Goal: Task Accomplishment & Management: Manage account settings

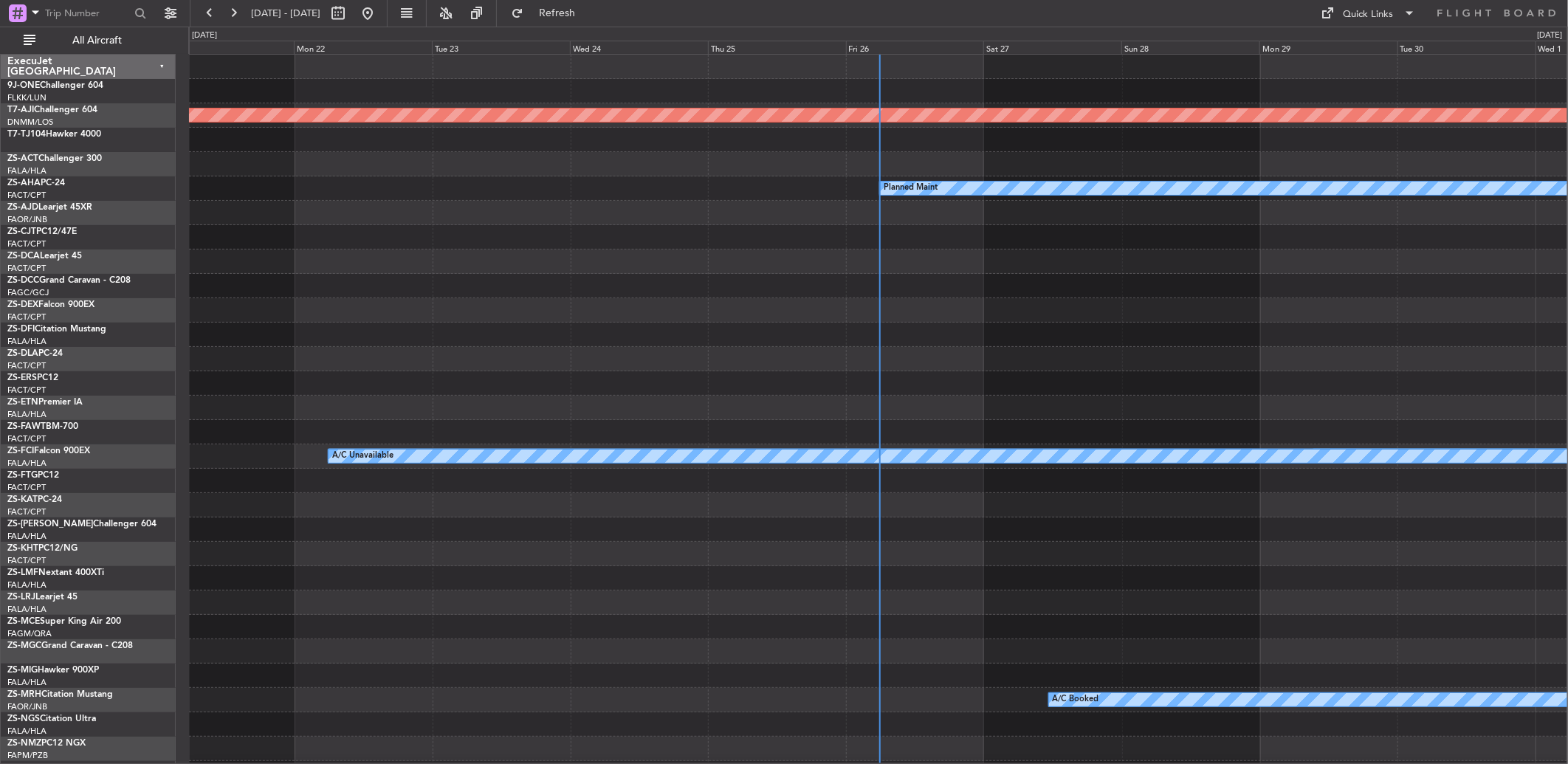
click at [867, 52] on div "Fri 26" at bounding box center [916, 47] width 138 height 13
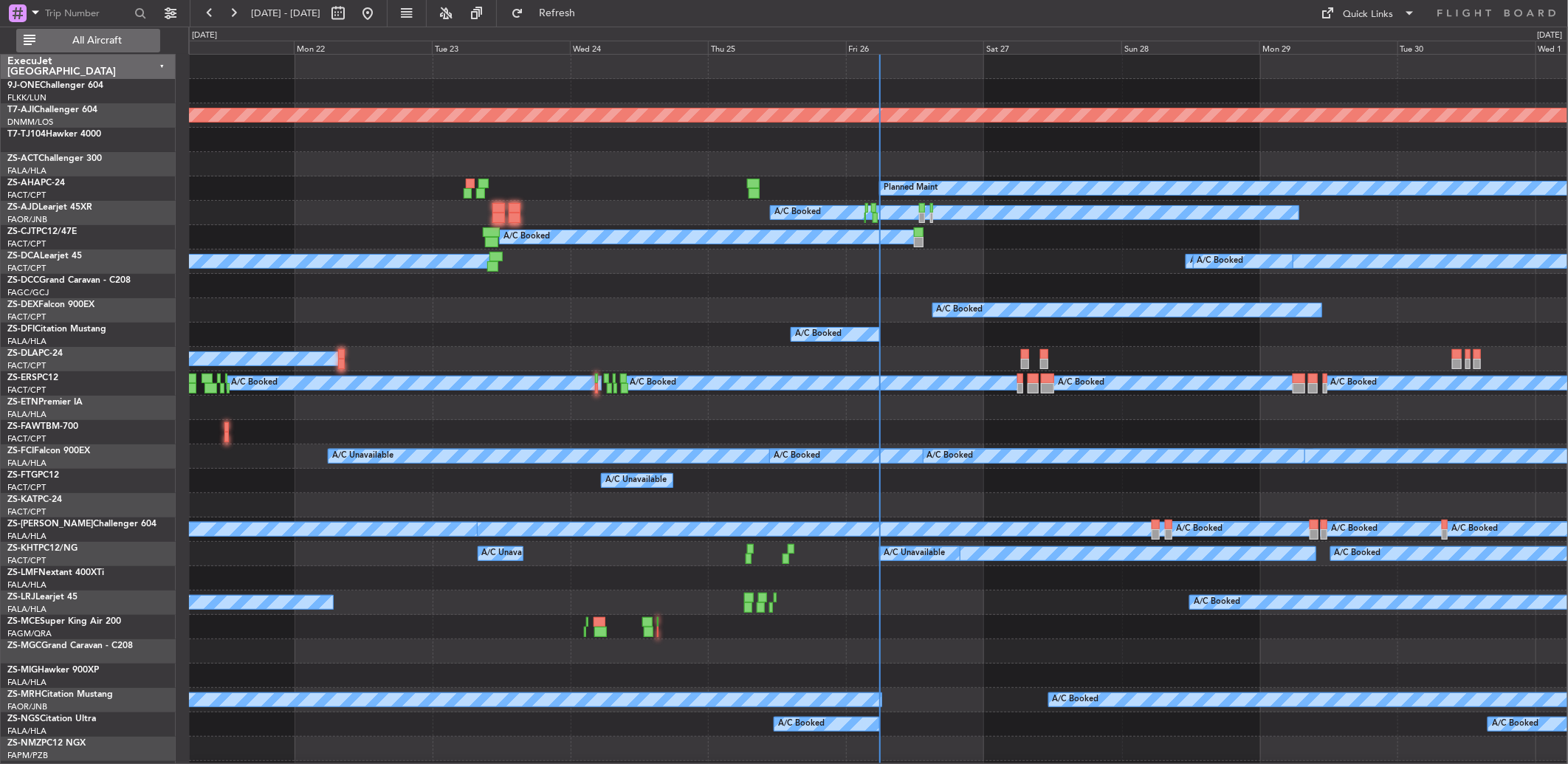
click at [111, 42] on span "All Aircraft" at bounding box center [97, 40] width 118 height 10
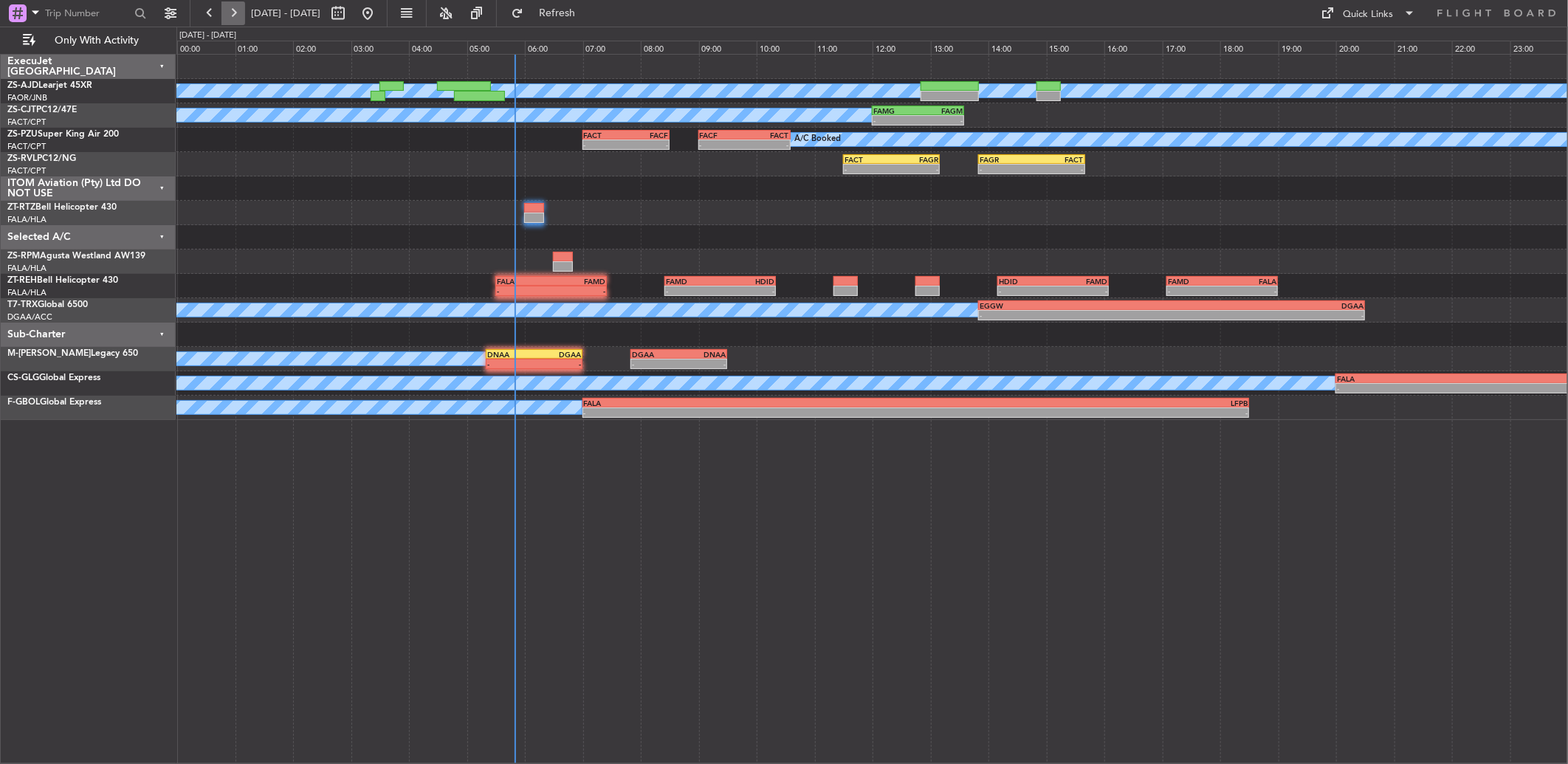
click at [239, 10] on button at bounding box center [233, 13] width 24 height 24
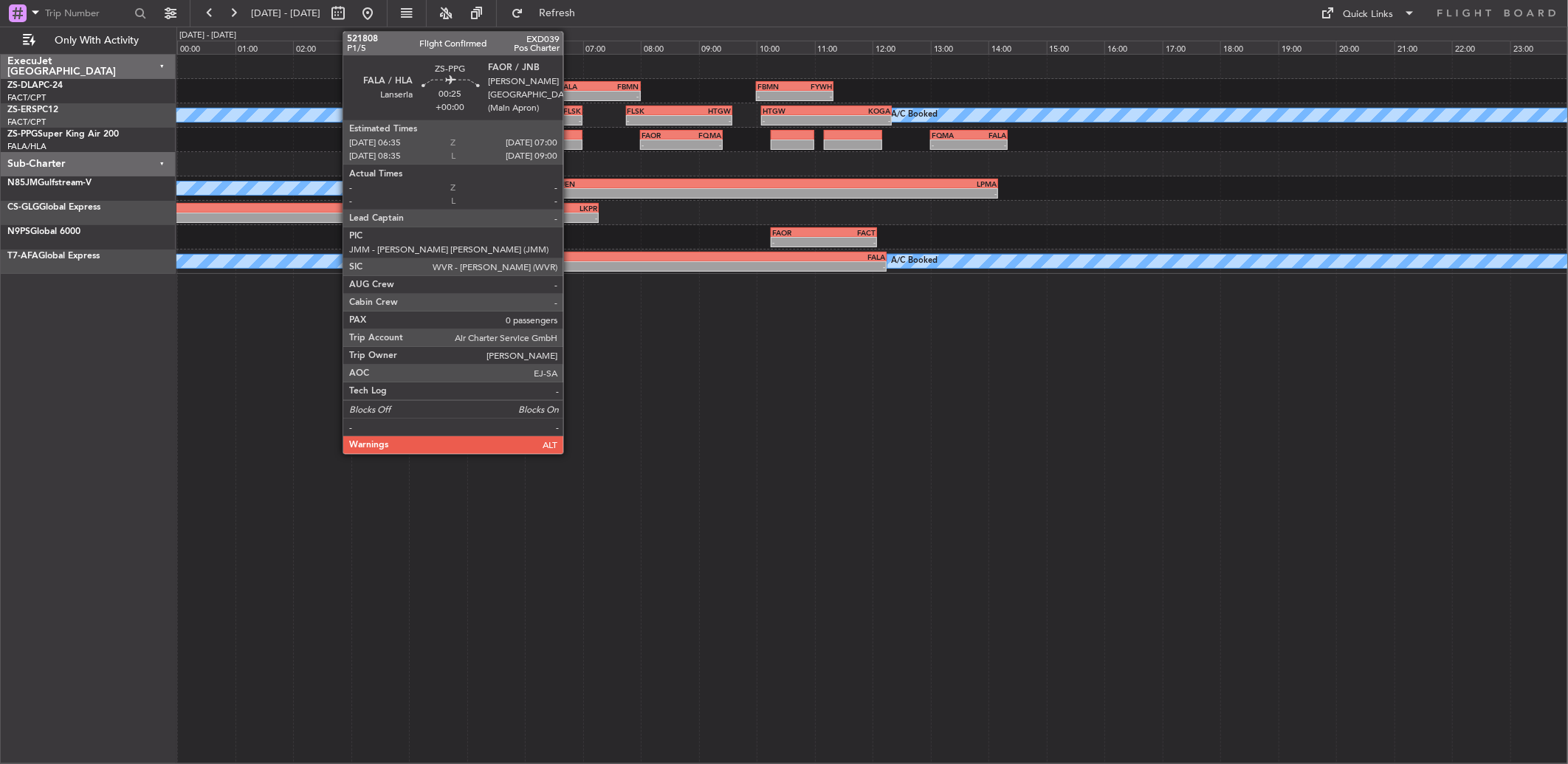
click at [571, 141] on div at bounding box center [571, 144] width 25 height 10
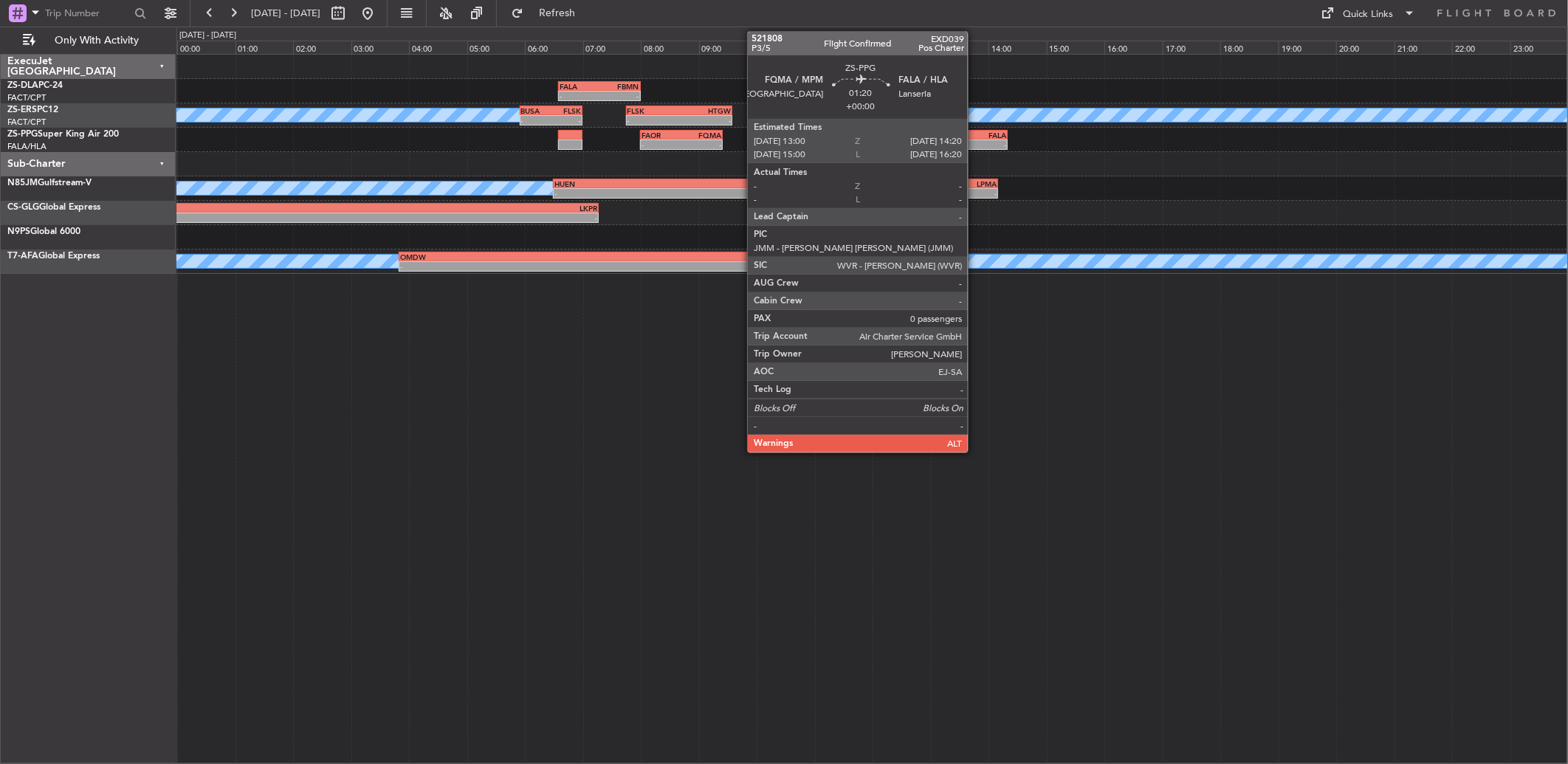
click at [975, 133] on div "FALA" at bounding box center [988, 135] width 38 height 9
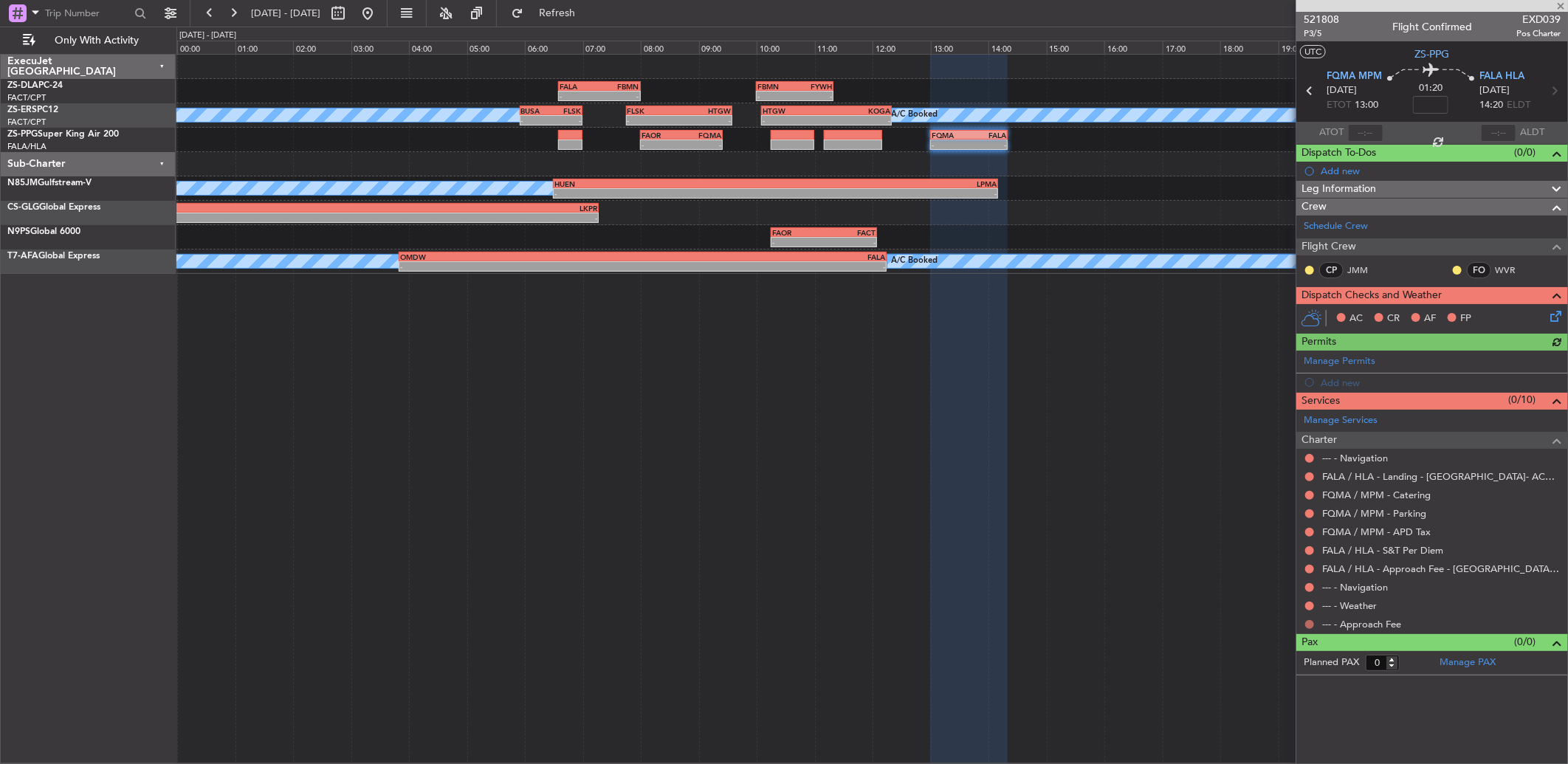
click at [1307, 623] on button at bounding box center [1309, 624] width 9 height 9
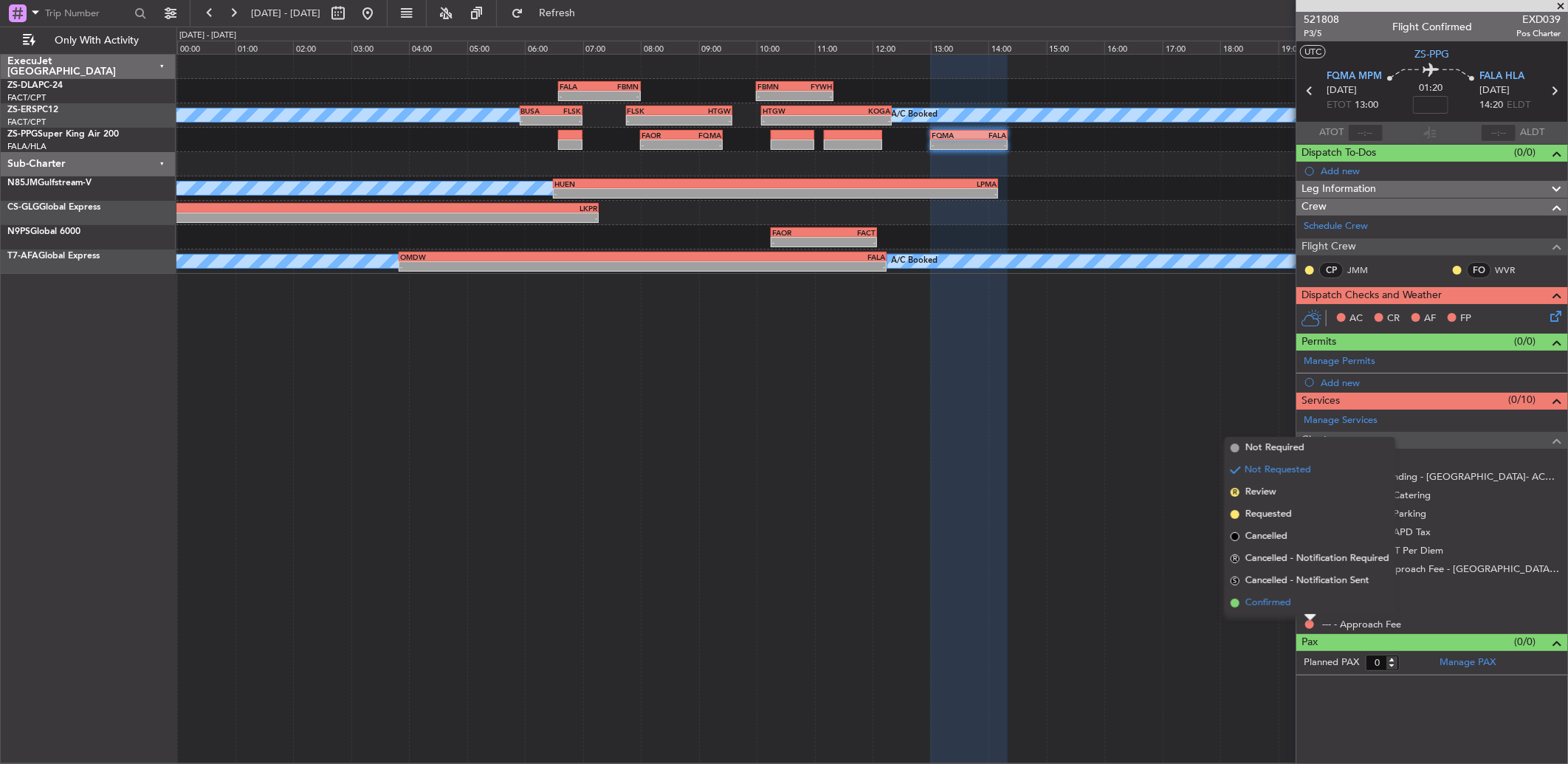
click at [1307, 609] on li "Confirmed" at bounding box center [1310, 603] width 171 height 22
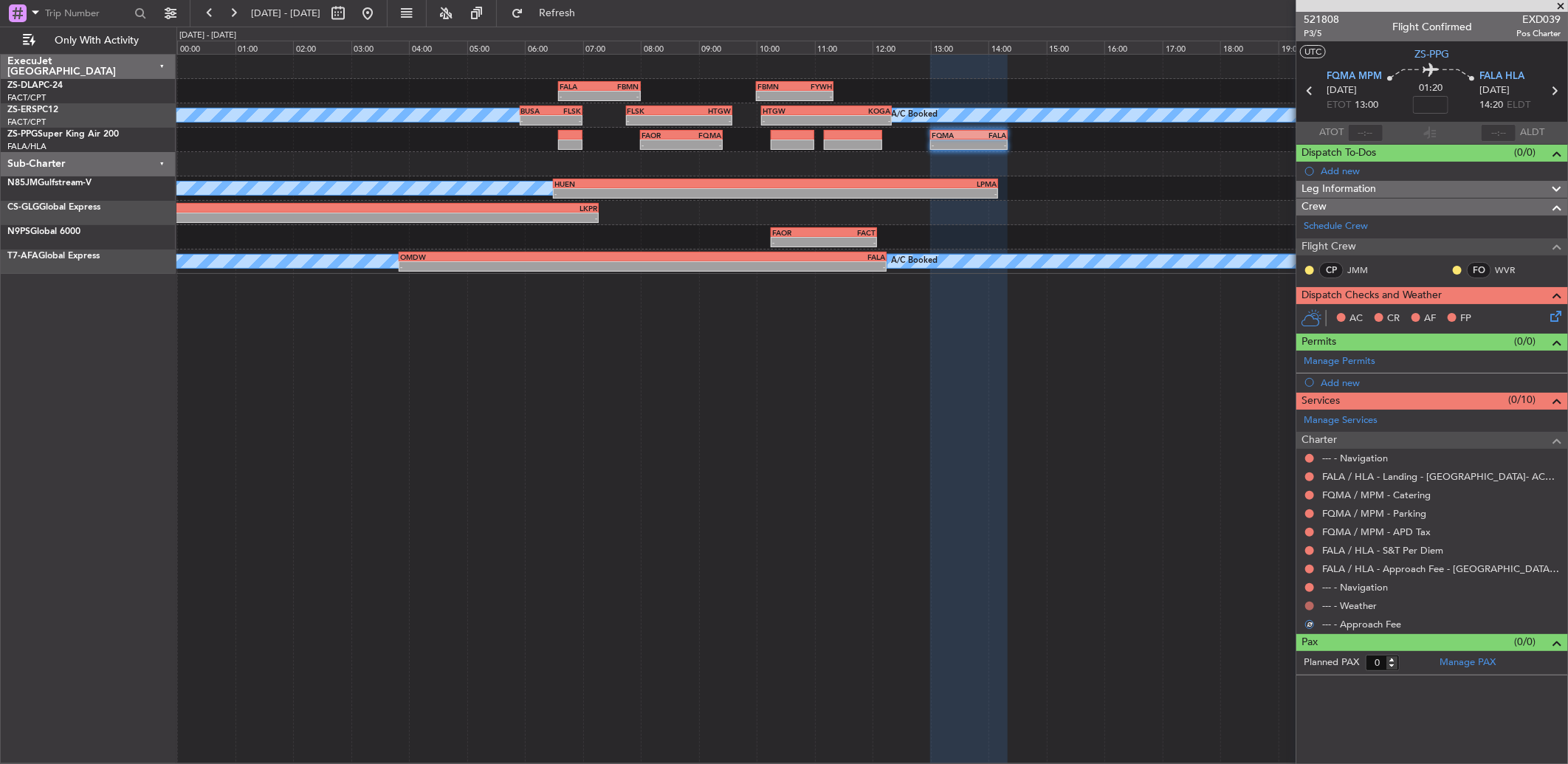
click at [1310, 603] on button at bounding box center [1309, 606] width 9 height 9
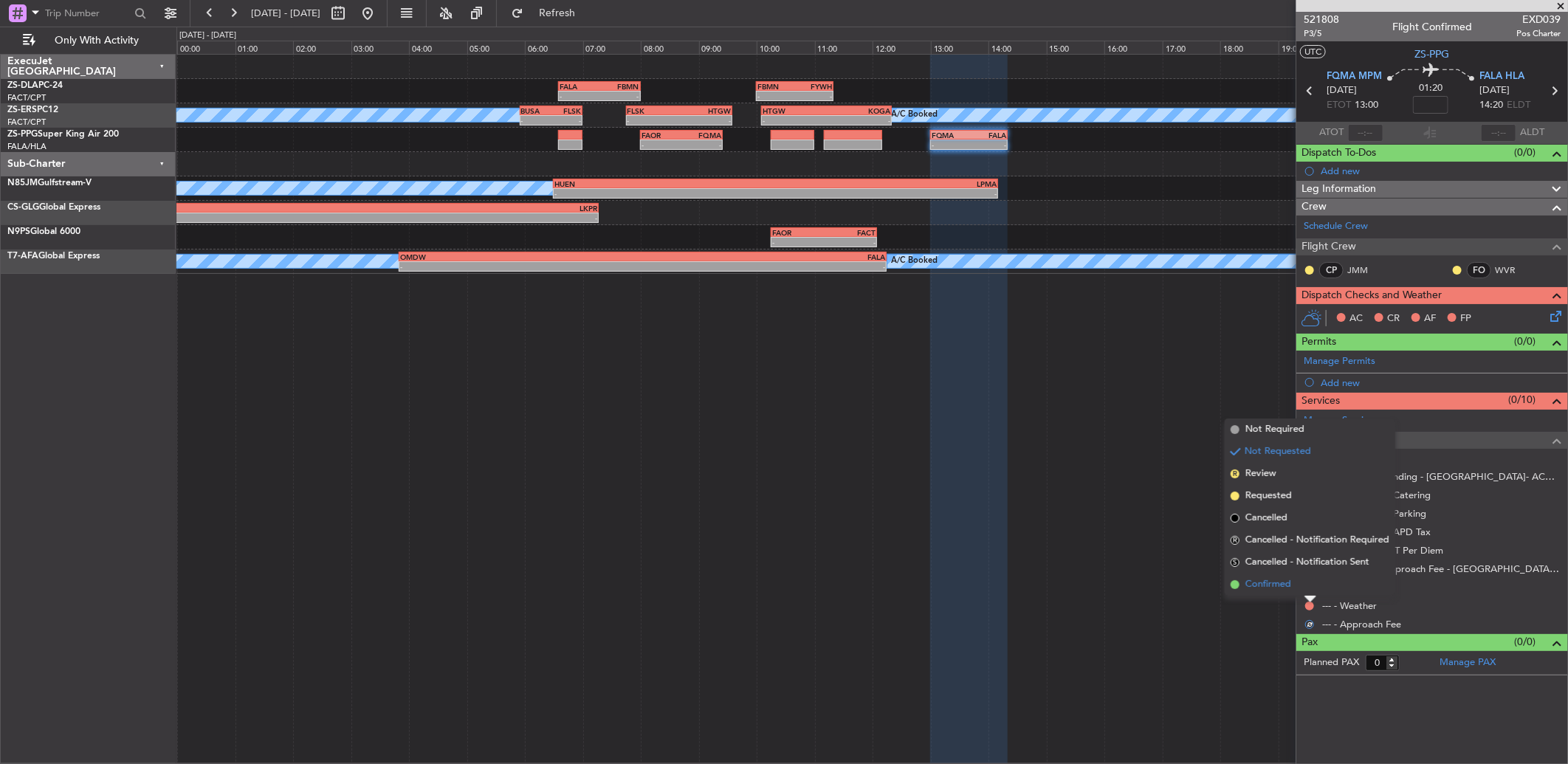
click at [1310, 590] on li "Confirmed" at bounding box center [1310, 584] width 171 height 22
click at [1310, 590] on button at bounding box center [1309, 587] width 9 height 9
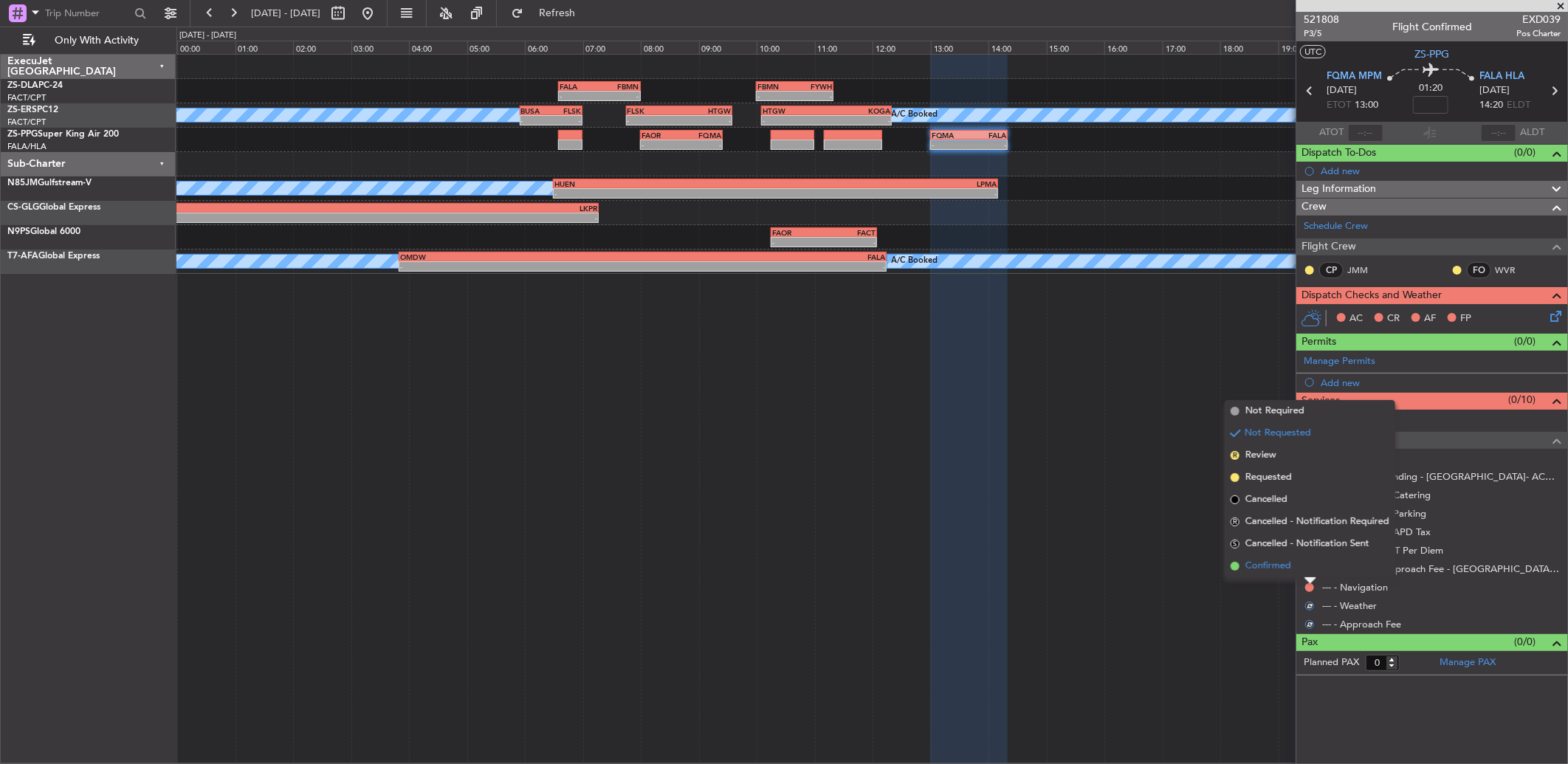
click at [1310, 572] on li "Confirmed" at bounding box center [1310, 566] width 171 height 22
click at [1310, 572] on button at bounding box center [1309, 569] width 9 height 9
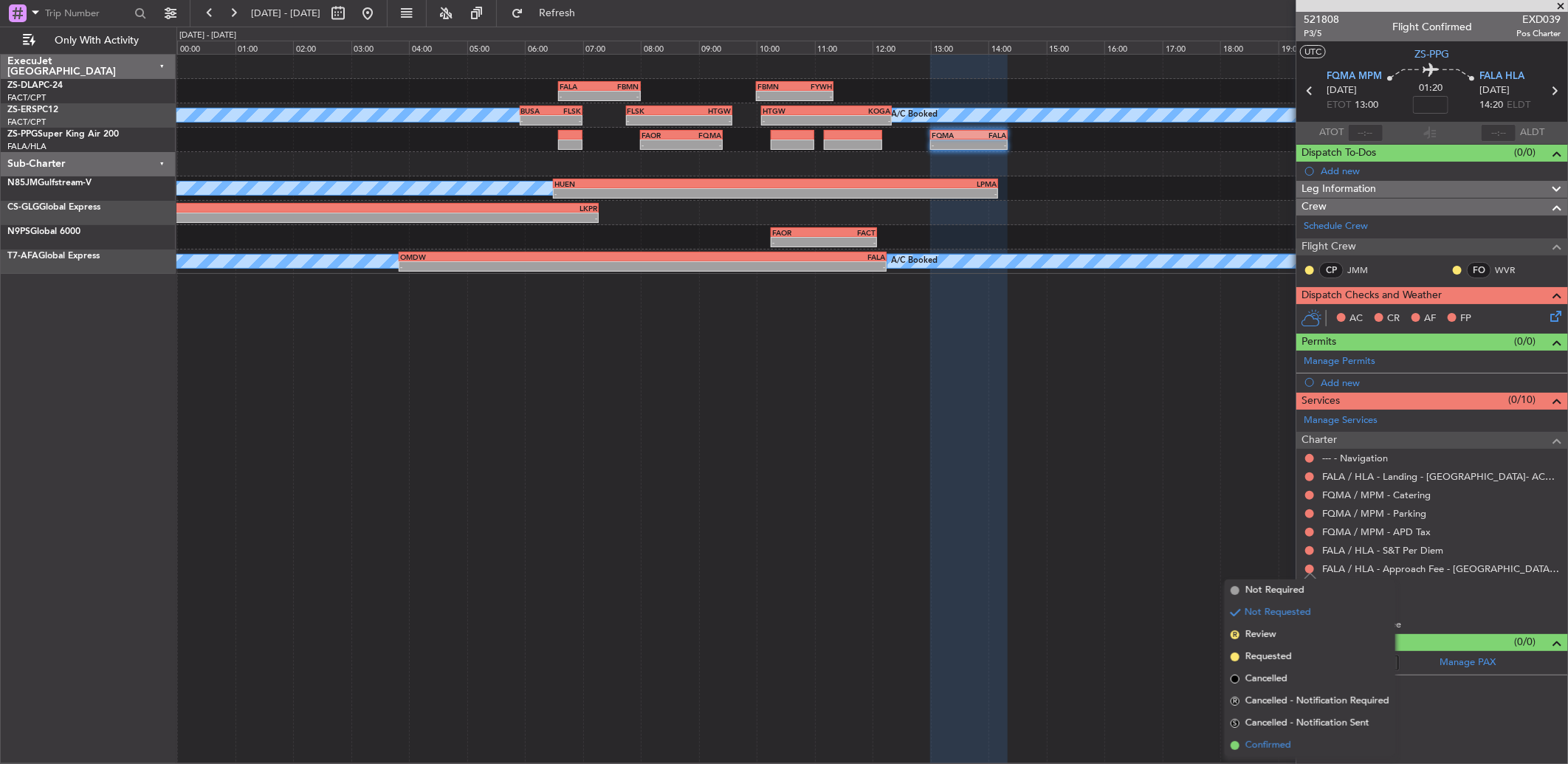
click at [1270, 743] on span "Confirmed" at bounding box center [1268, 746] width 46 height 15
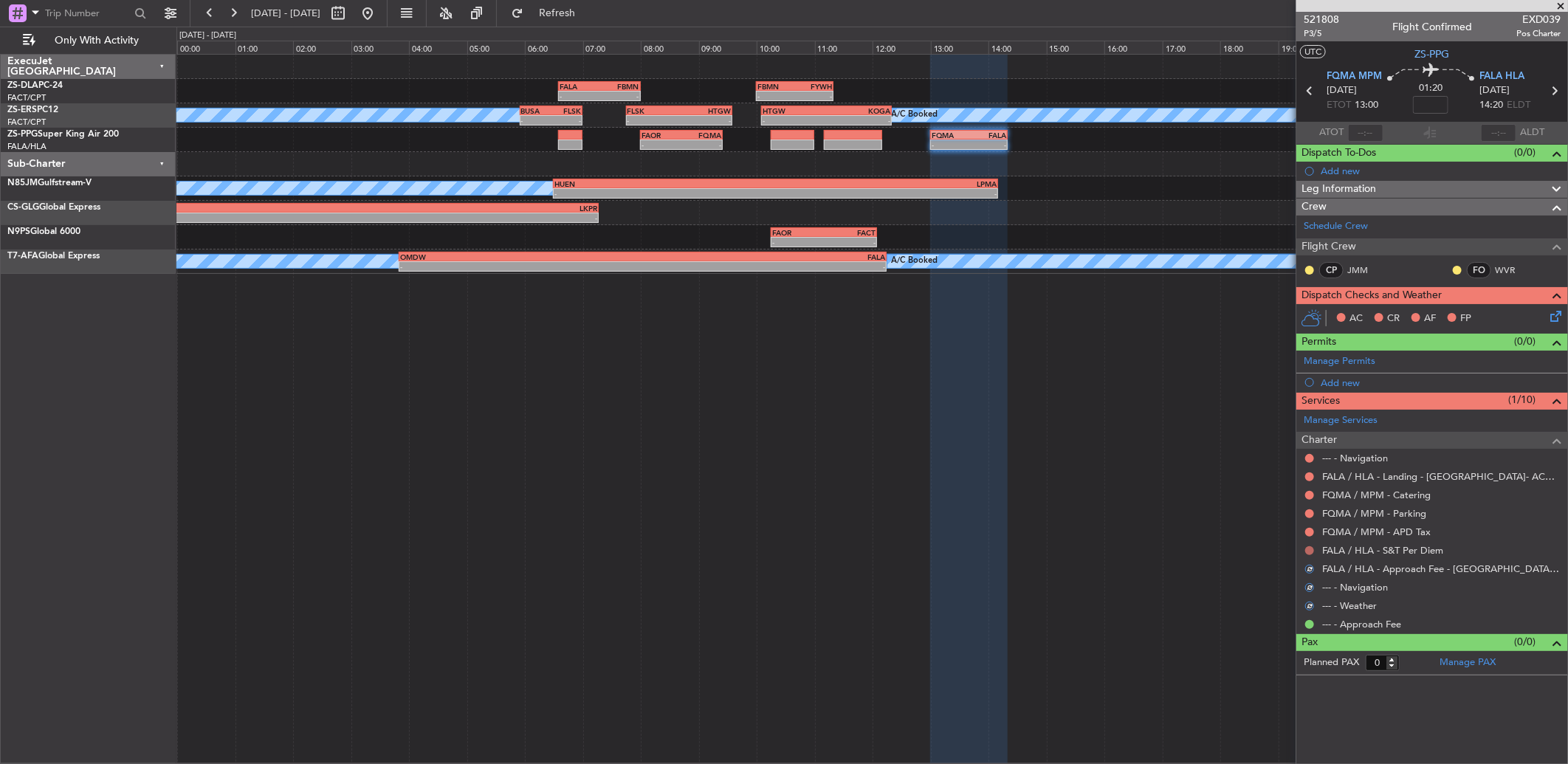
click at [1308, 552] on button at bounding box center [1309, 550] width 9 height 9
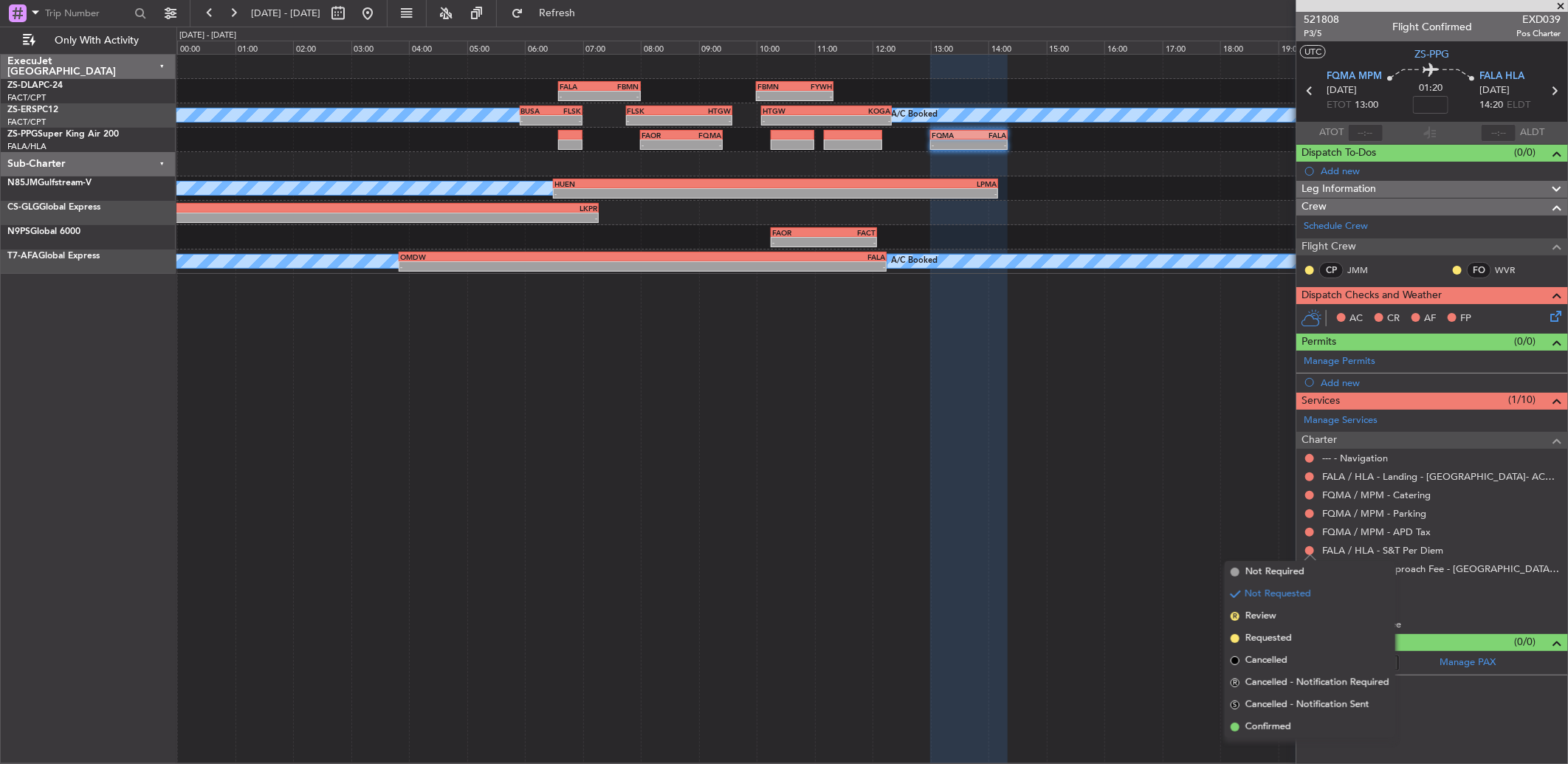
drag, startPoint x: 1273, startPoint y: 726, endPoint x: 1275, endPoint y: 659, distance: 67.0
click at [1272, 726] on span "Confirmed" at bounding box center [1268, 727] width 46 height 15
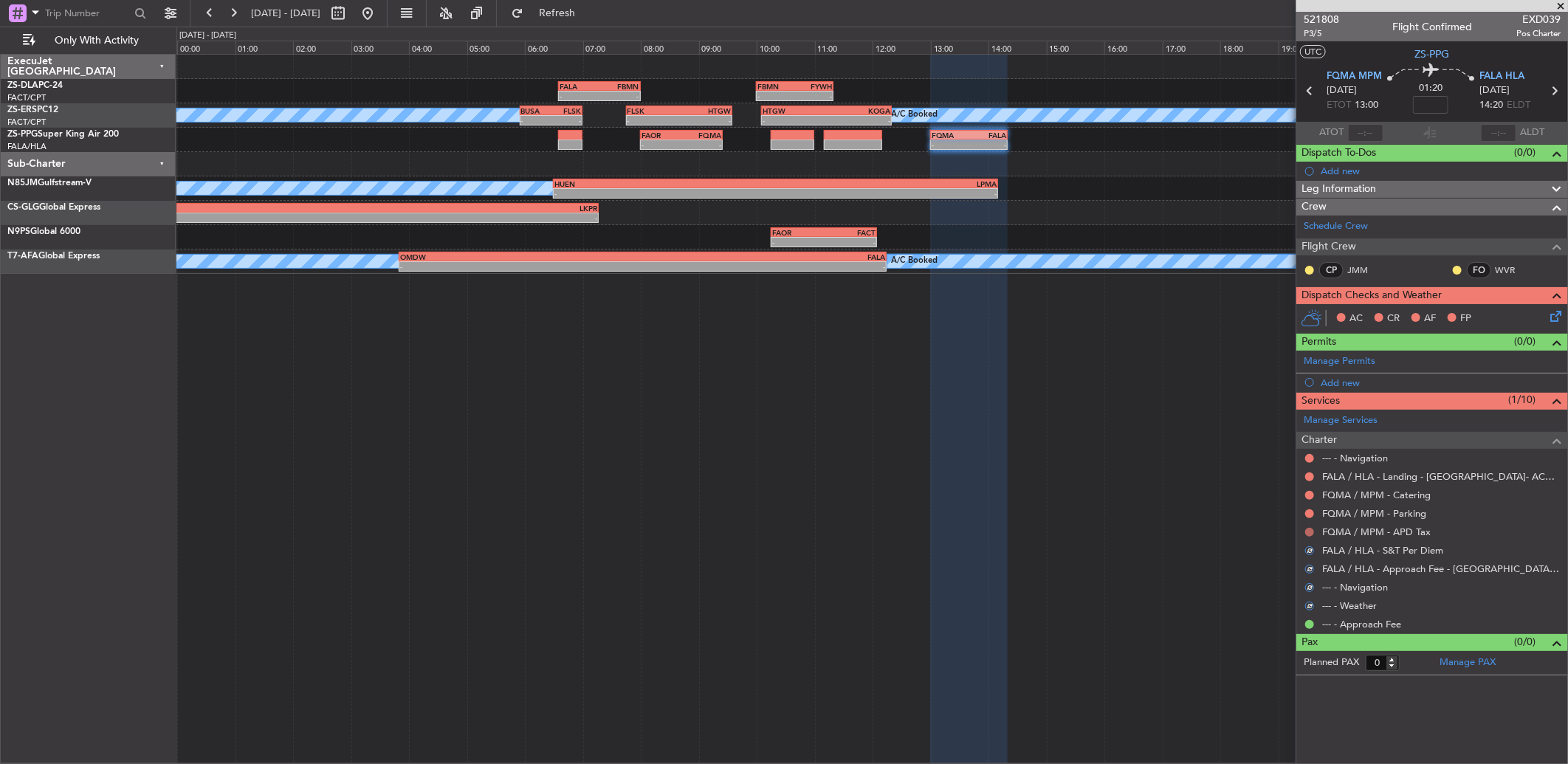
click at [1312, 529] on button at bounding box center [1309, 532] width 9 height 9
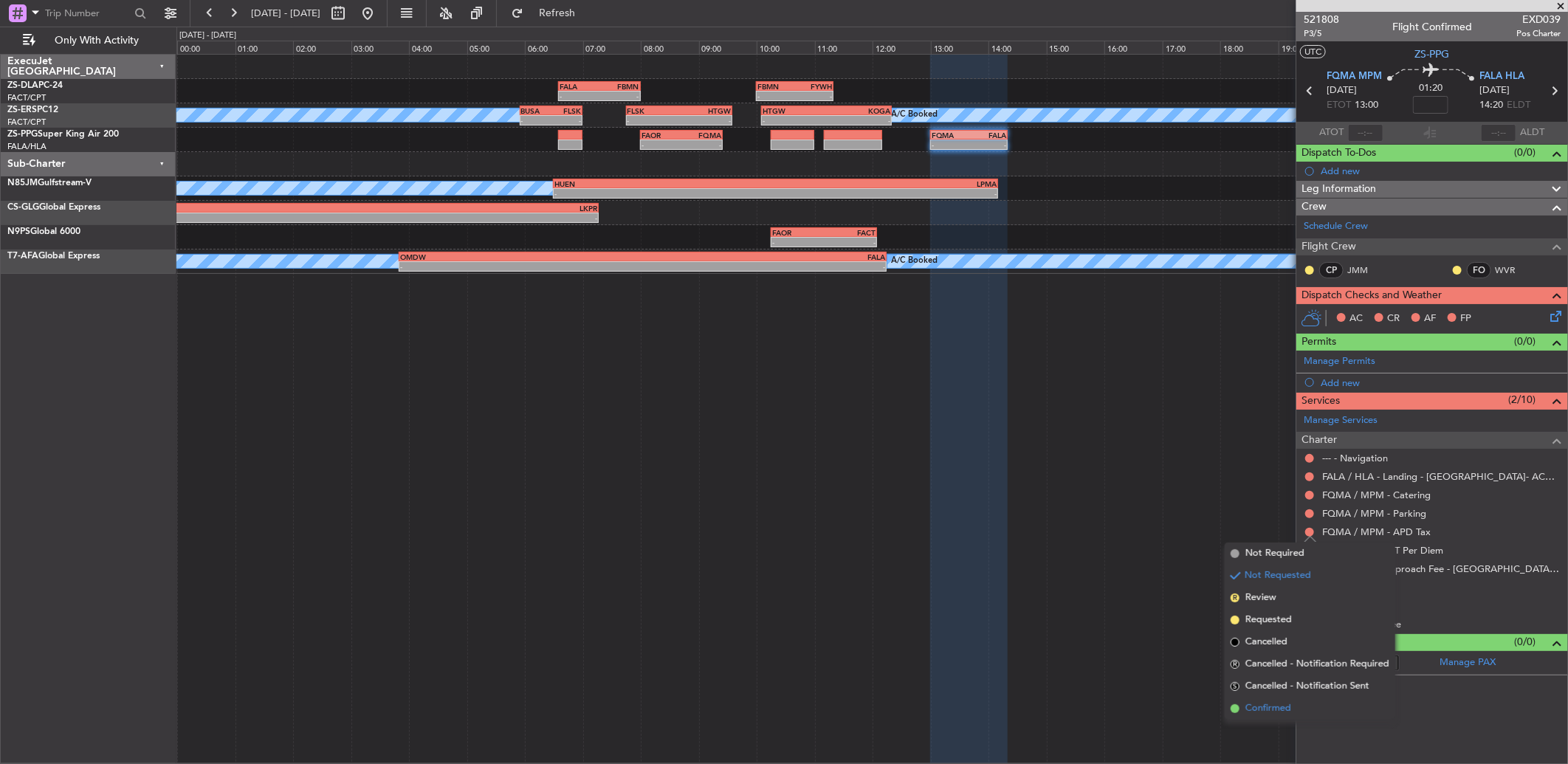
click at [1265, 706] on span "Confirmed" at bounding box center [1268, 709] width 46 height 15
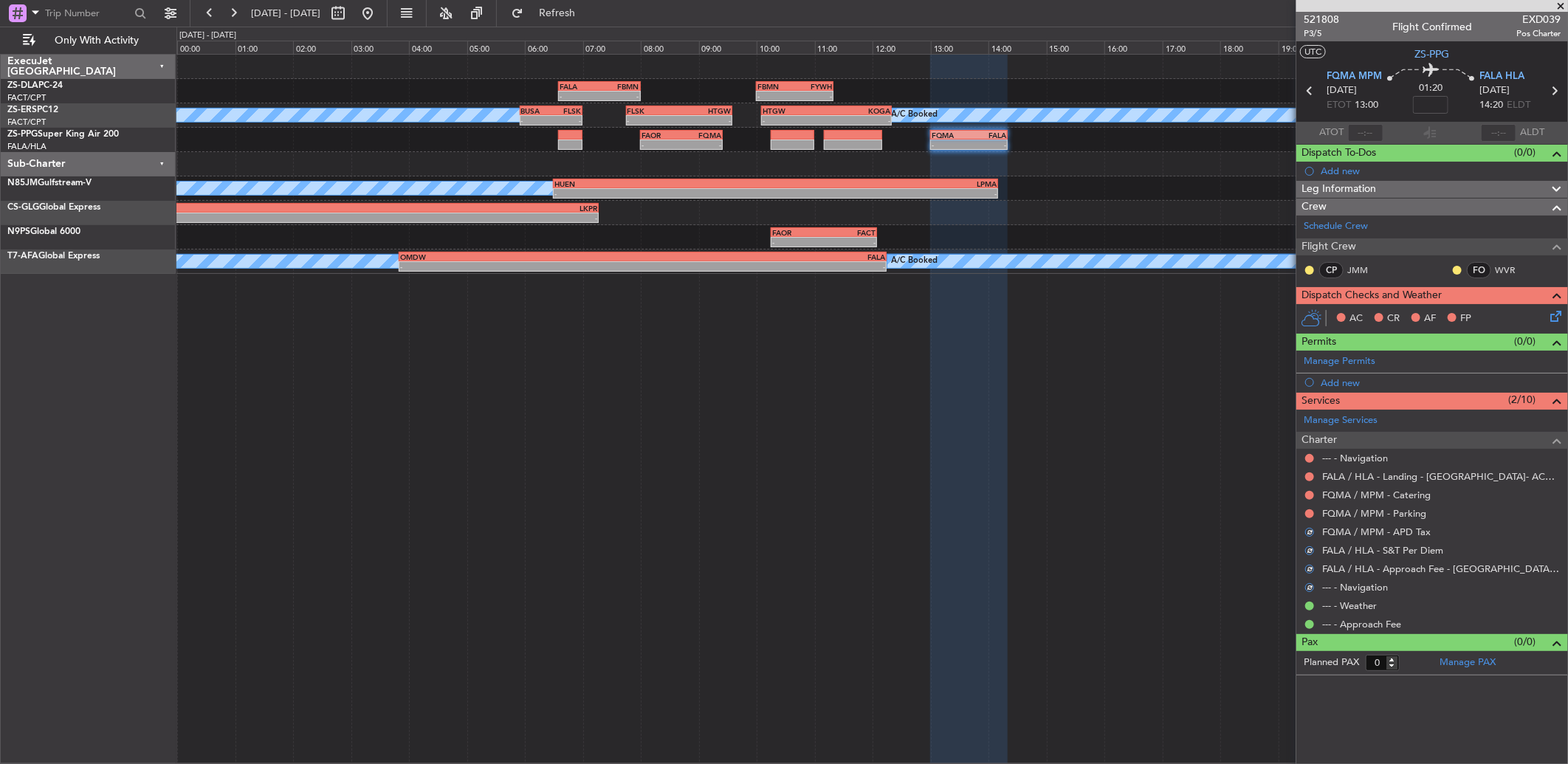
click at [1305, 508] on nimbus-traffic-light at bounding box center [1309, 514] width 11 height 11
click at [1305, 513] on button at bounding box center [1309, 513] width 9 height 9
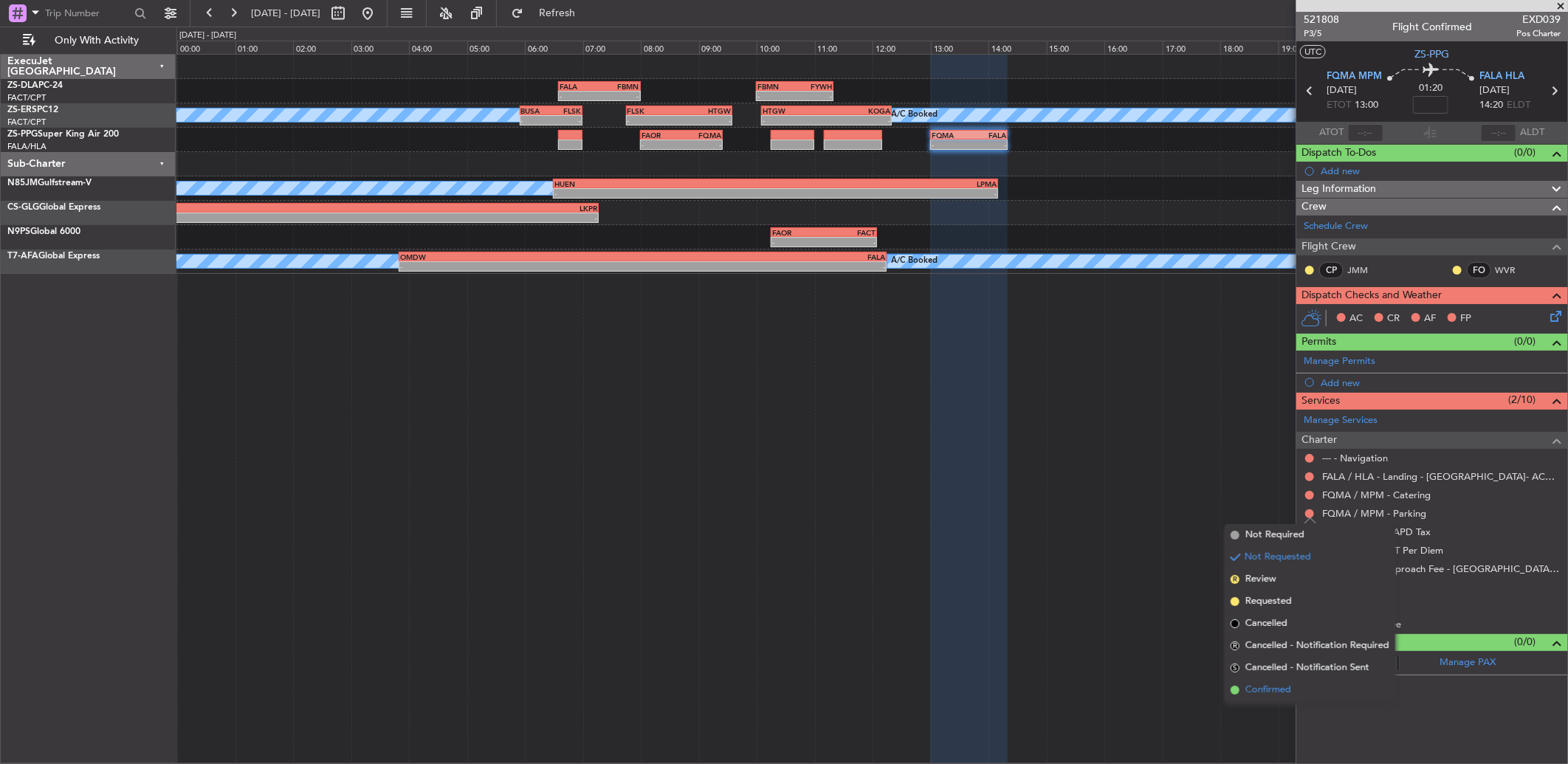
click at [1286, 691] on span "Confirmed" at bounding box center [1268, 690] width 46 height 15
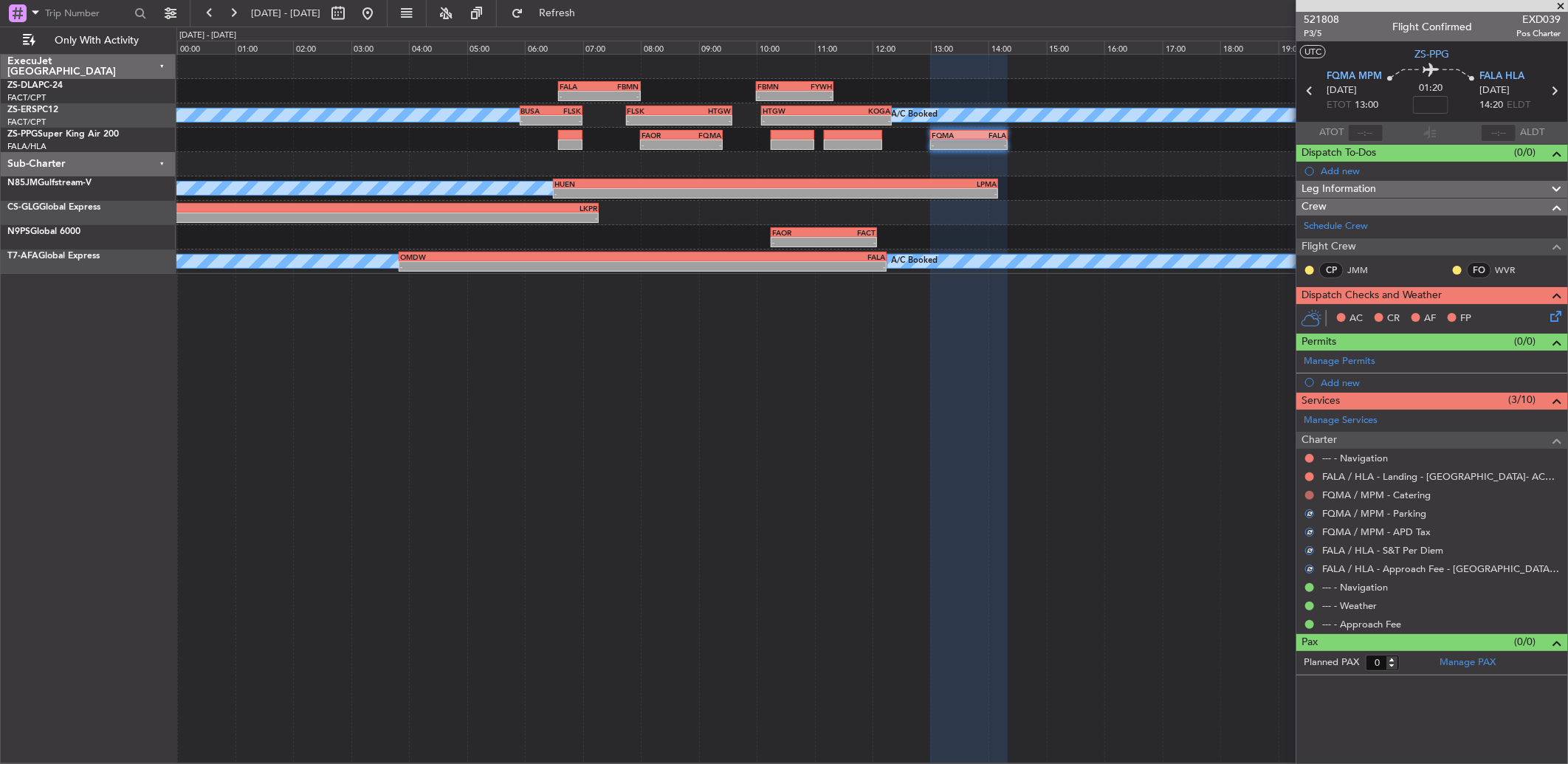
click at [1305, 491] on button at bounding box center [1309, 495] width 9 height 9
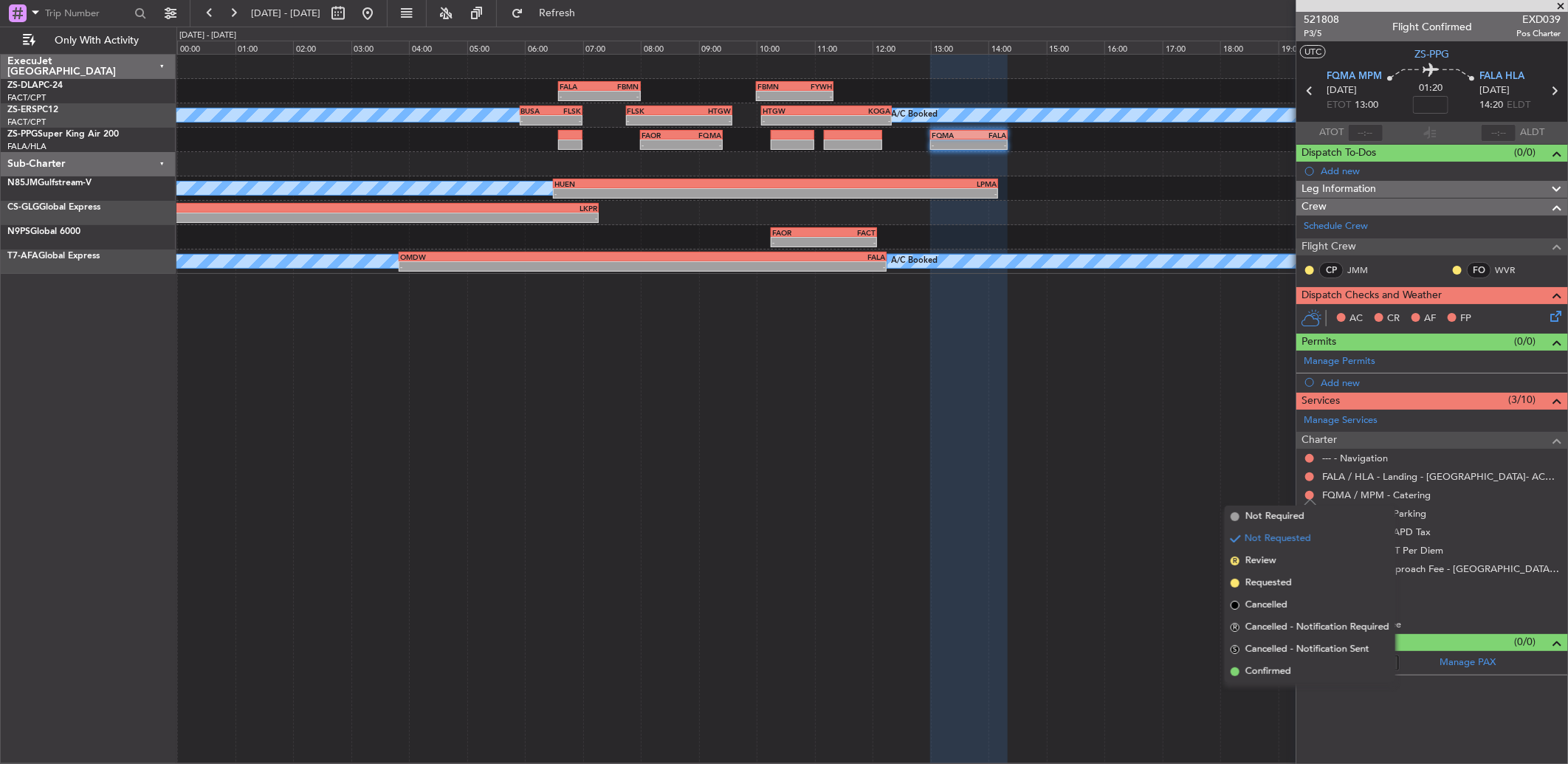
click at [1286, 669] on span "Confirmed" at bounding box center [1268, 672] width 46 height 15
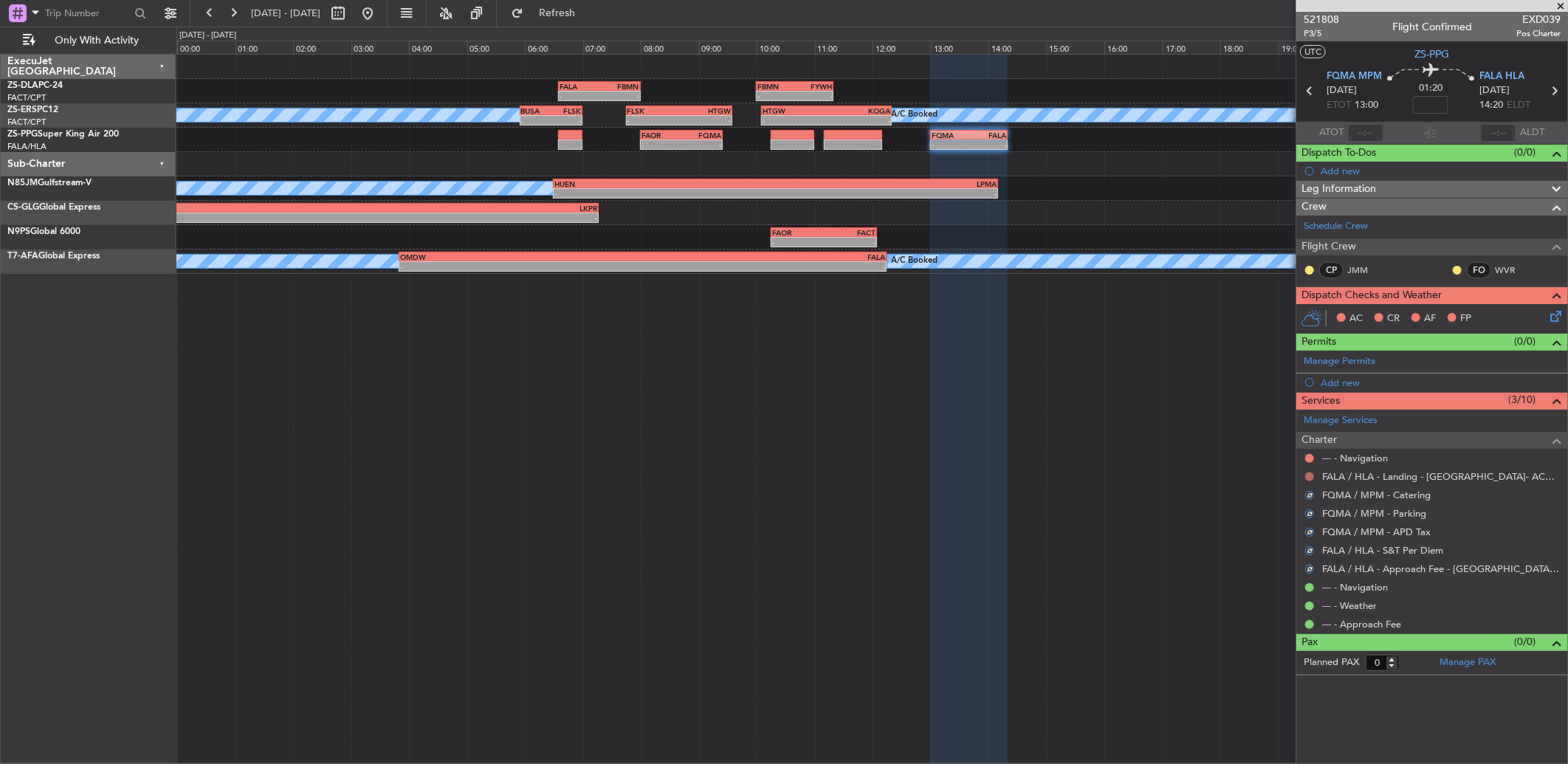
click at [1310, 476] on button at bounding box center [1309, 476] width 9 height 9
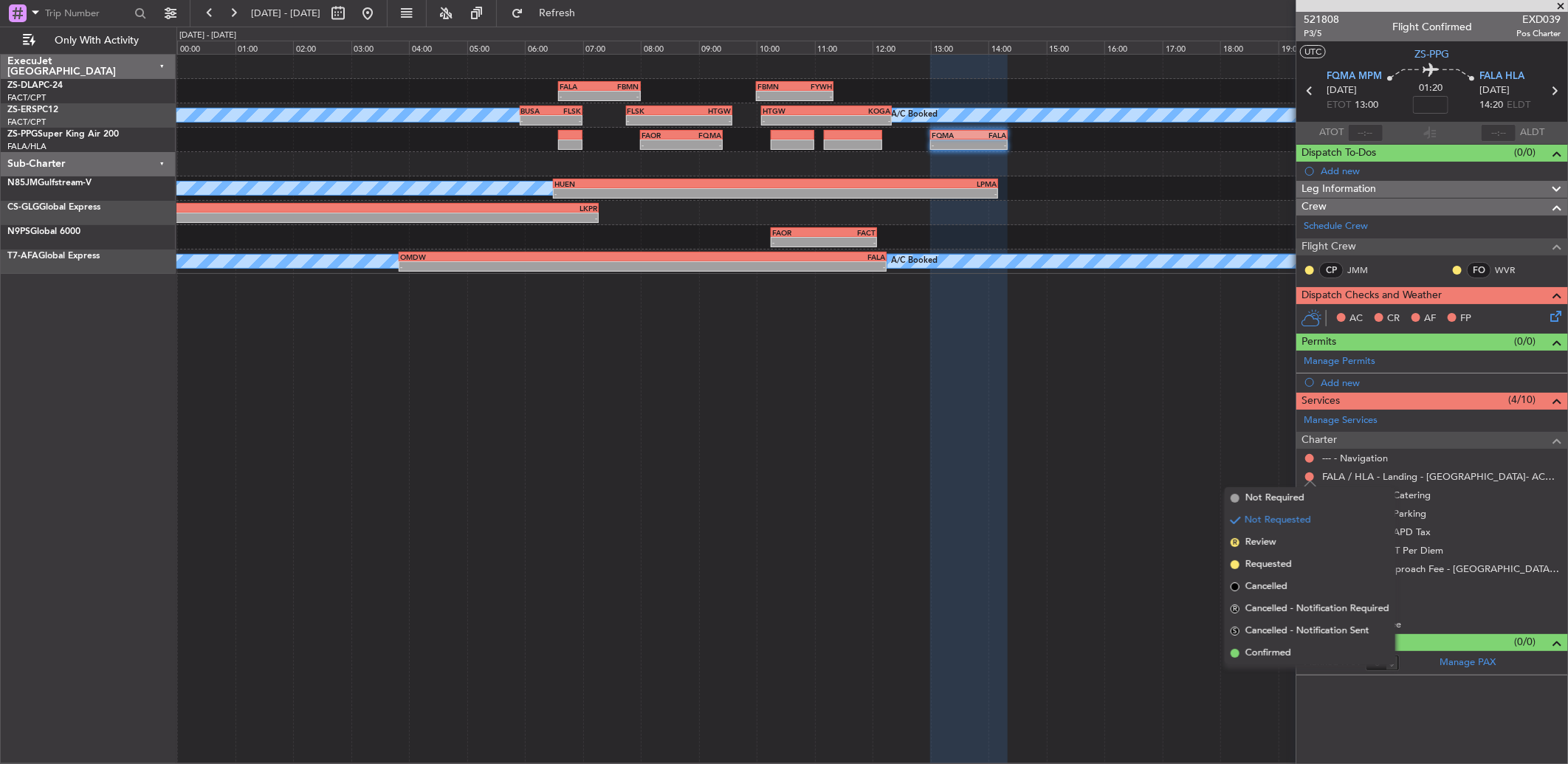
drag, startPoint x: 1307, startPoint y: 659, endPoint x: 1310, endPoint y: 507, distance: 152.0
click at [1307, 659] on li "Confirmed" at bounding box center [1310, 653] width 171 height 22
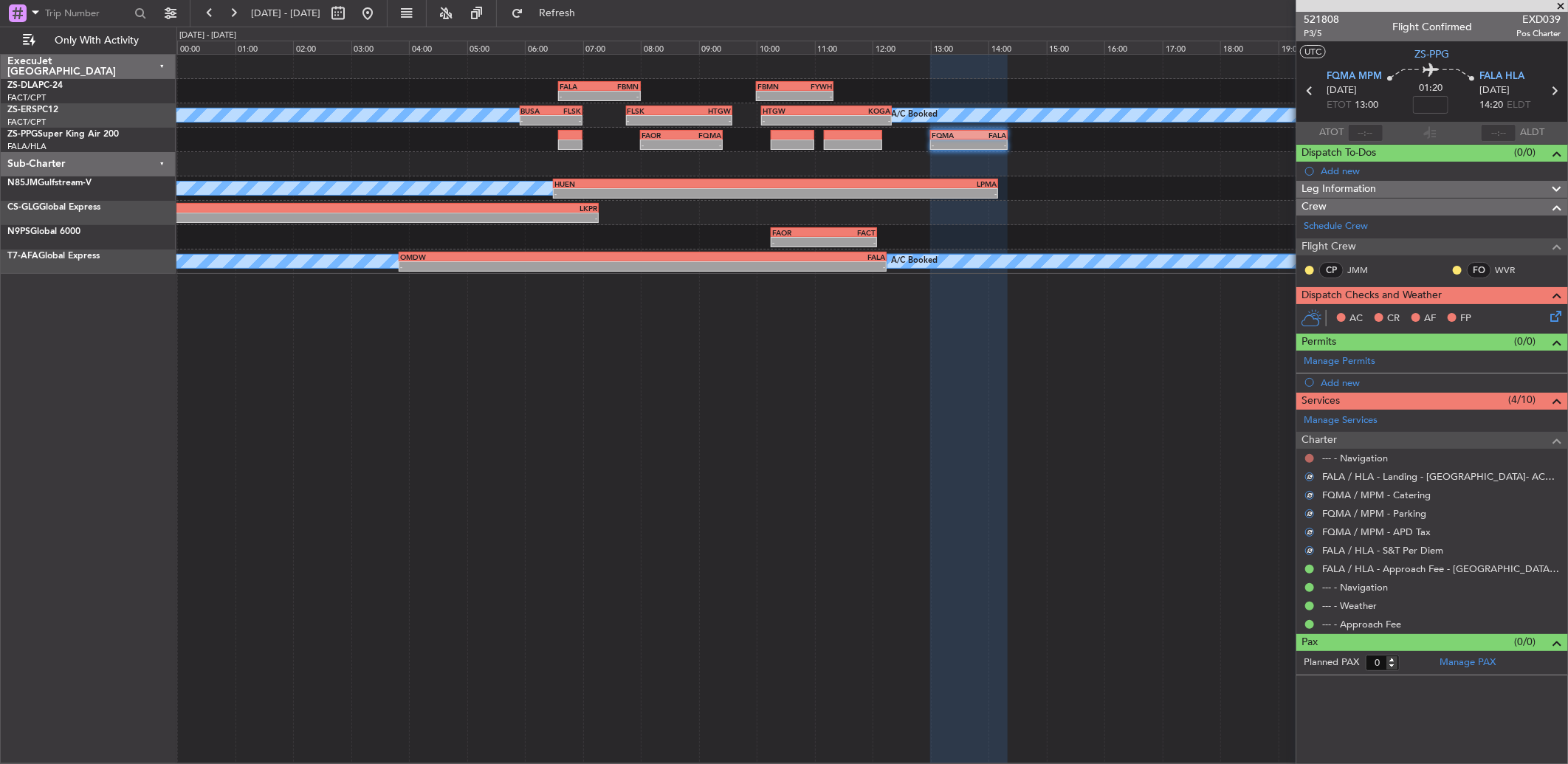
click at [1307, 456] on button at bounding box center [1309, 458] width 9 height 9
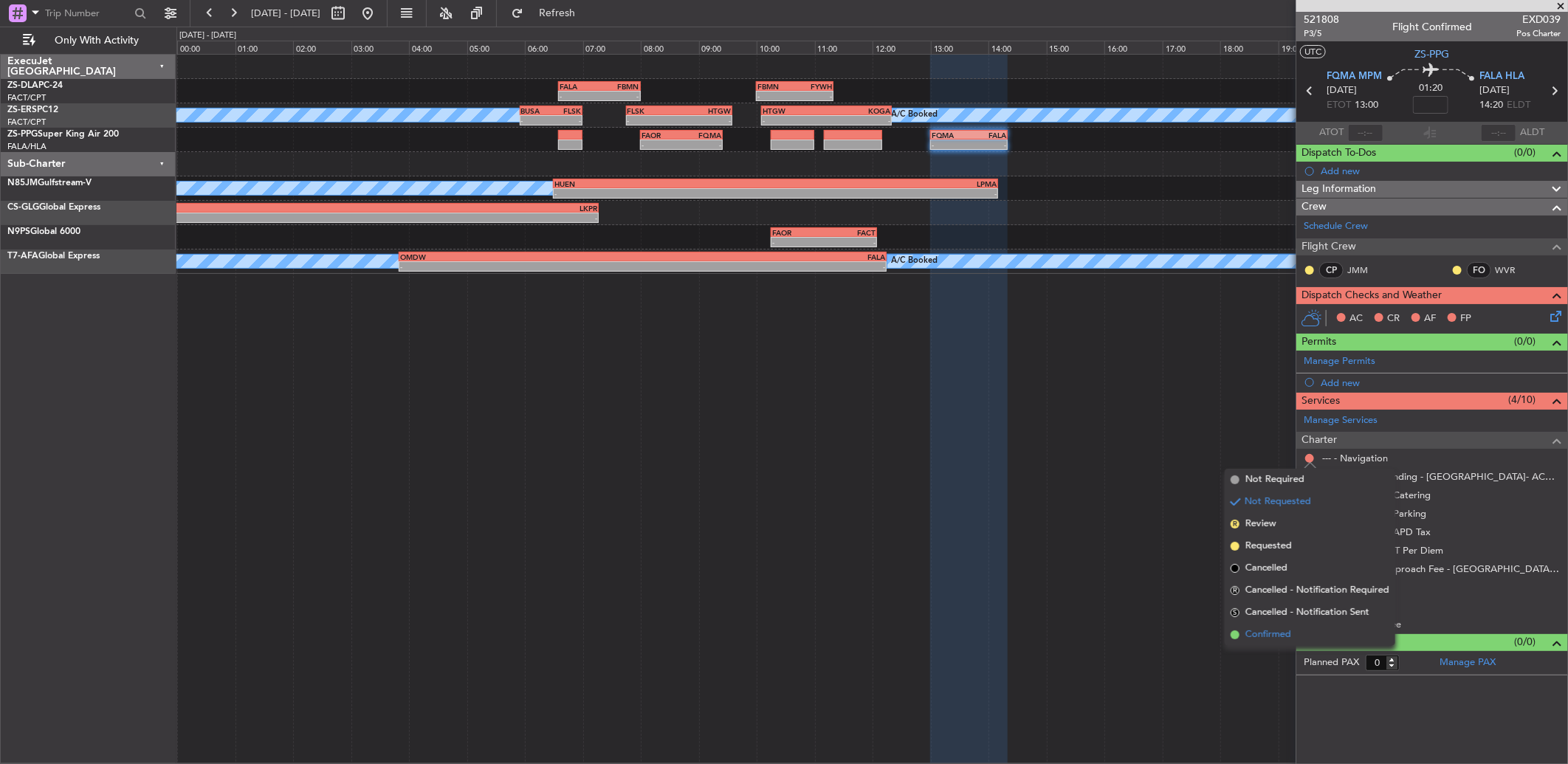
click at [1283, 624] on li "Confirmed" at bounding box center [1310, 634] width 171 height 22
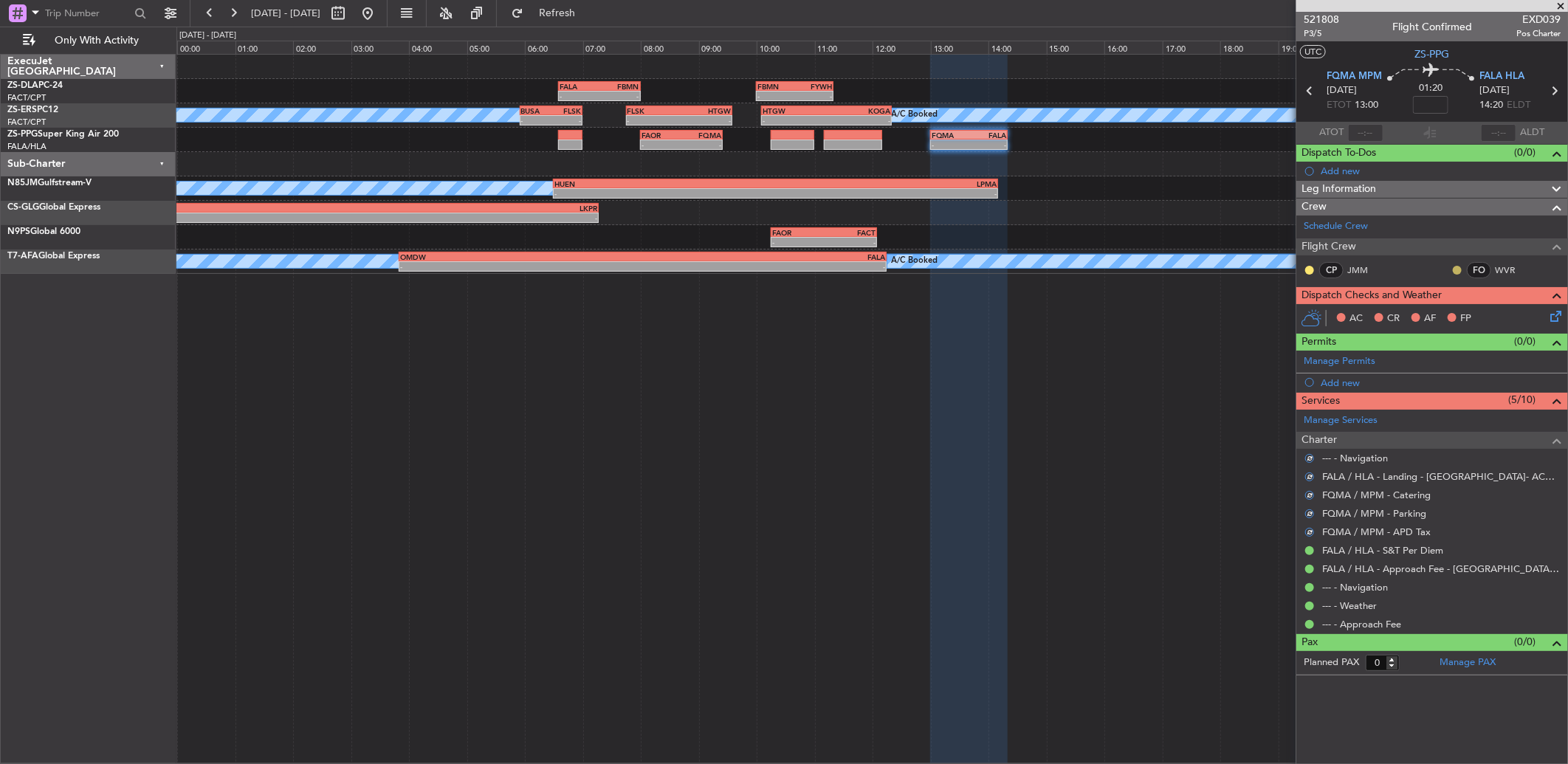
click at [1453, 270] on button at bounding box center [1457, 269] width 9 height 9
click at [1420, 312] on span at bounding box center [1417, 313] width 9 height 9
click at [1310, 268] on div at bounding box center [1309, 270] width 11 height 11
click at [1311, 268] on button at bounding box center [1309, 269] width 9 height 9
click at [1307, 312] on span "Acknowledged" at bounding box center [1313, 313] width 65 height 15
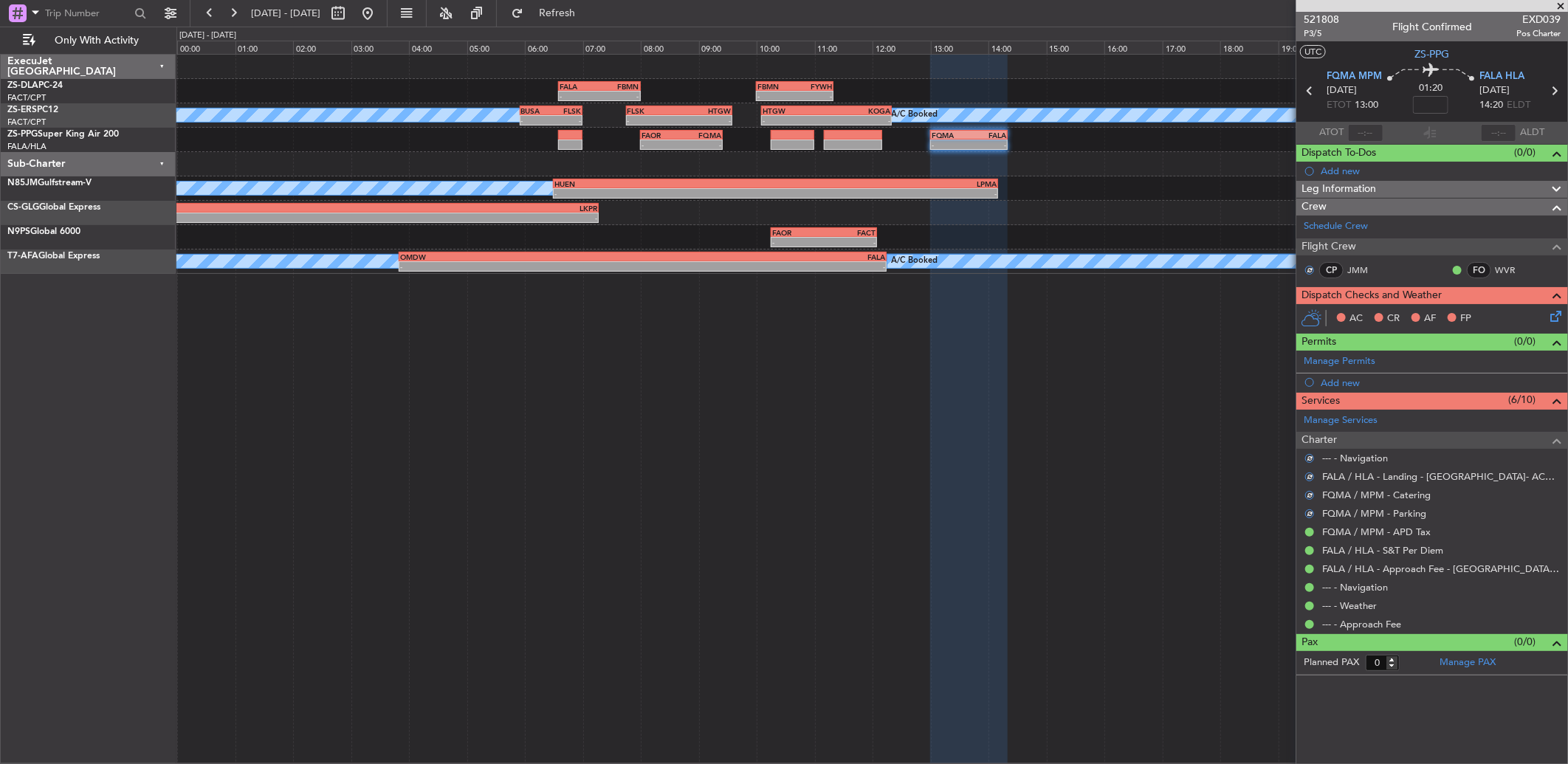
click at [1555, 319] on icon at bounding box center [1553, 314] width 11 height 11
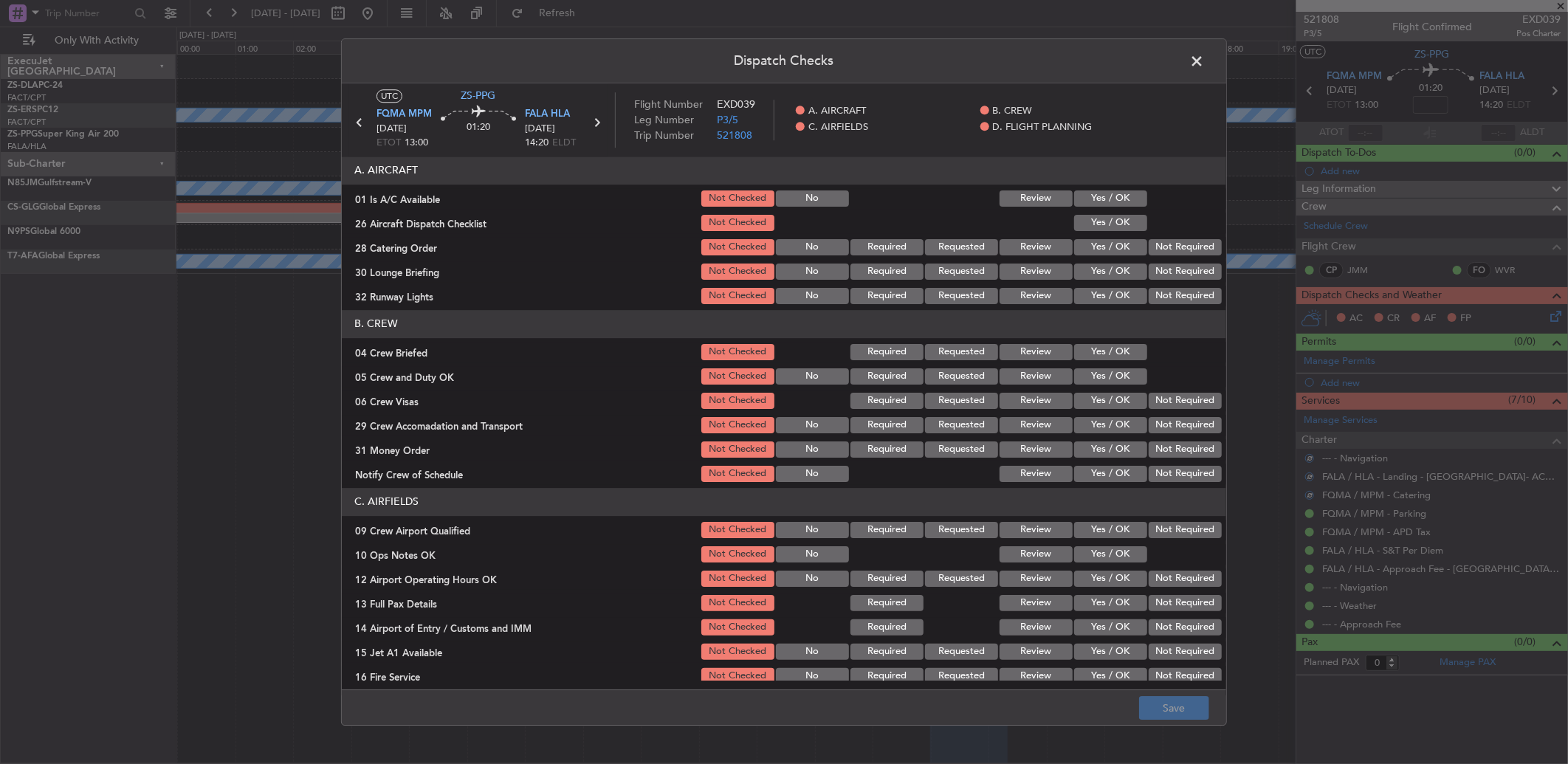
click at [1102, 202] on button "Yes / OK" at bounding box center [1110, 198] width 73 height 16
click at [1105, 215] on button "Yes / OK" at bounding box center [1110, 223] width 73 height 16
click at [1120, 222] on button "Yes / OK" at bounding box center [1110, 223] width 73 height 16
click at [1149, 246] on button "Not Required" at bounding box center [1185, 246] width 73 height 16
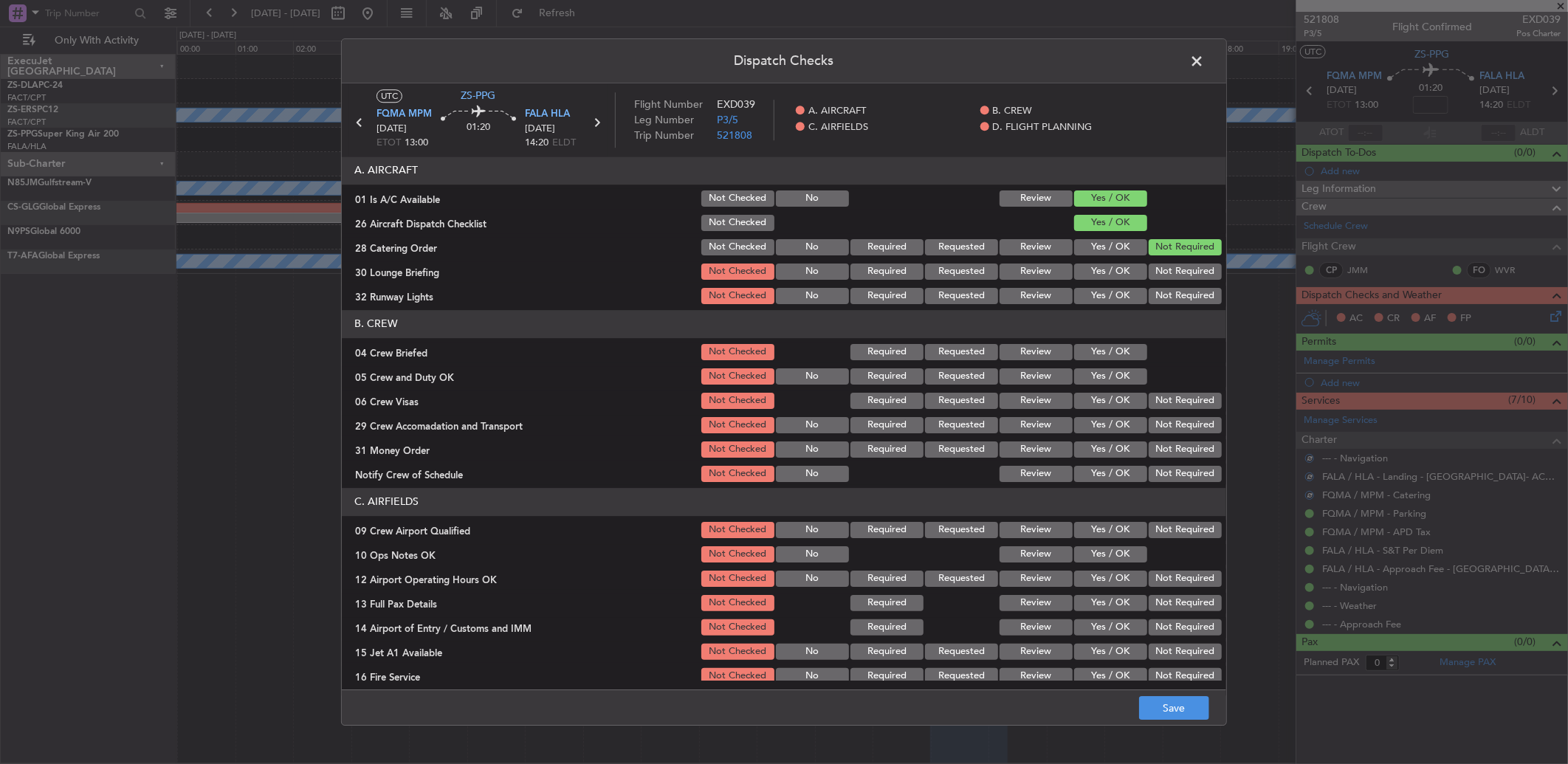
click at [1154, 248] on button "Not Required" at bounding box center [1185, 246] width 73 height 16
click at [1156, 259] on section "A. AIRCRAFT 01 Is A/C Available Not Checked No Review Yes / OK 26 Aircraft Disp…" at bounding box center [784, 231] width 884 height 150
drag, startPoint x: 1155, startPoint y: 261, endPoint x: 1157, endPoint y: 277, distance: 16.1
click at [1157, 273] on div "Not Required" at bounding box center [1184, 272] width 75 height 21
click at [1157, 286] on div "Not Required" at bounding box center [1184, 296] width 75 height 21
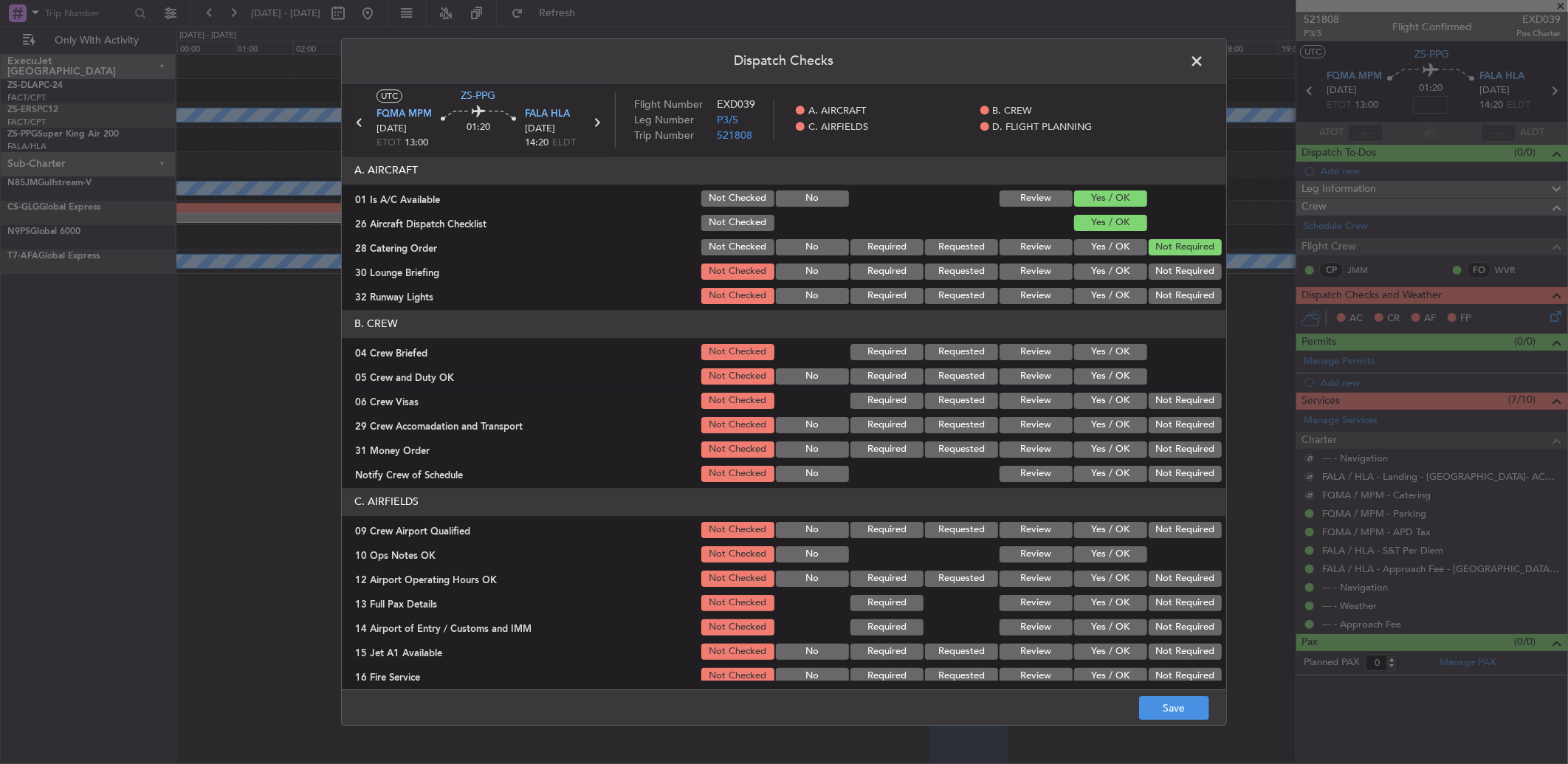
click at [1152, 273] on button "Not Required" at bounding box center [1185, 271] width 73 height 16
click at [1154, 286] on section "A. AIRCRAFT 01 Is A/C Available Not Checked No Review Yes / OK 26 Aircraft Disp…" at bounding box center [784, 231] width 884 height 150
click at [1154, 288] on button "Not Required" at bounding box center [1185, 296] width 73 height 16
click at [1110, 353] on button "Yes / OK" at bounding box center [1110, 352] width 73 height 16
click at [1123, 373] on button "Yes / OK" at bounding box center [1110, 376] width 73 height 16
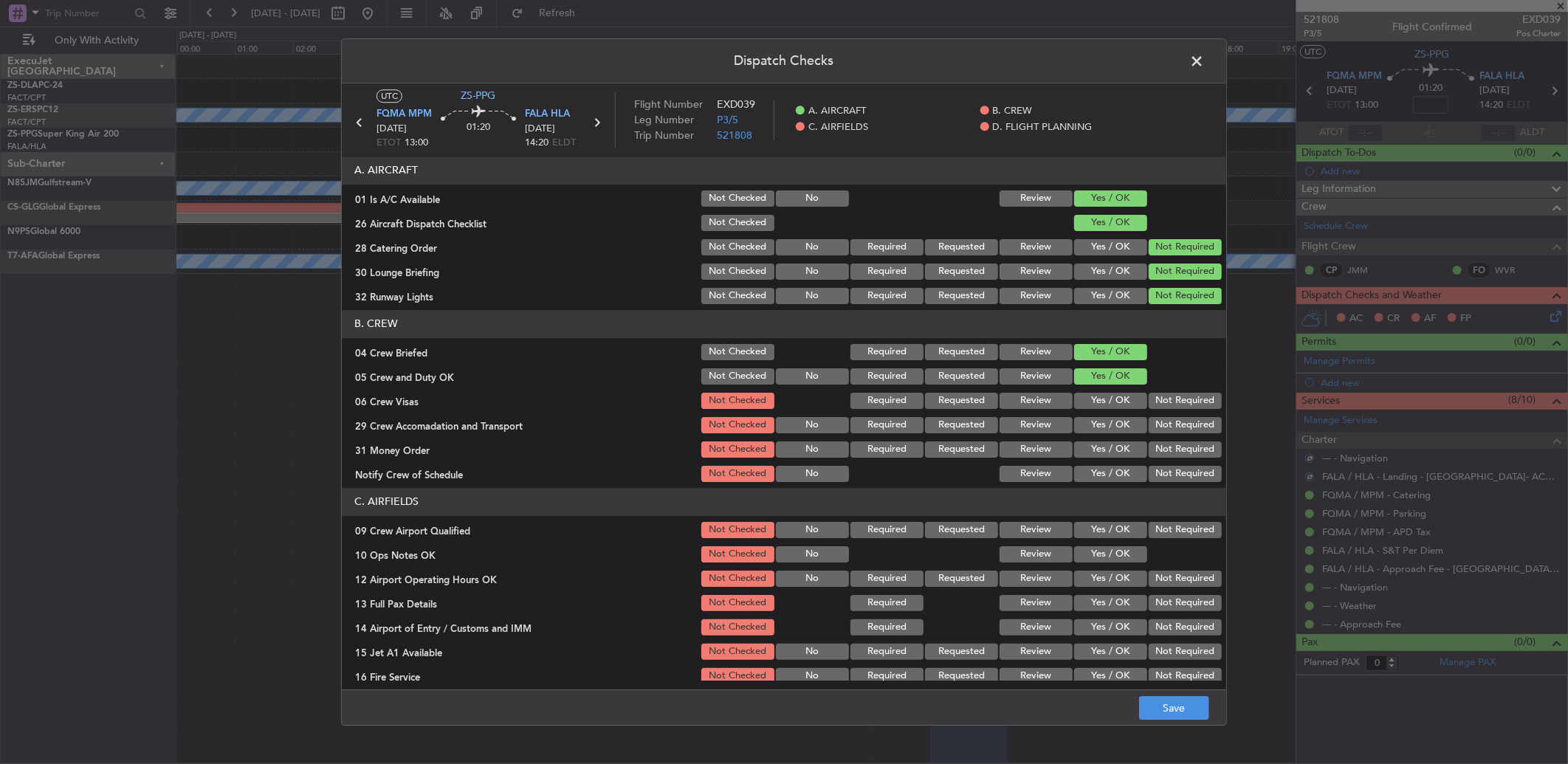
click at [1149, 395] on button "Not Required" at bounding box center [1185, 400] width 73 height 16
click at [1168, 429] on button "Not Required" at bounding box center [1185, 425] width 73 height 16
click at [1168, 437] on section "B. CREW 04 Crew Briefed Not Checked Required Requested Review Yes / OK 05 Crew …" at bounding box center [784, 397] width 884 height 174
click at [1167, 463] on section "B. CREW 04 Crew Briefed Not Checked Required Requested Review Yes / OK 05 Crew …" at bounding box center [784, 397] width 884 height 174
click at [1158, 446] on button "Not Required" at bounding box center [1185, 449] width 73 height 16
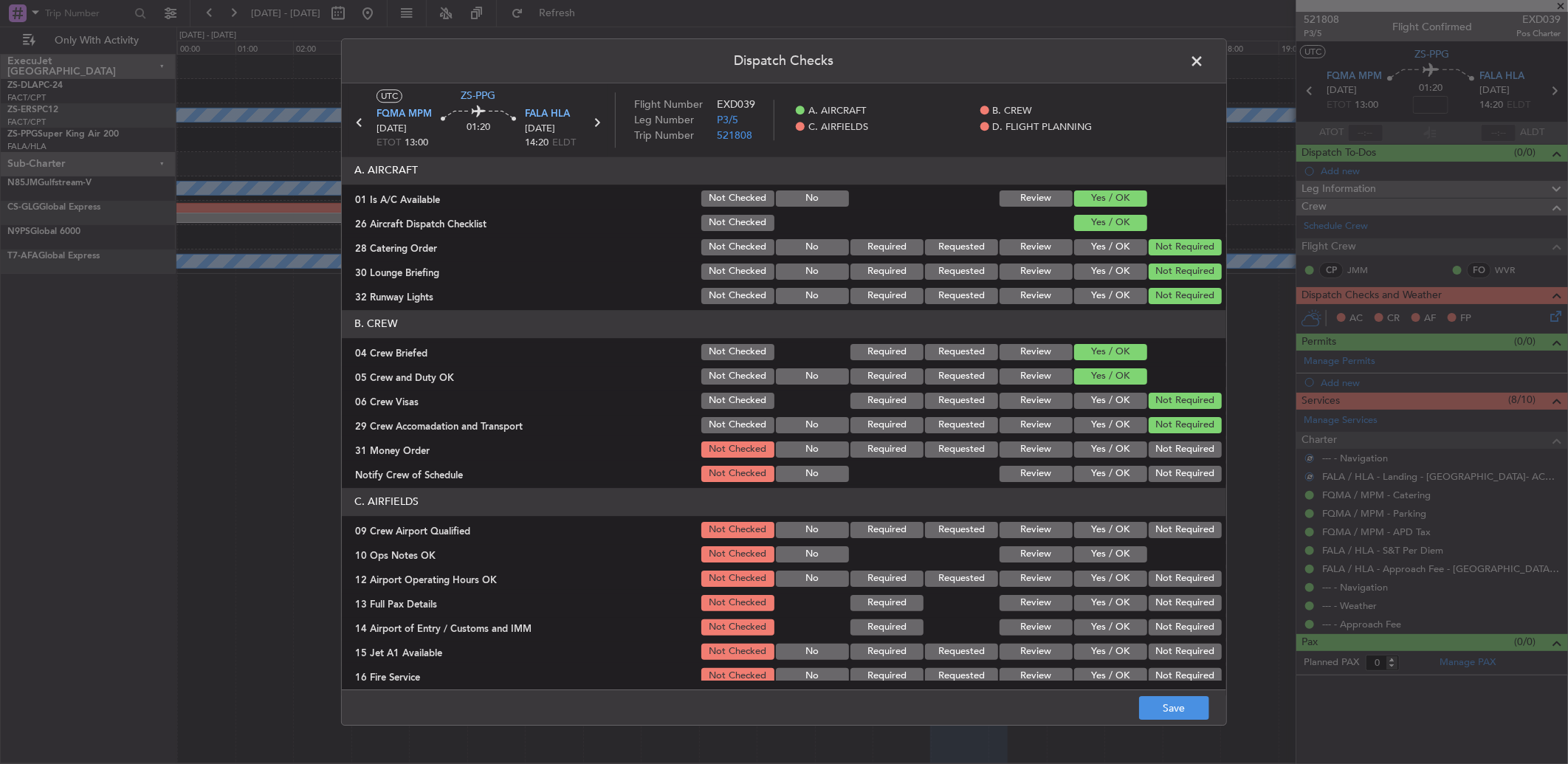
click at [1169, 467] on button "Not Required" at bounding box center [1185, 473] width 73 height 16
drag, startPoint x: 1168, startPoint y: 472, endPoint x: 1162, endPoint y: 480, distance: 10.0
click at [1167, 480] on button "Not Required" at bounding box center [1185, 473] width 73 height 16
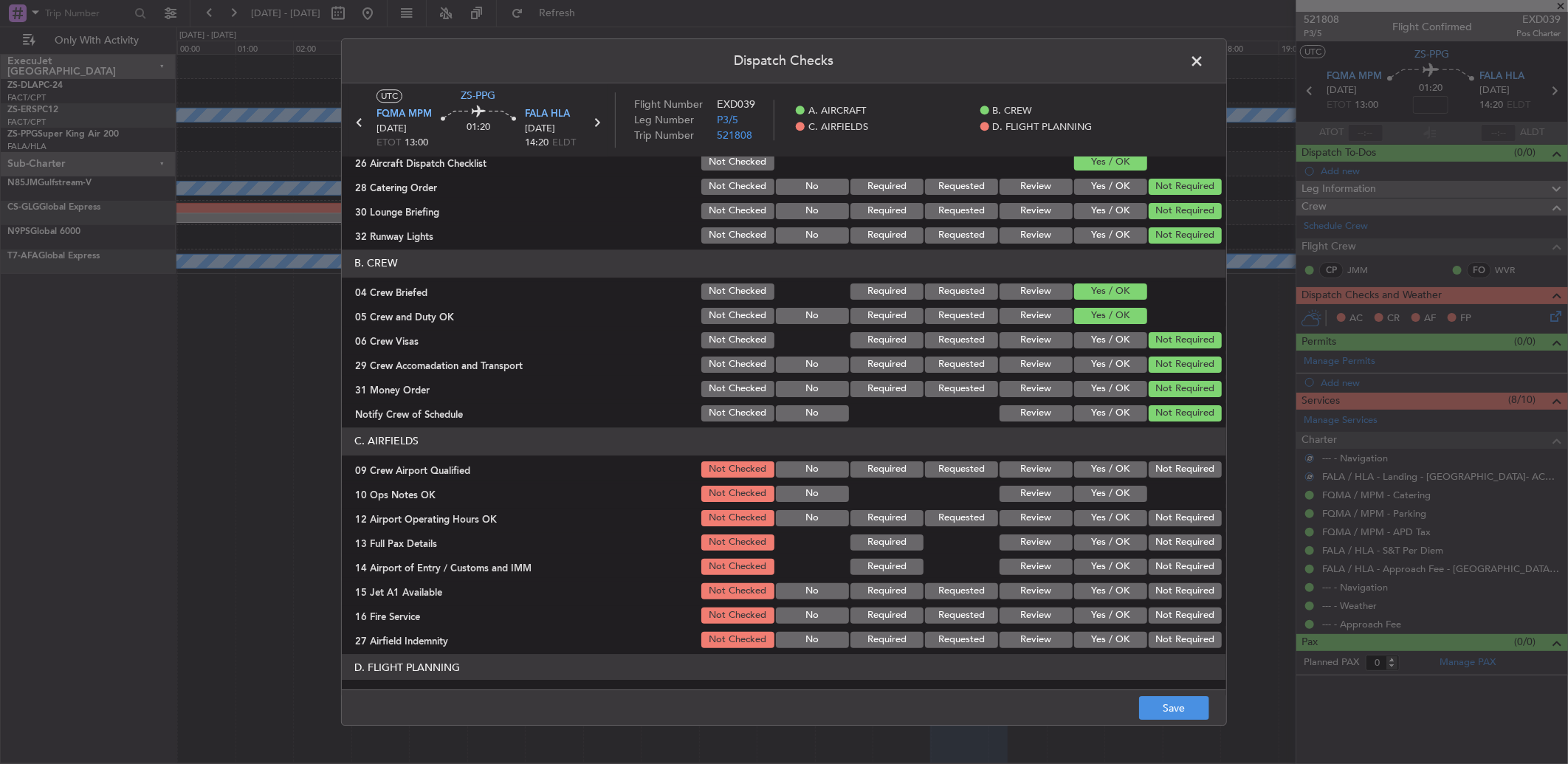
scroll to position [138, 0]
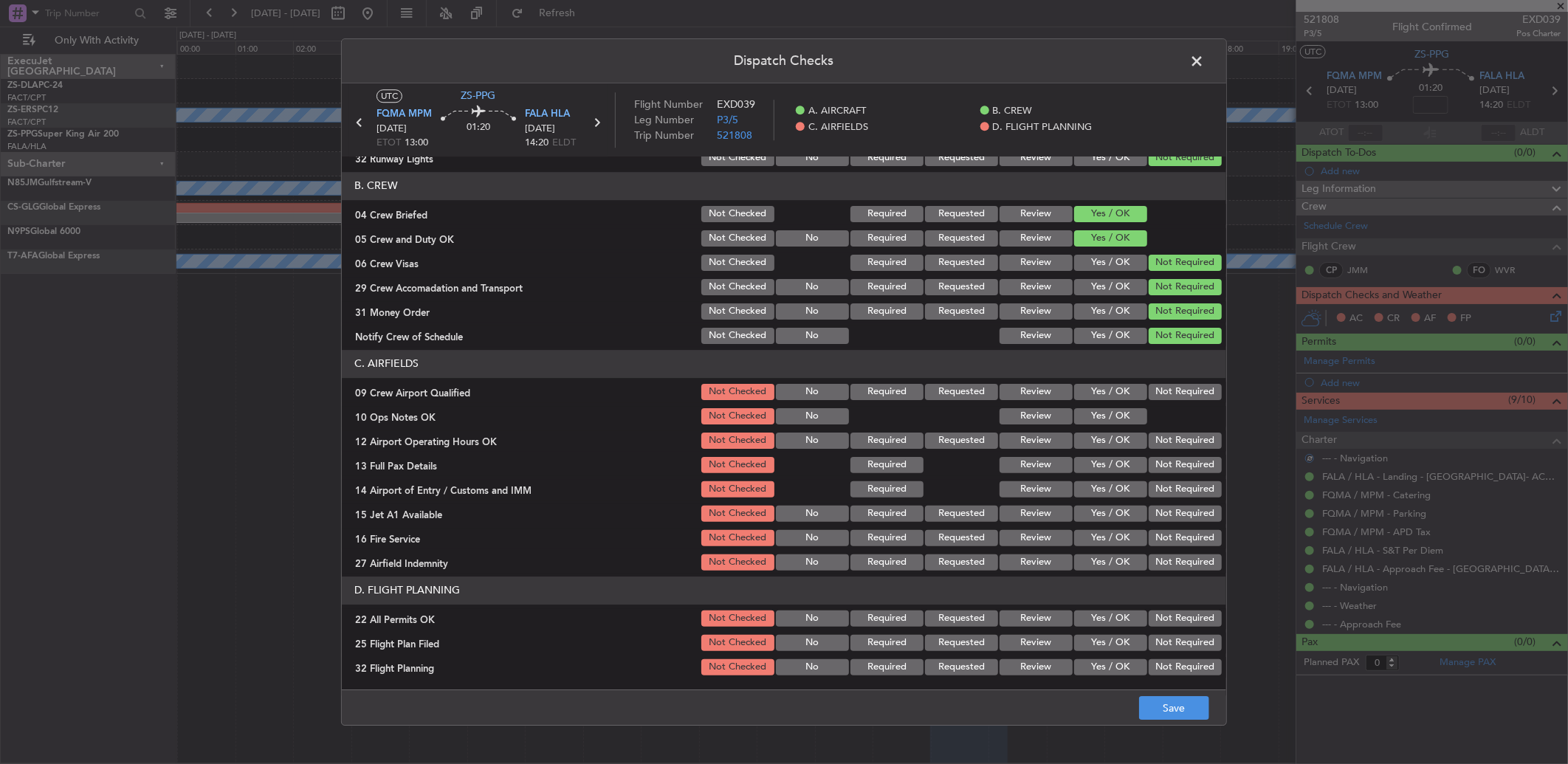
drag, startPoint x: 1155, startPoint y: 391, endPoint x: 1137, endPoint y: 415, distance: 30.0
click at [1154, 392] on button "Not Required" at bounding box center [1185, 391] width 73 height 16
click at [1123, 432] on button "Yes / OK" at bounding box center [1110, 440] width 73 height 16
drag, startPoint x: 1123, startPoint y: 409, endPoint x: 1137, endPoint y: 421, distance: 18.4
click at [1124, 412] on button "Yes / OK" at bounding box center [1110, 416] width 73 height 16
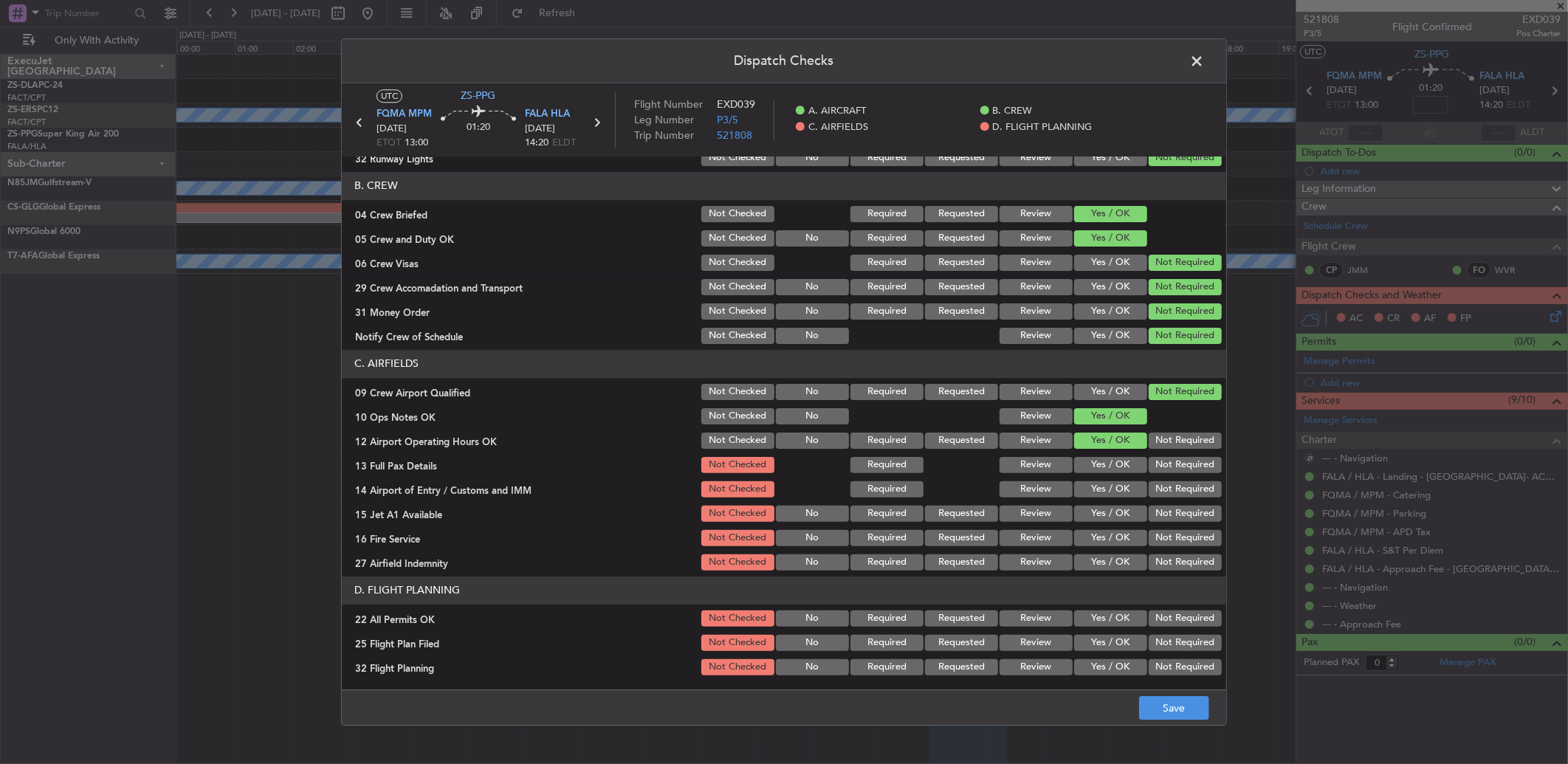
drag, startPoint x: 1155, startPoint y: 432, endPoint x: 1163, endPoint y: 450, distance: 19.7
click at [1157, 436] on button "Not Required" at bounding box center [1185, 440] width 73 height 16
drag, startPoint x: 1163, startPoint y: 450, endPoint x: 1167, endPoint y: 458, distance: 8.9
click at [1163, 452] on section "C. AIRFIELDS 09 Crew Airport Qualified Not Checked No Required Requested Review…" at bounding box center [784, 461] width 884 height 223
drag, startPoint x: 1167, startPoint y: 458, endPoint x: 1157, endPoint y: 487, distance: 30.7
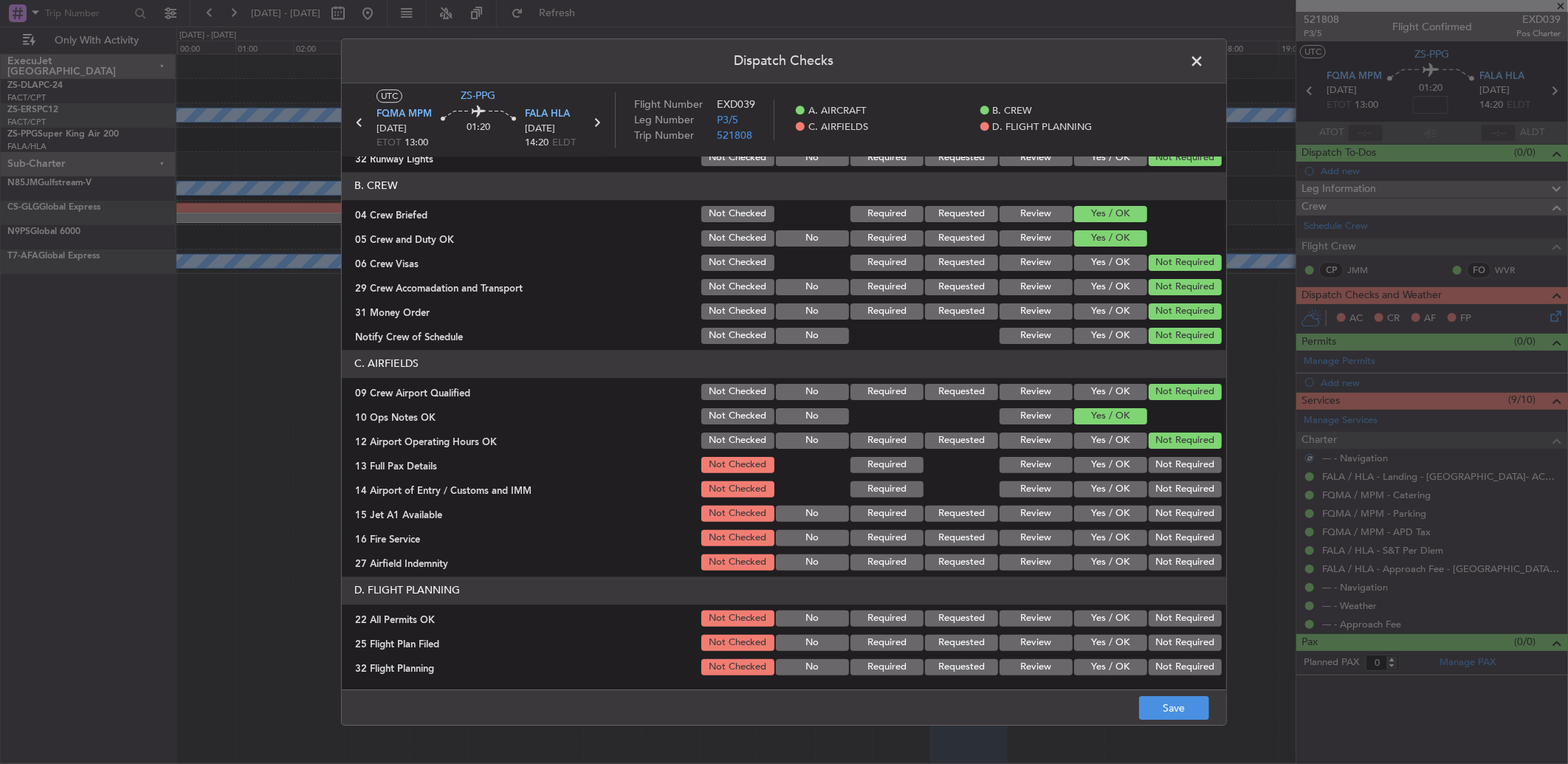
click at [1167, 463] on button "Not Required" at bounding box center [1185, 464] width 73 height 16
click at [1163, 480] on section "C. AIRFIELDS 09 Crew Airport Qualified Not Checked No Required Requested Review…" at bounding box center [784, 461] width 884 height 223
click at [1154, 502] on section "C. AIRFIELDS 09 Crew Airport Qualified Not Checked No Required Requested Review…" at bounding box center [784, 461] width 884 height 223
click at [1165, 499] on section "C. AIRFIELDS 09 Crew Airport Qualified Not Checked No Required Requested Review…" at bounding box center [784, 461] width 884 height 223
click at [1167, 493] on button "Not Required" at bounding box center [1185, 489] width 73 height 16
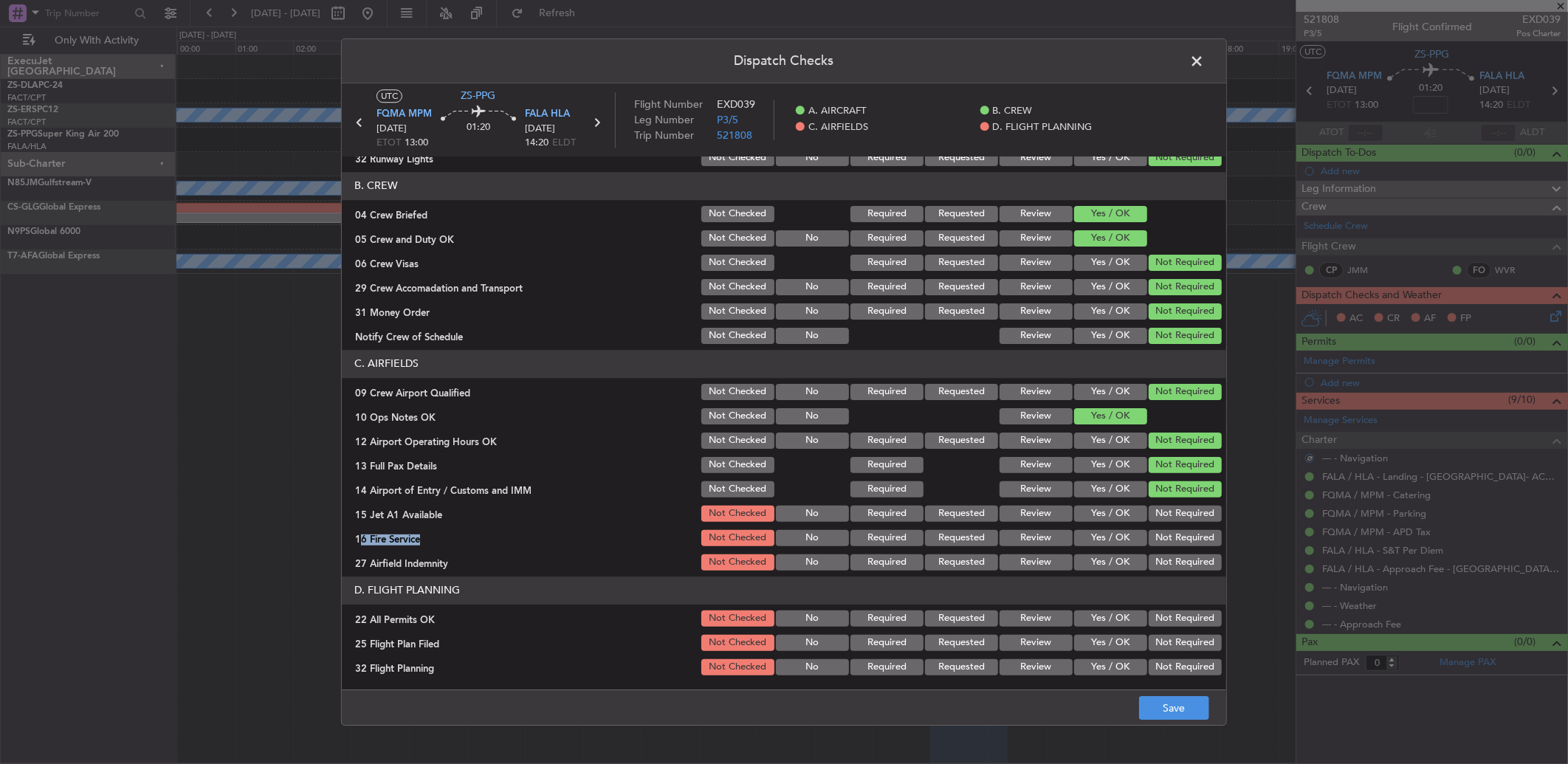
click at [1167, 525] on section "C. AIRFIELDS 09 Crew Airport Qualified Not Checked No Required Requested Review…" at bounding box center [784, 461] width 884 height 223
drag, startPoint x: 1167, startPoint y: 525, endPoint x: 1159, endPoint y: 518, distance: 10.6
click at [1159, 511] on button "Not Required" at bounding box center [1185, 514] width 73 height 16
click at [1156, 529] on section "C. AIRFIELDS 09 Crew Airport Qualified Not Checked No Required Requested Review…" at bounding box center [784, 461] width 884 height 223
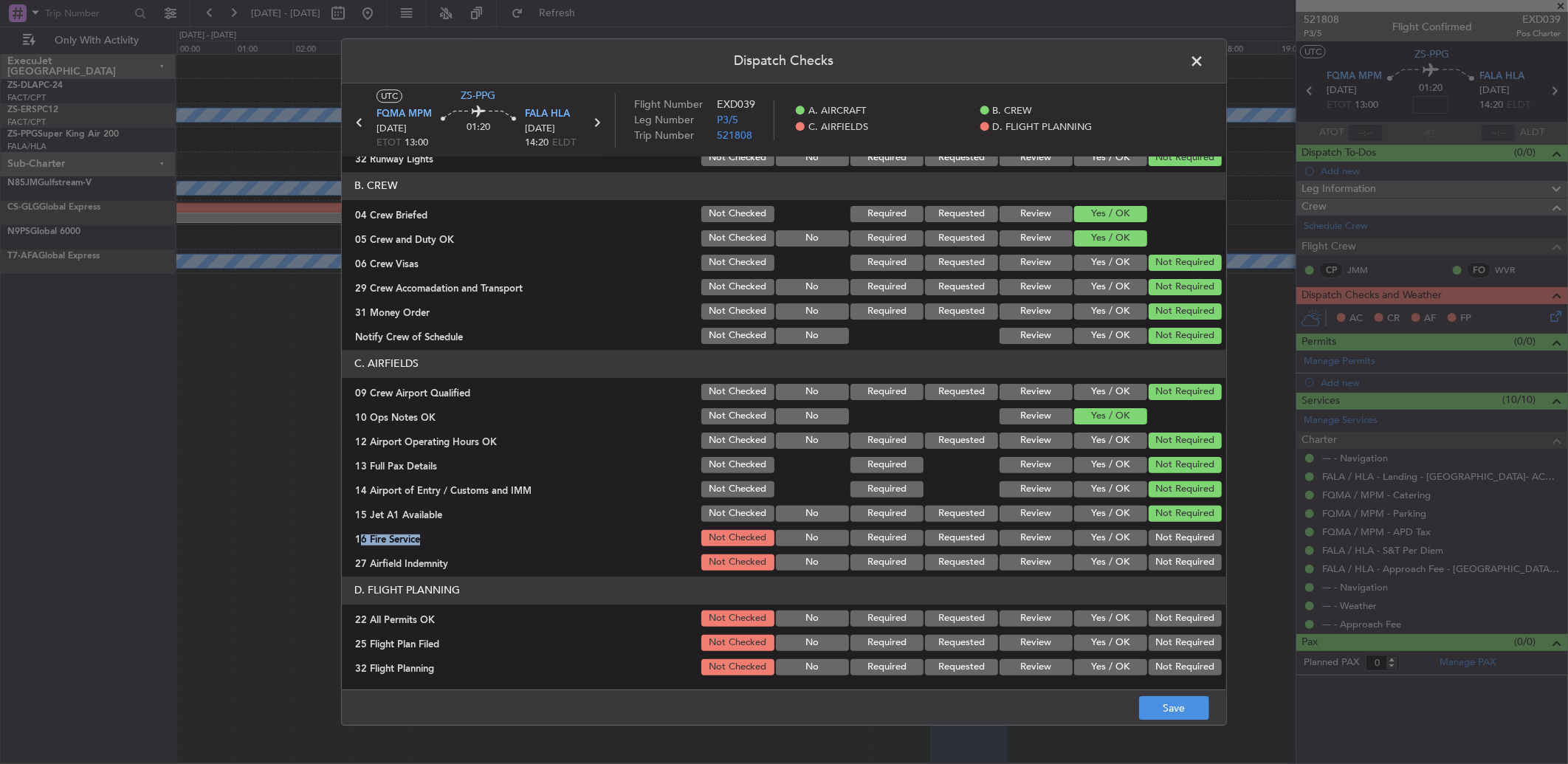
drag, startPoint x: 1155, startPoint y: 532, endPoint x: 1154, endPoint y: 539, distance: 7.1
click at [1154, 539] on button "Not Required" at bounding box center [1185, 537] width 73 height 16
click at [1153, 555] on button "Not Required" at bounding box center [1185, 562] width 73 height 16
drag, startPoint x: 1144, startPoint y: 614, endPoint x: 1116, endPoint y: 639, distance: 37.5
click at [1149, 622] on button "Not Required" at bounding box center [1185, 618] width 73 height 16
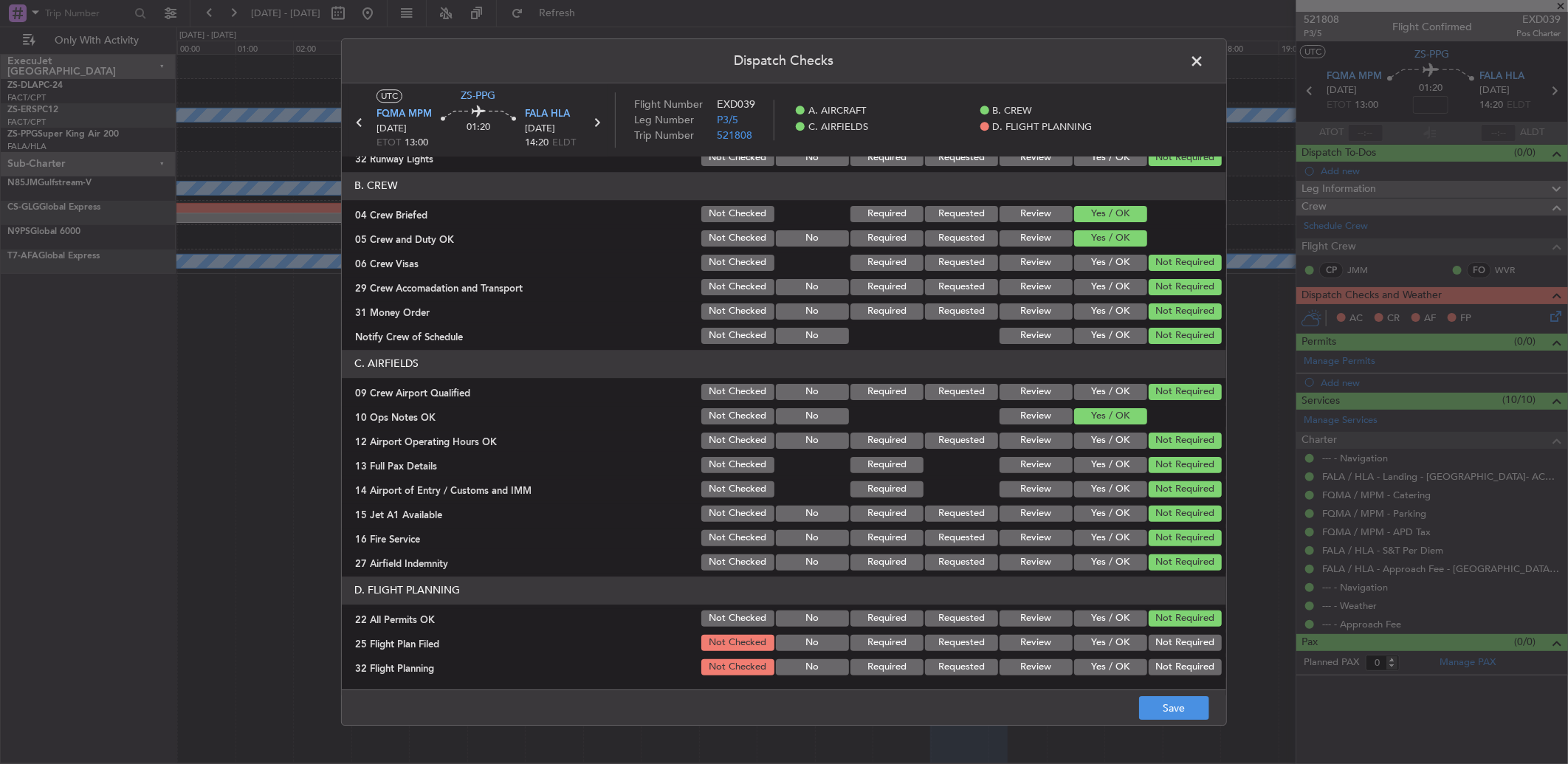
click at [990, 653] on section "D. FLIGHT PLANNING 22 All Permits OK Not Checked No Required Requested Review Y…" at bounding box center [784, 627] width 884 height 101
click at [1000, 647] on button "Review" at bounding box center [1036, 643] width 73 height 16
click at [1009, 668] on button "Review" at bounding box center [1036, 666] width 73 height 16
drag, startPoint x: 1172, startPoint y: 703, endPoint x: 1163, endPoint y: 701, distance: 9.2
click at [1172, 706] on button "Save" at bounding box center [1175, 707] width 70 height 24
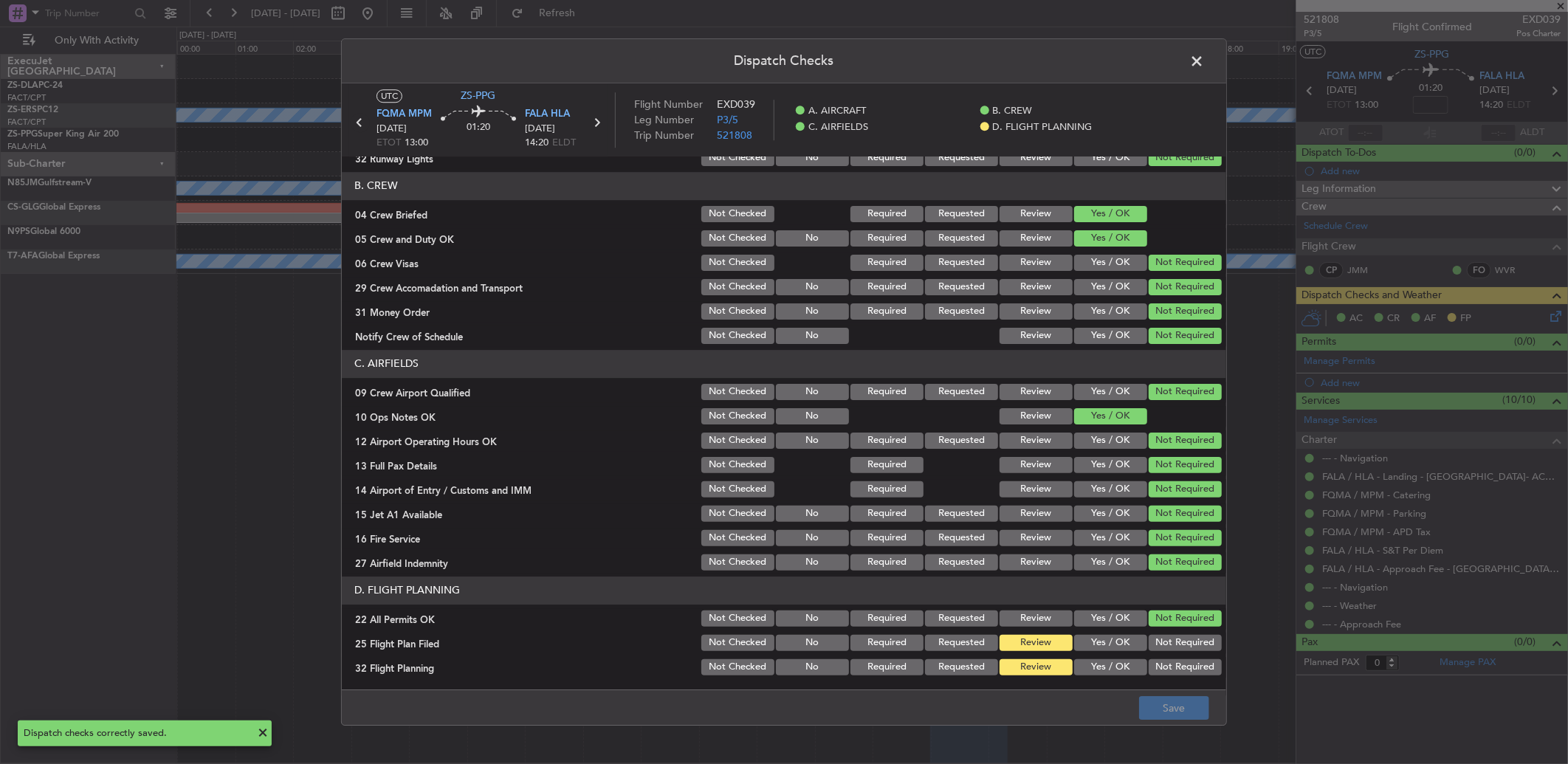
click at [356, 120] on icon at bounding box center [360, 122] width 19 height 19
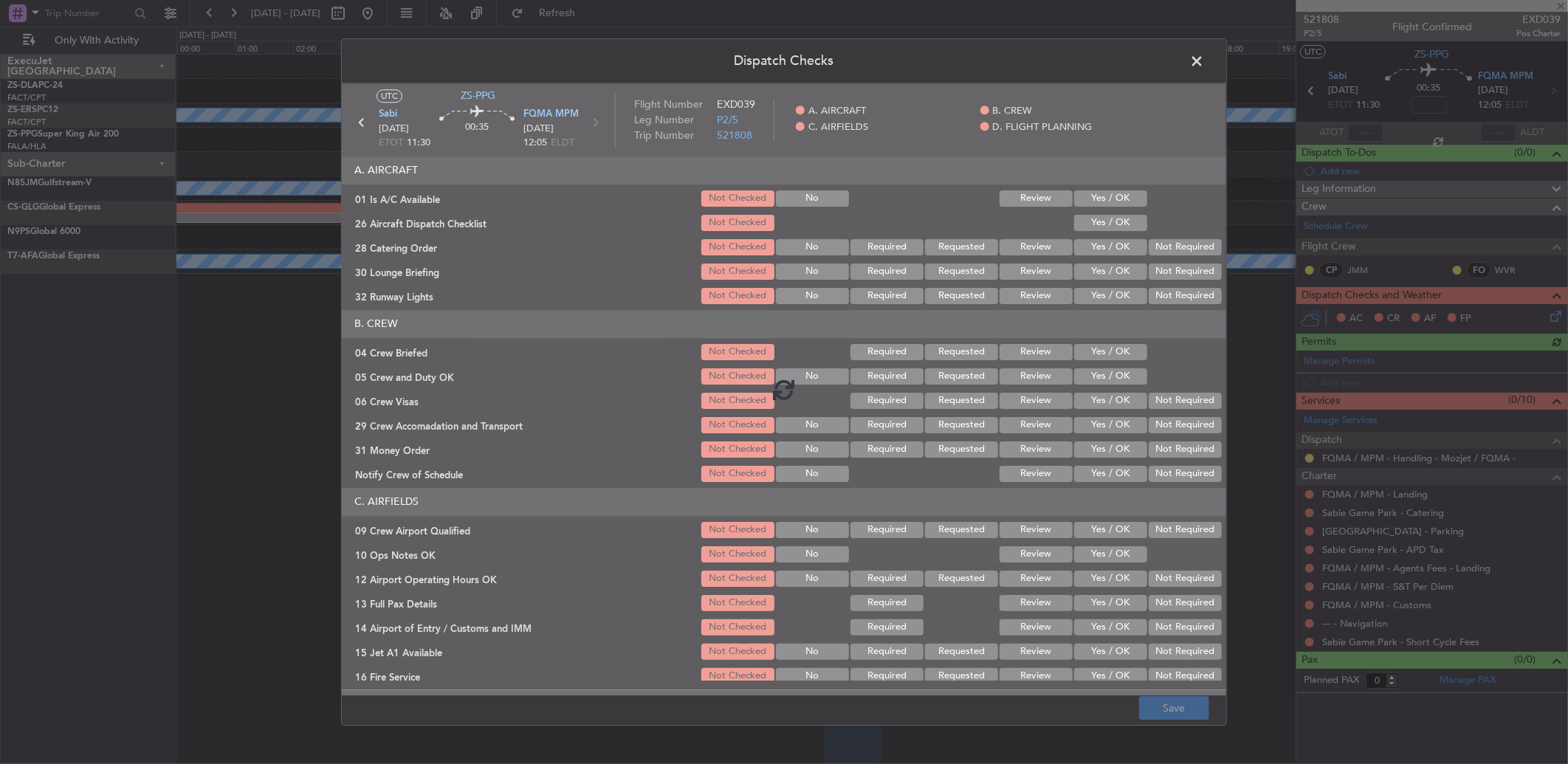
click at [1097, 196] on div at bounding box center [784, 390] width 884 height 612
drag, startPoint x: 1104, startPoint y: 226, endPoint x: 1116, endPoint y: 239, distance: 17.7
click at [1104, 227] on div at bounding box center [784, 390] width 884 height 612
drag, startPoint x: 1118, startPoint y: 240, endPoint x: 1192, endPoint y: 272, distance: 80.6
click at [1120, 242] on div at bounding box center [784, 390] width 884 height 612
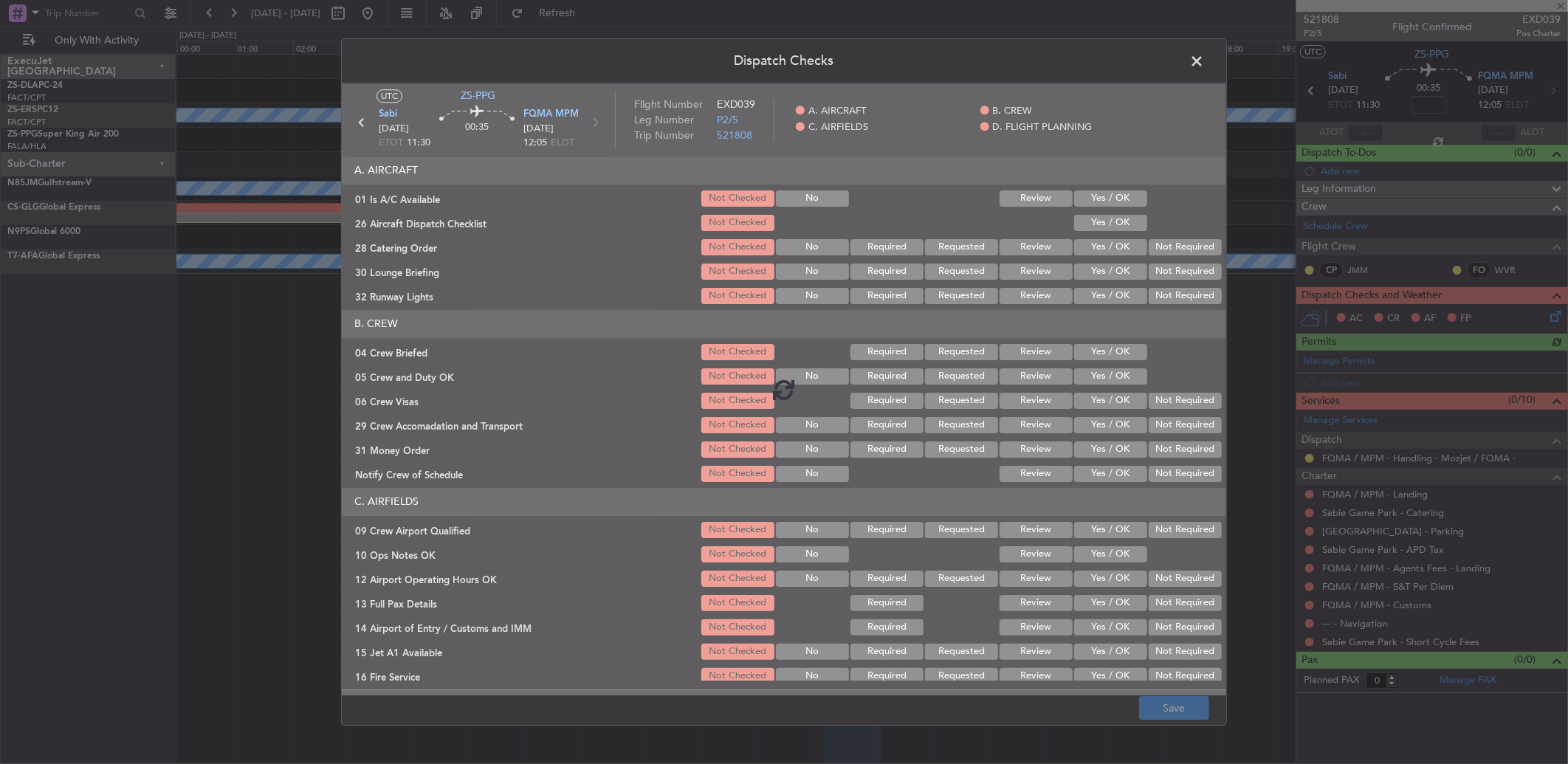
drag, startPoint x: 1192, startPoint y: 272, endPoint x: 1191, endPoint y: 282, distance: 10.0
click at [1192, 276] on div at bounding box center [784, 390] width 884 height 612
click at [1190, 299] on div at bounding box center [784, 390] width 884 height 612
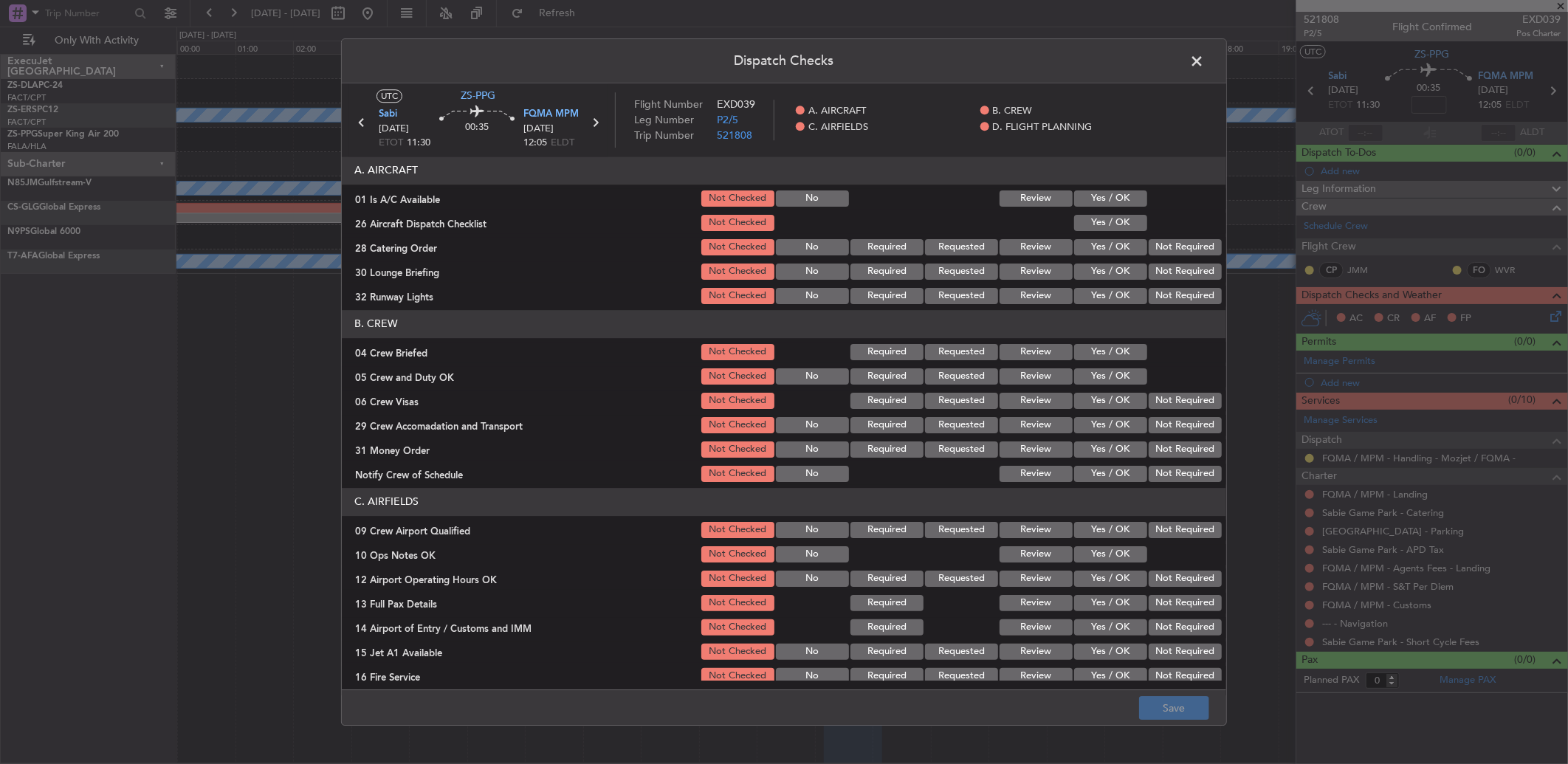
click at [1204, 62] on span at bounding box center [1204, 64] width 0 height 29
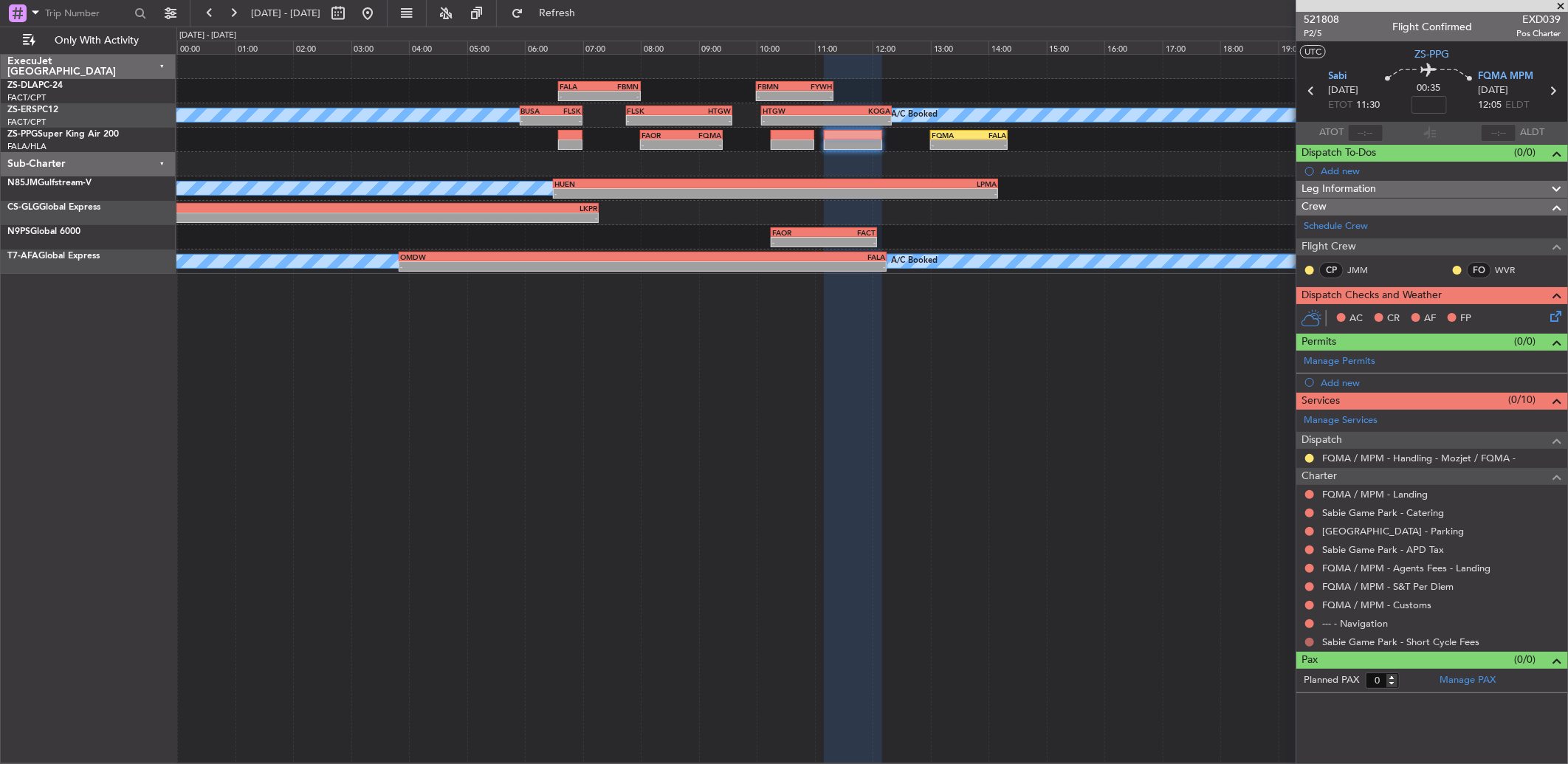
click at [1311, 643] on button at bounding box center [1309, 642] width 9 height 9
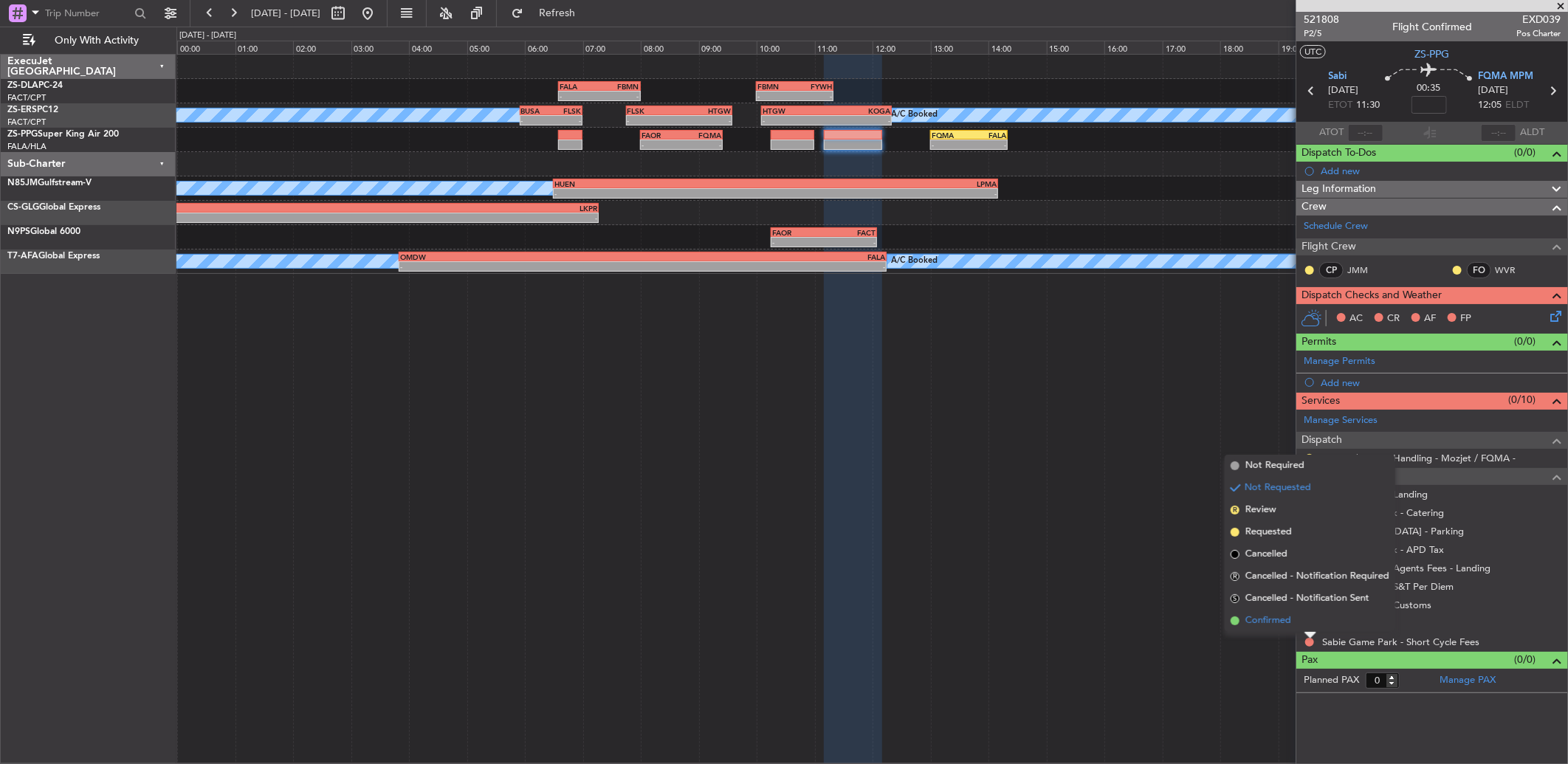
click at [1307, 611] on li "Confirmed" at bounding box center [1310, 620] width 171 height 22
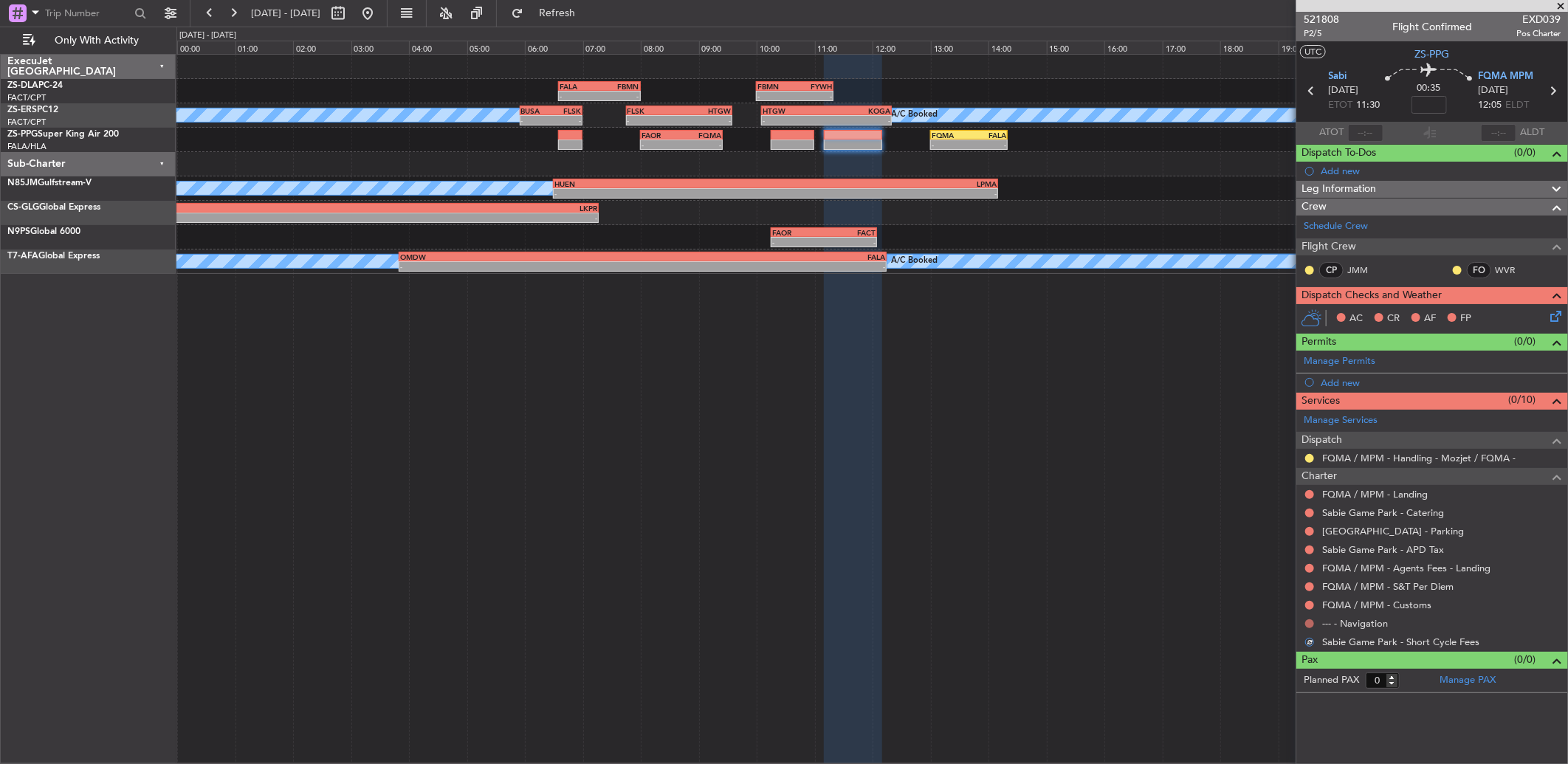
click at [1308, 624] on button at bounding box center [1309, 623] width 9 height 9
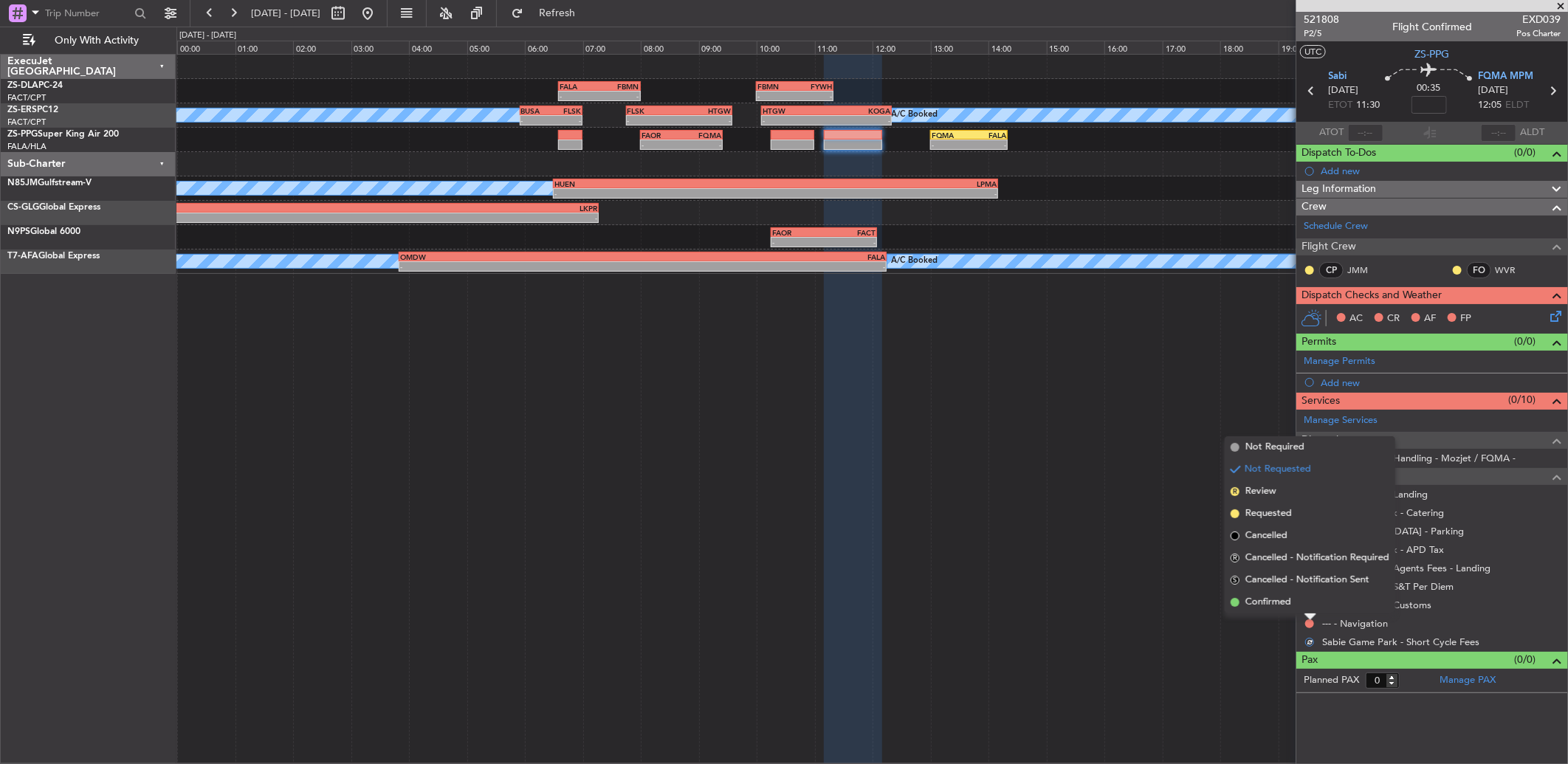
click at [1307, 614] on div at bounding box center [1310, 617] width 11 height 6
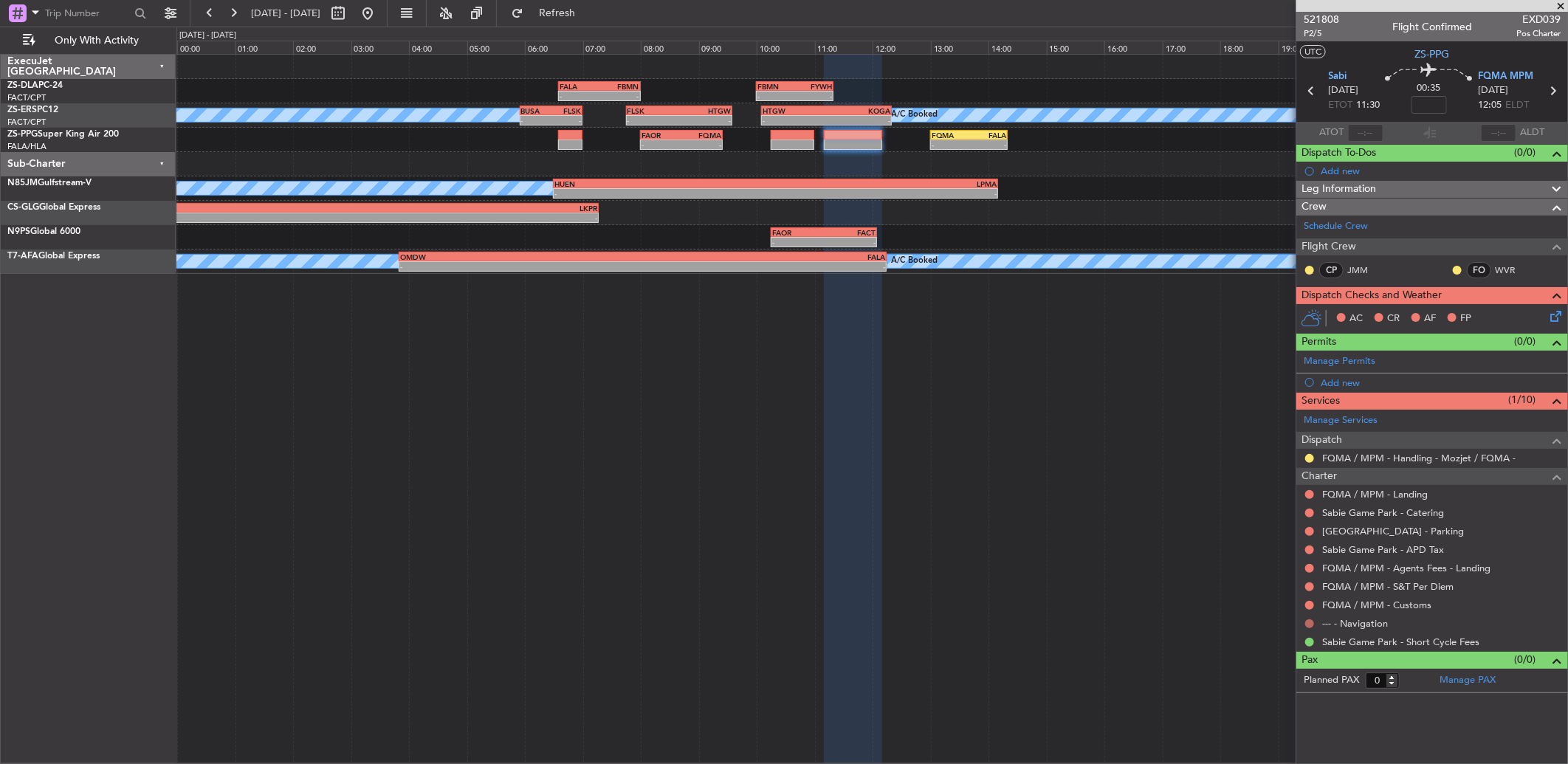
click at [1309, 623] on button at bounding box center [1309, 623] width 9 height 9
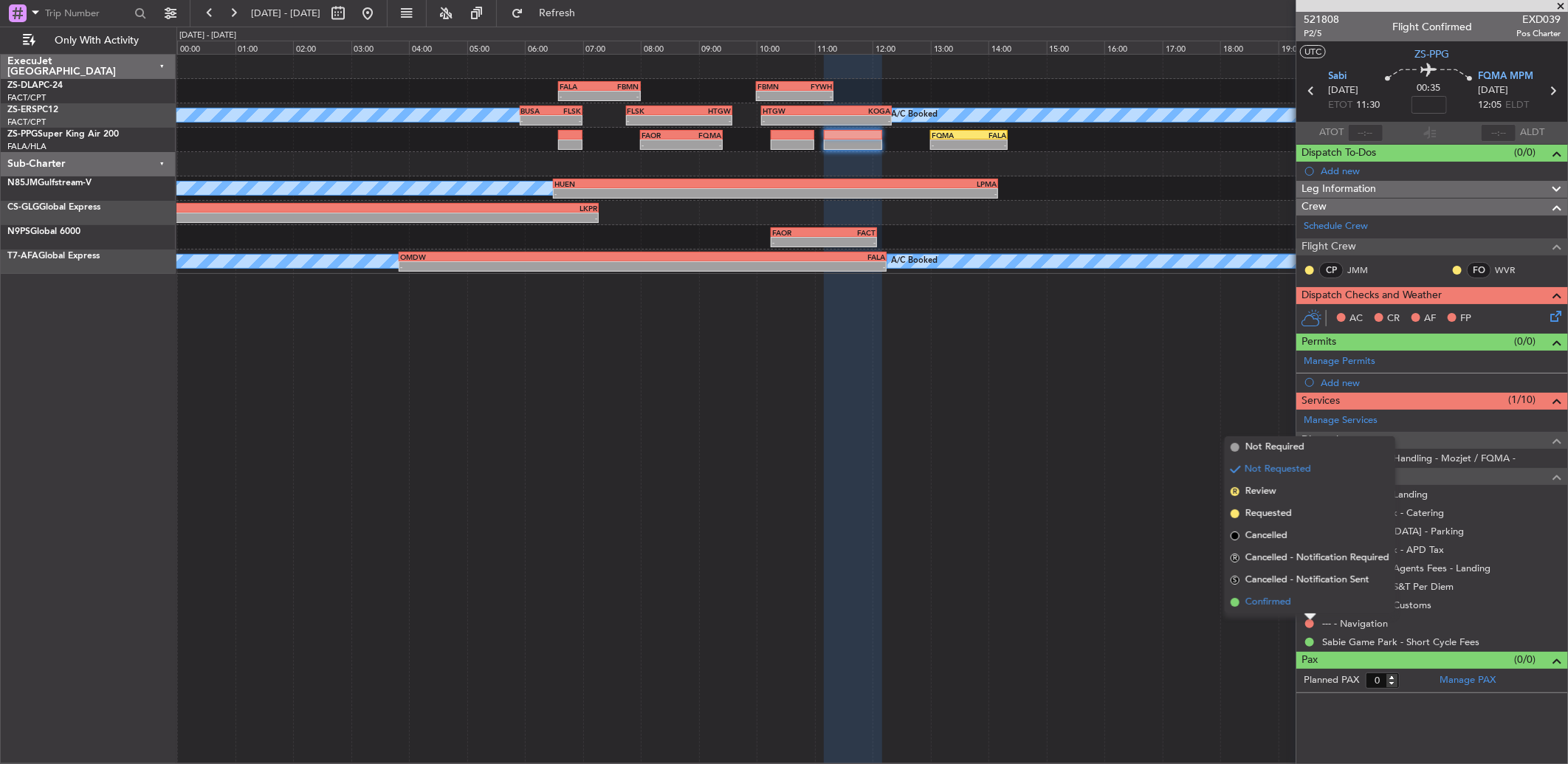
click at [1298, 607] on li "Confirmed" at bounding box center [1310, 602] width 171 height 22
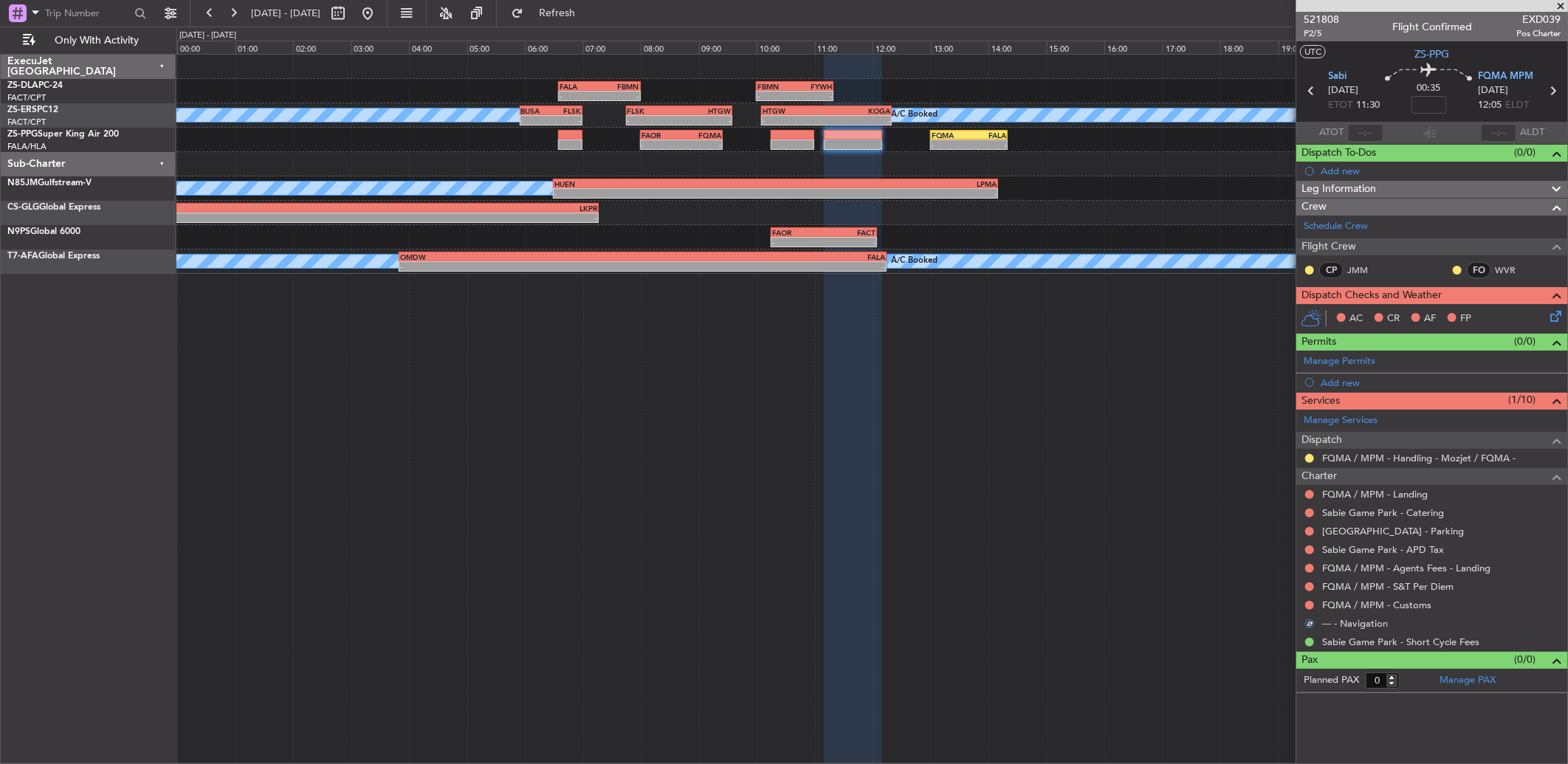
click at [1298, 607] on div "FQMA / MPM - Customs" at bounding box center [1432, 605] width 272 height 18
drag, startPoint x: 1298, startPoint y: 607, endPoint x: 1311, endPoint y: 606, distance: 13.0
click at [1308, 608] on button at bounding box center [1309, 605] width 9 height 9
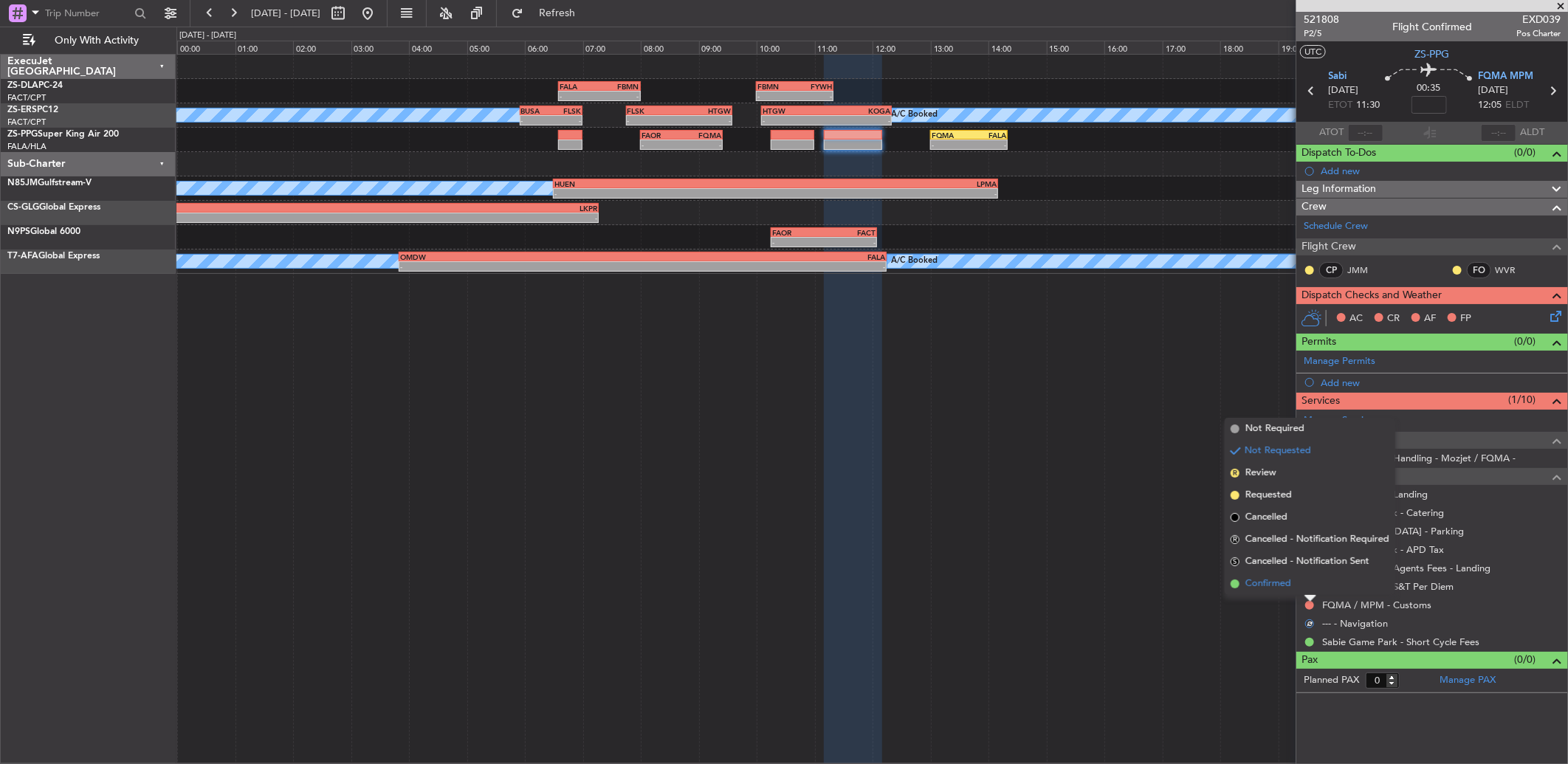
click at [1297, 579] on li "Confirmed" at bounding box center [1310, 583] width 171 height 22
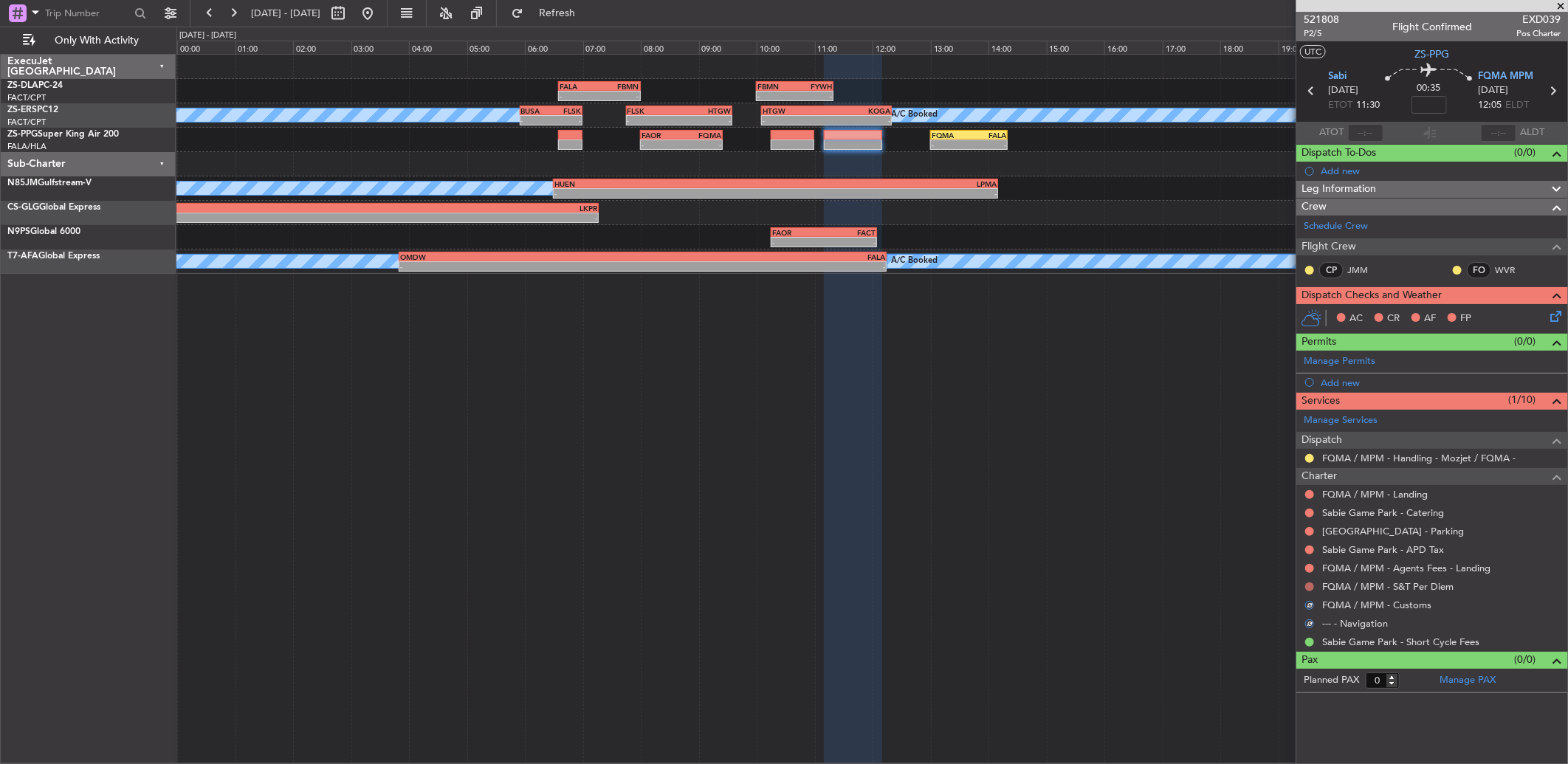
click at [1309, 585] on button at bounding box center [1309, 586] width 9 height 9
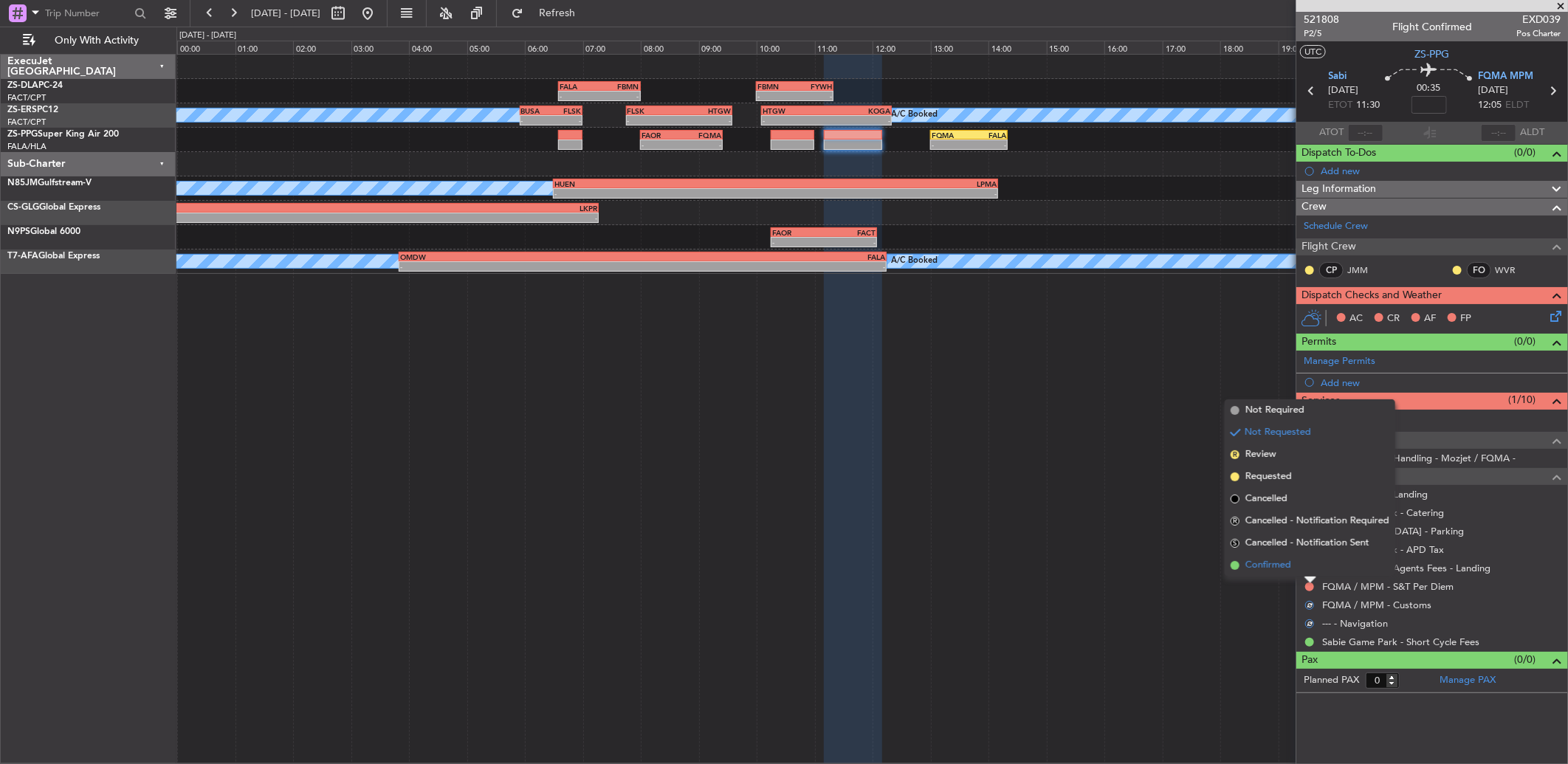
click at [1304, 572] on li "Confirmed" at bounding box center [1310, 565] width 171 height 22
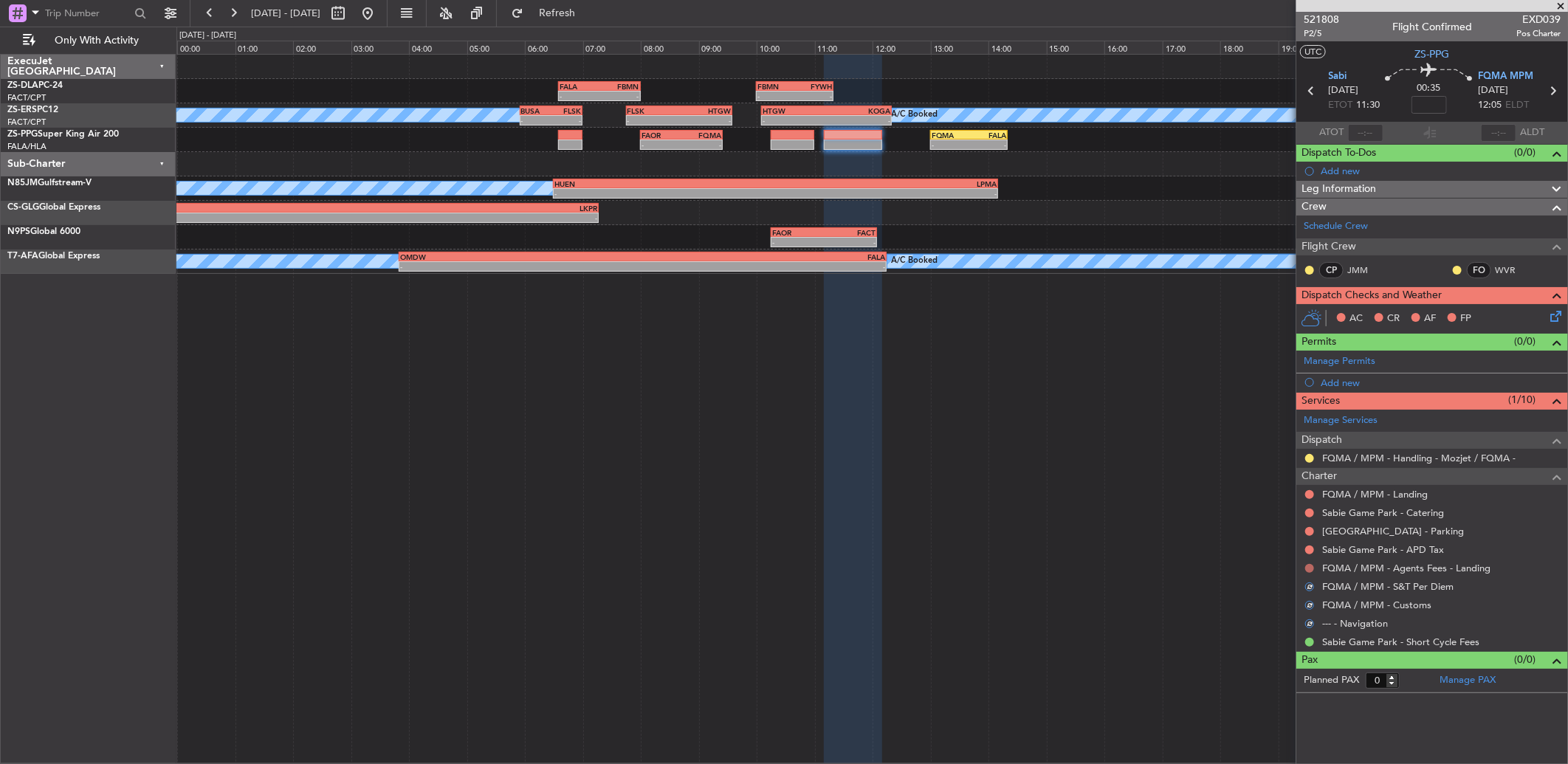
click at [1307, 570] on button at bounding box center [1309, 568] width 9 height 9
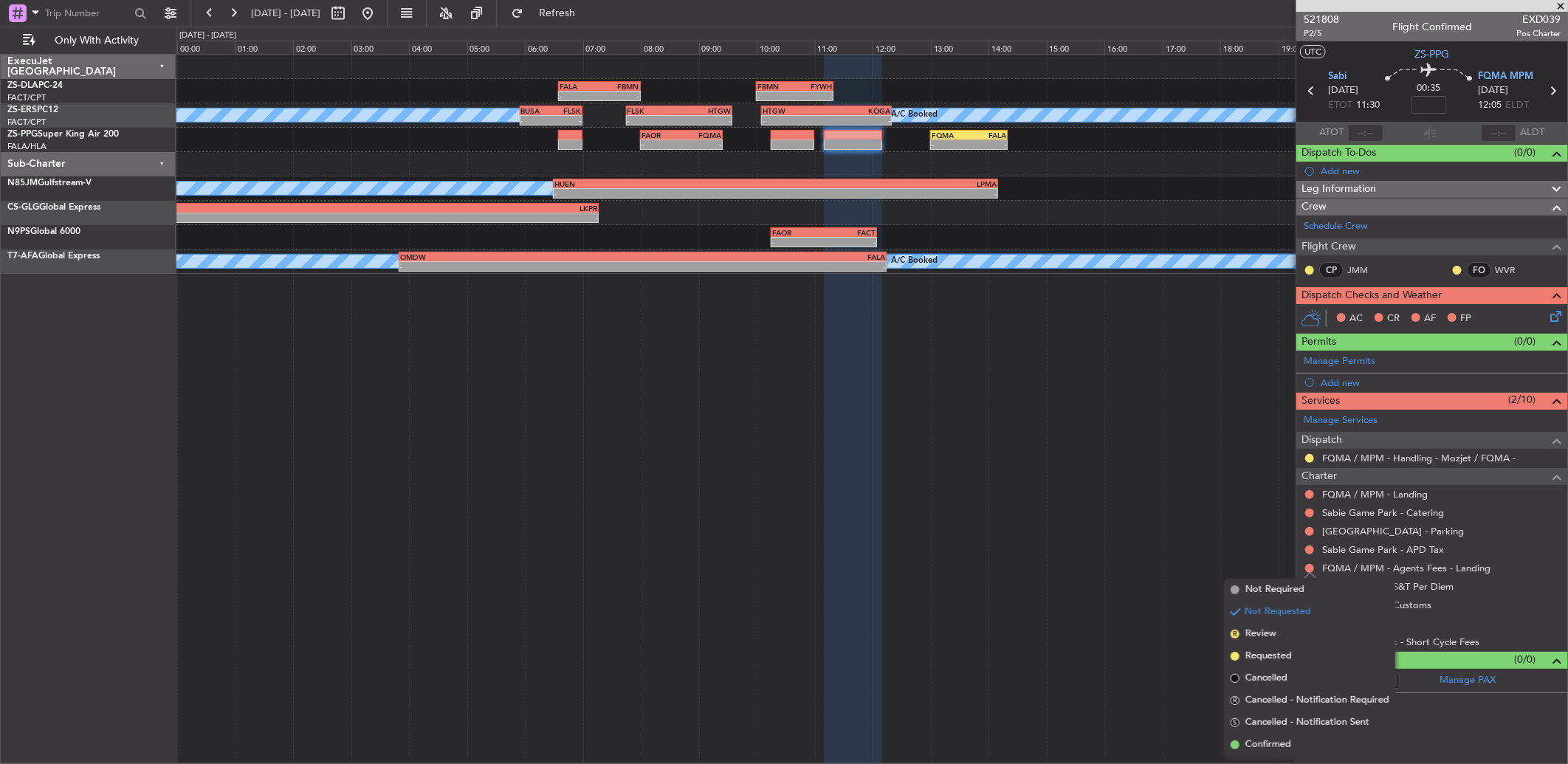
drag, startPoint x: 1307, startPoint y: 743, endPoint x: 1300, endPoint y: 723, distance: 21.2
click at [1305, 743] on li "Confirmed" at bounding box center [1310, 744] width 171 height 22
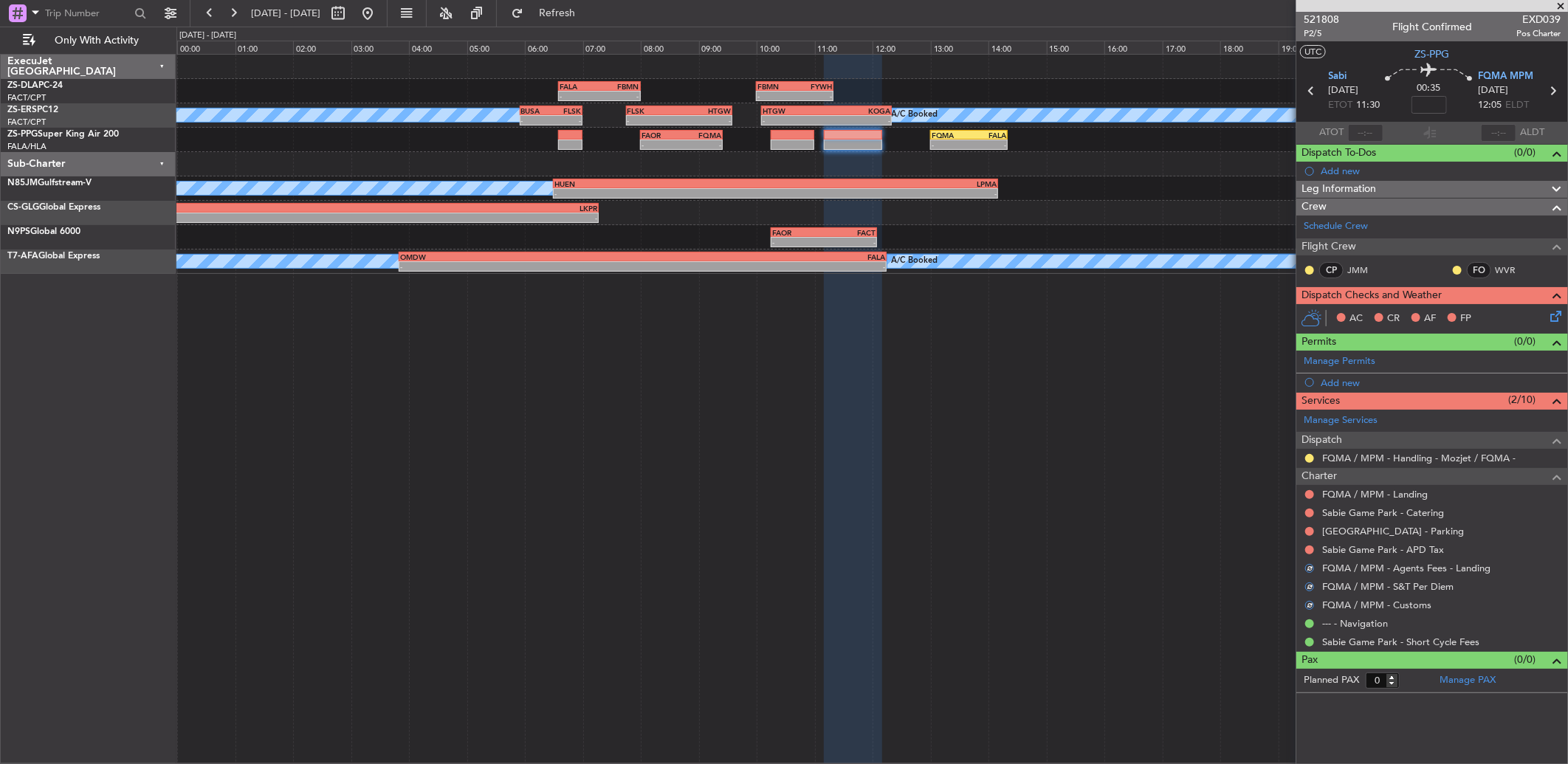
click at [1313, 549] on button at bounding box center [1309, 550] width 9 height 9
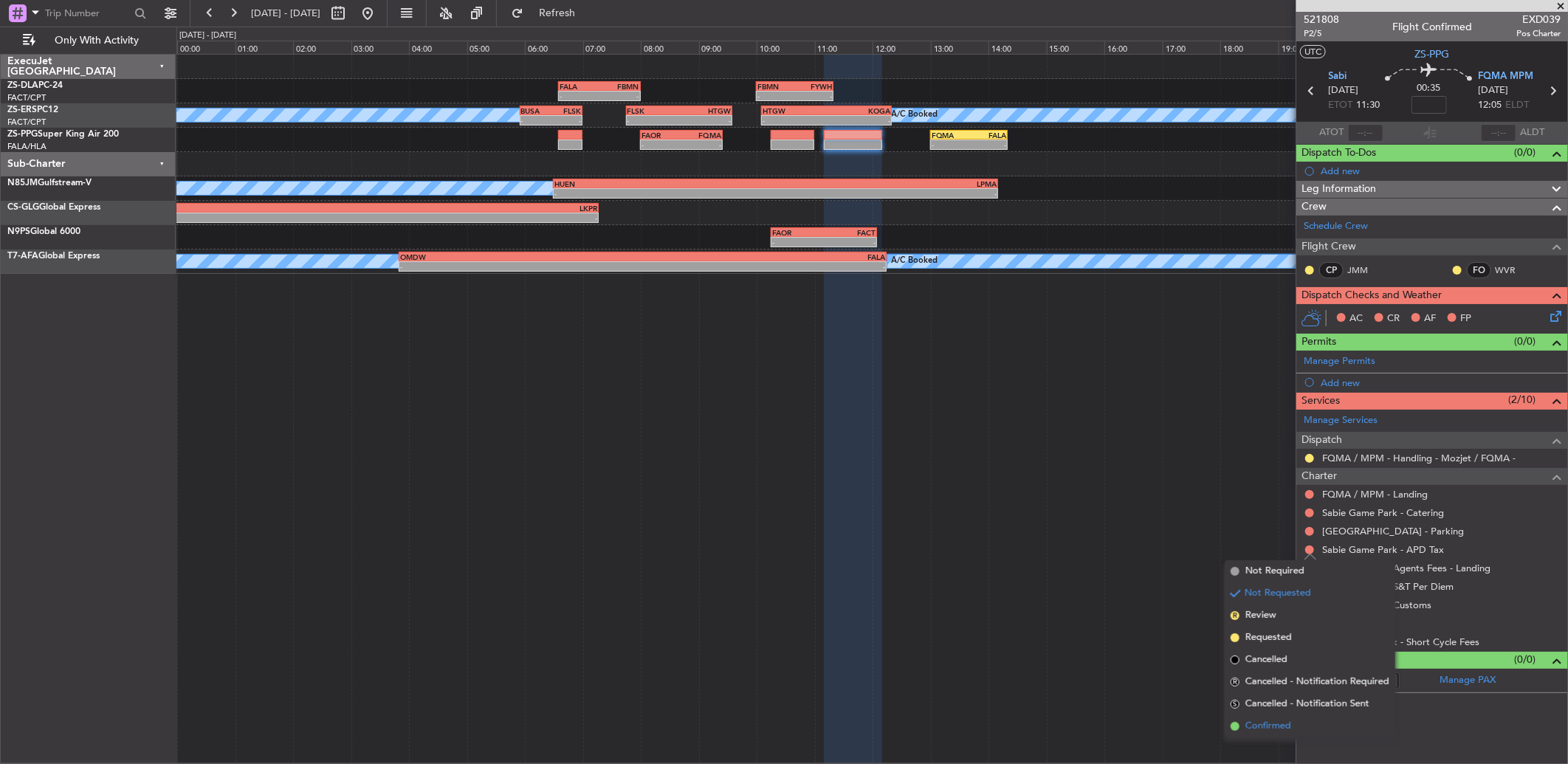
click at [1302, 725] on li "Confirmed" at bounding box center [1310, 726] width 171 height 22
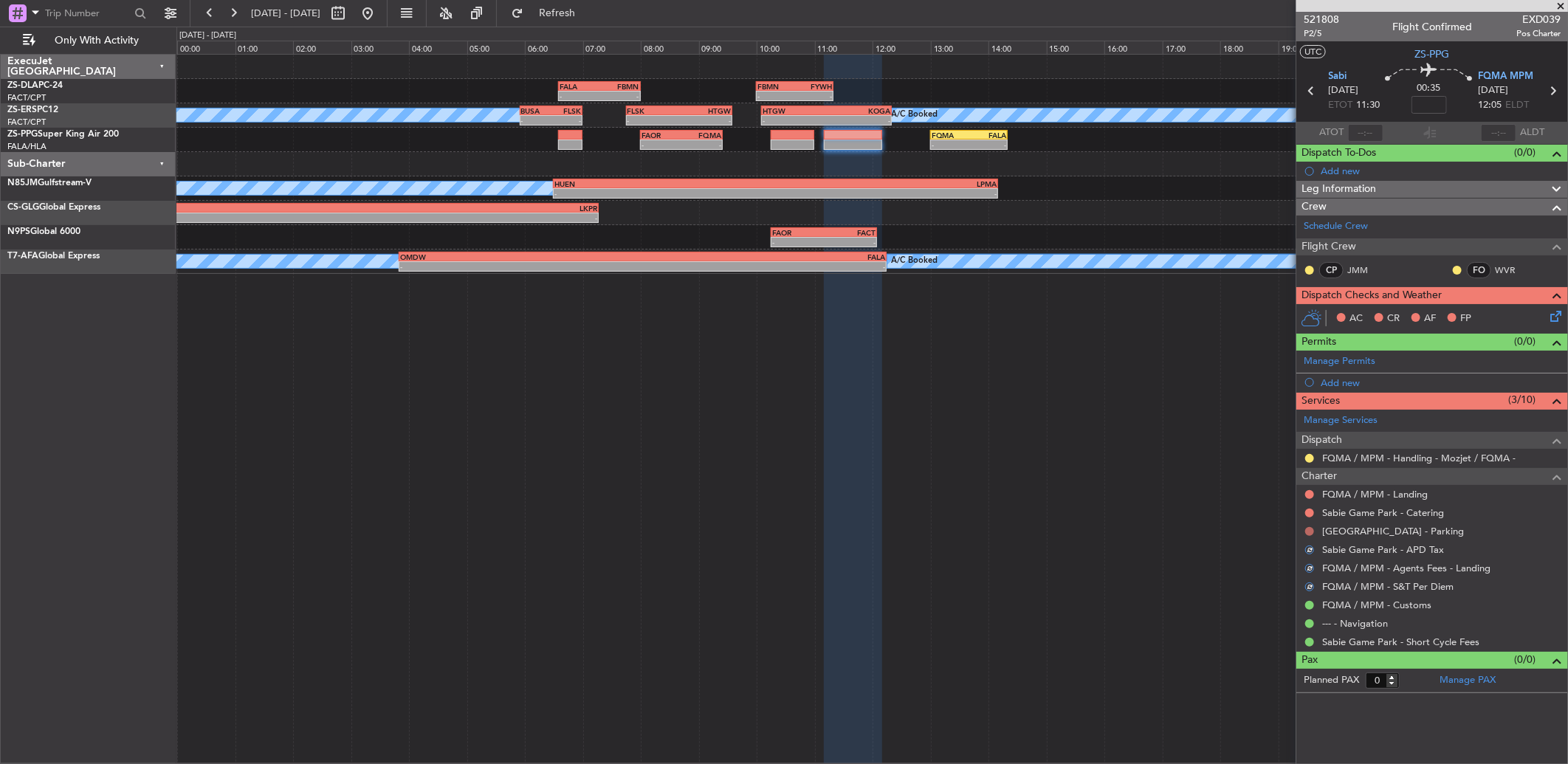
click at [1309, 533] on button at bounding box center [1309, 531] width 9 height 9
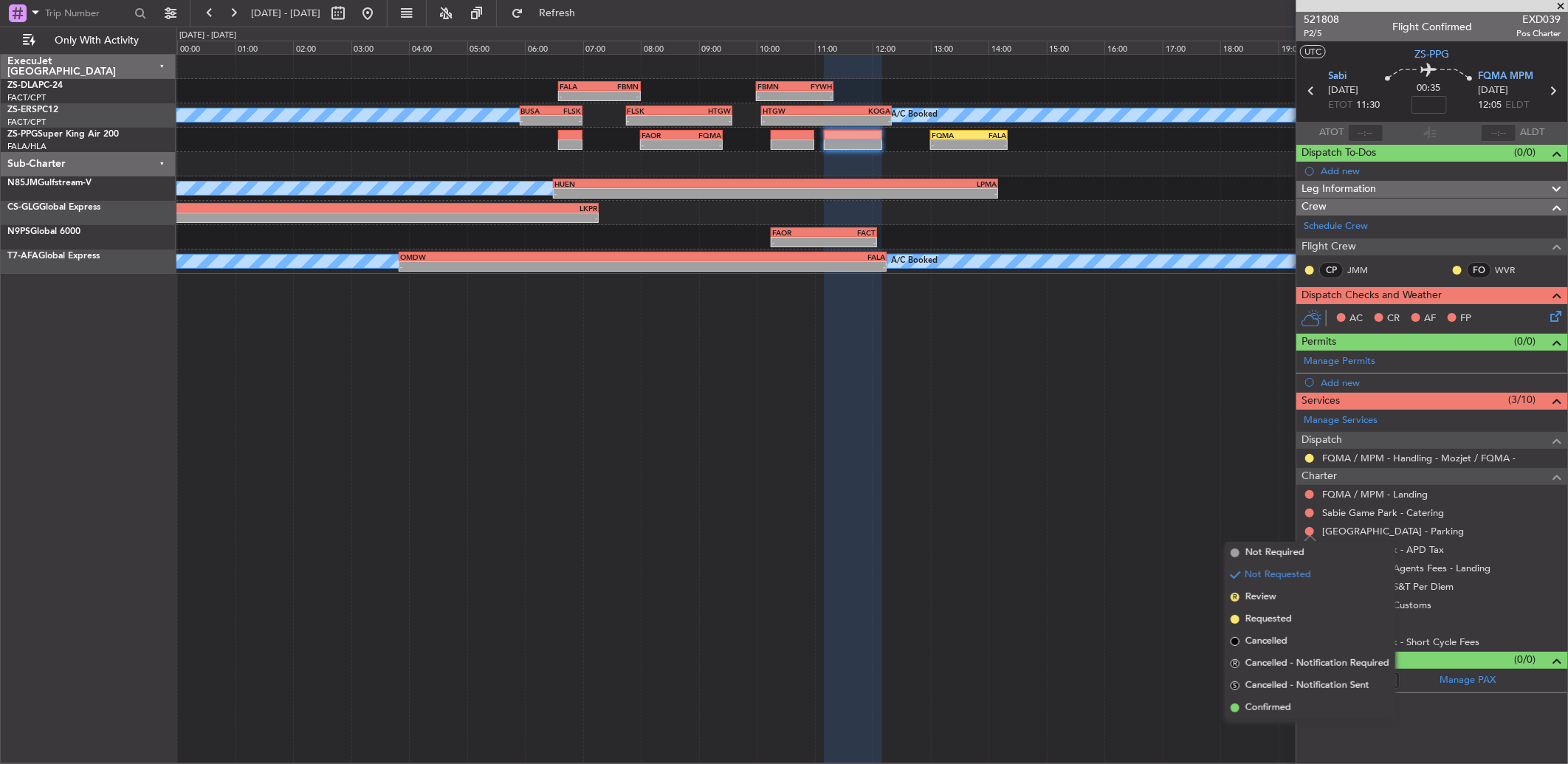
click at [1296, 704] on li "Confirmed" at bounding box center [1310, 707] width 171 height 22
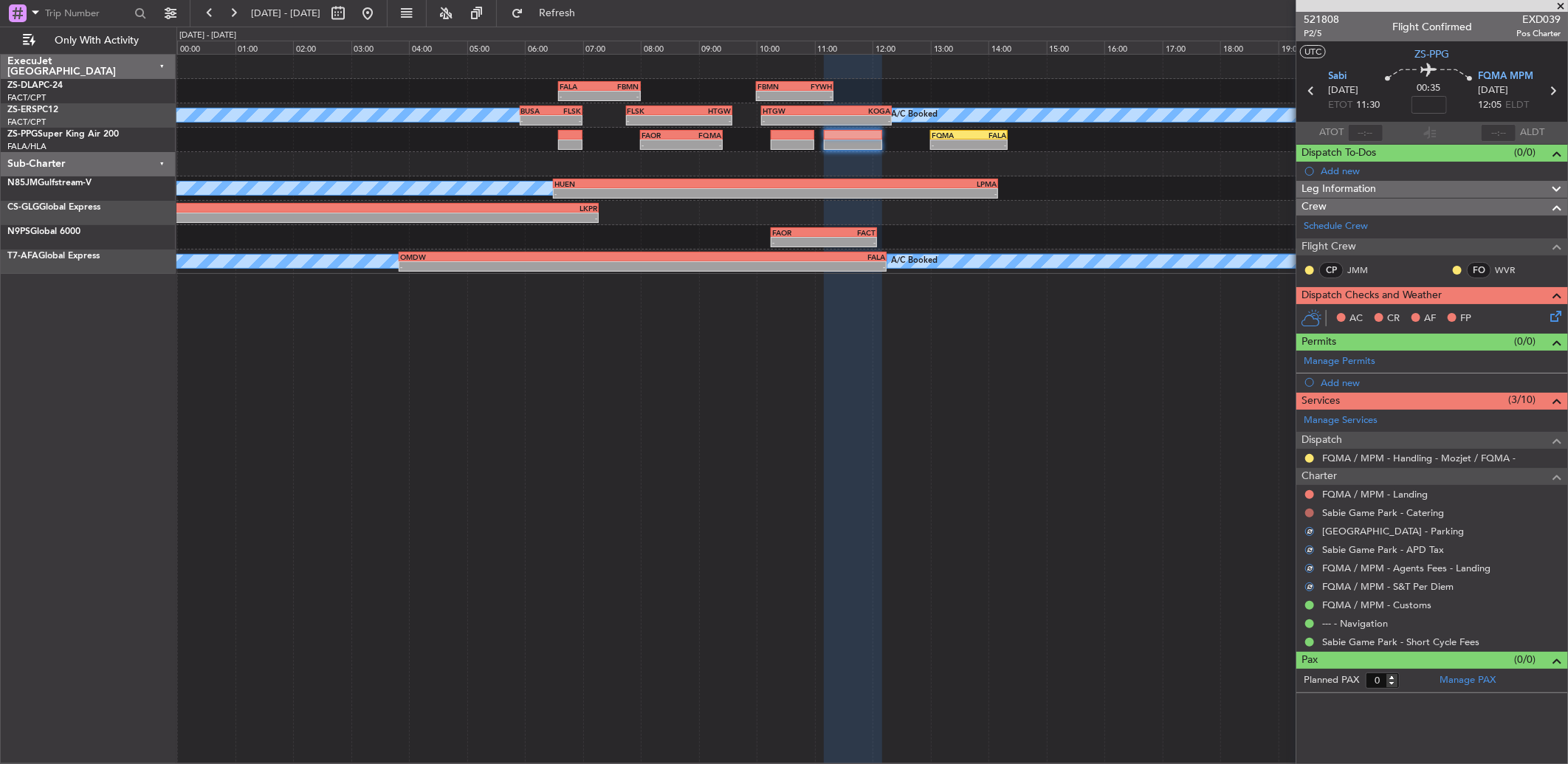
click at [1310, 513] on button at bounding box center [1309, 513] width 9 height 9
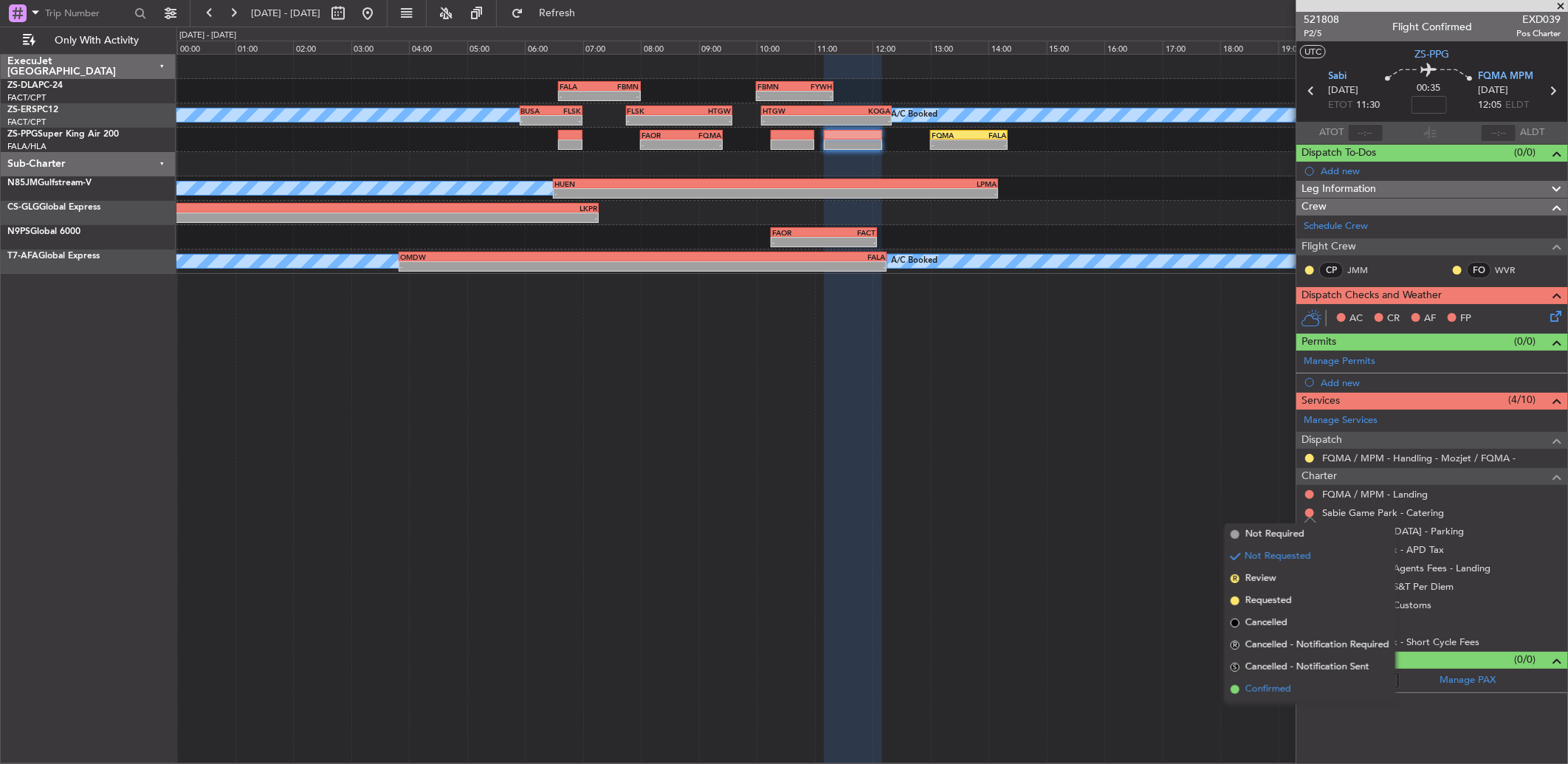
click at [1281, 691] on span "Confirmed" at bounding box center [1268, 690] width 46 height 15
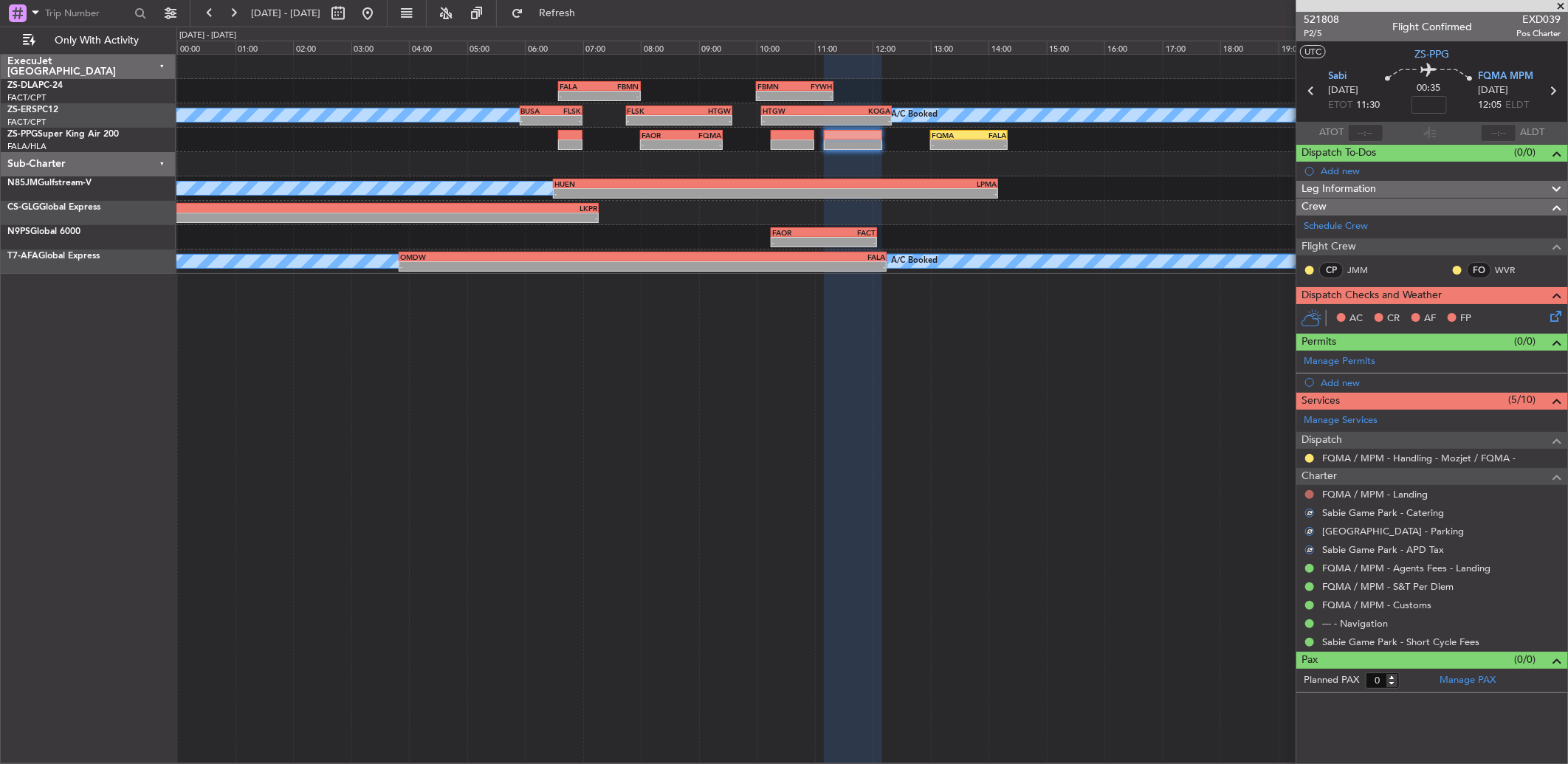
click at [1309, 495] on button at bounding box center [1309, 494] width 9 height 9
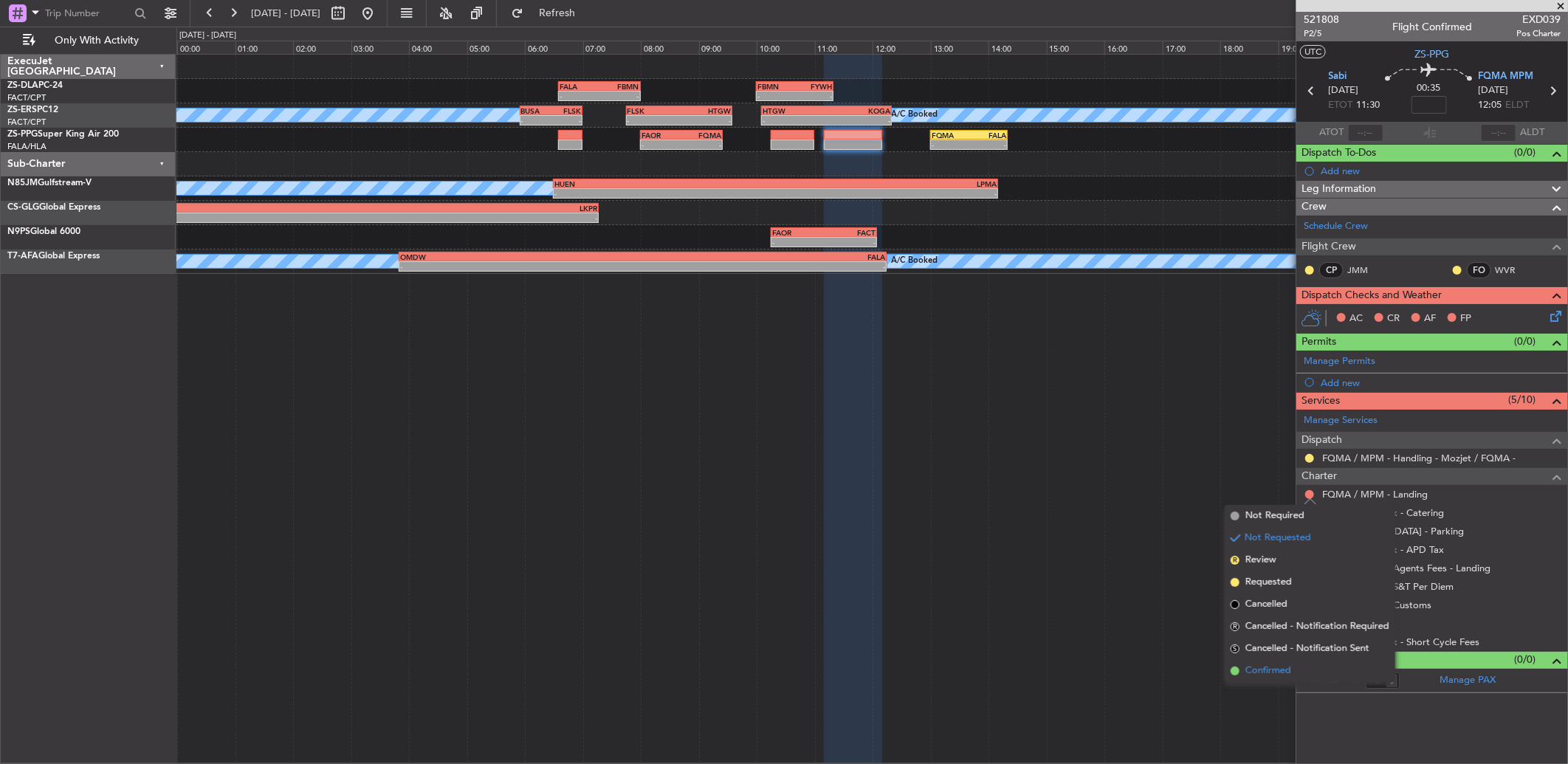
click at [1304, 670] on li "Confirmed" at bounding box center [1310, 670] width 171 height 22
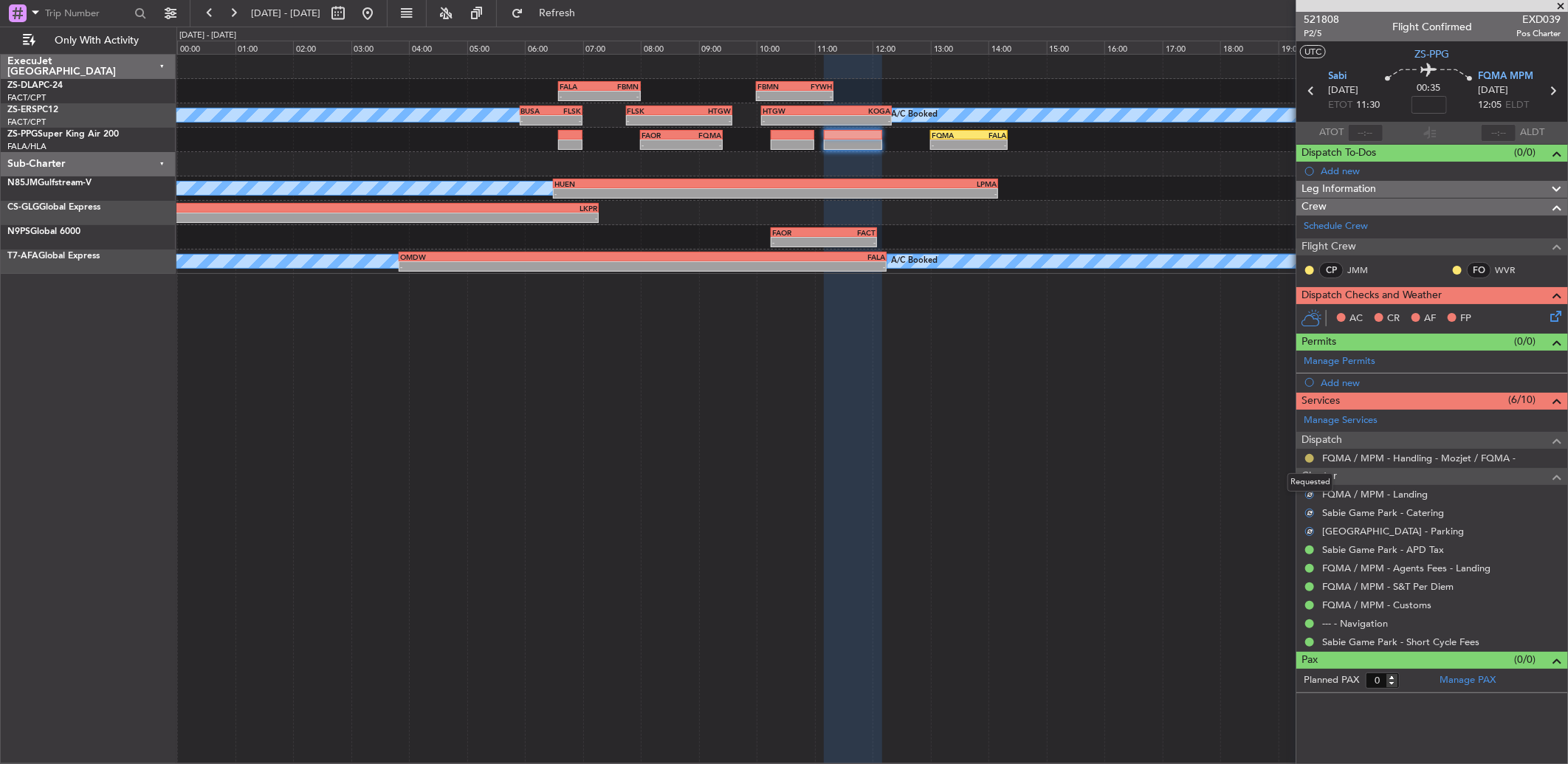
click at [1309, 459] on button at bounding box center [1309, 458] width 9 height 9
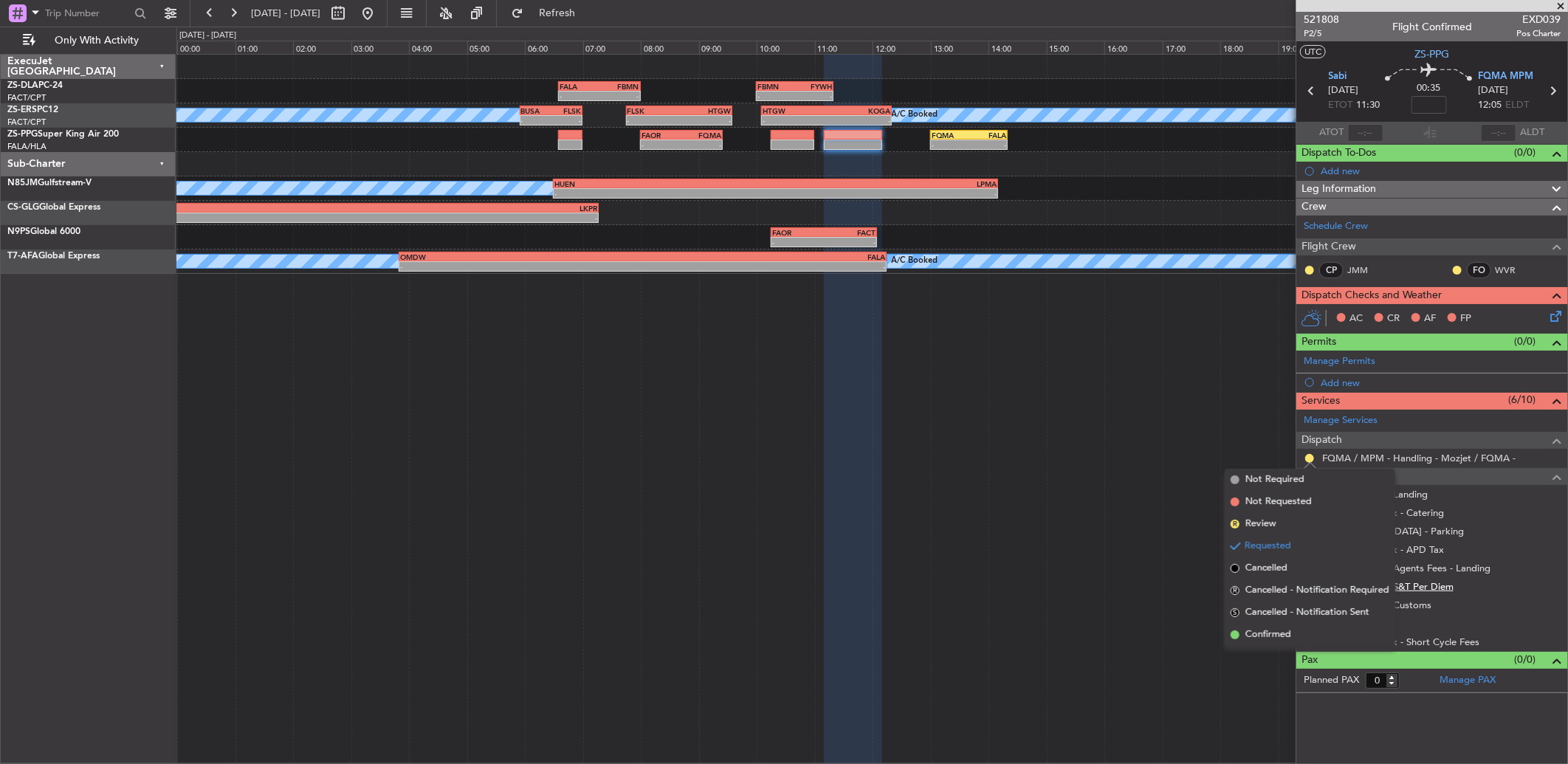
click at [1251, 629] on span "Confirmed" at bounding box center [1268, 635] width 46 height 15
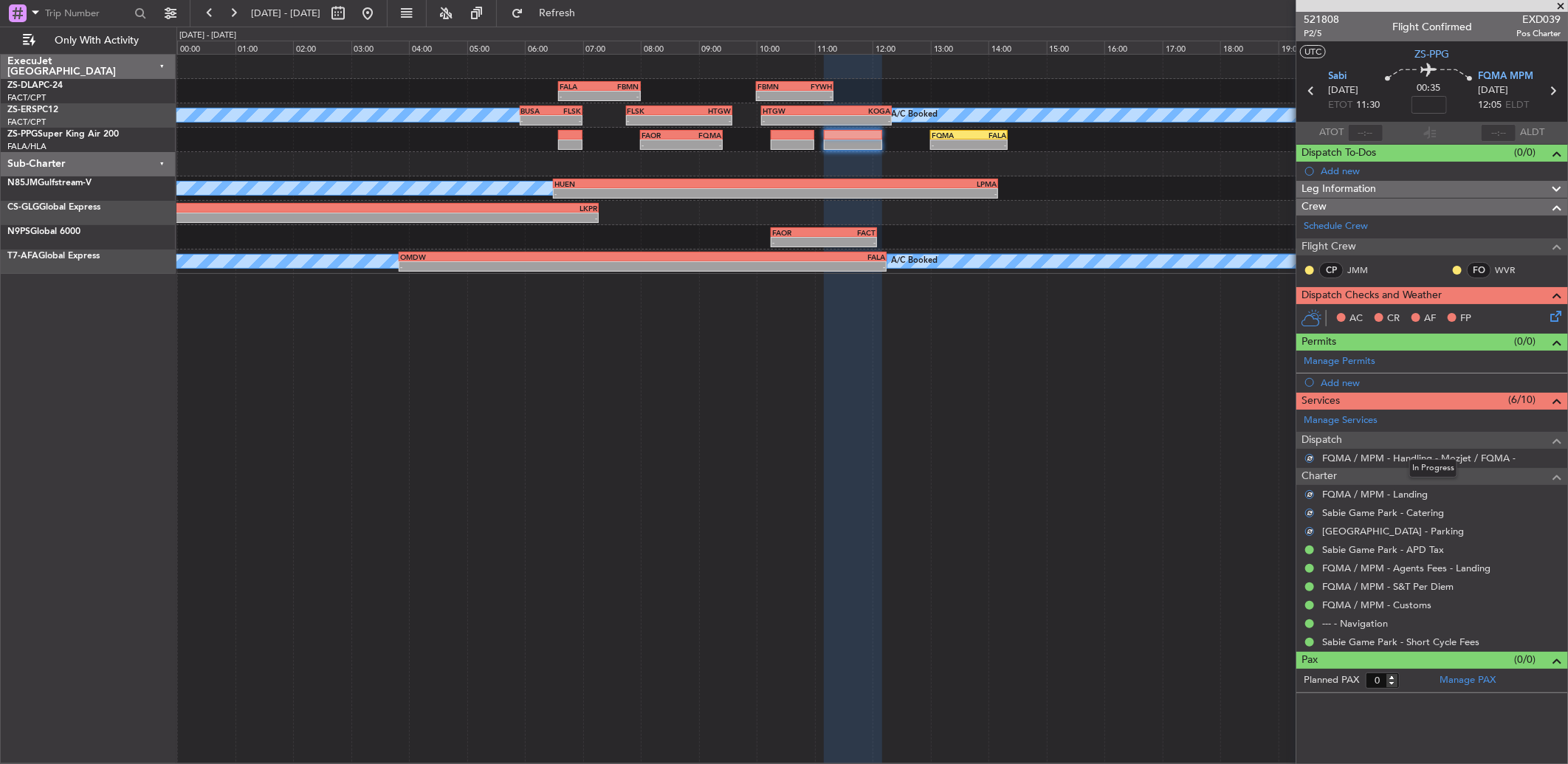
click at [1419, 458] on mat-tooltip-component "In Progress" at bounding box center [1433, 468] width 68 height 39
click at [1388, 458] on link "FQMA / MPM - Handling - Mozjet / FQMA -" at bounding box center [1419, 458] width 193 height 12
click at [1464, 268] on nimbus-traffic-light at bounding box center [1457, 270] width 11 height 11
click at [1457, 267] on button at bounding box center [1457, 269] width 9 height 9
click at [1448, 312] on span "Acknowledged" at bounding box center [1461, 313] width 65 height 15
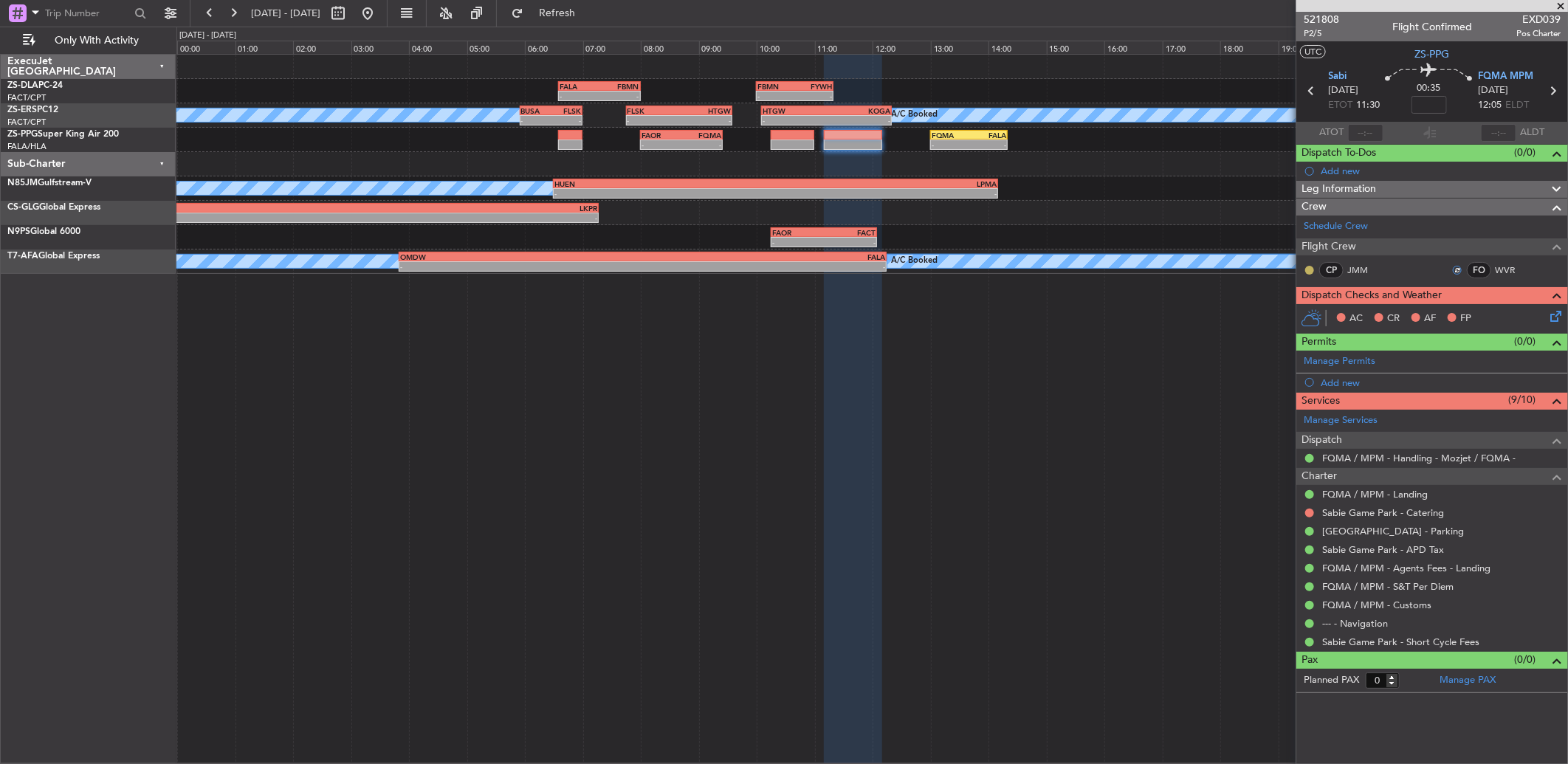
click at [1310, 269] on button at bounding box center [1309, 269] width 9 height 9
click at [1307, 305] on span "Acknowledged" at bounding box center [1313, 313] width 65 height 15
click at [1309, 512] on button at bounding box center [1309, 513] width 9 height 9
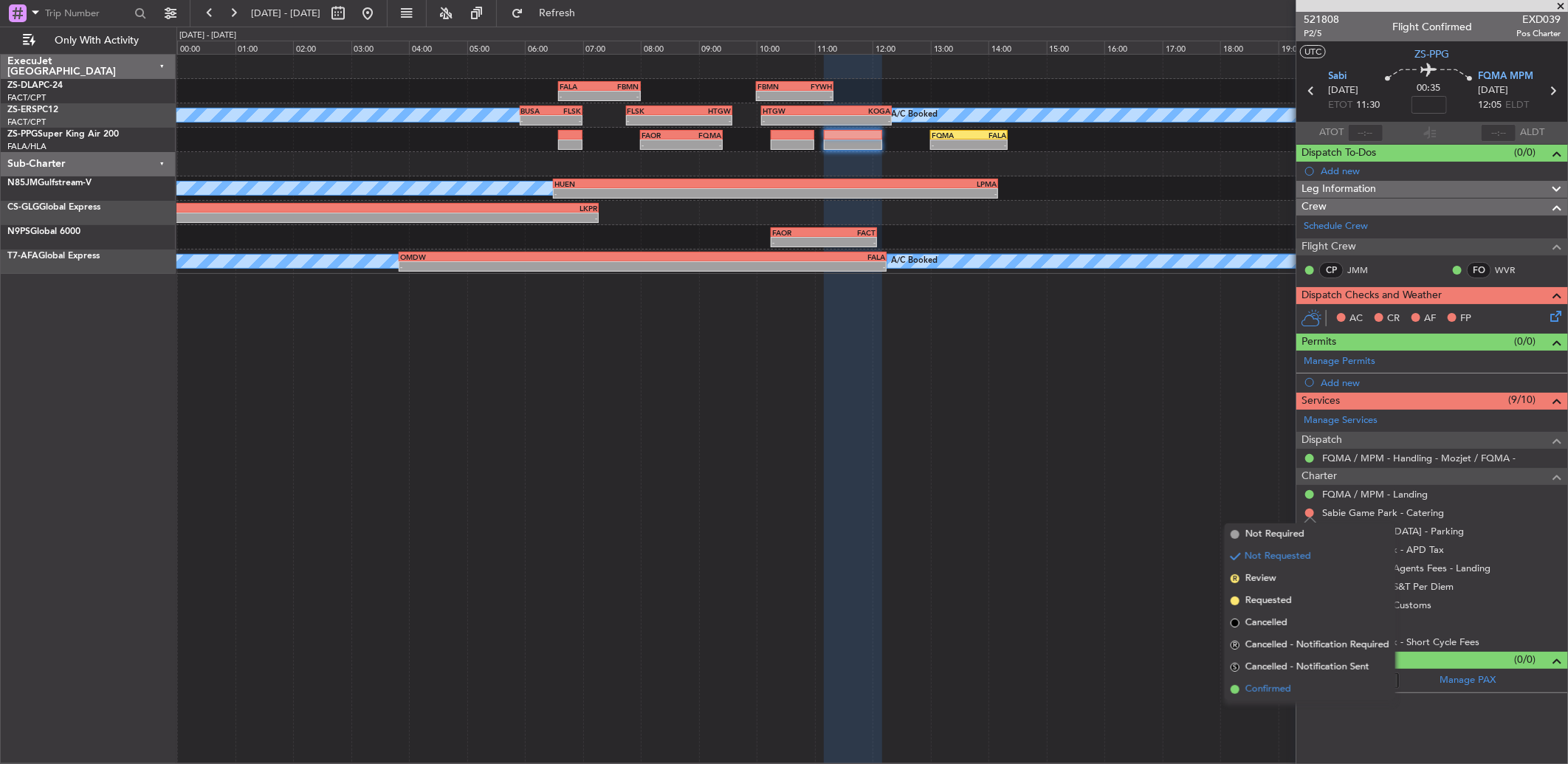
click at [1250, 682] on span "Confirmed" at bounding box center [1268, 690] width 46 height 15
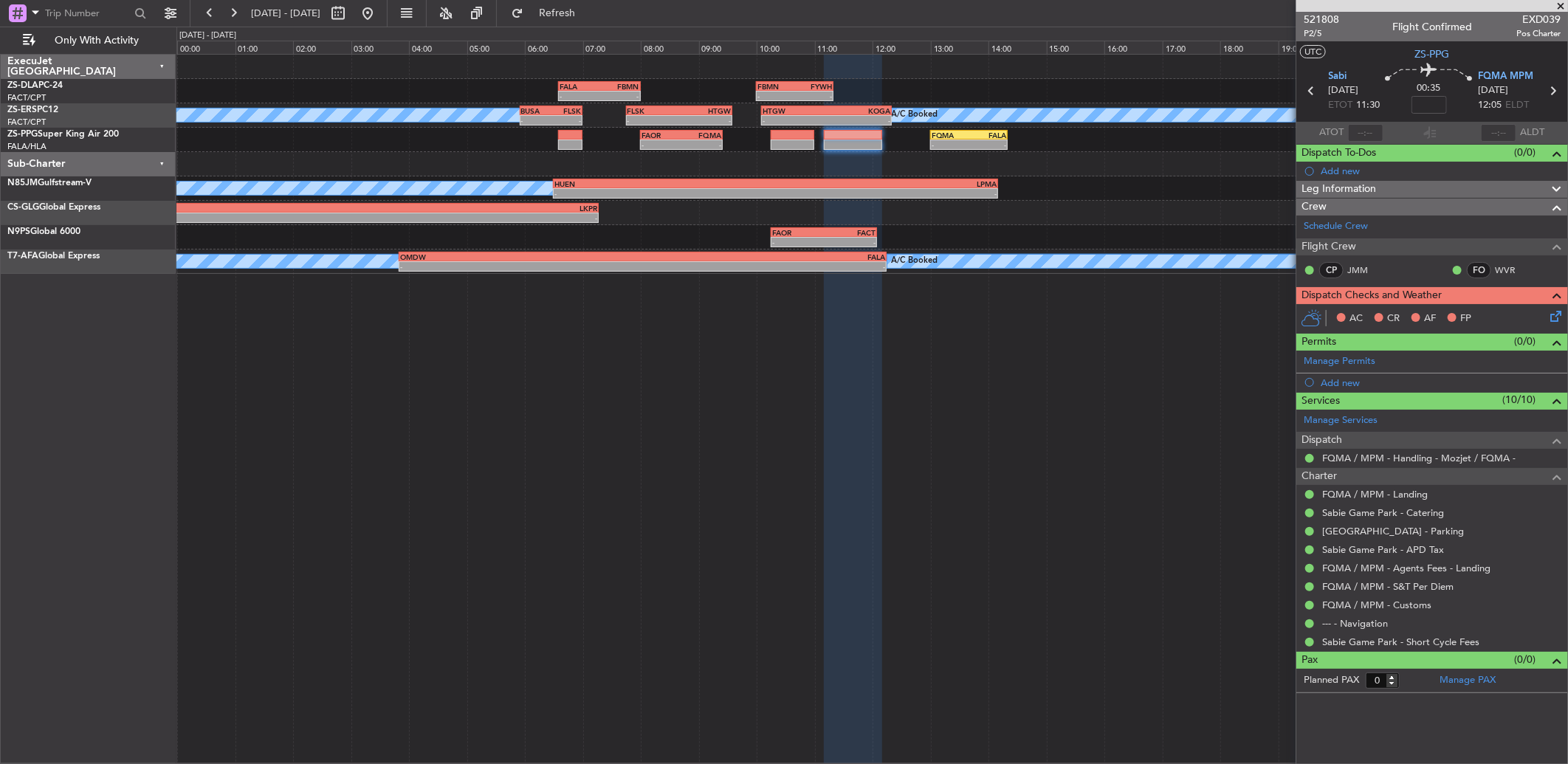
click at [1558, 325] on div "AC CR AF FP" at bounding box center [1432, 318] width 272 height 29
click at [1551, 318] on icon at bounding box center [1553, 314] width 11 height 11
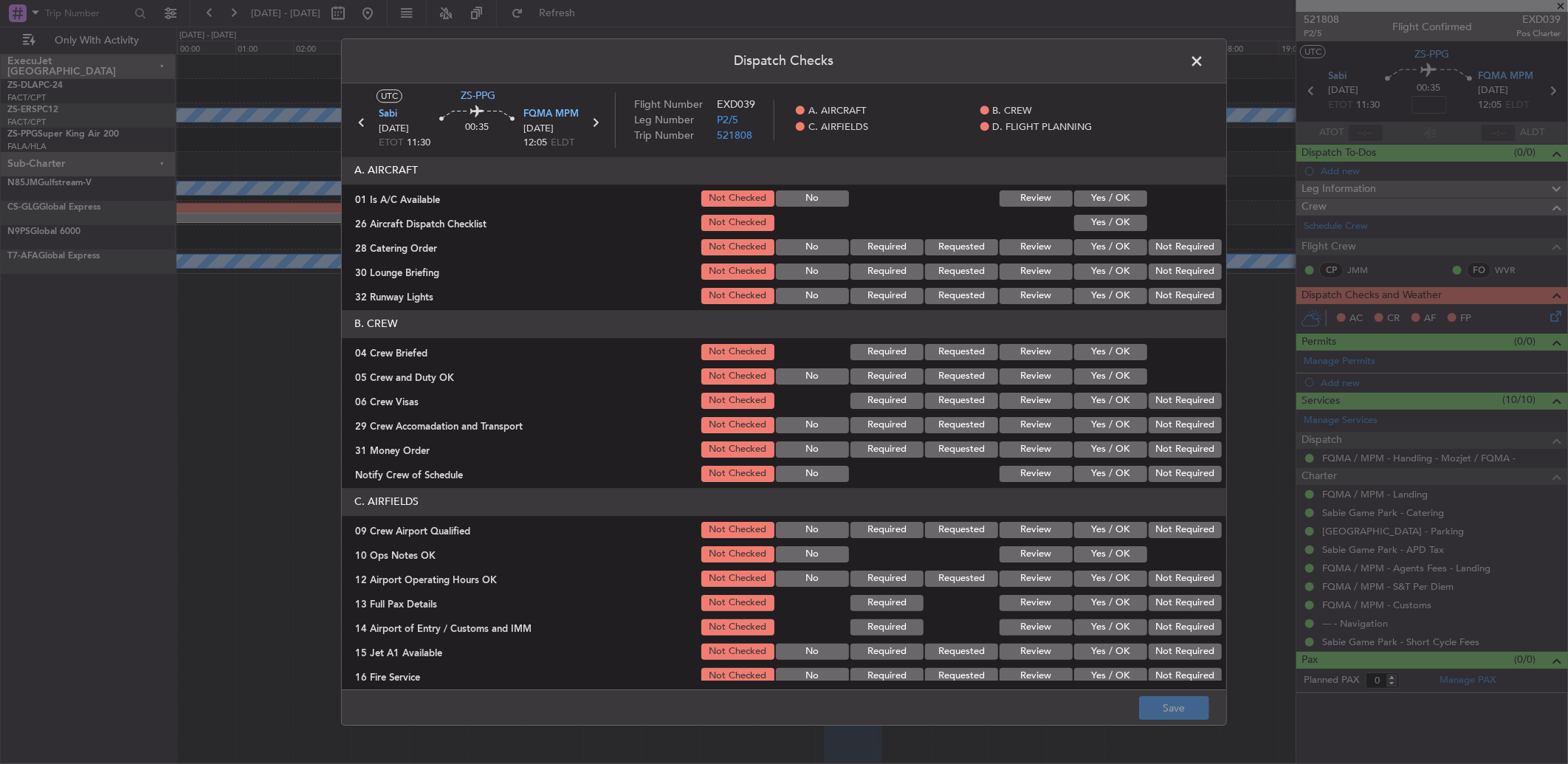
click at [1117, 209] on section "A. AIRCRAFT 01 Is A/C Available Not Checked No Review Yes / OK 26 Aircraft Disp…" at bounding box center [784, 231] width 884 height 150
click at [1119, 193] on button "Yes / OK" at bounding box center [1110, 198] width 73 height 16
click at [1123, 231] on div "Yes / OK" at bounding box center [1109, 223] width 75 height 21
click at [1122, 222] on button "Yes / OK" at bounding box center [1110, 223] width 73 height 16
click at [1155, 246] on button "Not Required" at bounding box center [1185, 246] width 73 height 16
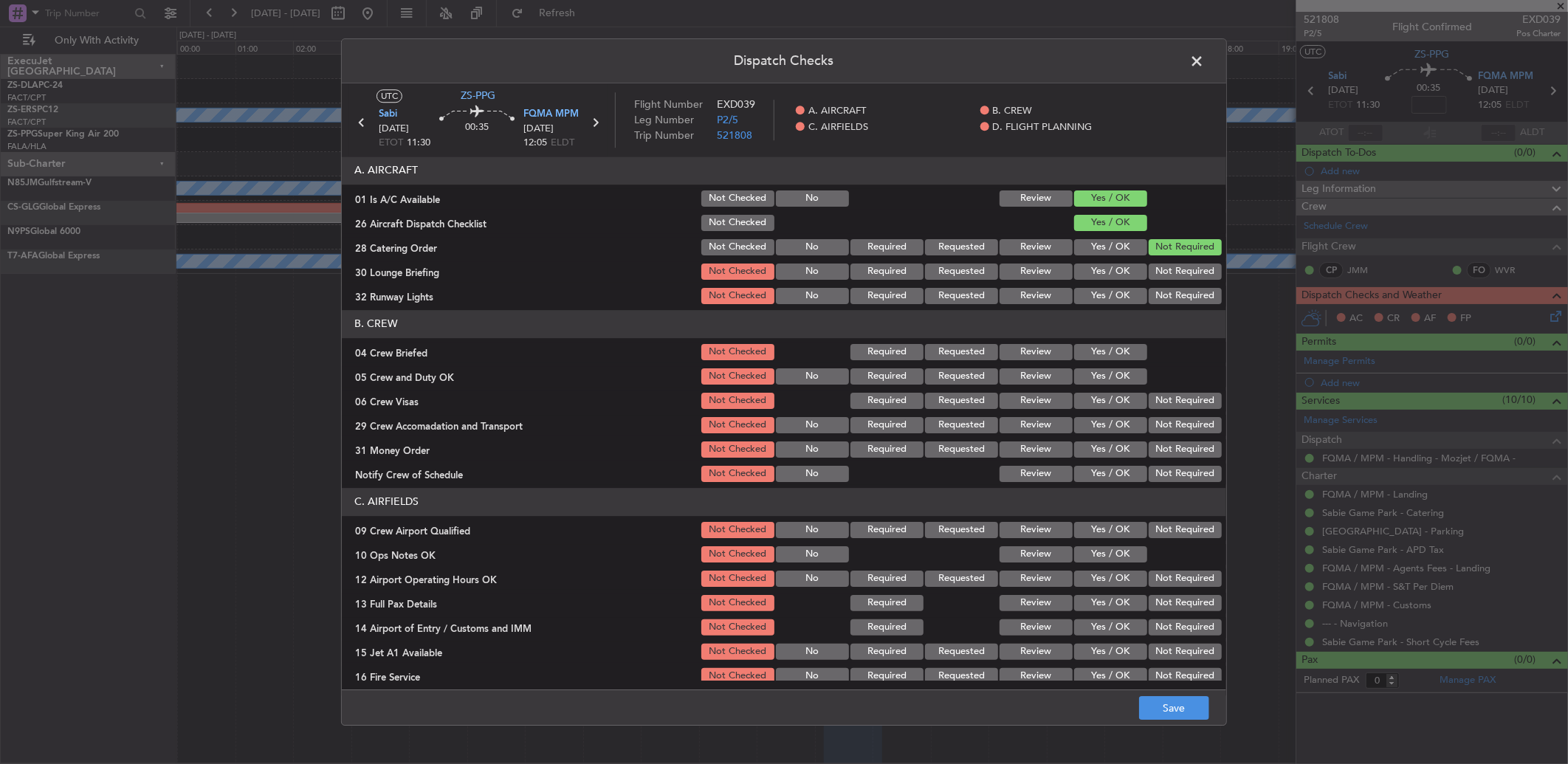
drag, startPoint x: 1157, startPoint y: 248, endPoint x: 1159, endPoint y: 262, distance: 14.1
click at [1158, 249] on button "Not Required" at bounding box center [1185, 246] width 73 height 16
click at [1159, 264] on section "A. AIRCRAFT 01 Is A/C Available Not Checked No Review Yes / OK 26 Aircraft Disp…" at bounding box center [784, 231] width 884 height 150
drag, startPoint x: 1160, startPoint y: 272, endPoint x: 1163, endPoint y: 282, distance: 10.4
click at [1161, 274] on button "Not Required" at bounding box center [1185, 271] width 73 height 16
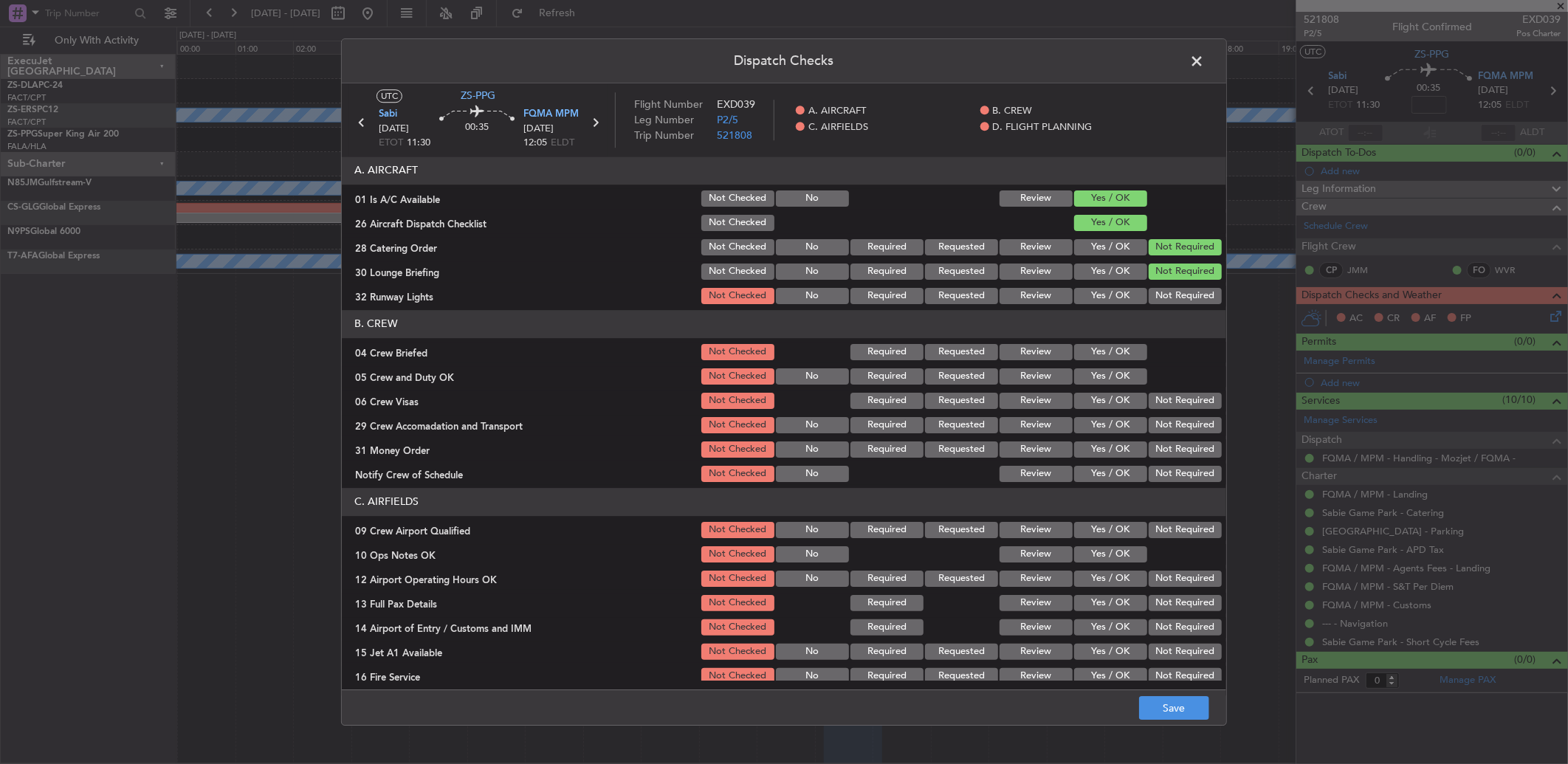
click at [1164, 283] on section "A. AIRCRAFT 01 Is A/C Available Not Checked No Review Yes / OK 26 Aircraft Disp…" at bounding box center [784, 231] width 884 height 150
click at [1163, 292] on button "Not Required" at bounding box center [1185, 296] width 73 height 16
drag, startPoint x: 1113, startPoint y: 337, endPoint x: 1107, endPoint y: 347, distance: 11.7
click at [1111, 338] on section "B. CREW 04 Crew Briefed Not Checked Required Requested Review Yes / OK 05 Crew …" at bounding box center [784, 397] width 884 height 174
click at [1105, 351] on button "Yes / OK" at bounding box center [1110, 352] width 73 height 16
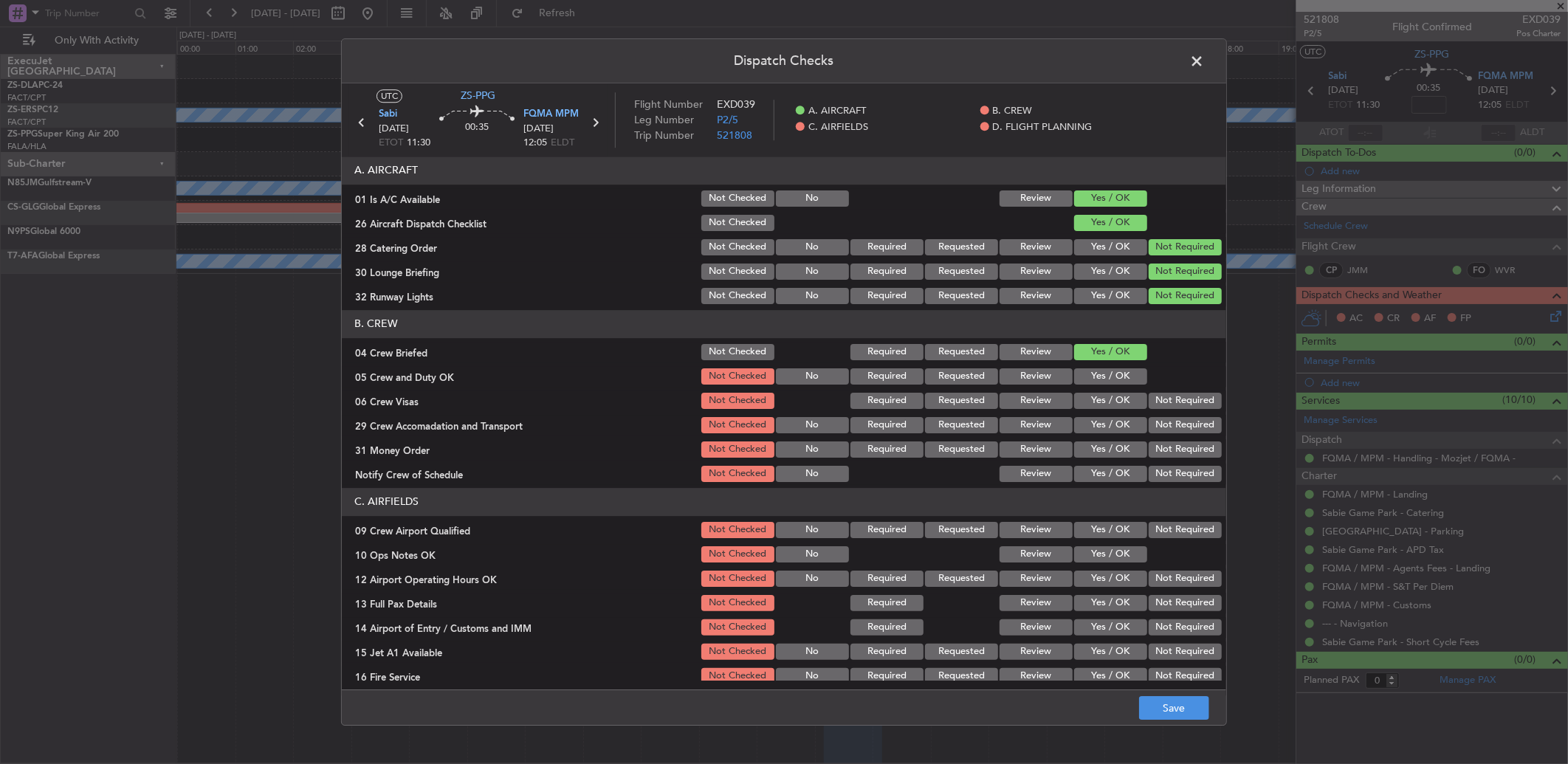
click at [1109, 370] on button "Yes / OK" at bounding box center [1110, 376] width 73 height 16
drag, startPoint x: 1181, startPoint y: 402, endPoint x: 1177, endPoint y: 424, distance: 22.4
click at [1181, 405] on button "Not Required" at bounding box center [1185, 400] width 73 height 16
drag, startPoint x: 1177, startPoint y: 424, endPoint x: 1174, endPoint y: 439, distance: 15.3
click at [1175, 434] on div "Not Required" at bounding box center [1184, 426] width 75 height 21
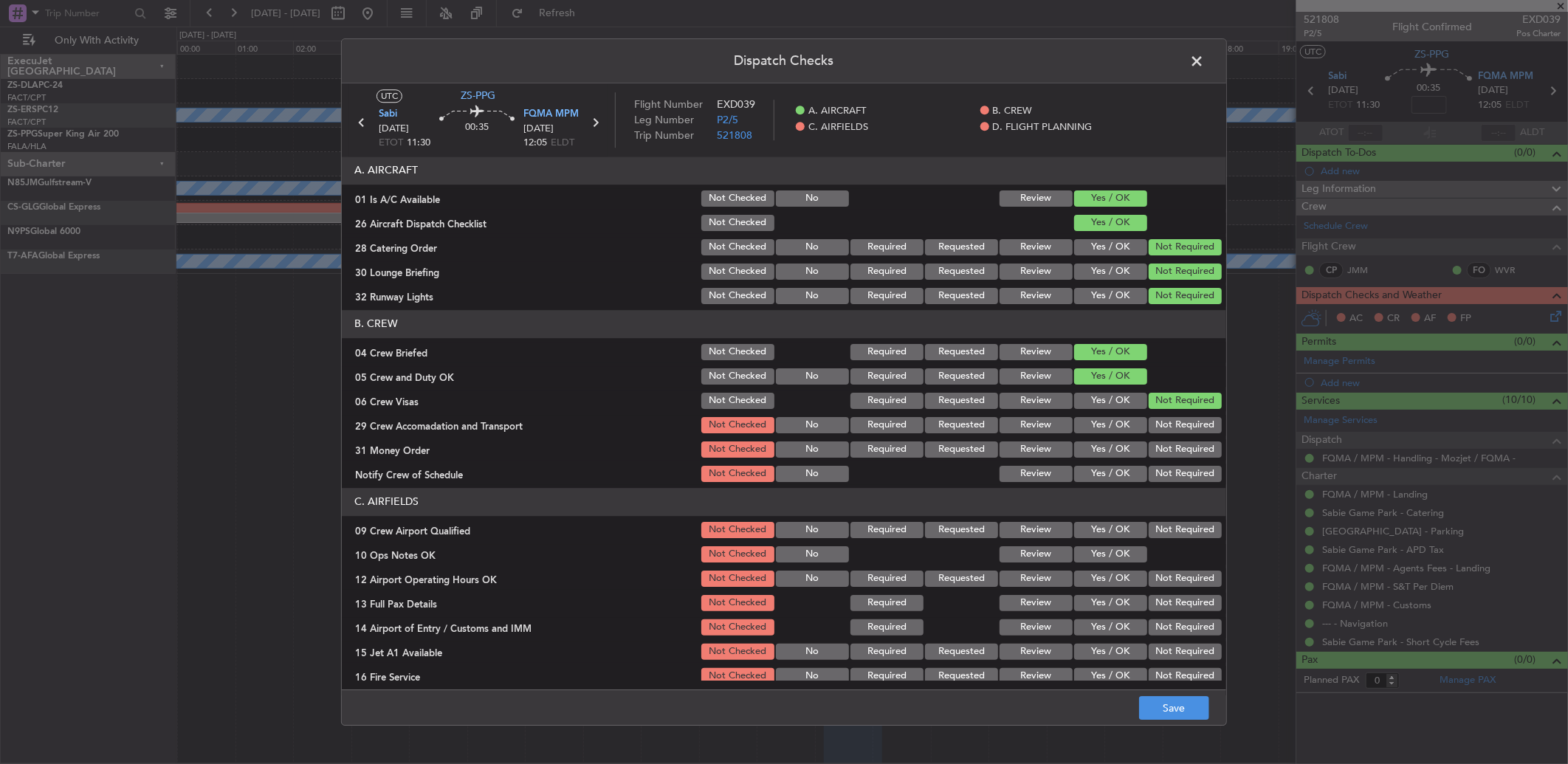
drag, startPoint x: 1175, startPoint y: 449, endPoint x: 1176, endPoint y: 464, distance: 15.0
click at [1175, 452] on button "Not Required" at bounding box center [1185, 449] width 73 height 16
click at [1176, 465] on section "B. CREW 04 Crew Briefed Not Checked Required Requested Review Yes / OK 05 Crew …" at bounding box center [784, 397] width 884 height 174
click at [1176, 470] on button "Not Required" at bounding box center [1185, 473] width 73 height 16
click at [1193, 432] on button "Not Required" at bounding box center [1185, 425] width 73 height 16
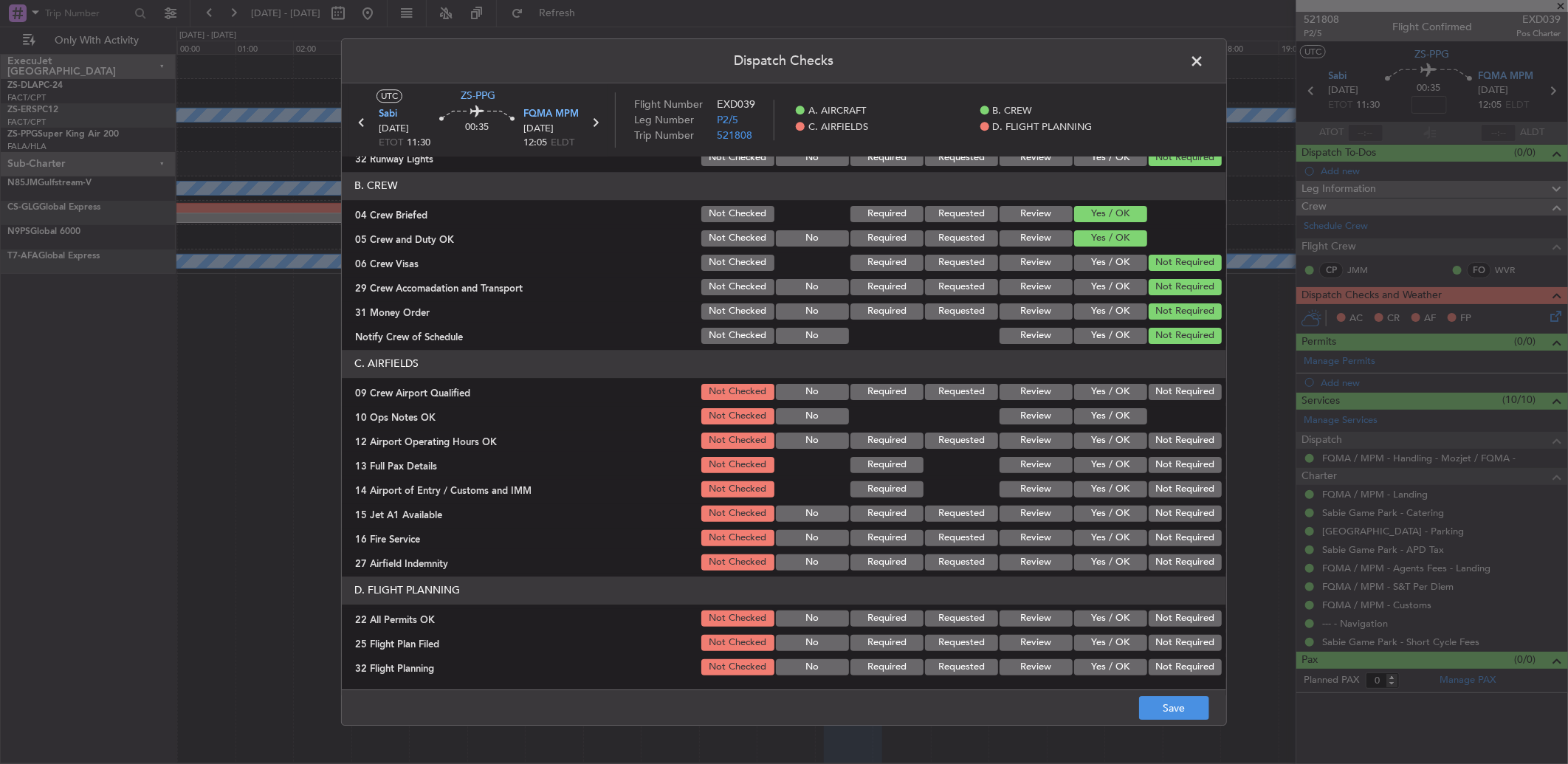
click at [1149, 389] on button "Not Required" at bounding box center [1185, 391] width 73 height 16
click at [1107, 409] on button "Yes / OK" at bounding box center [1110, 416] width 73 height 16
click at [1167, 448] on div "Not Required" at bounding box center [1184, 441] width 75 height 21
click at [1170, 470] on div "Not Required" at bounding box center [1184, 465] width 75 height 21
click at [1170, 439] on button "Not Required" at bounding box center [1185, 440] width 73 height 16
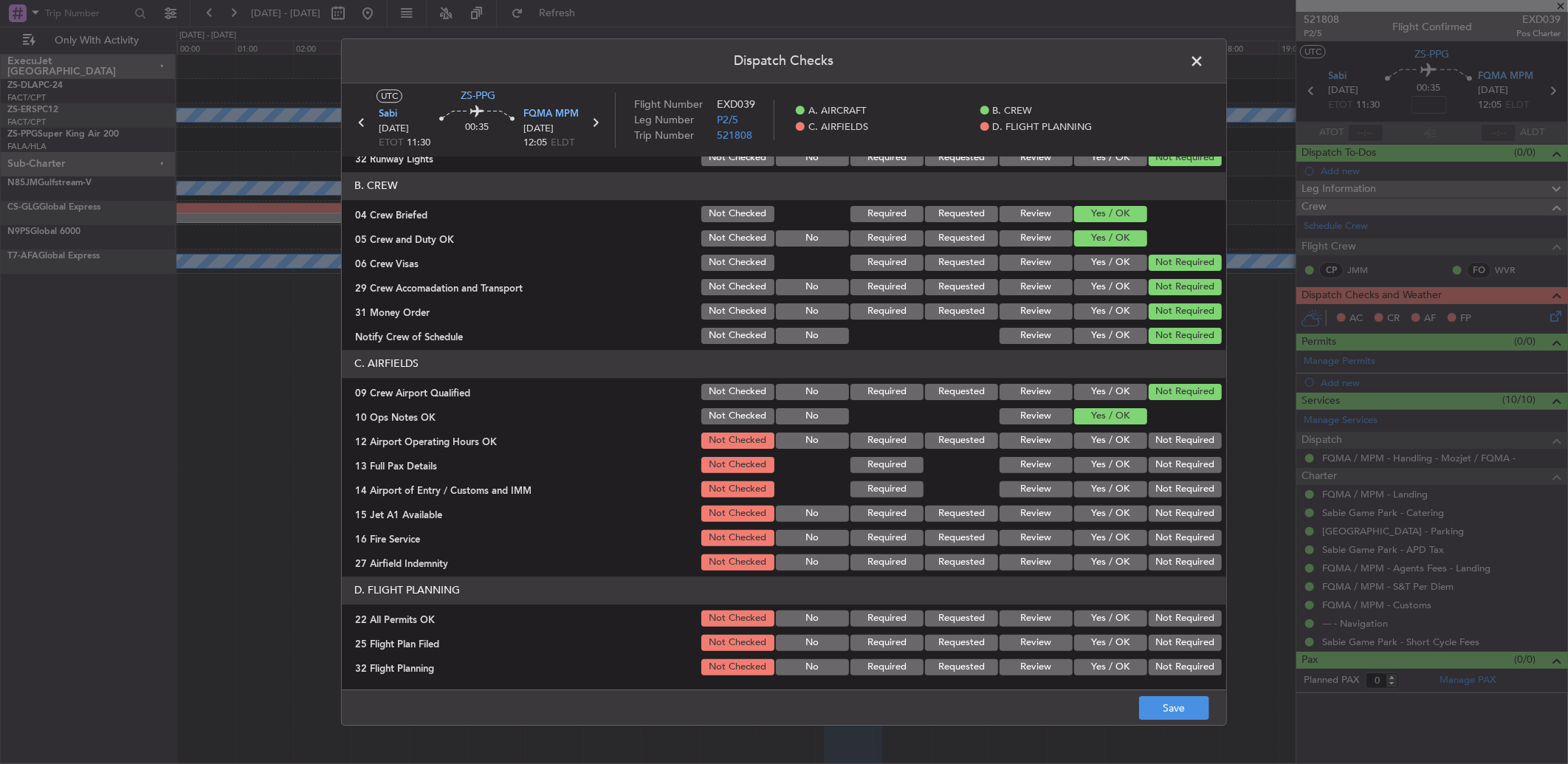
click at [1173, 465] on button "Not Required" at bounding box center [1185, 464] width 73 height 16
click at [1169, 476] on section "C. AIRFIELDS 09 Crew Airport Qualified Not Checked No Required Requested Review…" at bounding box center [784, 461] width 884 height 223
drag, startPoint x: 1169, startPoint y: 478, endPoint x: 1167, endPoint y: 485, distance: 7.3
click at [1169, 482] on button "Not Required" at bounding box center [1185, 489] width 73 height 16
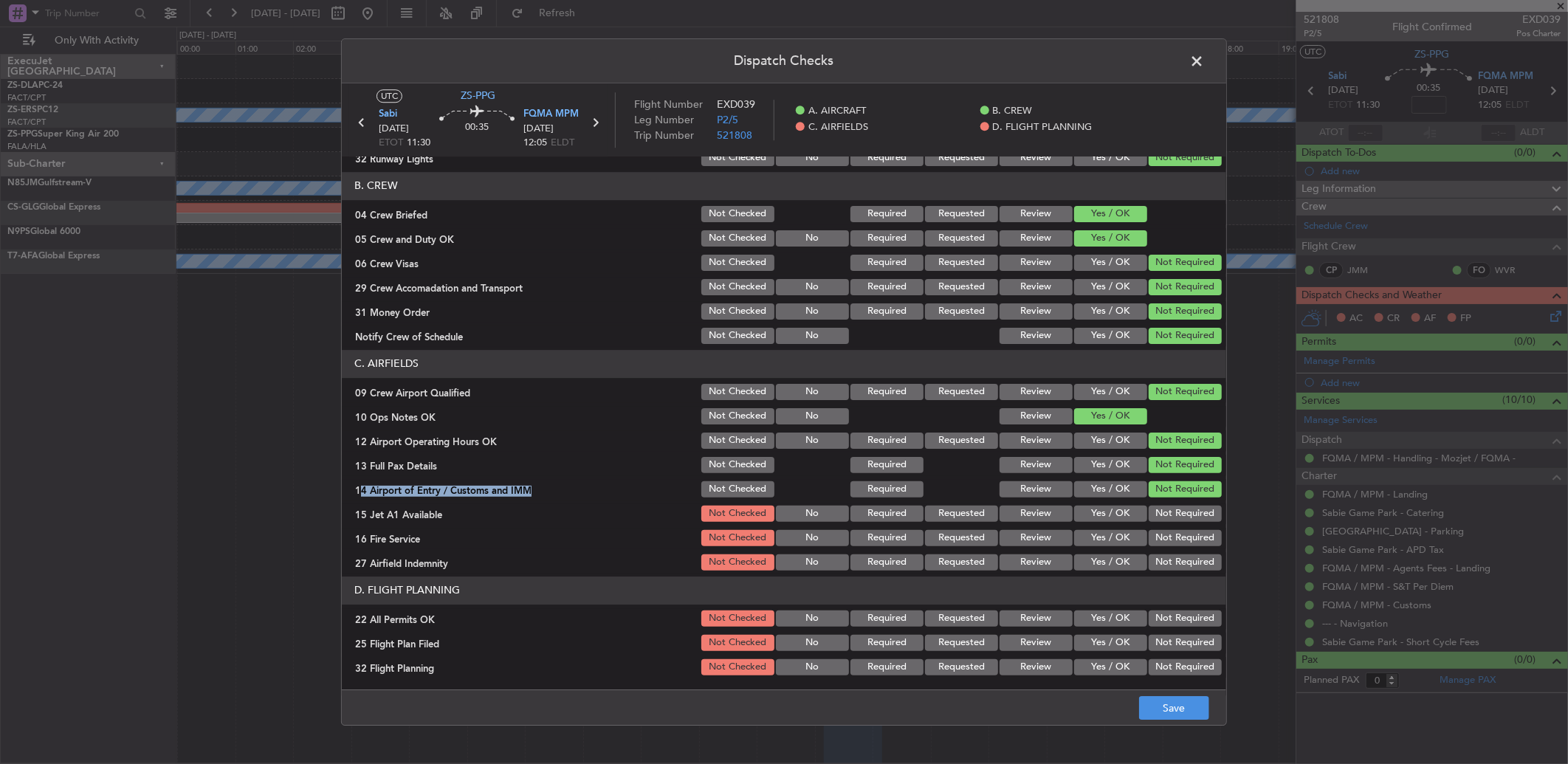
click at [1160, 491] on button "Not Required" at bounding box center [1185, 489] width 73 height 16
click at [1155, 506] on button "Not Required" at bounding box center [1185, 514] width 73 height 16
drag, startPoint x: 1150, startPoint y: 518, endPoint x: 1150, endPoint y: 533, distance: 15.0
click at [1150, 533] on section "C. AIRFIELDS 09 Crew Airport Qualified Not Checked No Required Requested Review…" at bounding box center [784, 461] width 884 height 223
click at [1149, 542] on button "Not Required" at bounding box center [1185, 537] width 73 height 16
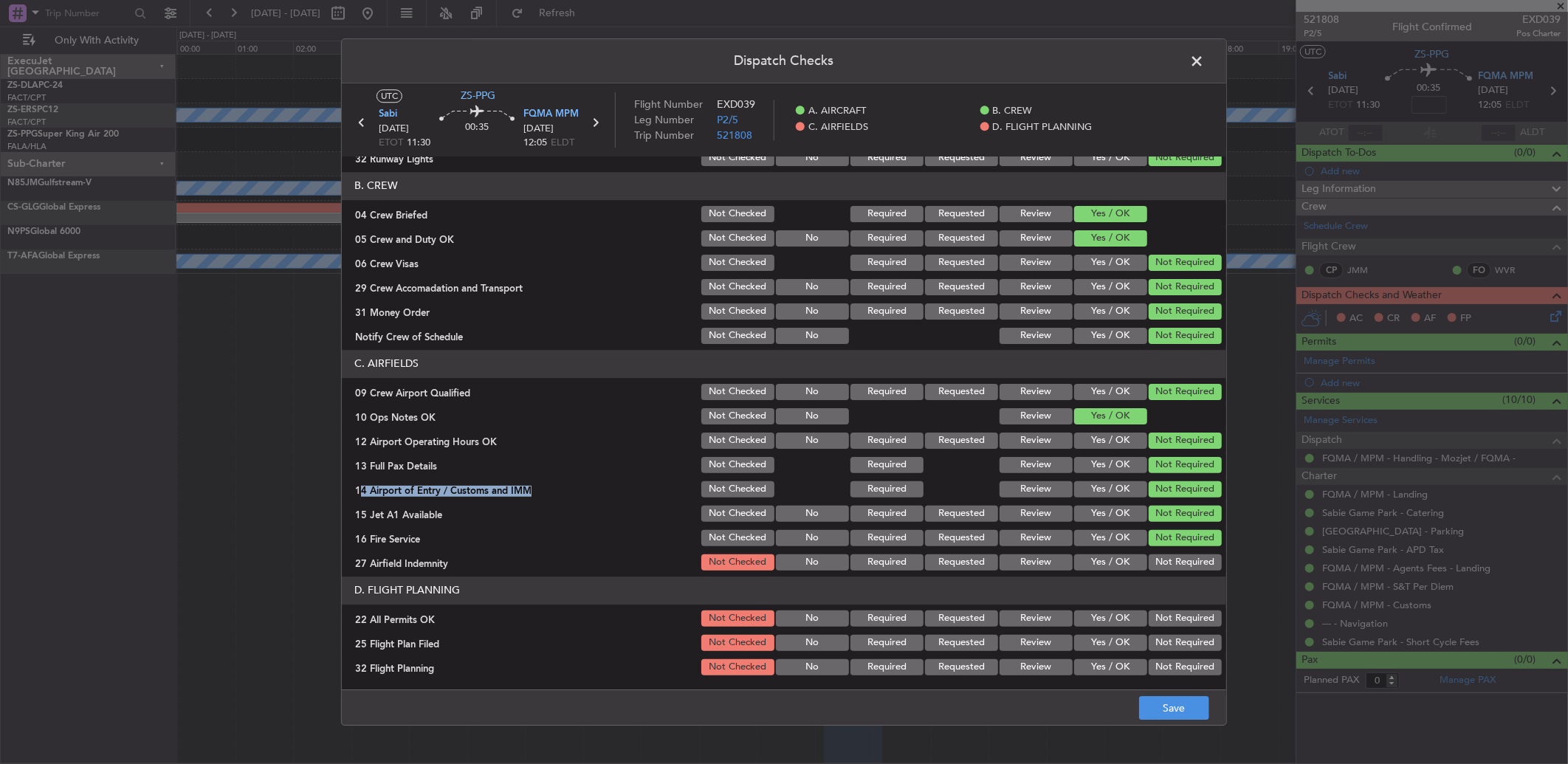
click at [1164, 567] on button "Not Required" at bounding box center [1185, 562] width 73 height 16
click at [1164, 596] on header "D. FLIGHT PLANNING" at bounding box center [784, 591] width 884 height 28
click at [1158, 610] on button "Not Required" at bounding box center [1185, 618] width 73 height 16
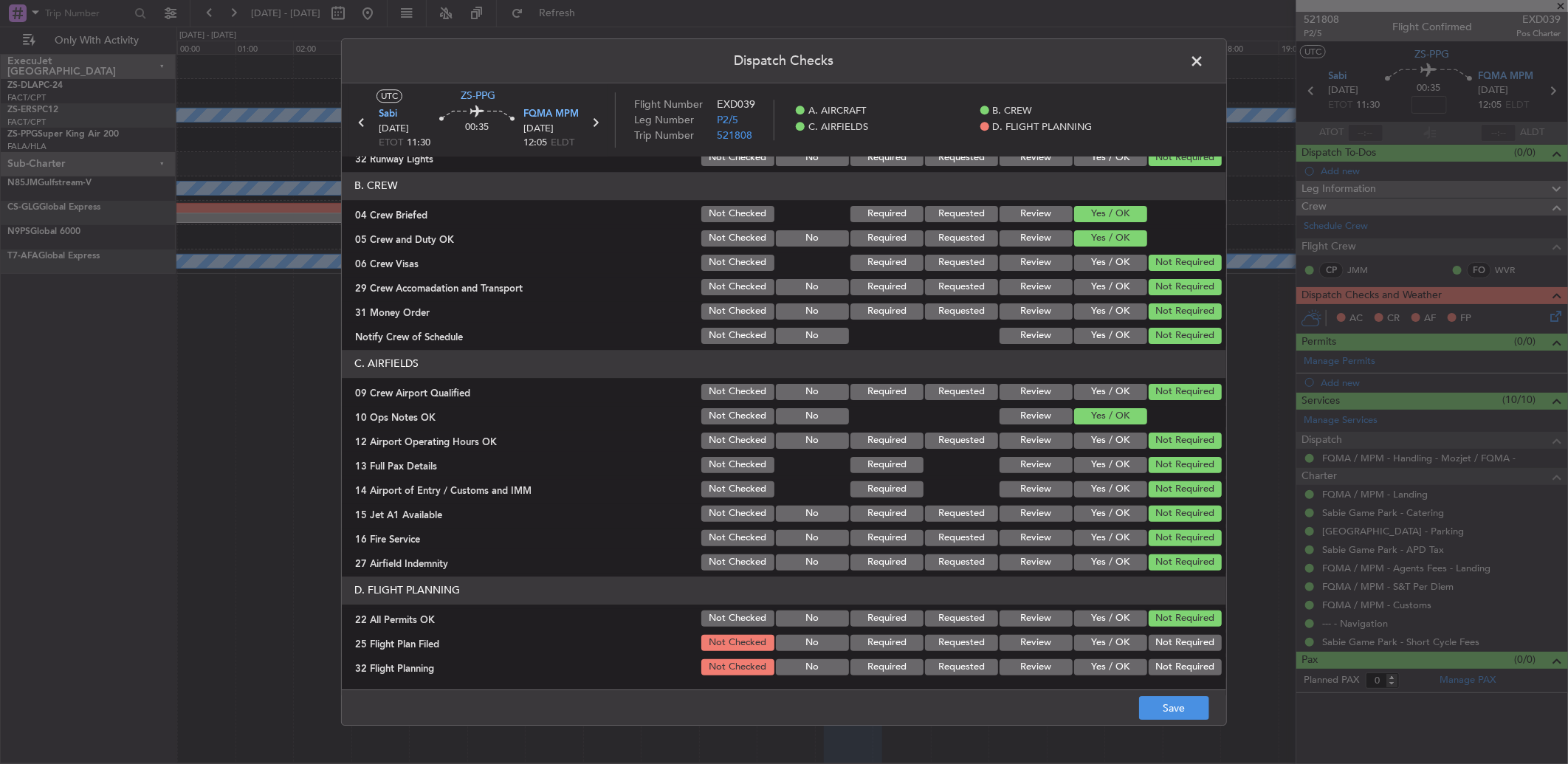
click at [1006, 635] on button "Review" at bounding box center [1036, 643] width 73 height 16
click at [1016, 670] on div "Review" at bounding box center [1034, 667] width 75 height 21
click at [1013, 669] on button "Review" at bounding box center [1036, 666] width 73 height 16
click at [1184, 712] on button "Save" at bounding box center [1175, 707] width 70 height 24
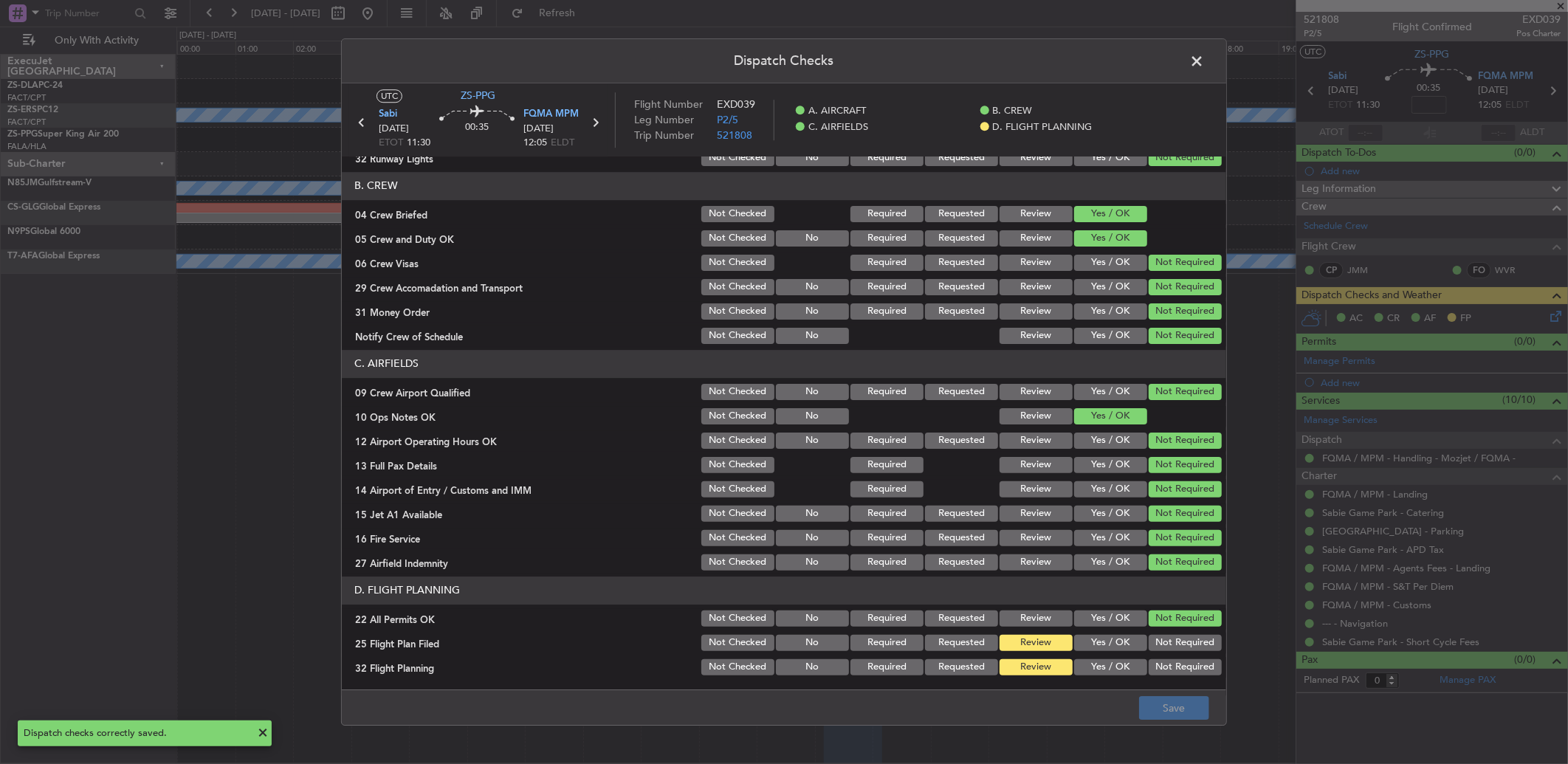
click at [1204, 72] on span at bounding box center [1204, 64] width 0 height 29
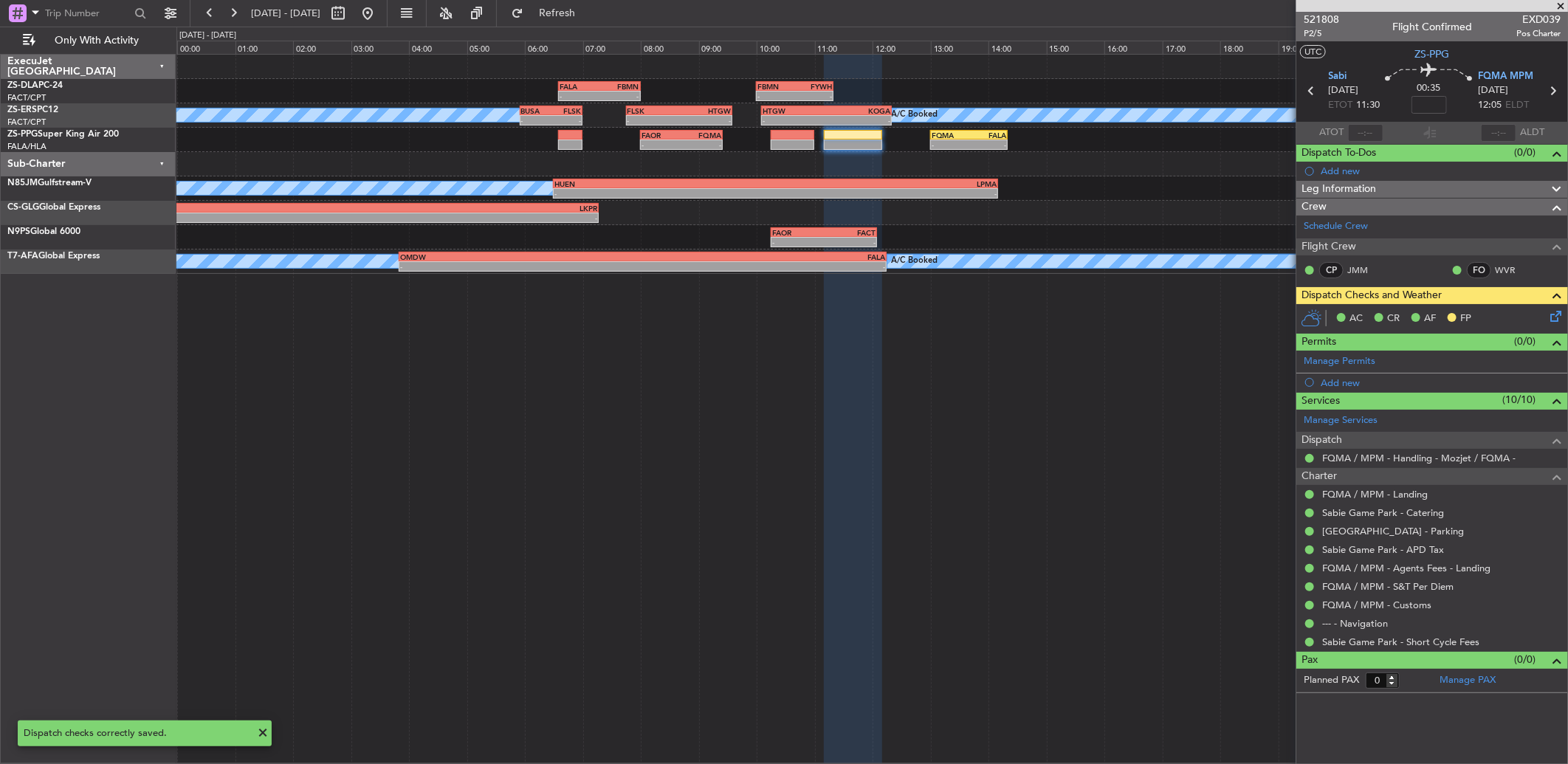
click at [1310, 87] on icon at bounding box center [1312, 91] width 19 height 19
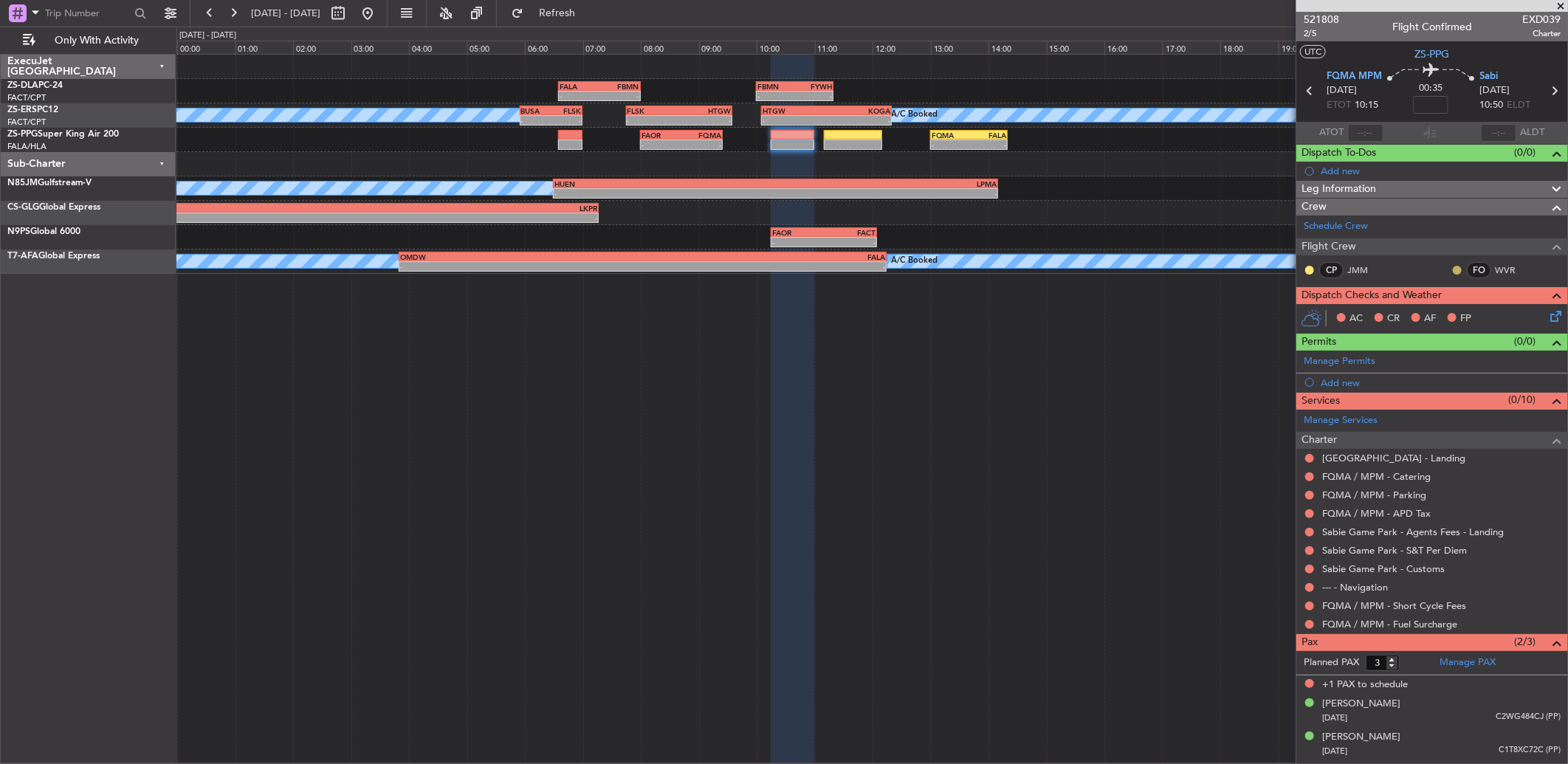
click at [1460, 268] on button at bounding box center [1457, 269] width 9 height 9
click at [1436, 306] on span "Acknowledged" at bounding box center [1461, 313] width 65 height 15
click at [1311, 269] on button at bounding box center [1309, 269] width 9 height 9
click at [1317, 312] on span "Acknowledged" at bounding box center [1313, 313] width 65 height 15
click at [1315, 622] on div at bounding box center [1309, 625] width 11 height 11
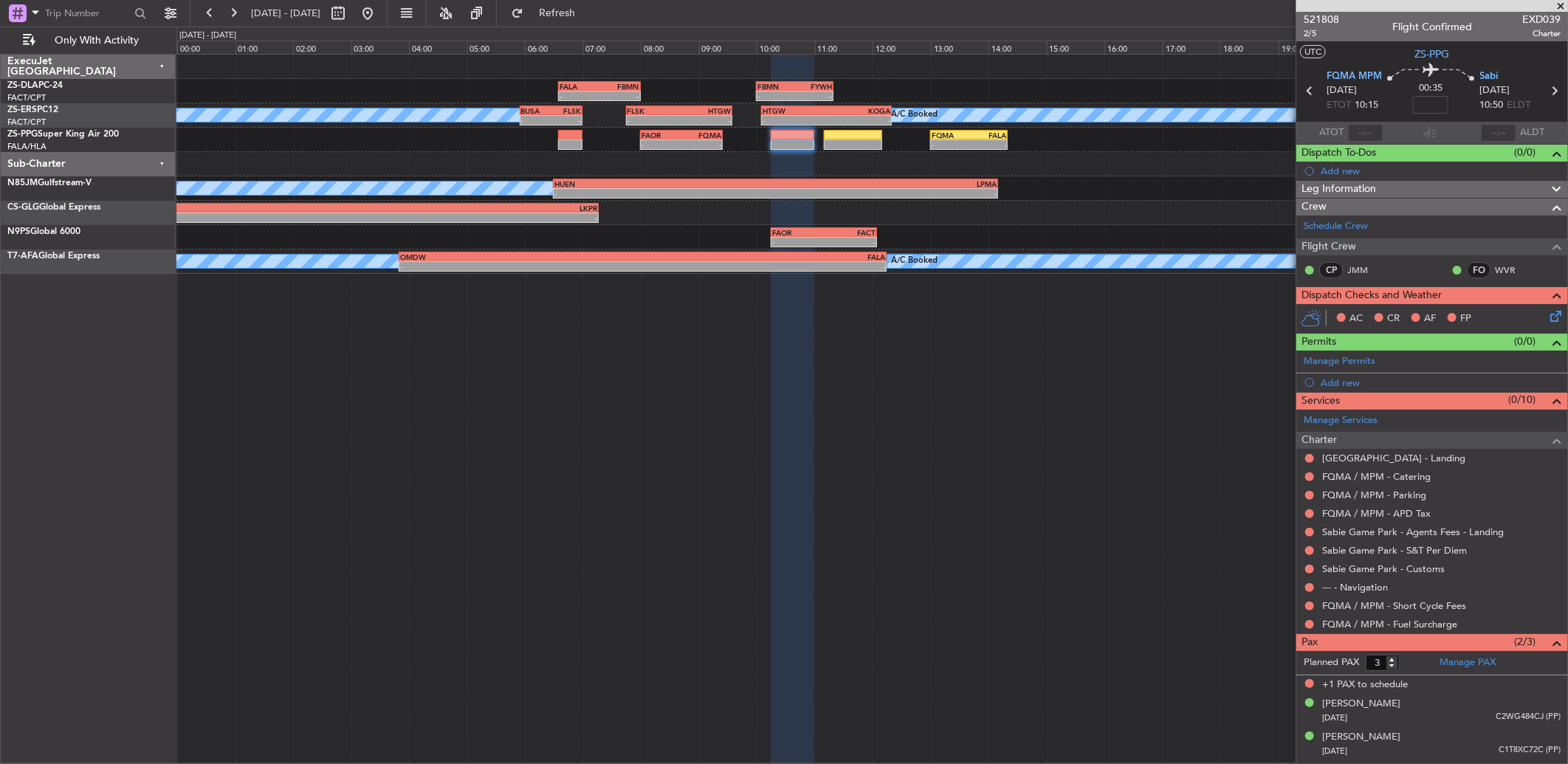
click at [1304, 628] on div "FQMA / MPM - Fuel Surcharge" at bounding box center [1432, 624] width 272 height 18
click at [1310, 622] on button at bounding box center [1309, 624] width 9 height 9
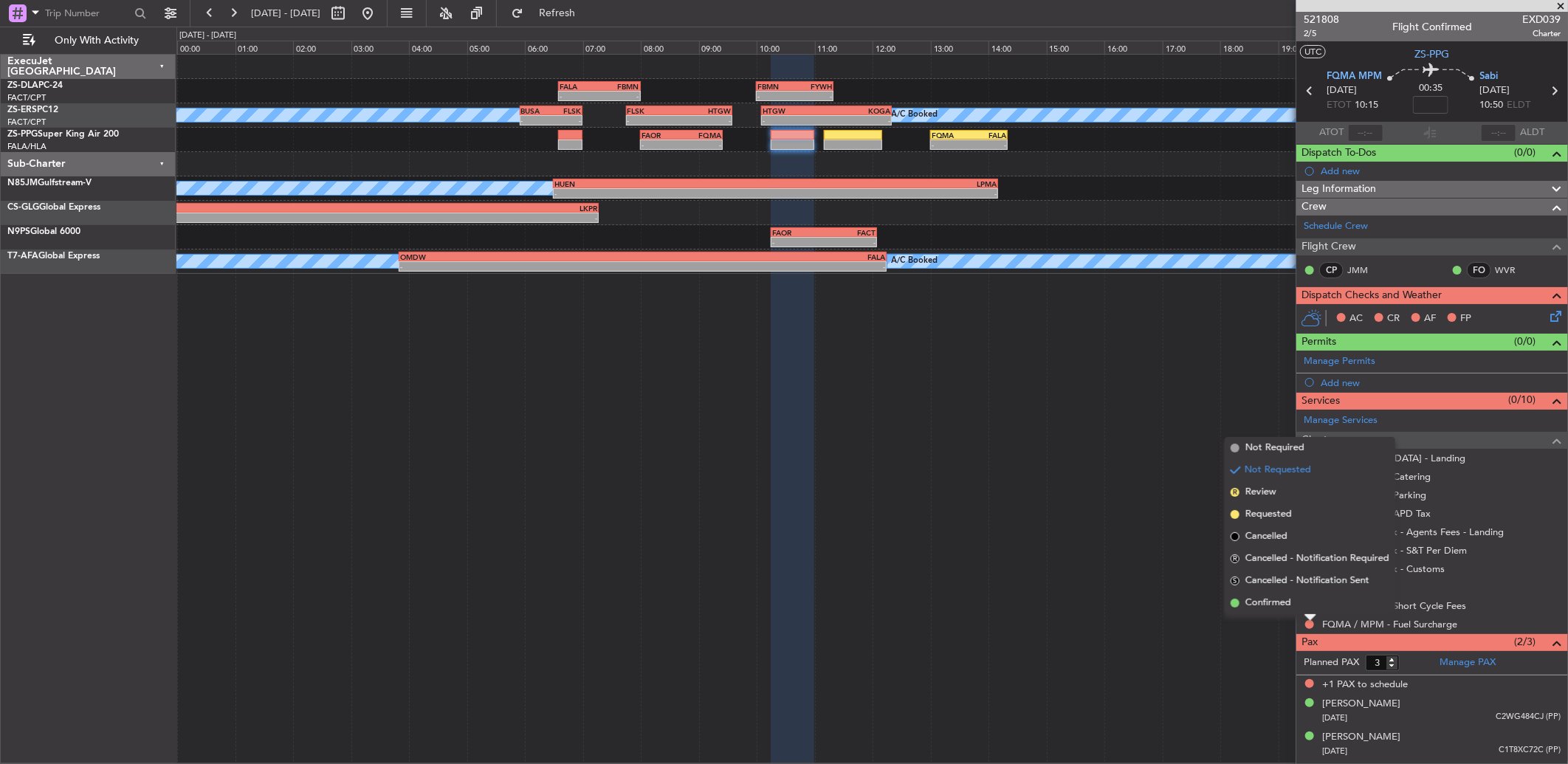
click at [1308, 606] on li "Confirmed" at bounding box center [1310, 603] width 171 height 22
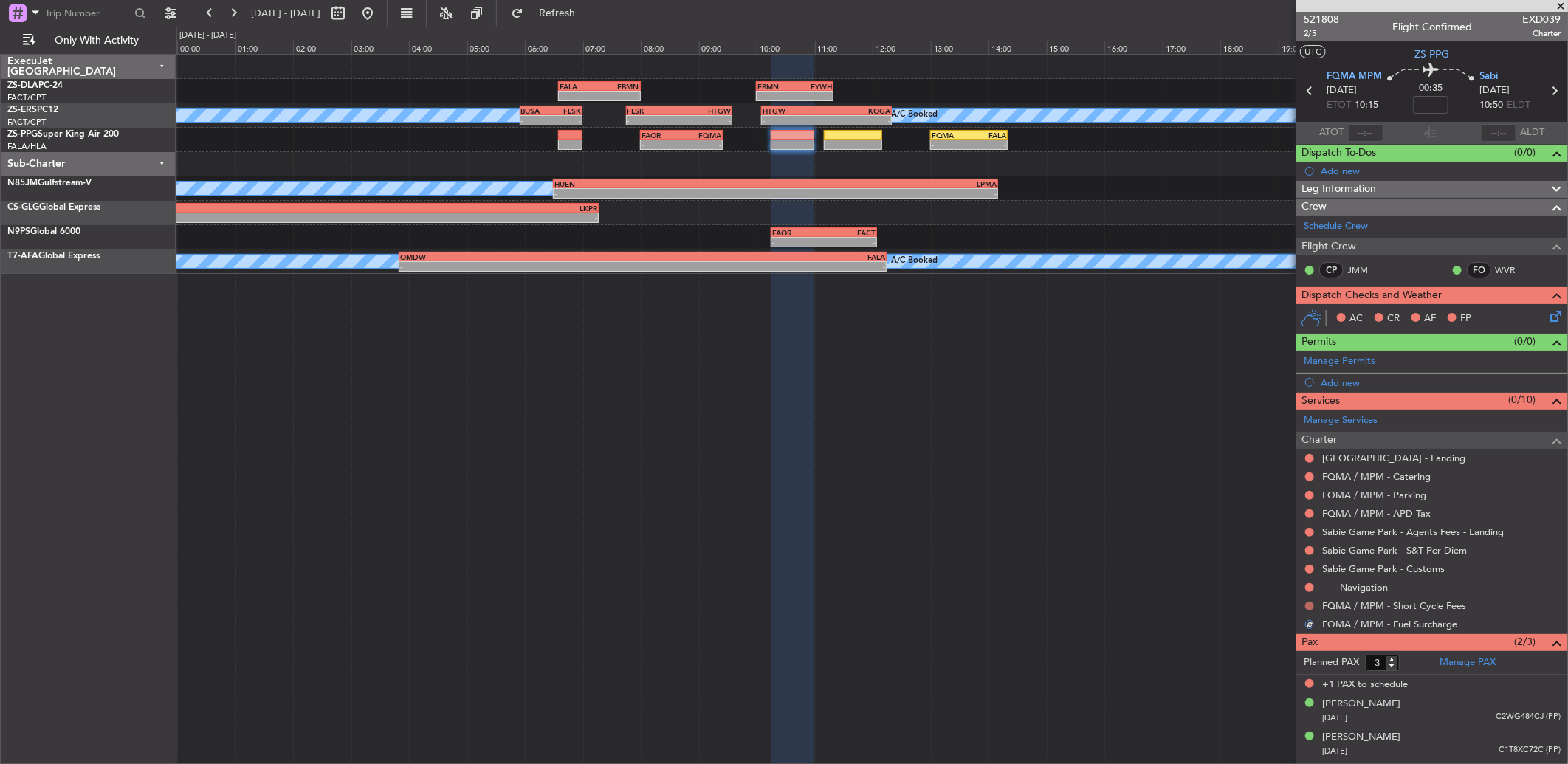
click at [1308, 602] on button at bounding box center [1309, 606] width 9 height 9
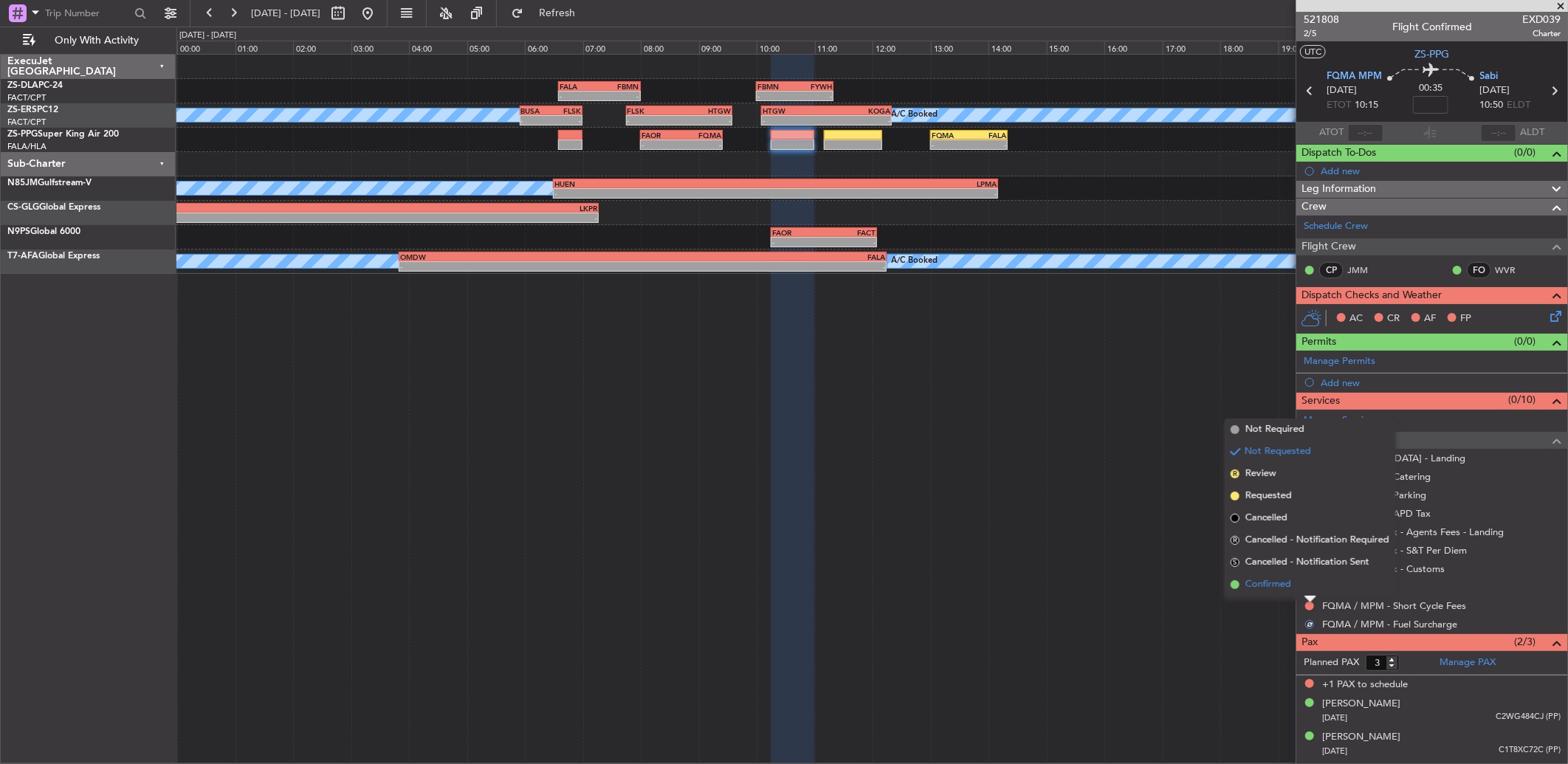
click at [1307, 583] on li "Confirmed" at bounding box center [1310, 584] width 171 height 22
click at [1307, 583] on button at bounding box center [1309, 587] width 9 height 9
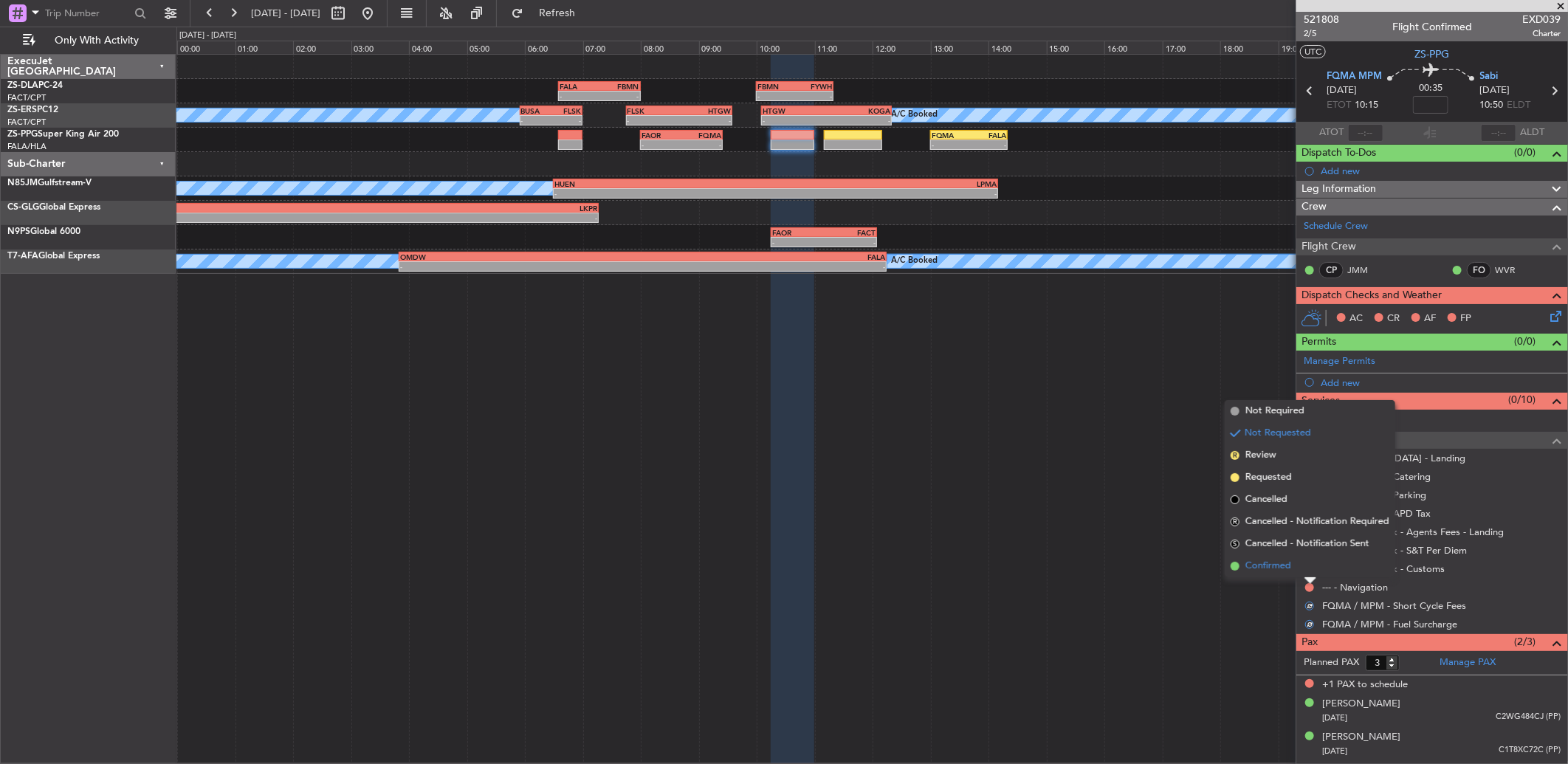
click at [1307, 562] on li "Confirmed" at bounding box center [1310, 566] width 171 height 22
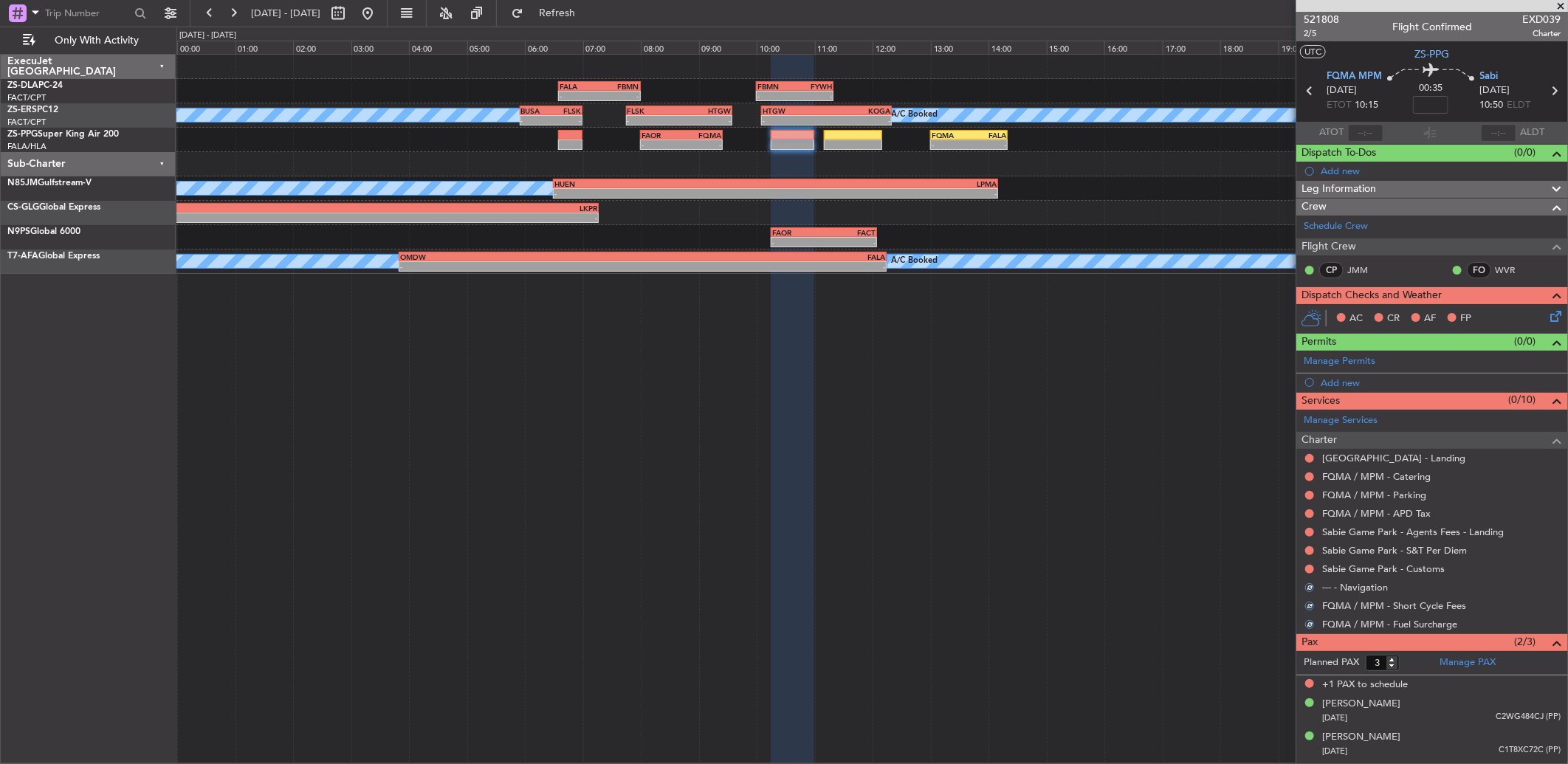
click at [1307, 563] on nimbus-traffic-light at bounding box center [1309, 569] width 11 height 11
drag, startPoint x: 1307, startPoint y: 562, endPoint x: 1311, endPoint y: 573, distance: 11.7
click at [1311, 573] on button at bounding box center [1309, 569] width 9 height 9
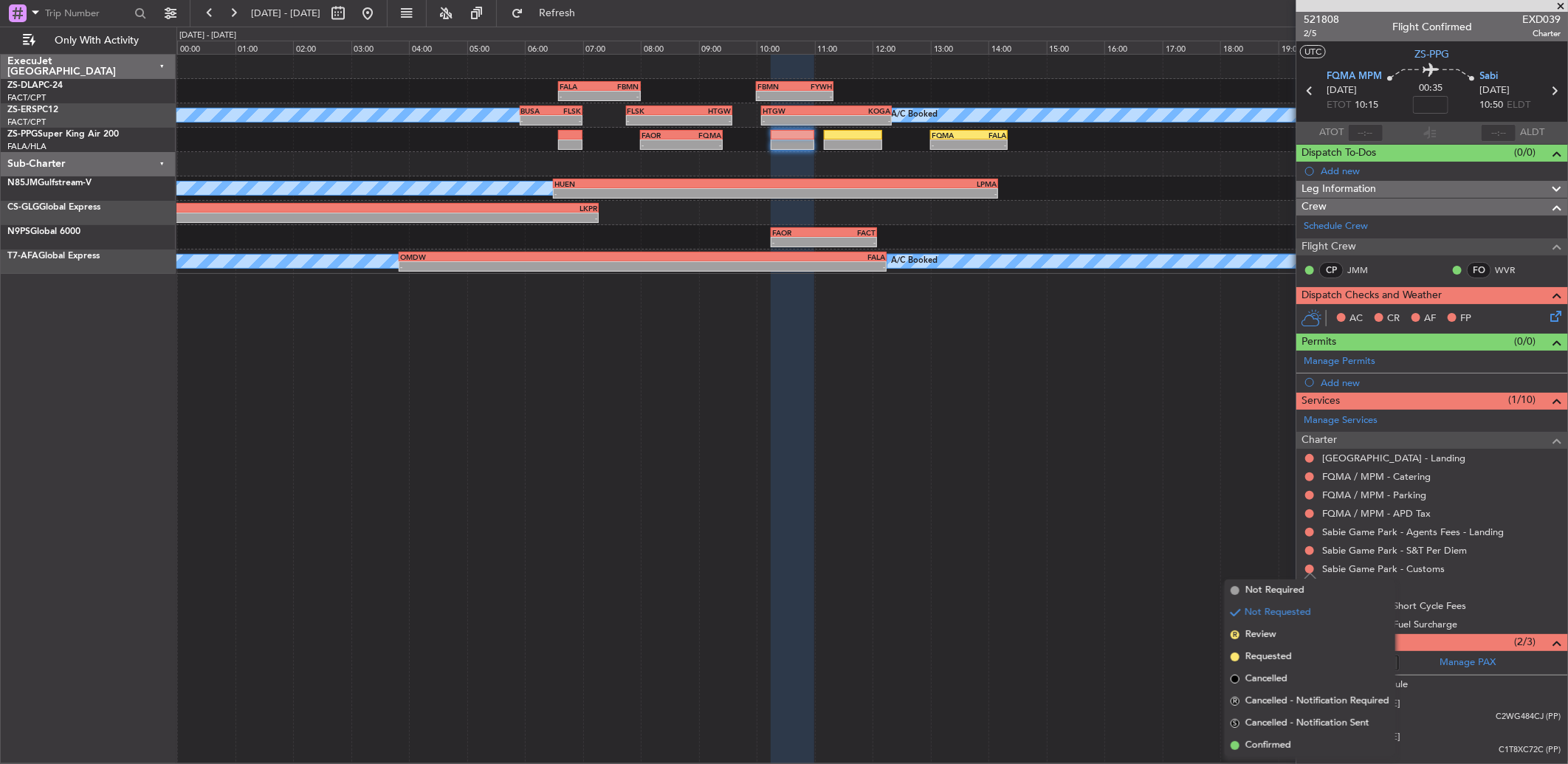
click at [1287, 739] on span "Confirmed" at bounding box center [1268, 746] width 46 height 15
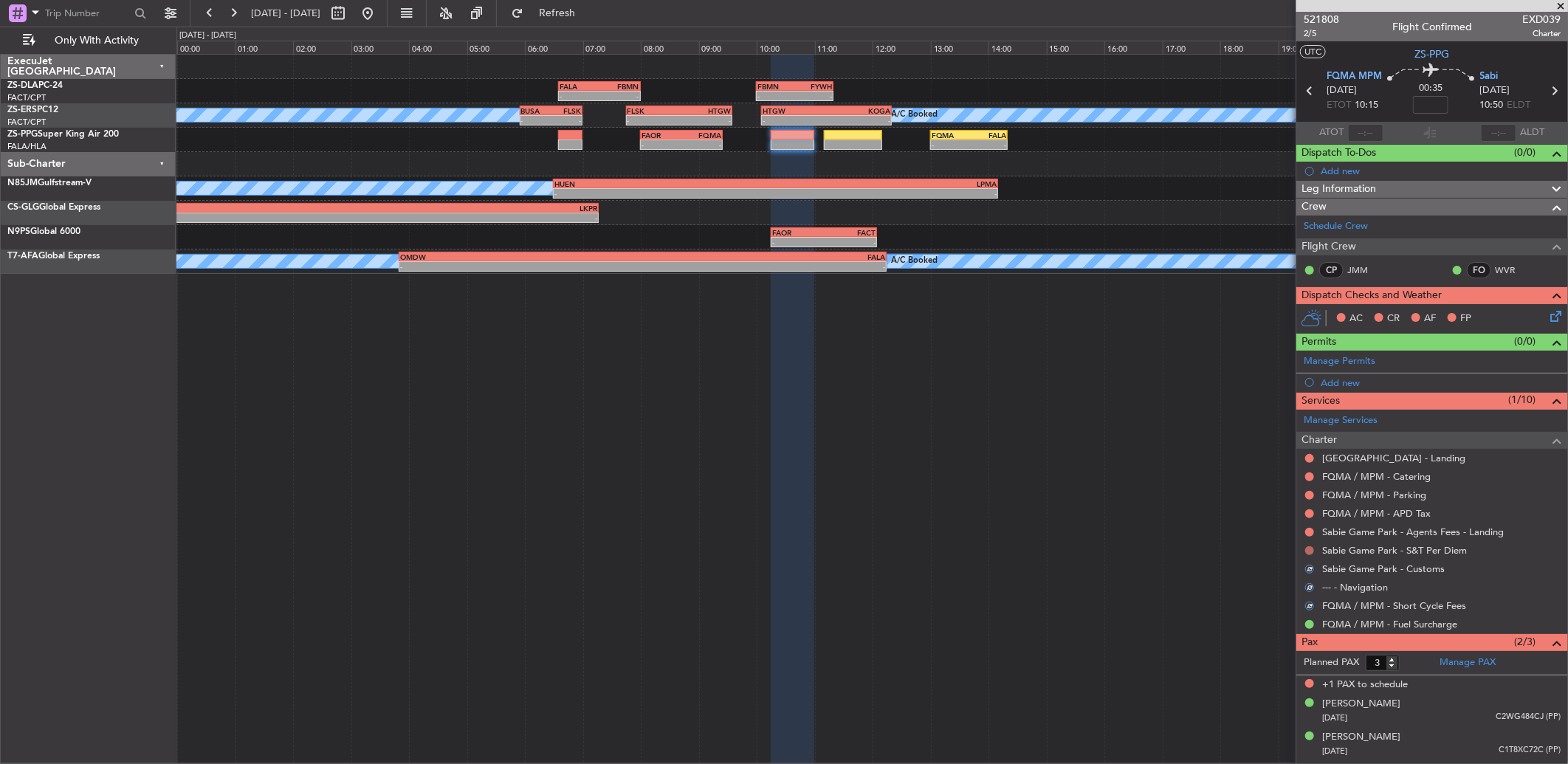
click at [1313, 551] on button at bounding box center [1309, 550] width 9 height 9
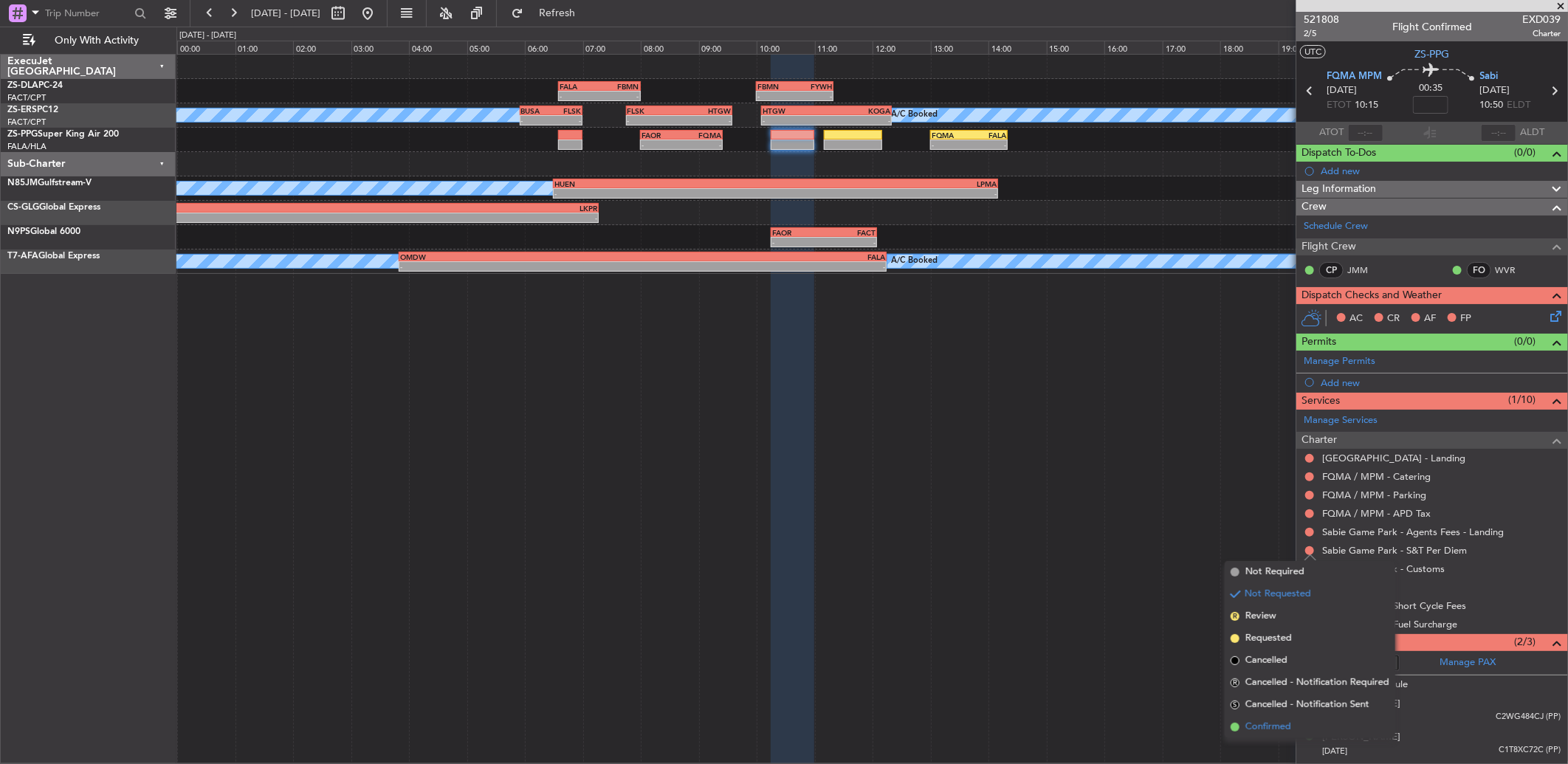
click at [1294, 721] on li "Confirmed" at bounding box center [1310, 726] width 171 height 22
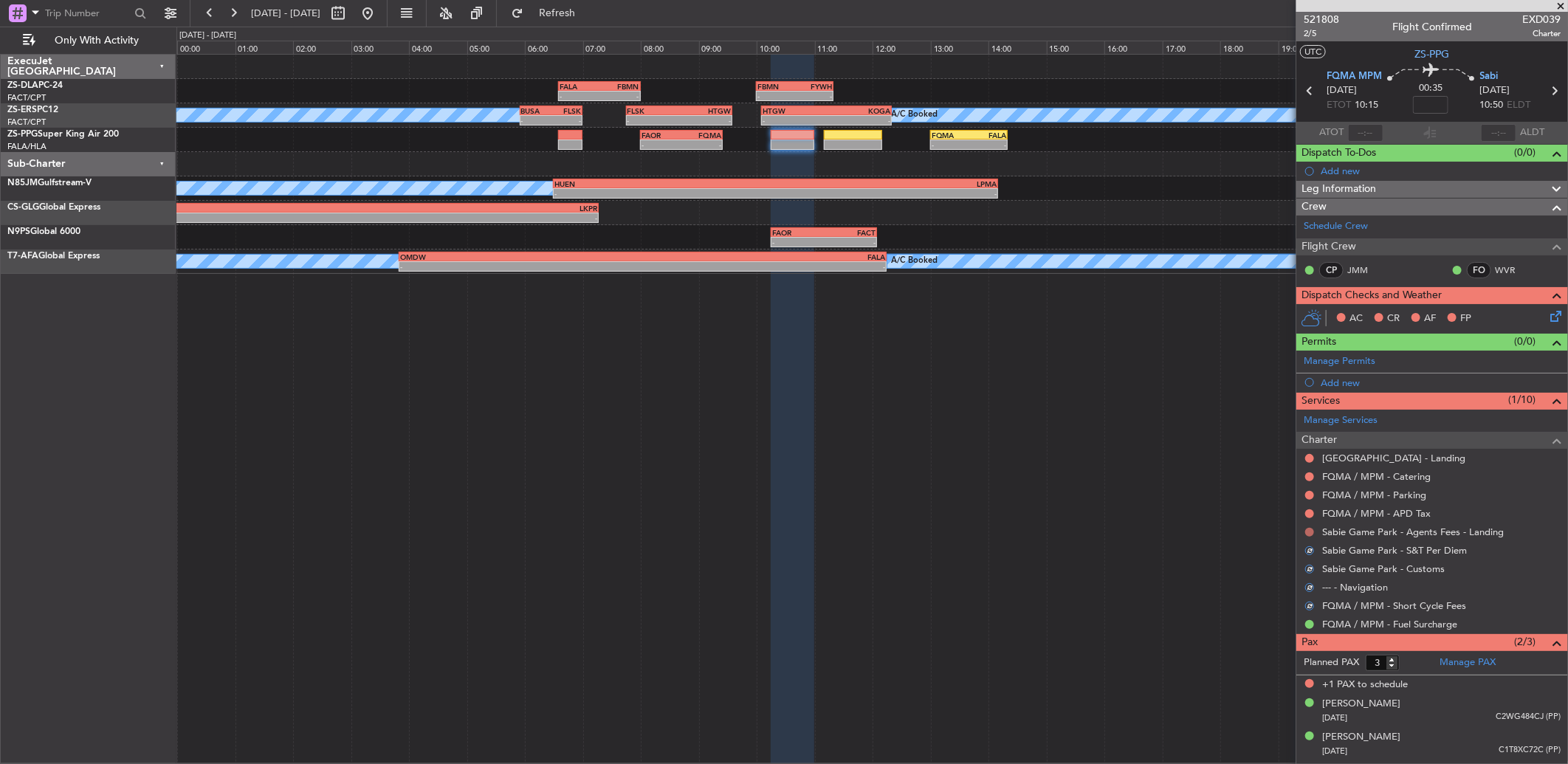
click at [1309, 533] on button at bounding box center [1309, 532] width 9 height 9
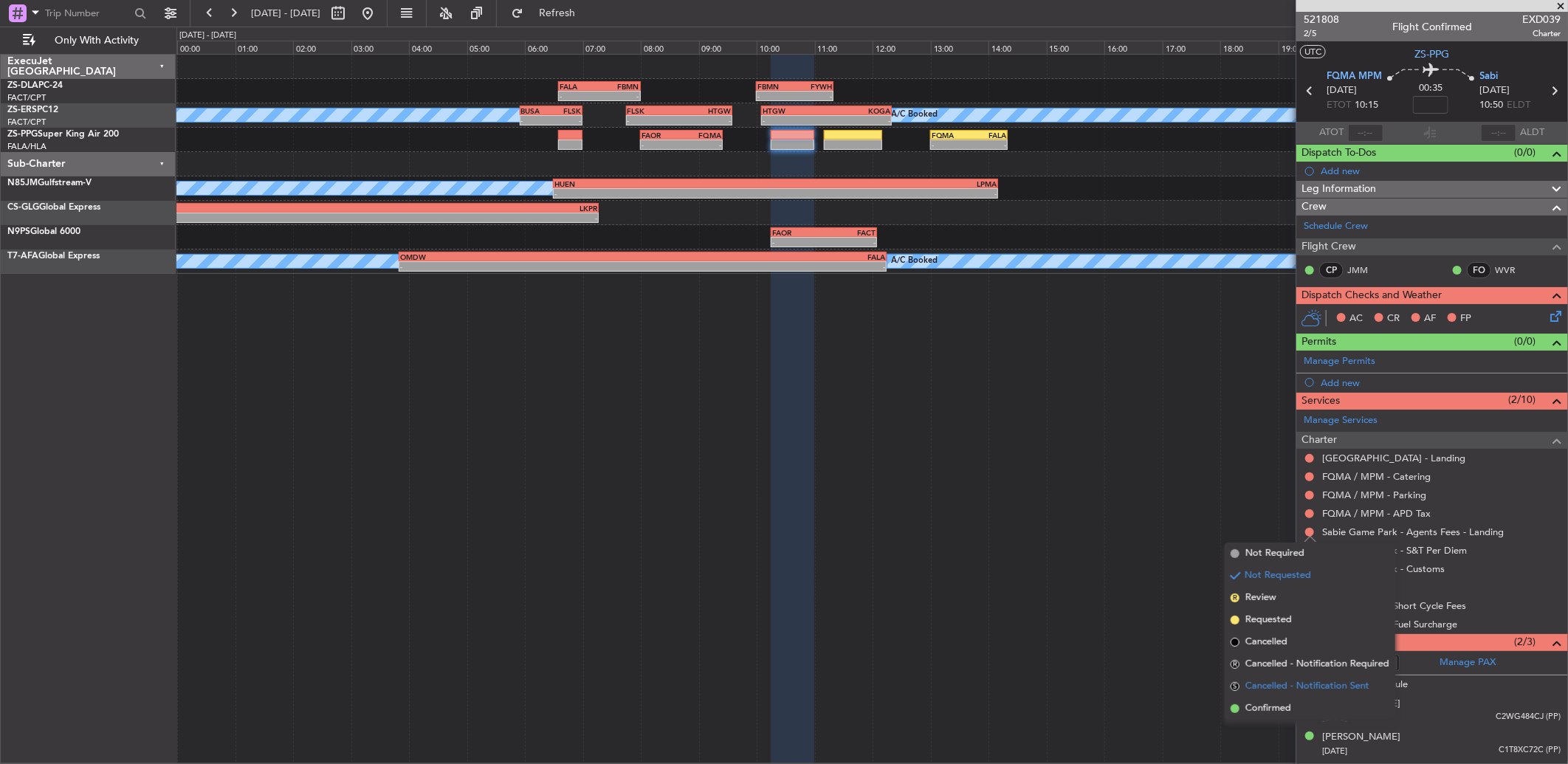
click at [1308, 681] on span "Cancelled - Notification Sent" at bounding box center [1307, 687] width 124 height 15
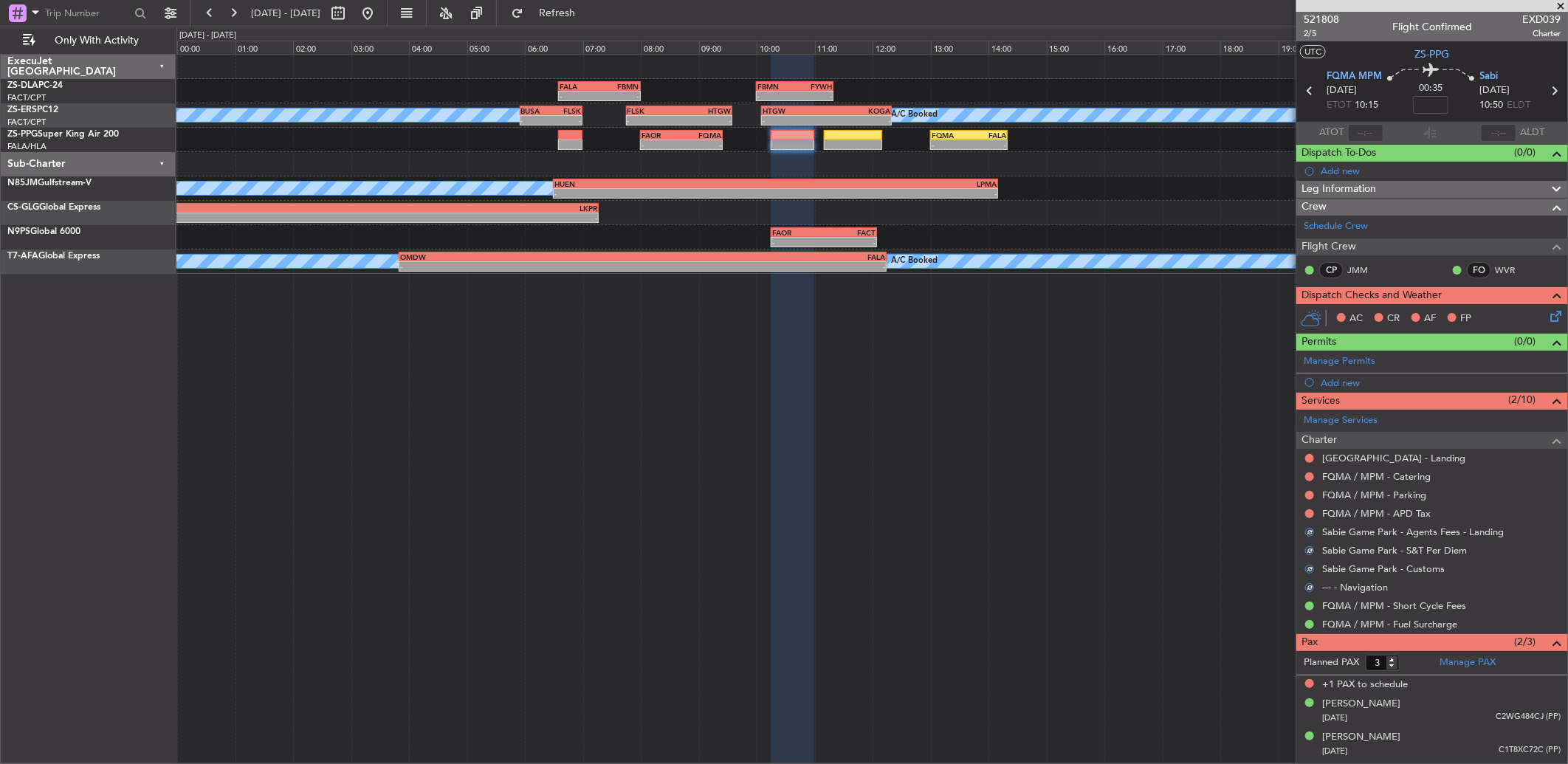
click at [1307, 518] on mat-tooltip-component "Not Requested" at bounding box center [1310, 537] width 83 height 39
click at [1312, 509] on button at bounding box center [1309, 513] width 9 height 9
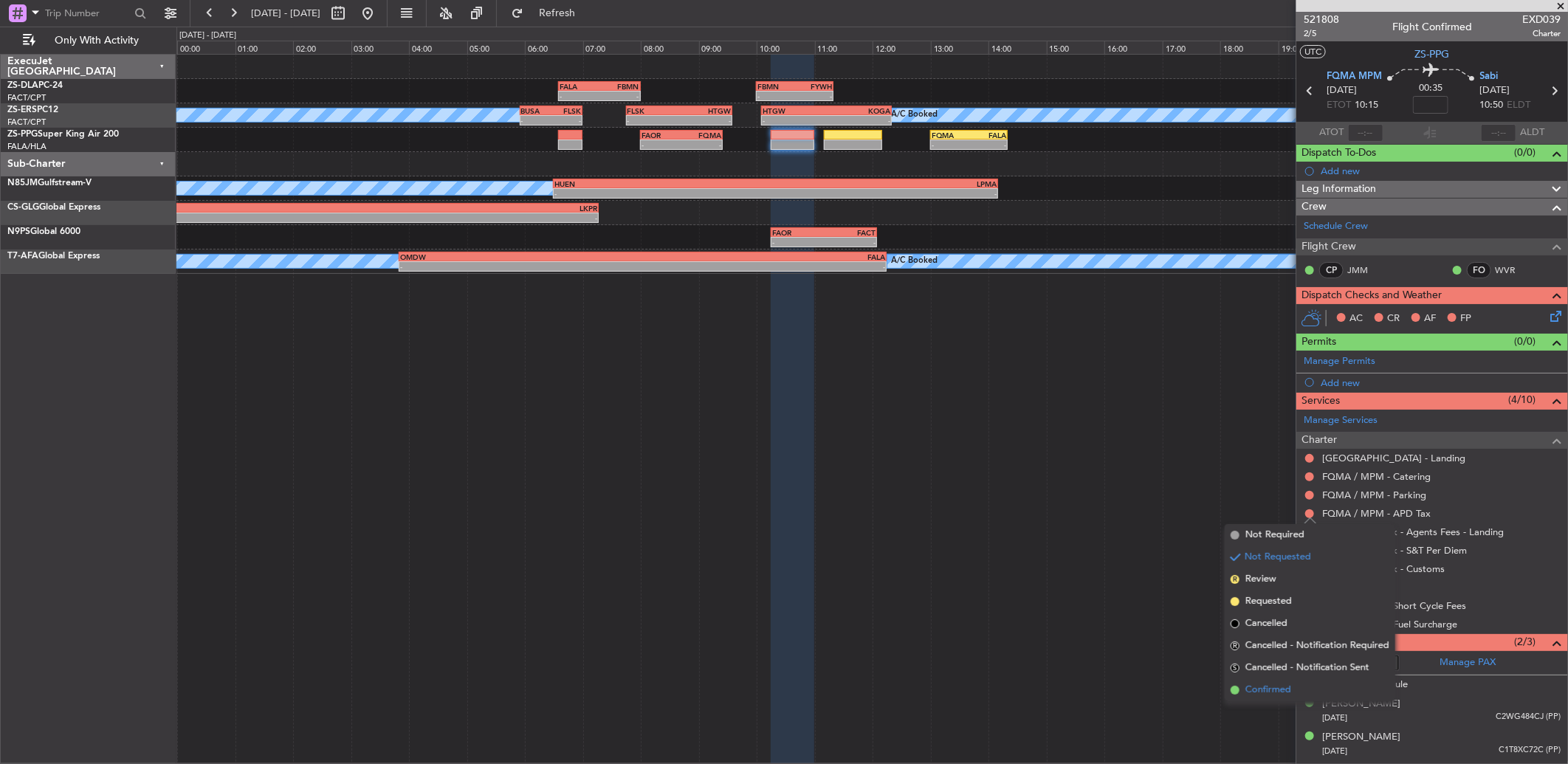
click at [1274, 691] on span "Confirmed" at bounding box center [1268, 690] width 46 height 15
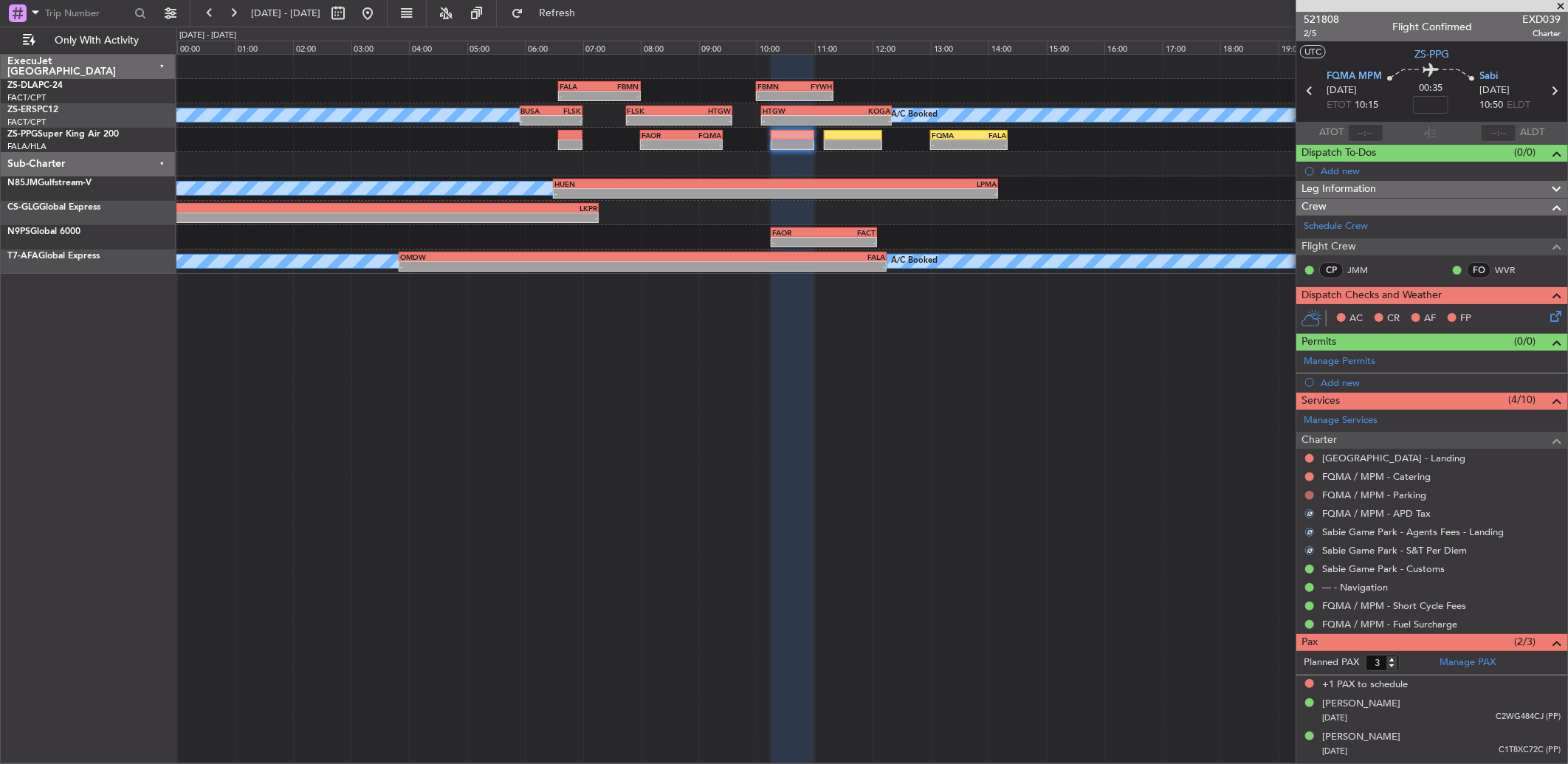
click at [1305, 493] on button at bounding box center [1309, 495] width 9 height 9
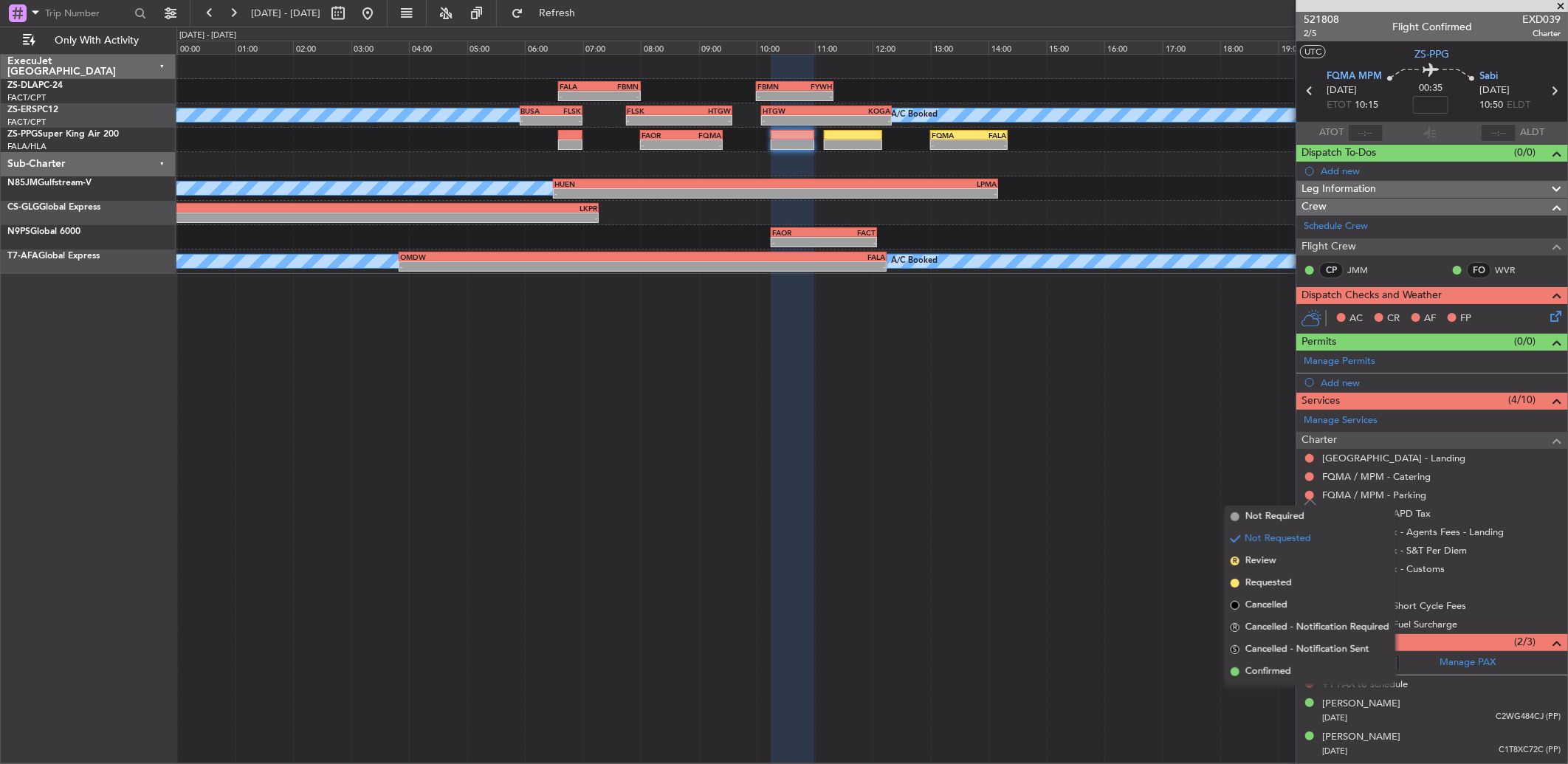
click at [1270, 673] on span "Confirmed" at bounding box center [1268, 672] width 46 height 15
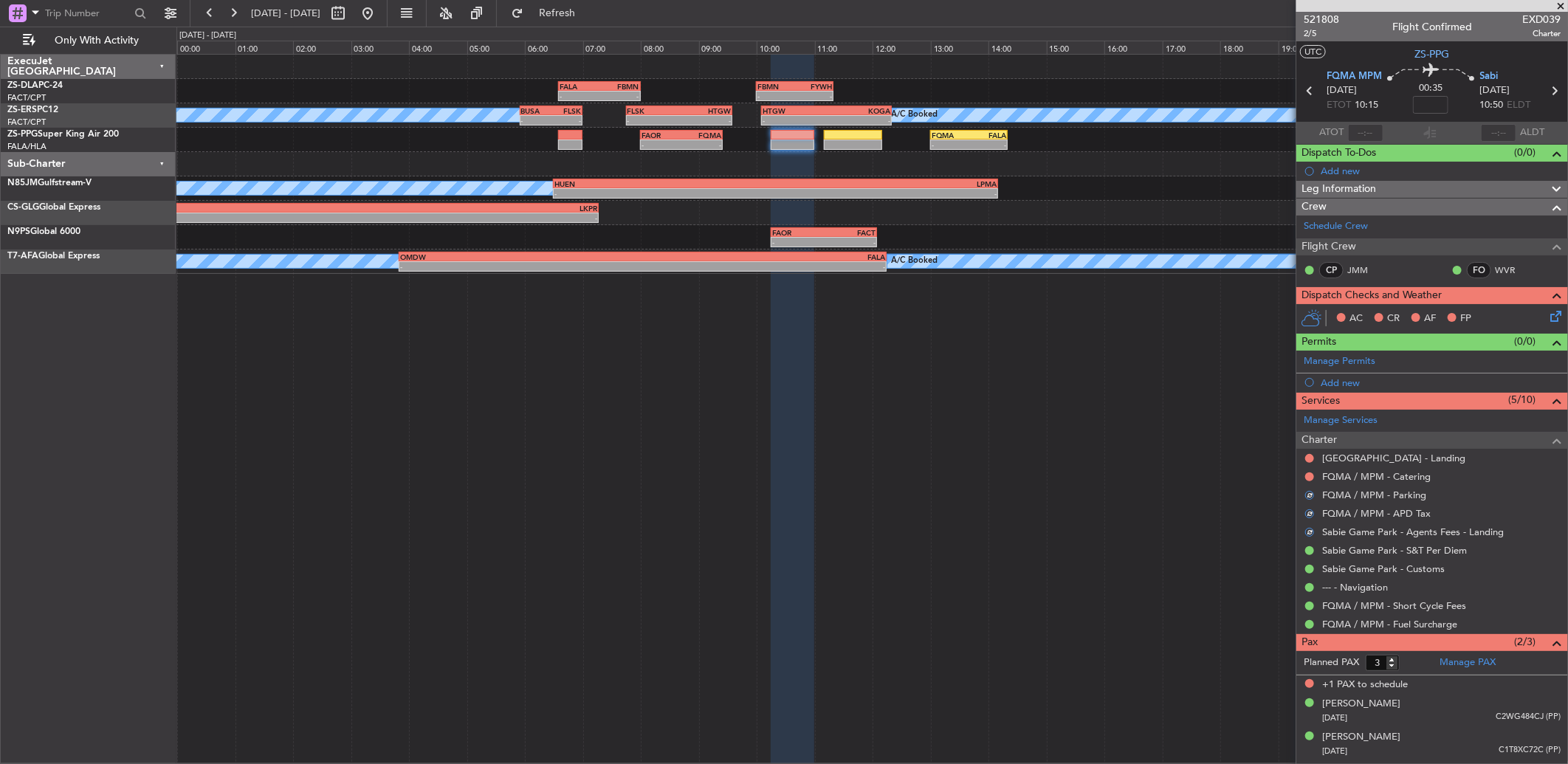
click at [1318, 475] on div "FQMA / MPM - Catering" at bounding box center [1432, 476] width 272 height 18
click at [1310, 479] on button at bounding box center [1309, 476] width 9 height 9
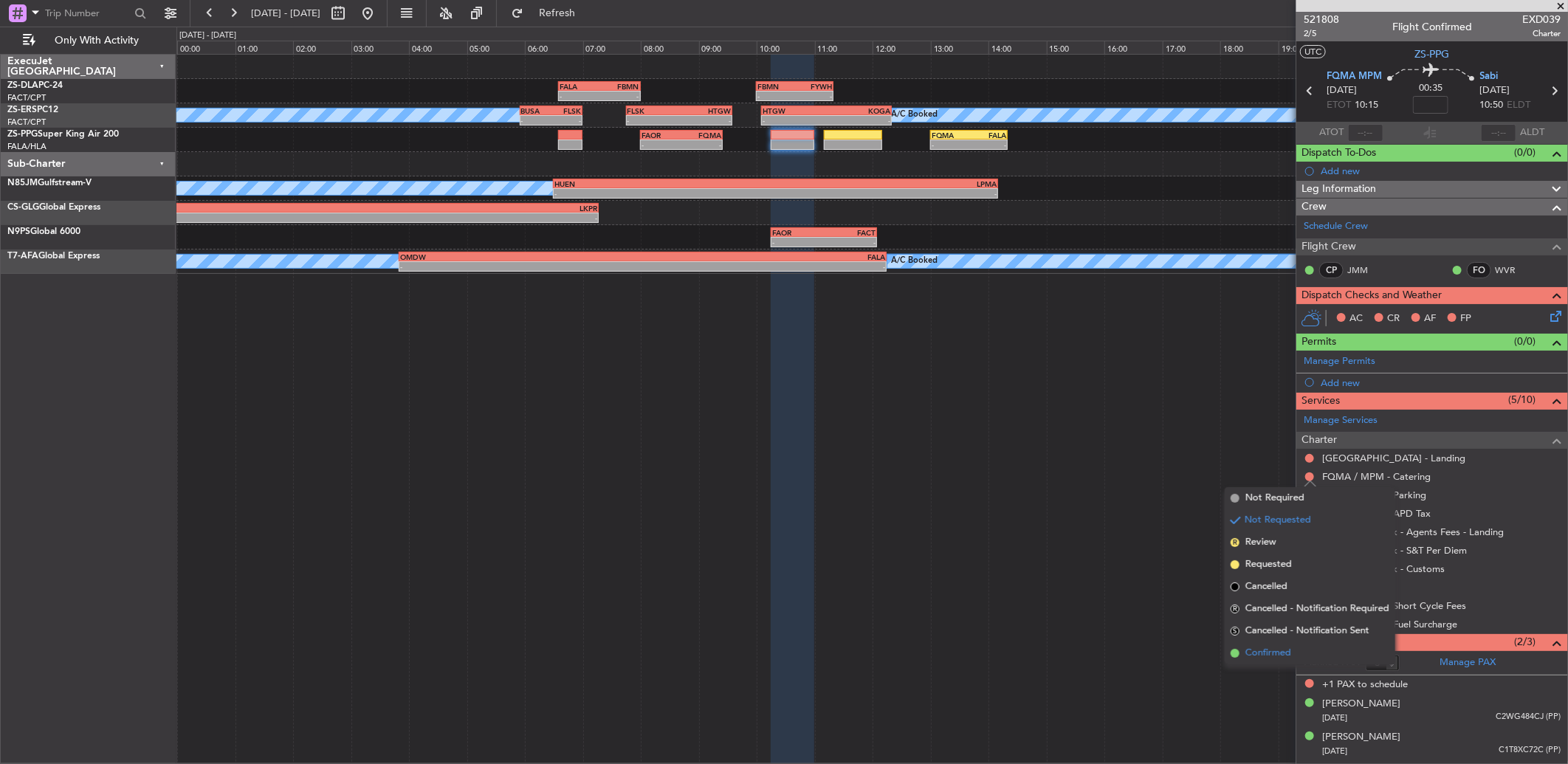
click at [1285, 643] on li "Confirmed" at bounding box center [1310, 653] width 171 height 22
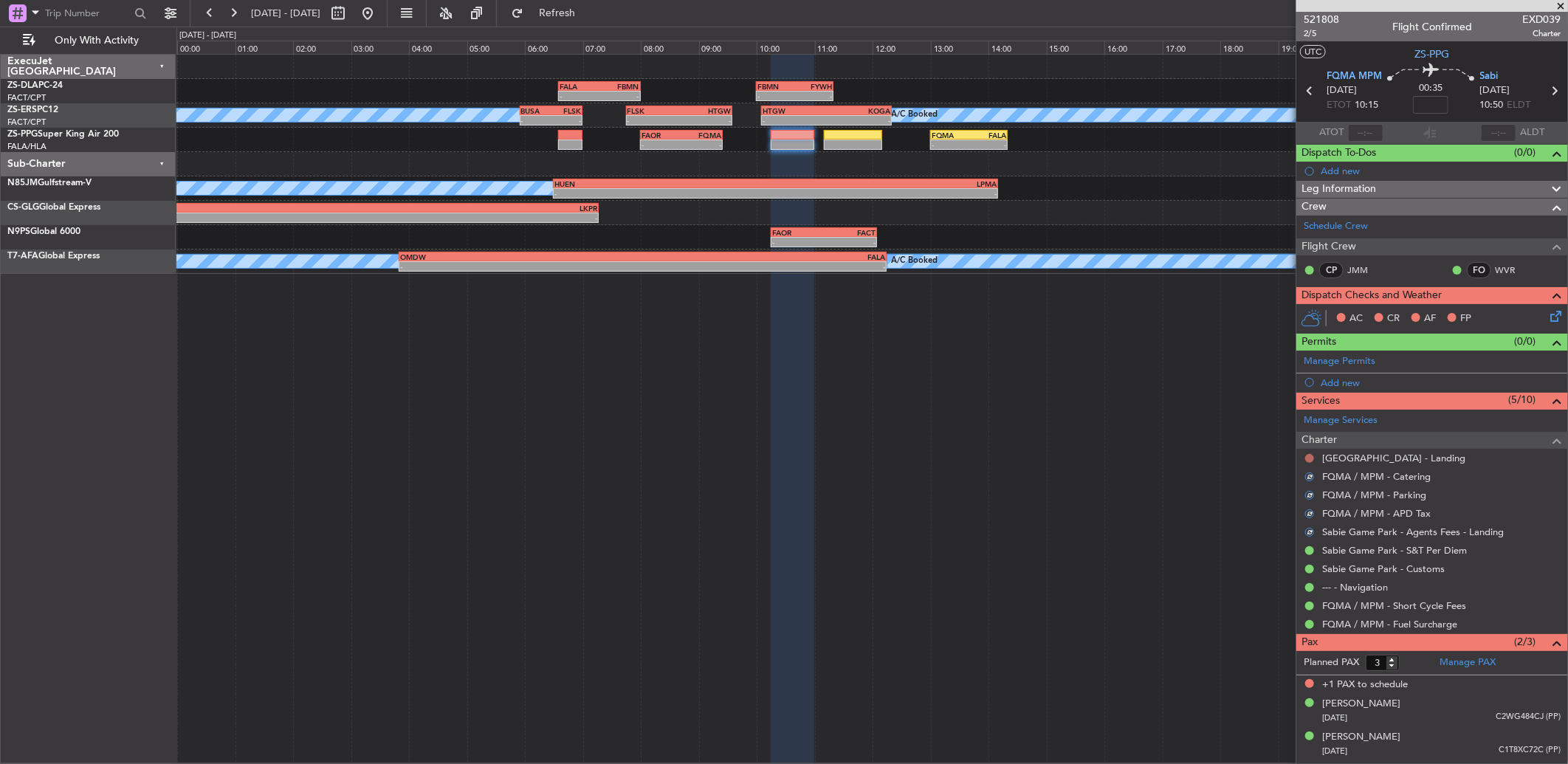
click at [1310, 459] on button at bounding box center [1309, 458] width 9 height 9
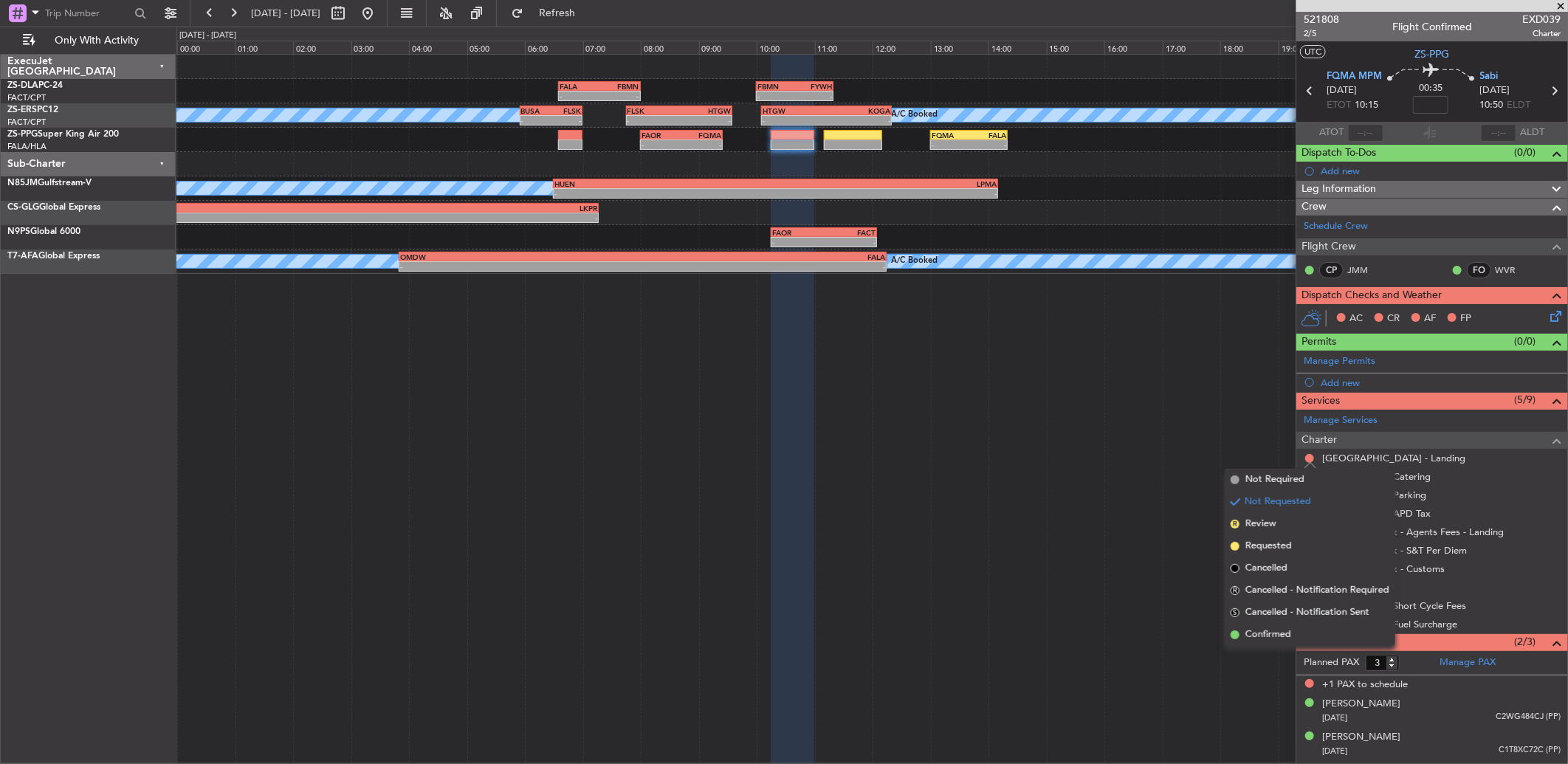
drag, startPoint x: 1253, startPoint y: 637, endPoint x: 1318, endPoint y: 576, distance: 89.1
click at [1257, 635] on span "Confirmed" at bounding box center [1268, 635] width 46 height 15
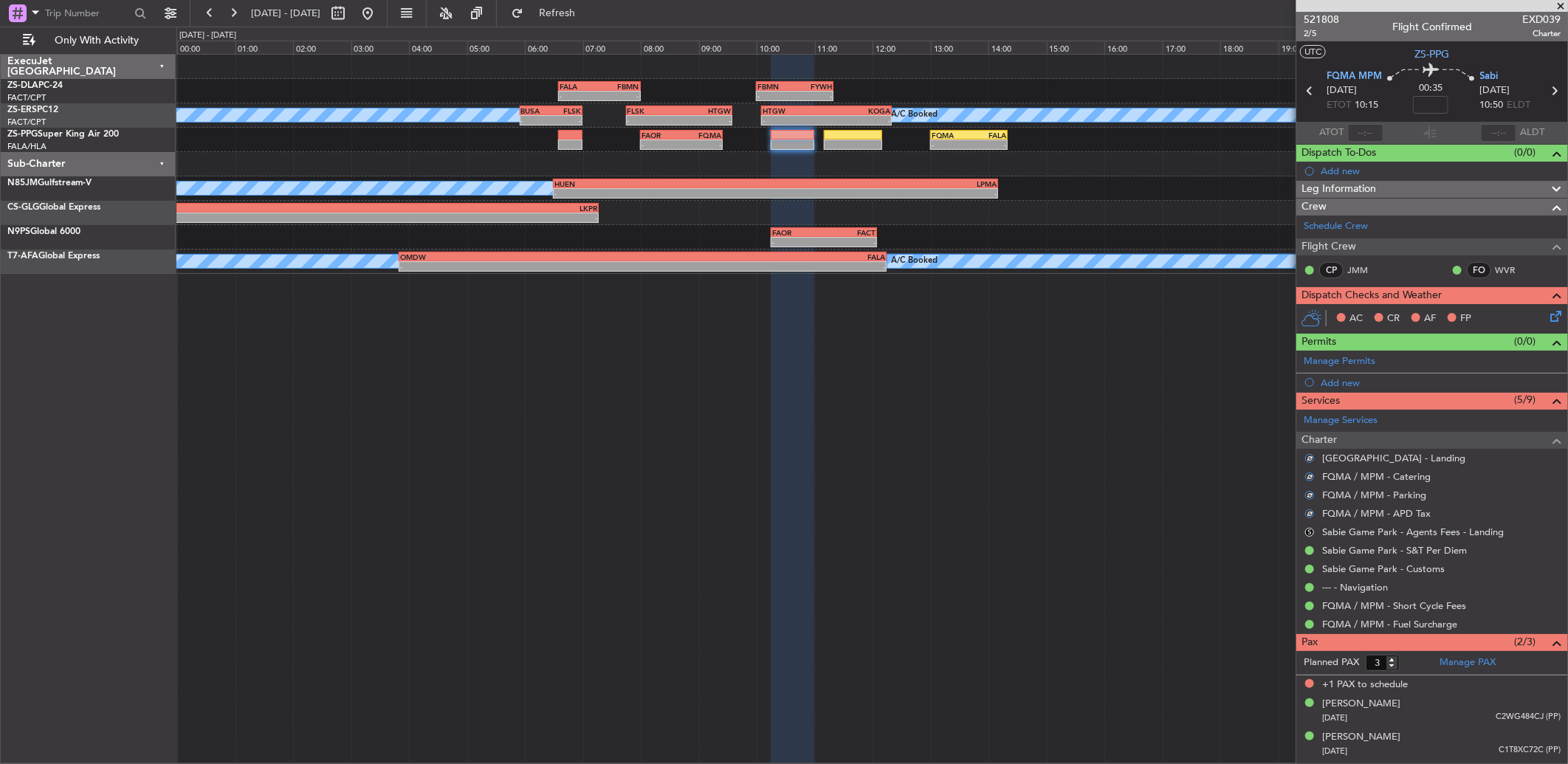
click at [1554, 316] on icon at bounding box center [1553, 314] width 11 height 11
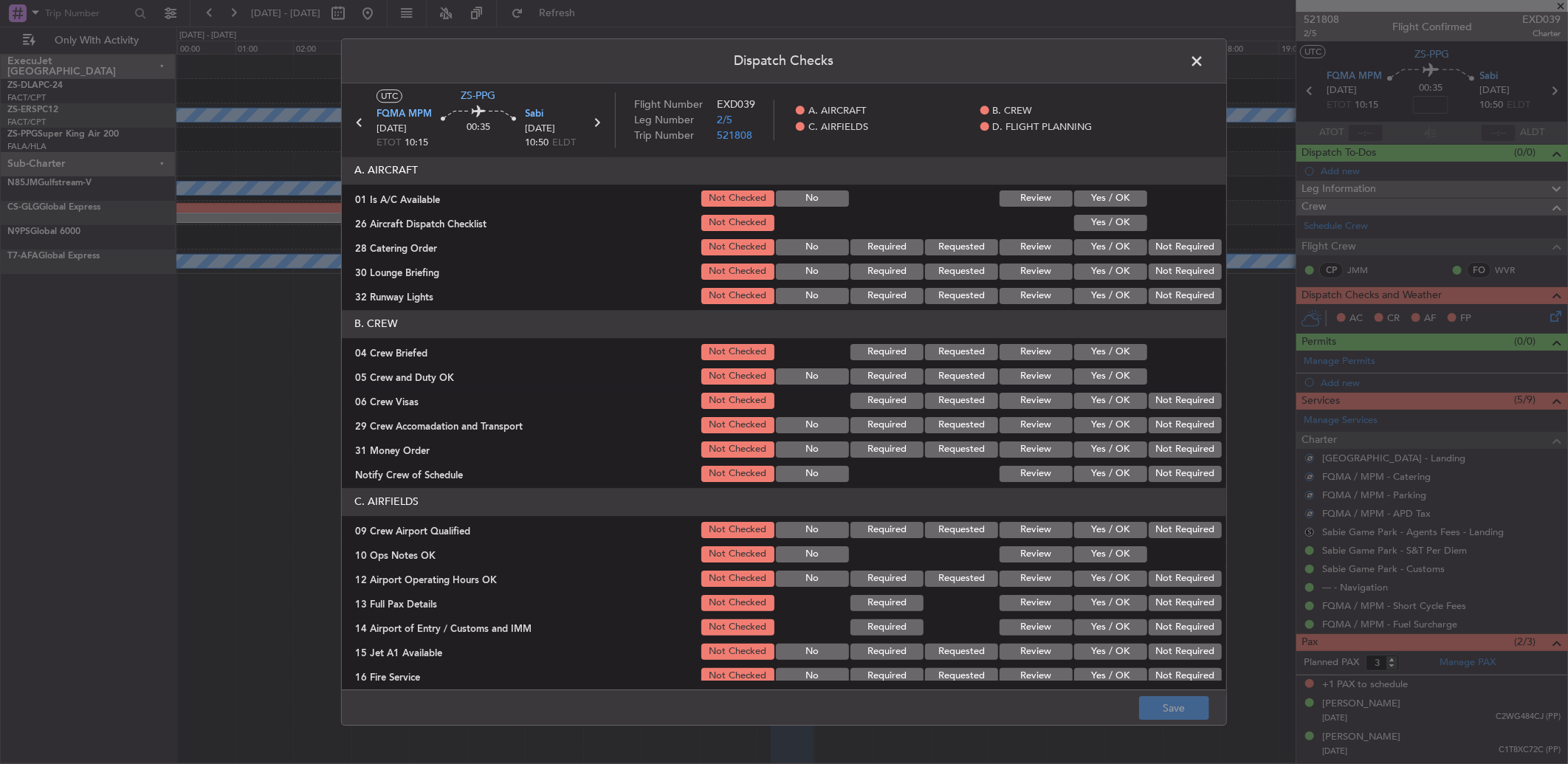
click at [1110, 199] on button "Yes / OK" at bounding box center [1110, 198] width 73 height 16
drag, startPoint x: 1120, startPoint y: 222, endPoint x: 1179, endPoint y: 248, distance: 64.5
click at [1120, 223] on button "Yes / OK" at bounding box center [1110, 223] width 73 height 16
drag, startPoint x: 1179, startPoint y: 248, endPoint x: 1181, endPoint y: 259, distance: 11.2
click at [1180, 249] on button "Not Required" at bounding box center [1185, 246] width 73 height 16
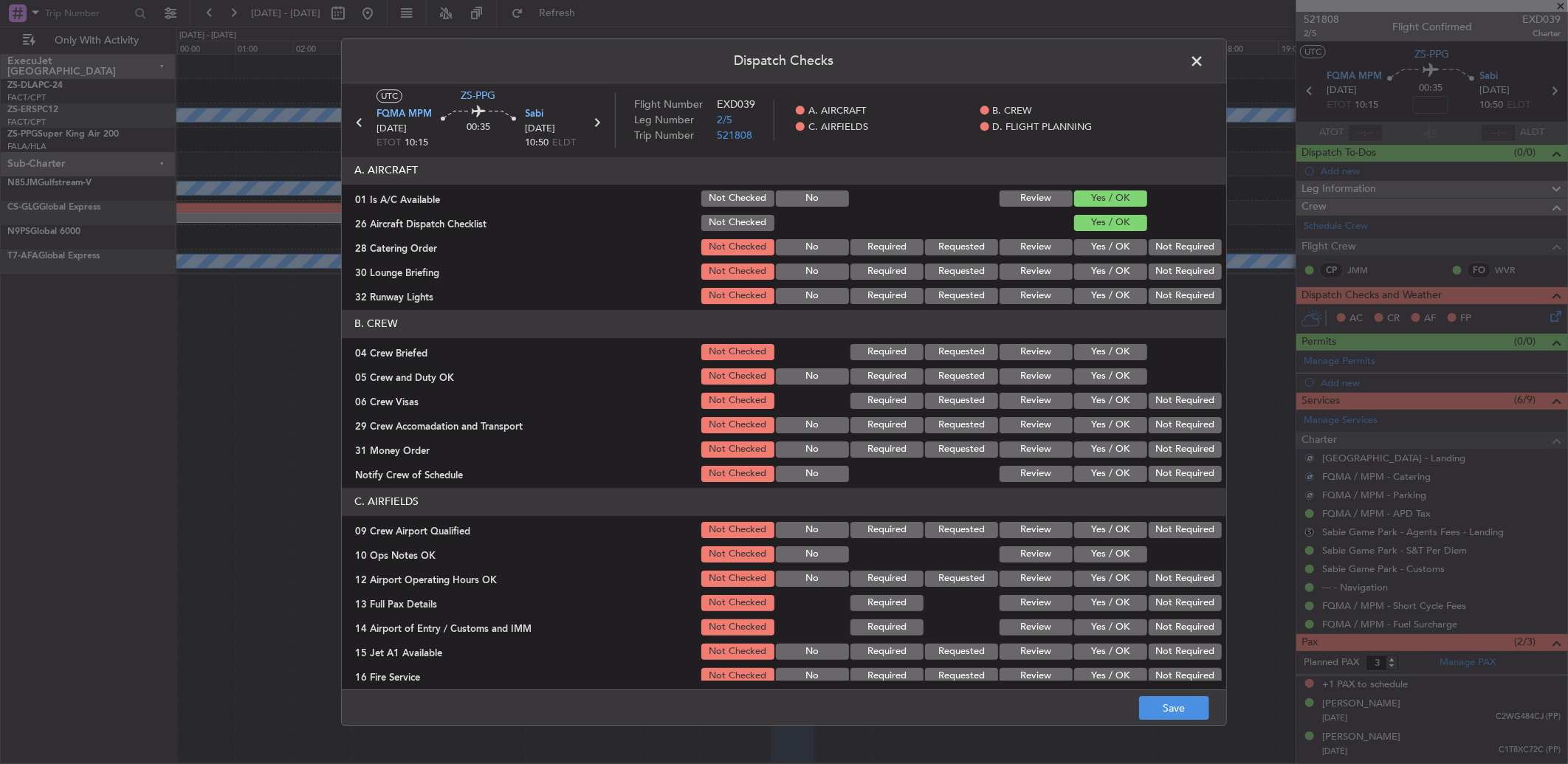
click at [1181, 259] on section "A. AIRCRAFT 01 Is A/C Available Not Checked No Review Yes / OK 26 Aircraft Disp…" at bounding box center [784, 231] width 884 height 150
click at [1178, 270] on button "Not Required" at bounding box center [1185, 271] width 73 height 16
click at [1177, 273] on button "Not Required" at bounding box center [1185, 271] width 73 height 16
click at [1176, 282] on div "Not Required" at bounding box center [1184, 272] width 75 height 21
click at [1168, 294] on button "Not Required" at bounding box center [1185, 296] width 73 height 16
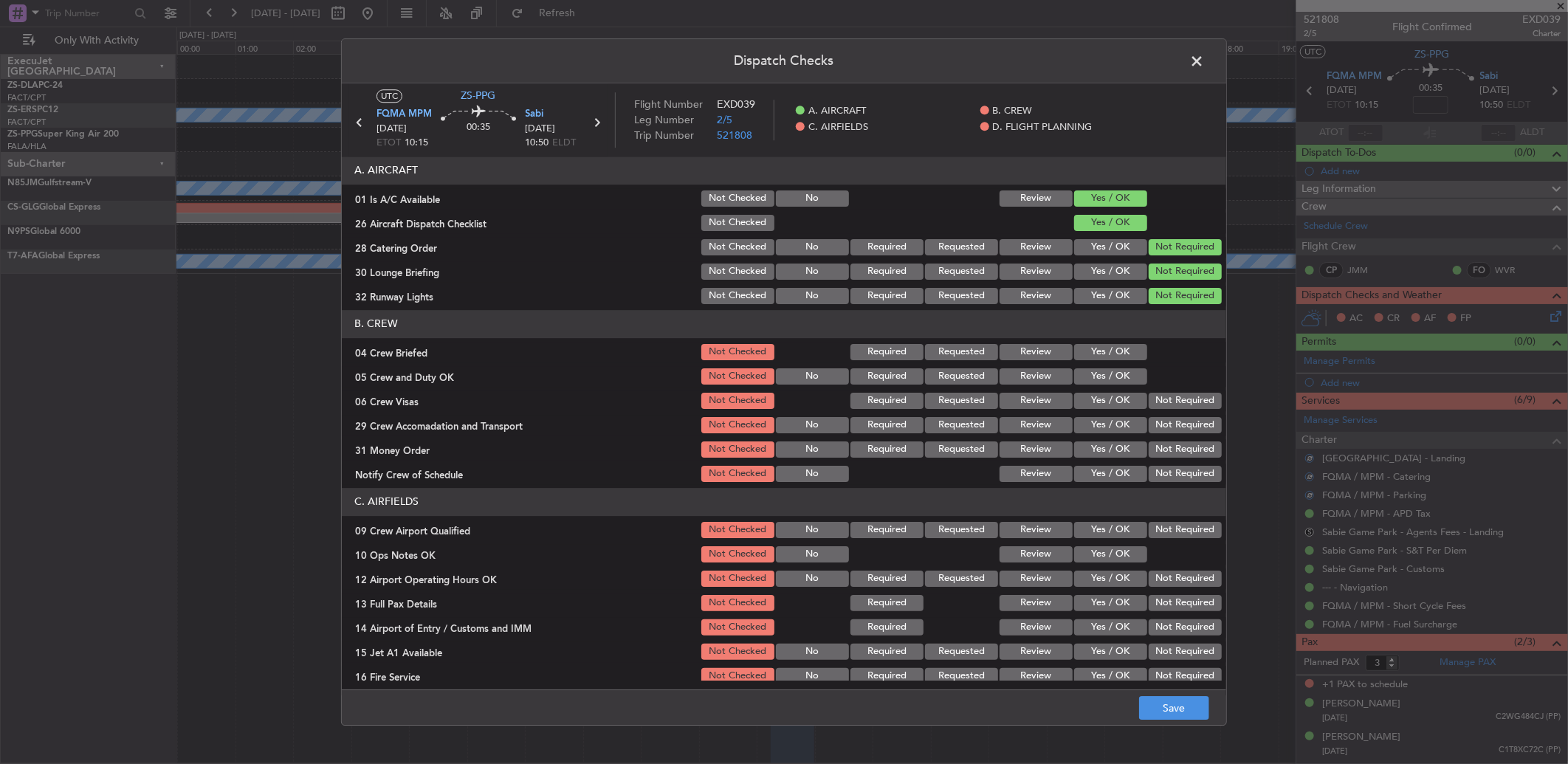
click at [1160, 304] on div "Not Required" at bounding box center [1184, 296] width 75 height 21
click at [1037, 366] on div "Review" at bounding box center [1034, 376] width 75 height 21
click at [1098, 353] on button "Yes / OK" at bounding box center [1110, 352] width 73 height 16
click at [1107, 374] on button "Yes / OK" at bounding box center [1110, 376] width 73 height 16
drag, startPoint x: 1108, startPoint y: 379, endPoint x: 1117, endPoint y: 389, distance: 13.5
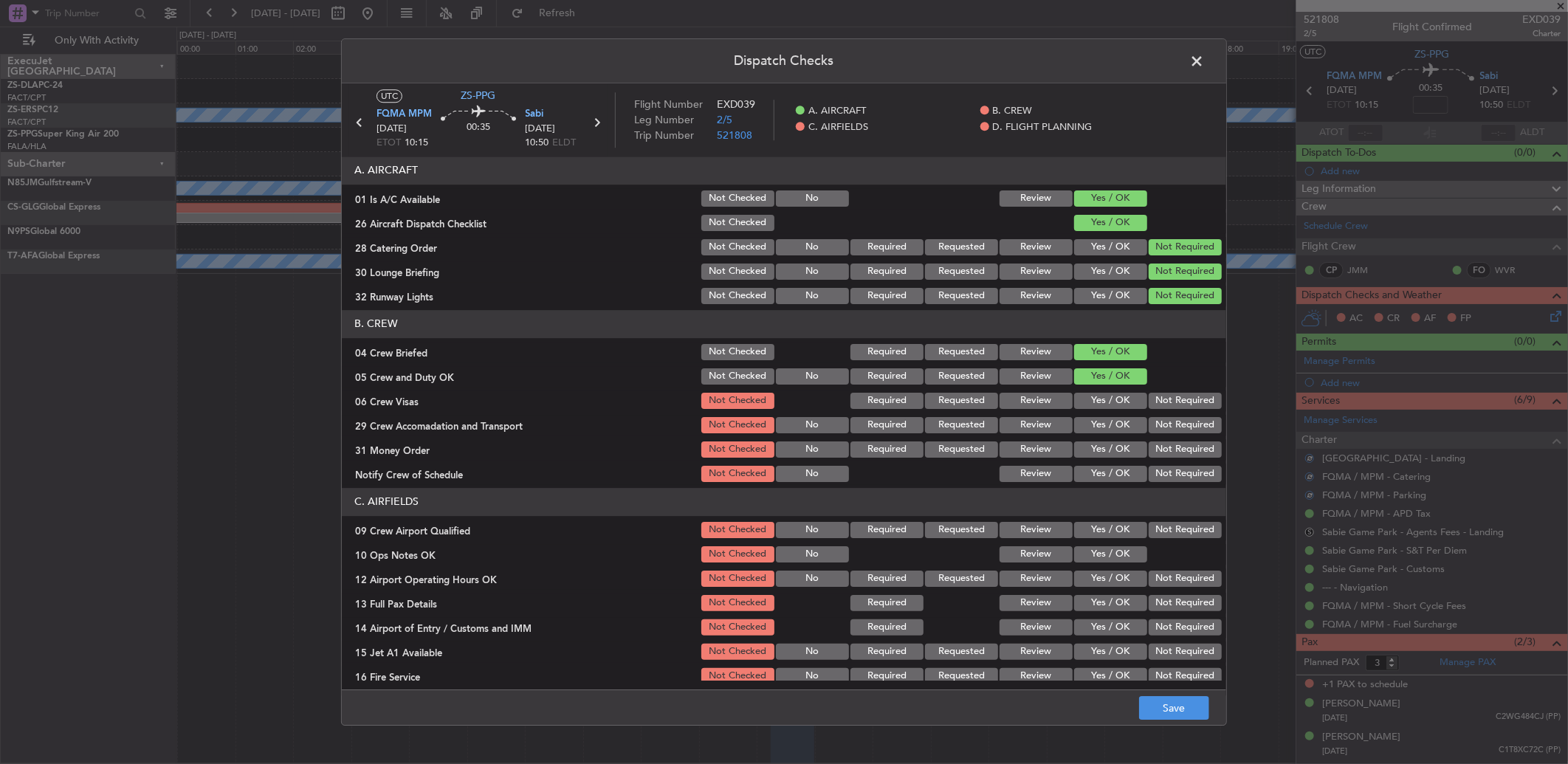
click at [1110, 386] on div "Yes / OK" at bounding box center [1109, 376] width 75 height 21
click at [1121, 389] on section "B. CREW 04 Crew Briefed Not Checked Required Requested Review Yes / OK 05 Crew …" at bounding box center [784, 397] width 884 height 174
click at [1178, 409] on button "Not Required" at bounding box center [1185, 400] width 73 height 16
click at [1180, 419] on div "Not Required" at bounding box center [1184, 426] width 75 height 21
drag, startPoint x: 1175, startPoint y: 442, endPoint x: 1170, endPoint y: 452, distance: 11.2
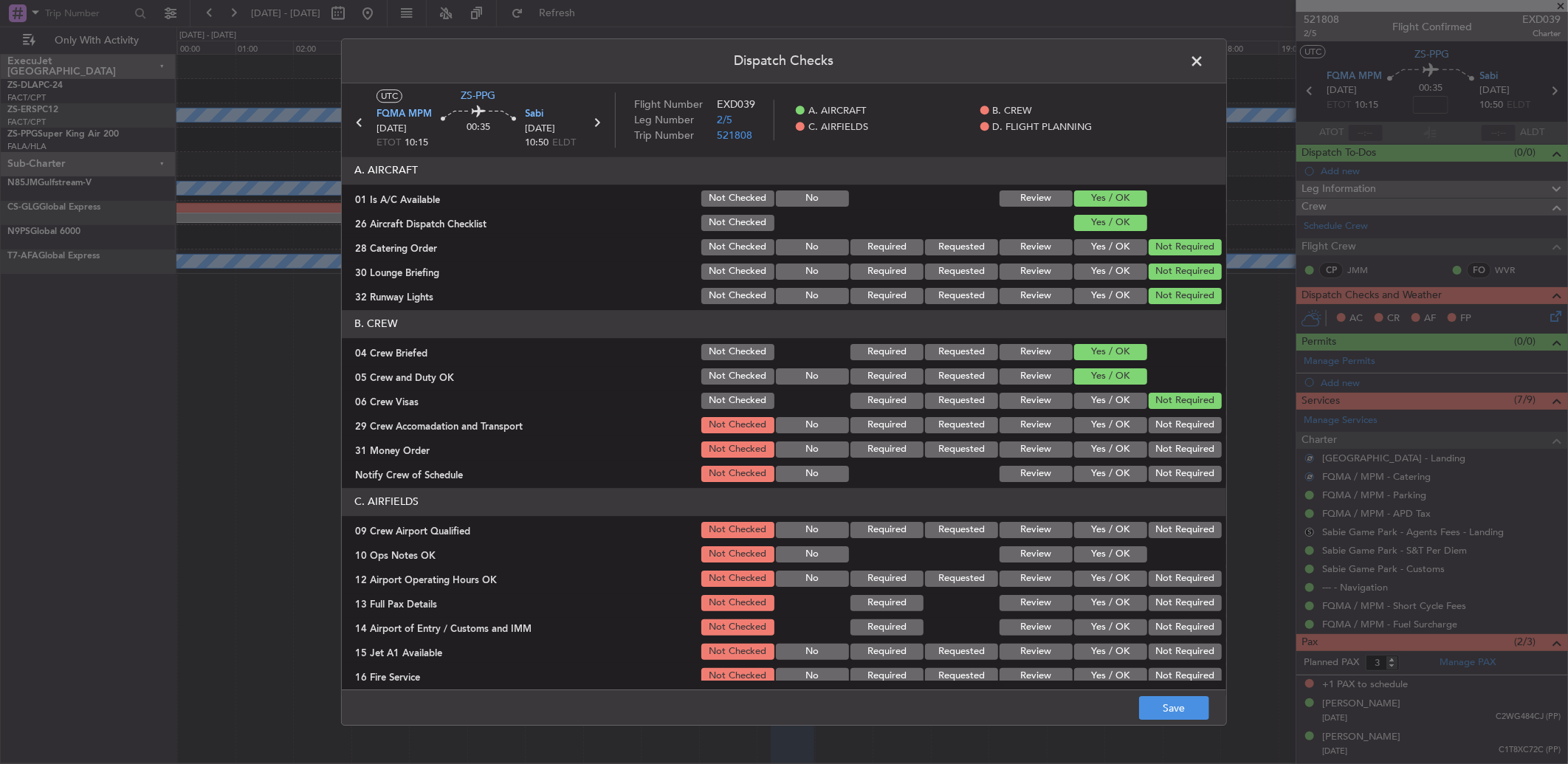
click at [1171, 446] on section "B. CREW 04 Crew Briefed Not Checked Required Requested Review Yes / OK 05 Crew …" at bounding box center [784, 397] width 884 height 174
click at [1170, 452] on button "Not Required" at bounding box center [1185, 449] width 73 height 16
click at [1170, 418] on button "Not Required" at bounding box center [1185, 425] width 73 height 16
click at [1176, 472] on button "Not Required" at bounding box center [1185, 473] width 73 height 16
click at [1165, 533] on button "Not Required" at bounding box center [1185, 530] width 73 height 16
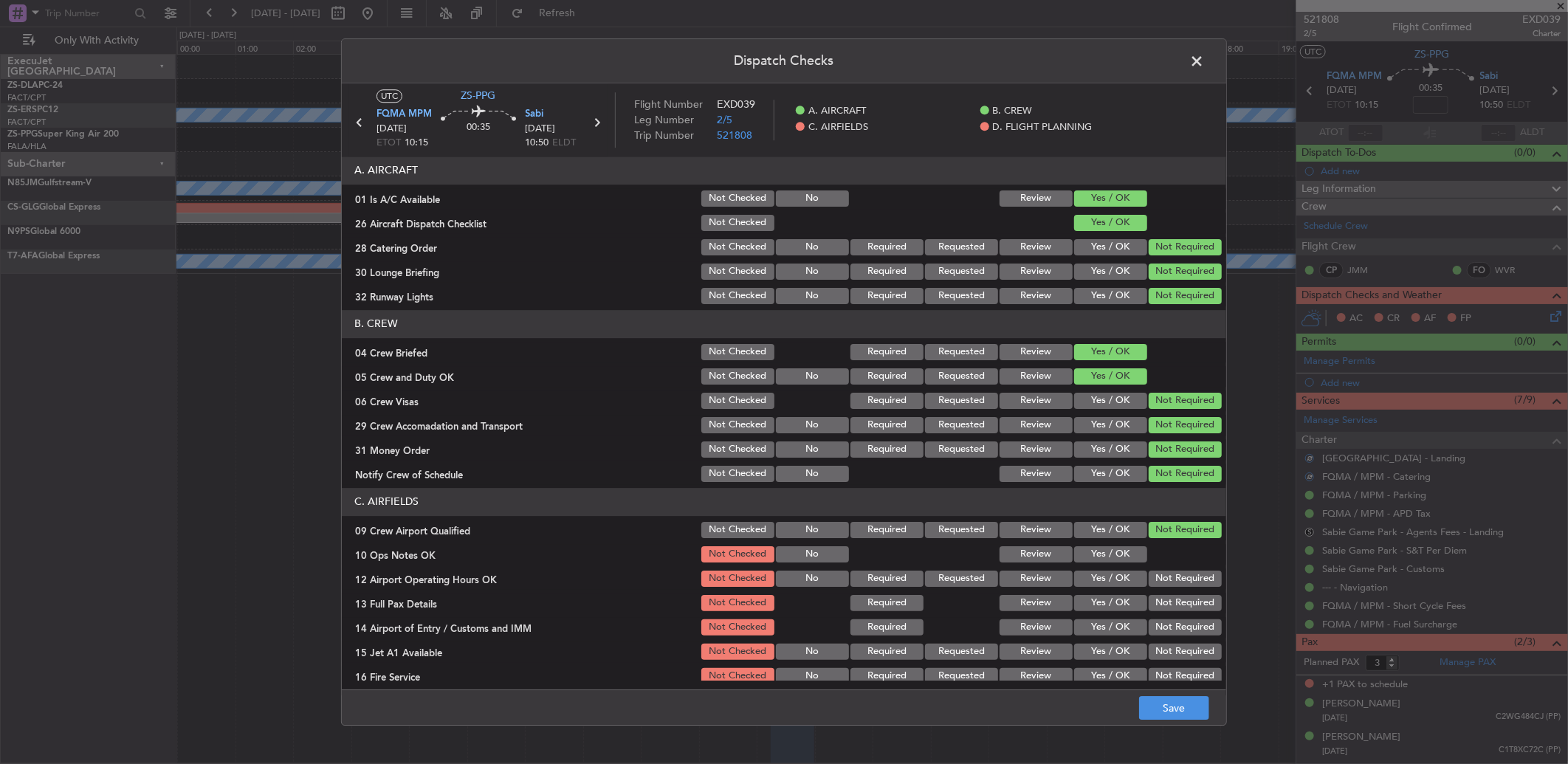
click at [1096, 546] on button "Yes / OK" at bounding box center [1110, 554] width 73 height 16
drag, startPoint x: 1196, startPoint y: 555, endPoint x: 1174, endPoint y: 585, distance: 37.2
click at [1196, 555] on div at bounding box center [1184, 555] width 75 height 21
click at [1174, 586] on button "Not Required" at bounding box center [1185, 578] width 73 height 16
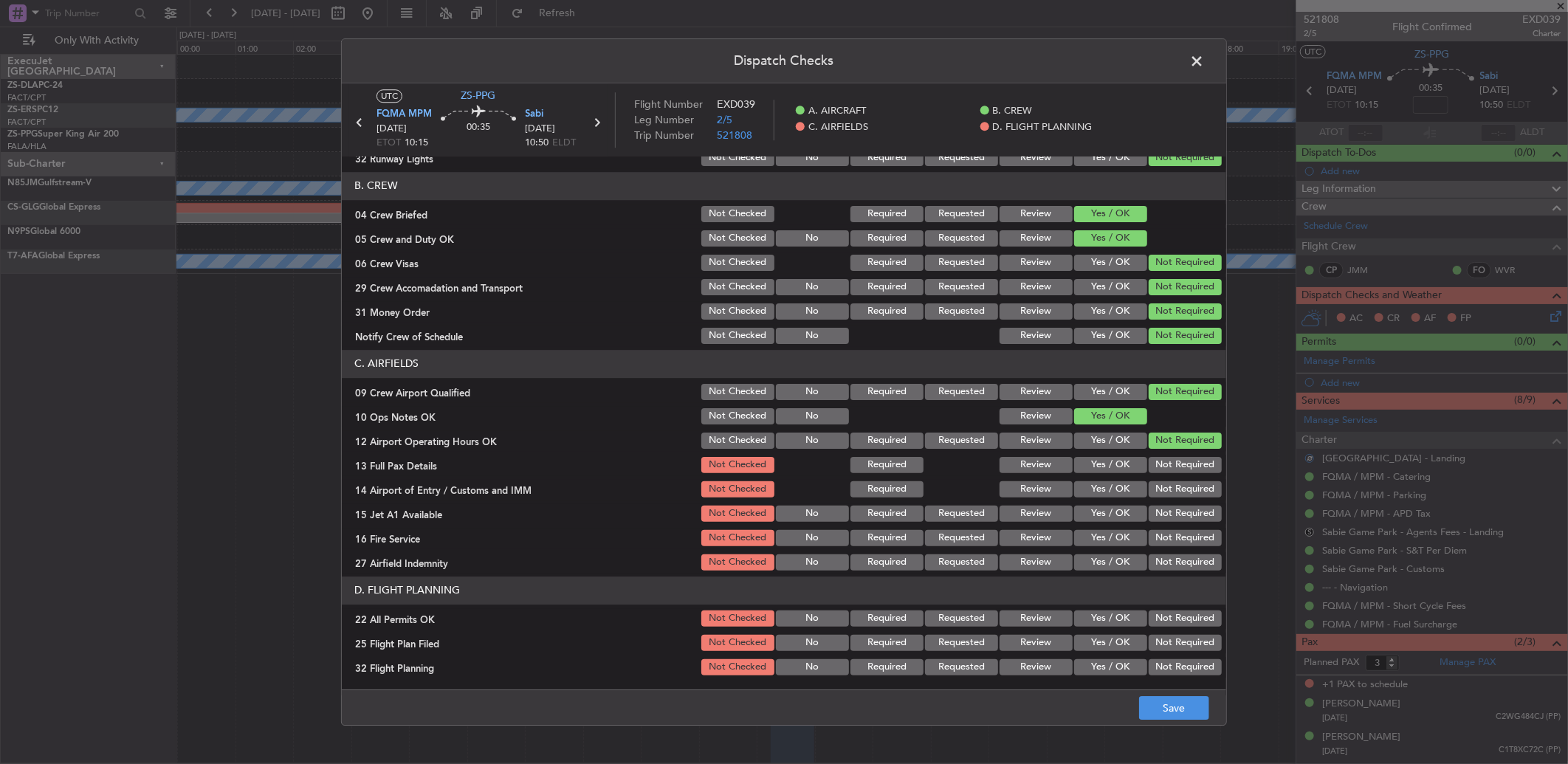
drag, startPoint x: 1174, startPoint y: 443, endPoint x: 1173, endPoint y: 459, distance: 16.0
click at [1174, 444] on button "Not Required" at bounding box center [1185, 440] width 73 height 16
click at [1173, 460] on button "Not Required" at bounding box center [1185, 464] width 73 height 16
click at [1173, 468] on button "Not Required" at bounding box center [1185, 464] width 73 height 16
click at [1184, 511] on section "C. AIRFIELDS 09 Crew Airport Qualified Not Checked No Required Requested Review…" at bounding box center [784, 461] width 884 height 223
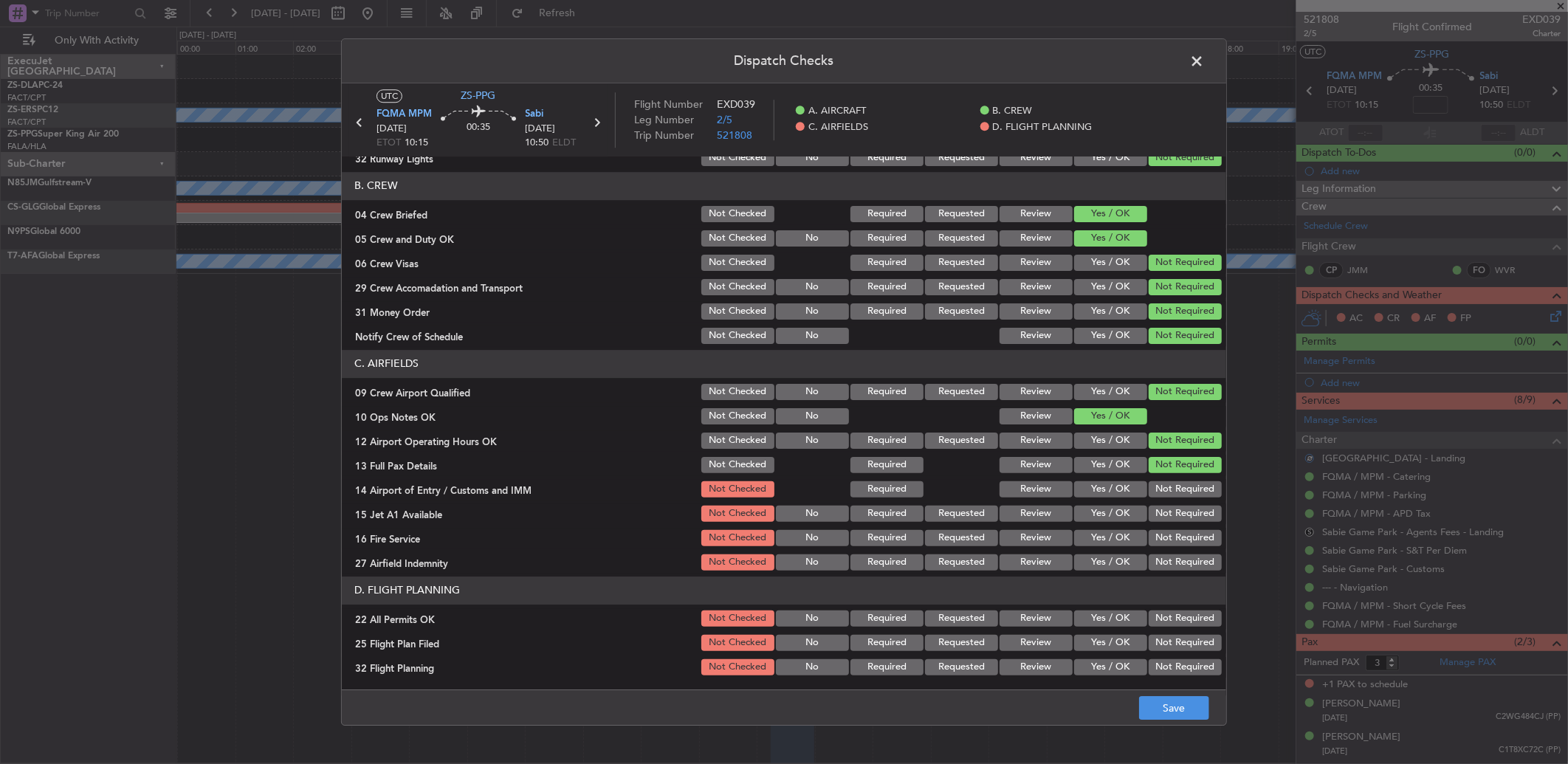
click at [1183, 514] on button "Not Required" at bounding box center [1185, 514] width 73 height 16
click at [1171, 497] on div "Not Required" at bounding box center [1184, 489] width 75 height 21
click at [1174, 489] on button "Not Required" at bounding box center [1185, 489] width 73 height 16
click at [1194, 516] on button "Not Required" at bounding box center [1185, 514] width 73 height 16
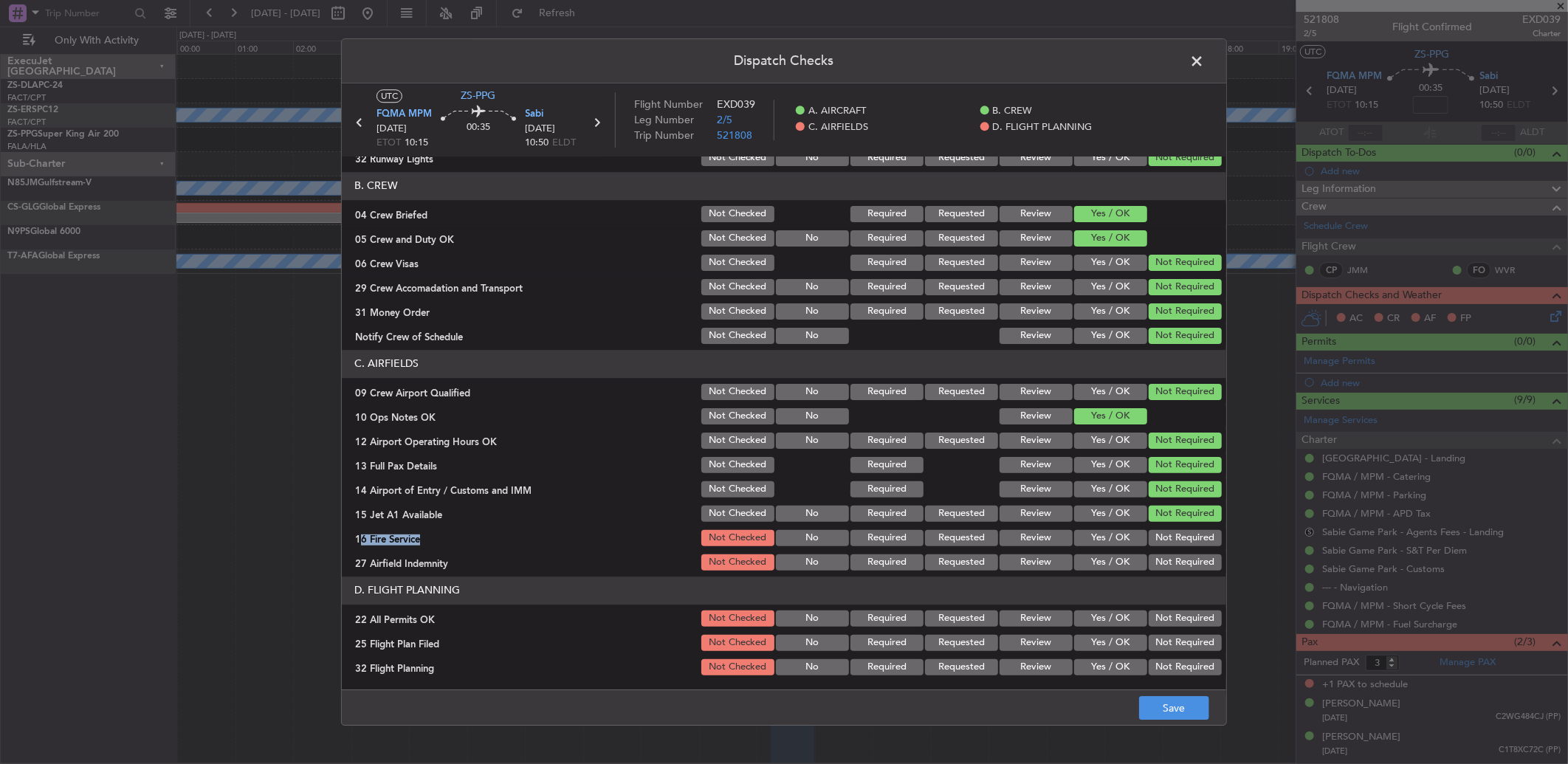
click at [1194, 525] on section "C. AIRFIELDS 09 Crew Airport Qualified Not Checked No Required Requested Review…" at bounding box center [784, 461] width 884 height 223
drag, startPoint x: 1194, startPoint y: 525, endPoint x: 1186, endPoint y: 541, distance: 17.9
click at [1187, 541] on button "Not Required" at bounding box center [1185, 537] width 73 height 16
click at [1183, 563] on button "Not Required" at bounding box center [1185, 562] width 73 height 16
click at [1167, 616] on button "Not Required" at bounding box center [1185, 618] width 73 height 16
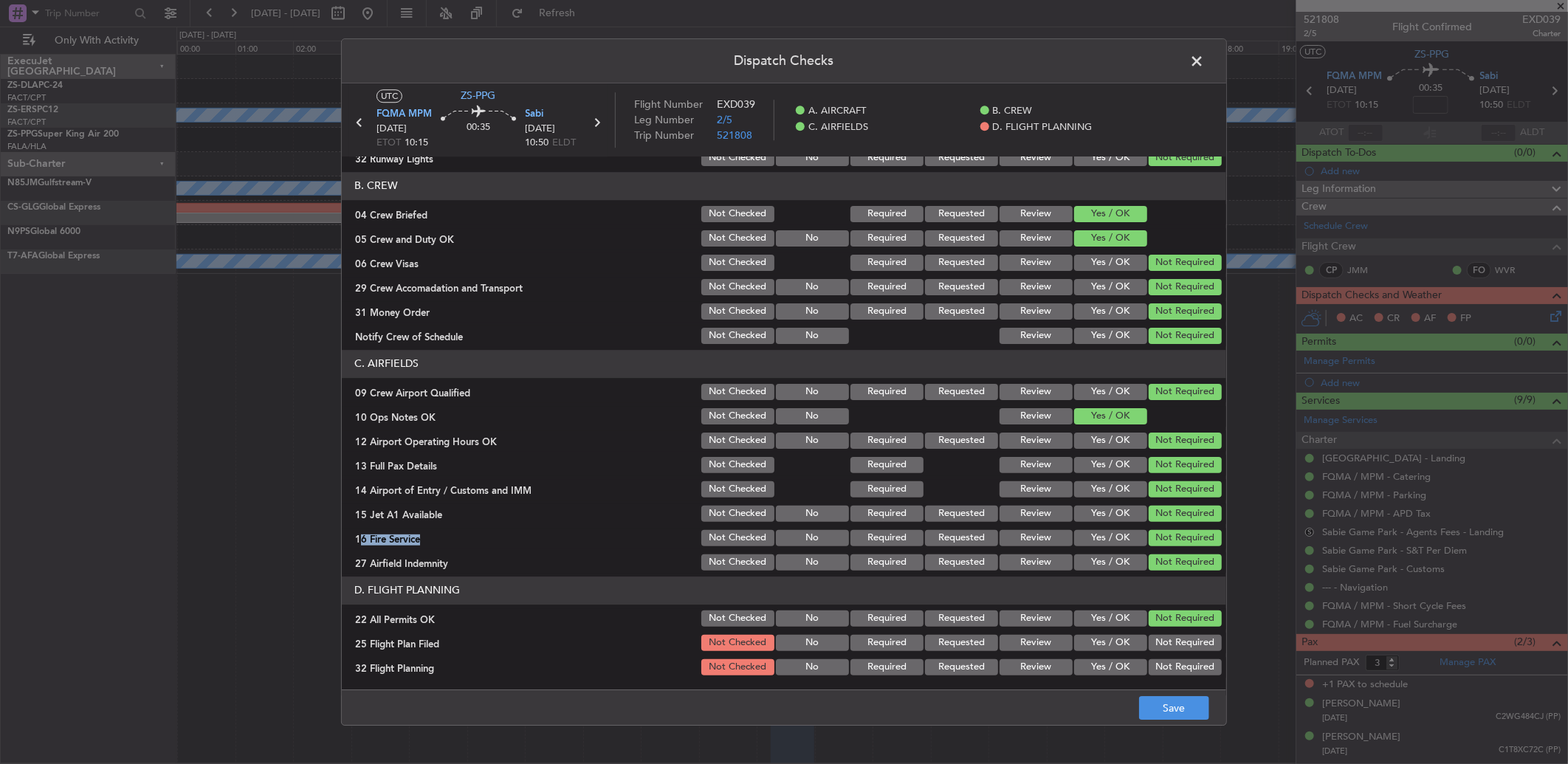
click at [1030, 648] on button "Review" at bounding box center [1036, 643] width 73 height 16
click at [1030, 669] on button "Review" at bounding box center [1036, 666] width 73 height 16
click at [1149, 710] on button "Save" at bounding box center [1175, 707] width 70 height 24
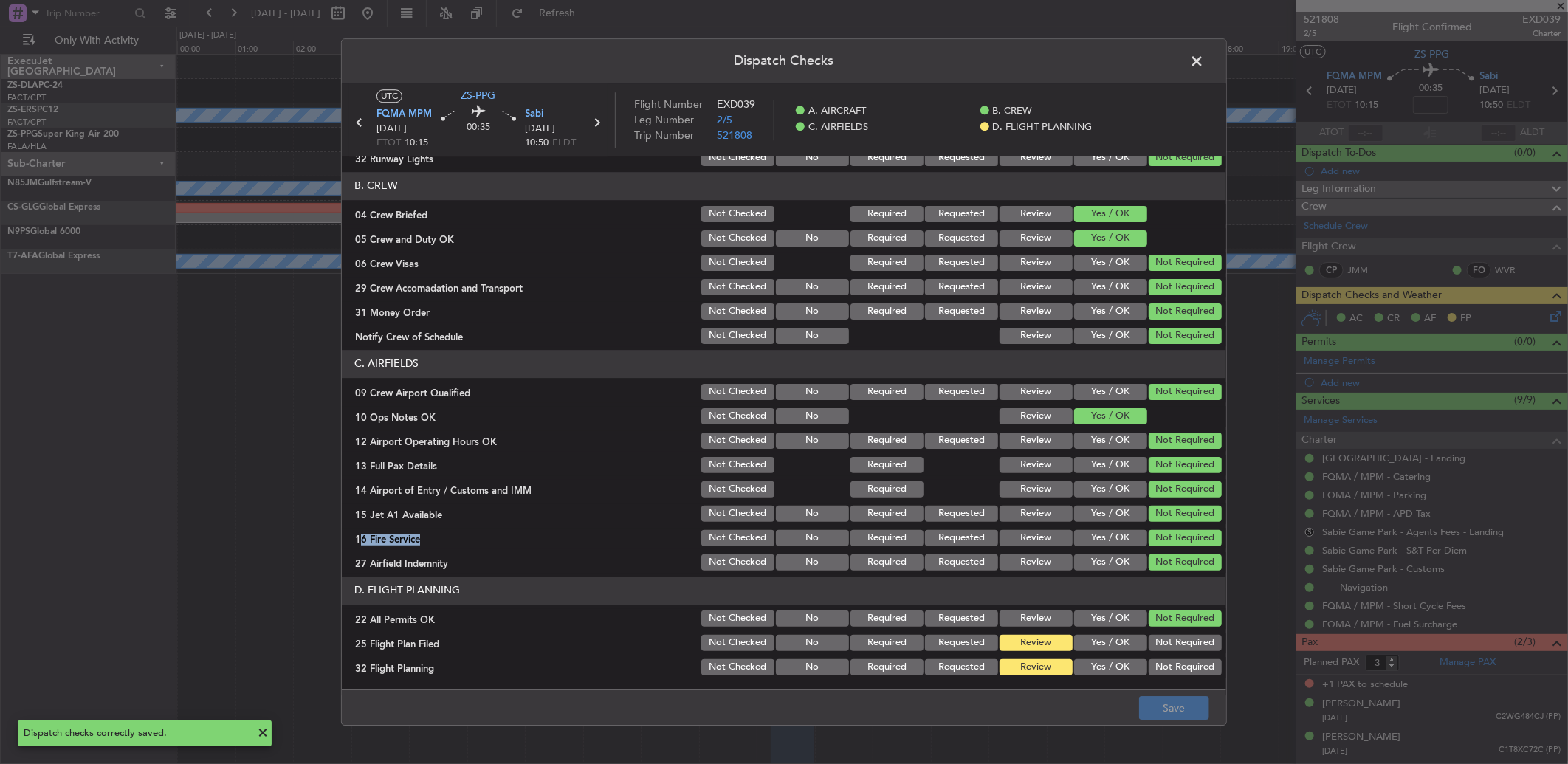
click at [1192, 47] on header "Dispatch Checks" at bounding box center [784, 61] width 884 height 45
click at [1204, 64] on span at bounding box center [1204, 64] width 0 height 29
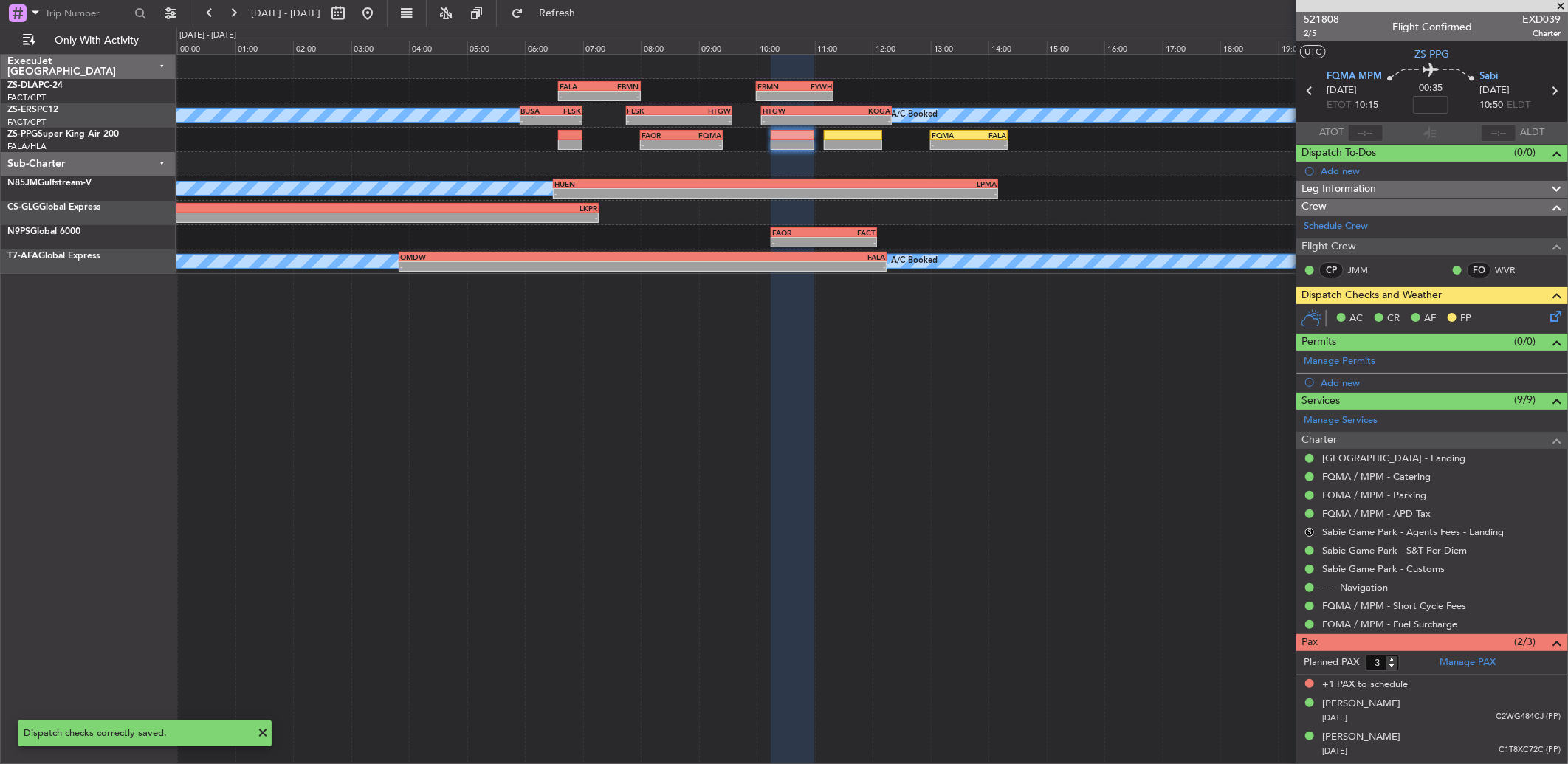
click at [1315, 529] on div "S" at bounding box center [1309, 532] width 11 height 11
click at [1310, 529] on button "S" at bounding box center [1309, 532] width 9 height 9
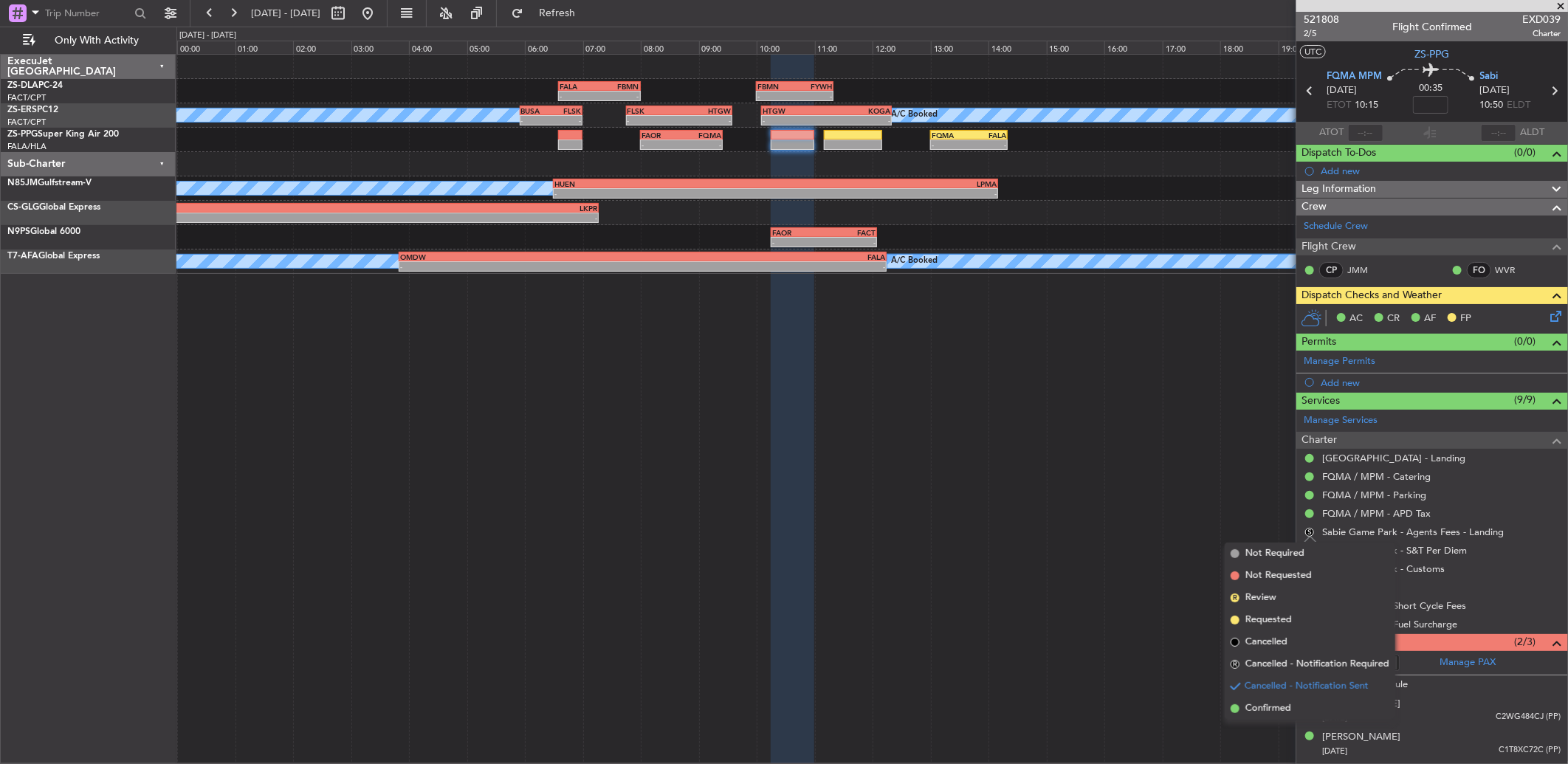
drag, startPoint x: 1258, startPoint y: 714, endPoint x: 1277, endPoint y: 639, distance: 77.4
click at [1258, 713] on span "Confirmed" at bounding box center [1268, 709] width 46 height 15
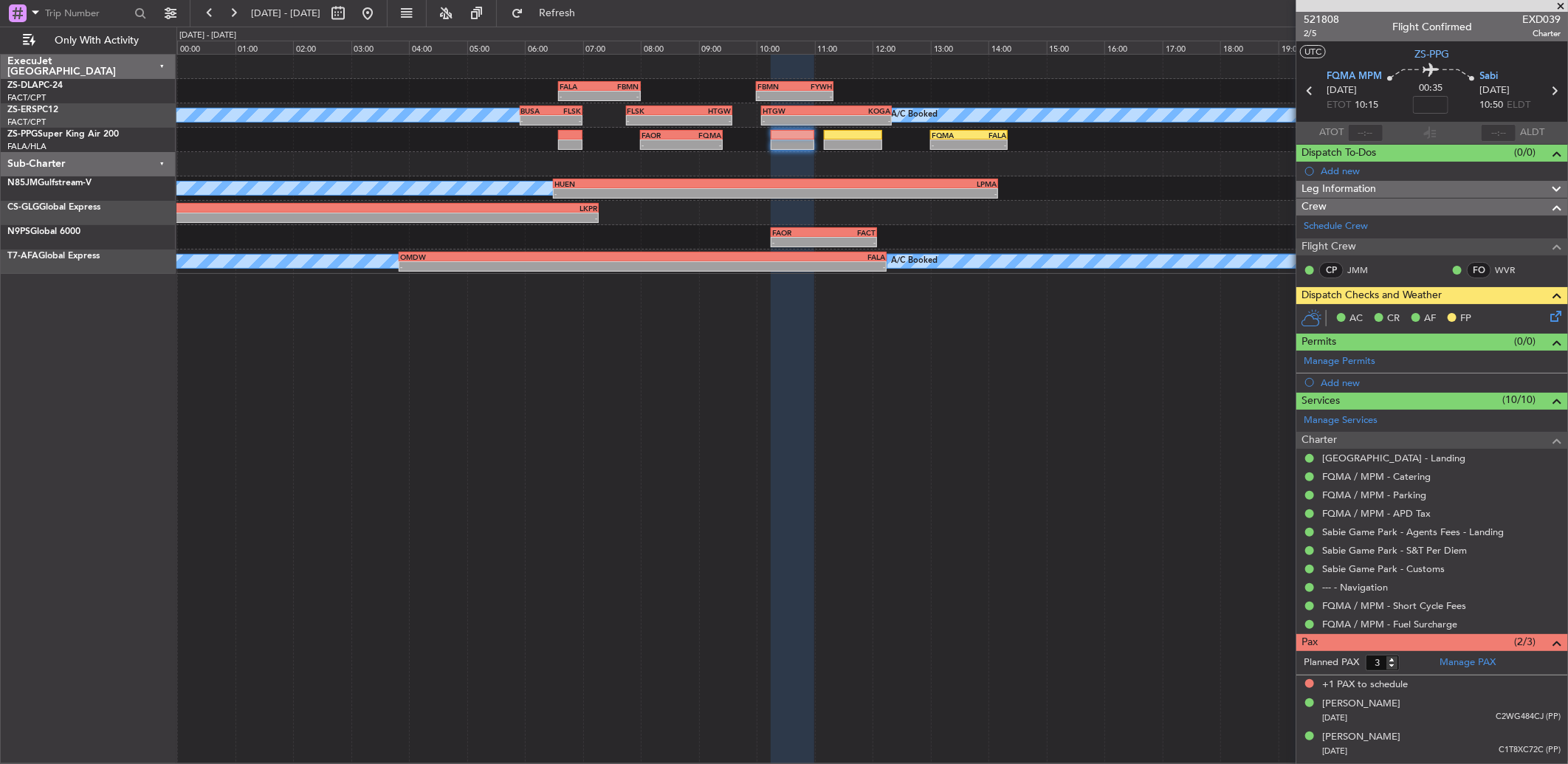
click at [1305, 87] on icon at bounding box center [1310, 91] width 19 height 19
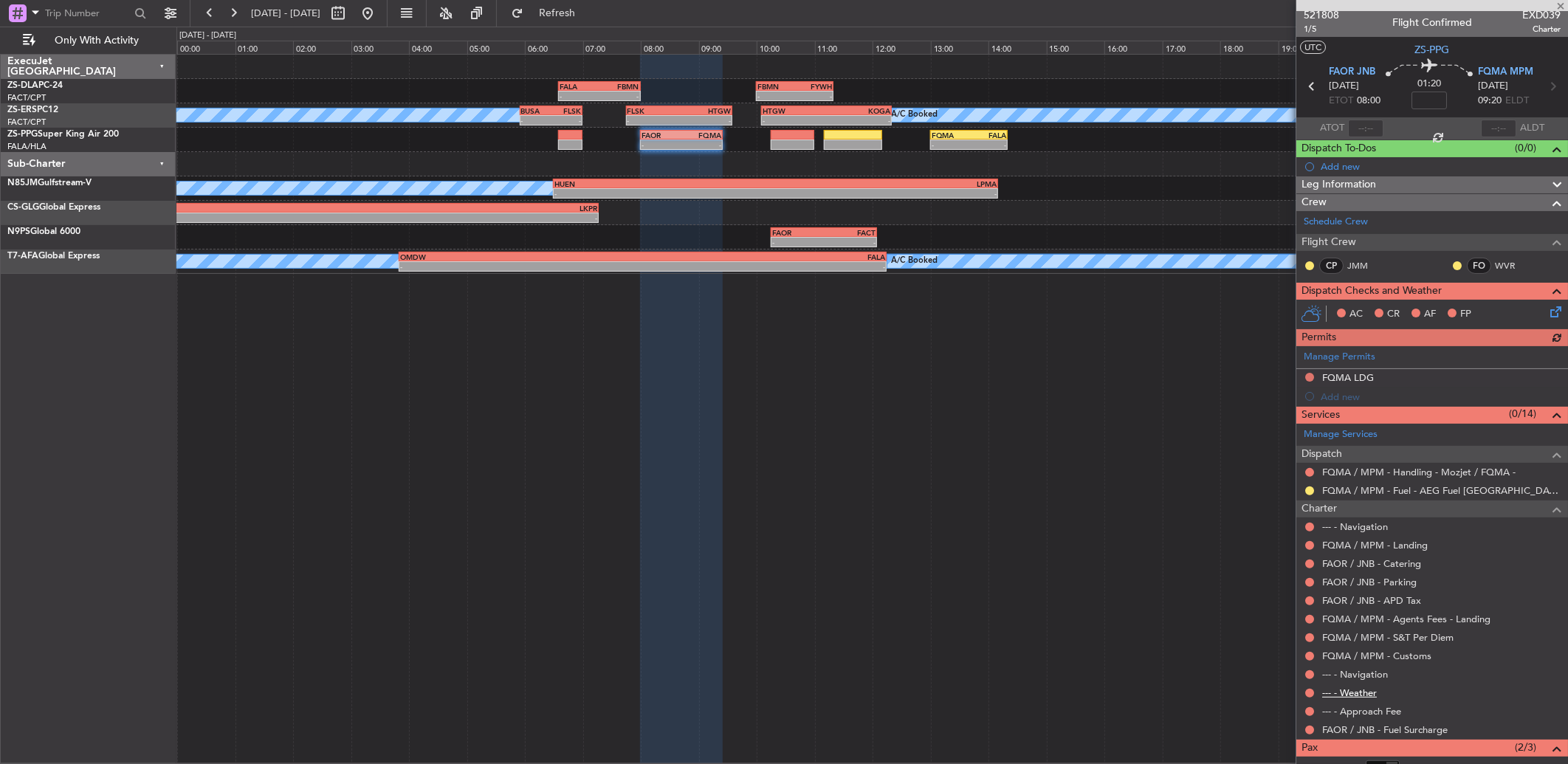
scroll to position [0, 0]
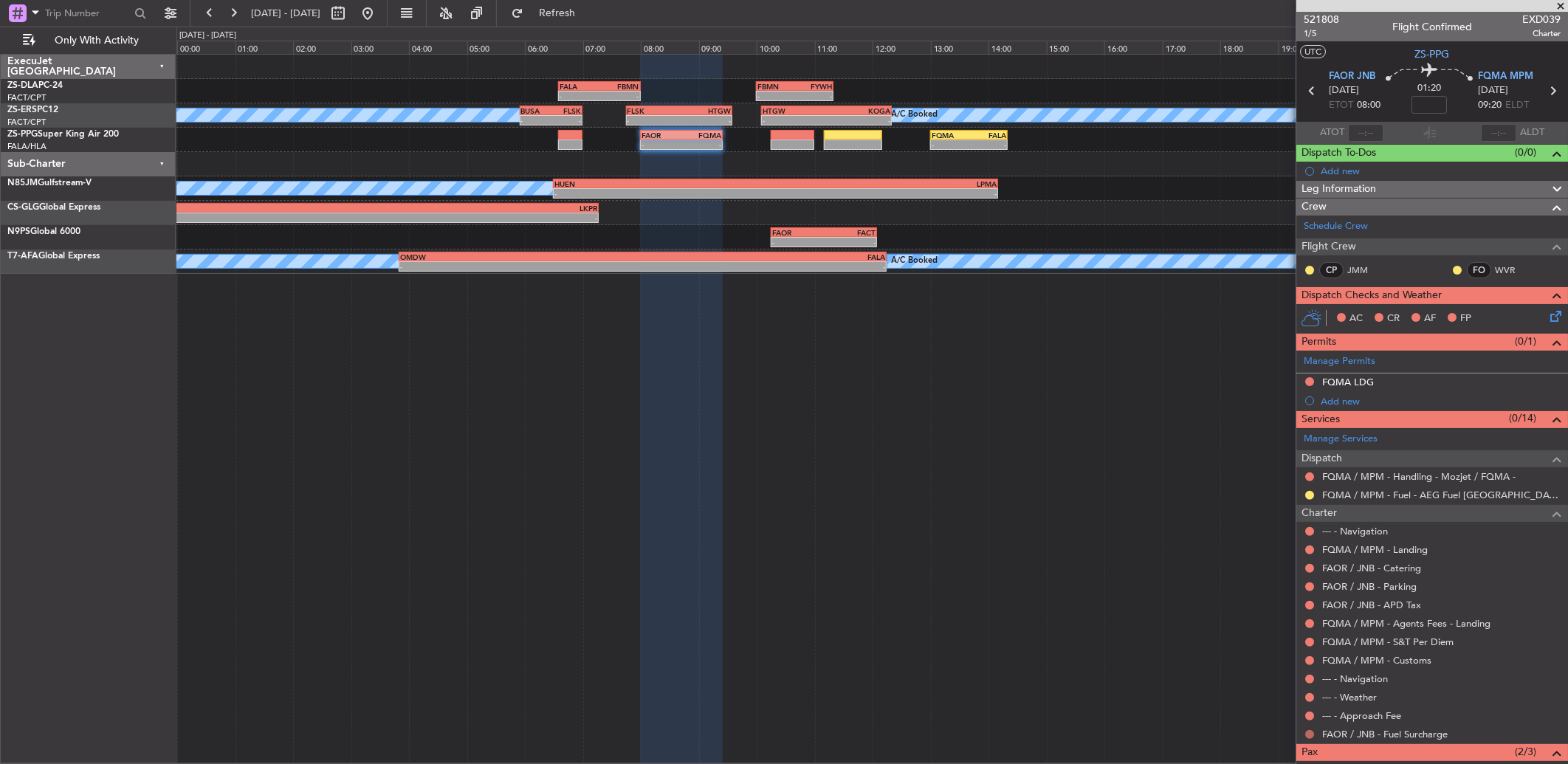
click at [1310, 736] on button at bounding box center [1309, 734] width 9 height 9
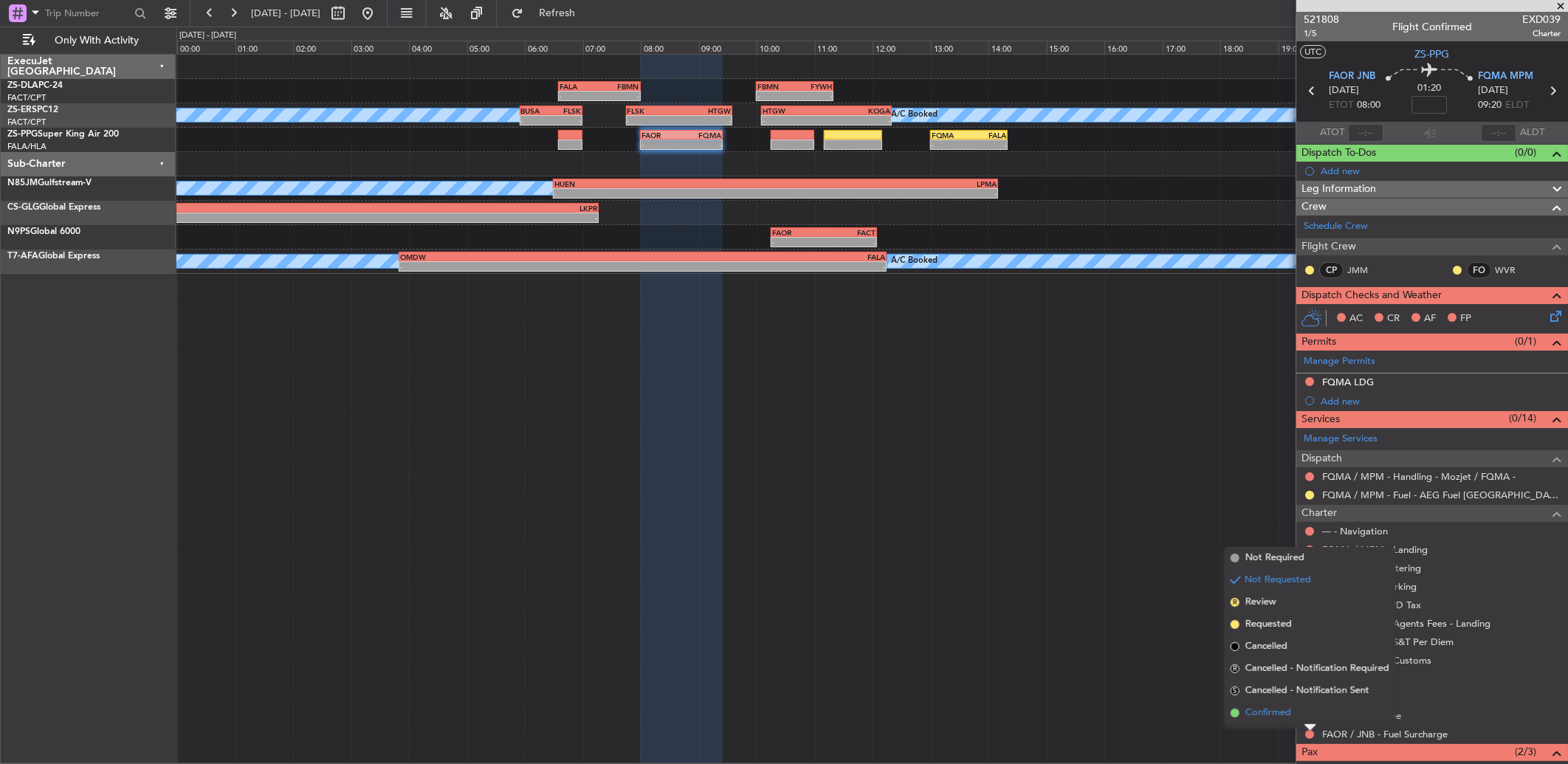
click at [1244, 714] on li "Confirmed" at bounding box center [1310, 713] width 171 height 22
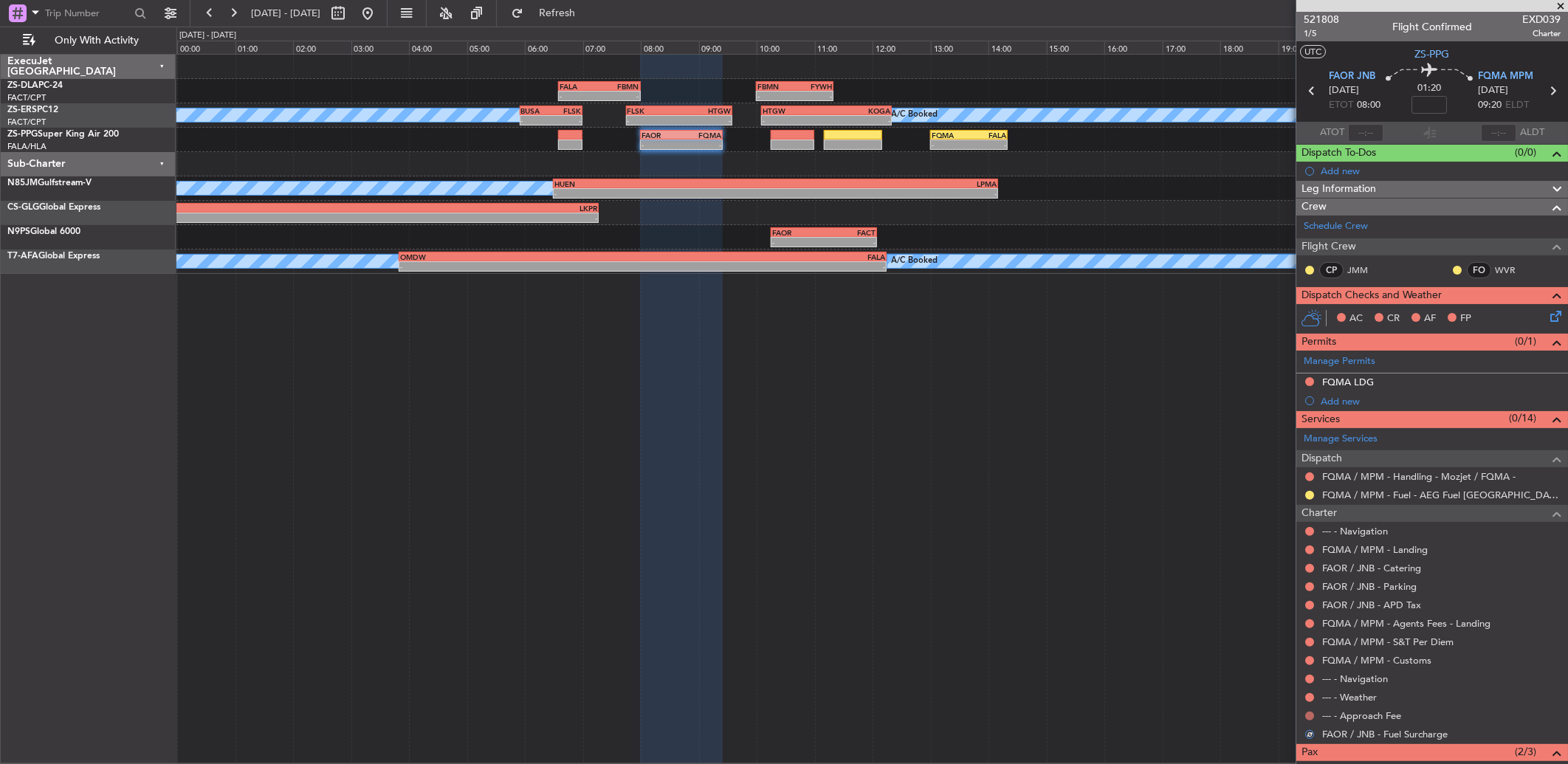
click at [1314, 715] on button at bounding box center [1309, 716] width 9 height 9
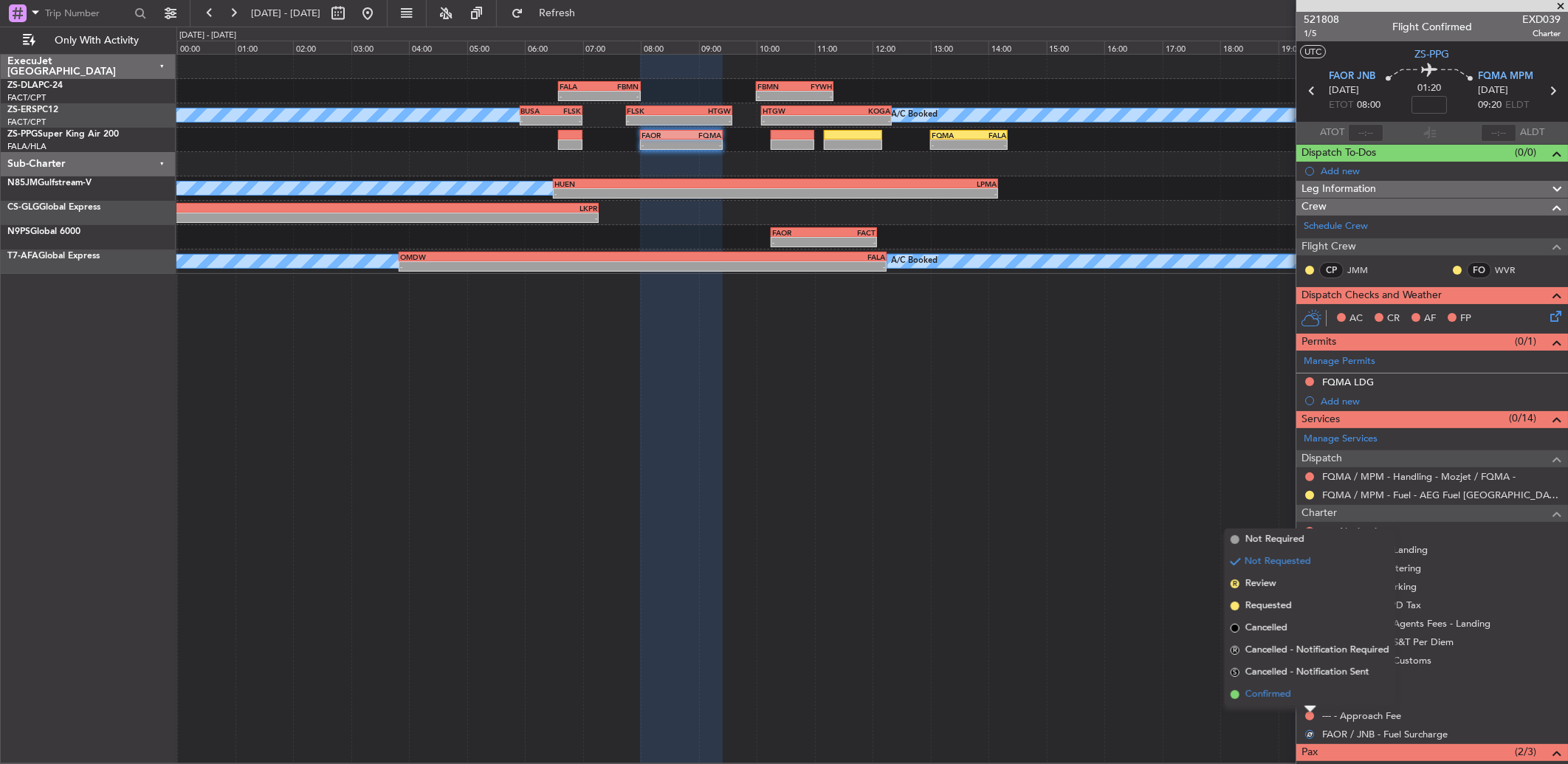
click at [1316, 697] on li "Confirmed" at bounding box center [1310, 694] width 171 height 22
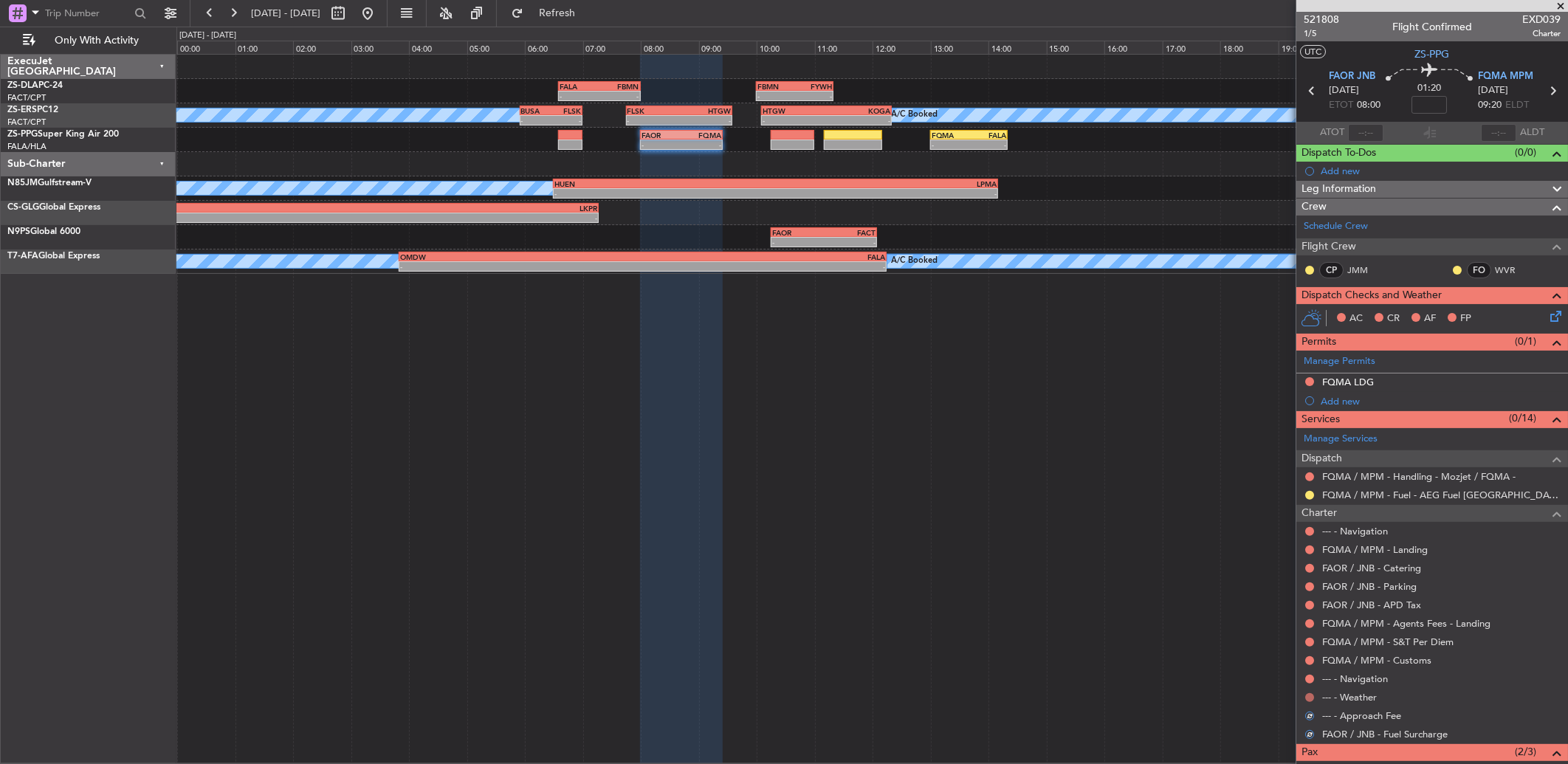
click at [1312, 695] on button at bounding box center [1309, 697] width 9 height 9
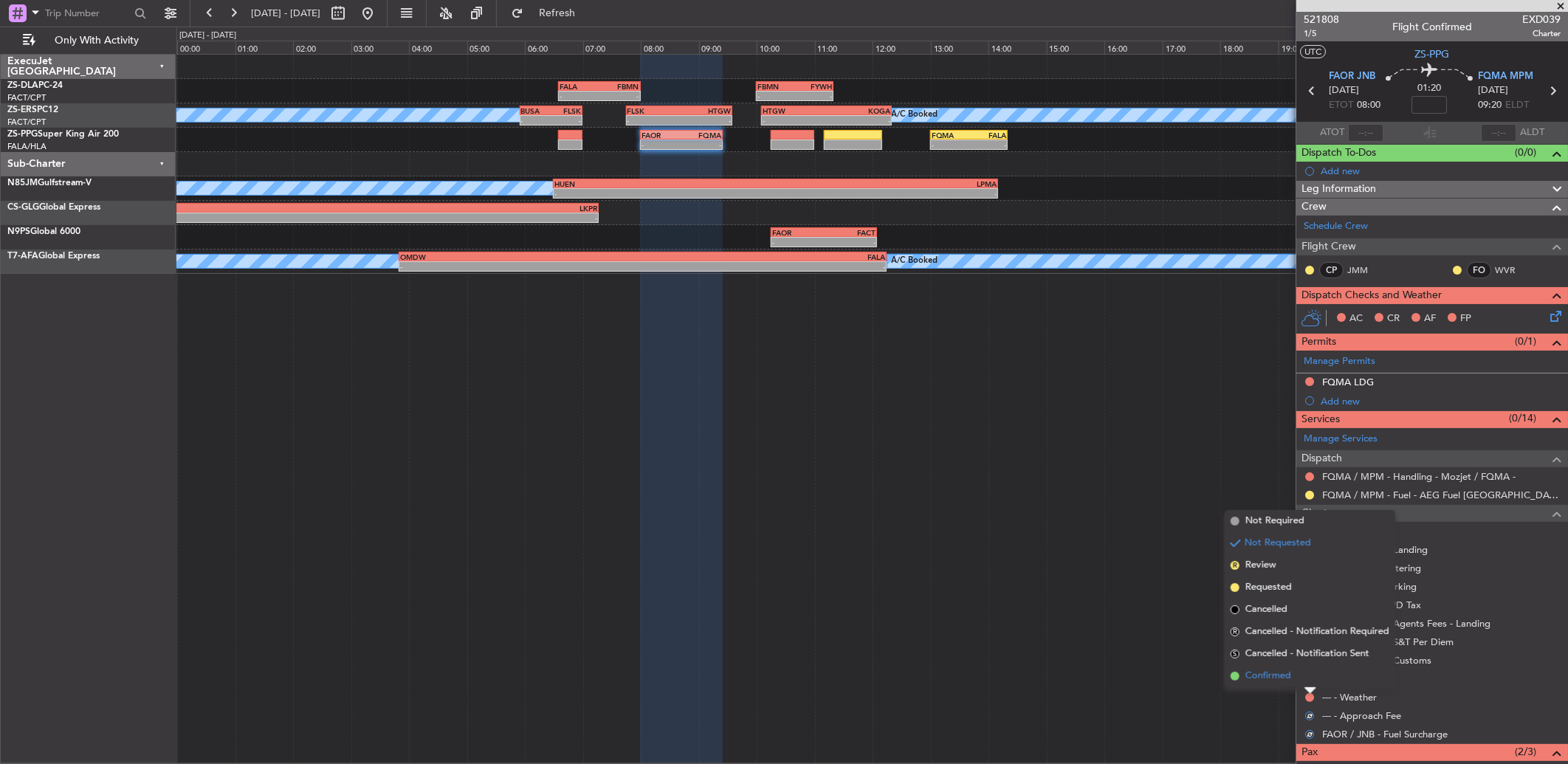
click at [1309, 676] on li "Confirmed" at bounding box center [1310, 676] width 171 height 22
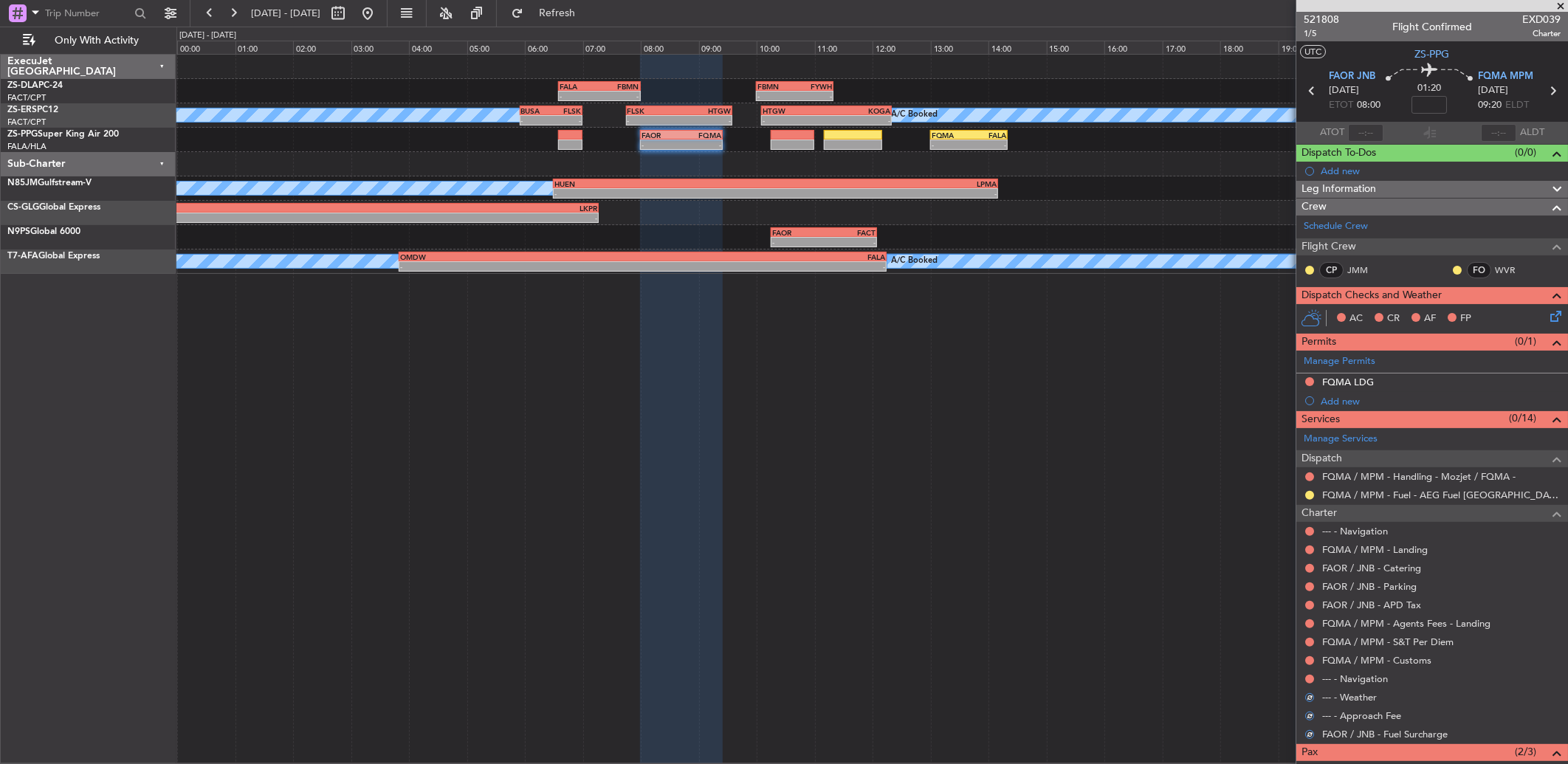
click at [1309, 676] on button at bounding box center [1309, 679] width 9 height 9
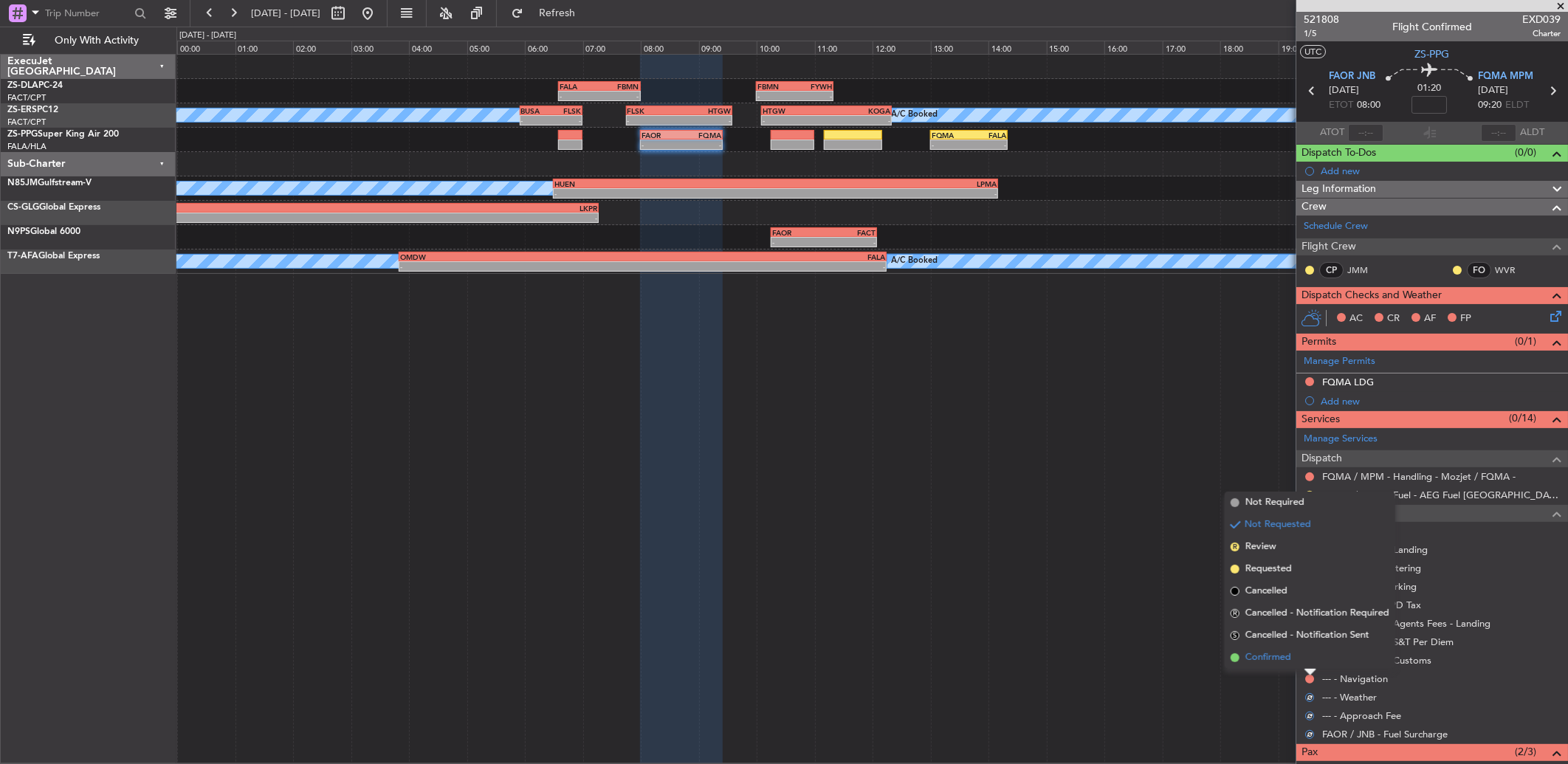
click at [1309, 665] on li "Confirmed" at bounding box center [1310, 657] width 171 height 22
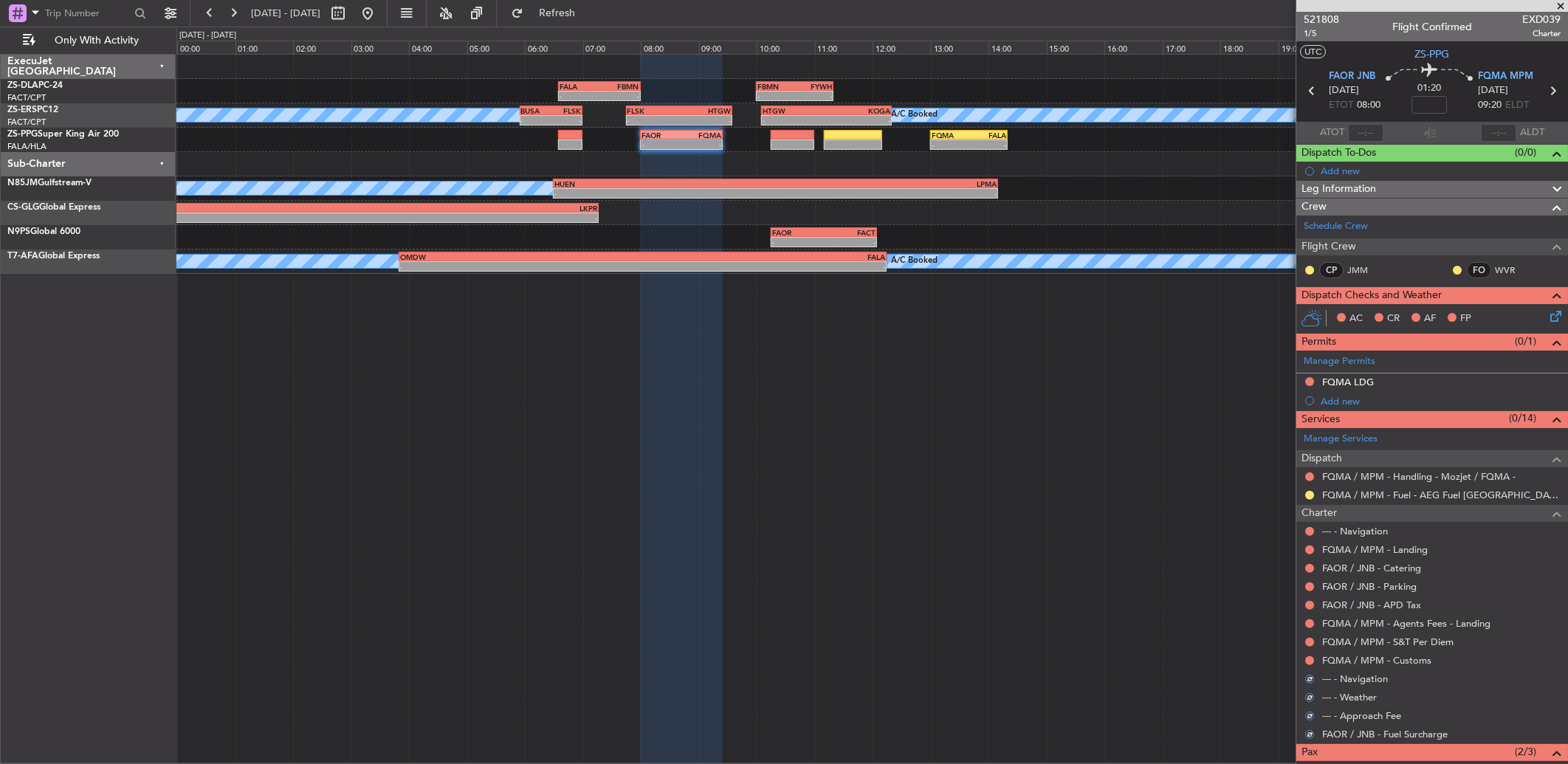
click at [1310, 665] on div at bounding box center [1309, 661] width 11 height 11
drag, startPoint x: 1310, startPoint y: 665, endPoint x: 1310, endPoint y: 658, distance: 7.0
click at [1310, 658] on button at bounding box center [1309, 660] width 9 height 9
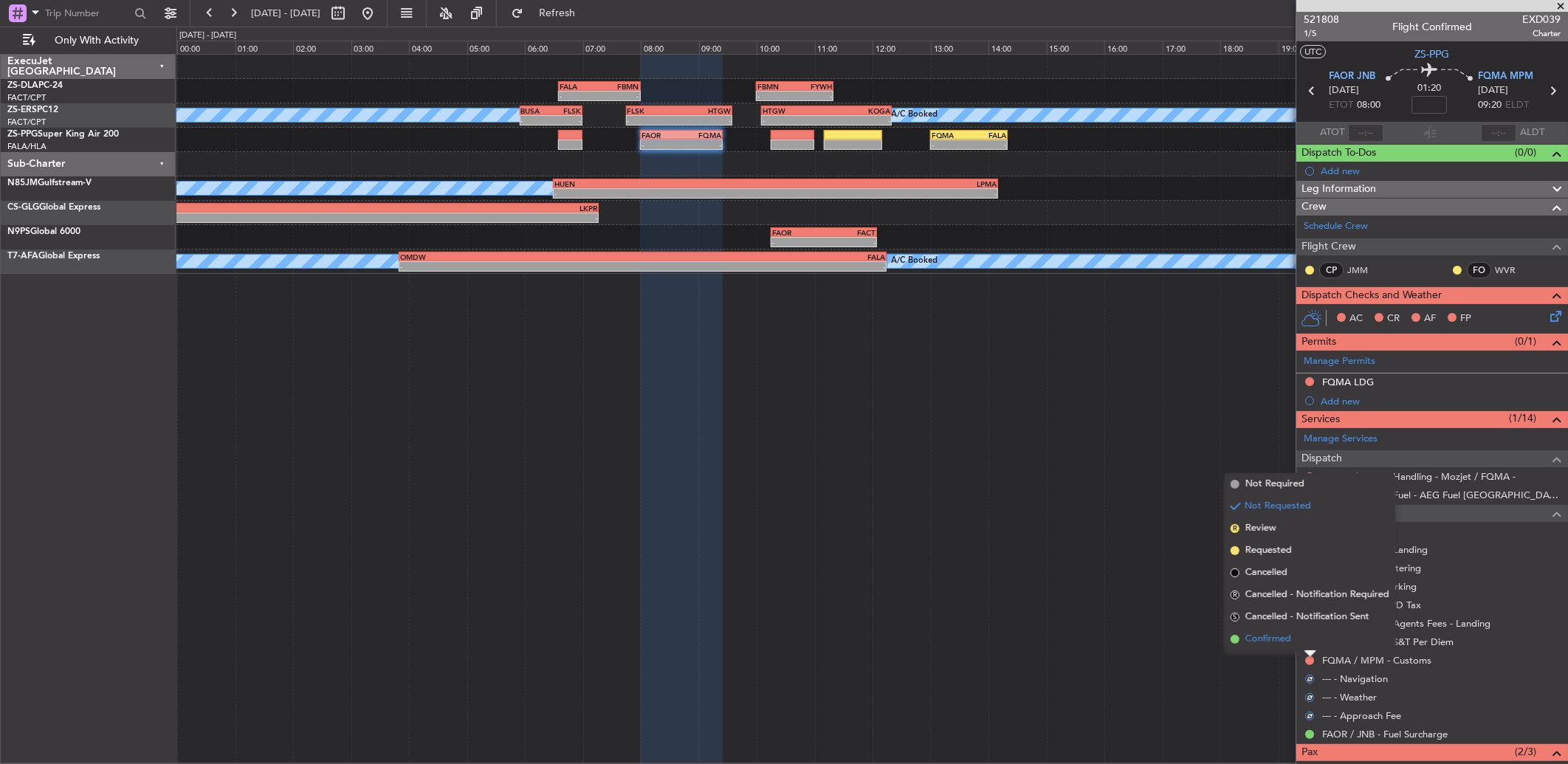
click at [1309, 641] on li "Confirmed" at bounding box center [1310, 639] width 171 height 22
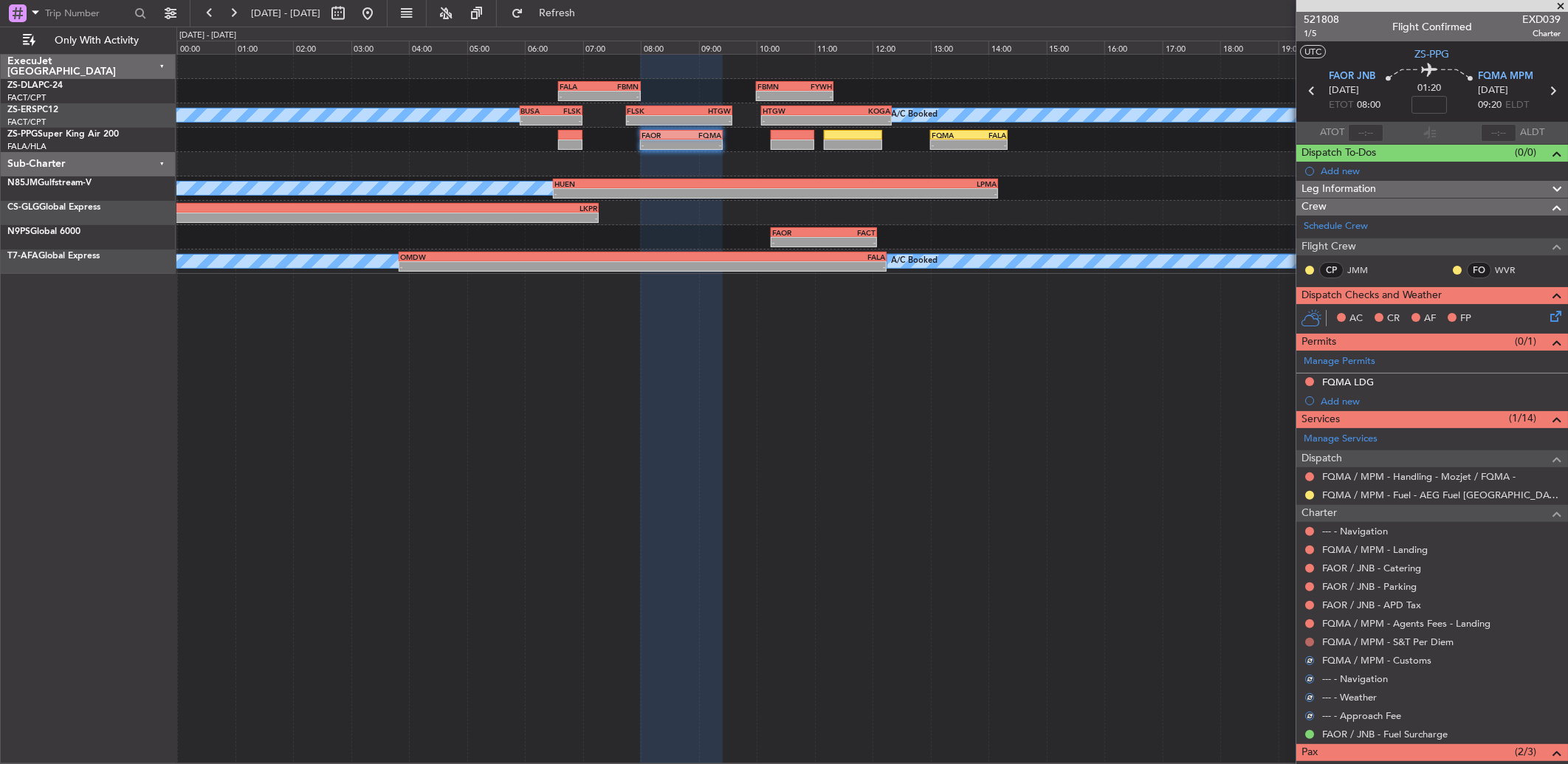
click at [1309, 640] on button at bounding box center [1309, 642] width 9 height 9
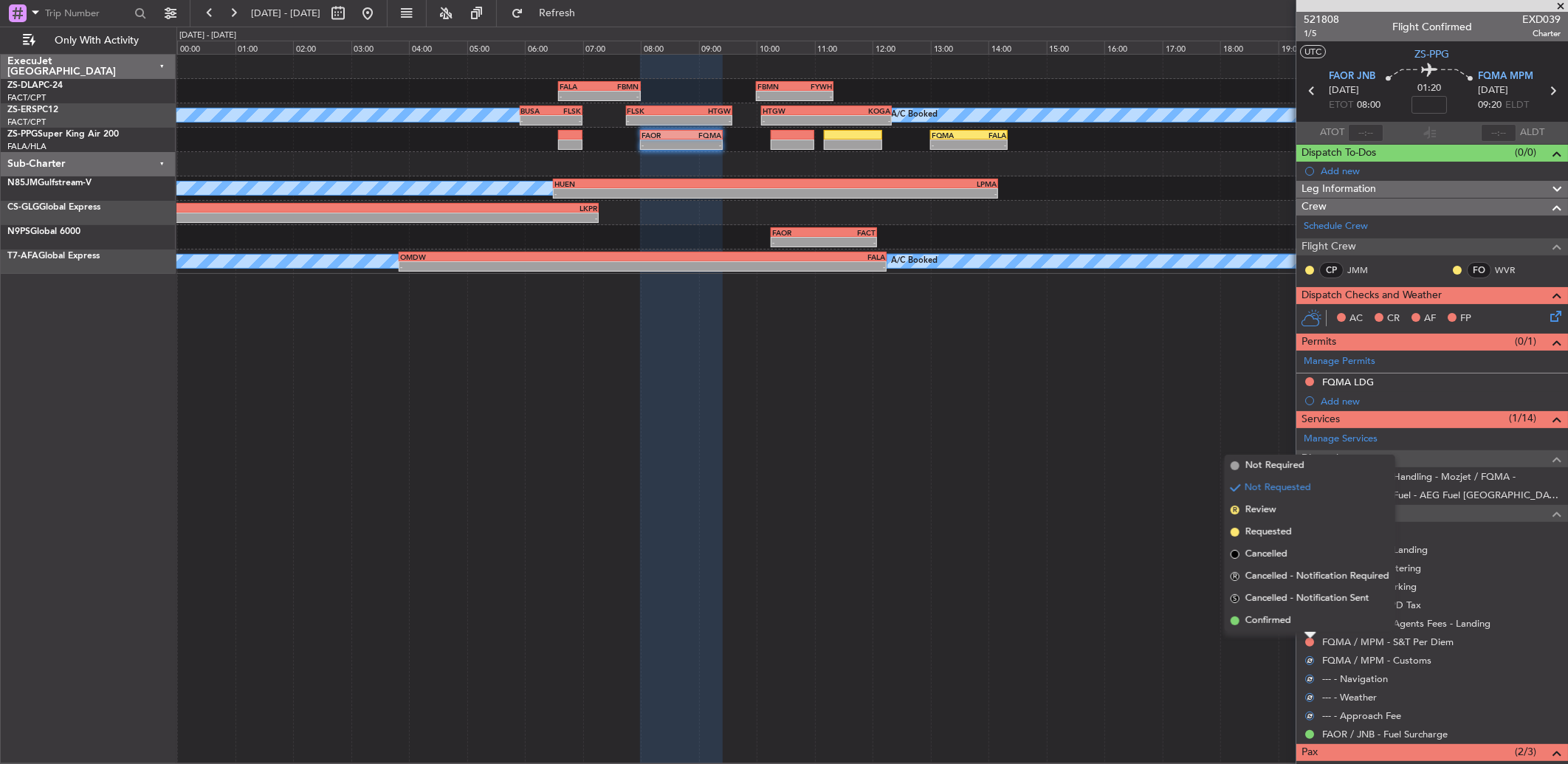
drag, startPoint x: 1309, startPoint y: 640, endPoint x: 1309, endPoint y: 619, distance: 21.0
click at [1309, 619] on li "Confirmed" at bounding box center [1310, 620] width 171 height 22
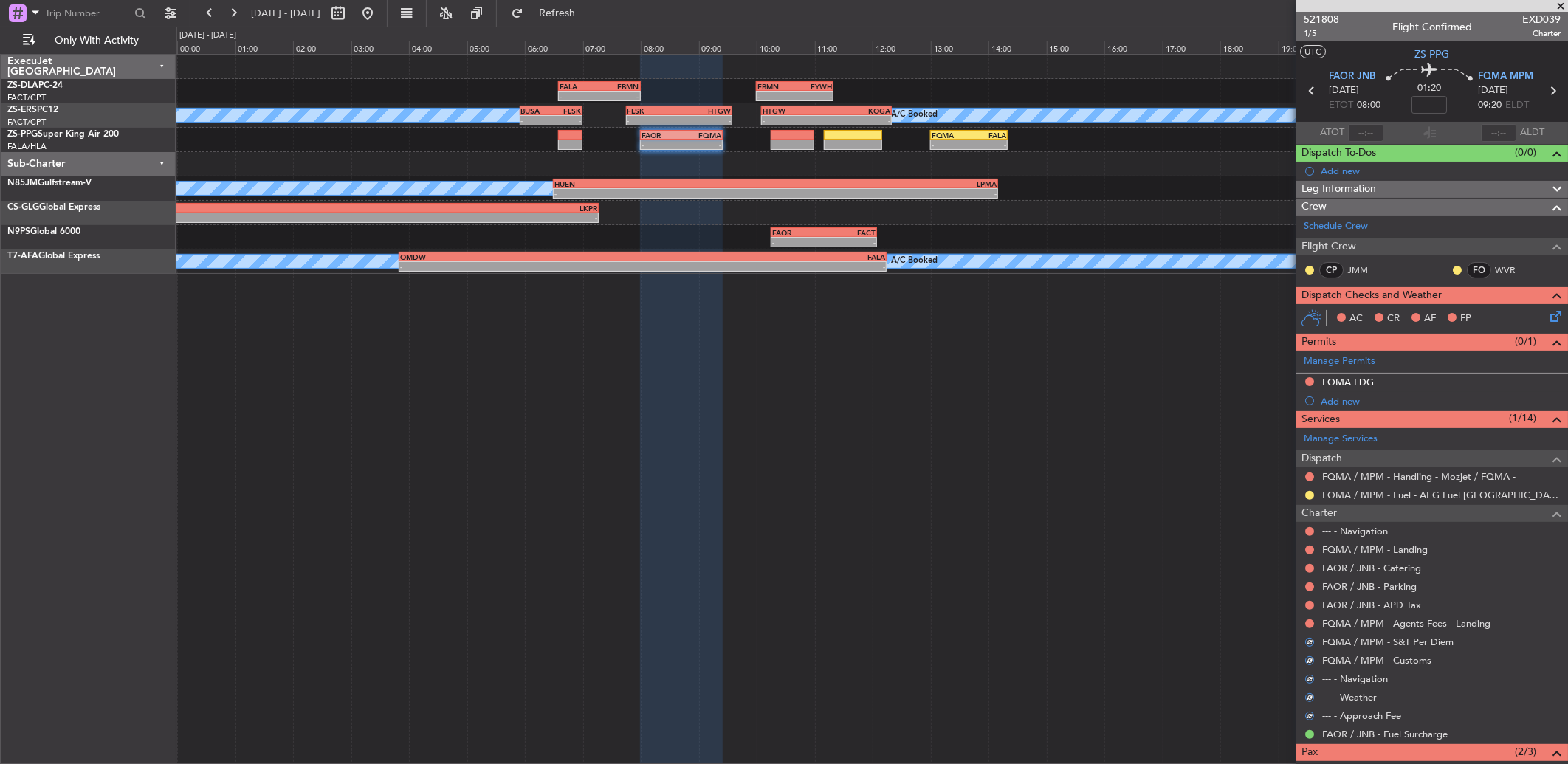
click at [1309, 618] on div at bounding box center [1309, 624] width 11 height 11
click at [1307, 625] on button at bounding box center [1309, 623] width 9 height 9
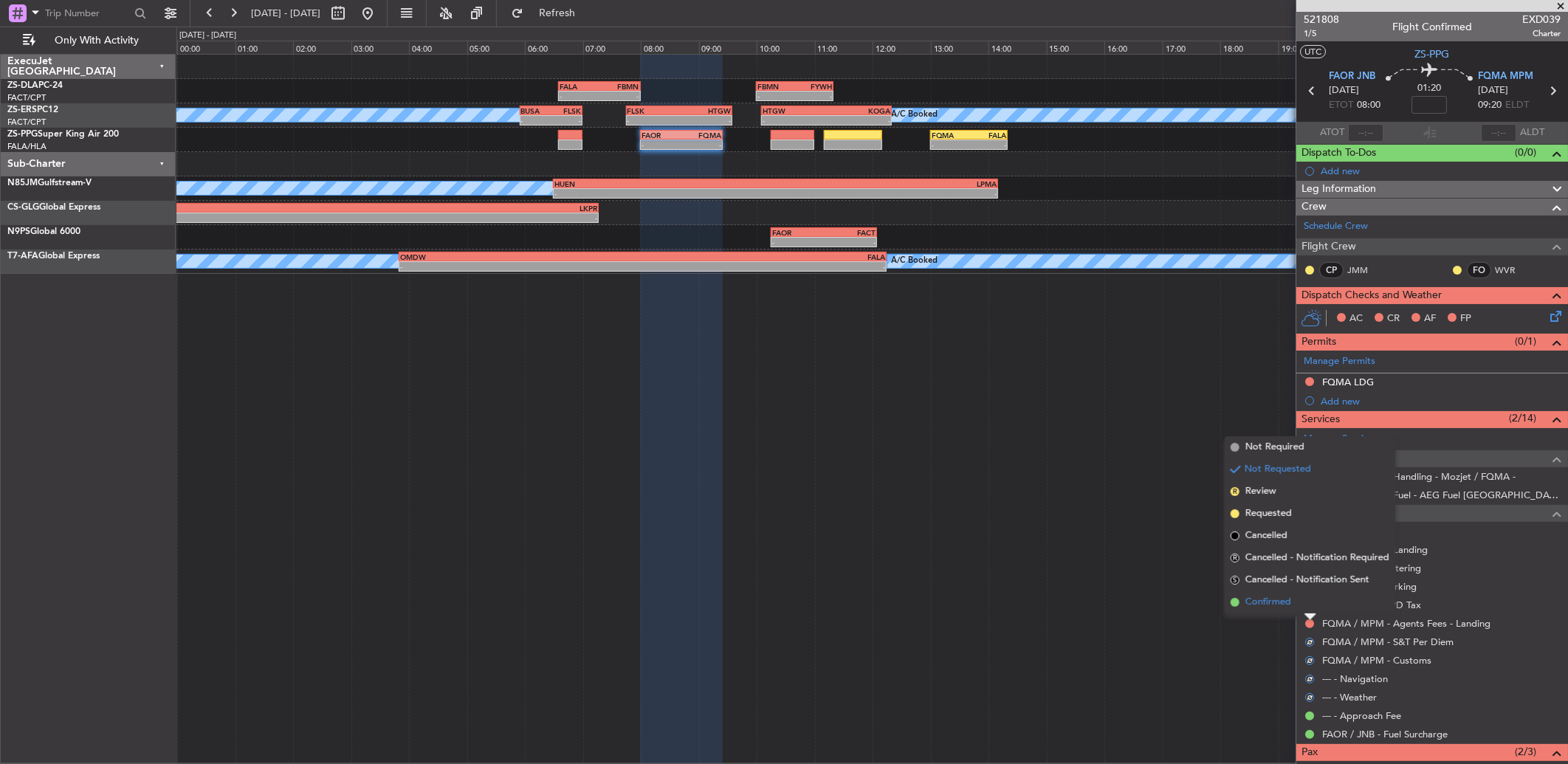
click at [1304, 608] on li "Confirmed" at bounding box center [1310, 602] width 171 height 22
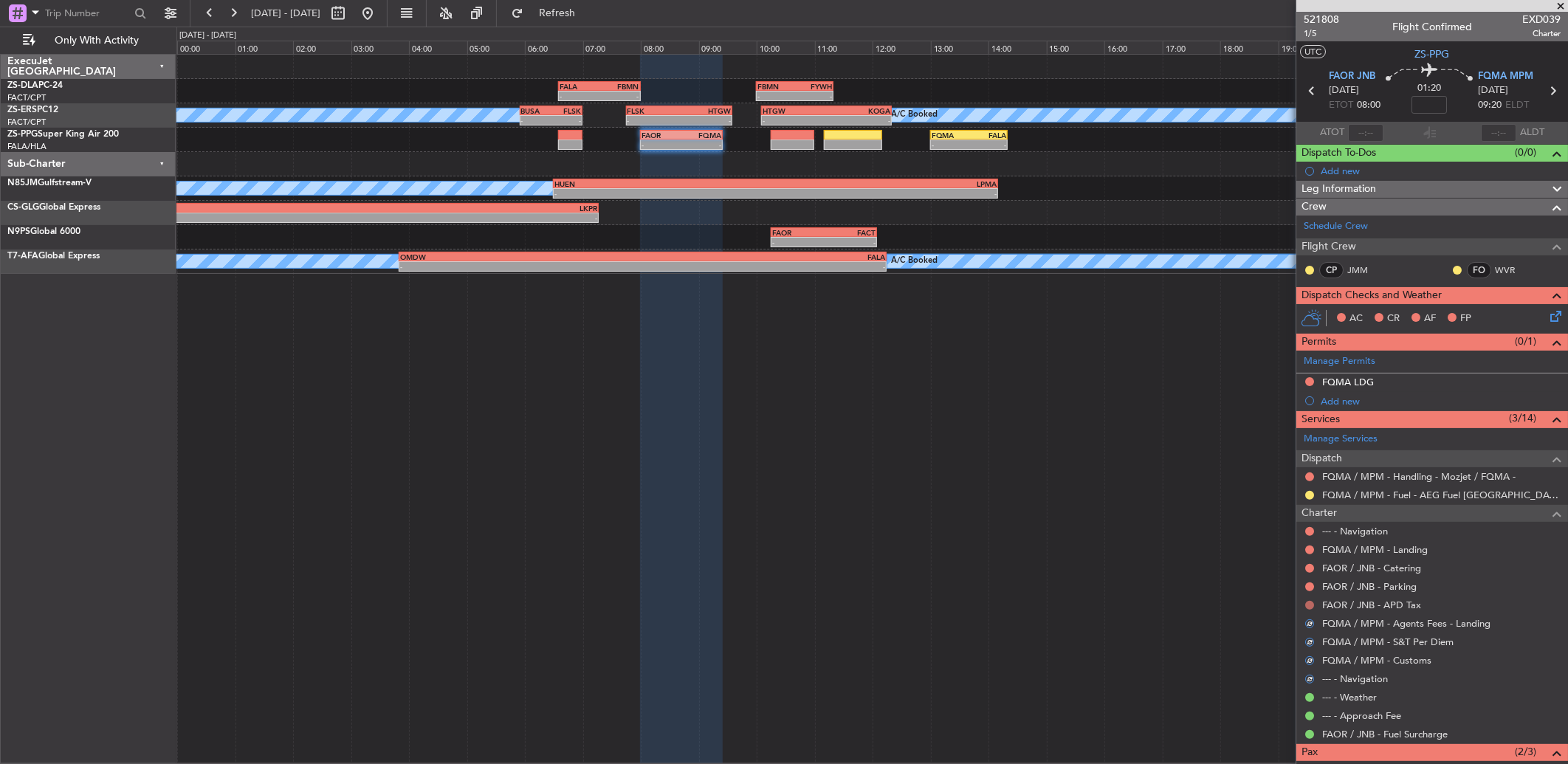
click at [1310, 607] on button at bounding box center [1309, 605] width 9 height 9
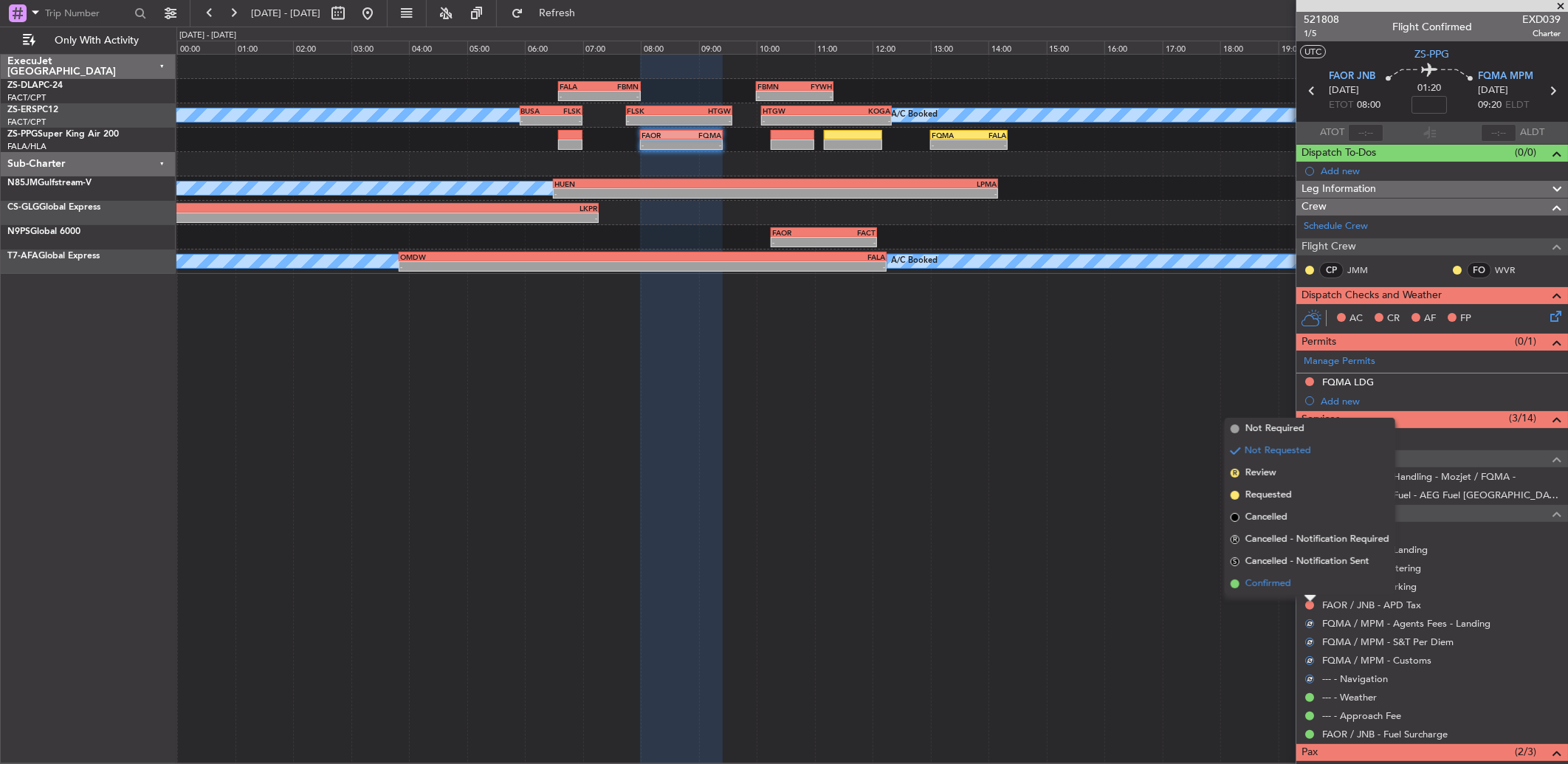
click at [1310, 586] on li "Confirmed" at bounding box center [1310, 583] width 171 height 22
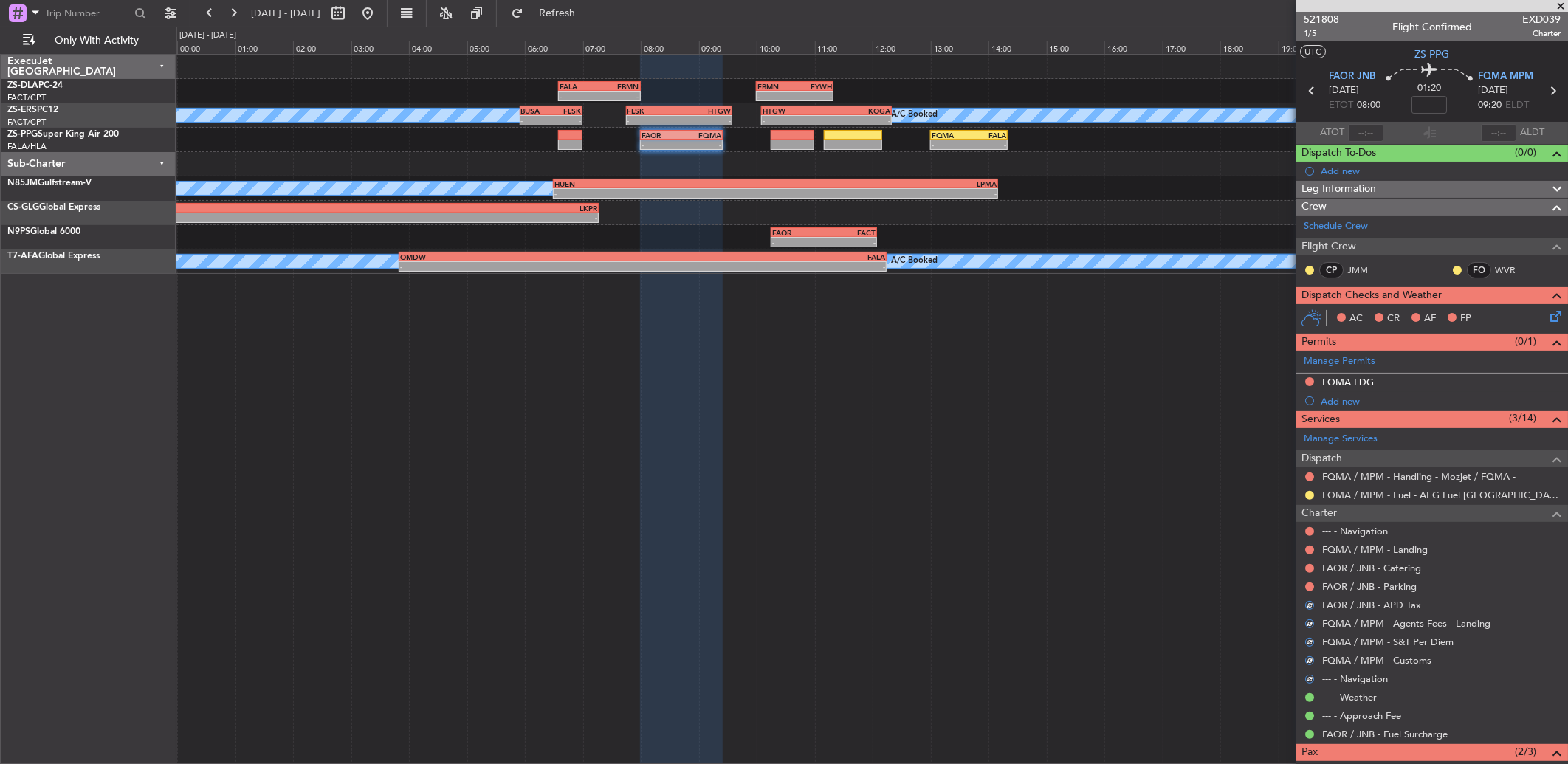
click at [1310, 586] on button at bounding box center [1309, 586] width 9 height 9
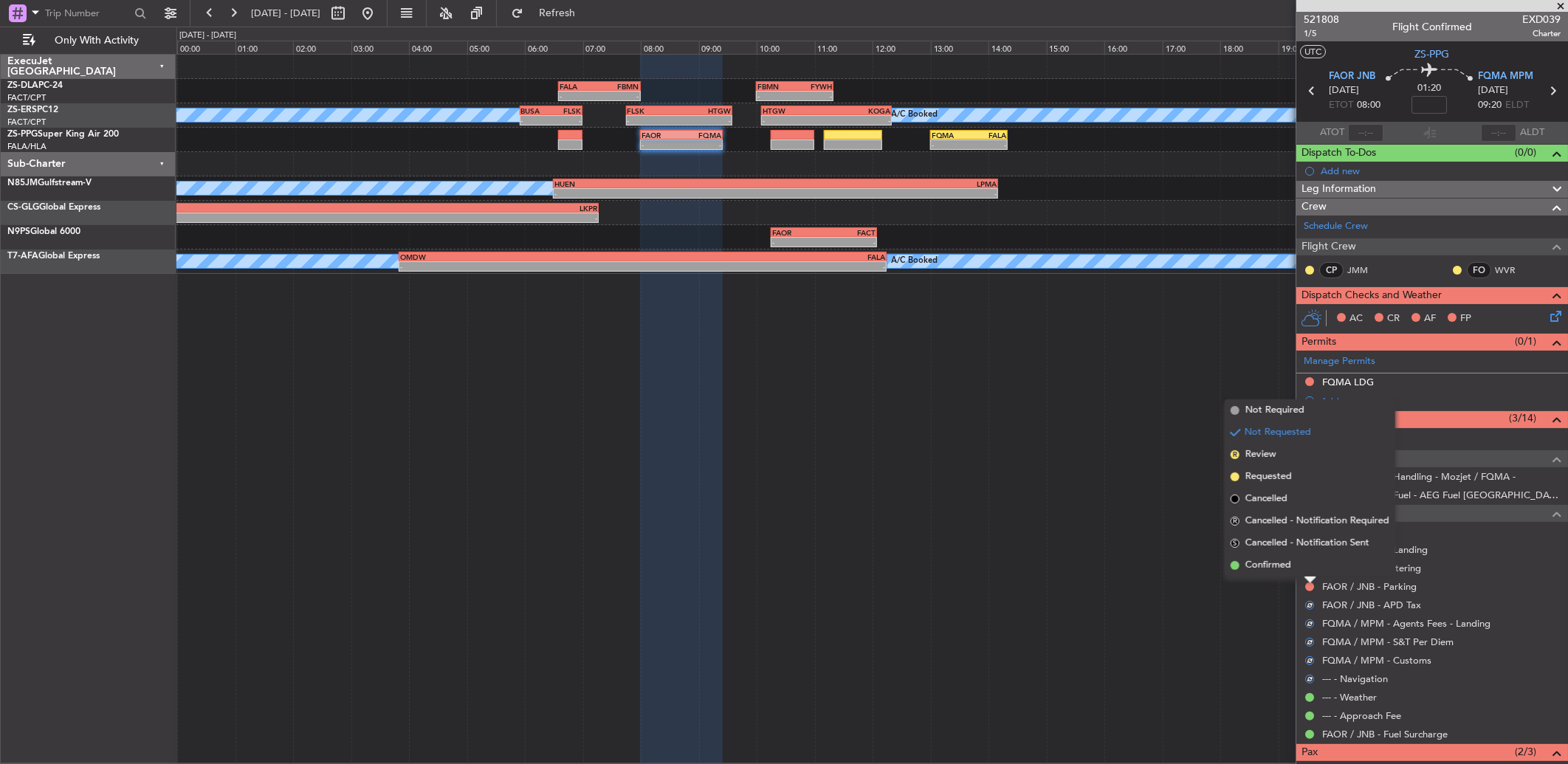
drag, startPoint x: 1310, startPoint y: 586, endPoint x: 1309, endPoint y: 575, distance: 11.0
click at [1309, 577] on div at bounding box center [1310, 580] width 11 height 6
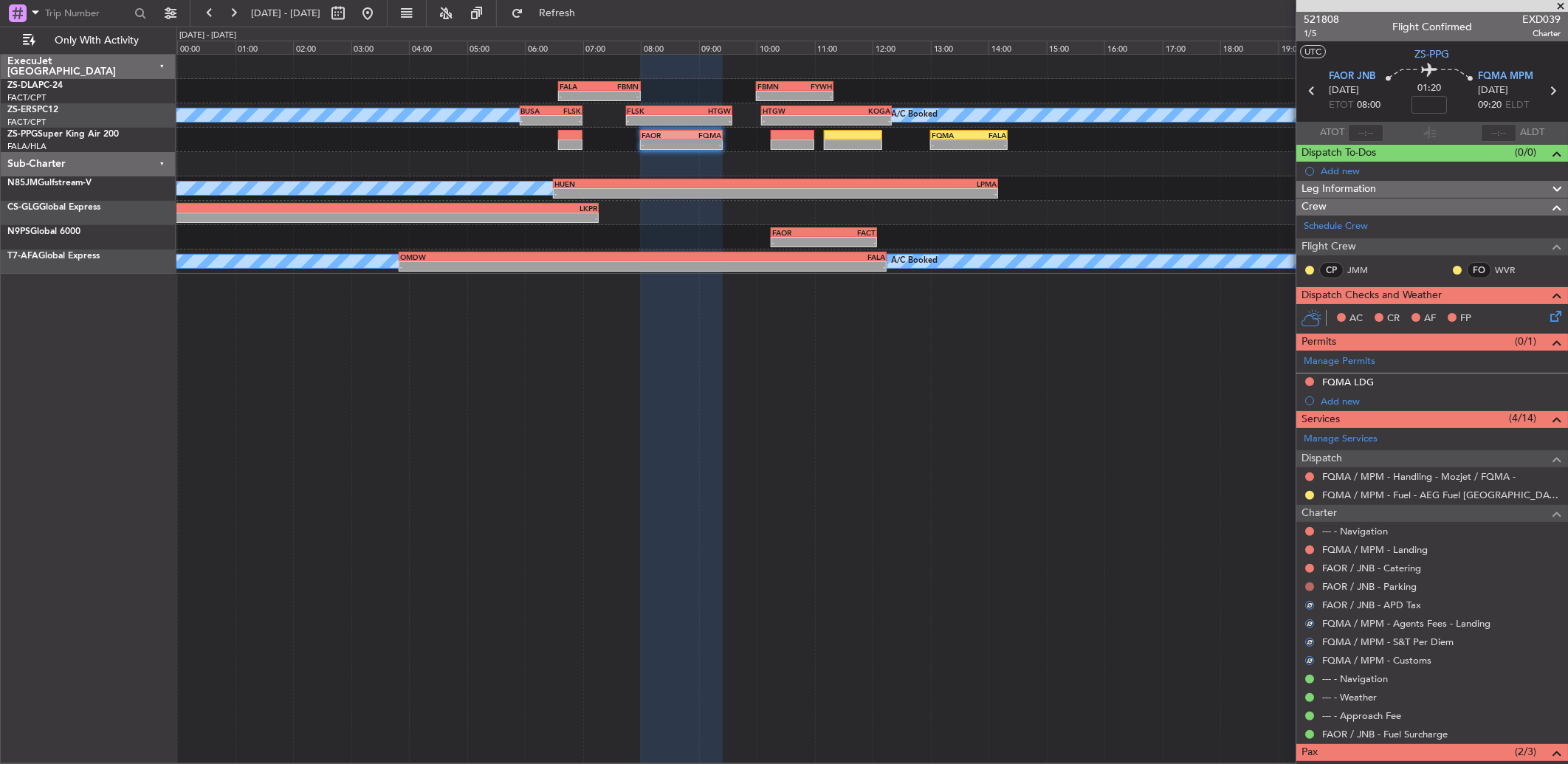
click at [1310, 585] on button at bounding box center [1309, 586] width 9 height 9
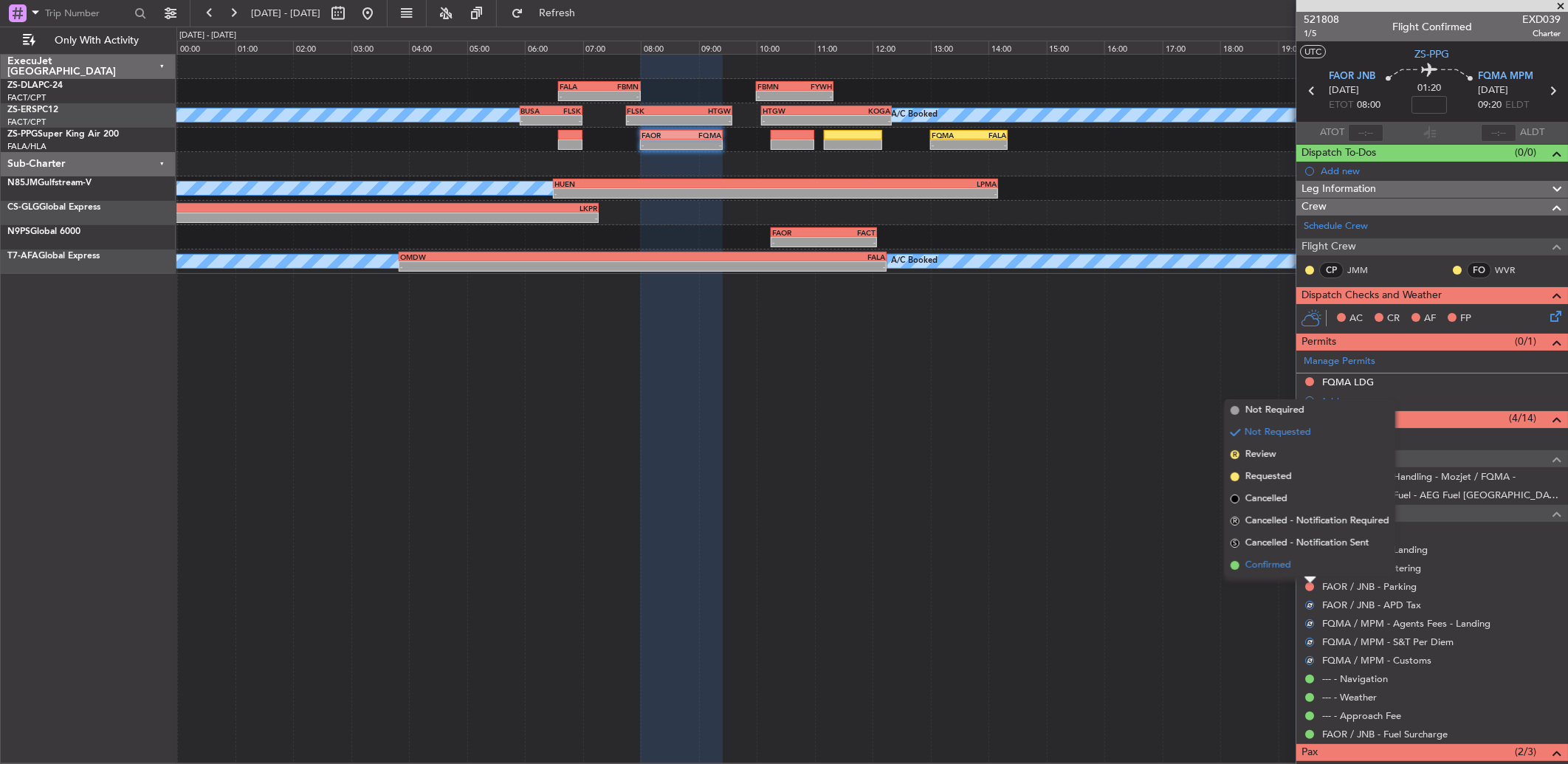
click at [1308, 566] on li "Confirmed" at bounding box center [1310, 565] width 171 height 22
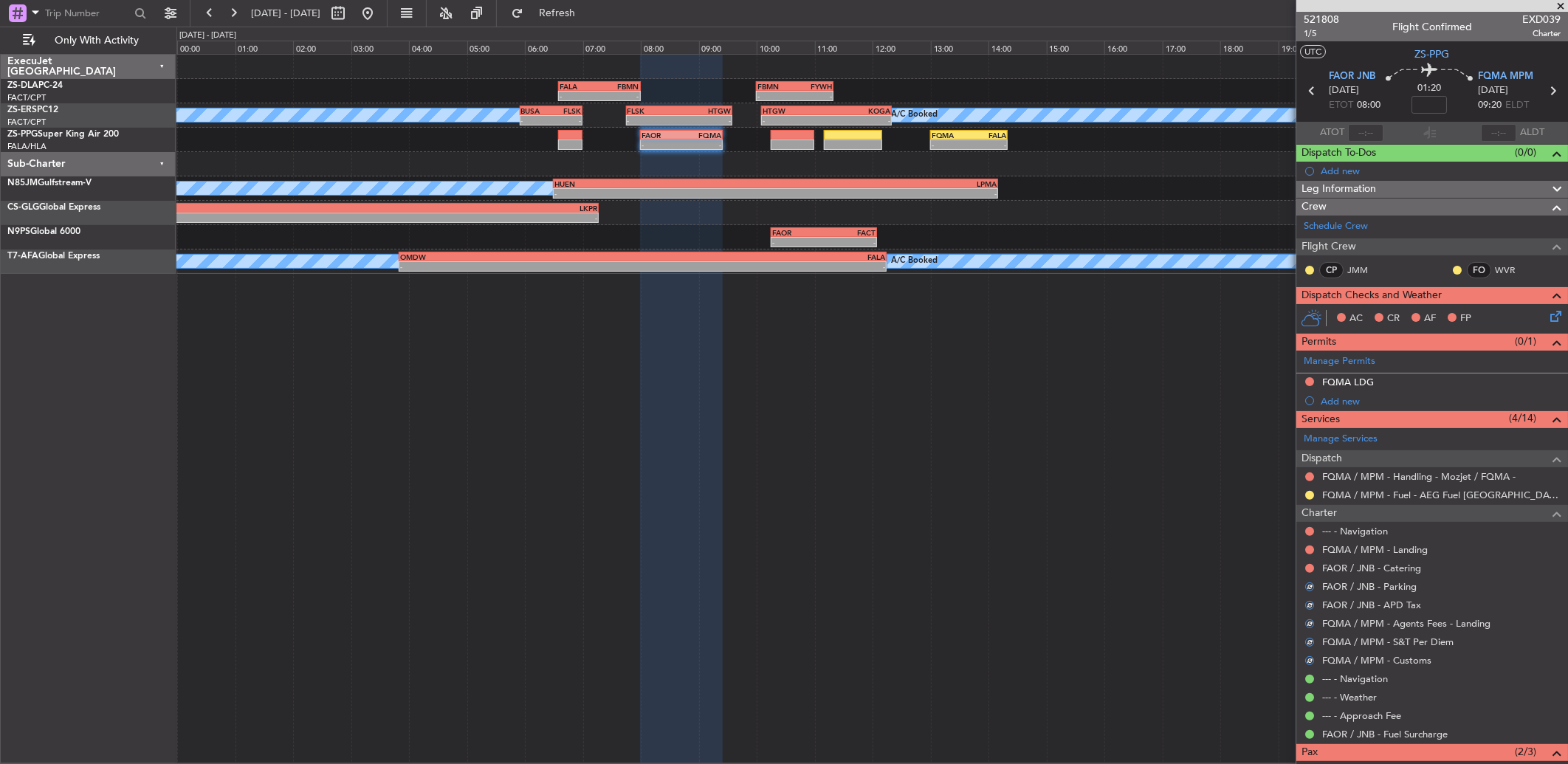
click at [1308, 566] on button at bounding box center [1309, 568] width 9 height 9
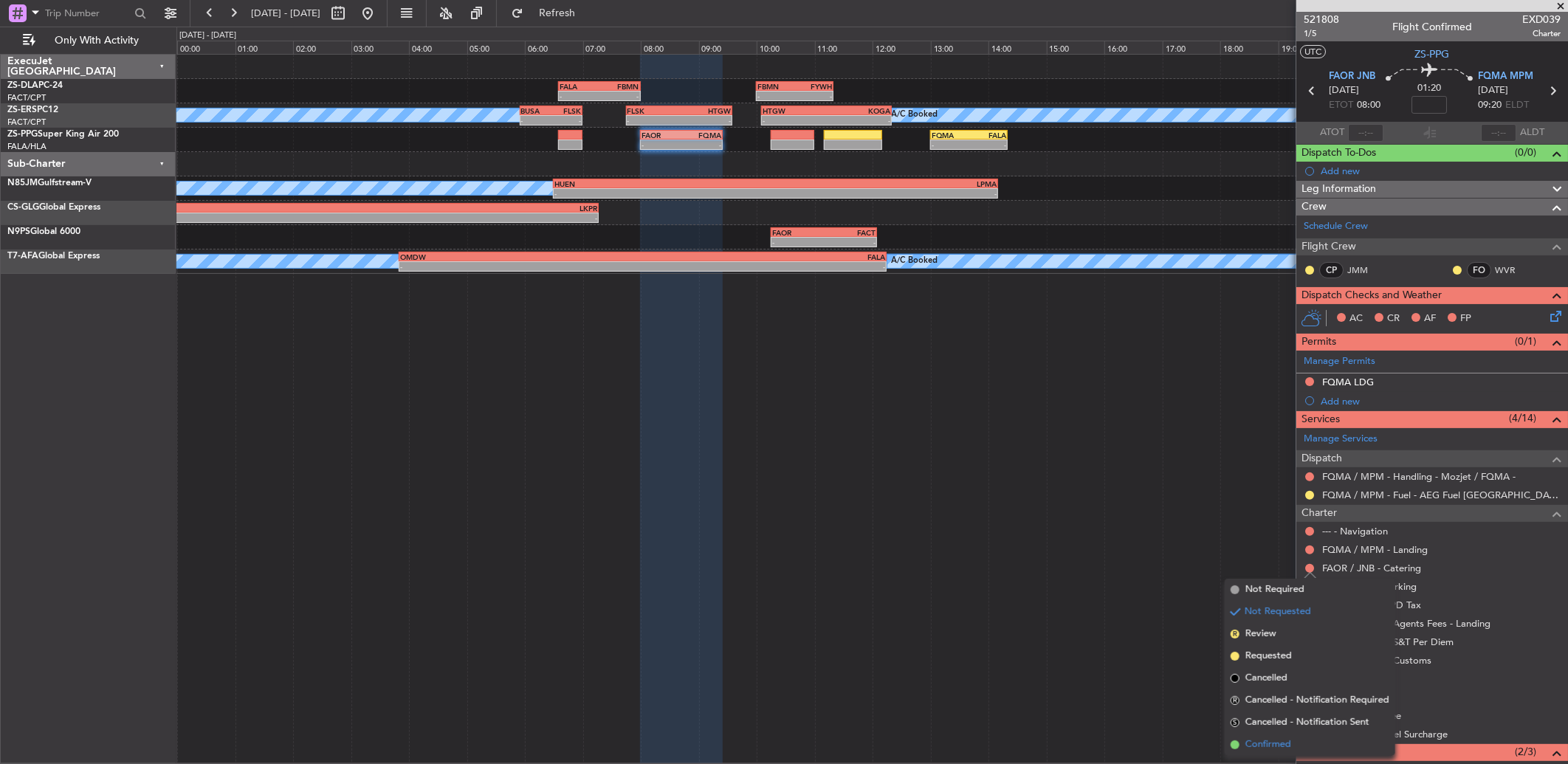
click at [1274, 739] on span "Confirmed" at bounding box center [1268, 745] width 46 height 15
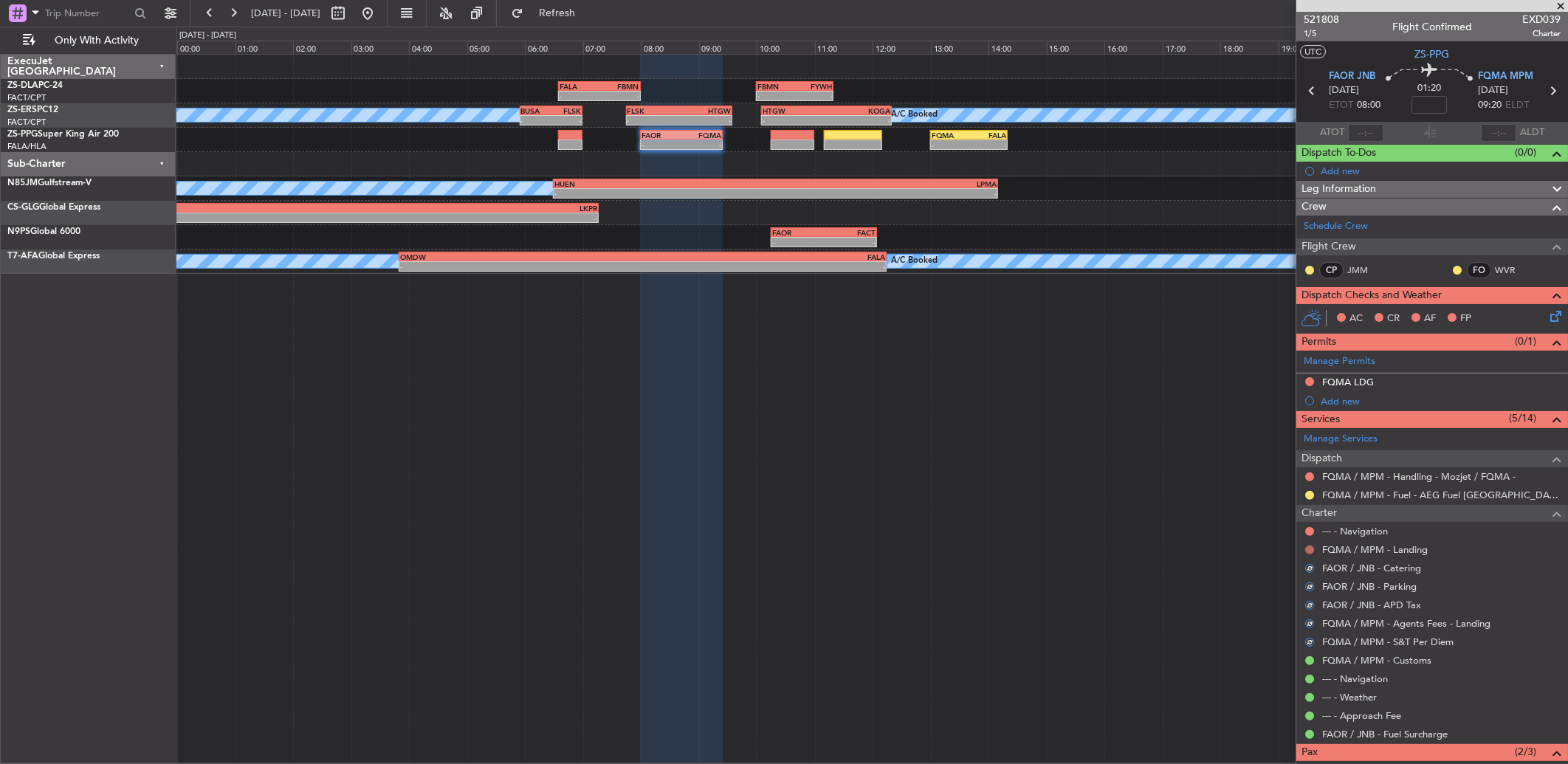
click at [1307, 550] on button at bounding box center [1309, 550] width 9 height 9
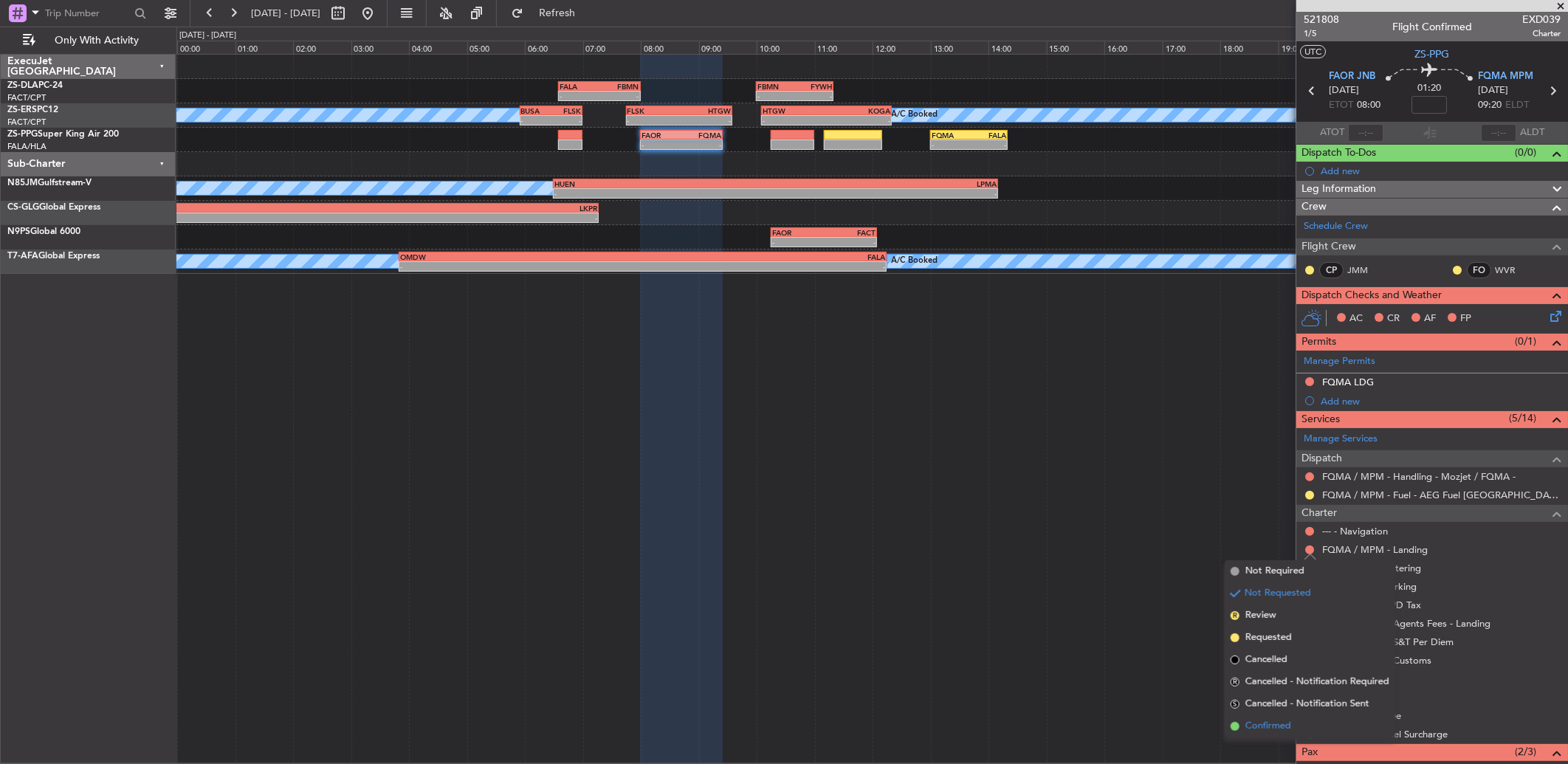
click at [1270, 721] on span "Confirmed" at bounding box center [1268, 727] width 46 height 15
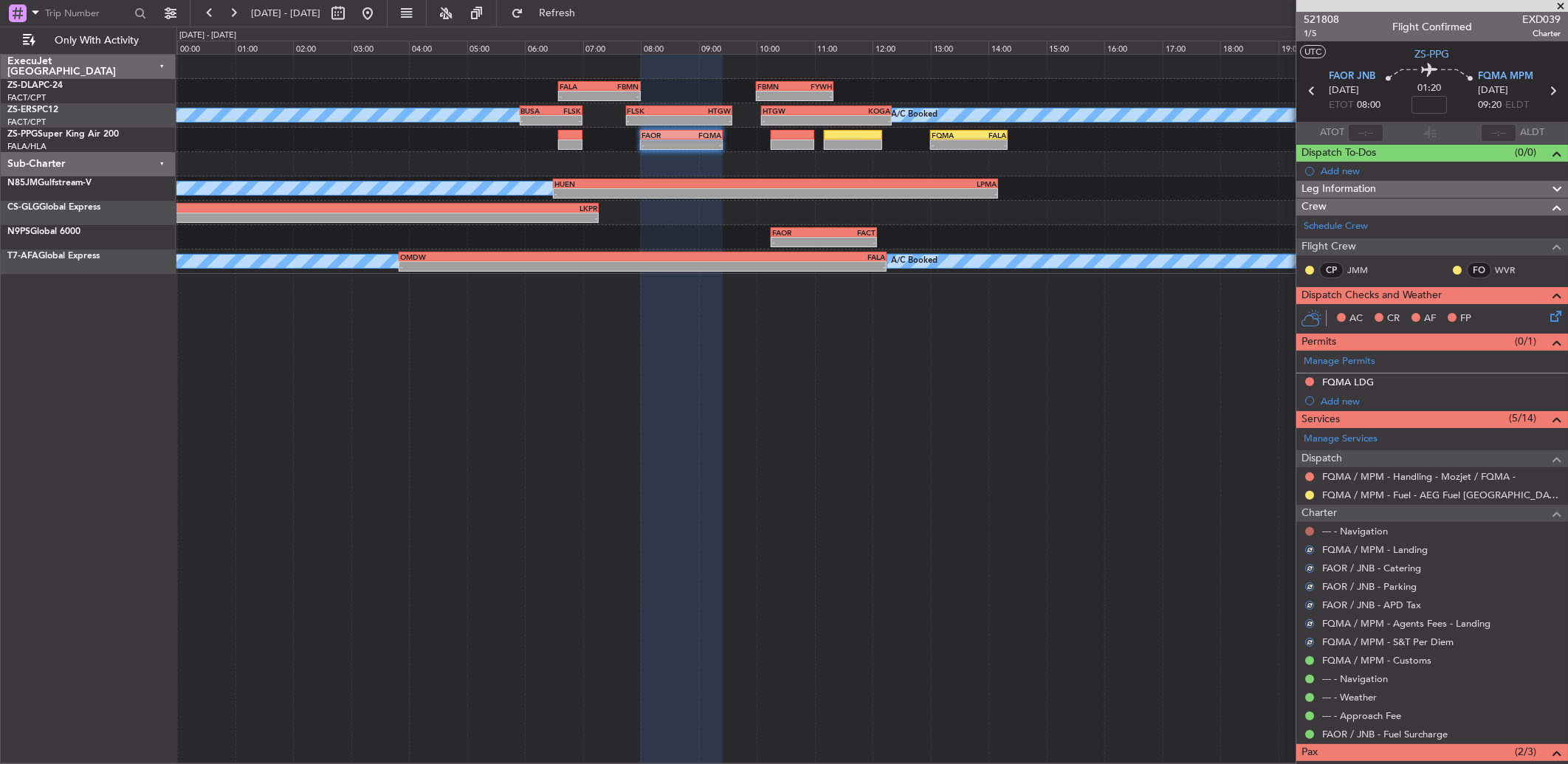
click at [1309, 532] on button at bounding box center [1309, 531] width 9 height 9
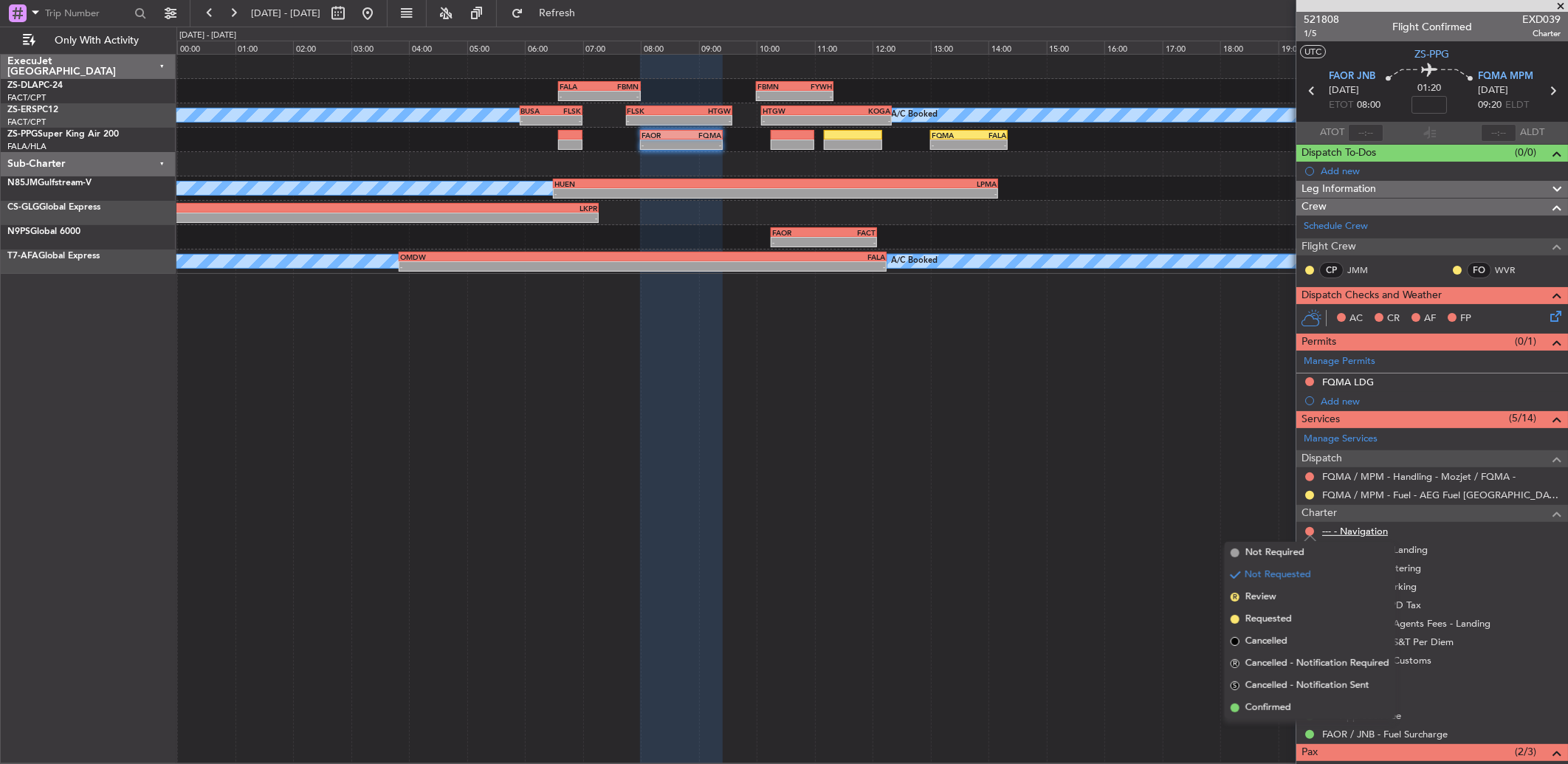
drag, startPoint x: 1285, startPoint y: 701, endPoint x: 1341, endPoint y: 528, distance: 181.8
click at [1285, 699] on li "Confirmed" at bounding box center [1310, 707] width 171 height 22
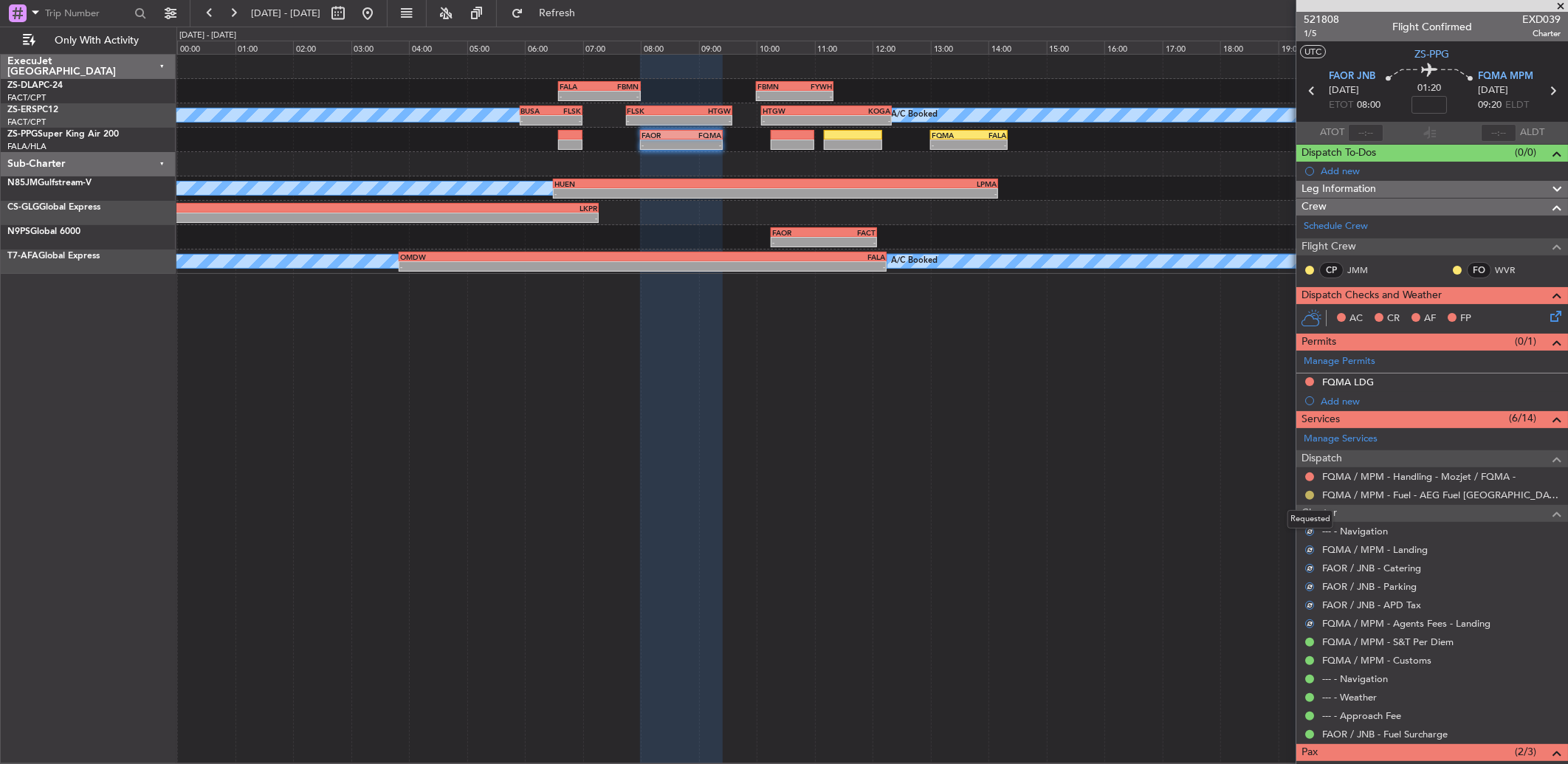
click at [1307, 496] on button at bounding box center [1309, 495] width 9 height 9
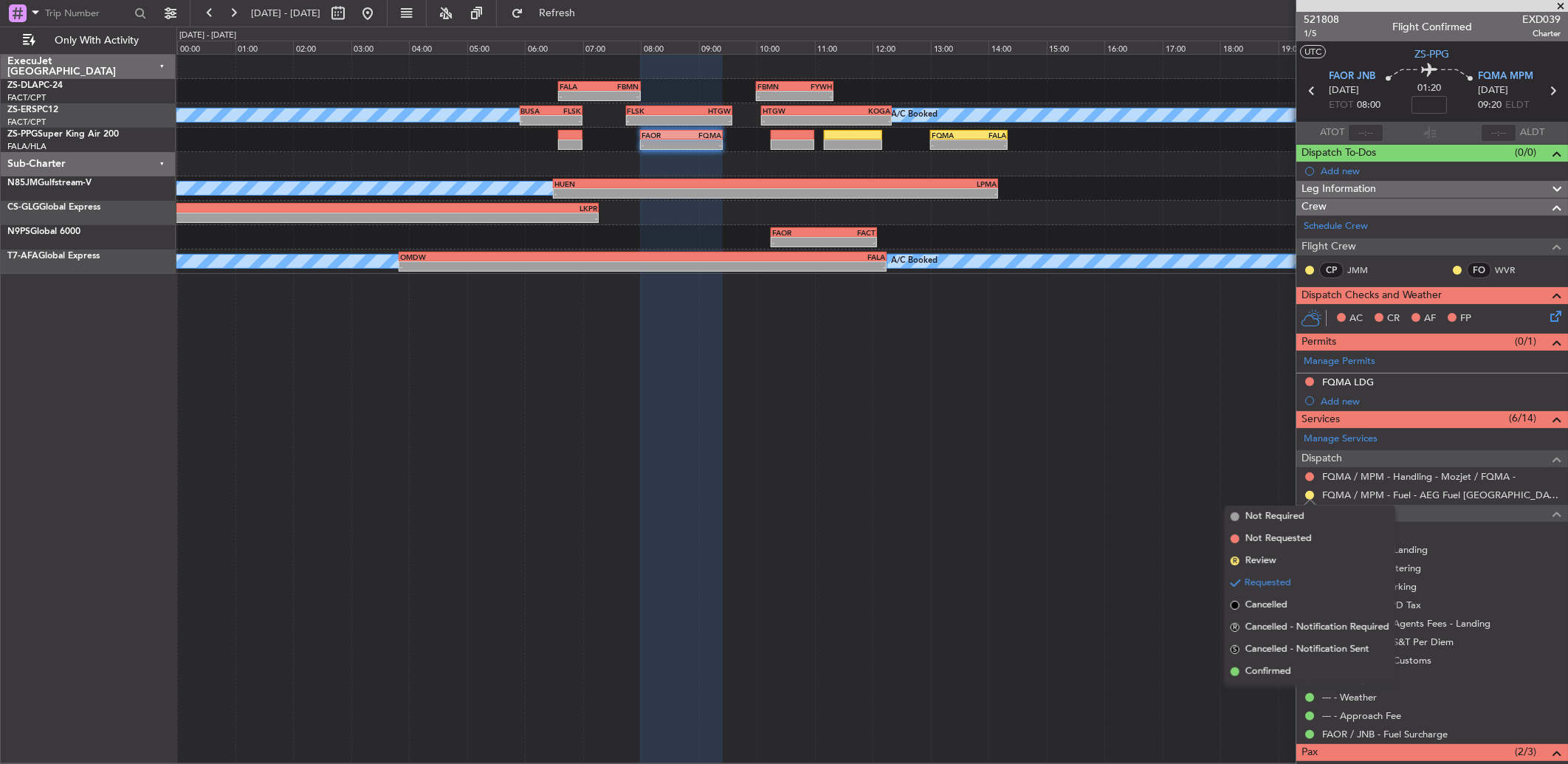
drag, startPoint x: 1296, startPoint y: 664, endPoint x: 1297, endPoint y: 646, distance: 18.0
click at [1294, 662] on li "Confirmed" at bounding box center [1310, 671] width 171 height 22
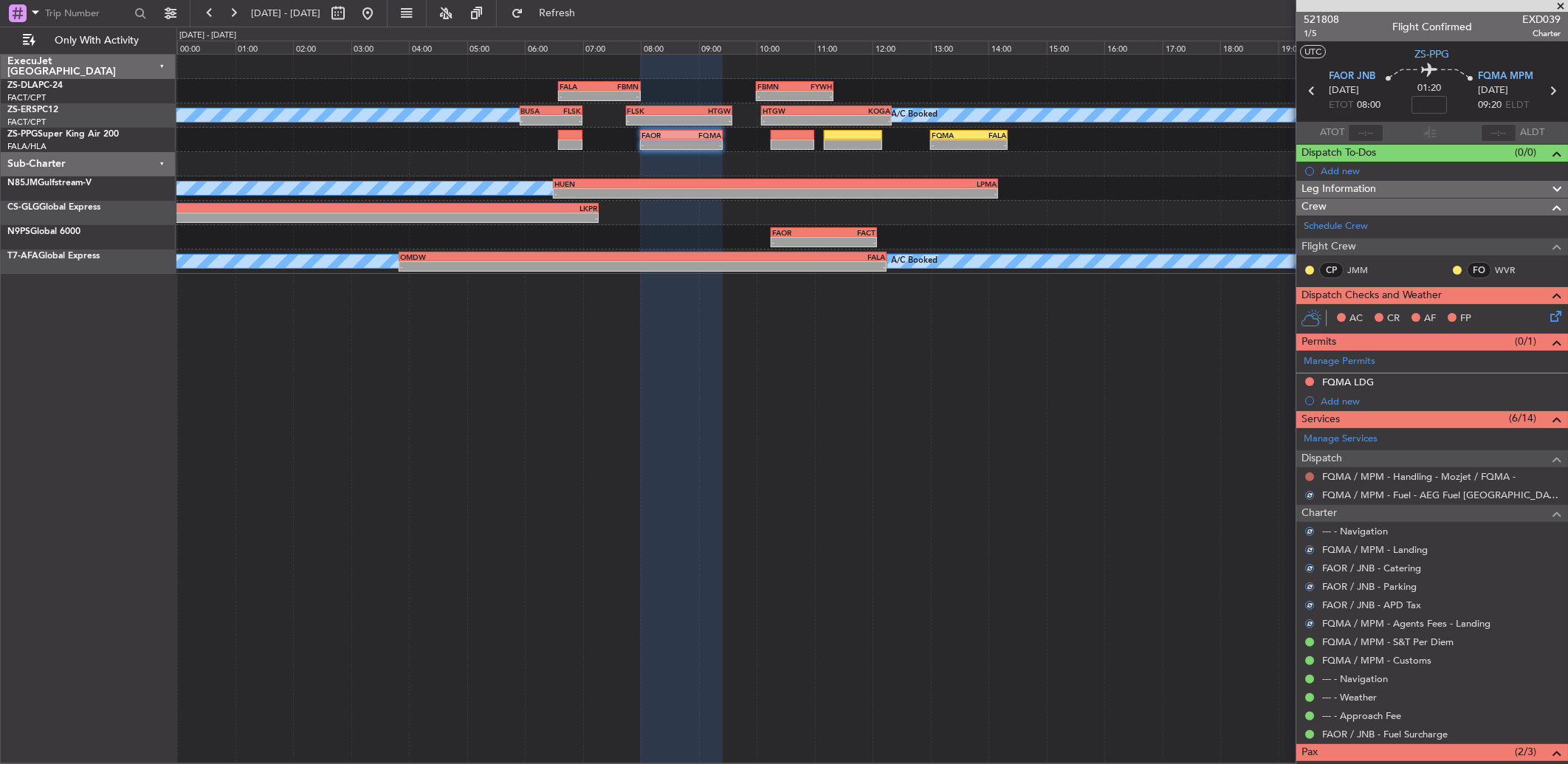
click at [1307, 476] on button at bounding box center [1309, 476] width 9 height 9
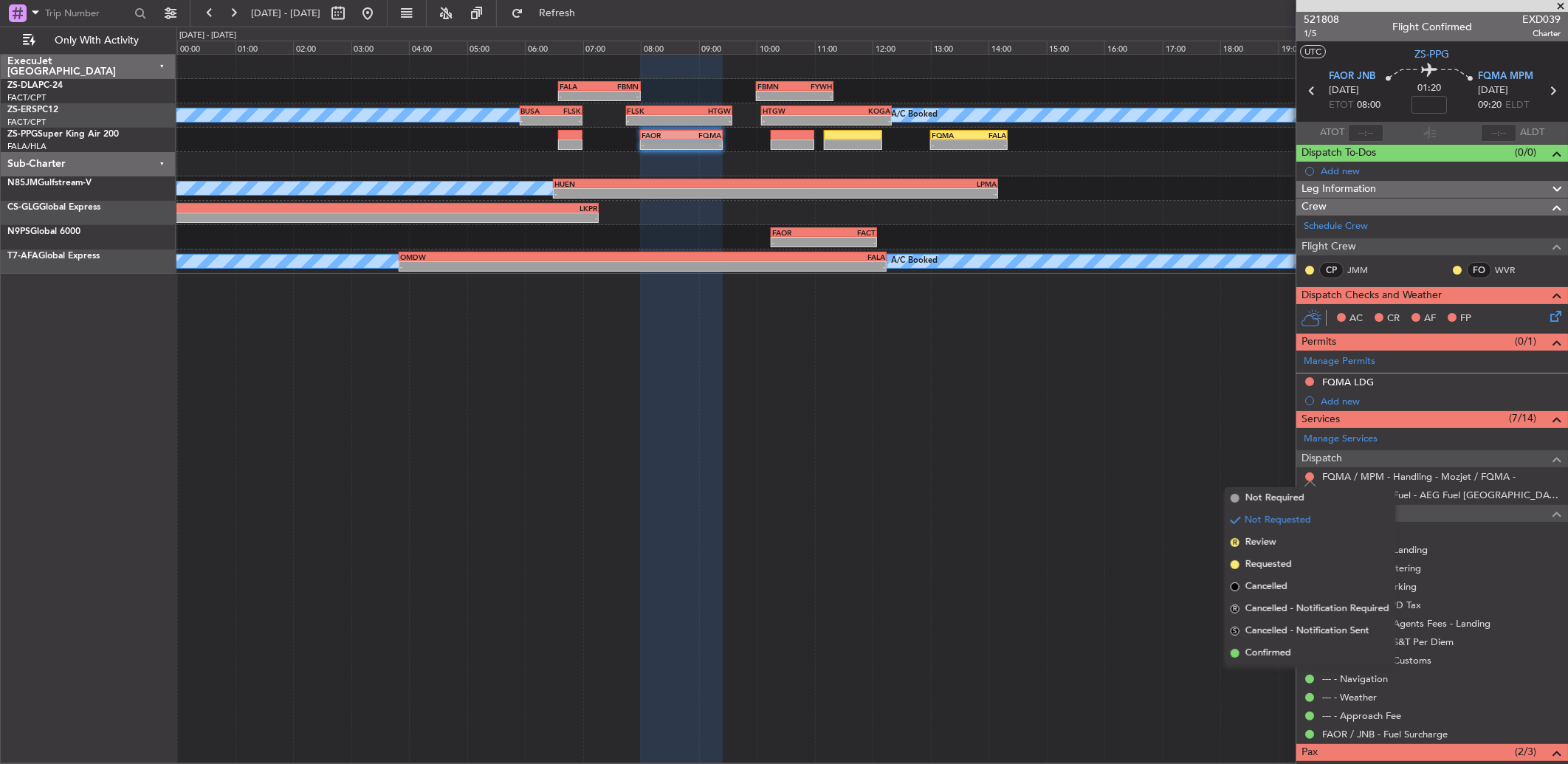
click at [1265, 643] on li "Confirmed" at bounding box center [1310, 653] width 171 height 22
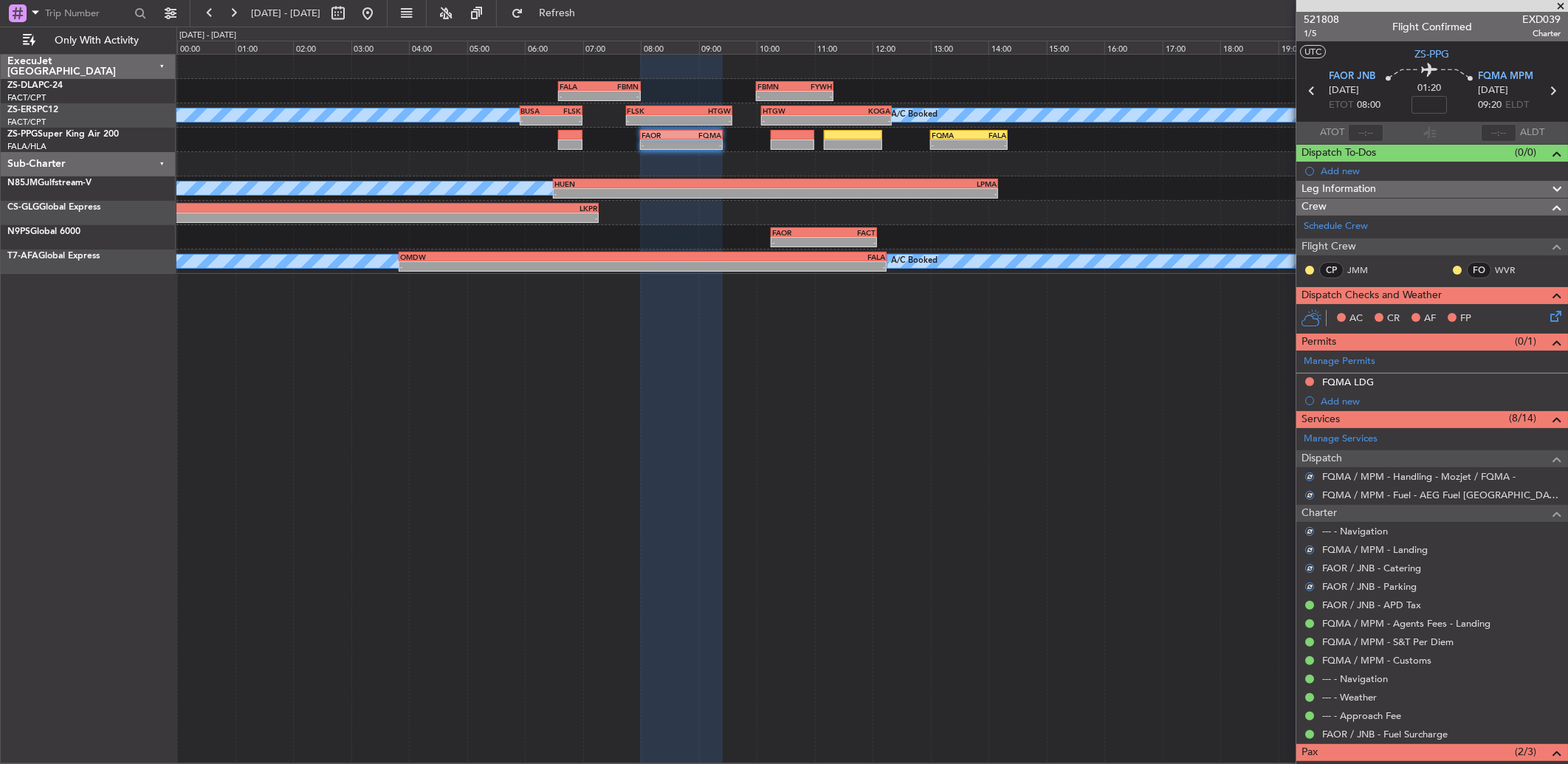
click at [1451, 273] on div at bounding box center [1457, 270] width 11 height 11
click at [1453, 271] on button at bounding box center [1457, 269] width 9 height 9
click at [1429, 316] on span "Acknowledged" at bounding box center [1449, 313] width 65 height 15
click at [1310, 269] on button at bounding box center [1309, 269] width 9 height 9
click at [1280, 315] on li "Acknowledged" at bounding box center [1309, 313] width 99 height 22
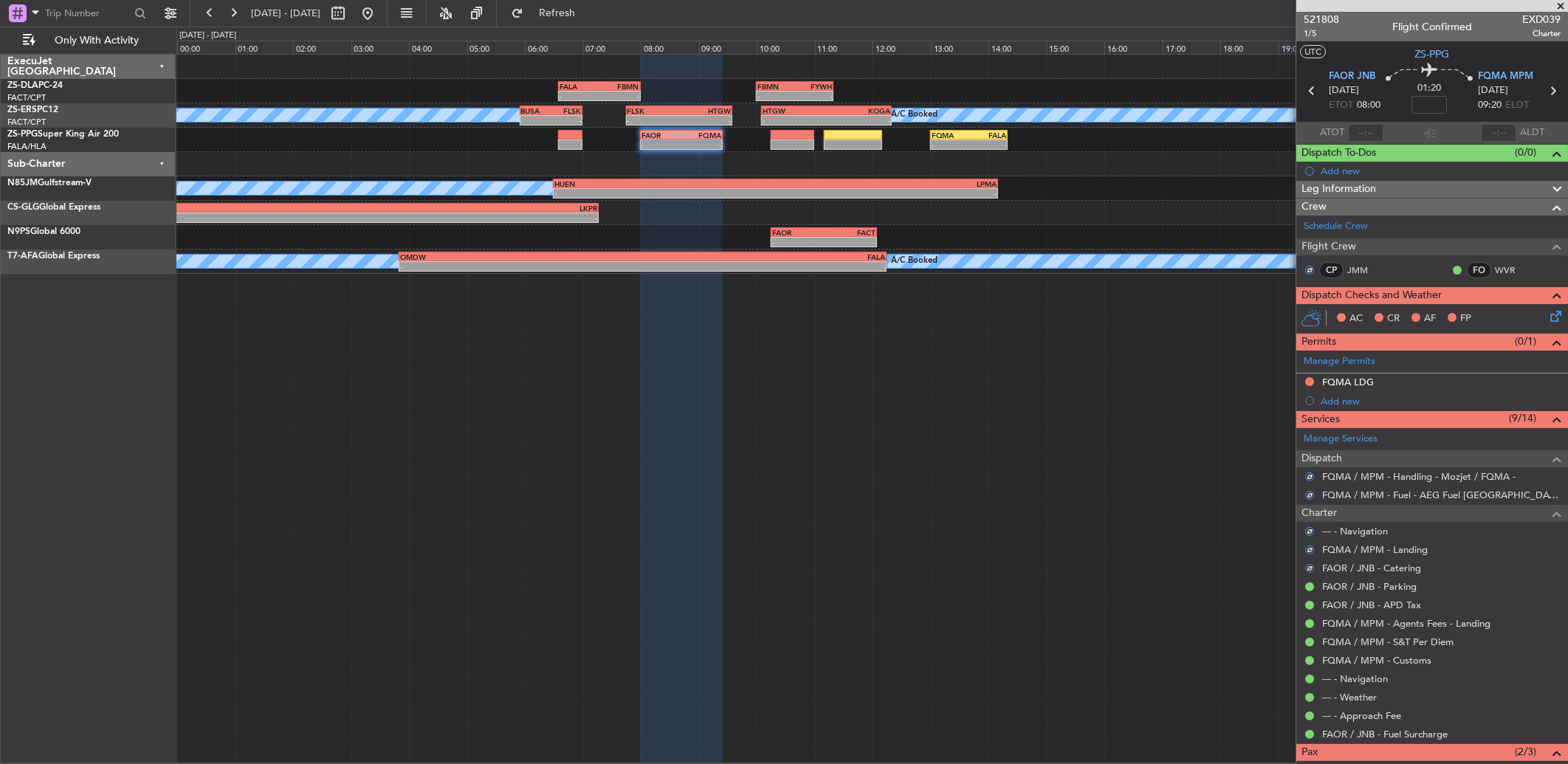
click at [1547, 311] on icon at bounding box center [1553, 314] width 11 height 11
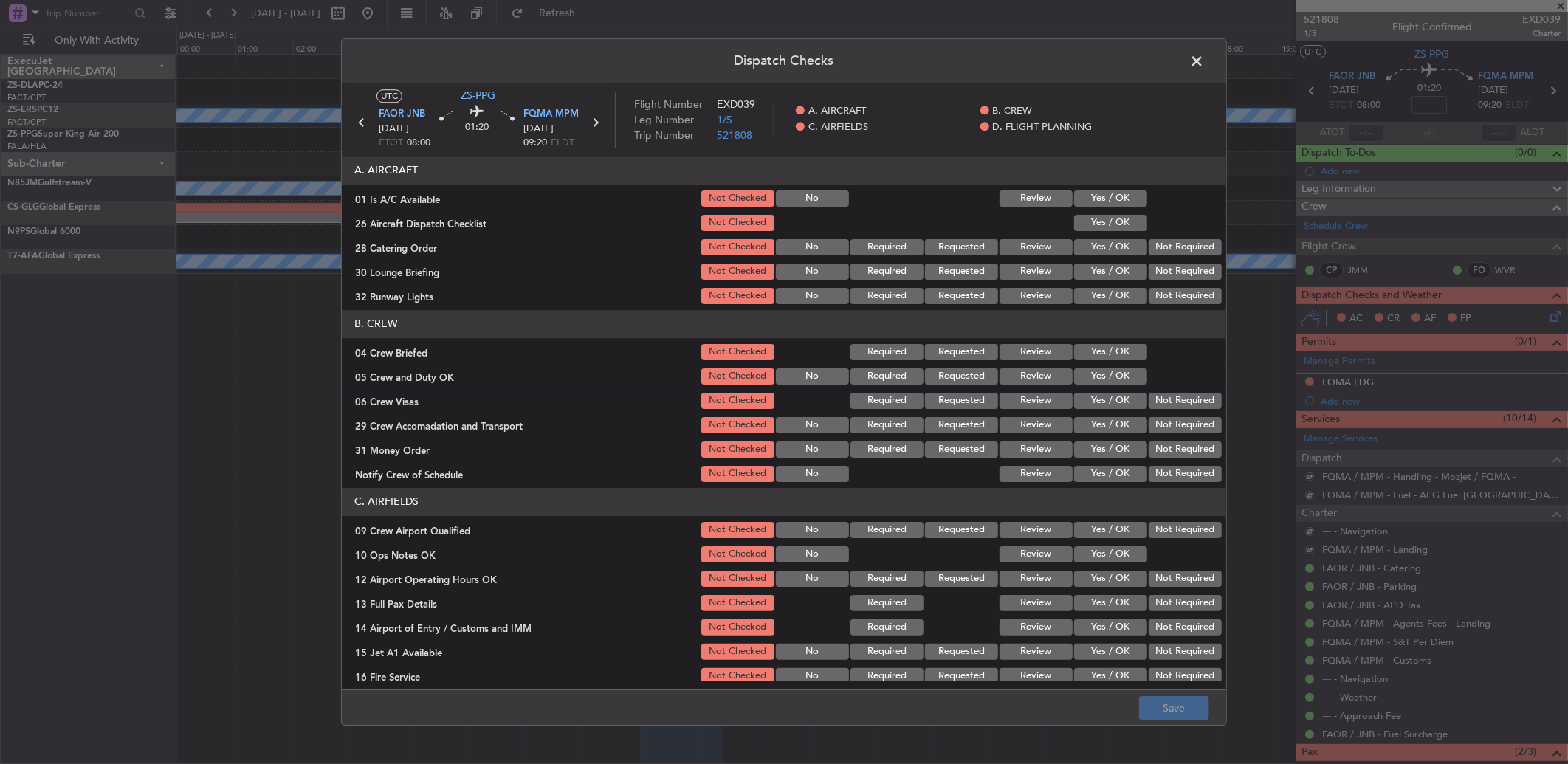
click at [1127, 201] on button "Yes / OK" at bounding box center [1110, 198] width 73 height 16
drag, startPoint x: 1126, startPoint y: 201, endPoint x: 1126, endPoint y: 211, distance: 10.0
click at [1126, 202] on button "Yes / OK" at bounding box center [1110, 198] width 73 height 16
click at [1126, 212] on div "Yes / OK" at bounding box center [1109, 223] width 75 height 21
click at [1124, 226] on button "Yes / OK" at bounding box center [1110, 223] width 73 height 16
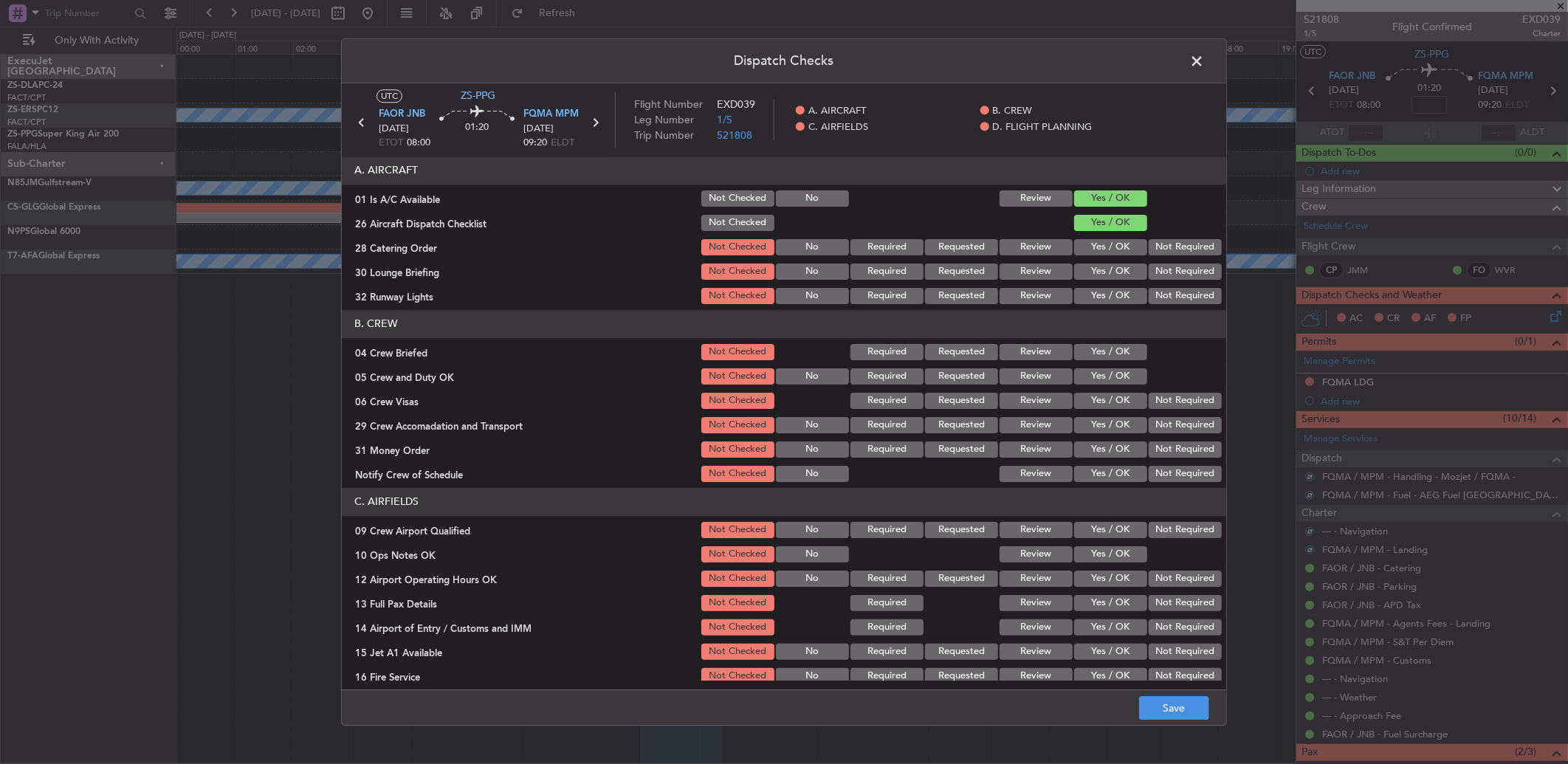
click at [1149, 248] on button "Not Required" at bounding box center [1185, 246] width 73 height 16
click at [1155, 259] on section "A. AIRCRAFT 01 Is A/C Available Not Checked No Review Yes / OK 26 Aircraft Disp…" at bounding box center [784, 231] width 884 height 150
click at [1155, 279] on button "Not Required" at bounding box center [1185, 271] width 73 height 16
click at [1155, 269] on button "Not Required" at bounding box center [1185, 271] width 73 height 16
click at [1167, 286] on div "Not Required" at bounding box center [1184, 296] width 75 height 21
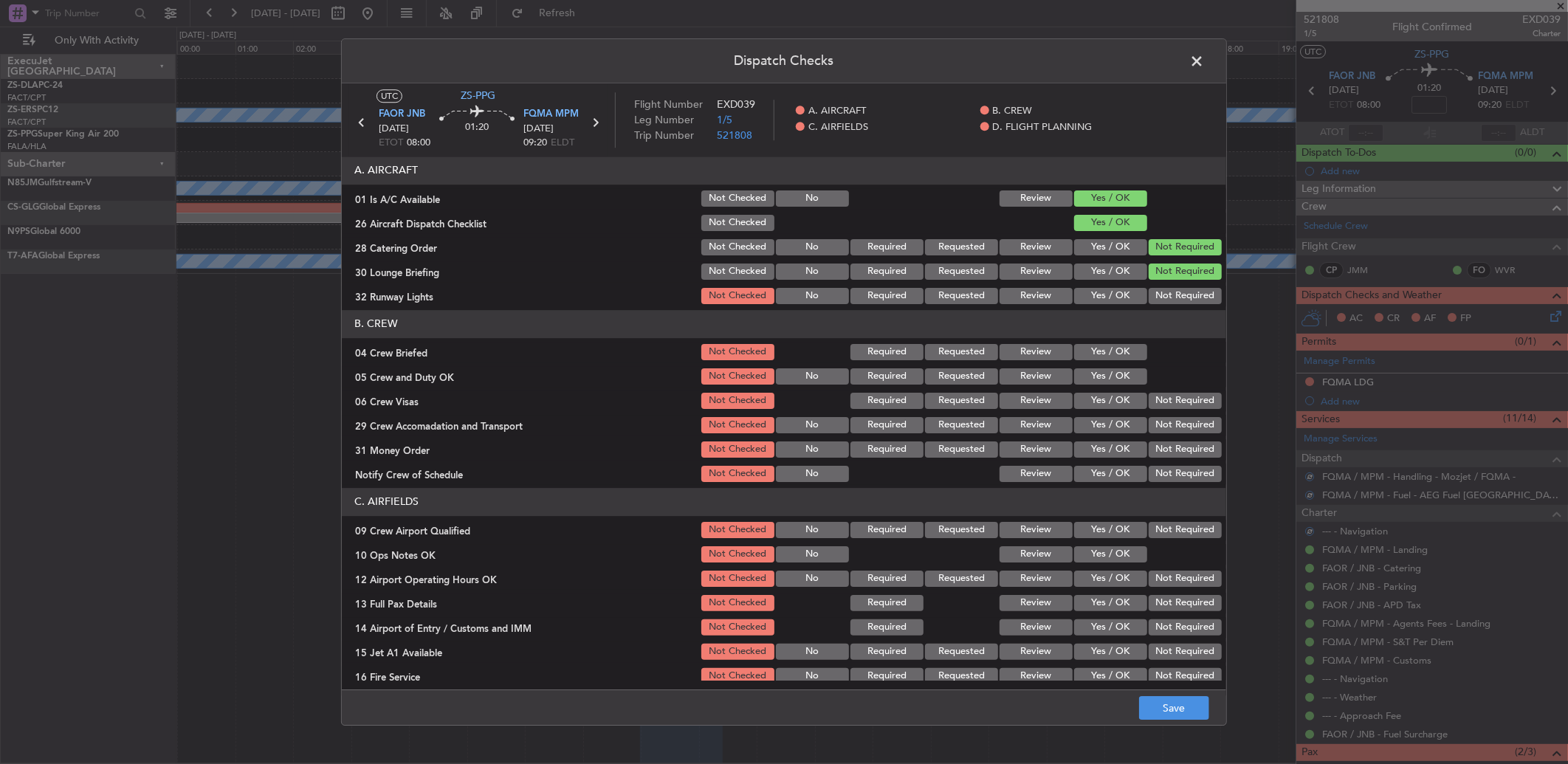
click at [1157, 290] on button "Not Required" at bounding box center [1185, 296] width 73 height 16
click at [1117, 359] on button "Yes / OK" at bounding box center [1110, 352] width 73 height 16
click at [1119, 373] on button "Yes / OK" at bounding box center [1110, 376] width 73 height 16
click at [1147, 391] on div "Not Required" at bounding box center [1184, 401] width 75 height 21
click at [1158, 405] on button "Not Required" at bounding box center [1185, 400] width 73 height 16
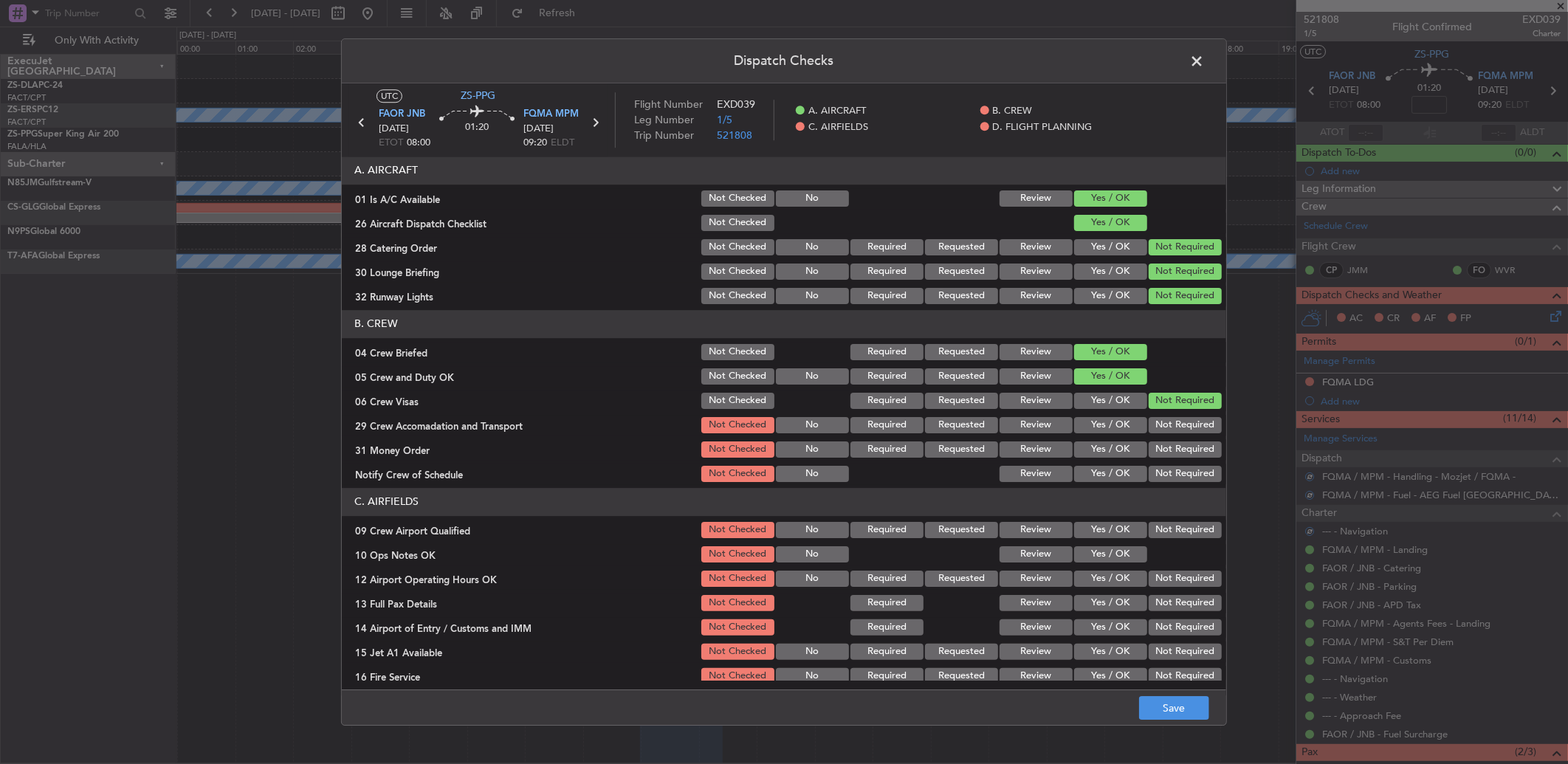
click at [1149, 429] on button "Not Required" at bounding box center [1185, 425] width 73 height 16
click at [1155, 453] on button "Not Required" at bounding box center [1185, 449] width 73 height 16
drag, startPoint x: 1154, startPoint y: 461, endPoint x: 1154, endPoint y: 481, distance: 20.0
click at [1154, 468] on section "B. CREW 04 Crew Briefed Not Checked Required Requested Review Yes / OK 05 Crew …" at bounding box center [784, 397] width 884 height 174
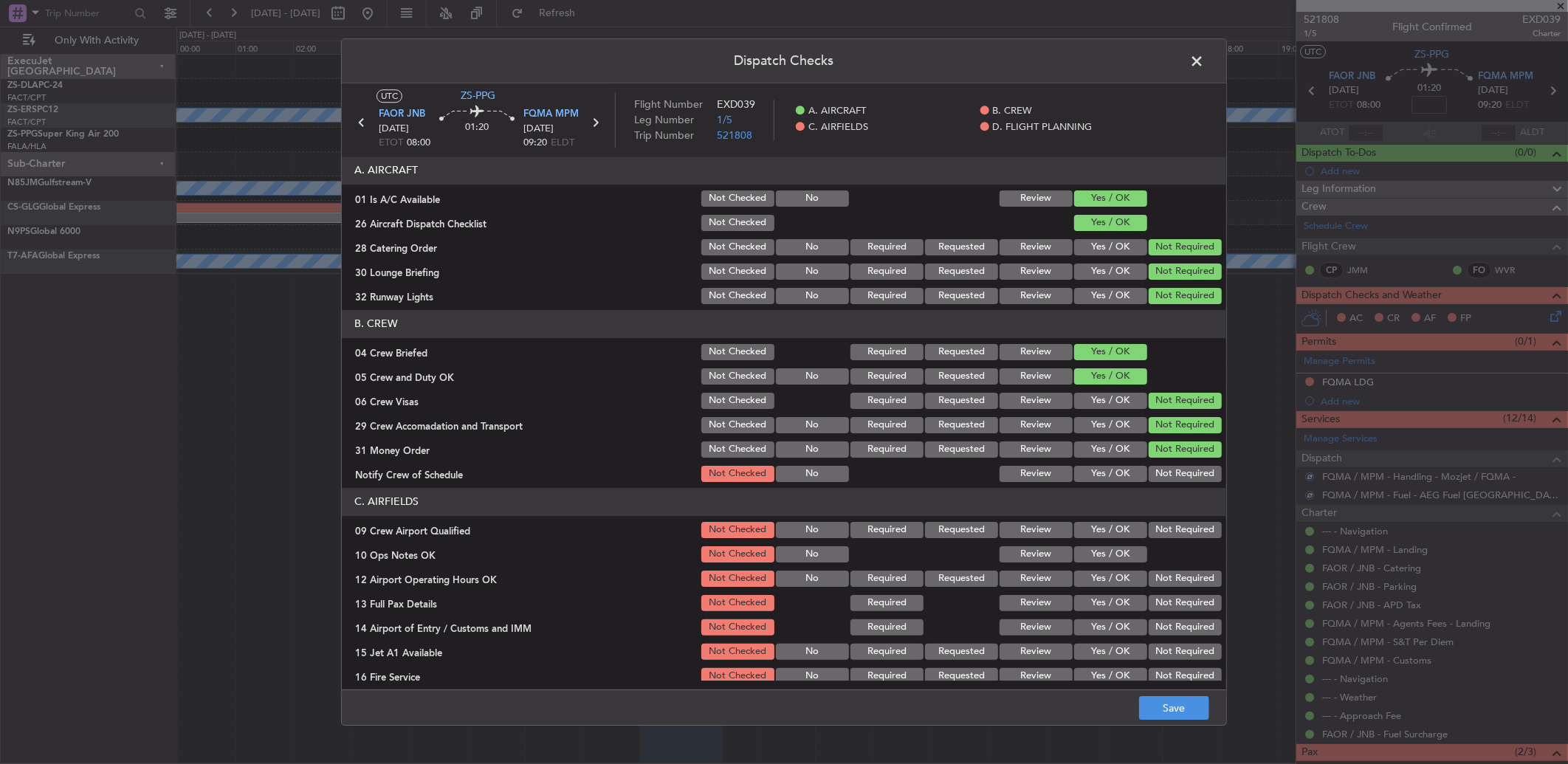
click at [1154, 482] on button "Not Required" at bounding box center [1185, 473] width 73 height 16
click at [1162, 528] on button "Not Required" at bounding box center [1185, 530] width 73 height 16
click at [1131, 539] on div "Yes / OK" at bounding box center [1109, 530] width 75 height 21
click at [1127, 555] on button "Yes / OK" at bounding box center [1110, 554] width 73 height 16
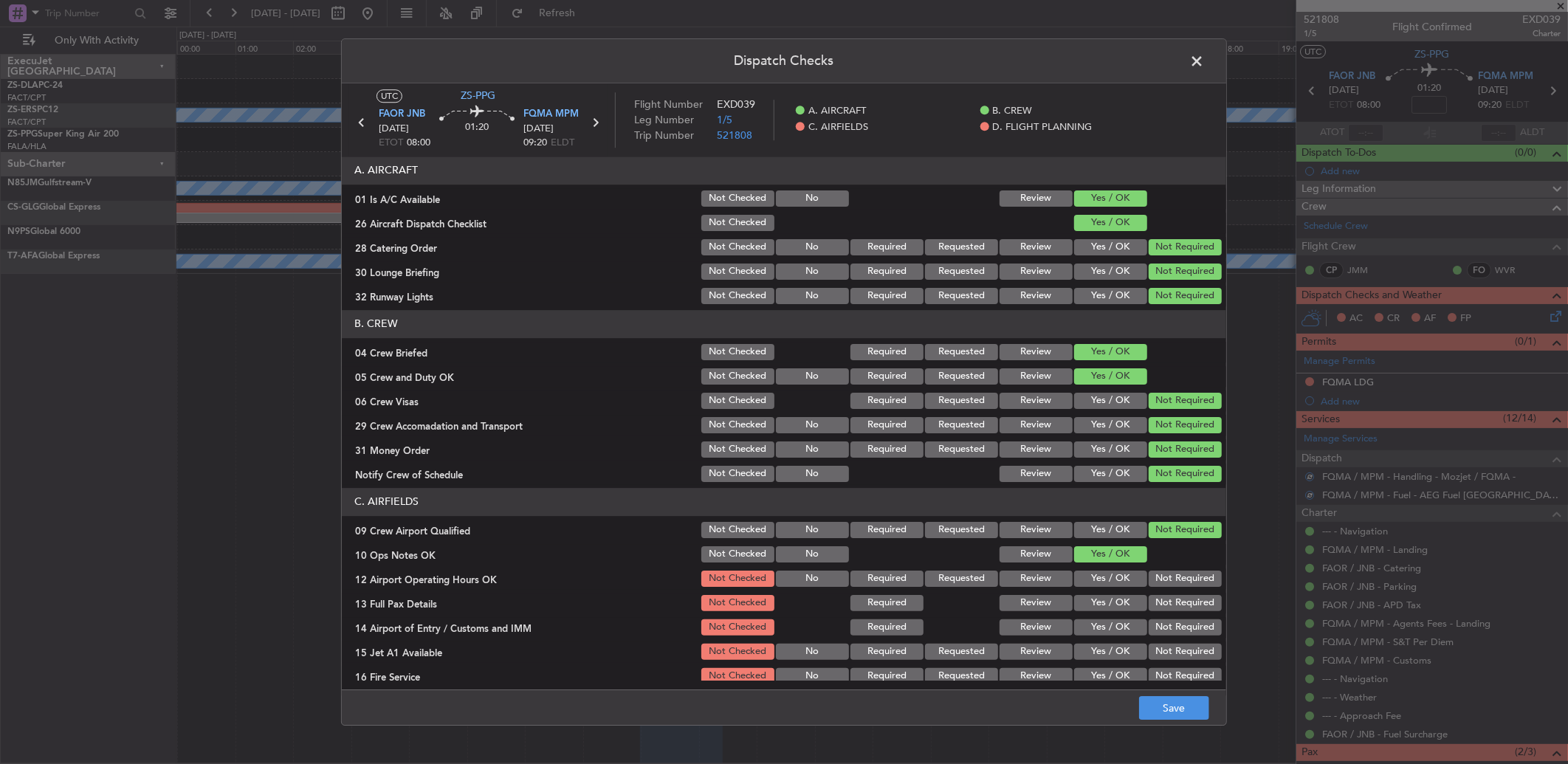
drag, startPoint x: 1146, startPoint y: 570, endPoint x: 1150, endPoint y: 587, distance: 17.5
click at [1149, 573] on button "Not Required" at bounding box center [1185, 578] width 73 height 16
click at [1150, 591] on section "C. AIRFIELDS 09 Crew Airport Qualified Not Checked No Required Requested Review…" at bounding box center [784, 599] width 884 height 223
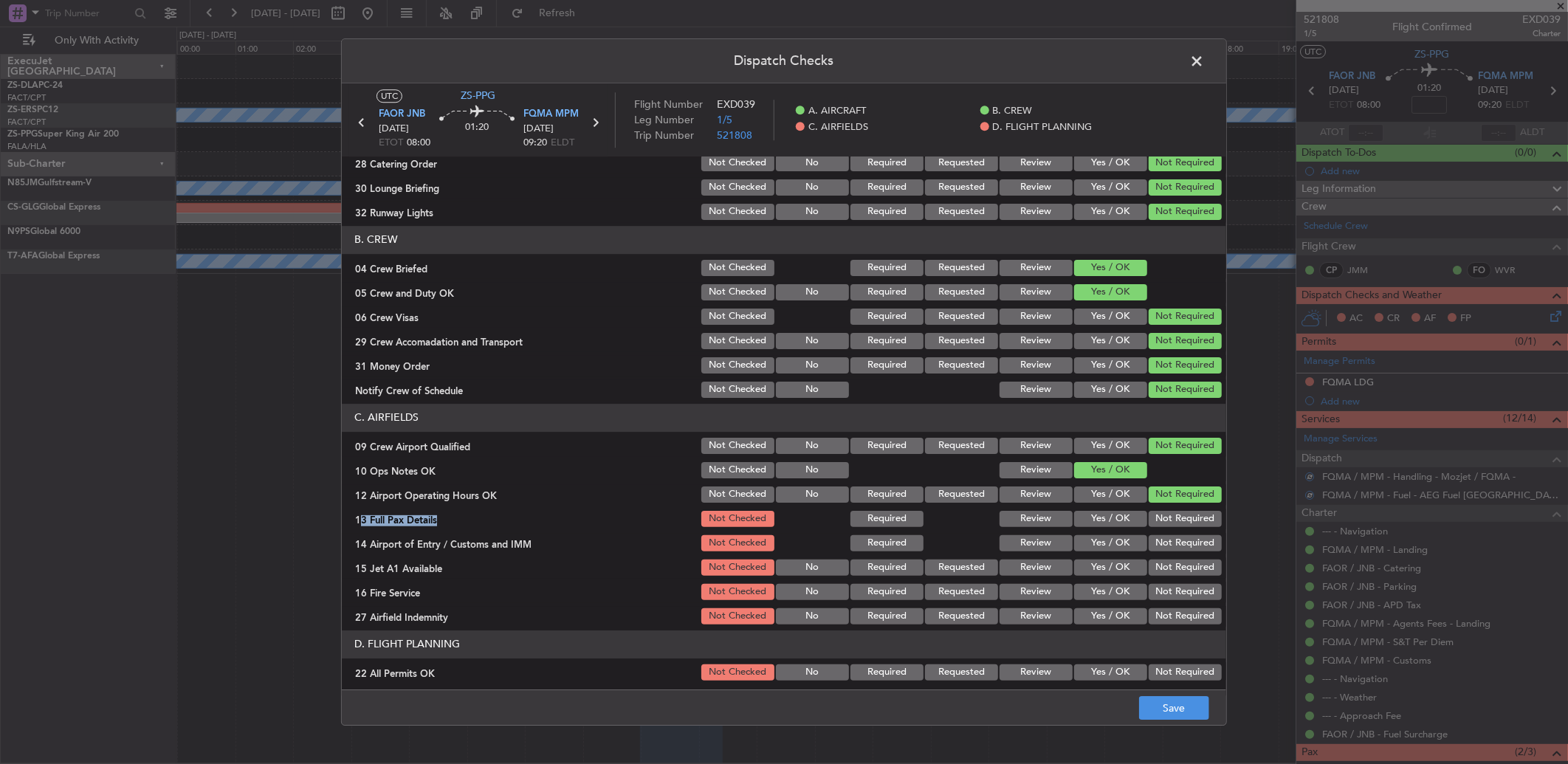
scroll to position [138, 0]
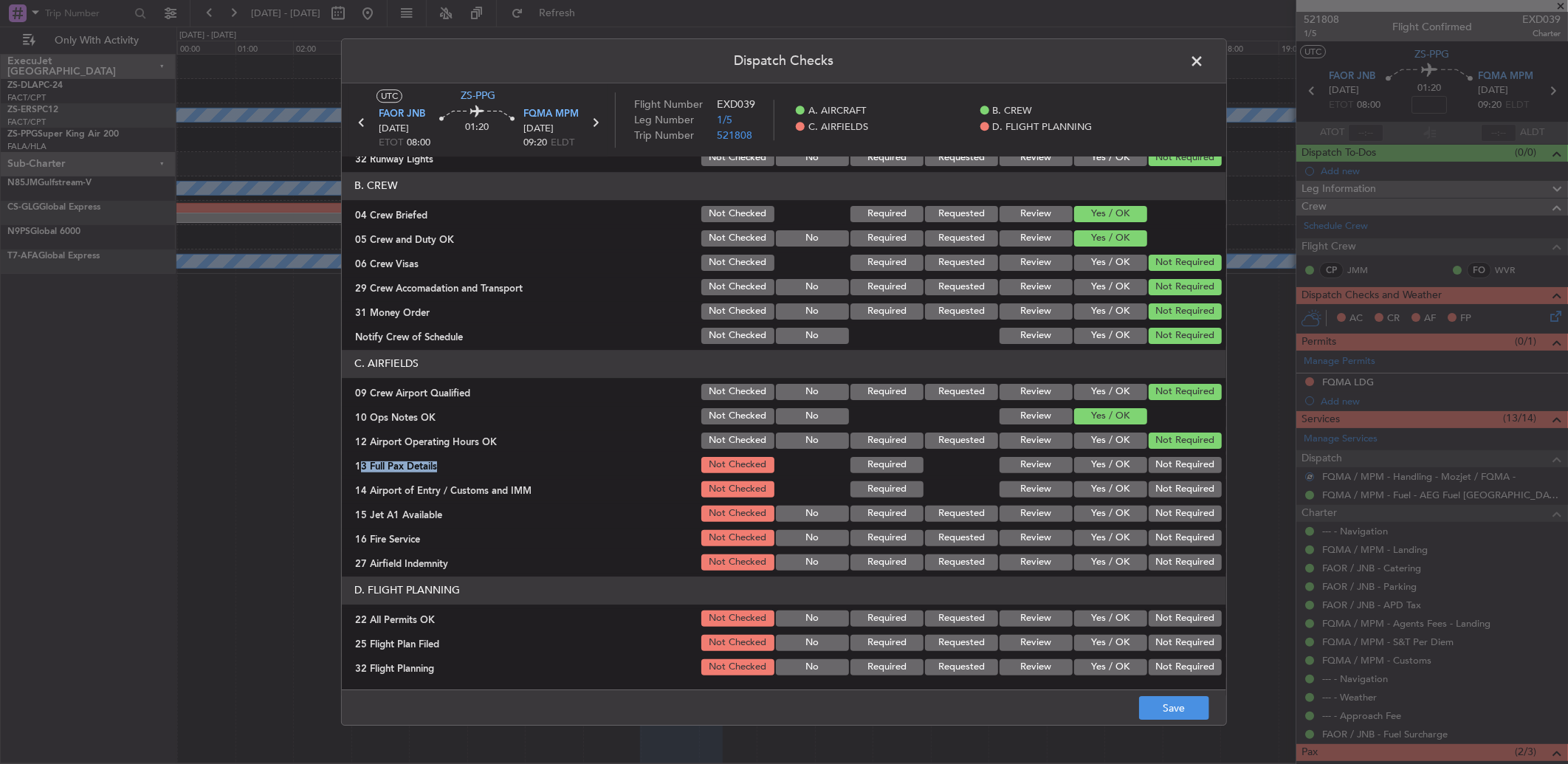
click at [1170, 461] on button "Not Required" at bounding box center [1185, 464] width 73 height 16
click at [1165, 488] on button "Not Required" at bounding box center [1185, 489] width 73 height 16
drag, startPoint x: 1165, startPoint y: 508, endPoint x: 1161, endPoint y: 517, distance: 9.8
click at [1163, 513] on button "Not Required" at bounding box center [1185, 514] width 73 height 16
click at [1157, 535] on button "Not Required" at bounding box center [1185, 537] width 73 height 16
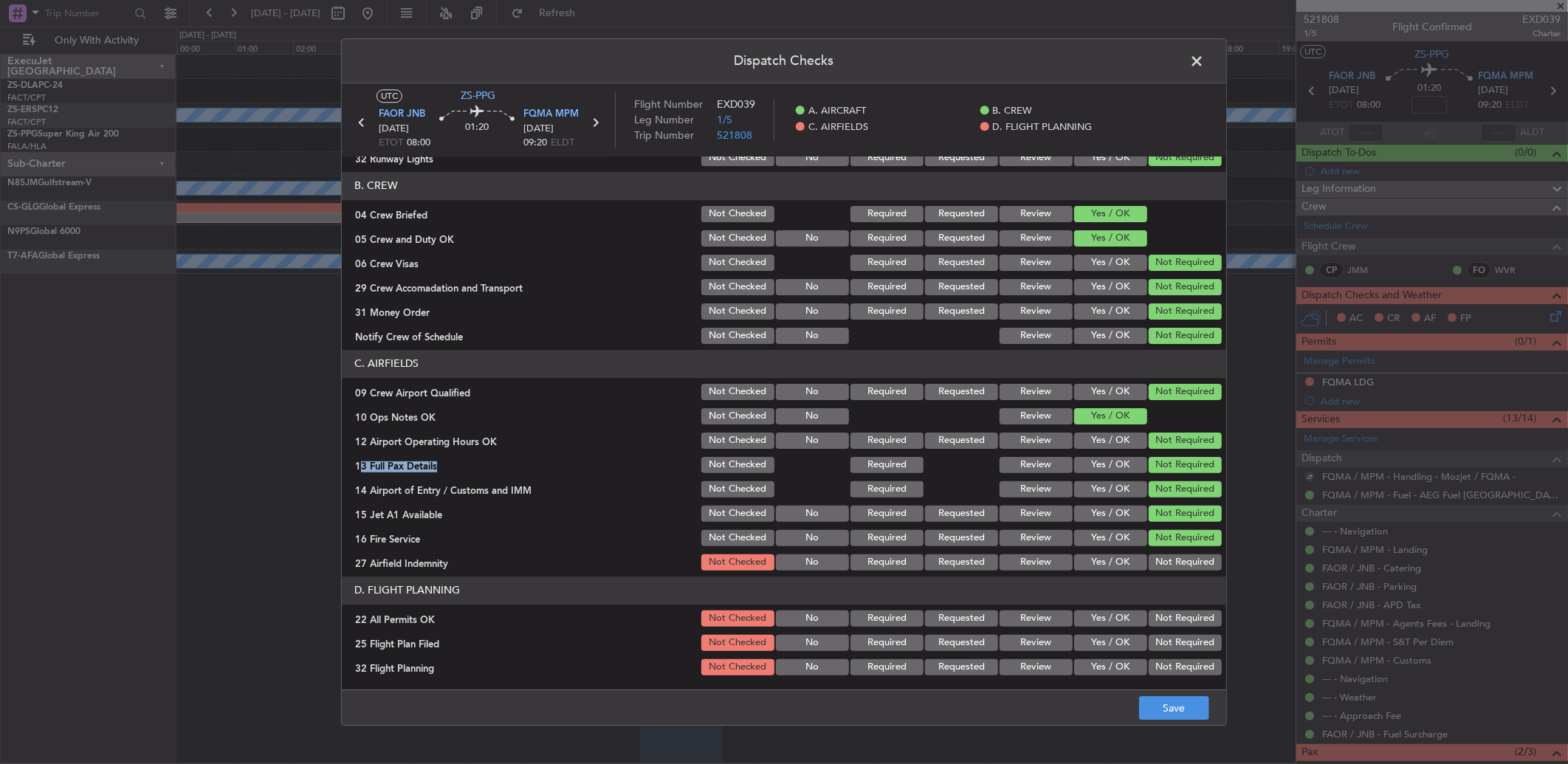
drag, startPoint x: 1157, startPoint y: 535, endPoint x: 1163, endPoint y: 554, distance: 19.9
click at [1157, 536] on button "Not Required" at bounding box center [1185, 537] width 73 height 16
drag, startPoint x: 1163, startPoint y: 554, endPoint x: 1169, endPoint y: 588, distance: 34.5
click at [1171, 555] on button "Not Required" at bounding box center [1185, 562] width 73 height 16
click at [1163, 615] on button "Not Required" at bounding box center [1185, 618] width 73 height 16
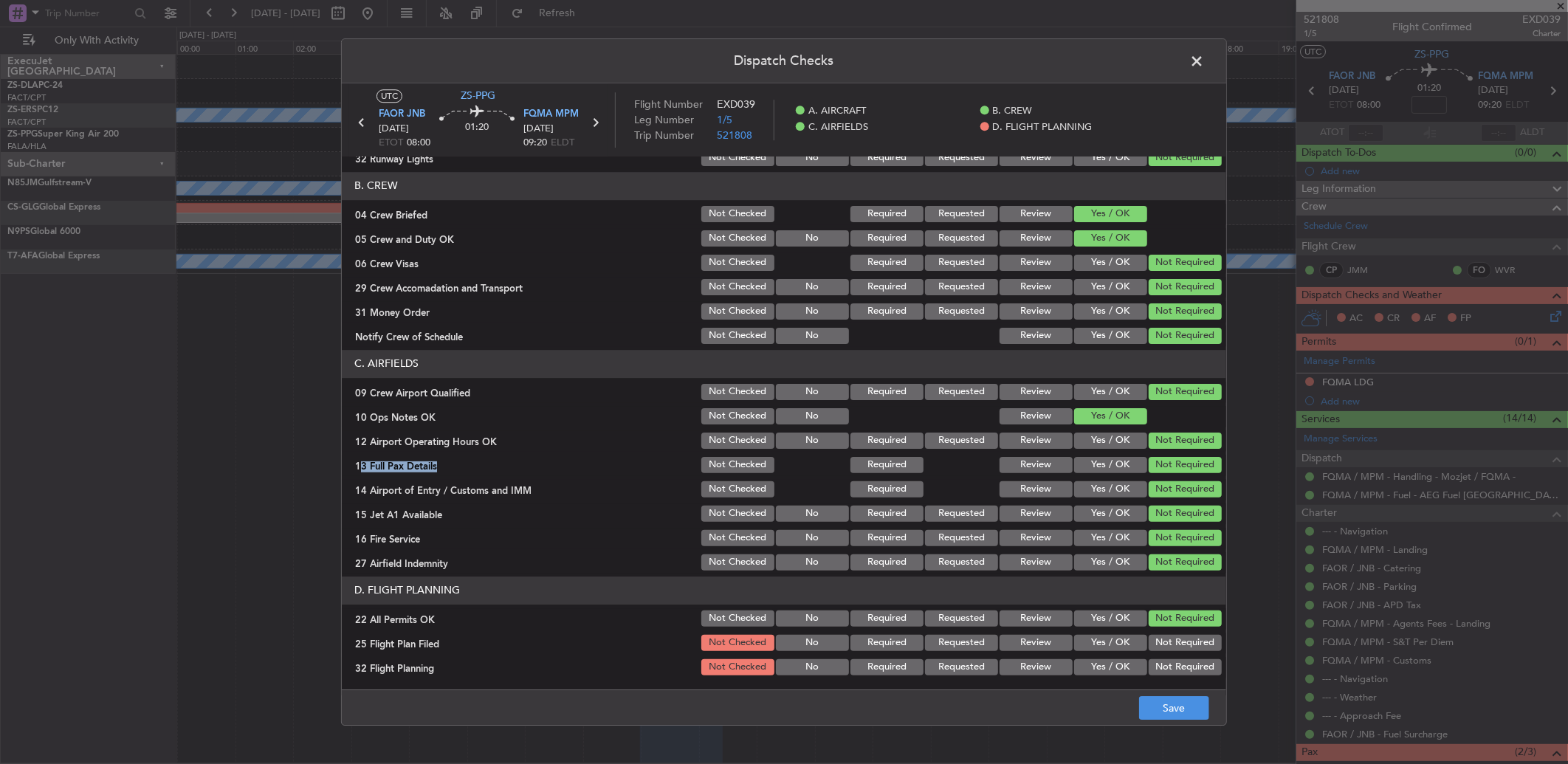
click at [1043, 643] on button "Review" at bounding box center [1036, 643] width 73 height 16
drag, startPoint x: 1041, startPoint y: 660, endPoint x: 1041, endPoint y: 668, distance: 8.0
click at [1041, 664] on div "Review" at bounding box center [1034, 667] width 75 height 21
click at [1049, 670] on button "Review" at bounding box center [1036, 666] width 73 height 16
click at [1176, 702] on button "Save" at bounding box center [1175, 707] width 70 height 24
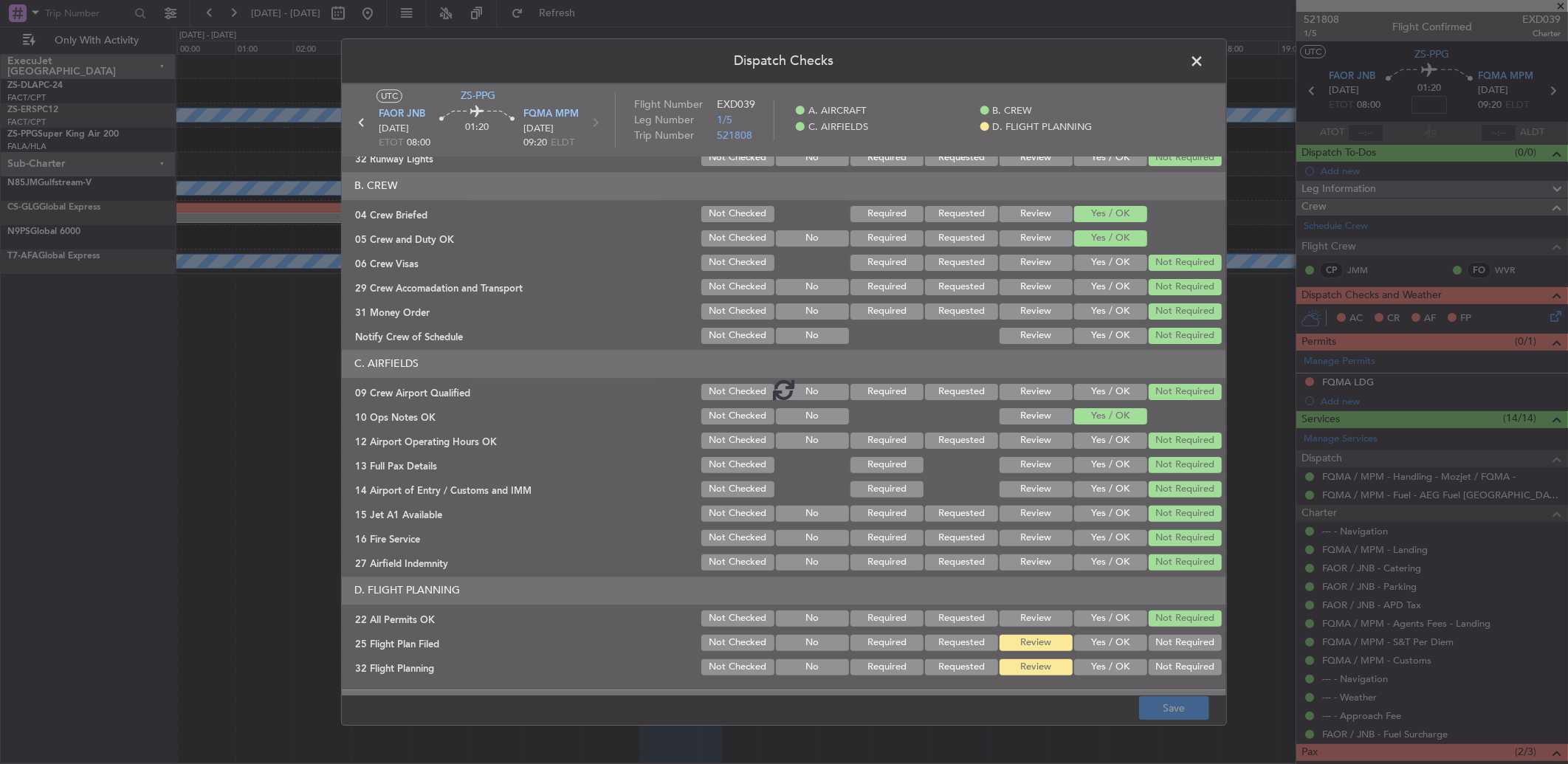
click at [1180, 706] on footer "Save" at bounding box center [784, 706] width 884 height 35
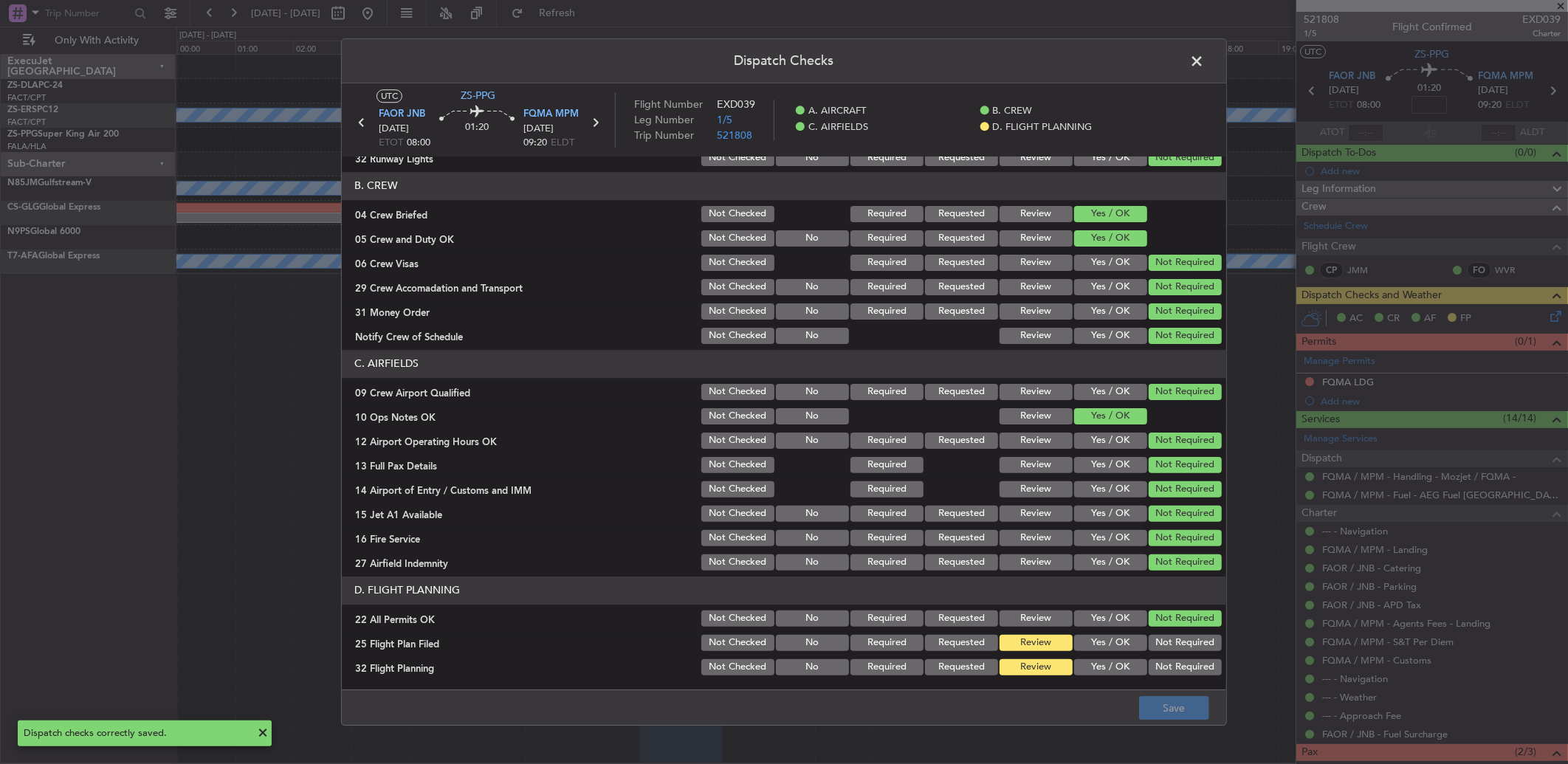
click at [1204, 63] on span at bounding box center [1204, 64] width 0 height 29
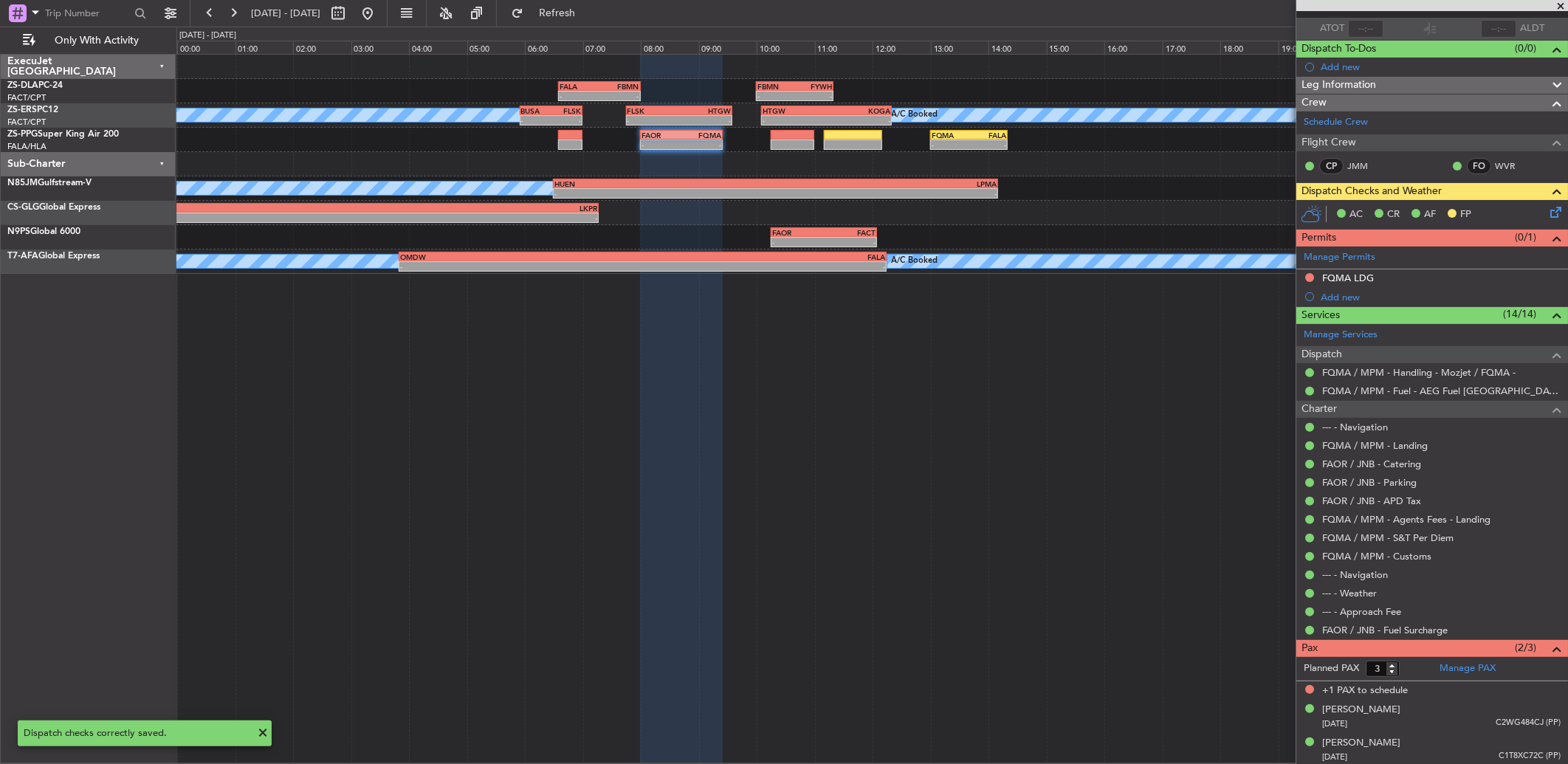
scroll to position [106, 0]
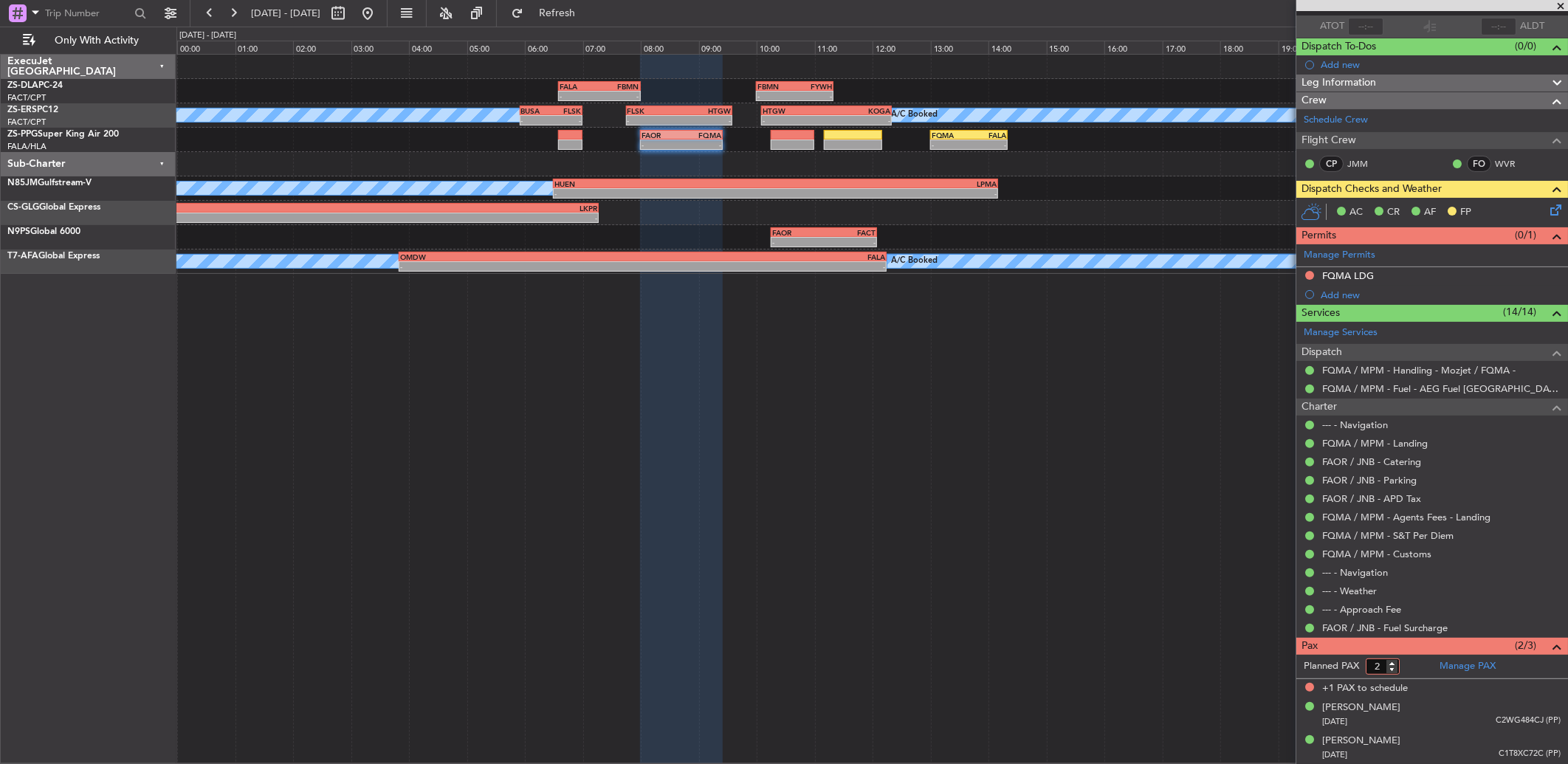
type input "2"
click at [1394, 668] on input "2" at bounding box center [1383, 666] width 34 height 16
click at [1411, 667] on form "Planned PAX" at bounding box center [1364, 666] width 136 height 24
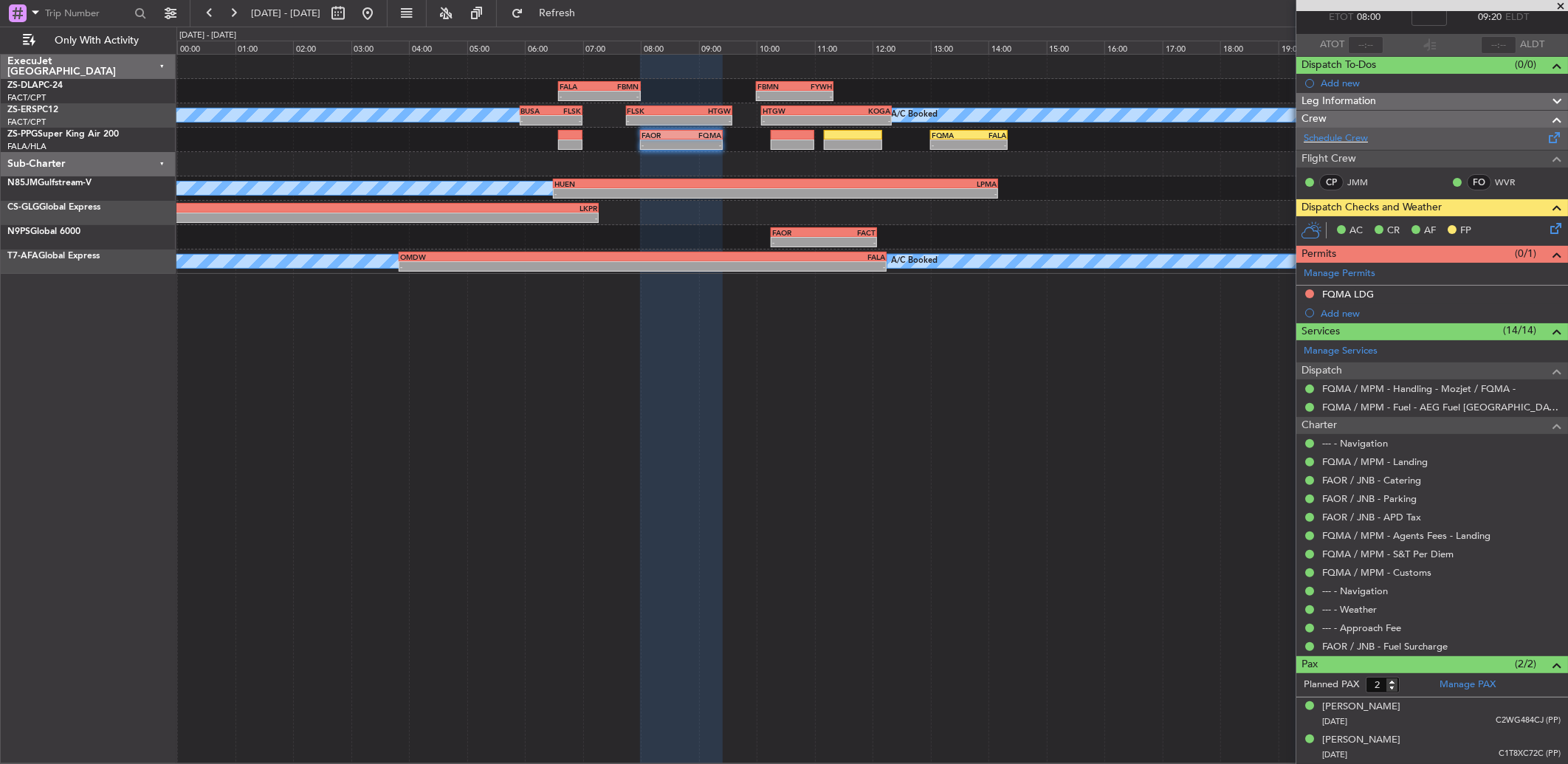
scroll to position [87, 0]
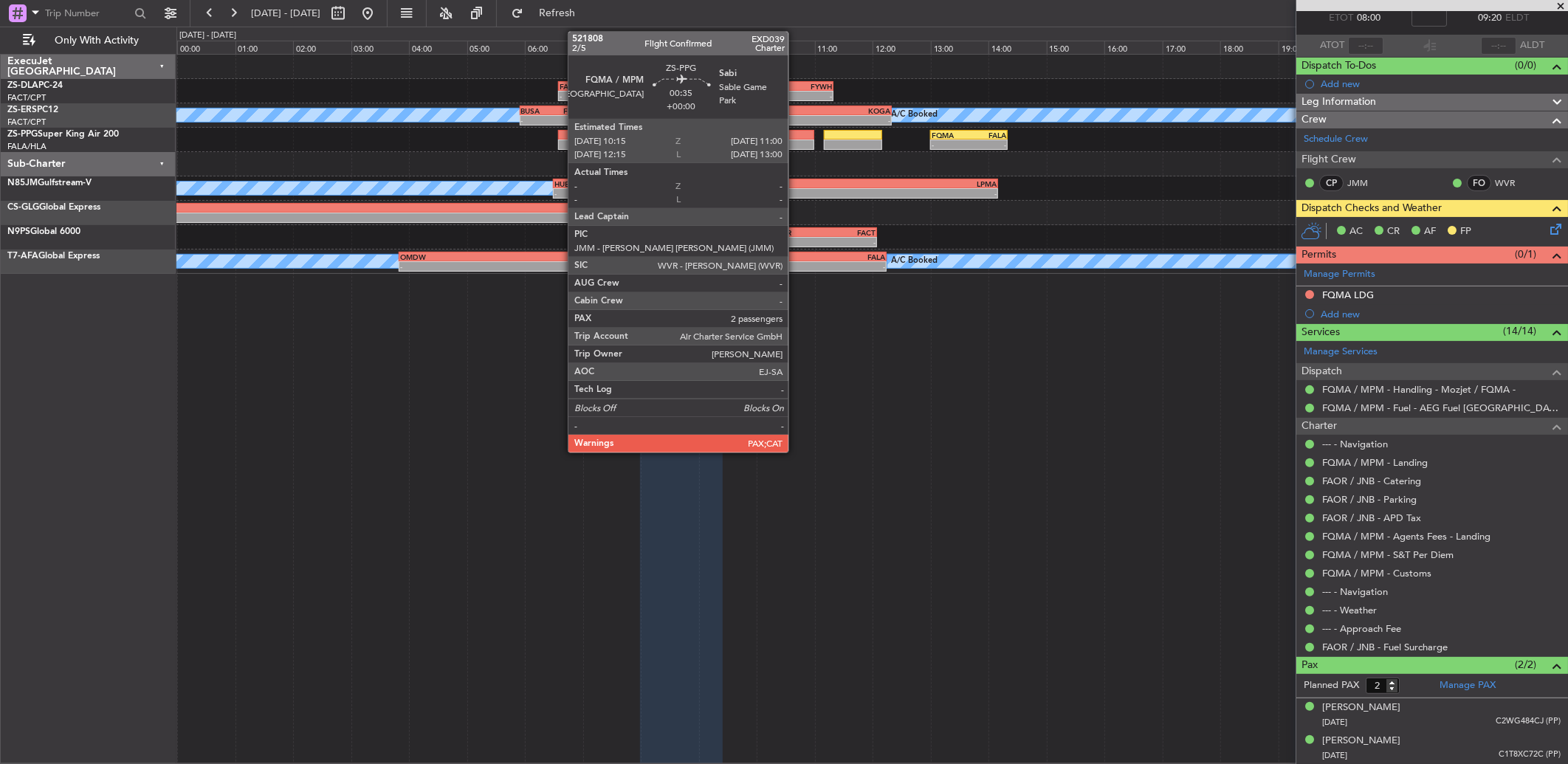
click at [796, 137] on div at bounding box center [793, 135] width 44 height 10
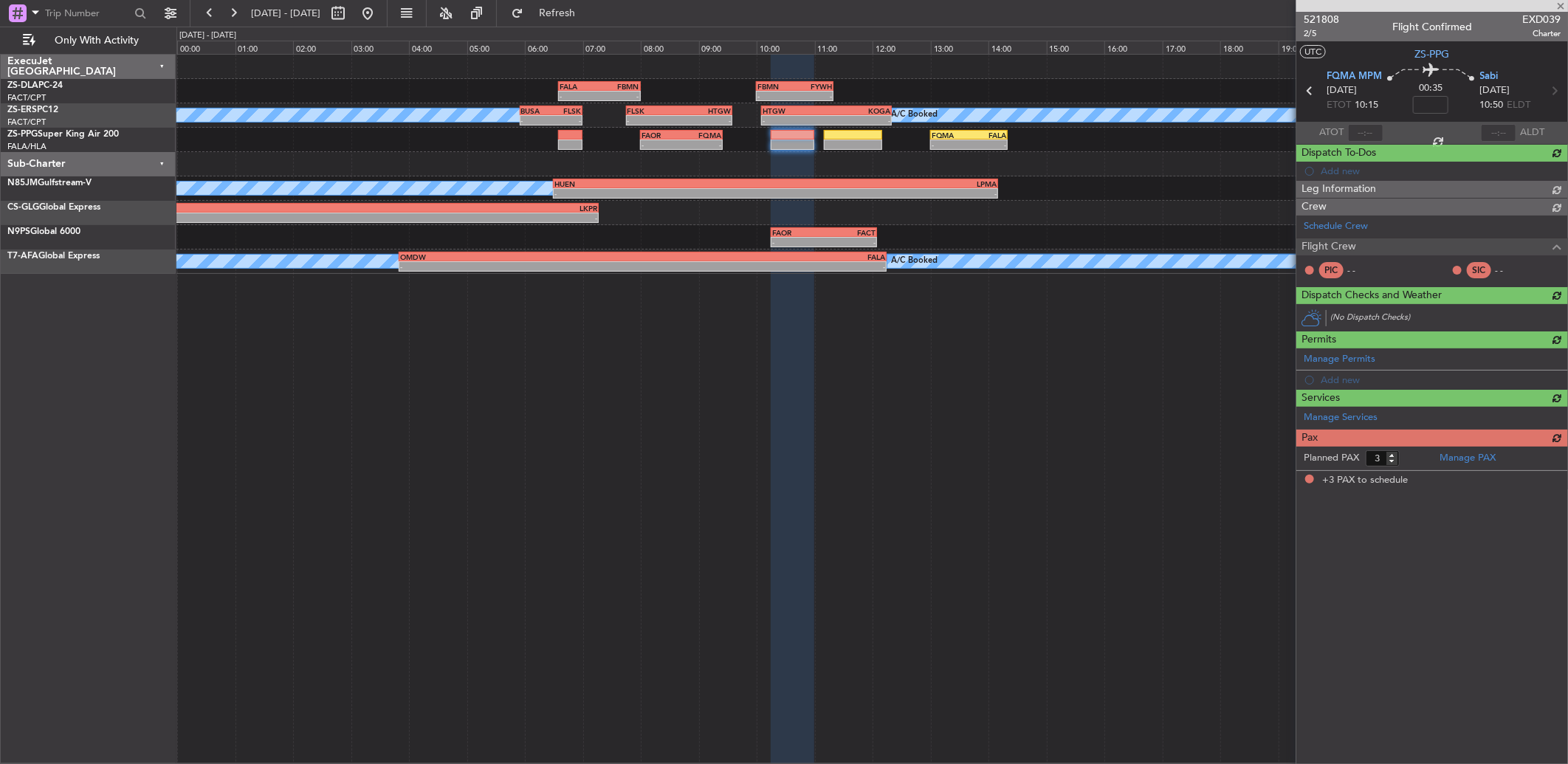
scroll to position [0, 0]
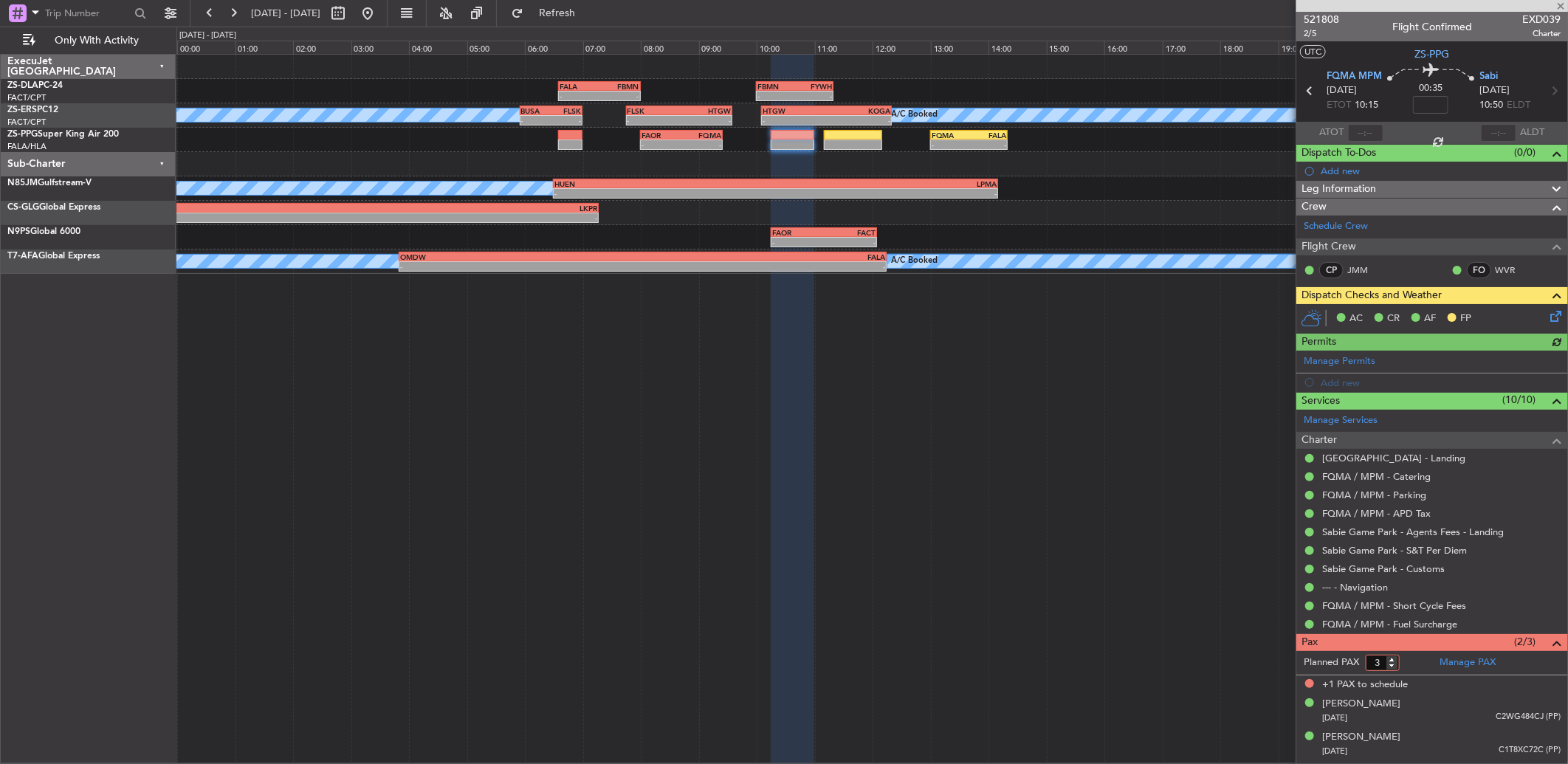
click at [1394, 670] on input "3" at bounding box center [1383, 663] width 34 height 16
type input "2"
click at [1395, 667] on input "2" at bounding box center [1383, 663] width 34 height 16
click at [1418, 663] on form "Planned PAX" at bounding box center [1364, 663] width 136 height 24
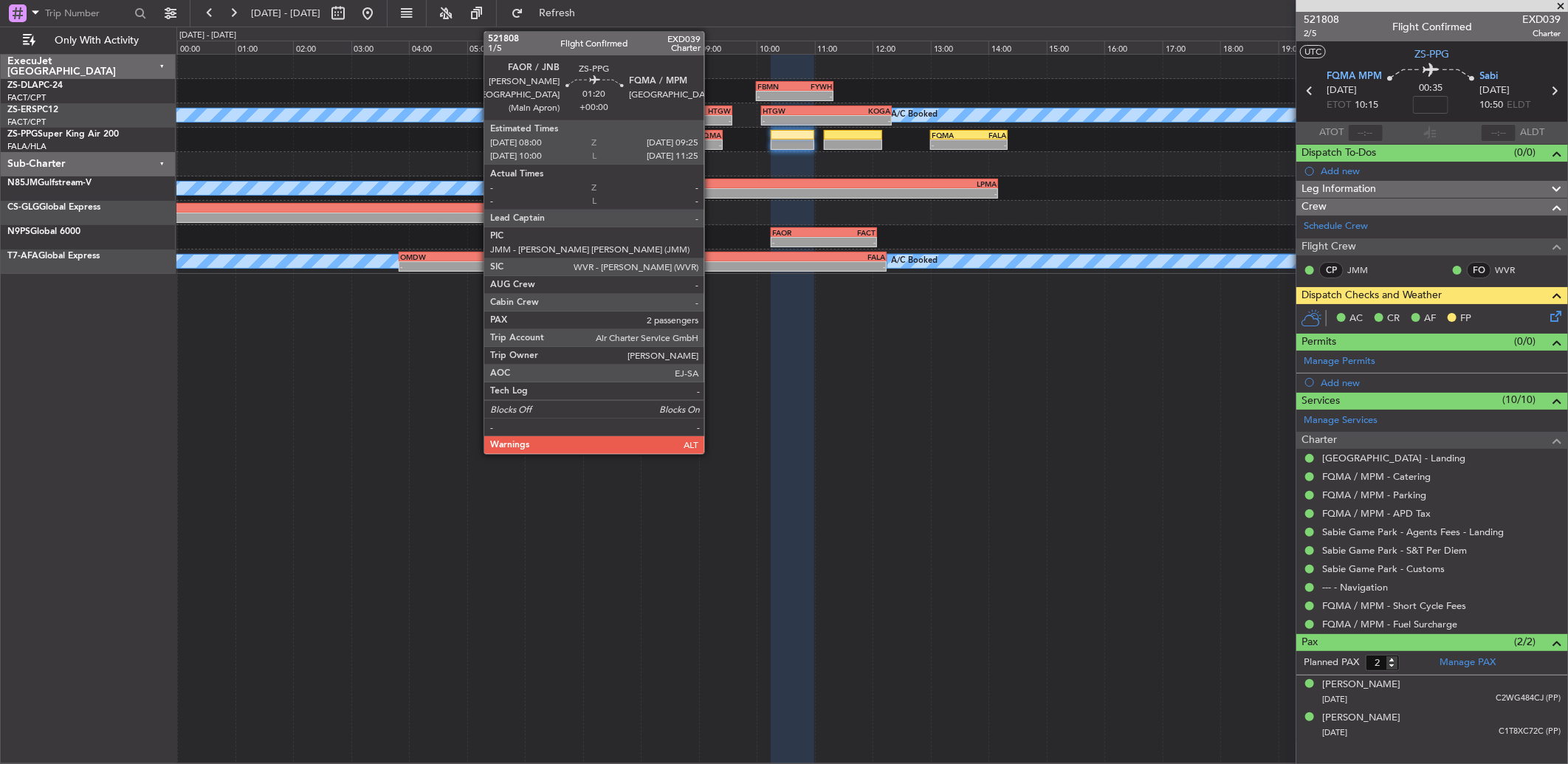
click at [712, 140] on div "-" at bounding box center [702, 144] width 40 height 9
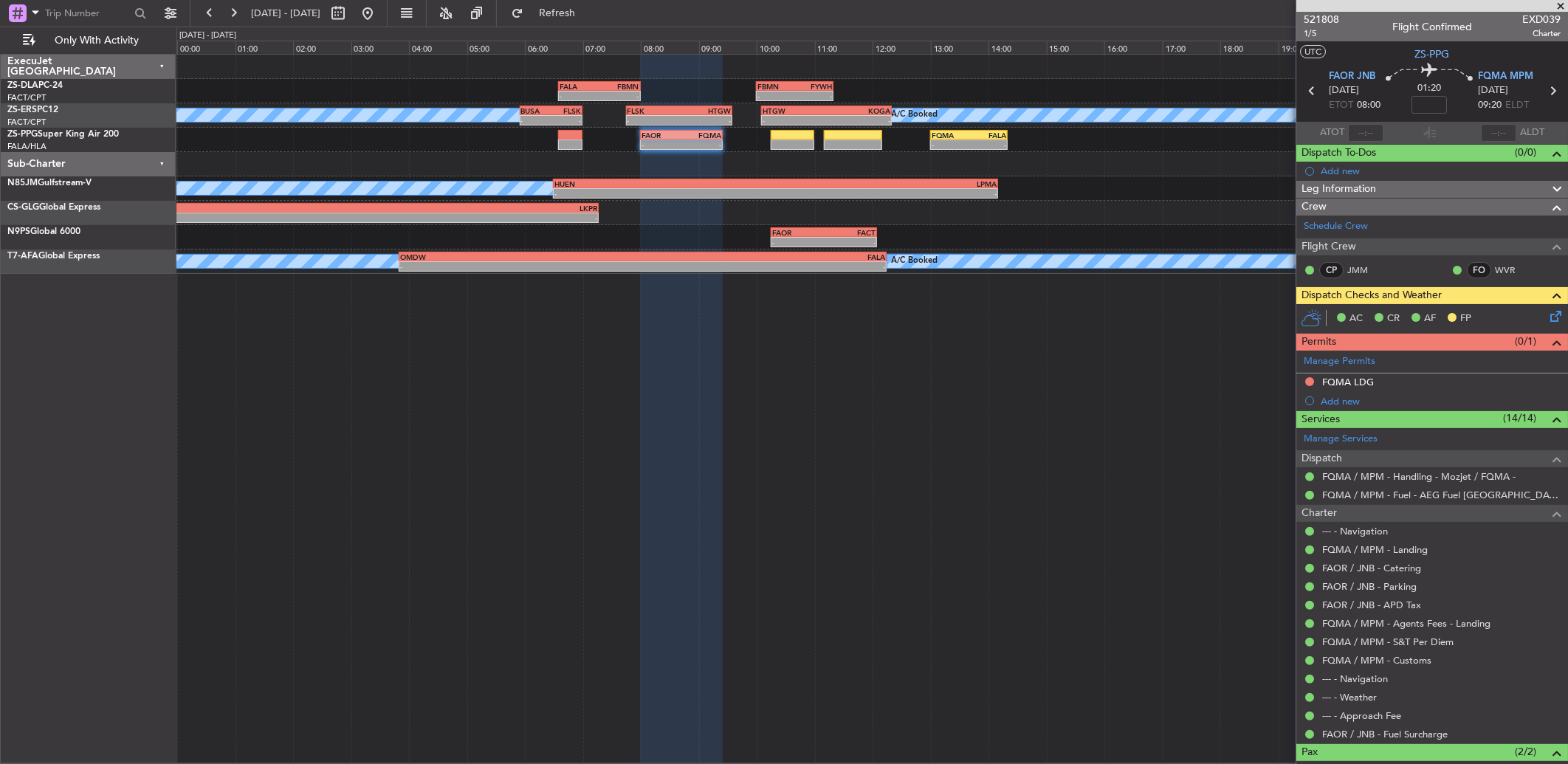
click at [1305, 93] on icon at bounding box center [1312, 91] width 19 height 19
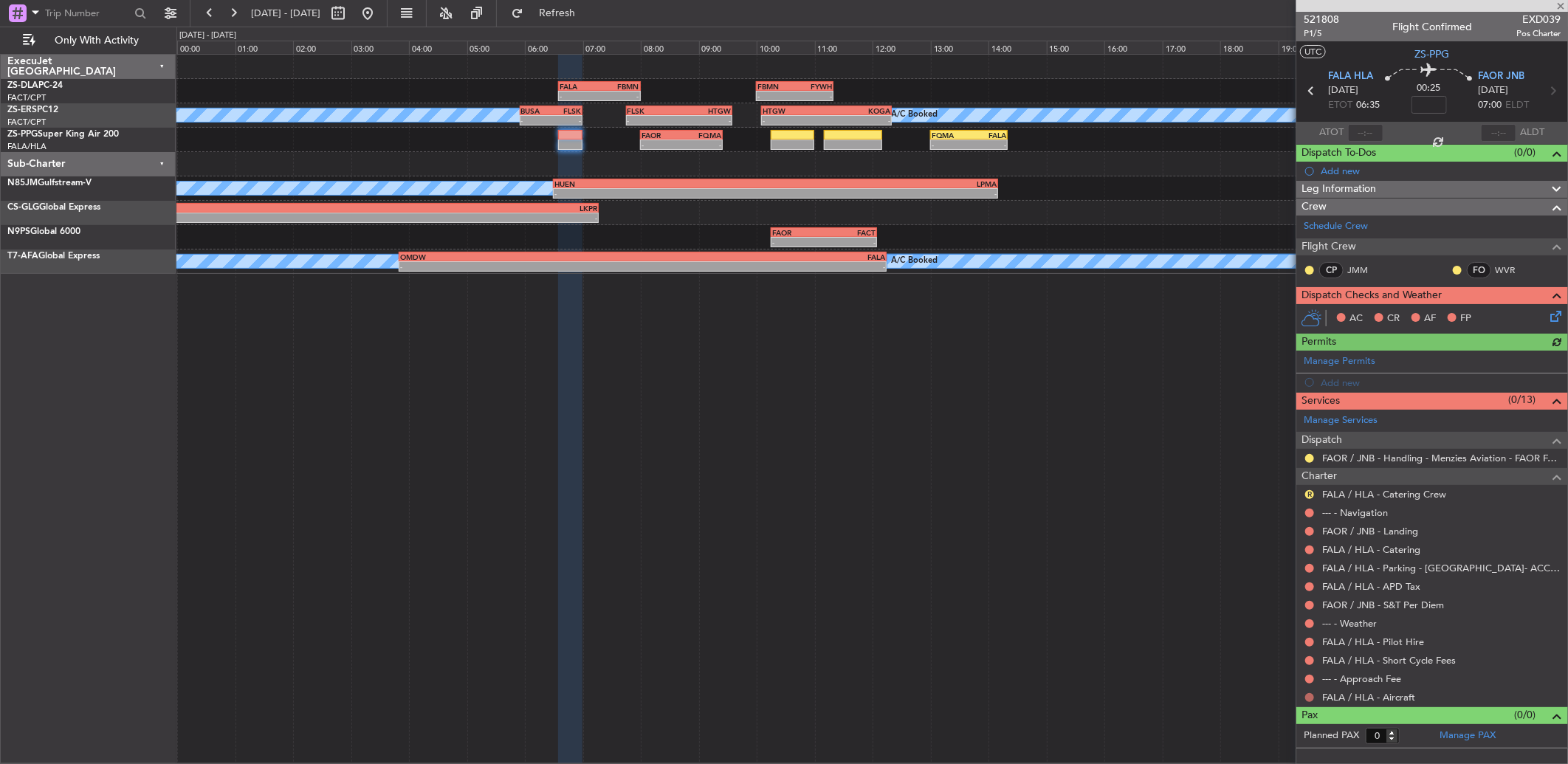
click at [1311, 699] on button at bounding box center [1309, 697] width 9 height 9
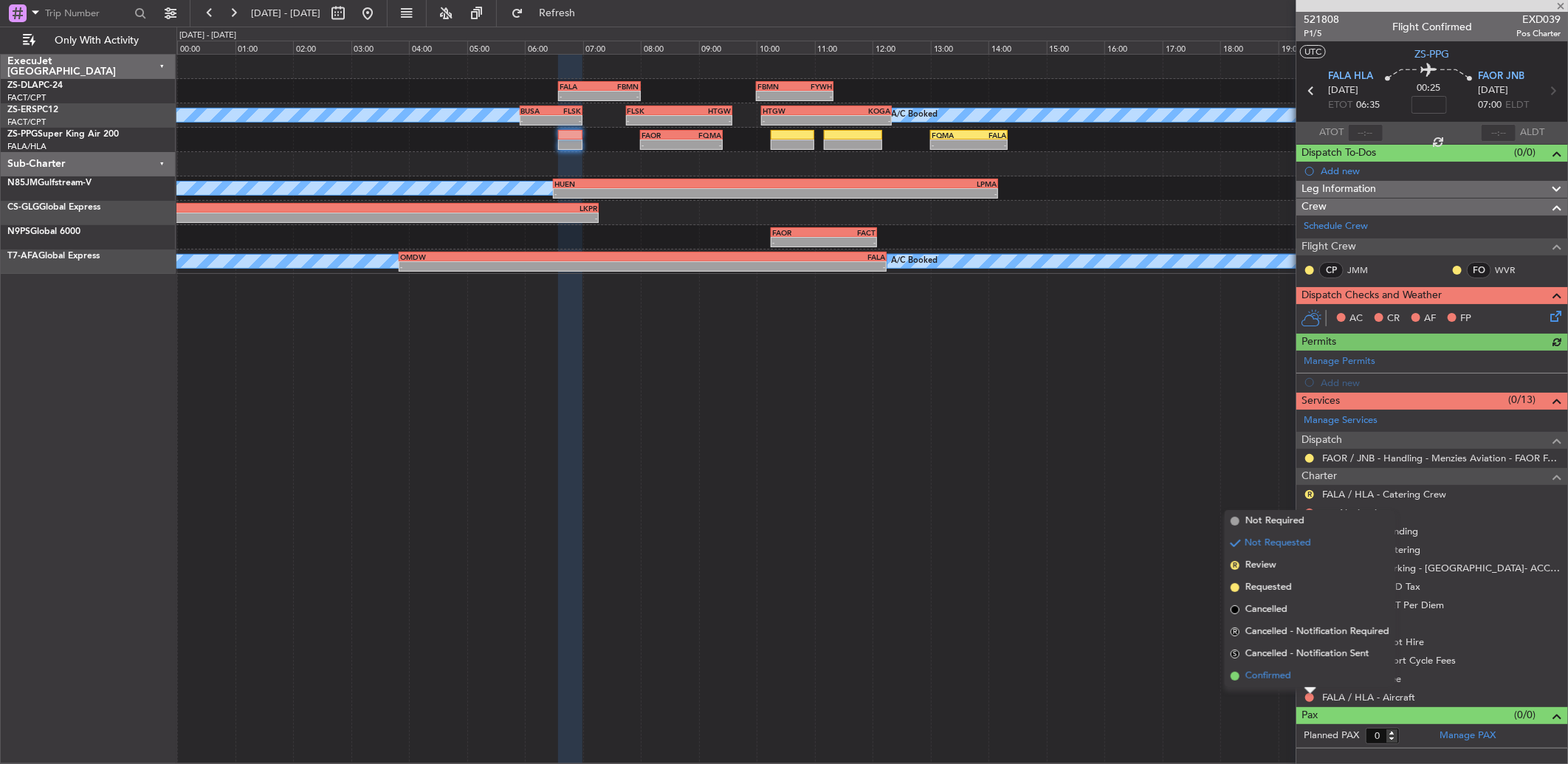
click at [1308, 676] on li "Confirmed" at bounding box center [1310, 676] width 171 height 22
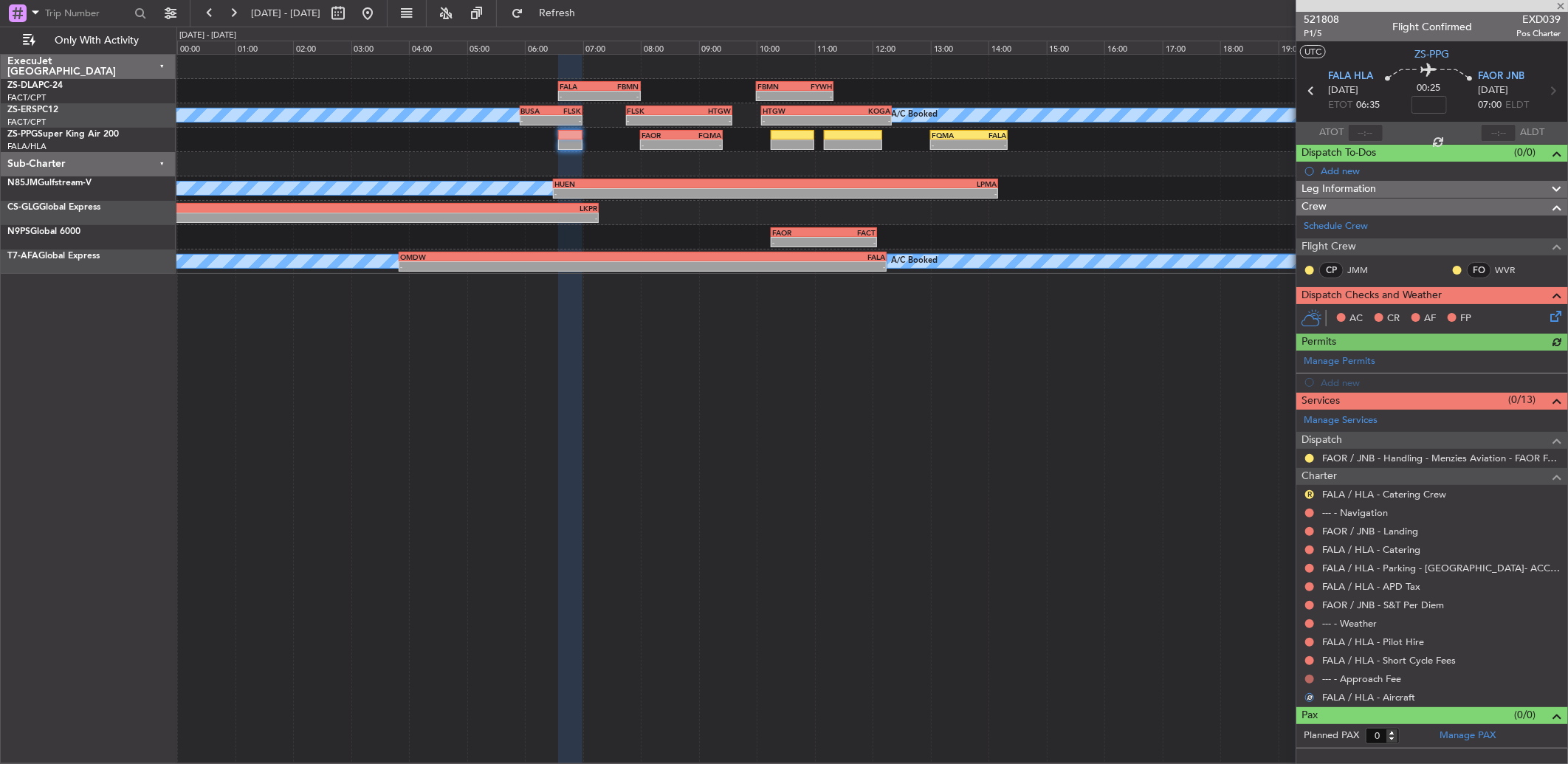
click at [1310, 676] on button at bounding box center [1309, 679] width 9 height 9
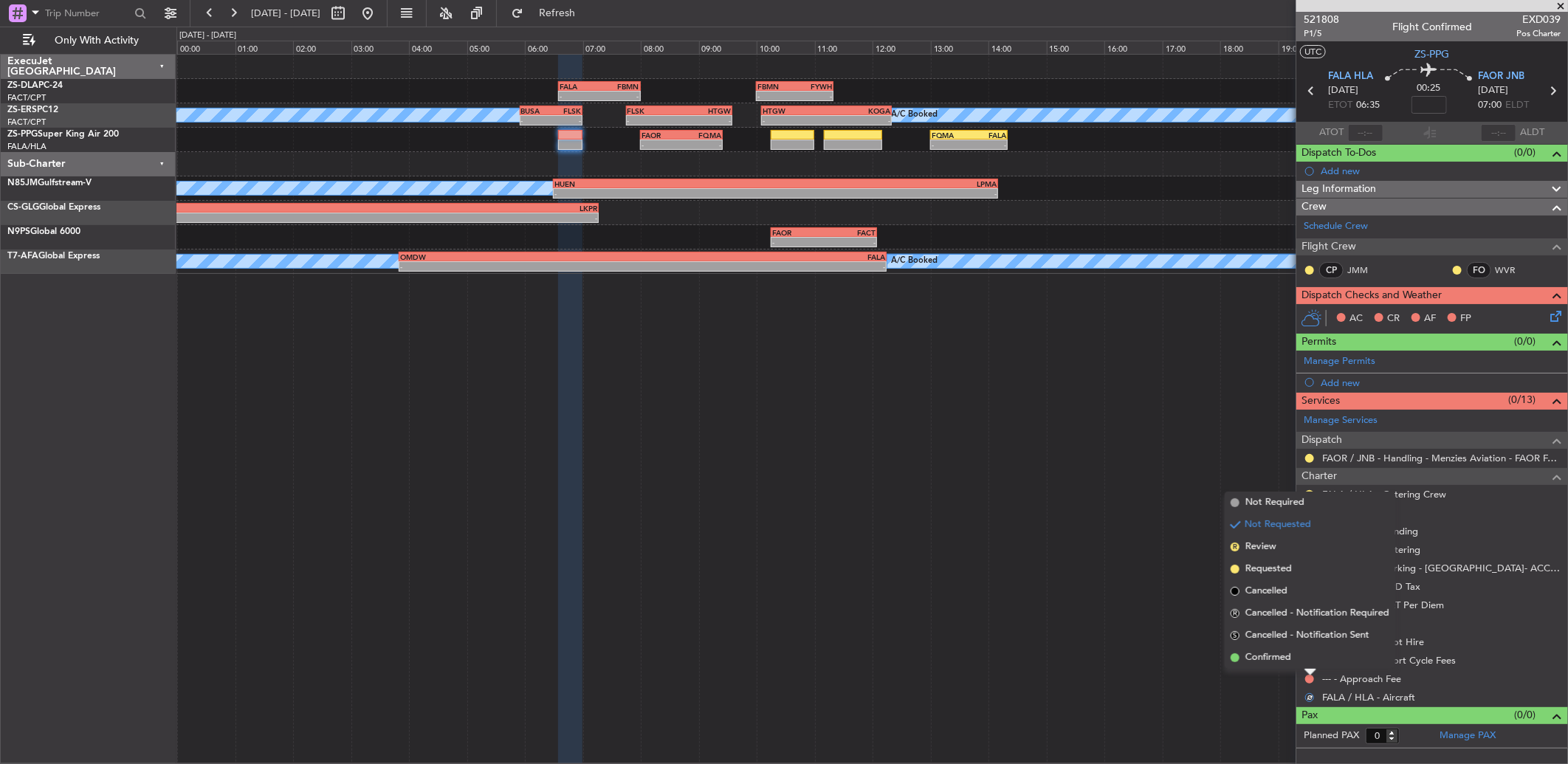
click at [1310, 673] on div at bounding box center [1310, 672] width 11 height 6
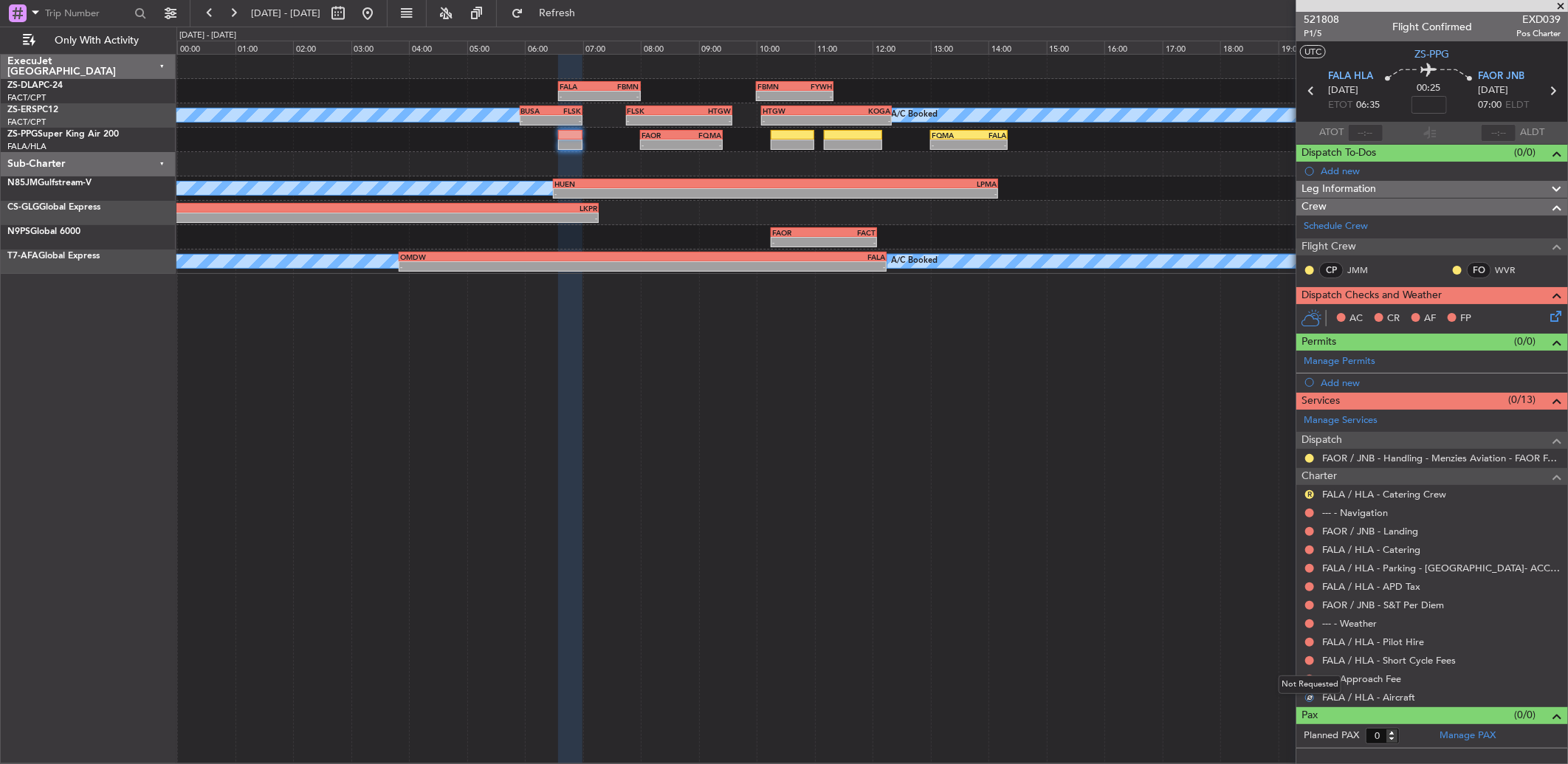
click at [1308, 676] on div "Not Requested" at bounding box center [1310, 684] width 63 height 18
click at [1311, 676] on button at bounding box center [1309, 679] width 9 height 9
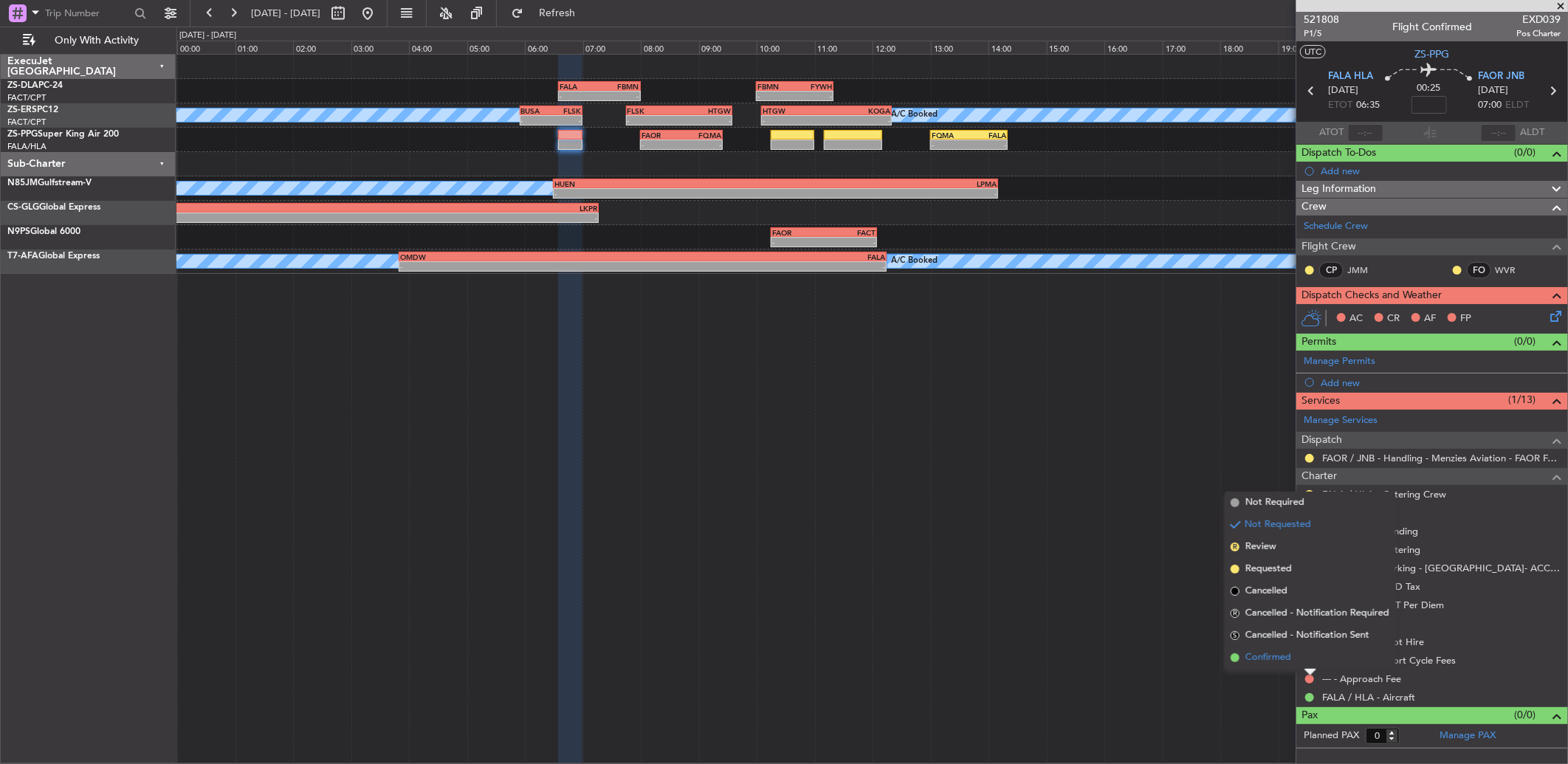
click at [1311, 657] on li "Confirmed" at bounding box center [1310, 657] width 171 height 22
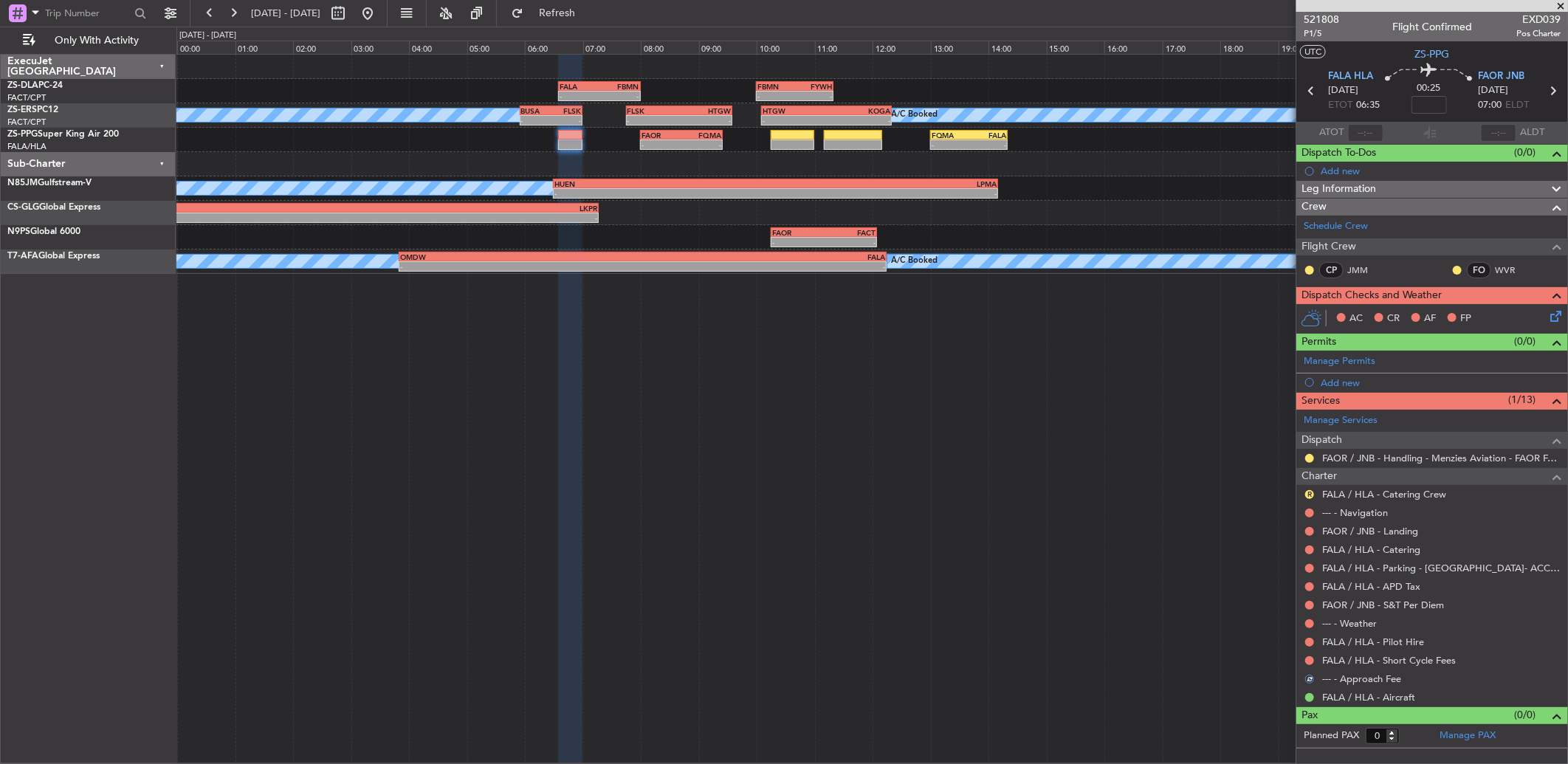
click at [1311, 657] on button at bounding box center [1309, 660] width 9 height 9
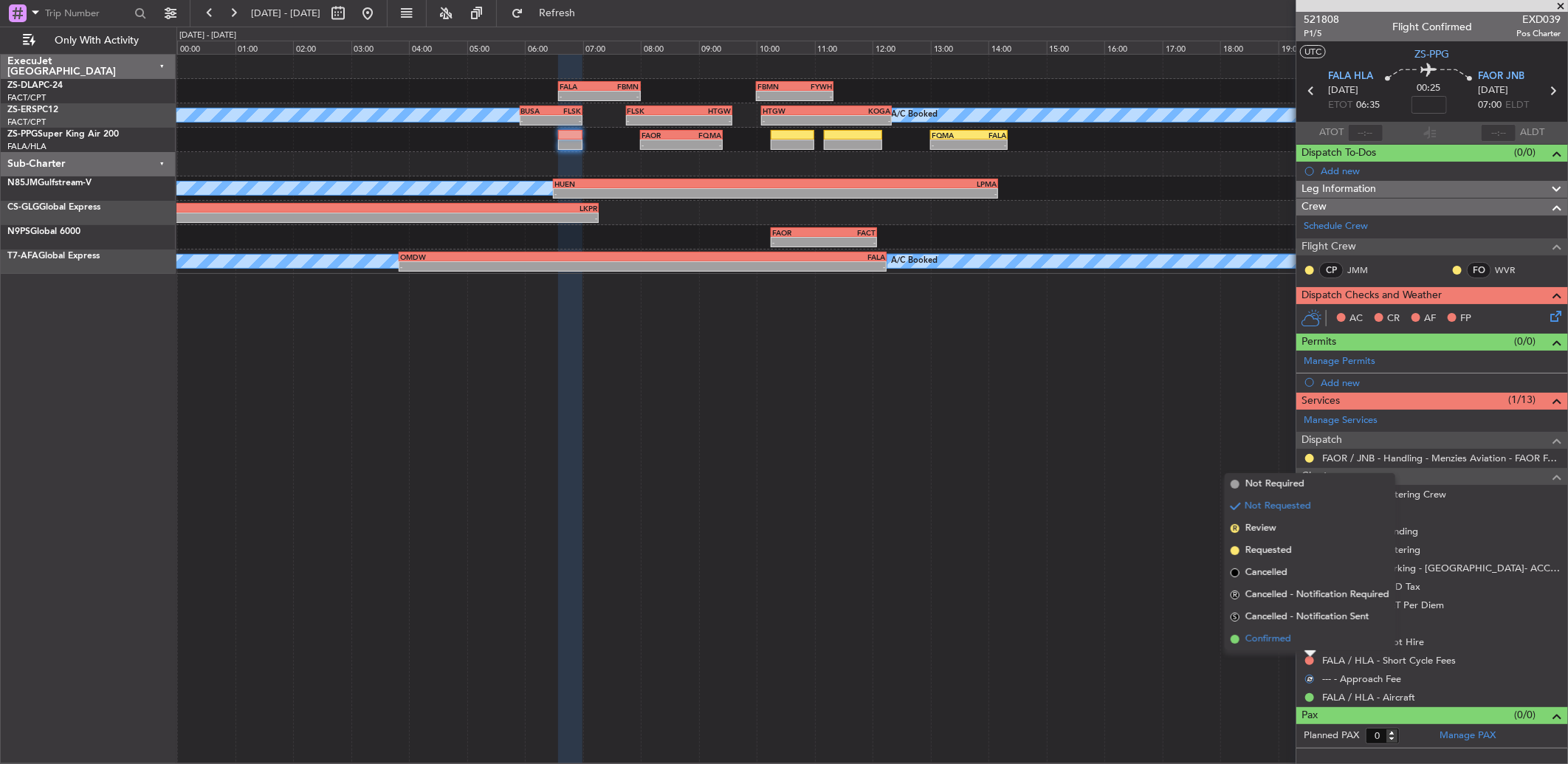
click at [1307, 640] on li "Confirmed" at bounding box center [1310, 639] width 171 height 22
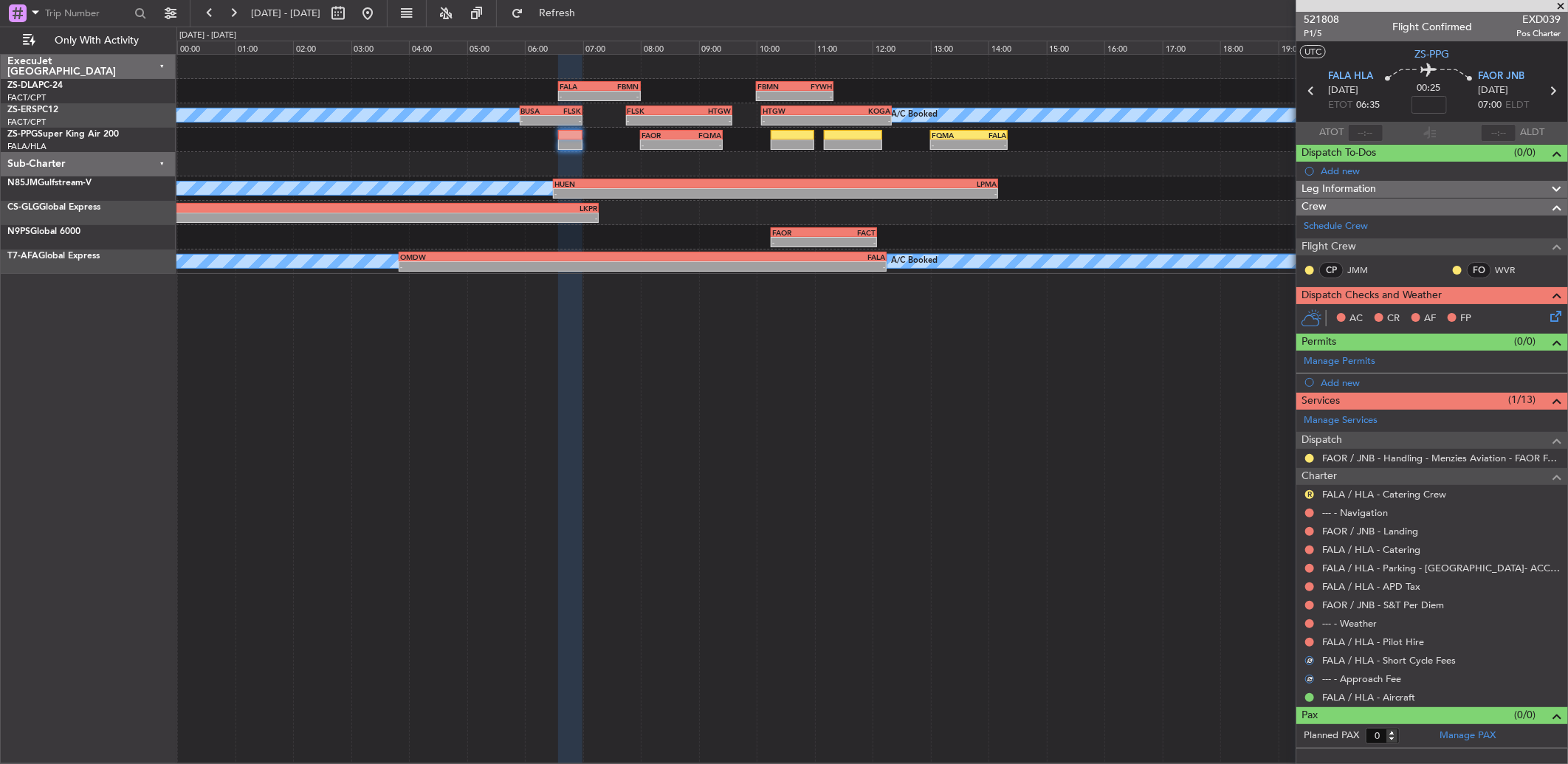
click at [1307, 640] on button at bounding box center [1309, 642] width 9 height 9
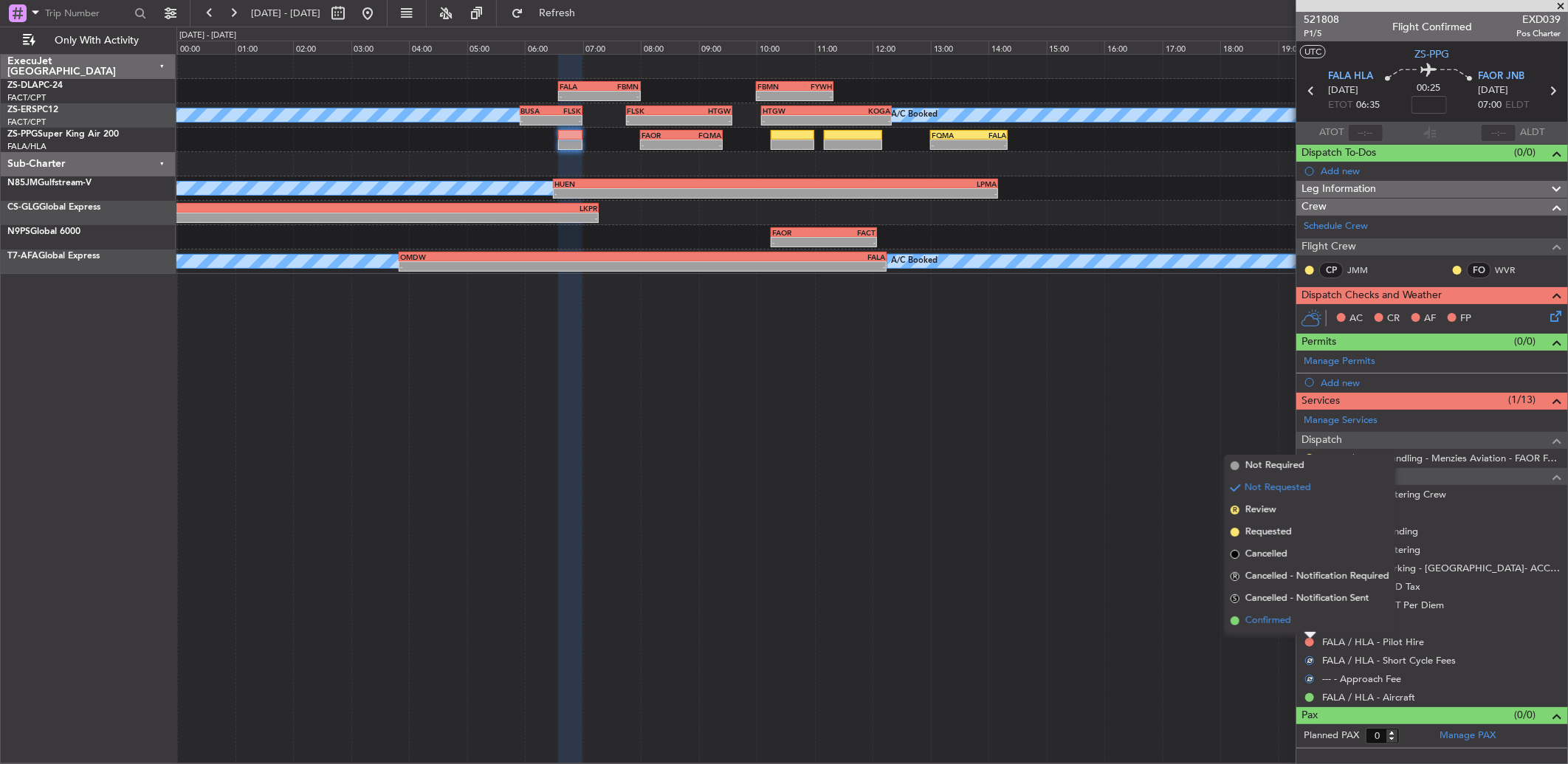
click at [1308, 629] on li "Confirmed" at bounding box center [1310, 620] width 171 height 22
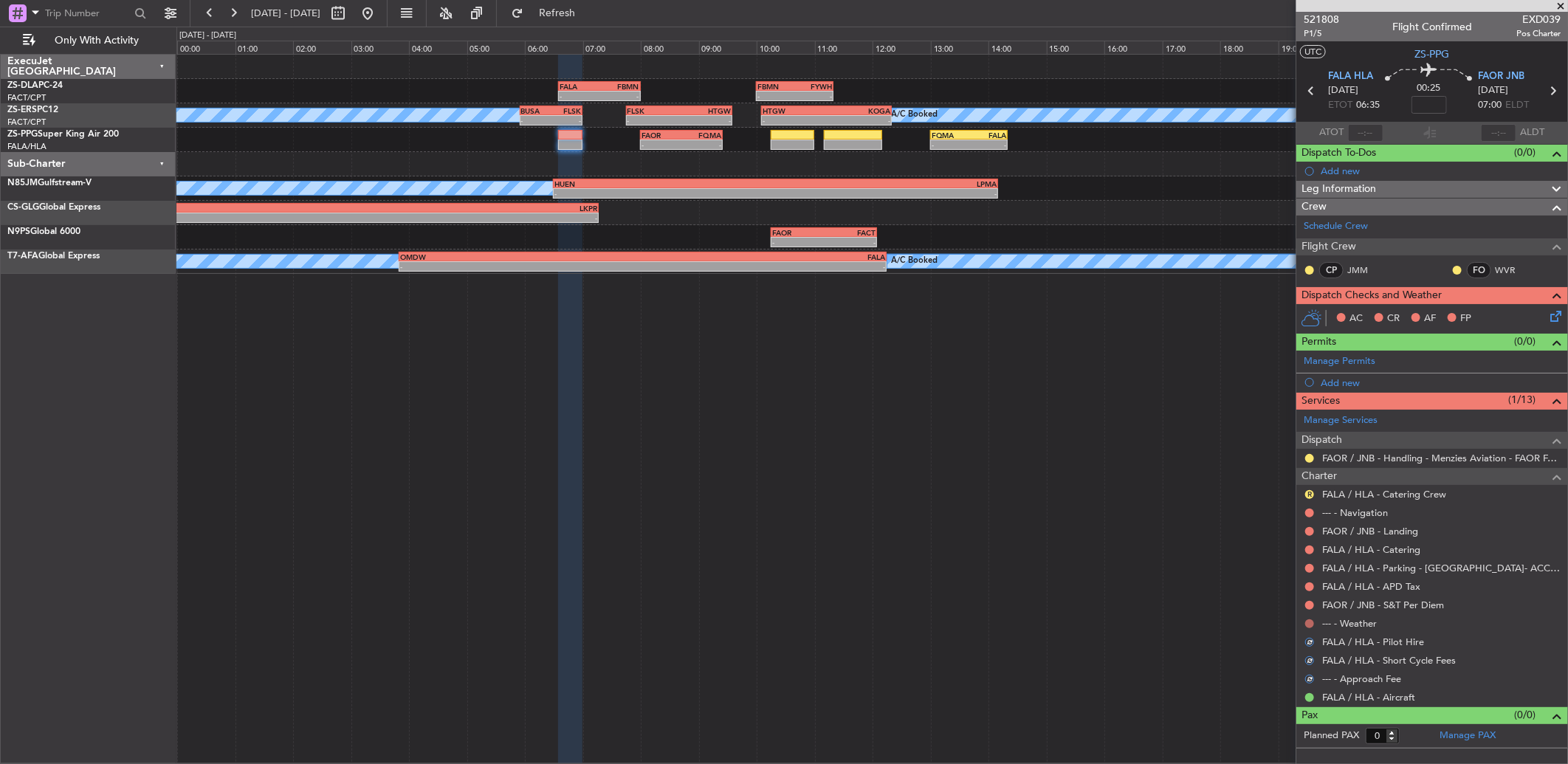
click at [1310, 623] on button at bounding box center [1309, 623] width 9 height 9
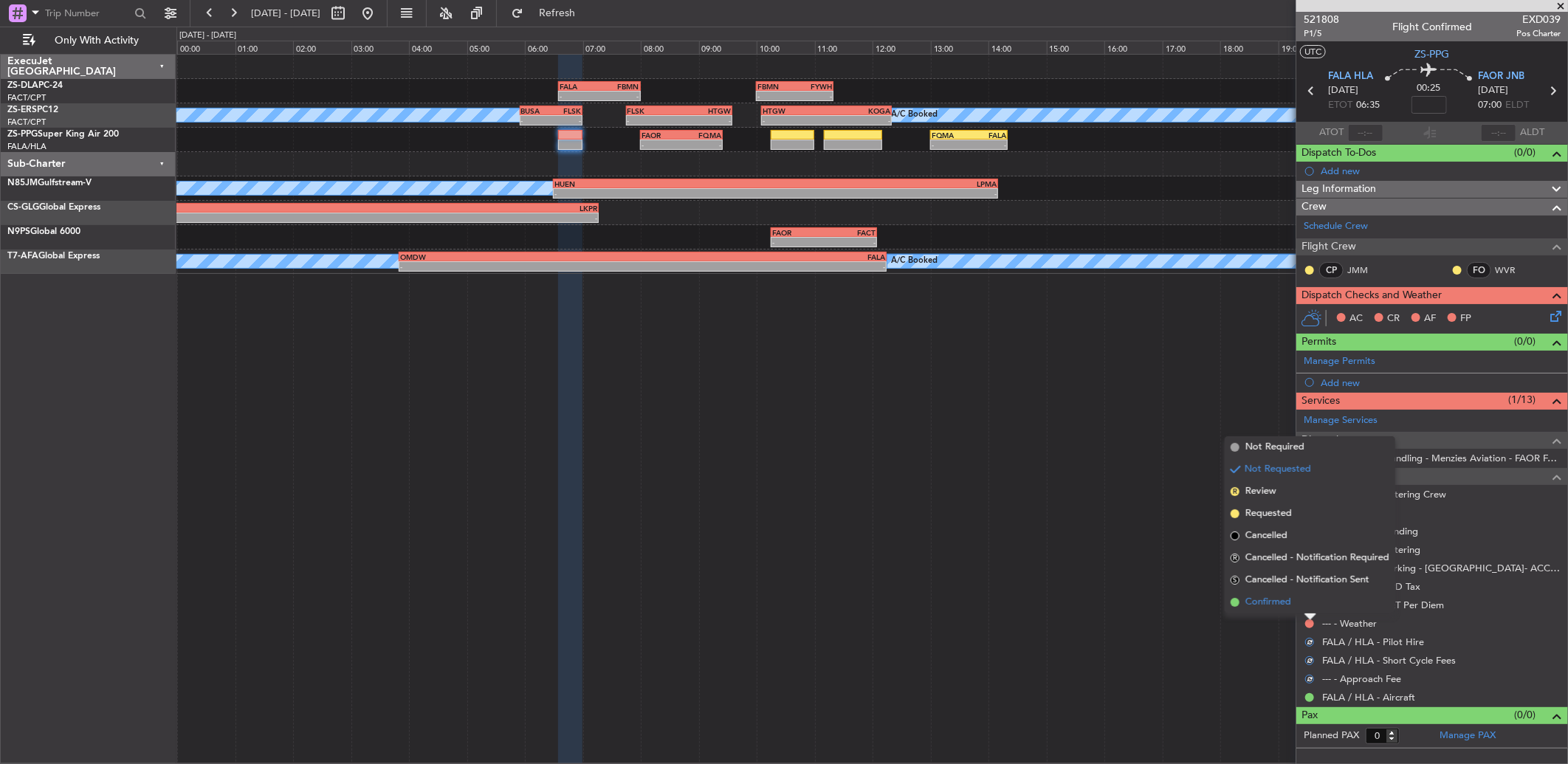
click at [1310, 603] on li "Confirmed" at bounding box center [1310, 602] width 171 height 22
click at [1311, 603] on button at bounding box center [1309, 605] width 9 height 9
click at [1313, 581] on li "Confirmed" at bounding box center [1310, 583] width 171 height 22
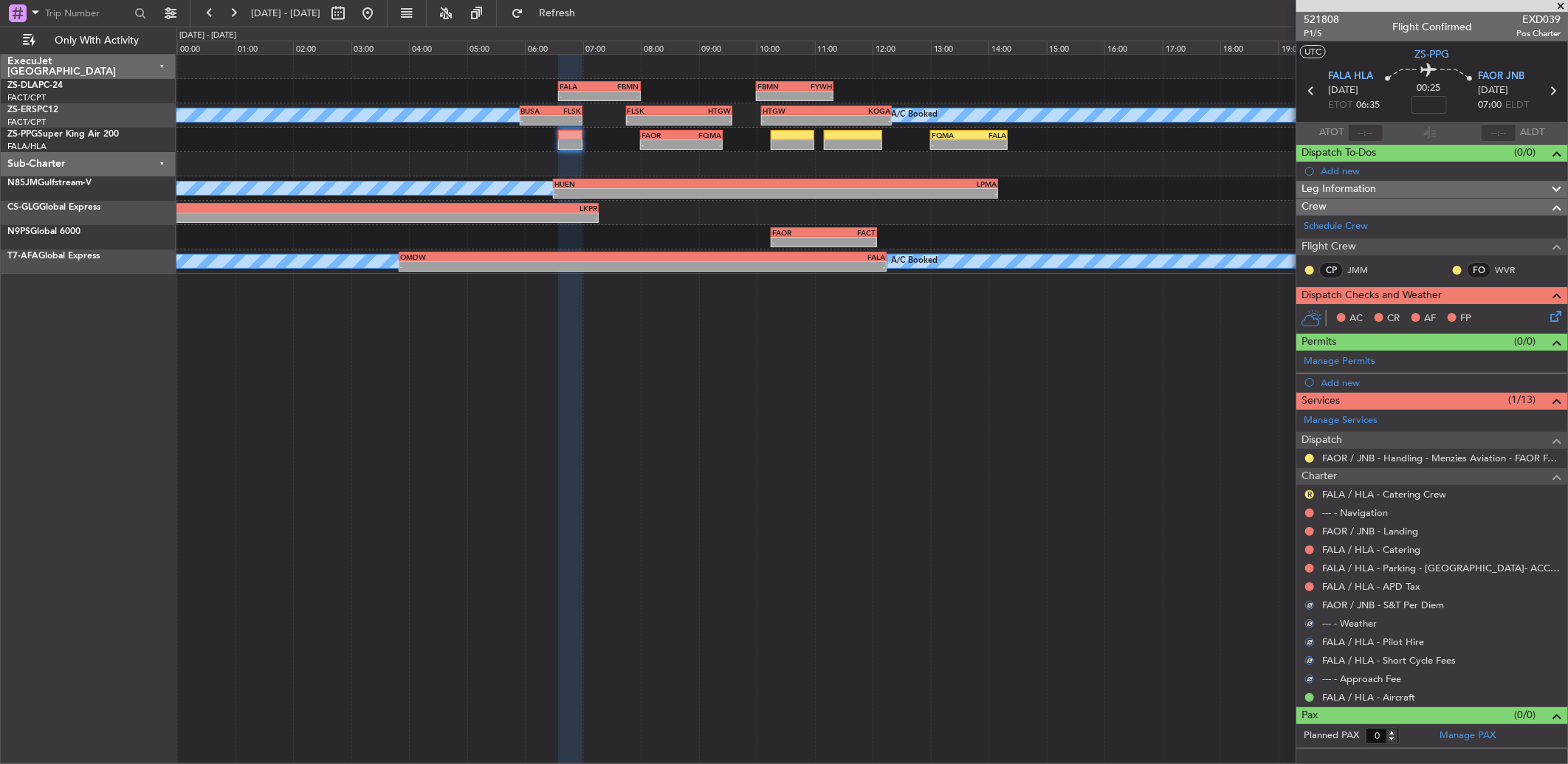
click at [1313, 581] on div at bounding box center [1309, 587] width 11 height 11
drag, startPoint x: 1313, startPoint y: 581, endPoint x: 1311, endPoint y: 590, distance: 9.2
click at [1311, 590] on button at bounding box center [1309, 586] width 9 height 9
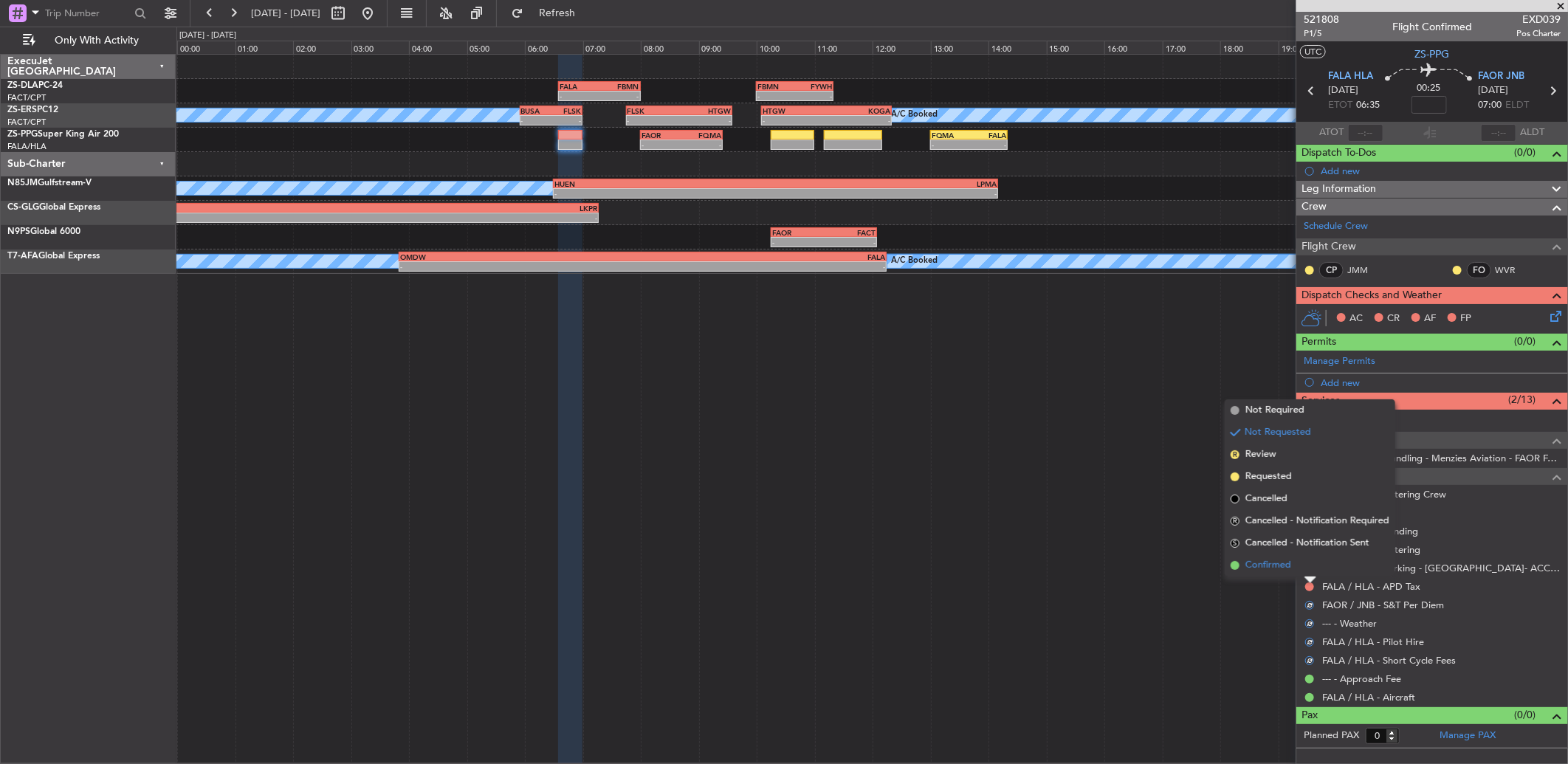
click at [1319, 566] on li "Confirmed" at bounding box center [1310, 565] width 171 height 22
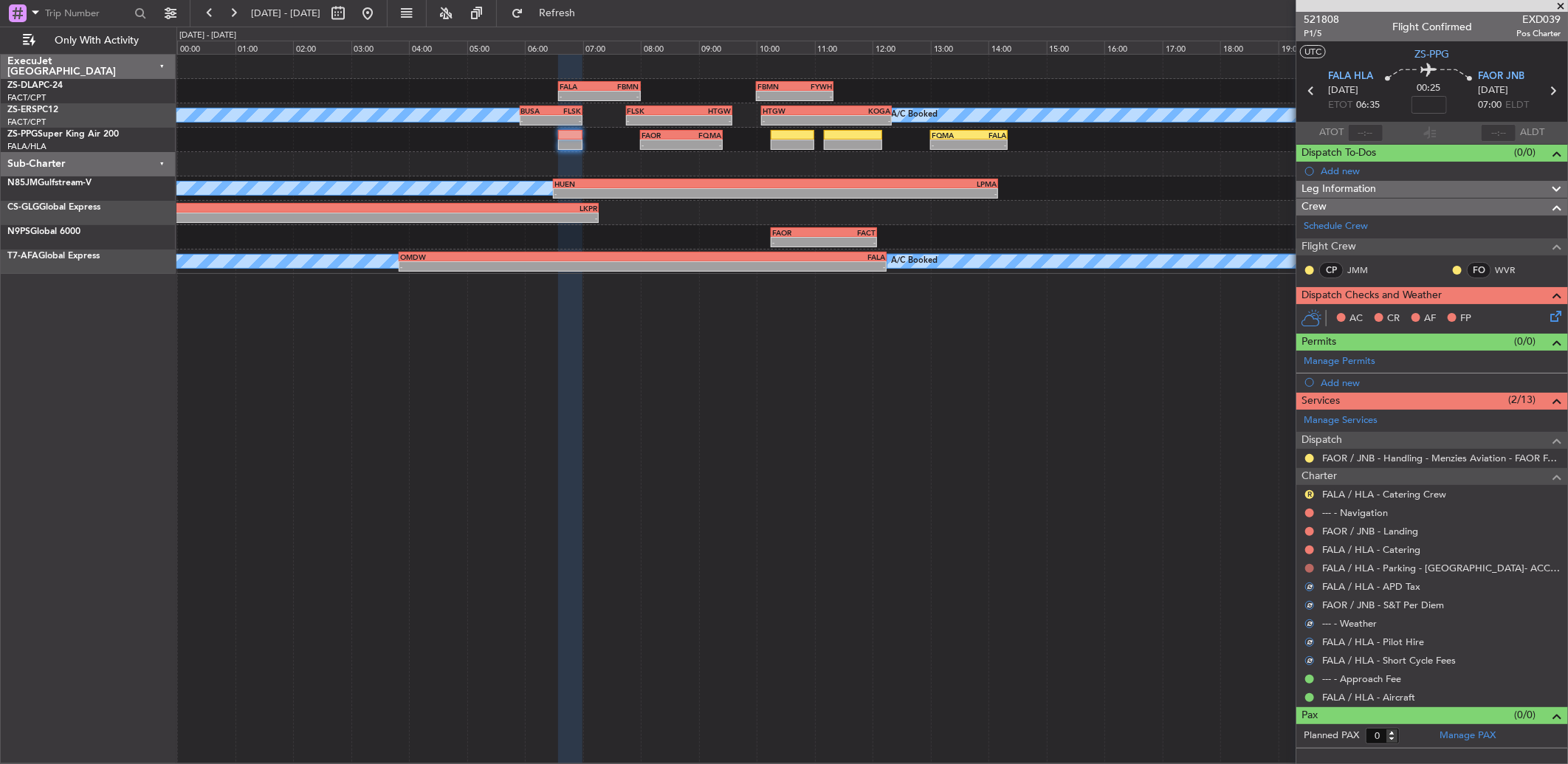
click at [1314, 571] on div at bounding box center [1309, 568] width 11 height 11
click at [1309, 571] on button at bounding box center [1309, 568] width 9 height 9
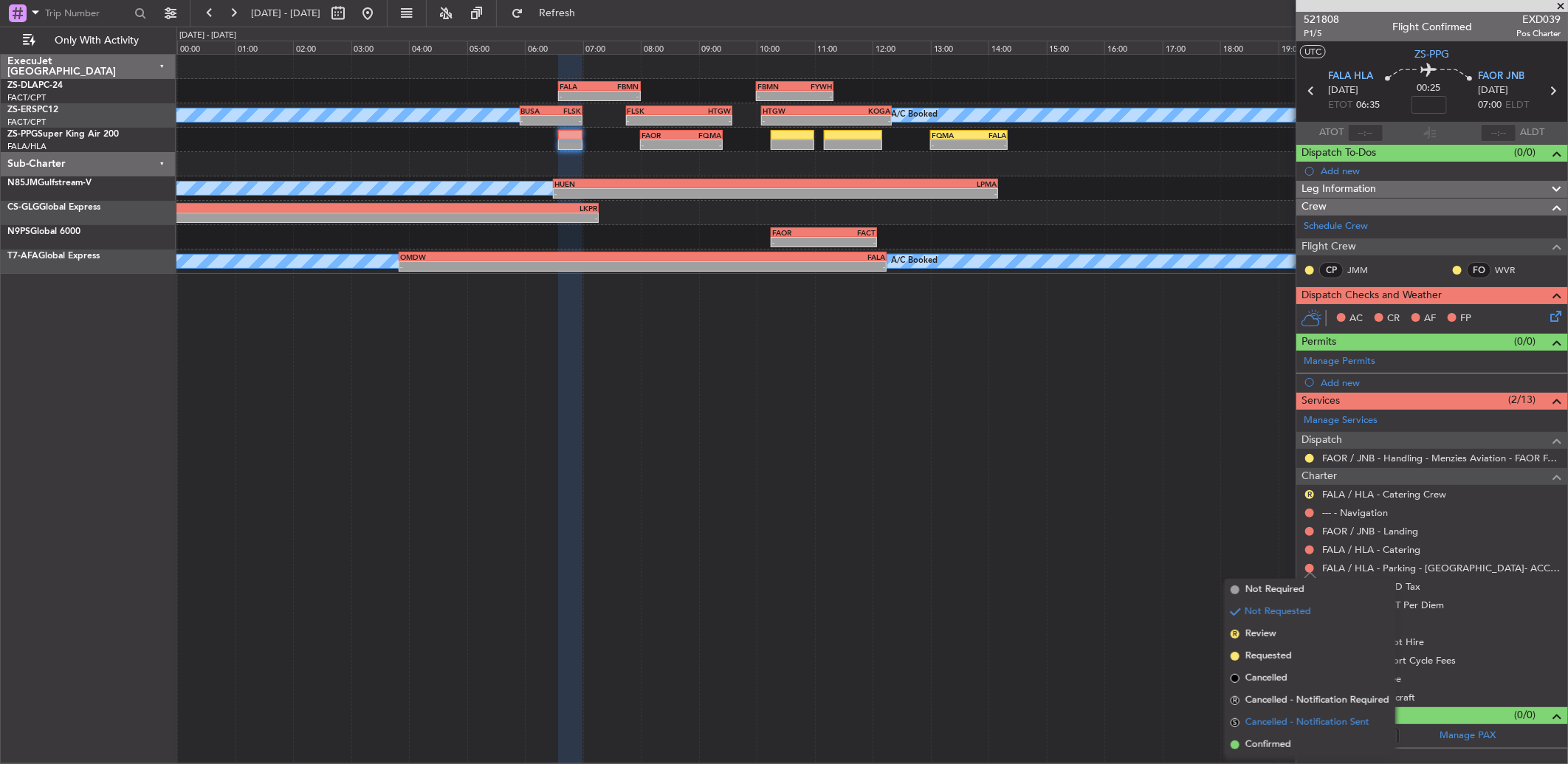
click at [1310, 733] on li "S Cancelled - Notification Sent" at bounding box center [1310, 722] width 171 height 22
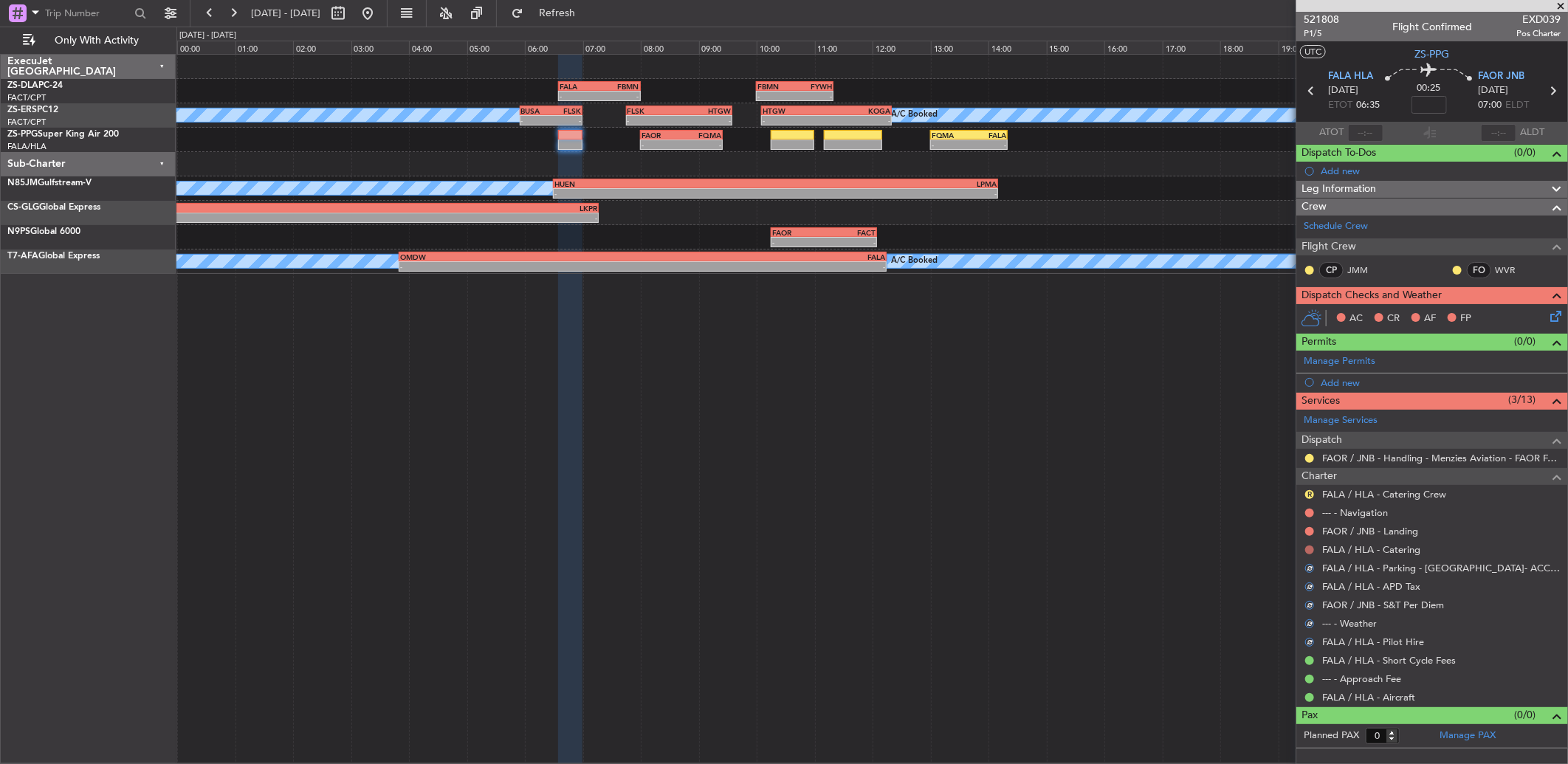
click at [1310, 547] on button at bounding box center [1309, 550] width 9 height 9
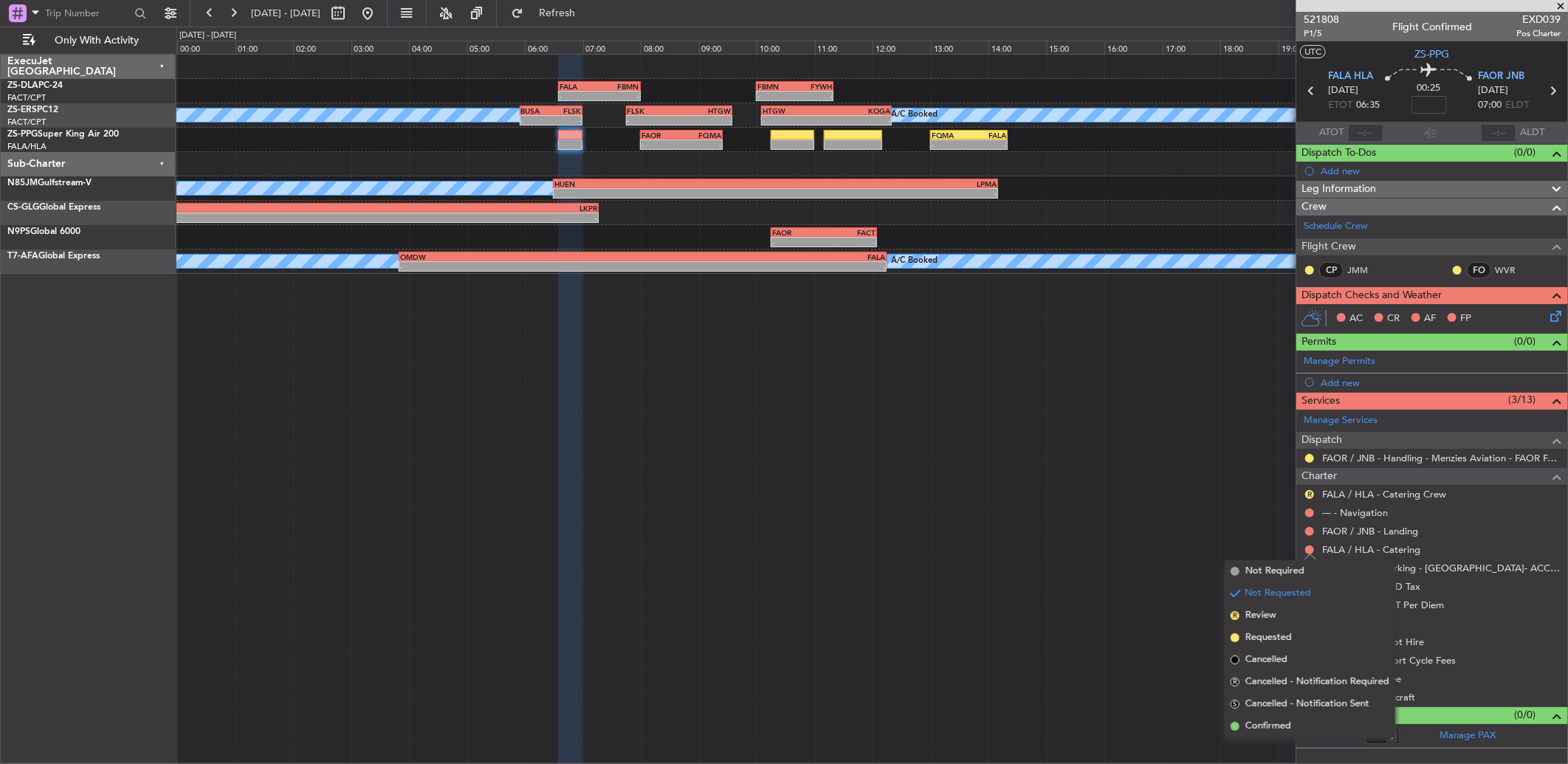
drag, startPoint x: 1277, startPoint y: 724, endPoint x: 1313, endPoint y: 579, distance: 149.4
click at [1280, 721] on span "Confirmed" at bounding box center [1268, 727] width 46 height 15
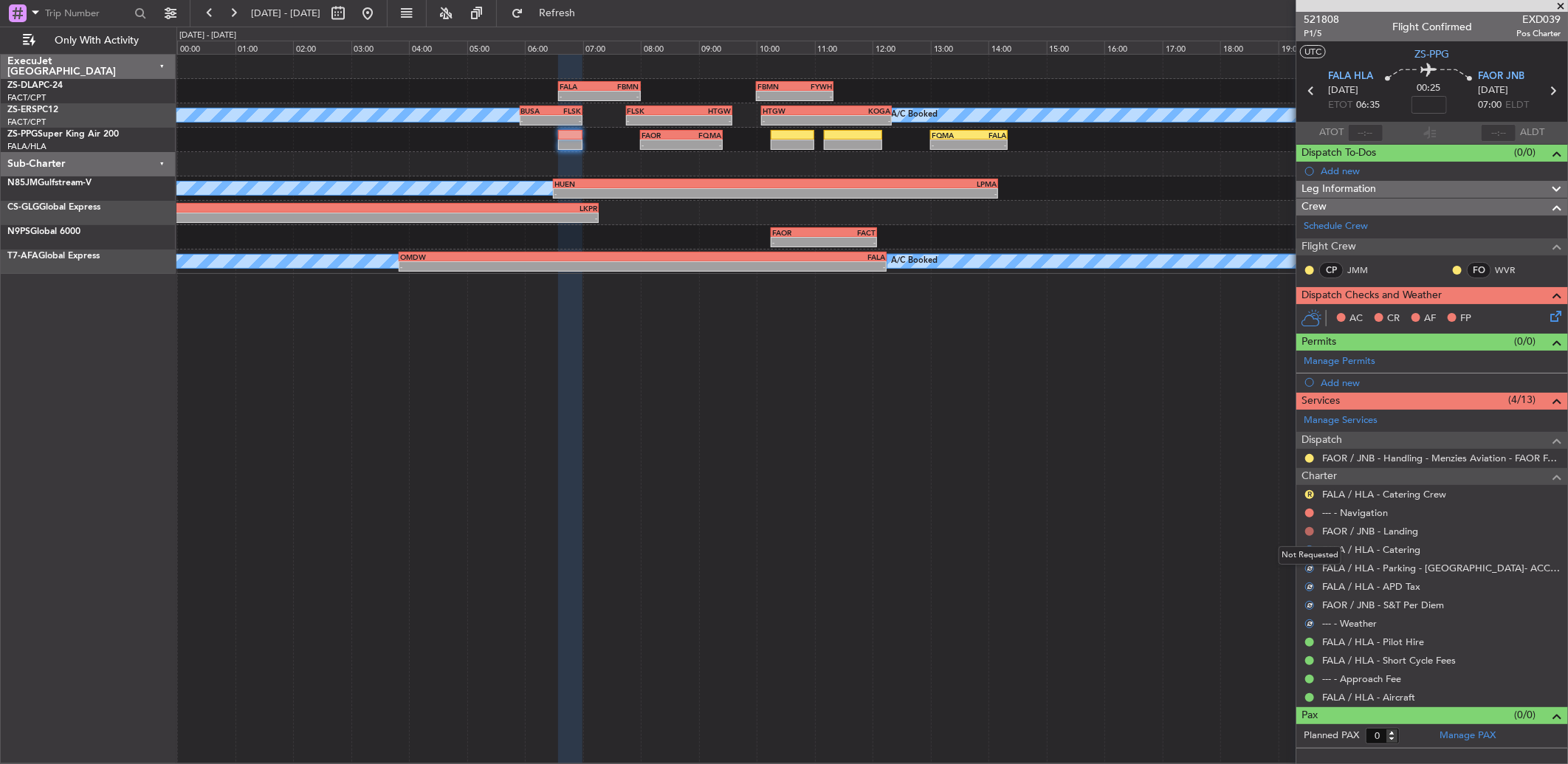
click at [1311, 534] on button at bounding box center [1309, 531] width 9 height 9
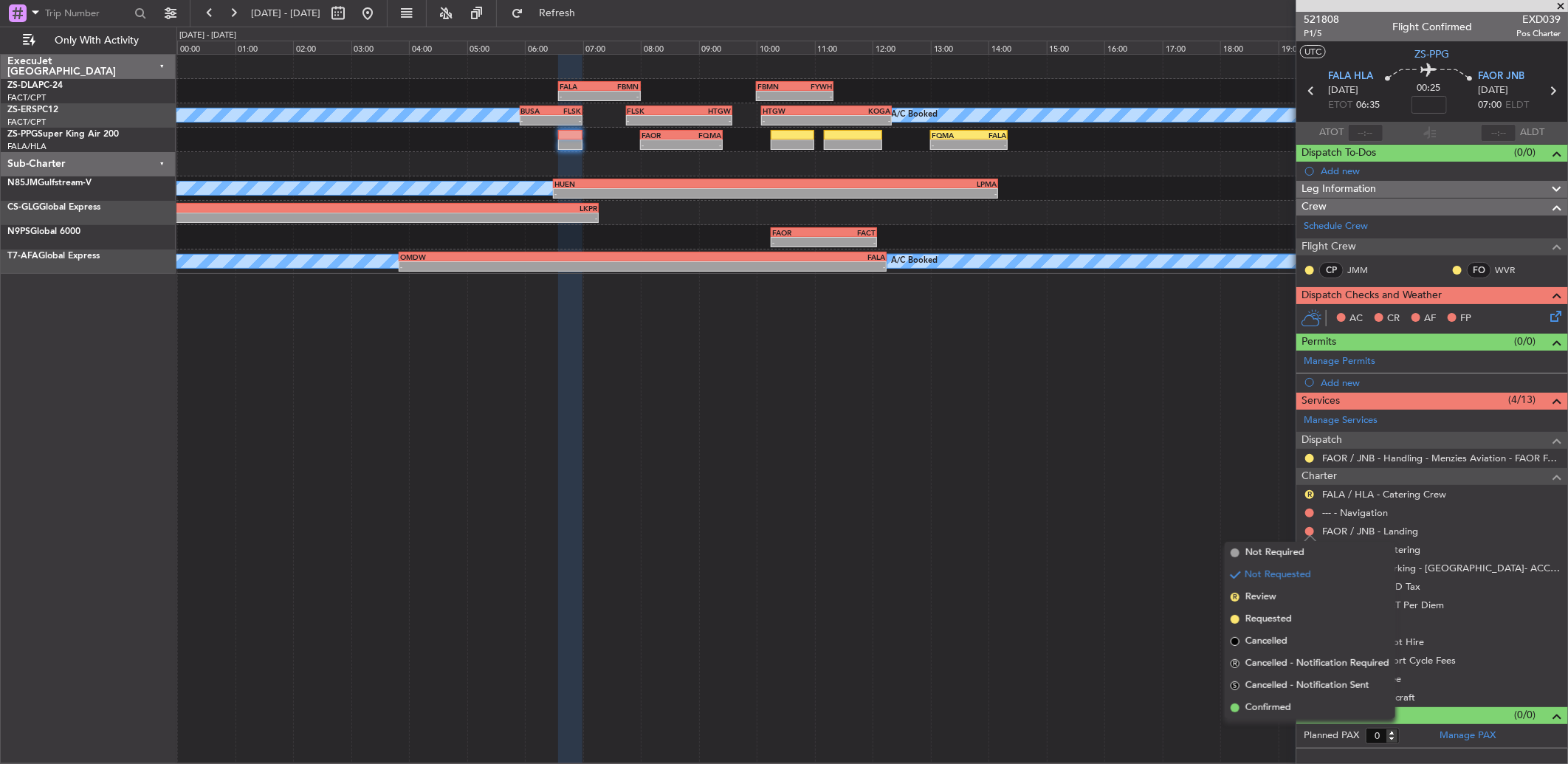
click at [1278, 705] on span "Confirmed" at bounding box center [1268, 708] width 46 height 15
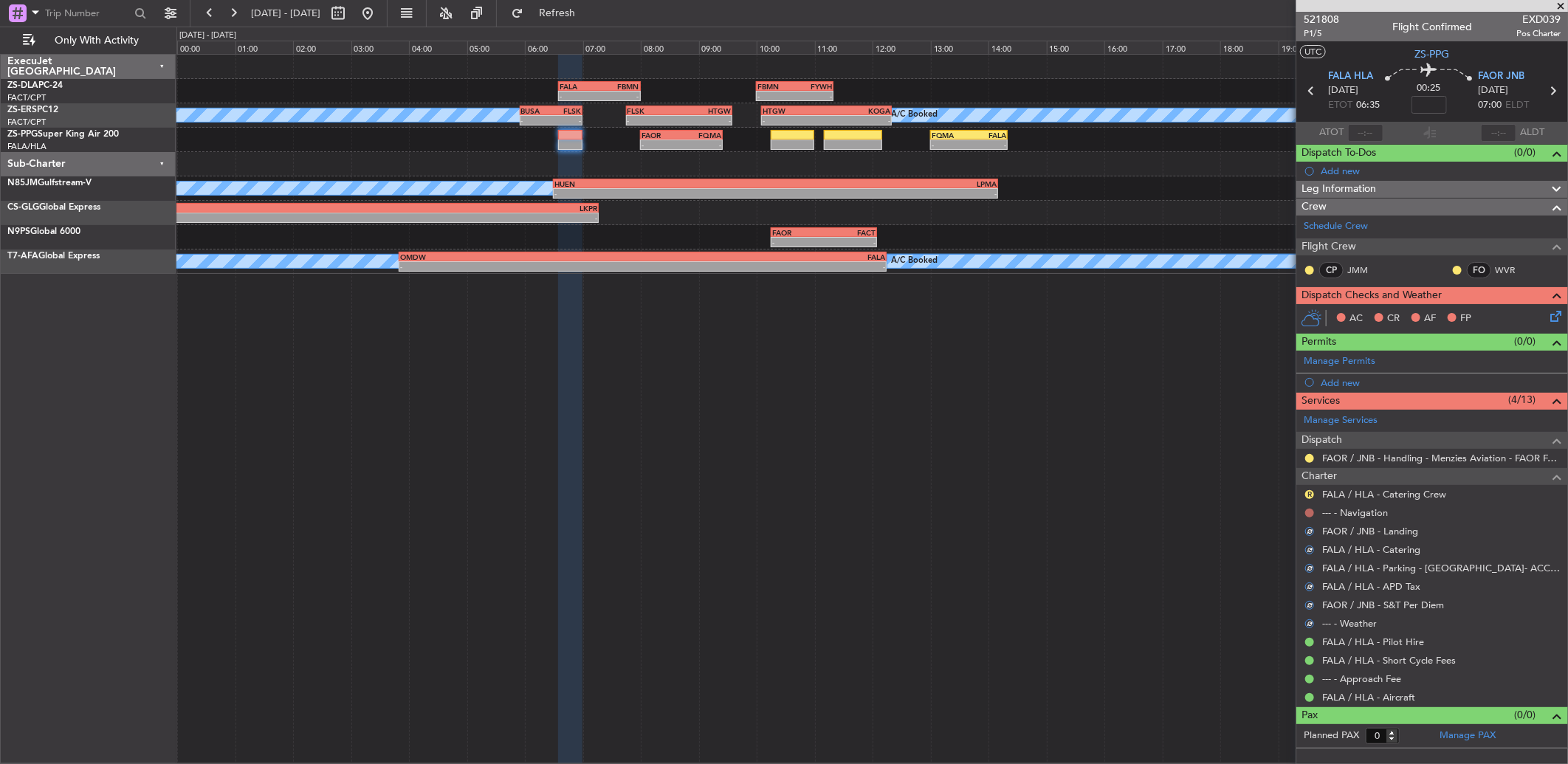
click at [1313, 513] on button at bounding box center [1309, 513] width 9 height 9
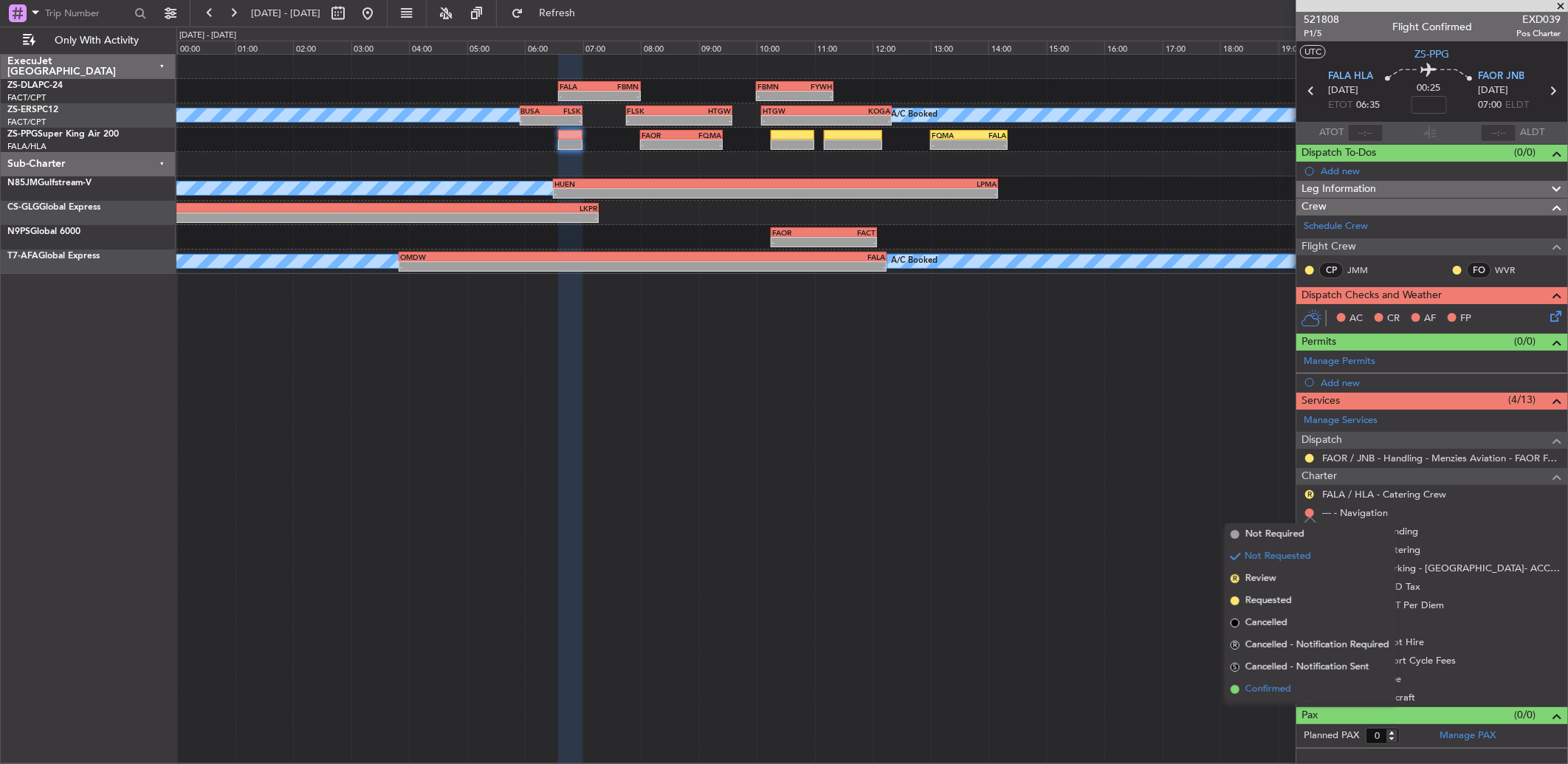
click at [1297, 682] on li "Confirmed" at bounding box center [1310, 689] width 171 height 22
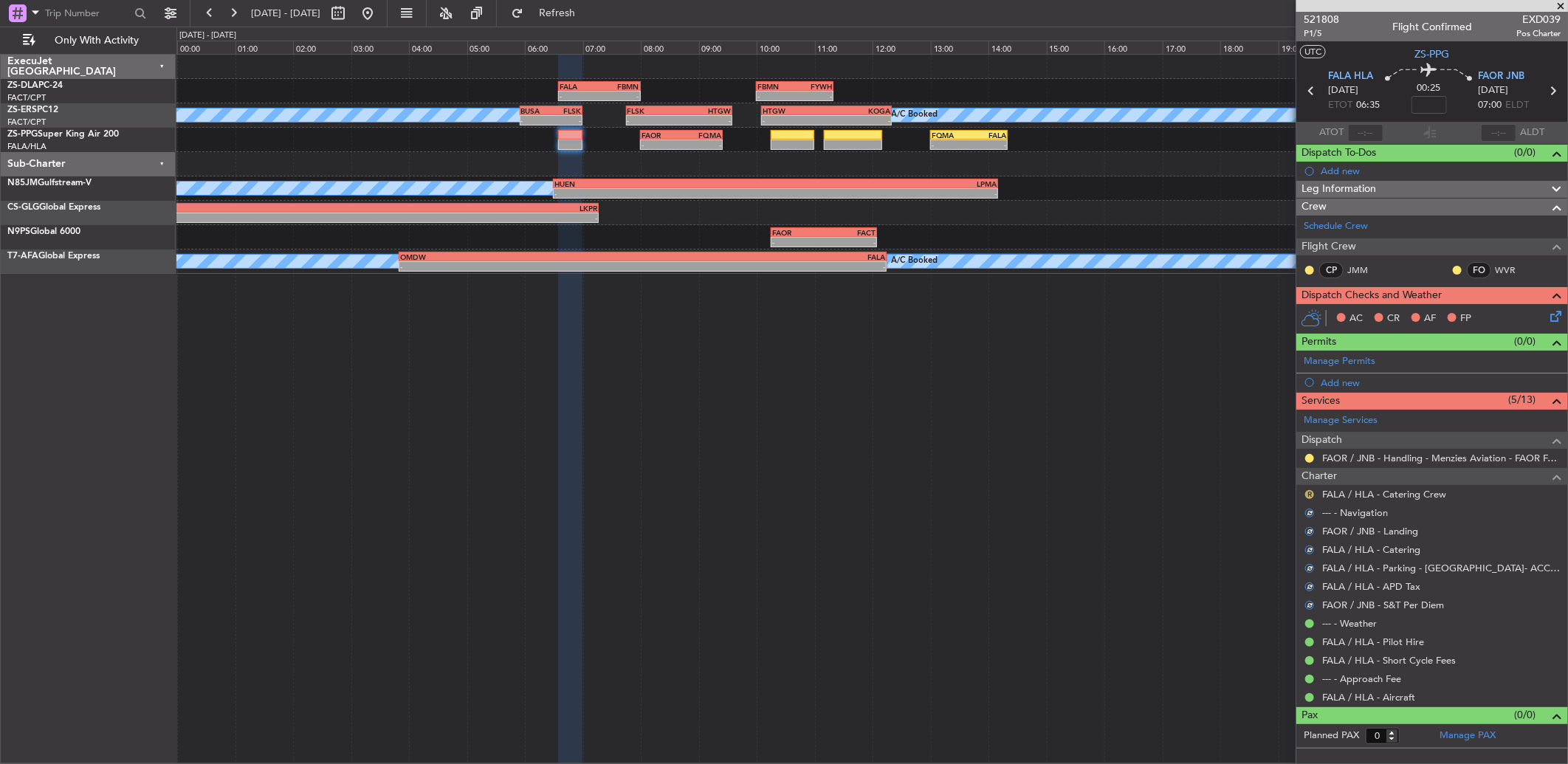
click at [1310, 493] on button "R" at bounding box center [1309, 494] width 9 height 9
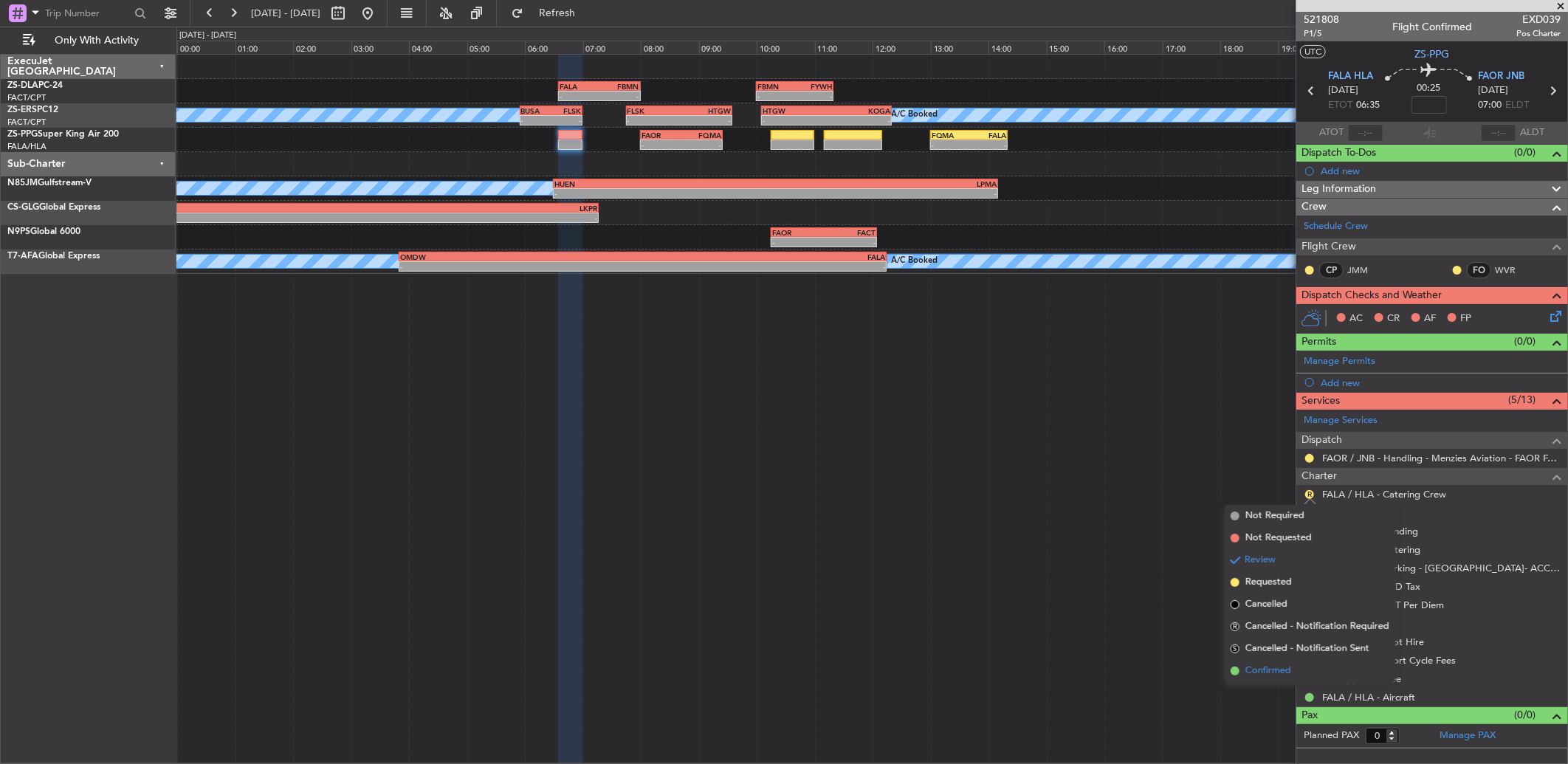
click at [1256, 667] on span "Confirmed" at bounding box center [1268, 671] width 46 height 15
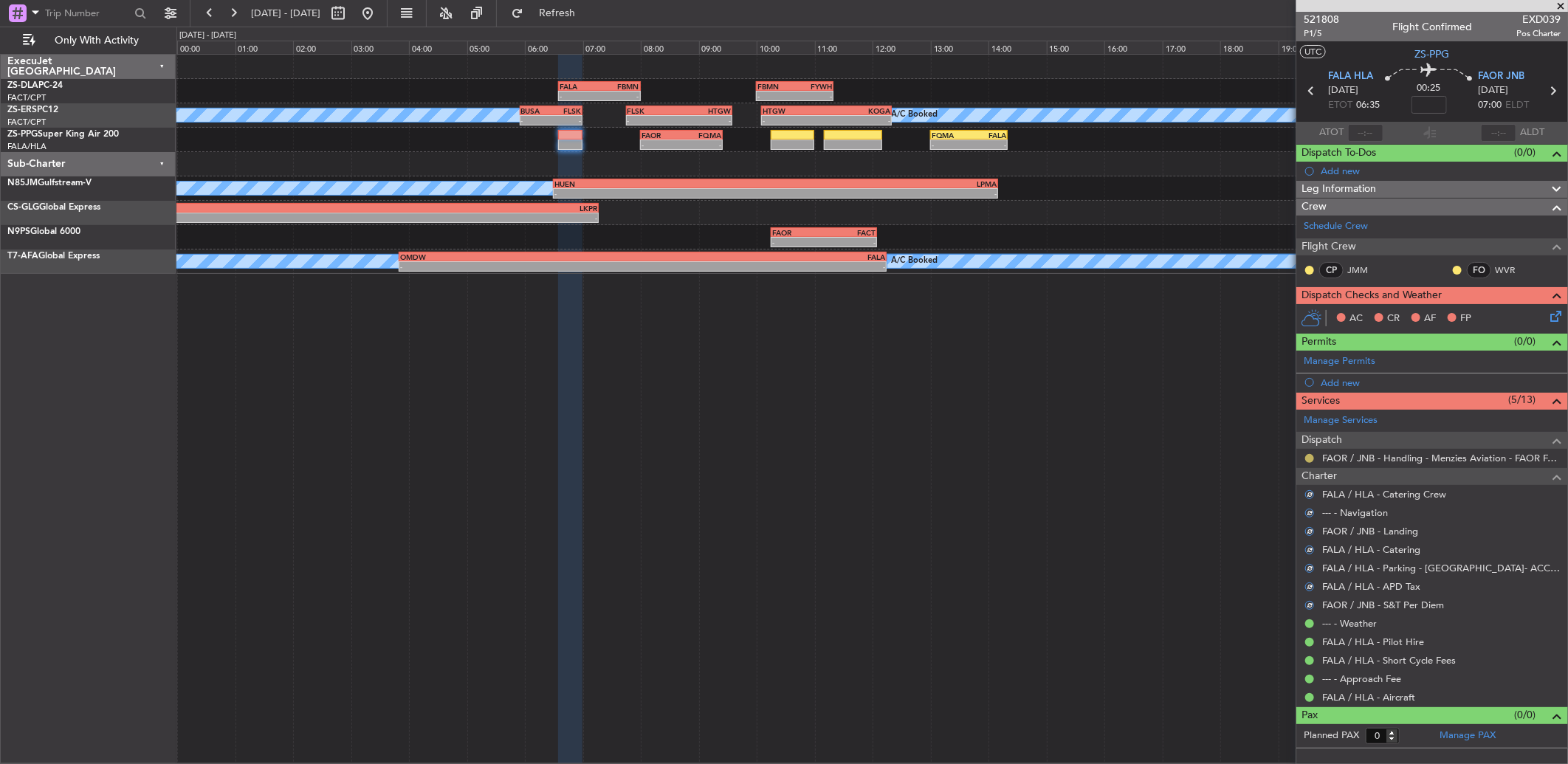
click at [1312, 460] on button at bounding box center [1309, 458] width 9 height 9
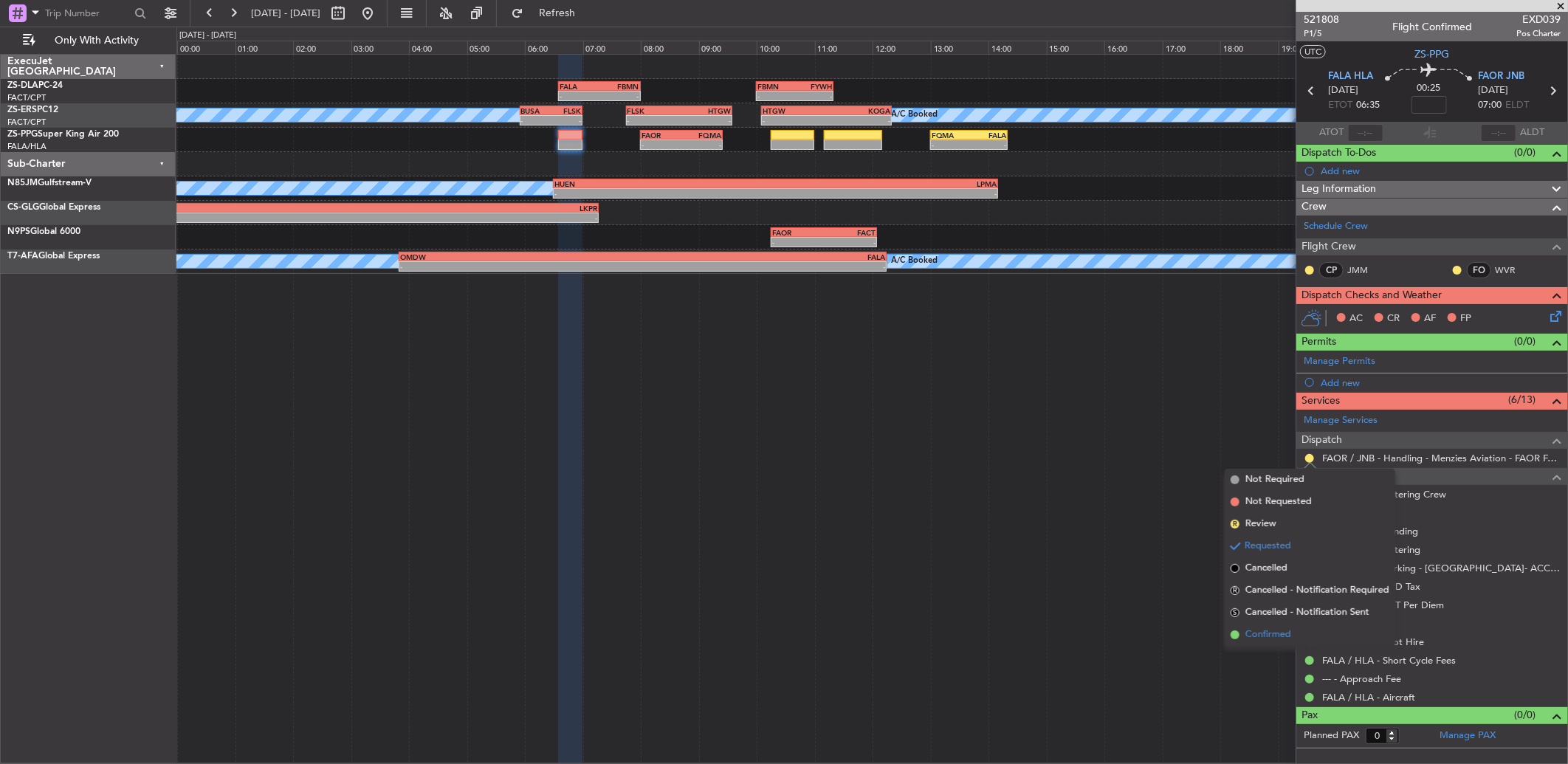
click at [1286, 630] on span "Confirmed" at bounding box center [1268, 635] width 46 height 15
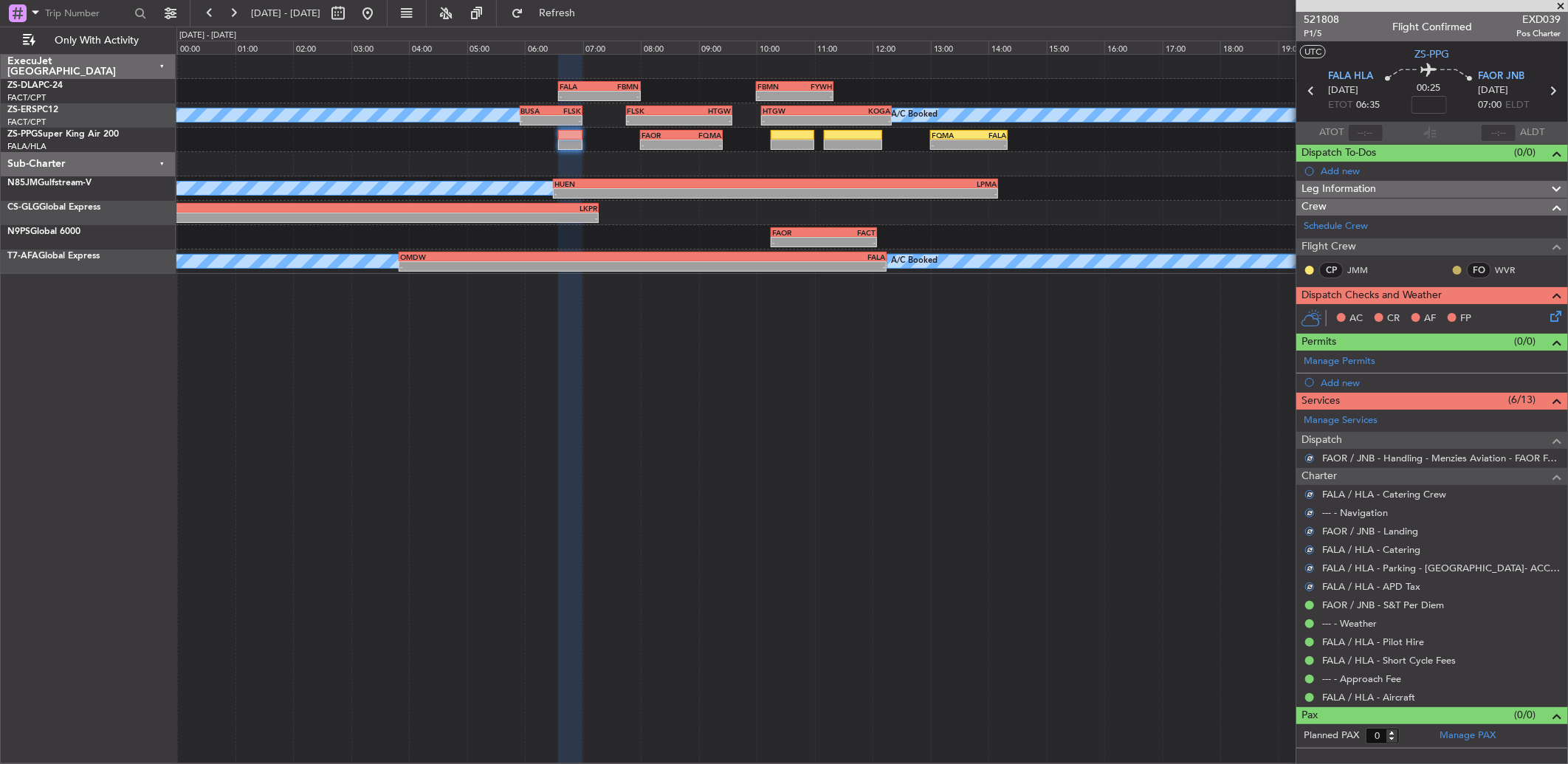
click at [1459, 269] on button at bounding box center [1457, 269] width 9 height 9
click at [1437, 312] on span "Acknowledged" at bounding box center [1461, 313] width 65 height 15
click at [1308, 268] on button at bounding box center [1309, 269] width 9 height 9
click at [1323, 315] on span "Acknowledged" at bounding box center [1313, 313] width 65 height 15
click at [1547, 316] on icon at bounding box center [1553, 314] width 11 height 11
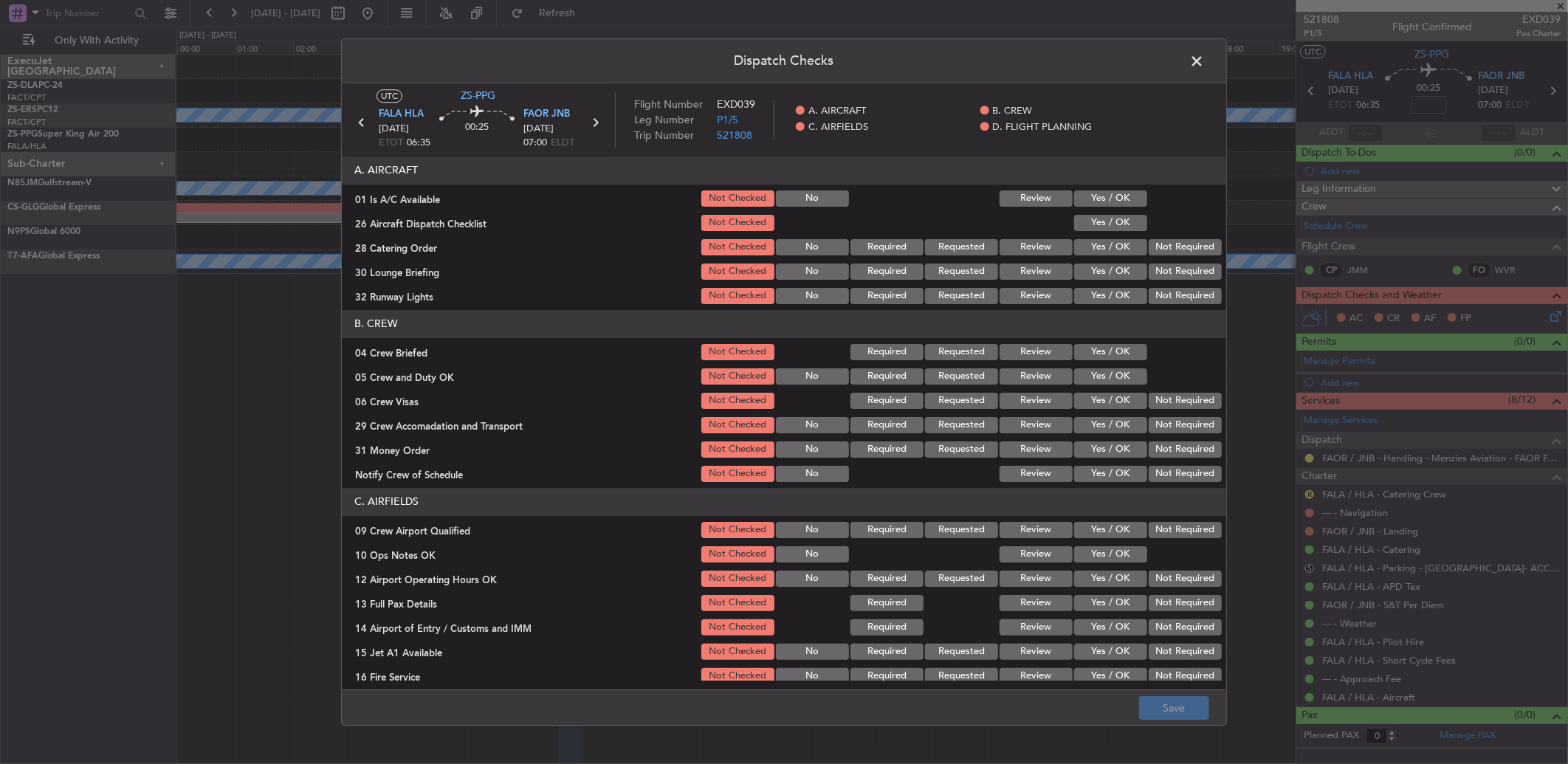
click at [1105, 193] on button "Yes / OK" at bounding box center [1110, 198] width 73 height 16
drag, startPoint x: 1103, startPoint y: 219, endPoint x: 1103, endPoint y: 226, distance: 7.0
click at [1103, 226] on button "Yes / OK" at bounding box center [1110, 223] width 73 height 16
click at [1036, 252] on button "Review" at bounding box center [1036, 246] width 73 height 16
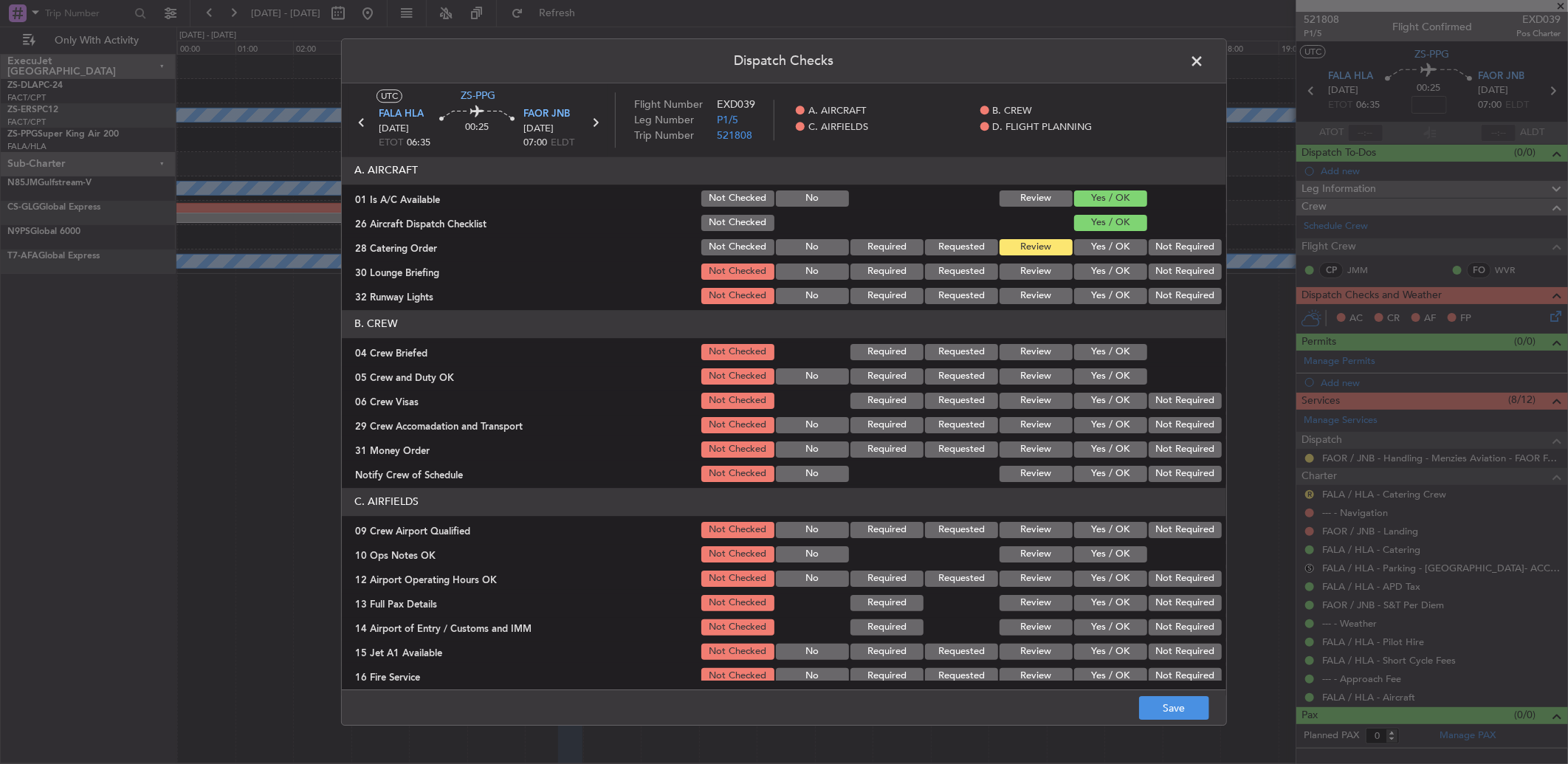
drag, startPoint x: 1123, startPoint y: 275, endPoint x: 1113, endPoint y: 276, distance: 10.0
click at [1123, 276] on button "Yes / OK" at bounding box center [1110, 271] width 73 height 16
click at [1110, 288] on button "Yes / OK" at bounding box center [1110, 296] width 73 height 16
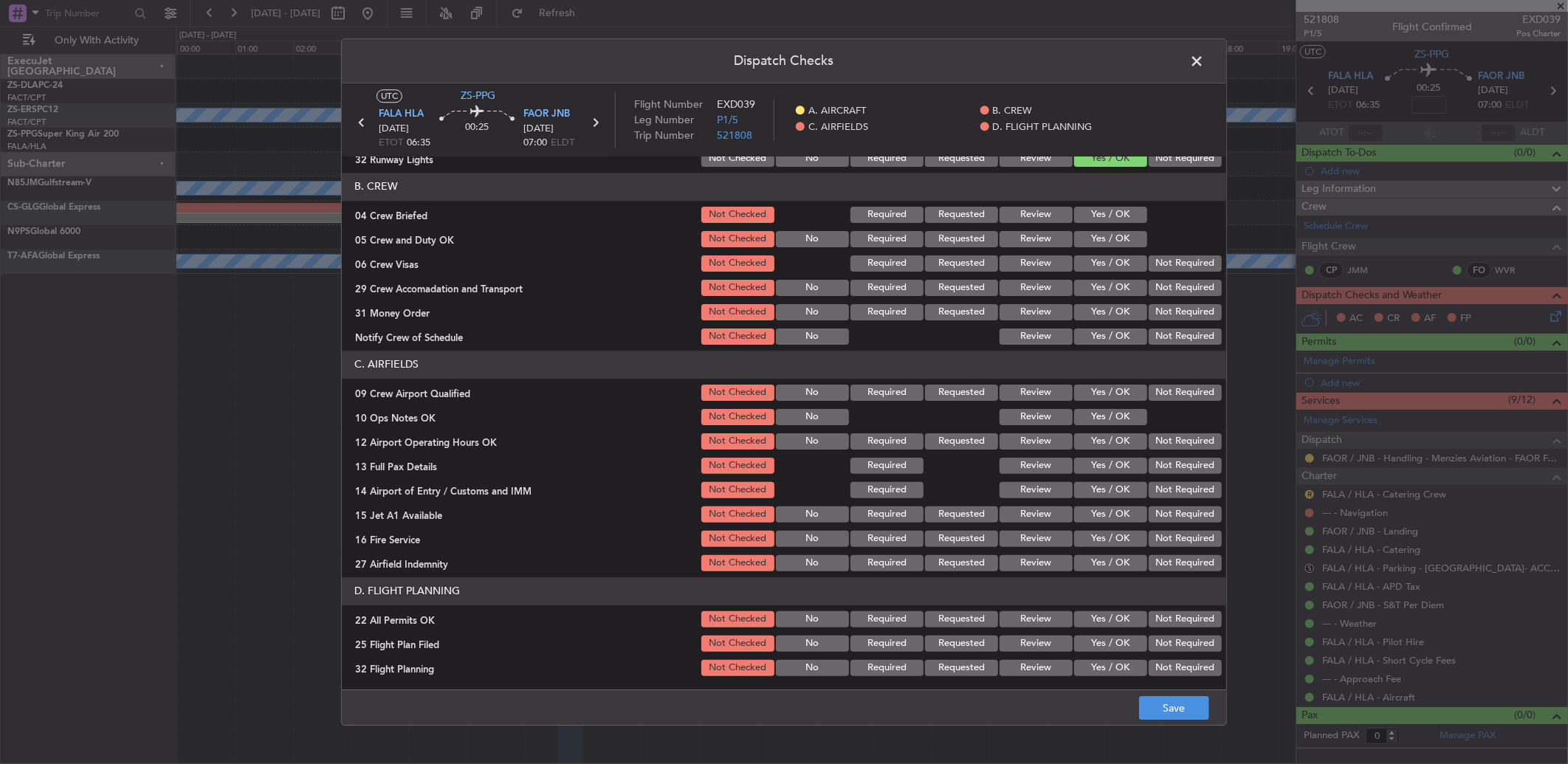
scroll to position [138, 0]
click at [1030, 214] on button "Review" at bounding box center [1036, 213] width 73 height 16
click at [1117, 214] on button "Yes / OK" at bounding box center [1110, 213] width 73 height 16
click at [1107, 226] on section "B. CREW 04 Crew Briefed Not Checked Required Requested Review Yes / OK 05 Crew …" at bounding box center [784, 259] width 884 height 174
click at [1105, 234] on button "Yes / OK" at bounding box center [1110, 238] width 73 height 16
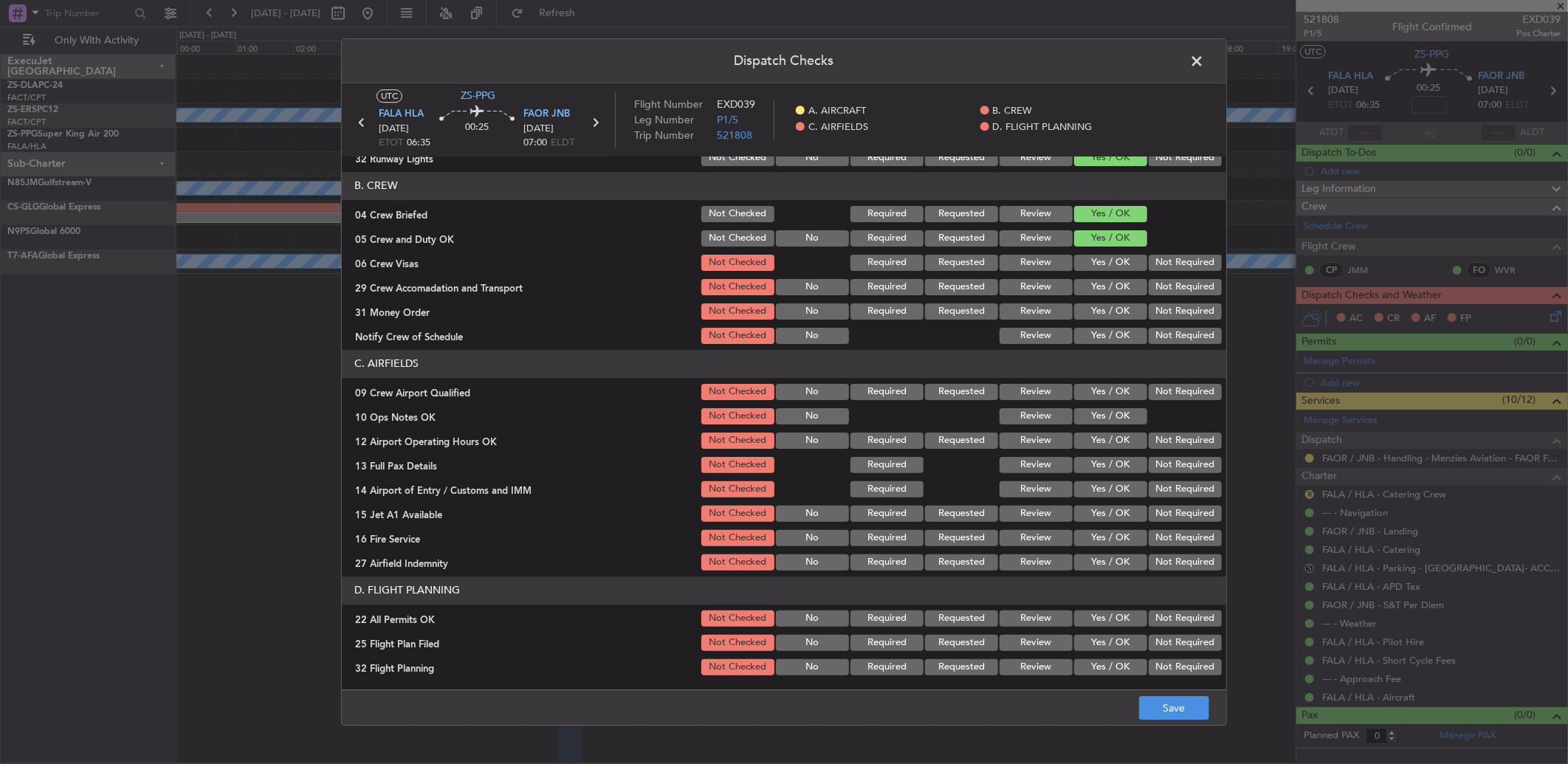
click at [1155, 260] on button "Not Required" at bounding box center [1185, 263] width 73 height 16
drag, startPoint x: 1027, startPoint y: 286, endPoint x: 1059, endPoint y: 293, distance: 32.8
click at [1027, 288] on button "Review" at bounding box center [1036, 286] width 73 height 16
click at [1043, 307] on button "Review" at bounding box center [1036, 311] width 73 height 16
click at [1080, 330] on button "Yes / OK" at bounding box center [1110, 336] width 73 height 16
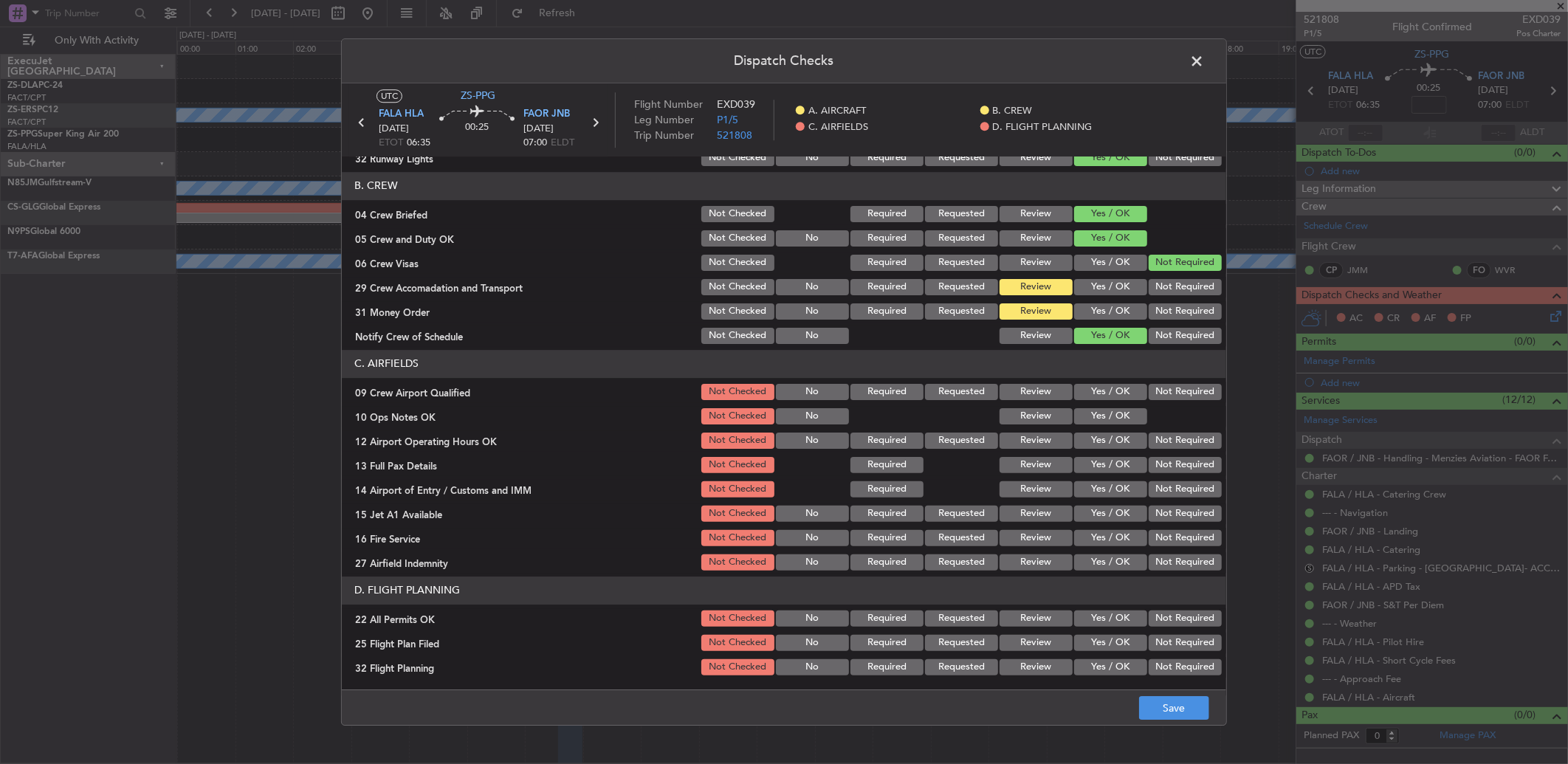
click at [1096, 382] on div "Yes / OK" at bounding box center [1109, 392] width 75 height 21
click at [1093, 399] on div "Yes / OK" at bounding box center [1109, 392] width 75 height 21
click at [1094, 409] on button "Yes / OK" at bounding box center [1110, 416] width 73 height 16
click at [1111, 392] on button "Yes / OK" at bounding box center [1110, 391] width 73 height 16
click at [1101, 439] on button "Yes / OK" at bounding box center [1110, 440] width 73 height 16
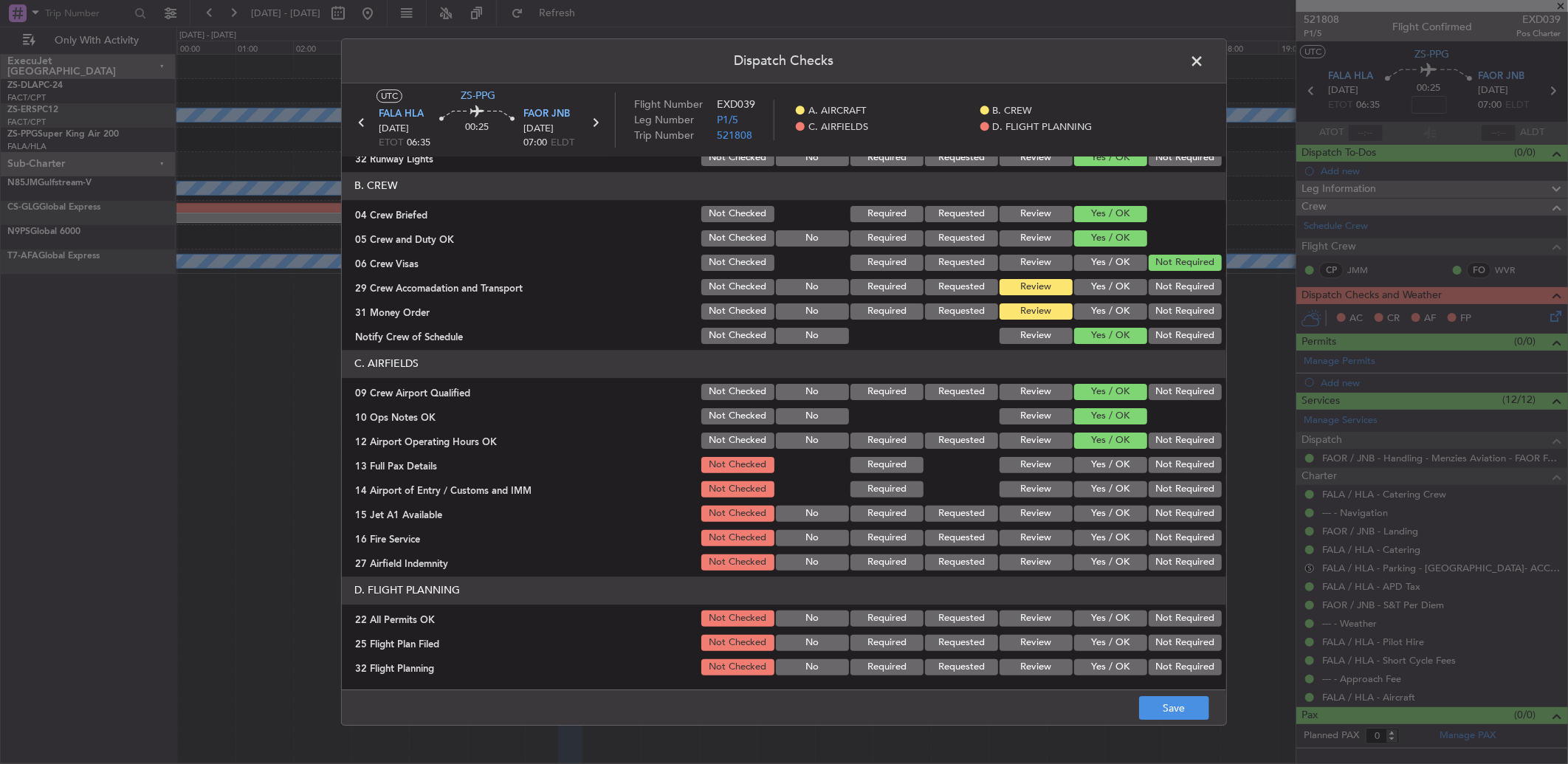
click at [1095, 455] on div "Yes / OK" at bounding box center [1109, 465] width 75 height 21
click at [1095, 468] on button "Yes / OK" at bounding box center [1110, 464] width 73 height 16
click at [1101, 493] on button "Yes / OK" at bounding box center [1110, 489] width 73 height 16
click at [1094, 510] on button "Yes / OK" at bounding box center [1110, 514] width 73 height 16
click at [1148, 547] on div "Not Required" at bounding box center [1184, 538] width 75 height 21
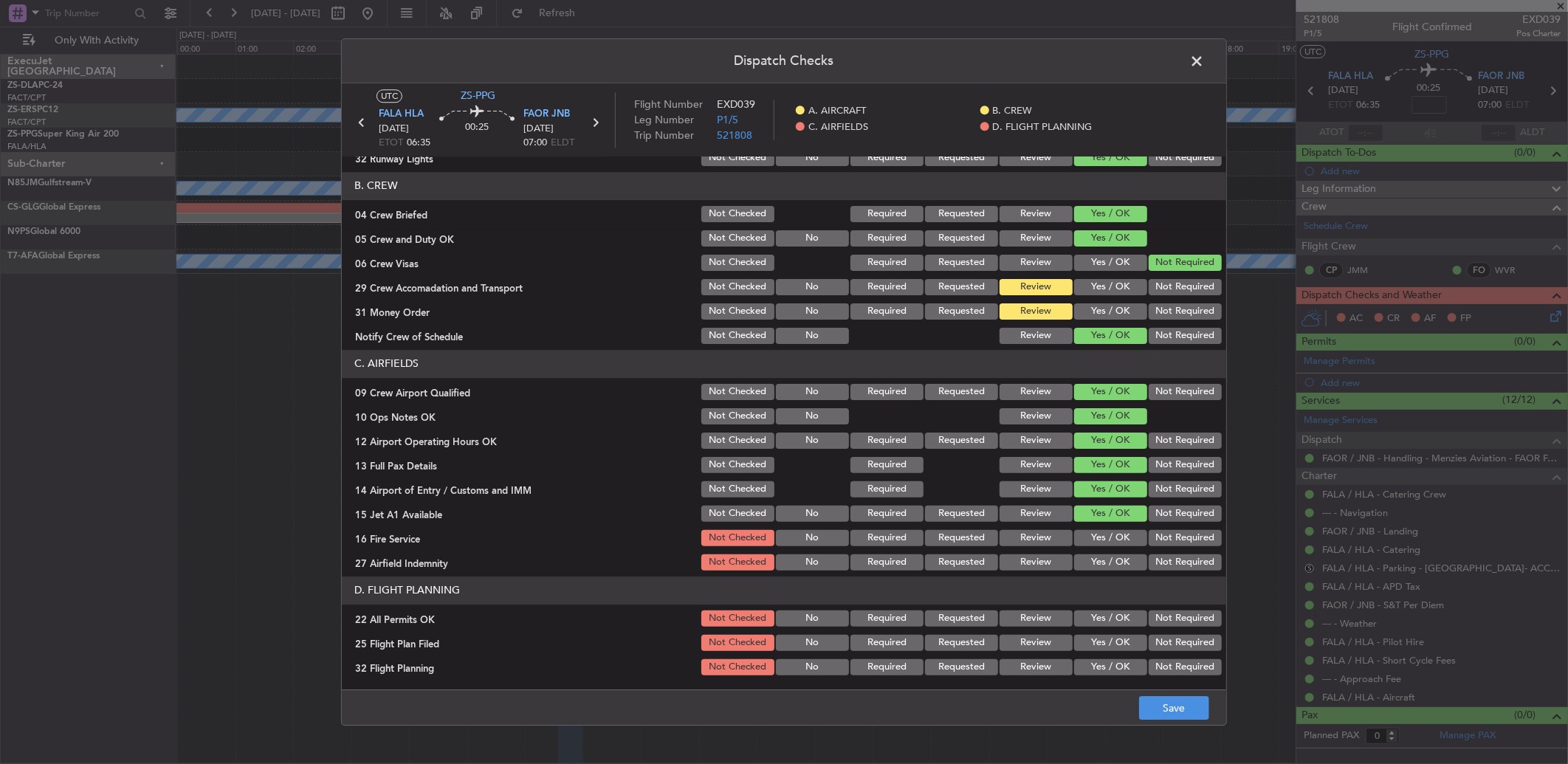
click at [1043, 556] on button "Review" at bounding box center [1036, 562] width 73 height 16
click at [1160, 534] on button "Not Required" at bounding box center [1185, 537] width 73 height 16
drag, startPoint x: 1167, startPoint y: 618, endPoint x: 1084, endPoint y: 615, distance: 83.1
click at [1165, 618] on button "Not Required" at bounding box center [1185, 618] width 73 height 16
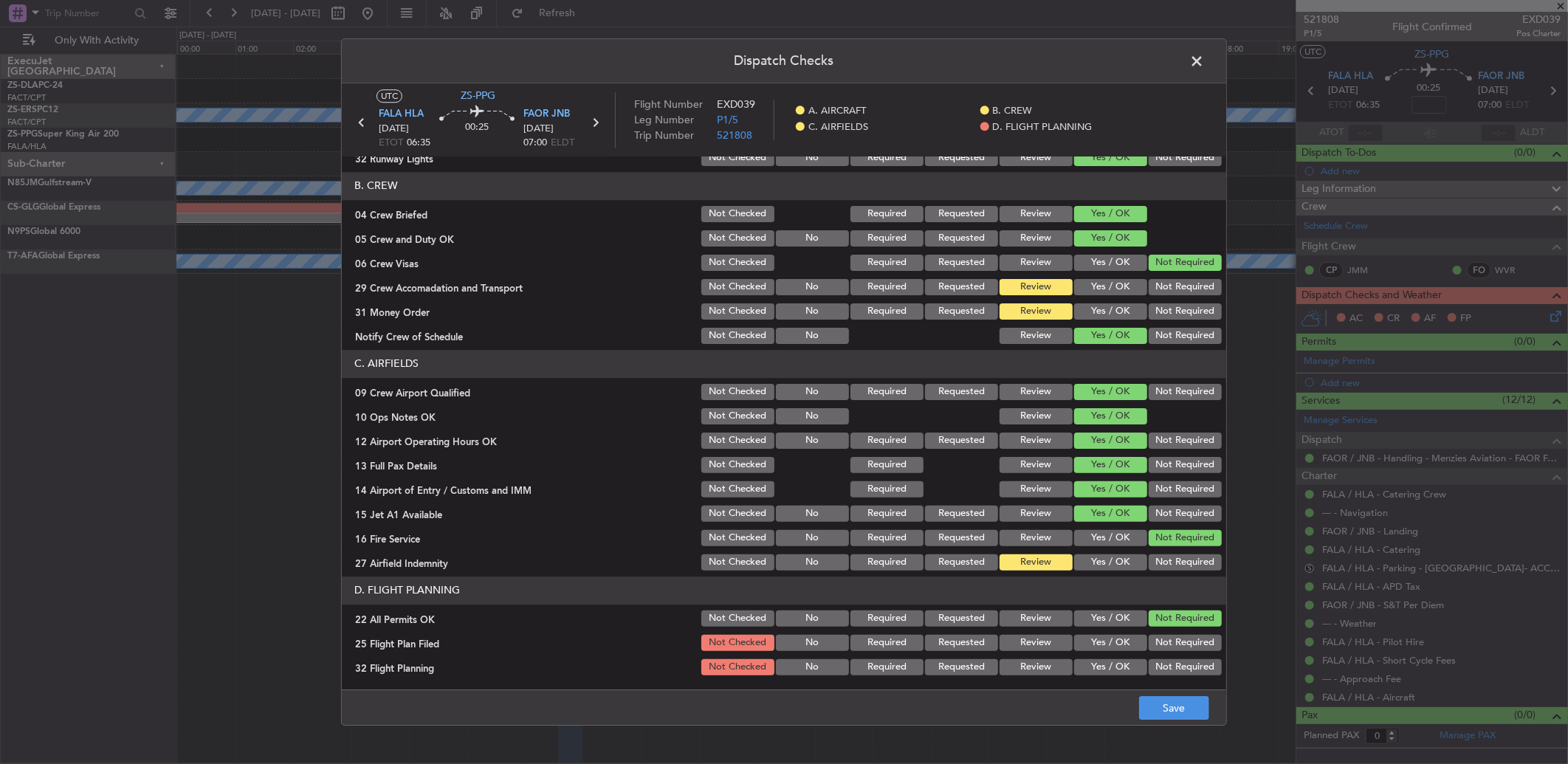
drag, startPoint x: 1030, startPoint y: 640, endPoint x: 1024, endPoint y: 631, distance: 10.8
click at [1027, 637] on button "Review" at bounding box center [1036, 643] width 73 height 16
click at [1045, 660] on button "Review" at bounding box center [1036, 666] width 73 height 16
drag, startPoint x: 1149, startPoint y: 704, endPoint x: 1150, endPoint y: 696, distance: 8.1
click at [1150, 704] on button "Save" at bounding box center [1175, 707] width 70 height 24
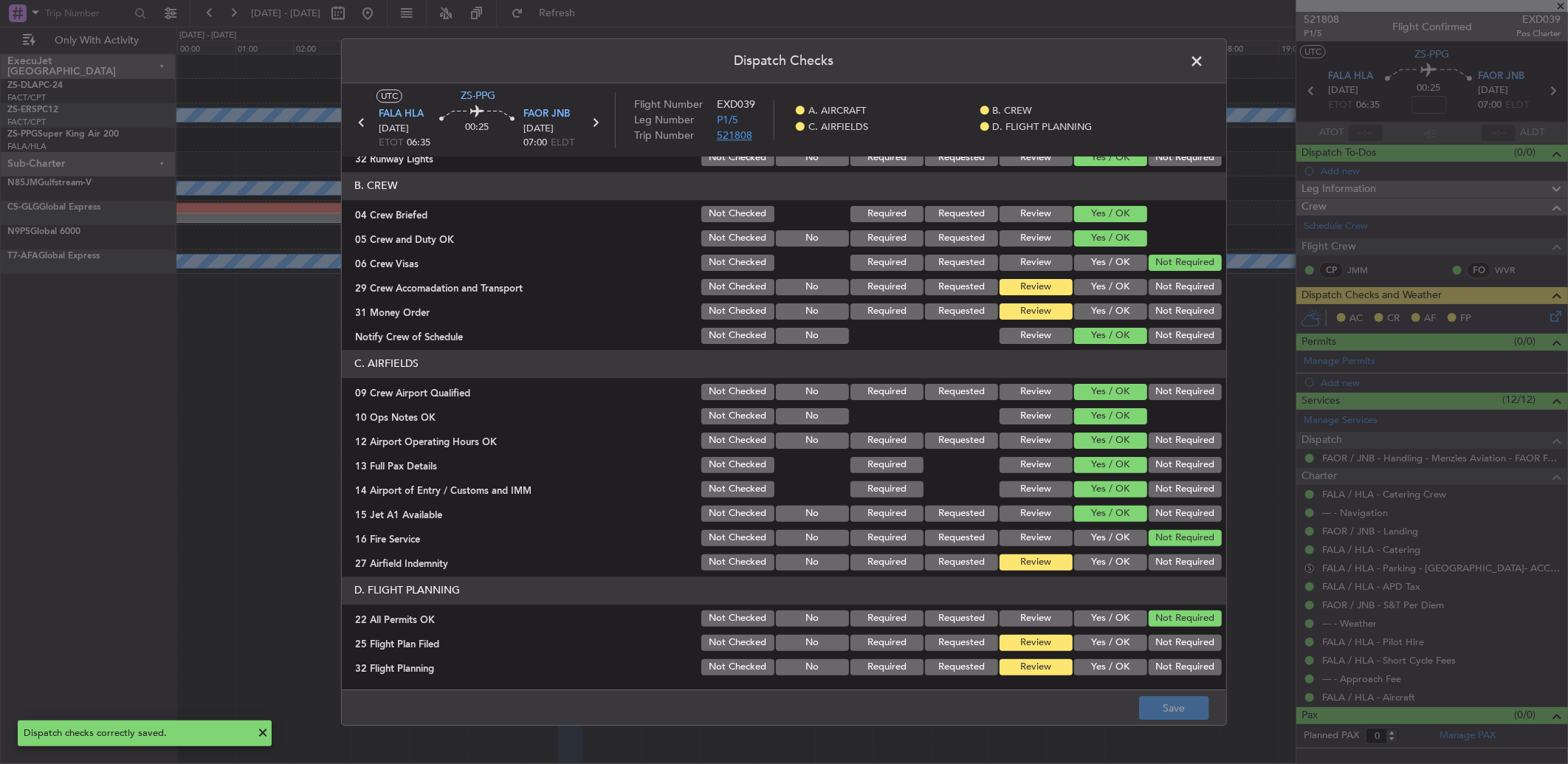
click at [722, 136] on span "521808" at bounding box center [734, 136] width 35 height 14
click at [1204, 55] on span at bounding box center [1204, 64] width 0 height 29
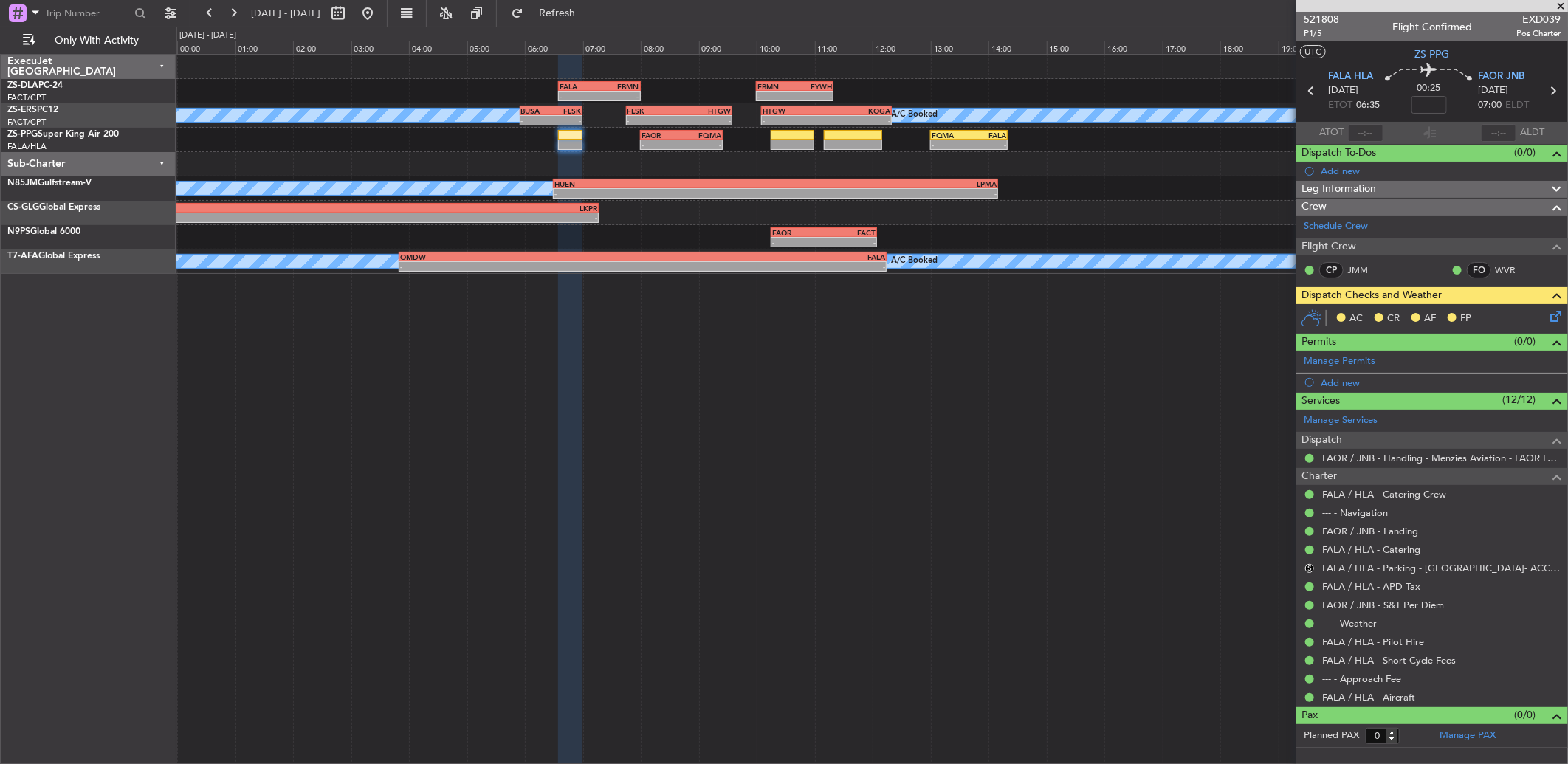
click at [1551, 316] on icon at bounding box center [1553, 314] width 11 height 11
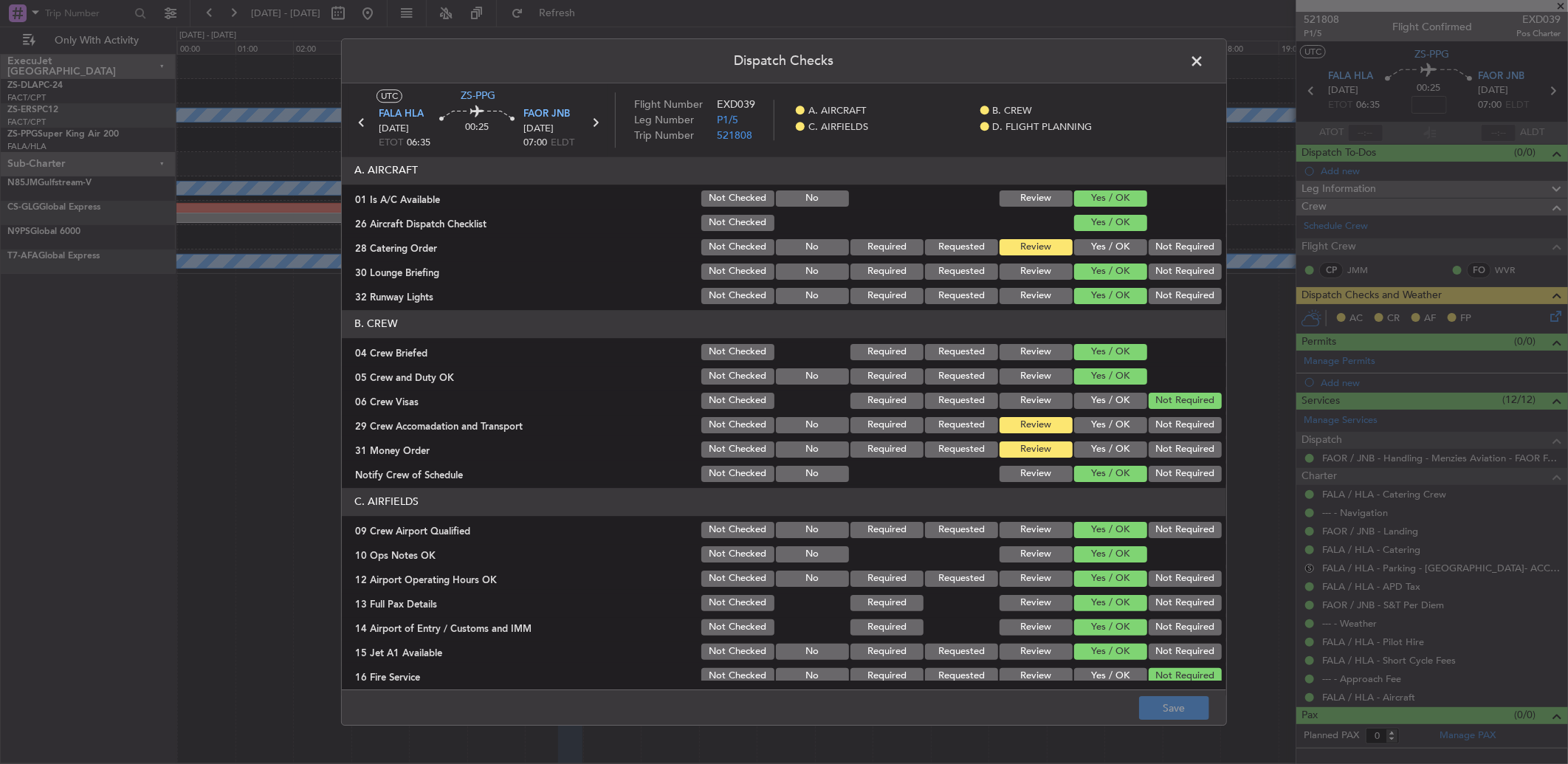
click at [1085, 246] on button "Yes / OK" at bounding box center [1110, 246] width 73 height 16
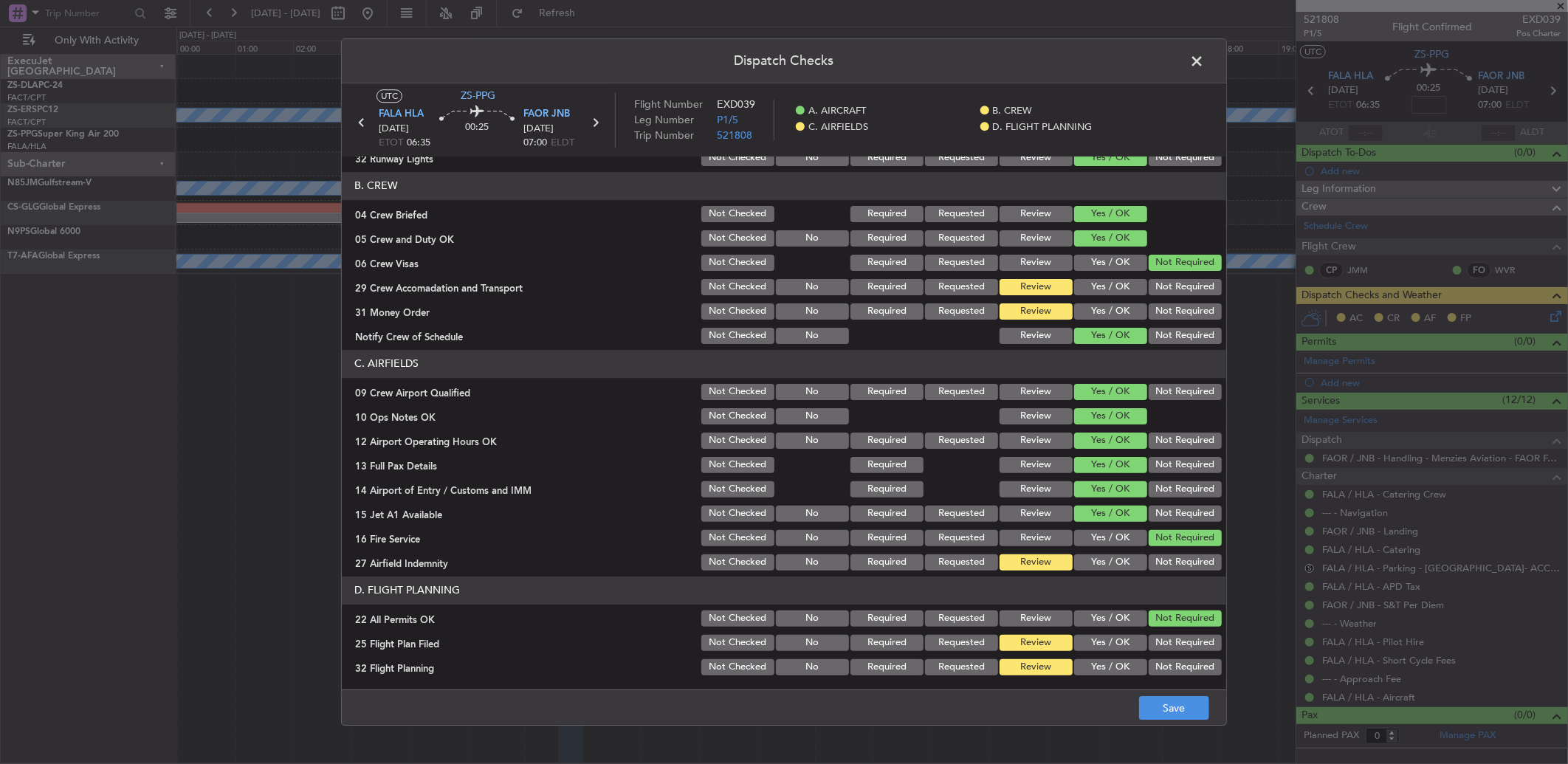
drag, startPoint x: 1190, startPoint y: 285, endPoint x: 1538, endPoint y: 335, distance: 351.6
click at [1190, 285] on button "Not Required" at bounding box center [1185, 286] width 73 height 16
click at [1097, 318] on button "Yes / OK" at bounding box center [1110, 311] width 73 height 16
click at [1204, 54] on span at bounding box center [1204, 64] width 0 height 29
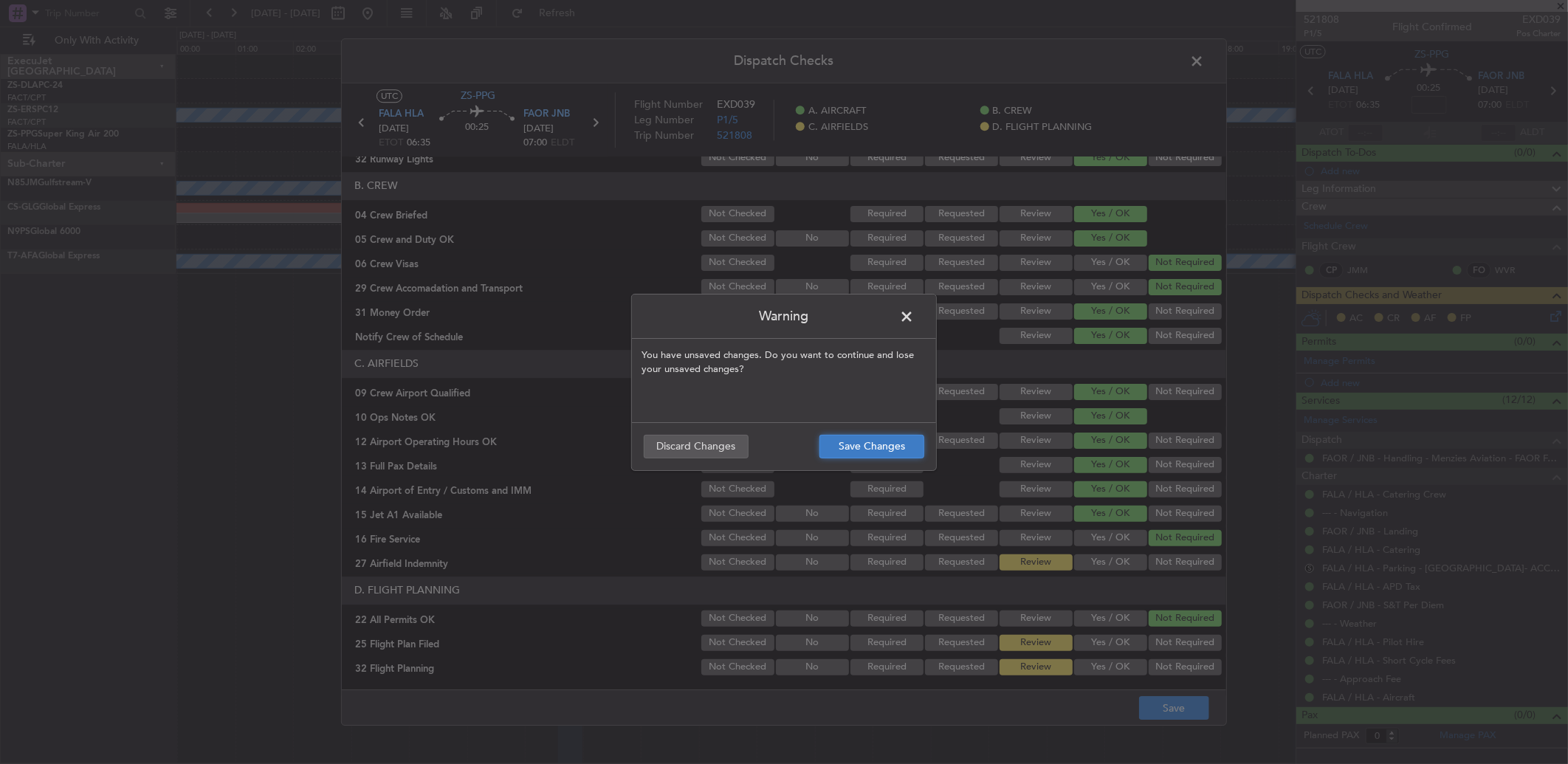
click at [850, 439] on button "Save Changes" at bounding box center [872, 446] width 105 height 24
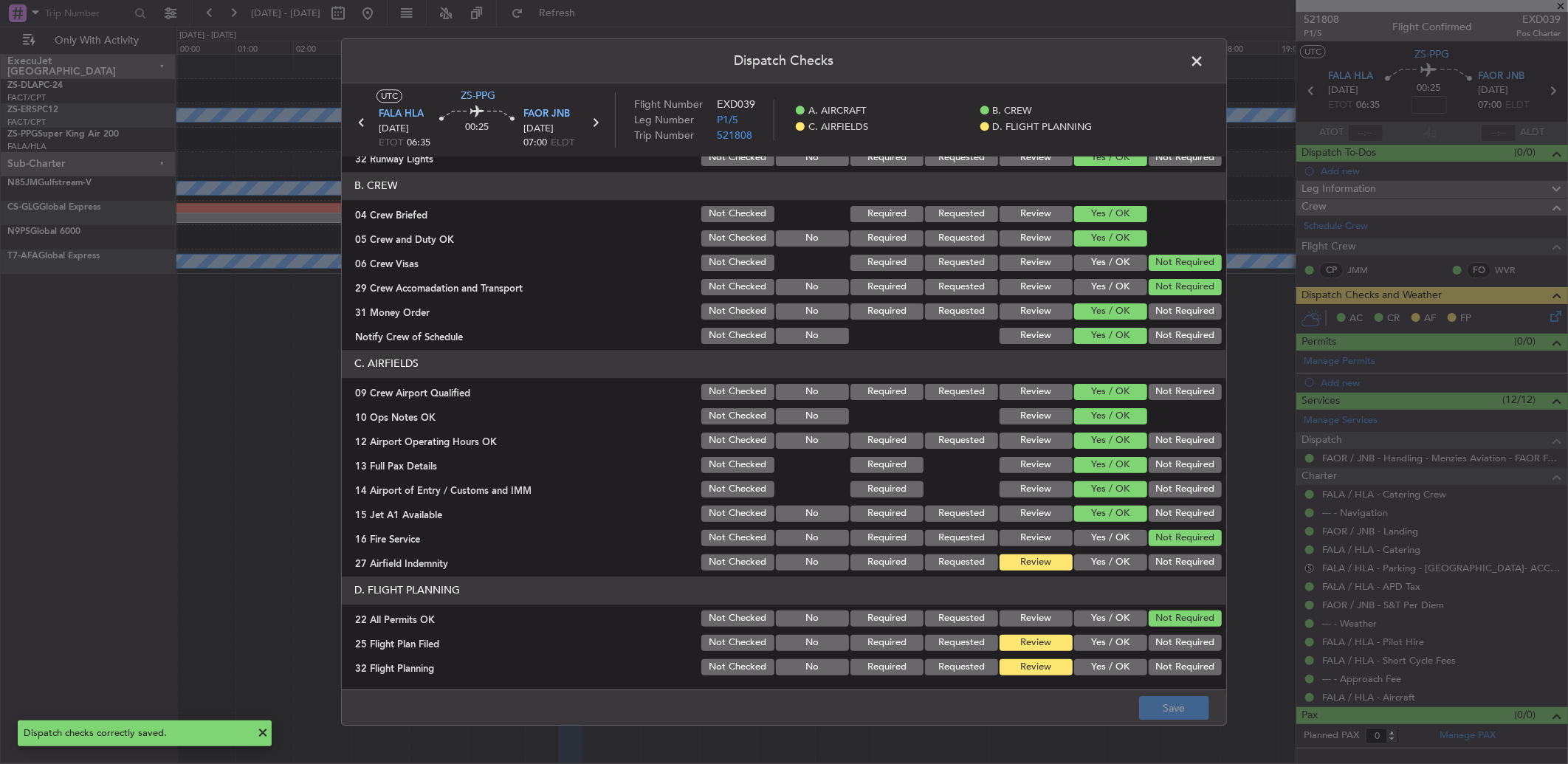
click at [1204, 65] on span at bounding box center [1204, 64] width 0 height 29
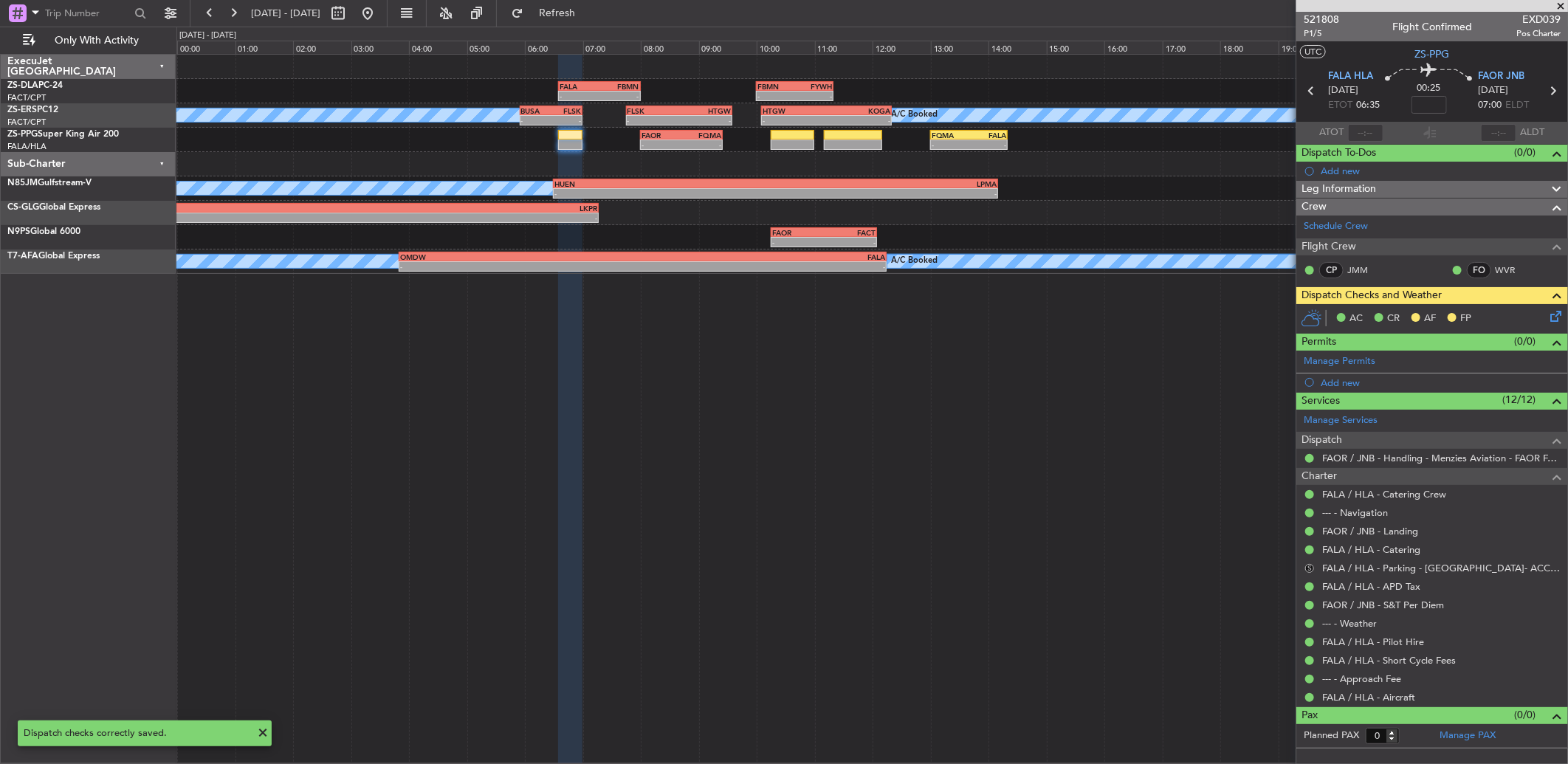
click at [1305, 567] on button "S" at bounding box center [1309, 568] width 9 height 9
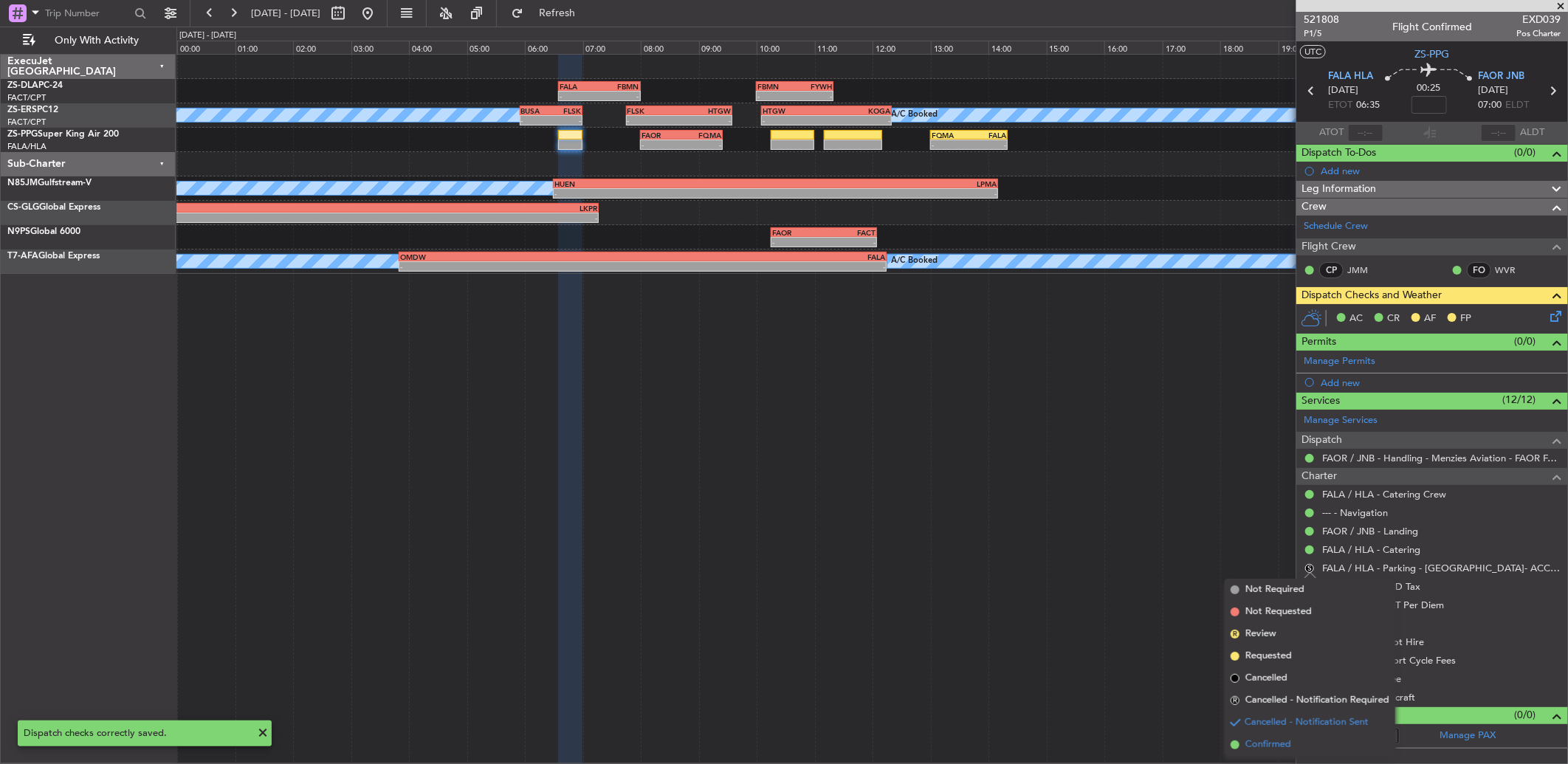
click at [1280, 735] on li "Confirmed" at bounding box center [1310, 744] width 171 height 22
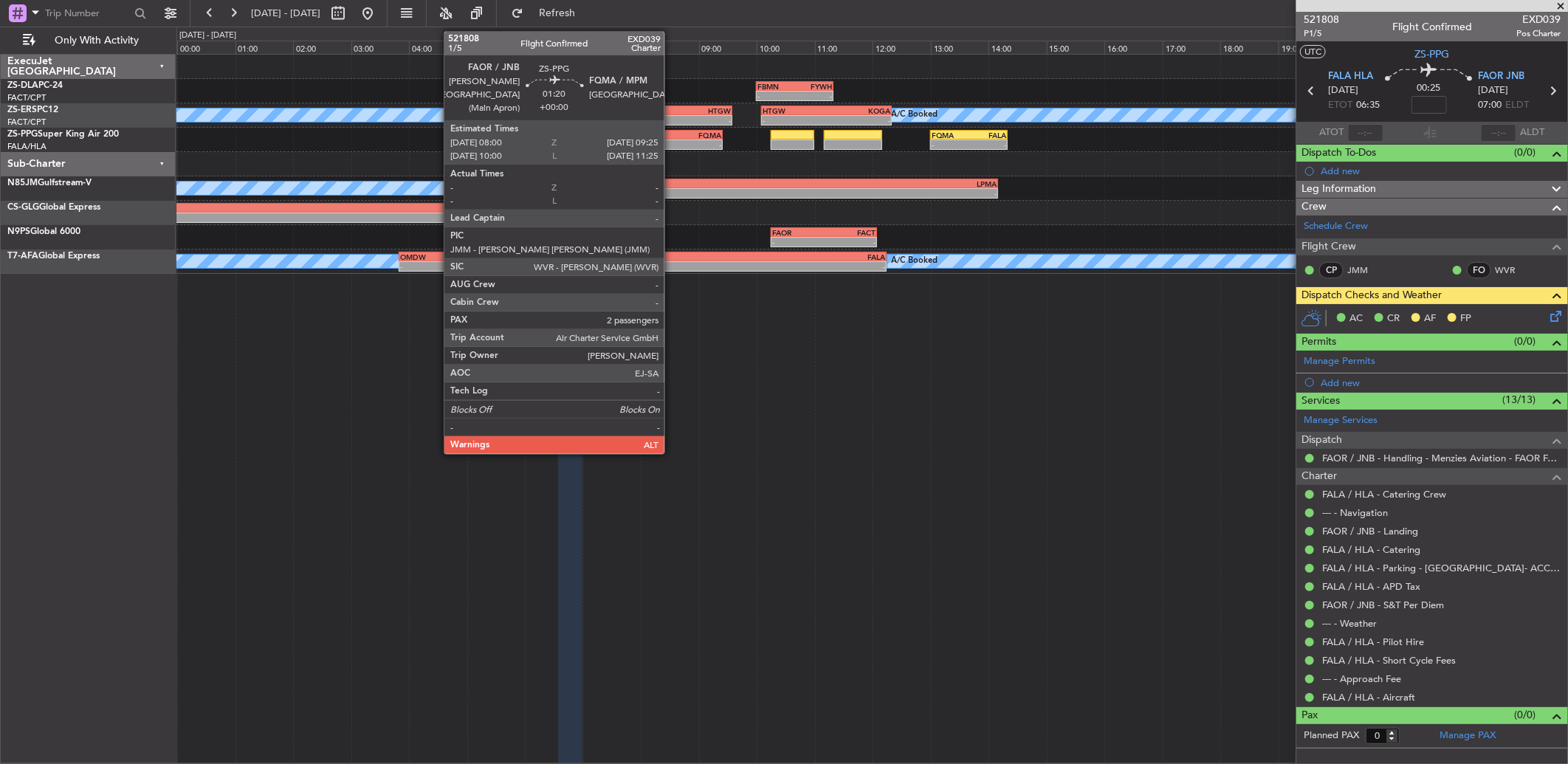
click at [672, 140] on div "-" at bounding box center [662, 144] width 40 height 9
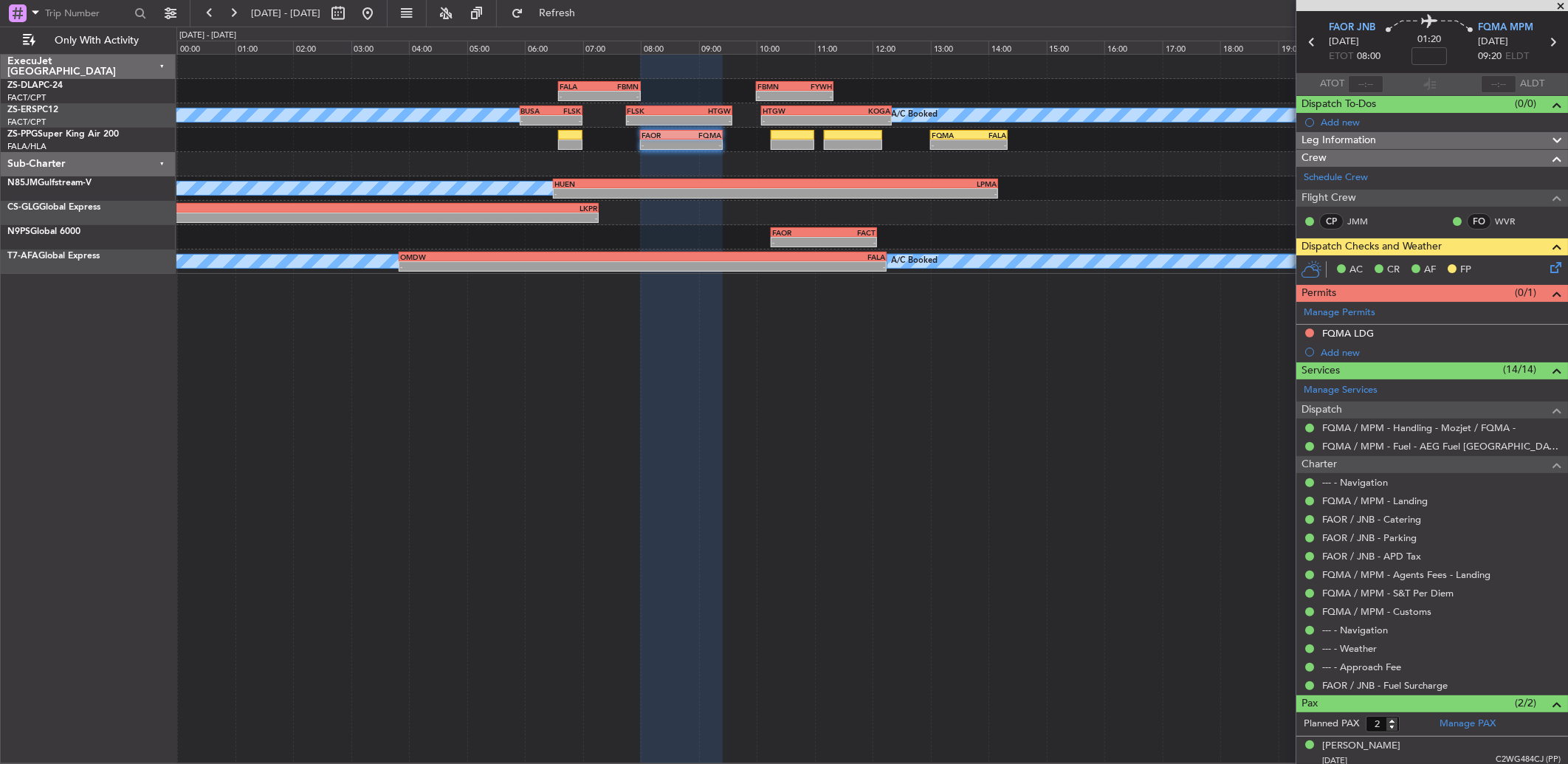
scroll to position [87, 0]
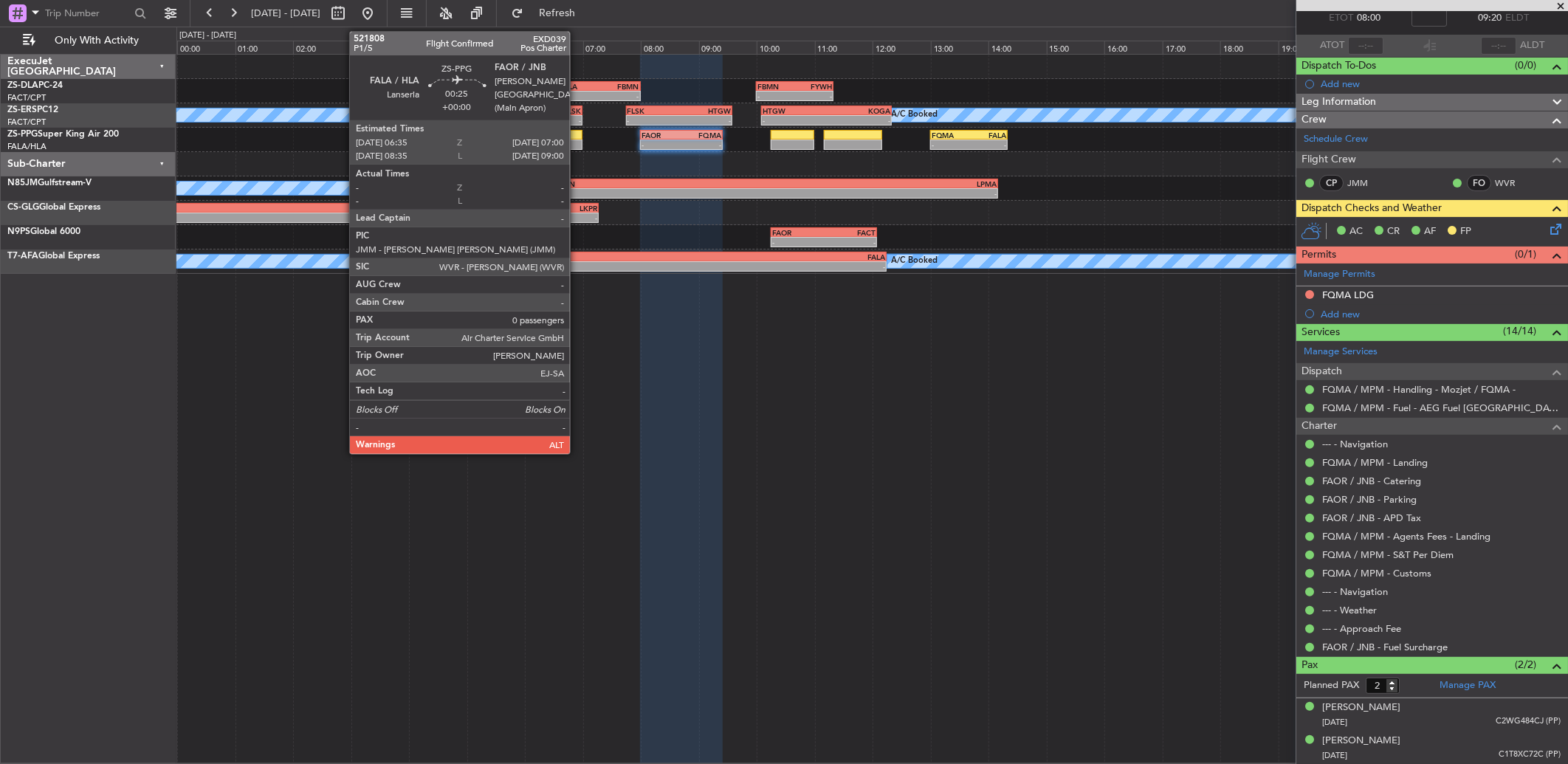
click at [574, 136] on div at bounding box center [571, 135] width 25 height 10
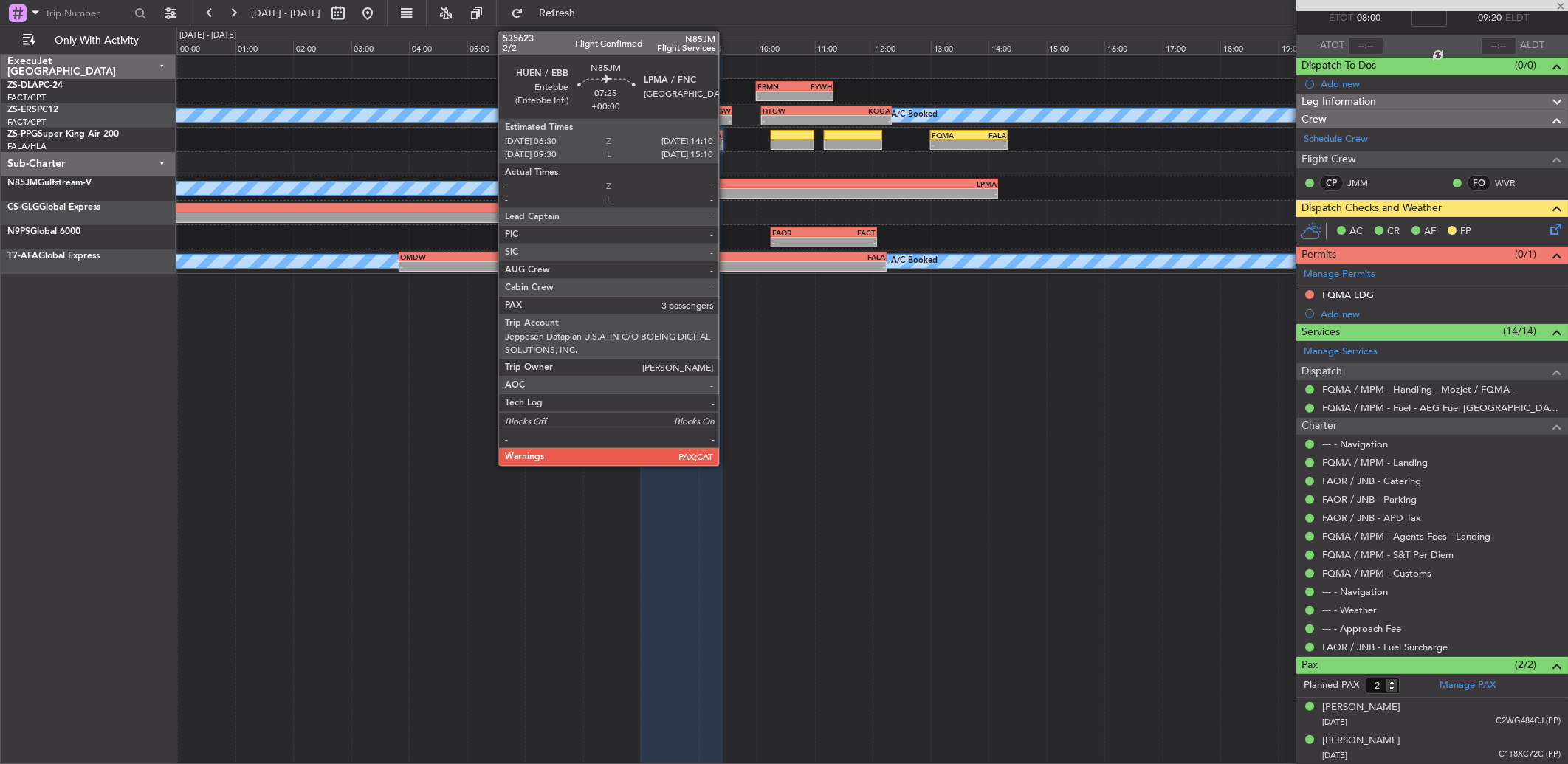
type input "0"
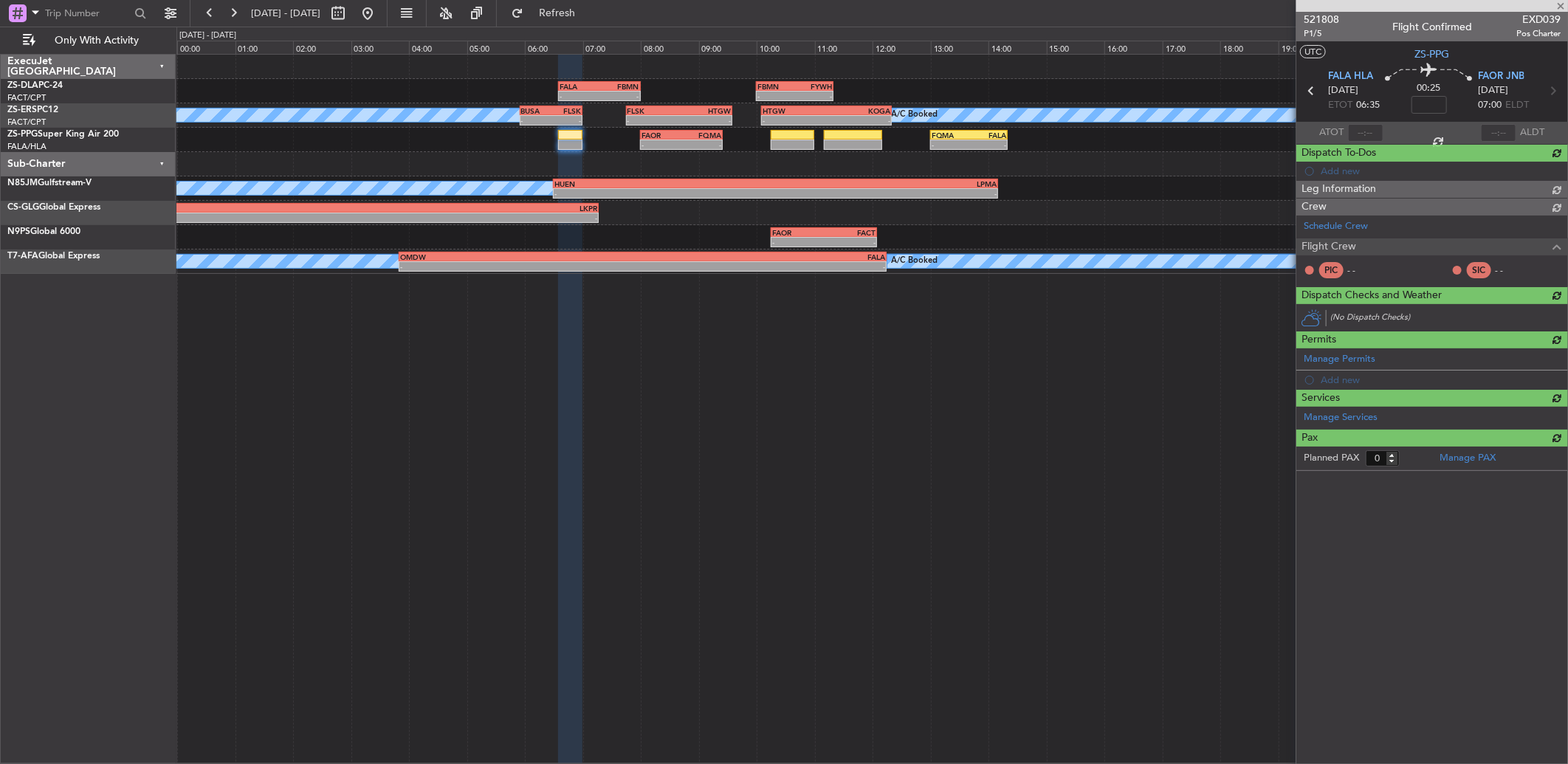
scroll to position [0, 0]
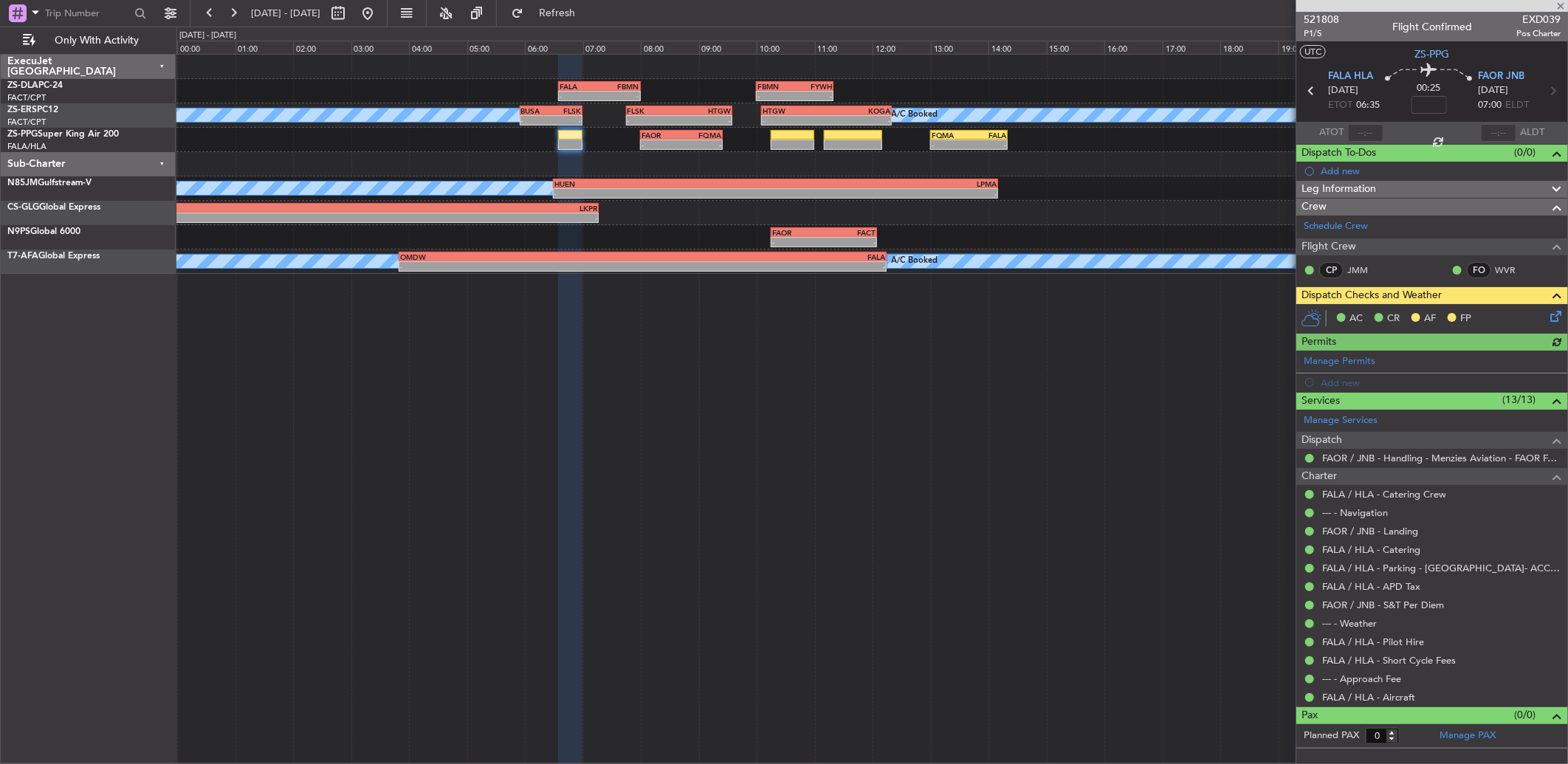
click at [1558, 314] on icon at bounding box center [1553, 314] width 11 height 11
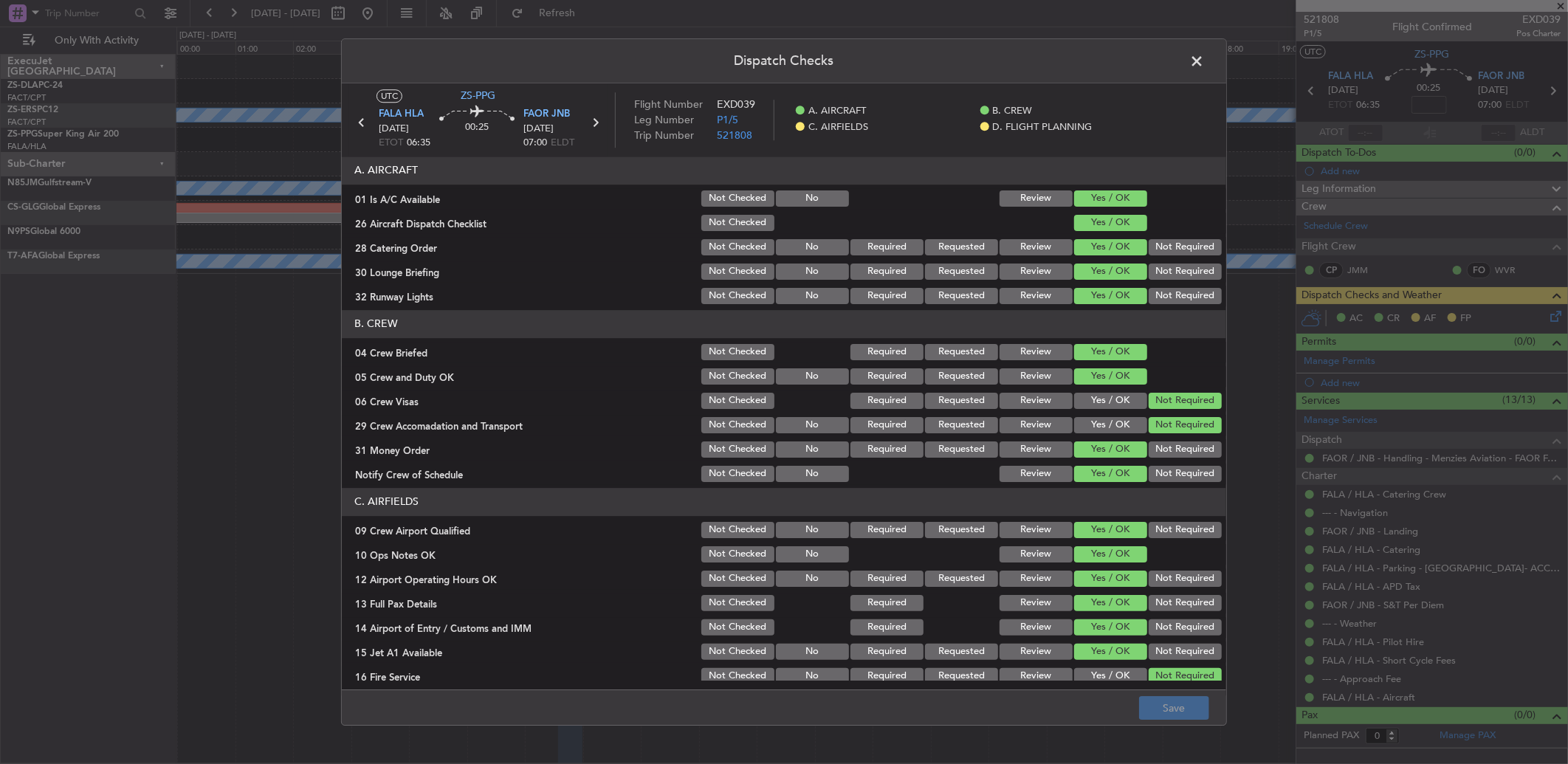
scroll to position [138, 0]
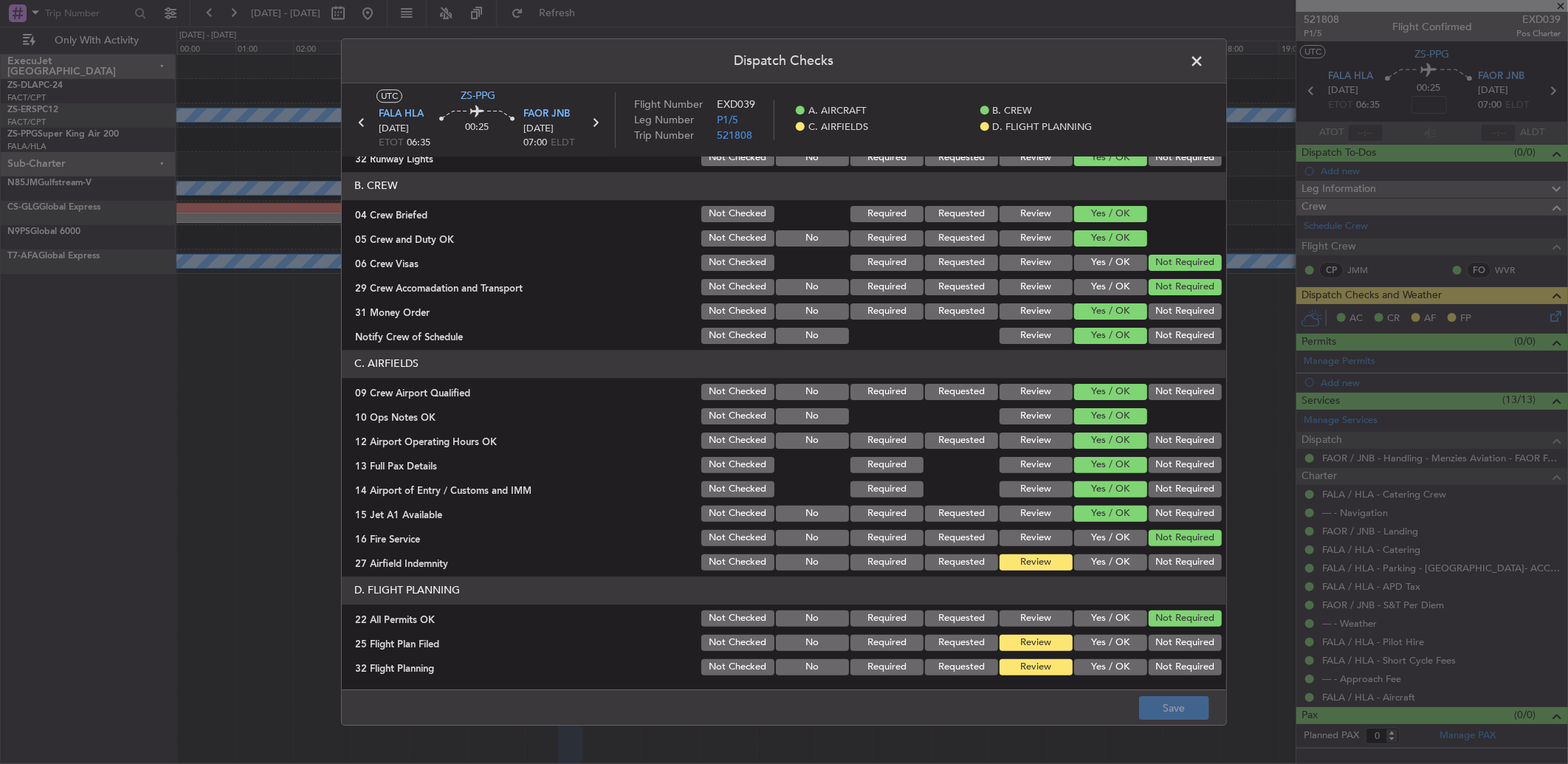
click at [1097, 567] on button "Yes / OK" at bounding box center [1110, 562] width 73 height 16
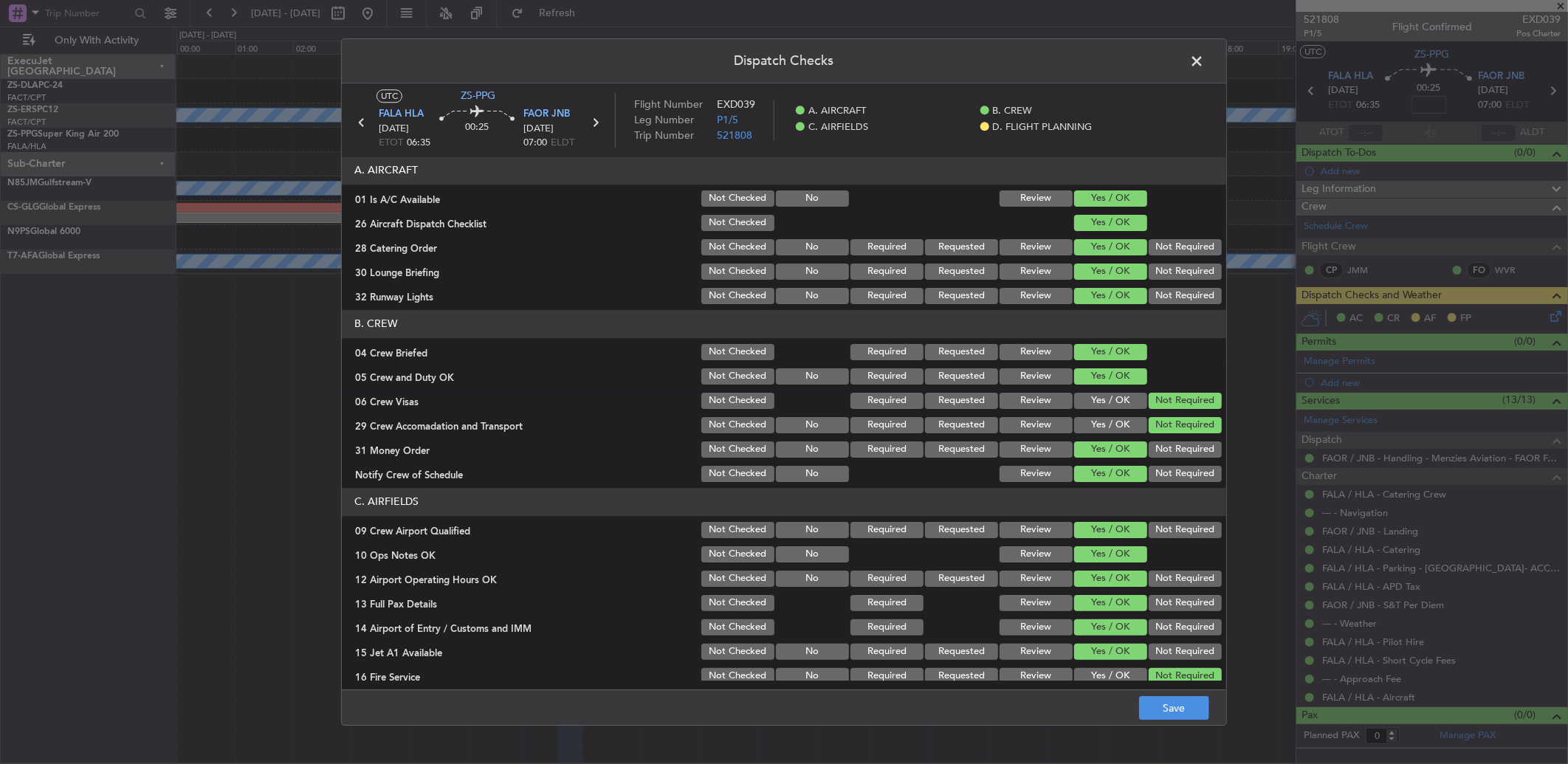
scroll to position [138, 0]
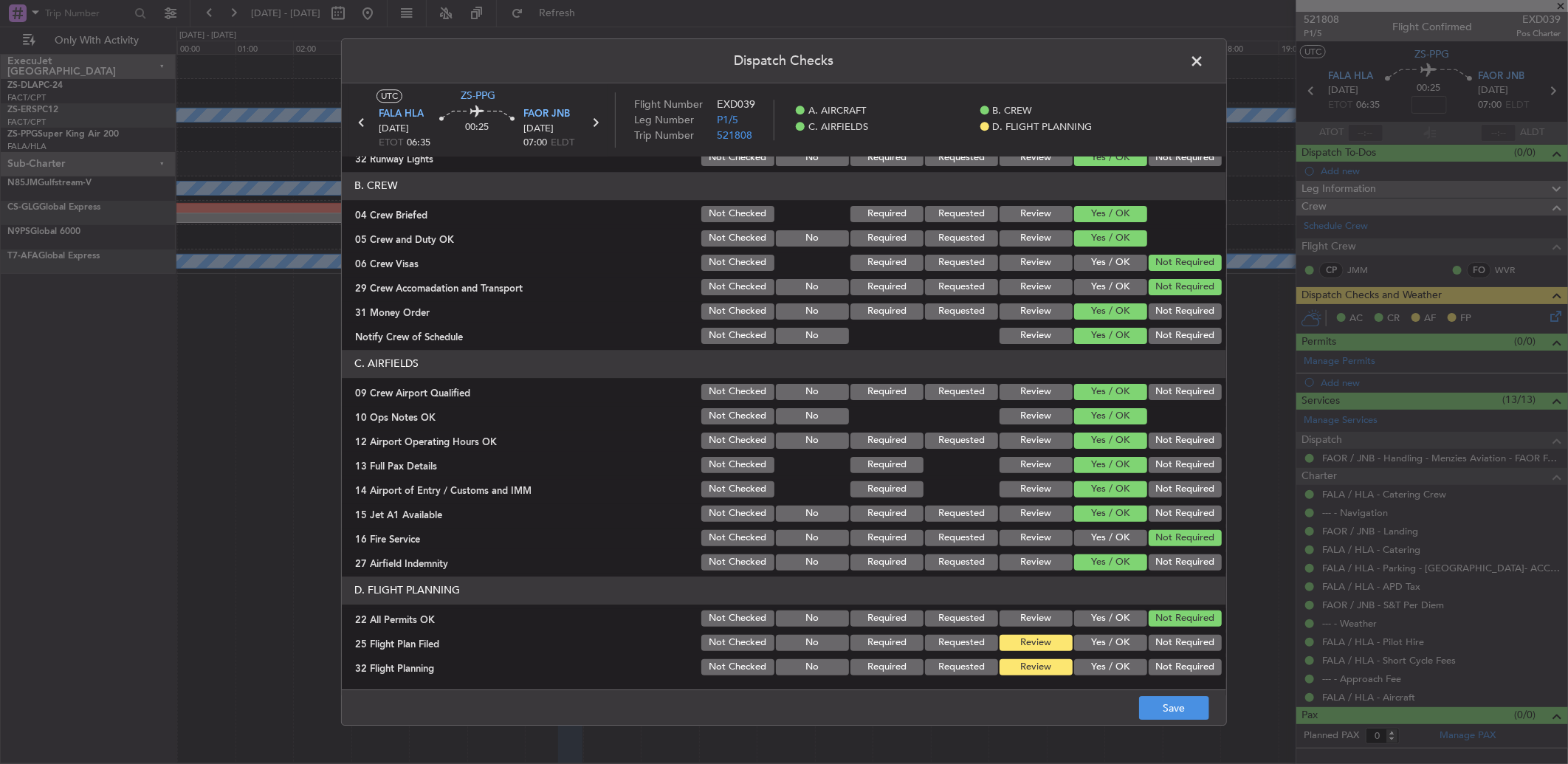
click at [1192, 75] on header "Dispatch Checks" at bounding box center [784, 61] width 884 height 45
click at [1204, 62] on span at bounding box center [1204, 64] width 0 height 29
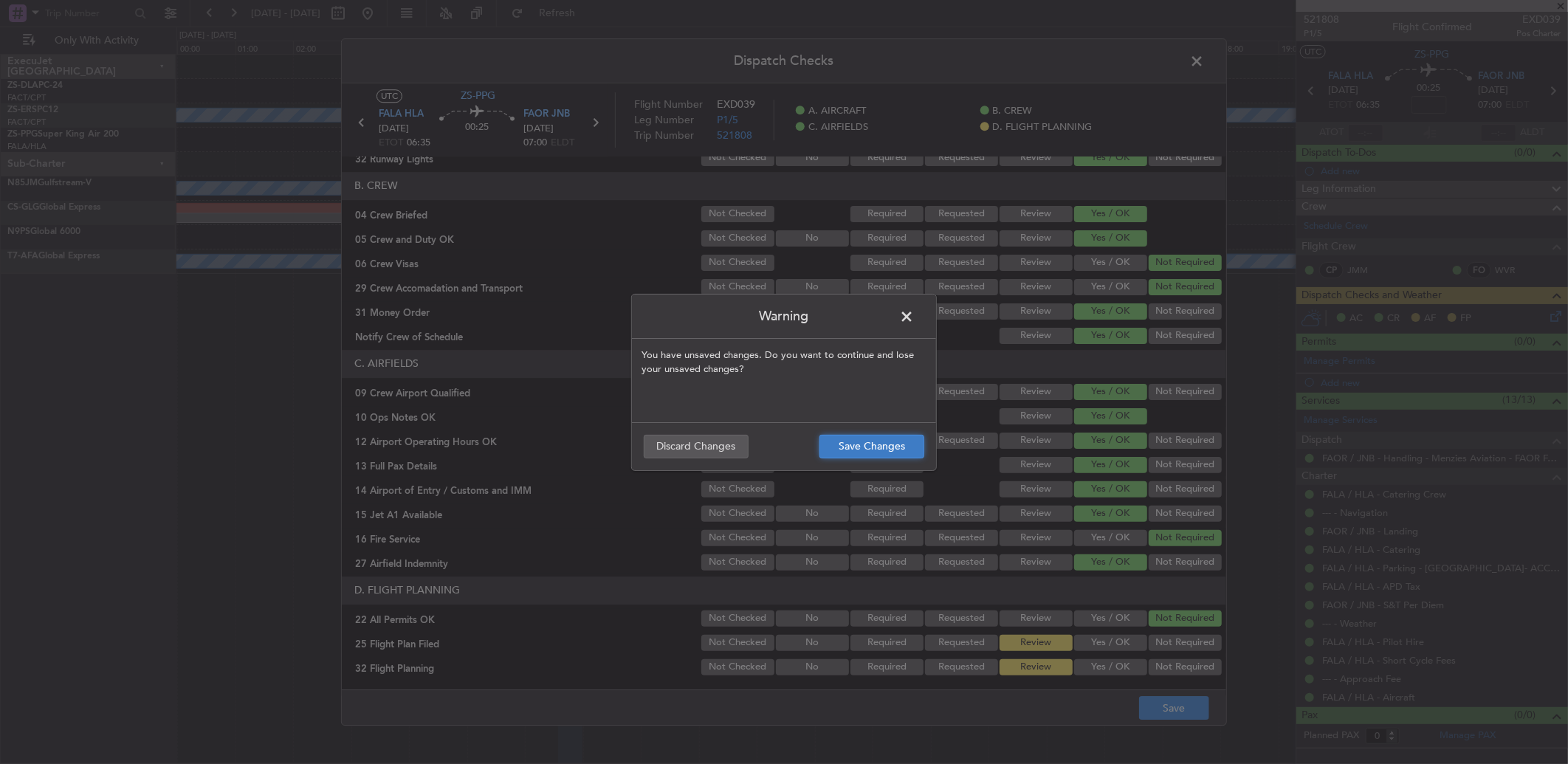
click at [846, 448] on button "Save Changes" at bounding box center [872, 446] width 105 height 24
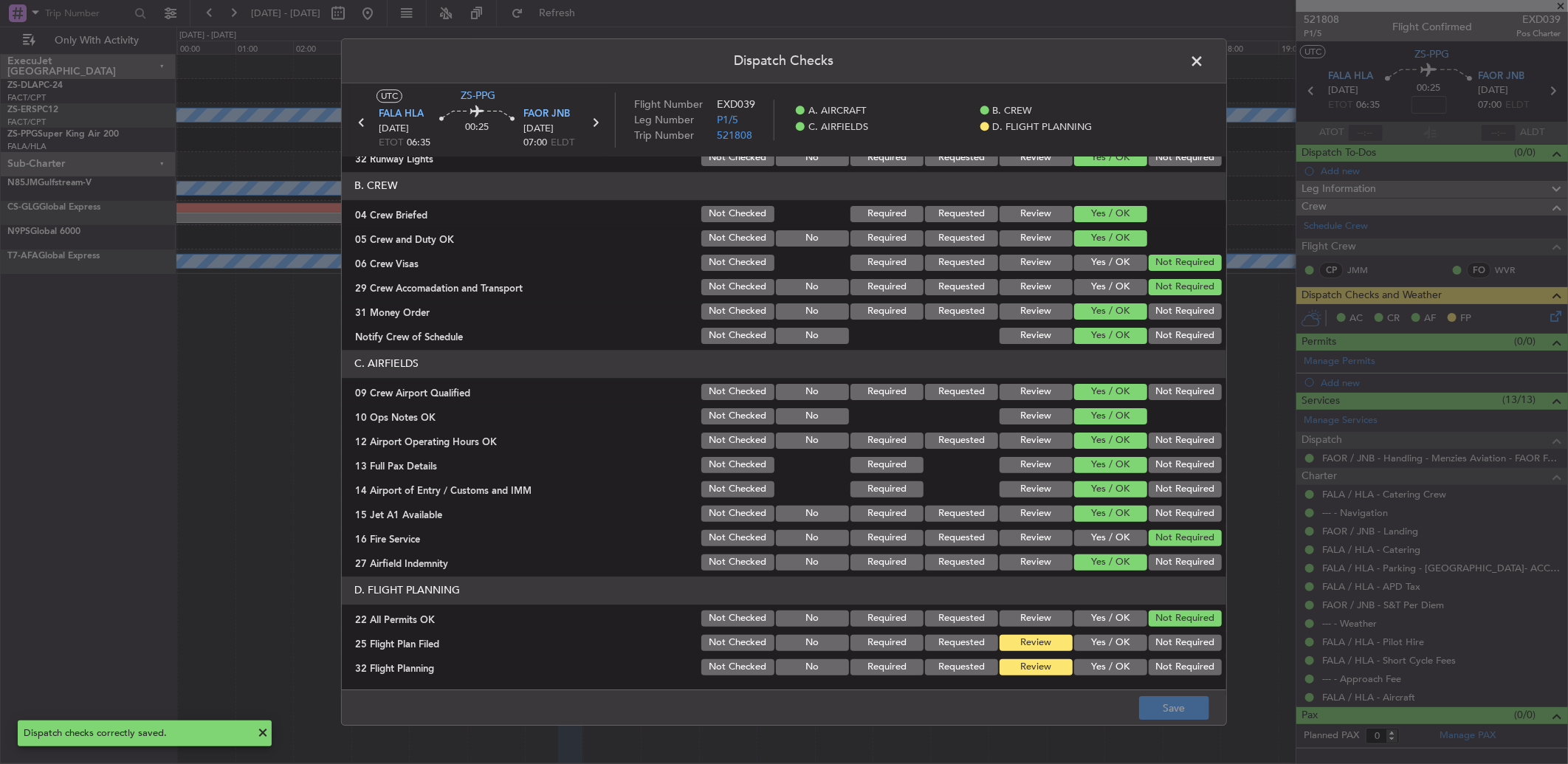
click at [1204, 62] on span at bounding box center [1204, 64] width 0 height 29
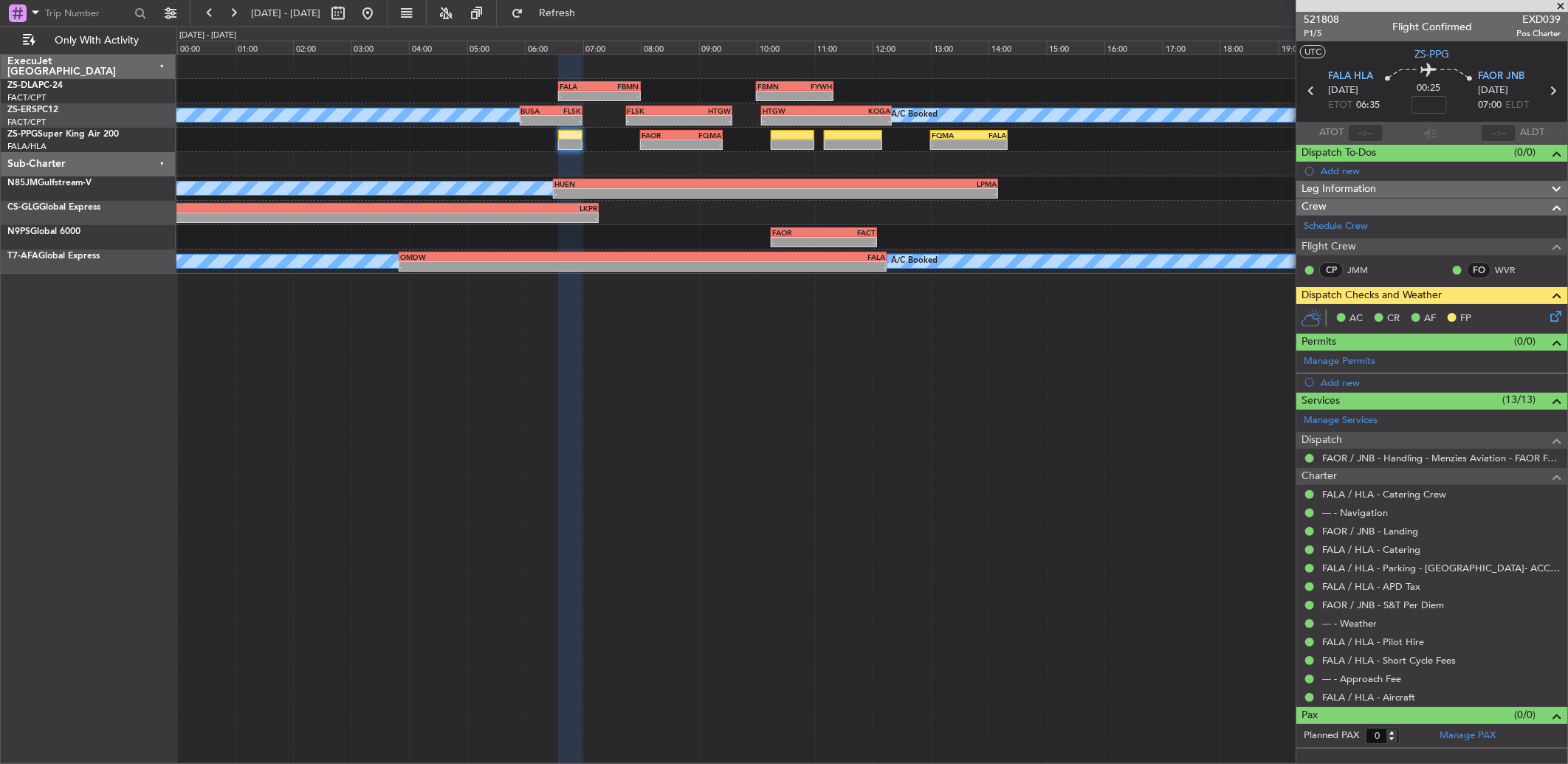
click at [1555, 313] on icon at bounding box center [1553, 314] width 11 height 11
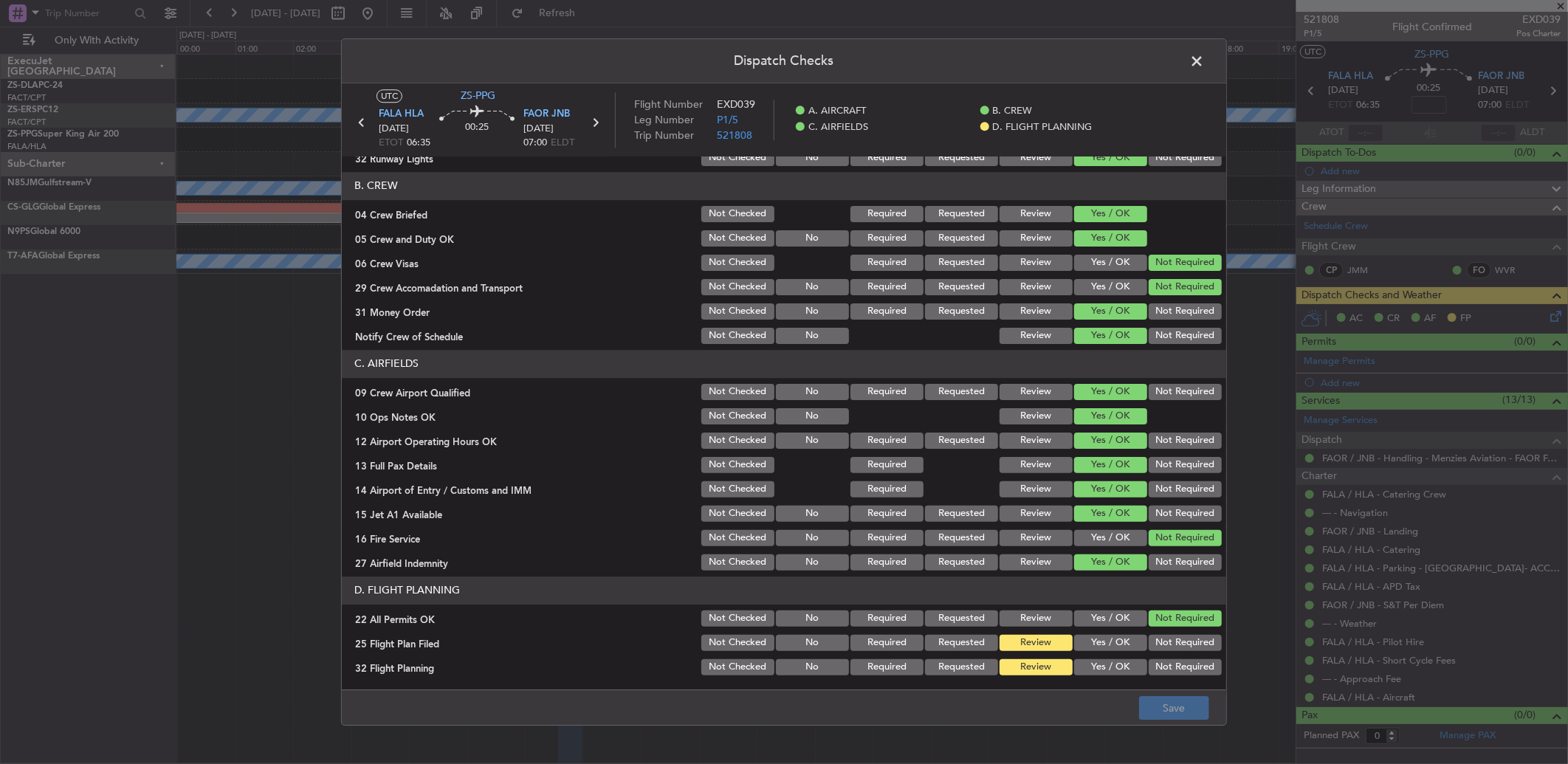
click at [1204, 67] on span at bounding box center [1204, 64] width 0 height 29
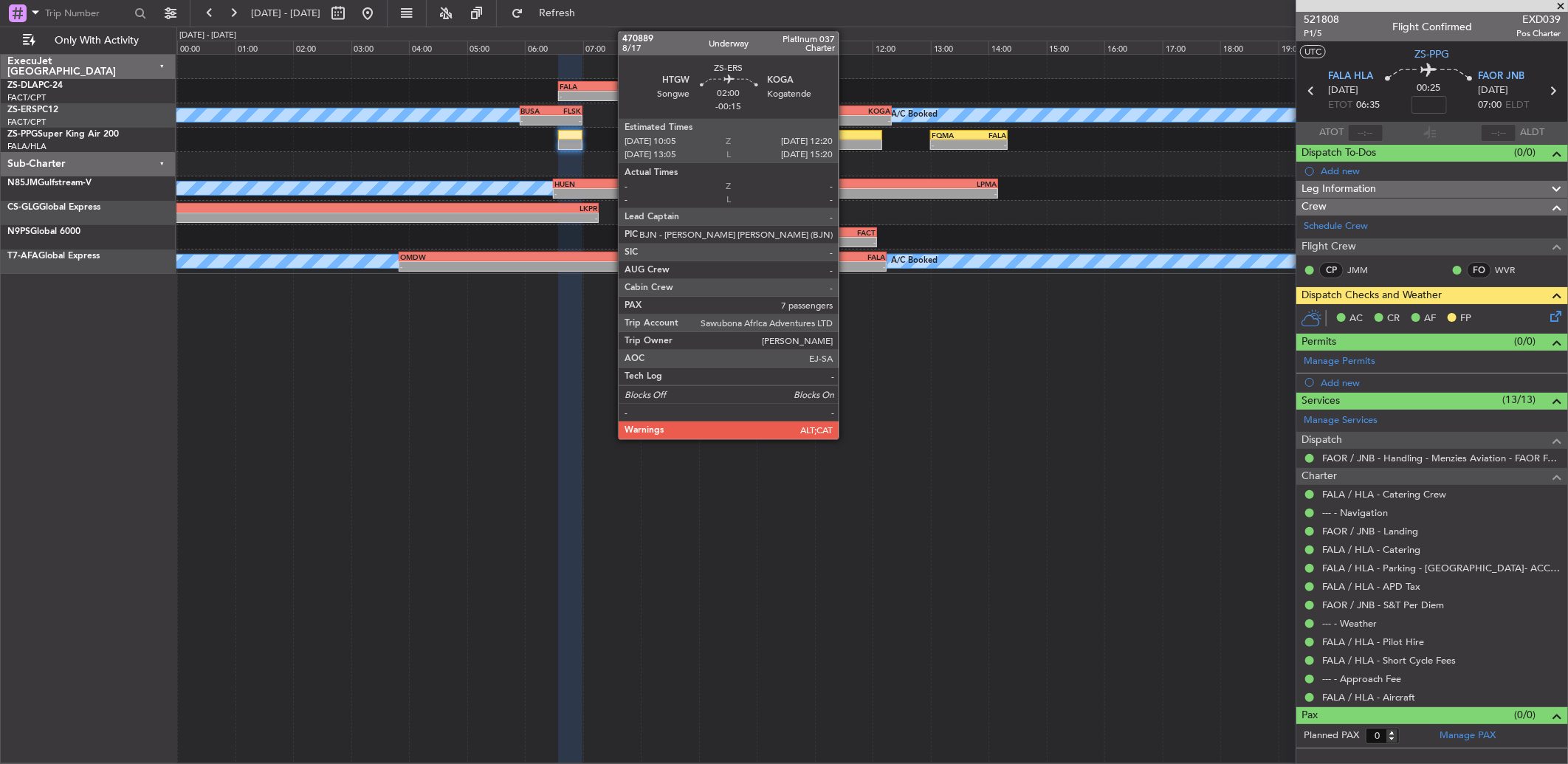
click at [847, 117] on div "-" at bounding box center [859, 119] width 64 height 9
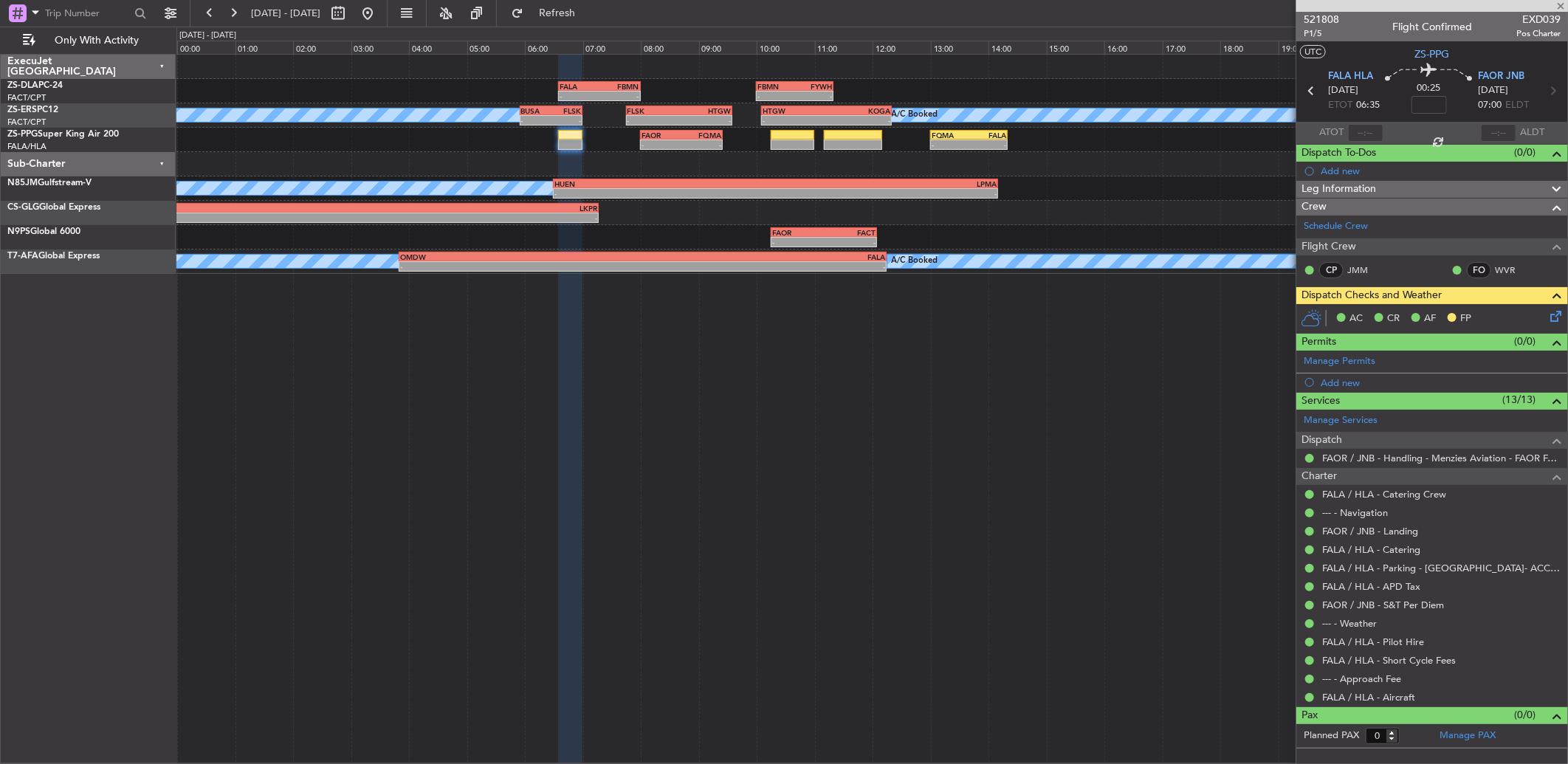
type input "-00:15"
type input "7"
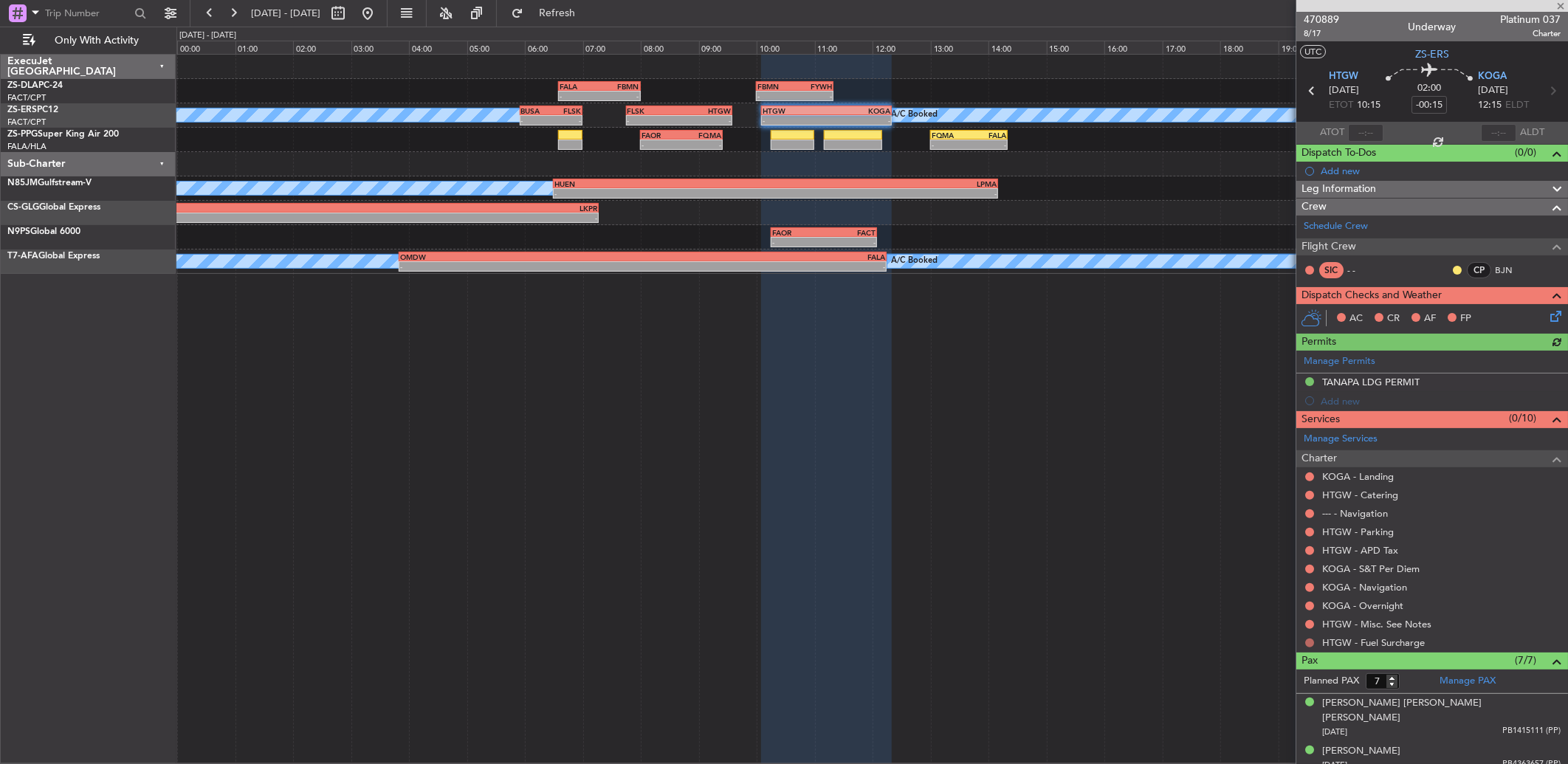
click at [1314, 643] on button at bounding box center [1309, 643] width 9 height 9
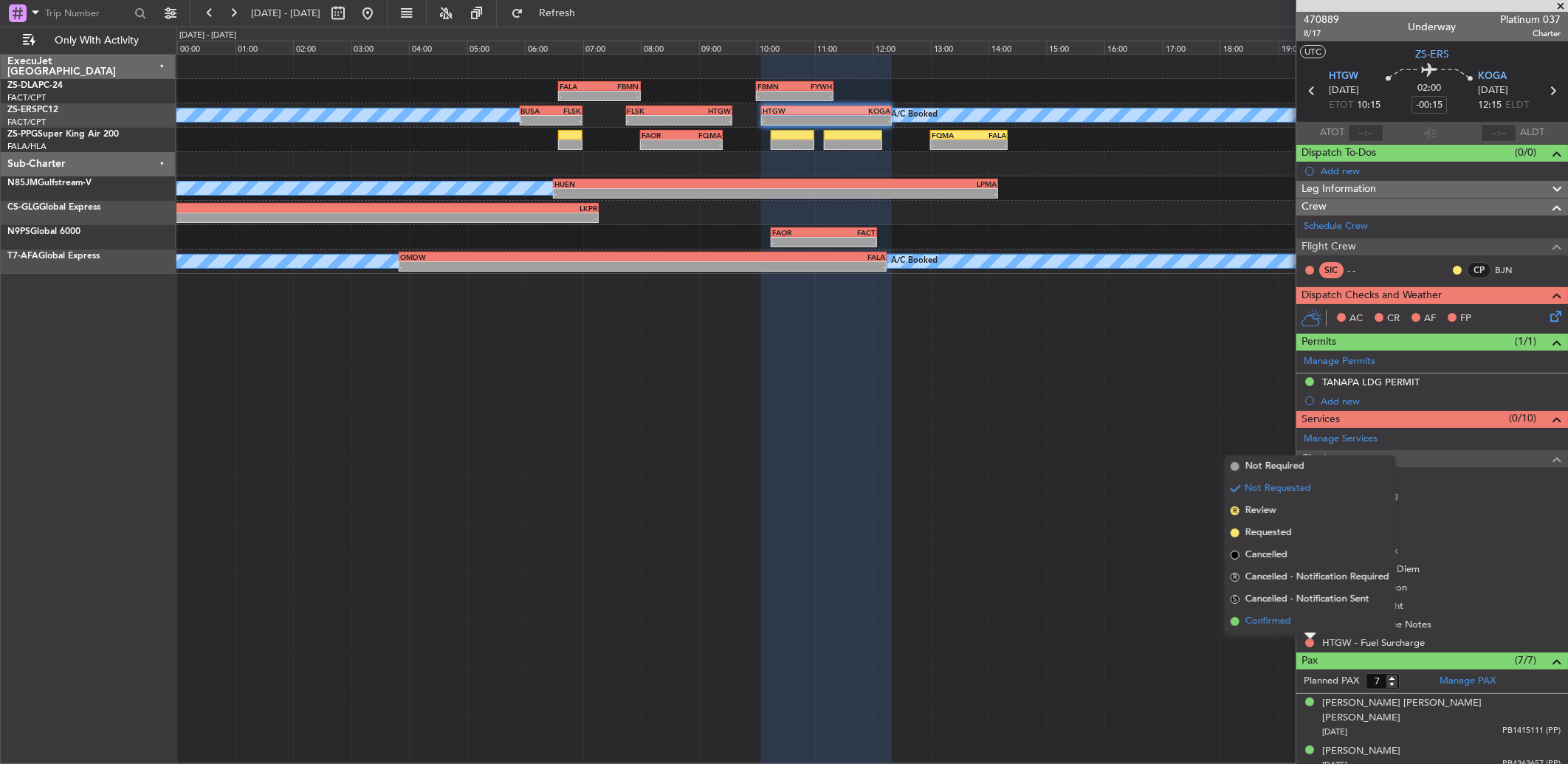
click at [1310, 628] on li "Confirmed" at bounding box center [1310, 621] width 171 height 22
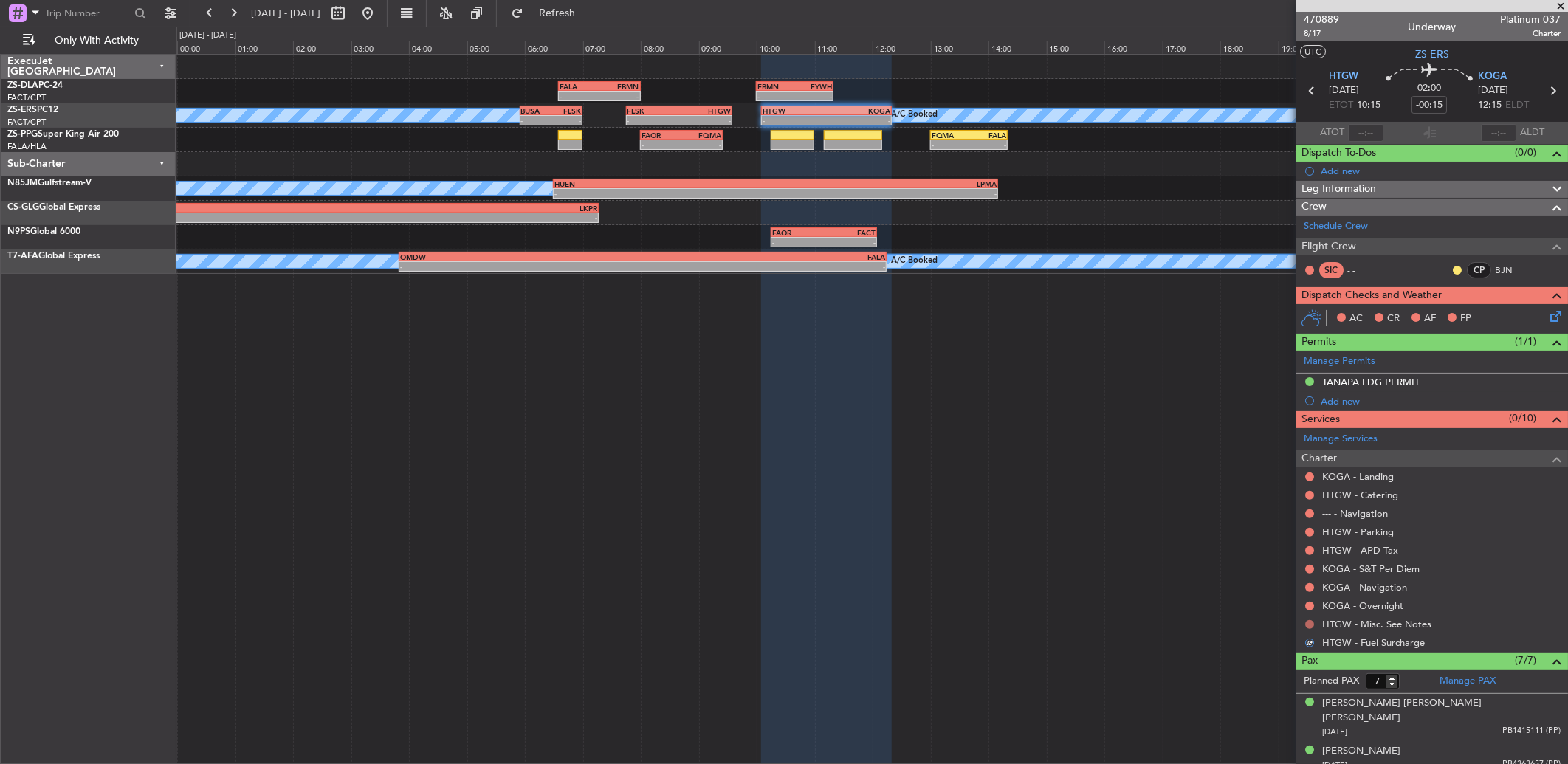
click at [1308, 623] on button at bounding box center [1309, 624] width 9 height 9
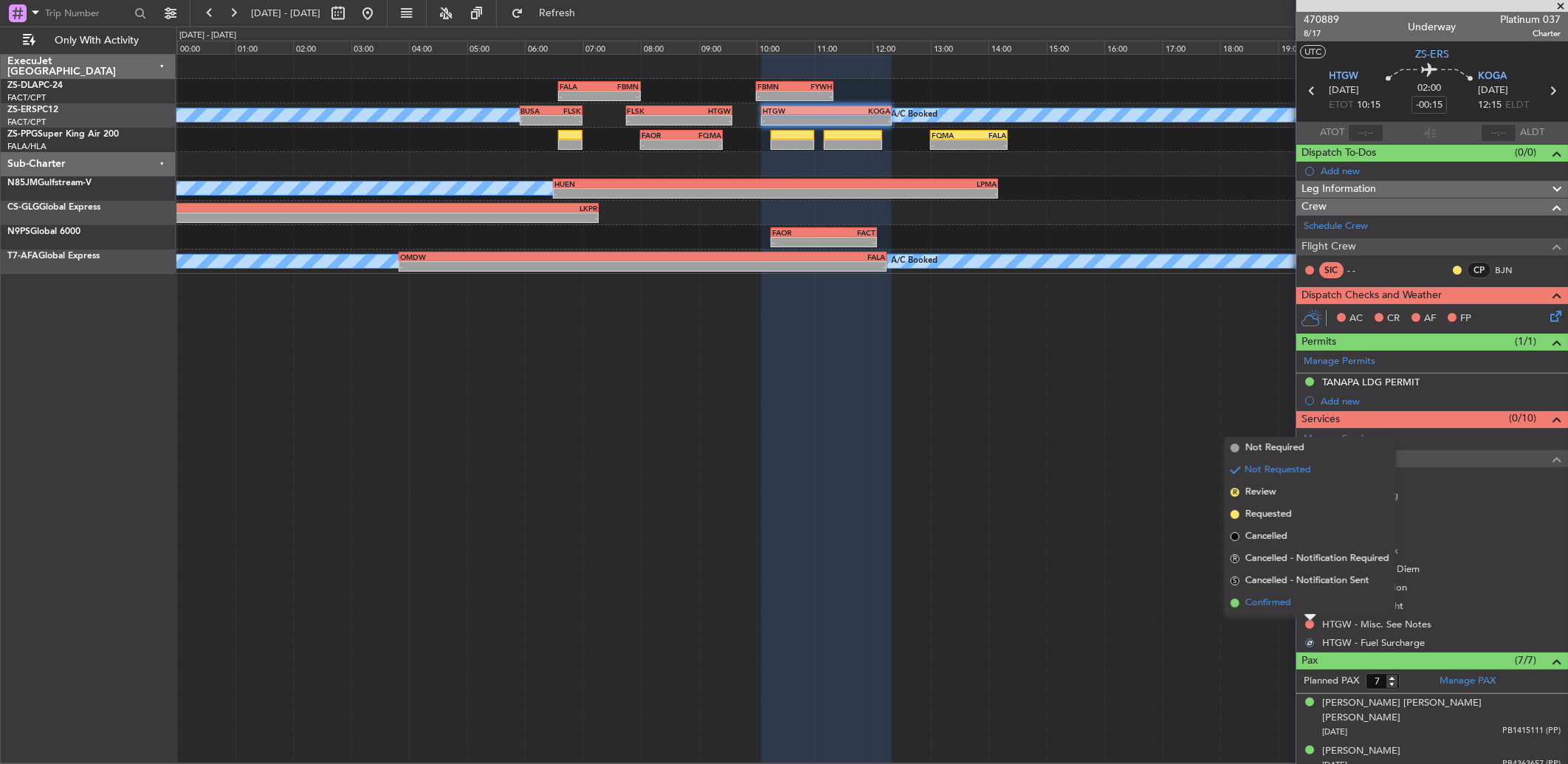
click at [1310, 606] on li "Confirmed" at bounding box center [1310, 603] width 171 height 22
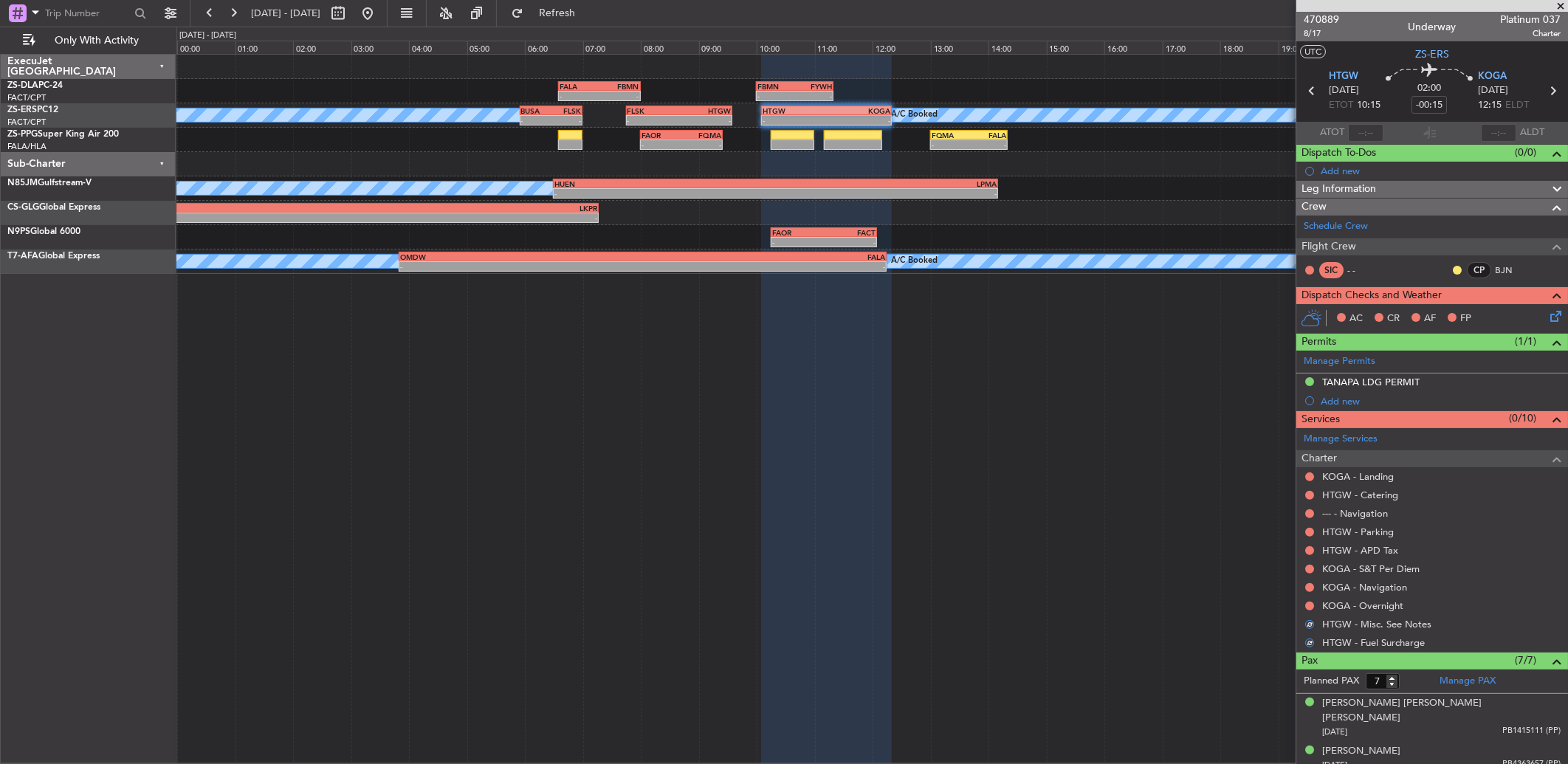
click at [1310, 606] on button at bounding box center [1309, 606] width 9 height 9
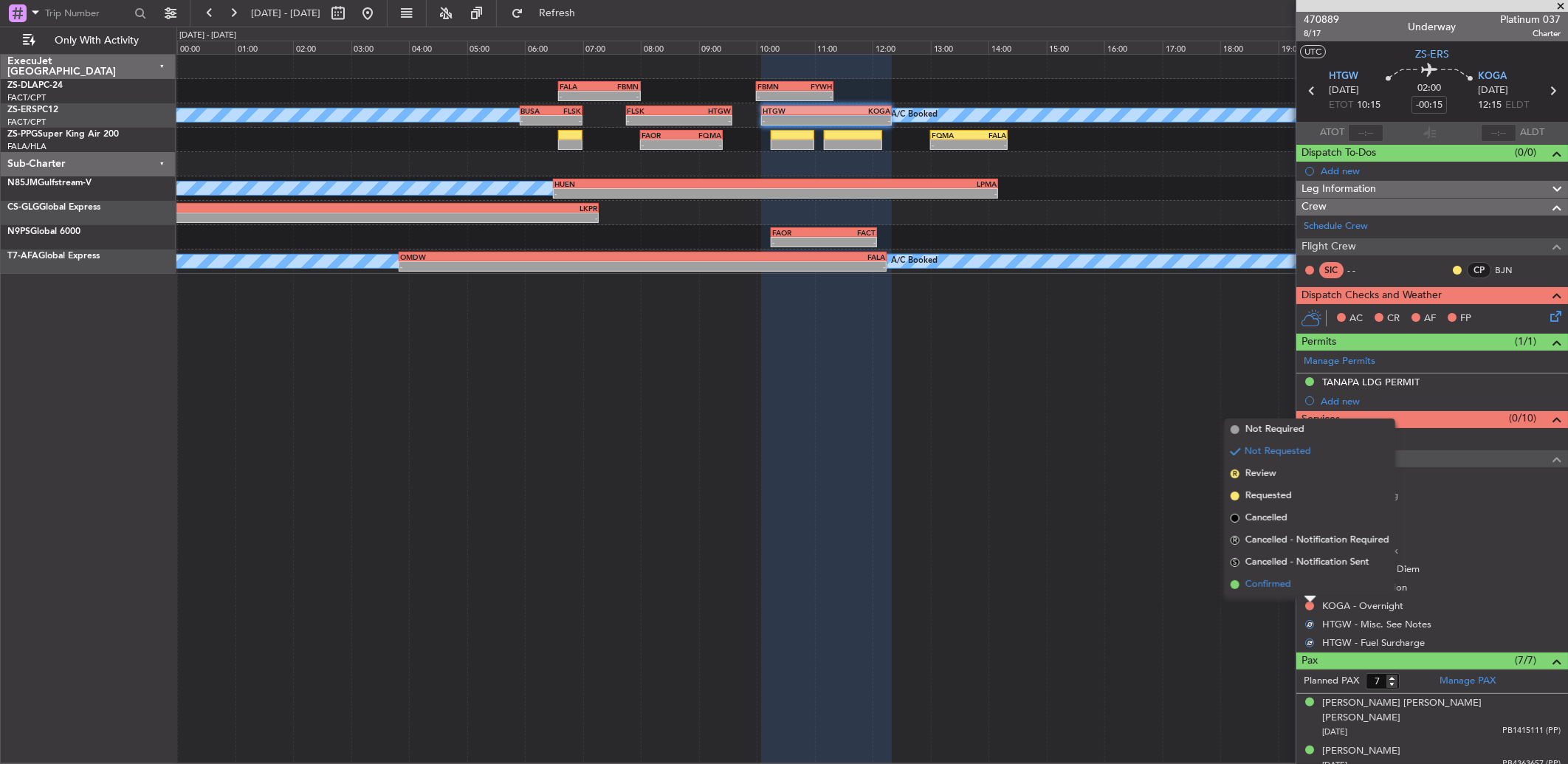
click at [1310, 591] on li "Confirmed" at bounding box center [1310, 584] width 171 height 22
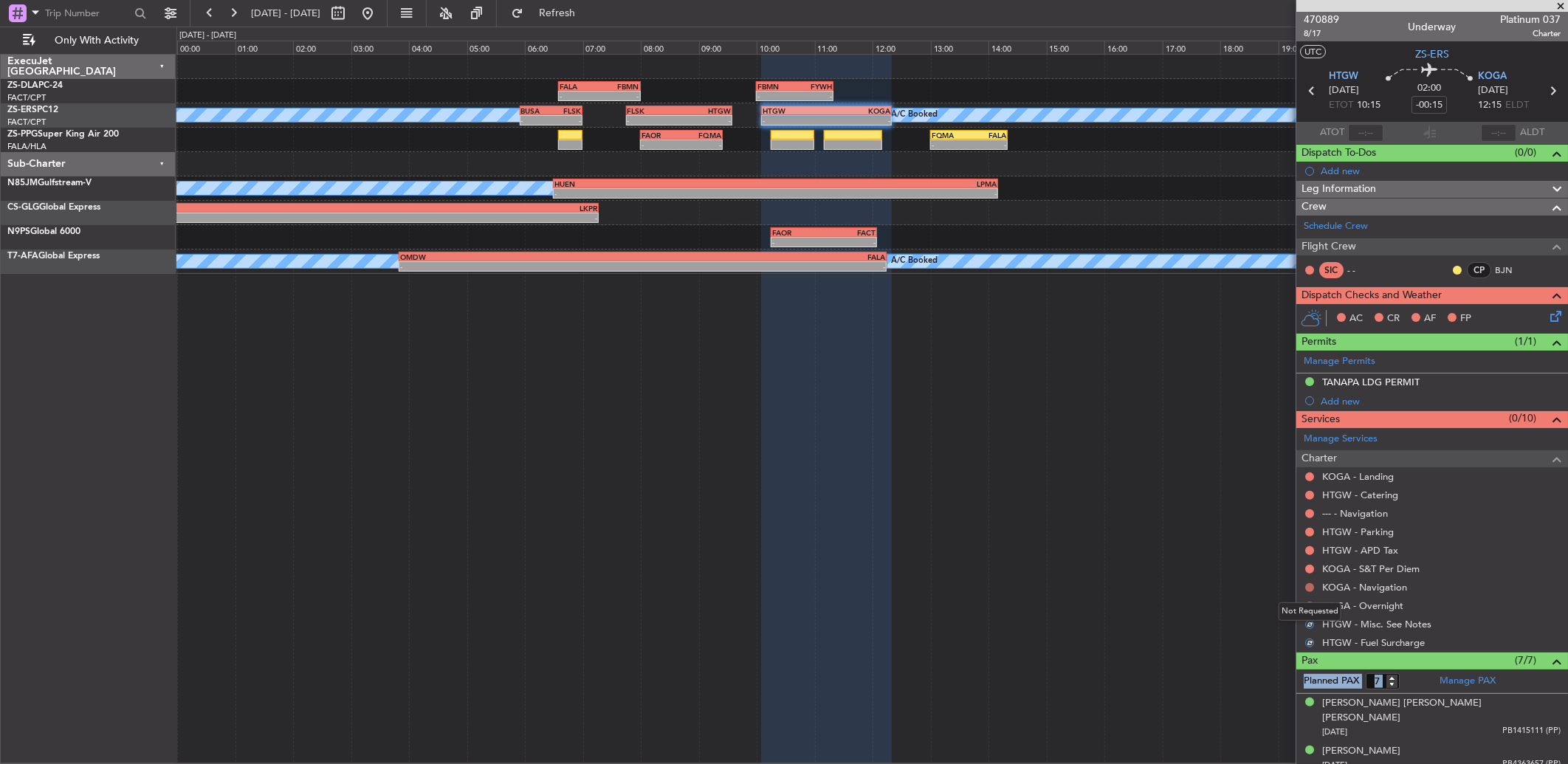
click at [1311, 590] on button at bounding box center [1309, 587] width 9 height 9
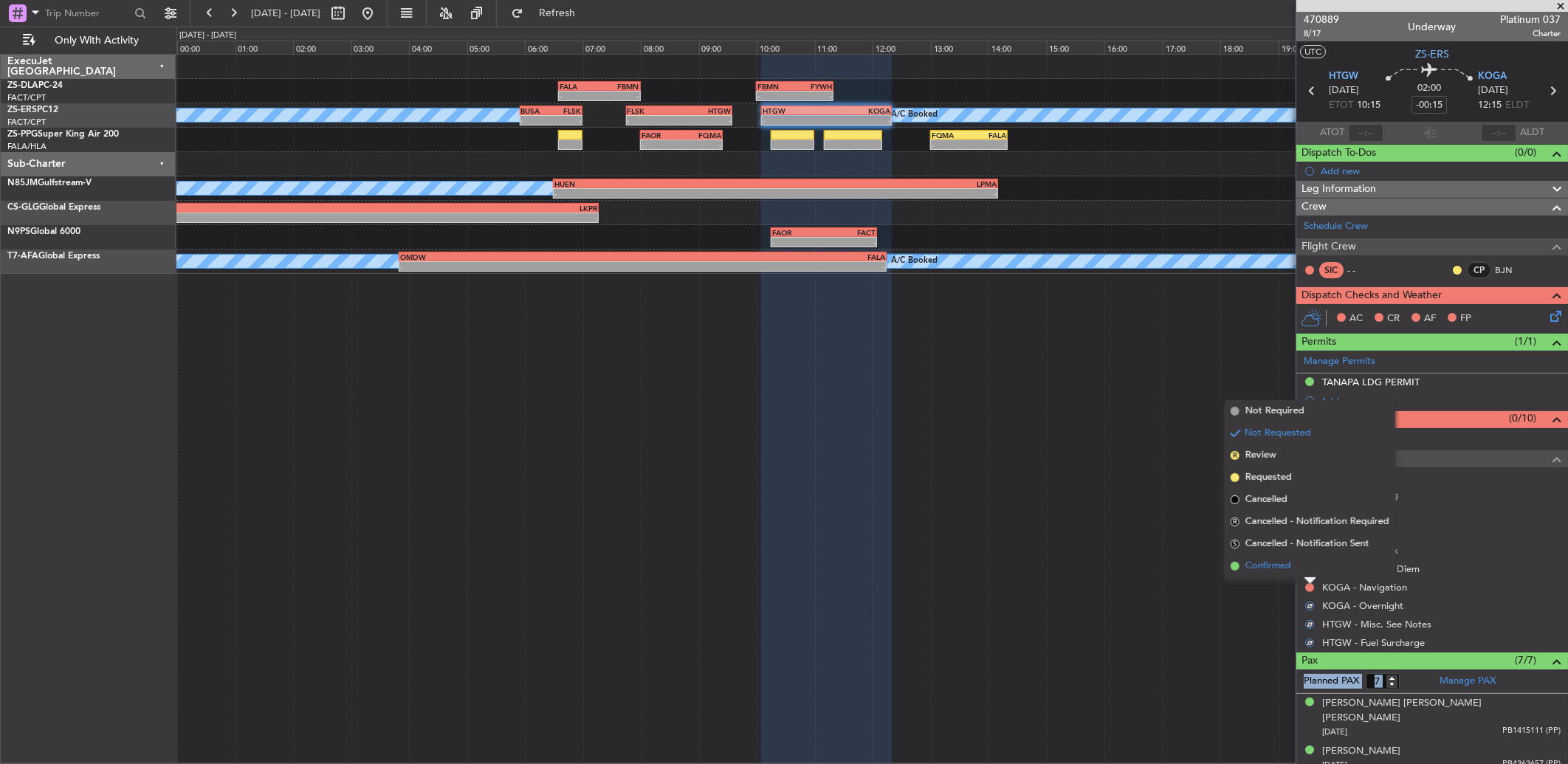
click at [1297, 567] on li "Confirmed" at bounding box center [1310, 566] width 171 height 22
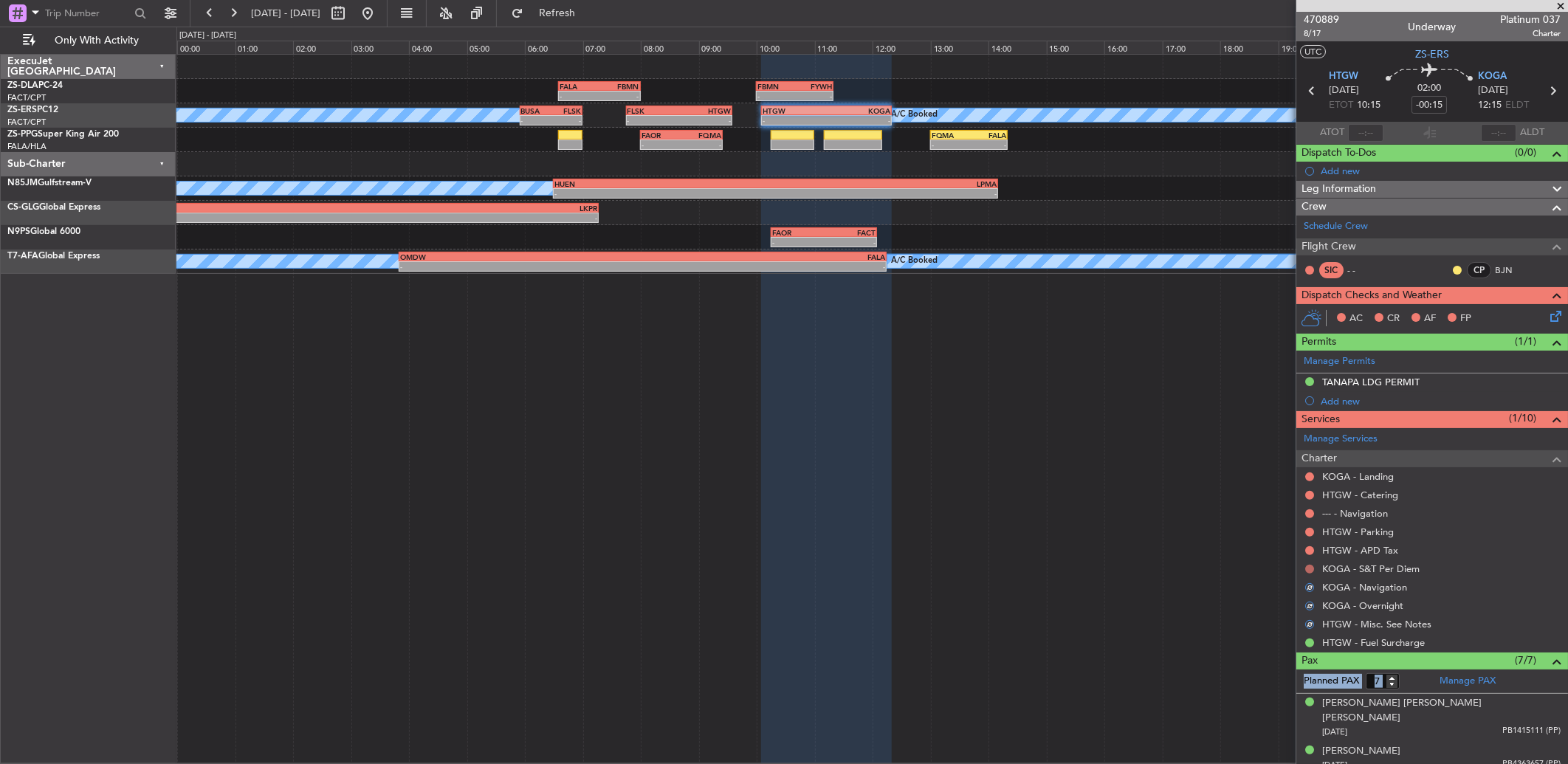
click at [1312, 566] on button at bounding box center [1309, 569] width 9 height 9
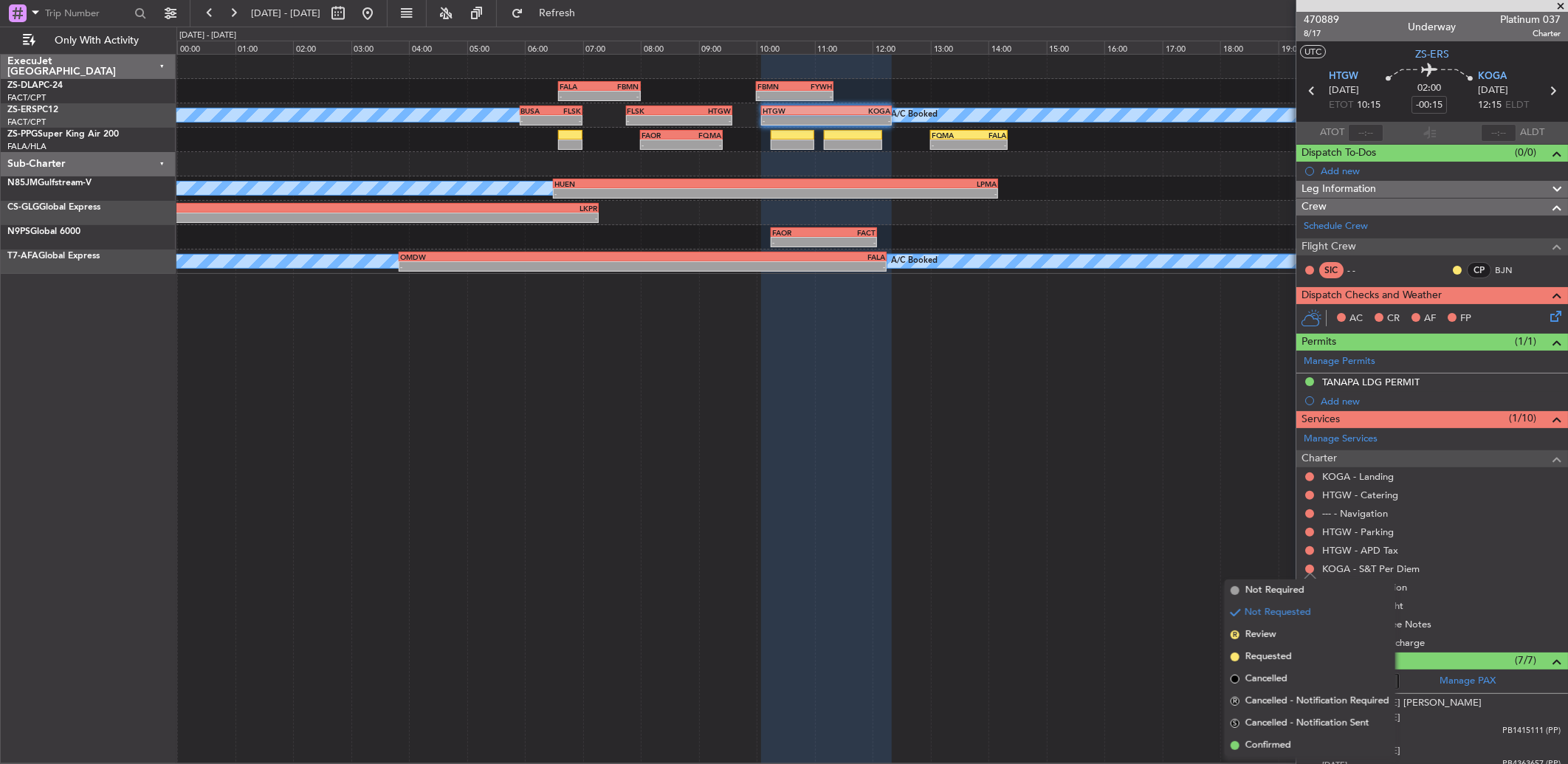
click at [1311, 555] on div at bounding box center [1309, 551] width 11 height 11
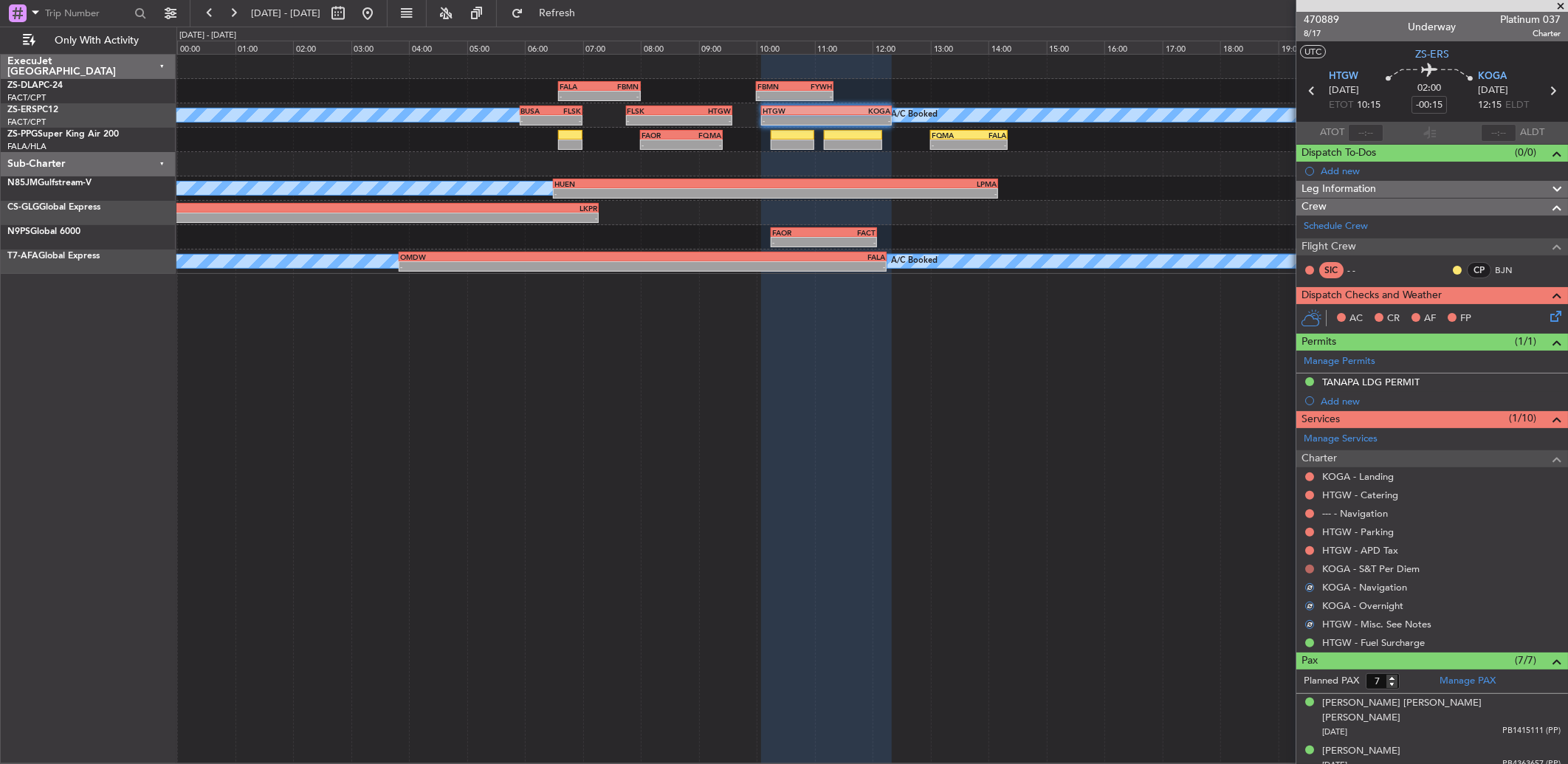
click at [1308, 566] on button at bounding box center [1309, 569] width 9 height 9
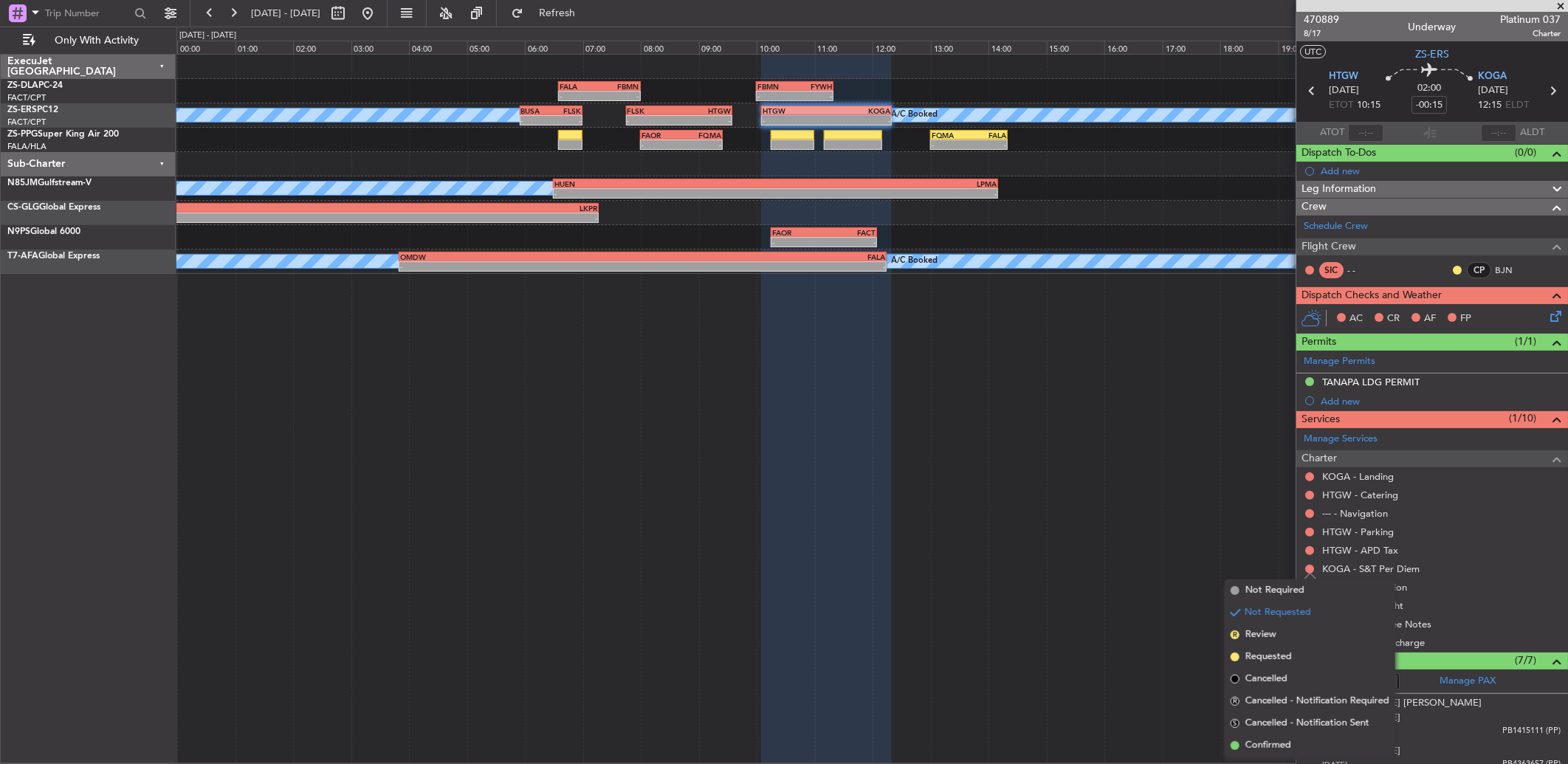
click at [1270, 743] on span "Confirmed" at bounding box center [1268, 746] width 46 height 15
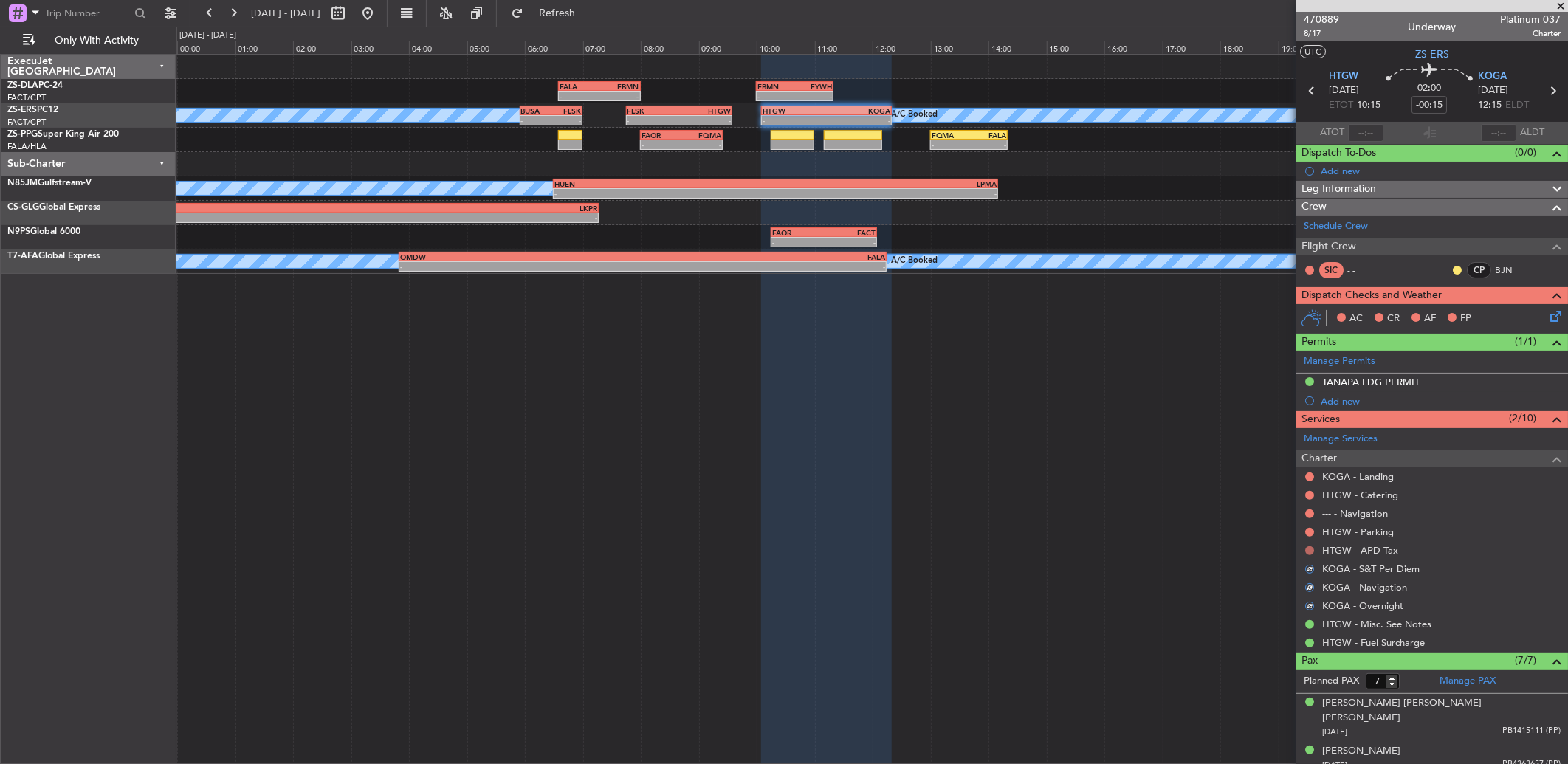
click at [1310, 552] on button at bounding box center [1309, 550] width 9 height 9
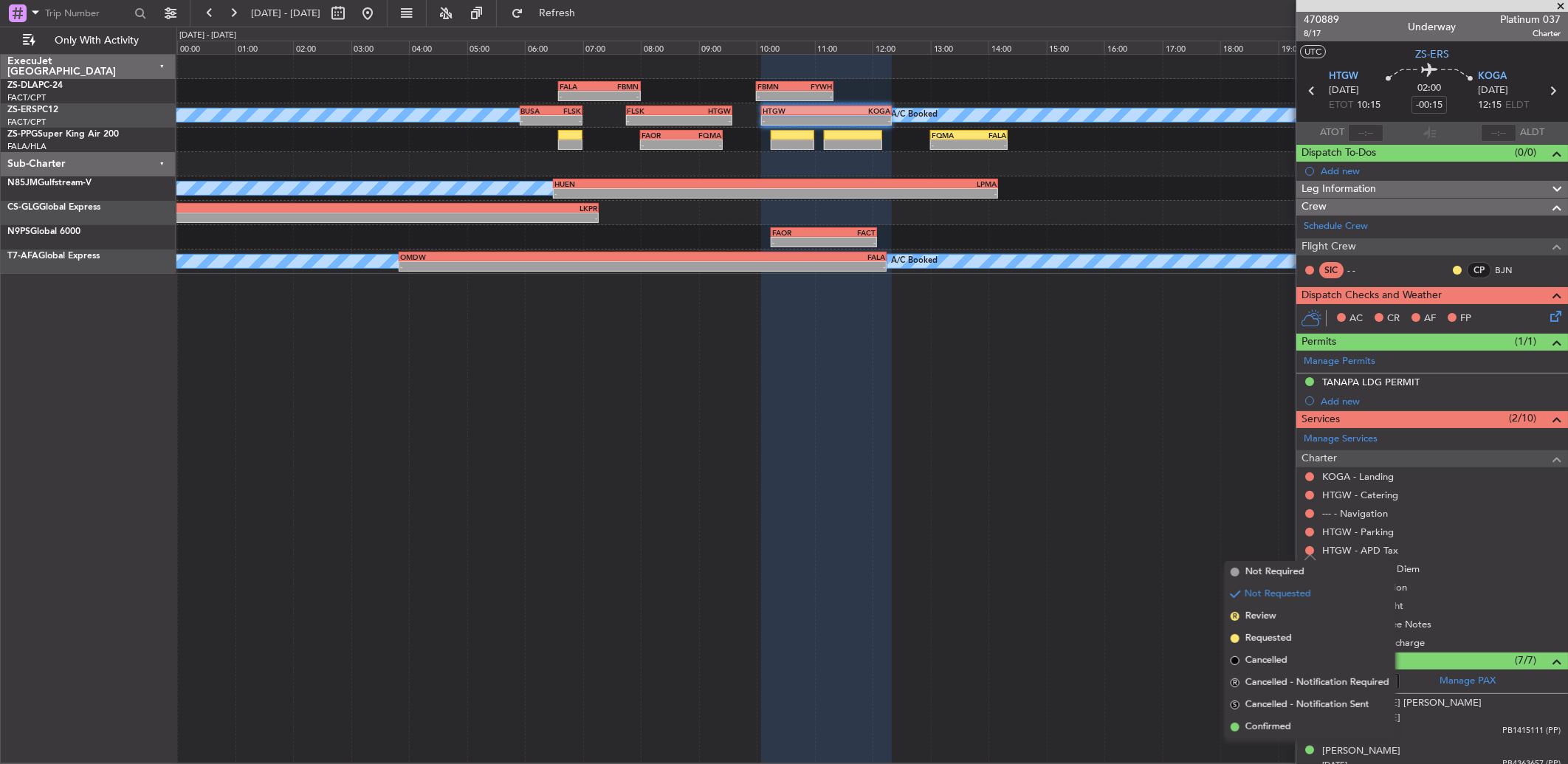
drag, startPoint x: 1271, startPoint y: 719, endPoint x: 1297, endPoint y: 554, distance: 167.0
click at [1268, 706] on ul "Not Required Not Requested R Review Requested Cancelled R Cancelled - Notificat…" at bounding box center [1310, 649] width 171 height 177
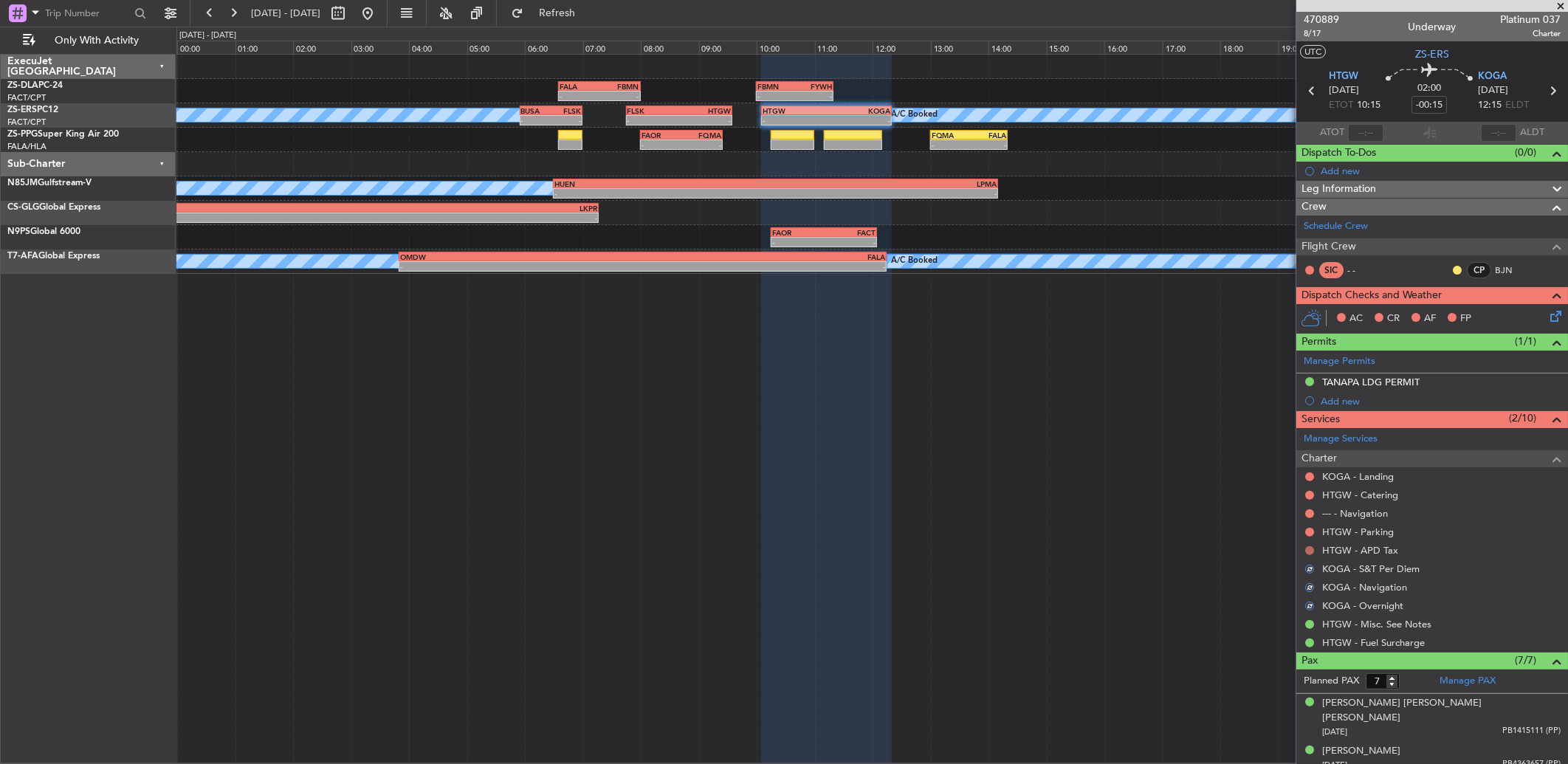
click at [1305, 553] on button at bounding box center [1309, 550] width 9 height 9
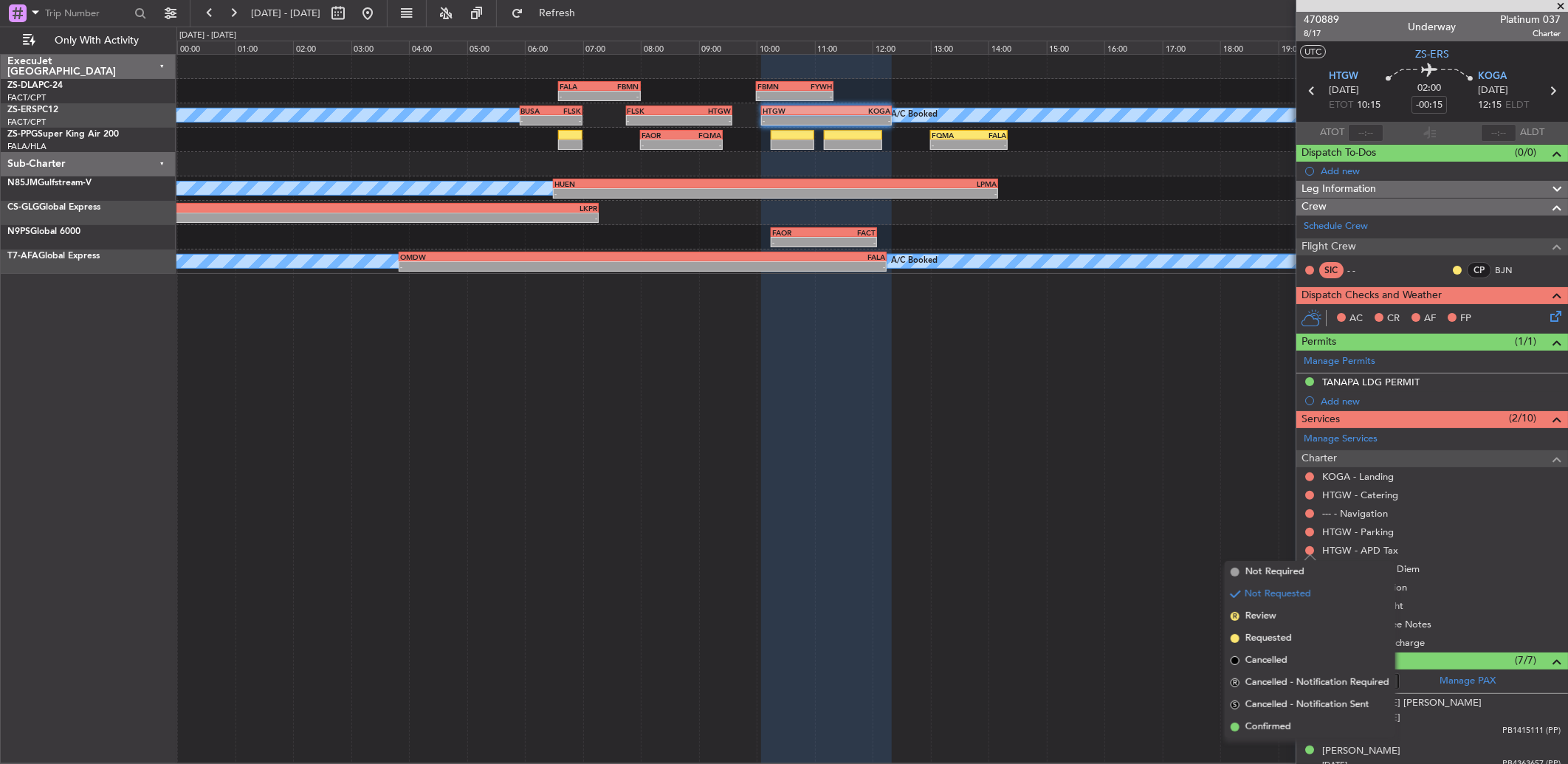
click at [1284, 724] on span "Confirmed" at bounding box center [1268, 727] width 46 height 15
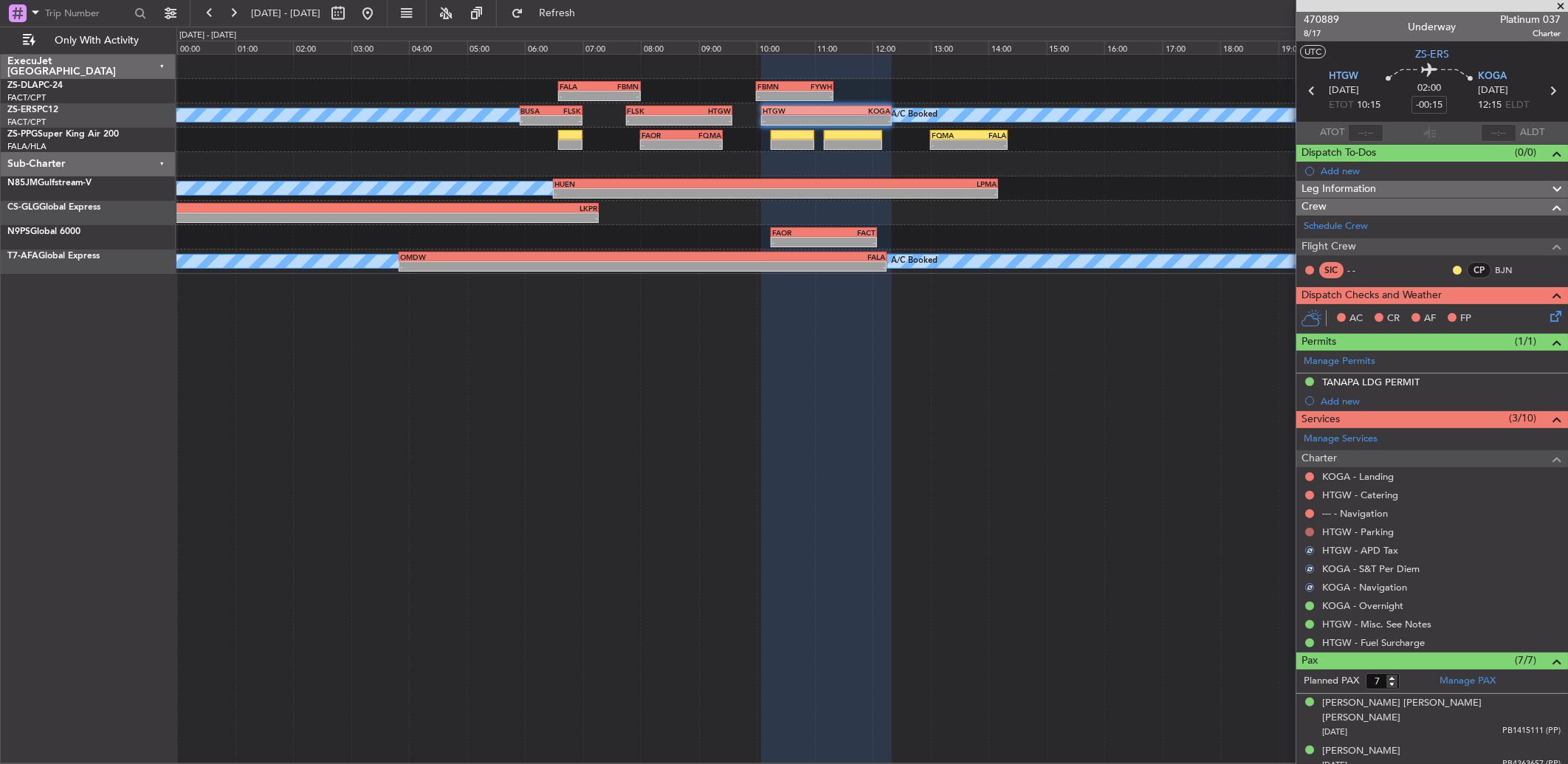
click at [1310, 528] on button at bounding box center [1309, 532] width 9 height 9
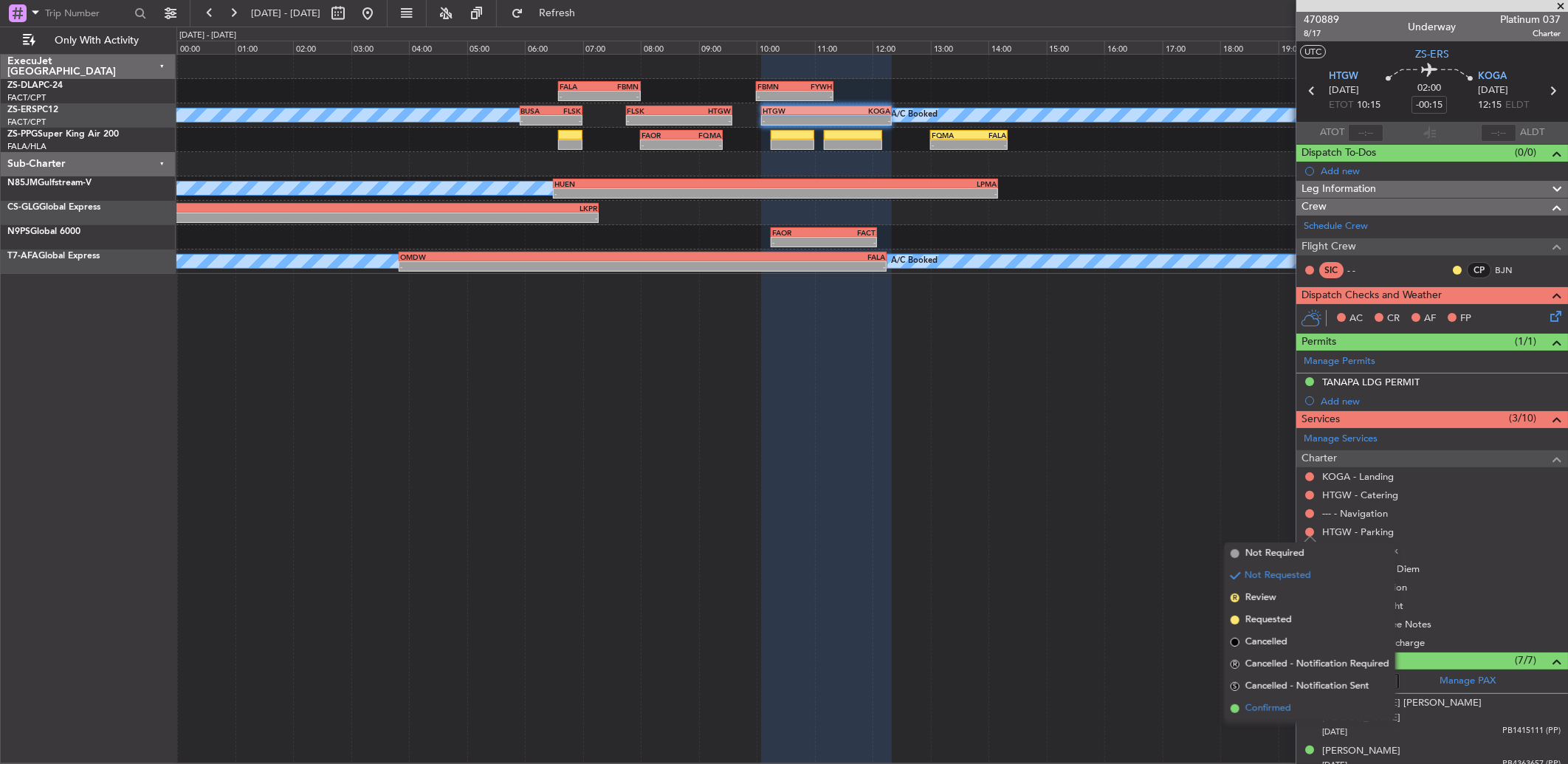
click at [1301, 701] on li "Confirmed" at bounding box center [1310, 708] width 171 height 22
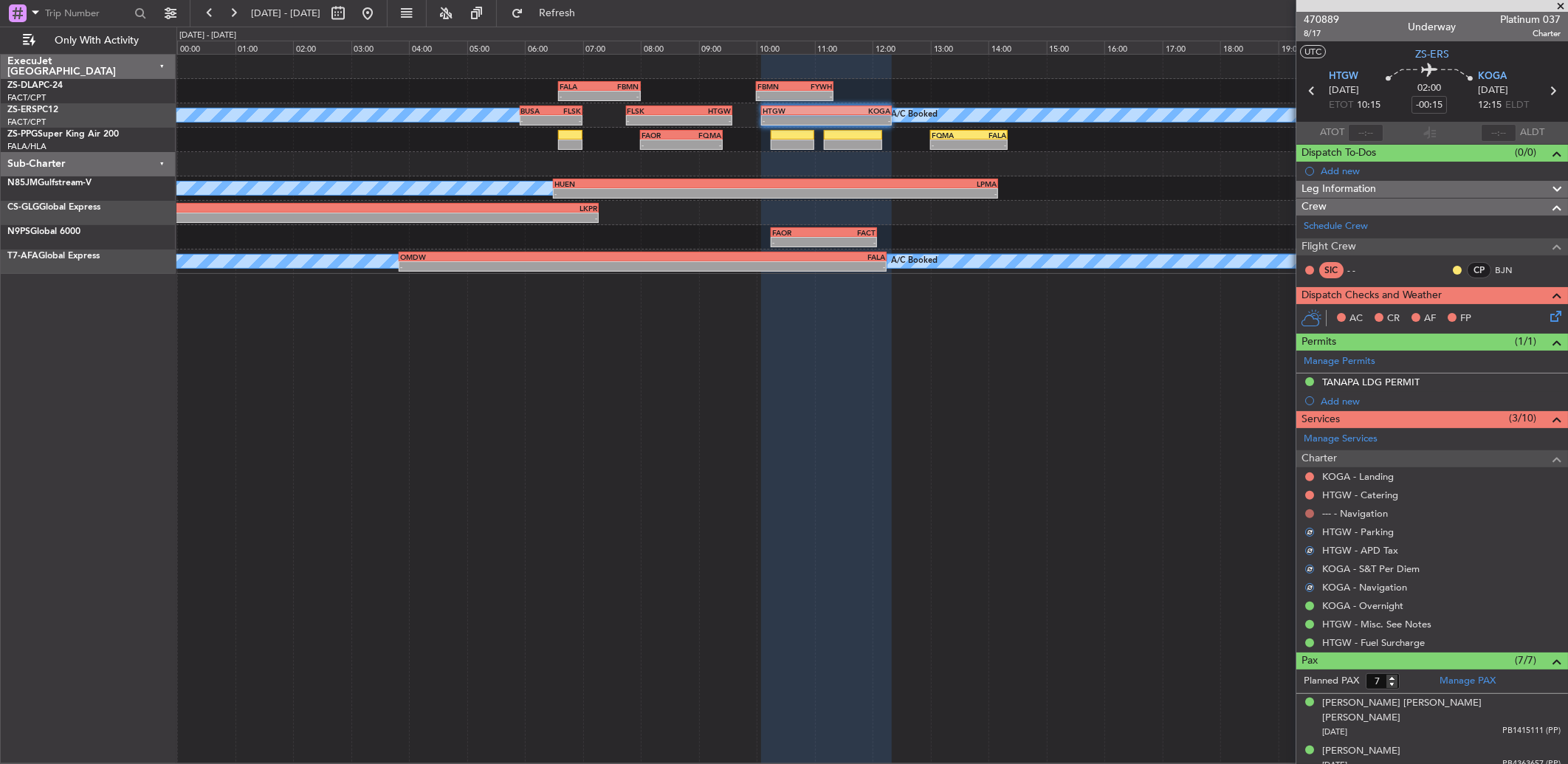
click at [1307, 515] on button at bounding box center [1309, 513] width 9 height 9
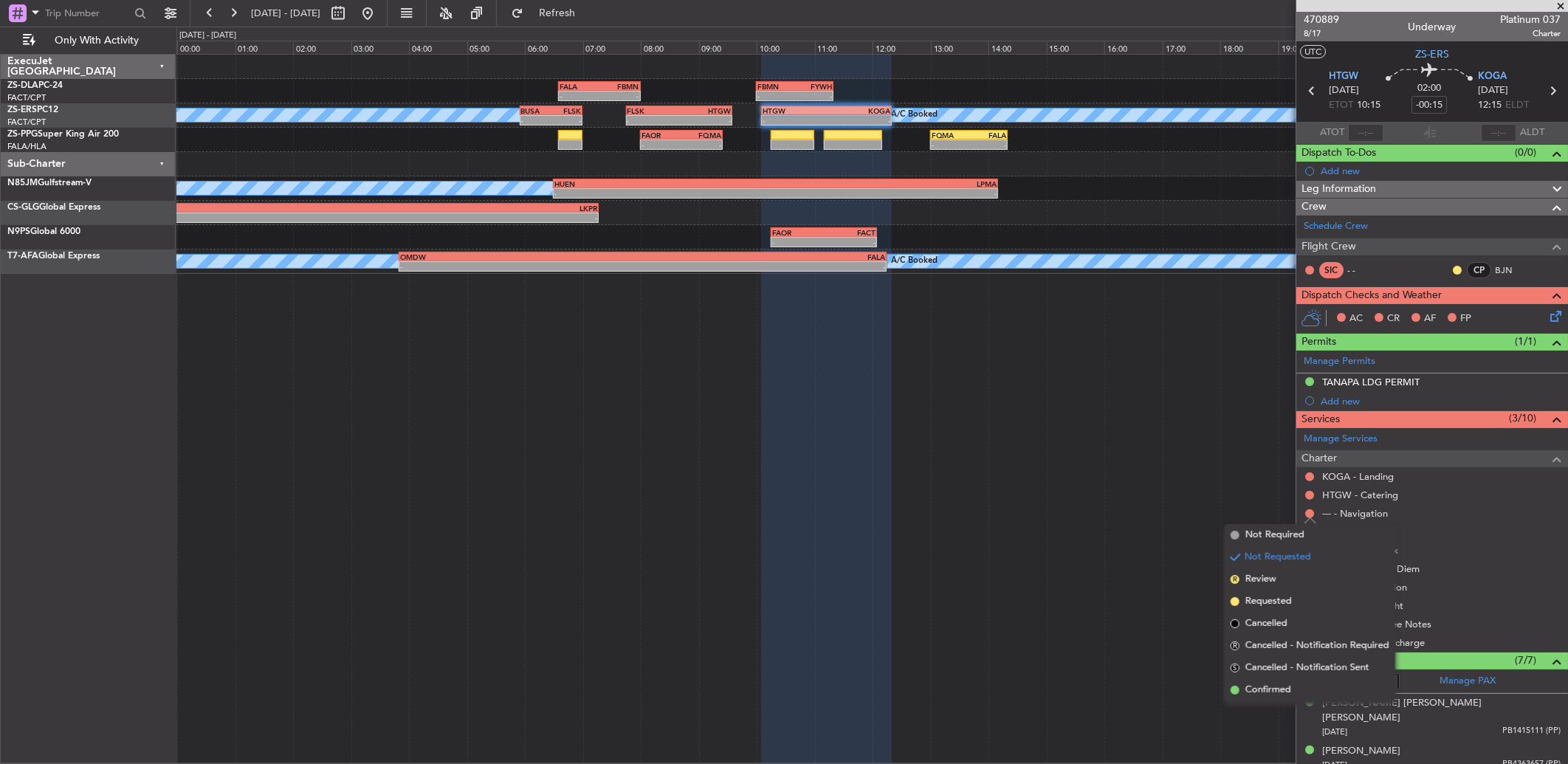
drag, startPoint x: 1294, startPoint y: 697, endPoint x: 1294, endPoint y: 684, distance: 13.0
click at [1294, 696] on li "Confirmed" at bounding box center [1310, 690] width 171 height 22
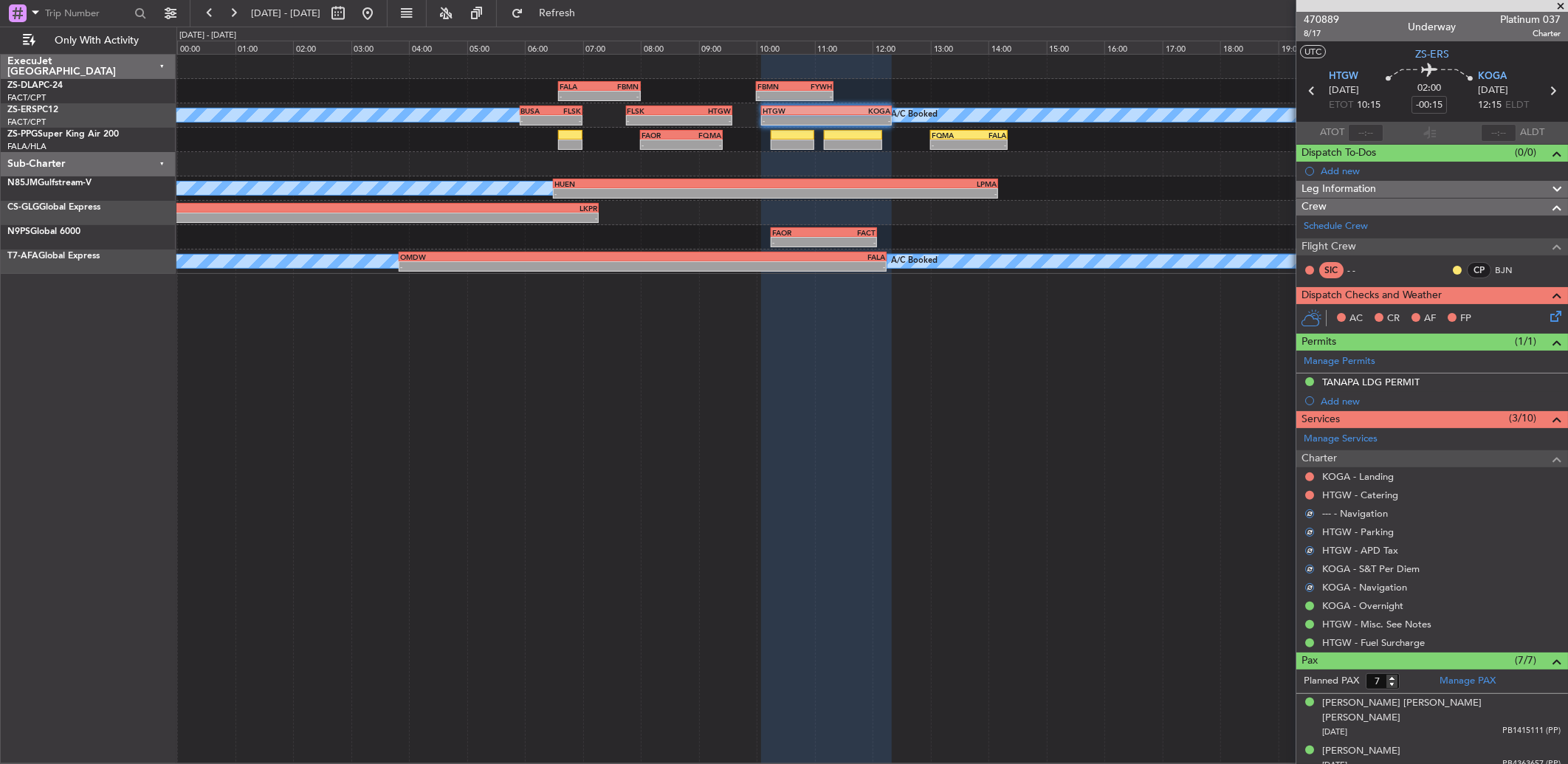
click at [1309, 487] on div "HTGW - Catering" at bounding box center [1432, 494] width 272 height 18
click at [1307, 498] on button at bounding box center [1309, 495] width 9 height 9
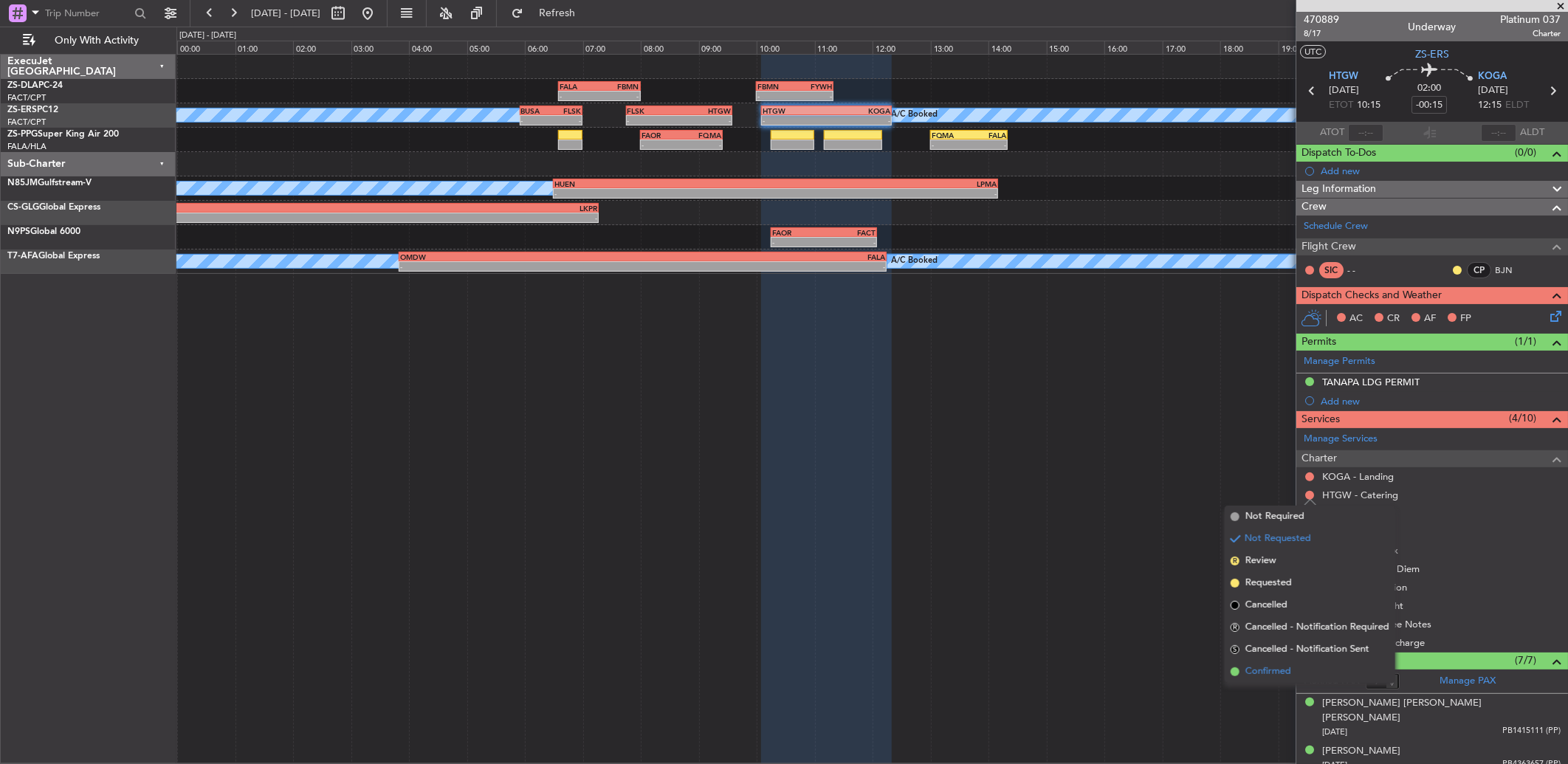
click at [1282, 673] on span "Confirmed" at bounding box center [1268, 672] width 46 height 15
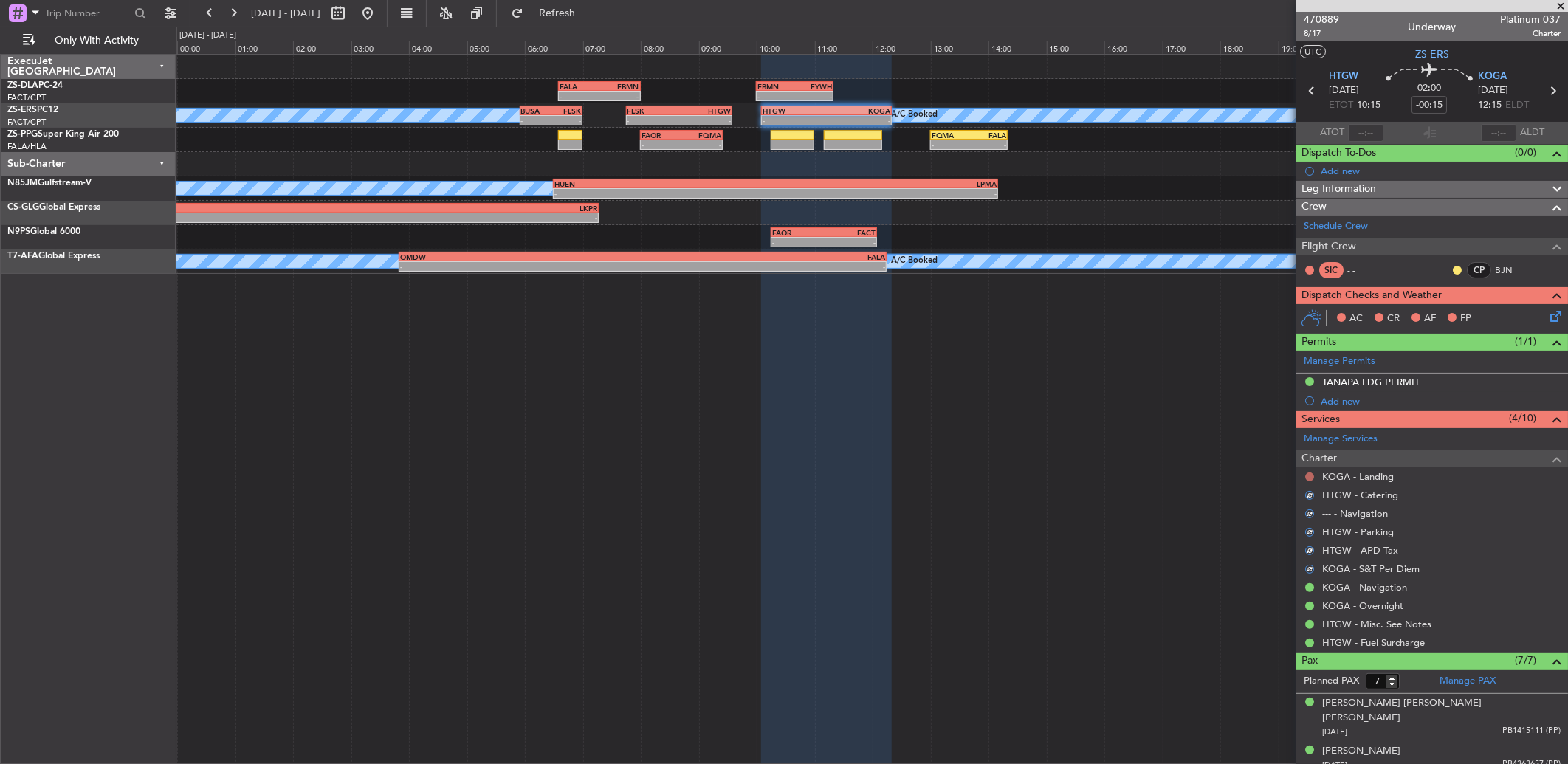
click at [1310, 476] on button at bounding box center [1309, 476] width 9 height 9
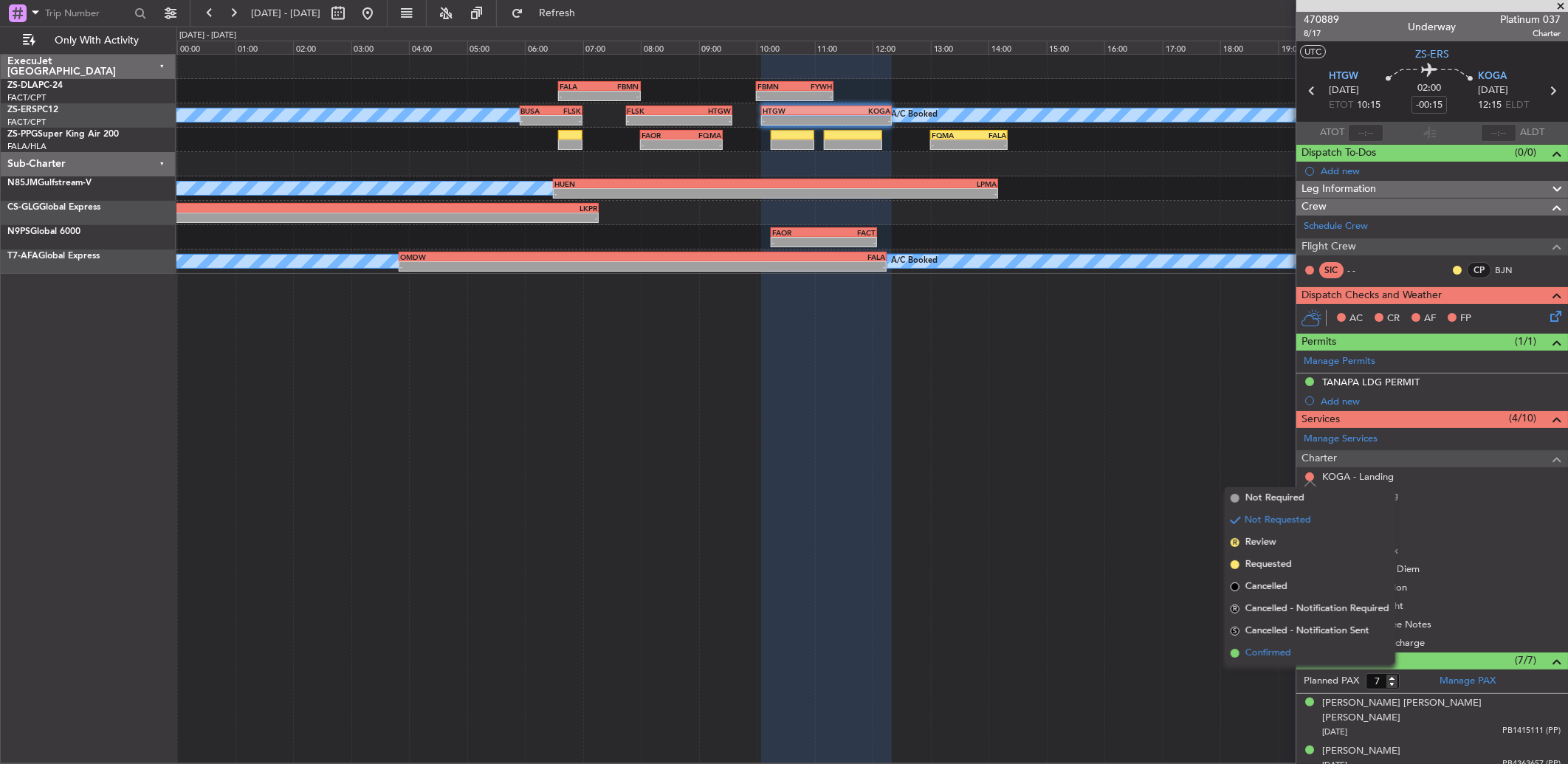
click at [1308, 652] on li "Confirmed" at bounding box center [1310, 653] width 171 height 22
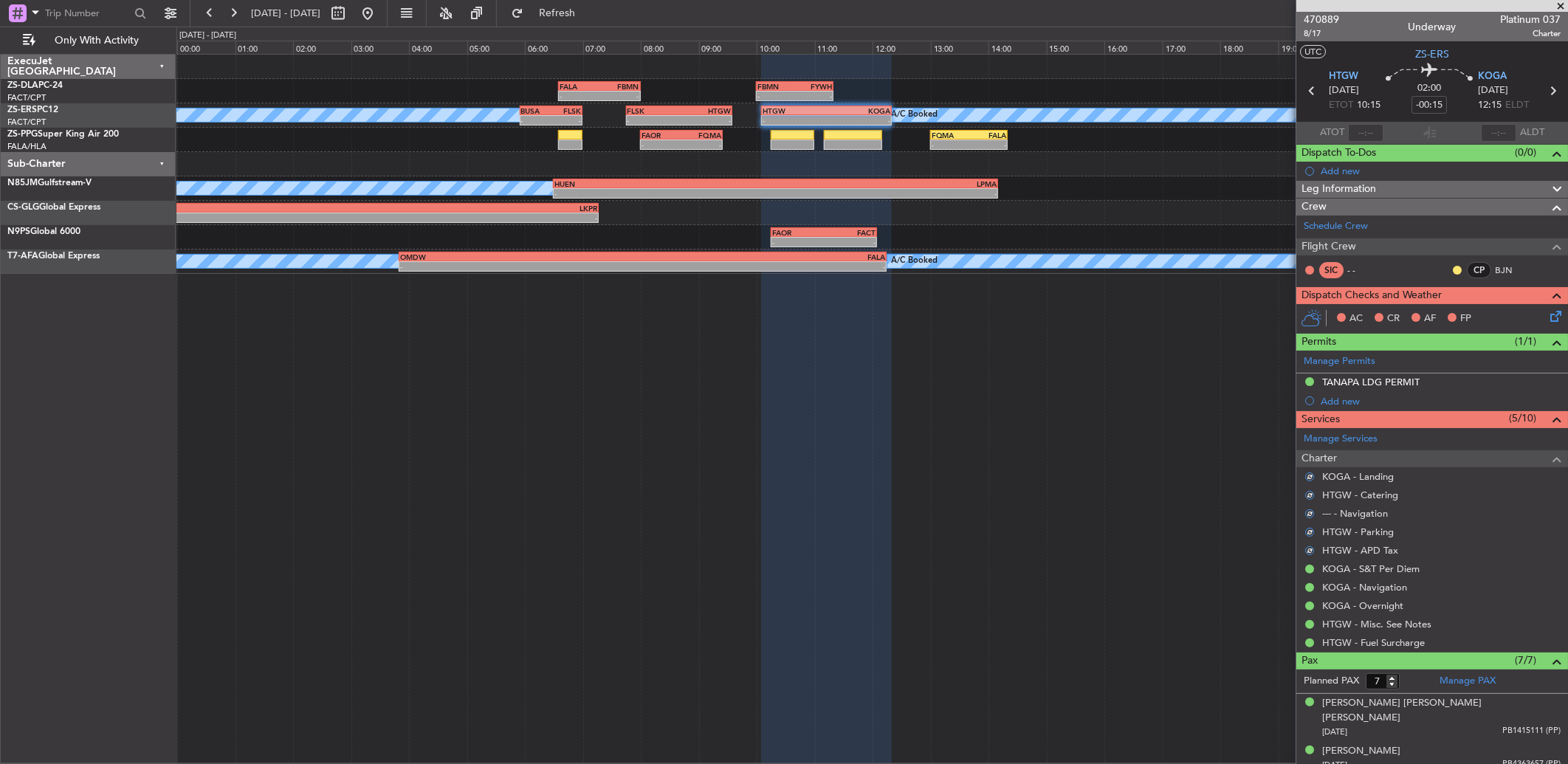
click at [1452, 266] on div "CP BJN" at bounding box center [1489, 269] width 77 height 16
click at [1453, 268] on button at bounding box center [1457, 269] width 9 height 9
click at [1437, 311] on mat-tooltip-component "Unread" at bounding box center [1446, 293] width 54 height 39
click at [1453, 266] on button at bounding box center [1457, 269] width 9 height 9
click at [1409, 312] on span at bounding box center [1406, 313] width 9 height 9
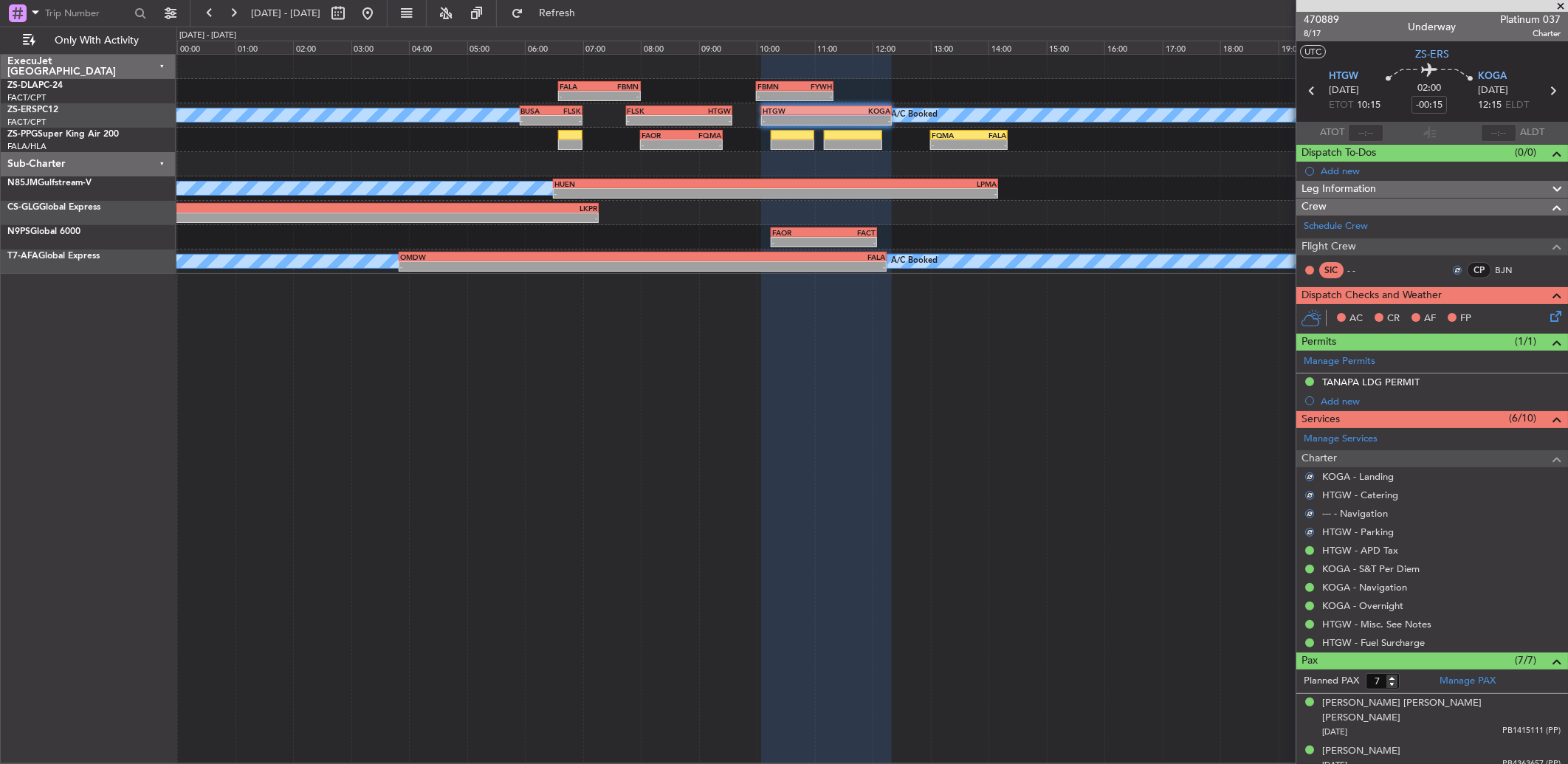
click at [1547, 312] on icon at bounding box center [1553, 314] width 11 height 11
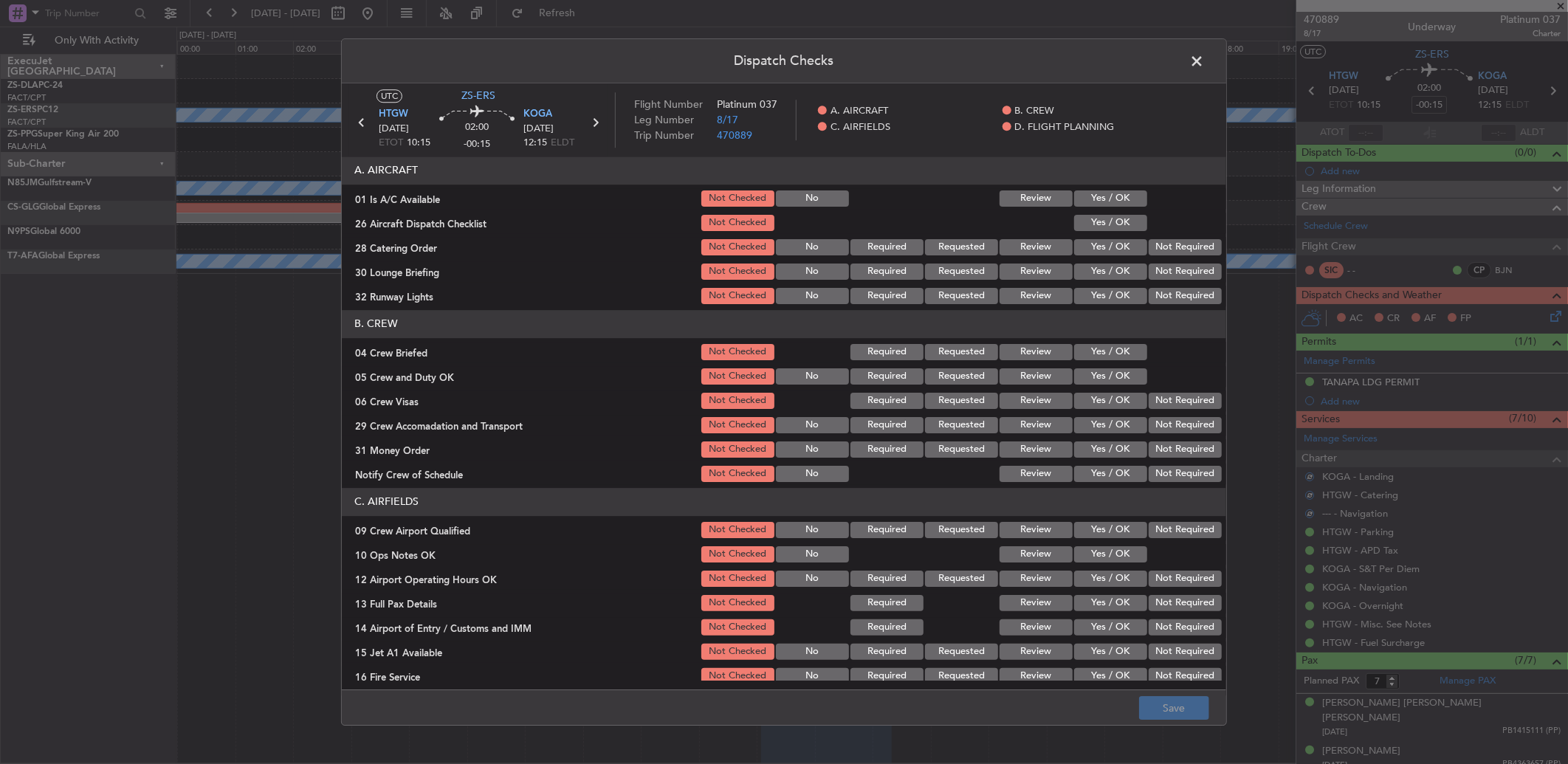
drag, startPoint x: 1118, startPoint y: 195, endPoint x: 1119, endPoint y: 225, distance: 30.0
click at [1120, 195] on button "Yes / OK" at bounding box center [1110, 198] width 73 height 16
click at [1120, 215] on section "A. AIRCRAFT 01 Is A/C Available Not Checked No Review Yes / OK 26 Aircraft Disp…" at bounding box center [784, 231] width 884 height 150
click at [1119, 225] on button "Yes / OK" at bounding box center [1110, 223] width 73 height 16
click at [1127, 231] on div "Yes / OK" at bounding box center [1109, 223] width 75 height 21
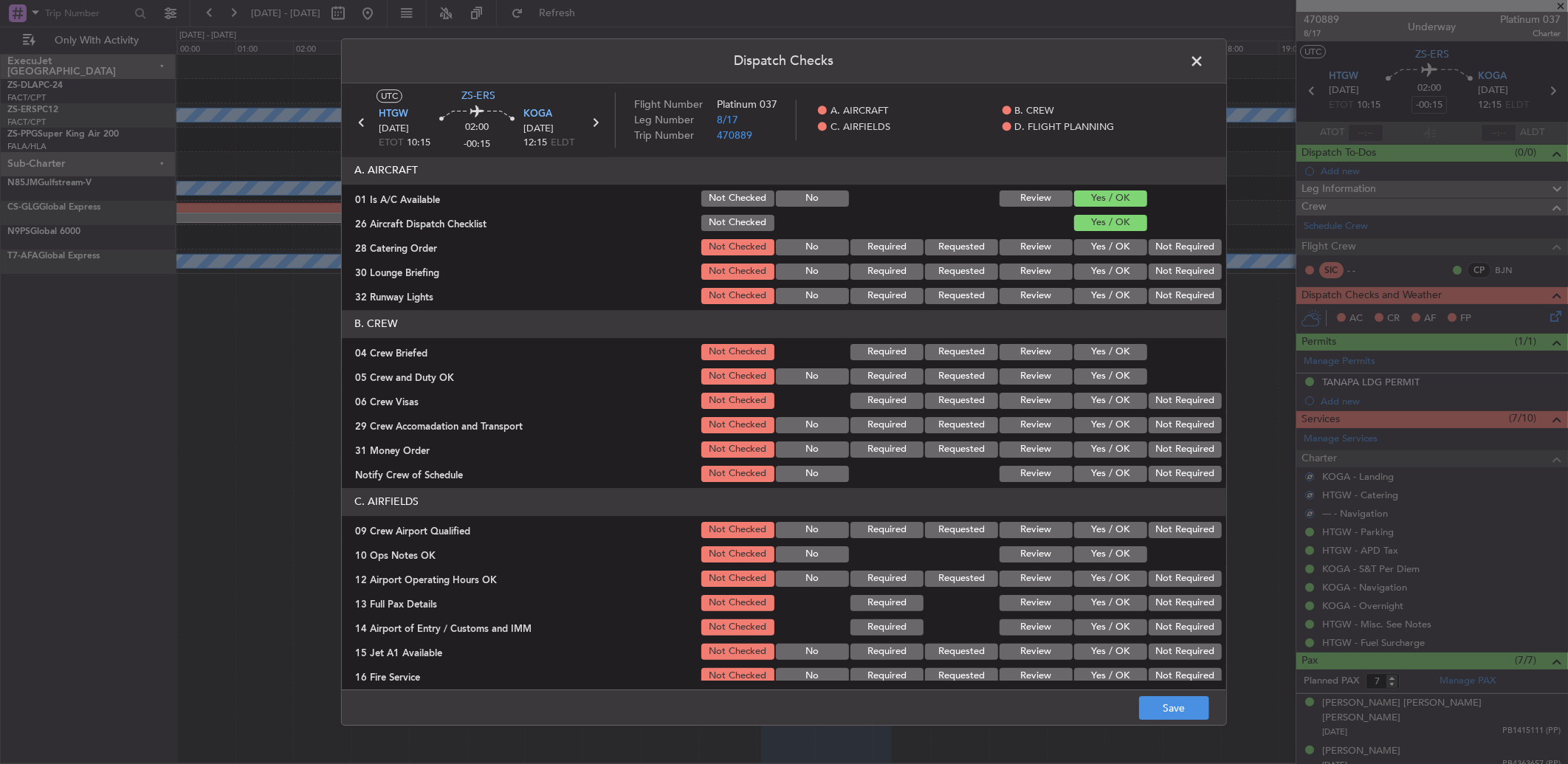
drag, startPoint x: 1136, startPoint y: 240, endPoint x: 1147, endPoint y: 259, distance: 22.0
click at [1147, 246] on div "Not Required" at bounding box center [1184, 247] width 75 height 21
click at [1148, 259] on section "A. AIRCRAFT 01 Is A/C Available Not Checked No Review Yes / OK 26 Aircraft Disp…" at bounding box center [784, 231] width 884 height 150
click at [1157, 246] on button "Not Required" at bounding box center [1185, 246] width 73 height 16
click at [1160, 265] on div "Not Required" at bounding box center [1184, 272] width 75 height 21
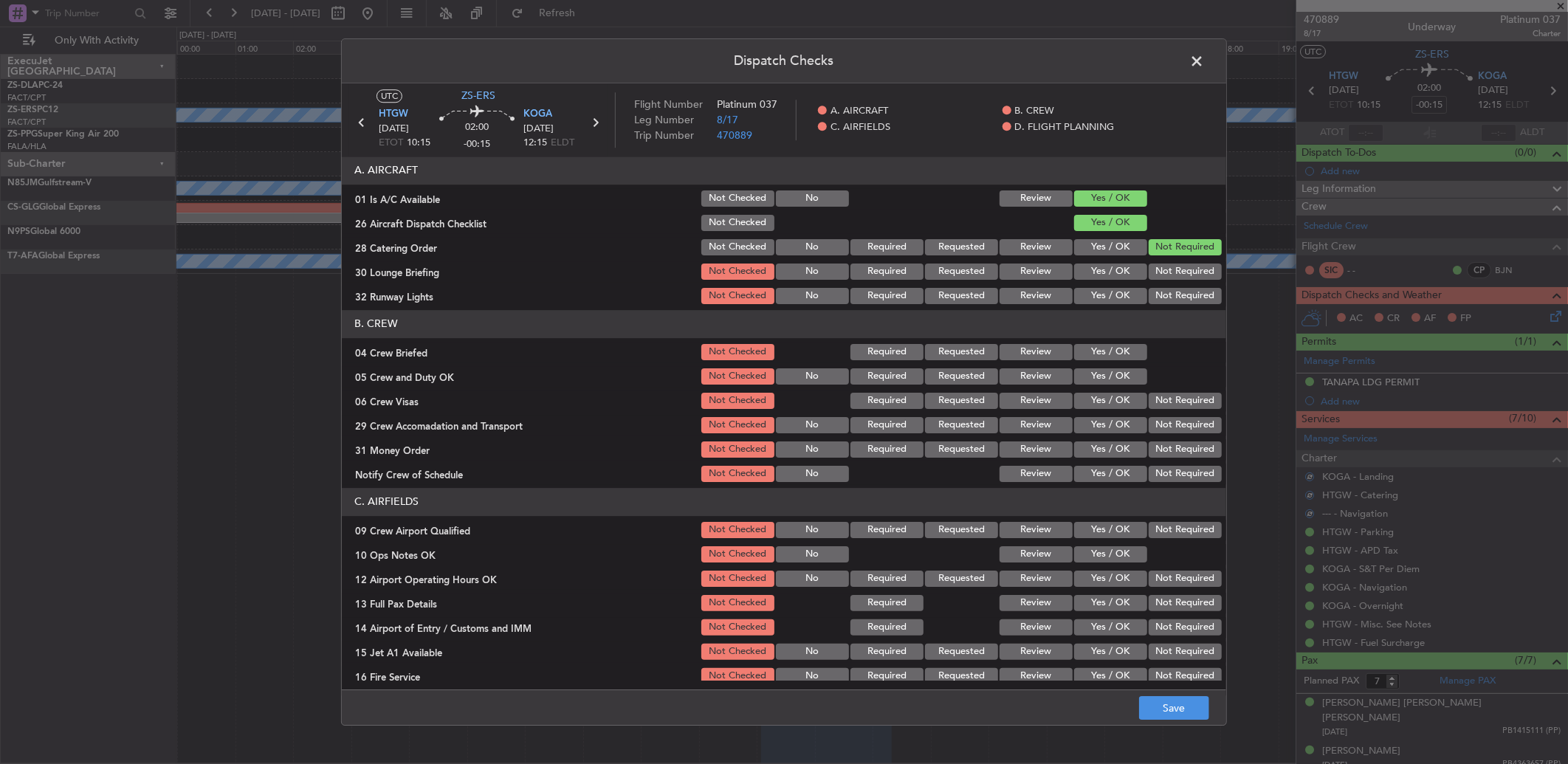
click at [1153, 279] on button "Not Required" at bounding box center [1185, 271] width 73 height 16
click at [1148, 311] on article "A. AIRCRAFT 01 Is A/C Available Not Checked No Review Yes / OK 26 Aircraft Disp…" at bounding box center [784, 418] width 884 height 524
click at [1150, 294] on button "Not Required" at bounding box center [1185, 296] width 73 height 16
click at [1116, 342] on div "Yes / OK" at bounding box center [1109, 353] width 75 height 21
click at [1105, 363] on section "B. CREW 04 Crew Briefed Not Checked Required Requested Review Yes / OK 05 Crew …" at bounding box center [784, 397] width 884 height 174
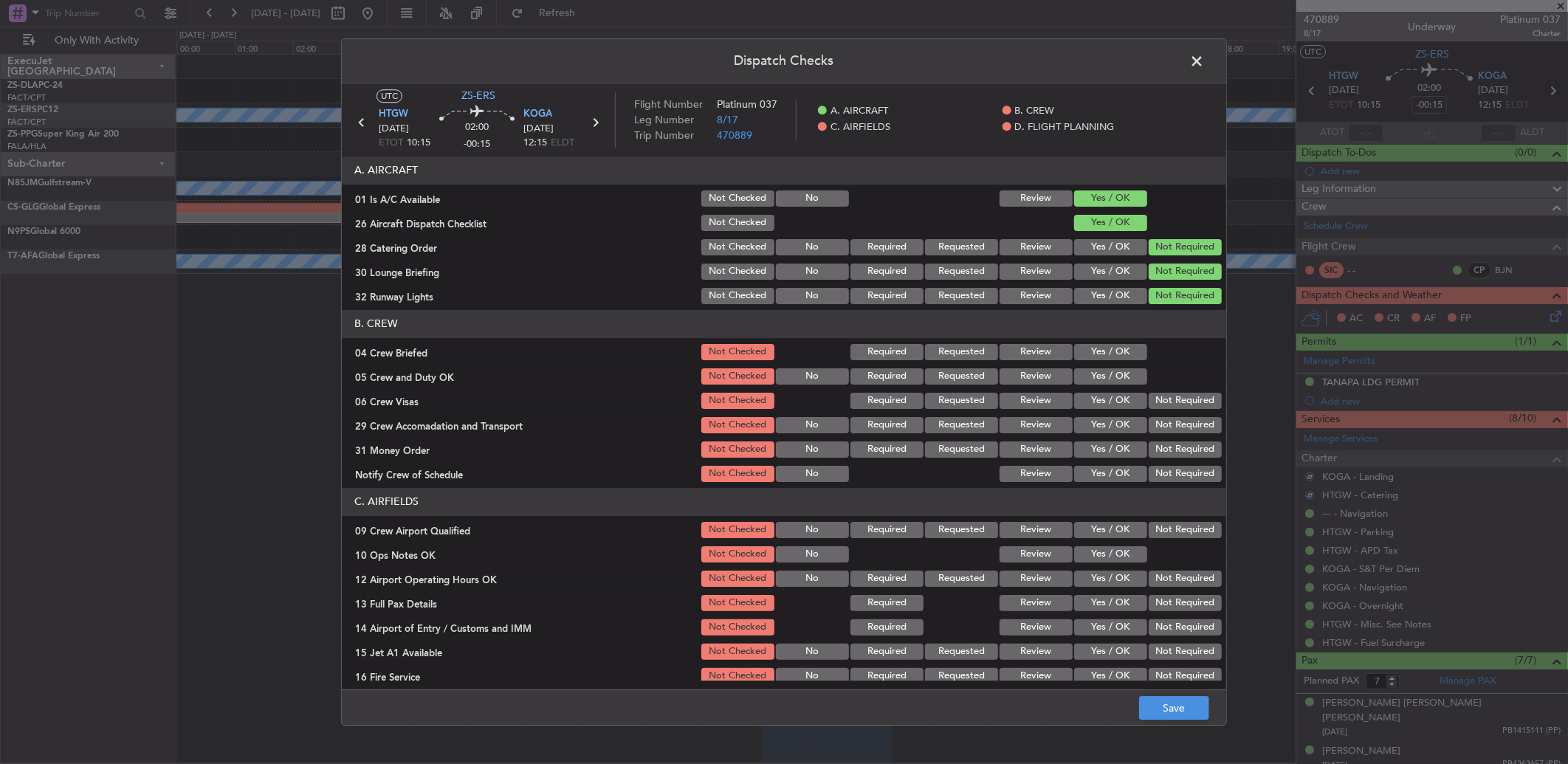
click at [1110, 349] on button "Yes / OK" at bounding box center [1110, 352] width 73 height 16
click at [1120, 367] on div "Yes / OK" at bounding box center [1109, 376] width 75 height 21
click at [1122, 379] on button "Yes / OK" at bounding box center [1110, 376] width 73 height 16
click at [1149, 395] on button "Not Required" at bounding box center [1185, 400] width 73 height 16
drag, startPoint x: 1154, startPoint y: 419, endPoint x: 1154, endPoint y: 429, distance: 10.0
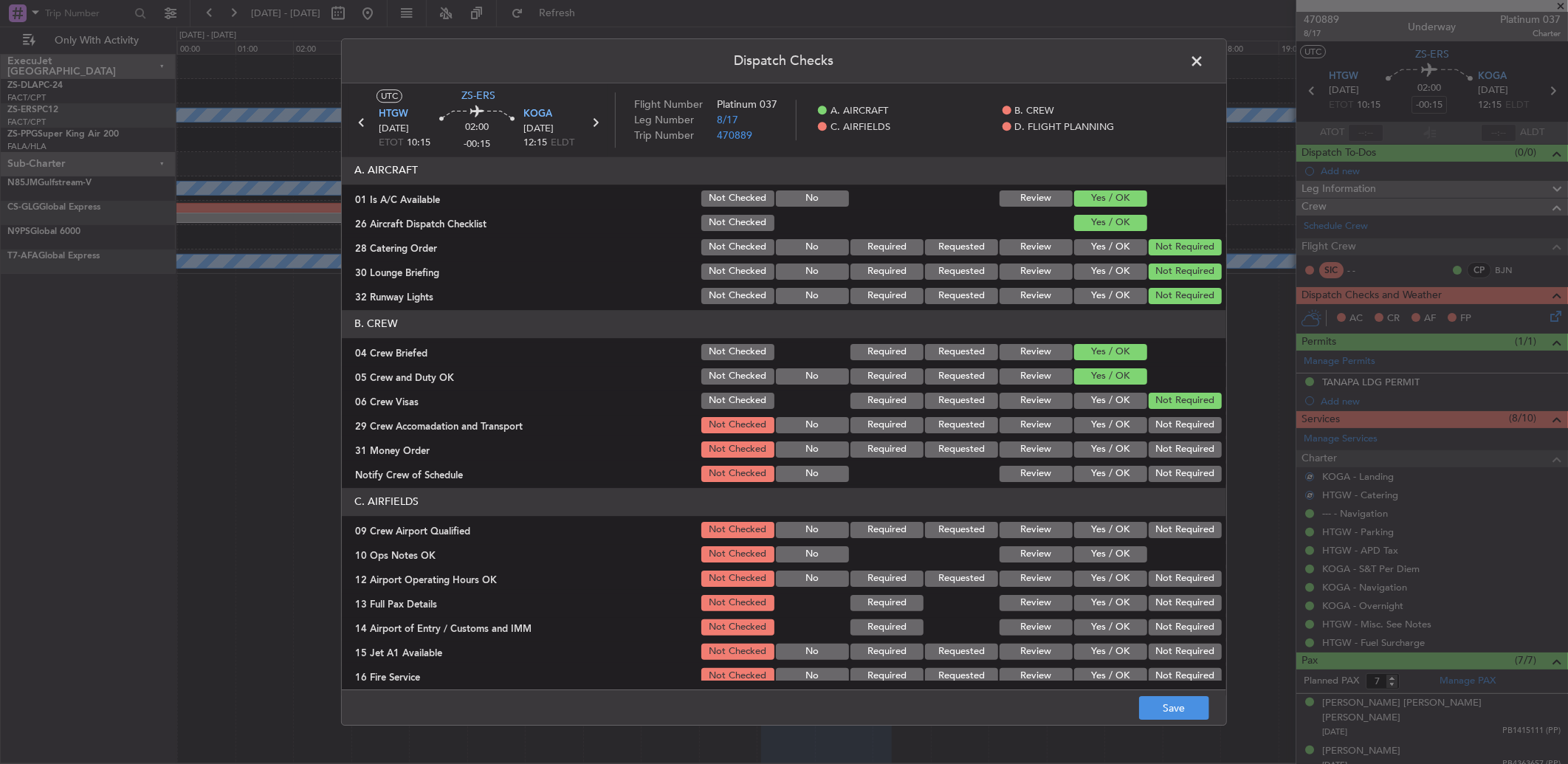
click at [1154, 422] on button "Not Required" at bounding box center [1185, 425] width 73 height 16
click at [1154, 428] on button "Not Required" at bounding box center [1185, 425] width 73 height 16
click at [1156, 452] on button "Not Required" at bounding box center [1185, 449] width 73 height 16
drag, startPoint x: 1156, startPoint y: 461, endPoint x: 1160, endPoint y: 471, distance: 10.8
click at [1156, 462] on section "B. CREW 04 Crew Briefed Not Checked Required Requested Review Yes / OK 05 Crew …" at bounding box center [784, 397] width 884 height 174
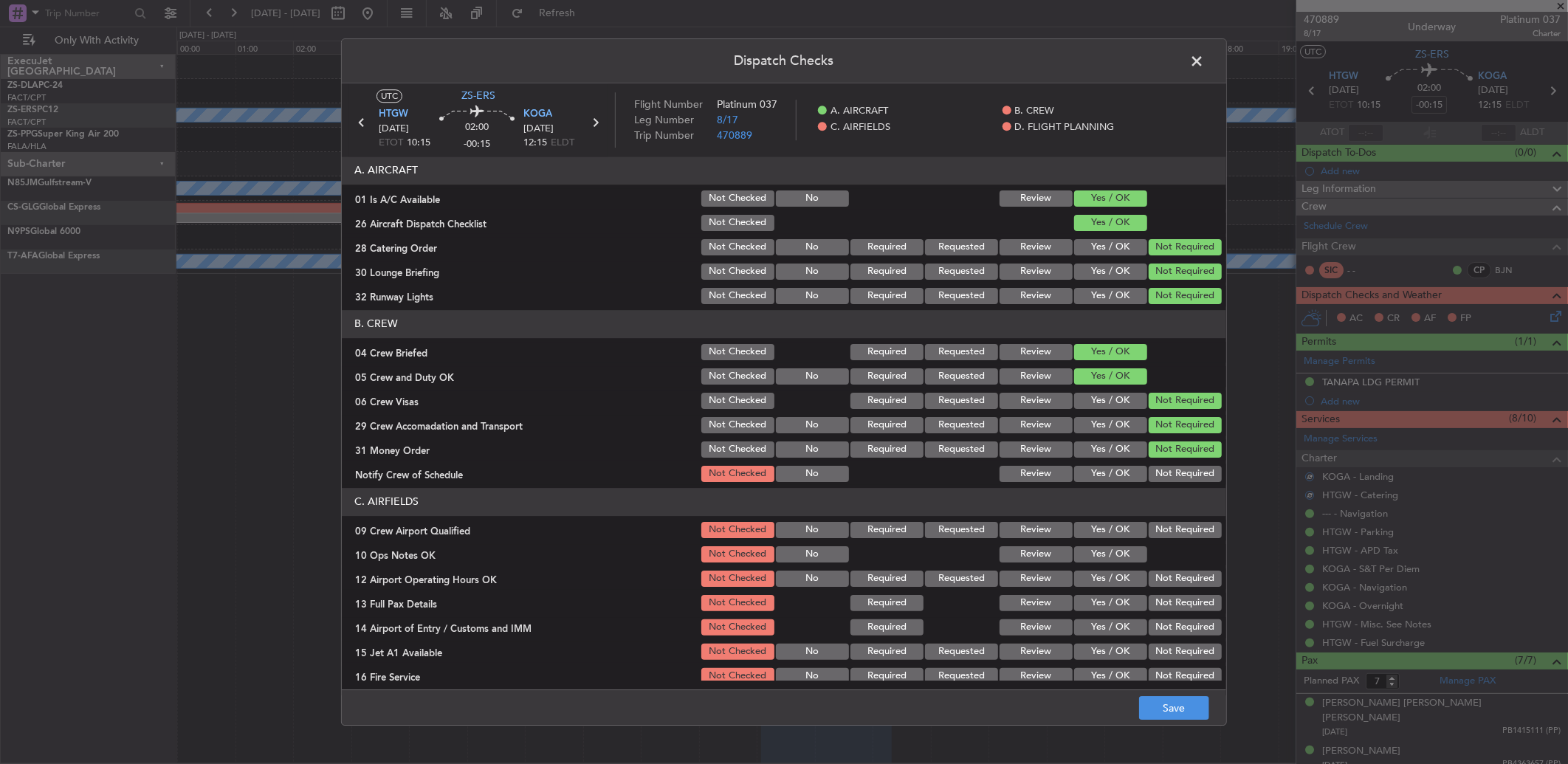
click at [1162, 475] on button "Not Required" at bounding box center [1185, 473] width 73 height 16
click at [1157, 530] on button "Not Required" at bounding box center [1185, 530] width 73 height 16
click at [1130, 550] on button "Yes / OK" at bounding box center [1110, 554] width 73 height 16
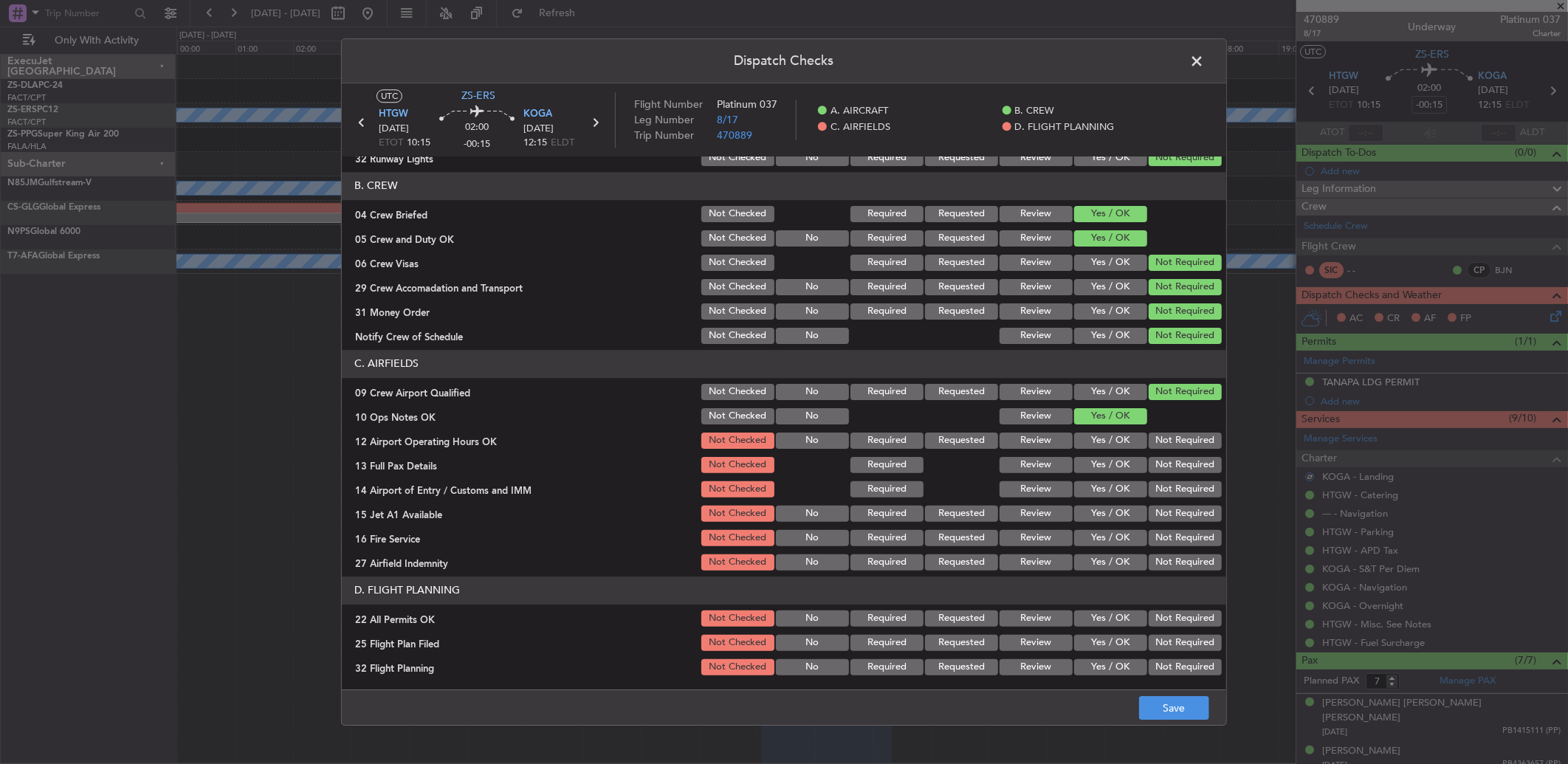
click at [1183, 430] on div "Not Required" at bounding box center [1184, 441] width 75 height 21
click at [1182, 444] on button "Not Required" at bounding box center [1185, 440] width 73 height 16
drag, startPoint x: 1182, startPoint y: 446, endPoint x: 1178, endPoint y: 462, distance: 16.5
click at [1182, 448] on div "Not Required" at bounding box center [1184, 441] width 75 height 21
click at [1178, 462] on button "Not Required" at bounding box center [1185, 464] width 73 height 16
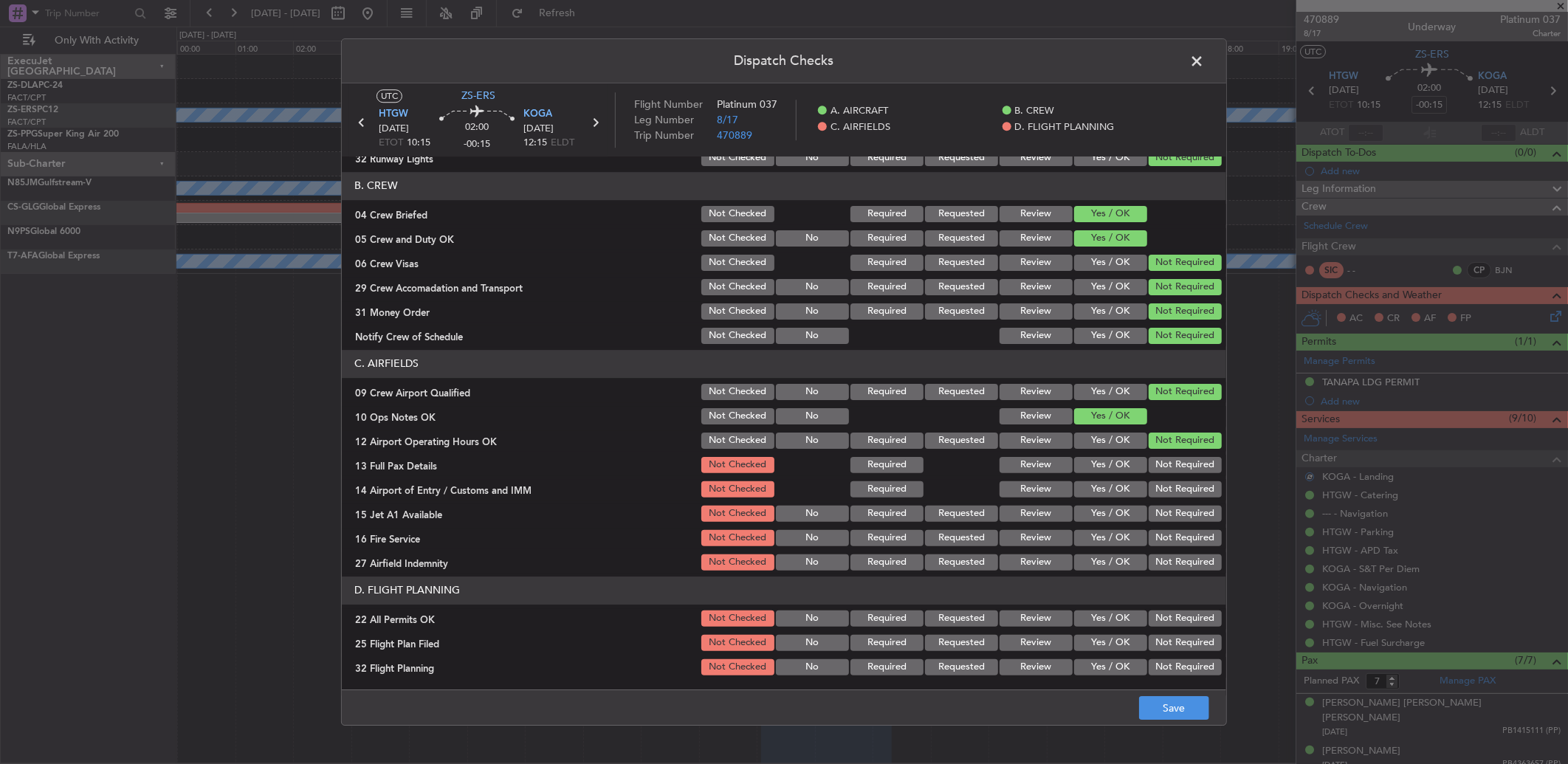
click at [1179, 465] on button "Not Required" at bounding box center [1185, 464] width 73 height 16
click at [1182, 483] on button "Not Required" at bounding box center [1185, 489] width 73 height 16
click at [1181, 492] on button "Not Required" at bounding box center [1185, 489] width 73 height 16
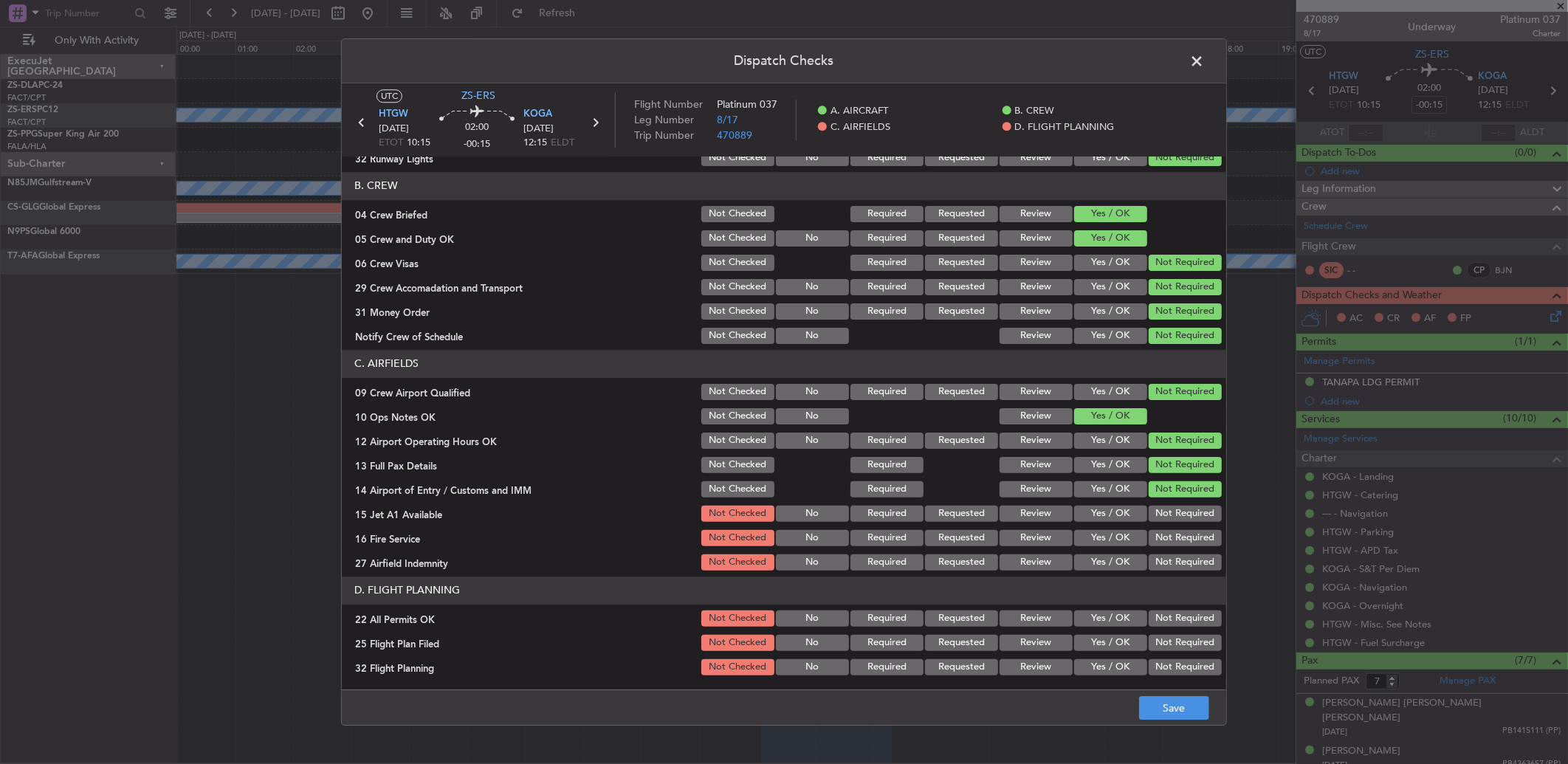
click at [1178, 517] on button "Not Required" at bounding box center [1185, 514] width 73 height 16
click at [1175, 545] on div "Not Required" at bounding box center [1184, 538] width 75 height 21
drag, startPoint x: 1174, startPoint y: 537, endPoint x: 1176, endPoint y: 570, distance: 33.1
click at [1175, 542] on button "Not Required" at bounding box center [1185, 537] width 73 height 16
click at [1176, 571] on div "Not Required" at bounding box center [1184, 563] width 75 height 21
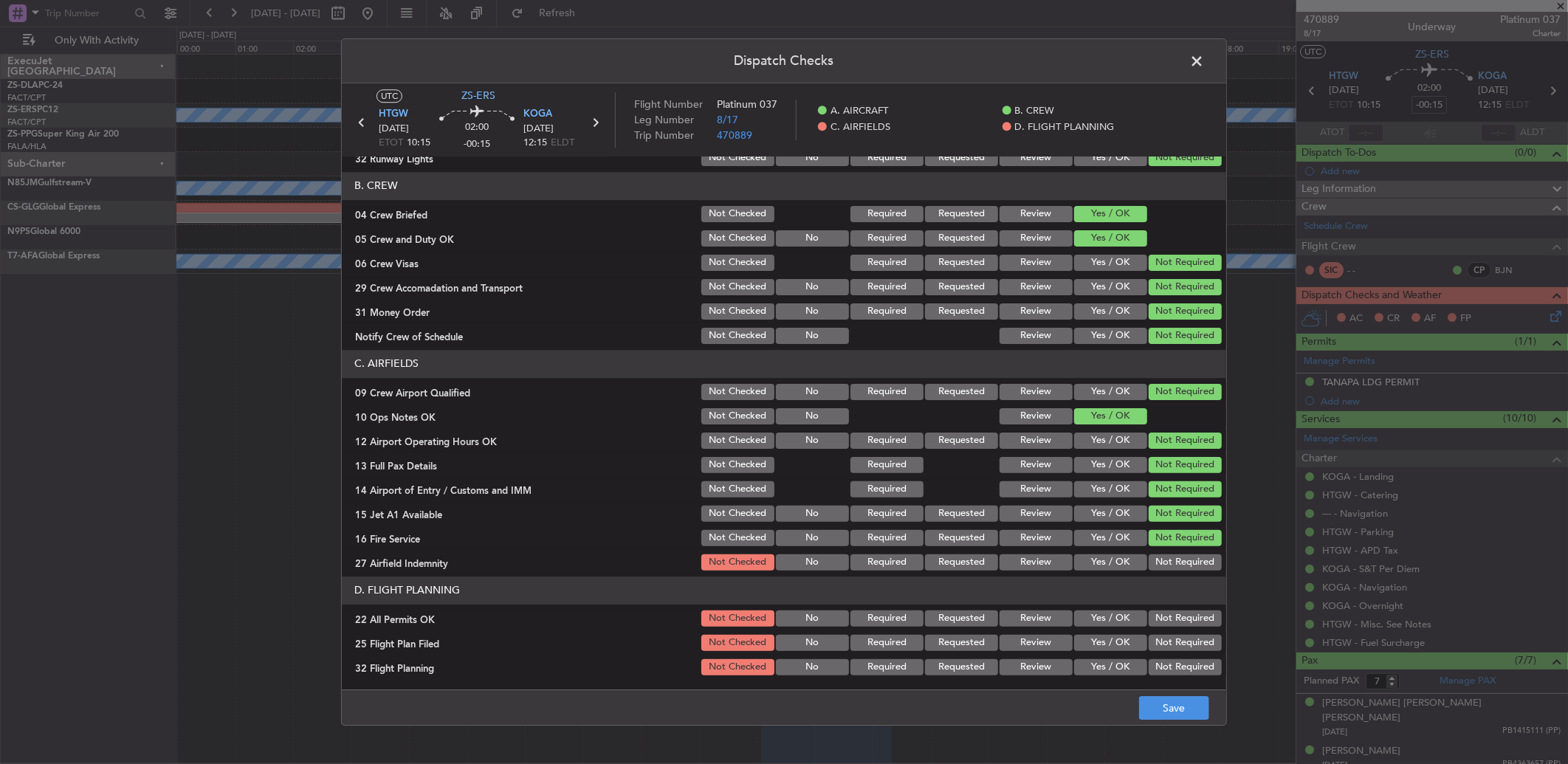
click at [1179, 563] on button "Not Required" at bounding box center [1185, 562] width 73 height 16
click at [1172, 619] on button "Not Required" at bounding box center [1185, 618] width 73 height 16
drag, startPoint x: 1034, startPoint y: 633, endPoint x: 1045, endPoint y: 658, distance: 27.3
click at [1037, 643] on button "Review" at bounding box center [1036, 643] width 73 height 16
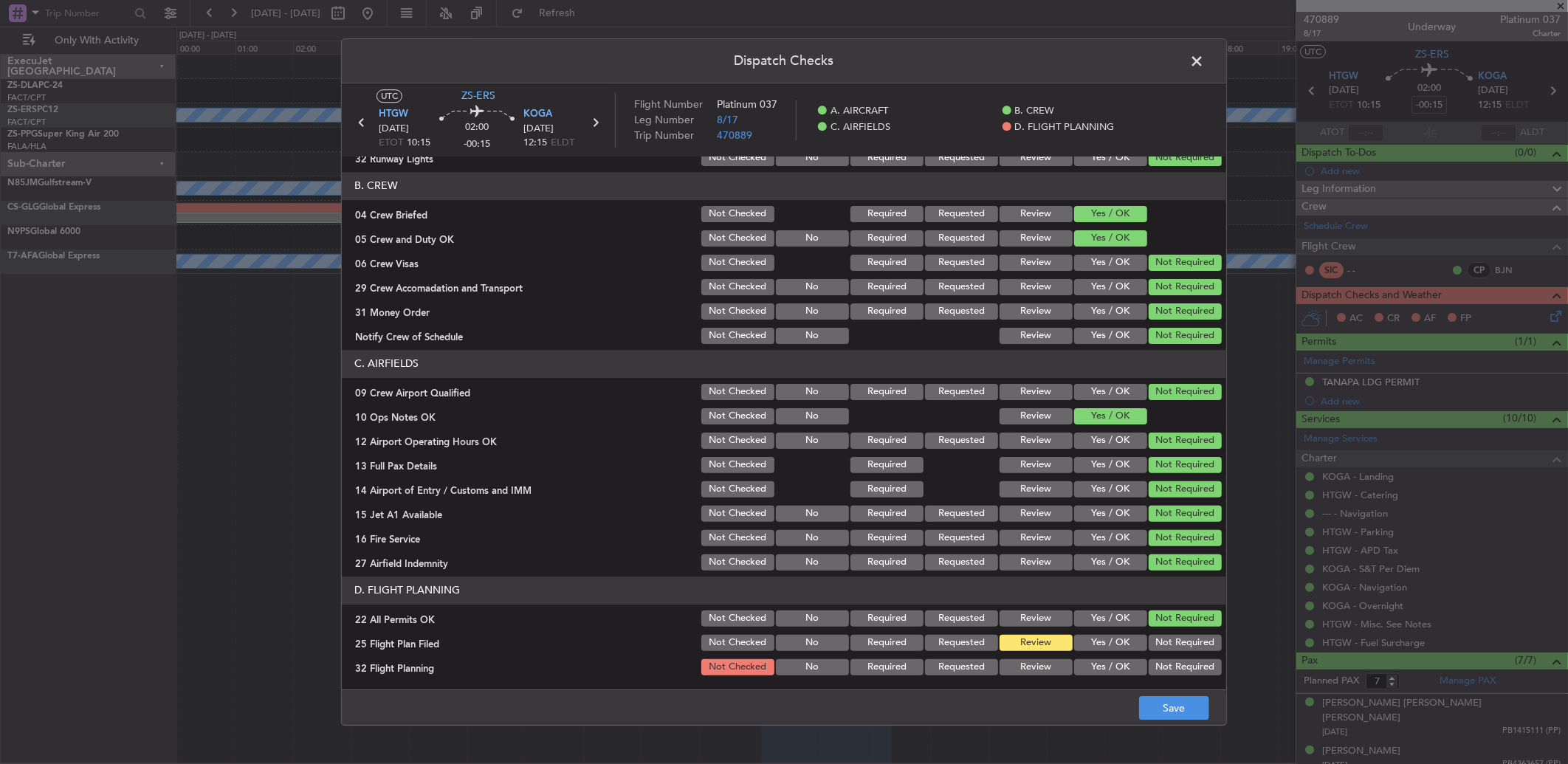
click at [1090, 643] on button "Yes / OK" at bounding box center [1110, 643] width 73 height 16
click at [1090, 663] on button "Yes / OK" at bounding box center [1110, 666] width 73 height 16
click at [1170, 694] on footer "Save" at bounding box center [784, 706] width 884 height 35
drag, startPoint x: 1163, startPoint y: 706, endPoint x: 1159, endPoint y: 697, distance: 9.8
click at [1164, 706] on button "Save" at bounding box center [1175, 707] width 70 height 24
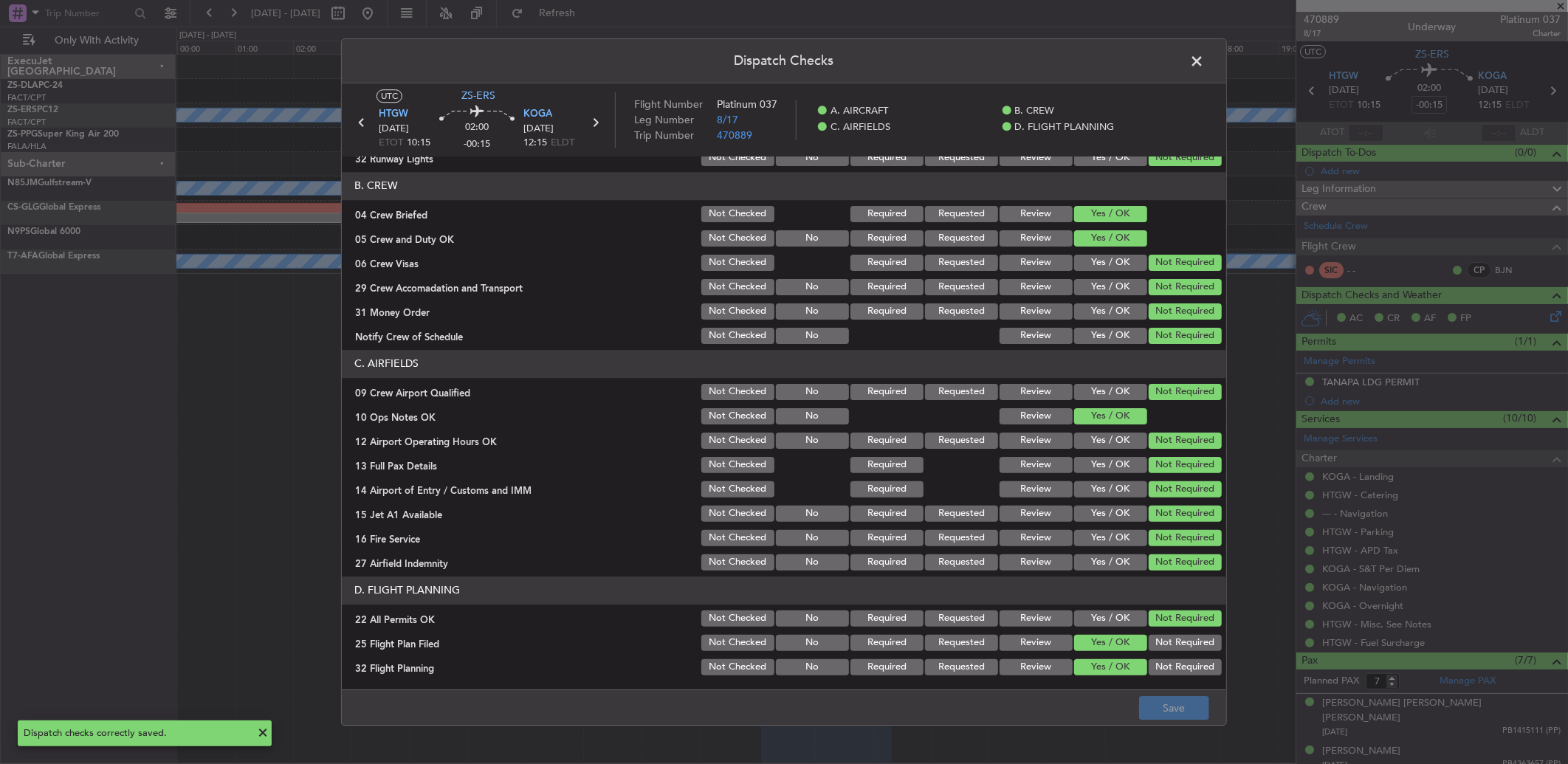
click at [362, 122] on icon at bounding box center [362, 122] width 19 height 19
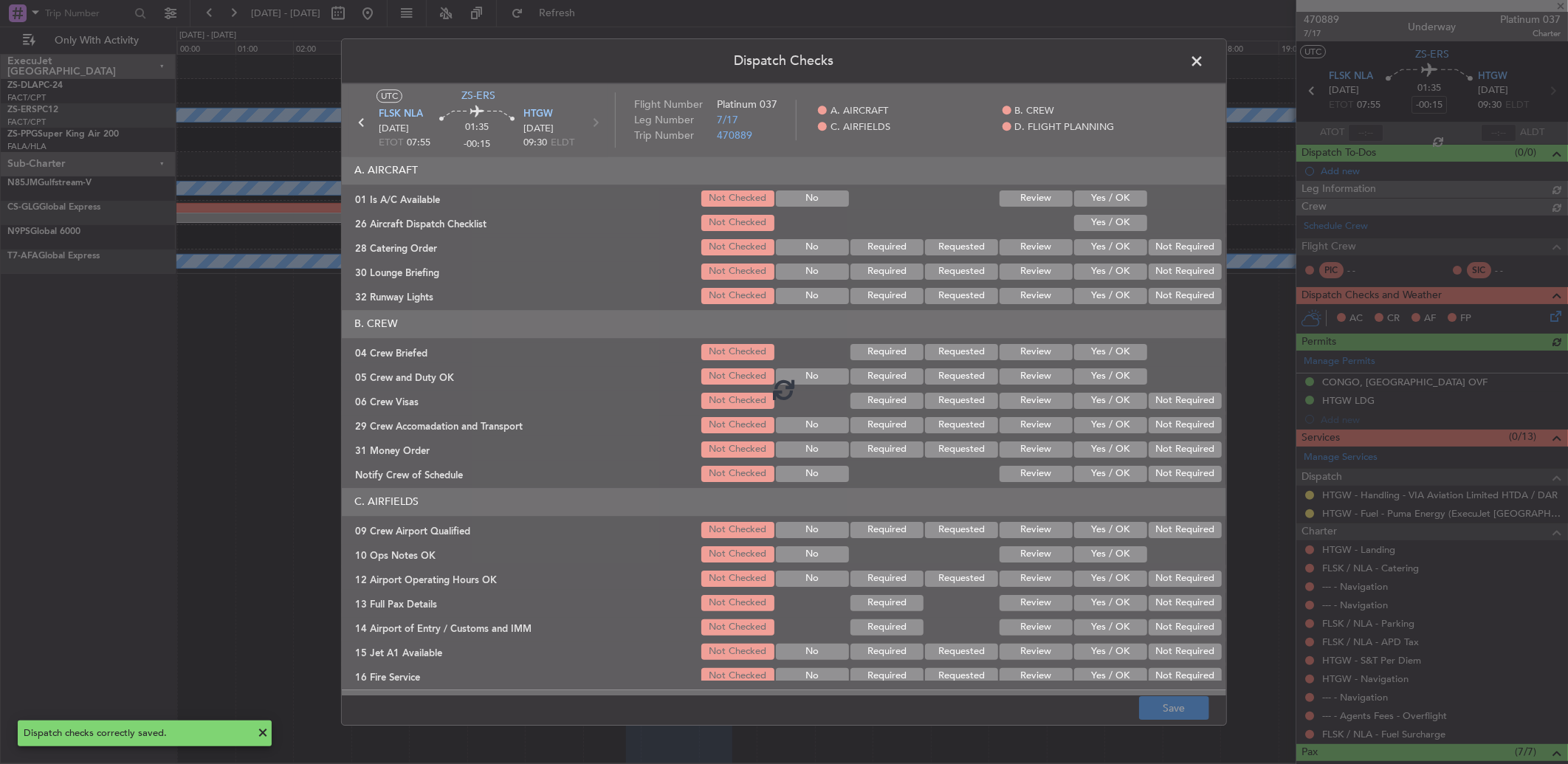
click at [1204, 67] on span at bounding box center [1204, 64] width 0 height 29
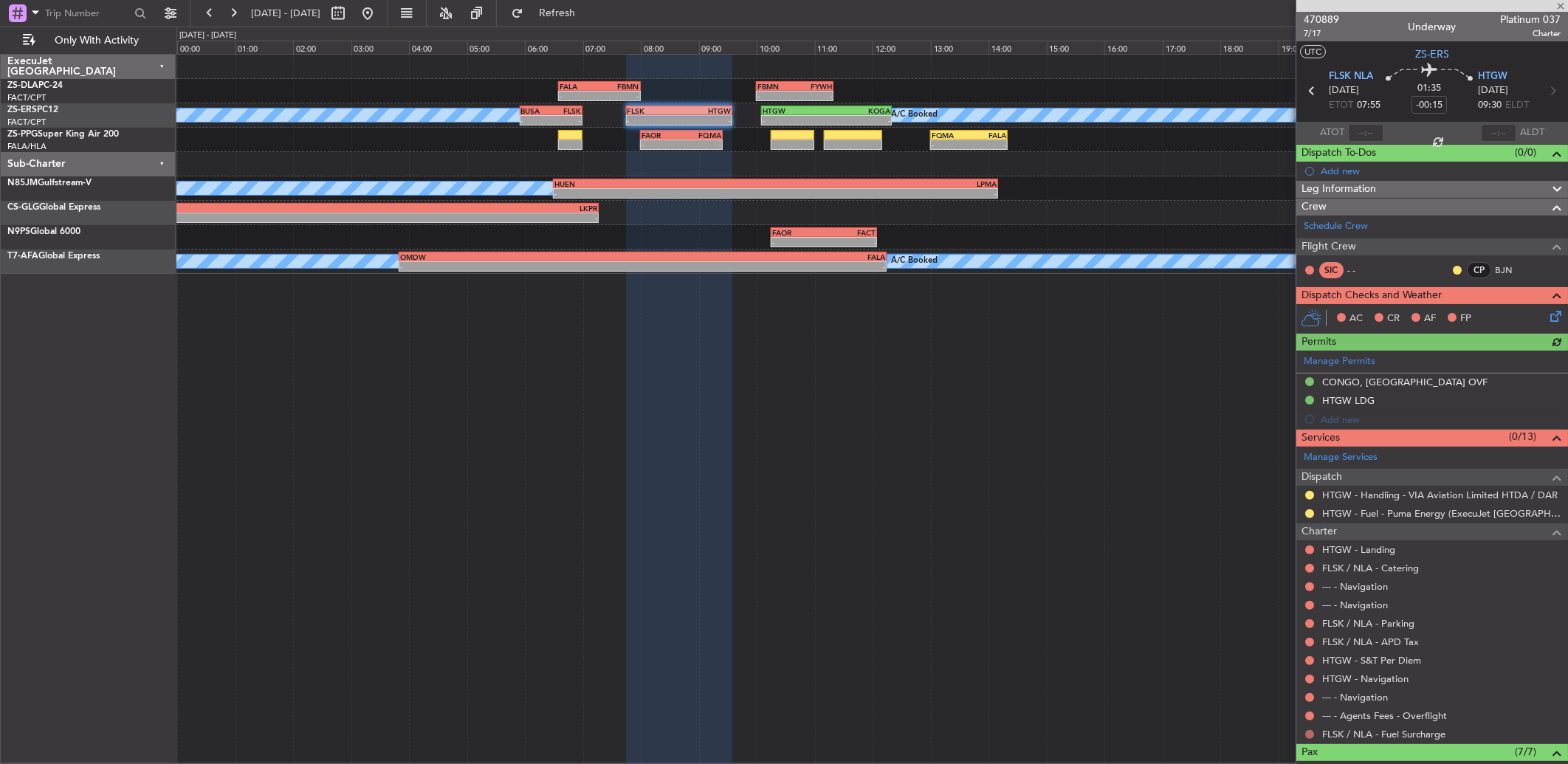
click at [1308, 733] on button at bounding box center [1309, 734] width 9 height 9
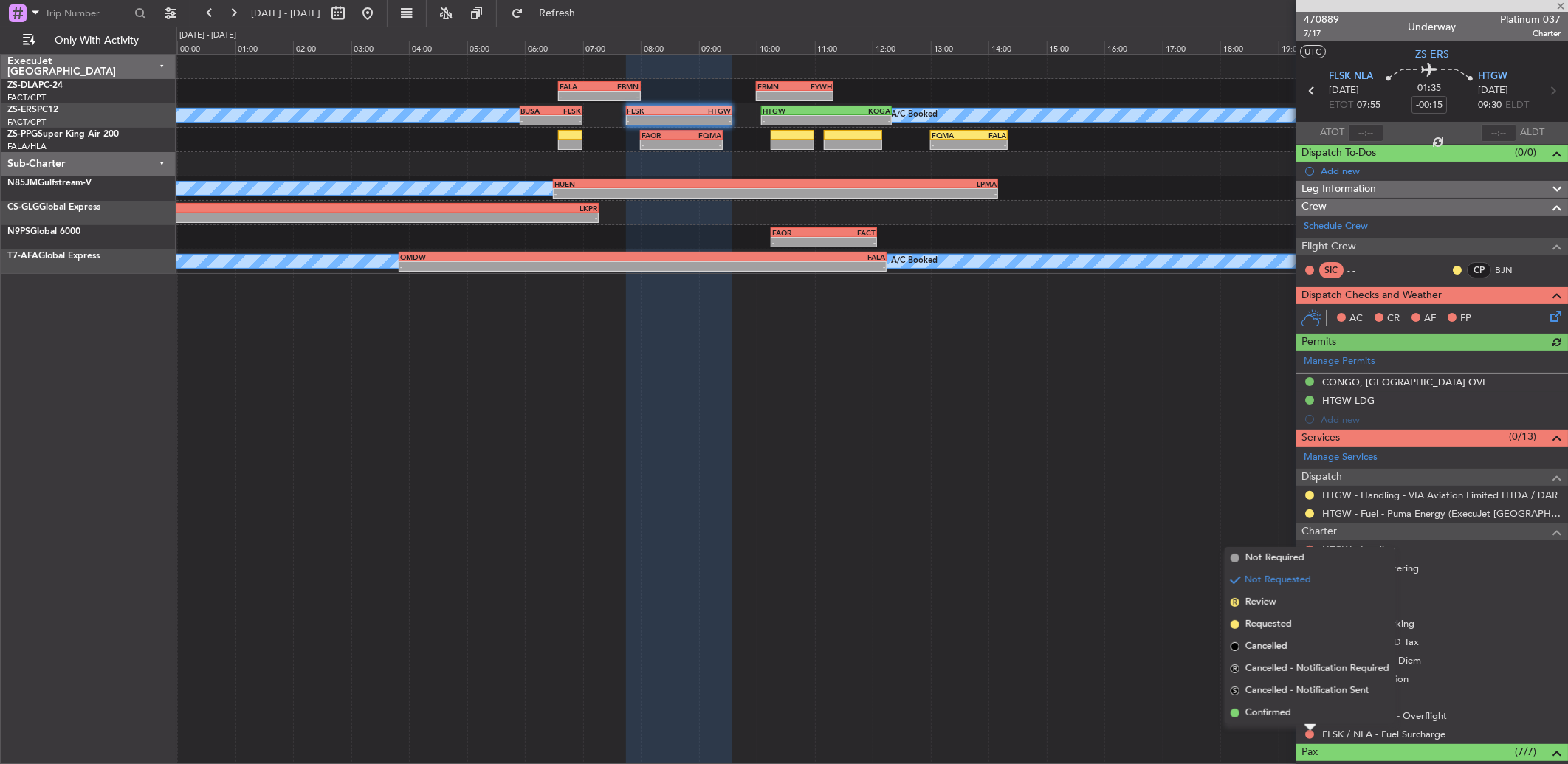
click at [1302, 719] on div "Not Requested" at bounding box center [1310, 711] width 63 height 18
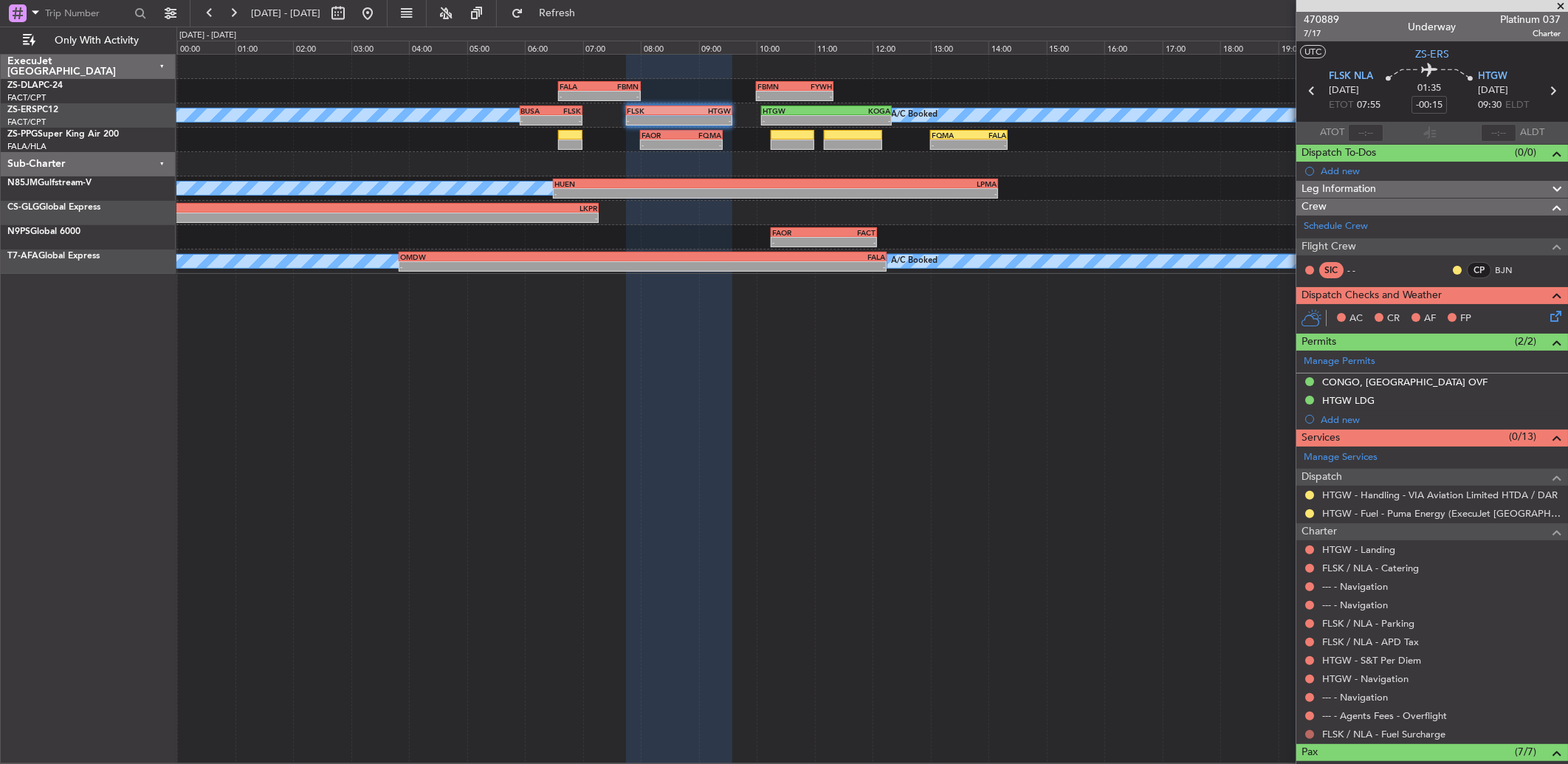
click at [1307, 735] on button at bounding box center [1309, 734] width 9 height 9
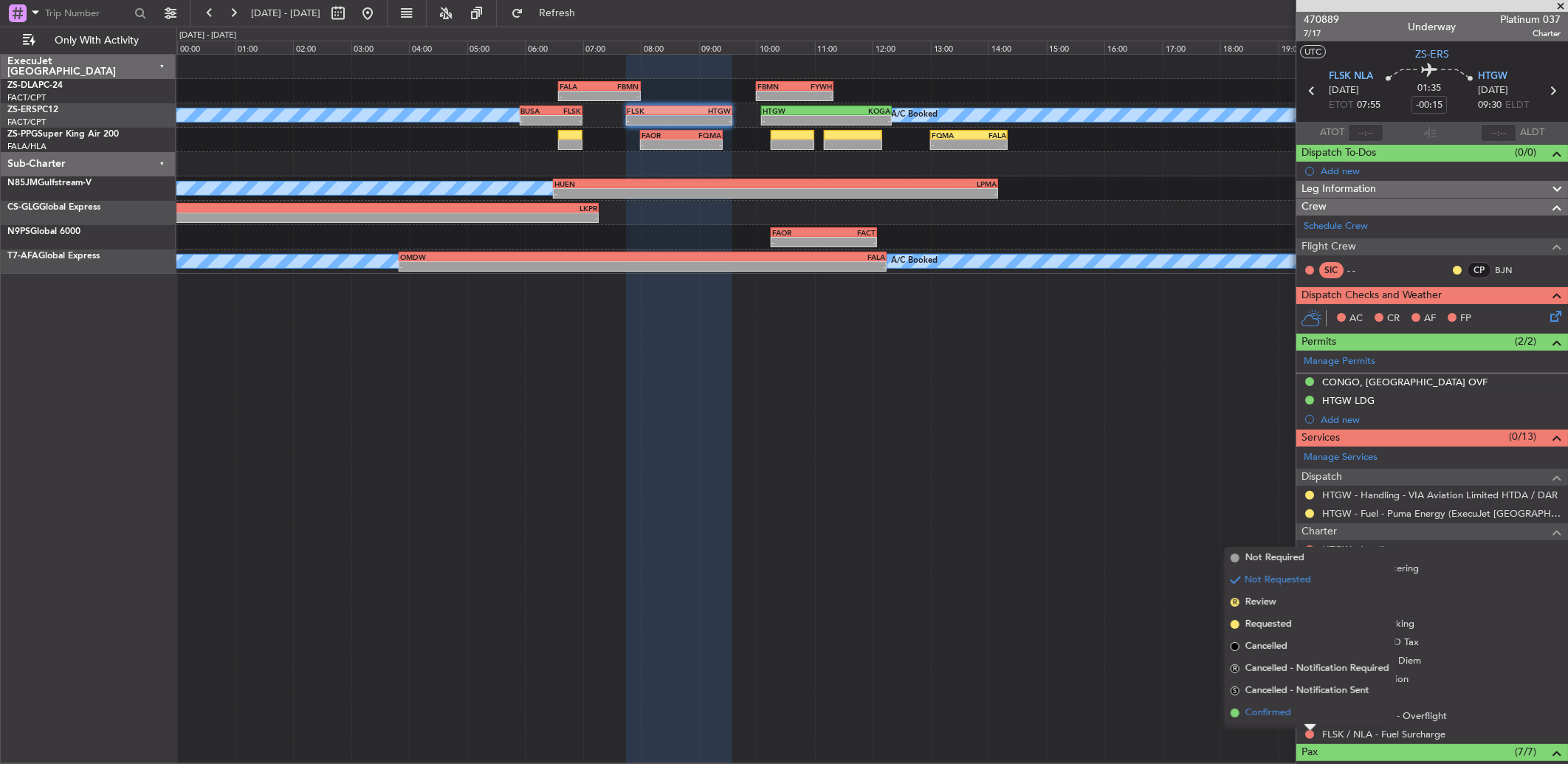
click at [1287, 713] on span "Confirmed" at bounding box center [1268, 714] width 46 height 15
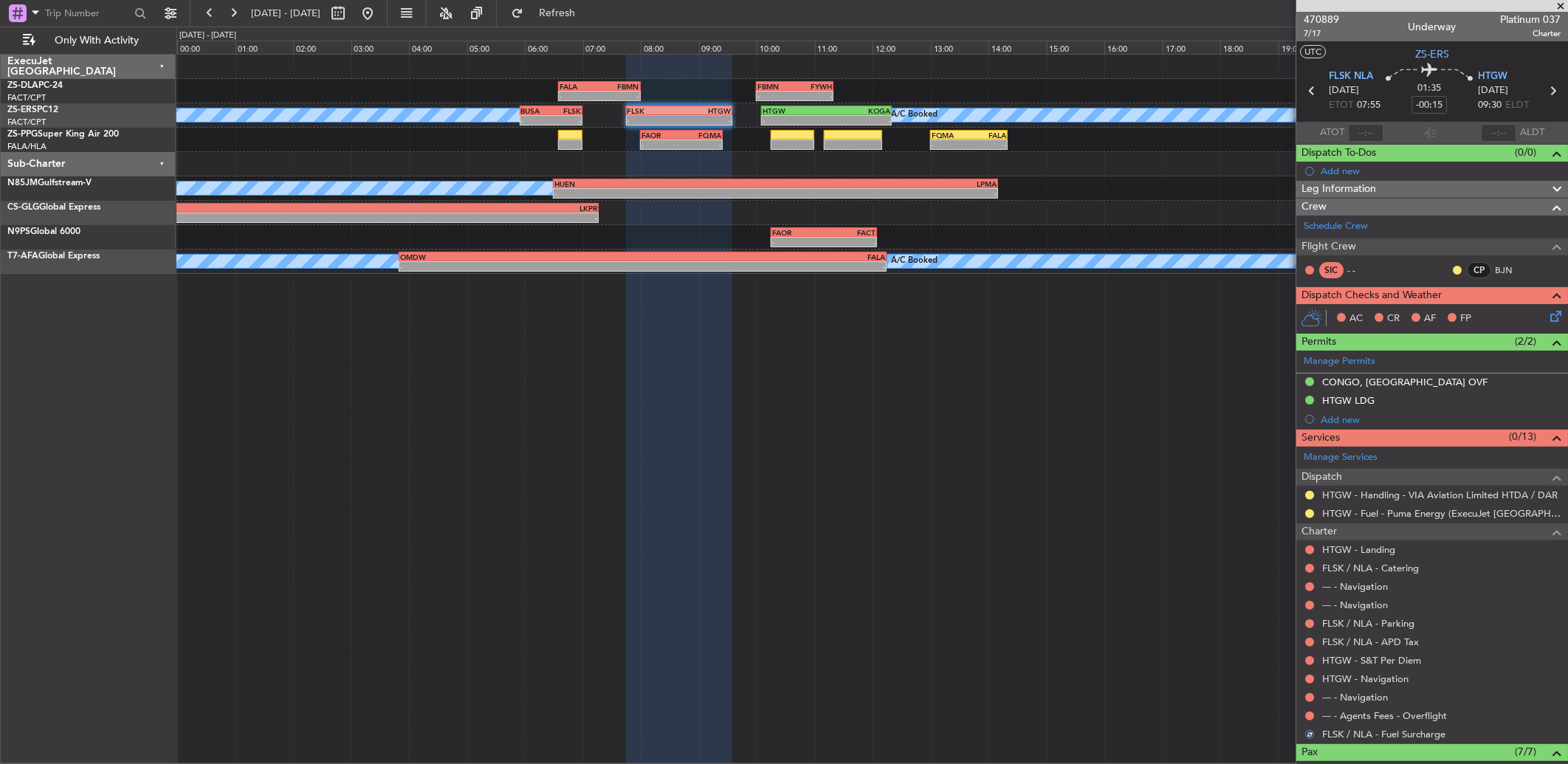
click at [1315, 713] on div at bounding box center [1309, 716] width 11 height 11
click at [1310, 719] on button at bounding box center [1309, 716] width 9 height 9
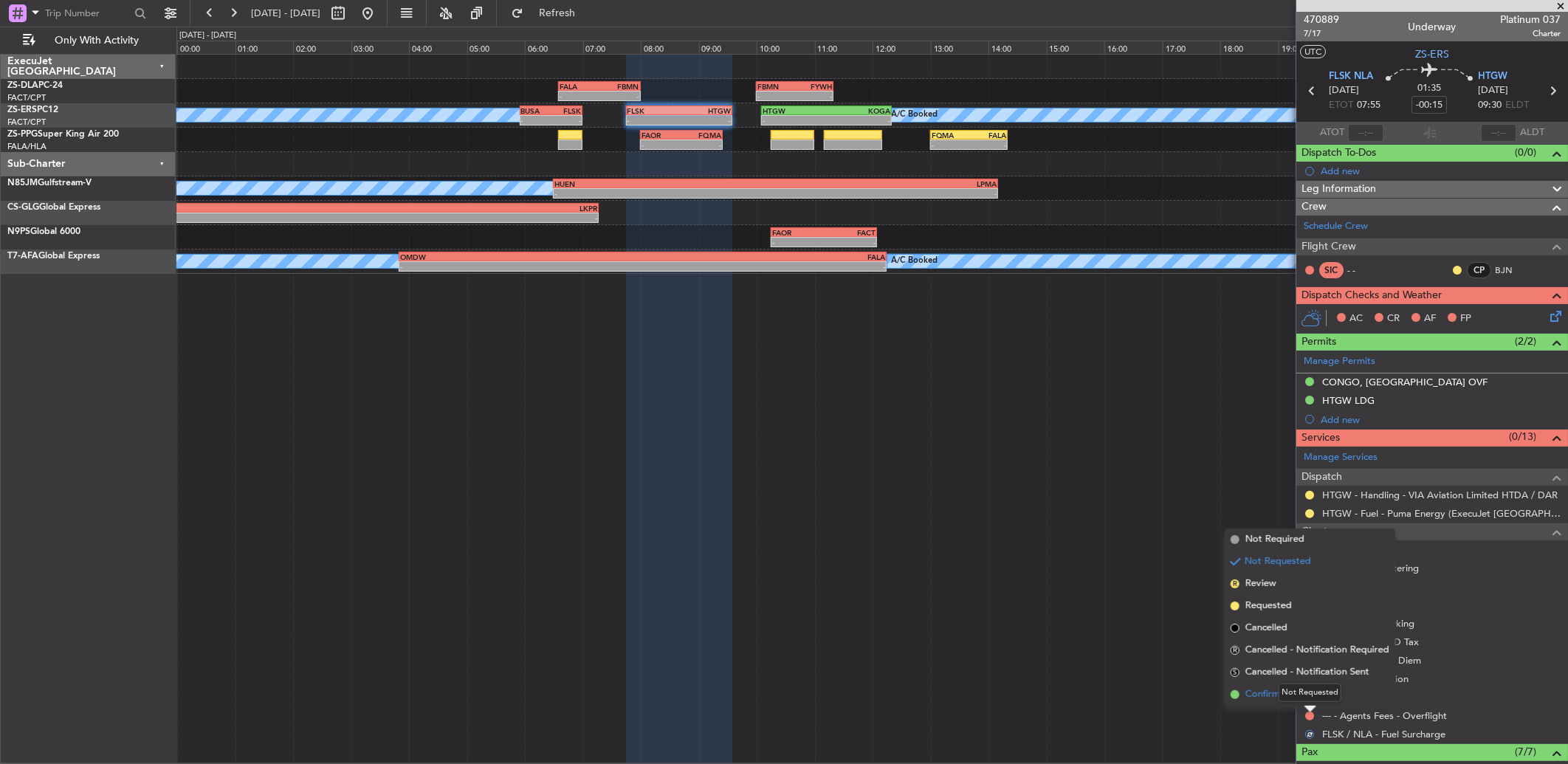
click at [1259, 695] on span "Confirmed" at bounding box center [1268, 695] width 46 height 15
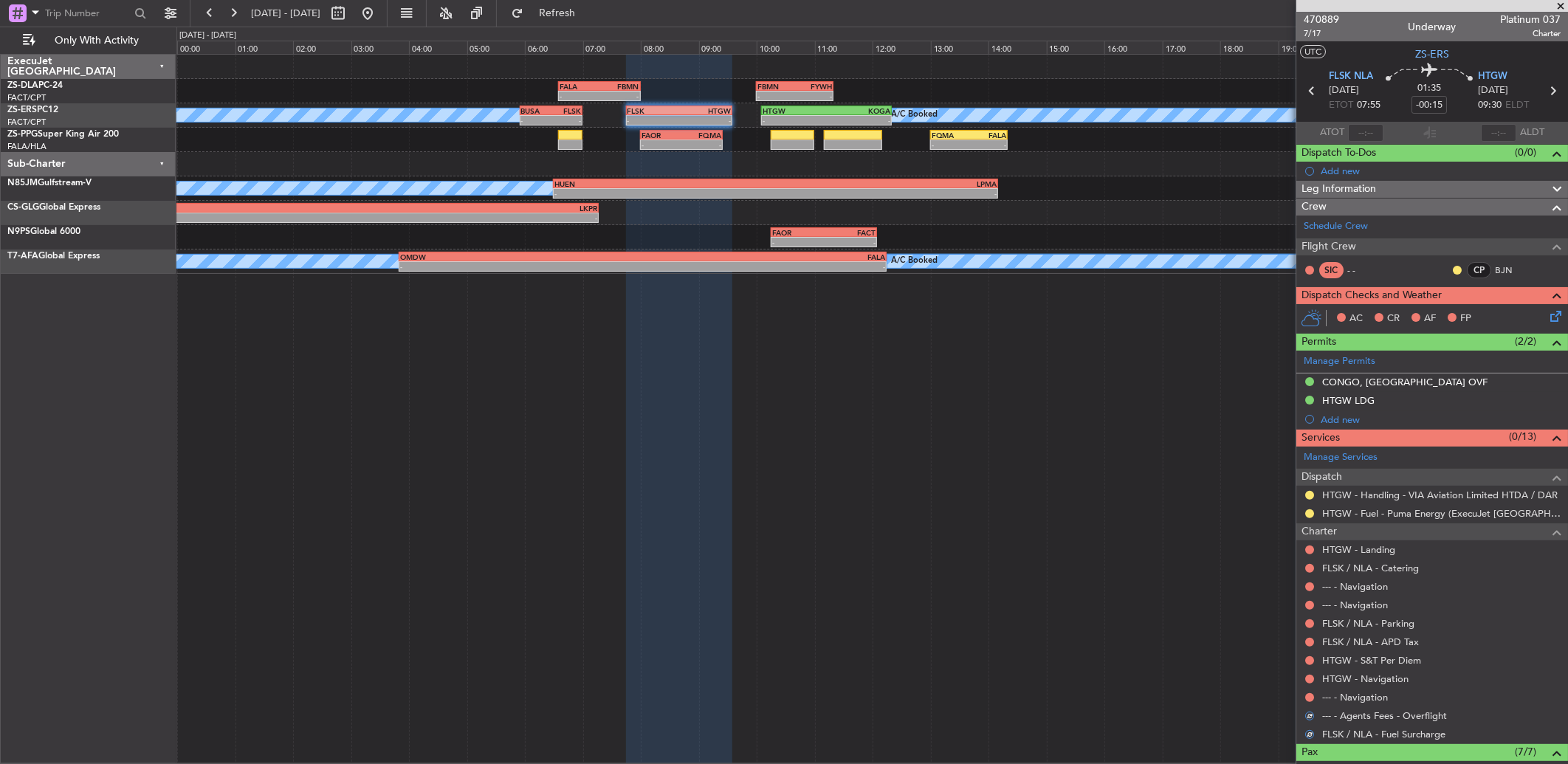
click at [1315, 698] on div at bounding box center [1309, 698] width 11 height 11
click at [1308, 700] on button at bounding box center [1309, 697] width 9 height 9
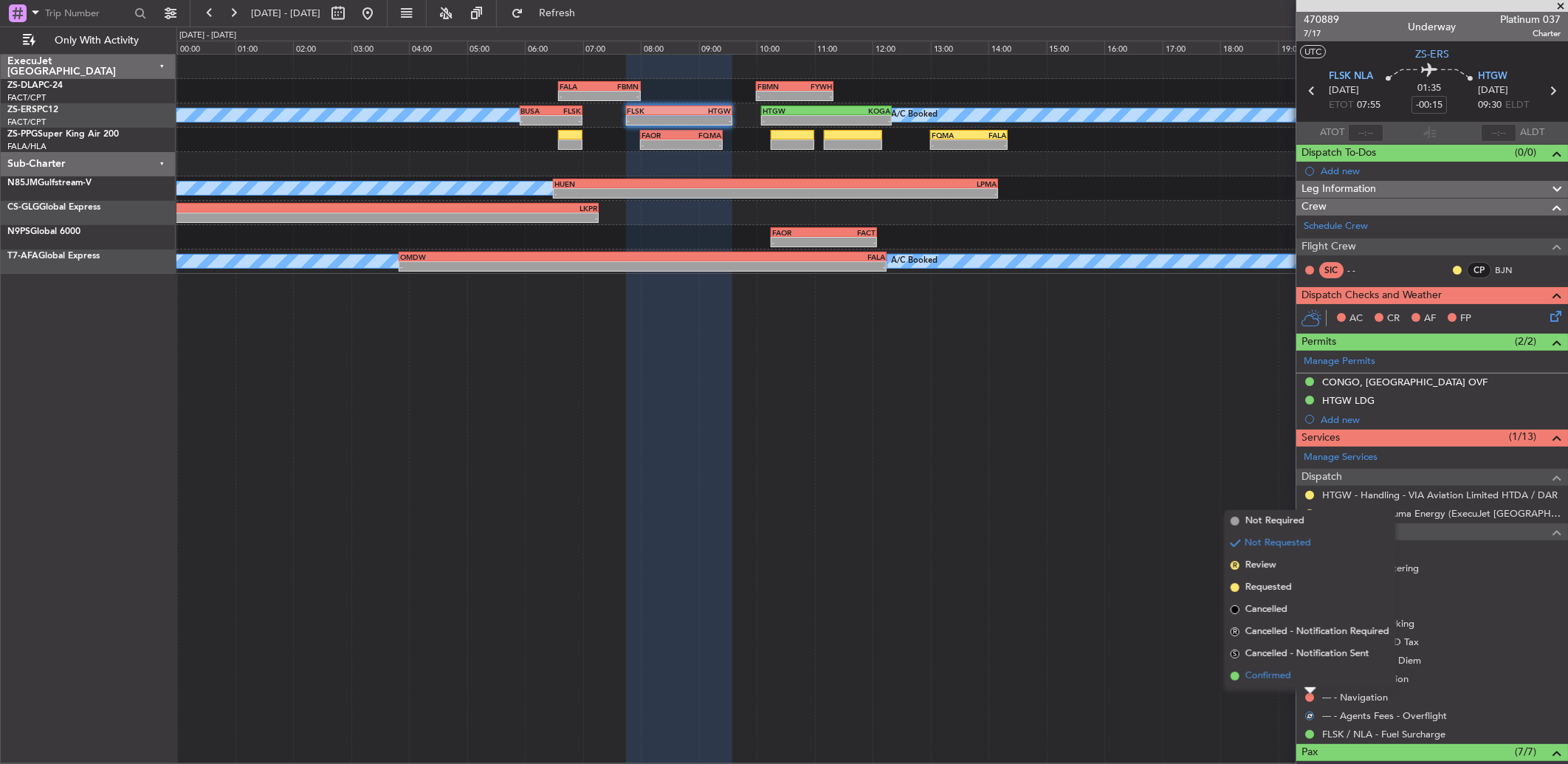
click at [1307, 676] on li "Confirmed" at bounding box center [1310, 676] width 171 height 22
click at [1307, 676] on button at bounding box center [1309, 679] width 9 height 9
click at [1303, 656] on li "Confirmed" at bounding box center [1310, 657] width 171 height 22
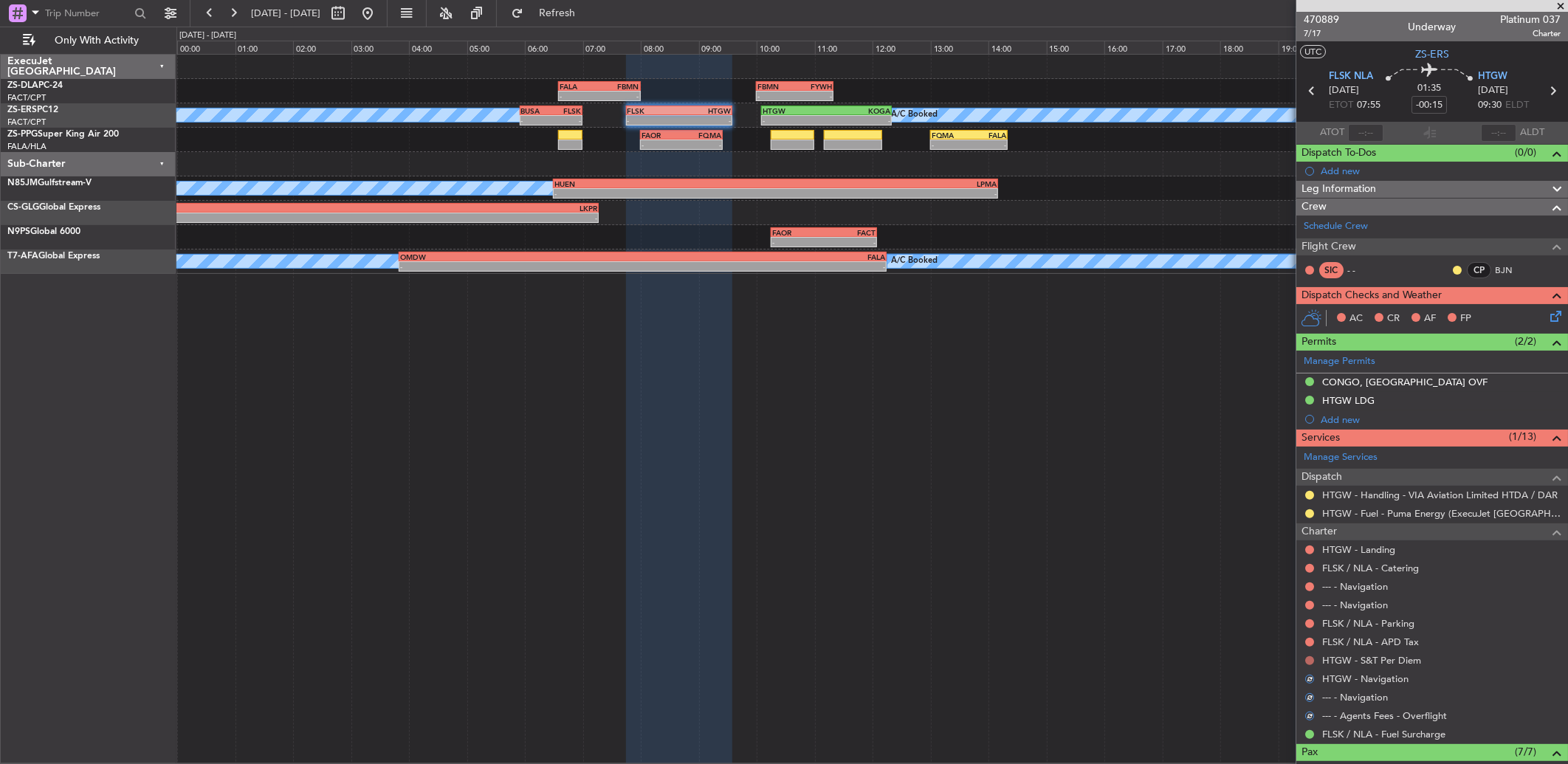
click at [1308, 660] on button at bounding box center [1309, 660] width 9 height 9
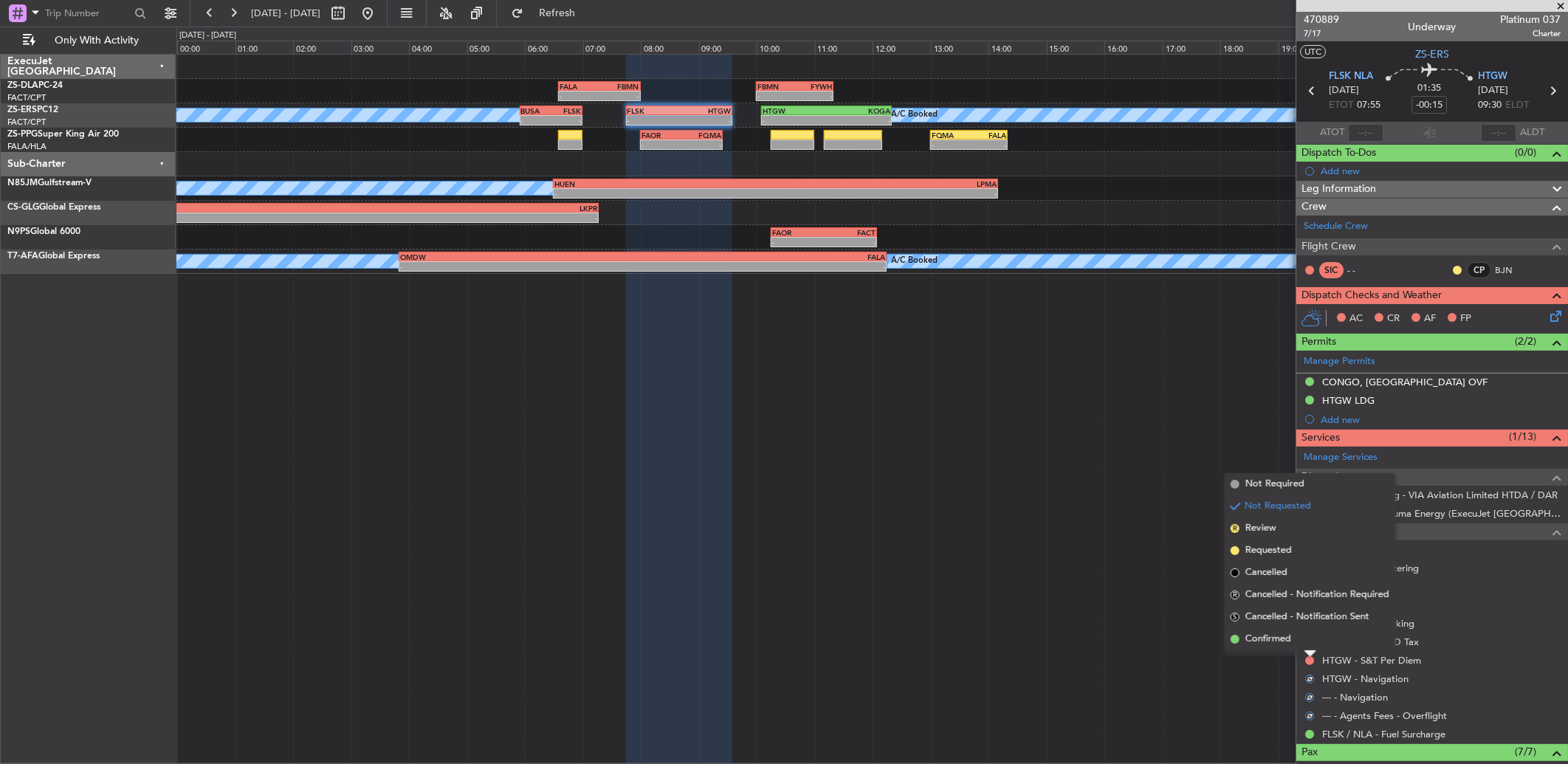
click at [1308, 643] on li "Confirmed" at bounding box center [1310, 639] width 171 height 22
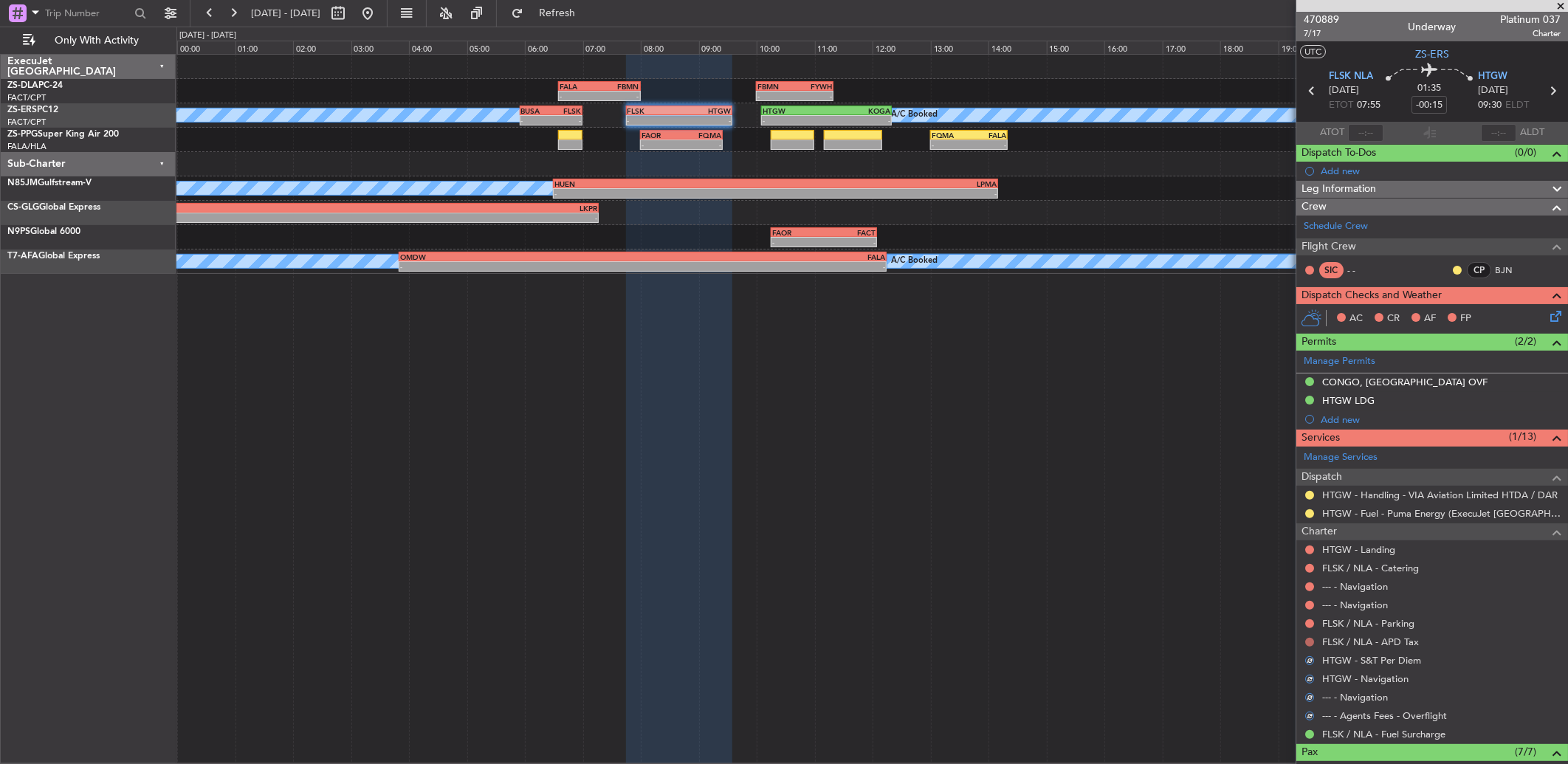
click at [1308, 644] on button at bounding box center [1309, 642] width 9 height 9
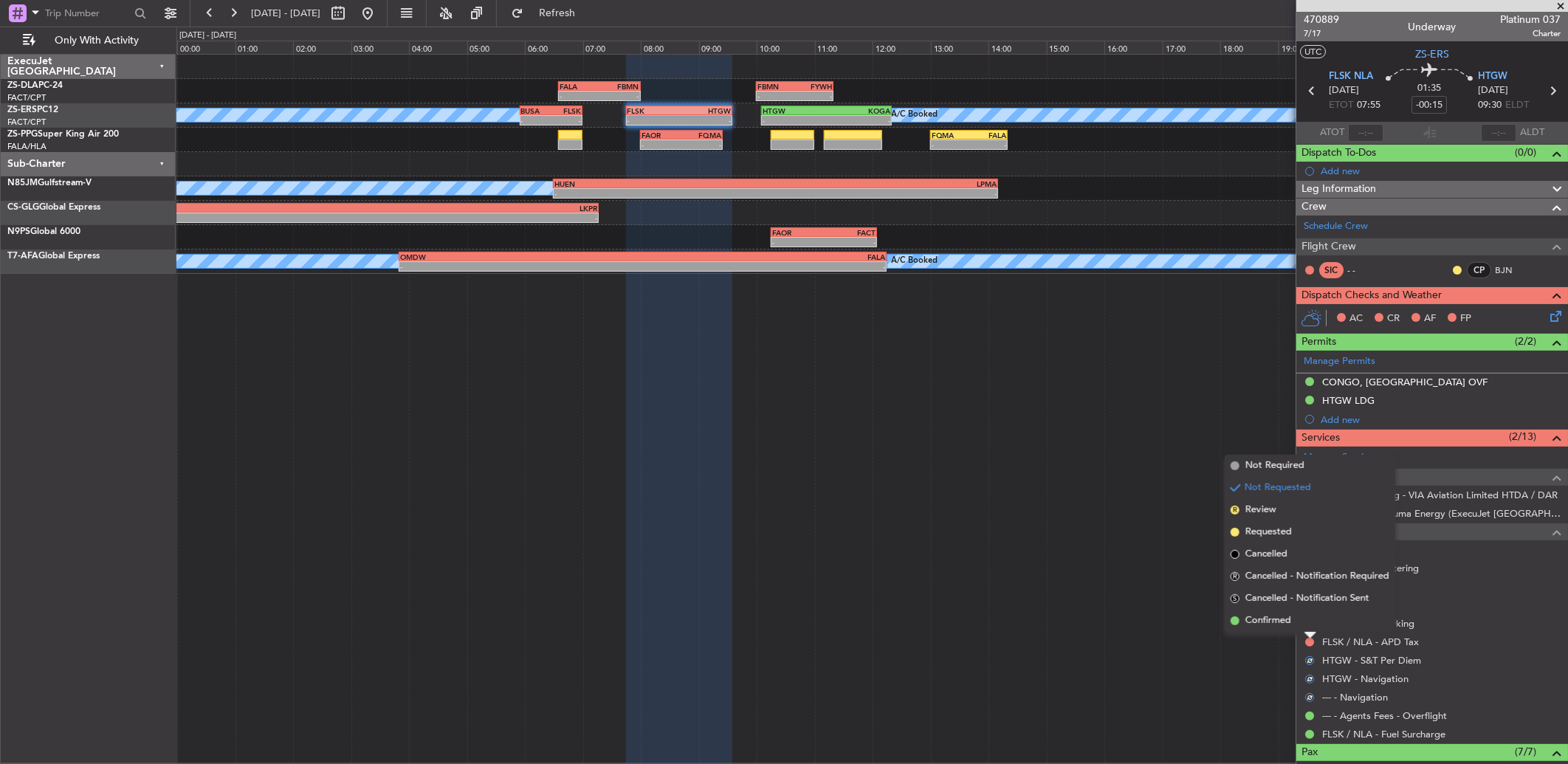
click at [1307, 621] on li "Confirmed" at bounding box center [1310, 620] width 171 height 22
click at [1307, 623] on button at bounding box center [1309, 623] width 9 height 9
click at [1310, 599] on li "Confirmed" at bounding box center [1310, 602] width 171 height 22
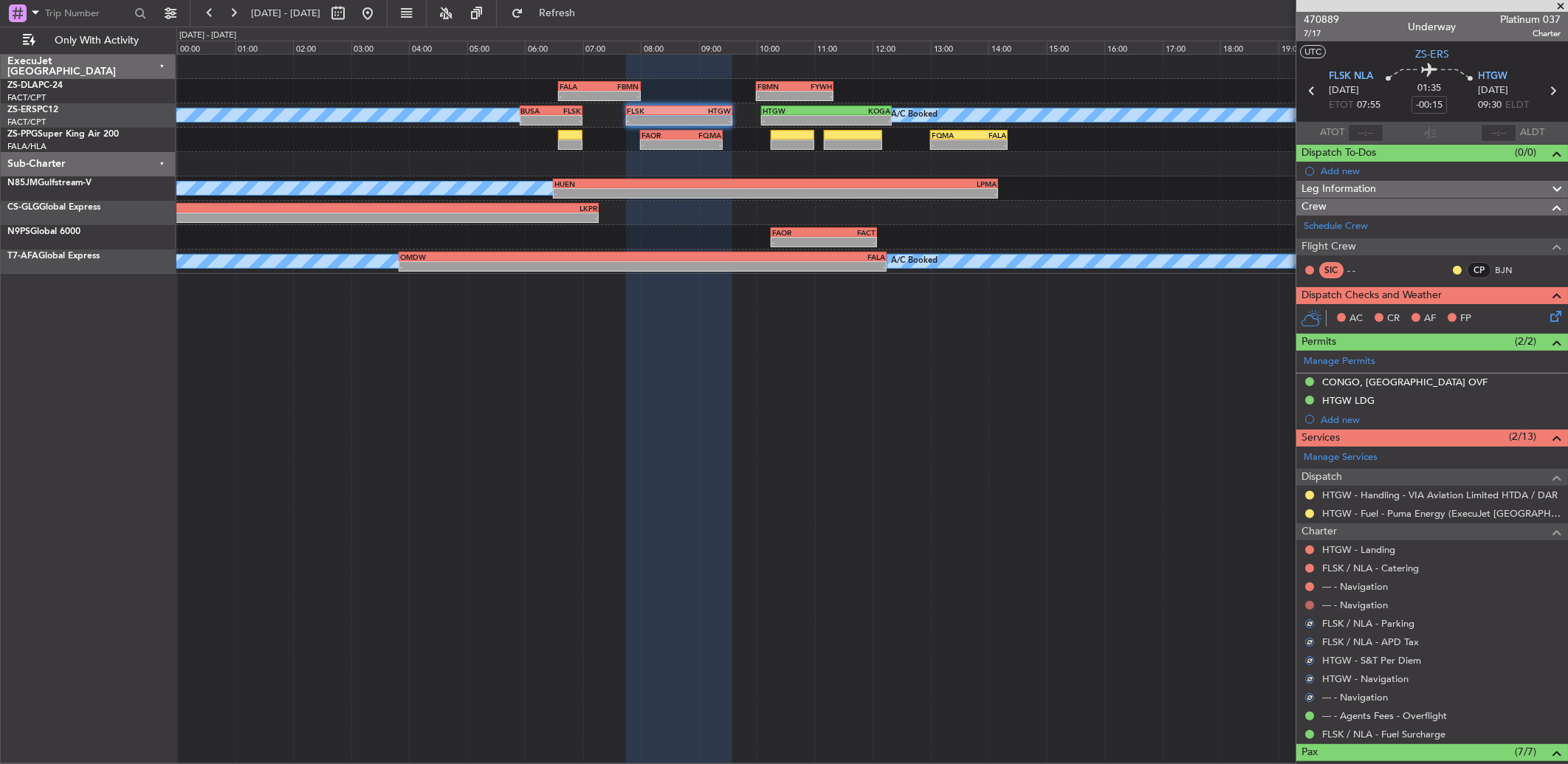
click at [1311, 603] on button at bounding box center [1309, 605] width 9 height 9
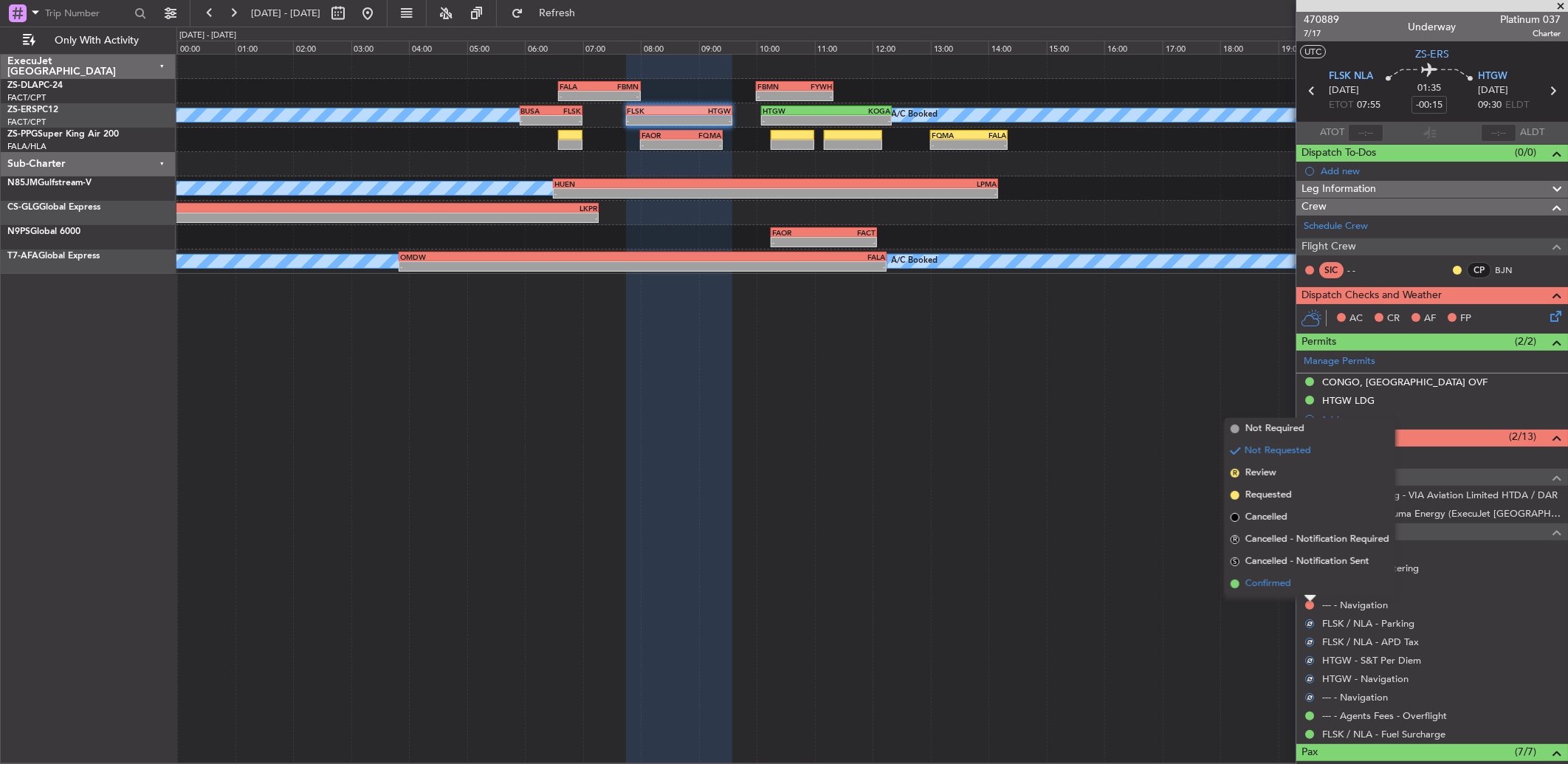
click at [1302, 587] on li "Confirmed" at bounding box center [1310, 583] width 171 height 22
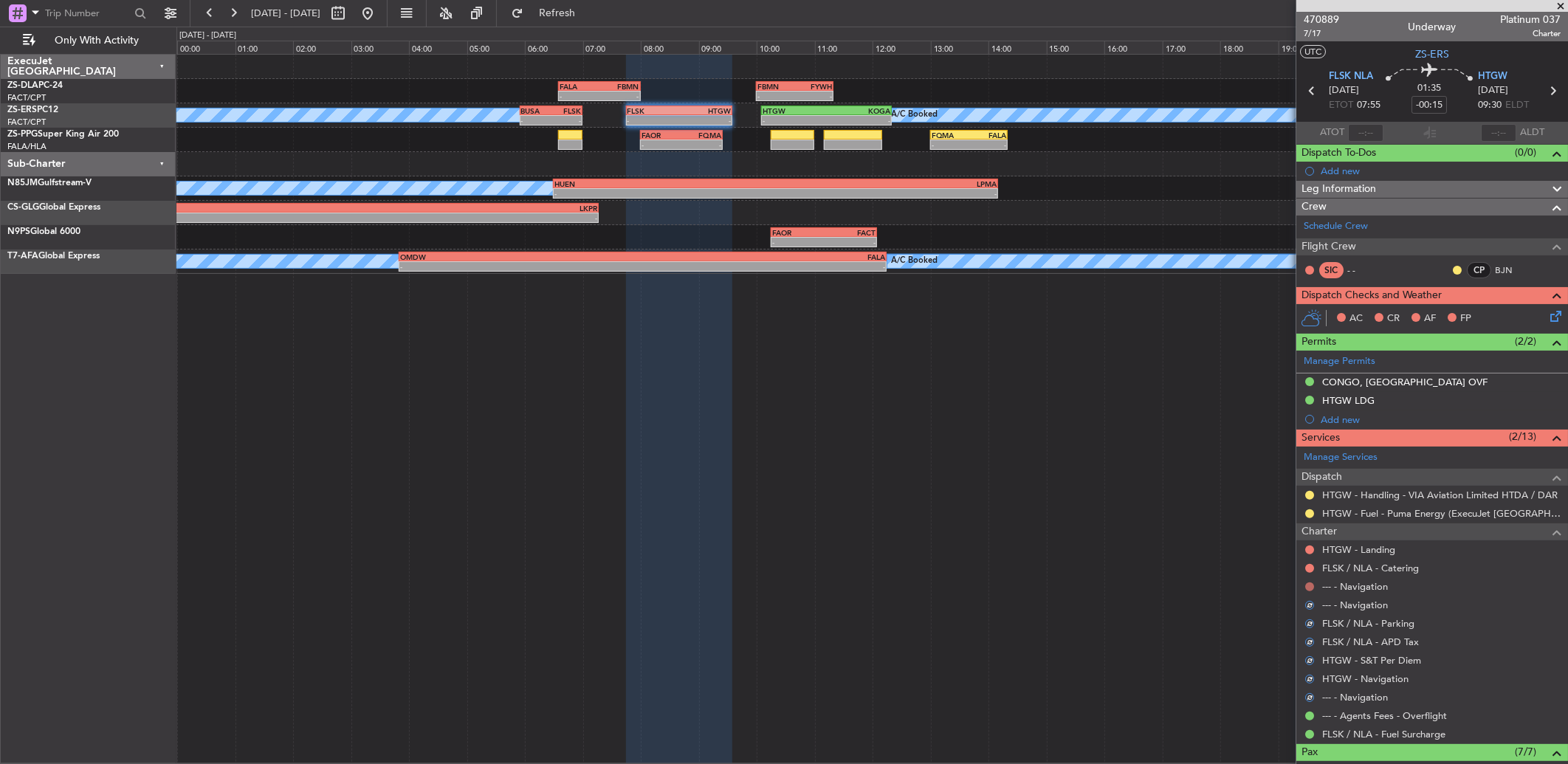
click at [1307, 586] on button at bounding box center [1309, 586] width 9 height 9
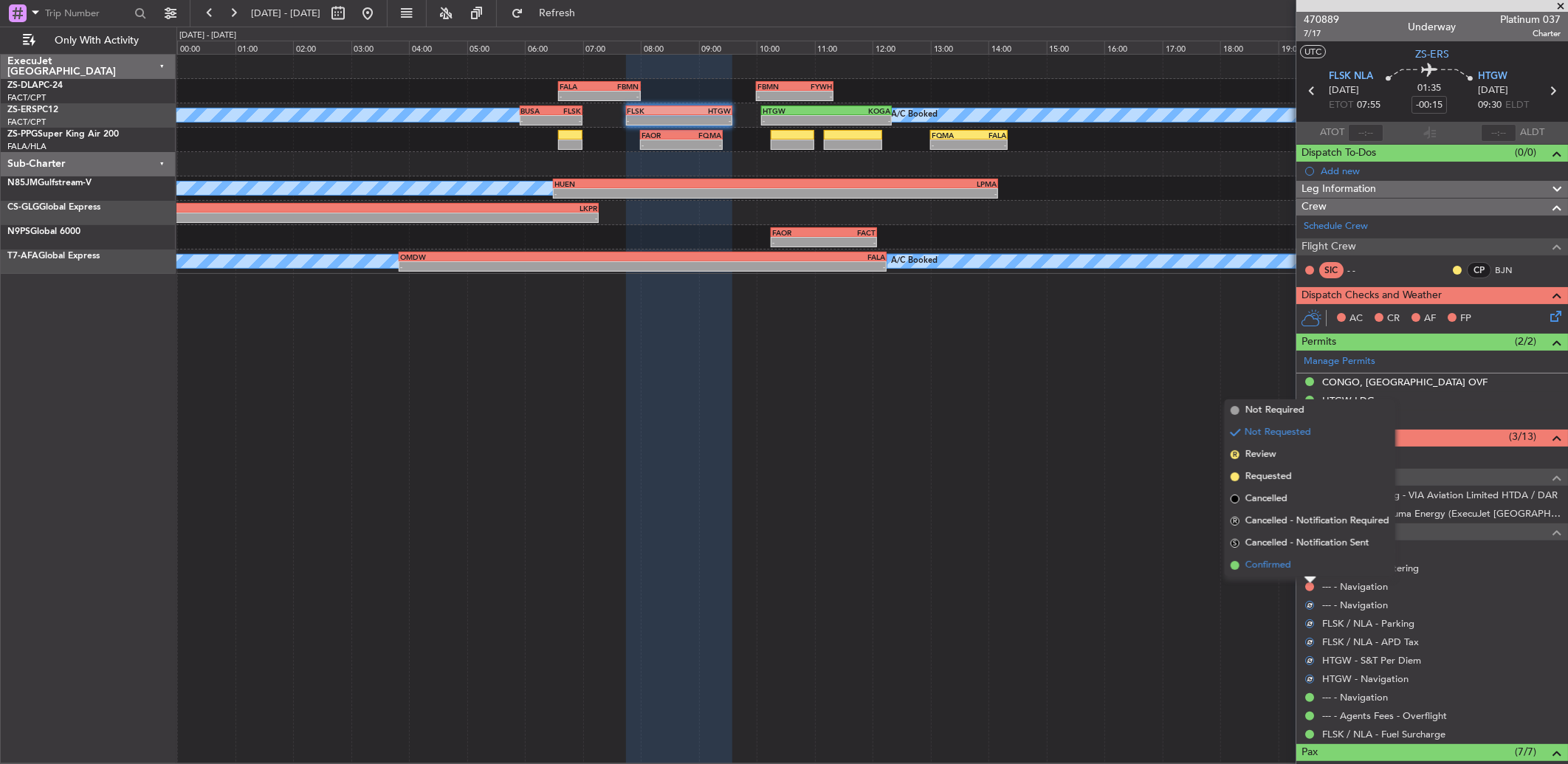
click at [1311, 573] on li "Confirmed" at bounding box center [1310, 565] width 171 height 22
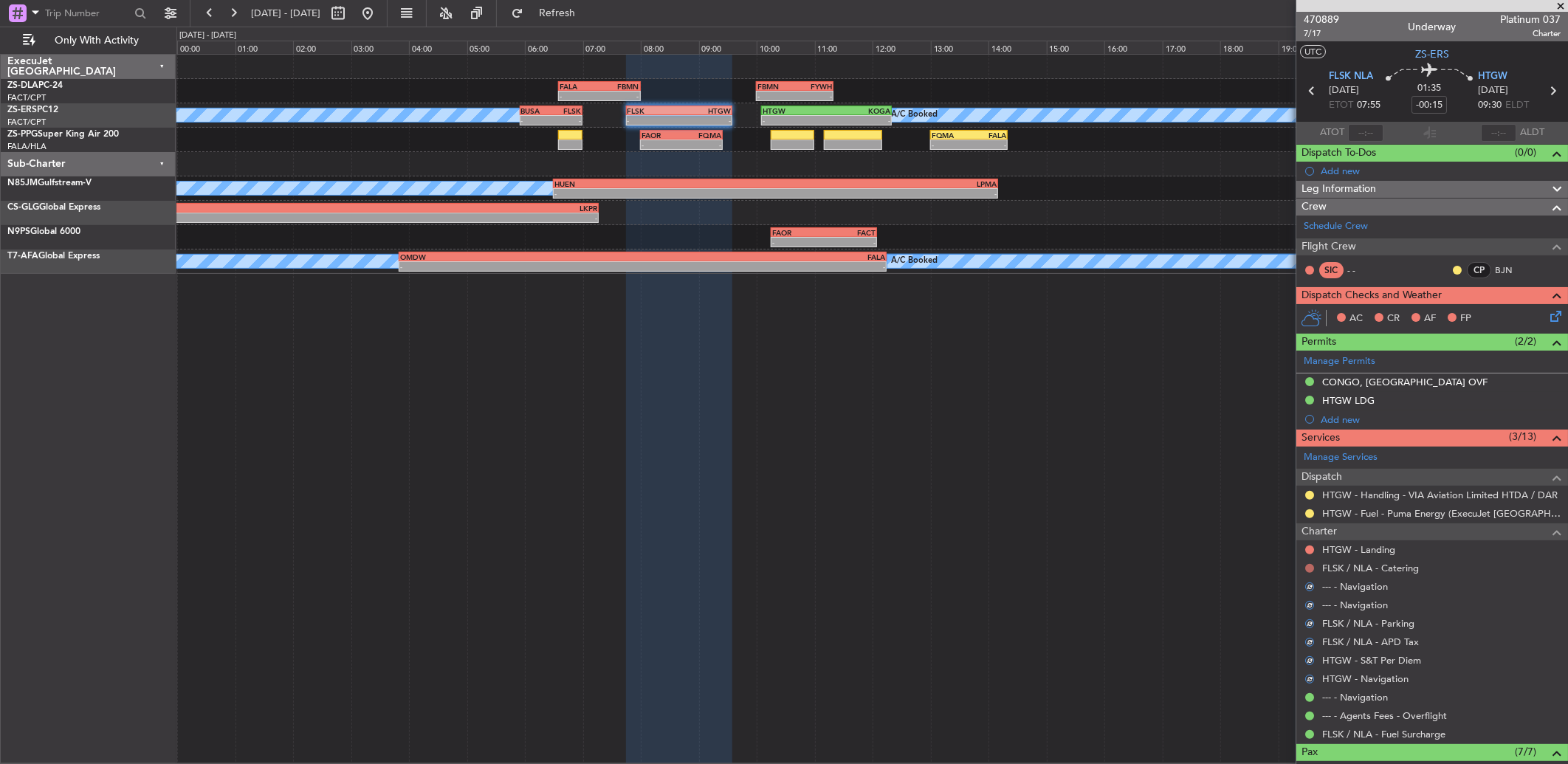
click at [1310, 566] on button at bounding box center [1309, 568] width 9 height 9
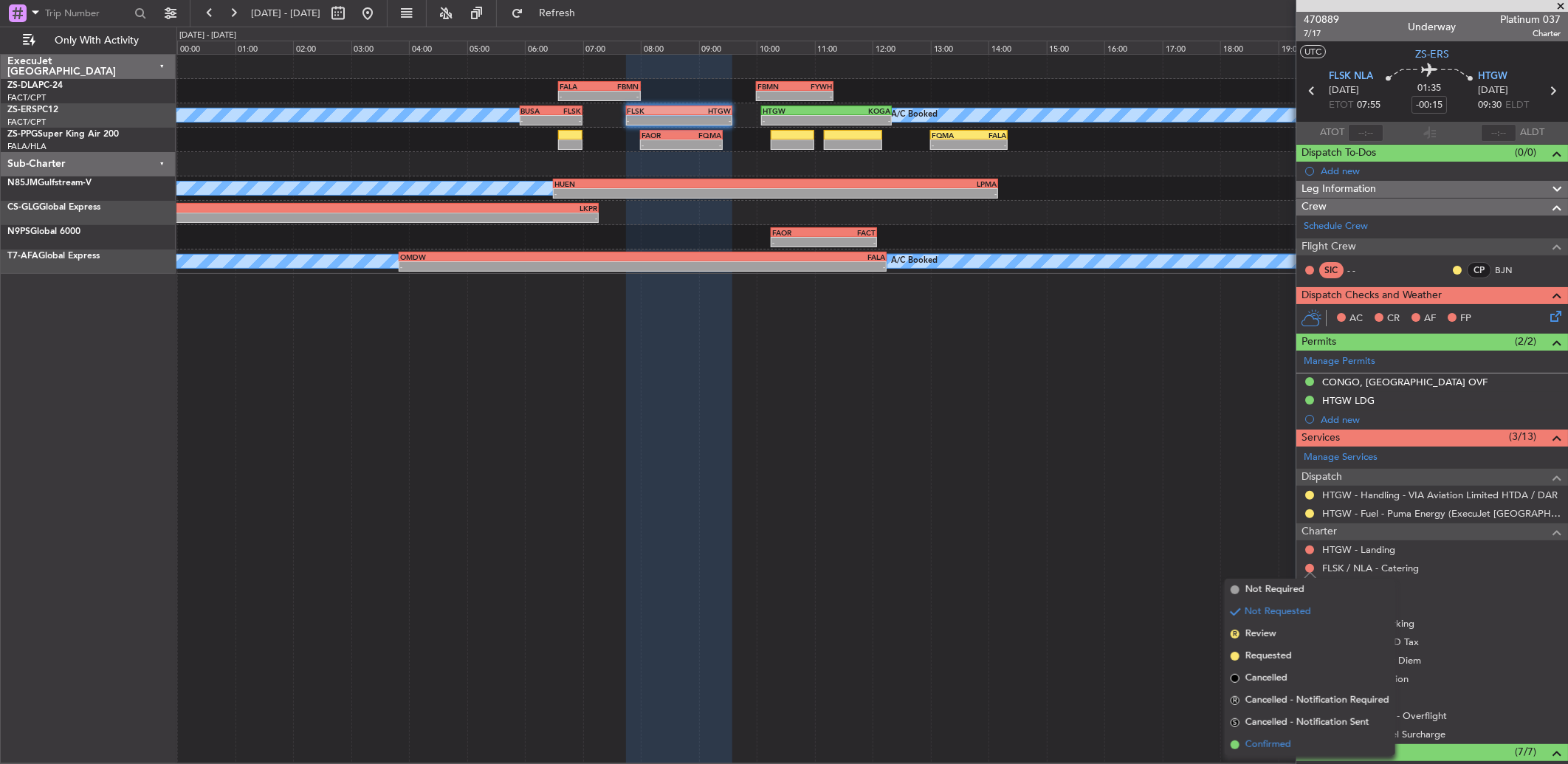
click at [1305, 735] on li "Confirmed" at bounding box center [1310, 744] width 171 height 22
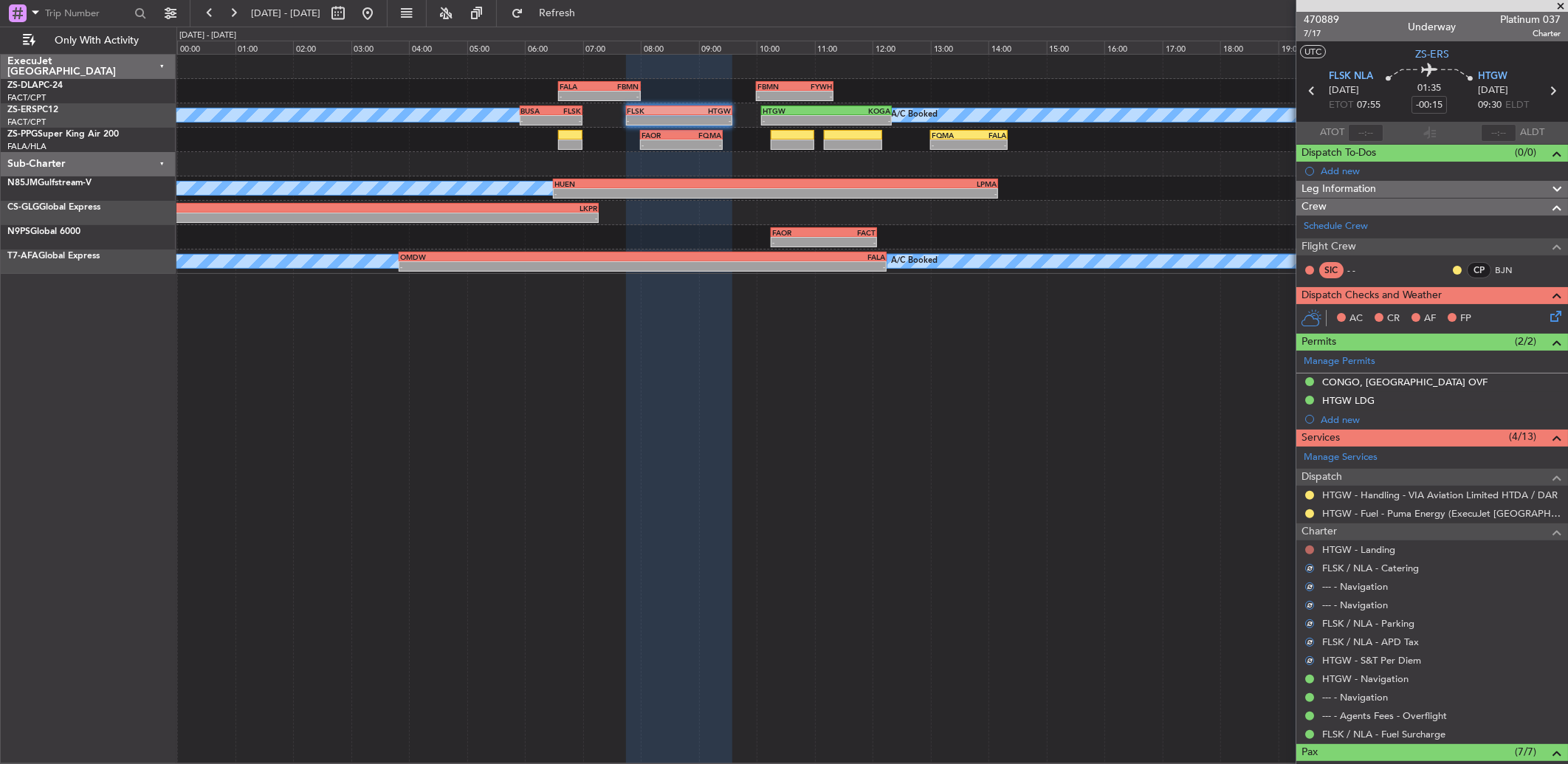
click at [1307, 554] on body "27 Sep 2025 - 28 Sep 2025 Refresh Quick Links Only With Activity - - FALA 06:35…" at bounding box center [784, 382] width 1568 height 764
drag, startPoint x: 1309, startPoint y: 549, endPoint x: 1308, endPoint y: 558, distance: 9.1
click at [1310, 549] on button at bounding box center [1309, 550] width 9 height 9
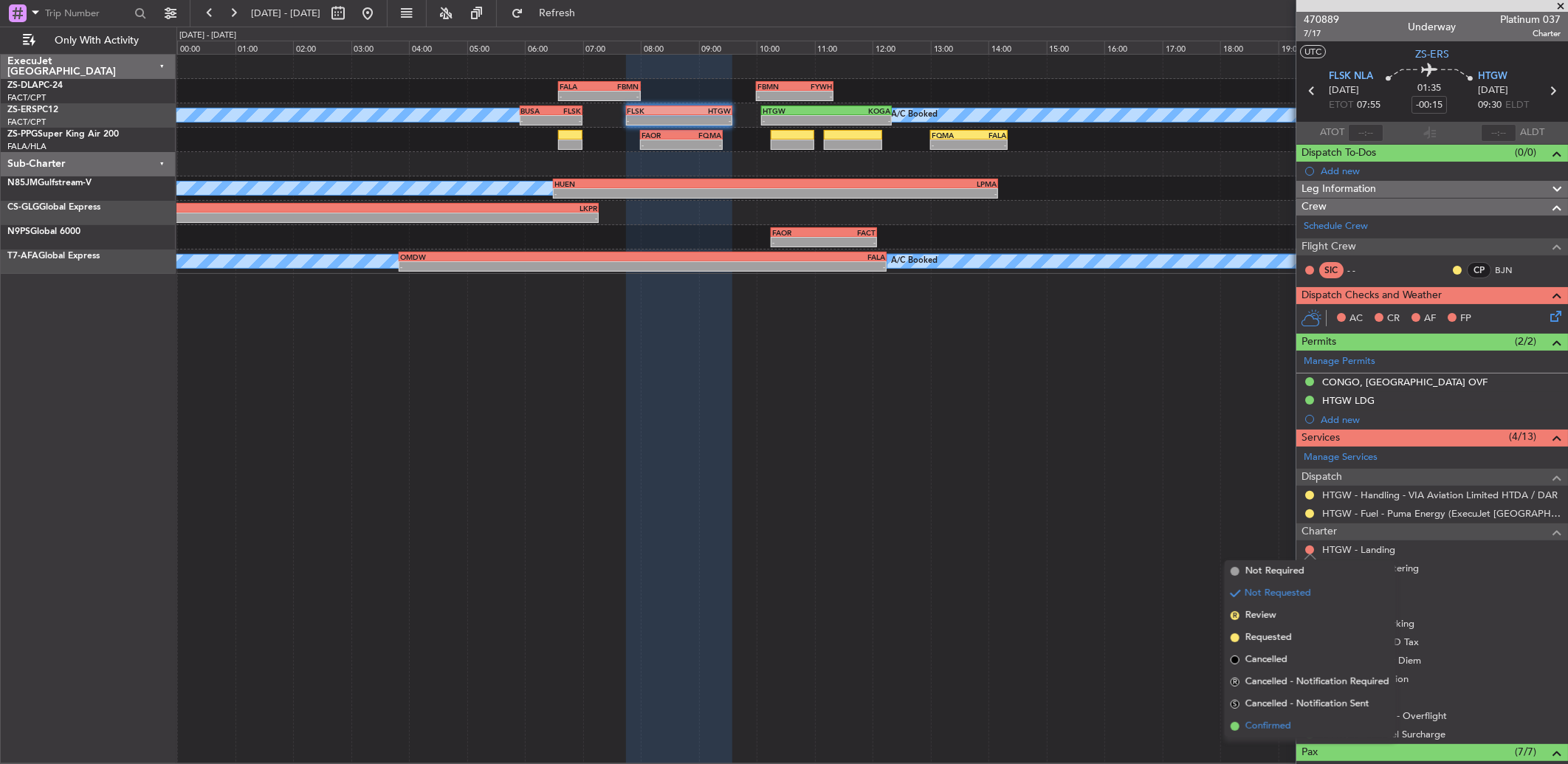
click at [1309, 729] on li "Confirmed" at bounding box center [1310, 726] width 171 height 22
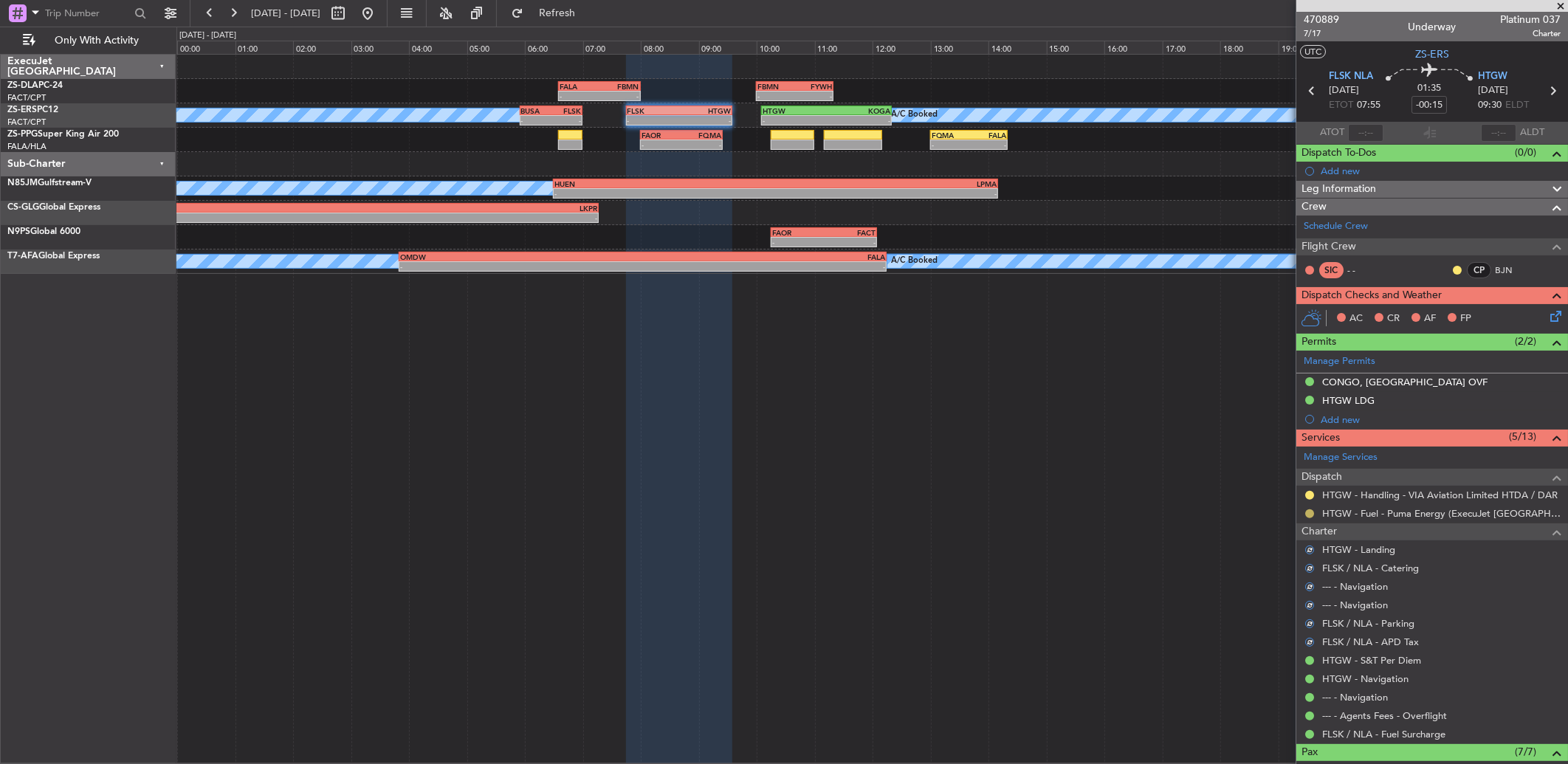
click at [1308, 513] on button at bounding box center [1309, 513] width 9 height 9
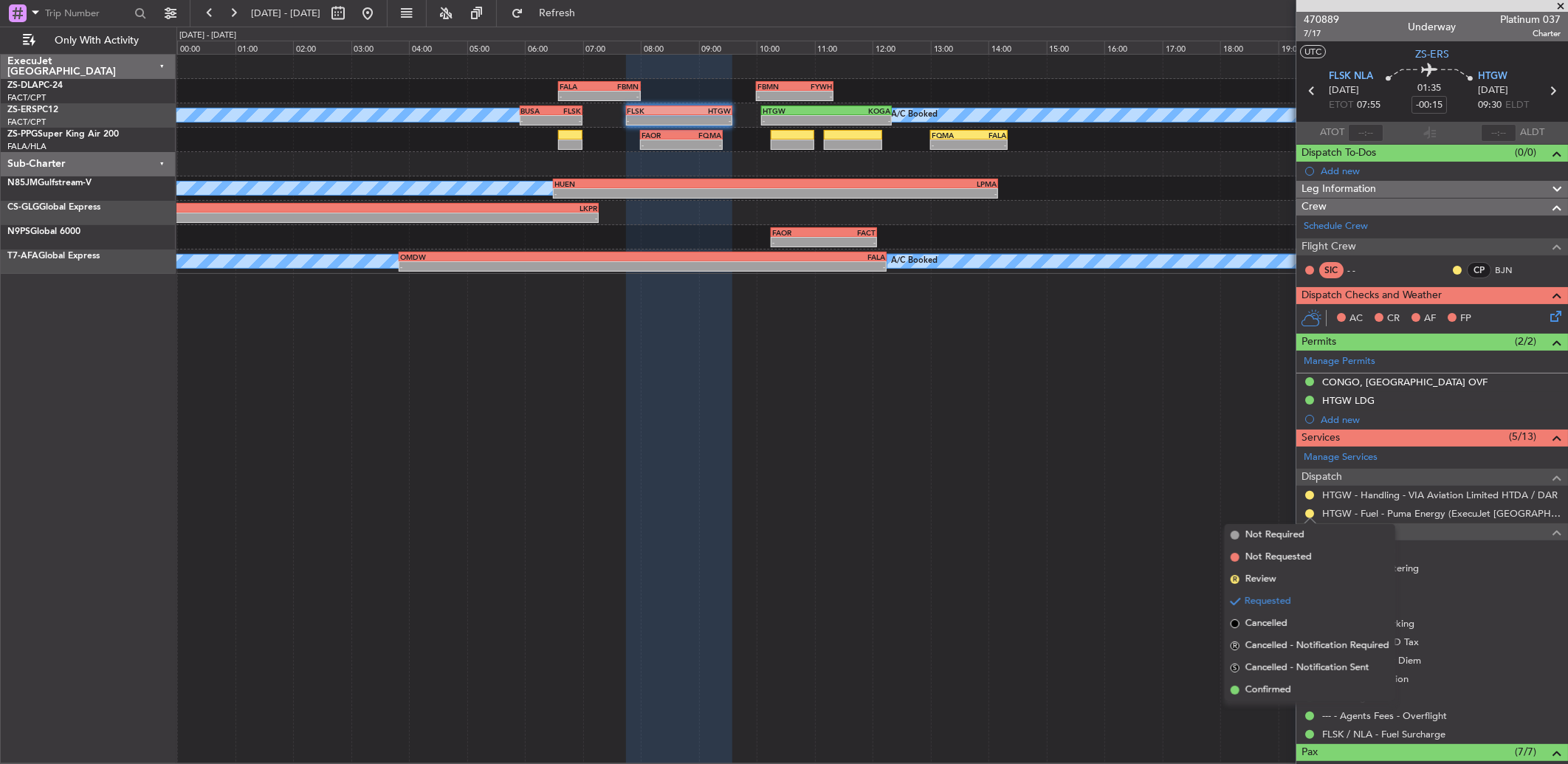
drag, startPoint x: 1275, startPoint y: 694, endPoint x: 1312, endPoint y: 545, distance: 153.5
click at [1275, 691] on span "Confirmed" at bounding box center [1268, 690] width 46 height 15
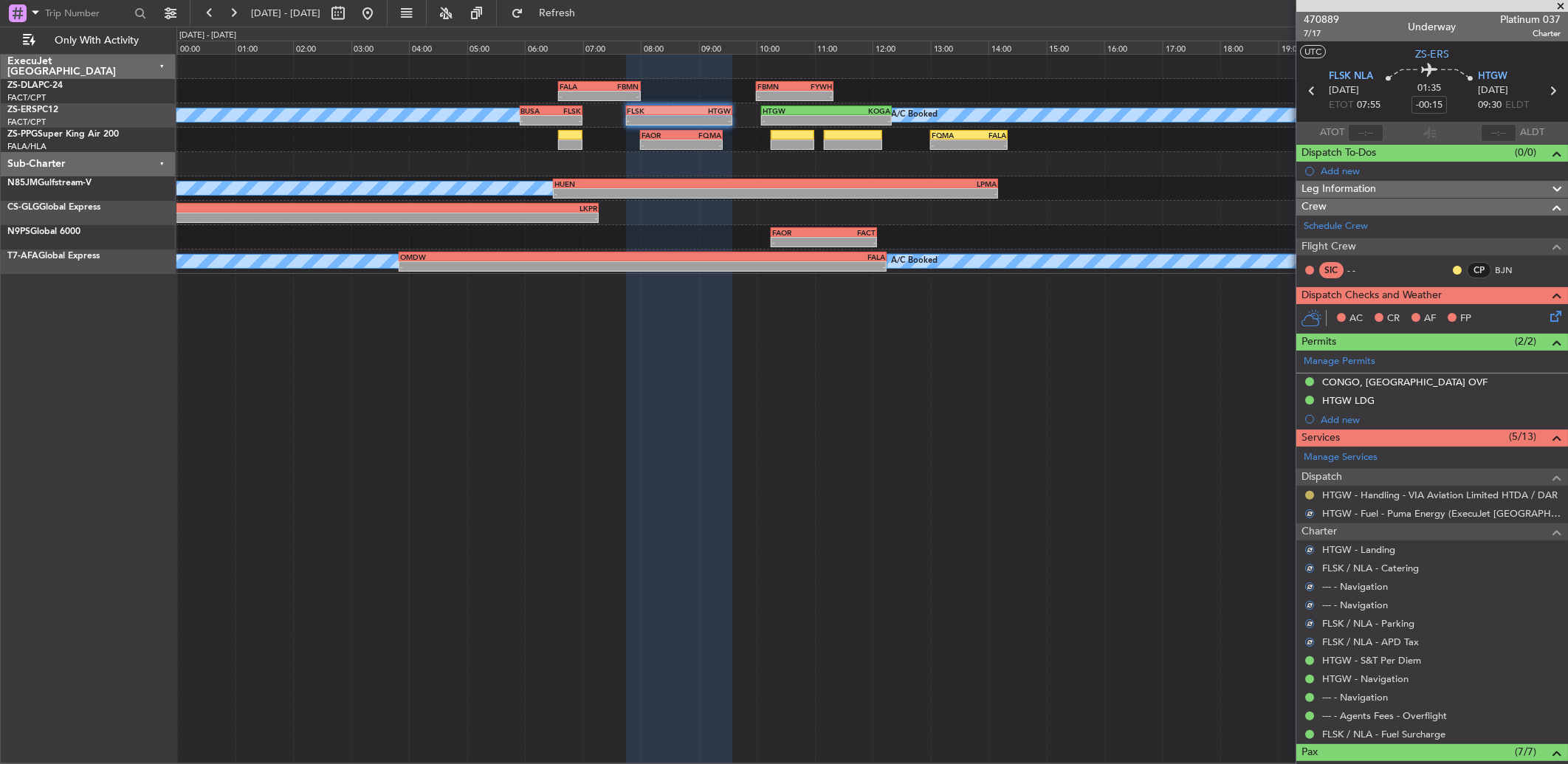
click at [1309, 492] on button at bounding box center [1309, 495] width 9 height 9
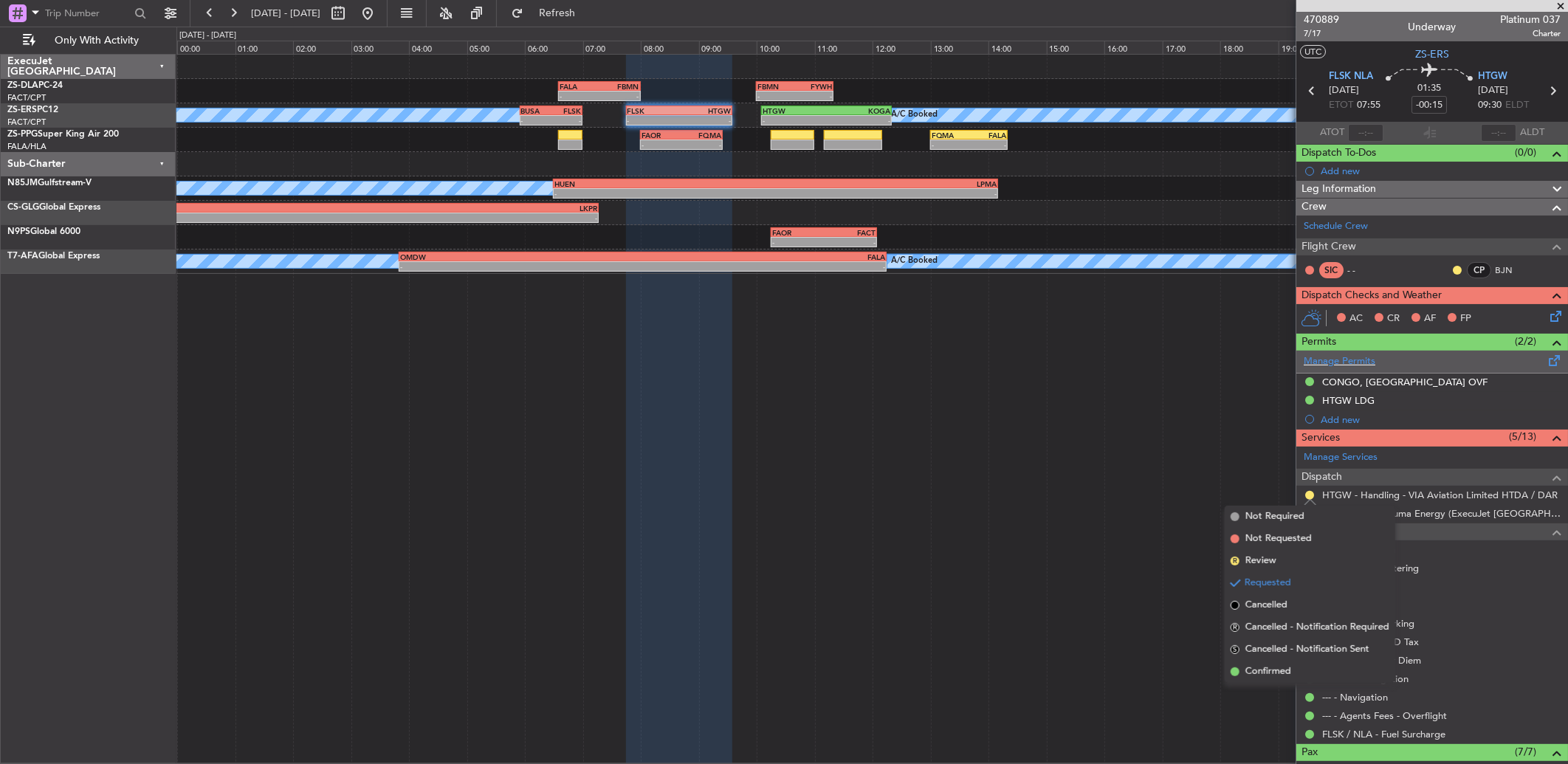
drag, startPoint x: 1307, startPoint y: 666, endPoint x: 1437, endPoint y: 355, distance: 337.1
click at [1307, 666] on li "Confirmed" at bounding box center [1310, 671] width 171 height 22
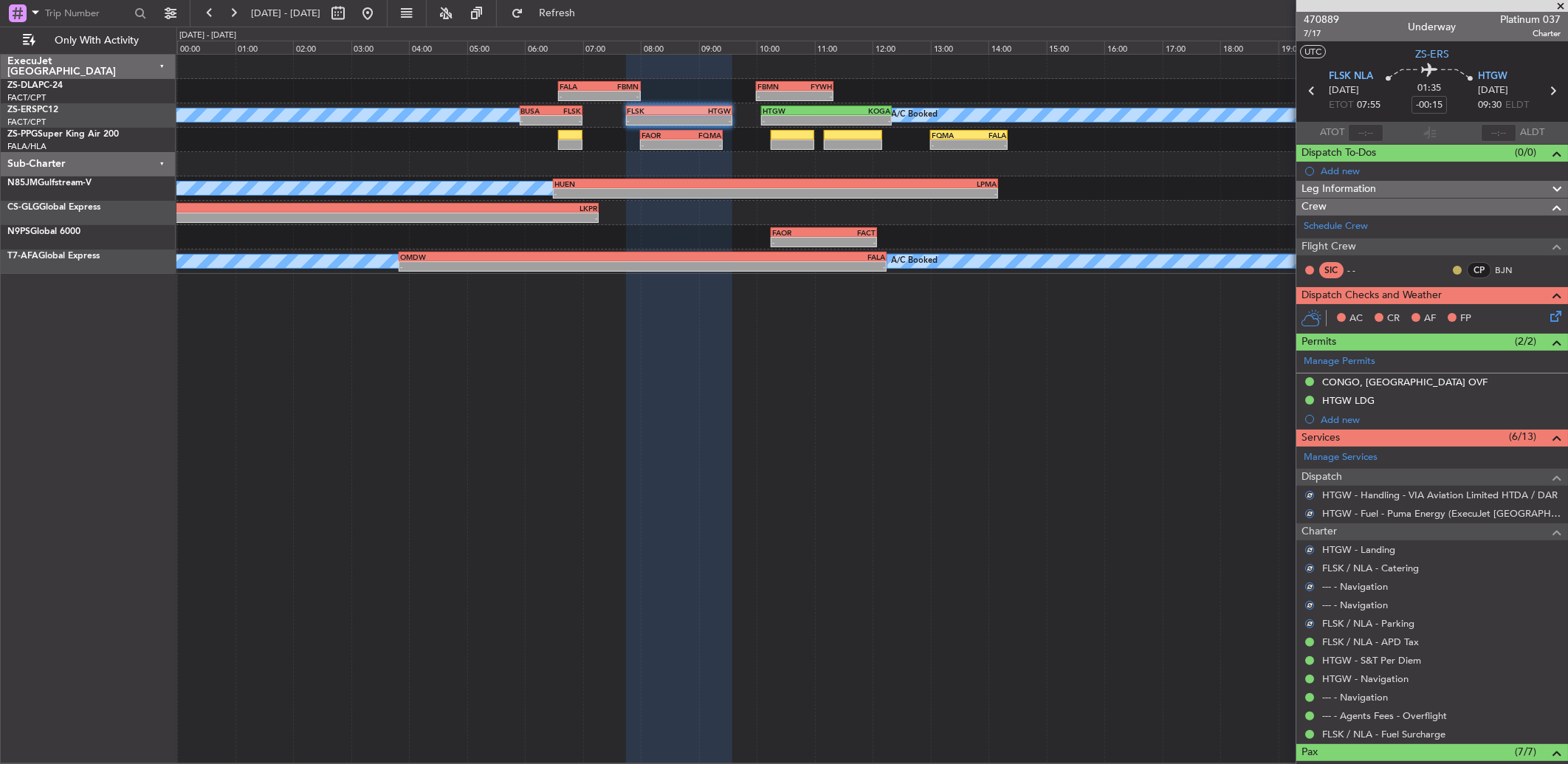
click at [1453, 267] on button at bounding box center [1457, 269] width 9 height 9
click at [1444, 309] on span "Acknowledged" at bounding box center [1449, 313] width 65 height 15
click at [1547, 312] on icon at bounding box center [1553, 314] width 11 height 11
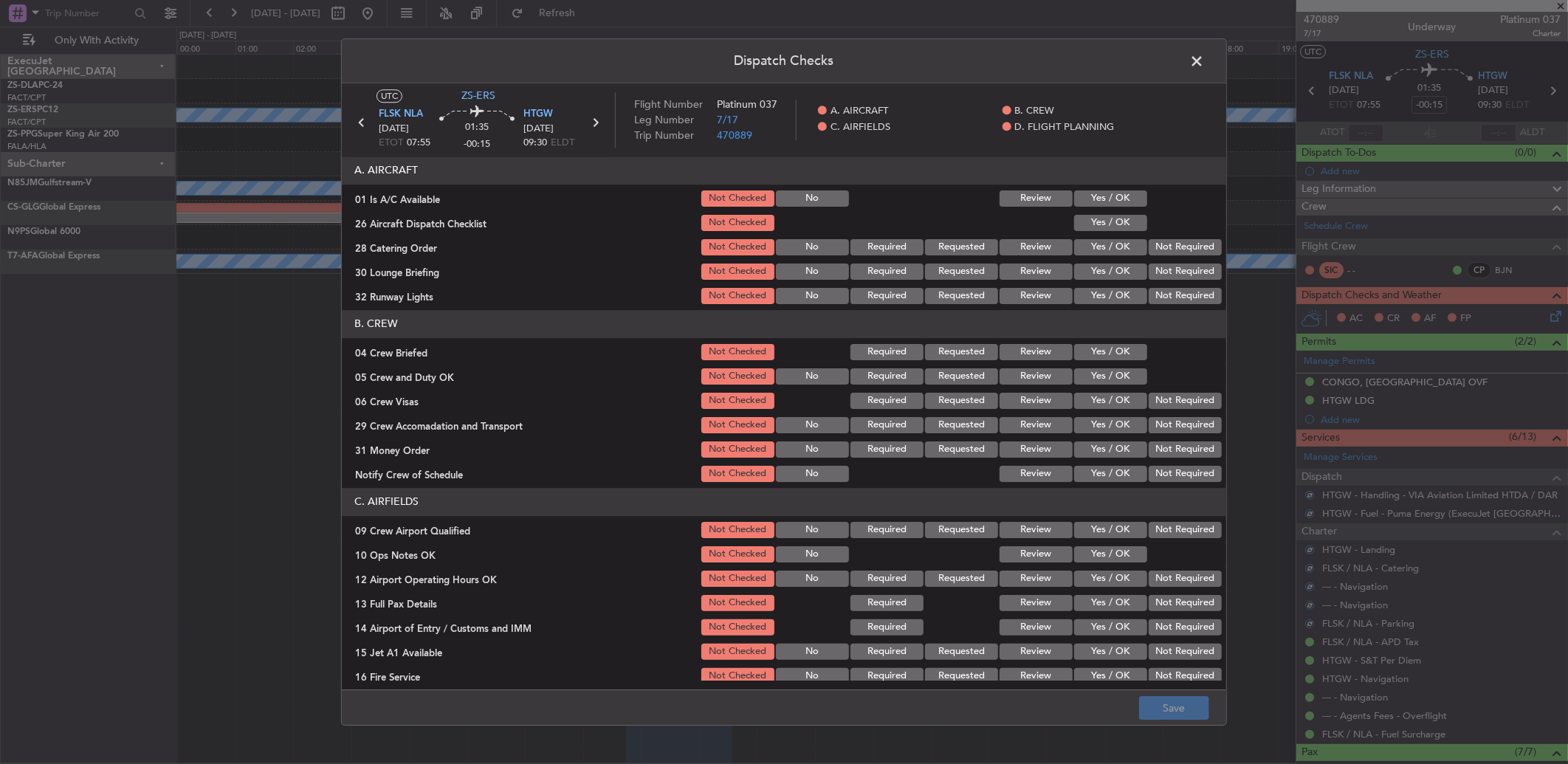
click at [1119, 205] on button "Yes / OK" at bounding box center [1110, 198] width 73 height 16
click at [1117, 227] on button "Yes / OK" at bounding box center [1110, 223] width 73 height 16
click at [1117, 228] on button "Yes / OK" at bounding box center [1110, 223] width 73 height 16
click at [1161, 253] on button "Not Required" at bounding box center [1185, 246] width 73 height 16
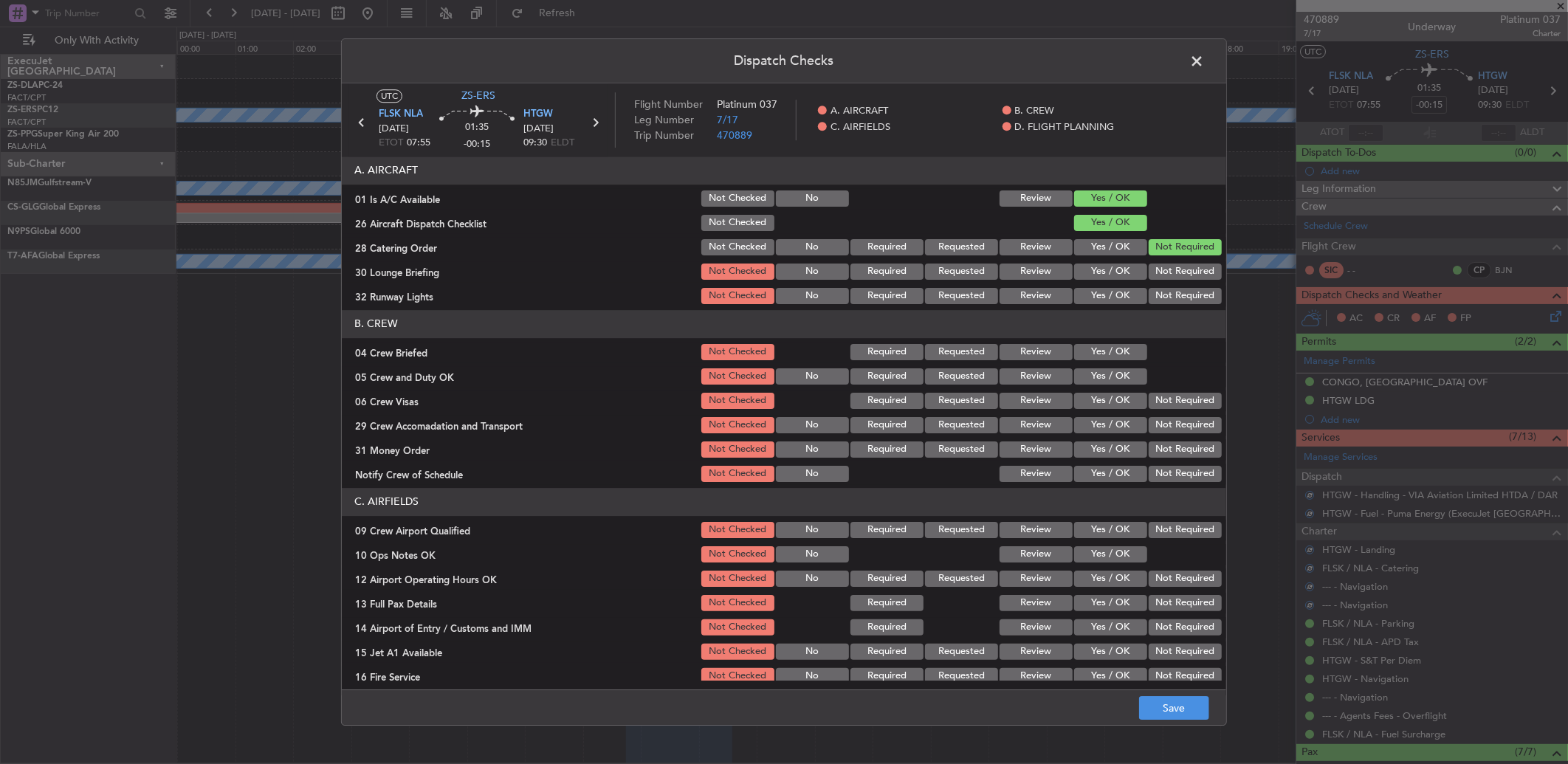
click at [1167, 262] on div "Not Required" at bounding box center [1184, 272] width 75 height 21
click at [1168, 277] on button "Not Required" at bounding box center [1185, 271] width 73 height 16
drag, startPoint x: 1168, startPoint y: 281, endPoint x: 1162, endPoint y: 300, distance: 19.9
click at [1165, 296] on section "A. AIRCRAFT 01 Is A/C Available Not Checked No Review Yes / OK 26 Aircraft Disp…" at bounding box center [784, 231] width 884 height 150
click at [1162, 300] on button "Not Required" at bounding box center [1185, 296] width 73 height 16
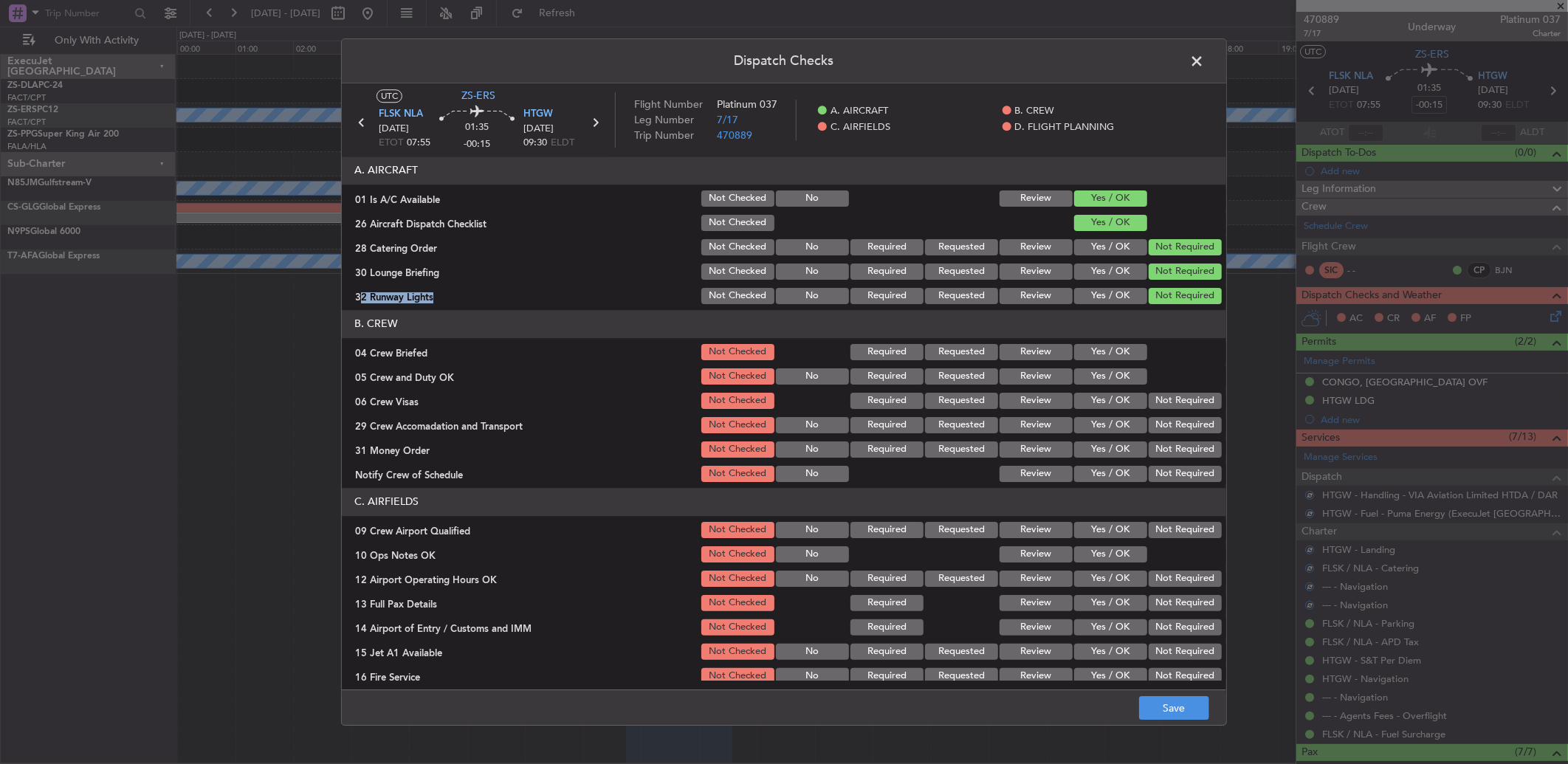
click at [1123, 344] on button "Yes / OK" at bounding box center [1110, 352] width 73 height 16
click at [1123, 370] on section "B. CREW 04 Crew Briefed Not Checked Required Requested Review Yes / OK 05 Crew …" at bounding box center [784, 397] width 884 height 174
click at [1127, 378] on button "Yes / OK" at bounding box center [1110, 376] width 73 height 16
click at [1147, 386] on div at bounding box center [1184, 376] width 75 height 21
click at [1152, 399] on button "Not Required" at bounding box center [1185, 400] width 73 height 16
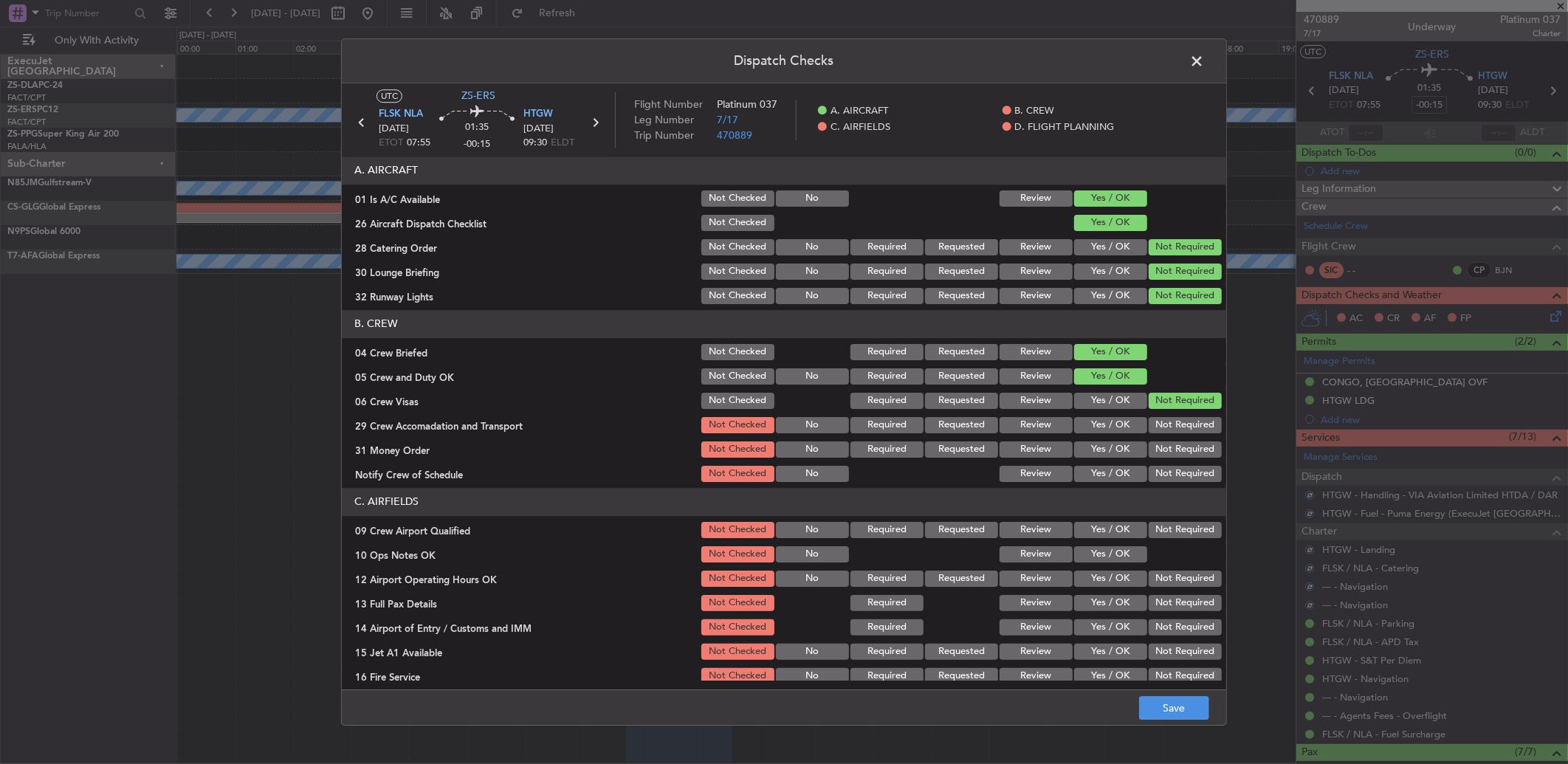
drag, startPoint x: 1152, startPoint y: 402, endPoint x: 1154, endPoint y: 419, distance: 17.1
click at [1156, 414] on section "B. CREW 04 Crew Briefed Not Checked Required Requested Review Yes / OK 05 Crew …" at bounding box center [784, 397] width 884 height 174
click at [1156, 422] on button "Not Required" at bounding box center [1185, 425] width 73 height 16
drag, startPoint x: 1155, startPoint y: 423, endPoint x: 1160, endPoint y: 447, distance: 24.5
click at [1157, 429] on button "Not Required" at bounding box center [1185, 425] width 73 height 16
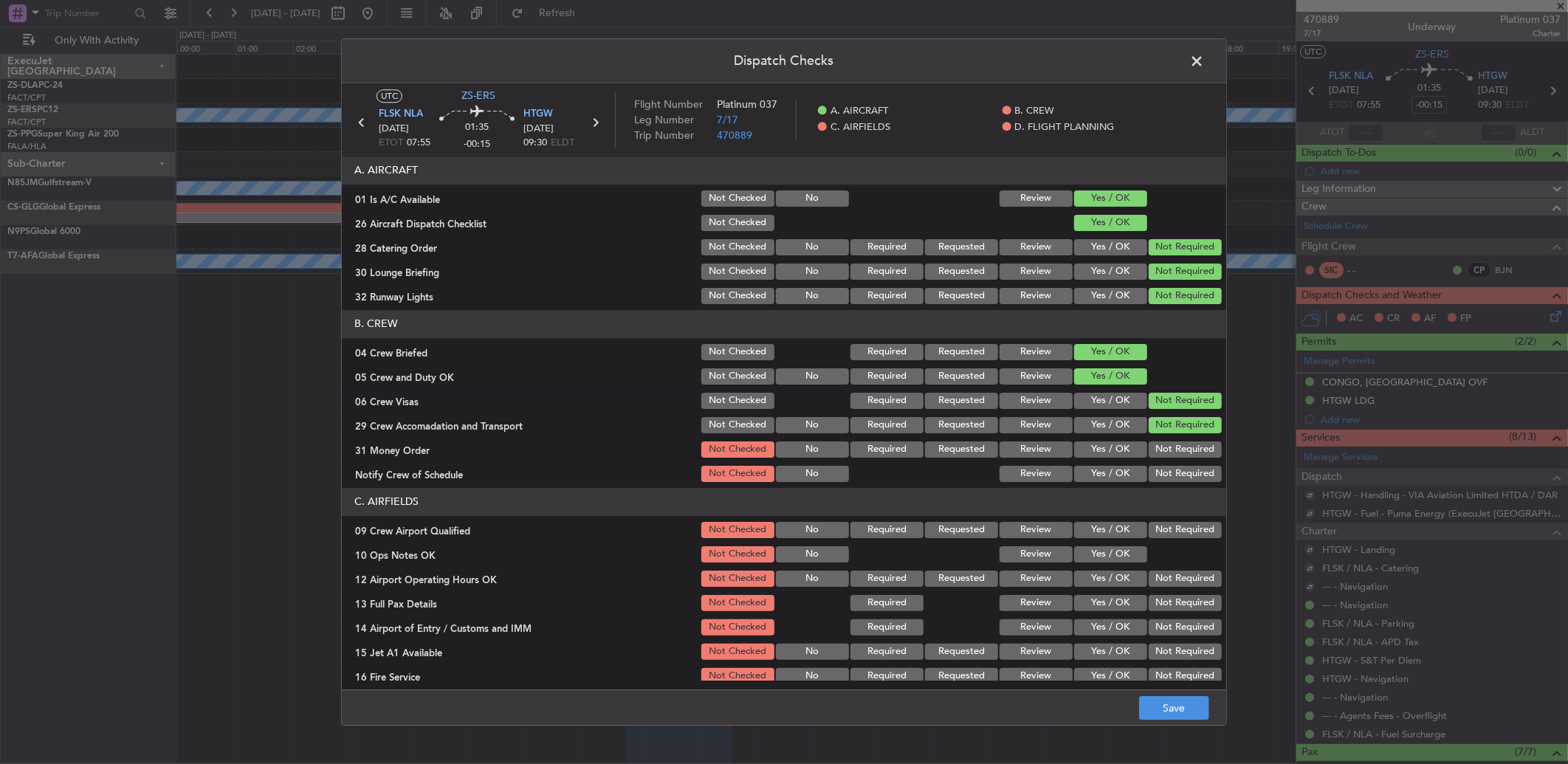
drag, startPoint x: 1160, startPoint y: 447, endPoint x: 1159, endPoint y: 458, distance: 11.0
click at [1160, 455] on button "Not Required" at bounding box center [1185, 449] width 73 height 16
click at [1159, 458] on div "Not Required" at bounding box center [1184, 449] width 75 height 21
click at [1161, 465] on div "Not Required" at bounding box center [1184, 474] width 75 height 21
click at [1160, 481] on button "Not Required" at bounding box center [1185, 473] width 73 height 16
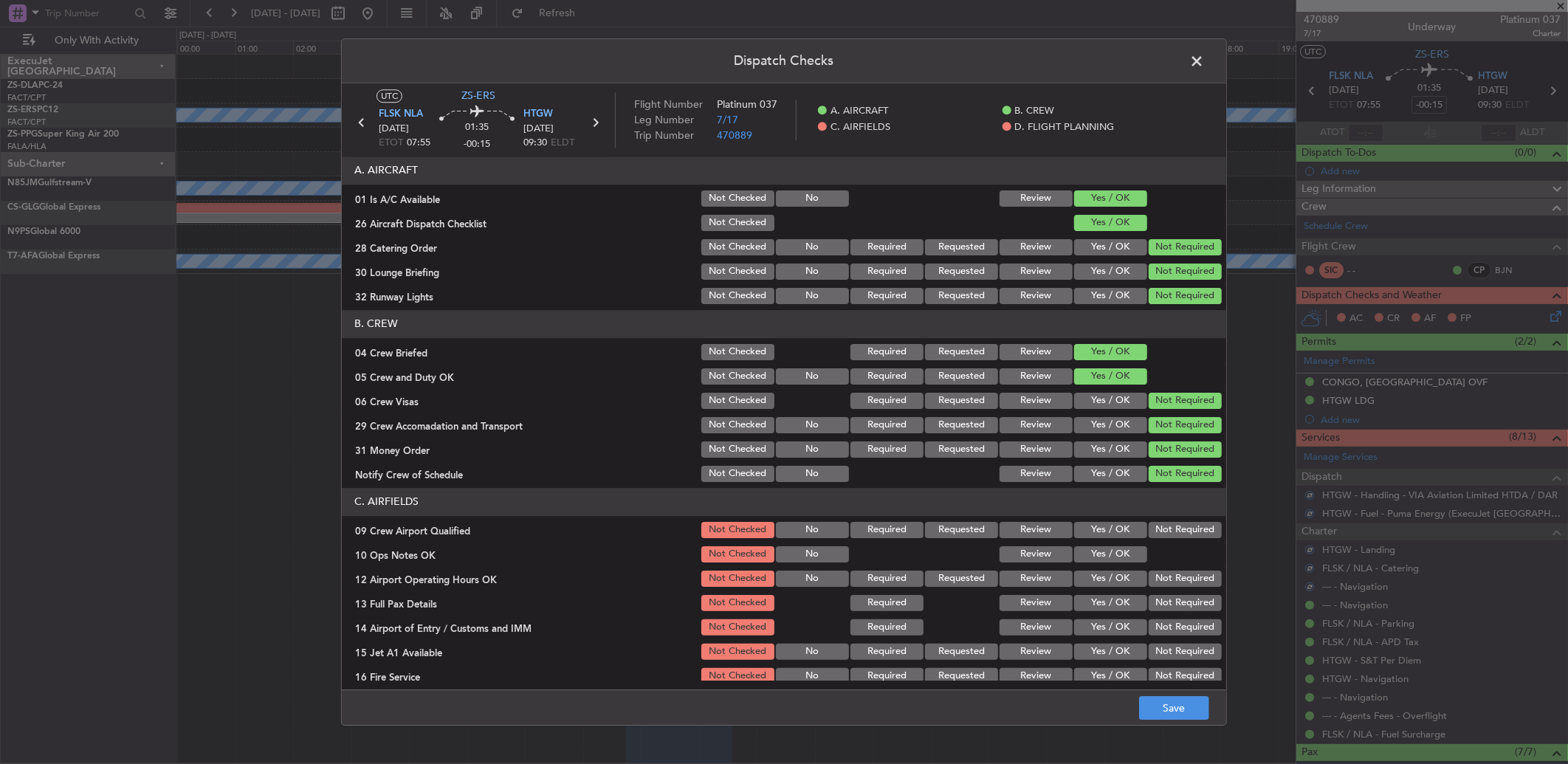
click at [1165, 513] on header "C. AIRFIELDS" at bounding box center [784, 502] width 884 height 28
click at [1161, 526] on button "Not Required" at bounding box center [1185, 530] width 73 height 16
click at [1126, 547] on button "Yes / OK" at bounding box center [1110, 554] width 73 height 16
click at [1117, 555] on button "Yes / OK" at bounding box center [1110, 554] width 73 height 16
click at [1149, 573] on button "Not Required" at bounding box center [1185, 578] width 73 height 16
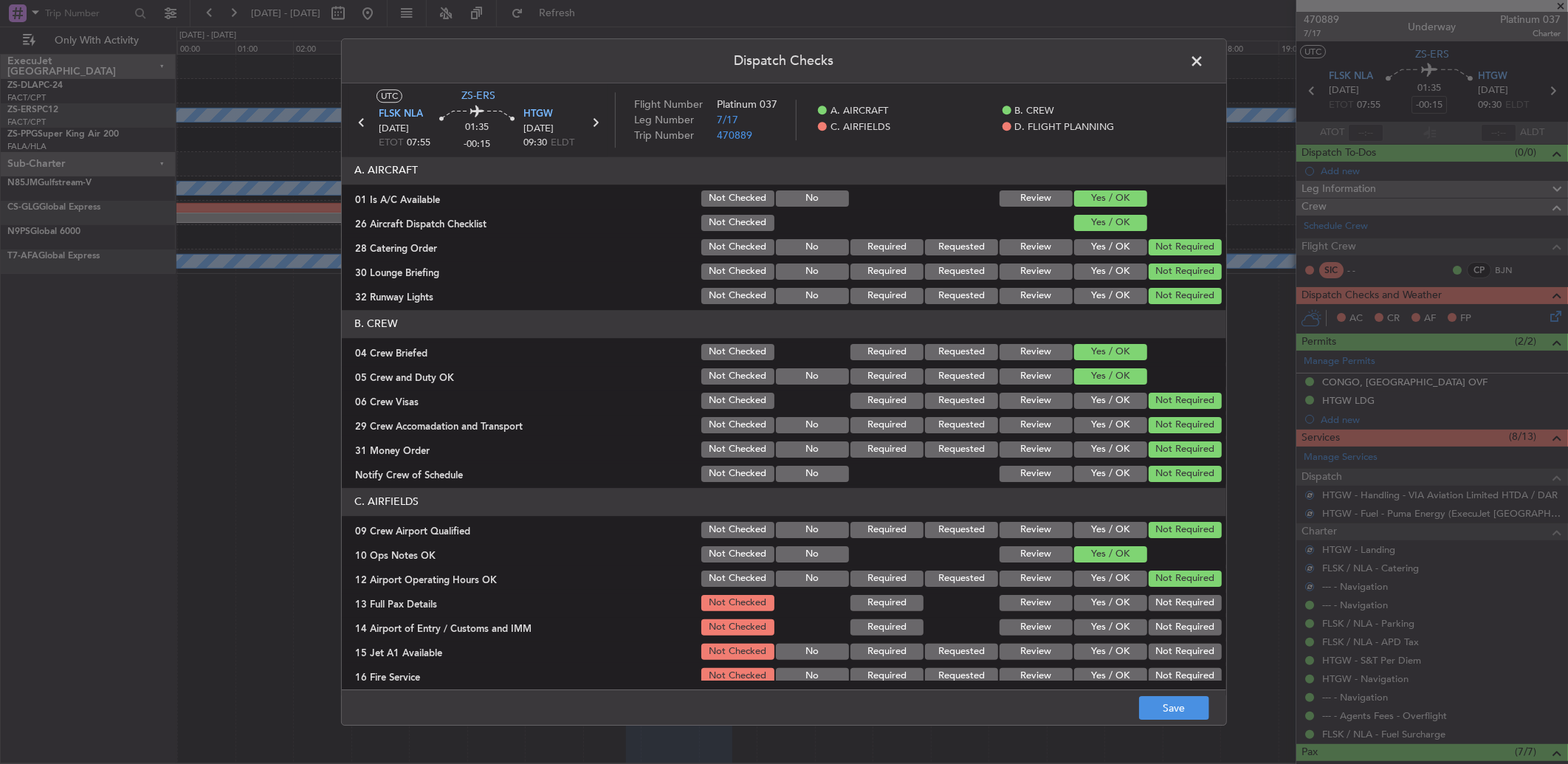
click at [1149, 580] on button "Not Required" at bounding box center [1185, 578] width 73 height 16
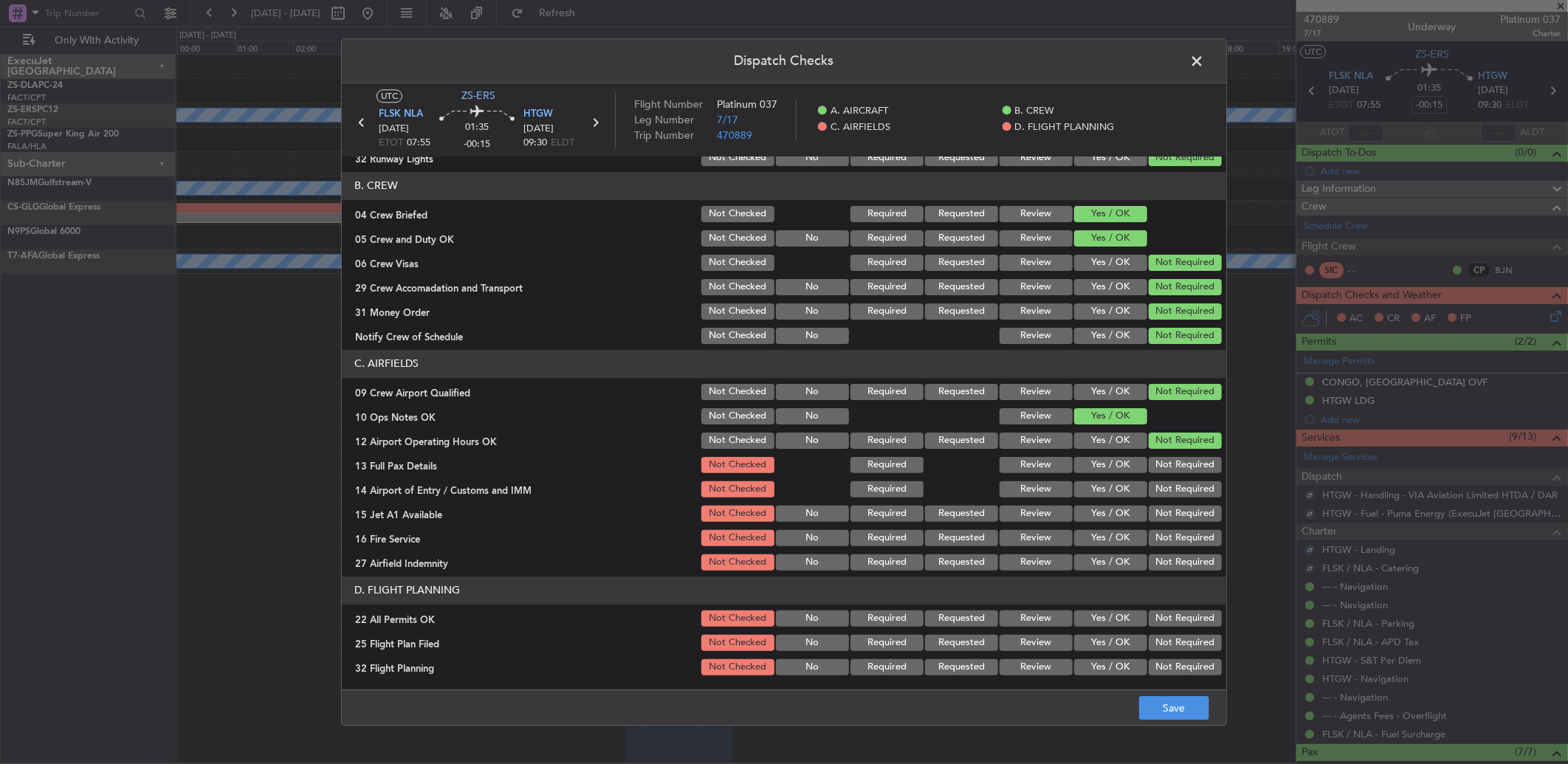
click at [1194, 465] on button "Not Required" at bounding box center [1185, 464] width 73 height 16
drag, startPoint x: 1190, startPoint y: 483, endPoint x: 1184, endPoint y: 490, distance: 9.2
click at [1190, 487] on button "Not Required" at bounding box center [1185, 489] width 73 height 16
click at [1183, 496] on button "Not Required" at bounding box center [1185, 489] width 73 height 16
click at [1181, 503] on section "C. AIRFIELDS 09 Crew Airport Qualified Not Checked No Required Requested Review…" at bounding box center [784, 461] width 884 height 223
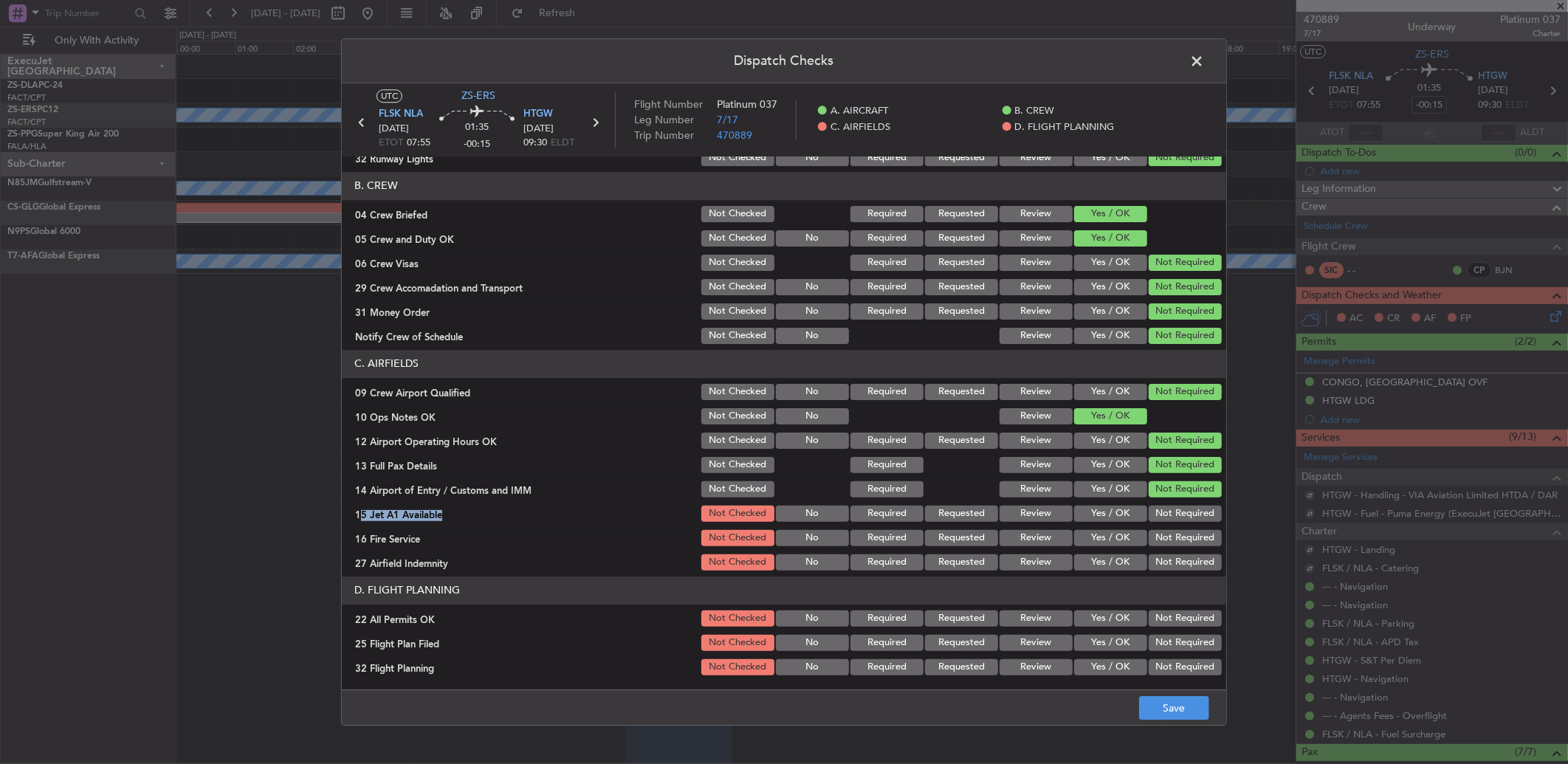
click at [1180, 513] on button "Not Required" at bounding box center [1185, 514] width 73 height 16
click at [1180, 515] on button "Not Required" at bounding box center [1185, 514] width 73 height 16
click at [1176, 537] on button "Not Required" at bounding box center [1185, 537] width 73 height 16
drag, startPoint x: 1171, startPoint y: 557, endPoint x: 1169, endPoint y: 567, distance: 10.2
click at [1171, 559] on button "Not Required" at bounding box center [1185, 562] width 73 height 16
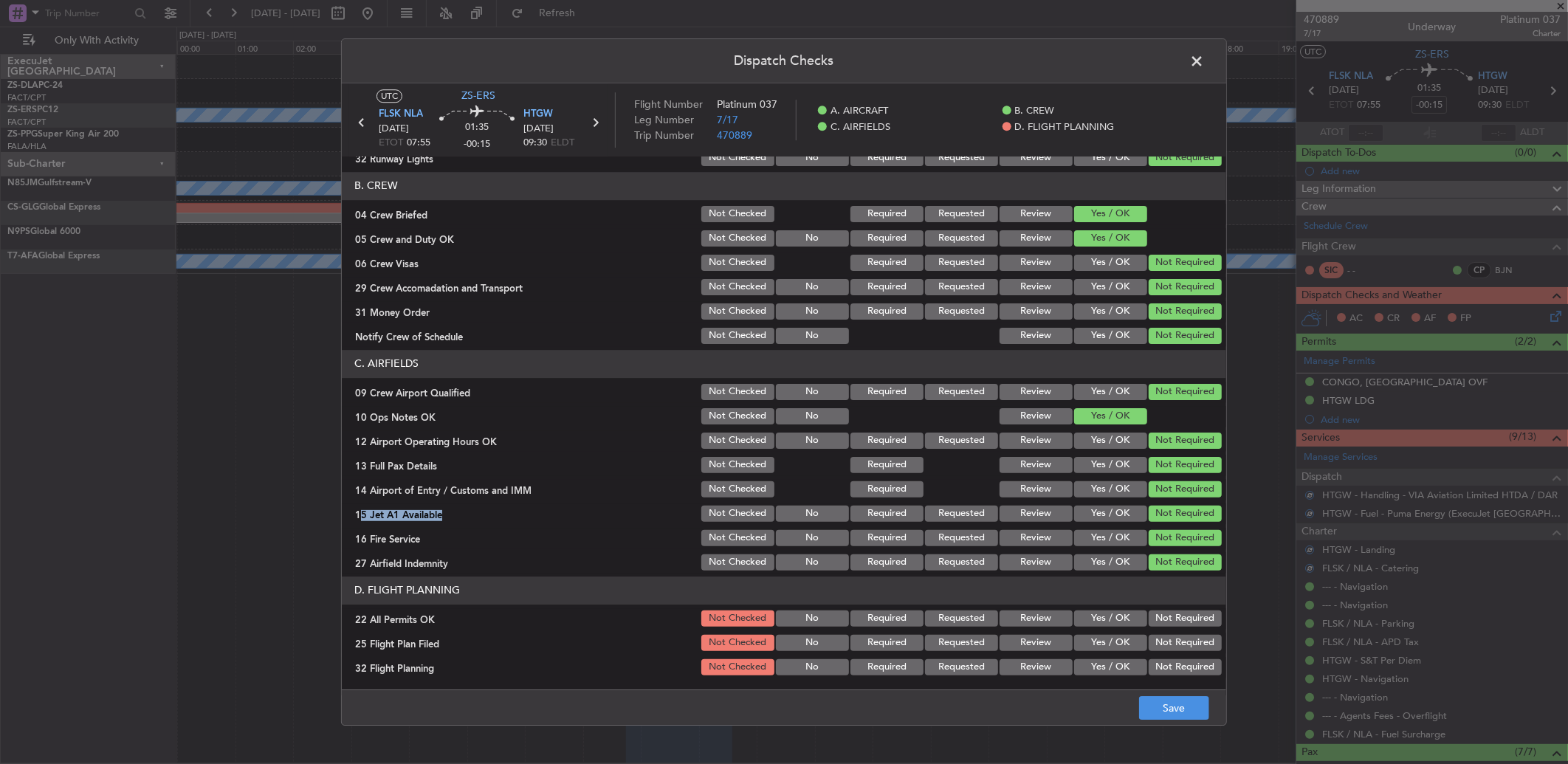
click at [1168, 616] on button "Not Required" at bounding box center [1185, 618] width 73 height 16
click at [1050, 649] on button "Review" at bounding box center [1036, 643] width 73 height 16
drag, startPoint x: 1041, startPoint y: 667, endPoint x: 1067, endPoint y: 681, distance: 29.5
click at [1046, 675] on div "Review" at bounding box center [1034, 667] width 75 height 21
click at [1187, 710] on button "Save" at bounding box center [1175, 707] width 70 height 24
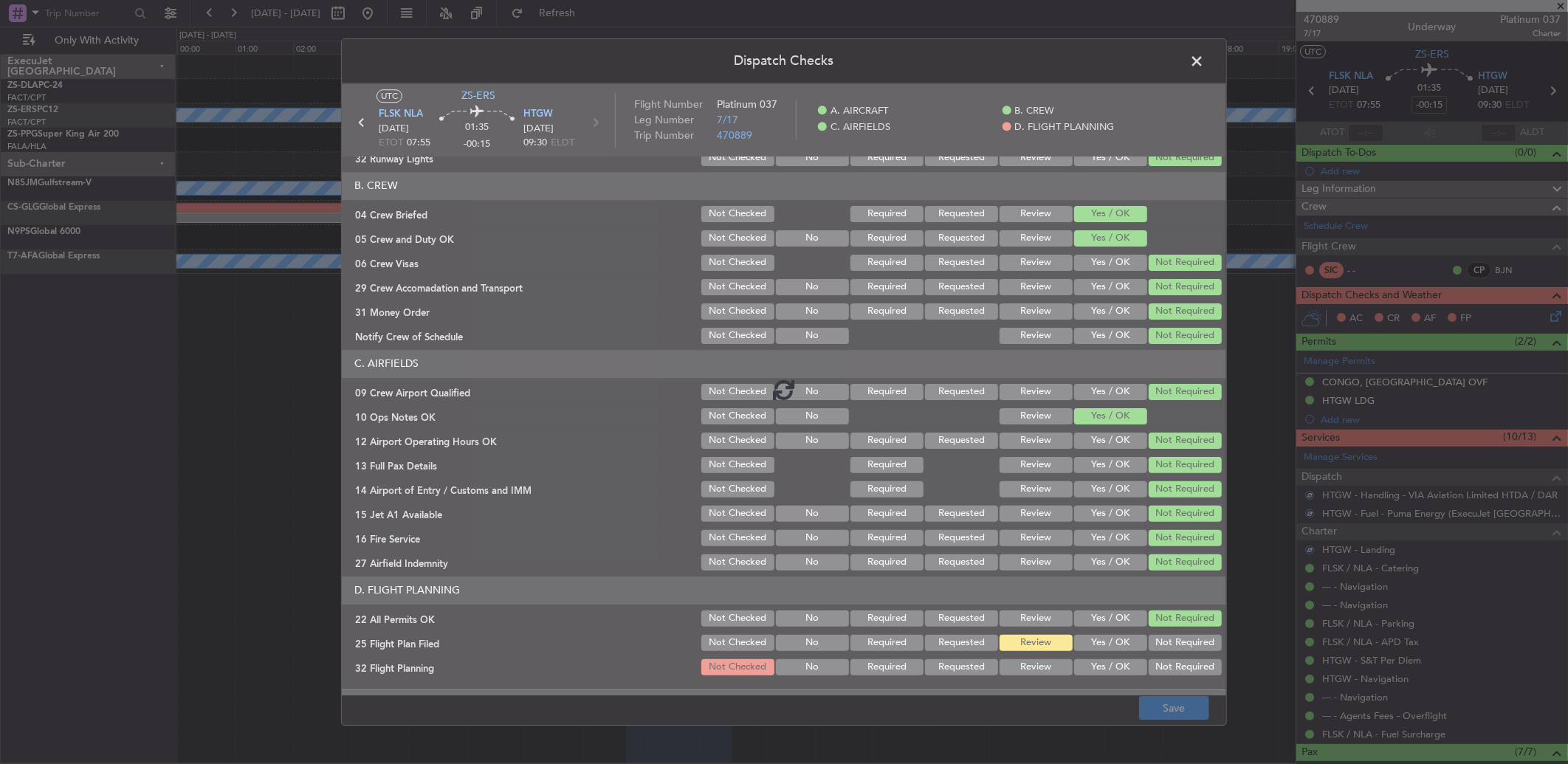
click at [1023, 669] on div at bounding box center [784, 390] width 884 height 612
click at [1023, 672] on div at bounding box center [784, 390] width 884 height 612
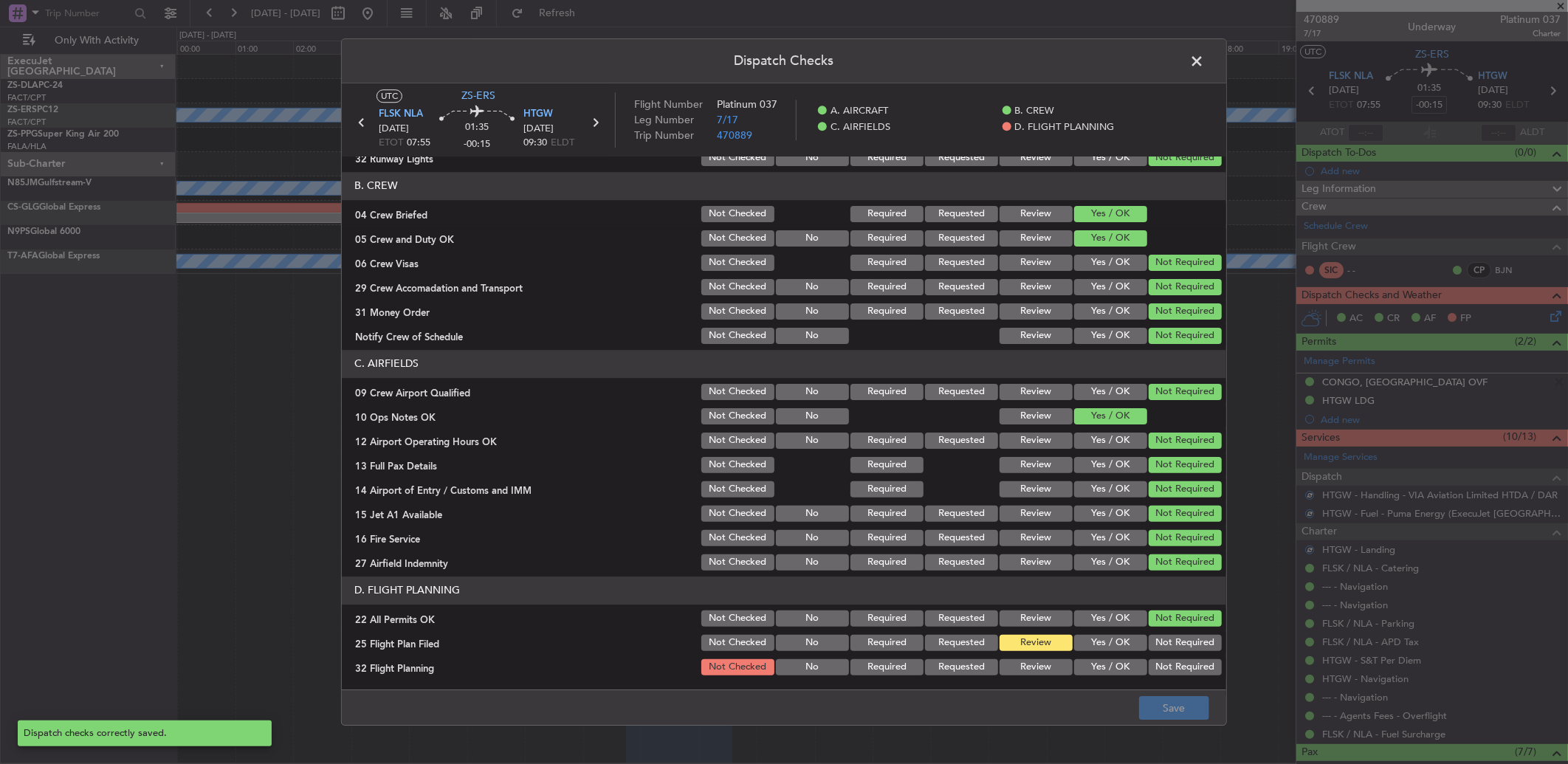
drag, startPoint x: 1036, startPoint y: 662, endPoint x: 1050, endPoint y: 678, distance: 21.3
click at [1036, 673] on button "Review" at bounding box center [1036, 666] width 73 height 16
click at [1160, 711] on button "Save" at bounding box center [1175, 707] width 70 height 24
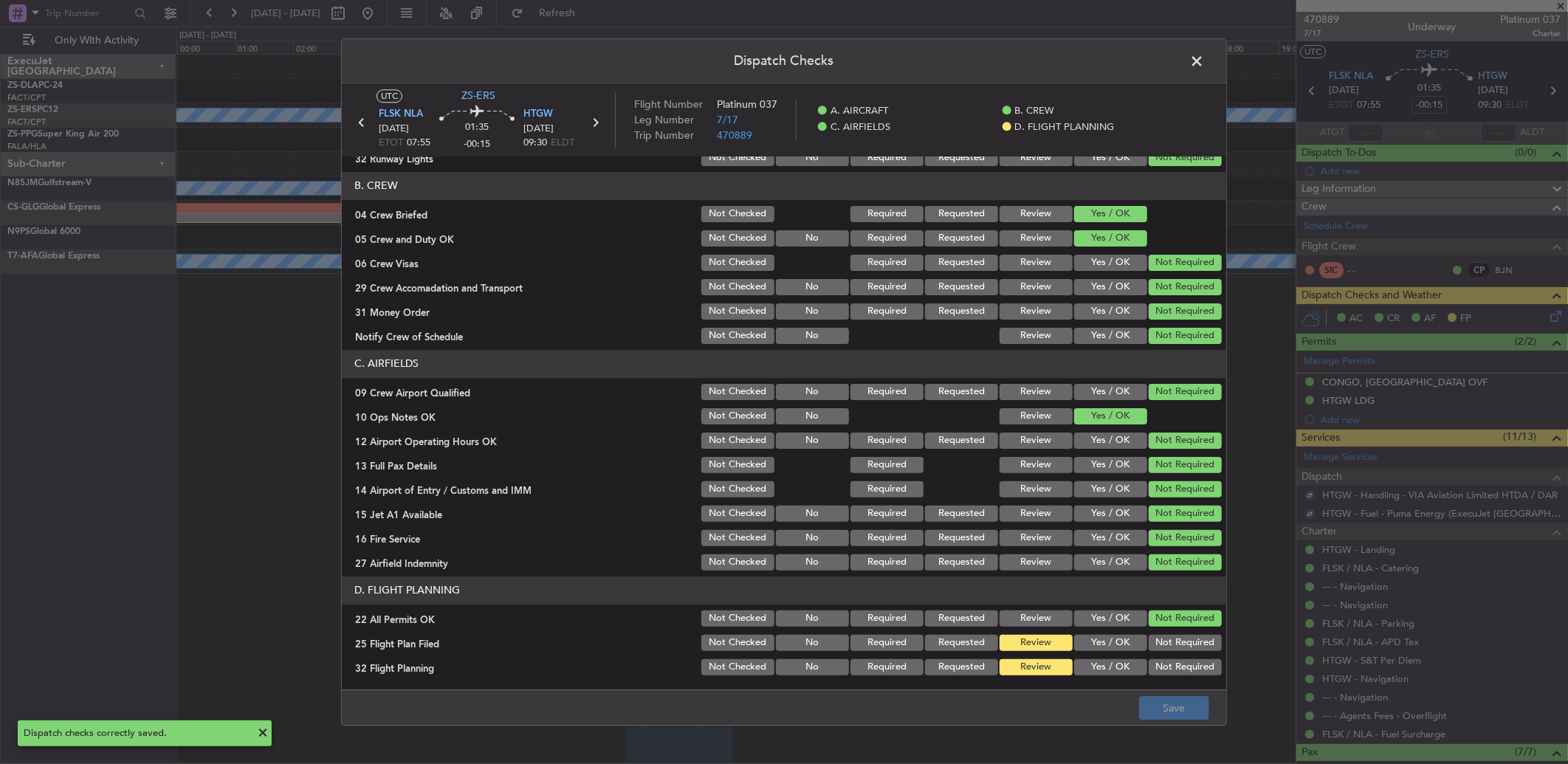
click at [1204, 67] on span at bounding box center [1204, 64] width 0 height 29
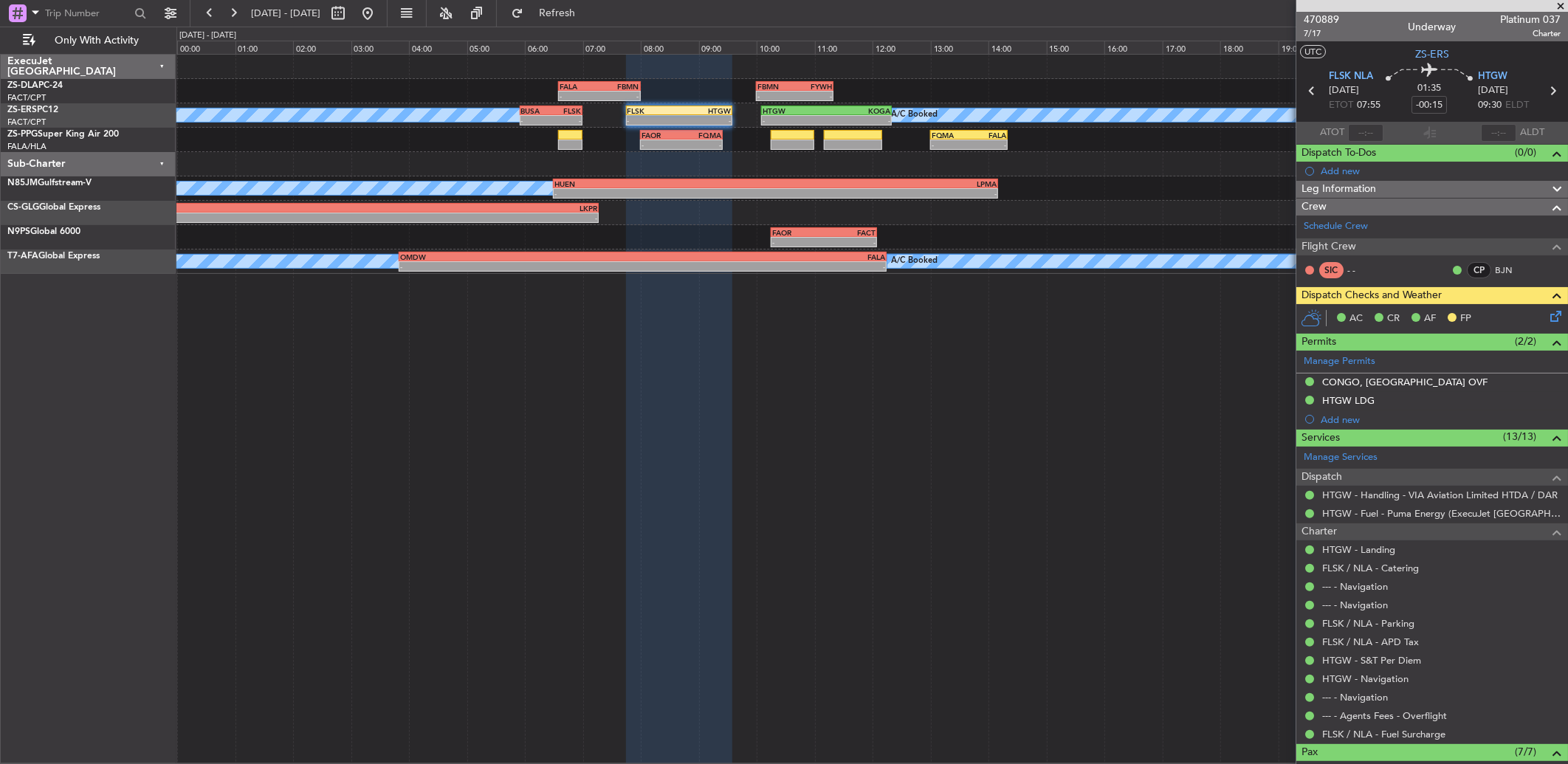
click at [1547, 312] on icon at bounding box center [1553, 314] width 11 height 11
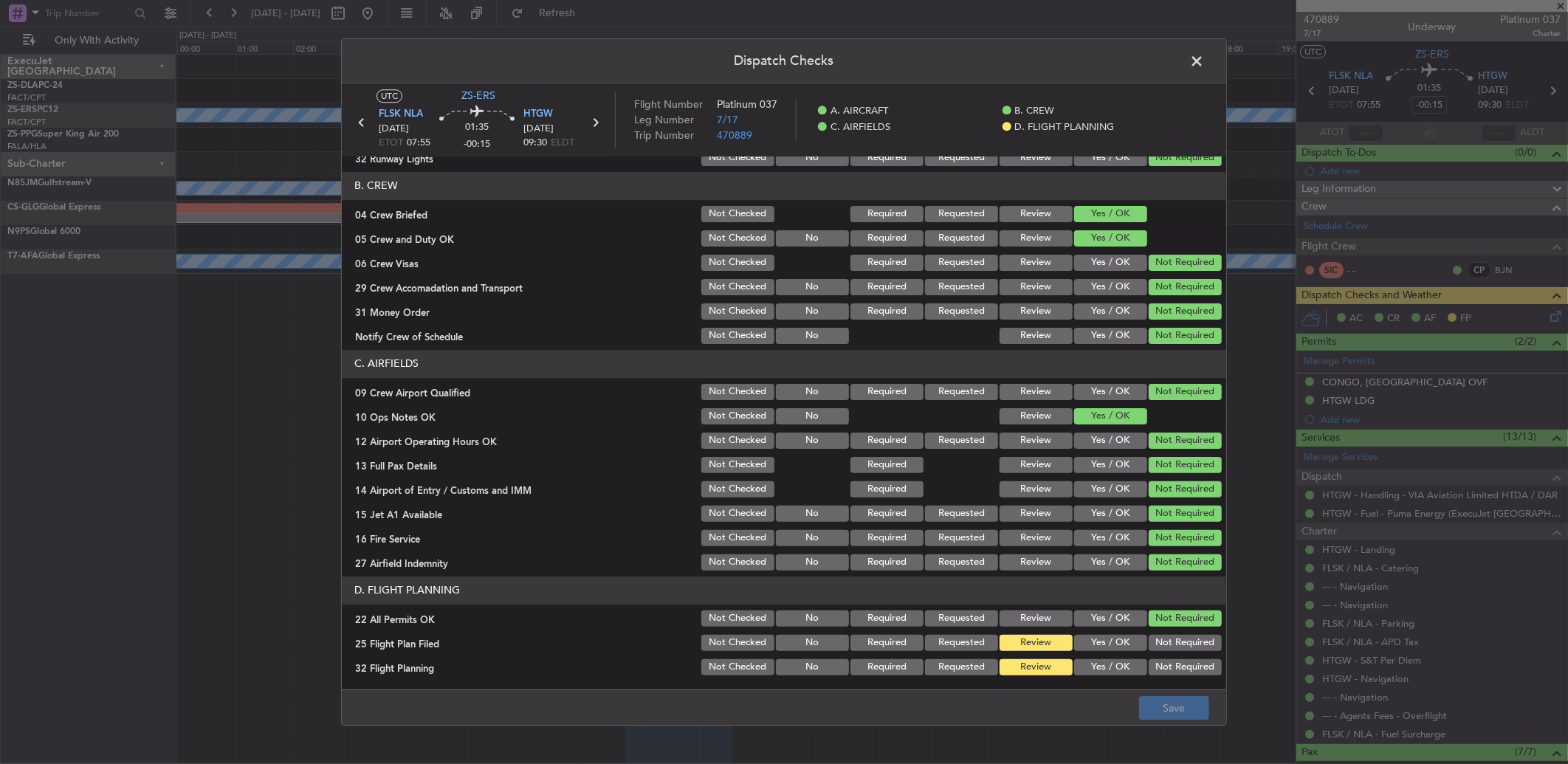
click at [1097, 643] on button "Yes / OK" at bounding box center [1110, 643] width 73 height 16
click at [1094, 666] on button "Yes / OK" at bounding box center [1110, 666] width 73 height 16
click at [1149, 698] on button "Save" at bounding box center [1175, 707] width 70 height 24
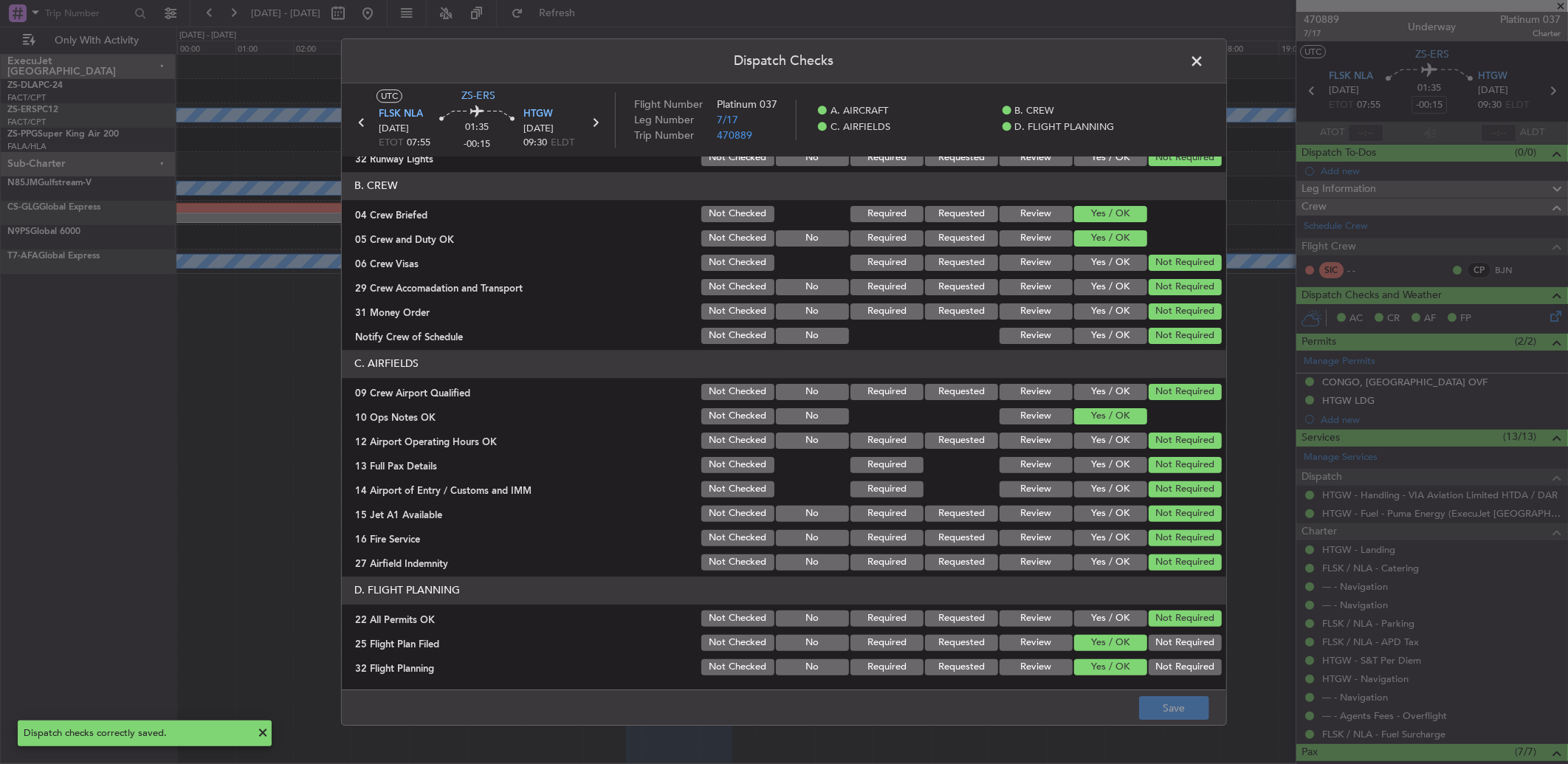
drag, startPoint x: 1182, startPoint y: 65, endPoint x: 1180, endPoint y: 75, distance: 10.2
click at [1182, 64] on header "Dispatch Checks" at bounding box center [784, 61] width 884 height 45
click at [1204, 61] on span at bounding box center [1204, 64] width 0 height 29
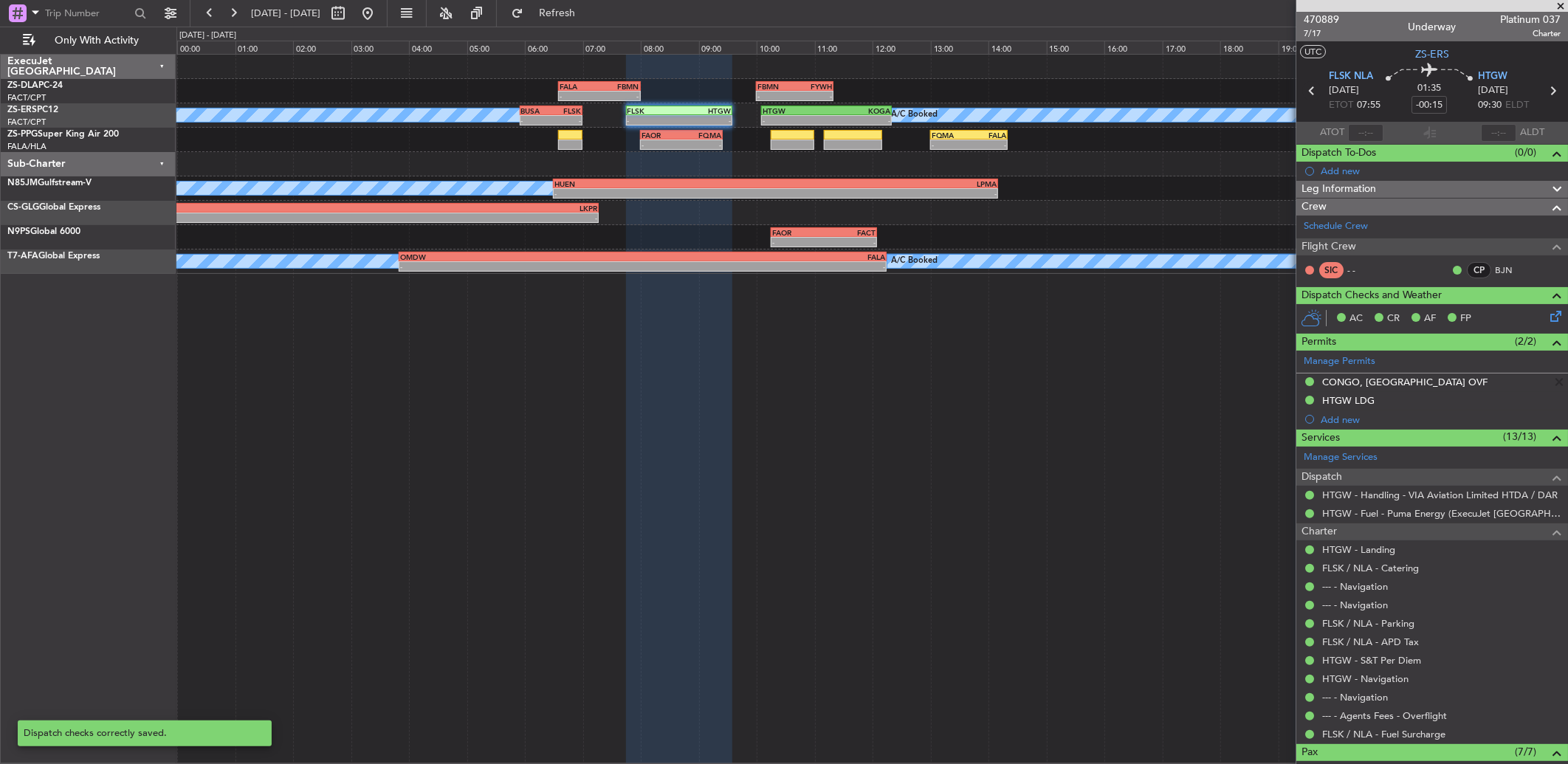
click at [1305, 94] on icon at bounding box center [1312, 91] width 19 height 19
type input "-00:10"
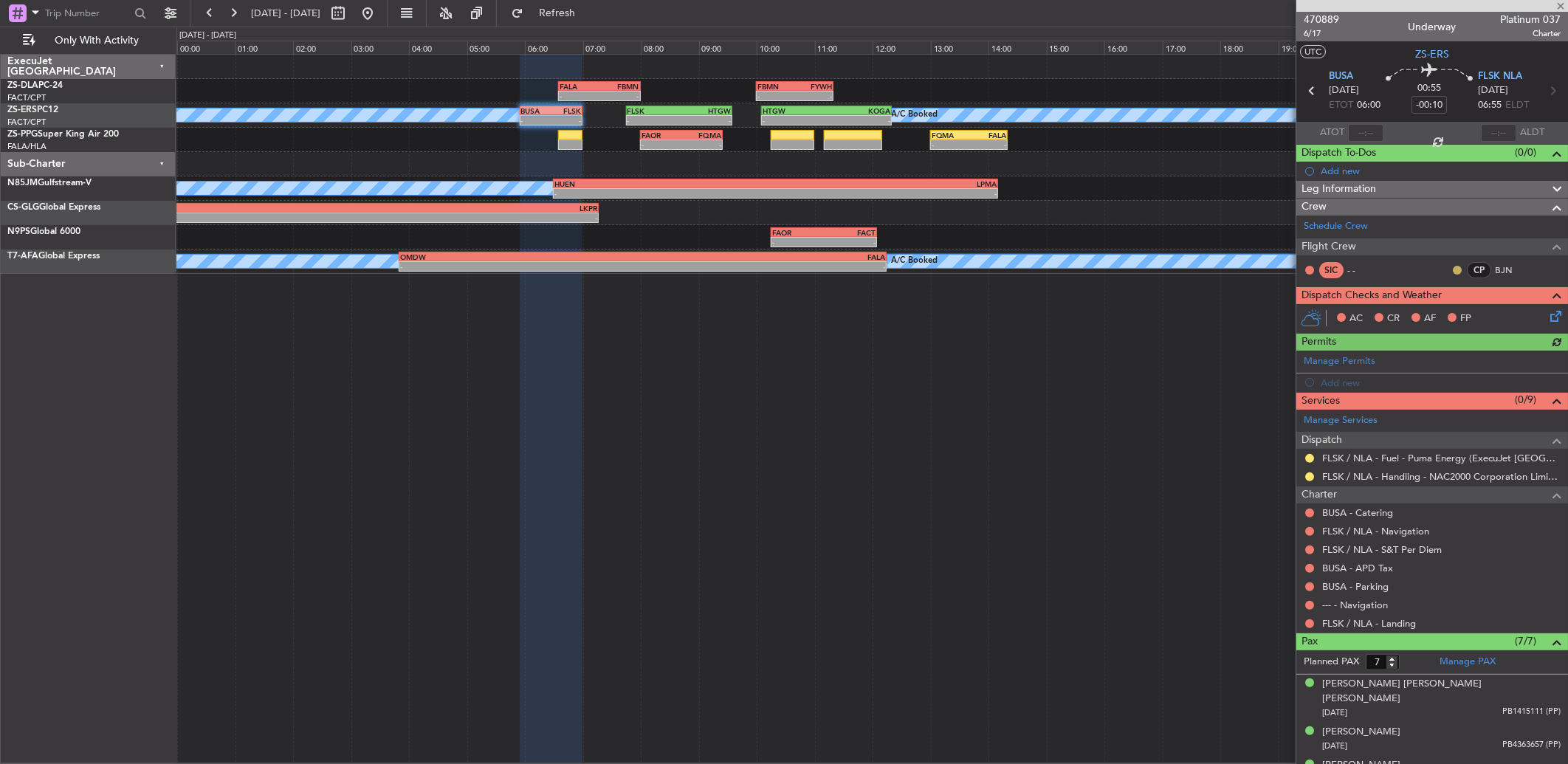
click at [1453, 265] on button at bounding box center [1457, 269] width 9 height 9
click at [1419, 318] on span "Acknowledged" at bounding box center [1449, 313] width 65 height 15
click at [1304, 625] on nimbus-traffic-light at bounding box center [1309, 624] width 11 height 11
click at [1311, 625] on button at bounding box center [1309, 623] width 9 height 9
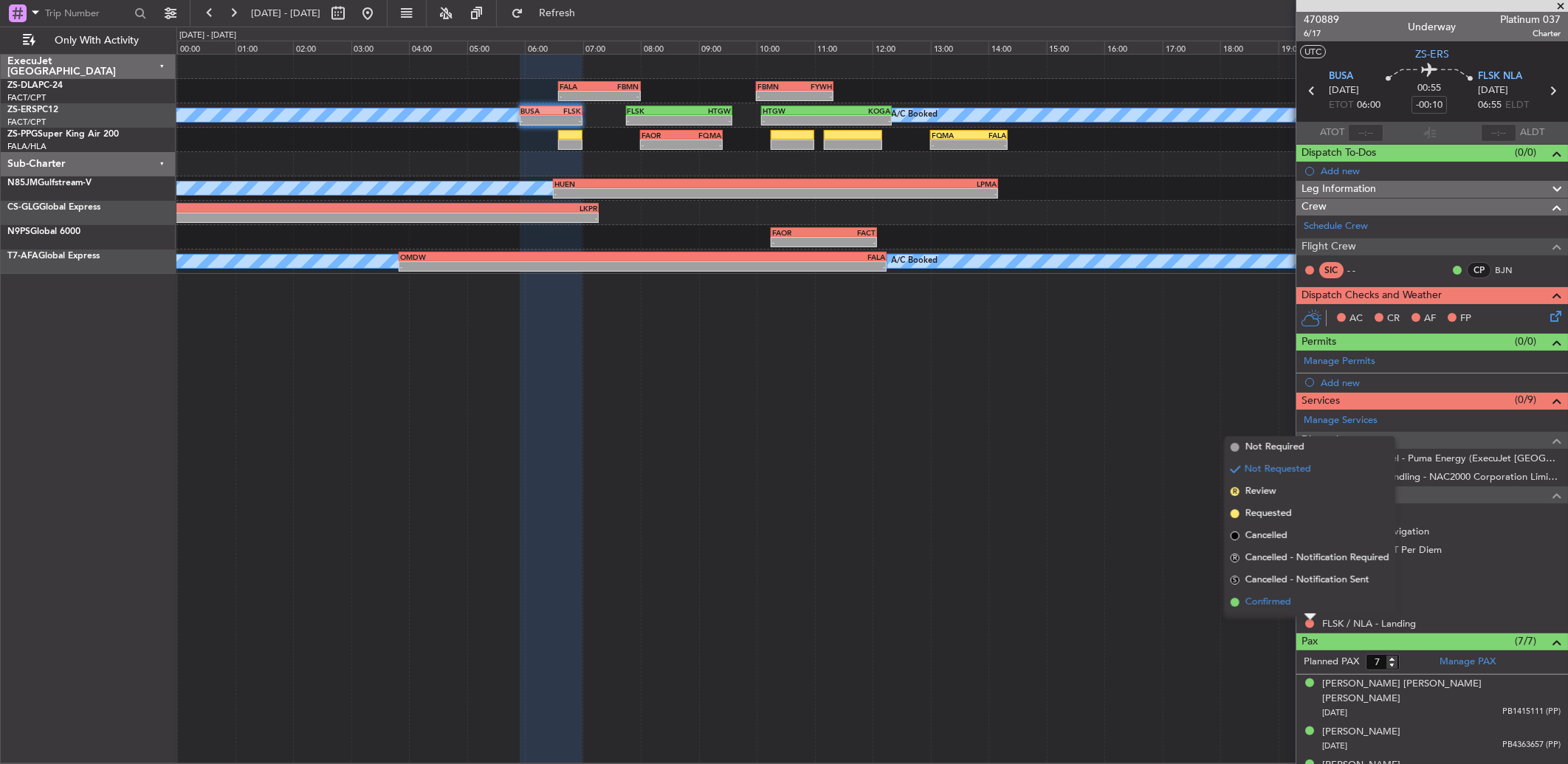
click at [1307, 603] on li "Confirmed" at bounding box center [1310, 602] width 171 height 22
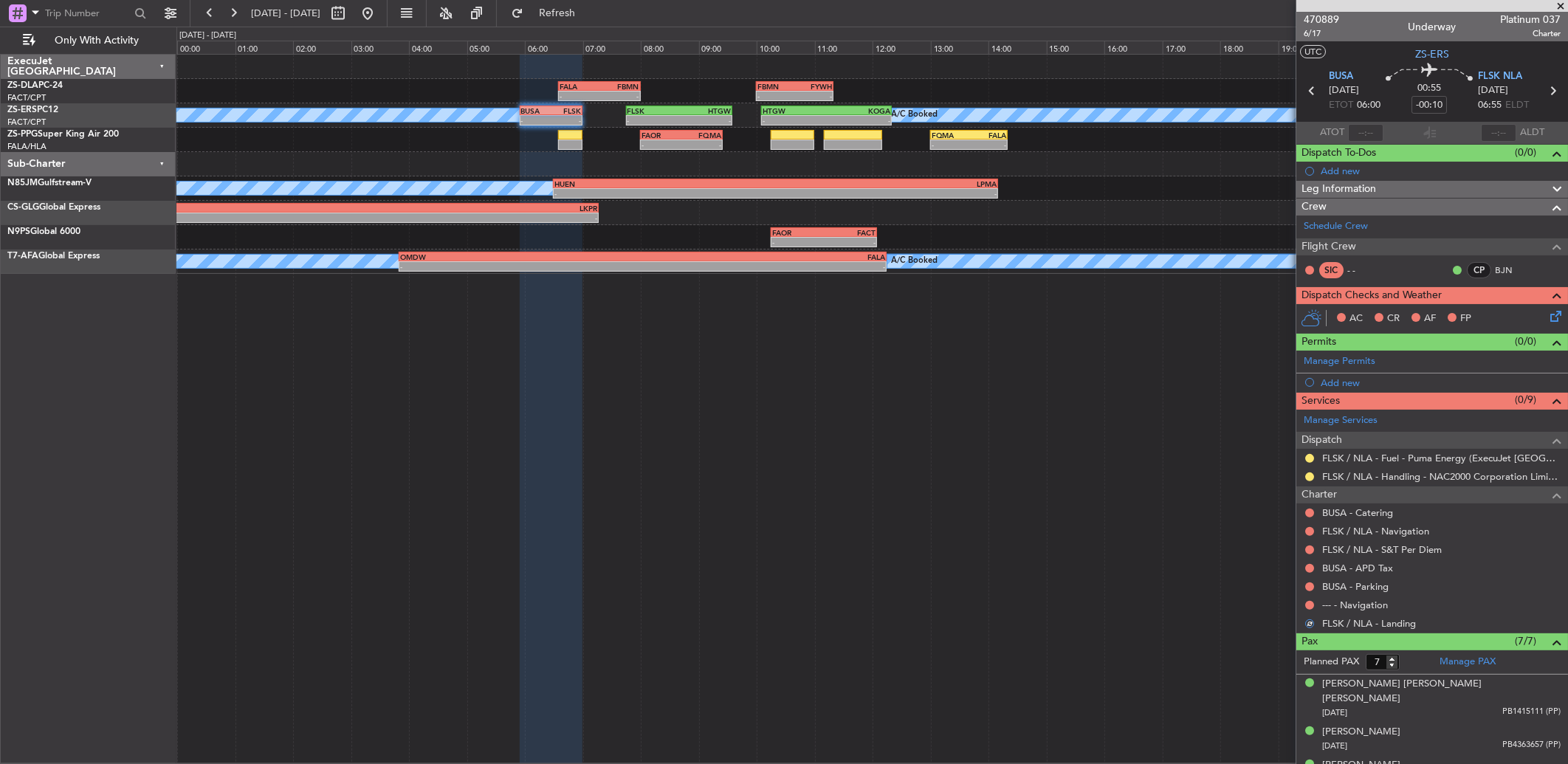
click at [1307, 603] on button at bounding box center [1309, 605] width 9 height 9
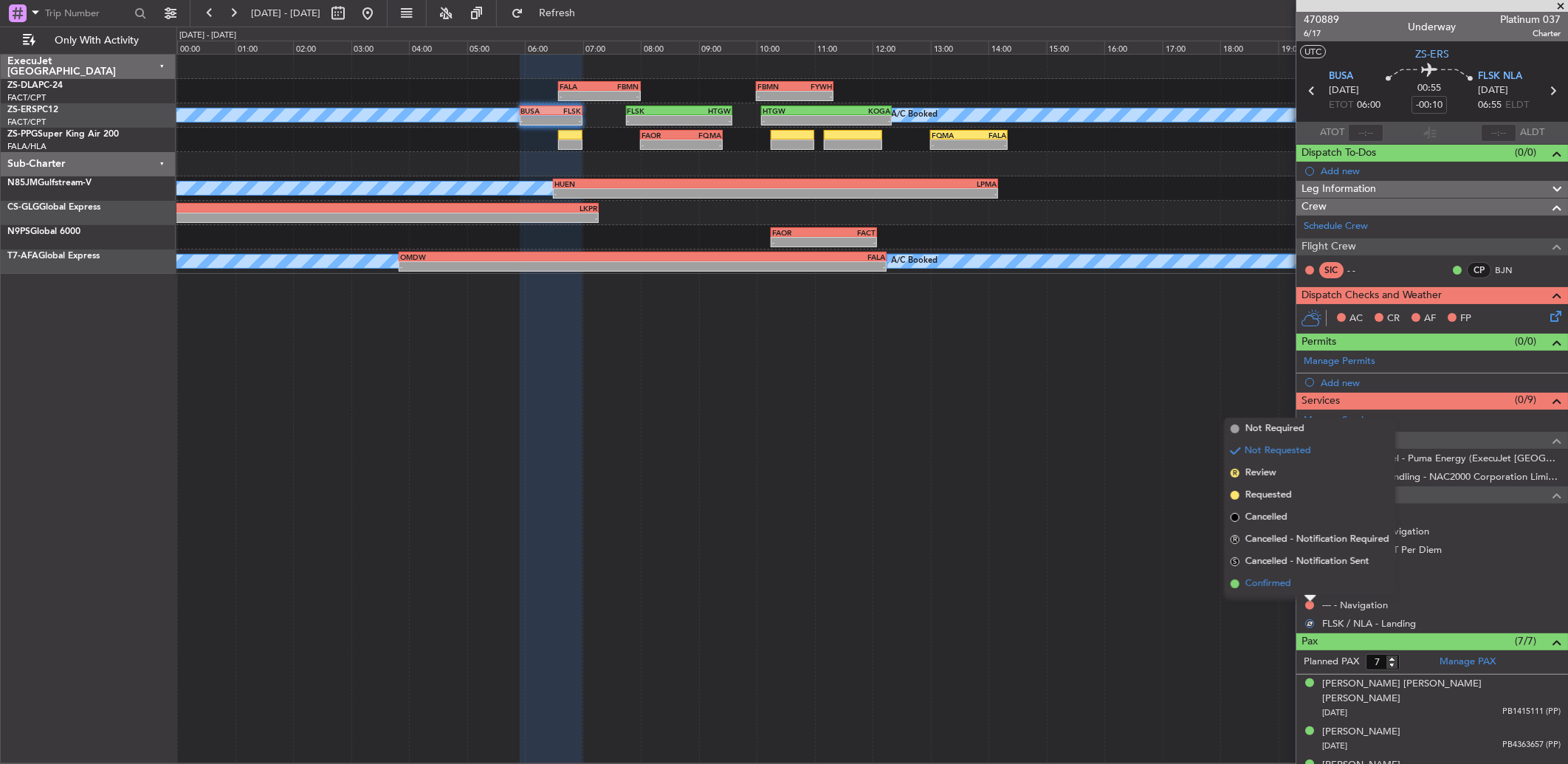
click at [1309, 591] on li "Confirmed" at bounding box center [1310, 583] width 171 height 22
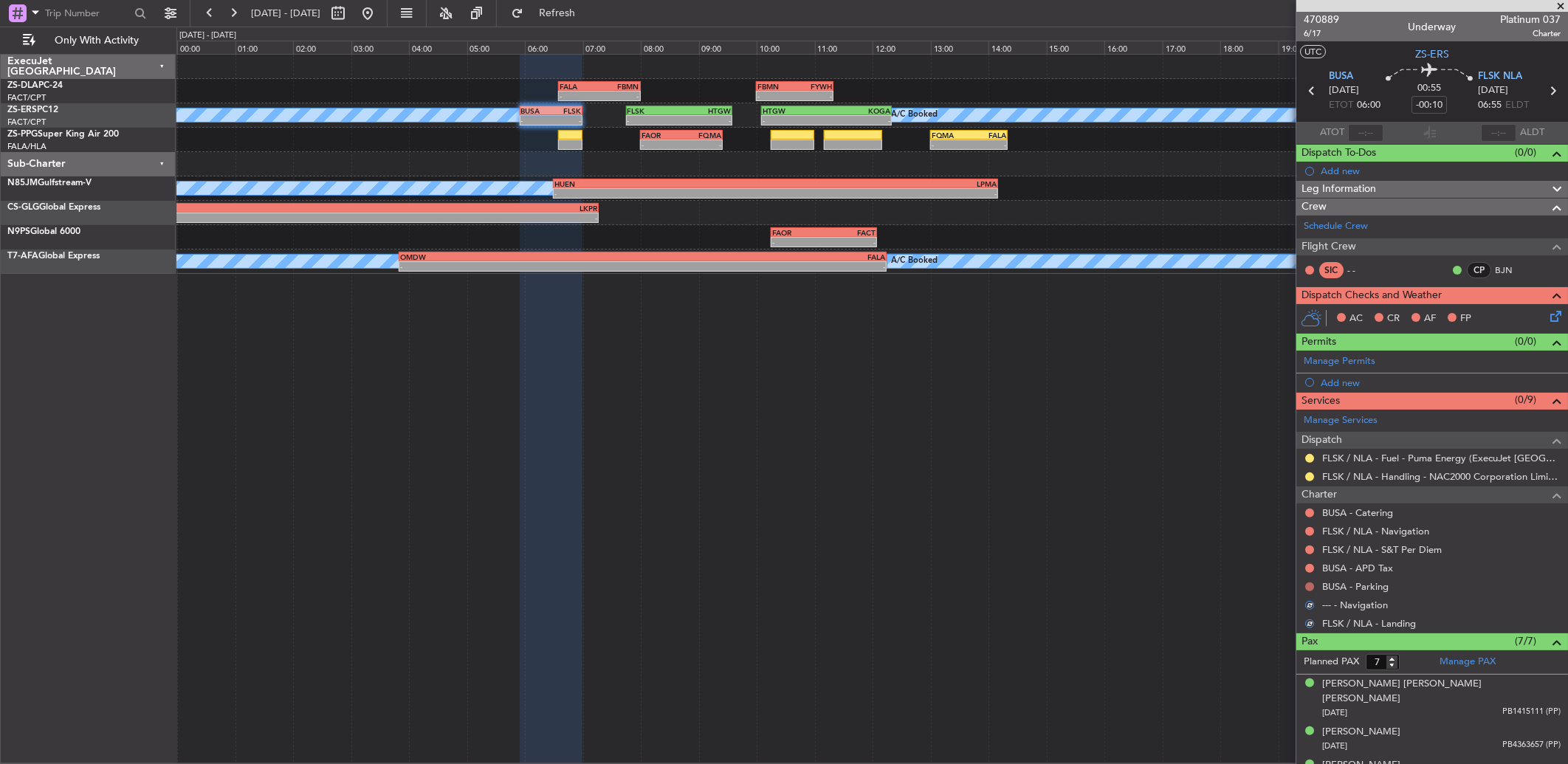
click at [1309, 583] on button at bounding box center [1309, 586] width 9 height 9
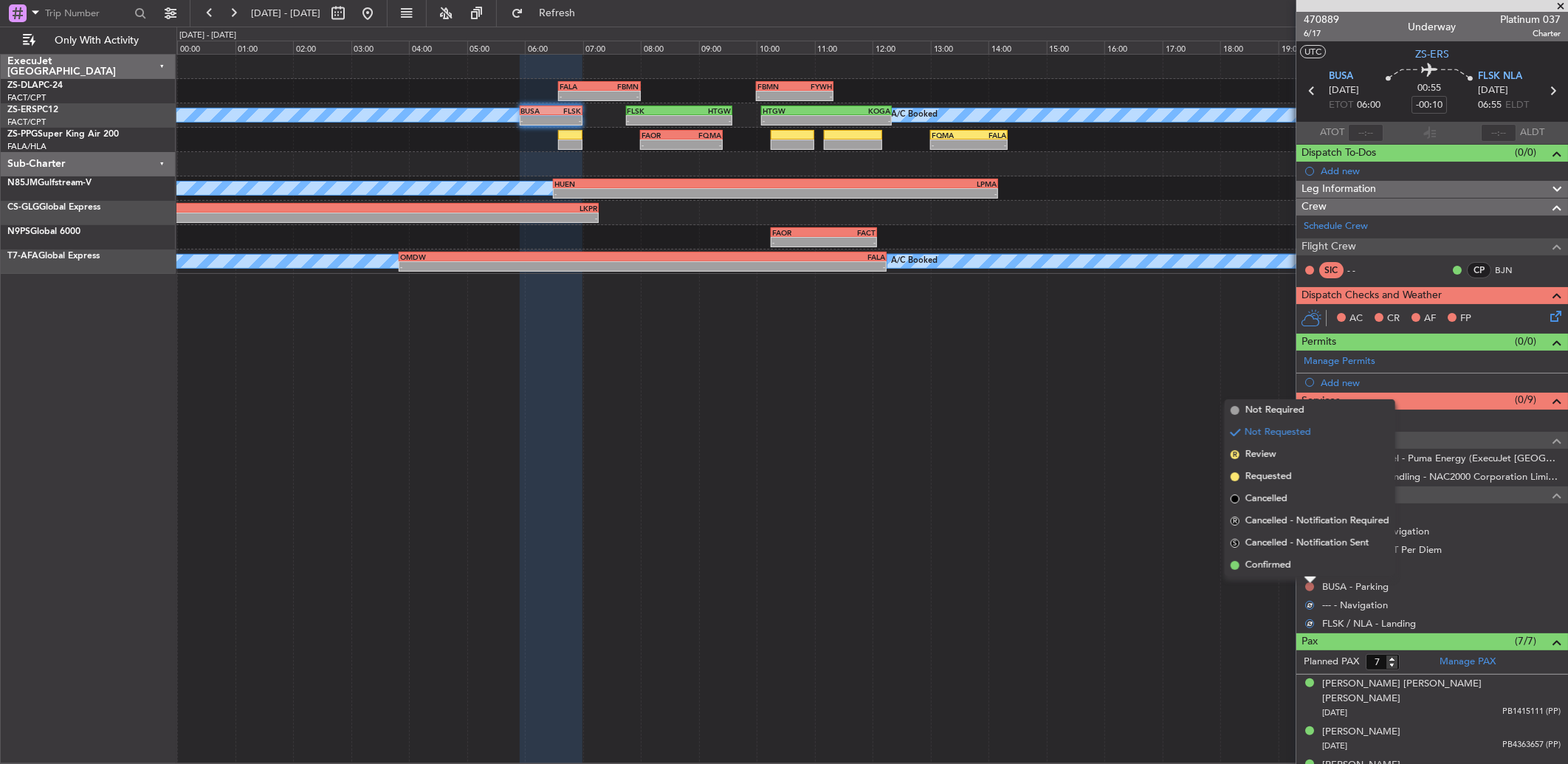
click at [1309, 583] on button at bounding box center [1309, 586] width 9 height 9
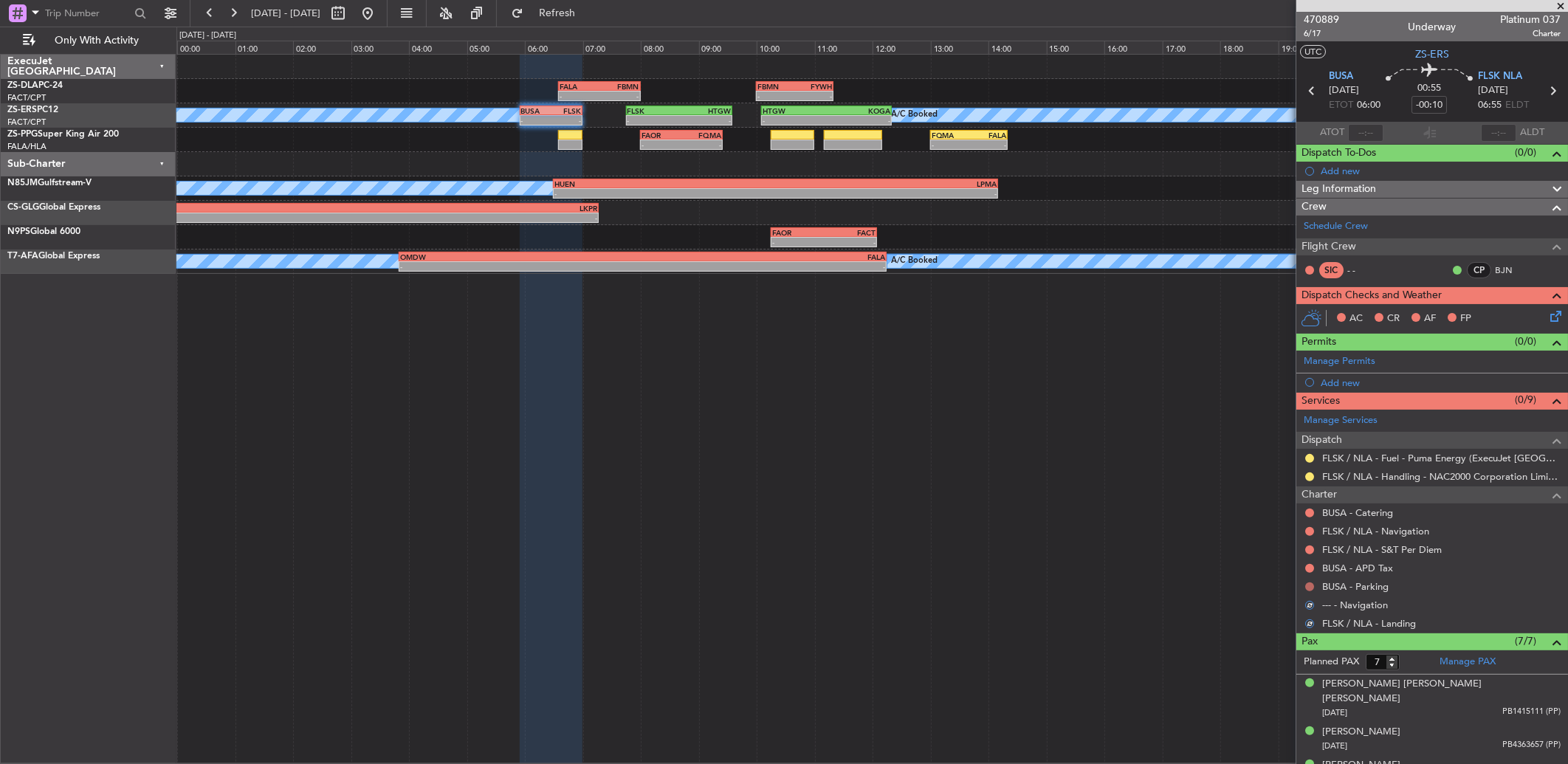
click at [1311, 589] on button at bounding box center [1309, 586] width 9 height 9
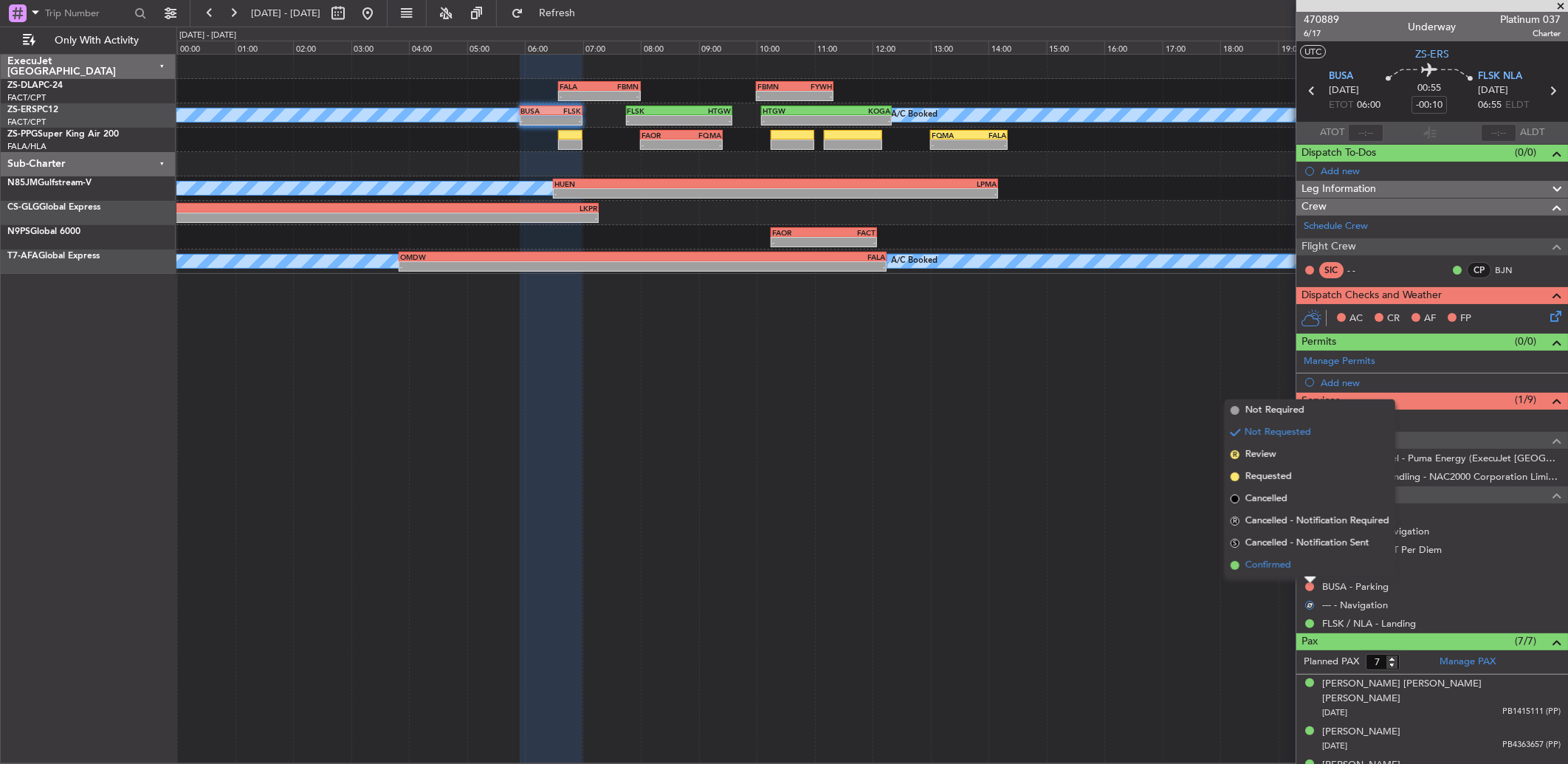
click at [1308, 570] on li "Confirmed" at bounding box center [1310, 565] width 171 height 22
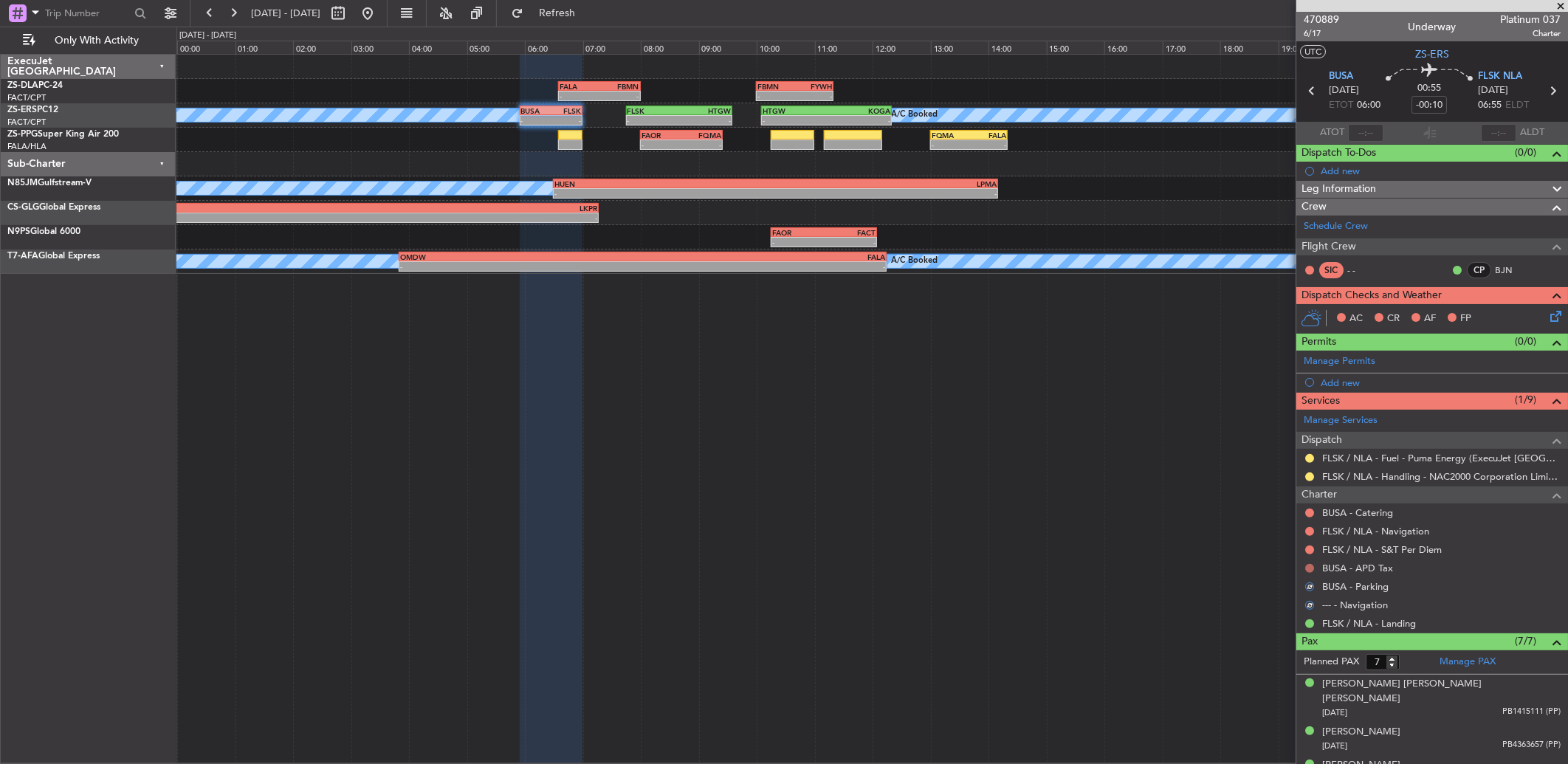
click at [1309, 569] on button at bounding box center [1309, 568] width 9 height 9
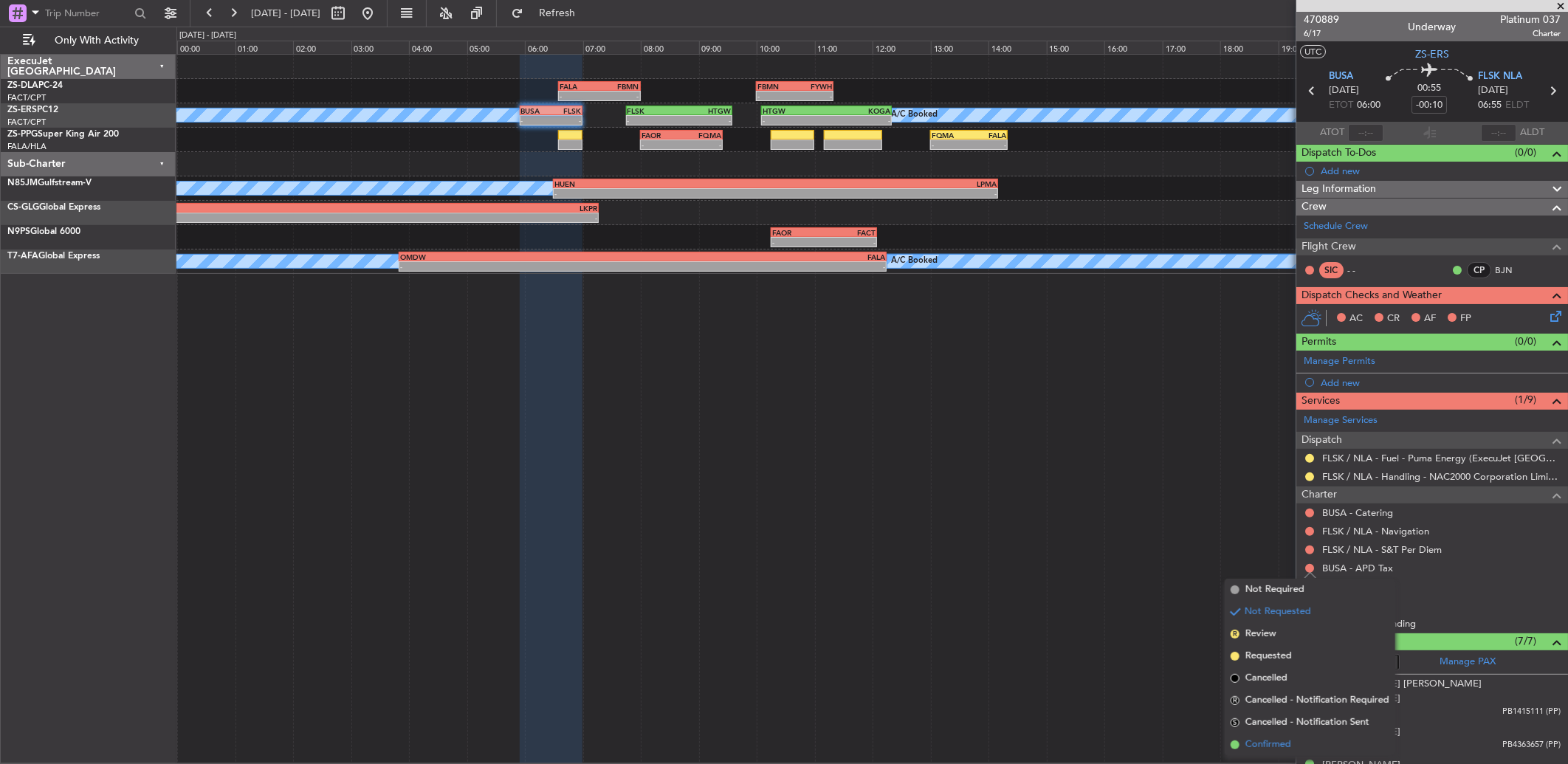
click at [1286, 736] on li "Confirmed" at bounding box center [1310, 744] width 171 height 22
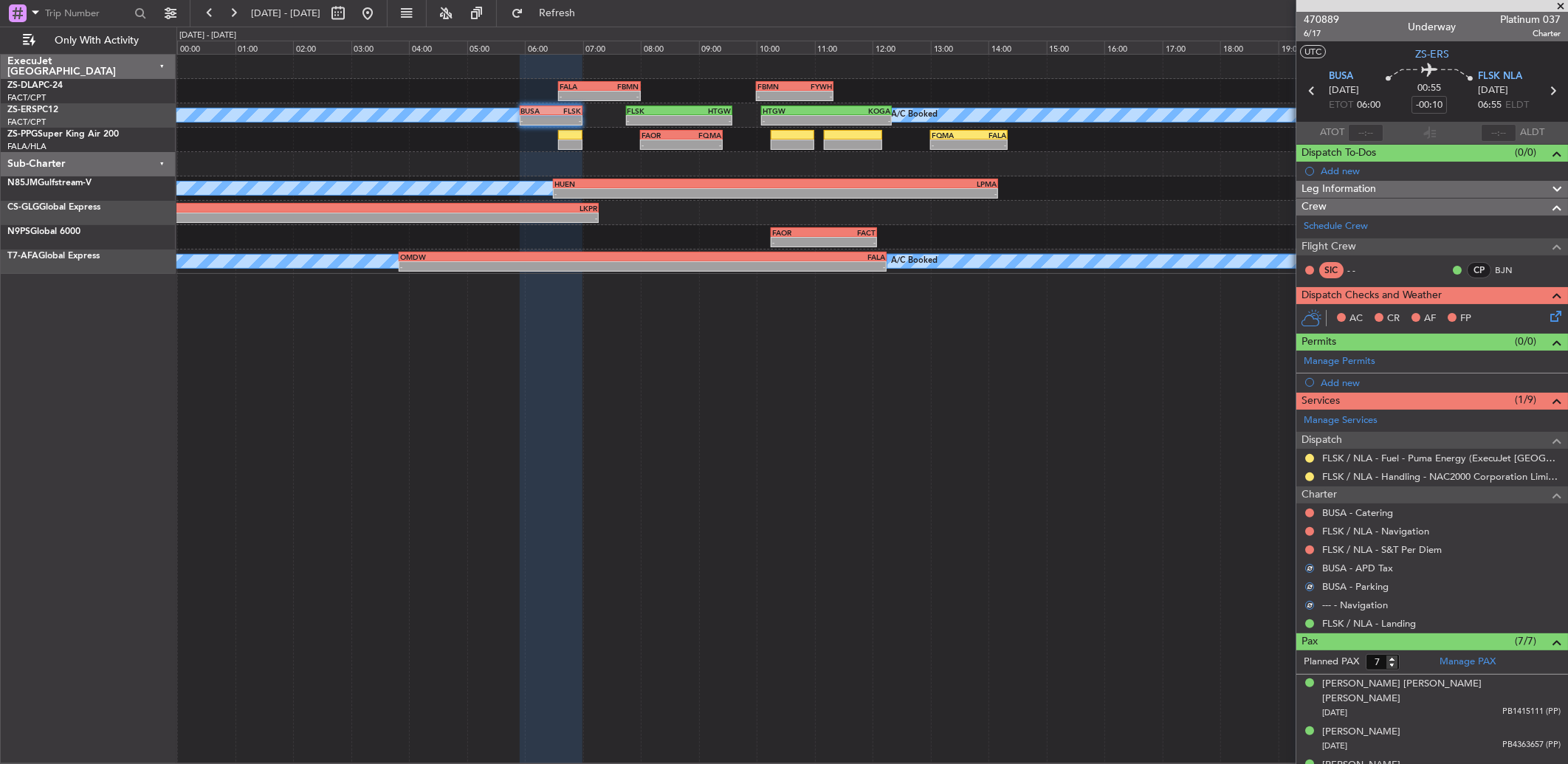
click at [1312, 544] on div at bounding box center [1309, 550] width 11 height 11
click at [1310, 553] on button at bounding box center [1309, 550] width 9 height 9
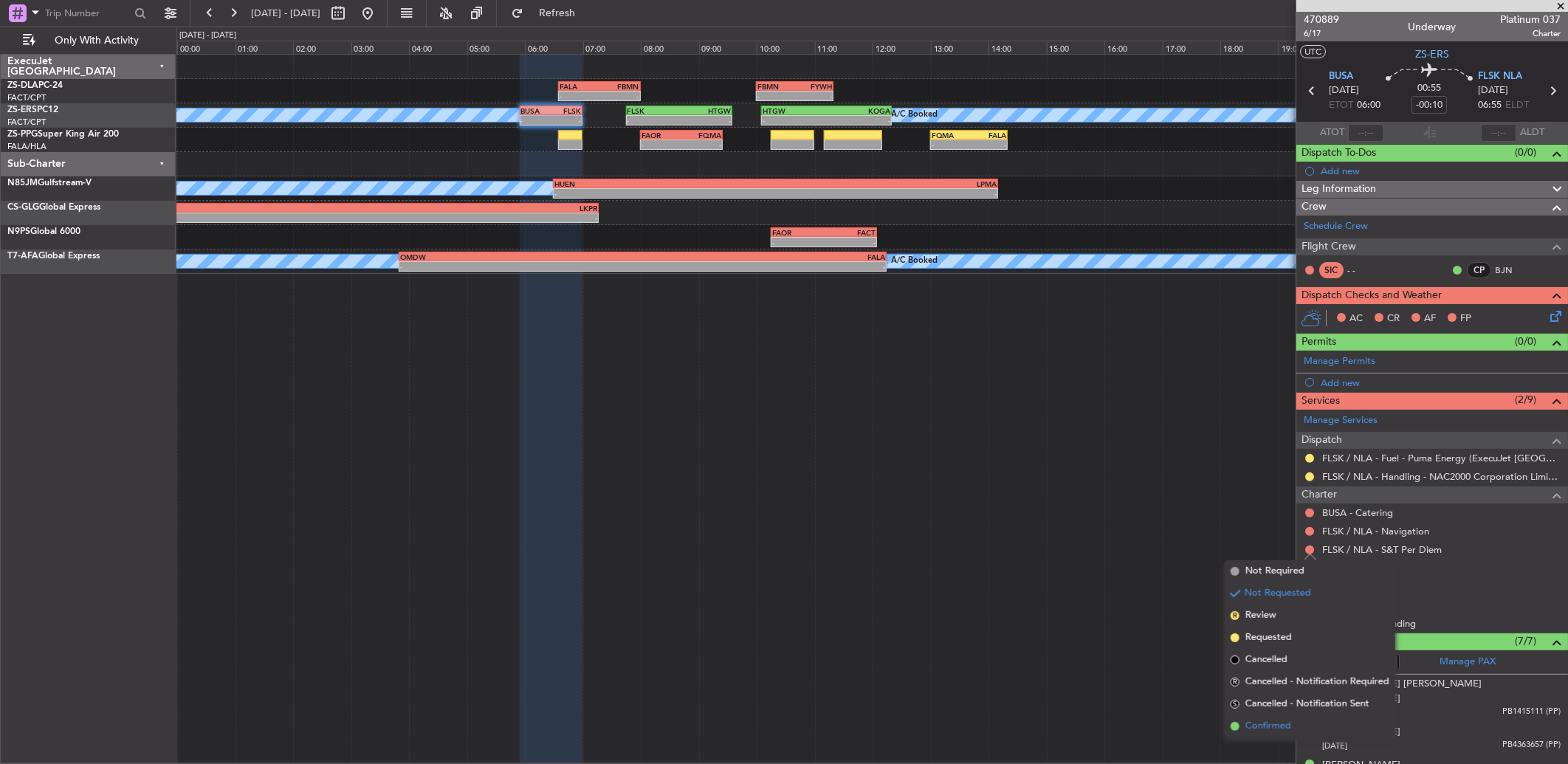
click at [1286, 728] on span "Confirmed" at bounding box center [1268, 727] width 46 height 15
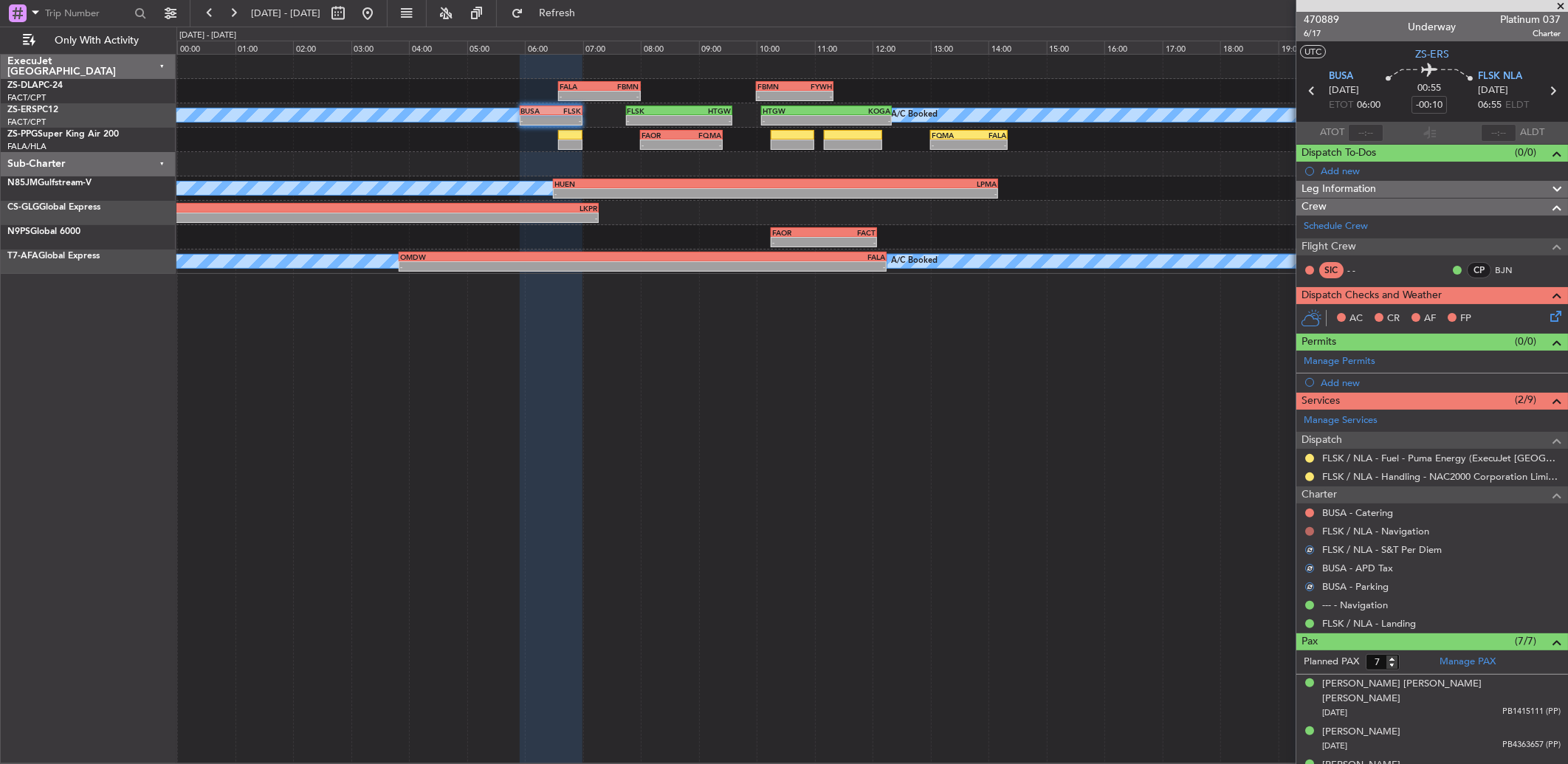
click at [1311, 529] on button at bounding box center [1309, 531] width 9 height 9
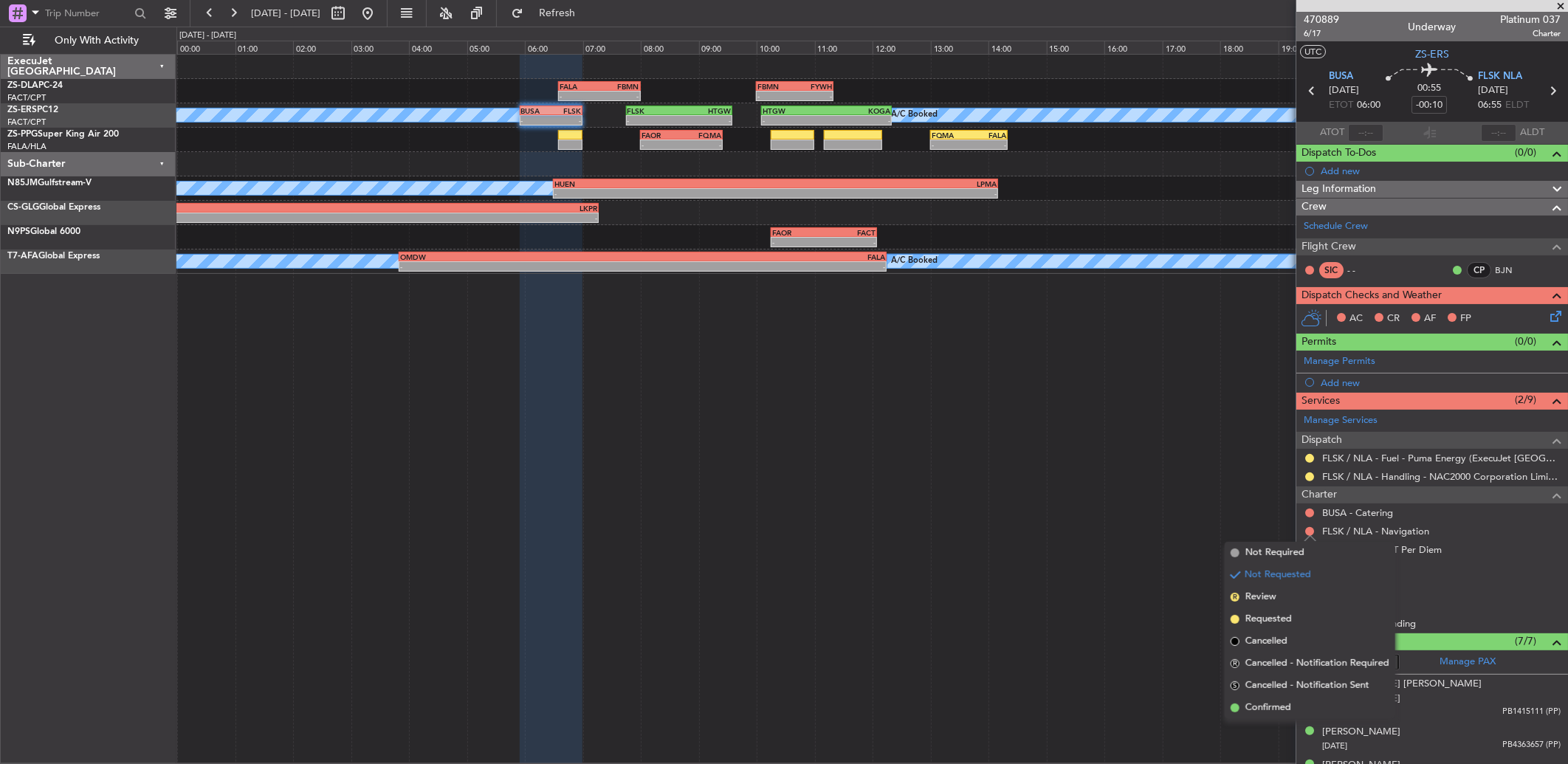
click at [1288, 705] on span "Confirmed" at bounding box center [1268, 708] width 46 height 15
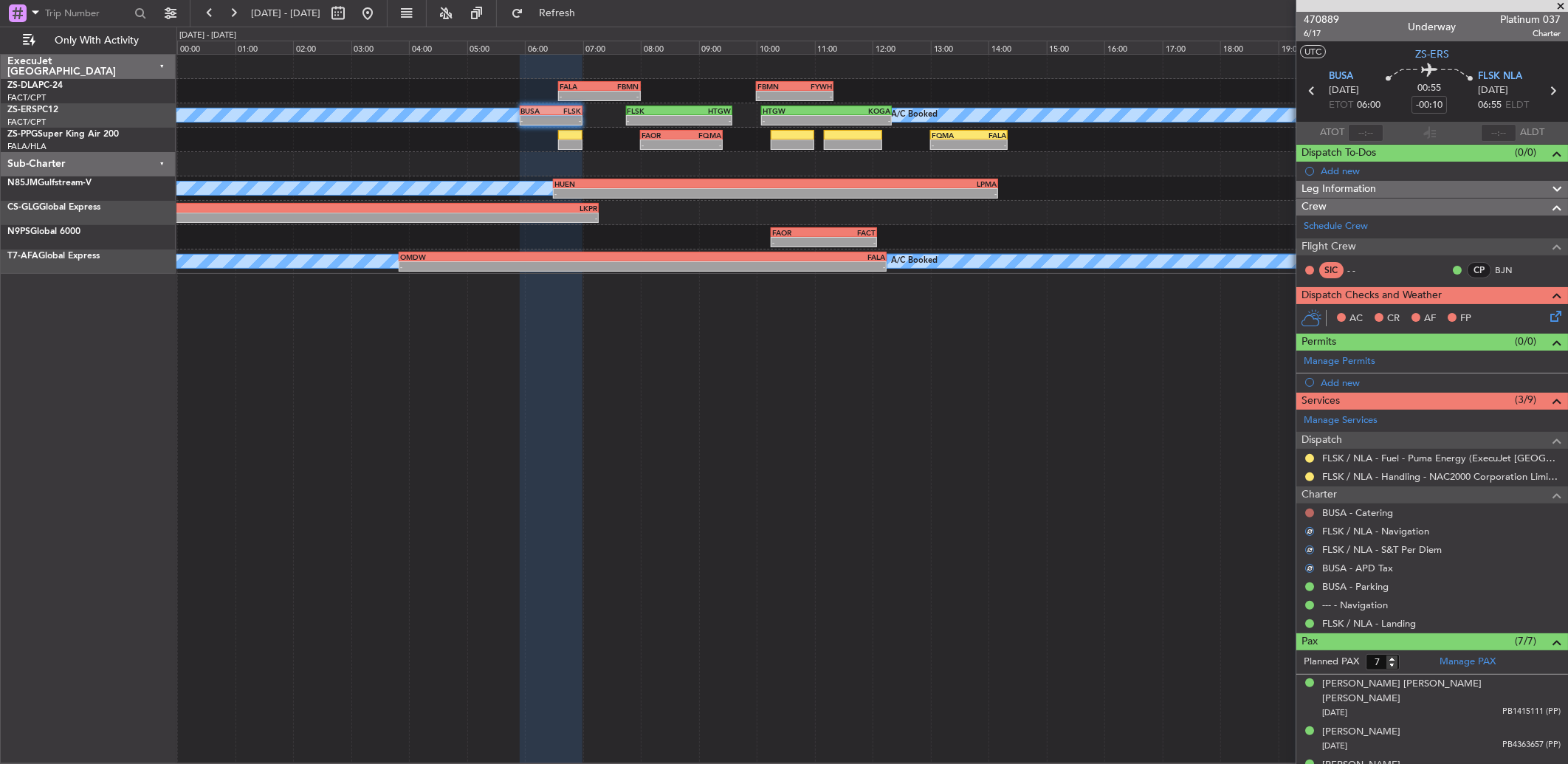
click at [1312, 513] on button at bounding box center [1309, 513] width 9 height 9
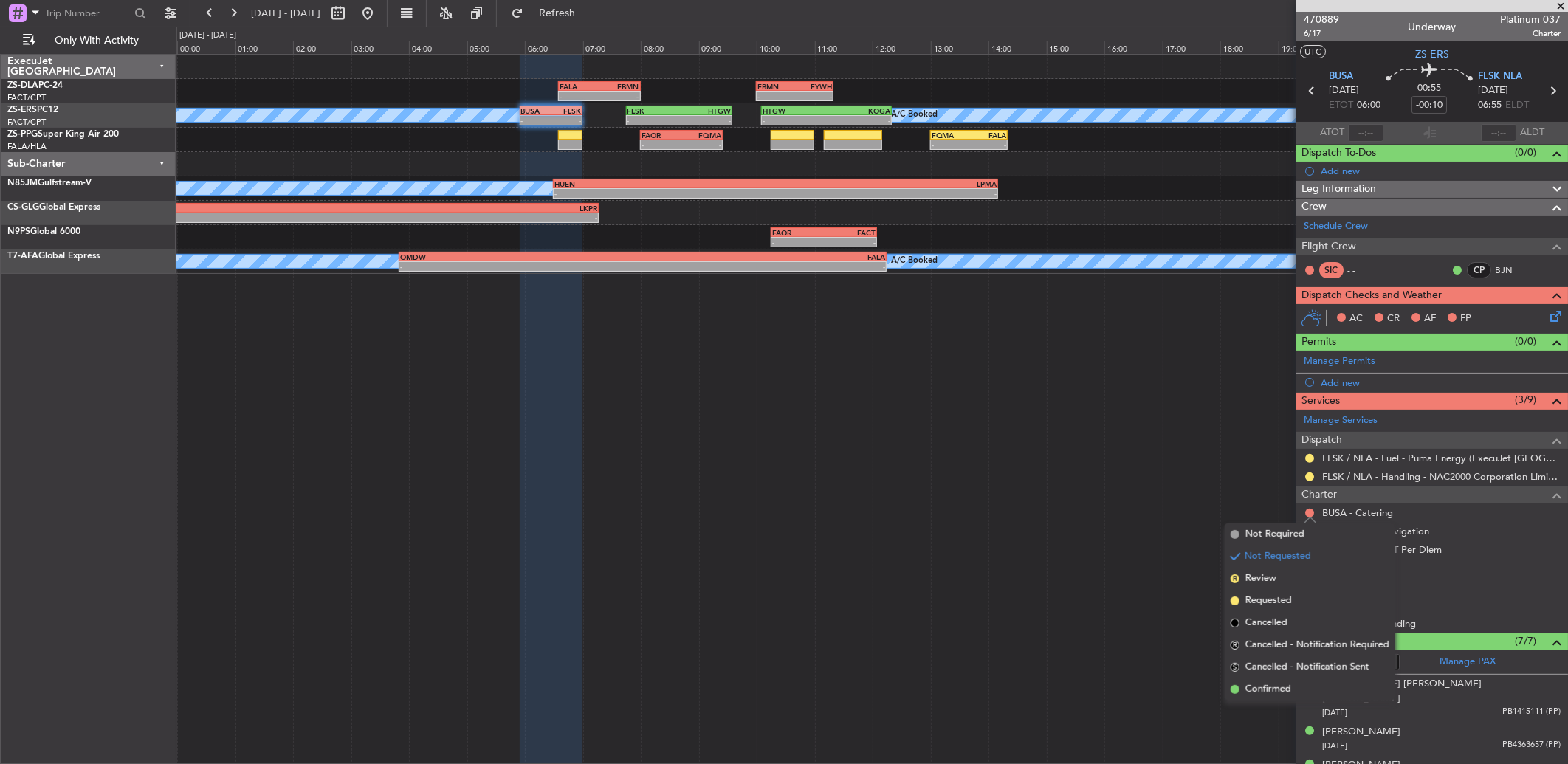
drag, startPoint x: 1295, startPoint y: 681, endPoint x: 1294, endPoint y: 492, distance: 189.0
click at [1294, 673] on ul "Not Required Not Requested R Review Requested Cancelled R Cancelled - Notificat…" at bounding box center [1310, 611] width 171 height 177
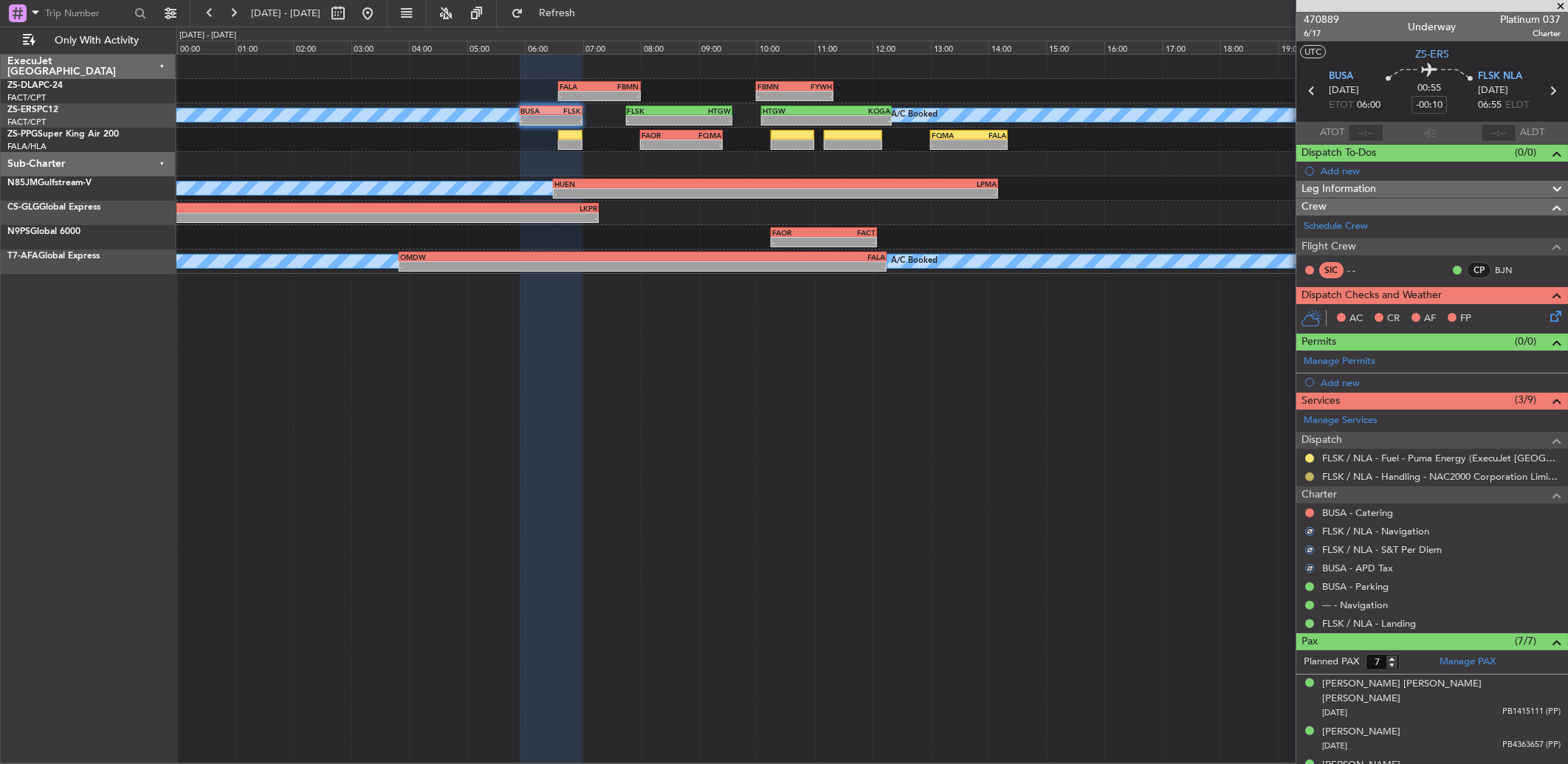
click at [1310, 476] on button at bounding box center [1309, 476] width 9 height 9
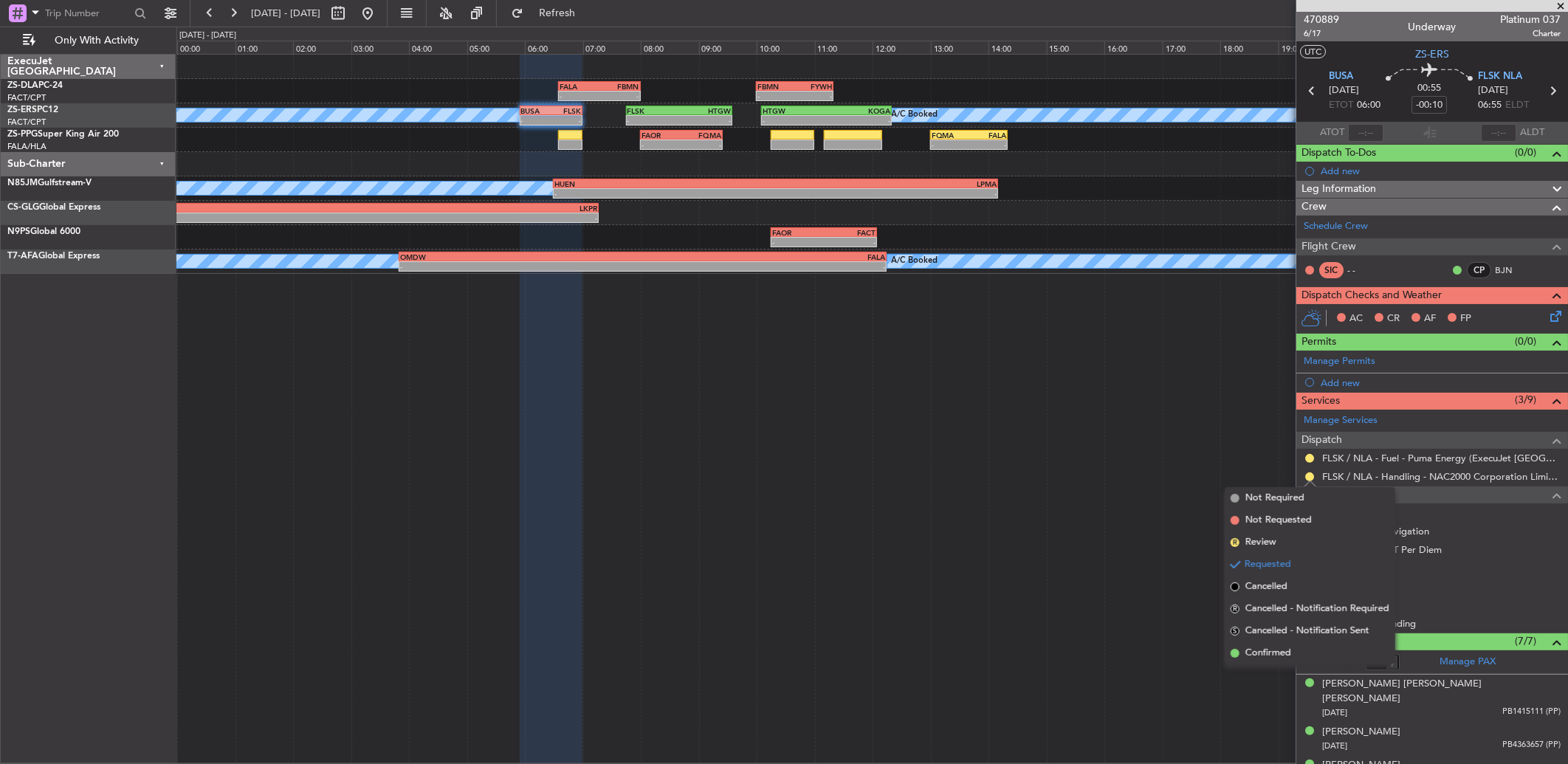
drag, startPoint x: 1296, startPoint y: 659, endPoint x: 1297, endPoint y: 646, distance: 13.0
click at [1296, 659] on li "Confirmed" at bounding box center [1310, 653] width 171 height 22
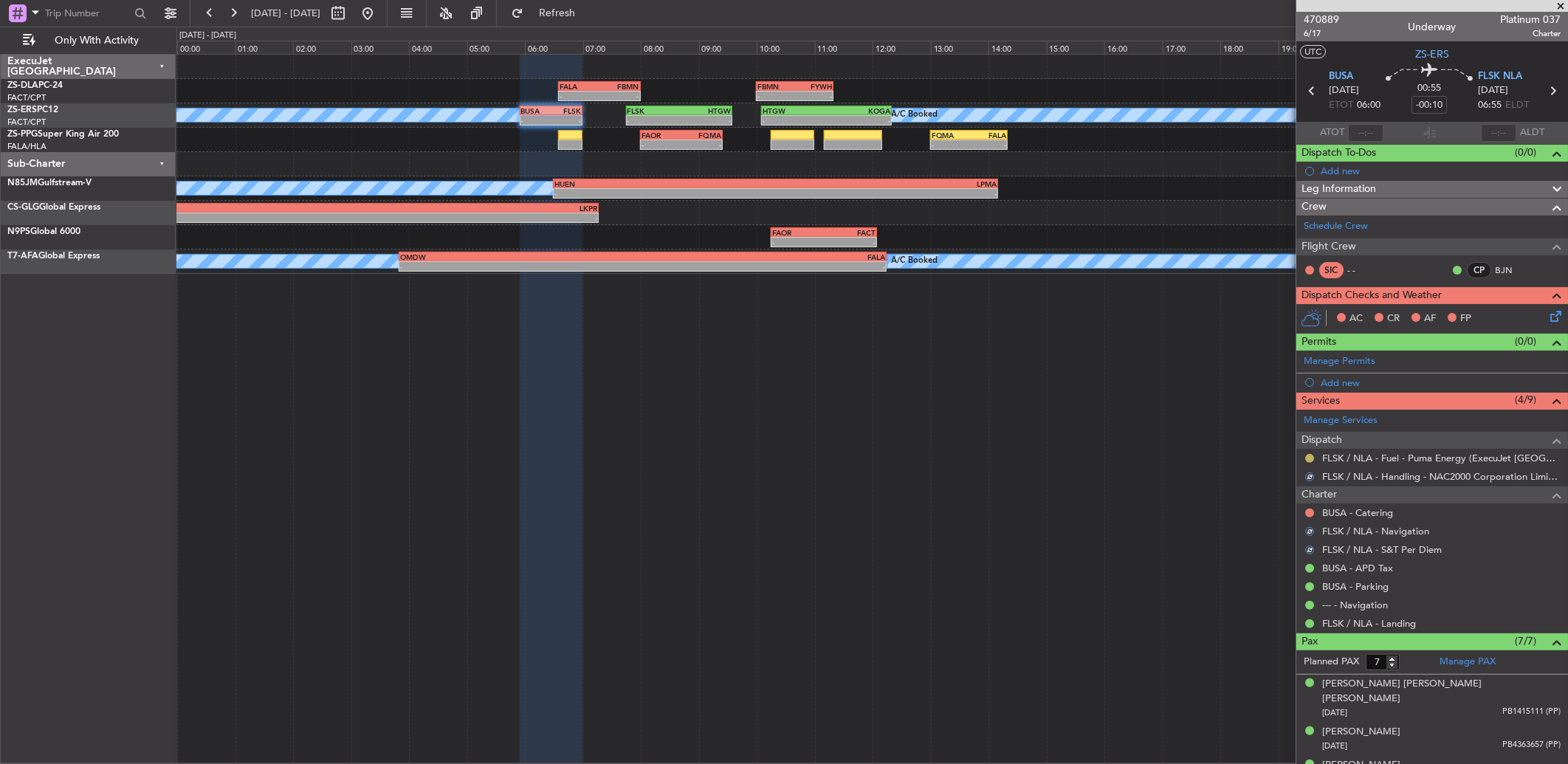
click at [1307, 456] on button at bounding box center [1309, 458] width 9 height 9
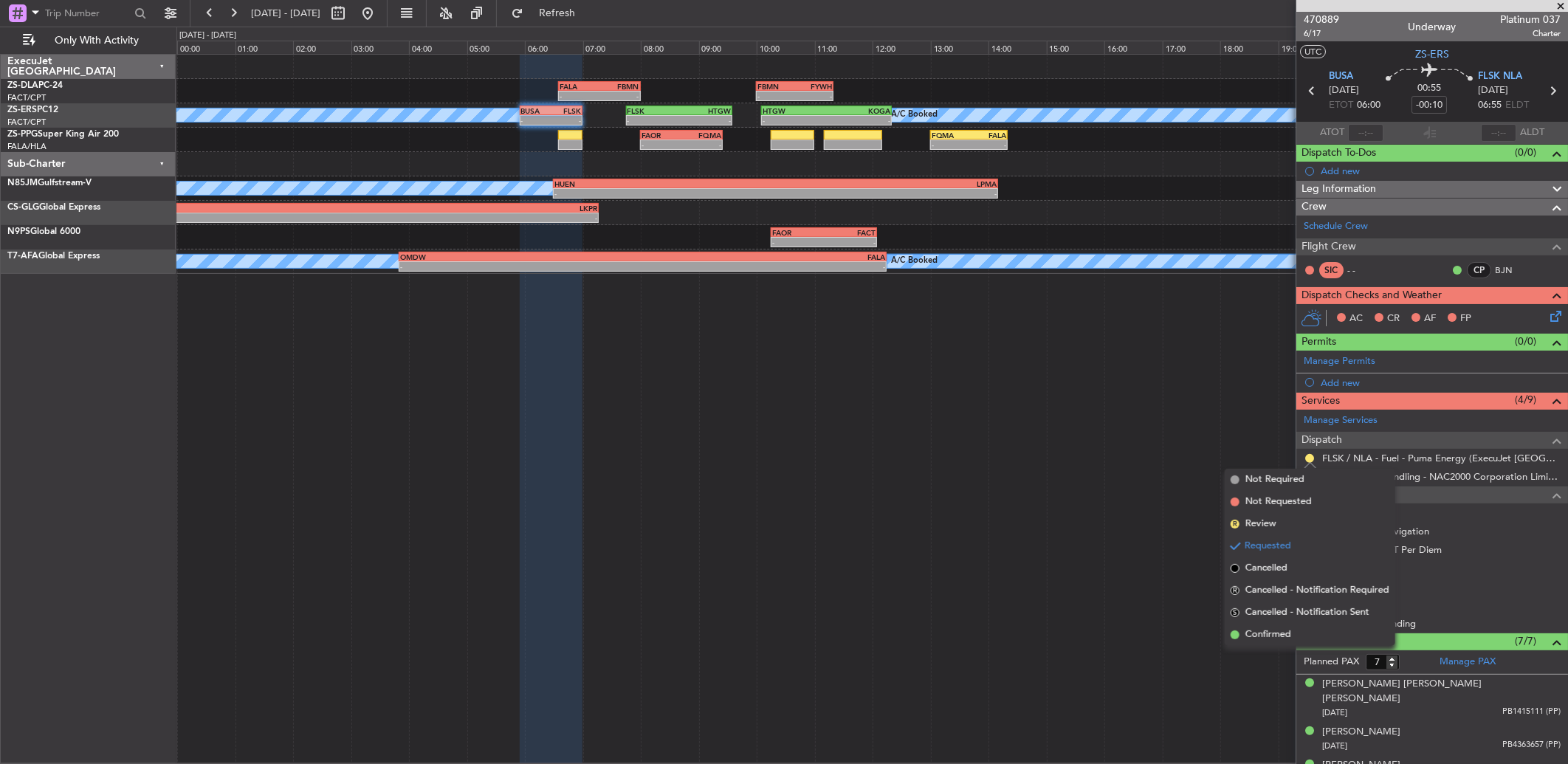
click at [1313, 632] on li "Confirmed" at bounding box center [1310, 634] width 171 height 22
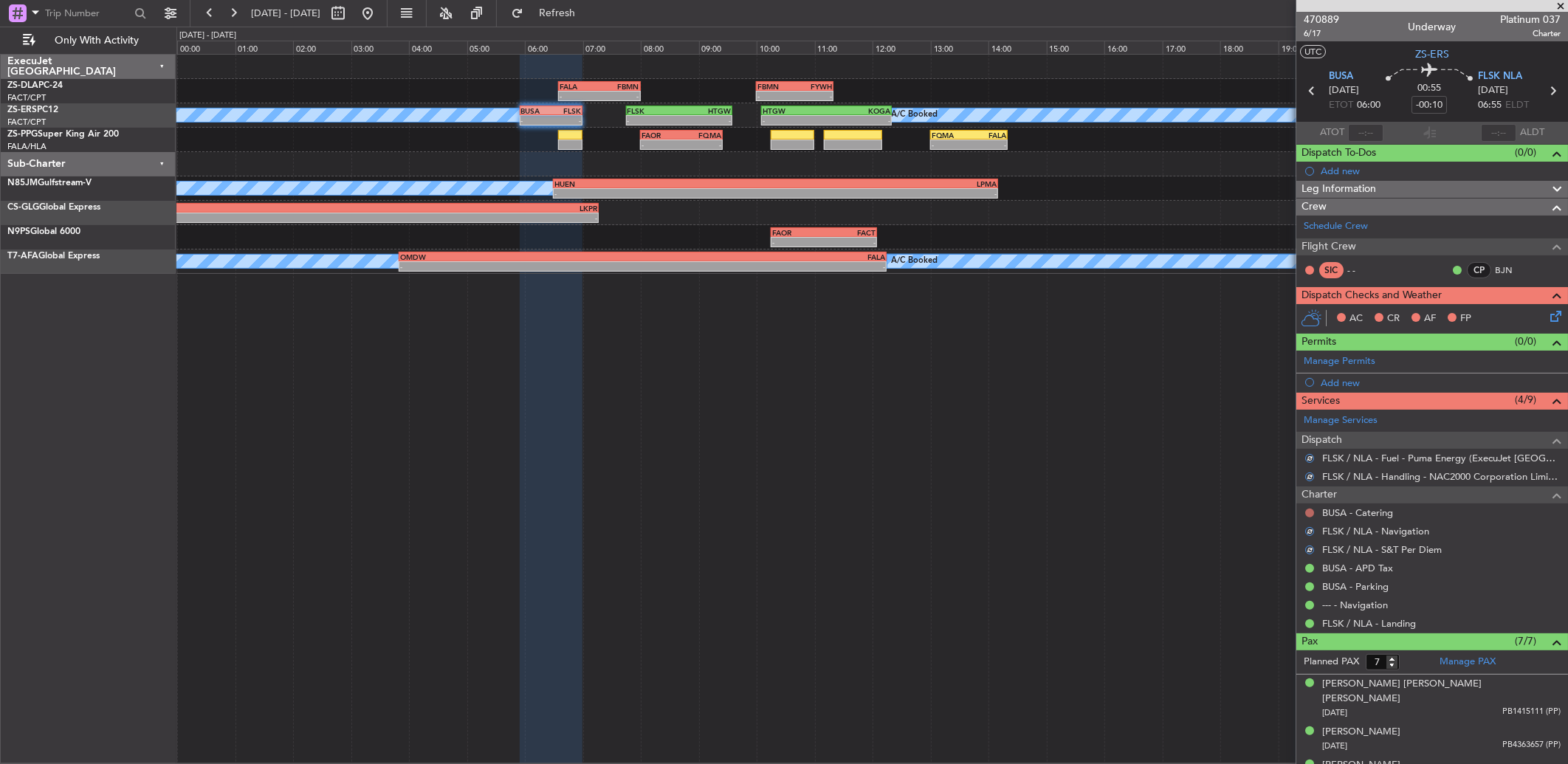
drag, startPoint x: 1307, startPoint y: 504, endPoint x: 1311, endPoint y: 514, distance: 10.8
click at [1307, 505] on div "BUSA - Catering" at bounding box center [1432, 512] width 272 height 18
click at [1310, 513] on button at bounding box center [1309, 513] width 9 height 9
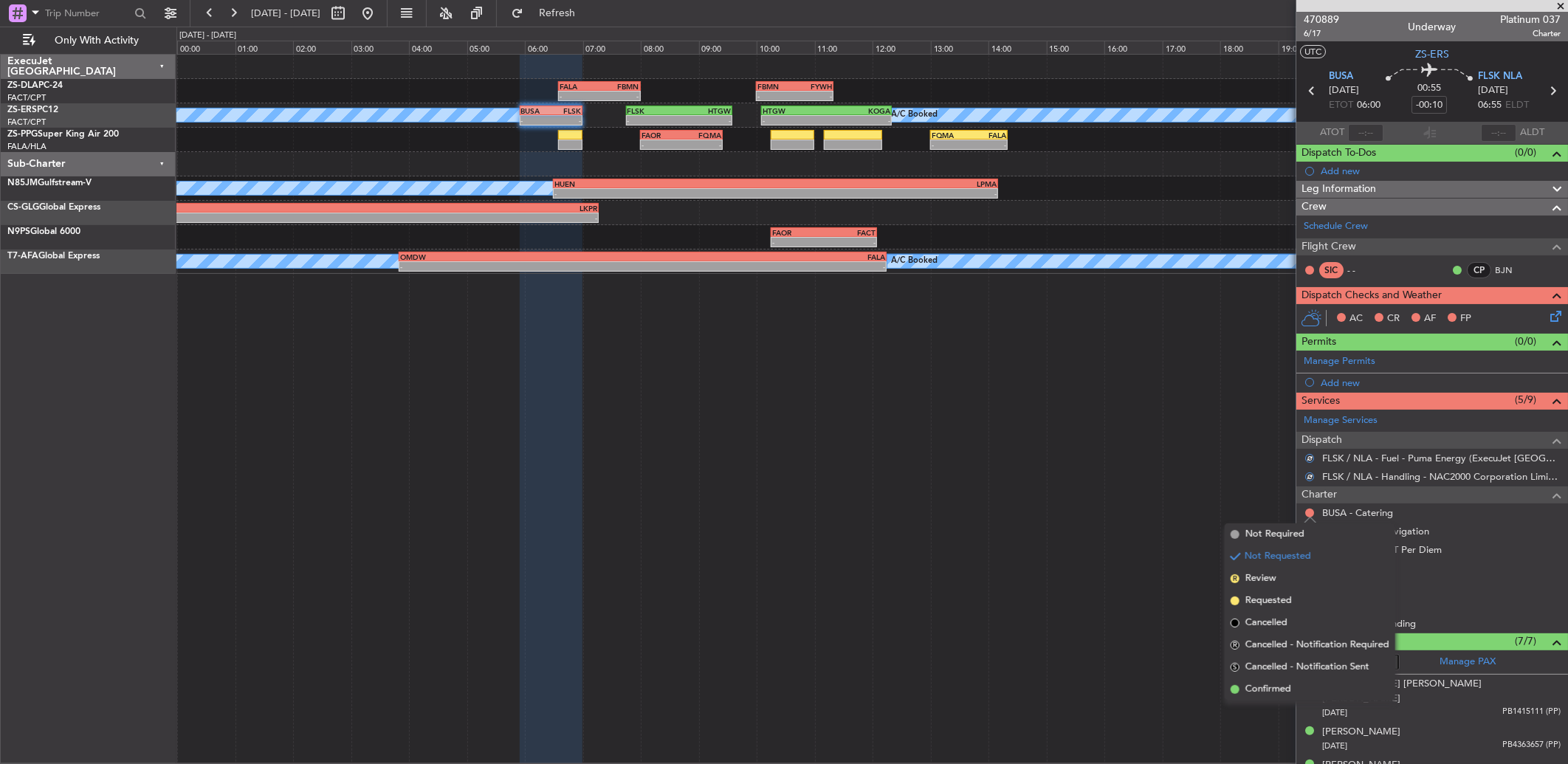
drag, startPoint x: 1301, startPoint y: 688, endPoint x: 1300, endPoint y: 673, distance: 15.0
click at [1300, 682] on li "Confirmed" at bounding box center [1310, 689] width 171 height 22
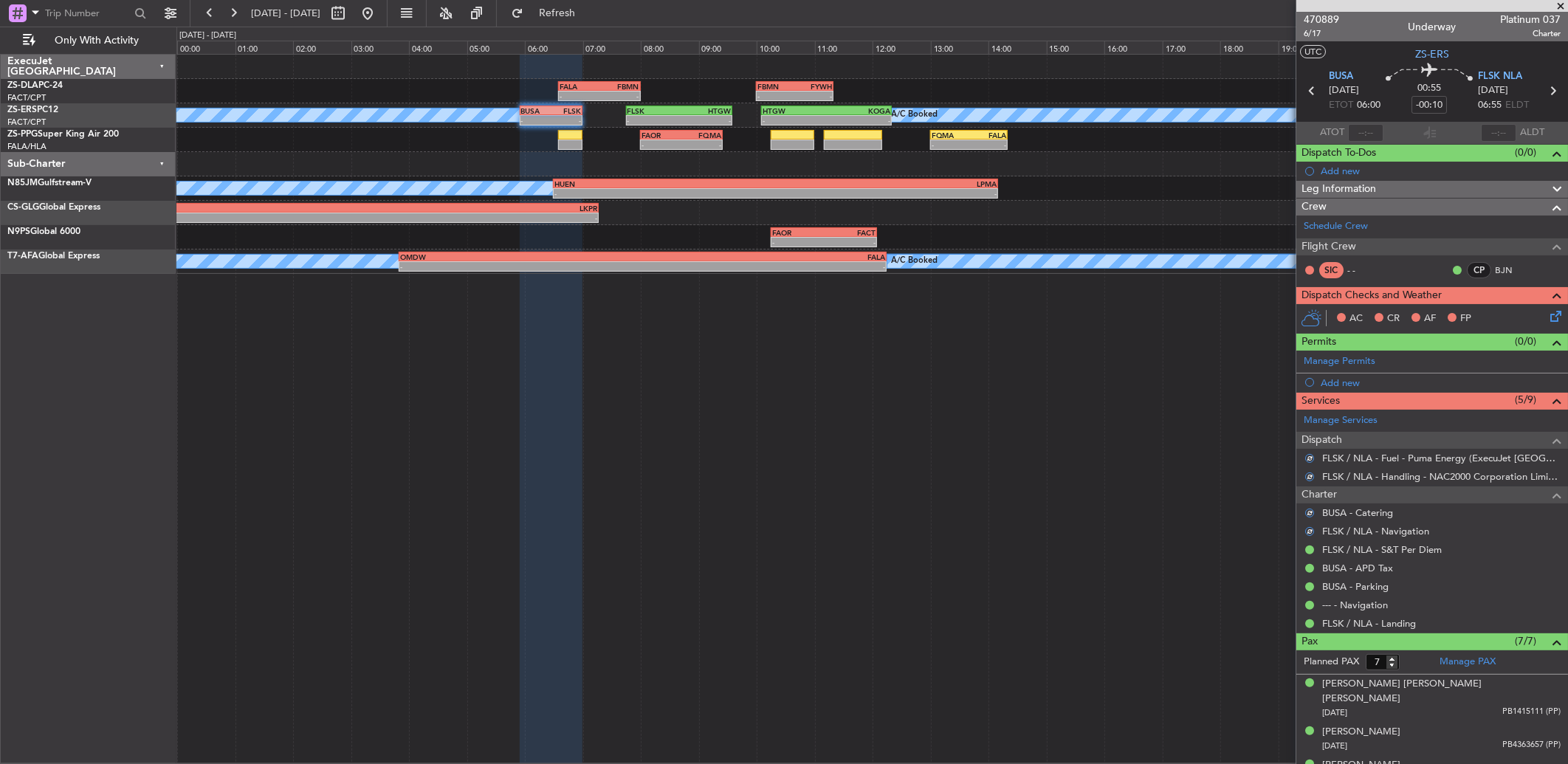
click at [1547, 316] on icon at bounding box center [1553, 314] width 11 height 11
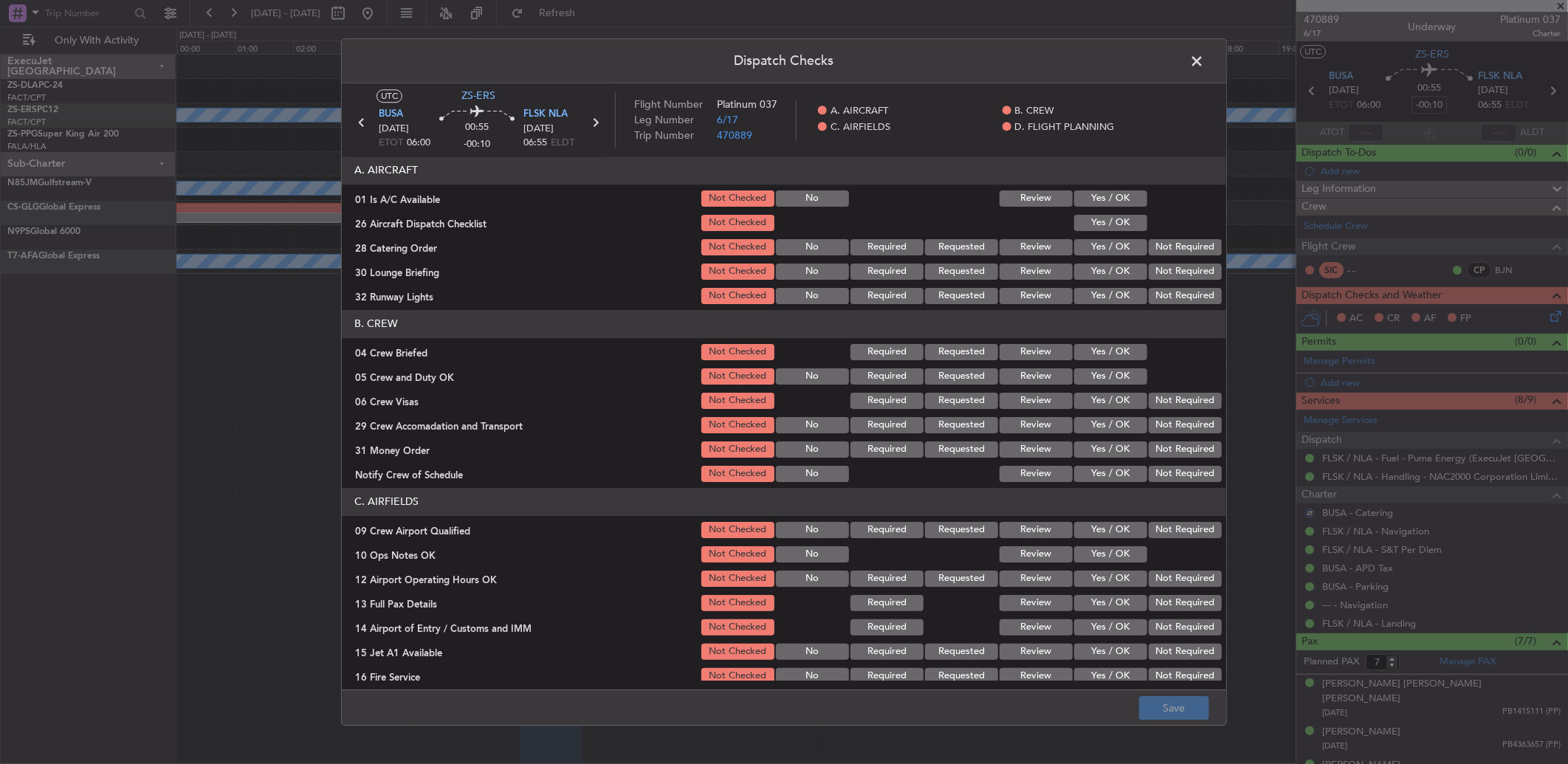
click at [1077, 191] on button "Yes / OK" at bounding box center [1110, 198] width 73 height 16
click at [1091, 217] on section "A. AIRCRAFT 01 Is A/C Available Not Checked No Review Yes / OK 26 Aircraft Disp…" at bounding box center [784, 231] width 884 height 150
drag, startPoint x: 1091, startPoint y: 220, endPoint x: 1113, endPoint y: 242, distance: 31.1
click at [1107, 247] on button "Yes / OK" at bounding box center [1110, 246] width 73 height 16
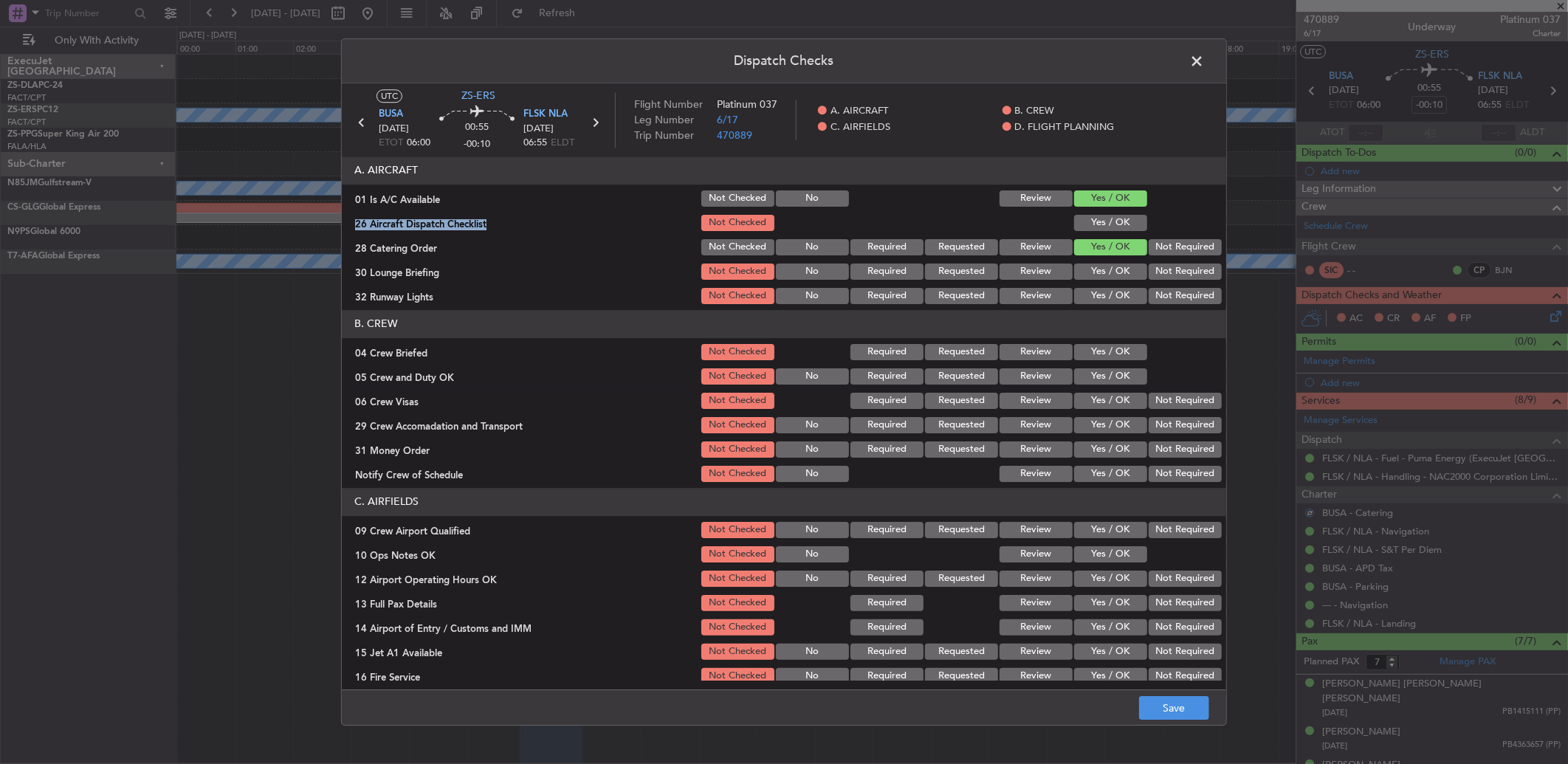
click at [1102, 216] on button "Yes / OK" at bounding box center [1110, 223] width 73 height 16
click at [1193, 252] on button "Not Required" at bounding box center [1185, 246] width 73 height 16
drag, startPoint x: 1176, startPoint y: 247, endPoint x: 1176, endPoint y: 257, distance: 10.0
click at [1176, 248] on button "Not Required" at bounding box center [1185, 246] width 73 height 16
click at [1182, 275] on button "Not Required" at bounding box center [1185, 271] width 73 height 16
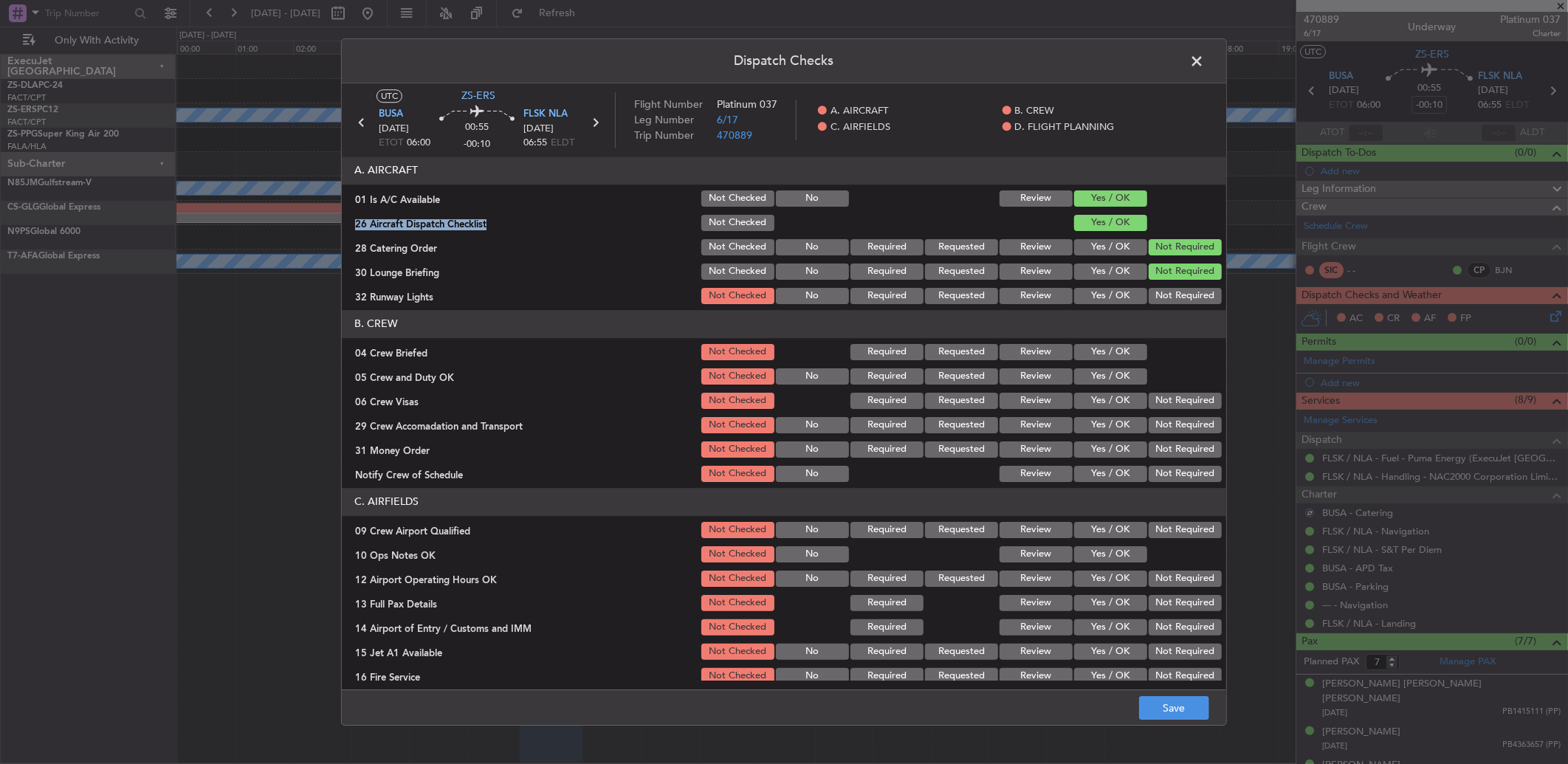
drag, startPoint x: 1182, startPoint y: 275, endPoint x: 1176, endPoint y: 282, distance: 9.2
click at [1177, 278] on button "Not Required" at bounding box center [1185, 271] width 73 height 16
drag, startPoint x: 1176, startPoint y: 282, endPoint x: 1169, endPoint y: 296, distance: 15.7
click at [1173, 289] on button "Not Required" at bounding box center [1185, 296] width 73 height 16
click at [1169, 297] on button "Not Required" at bounding box center [1185, 296] width 73 height 16
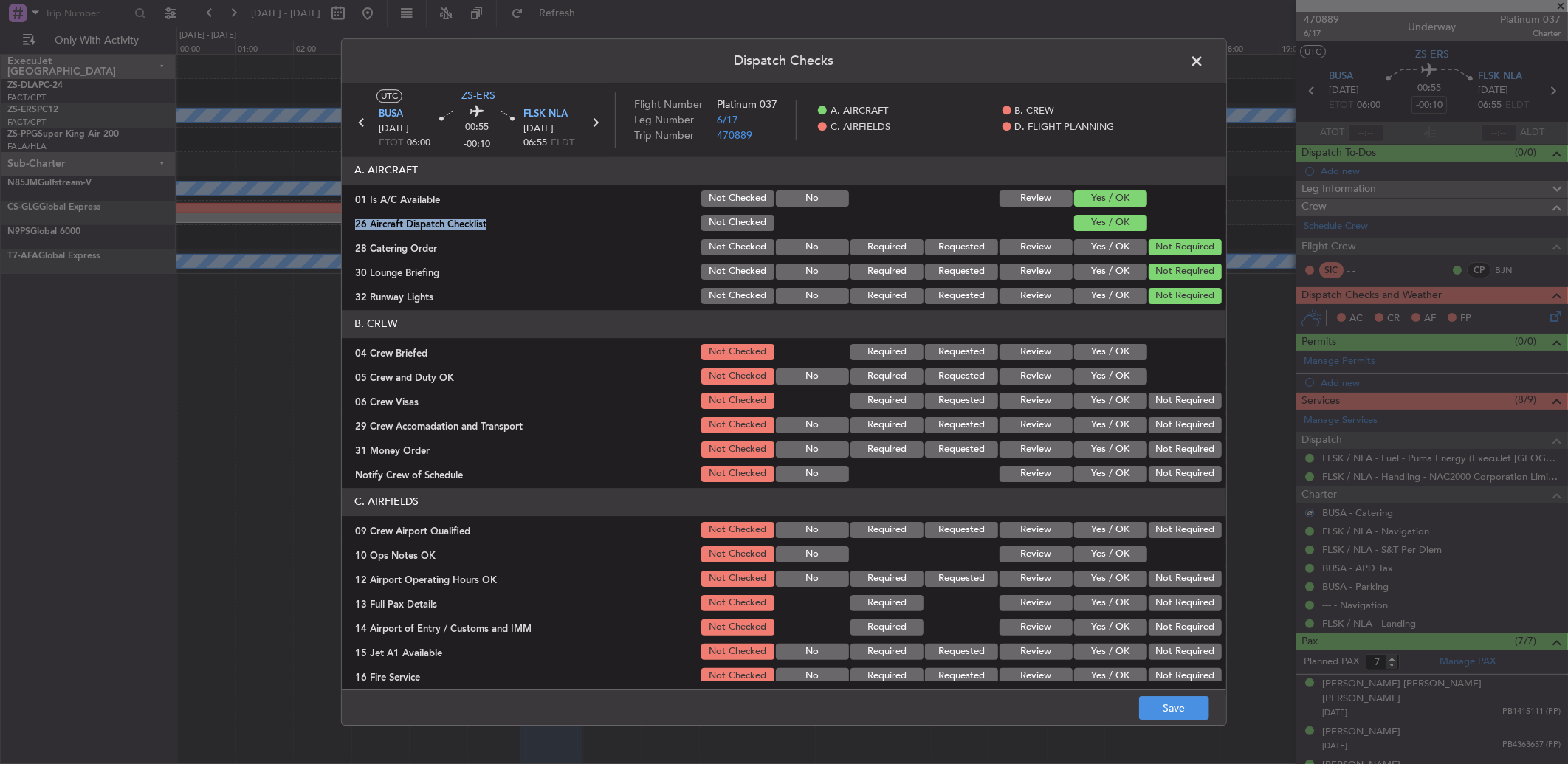
click at [1089, 349] on button "Yes / OK" at bounding box center [1110, 352] width 73 height 16
click at [1090, 362] on section "B. CREW 04 Crew Briefed Not Checked Required Requested Review Yes / OK 05 Crew …" at bounding box center [784, 397] width 884 height 174
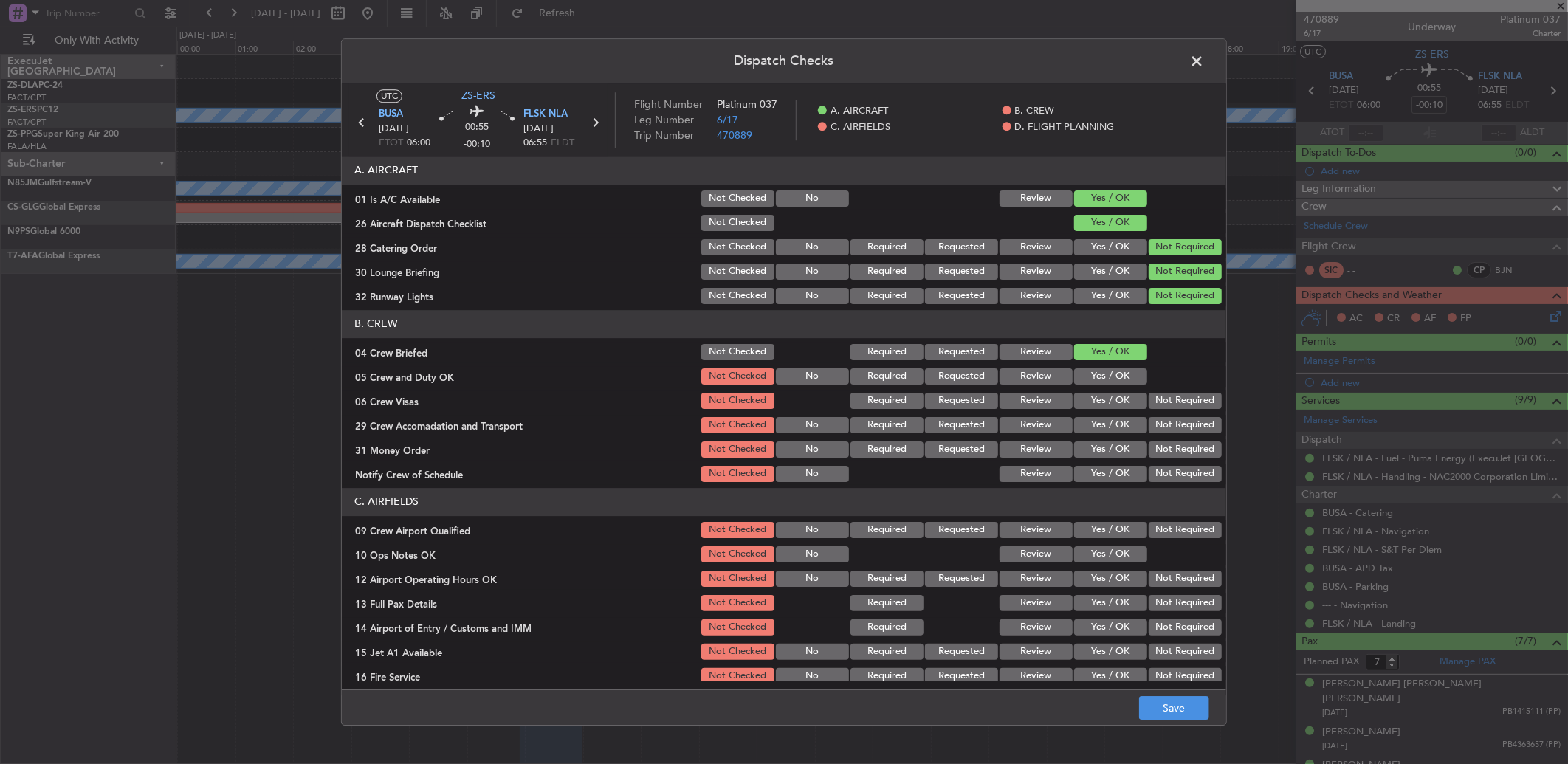
click at [1102, 370] on button "Yes / OK" at bounding box center [1110, 376] width 73 height 16
drag, startPoint x: 1194, startPoint y: 408, endPoint x: 1183, endPoint y: 421, distance: 17.0
click at [1187, 414] on section "B. CREW 04 Crew Briefed Not Checked Required Requested Review Yes / OK 05 Crew …" at bounding box center [784, 397] width 884 height 174
click at [1183, 405] on button "Not Required" at bounding box center [1185, 400] width 73 height 16
click at [1182, 422] on button "Not Required" at bounding box center [1185, 425] width 73 height 16
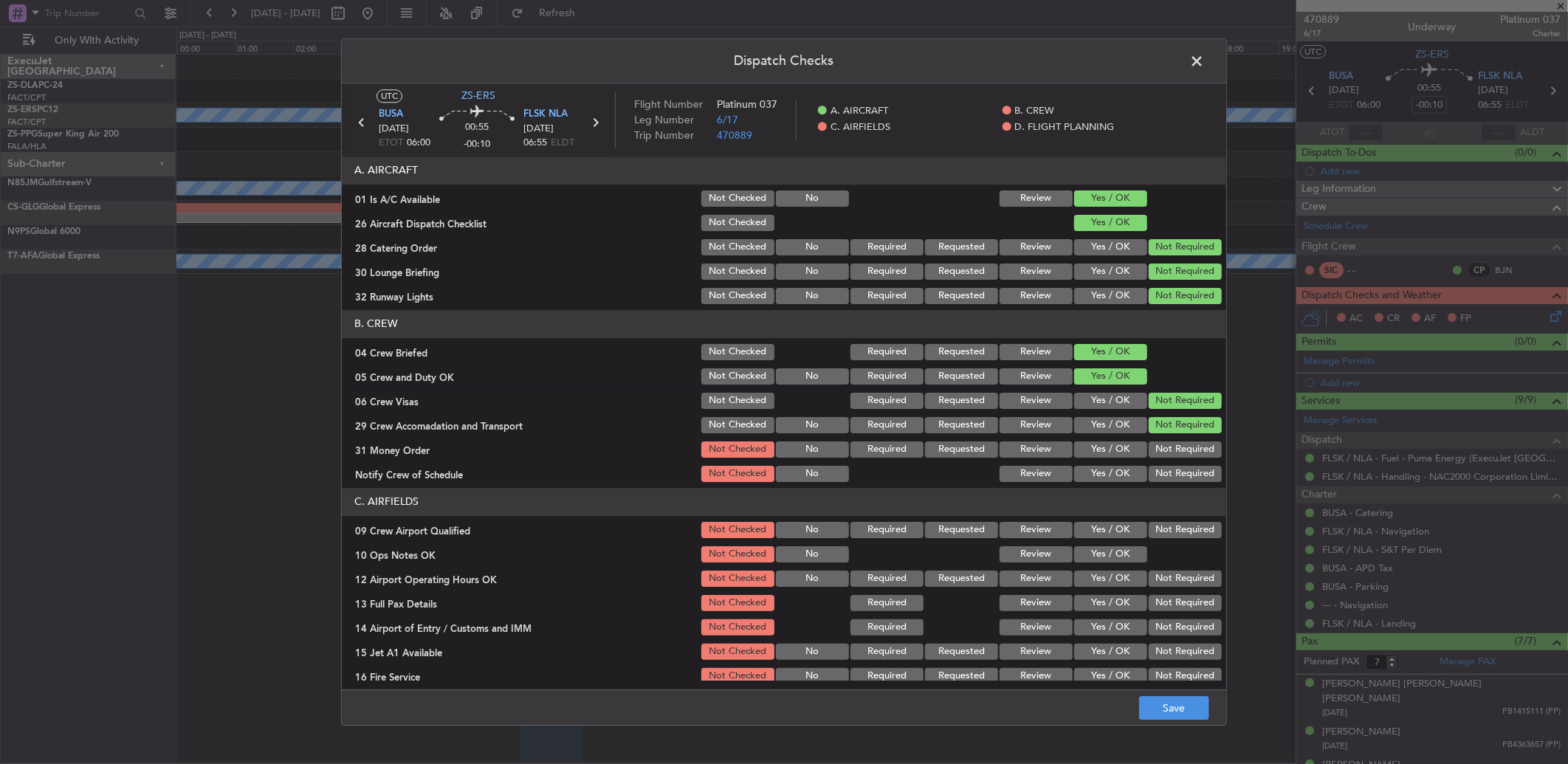
click at [1182, 437] on section "B. CREW 04 Crew Briefed Not Checked Required Requested Review Yes / OK 05 Crew …" at bounding box center [784, 397] width 884 height 174
drag, startPoint x: 1183, startPoint y: 450, endPoint x: 1181, endPoint y: 459, distance: 9.2
click at [1183, 454] on button "Not Required" at bounding box center [1185, 449] width 73 height 16
click at [1181, 461] on section "B. CREW 04 Crew Briefed Not Checked Required Requested Review Yes / OK 05 Crew …" at bounding box center [784, 397] width 884 height 174
click at [1180, 469] on button "Not Required" at bounding box center [1185, 473] width 73 height 16
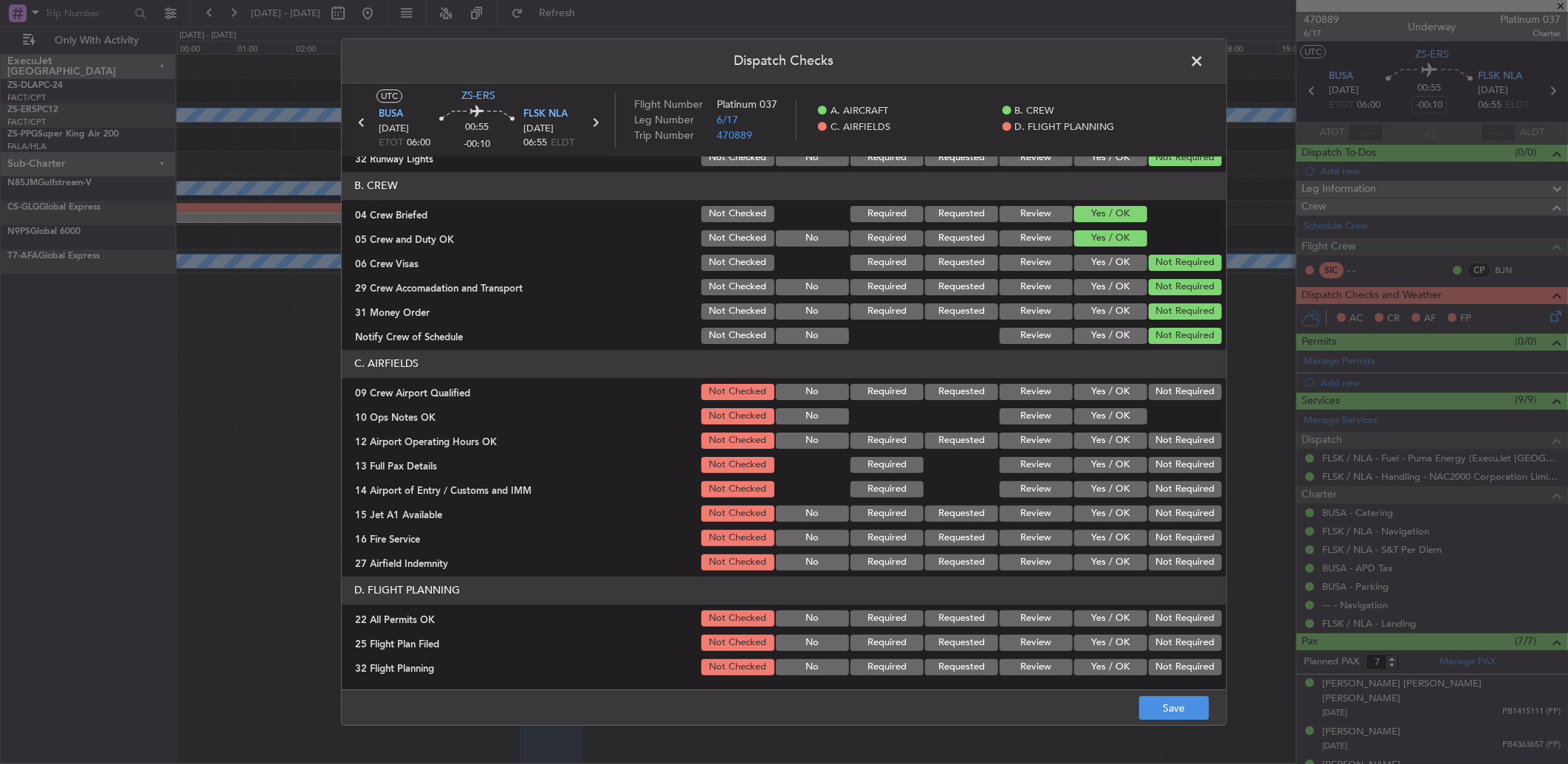
click at [1156, 386] on button "Not Required" at bounding box center [1185, 391] width 73 height 16
drag, startPoint x: 1124, startPoint y: 403, endPoint x: 1141, endPoint y: 415, distance: 20.8
click at [1131, 409] on section "C. AIRFIELDS 09 Crew Airport Qualified Not Checked No Required Requested Review…" at bounding box center [784, 461] width 884 height 223
click at [1025, 409] on button "Review" at bounding box center [1036, 416] width 73 height 16
click at [1103, 424] on div "Yes / OK" at bounding box center [1109, 416] width 75 height 21
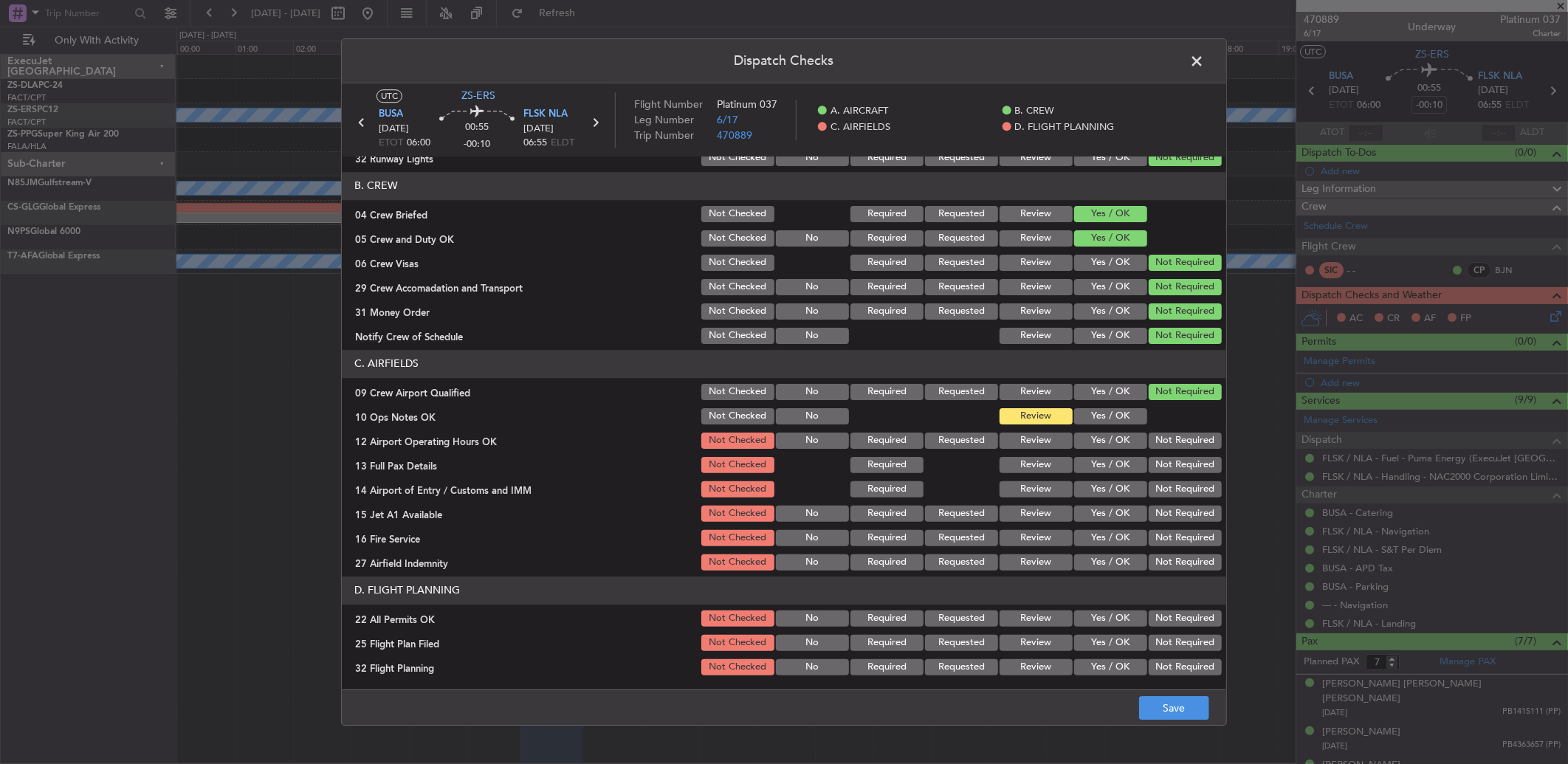
click at [1124, 416] on button "Yes / OK" at bounding box center [1110, 416] width 73 height 16
click at [1157, 432] on button "Not Required" at bounding box center [1185, 440] width 73 height 16
click at [1160, 446] on button "Not Required" at bounding box center [1185, 440] width 73 height 16
click at [1163, 476] on section "C. AIRFIELDS 09 Crew Airport Qualified Not Checked No Required Requested Review…" at bounding box center [784, 461] width 884 height 223
click at [1163, 471] on button "Not Required" at bounding box center [1185, 464] width 73 height 16
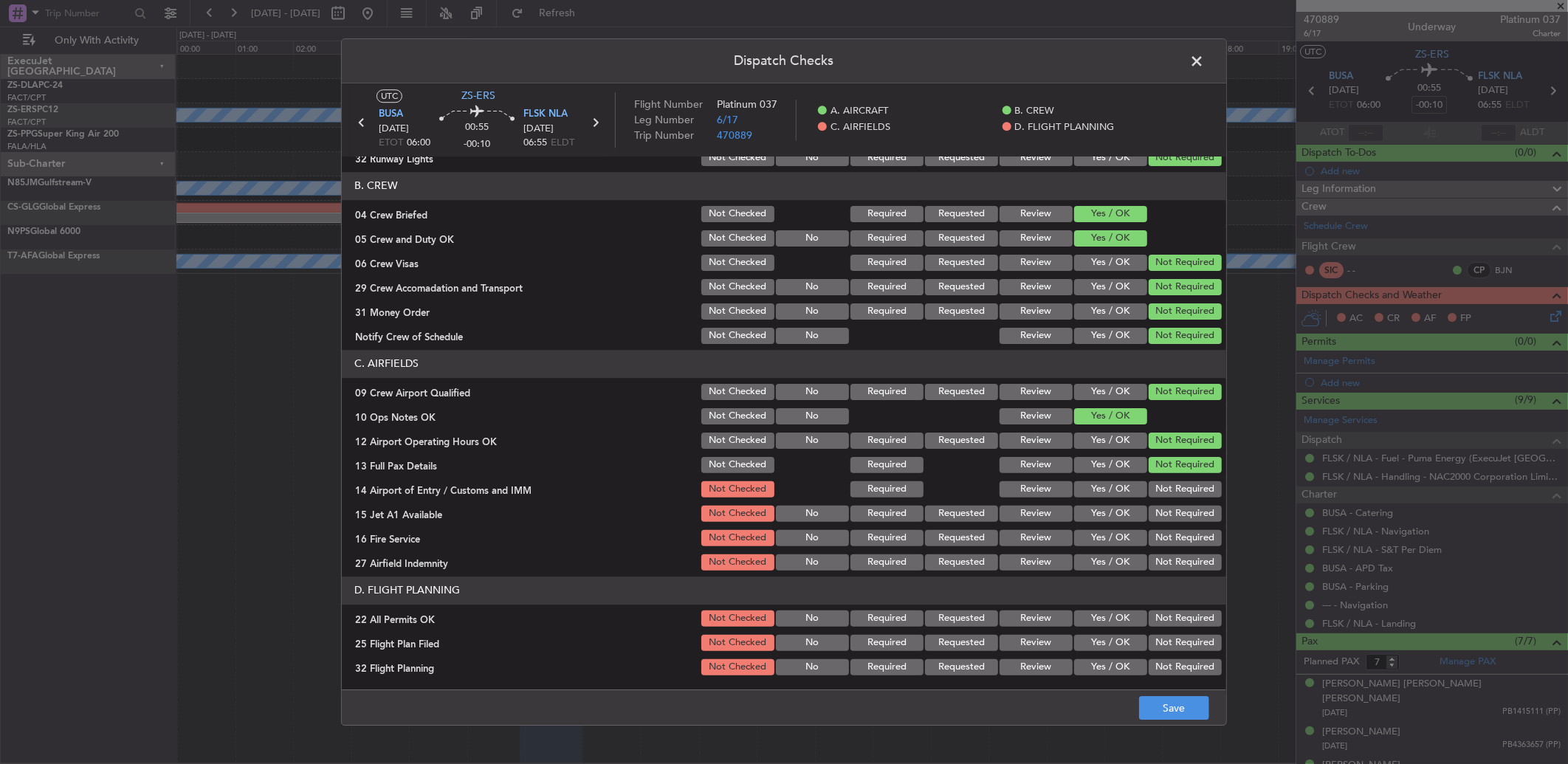
click at [1163, 496] on button "Not Required" at bounding box center [1185, 489] width 73 height 16
click at [1163, 499] on section "C. AIRFIELDS 09 Crew Airport Qualified Not Checked No Required Requested Review…" at bounding box center [784, 461] width 884 height 223
drag, startPoint x: 1163, startPoint y: 500, endPoint x: 1164, endPoint y: 519, distance: 19.0
click at [1164, 515] on button "Not Required" at bounding box center [1185, 514] width 73 height 16
drag, startPoint x: 1169, startPoint y: 534, endPoint x: 1186, endPoint y: 582, distance: 50.9
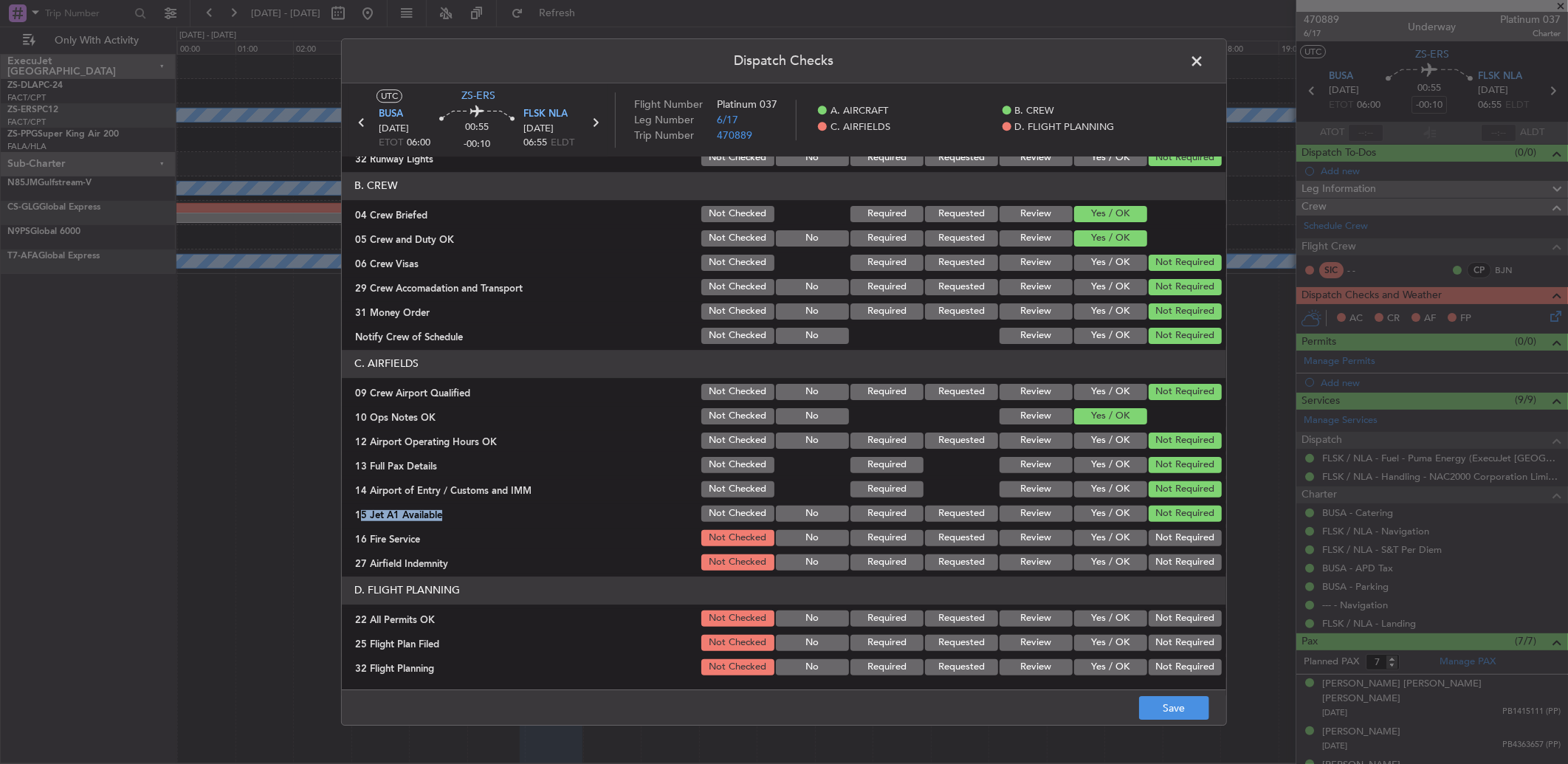
click at [1169, 536] on button "Not Required" at bounding box center [1185, 537] width 73 height 16
click at [1186, 582] on header "D. FLIGHT PLANNING" at bounding box center [784, 591] width 884 height 28
click at [1183, 567] on button "Not Required" at bounding box center [1185, 562] width 73 height 16
click at [1183, 612] on button "Not Required" at bounding box center [1185, 618] width 73 height 16
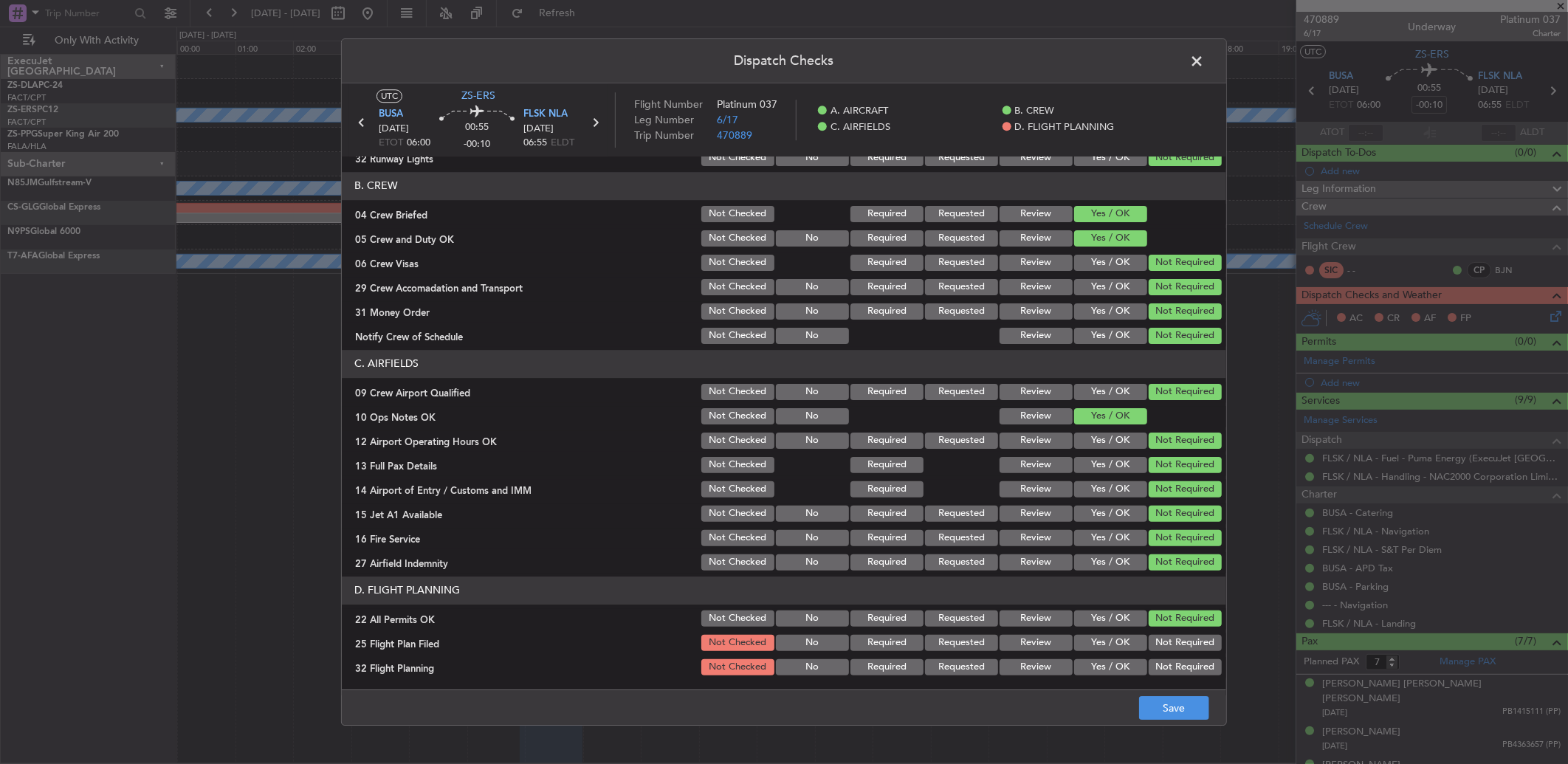
drag, startPoint x: 1057, startPoint y: 619, endPoint x: 1056, endPoint y: 631, distance: 12.0
click at [1056, 631] on section "D. FLIGHT PLANNING 22 All Permits OK Not Checked No Required Requested Review Y…" at bounding box center [784, 627] width 884 height 101
drag, startPoint x: 1056, startPoint y: 631, endPoint x: 1088, endPoint y: 646, distance: 35.3
click at [1080, 641] on button "Yes / OK" at bounding box center [1110, 643] width 73 height 16
click at [1091, 659] on button "Yes / OK" at bounding box center [1110, 666] width 73 height 16
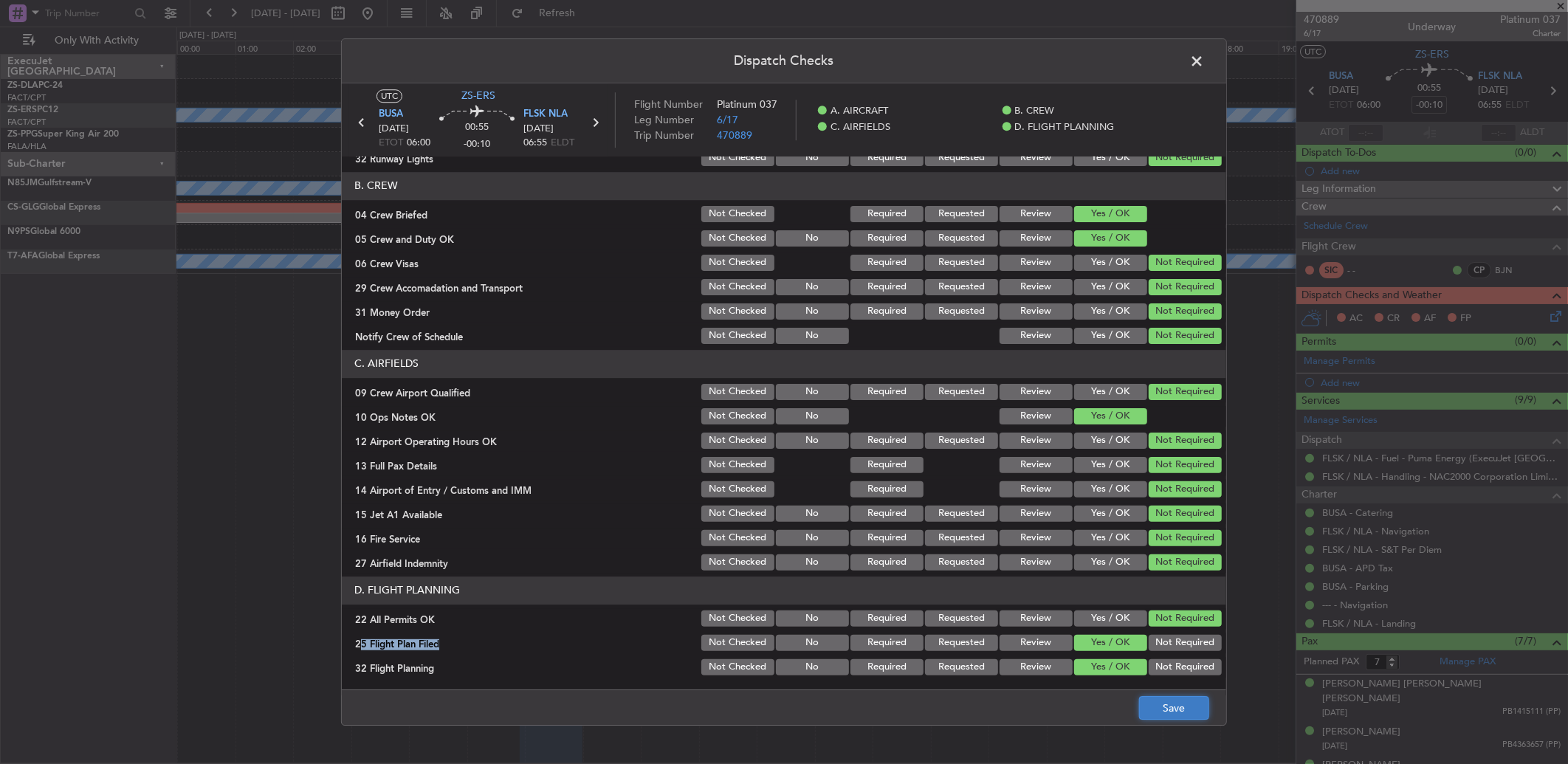
click at [1159, 704] on button "Save" at bounding box center [1175, 707] width 70 height 24
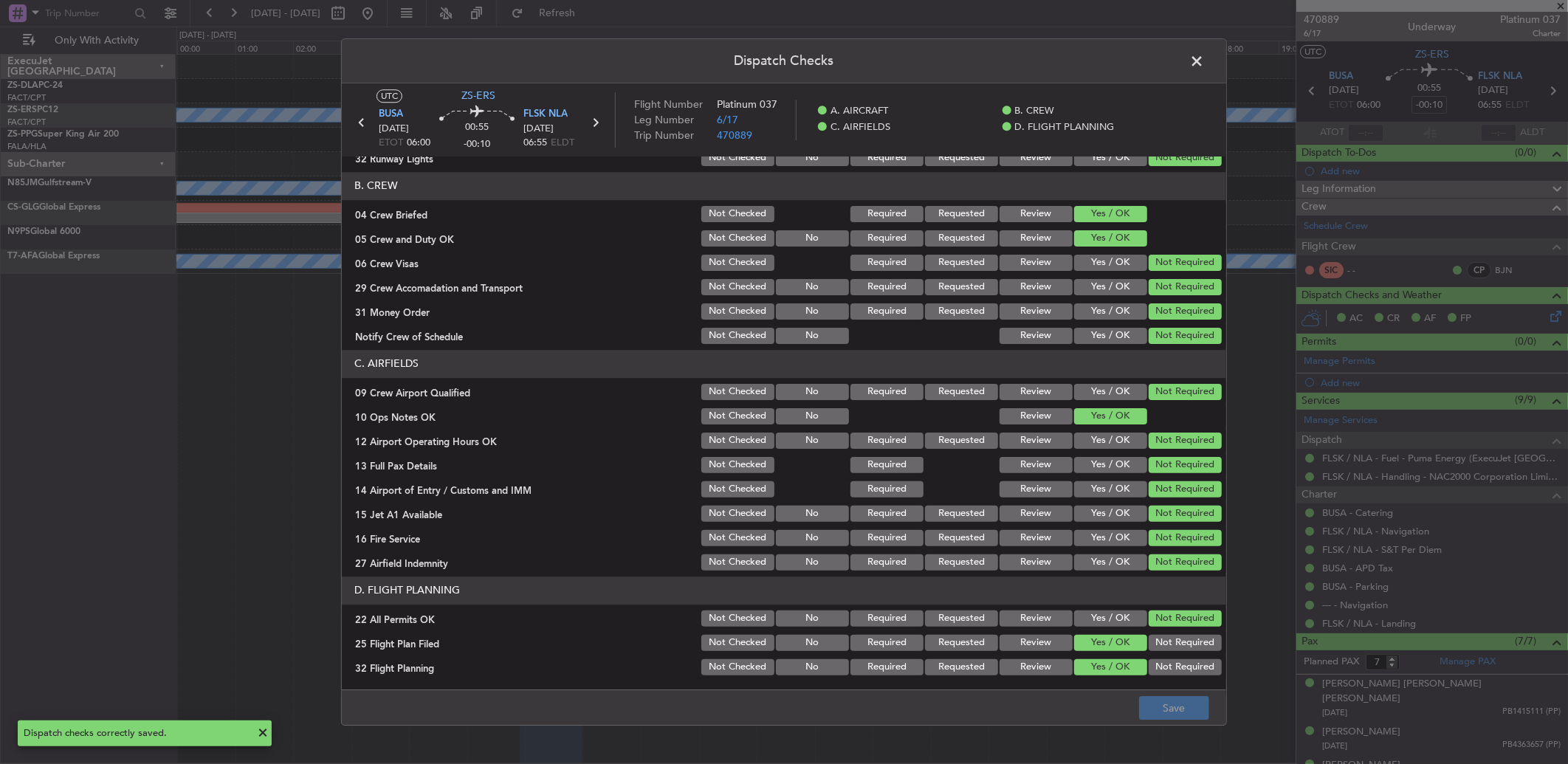
click at [1207, 75] on header "Dispatch Checks" at bounding box center [784, 61] width 884 height 45
click at [1204, 61] on span at bounding box center [1204, 64] width 0 height 29
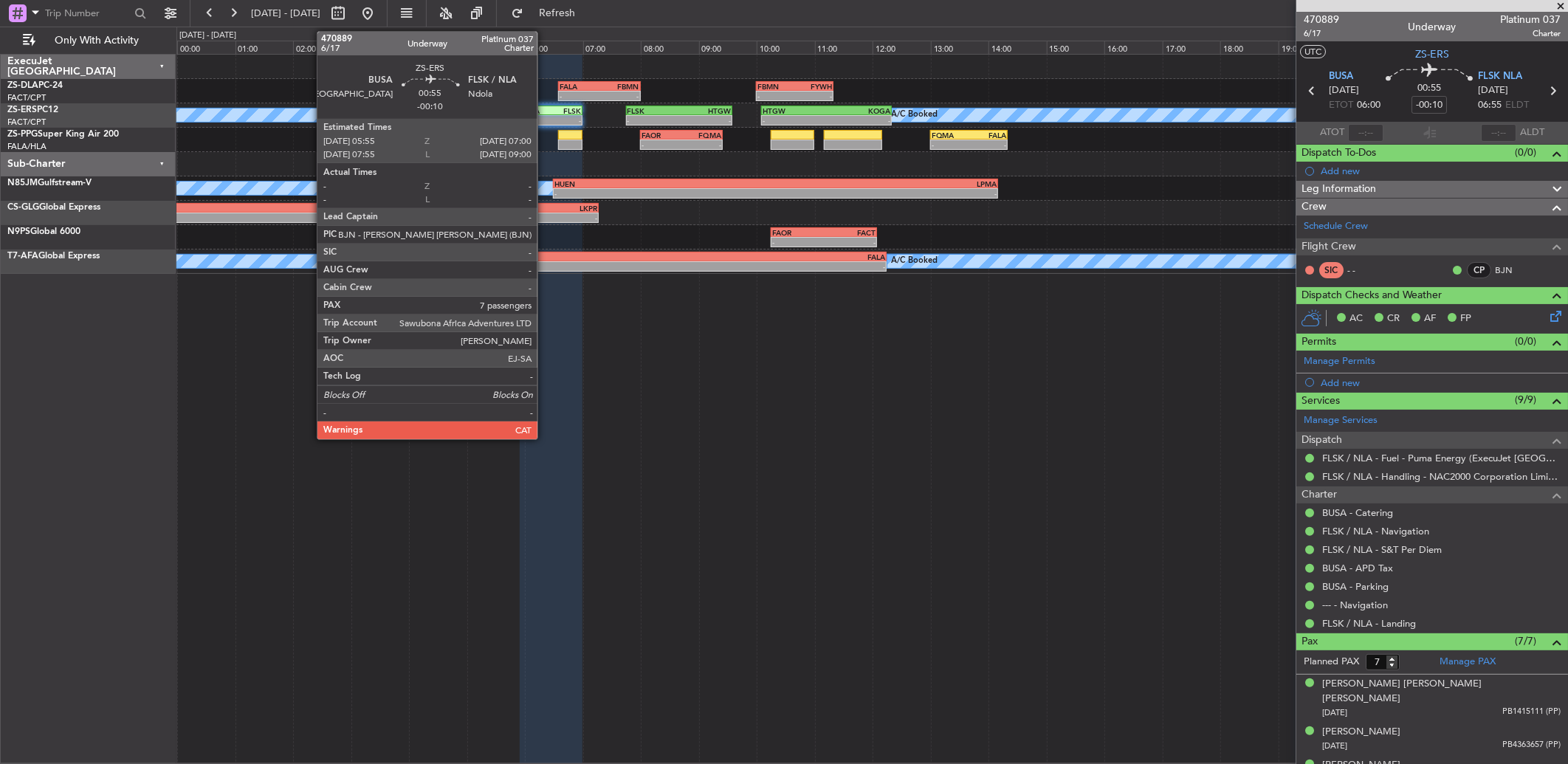
click at [545, 111] on div "BUSA" at bounding box center [537, 110] width 30 height 9
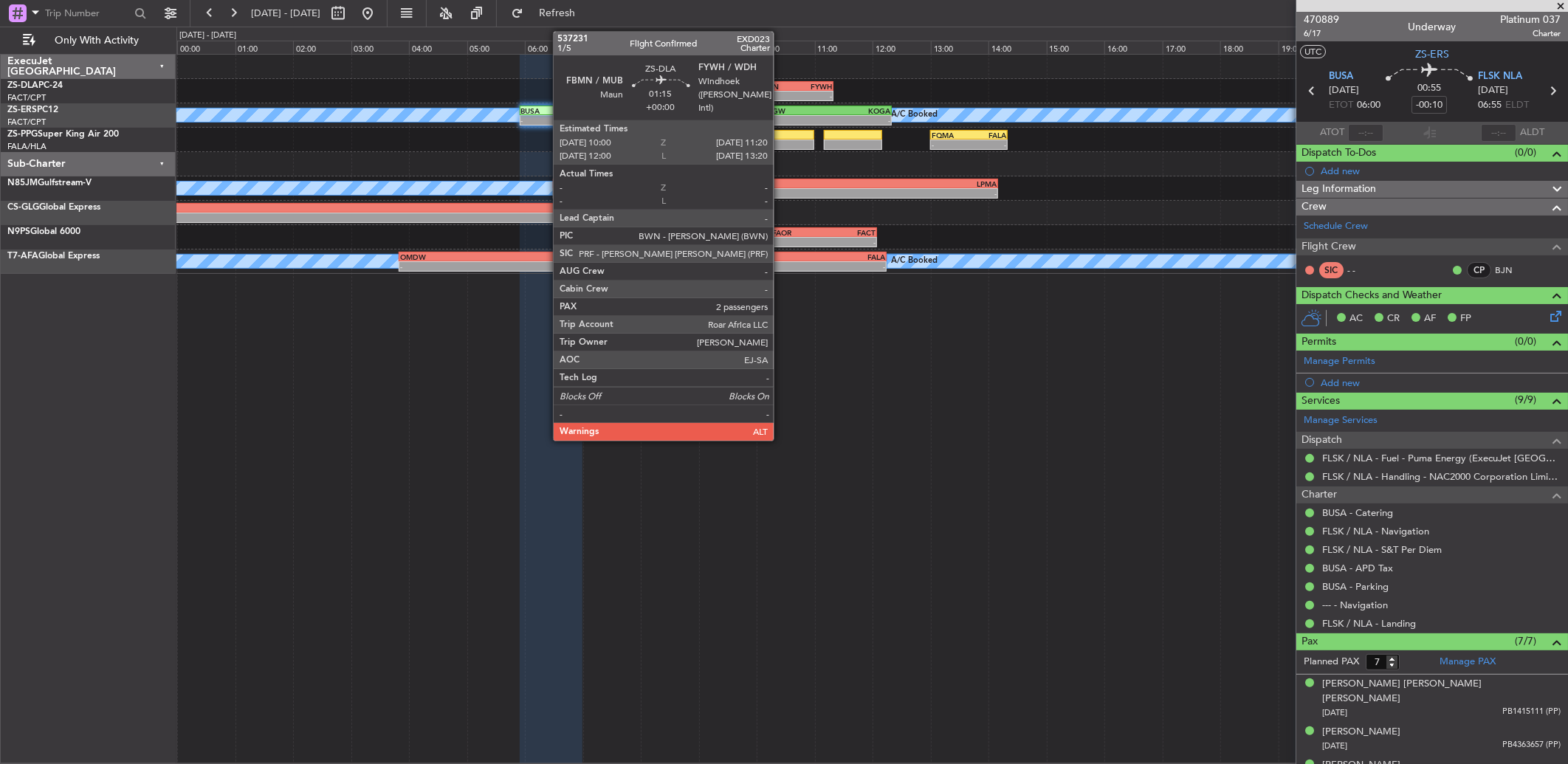
click at [781, 87] on div "FBMN" at bounding box center [776, 85] width 38 height 9
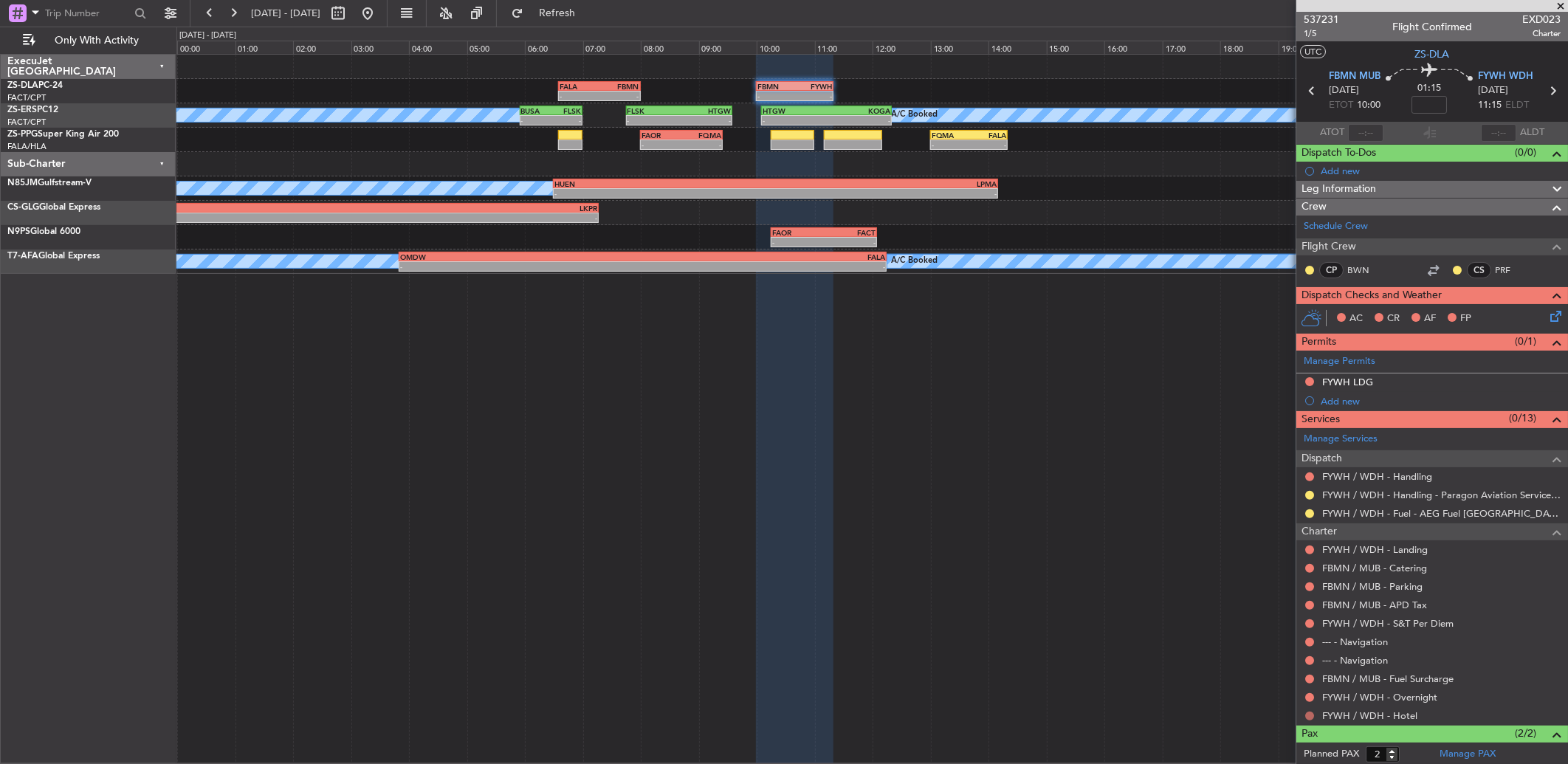
click at [1311, 714] on button at bounding box center [1309, 716] width 9 height 9
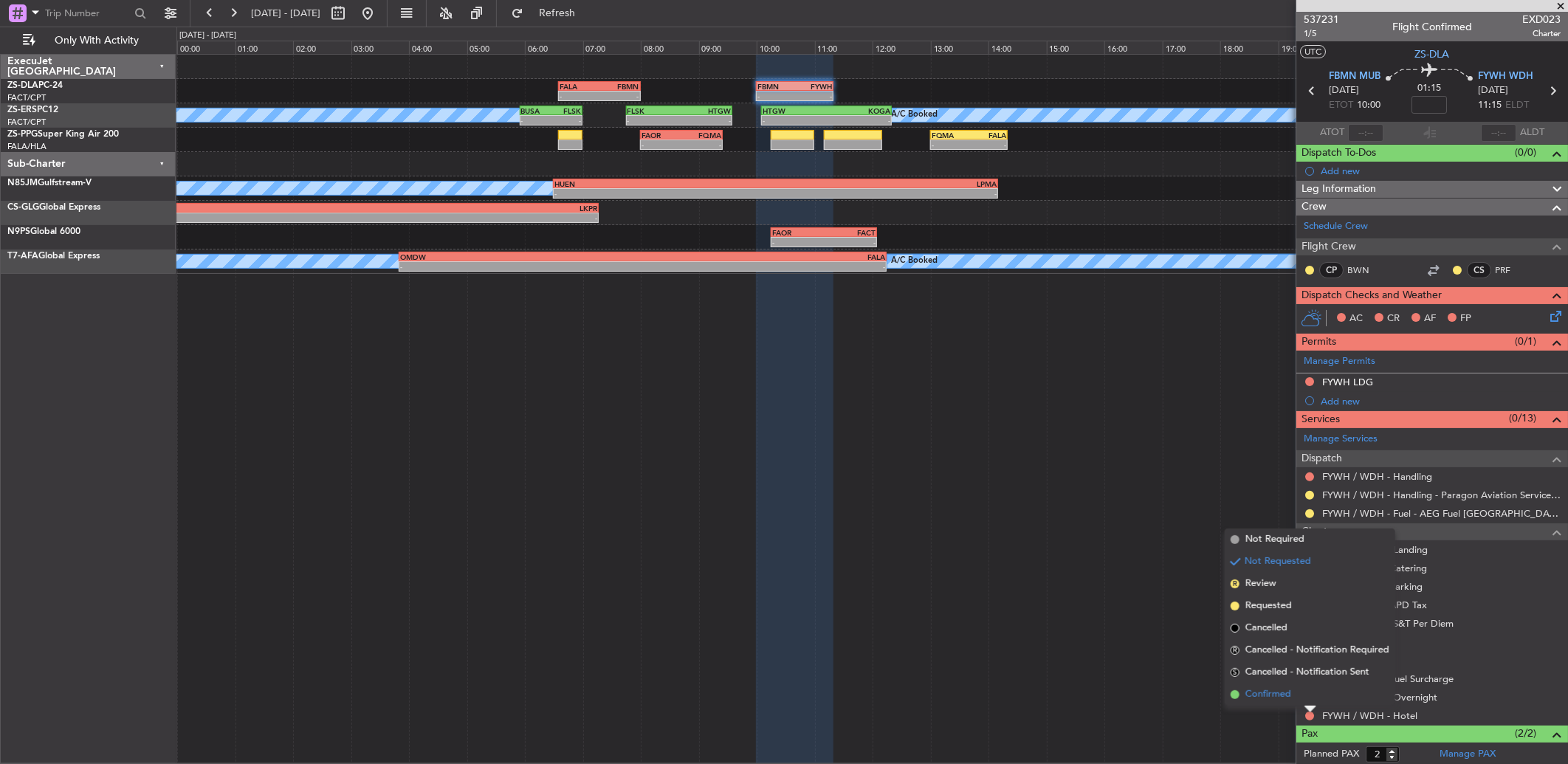
click at [1239, 689] on li "Confirmed" at bounding box center [1310, 694] width 171 height 22
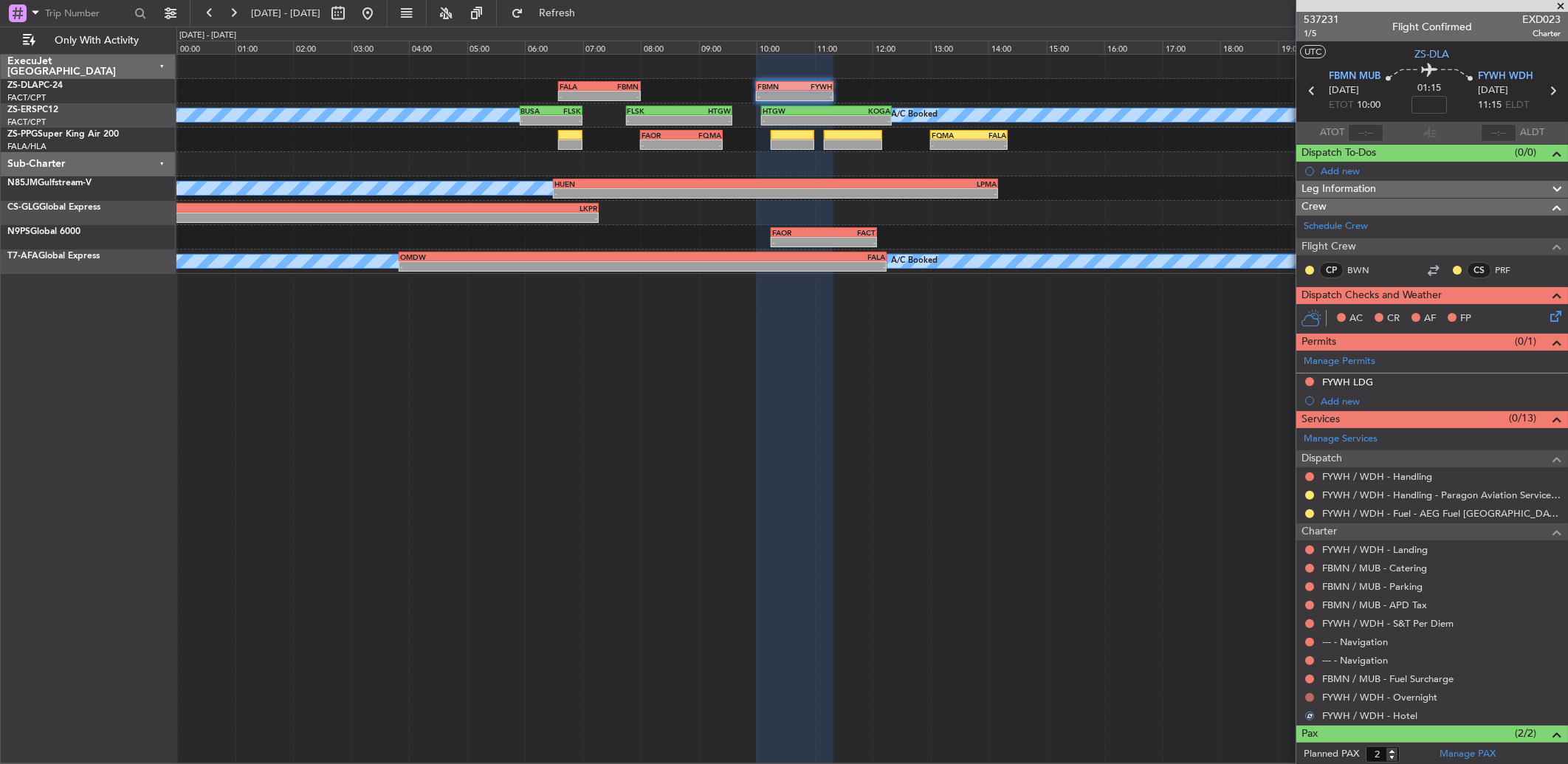
click at [1307, 696] on button at bounding box center [1309, 697] width 9 height 9
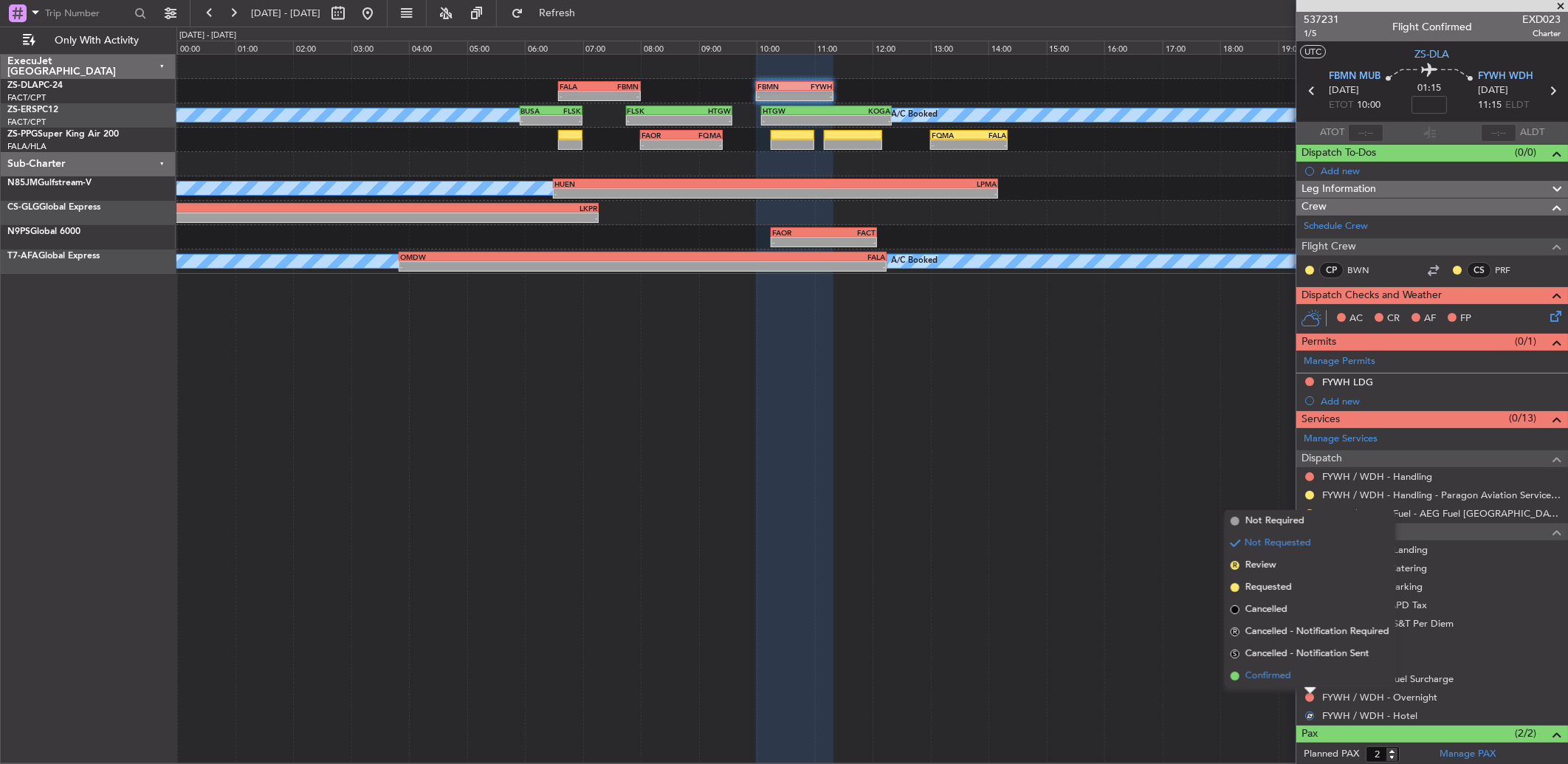
click at [1304, 680] on li "Confirmed" at bounding box center [1310, 676] width 171 height 22
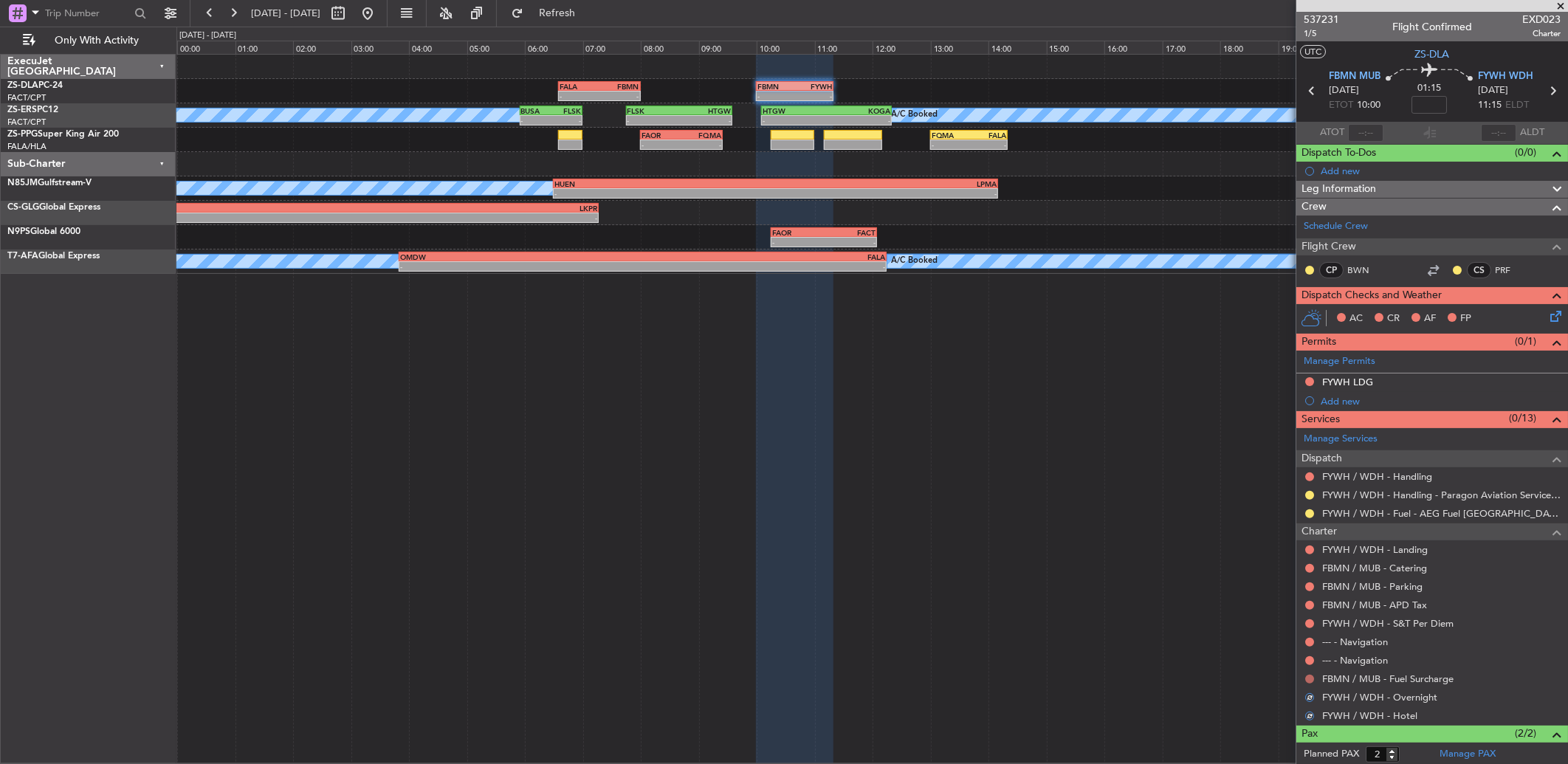
click at [1305, 680] on button at bounding box center [1309, 679] width 9 height 9
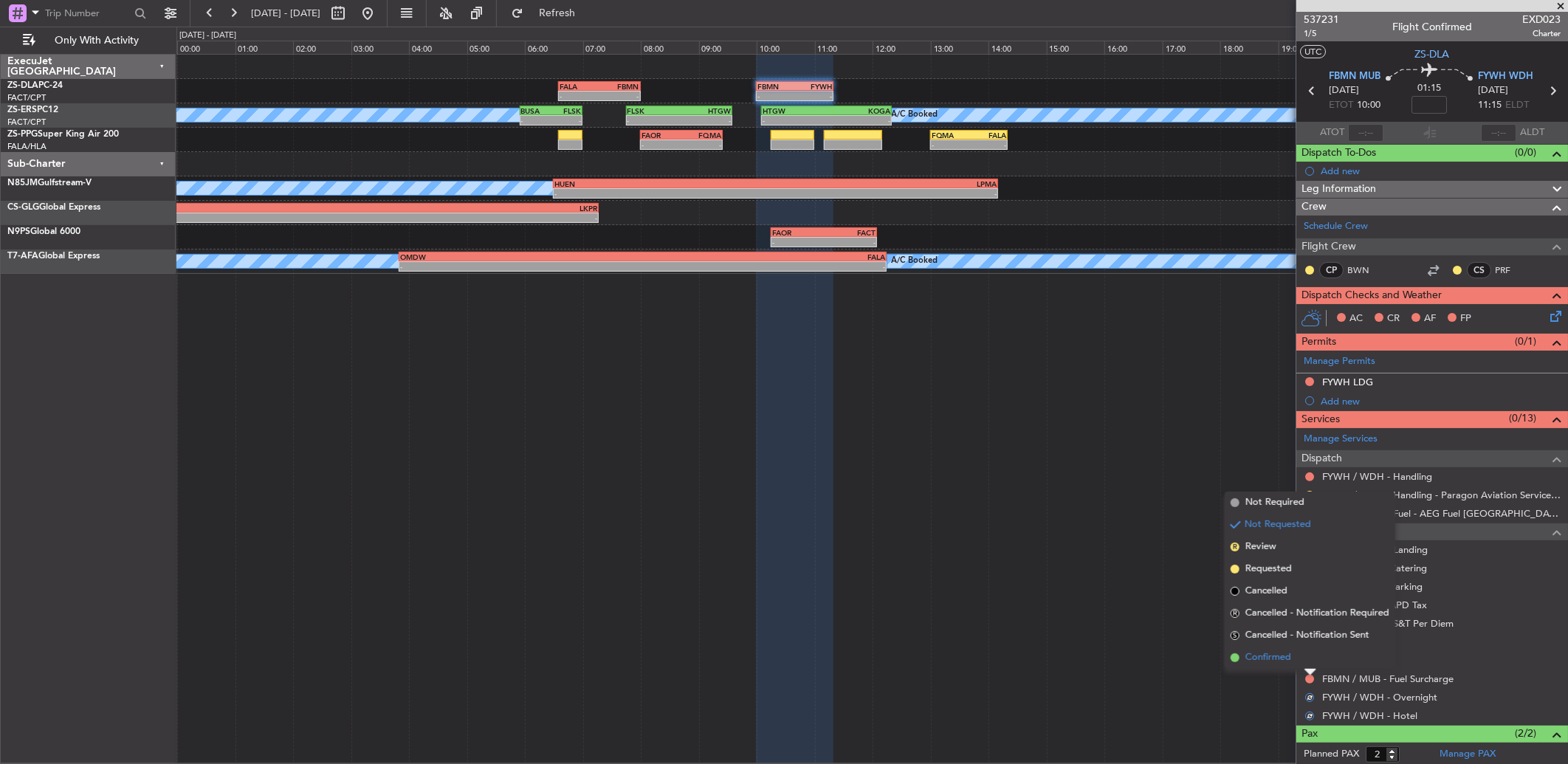
click at [1304, 659] on li "Confirmed" at bounding box center [1310, 657] width 171 height 22
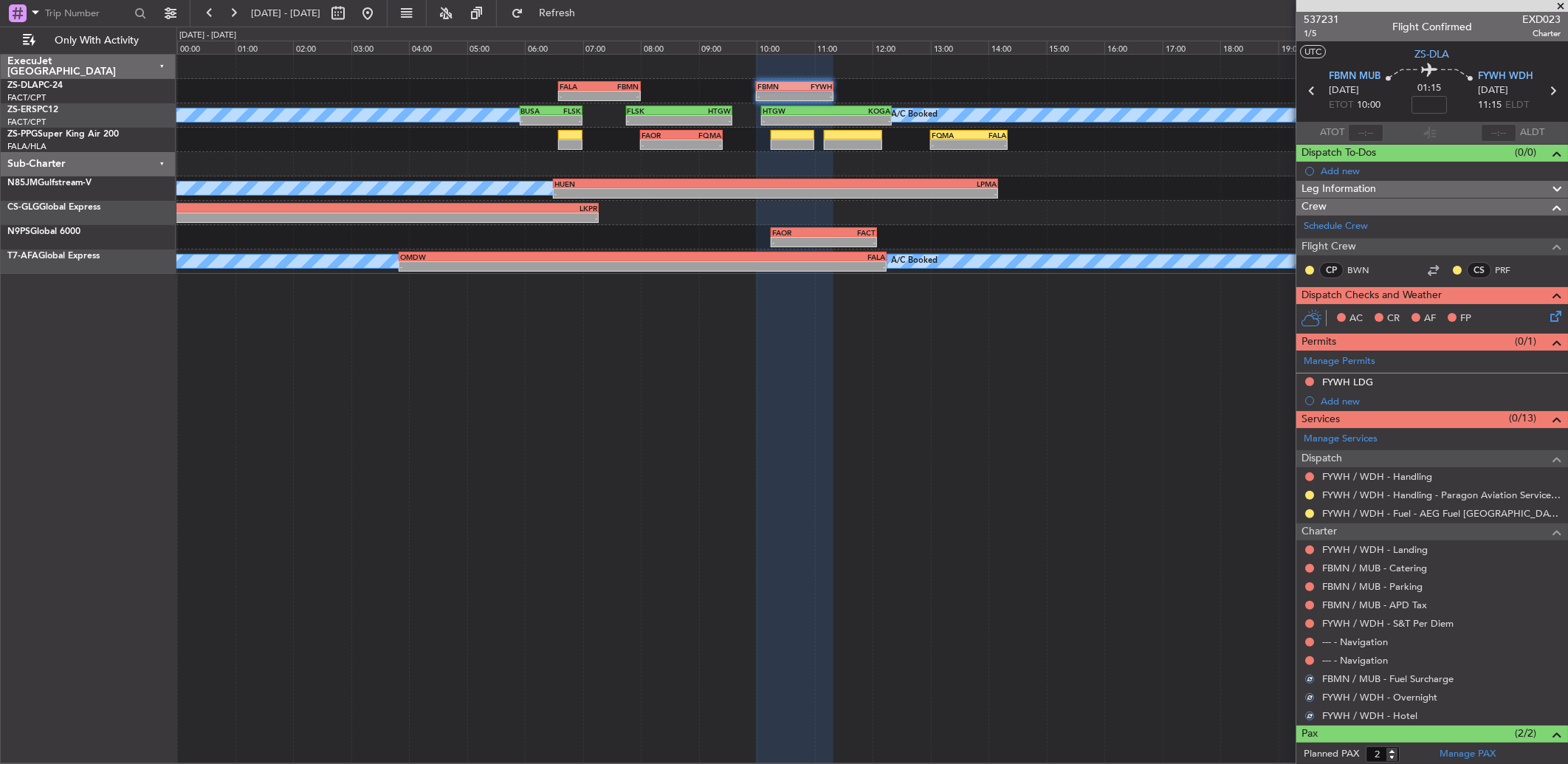
click at [1304, 659] on div at bounding box center [1309, 661] width 11 height 11
click at [1307, 659] on button at bounding box center [1309, 660] width 9 height 9
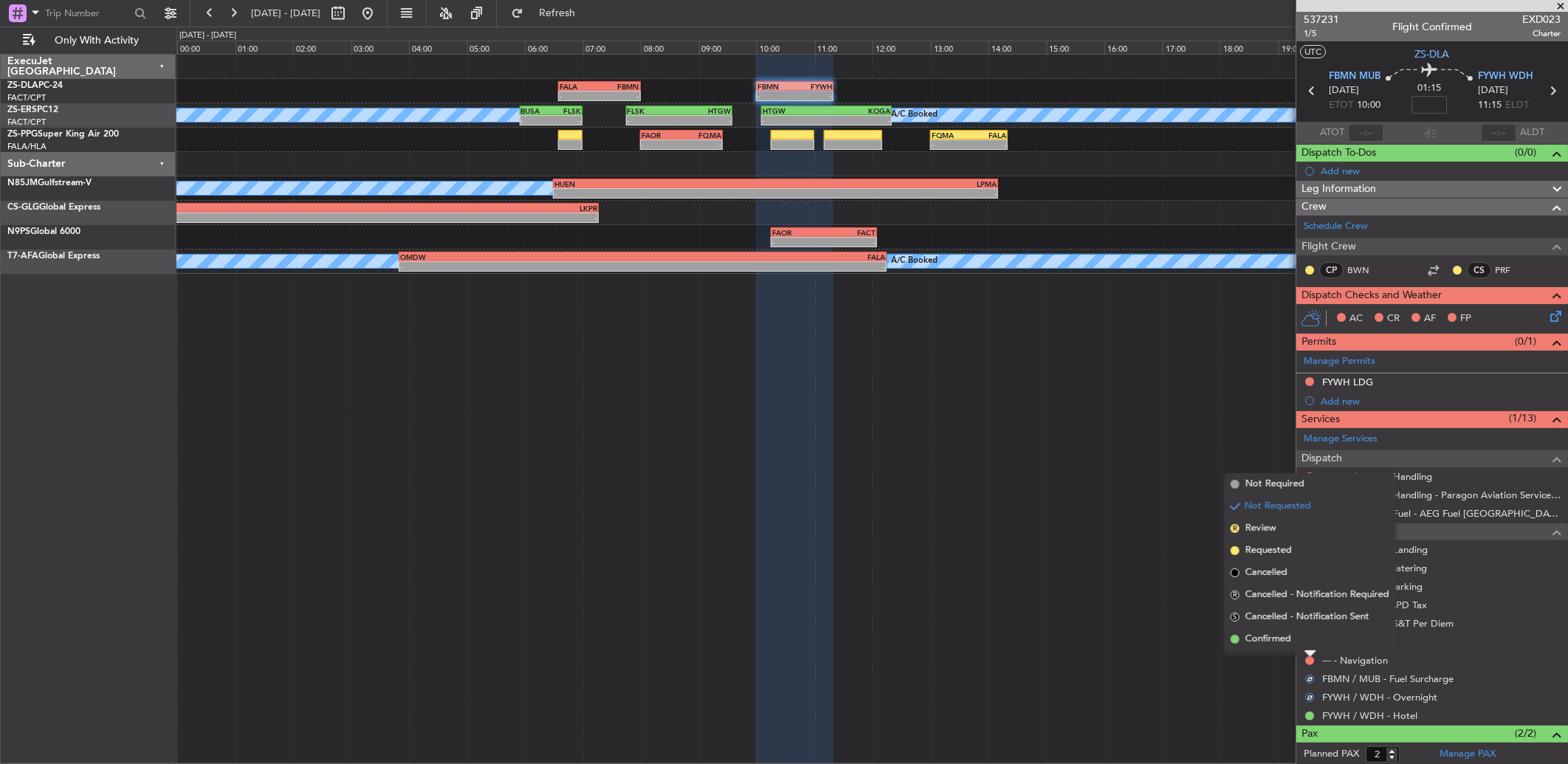
click at [1305, 640] on li "Confirmed" at bounding box center [1310, 639] width 171 height 22
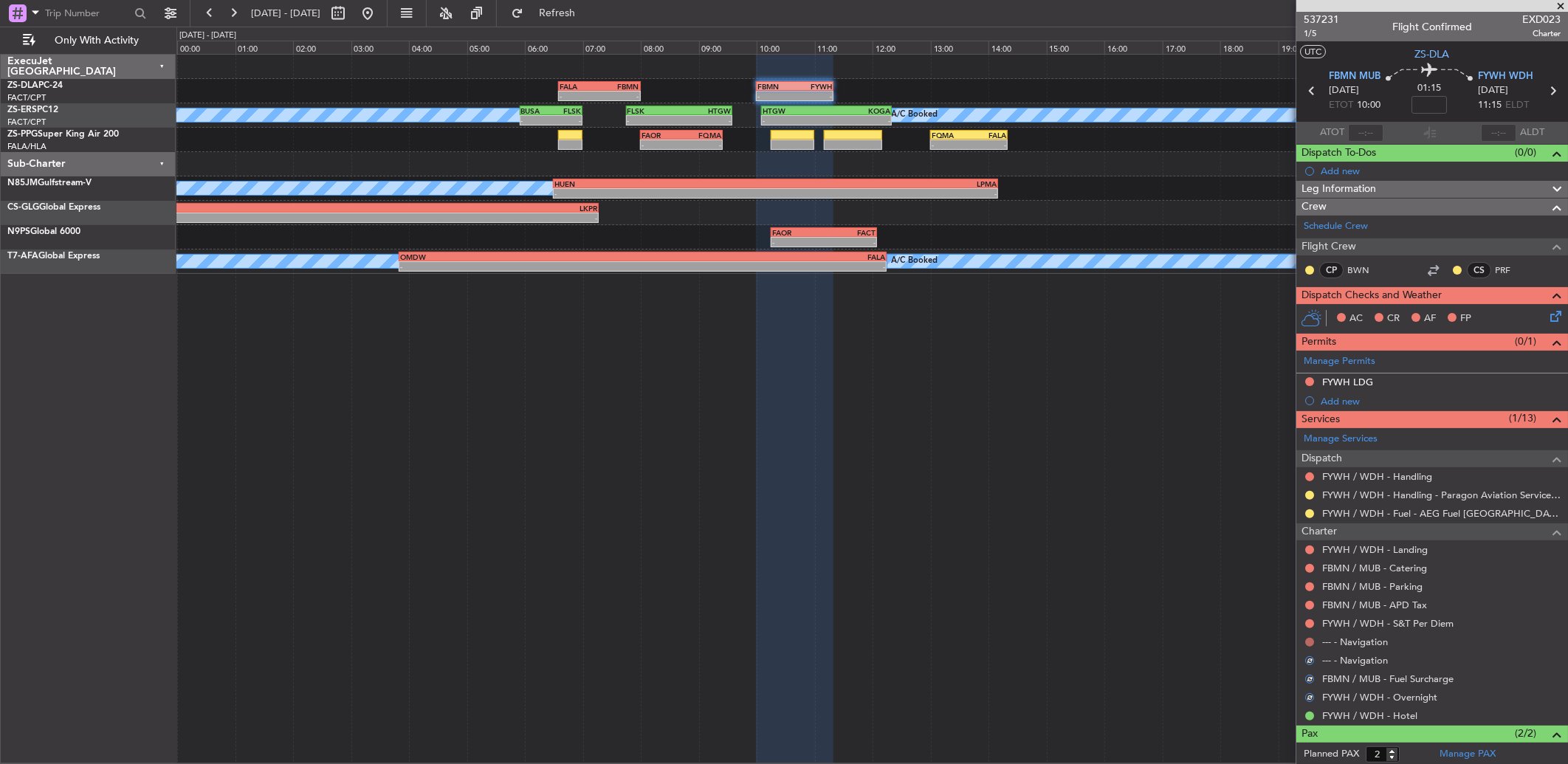
click at [1309, 641] on button at bounding box center [1309, 642] width 9 height 9
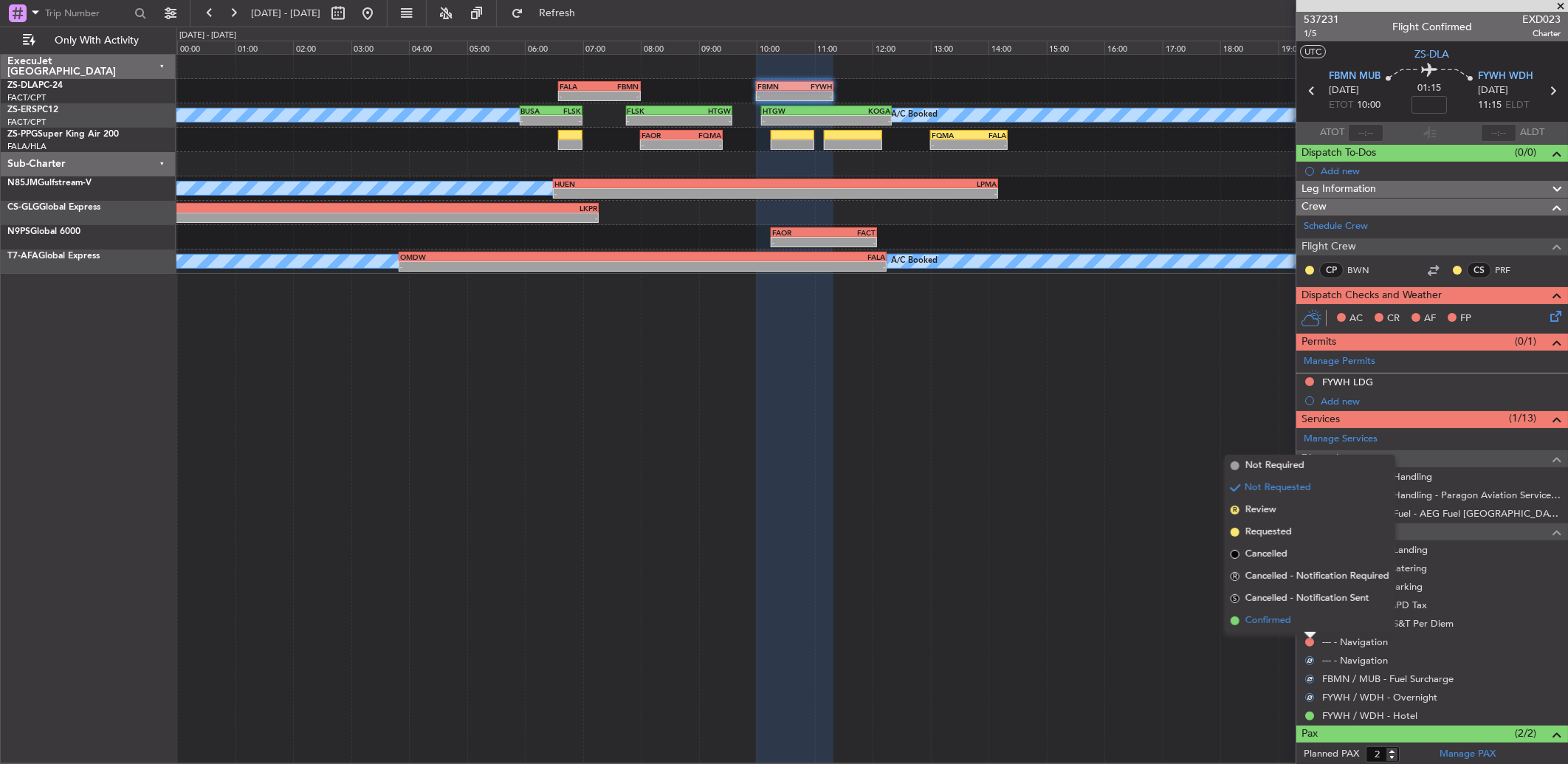
click at [1310, 623] on li "Confirmed" at bounding box center [1310, 620] width 171 height 22
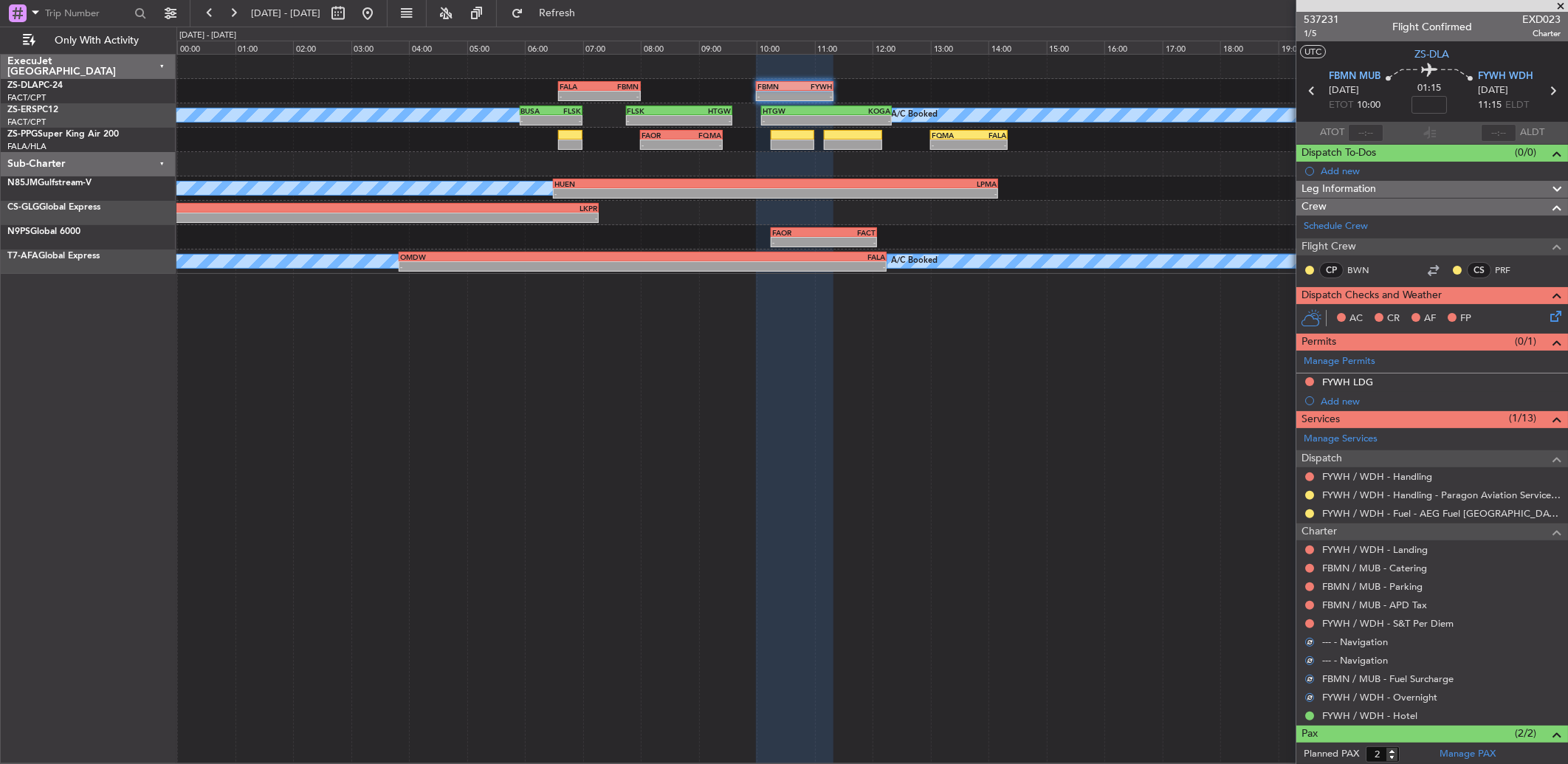
click at [1310, 623] on button at bounding box center [1309, 623] width 9 height 9
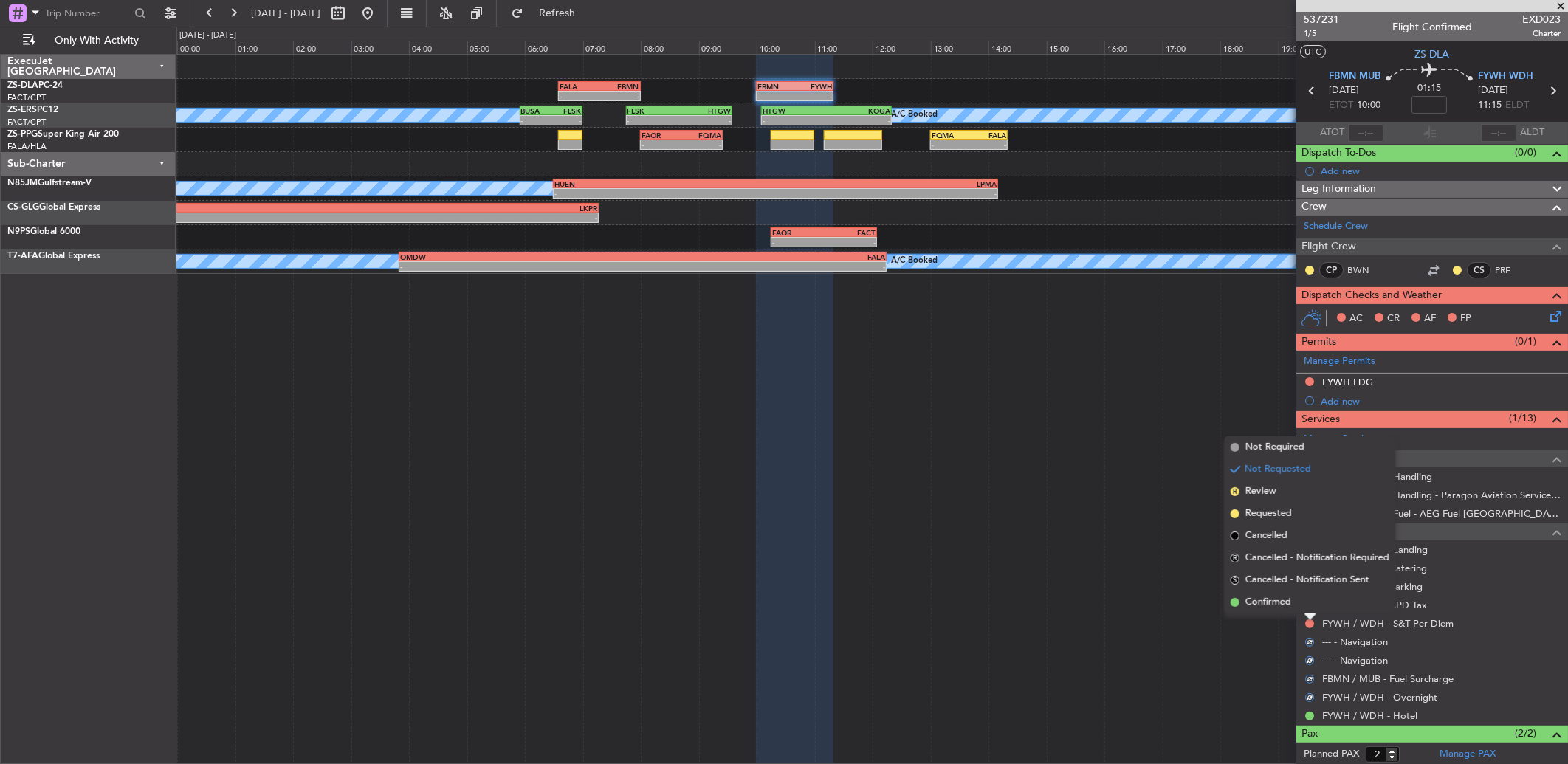
drag, startPoint x: 1310, startPoint y: 621, endPoint x: 1304, endPoint y: 607, distance: 15.2
click at [1304, 604] on li "Confirmed" at bounding box center [1310, 602] width 171 height 22
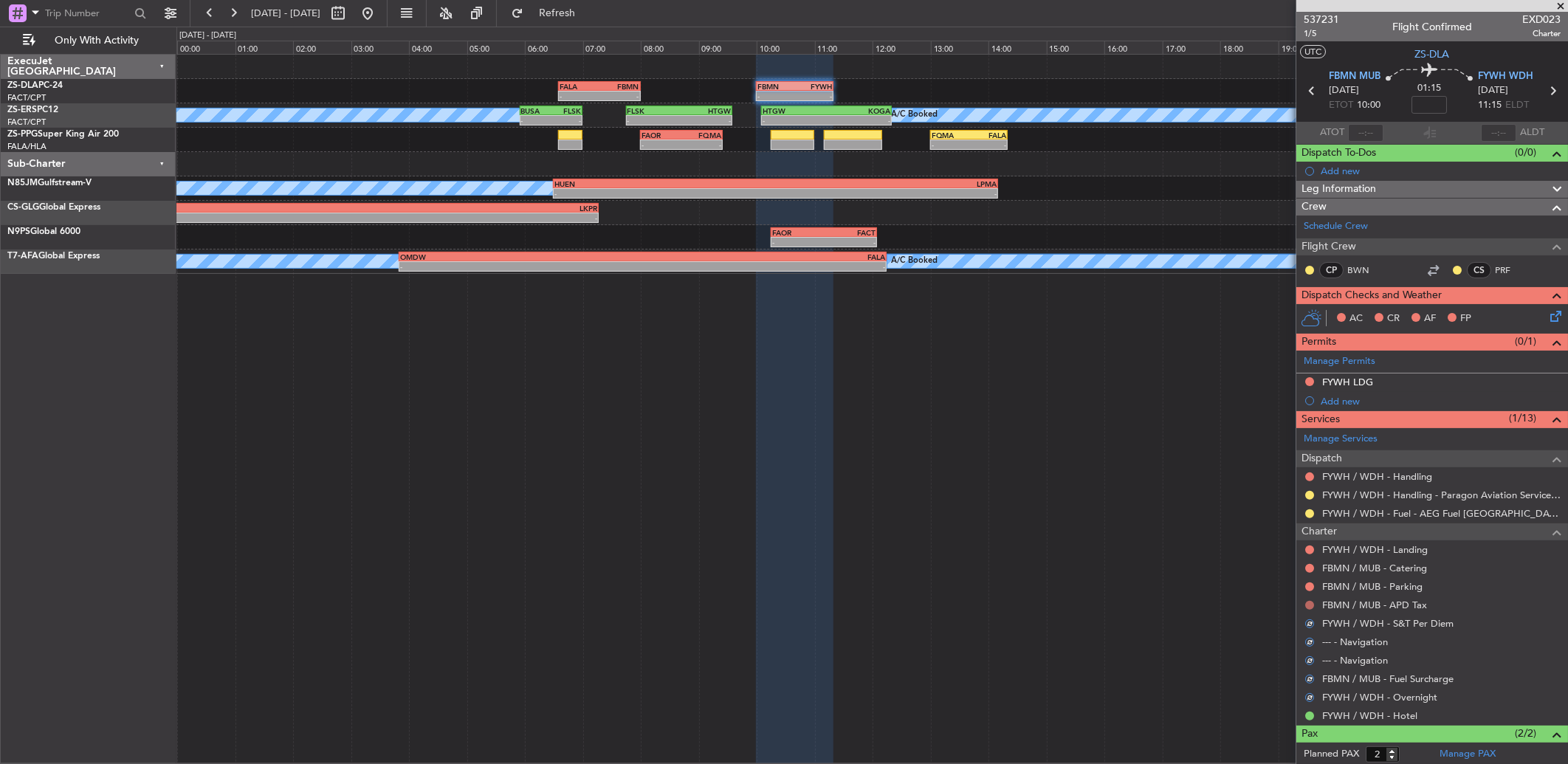
click at [1308, 603] on button at bounding box center [1309, 605] width 9 height 9
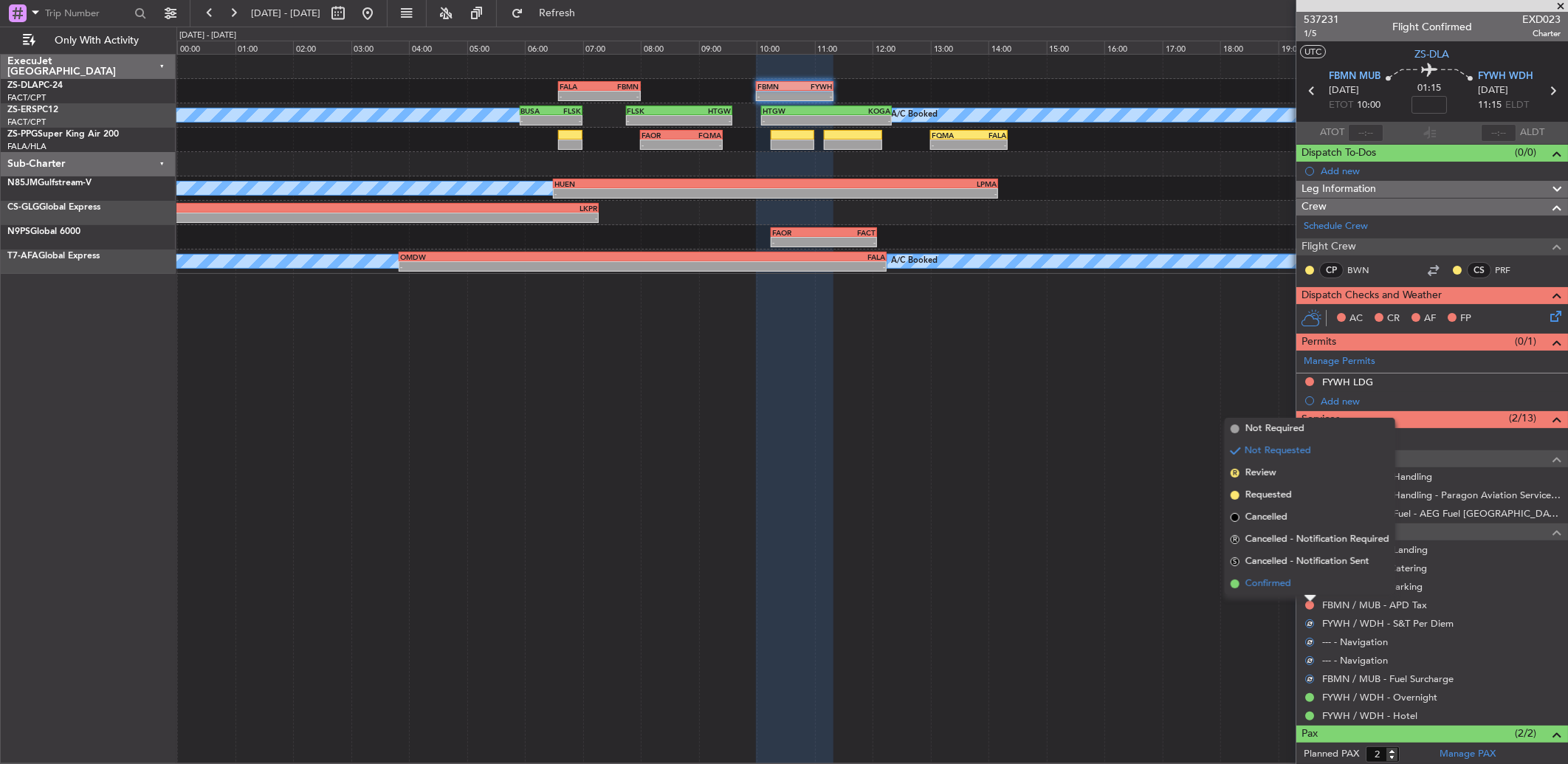
click at [1303, 591] on li "Confirmed" at bounding box center [1310, 583] width 171 height 22
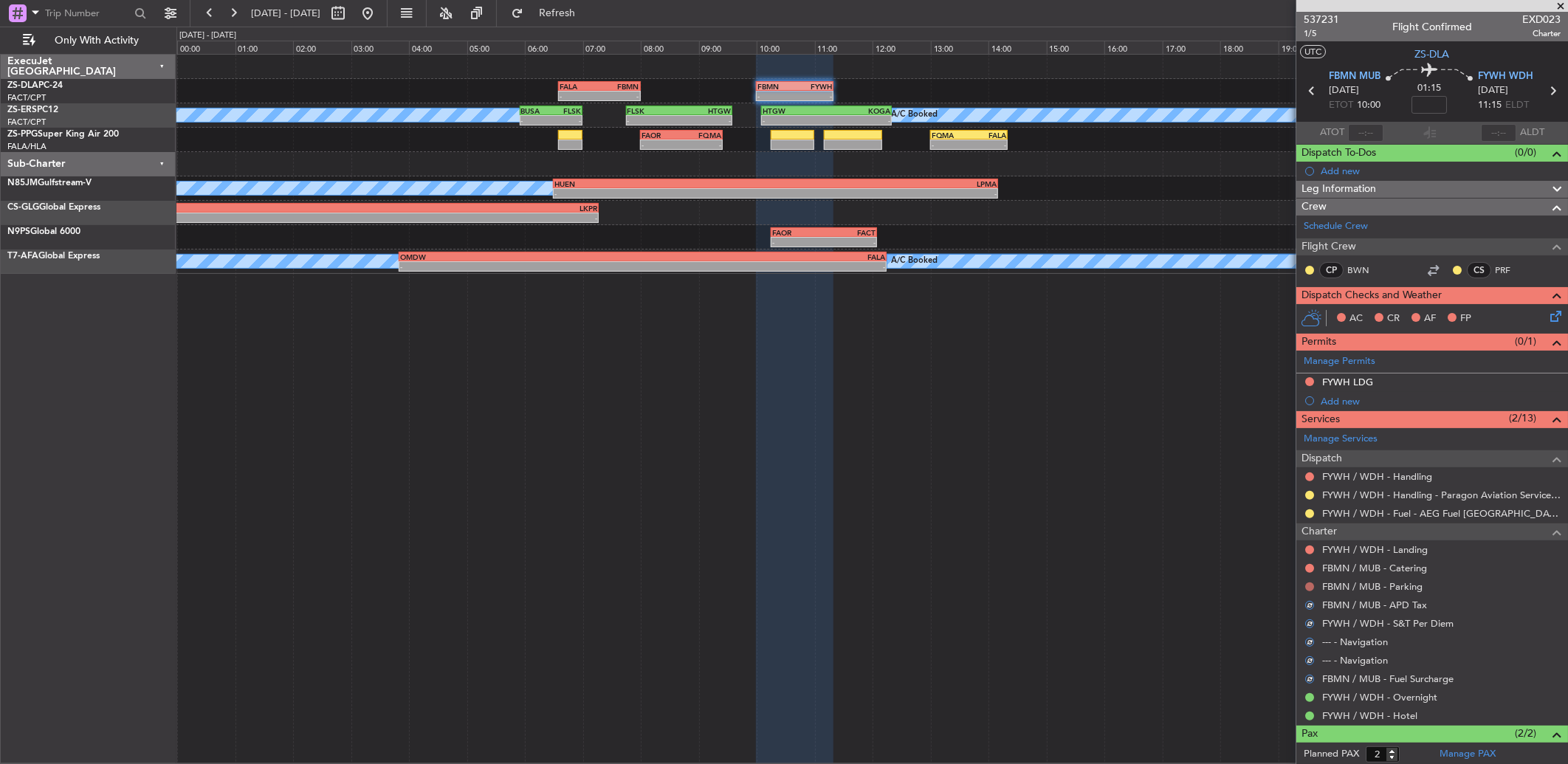
click at [1307, 586] on button at bounding box center [1309, 586] width 9 height 9
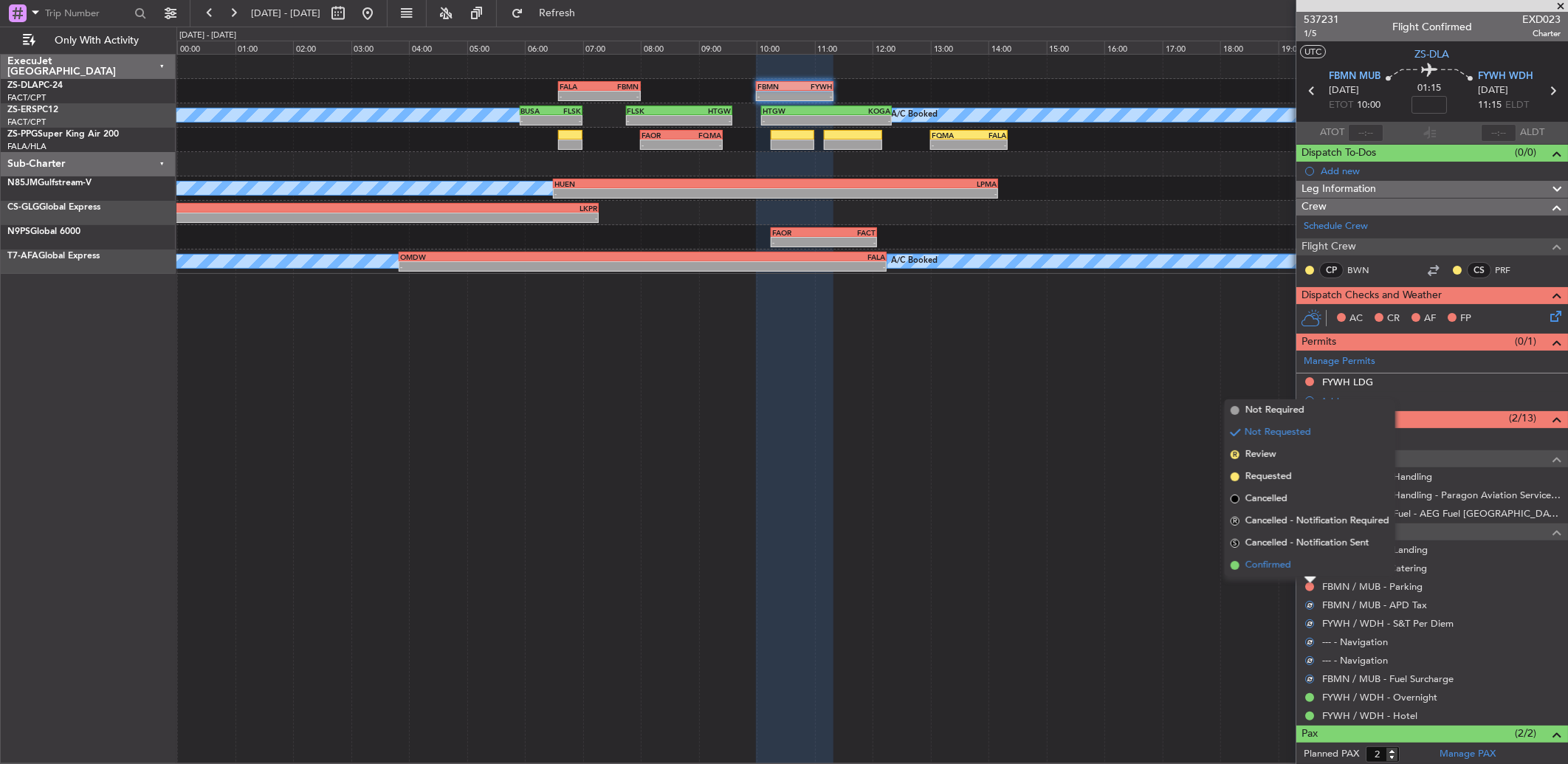
click at [1303, 572] on li "Confirmed" at bounding box center [1310, 565] width 171 height 22
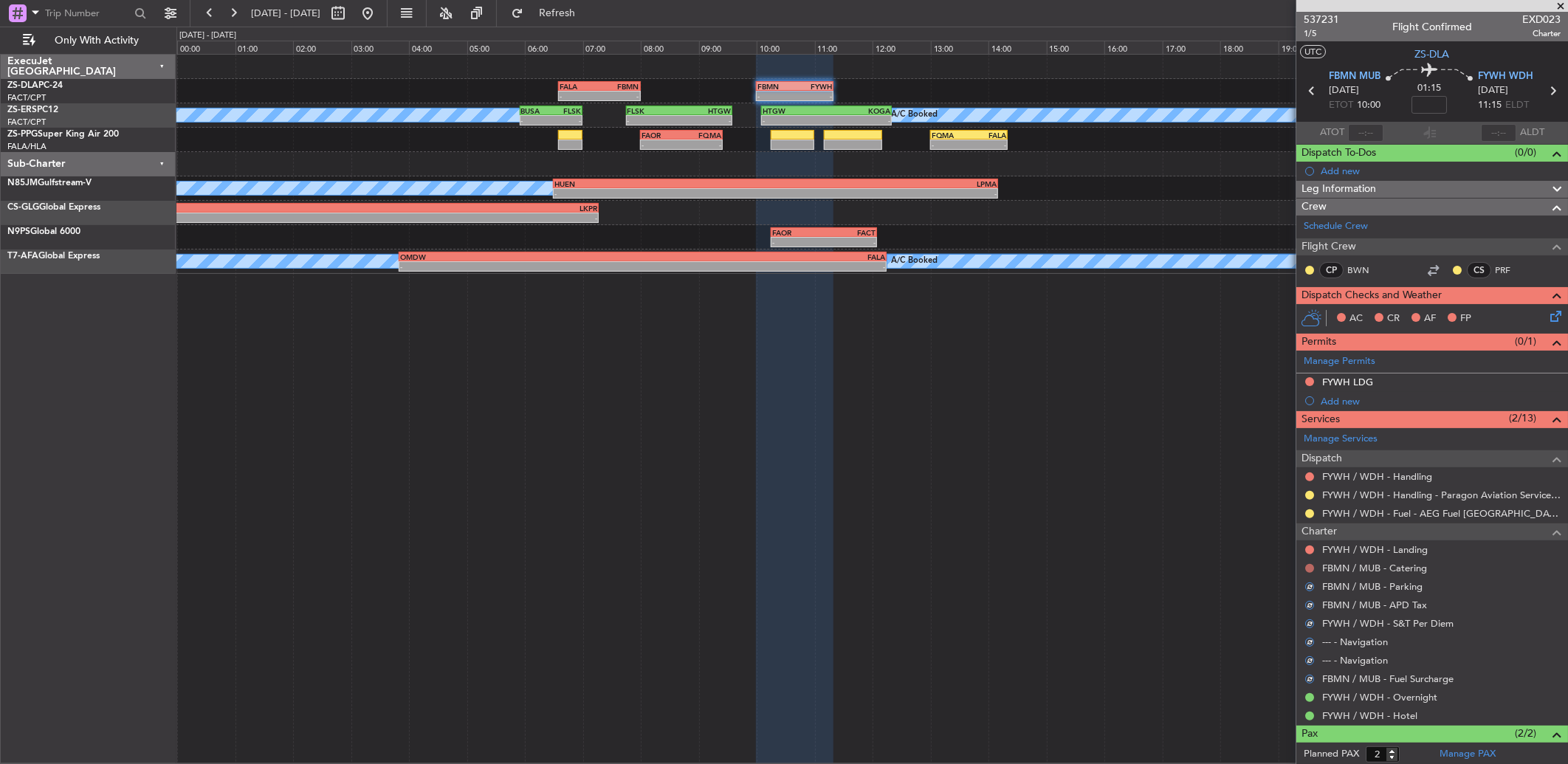
click at [1311, 566] on button at bounding box center [1309, 568] width 9 height 9
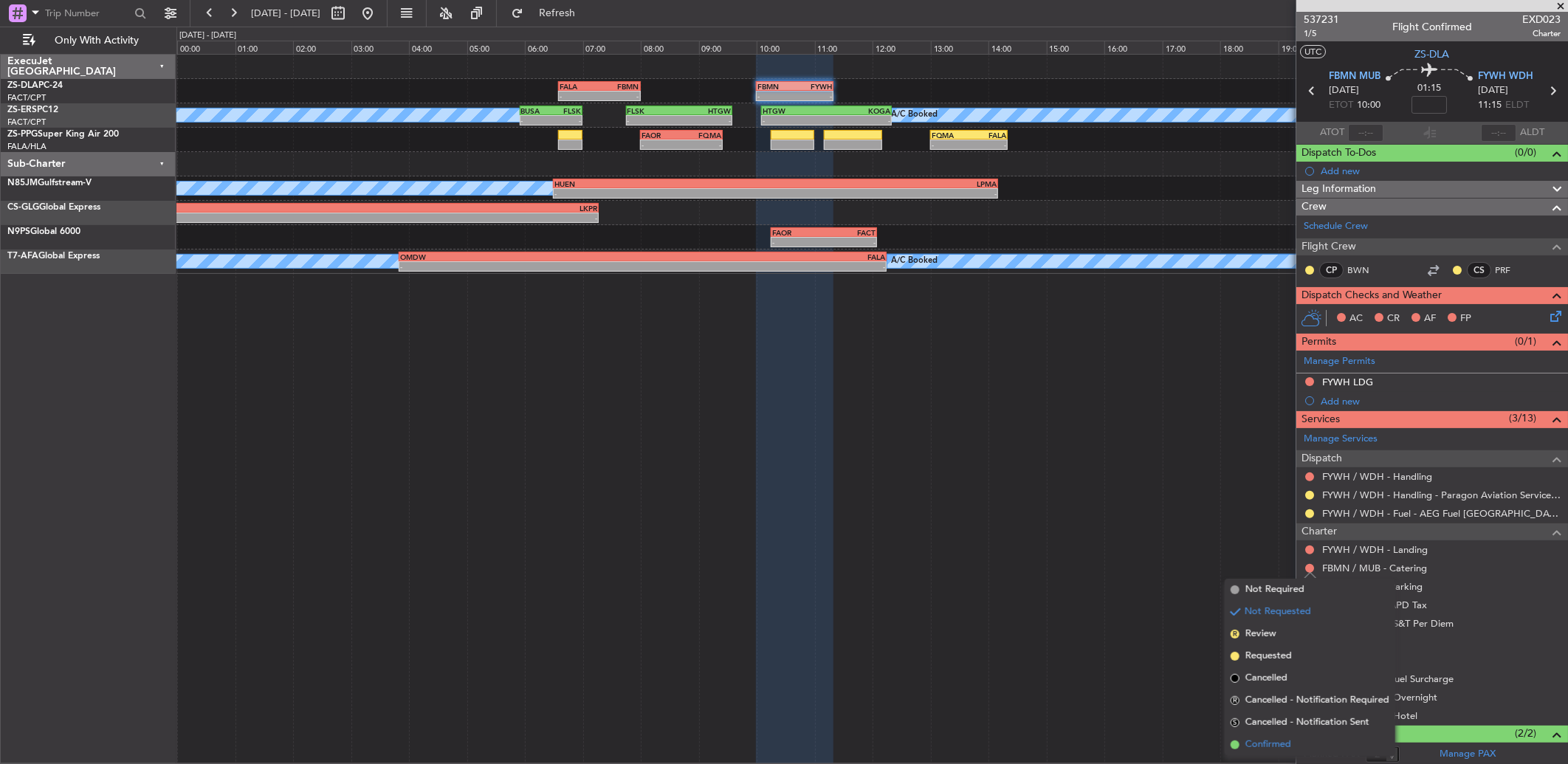
click at [1307, 736] on li "Confirmed" at bounding box center [1310, 744] width 171 height 22
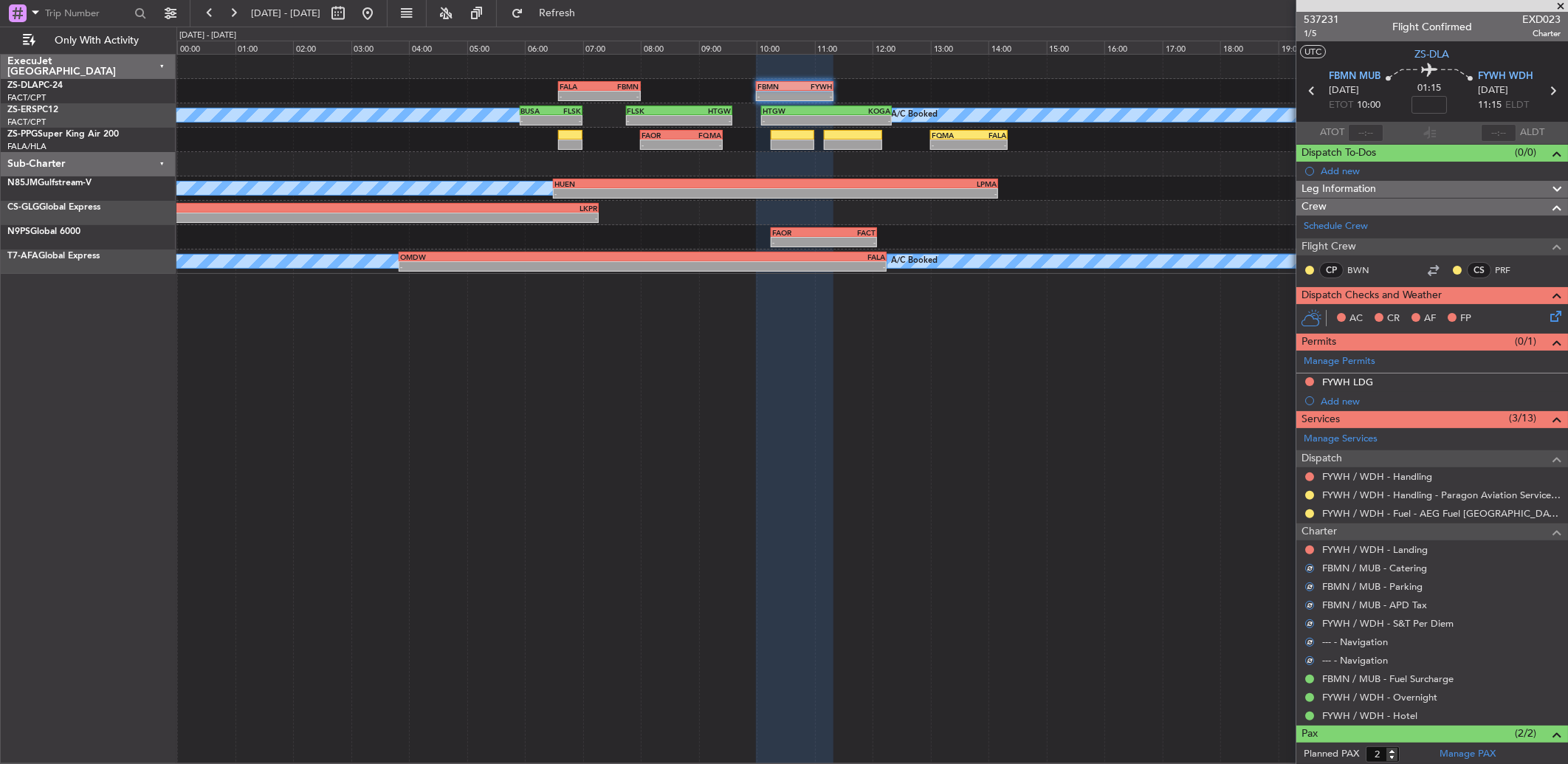
click at [1305, 554] on div at bounding box center [1309, 550] width 11 height 11
click at [1308, 551] on button at bounding box center [1309, 550] width 9 height 9
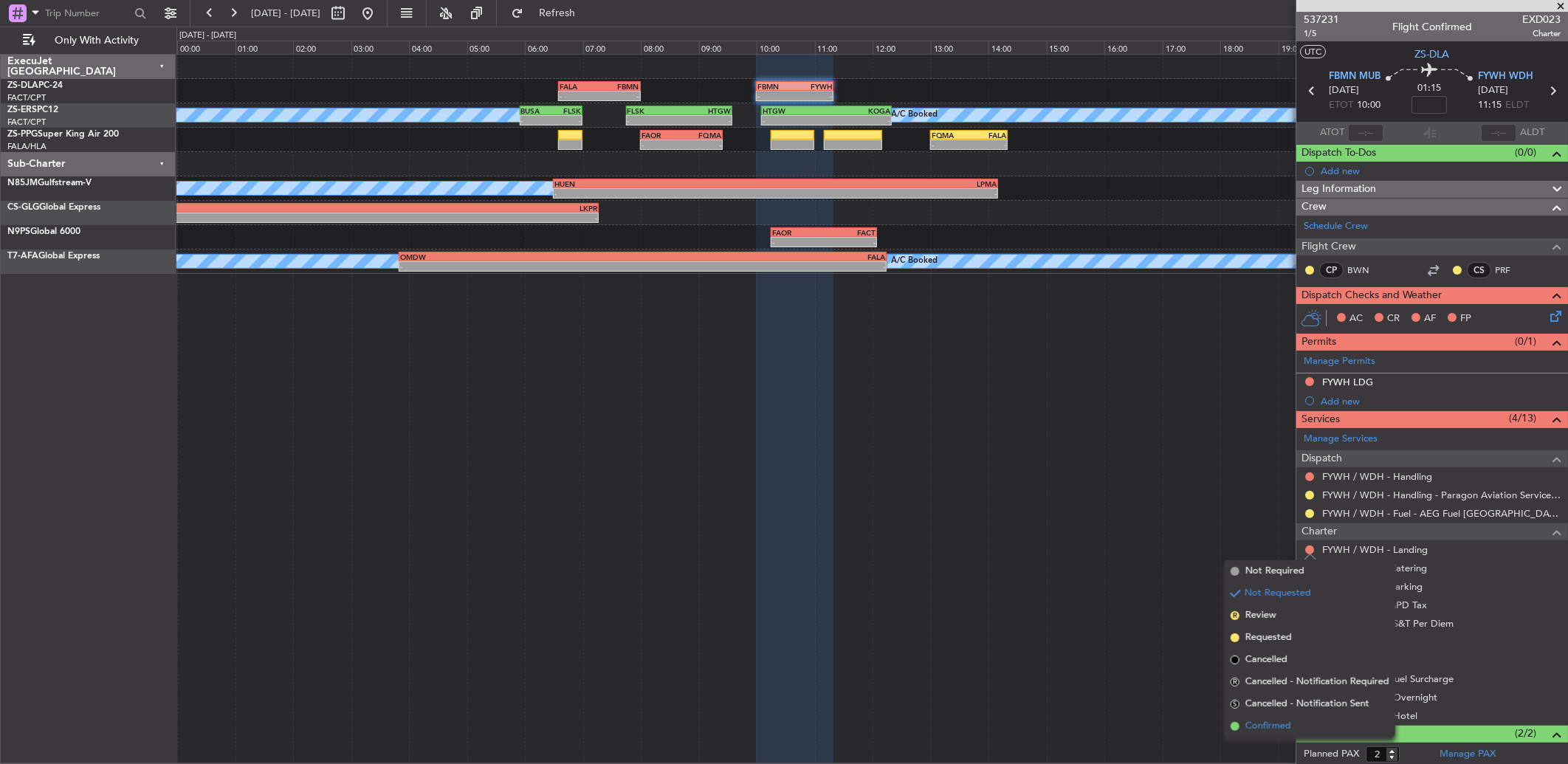
click at [1320, 724] on li "Confirmed" at bounding box center [1310, 726] width 171 height 22
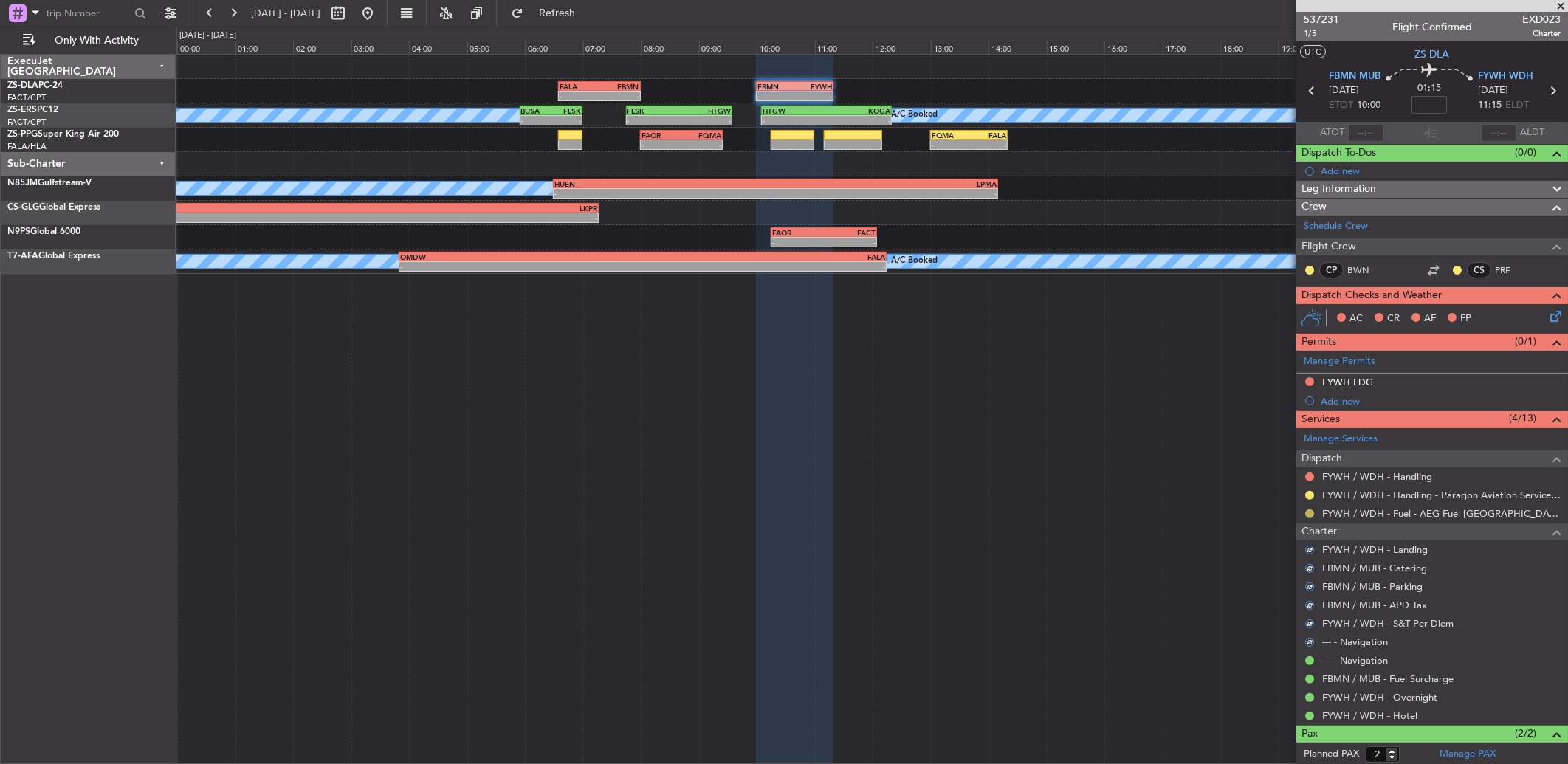
click at [1313, 512] on button at bounding box center [1309, 513] width 9 height 9
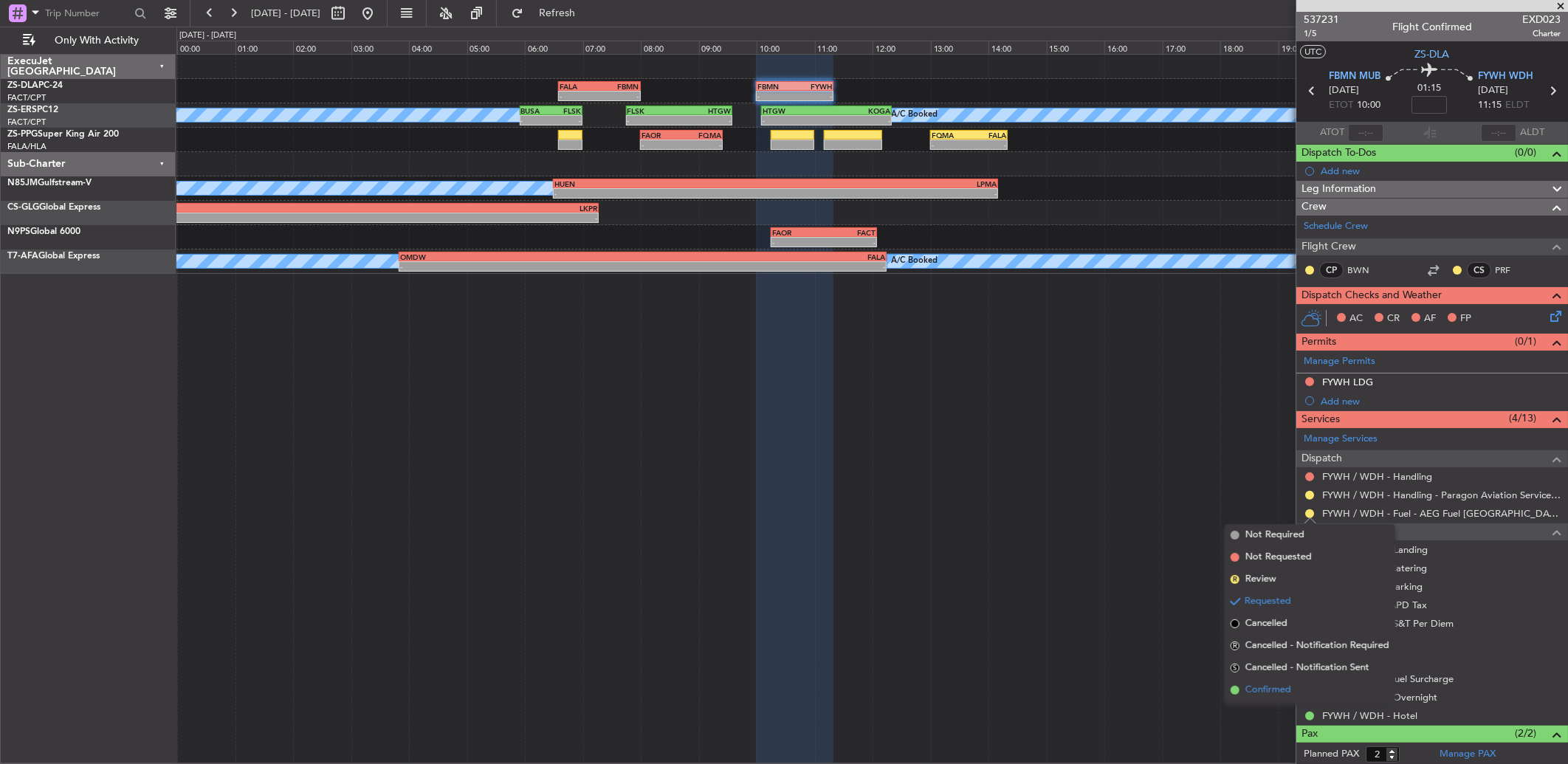
click at [1277, 684] on span "Confirmed" at bounding box center [1268, 690] width 46 height 15
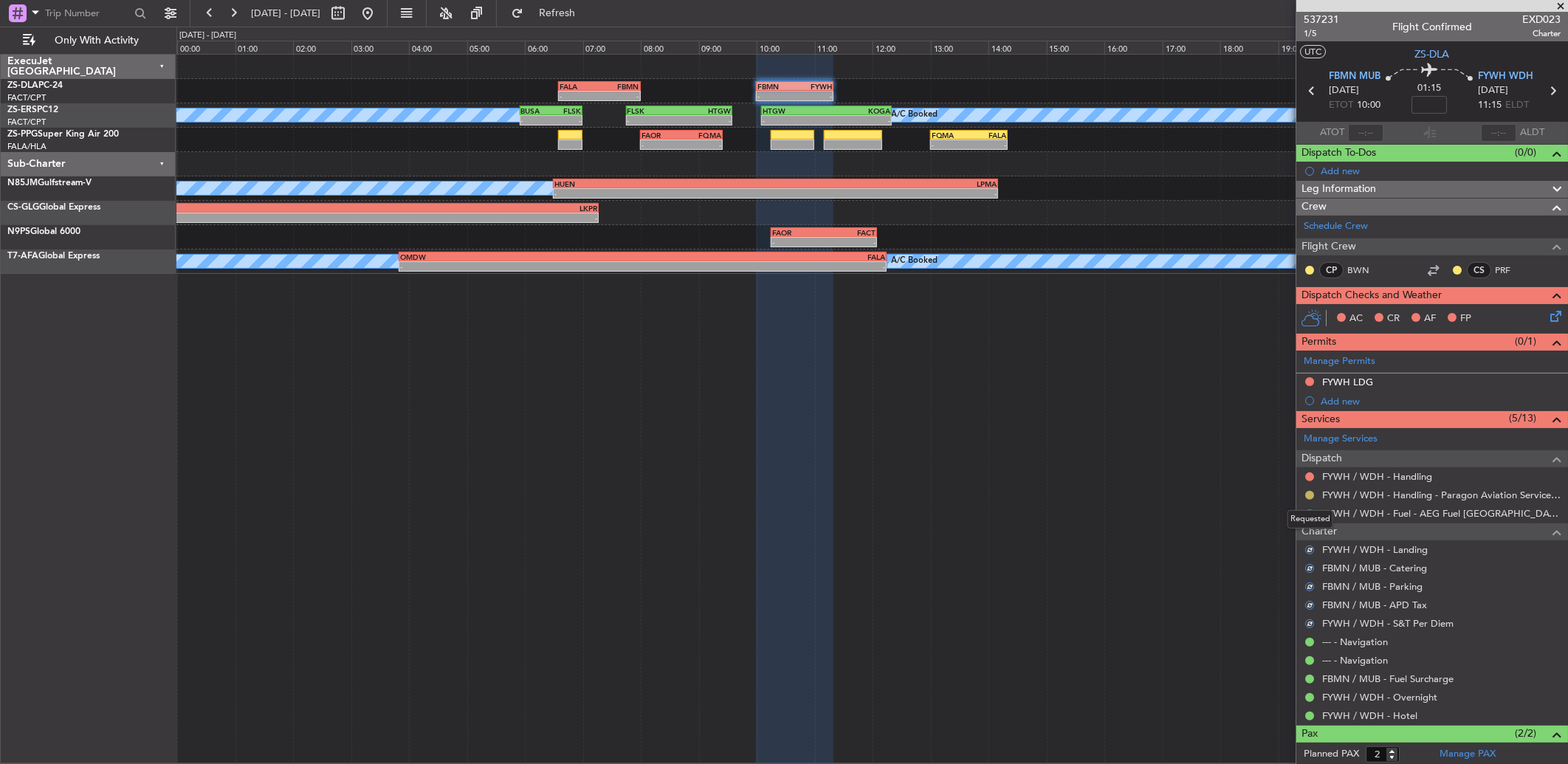
click at [1307, 491] on button at bounding box center [1309, 495] width 9 height 9
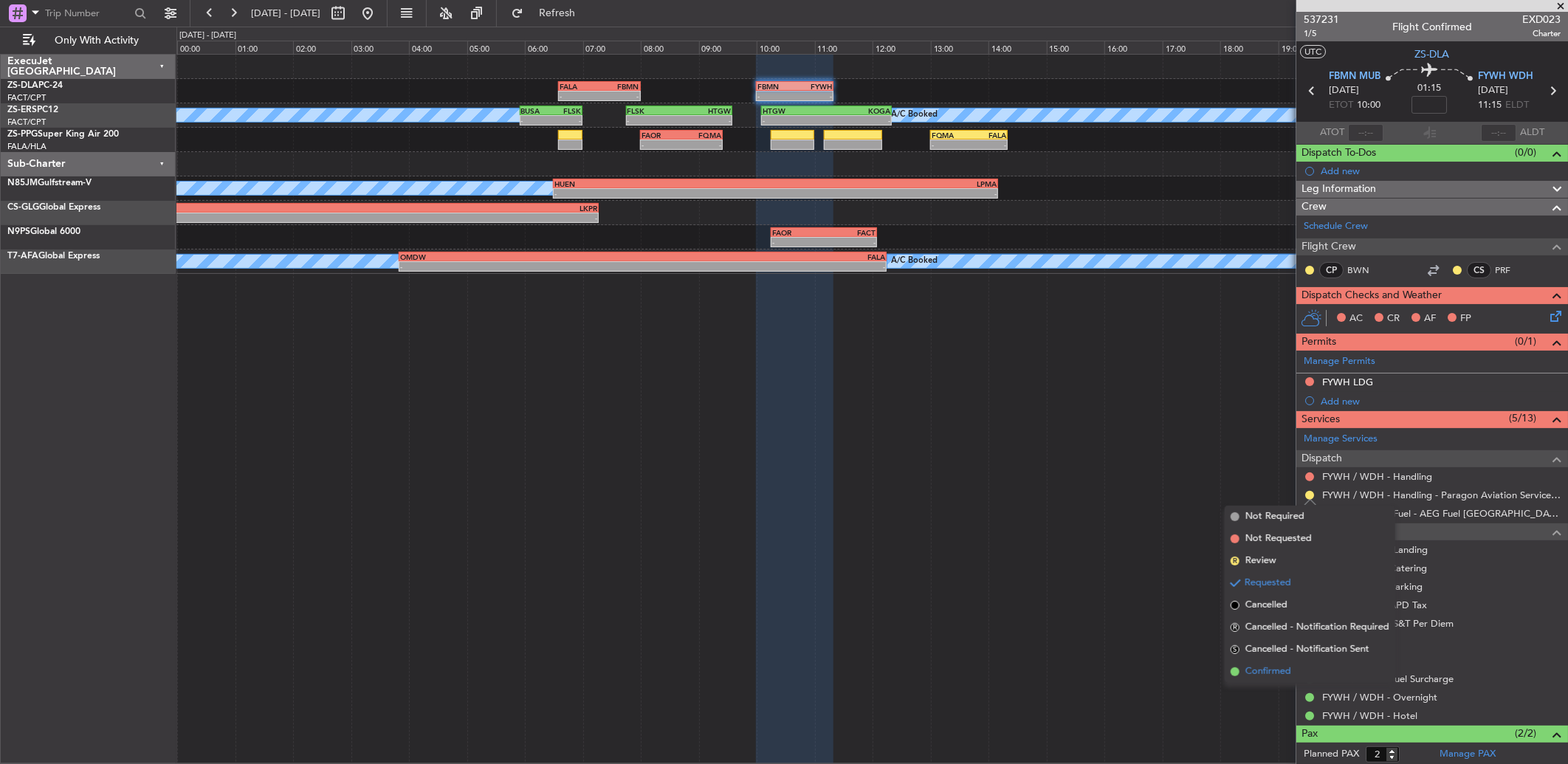
click at [1296, 676] on li "Confirmed" at bounding box center [1310, 671] width 171 height 22
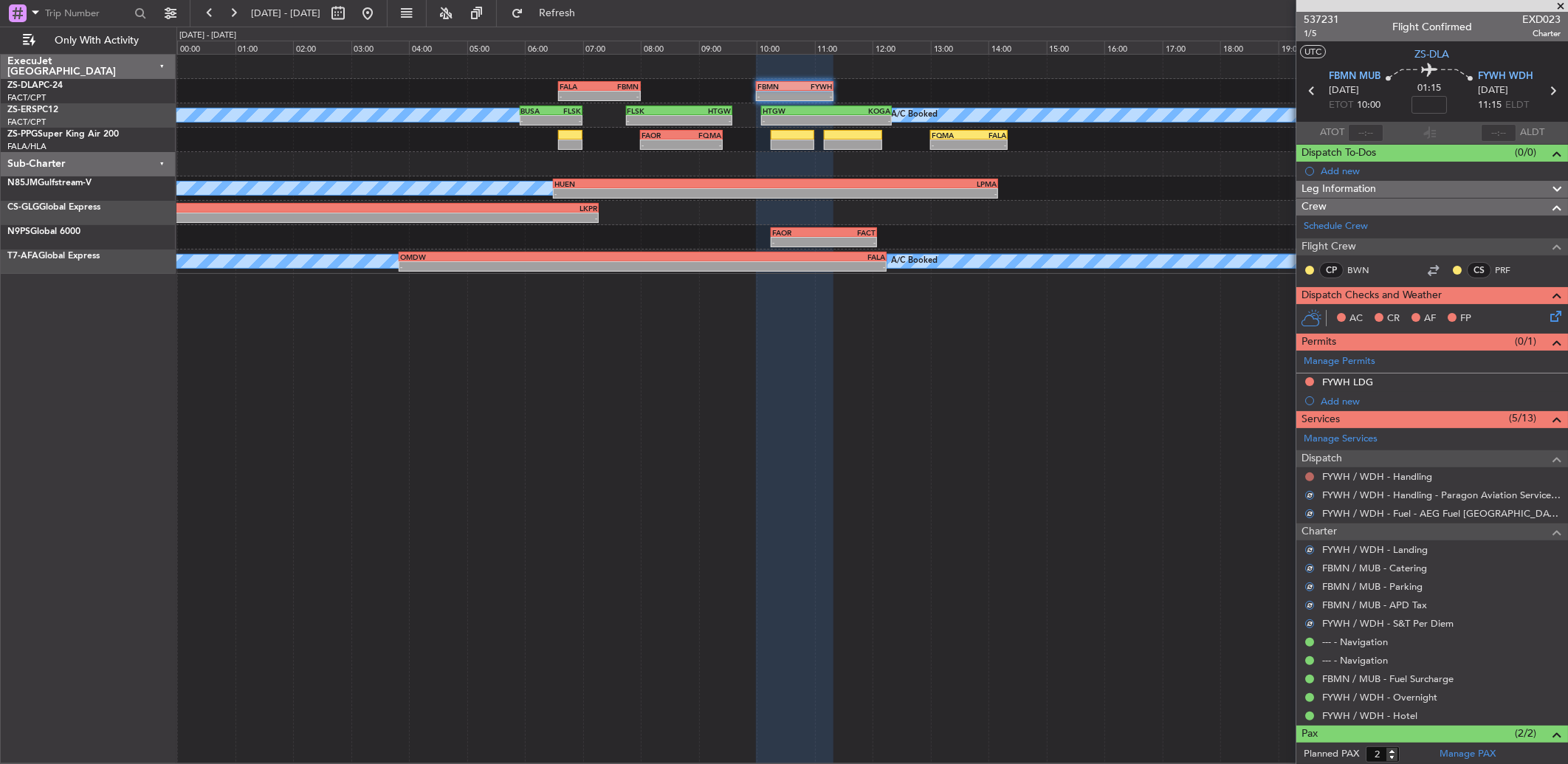
click at [1305, 476] on button at bounding box center [1309, 476] width 9 height 9
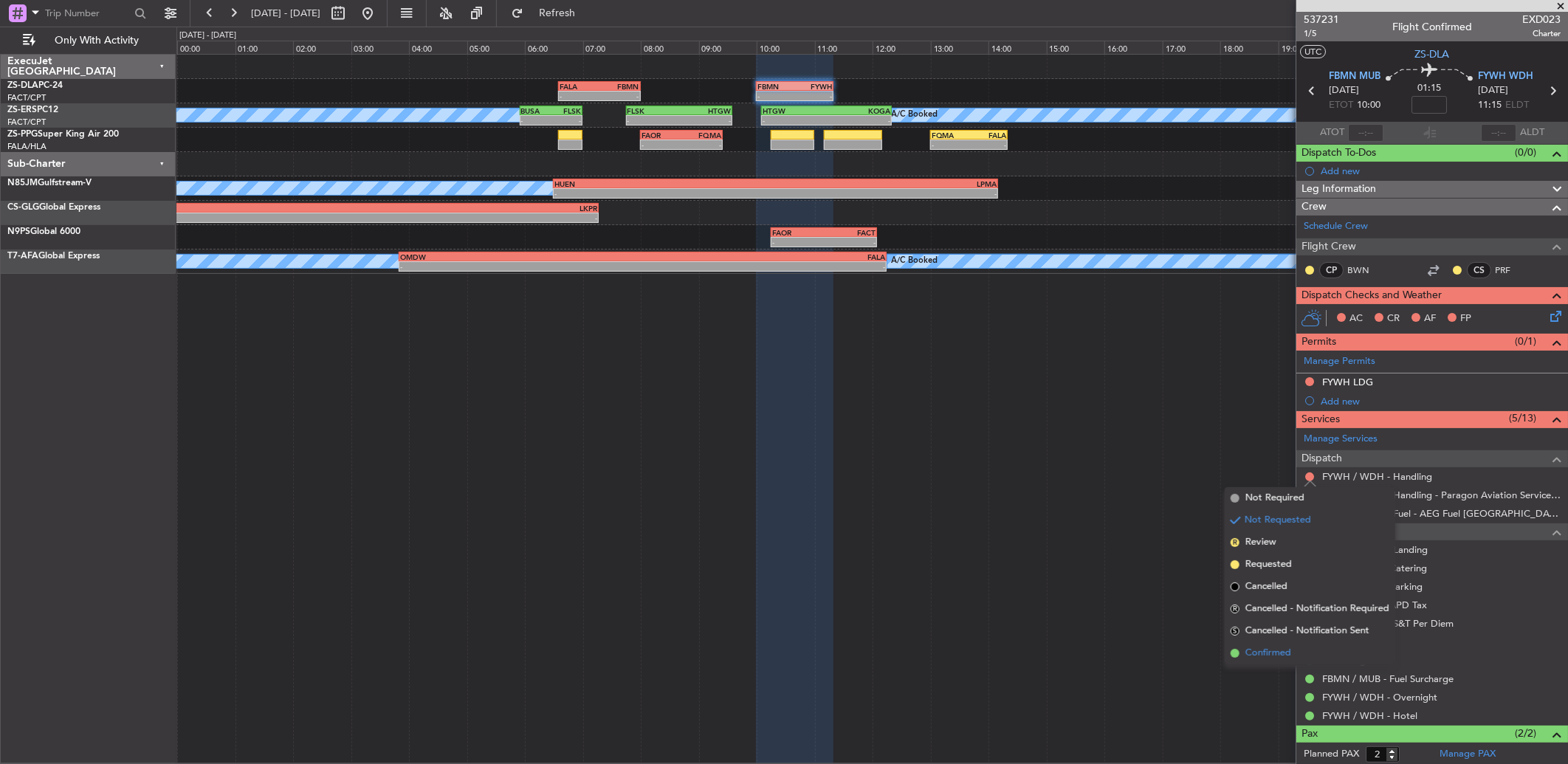
click at [1298, 652] on li "Confirmed" at bounding box center [1310, 653] width 171 height 22
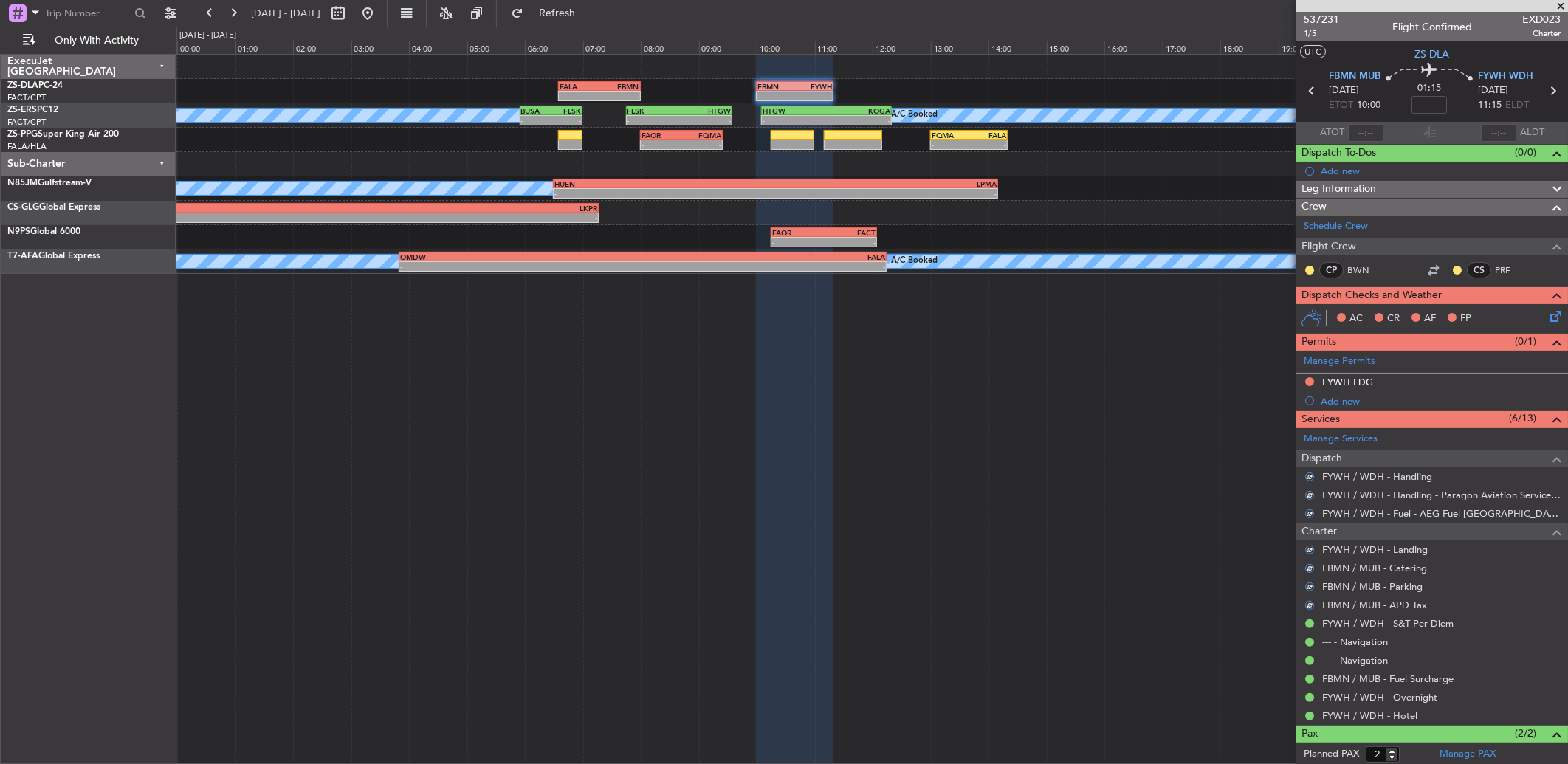
click at [1304, 267] on div at bounding box center [1309, 270] width 11 height 11
click at [1310, 267] on button at bounding box center [1309, 269] width 9 height 9
click at [1298, 313] on span "Acknowledged" at bounding box center [1313, 313] width 65 height 15
click at [1453, 269] on button at bounding box center [1457, 269] width 9 height 9
click at [1438, 310] on span "Acknowledged" at bounding box center [1449, 313] width 65 height 15
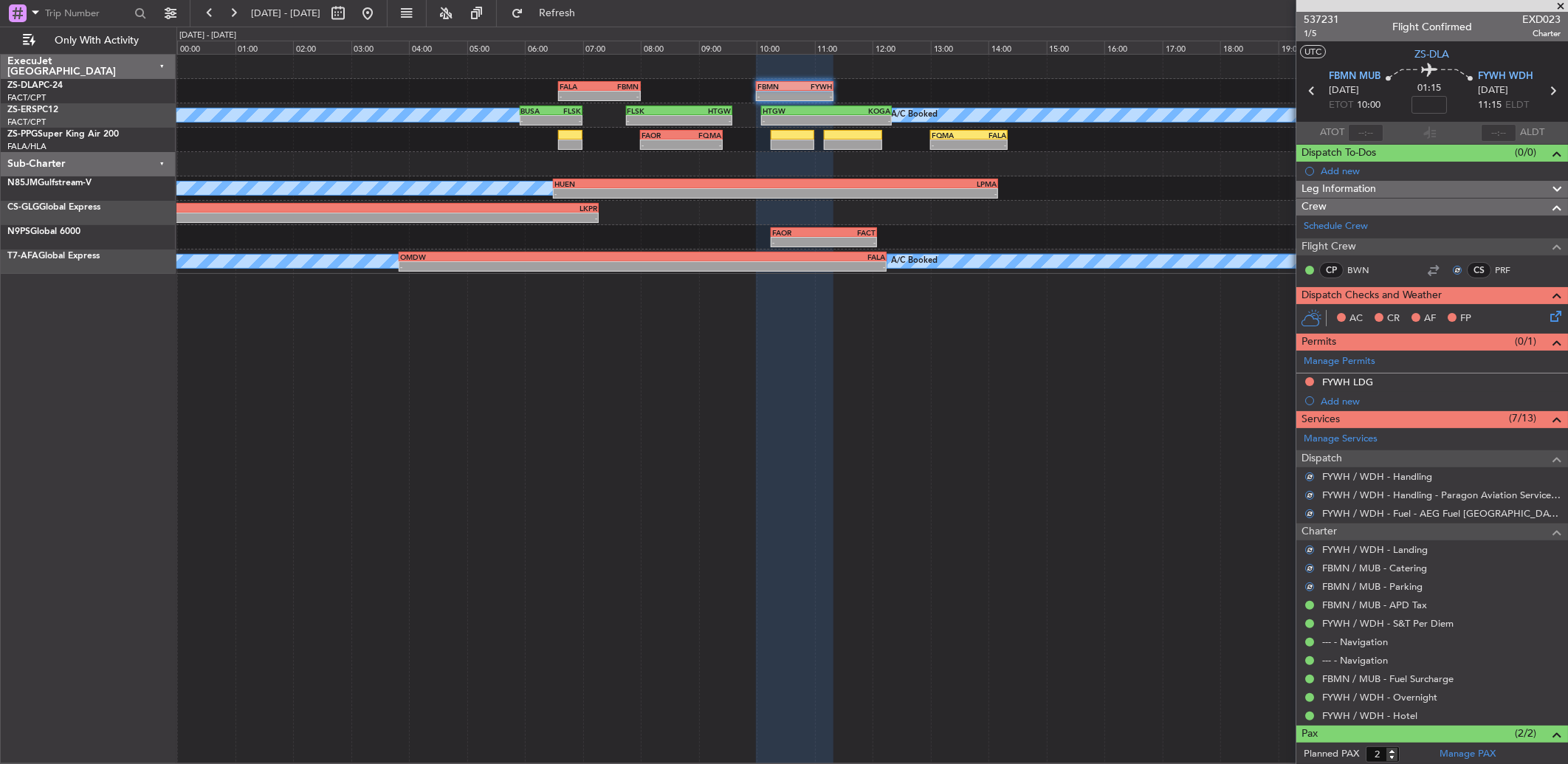
click at [1547, 316] on icon at bounding box center [1553, 314] width 11 height 11
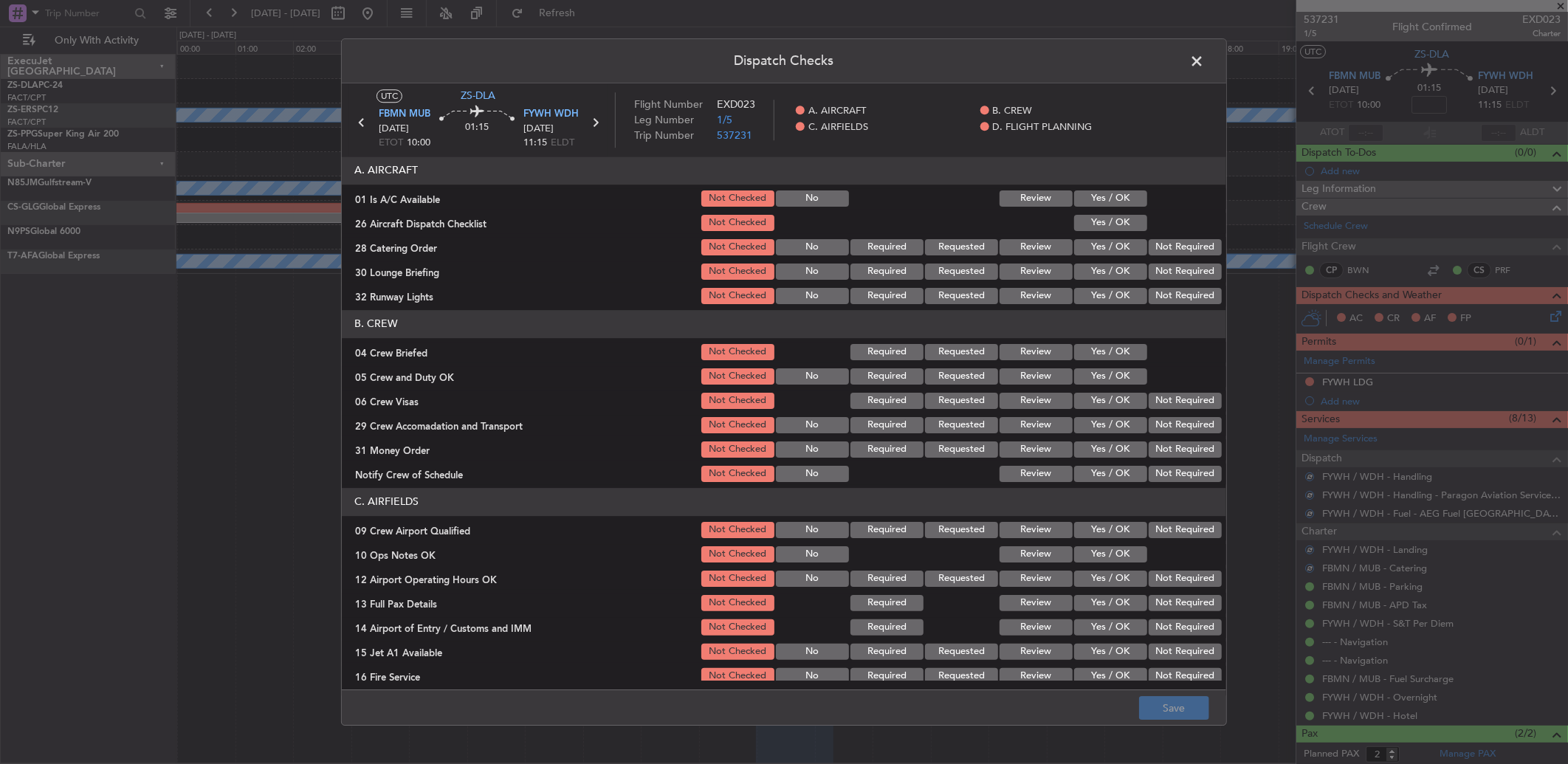
click at [1113, 196] on button "Yes / OK" at bounding box center [1110, 198] width 73 height 16
click at [1115, 209] on section "A. AIRCRAFT 01 Is A/C Available Not Checked No Review Yes / OK 26 Aircraft Disp…" at bounding box center [784, 231] width 884 height 150
click at [1123, 219] on button "Yes / OK" at bounding box center [1110, 223] width 73 height 16
click at [1154, 241] on button "Not Required" at bounding box center [1185, 246] width 73 height 16
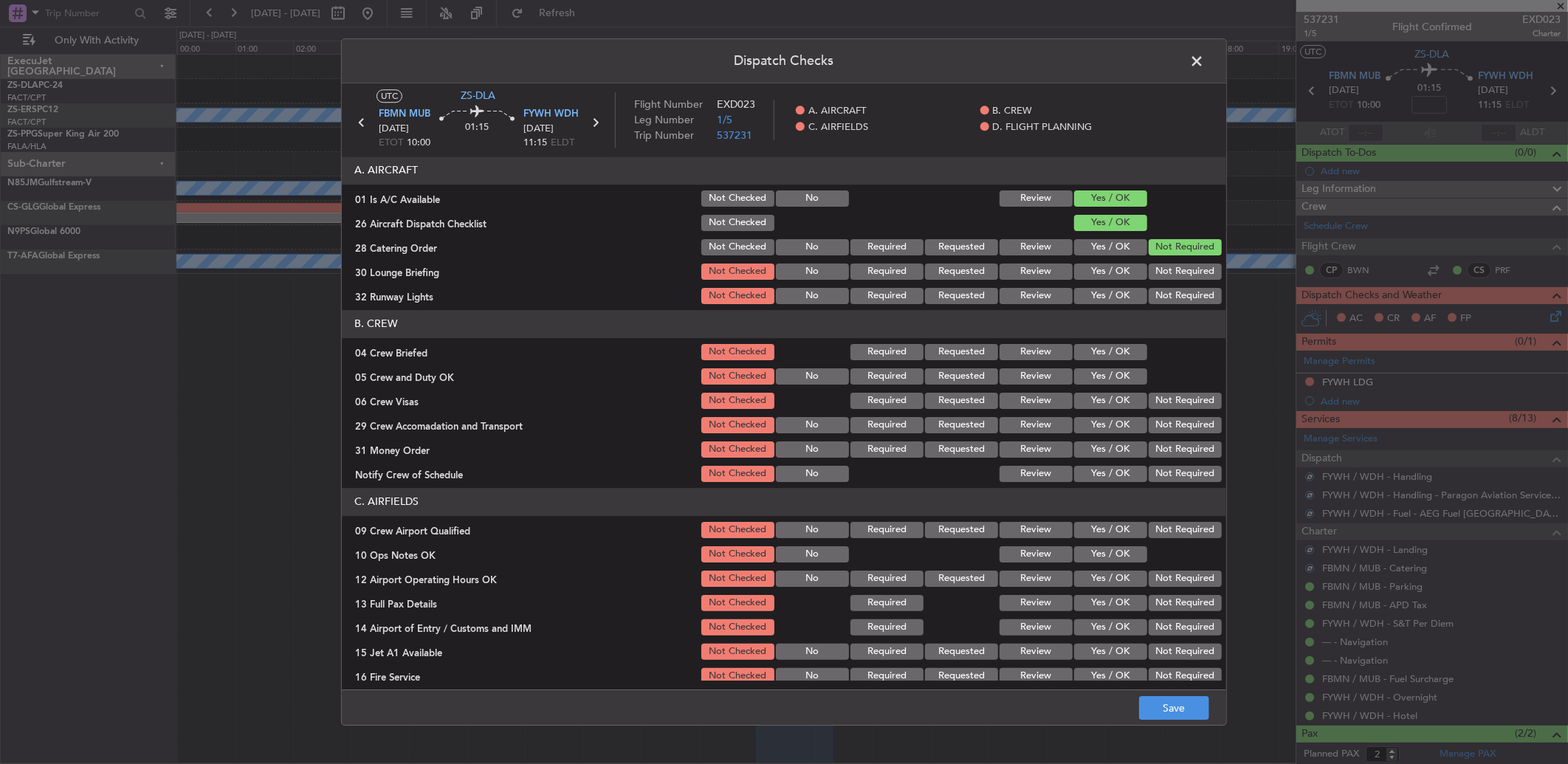
click at [1163, 251] on button "Not Required" at bounding box center [1185, 246] width 73 height 16
click at [1178, 269] on button "Not Required" at bounding box center [1185, 271] width 73 height 16
drag, startPoint x: 1173, startPoint y: 266, endPoint x: 1167, endPoint y: 277, distance: 12.5
click at [1172, 267] on button "Not Required" at bounding box center [1185, 271] width 73 height 16
click at [1167, 279] on button "Not Required" at bounding box center [1185, 271] width 73 height 16
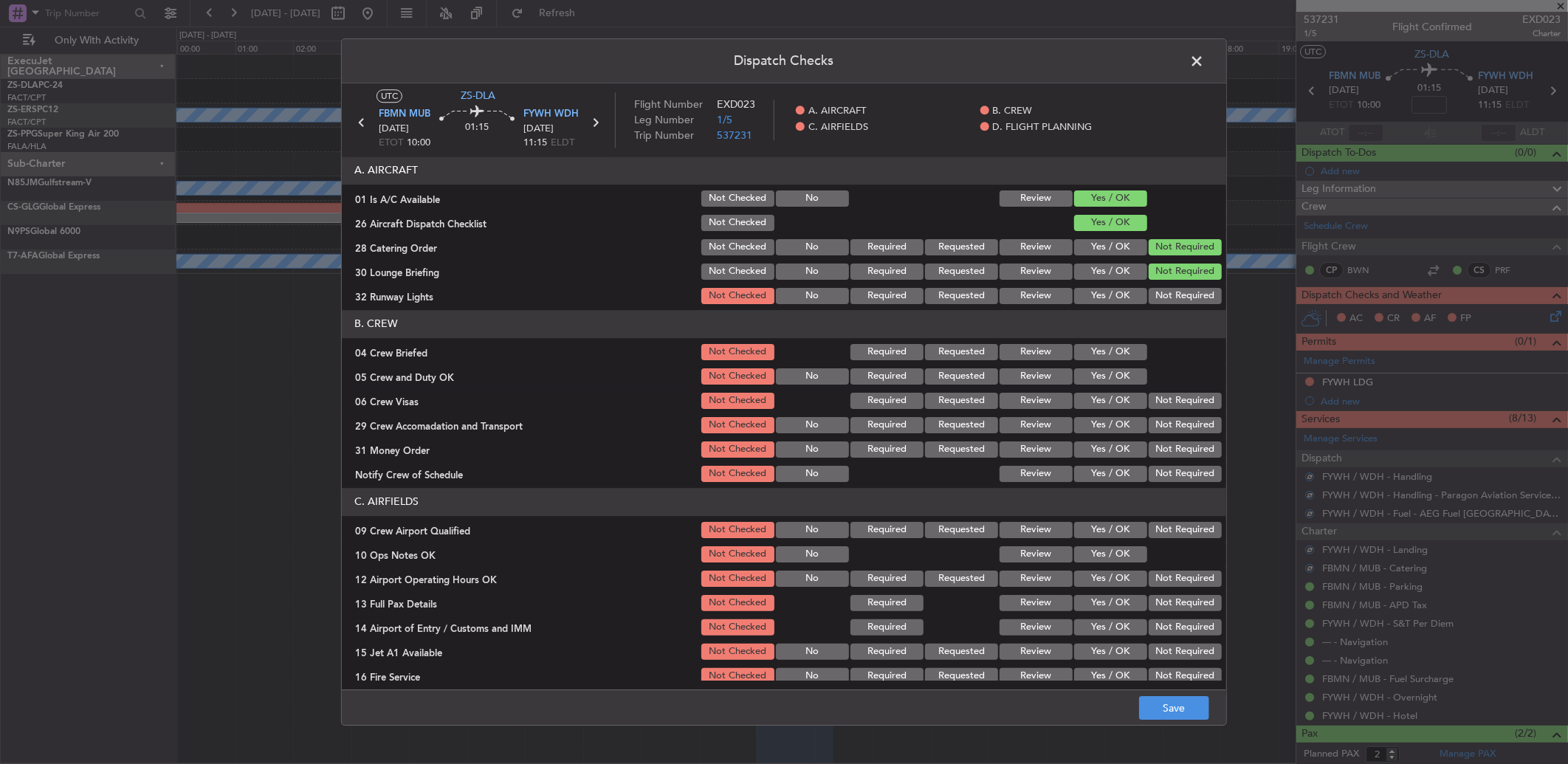
click at [1164, 283] on section "A. AIRCRAFT 01 Is A/C Available Not Checked No Review Yes / OK 26 Aircraft Disp…" at bounding box center [784, 231] width 884 height 150
click at [1159, 292] on button "Not Required" at bounding box center [1185, 296] width 73 height 16
click at [1123, 357] on button "Yes / OK" at bounding box center [1110, 352] width 73 height 16
click at [1121, 373] on button "Yes / OK" at bounding box center [1110, 376] width 73 height 16
click at [1163, 409] on button "Not Required" at bounding box center [1185, 400] width 73 height 16
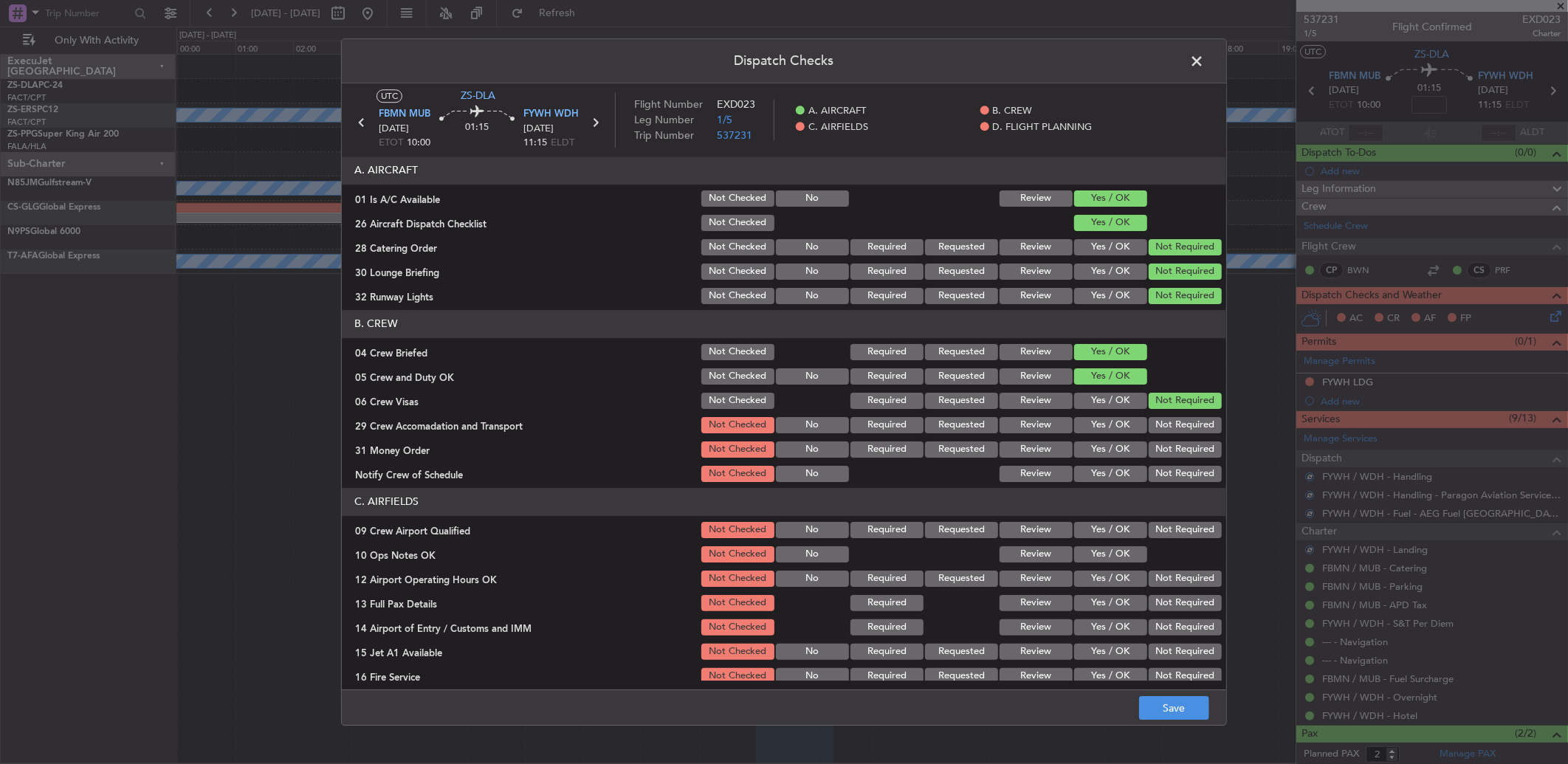
click at [1164, 410] on div "Not Required" at bounding box center [1184, 401] width 75 height 21
click at [1170, 422] on button "Not Required" at bounding box center [1185, 425] width 73 height 16
click at [1171, 437] on section "B. CREW 04 Crew Briefed Not Checked Required Requested Review Yes / OK 05 Crew …" at bounding box center [784, 397] width 884 height 174
drag, startPoint x: 1171, startPoint y: 439, endPoint x: 1173, endPoint y: 446, distance: 7.3
click at [1173, 442] on div "Not Required" at bounding box center [1184, 449] width 75 height 21
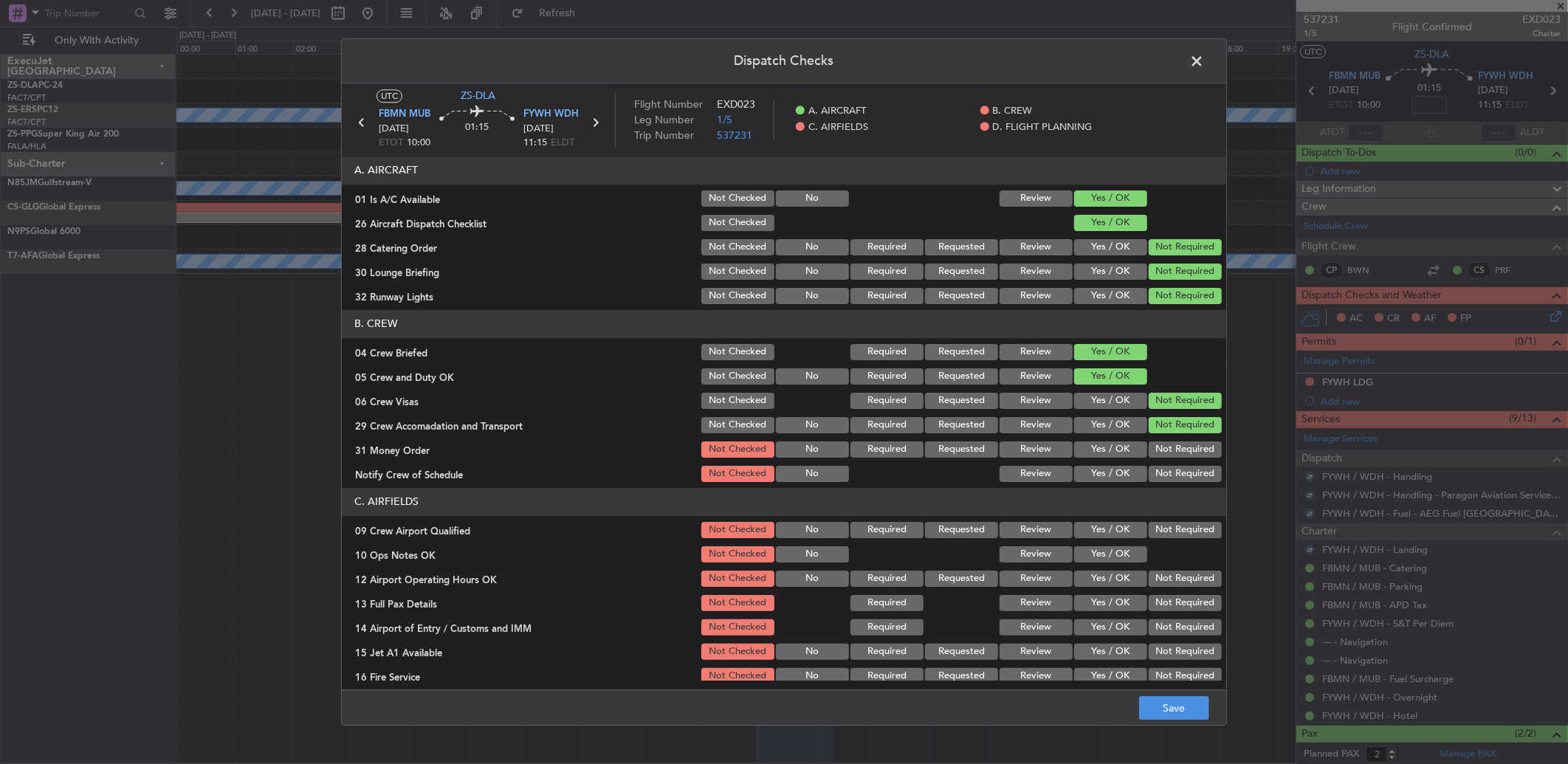
click at [1173, 446] on button "Not Required" at bounding box center [1185, 449] width 73 height 16
click at [1170, 465] on div "Not Required" at bounding box center [1184, 474] width 75 height 21
click at [1170, 469] on button "Not Required" at bounding box center [1185, 473] width 73 height 16
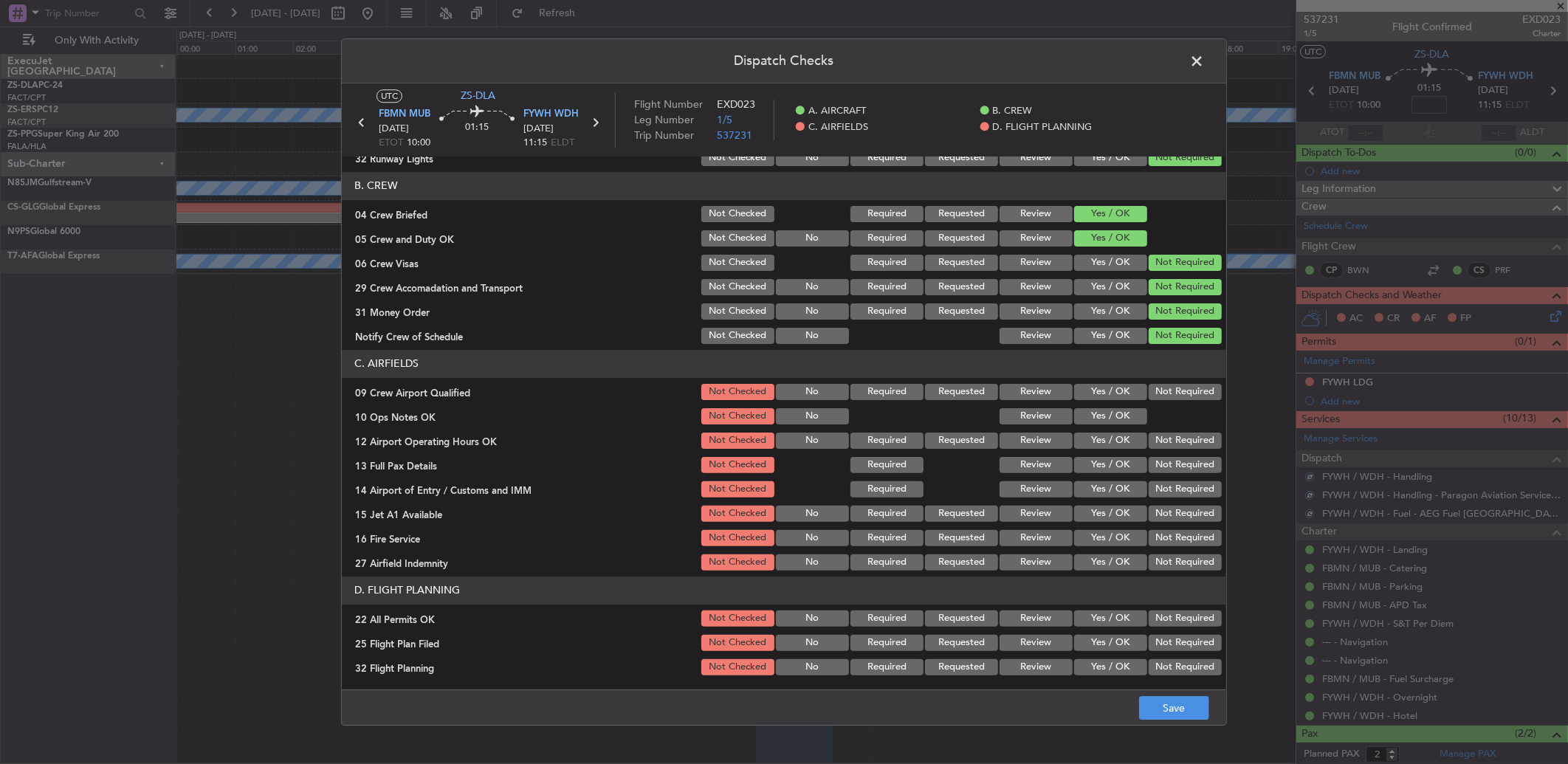
click at [1170, 395] on button "Not Required" at bounding box center [1185, 391] width 73 height 16
click at [1099, 409] on button "Yes / OK" at bounding box center [1110, 416] width 73 height 16
drag, startPoint x: 1132, startPoint y: 409, endPoint x: 1161, endPoint y: 450, distance: 50.2
click at [1141, 424] on div "10 Ops Notes OK Not Checked No Review Yes / OK" at bounding box center [784, 416] width 884 height 21
click at [1163, 450] on div "Not Required" at bounding box center [1184, 441] width 75 height 21
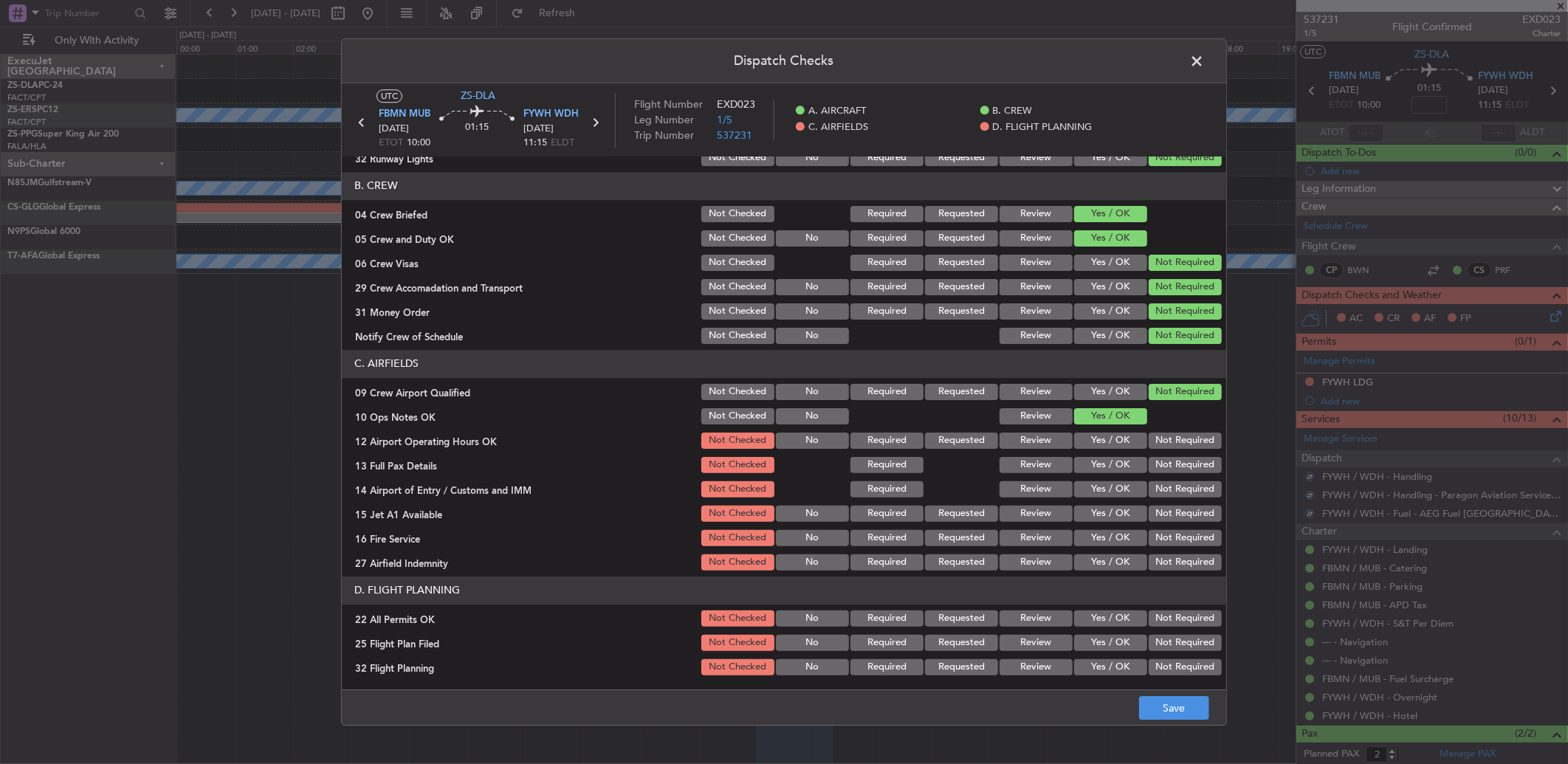
click at [1162, 443] on button "Not Required" at bounding box center [1185, 440] width 73 height 16
click at [1172, 525] on section "C. AIRFIELDS 09 Crew Airport Qualified Not Checked No Required Requested Review…" at bounding box center [784, 461] width 884 height 223
drag, startPoint x: 1172, startPoint y: 527, endPoint x: 1173, endPoint y: 496, distance: 31.0
click at [1172, 530] on button "Not Required" at bounding box center [1185, 537] width 73 height 16
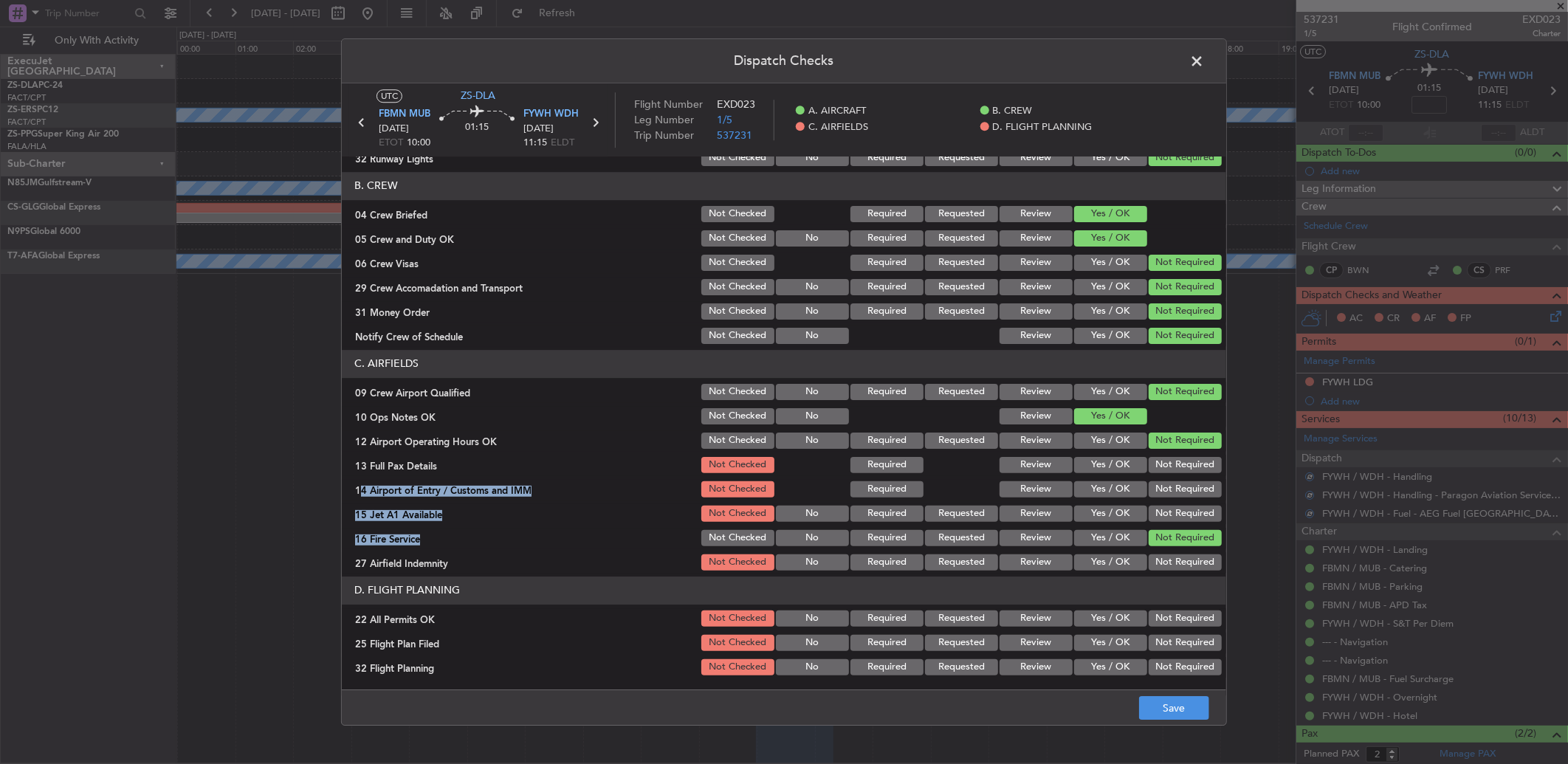
click at [1169, 469] on button "Not Required" at bounding box center [1185, 464] width 73 height 16
click at [1171, 472] on div "Not Required" at bounding box center [1184, 465] width 75 height 21
drag, startPoint x: 1171, startPoint y: 473, endPoint x: 1167, endPoint y: 503, distance: 30.3
click at [1170, 492] on button "Not Required" at bounding box center [1185, 489] width 73 height 16
click at [1175, 500] on section "C. AIRFIELDS 09 Crew Airport Qualified Not Checked No Required Requested Review…" at bounding box center [784, 461] width 884 height 223
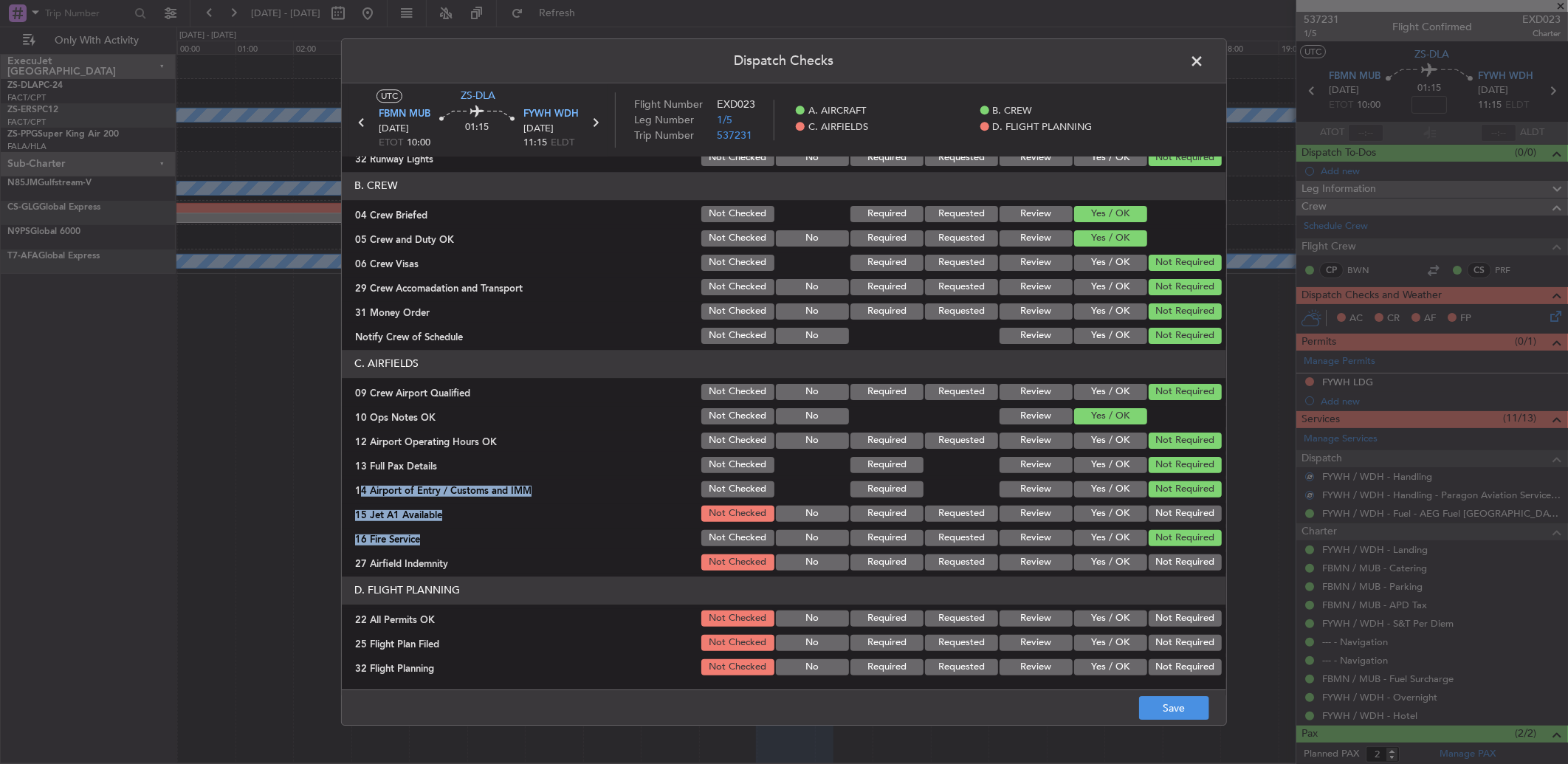
click at [1190, 511] on button "Not Required" at bounding box center [1185, 514] width 73 height 16
click at [1170, 573] on article "A. AIRCRAFT 01 Is A/C Available Not Checked No Review Yes / OK 26 Aircraft Disp…" at bounding box center [784, 418] width 884 height 524
click at [1170, 557] on button "Not Required" at bounding box center [1185, 562] width 73 height 16
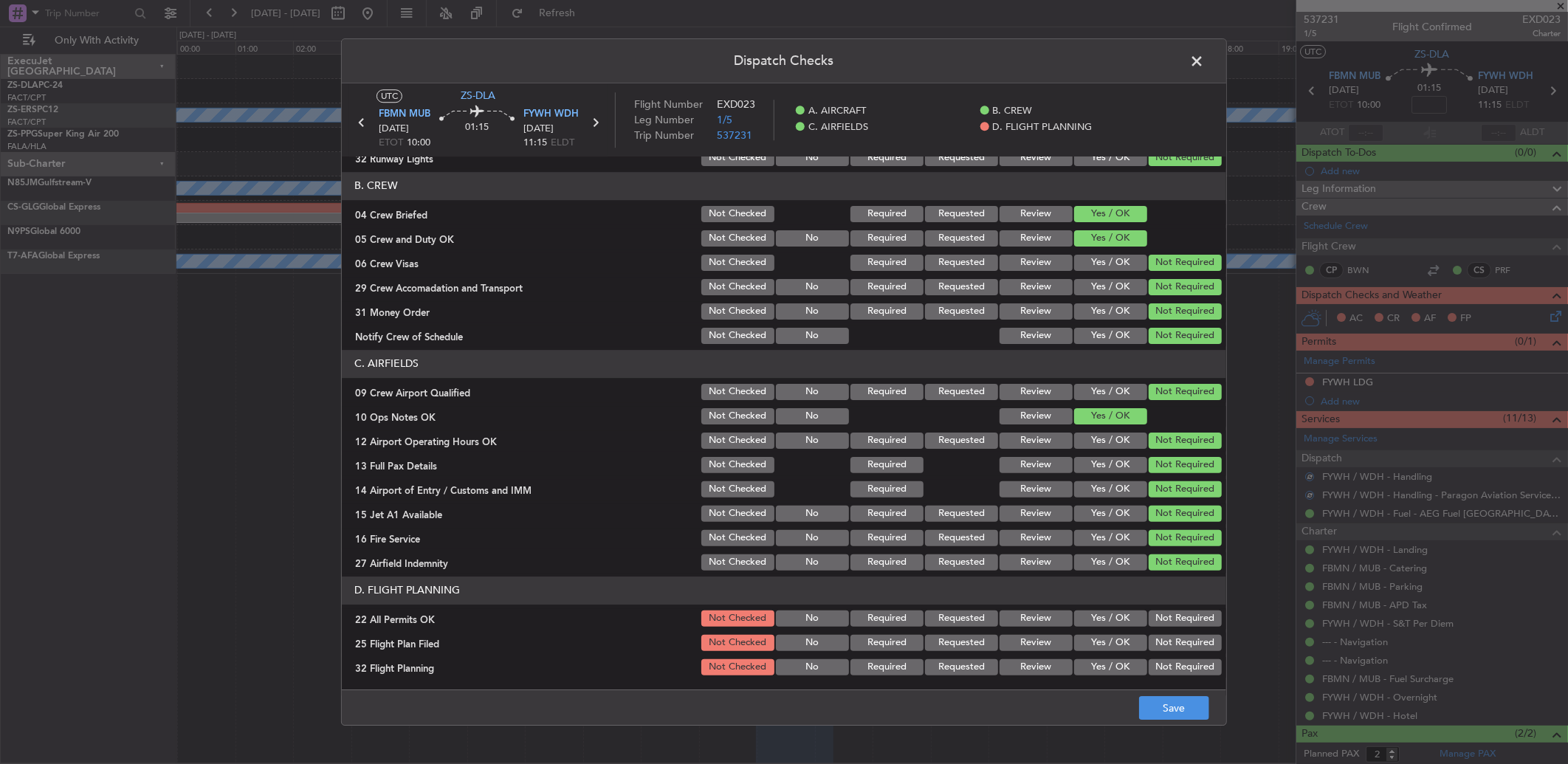
click at [1171, 616] on button "Not Required" at bounding box center [1185, 618] width 73 height 16
click at [1030, 649] on button "Review" at bounding box center [1036, 643] width 73 height 16
click at [1023, 680] on article "A. AIRCRAFT 01 Is A/C Available Not Checked No Review Yes / OK 26 Aircraft Disp…" at bounding box center [784, 418] width 884 height 524
click at [1037, 659] on button "Review" at bounding box center [1036, 666] width 73 height 16
click at [1173, 718] on button "Save" at bounding box center [1175, 707] width 70 height 24
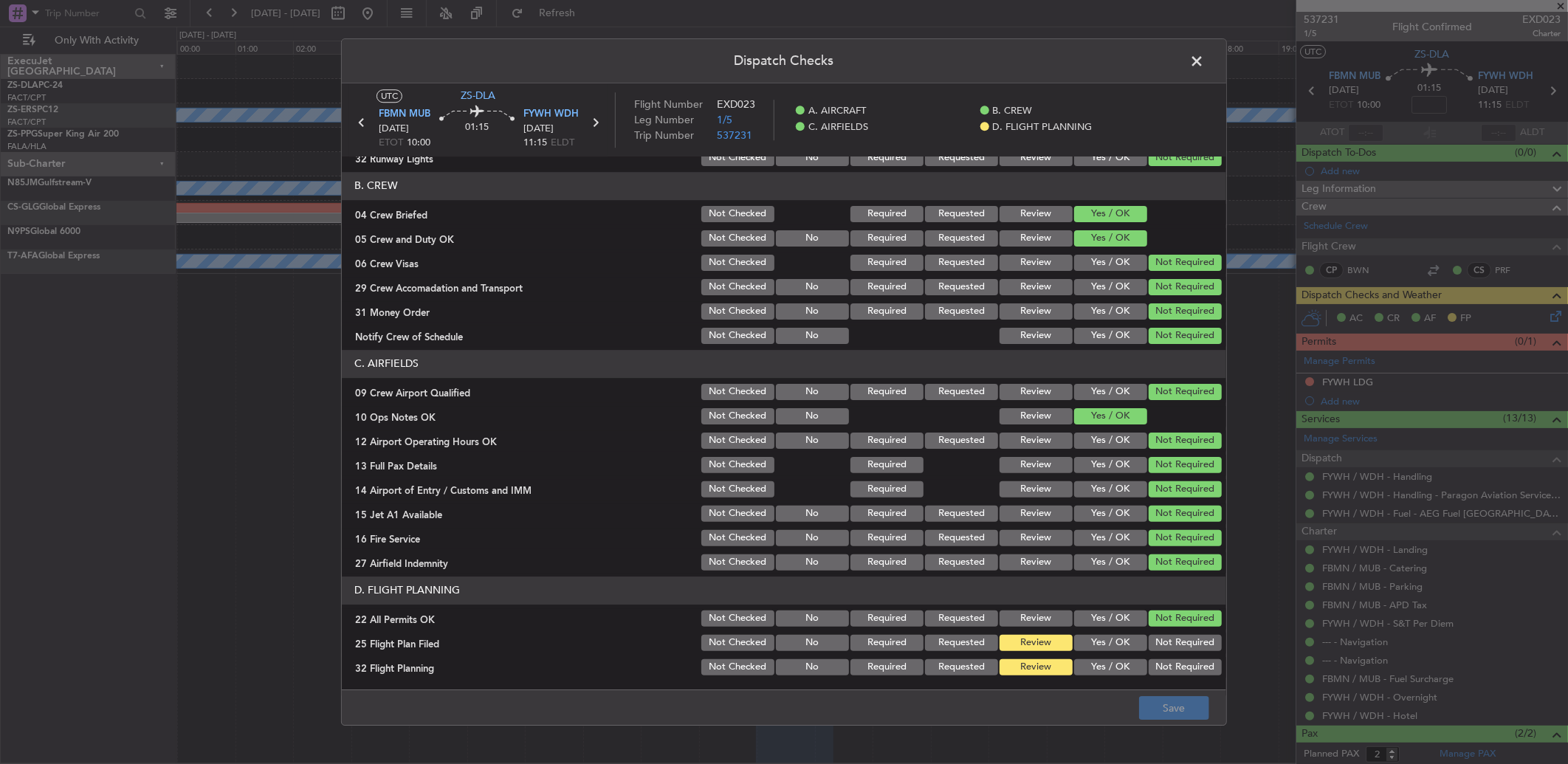
click at [1204, 50] on span at bounding box center [1204, 64] width 0 height 29
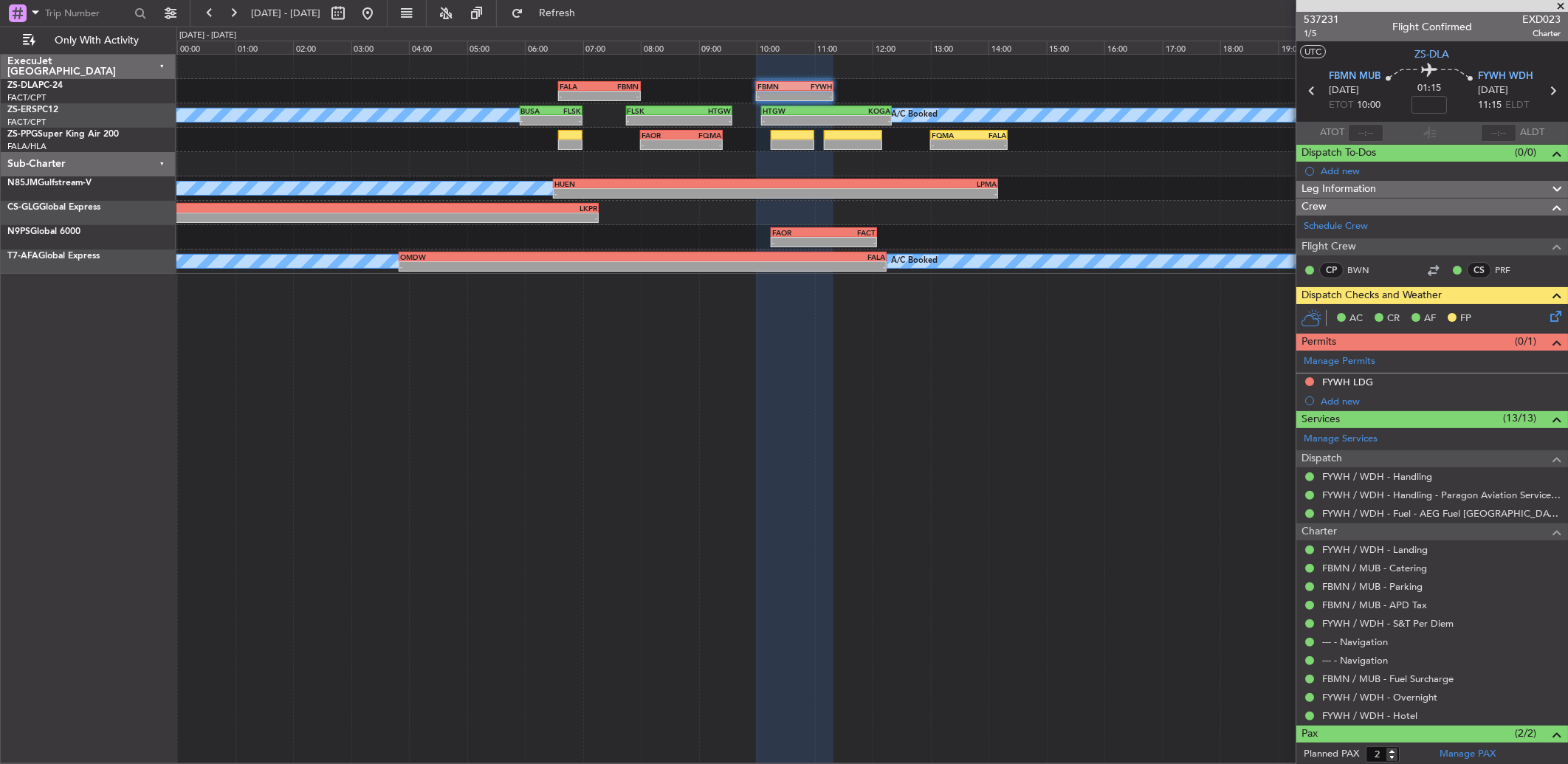
click at [1309, 85] on icon at bounding box center [1312, 91] width 19 height 19
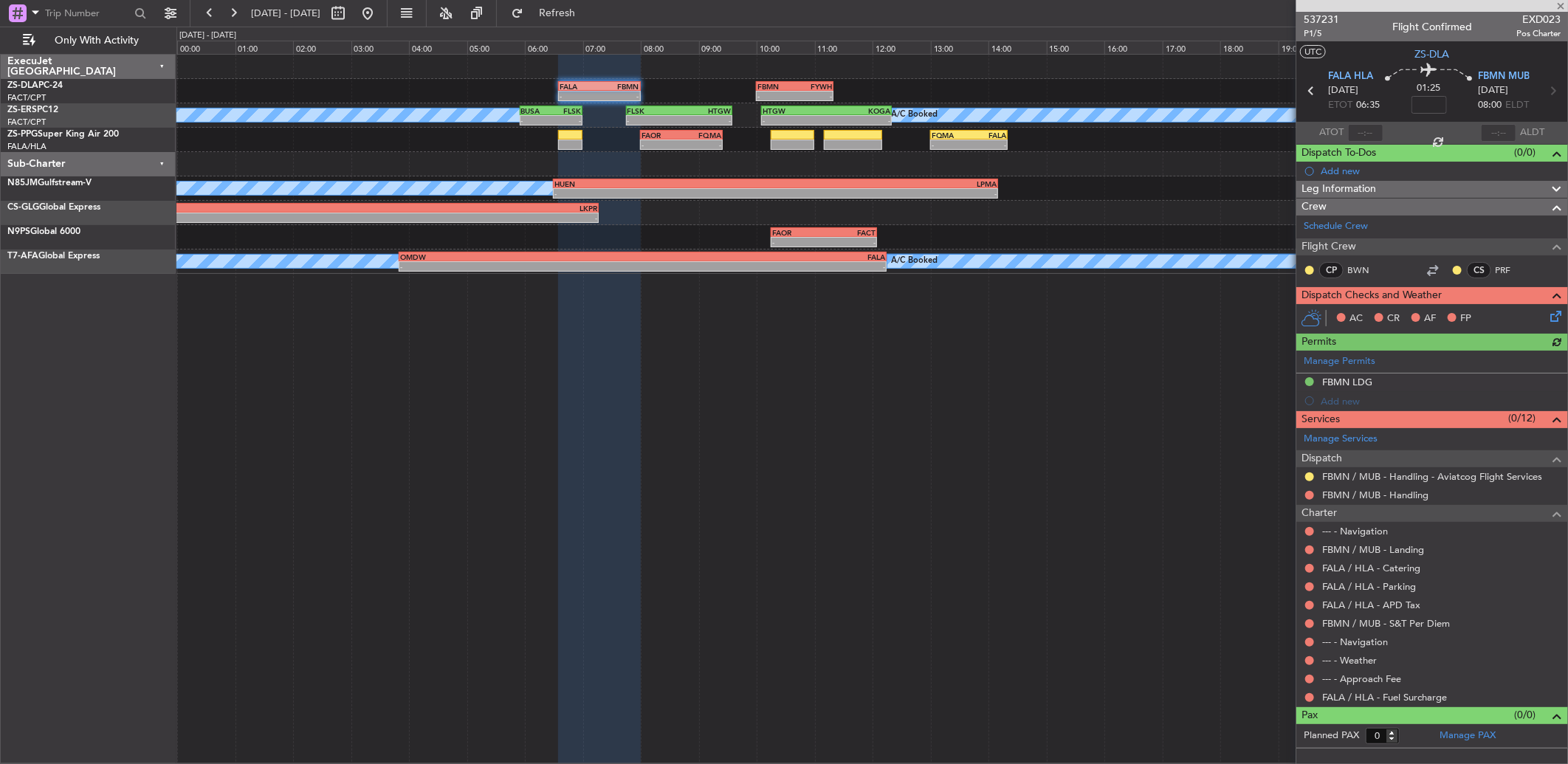
click at [1304, 265] on nimbus-traffic-light at bounding box center [1309, 270] width 11 height 11
click at [1310, 270] on button at bounding box center [1309, 269] width 9 height 9
click at [1310, 321] on li "Acknowledged" at bounding box center [1309, 313] width 99 height 22
click at [1463, 268] on div at bounding box center [1457, 270] width 11 height 11
click at [1462, 269] on button at bounding box center [1457, 269] width 9 height 9
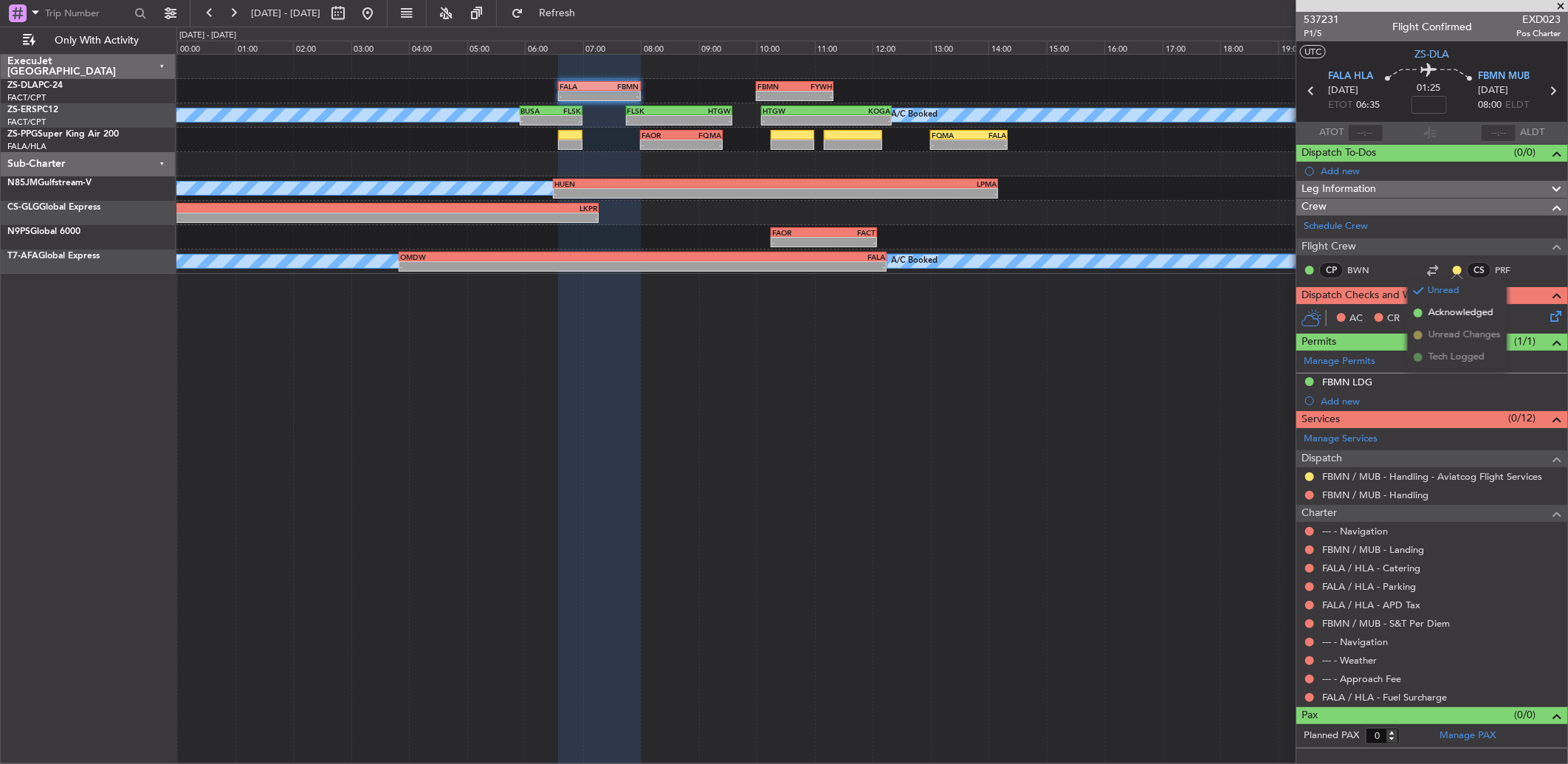
click at [1494, 318] on li "Acknowledged" at bounding box center [1457, 313] width 99 height 22
click at [1308, 690] on div "FALA / HLA - Fuel Surcharge" at bounding box center [1432, 697] width 272 height 18
click at [1311, 698] on button at bounding box center [1309, 697] width 9 height 9
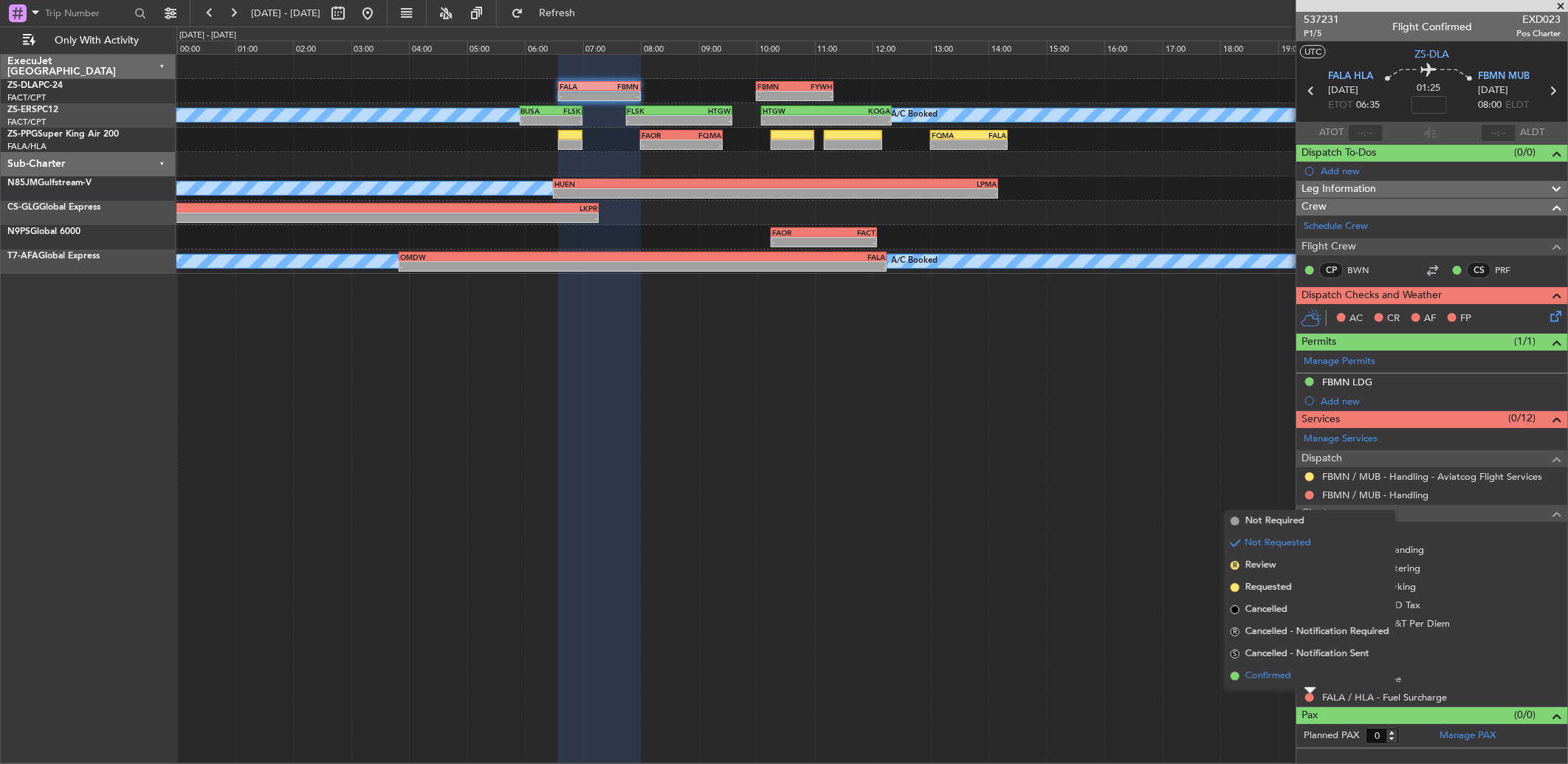
click at [1304, 669] on li "Confirmed" at bounding box center [1310, 676] width 171 height 22
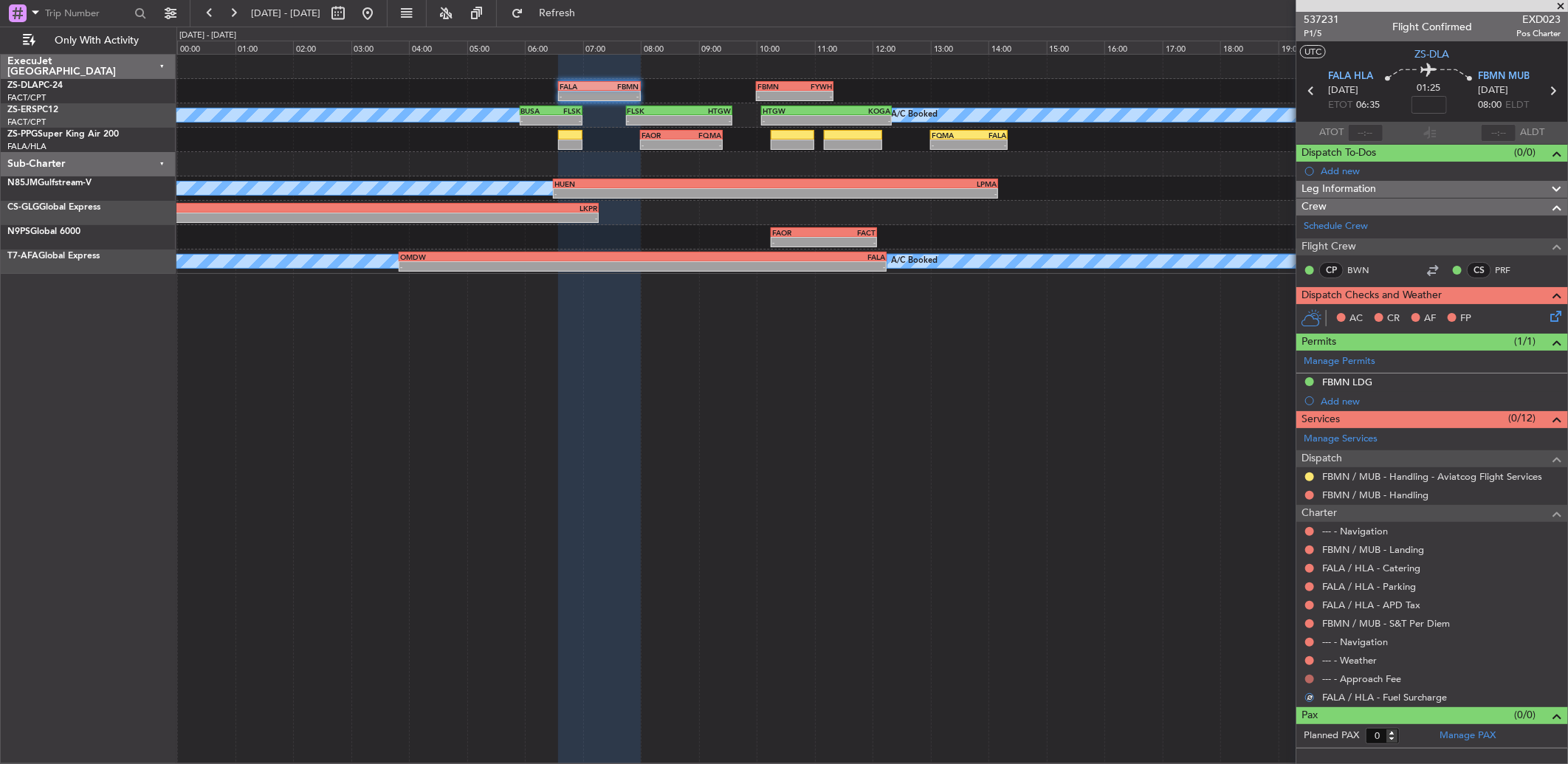
click at [1308, 680] on button at bounding box center [1309, 679] width 9 height 9
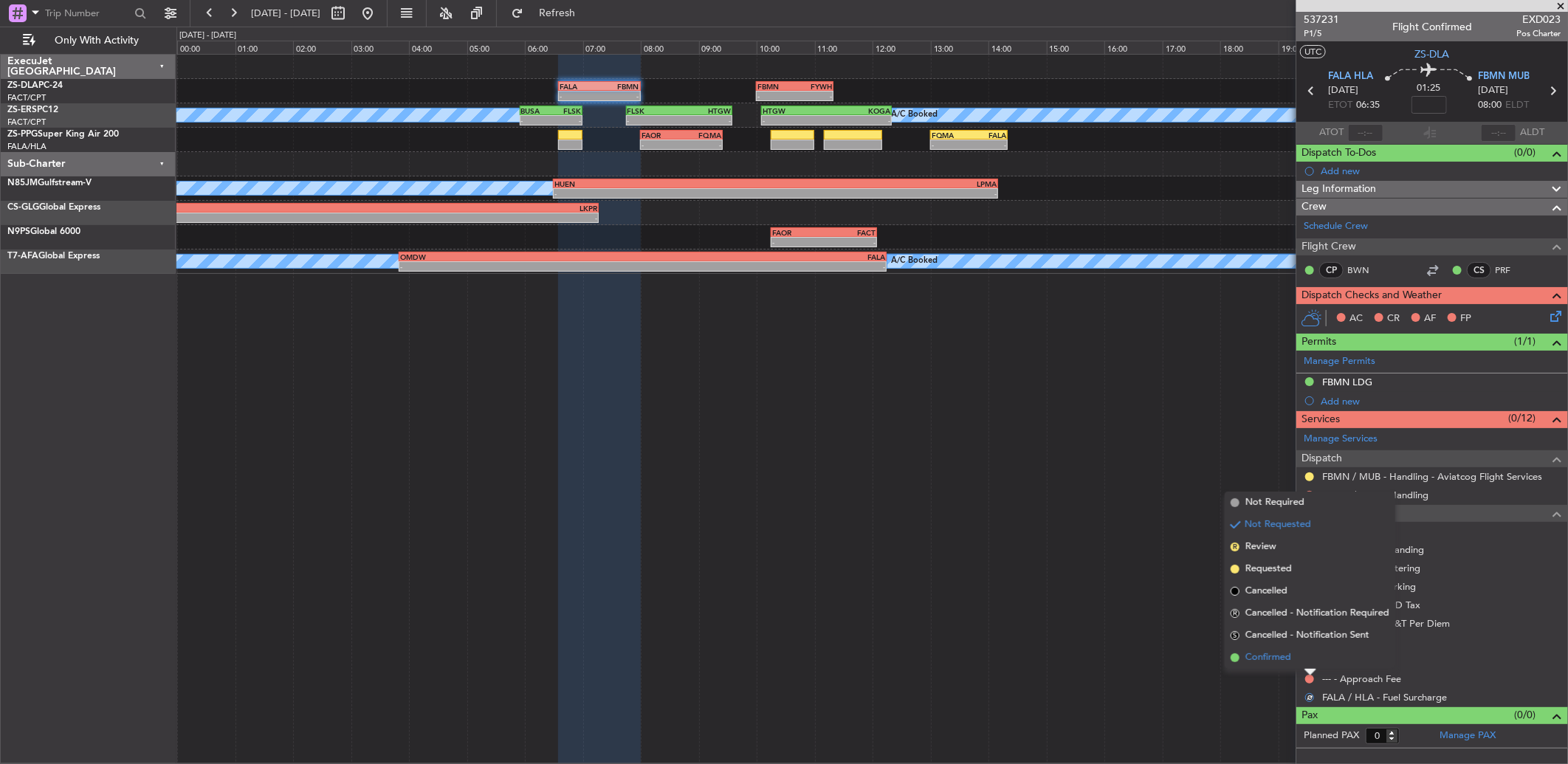
click at [1304, 655] on li "Confirmed" at bounding box center [1310, 657] width 171 height 22
click at [1304, 655] on nimbus-traffic-light at bounding box center [1309, 661] width 11 height 11
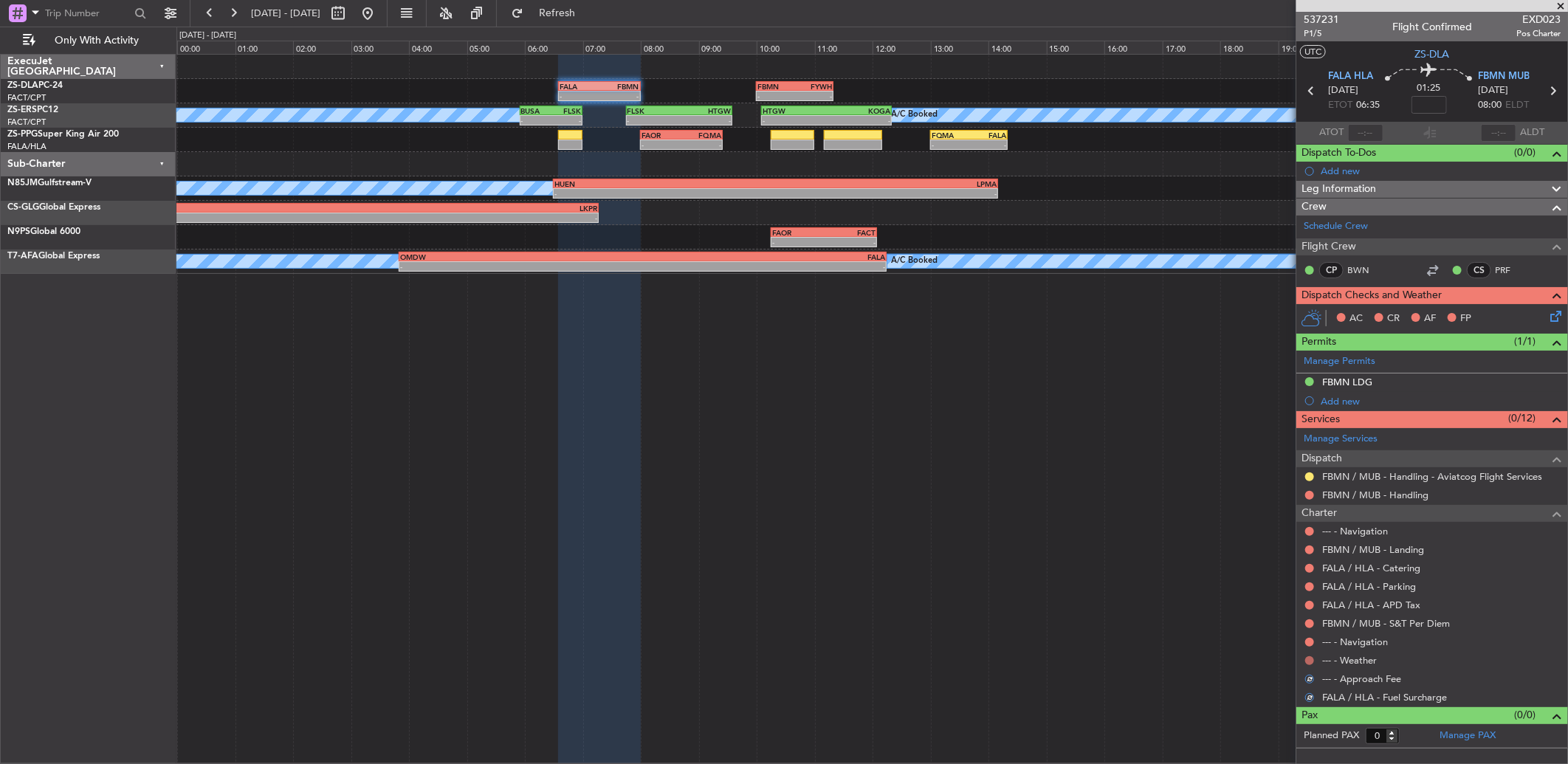
drag, startPoint x: 1304, startPoint y: 655, endPoint x: 1310, endPoint y: 660, distance: 7.8
click at [1310, 660] on button at bounding box center [1309, 660] width 9 height 9
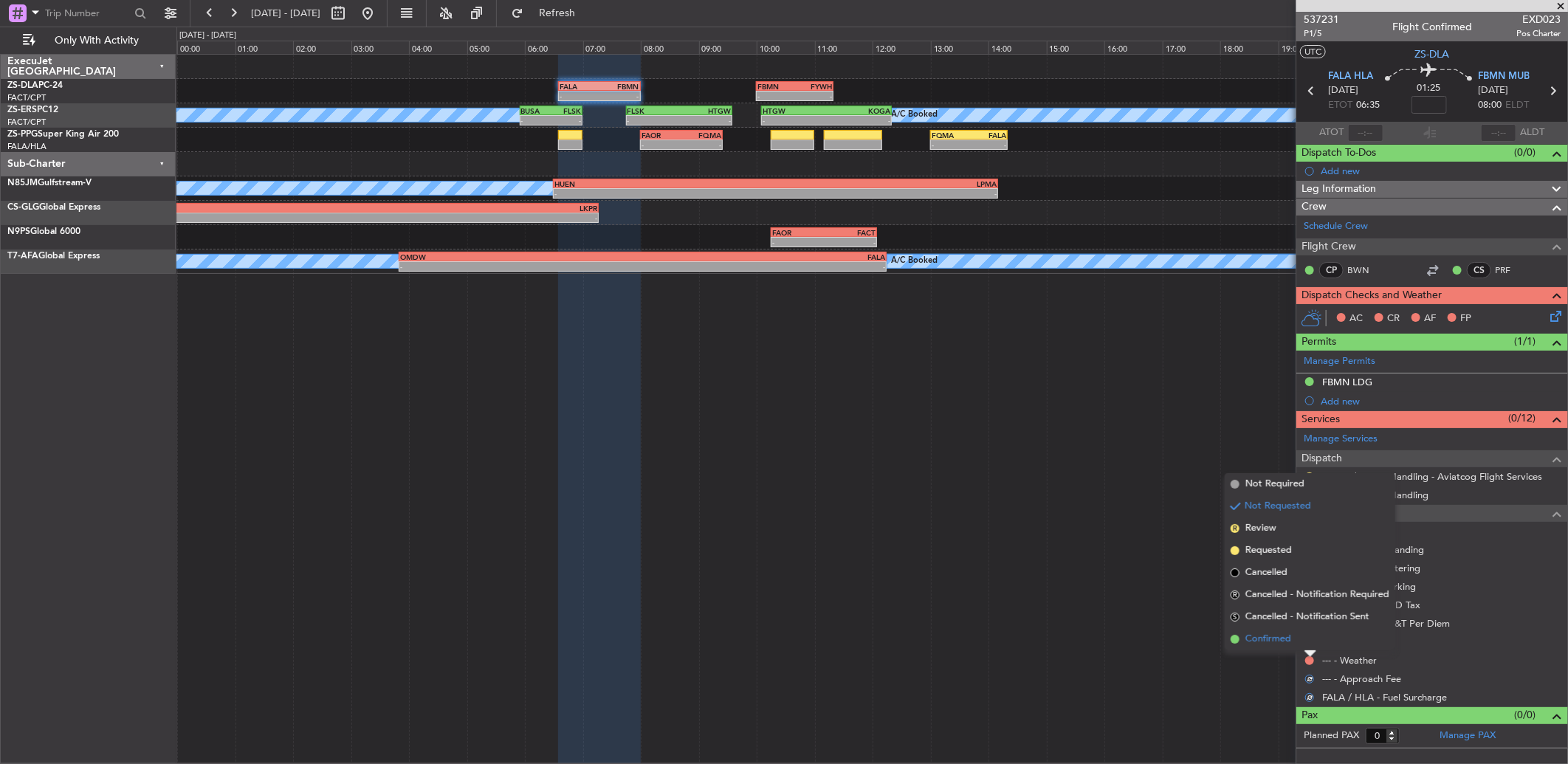
click at [1315, 644] on li "Confirmed" at bounding box center [1310, 639] width 171 height 22
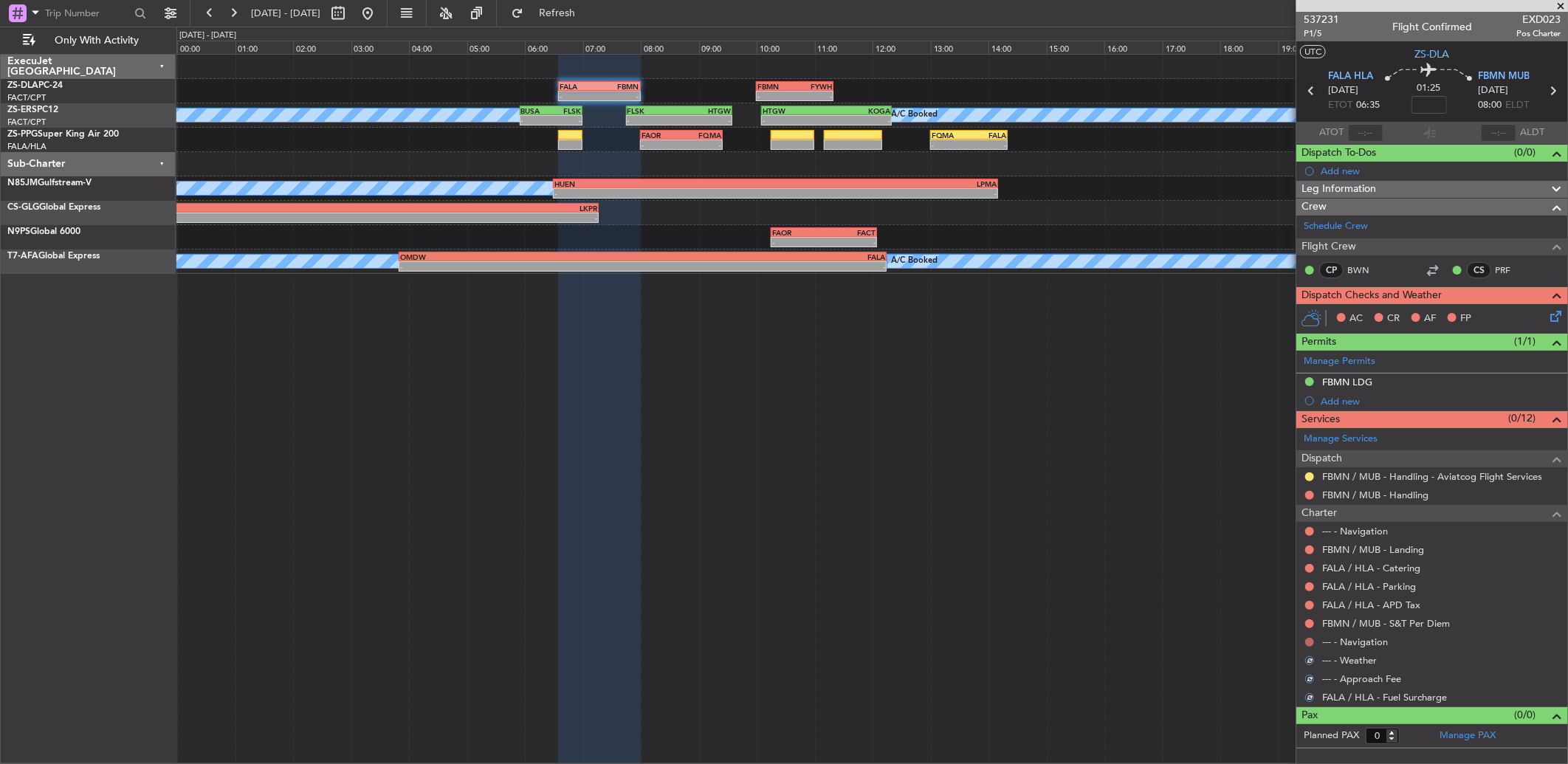
click at [1310, 641] on button at bounding box center [1309, 642] width 9 height 9
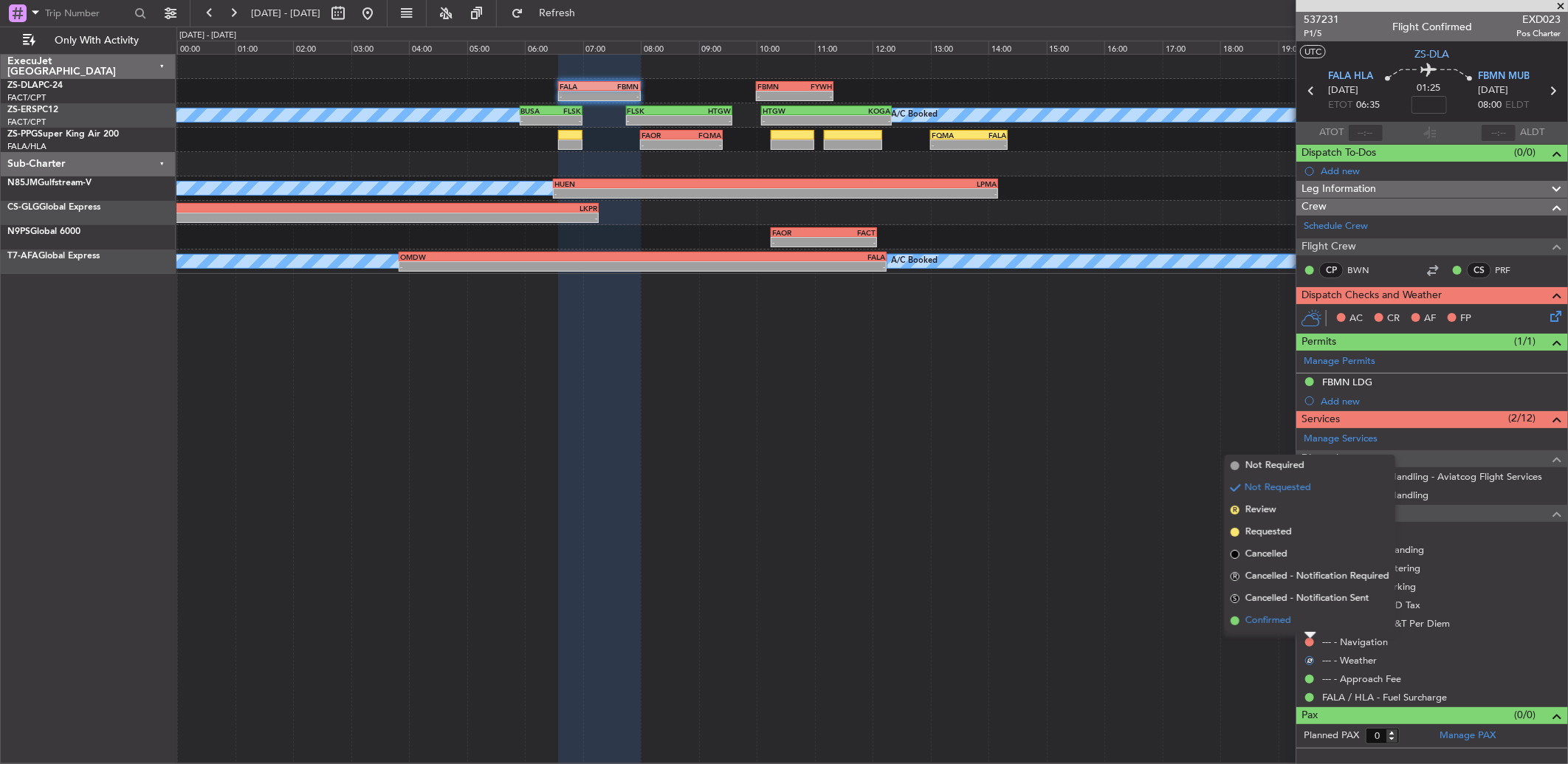
click at [1247, 626] on span "Confirmed" at bounding box center [1268, 621] width 46 height 15
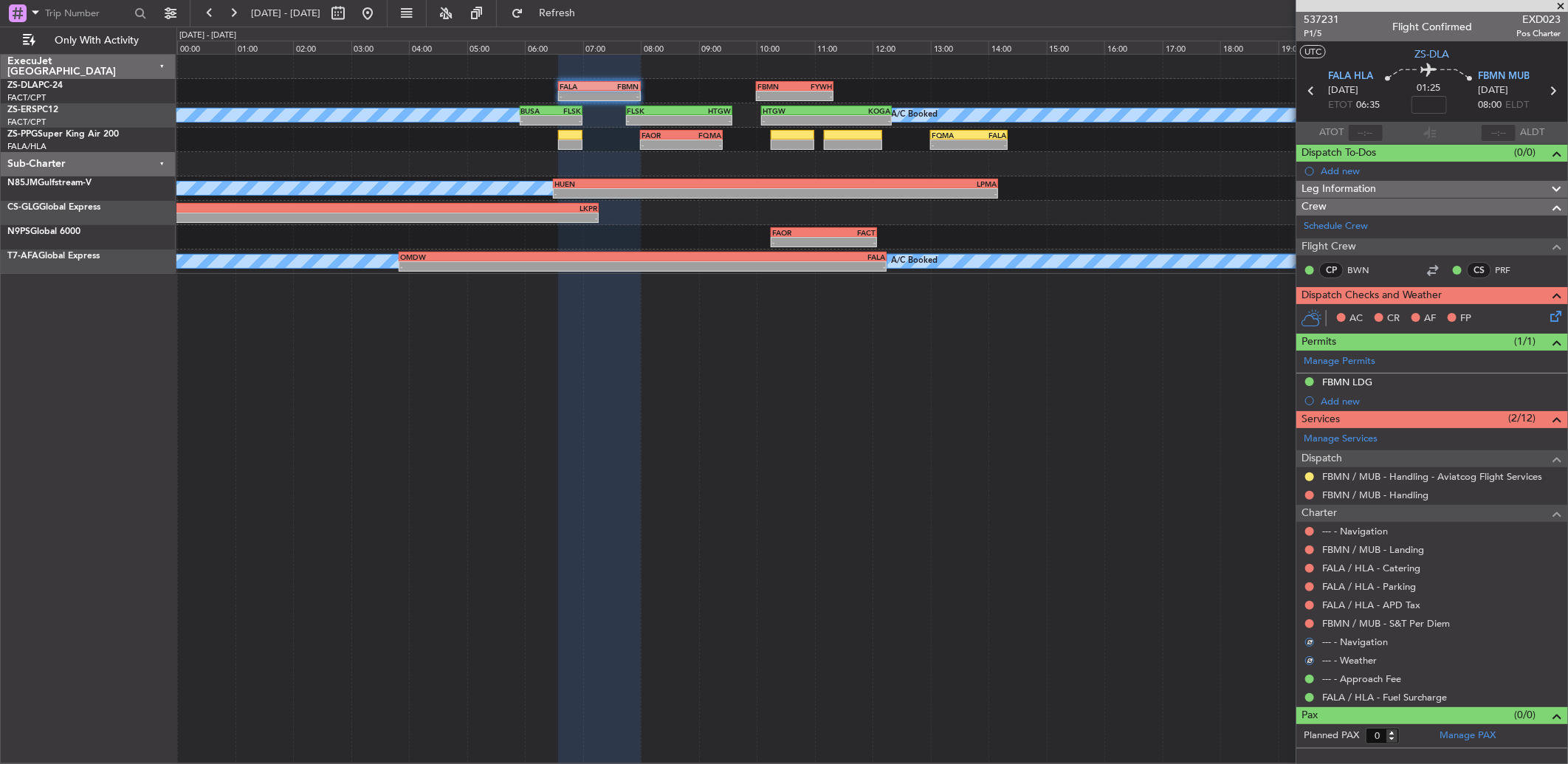
click at [1314, 628] on nimbus-traffic-light at bounding box center [1309, 624] width 11 height 11
click at [1310, 624] on button at bounding box center [1309, 623] width 9 height 9
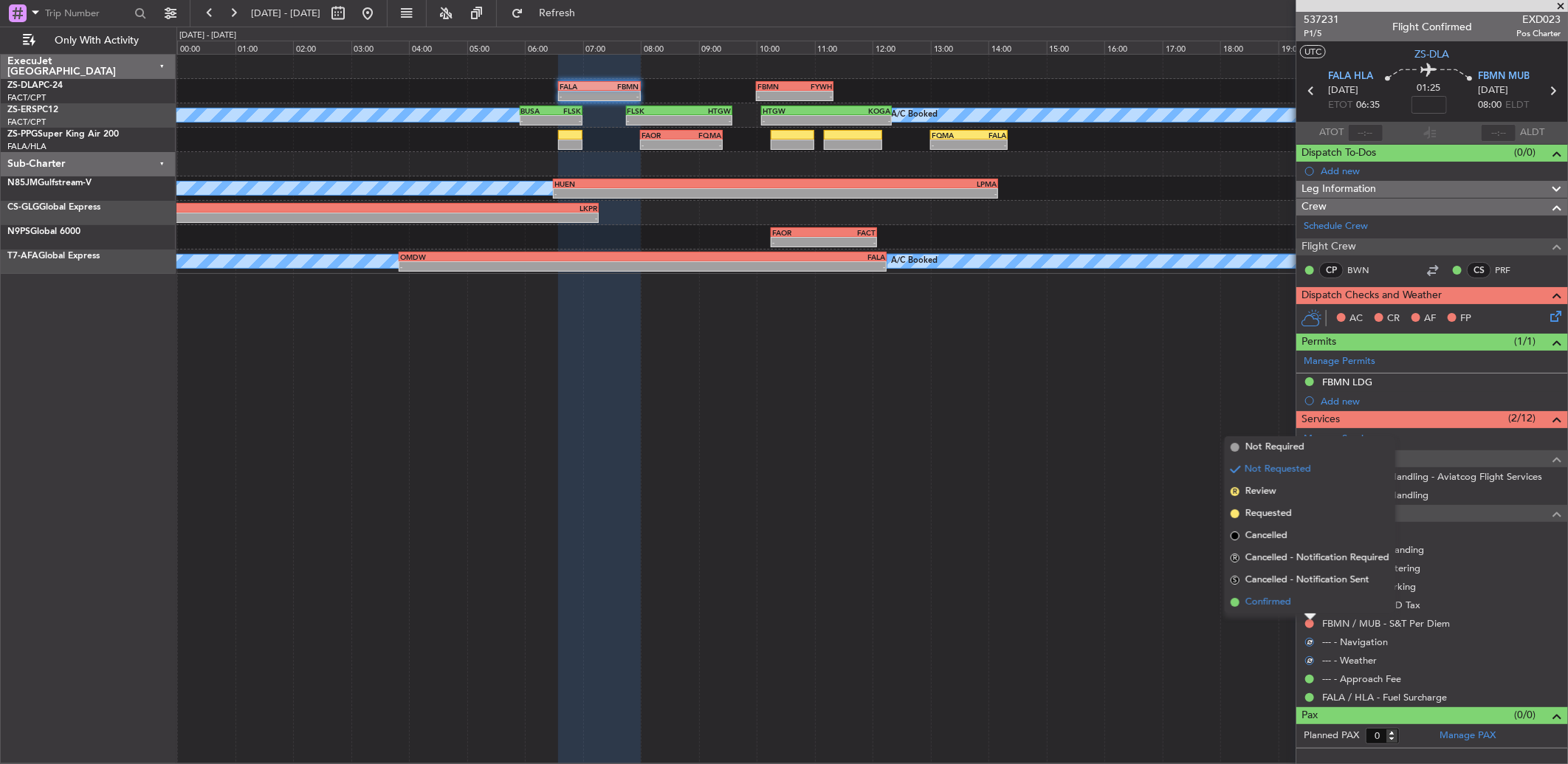
click at [1308, 609] on li "Confirmed" at bounding box center [1310, 602] width 171 height 22
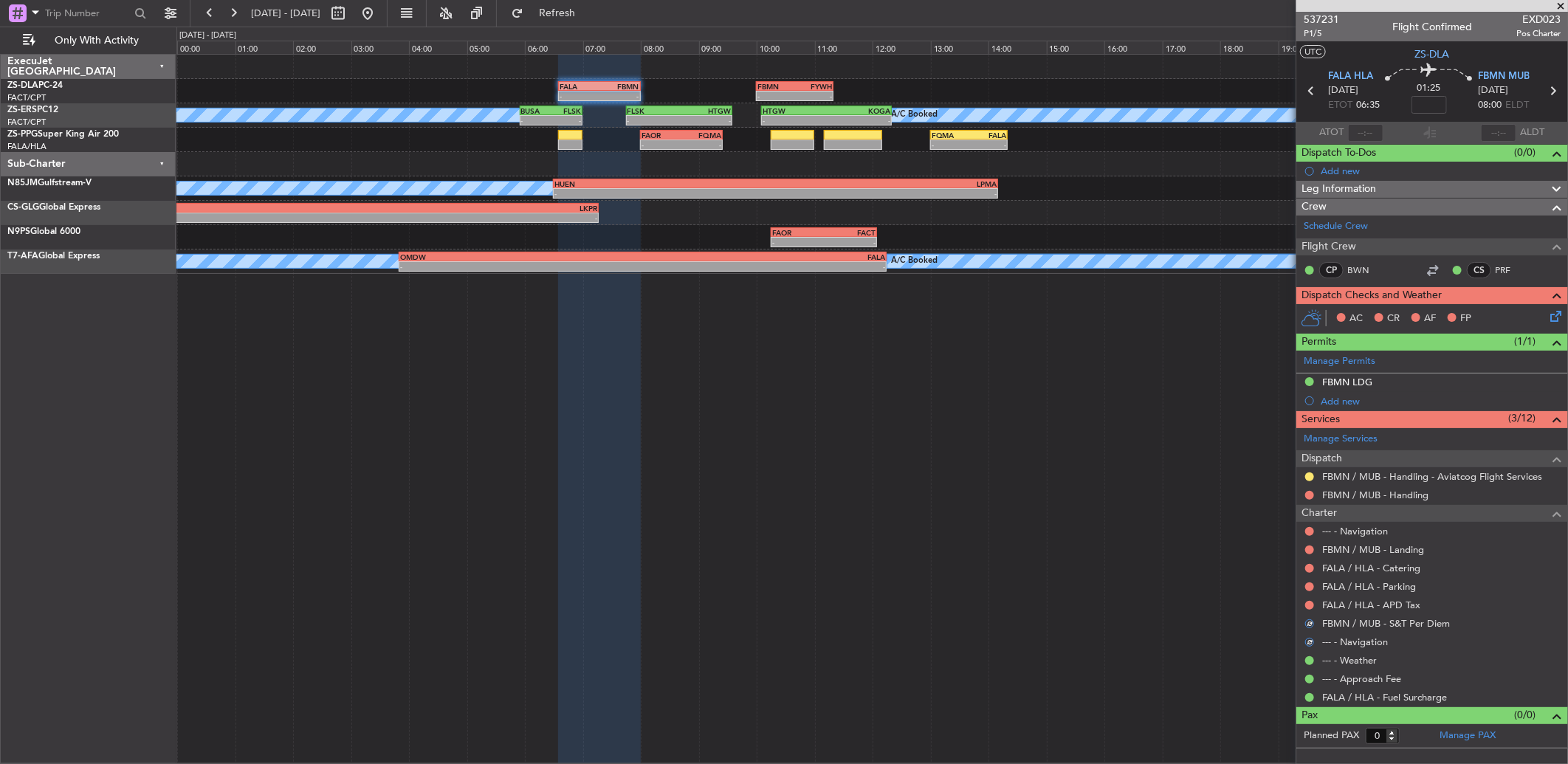
click at [1308, 609] on div at bounding box center [1309, 605] width 11 height 11
click at [1308, 607] on button at bounding box center [1309, 605] width 9 height 9
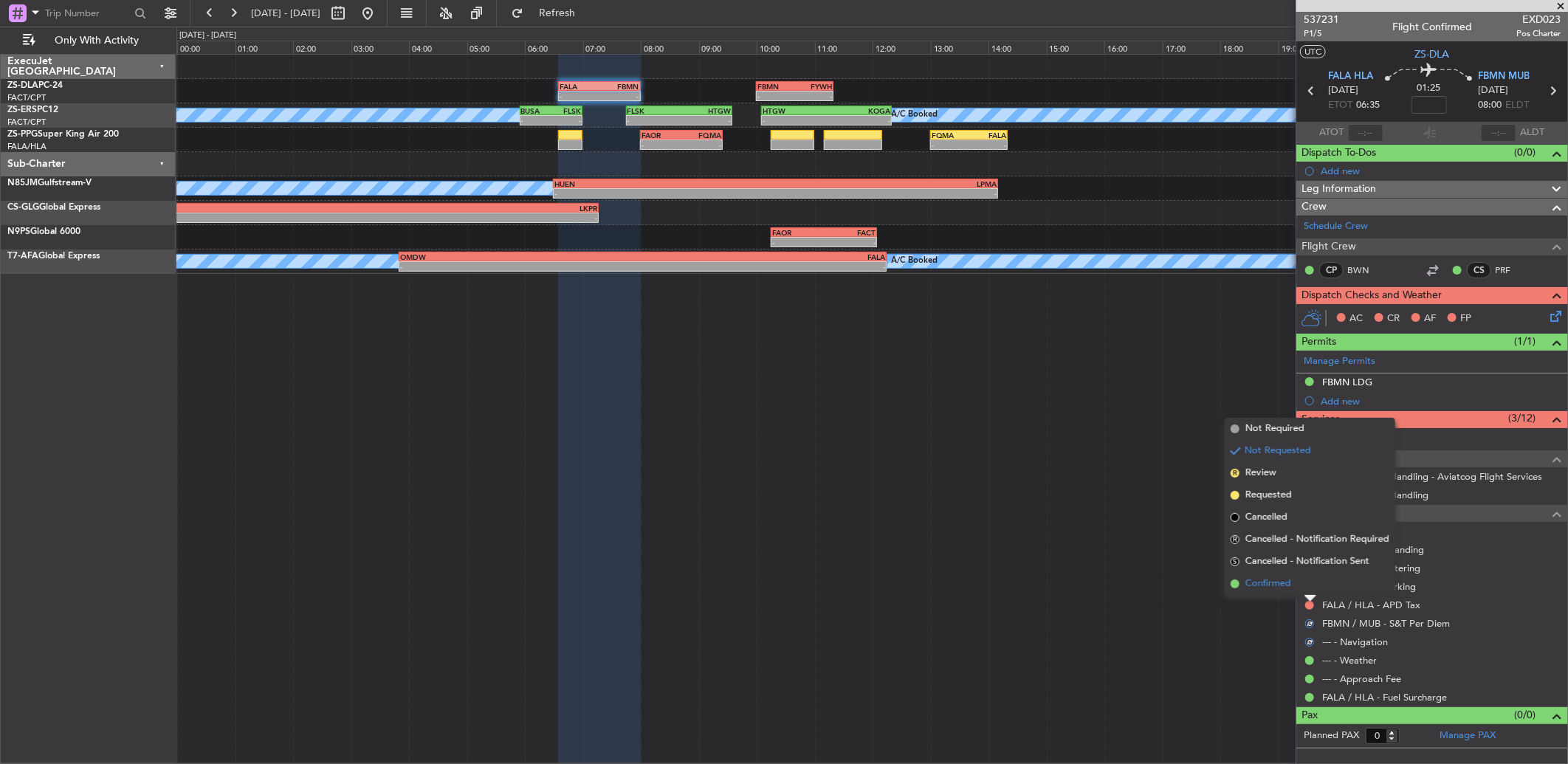
click at [1307, 578] on li "Confirmed" at bounding box center [1310, 583] width 171 height 22
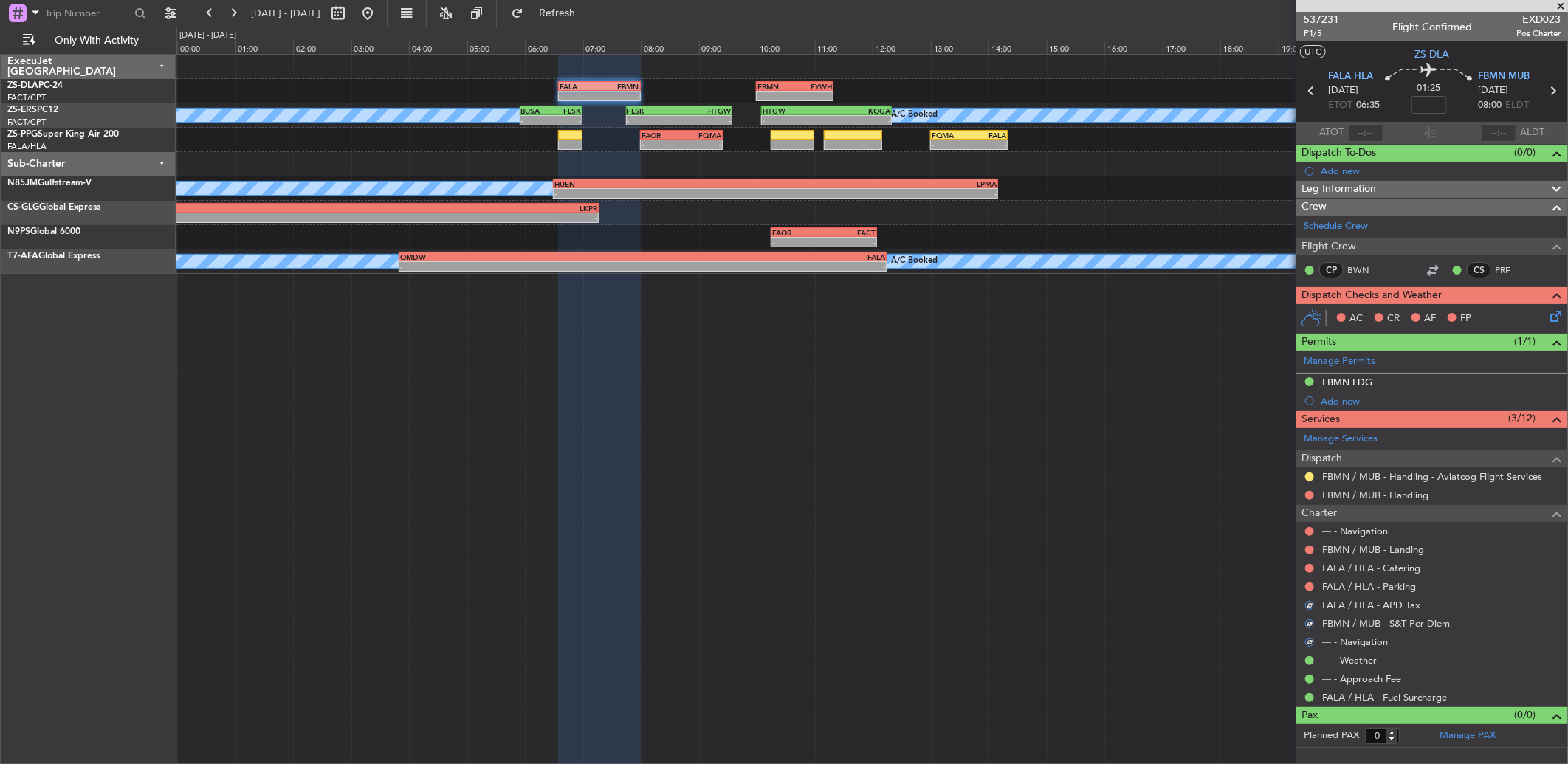
click at [1307, 578] on div "FALA / HLA - Parking" at bounding box center [1432, 586] width 272 height 18
click at [1307, 586] on button at bounding box center [1309, 586] width 9 height 9
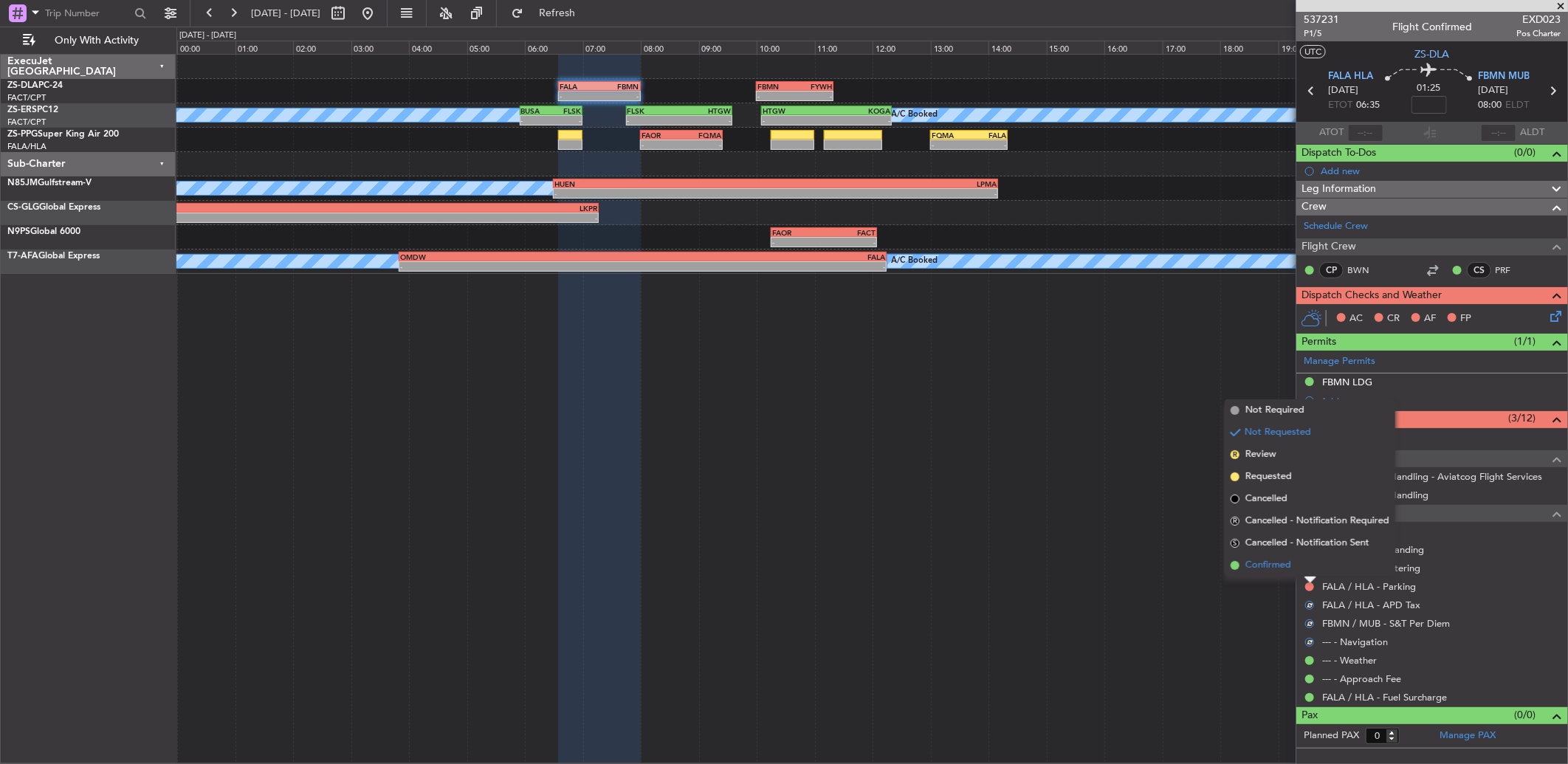
click at [1312, 562] on li "Confirmed" at bounding box center [1310, 565] width 171 height 22
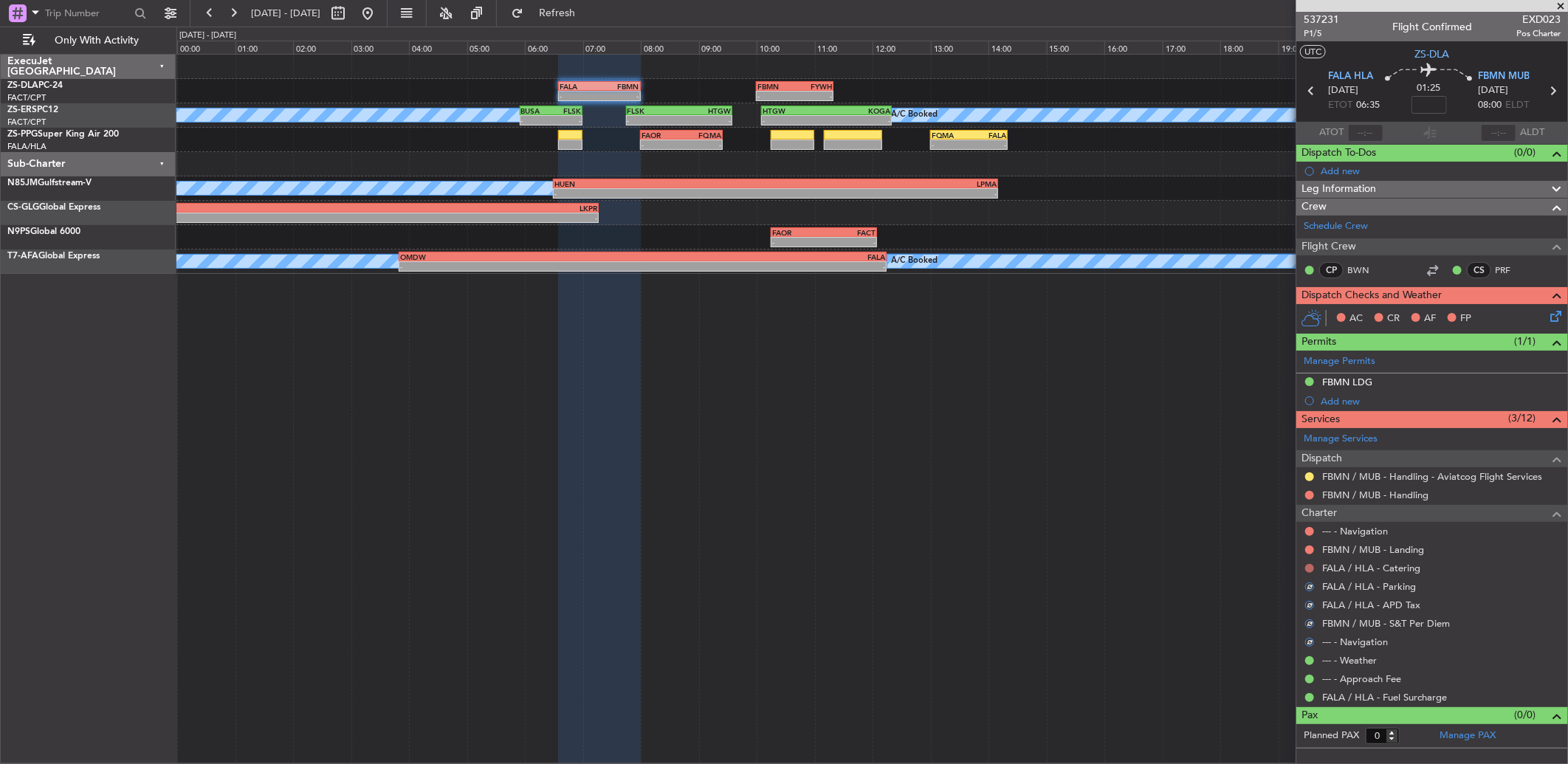
click at [1312, 564] on button at bounding box center [1309, 568] width 9 height 9
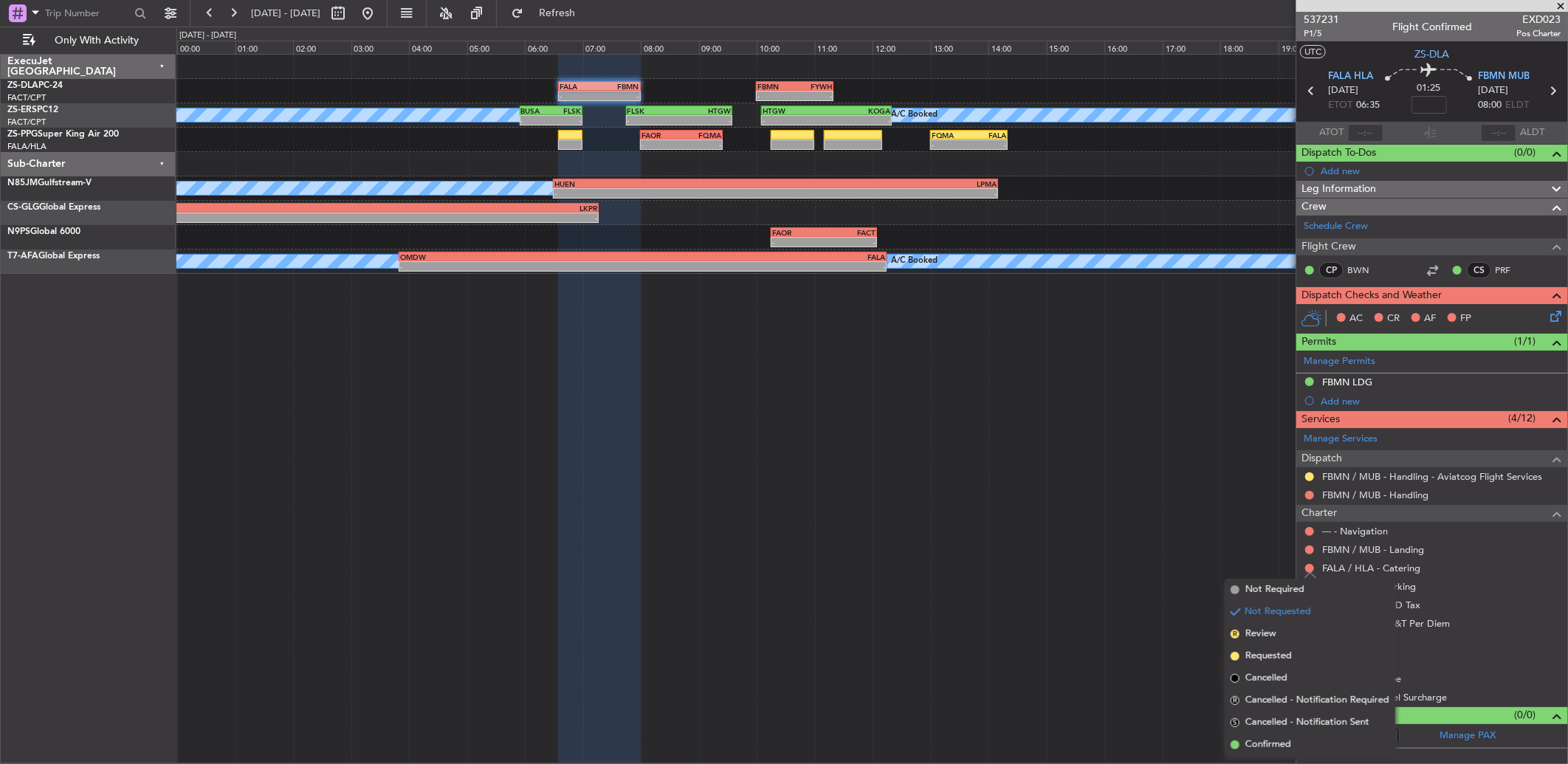
click at [1256, 743] on span "Confirmed" at bounding box center [1268, 745] width 46 height 15
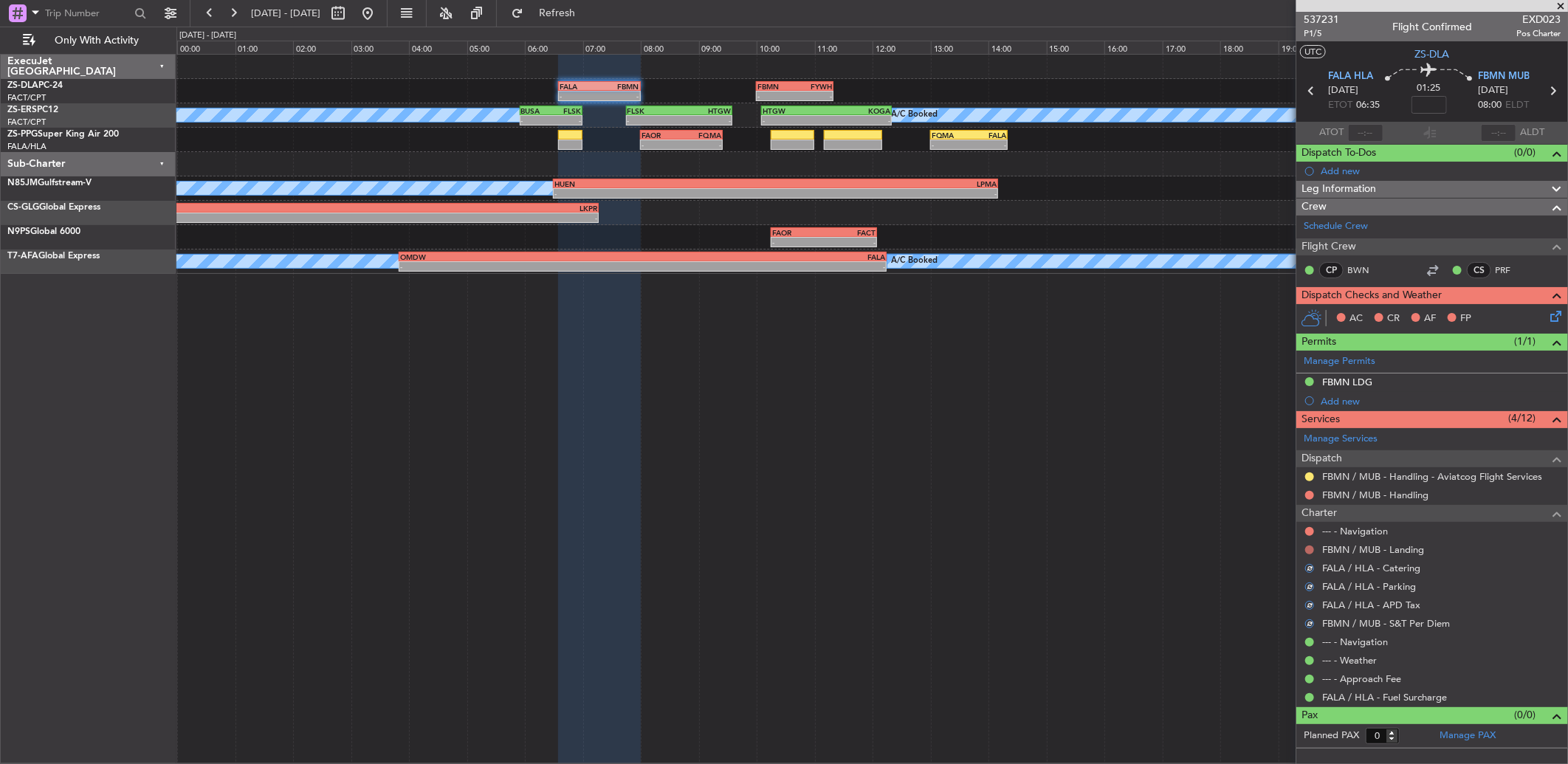
click at [1307, 547] on button at bounding box center [1309, 550] width 9 height 9
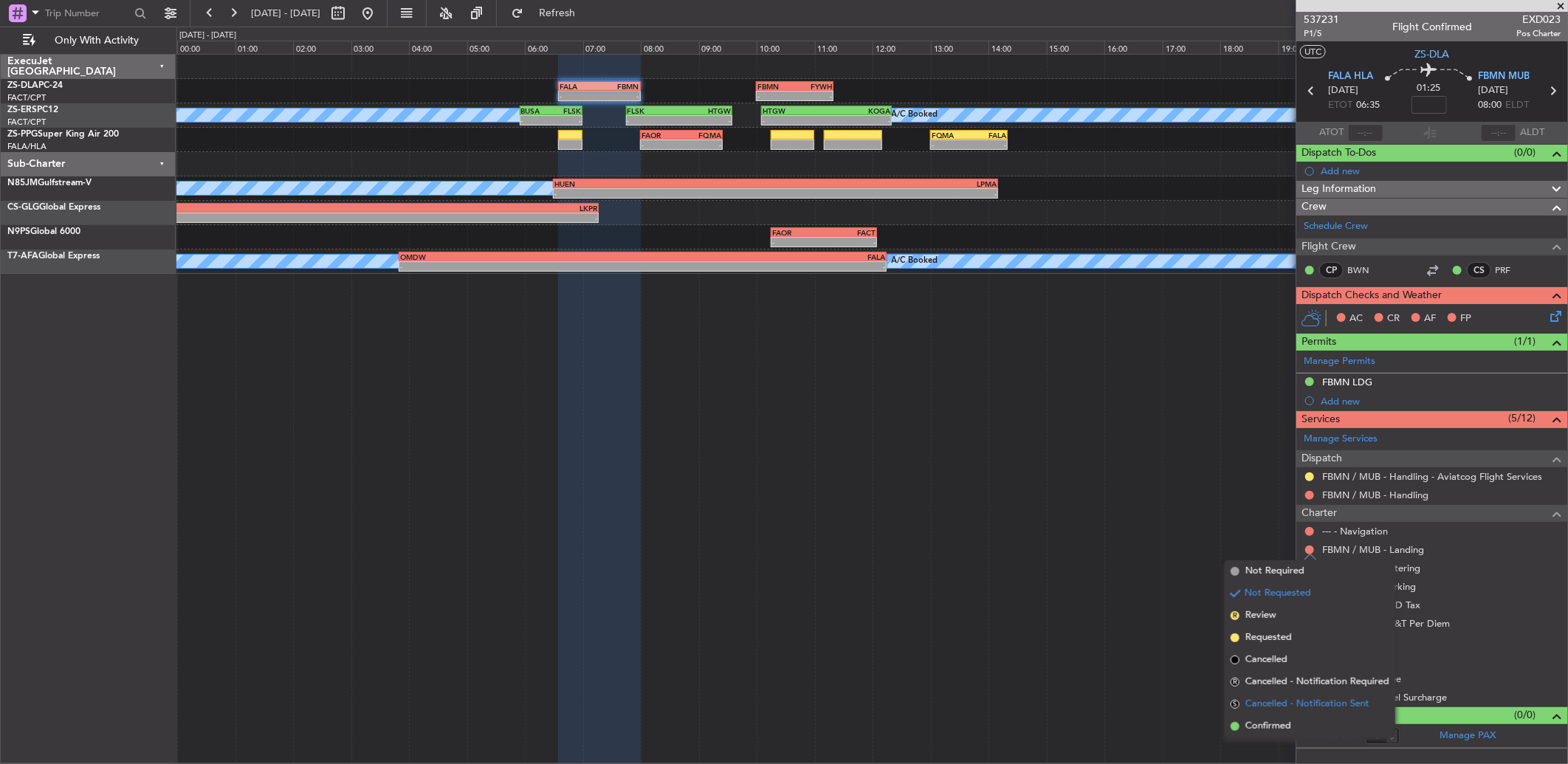
click at [1285, 712] on li "S Cancelled - Notification Sent" at bounding box center [1310, 703] width 171 height 22
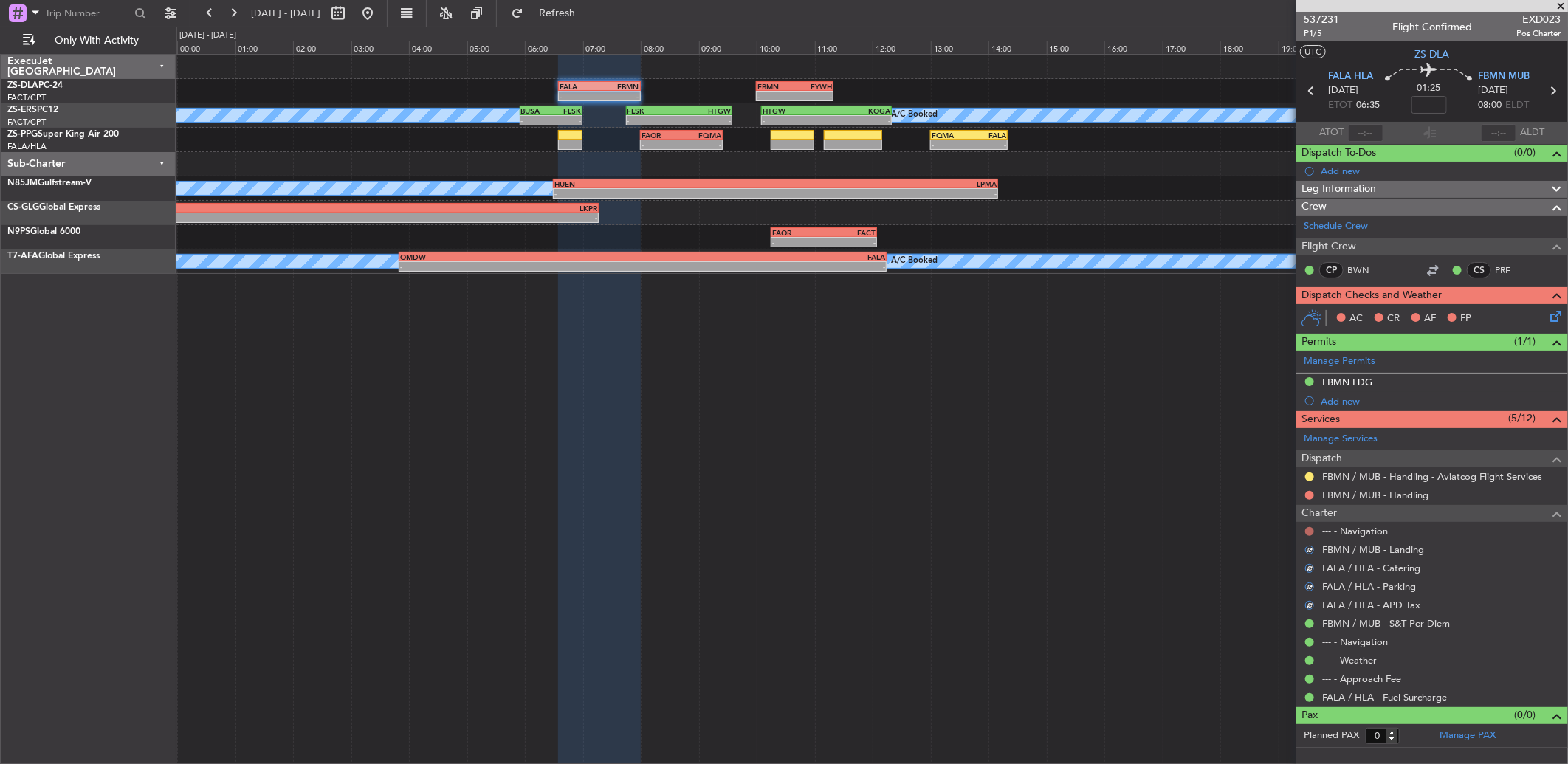
click at [1311, 528] on button at bounding box center [1309, 531] width 9 height 9
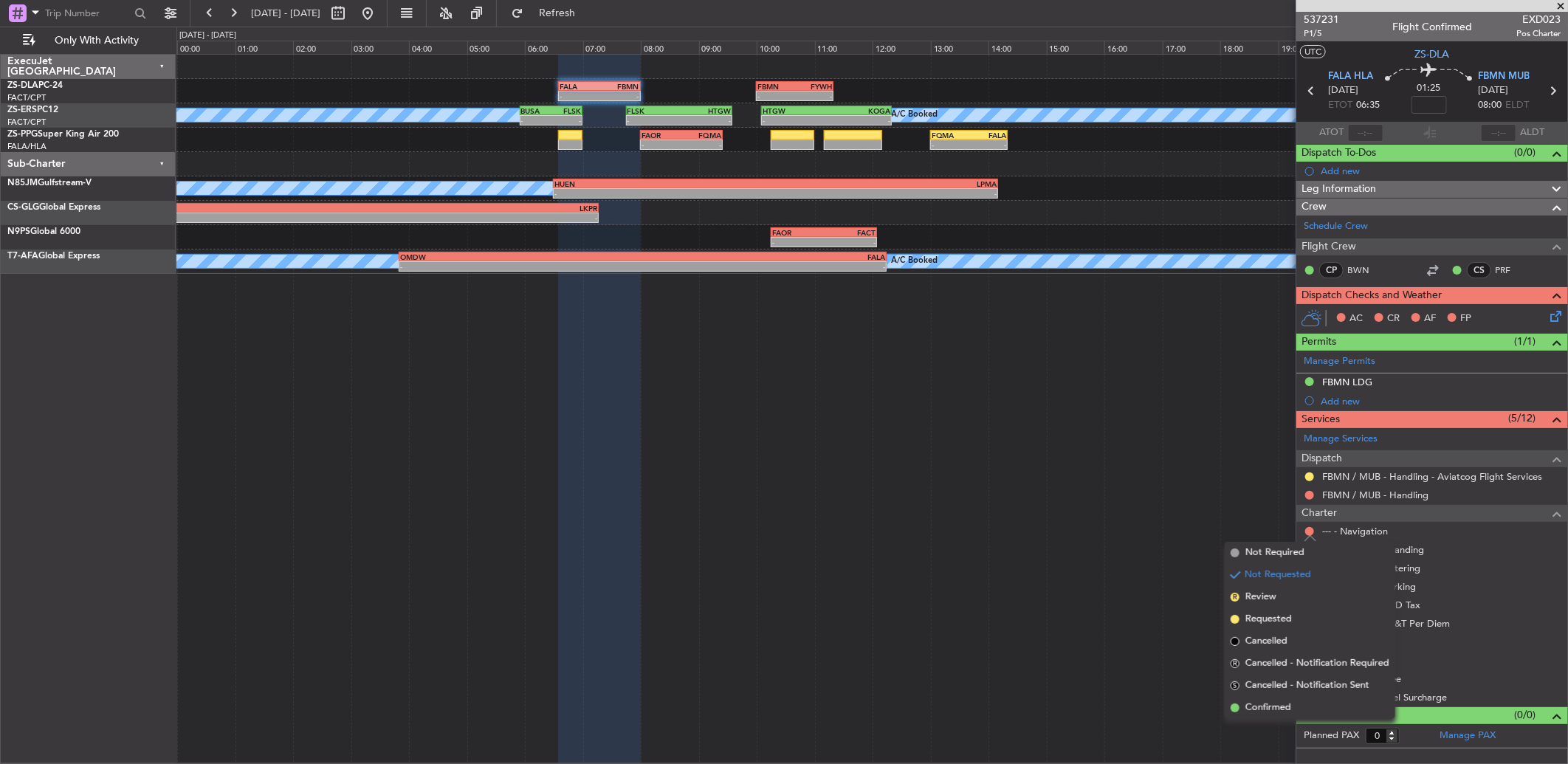
drag, startPoint x: 1301, startPoint y: 700, endPoint x: 1301, endPoint y: 552, distance: 148.0
click at [1300, 700] on li "Confirmed" at bounding box center [1310, 707] width 171 height 22
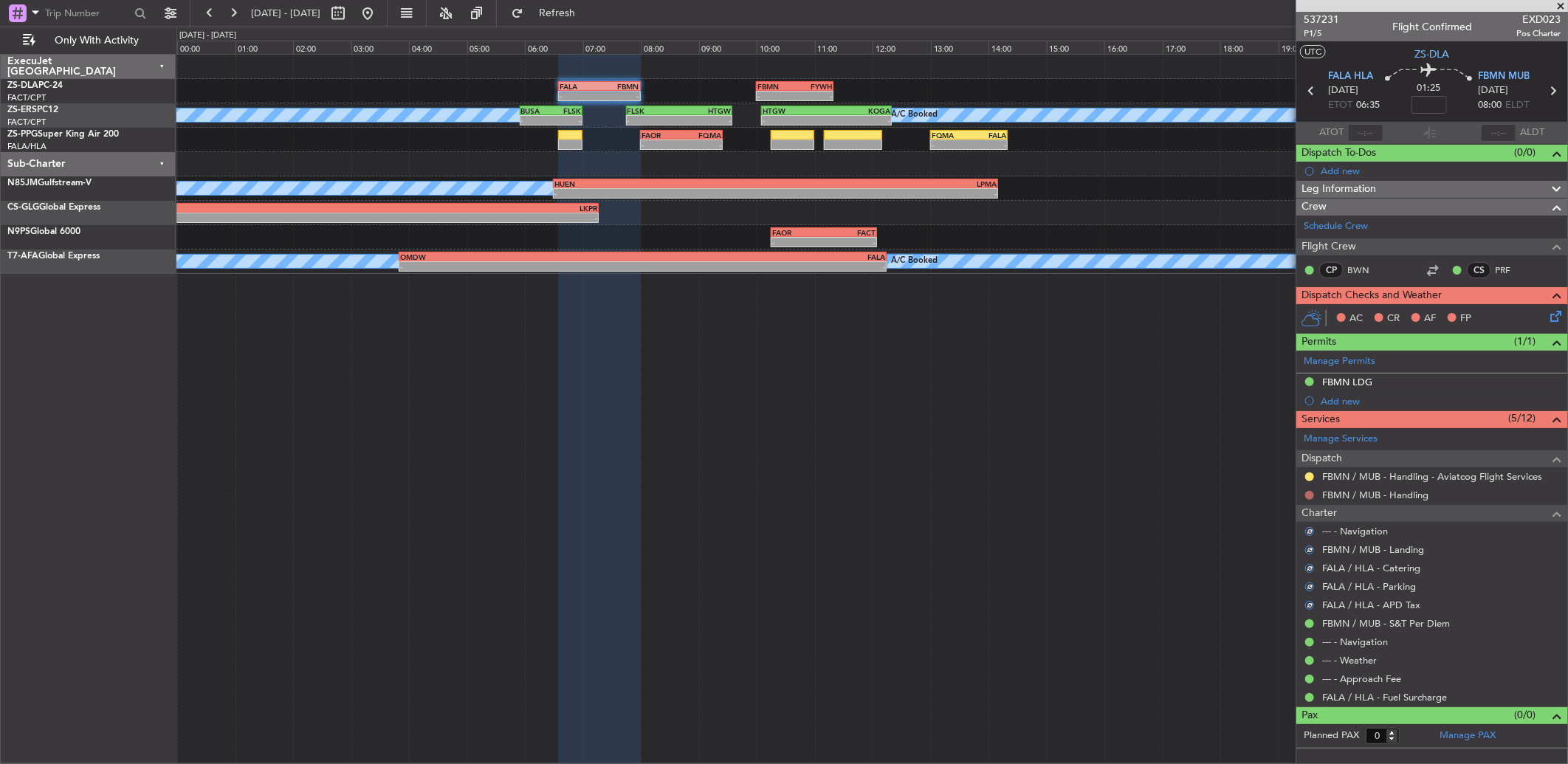
click at [1310, 495] on button at bounding box center [1309, 495] width 9 height 9
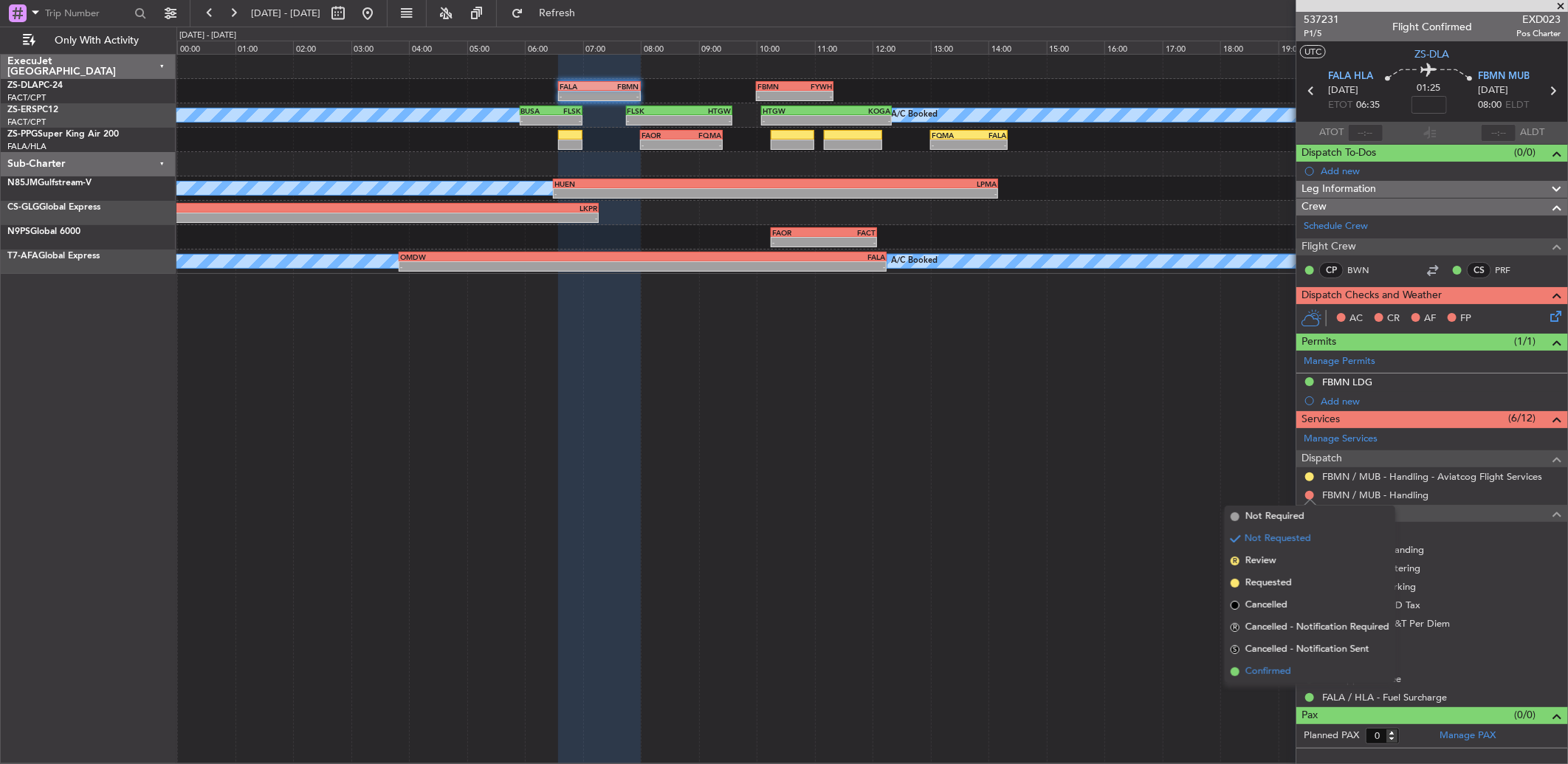
click at [1303, 661] on li "Confirmed" at bounding box center [1310, 671] width 171 height 22
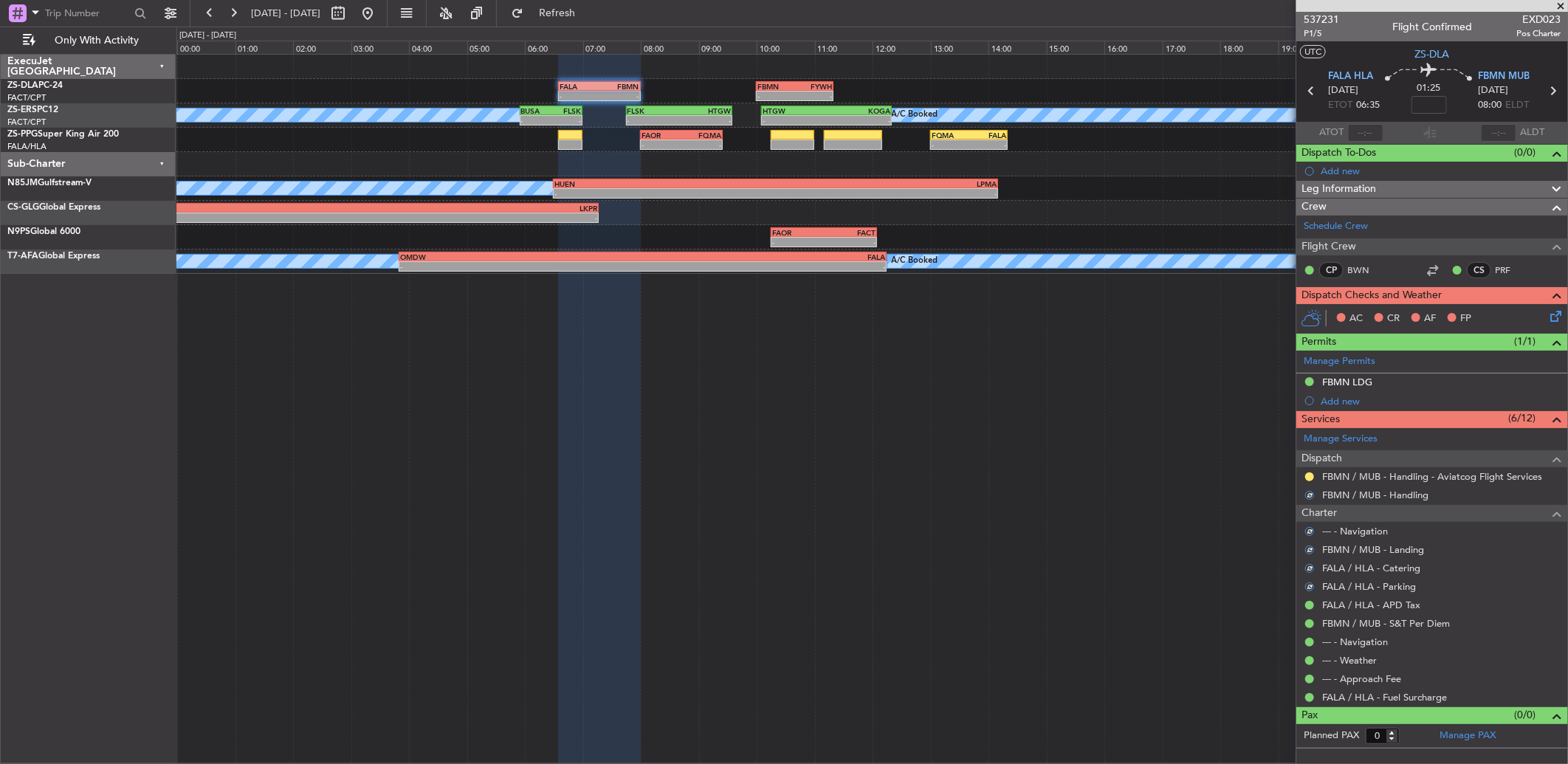
click at [1308, 482] on mat-tooltip-component "Requested" at bounding box center [1310, 500] width 66 height 39
click at [1310, 471] on div at bounding box center [1309, 477] width 11 height 11
click at [1310, 473] on button at bounding box center [1309, 476] width 9 height 9
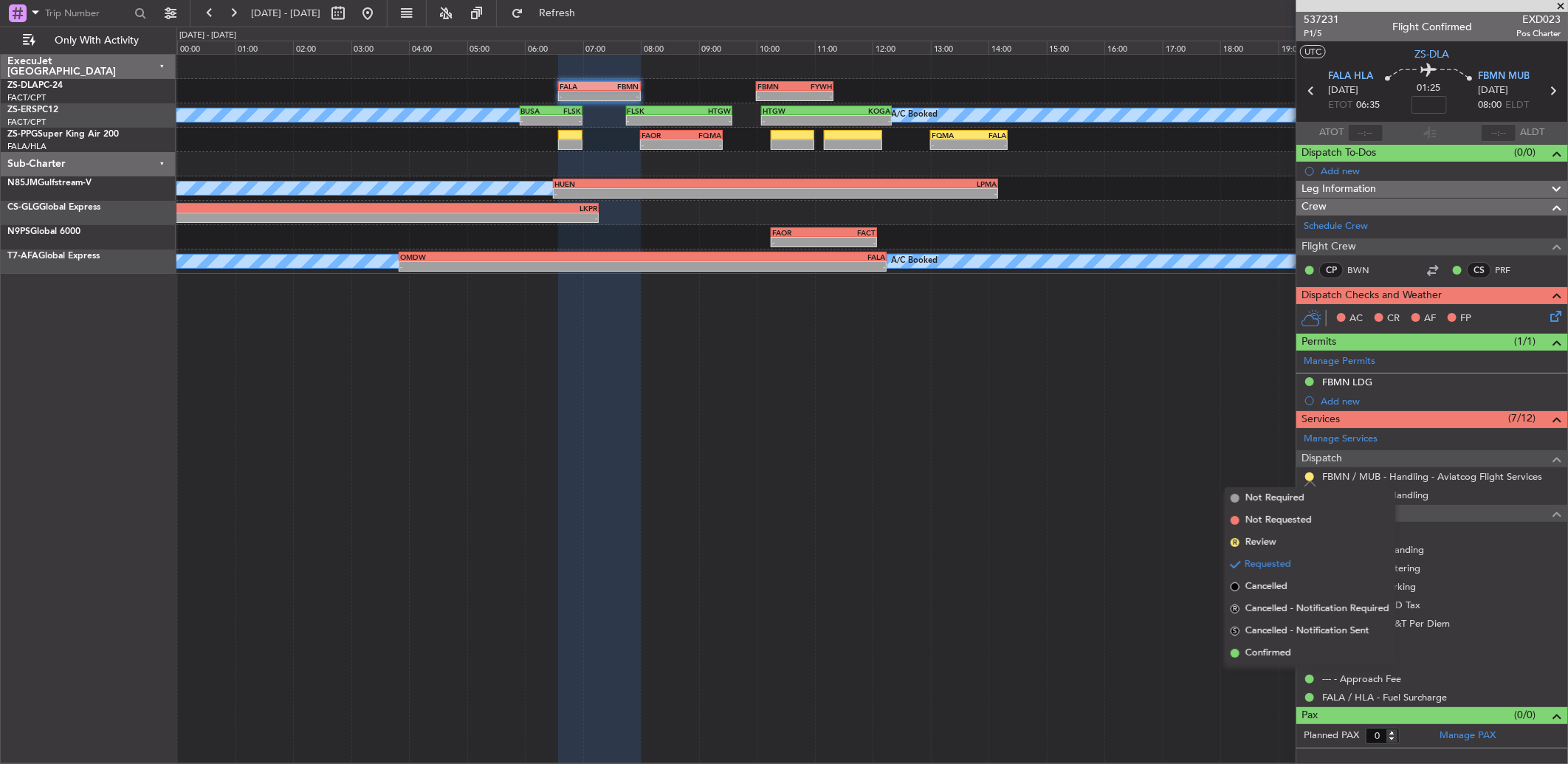
drag, startPoint x: 1253, startPoint y: 653, endPoint x: 1260, endPoint y: 644, distance: 11.4
click at [1259, 645] on li "Confirmed" at bounding box center [1310, 653] width 171 height 22
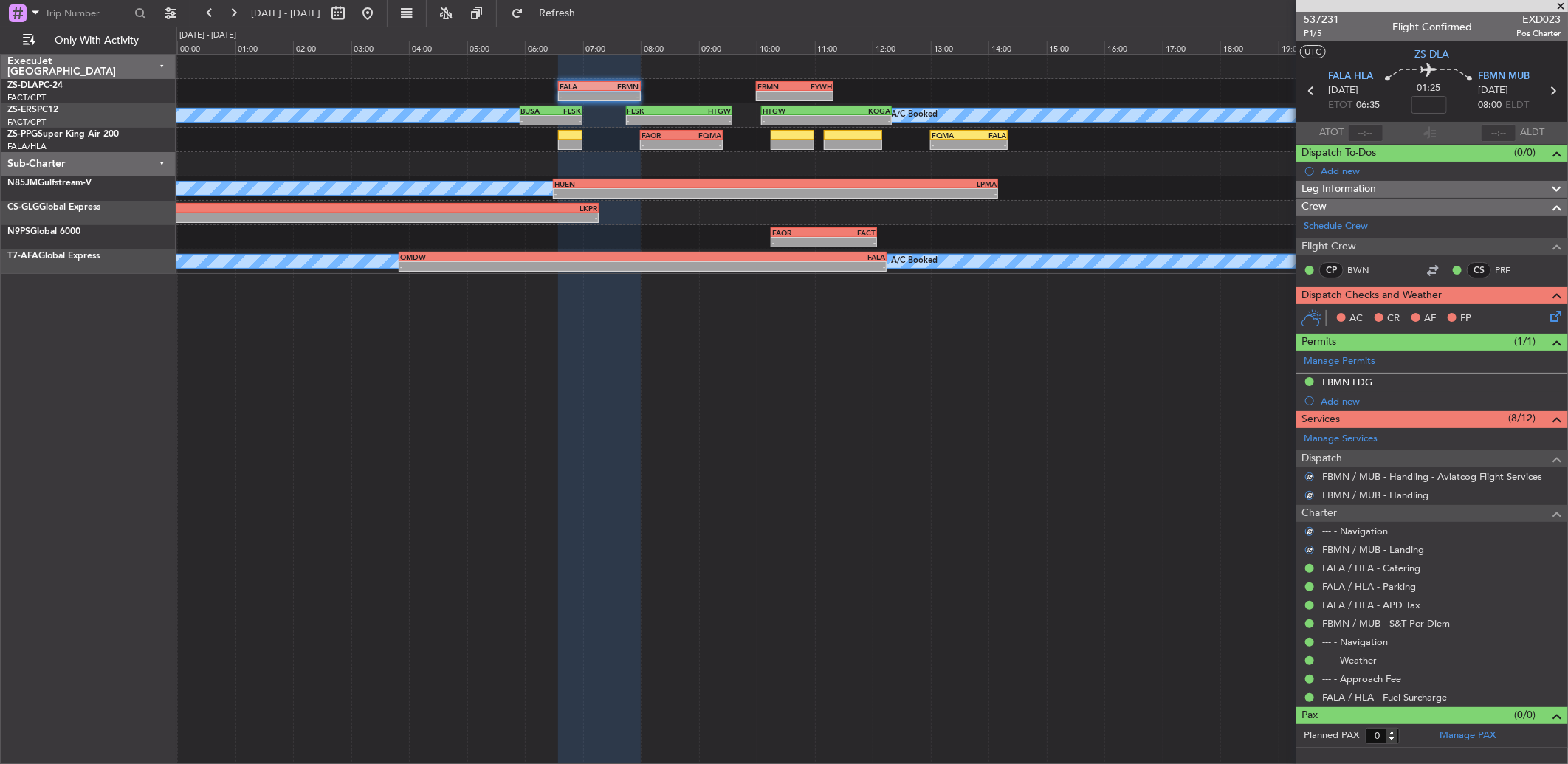
click at [1559, 319] on icon at bounding box center [1553, 314] width 11 height 11
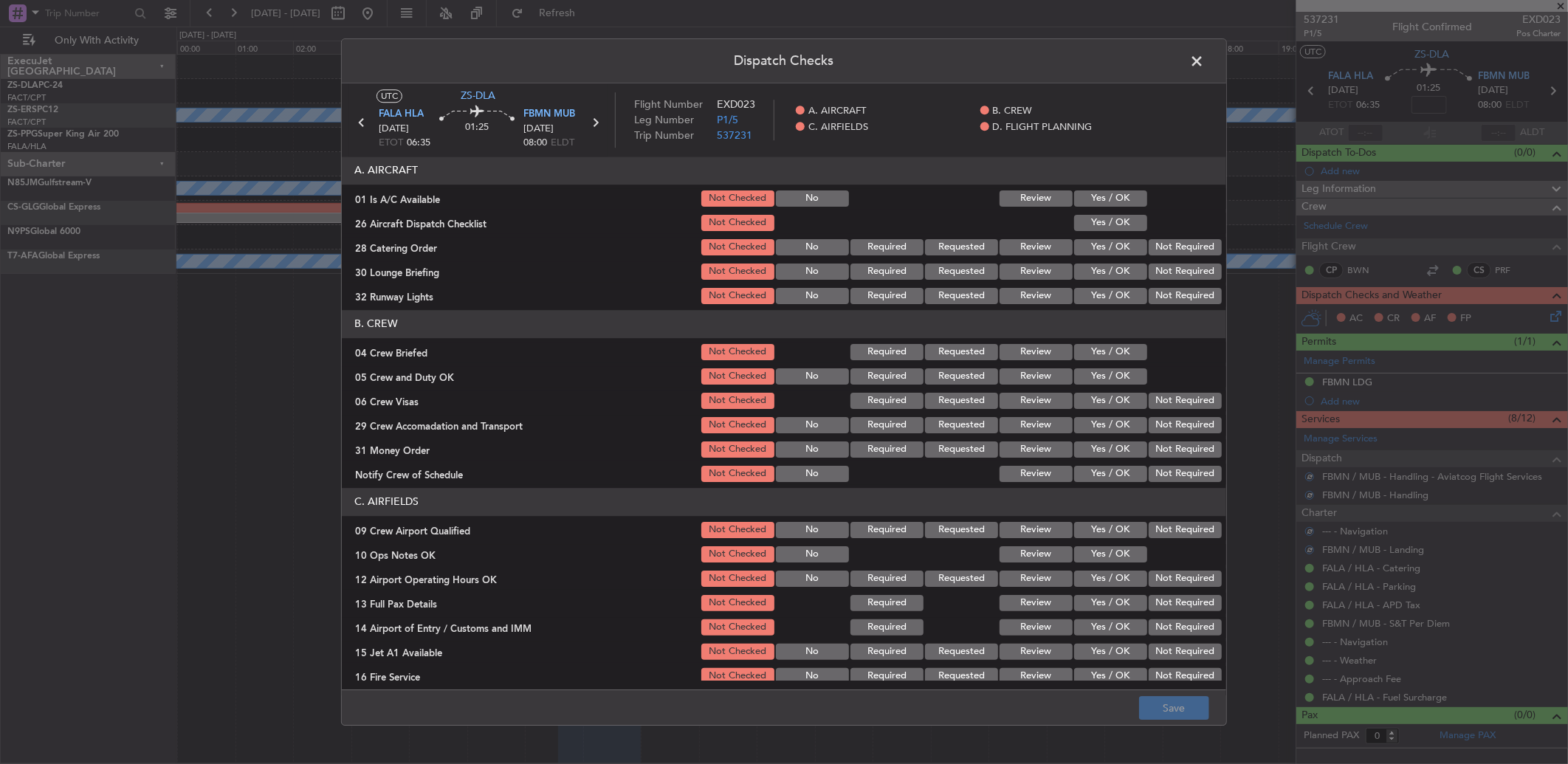
click at [1093, 199] on button "Yes / OK" at bounding box center [1110, 198] width 73 height 16
click at [1096, 215] on button "Yes / OK" at bounding box center [1110, 223] width 73 height 16
click at [1040, 246] on button "Review" at bounding box center [1036, 246] width 73 height 16
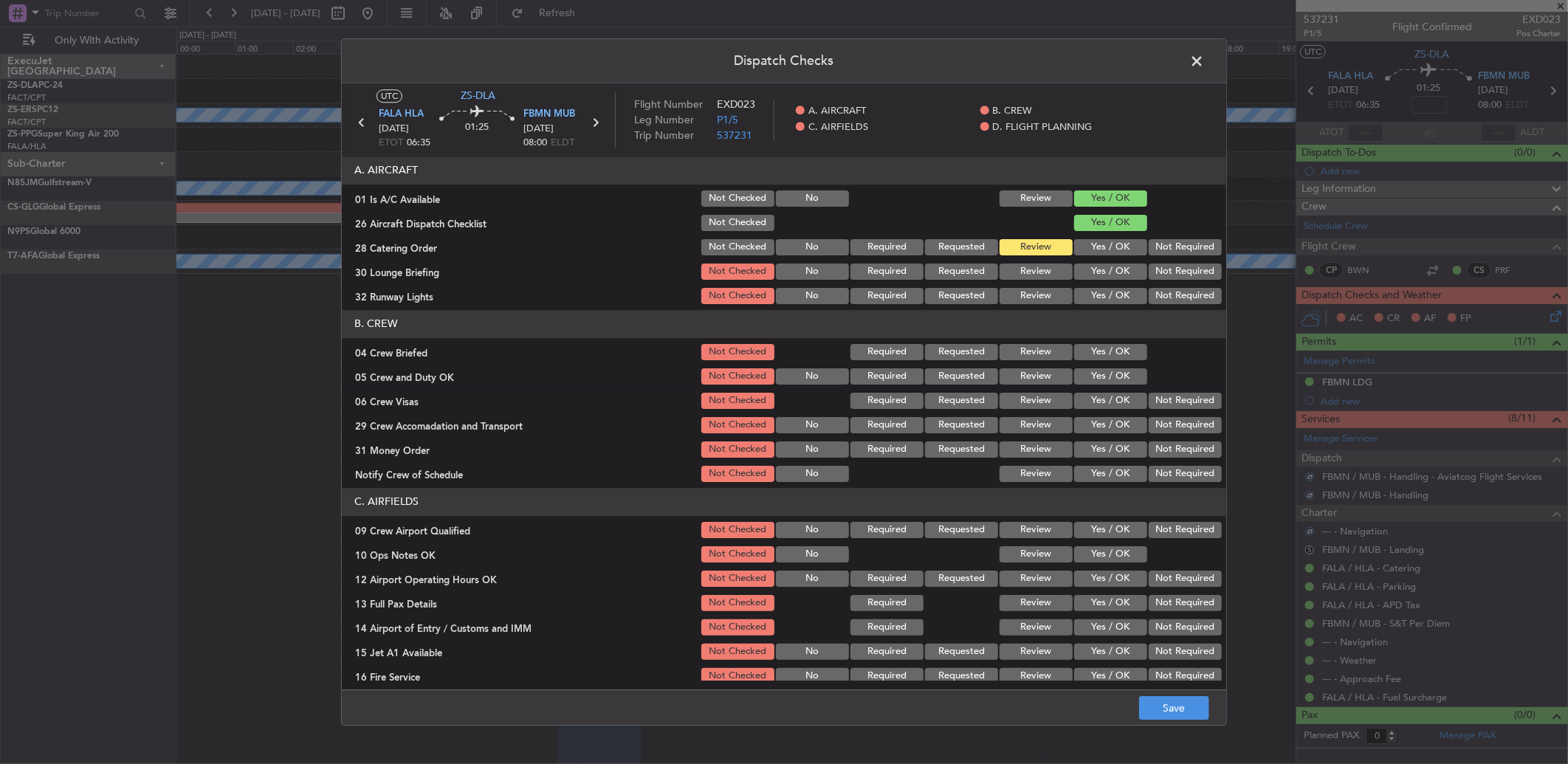
click at [1093, 267] on button "Yes / OK" at bounding box center [1110, 271] width 73 height 16
click at [1086, 302] on button "Yes / OK" at bounding box center [1110, 296] width 73 height 16
click at [1028, 348] on button "Review" at bounding box center [1036, 352] width 73 height 16
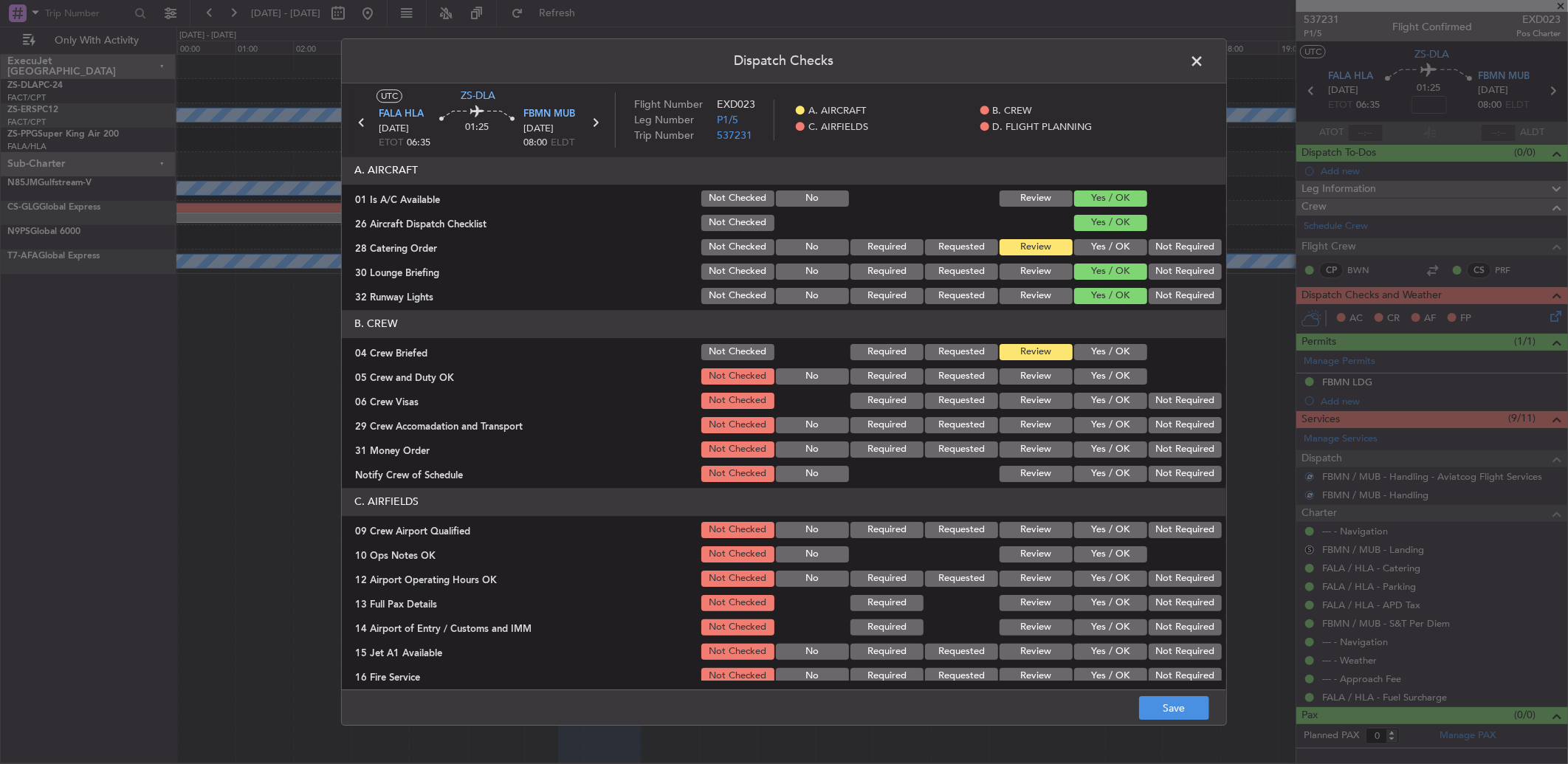
click at [1080, 380] on button "Yes / OK" at bounding box center [1110, 376] width 73 height 16
click at [1190, 397] on button "Not Required" at bounding box center [1185, 400] width 73 height 16
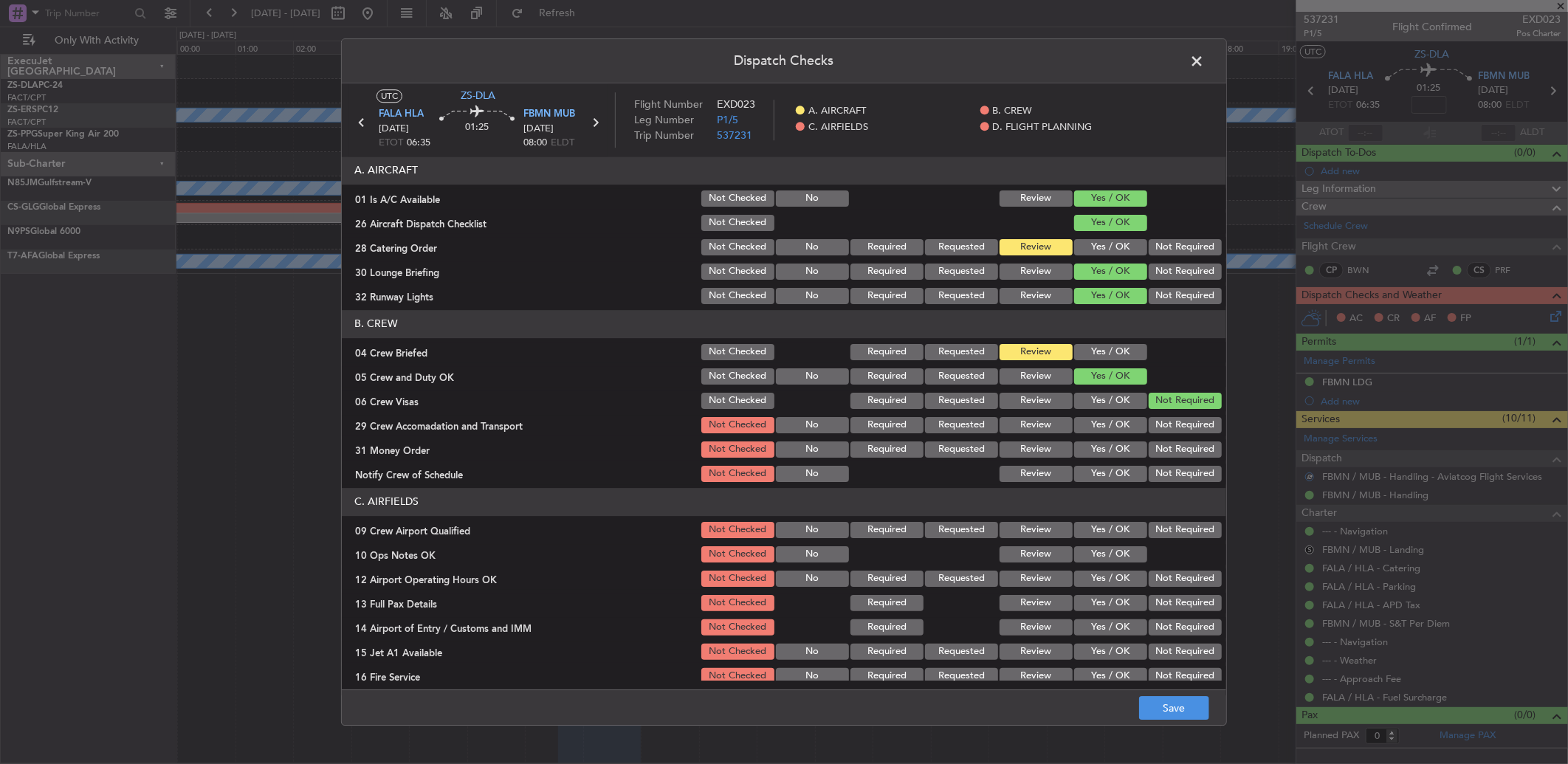
click at [1174, 415] on div "Not Required" at bounding box center [1184, 426] width 75 height 21
click at [1167, 423] on button "Not Required" at bounding box center [1185, 425] width 73 height 16
click at [1020, 422] on button "Review" at bounding box center [1036, 425] width 73 height 16
click at [1030, 446] on button "Review" at bounding box center [1036, 449] width 73 height 16
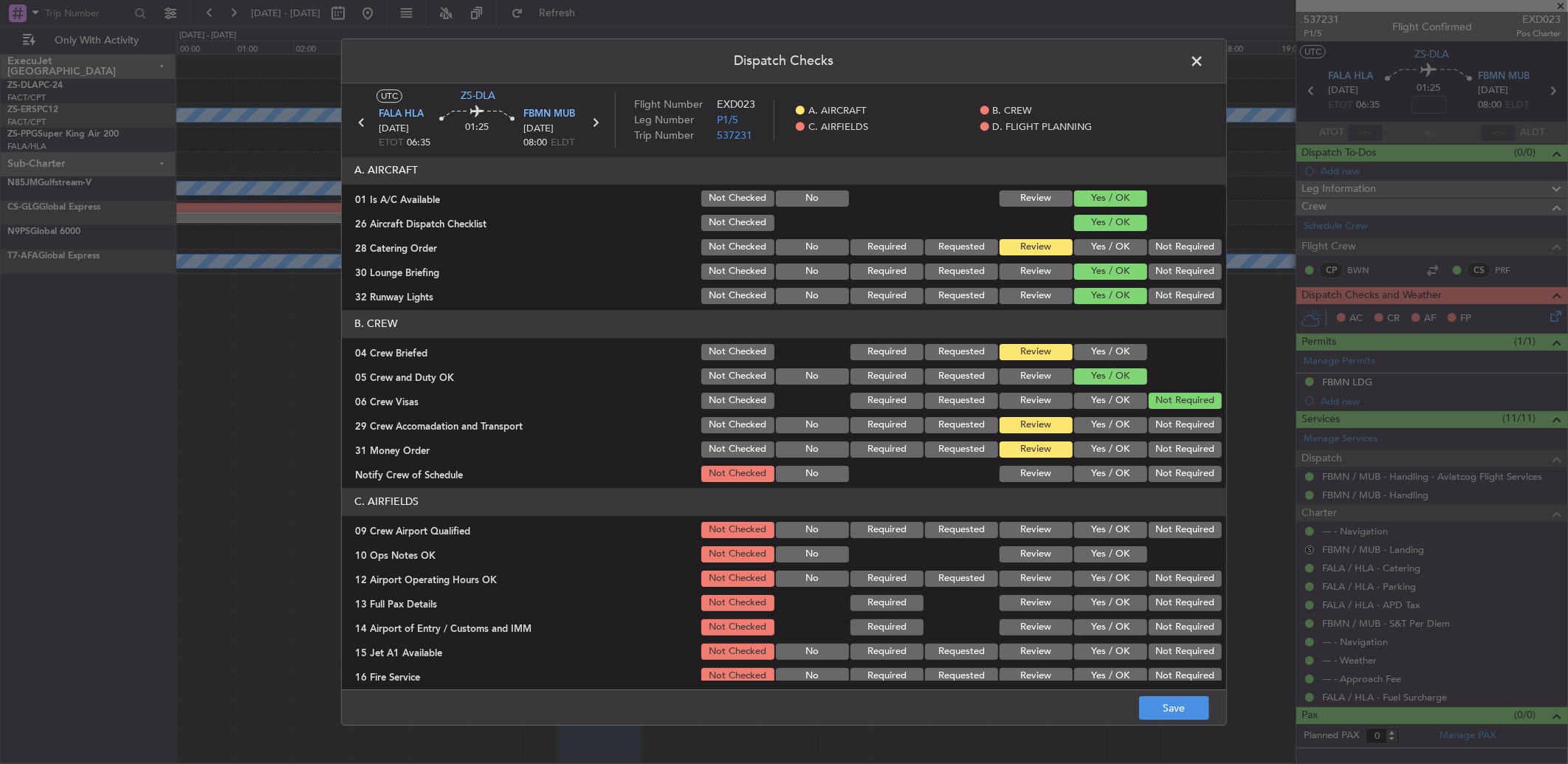
click at [1084, 465] on button "Yes / OK" at bounding box center [1110, 473] width 73 height 16
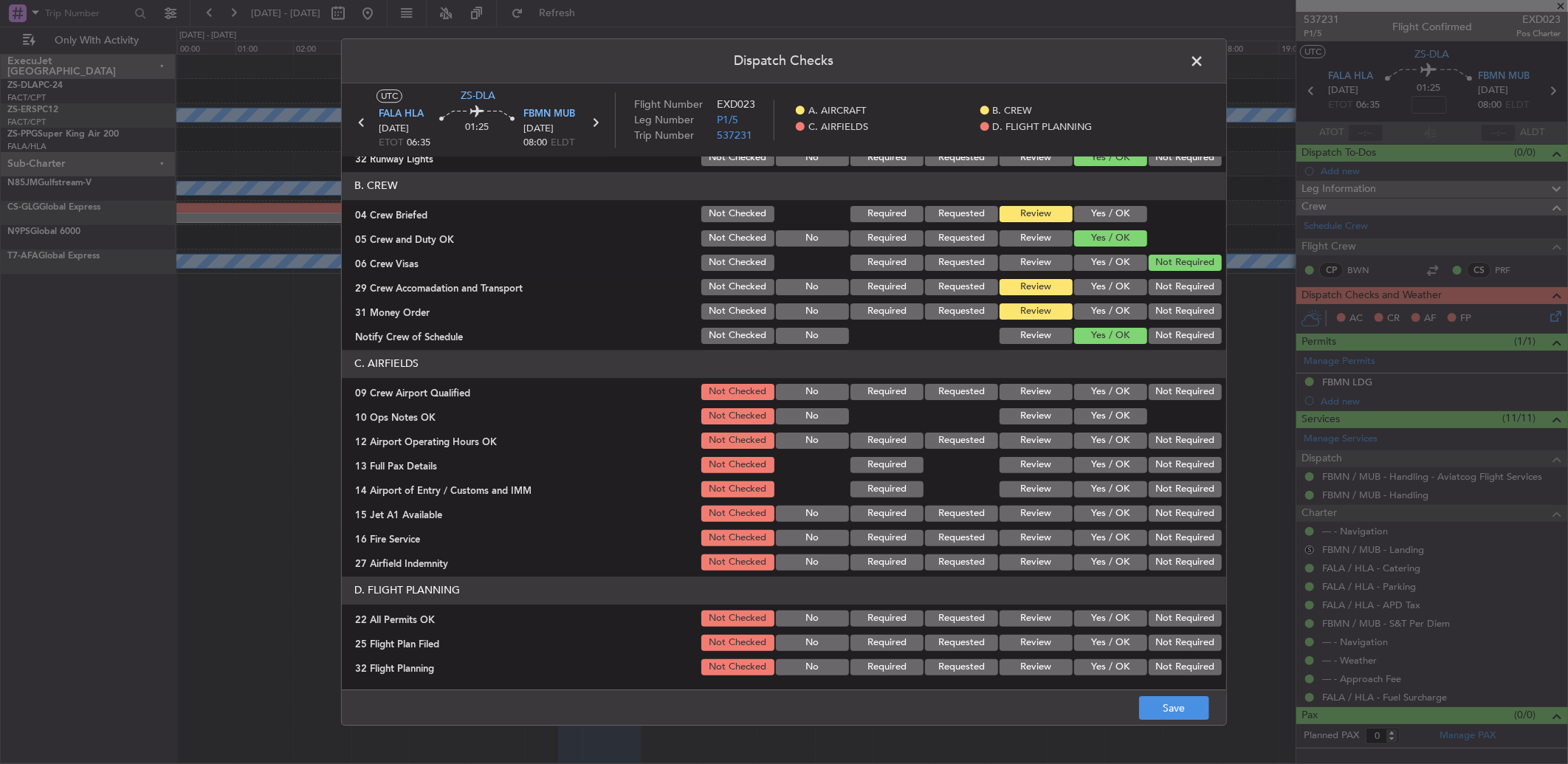
click at [1106, 390] on button "Yes / OK" at bounding box center [1110, 391] width 73 height 16
click at [1112, 418] on button "Yes / OK" at bounding box center [1110, 416] width 73 height 16
click at [1170, 441] on button "Not Required" at bounding box center [1185, 440] width 73 height 16
click at [1167, 472] on div "Not Required" at bounding box center [1184, 465] width 75 height 21
click at [1159, 467] on button "Not Required" at bounding box center [1185, 464] width 73 height 16
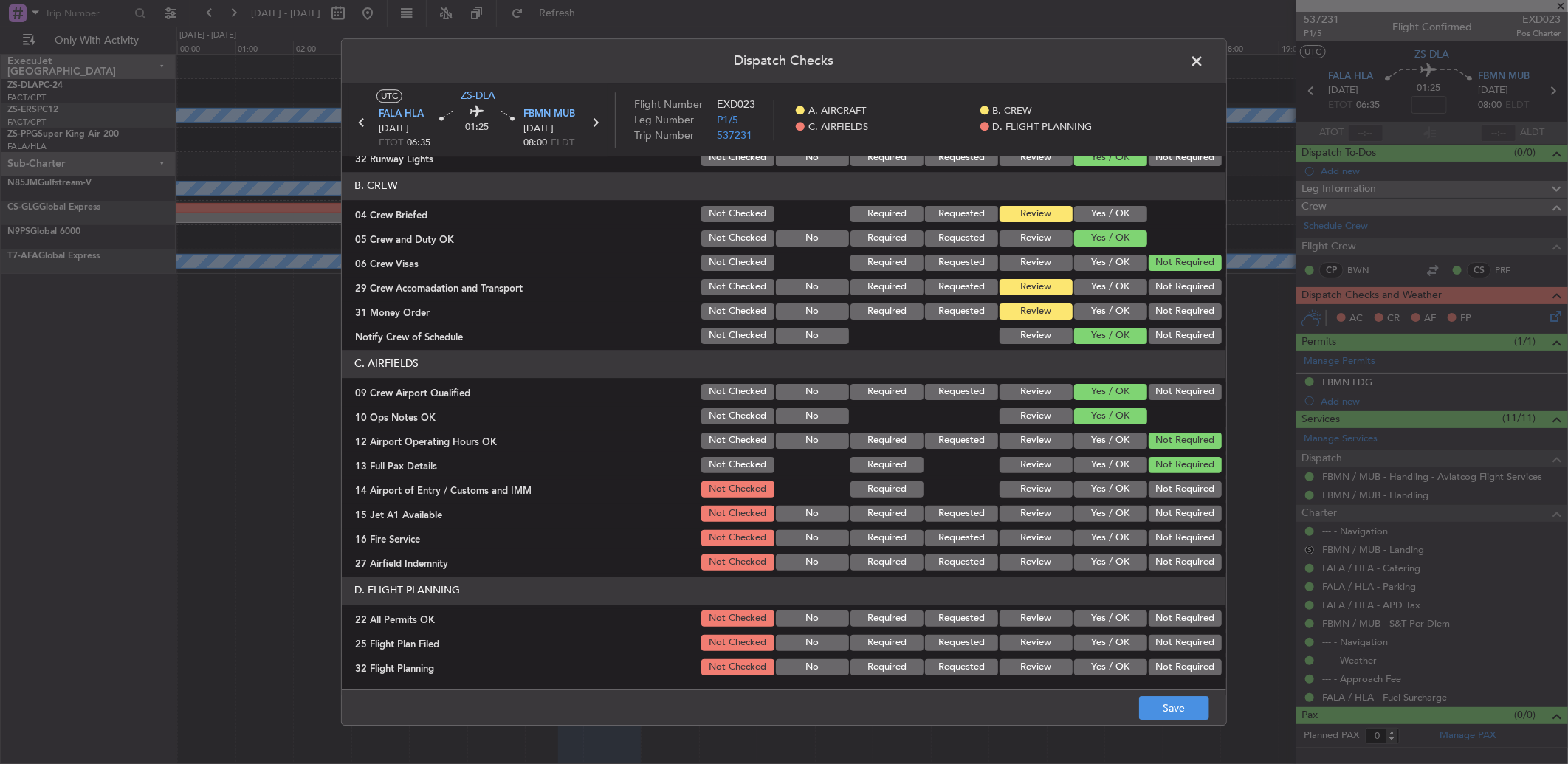
click at [1167, 493] on button "Not Required" at bounding box center [1185, 489] width 73 height 16
click at [1168, 511] on button "Not Required" at bounding box center [1185, 514] width 73 height 16
click at [1105, 445] on button "Yes / OK" at bounding box center [1110, 440] width 73 height 16
click at [1204, 65] on span at bounding box center [1204, 64] width 0 height 29
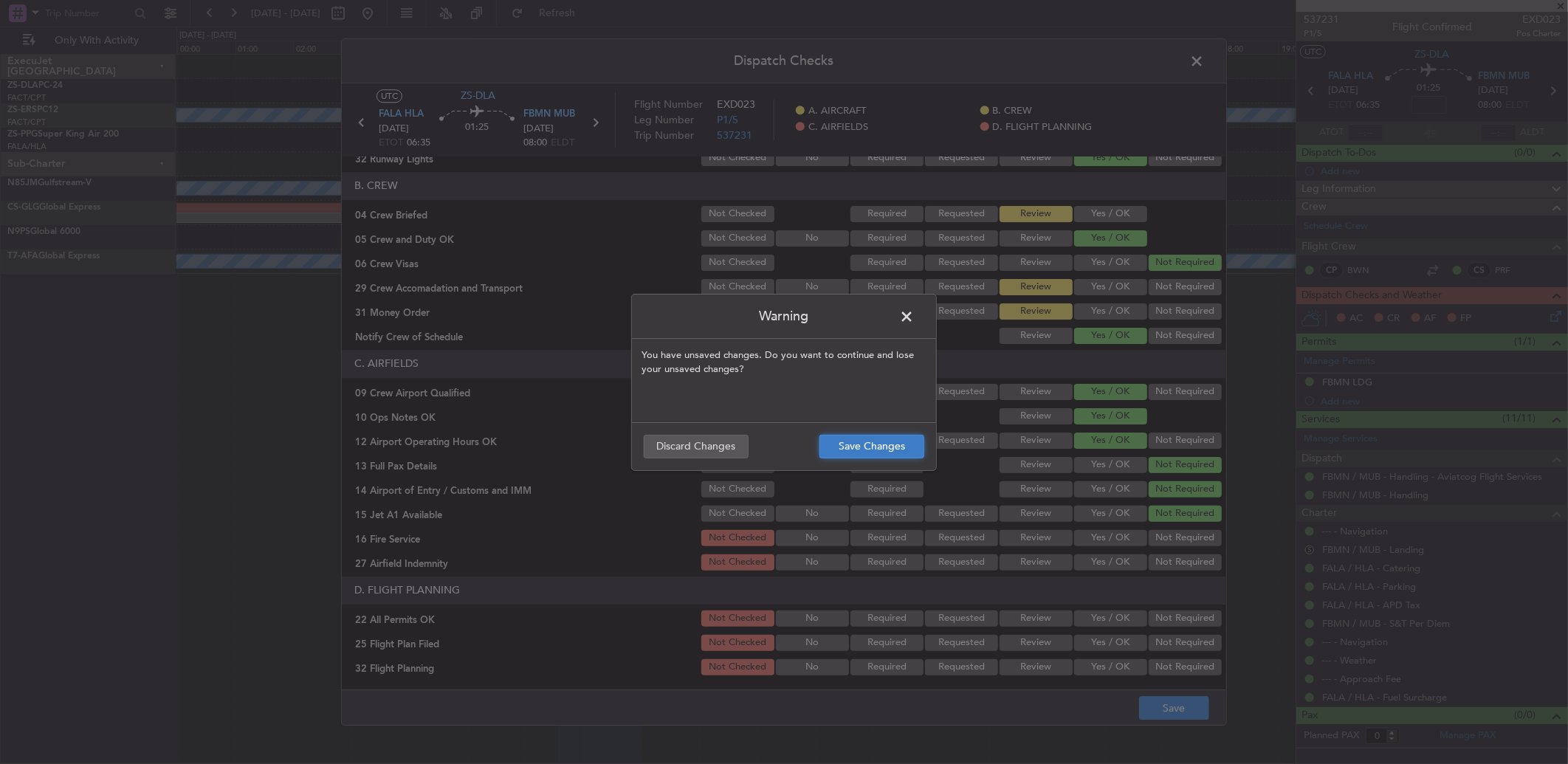
click at [860, 442] on button "Save Changes" at bounding box center [872, 446] width 105 height 24
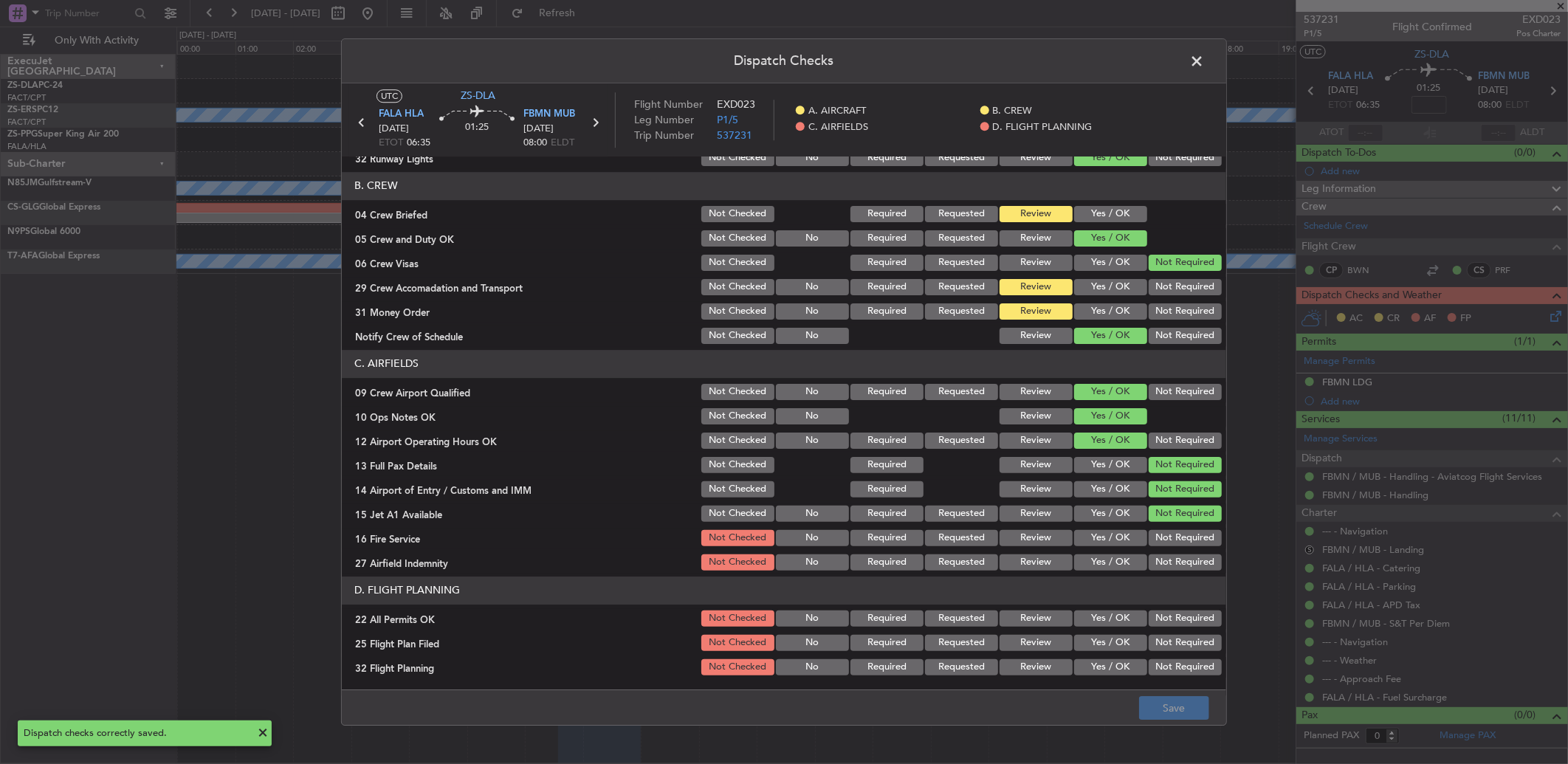
click at [1204, 62] on span at bounding box center [1204, 64] width 0 height 29
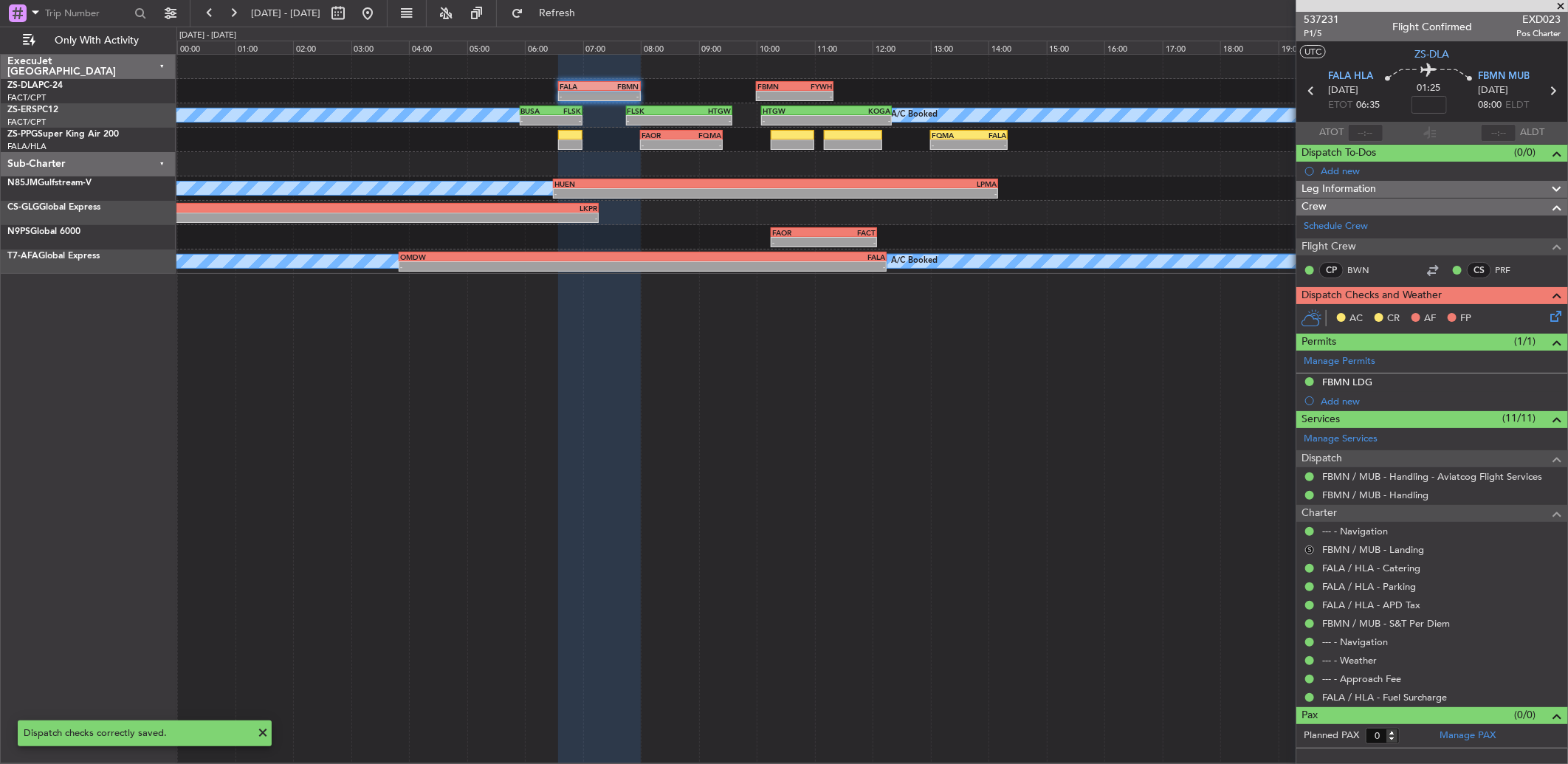
click at [1307, 547] on button "S" at bounding box center [1309, 550] width 9 height 9
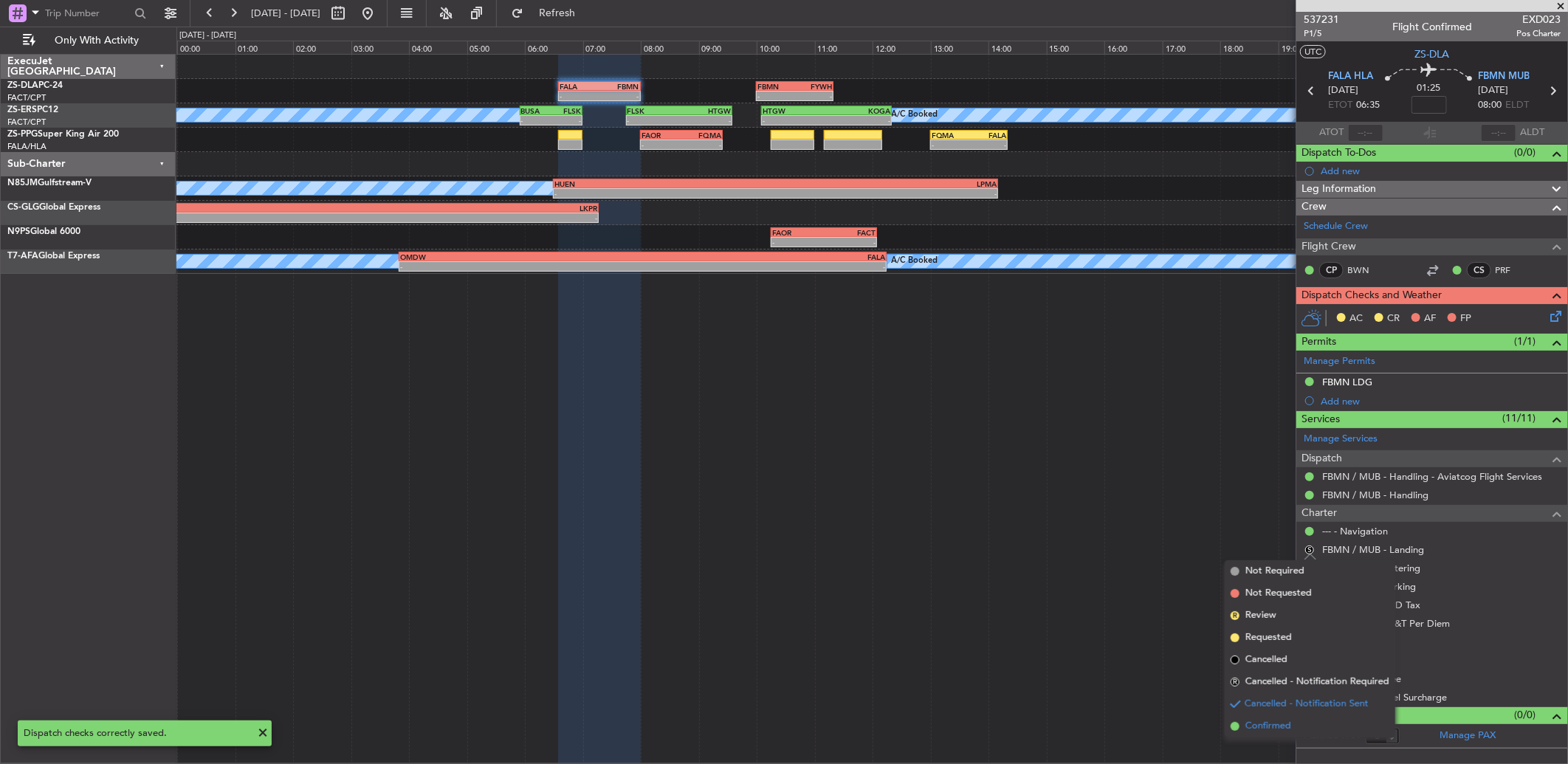
click at [1266, 719] on span "Confirmed" at bounding box center [1268, 727] width 46 height 15
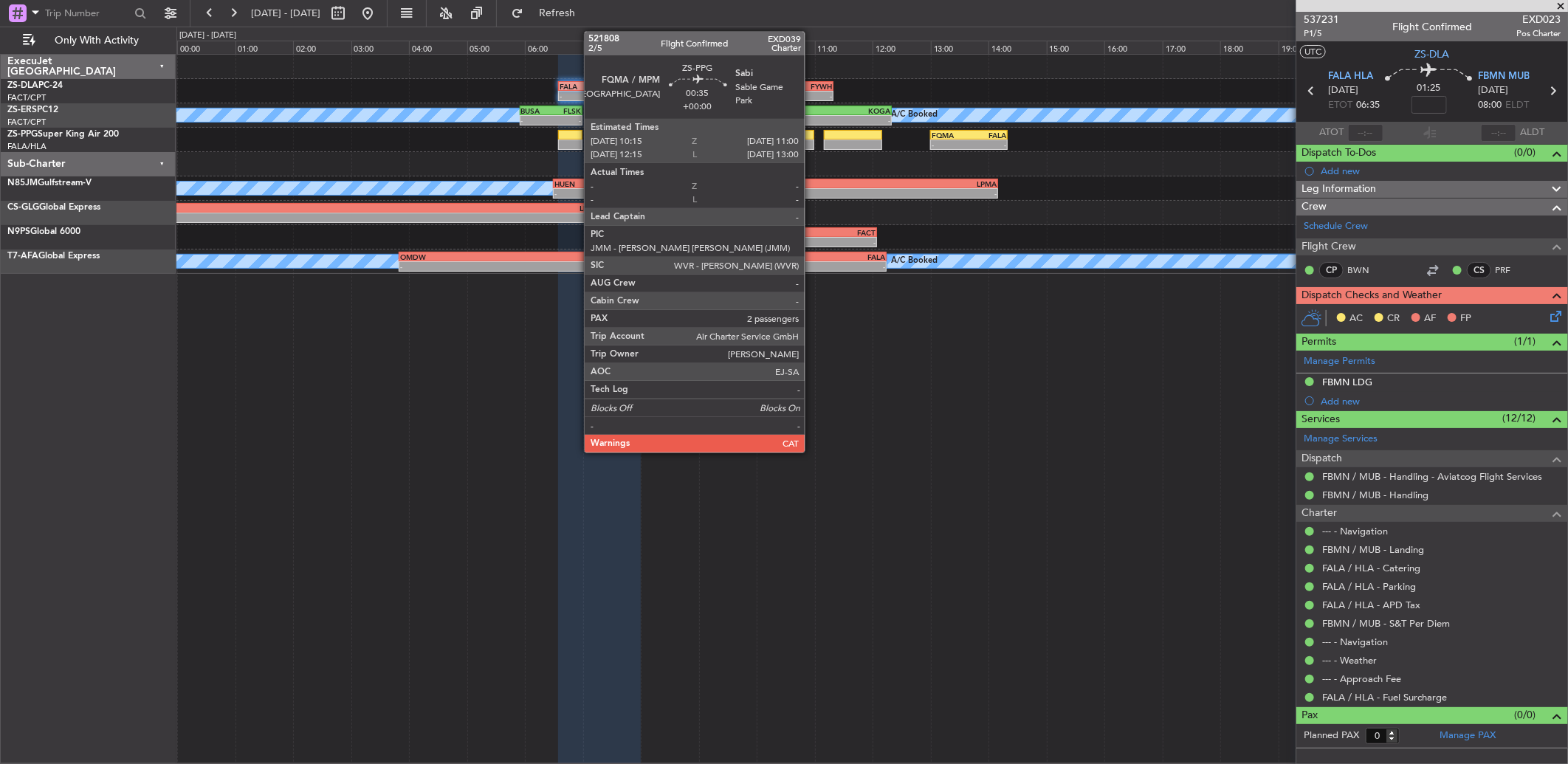
click at [812, 139] on div at bounding box center [793, 144] width 44 height 10
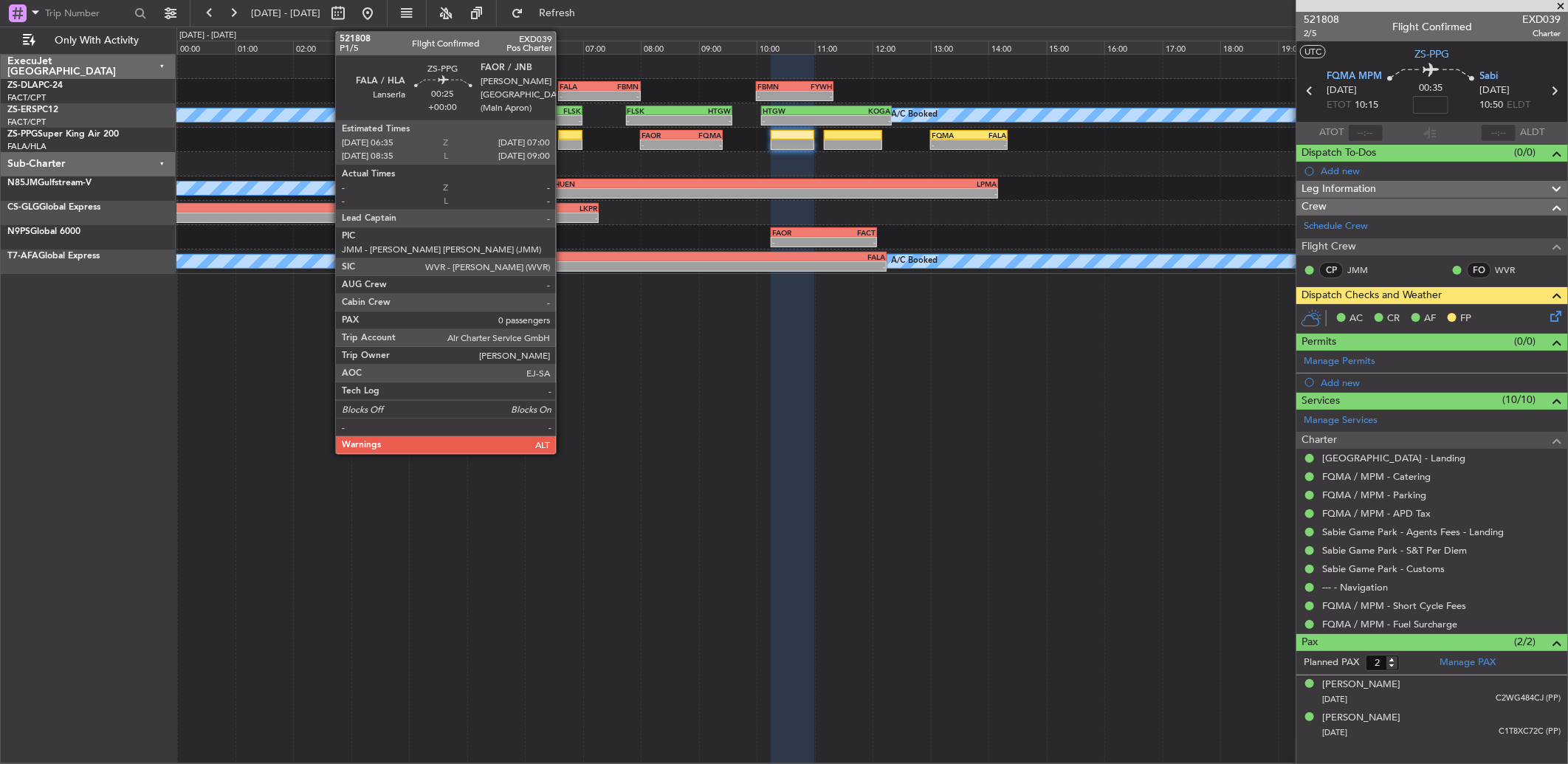
click at [566, 137] on div at bounding box center [571, 135] width 25 height 10
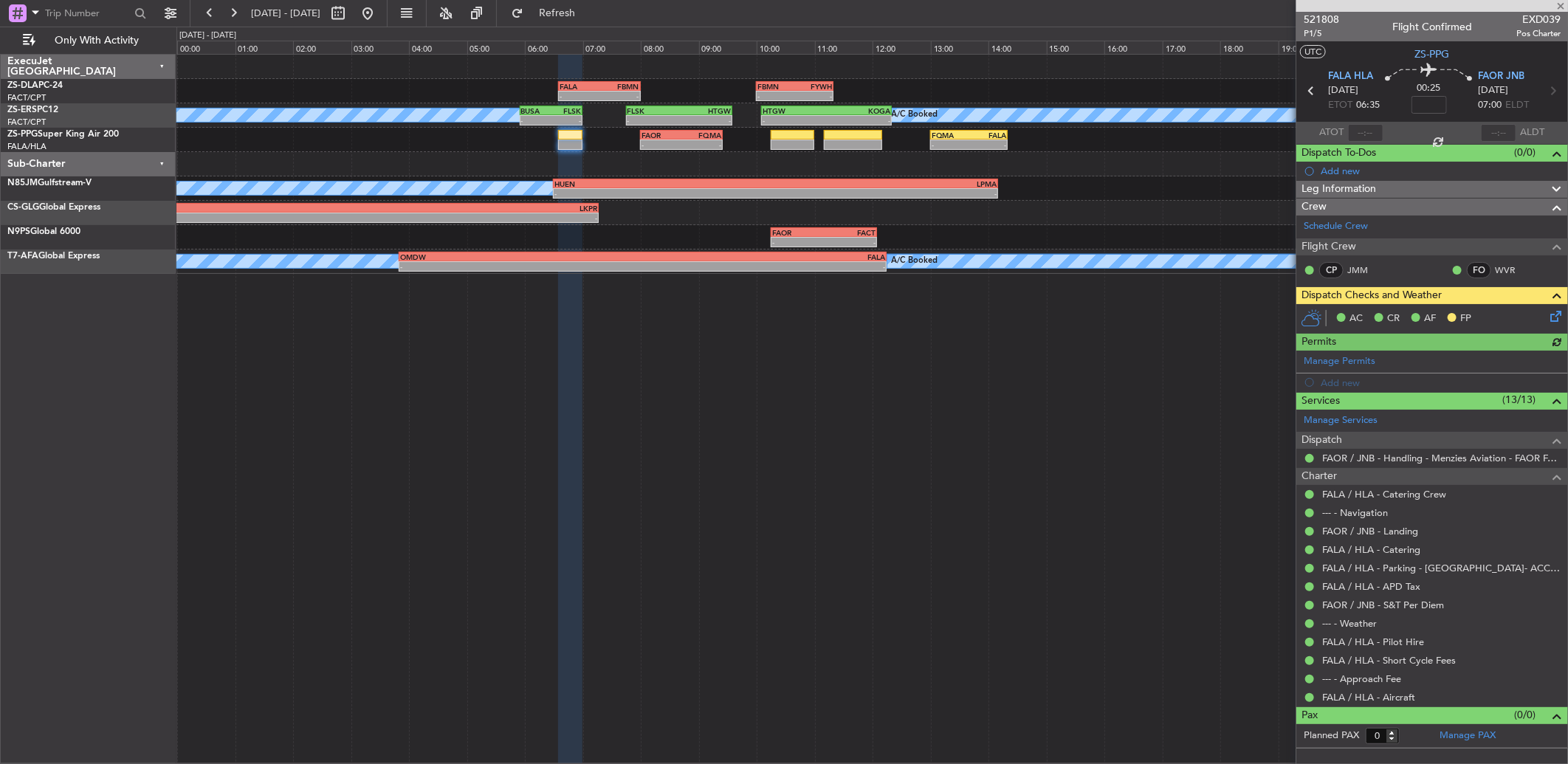
click at [1559, 318] on icon at bounding box center [1553, 314] width 11 height 11
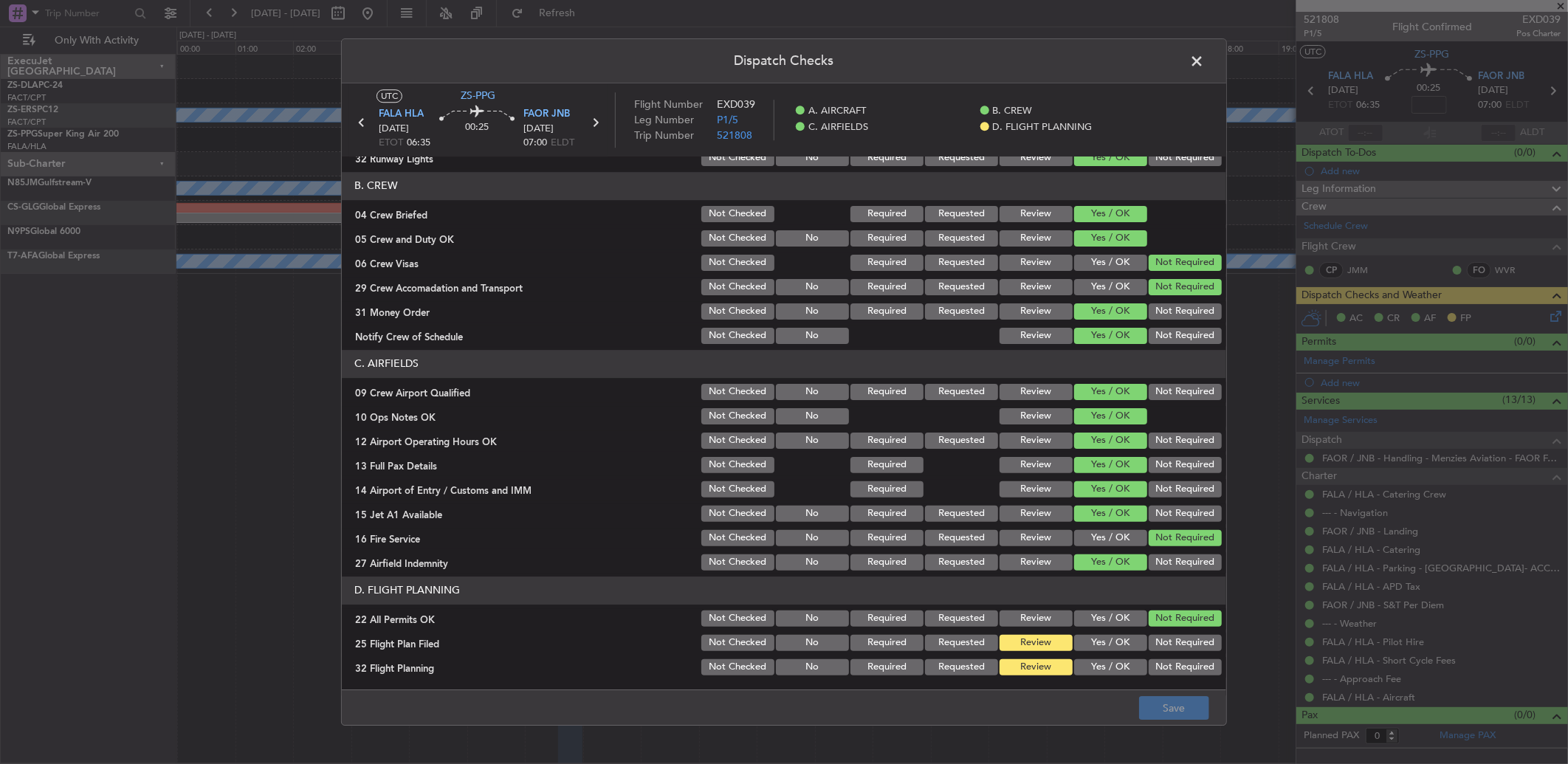
click at [1040, 562] on button "Review" at bounding box center [1036, 562] width 73 height 16
click at [1141, 692] on footer "Save" at bounding box center [784, 706] width 884 height 35
click at [1161, 706] on button "Save" at bounding box center [1175, 707] width 70 height 24
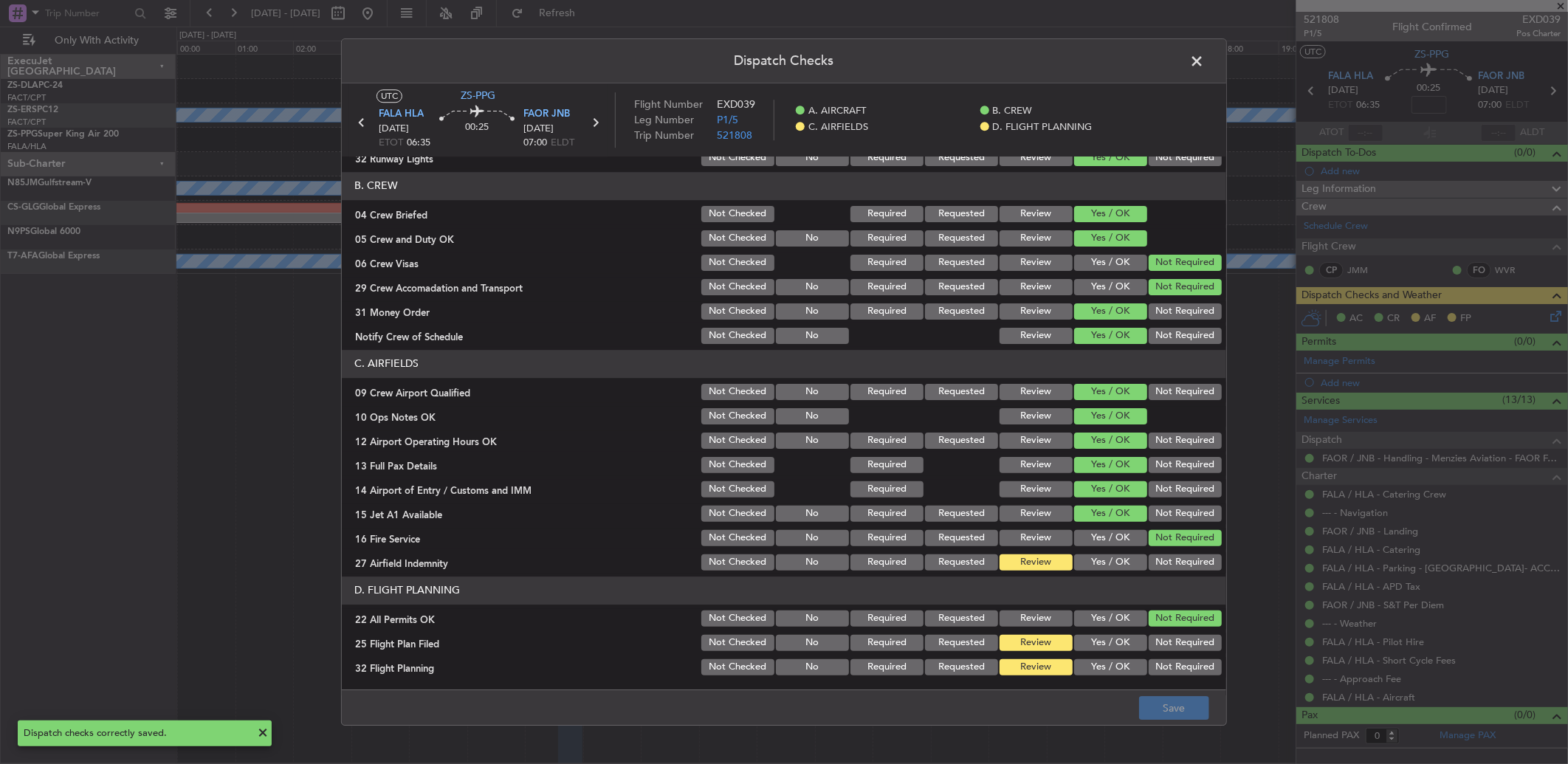
click at [1185, 41] on header "Dispatch Checks" at bounding box center [784, 61] width 884 height 45
drag, startPoint x: 1194, startPoint y: 61, endPoint x: 1187, endPoint y: 62, distance: 7.1
click at [1204, 61] on span at bounding box center [1204, 64] width 0 height 29
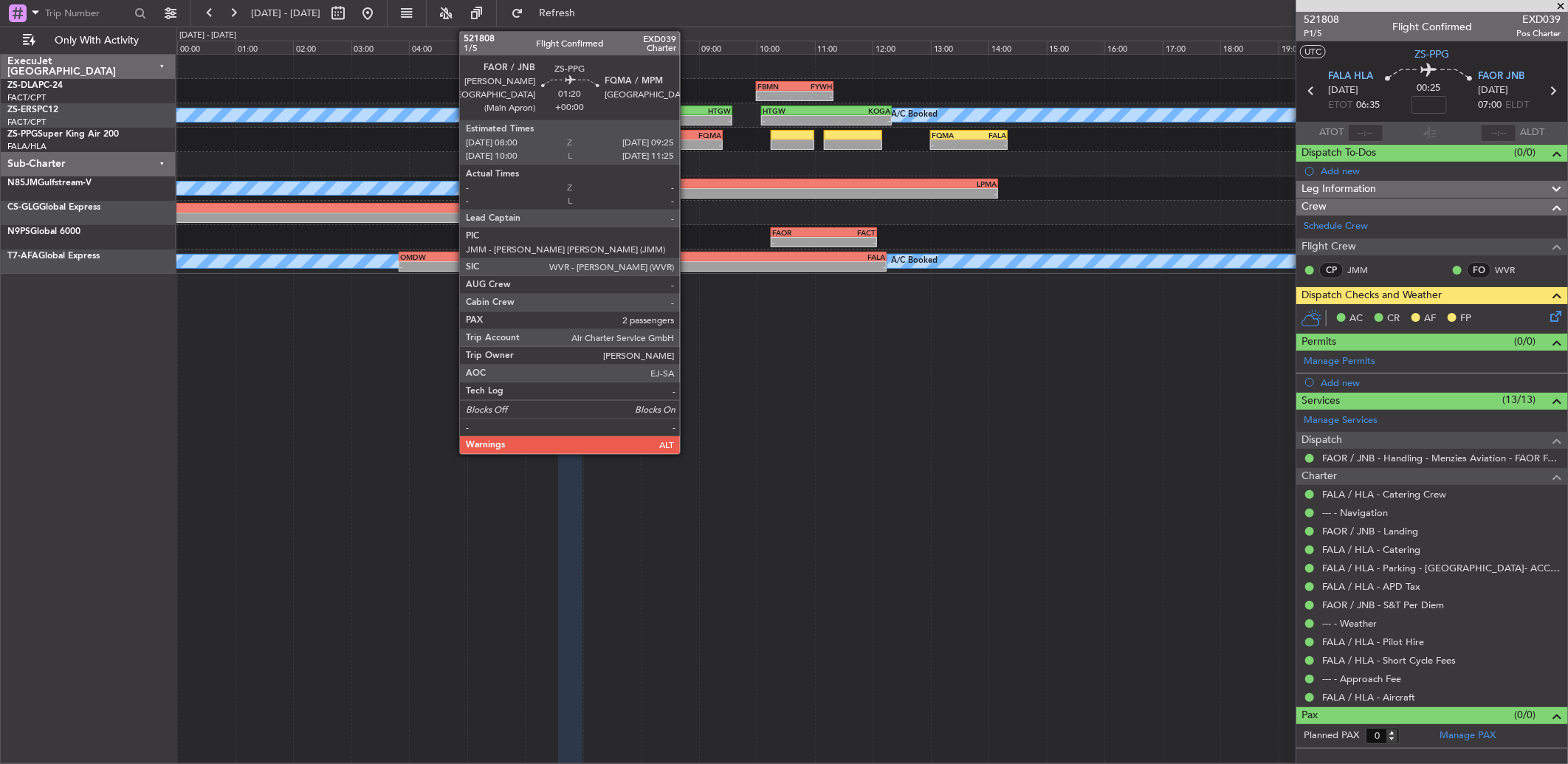
click at [687, 132] on div "FQMA" at bounding box center [702, 135] width 40 height 9
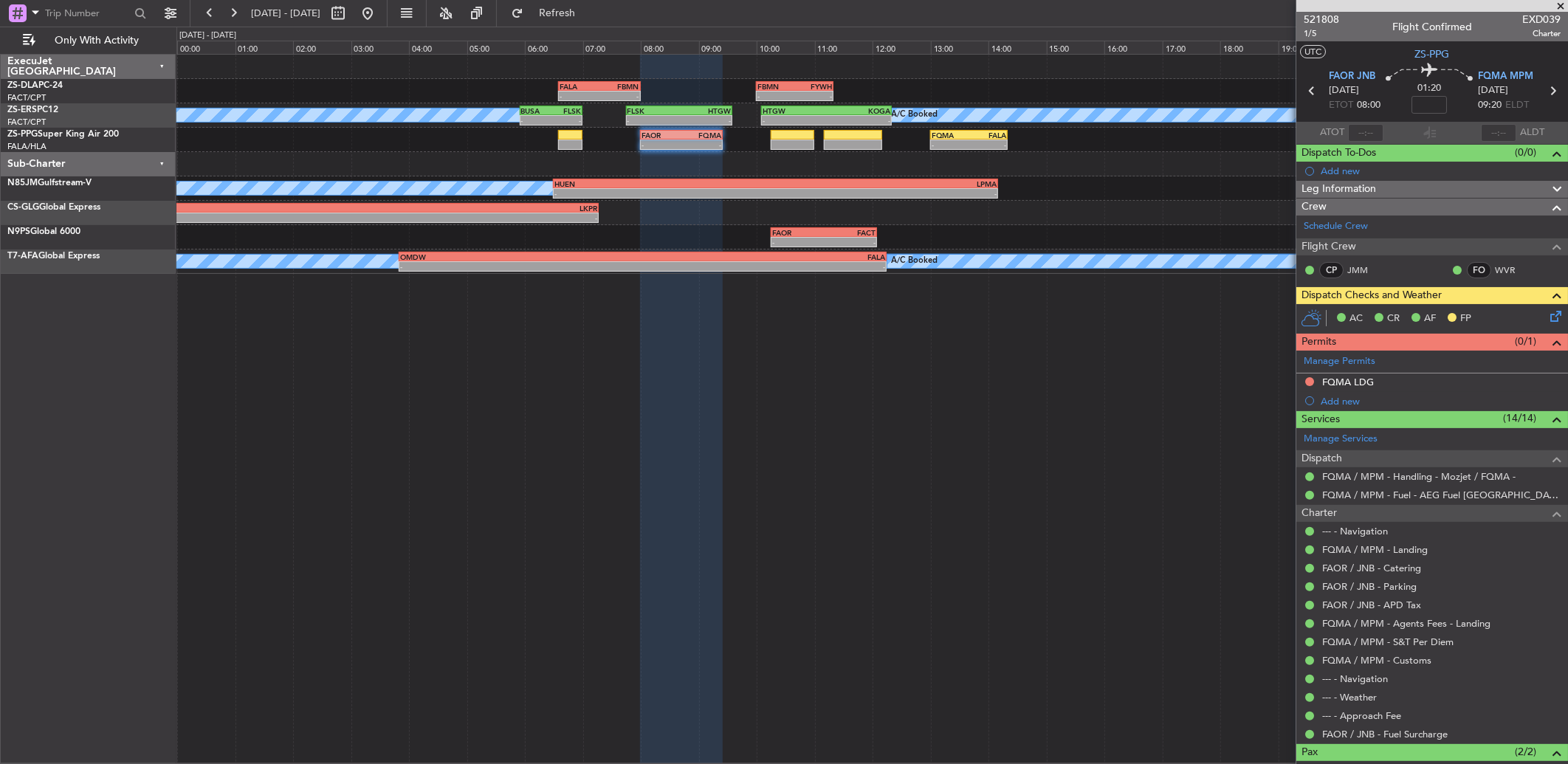
click at [1547, 313] on icon at bounding box center [1553, 314] width 11 height 11
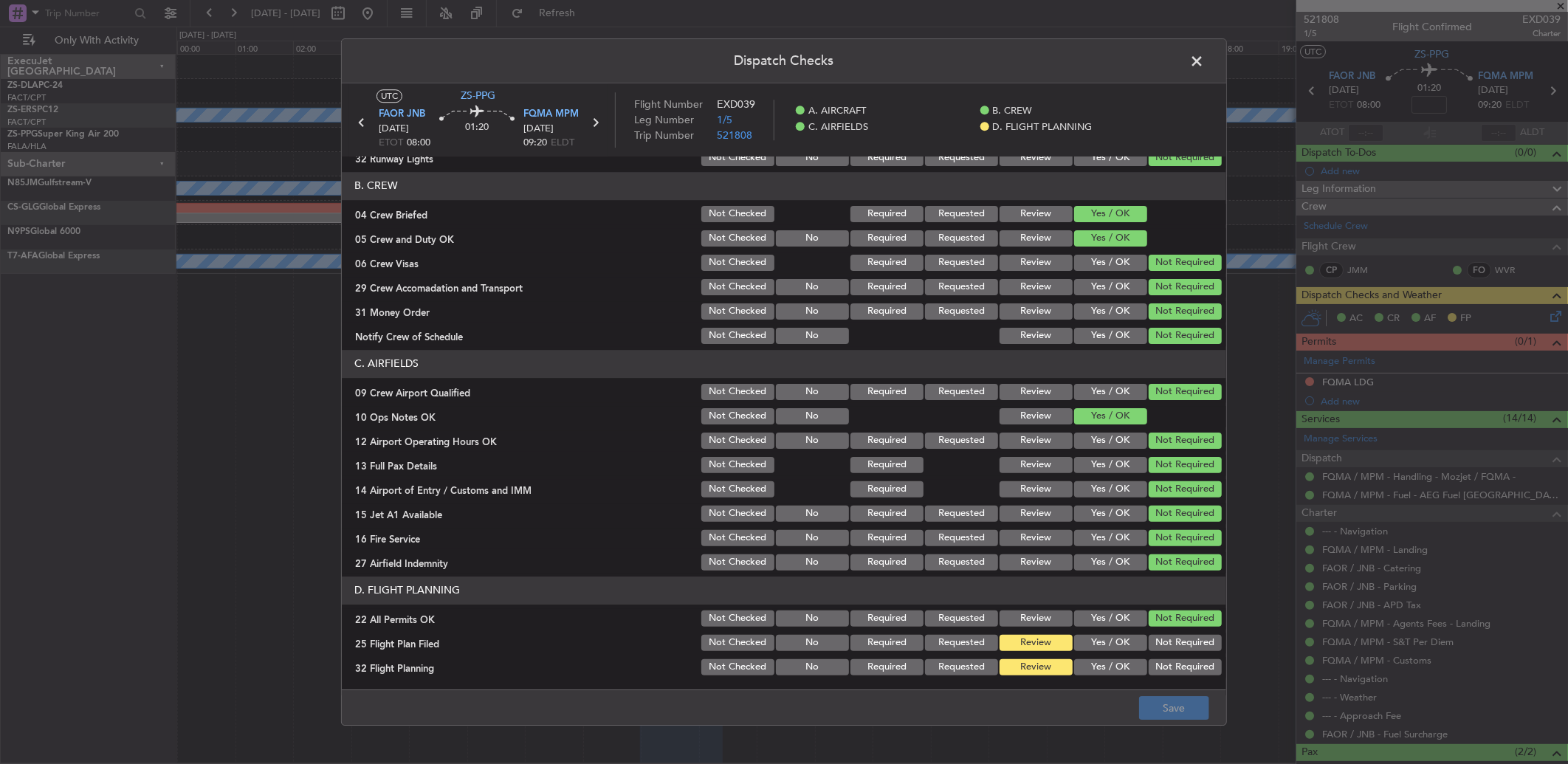
click at [1204, 61] on span at bounding box center [1204, 64] width 0 height 29
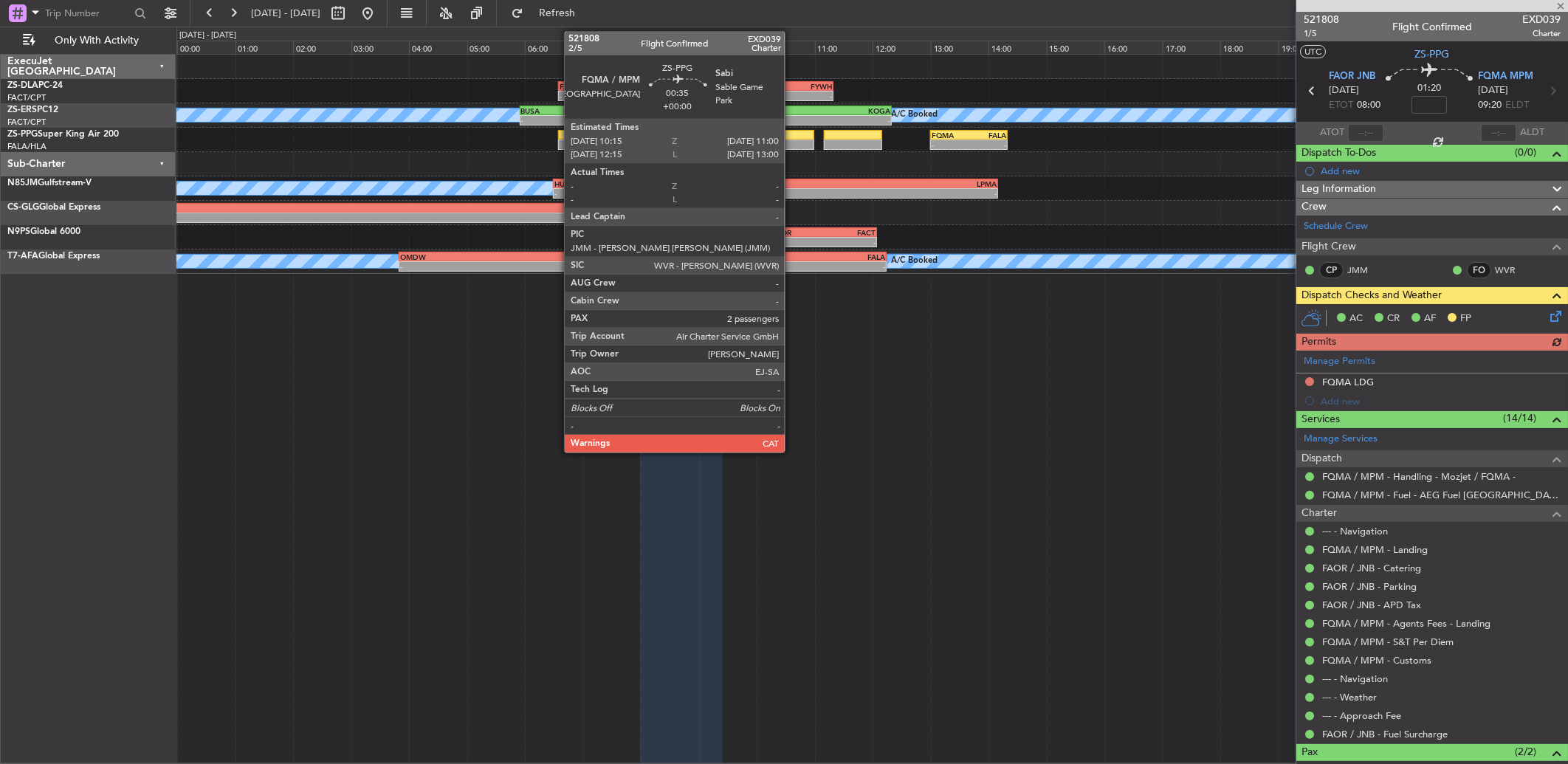
click at [793, 136] on div at bounding box center [793, 135] width 44 height 10
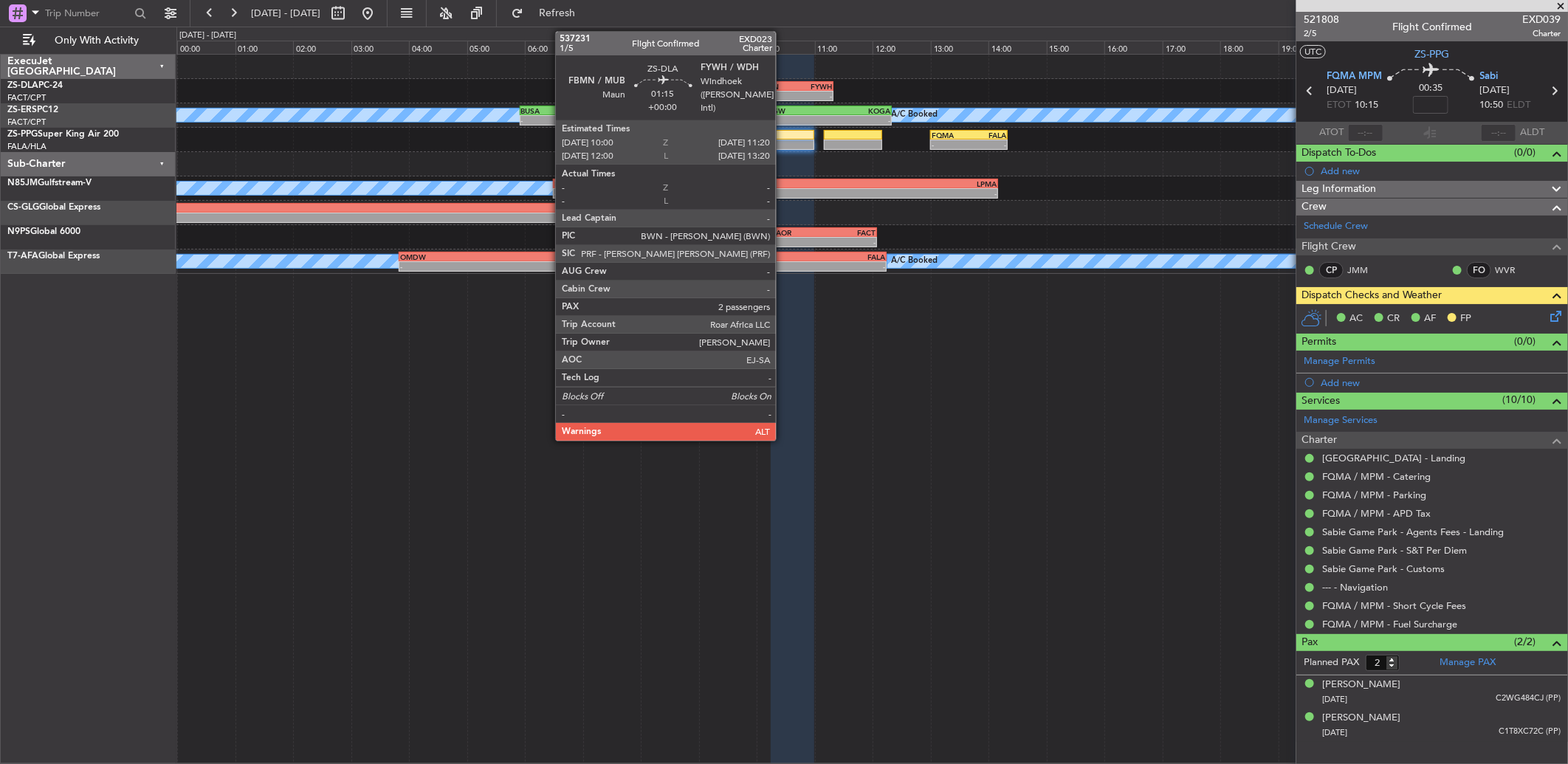
click at [783, 84] on div "FBMN" at bounding box center [776, 85] width 38 height 9
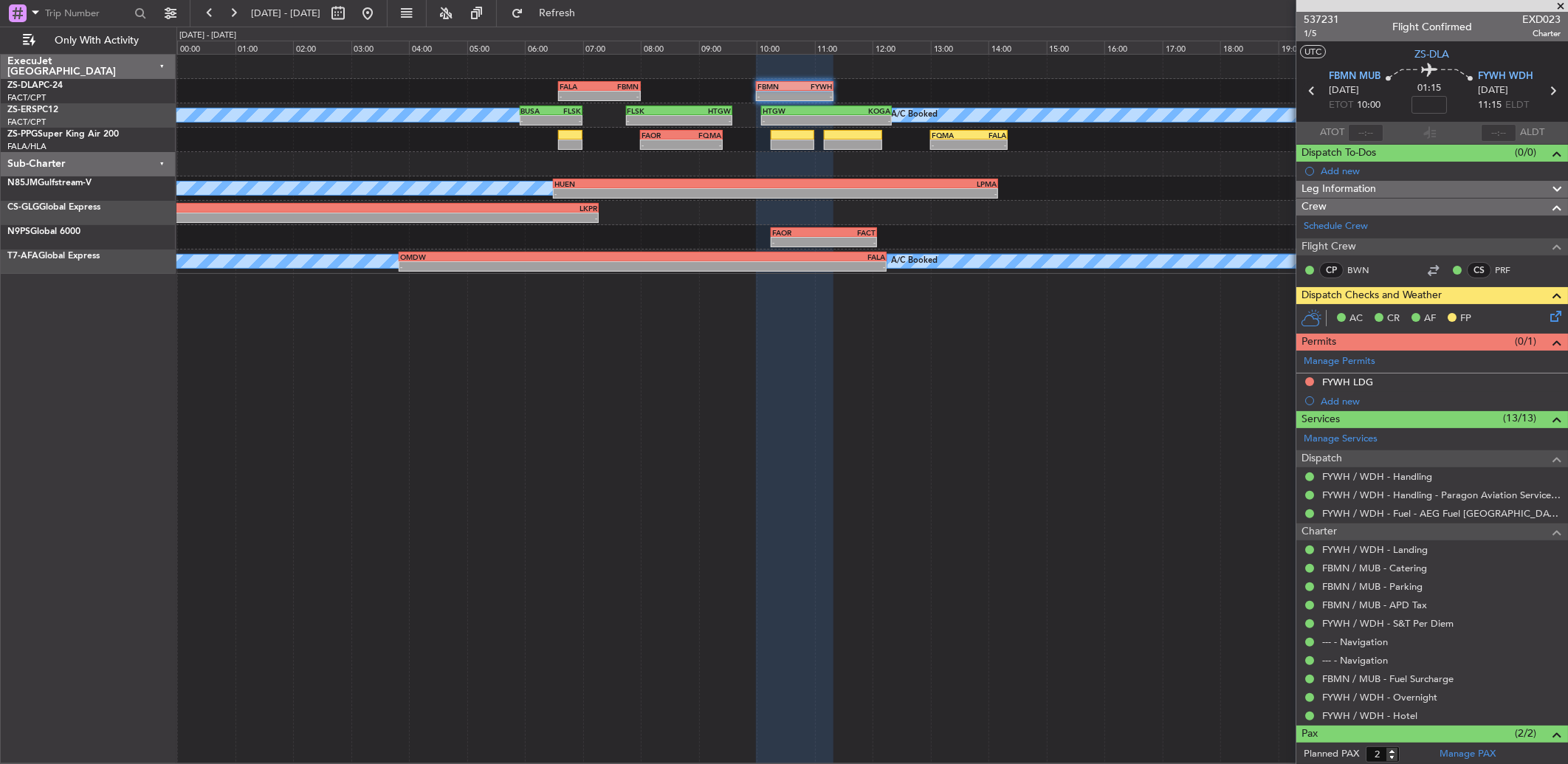
click at [1305, 94] on icon at bounding box center [1312, 91] width 19 height 19
type input "0"
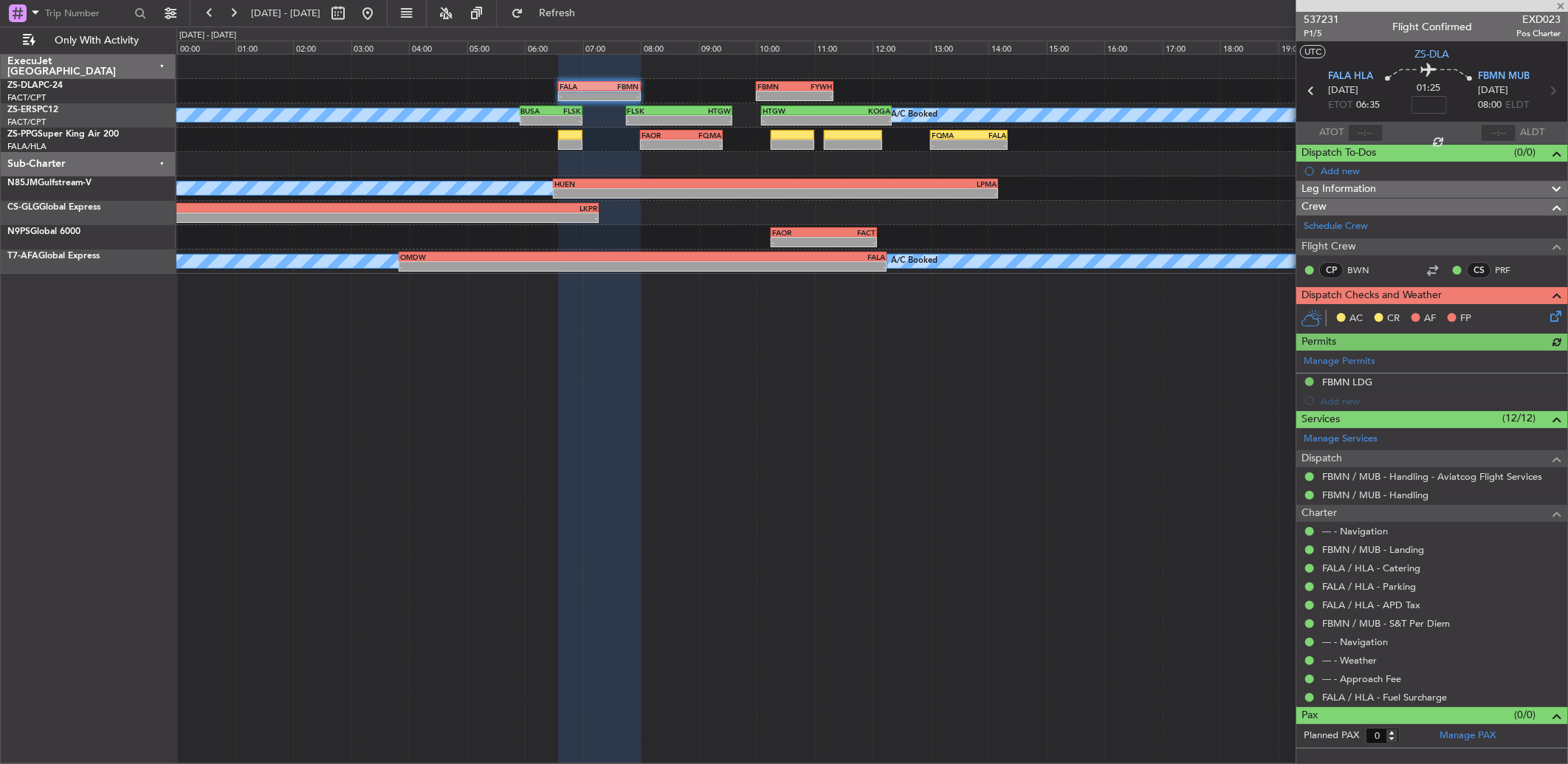
click at [1556, 316] on icon at bounding box center [1553, 314] width 11 height 11
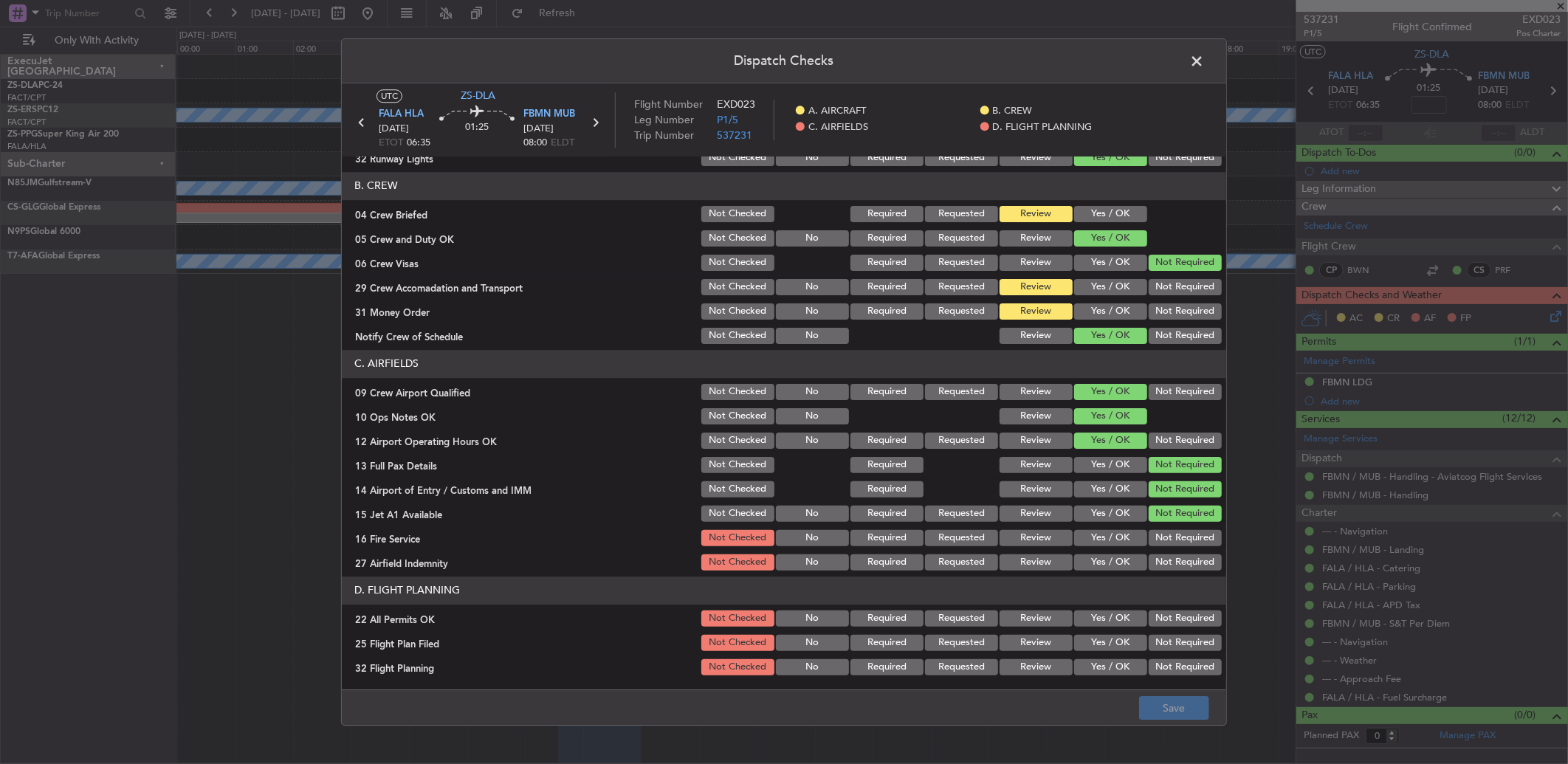
click at [1149, 536] on button "Not Required" at bounding box center [1185, 537] width 73 height 16
click at [1021, 562] on button "Review" at bounding box center [1036, 562] width 73 height 16
click at [1149, 610] on button "Not Required" at bounding box center [1185, 618] width 73 height 16
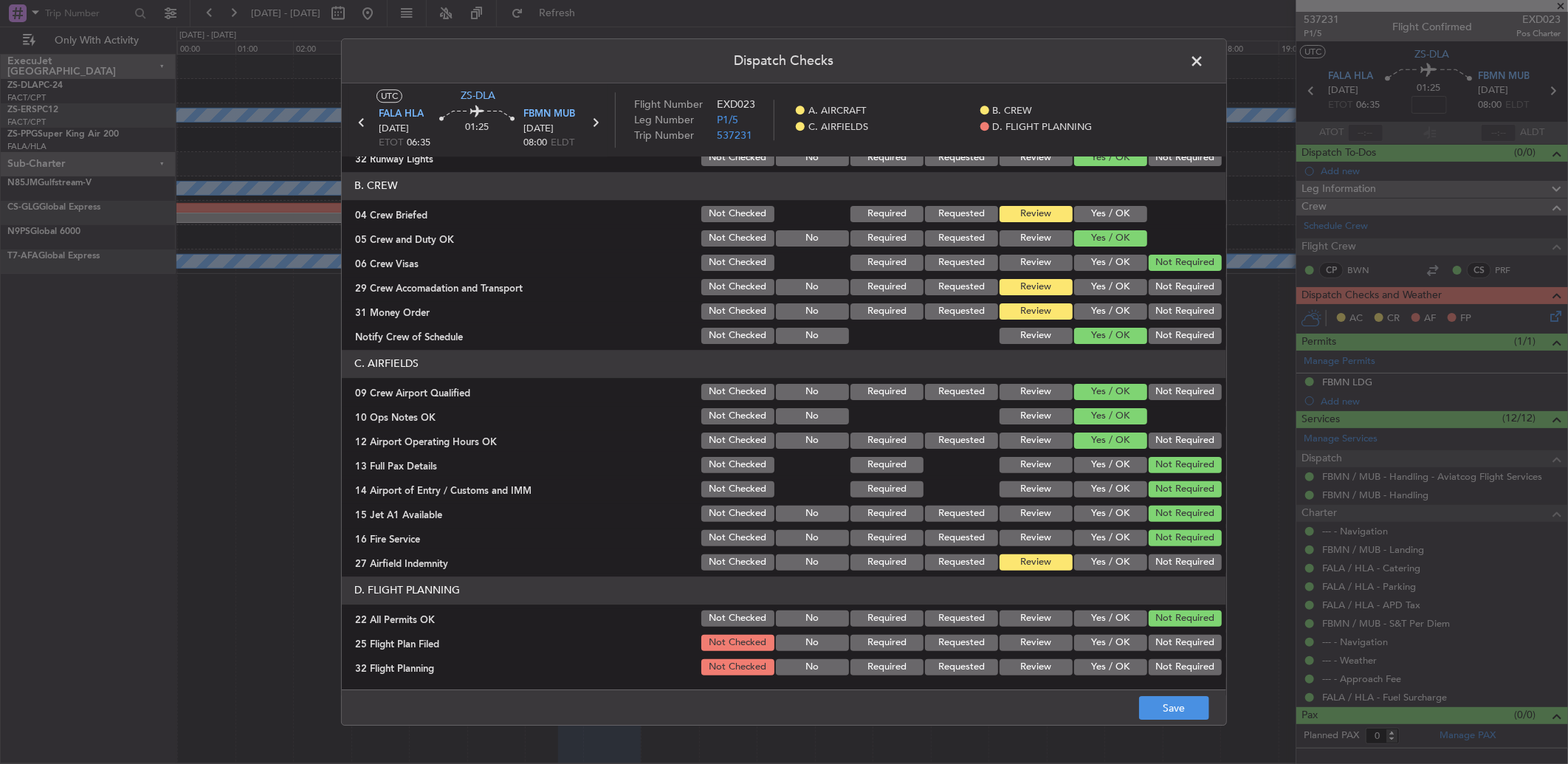
click at [1000, 636] on button "Review" at bounding box center [1036, 643] width 73 height 16
click at [1010, 657] on div "Review" at bounding box center [1034, 667] width 75 height 21
click at [1058, 669] on button "Review" at bounding box center [1036, 666] width 73 height 16
click at [1177, 702] on button "Save" at bounding box center [1175, 707] width 70 height 24
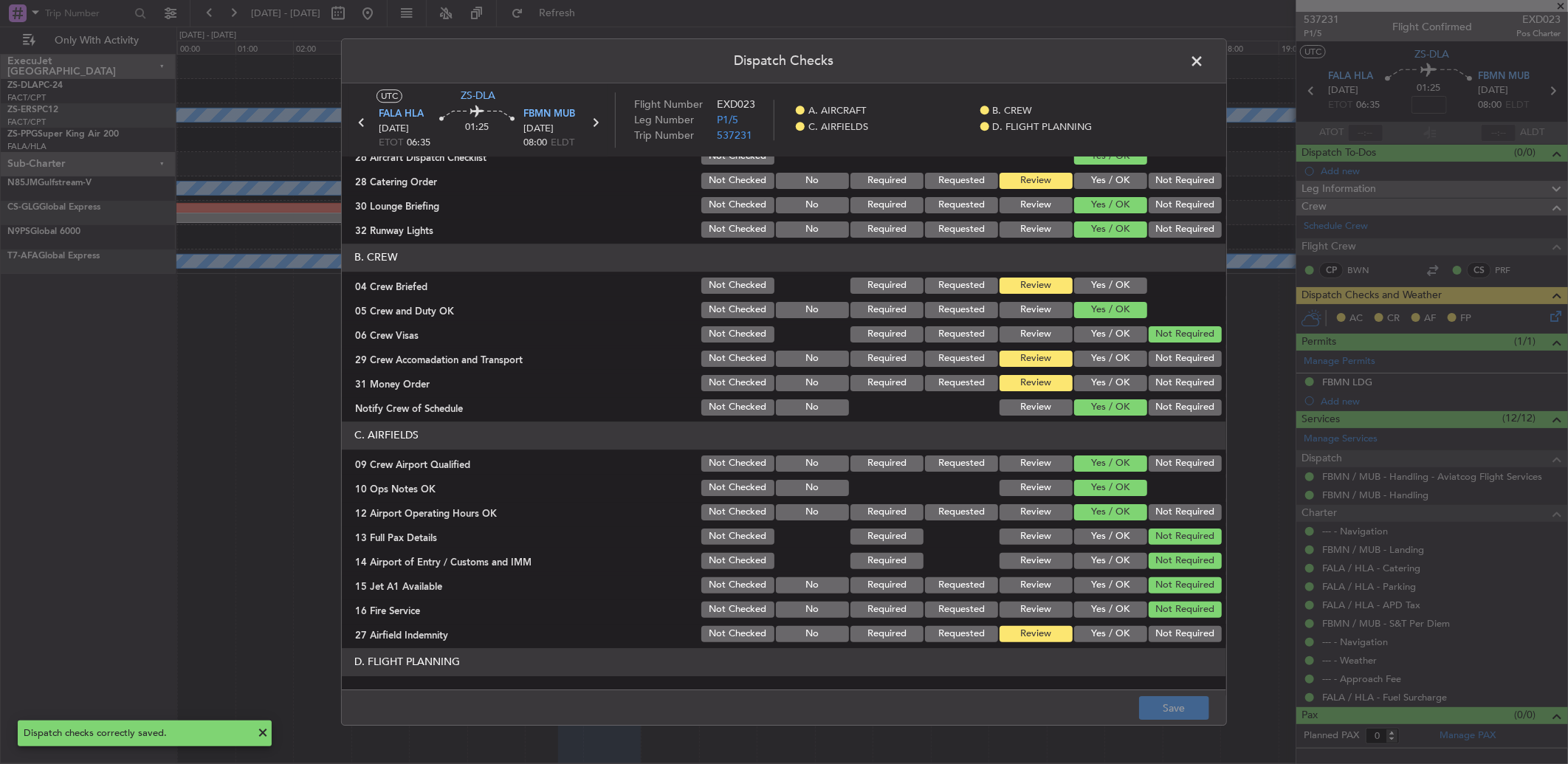
scroll to position [0, 0]
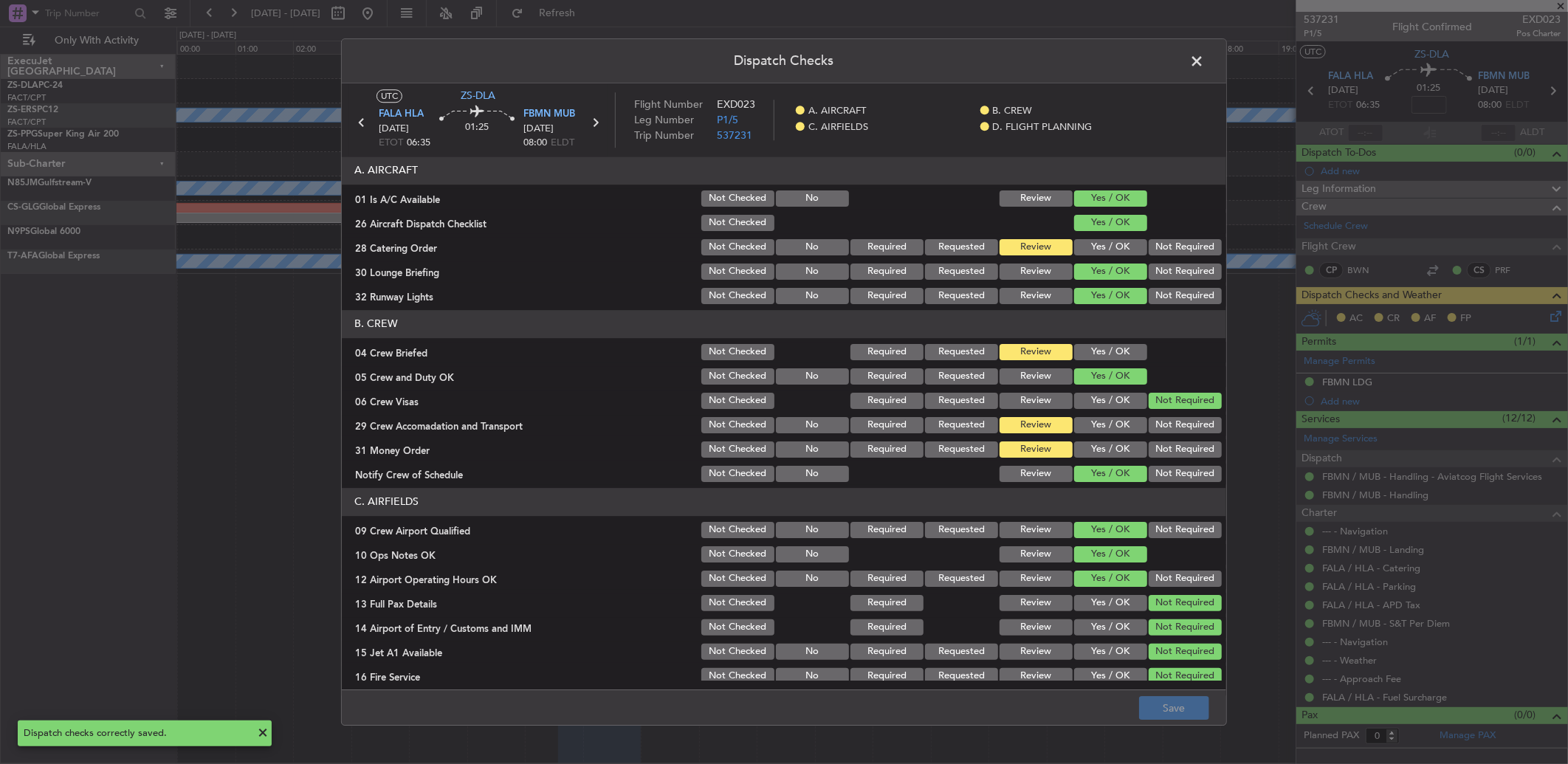
click at [1204, 58] on span at bounding box center [1204, 64] width 0 height 29
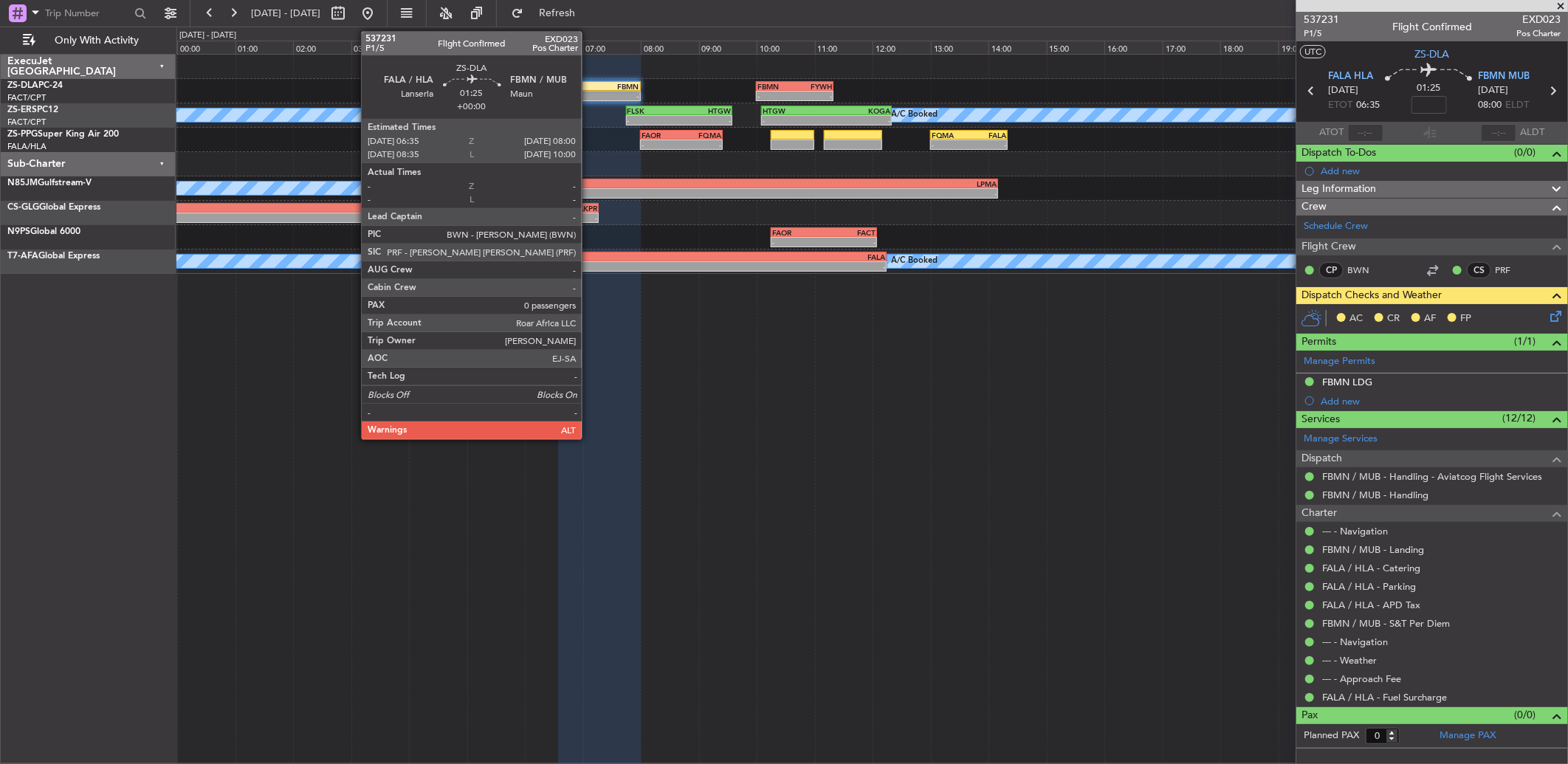
click at [590, 93] on div "-" at bounding box center [579, 96] width 40 height 9
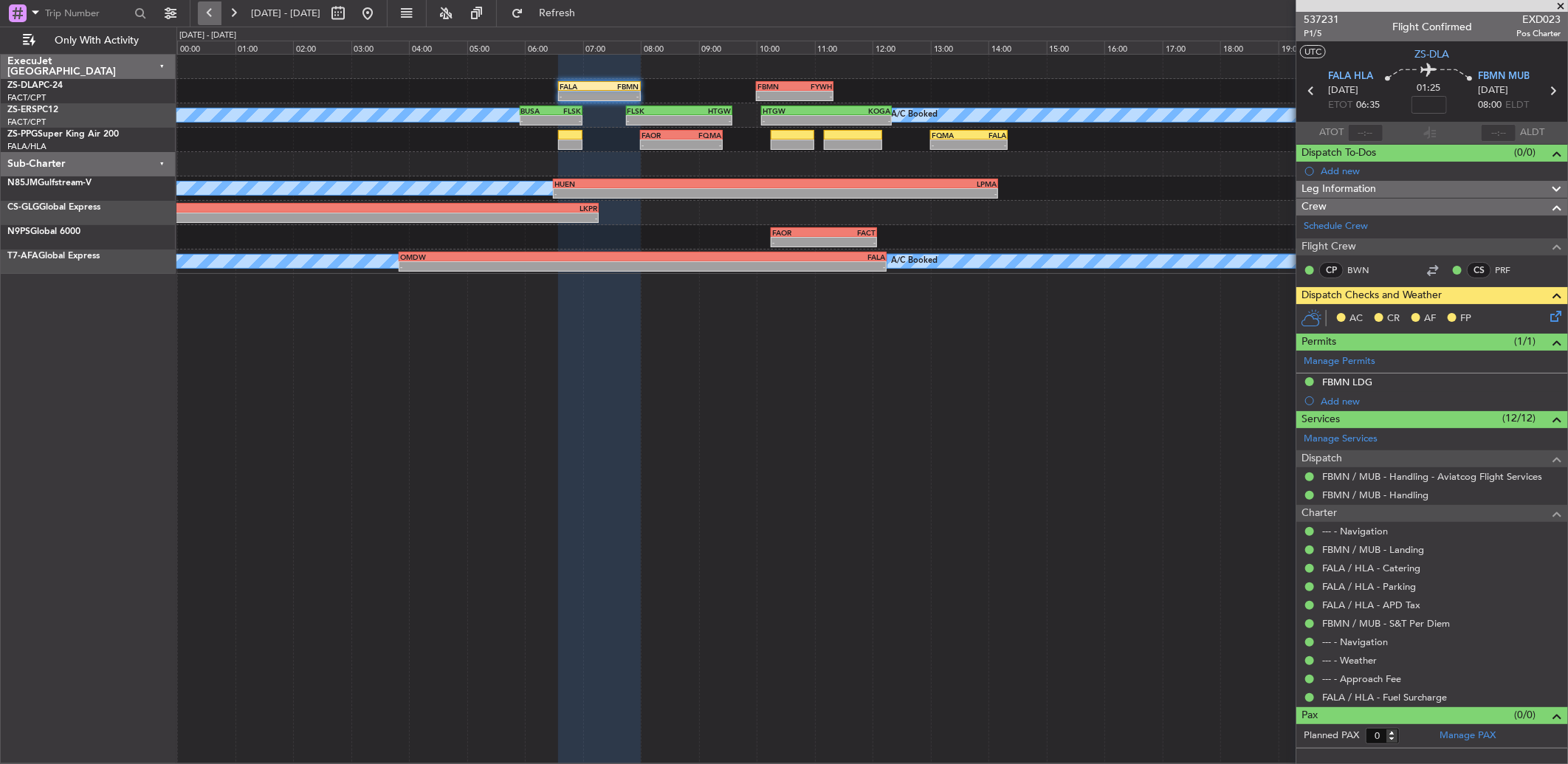
click at [215, 18] on button at bounding box center [210, 13] width 24 height 24
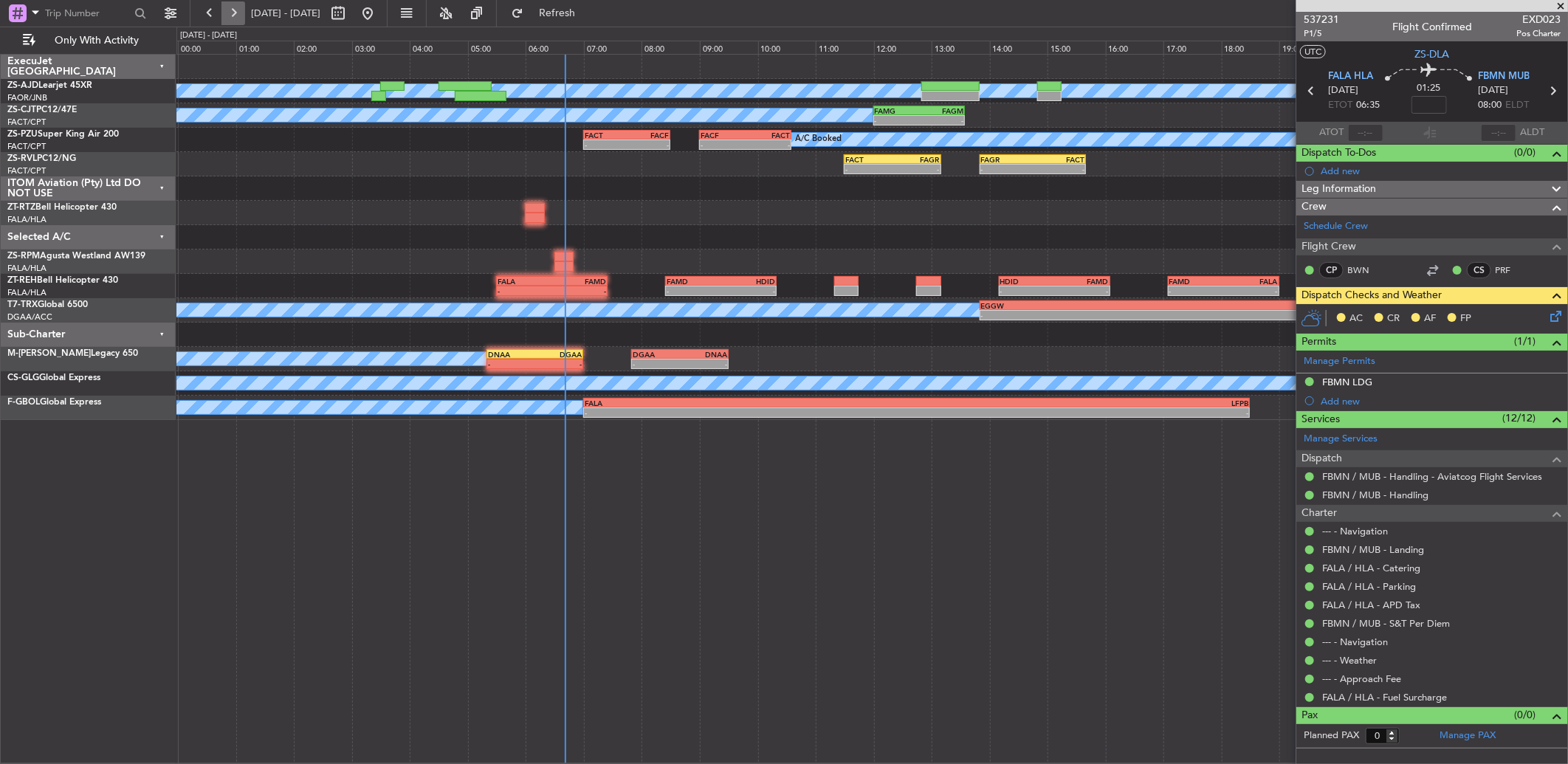
click at [236, 11] on button at bounding box center [233, 13] width 24 height 24
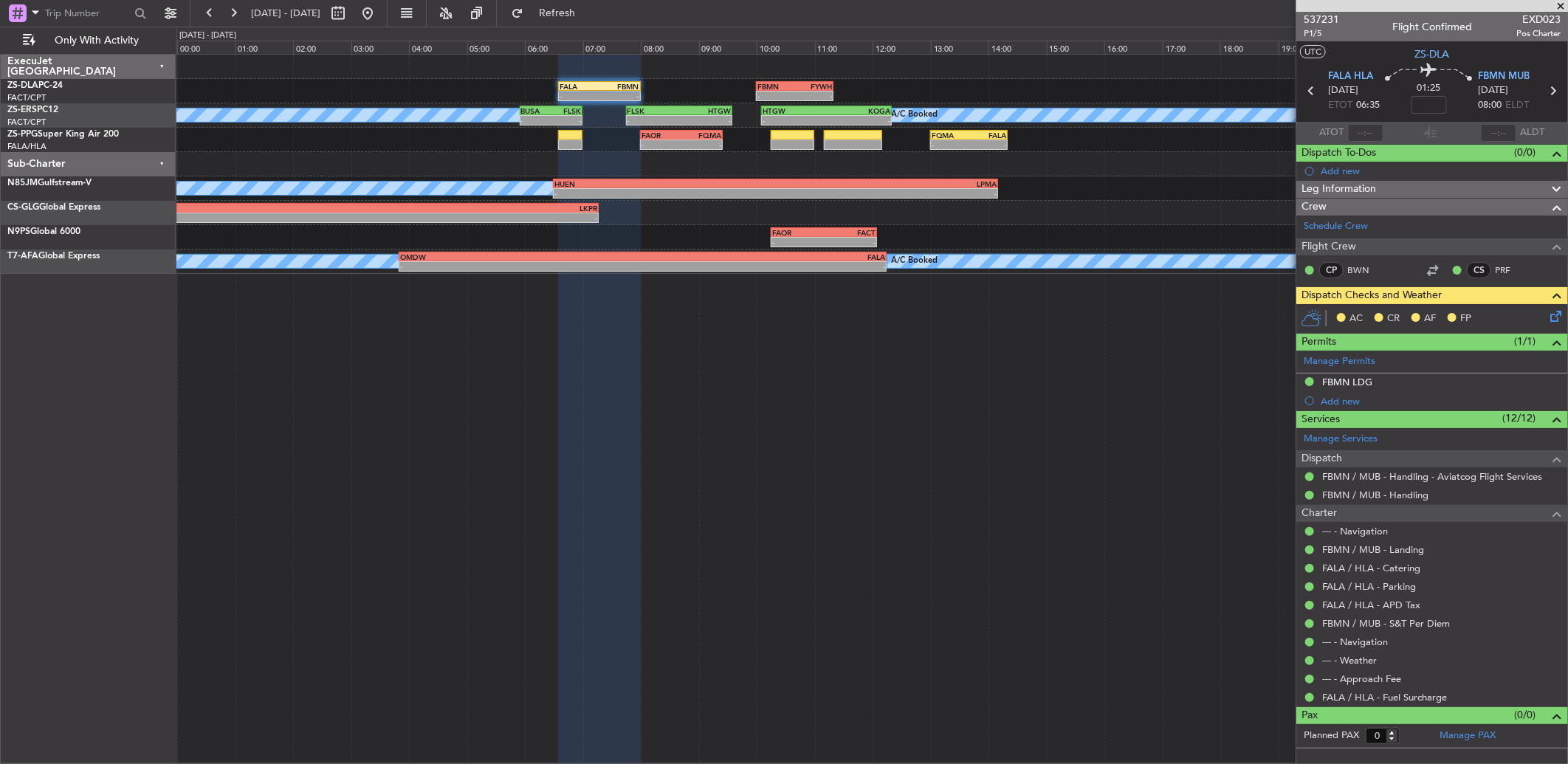
click at [1555, 319] on icon at bounding box center [1553, 314] width 11 height 11
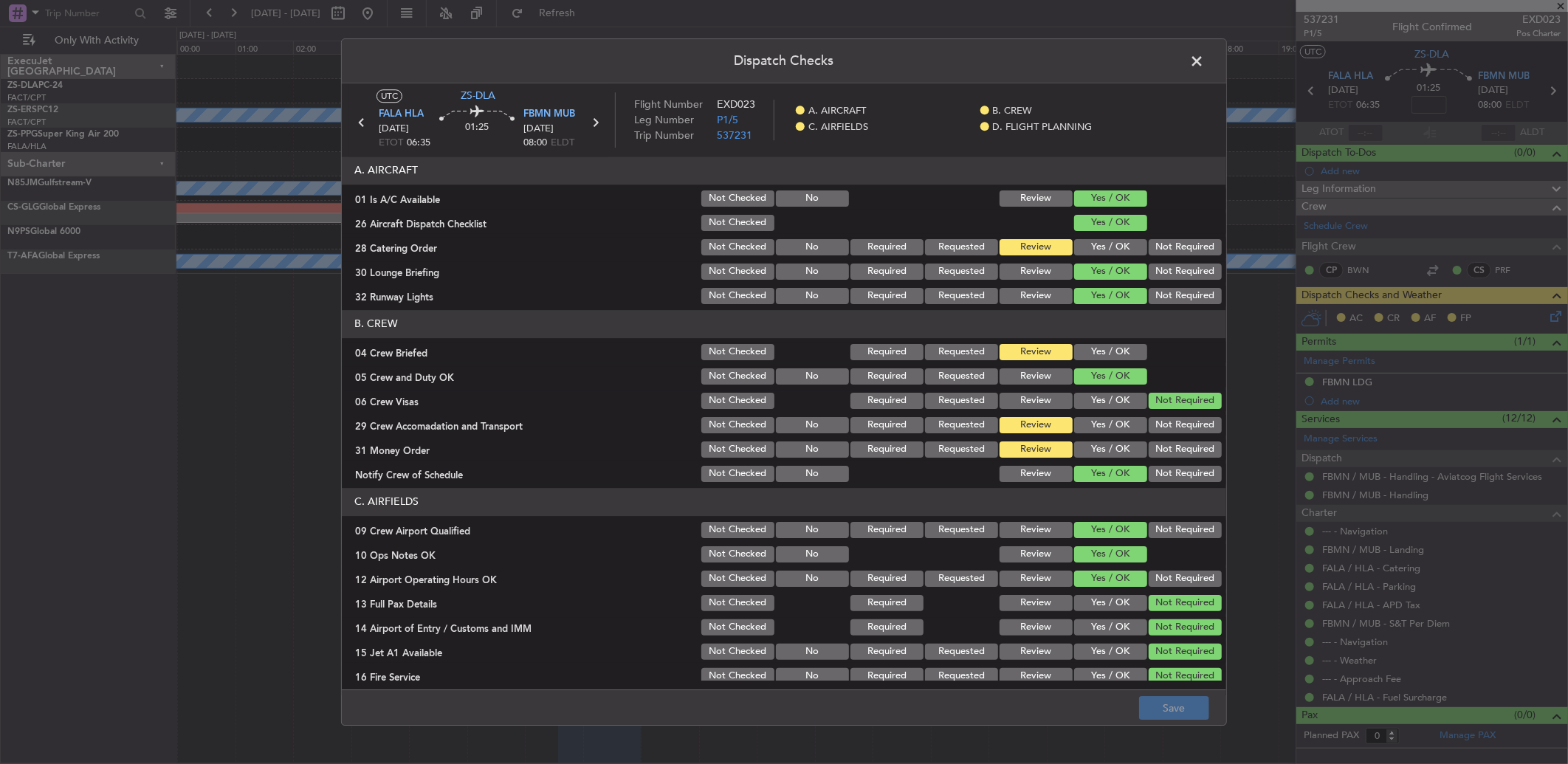
click at [1204, 66] on span at bounding box center [1204, 64] width 0 height 29
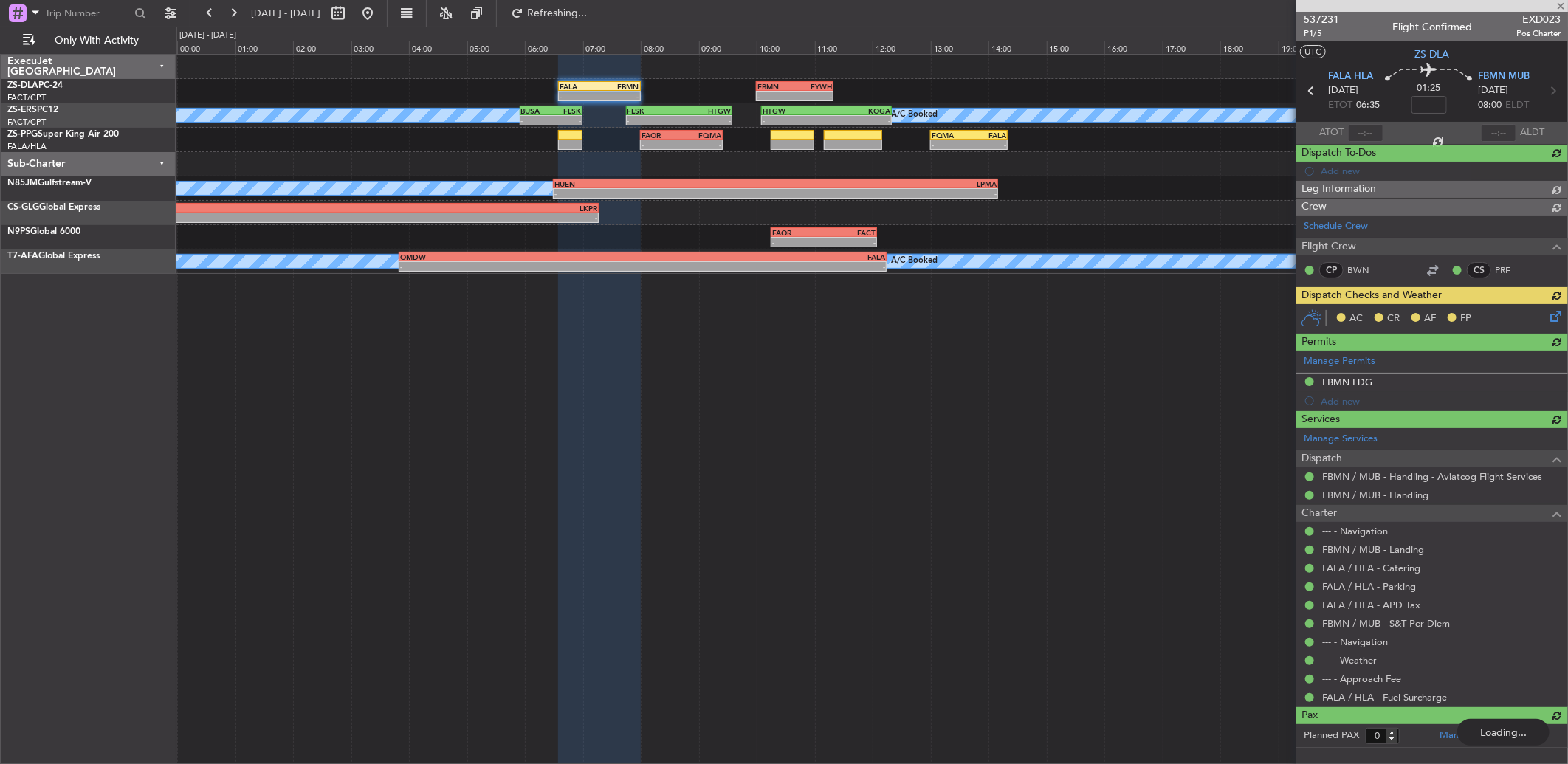
click at [1553, 318] on icon at bounding box center [1553, 314] width 11 height 11
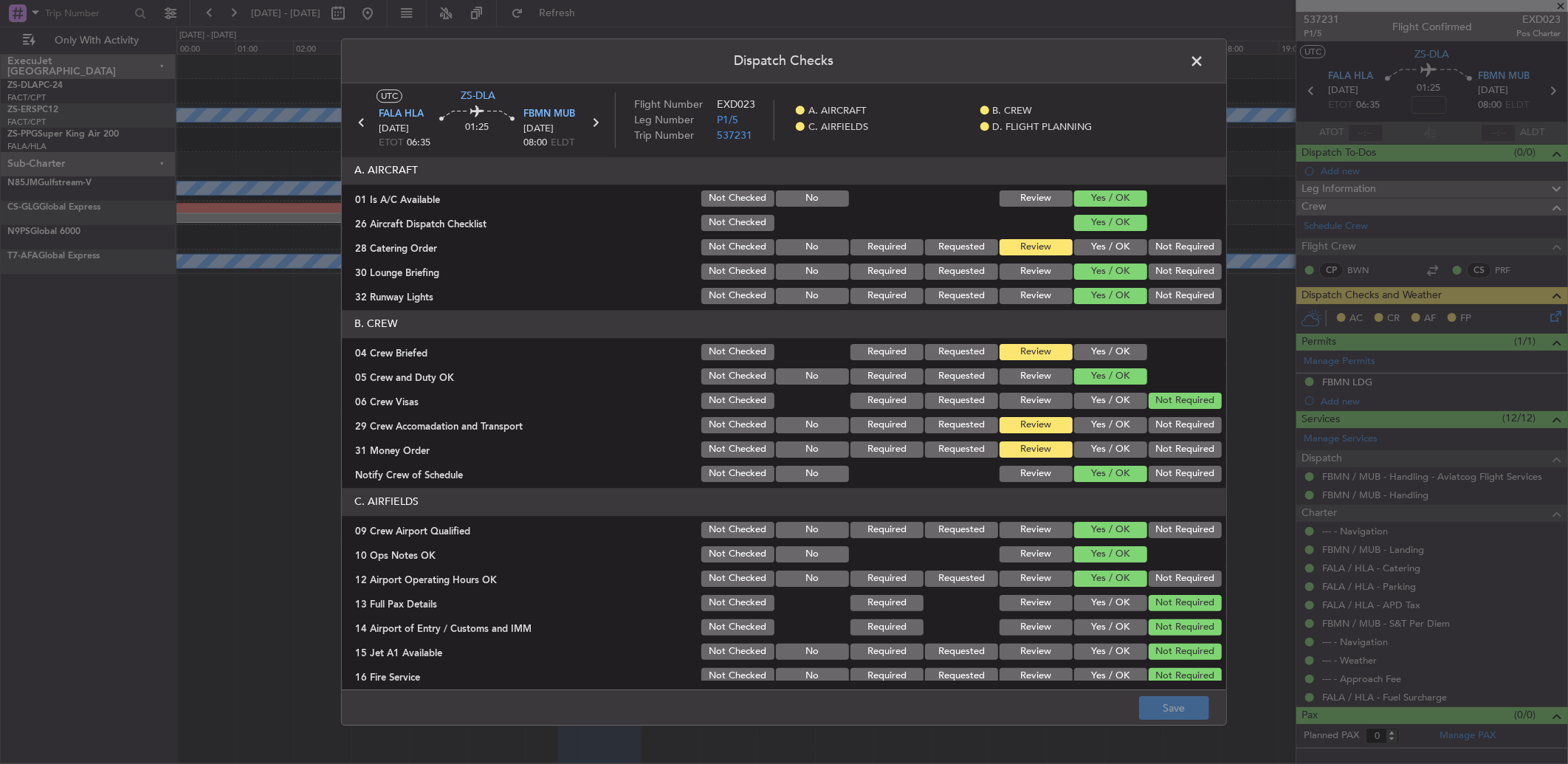
click at [1095, 356] on button "Yes / OK" at bounding box center [1110, 352] width 73 height 16
click at [1117, 452] on button "Yes / OK" at bounding box center [1110, 449] width 73 height 16
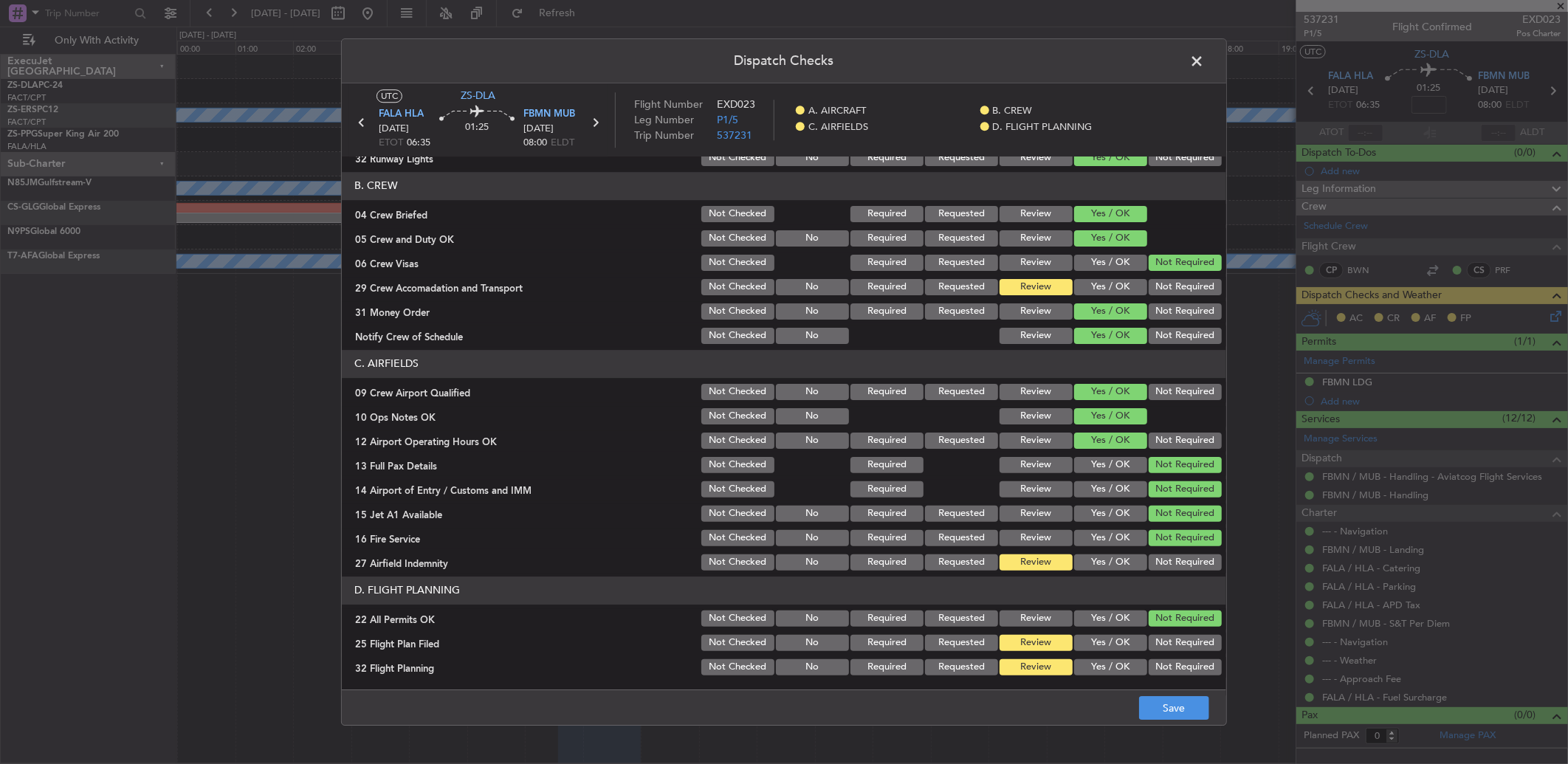
click at [1119, 561] on button "Yes / OK" at bounding box center [1110, 562] width 73 height 16
click at [1096, 283] on button "Yes / OK" at bounding box center [1110, 286] width 73 height 16
click at [1053, 282] on button "Review" at bounding box center [1036, 286] width 73 height 16
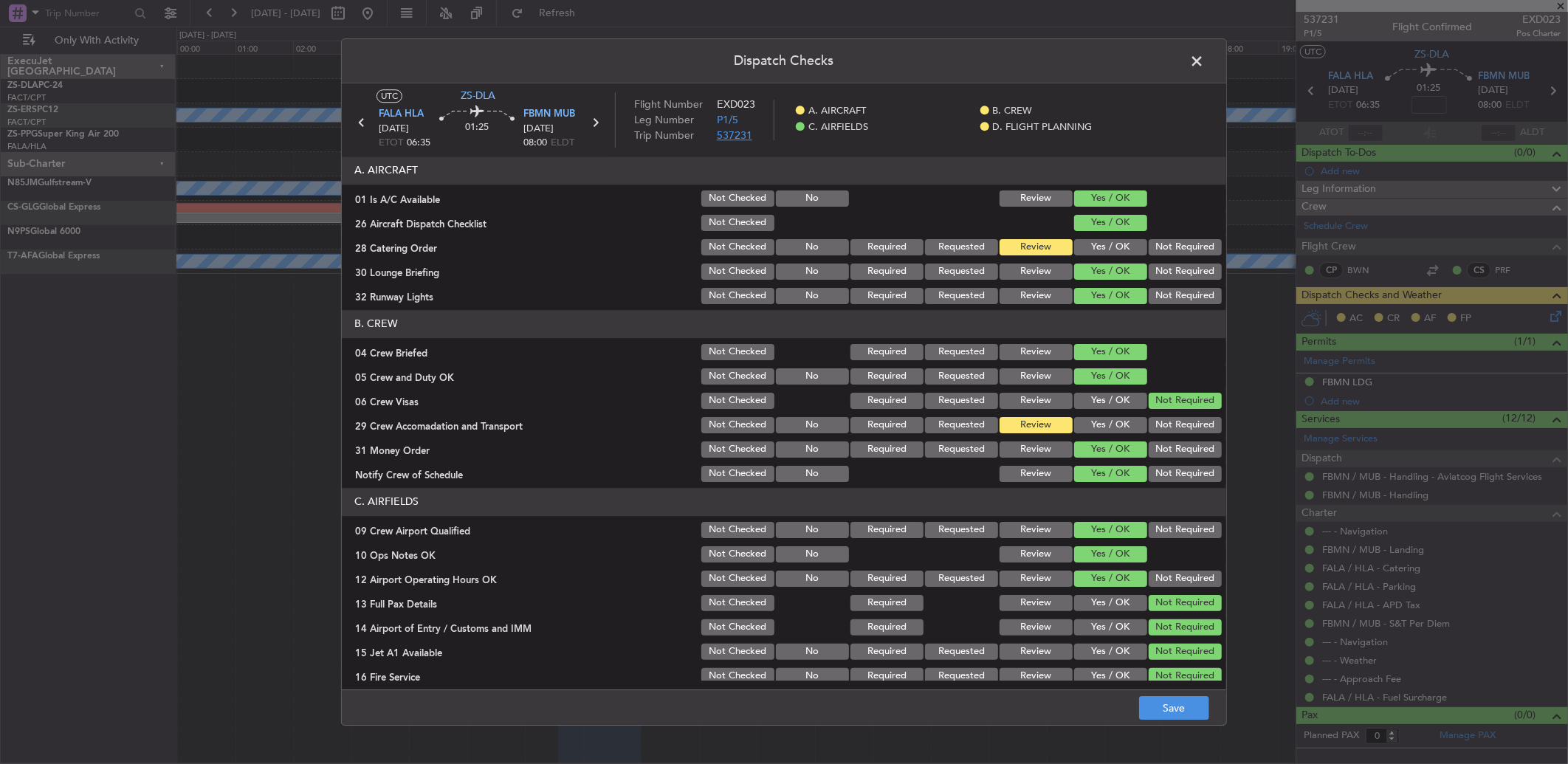
click at [720, 140] on span "537231" at bounding box center [734, 136] width 35 height 14
click at [1204, 66] on span at bounding box center [1204, 64] width 0 height 29
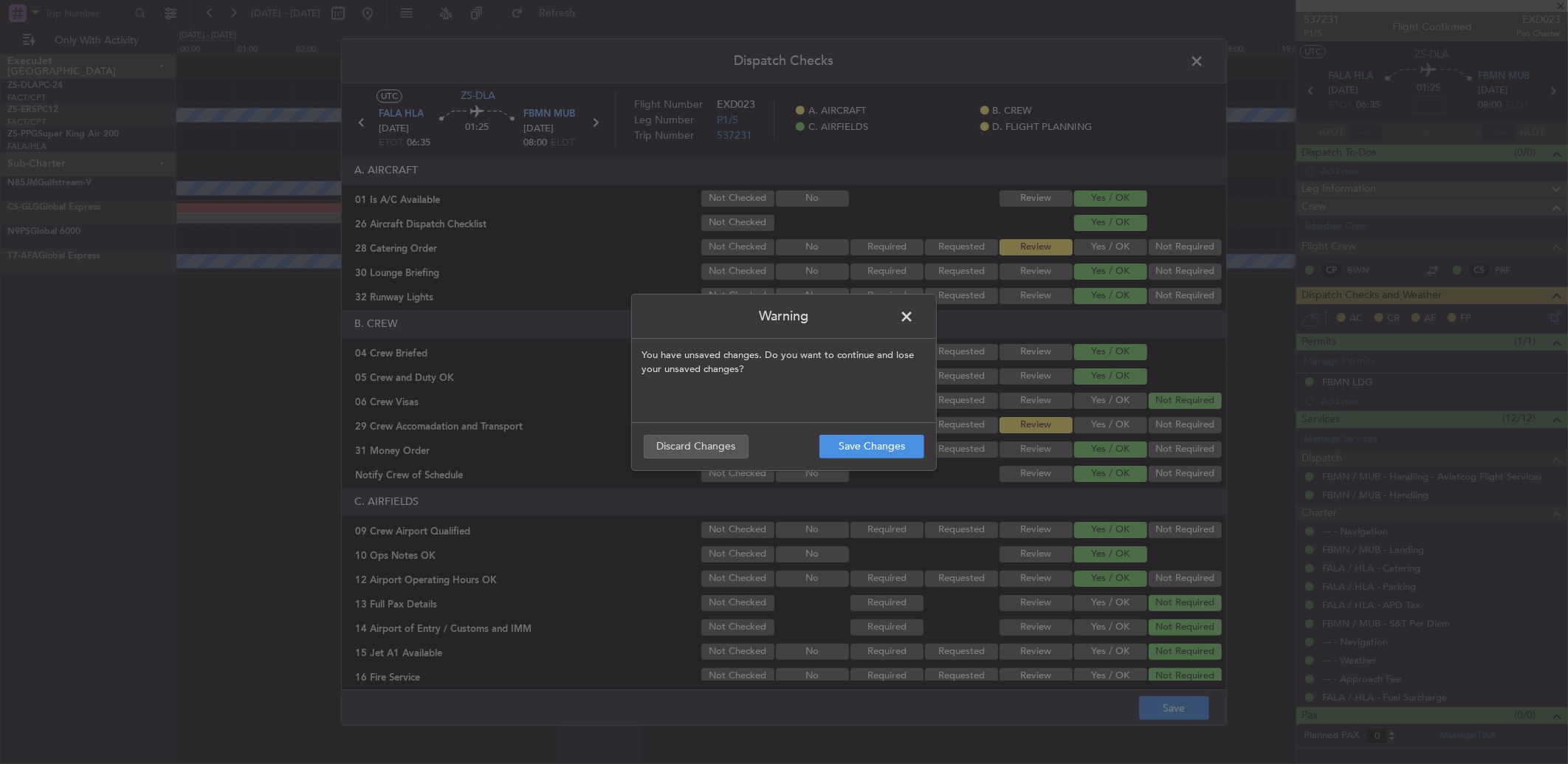
click at [914, 316] on span at bounding box center [914, 319] width 0 height 29
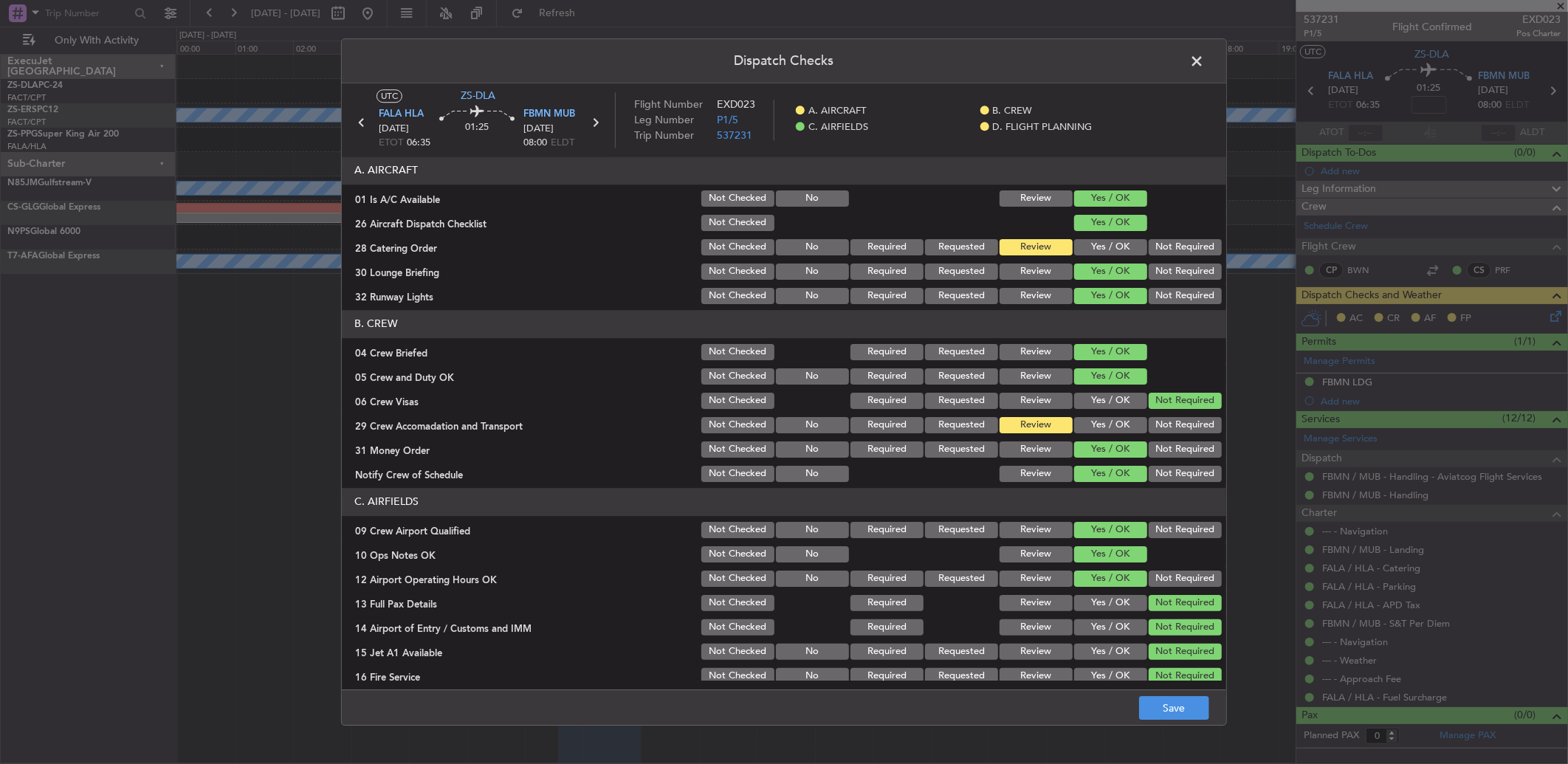
scroll to position [138, 0]
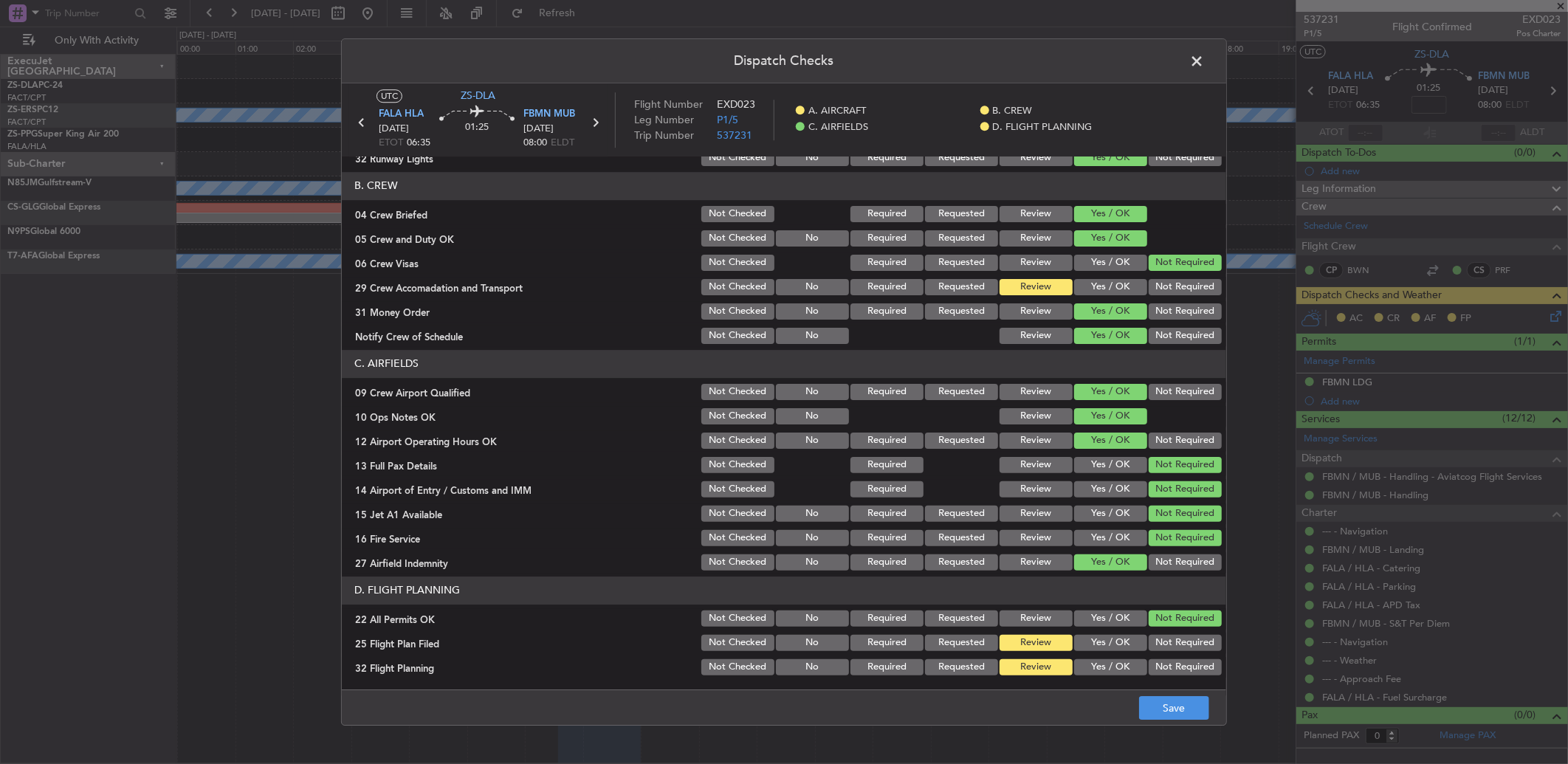
click at [1109, 284] on button "Yes / OK" at bounding box center [1110, 286] width 73 height 16
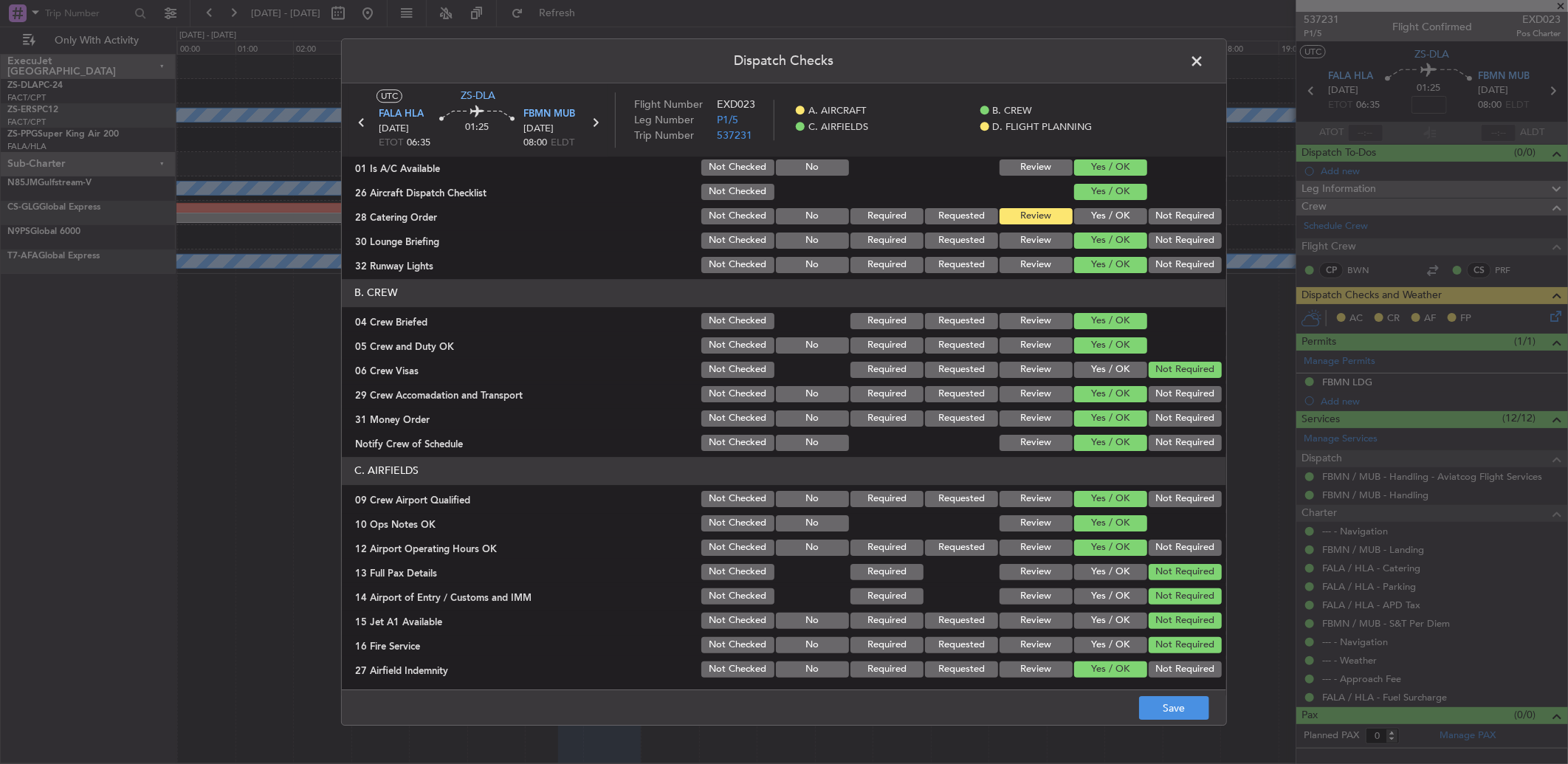
scroll to position [0, 0]
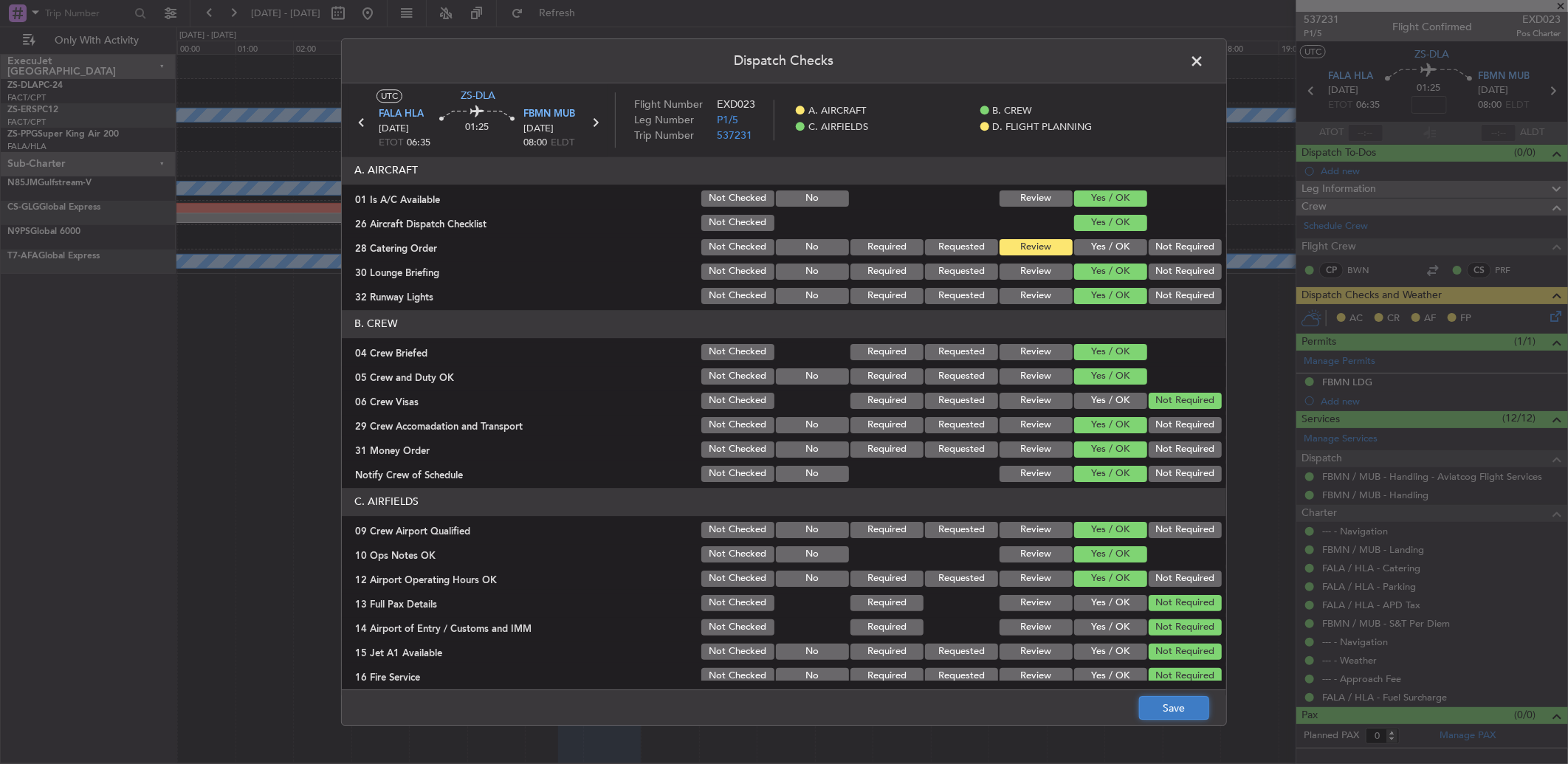
click at [1169, 699] on button "Save" at bounding box center [1175, 707] width 70 height 24
click at [1204, 65] on span at bounding box center [1204, 64] width 0 height 29
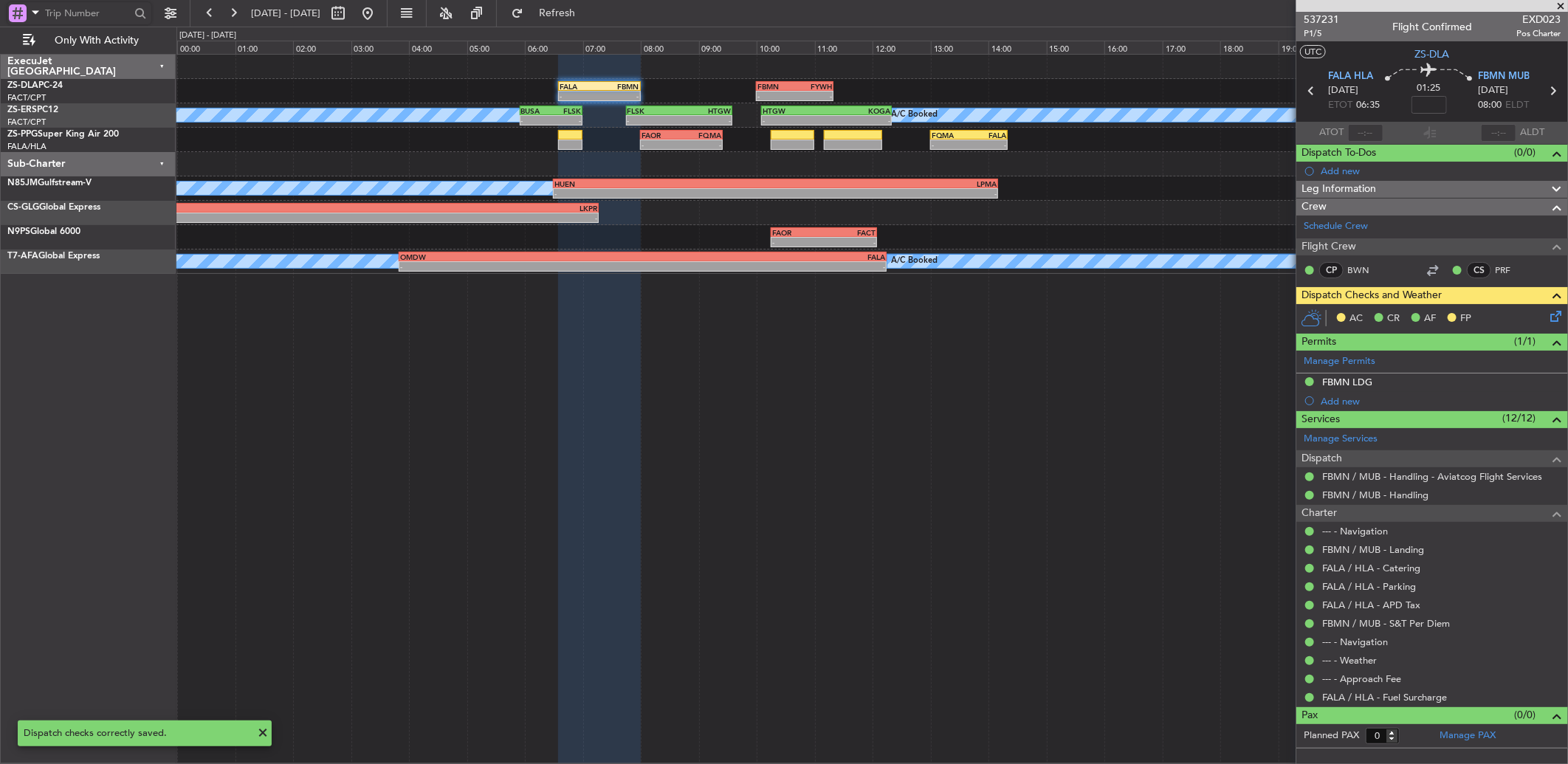
click at [108, 17] on input "text" at bounding box center [88, 12] width 85 height 22
type input "536868"
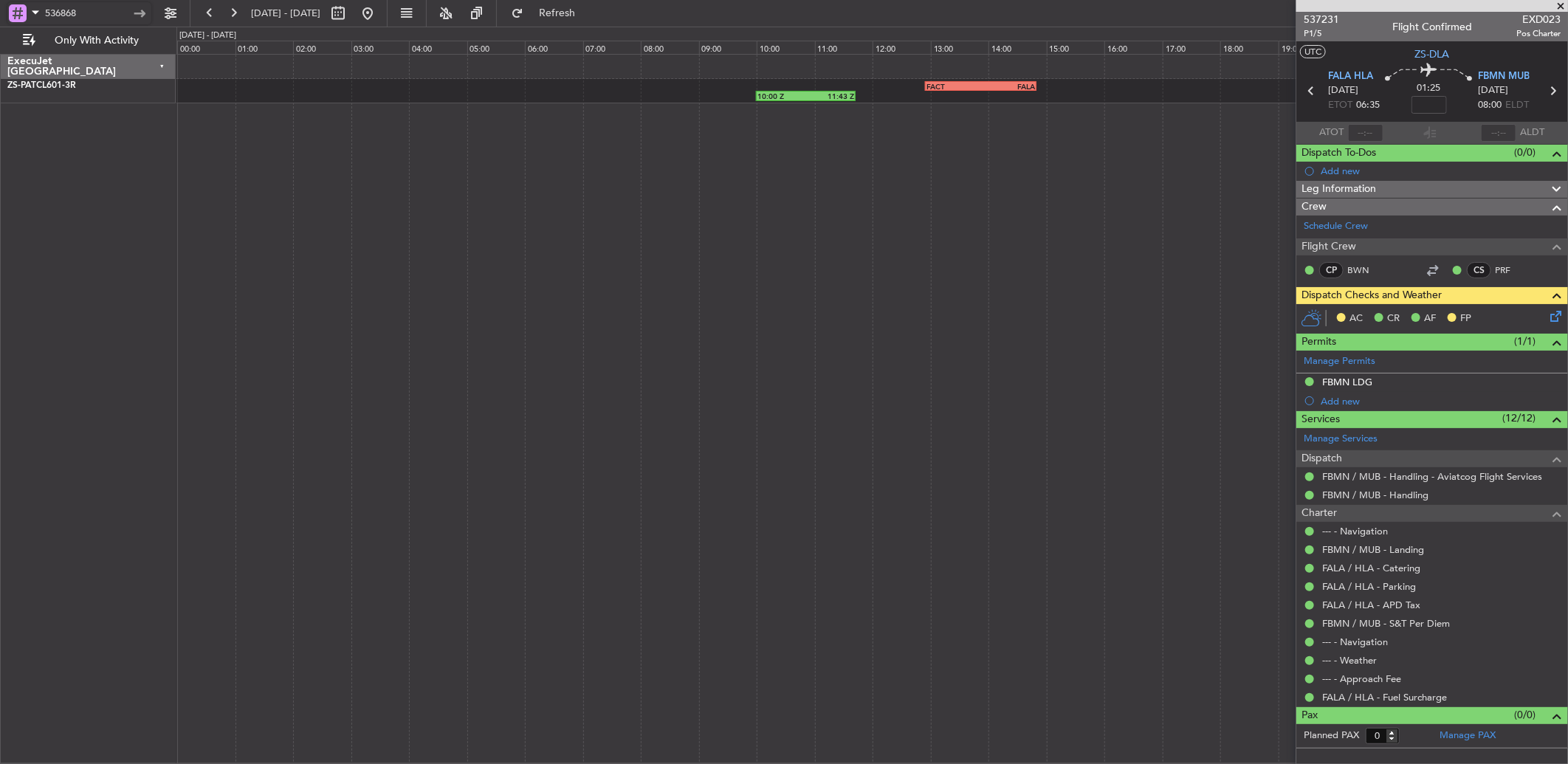
drag, startPoint x: 88, startPoint y: 10, endPoint x: 20, endPoint y: 13, distance: 68.1
click at [20, 13] on div "536868" at bounding box center [80, 12] width 144 height 22
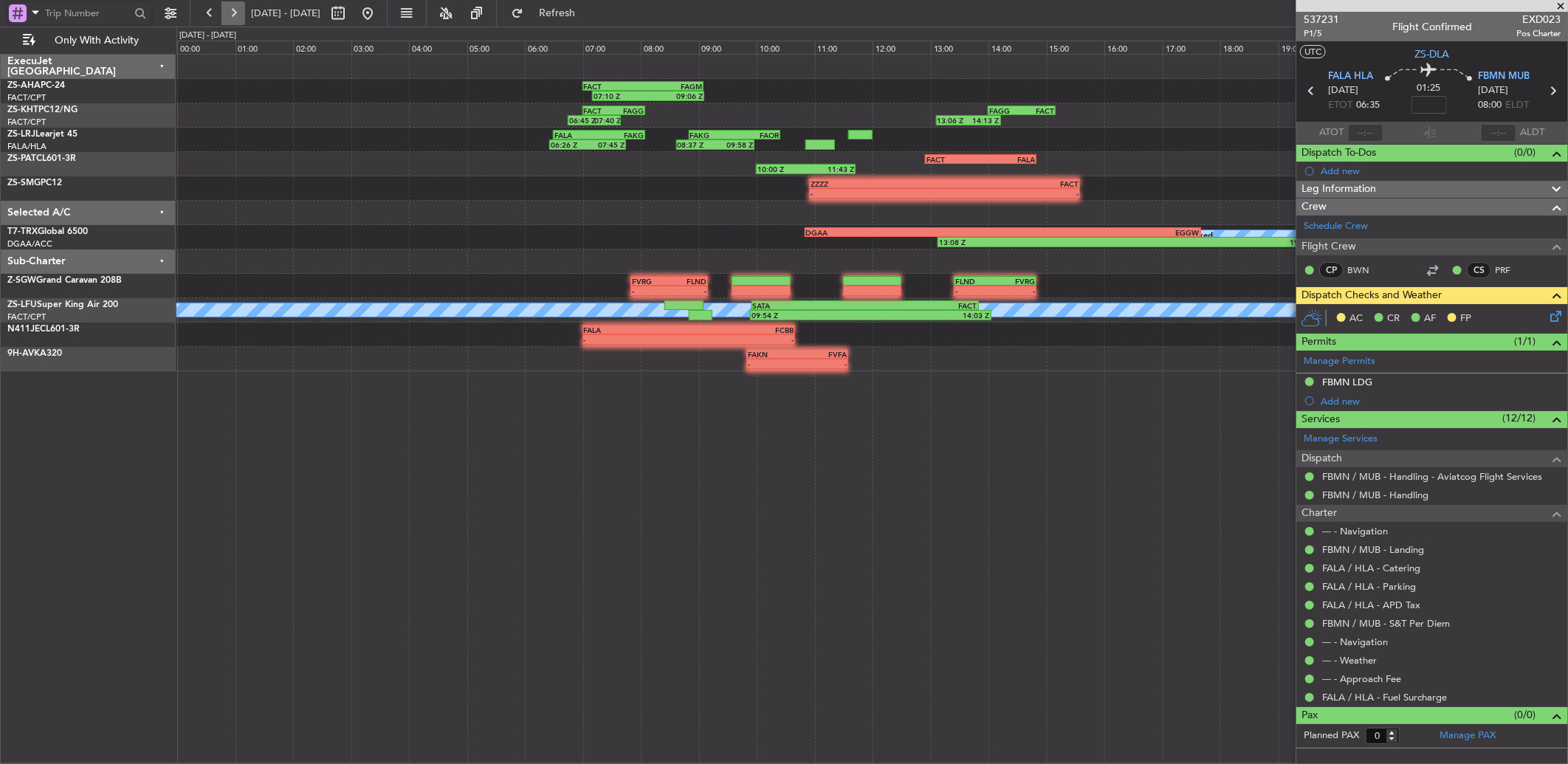
click at [235, 15] on button at bounding box center [233, 13] width 24 height 24
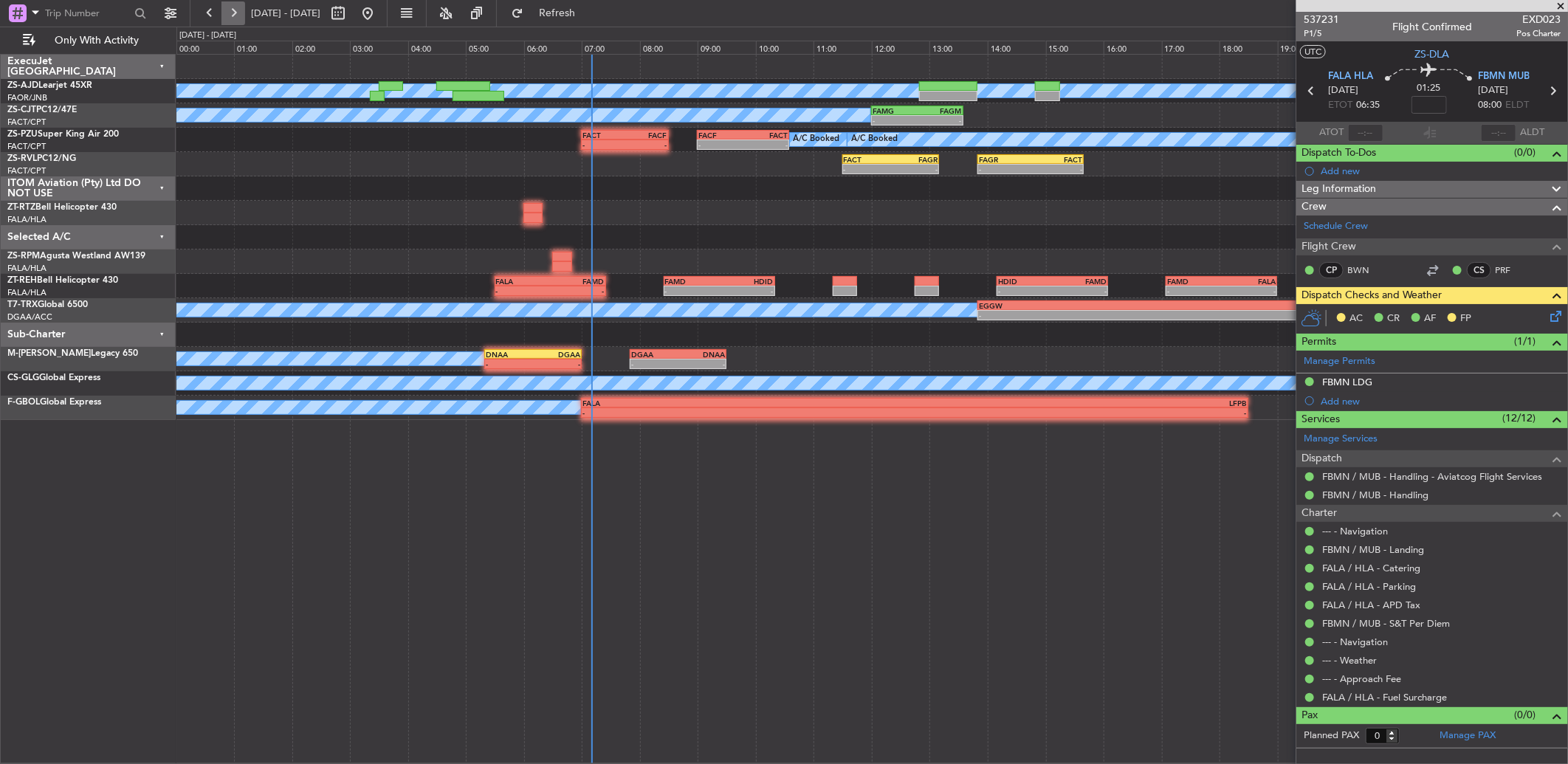
click at [228, 15] on button at bounding box center [233, 13] width 24 height 24
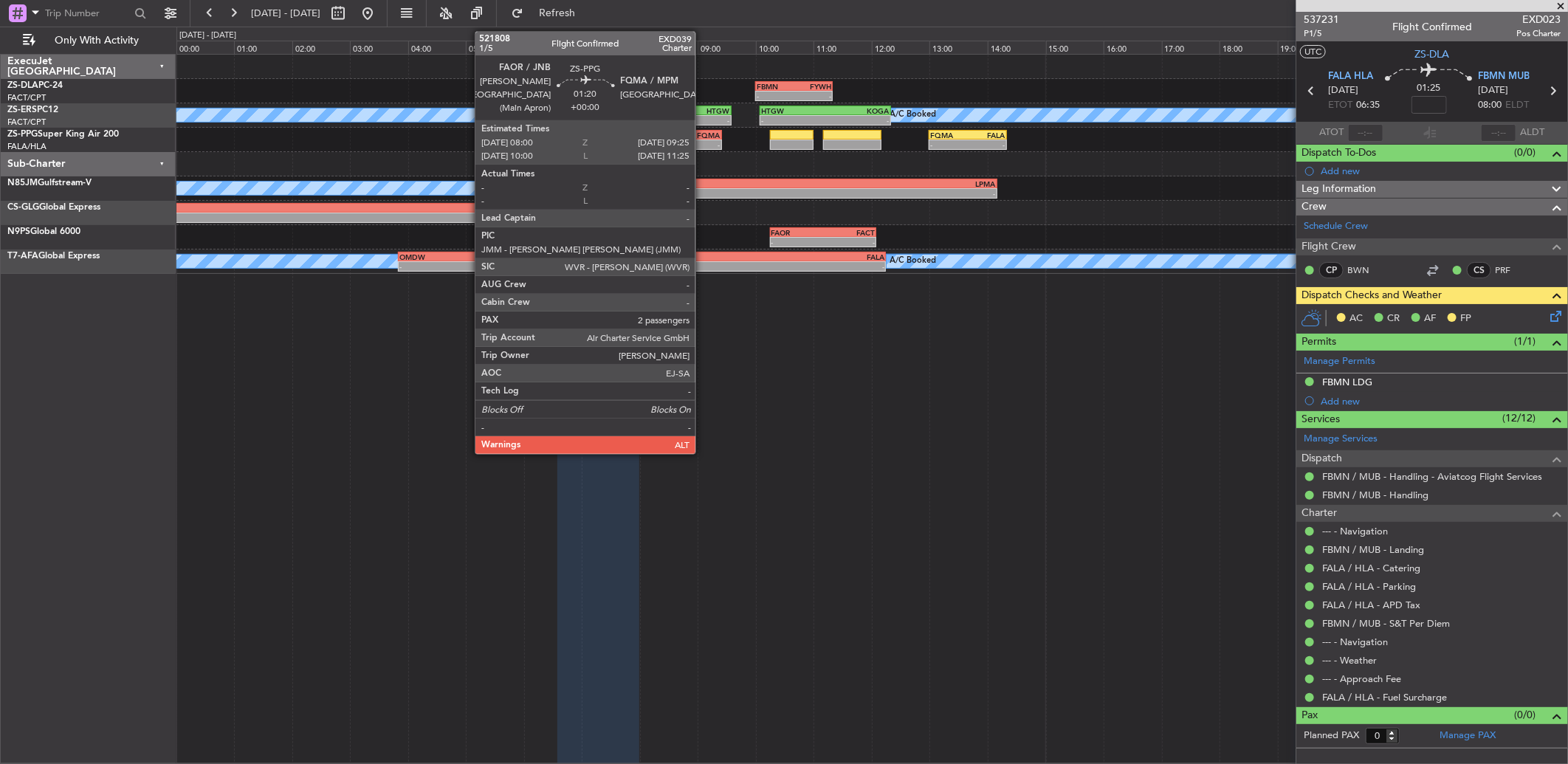
click at [702, 143] on div "-" at bounding box center [701, 144] width 40 height 9
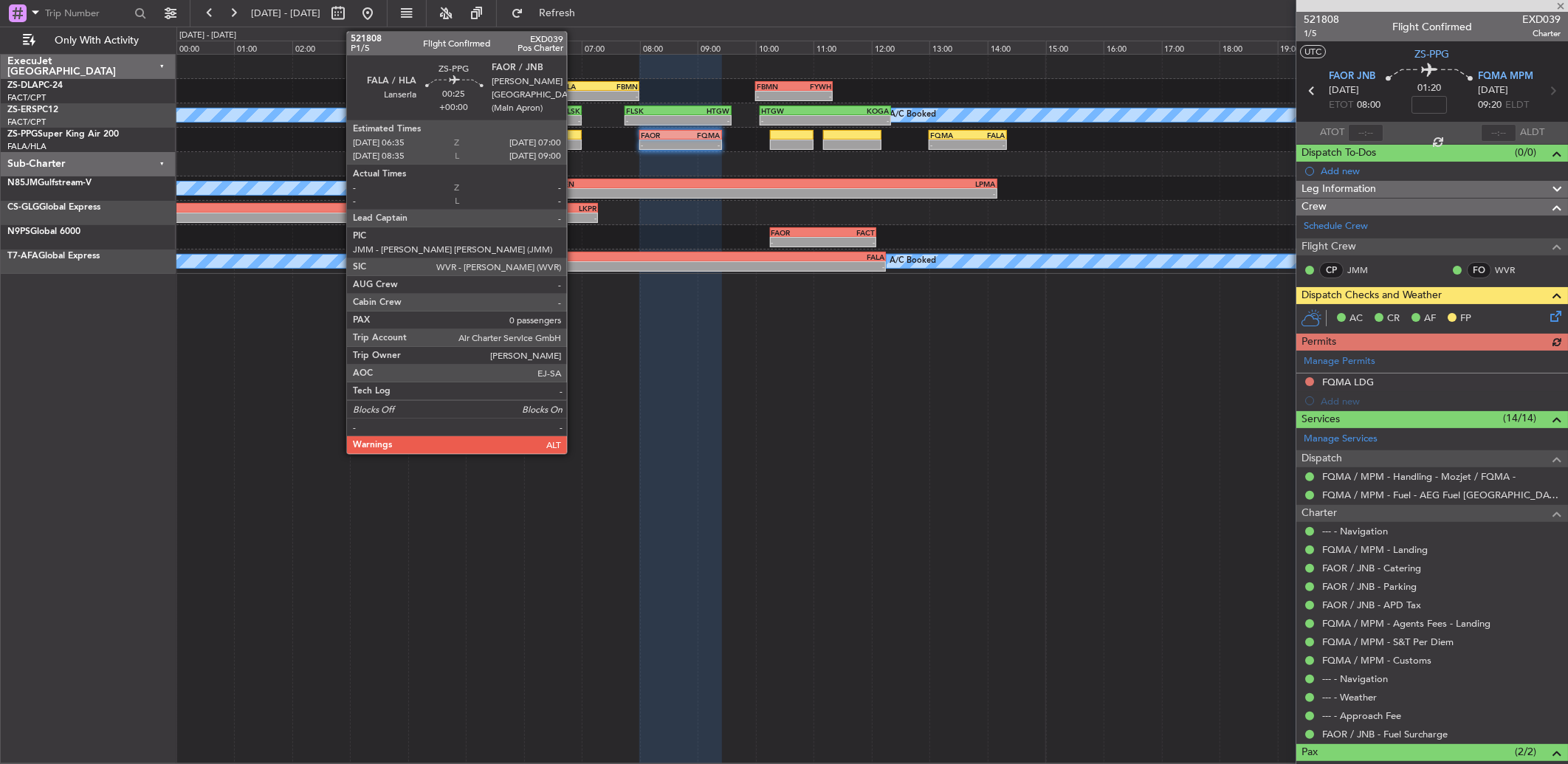
click at [574, 138] on div at bounding box center [570, 135] width 25 height 10
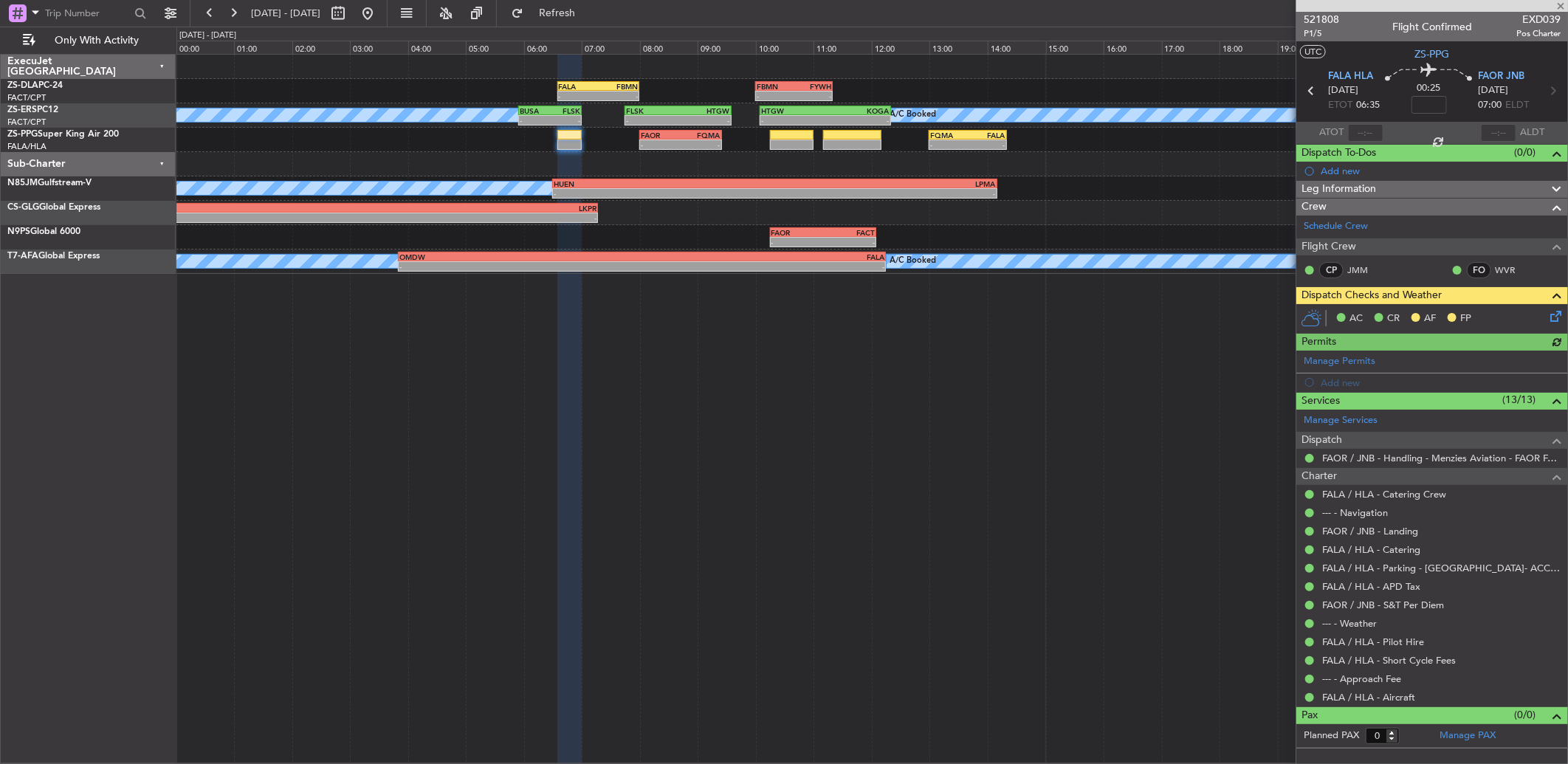
click at [1554, 315] on icon at bounding box center [1553, 314] width 11 height 11
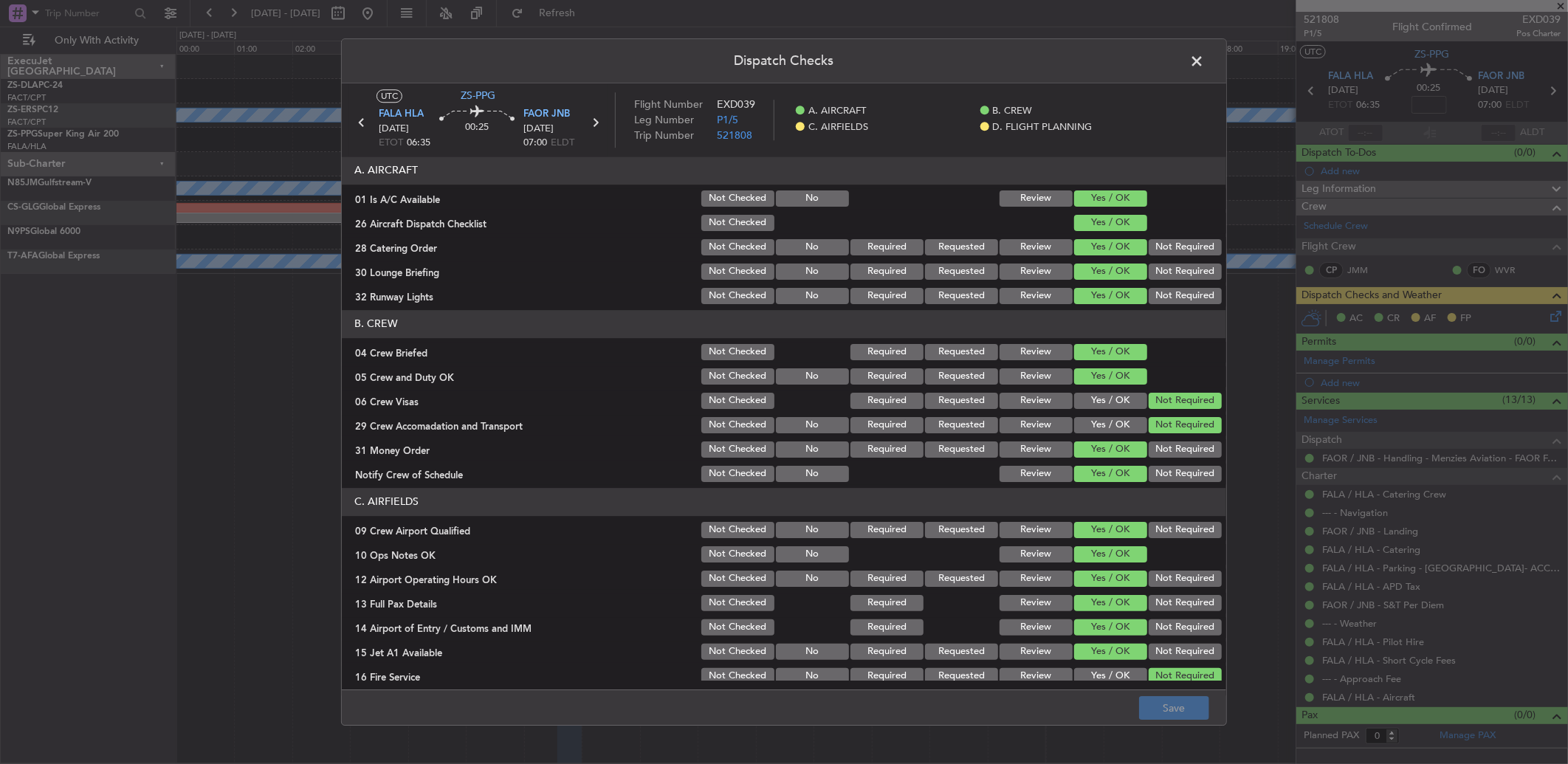
scroll to position [138, 0]
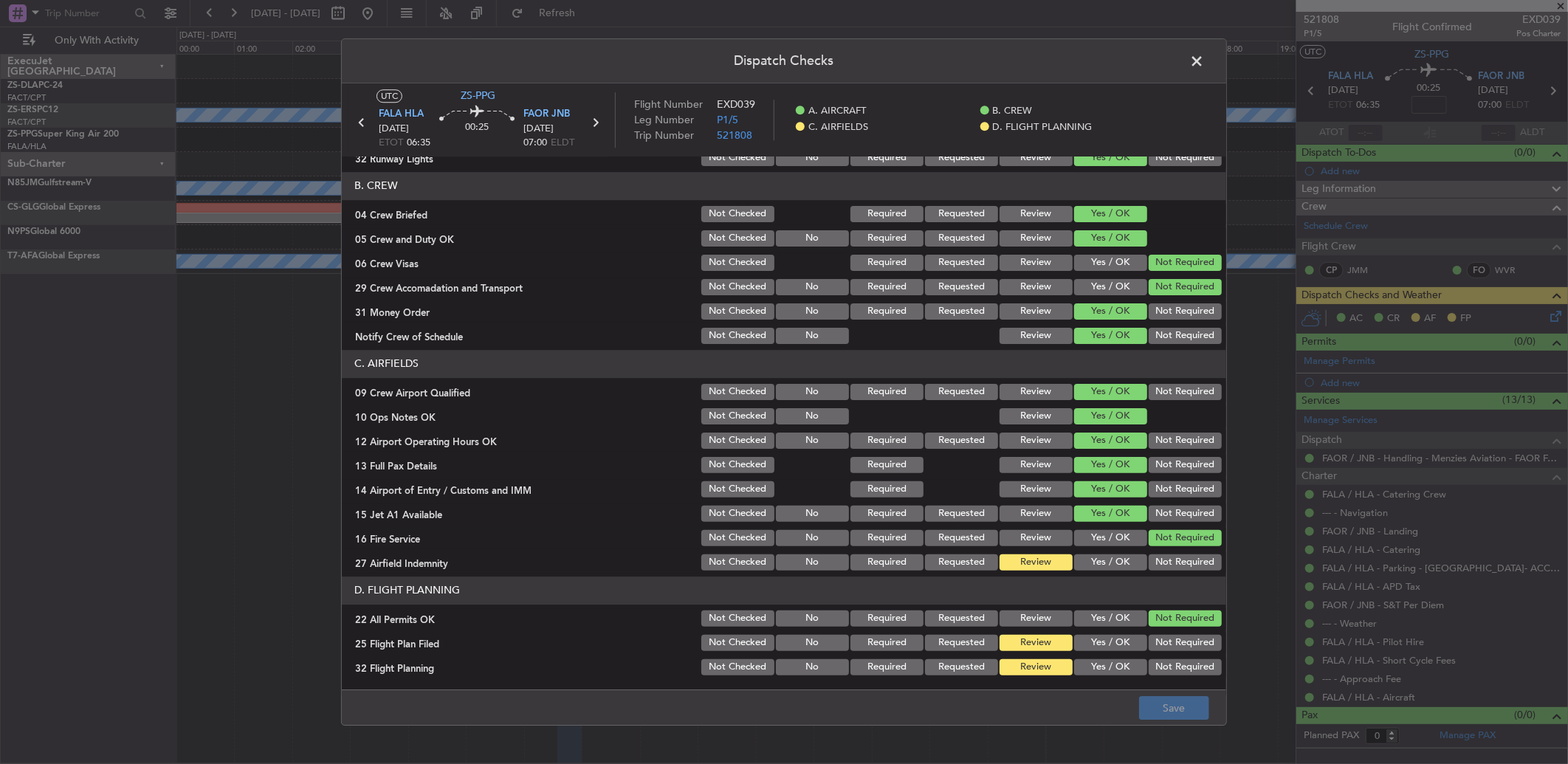
click at [1093, 564] on button "Yes / OK" at bounding box center [1110, 562] width 73 height 16
click at [1160, 700] on button "Save" at bounding box center [1175, 707] width 70 height 24
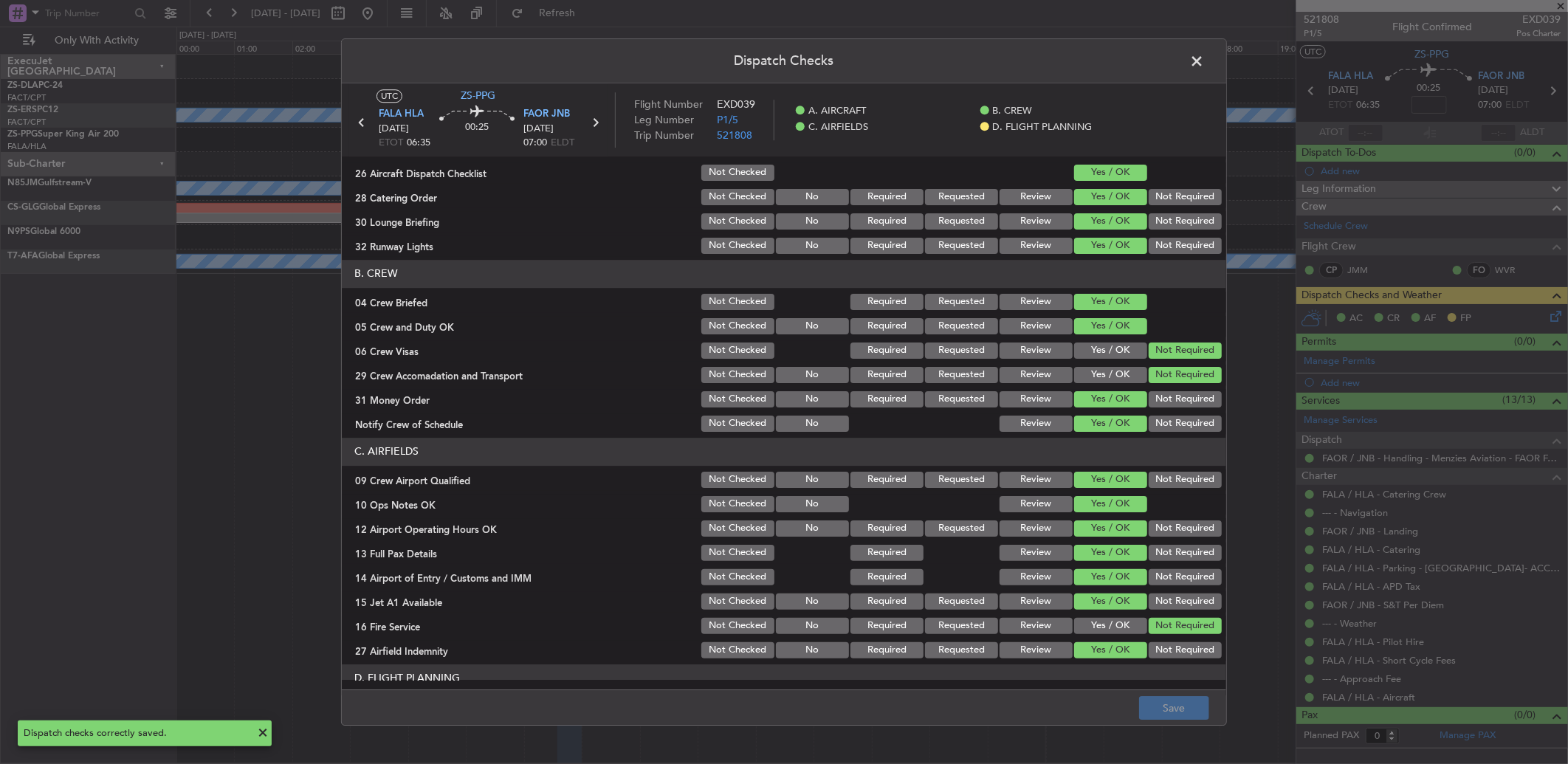
scroll to position [0, 0]
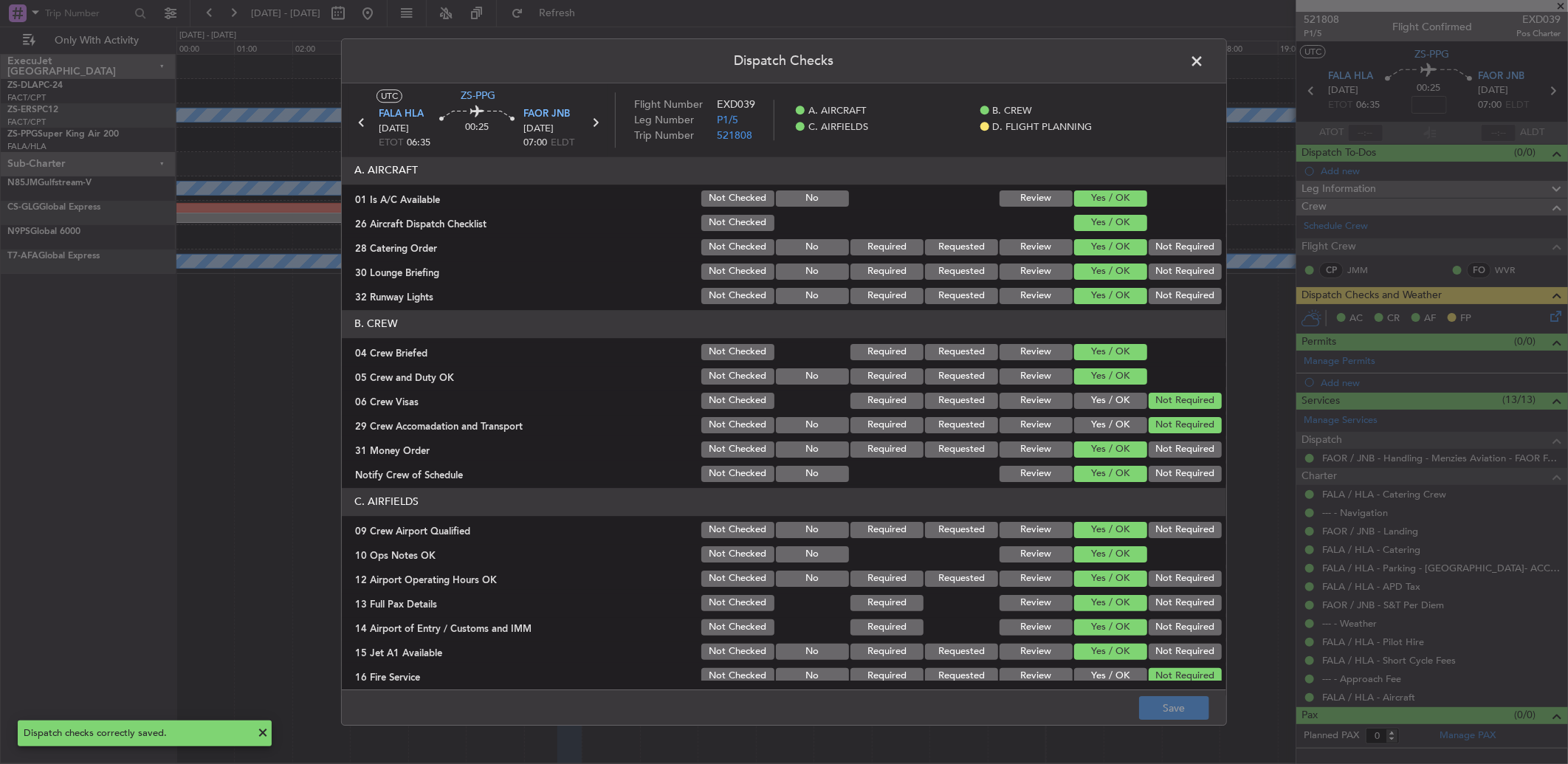
click at [1204, 66] on span at bounding box center [1204, 64] width 0 height 29
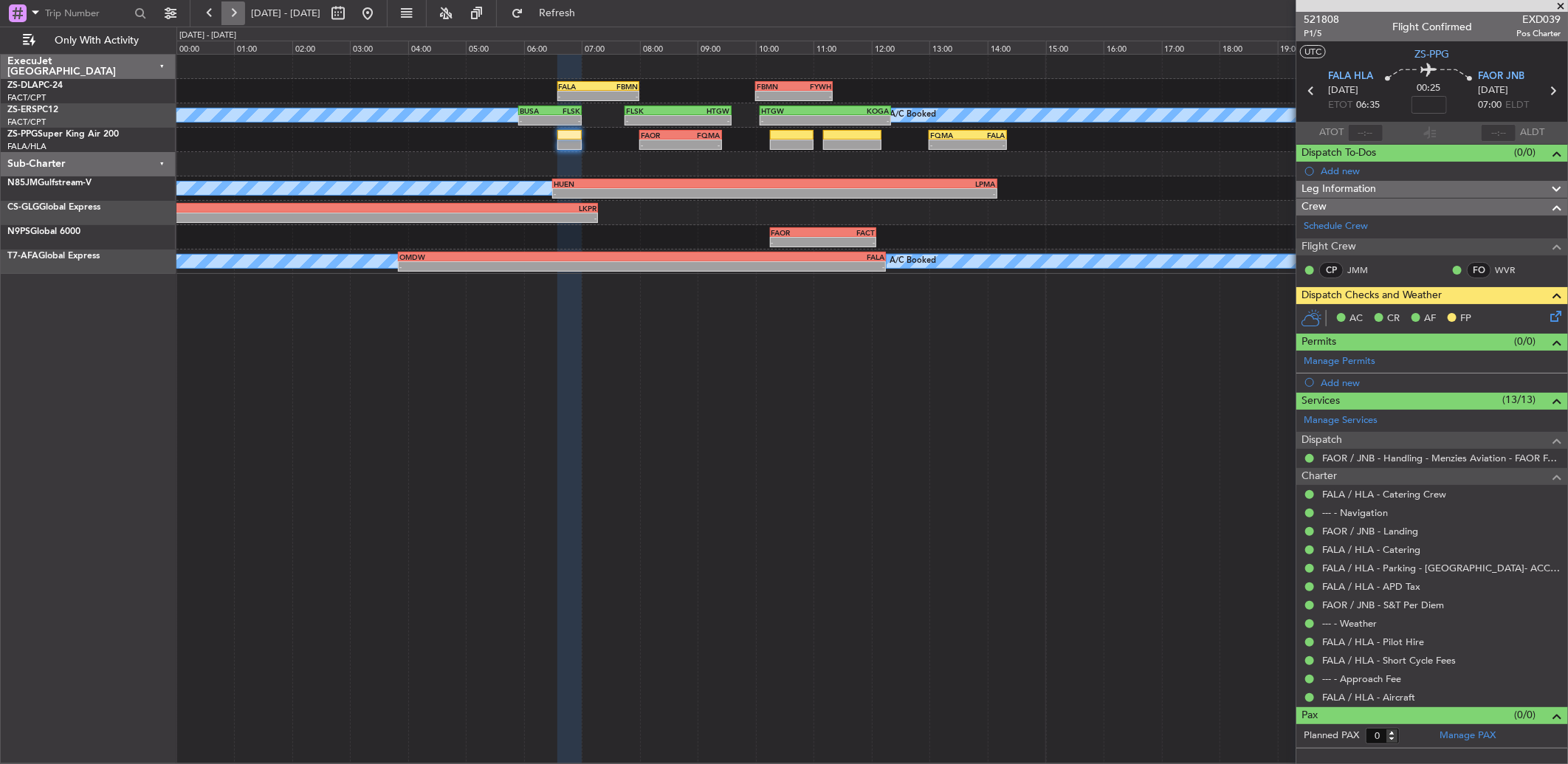
click at [236, 13] on button at bounding box center [233, 13] width 24 height 24
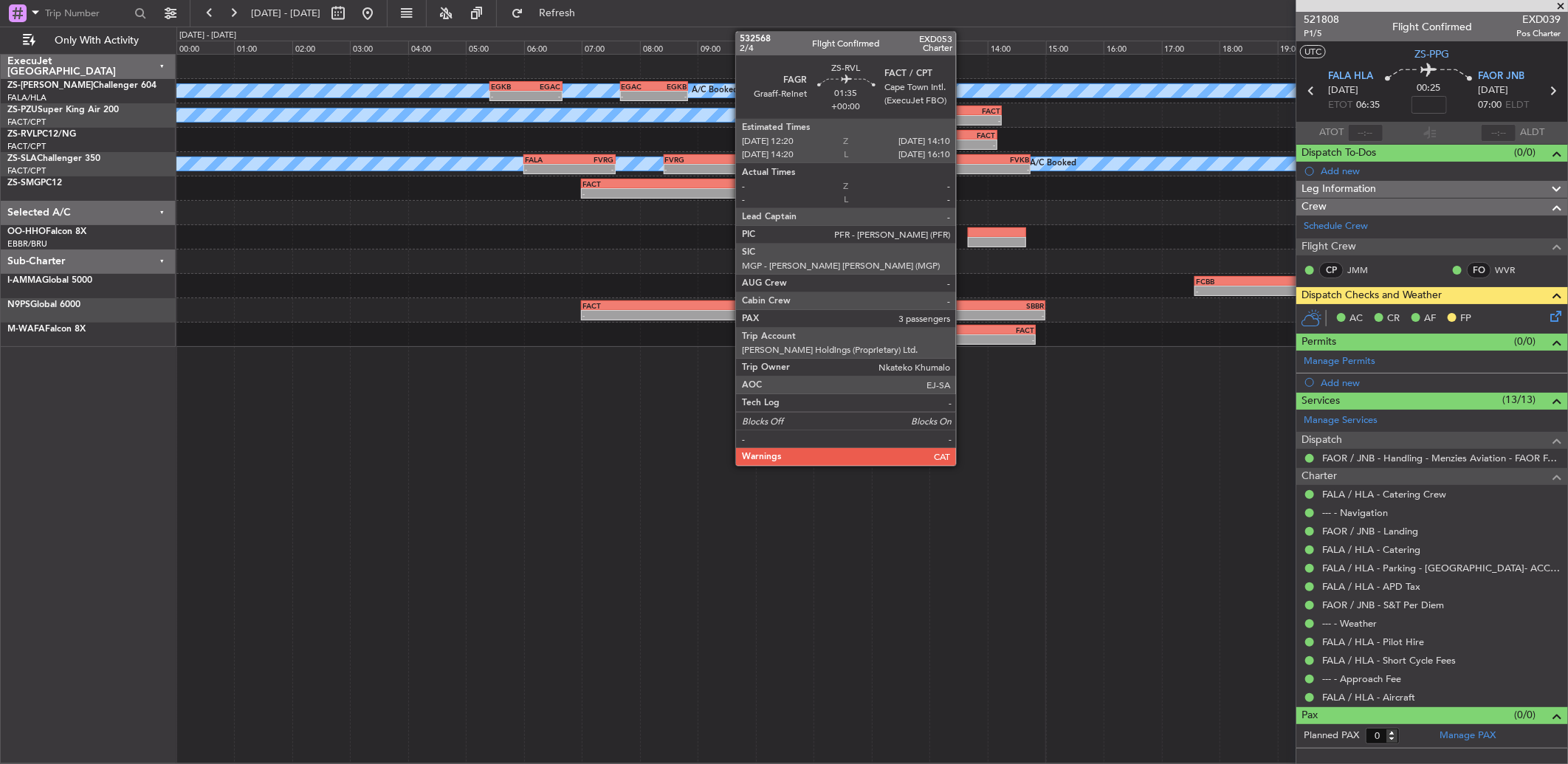
click at [963, 143] on div "-" at bounding box center [969, 144] width 52 height 9
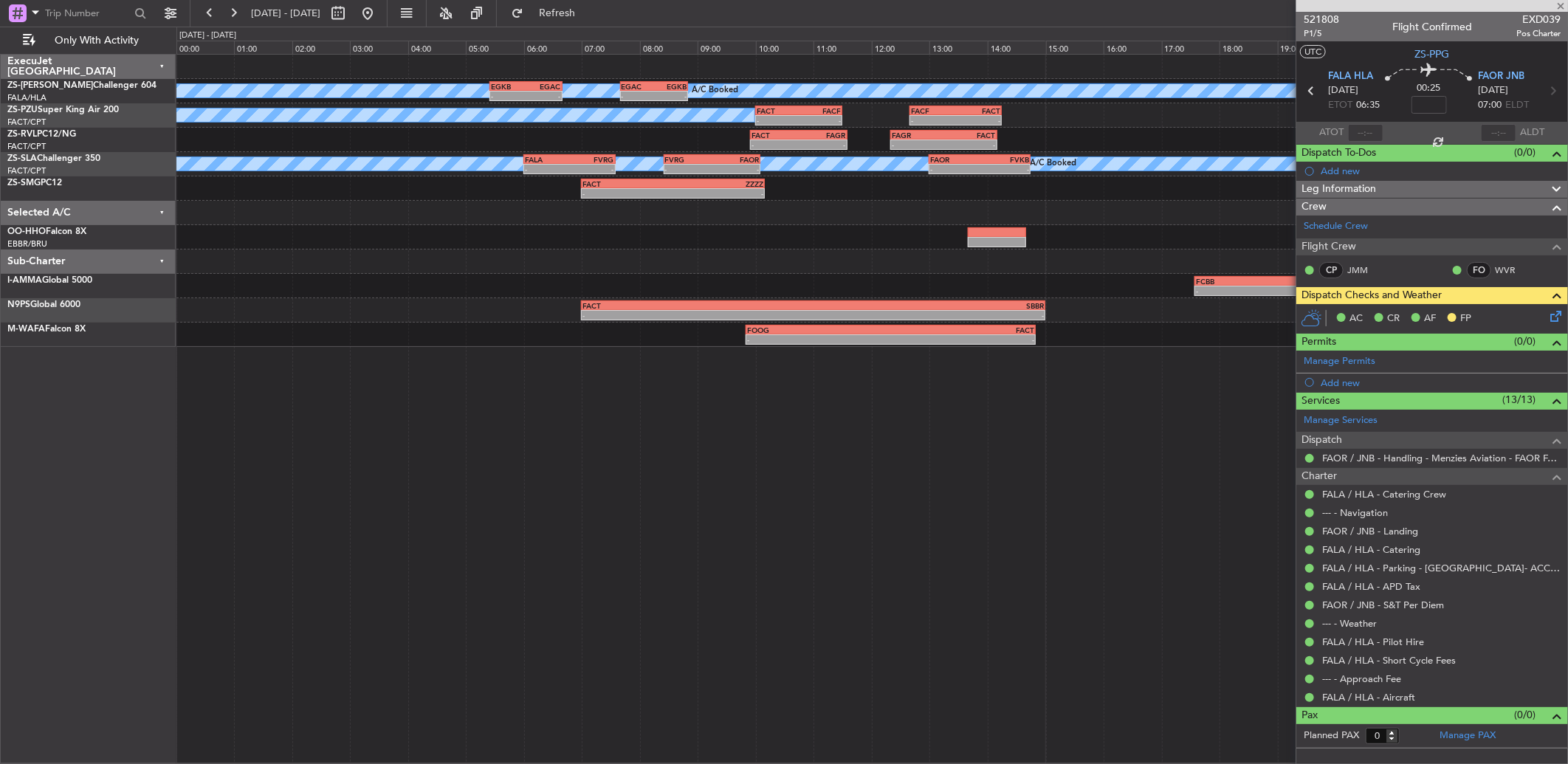
type input "3"
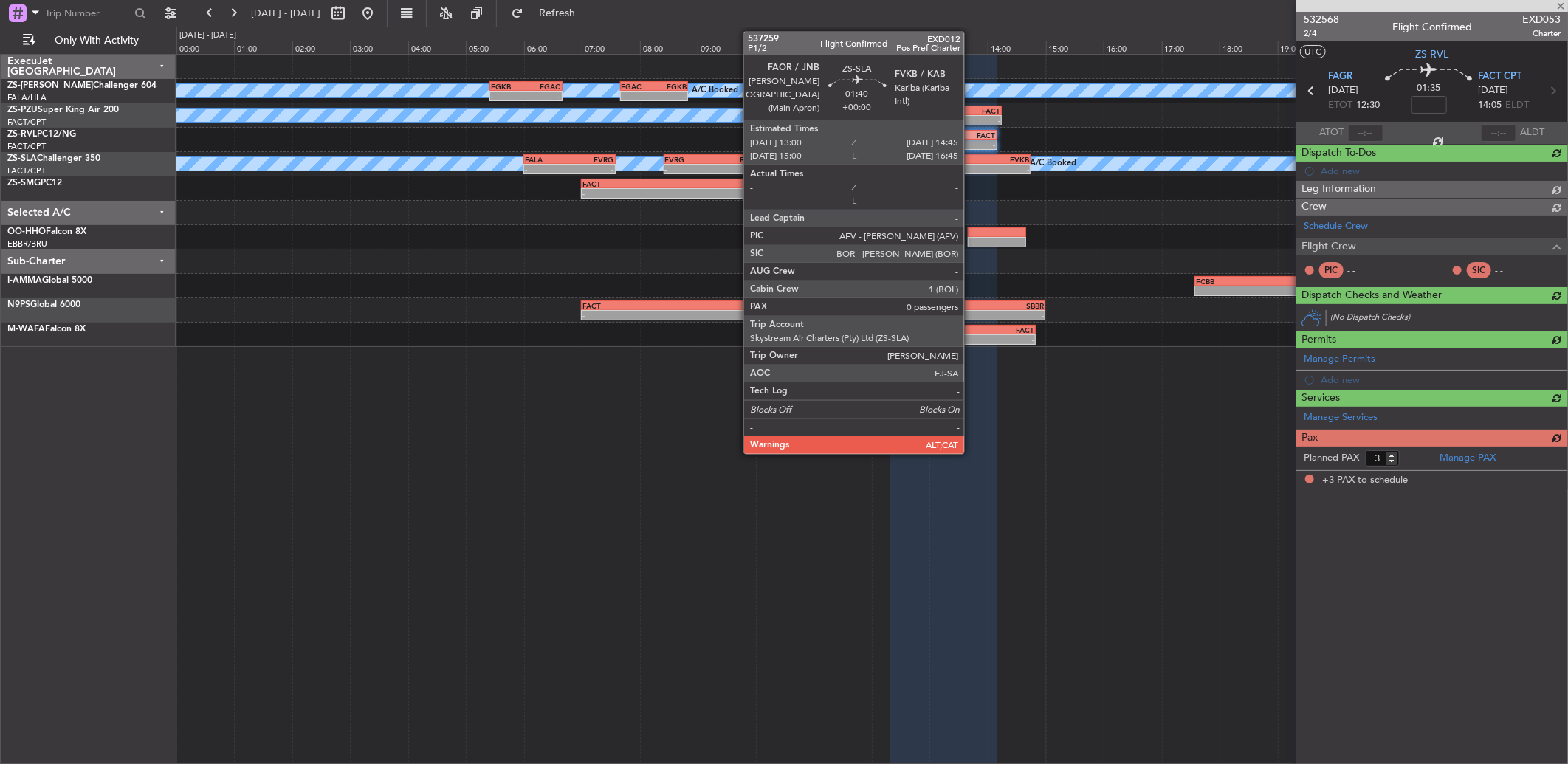
click at [972, 167] on div "-" at bounding box center [955, 169] width 49 height 9
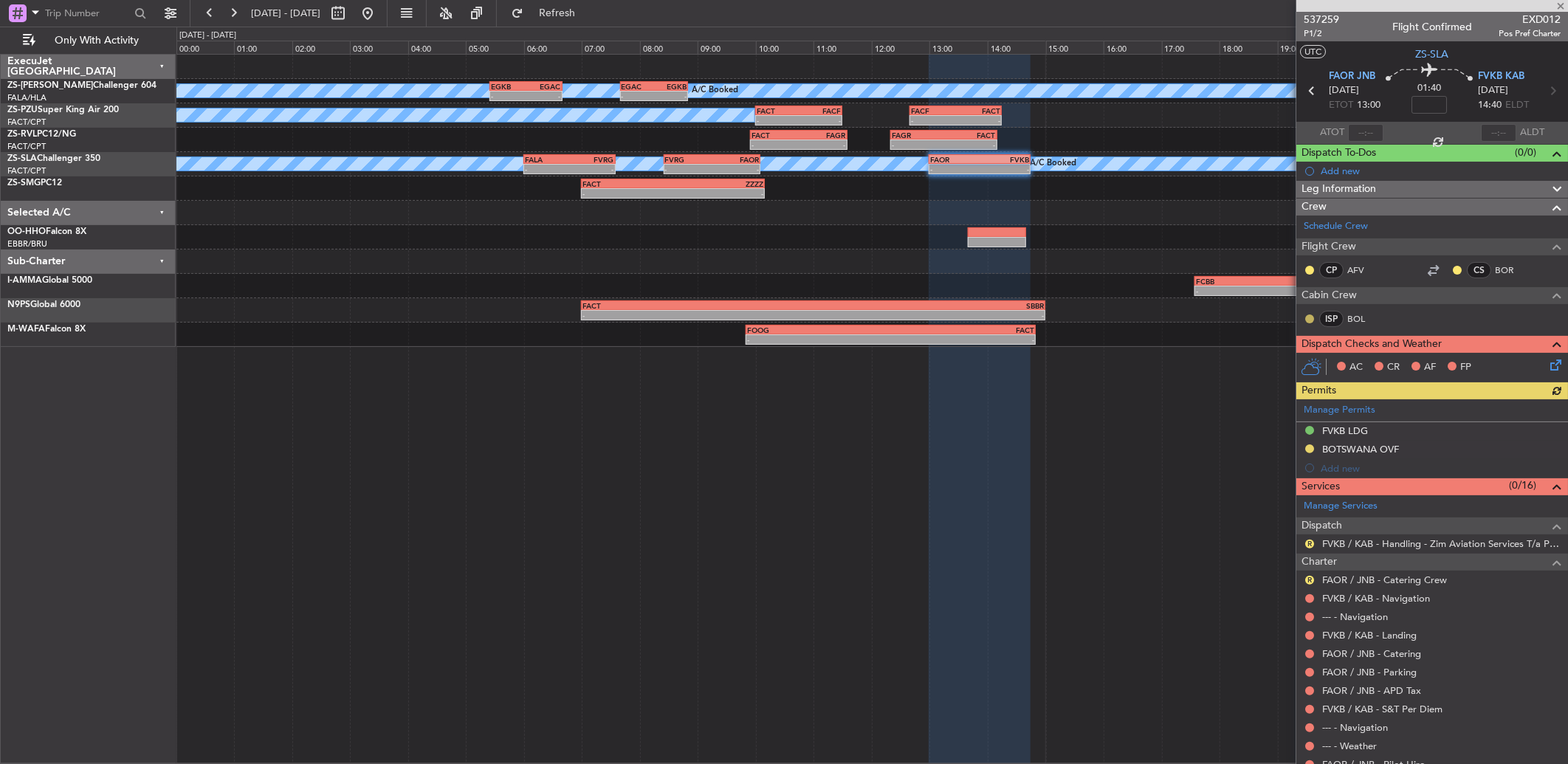
click at [1309, 315] on button at bounding box center [1309, 318] width 9 height 9
click at [1267, 356] on li "Acknowledged" at bounding box center [1309, 362] width 99 height 22
click at [1311, 268] on button at bounding box center [1309, 269] width 9 height 9
click at [1297, 316] on span "Acknowledged" at bounding box center [1313, 313] width 65 height 15
click at [1453, 270] on button at bounding box center [1457, 269] width 9 height 9
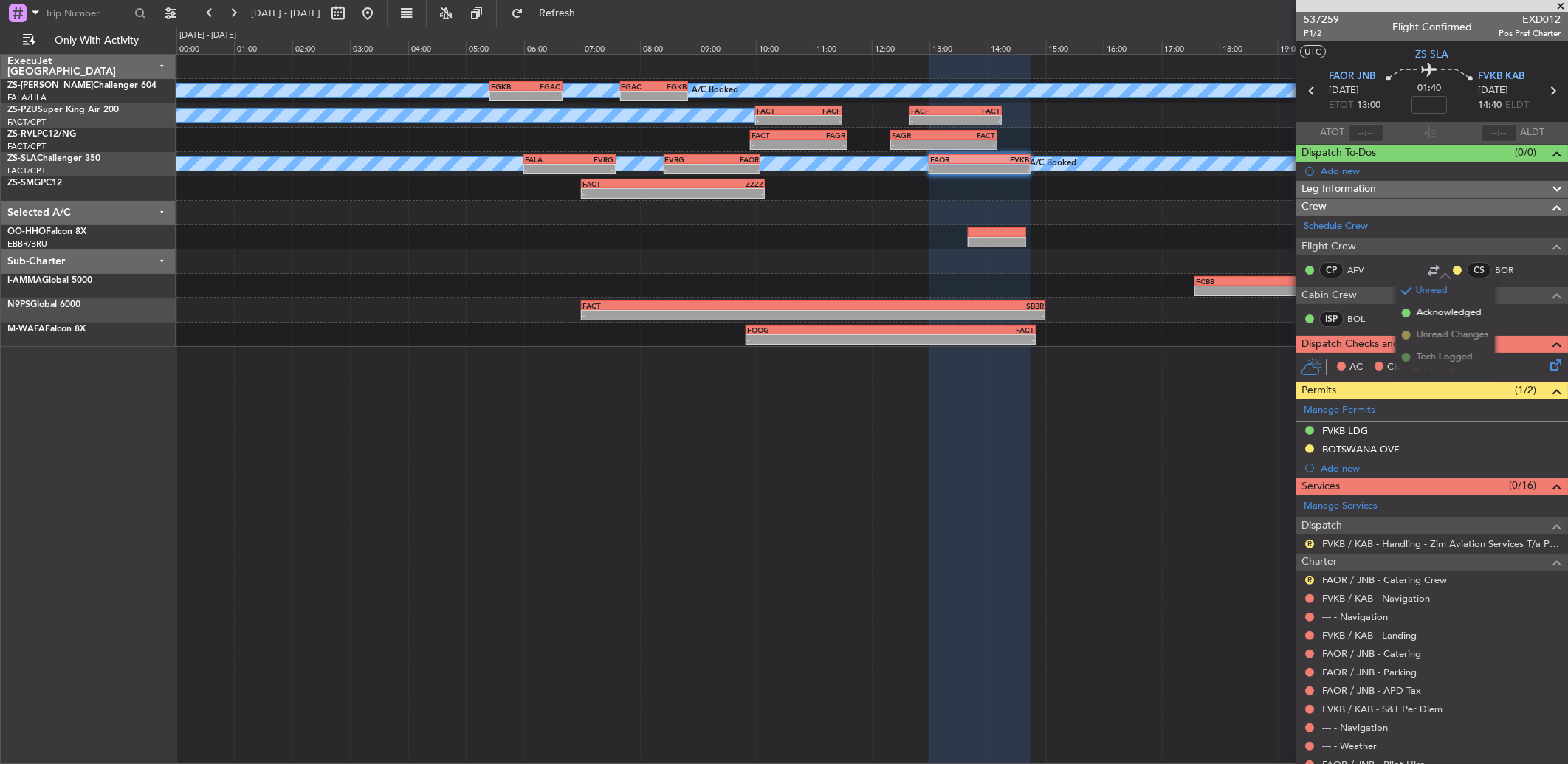
click at [1441, 311] on span "Acknowledged" at bounding box center [1449, 313] width 65 height 15
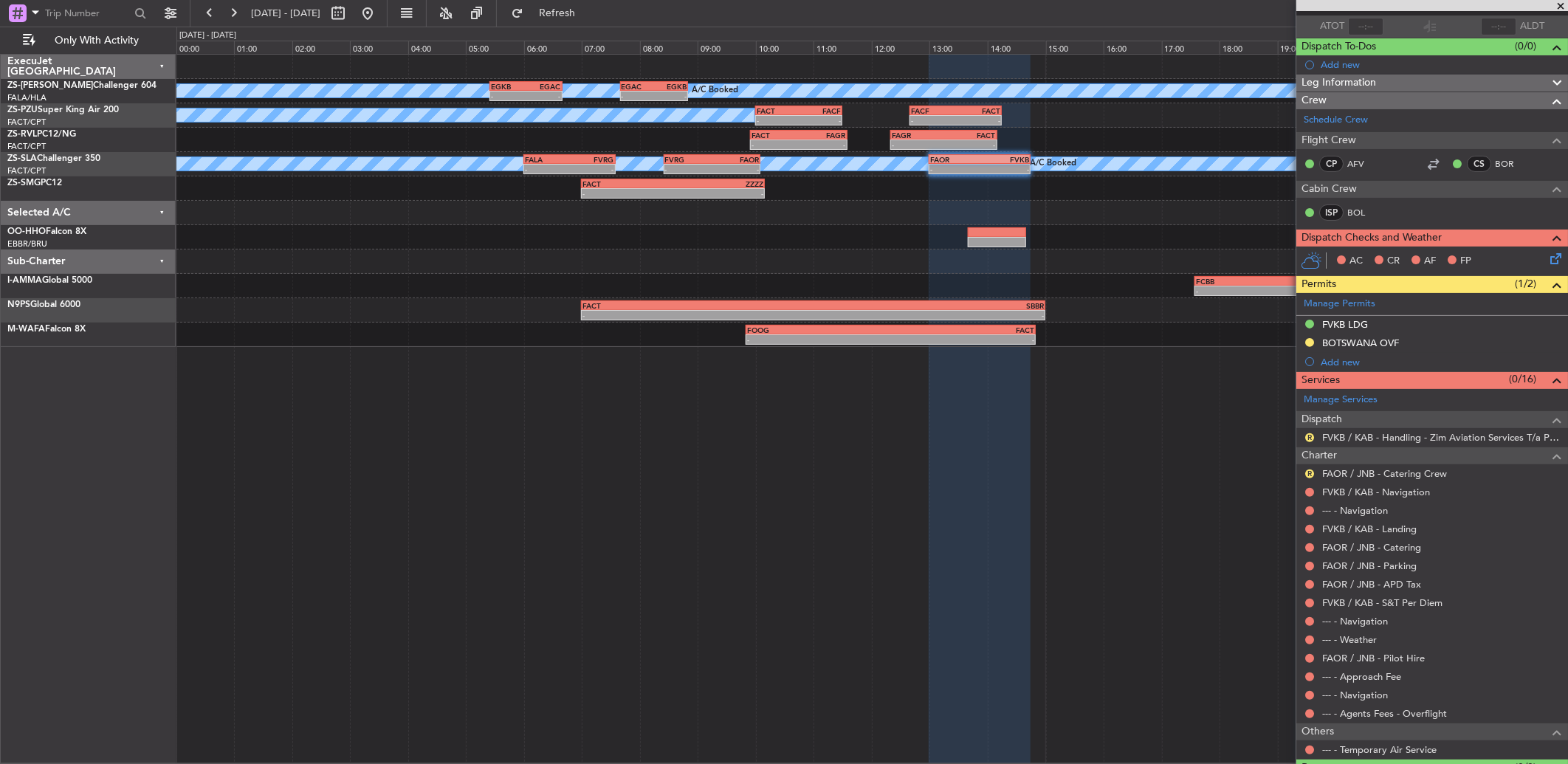
scroll to position [143, 0]
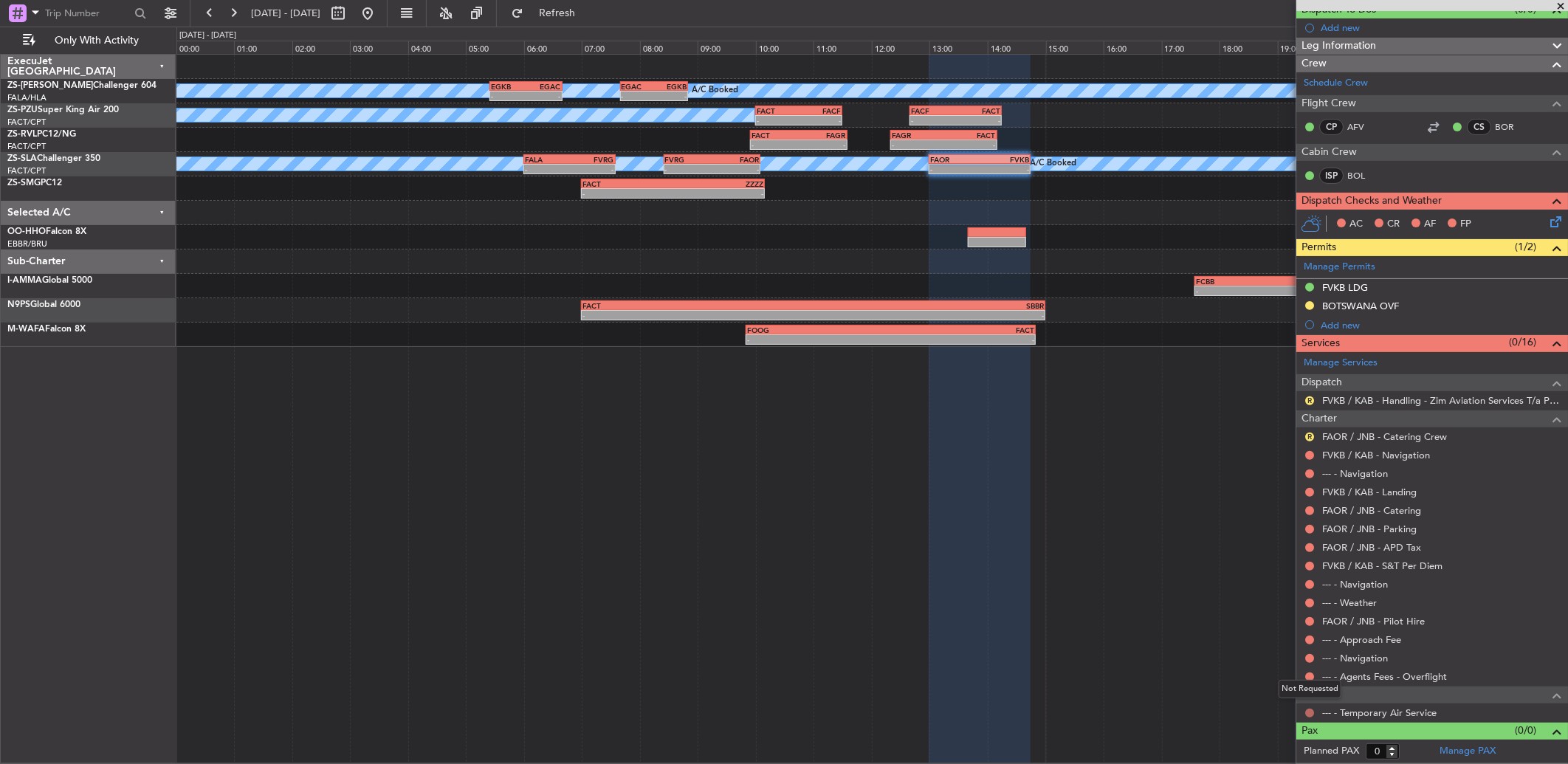
click at [1308, 709] on button at bounding box center [1309, 713] width 9 height 9
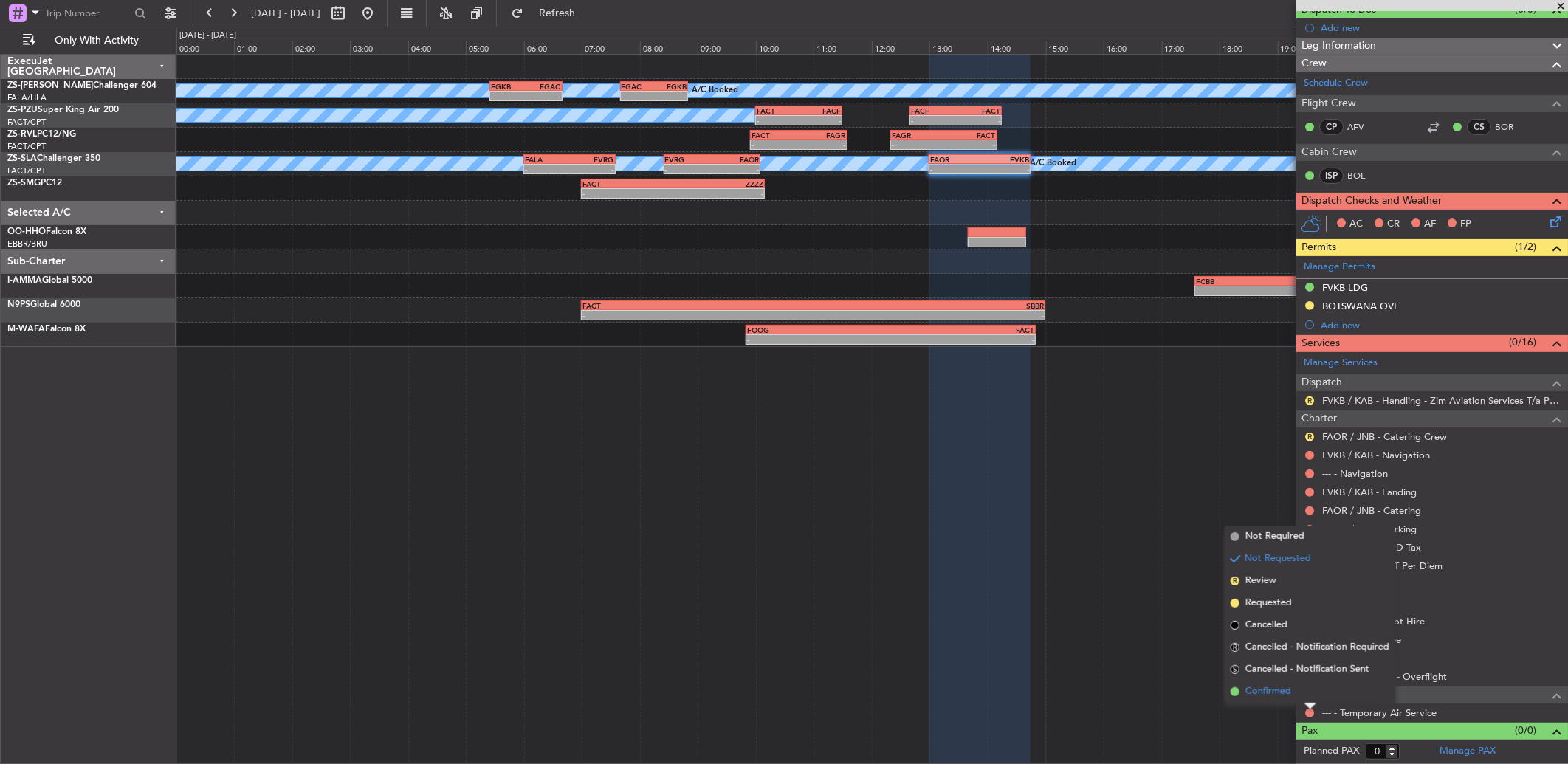
click at [1300, 696] on li "Confirmed" at bounding box center [1310, 691] width 171 height 22
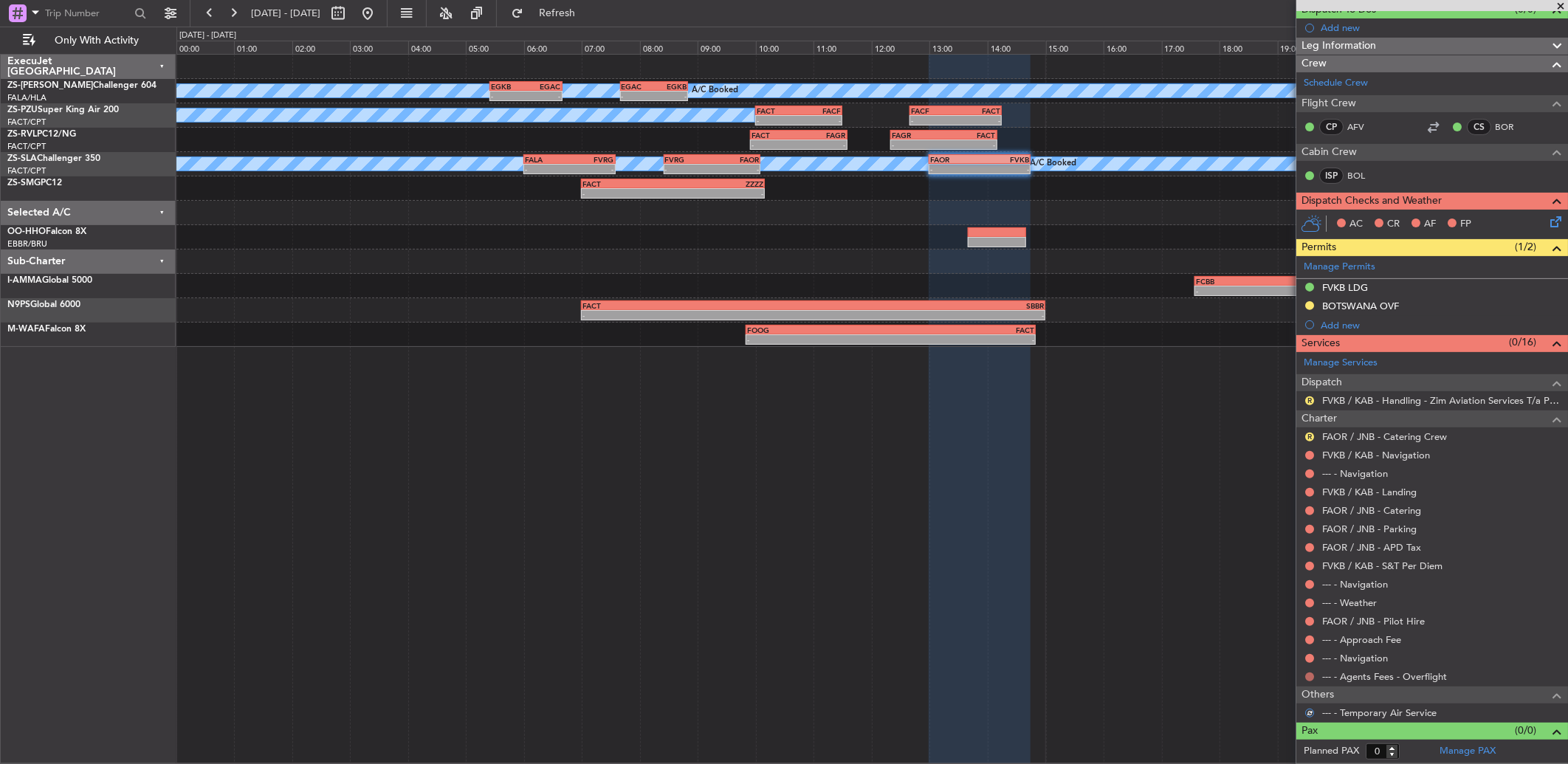
click at [1312, 674] on button at bounding box center [1309, 677] width 9 height 9
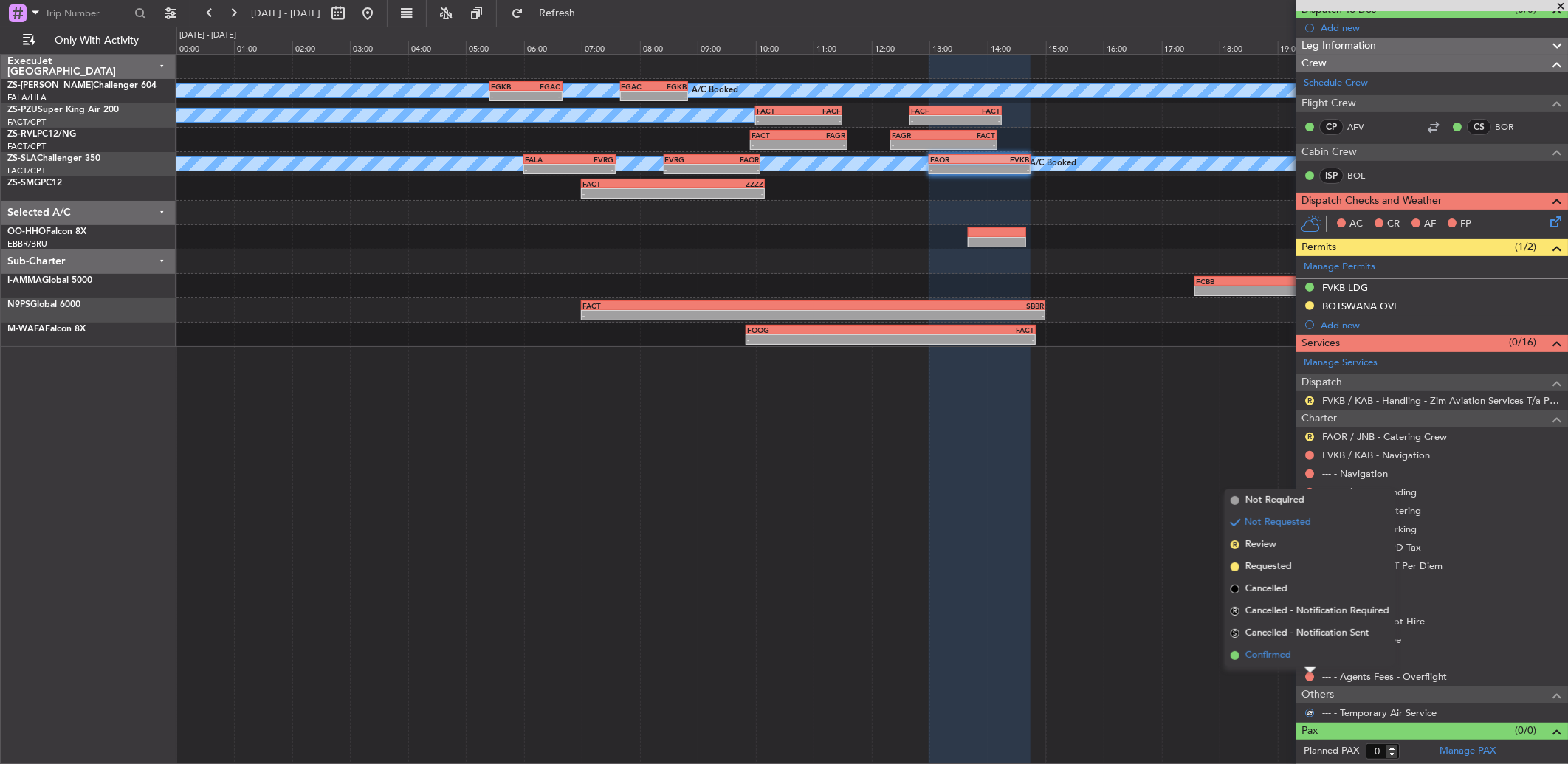
click at [1307, 658] on li "Confirmed" at bounding box center [1310, 655] width 171 height 22
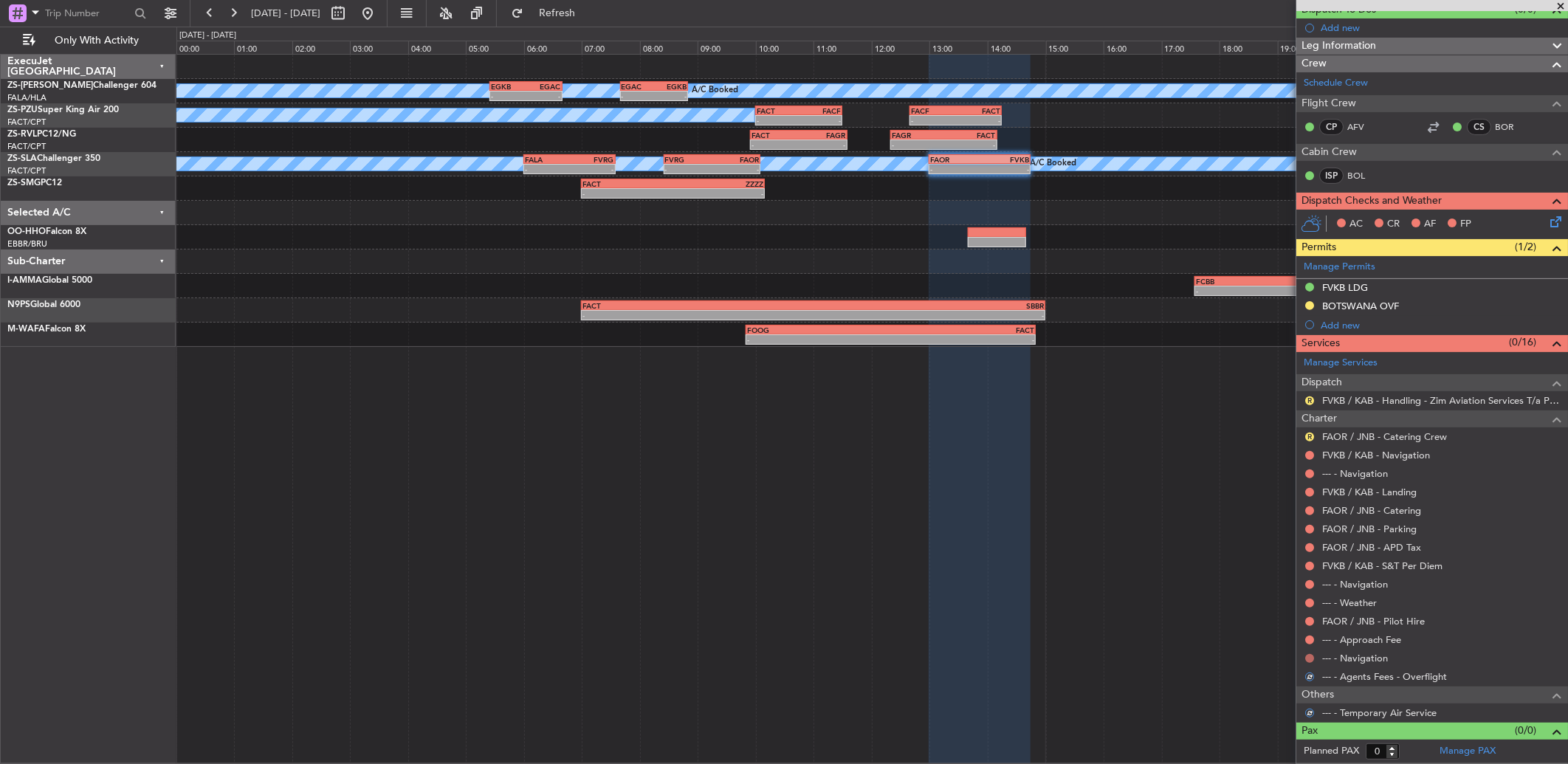
click at [1307, 654] on button at bounding box center [1309, 658] width 9 height 9
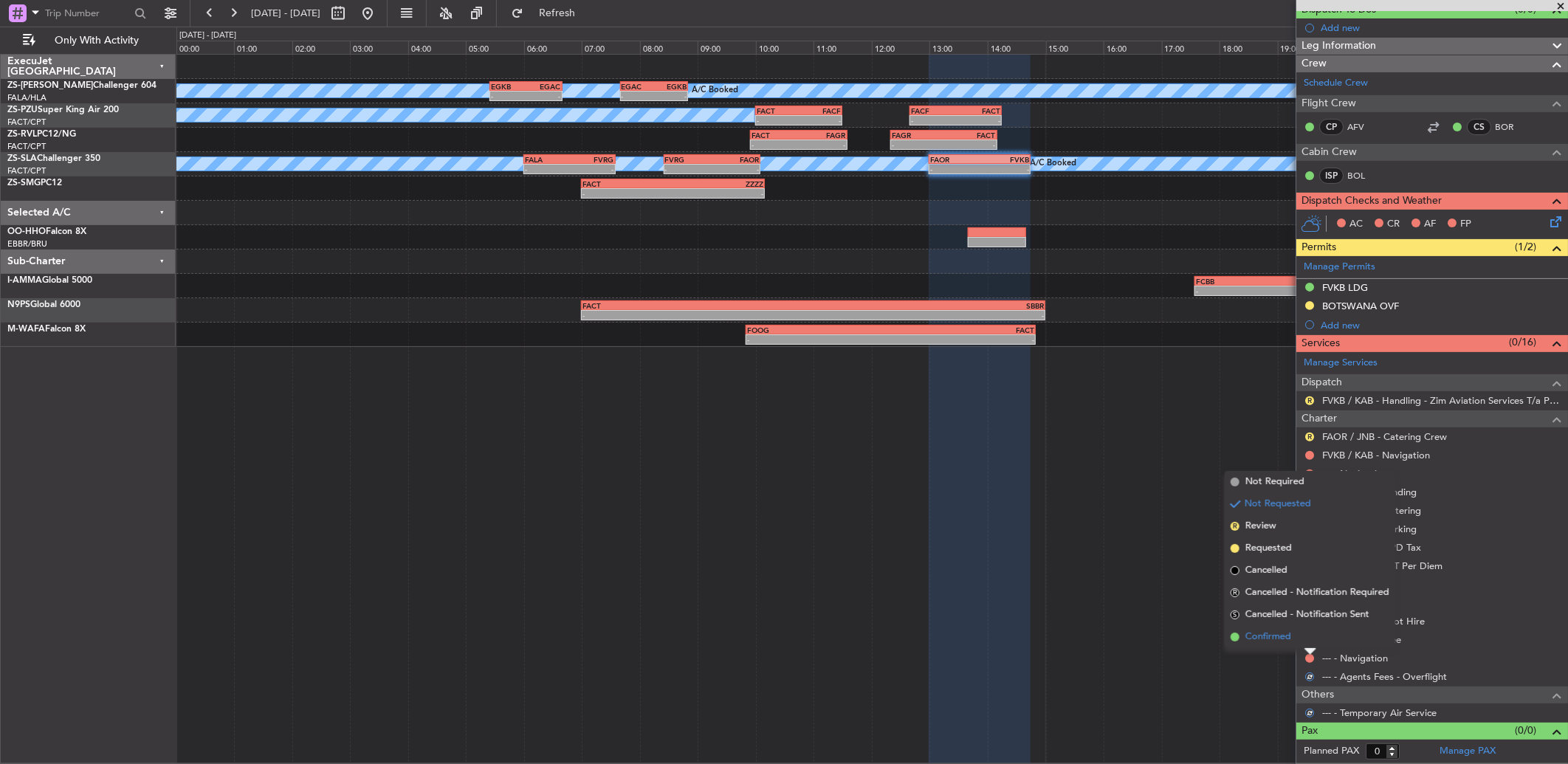
click at [1301, 644] on li "Confirmed" at bounding box center [1310, 636] width 171 height 22
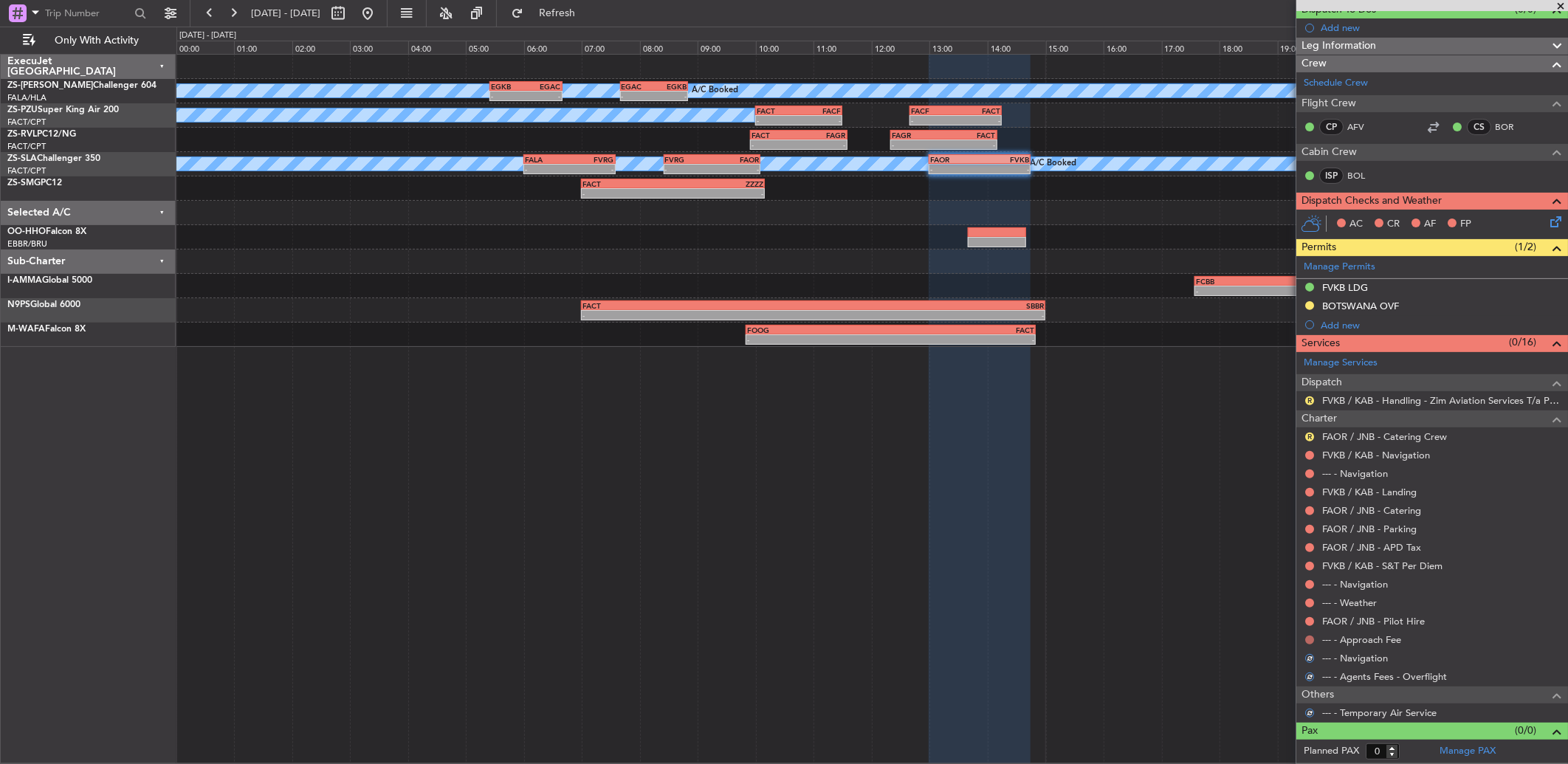
click at [1309, 637] on button at bounding box center [1309, 640] width 9 height 9
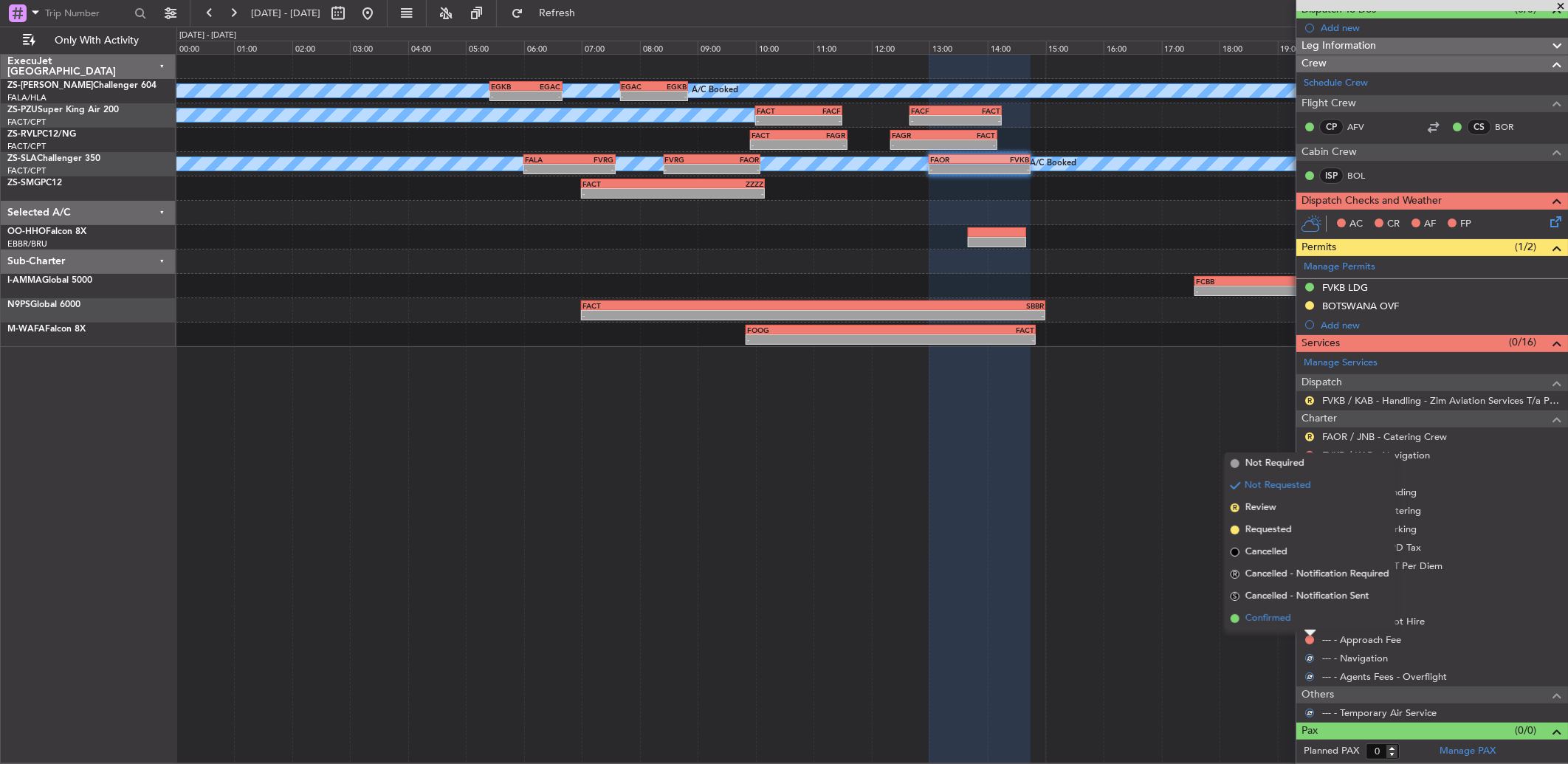
click at [1309, 623] on li "Confirmed" at bounding box center [1310, 618] width 171 height 22
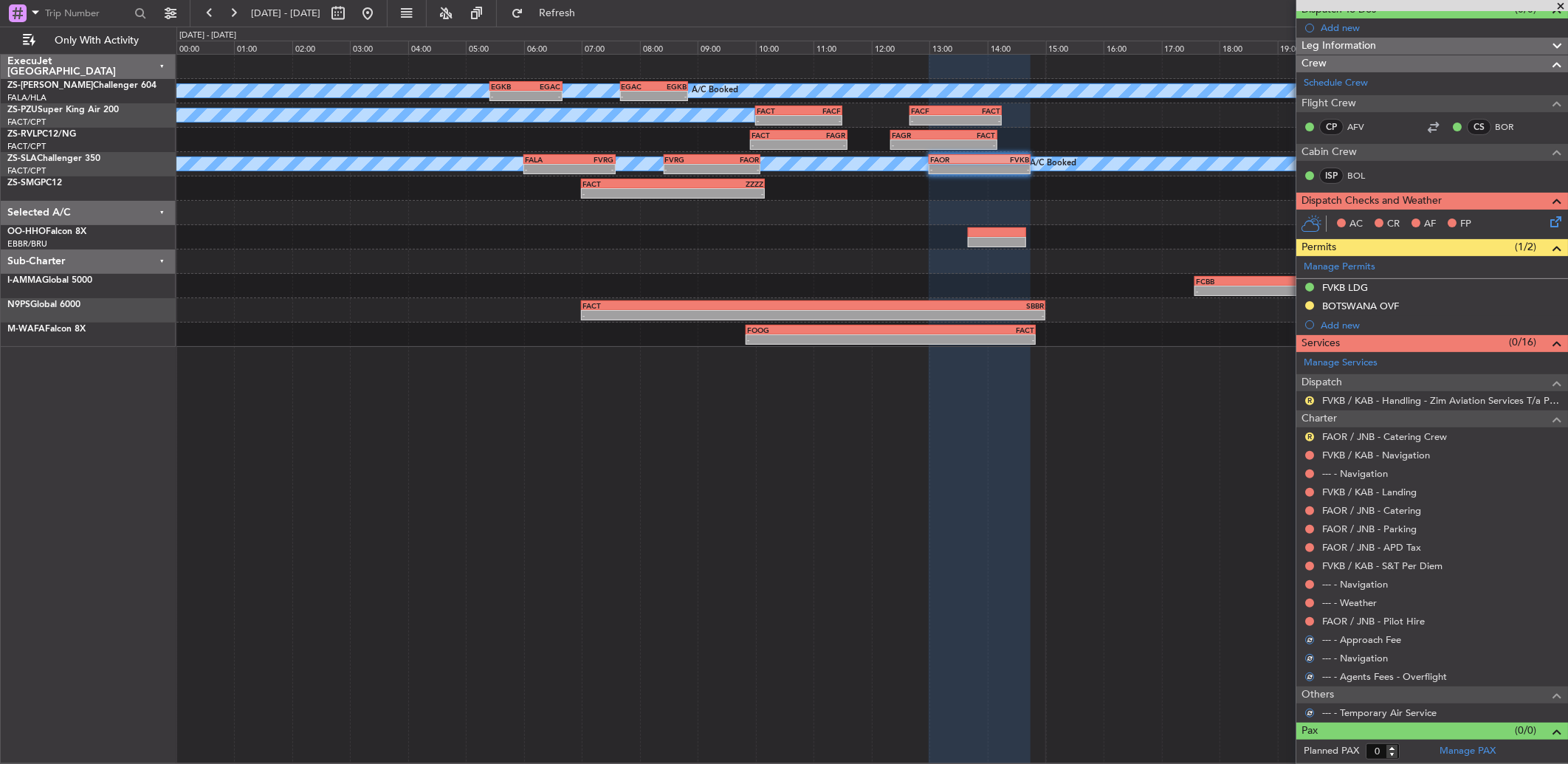
click at [1309, 623] on button at bounding box center [1309, 621] width 9 height 9
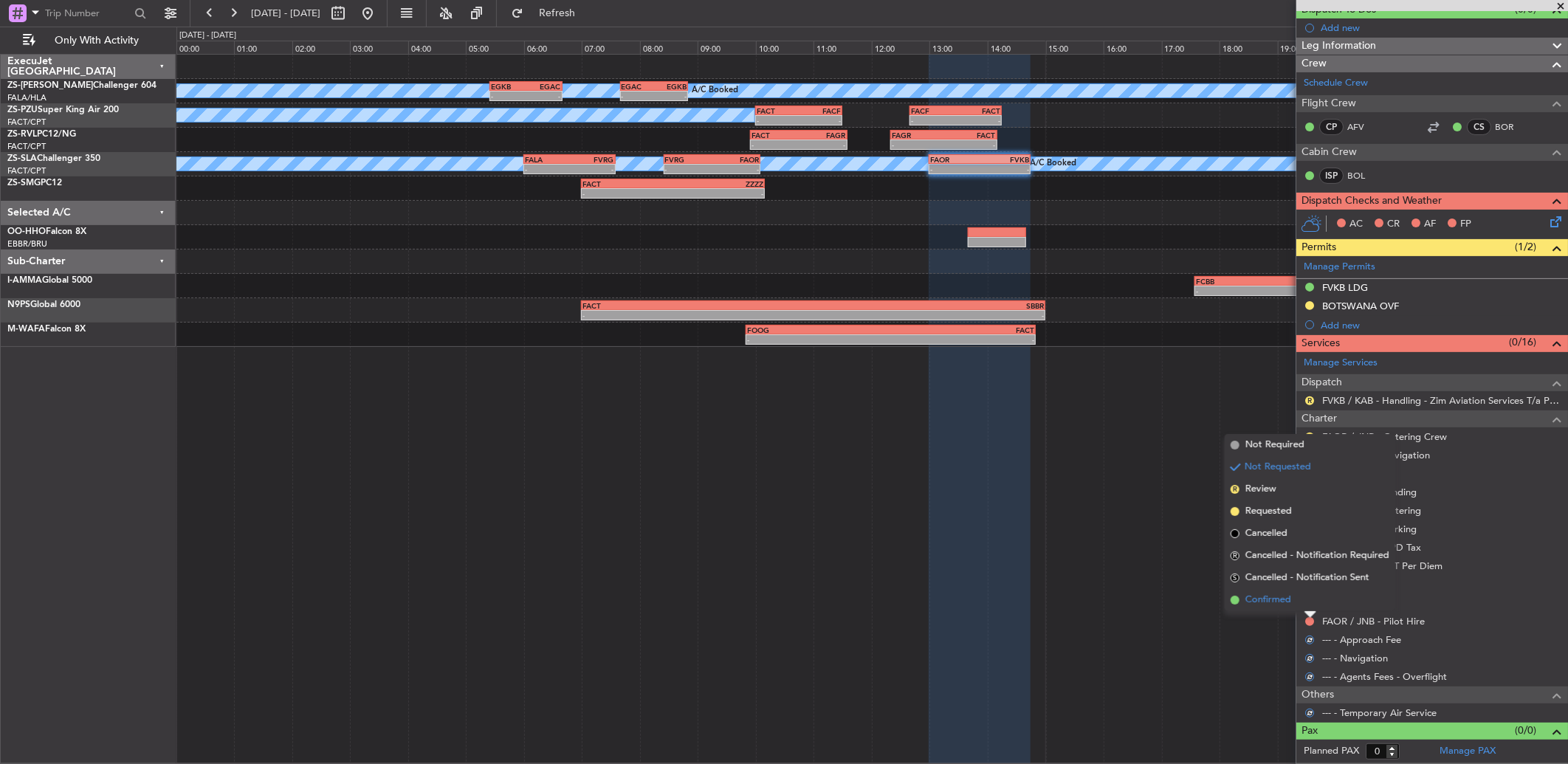
click at [1301, 607] on li "Confirmed" at bounding box center [1310, 600] width 171 height 22
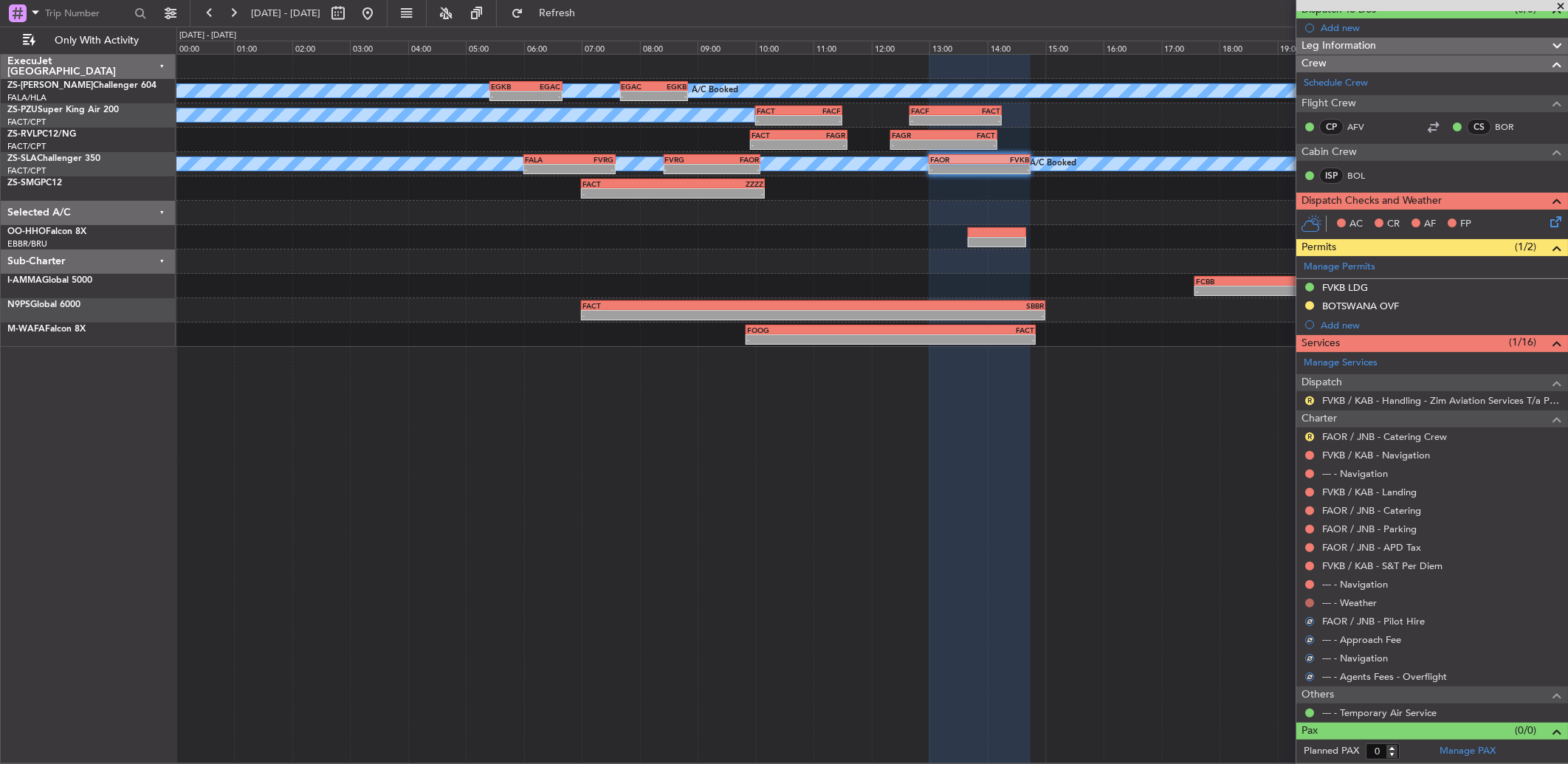
click at [1308, 603] on button at bounding box center [1309, 603] width 9 height 9
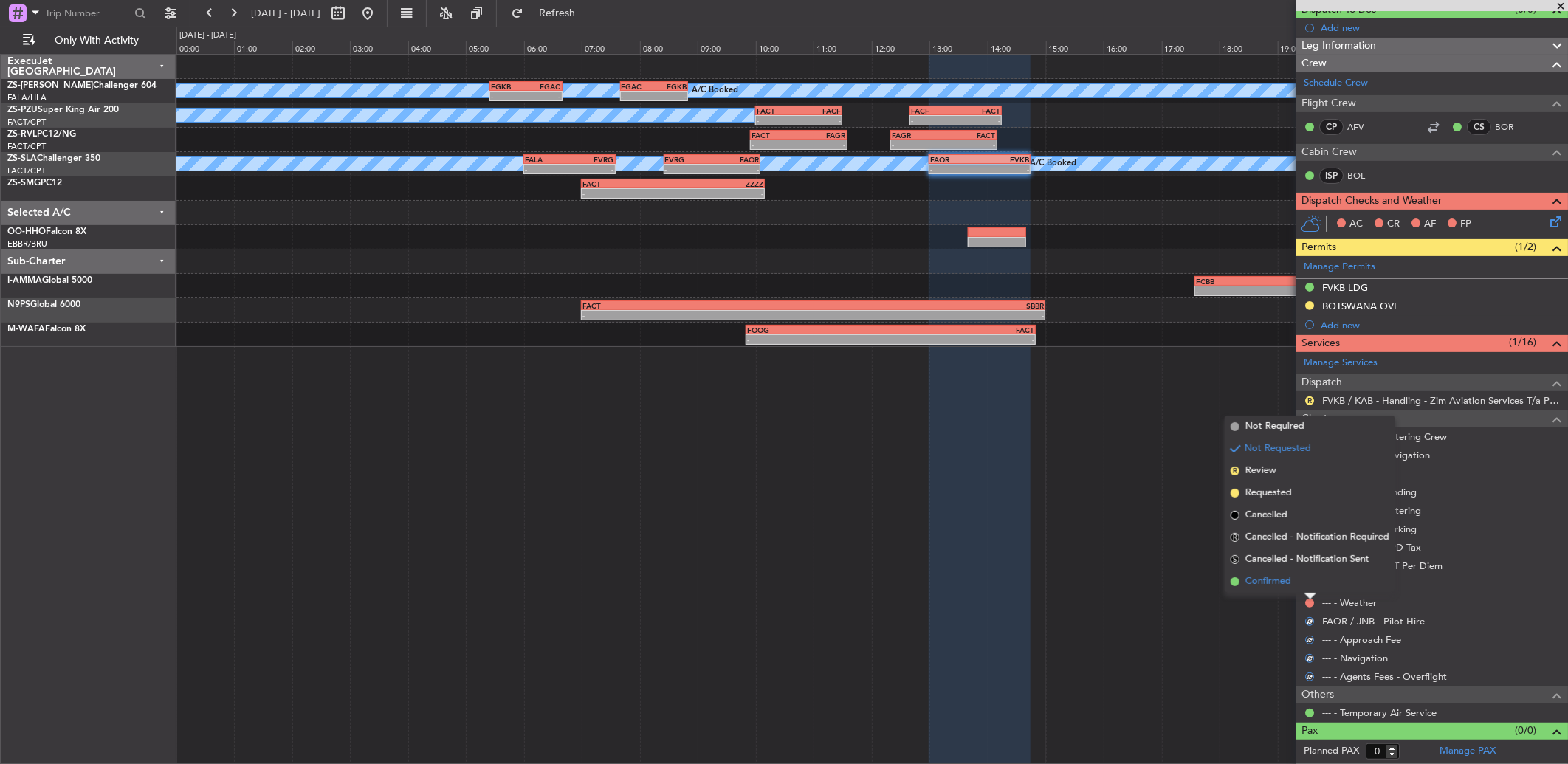
click at [1305, 582] on li "Confirmed" at bounding box center [1310, 581] width 171 height 22
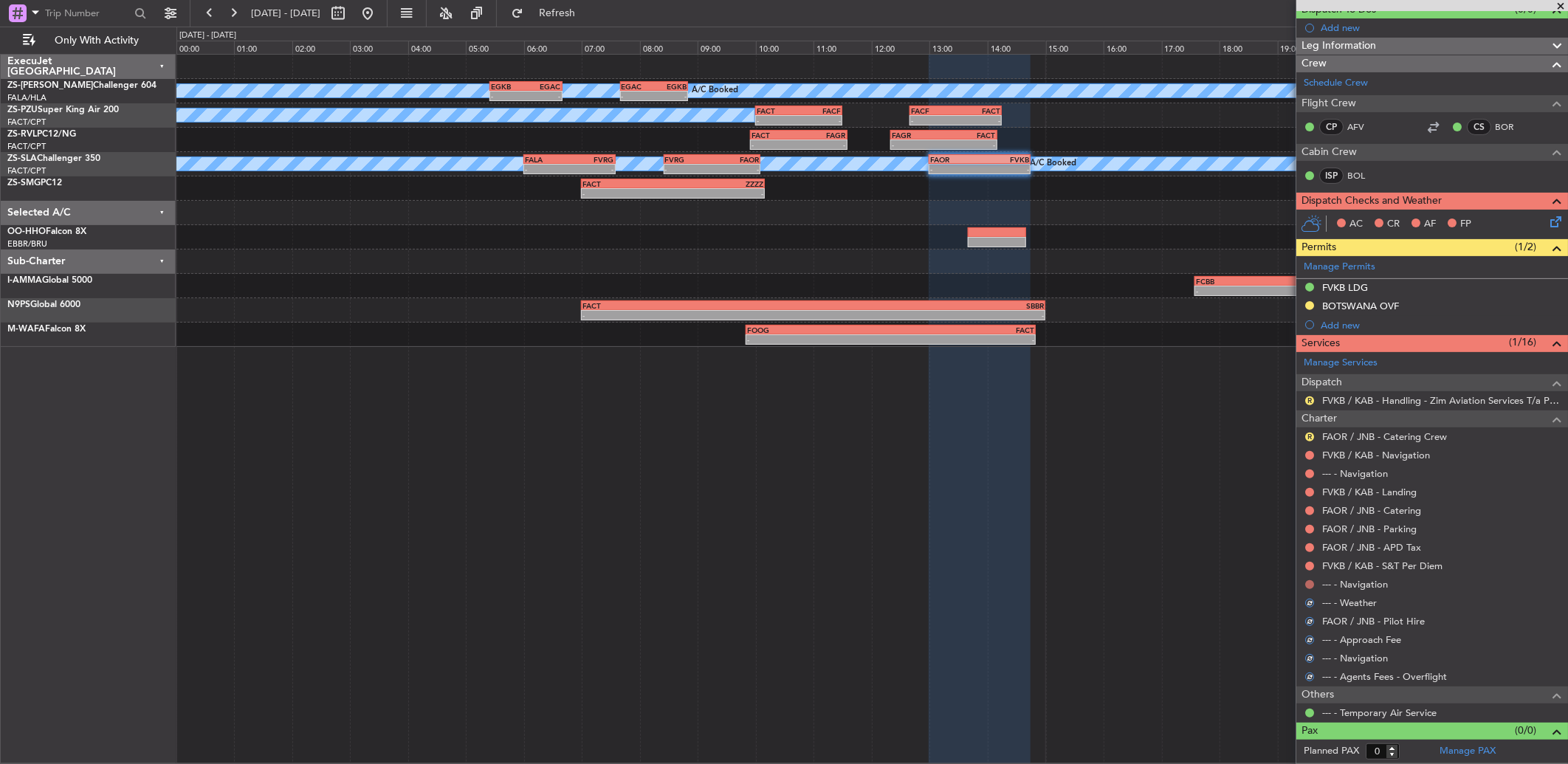
click at [1307, 580] on button at bounding box center [1309, 584] width 9 height 9
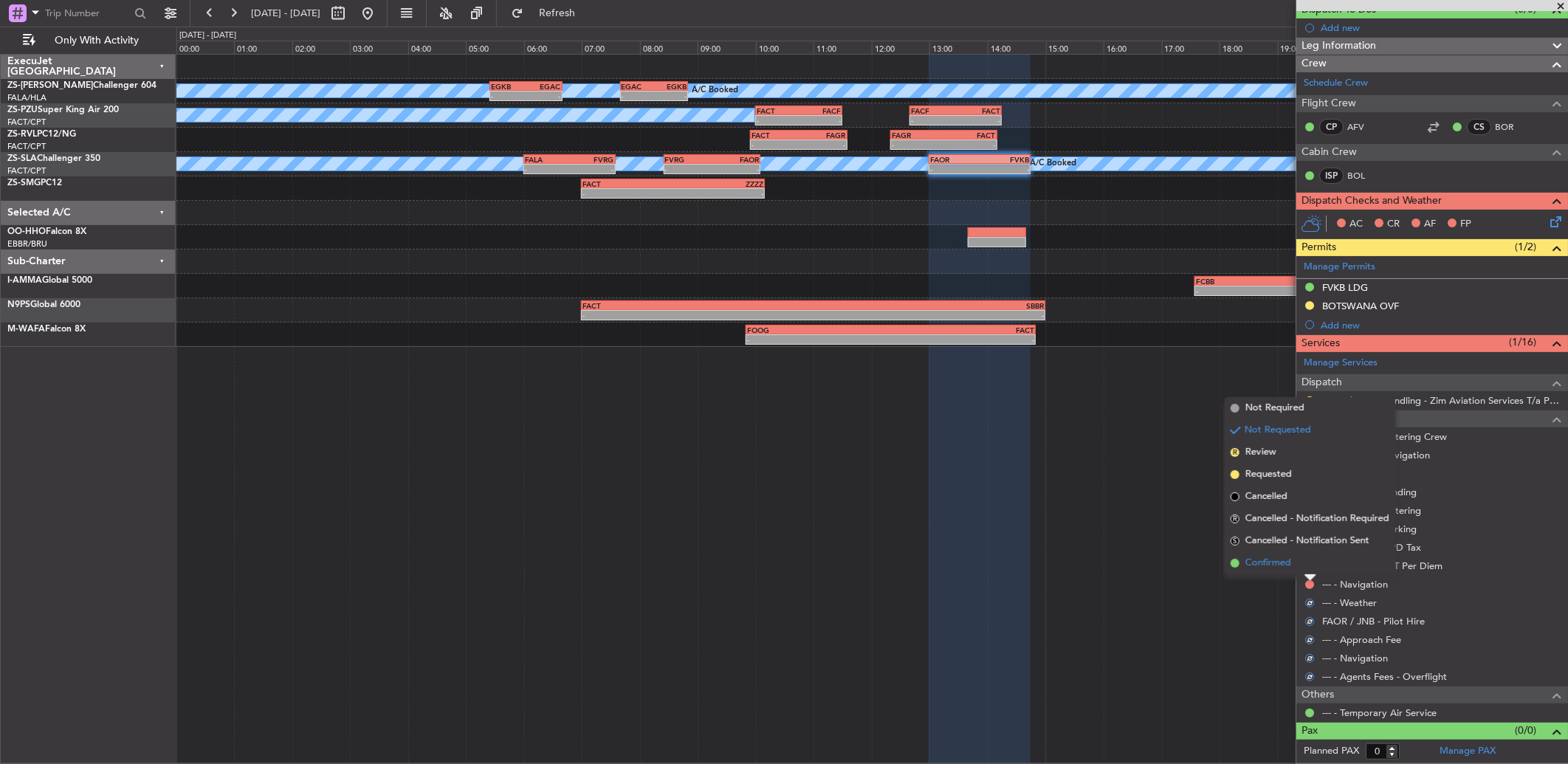
click at [1300, 558] on li "Confirmed" at bounding box center [1310, 563] width 171 height 22
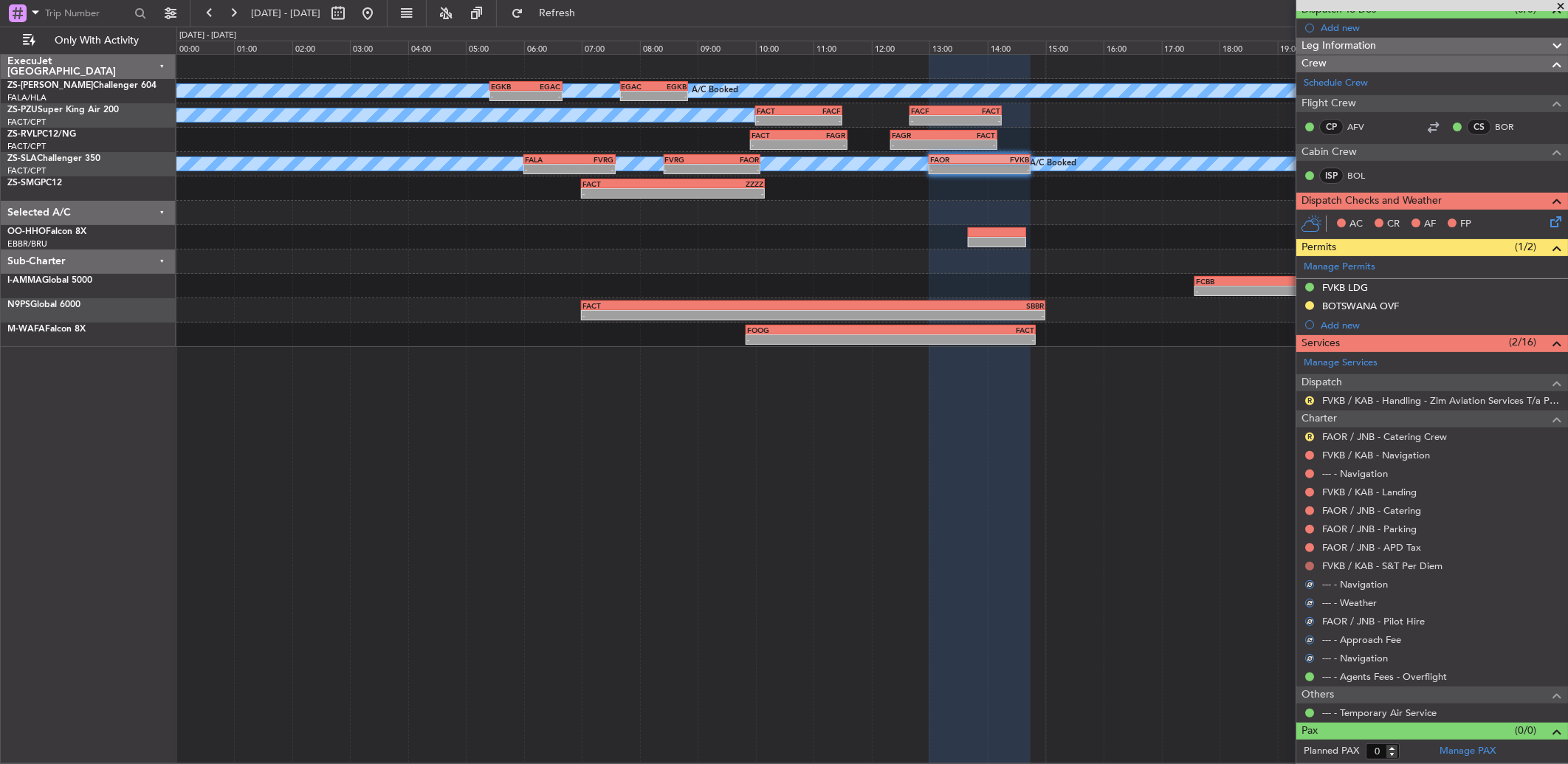
click at [1313, 566] on button at bounding box center [1309, 566] width 9 height 9
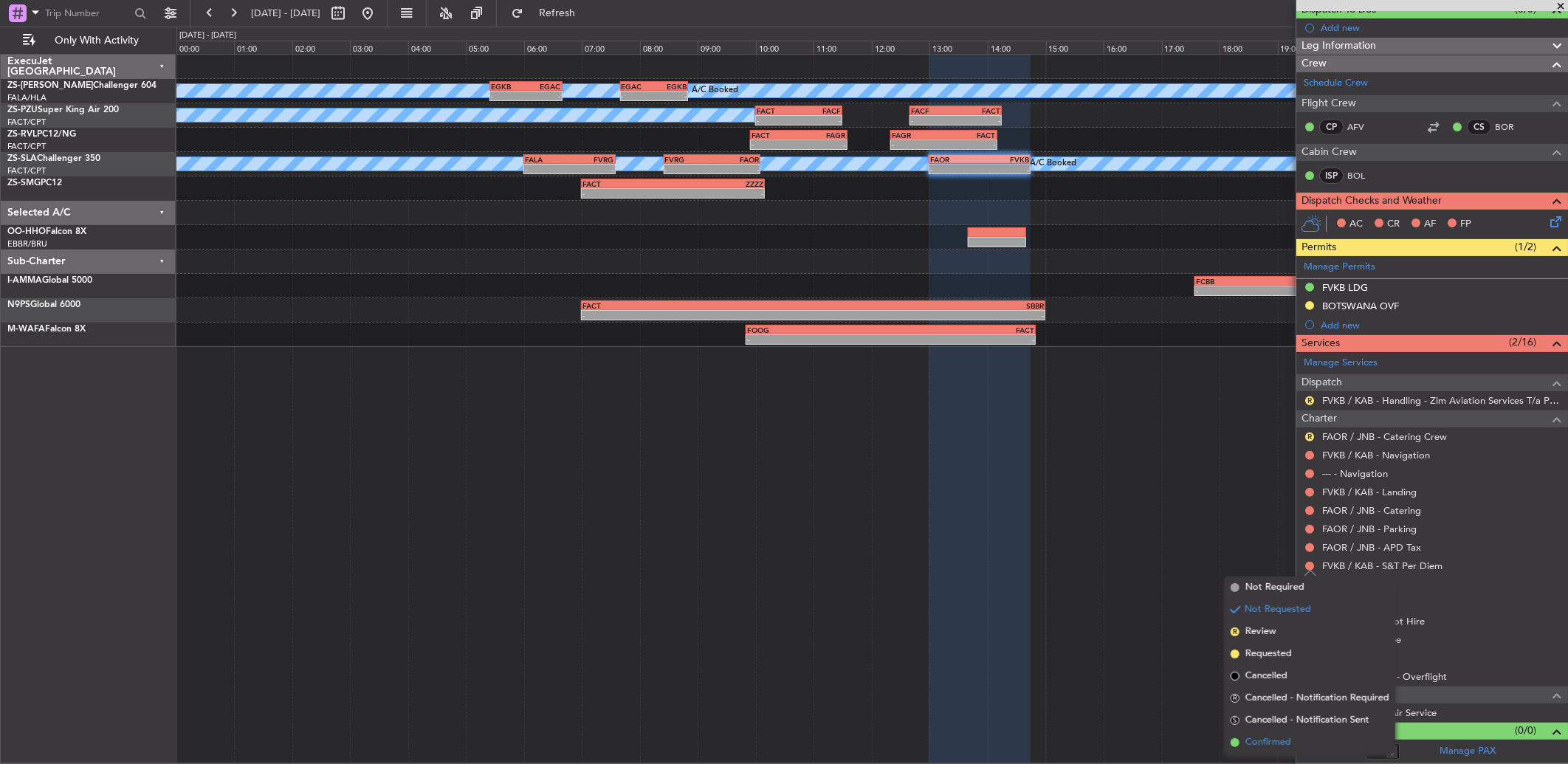
click at [1270, 739] on span "Confirmed" at bounding box center [1268, 743] width 46 height 15
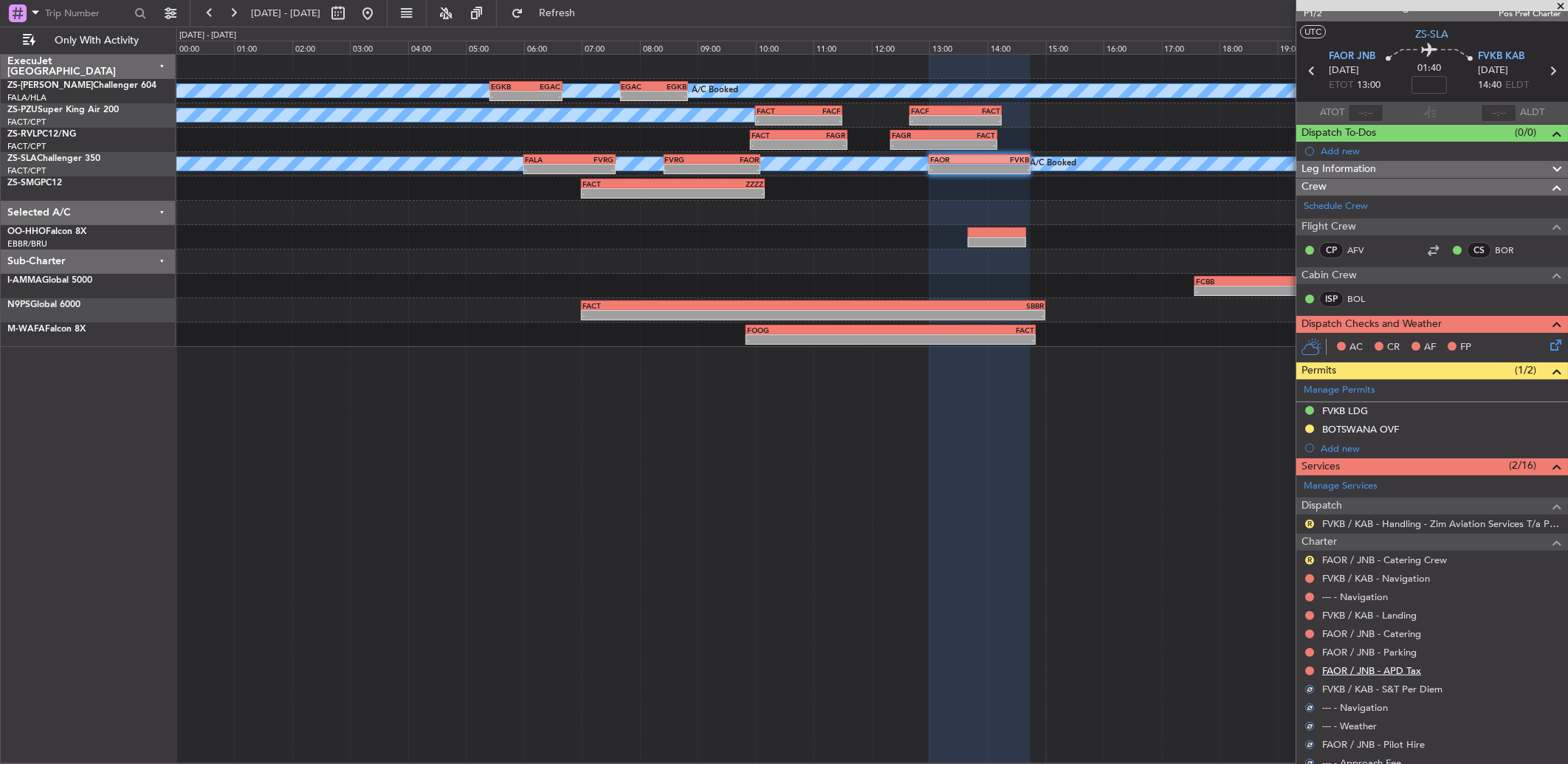
scroll to position [0, 0]
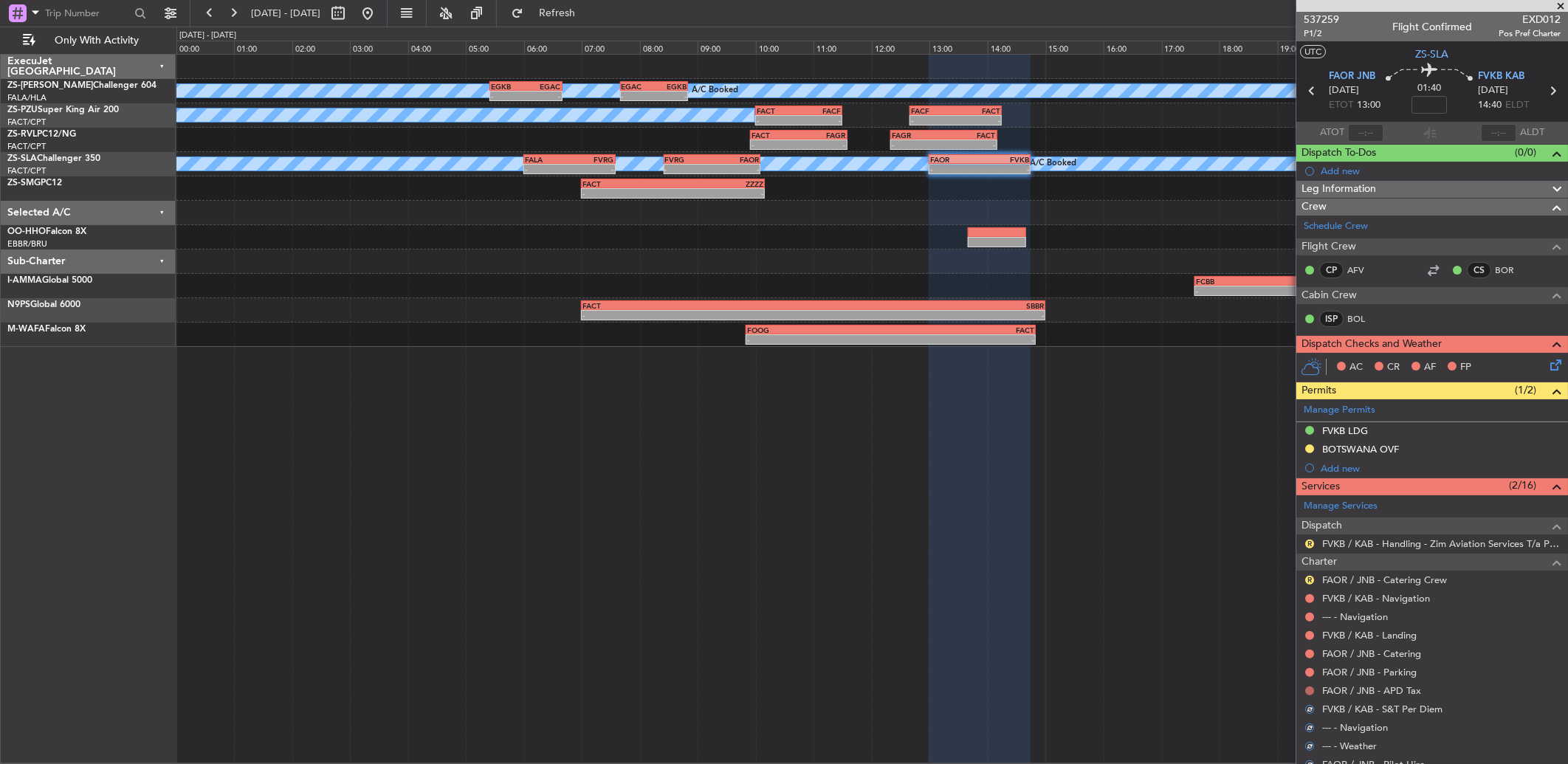
click at [1310, 687] on button at bounding box center [1309, 690] width 9 height 9
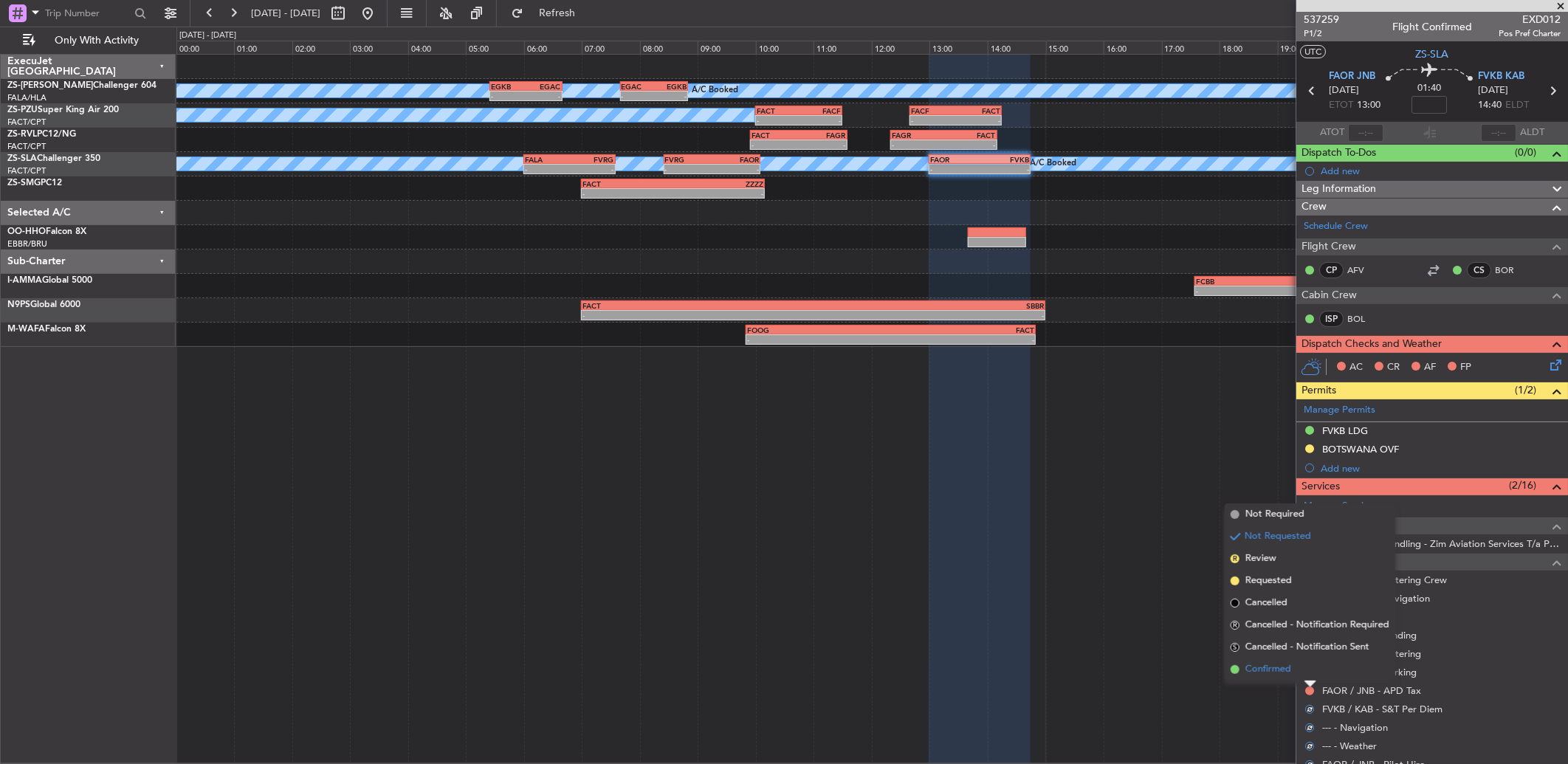
click at [1301, 666] on li "Confirmed" at bounding box center [1310, 669] width 171 height 22
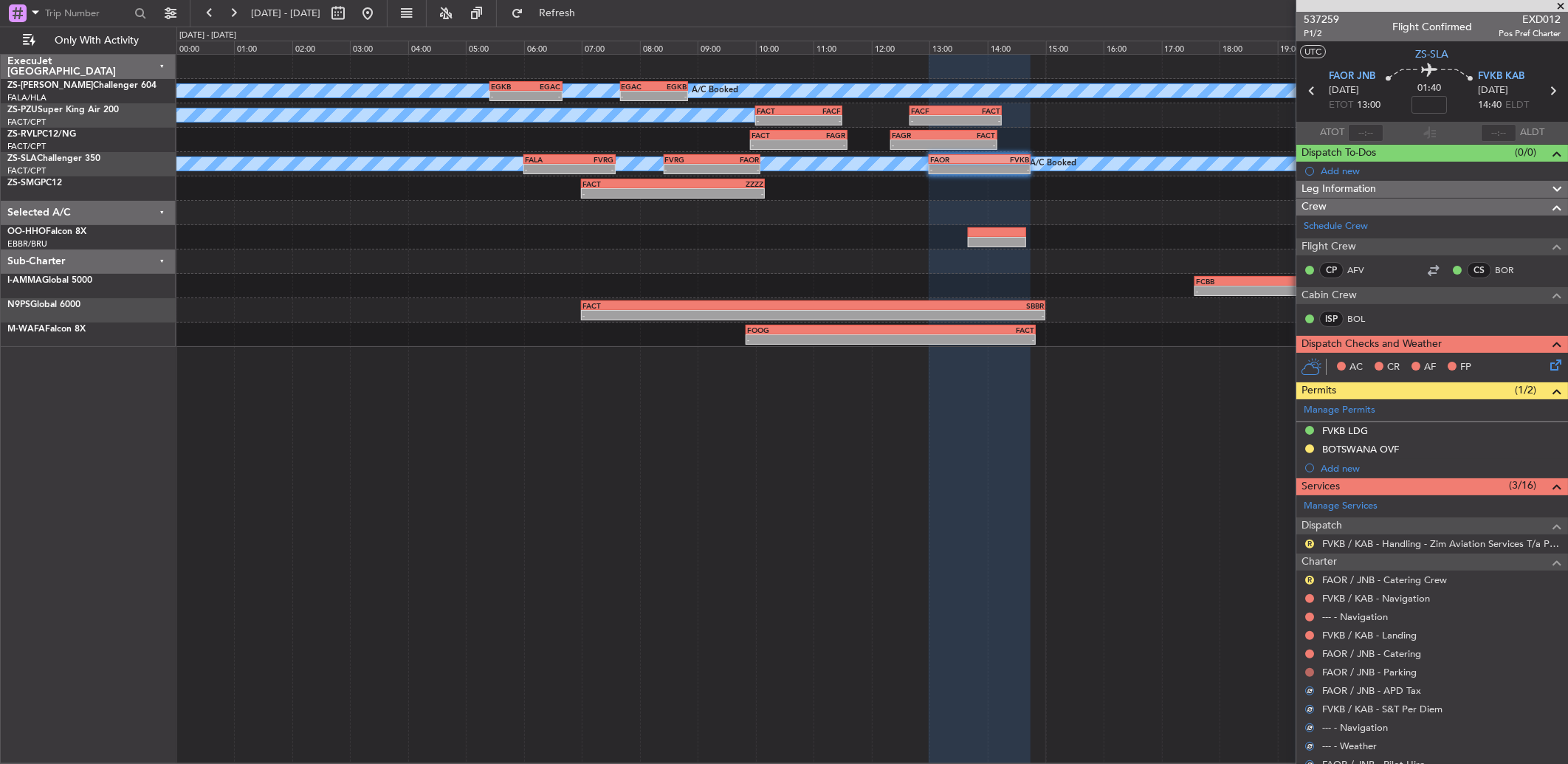
click at [1310, 669] on button at bounding box center [1309, 672] width 9 height 9
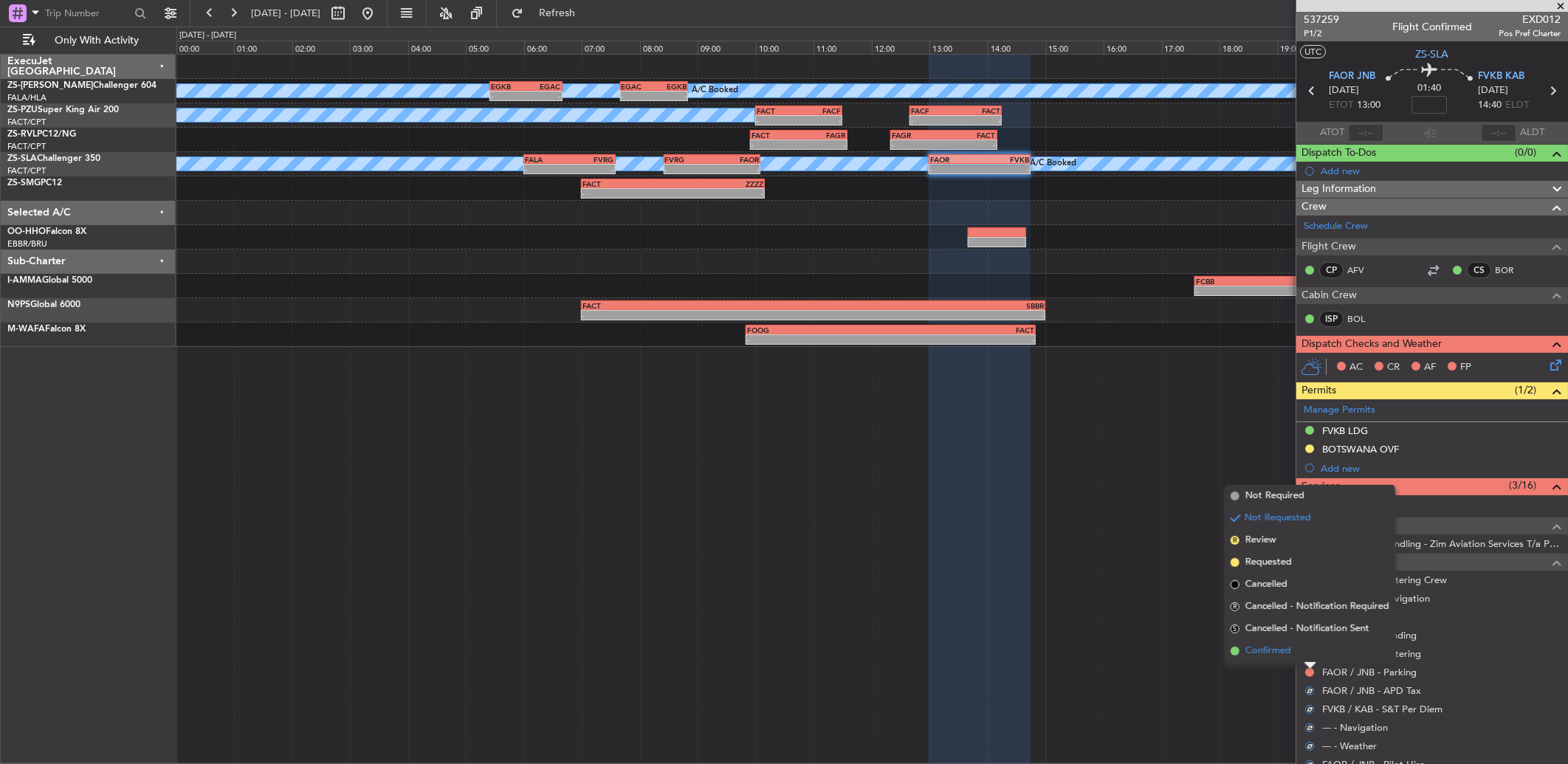
click at [1307, 653] on li "Confirmed" at bounding box center [1310, 650] width 171 height 22
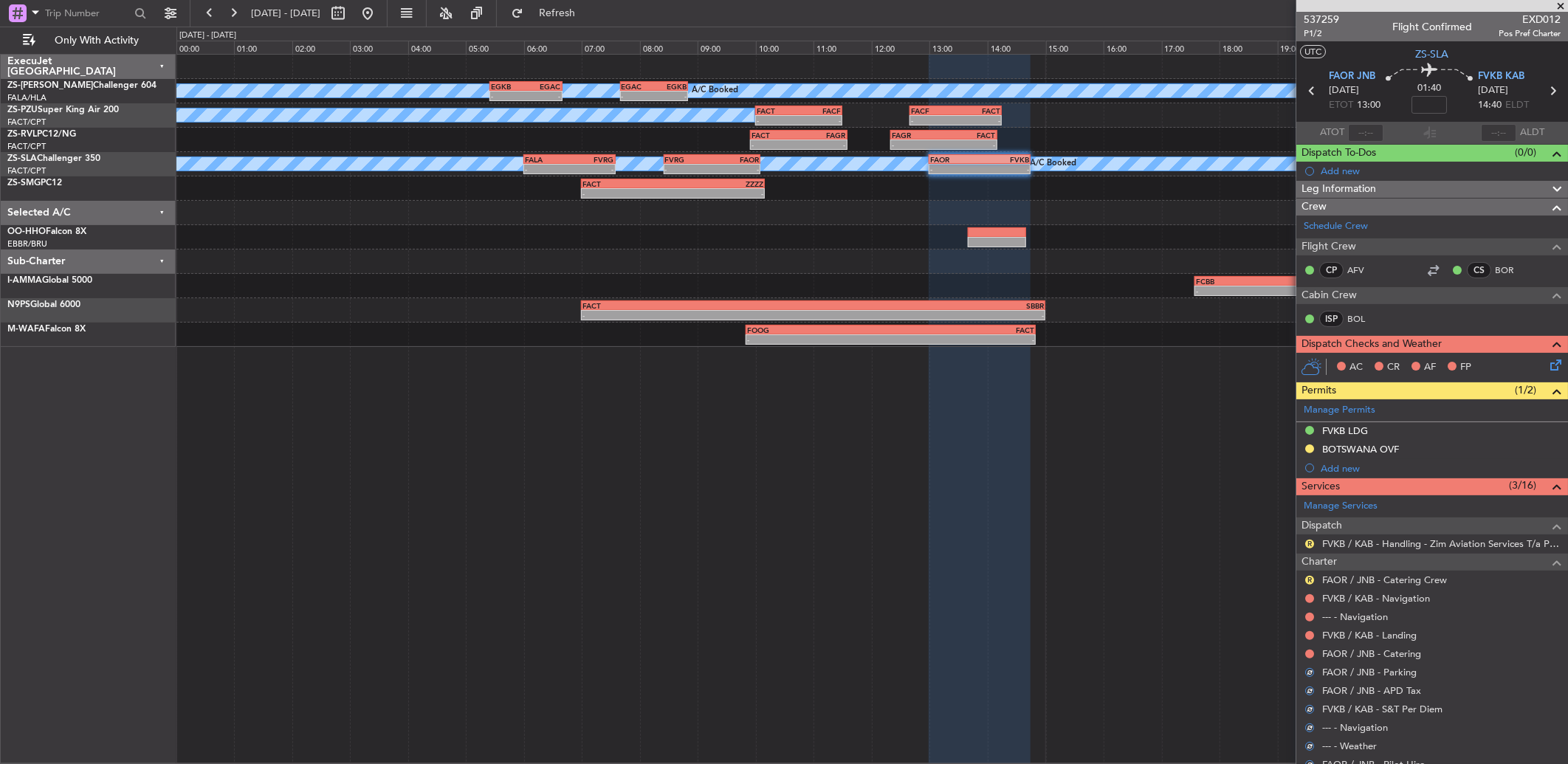
click at [1311, 648] on div at bounding box center [1309, 654] width 11 height 11
click at [1311, 655] on button at bounding box center [1309, 653] width 9 height 9
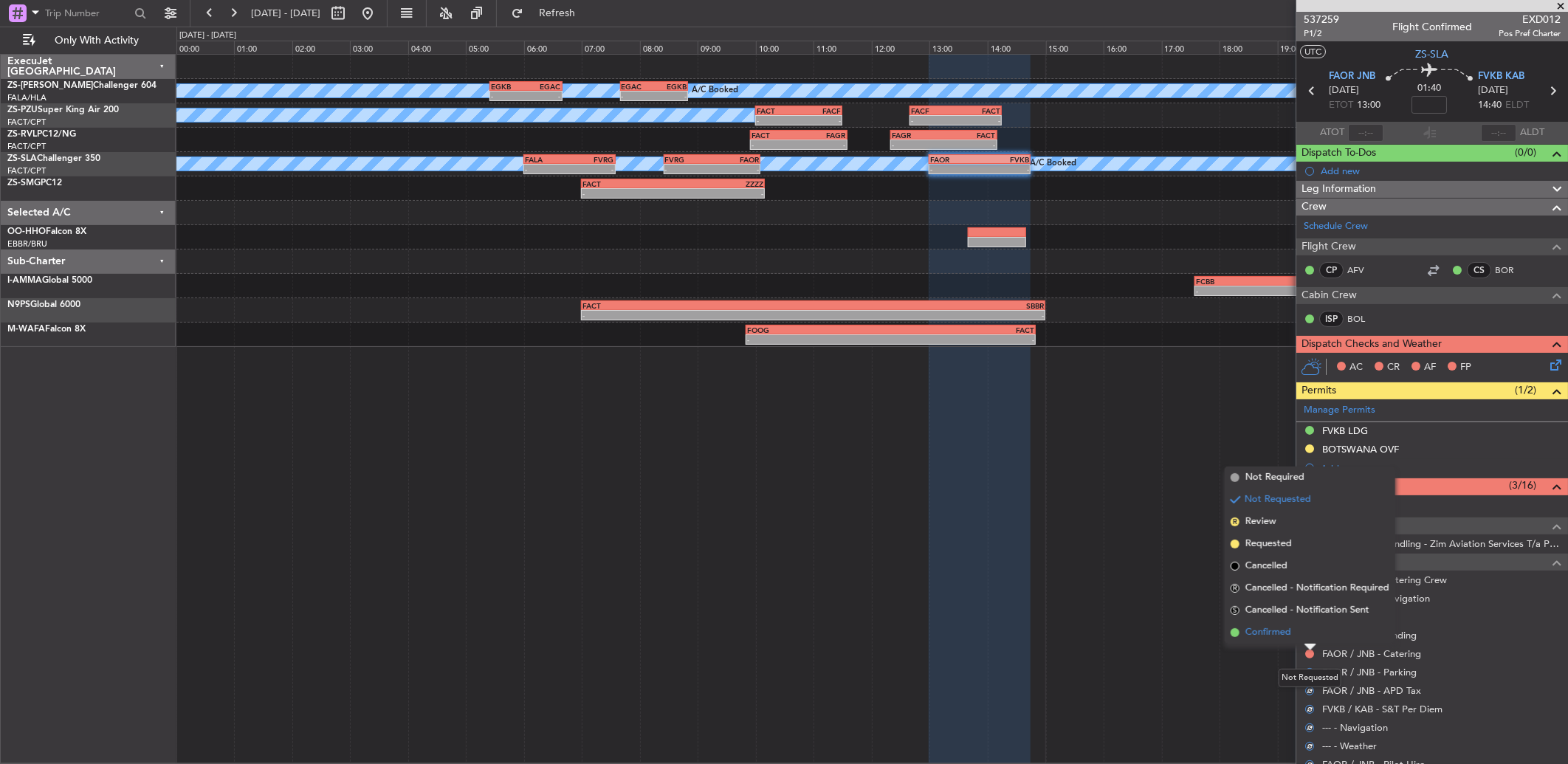
click at [1311, 636] on li "Confirmed" at bounding box center [1310, 632] width 171 height 22
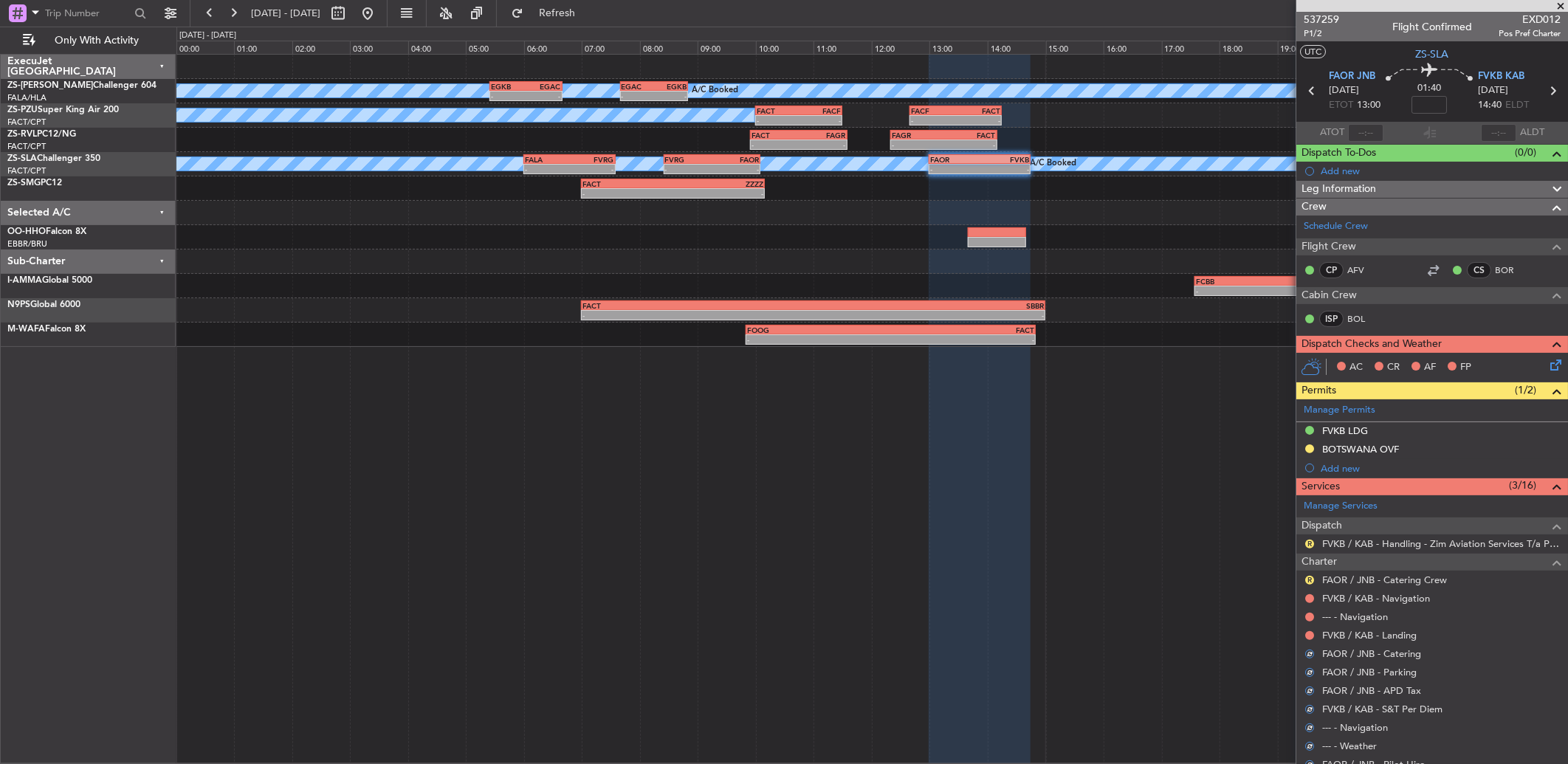
click at [1307, 629] on nimbus-traffic-light at bounding box center [1309, 635] width 11 height 11
click at [1309, 637] on button at bounding box center [1309, 635] width 9 height 9
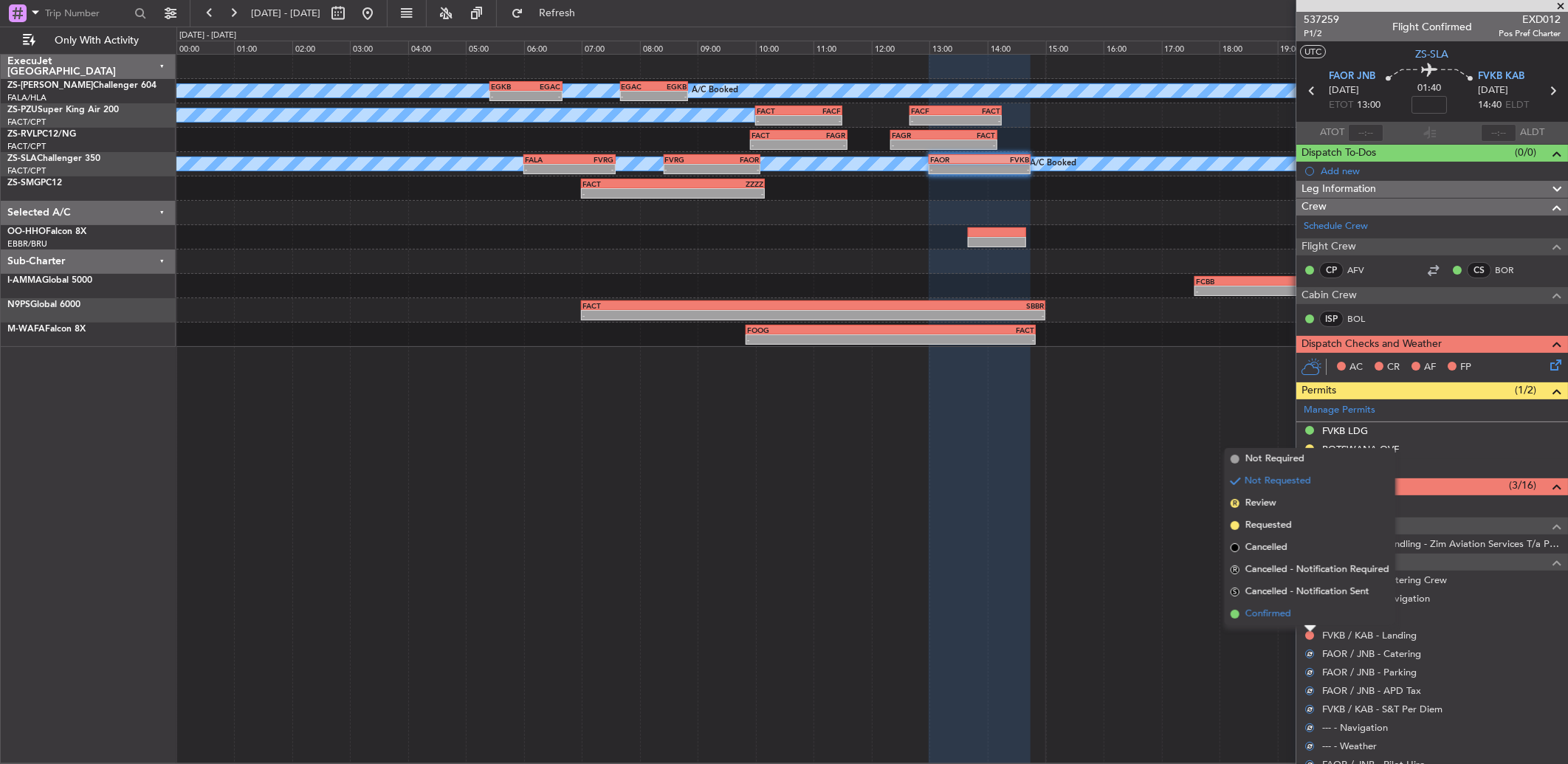
click at [1308, 617] on li "Confirmed" at bounding box center [1310, 613] width 171 height 22
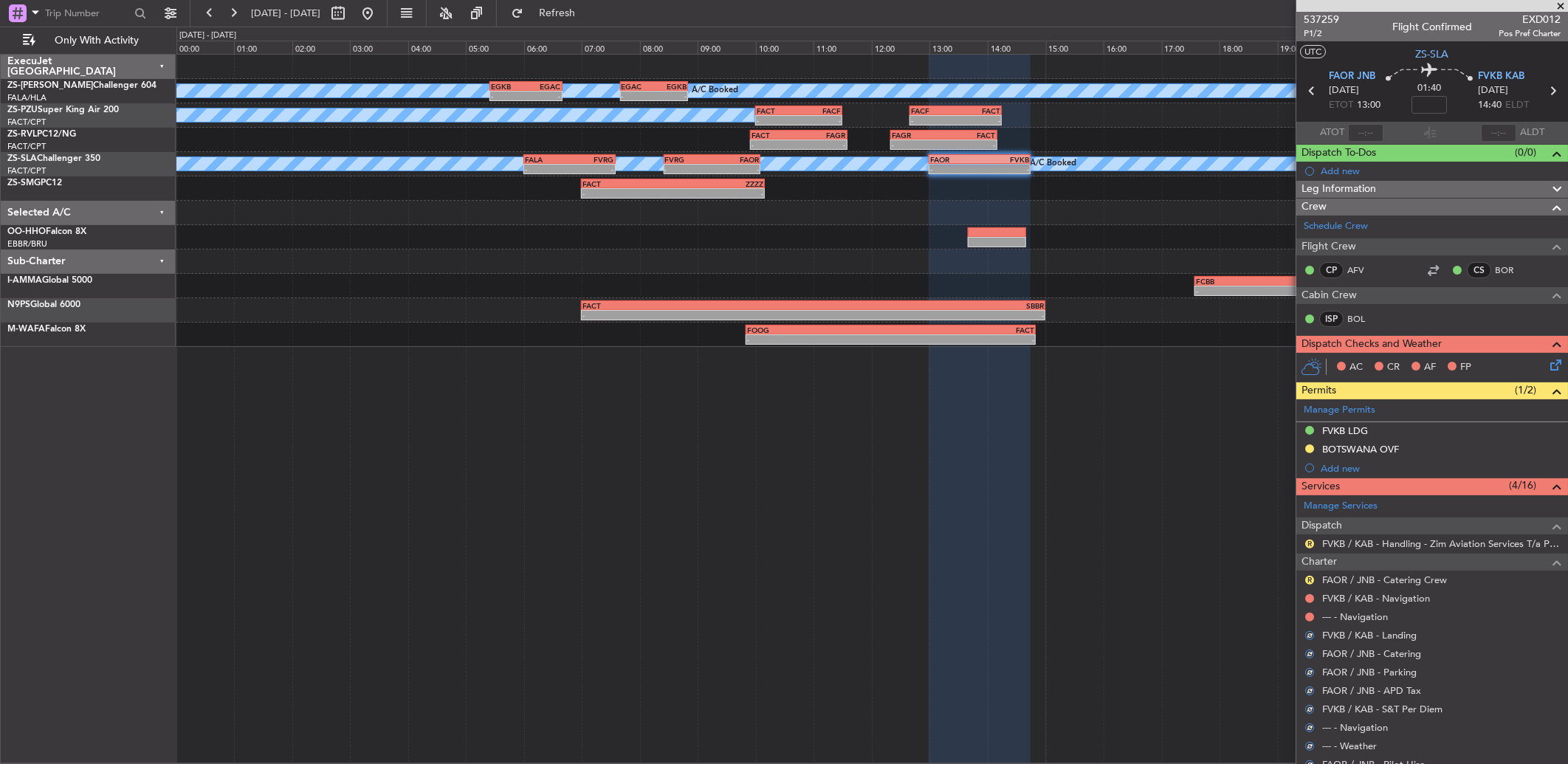
click at [1308, 617] on button at bounding box center [1309, 616] width 9 height 9
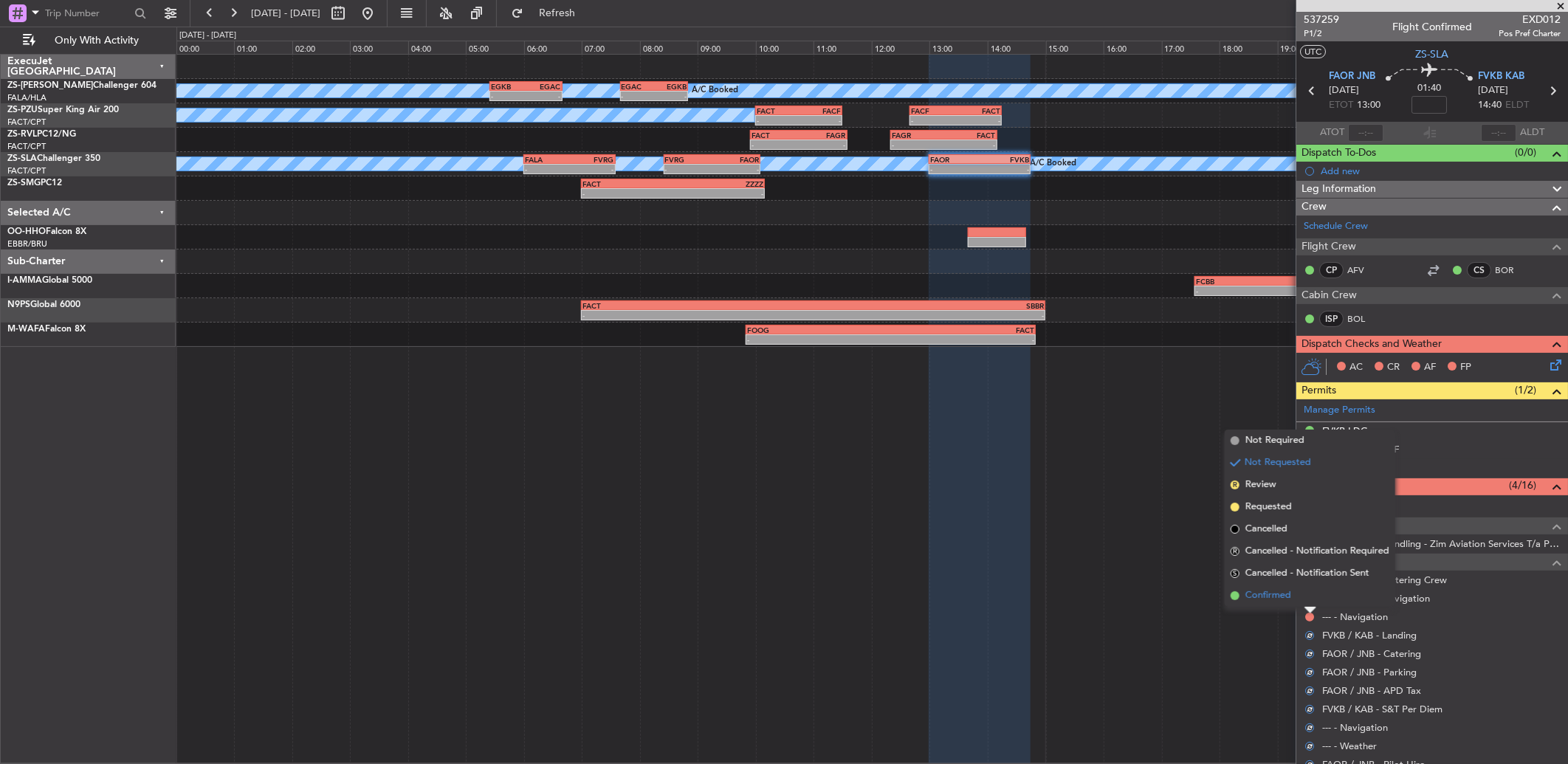
click at [1304, 599] on li "Confirmed" at bounding box center [1310, 595] width 171 height 22
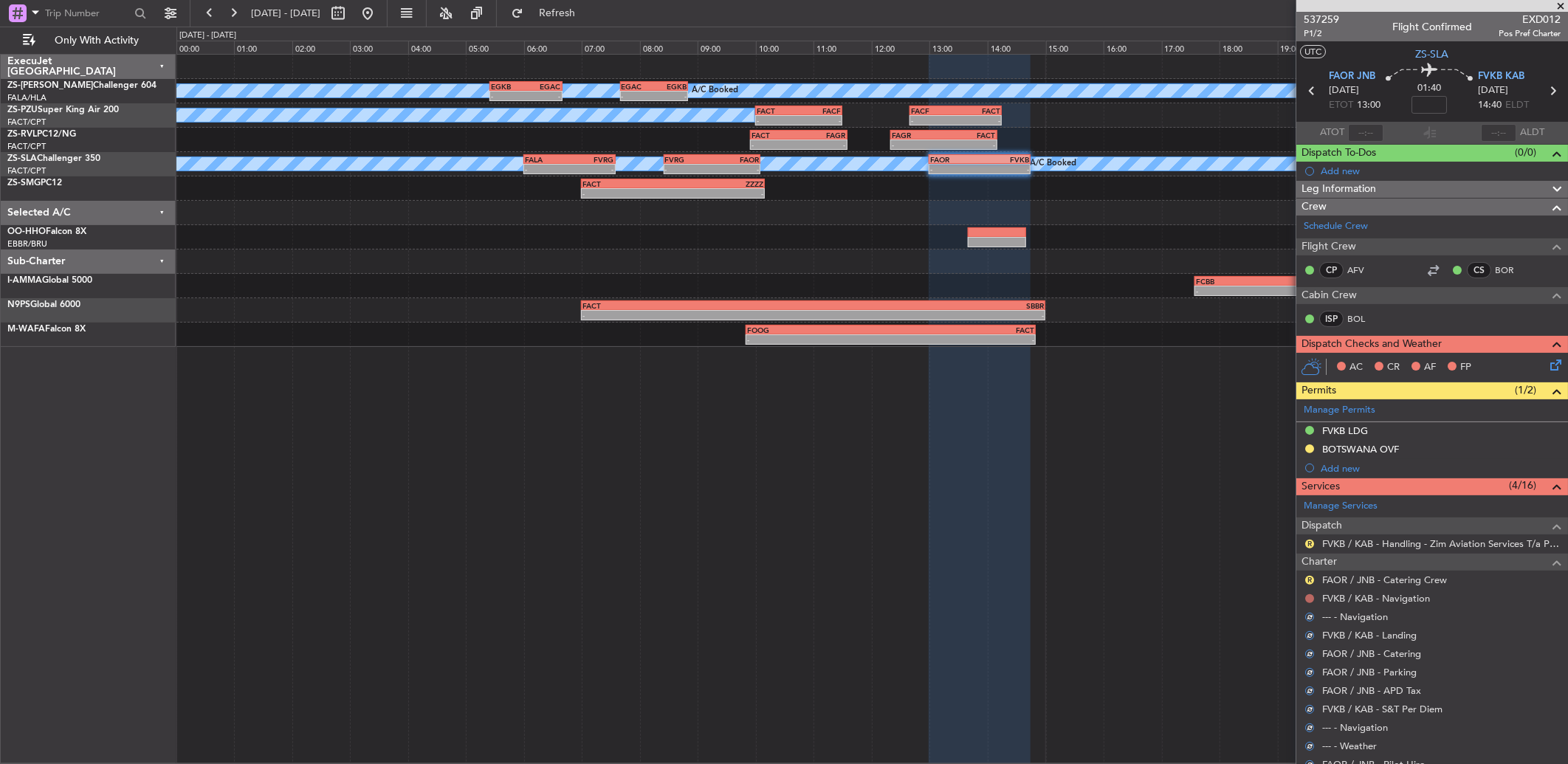
click at [1308, 600] on button at bounding box center [1309, 598] width 9 height 9
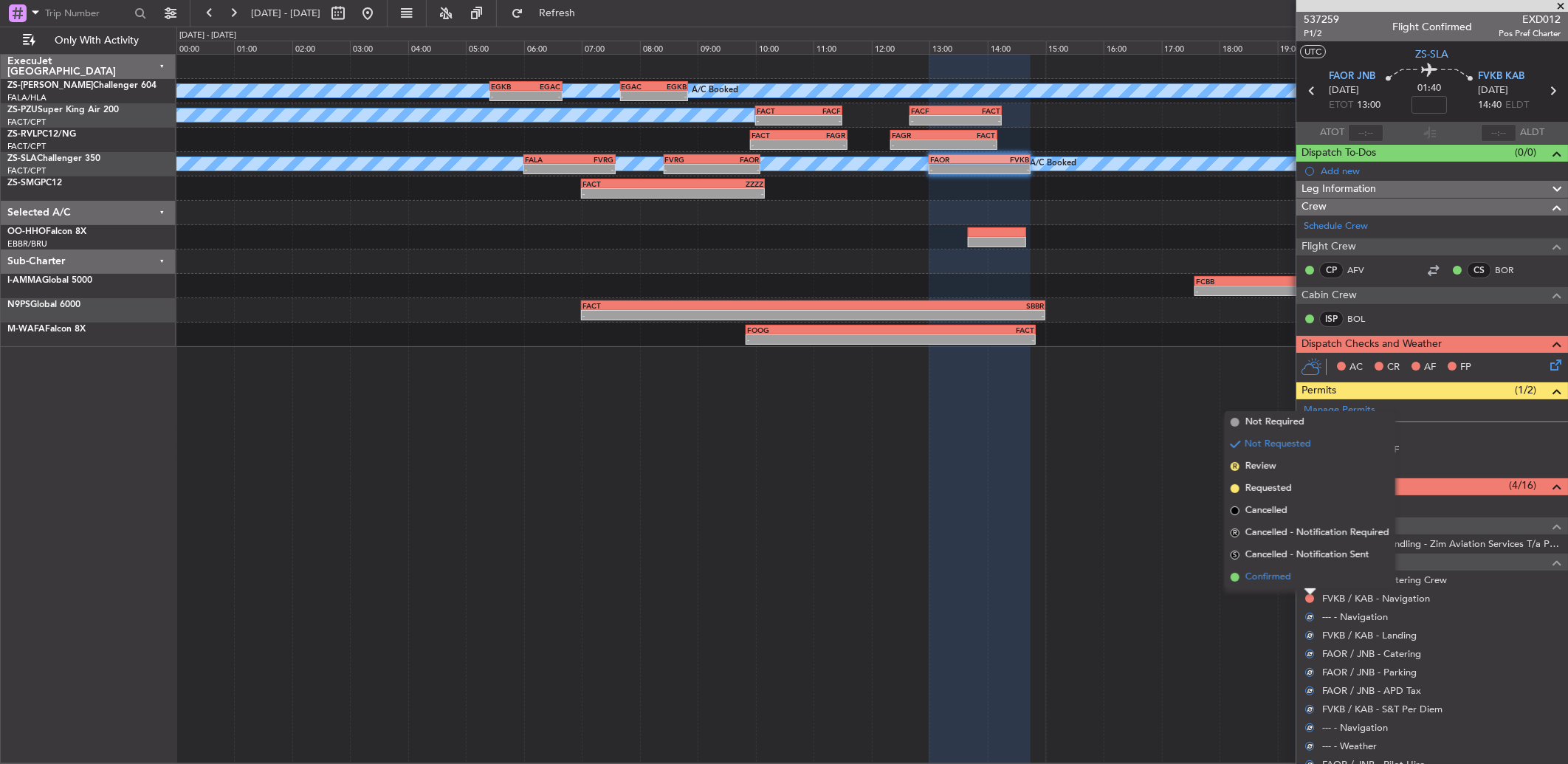
click at [1307, 586] on li "Confirmed" at bounding box center [1310, 576] width 171 height 22
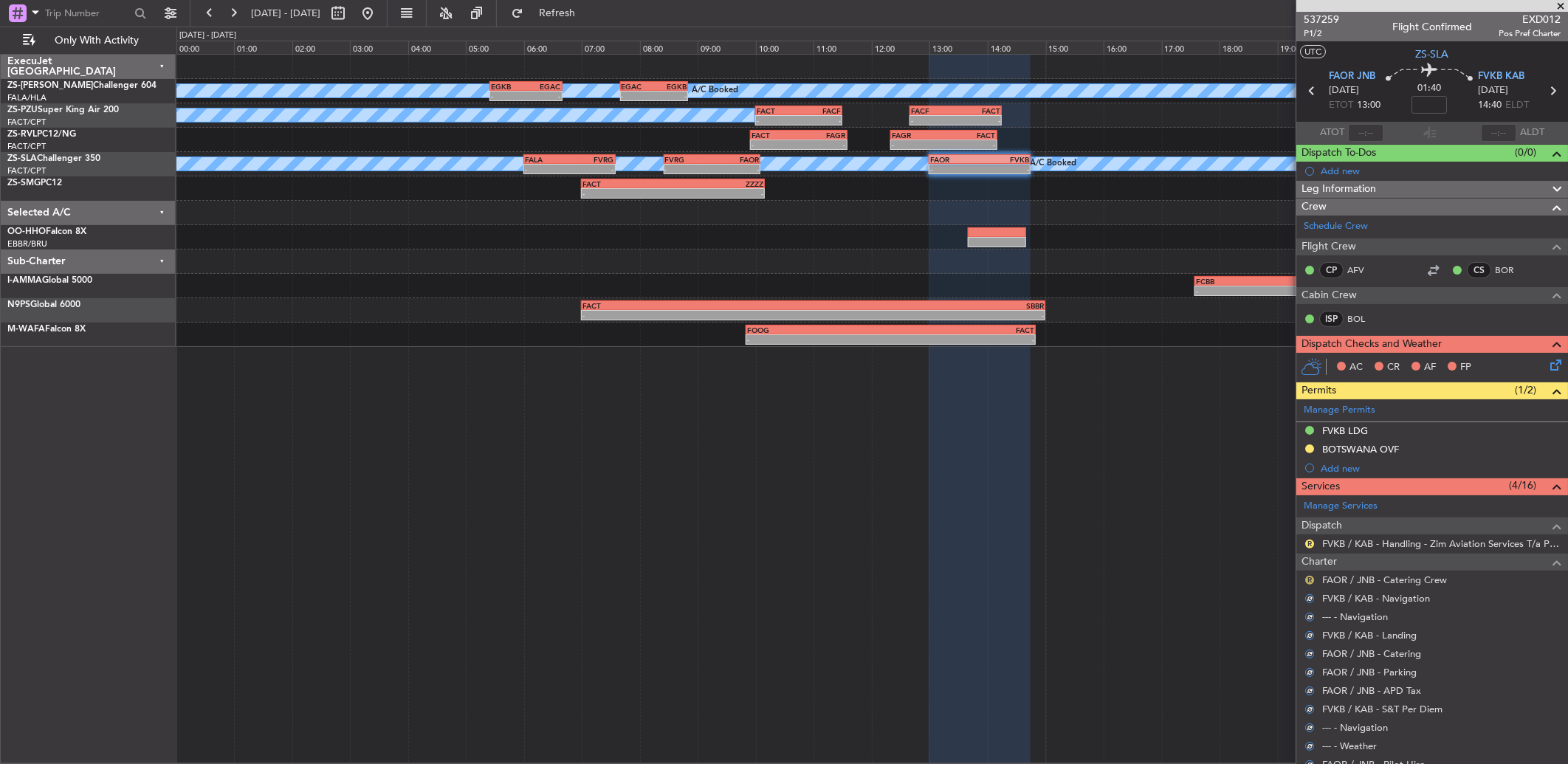
click at [1307, 580] on button "R" at bounding box center [1309, 579] width 9 height 9
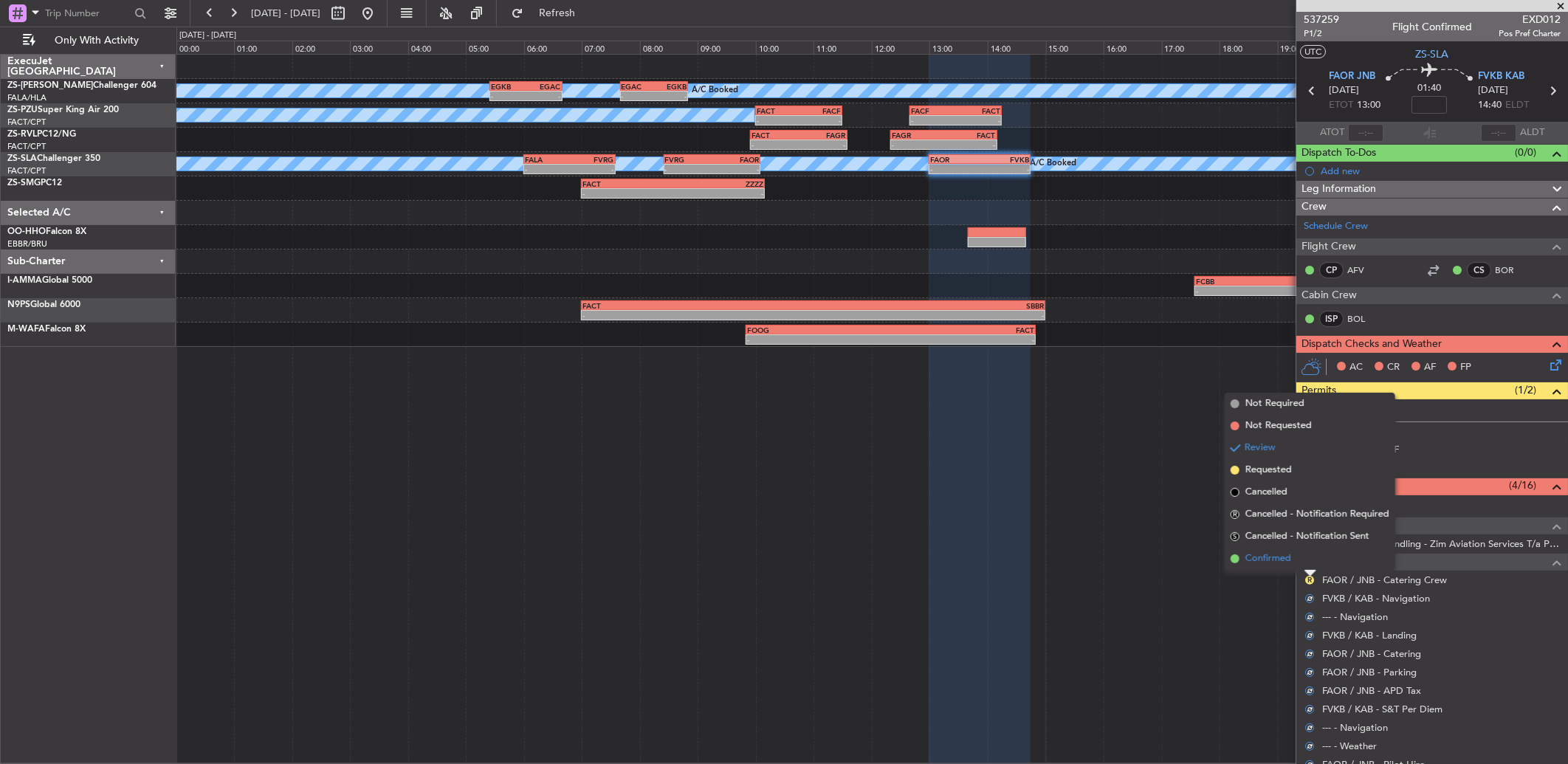
click at [1307, 565] on li "Confirmed" at bounding box center [1310, 558] width 171 height 22
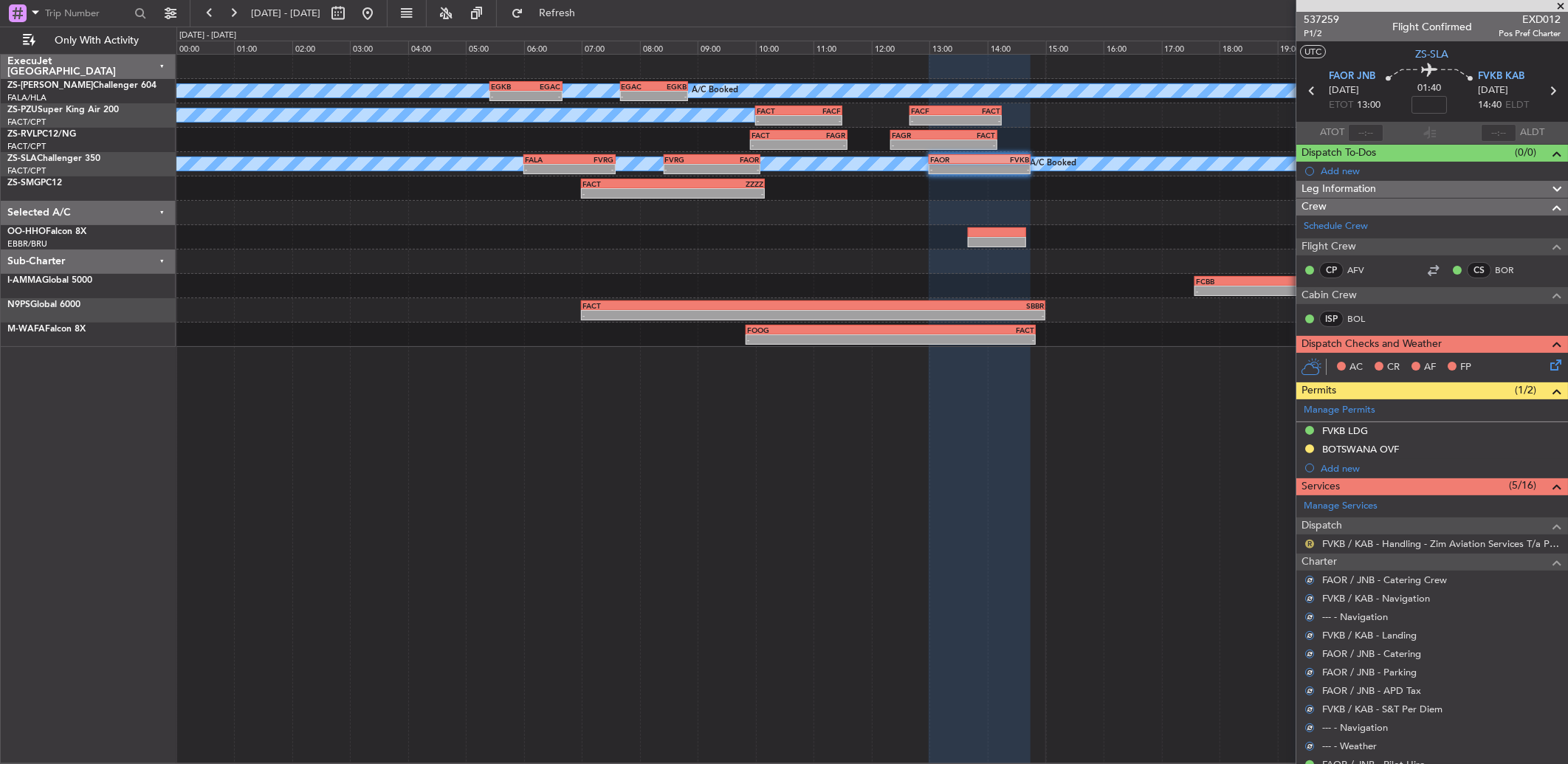
click at [1310, 546] on button "R" at bounding box center [1309, 543] width 9 height 9
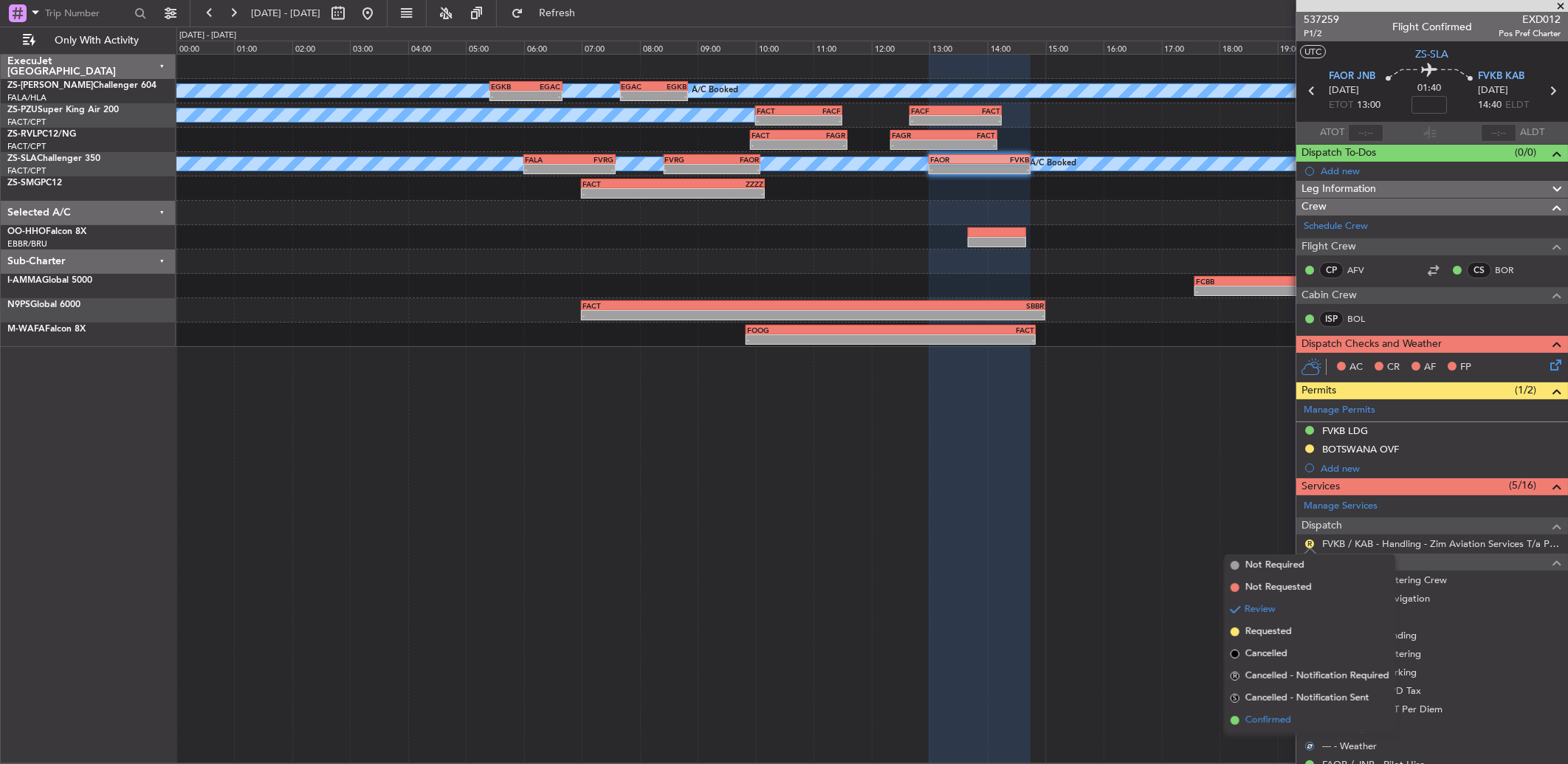
click at [1308, 719] on li "Confirmed" at bounding box center [1310, 719] width 171 height 22
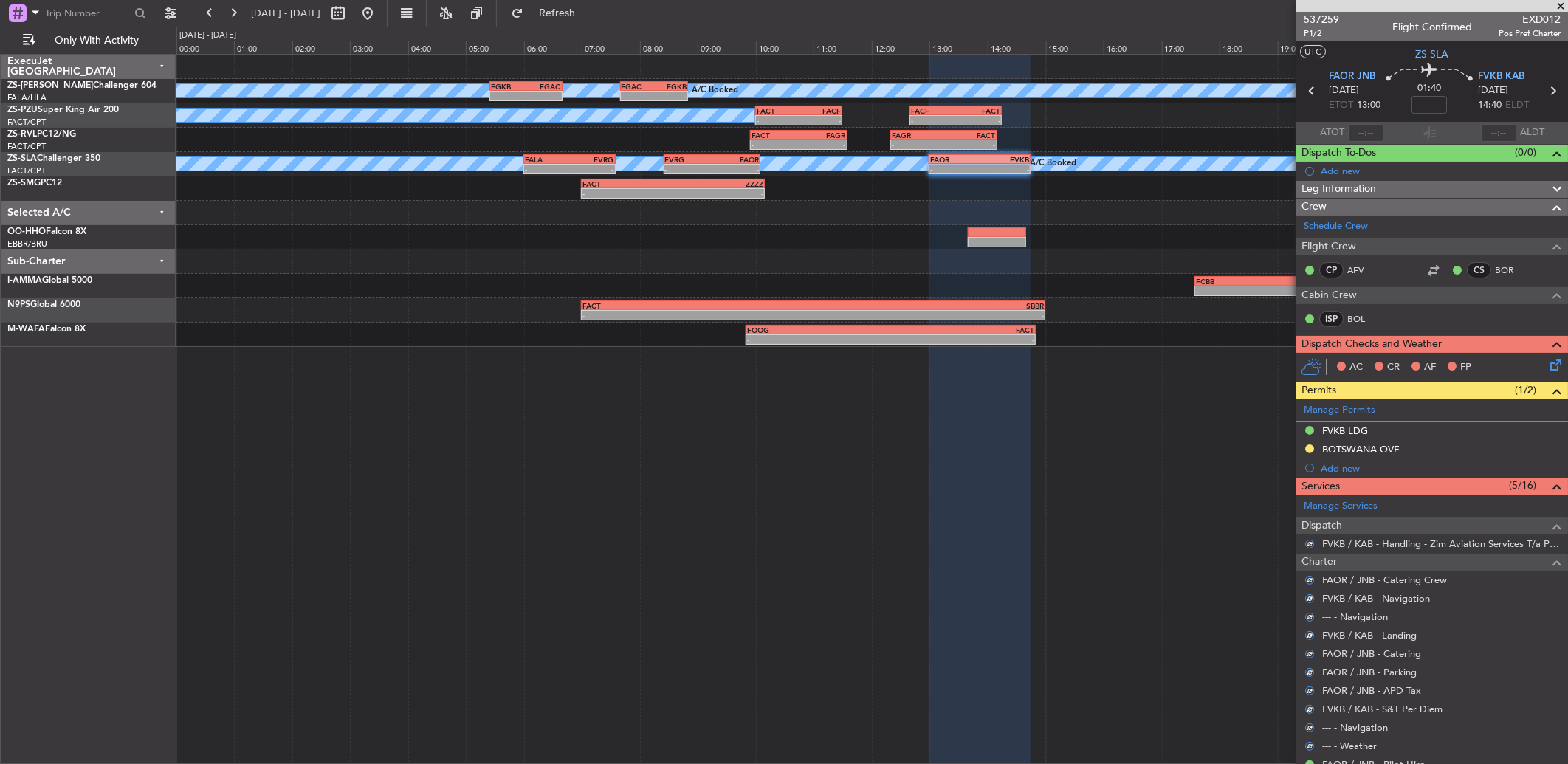
click at [1554, 364] on div "AC CR AF FP" at bounding box center [1432, 367] width 272 height 29
click at [1547, 362] on icon at bounding box center [1553, 362] width 11 height 11
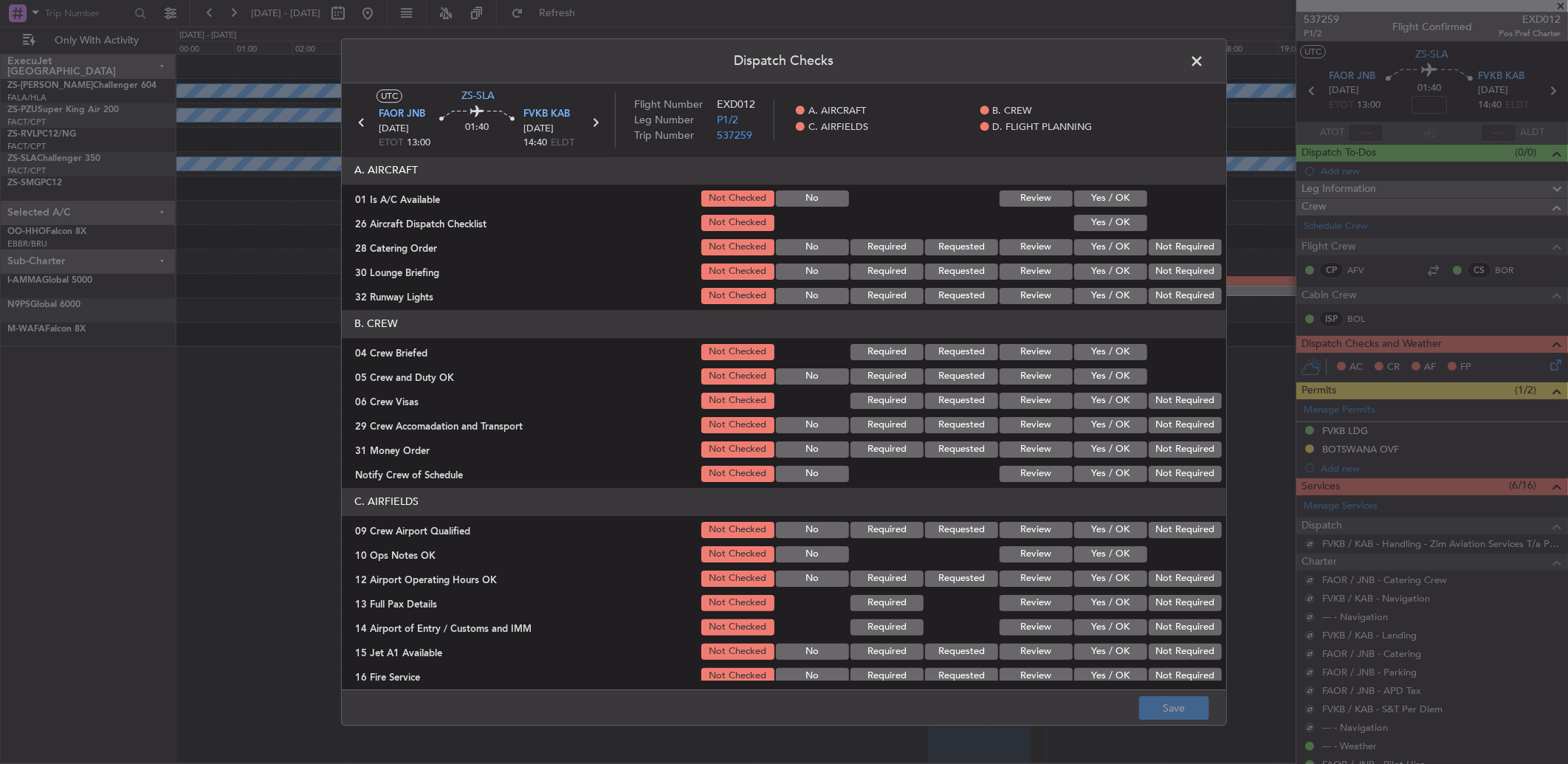
click at [1117, 199] on button "Yes / OK" at bounding box center [1110, 198] width 73 height 16
click at [1112, 227] on button "Yes / OK" at bounding box center [1110, 223] width 73 height 16
click at [1189, 245] on button "Not Required" at bounding box center [1185, 246] width 73 height 16
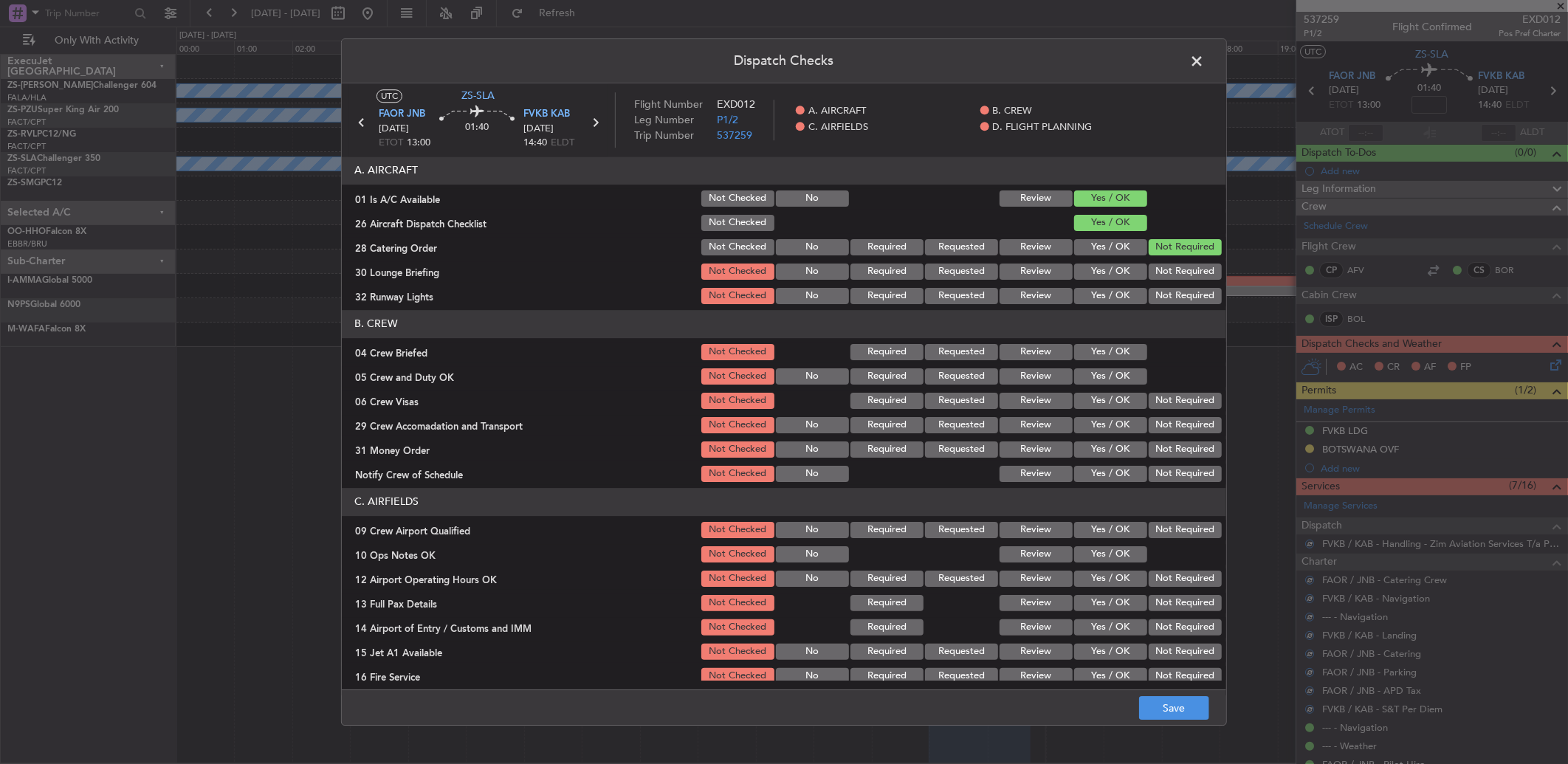
click at [1191, 267] on button "Not Required" at bounding box center [1185, 271] width 73 height 16
click at [1191, 290] on button "Not Required" at bounding box center [1185, 296] width 73 height 16
click at [1126, 363] on section "B. CREW 04 Crew Briefed Not Checked Required Requested Review Yes / OK 05 Crew …" at bounding box center [784, 397] width 884 height 174
click at [1117, 350] on button "Yes / OK" at bounding box center [1110, 352] width 73 height 16
drag, startPoint x: 1122, startPoint y: 370, endPoint x: 1123, endPoint y: 379, distance: 9.1
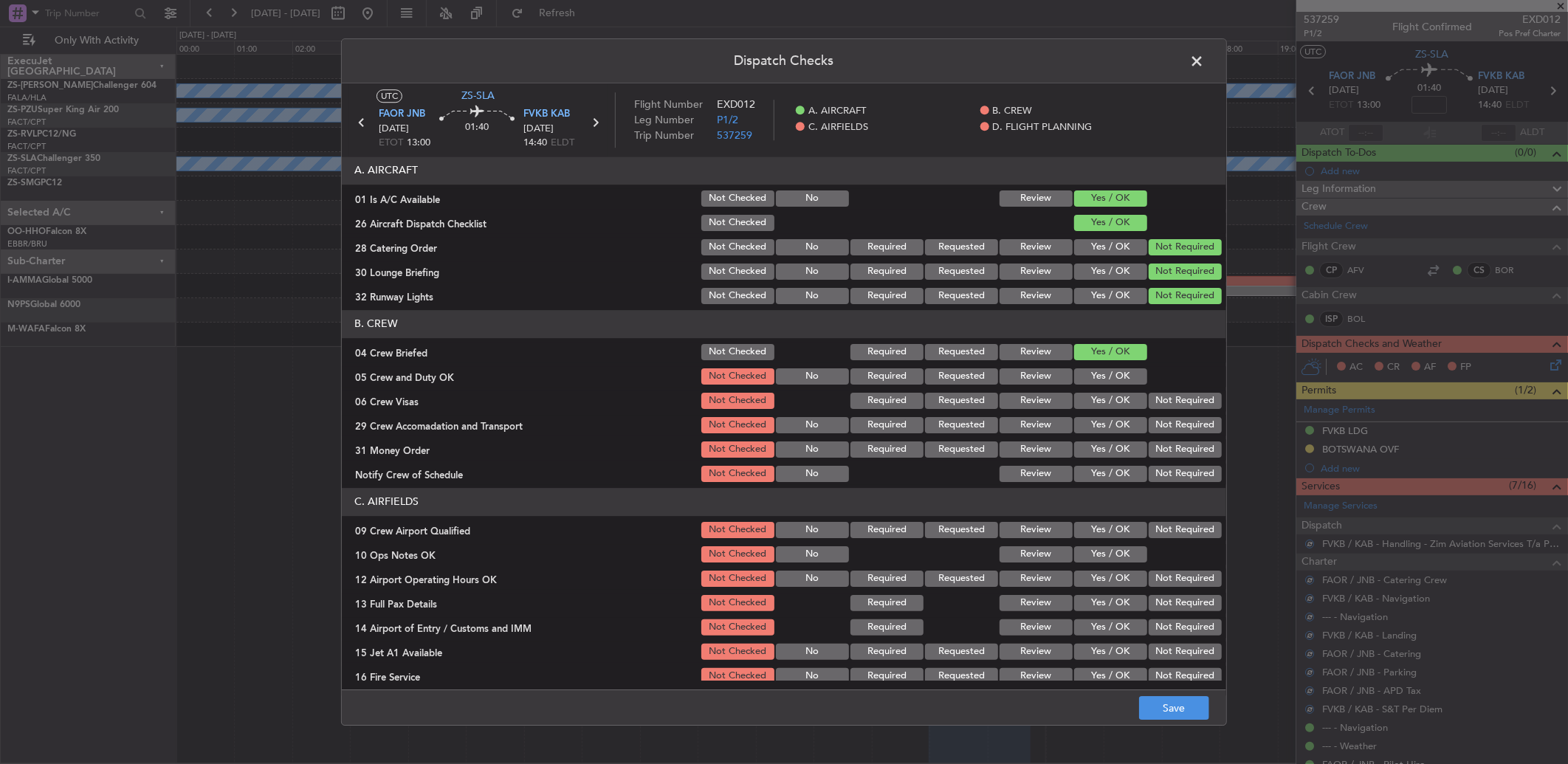
click at [1122, 372] on button "Yes / OK" at bounding box center [1110, 376] width 73 height 16
drag, startPoint x: 1164, startPoint y: 390, endPoint x: 1174, endPoint y: 408, distance: 20.6
click at [1167, 391] on div "Not Required" at bounding box center [1184, 401] width 75 height 21
drag, startPoint x: 1167, startPoint y: 394, endPoint x: 1175, endPoint y: 400, distance: 10.0
click at [1170, 394] on button "Not Required" at bounding box center [1185, 400] width 73 height 16
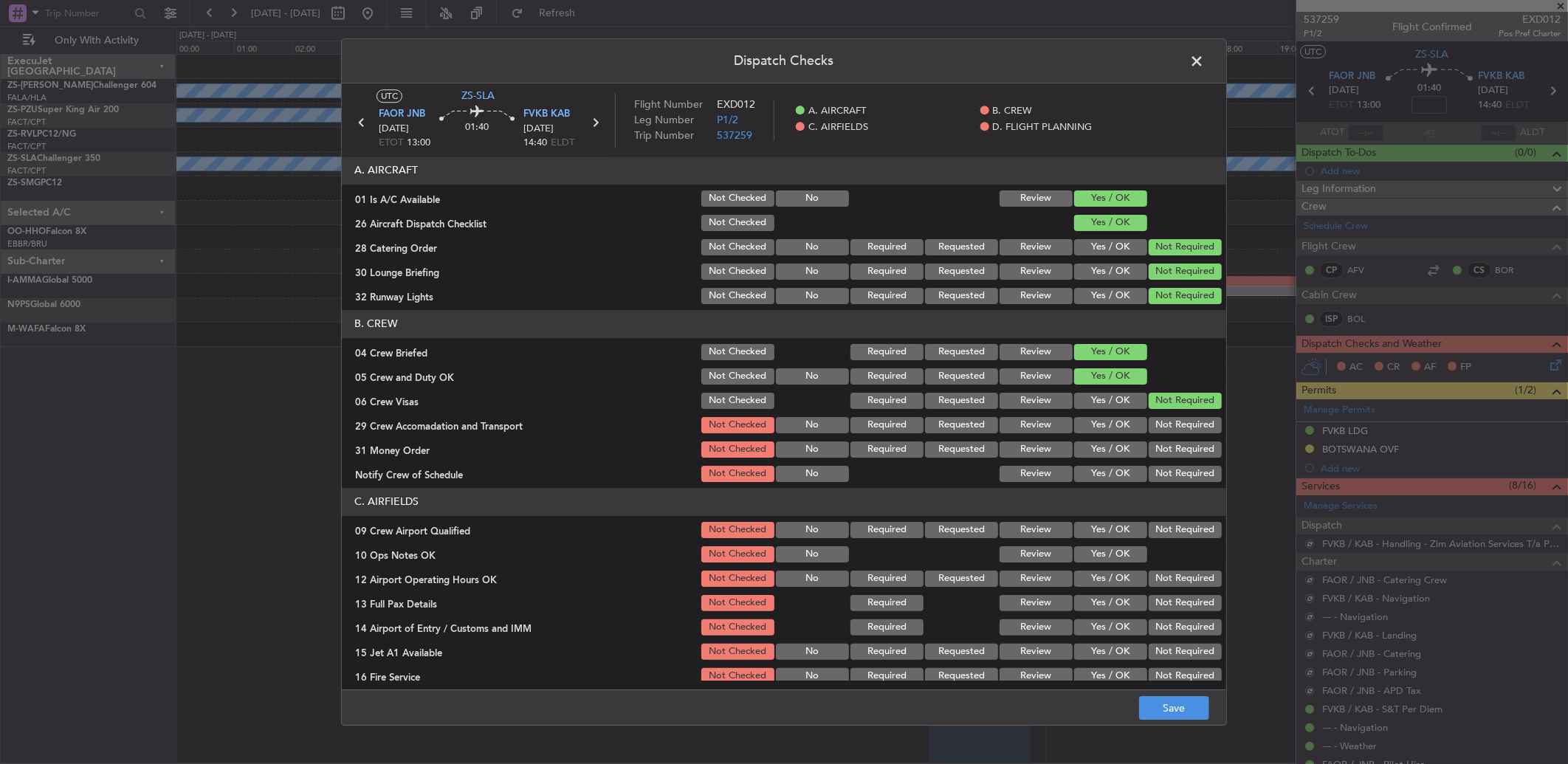
drag, startPoint x: 1176, startPoint y: 409, endPoint x: 1177, endPoint y: 426, distance: 17.0
click at [1177, 415] on section "B. CREW 04 Crew Briefed Not Checked Required Requested Review Yes / OK 05 Crew …" at bounding box center [784, 397] width 884 height 174
click at [1177, 426] on button "Not Required" at bounding box center [1185, 425] width 73 height 16
click at [1176, 443] on div "Not Required" at bounding box center [1184, 449] width 75 height 21
click at [1176, 448] on button "Not Required" at bounding box center [1185, 449] width 73 height 16
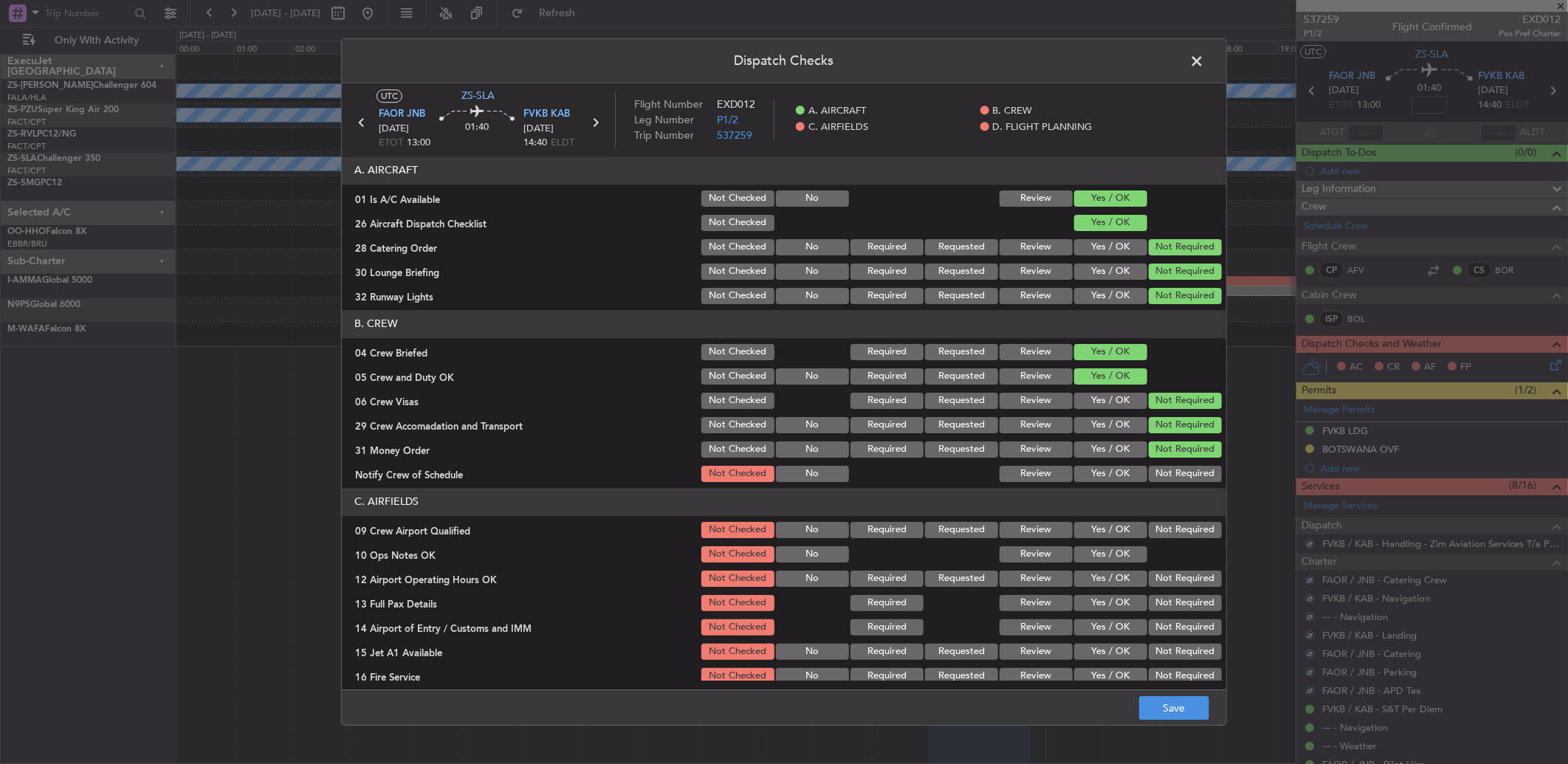
click at [1176, 496] on article "A. AIRCRAFT 01 Is A/C Available Not Checked No Review Yes / OK 26 Aircraft Disp…" at bounding box center [784, 418] width 884 height 524
click at [1177, 479] on button "Not Required" at bounding box center [1185, 473] width 73 height 16
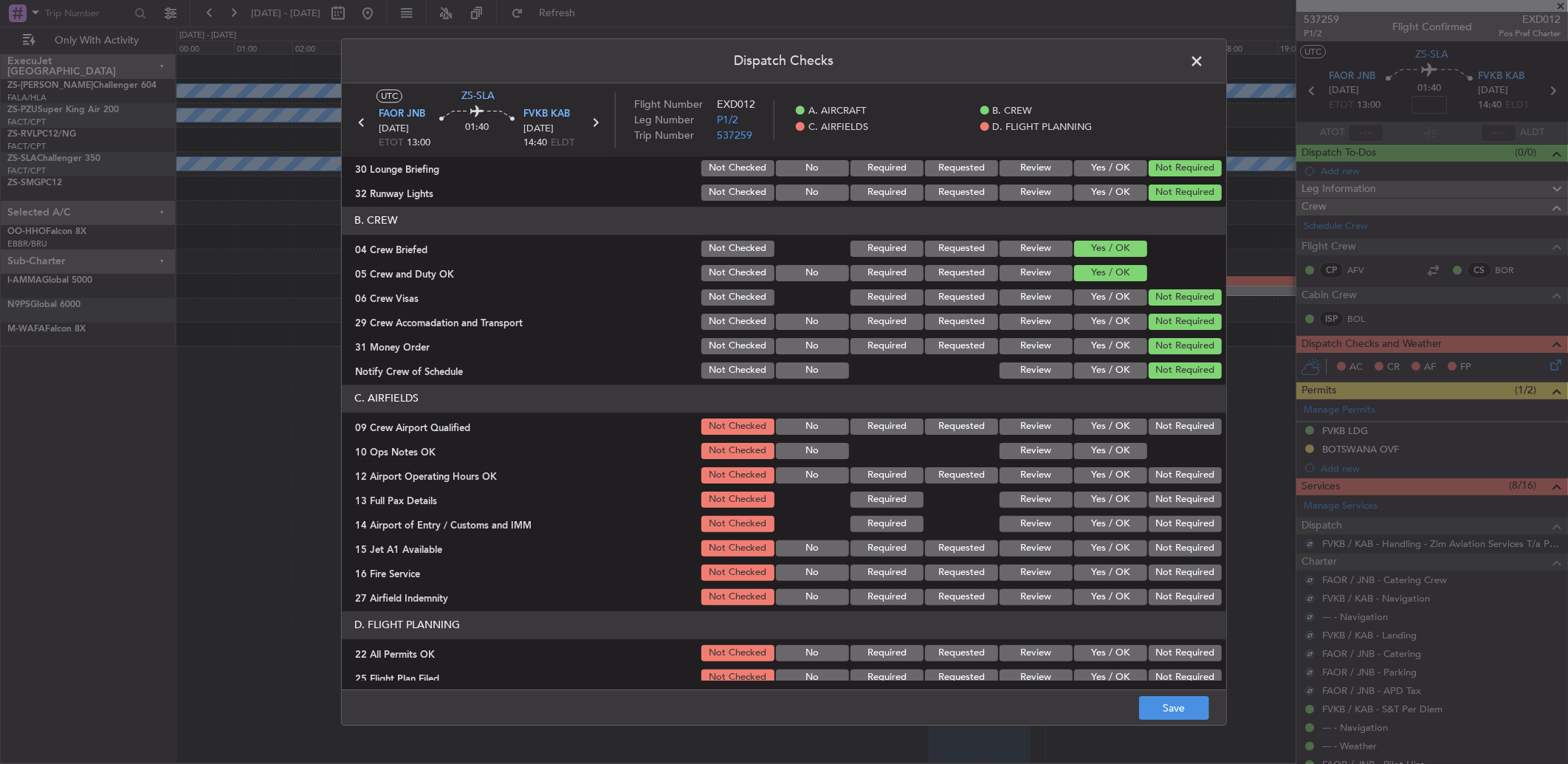
scroll to position [138, 0]
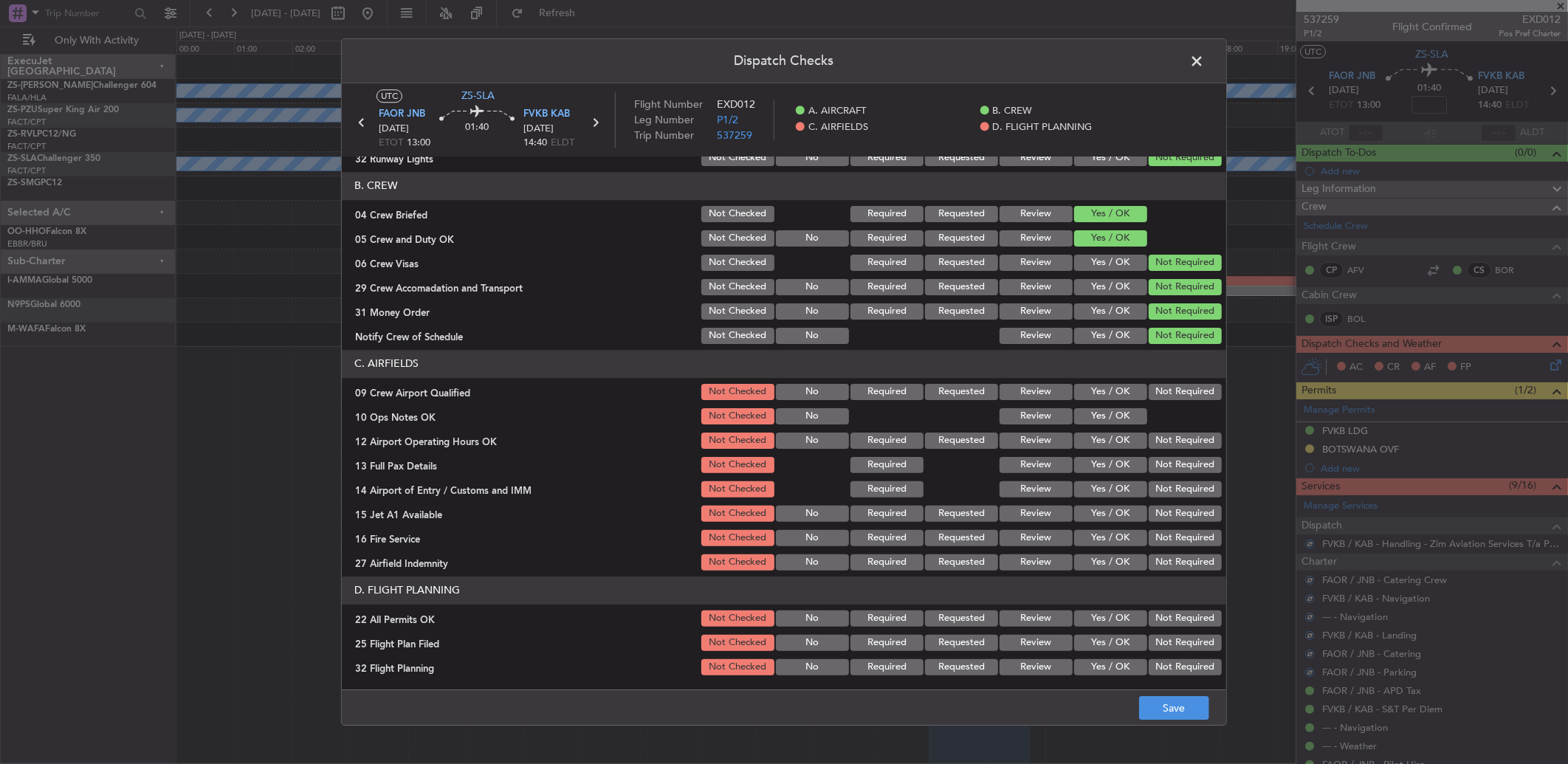
click at [1167, 393] on button "Not Required" at bounding box center [1185, 391] width 73 height 16
click at [1117, 413] on button "Yes / OK" at bounding box center [1110, 416] width 73 height 16
click at [1176, 442] on button "Not Required" at bounding box center [1185, 440] width 73 height 16
click at [1181, 467] on button "Not Required" at bounding box center [1185, 464] width 73 height 16
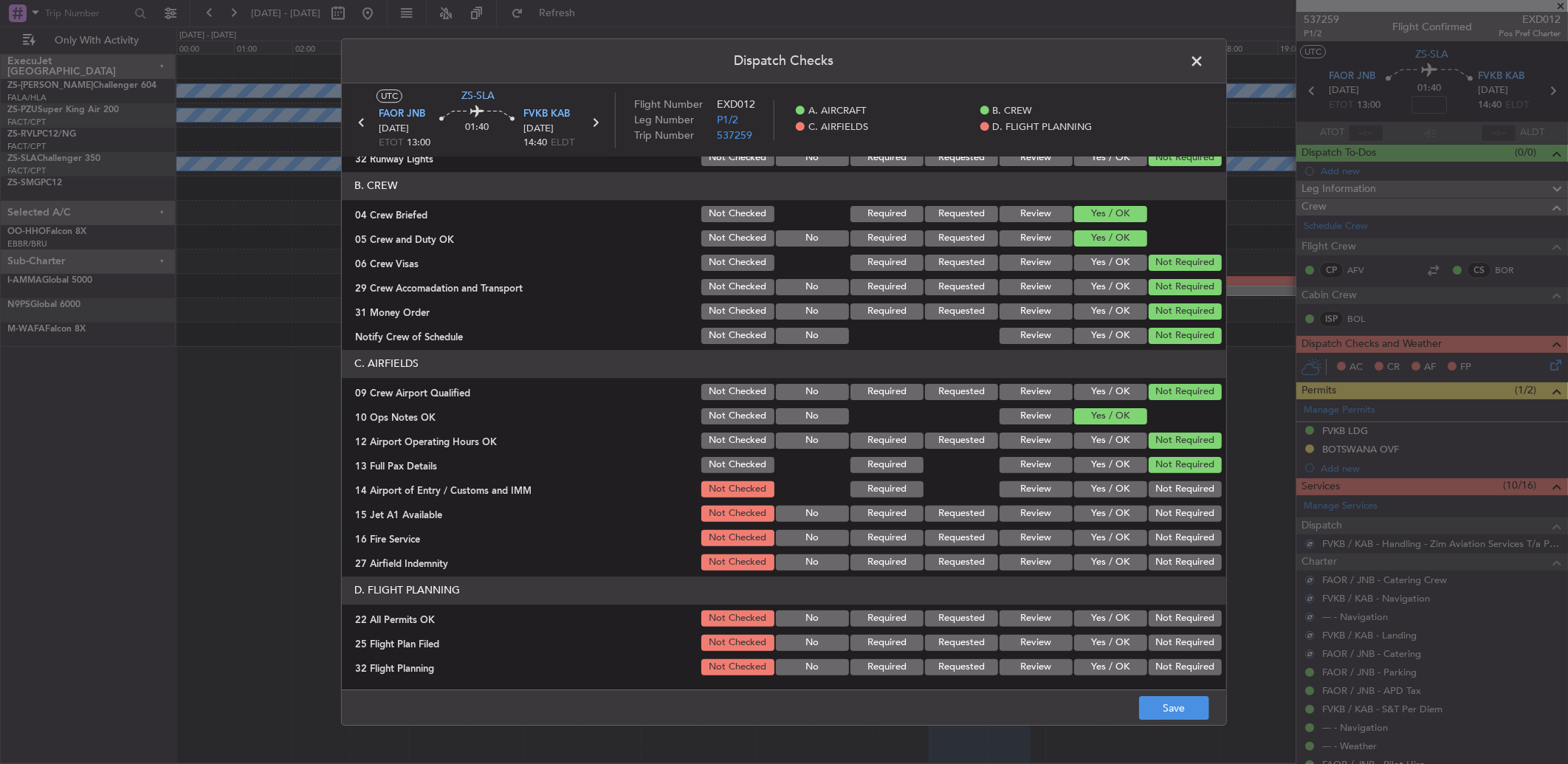
drag, startPoint x: 1177, startPoint y: 480, endPoint x: 1175, endPoint y: 492, distance: 12.2
click at [1177, 484] on button "Not Required" at bounding box center [1185, 489] width 73 height 16
click at [1176, 498] on div "Not Required" at bounding box center [1184, 489] width 75 height 21
click at [1185, 519] on button "Not Required" at bounding box center [1185, 514] width 73 height 16
click at [1182, 537] on button "Not Required" at bounding box center [1185, 537] width 73 height 16
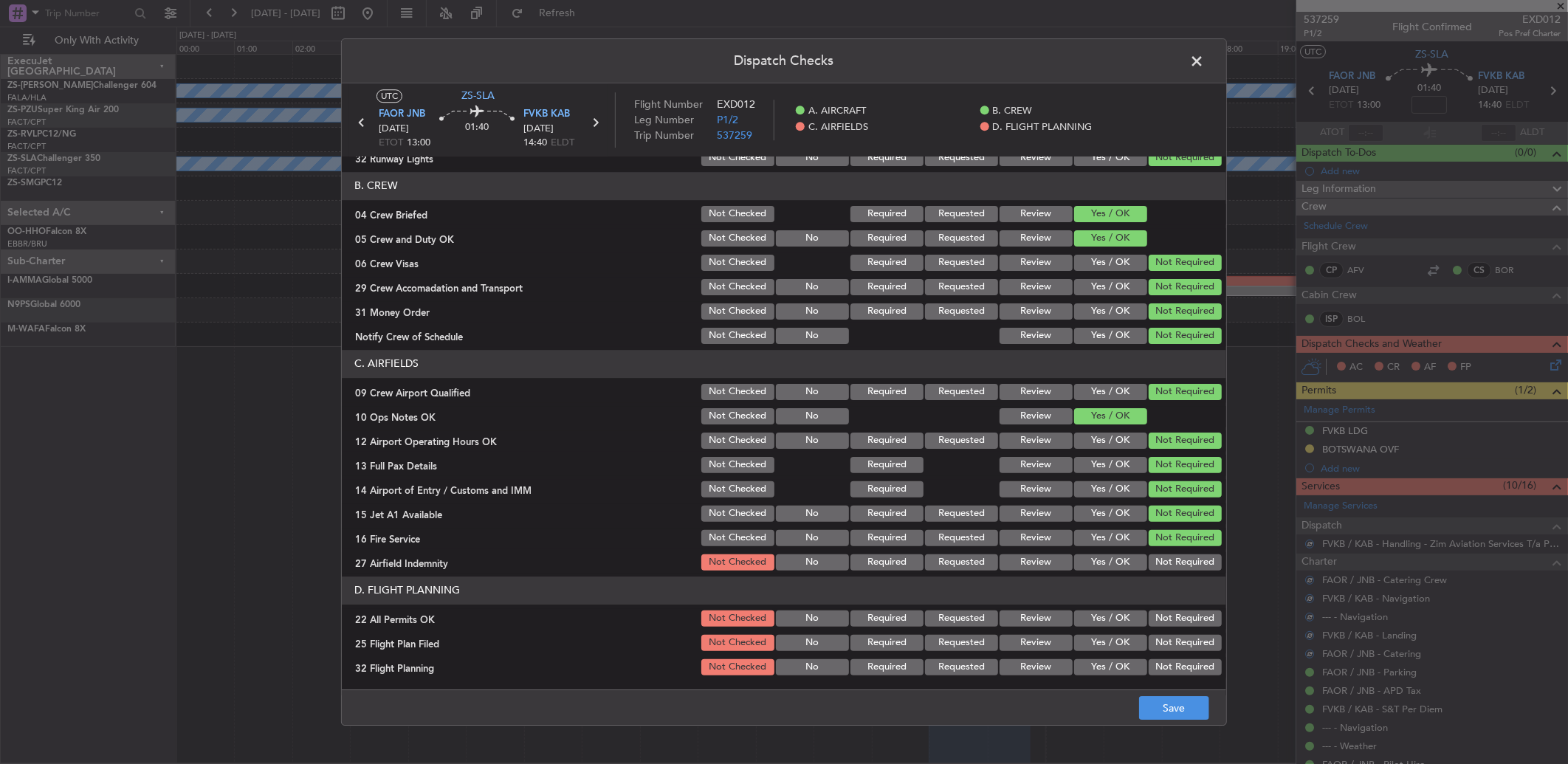
click at [1181, 561] on button "Not Required" at bounding box center [1185, 562] width 73 height 16
click at [1178, 611] on button "Not Required" at bounding box center [1185, 618] width 73 height 16
click at [1012, 646] on button "Review" at bounding box center [1036, 643] width 73 height 16
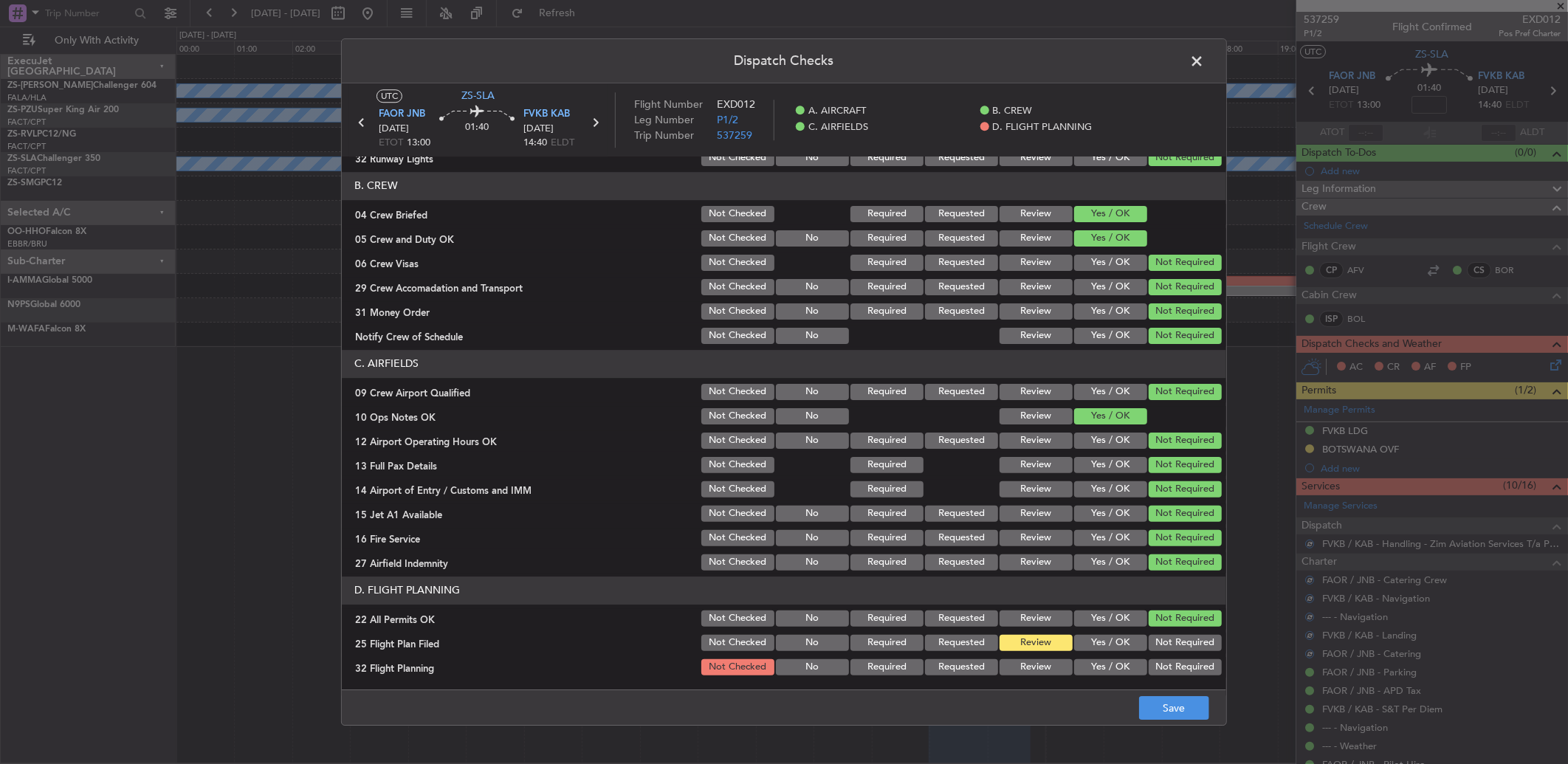
click at [1031, 670] on button "Review" at bounding box center [1036, 666] width 73 height 16
click at [1183, 702] on button "Save" at bounding box center [1175, 707] width 70 height 24
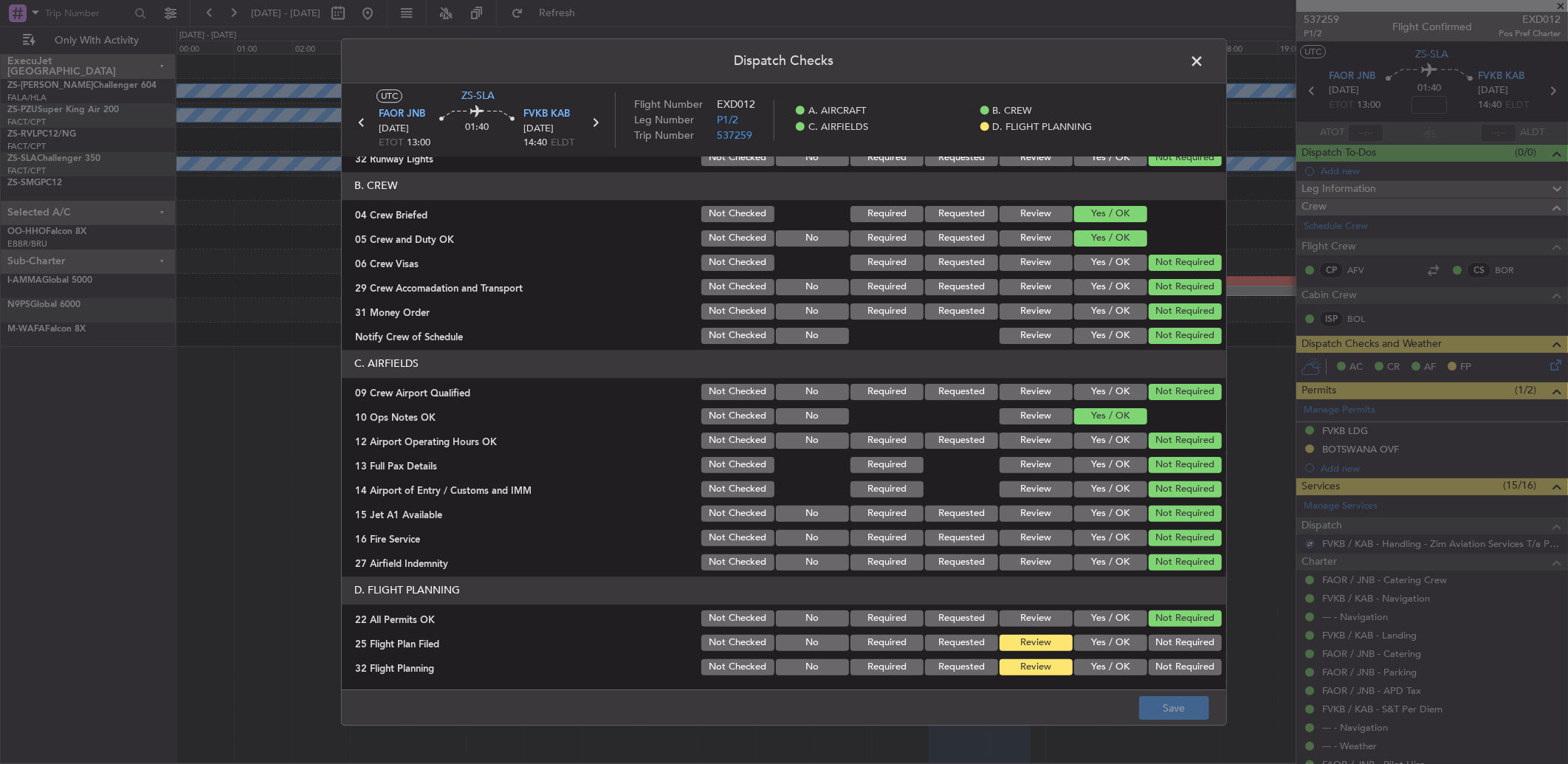
click at [356, 122] on icon at bounding box center [362, 122] width 19 height 19
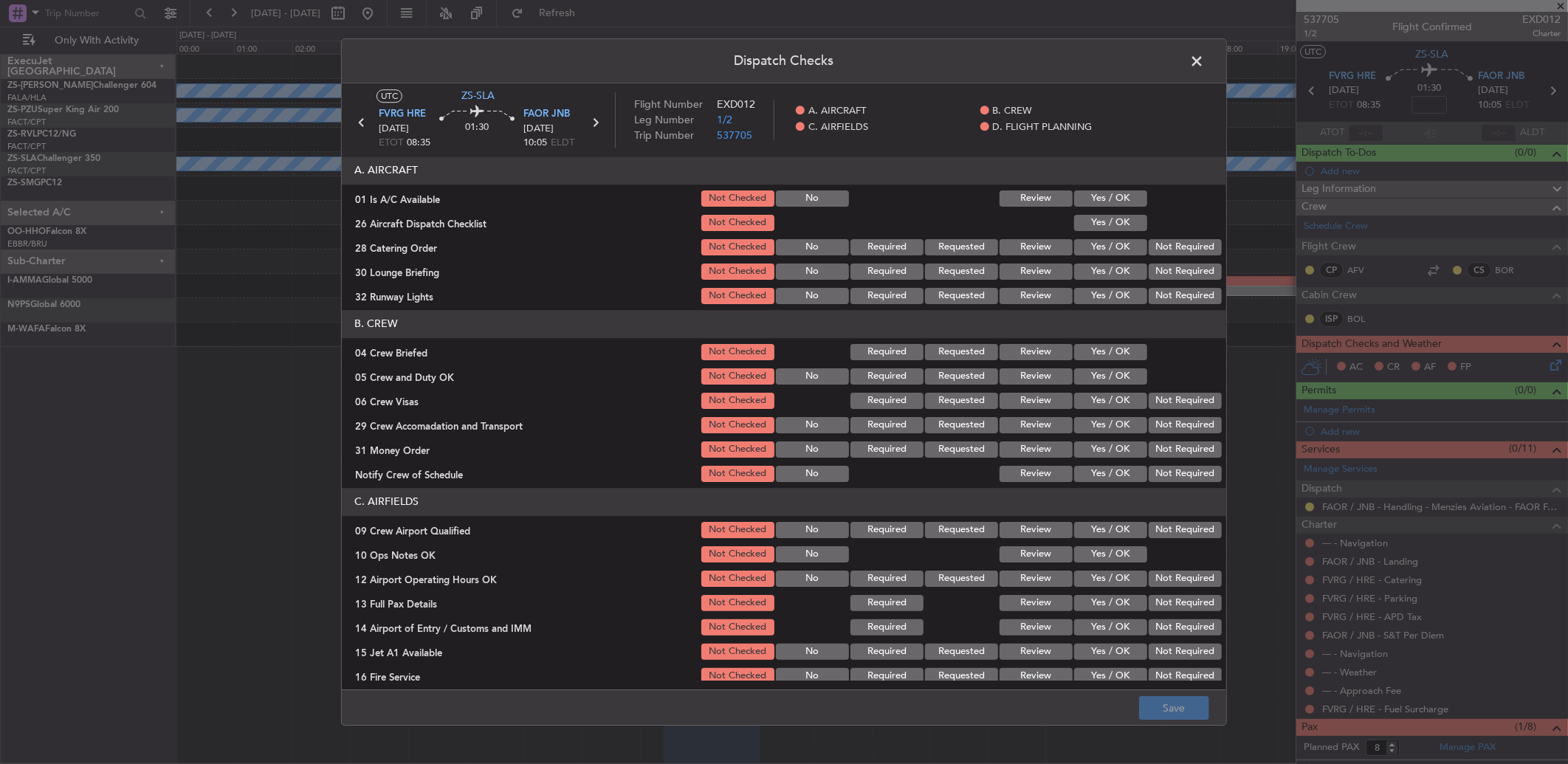
click at [1085, 201] on button "Yes / OK" at bounding box center [1110, 198] width 73 height 16
click at [1087, 219] on button "Yes / OK" at bounding box center [1110, 223] width 73 height 16
click at [1185, 255] on button "Not Required" at bounding box center [1185, 246] width 73 height 16
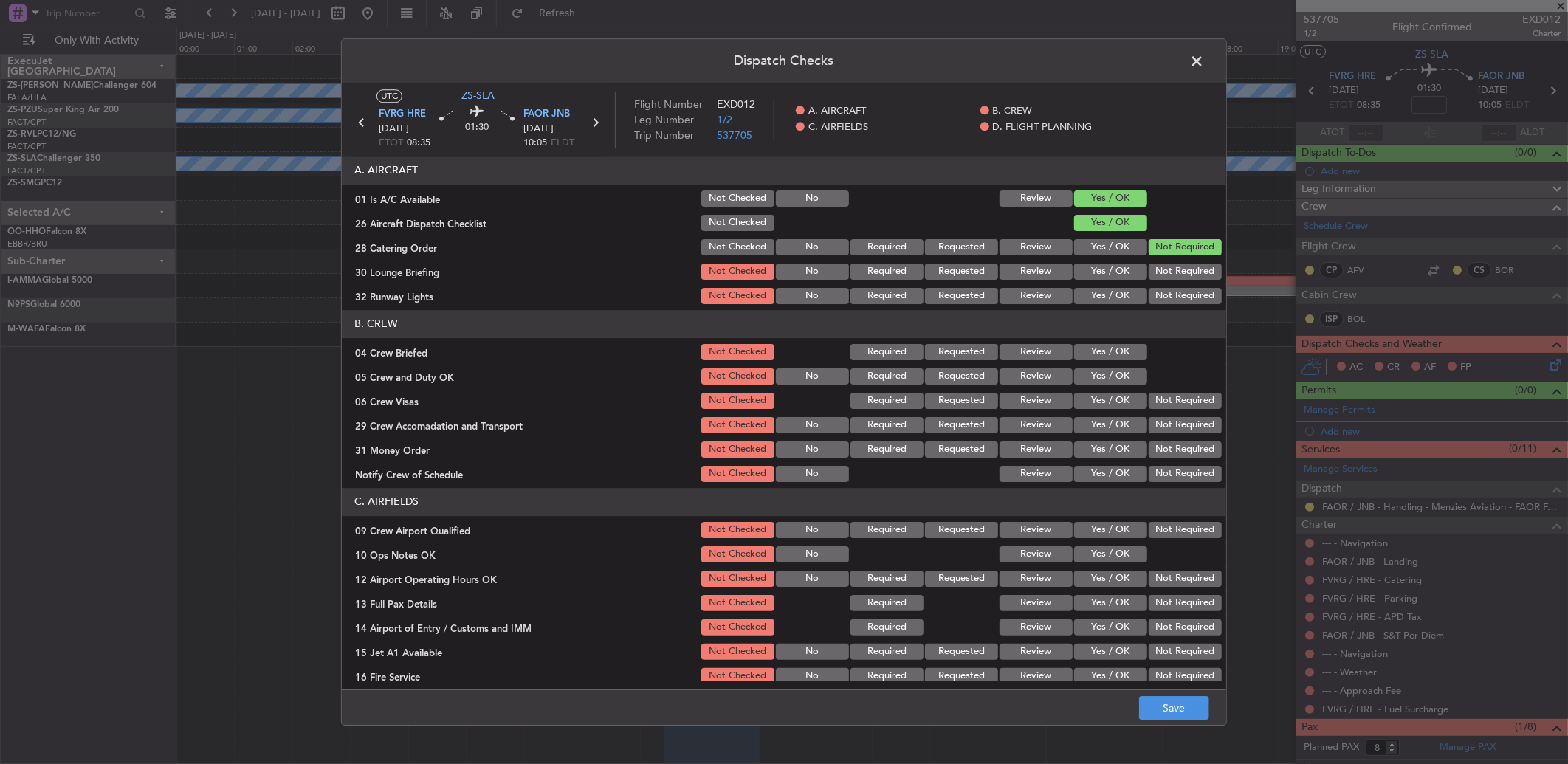
click at [1187, 293] on button "Not Required" at bounding box center [1185, 296] width 73 height 16
click at [1173, 273] on button "Not Required" at bounding box center [1185, 271] width 73 height 16
click at [1124, 344] on button "Yes / OK" at bounding box center [1110, 352] width 73 height 16
drag, startPoint x: 1124, startPoint y: 374, endPoint x: 1130, endPoint y: 390, distance: 17.1
click at [1127, 382] on button "Yes / OK" at bounding box center [1110, 376] width 73 height 16
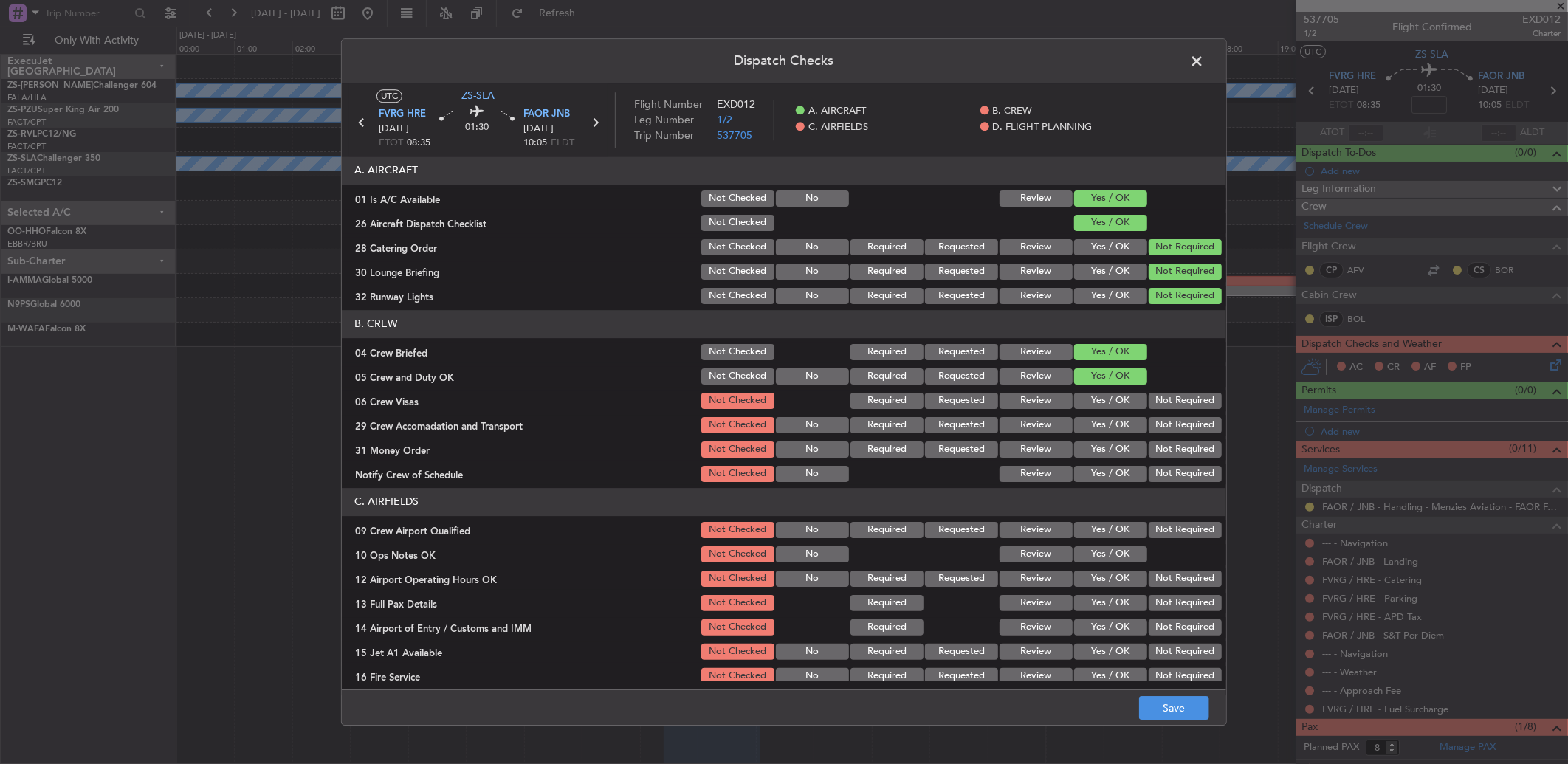
click at [1163, 399] on button "Not Required" at bounding box center [1185, 400] width 73 height 16
click at [1169, 409] on button "Not Required" at bounding box center [1185, 400] width 73 height 16
drag, startPoint x: 1169, startPoint y: 431, endPoint x: 1167, endPoint y: 439, distance: 8.2
click at [1169, 432] on button "Not Required" at bounding box center [1185, 425] width 73 height 16
click at [1167, 443] on button "Not Required" at bounding box center [1185, 449] width 73 height 16
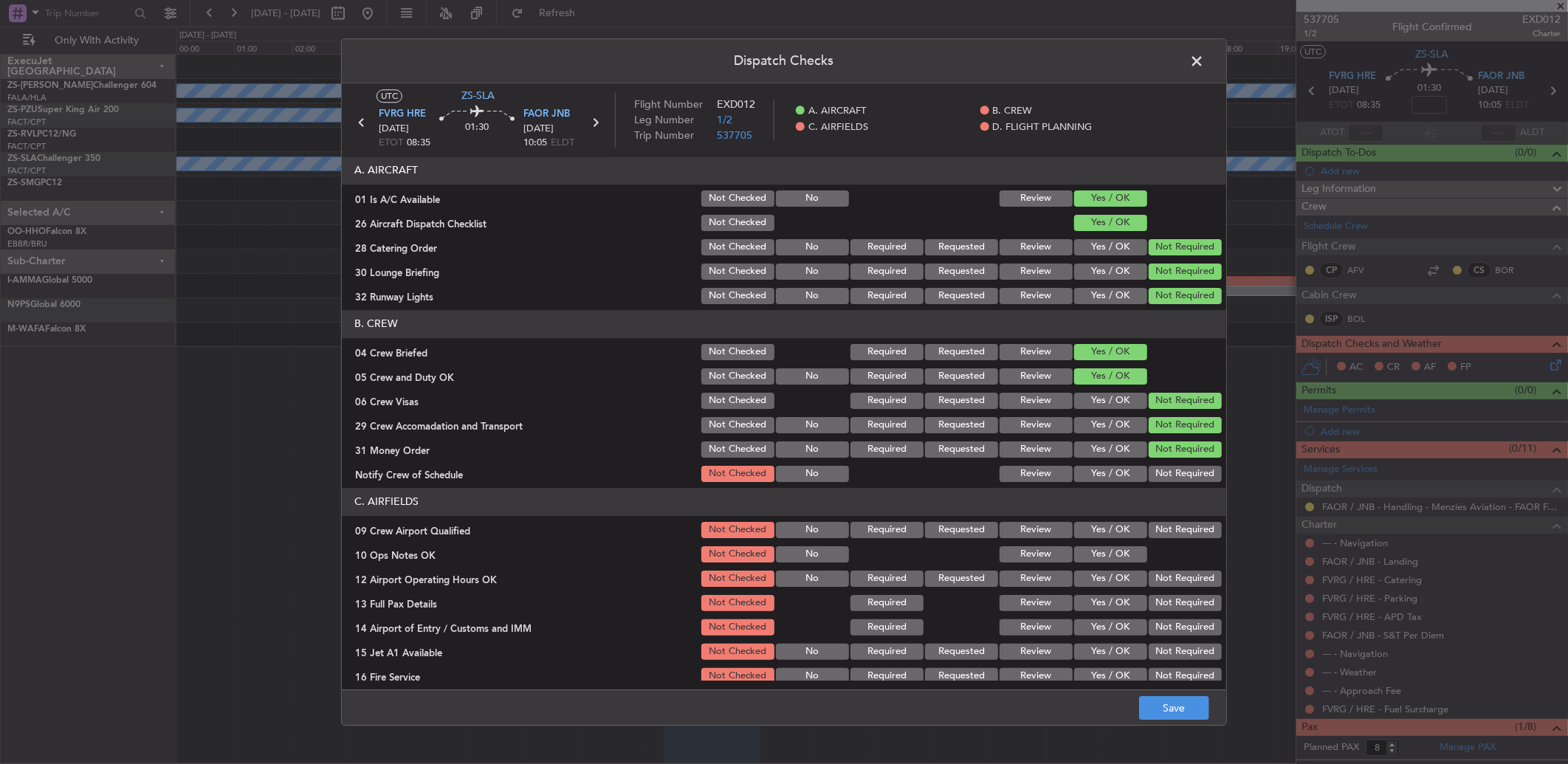
click at [1168, 447] on button "Not Required" at bounding box center [1185, 449] width 73 height 16
click at [1164, 476] on button "Not Required" at bounding box center [1185, 473] width 73 height 16
drag, startPoint x: 1160, startPoint y: 519, endPoint x: 1157, endPoint y: 542, distance: 23.2
click at [1160, 522] on div "Not Required" at bounding box center [1184, 530] width 75 height 21
click at [1156, 545] on div at bounding box center [1184, 555] width 75 height 21
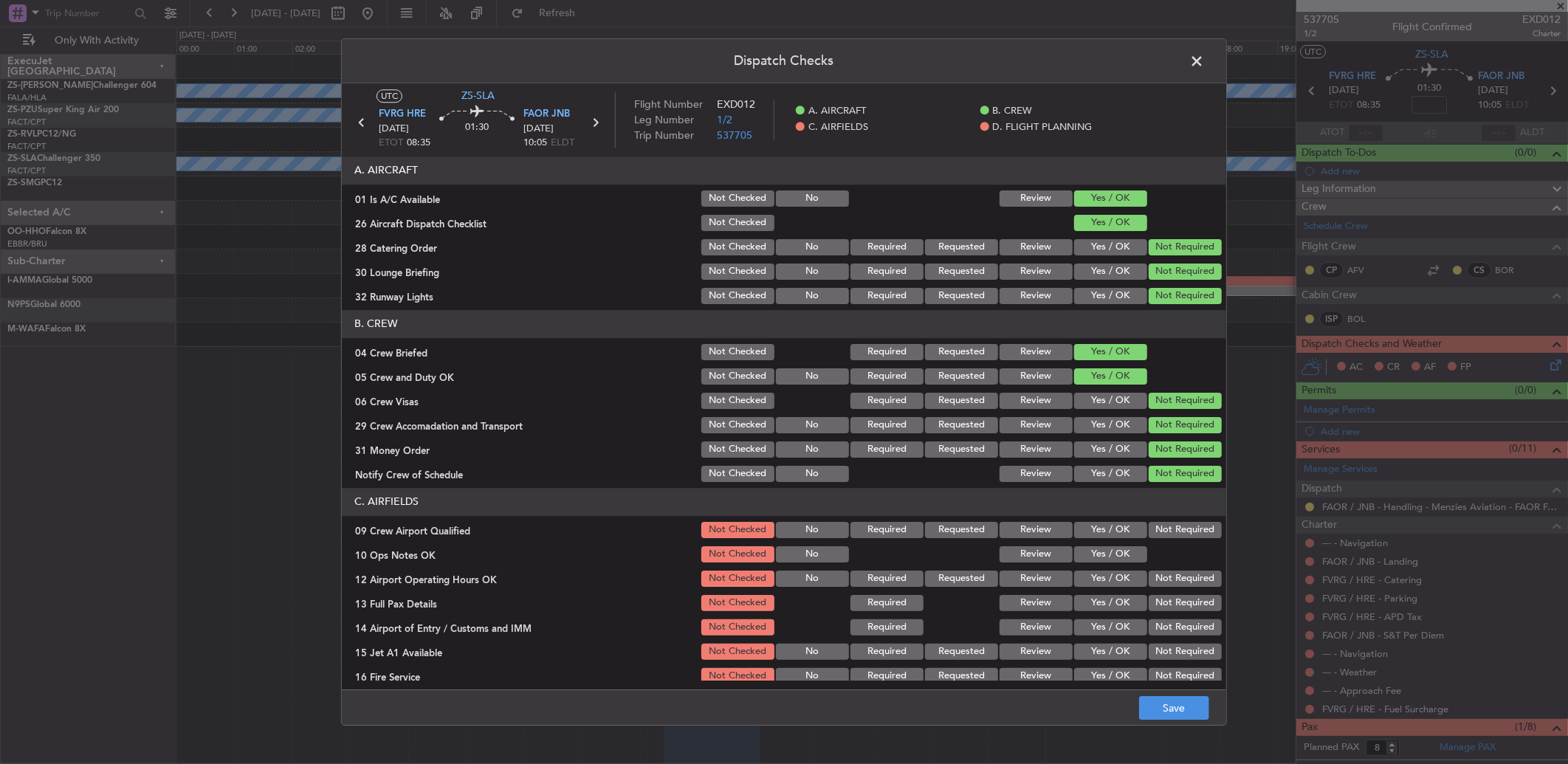
click at [1153, 525] on button "Not Required" at bounding box center [1185, 530] width 73 height 16
click at [1102, 554] on button "Yes / OK" at bounding box center [1110, 554] width 73 height 16
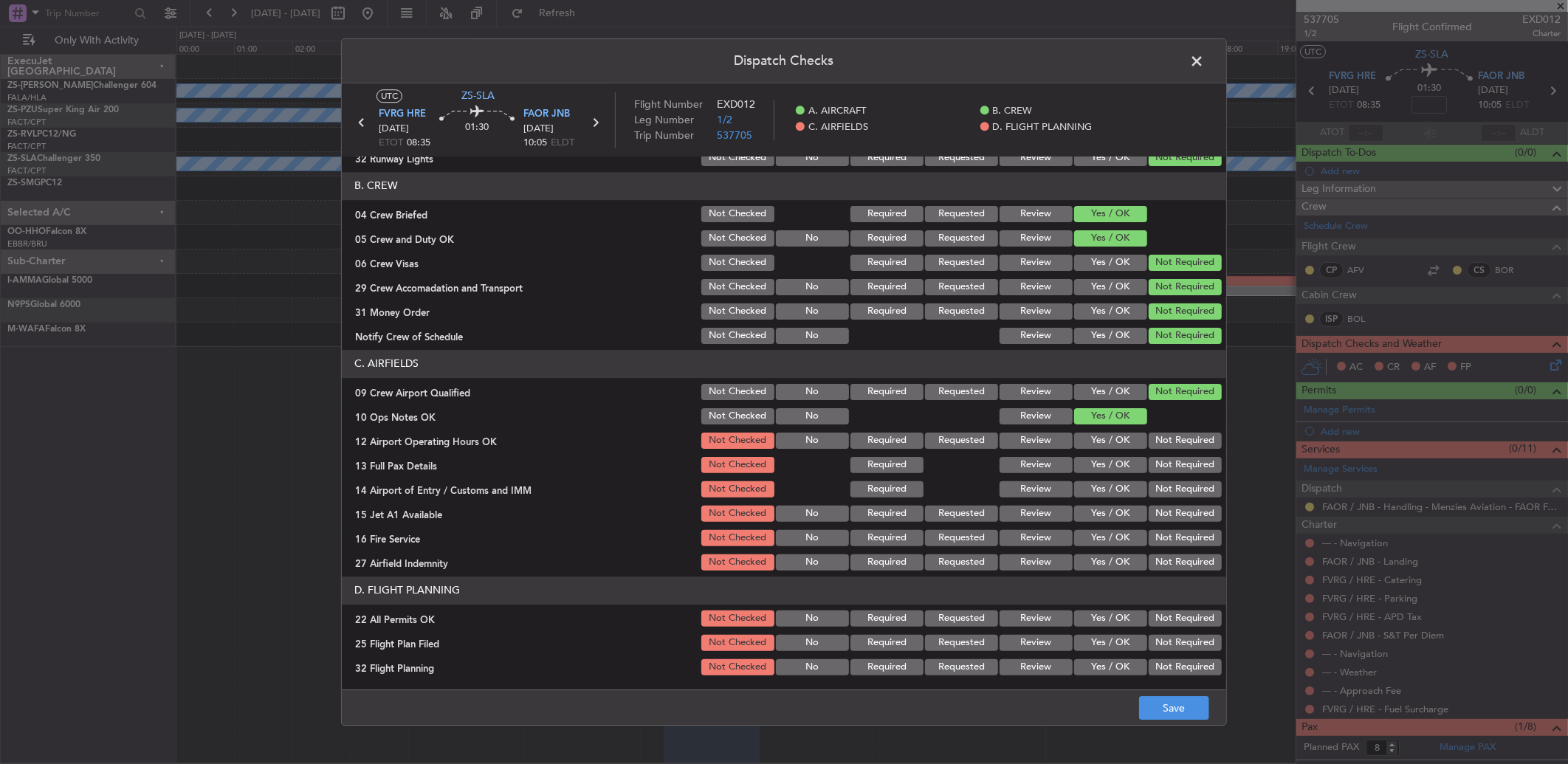
click at [1175, 459] on button "Not Required" at bounding box center [1185, 464] width 73 height 16
click at [1177, 442] on button "Not Required" at bounding box center [1185, 440] width 73 height 16
click at [1178, 469] on button "Not Required" at bounding box center [1185, 464] width 73 height 16
click at [1179, 477] on section "C. AIRFIELDS 09 Crew Airport Qualified Not Checked No Required Requested Review…" at bounding box center [784, 461] width 884 height 223
click at [1177, 485] on button "Not Required" at bounding box center [1185, 489] width 73 height 16
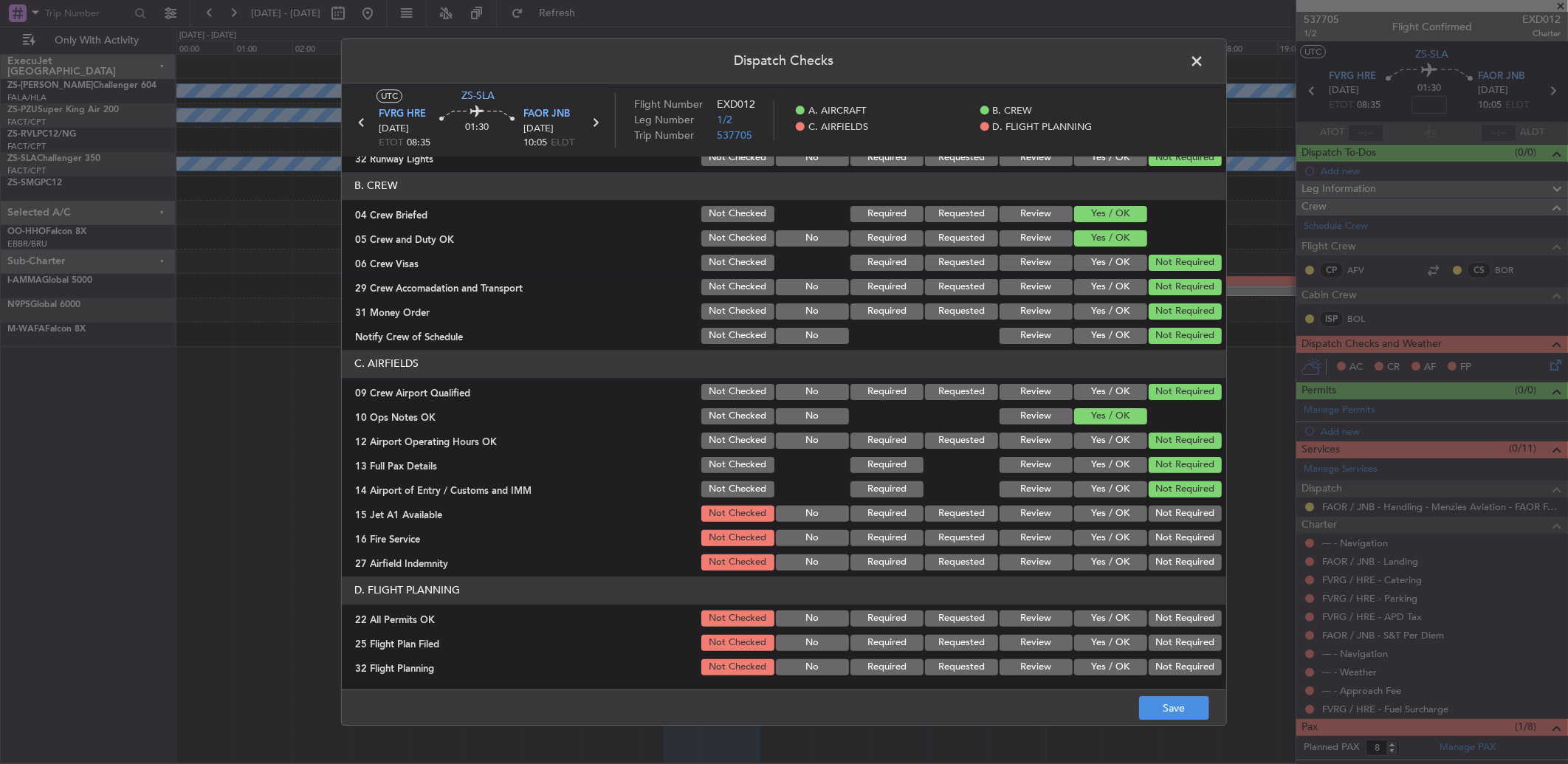
click at [1175, 506] on section "C. AIRFIELDS 09 Crew Airport Qualified Not Checked No Required Requested Review…" at bounding box center [784, 461] width 884 height 223
click at [1173, 508] on button "Not Required" at bounding box center [1185, 514] width 73 height 16
drag, startPoint x: 1172, startPoint y: 526, endPoint x: 1170, endPoint y: 548, distance: 22.1
click at [1171, 533] on section "C. AIRFIELDS 09 Crew Airport Qualified Not Checked No Required Requested Review…" at bounding box center [784, 461] width 884 height 223
click at [1171, 548] on section "C. AIRFIELDS 09 Crew Airport Qualified Not Checked No Required Requested Review…" at bounding box center [784, 461] width 884 height 223
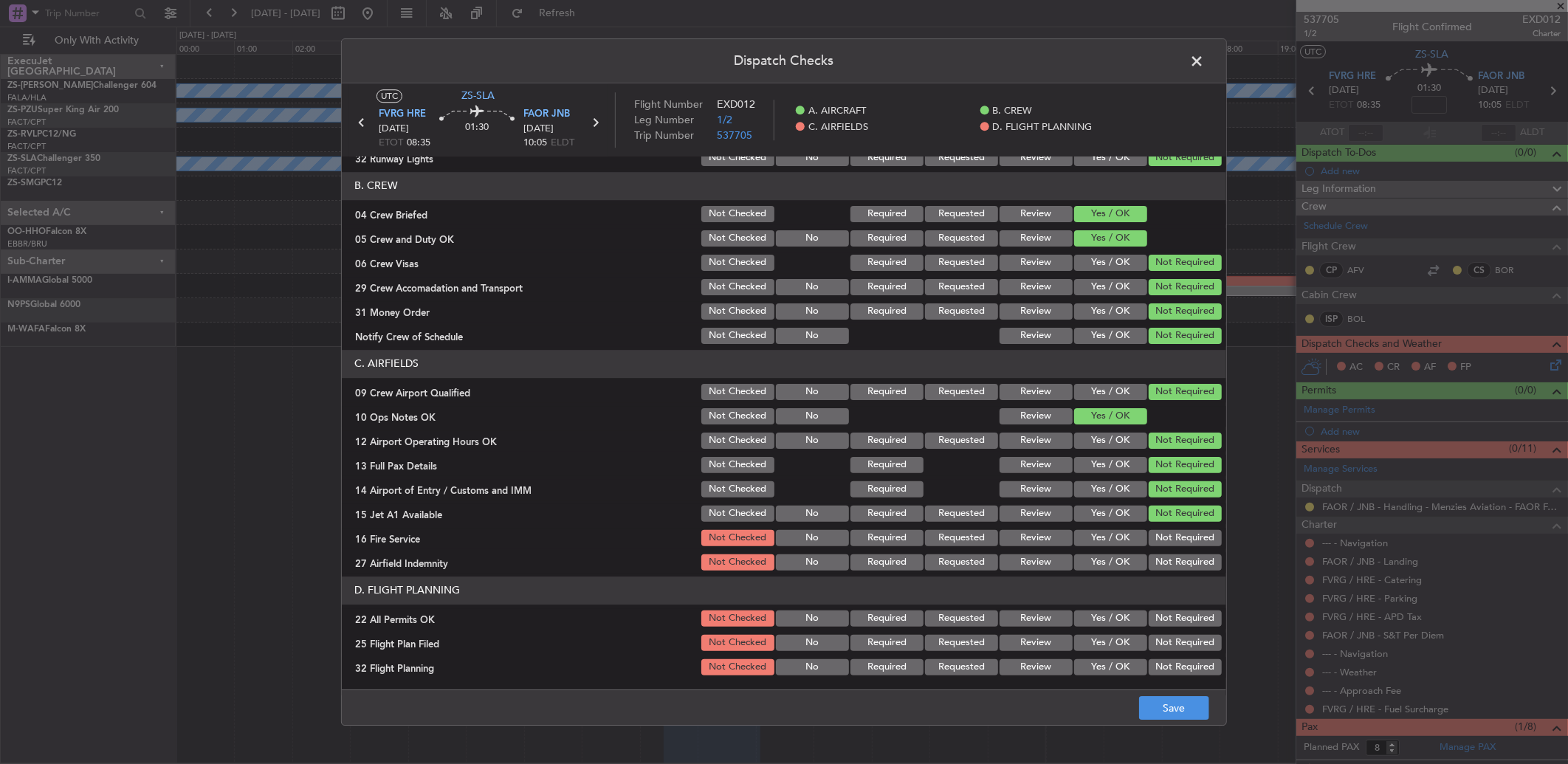
drag, startPoint x: 1176, startPoint y: 536, endPoint x: 1173, endPoint y: 555, distance: 19.2
click at [1176, 537] on button "Not Required" at bounding box center [1185, 537] width 73 height 16
click at [1173, 555] on button "Not Required" at bounding box center [1185, 562] width 73 height 16
click at [1155, 614] on button "Not Required" at bounding box center [1185, 618] width 73 height 16
drag, startPoint x: 1051, startPoint y: 636, endPoint x: 1042, endPoint y: 650, distance: 16.6
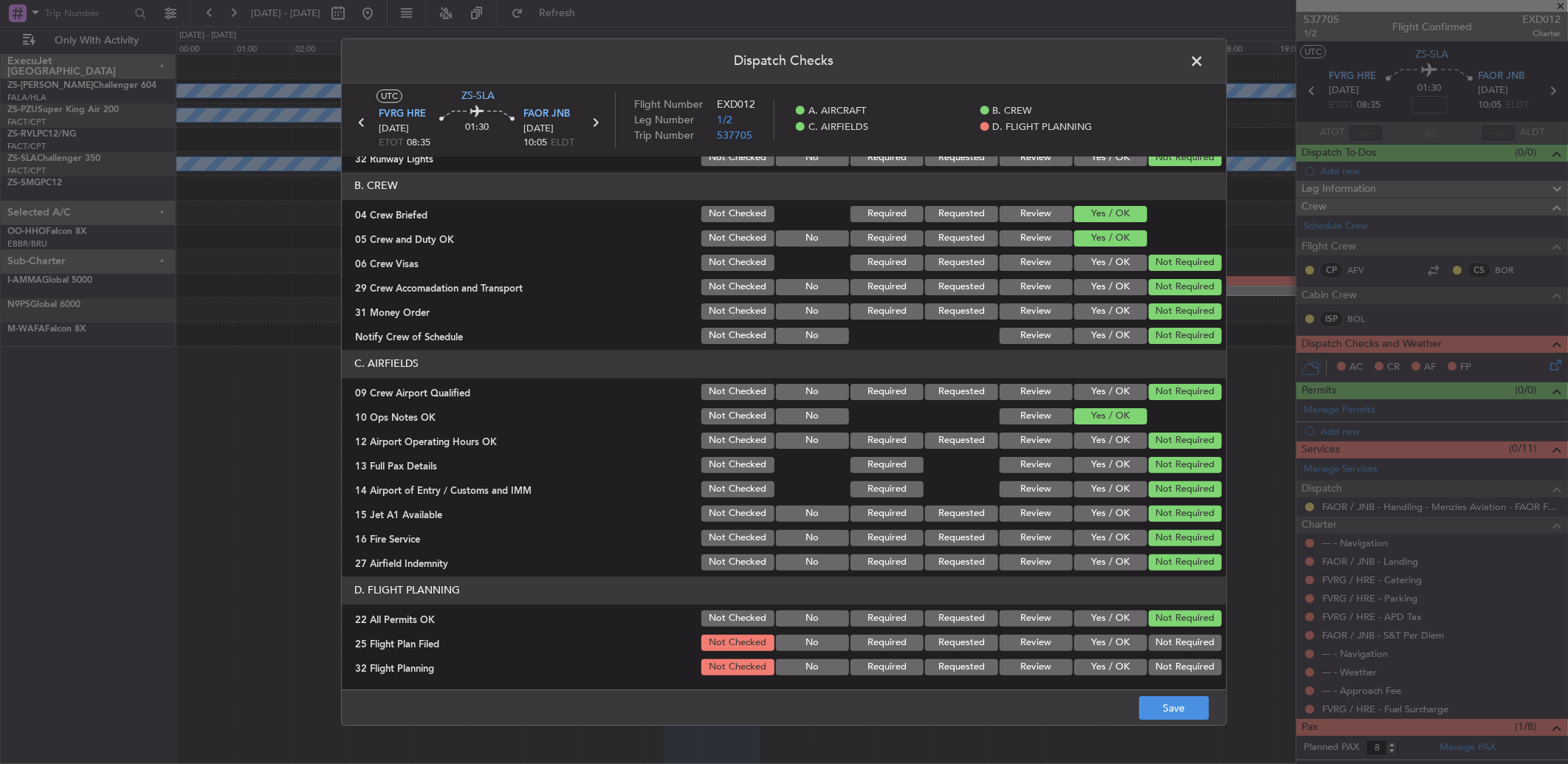
click at [1051, 636] on button "Review" at bounding box center [1036, 643] width 73 height 16
click at [1030, 680] on article "A. AIRCRAFT 01 Is A/C Available Not Checked No Review Yes / OK 26 Aircraft Disp…" at bounding box center [784, 418] width 884 height 524
drag, startPoint x: 1036, startPoint y: 663, endPoint x: 1069, endPoint y: 682, distance: 38.1
click at [1037, 663] on button "Review" at bounding box center [1036, 666] width 73 height 16
click at [1167, 704] on button "Save" at bounding box center [1175, 707] width 70 height 24
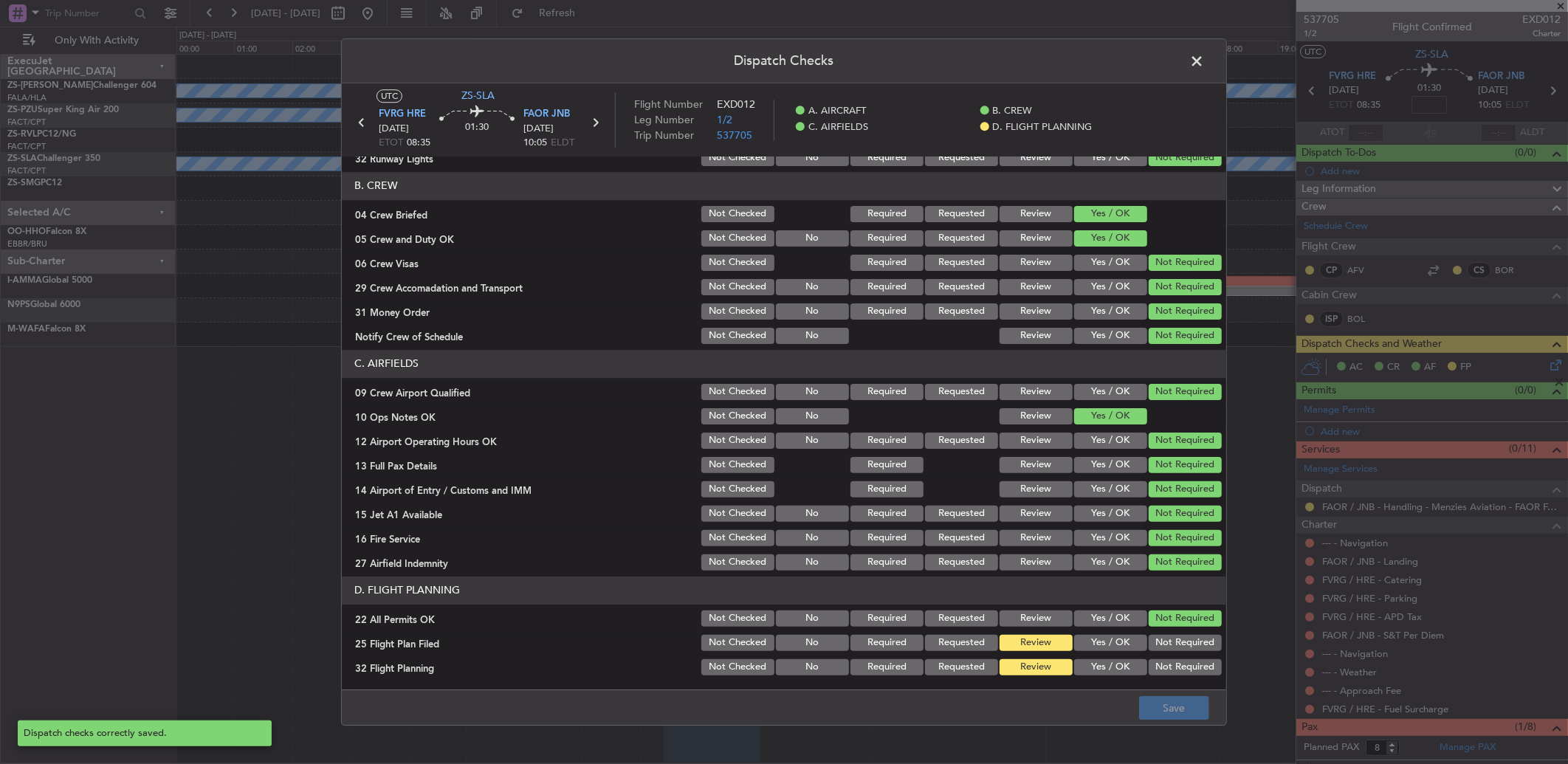
click at [1204, 64] on span at bounding box center [1204, 64] width 0 height 29
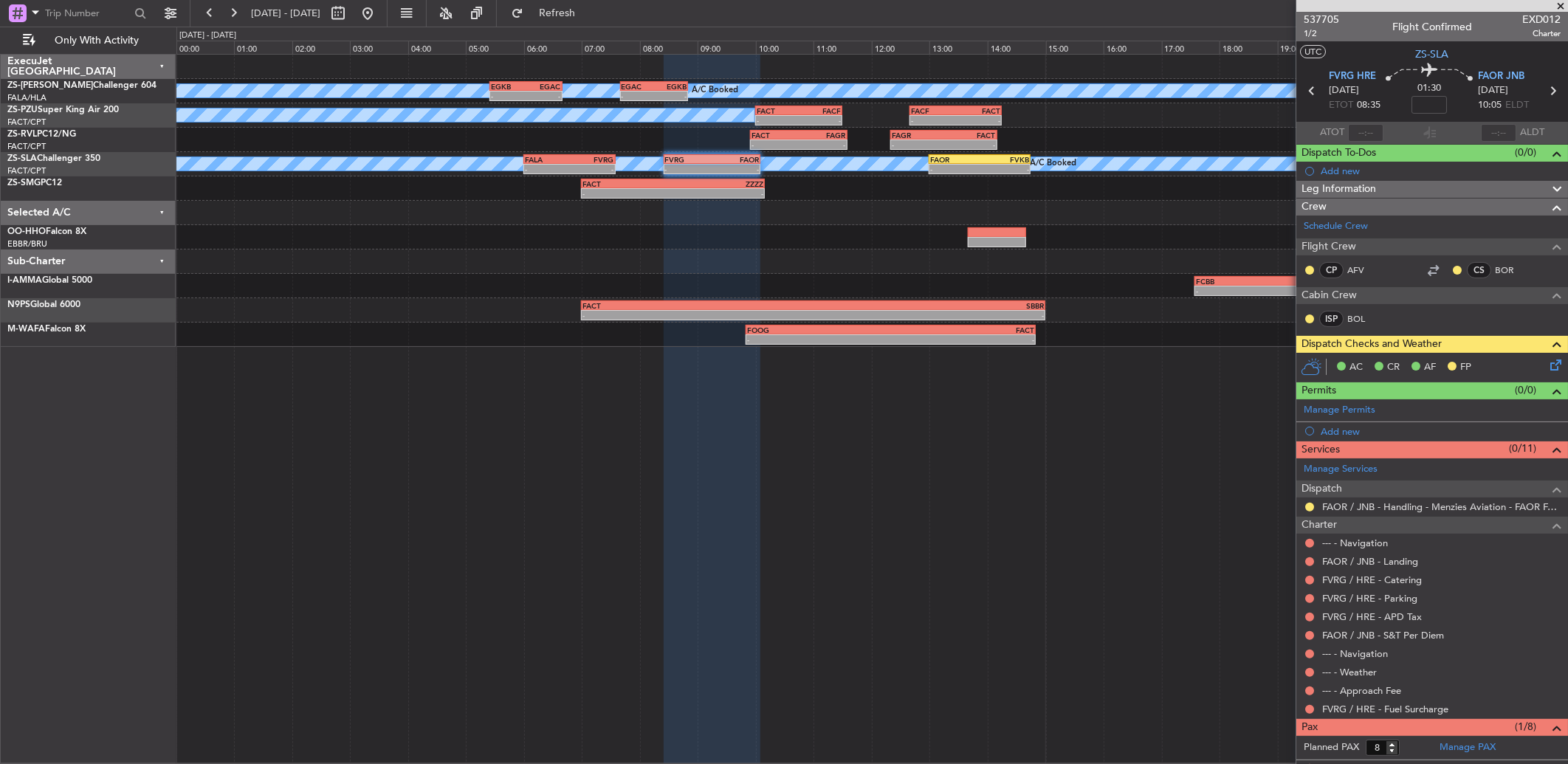
click at [1313, 713] on div at bounding box center [1309, 709] width 11 height 11
click at [1308, 709] on button at bounding box center [1309, 709] width 9 height 9
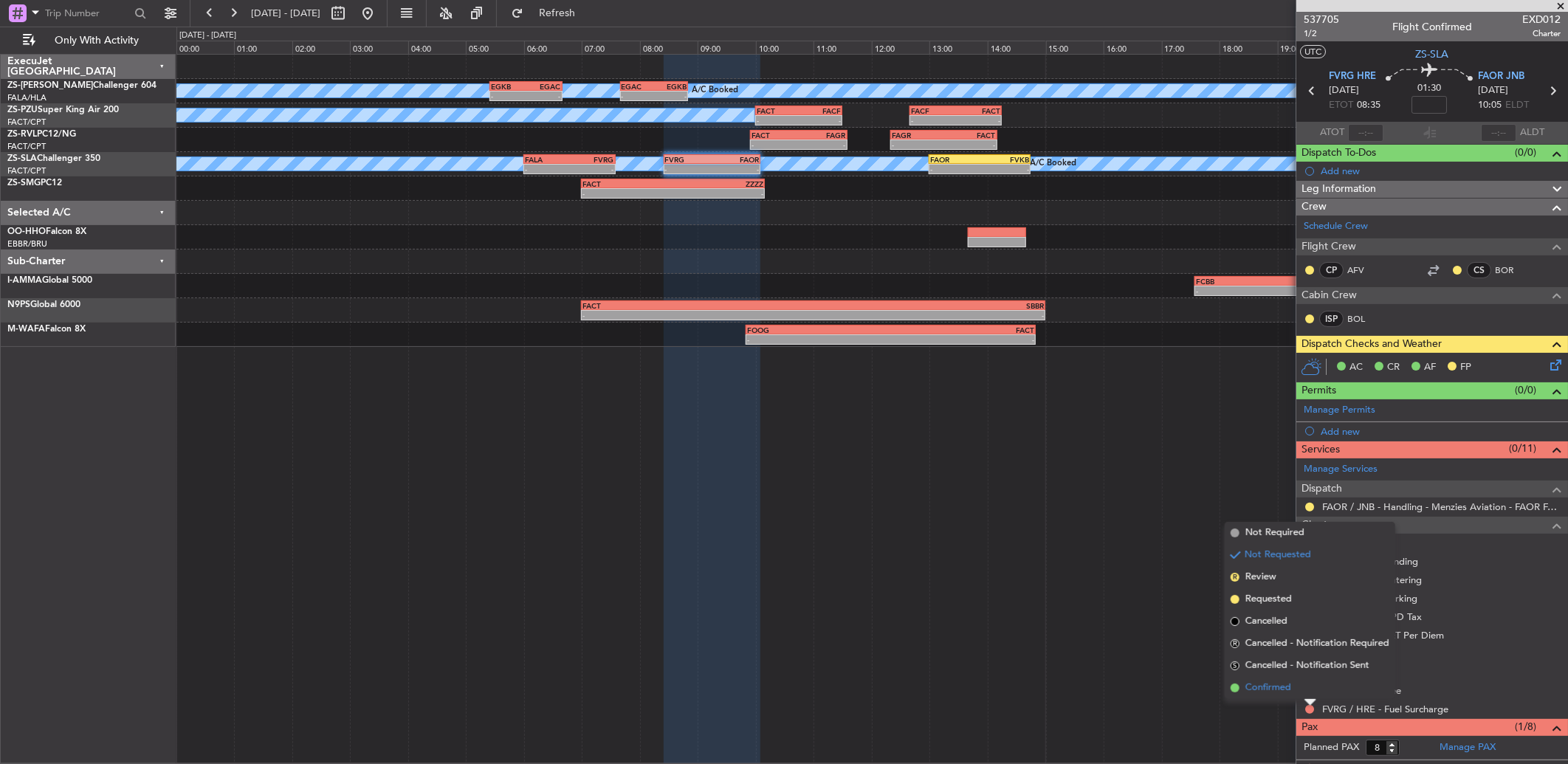
click at [1296, 691] on li "Confirmed" at bounding box center [1310, 687] width 171 height 22
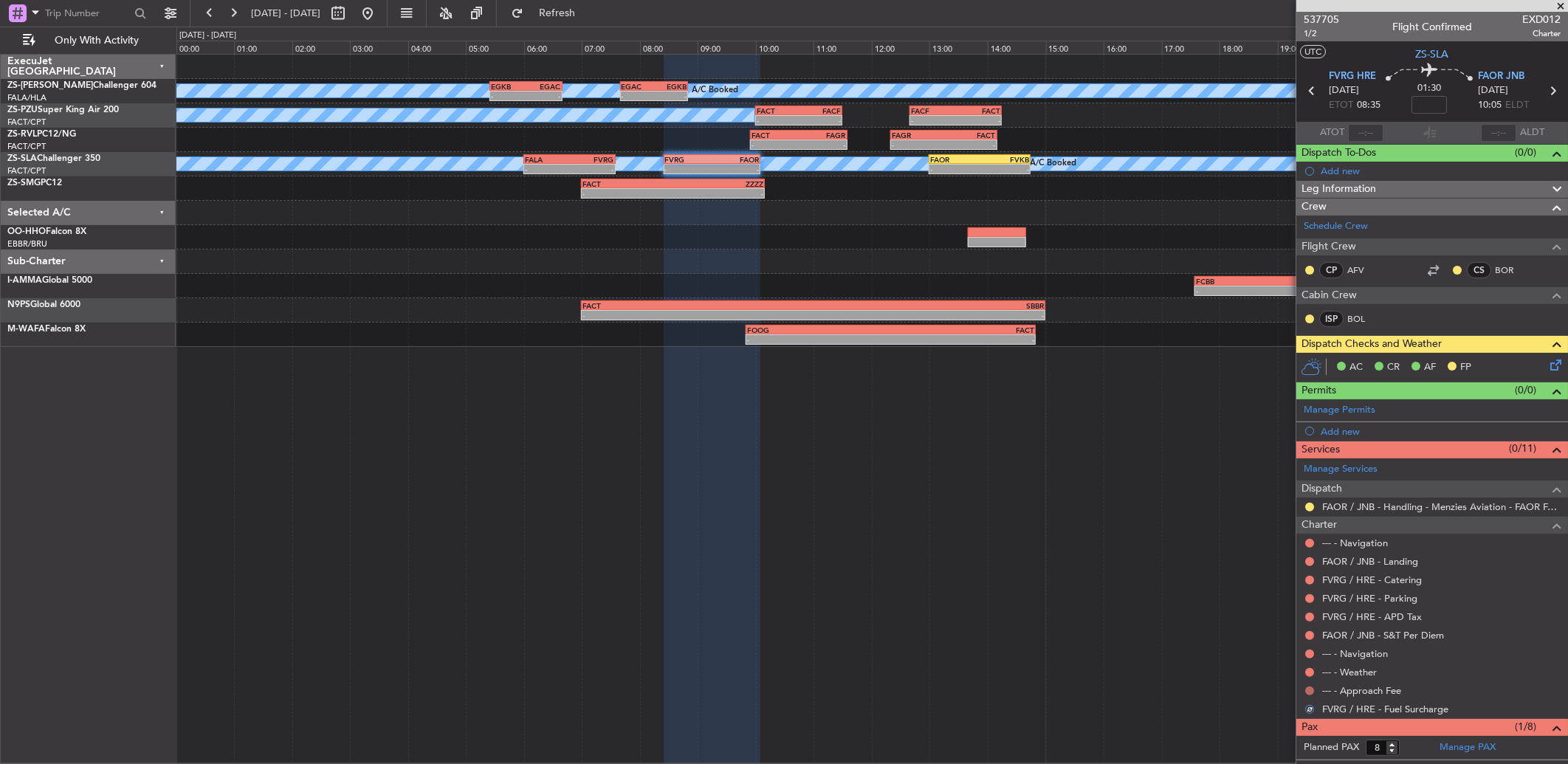
click at [1312, 689] on button at bounding box center [1309, 690] width 9 height 9
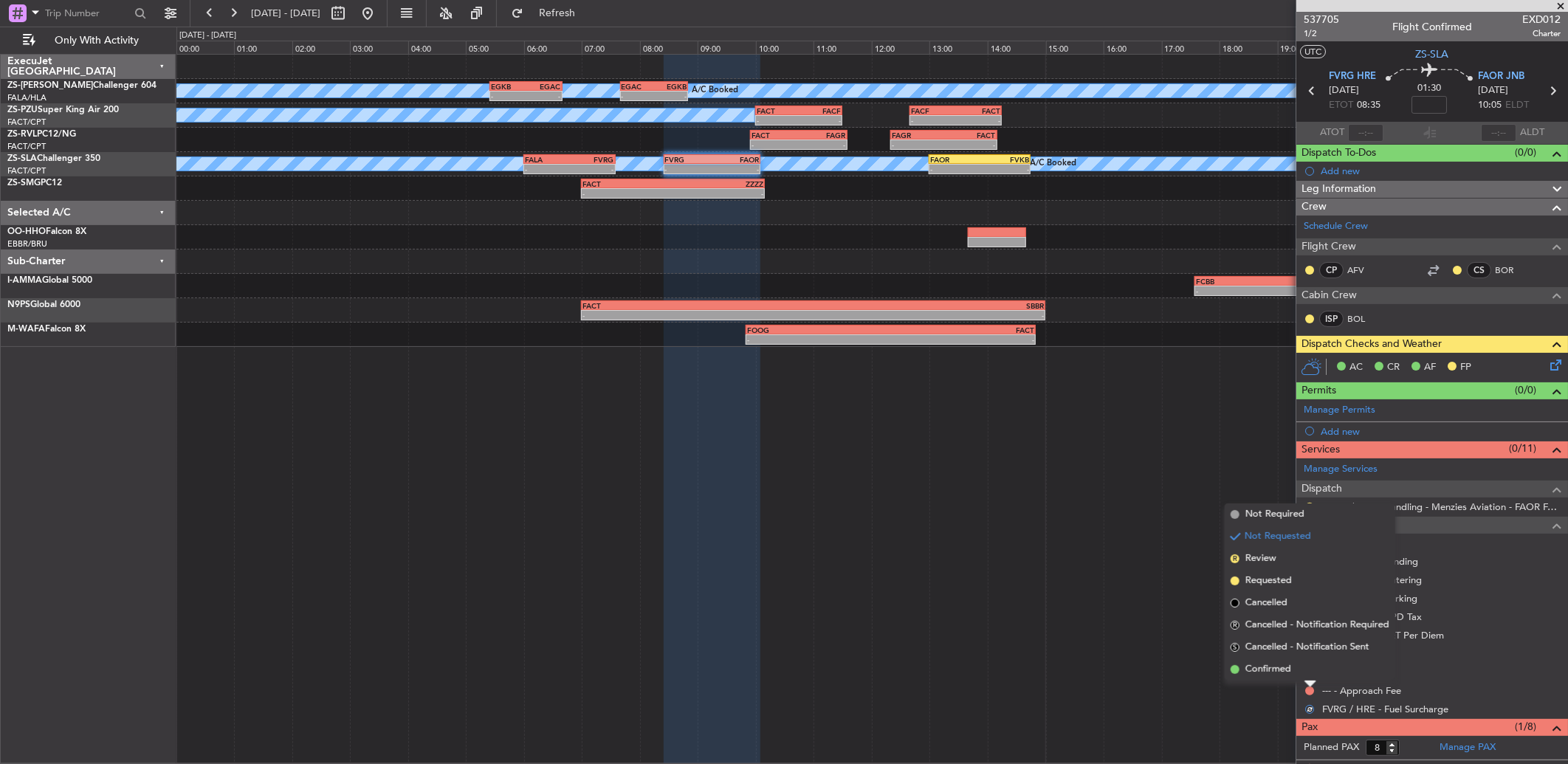
click at [1301, 666] on li "Confirmed" at bounding box center [1310, 669] width 171 height 22
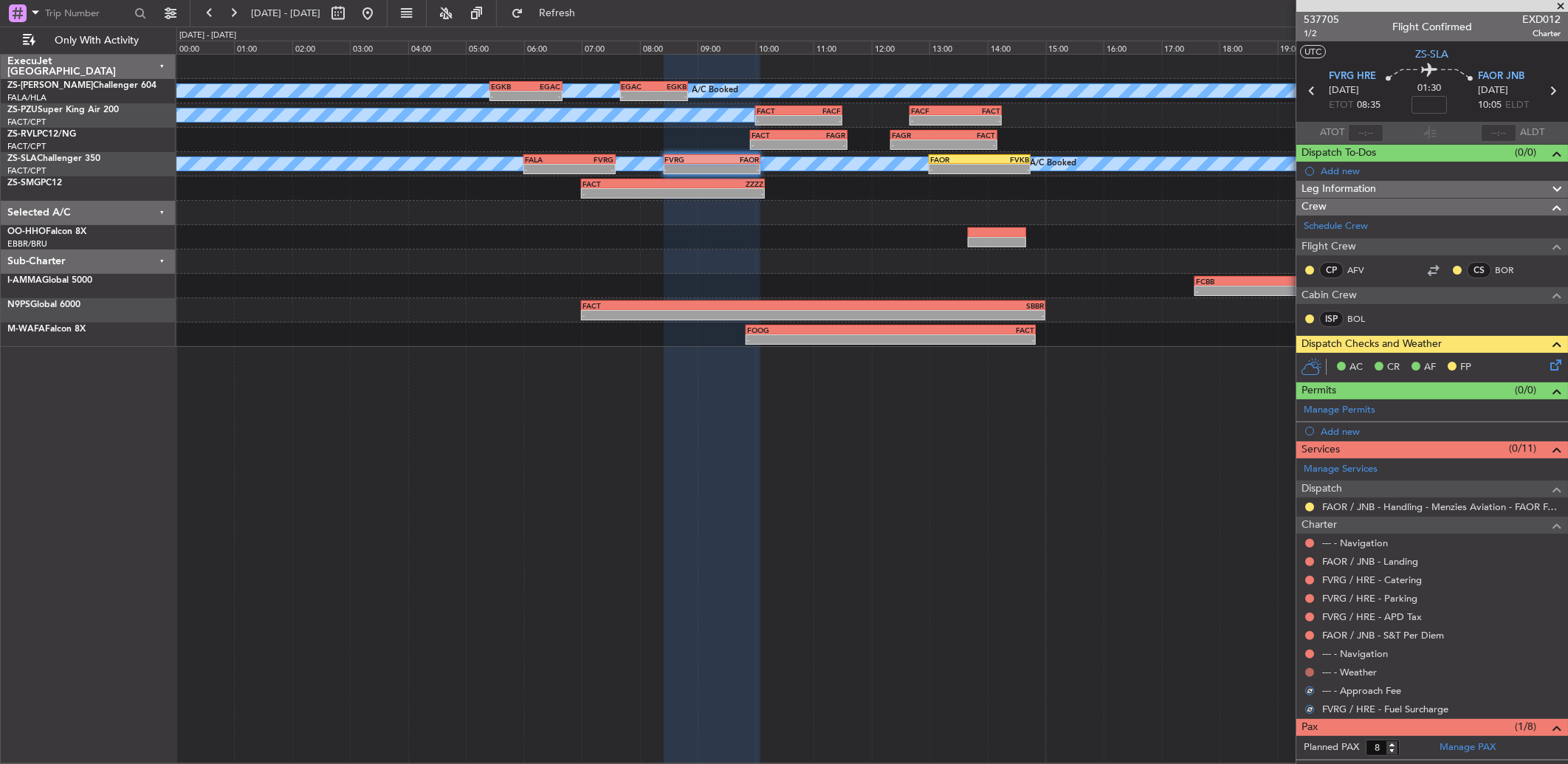
click at [1310, 672] on button at bounding box center [1309, 672] width 9 height 9
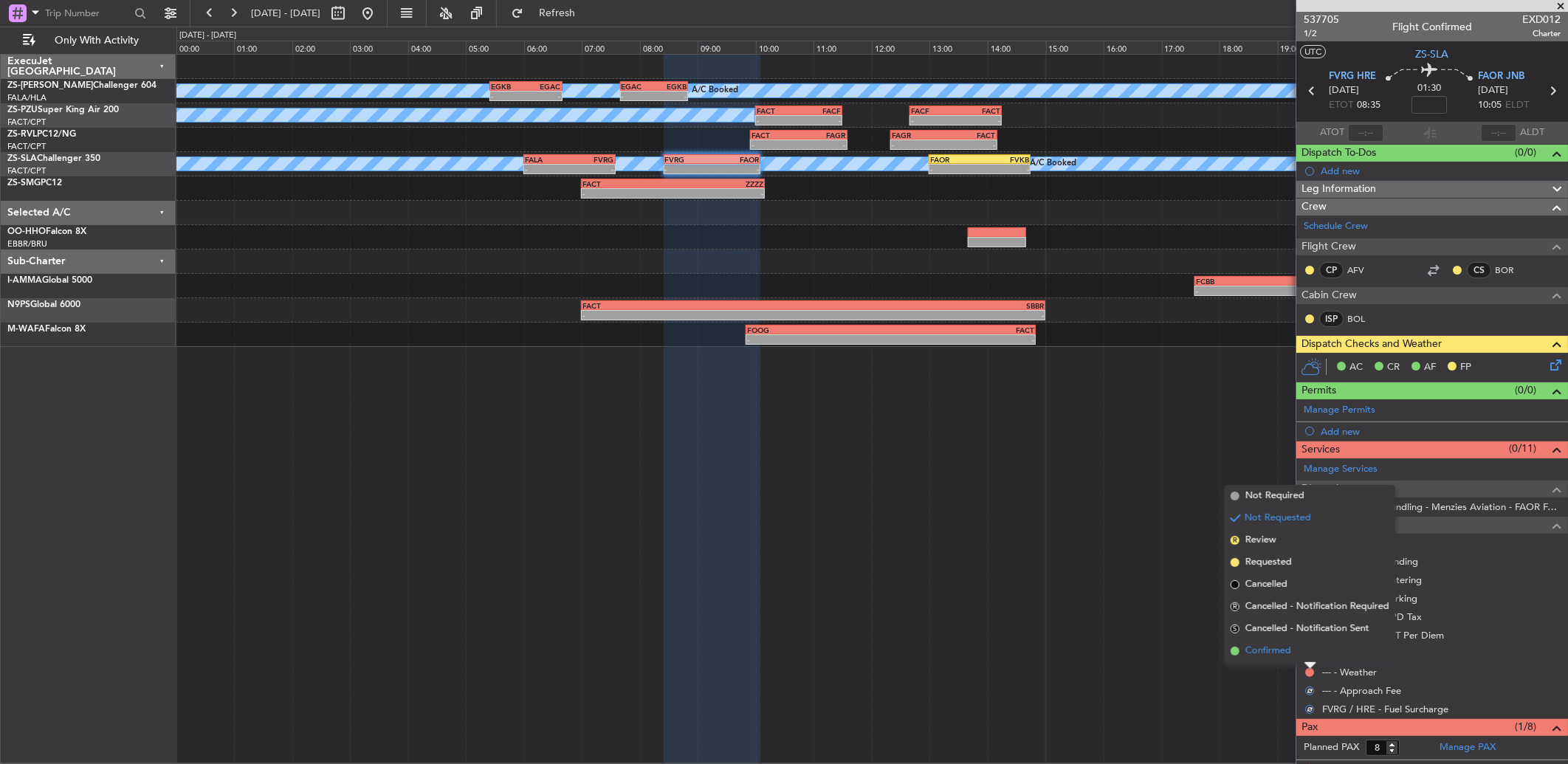
click at [1303, 652] on li "Confirmed" at bounding box center [1310, 650] width 171 height 22
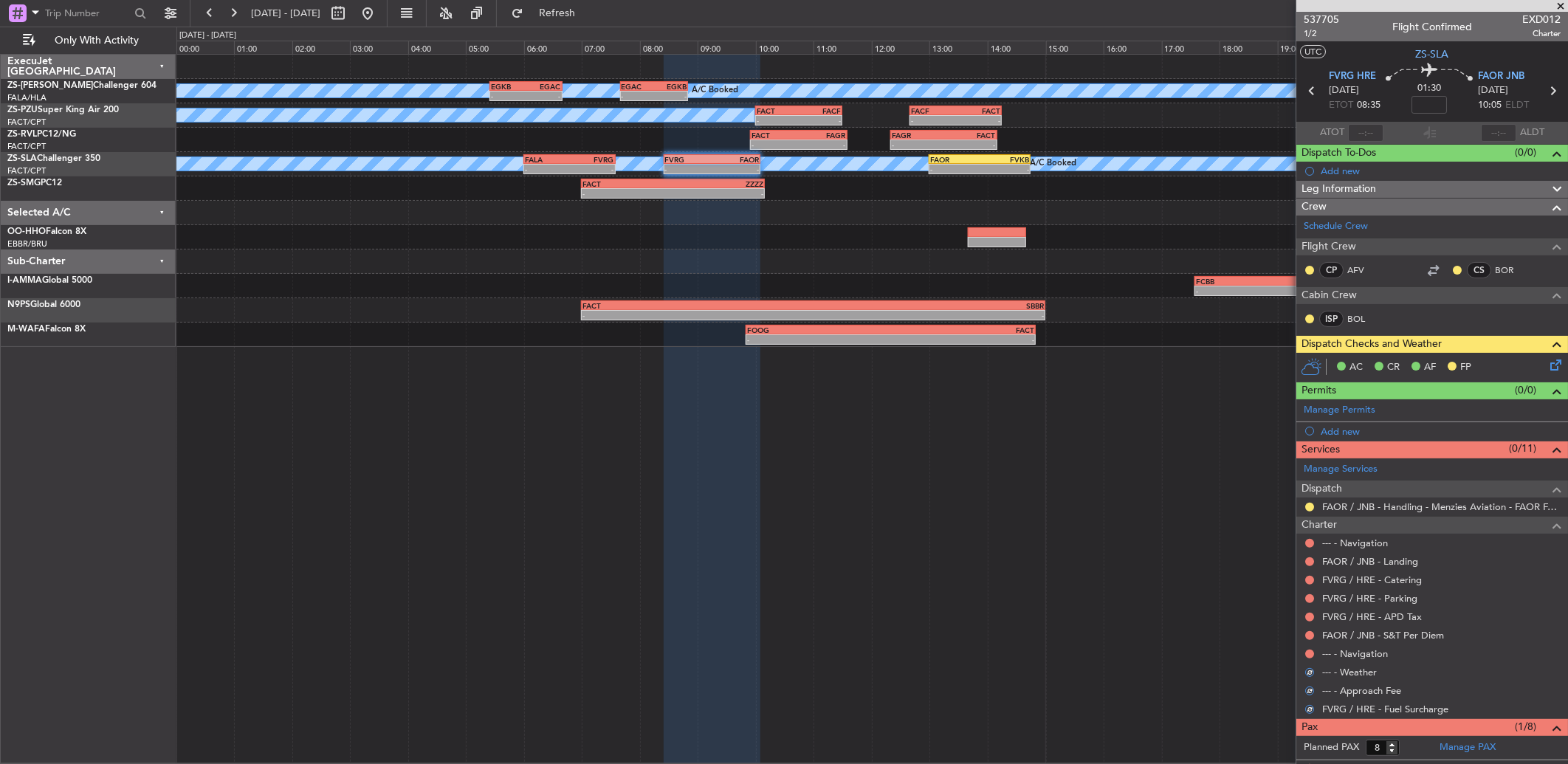
click at [1304, 652] on div "--- - Navigation" at bounding box center [1432, 653] width 272 height 18
click at [1309, 650] on button at bounding box center [1309, 653] width 9 height 9
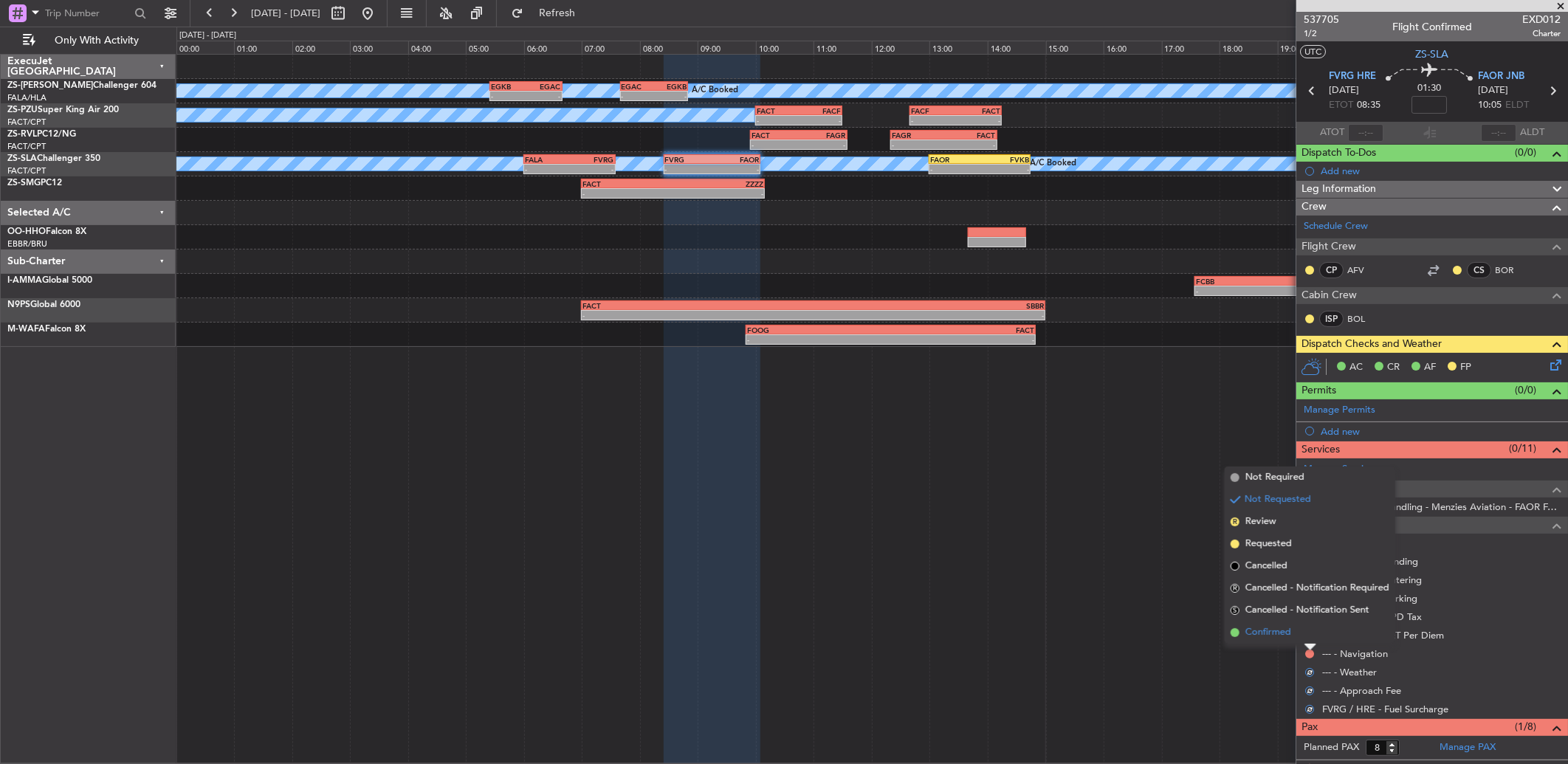
click at [1304, 630] on li "Confirmed" at bounding box center [1310, 632] width 171 height 22
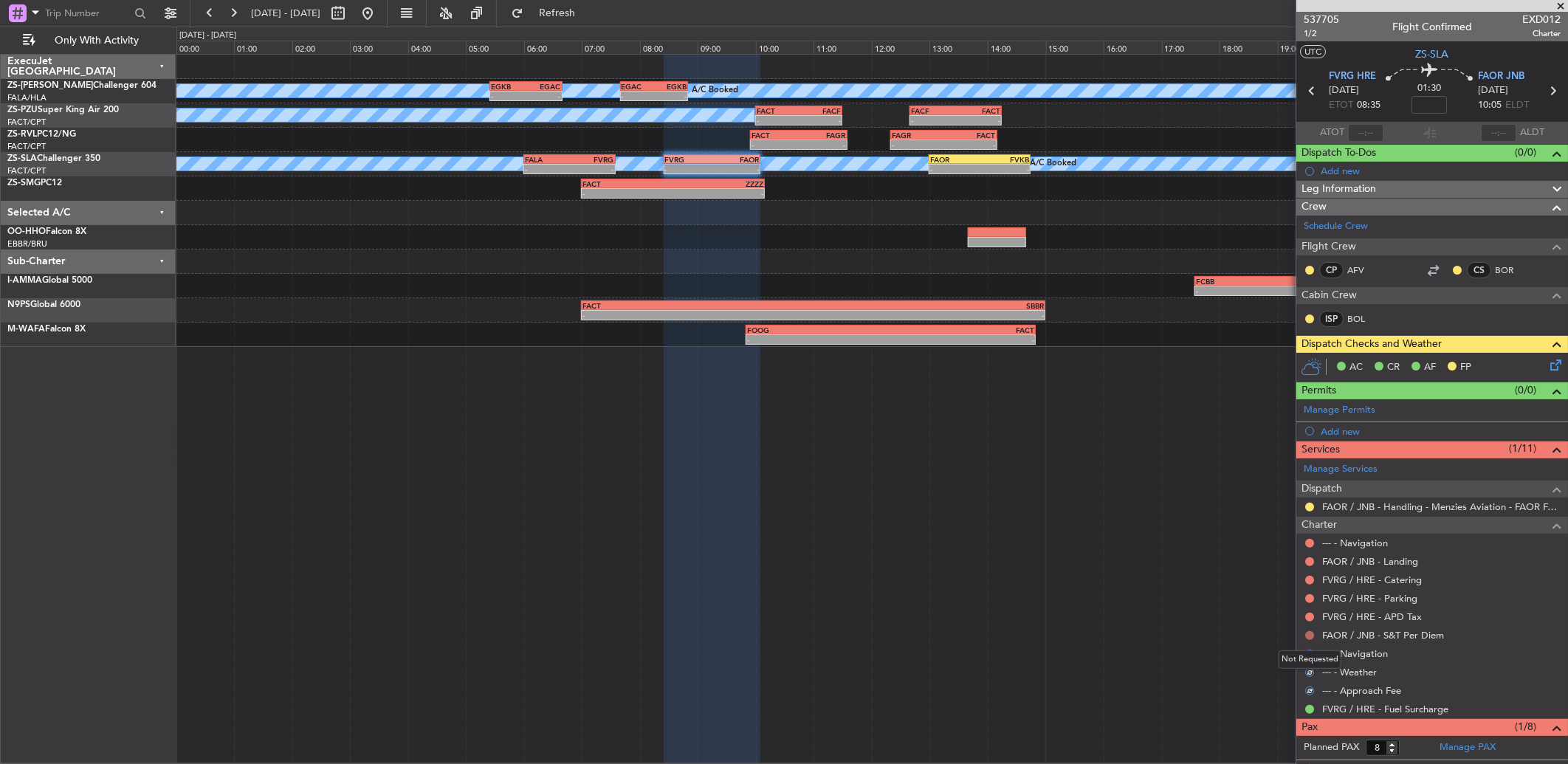
click at [1310, 637] on button at bounding box center [1309, 635] width 9 height 9
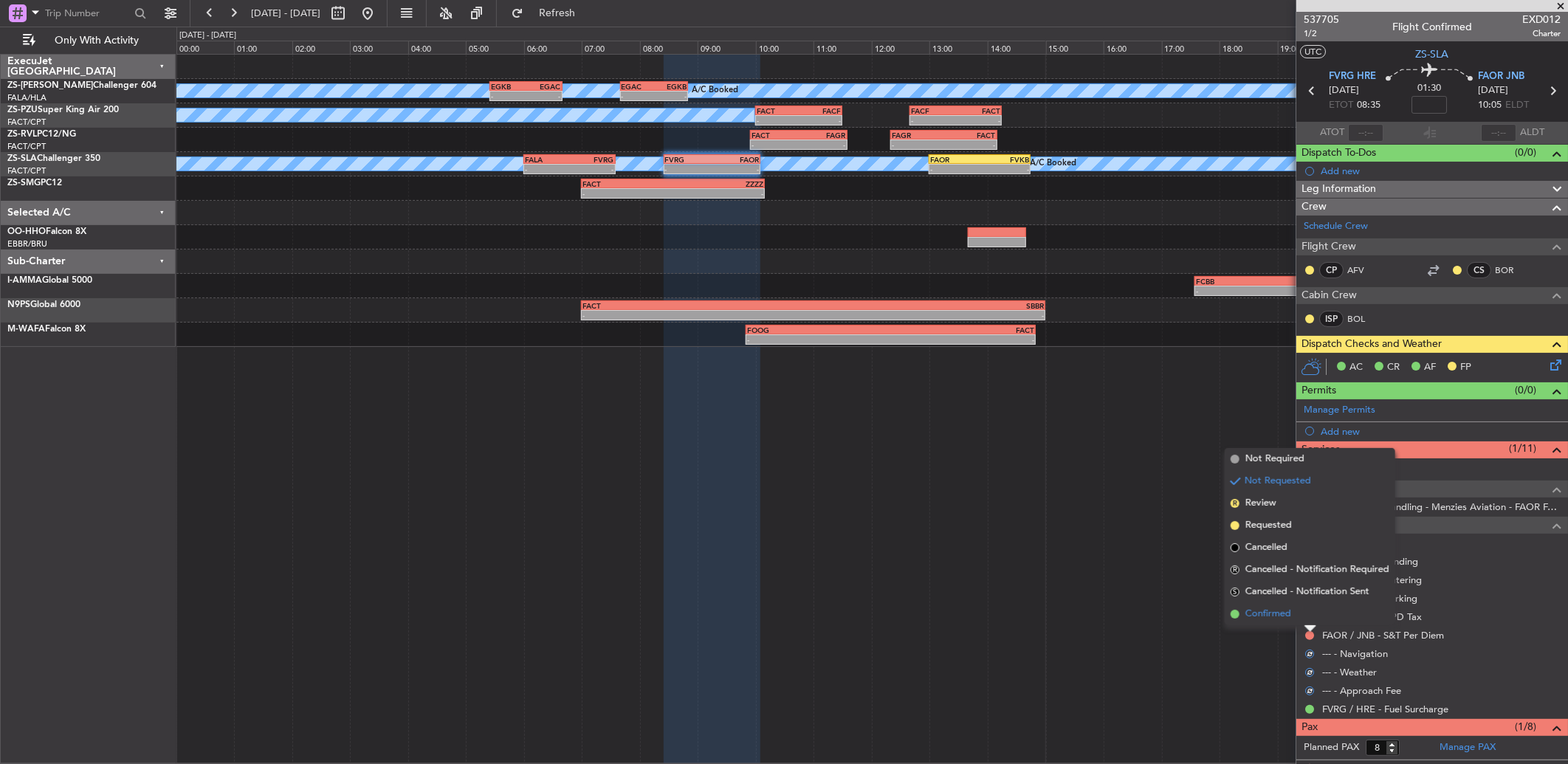
click at [1307, 617] on li "Confirmed" at bounding box center [1310, 613] width 171 height 22
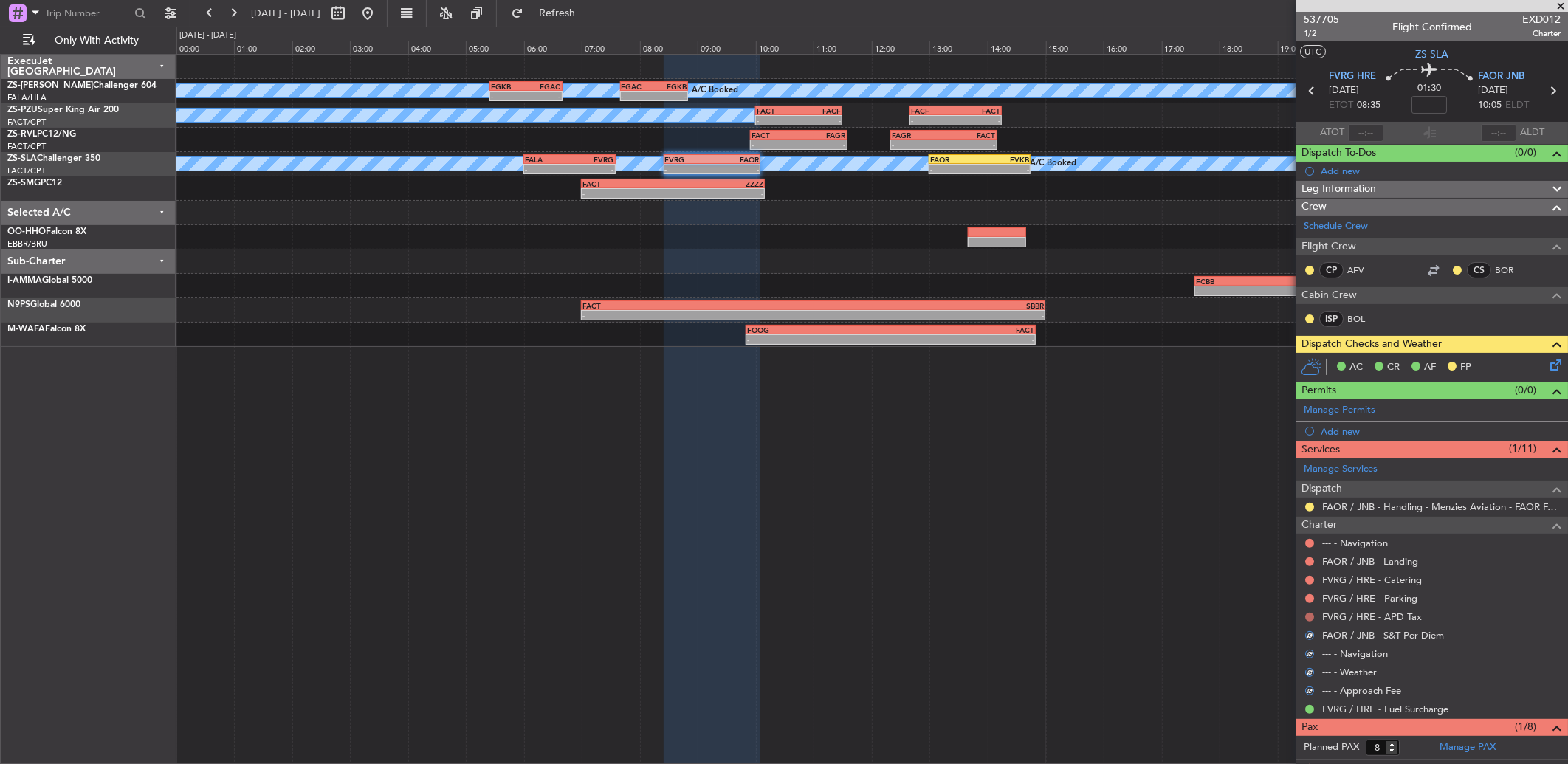
click at [1309, 614] on button at bounding box center [1309, 616] width 9 height 9
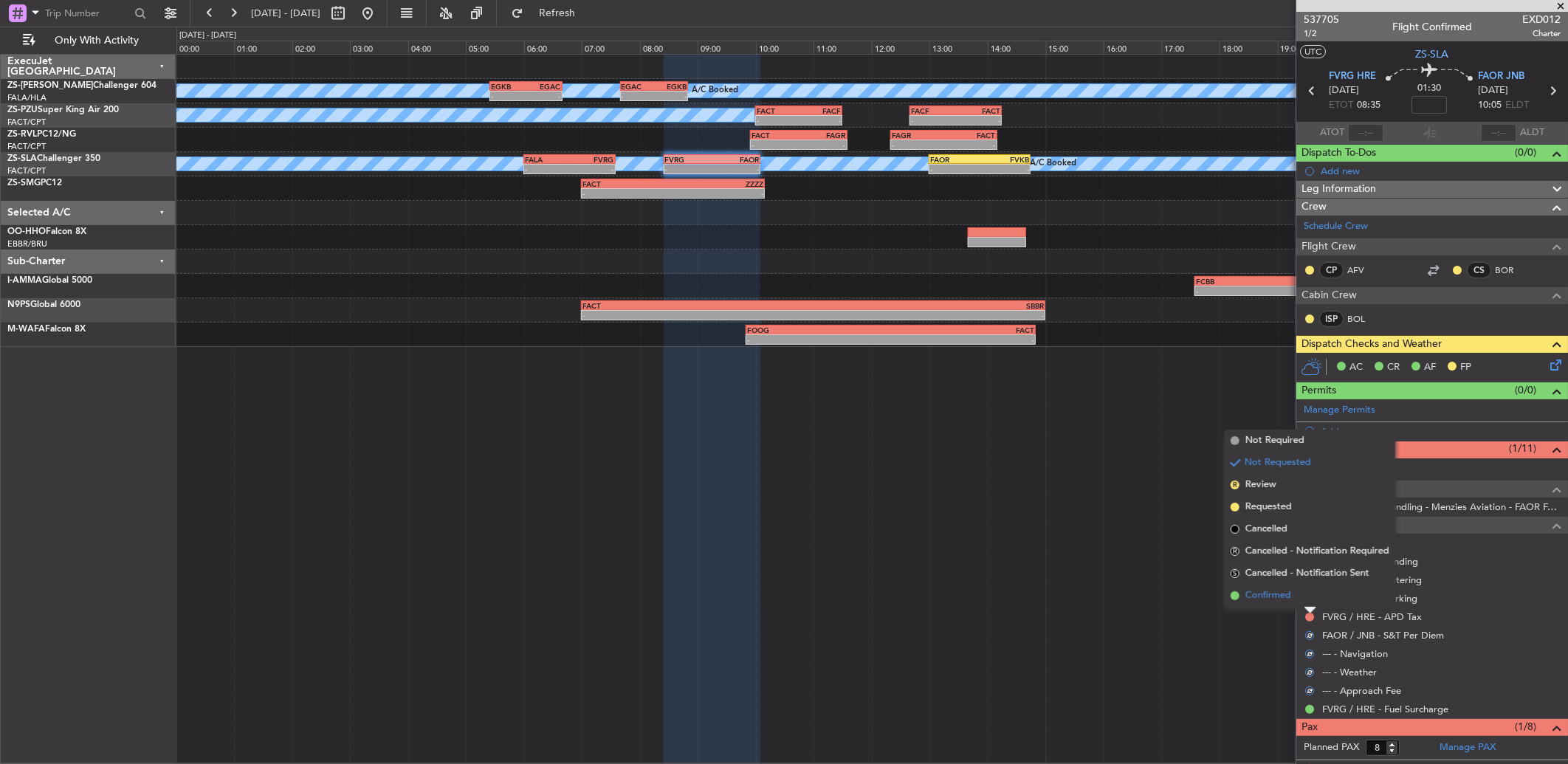
click at [1309, 593] on li "Confirmed" at bounding box center [1310, 595] width 171 height 22
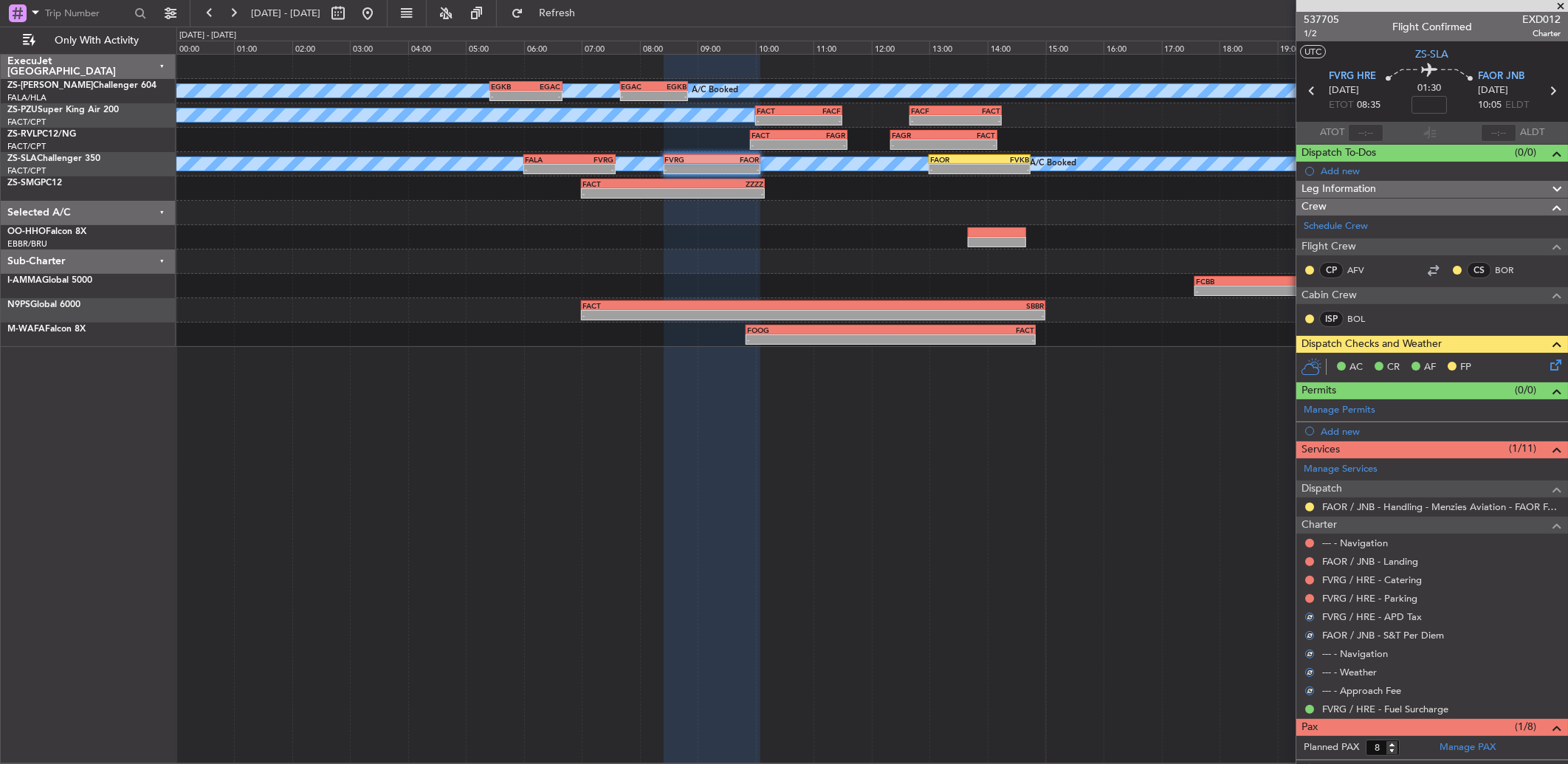
click at [1309, 594] on button at bounding box center [1309, 598] width 9 height 9
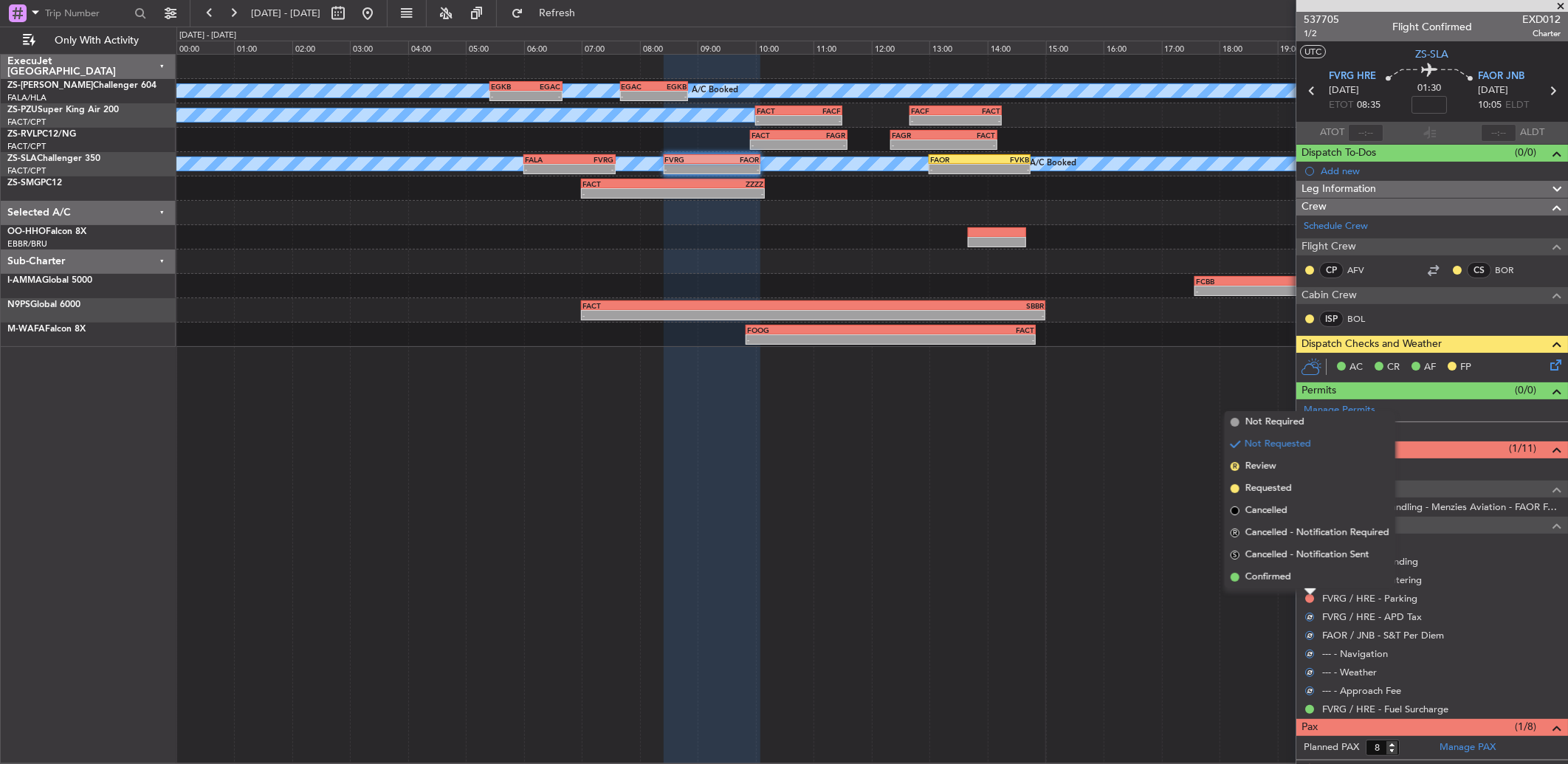
drag, startPoint x: 1309, startPoint y: 593, endPoint x: 1304, endPoint y: 574, distance: 19.6
click at [1303, 579] on li "Confirmed" at bounding box center [1310, 576] width 171 height 22
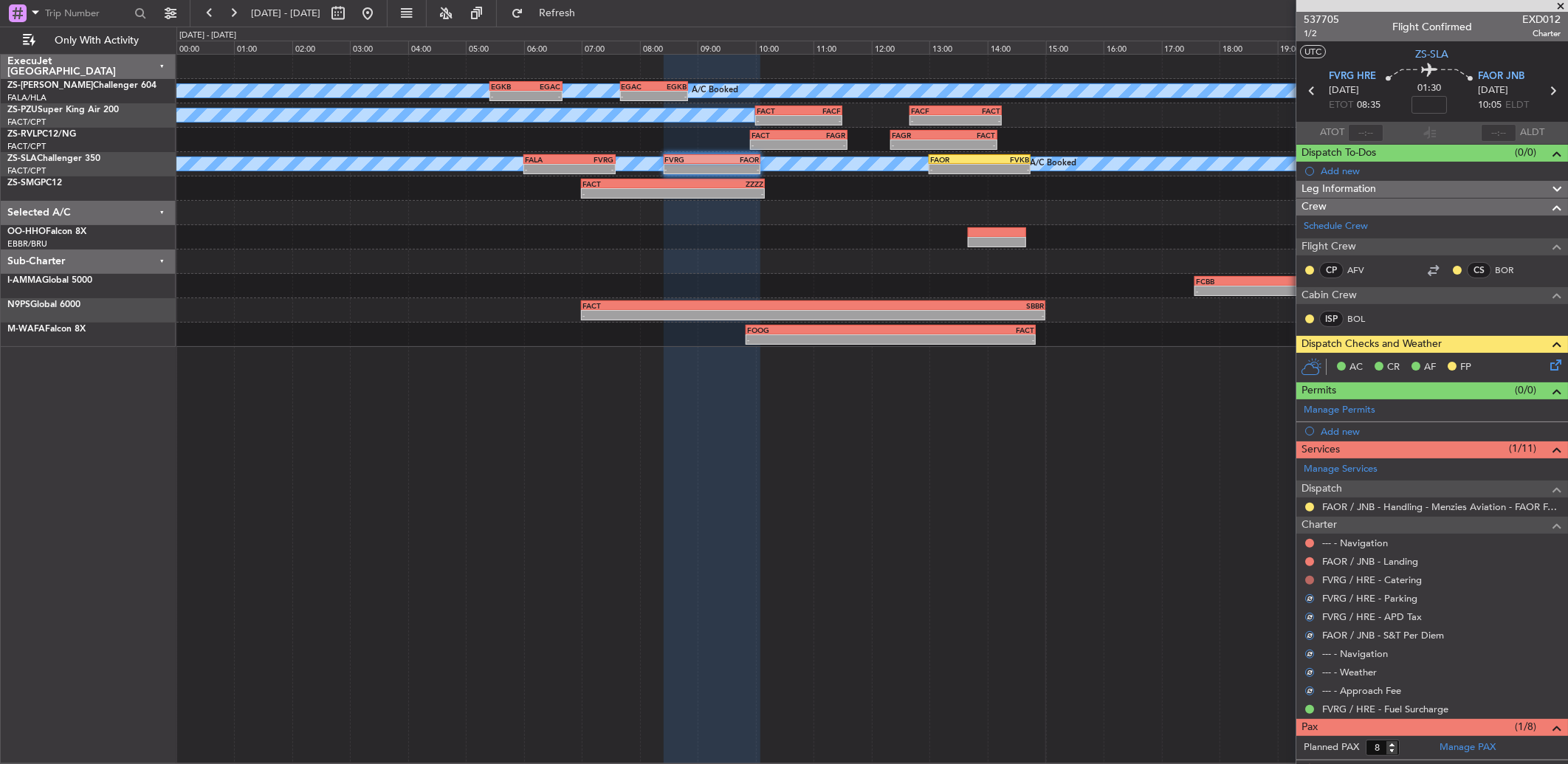
click at [1304, 575] on nimbus-traffic-light at bounding box center [1309, 580] width 11 height 11
click at [1308, 579] on button at bounding box center [1309, 579] width 9 height 9
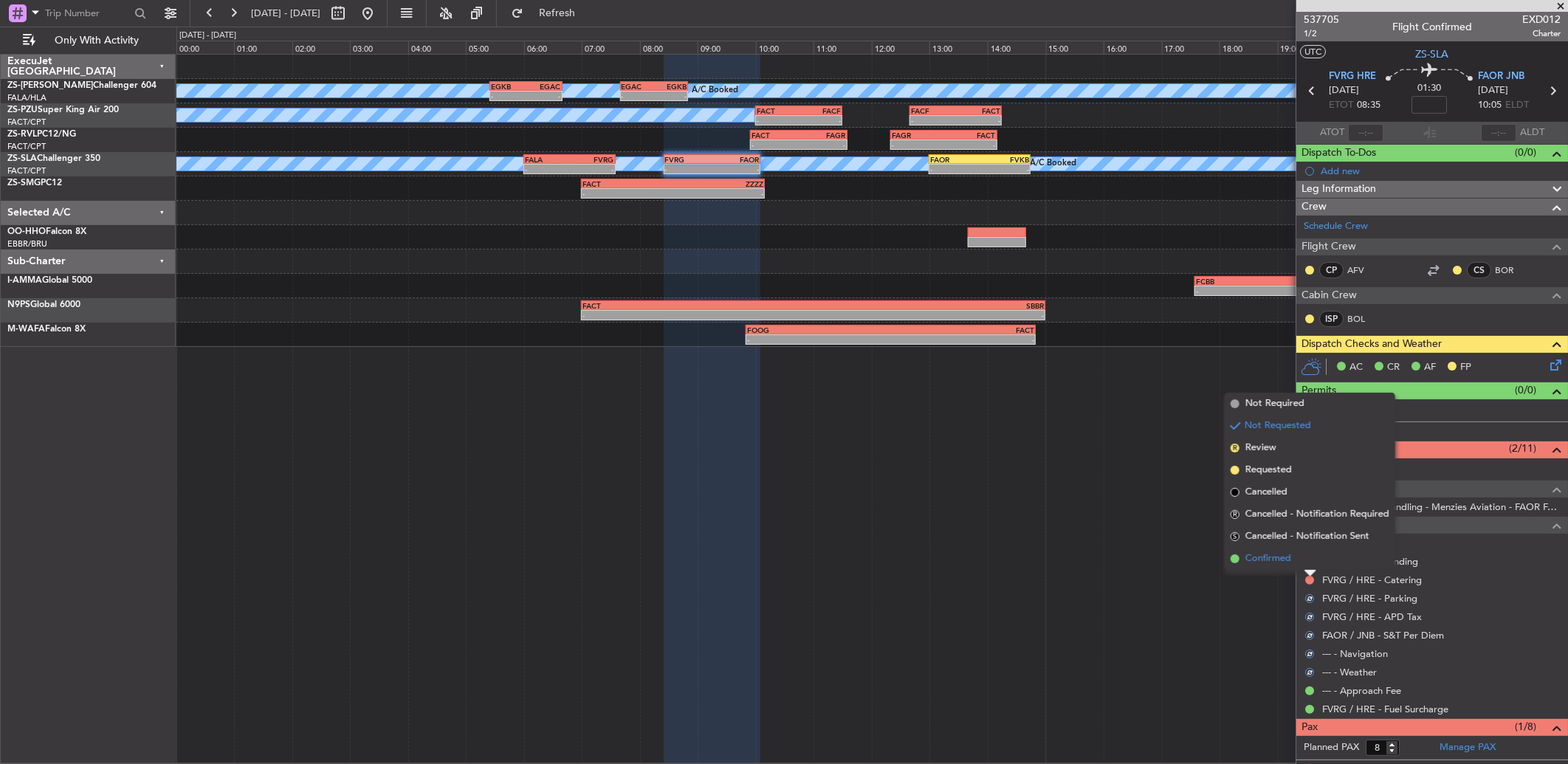
click at [1310, 566] on li "Confirmed" at bounding box center [1310, 558] width 171 height 22
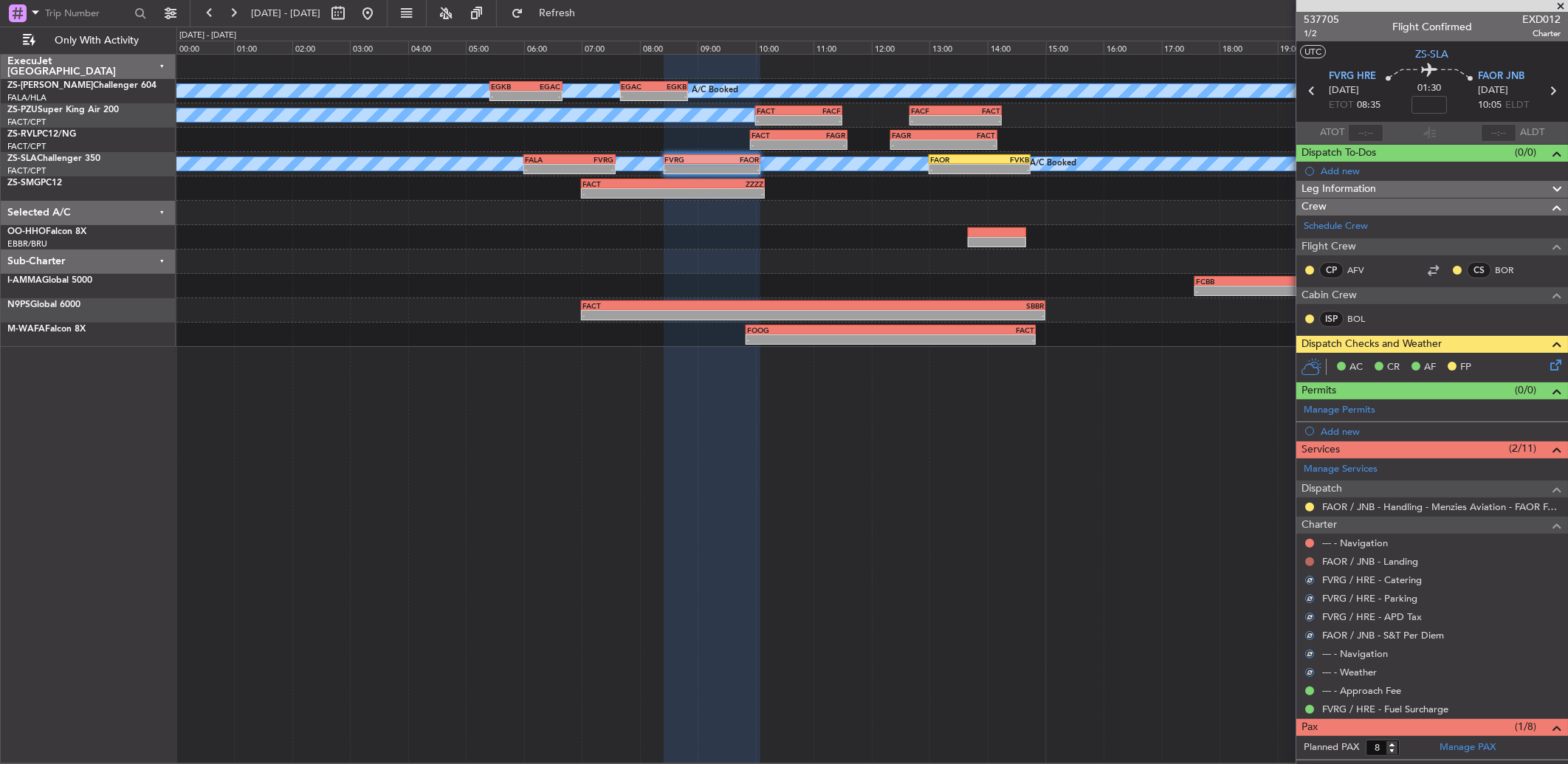
click at [1307, 563] on button at bounding box center [1309, 561] width 9 height 9
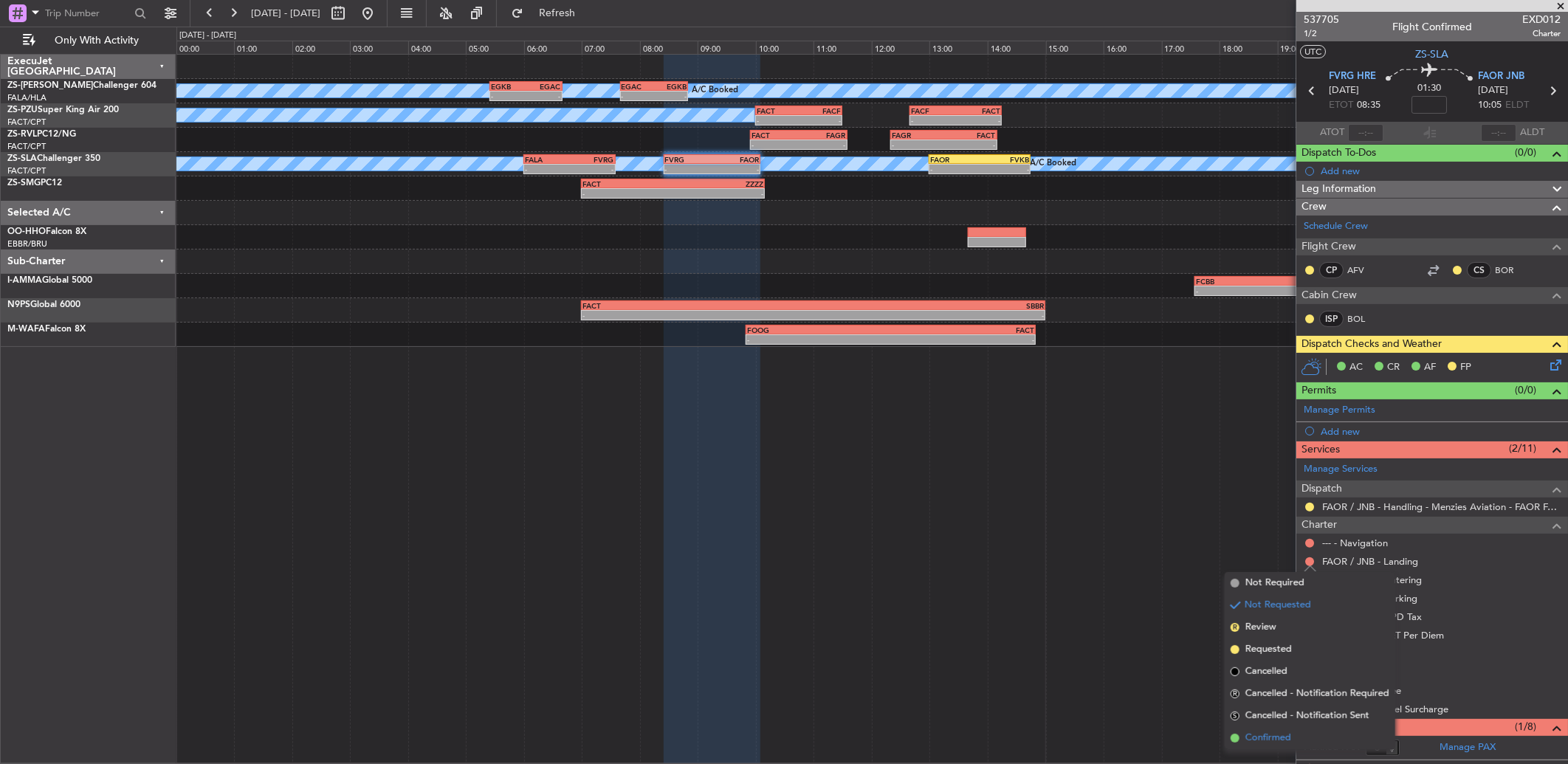
click at [1320, 729] on li "Confirmed" at bounding box center [1310, 737] width 171 height 22
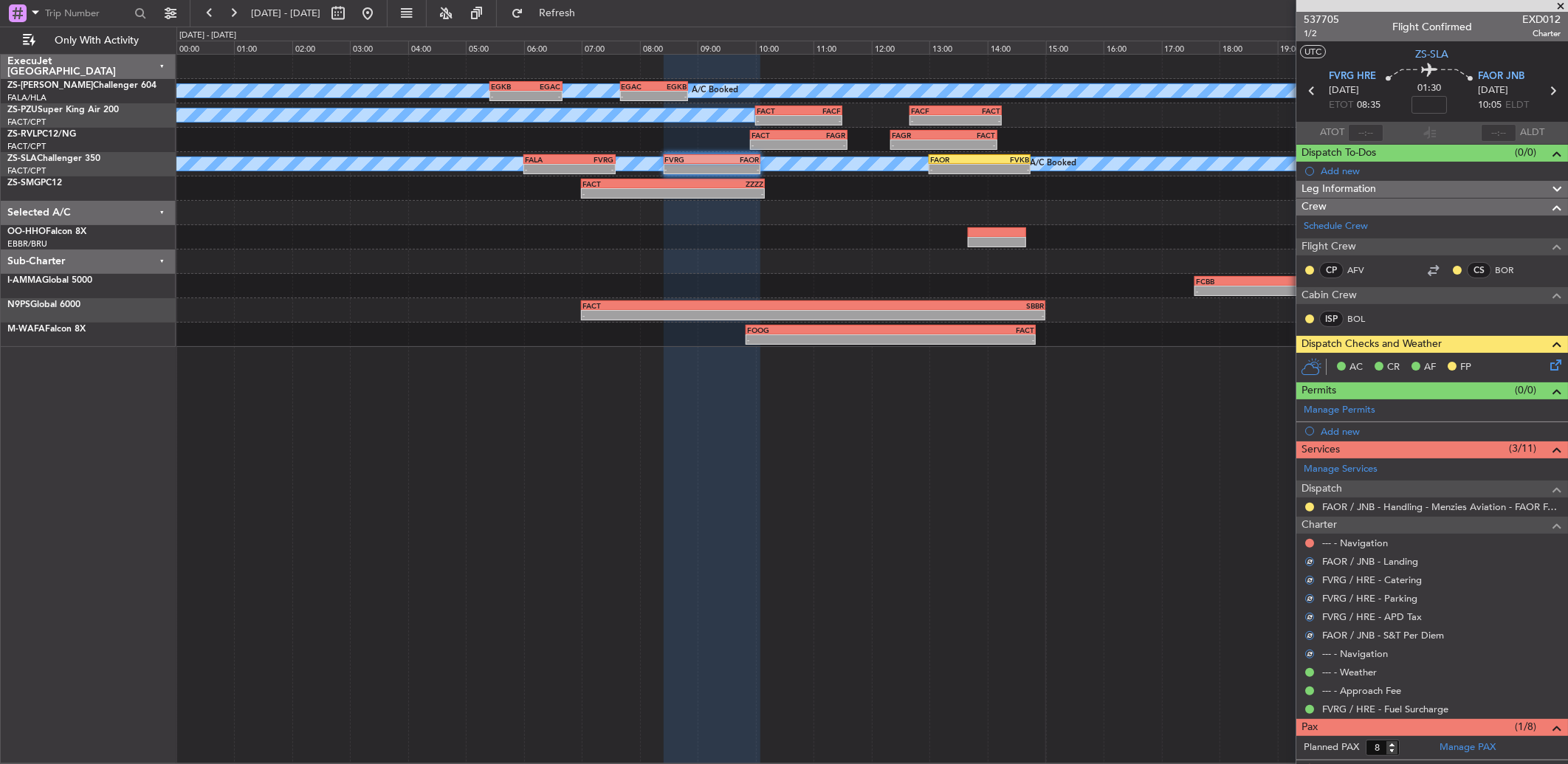
click at [1309, 535] on div "--- - Navigation" at bounding box center [1432, 542] width 272 height 18
click at [1311, 544] on button at bounding box center [1309, 543] width 9 height 9
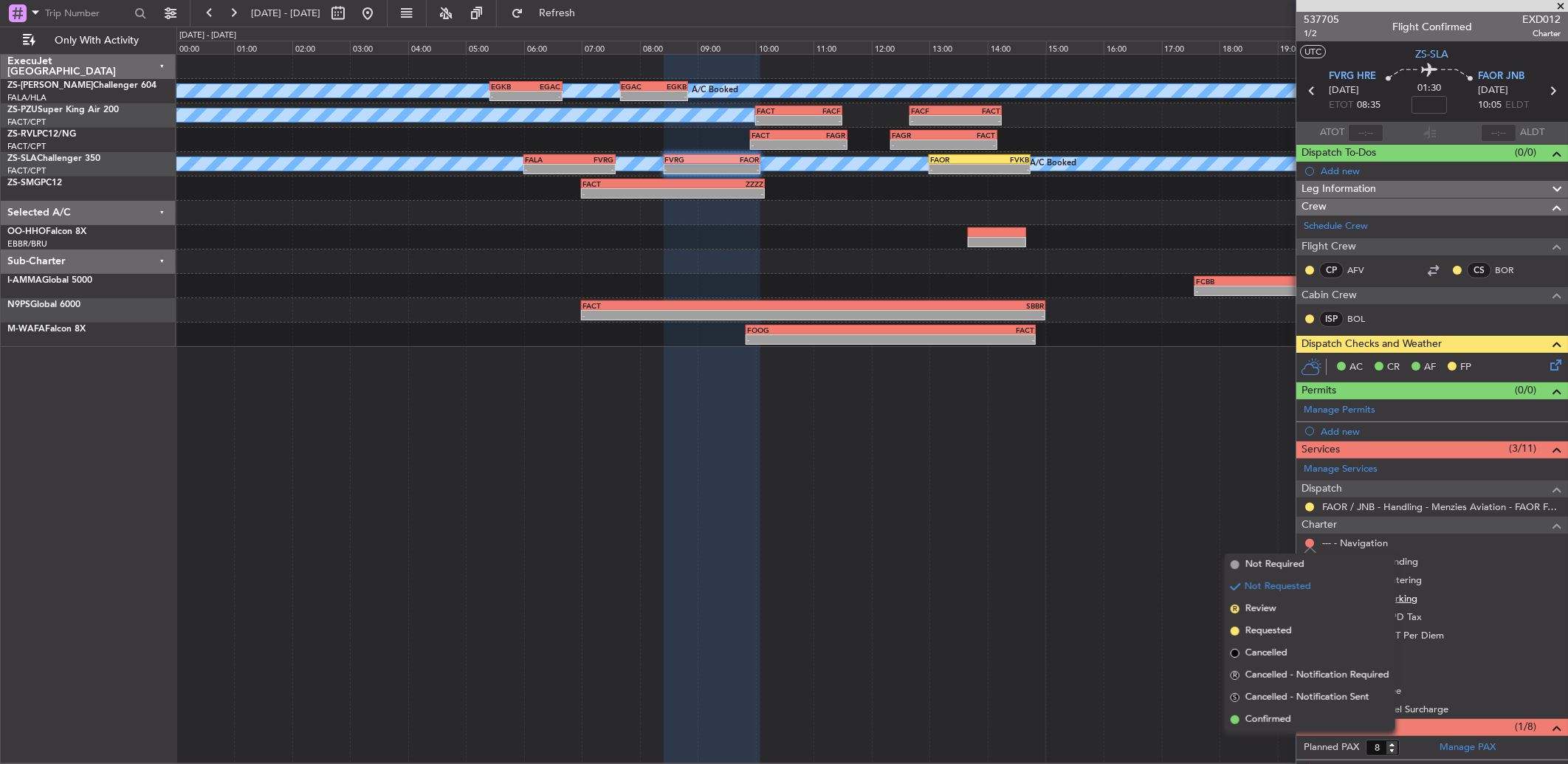
drag, startPoint x: 1295, startPoint y: 718, endPoint x: 1344, endPoint y: 592, distance: 135.2
click at [1295, 714] on li "Confirmed" at bounding box center [1310, 719] width 171 height 22
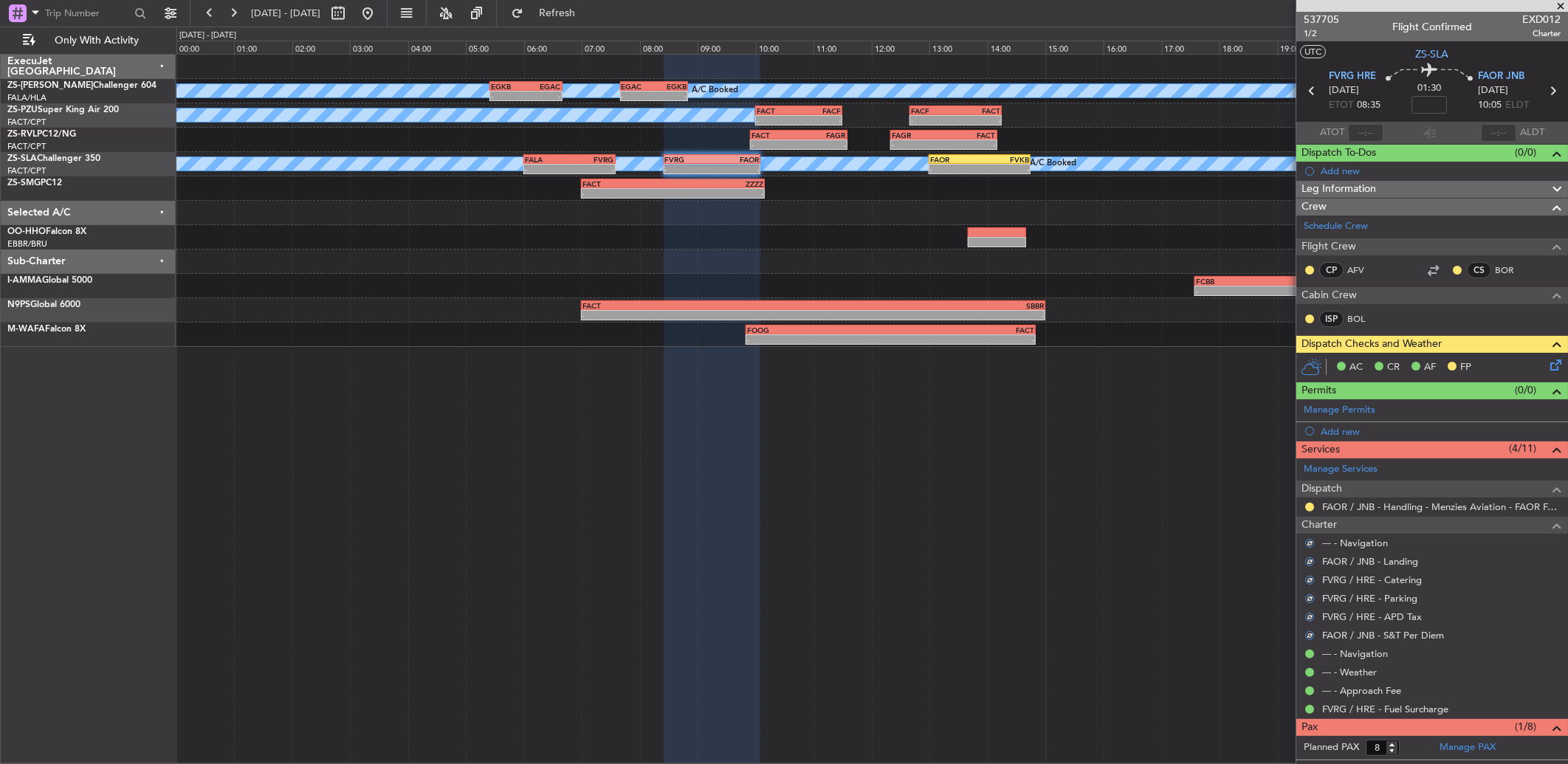
click at [1308, 499] on div "FAOR / JNB - Handling - Menzies Aviation - FAOR FAOR / JNB" at bounding box center [1432, 506] width 272 height 18
click at [1308, 504] on button at bounding box center [1309, 506] width 9 height 9
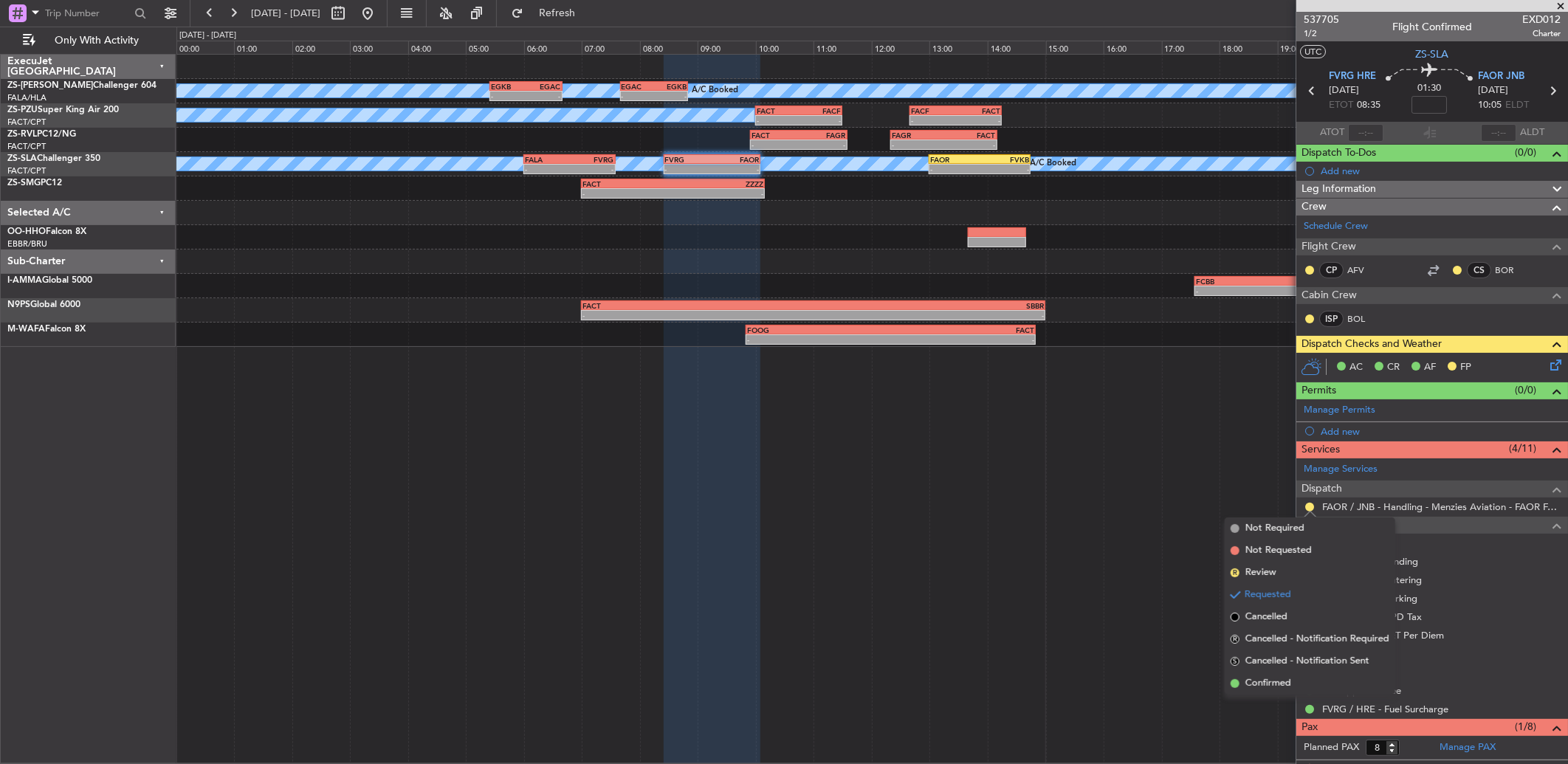
click at [1266, 681] on span "Confirmed" at bounding box center [1268, 683] width 46 height 15
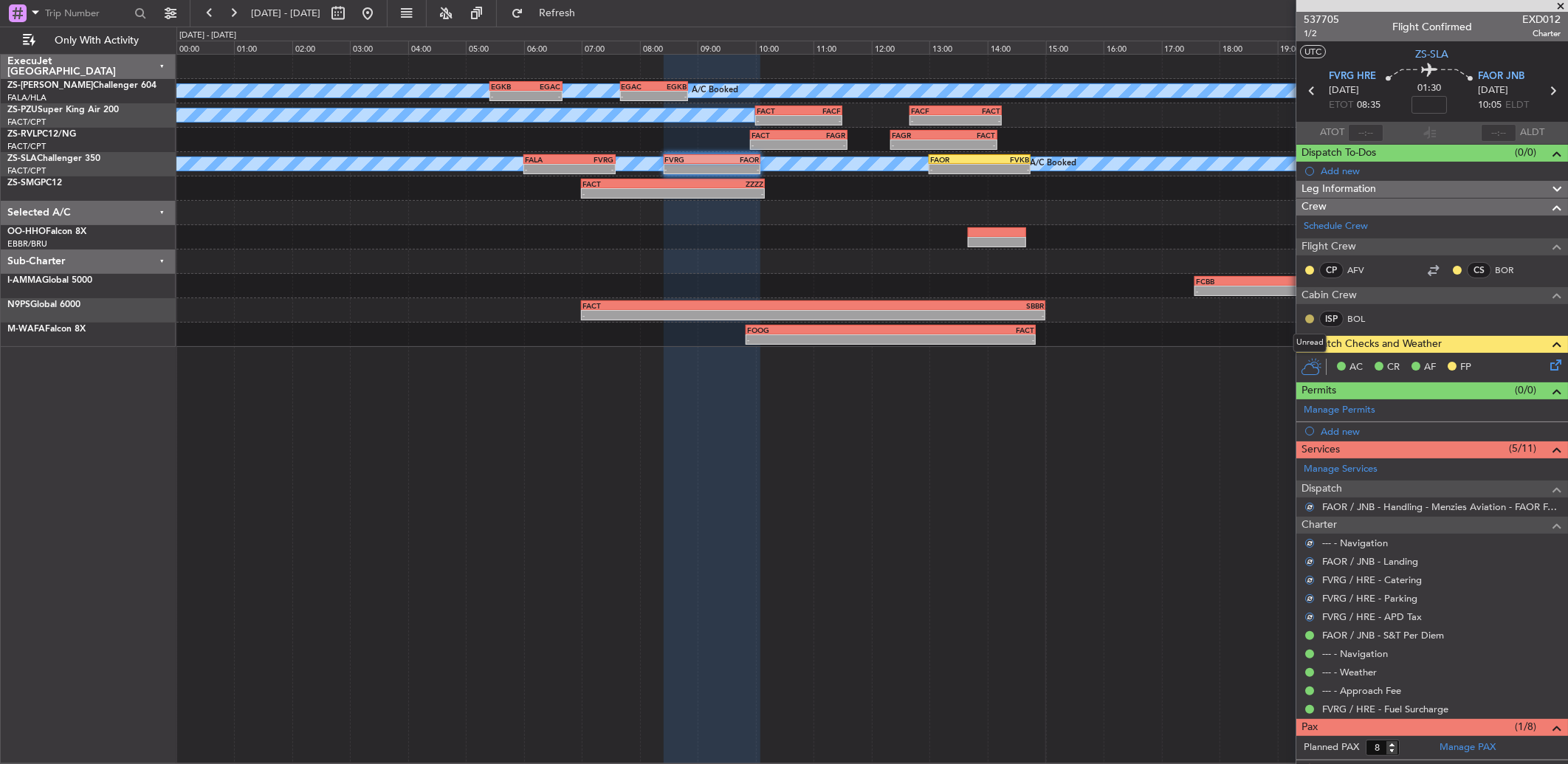
click at [1308, 316] on button at bounding box center [1309, 318] width 9 height 9
click at [1315, 344] on li "Unread" at bounding box center [1309, 339] width 99 height 22
click at [1312, 318] on button at bounding box center [1309, 318] width 9 height 9
click at [1301, 359] on span "Acknowledged" at bounding box center [1313, 363] width 65 height 15
click at [1310, 268] on button at bounding box center [1309, 269] width 9 height 9
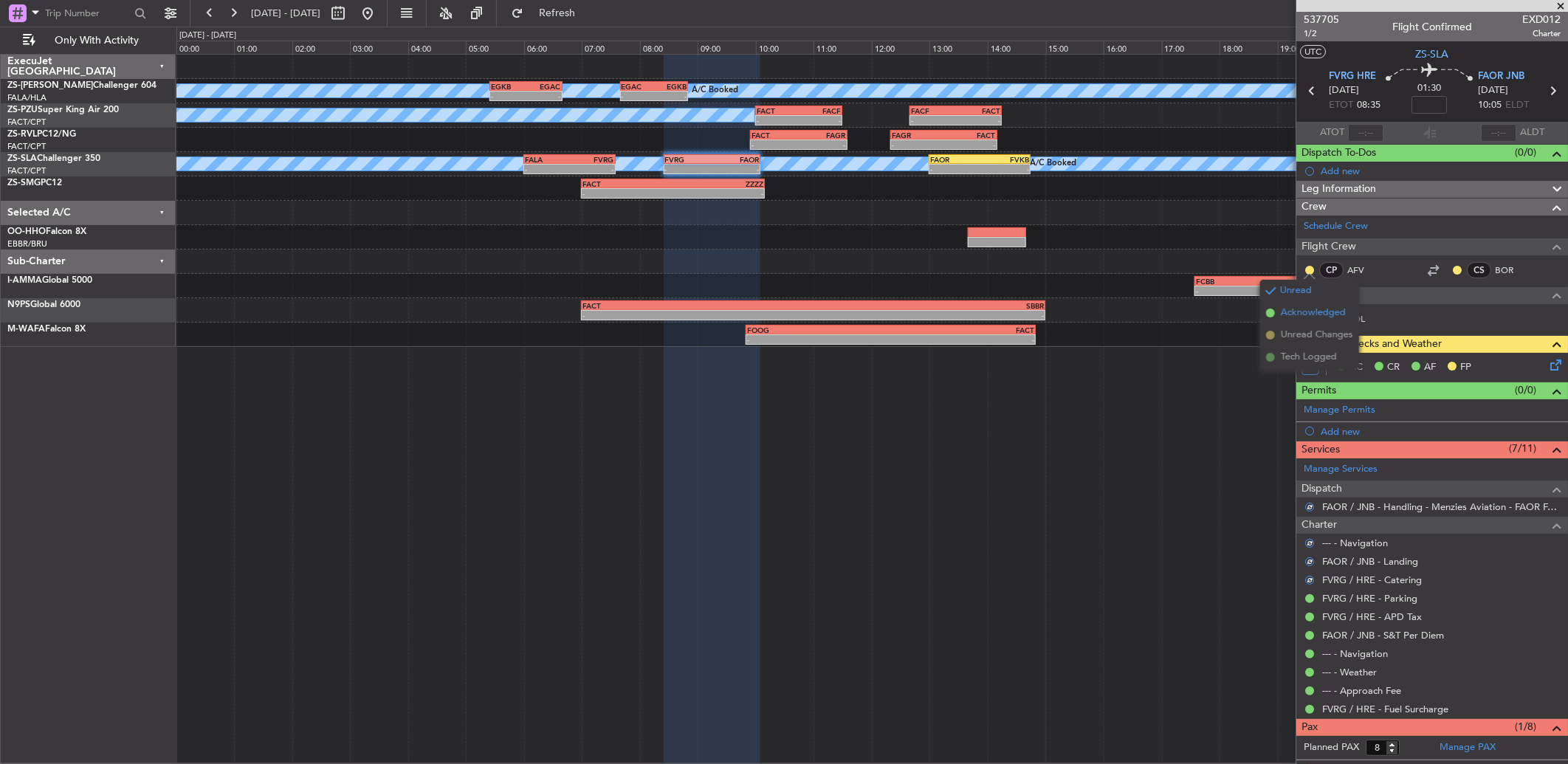
click at [1317, 303] on li "Acknowledged" at bounding box center [1309, 313] width 99 height 22
click at [1453, 268] on button at bounding box center [1457, 269] width 9 height 9
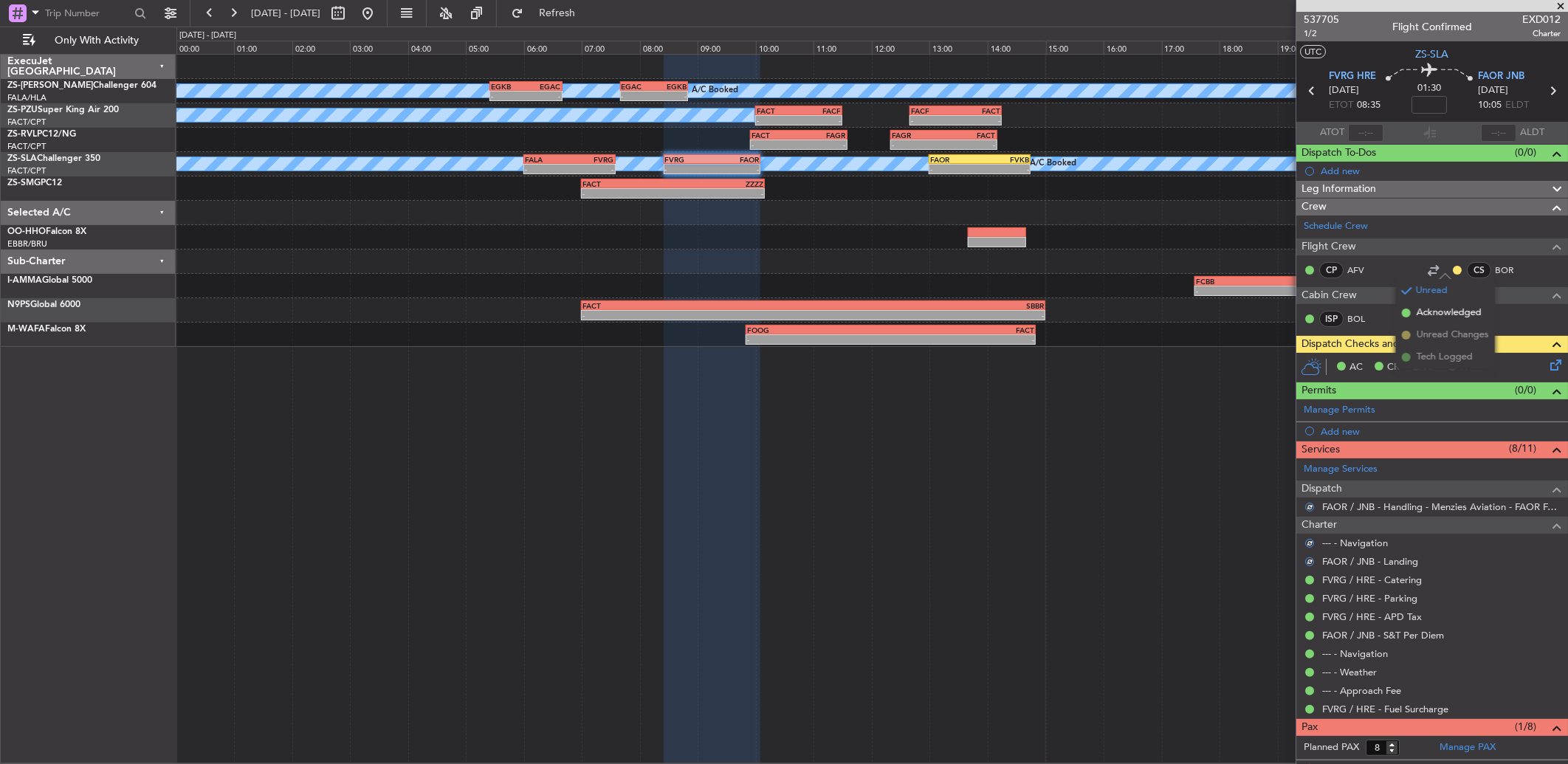
drag, startPoint x: 1424, startPoint y: 309, endPoint x: 1326, endPoint y: 159, distance: 179.2
click at [1422, 308] on span "Acknowledged" at bounding box center [1449, 313] width 65 height 15
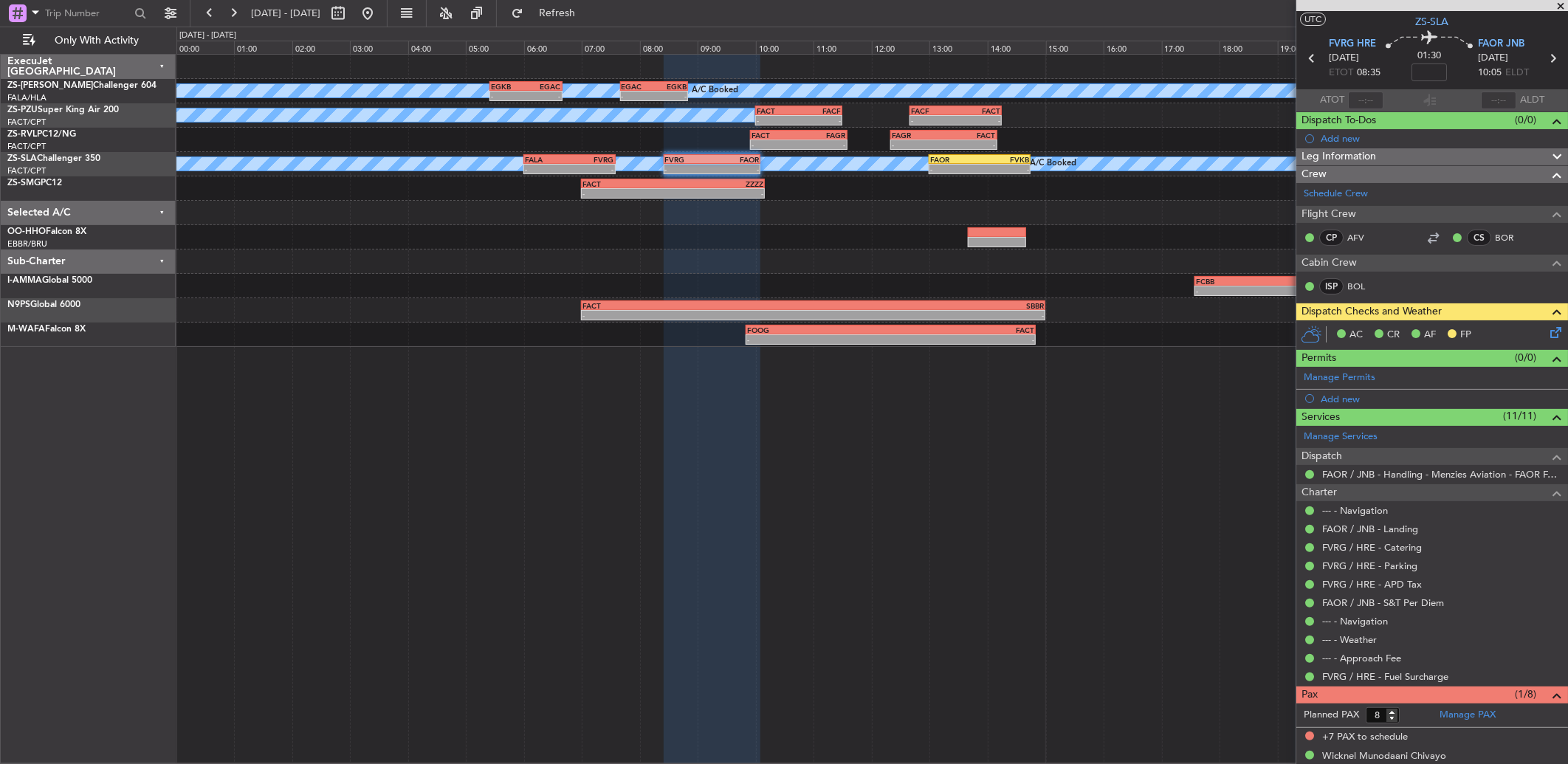
scroll to position [48, 0]
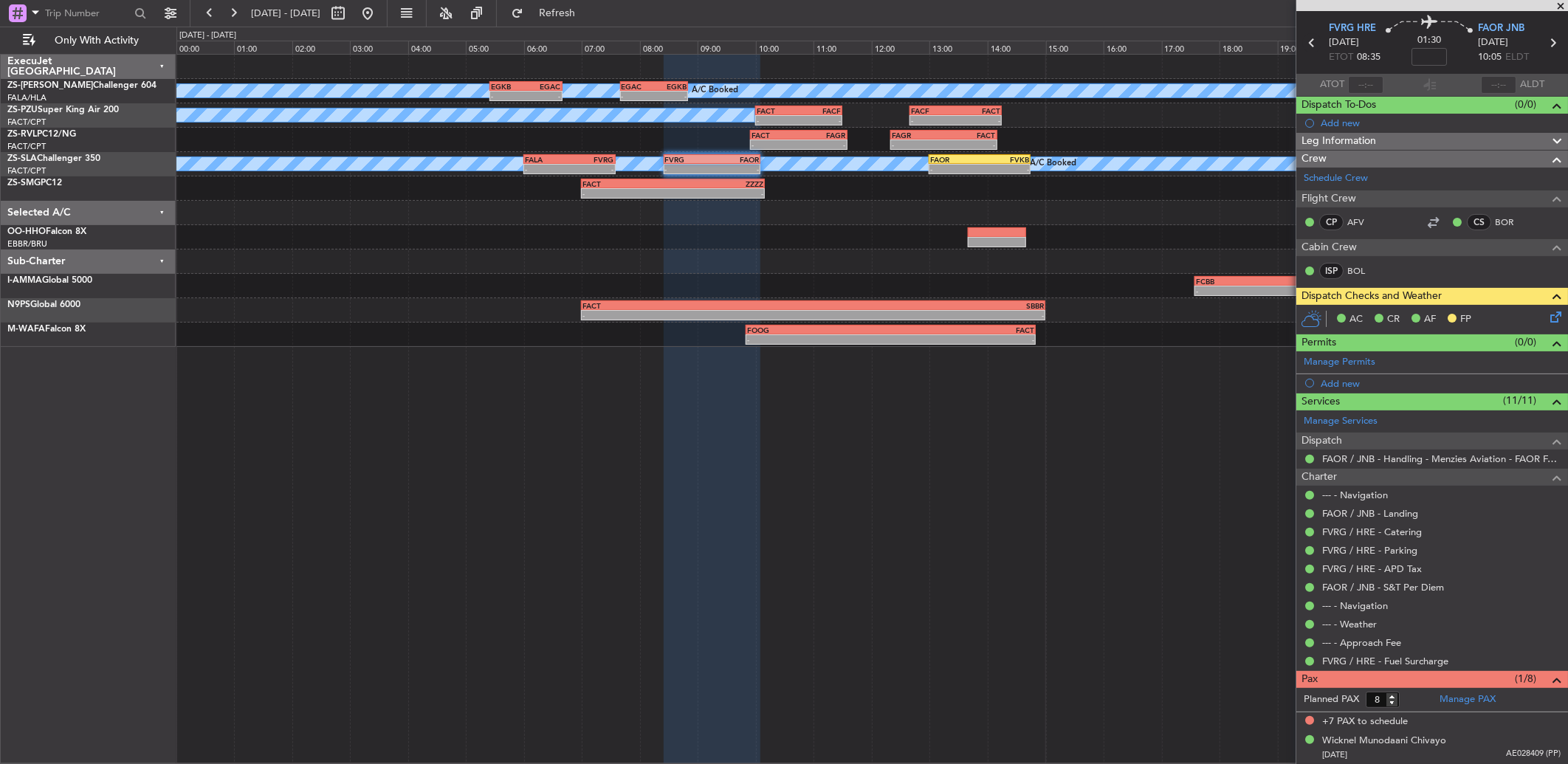
click at [1307, 45] on icon at bounding box center [1312, 43] width 19 height 19
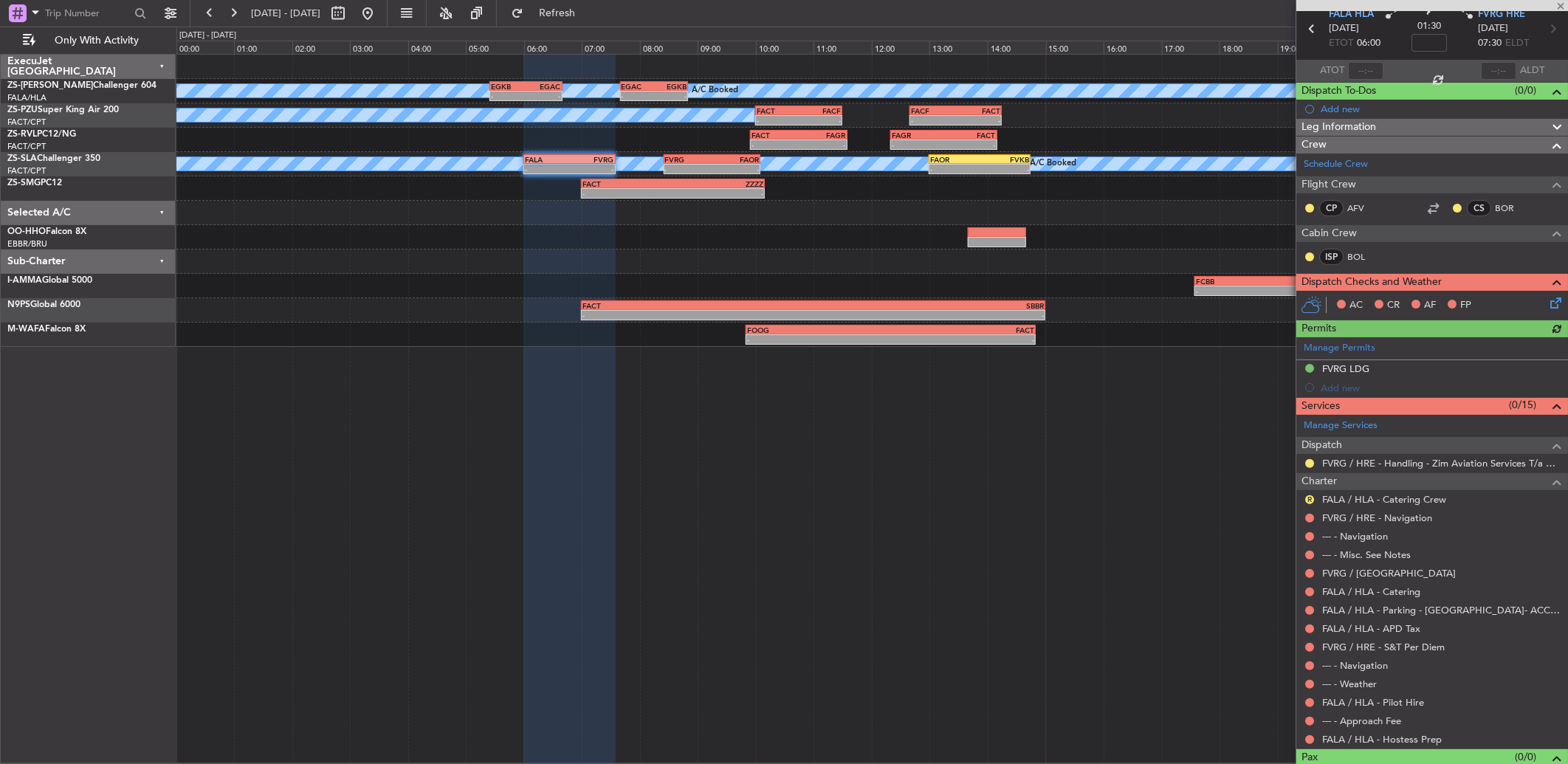
scroll to position [88, 0]
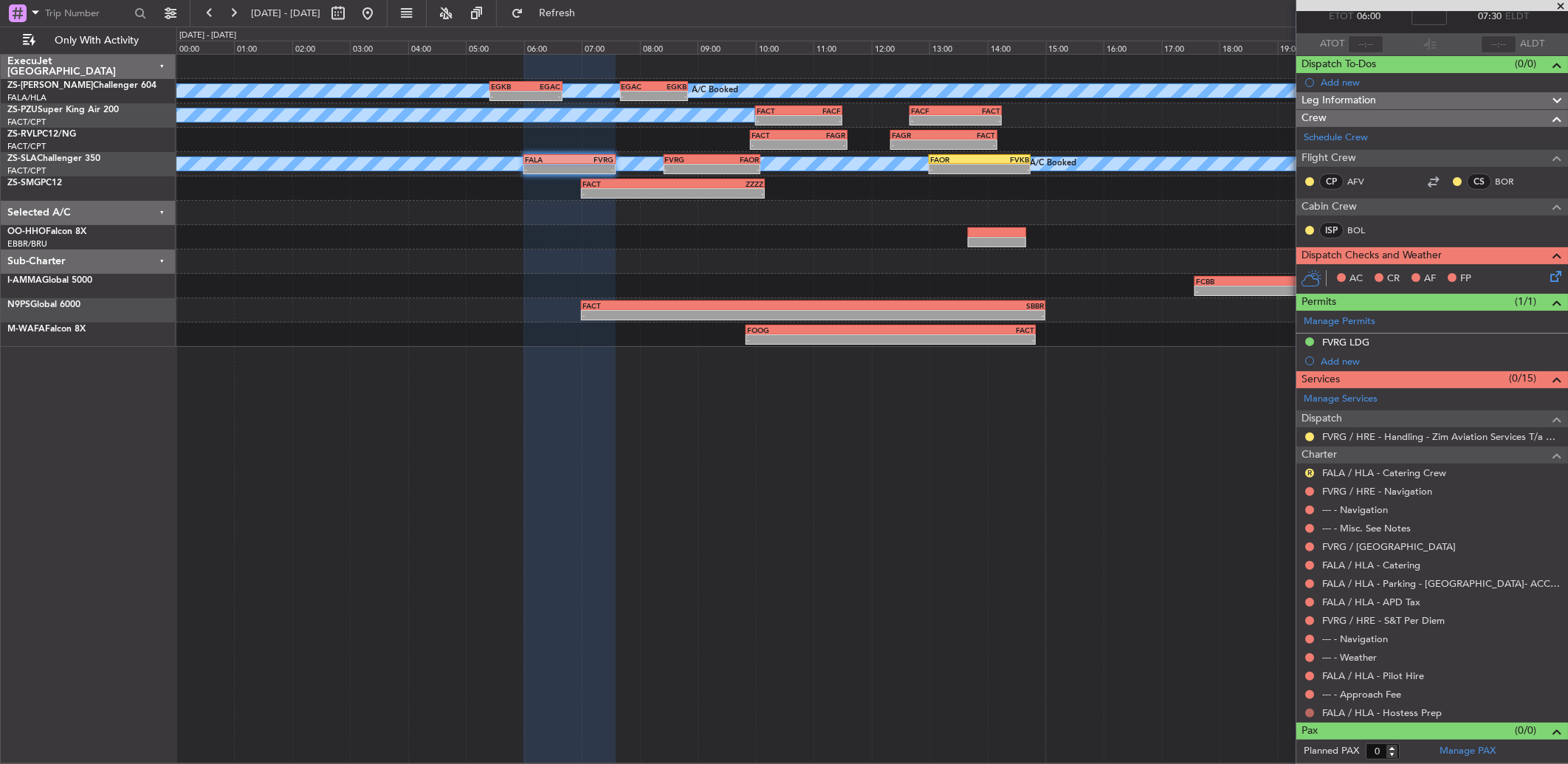
click at [1308, 713] on button at bounding box center [1309, 713] width 9 height 9
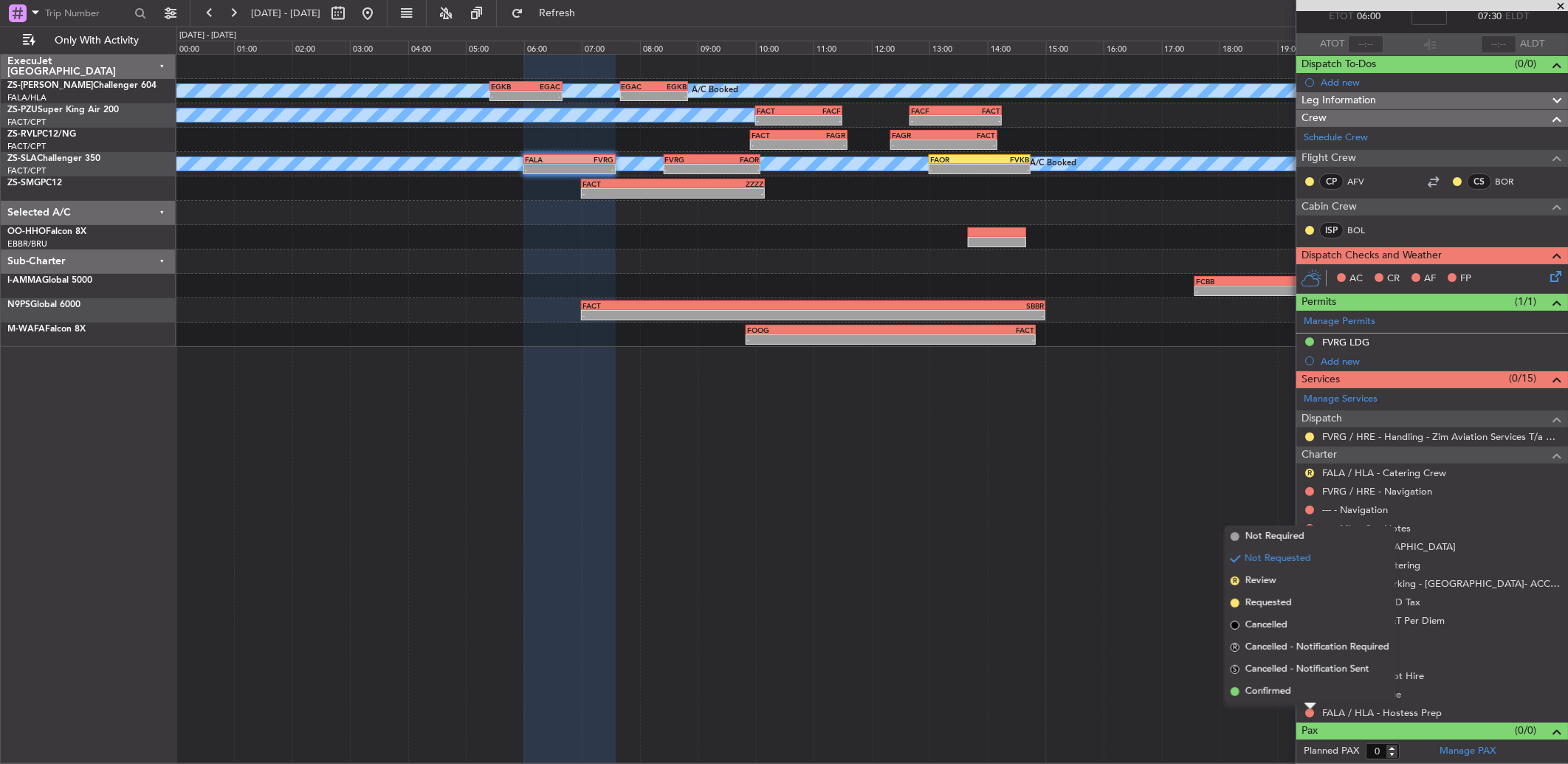
click at [1313, 691] on div "Not Requested" at bounding box center [1310, 689] width 63 height 18
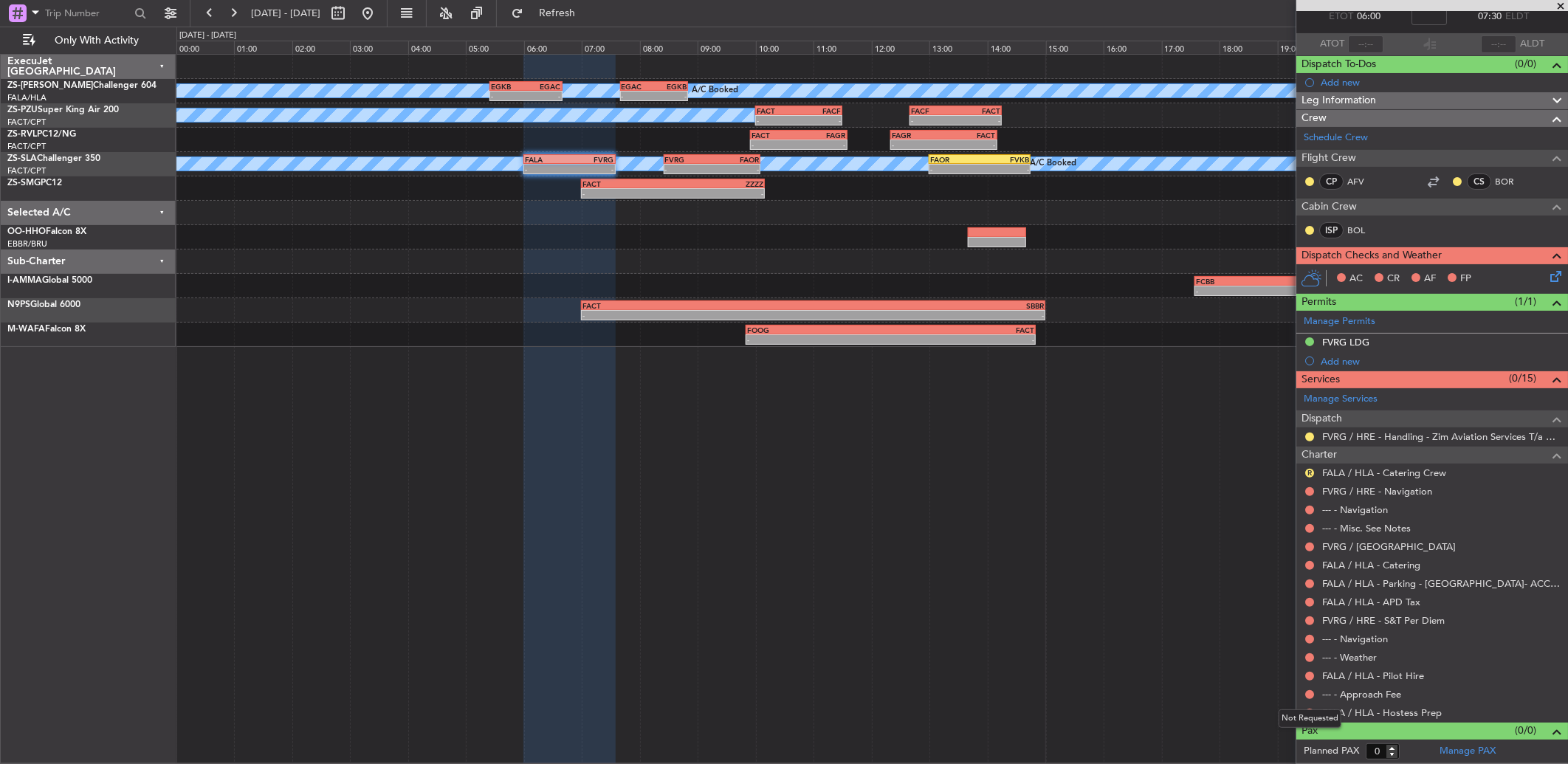
click at [1305, 711] on div "Not Requested" at bounding box center [1310, 718] width 63 height 18
click at [1309, 714] on button at bounding box center [1309, 713] width 9 height 9
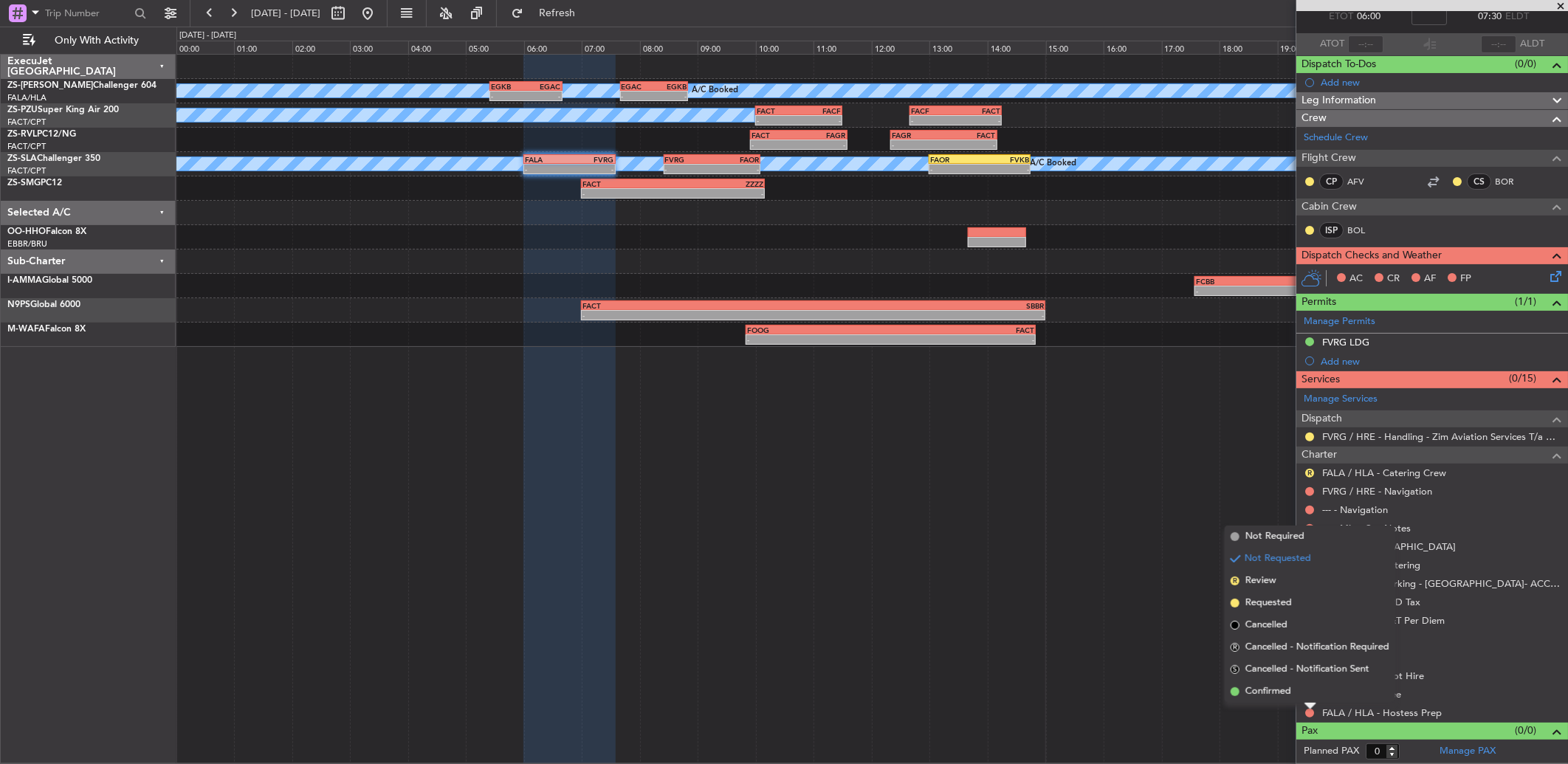
drag, startPoint x: 1246, startPoint y: 690, endPoint x: 1301, endPoint y: 689, distance: 55.0
click at [1247, 690] on span "Confirmed" at bounding box center [1268, 692] width 46 height 15
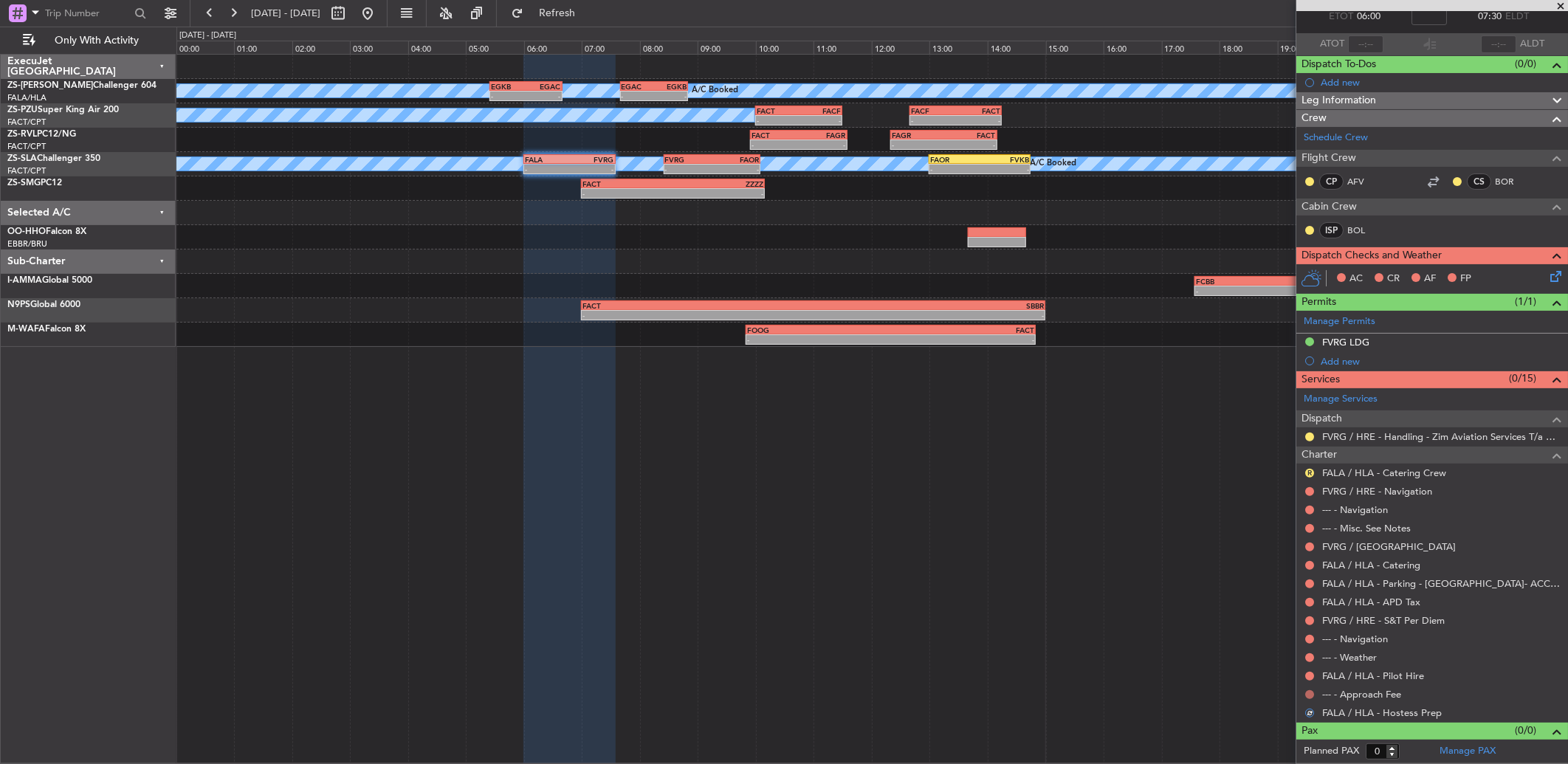
click at [1310, 692] on button at bounding box center [1309, 694] width 9 height 9
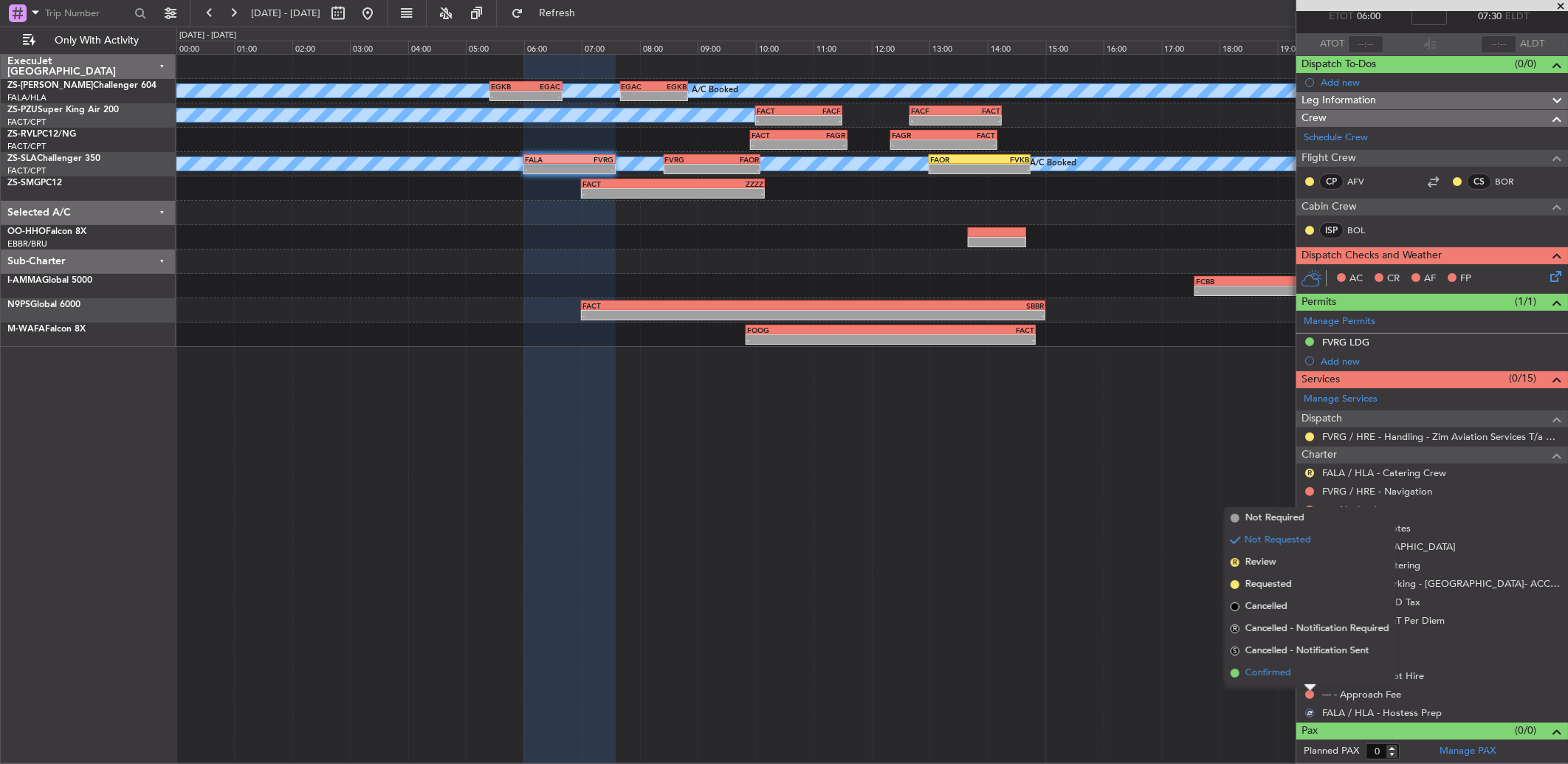
click at [1305, 669] on li "Confirmed" at bounding box center [1310, 673] width 171 height 22
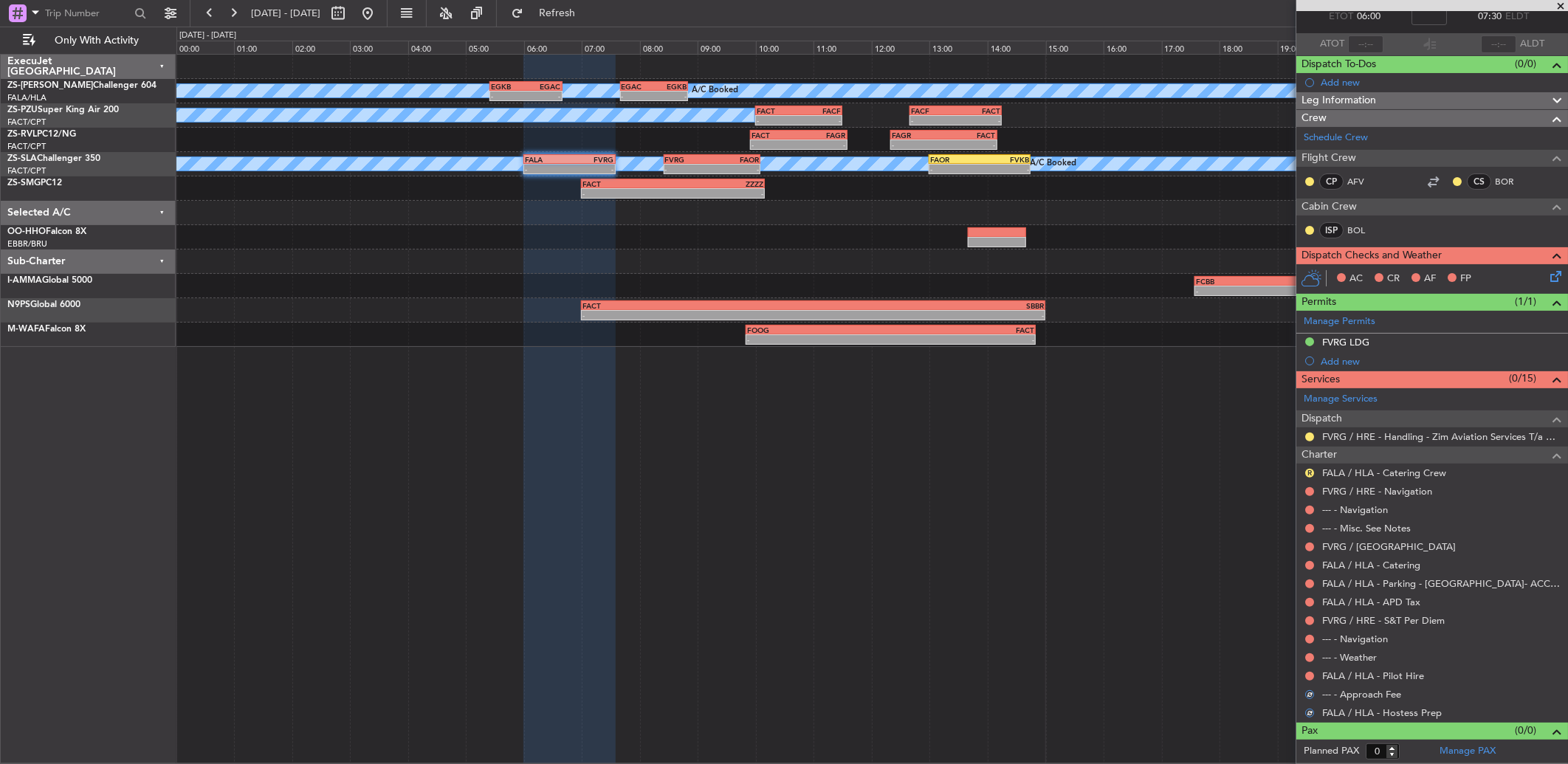
click at [1305, 670] on nimbus-traffic-light at bounding box center [1309, 676] width 11 height 11
click at [1307, 670] on div at bounding box center [1309, 676] width 11 height 11
click at [1307, 676] on button at bounding box center [1309, 676] width 9 height 9
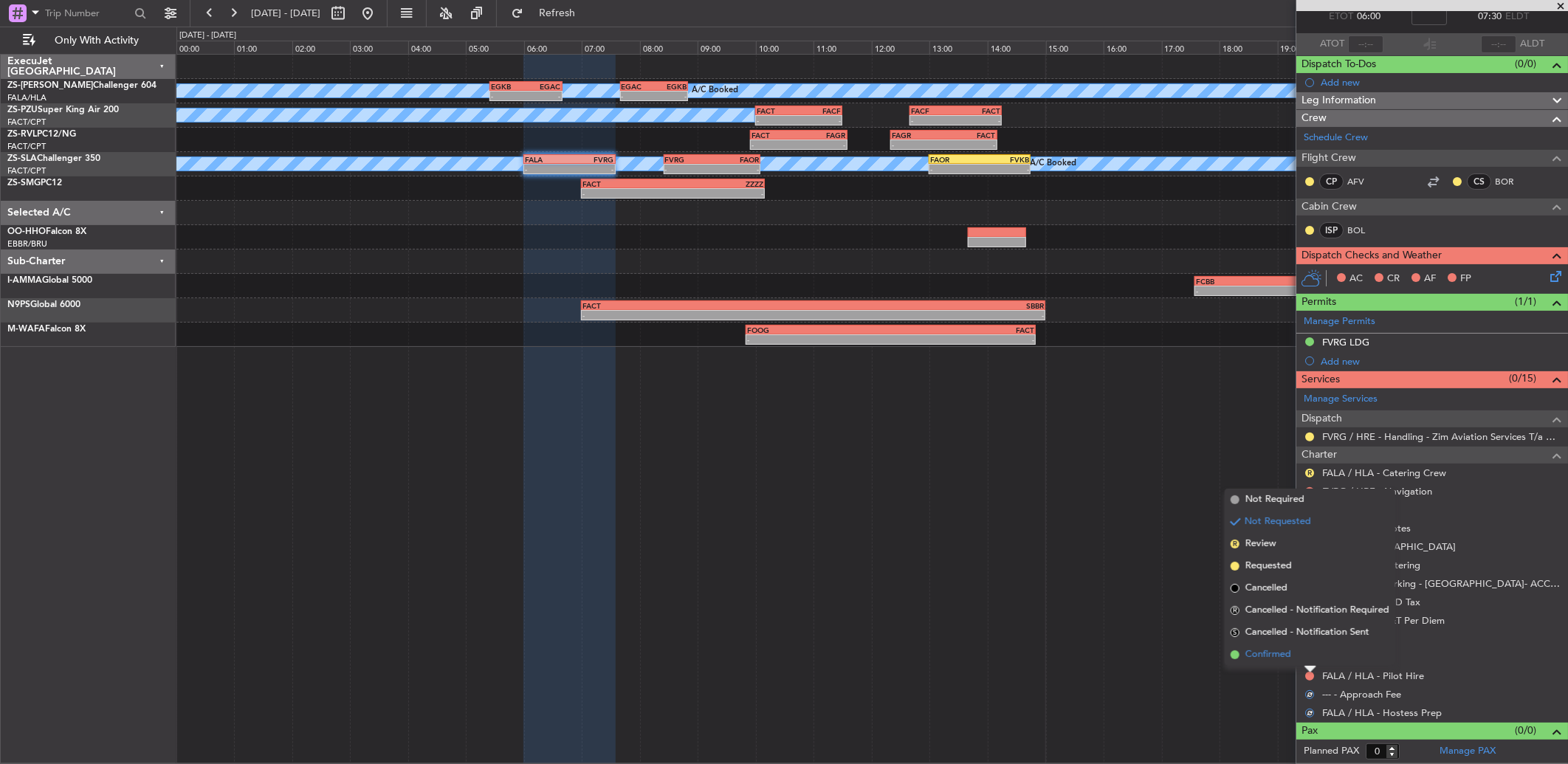
click at [1304, 652] on li "Confirmed" at bounding box center [1310, 654] width 171 height 22
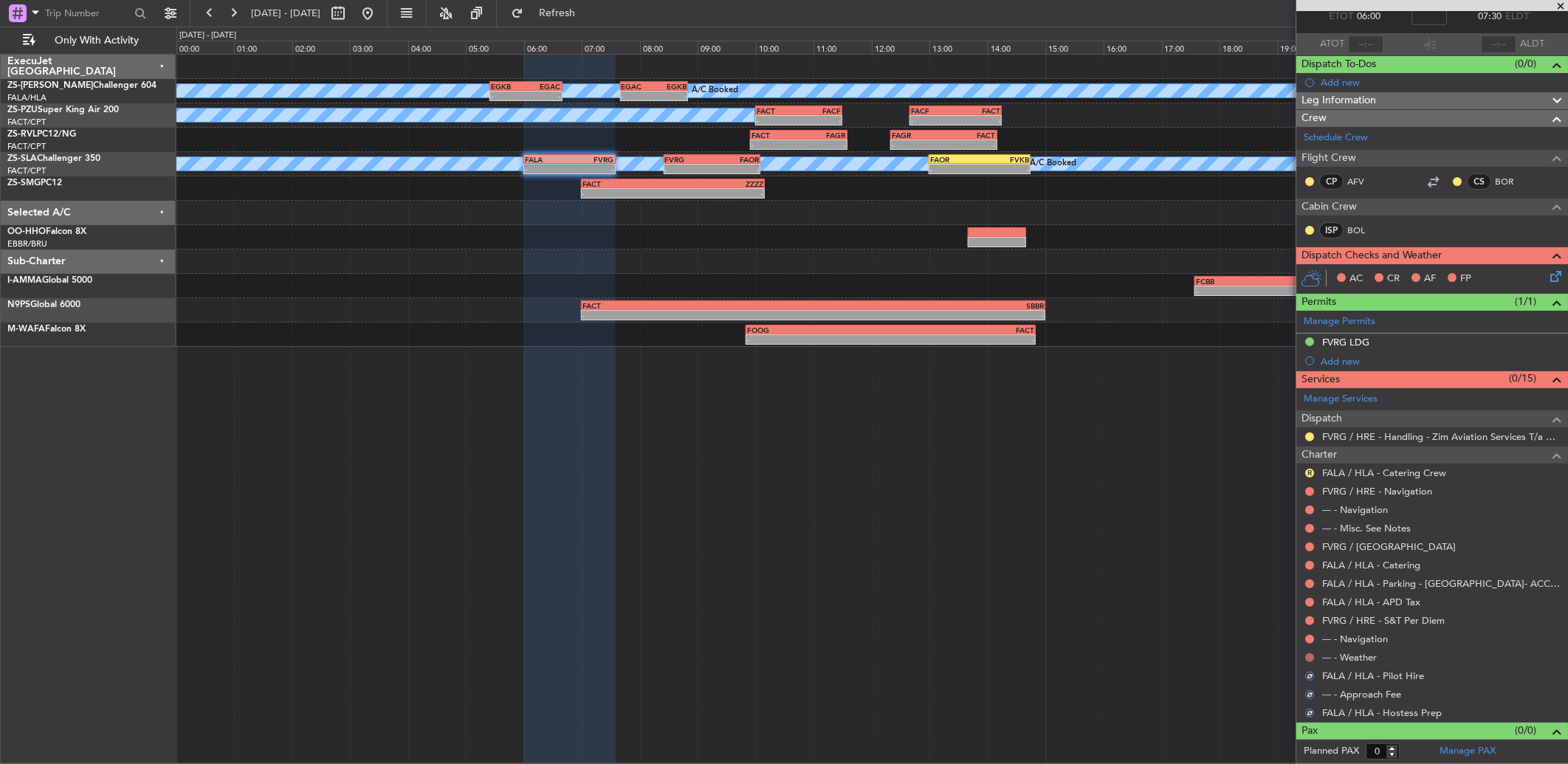
click at [1311, 658] on button at bounding box center [1309, 657] width 9 height 9
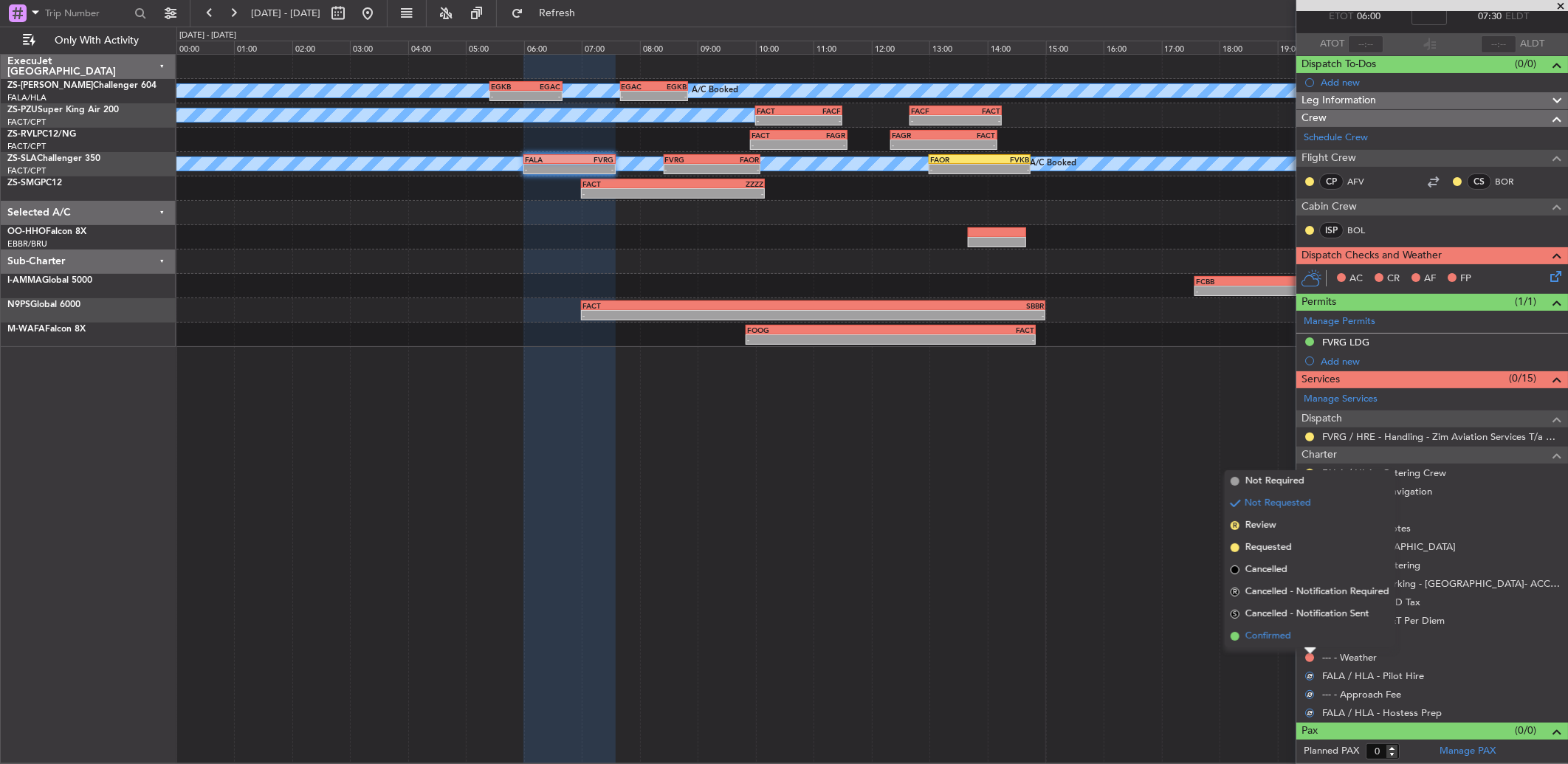
click at [1304, 639] on li "Confirmed" at bounding box center [1310, 636] width 171 height 22
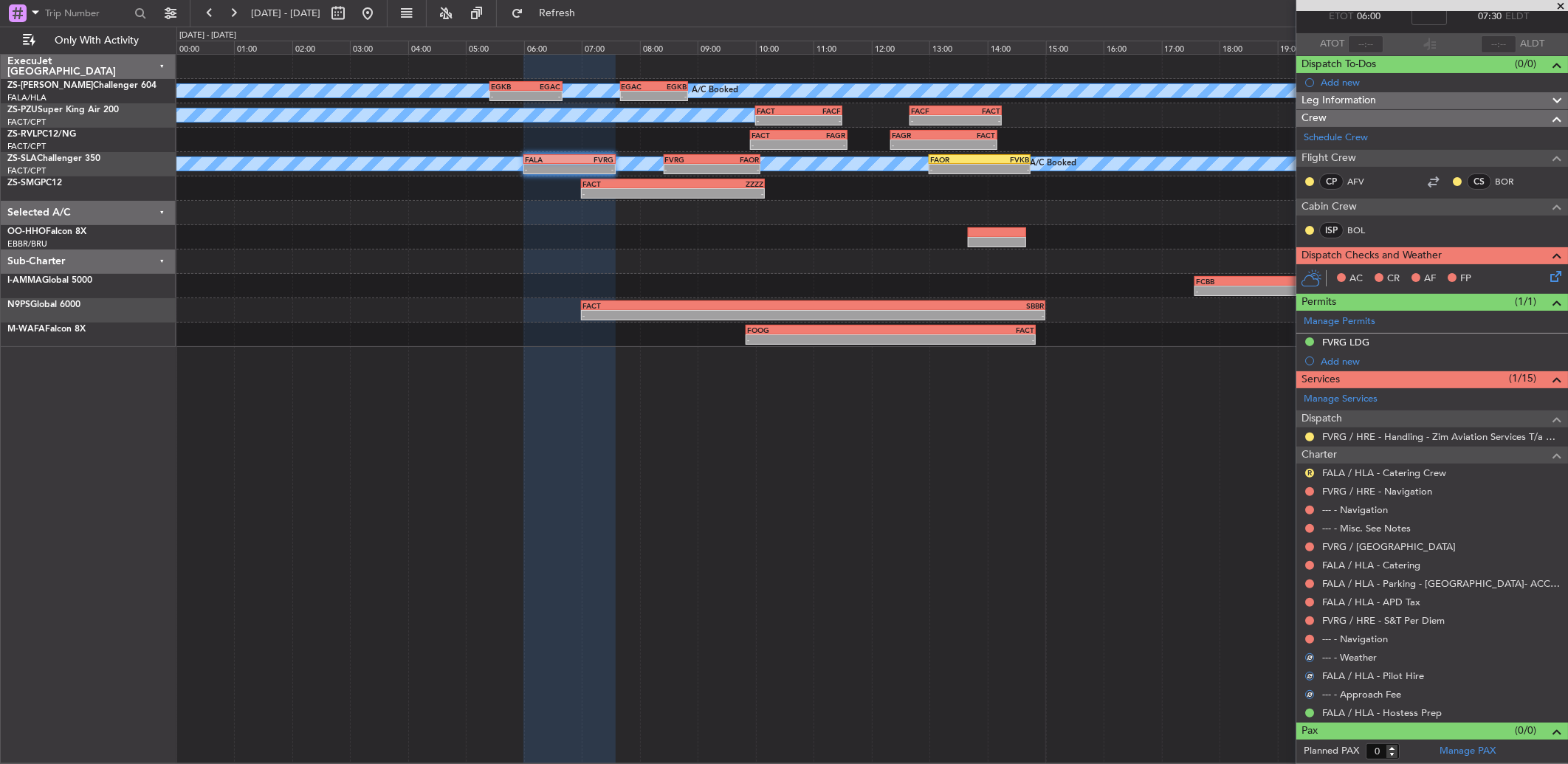
click at [1310, 633] on div at bounding box center [1309, 639] width 11 height 11
click at [1310, 640] on button at bounding box center [1309, 639] width 9 height 9
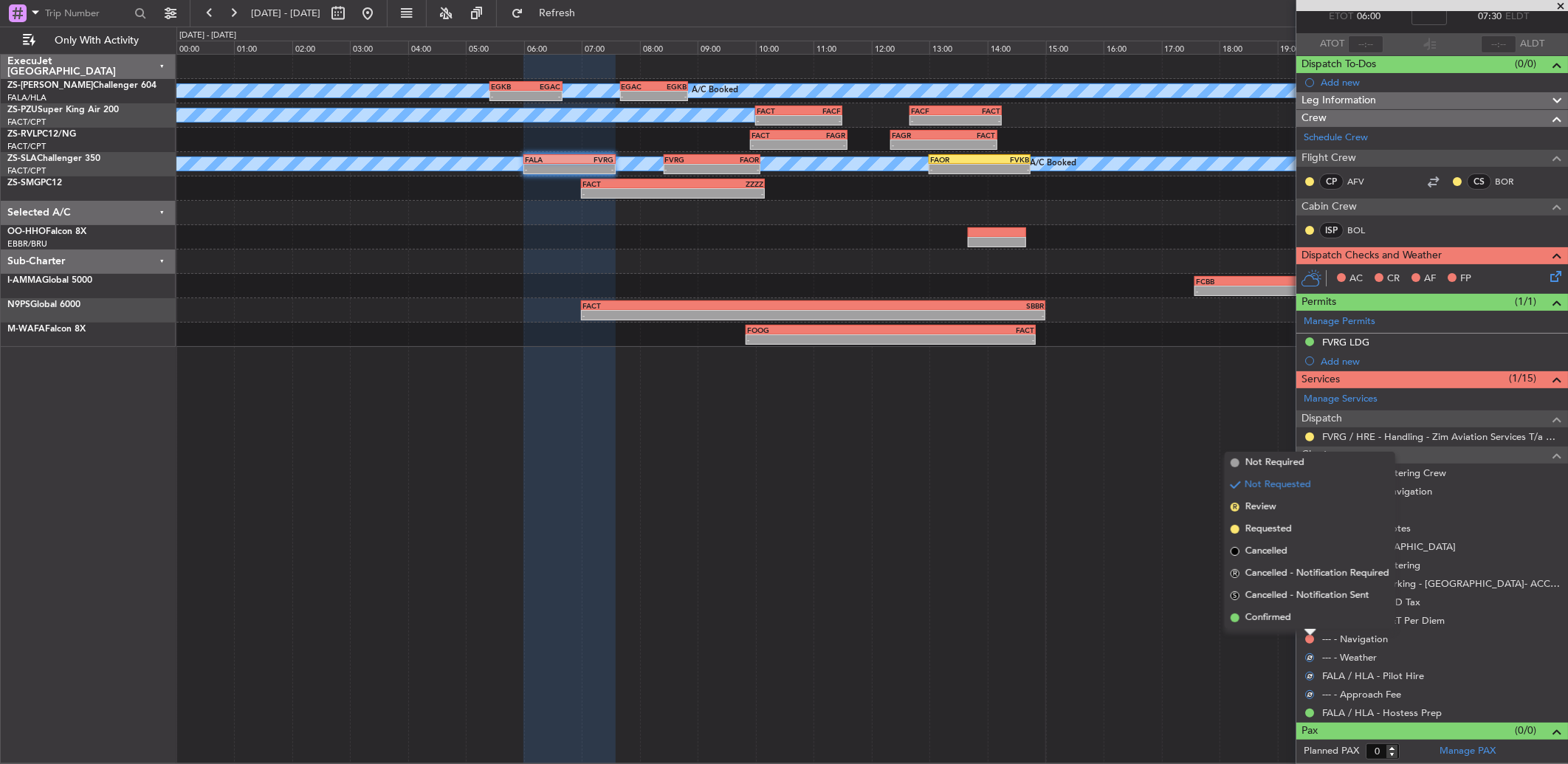
click at [1310, 620] on li "Confirmed" at bounding box center [1310, 617] width 171 height 22
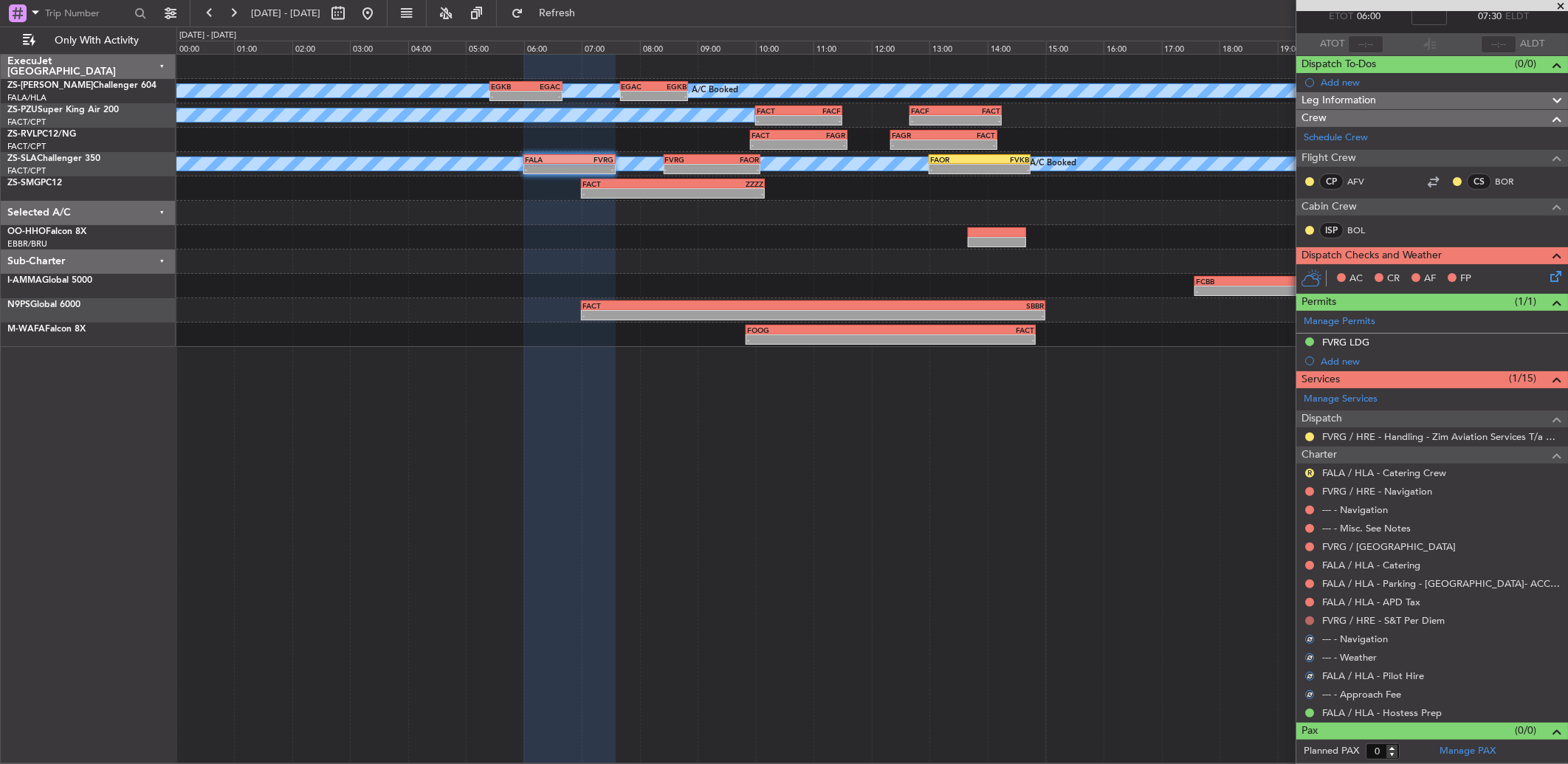
click at [1311, 616] on button at bounding box center [1309, 620] width 9 height 9
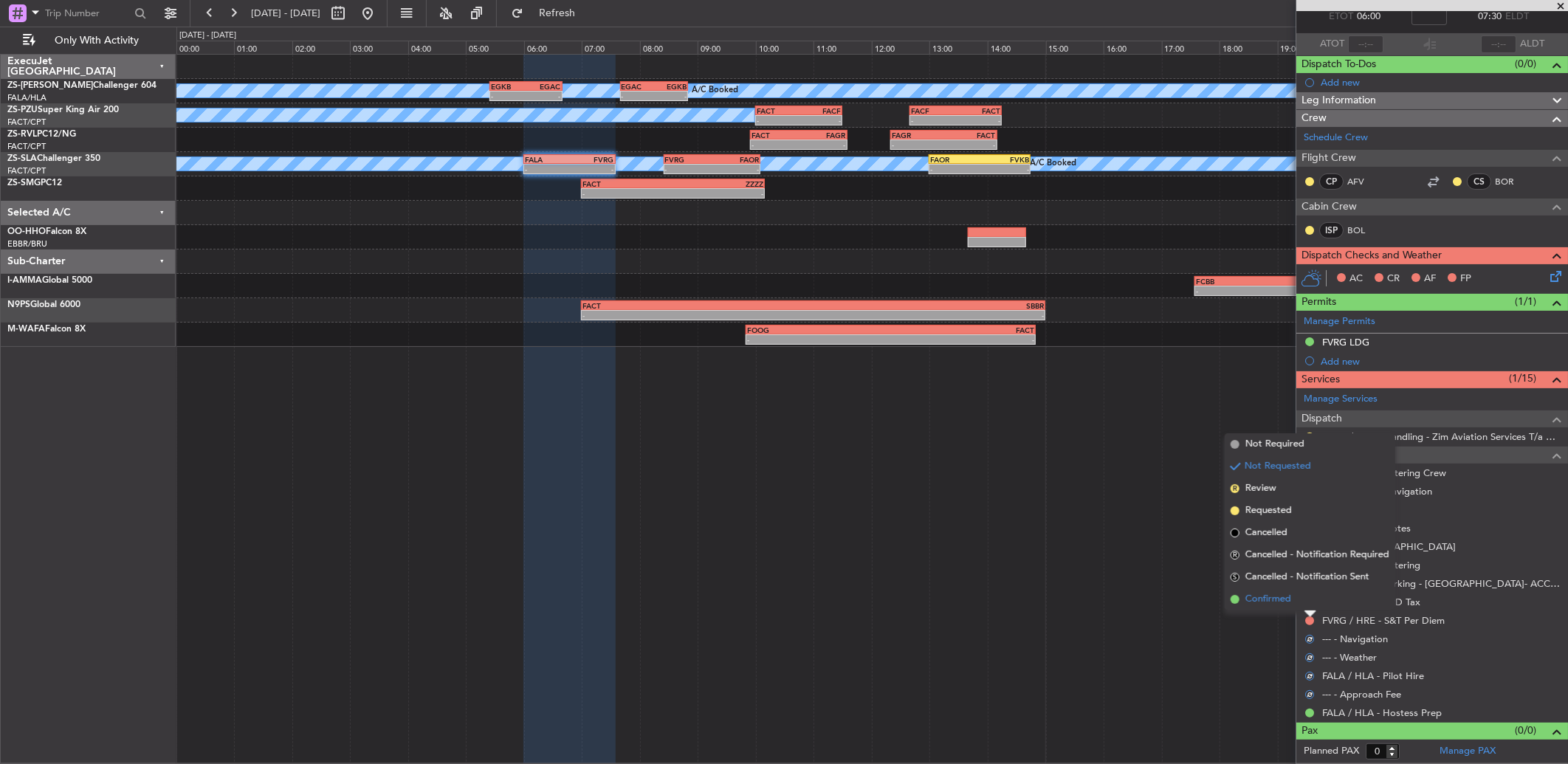
click at [1304, 599] on li "Confirmed" at bounding box center [1310, 599] width 171 height 22
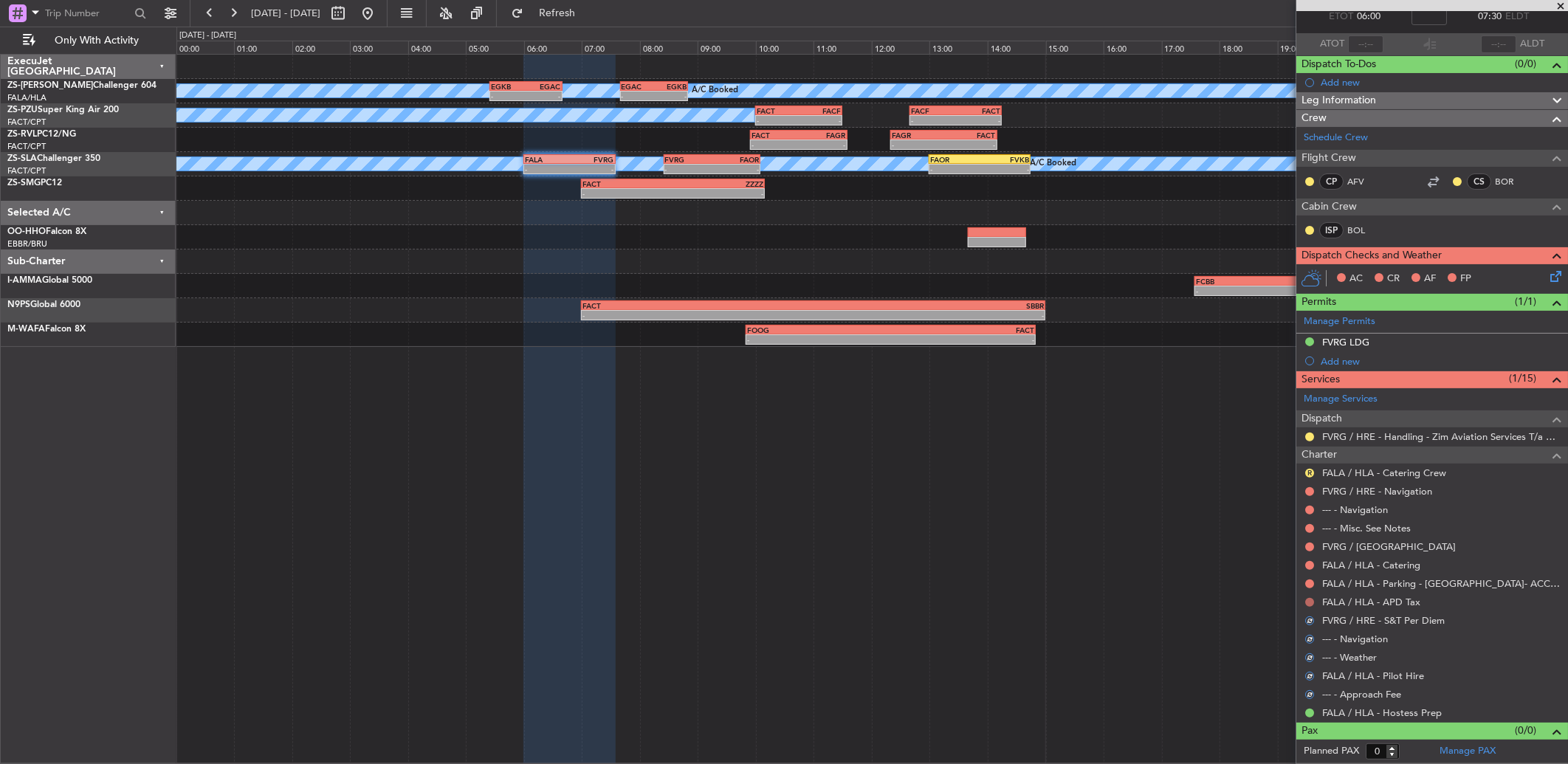
click at [1307, 599] on button at bounding box center [1309, 602] width 9 height 9
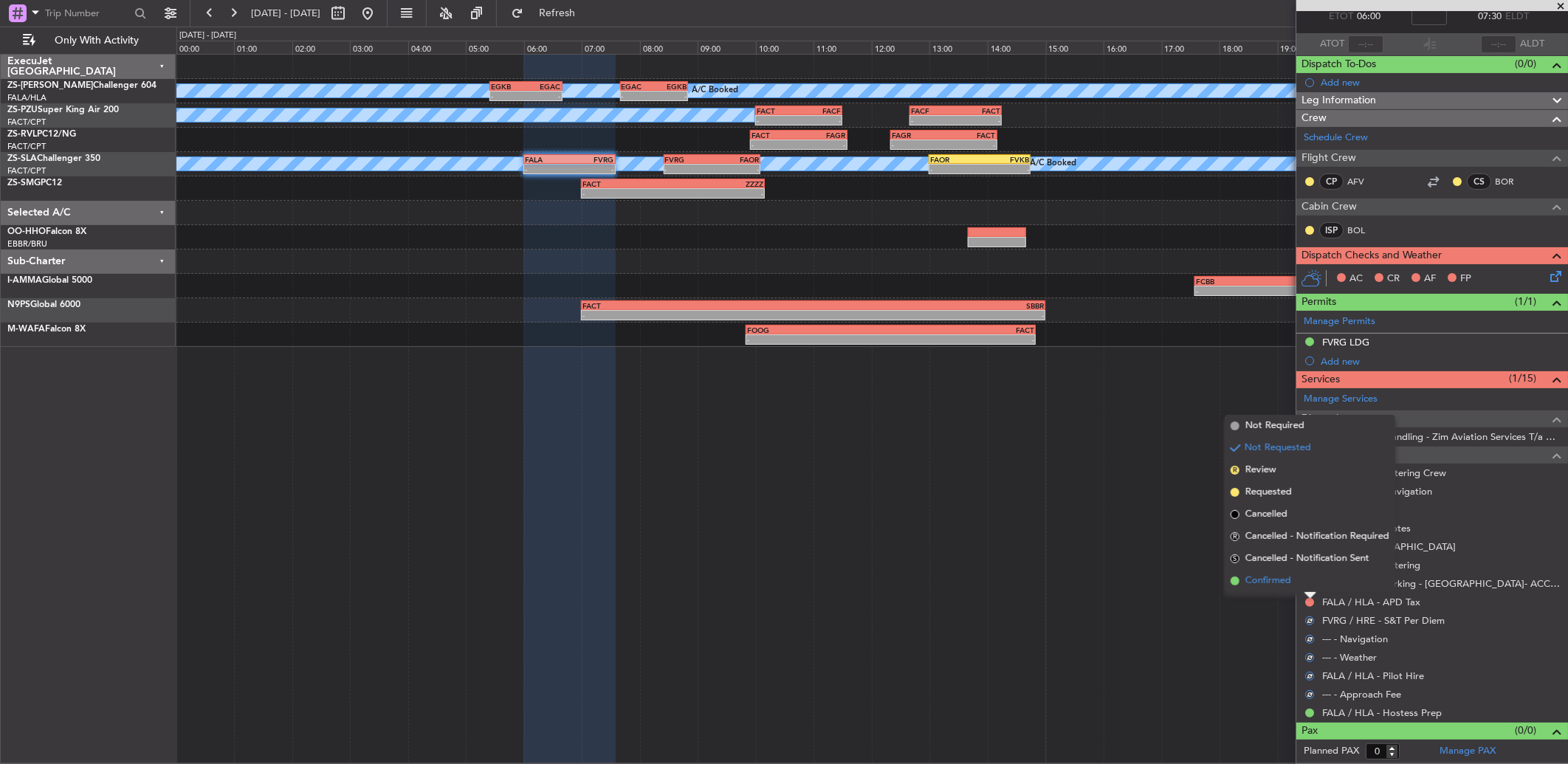
click at [1307, 591] on li "Confirmed" at bounding box center [1310, 580] width 171 height 22
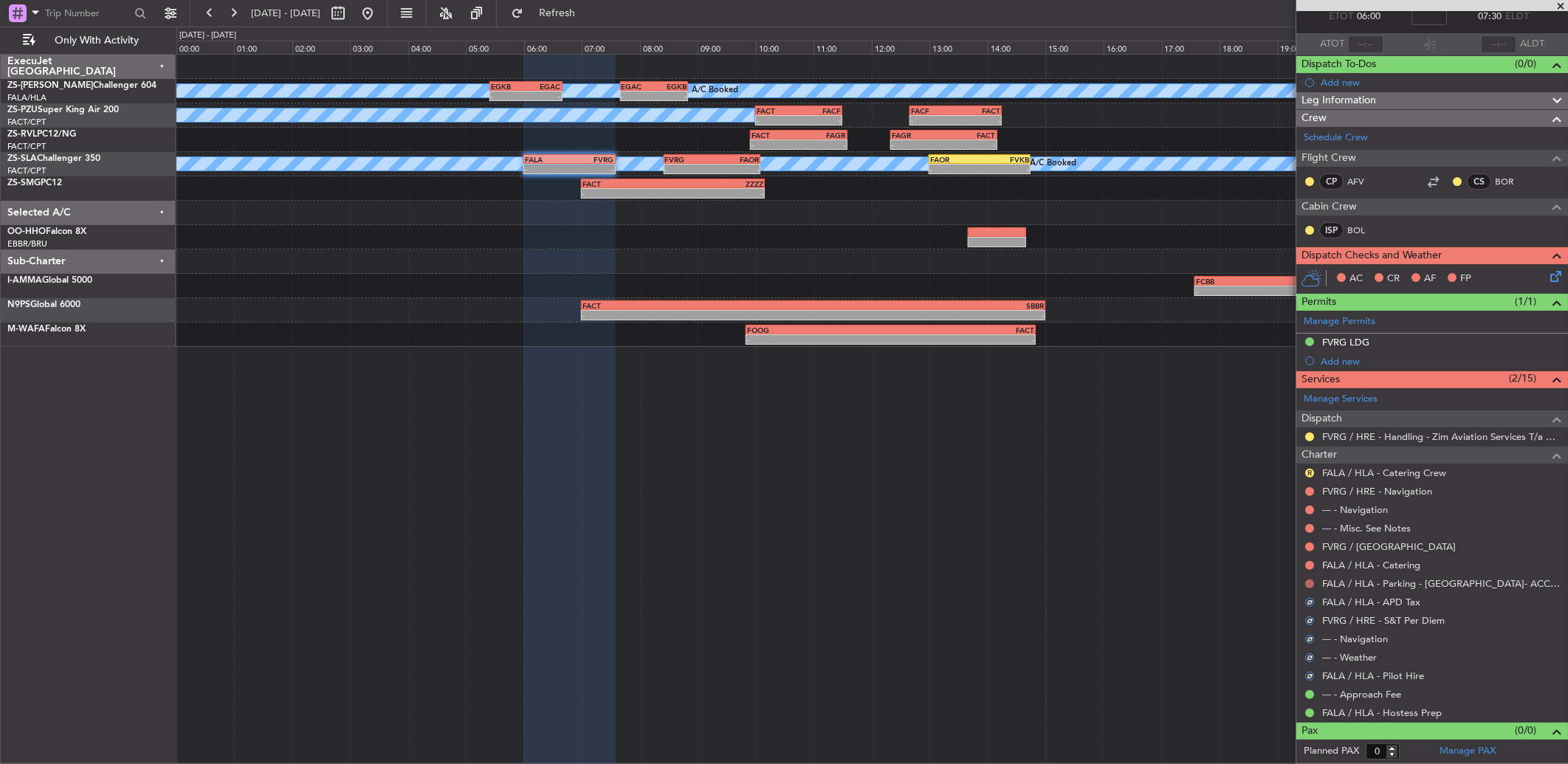
click at [1310, 582] on button at bounding box center [1309, 583] width 9 height 9
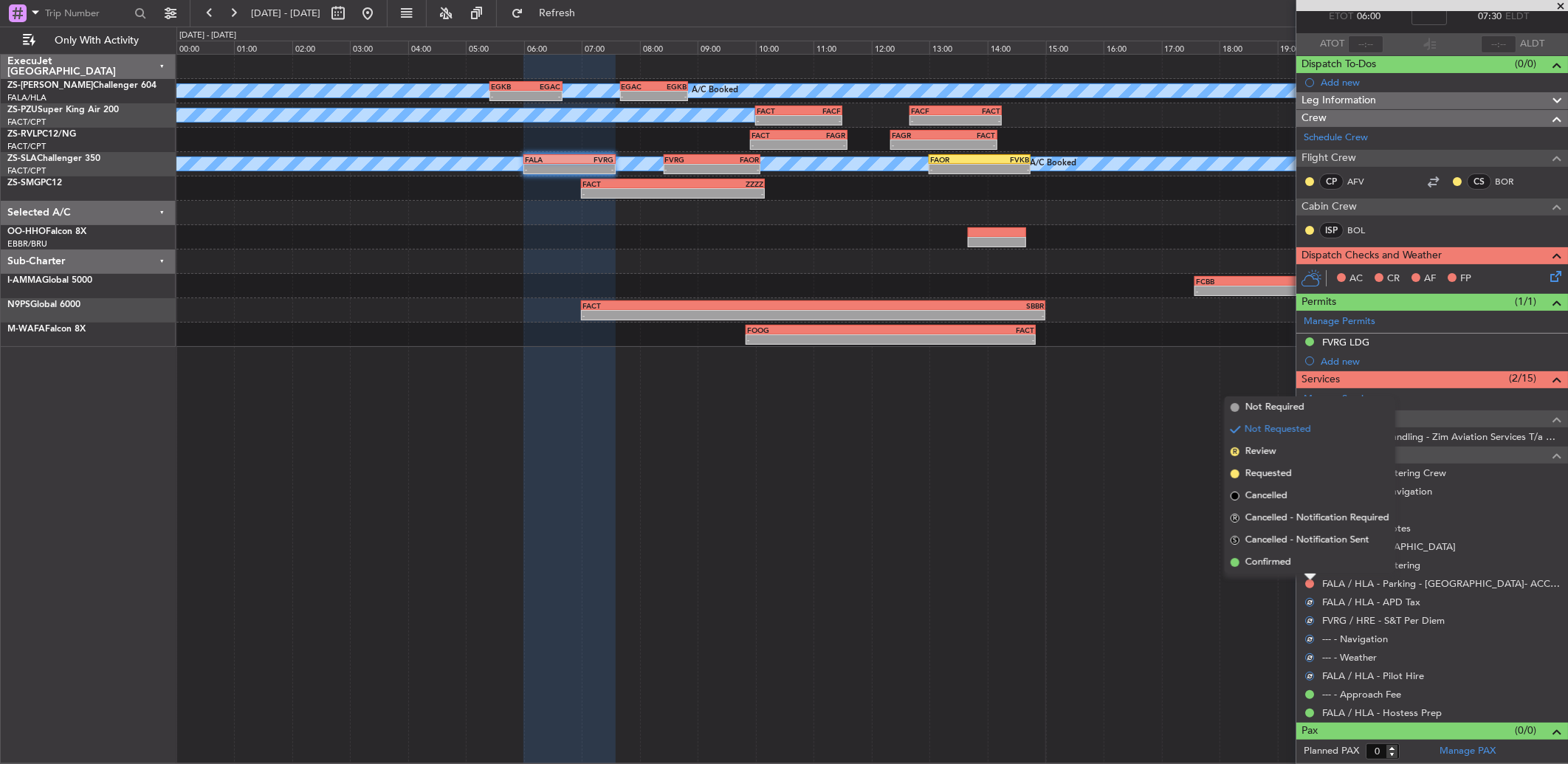
drag, startPoint x: 1285, startPoint y: 562, endPoint x: 1294, endPoint y: 562, distance: 9.0
click at [1286, 562] on span "Confirmed" at bounding box center [1268, 563] width 46 height 15
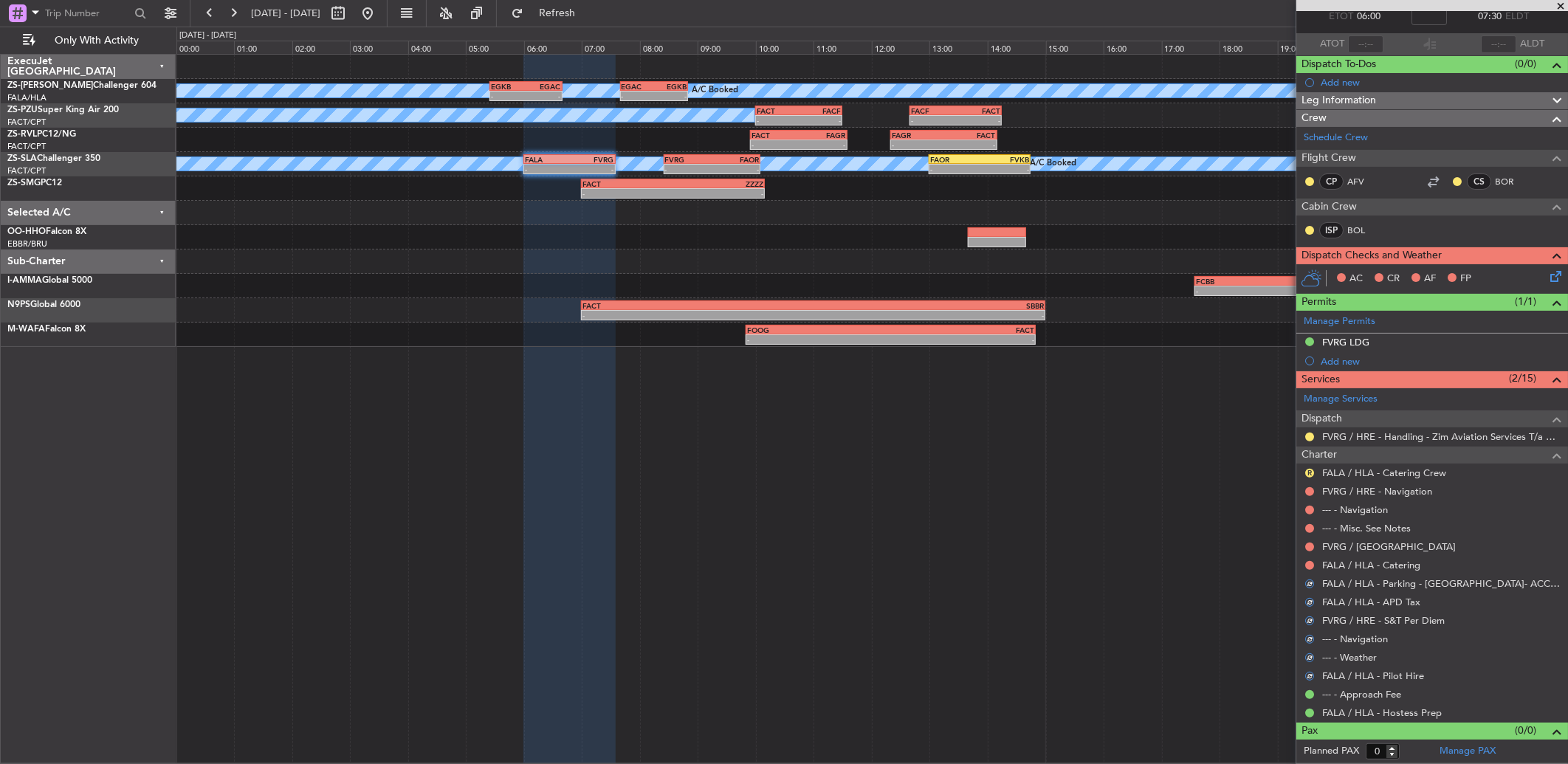
click at [1305, 562] on button at bounding box center [1309, 565] width 9 height 9
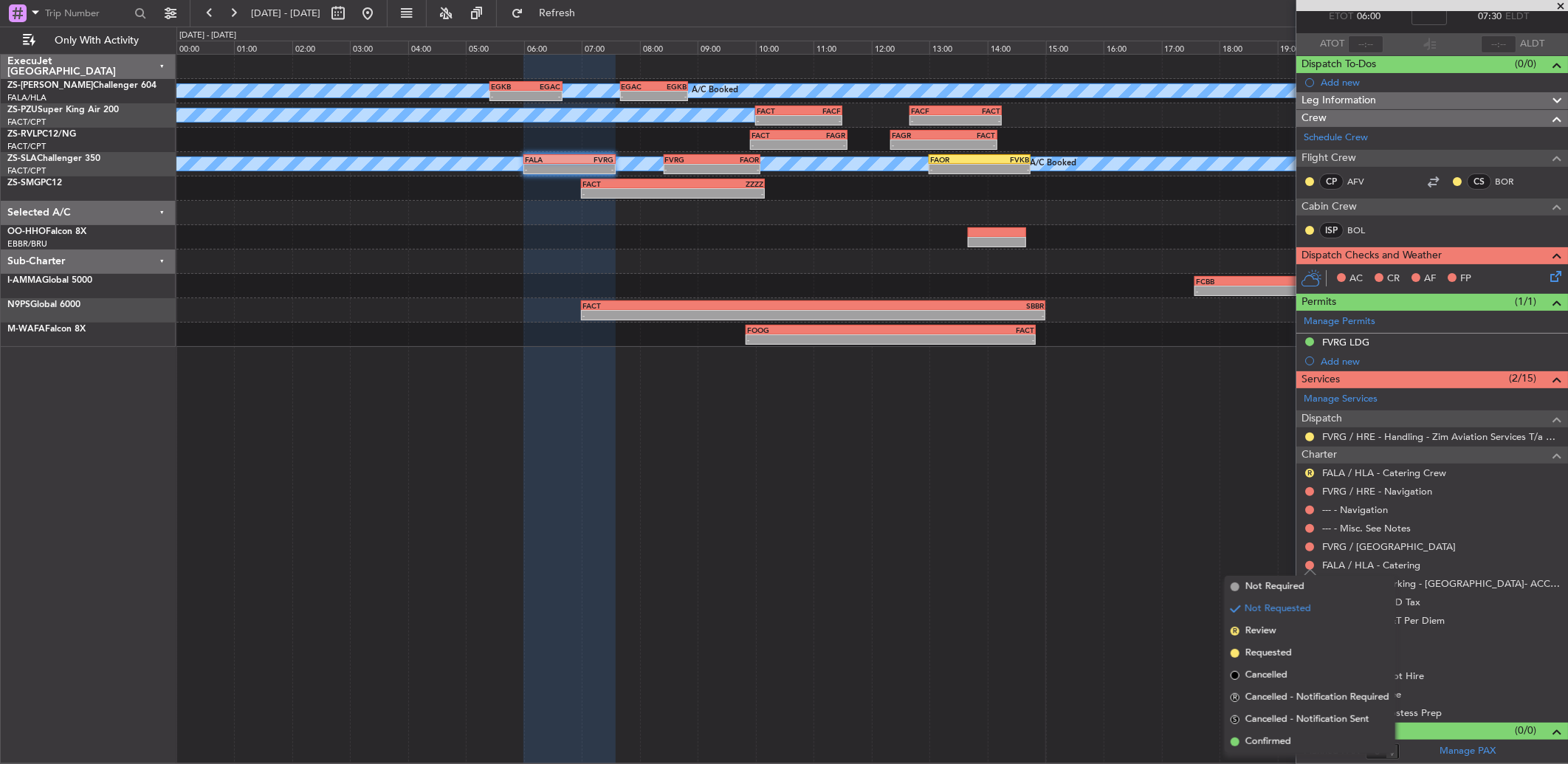
click at [1276, 536] on div "A/C Booked A/C Booked A/C Booked A/C Booked A/C Booked A/C Booked A/C Booked A/…" at bounding box center [872, 409] width 1392 height 710
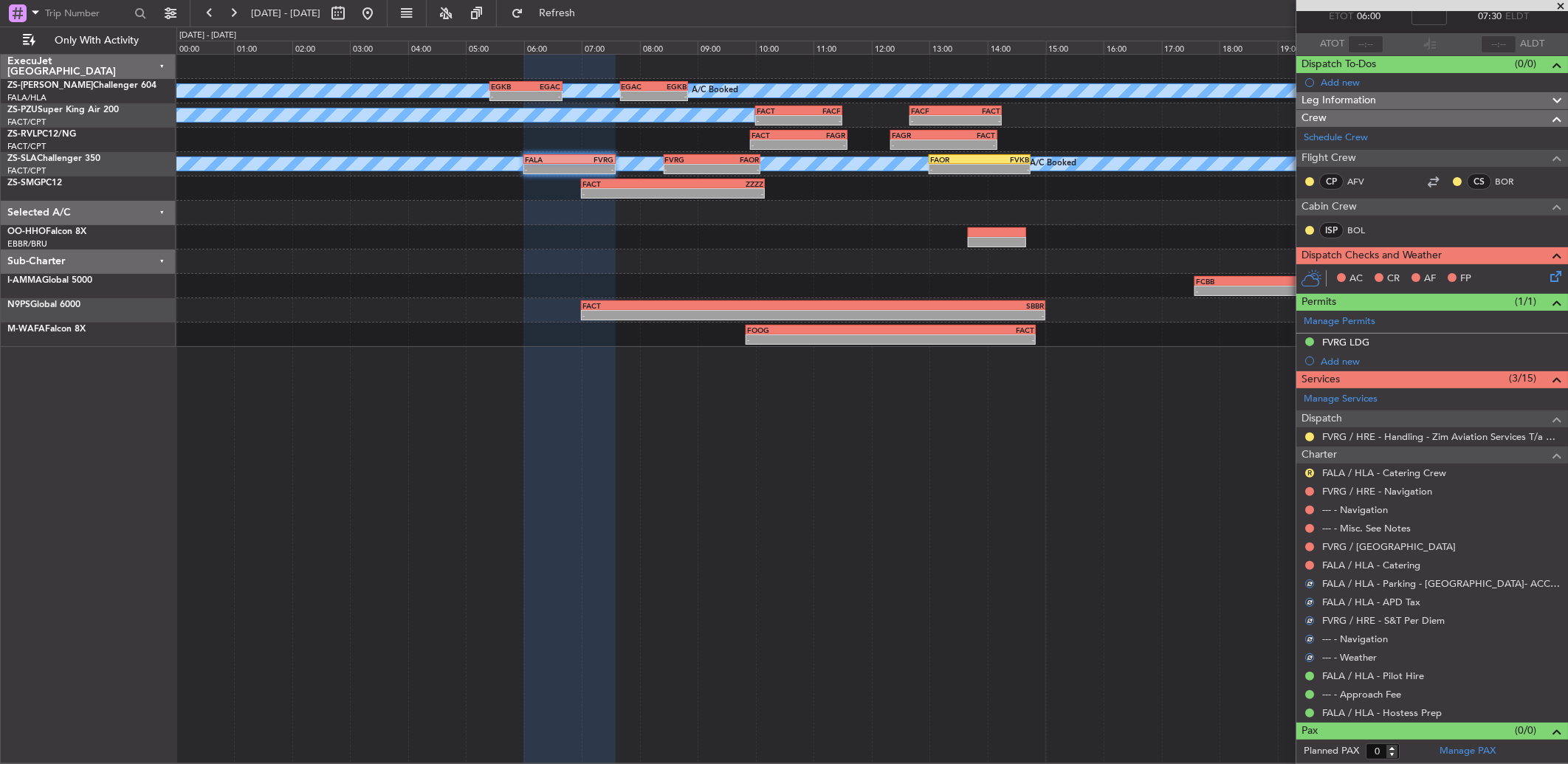
click at [1307, 559] on mat-tooltip-component "Not Requested" at bounding box center [1310, 571] width 83 height 39
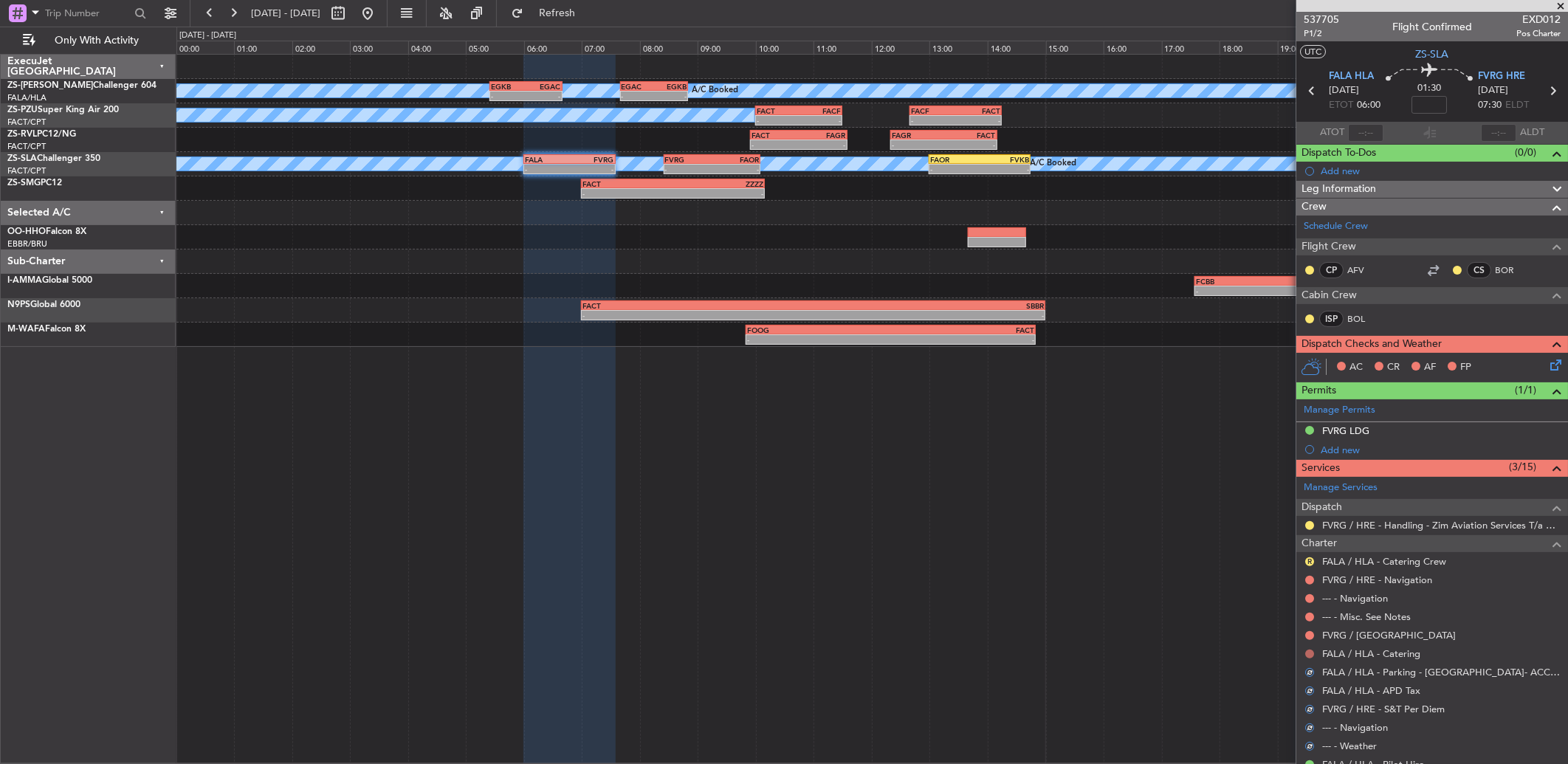
click at [1313, 652] on button at bounding box center [1309, 653] width 9 height 9
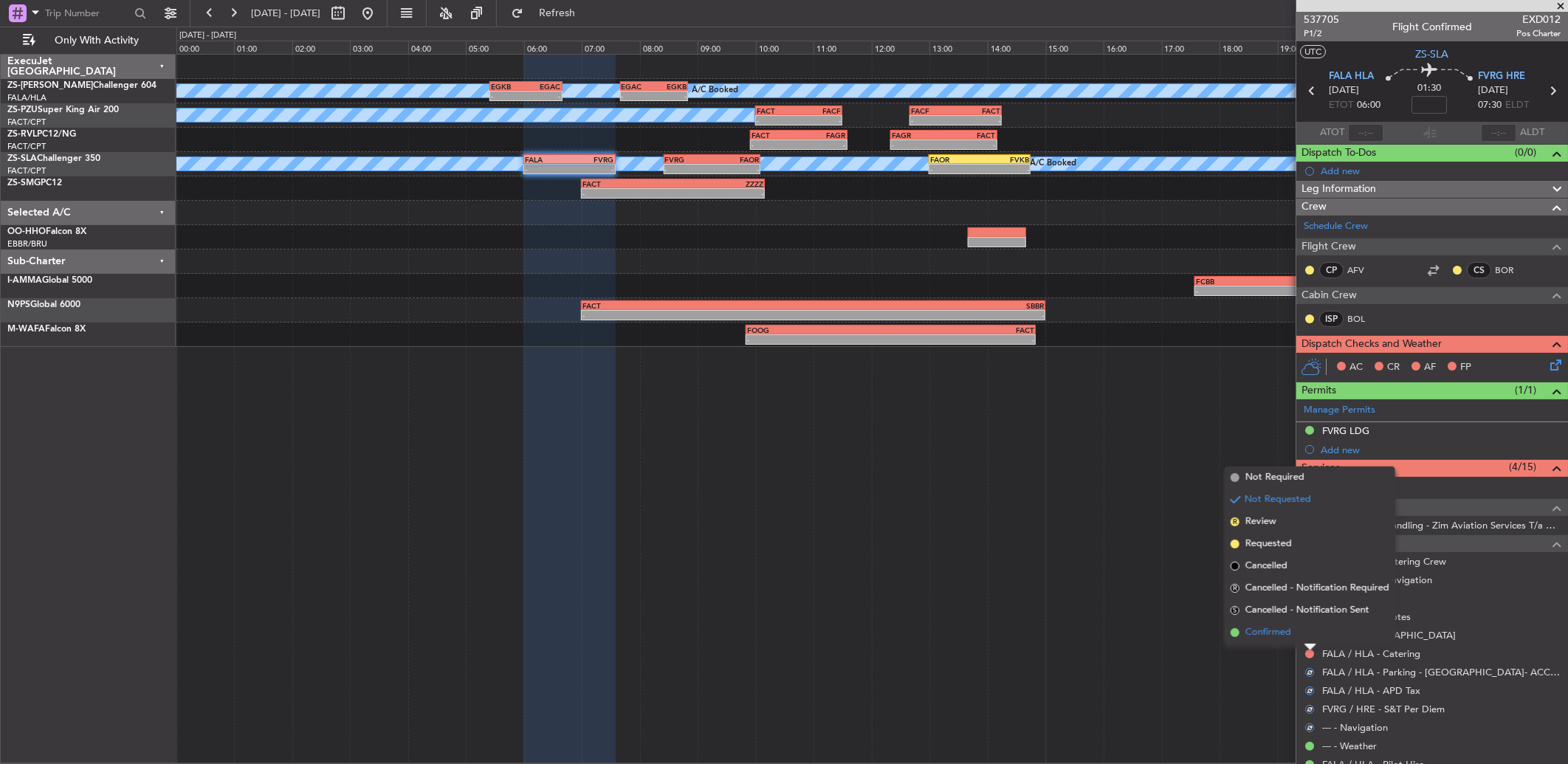
click at [1305, 636] on li "Confirmed" at bounding box center [1310, 632] width 171 height 22
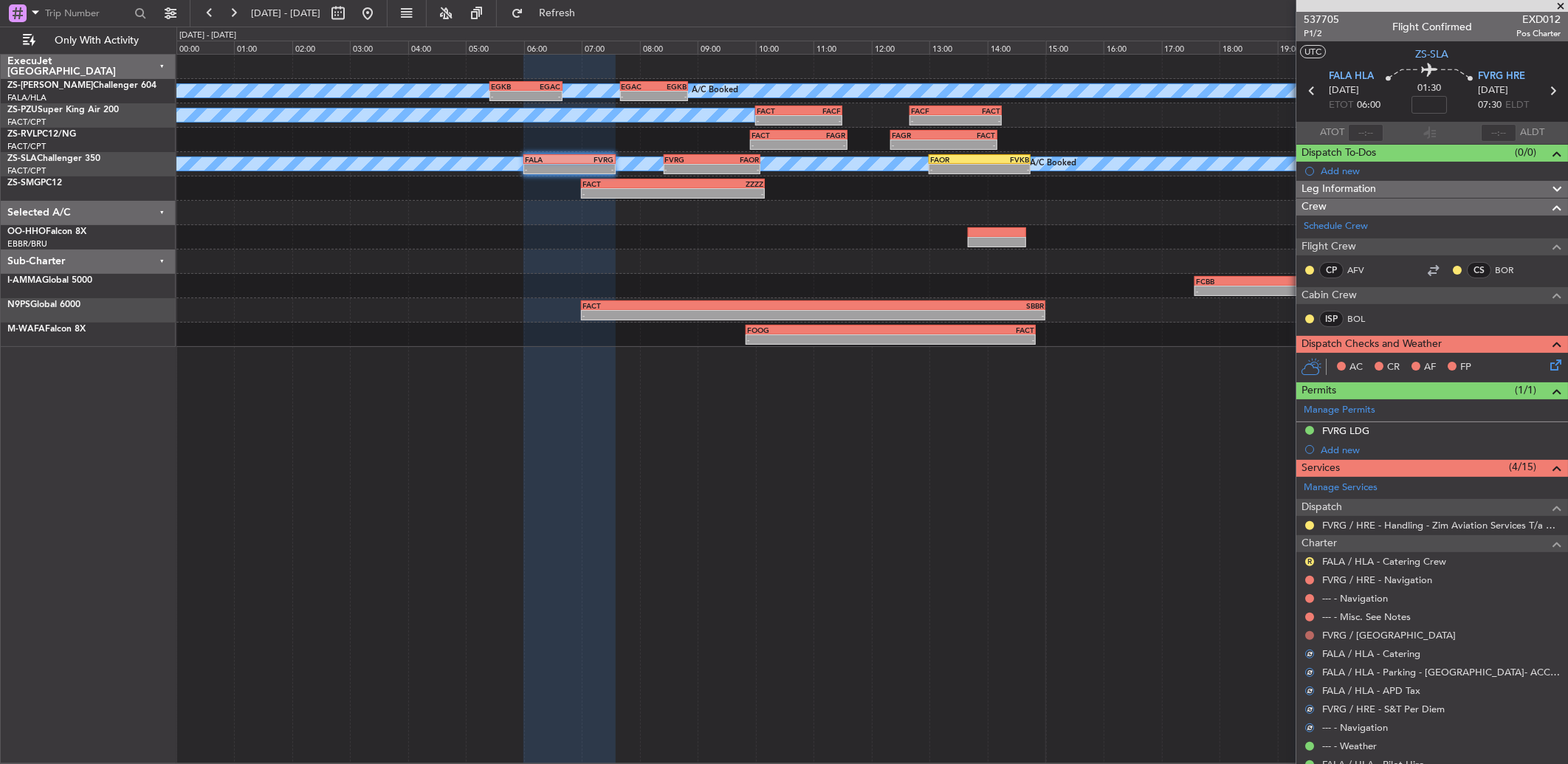
click at [1312, 636] on button at bounding box center [1309, 635] width 9 height 9
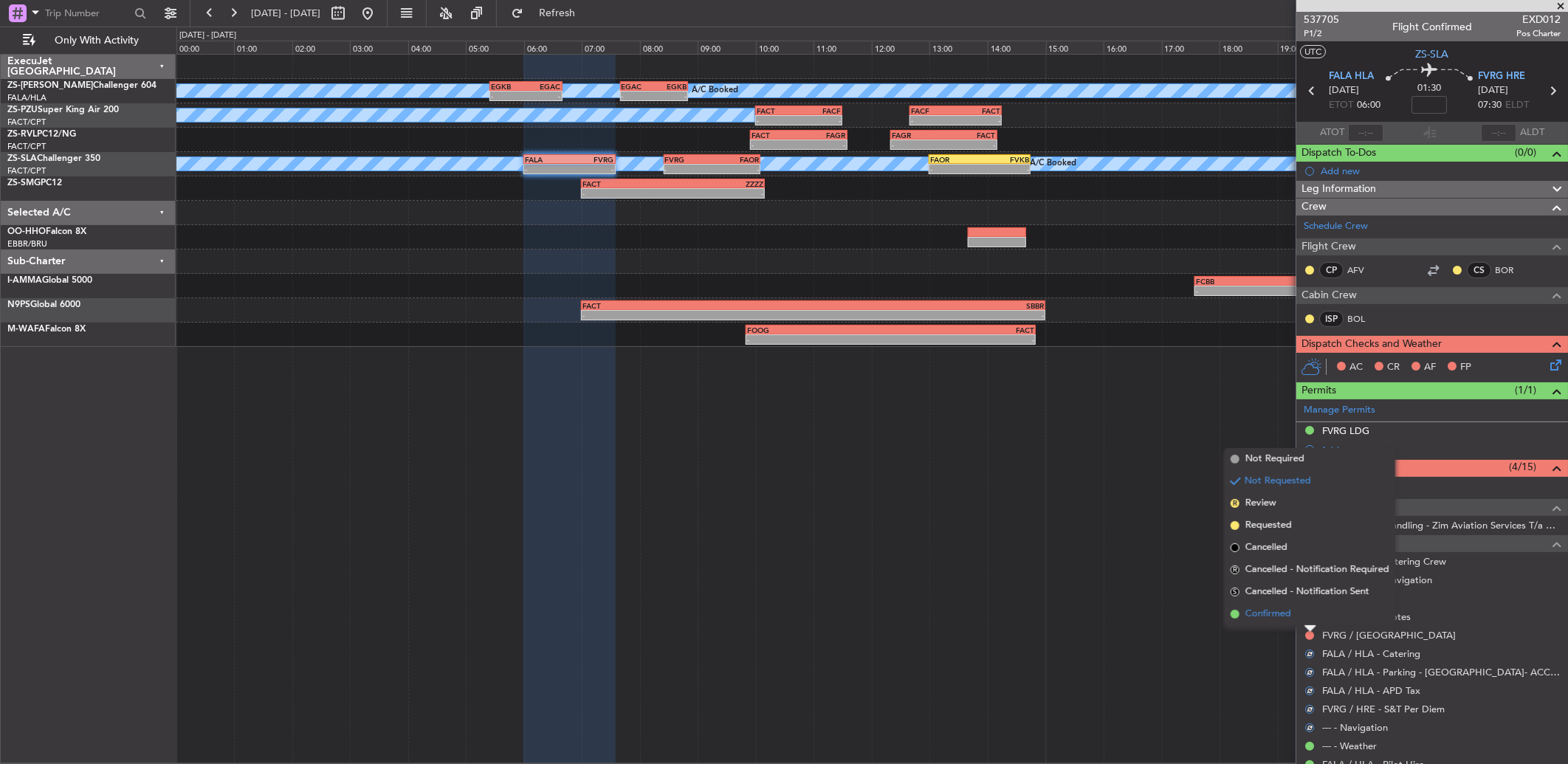
click at [1310, 617] on li "Confirmed" at bounding box center [1310, 613] width 171 height 22
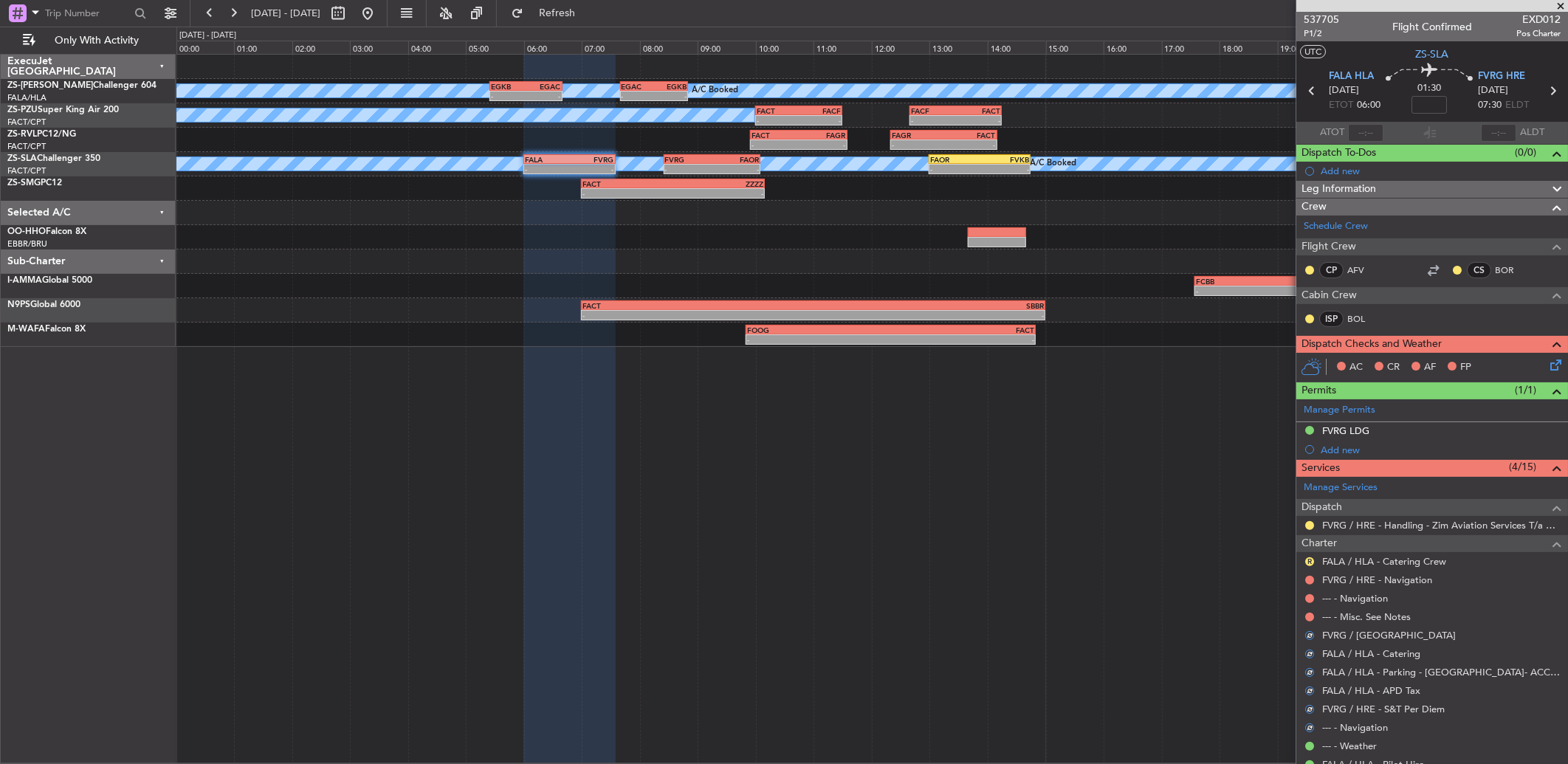
click at [1310, 617] on button at bounding box center [1309, 616] width 9 height 9
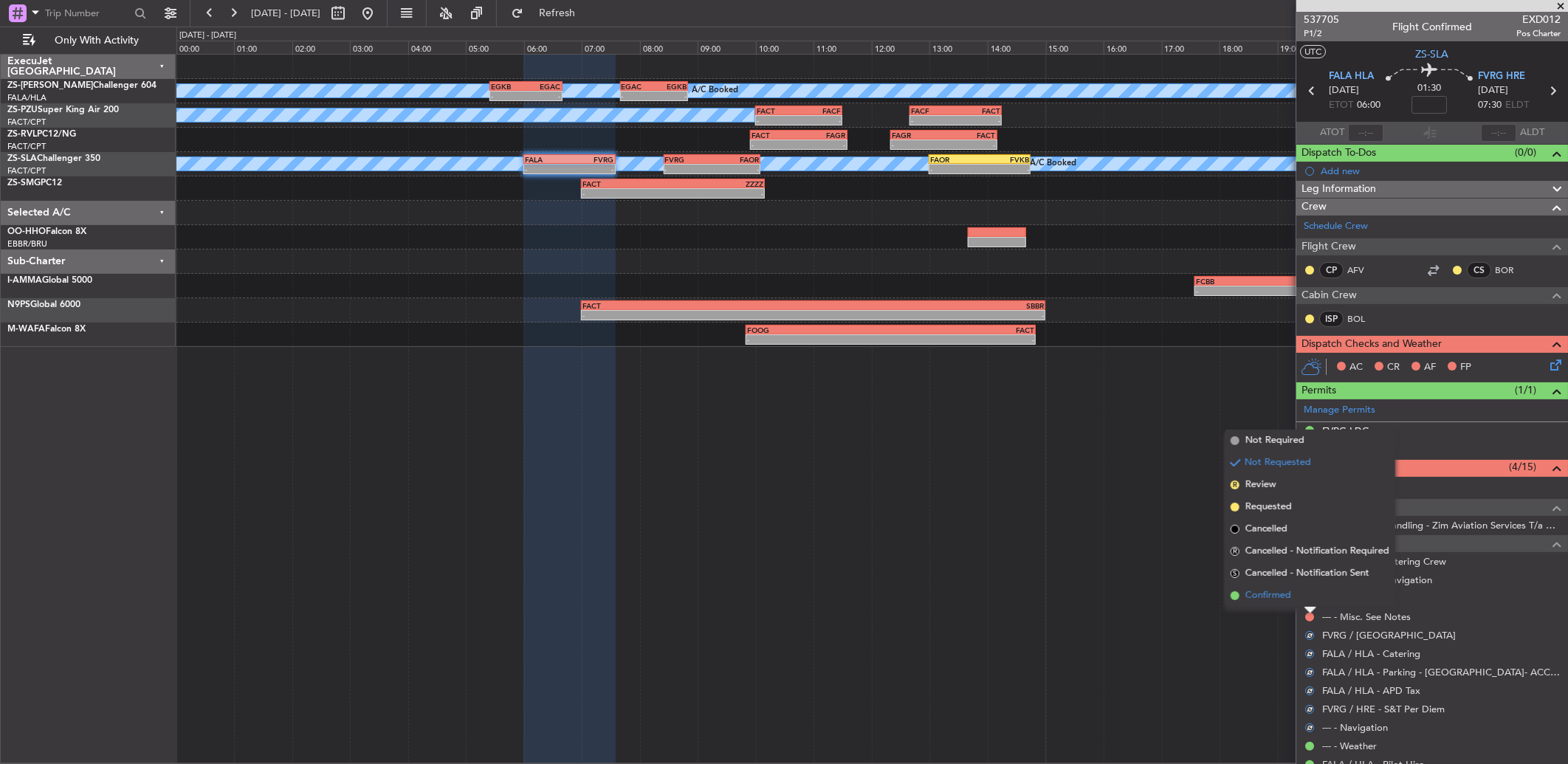
click at [1304, 595] on li "Confirmed" at bounding box center [1310, 595] width 171 height 22
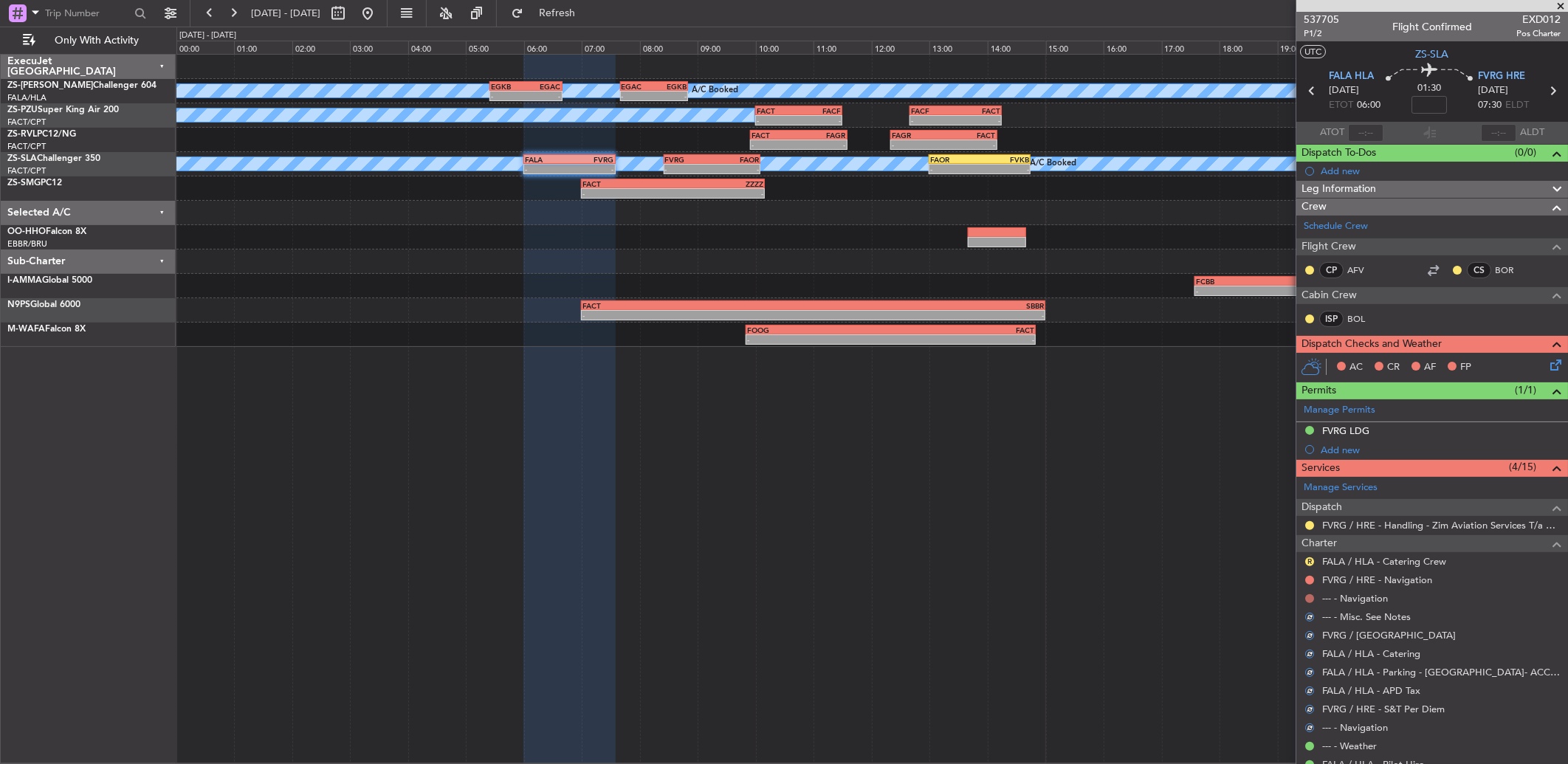
click at [1310, 599] on button at bounding box center [1309, 598] width 9 height 9
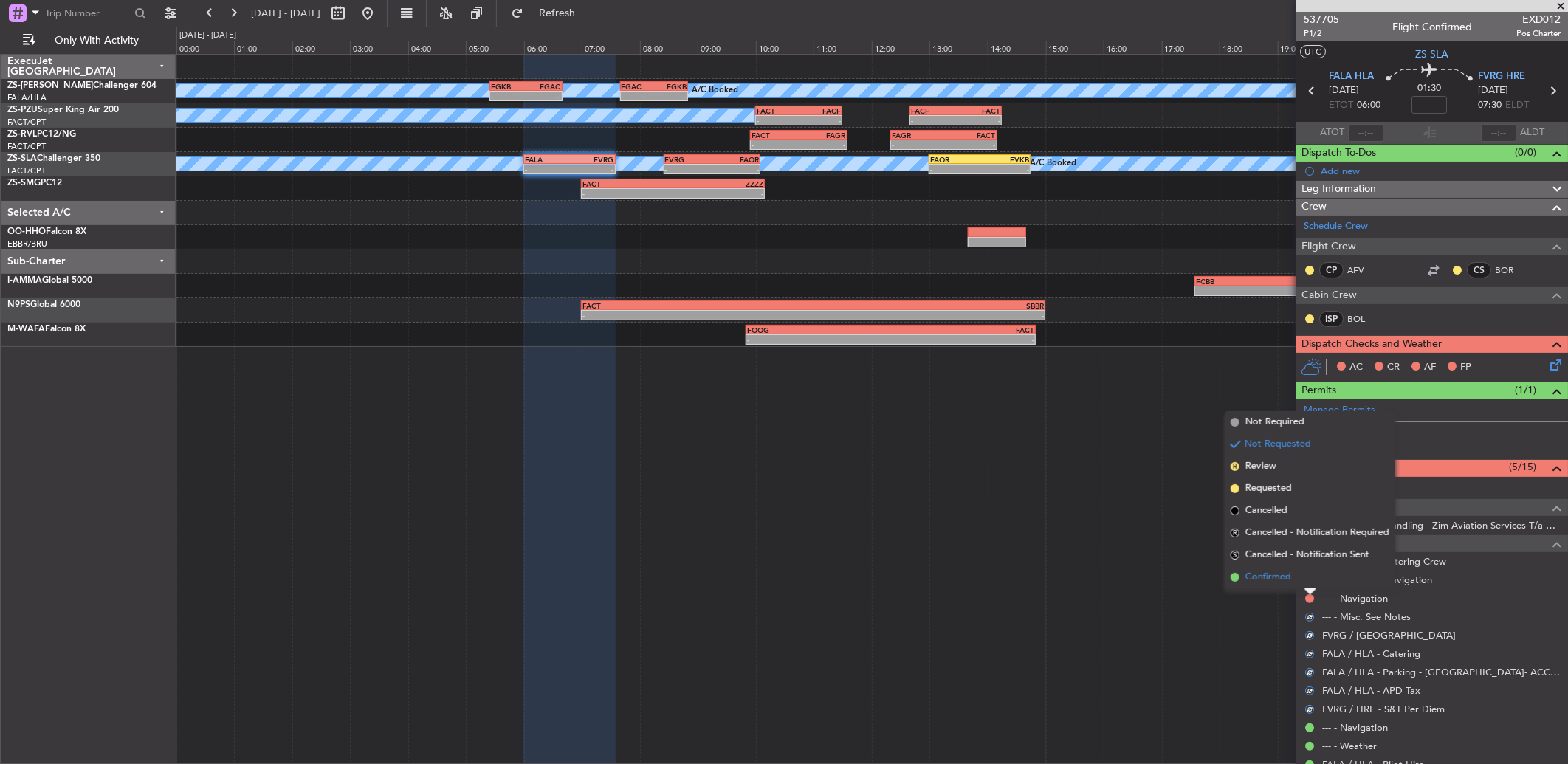
click at [1309, 571] on li "Confirmed" at bounding box center [1310, 576] width 171 height 22
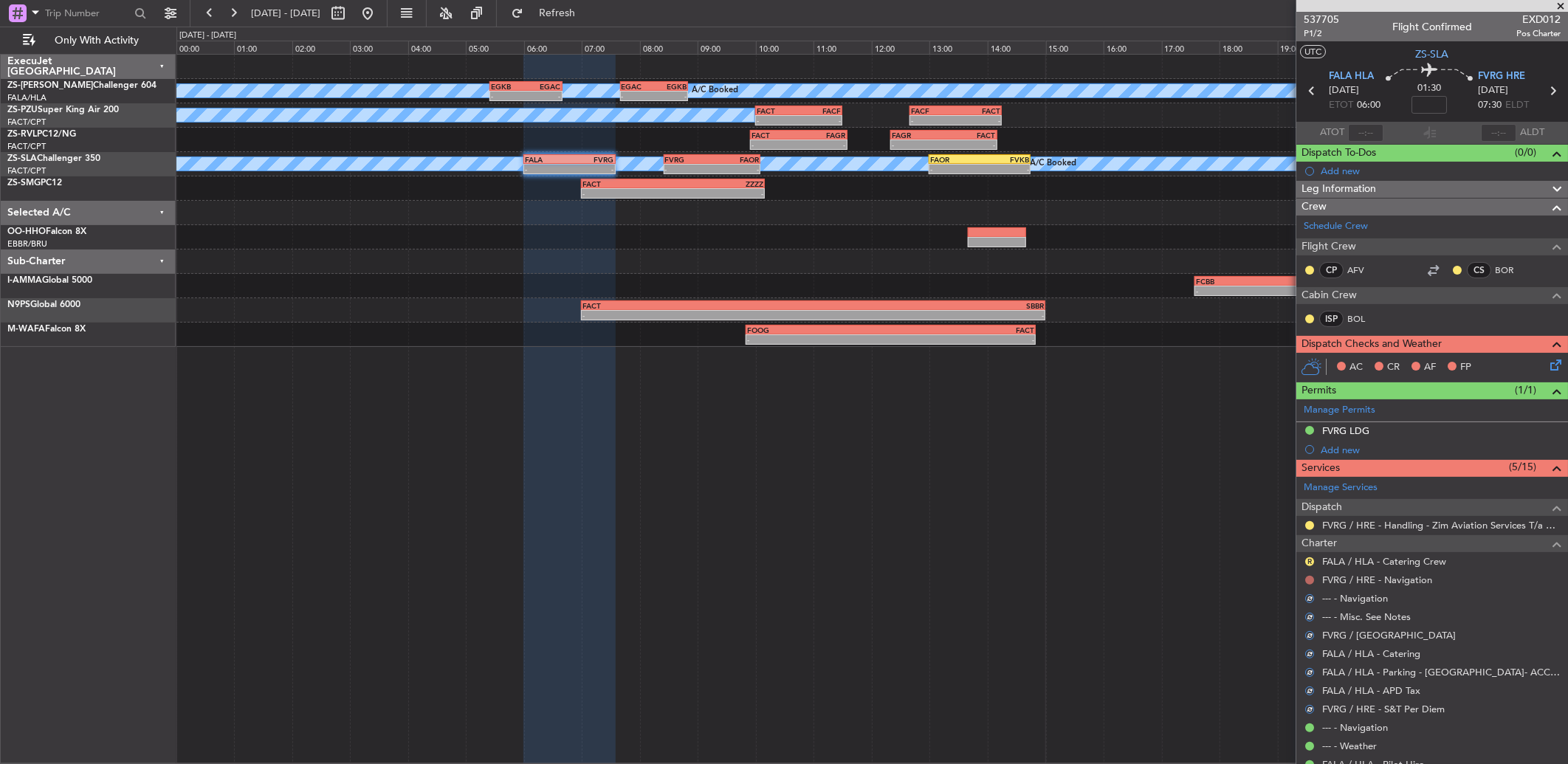
click at [1309, 577] on button at bounding box center [1309, 579] width 9 height 9
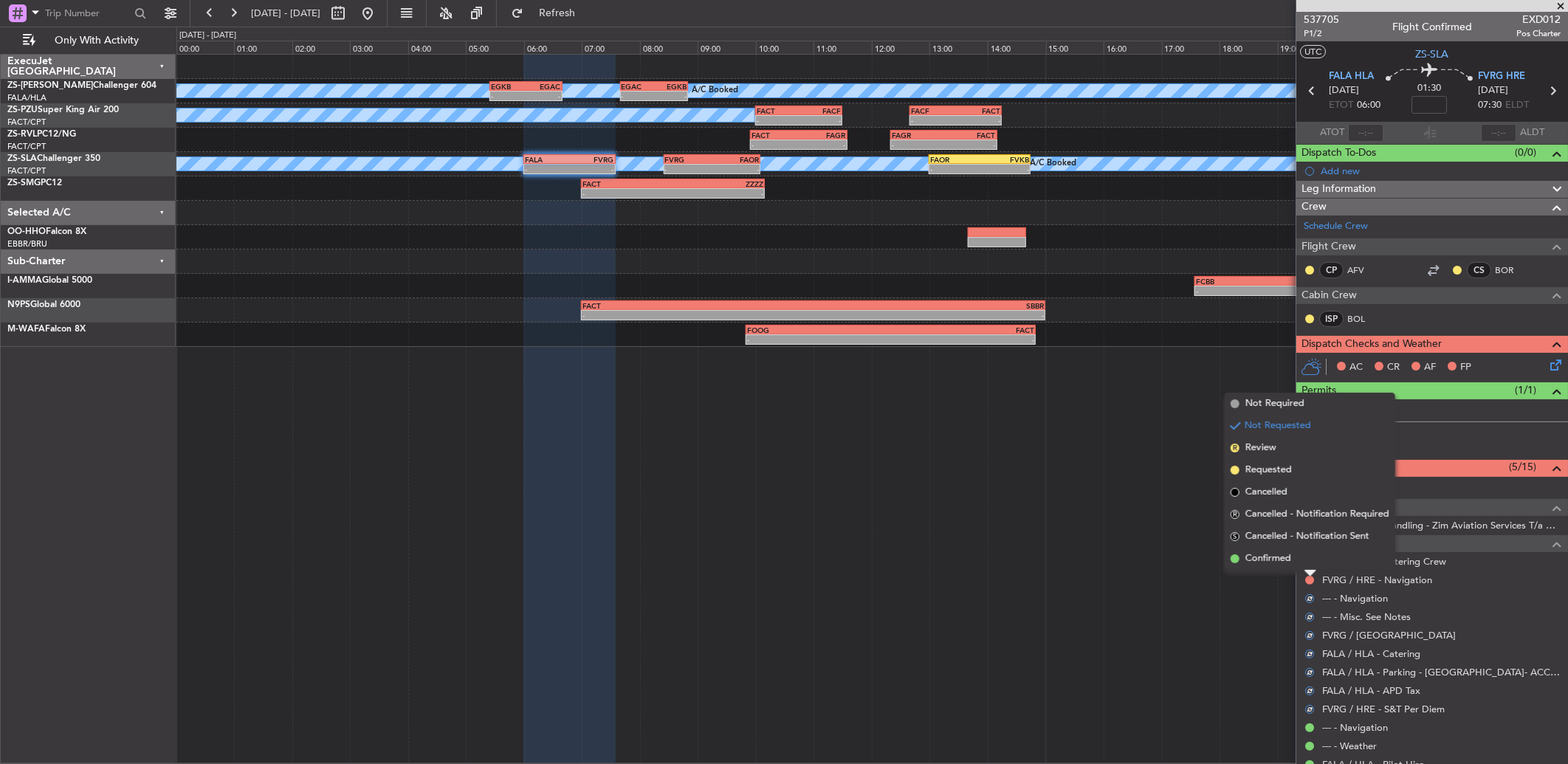
click at [1297, 558] on li "Confirmed" at bounding box center [1310, 558] width 171 height 22
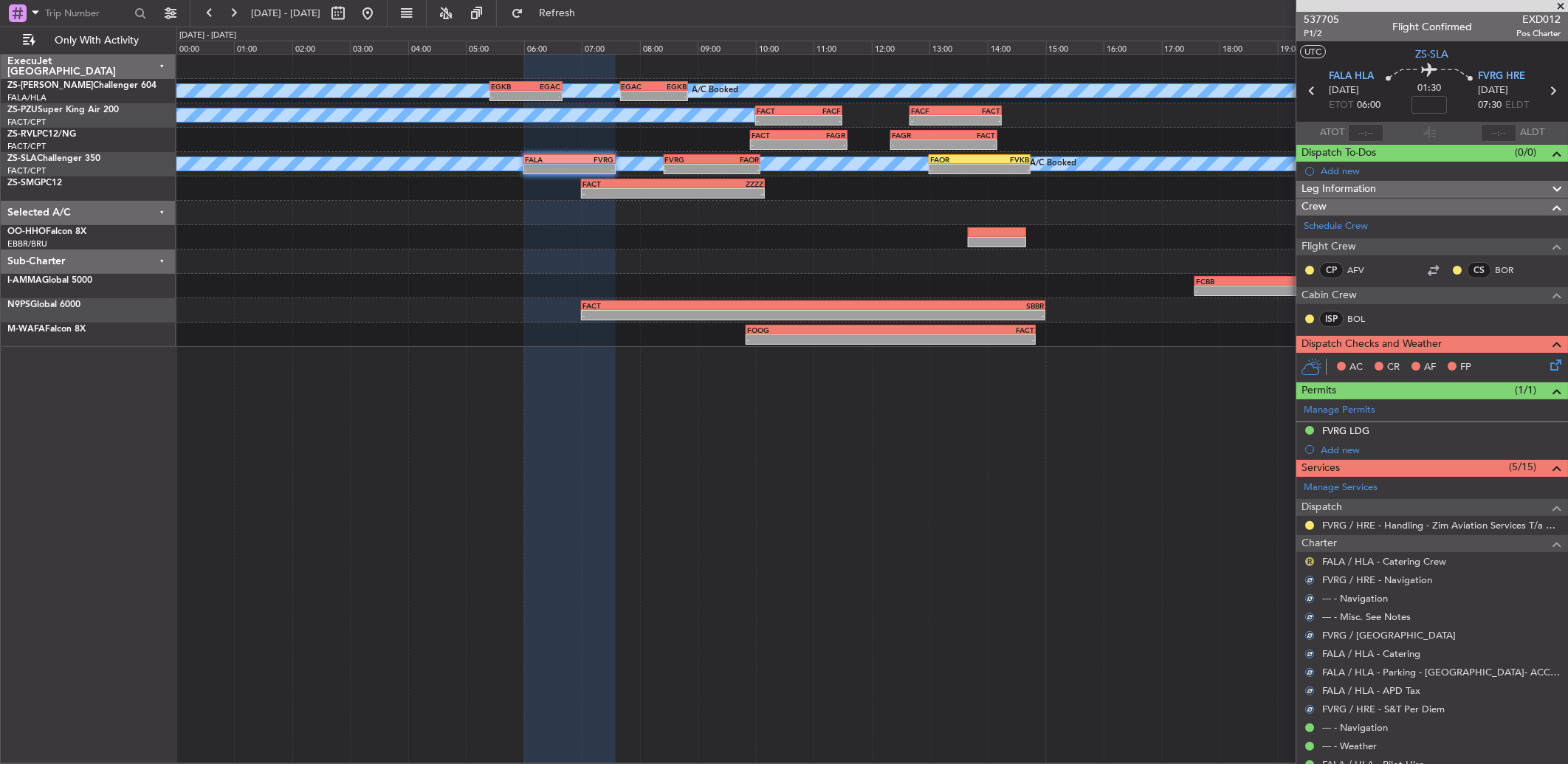
click at [1310, 561] on button "R" at bounding box center [1309, 561] width 9 height 9
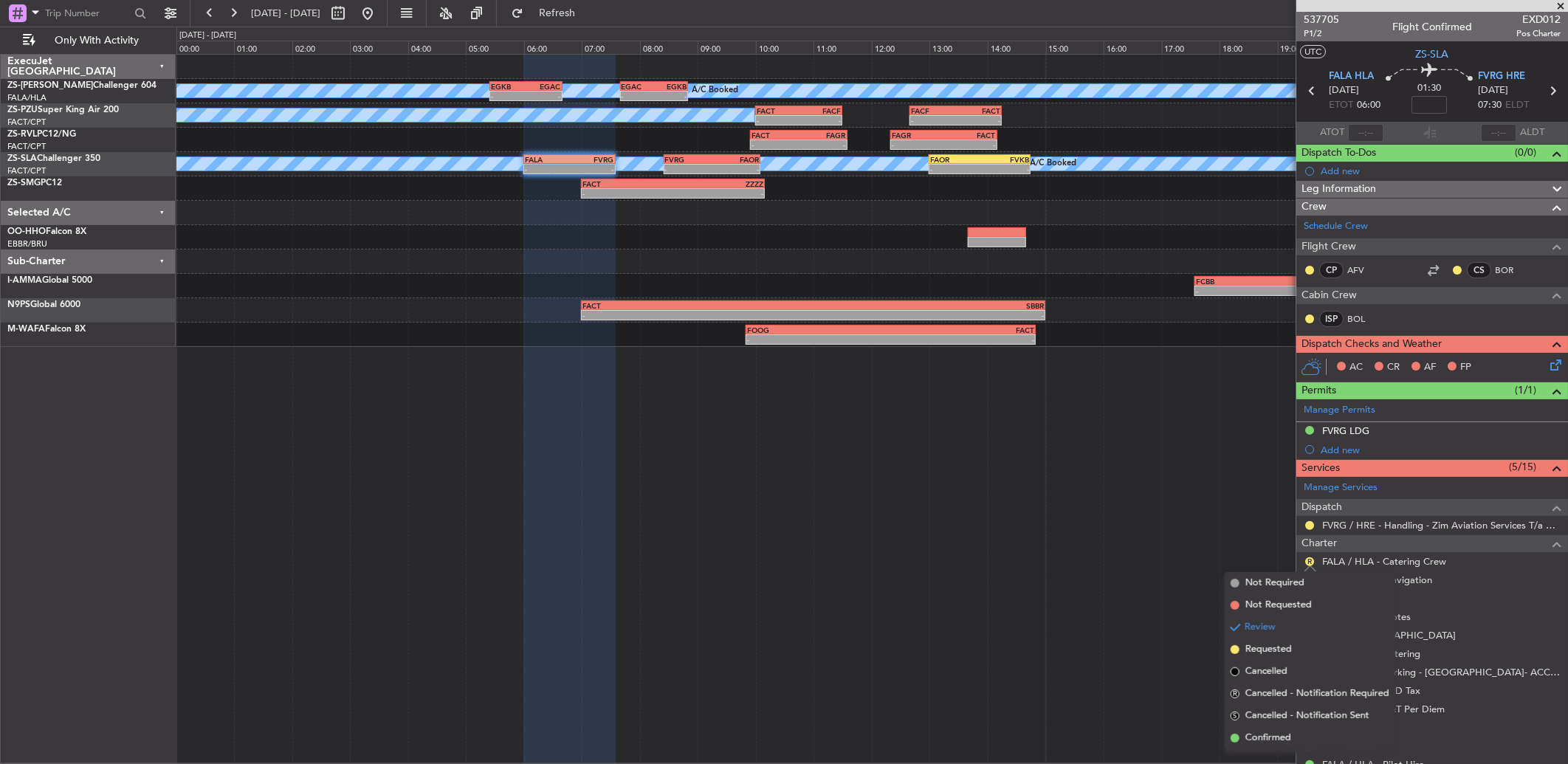
drag, startPoint x: 1293, startPoint y: 726, endPoint x: 1294, endPoint y: 719, distance: 7.1
click at [1294, 727] on li "Confirmed" at bounding box center [1310, 737] width 171 height 22
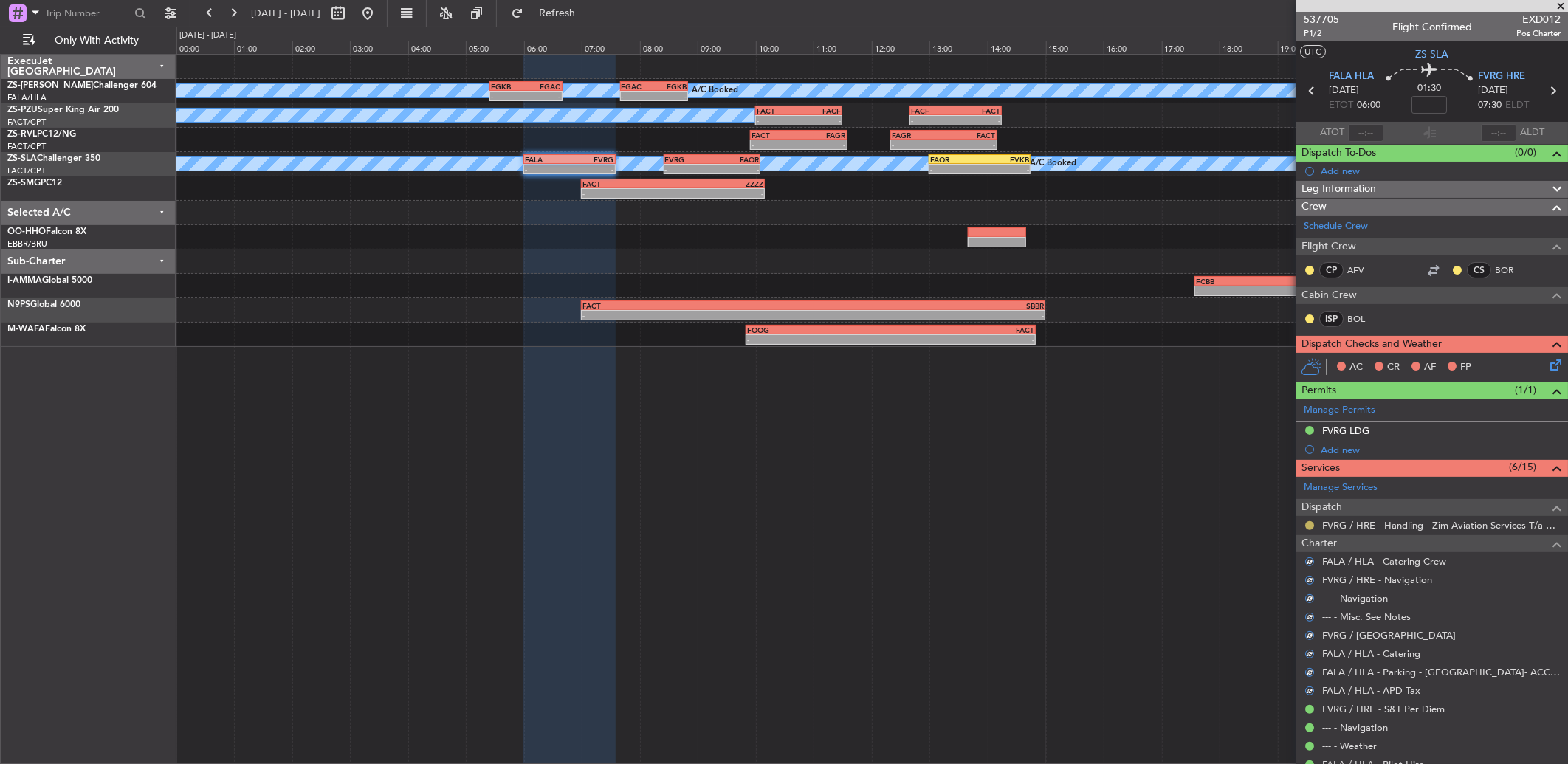
click at [1310, 527] on button at bounding box center [1309, 525] width 9 height 9
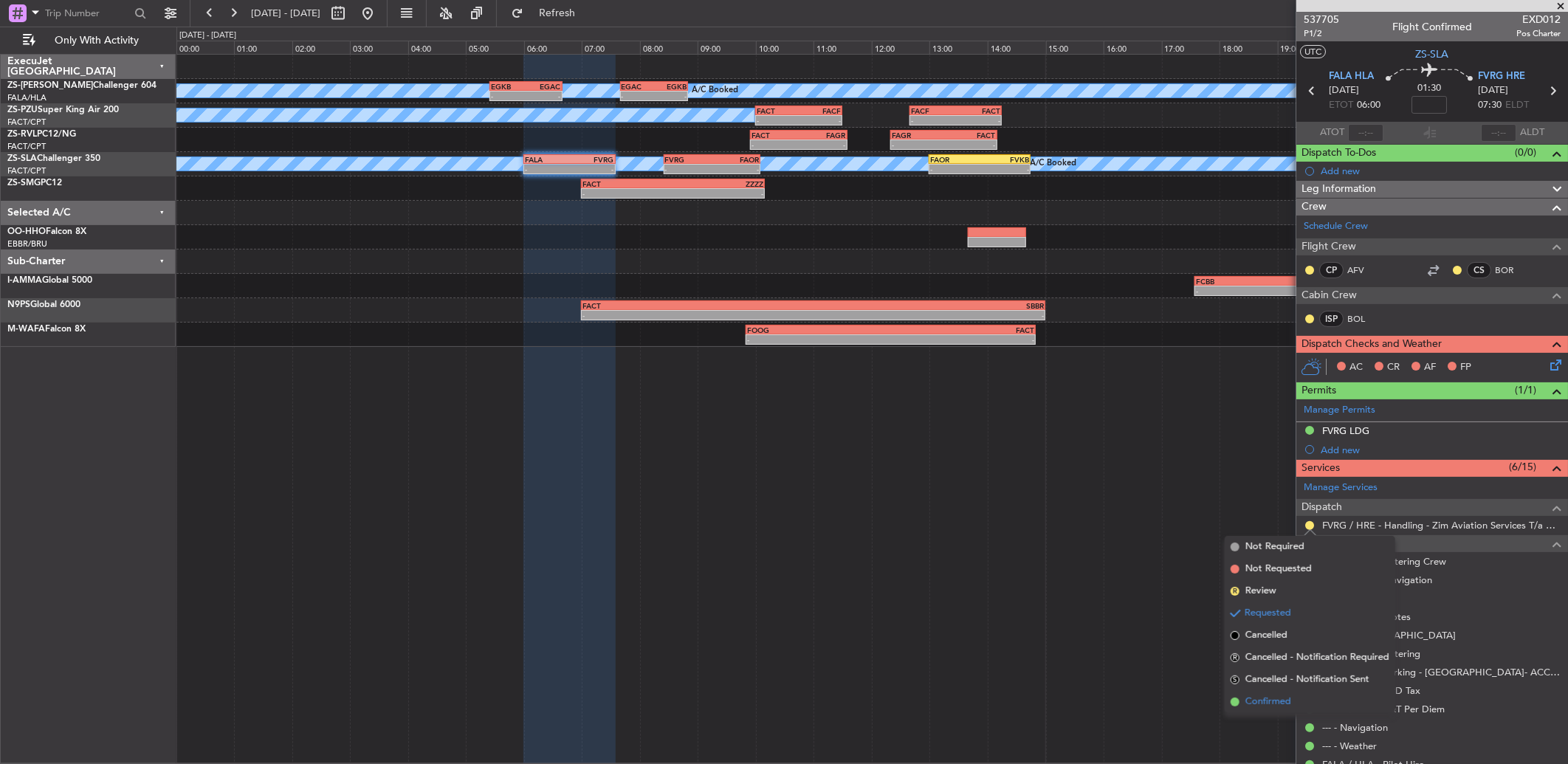
click at [1303, 695] on li "Confirmed" at bounding box center [1310, 701] width 171 height 22
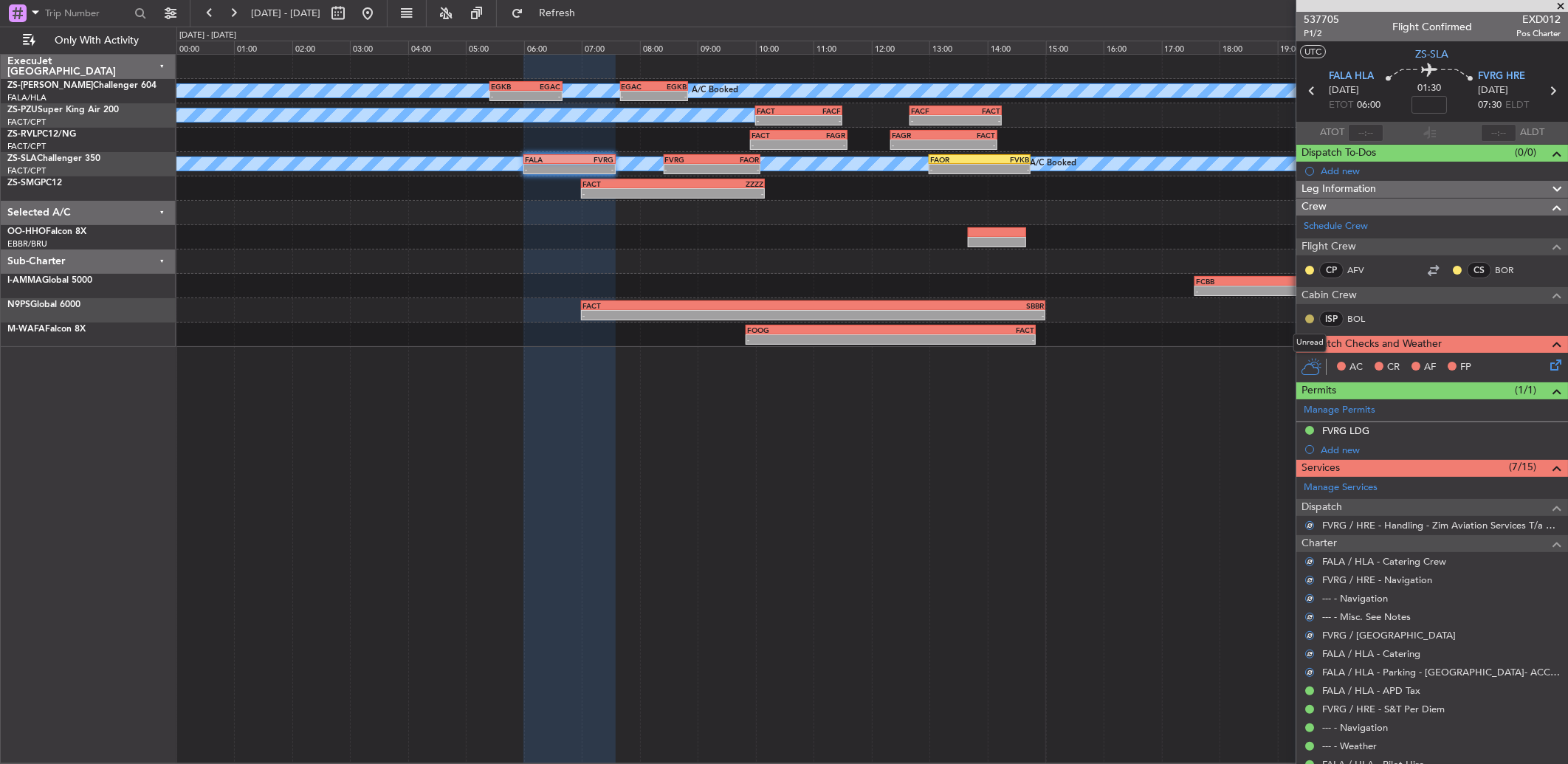
click at [1309, 321] on button at bounding box center [1309, 318] width 9 height 9
click at [1316, 362] on span "Acknowledged" at bounding box center [1313, 363] width 65 height 15
click at [1309, 272] on button at bounding box center [1309, 269] width 9 height 9
click at [1314, 313] on span "Acknowledged" at bounding box center [1313, 313] width 65 height 15
click at [1453, 268] on button at bounding box center [1457, 269] width 9 height 9
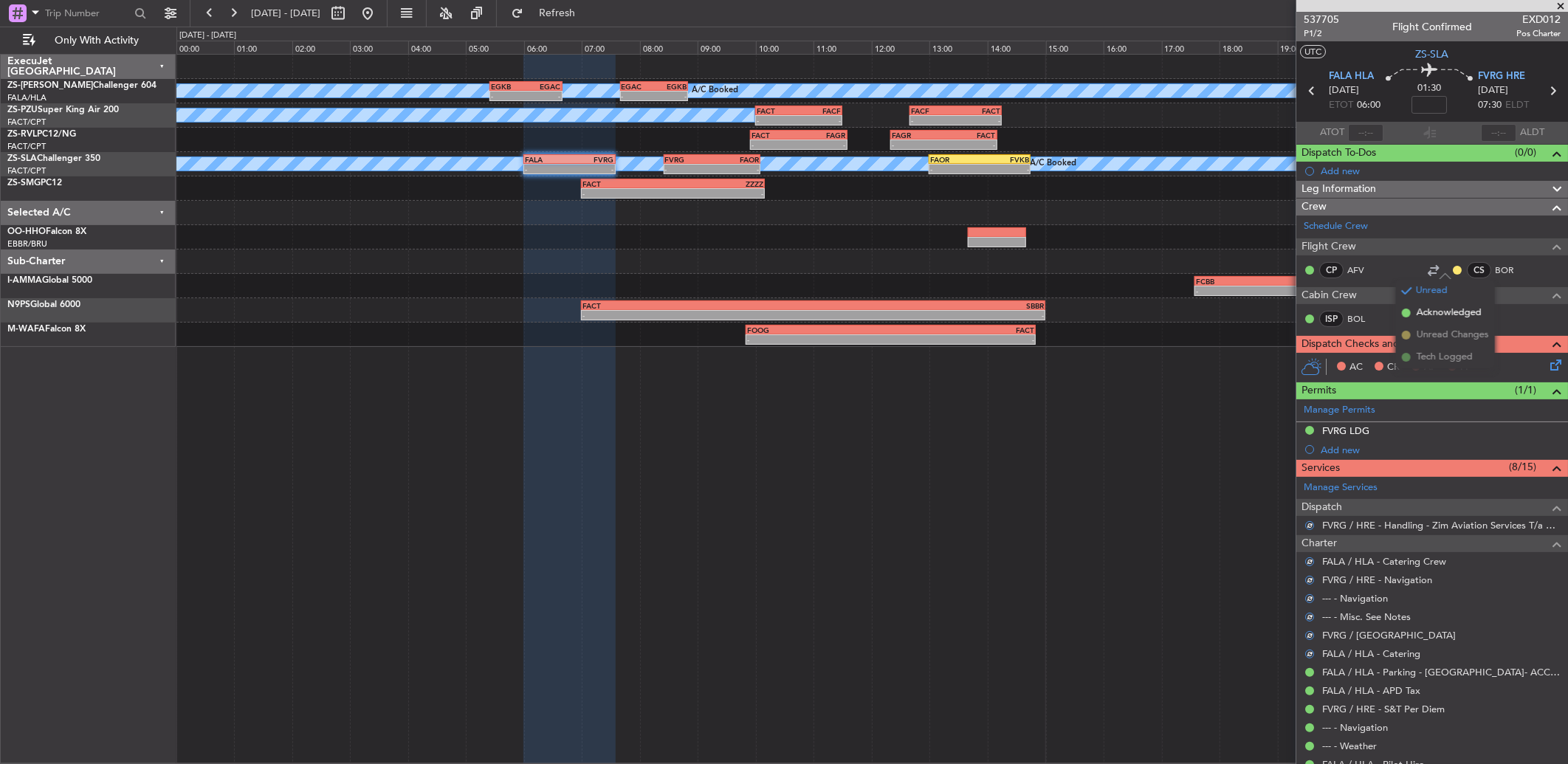
click at [1417, 314] on span "Acknowledged" at bounding box center [1449, 313] width 65 height 15
click at [1549, 364] on icon at bounding box center [1553, 362] width 11 height 11
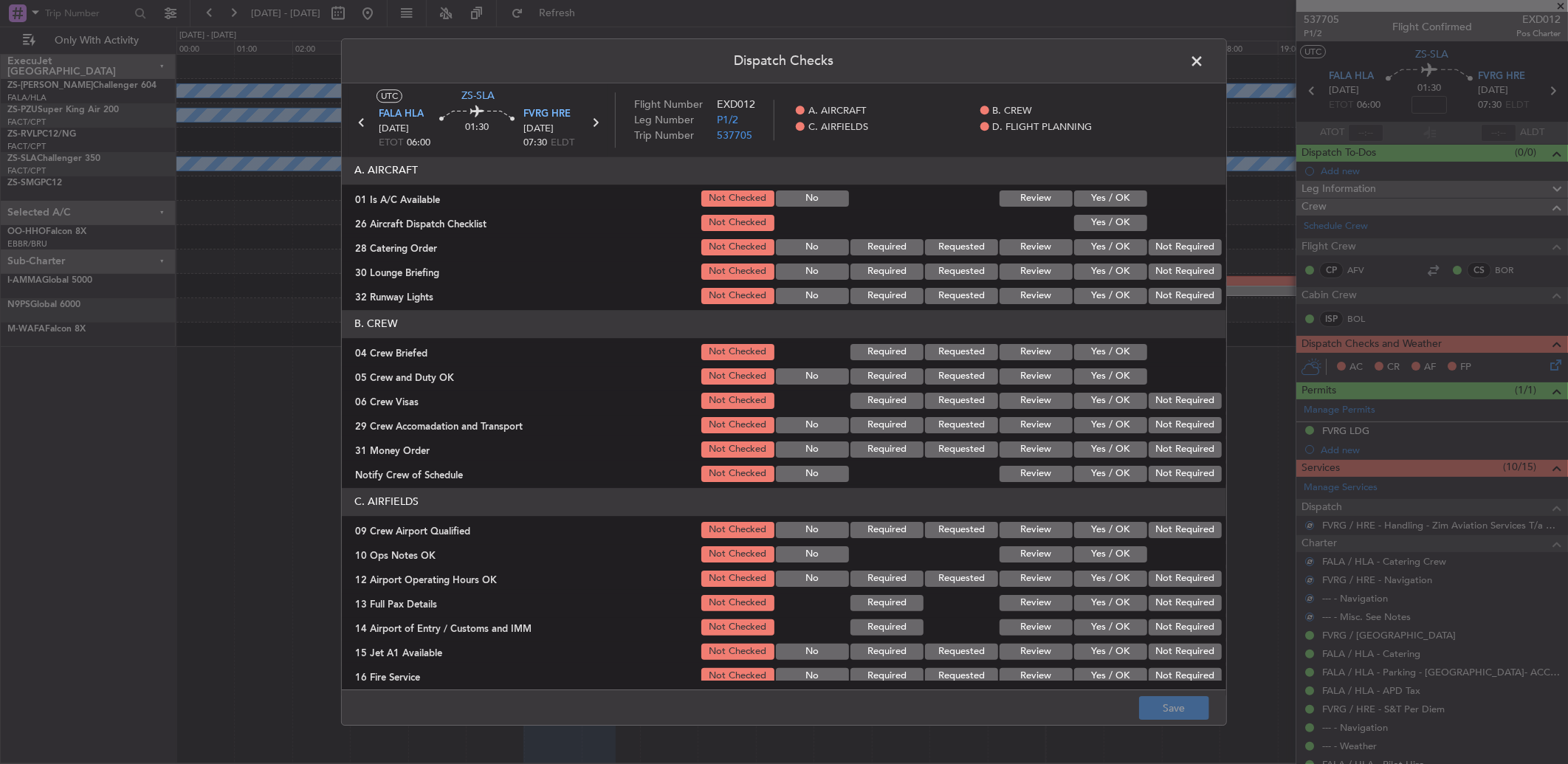
click at [1128, 193] on button "Yes / OK" at bounding box center [1110, 198] width 73 height 16
click at [1147, 223] on div at bounding box center [1184, 223] width 75 height 21
click at [1131, 228] on button "Yes / OK" at bounding box center [1110, 223] width 73 height 16
drag, startPoint x: 1148, startPoint y: 241, endPoint x: 1164, endPoint y: 261, distance: 25.6
click at [1150, 241] on button "Not Required" at bounding box center [1185, 246] width 73 height 16
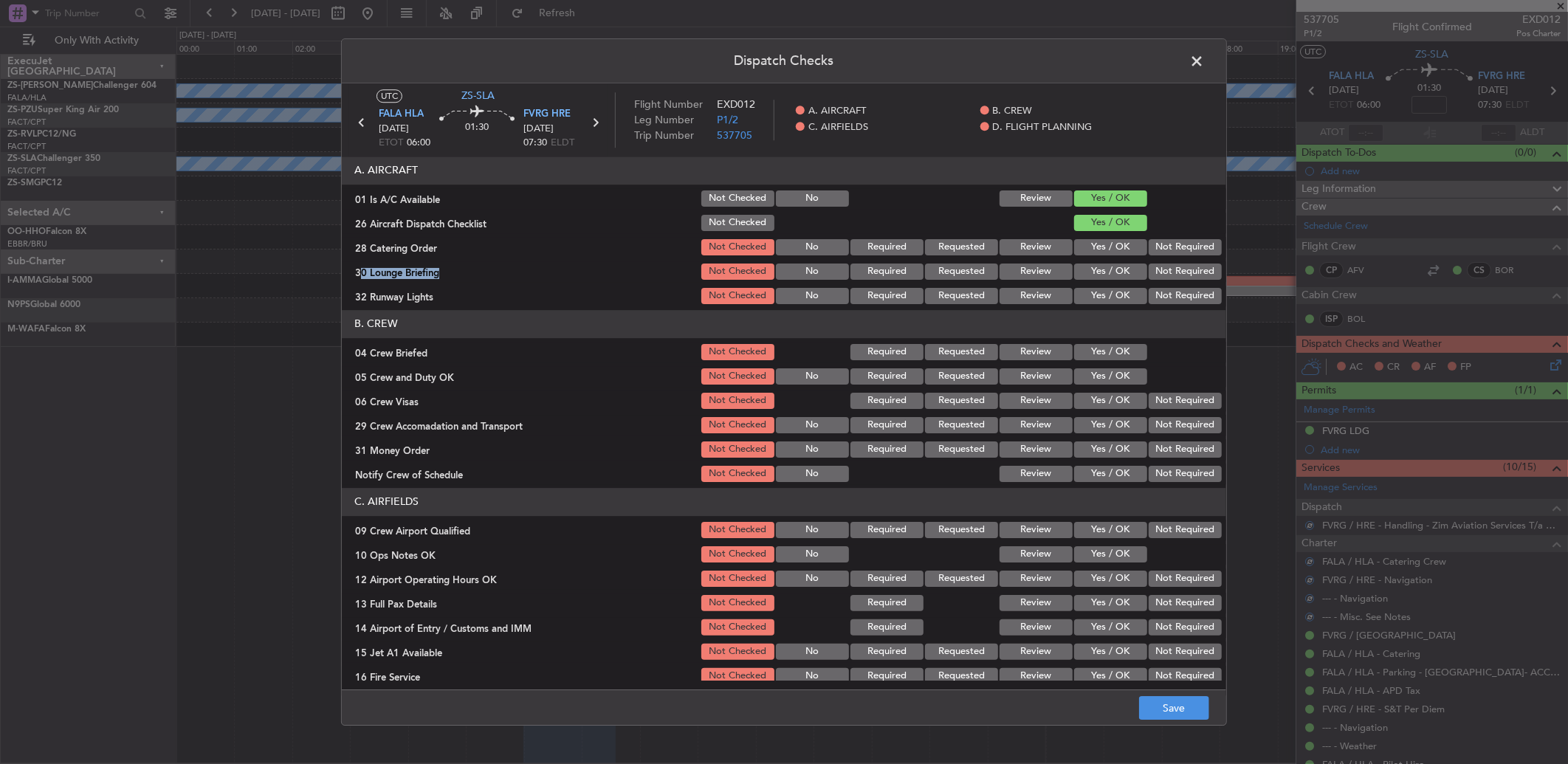
click at [1164, 264] on section "A. AIRCRAFT 01 Is A/C Available Not Checked No Review Yes / OK 26 Aircraft Disp…" at bounding box center [784, 231] width 884 height 150
drag, startPoint x: 1164, startPoint y: 266, endPoint x: 1164, endPoint y: 286, distance: 20.0
click at [1164, 278] on button "Not Required" at bounding box center [1185, 271] width 73 height 16
click at [1164, 290] on div "Not Required" at bounding box center [1184, 296] width 75 height 21
click at [1012, 246] on button "Review" at bounding box center [1036, 246] width 73 height 16
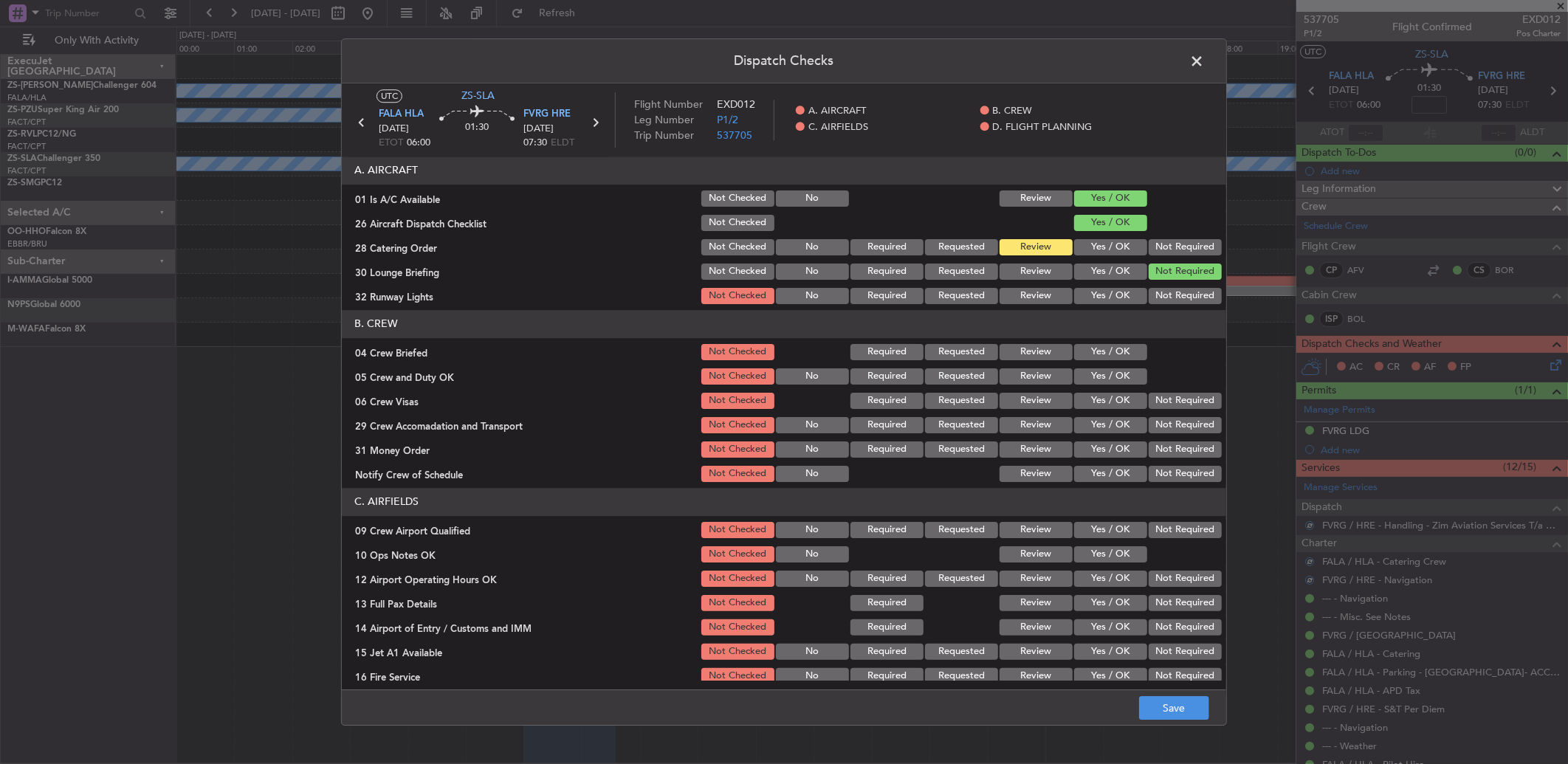
click at [1183, 239] on button "Not Required" at bounding box center [1185, 246] width 73 height 16
click at [1116, 272] on button "Yes / OK" at bounding box center [1110, 271] width 73 height 16
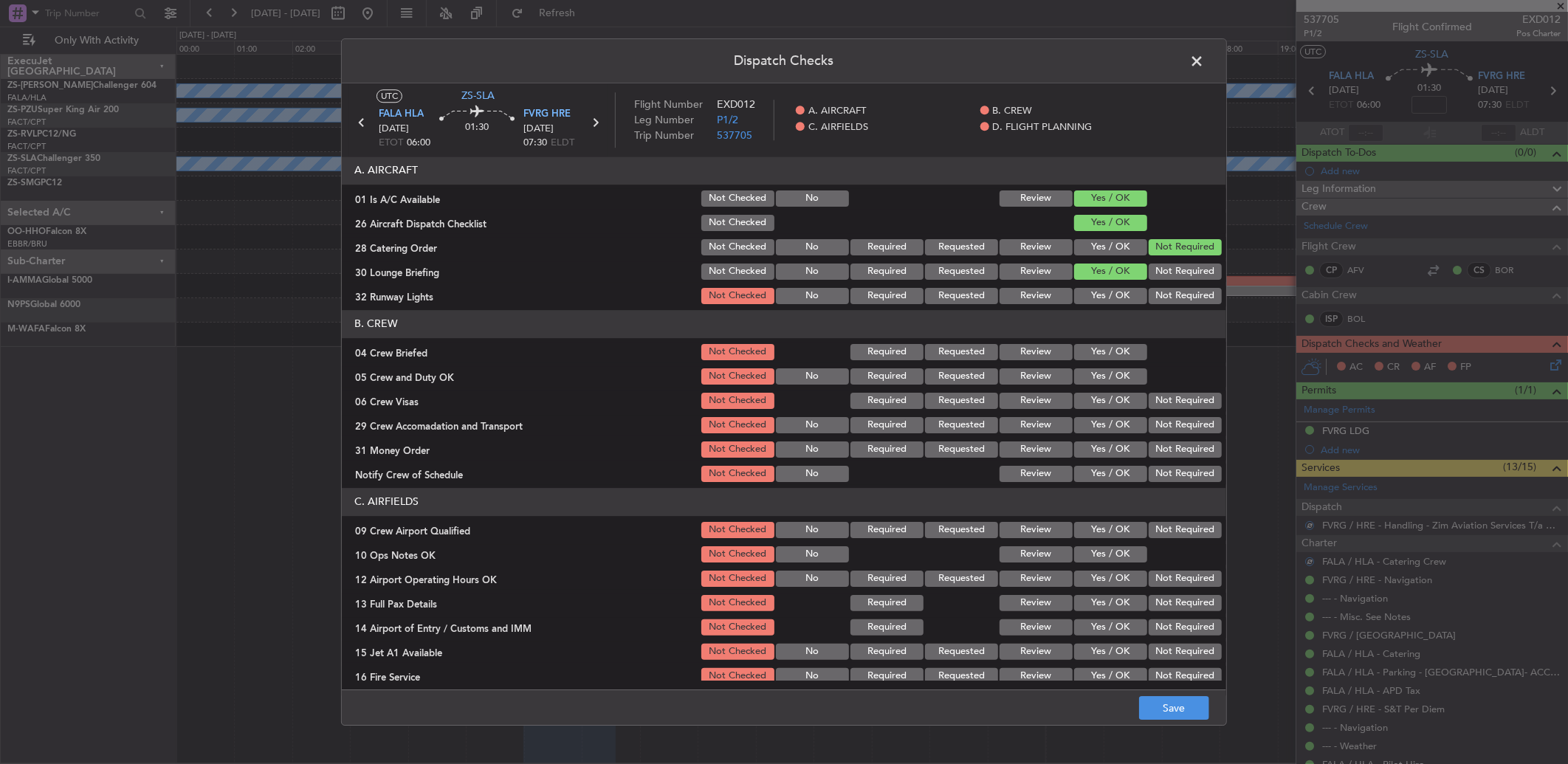
drag, startPoint x: 1116, startPoint y: 290, endPoint x: 1117, endPoint y: 302, distance: 12.0
click at [1116, 291] on button "Yes / OK" at bounding box center [1110, 296] width 73 height 16
click at [1029, 349] on button "Review" at bounding box center [1036, 352] width 73 height 16
click at [1089, 381] on button "Yes / OK" at bounding box center [1110, 376] width 73 height 16
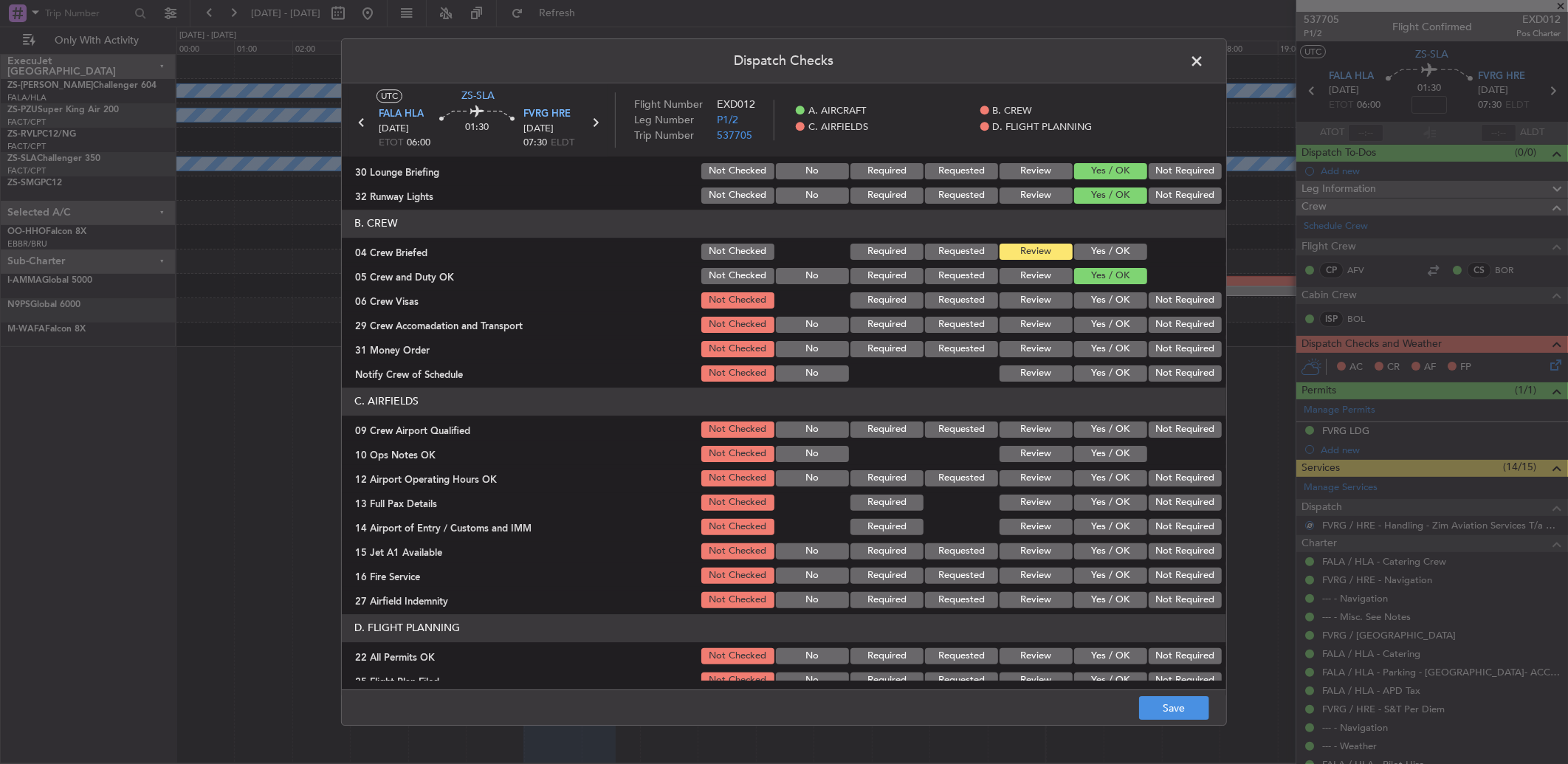
scroll to position [138, 0]
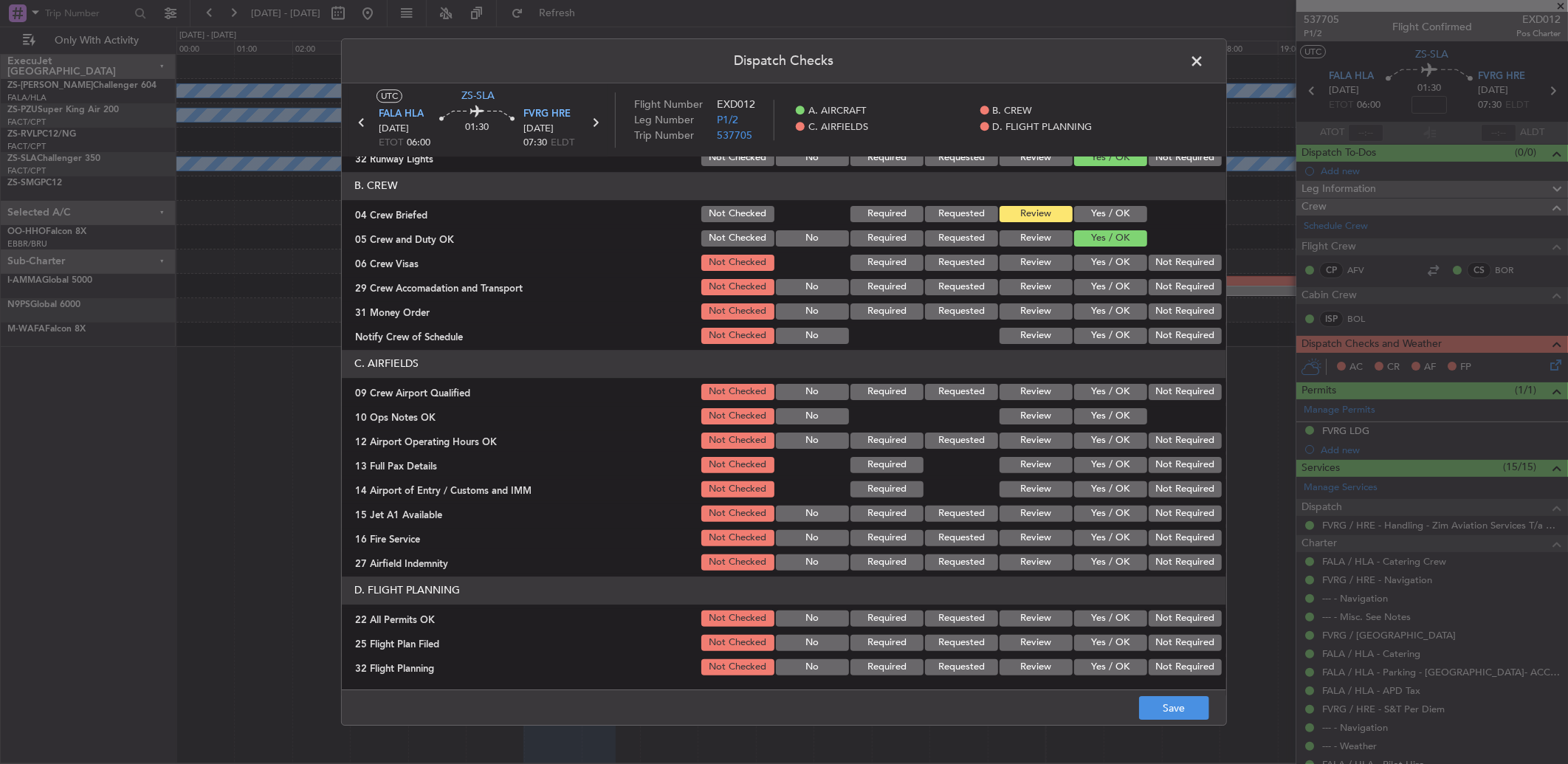
click at [1173, 268] on button "Not Required" at bounding box center [1185, 263] width 73 height 16
click at [1173, 283] on button "Not Required" at bounding box center [1185, 286] width 73 height 16
click at [1035, 305] on button "Review" at bounding box center [1036, 311] width 73 height 16
click at [1113, 337] on button "Yes / OK" at bounding box center [1110, 336] width 73 height 16
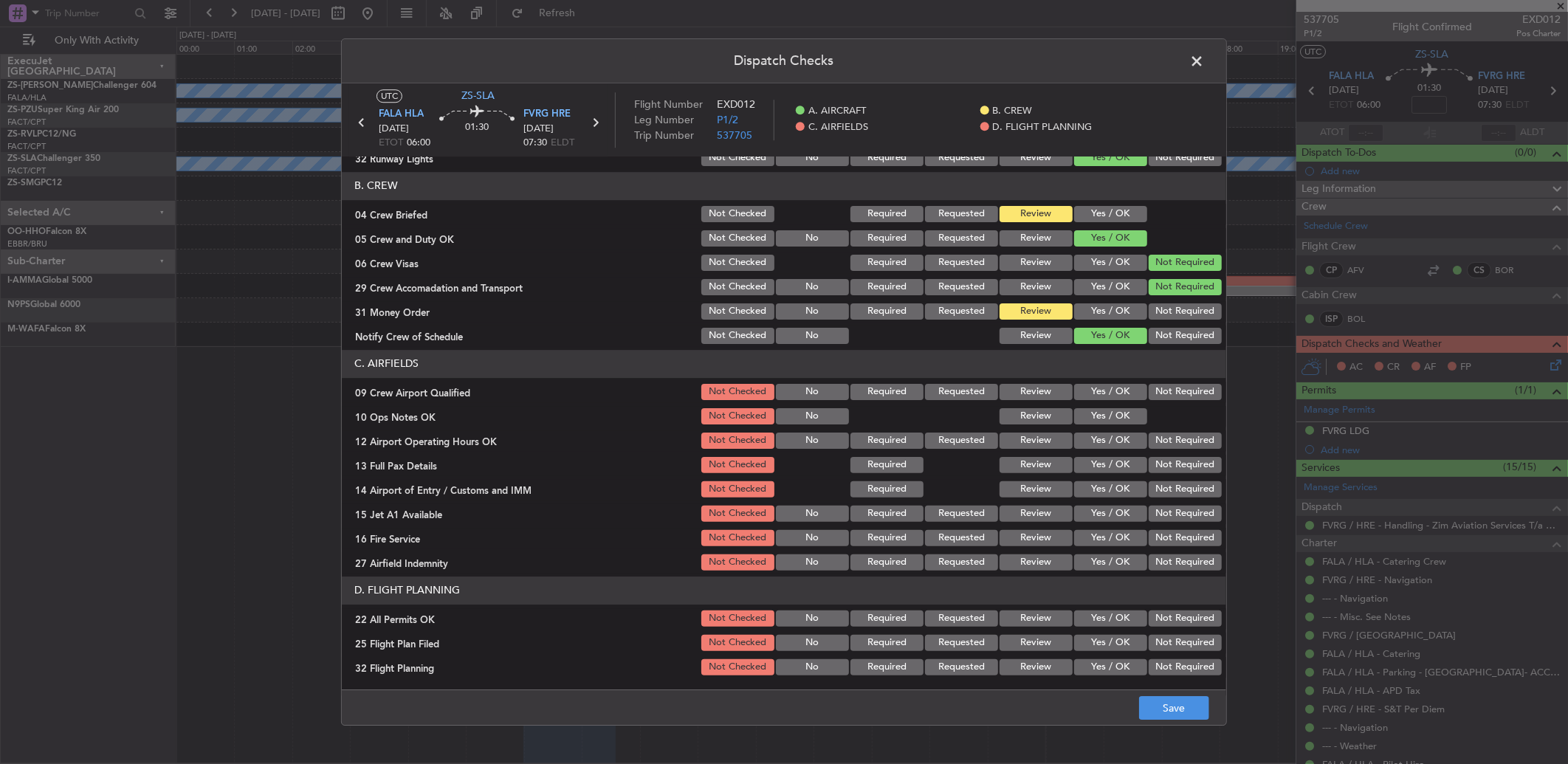
click at [1125, 282] on button "Yes / OK" at bounding box center [1110, 286] width 73 height 16
click at [1110, 393] on button "Yes / OK" at bounding box center [1110, 391] width 73 height 16
click at [1122, 418] on button "Yes / OK" at bounding box center [1110, 416] width 73 height 16
click at [1130, 436] on button "Yes / OK" at bounding box center [1110, 440] width 73 height 16
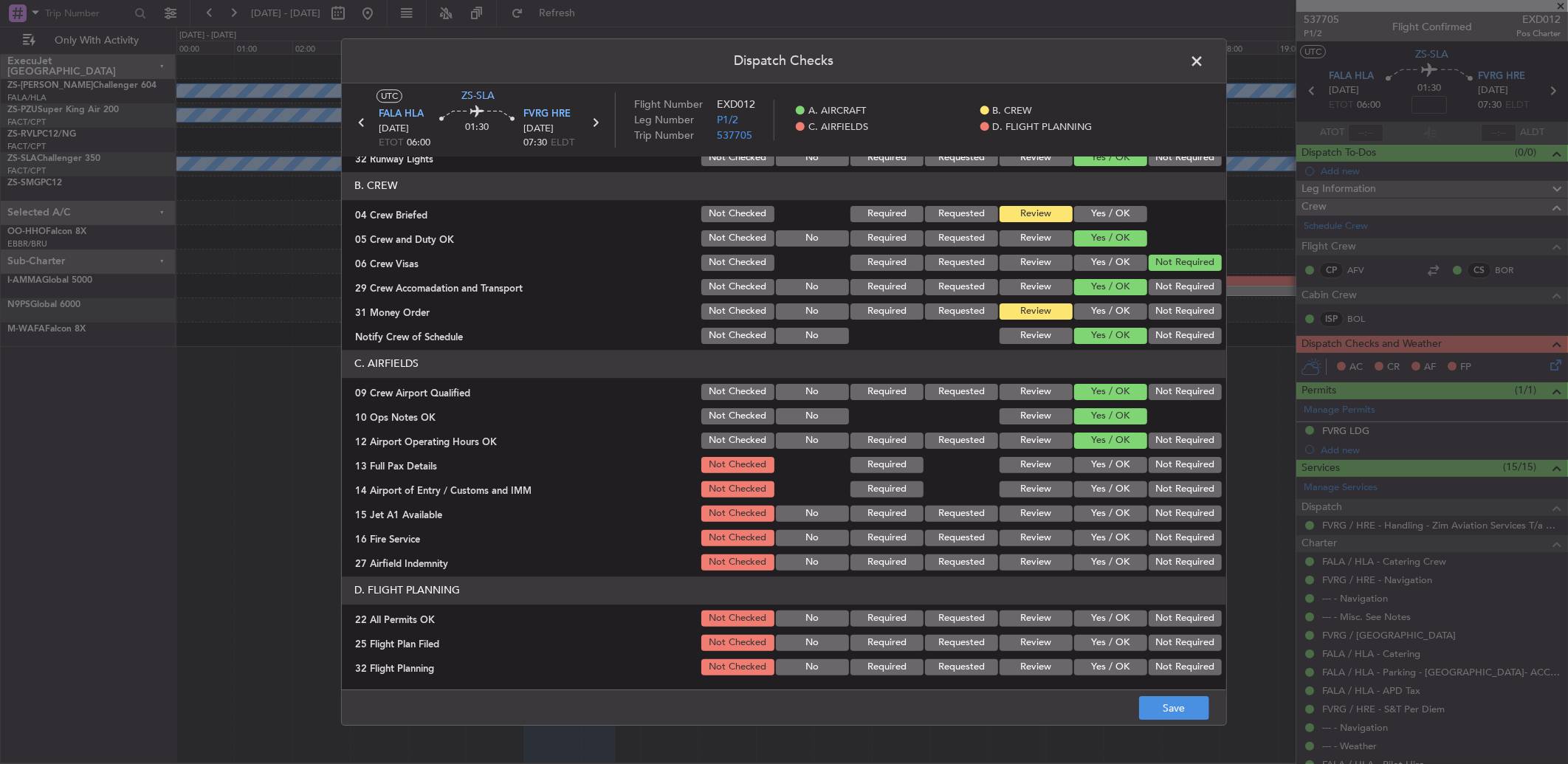
click at [1107, 463] on button "Yes / OK" at bounding box center [1110, 464] width 73 height 16
click at [1107, 482] on button "Yes / OK" at bounding box center [1110, 489] width 73 height 16
click at [1106, 500] on section "C. AIRFIELDS 09 Crew Airport Qualified Not Checked No Required Requested Review…" at bounding box center [784, 461] width 884 height 223
click at [1103, 517] on button "Yes / OK" at bounding box center [1110, 514] width 73 height 16
click at [1094, 533] on button "Yes / OK" at bounding box center [1110, 537] width 73 height 16
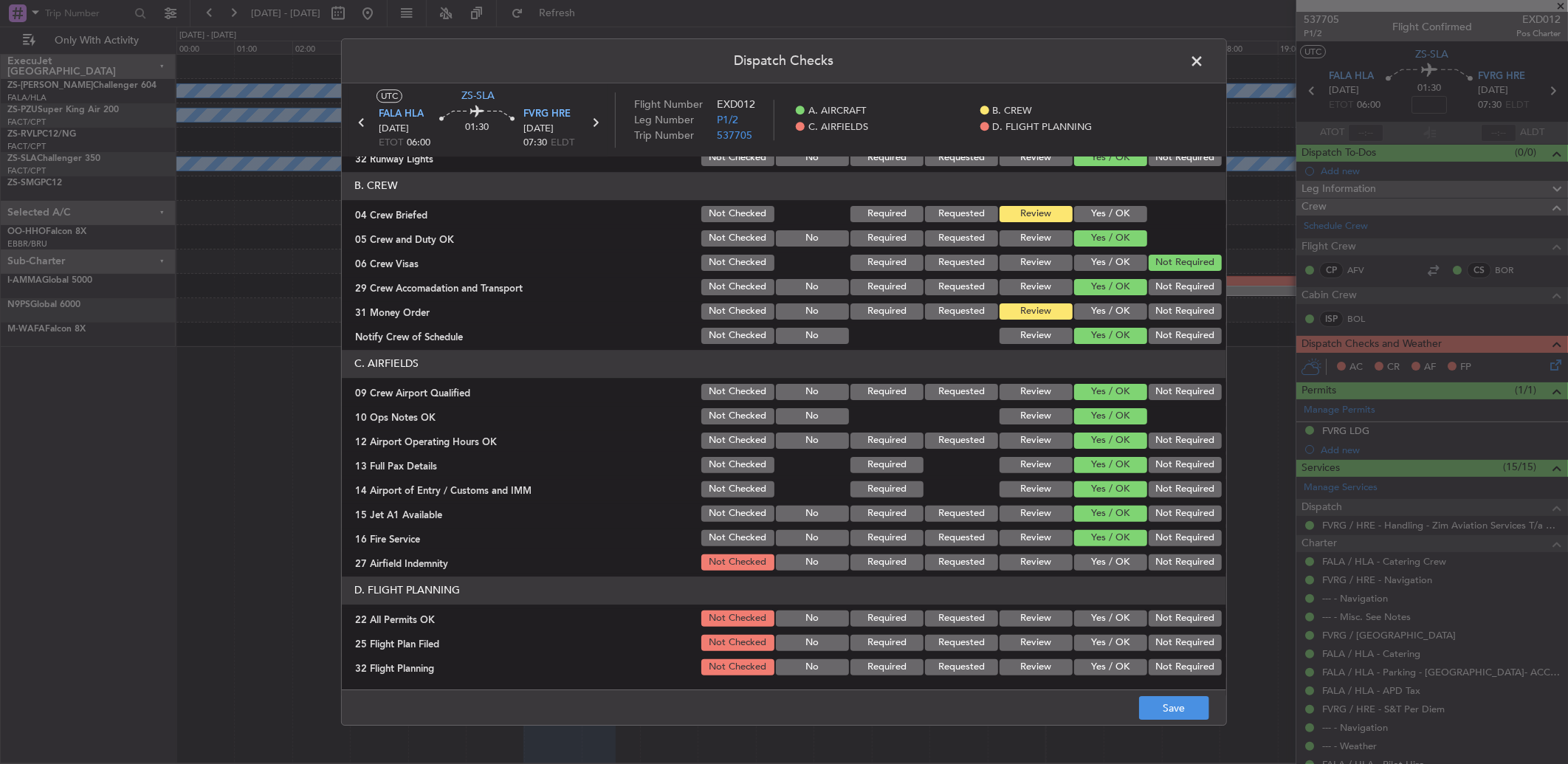
click at [1160, 562] on button "Not Required" at bounding box center [1185, 562] width 73 height 16
click at [1187, 623] on button "Not Required" at bounding box center [1185, 618] width 73 height 16
click at [1013, 646] on button "Review" at bounding box center [1036, 643] width 73 height 16
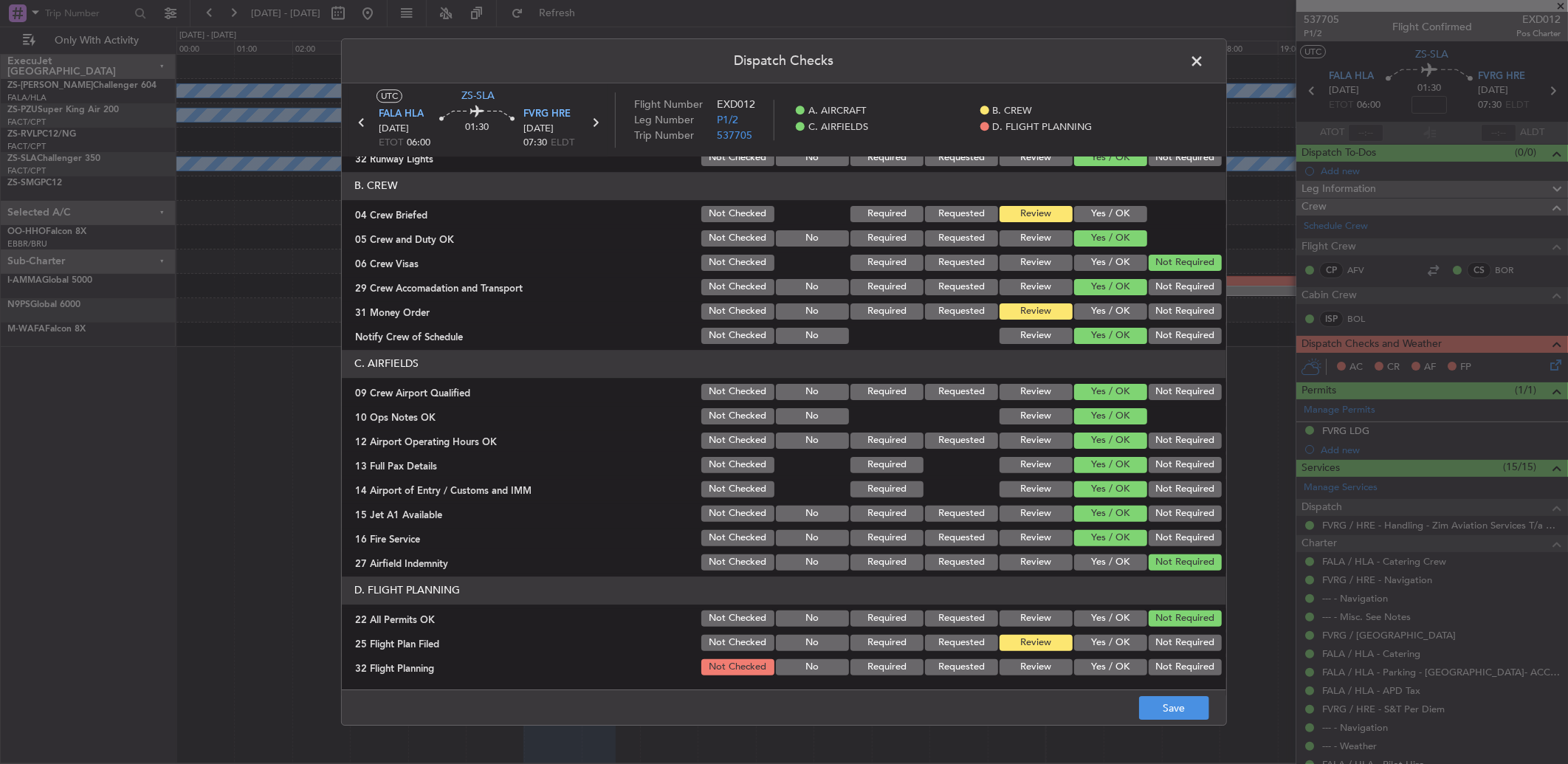
click at [1016, 657] on div "Review" at bounding box center [1034, 667] width 75 height 21
click at [1023, 668] on button "Review" at bounding box center [1036, 666] width 73 height 16
click at [1089, 311] on button "Yes / OK" at bounding box center [1110, 311] width 73 height 16
click at [1042, 305] on button "Review" at bounding box center [1036, 311] width 73 height 16
click at [1204, 65] on span at bounding box center [1204, 64] width 0 height 29
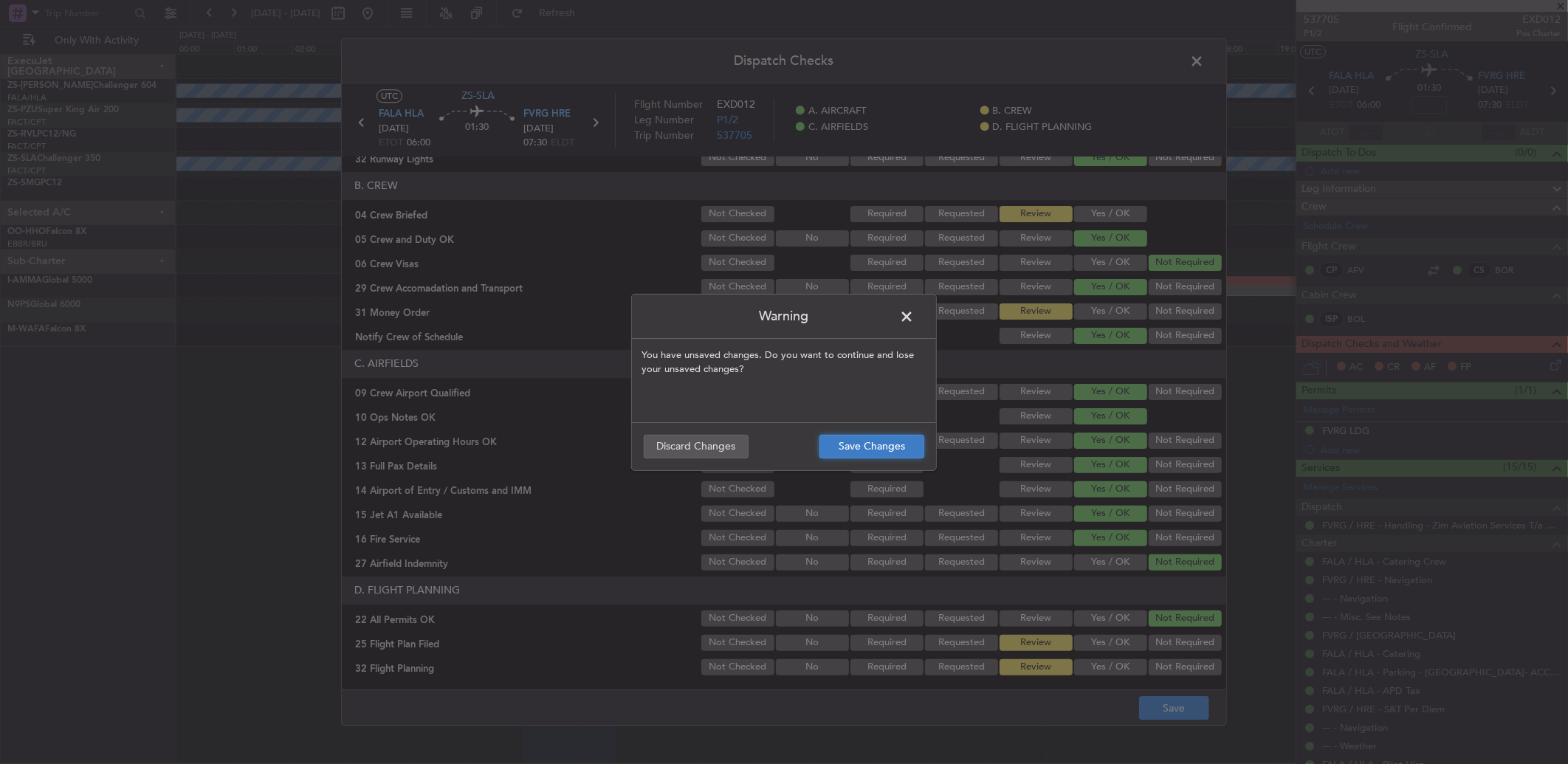
click at [856, 444] on button "Save Changes" at bounding box center [872, 446] width 105 height 24
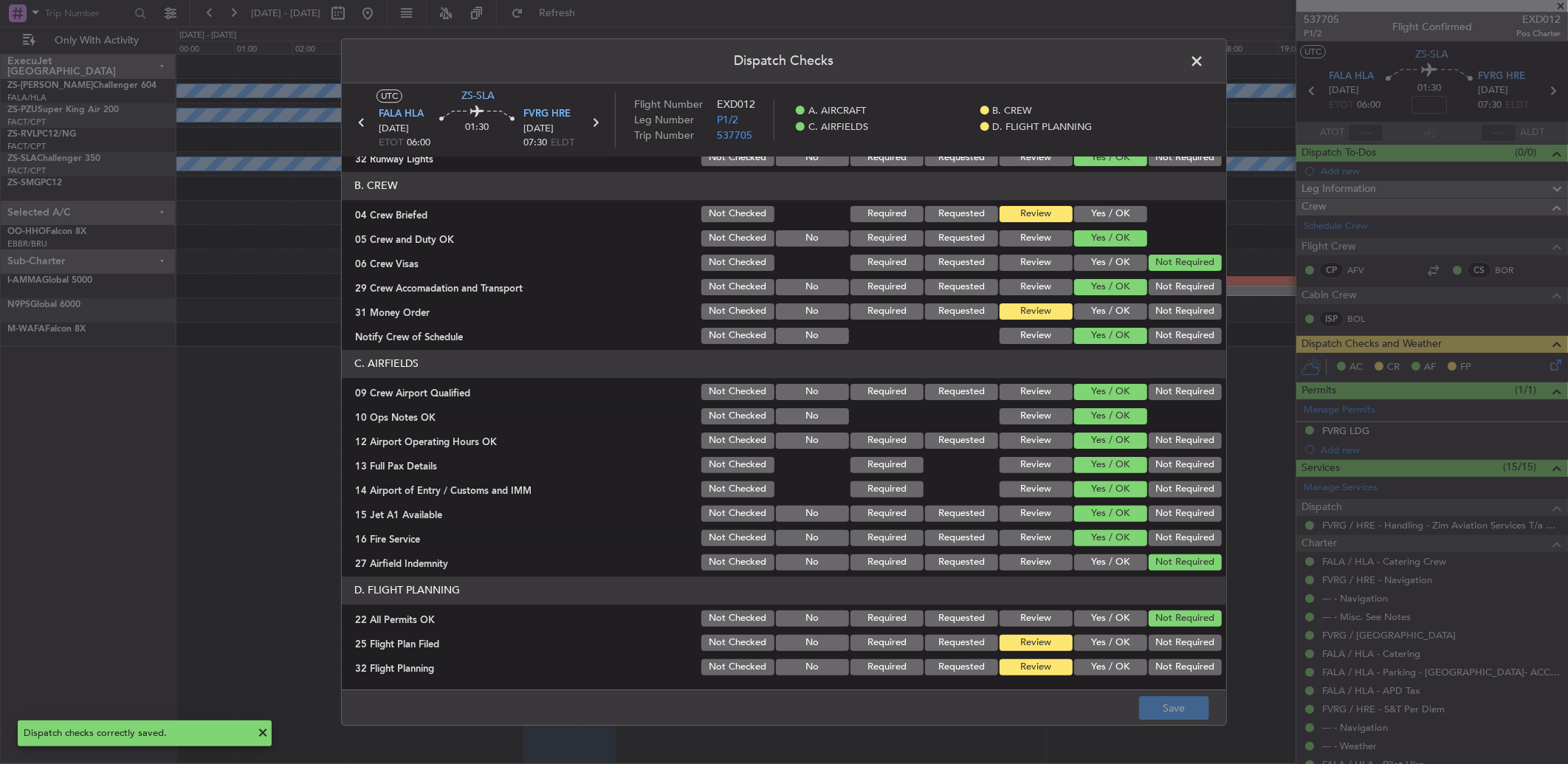
click at [1204, 55] on span at bounding box center [1204, 64] width 0 height 29
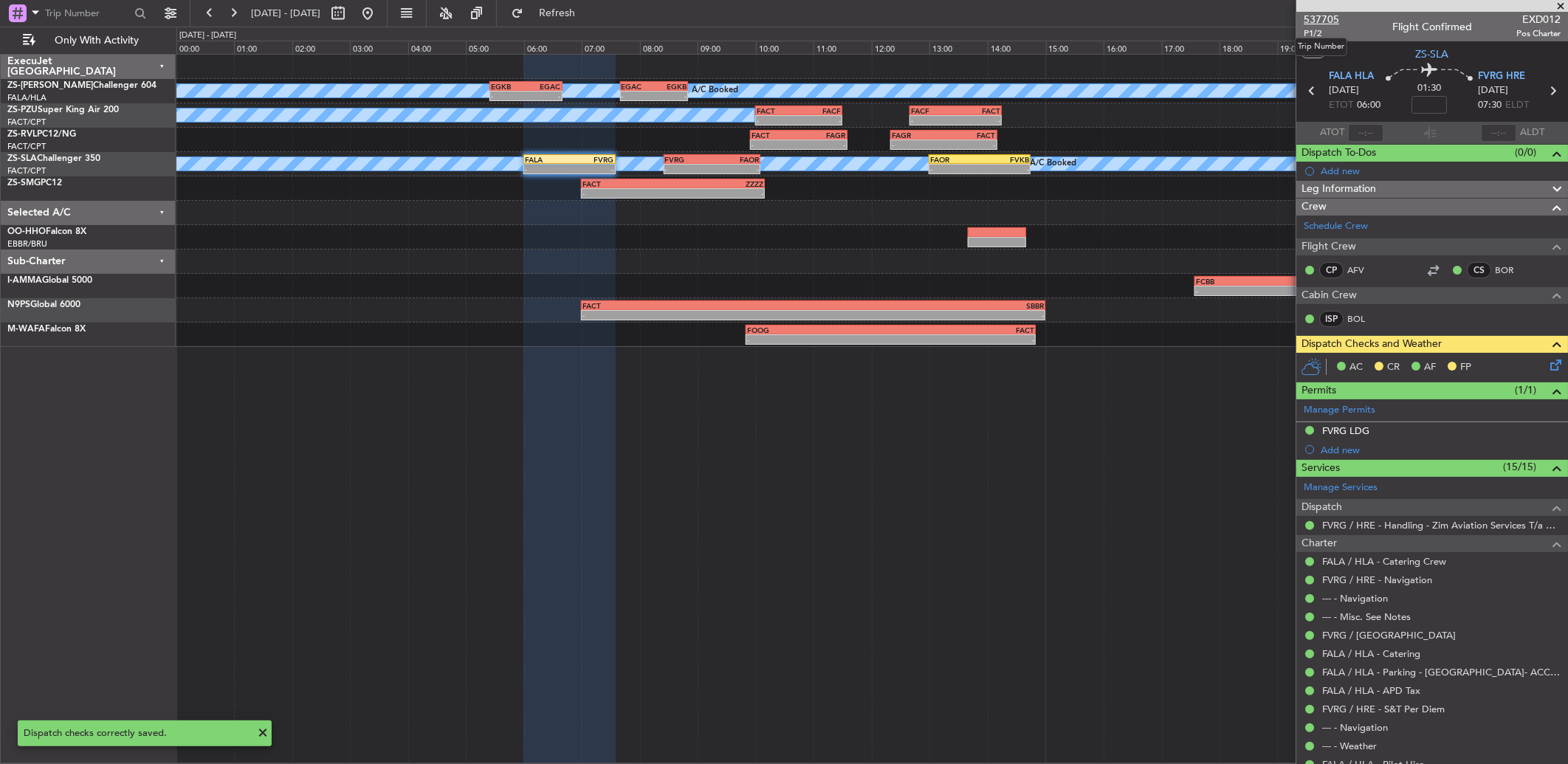
click at [1304, 20] on span "537705" at bounding box center [1321, 19] width 35 height 15
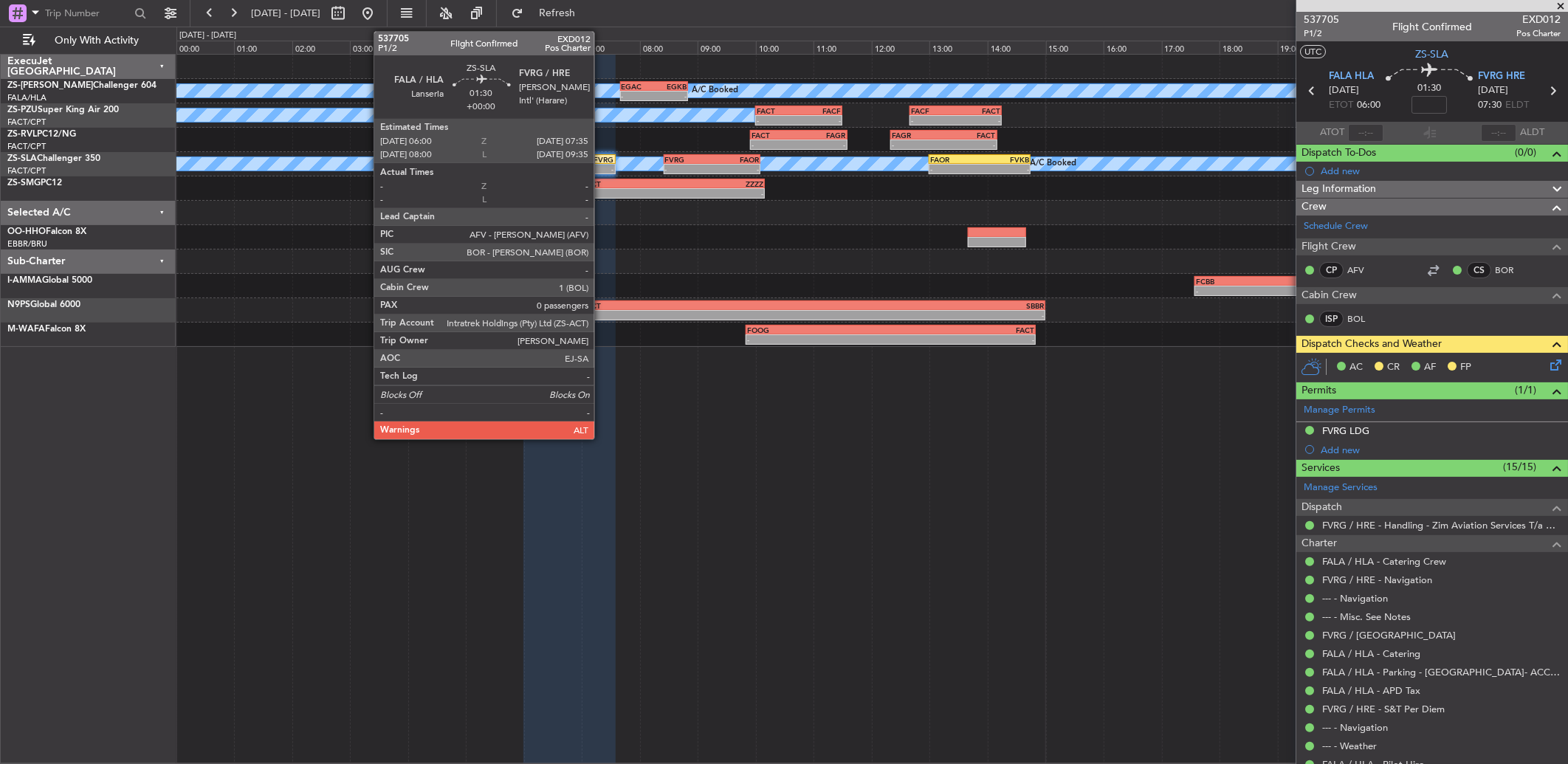
click at [602, 158] on div "FVRG" at bounding box center [591, 159] width 45 height 9
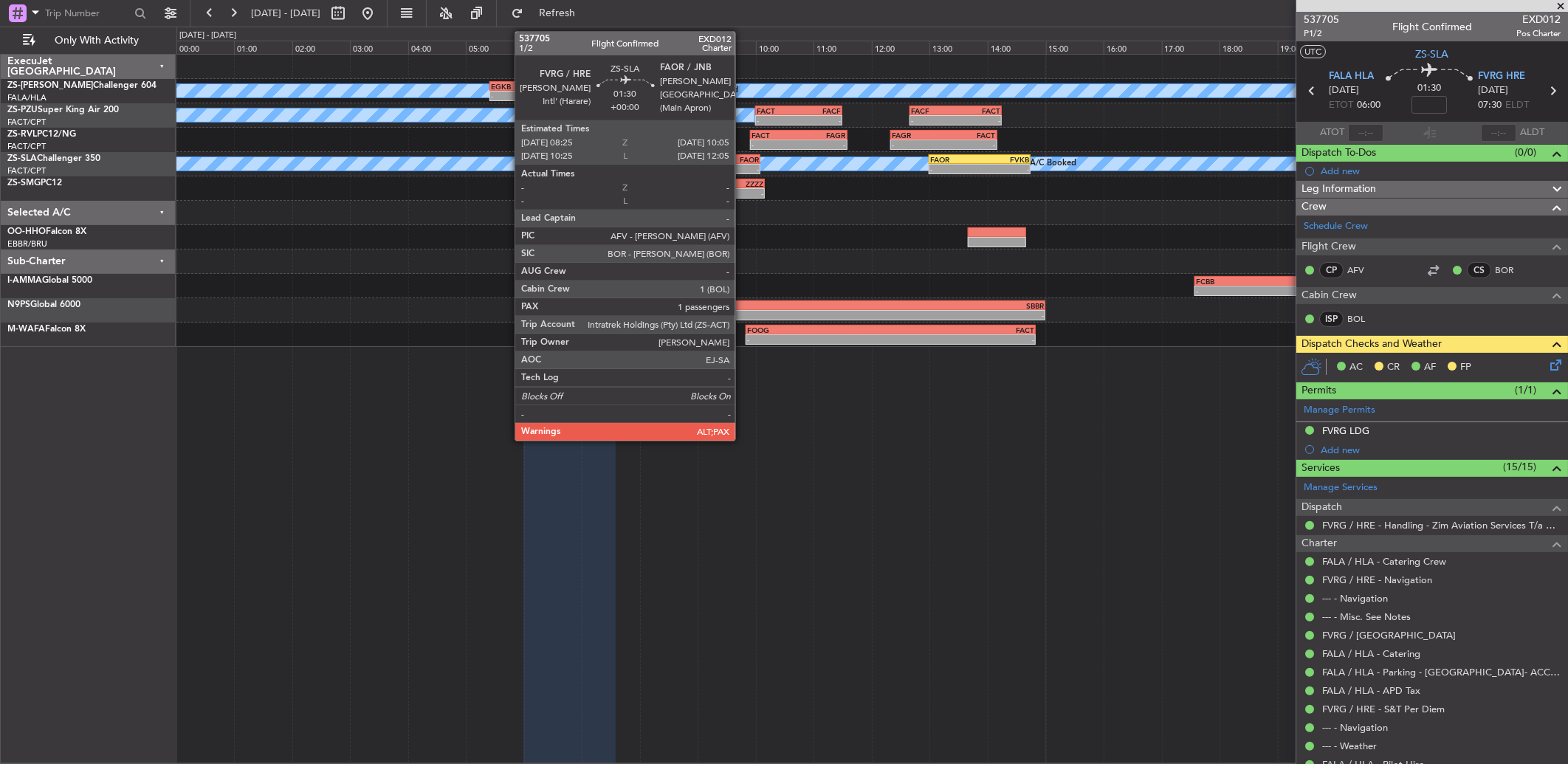
click at [743, 158] on div "FAOR" at bounding box center [736, 159] width 47 height 9
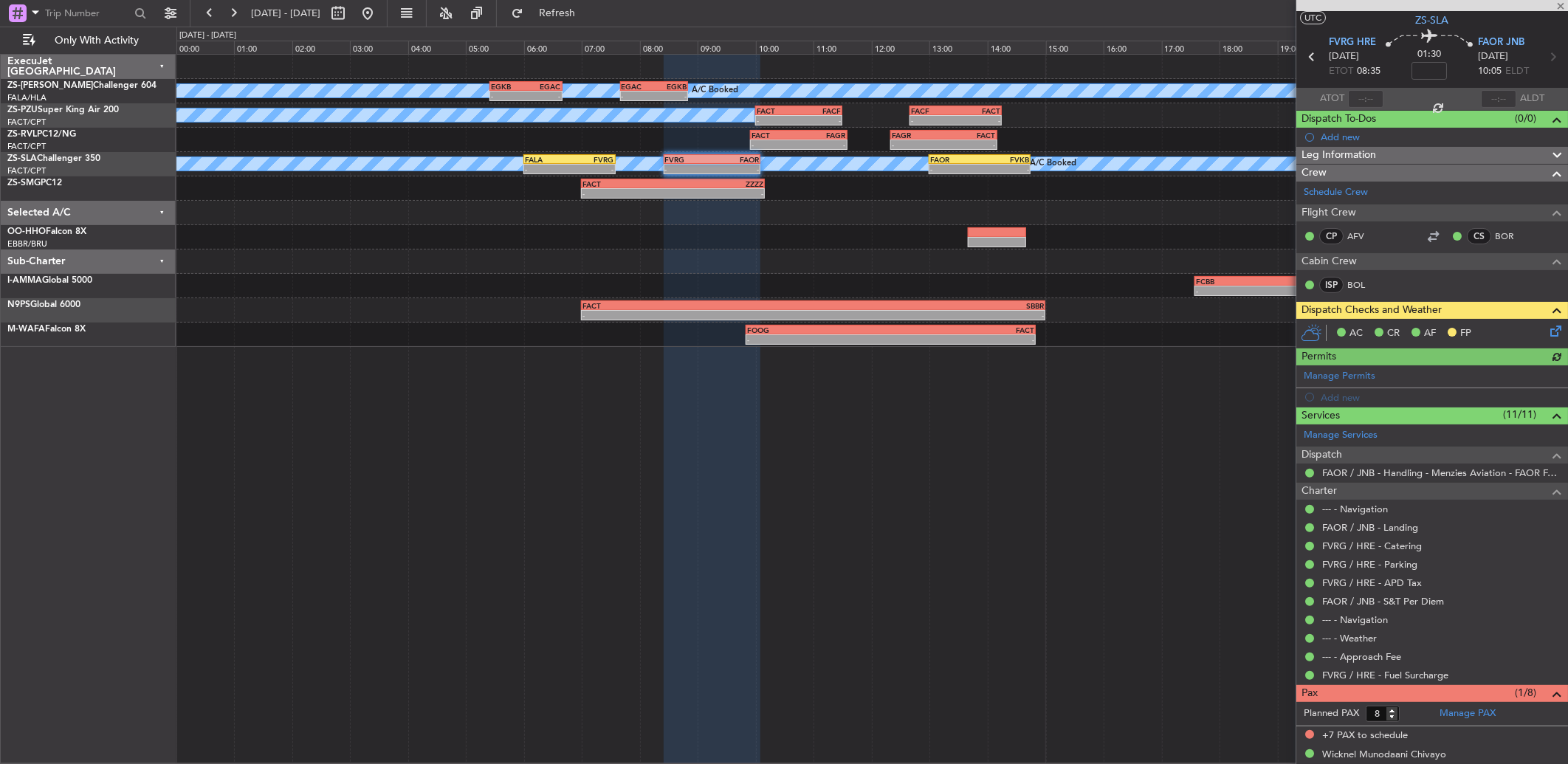
scroll to position [48, 0]
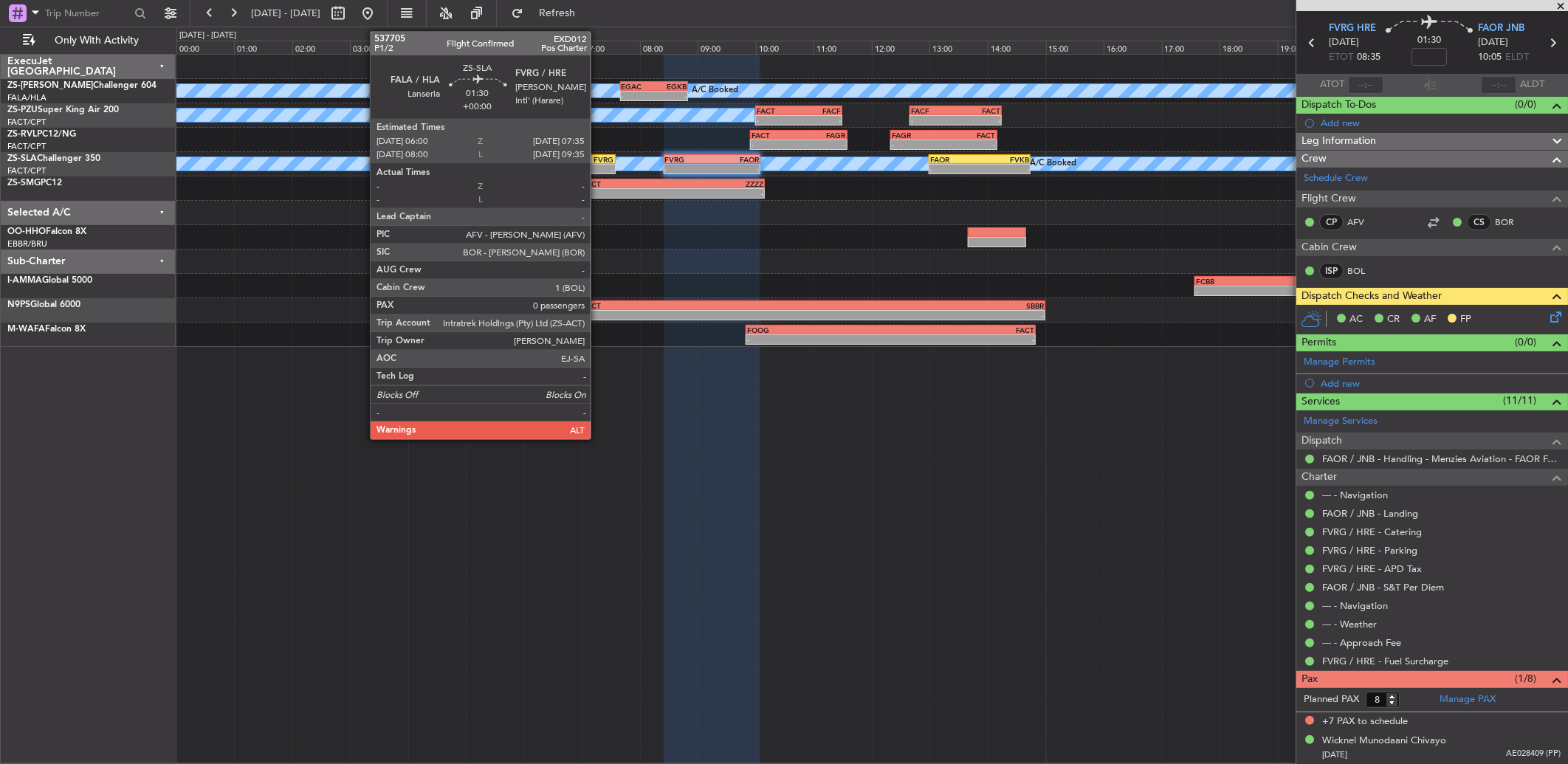
click at [596, 164] on div "- -" at bounding box center [569, 169] width 92 height 10
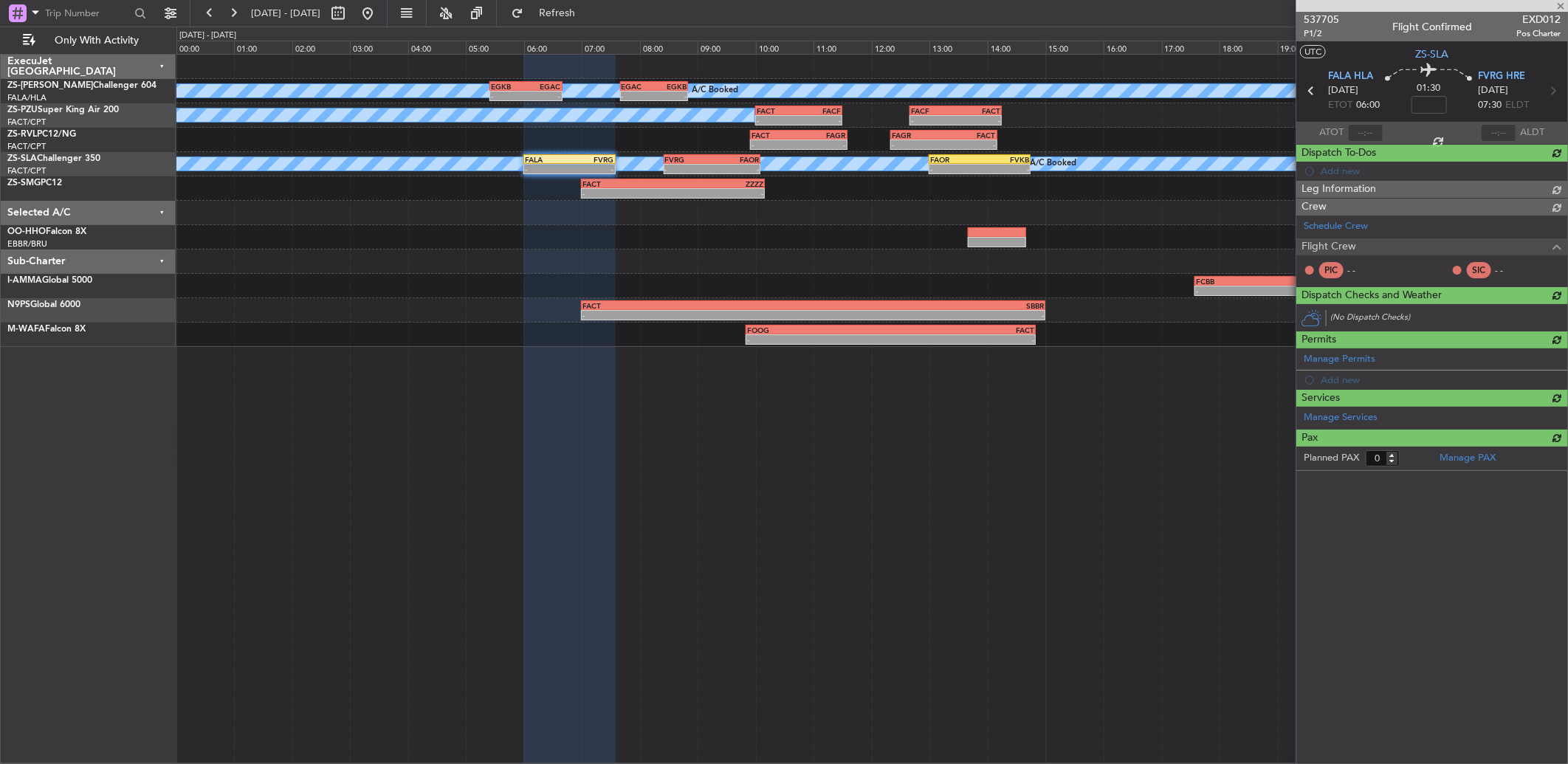
scroll to position [0, 0]
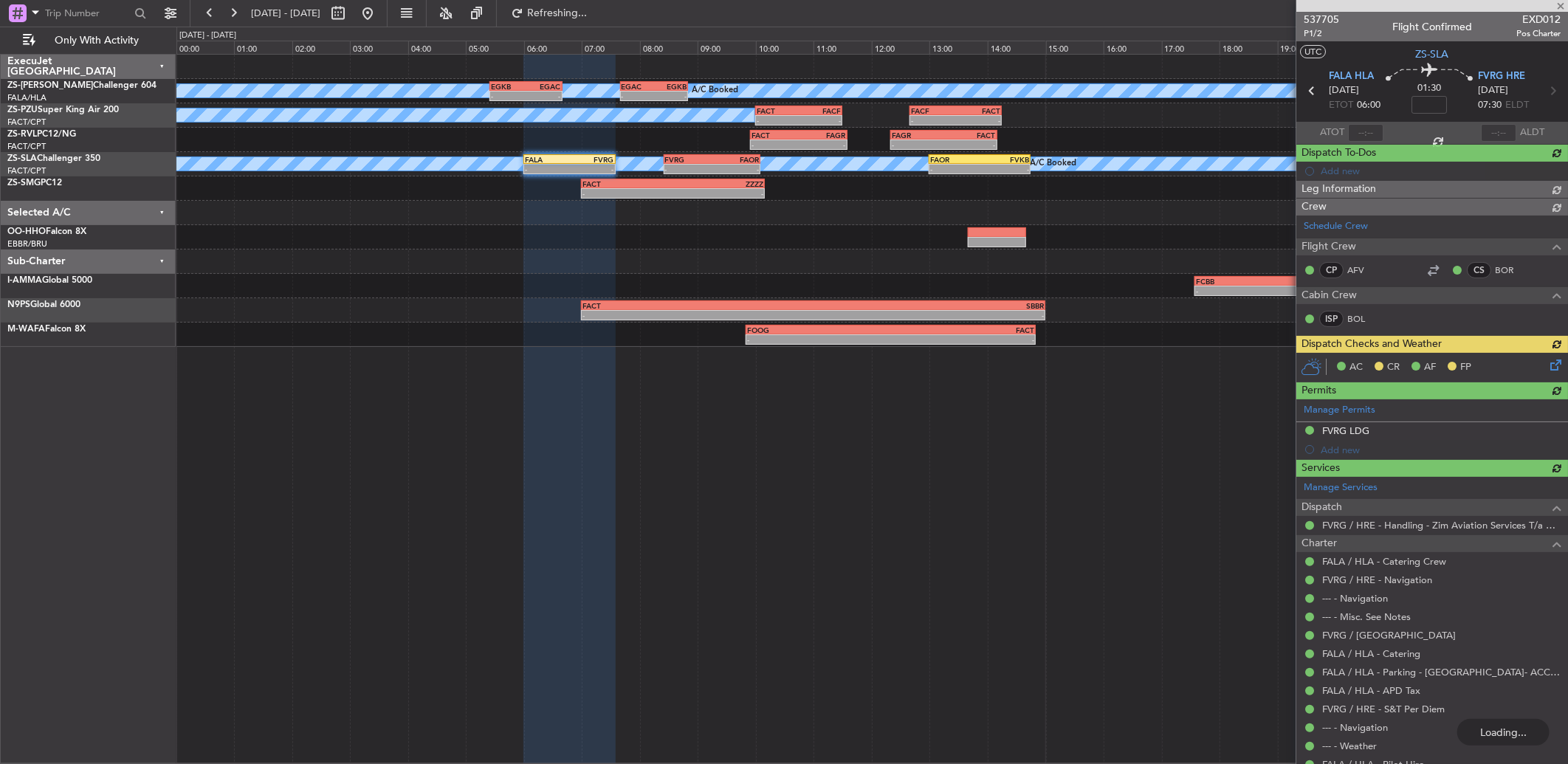
click at [1541, 369] on div "AC CR AF FP" at bounding box center [1432, 367] width 272 height 29
click at [1547, 369] on icon at bounding box center [1553, 362] width 11 height 11
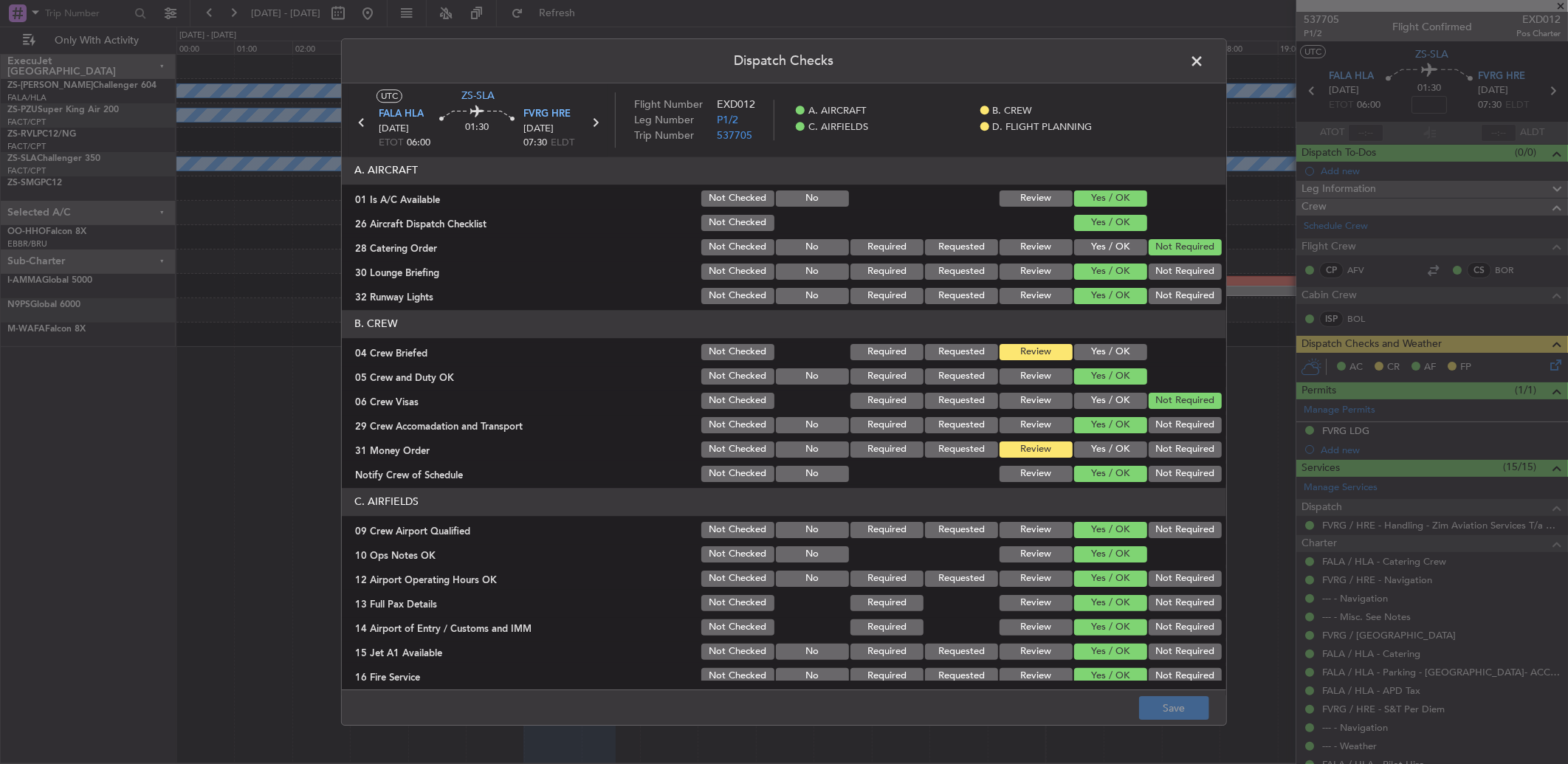
click at [1204, 66] on span at bounding box center [1204, 64] width 0 height 29
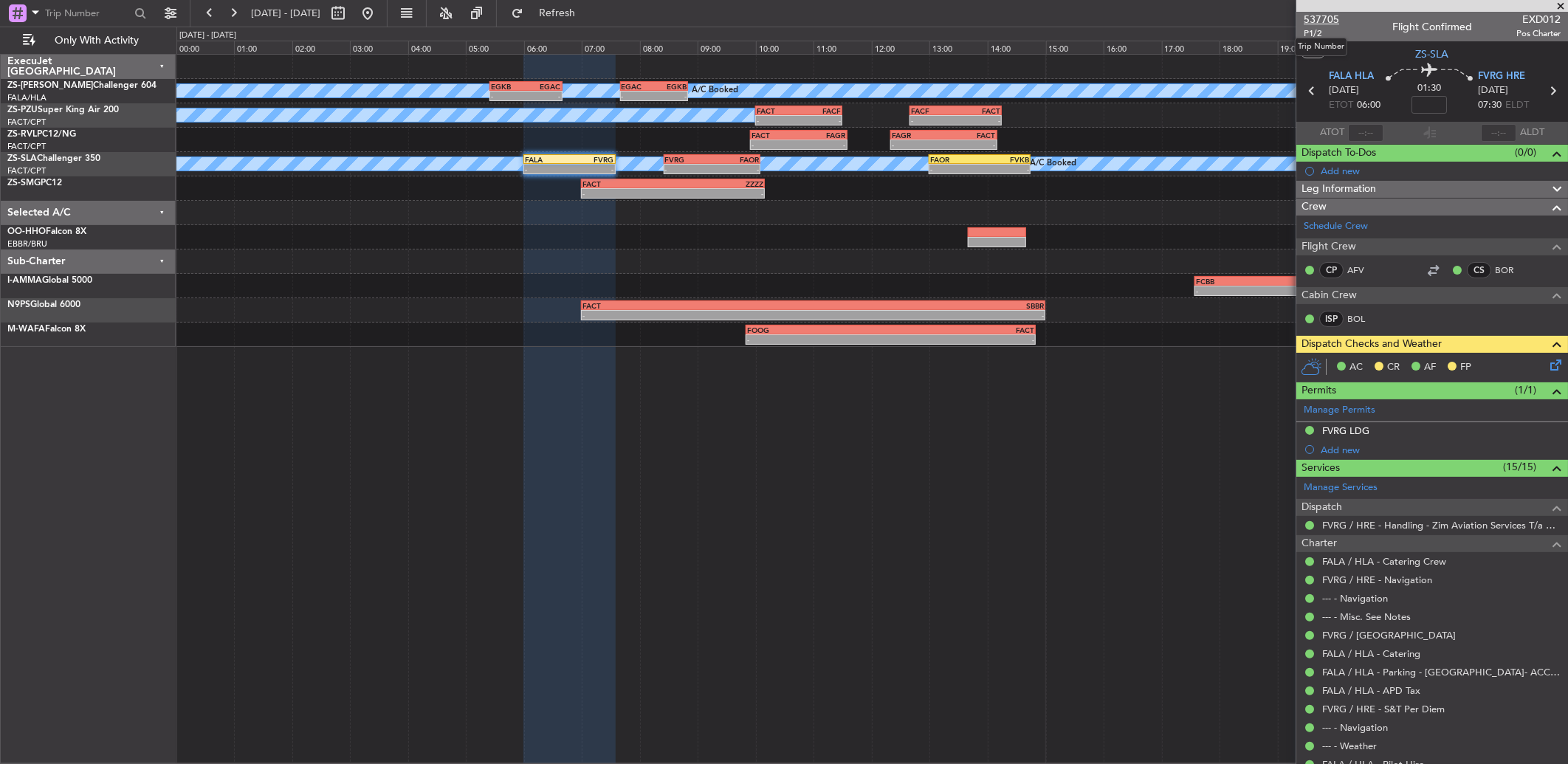
click at [1325, 11] on span "537705" at bounding box center [1321, 19] width 35 height 15
click at [1547, 365] on icon at bounding box center [1553, 362] width 11 height 11
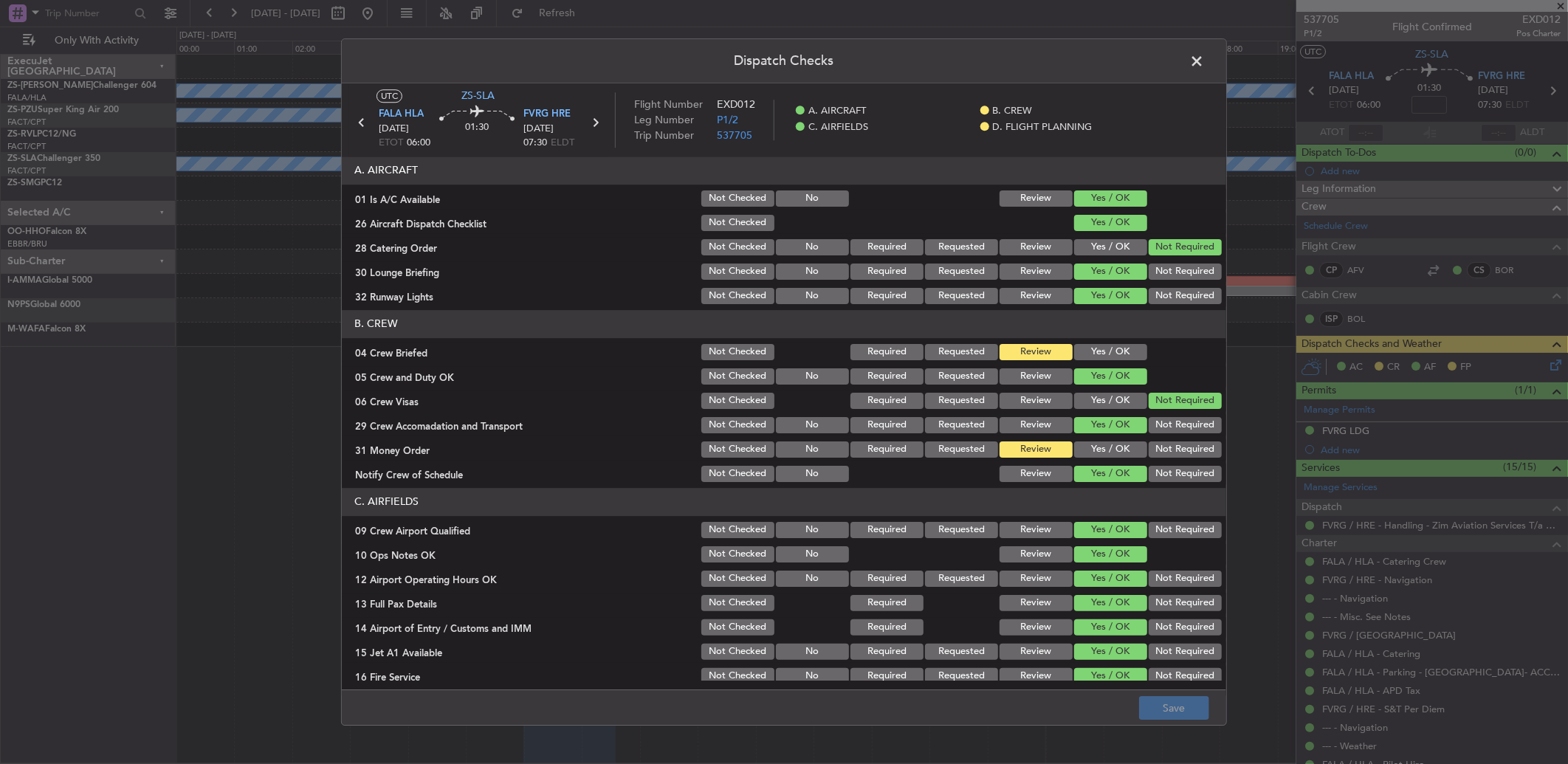
click at [1204, 66] on span at bounding box center [1204, 64] width 0 height 29
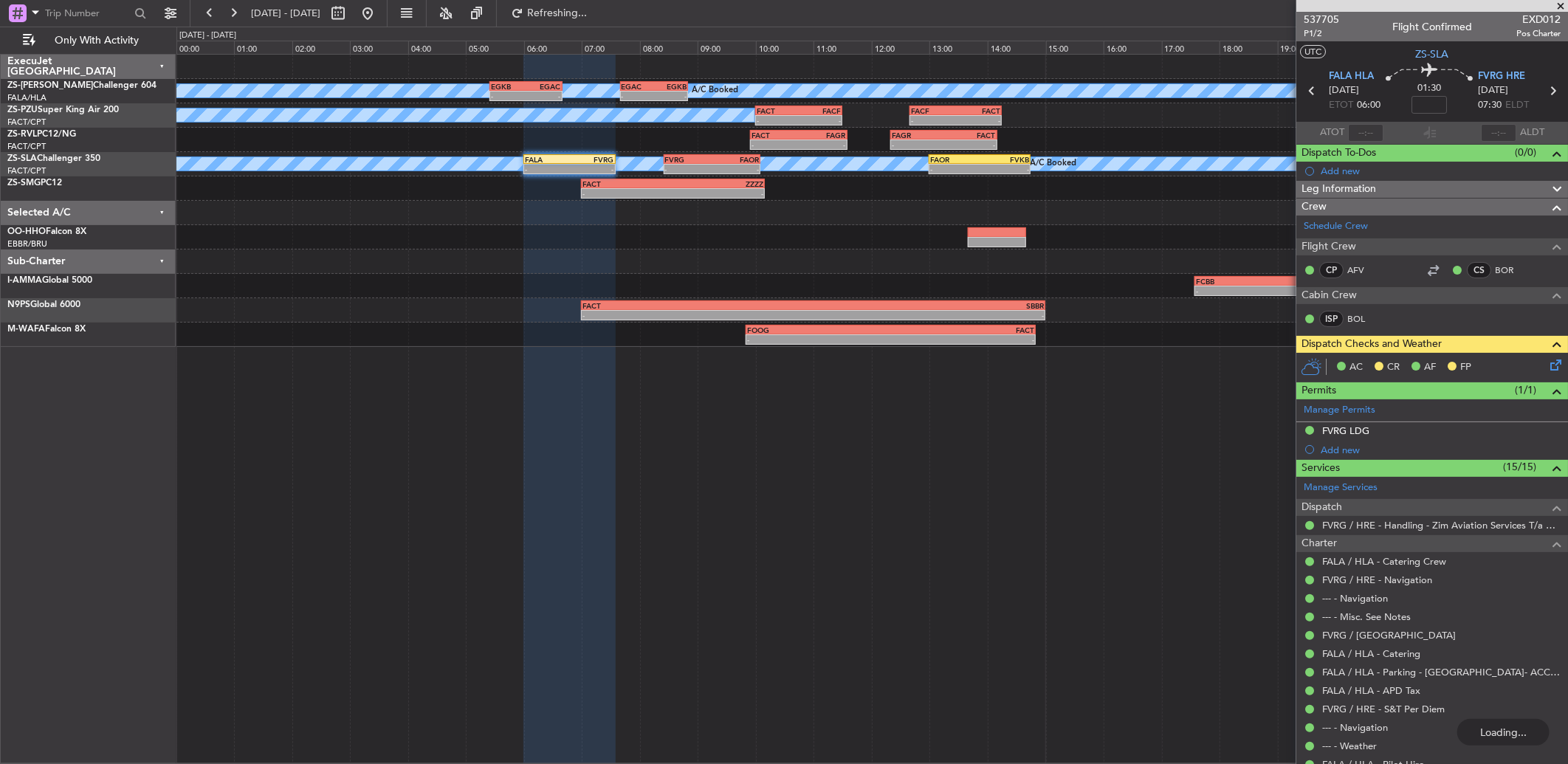
click at [1554, 366] on div "AC CR AF FP" at bounding box center [1432, 367] width 272 height 29
click at [1546, 365] on div "AC CR AF FP" at bounding box center [1432, 367] width 272 height 29
click at [1547, 362] on icon at bounding box center [1553, 362] width 11 height 11
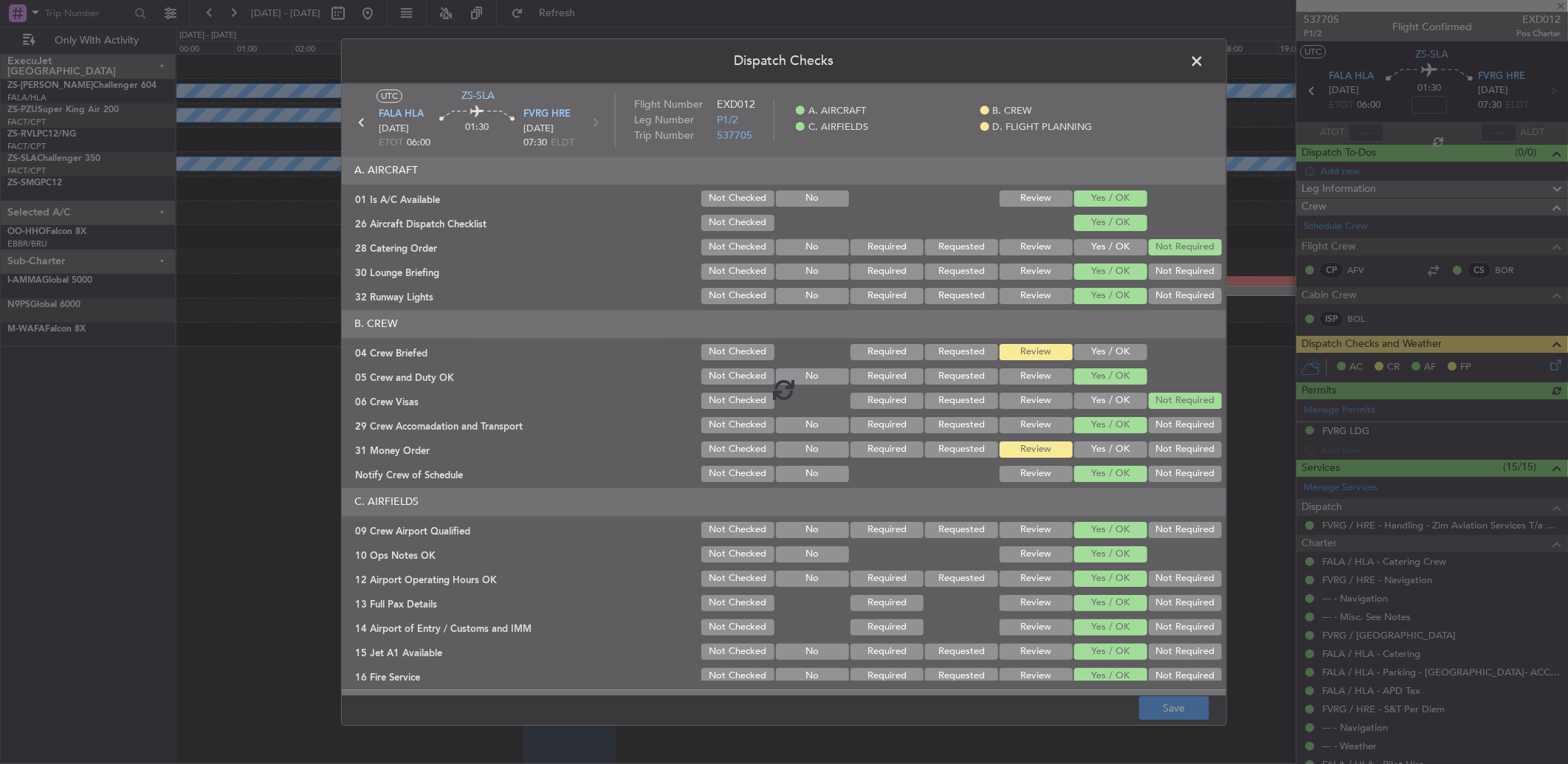
click at [1165, 449] on div at bounding box center [784, 390] width 884 height 612
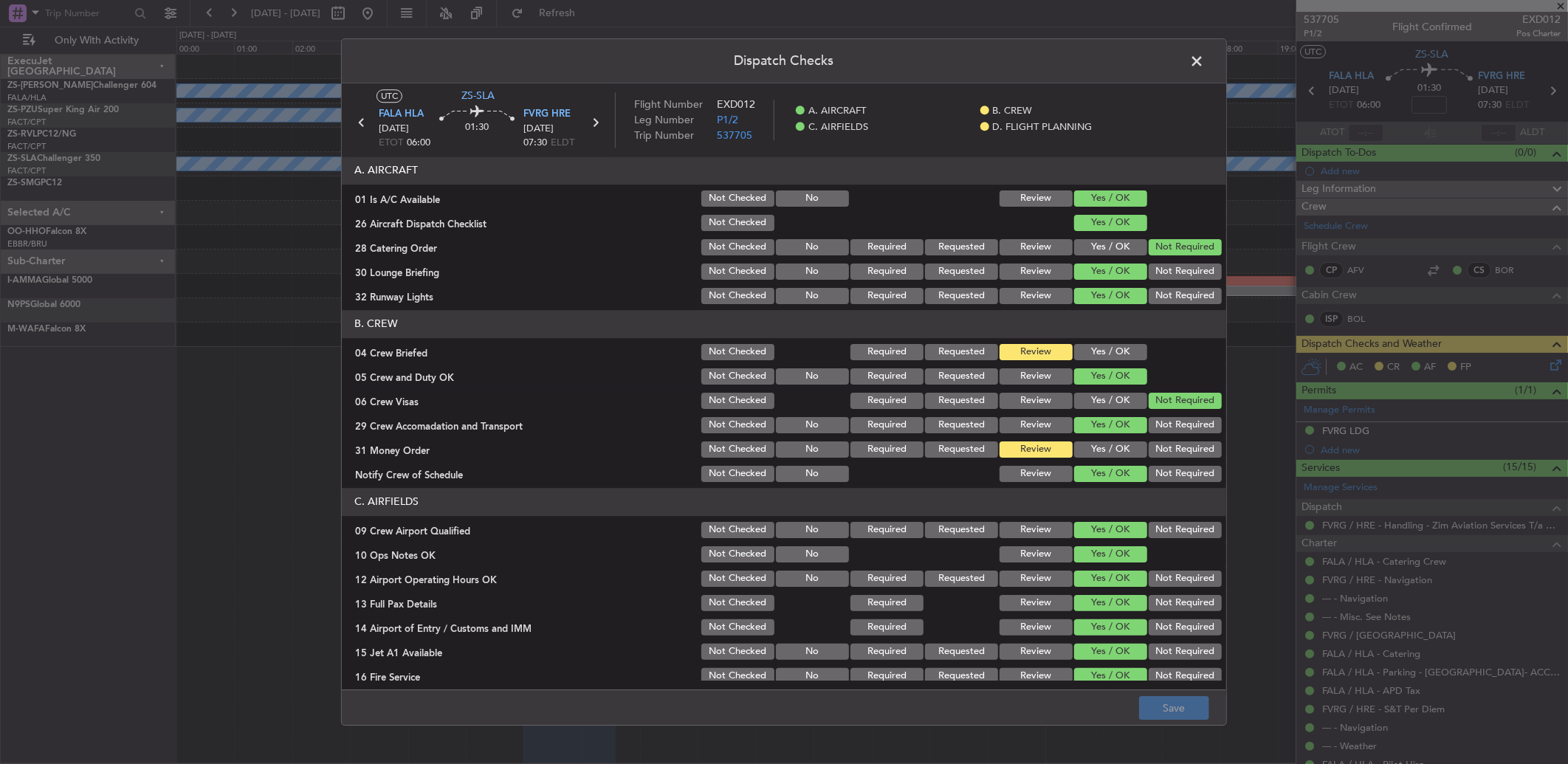
drag, startPoint x: 1165, startPoint y: 449, endPoint x: 1163, endPoint y: 464, distance: 15.1
click at [1165, 452] on button "Not Required" at bounding box center [1185, 449] width 73 height 16
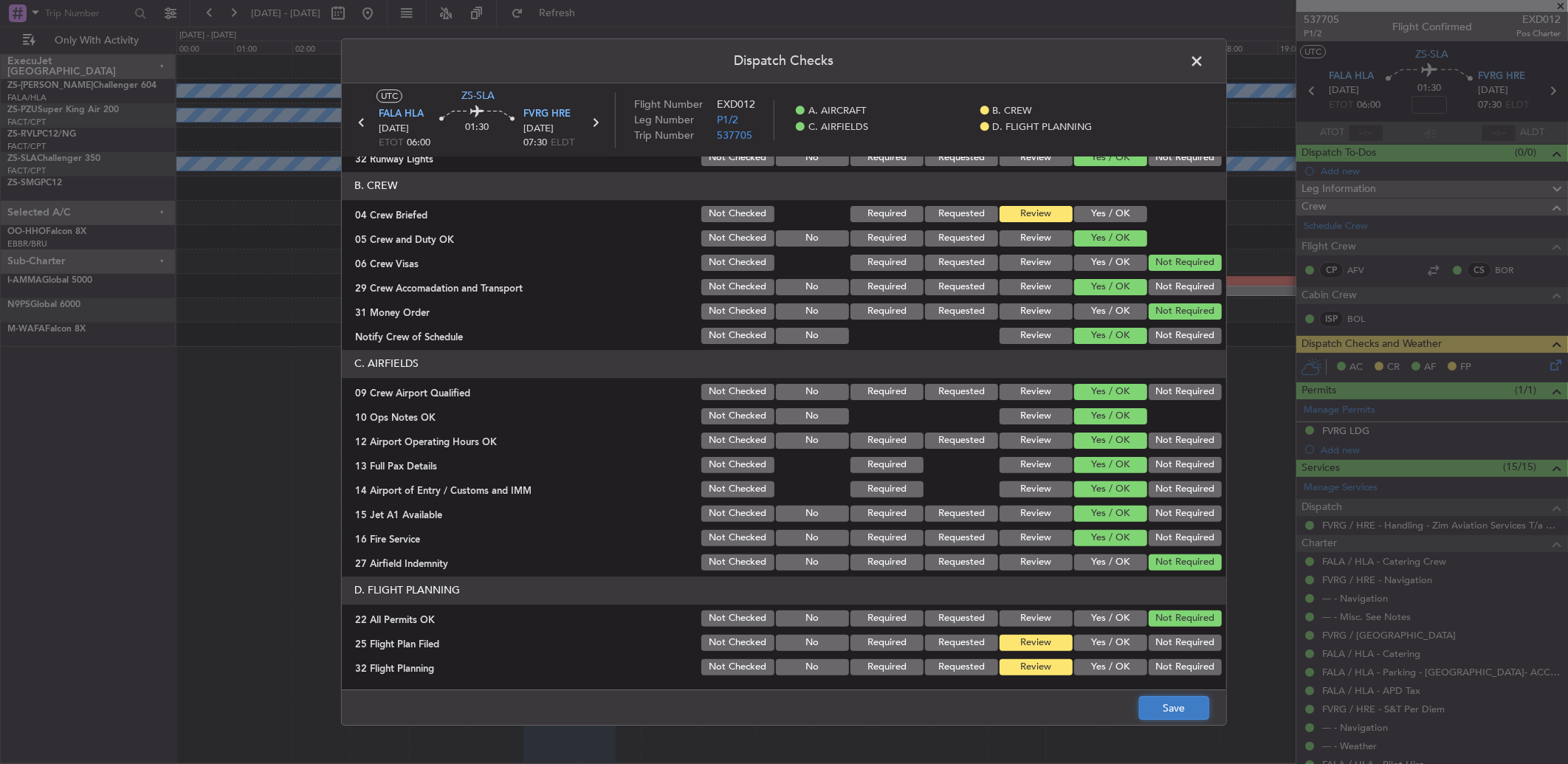
click at [1150, 706] on button "Save" at bounding box center [1175, 707] width 70 height 24
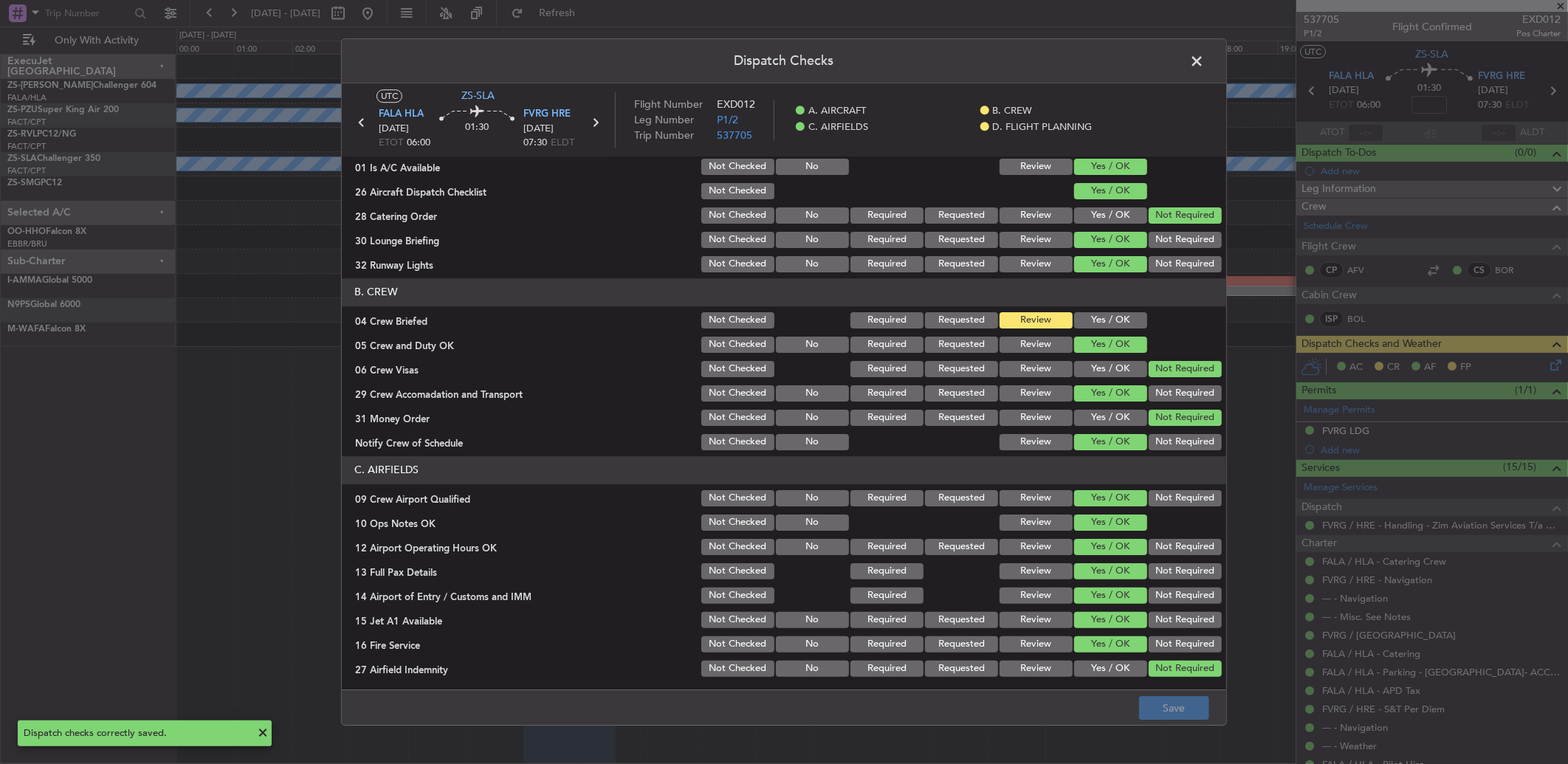
scroll to position [0, 0]
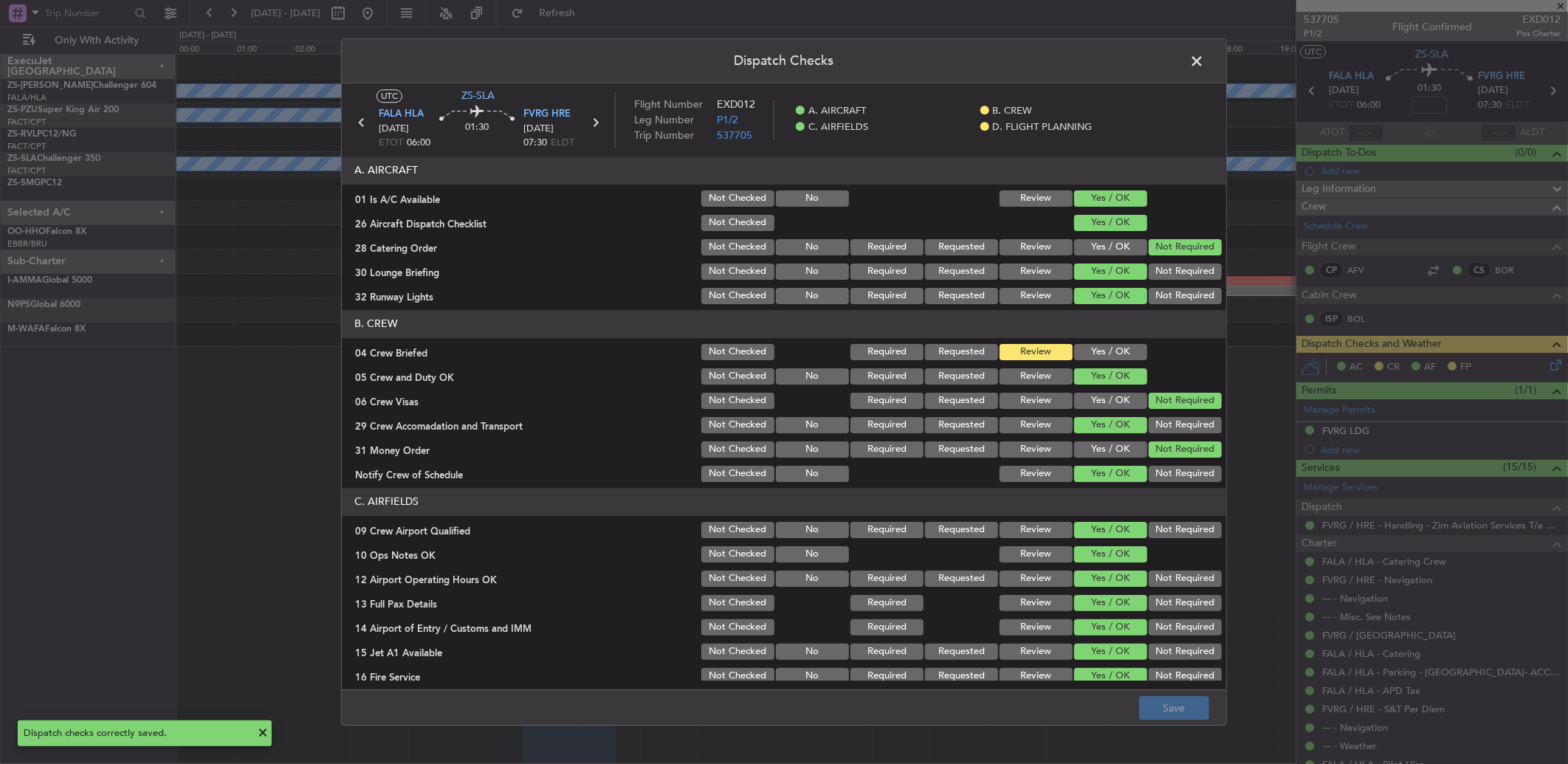
click at [1204, 55] on span at bounding box center [1204, 64] width 0 height 29
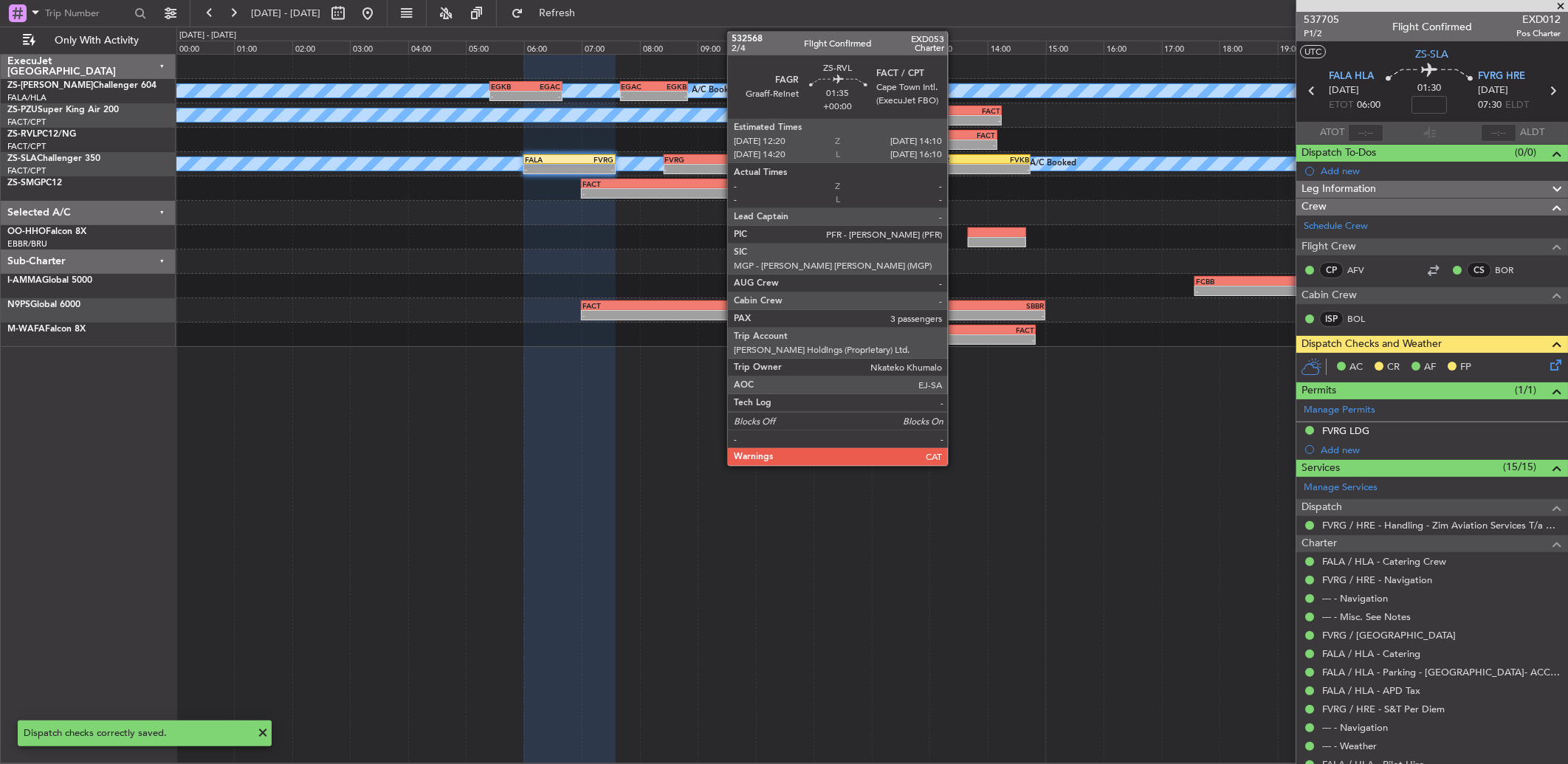
click at [956, 133] on div "FACT" at bounding box center [969, 135] width 52 height 9
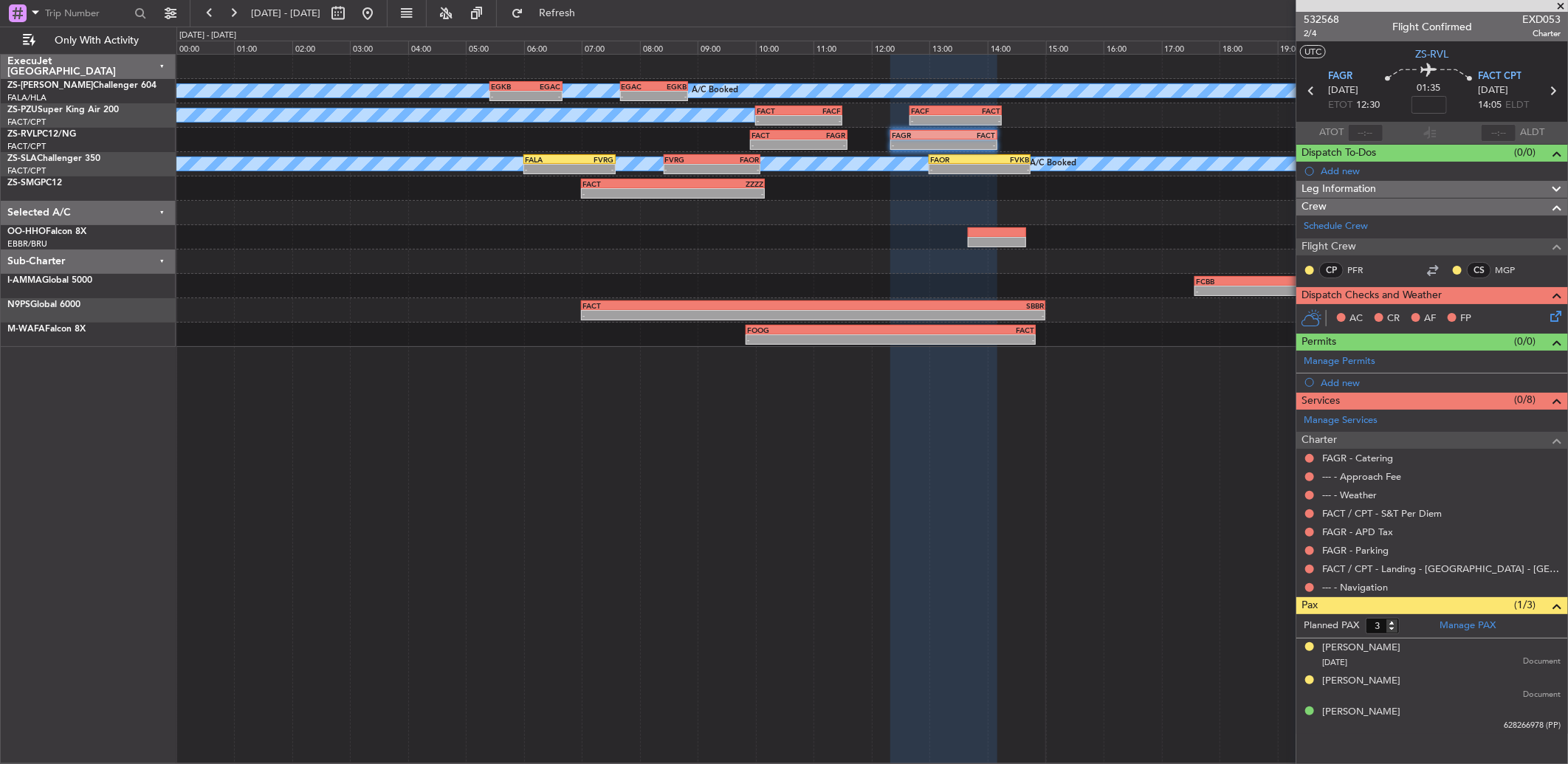
click at [1452, 265] on div at bounding box center [1457, 270] width 11 height 11
click at [1454, 270] on button at bounding box center [1457, 269] width 9 height 9
click at [1445, 307] on span "Acknowledged" at bounding box center [1461, 313] width 65 height 15
click at [1308, 268] on button at bounding box center [1309, 269] width 9 height 9
click at [1294, 318] on span "Acknowledged" at bounding box center [1313, 313] width 65 height 15
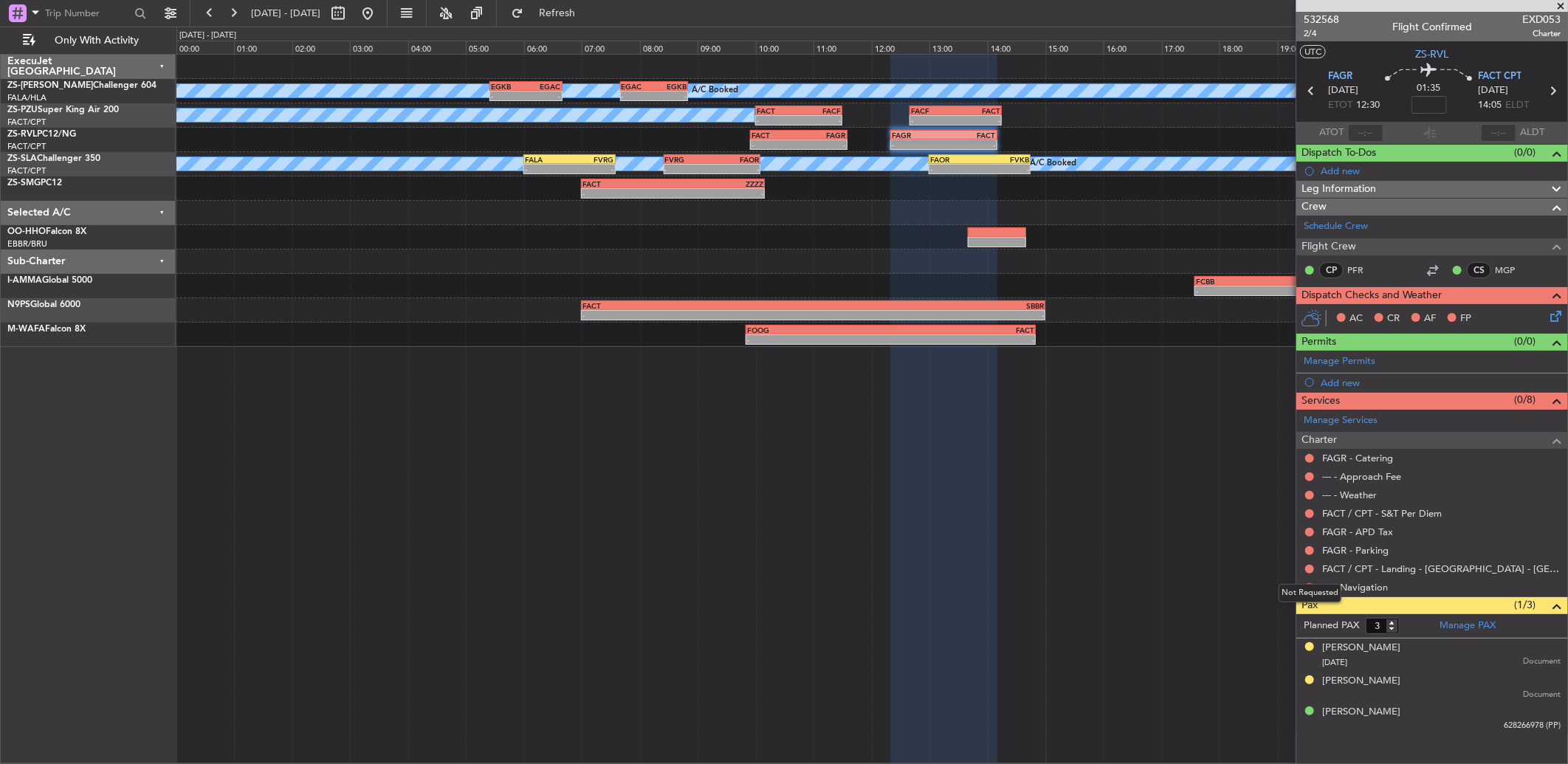
click at [1310, 584] on div "Not Requested" at bounding box center [1310, 592] width 63 height 18
click at [1313, 588] on button at bounding box center [1309, 587] width 9 height 9
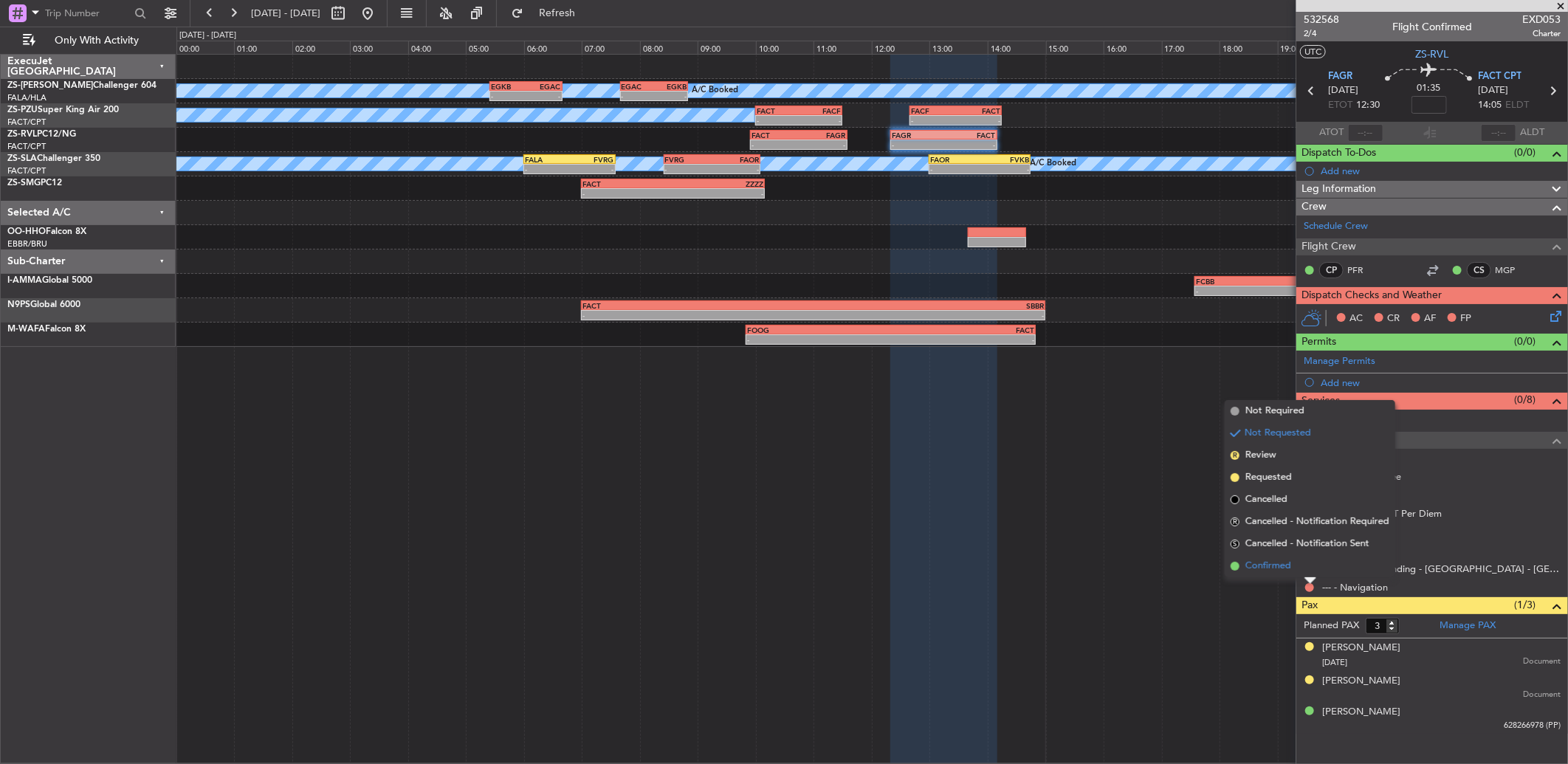
click at [1309, 570] on li "Confirmed" at bounding box center [1310, 566] width 171 height 22
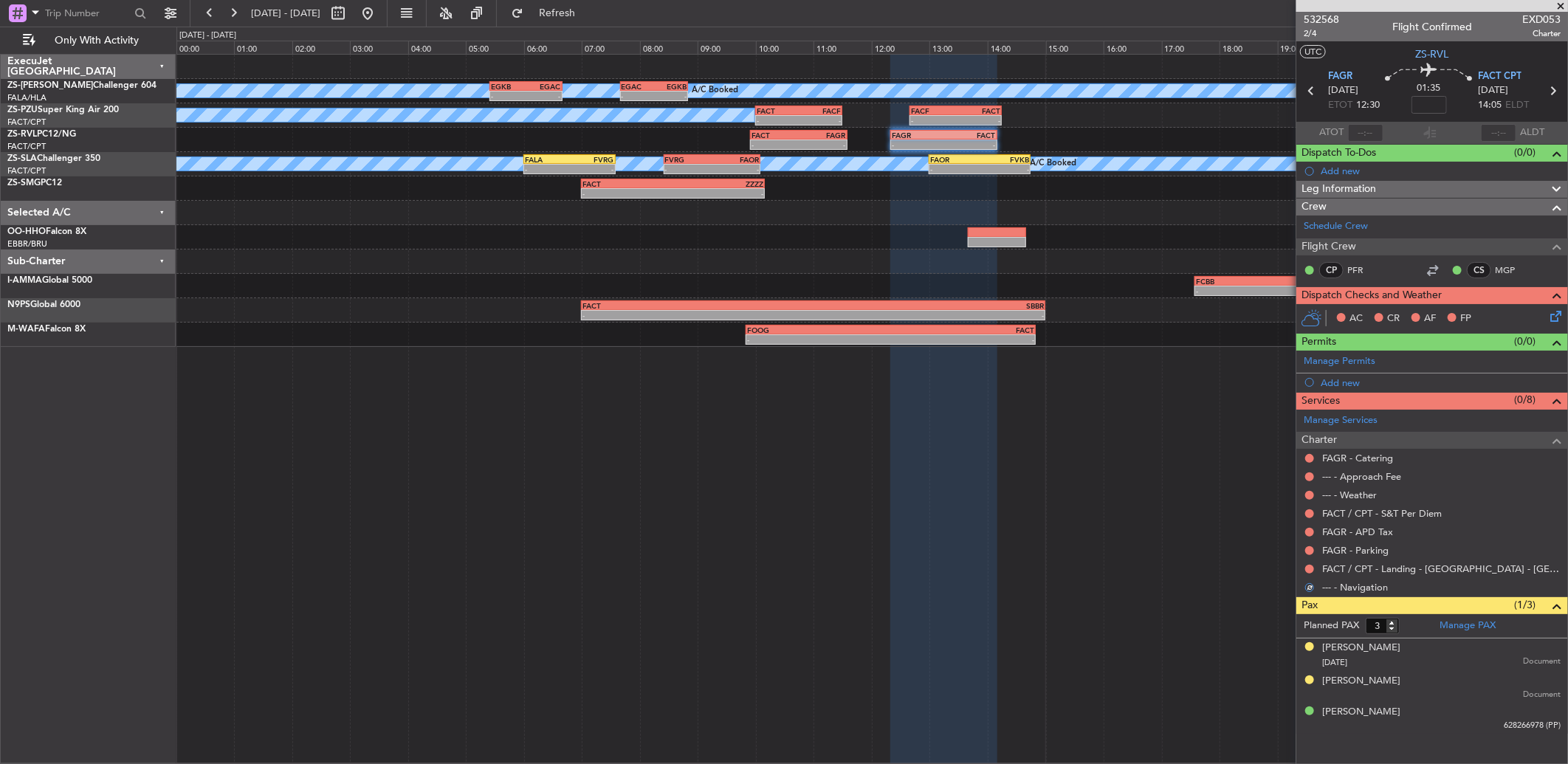
click at [1309, 570] on button at bounding box center [1309, 569] width 9 height 9
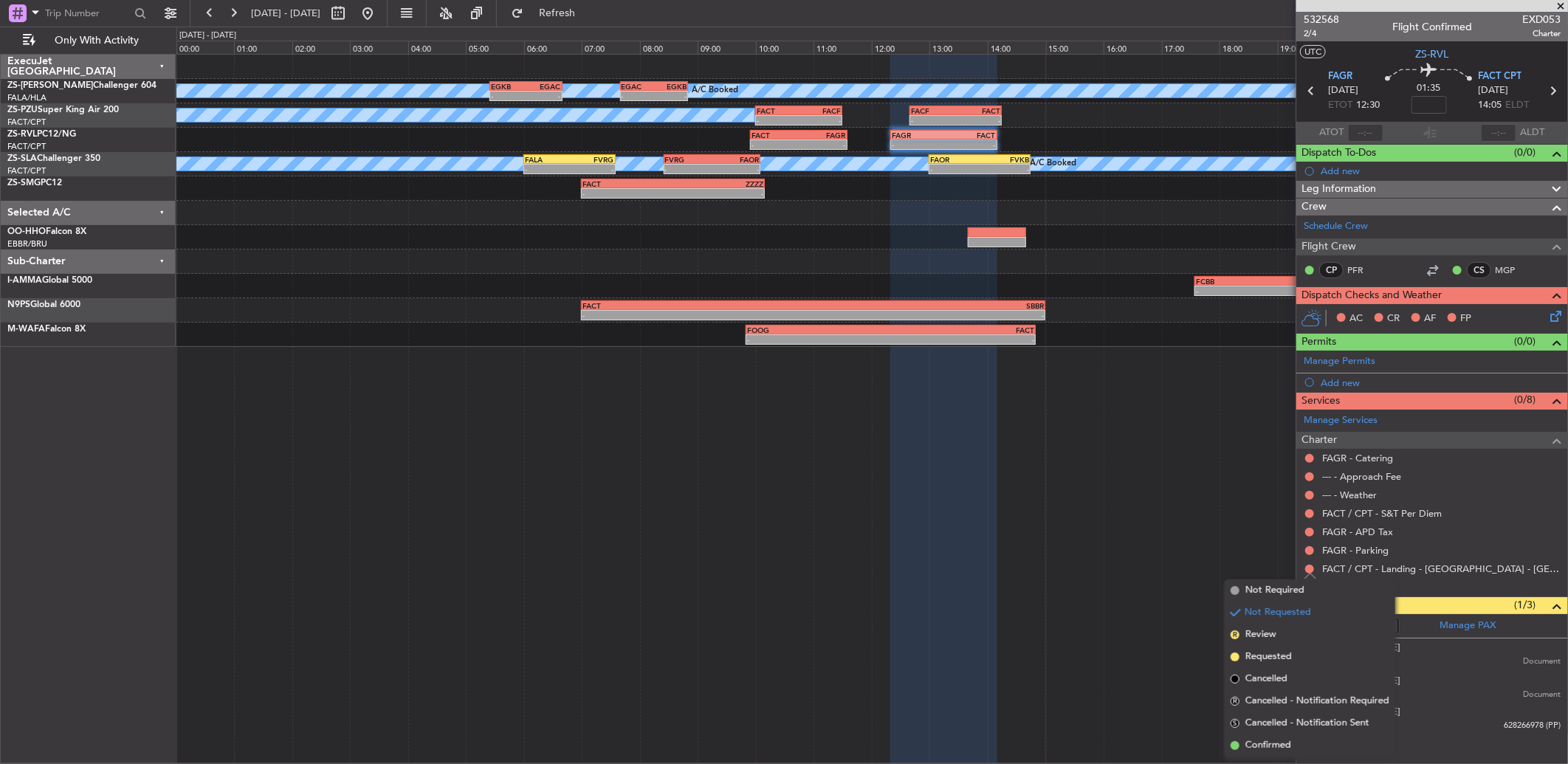
drag, startPoint x: 1275, startPoint y: 742, endPoint x: 1307, endPoint y: 614, distance: 131.9
click at [1275, 739] on span "Confirmed" at bounding box center [1268, 746] width 46 height 15
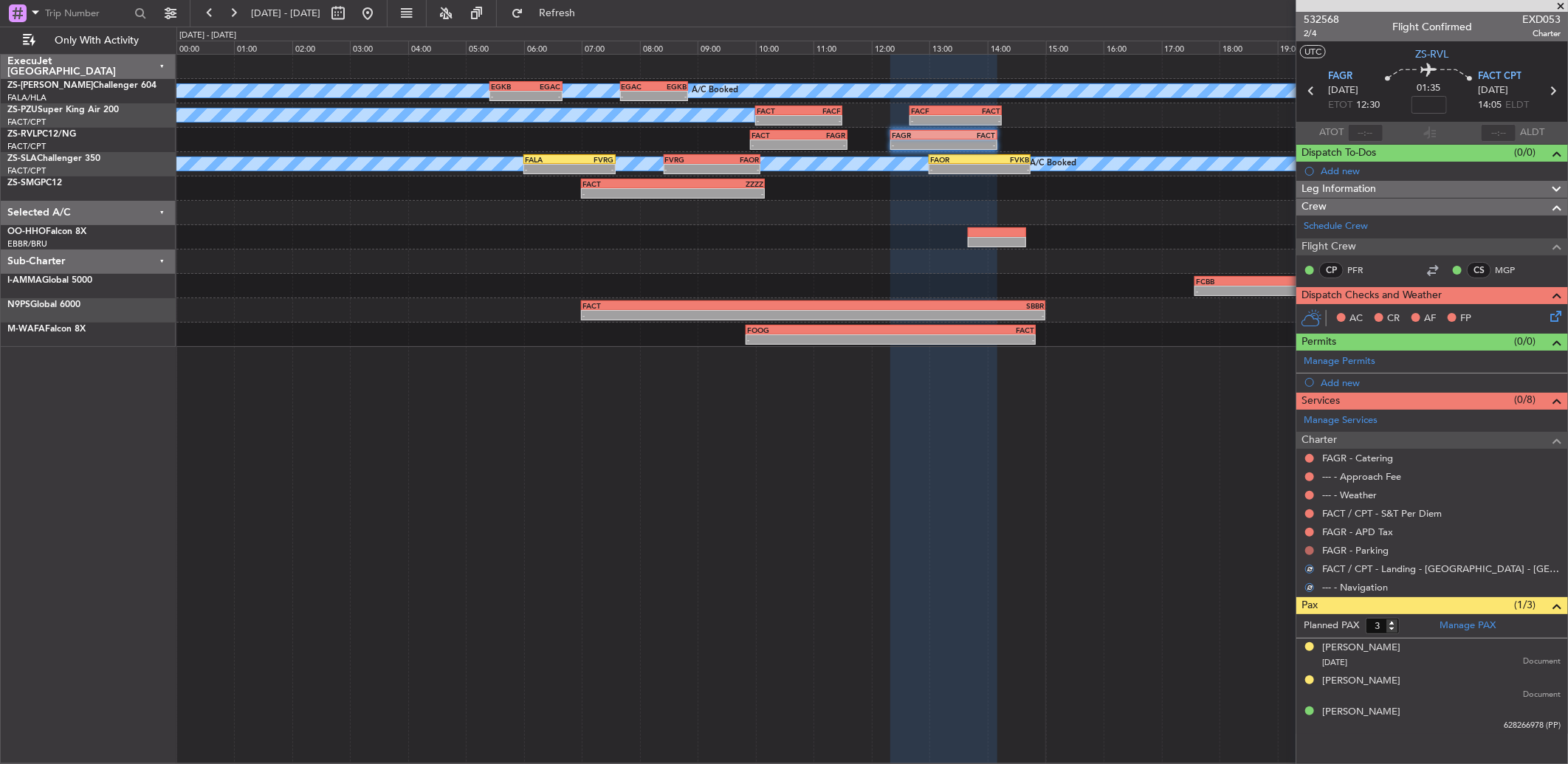
click at [1309, 549] on button at bounding box center [1309, 550] width 9 height 9
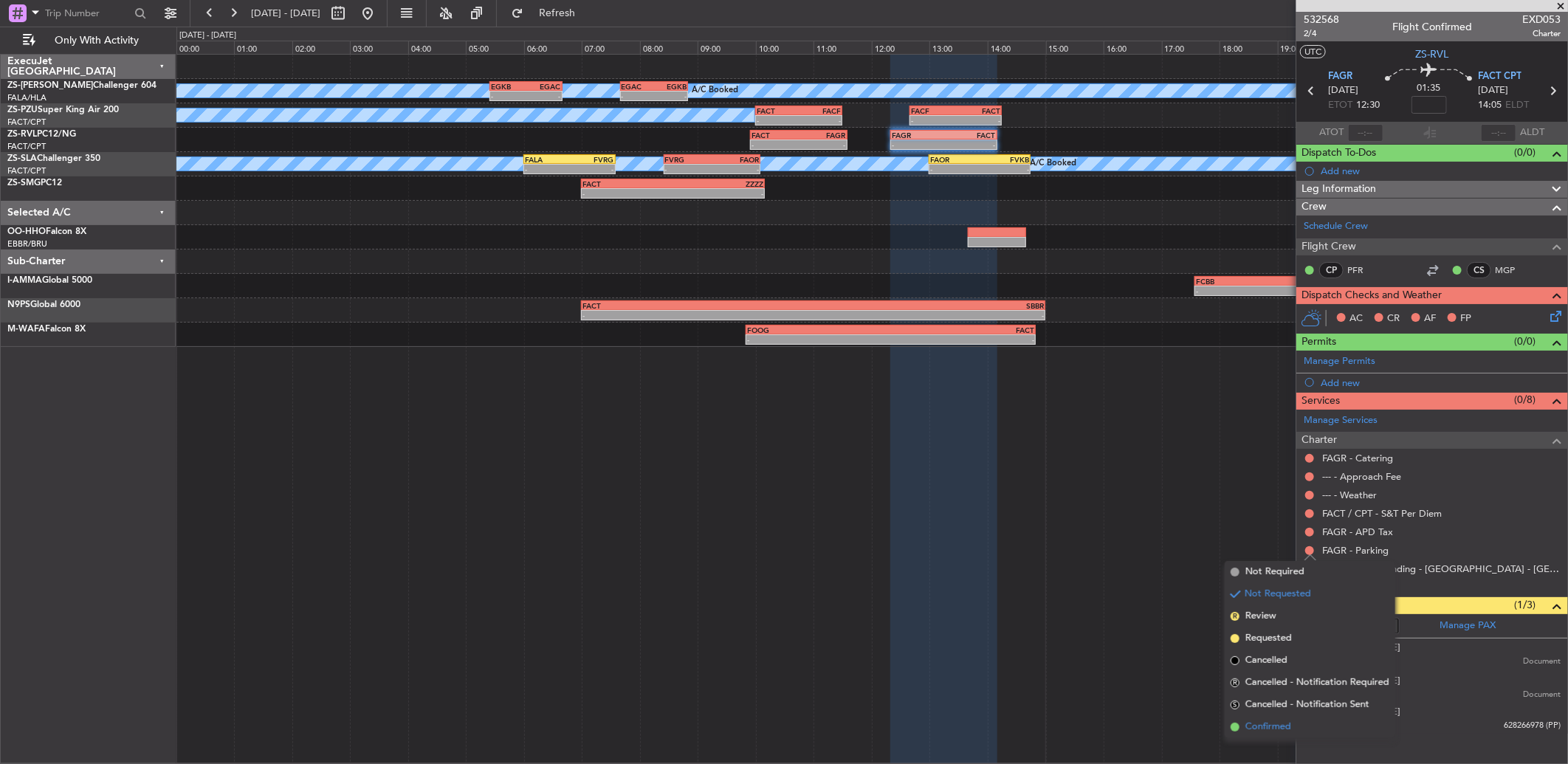
click at [1280, 724] on span "Confirmed" at bounding box center [1268, 727] width 46 height 15
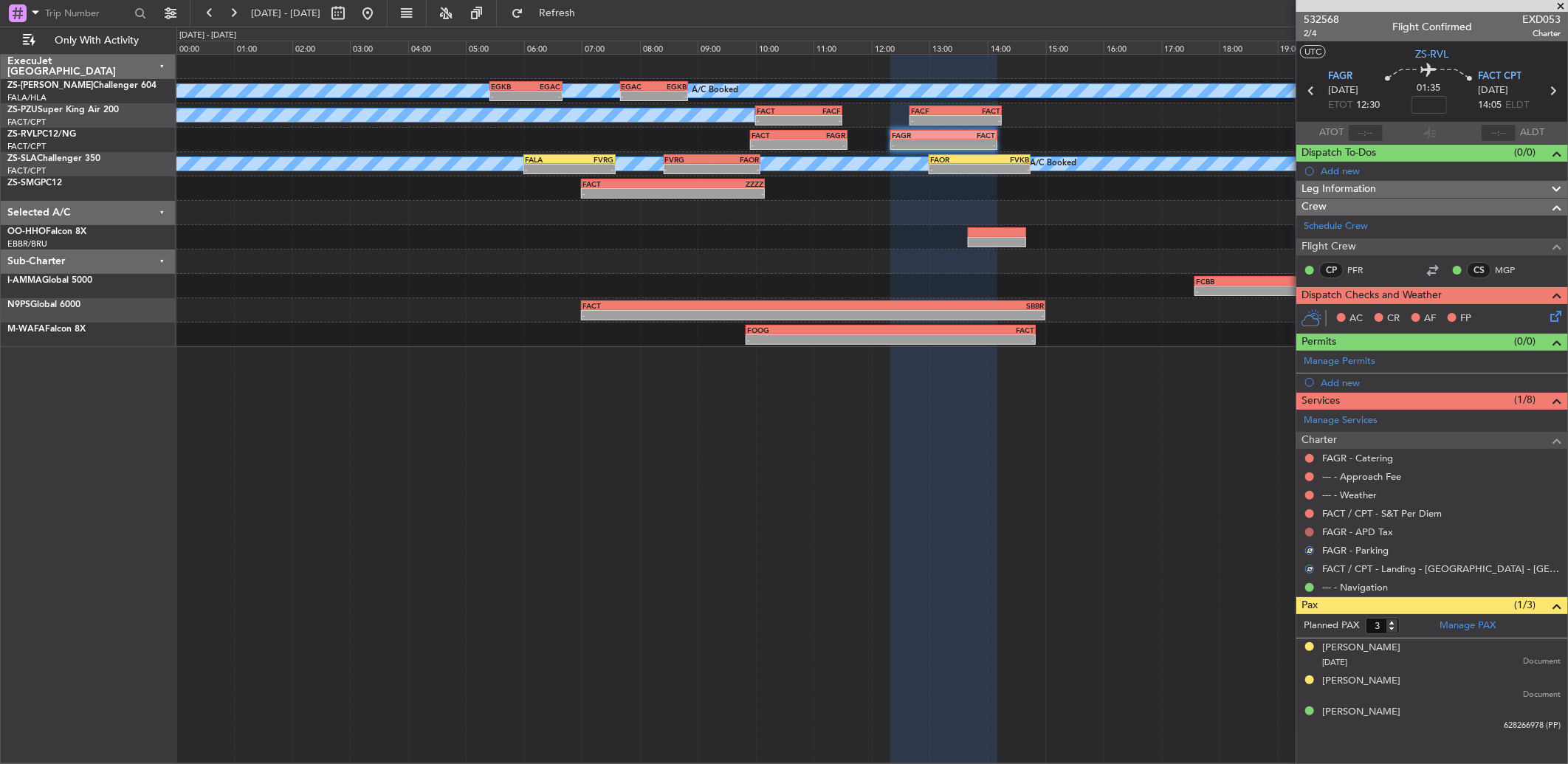
click at [1314, 530] on button at bounding box center [1309, 532] width 9 height 9
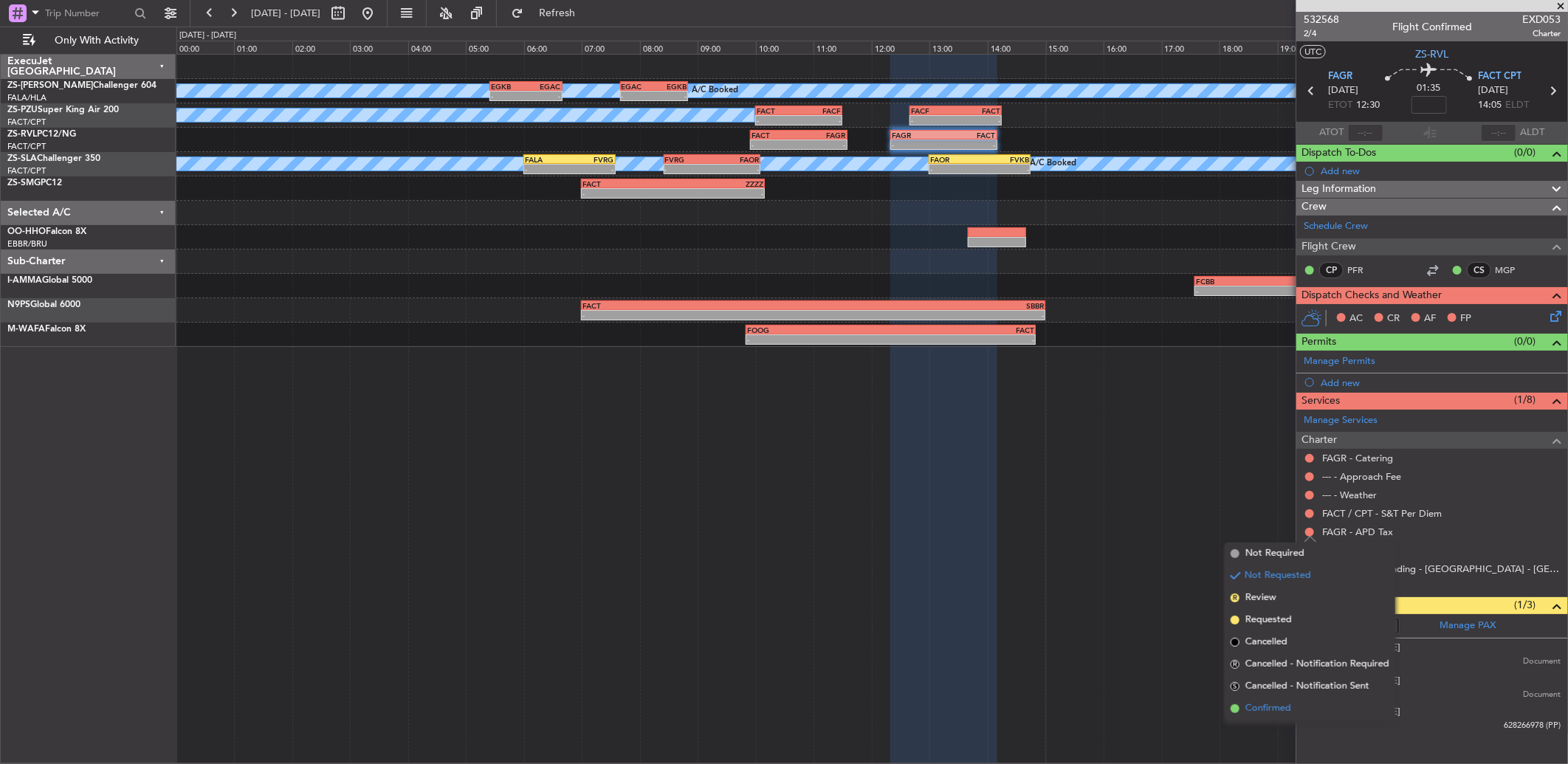
click at [1280, 703] on span "Confirmed" at bounding box center [1268, 709] width 46 height 15
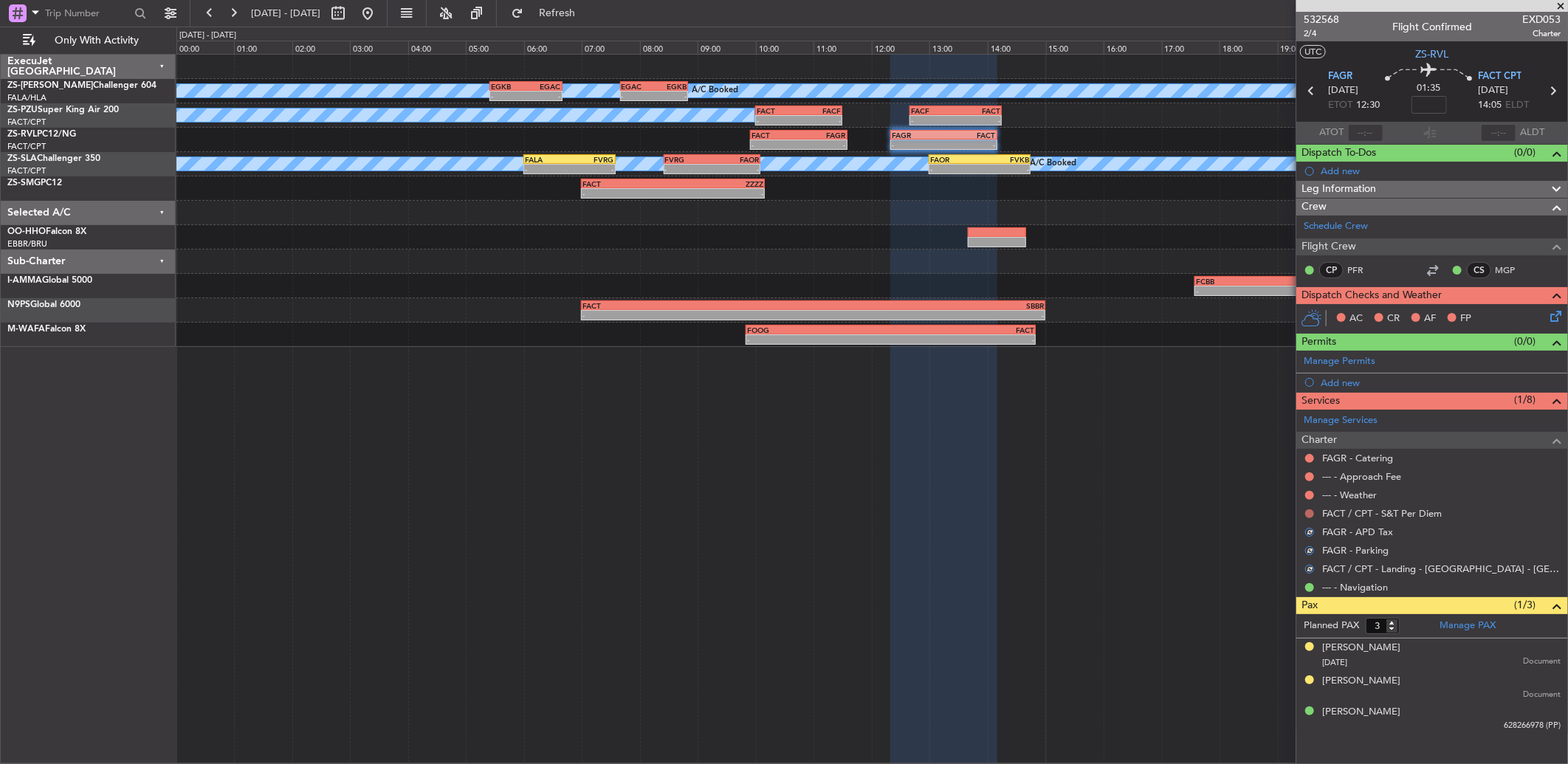
click at [1307, 513] on button at bounding box center [1309, 513] width 9 height 9
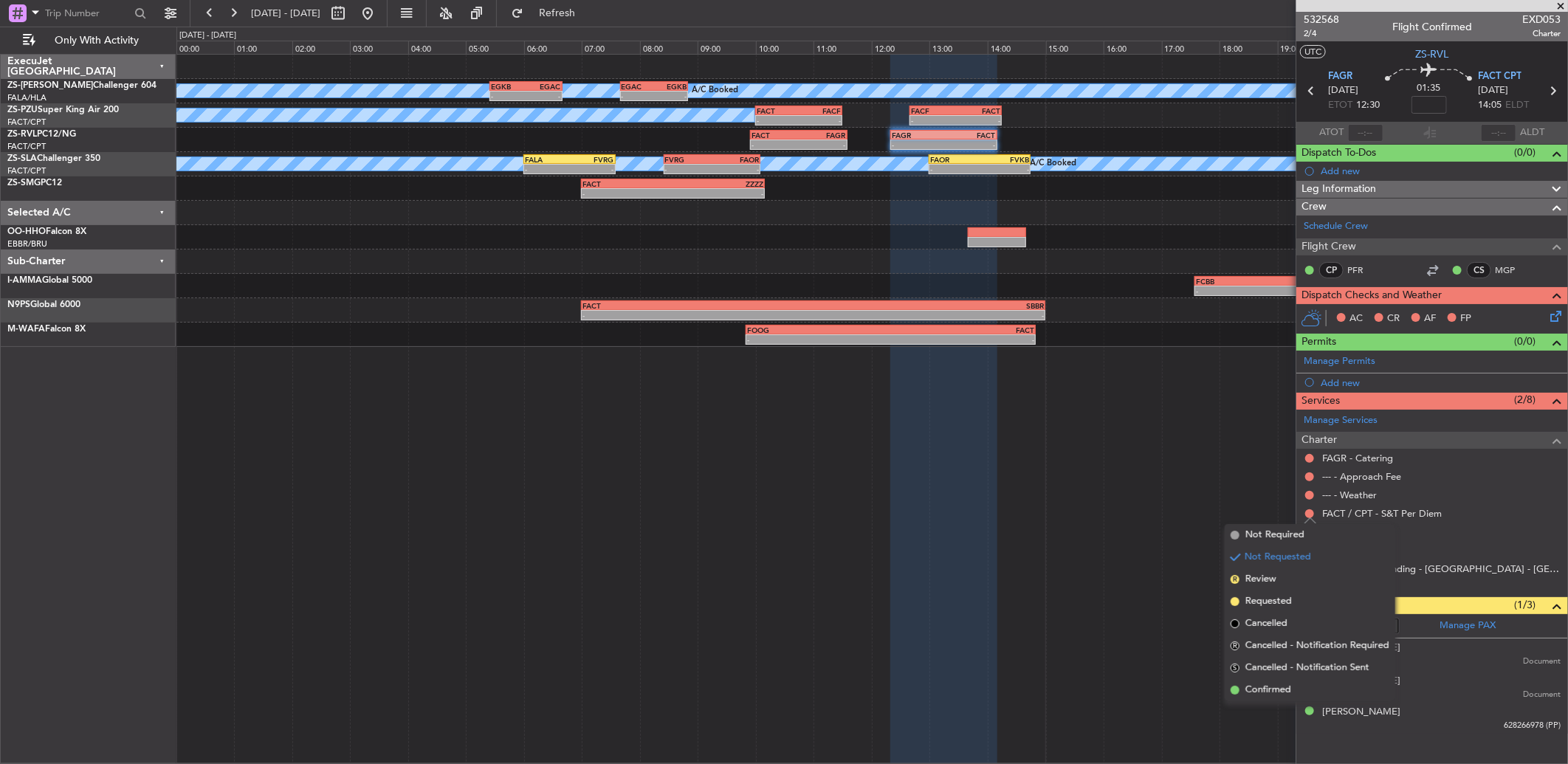
drag, startPoint x: 1265, startPoint y: 696, endPoint x: 1271, endPoint y: 680, distance: 17.1
click at [1265, 696] on span "Confirmed" at bounding box center [1268, 690] width 46 height 15
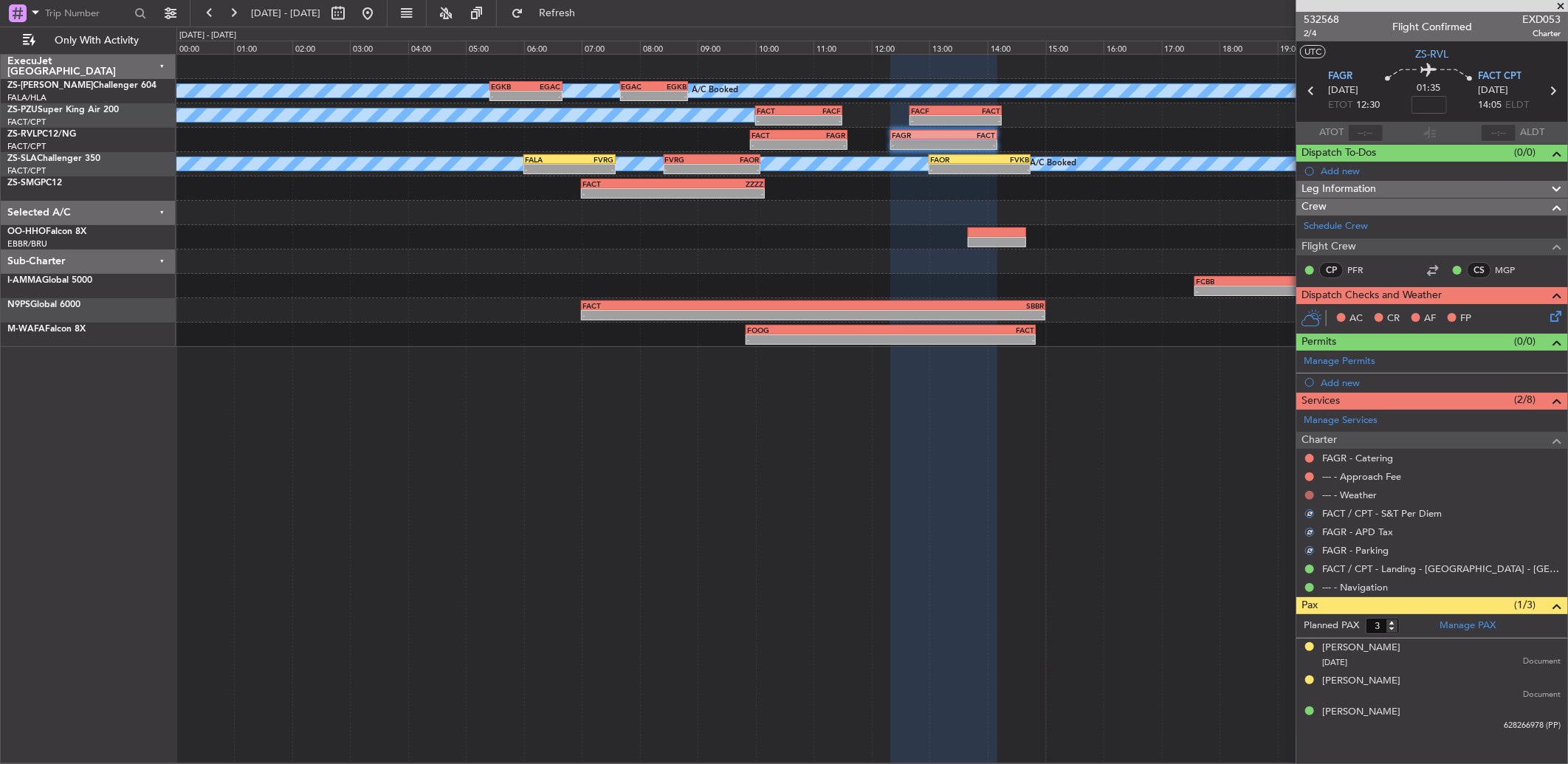
click at [1312, 492] on button at bounding box center [1309, 495] width 9 height 9
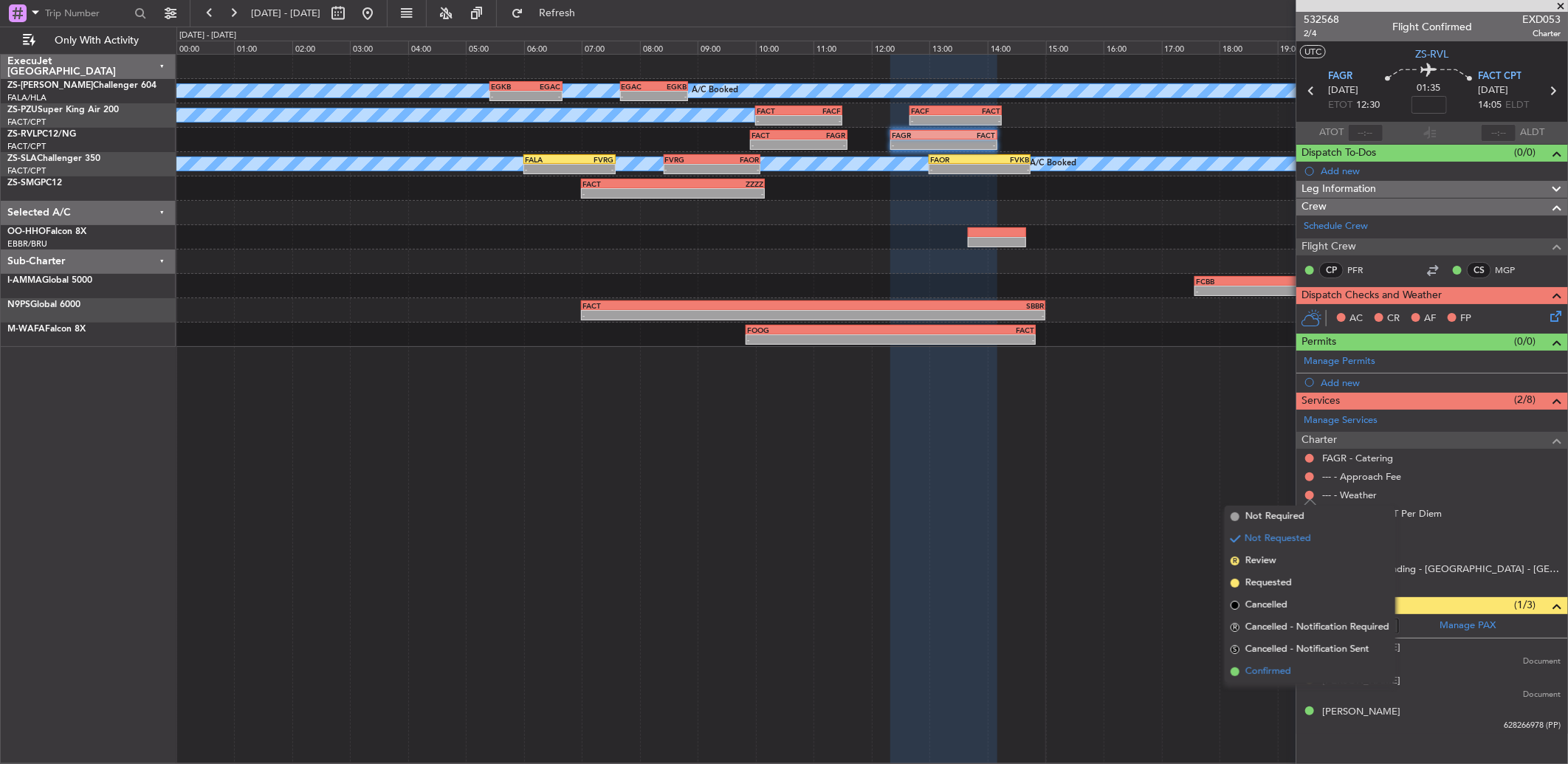
click at [1293, 661] on li "Confirmed" at bounding box center [1310, 671] width 171 height 22
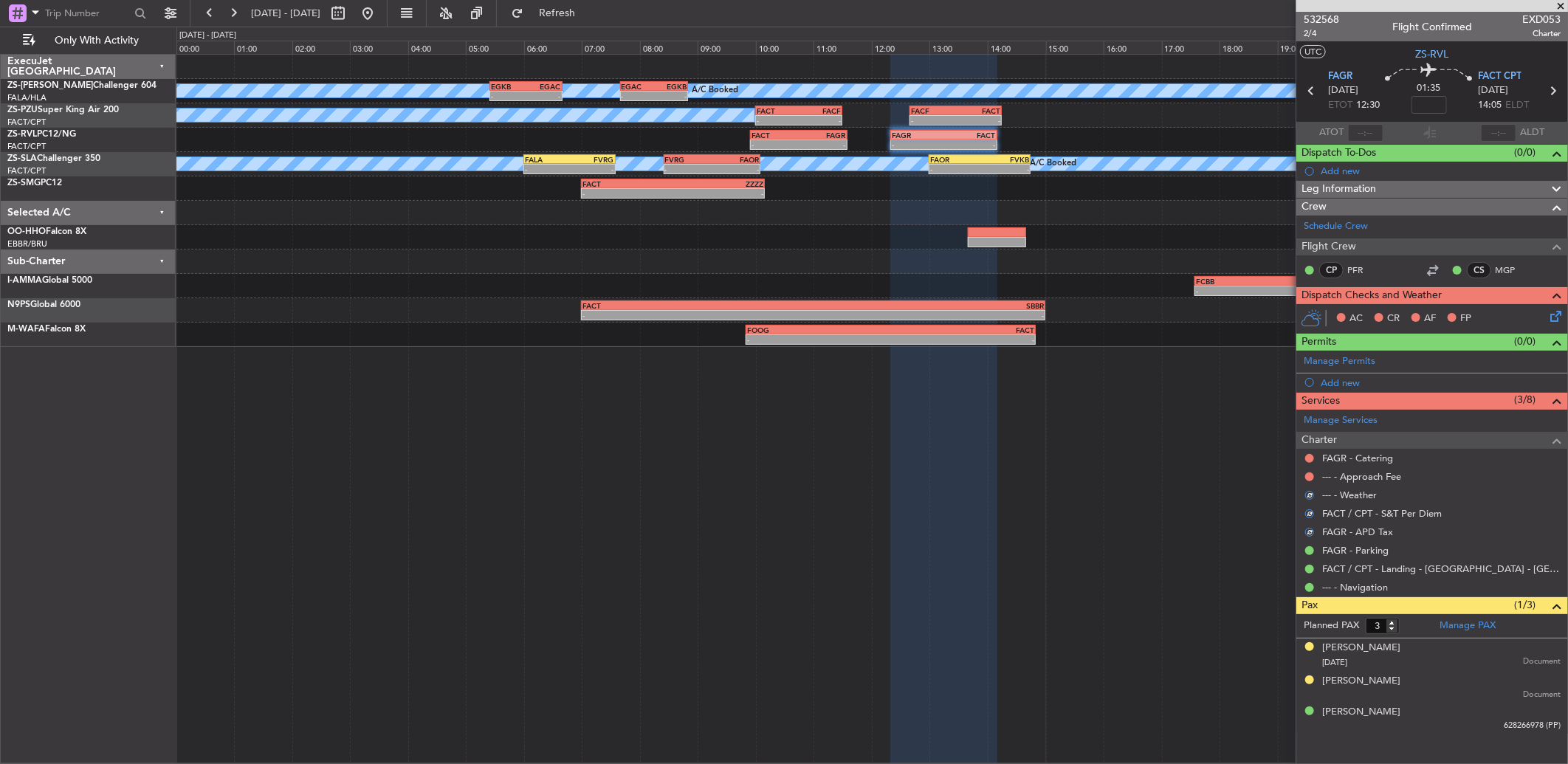
click at [1310, 483] on mat-tooltip-component "Not Requested" at bounding box center [1310, 500] width 83 height 39
click at [1307, 478] on button at bounding box center [1309, 476] width 9 height 9
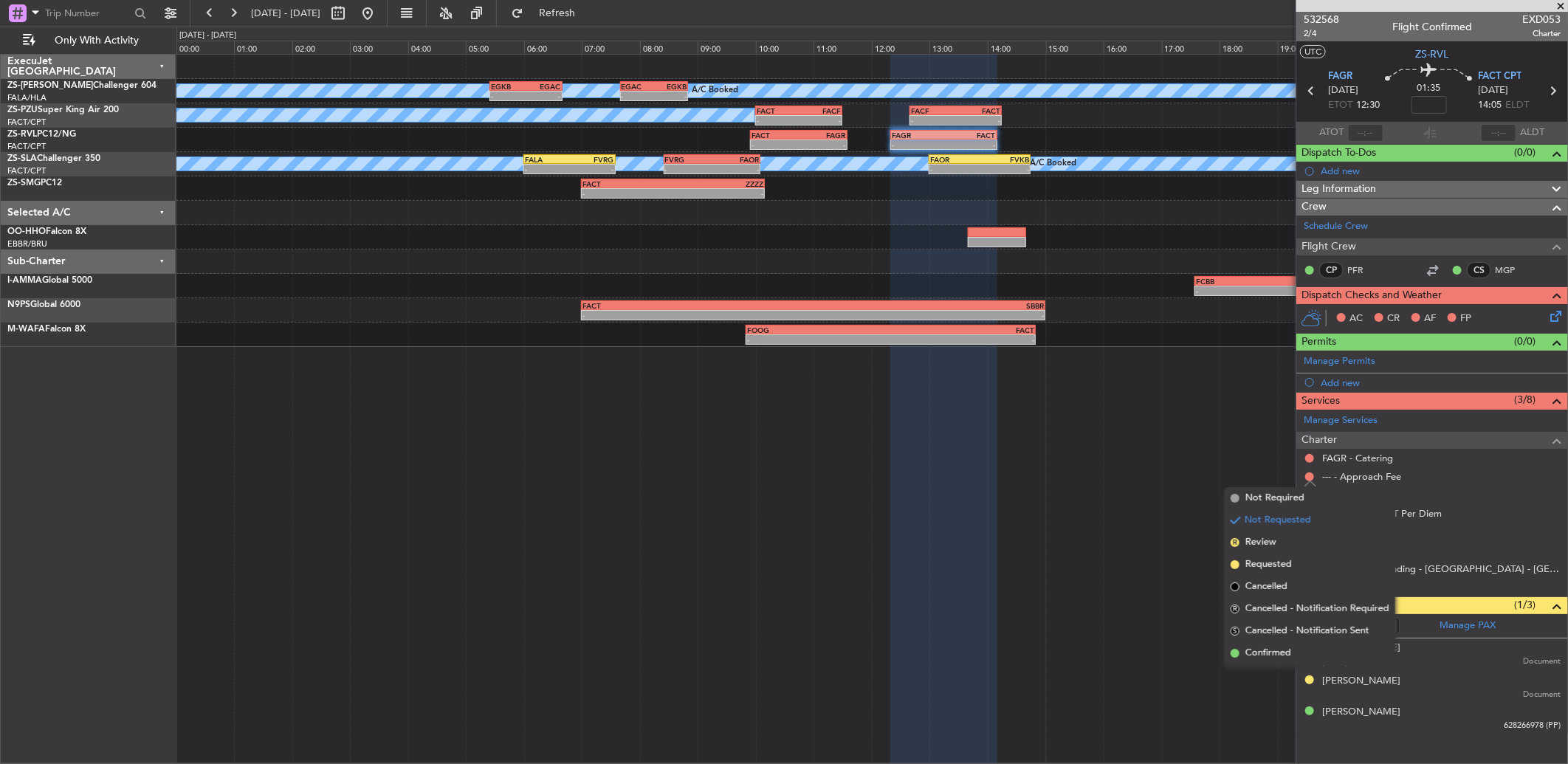
click at [1295, 632] on span "Cancelled - Notification Sent" at bounding box center [1307, 631] width 124 height 15
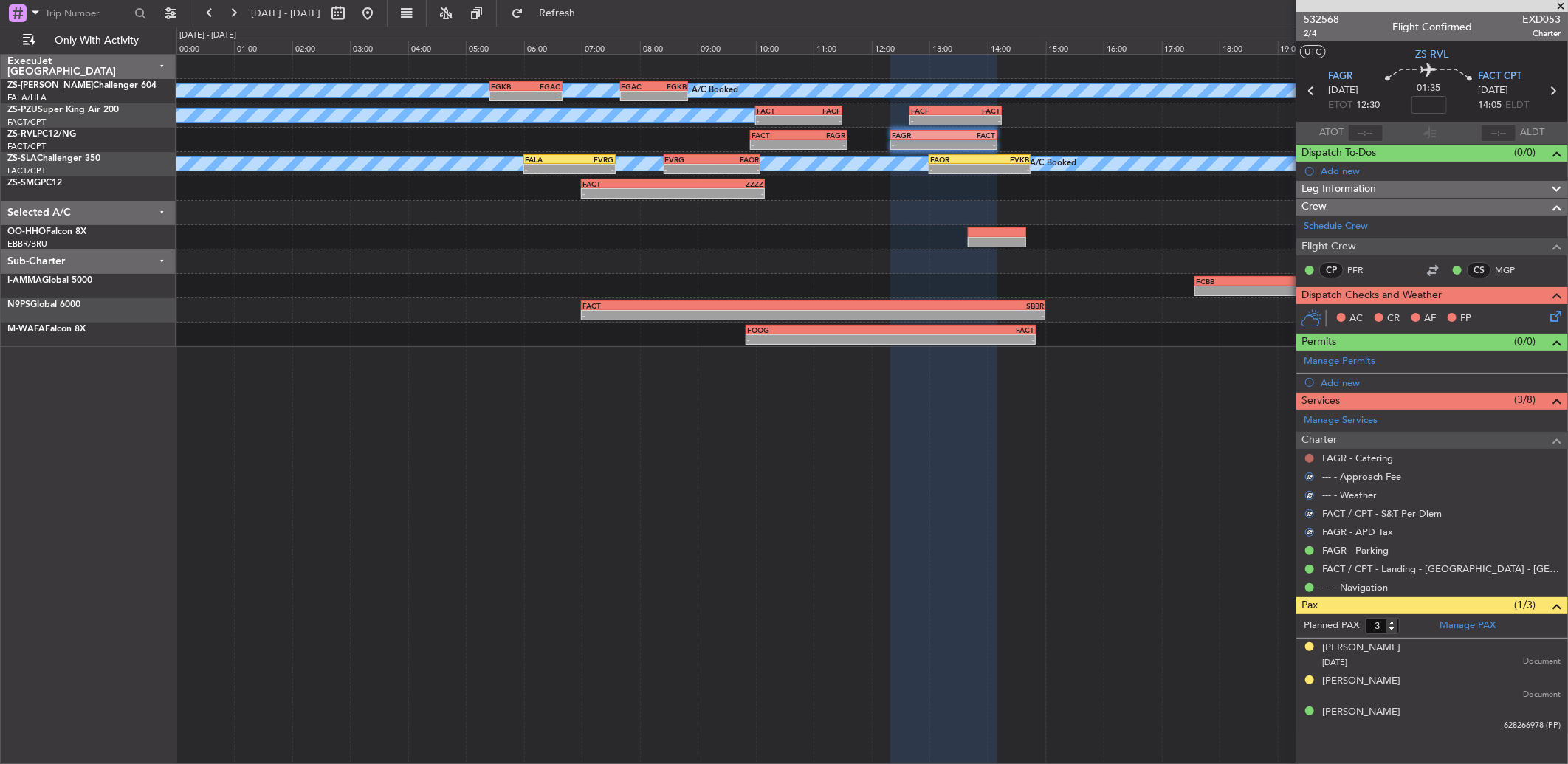
click at [1308, 458] on button at bounding box center [1309, 458] width 9 height 9
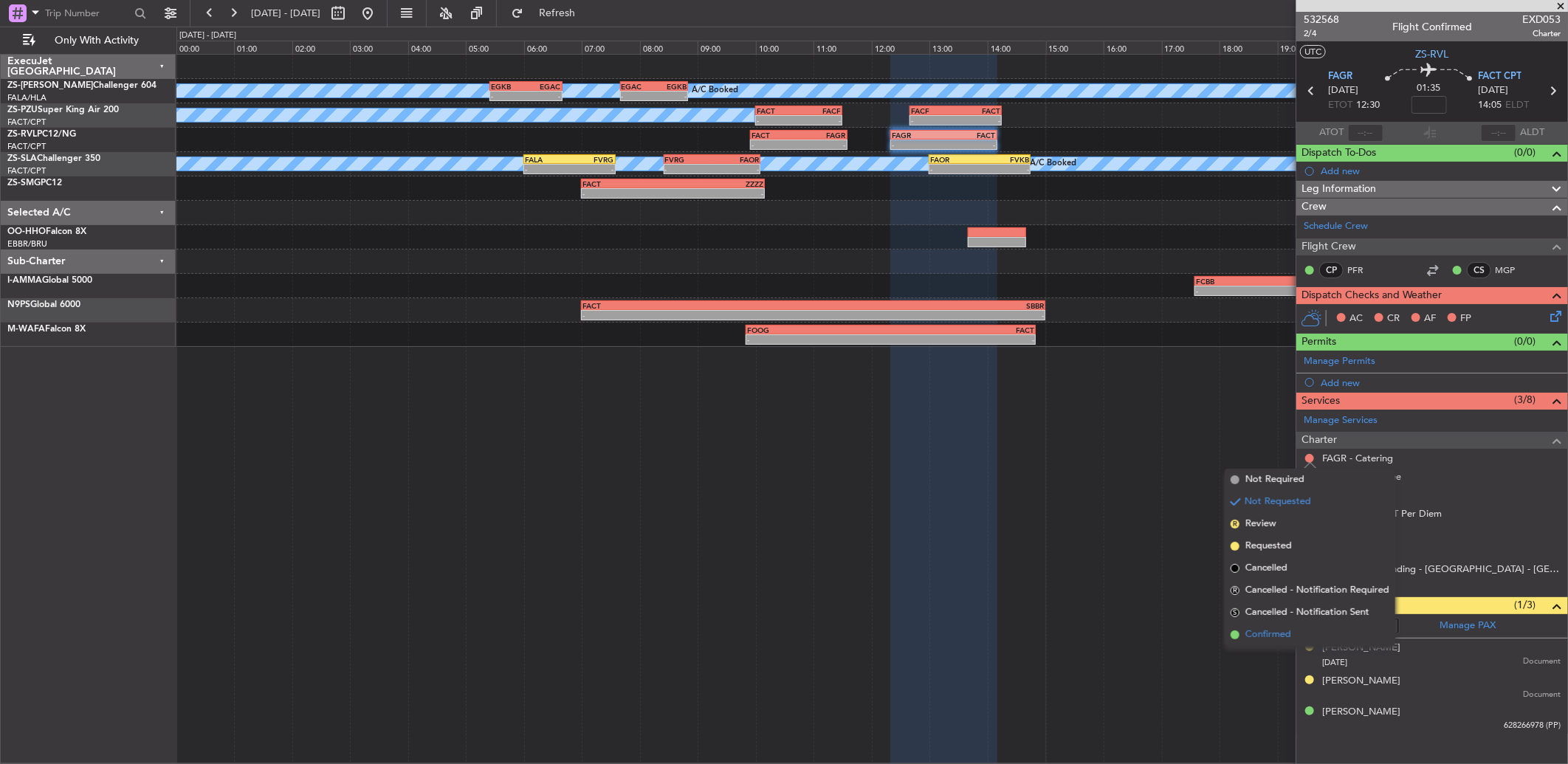
click at [1304, 632] on li "Confirmed" at bounding box center [1310, 634] width 171 height 22
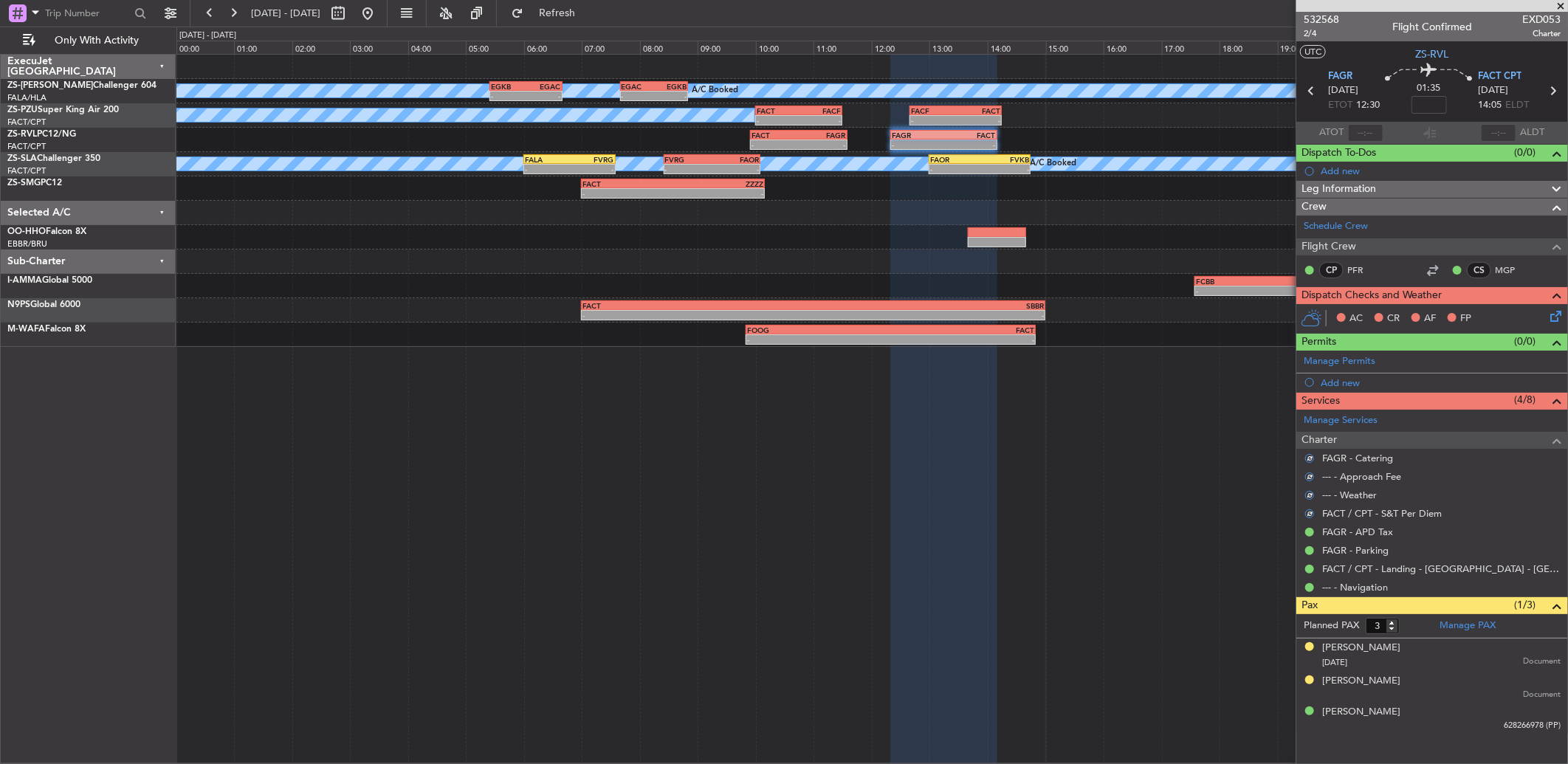
click at [1559, 318] on icon at bounding box center [1553, 314] width 11 height 11
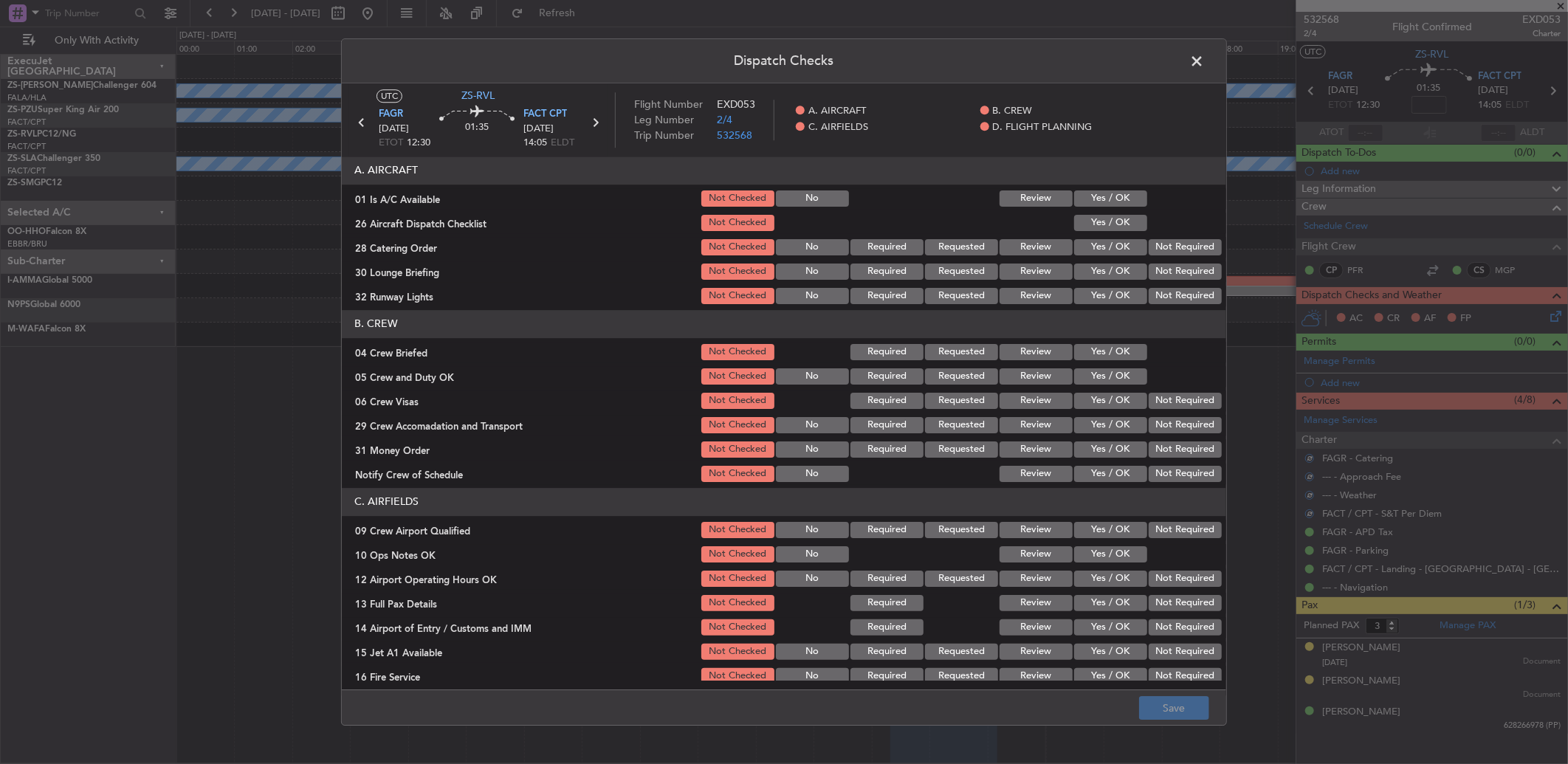
click at [1123, 202] on button "Yes / OK" at bounding box center [1110, 198] width 73 height 16
click at [1117, 232] on div "Yes / OK" at bounding box center [1109, 223] width 75 height 21
click at [1132, 222] on button "Yes / OK" at bounding box center [1110, 223] width 73 height 16
drag, startPoint x: 1154, startPoint y: 248, endPoint x: 1171, endPoint y: 266, distance: 24.8
click at [1156, 248] on button "Not Required" at bounding box center [1185, 246] width 73 height 16
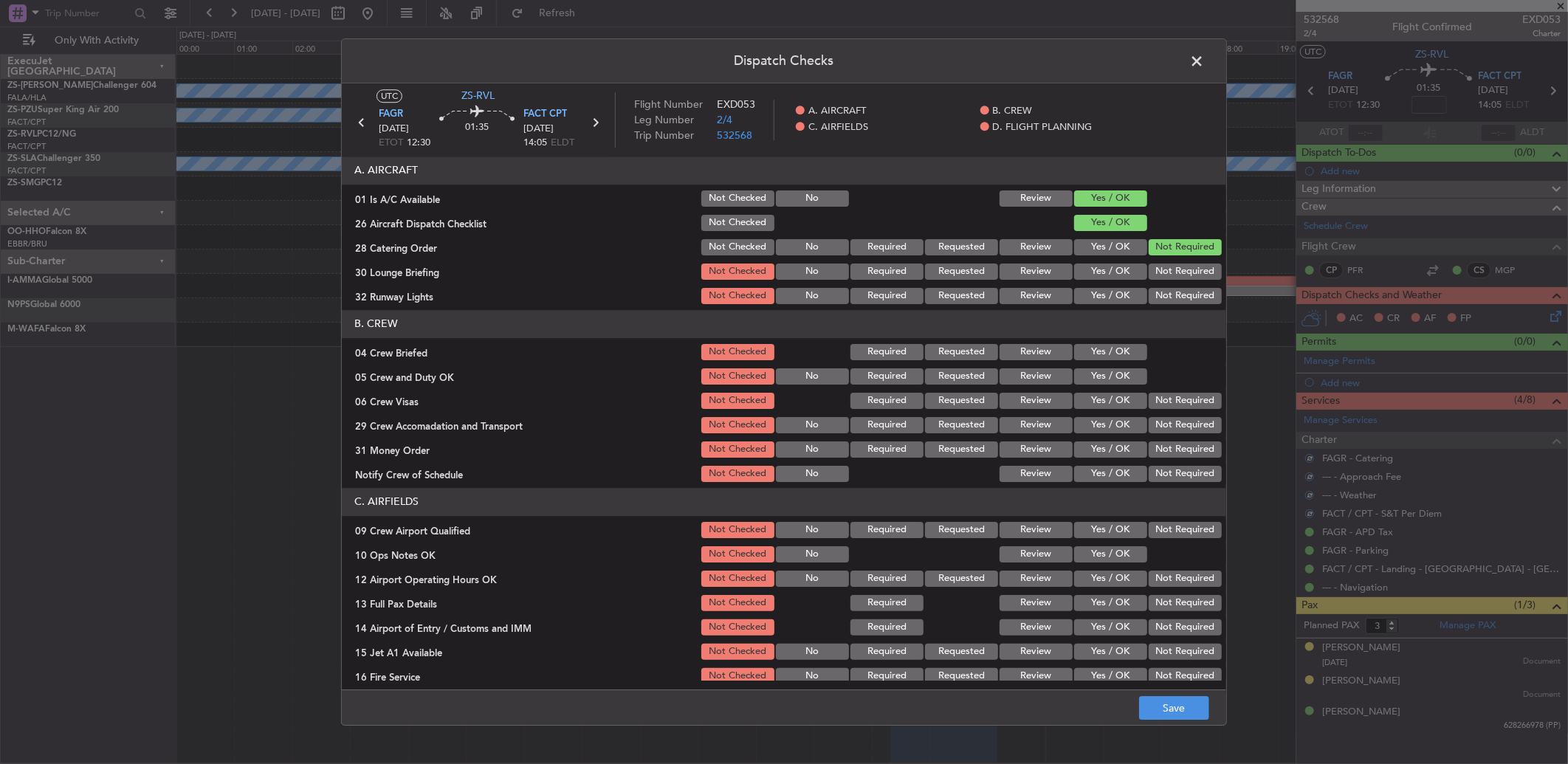
click at [1173, 266] on button "Not Required" at bounding box center [1185, 271] width 73 height 16
click at [1173, 297] on button "Not Required" at bounding box center [1185, 296] width 73 height 16
drag, startPoint x: 1084, startPoint y: 357, endPoint x: 1085, endPoint y: 373, distance: 16.0
click at [1085, 357] on button "Yes / OK" at bounding box center [1110, 352] width 73 height 16
click at [1085, 373] on button "Yes / OK" at bounding box center [1110, 376] width 73 height 16
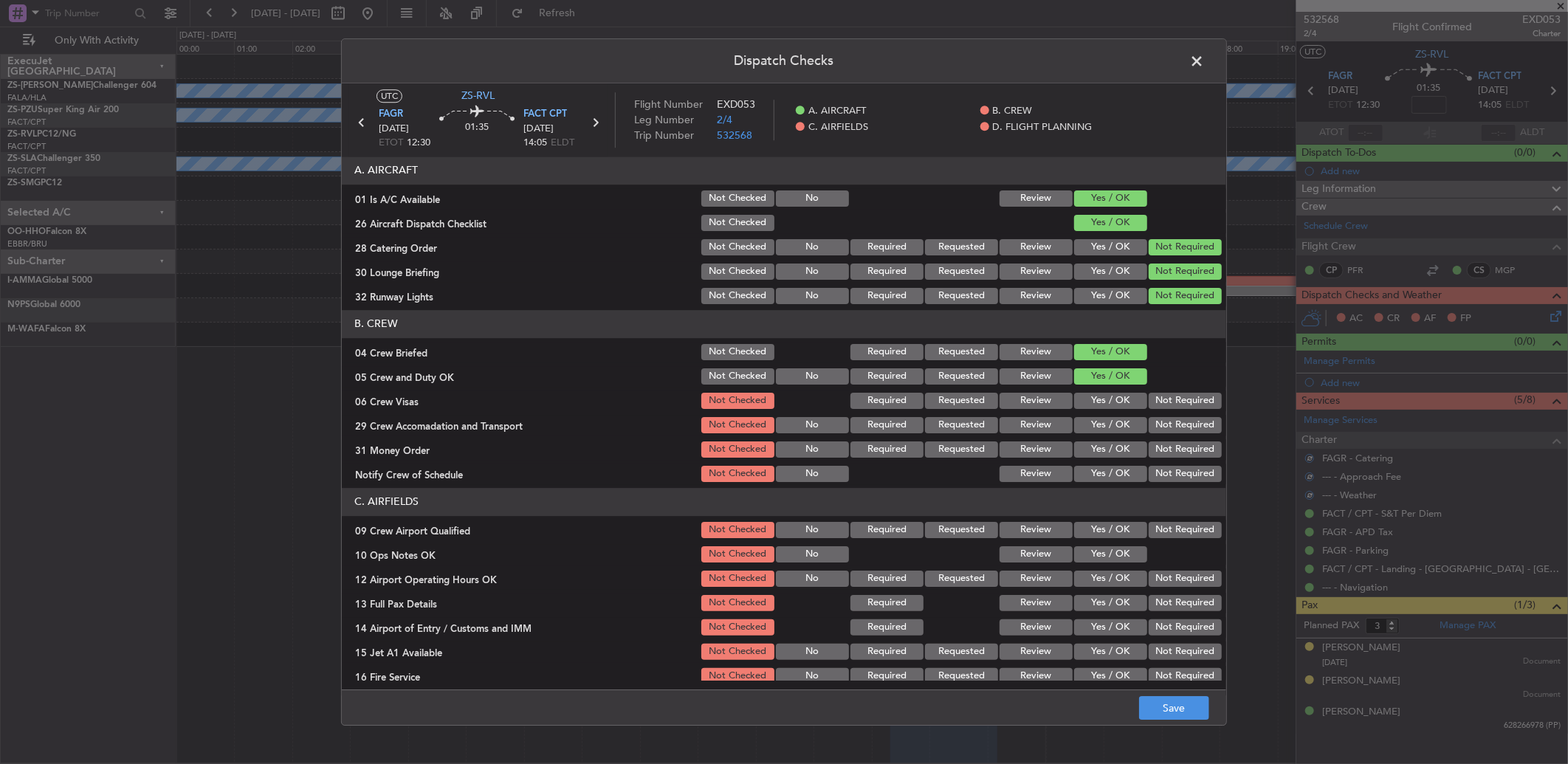
click at [1125, 384] on button "Yes / OK" at bounding box center [1110, 376] width 73 height 16
drag, startPoint x: 1148, startPoint y: 395, endPoint x: 1154, endPoint y: 411, distance: 17.1
click at [1149, 395] on button "Not Required" at bounding box center [1185, 400] width 73 height 16
drag, startPoint x: 1154, startPoint y: 411, endPoint x: 1155, endPoint y: 439, distance: 28.0
click at [1155, 433] on section "B. CREW 04 Crew Briefed Not Checked Required Requested Review Yes / OK 05 Crew …" at bounding box center [784, 397] width 884 height 174
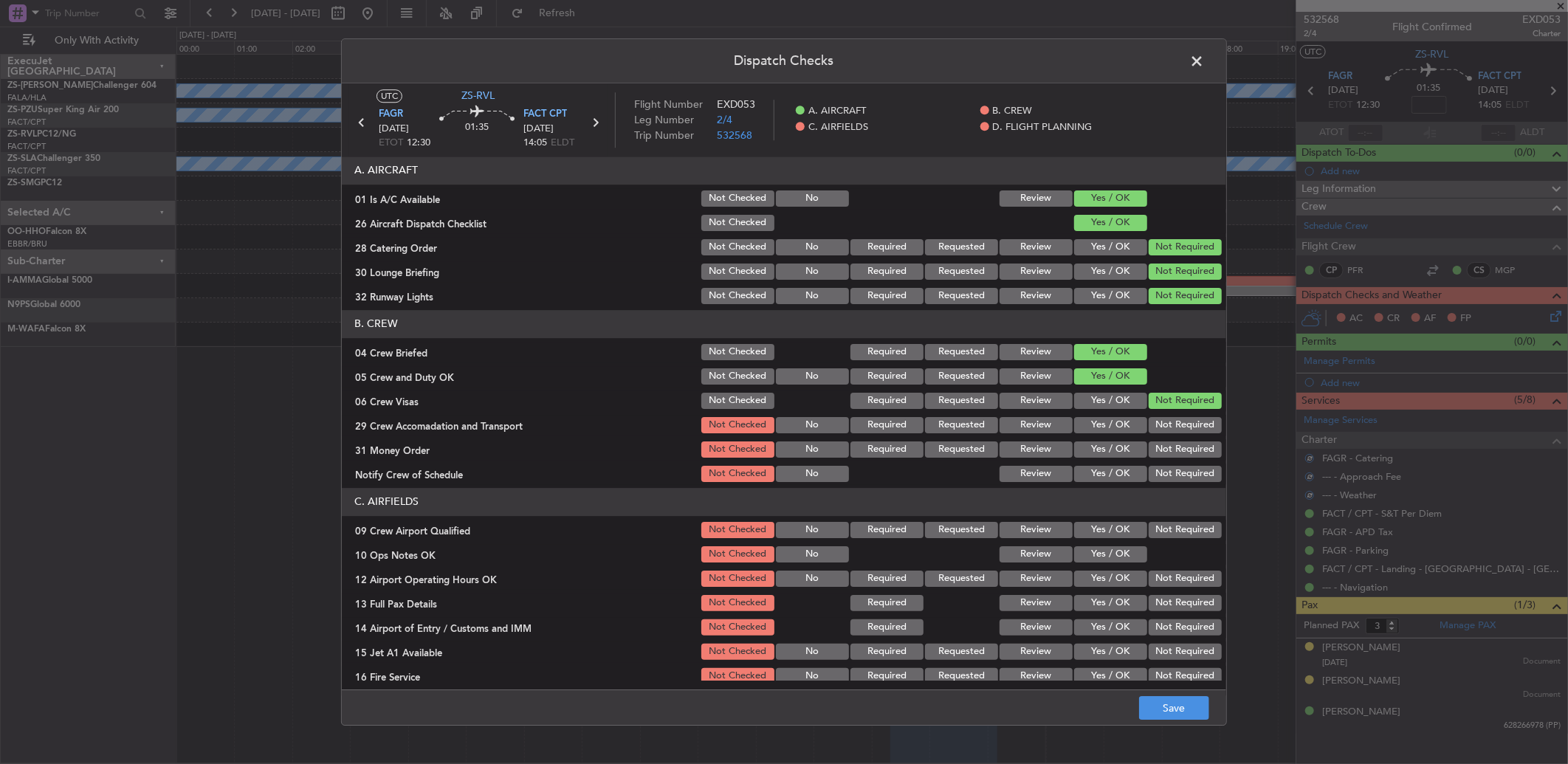
click at [1155, 442] on button "Not Required" at bounding box center [1185, 449] width 73 height 16
click at [1157, 450] on button "Not Required" at bounding box center [1185, 449] width 73 height 16
click at [1158, 429] on button "Not Required" at bounding box center [1185, 425] width 73 height 16
click at [1163, 498] on header "C. AIRFIELDS" at bounding box center [784, 502] width 884 height 28
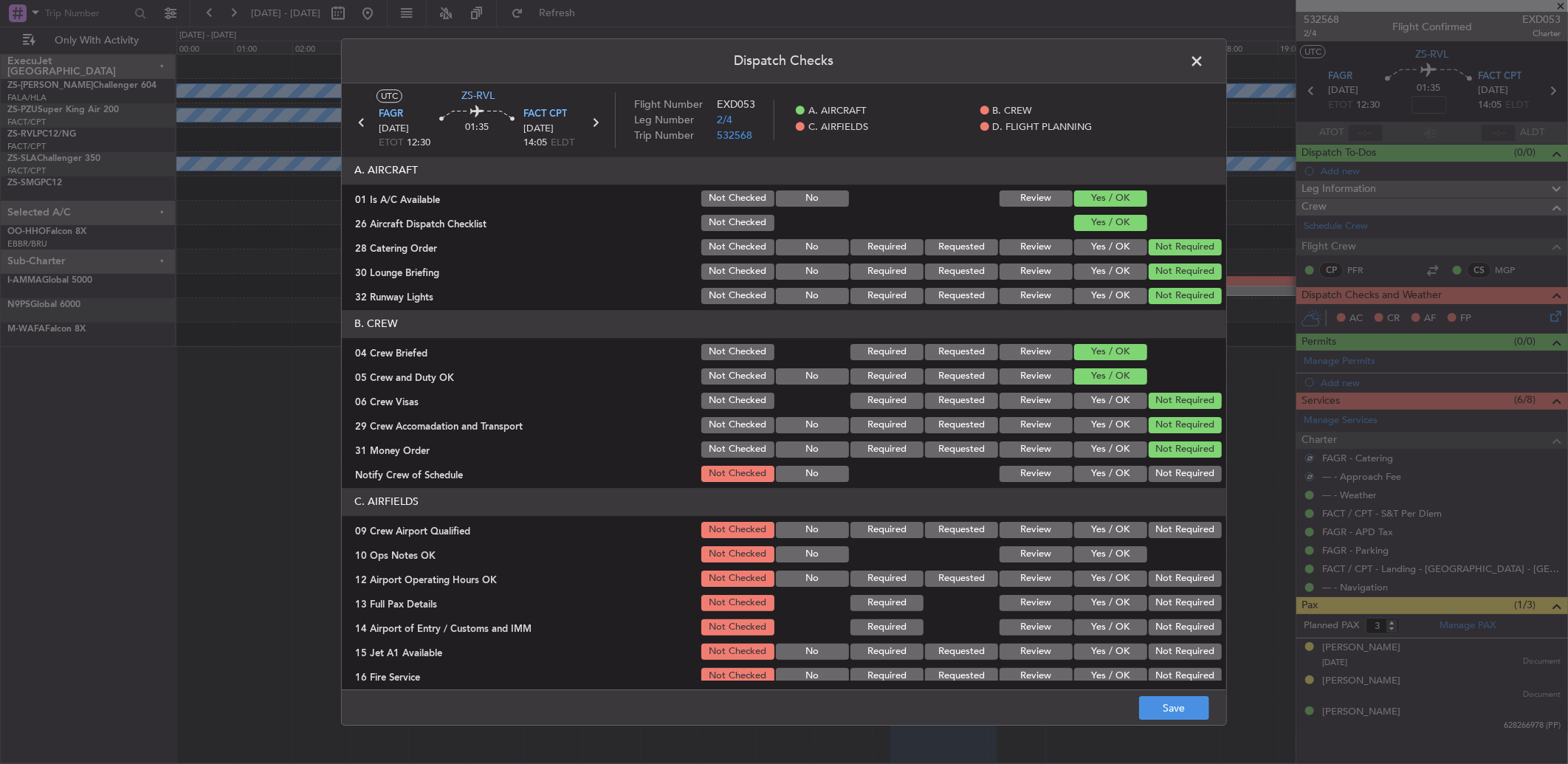
click at [1163, 475] on button "Not Required" at bounding box center [1185, 473] width 73 height 16
click at [1160, 520] on div "Not Required" at bounding box center [1184, 530] width 75 height 21
click at [1113, 562] on button "Yes / OK" at bounding box center [1110, 554] width 73 height 16
click at [1202, 536] on button "Not Required" at bounding box center [1185, 530] width 73 height 16
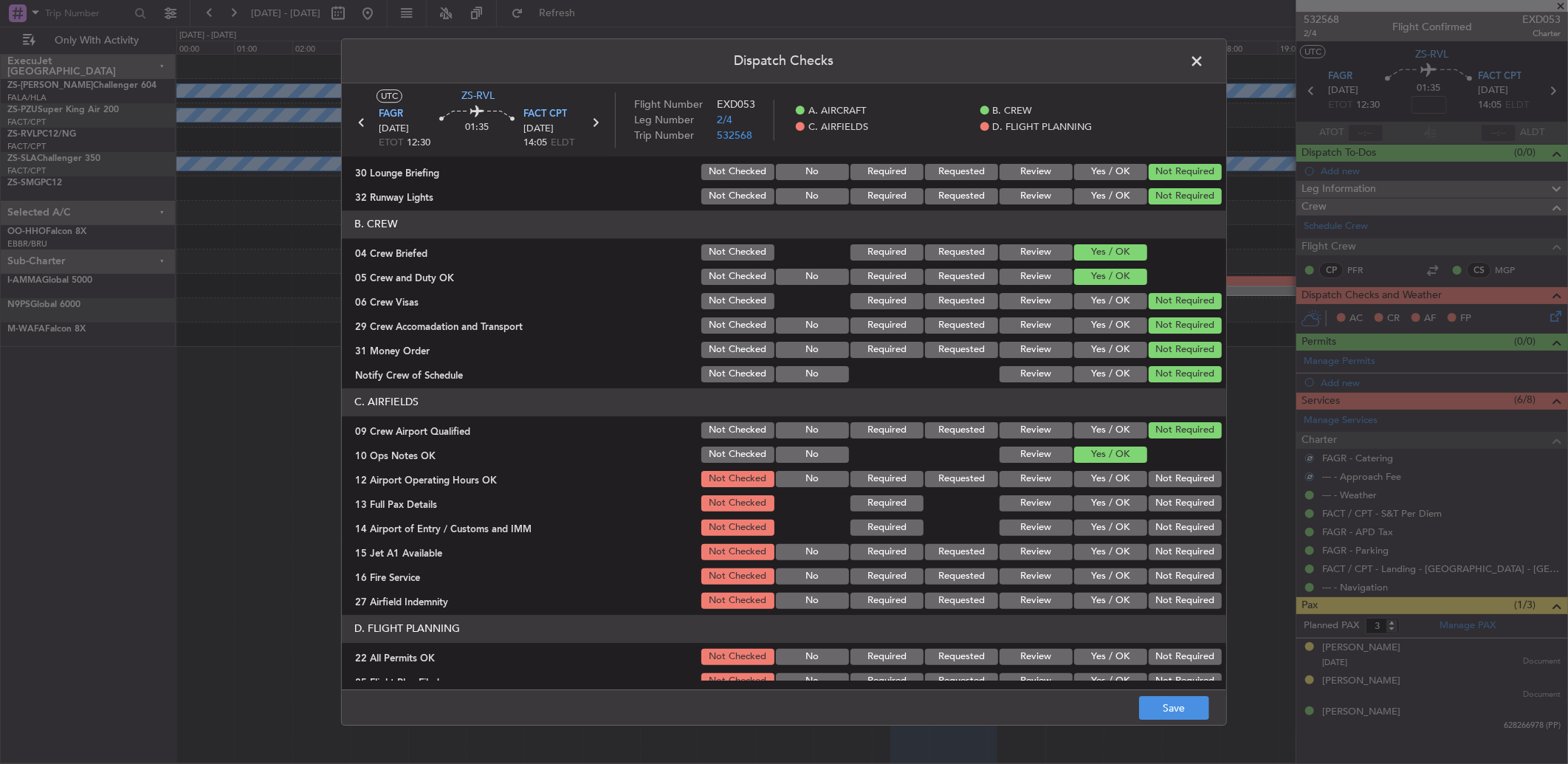
scroll to position [138, 0]
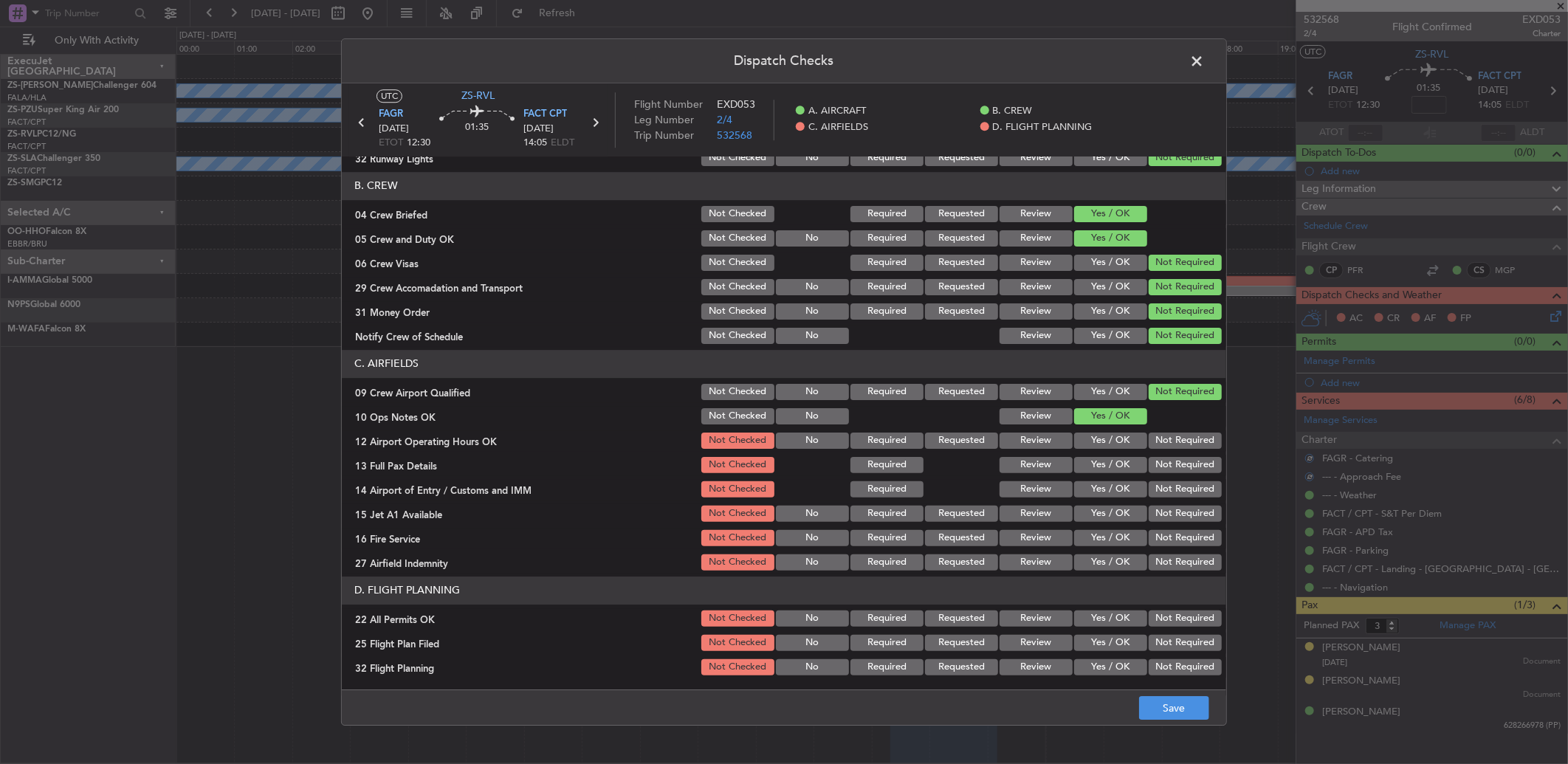
click at [1176, 438] on button "Not Required" at bounding box center [1185, 440] width 73 height 16
click at [1176, 487] on button "Not Required" at bounding box center [1185, 489] width 73 height 16
click at [1176, 489] on button "Not Required" at bounding box center [1185, 489] width 73 height 16
click at [1176, 465] on button "Not Required" at bounding box center [1185, 464] width 73 height 16
click at [1178, 503] on section "C. AIRFIELDS 09 Crew Airport Qualified Not Checked No Required Requested Review…" at bounding box center [784, 461] width 884 height 223
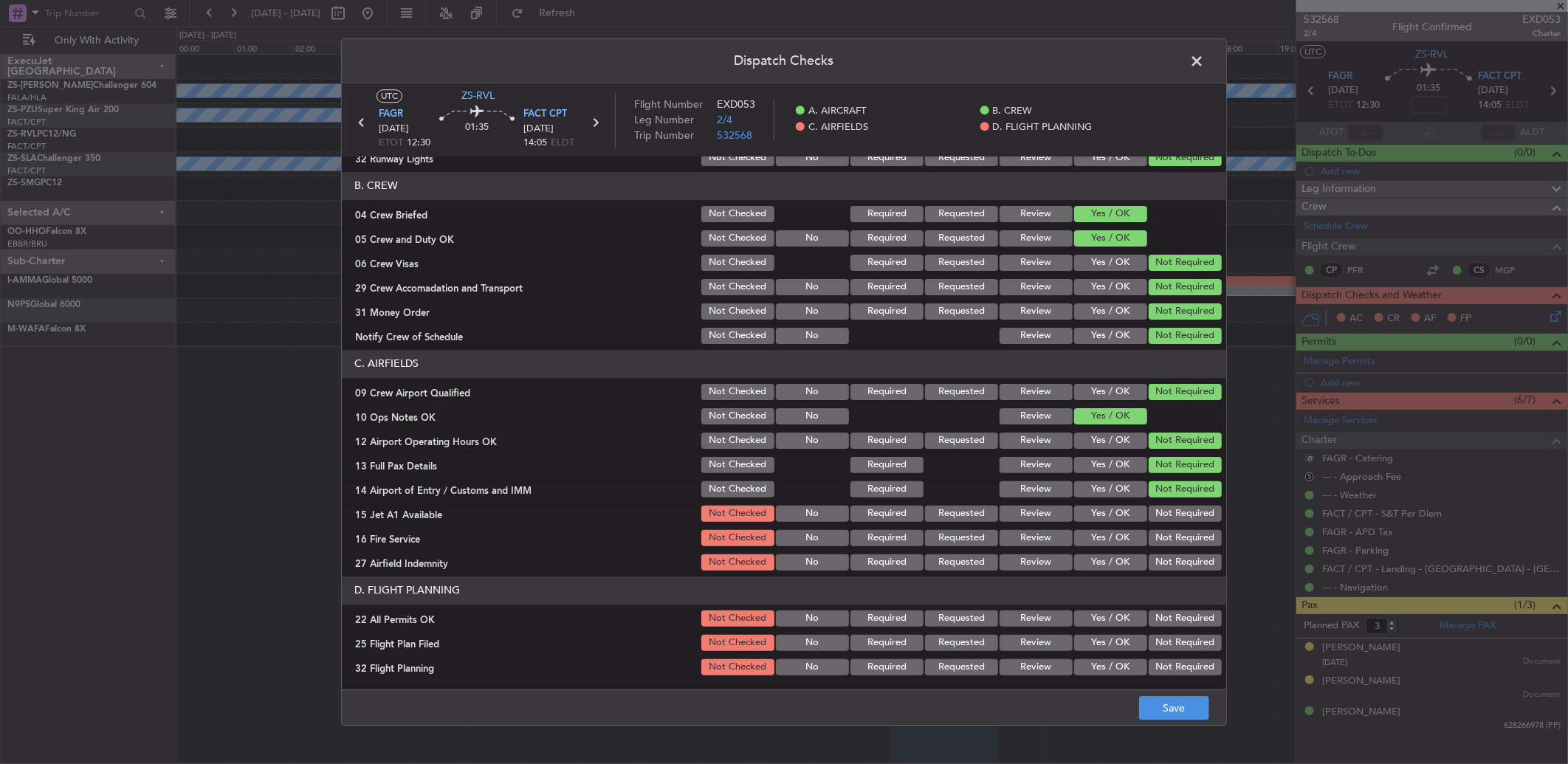
click at [1177, 526] on section "C. AIRFIELDS 09 Crew Airport Qualified Not Checked No Required Requested Review…" at bounding box center [784, 461] width 884 height 223
click at [1172, 515] on button "Not Required" at bounding box center [1185, 514] width 73 height 16
click at [1170, 535] on button "Not Required" at bounding box center [1185, 537] width 73 height 16
click at [1163, 549] on section "C. AIRFIELDS 09 Crew Airport Qualified Not Checked No Required Requested Review…" at bounding box center [784, 461] width 884 height 223
click at [1162, 556] on button "Not Required" at bounding box center [1185, 562] width 73 height 16
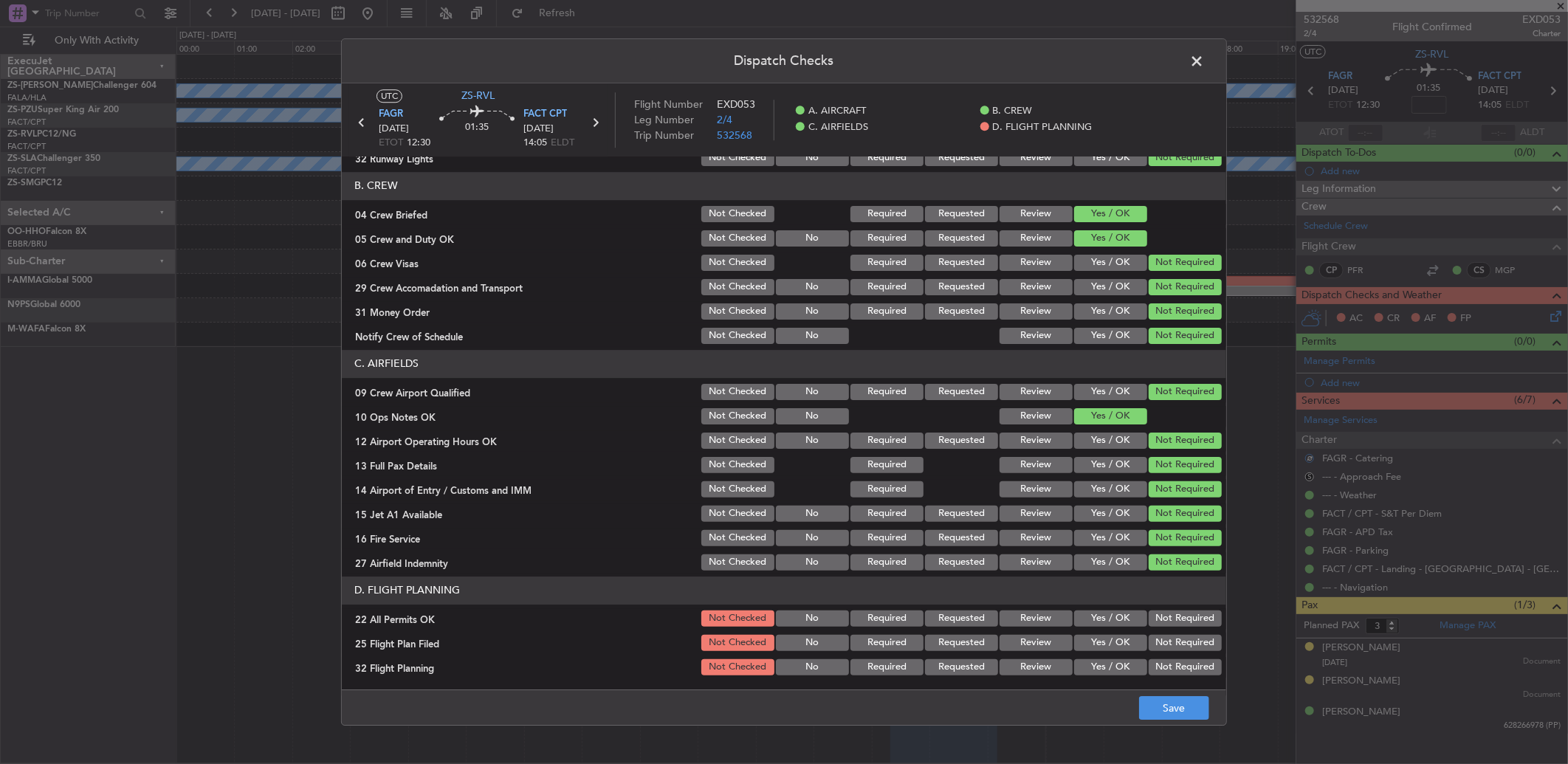
click at [1163, 606] on section "D. FLIGHT PLANNING 22 All Permits OK Not Checked No Required Requested Review Y…" at bounding box center [784, 627] width 884 height 101
click at [1161, 618] on button "Not Required" at bounding box center [1185, 618] width 73 height 16
drag, startPoint x: 1017, startPoint y: 644, endPoint x: 1021, endPoint y: 663, distance: 19.4
click at [1020, 646] on button "Review" at bounding box center [1036, 643] width 73 height 16
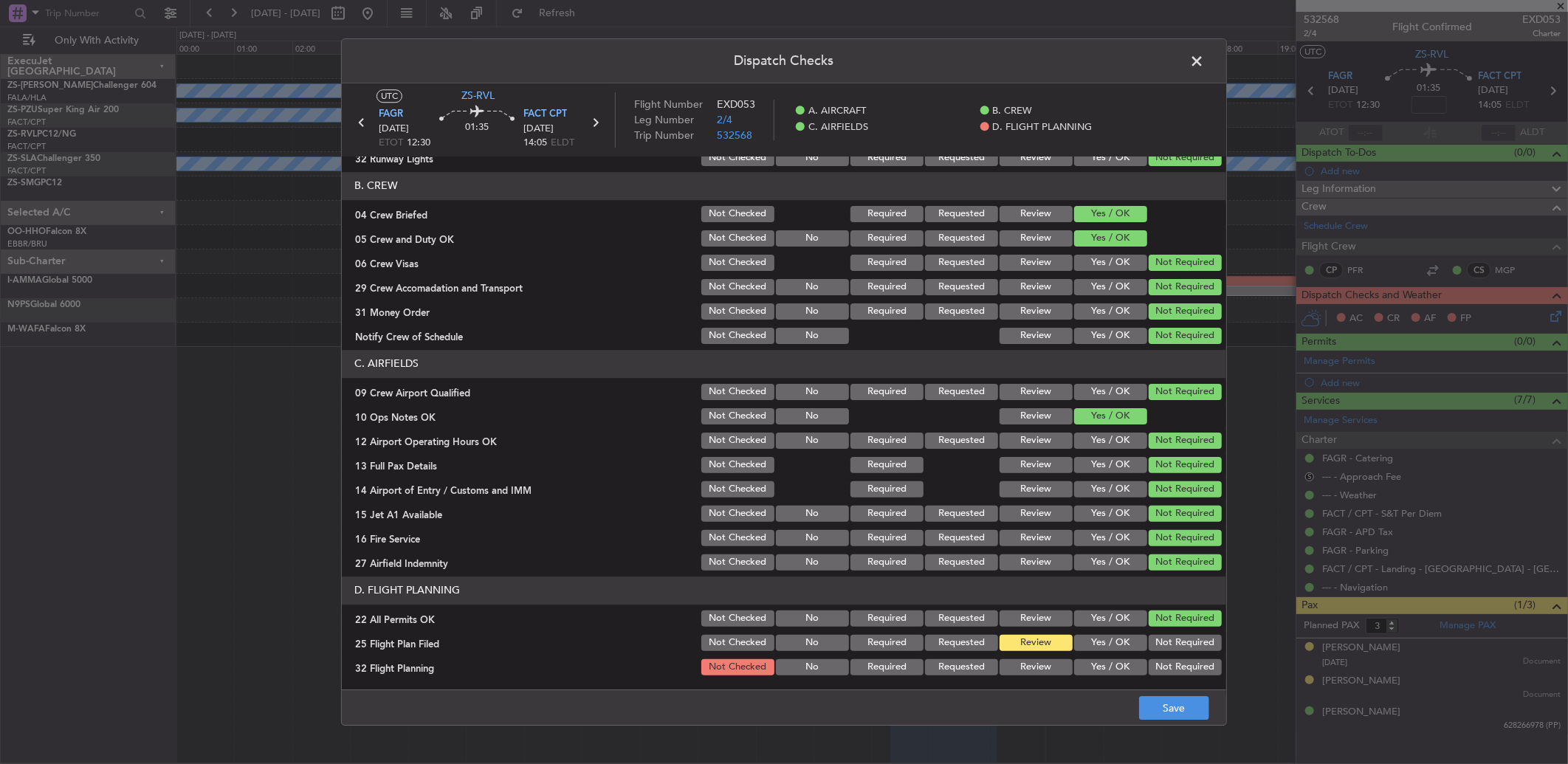
drag, startPoint x: 1021, startPoint y: 669, endPoint x: 1023, endPoint y: 656, distance: 13.2
click at [1021, 669] on button "Review" at bounding box center [1036, 666] width 73 height 16
click at [1198, 700] on button "Save" at bounding box center [1175, 707] width 70 height 24
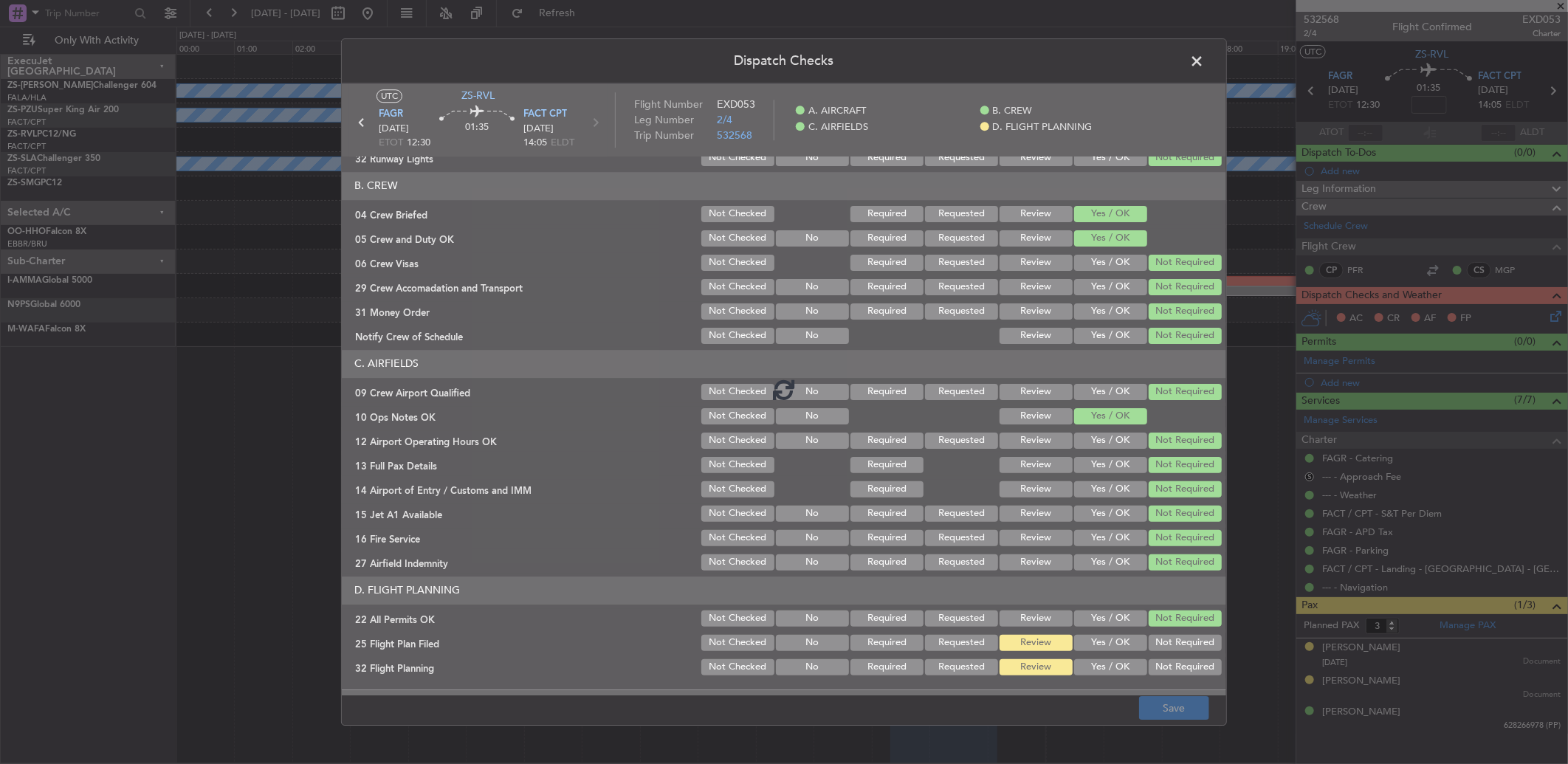
click at [1182, 704] on footer "Save" at bounding box center [784, 706] width 884 height 35
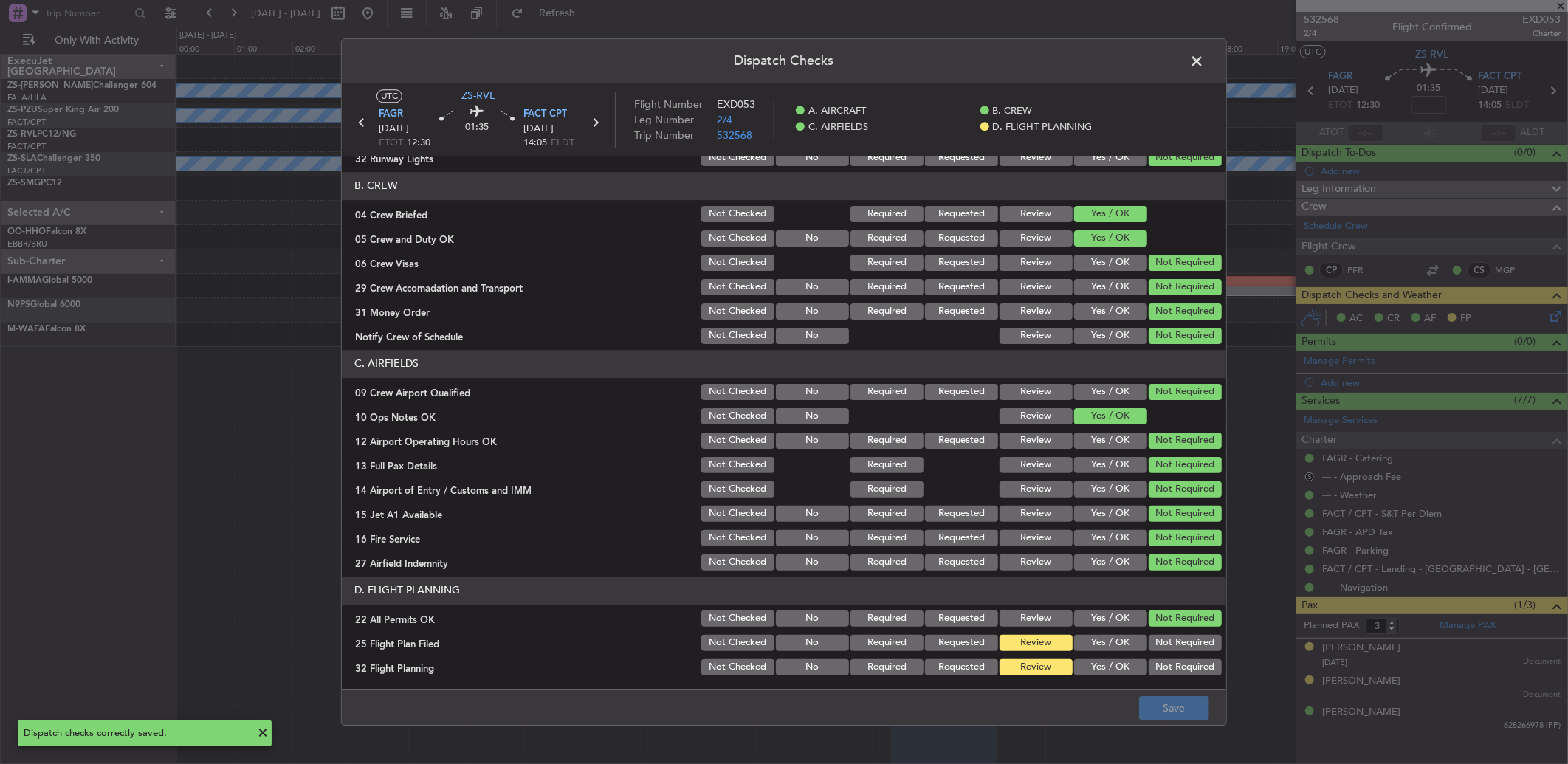
click at [1204, 65] on span at bounding box center [1204, 64] width 0 height 29
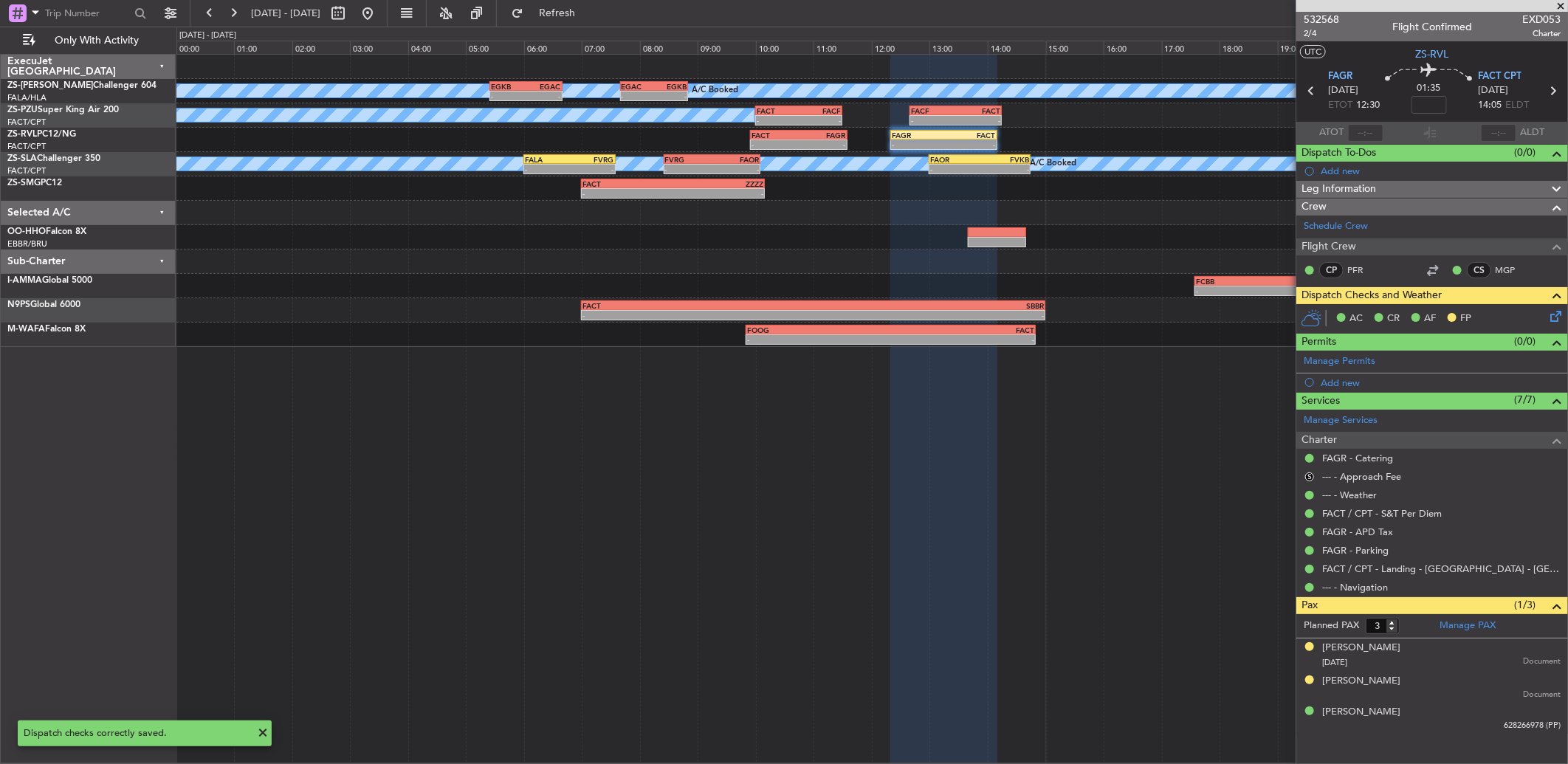
click at [1304, 92] on icon at bounding box center [1312, 91] width 19 height 19
click at [1307, 473] on button "S" at bounding box center [1309, 476] width 9 height 9
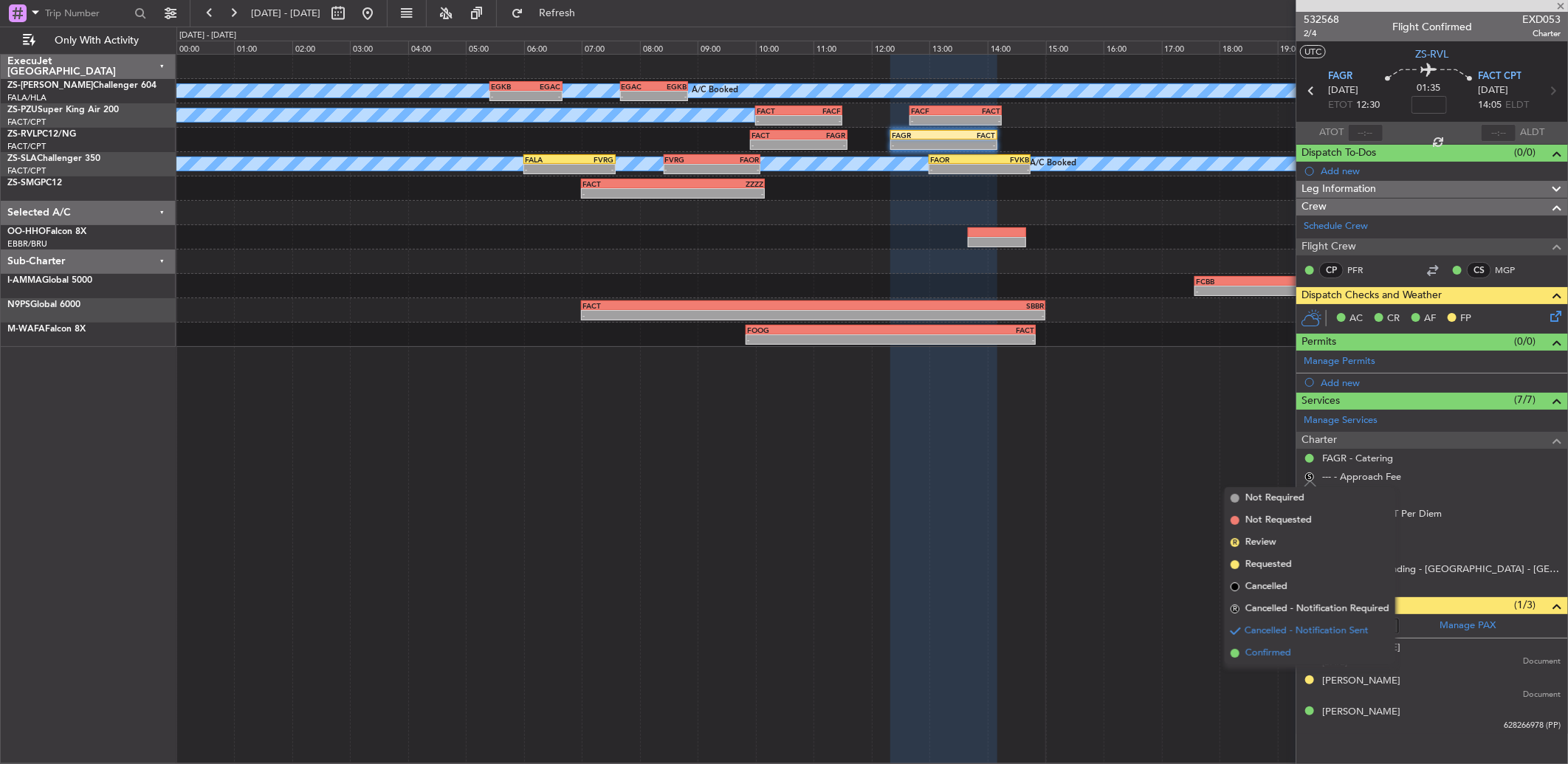
click at [1265, 647] on span "Confirmed" at bounding box center [1268, 653] width 46 height 15
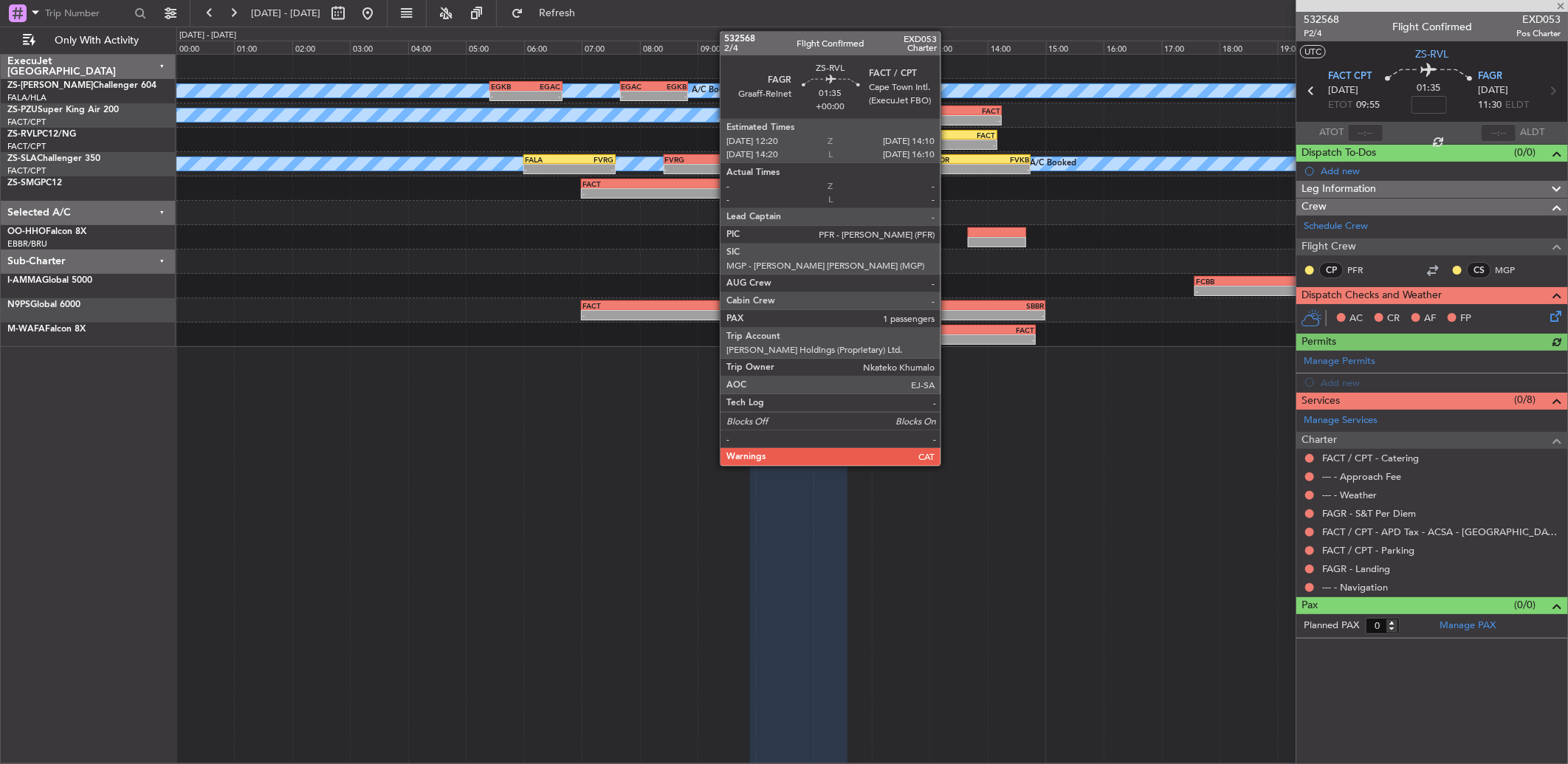
click at [948, 136] on div "FACT" at bounding box center [969, 135] width 52 height 9
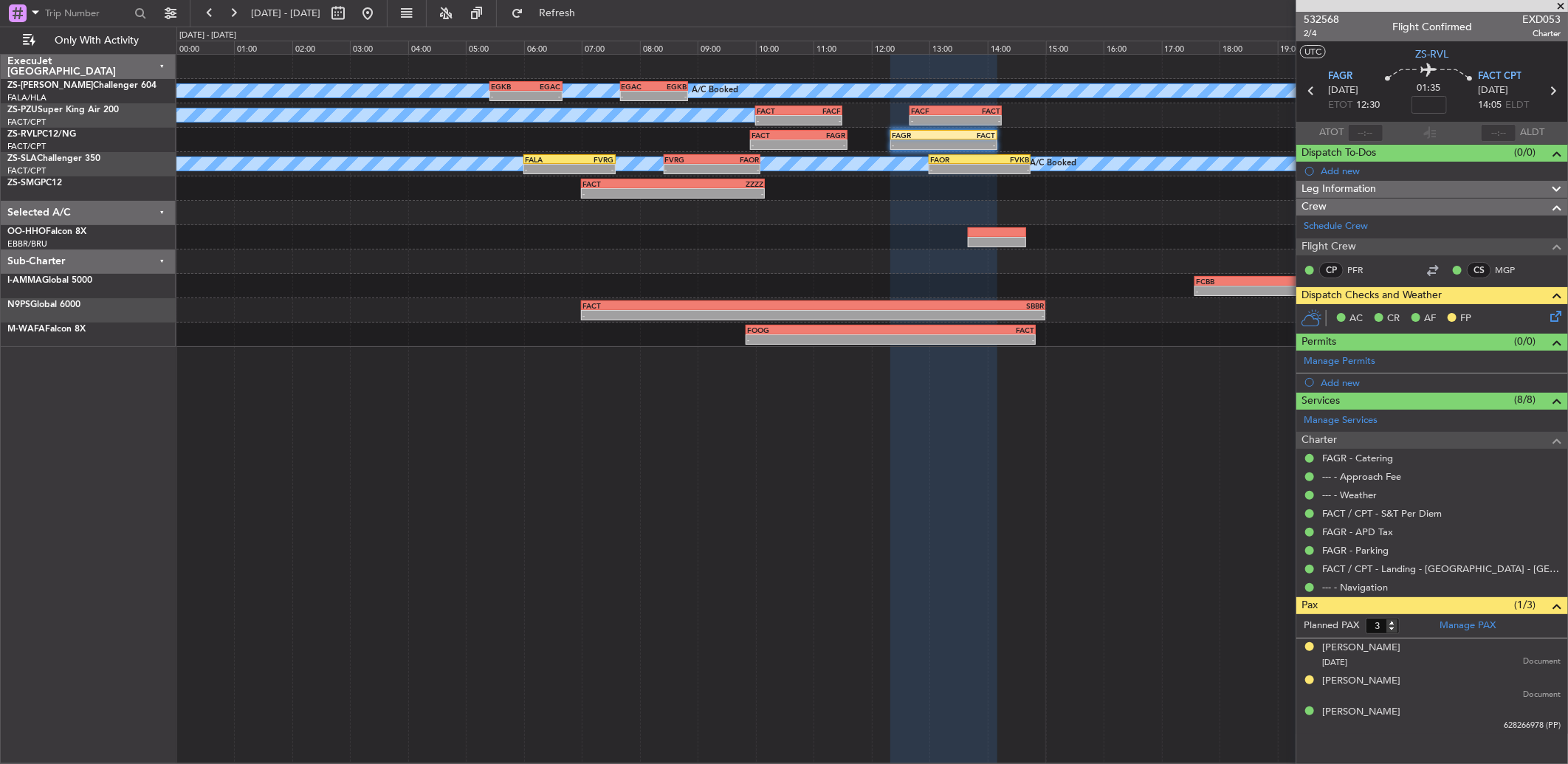
click at [1310, 90] on icon at bounding box center [1312, 91] width 19 height 19
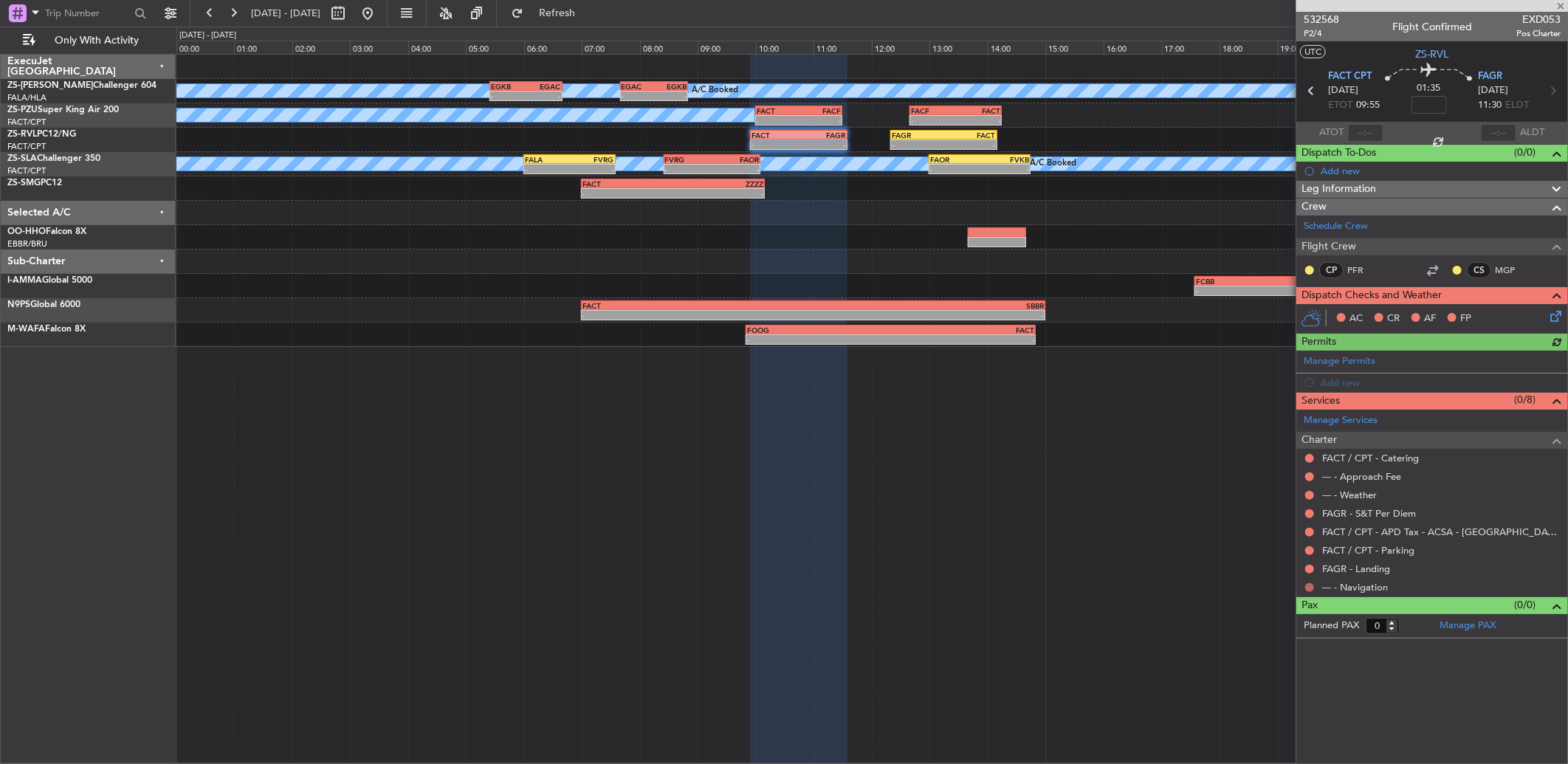
click at [1311, 588] on button at bounding box center [1309, 587] width 9 height 9
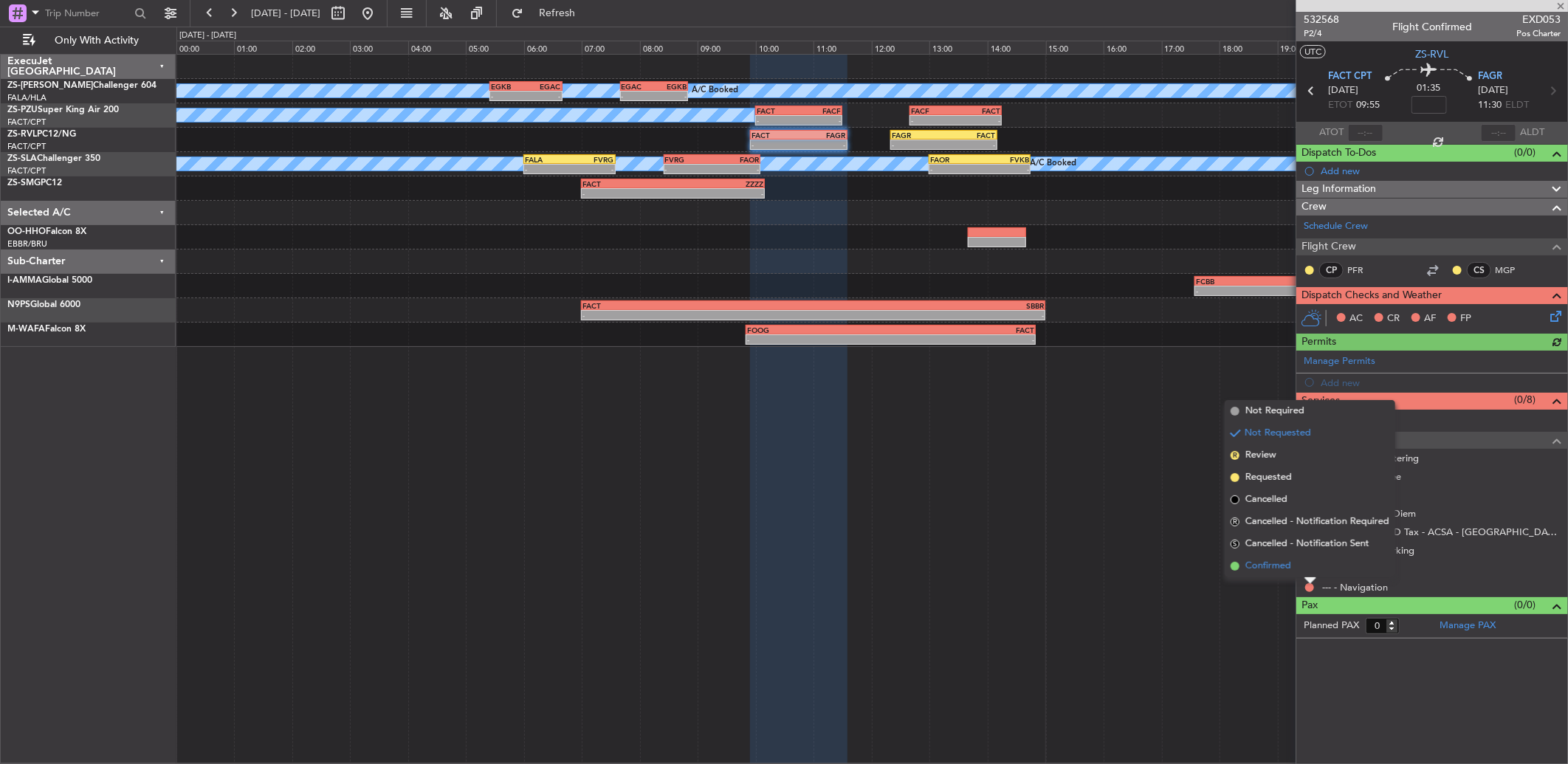
click at [1311, 566] on li "Confirmed" at bounding box center [1310, 566] width 171 height 22
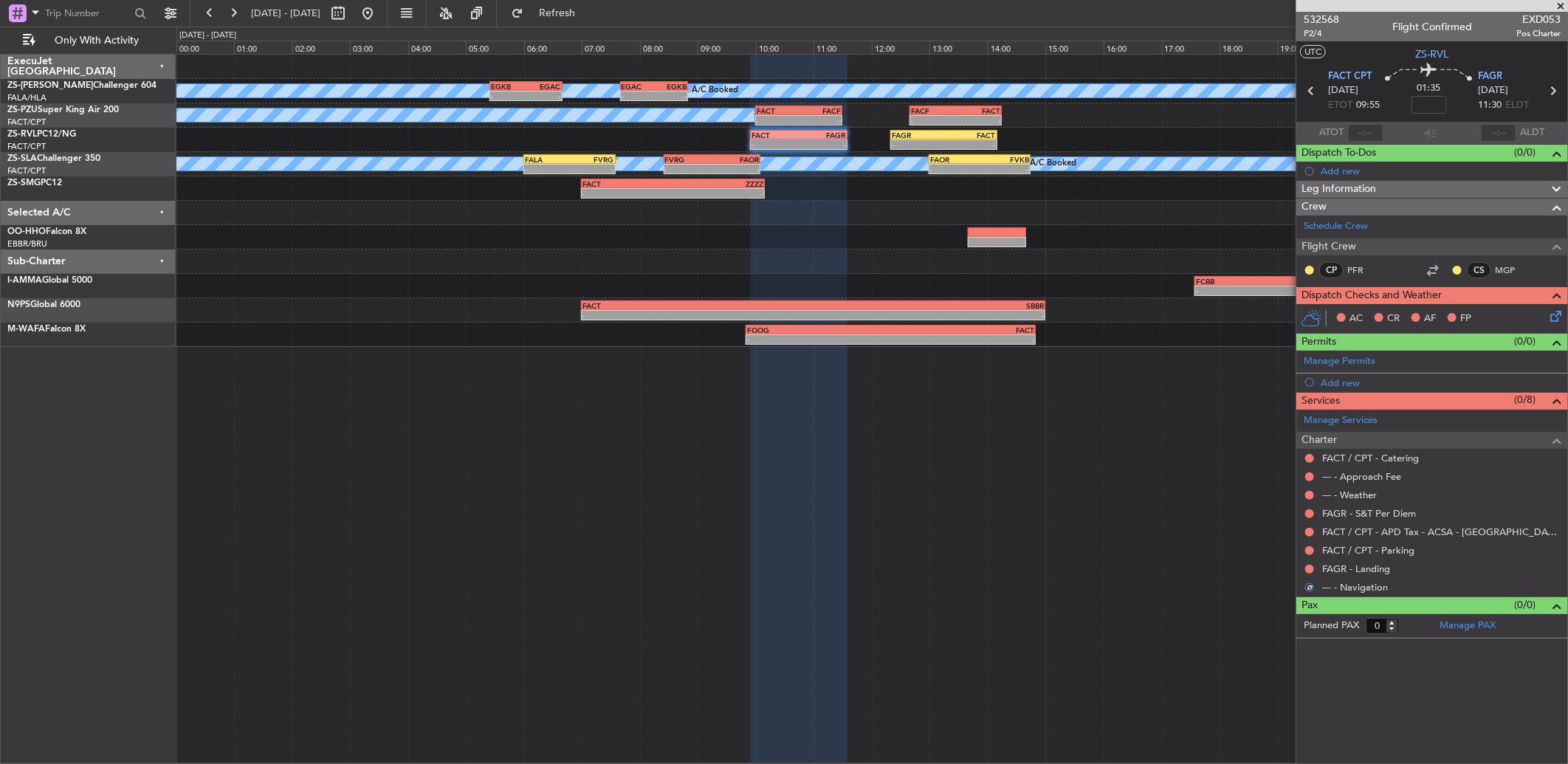
click at [1311, 566] on button at bounding box center [1309, 569] width 9 height 9
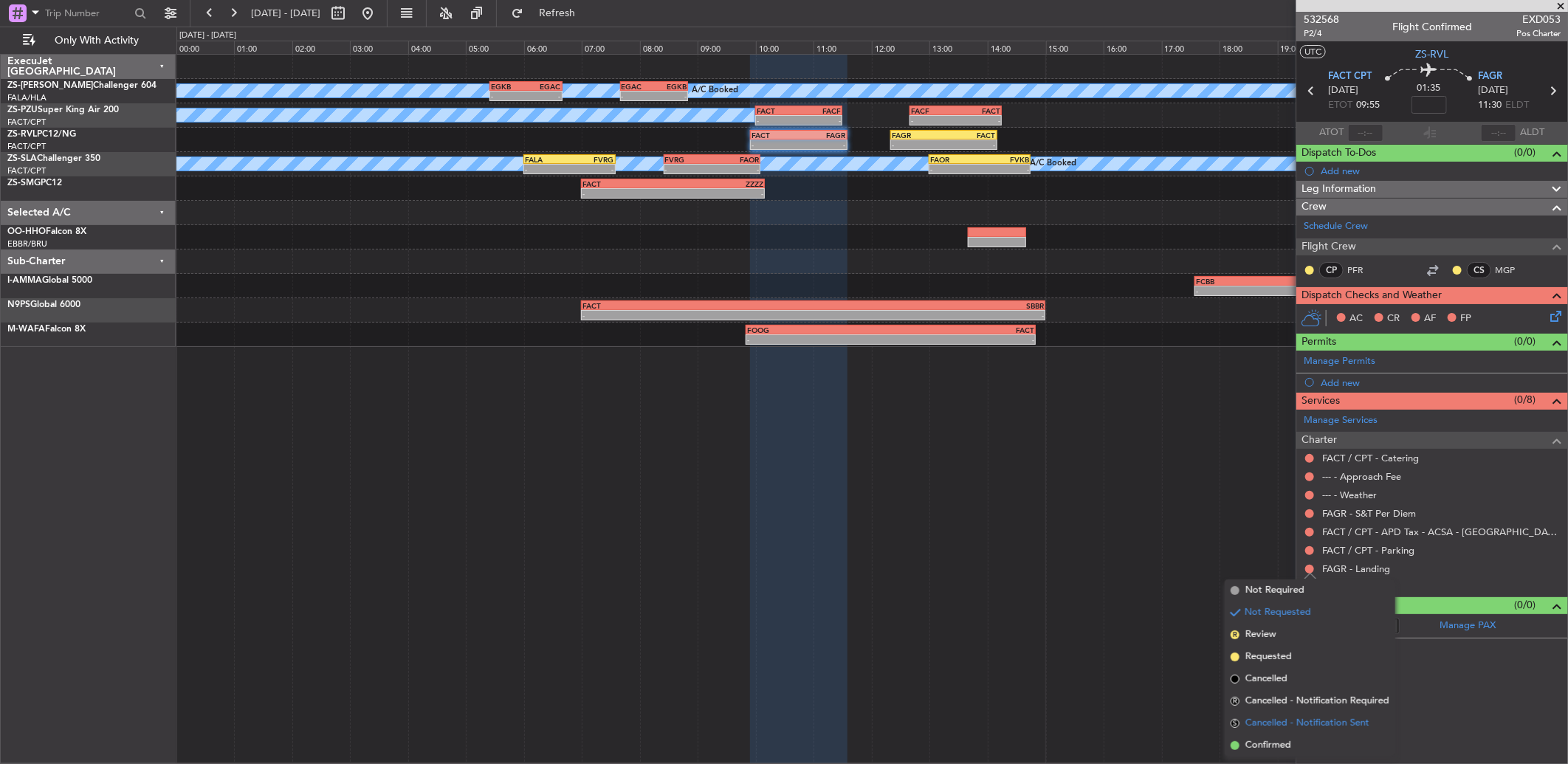
click at [1282, 733] on li "S Cancelled - Notification Sent" at bounding box center [1310, 723] width 171 height 22
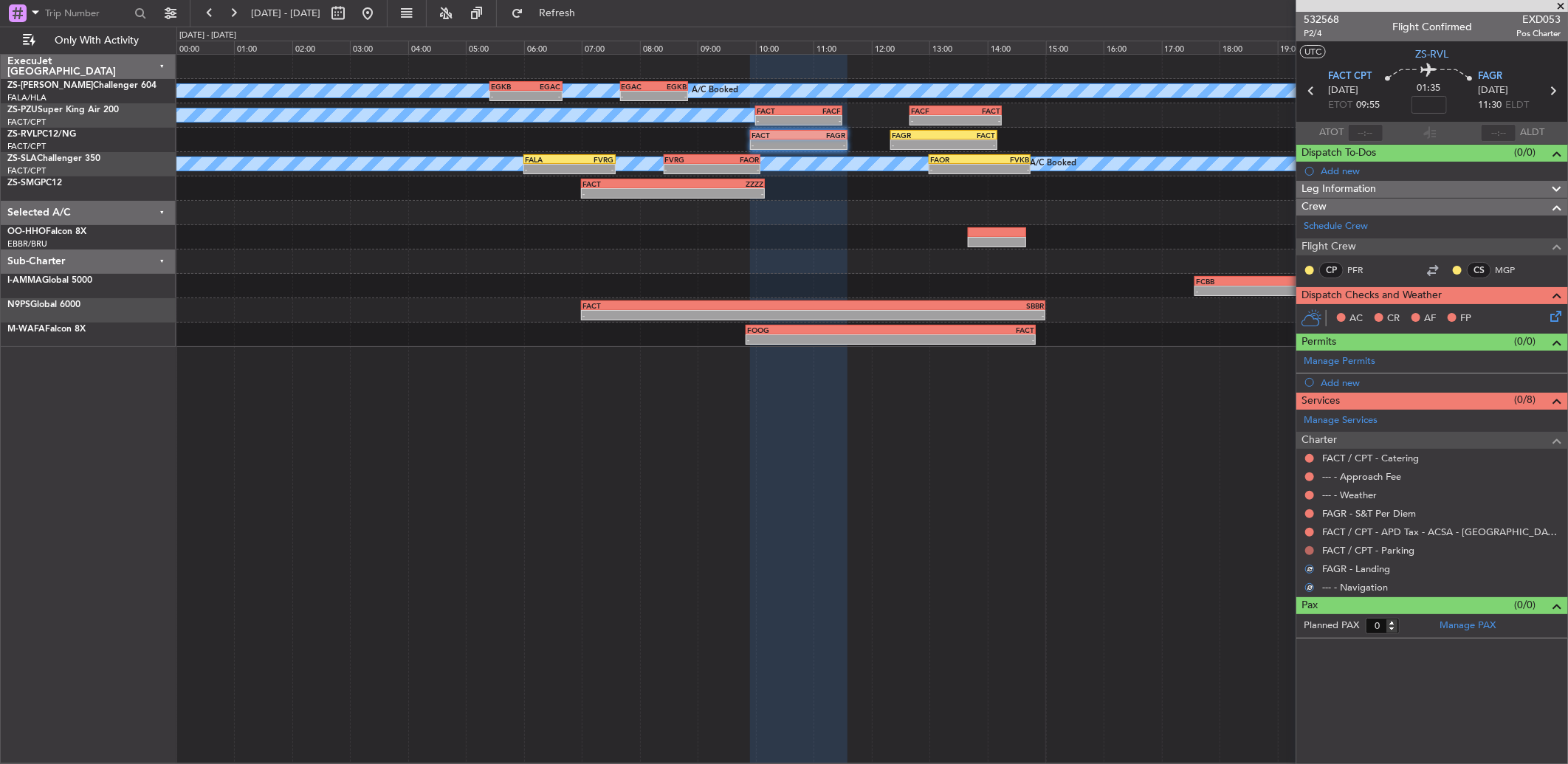
click at [1308, 552] on button at bounding box center [1309, 550] width 9 height 9
click at [1309, 551] on button at bounding box center [1309, 550] width 9 height 9
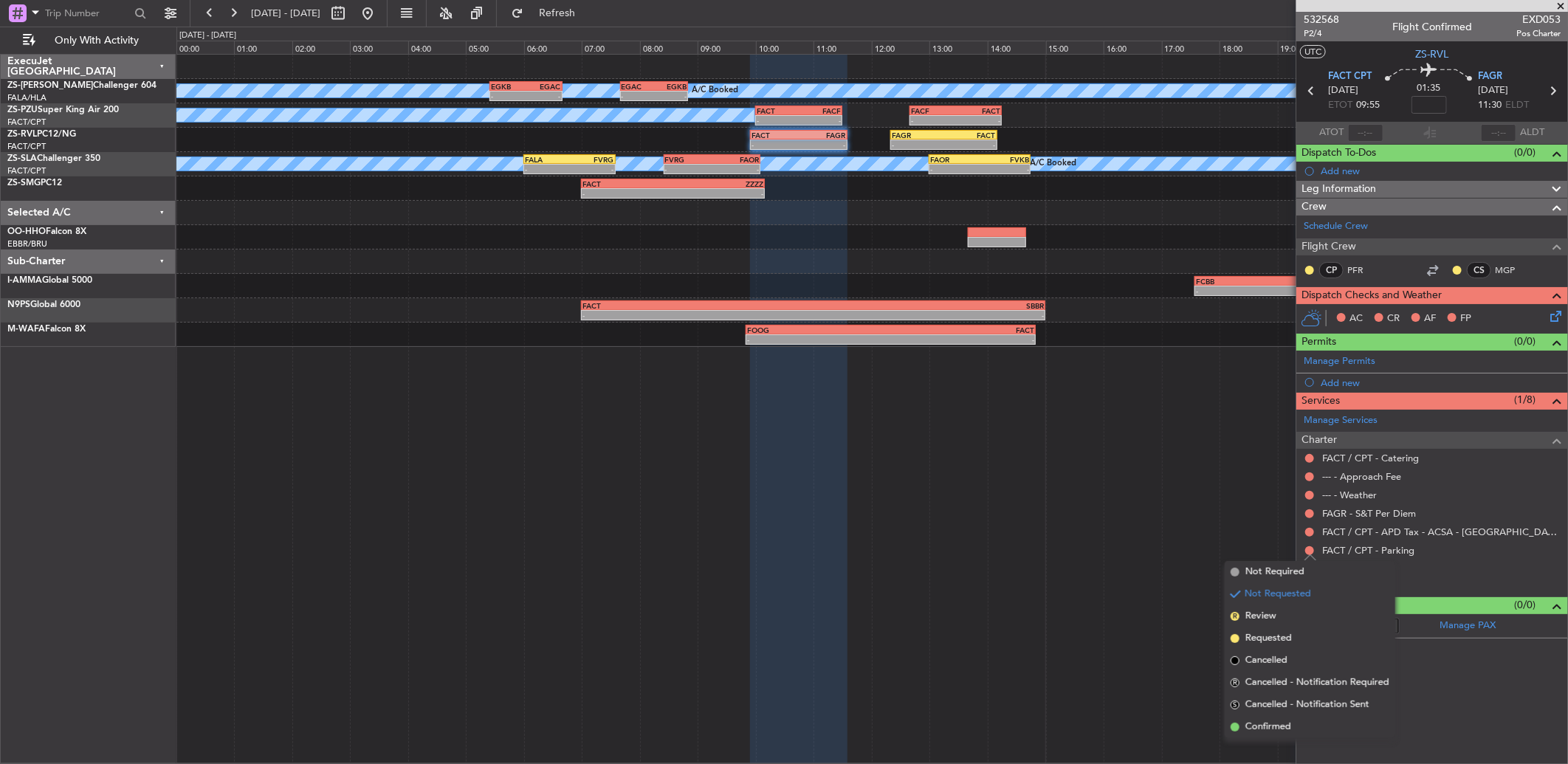
drag, startPoint x: 1276, startPoint y: 722, endPoint x: 1304, endPoint y: 655, distance: 72.6
click at [1282, 698] on ul "Not Required Not Requested R Review Requested Cancelled R Cancelled - Notificat…" at bounding box center [1310, 649] width 171 height 177
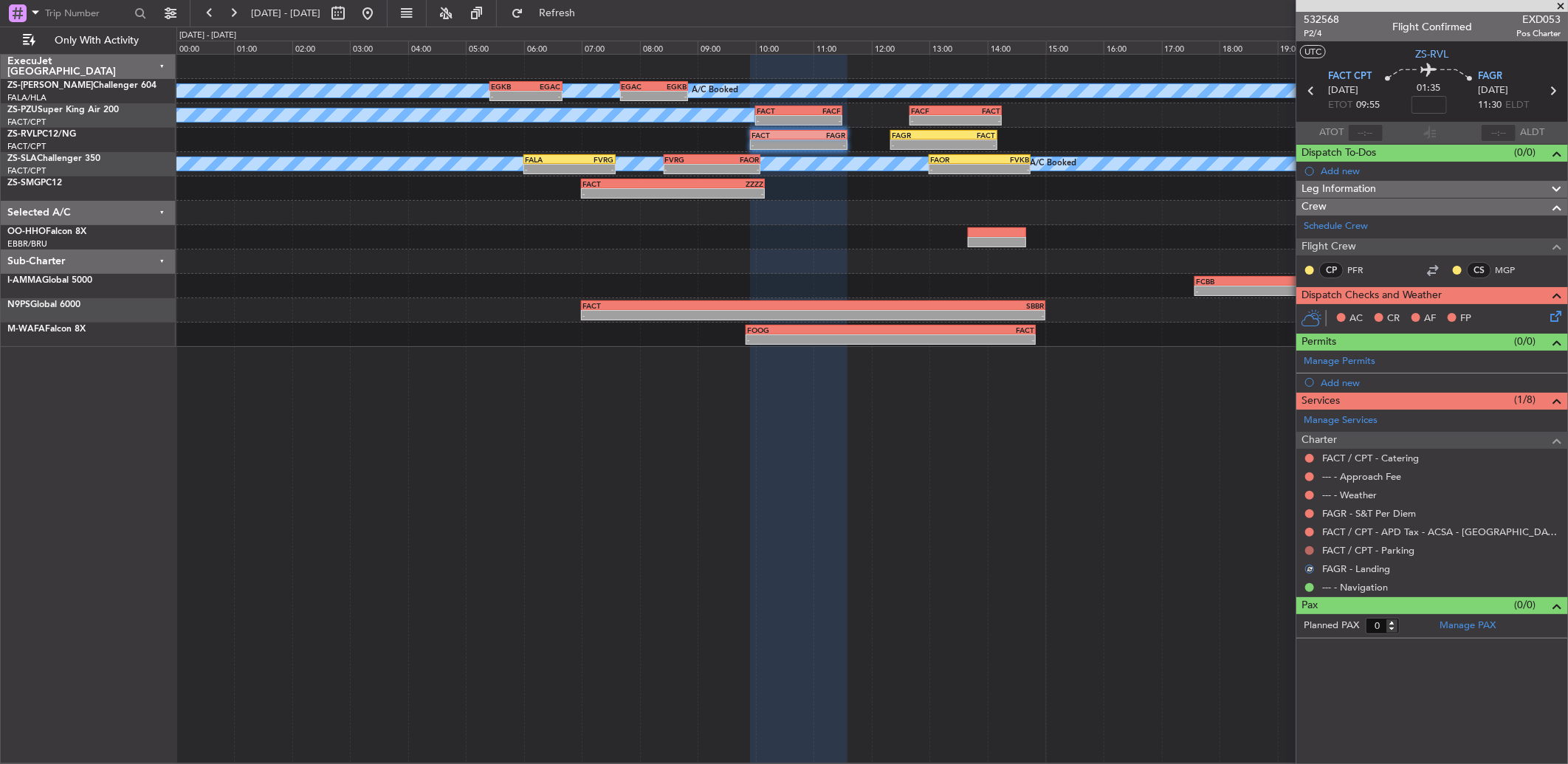
click at [1310, 552] on button at bounding box center [1309, 550] width 9 height 9
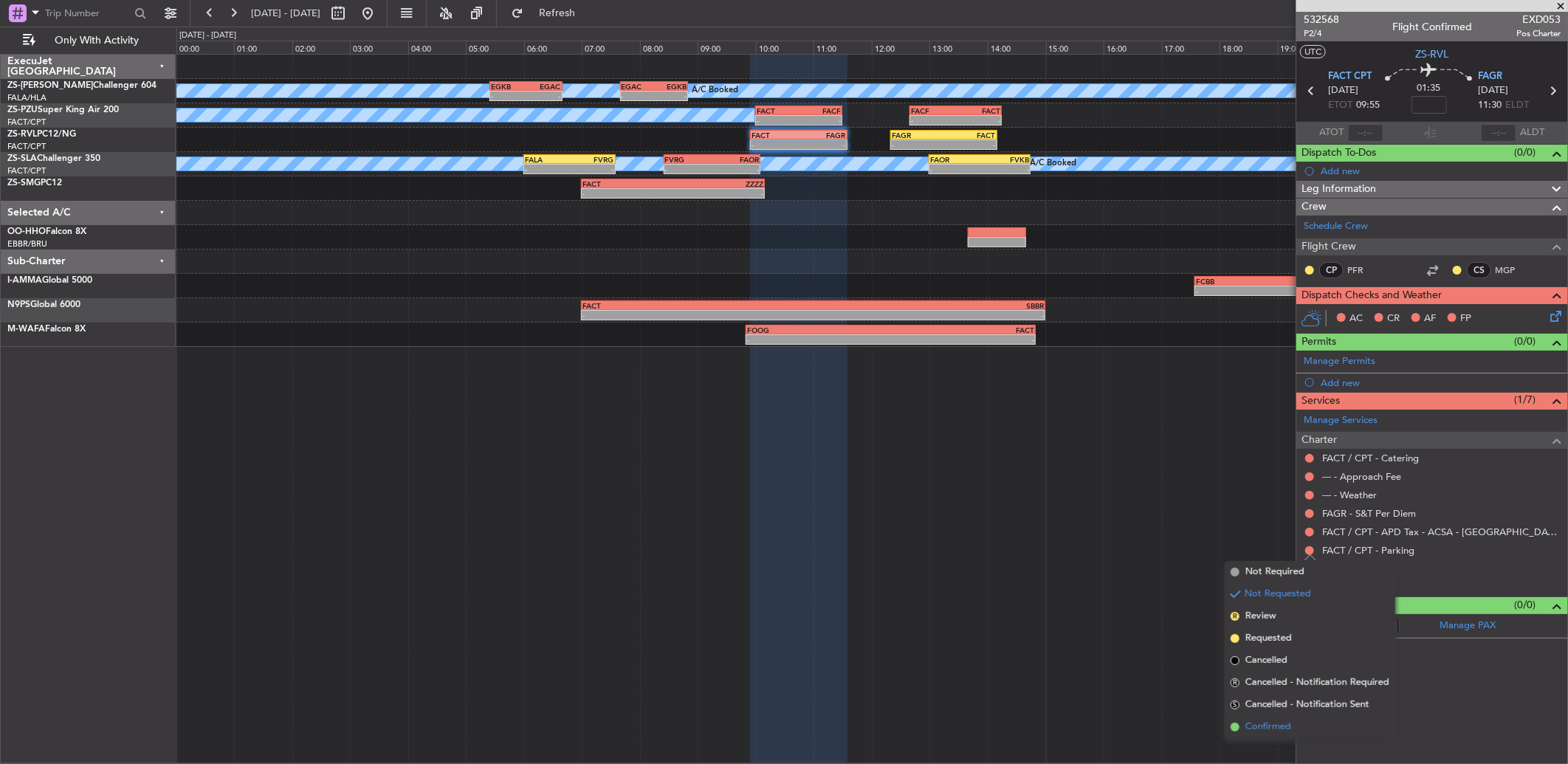
click at [1271, 720] on span "Confirmed" at bounding box center [1268, 727] width 46 height 15
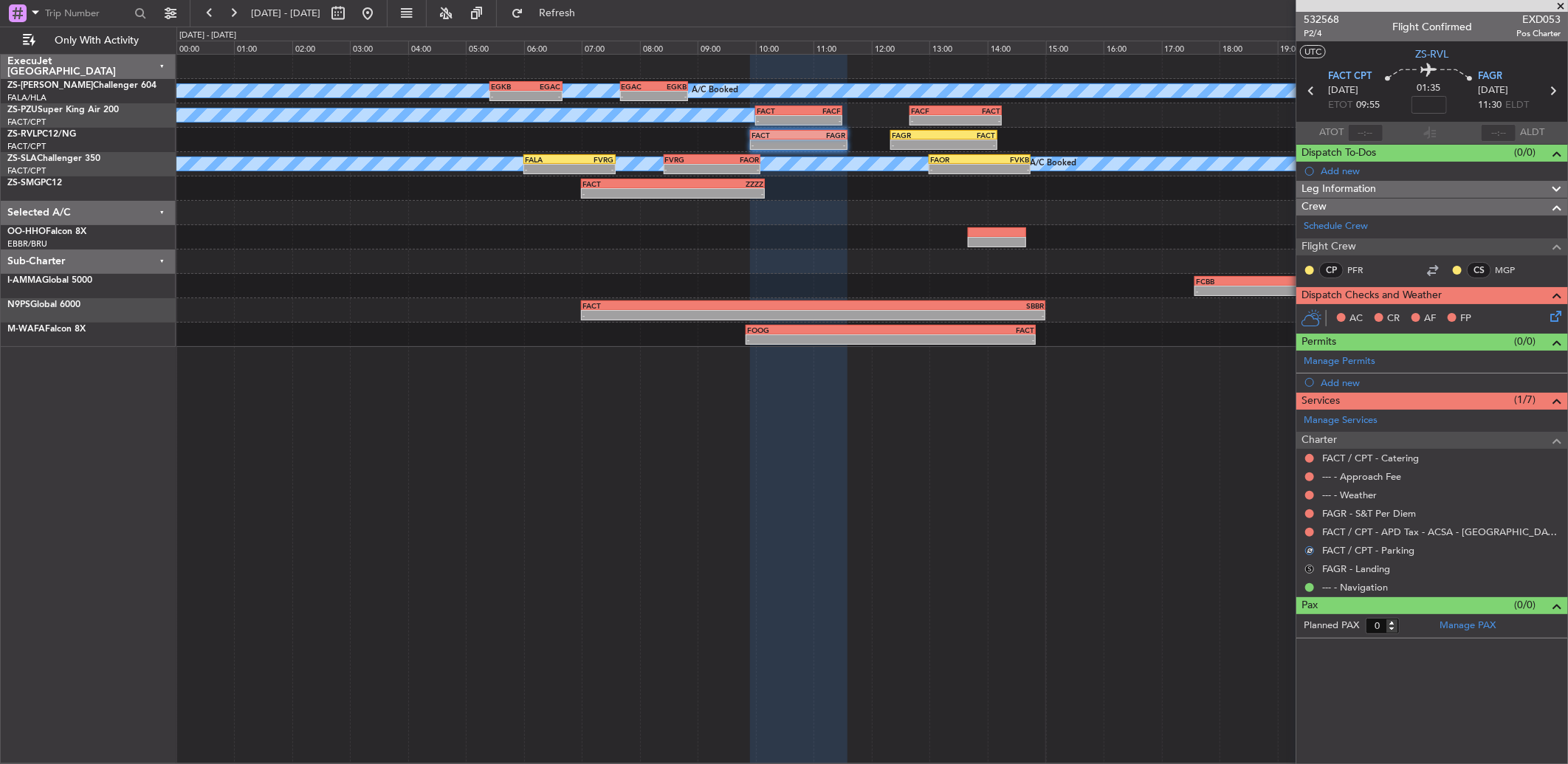
click at [1305, 570] on button "S" at bounding box center [1309, 569] width 9 height 9
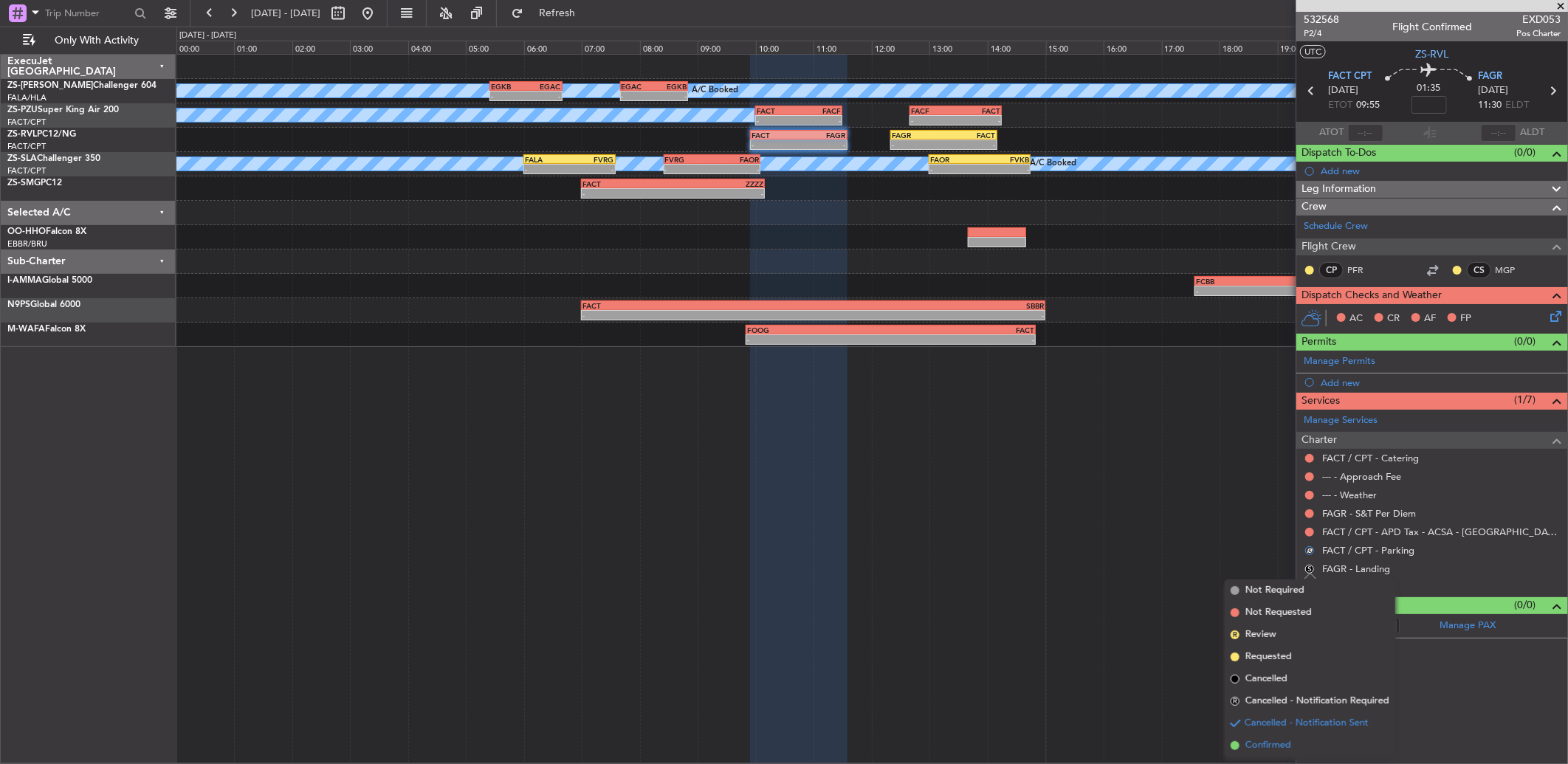
click at [1271, 746] on span "Confirmed" at bounding box center [1268, 746] width 46 height 15
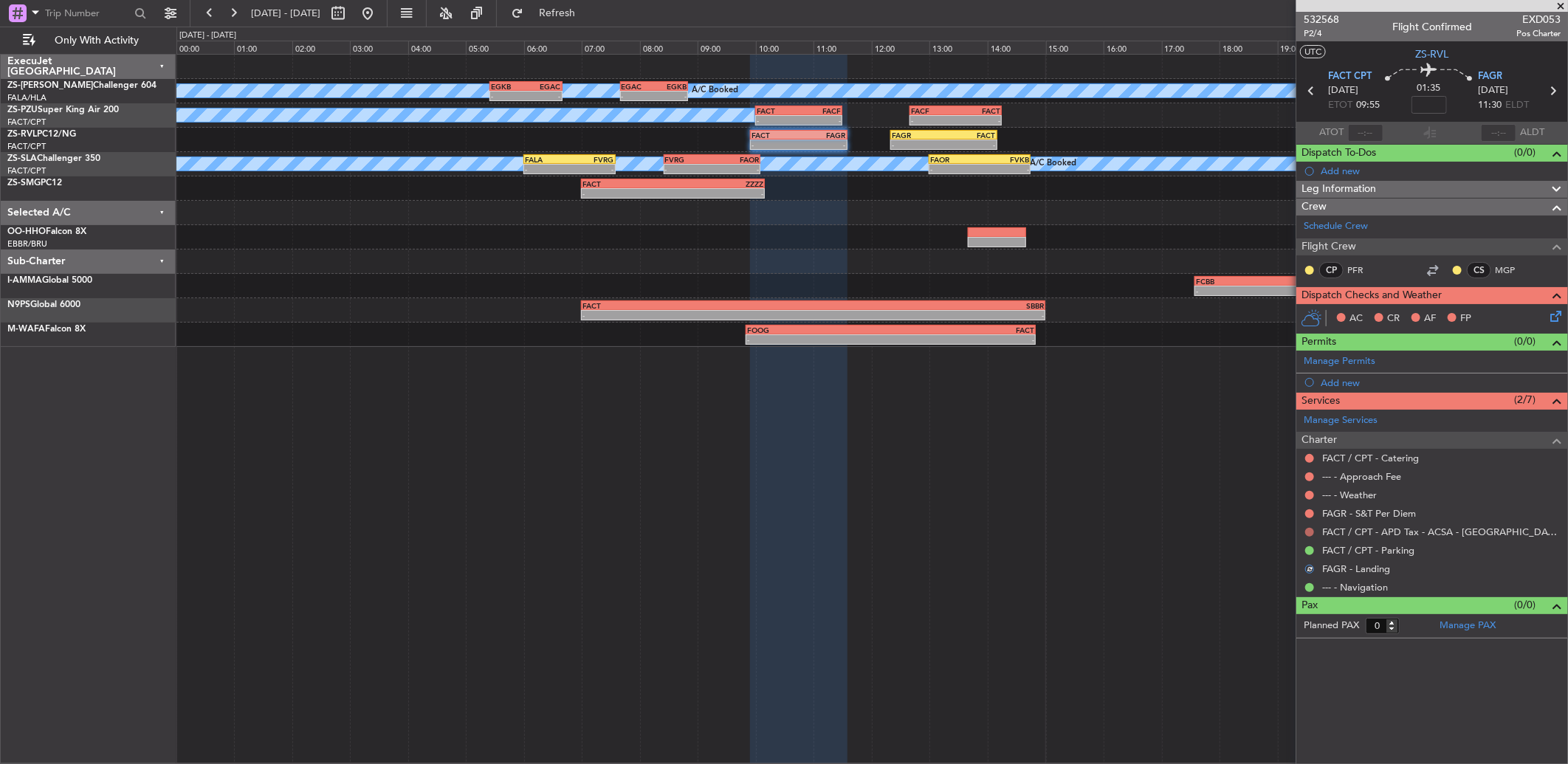
click at [1309, 533] on button at bounding box center [1309, 532] width 9 height 9
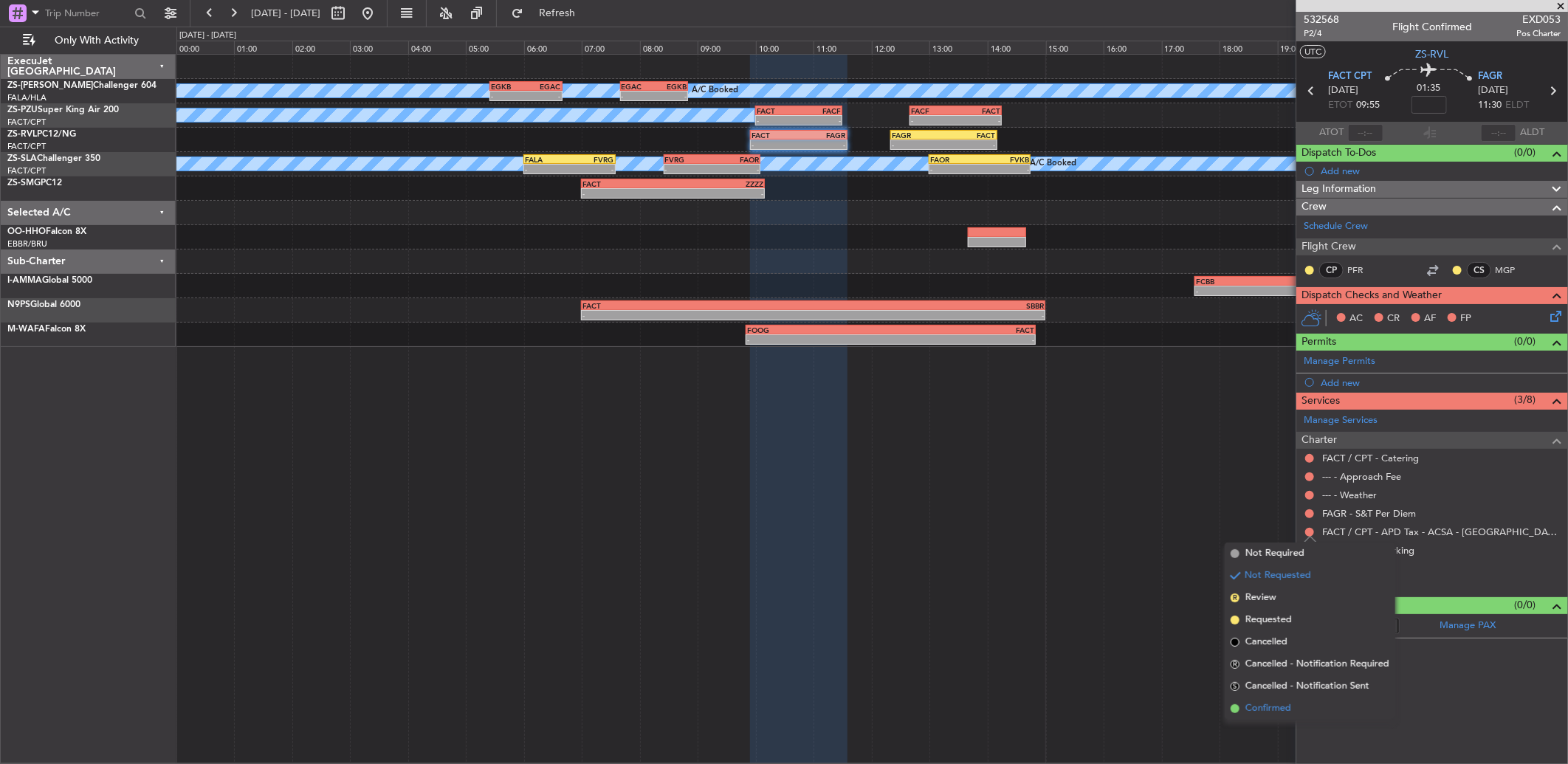
click at [1301, 707] on li "Confirmed" at bounding box center [1310, 708] width 171 height 22
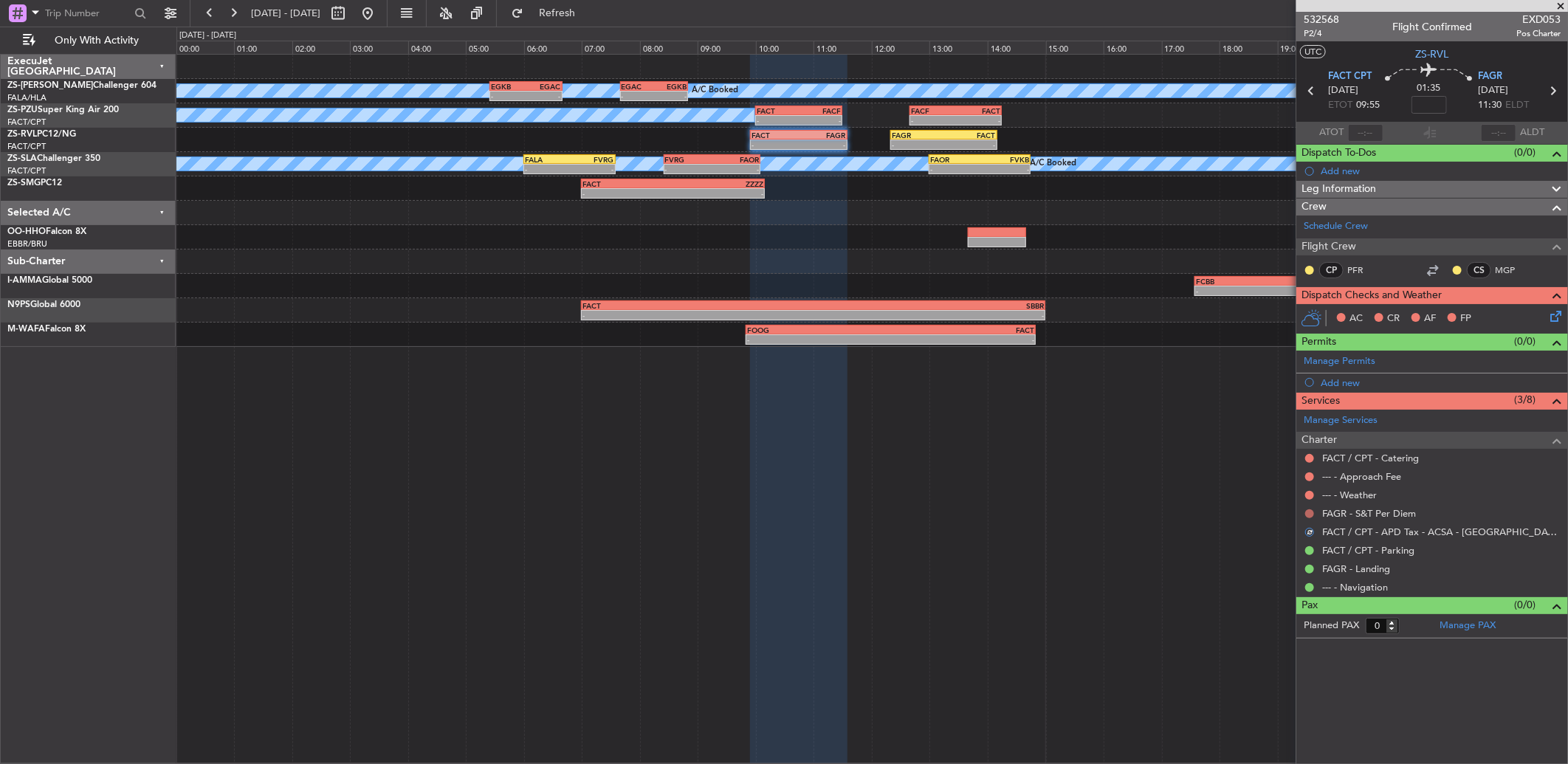
click at [1311, 513] on button at bounding box center [1309, 513] width 9 height 9
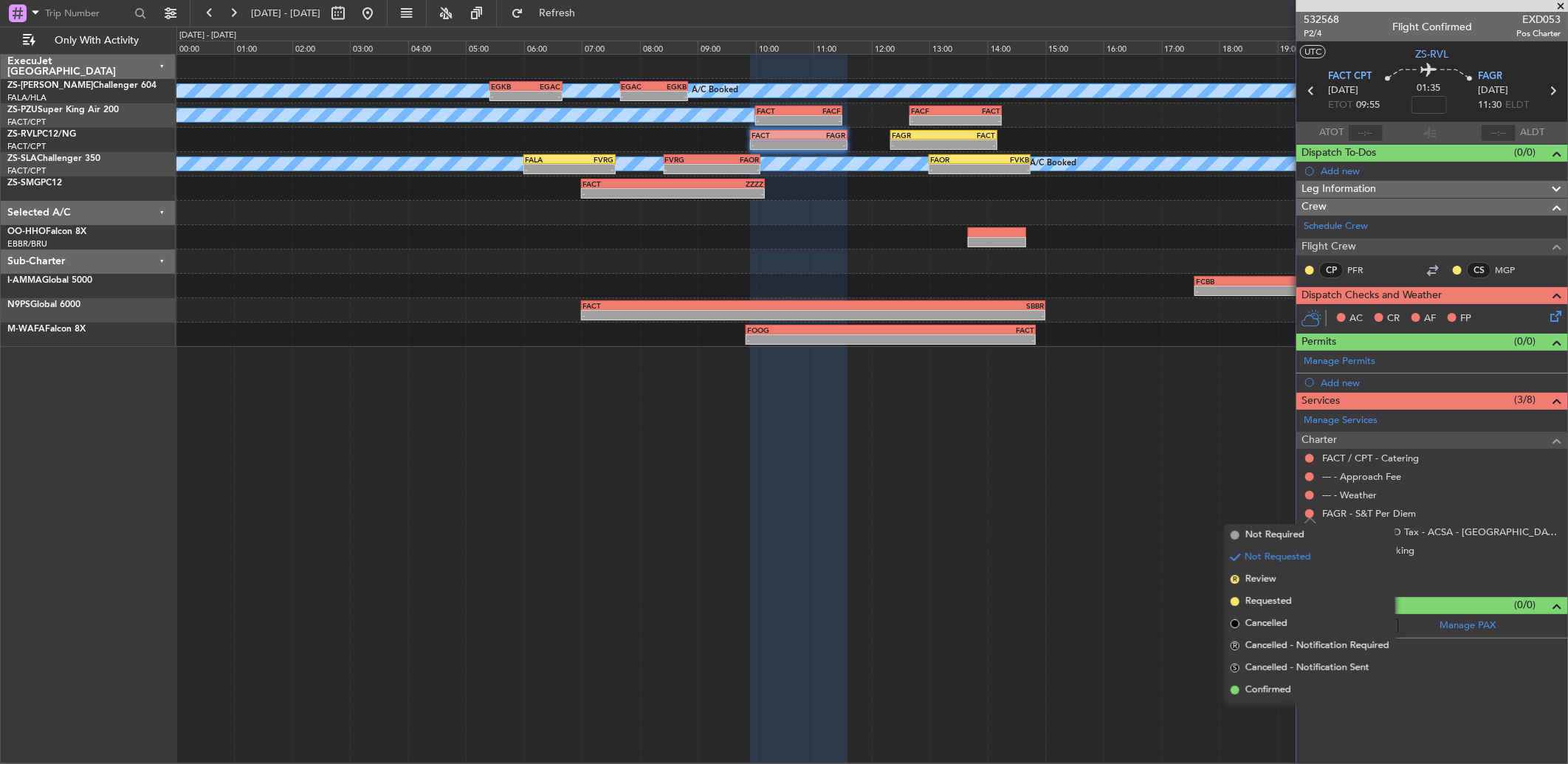
drag, startPoint x: 1284, startPoint y: 696, endPoint x: 1301, endPoint y: 592, distance: 105.4
click at [1283, 696] on span "Confirmed" at bounding box center [1268, 690] width 46 height 15
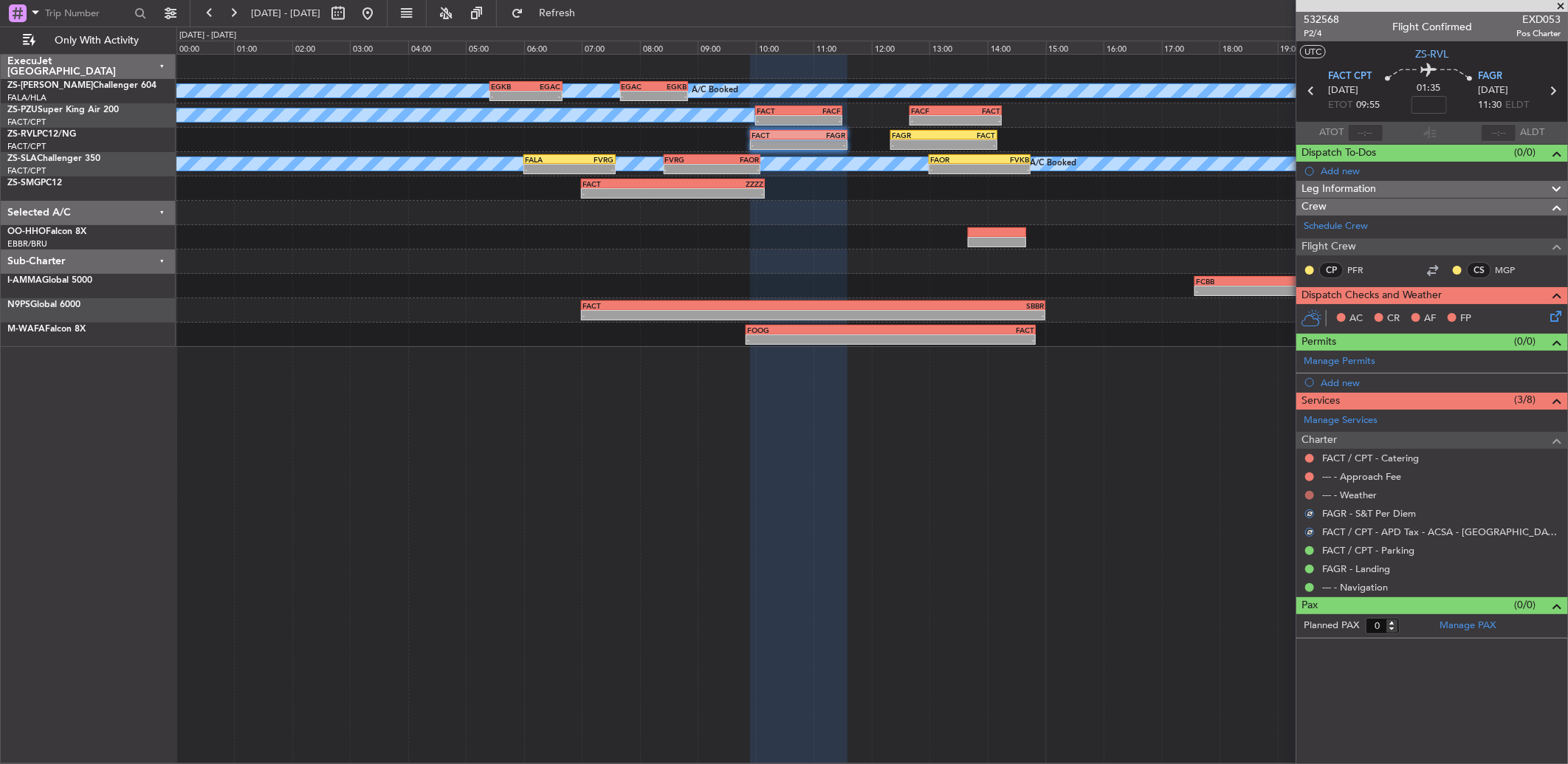
click at [1310, 496] on button at bounding box center [1309, 495] width 9 height 9
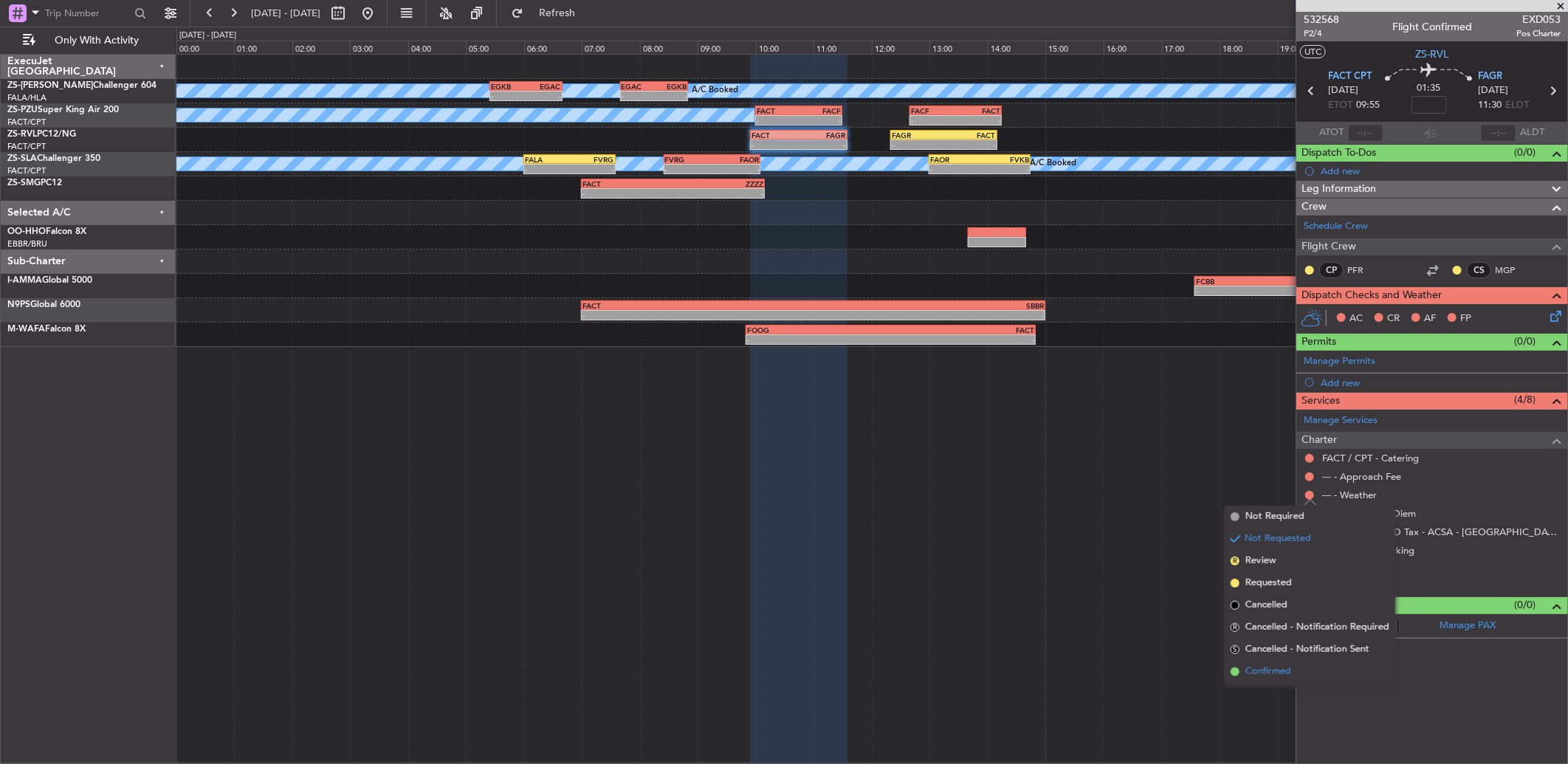
click at [1281, 668] on span "Confirmed" at bounding box center [1268, 672] width 46 height 15
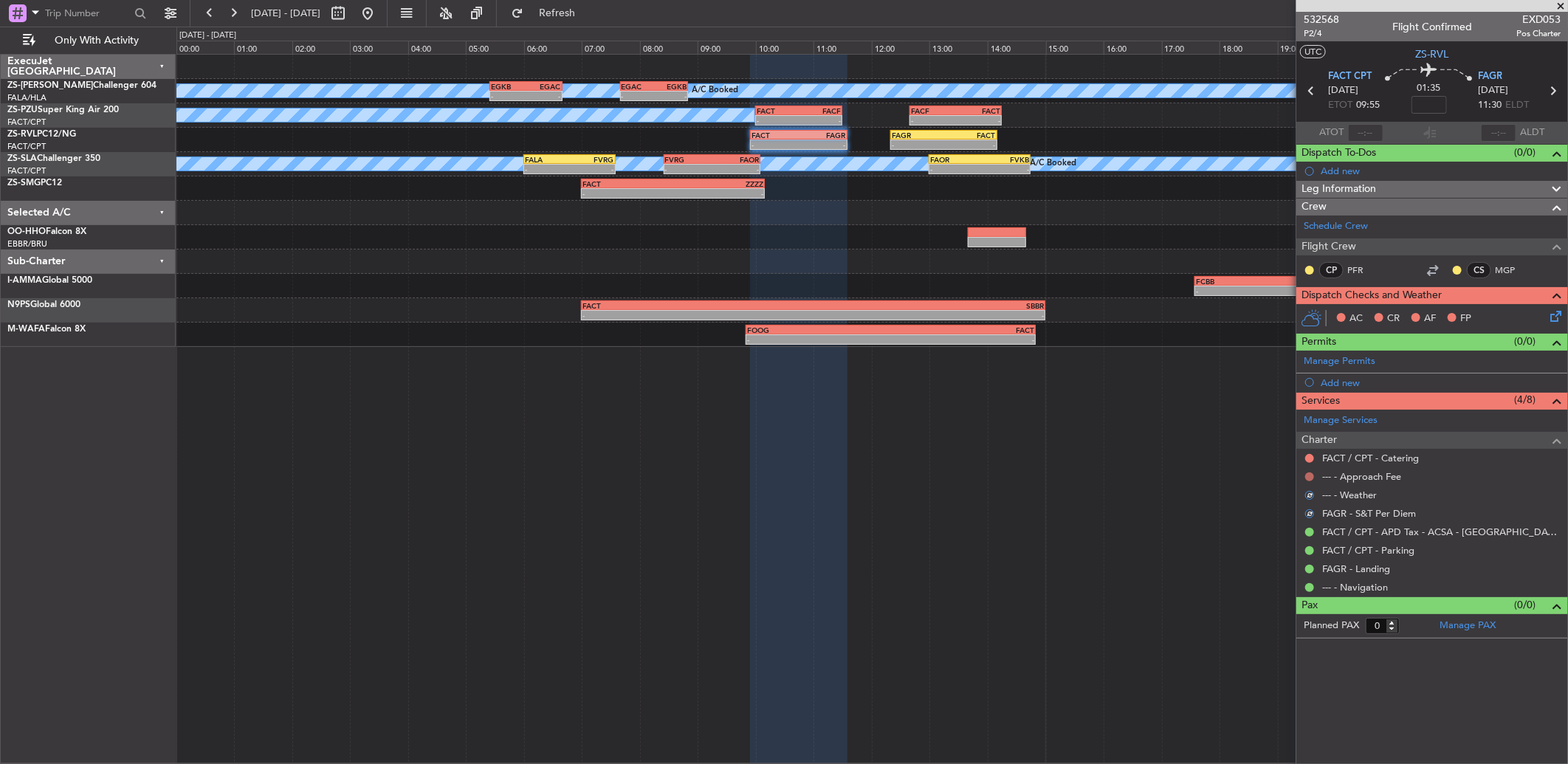
click at [1307, 478] on button at bounding box center [1309, 476] width 9 height 9
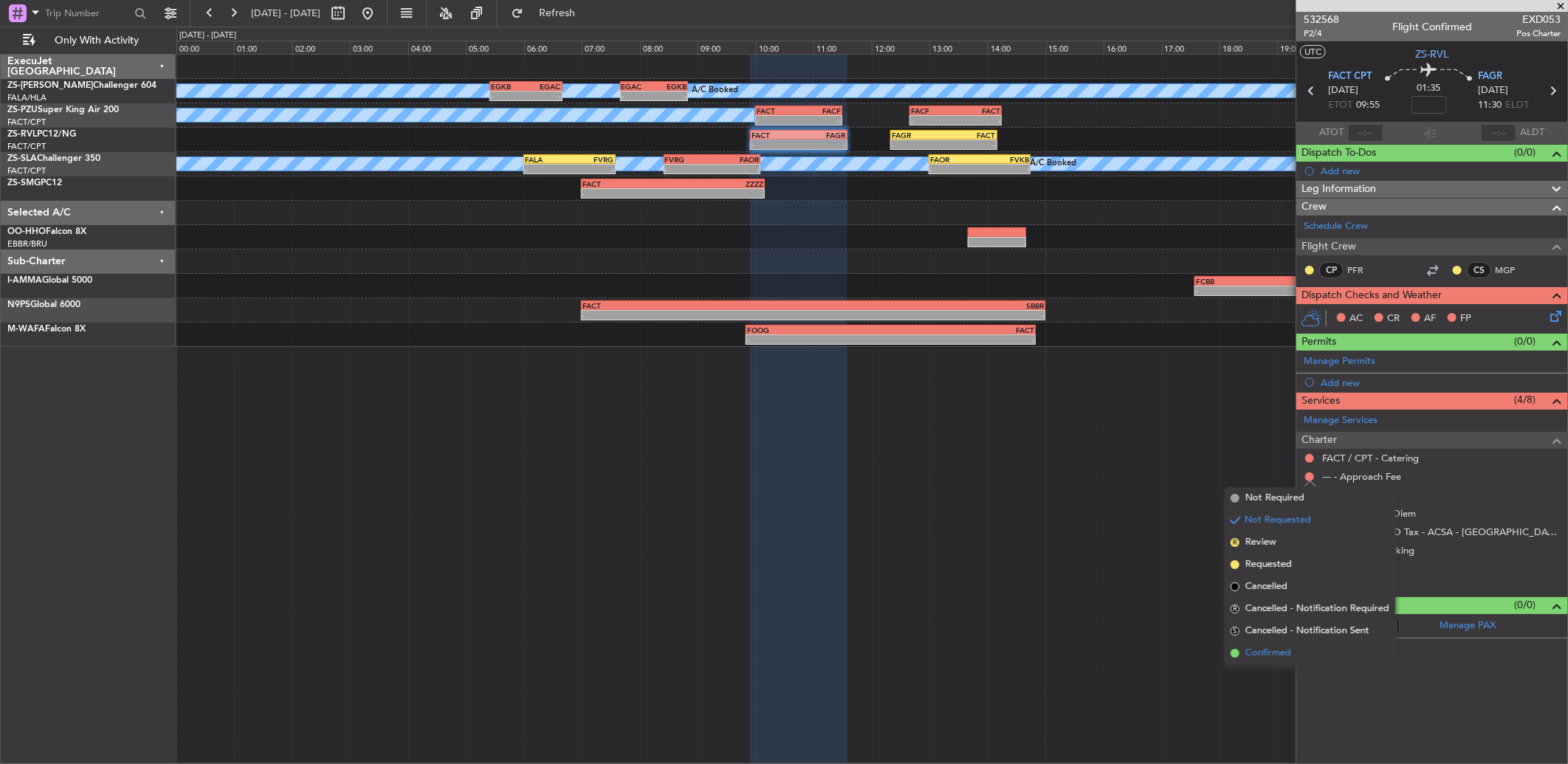
click at [1277, 649] on span "Confirmed" at bounding box center [1268, 653] width 46 height 15
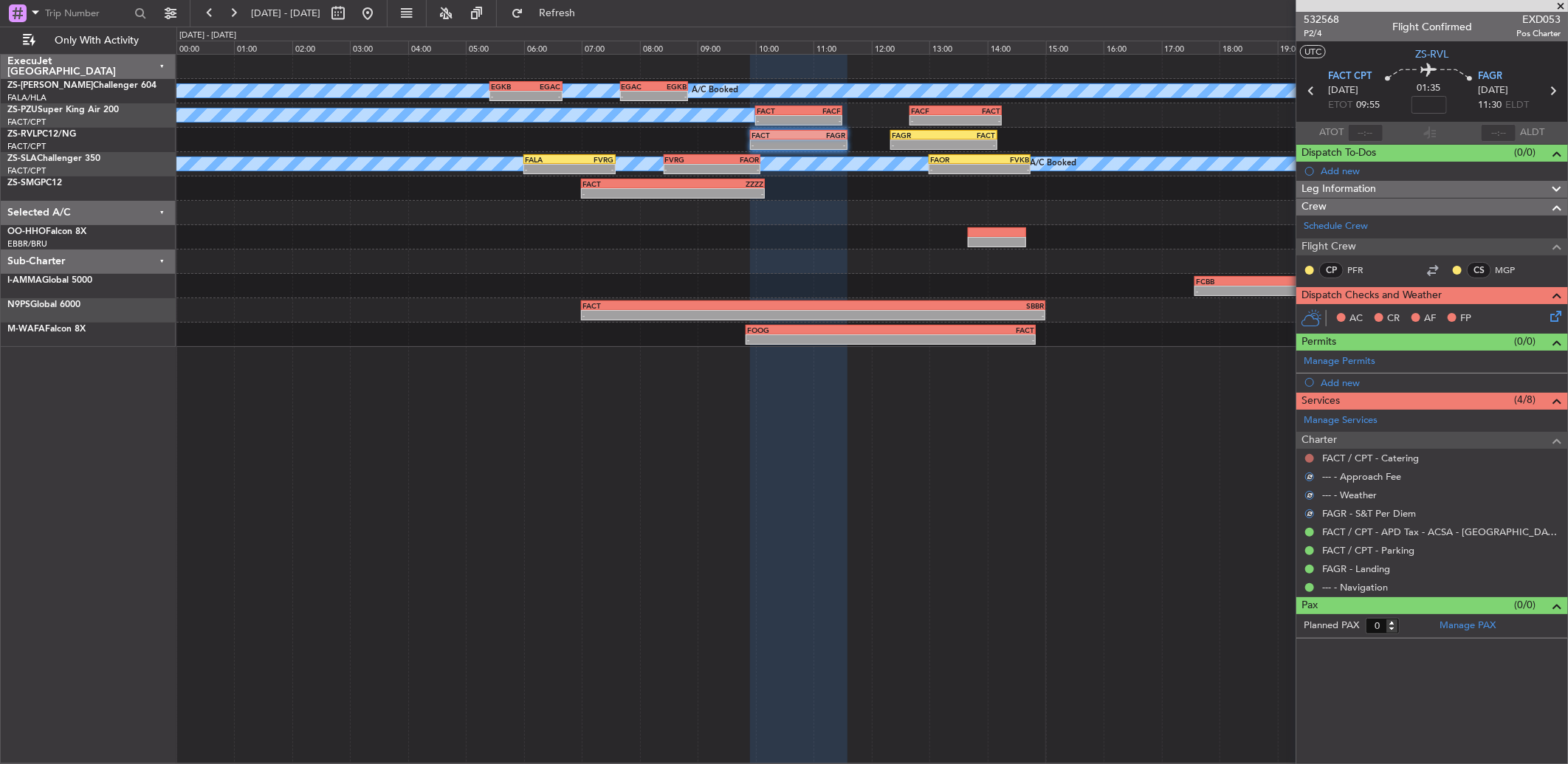
click at [1308, 459] on button at bounding box center [1309, 458] width 9 height 9
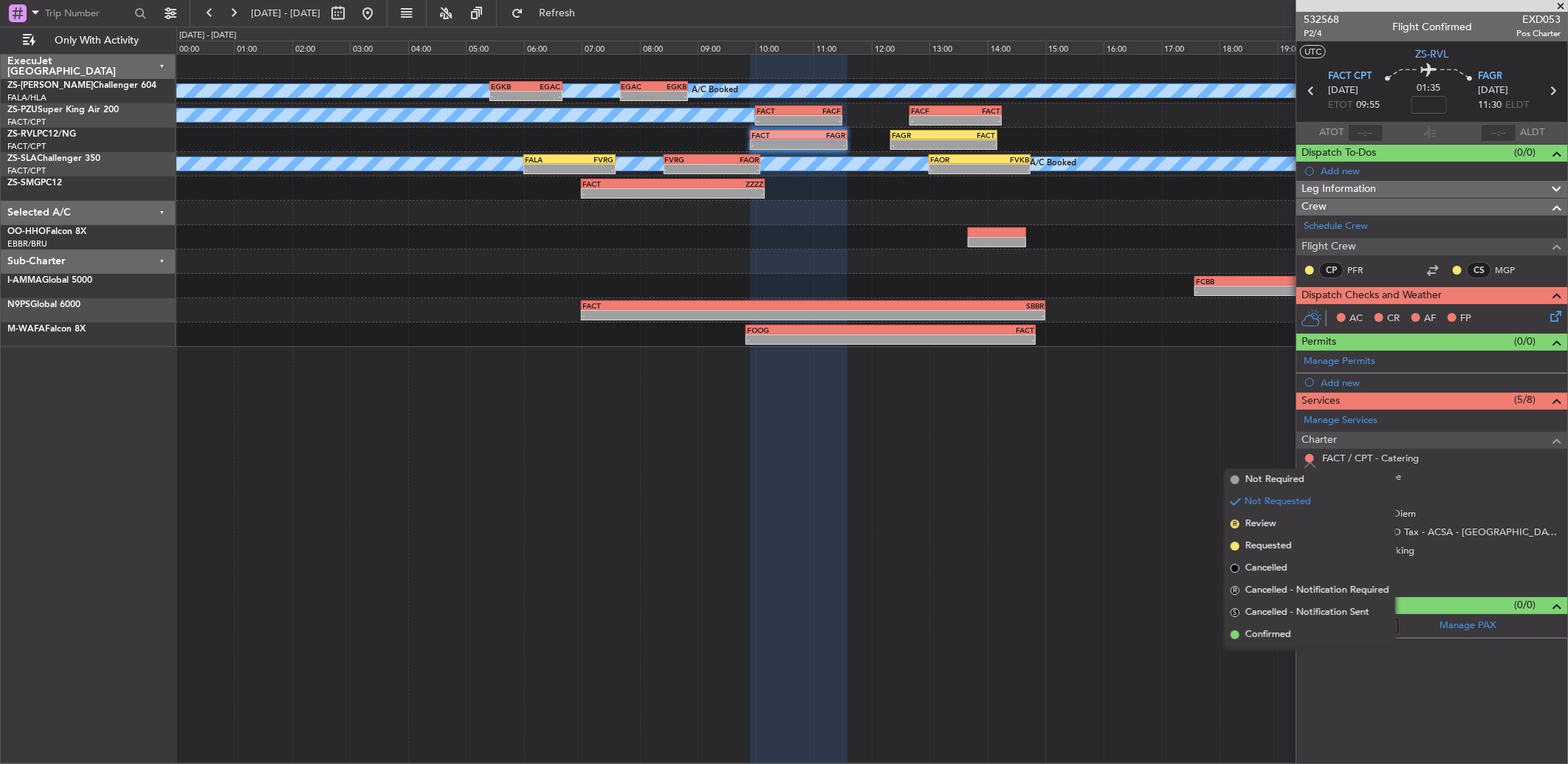
click at [1281, 628] on span "Confirmed" at bounding box center [1268, 635] width 46 height 15
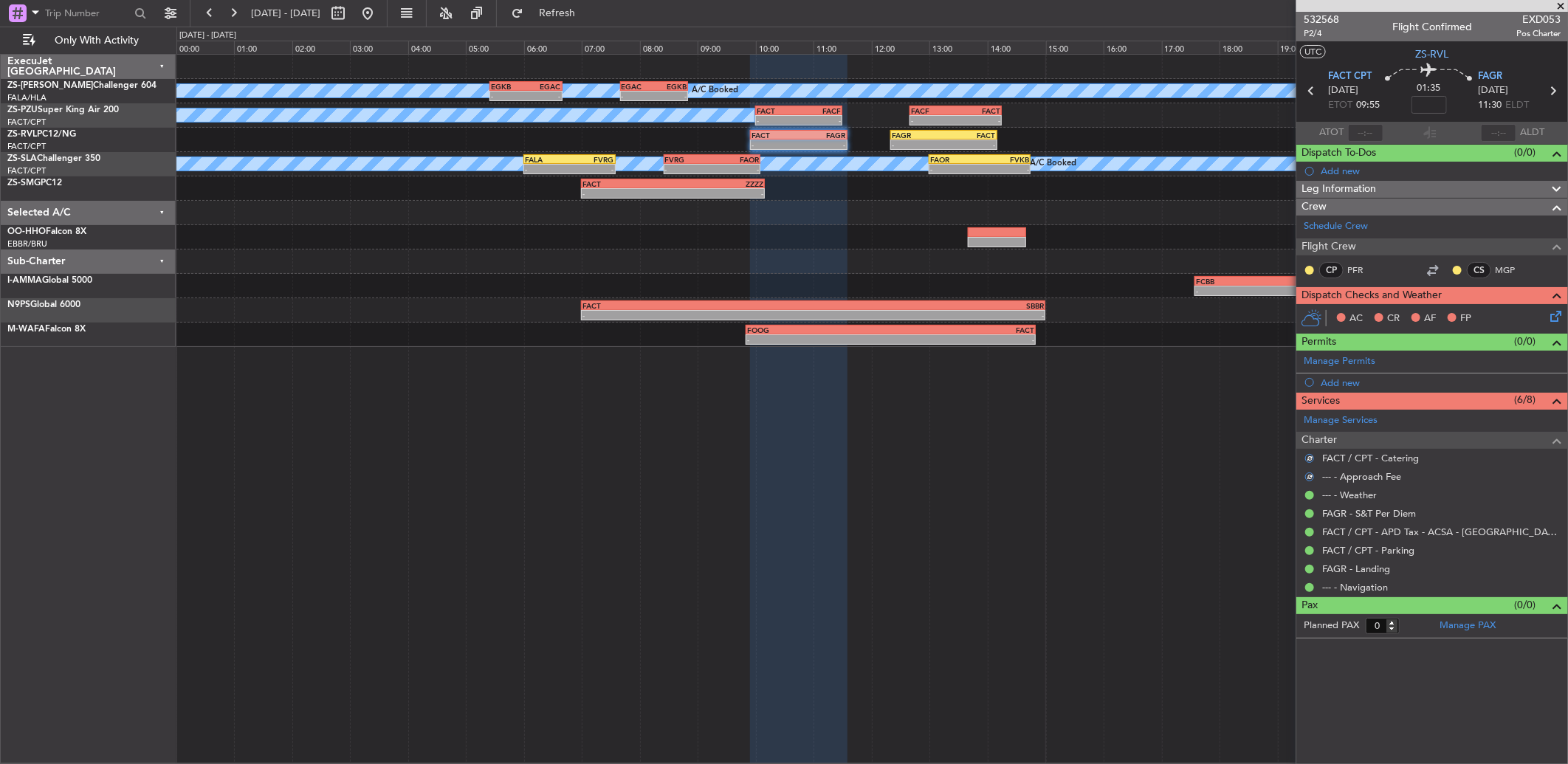
drag, startPoint x: 1307, startPoint y: 272, endPoint x: 1310, endPoint y: 299, distance: 27.2
click at [1307, 272] on button at bounding box center [1309, 269] width 9 height 9
click at [1318, 306] on span "Acknowledged" at bounding box center [1313, 313] width 65 height 15
click at [1464, 266] on nimbus-traffic-light at bounding box center [1457, 270] width 11 height 11
click at [1462, 267] on div at bounding box center [1457, 270] width 11 height 11
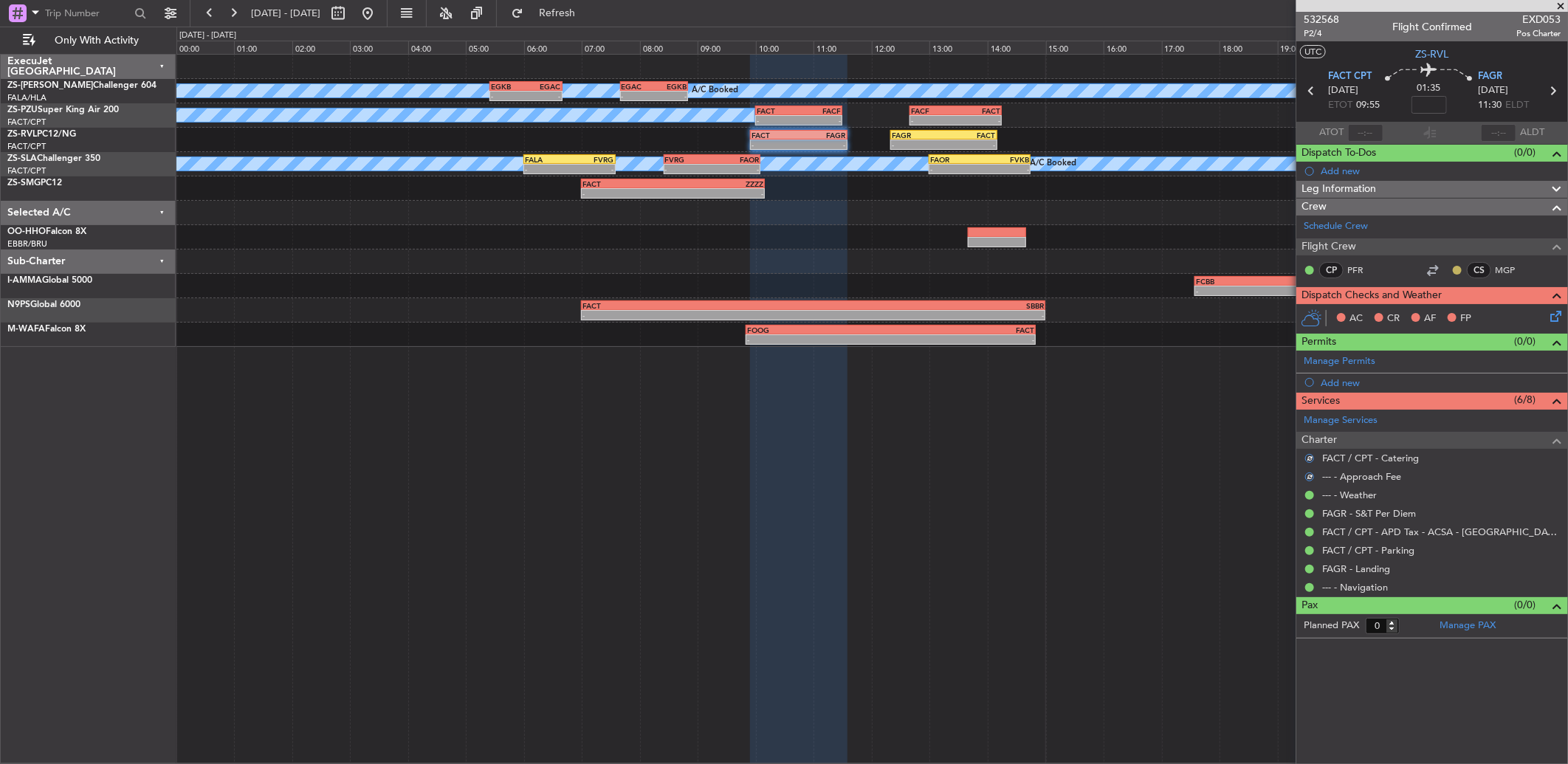
click at [1455, 268] on button at bounding box center [1457, 269] width 9 height 9
click at [1478, 316] on span "Acknowledged" at bounding box center [1461, 313] width 65 height 15
click at [1558, 314] on icon at bounding box center [1553, 314] width 11 height 11
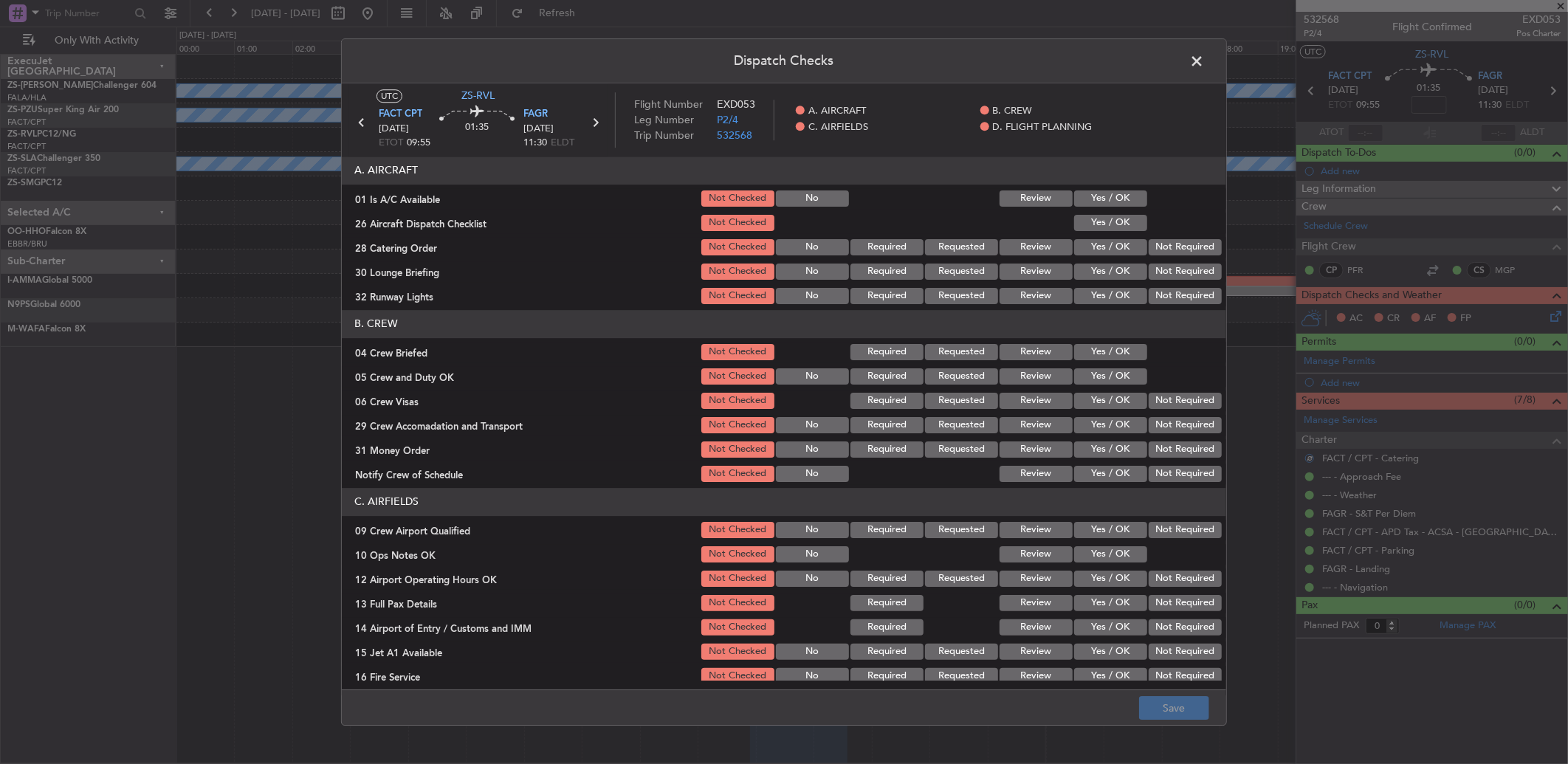
click at [1102, 205] on button "Yes / OK" at bounding box center [1110, 198] width 73 height 16
click at [1107, 212] on div "Yes / OK" at bounding box center [1109, 223] width 75 height 21
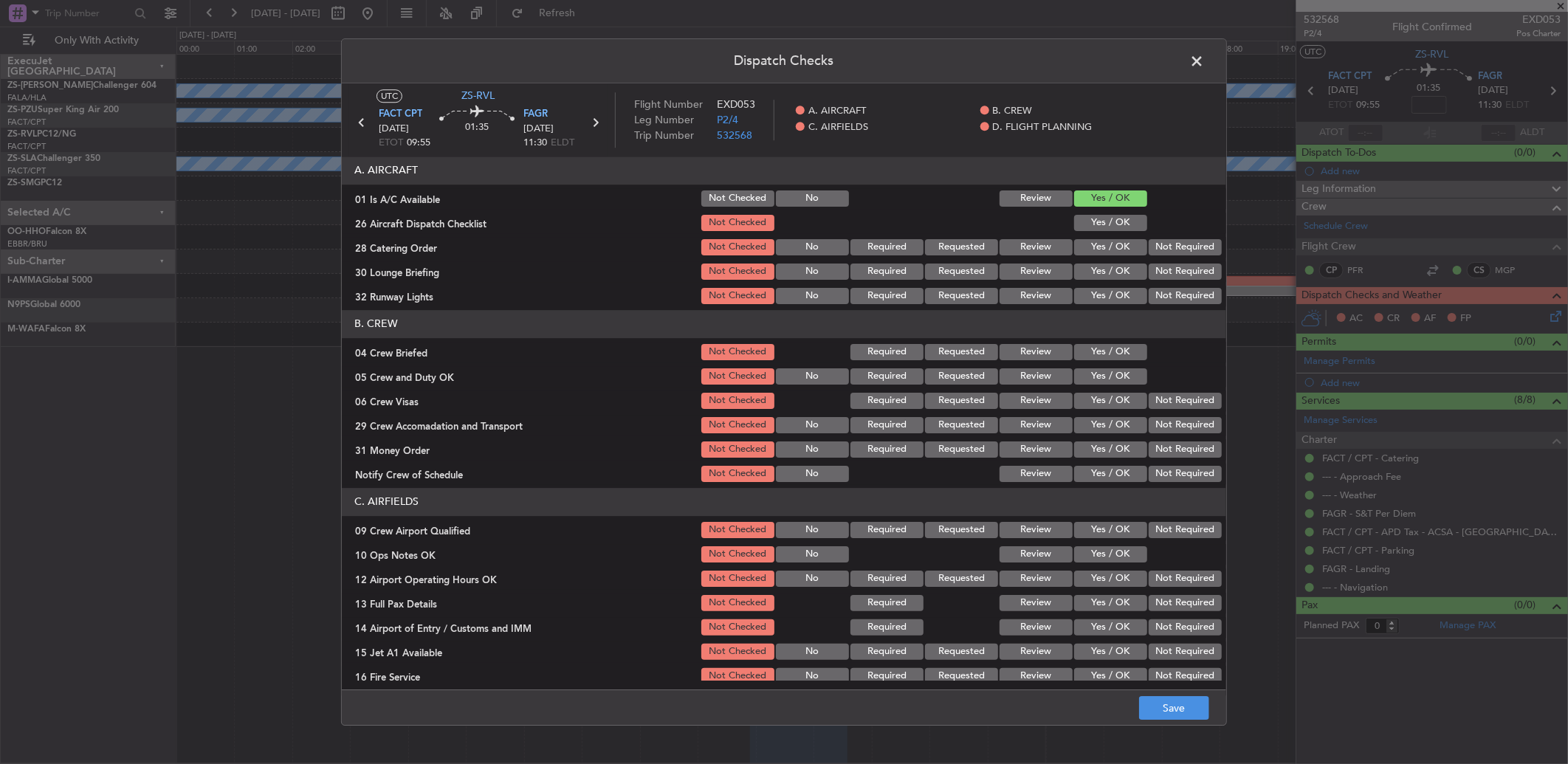
click at [1105, 219] on button "Yes / OK" at bounding box center [1110, 223] width 73 height 16
click at [1170, 246] on button "Not Required" at bounding box center [1185, 246] width 73 height 16
click at [1167, 279] on button "Not Required" at bounding box center [1185, 271] width 73 height 16
click at [1117, 292] on button "Yes / OK" at bounding box center [1110, 296] width 73 height 16
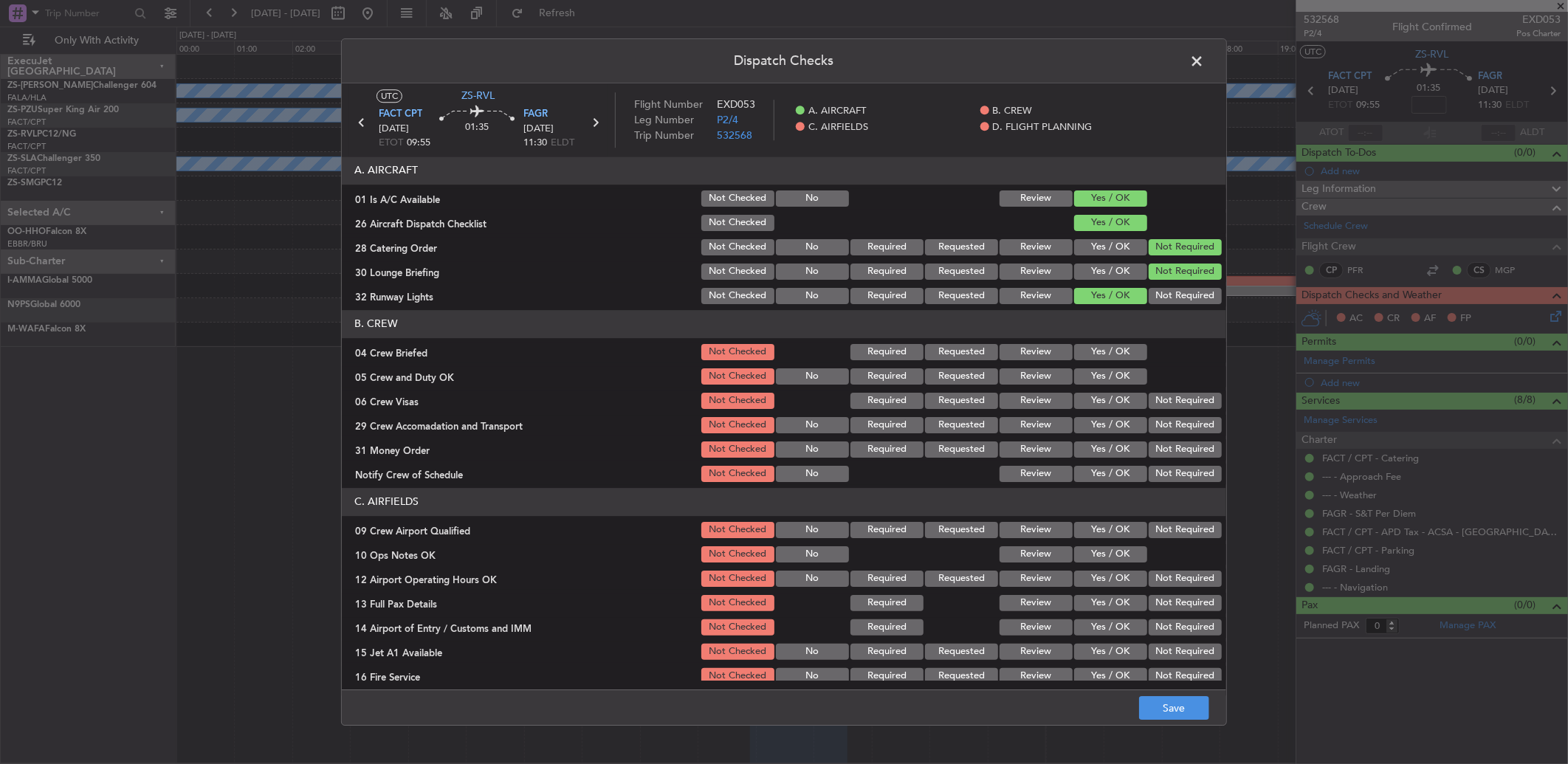
click at [1113, 371] on button "Yes / OK" at bounding box center [1110, 376] width 73 height 16
click at [1074, 352] on button "Yes / OK" at bounding box center [1110, 352] width 73 height 16
click at [1032, 342] on div "Review" at bounding box center [1034, 353] width 75 height 21
drag, startPoint x: 1043, startPoint y: 348, endPoint x: 1047, endPoint y: 368, distance: 20.4
click at [1044, 350] on button "Review" at bounding box center [1036, 352] width 73 height 16
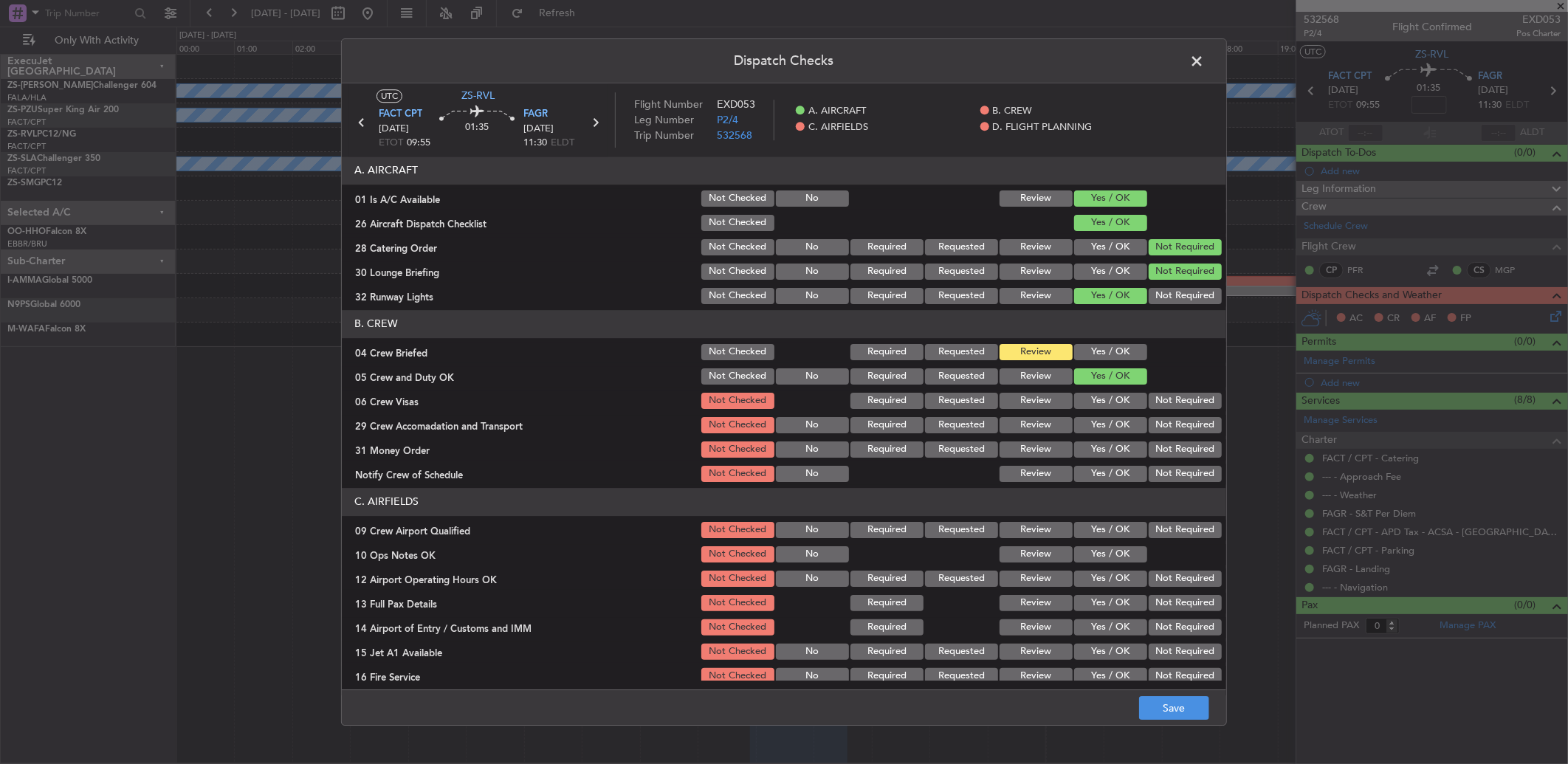
click at [1165, 401] on button "Not Required" at bounding box center [1185, 400] width 73 height 16
click at [1161, 422] on button "Not Required" at bounding box center [1185, 425] width 73 height 16
click at [1174, 447] on button "Not Required" at bounding box center [1185, 449] width 73 height 16
click at [1122, 465] on button "Yes / OK" at bounding box center [1110, 473] width 73 height 16
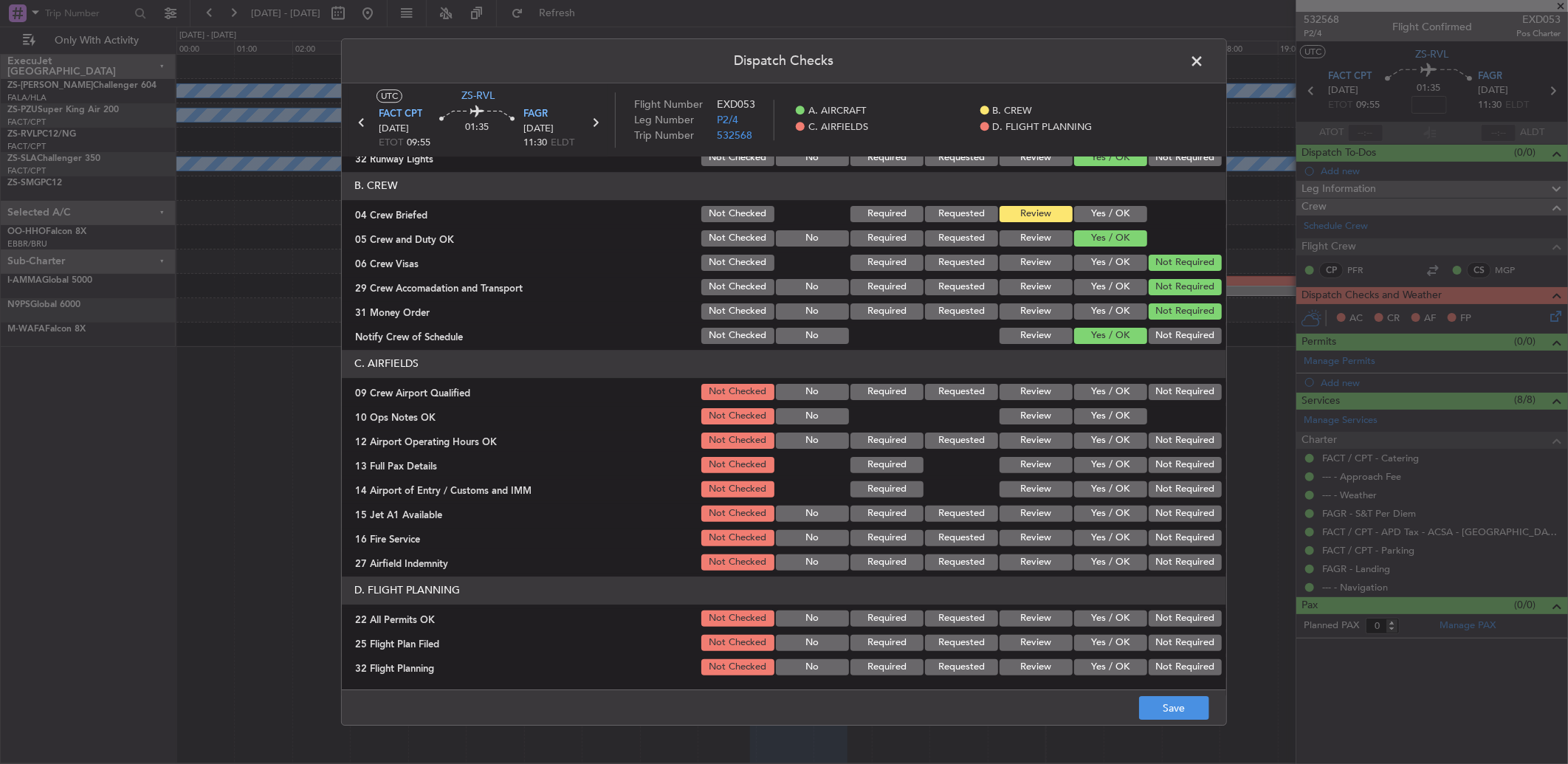
click at [1120, 391] on button "Yes / OK" at bounding box center [1110, 391] width 73 height 16
click at [1116, 406] on div "Yes / OK" at bounding box center [1109, 416] width 75 height 21
click at [1108, 418] on button "Yes / OK" at bounding box center [1110, 416] width 73 height 16
click at [1117, 438] on button "Yes / OK" at bounding box center [1110, 440] width 73 height 16
click at [1117, 460] on button "Yes / OK" at bounding box center [1110, 464] width 73 height 16
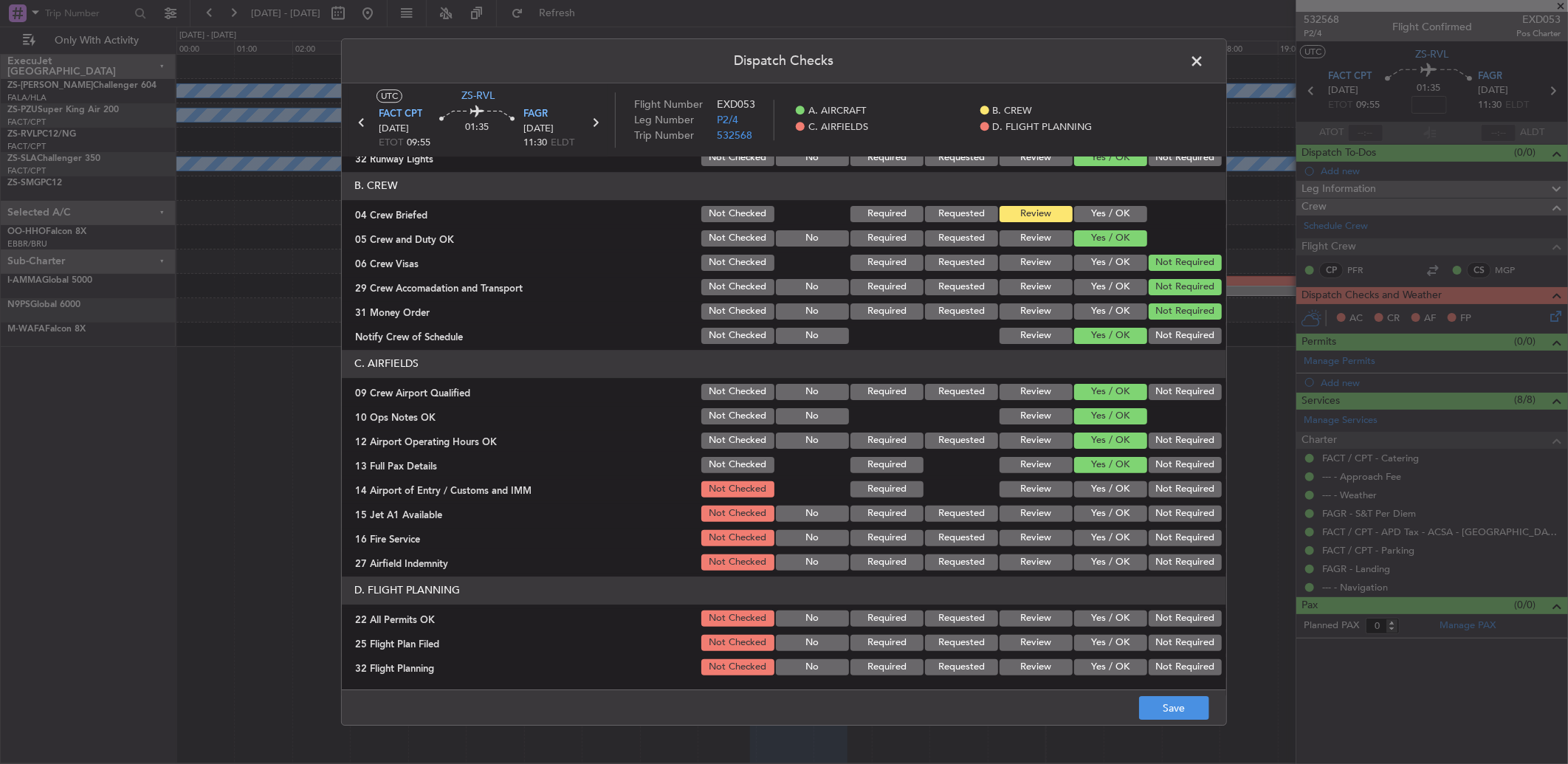
click at [1152, 495] on button "Not Required" at bounding box center [1185, 489] width 73 height 16
click at [1098, 518] on button "Yes / OK" at bounding box center [1110, 514] width 73 height 16
click at [1149, 536] on button "Not Required" at bounding box center [1185, 537] width 73 height 16
click at [1036, 555] on button "Review" at bounding box center [1036, 562] width 73 height 16
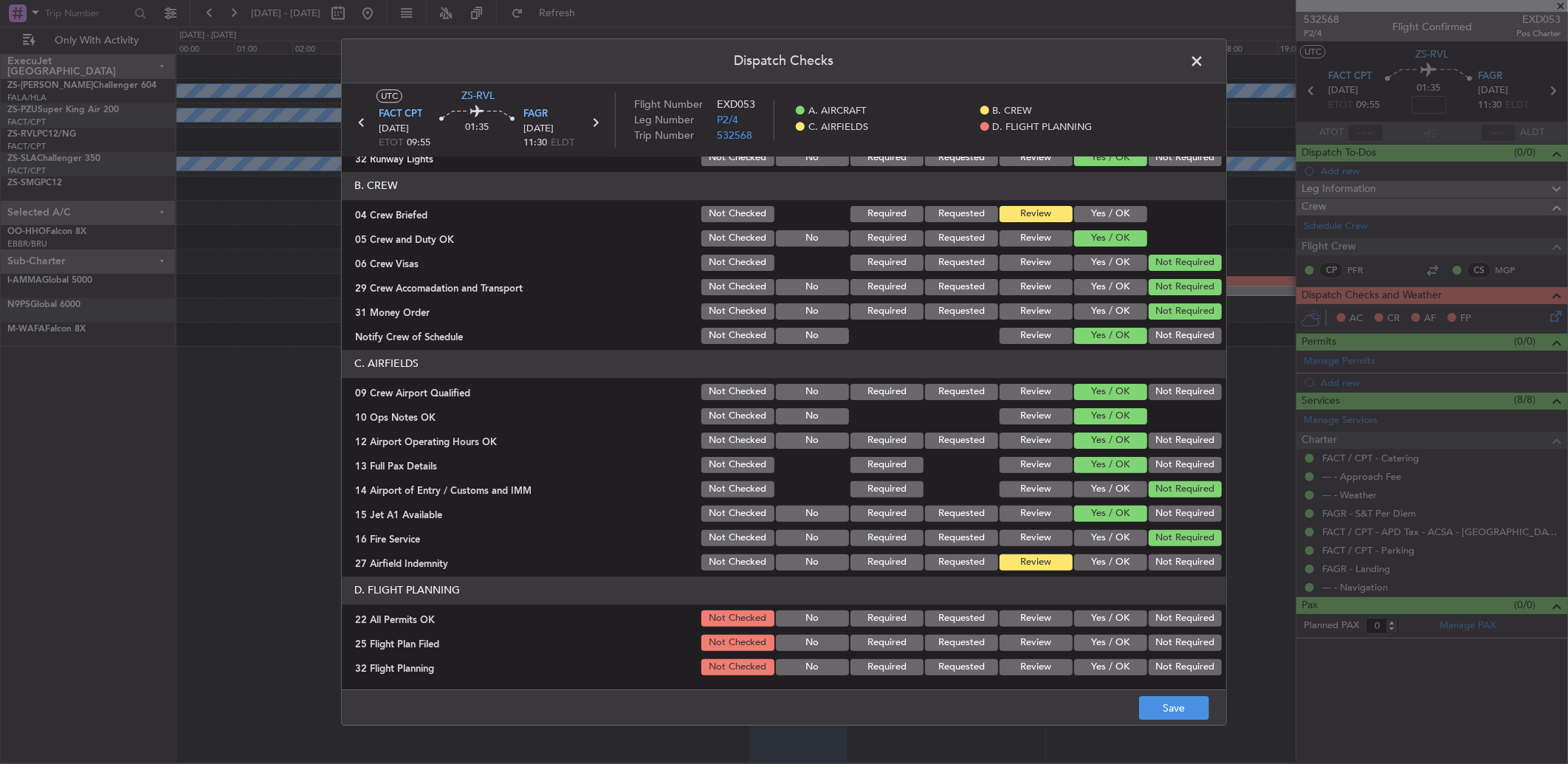
click at [1170, 616] on button "Not Required" at bounding box center [1185, 618] width 73 height 16
click at [1023, 640] on button "Review" at bounding box center [1036, 643] width 73 height 16
click at [1023, 669] on button "Review" at bounding box center [1036, 666] width 73 height 16
click at [1180, 711] on button "Save" at bounding box center [1175, 707] width 70 height 24
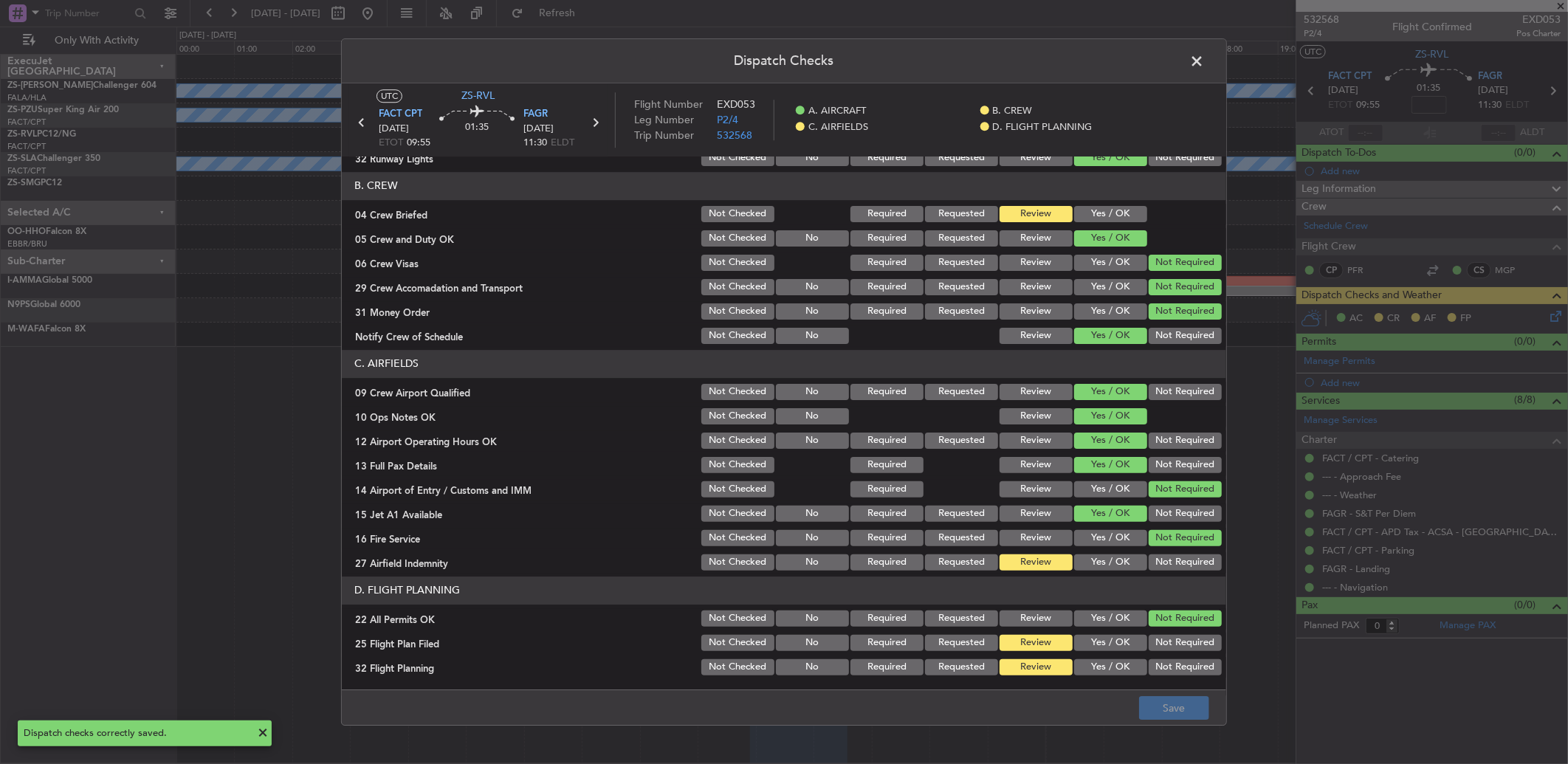
click at [1204, 61] on span at bounding box center [1204, 64] width 0 height 29
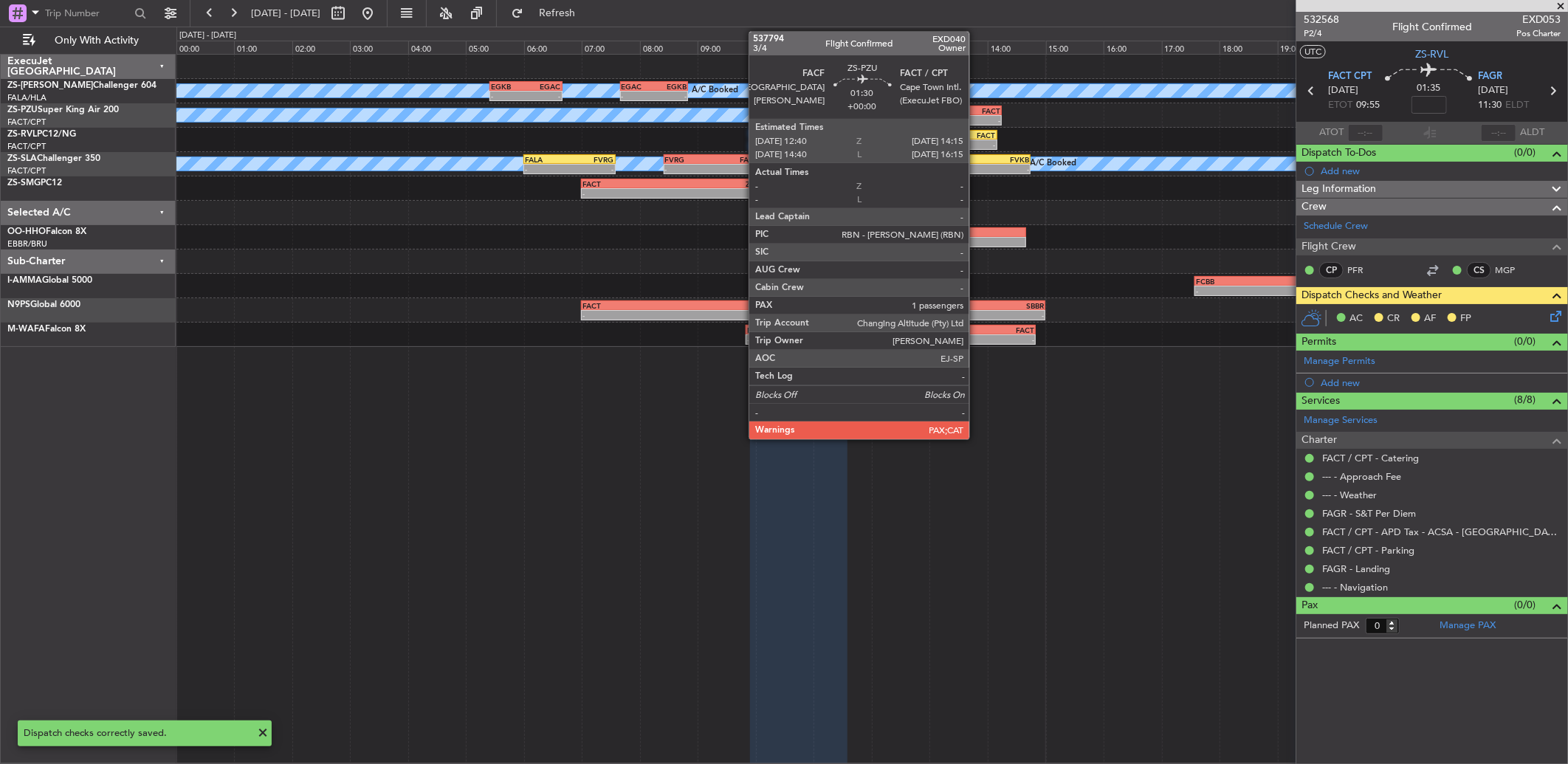
click at [976, 106] on div "FACT" at bounding box center [978, 110] width 45 height 9
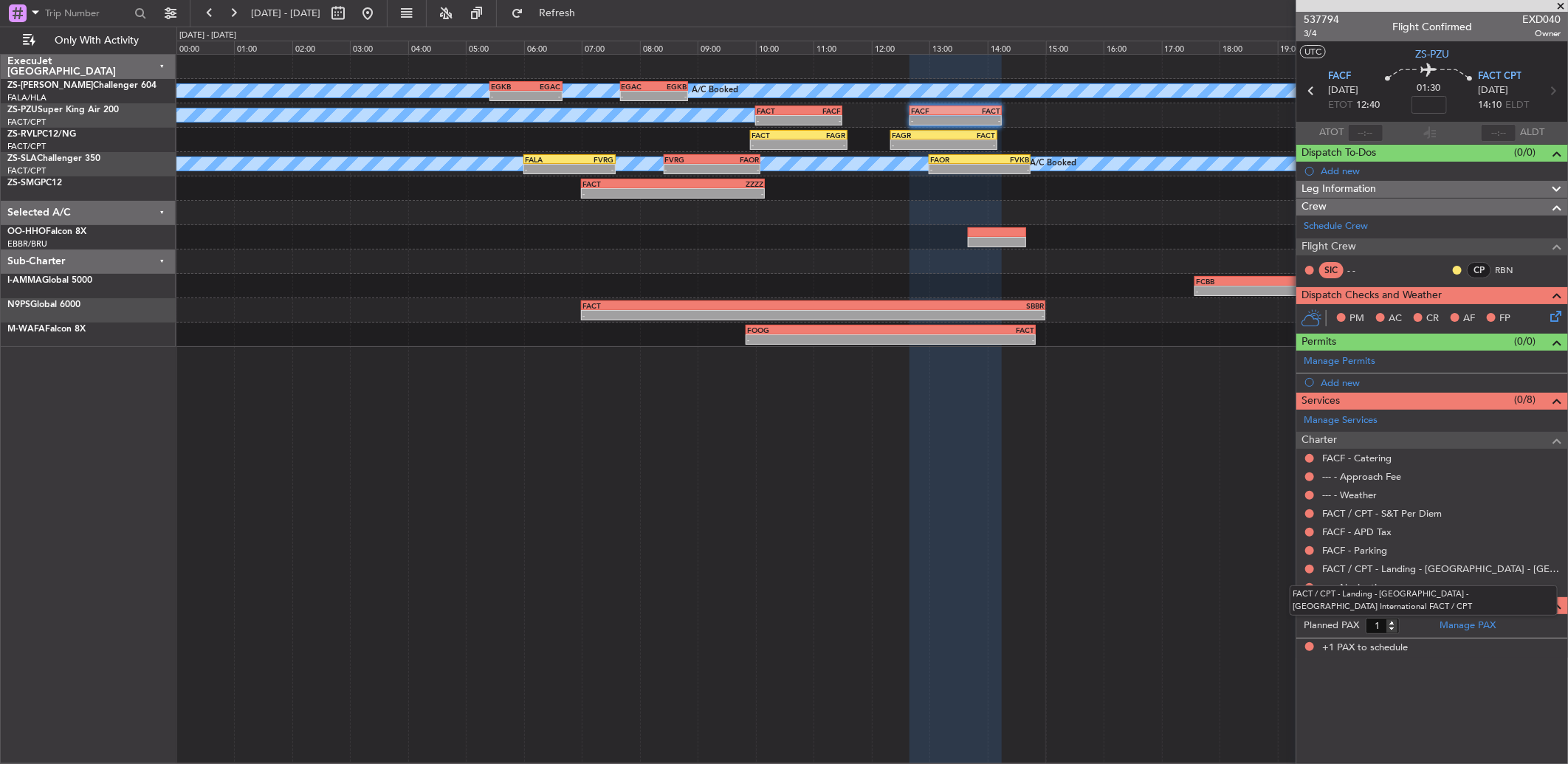
click at [1307, 591] on div "FACT / CPT - Landing - [GEOGRAPHIC_DATA] - [GEOGRAPHIC_DATA] International FACT…" at bounding box center [1424, 601] width 268 height 30
click at [1310, 586] on button at bounding box center [1309, 587] width 9 height 9
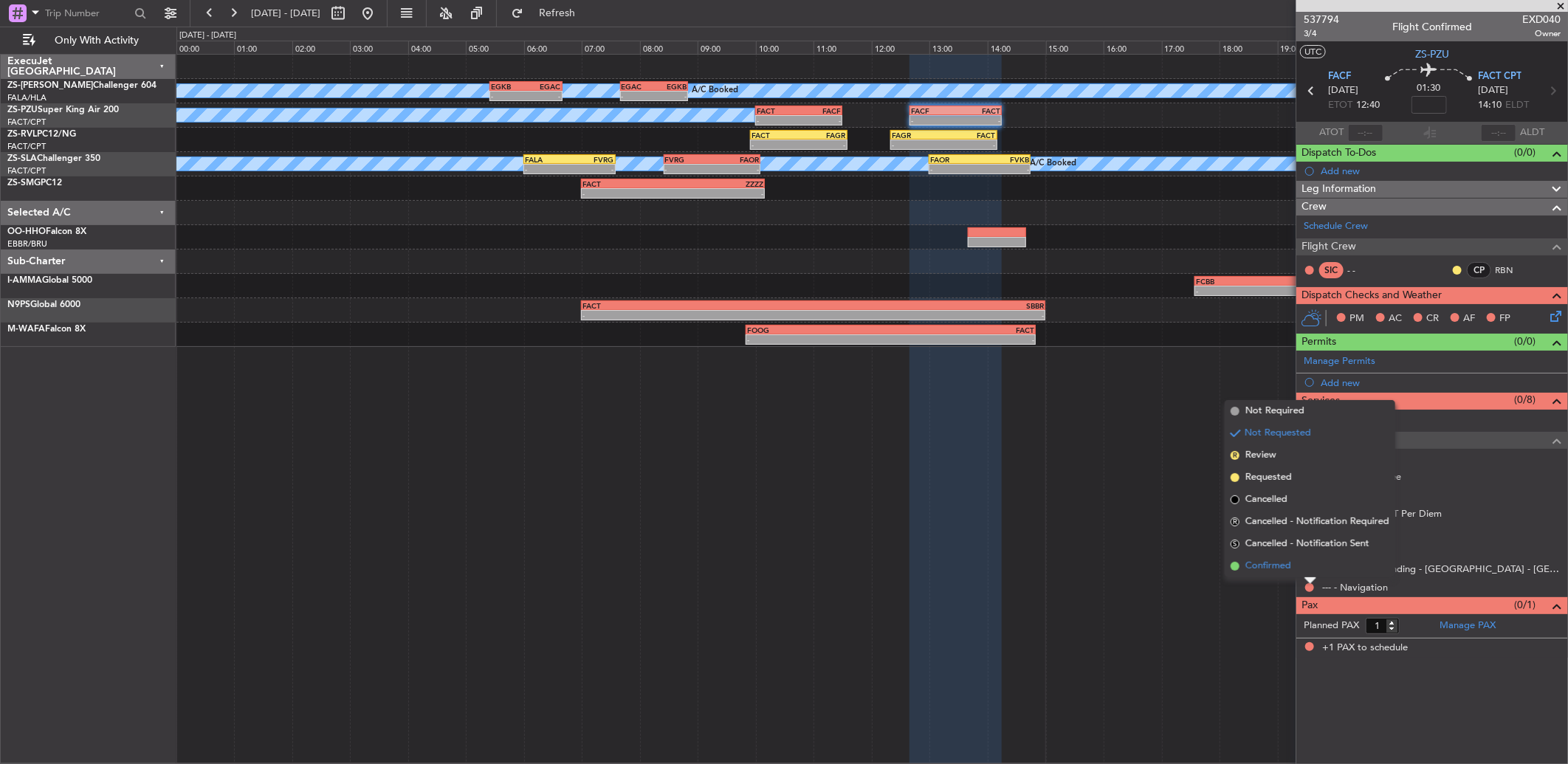
click at [1301, 574] on li "Confirmed" at bounding box center [1310, 566] width 171 height 22
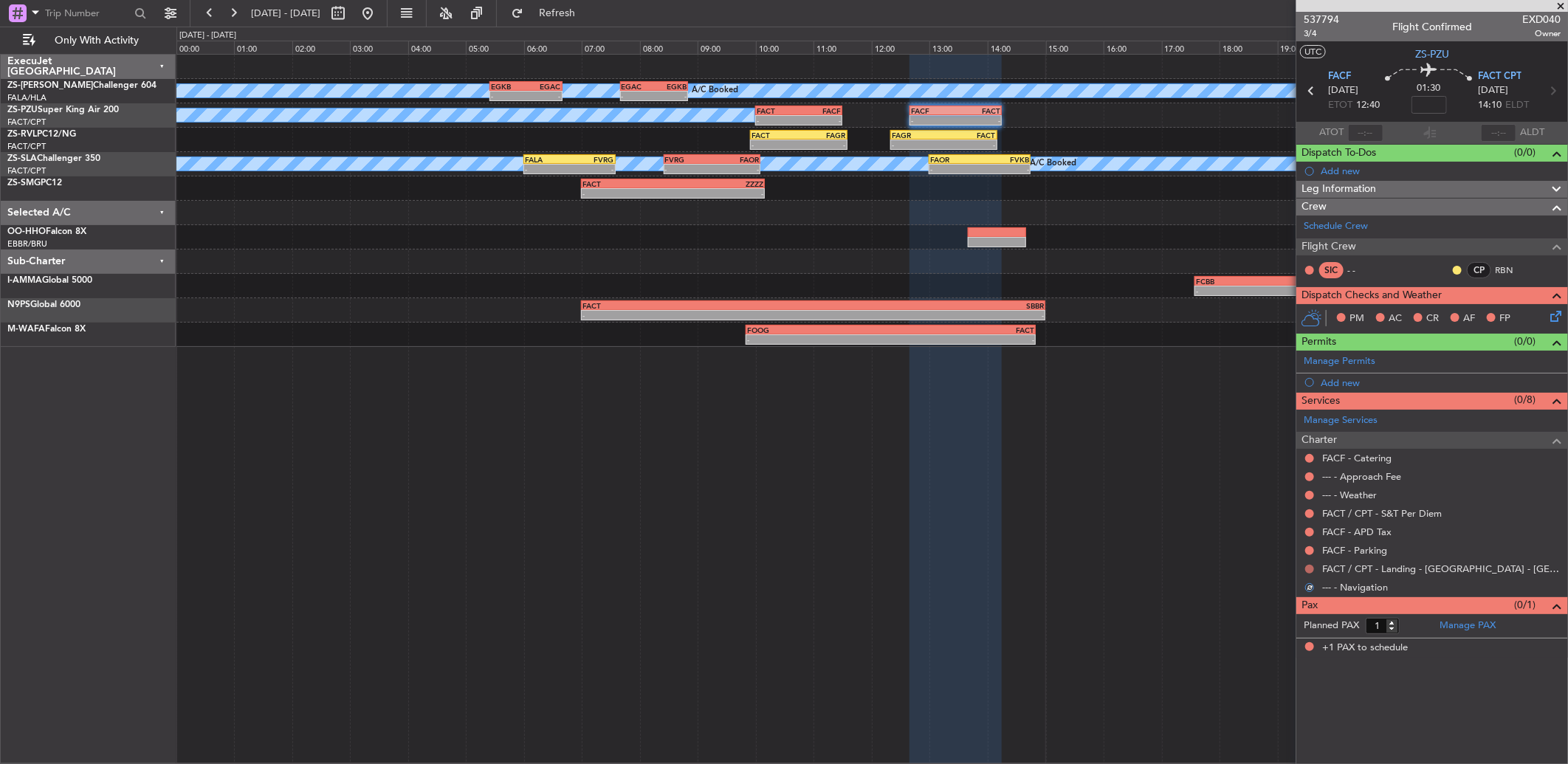
click at [1310, 569] on button at bounding box center [1309, 569] width 9 height 9
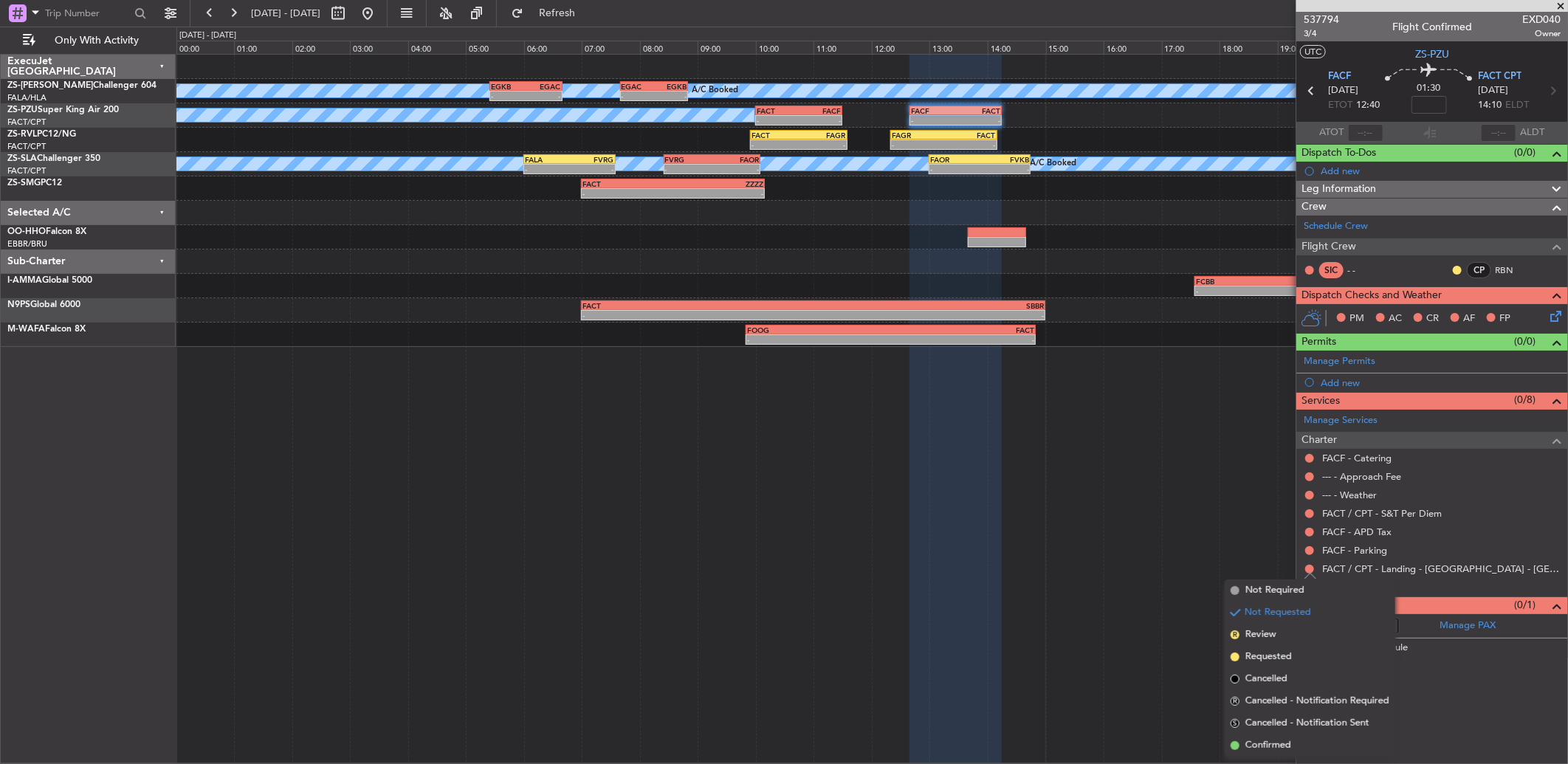
click at [1267, 732] on ul "Not Required Not Requested R Review Requested Cancelled R Cancelled - Notificat…" at bounding box center [1310, 667] width 171 height 177
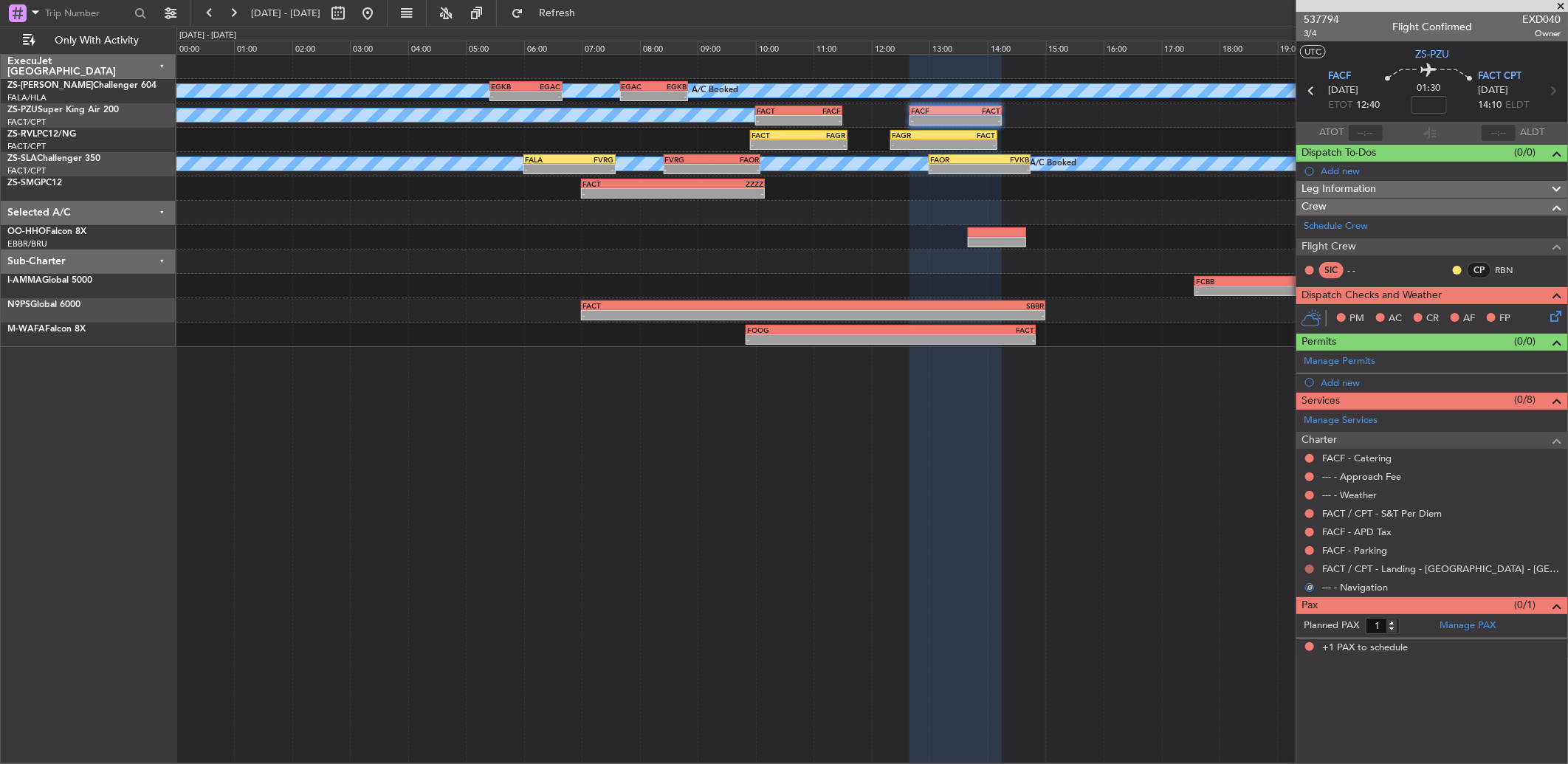
click at [1310, 572] on button at bounding box center [1309, 569] width 9 height 9
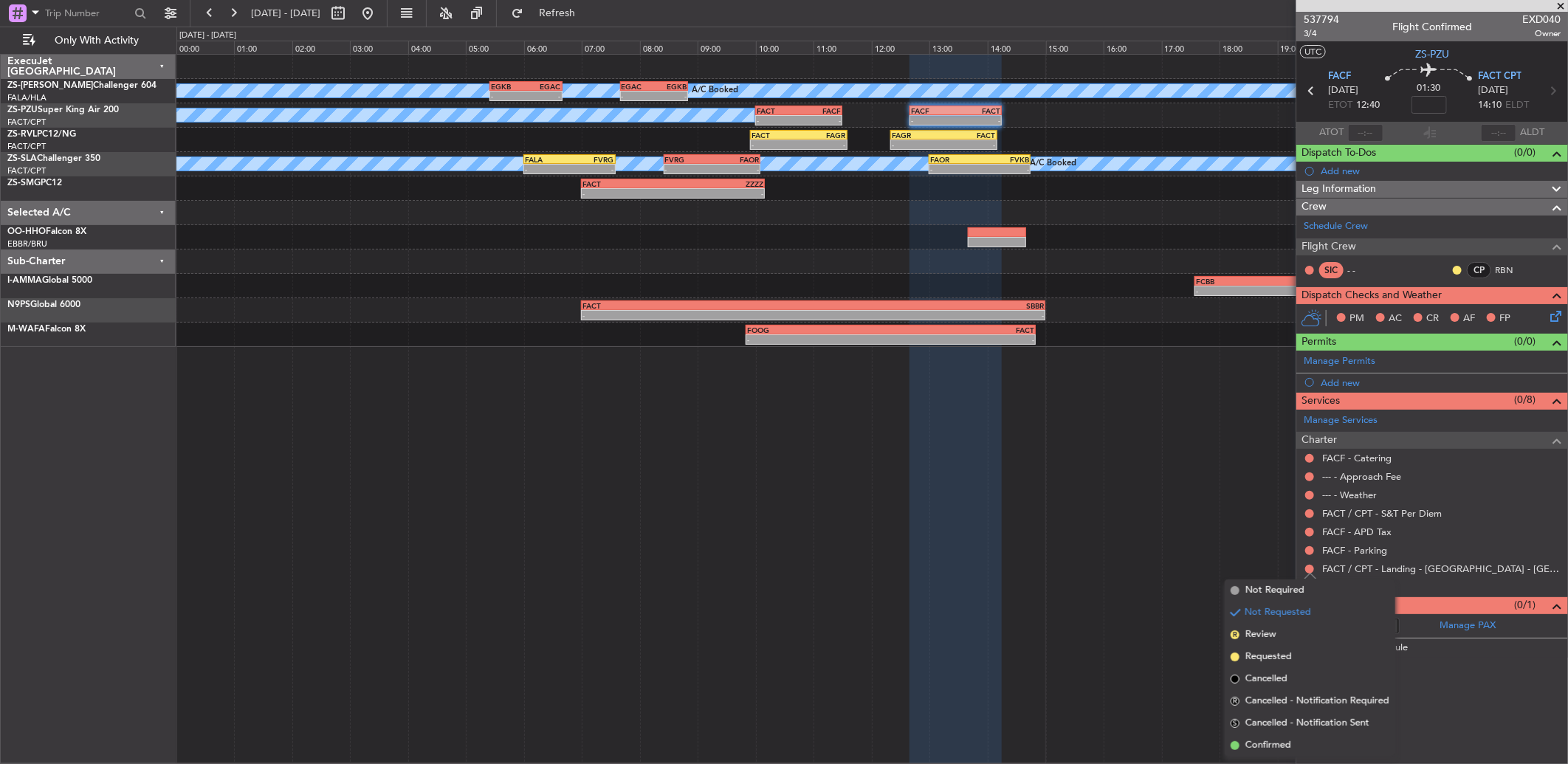
drag, startPoint x: 1267, startPoint y: 739, endPoint x: 1295, endPoint y: 622, distance: 120.3
click at [1267, 736] on li "Confirmed" at bounding box center [1310, 745] width 171 height 22
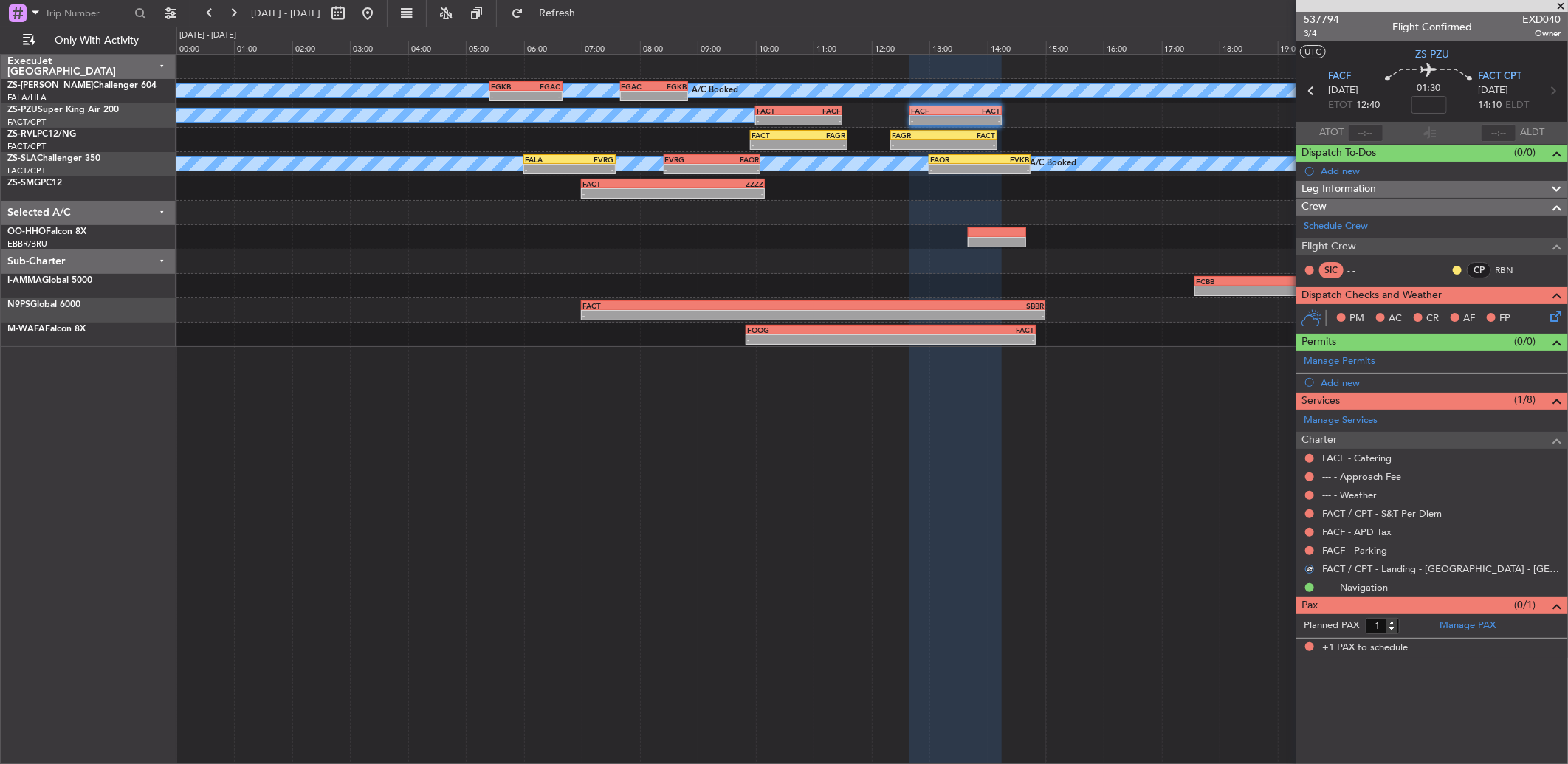
click at [1307, 548] on button at bounding box center [1309, 550] width 9 height 9
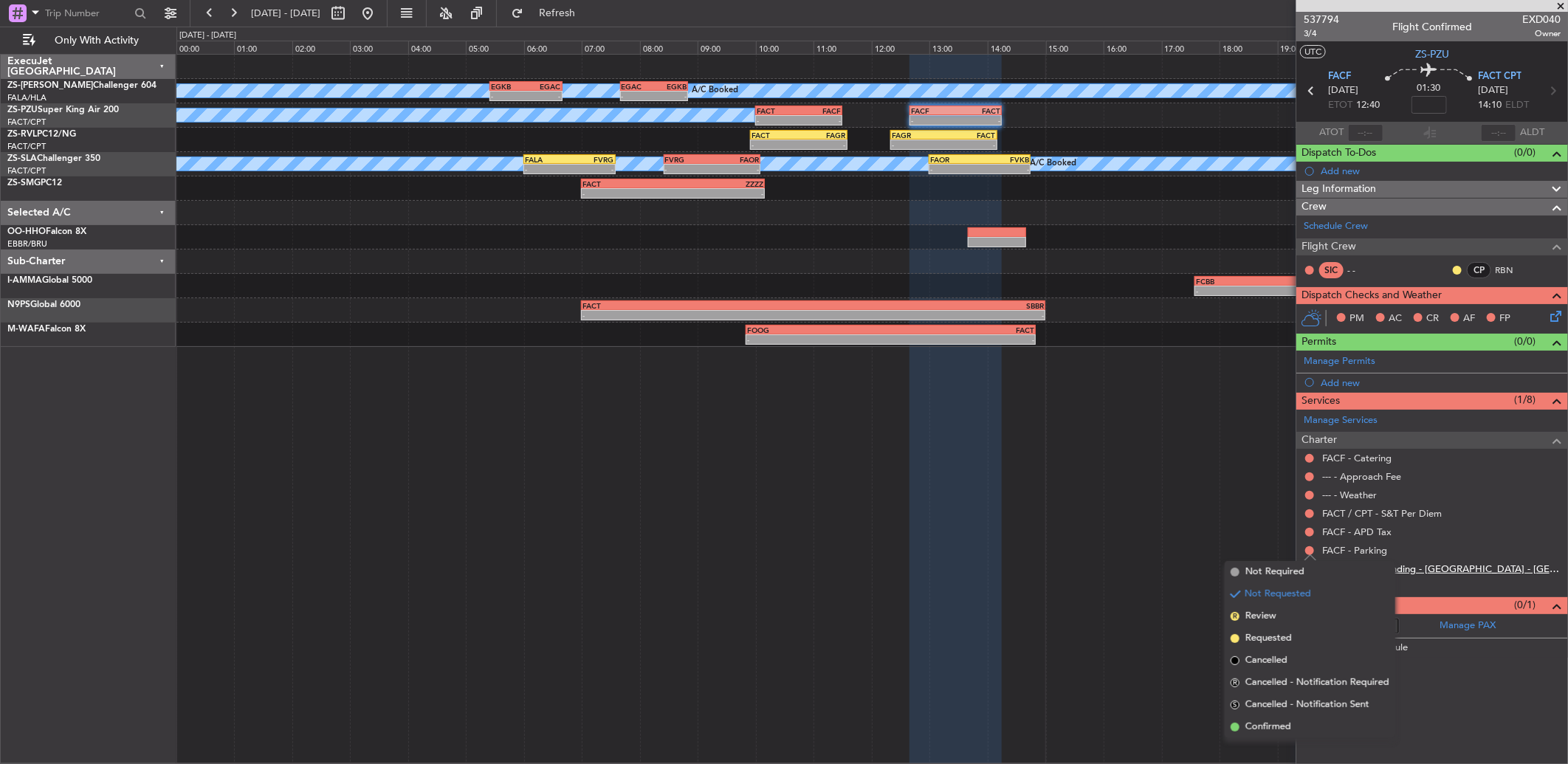
drag, startPoint x: 1276, startPoint y: 729, endPoint x: 1327, endPoint y: 564, distance: 172.7
click at [1273, 718] on li "Confirmed" at bounding box center [1310, 726] width 171 height 22
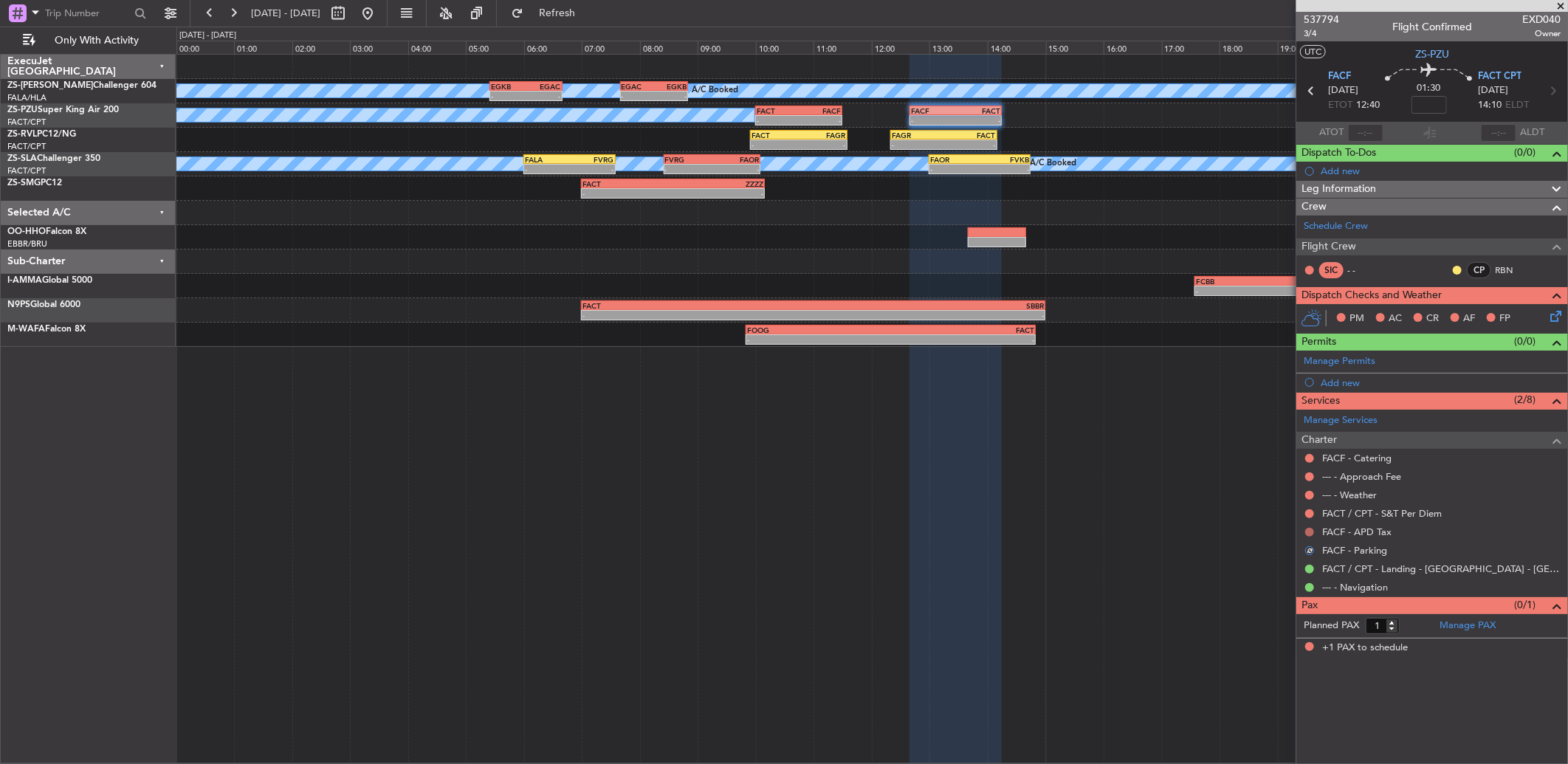
click at [1311, 532] on button at bounding box center [1309, 532] width 9 height 9
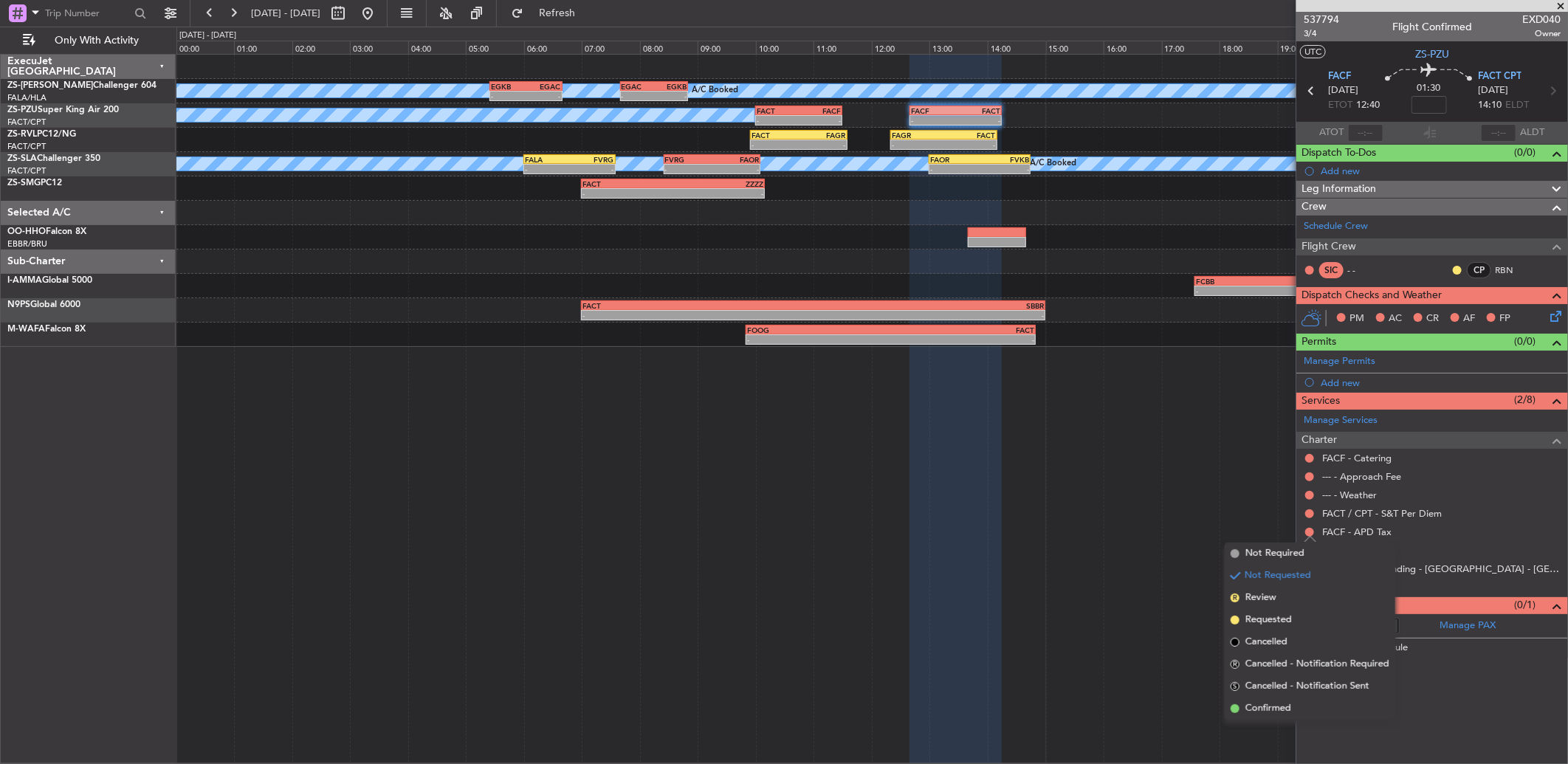
drag, startPoint x: 1294, startPoint y: 700, endPoint x: 1286, endPoint y: 665, distance: 35.9
click at [1292, 700] on li "Confirmed" at bounding box center [1310, 708] width 171 height 22
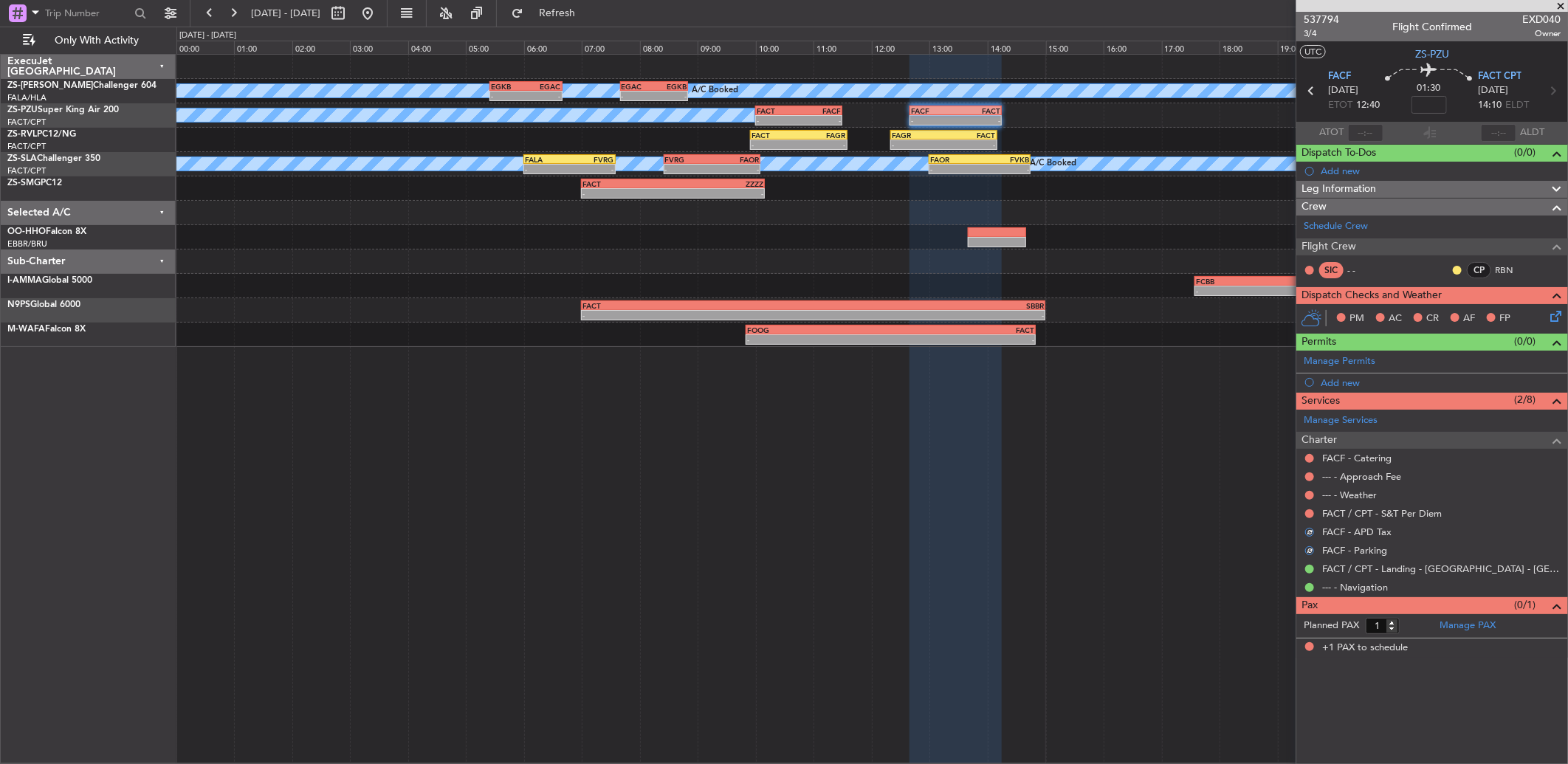
click at [1307, 518] on div at bounding box center [1309, 514] width 11 height 11
click at [1307, 514] on button at bounding box center [1309, 513] width 9 height 9
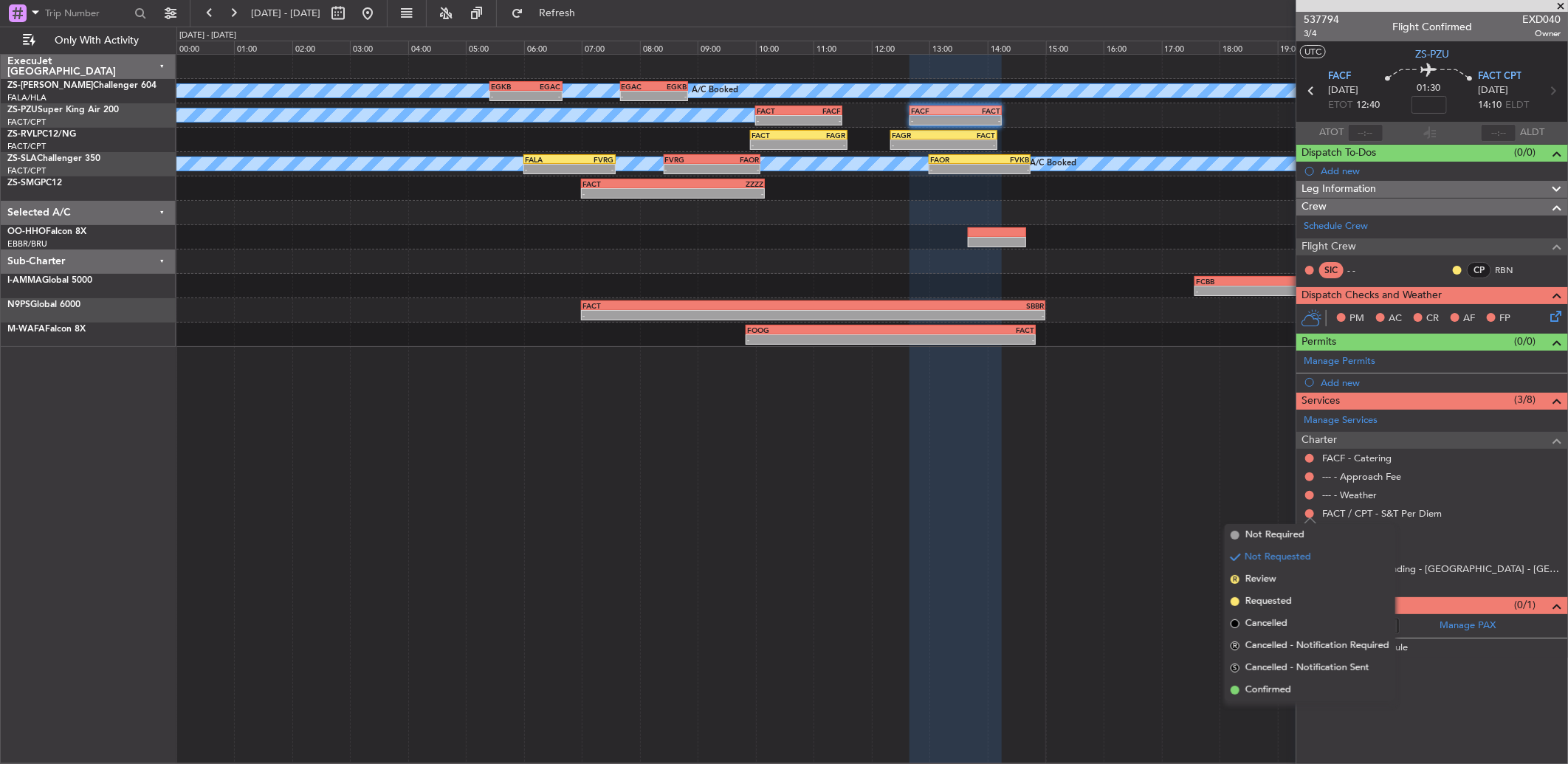
drag, startPoint x: 1271, startPoint y: 686, endPoint x: 1294, endPoint y: 578, distance: 110.4
click at [1270, 670] on ul "Not Required Not Requested R Review Requested Cancelled R Cancelled - Notificat…" at bounding box center [1310, 612] width 171 height 177
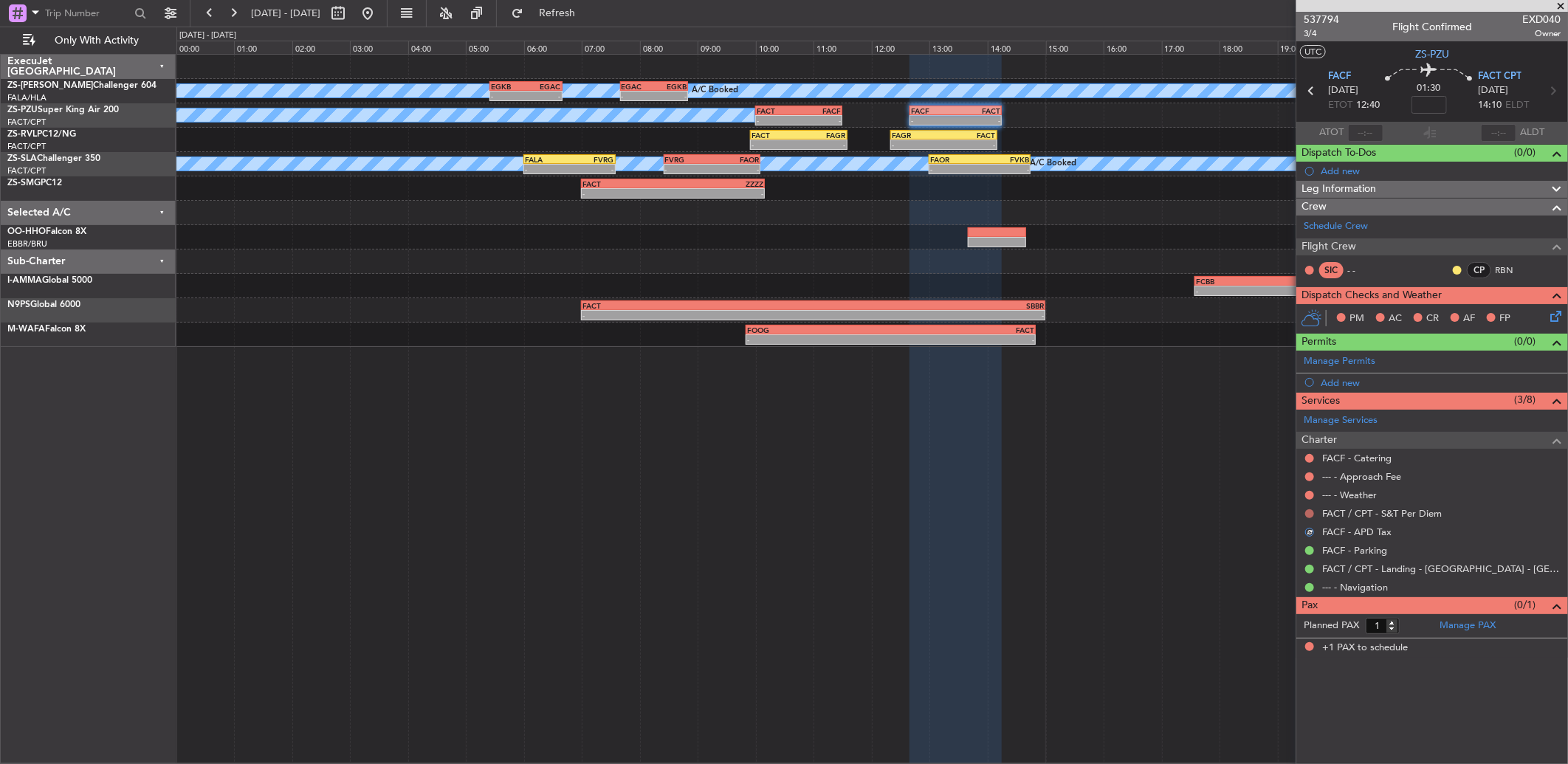
click at [1307, 509] on button at bounding box center [1309, 513] width 9 height 9
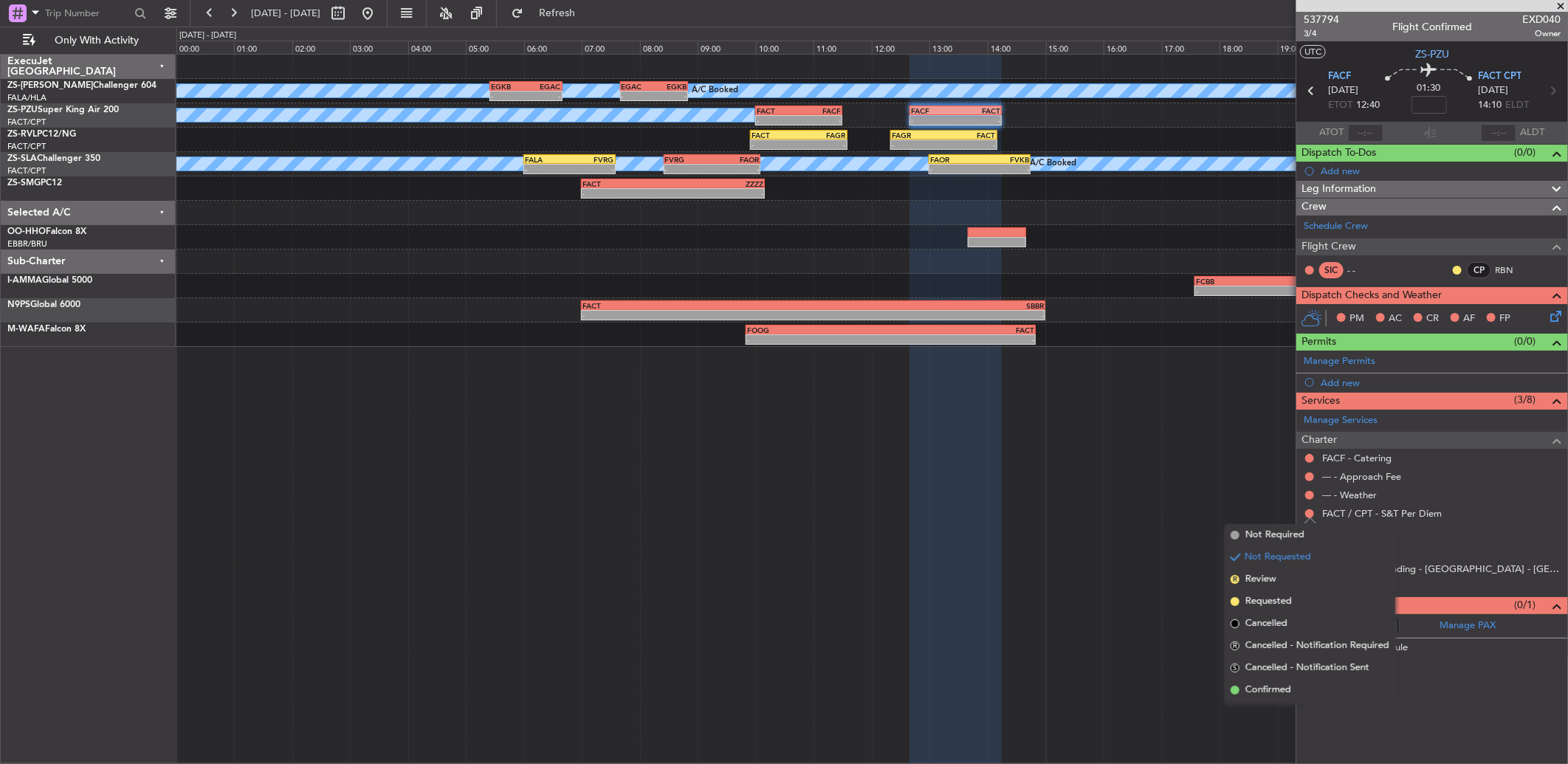
drag, startPoint x: 1302, startPoint y: 685, endPoint x: 1322, endPoint y: 586, distance: 101.0
click at [1297, 682] on li "Confirmed" at bounding box center [1310, 690] width 171 height 22
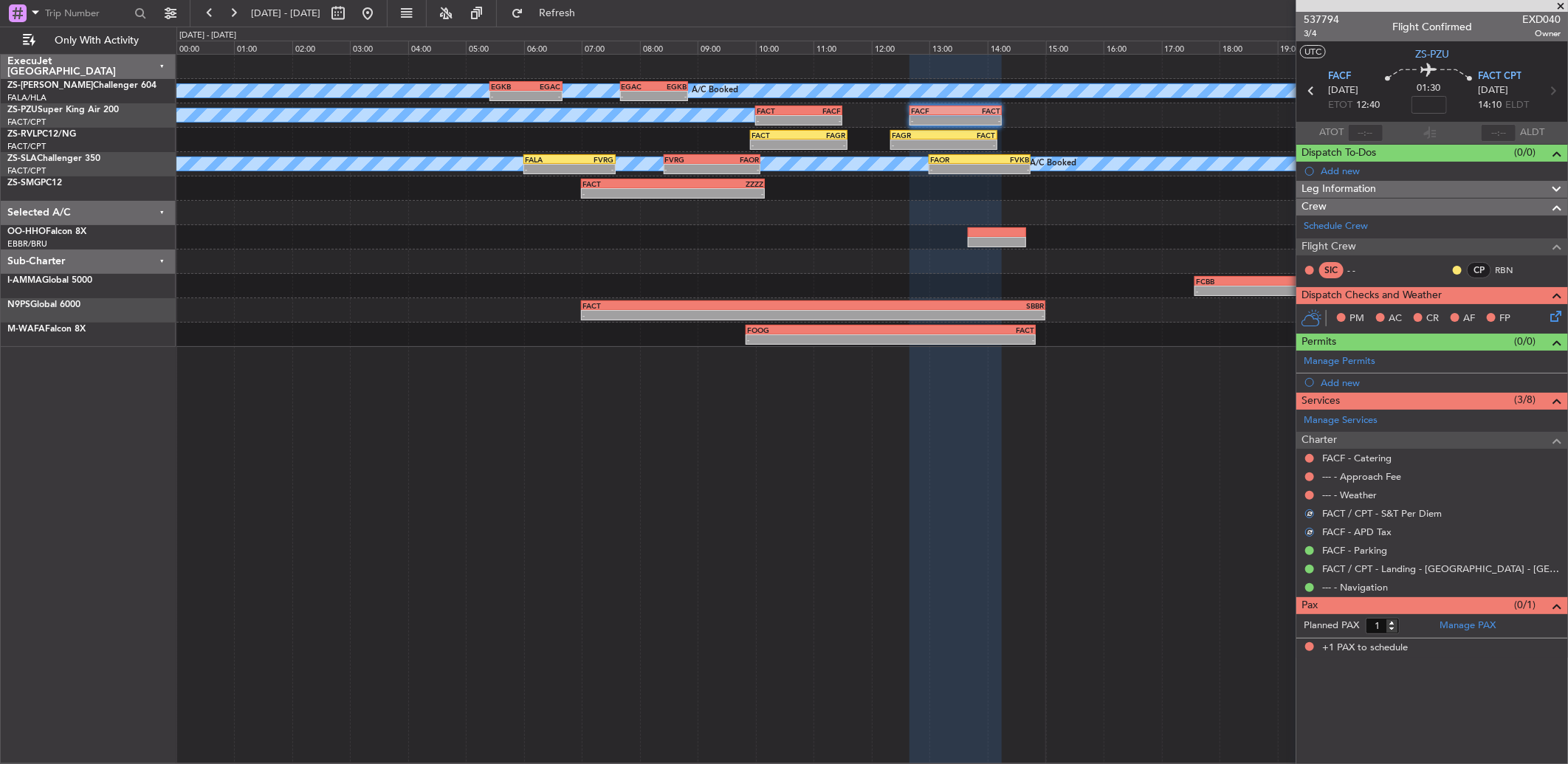
drag, startPoint x: 1307, startPoint y: 496, endPoint x: 1314, endPoint y: 515, distance: 20.2
click at [1307, 496] on button at bounding box center [1309, 495] width 9 height 9
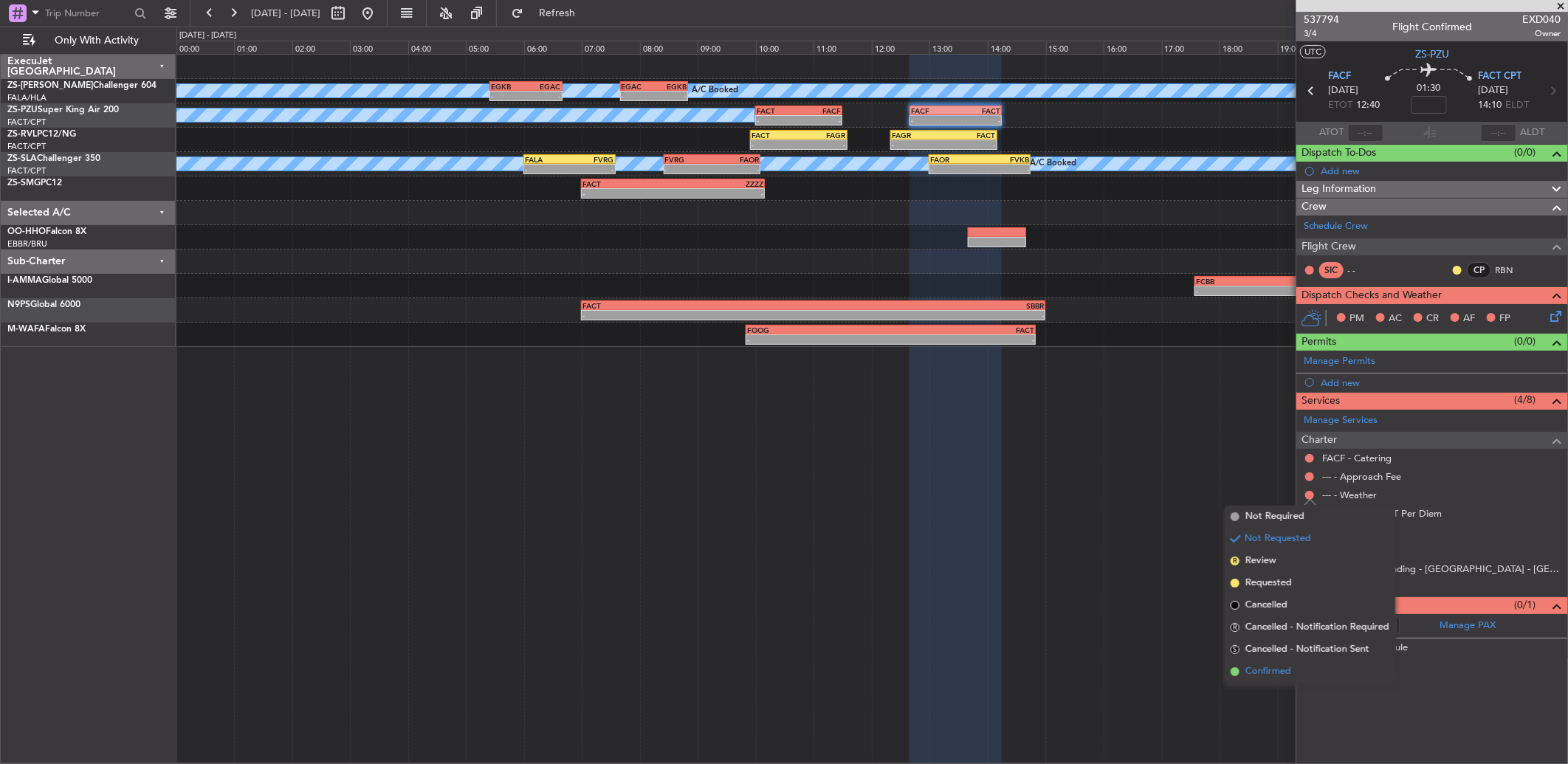
click at [1273, 670] on span "Confirmed" at bounding box center [1268, 672] width 46 height 15
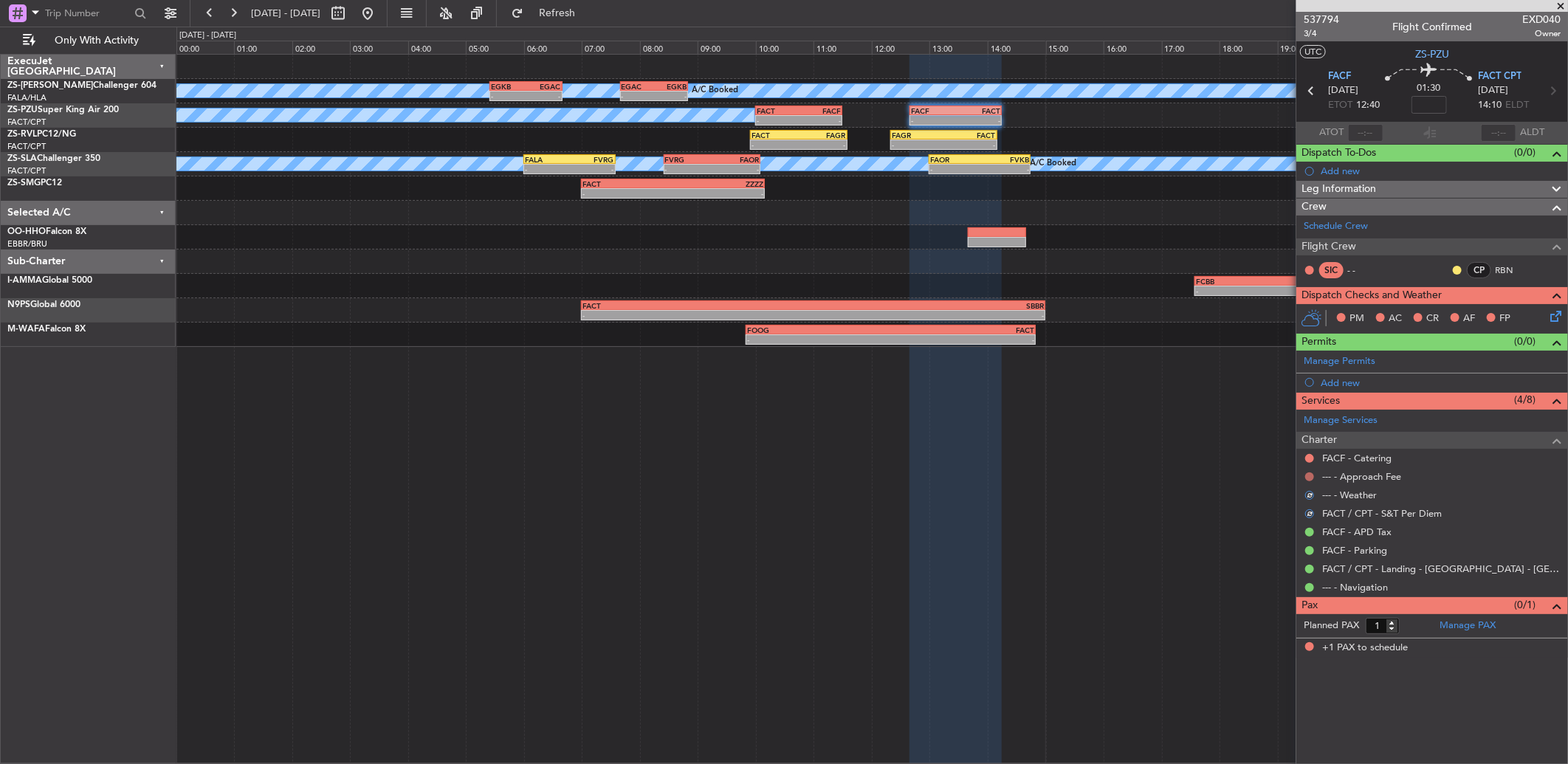
click at [1310, 480] on button at bounding box center [1309, 476] width 9 height 9
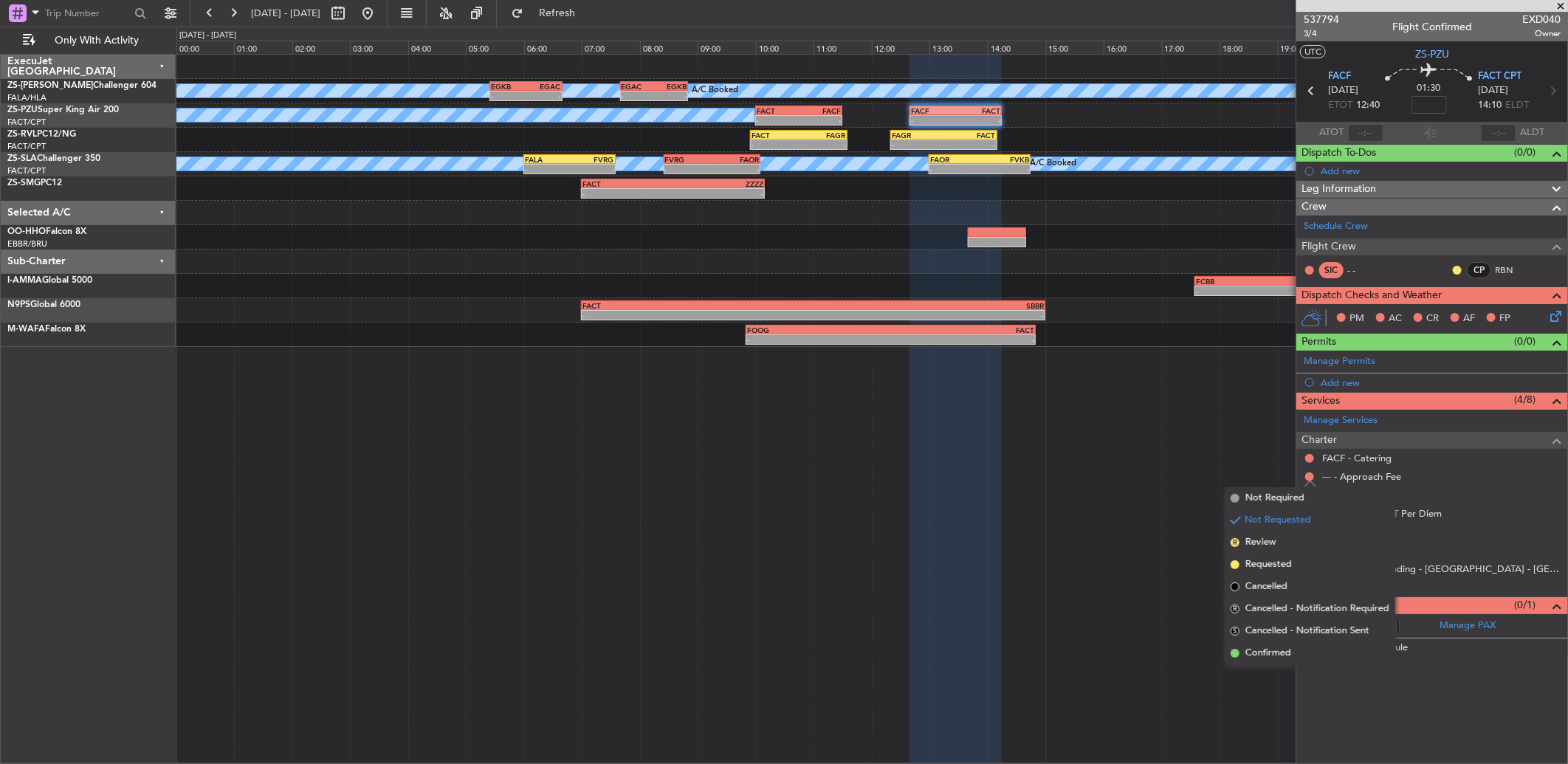
drag, startPoint x: 1294, startPoint y: 651, endPoint x: 1319, endPoint y: 537, distance: 116.7
click at [1290, 651] on li "Confirmed" at bounding box center [1310, 653] width 171 height 22
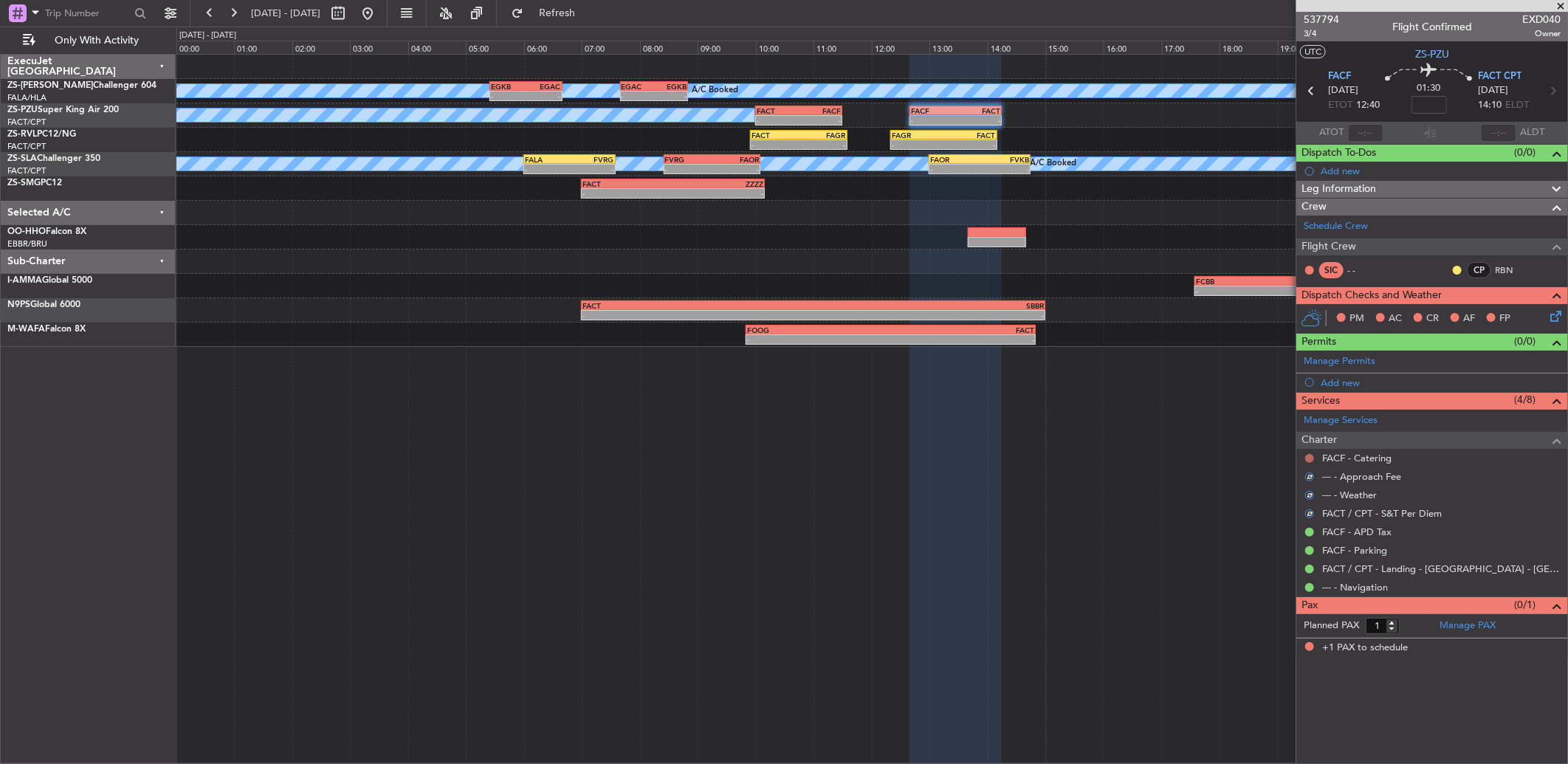
click at [1309, 461] on button at bounding box center [1309, 458] width 9 height 9
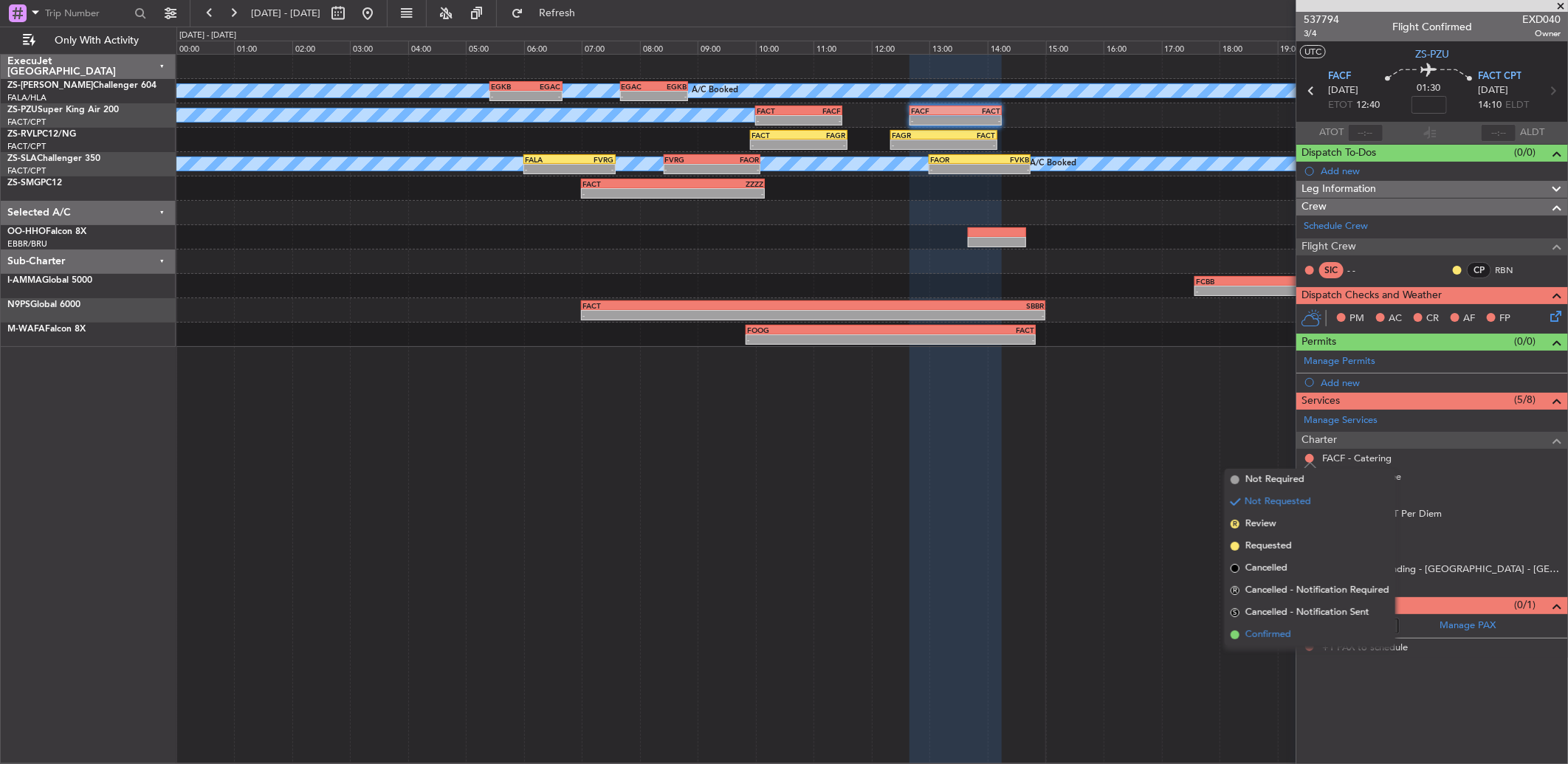
click at [1304, 629] on li "Confirmed" at bounding box center [1310, 634] width 171 height 22
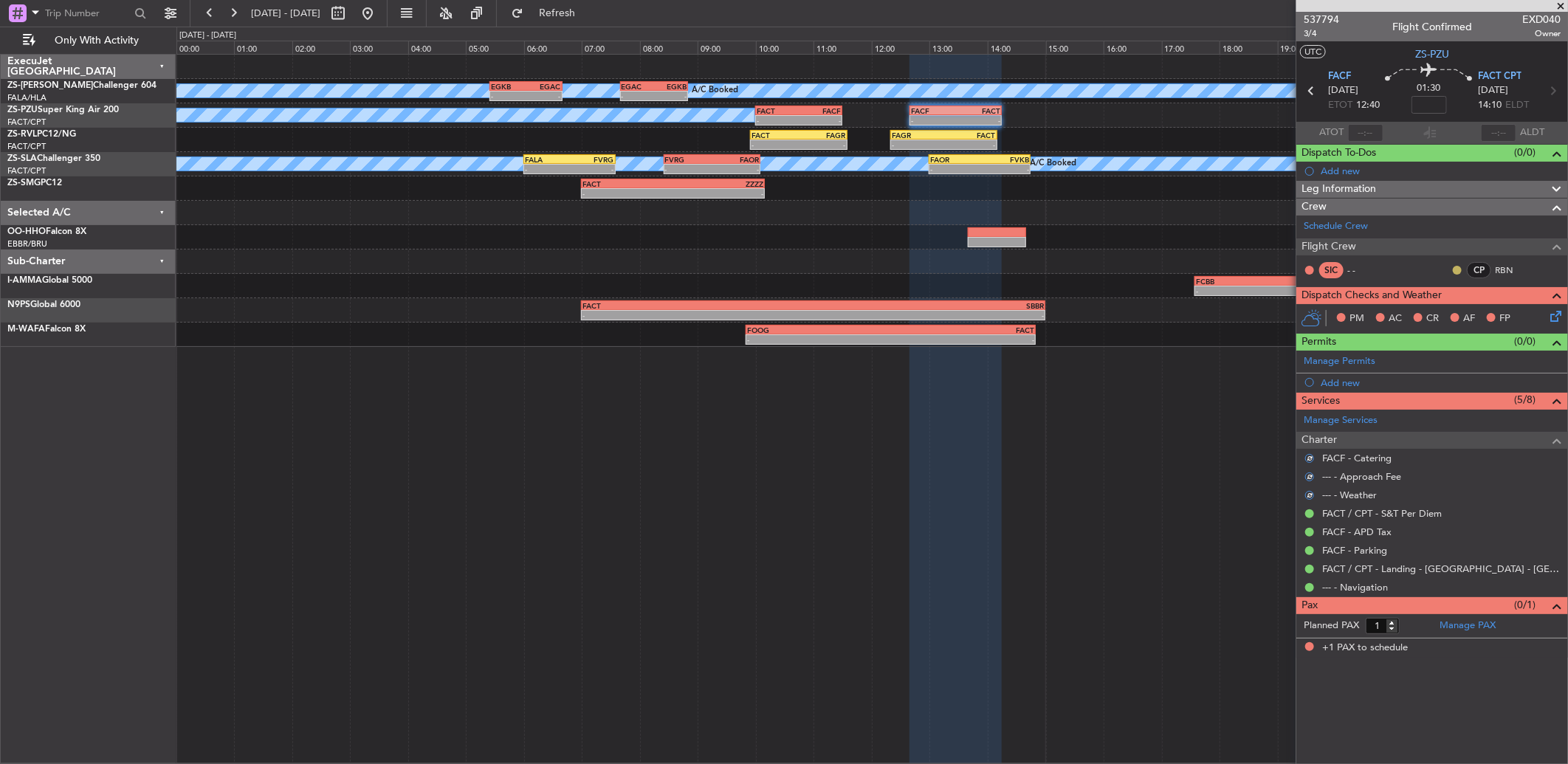
click at [1451, 268] on div at bounding box center [1457, 270] width 11 height 11
click at [1457, 270] on button at bounding box center [1457, 269] width 9 height 9
click at [1454, 307] on span "Acknowledged" at bounding box center [1461, 313] width 65 height 15
click at [1557, 316] on icon at bounding box center [1553, 314] width 11 height 11
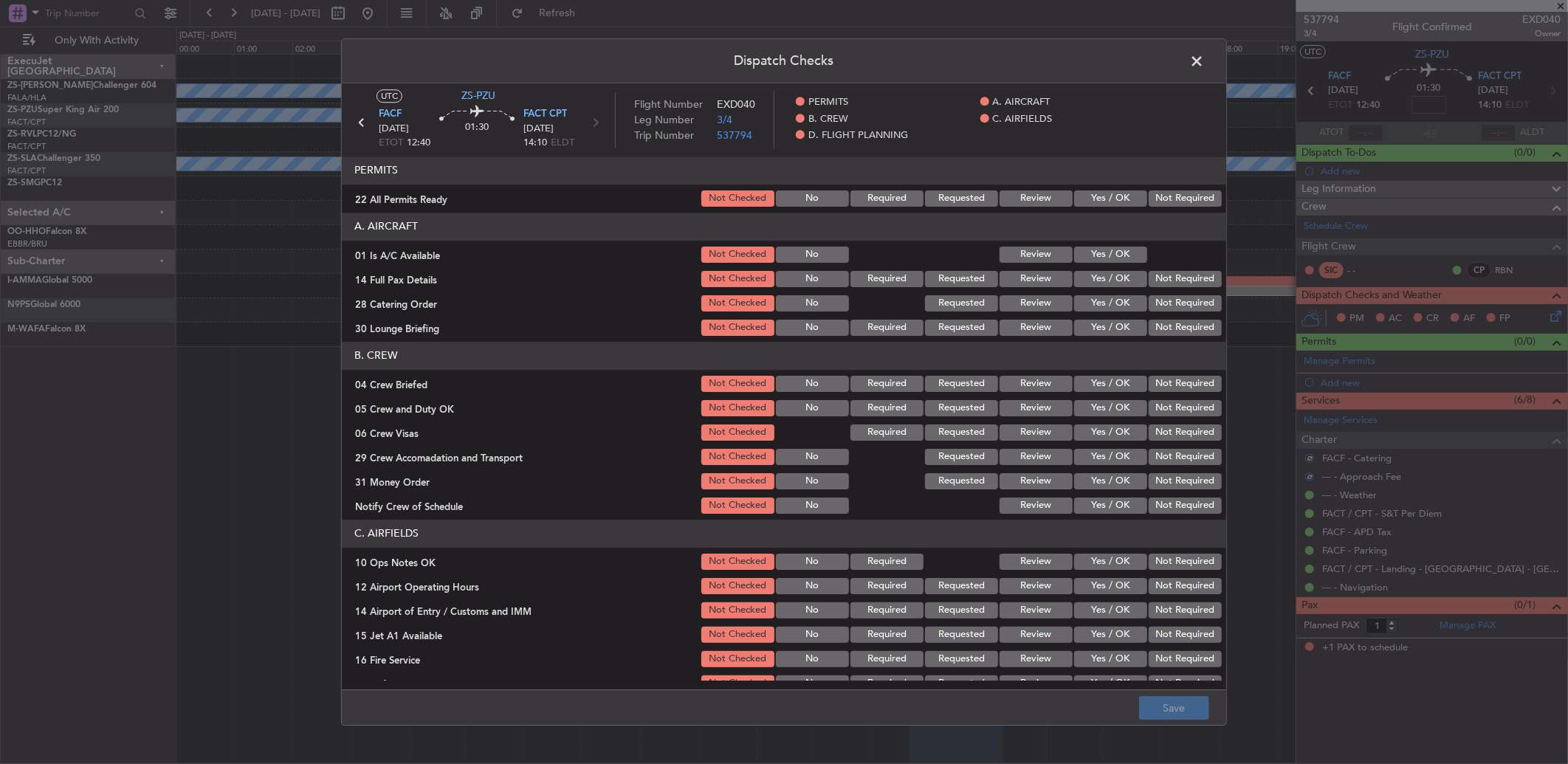
click at [1194, 200] on button "Not Required" at bounding box center [1185, 198] width 73 height 16
click at [1107, 246] on button "Yes / OK" at bounding box center [1110, 254] width 73 height 16
click at [1163, 271] on button "Not Required" at bounding box center [1185, 279] width 73 height 16
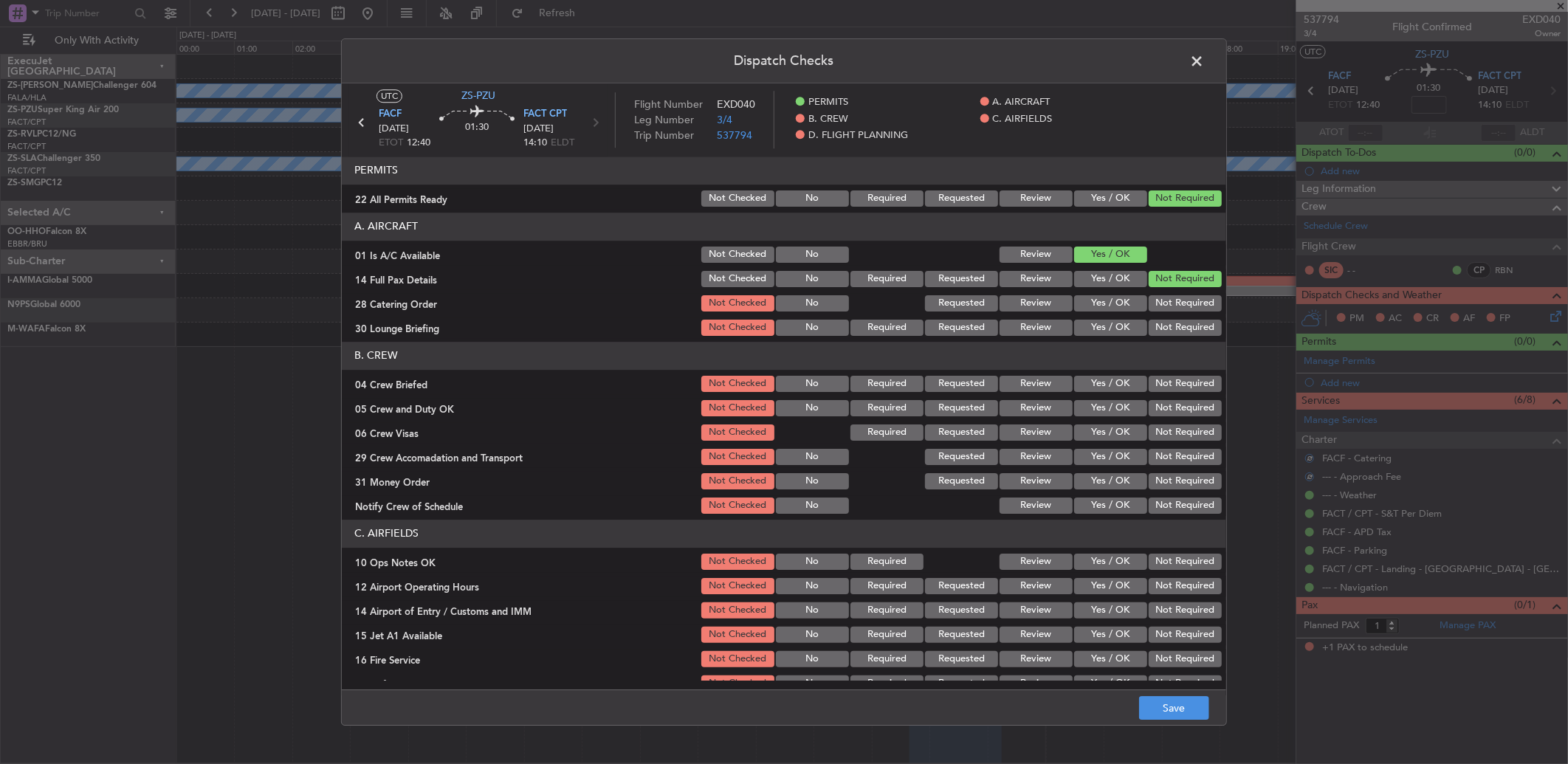
click at [1168, 283] on button "Not Required" at bounding box center [1185, 279] width 73 height 16
drag, startPoint x: 1168, startPoint y: 300, endPoint x: 1168, endPoint y: 316, distance: 16.0
click at [1169, 308] on button "Not Required" at bounding box center [1185, 303] width 73 height 16
click at [1168, 316] on section "A. AIRCRAFT 01 Is A/C Available Not Checked No Review Yes / OK 14 Full Pax Deta…" at bounding box center [784, 275] width 884 height 125
click at [1167, 325] on button "Not Required" at bounding box center [1185, 327] width 73 height 16
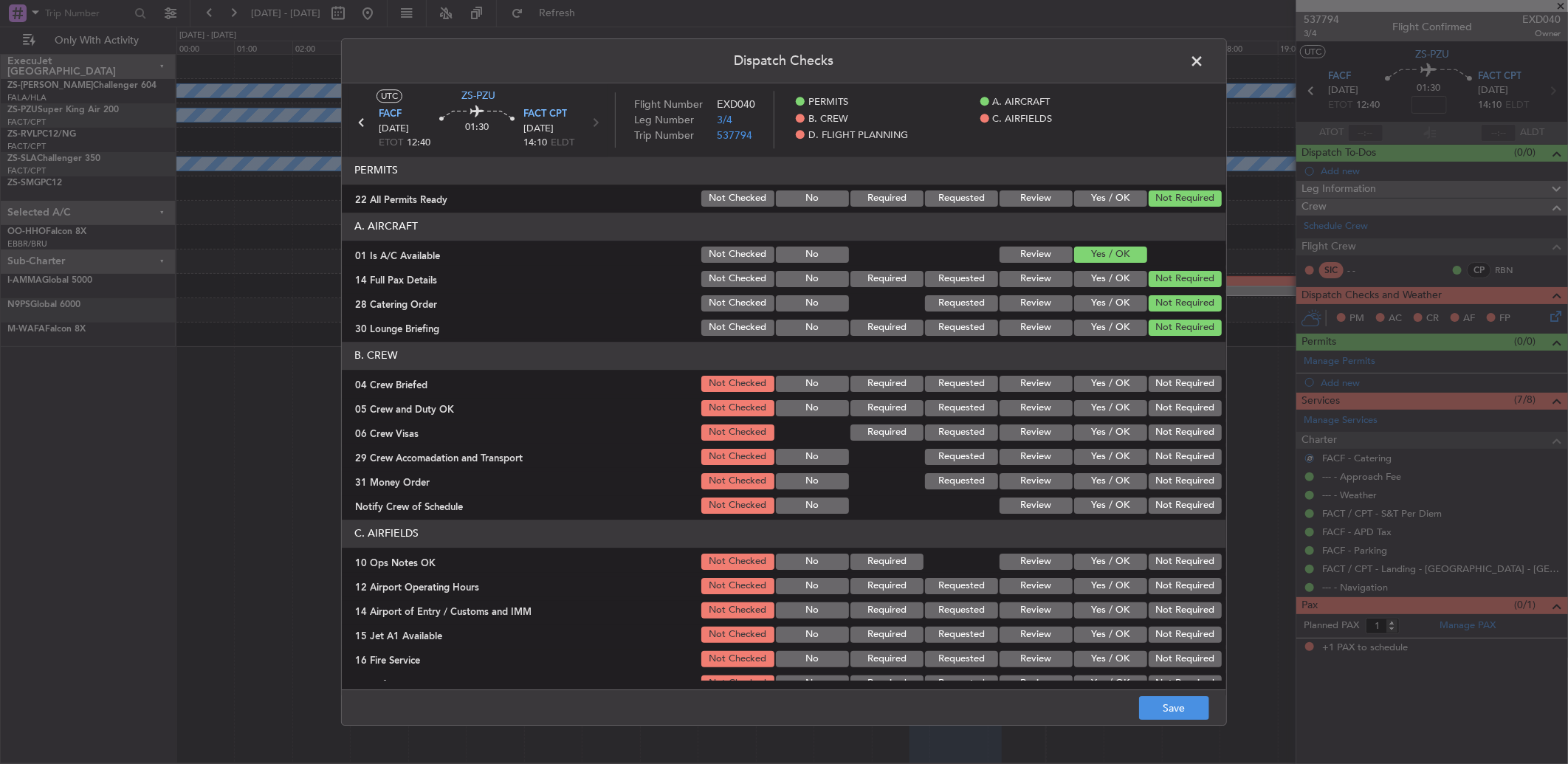
click at [1161, 389] on button "Not Required" at bounding box center [1185, 383] width 73 height 16
click at [1164, 409] on button "Not Required" at bounding box center [1185, 408] width 73 height 16
click at [1163, 417] on div "Not Required" at bounding box center [1184, 409] width 75 height 21
drag, startPoint x: 1170, startPoint y: 446, endPoint x: 1170, endPoint y: 460, distance: 14.0
click at [1170, 452] on section "B. CREW 04 Crew Briefed Not Checked No Required Requested Review Yes / OK Not R…" at bounding box center [784, 429] width 884 height 174
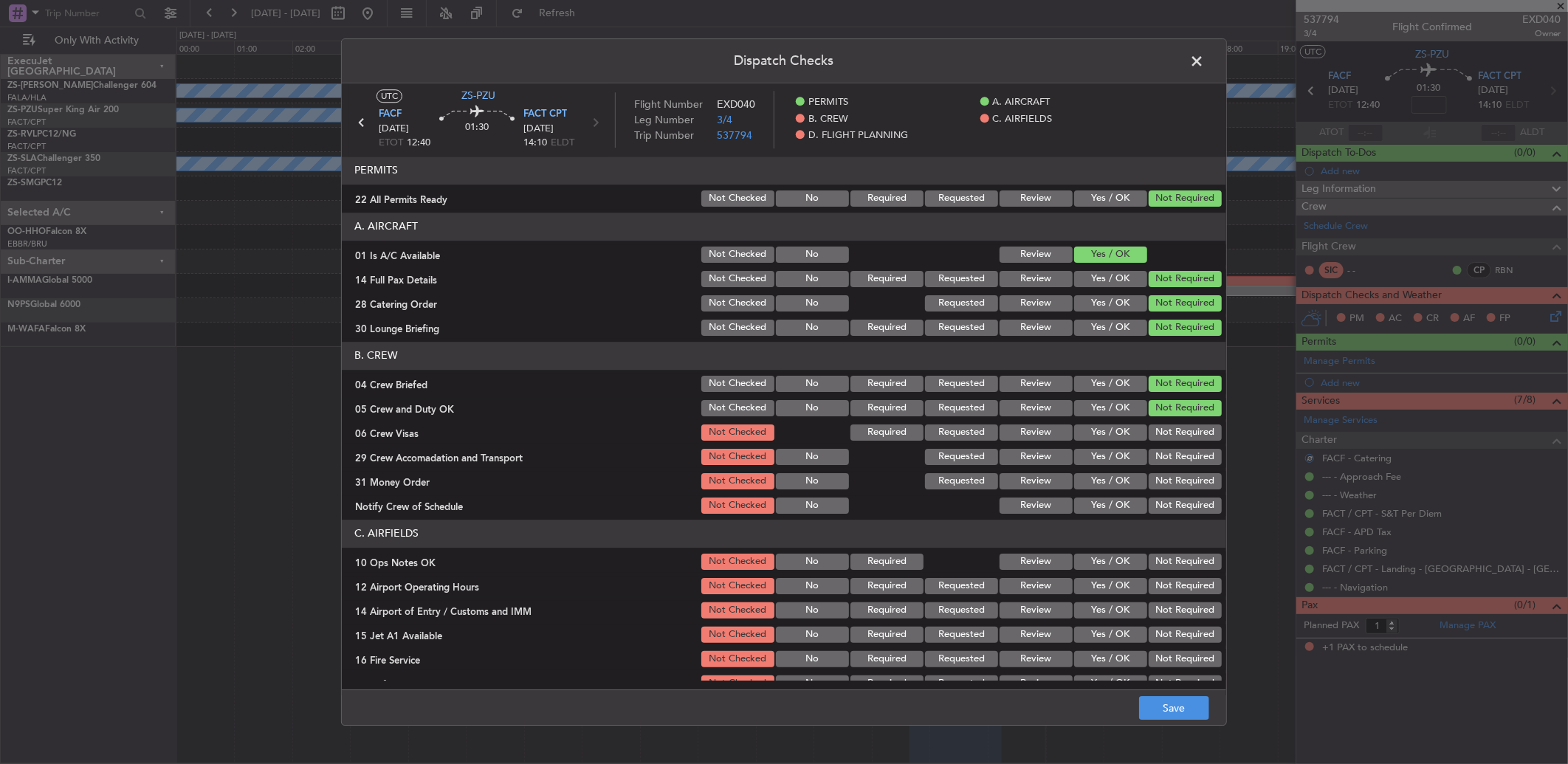
click at [1170, 465] on div "Not Required" at bounding box center [1184, 457] width 75 height 21
click at [1170, 415] on button "Not Required" at bounding box center [1185, 408] width 73 height 16
click at [1170, 440] on button "Not Required" at bounding box center [1185, 432] width 73 height 16
drag, startPoint x: 1169, startPoint y: 455, endPoint x: 1167, endPoint y: 469, distance: 14.1
click at [1169, 456] on button "Not Required" at bounding box center [1185, 457] width 73 height 16
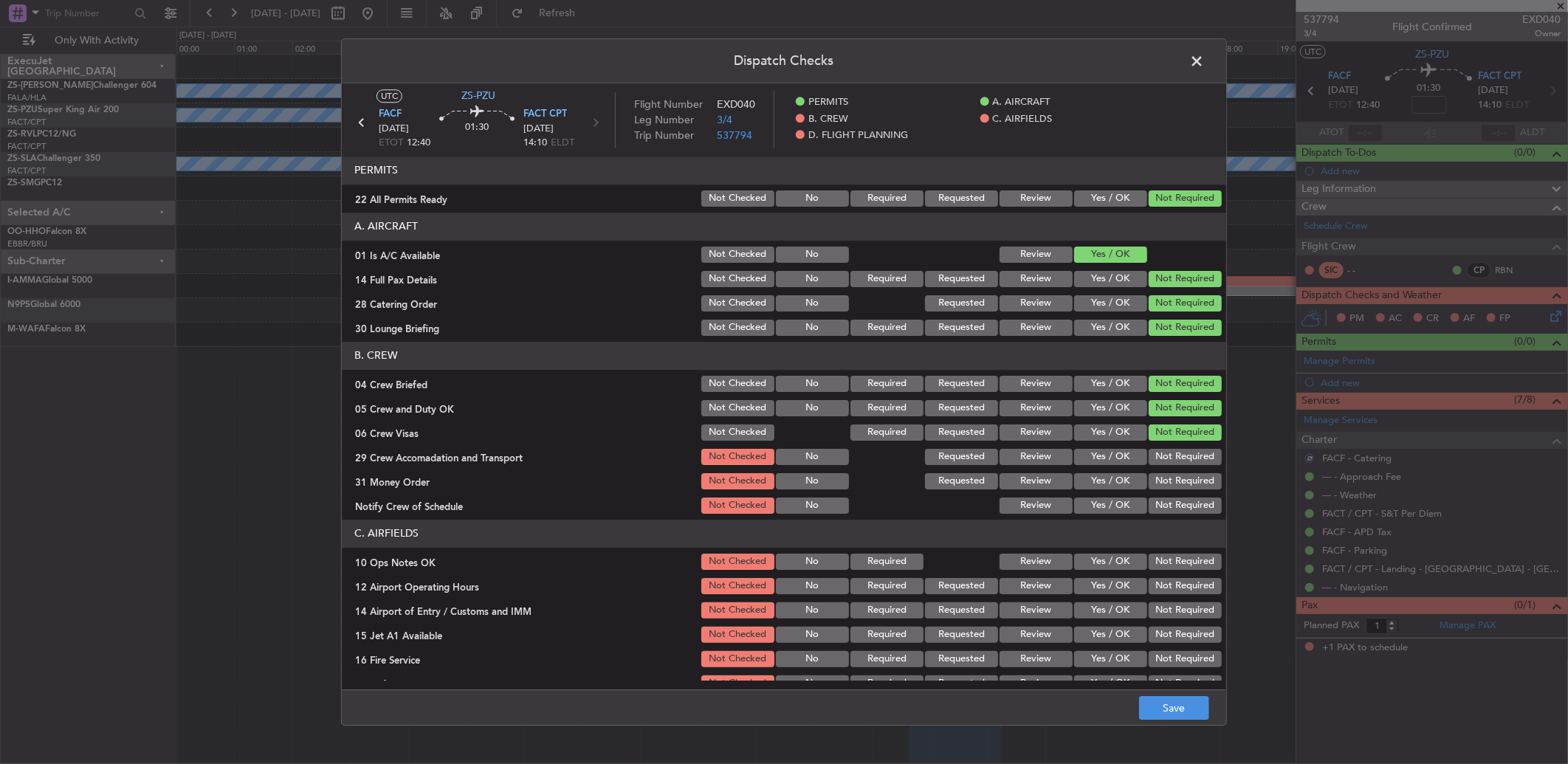
click at [1169, 474] on section "B. CREW 04 Crew Briefed Not Checked No Required Requested Review Yes / OK Not R…" at bounding box center [784, 429] width 884 height 174
click at [1163, 488] on button "Not Required" at bounding box center [1185, 481] width 73 height 16
click at [1163, 492] on section "B. CREW 04 Crew Briefed Not Checked No Required Requested Review Yes / OK Not R…" at bounding box center [784, 429] width 884 height 174
click at [1168, 502] on button "Not Required" at bounding box center [1185, 505] width 73 height 16
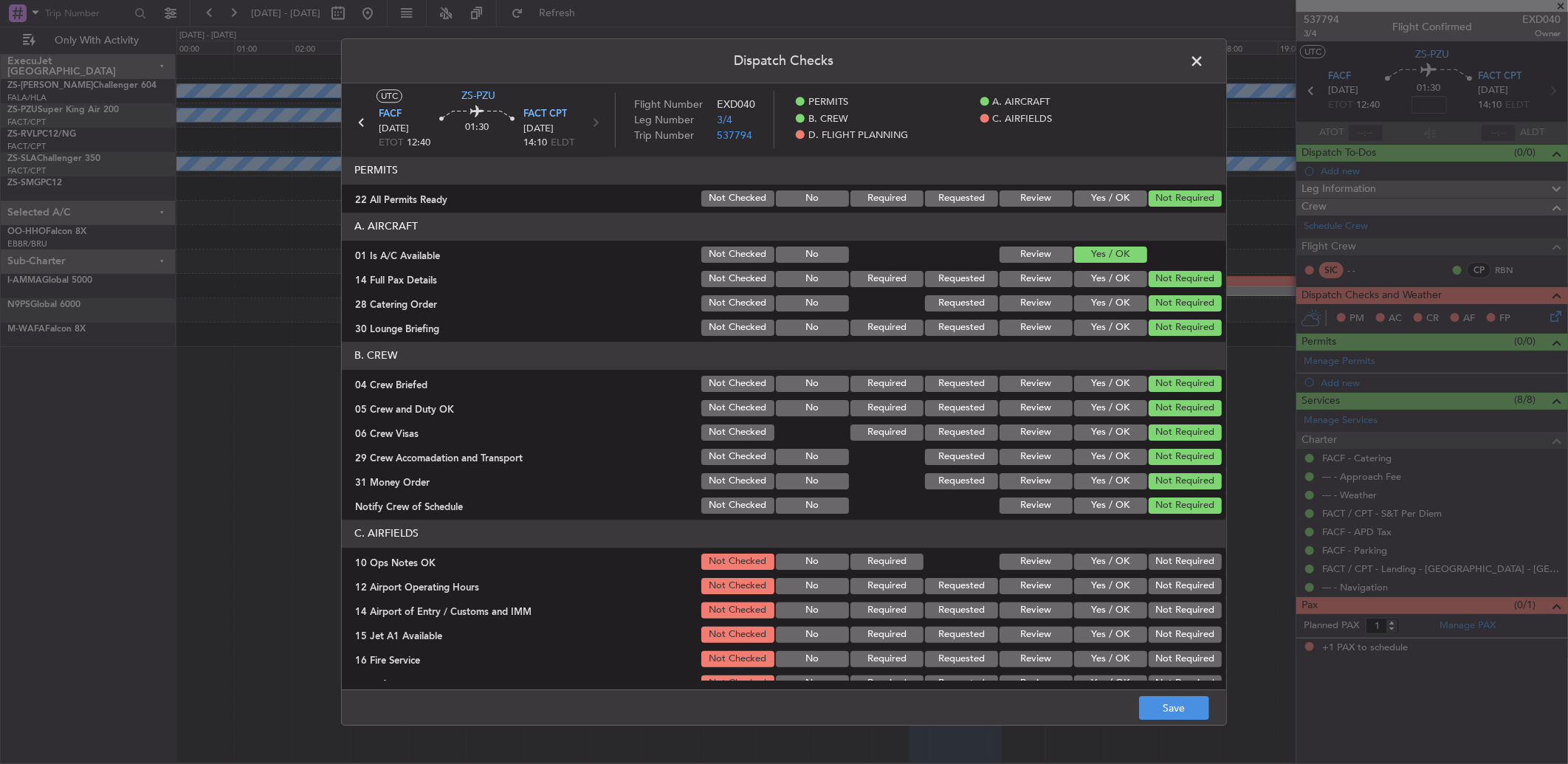
click at [1163, 558] on button "Not Required" at bounding box center [1185, 561] width 73 height 16
drag, startPoint x: 1162, startPoint y: 590, endPoint x: 1160, endPoint y: 601, distance: 11.2
click at [1162, 592] on button "Not Required" at bounding box center [1185, 586] width 73 height 16
drag, startPoint x: 1160, startPoint y: 601, endPoint x: 1156, endPoint y: 614, distance: 13.6
click at [1160, 603] on div "Not Required" at bounding box center [1184, 610] width 75 height 21
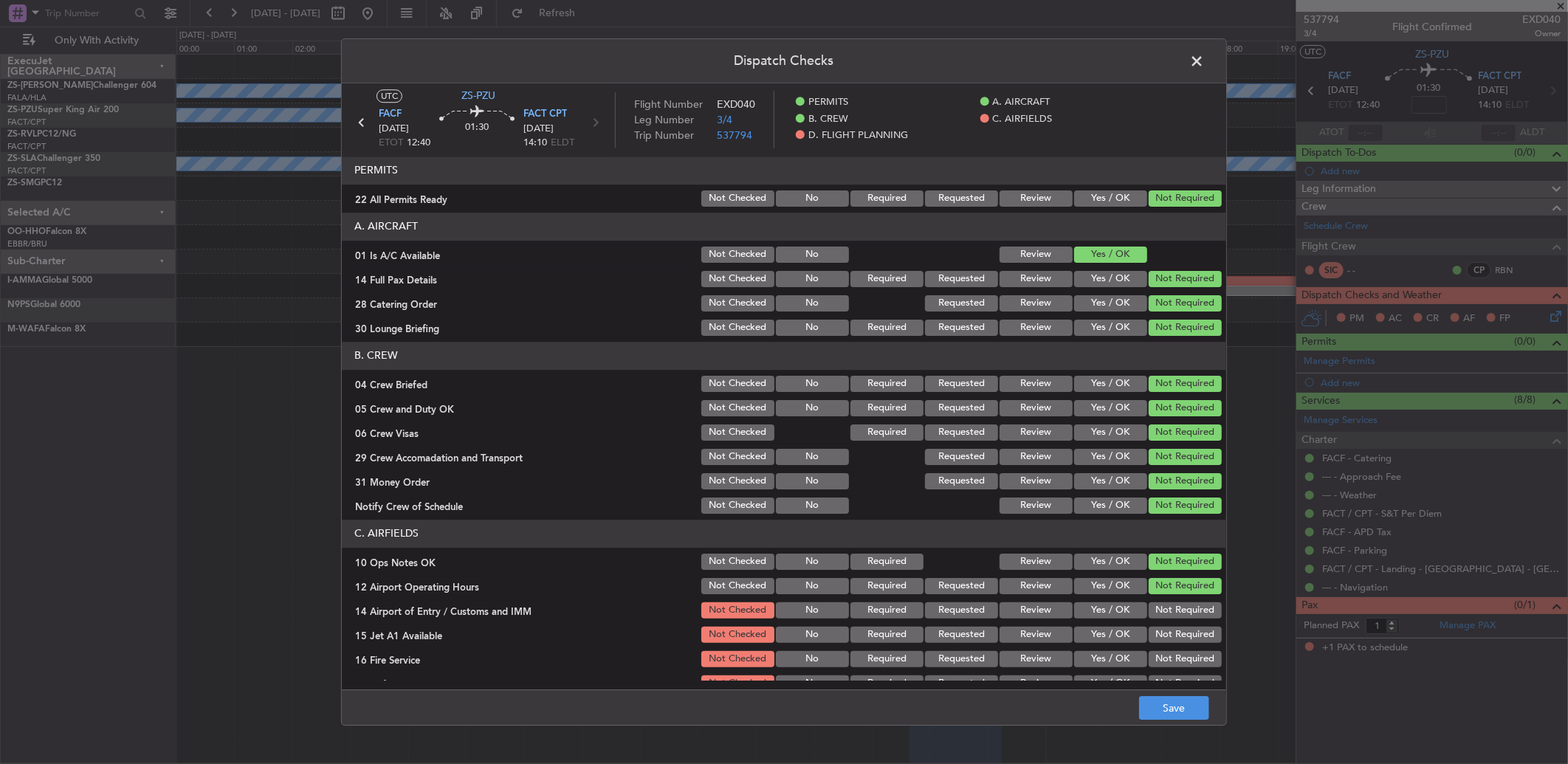
click at [1157, 618] on div "Not Required" at bounding box center [1184, 610] width 75 height 21
drag, startPoint x: 1156, startPoint y: 611, endPoint x: 1157, endPoint y: 630, distance: 19.0
click at [1157, 612] on button "Not Required" at bounding box center [1185, 610] width 73 height 16
drag, startPoint x: 1159, startPoint y: 631, endPoint x: 1159, endPoint y: 644, distance: 13.0
click at [1159, 636] on button "Not Required" at bounding box center [1185, 634] width 73 height 16
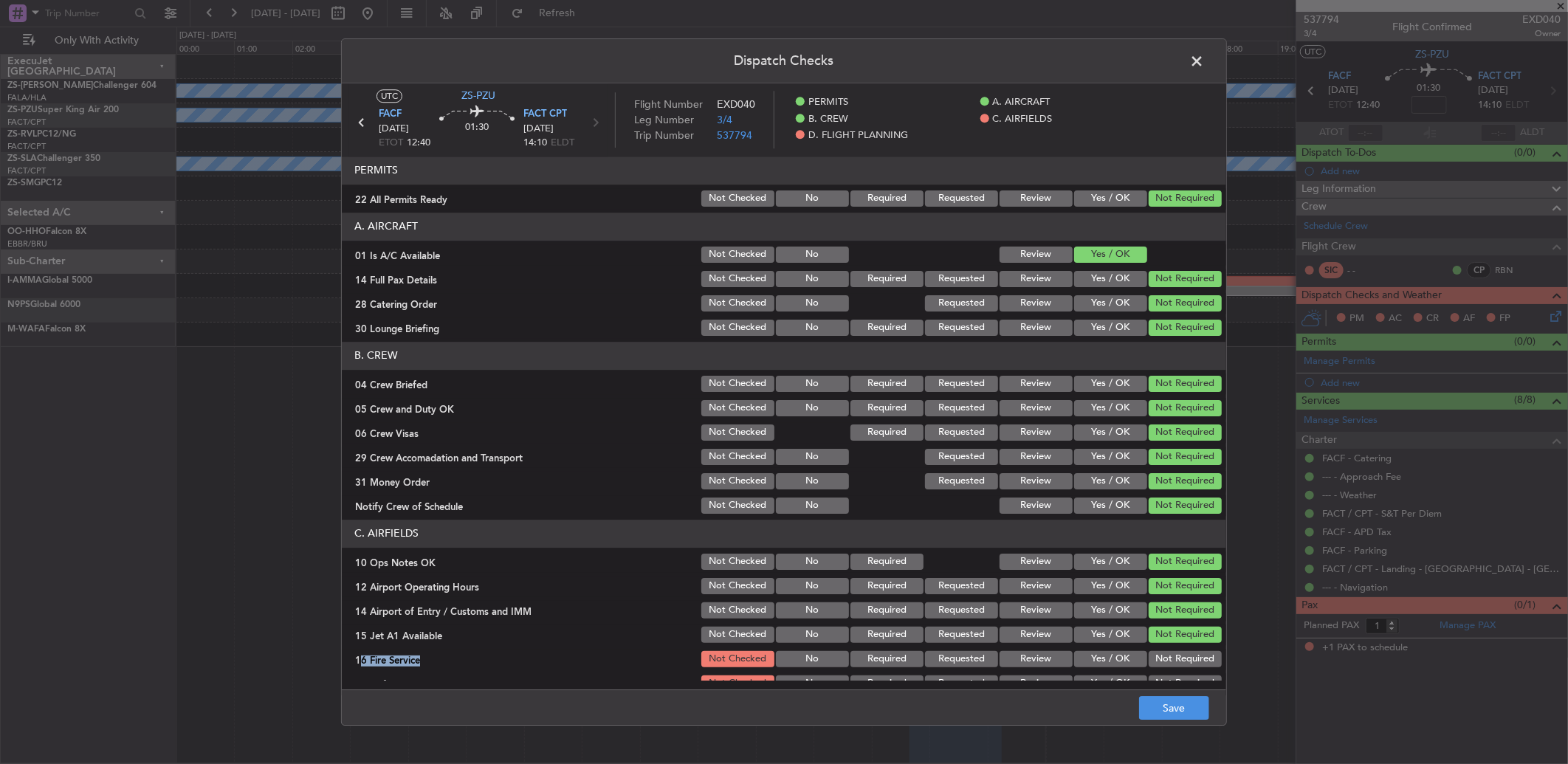
click at [1162, 649] on section "C. AIRFIELDS 10 Ops Notes OK Not Checked No Required Review Yes / OK Not Requir…" at bounding box center [784, 619] width 884 height 199
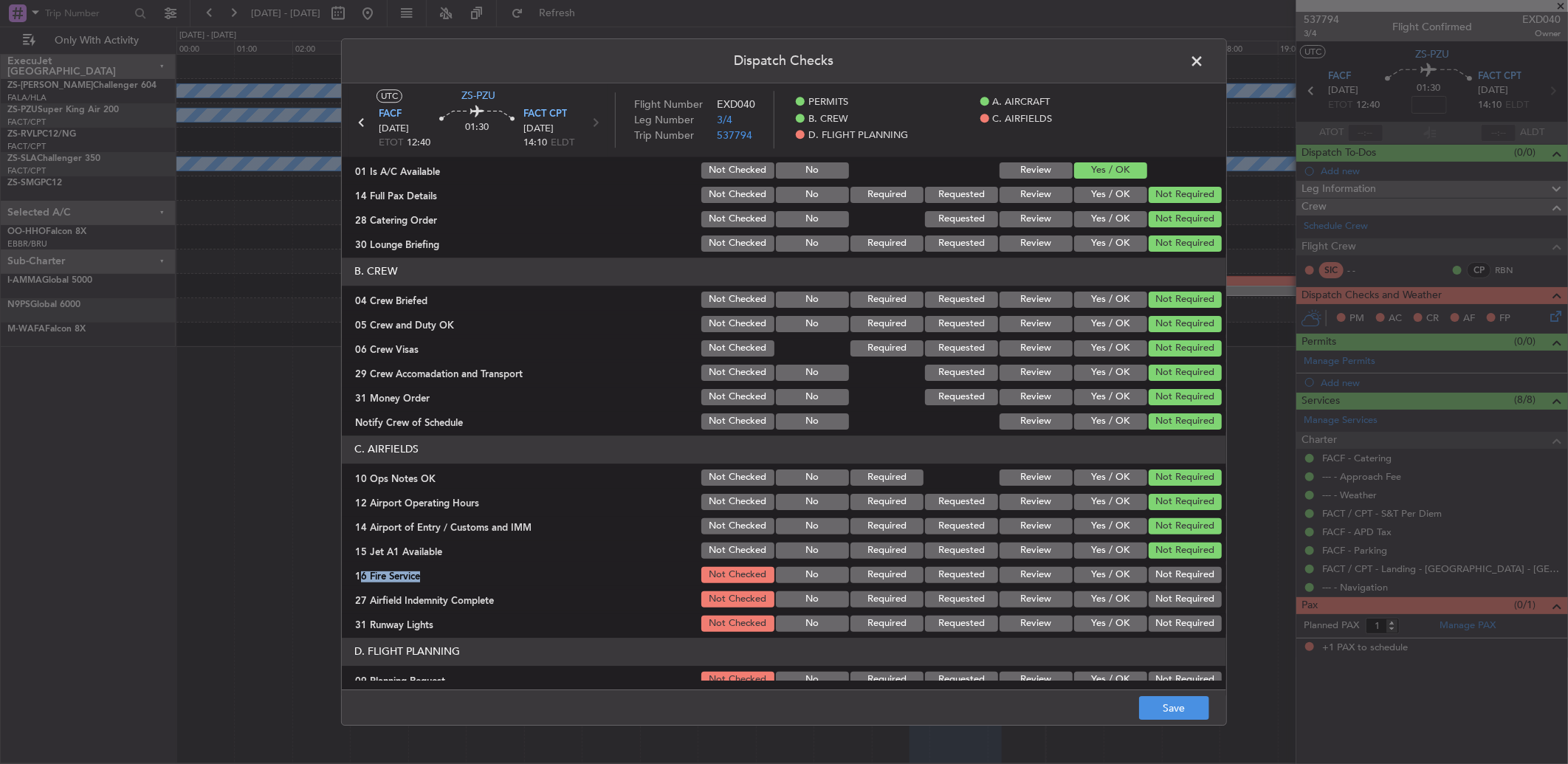
scroll to position [121, 0]
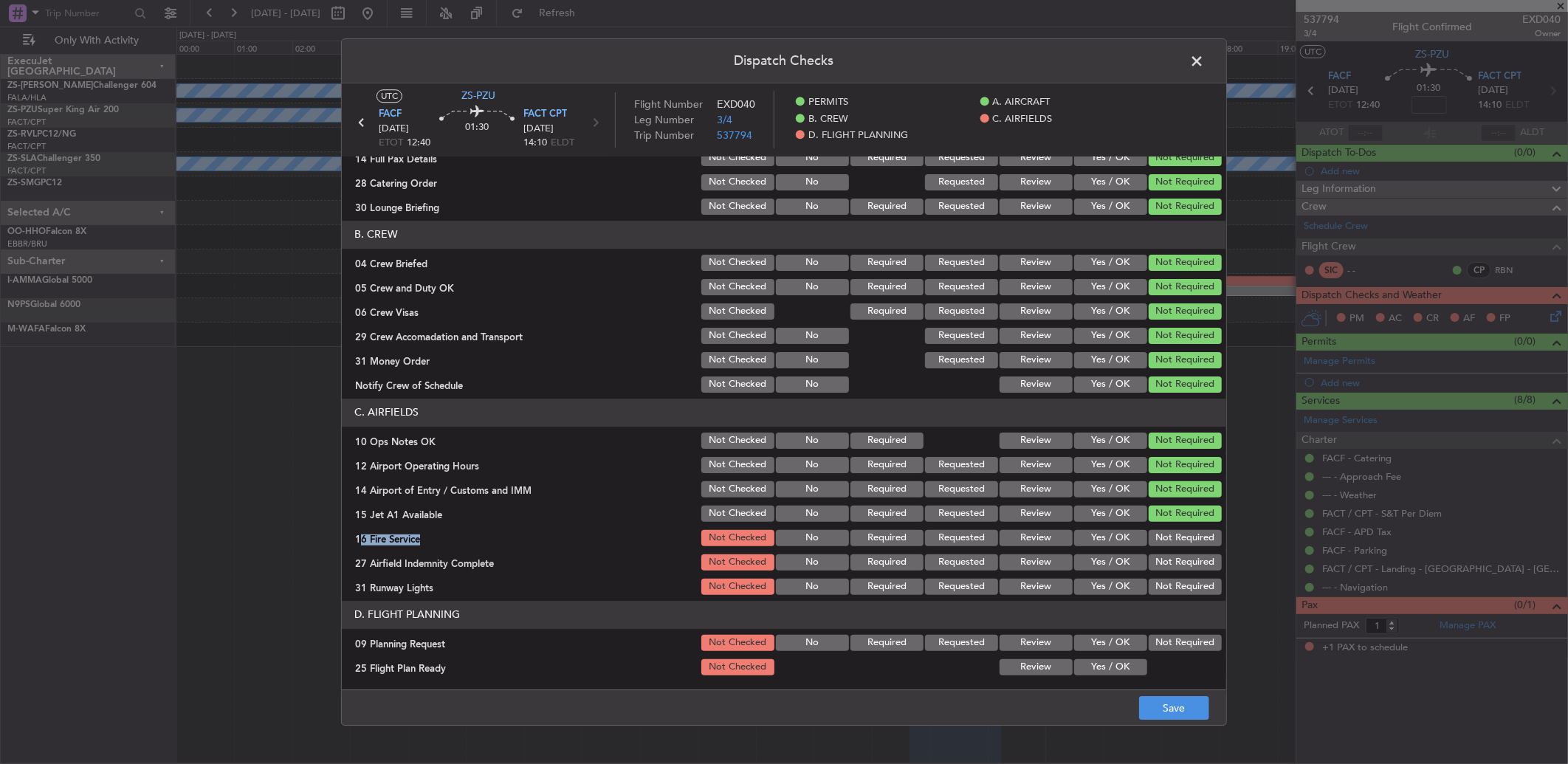
click at [1172, 506] on button "Not Required" at bounding box center [1185, 514] width 73 height 16
click at [1162, 547] on div "Not Required" at bounding box center [1184, 538] width 75 height 21
click at [1163, 530] on button "Not Required" at bounding box center [1185, 537] width 73 height 16
click at [1163, 555] on button "Not Required" at bounding box center [1185, 562] width 73 height 16
click at [1160, 566] on button "Not Required" at bounding box center [1185, 562] width 73 height 16
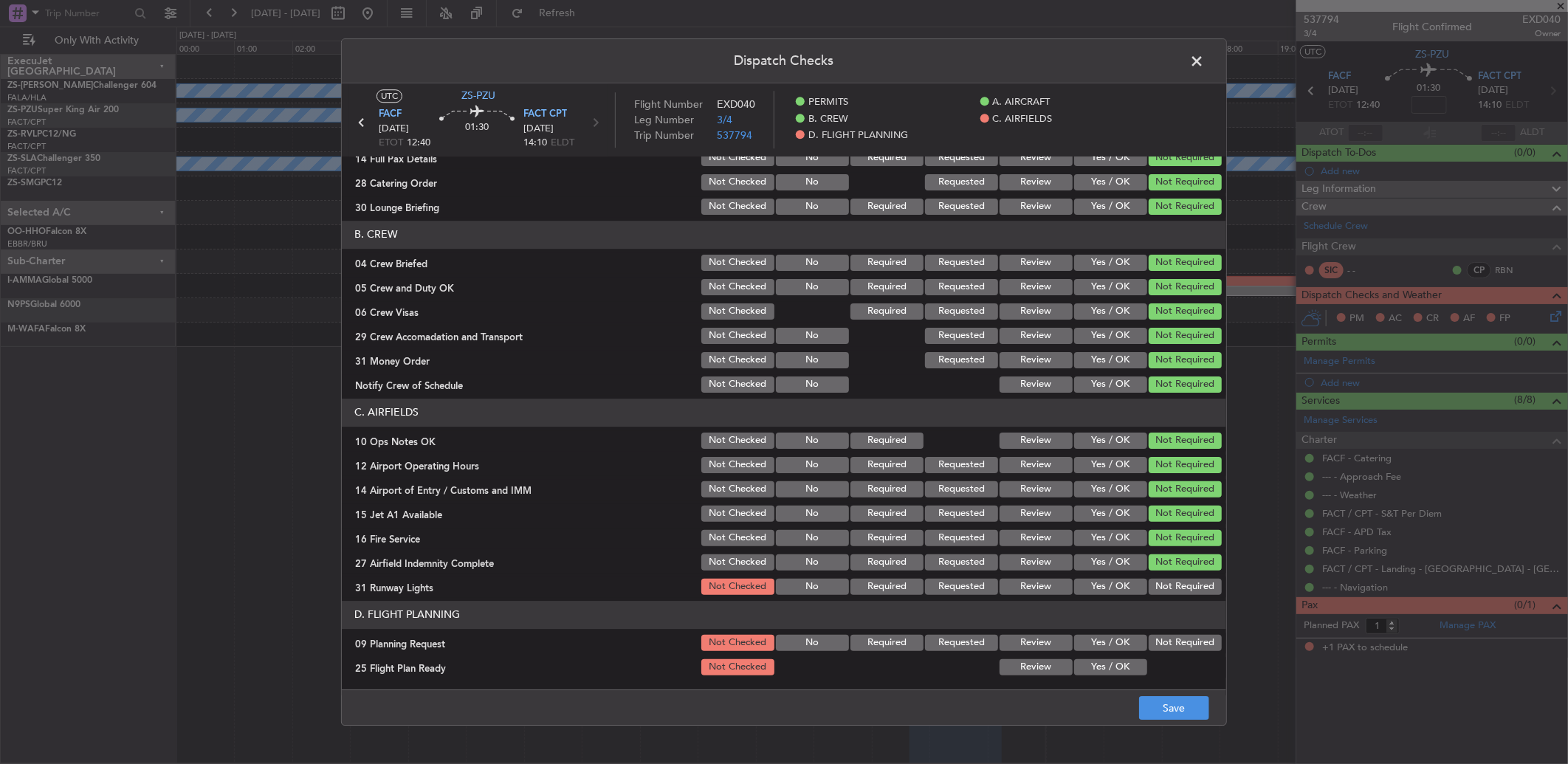
drag, startPoint x: 1160, startPoint y: 591, endPoint x: 1160, endPoint y: 615, distance: 24.0
click at [1160, 592] on button "Not Required" at bounding box center [1185, 587] width 73 height 16
click at [1160, 636] on button "Not Required" at bounding box center [1185, 643] width 73 height 16
click at [1099, 666] on button "Yes / OK" at bounding box center [1110, 666] width 73 height 16
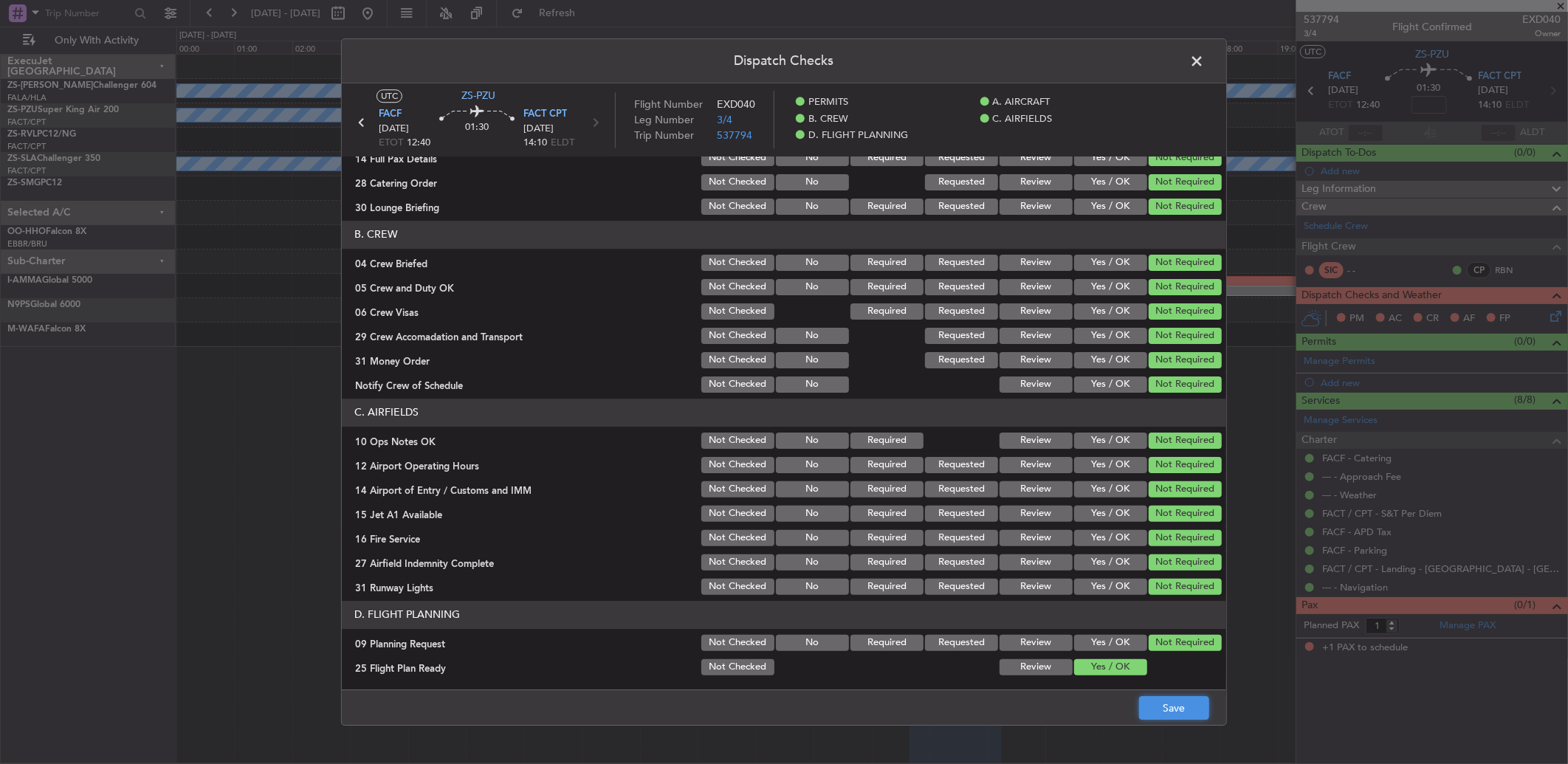
click at [1154, 705] on button "Save" at bounding box center [1175, 707] width 70 height 24
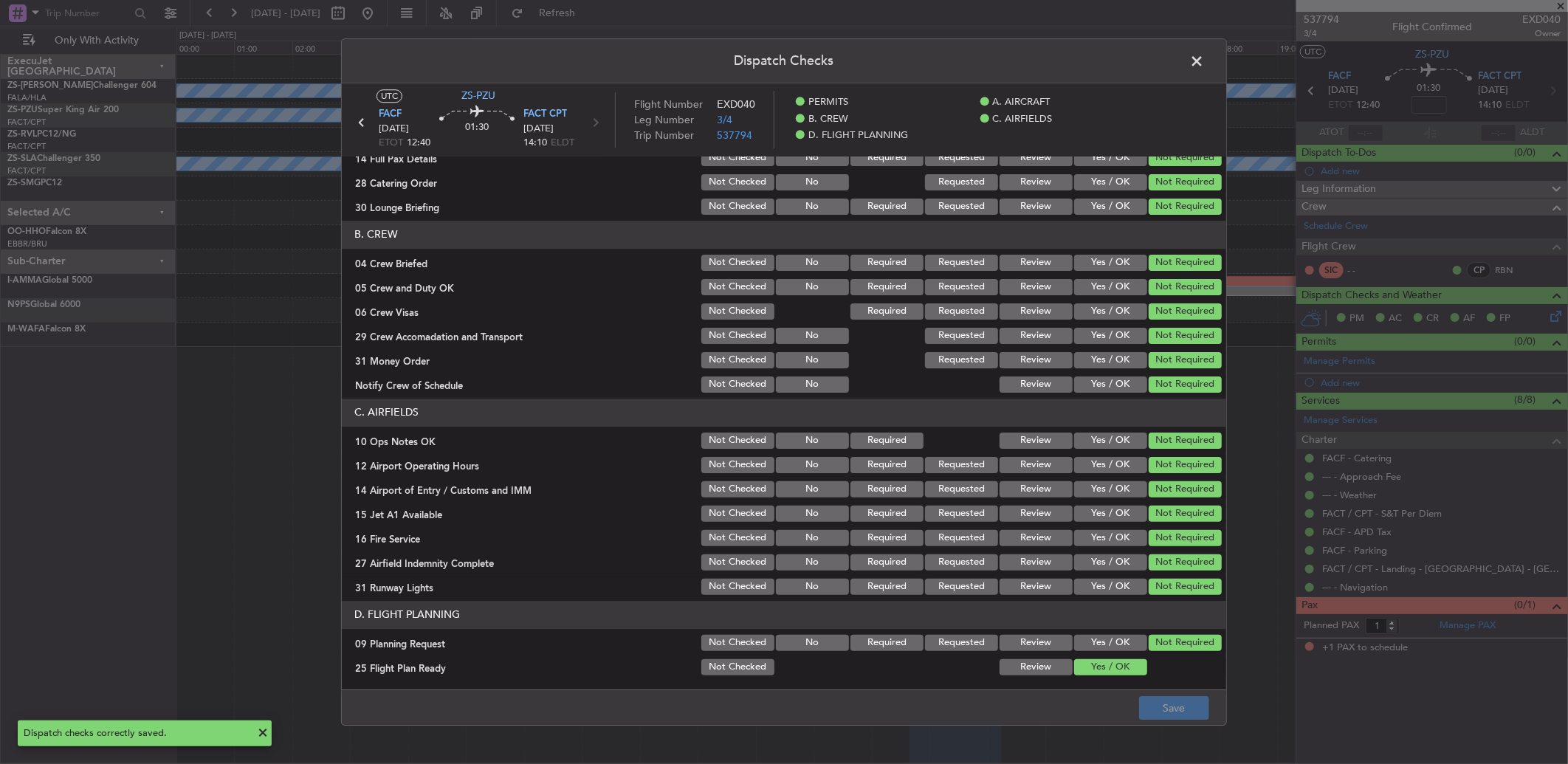
click at [1204, 64] on span at bounding box center [1204, 64] width 0 height 29
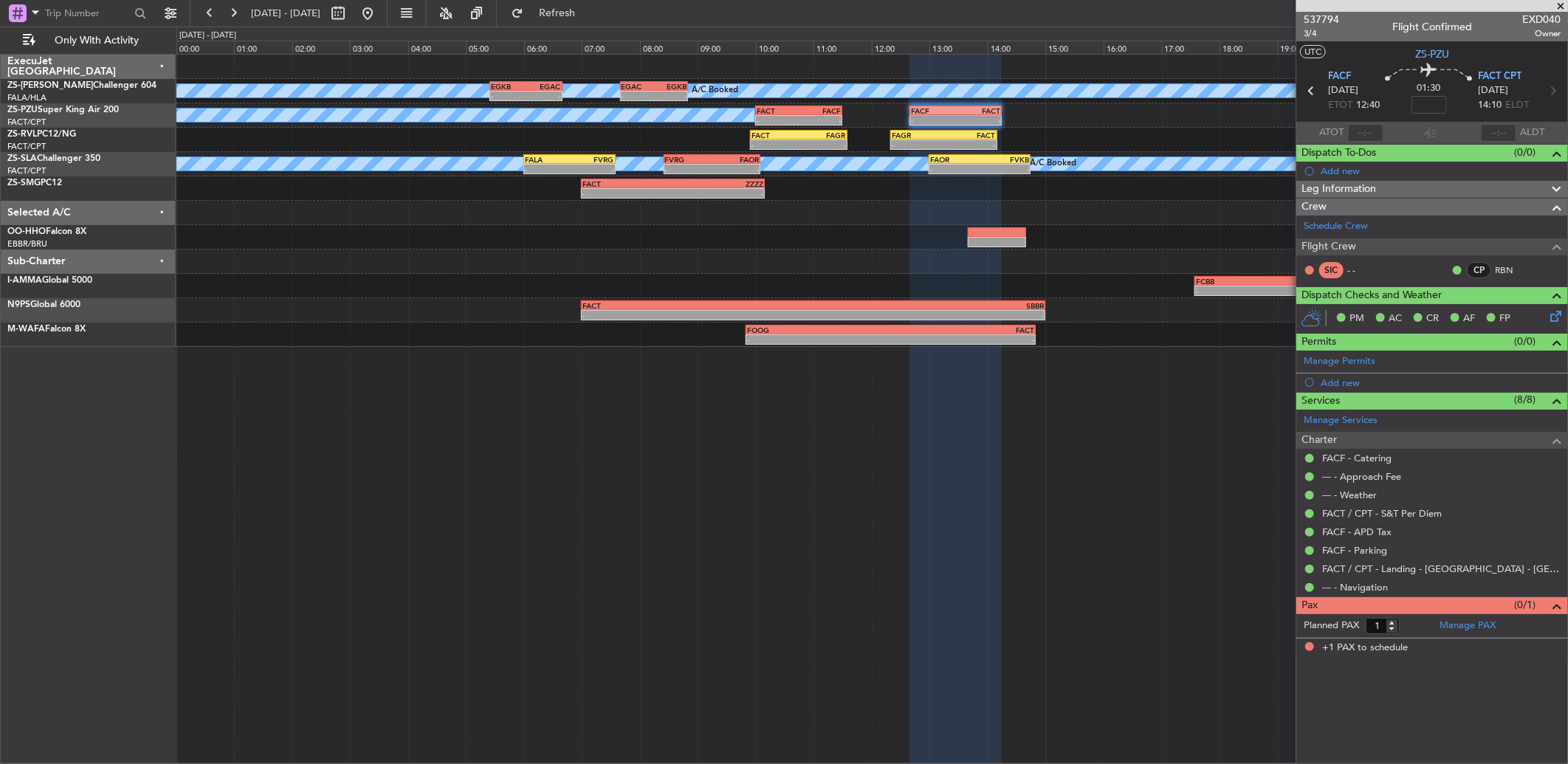
click at [1308, 94] on icon at bounding box center [1312, 91] width 19 height 19
type input "8"
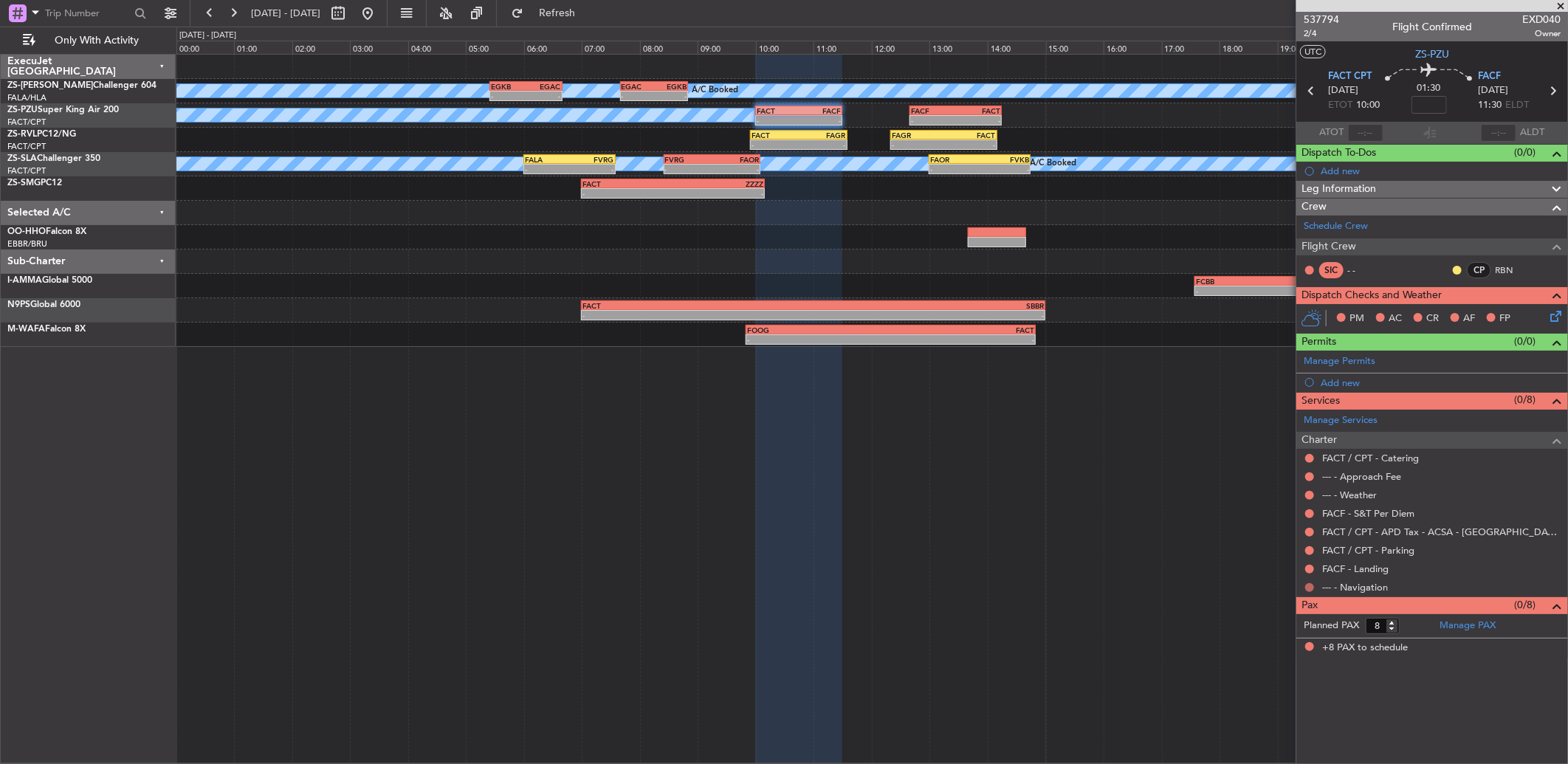
click at [1309, 587] on button at bounding box center [1309, 587] width 9 height 9
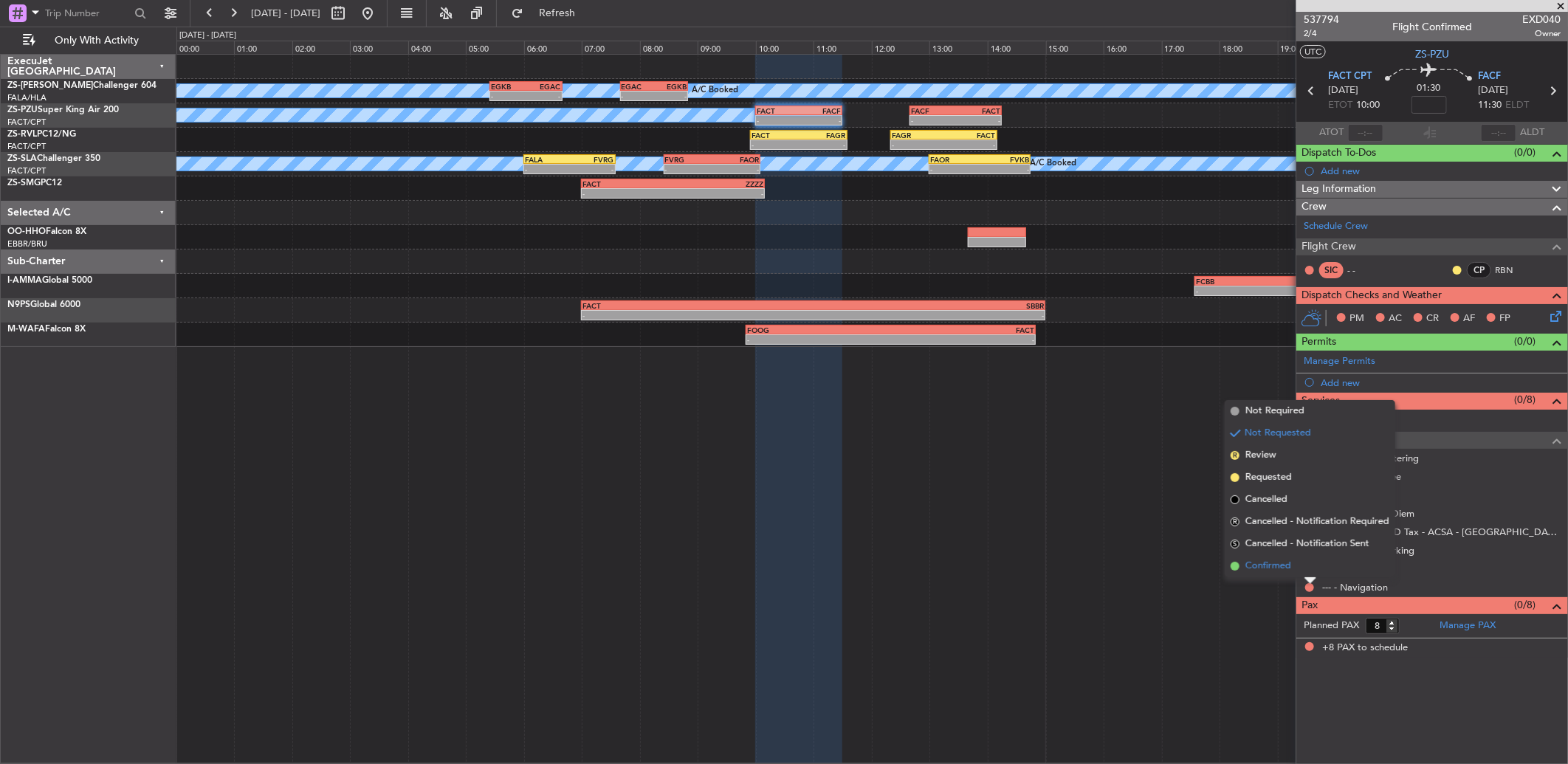
click at [1310, 565] on li "Confirmed" at bounding box center [1310, 566] width 171 height 22
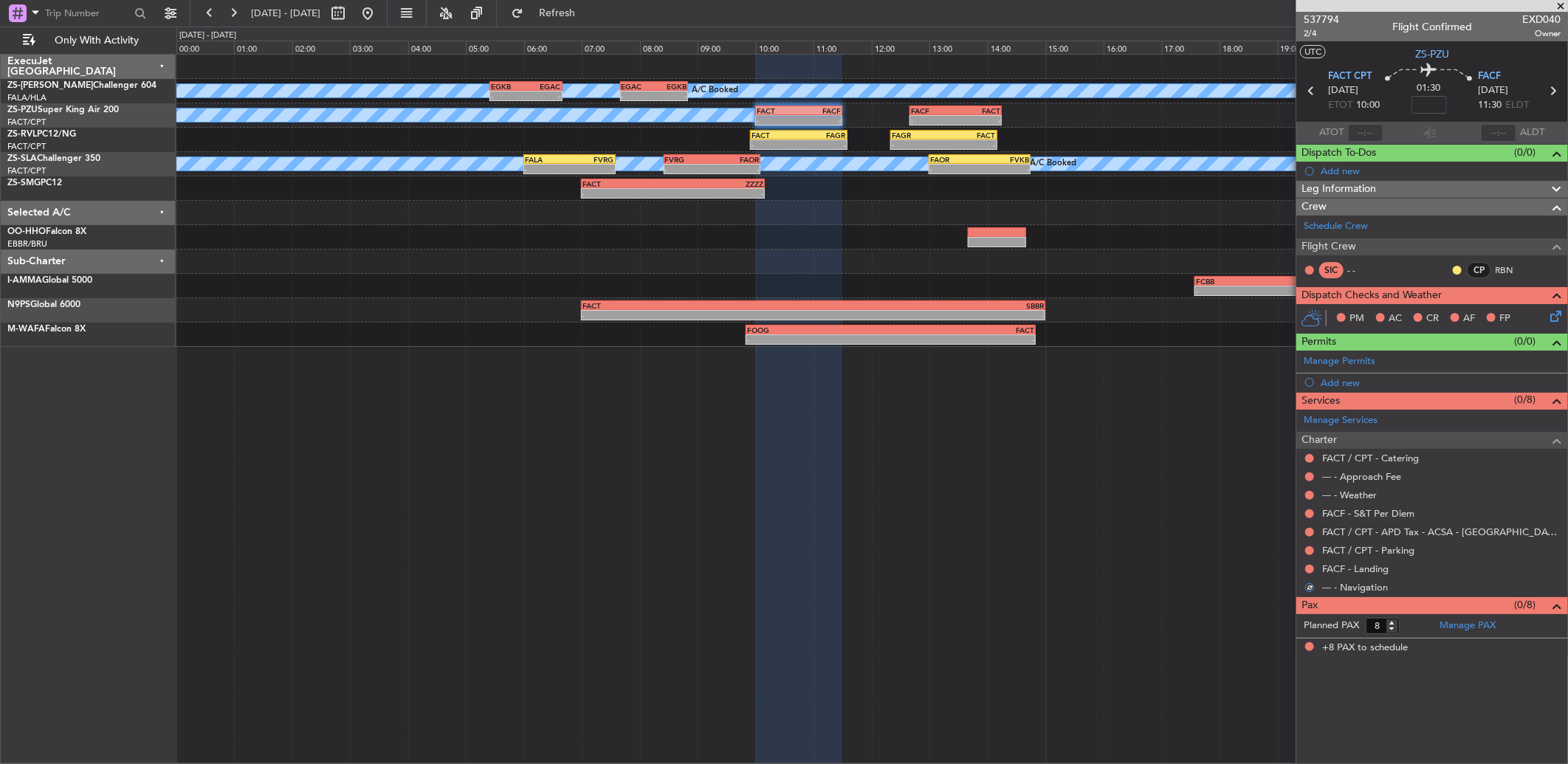
click at [1310, 565] on button at bounding box center [1309, 569] width 9 height 9
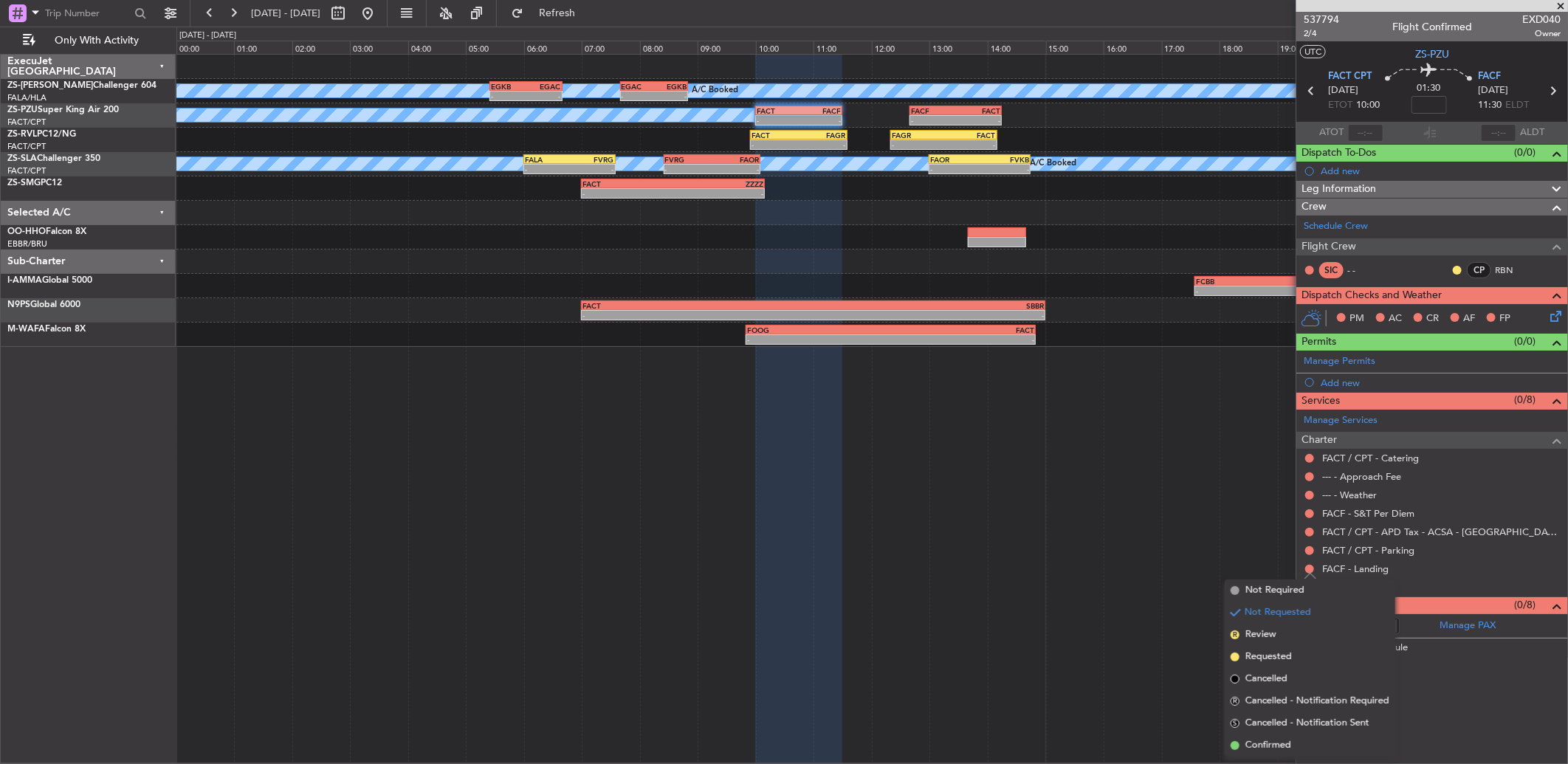
click at [1281, 733] on ul "Not Required Not Requested R Review Requested Cancelled R Cancelled - Notificat…" at bounding box center [1310, 667] width 171 height 177
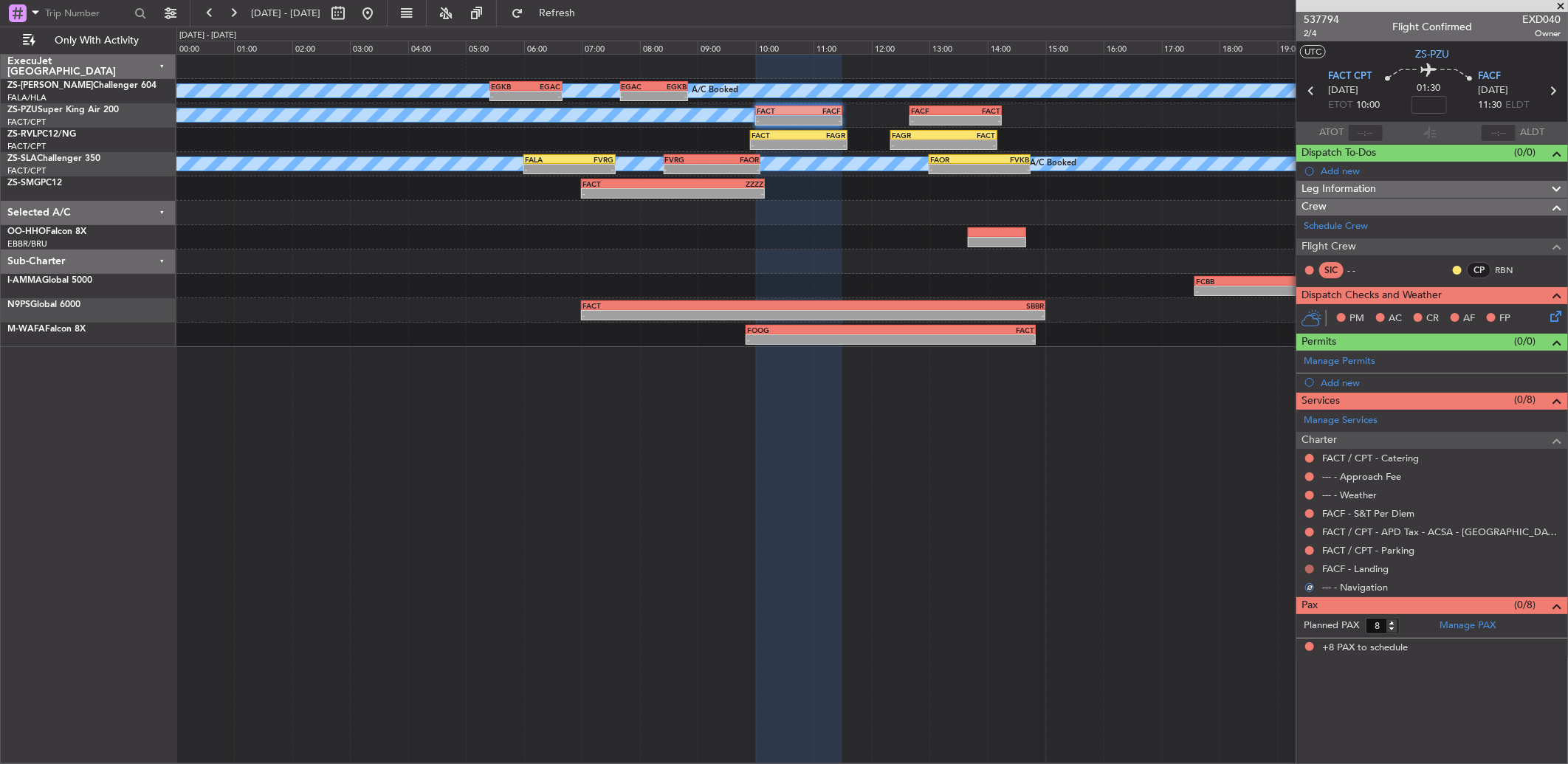
click at [1307, 569] on button at bounding box center [1309, 569] width 9 height 9
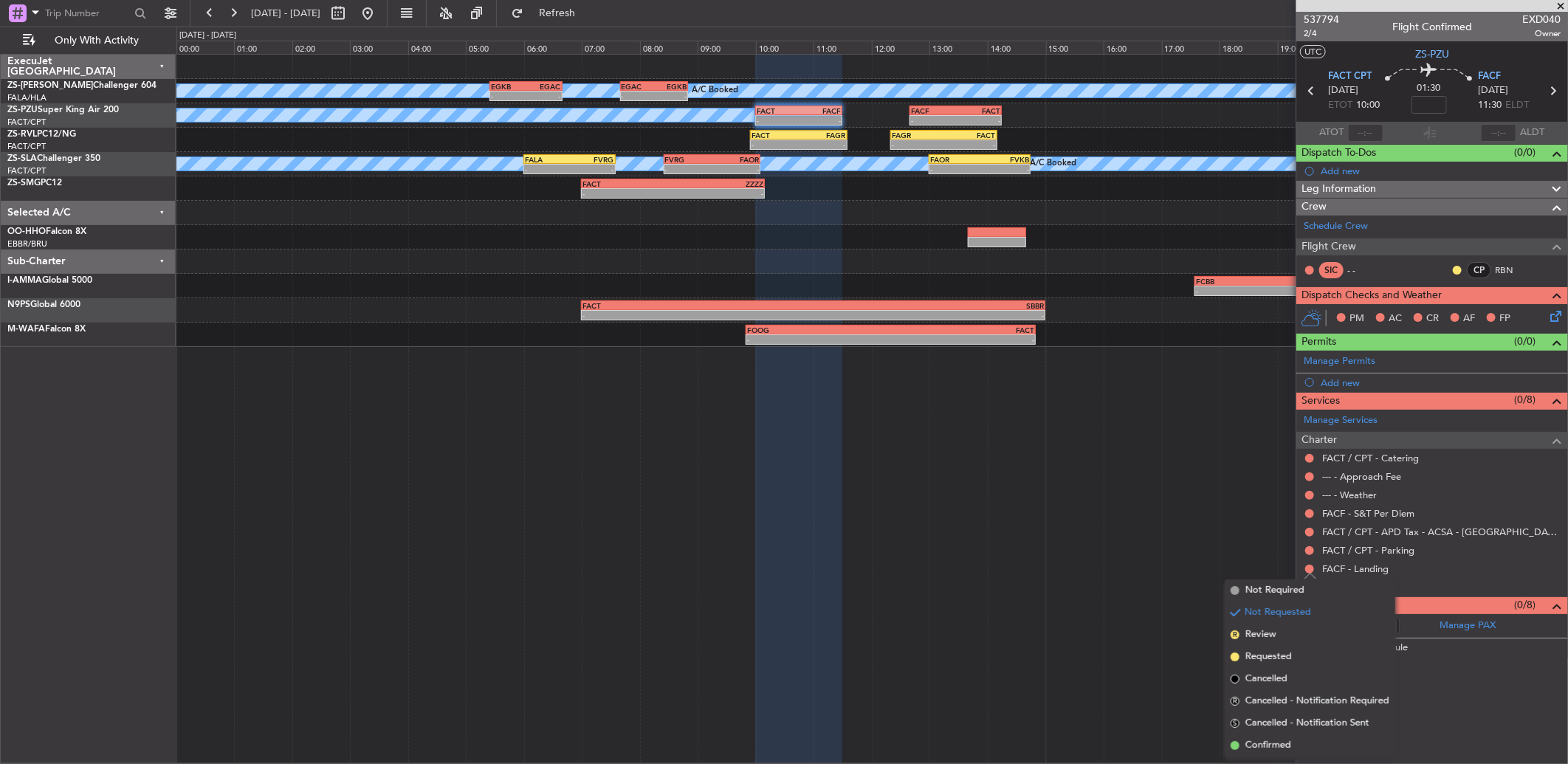
drag, startPoint x: 1276, startPoint y: 736, endPoint x: 1279, endPoint y: 712, distance: 24.2
click at [1276, 729] on ul "Not Required Not Requested R Review Requested Cancelled R Cancelled - Notificat…" at bounding box center [1310, 667] width 171 height 177
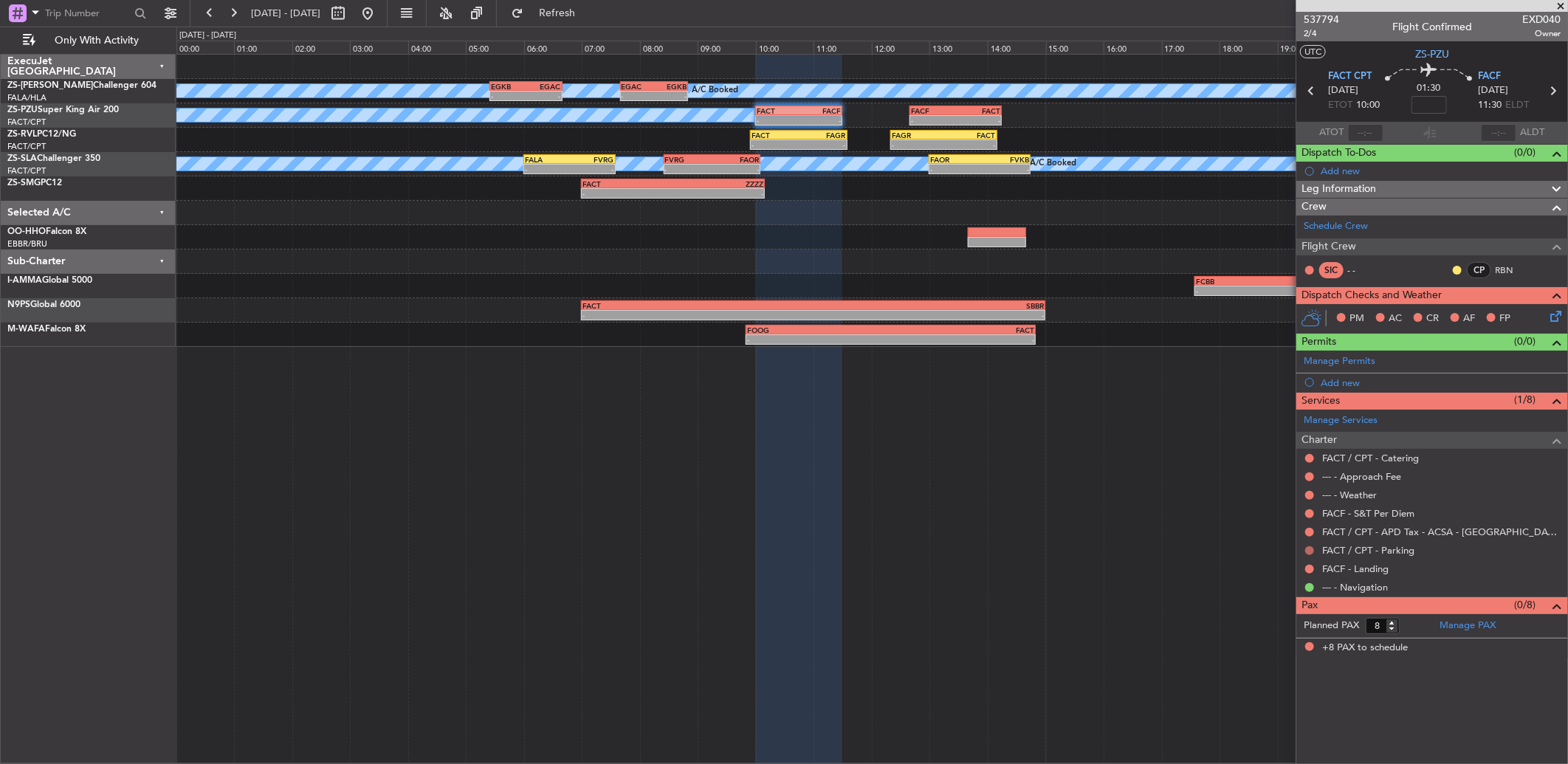
click at [1308, 555] on mat-tooltip-component "Not Requested" at bounding box center [1310, 574] width 83 height 39
click at [1308, 545] on div at bounding box center [1309, 551] width 11 height 11
click at [1308, 548] on button at bounding box center [1309, 550] width 9 height 9
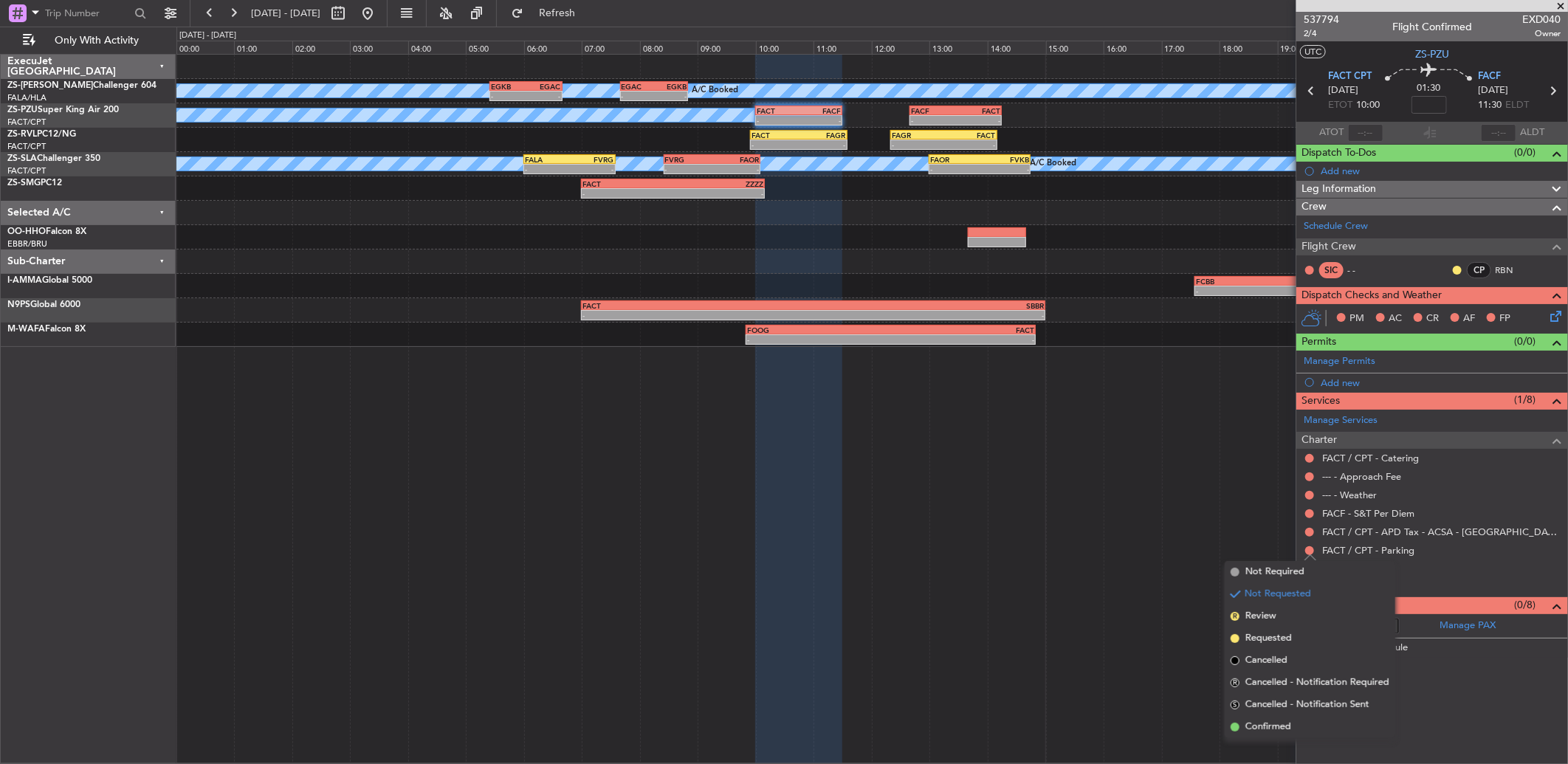
drag, startPoint x: 1249, startPoint y: 720, endPoint x: 1331, endPoint y: 564, distance: 176.2
click at [1249, 719] on span "Confirmed" at bounding box center [1268, 727] width 46 height 15
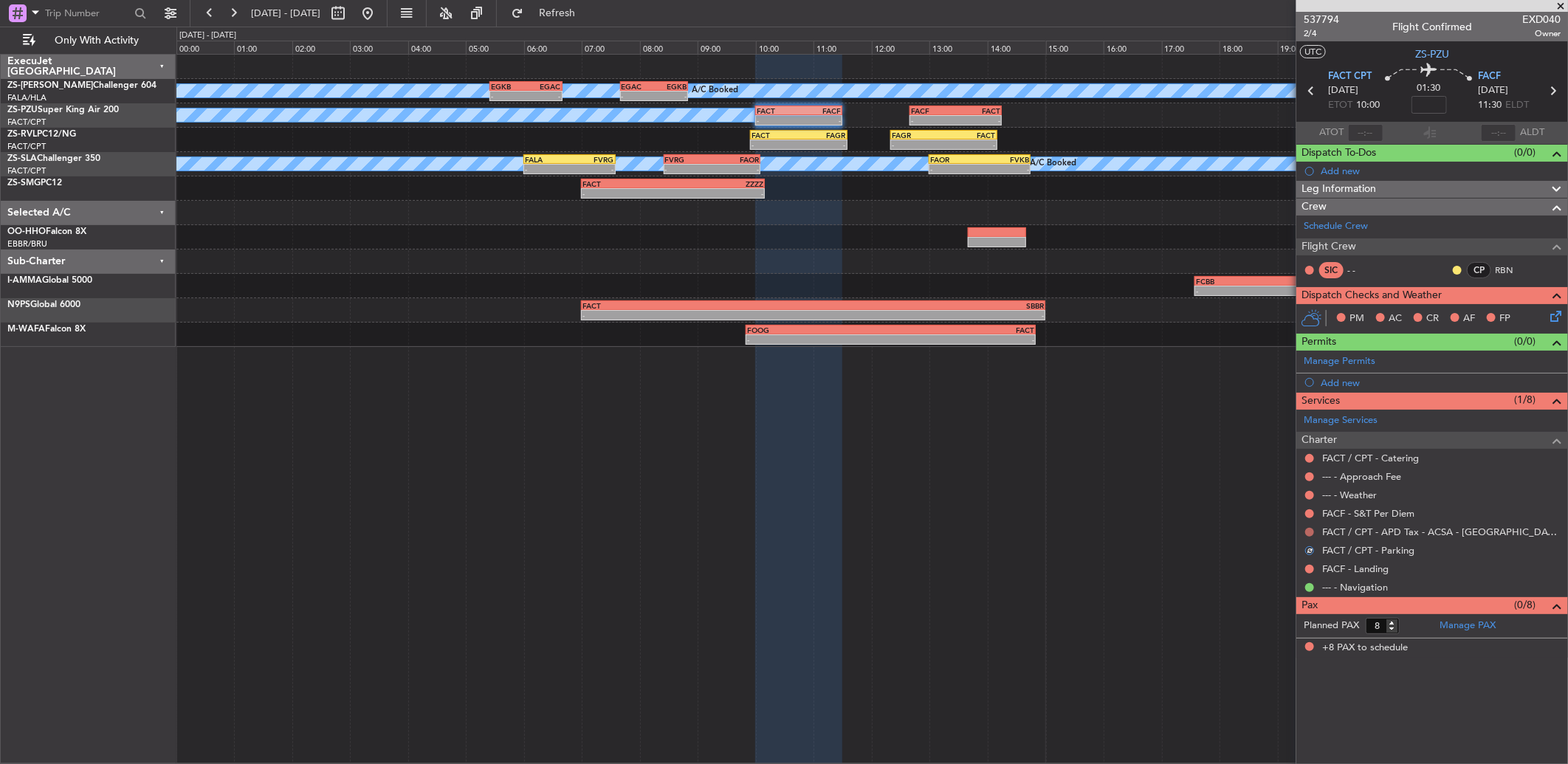
click at [1310, 529] on button at bounding box center [1309, 532] width 9 height 9
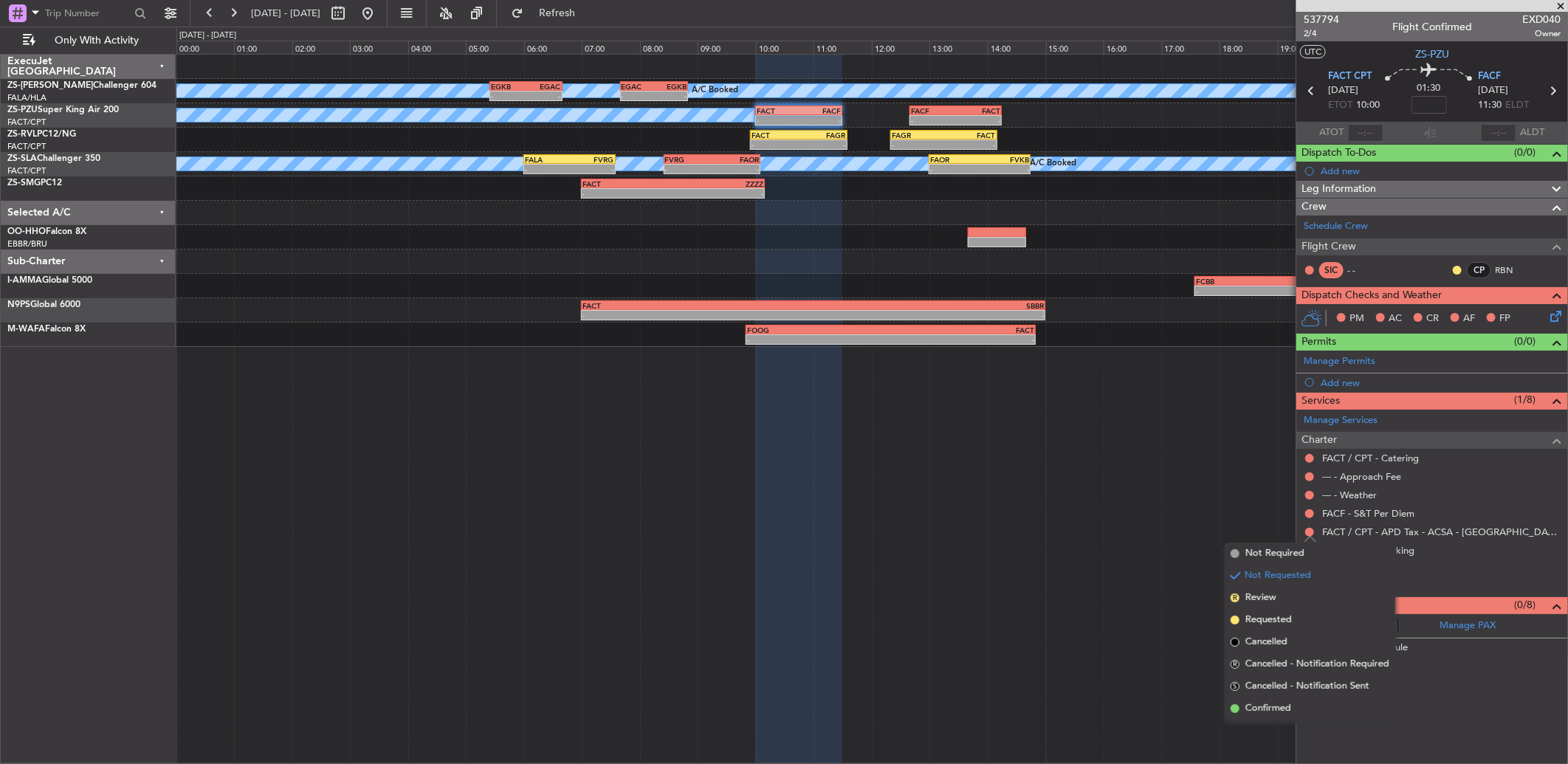
click at [1285, 695] on li "S Cancelled - Notification Sent" at bounding box center [1310, 686] width 171 height 22
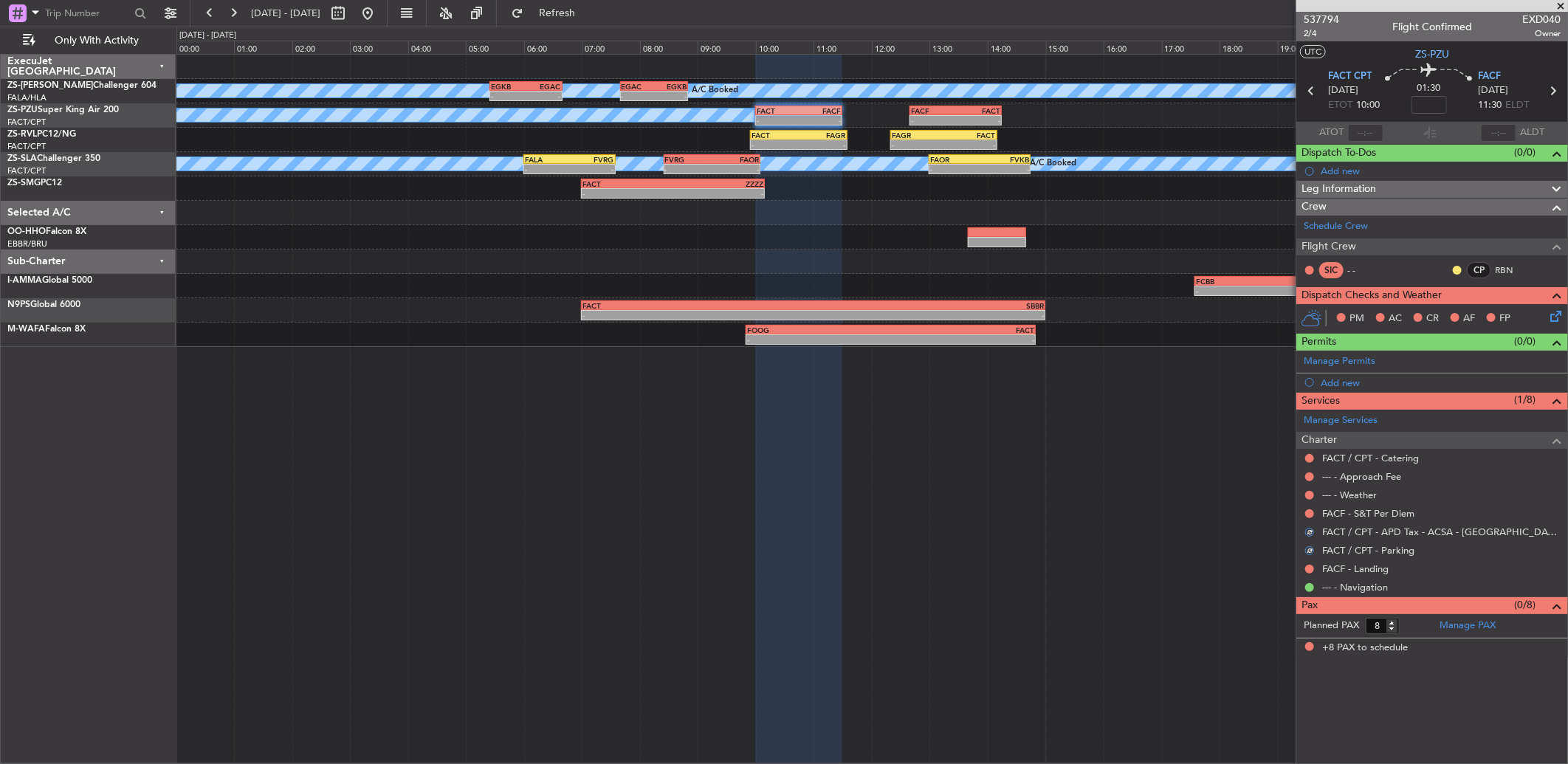
click at [1315, 517] on div at bounding box center [1309, 514] width 11 height 11
click at [1307, 511] on button at bounding box center [1309, 513] width 9 height 9
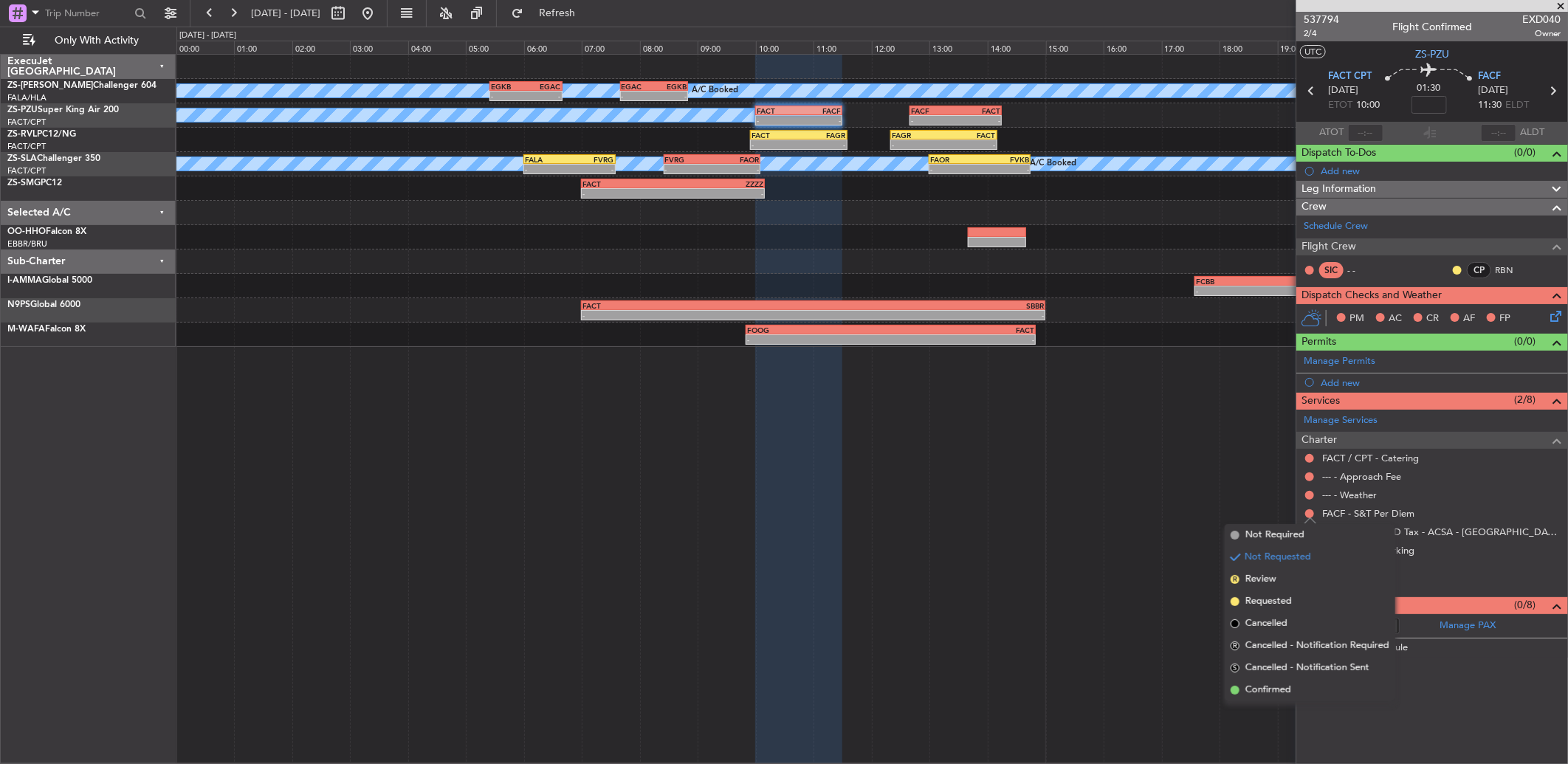
click at [1248, 676] on li "S Cancelled - Notification Sent" at bounding box center [1310, 667] width 171 height 22
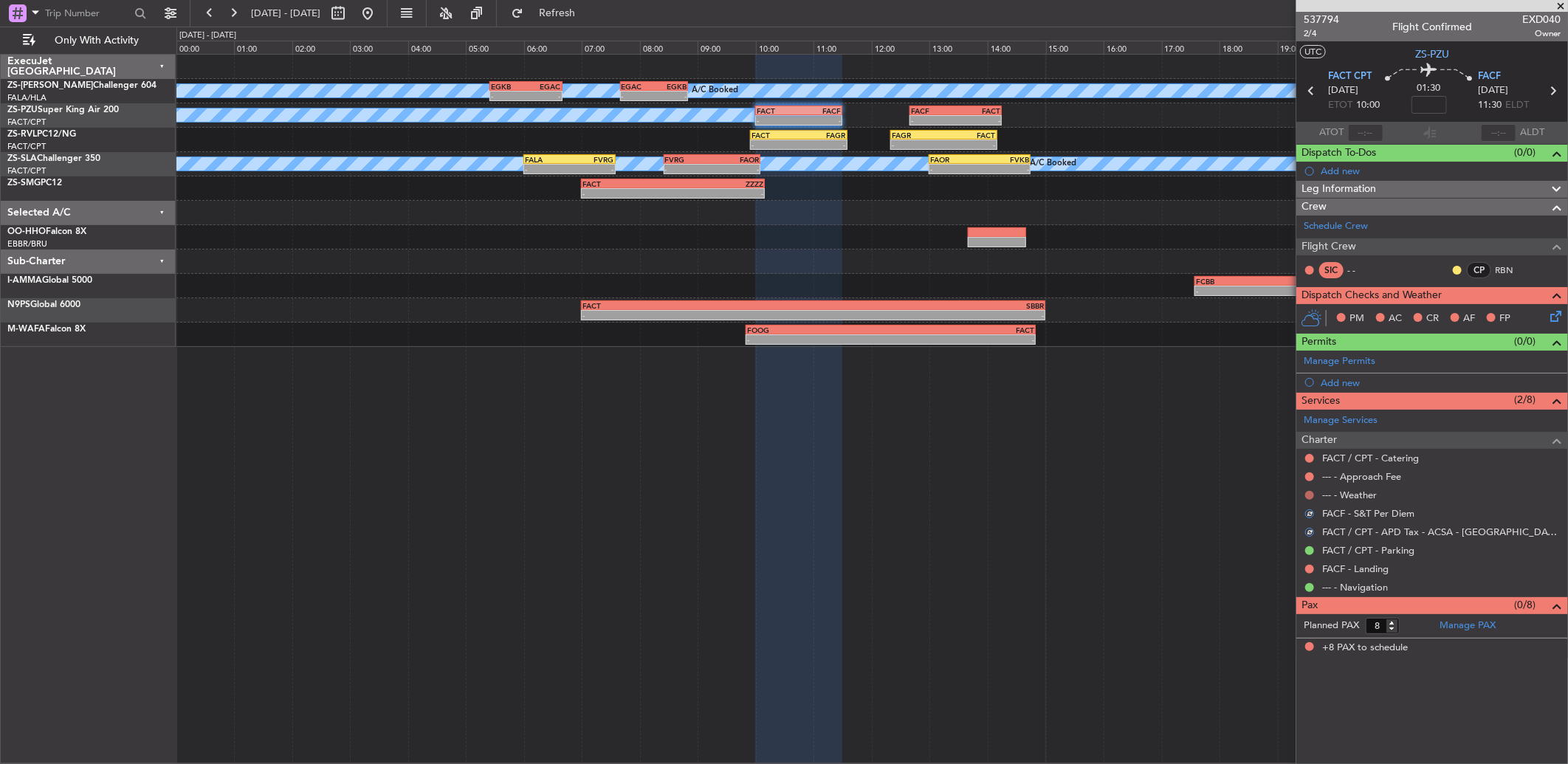
click at [1307, 493] on button at bounding box center [1309, 495] width 9 height 9
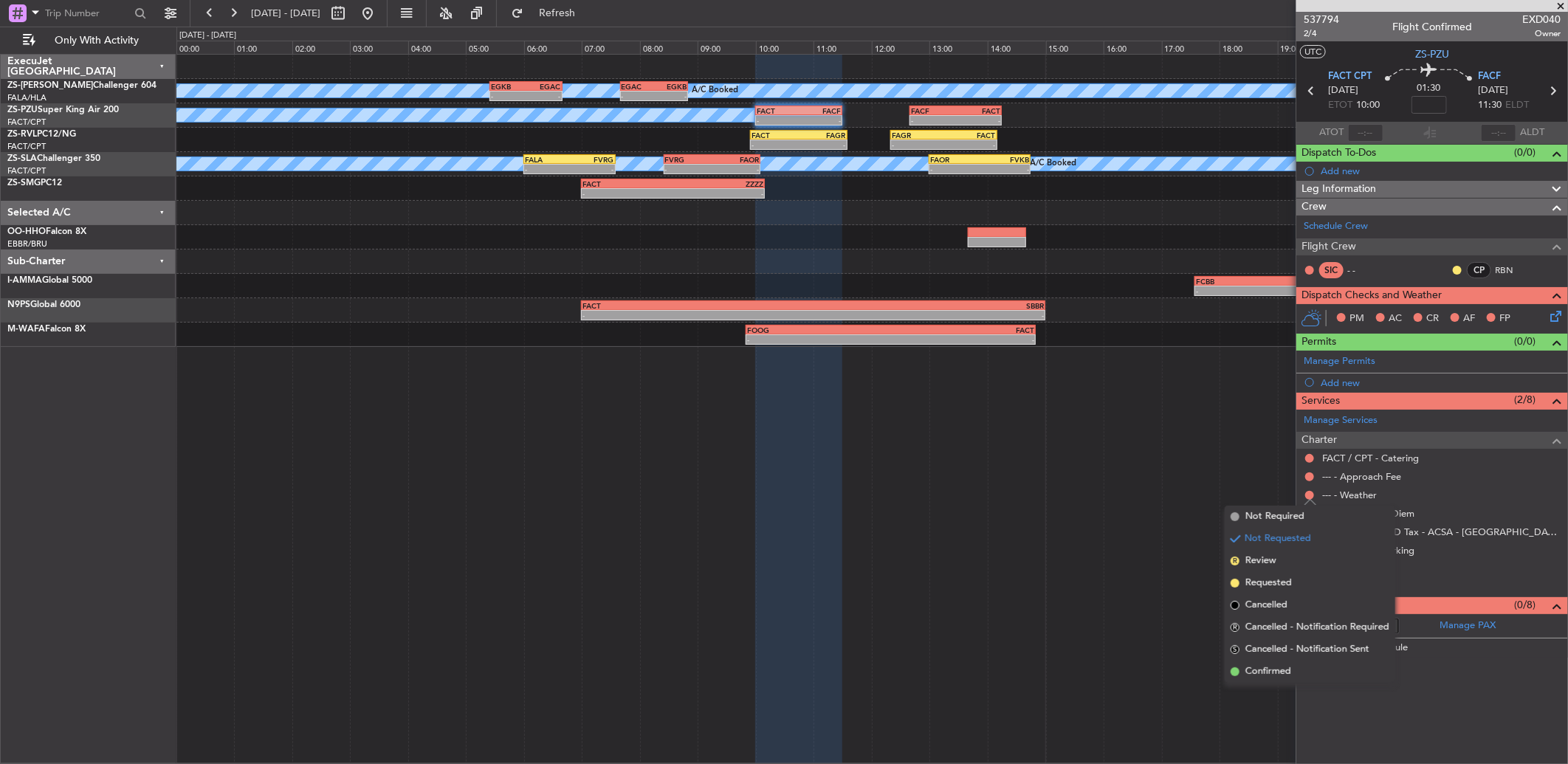
drag, startPoint x: 1293, startPoint y: 665, endPoint x: 1311, endPoint y: 542, distance: 124.3
click at [1287, 655] on ul "Not Required Not Requested R Review Requested Cancelled R Cancelled - Notificat…" at bounding box center [1310, 594] width 171 height 177
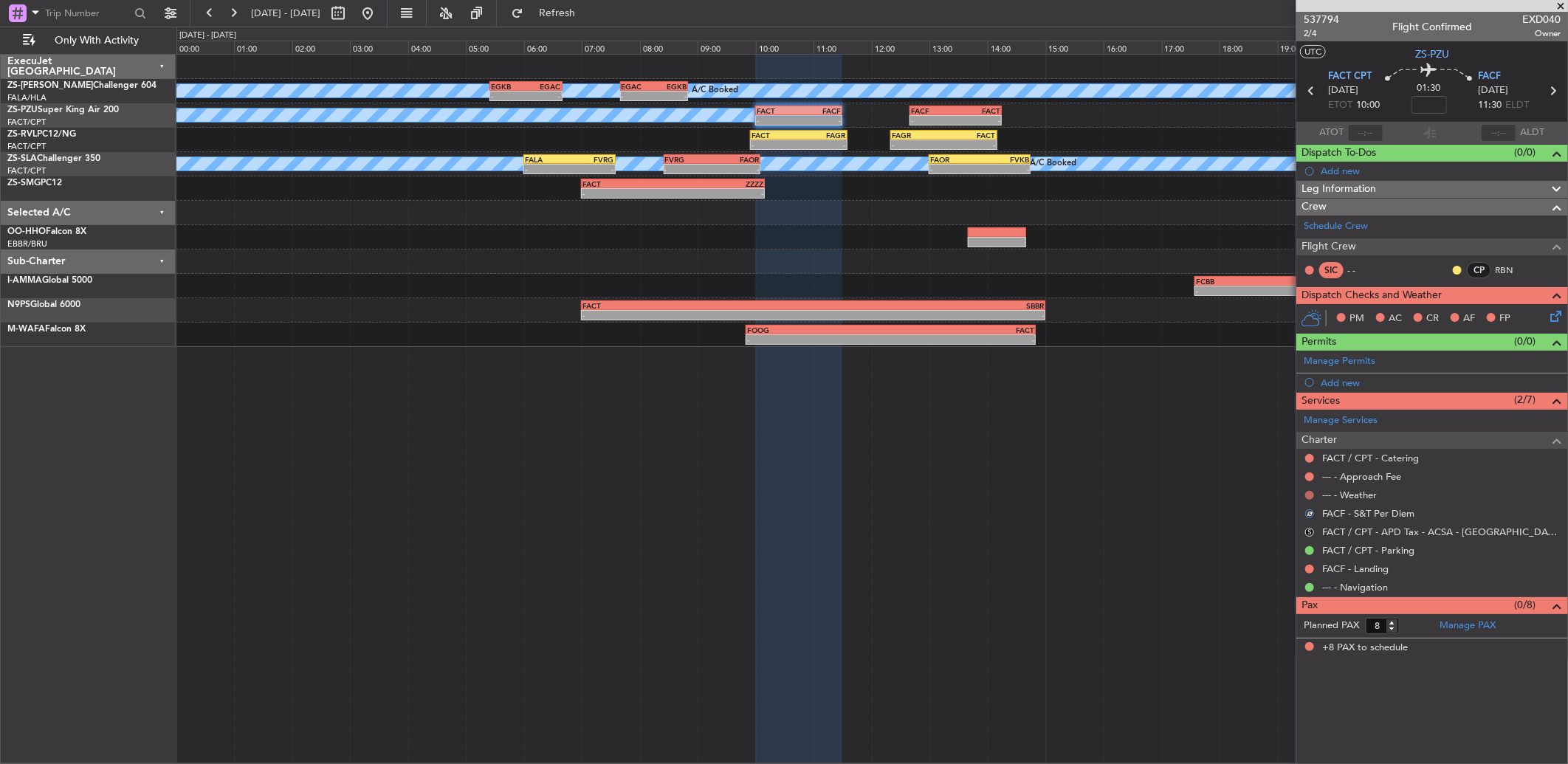
click at [1310, 491] on button at bounding box center [1309, 495] width 9 height 9
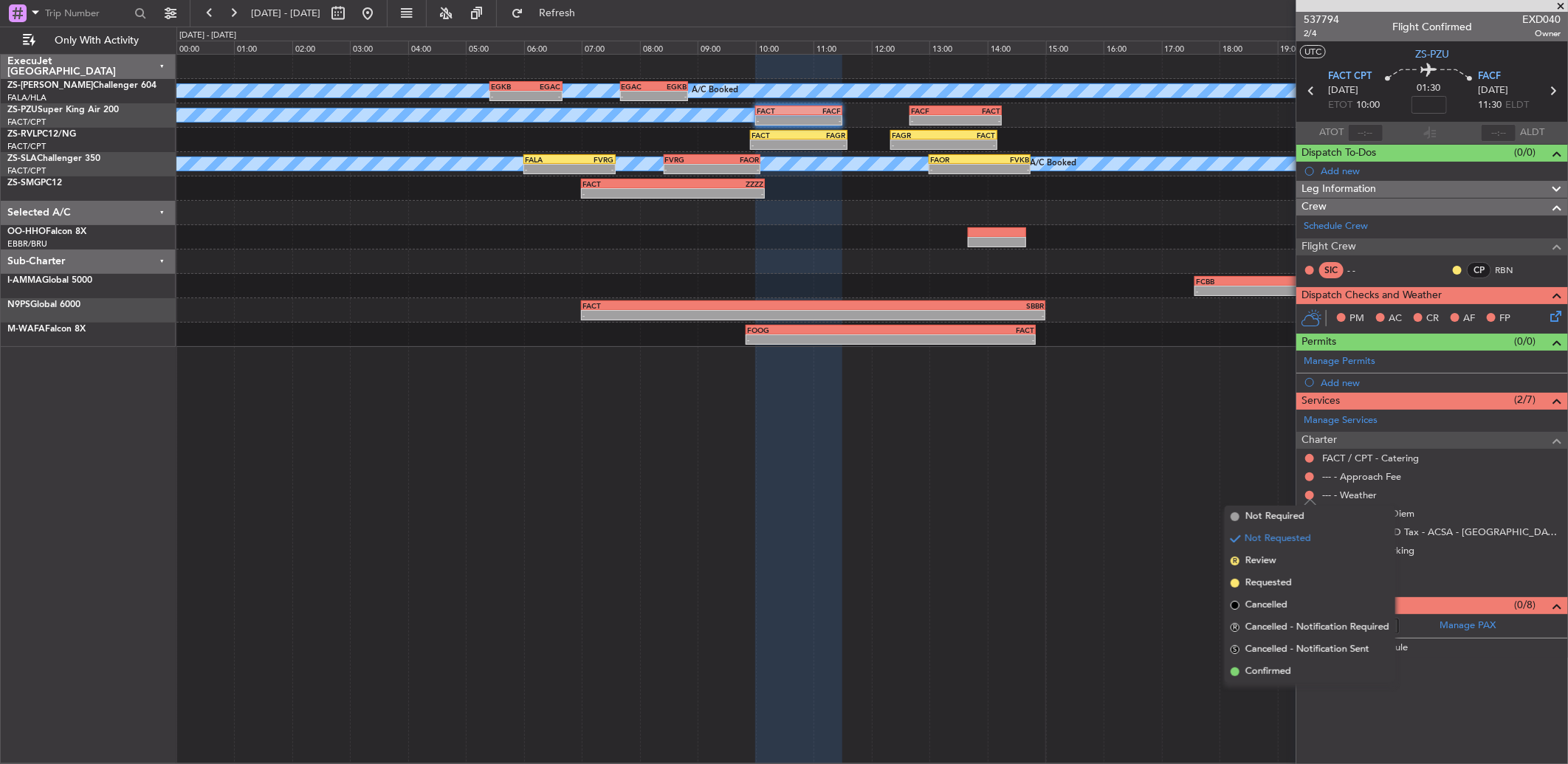
drag, startPoint x: 1300, startPoint y: 667, endPoint x: 1297, endPoint y: 658, distance: 9.5
click at [1298, 666] on li "Confirmed" at bounding box center [1310, 671] width 171 height 22
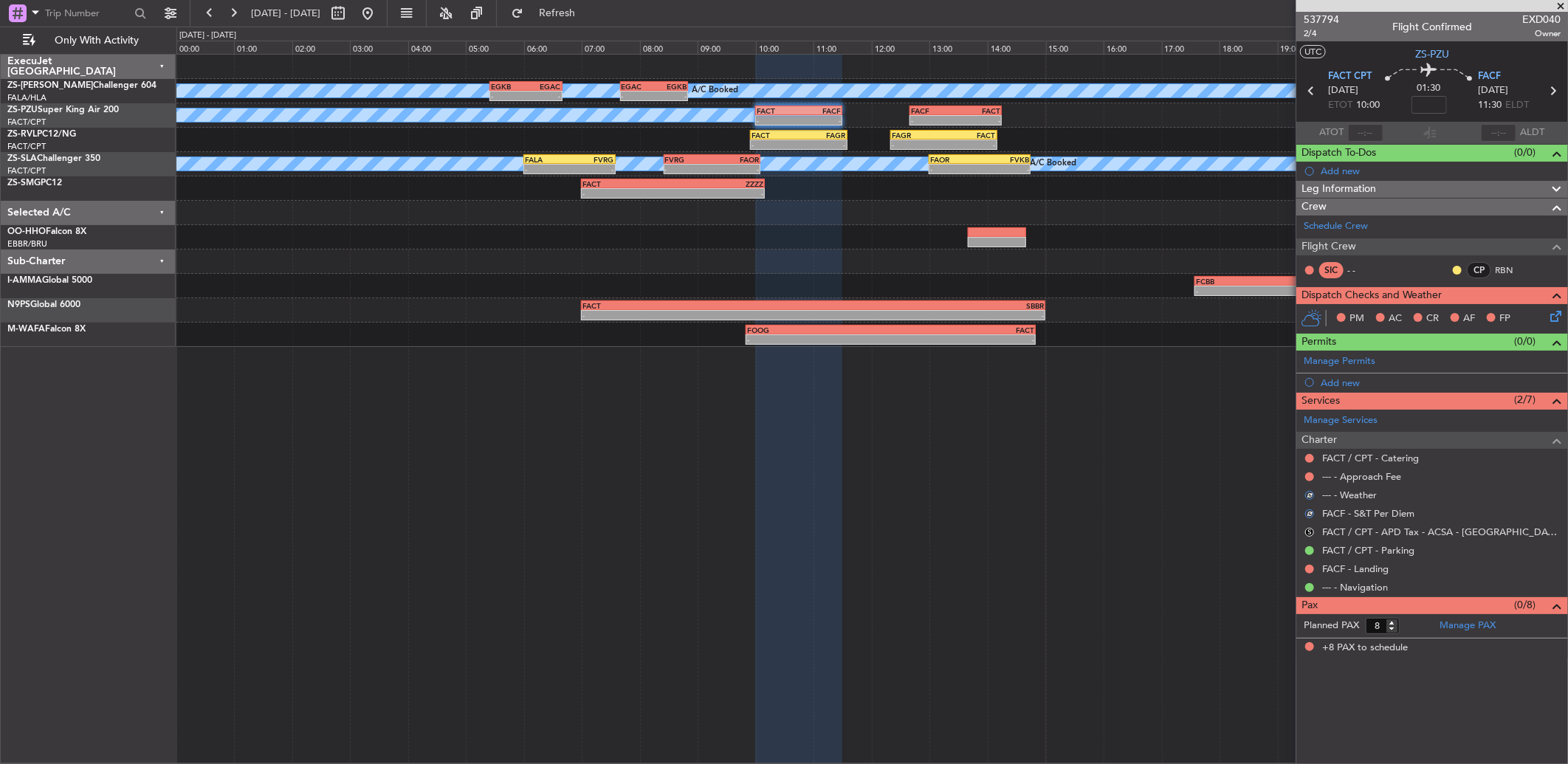
click at [1313, 472] on div at bounding box center [1309, 477] width 11 height 11
click at [1311, 474] on button at bounding box center [1309, 476] width 9 height 9
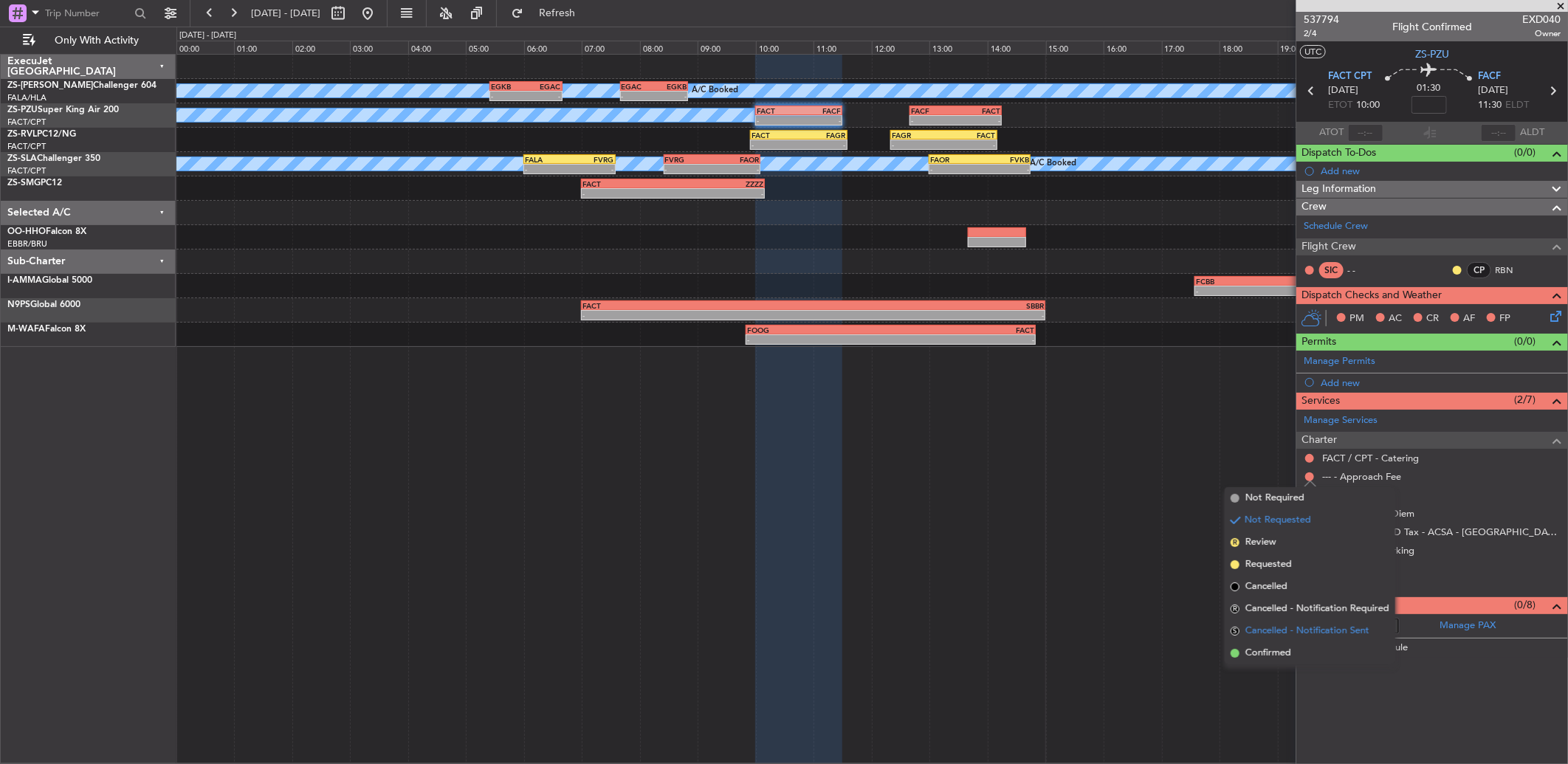
click at [1274, 639] on ul "Not Required Not Requested R Review Requested Cancelled R Cancelled - Notificat…" at bounding box center [1310, 575] width 171 height 177
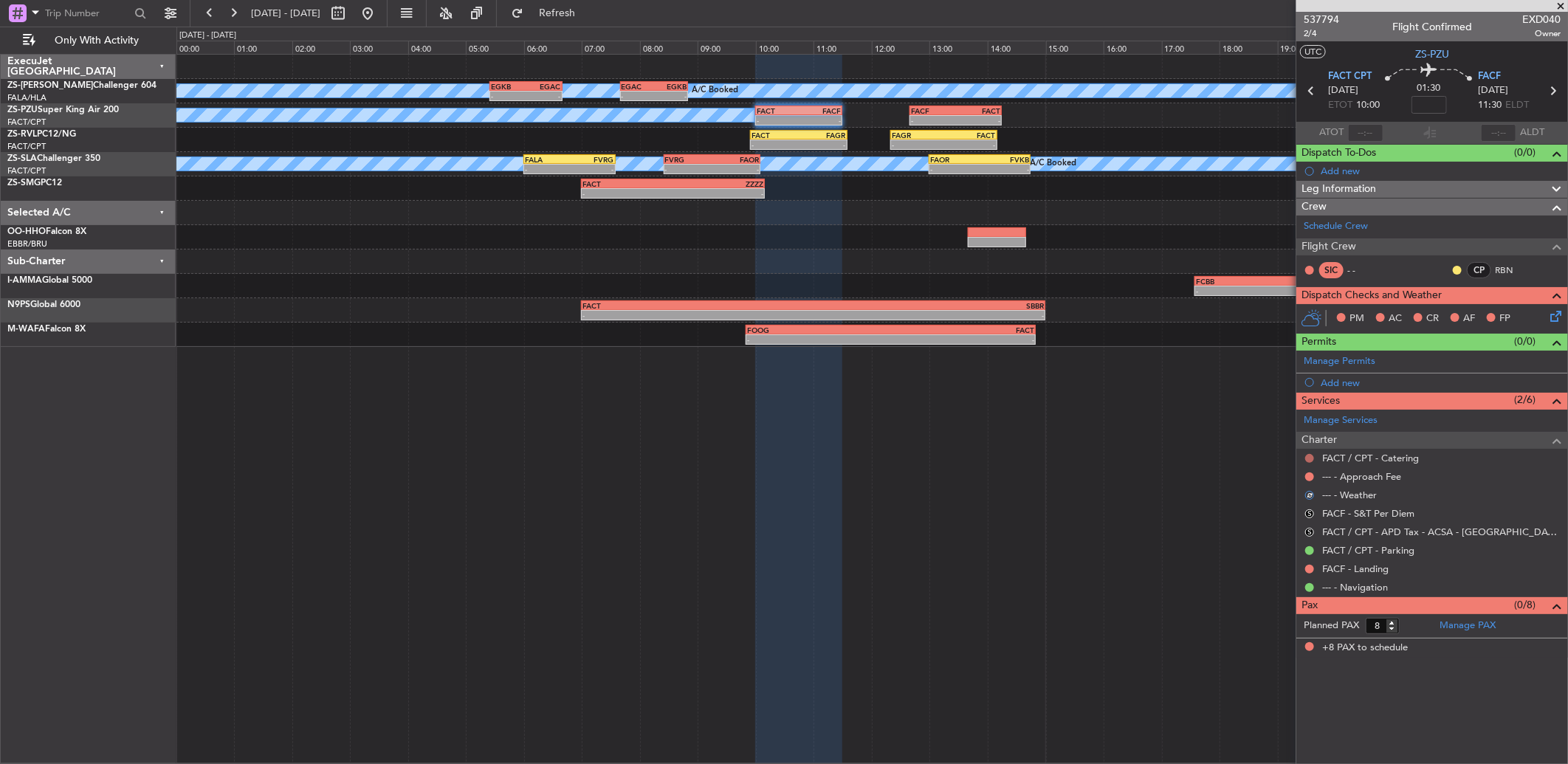
click at [1310, 456] on button at bounding box center [1309, 458] width 9 height 9
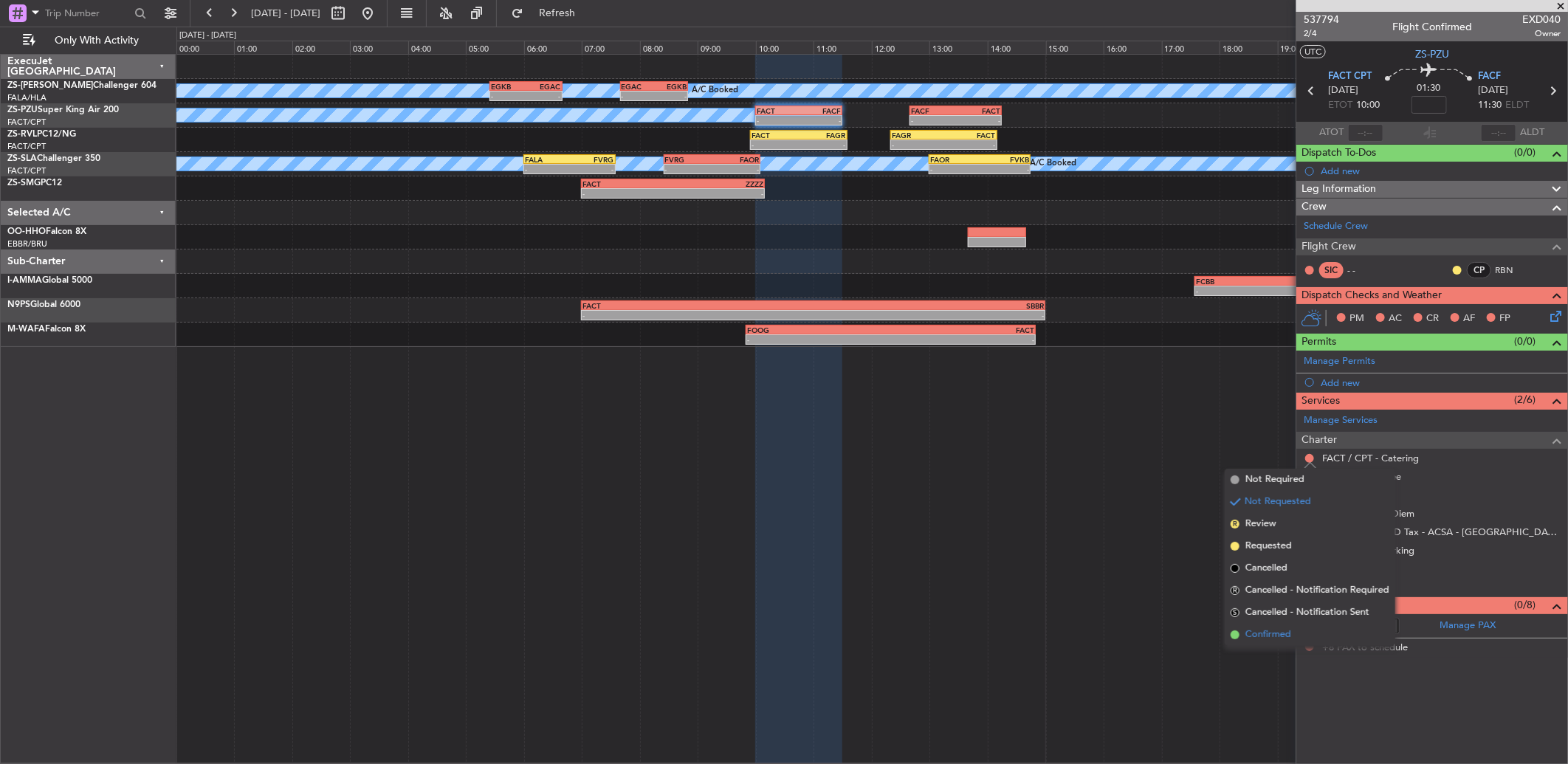
click at [1287, 636] on span "Confirmed" at bounding box center [1268, 635] width 46 height 15
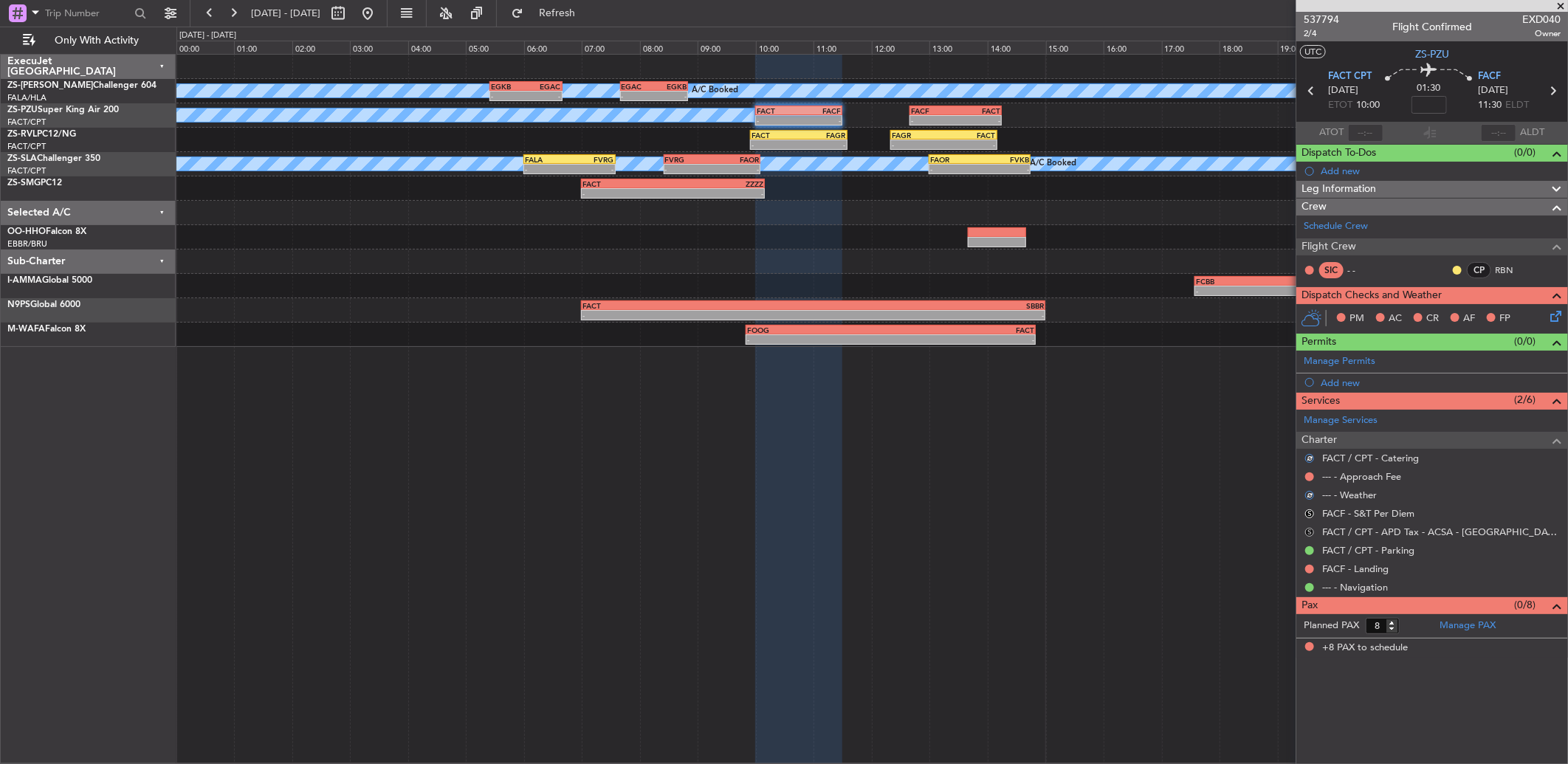
click at [1312, 529] on button "S" at bounding box center [1309, 532] width 9 height 9
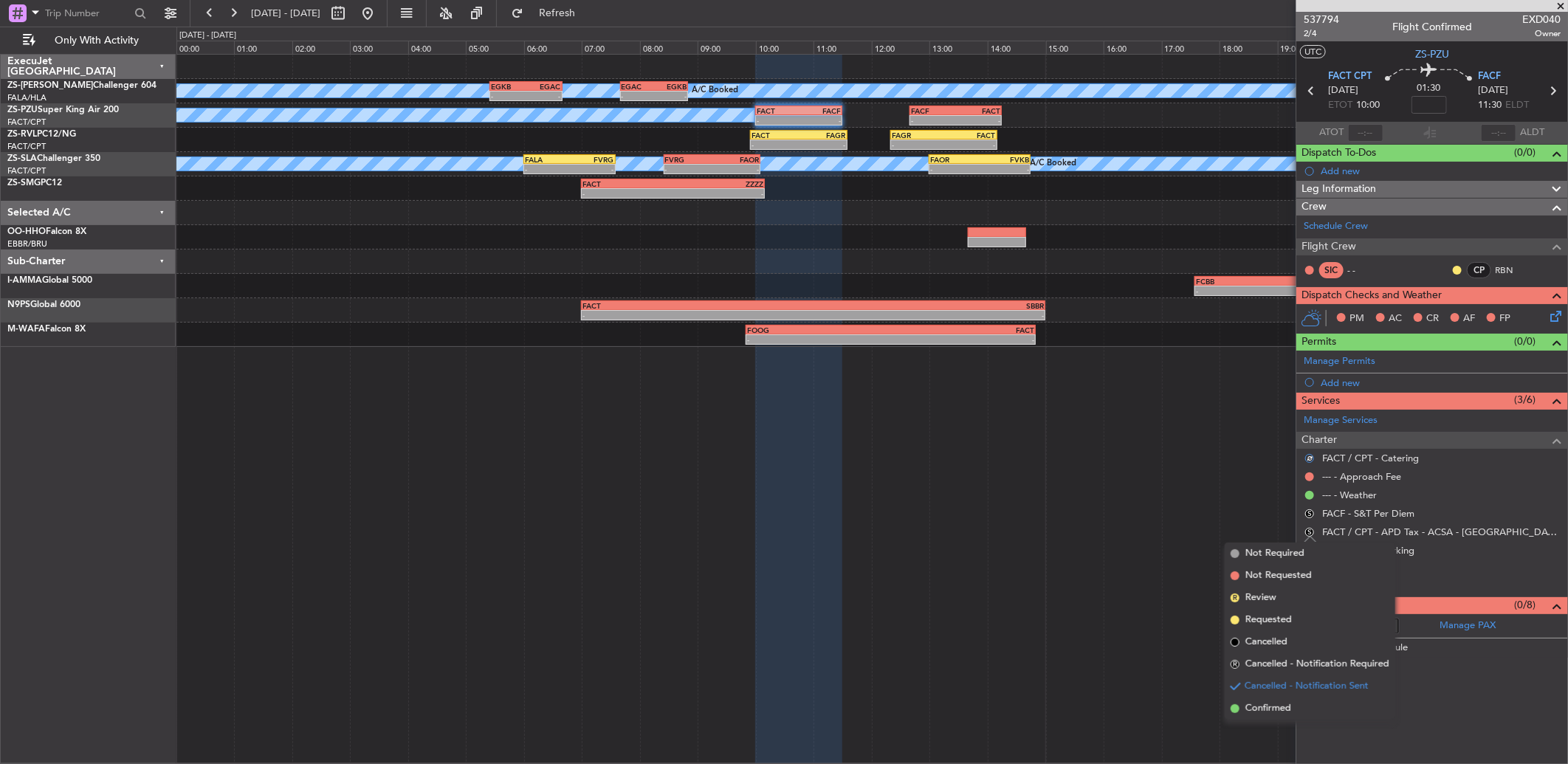
click at [1255, 710] on span "Confirmed" at bounding box center [1268, 709] width 46 height 15
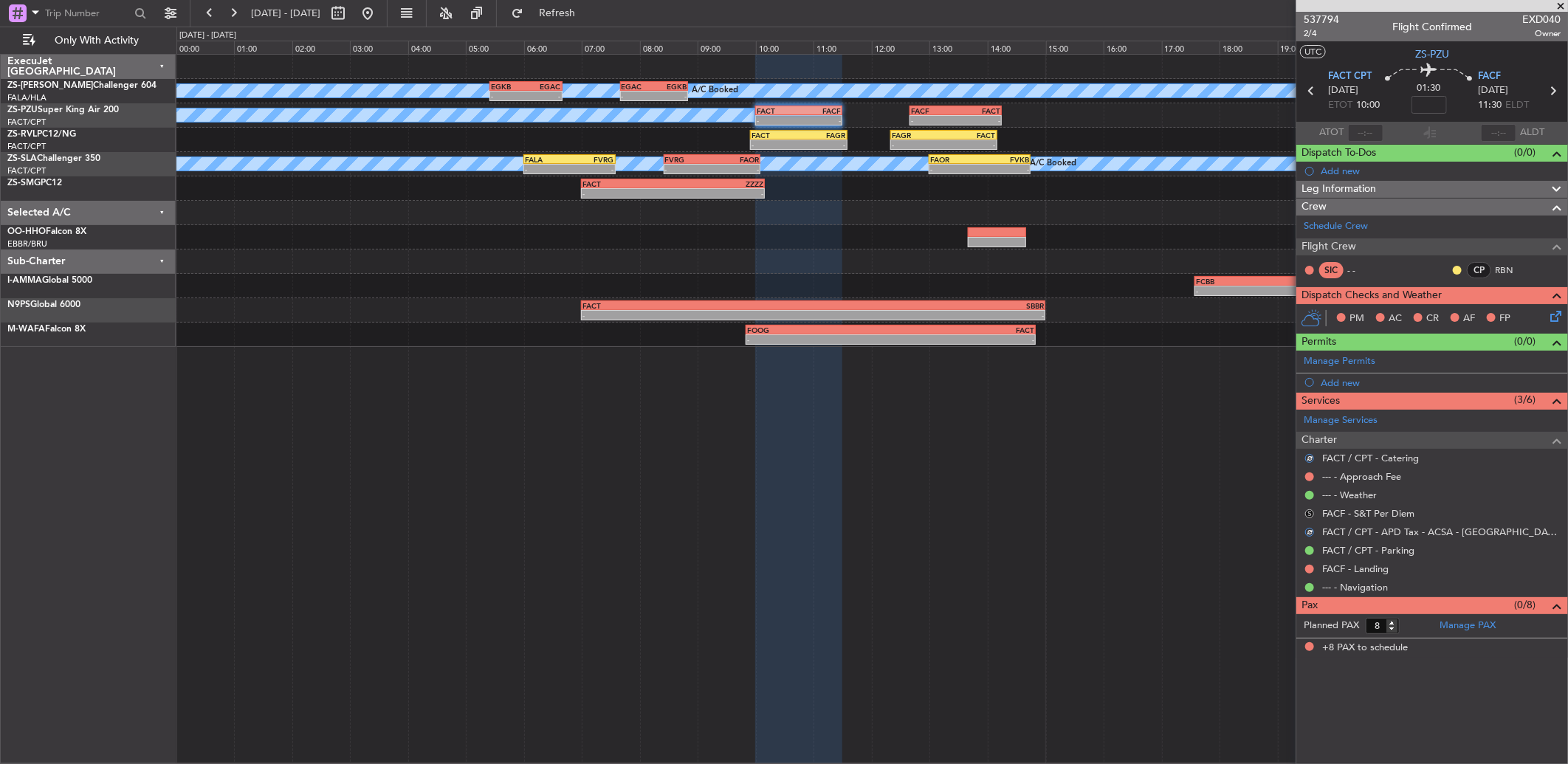
click at [1307, 518] on mat-tooltip-component "Cancelled - Notification Sent" at bounding box center [1310, 537] width 134 height 39
click at [1307, 516] on button "S" at bounding box center [1309, 513] width 9 height 9
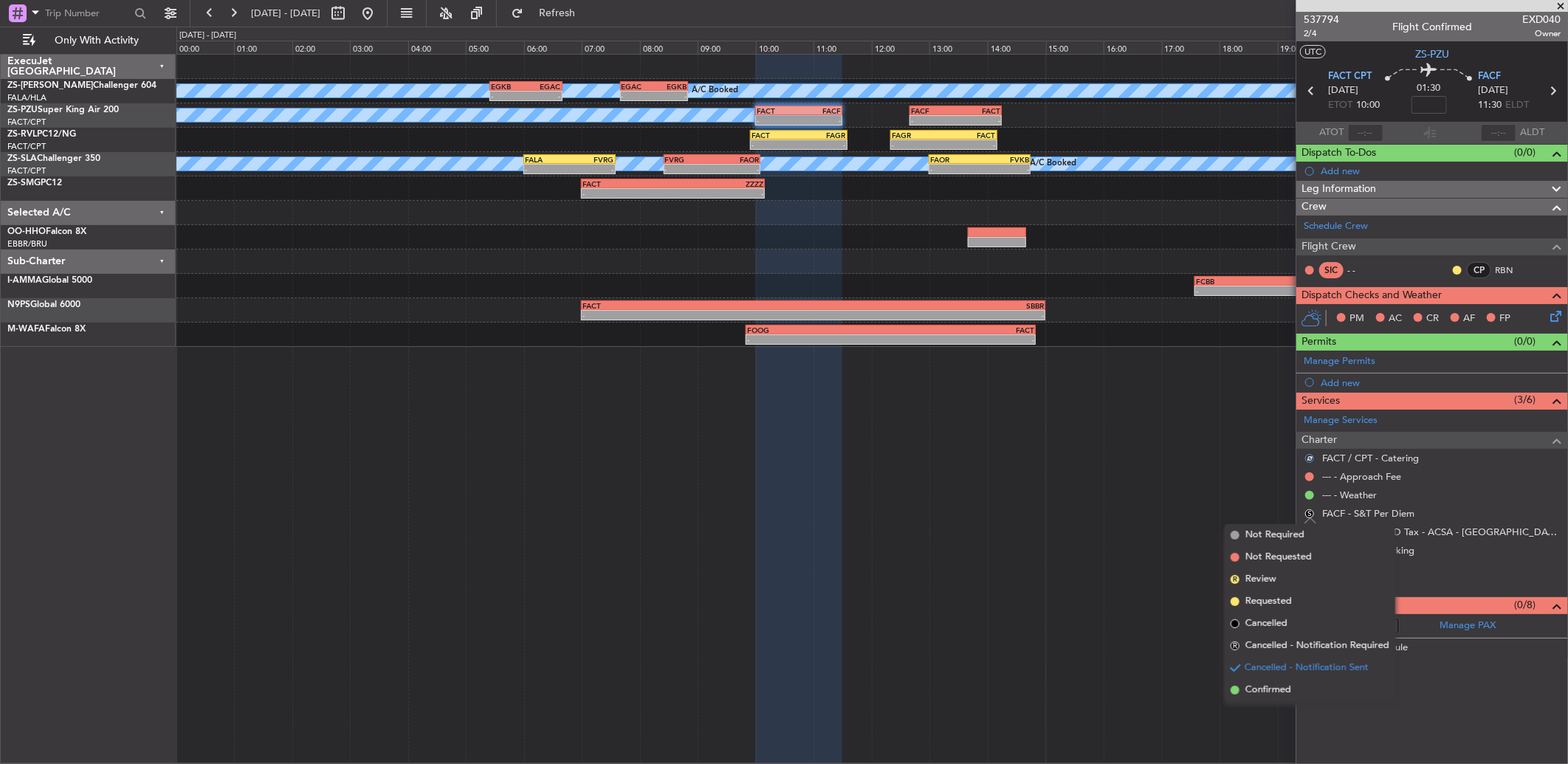
drag, startPoint x: 1304, startPoint y: 685, endPoint x: 1318, endPoint y: 612, distance: 74.3
click at [1304, 685] on li "Confirmed" at bounding box center [1310, 690] width 171 height 22
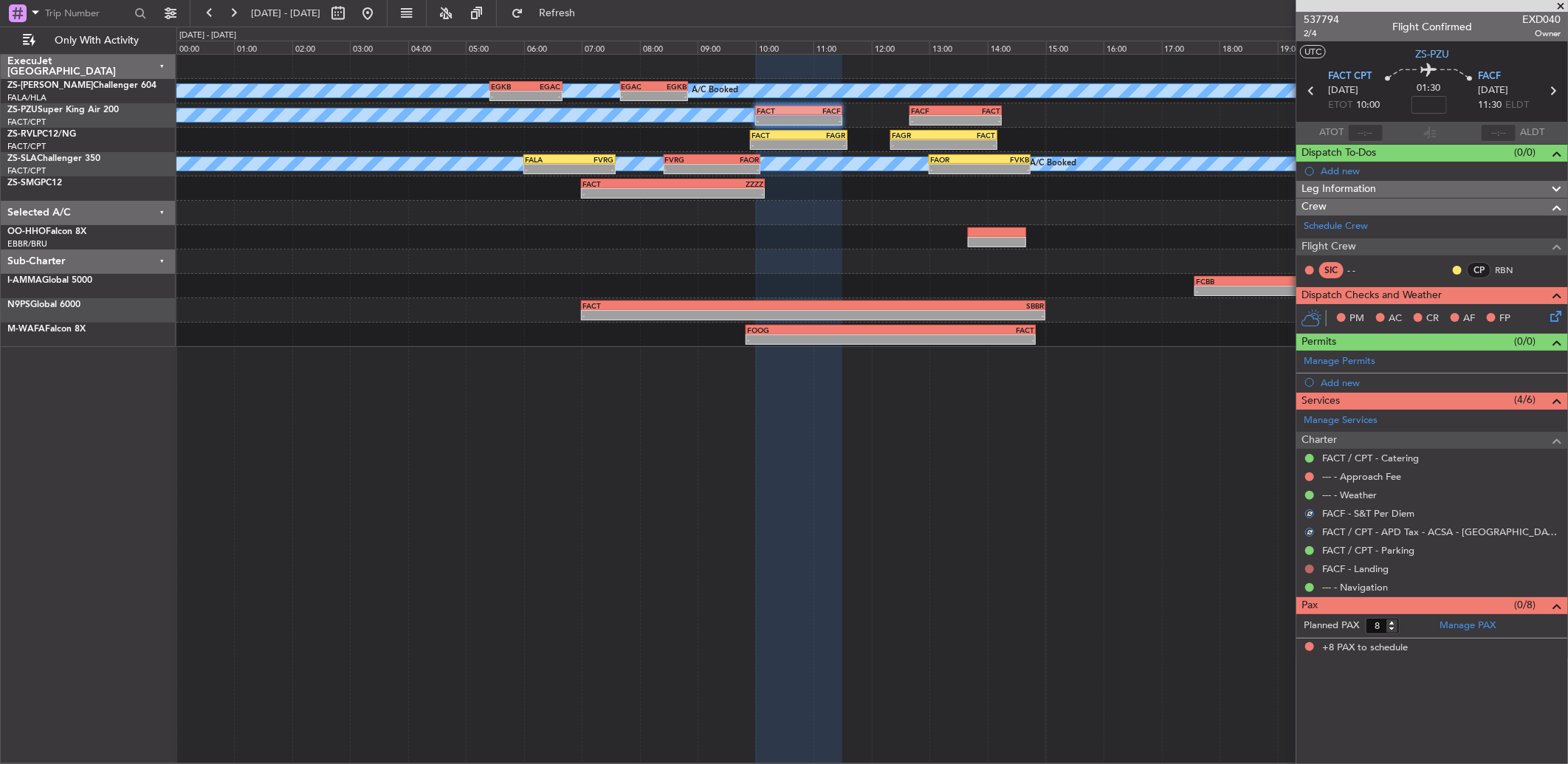
click at [1305, 570] on button at bounding box center [1309, 569] width 9 height 9
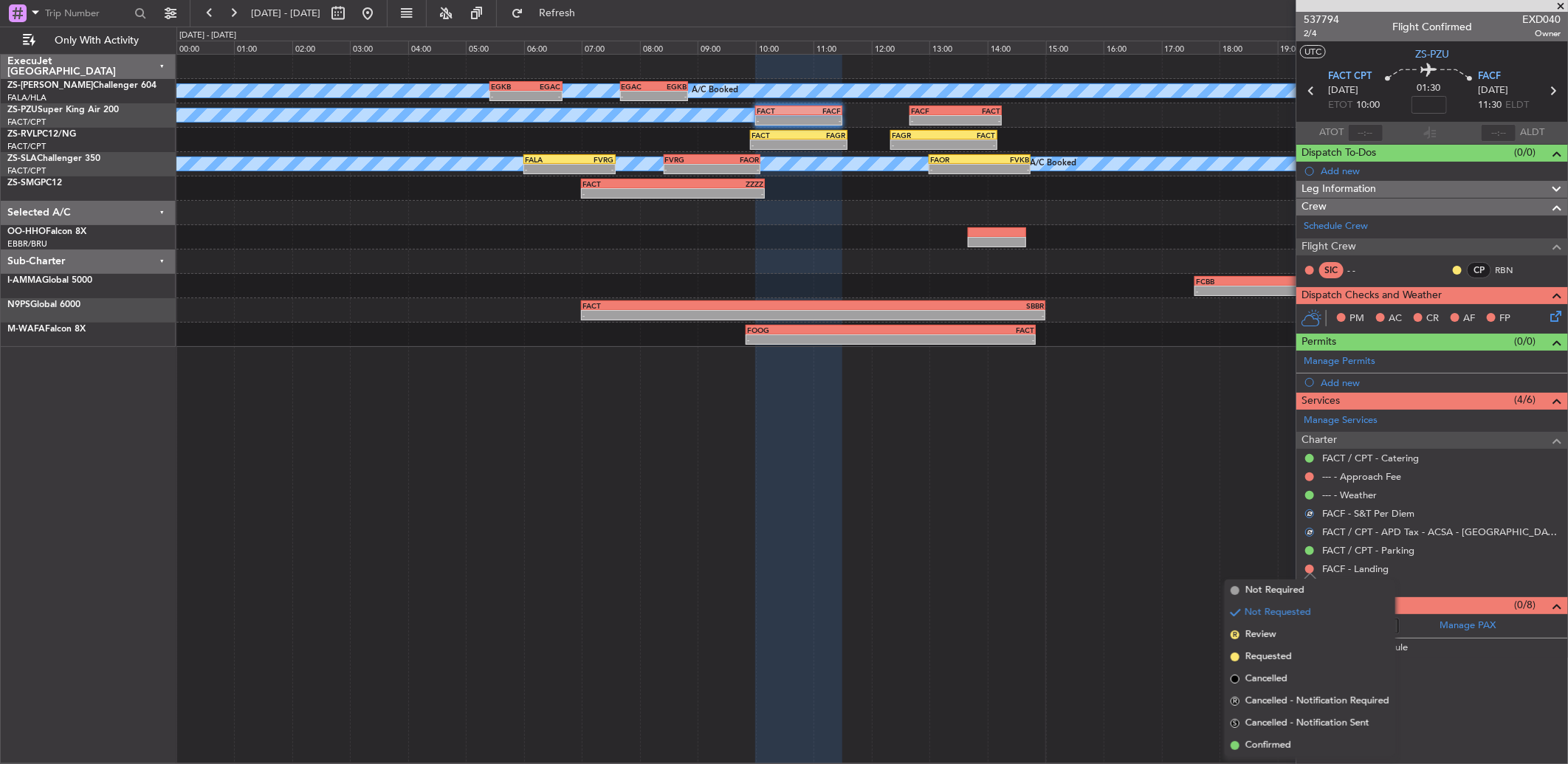
click at [1279, 747] on span "Confirmed" at bounding box center [1268, 746] width 46 height 15
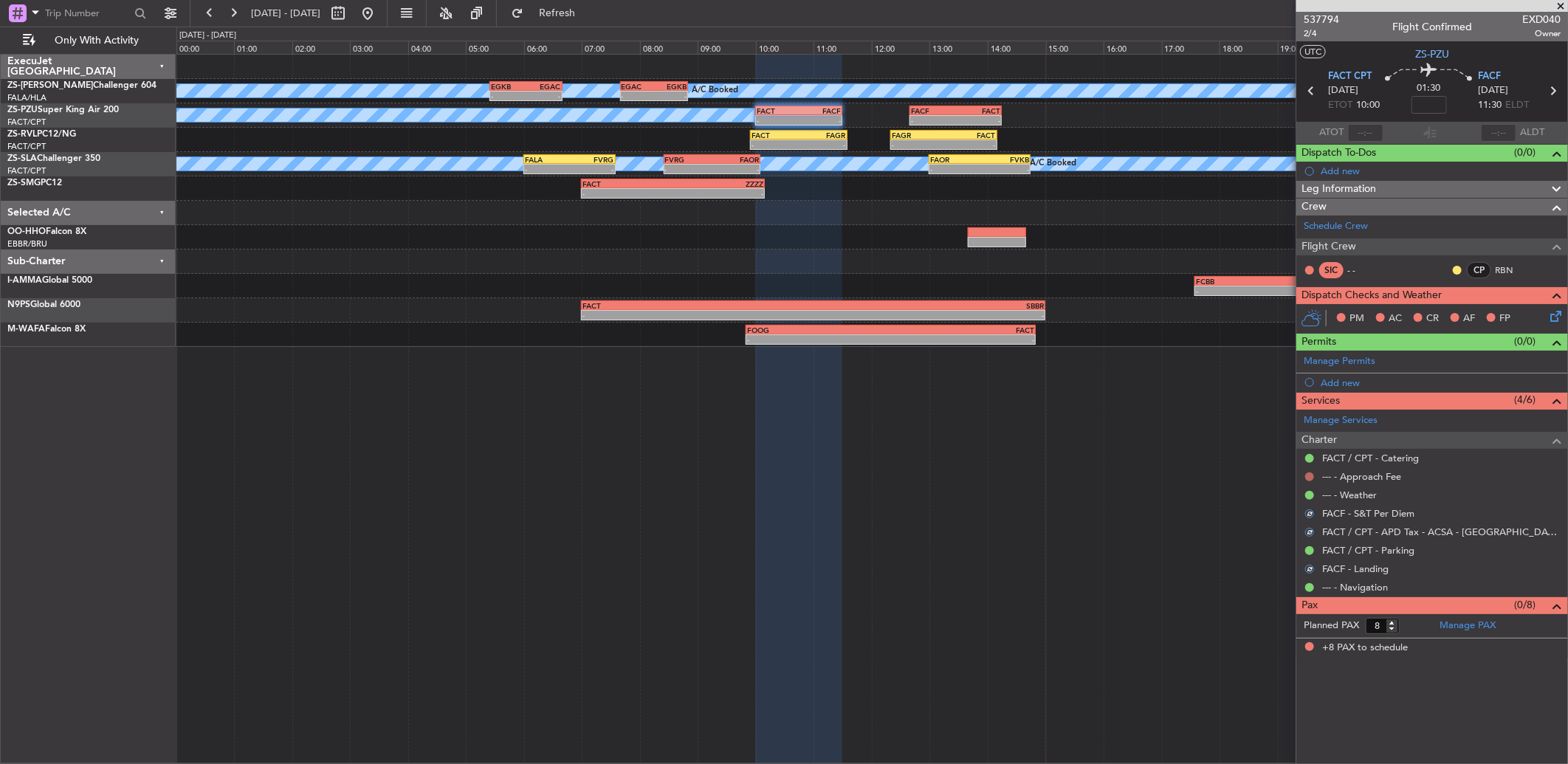
click at [1310, 474] on button at bounding box center [1309, 476] width 9 height 9
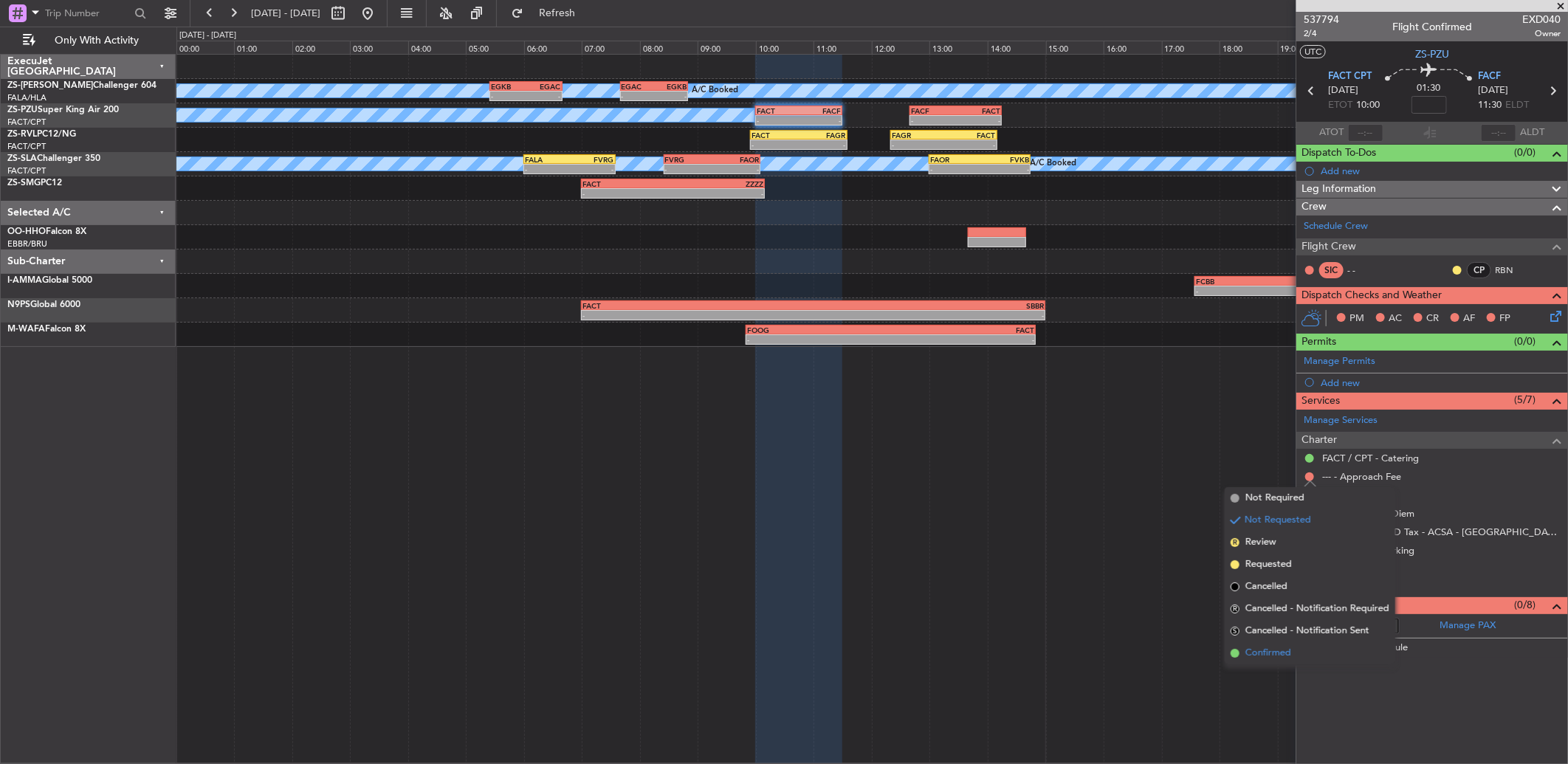
click at [1267, 659] on span "Confirmed" at bounding box center [1268, 653] width 46 height 15
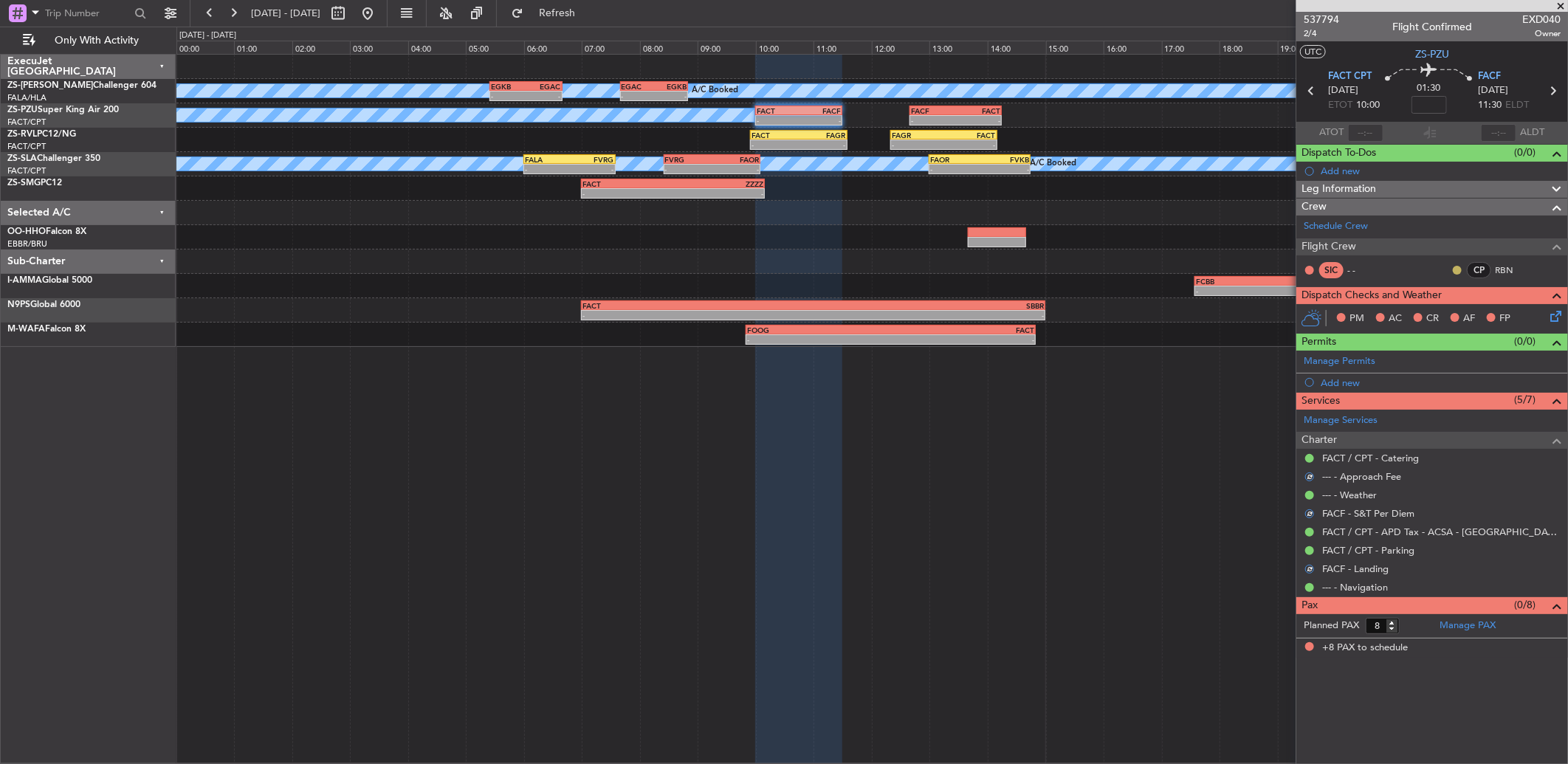
click at [1457, 269] on button at bounding box center [1457, 269] width 9 height 9
click at [1437, 312] on span "Acknowledged" at bounding box center [1461, 313] width 65 height 15
click at [1554, 312] on icon at bounding box center [1553, 314] width 11 height 11
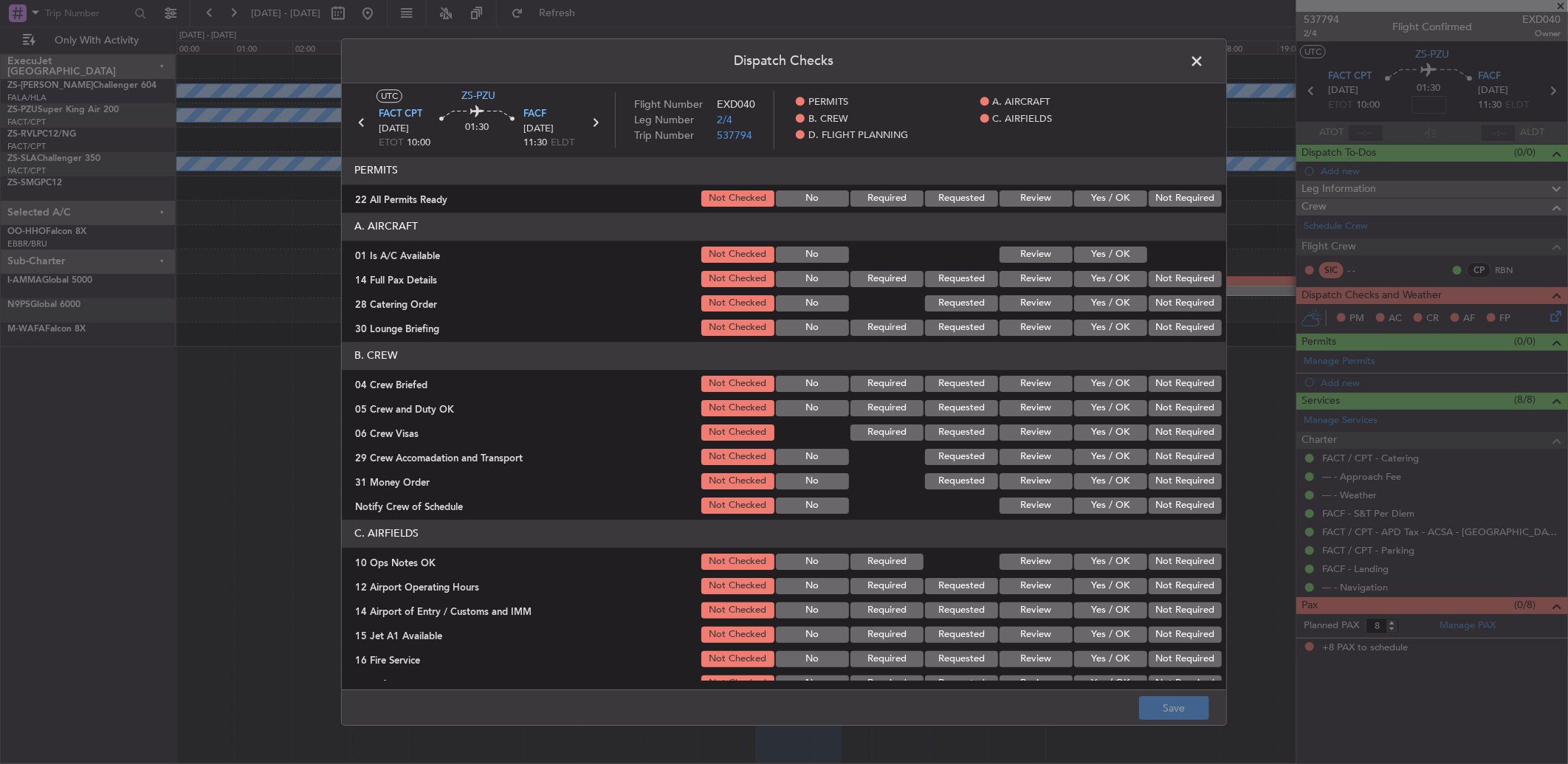
click at [1204, 62] on span at bounding box center [1204, 64] width 0 height 29
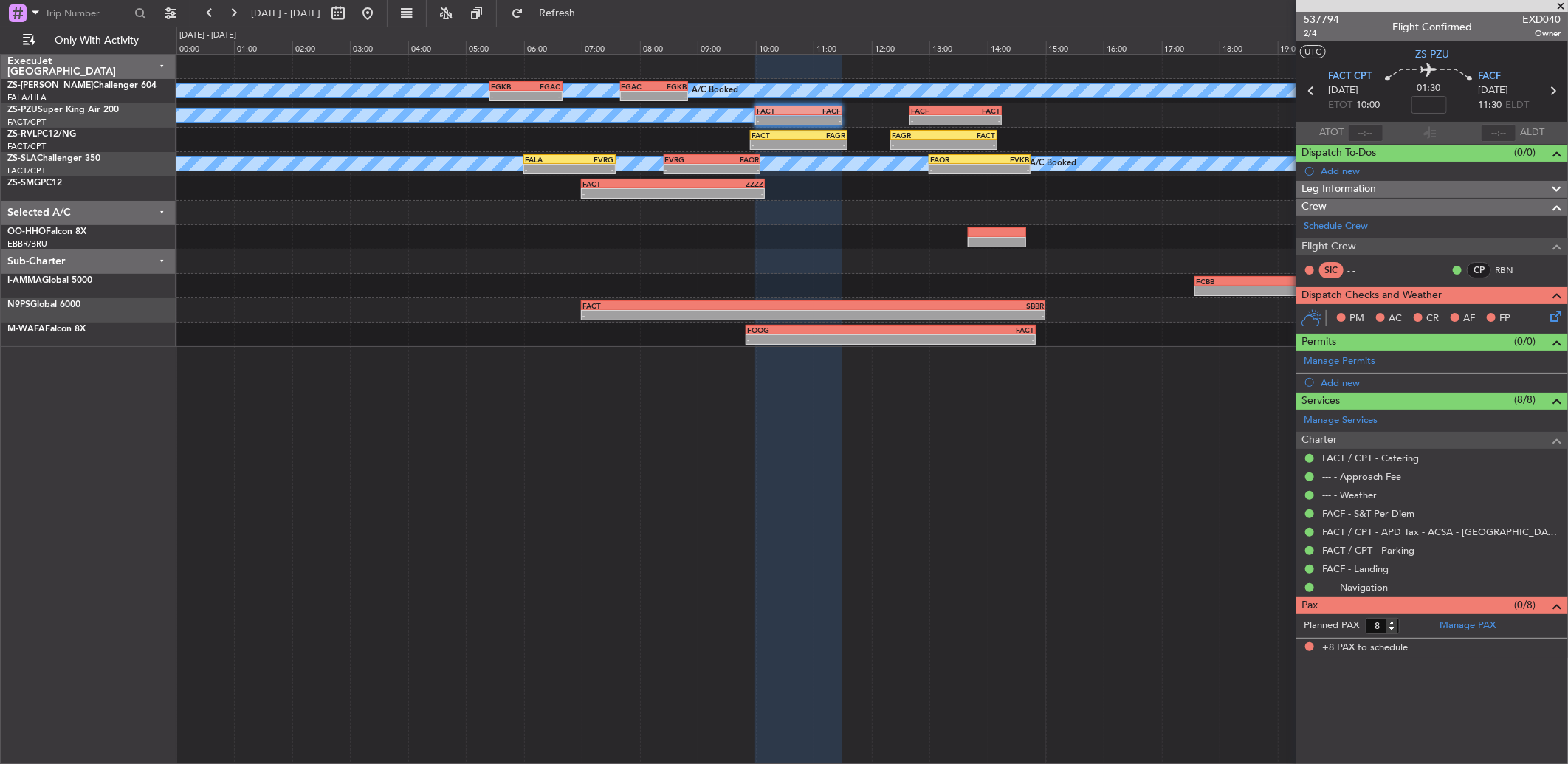
click at [1567, 312] on div "PM AC CR AF FP" at bounding box center [1432, 318] width 272 height 29
click at [1548, 310] on icon at bounding box center [1553, 314] width 11 height 11
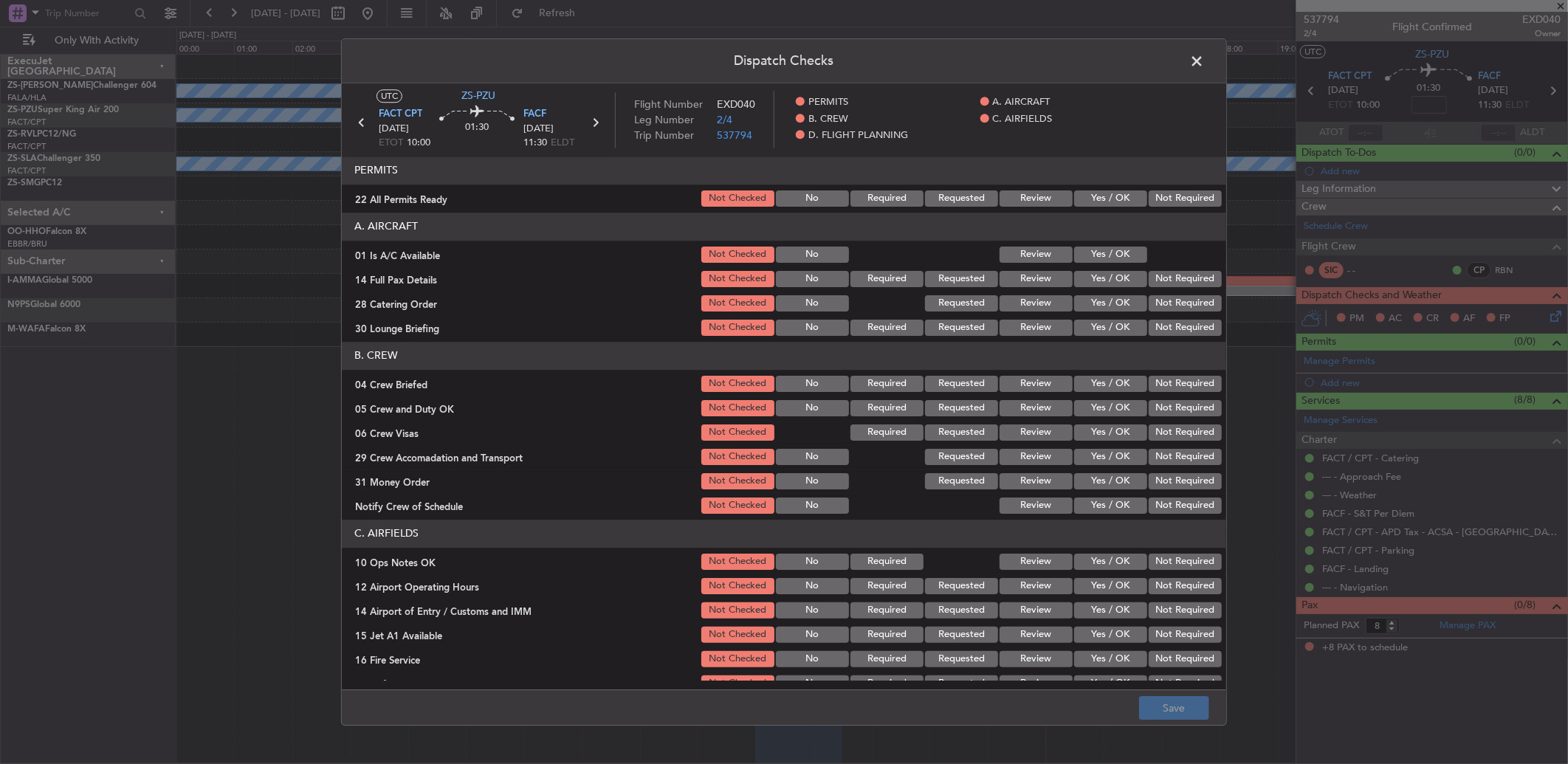
click at [1093, 255] on button "Yes / OK" at bounding box center [1110, 254] width 73 height 16
click at [1110, 279] on button "Yes / OK" at bounding box center [1110, 279] width 73 height 16
click at [1113, 296] on button "Yes / OK" at bounding box center [1110, 303] width 73 height 16
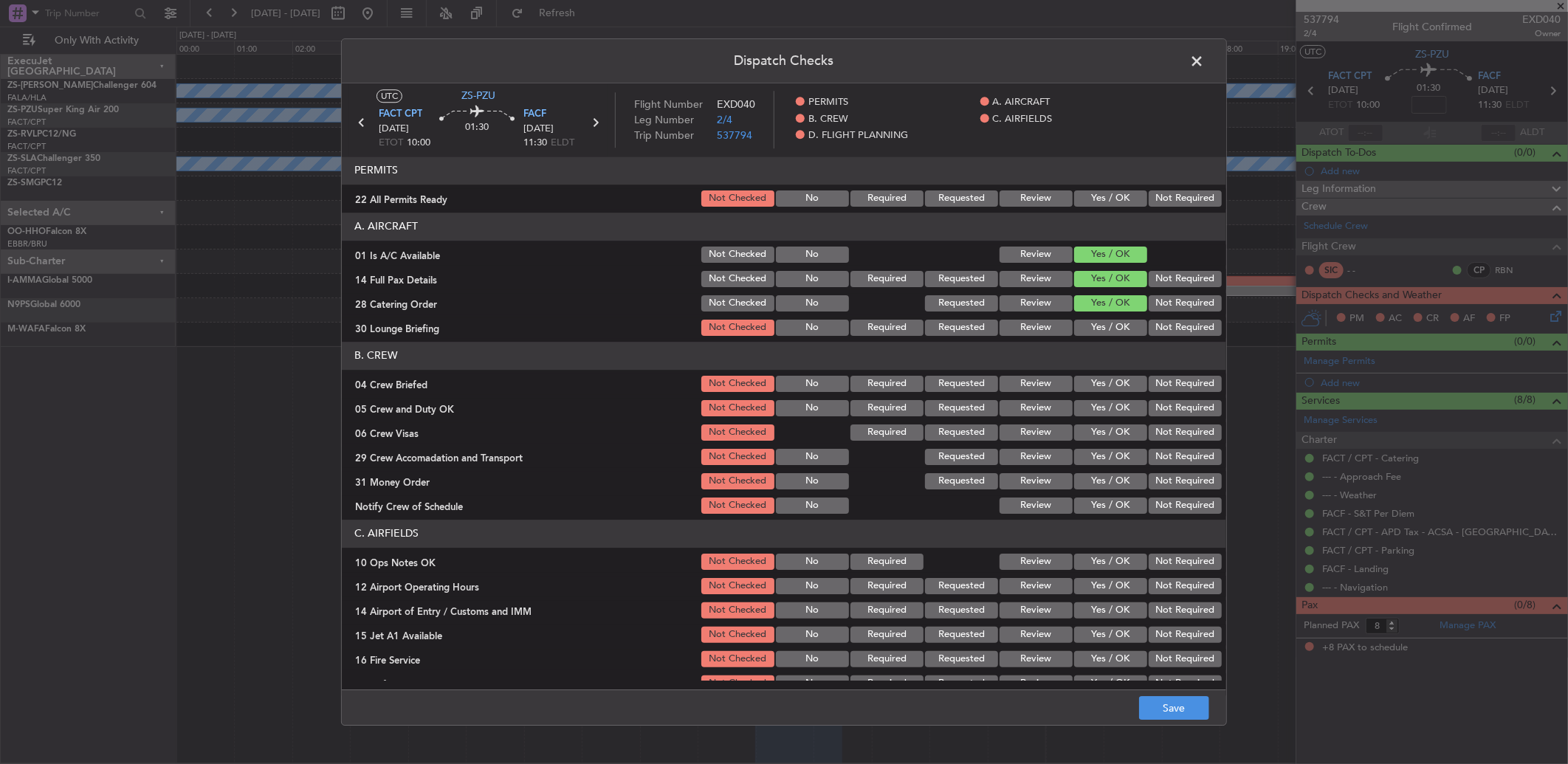
click at [1096, 330] on button "Yes / OK" at bounding box center [1110, 327] width 73 height 16
click at [1161, 373] on section "B. CREW 04 Crew Briefed Not Checked No Required Requested Review Yes / OK Not R…" at bounding box center [784, 429] width 884 height 174
click at [1017, 382] on button "Review" at bounding box center [1036, 383] width 73 height 16
click at [1087, 385] on button "Yes / OK" at bounding box center [1110, 383] width 73 height 16
click at [1084, 389] on button "Yes / OK" at bounding box center [1110, 383] width 73 height 16
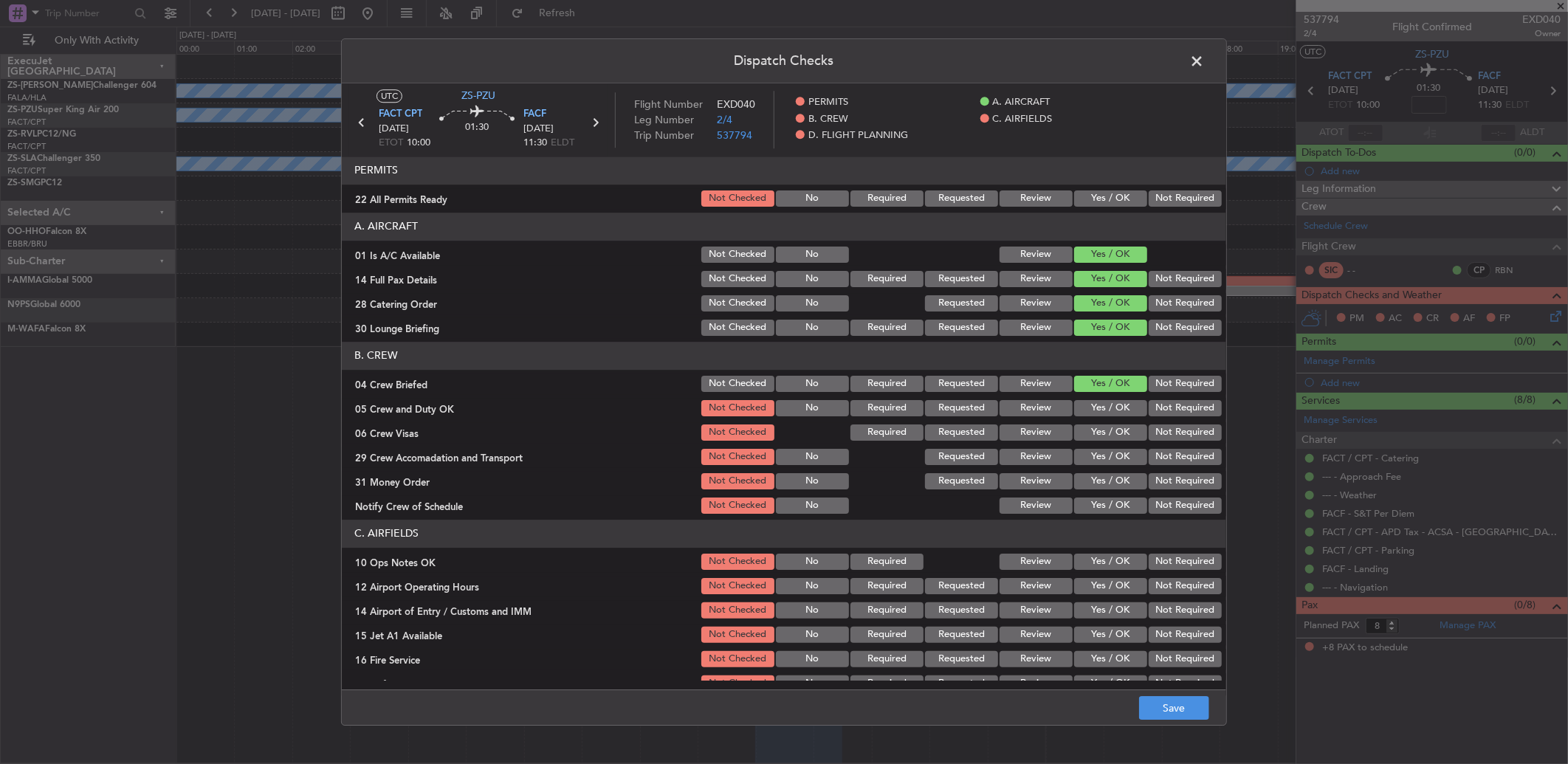
click at [1099, 402] on button "Yes / OK" at bounding box center [1110, 408] width 73 height 16
click at [1150, 430] on button "Not Required" at bounding box center [1185, 432] width 73 height 16
click at [1149, 459] on button "Not Required" at bounding box center [1185, 457] width 73 height 16
click at [1160, 480] on button "Not Required" at bounding box center [1185, 481] width 73 height 16
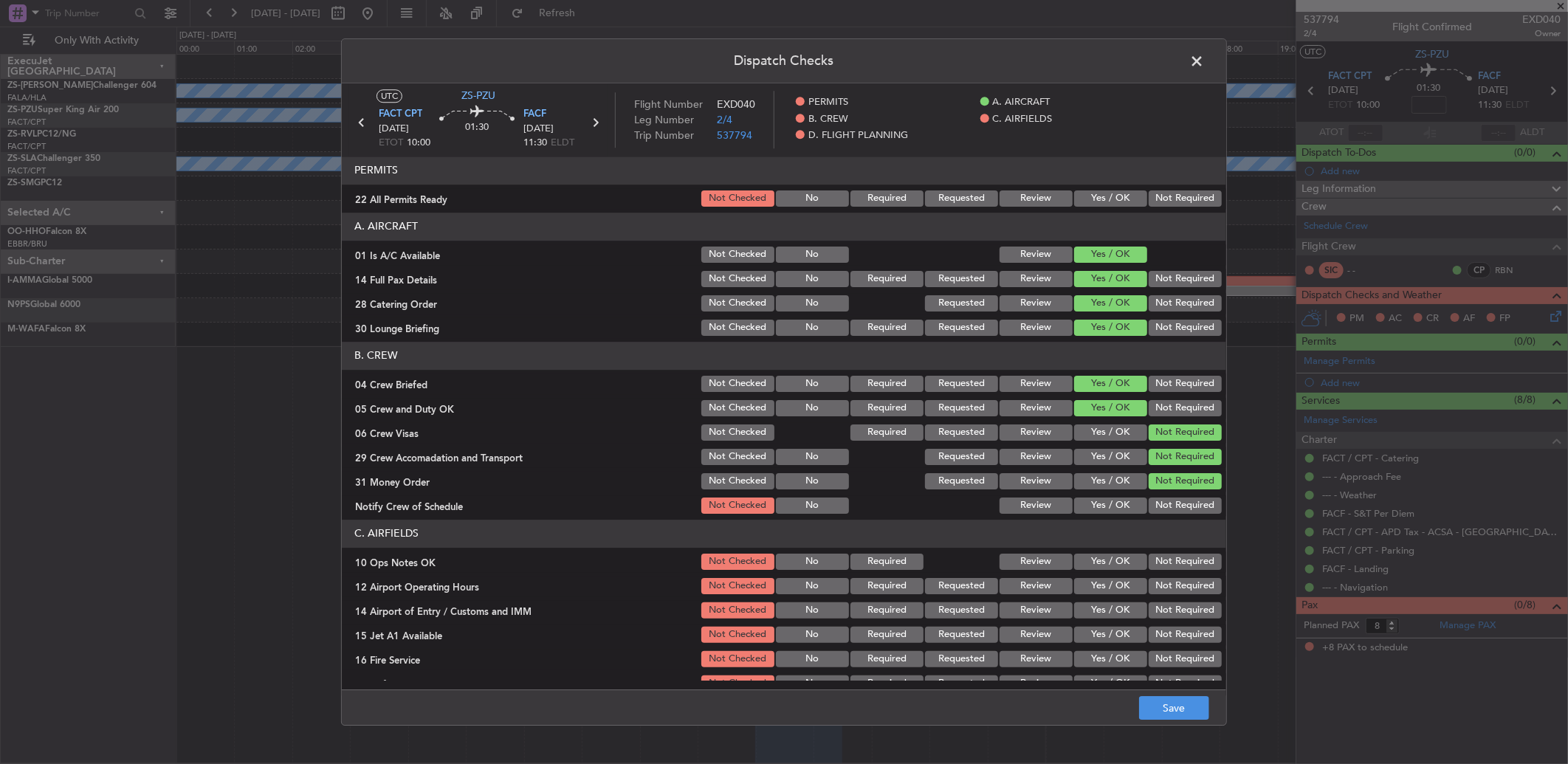
click at [1111, 505] on button "Yes / OK" at bounding box center [1110, 505] width 73 height 16
drag, startPoint x: 1093, startPoint y: 558, endPoint x: 1107, endPoint y: 556, distance: 14.1
click at [1093, 557] on button "Yes / OK" at bounding box center [1110, 561] width 73 height 16
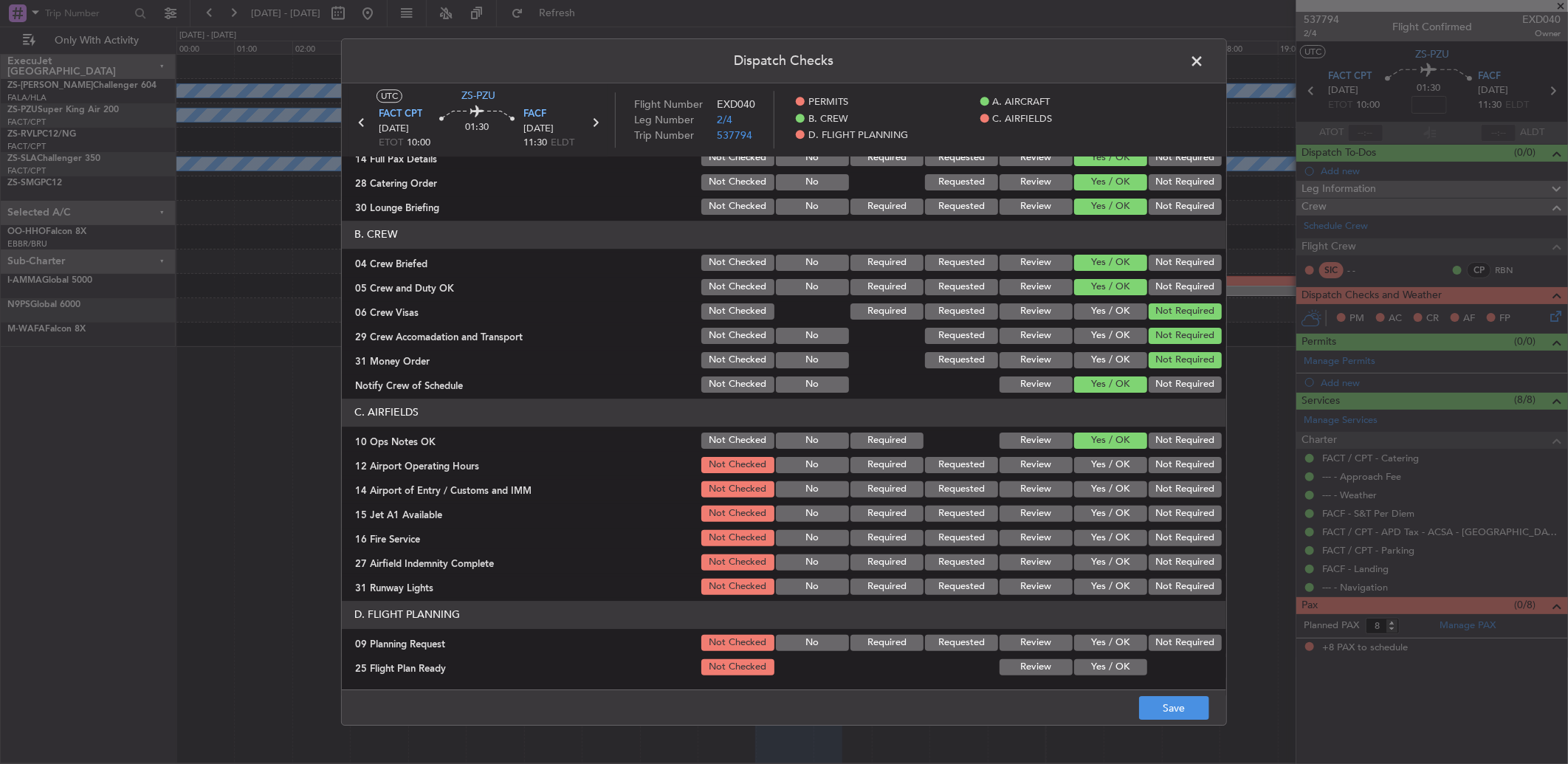
click at [1103, 462] on button "Yes / OK" at bounding box center [1110, 464] width 73 height 16
click at [1168, 487] on button "Not Required" at bounding box center [1185, 489] width 73 height 16
click at [1171, 506] on button "Not Required" at bounding box center [1185, 514] width 73 height 16
click at [1149, 539] on button "Not Required" at bounding box center [1185, 537] width 73 height 16
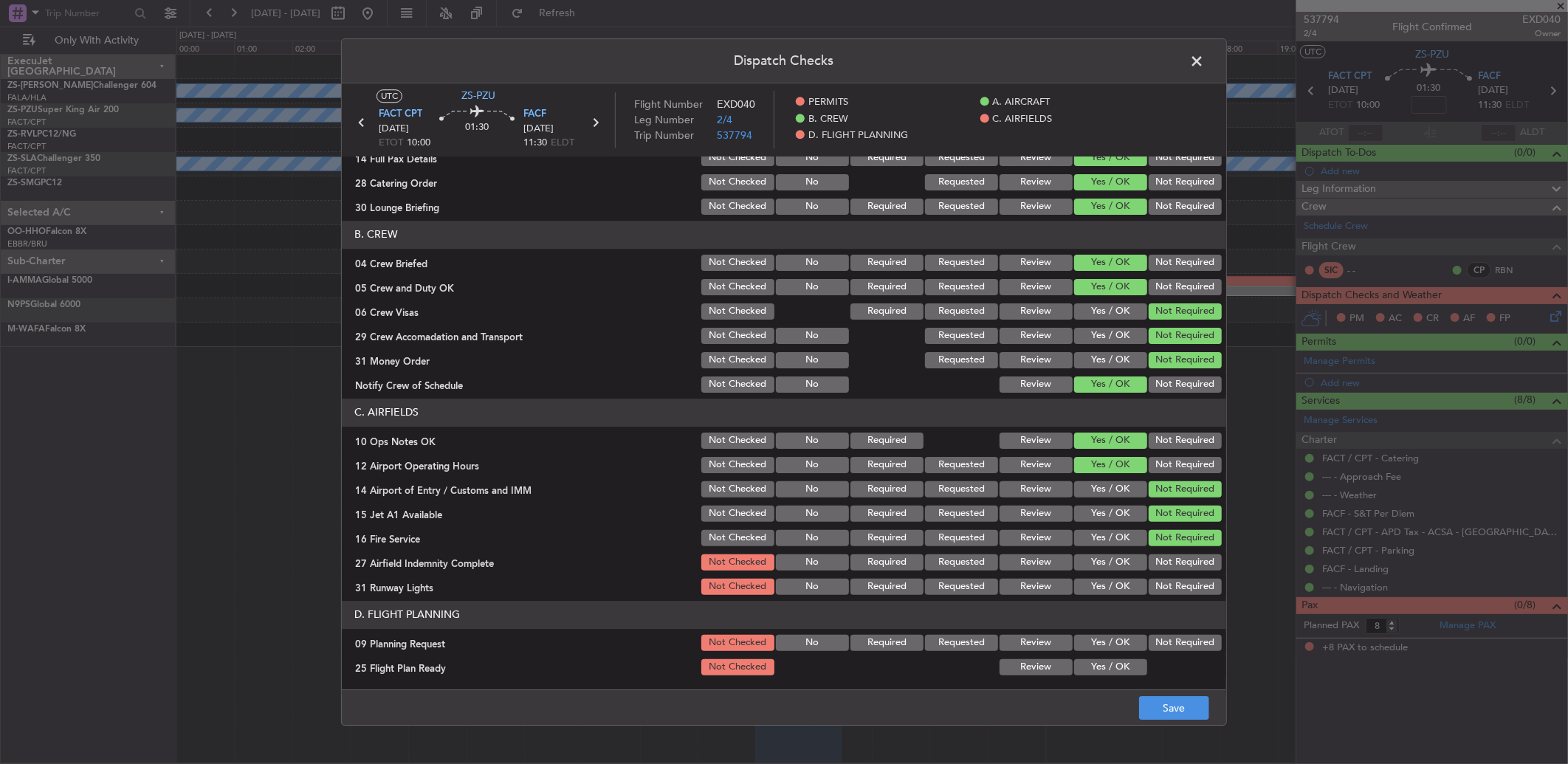
click at [1160, 562] on button "Not Required" at bounding box center [1185, 562] width 73 height 16
drag, startPoint x: 1121, startPoint y: 570, endPoint x: 1113, endPoint y: 571, distance: 8.1
click at [1113, 571] on div "Yes / OK" at bounding box center [1109, 563] width 75 height 21
click at [1105, 611] on header "D. FLIGHT PLANNING" at bounding box center [784, 615] width 884 height 28
click at [1123, 589] on button "Yes / OK" at bounding box center [1110, 587] width 73 height 16
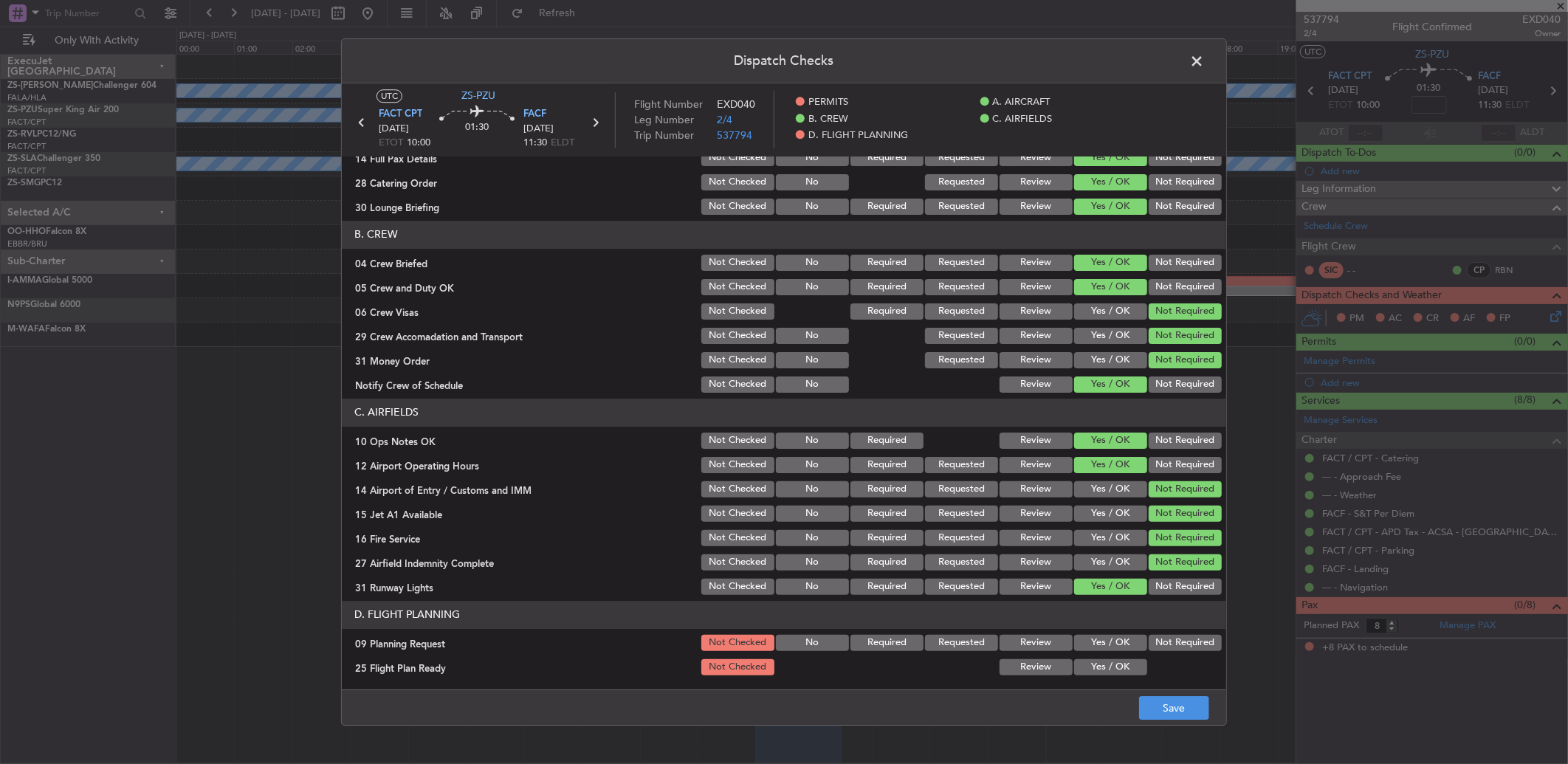
click at [1153, 639] on button "Not Required" at bounding box center [1185, 643] width 73 height 16
click at [1072, 657] on div "Yes / OK" at bounding box center [1109, 667] width 75 height 21
click at [1117, 663] on button "Yes / OK" at bounding box center [1110, 666] width 73 height 16
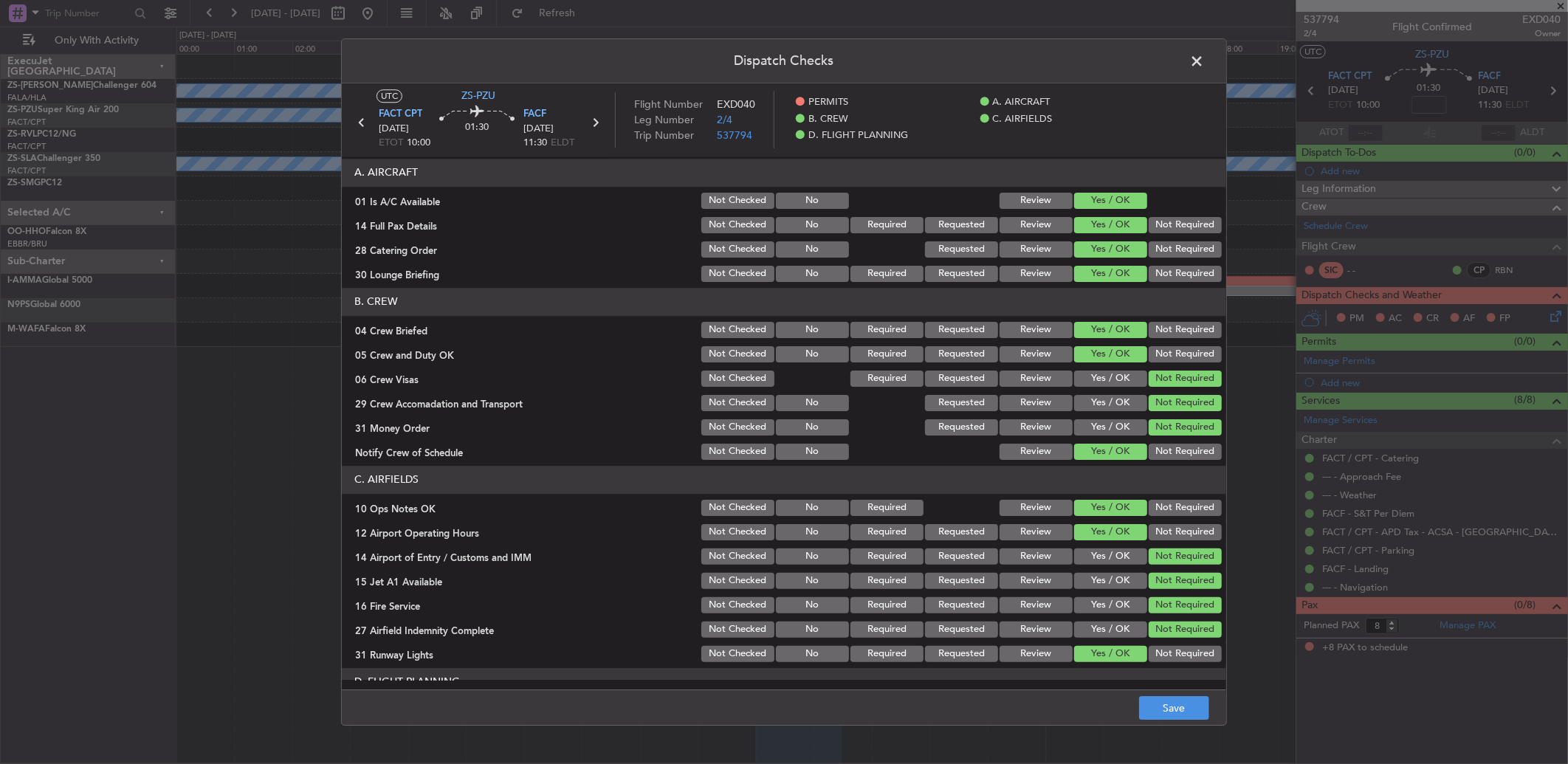
scroll to position [0, 0]
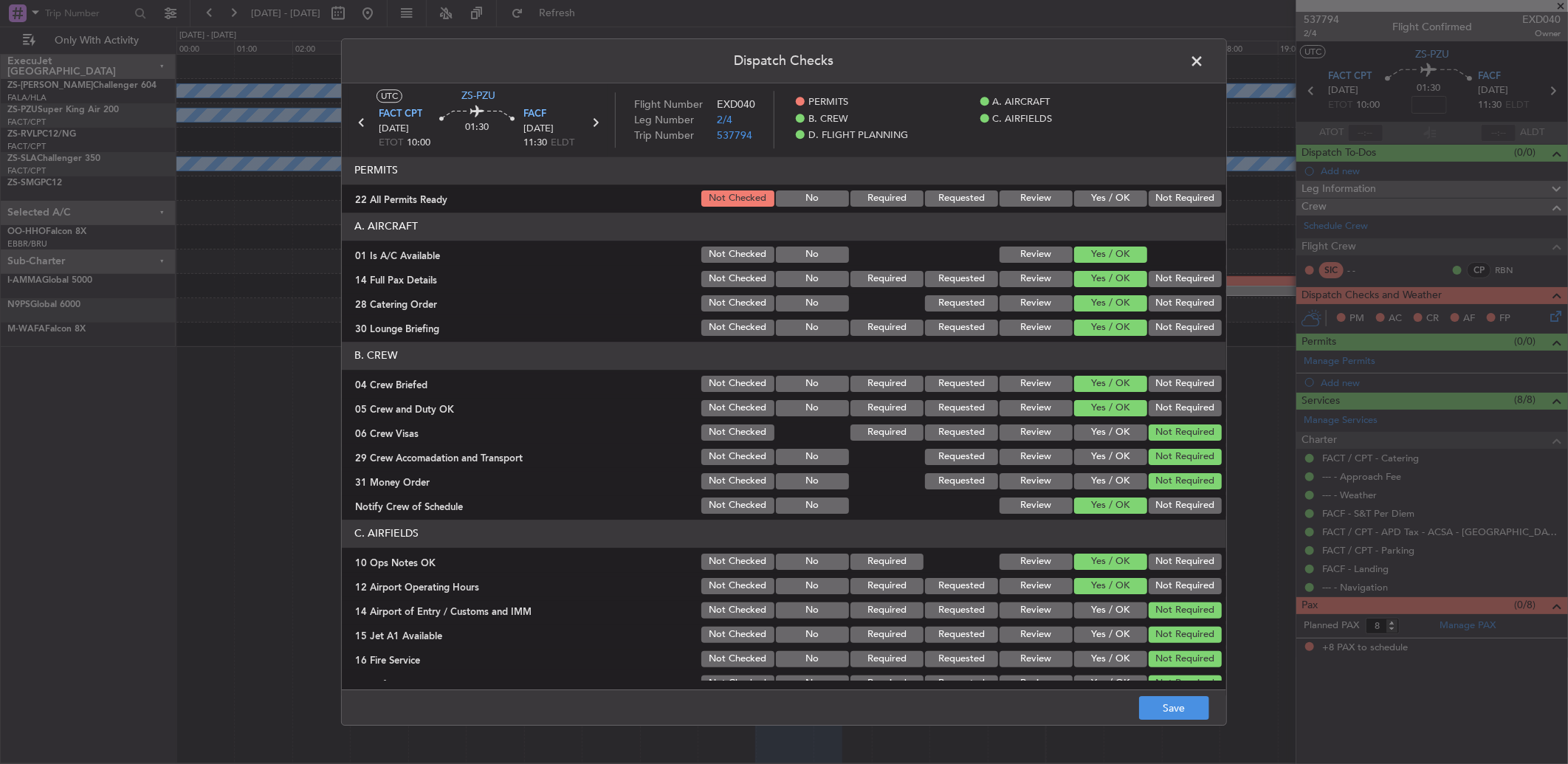
click at [1103, 195] on button "Yes / OK" at bounding box center [1110, 198] width 73 height 16
click at [1161, 709] on button "Save" at bounding box center [1175, 707] width 70 height 24
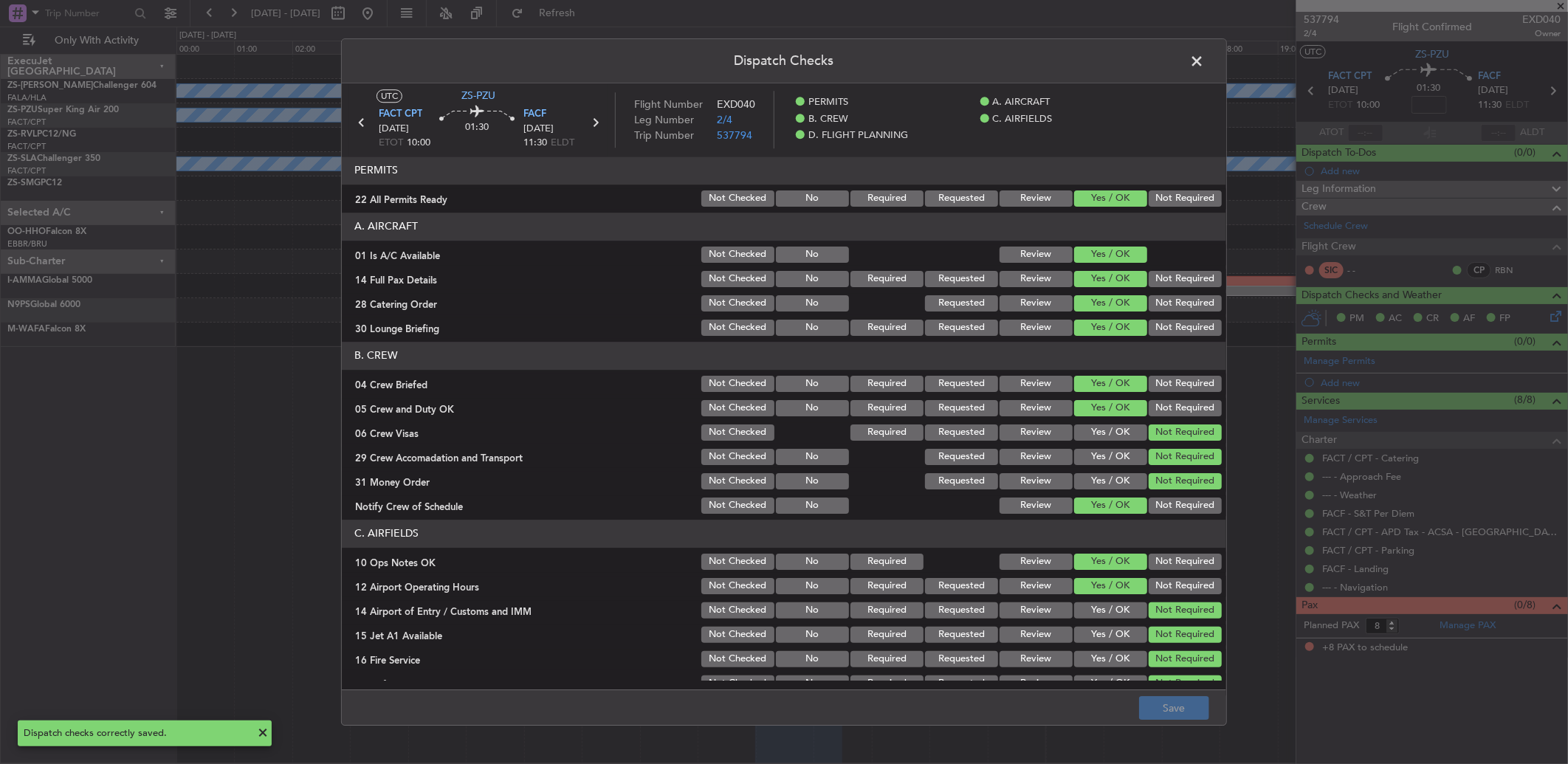
click at [1204, 62] on span at bounding box center [1204, 64] width 0 height 29
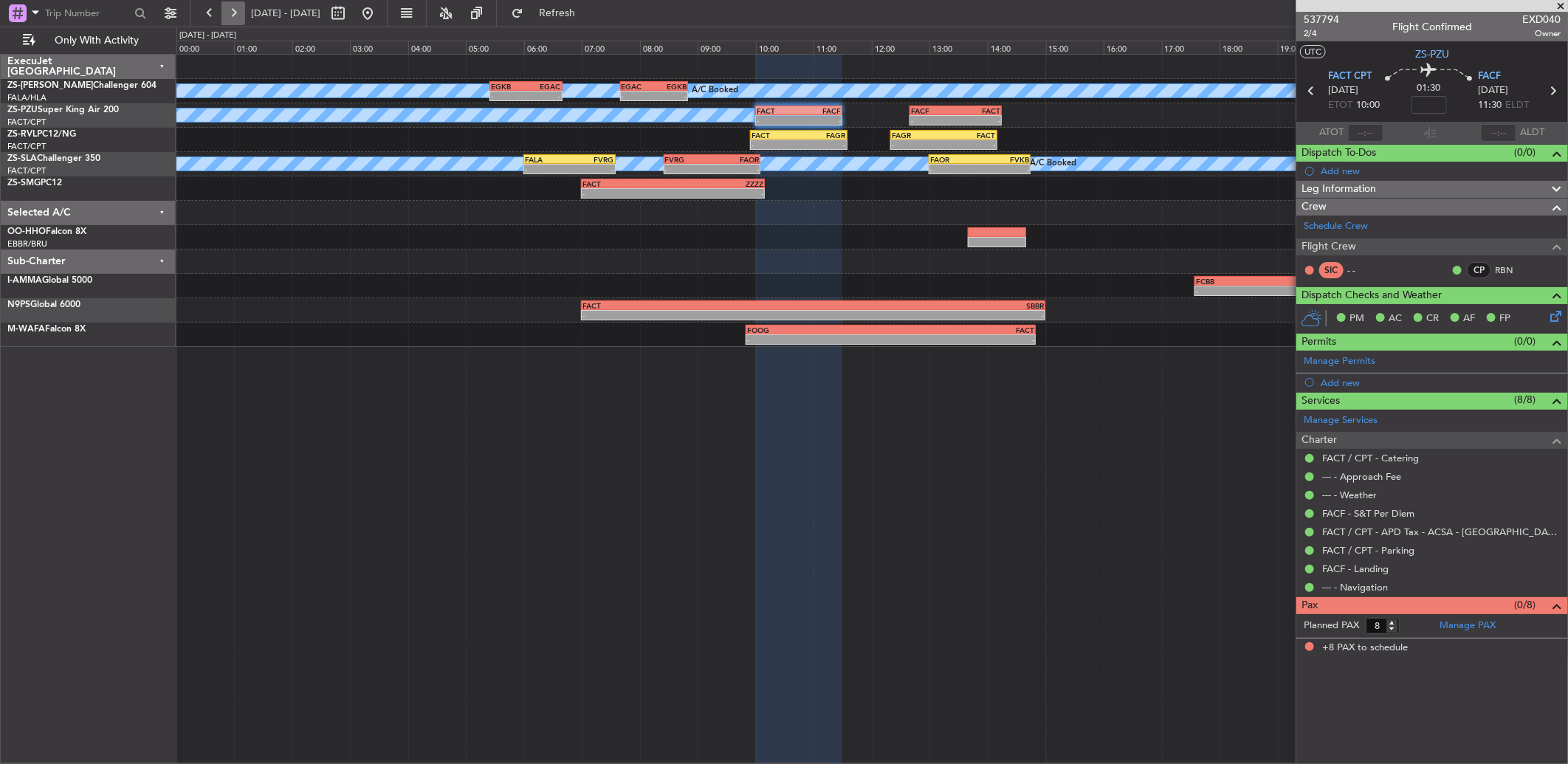
click at [227, 10] on button at bounding box center [233, 13] width 24 height 24
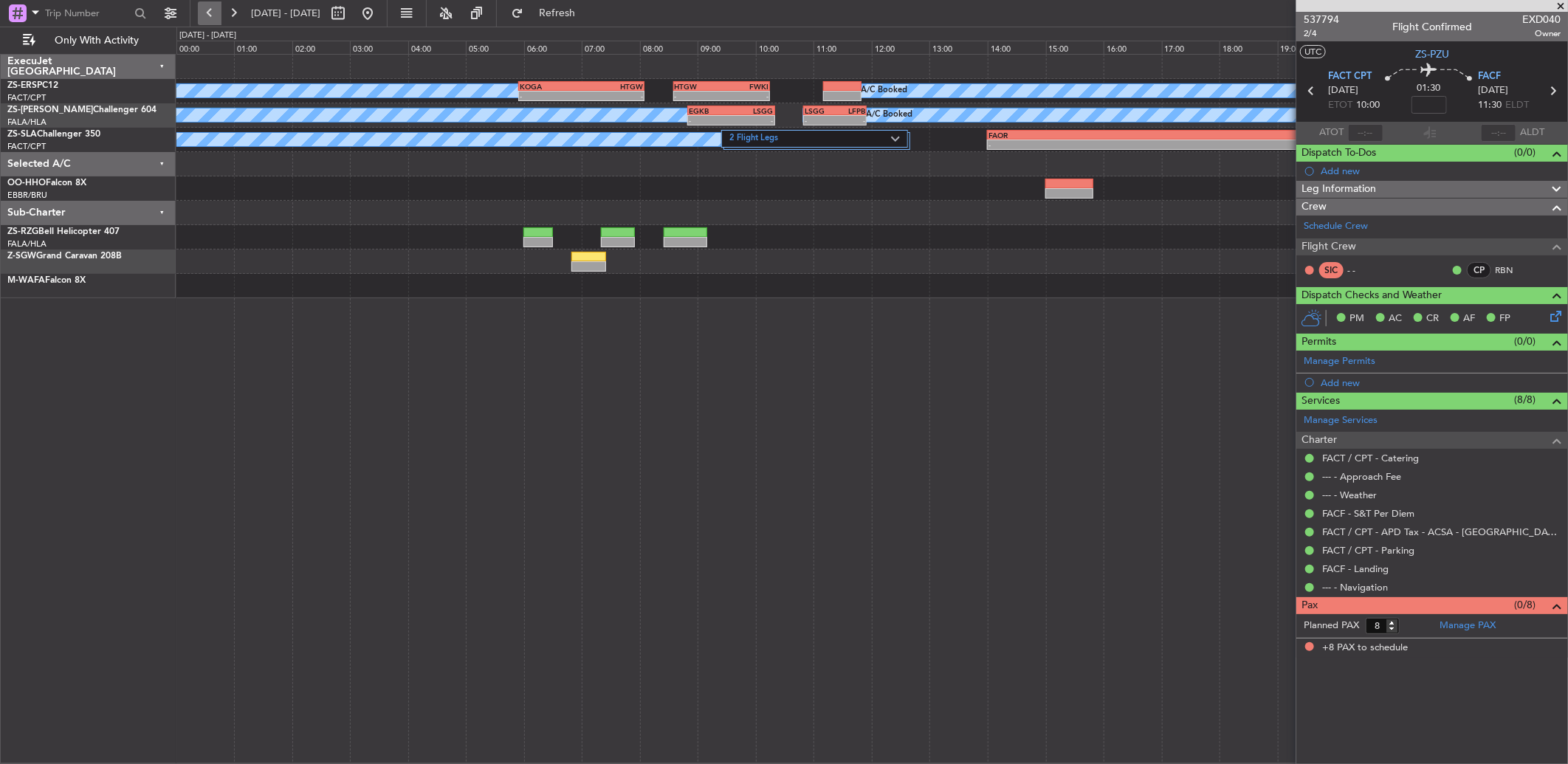
click at [217, 10] on button at bounding box center [210, 13] width 24 height 24
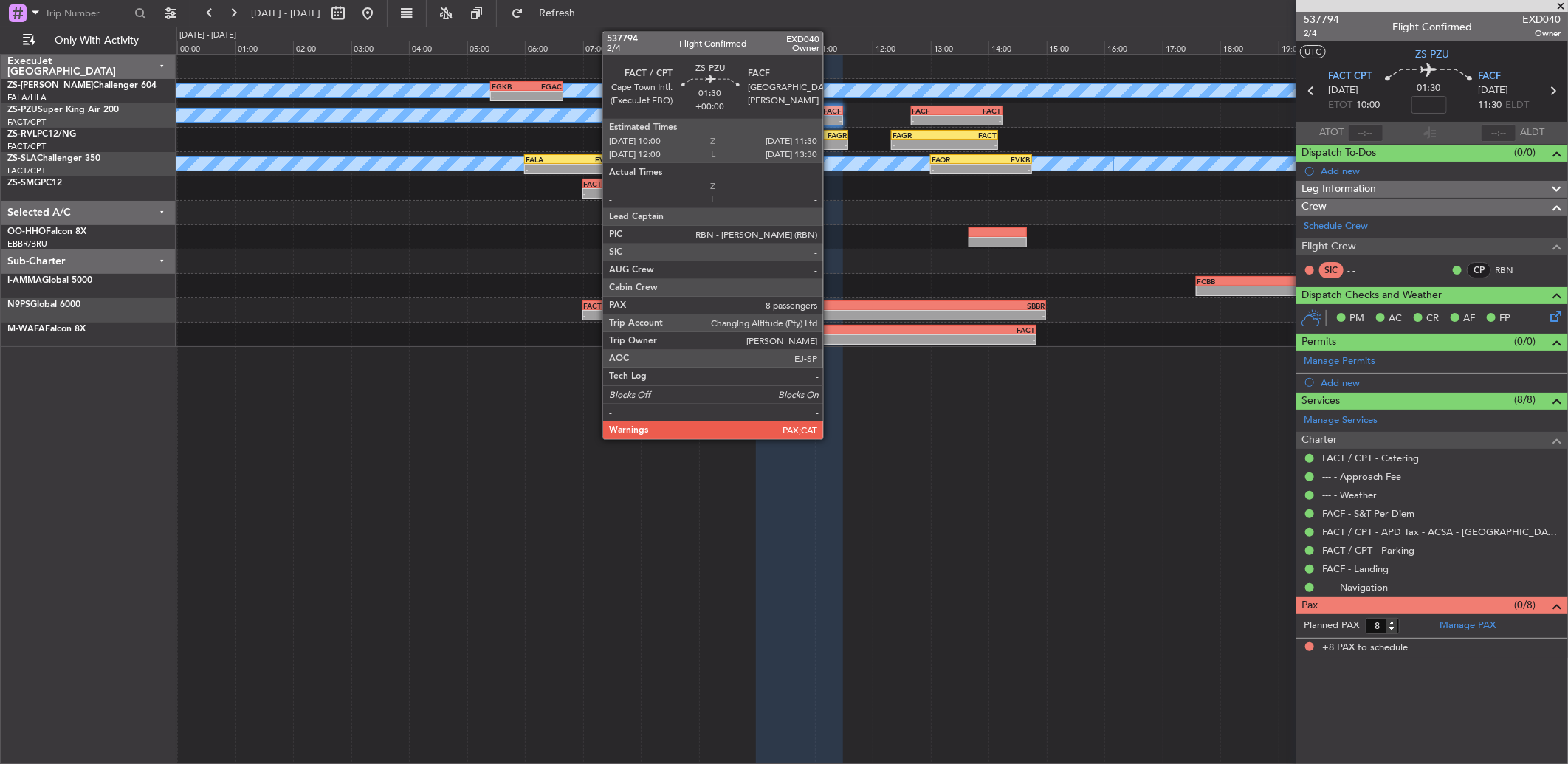
click at [830, 116] on div "-" at bounding box center [820, 119] width 42 height 9
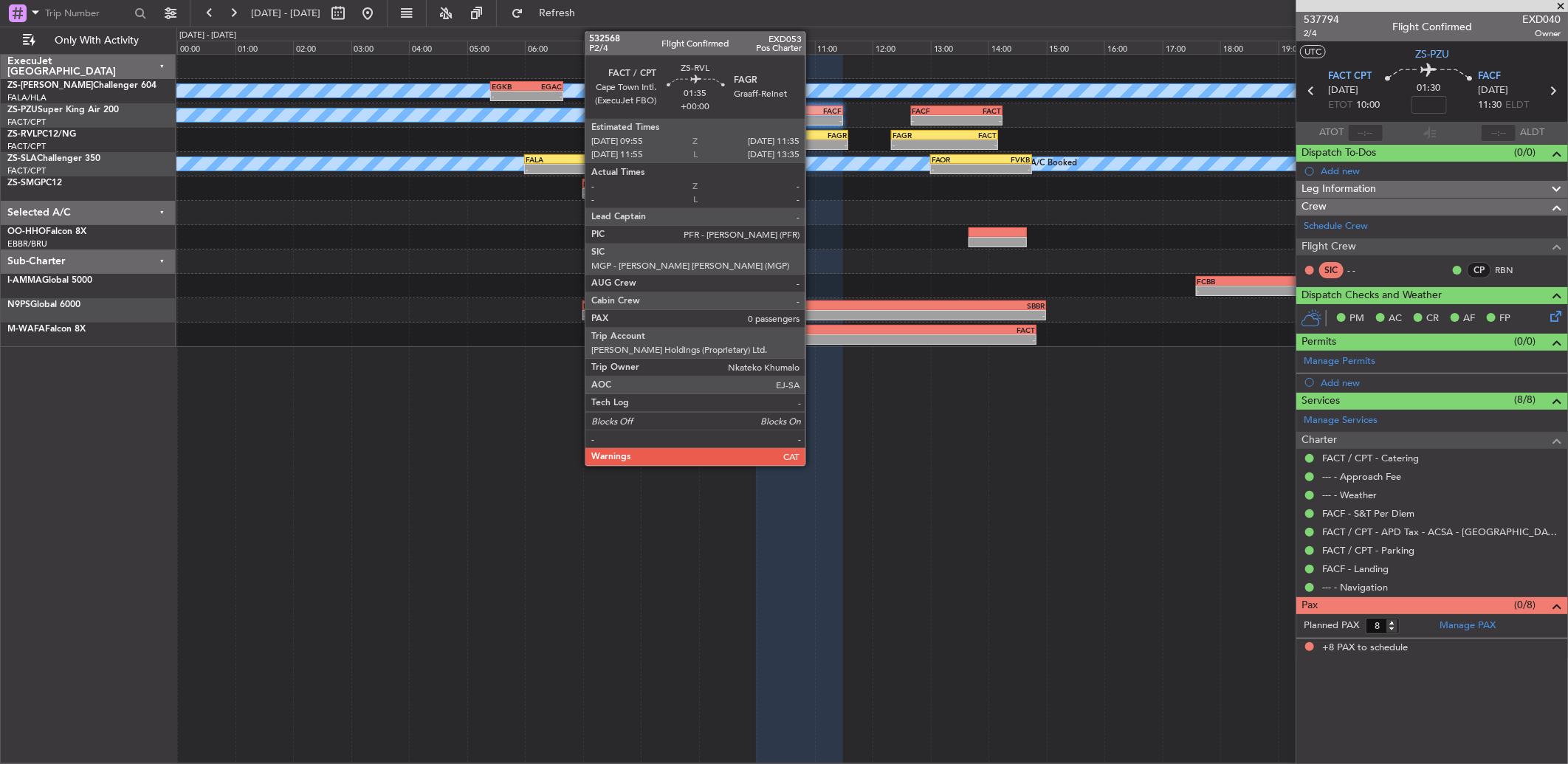
click at [812, 133] on div "FAGR" at bounding box center [823, 135] width 47 height 9
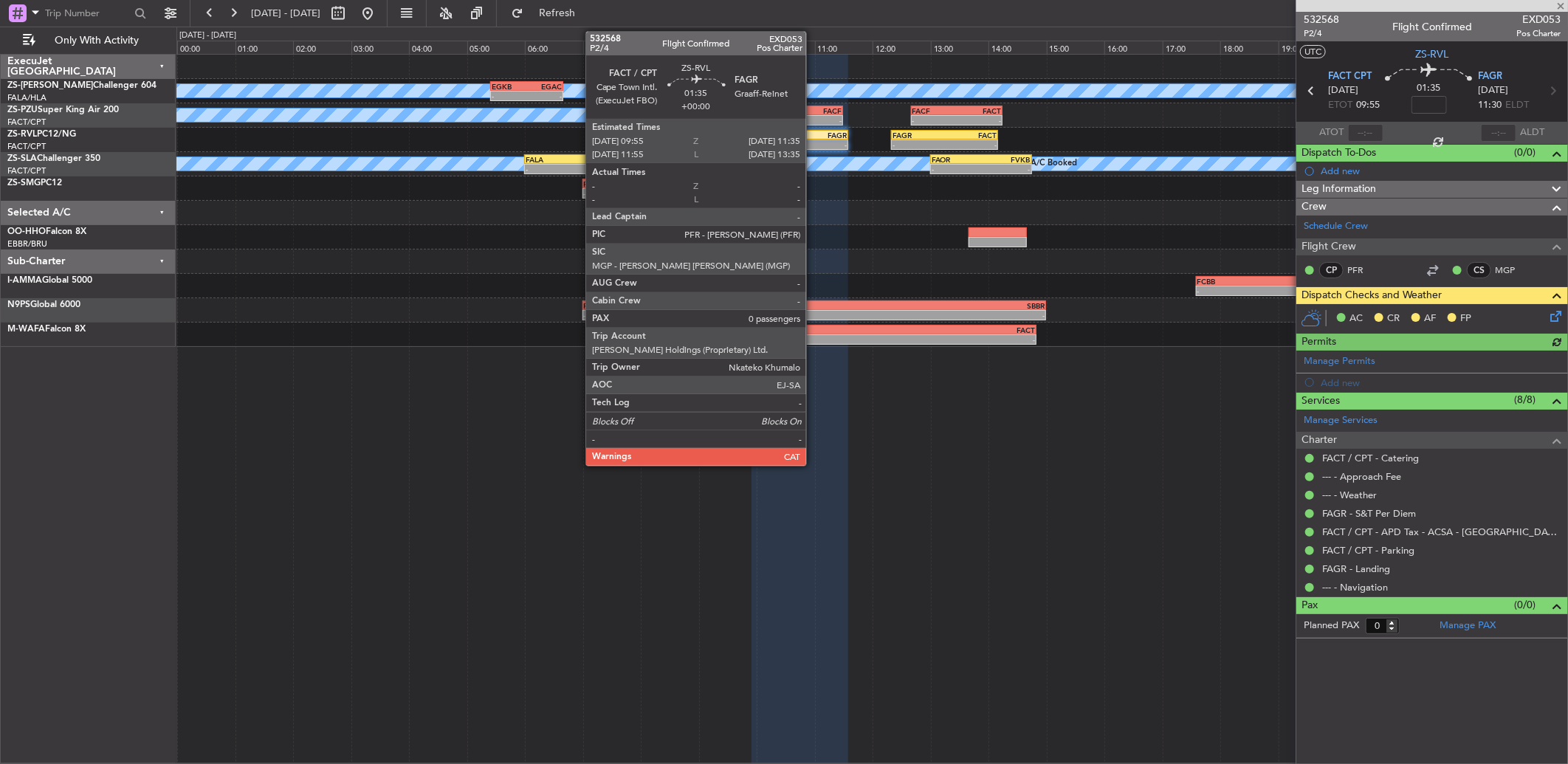
click at [813, 133] on div "FAGR" at bounding box center [823, 135] width 47 height 9
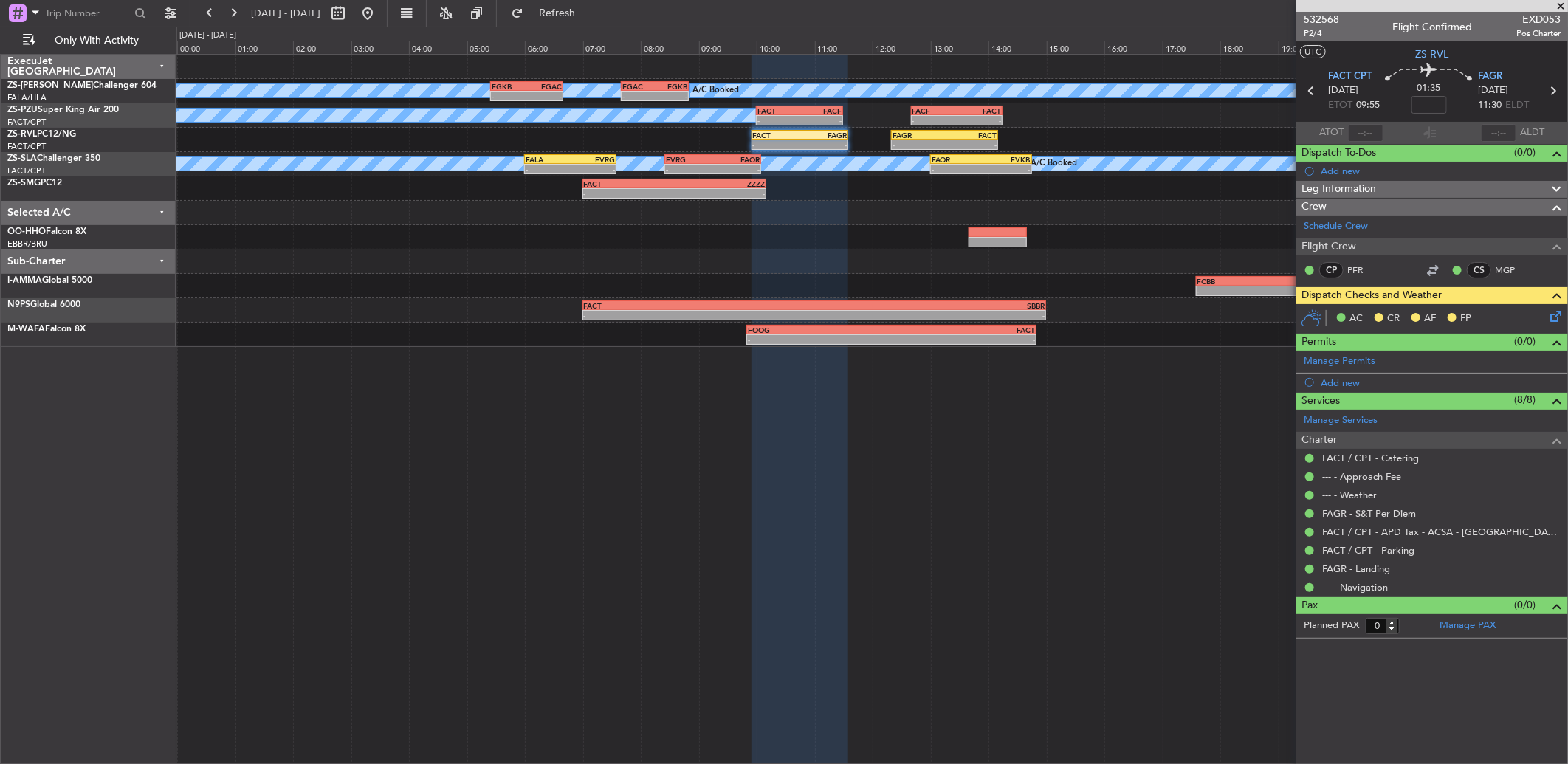
click at [1552, 316] on icon at bounding box center [1553, 314] width 11 height 11
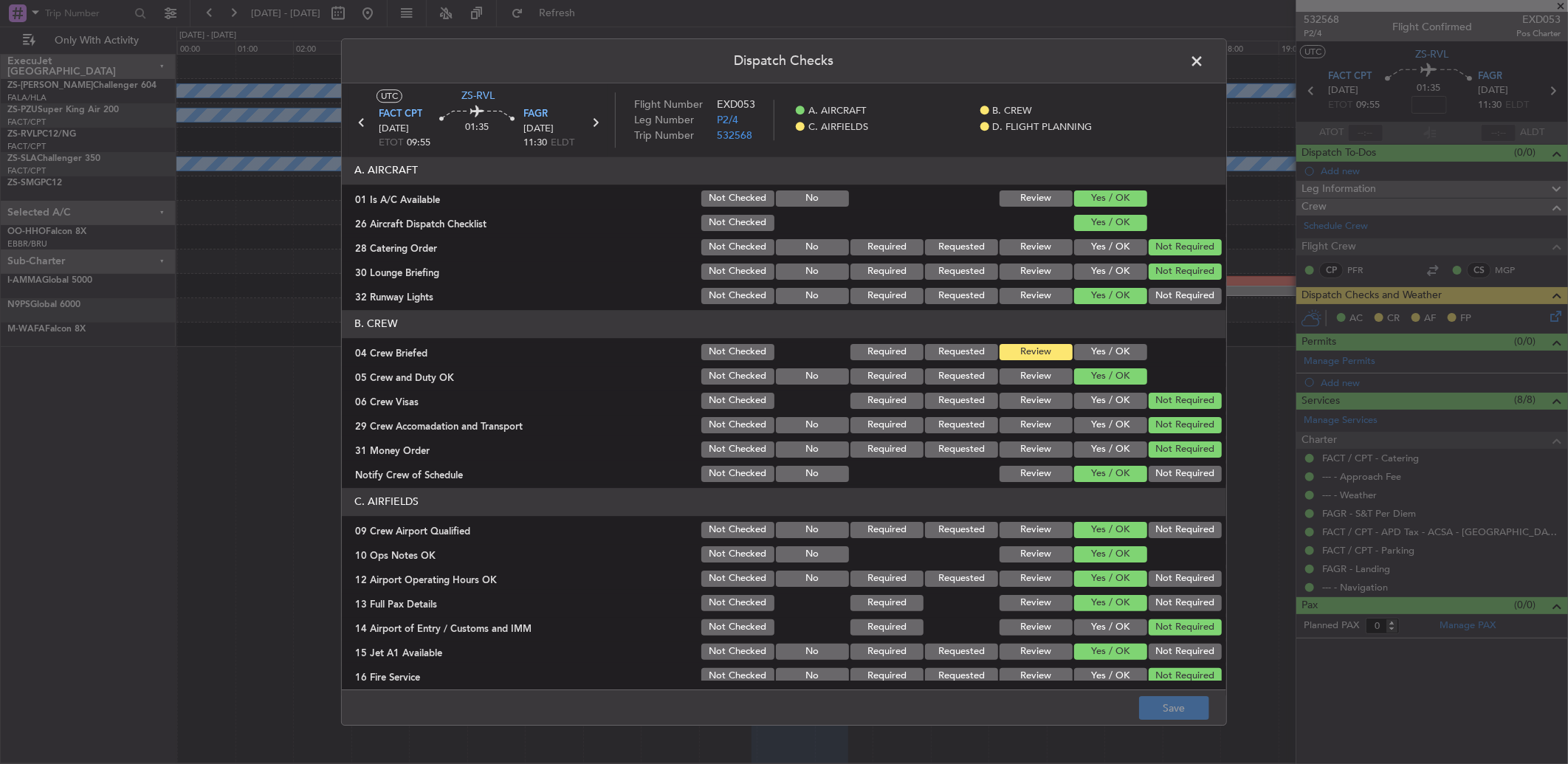
click at [1090, 337] on header "B. CREW" at bounding box center [784, 324] width 884 height 28
click at [1099, 356] on button "Yes / OK" at bounding box center [1110, 352] width 73 height 16
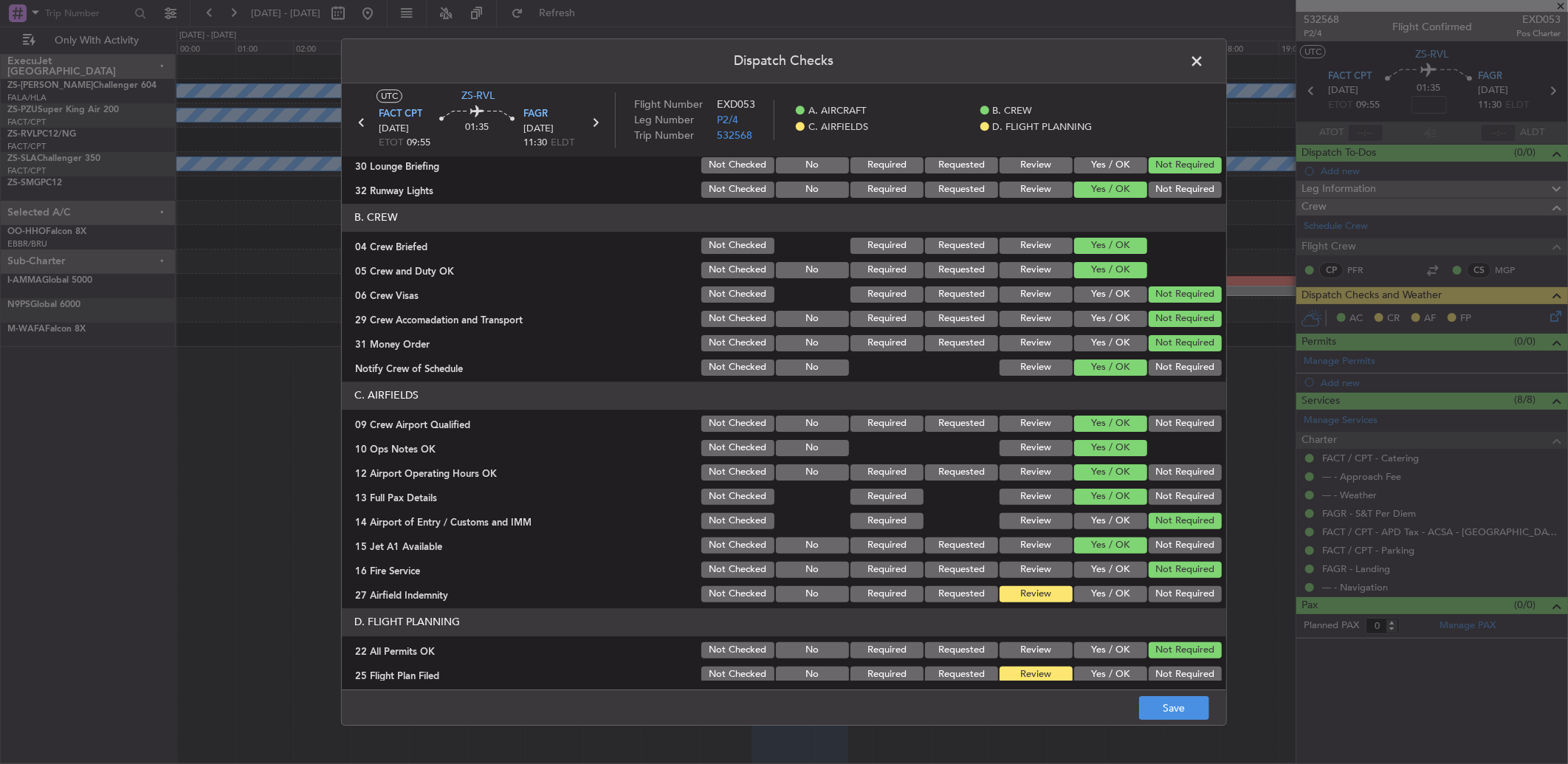
scroll to position [138, 0]
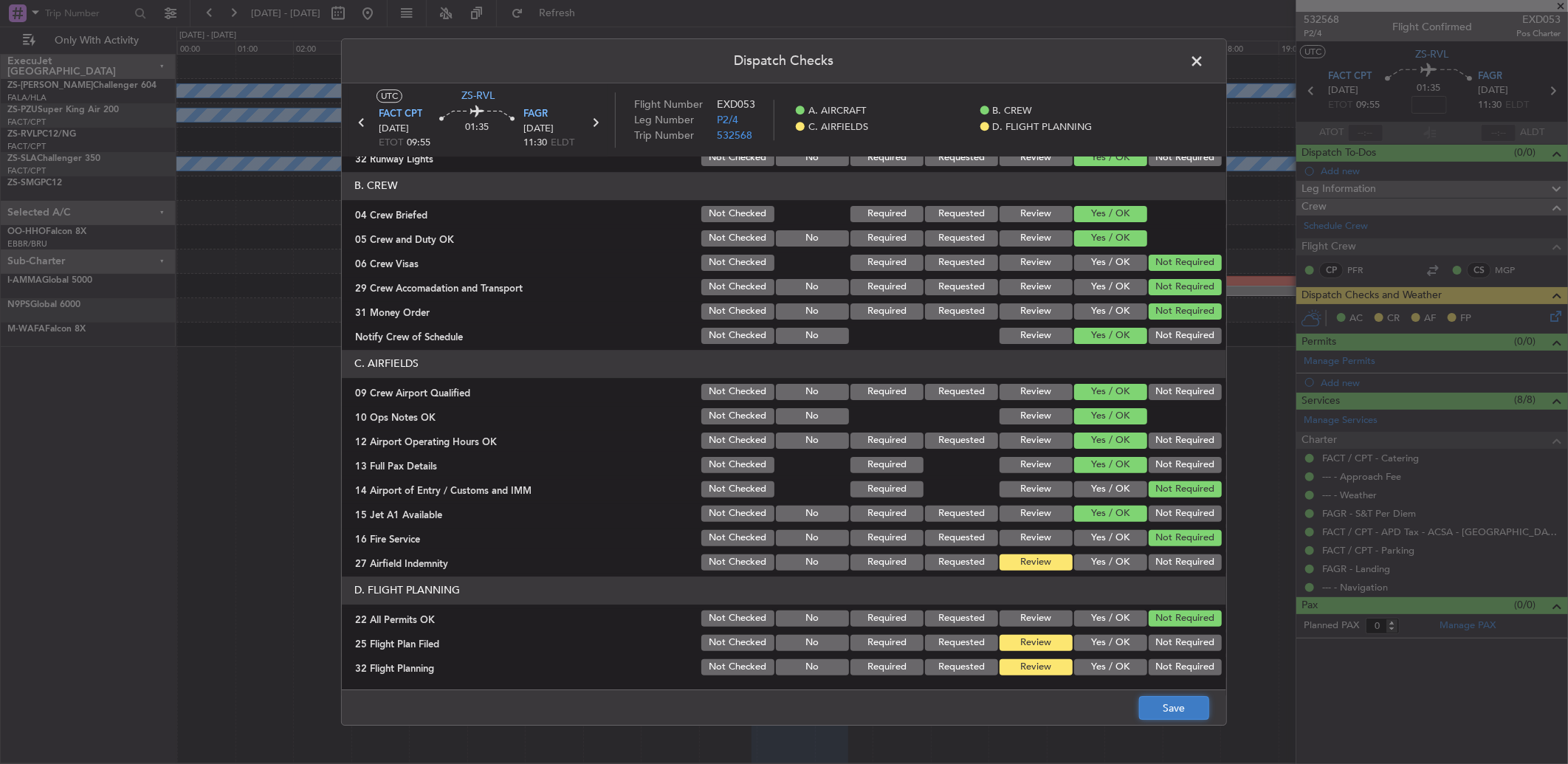
click at [1187, 710] on button "Save" at bounding box center [1175, 707] width 70 height 24
click at [1204, 58] on span at bounding box center [1204, 64] width 0 height 29
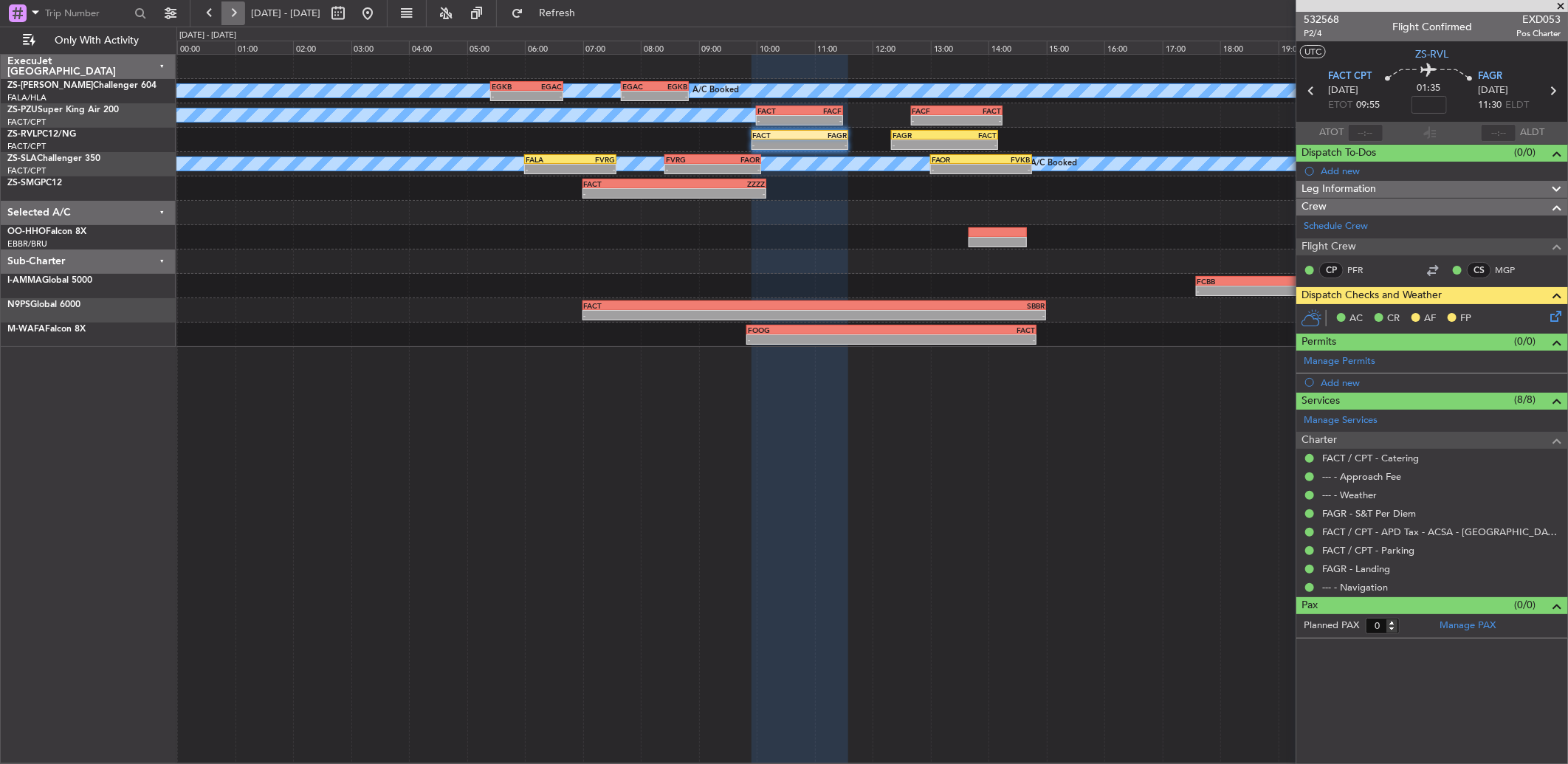
click at [237, 8] on button at bounding box center [233, 13] width 24 height 24
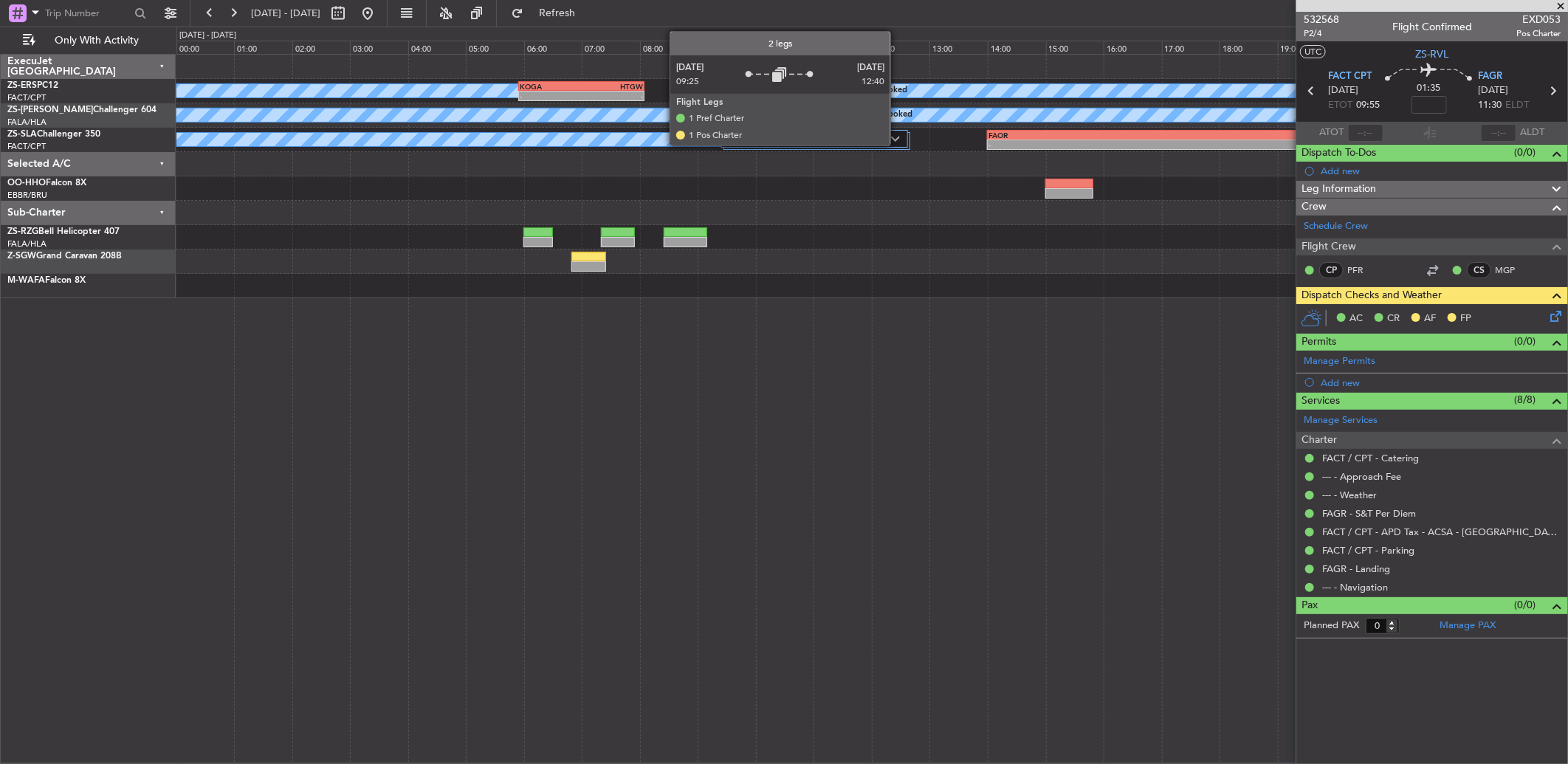
click at [898, 134] on div "2 Flight Legs" at bounding box center [814, 138] width 187 height 18
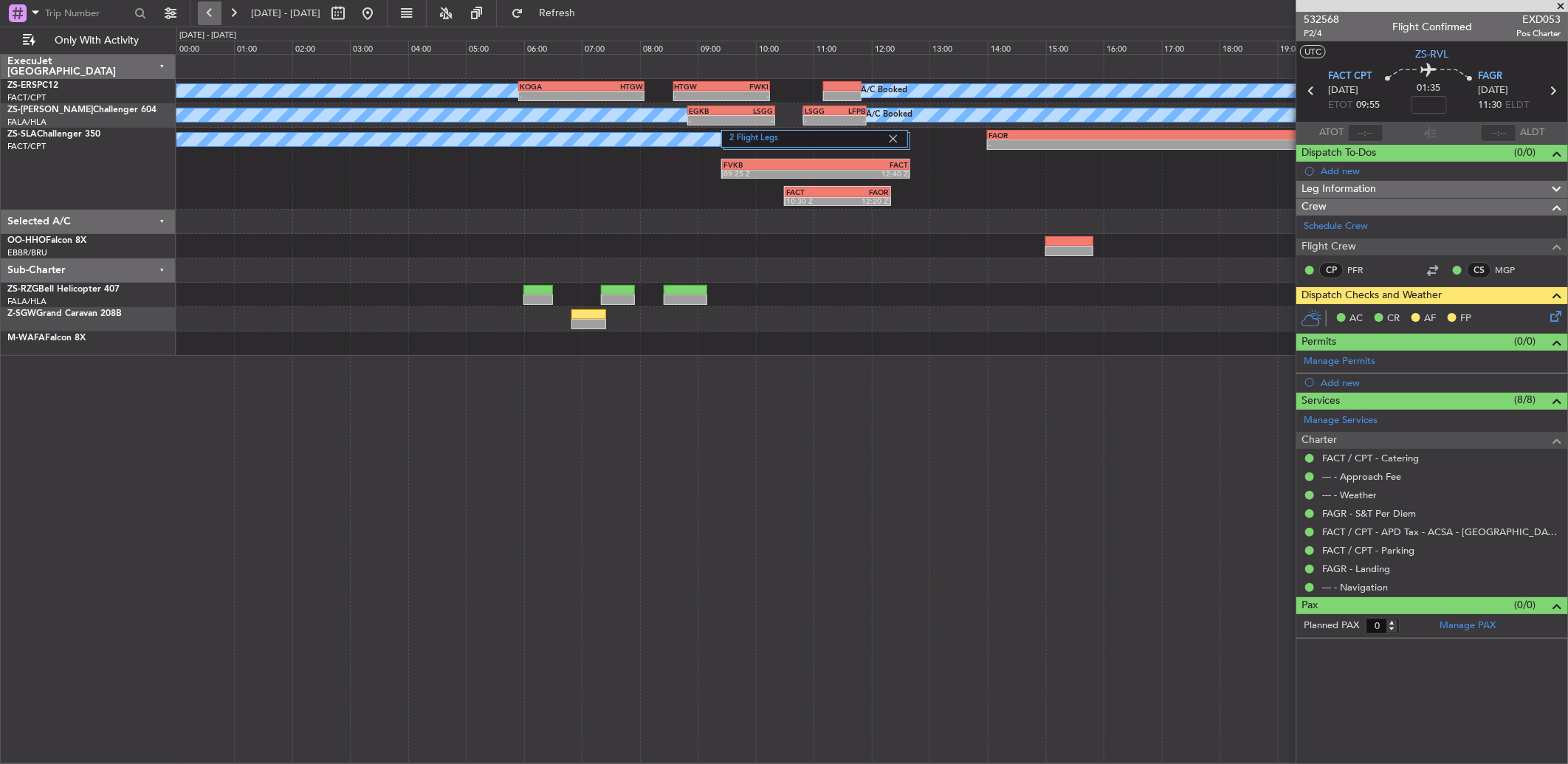
click at [215, 19] on button at bounding box center [210, 13] width 24 height 24
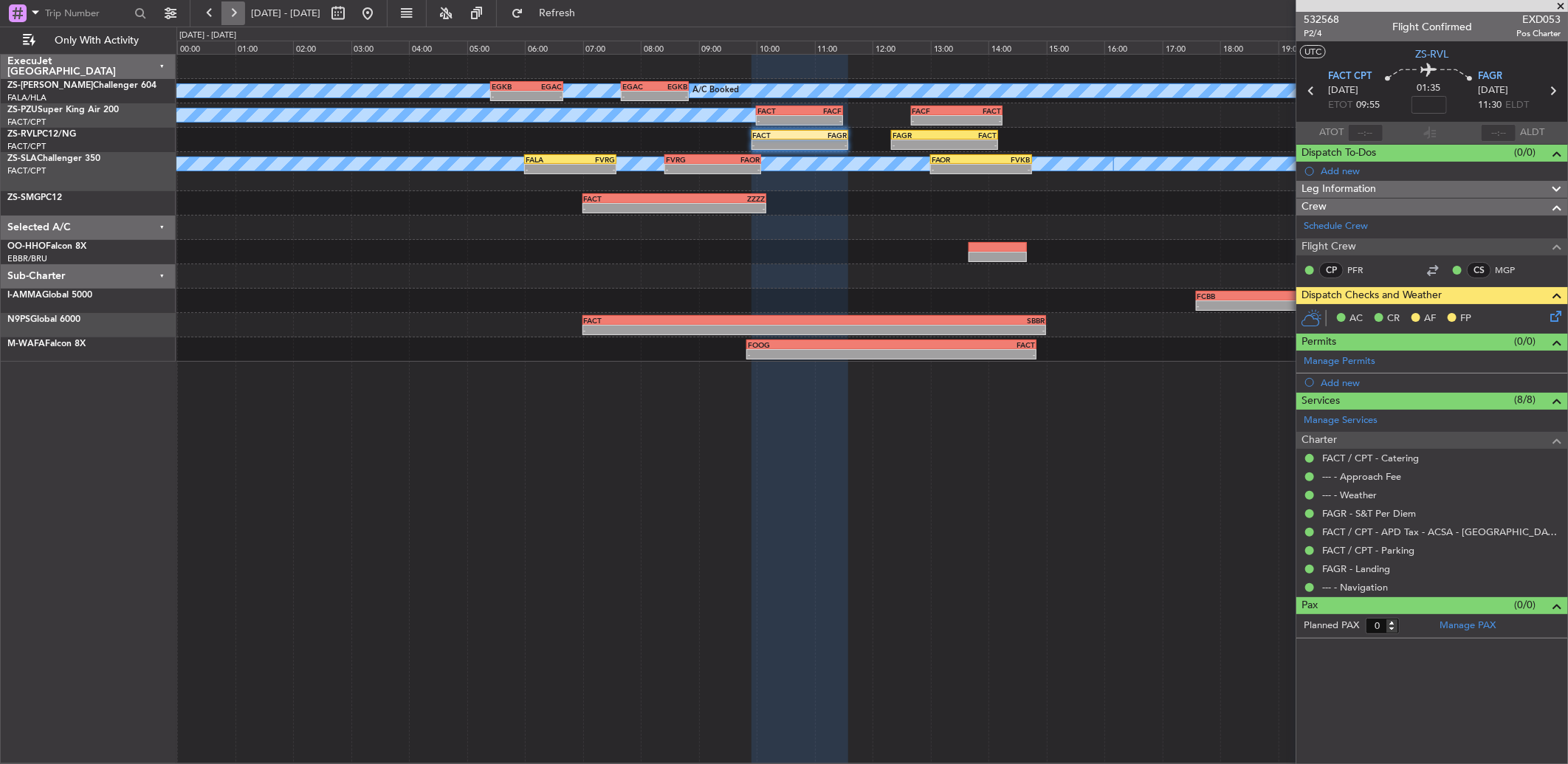
click at [234, 19] on button at bounding box center [233, 13] width 24 height 24
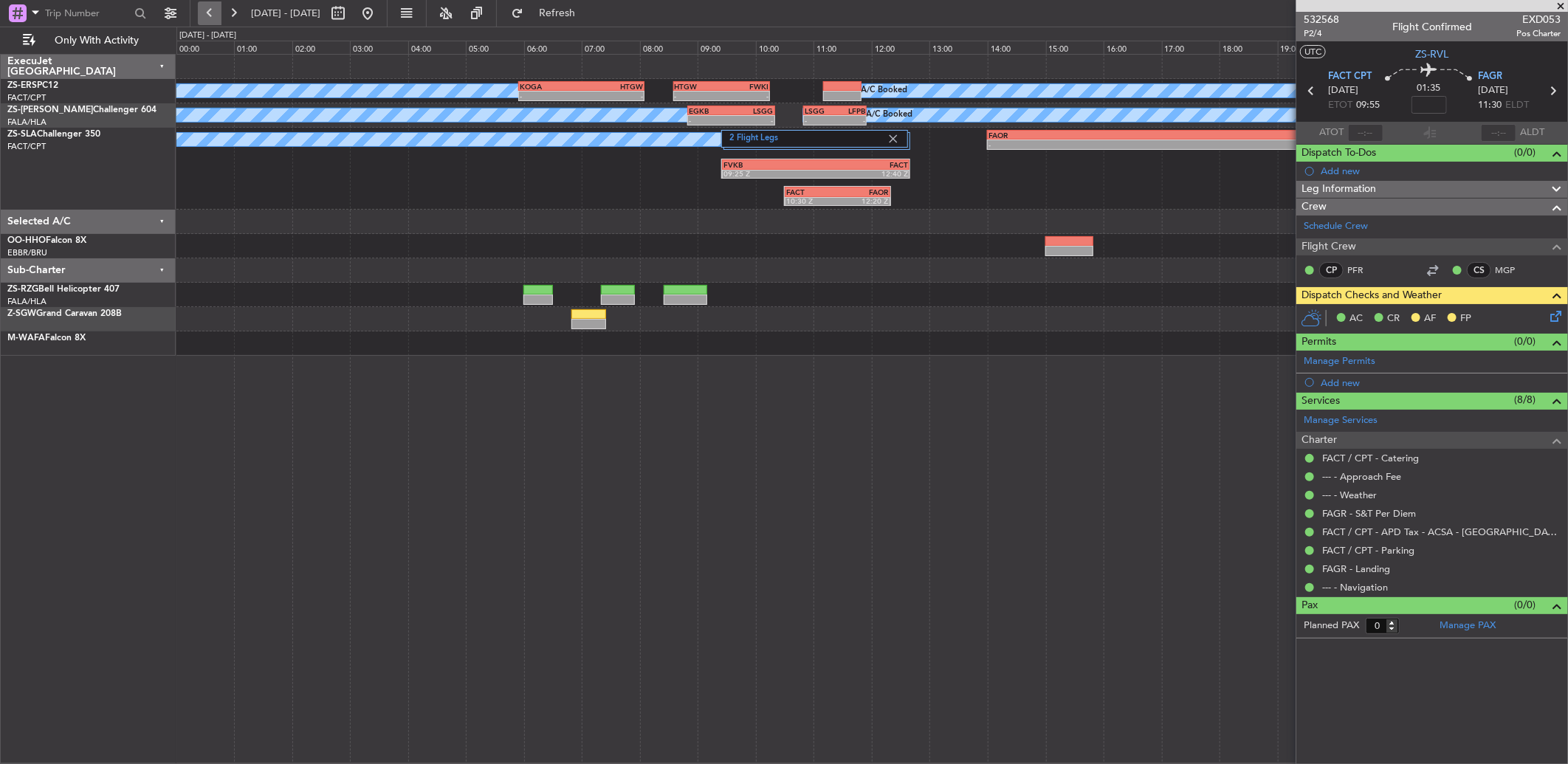
click at [214, 9] on button at bounding box center [210, 13] width 24 height 24
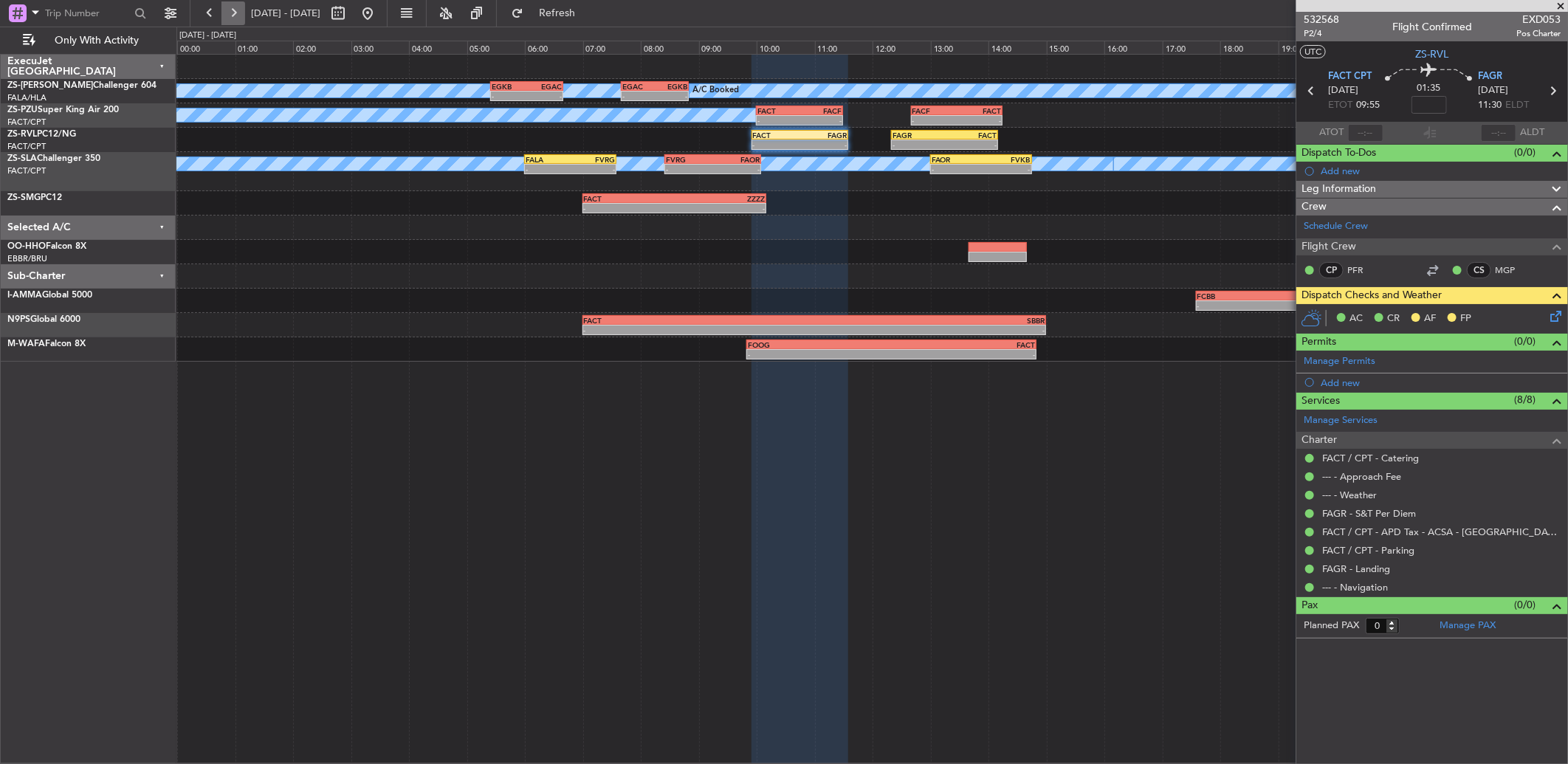
click at [234, 17] on button at bounding box center [233, 13] width 24 height 24
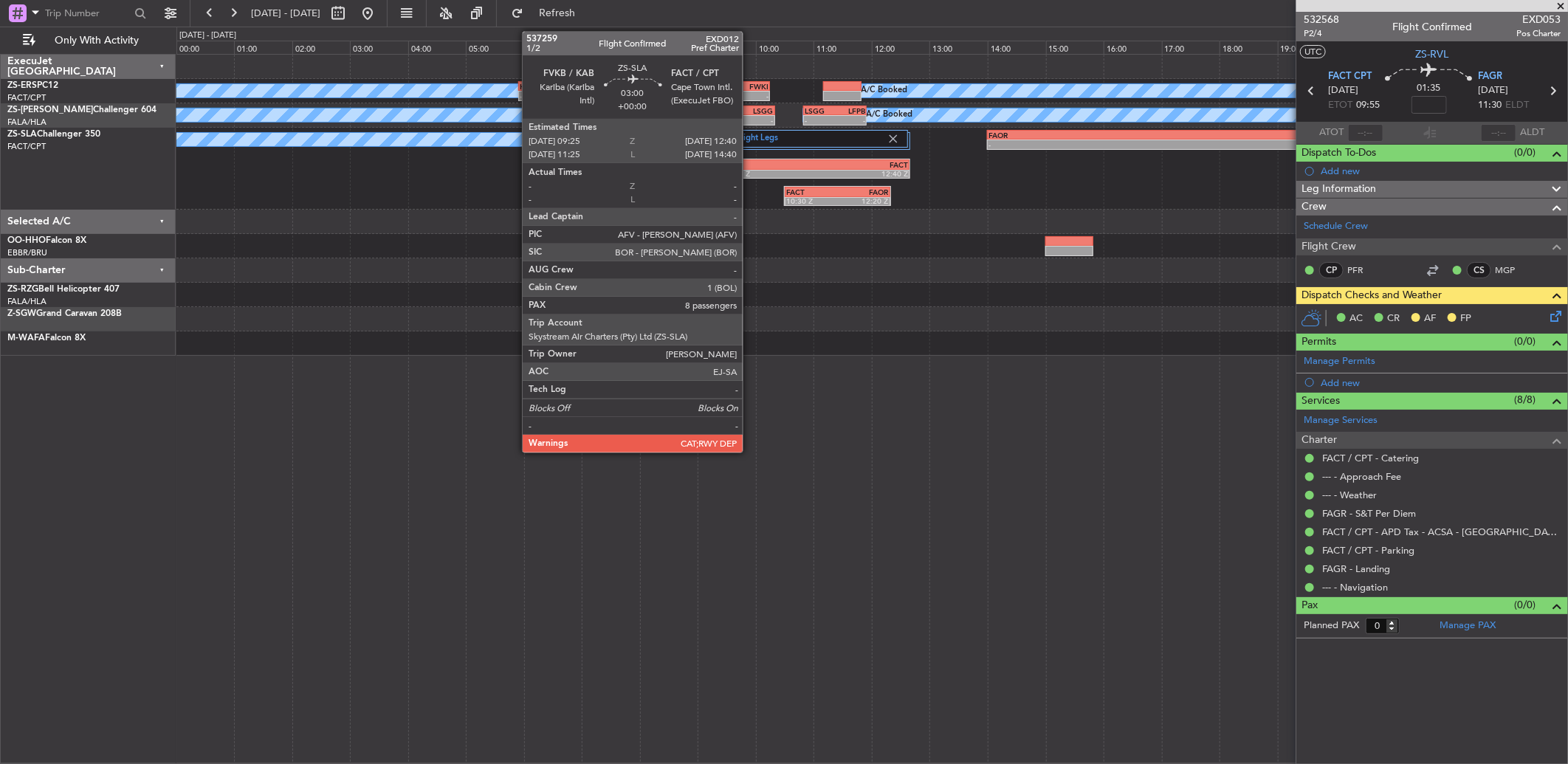
click at [750, 173] on div "09:25 Z" at bounding box center [769, 173] width 92 height 9
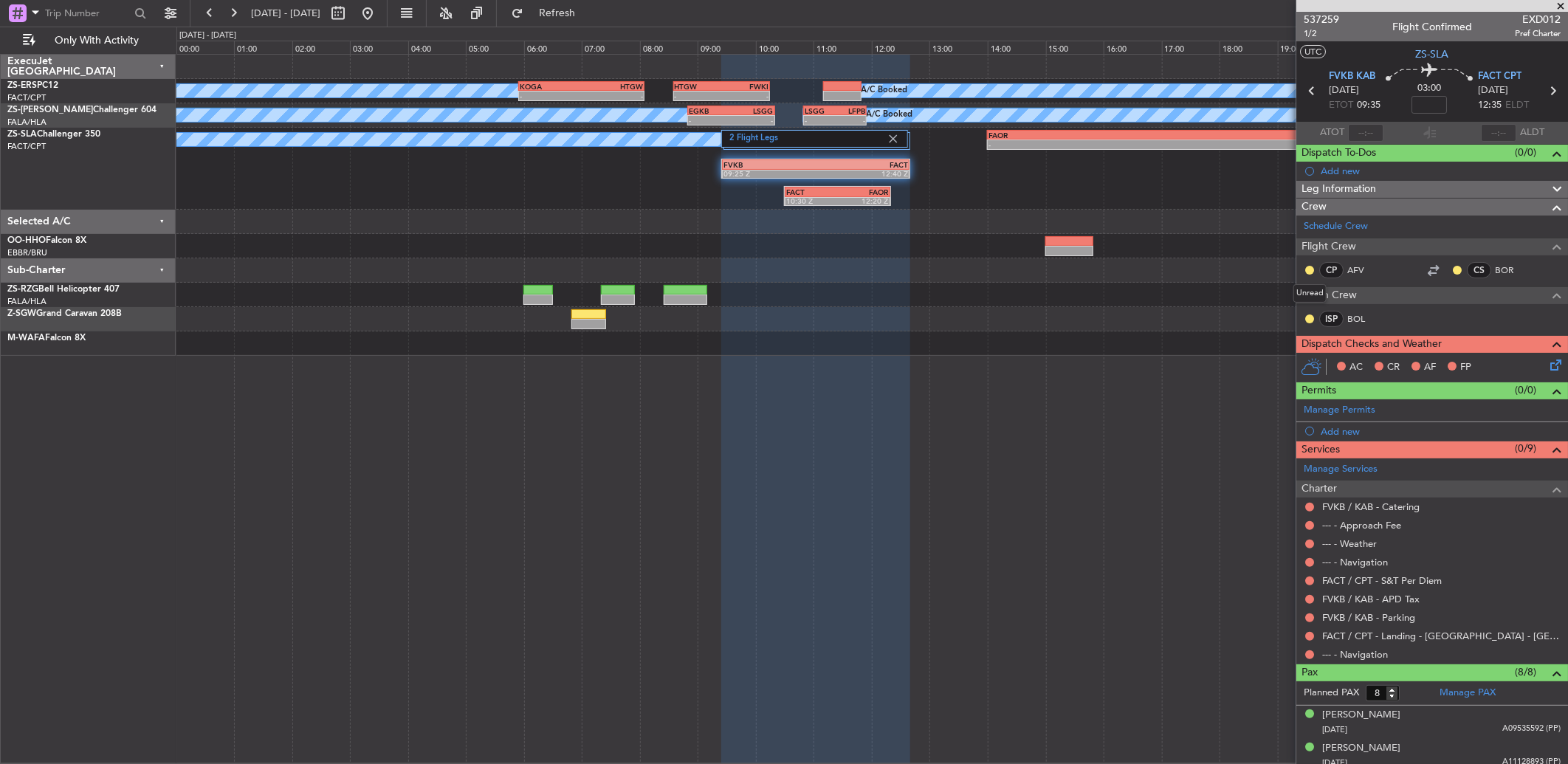
click at [1313, 312] on mat-tooltip-component "Unread" at bounding box center [1310, 293] width 54 height 39
click at [1311, 315] on button at bounding box center [1309, 318] width 9 height 9
click at [1298, 362] on span "Acknowledged" at bounding box center [1313, 363] width 65 height 15
click at [1310, 269] on button at bounding box center [1309, 269] width 9 height 9
click at [1313, 310] on span "Acknowledged" at bounding box center [1313, 313] width 65 height 15
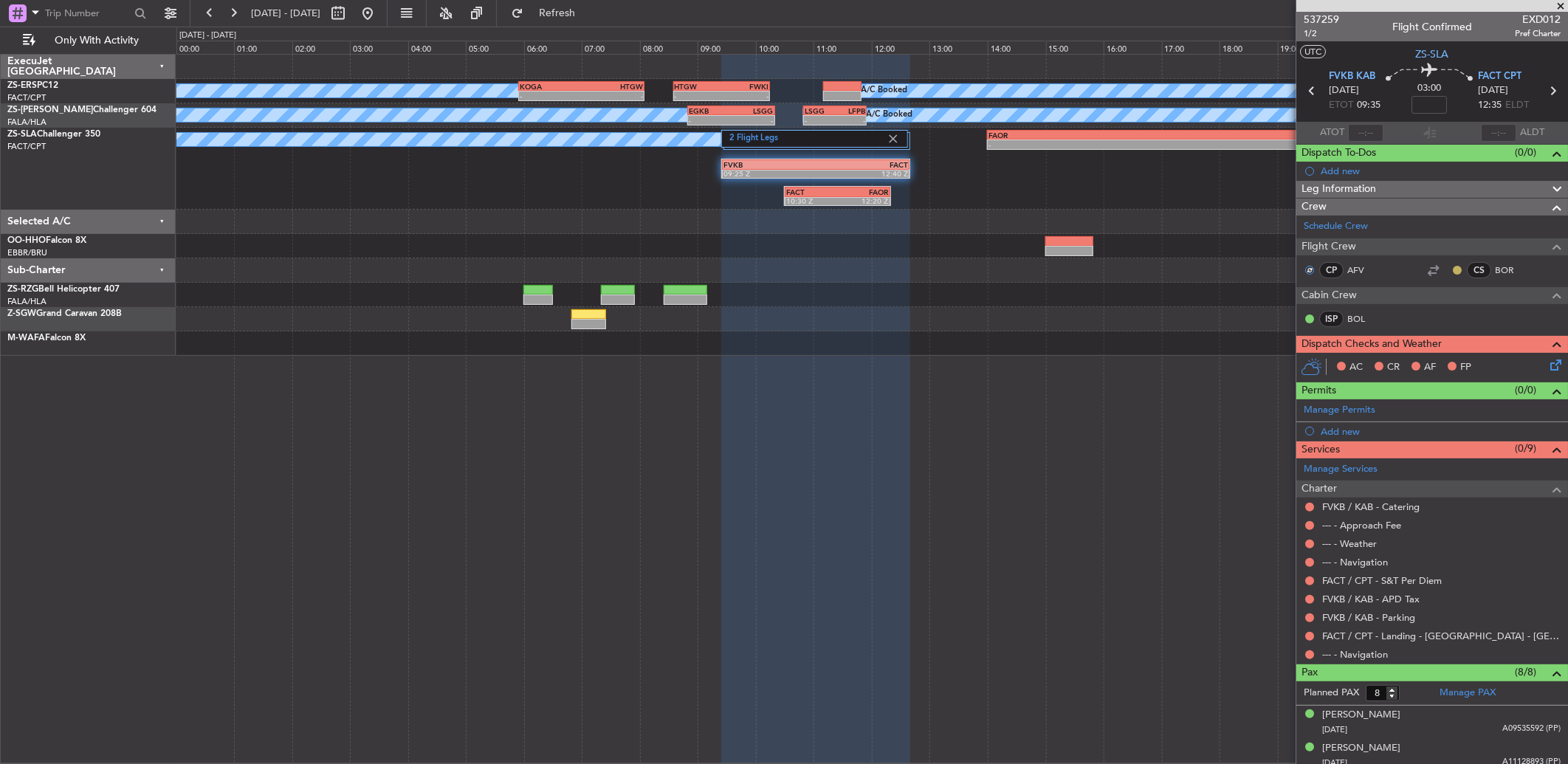
click at [1453, 268] on button at bounding box center [1457, 269] width 9 height 9
click at [1430, 307] on span "Acknowledged" at bounding box center [1449, 313] width 65 height 15
click at [1309, 652] on mat-tooltip-component "Not Requested" at bounding box center [1310, 642] width 83 height 39
click at [1313, 651] on button at bounding box center [1309, 654] width 9 height 9
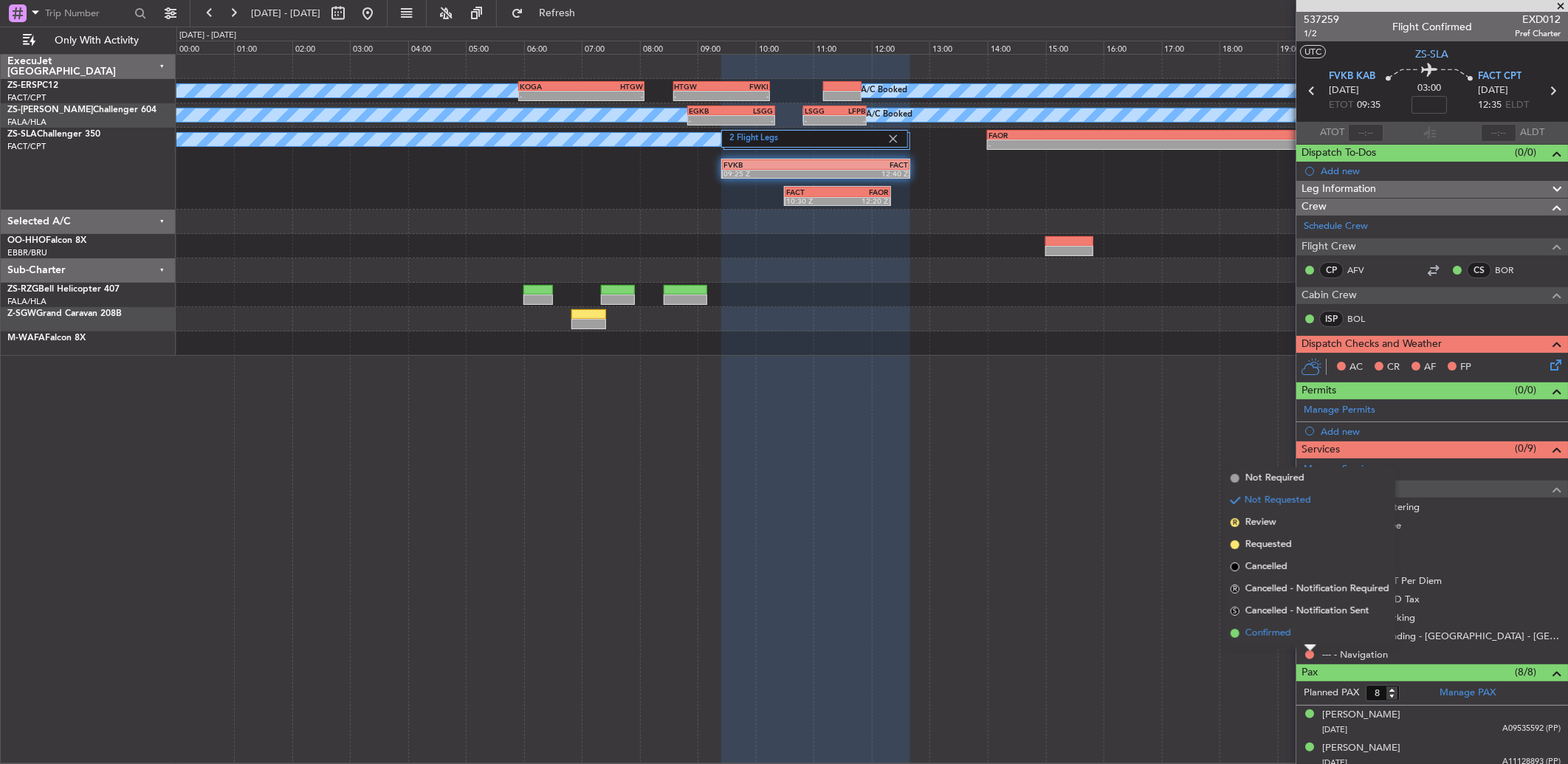
click at [1302, 632] on li "Confirmed" at bounding box center [1310, 633] width 171 height 22
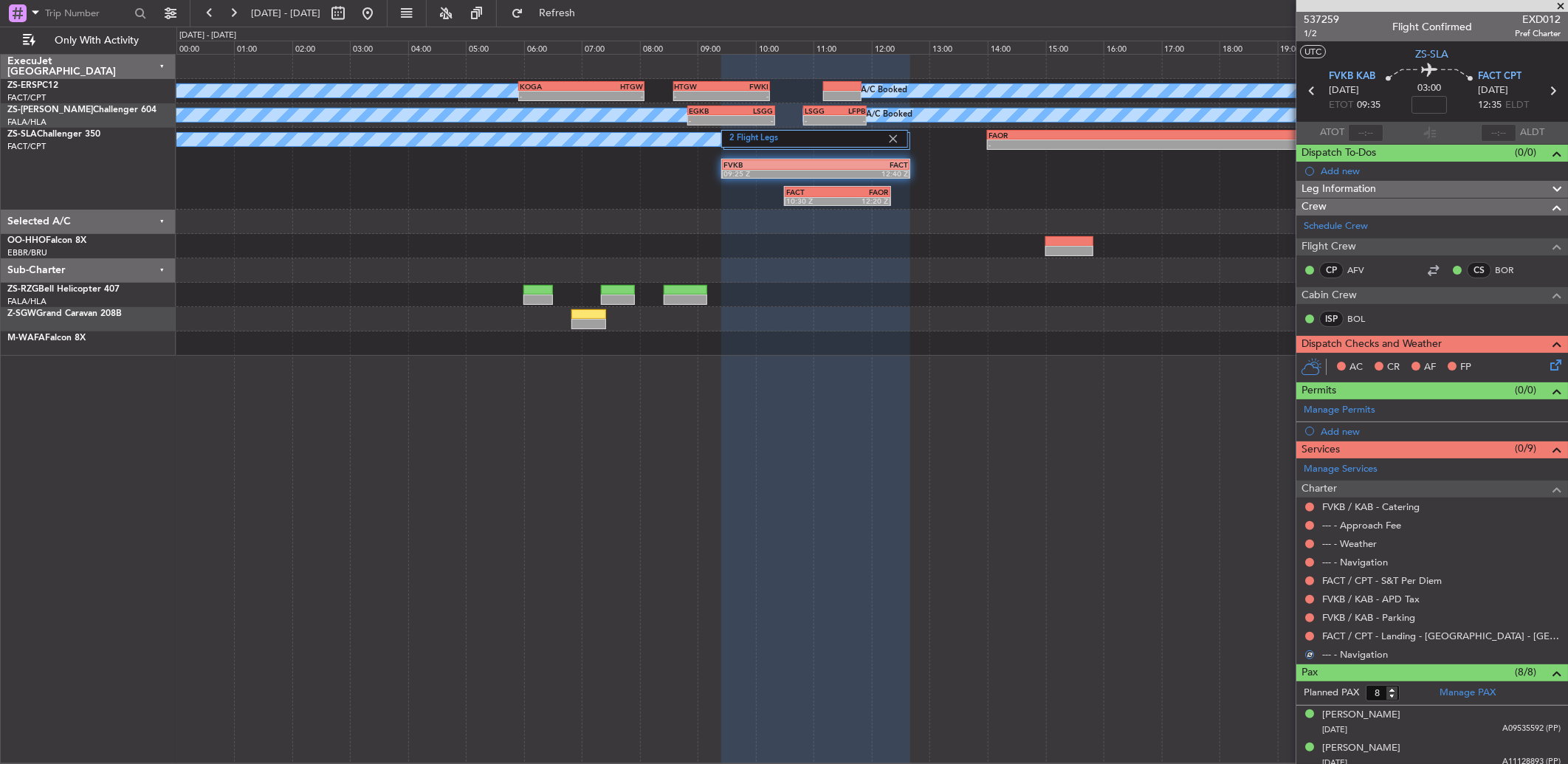
click at [1312, 641] on mat-tooltip-component "Not Requested" at bounding box center [1310, 660] width 83 height 39
click at [1309, 639] on button at bounding box center [1309, 636] width 9 height 9
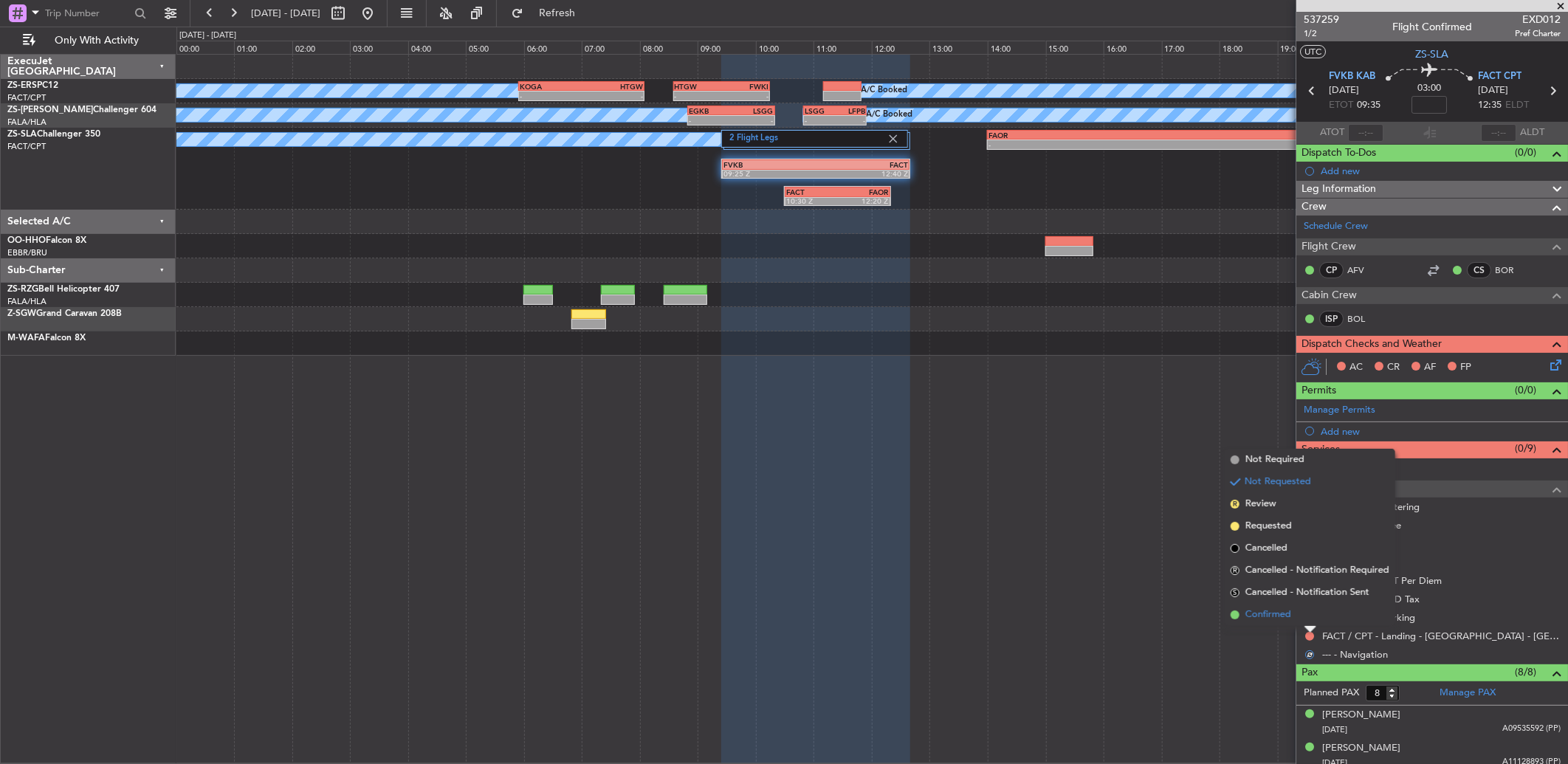
click at [1305, 612] on li "Confirmed" at bounding box center [1310, 614] width 171 height 22
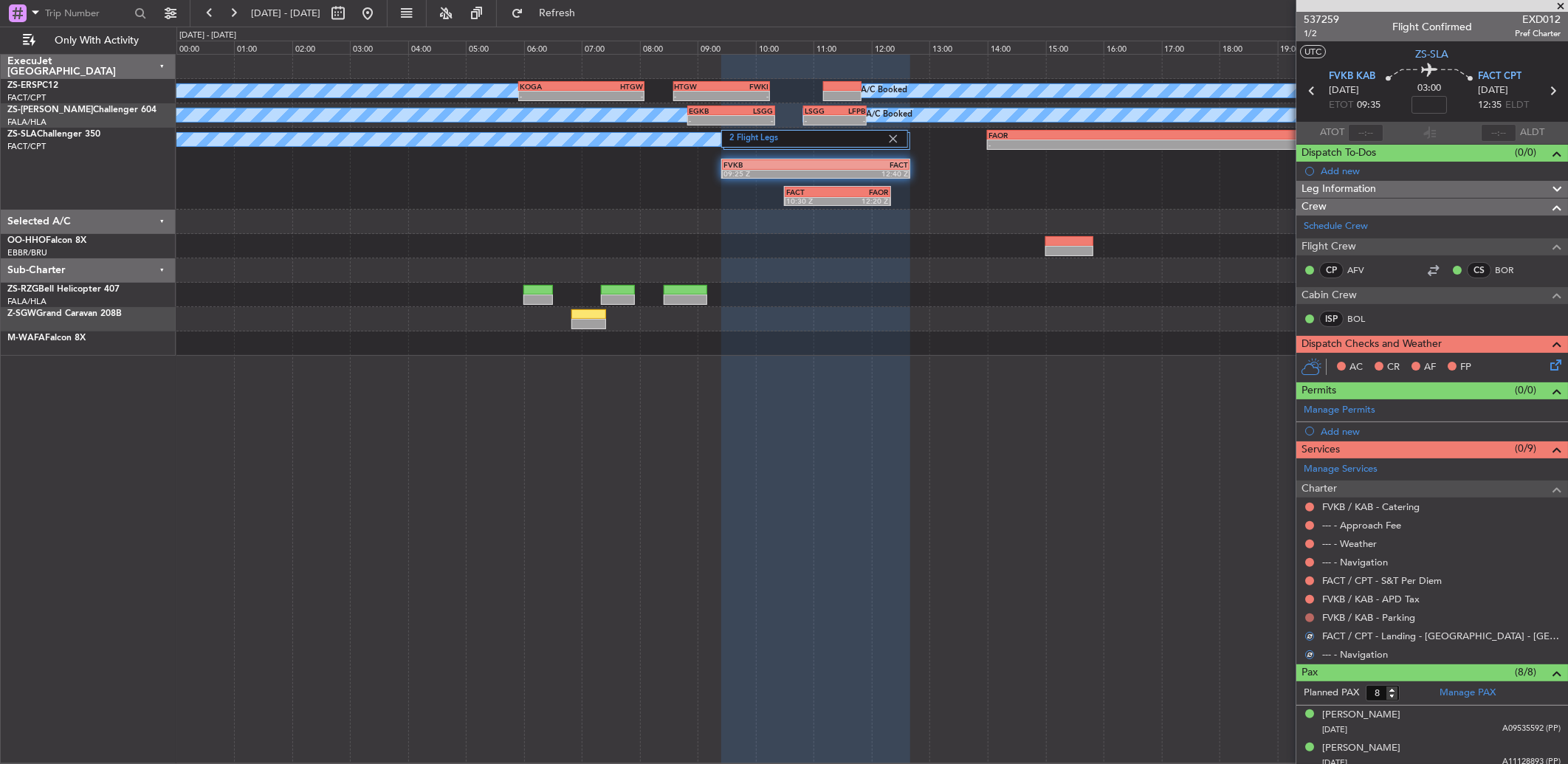
click at [1313, 614] on div at bounding box center [1309, 618] width 11 height 11
click at [1313, 616] on button at bounding box center [1309, 617] width 9 height 9
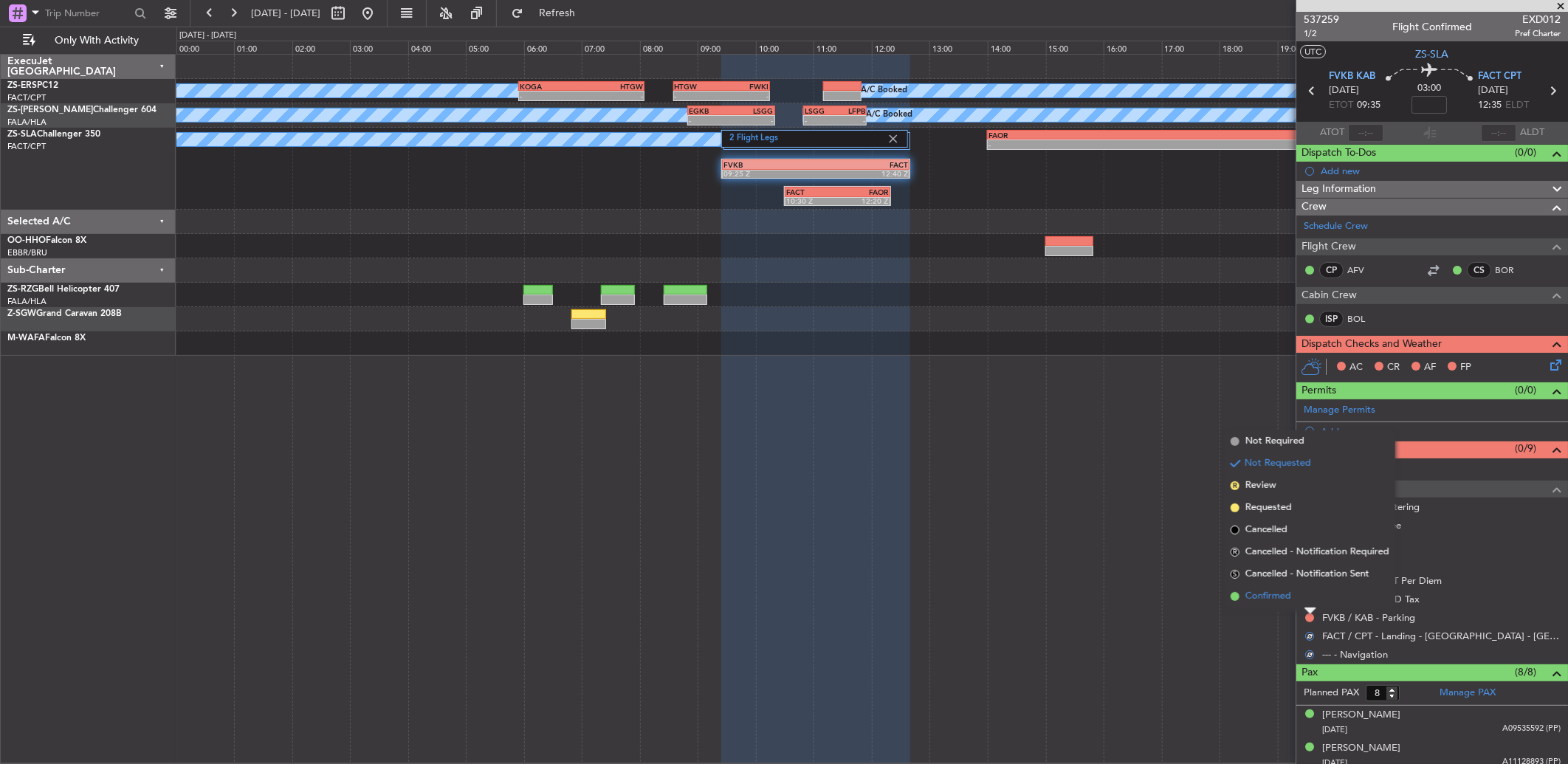
click at [1310, 601] on li "Confirmed" at bounding box center [1310, 596] width 171 height 22
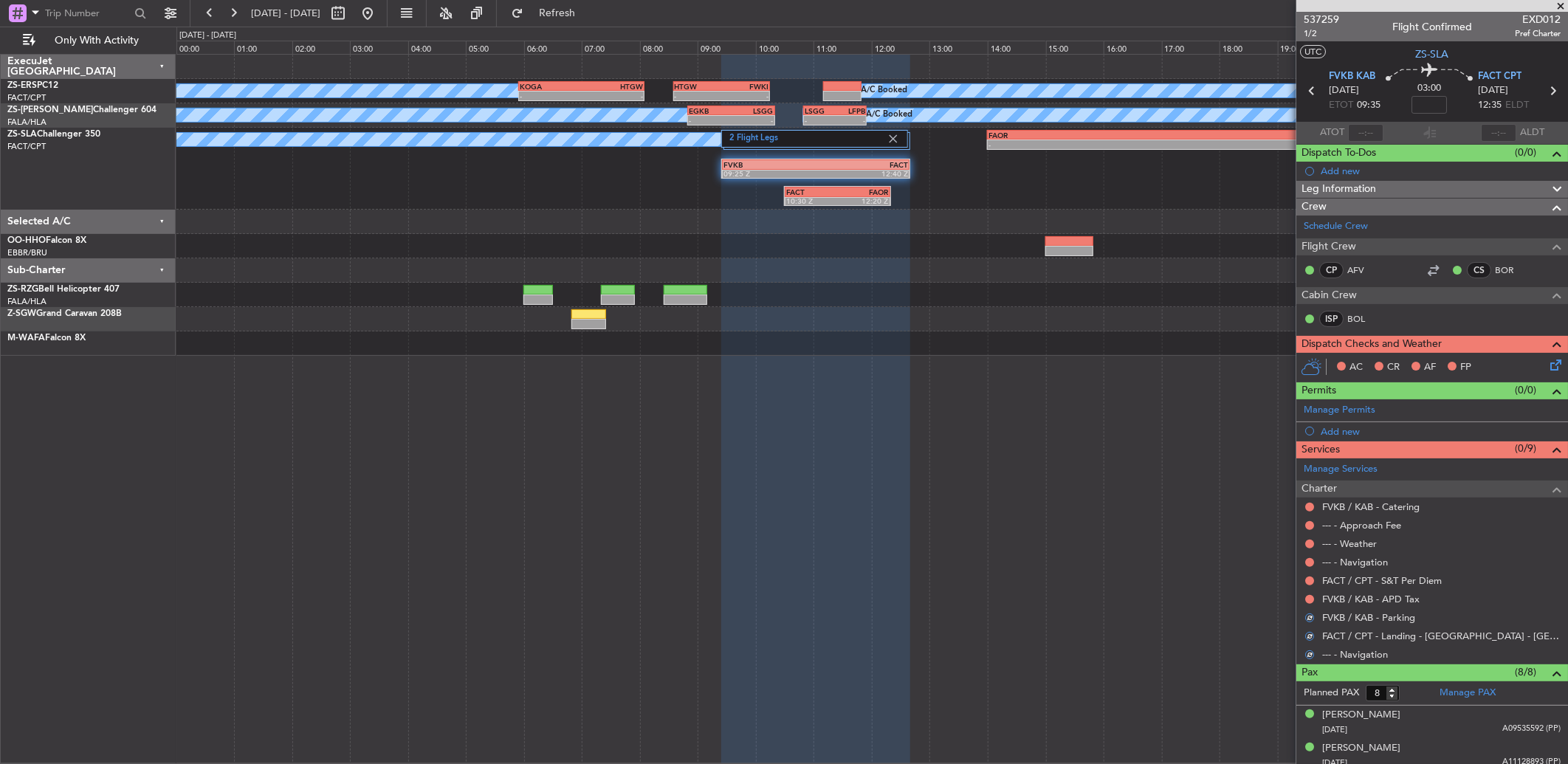
click at [1310, 601] on button at bounding box center [1309, 599] width 9 height 9
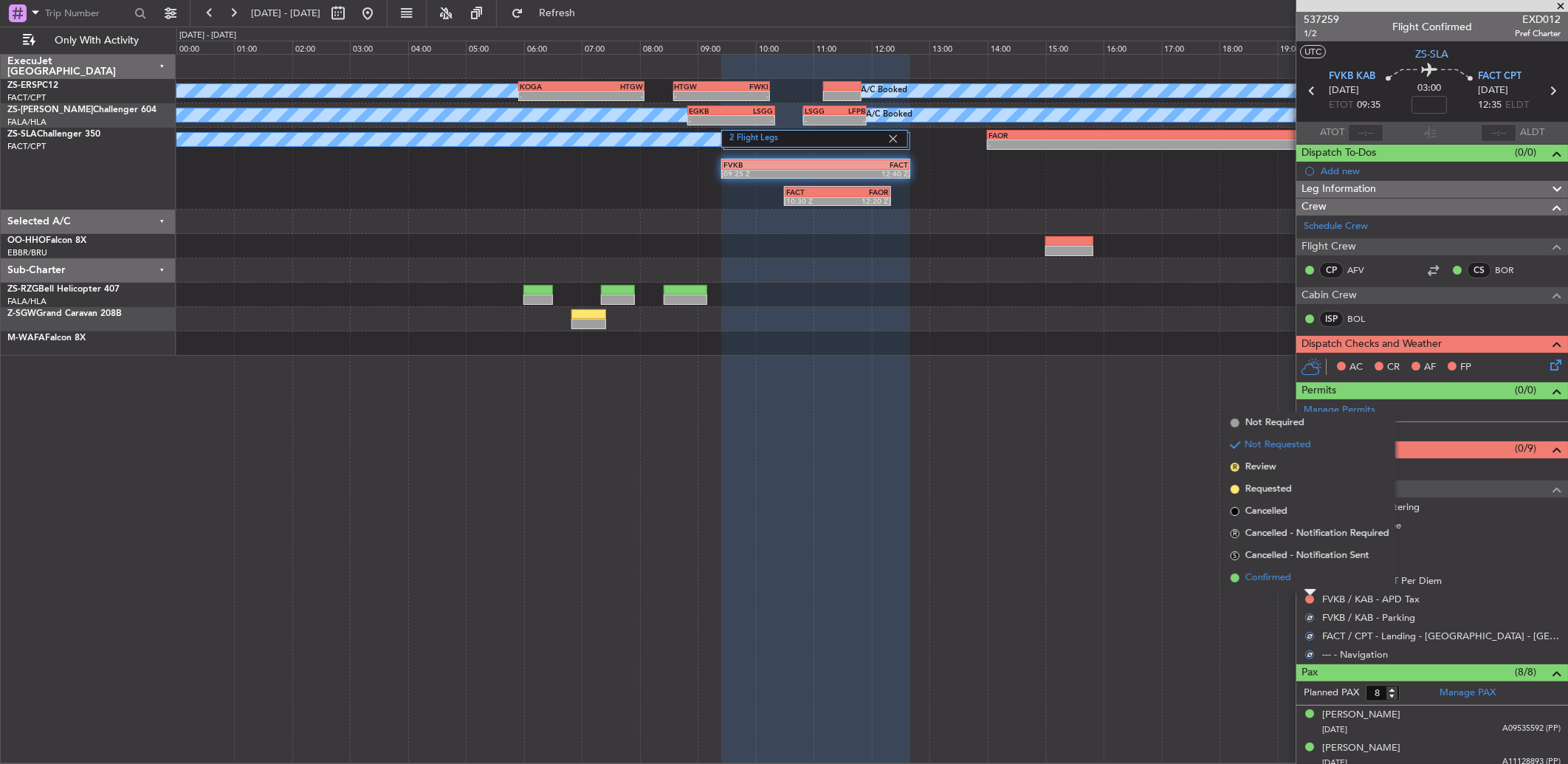
click at [1302, 580] on li "Confirmed" at bounding box center [1310, 577] width 171 height 22
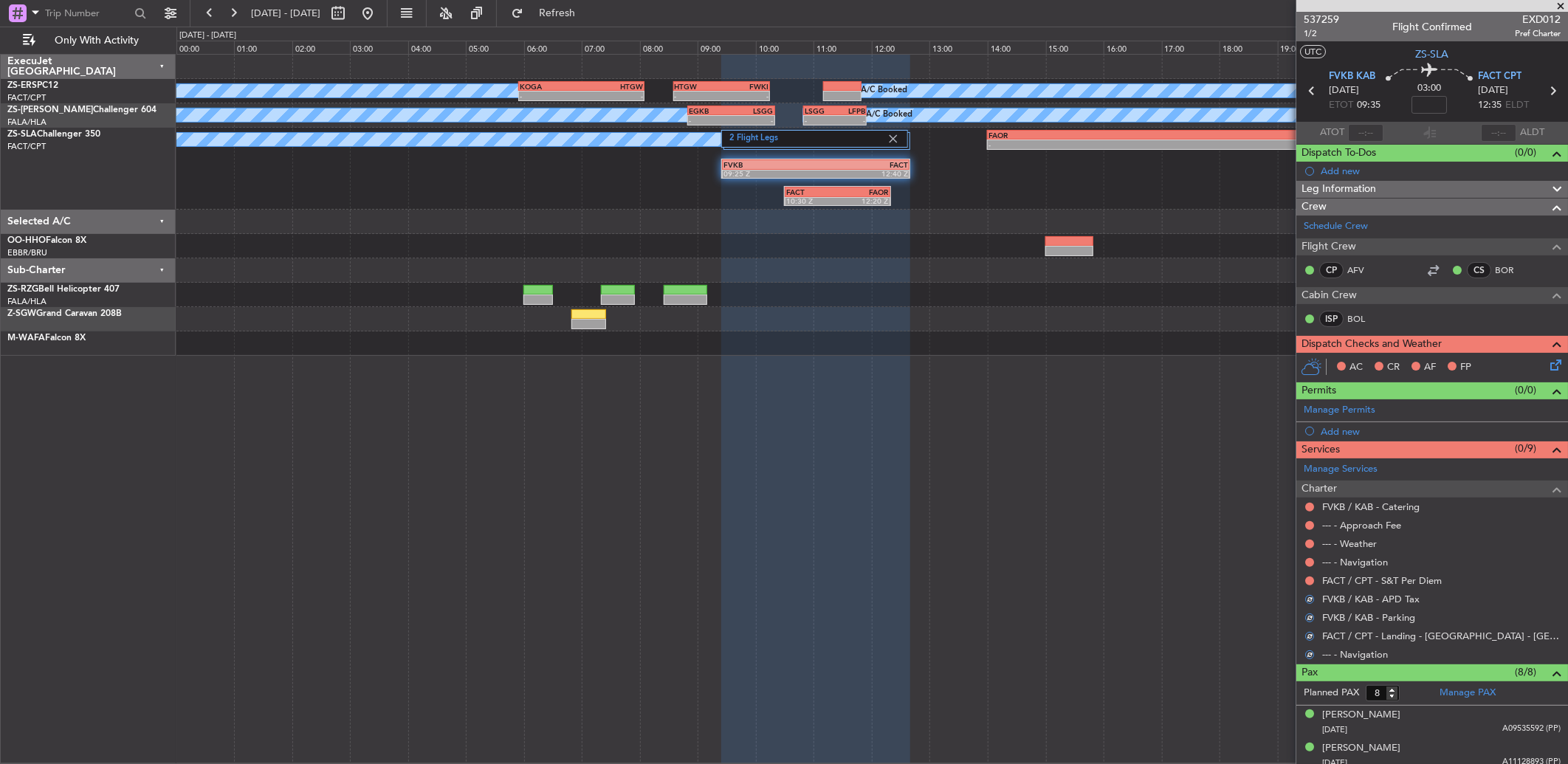
click at [1304, 580] on div at bounding box center [1309, 581] width 11 height 11
click at [1307, 580] on button at bounding box center [1309, 580] width 9 height 9
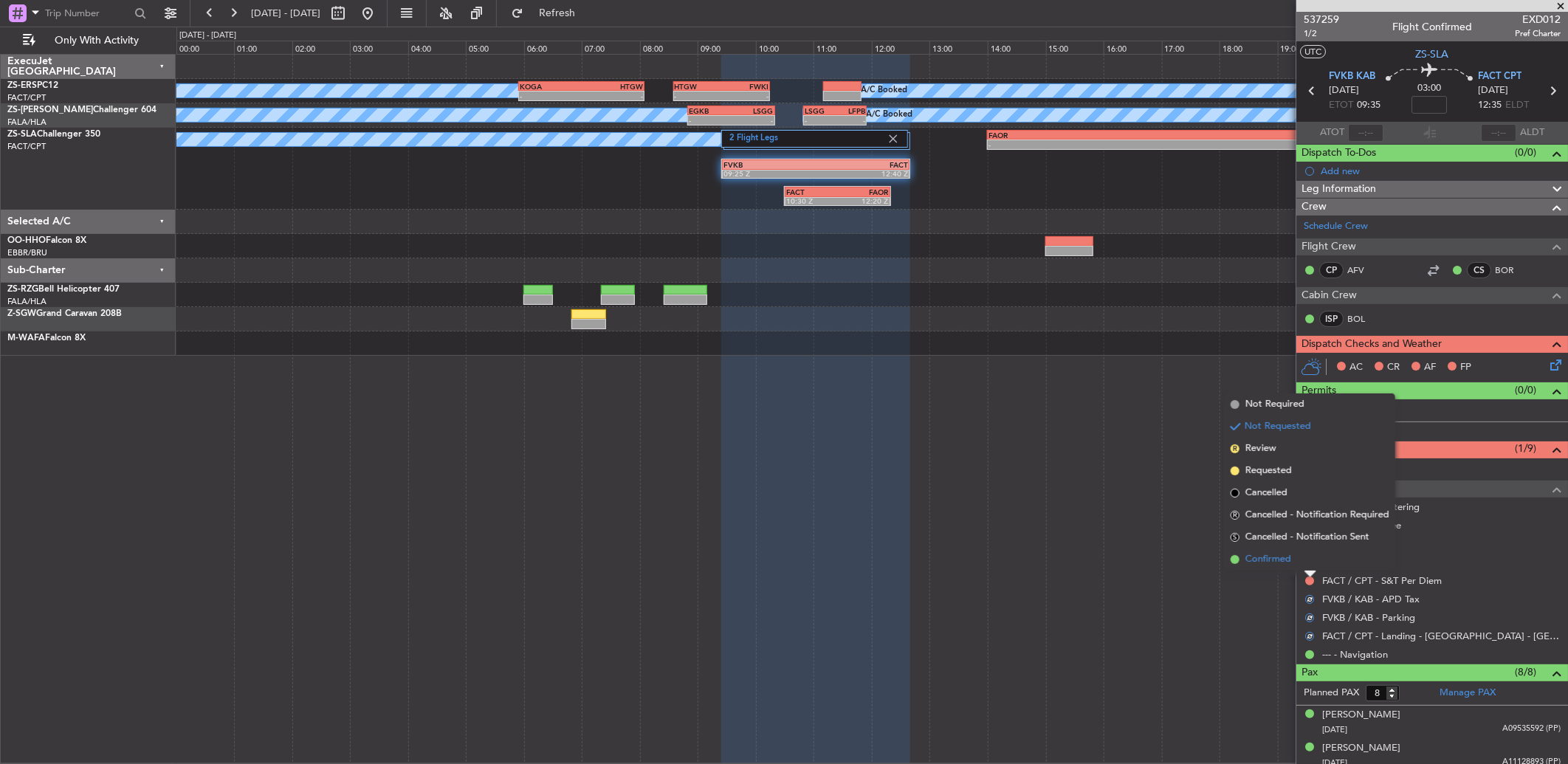
click at [1310, 566] on li "Confirmed" at bounding box center [1310, 559] width 171 height 22
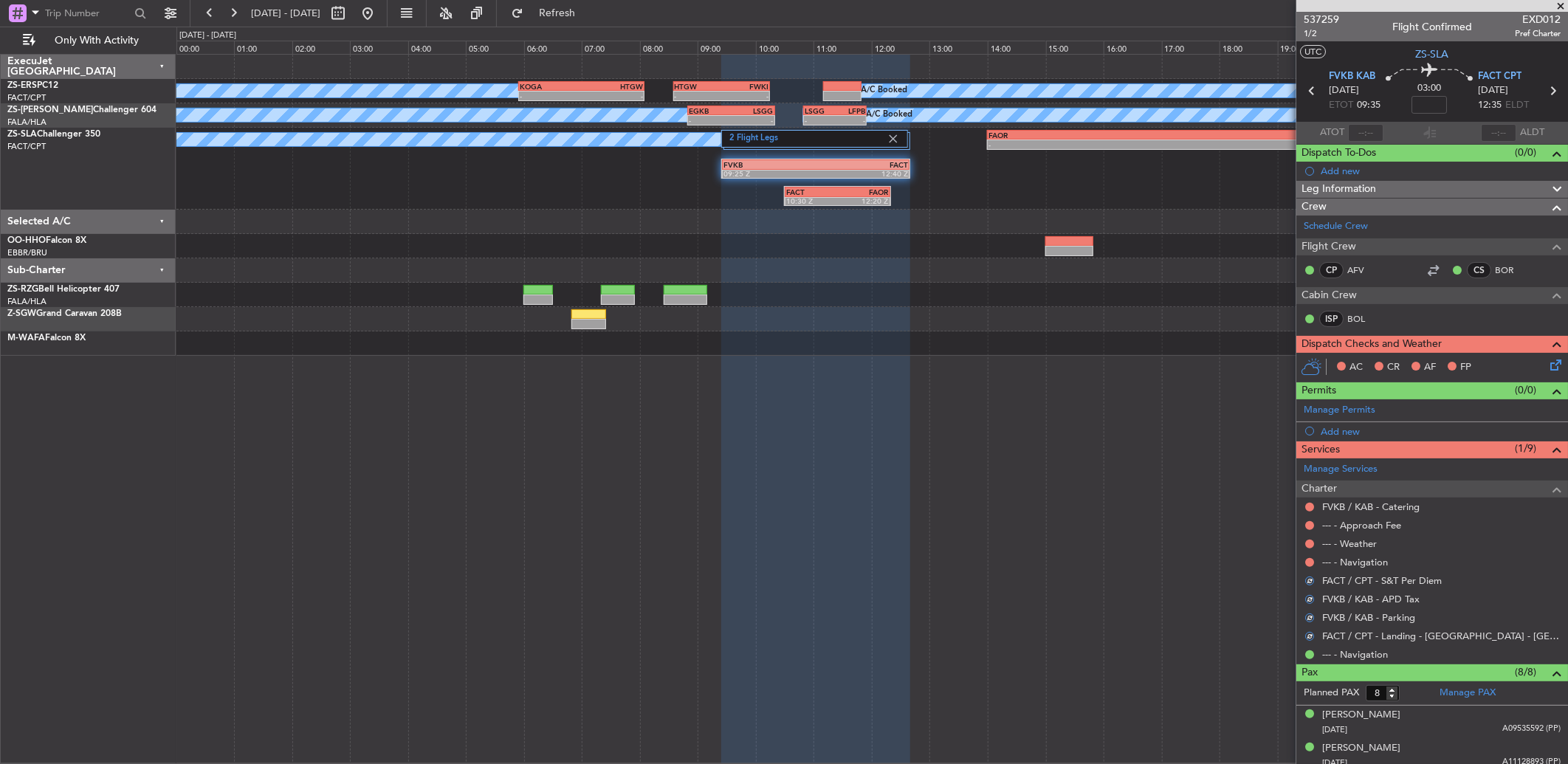
click at [1310, 566] on button at bounding box center [1309, 562] width 9 height 9
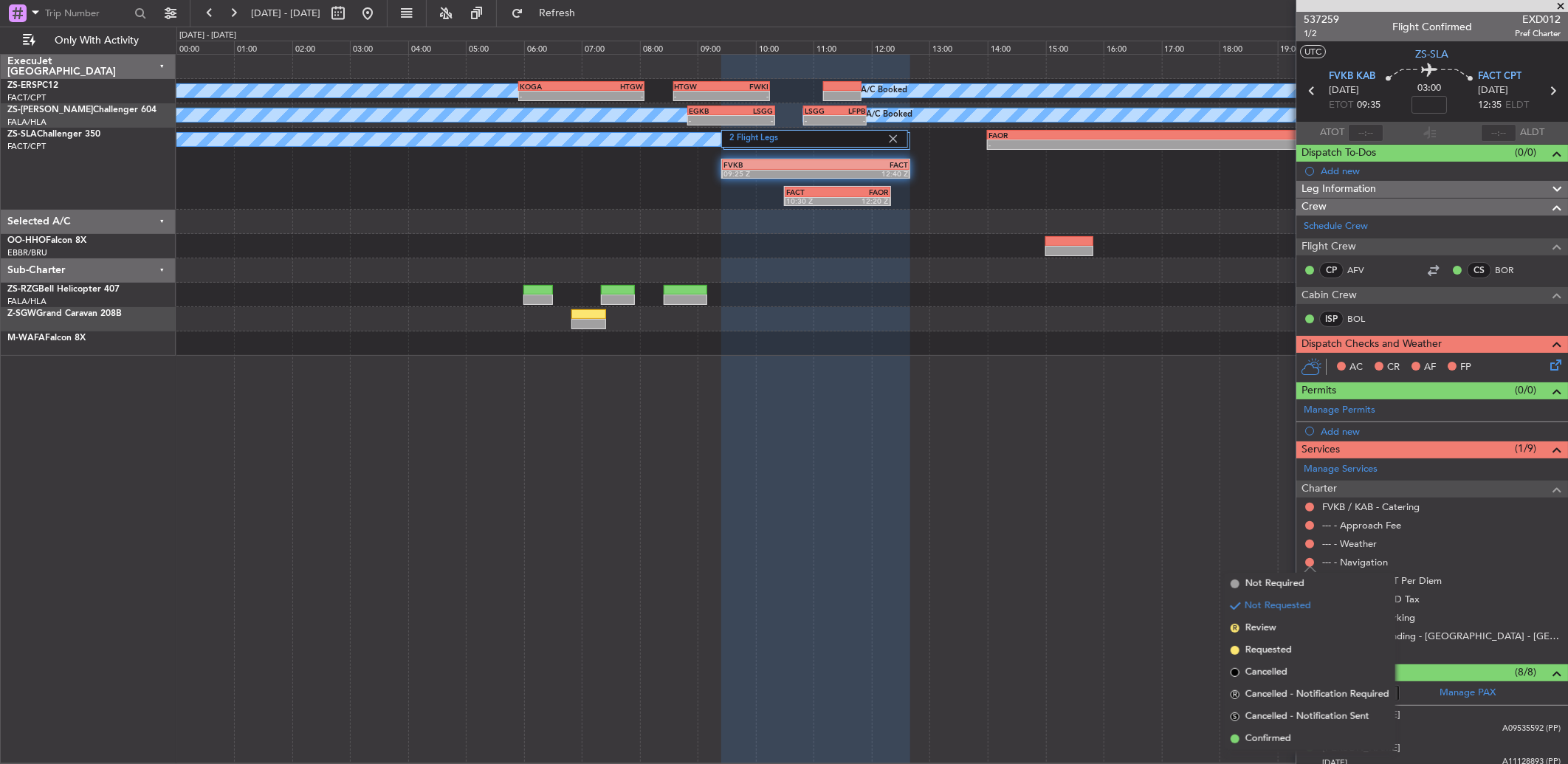
drag, startPoint x: 1288, startPoint y: 728, endPoint x: 1364, endPoint y: 587, distance: 160.2
click at [1288, 726] on ul "Not Required Not Requested R Review Requested Cancelled R Cancelled - Notificat…" at bounding box center [1310, 661] width 171 height 177
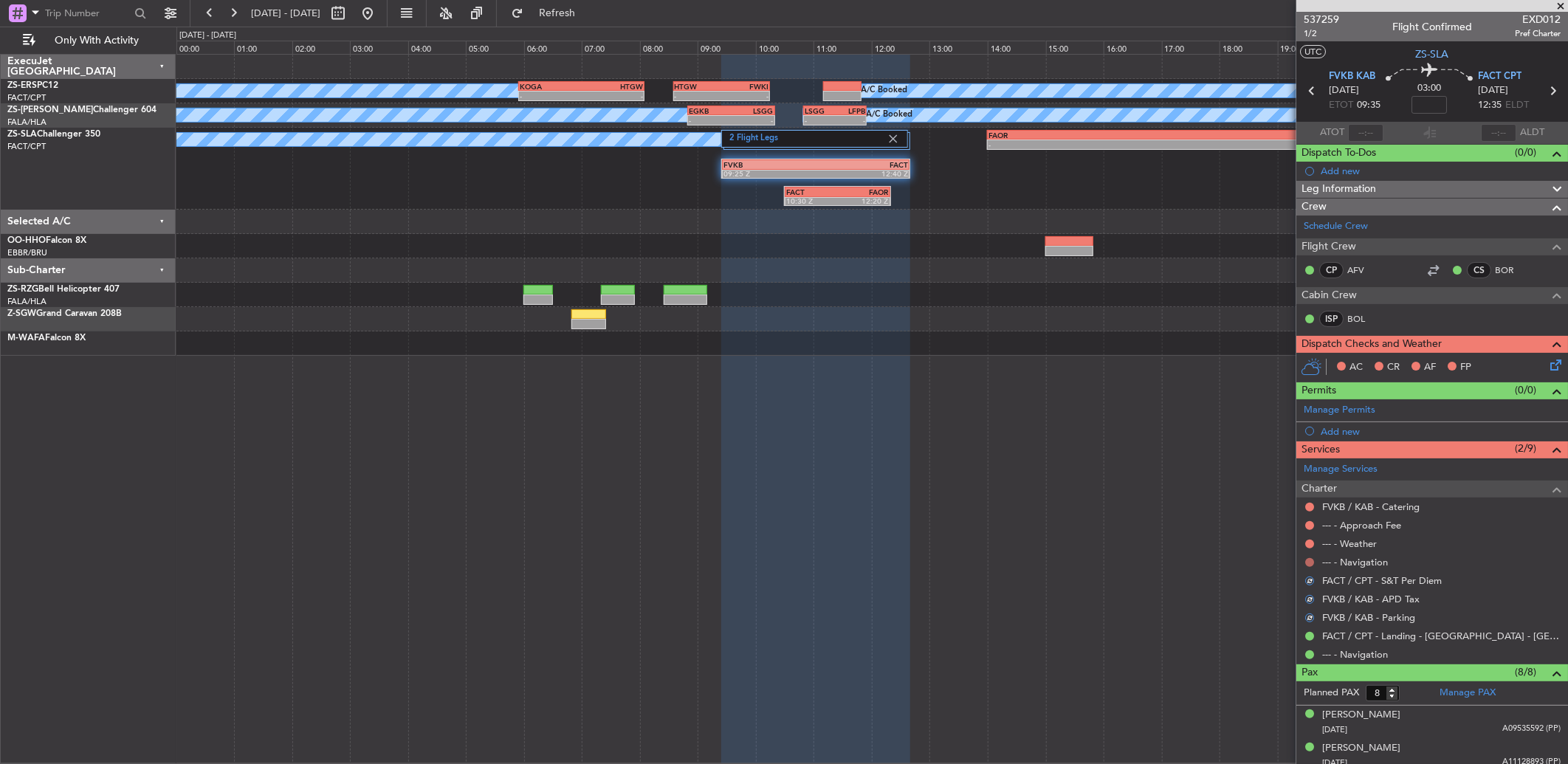
click at [1312, 558] on button at bounding box center [1309, 562] width 9 height 9
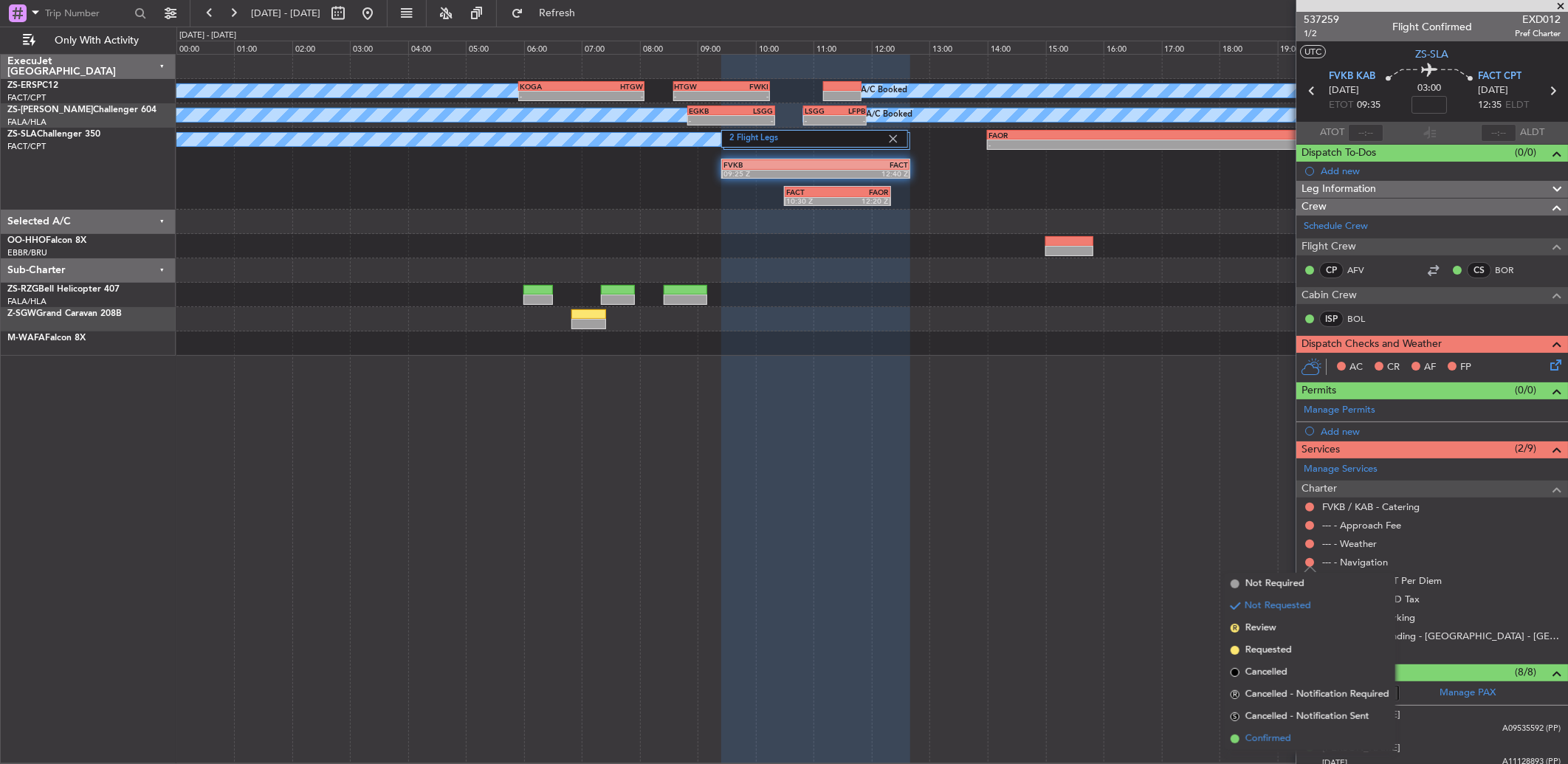
click at [1284, 732] on span "Confirmed" at bounding box center [1268, 739] width 46 height 15
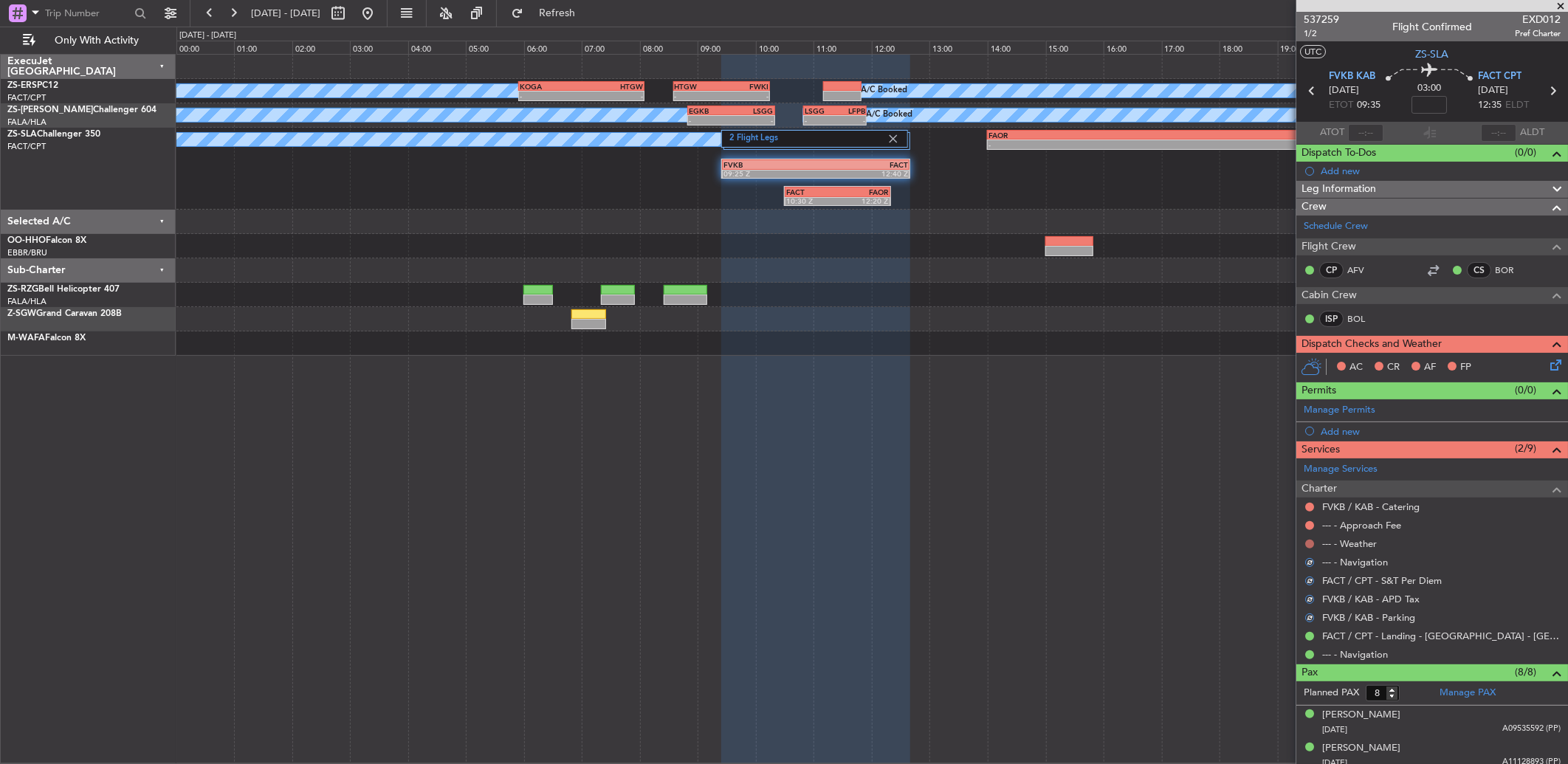
click at [1310, 543] on button at bounding box center [1309, 543] width 9 height 9
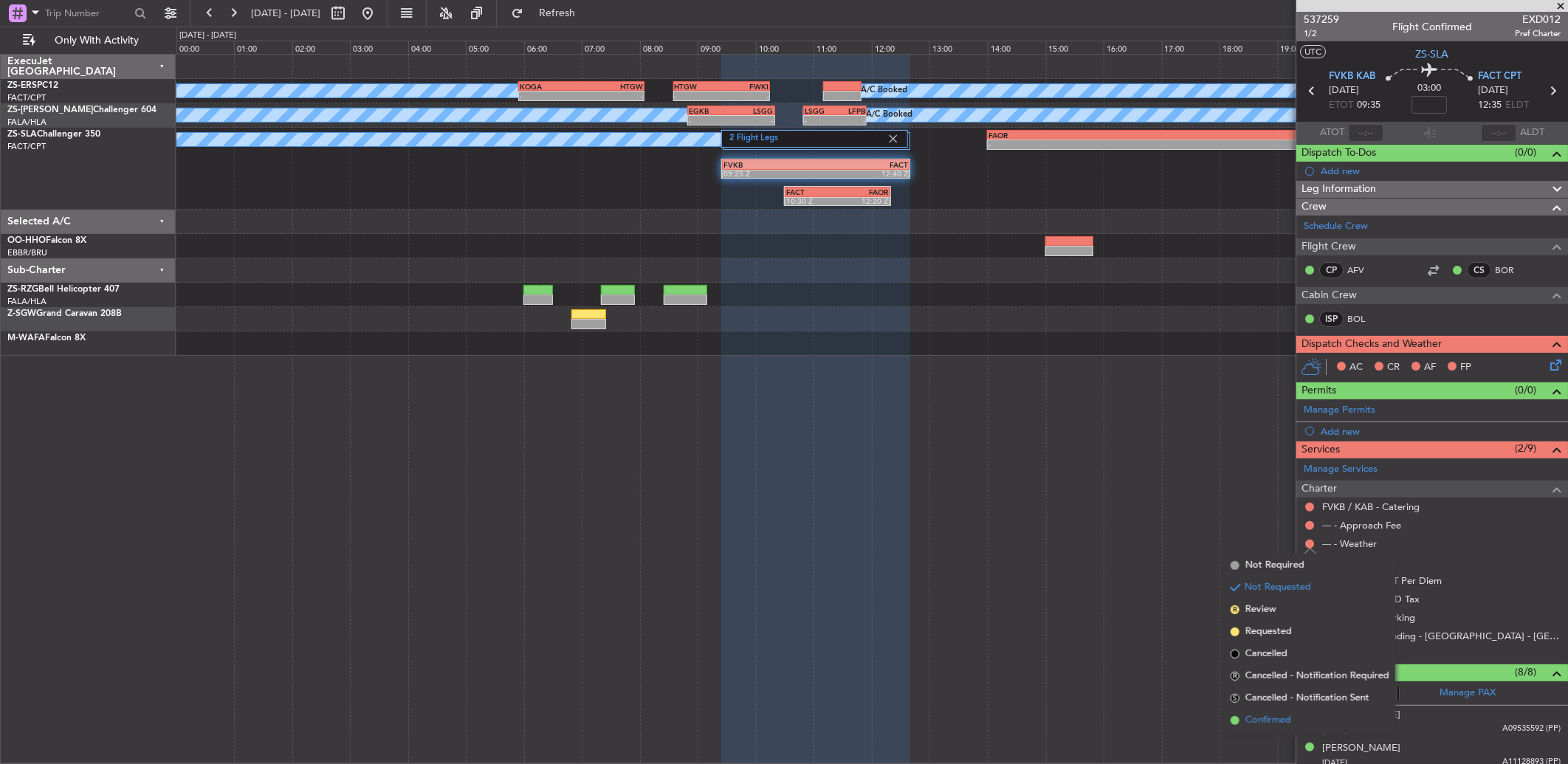
click at [1297, 711] on li "Confirmed" at bounding box center [1310, 719] width 171 height 22
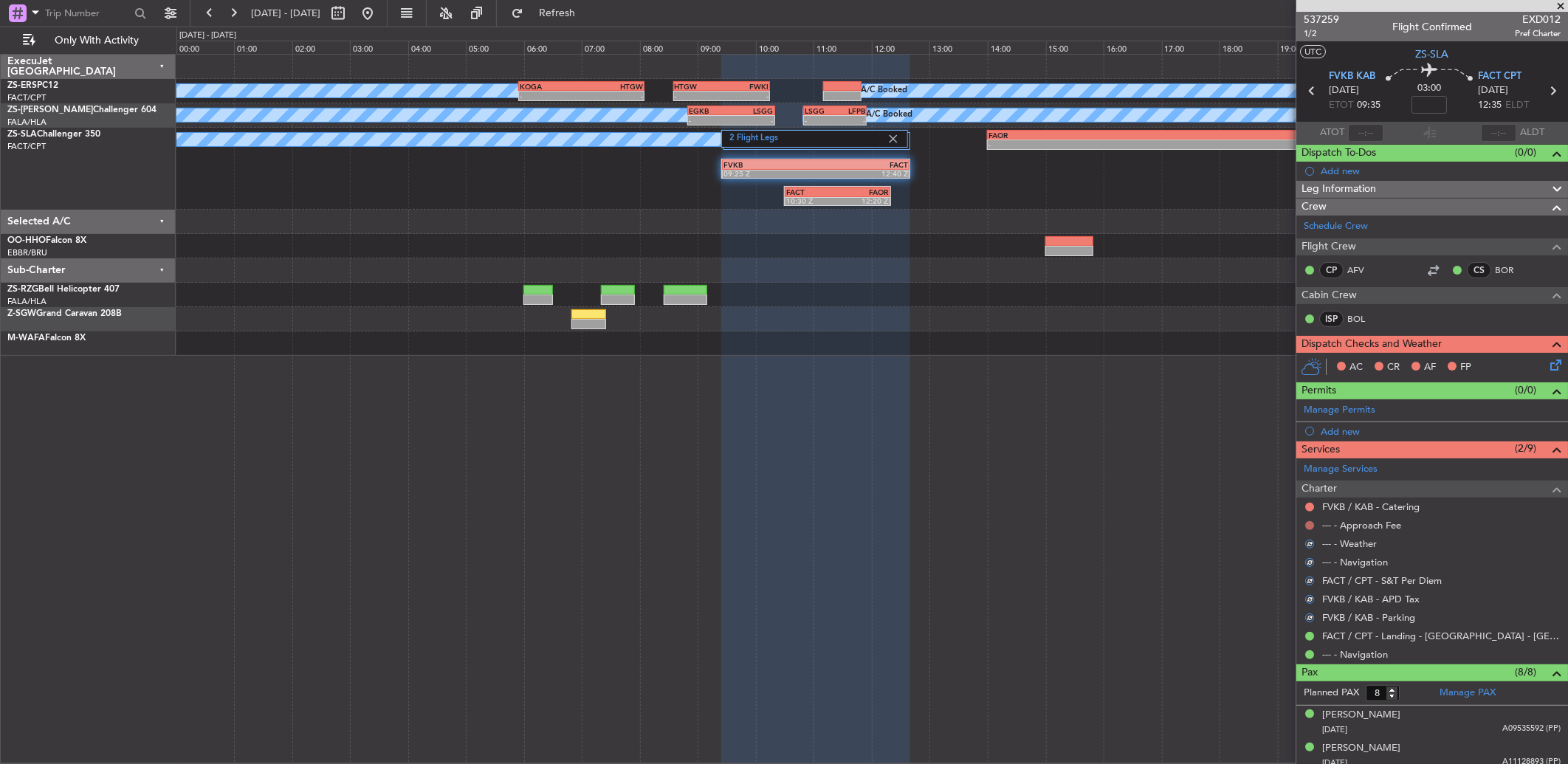
click at [1307, 525] on button at bounding box center [1309, 525] width 9 height 9
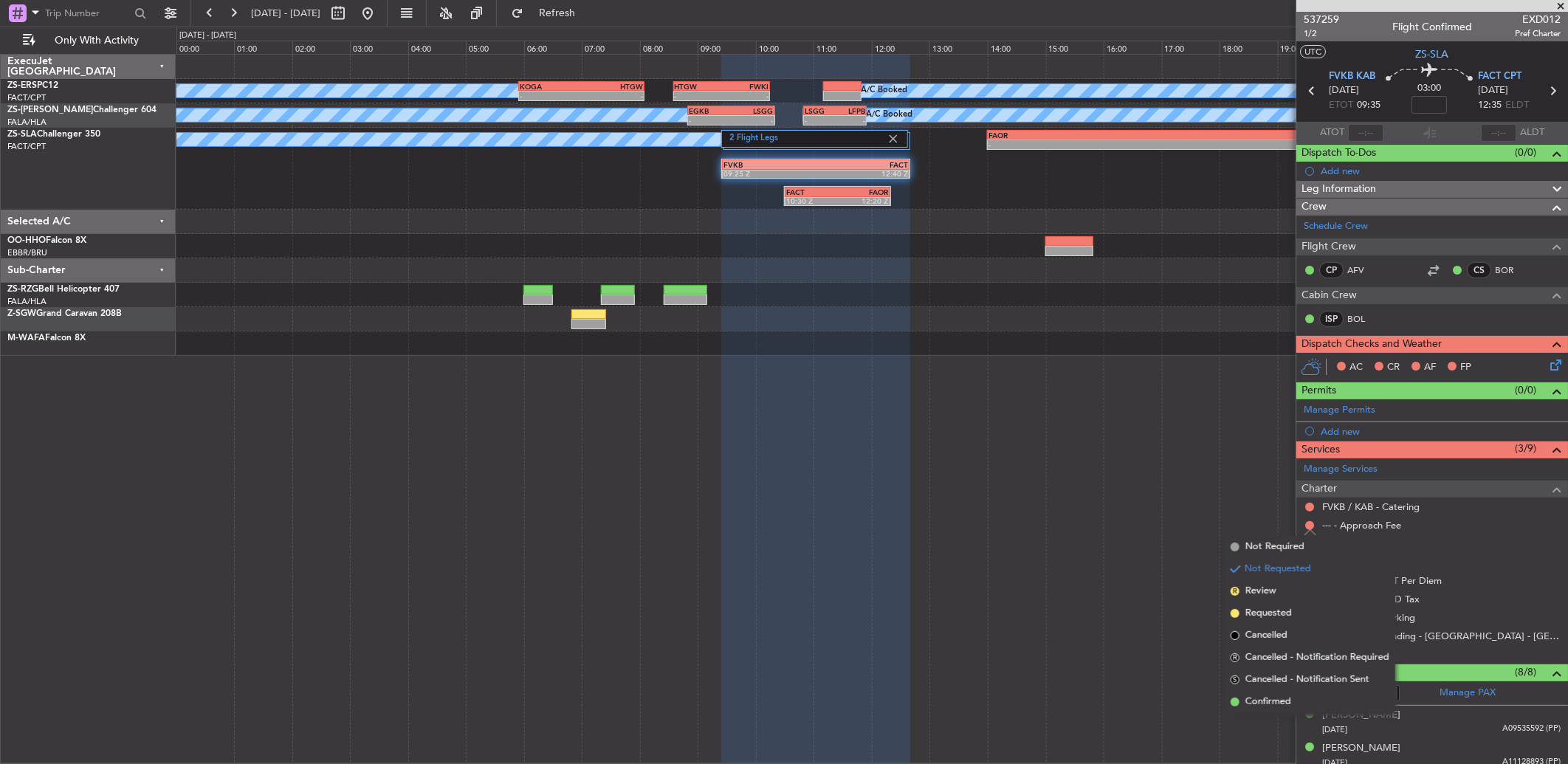
drag, startPoint x: 1274, startPoint y: 696, endPoint x: 1304, endPoint y: 520, distance: 178.5
click at [1273, 695] on span "Confirmed" at bounding box center [1268, 702] width 46 height 15
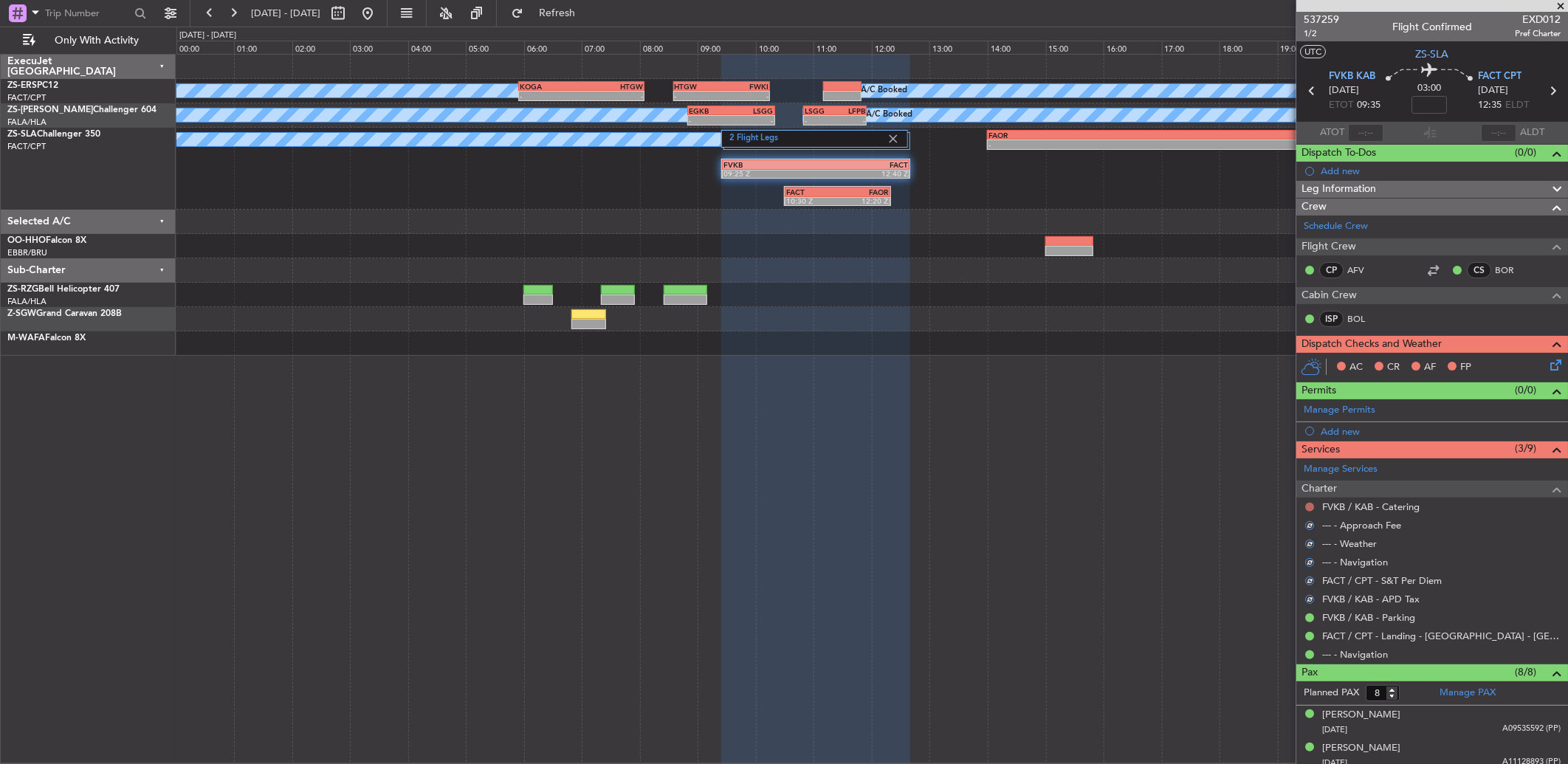
click at [1310, 504] on button at bounding box center [1309, 506] width 9 height 9
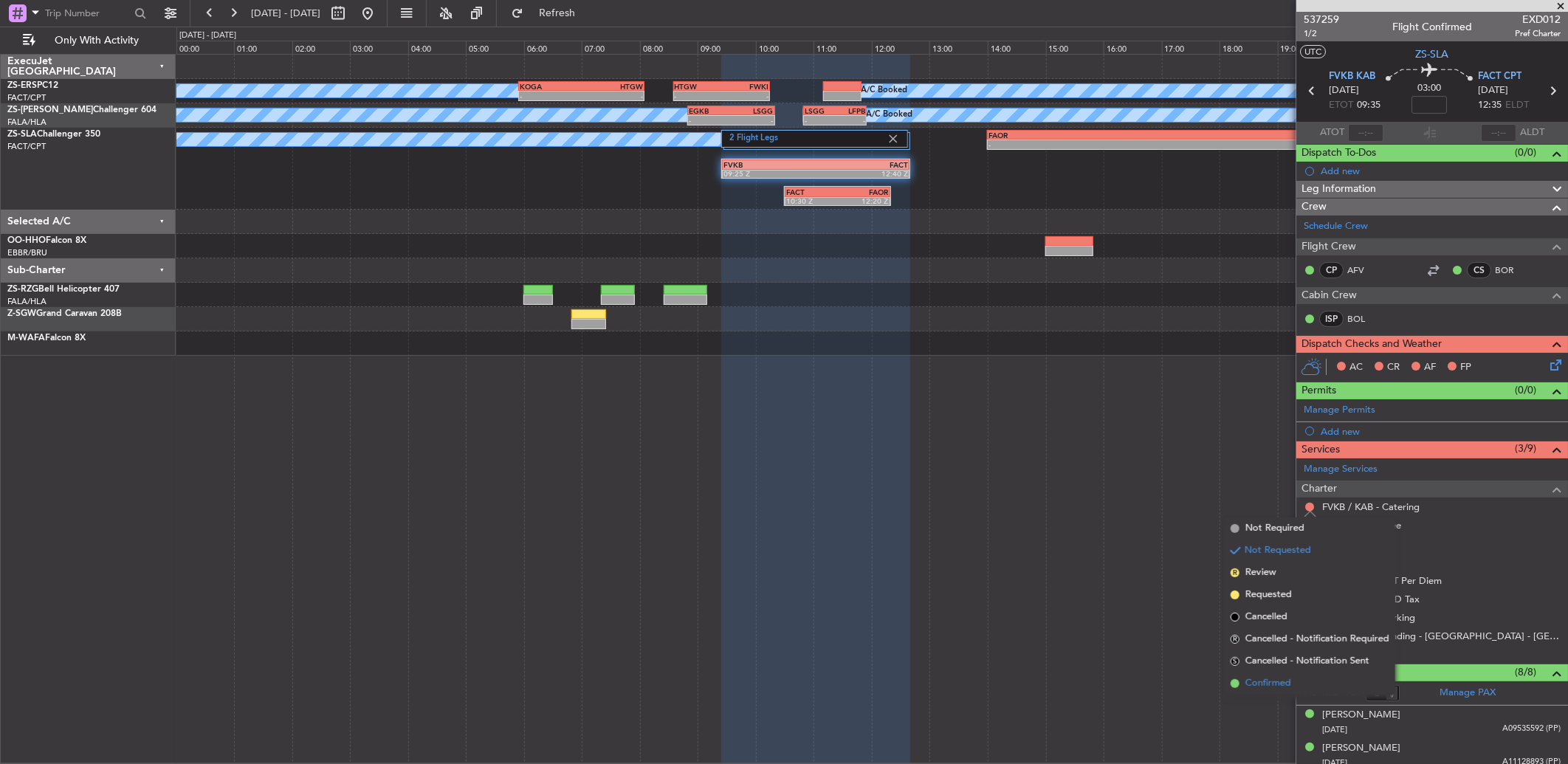
click at [1238, 682] on span at bounding box center [1234, 683] width 9 height 9
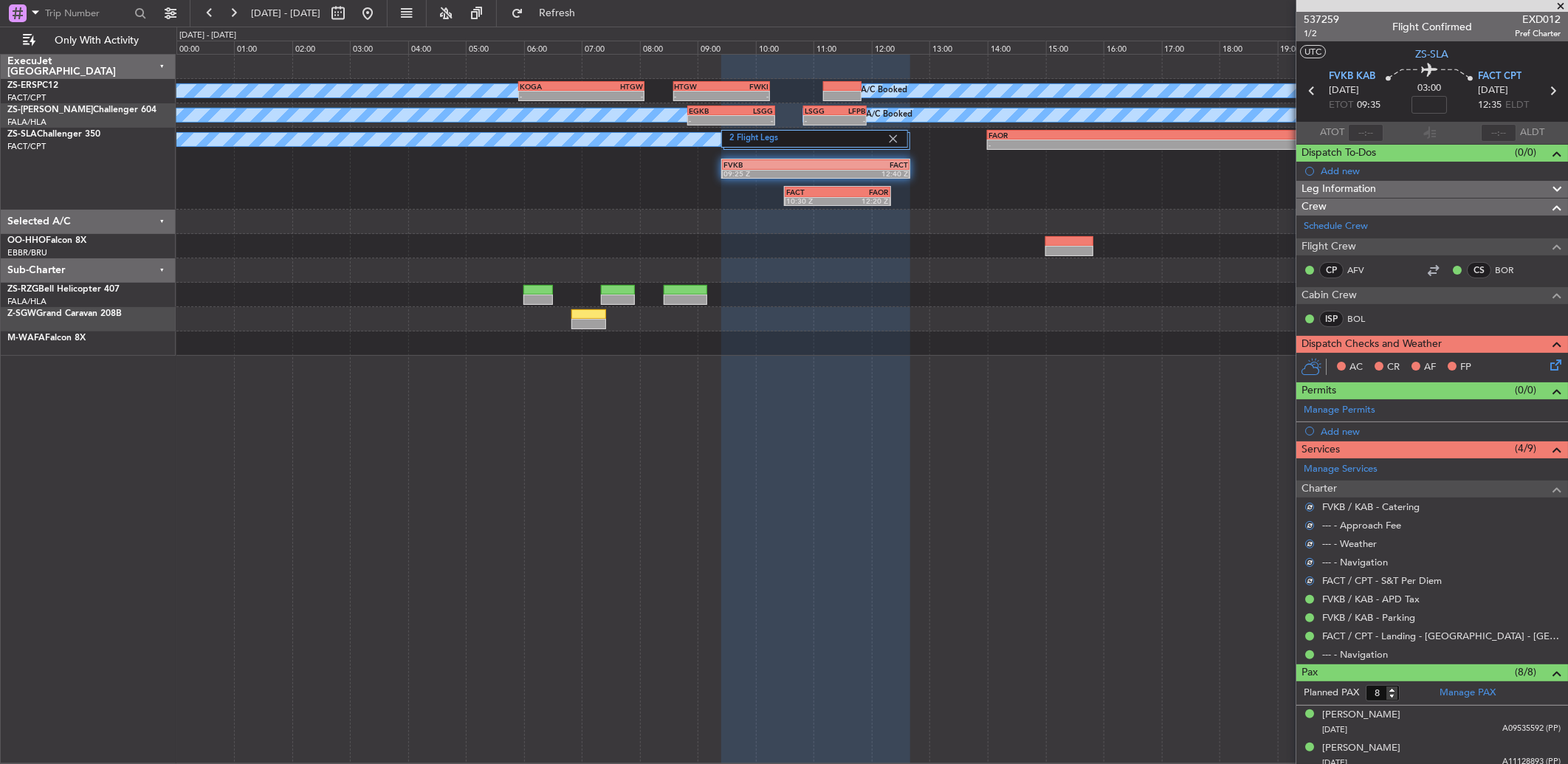
click at [1548, 362] on icon at bounding box center [1553, 362] width 11 height 11
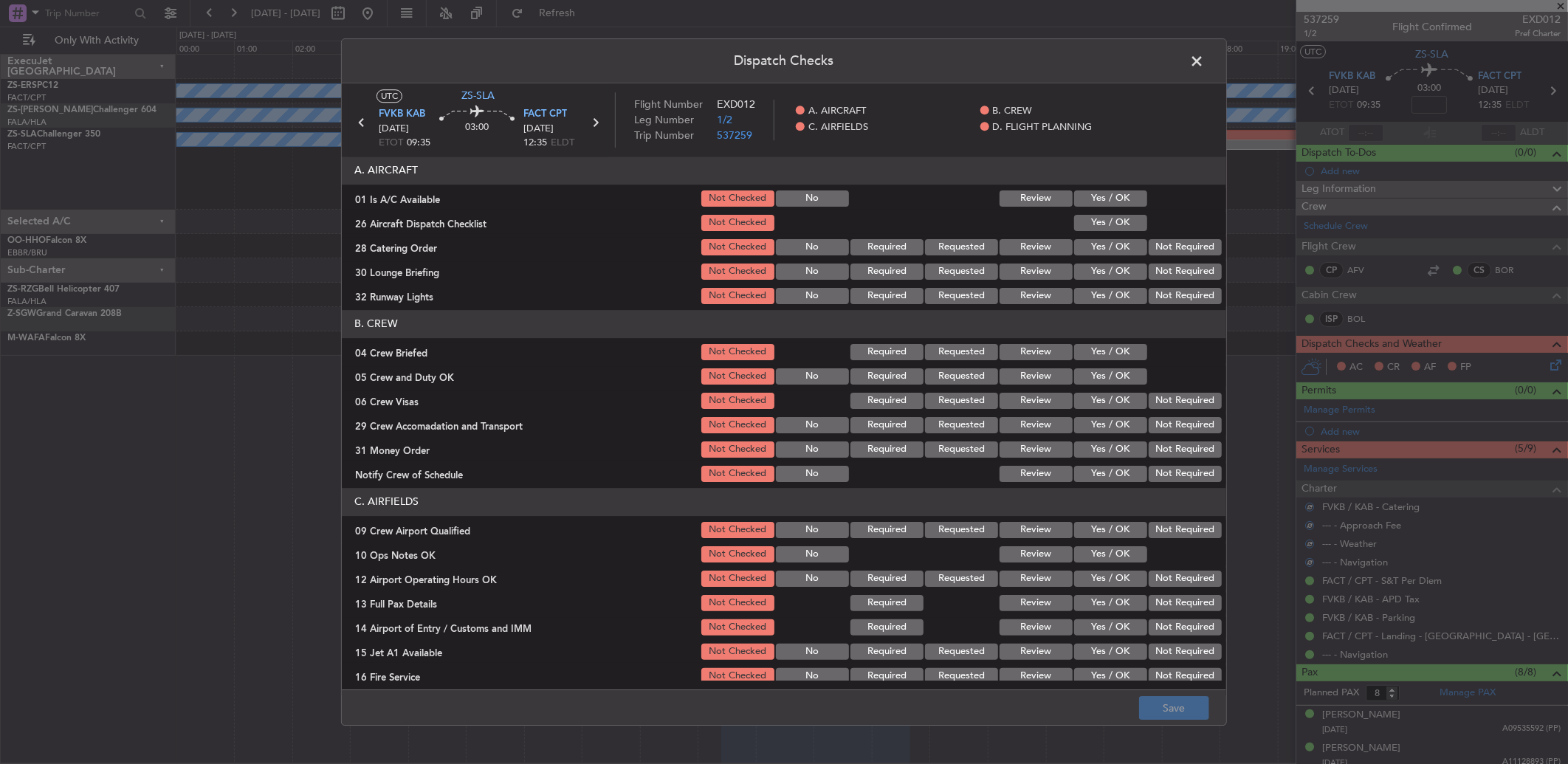
click at [1110, 203] on button "Yes / OK" at bounding box center [1110, 198] width 73 height 16
click at [1123, 226] on button "Yes / OK" at bounding box center [1110, 223] width 73 height 16
click at [1156, 254] on button "Not Required" at bounding box center [1185, 246] width 73 height 16
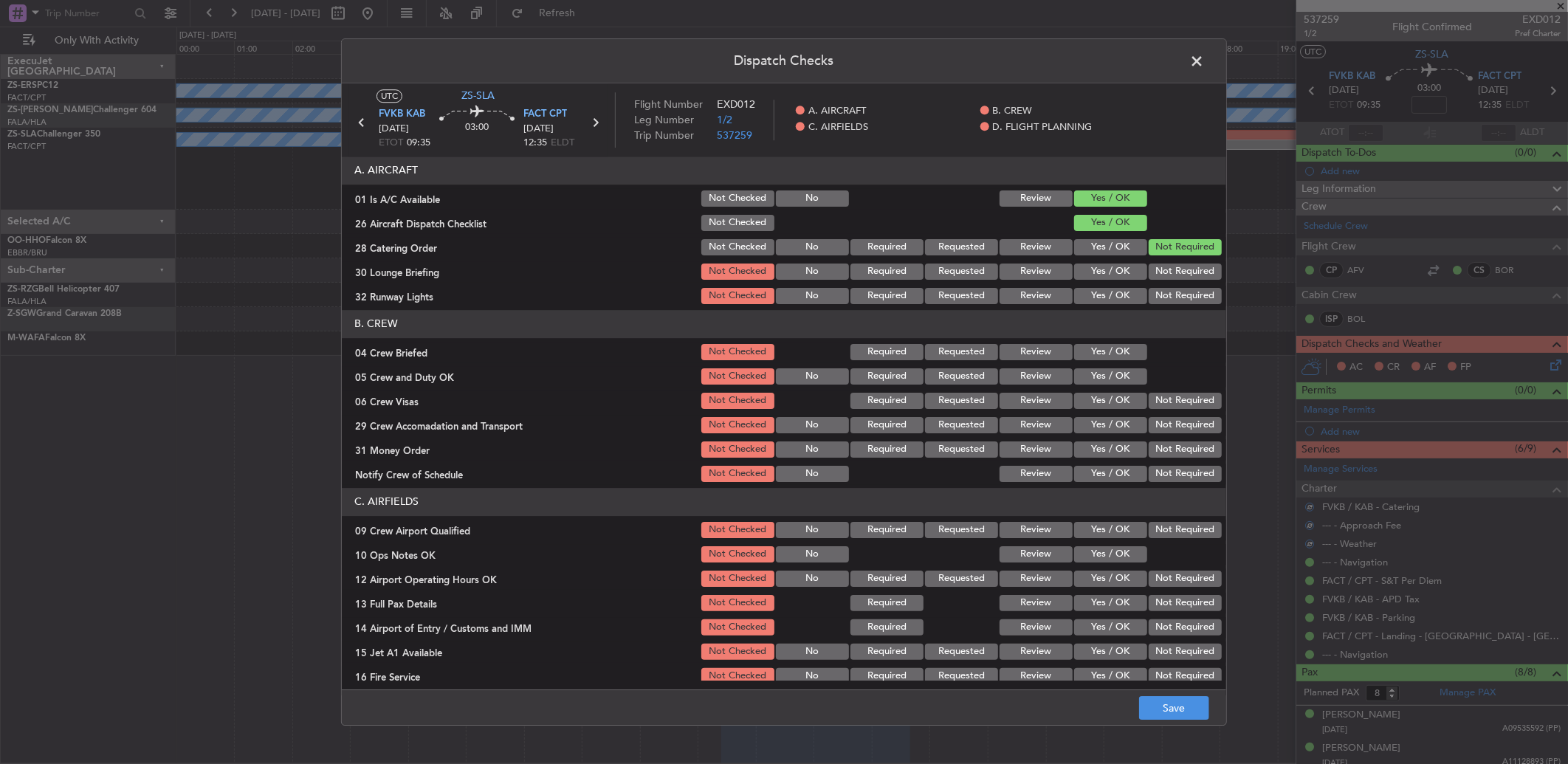
click at [1152, 267] on button "Not Required" at bounding box center [1185, 271] width 73 height 16
click at [1111, 299] on button "Yes / OK" at bounding box center [1110, 296] width 73 height 16
click at [1090, 355] on button "Yes / OK" at bounding box center [1110, 352] width 73 height 16
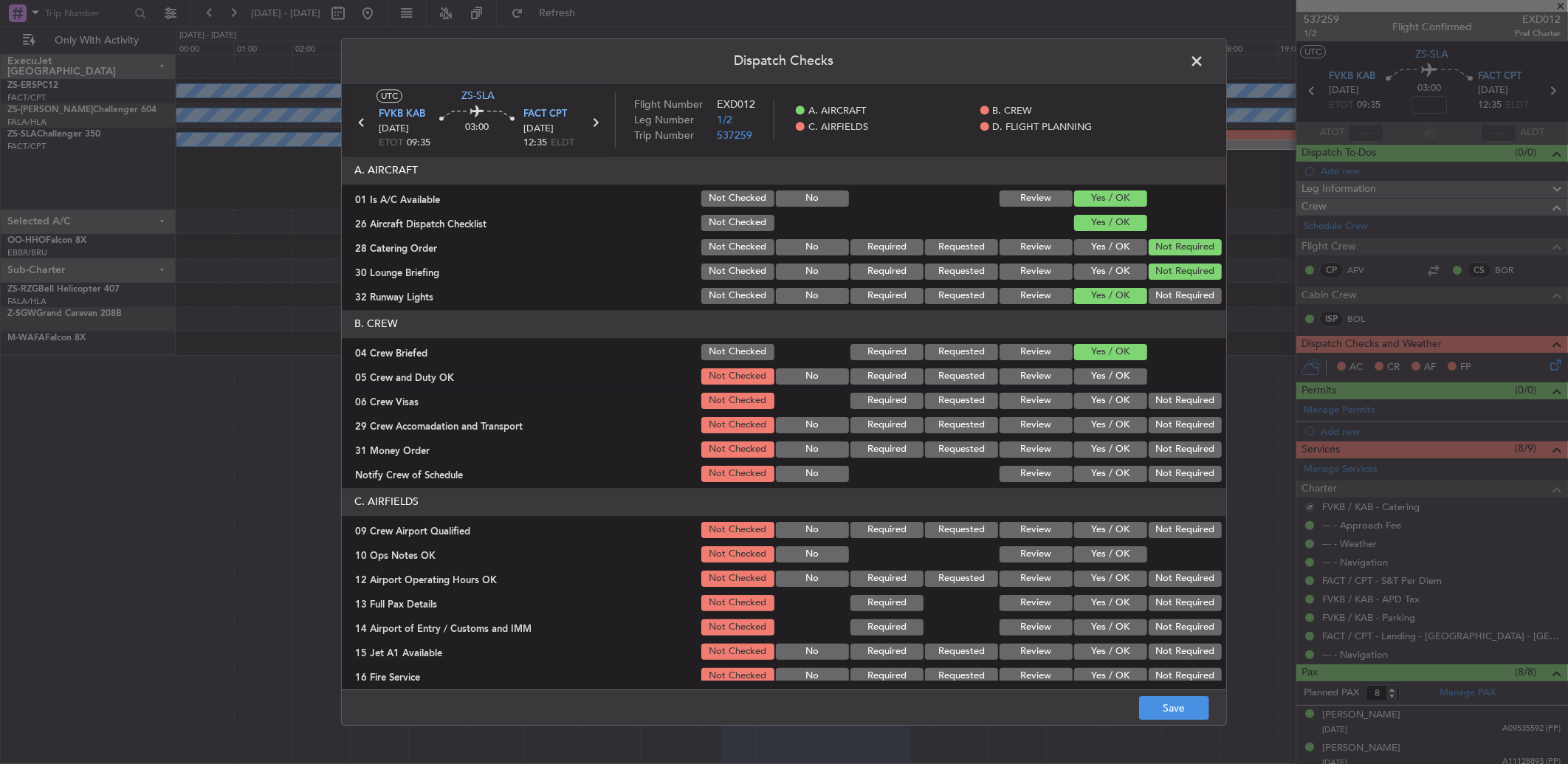
click at [1049, 355] on button "Review" at bounding box center [1036, 352] width 73 height 16
click at [1087, 372] on button "Yes / OK" at bounding box center [1110, 376] width 73 height 16
click at [1173, 391] on div "Not Required" at bounding box center [1184, 401] width 75 height 21
click at [1163, 405] on button "Not Required" at bounding box center [1185, 400] width 73 height 16
drag, startPoint x: 1169, startPoint y: 432, endPoint x: 1160, endPoint y: 431, distance: 9.1
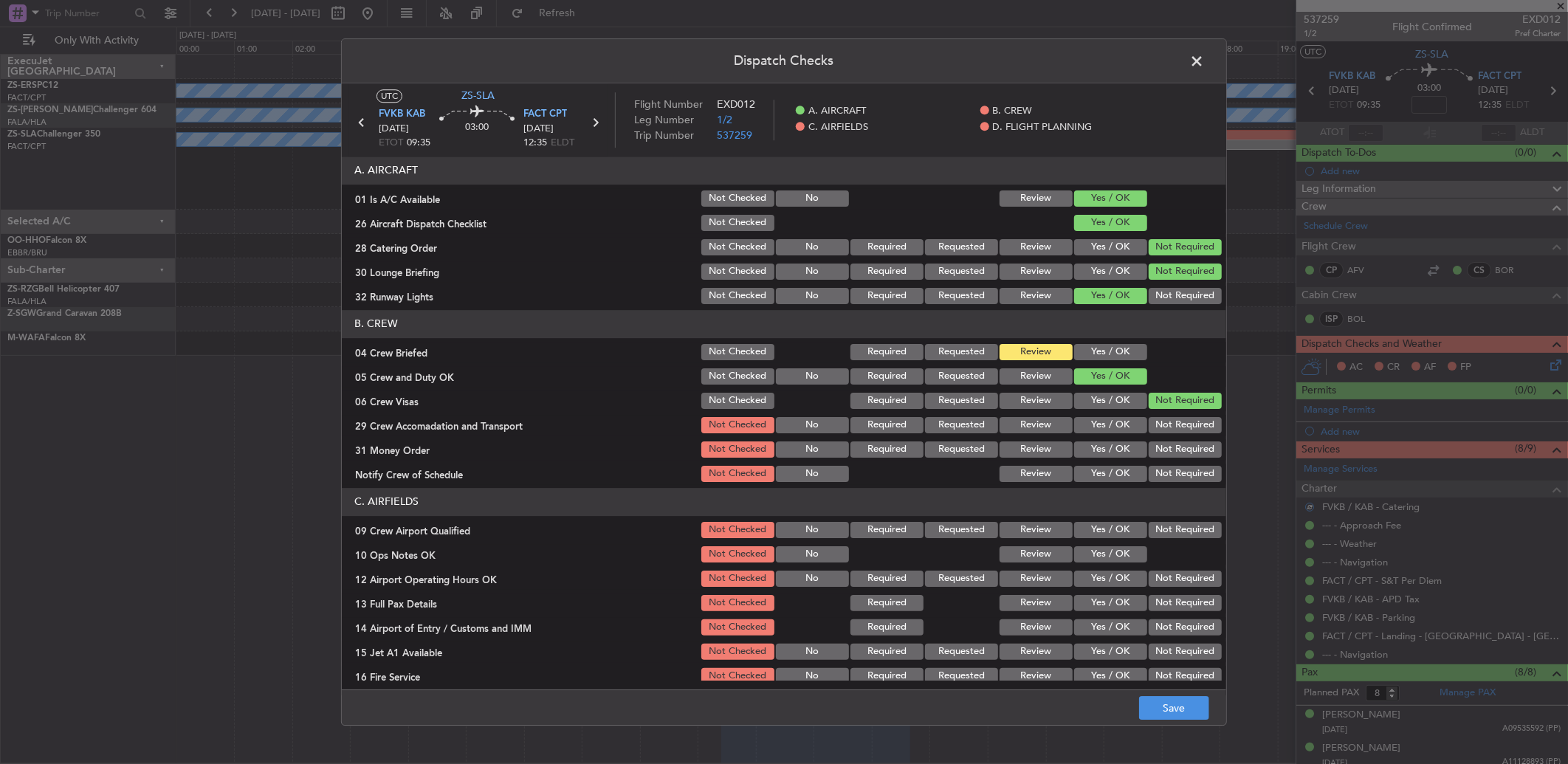
click at [1165, 432] on button "Not Required" at bounding box center [1185, 425] width 73 height 16
click at [1149, 450] on button "Not Required" at bounding box center [1185, 449] width 73 height 16
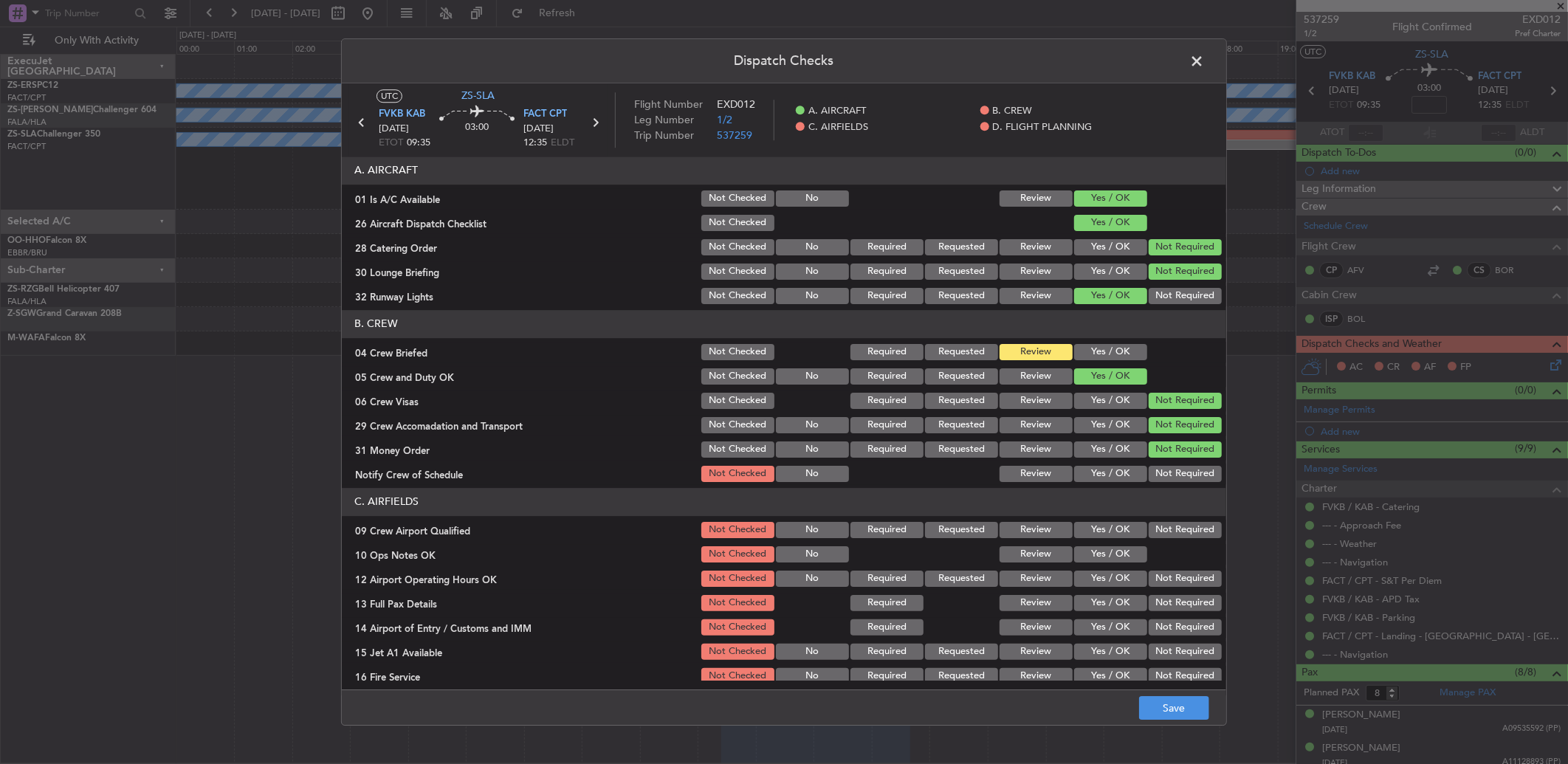
click at [1051, 470] on button "Review" at bounding box center [1036, 473] width 73 height 16
click at [1097, 469] on button "Yes / OK" at bounding box center [1110, 473] width 73 height 16
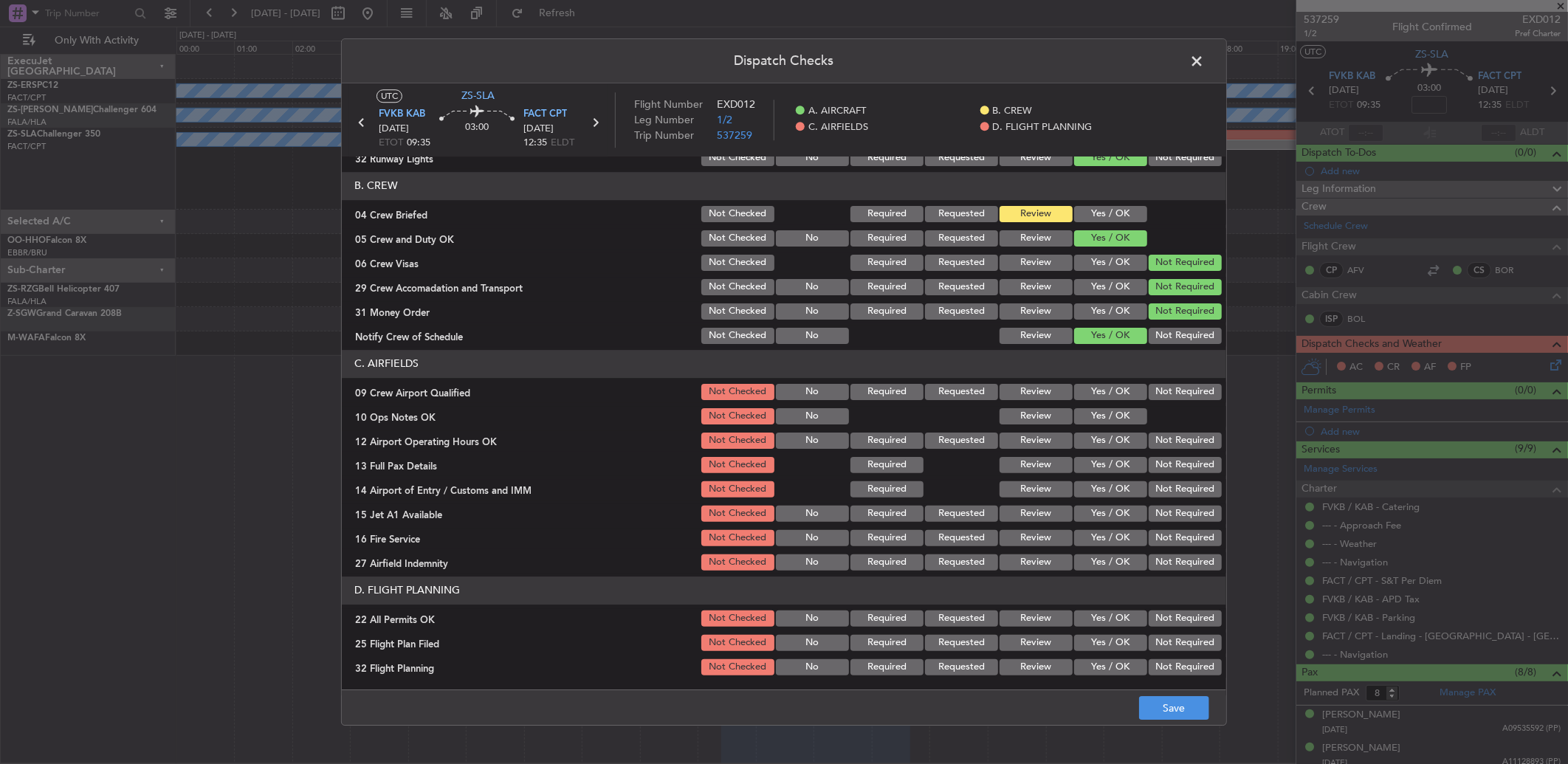
click at [1091, 396] on button "Yes / OK" at bounding box center [1110, 391] width 73 height 16
click at [1110, 416] on button "Yes / OK" at bounding box center [1110, 416] width 73 height 16
click at [1117, 443] on button "Yes / OK" at bounding box center [1110, 440] width 73 height 16
click at [1110, 463] on button "Yes / OK" at bounding box center [1110, 464] width 73 height 16
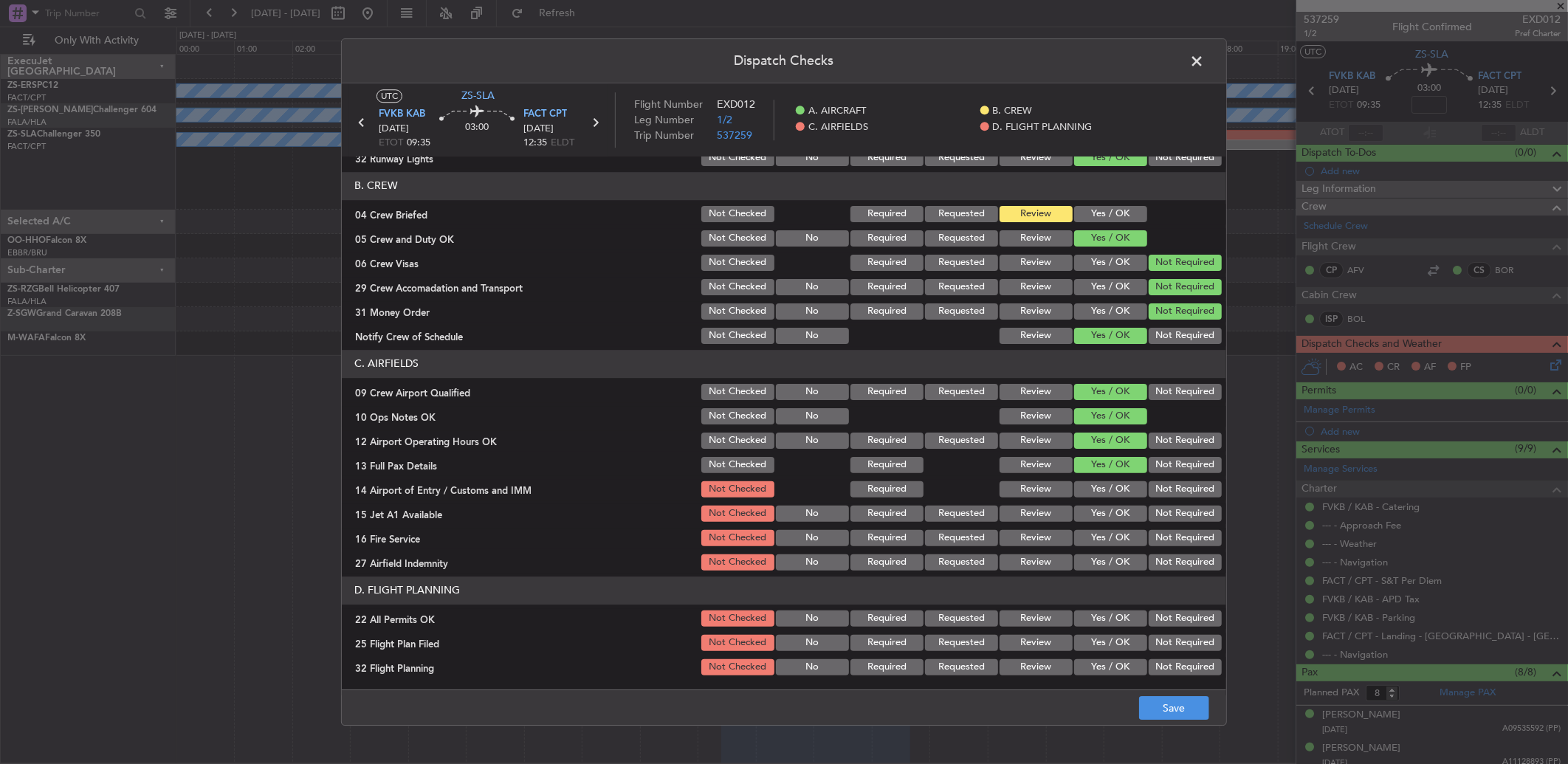
click at [1094, 487] on button "Yes / OK" at bounding box center [1110, 489] width 73 height 16
click at [1095, 513] on button "Yes / OK" at bounding box center [1110, 514] width 73 height 16
click at [1149, 541] on button "Not Required" at bounding box center [1185, 537] width 73 height 16
click at [1176, 570] on div "Not Required" at bounding box center [1184, 563] width 75 height 21
drag, startPoint x: 1170, startPoint y: 559, endPoint x: 1175, endPoint y: 632, distance: 73.2
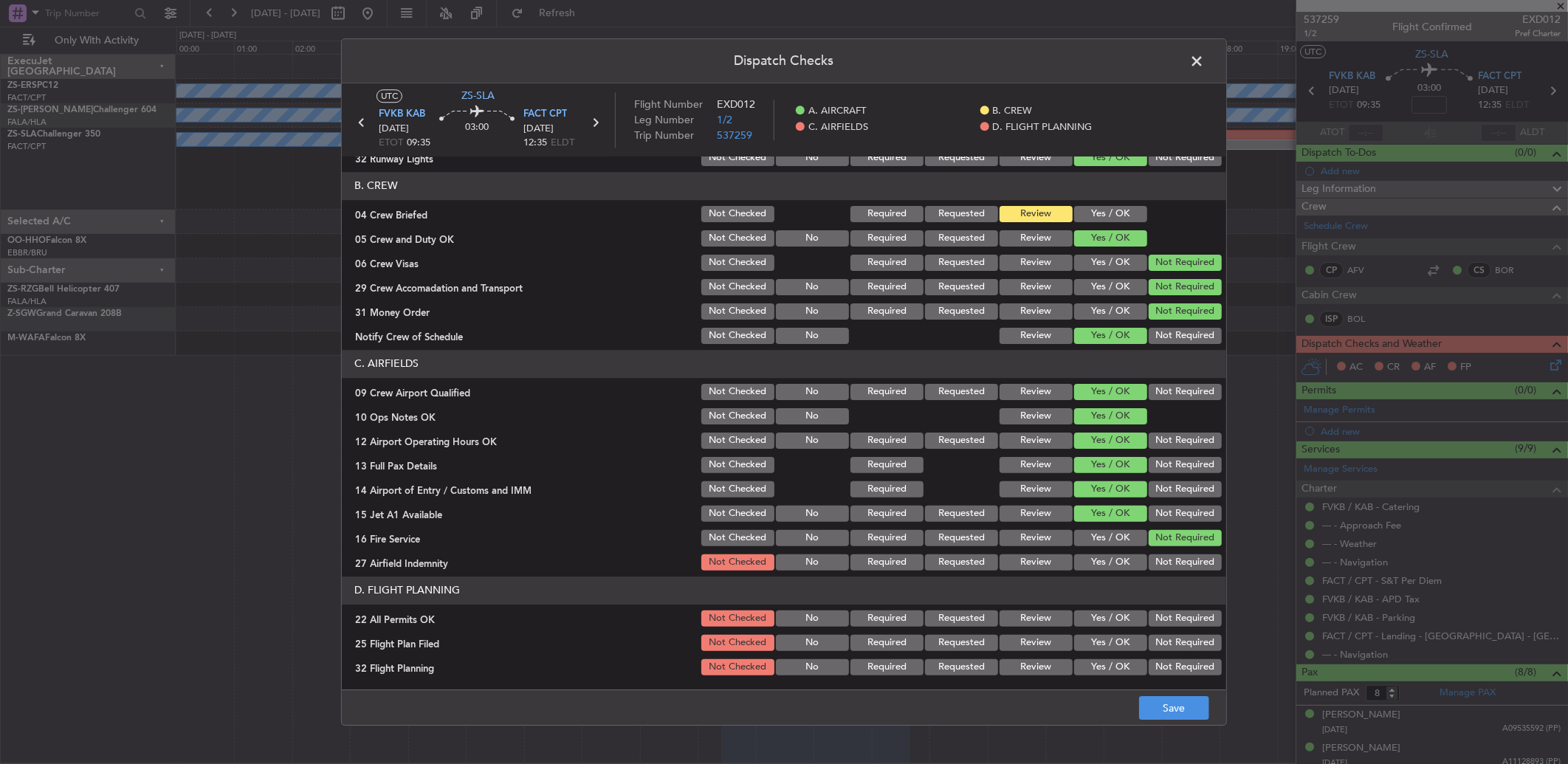
click at [1171, 559] on button "Not Required" at bounding box center [1185, 562] width 73 height 16
click at [1176, 615] on button "Not Required" at bounding box center [1185, 618] width 73 height 16
click at [1093, 536] on button "Yes / OK" at bounding box center [1110, 537] width 73 height 16
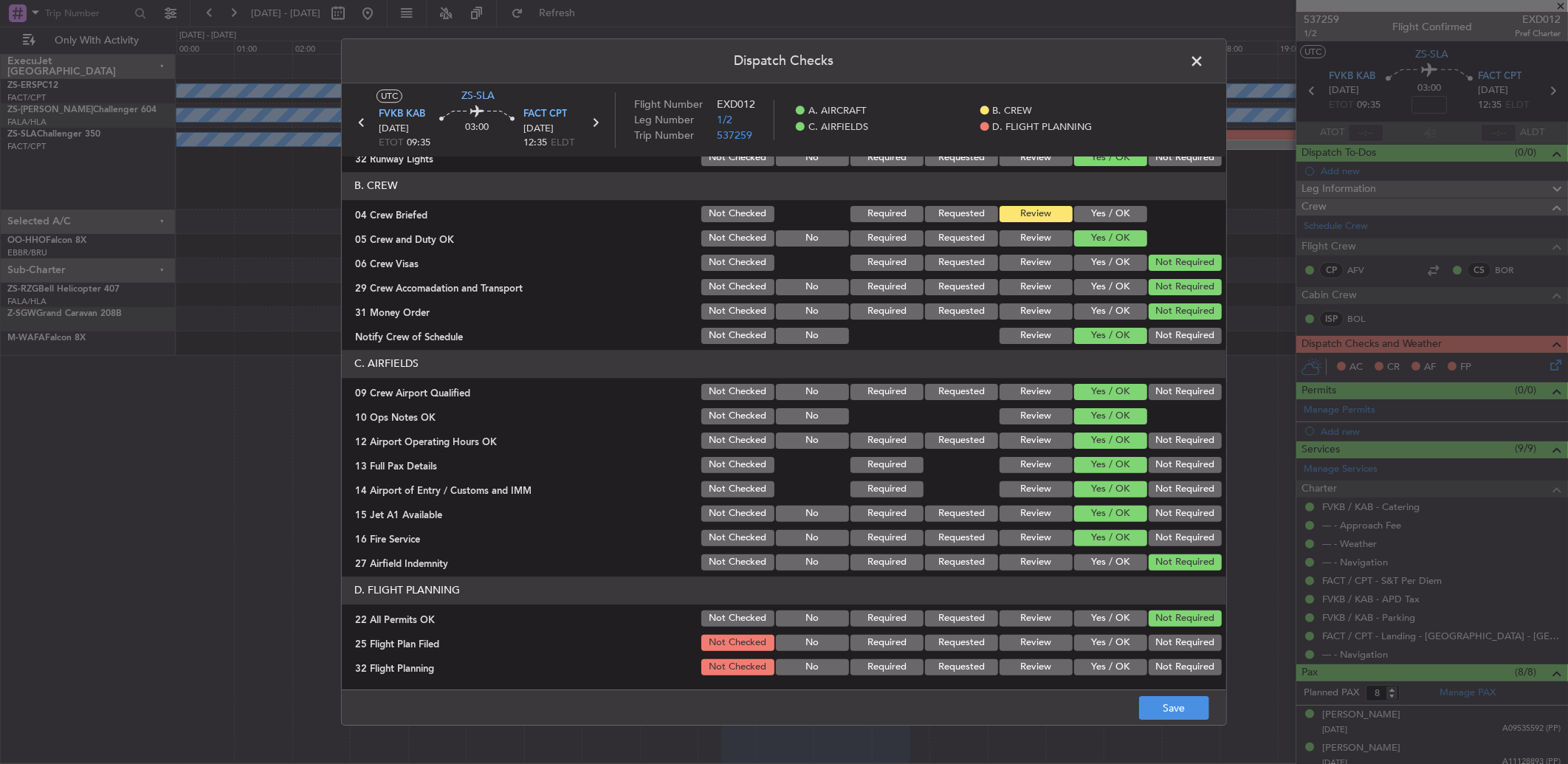
click at [1023, 640] on button "Review" at bounding box center [1036, 643] width 73 height 16
click at [1017, 659] on button "Review" at bounding box center [1036, 666] width 73 height 16
click at [1171, 709] on button "Save" at bounding box center [1175, 707] width 70 height 24
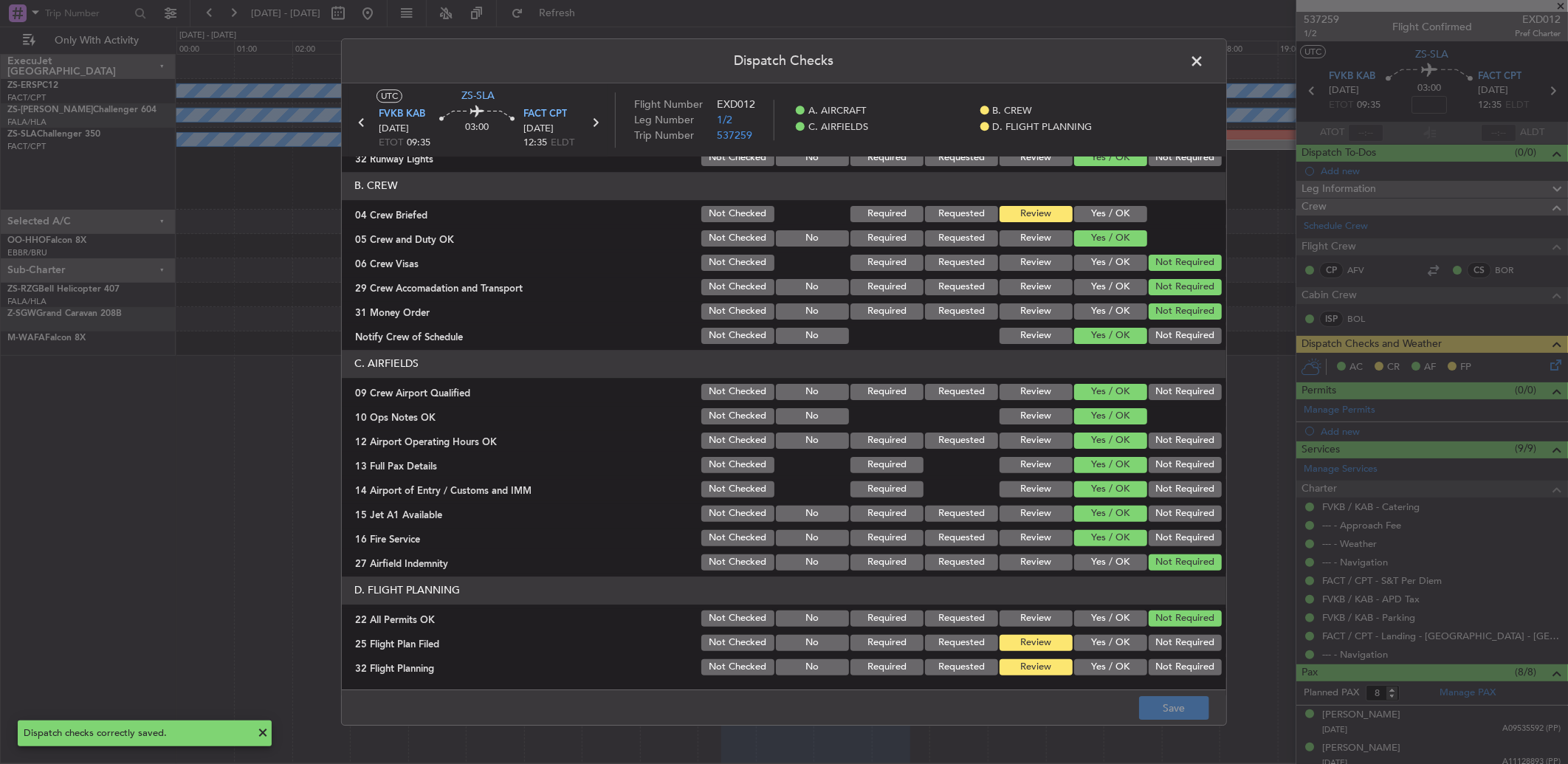
click at [1204, 62] on span at bounding box center [1204, 64] width 0 height 29
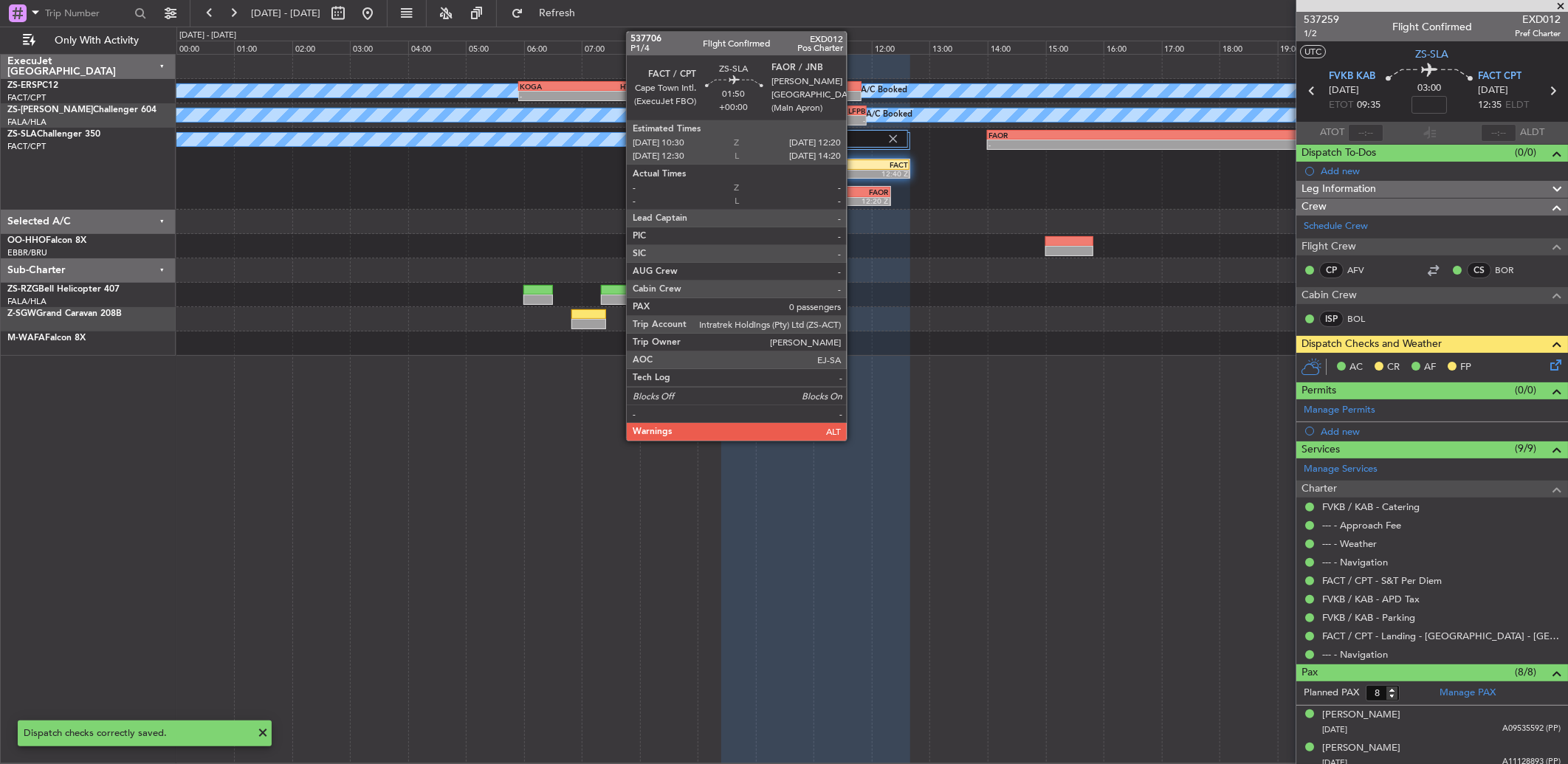
click at [853, 196] on div "12:20 Z" at bounding box center [863, 200] width 51 height 9
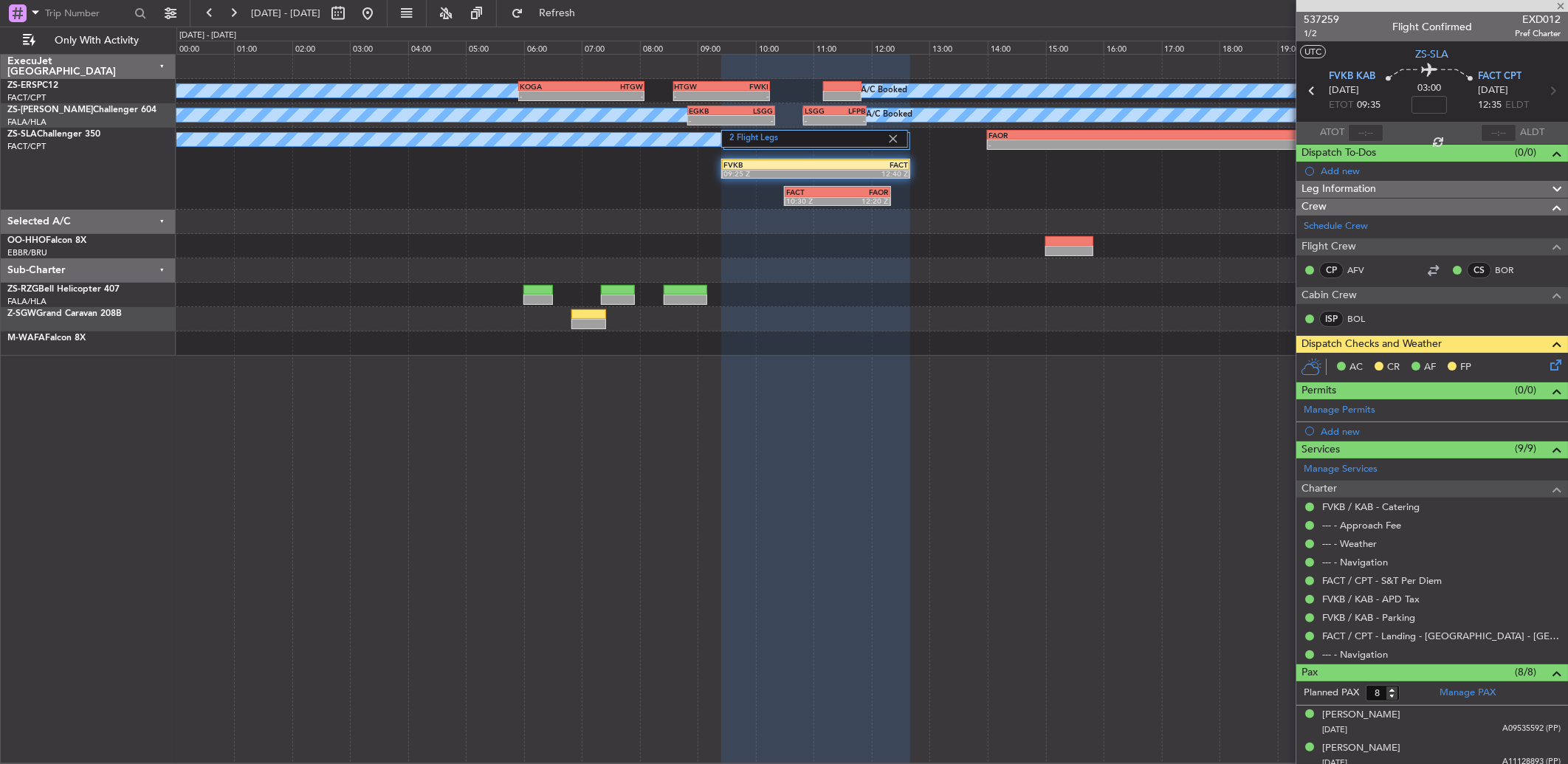
type input "0"
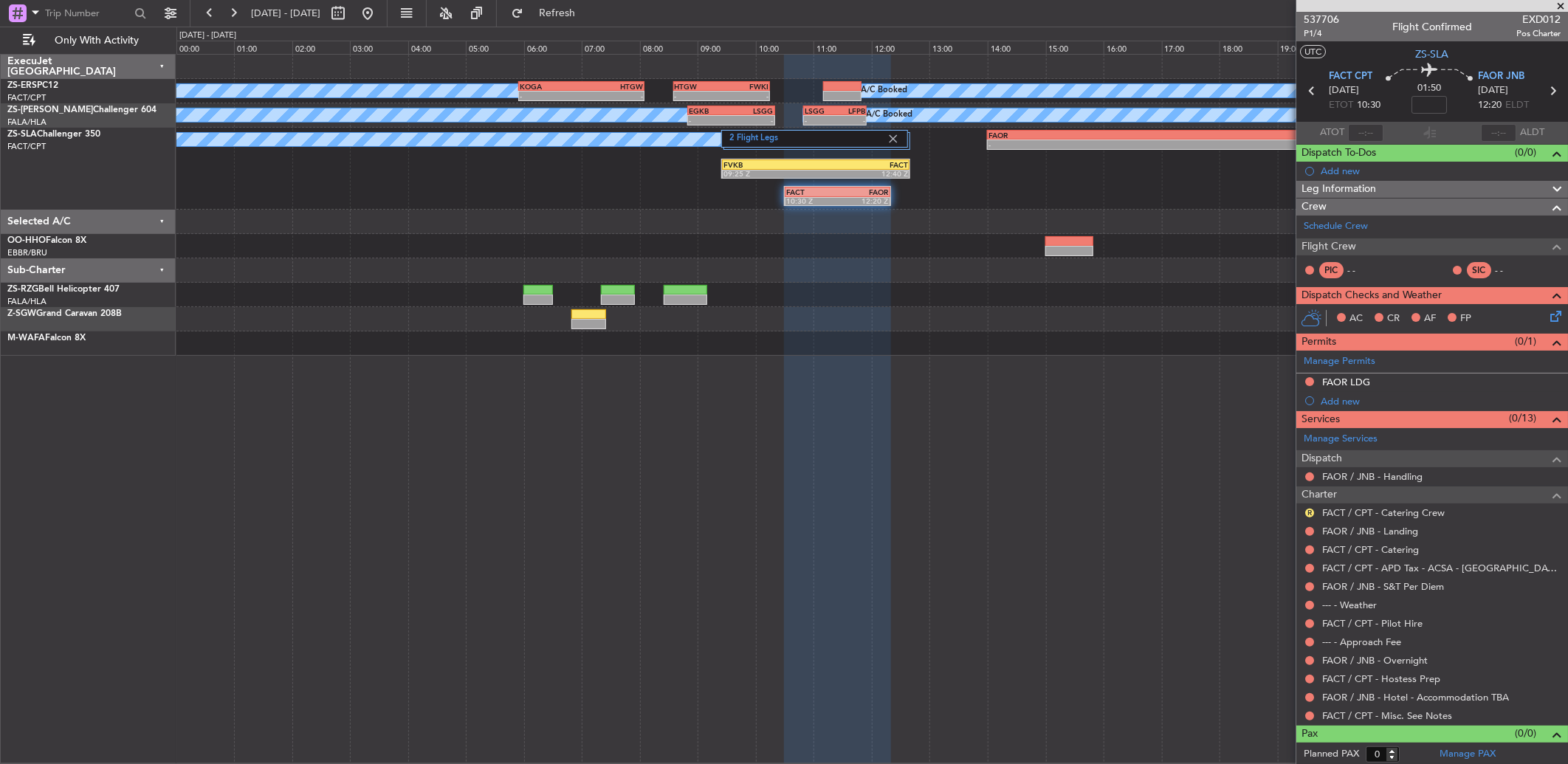
click at [1304, 718] on div at bounding box center [1309, 716] width 11 height 11
click at [1313, 713] on button at bounding box center [1309, 716] width 9 height 9
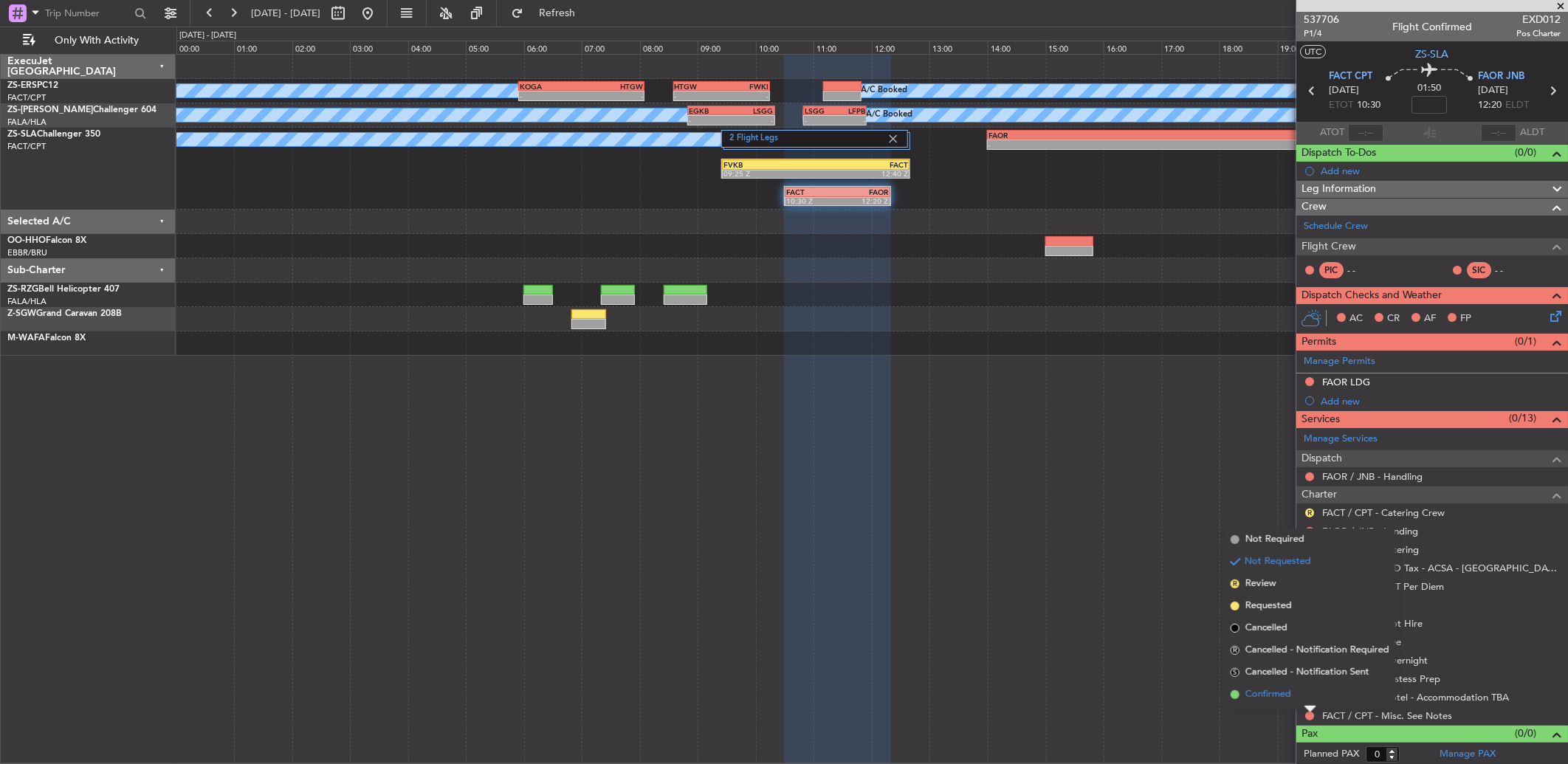
click at [1305, 693] on li "Confirmed" at bounding box center [1310, 694] width 171 height 22
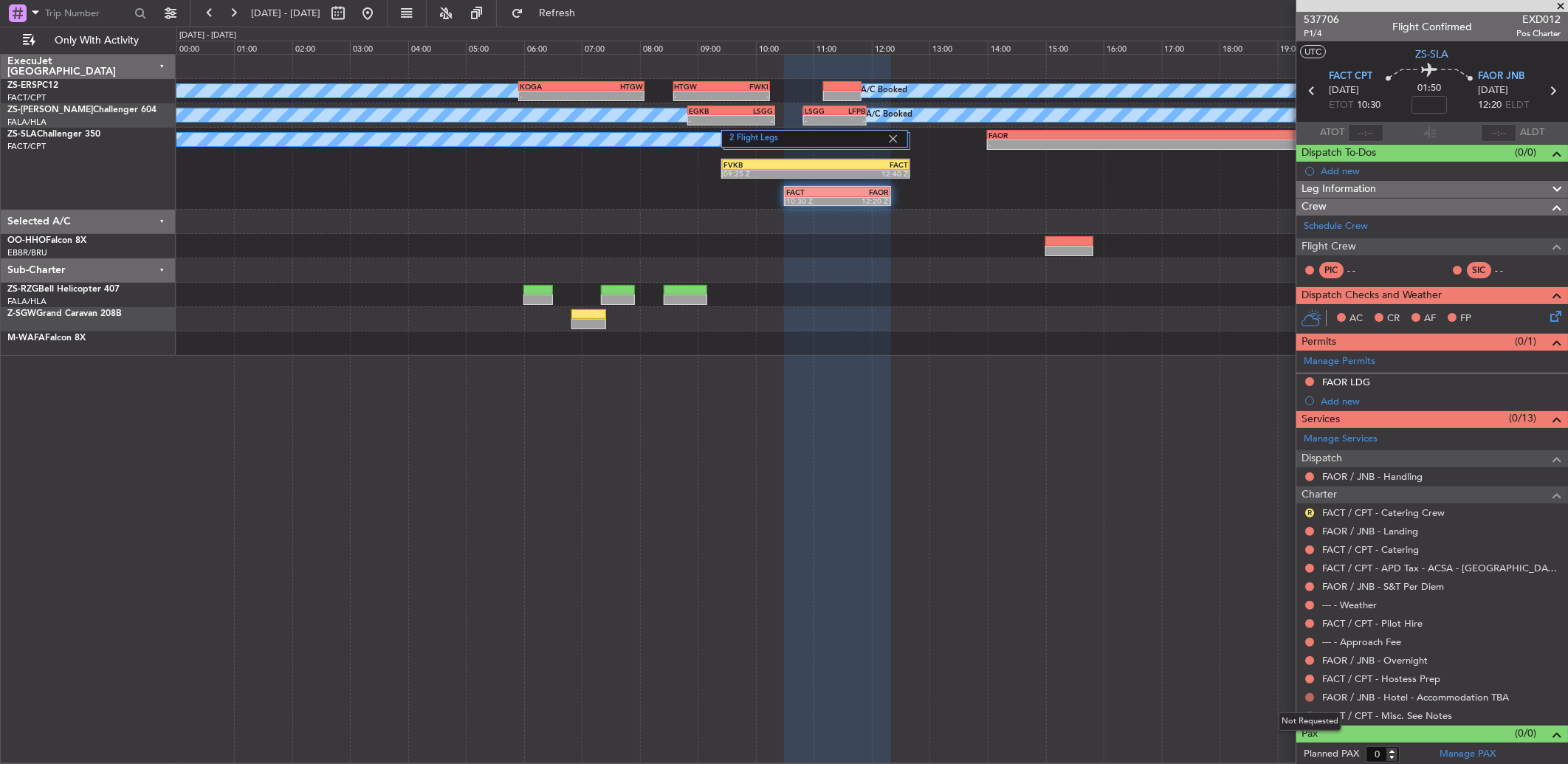
click at [1311, 694] on button at bounding box center [1309, 697] width 9 height 9
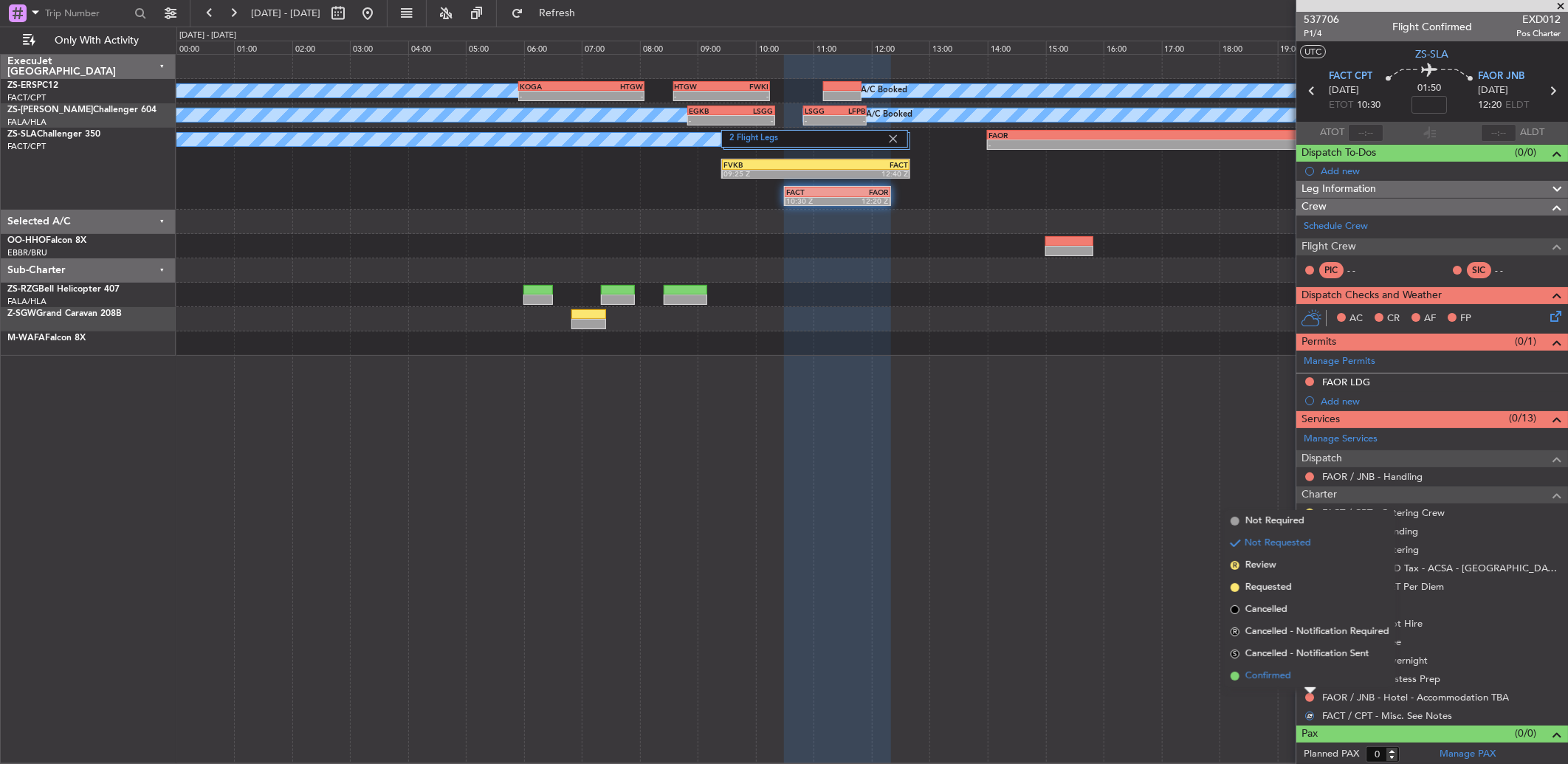
click at [1304, 676] on li "Confirmed" at bounding box center [1310, 676] width 171 height 22
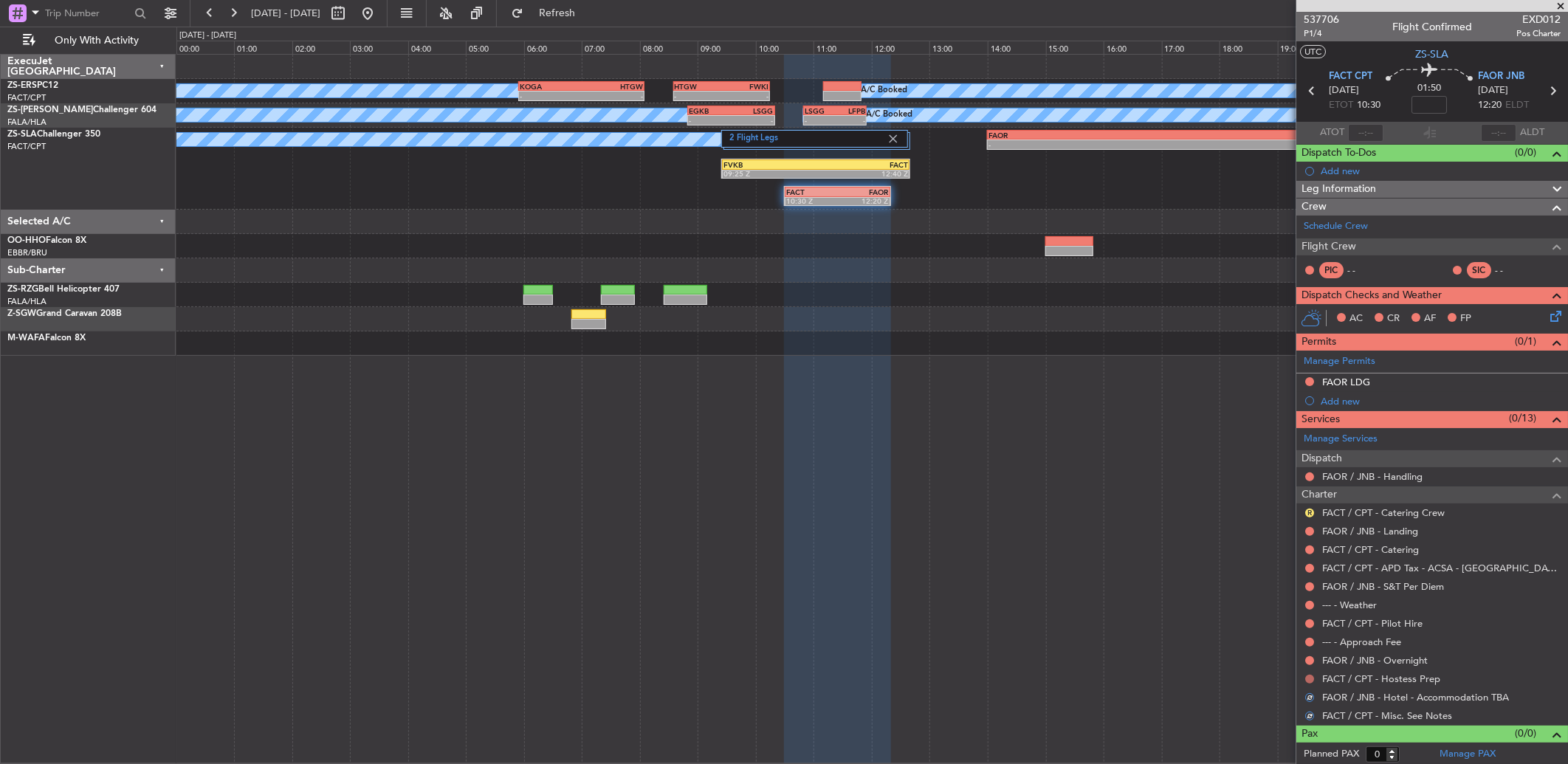
click at [1308, 678] on button at bounding box center [1309, 679] width 9 height 9
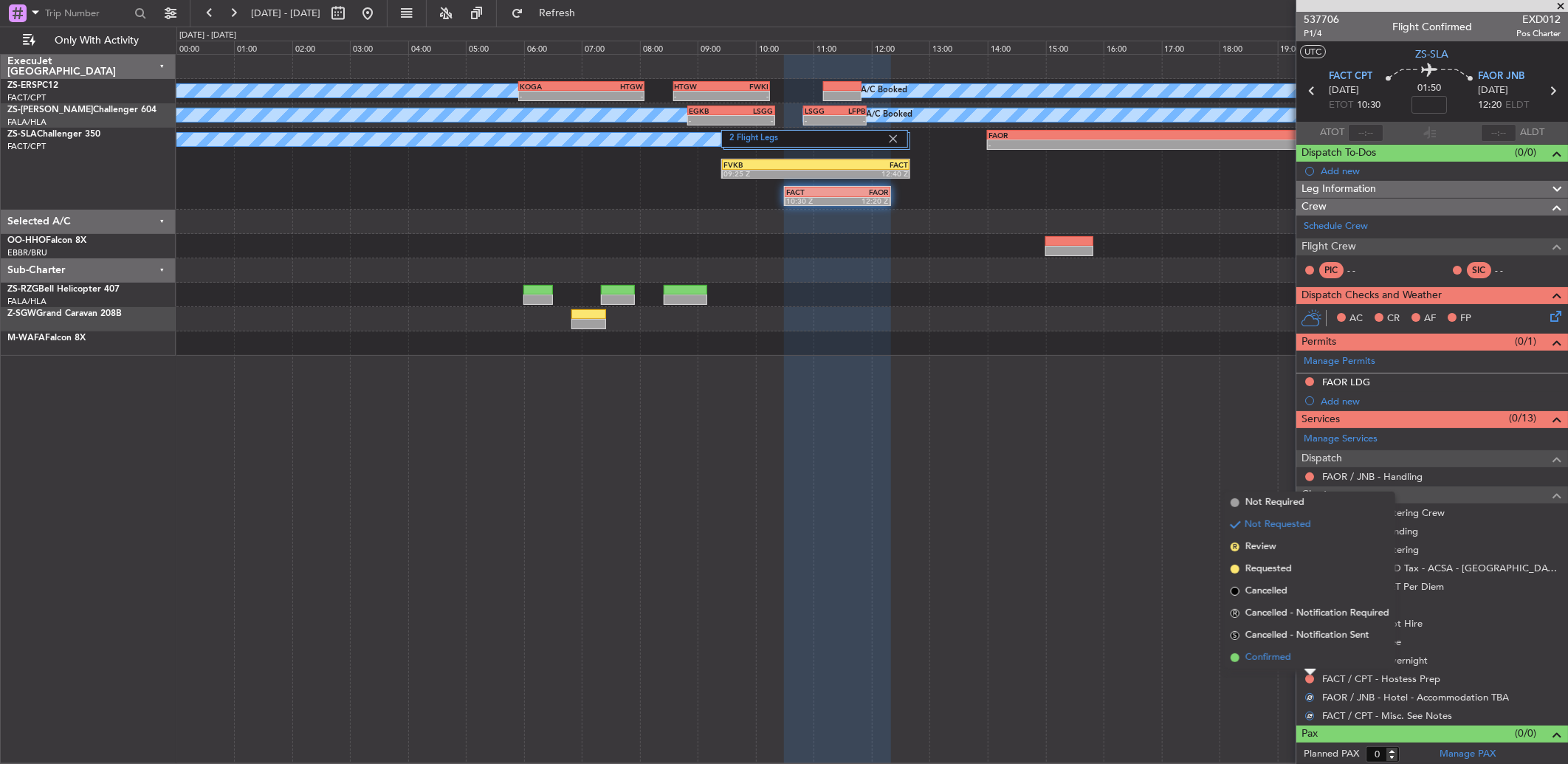
click at [1308, 665] on li "Confirmed" at bounding box center [1310, 657] width 171 height 22
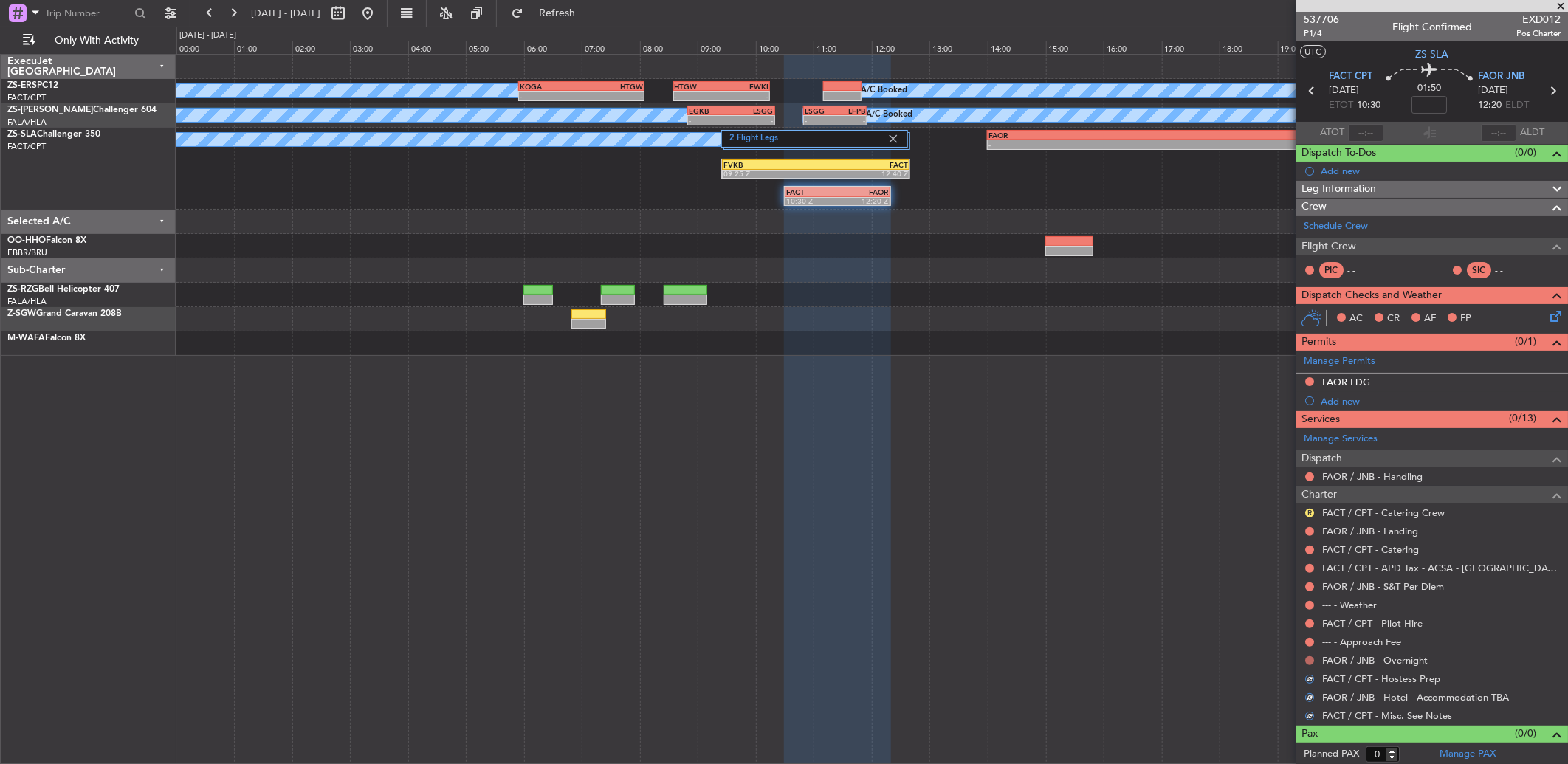
click at [1311, 659] on button at bounding box center [1309, 660] width 9 height 9
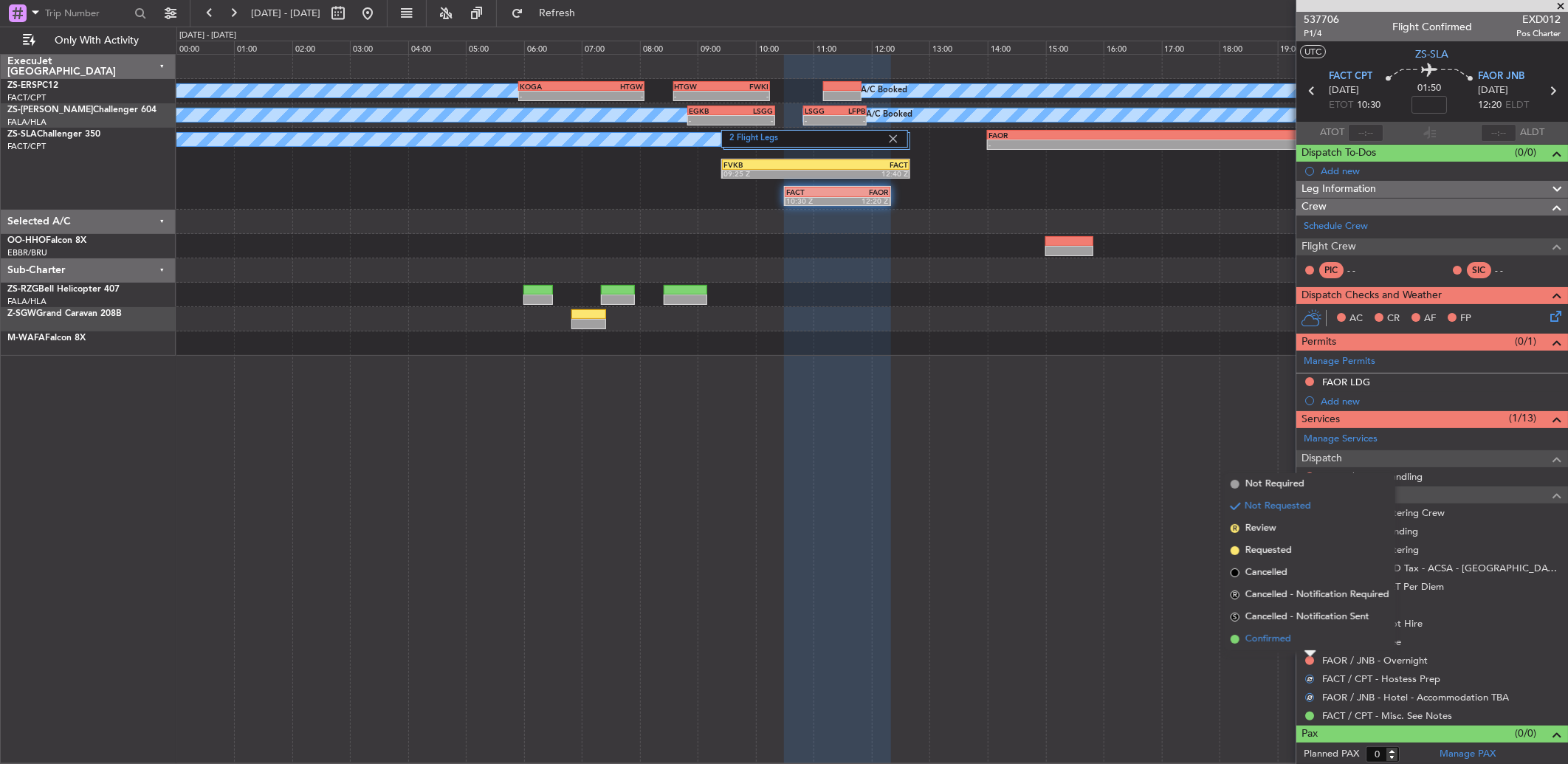
click at [1309, 639] on li "Confirmed" at bounding box center [1310, 639] width 171 height 22
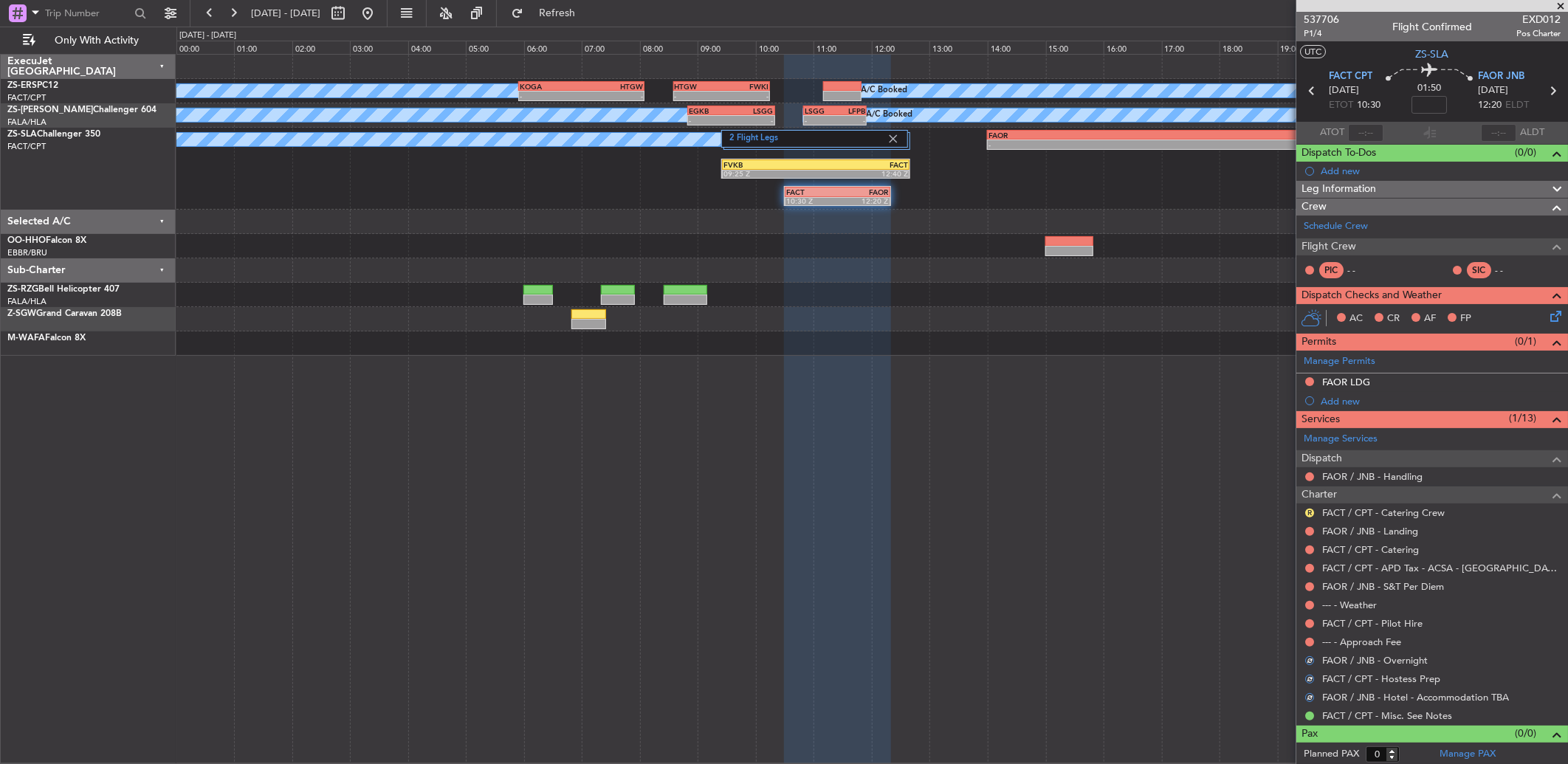
click at [1309, 639] on button at bounding box center [1309, 642] width 9 height 9
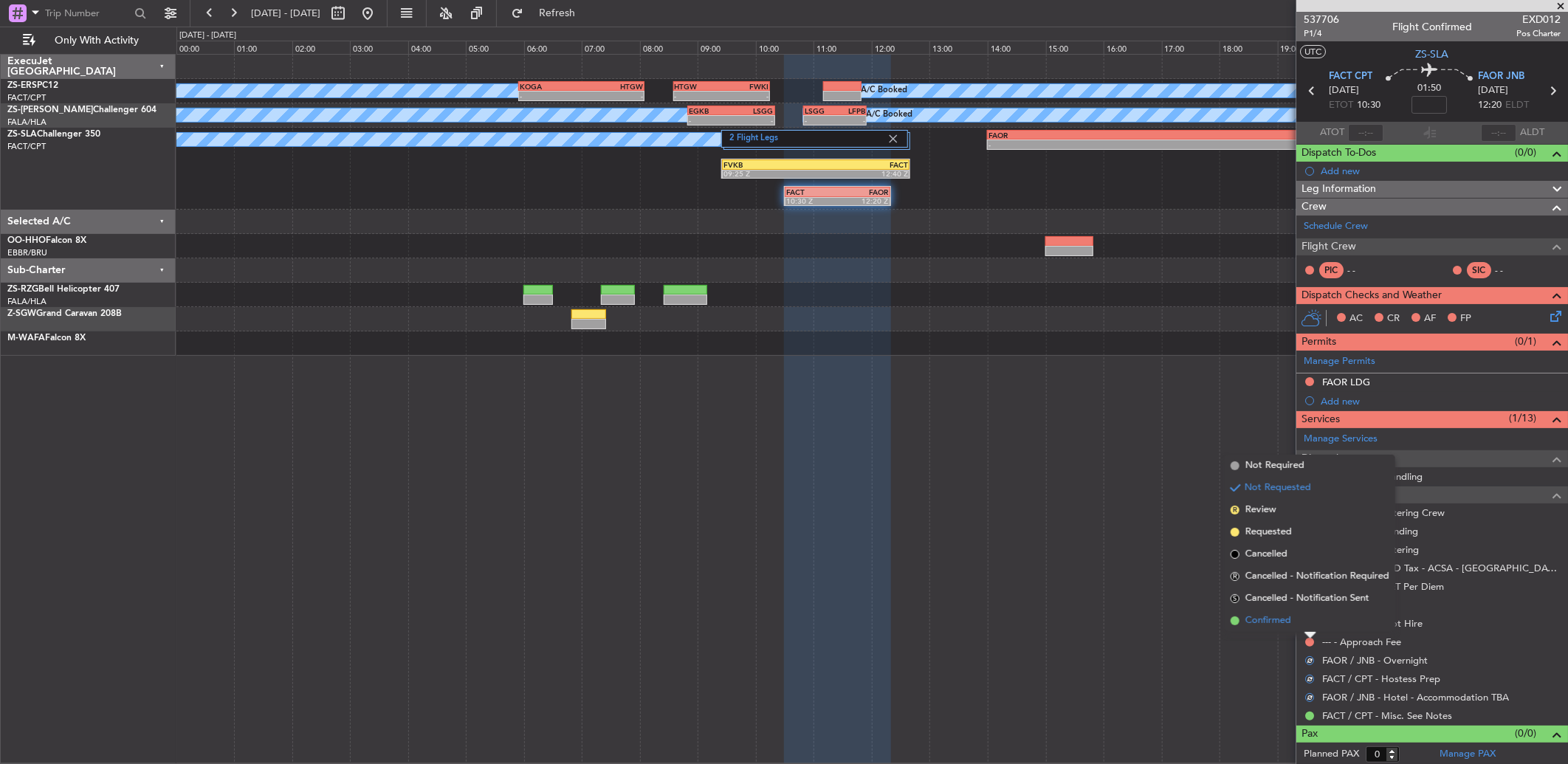
click at [1305, 625] on li "Confirmed" at bounding box center [1310, 620] width 171 height 22
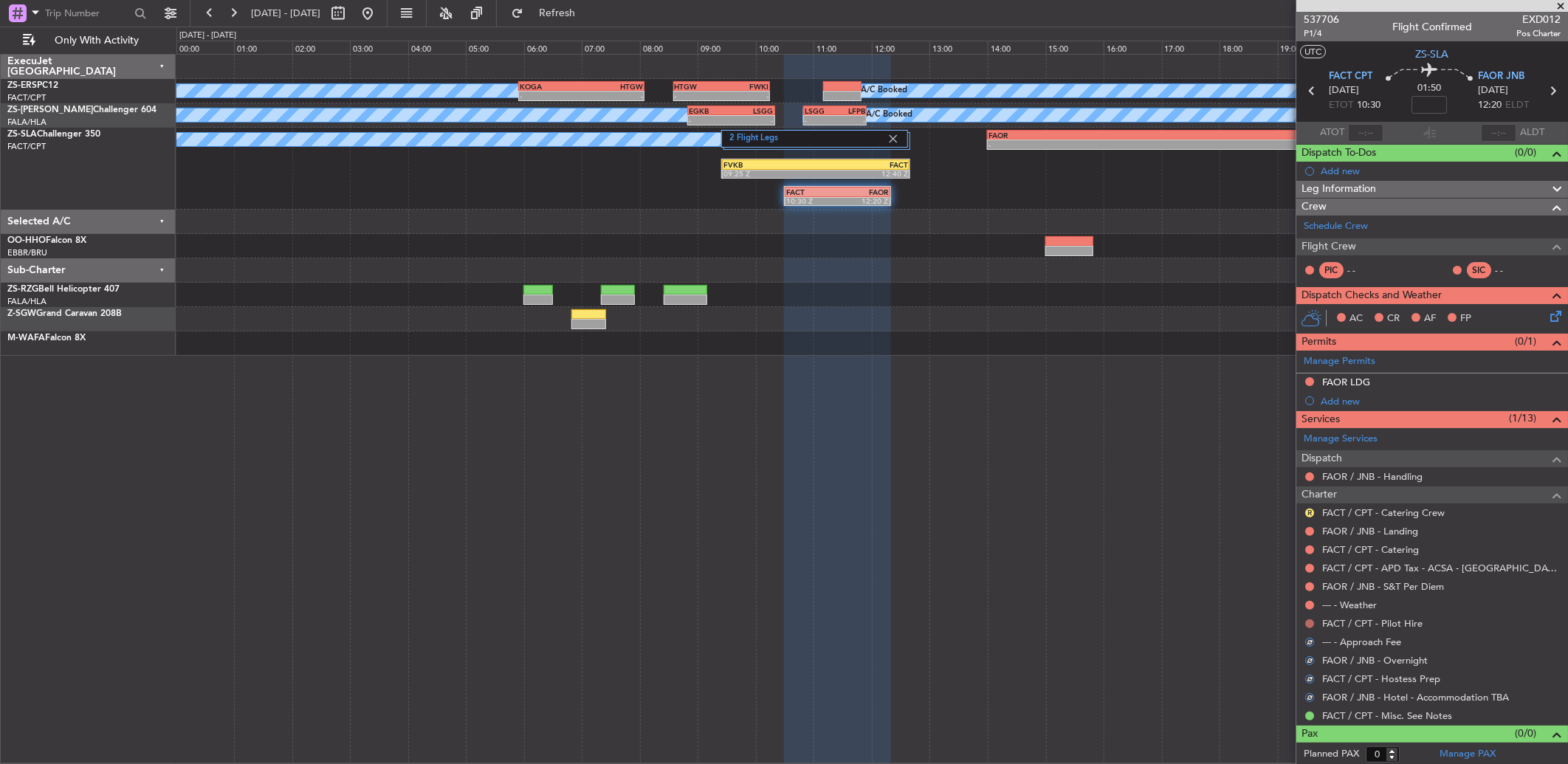
click at [1305, 622] on button at bounding box center [1309, 623] width 9 height 9
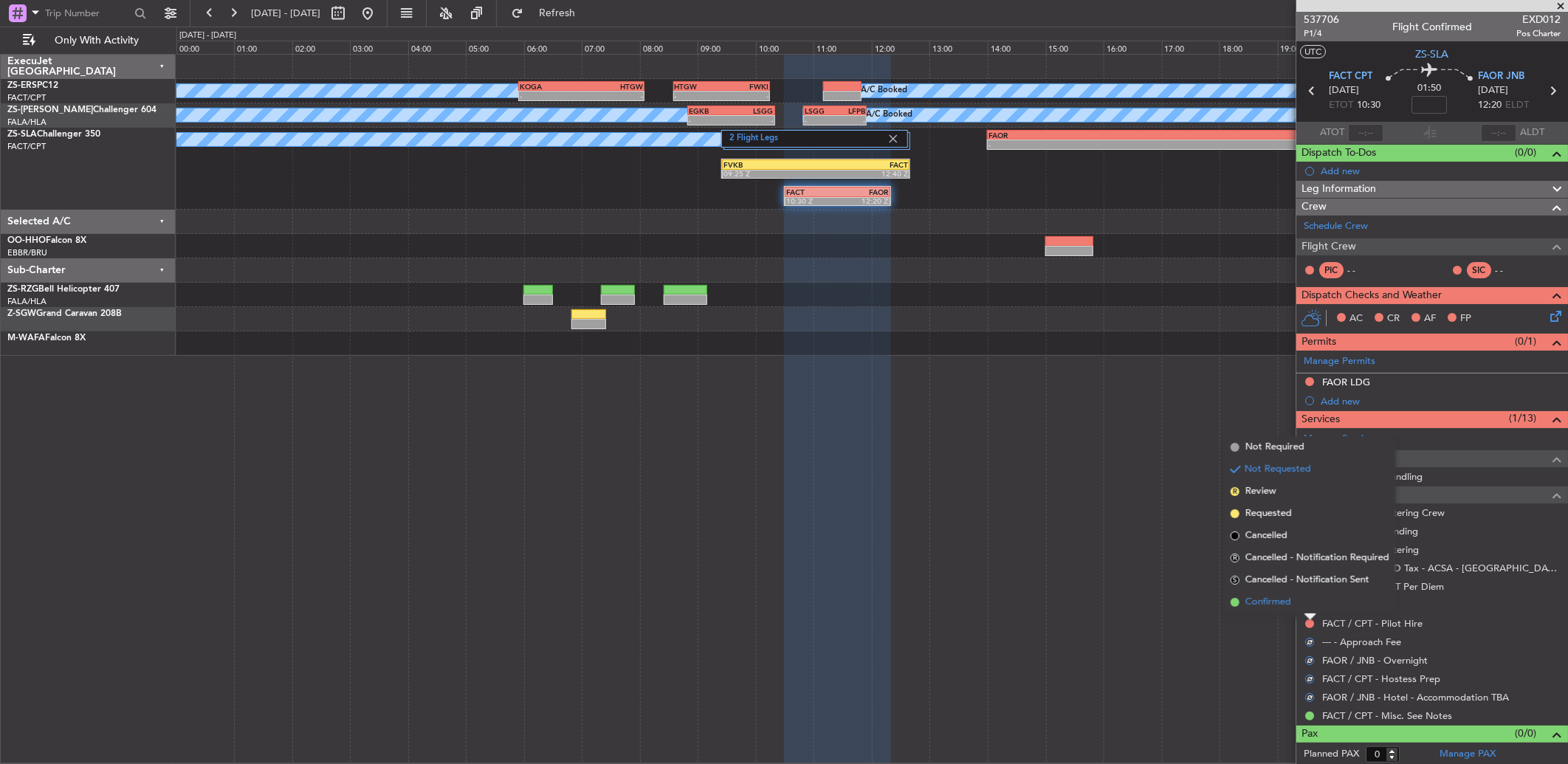
click at [1305, 610] on li "Confirmed" at bounding box center [1310, 602] width 171 height 22
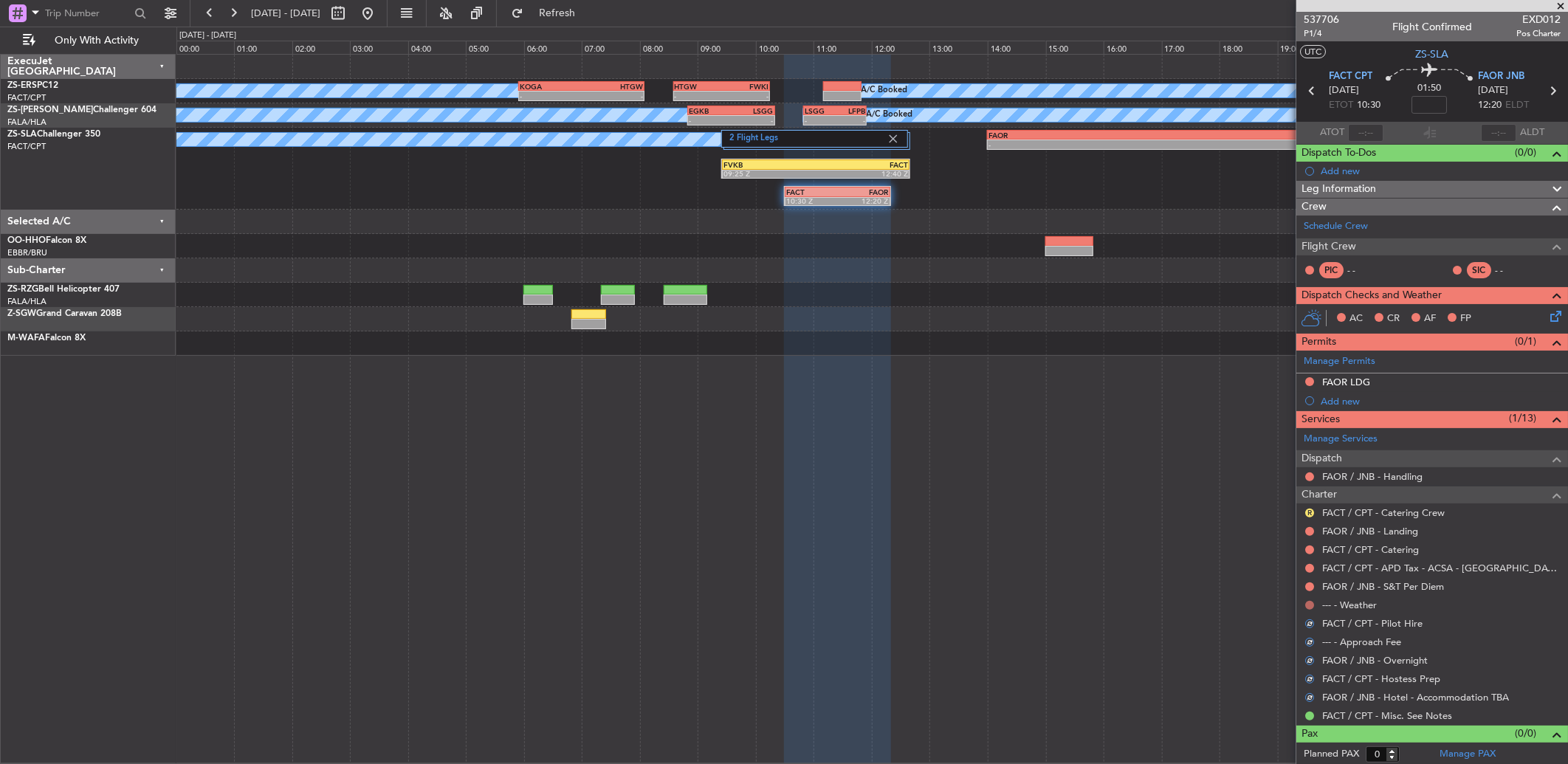
click at [1308, 603] on button at bounding box center [1309, 605] width 9 height 9
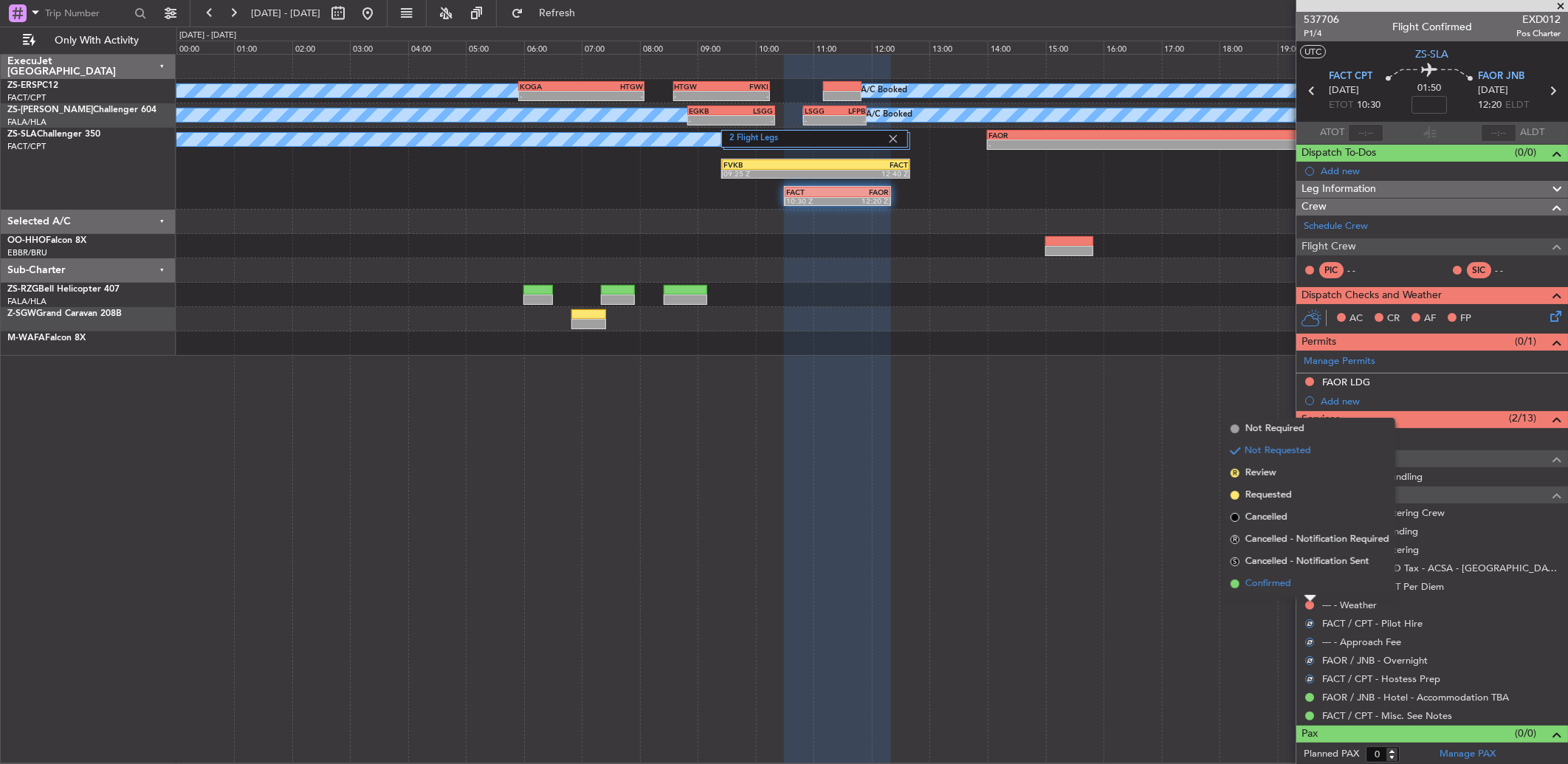
click at [1310, 586] on li "Confirmed" at bounding box center [1310, 583] width 171 height 22
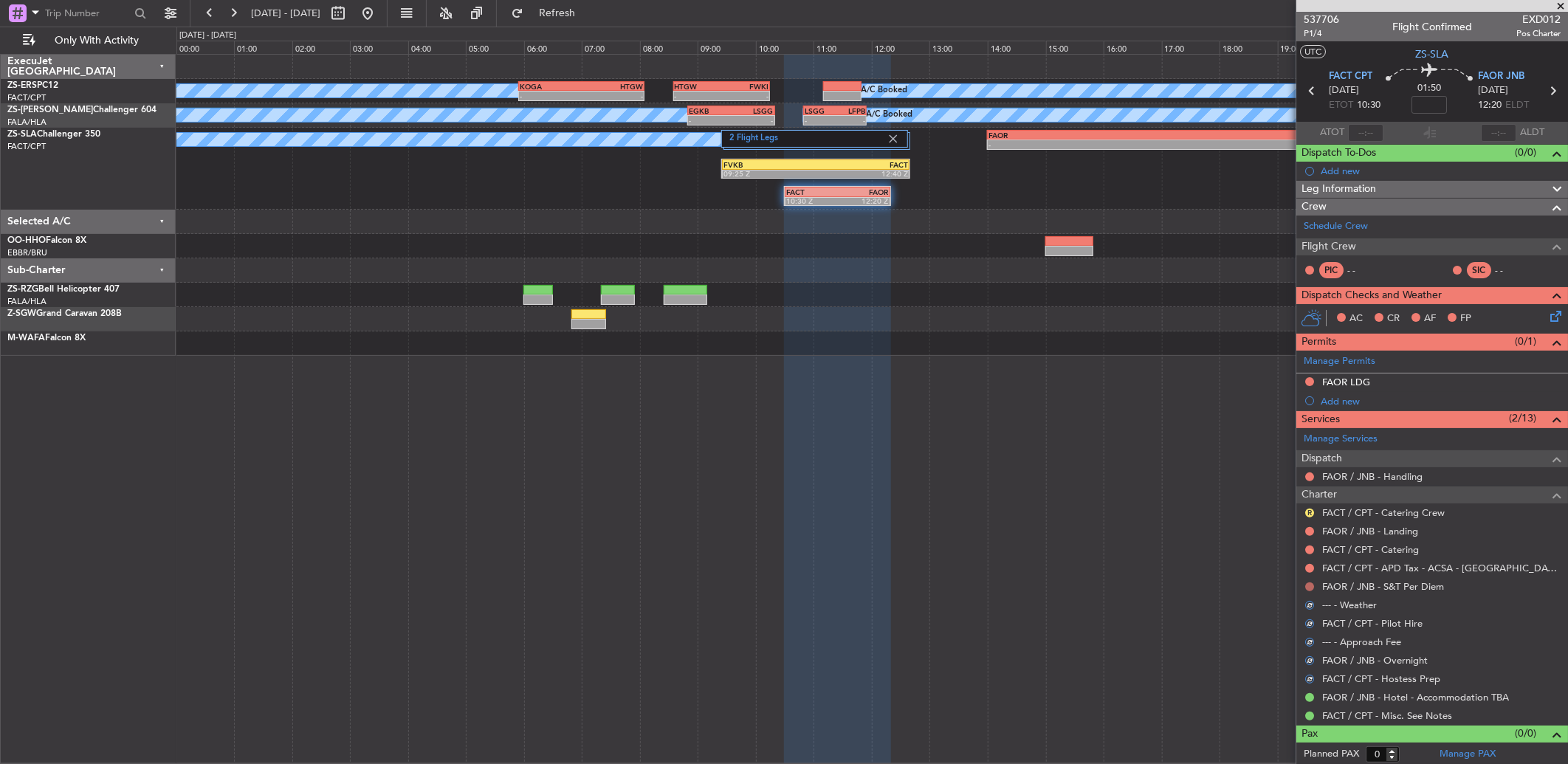
click at [1312, 585] on button at bounding box center [1309, 586] width 9 height 9
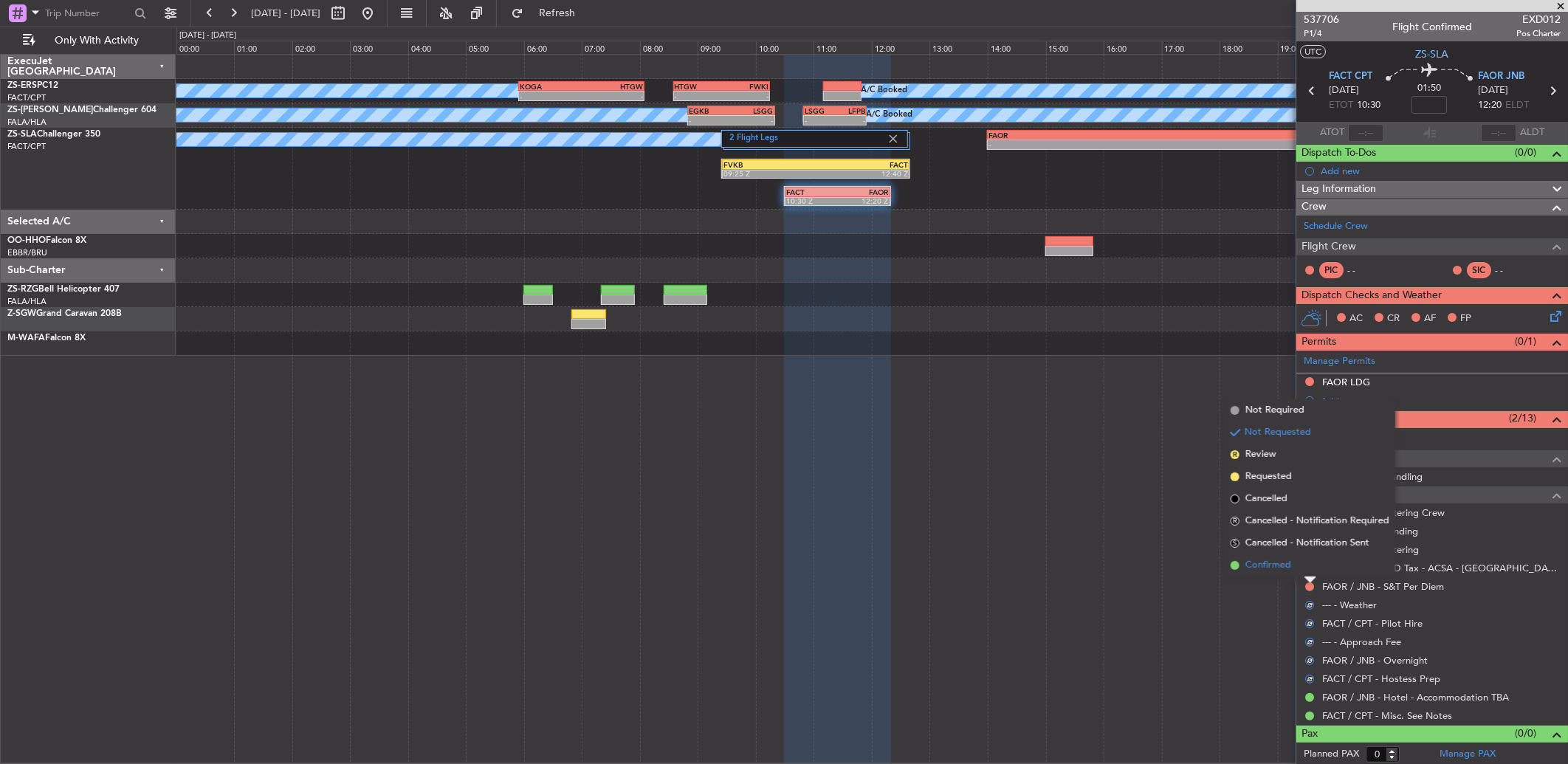
click at [1297, 570] on li "Confirmed" at bounding box center [1310, 565] width 171 height 22
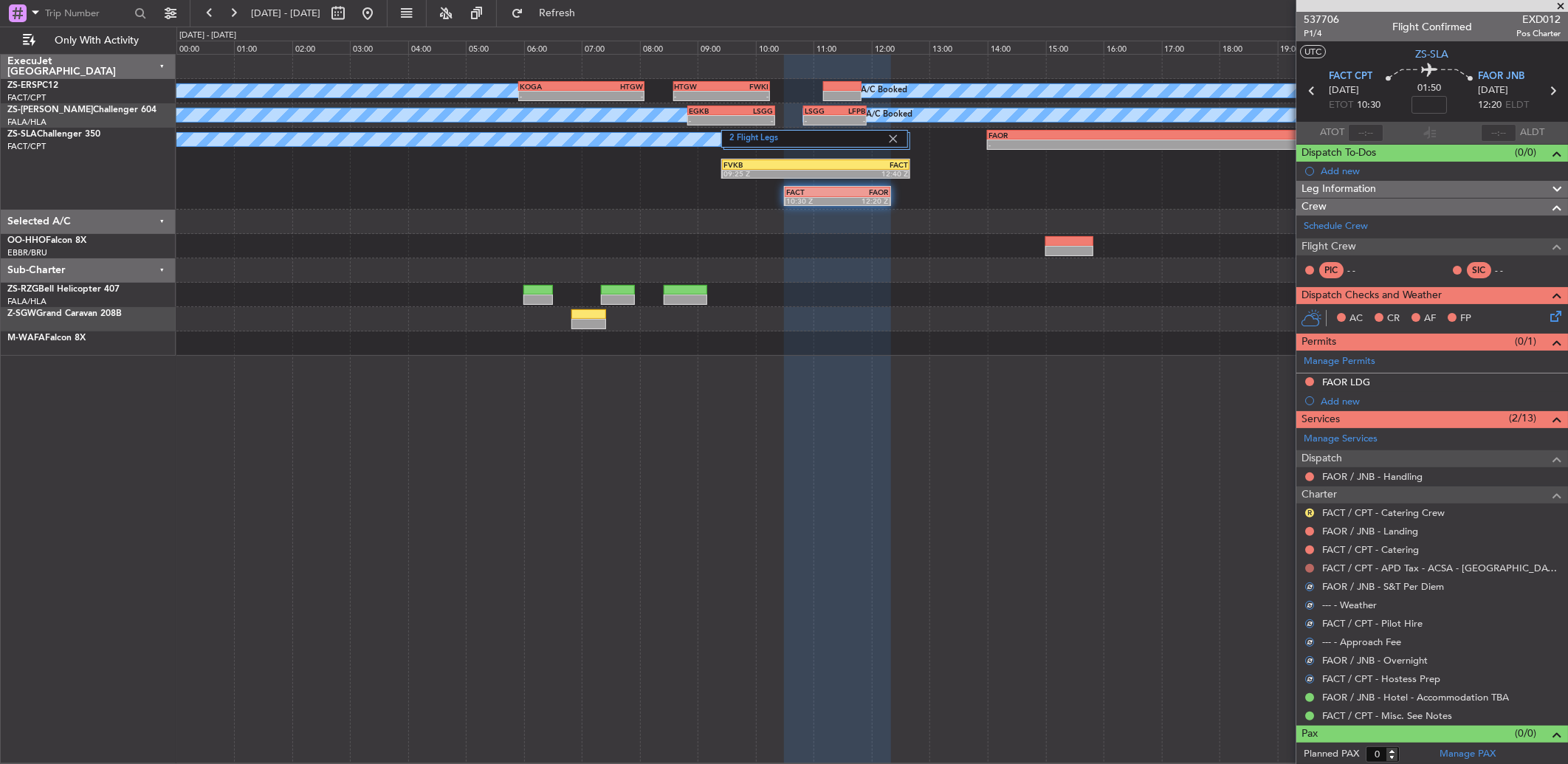
click at [1308, 569] on button at bounding box center [1309, 568] width 9 height 9
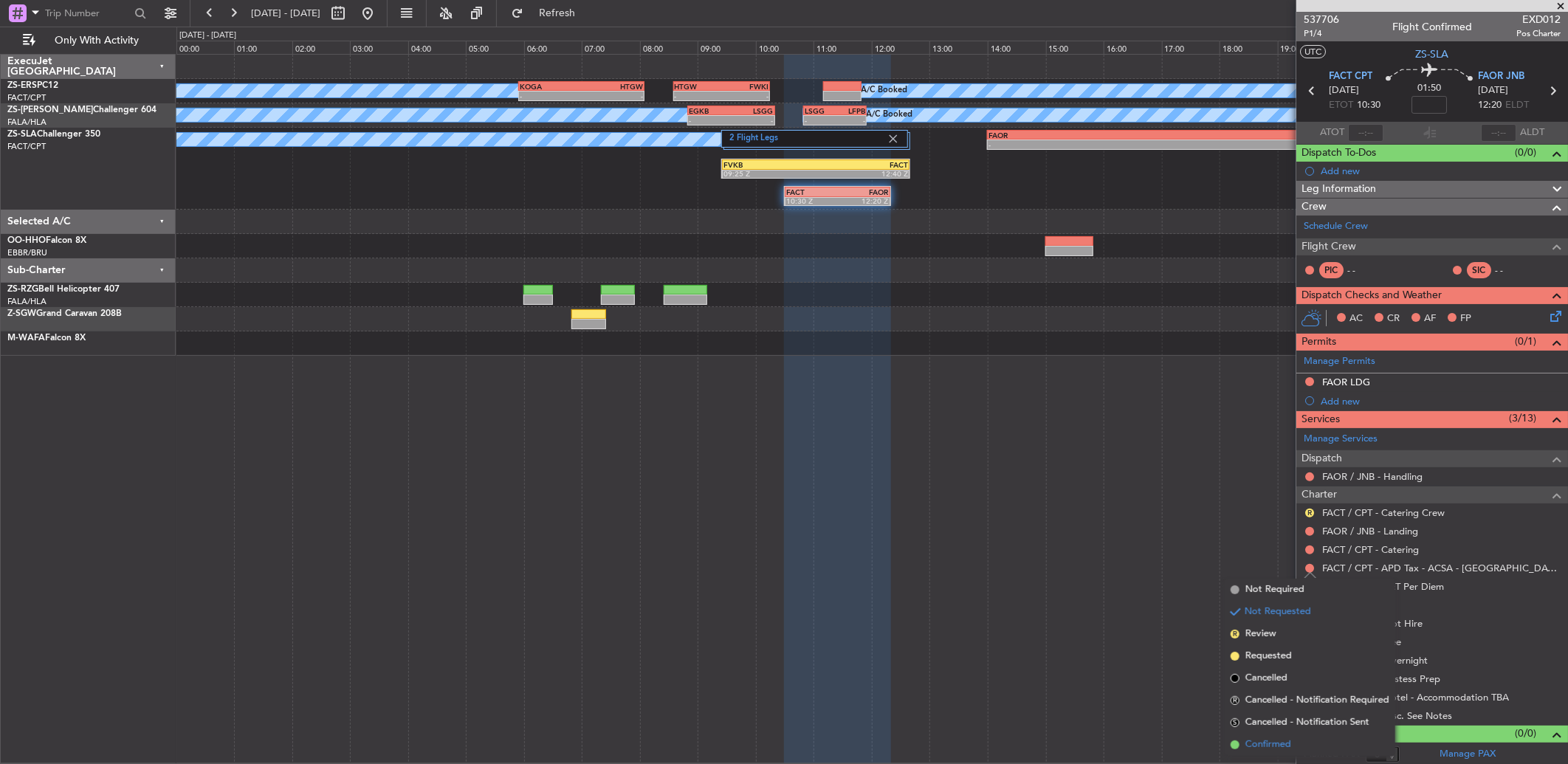
click at [1320, 735] on li "Confirmed" at bounding box center [1310, 744] width 171 height 22
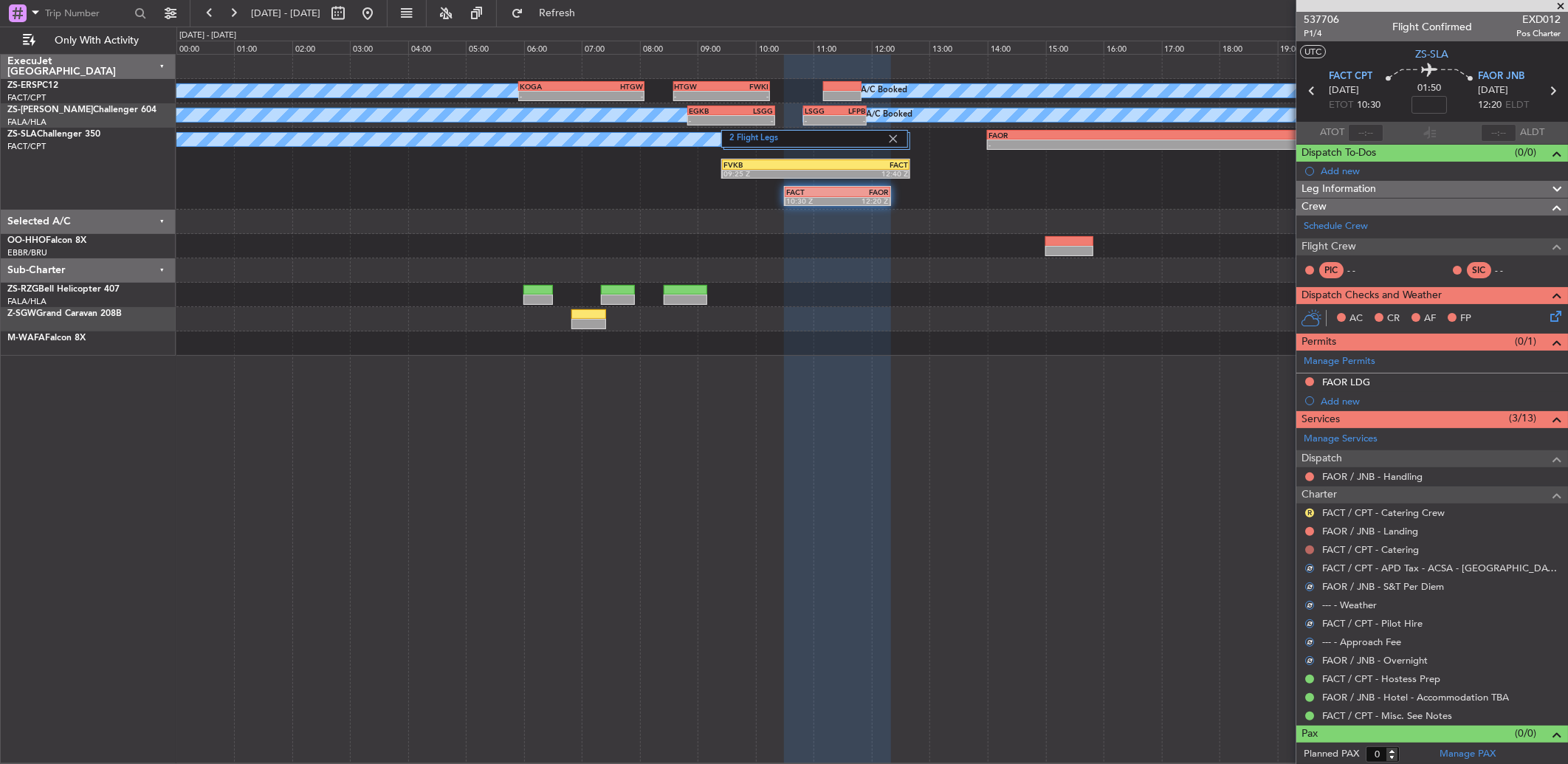
click at [1309, 550] on button at bounding box center [1309, 550] width 9 height 9
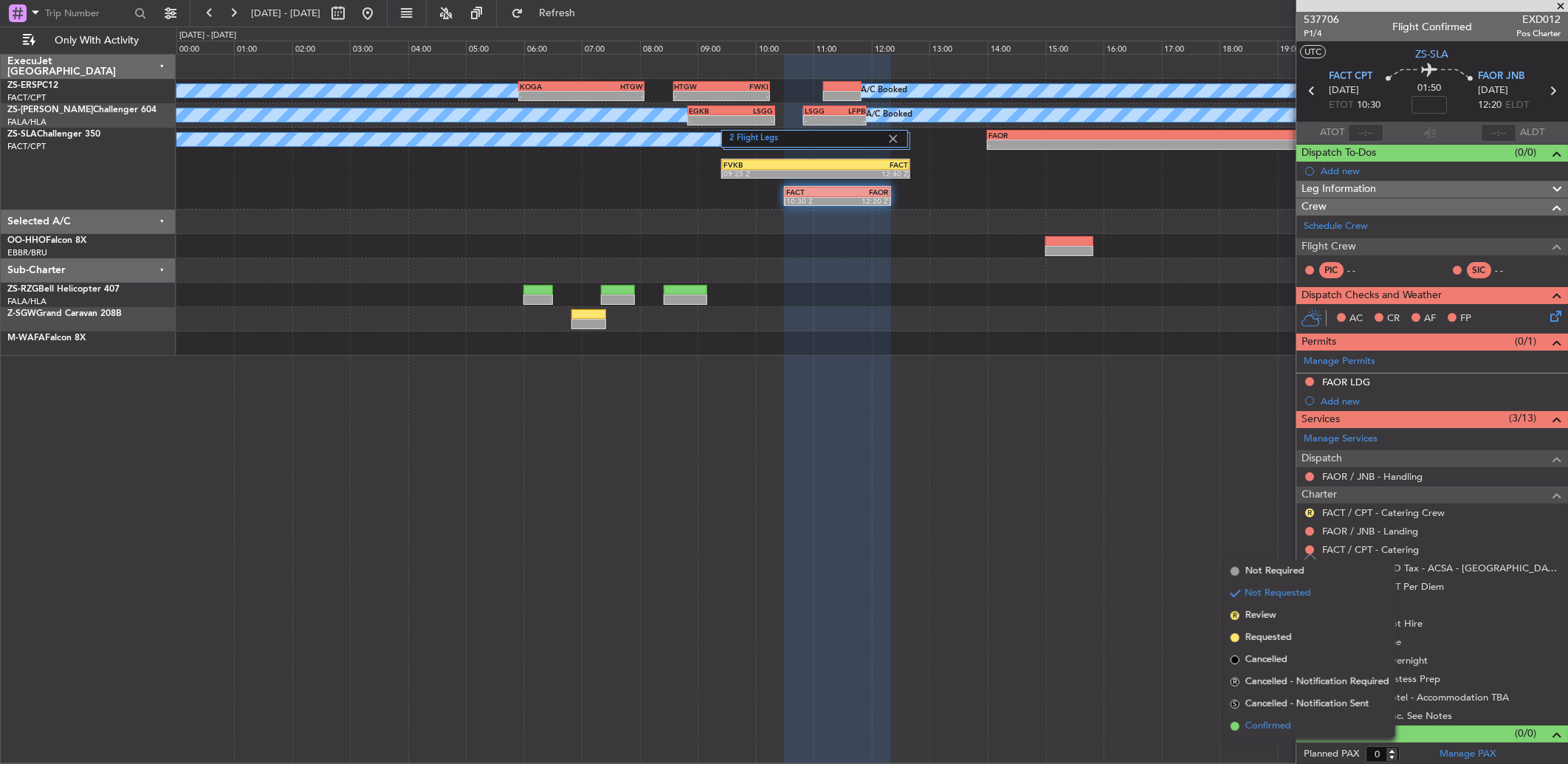
click at [1287, 731] on span "Confirmed" at bounding box center [1268, 727] width 46 height 15
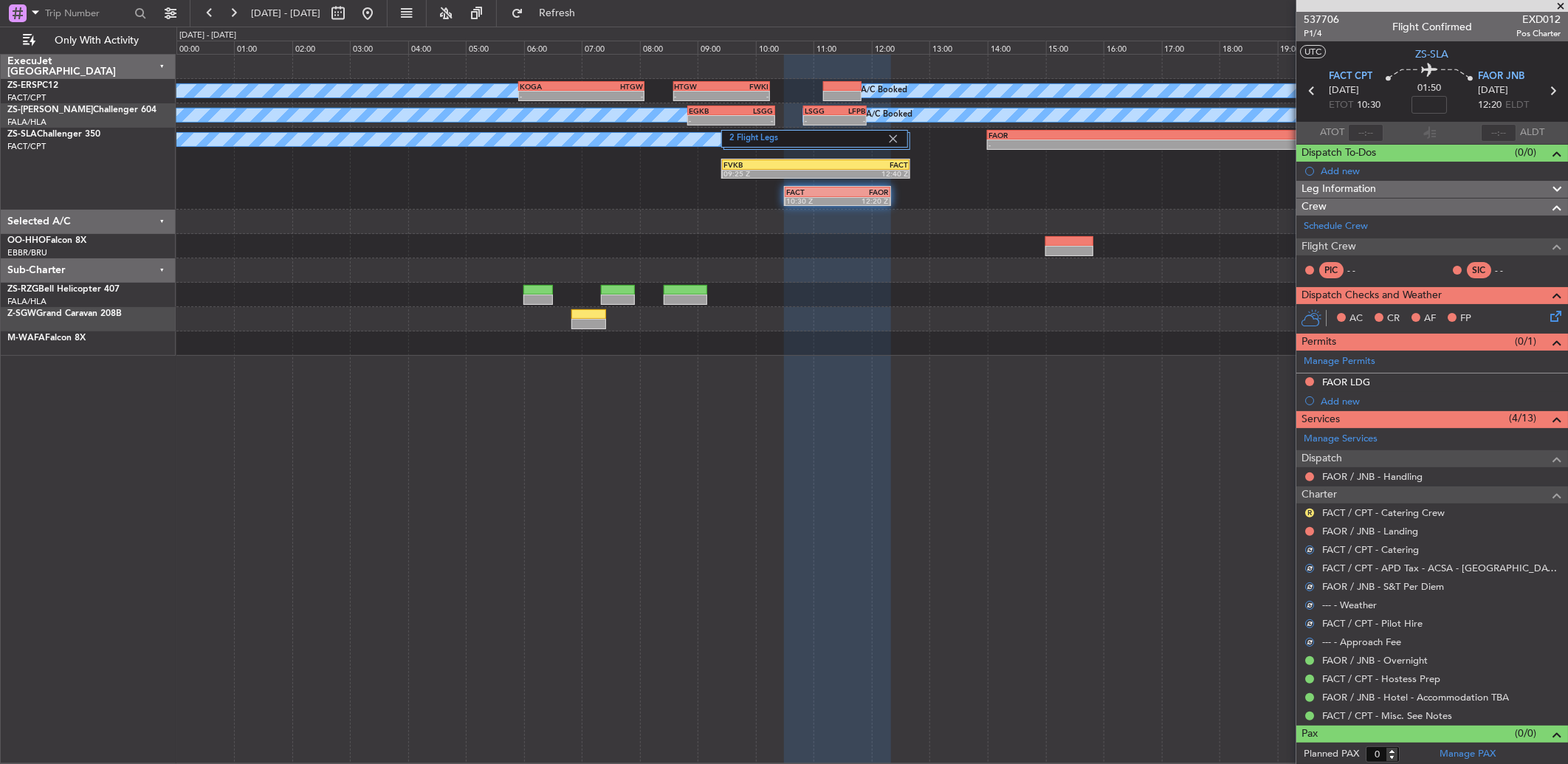
click at [1315, 533] on div at bounding box center [1309, 532] width 11 height 11
click at [1310, 533] on button at bounding box center [1309, 531] width 9 height 9
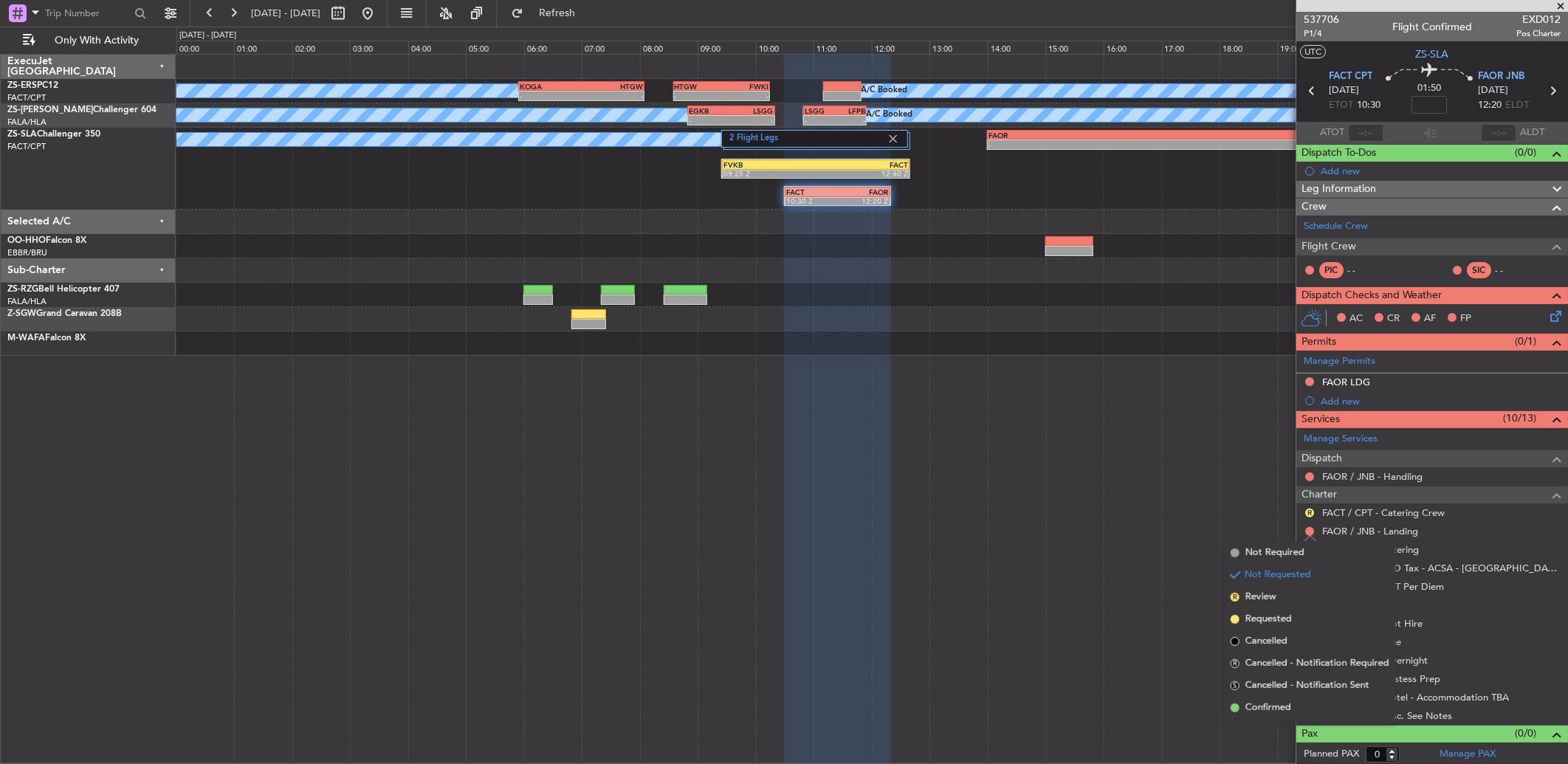
click at [1117, 474] on div "A/C Booked A/C Booked A/C Booked A/C Booked A/C Booked A/C Booked A/C Booked A/…" at bounding box center [872, 409] width 1392 height 710
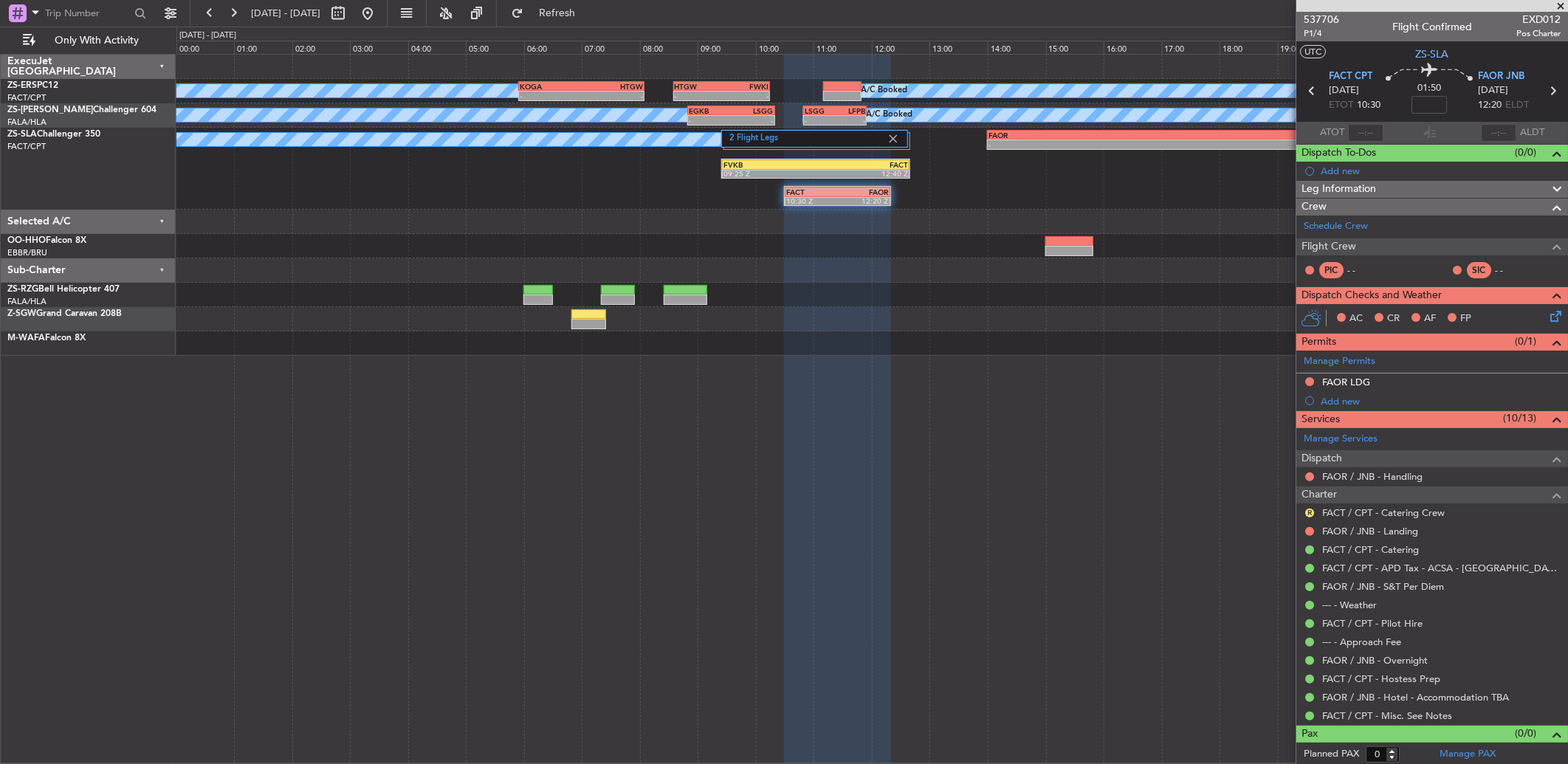
click at [1310, 536] on div at bounding box center [1309, 532] width 11 height 11
click at [1304, 532] on div at bounding box center [1309, 532] width 11 height 11
click at [1305, 535] on div at bounding box center [1309, 532] width 11 height 11
click at [1313, 533] on button at bounding box center [1309, 531] width 9 height 9
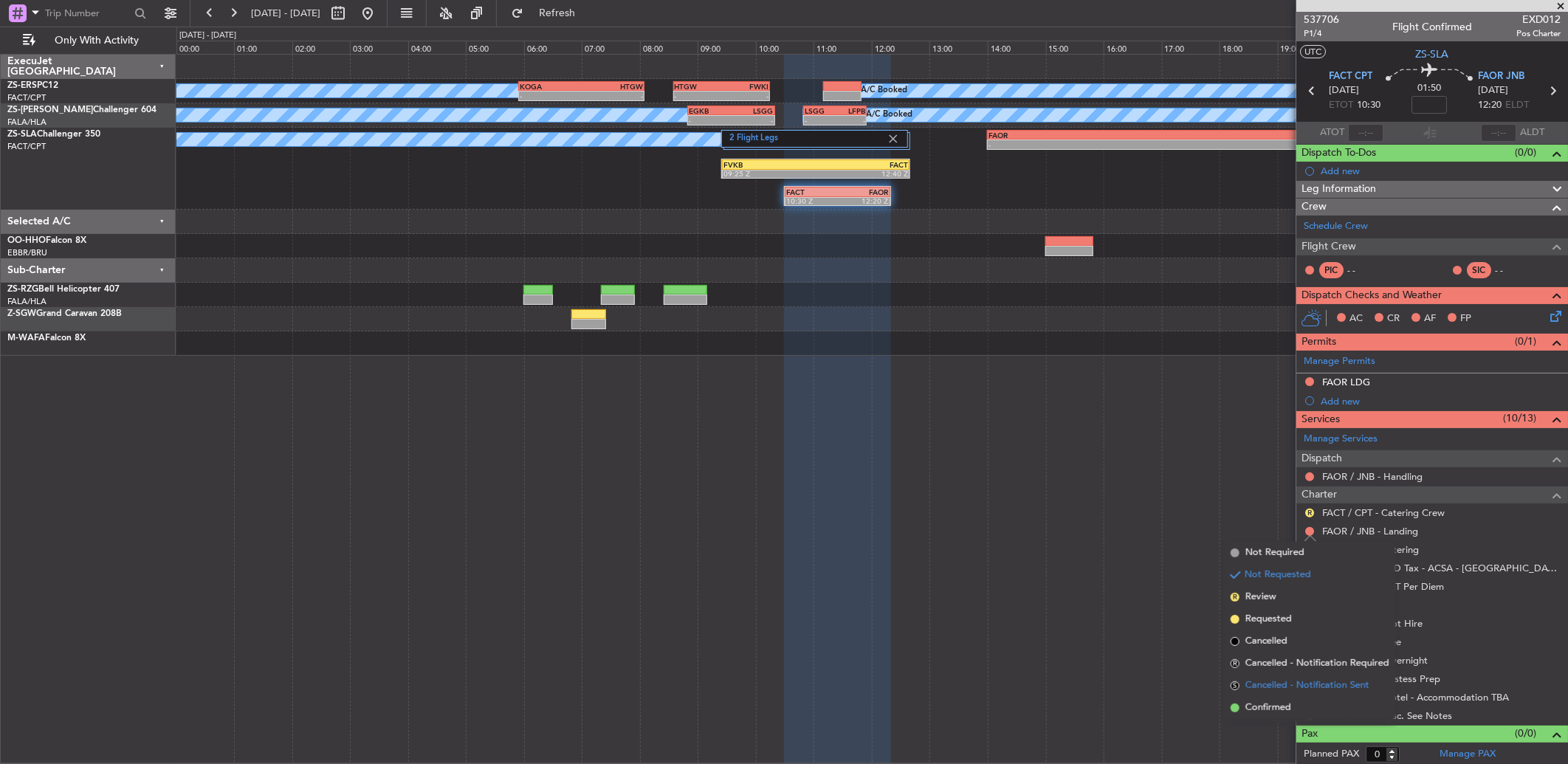
click at [1278, 694] on li "S Cancelled - Notification Sent" at bounding box center [1310, 685] width 171 height 22
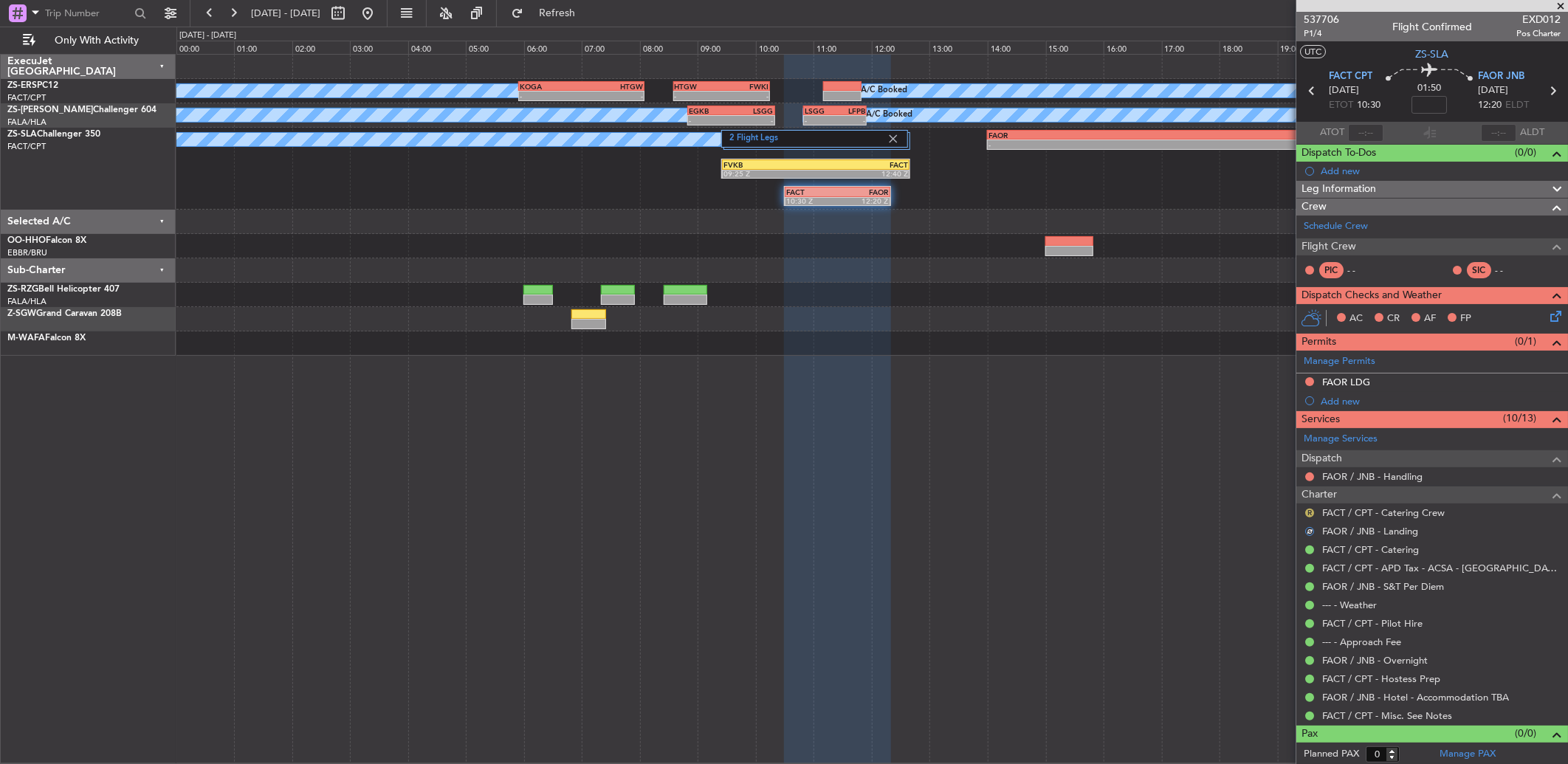
click at [1308, 510] on button "R" at bounding box center [1309, 513] width 9 height 9
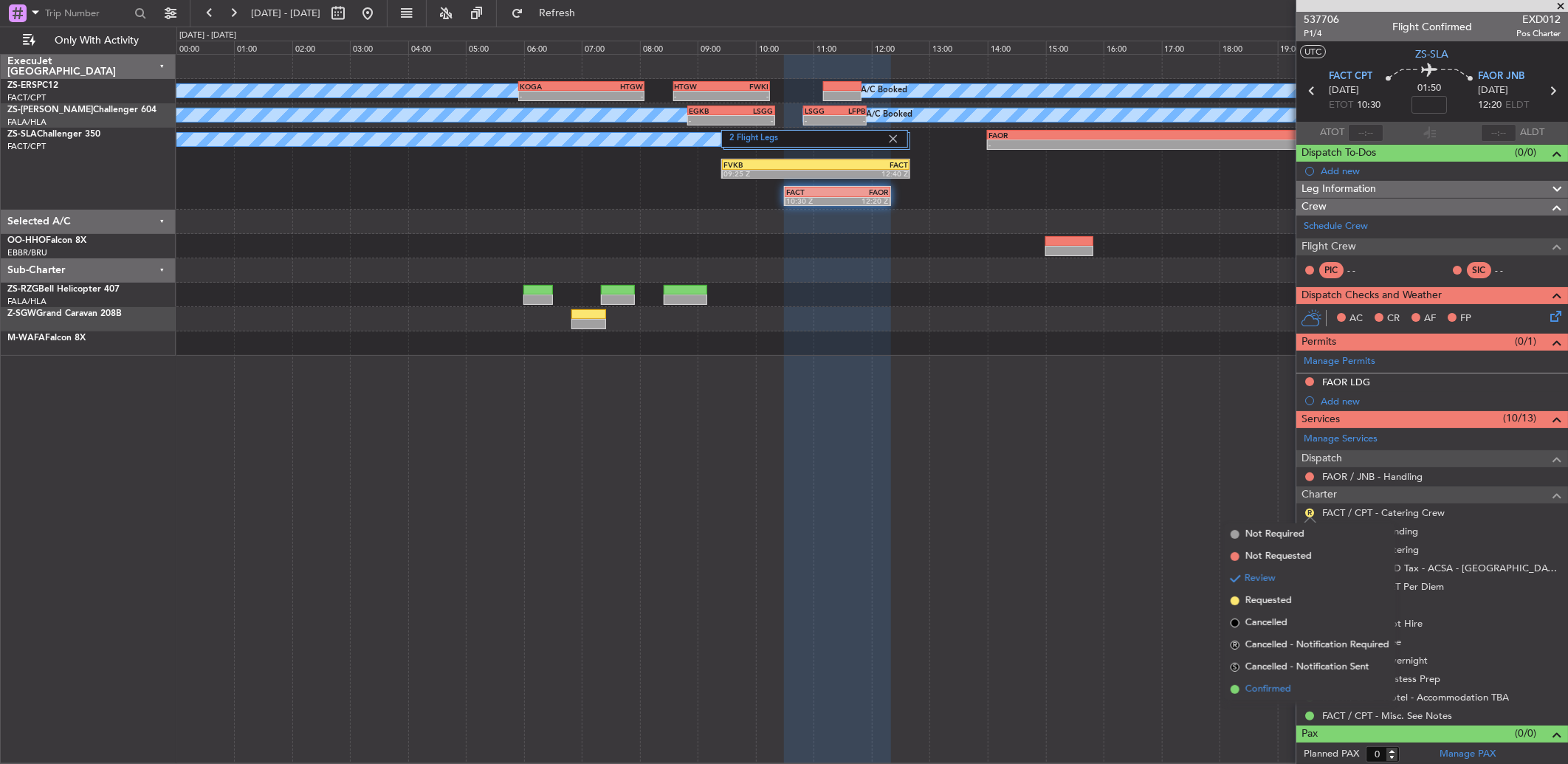
click at [1275, 680] on li "Confirmed" at bounding box center [1310, 689] width 171 height 22
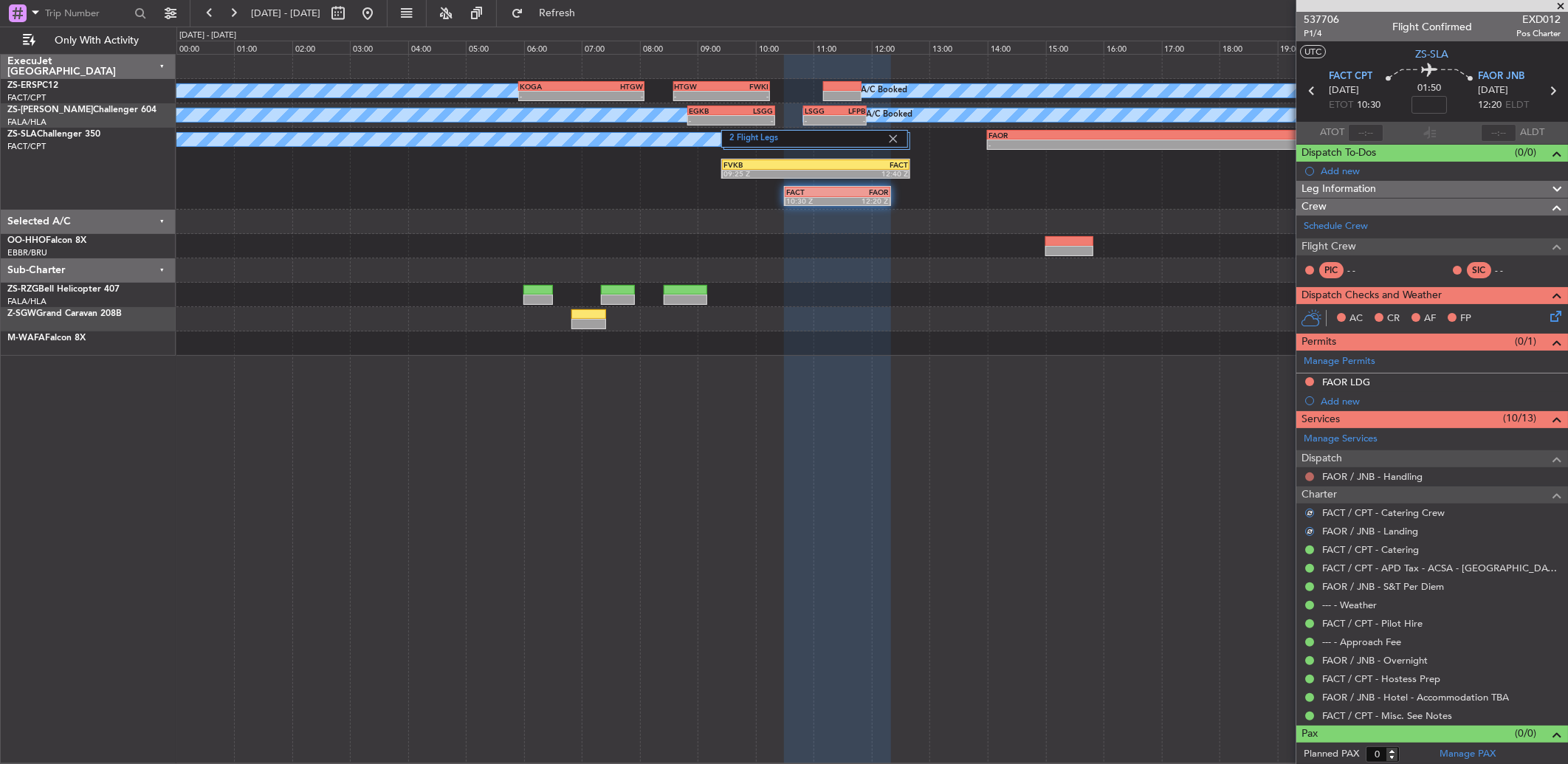
click at [1311, 474] on button at bounding box center [1309, 476] width 9 height 9
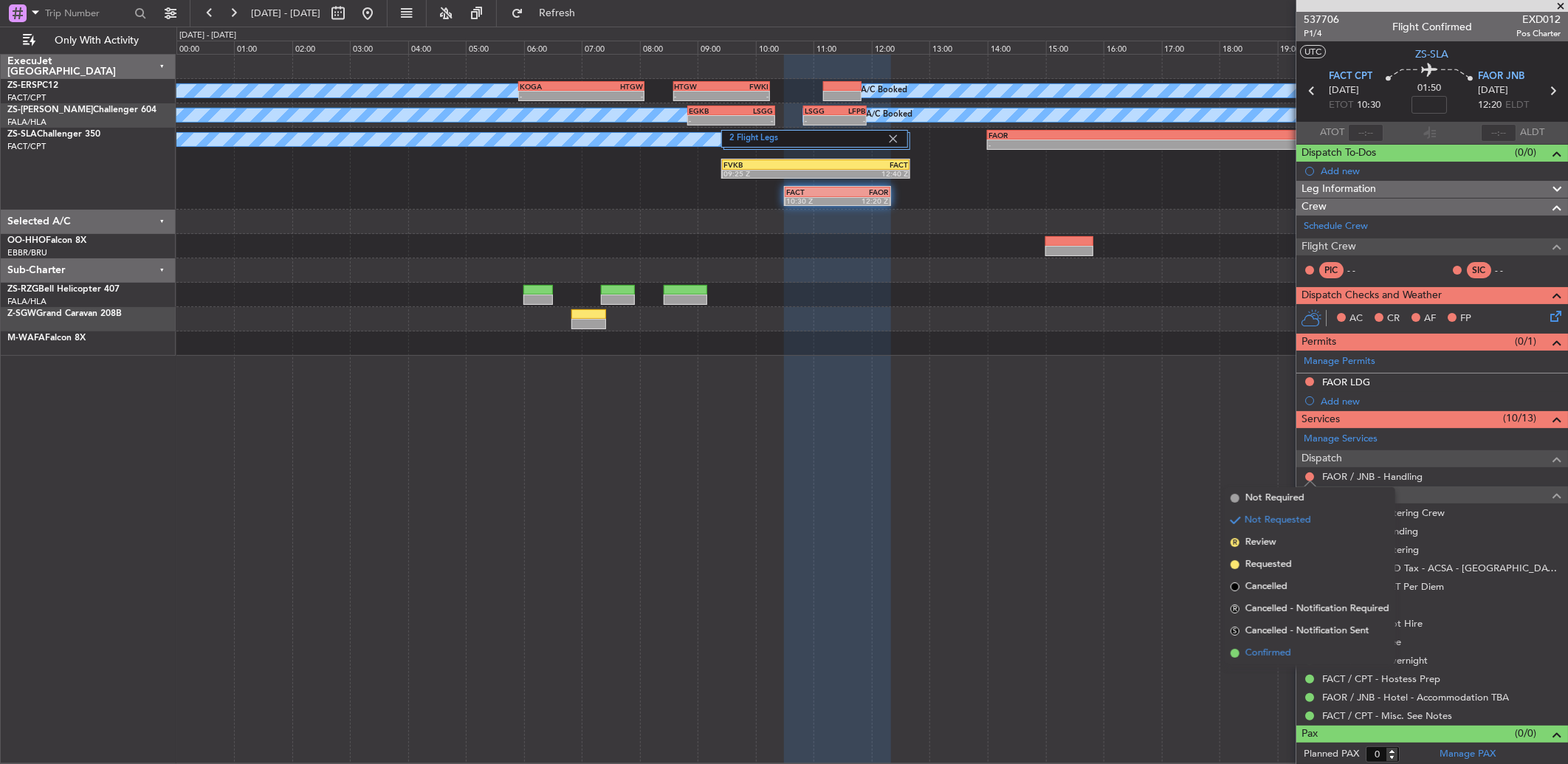
click at [1278, 648] on span "Confirmed" at bounding box center [1268, 653] width 46 height 15
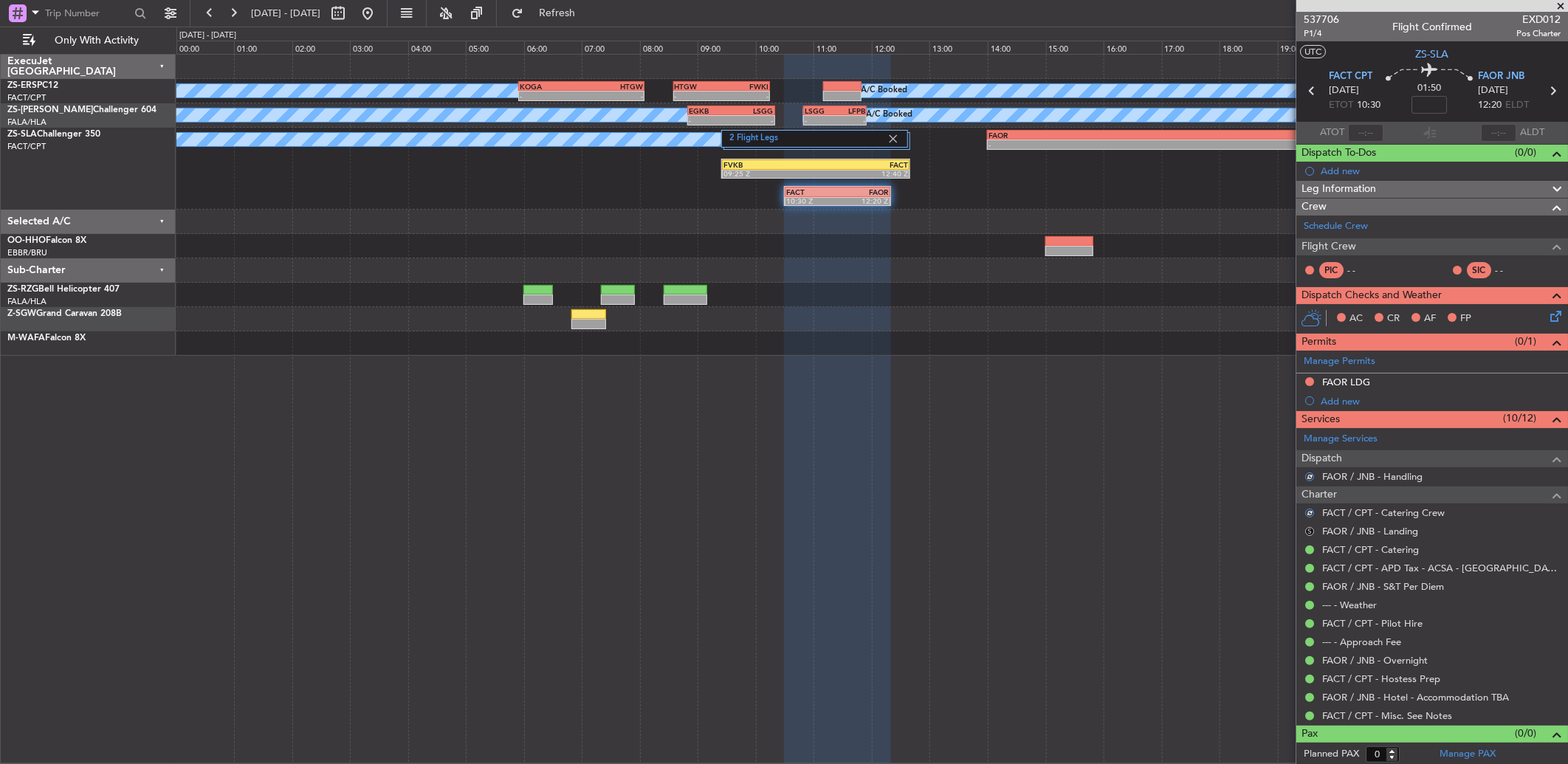
click at [1308, 527] on button "S" at bounding box center [1309, 531] width 9 height 9
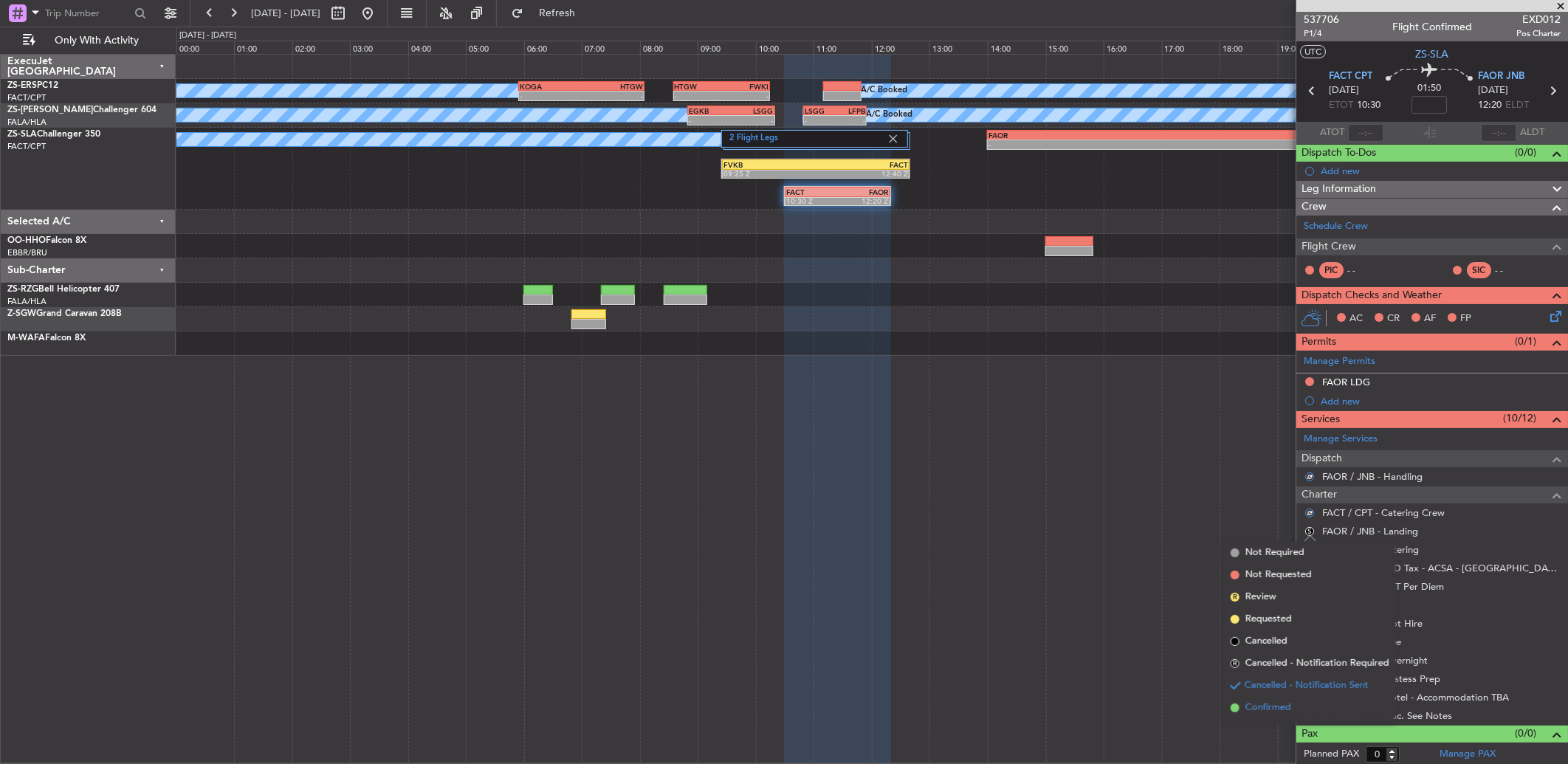
click at [1279, 707] on span "Confirmed" at bounding box center [1268, 708] width 46 height 15
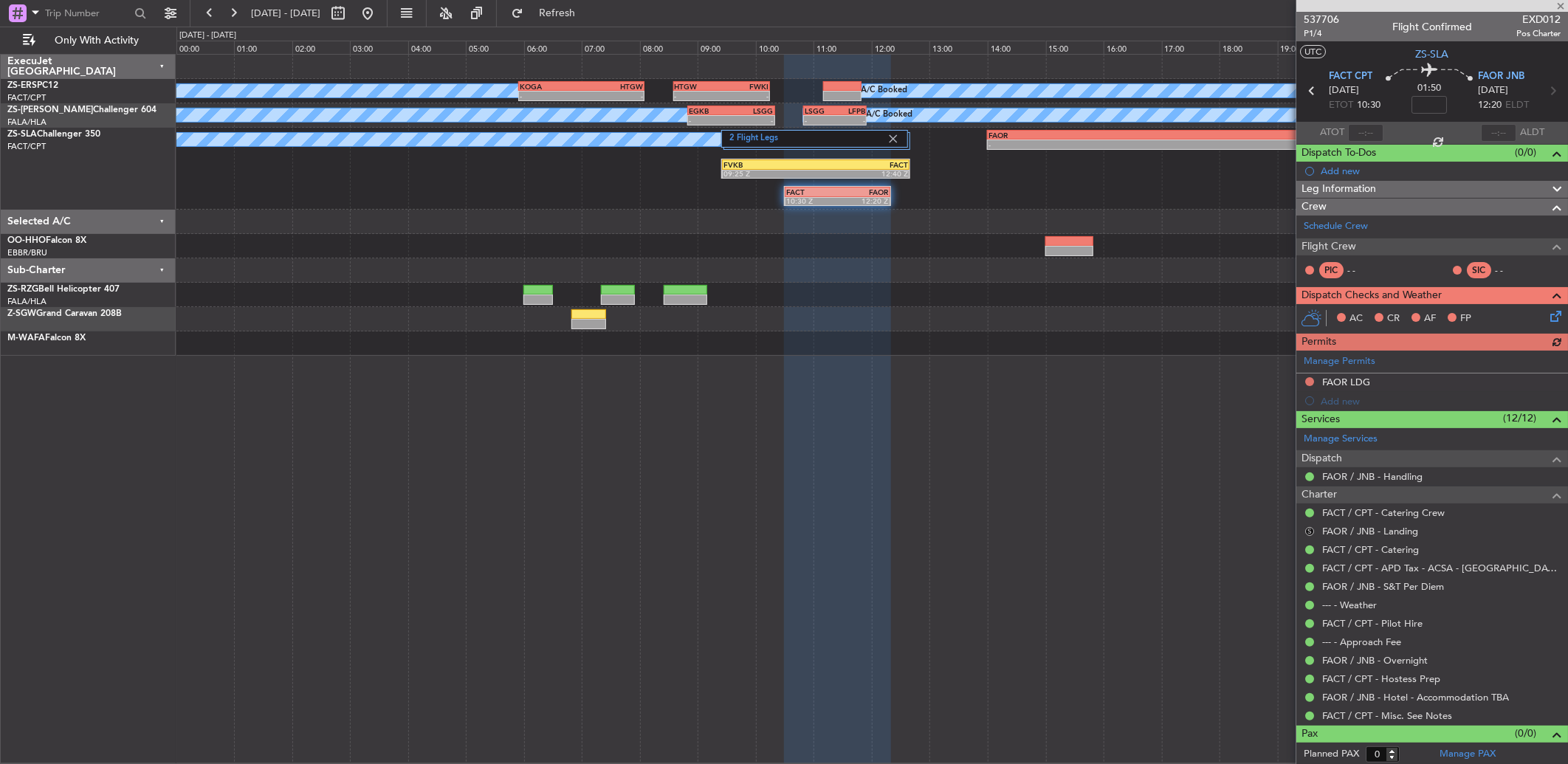
click at [1312, 526] on div "S" at bounding box center [1309, 532] width 11 height 11
click at [1547, 319] on icon at bounding box center [1553, 314] width 11 height 11
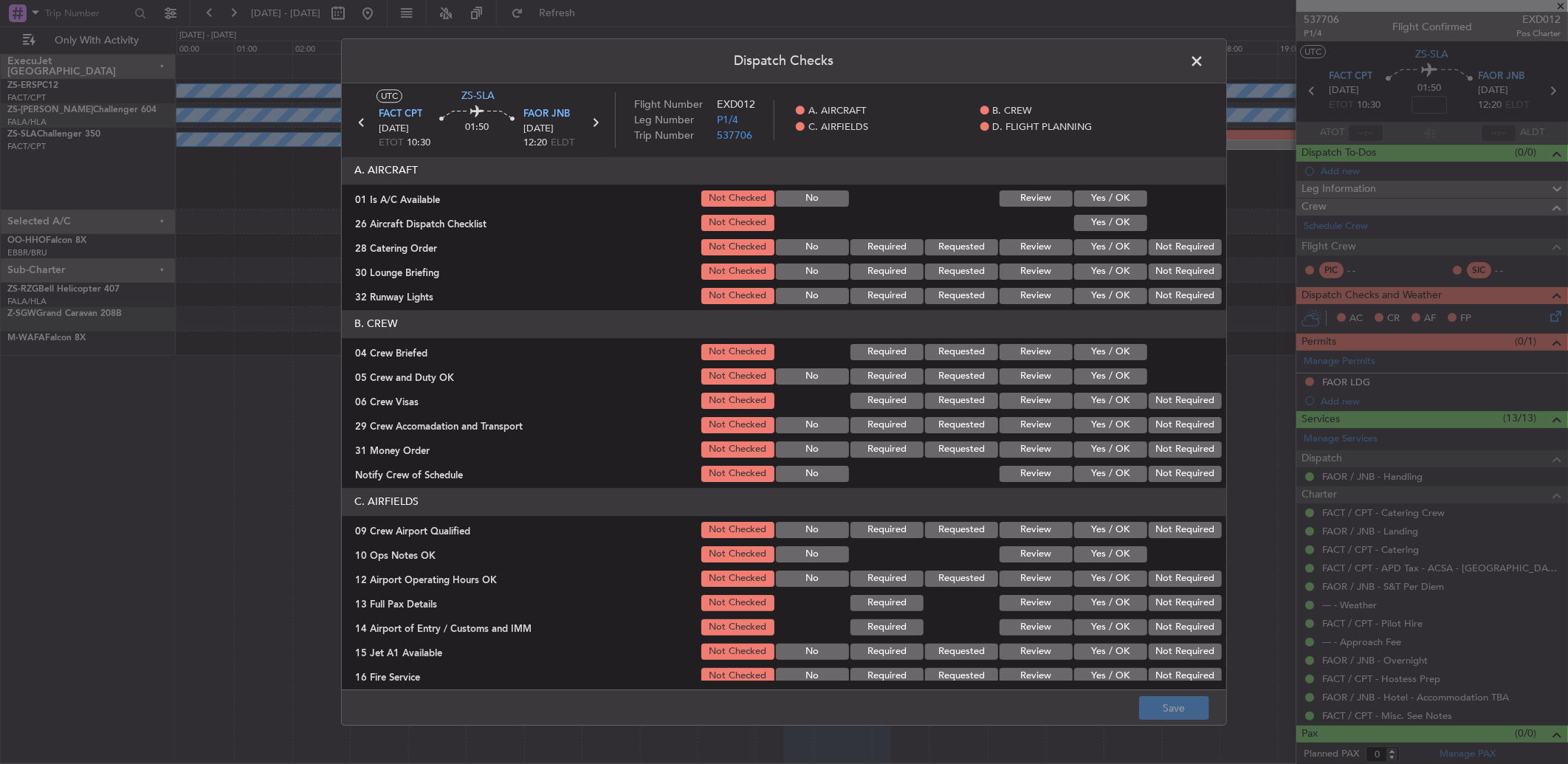
click at [1120, 195] on button "Yes / OK" at bounding box center [1110, 198] width 73 height 16
click at [1123, 214] on div "Yes / OK" at bounding box center [1109, 223] width 75 height 21
click at [1125, 225] on button "Yes / OK" at bounding box center [1110, 223] width 73 height 16
drag, startPoint x: 1146, startPoint y: 235, endPoint x: 1150, endPoint y: 242, distance: 8.1
click at [1147, 237] on section "A. AIRCRAFT 01 Is A/C Available Not Checked No Review Yes / OK 26 Aircraft Disp…" at bounding box center [784, 231] width 884 height 150
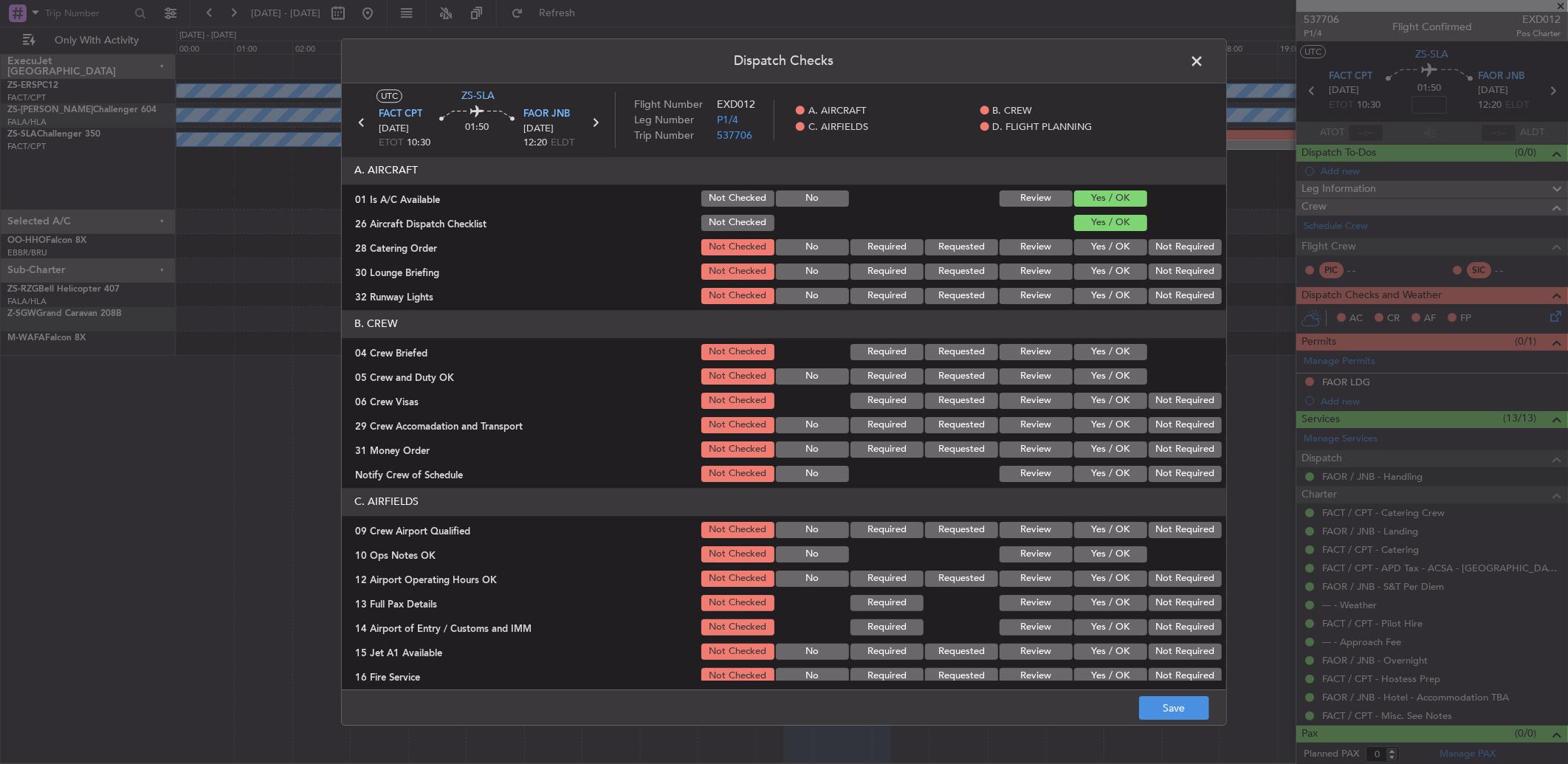
click at [1152, 248] on button "Not Required" at bounding box center [1185, 246] width 73 height 16
click at [1152, 276] on button "Not Required" at bounding box center [1185, 271] width 73 height 16
click at [1152, 279] on button "Not Required" at bounding box center [1185, 271] width 73 height 16
drag, startPoint x: 1152, startPoint y: 282, endPoint x: 1149, endPoint y: 302, distance: 20.2
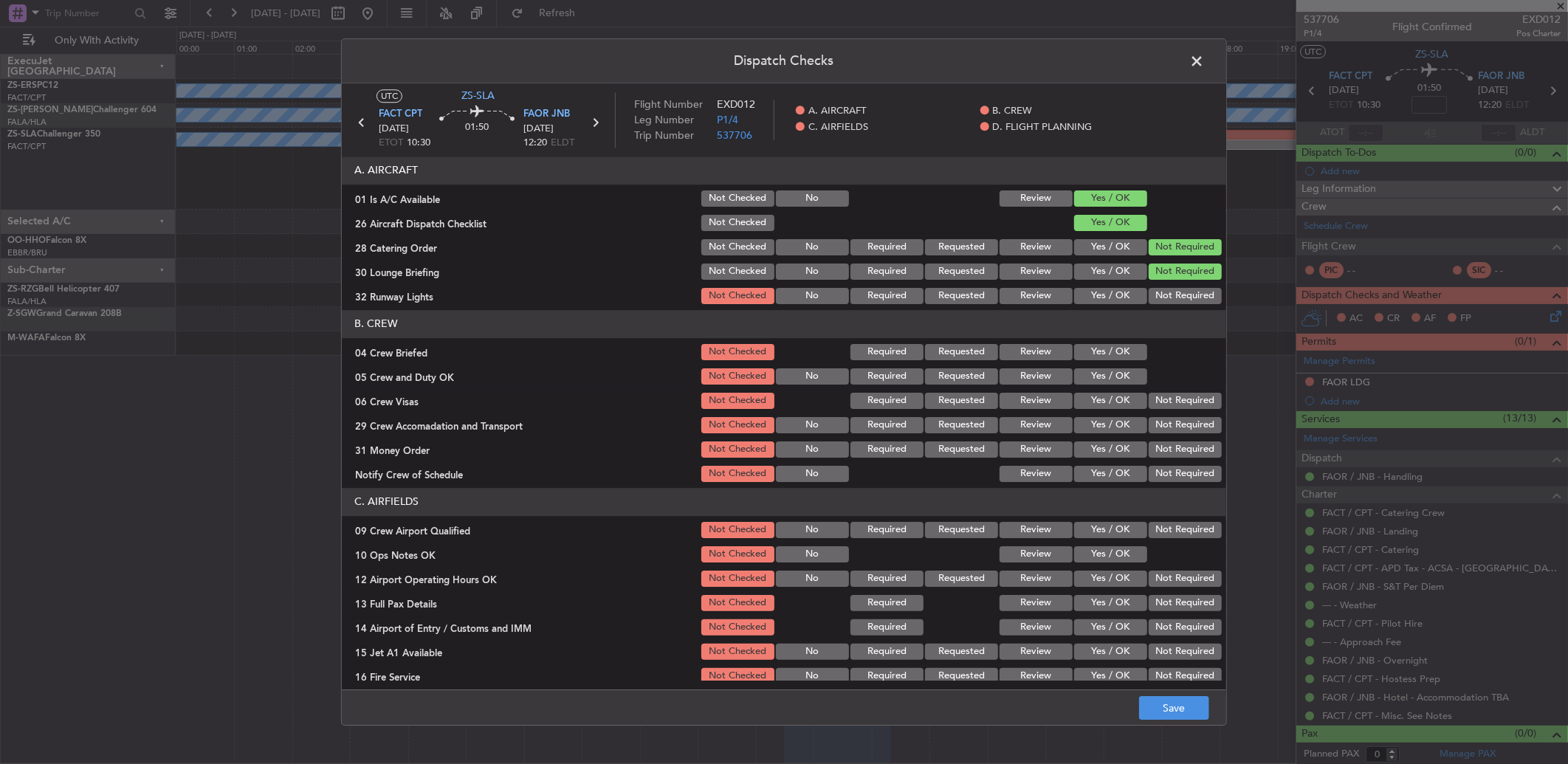
click at [1150, 285] on section "A. AIRCRAFT 01 Is A/C Available Not Checked No Review Yes / OK 26 Aircraft Disp…" at bounding box center [784, 231] width 884 height 150
click at [1149, 302] on button "Not Required" at bounding box center [1185, 296] width 73 height 16
click at [1101, 364] on section "B. CREW 04 Crew Briefed Not Checked Required Requested Review Yes / OK 05 Crew …" at bounding box center [784, 397] width 884 height 174
click at [1106, 349] on button "Yes / OK" at bounding box center [1110, 352] width 73 height 16
click at [1105, 365] on section "B. CREW 04 Crew Briefed Not Checked Required Requested Review Yes / OK 05 Crew …" at bounding box center [784, 397] width 884 height 174
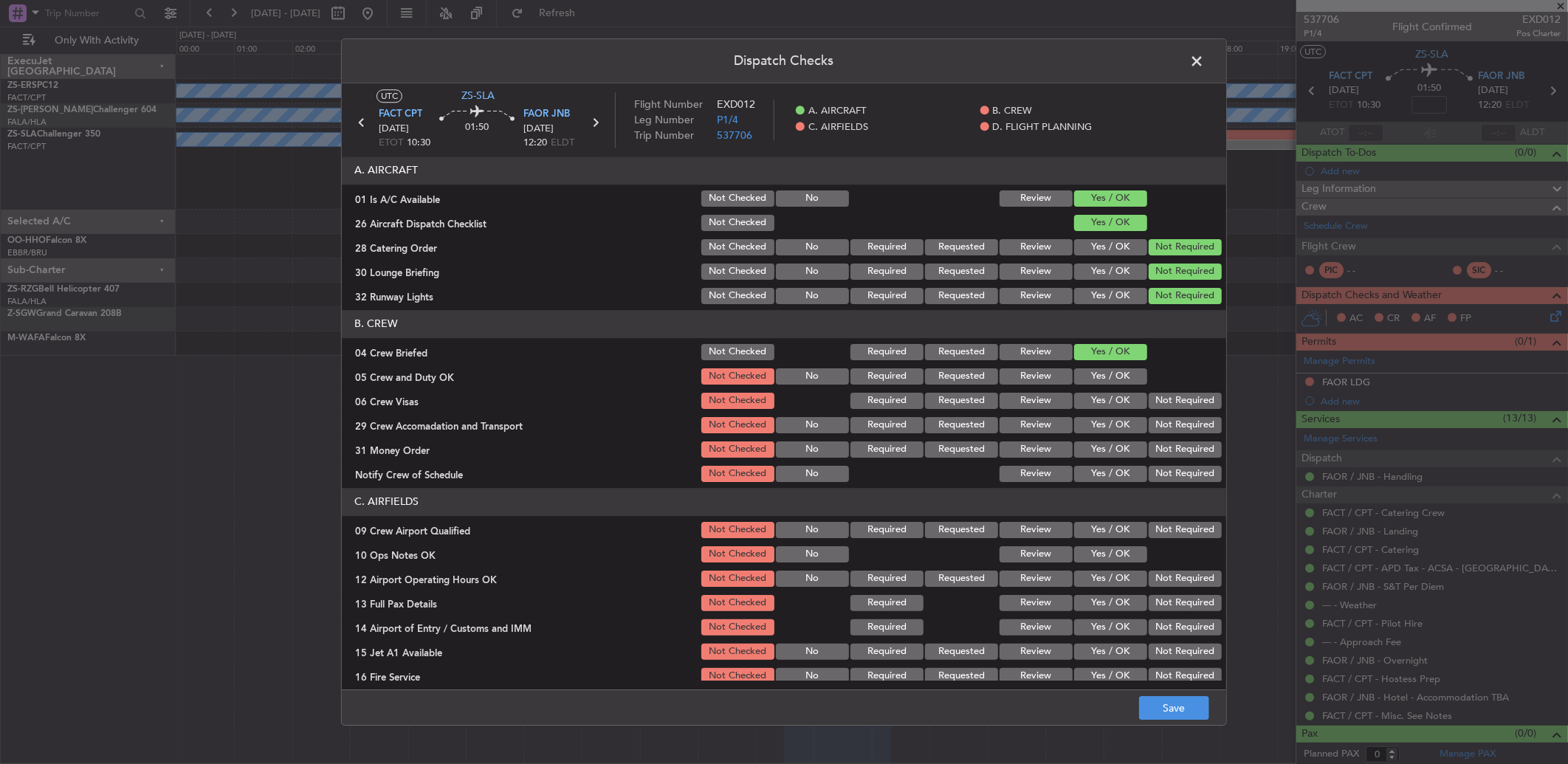
click at [1162, 425] on button "Not Required" at bounding box center [1185, 425] width 73 height 16
click at [1120, 379] on button "Yes / OK" at bounding box center [1110, 376] width 73 height 16
click at [1154, 397] on button "Not Required" at bounding box center [1185, 400] width 73 height 16
click at [1165, 449] on button "Not Required" at bounding box center [1185, 449] width 73 height 16
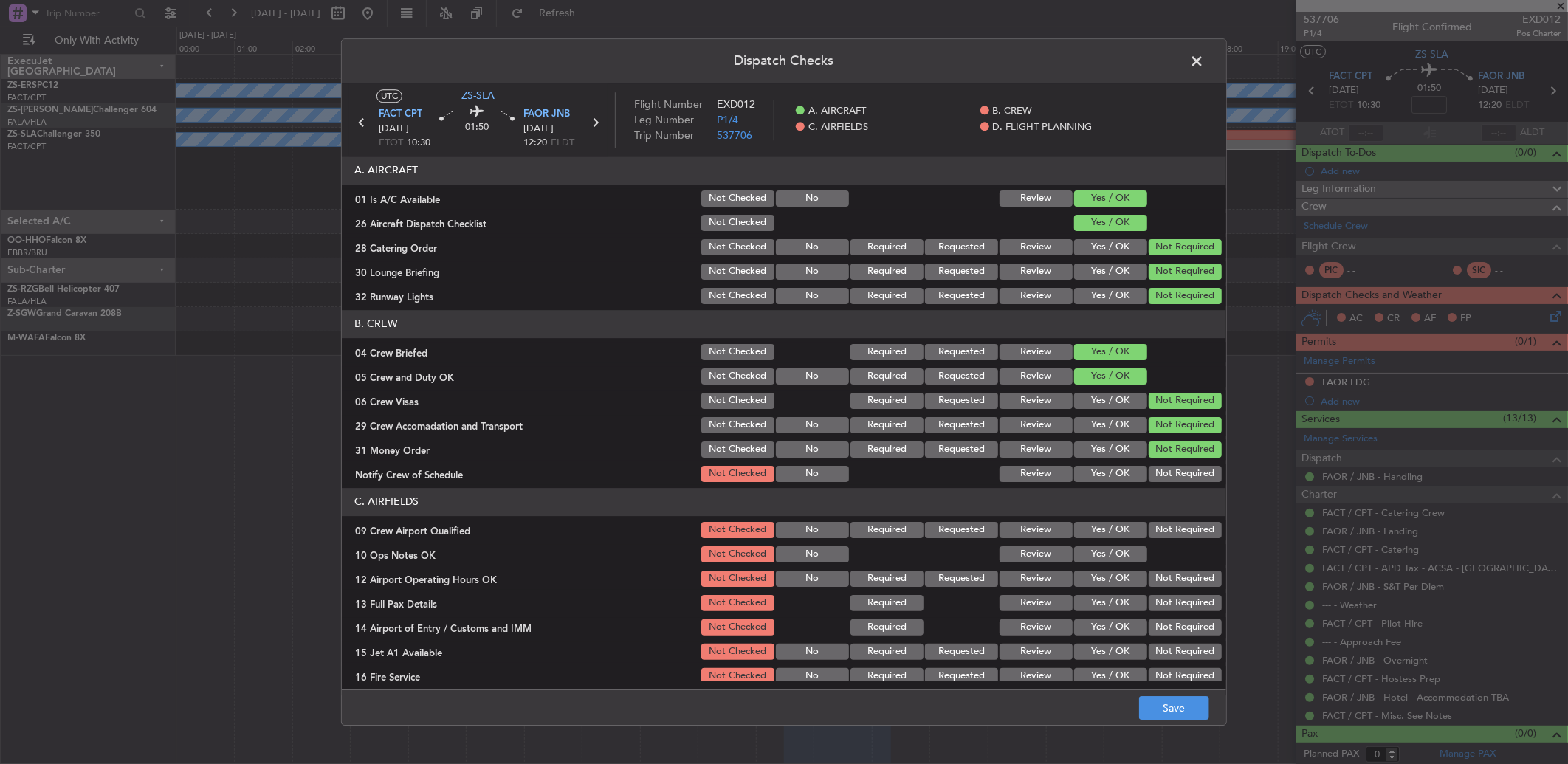
click at [1165, 477] on button "Not Required" at bounding box center [1185, 473] width 73 height 16
drag, startPoint x: 1164, startPoint y: 521, endPoint x: 1165, endPoint y: 537, distance: 16.0
click at [1165, 537] on div "Not Required" at bounding box center [1184, 530] width 75 height 21
click at [1115, 555] on button "Yes / OK" at bounding box center [1110, 554] width 73 height 16
click at [1149, 526] on button "Not Required" at bounding box center [1185, 530] width 73 height 16
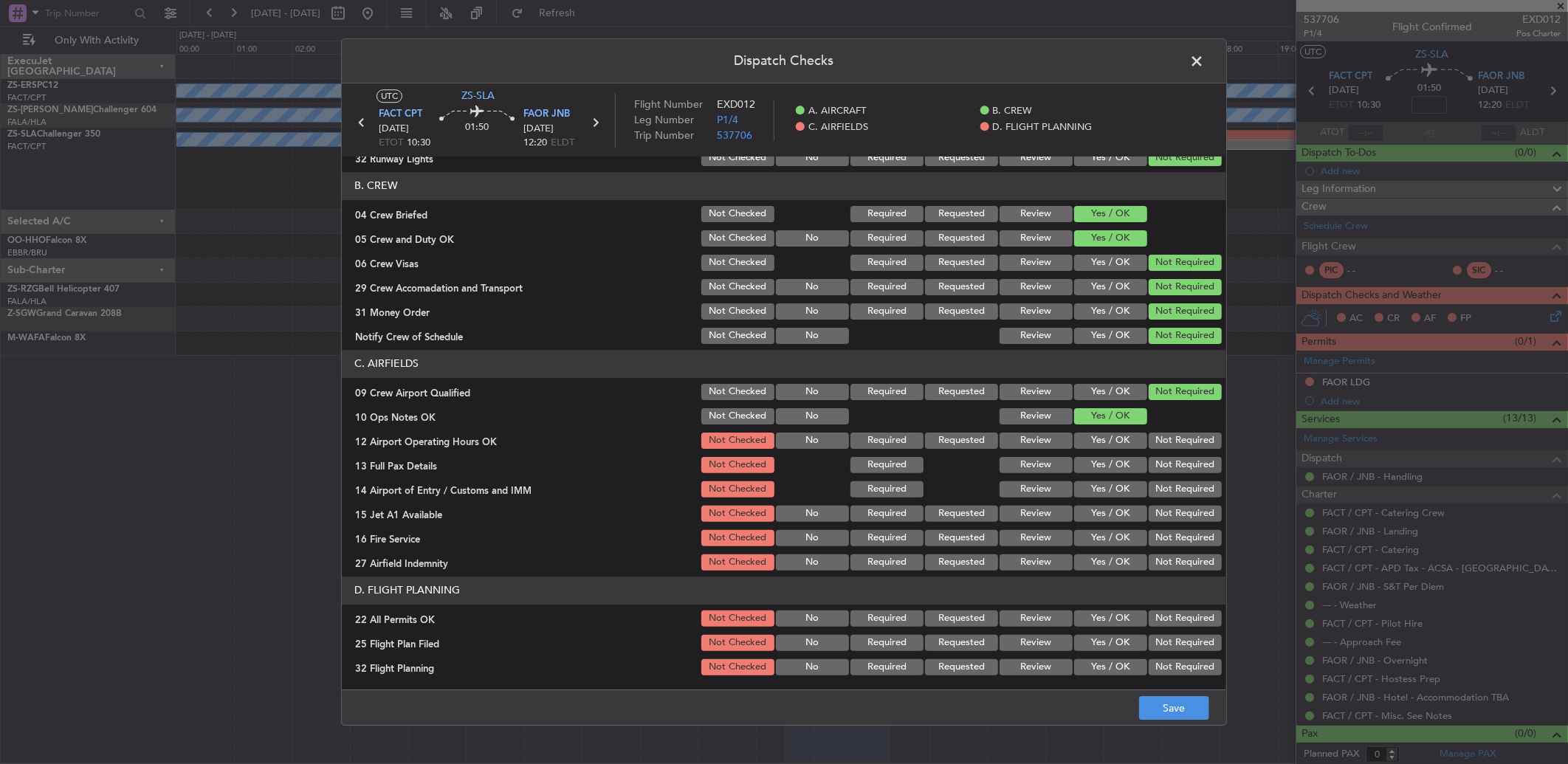
drag, startPoint x: 1165, startPoint y: 427, endPoint x: 1164, endPoint y: 474, distance: 47.0
click at [1165, 426] on section "C. AIRFIELDS 09 Crew Airport Qualified Not Checked No Required Requested Review…" at bounding box center [784, 461] width 884 height 223
click at [1167, 419] on div at bounding box center [1184, 416] width 75 height 21
click at [1160, 443] on button "Not Required" at bounding box center [1185, 440] width 73 height 16
click at [1160, 447] on button "Not Required" at bounding box center [1185, 440] width 73 height 16
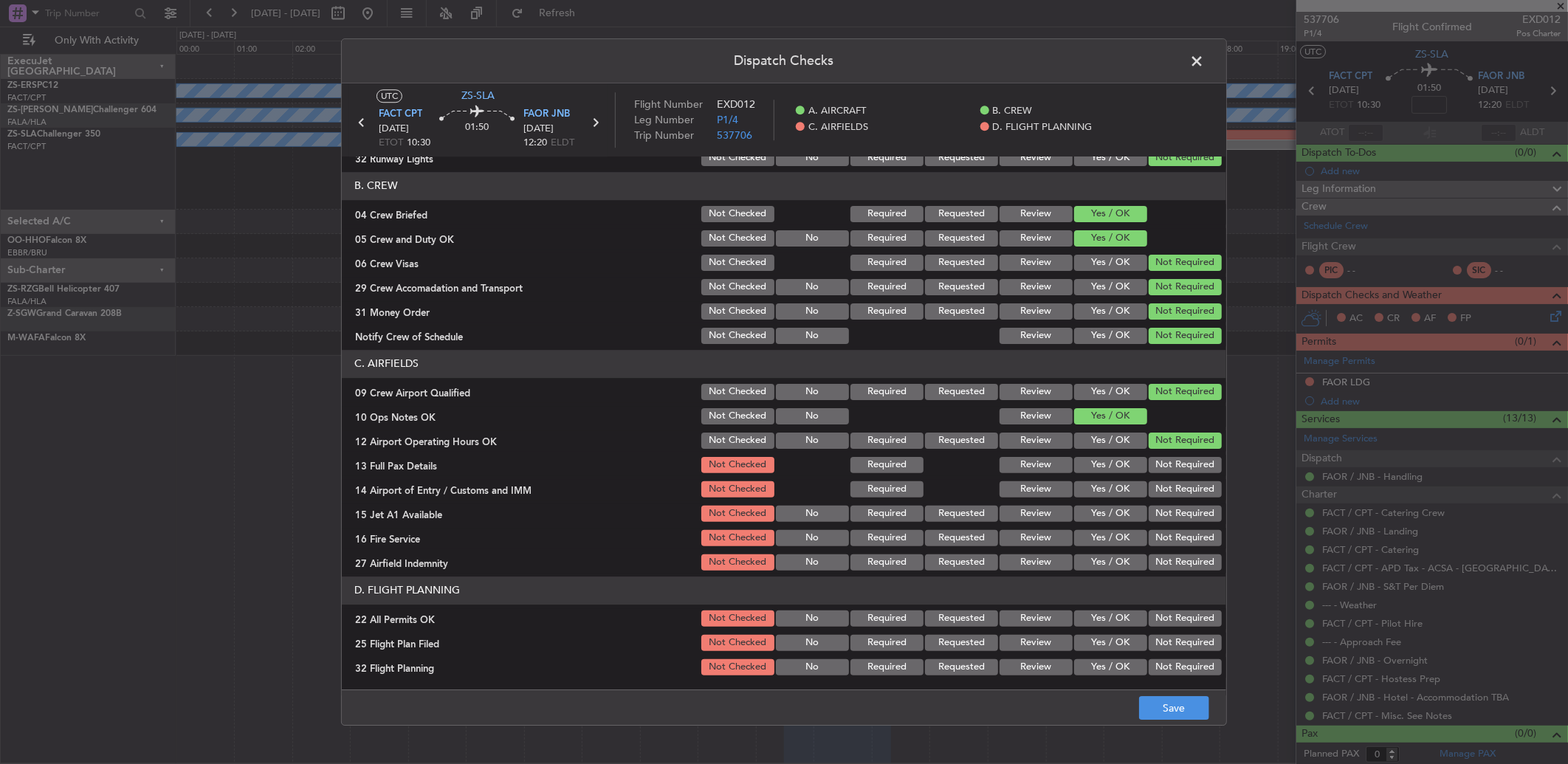
click at [1160, 476] on section "C. AIRFIELDS 09 Crew Airport Qualified Not Checked No Required Requested Review…" at bounding box center [784, 461] width 884 height 223
click at [1164, 508] on button "Not Required" at bounding box center [1185, 514] width 73 height 16
click at [1160, 462] on button "Not Required" at bounding box center [1185, 464] width 73 height 16
click at [1162, 485] on section "C. AIRFIELDS 09 Crew Airport Qualified Not Checked No Required Requested Review…" at bounding box center [784, 461] width 884 height 223
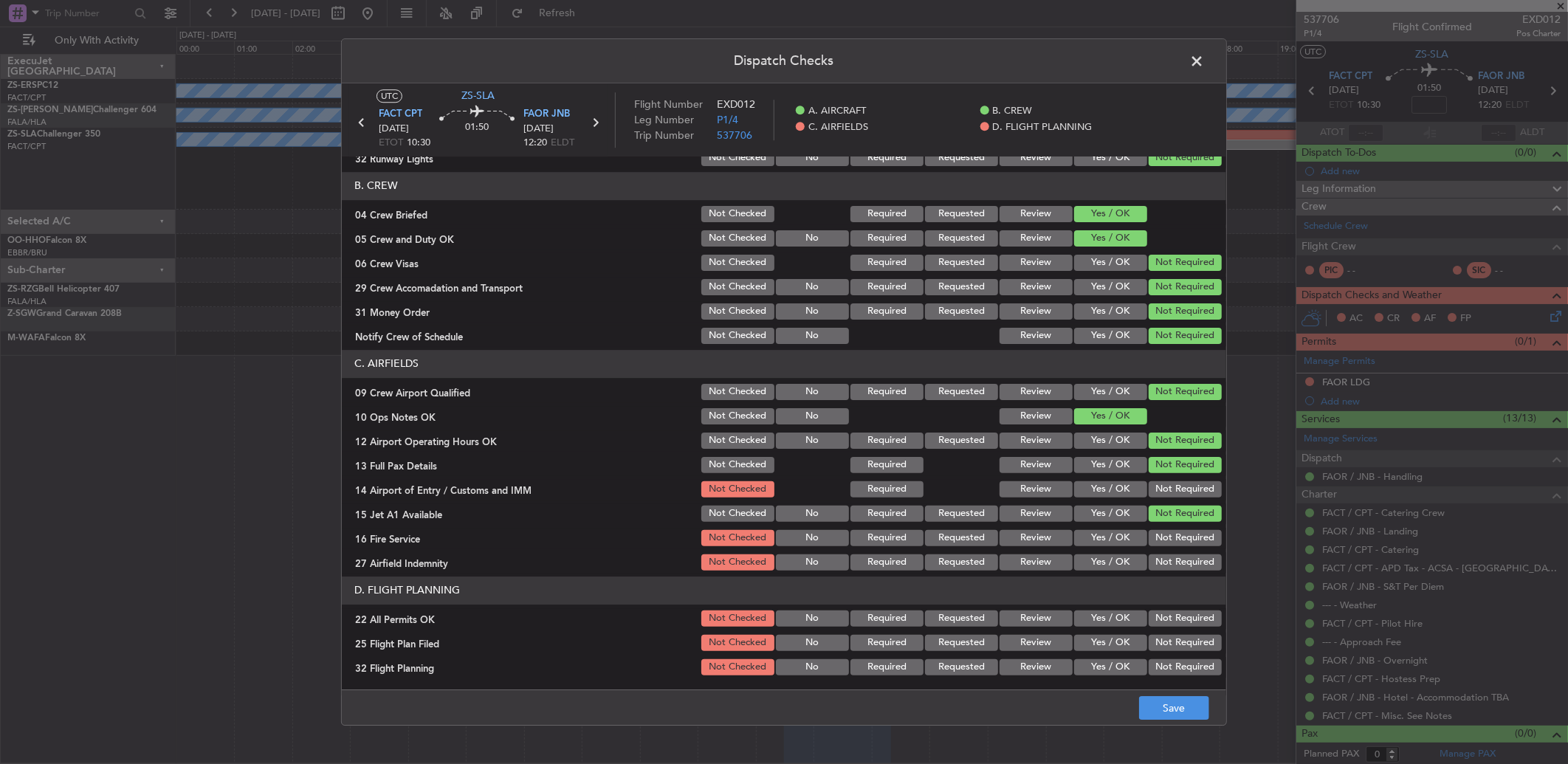
click at [1162, 485] on button "Not Required" at bounding box center [1185, 489] width 73 height 16
drag, startPoint x: 1167, startPoint y: 532, endPoint x: 1170, endPoint y: 543, distance: 11.4
click at [1168, 534] on button "Not Required" at bounding box center [1185, 537] width 73 height 16
click at [1170, 559] on button "Not Required" at bounding box center [1185, 562] width 73 height 16
drag, startPoint x: 1168, startPoint y: 617, endPoint x: 1016, endPoint y: 623, distance: 152.1
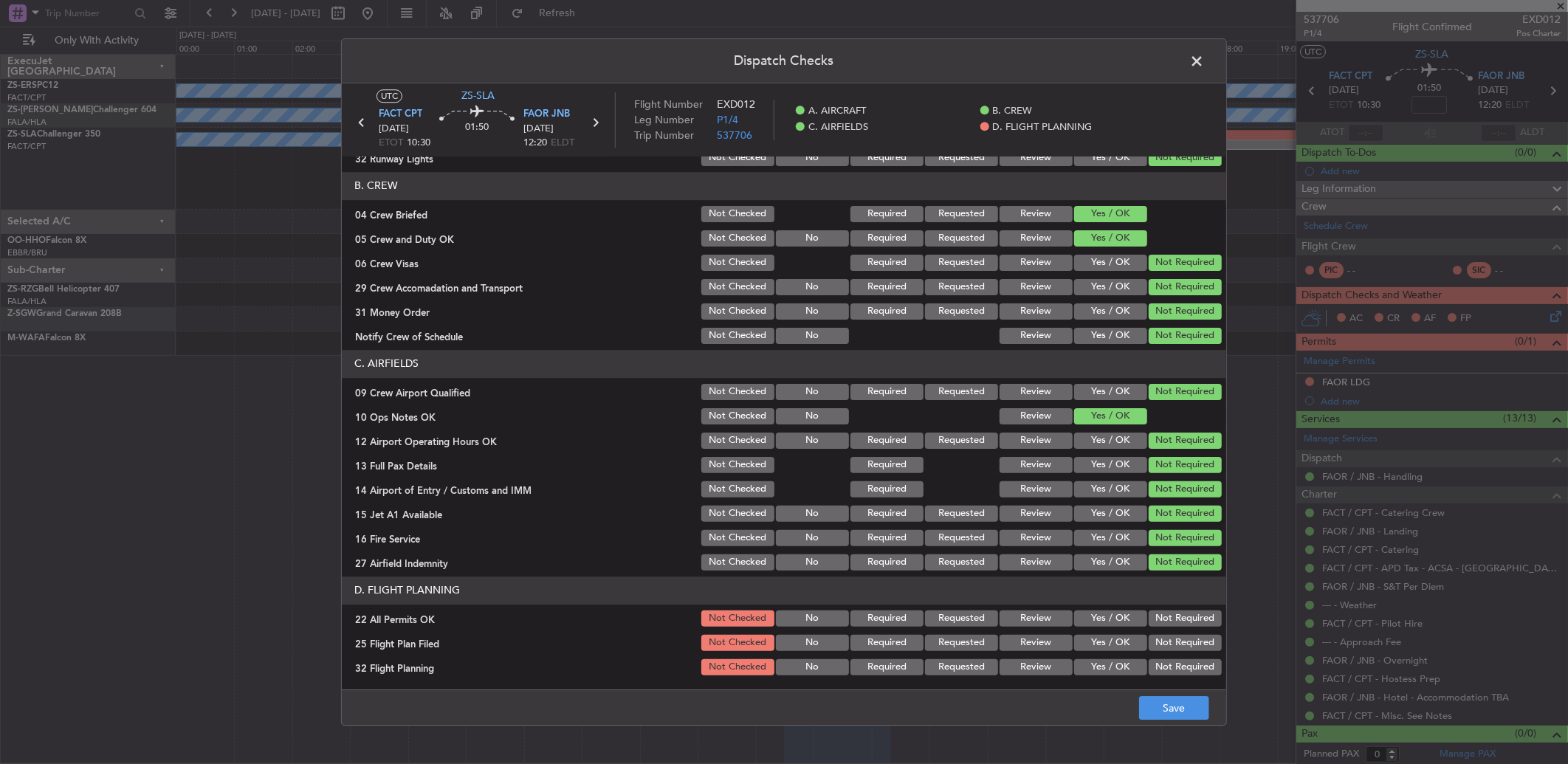
click at [1167, 617] on button "Not Required" at bounding box center [1185, 618] width 73 height 16
click at [1012, 640] on button "Review" at bounding box center [1036, 643] width 73 height 16
click at [1013, 650] on div "Review" at bounding box center [1034, 643] width 75 height 21
click at [1042, 664] on button "Review" at bounding box center [1036, 666] width 73 height 16
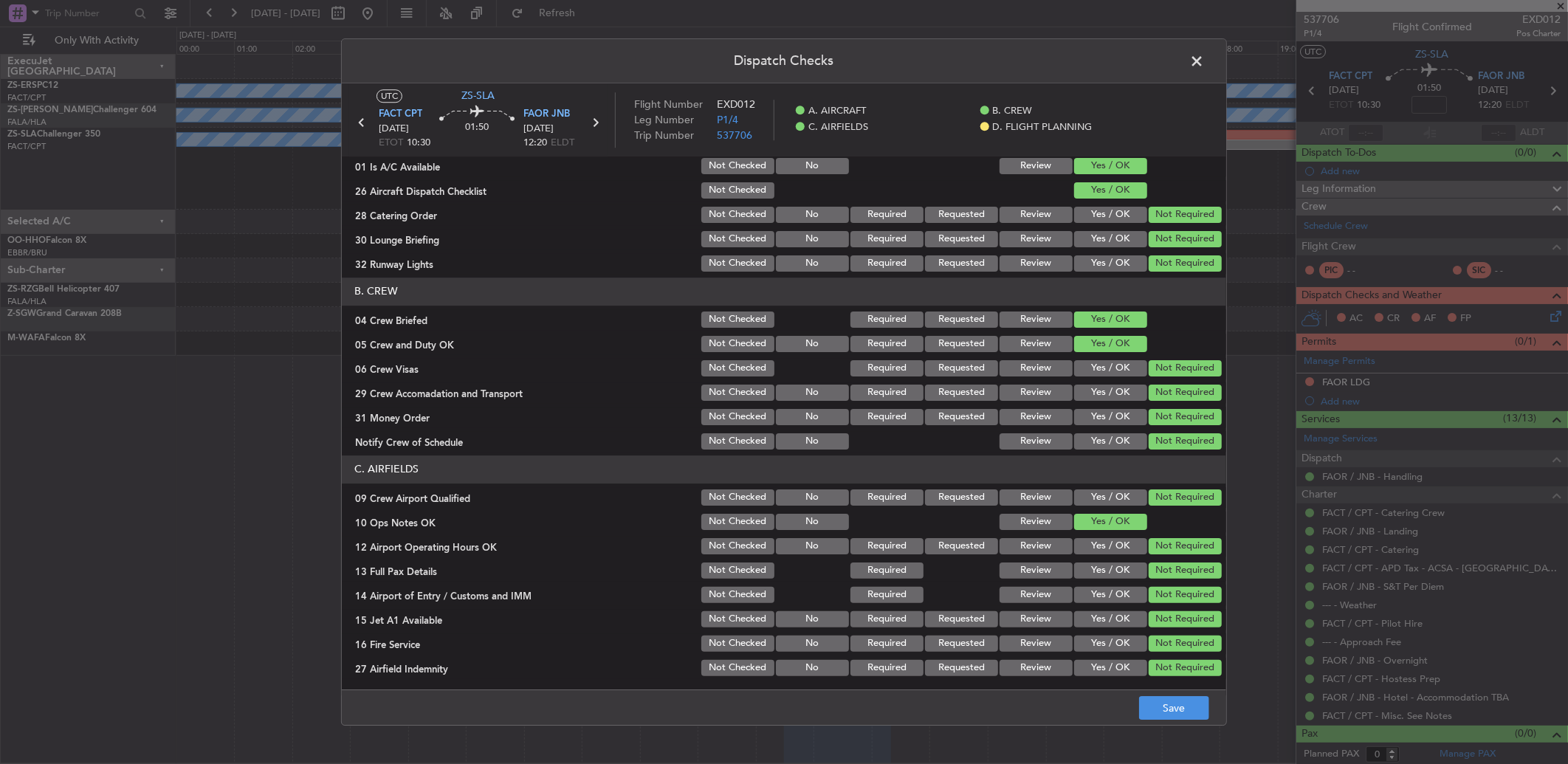
scroll to position [0, 0]
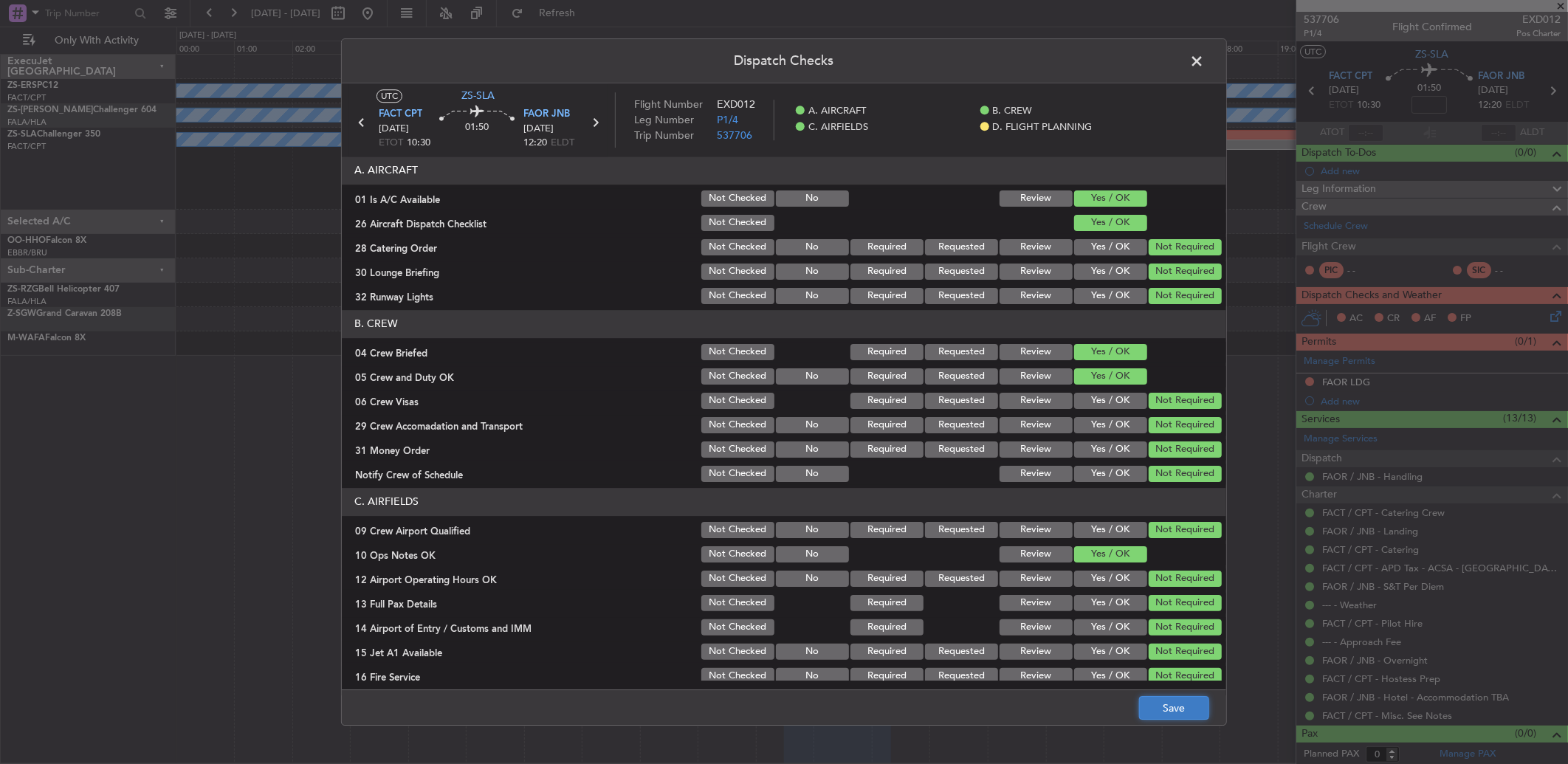
click at [1172, 704] on button "Save" at bounding box center [1175, 707] width 70 height 24
click at [1204, 67] on span at bounding box center [1204, 64] width 0 height 29
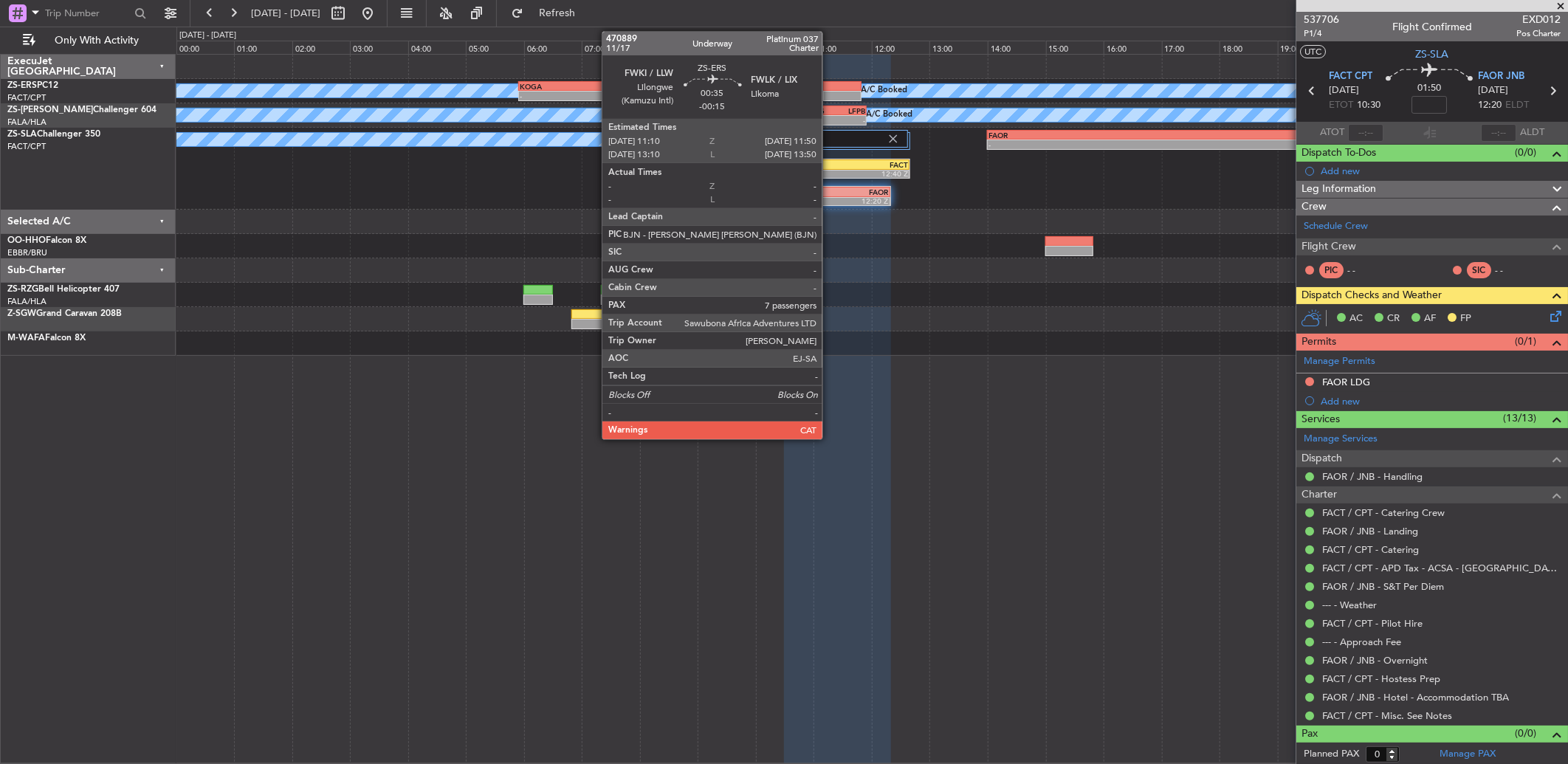
click at [830, 94] on div at bounding box center [842, 96] width 39 height 10
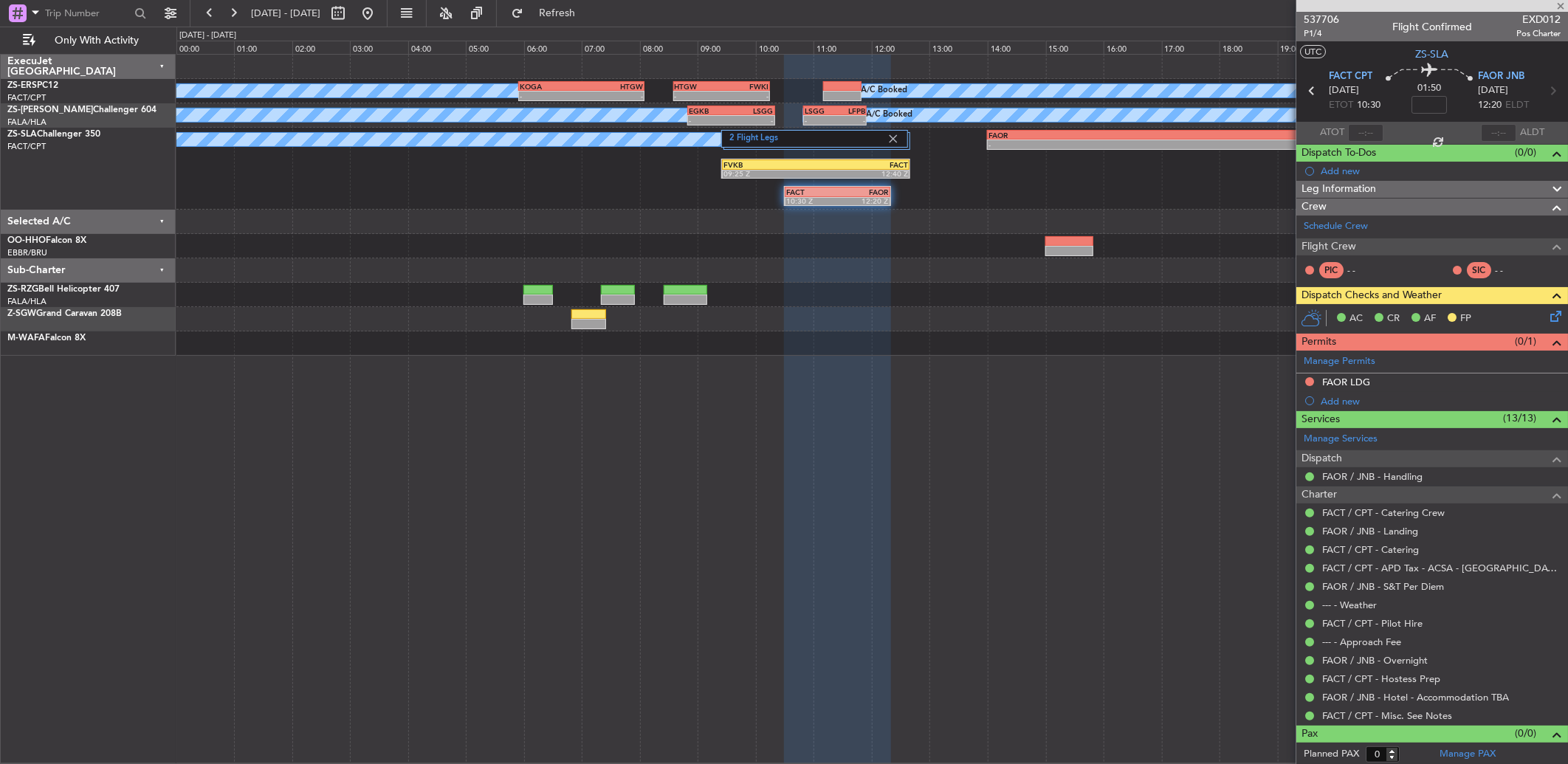
type input "-00:15"
type input "7"
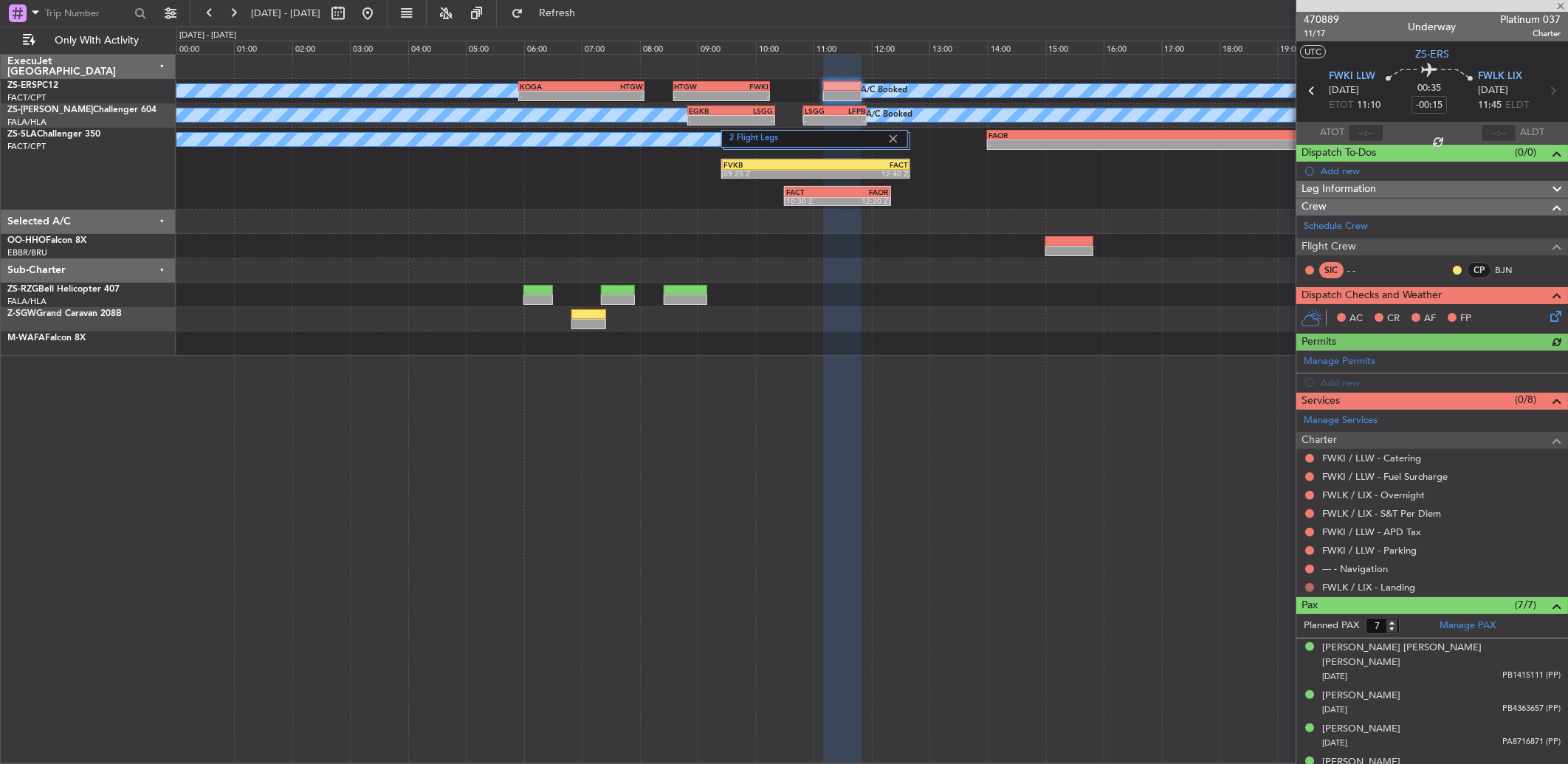
click at [1312, 586] on button at bounding box center [1309, 587] width 9 height 9
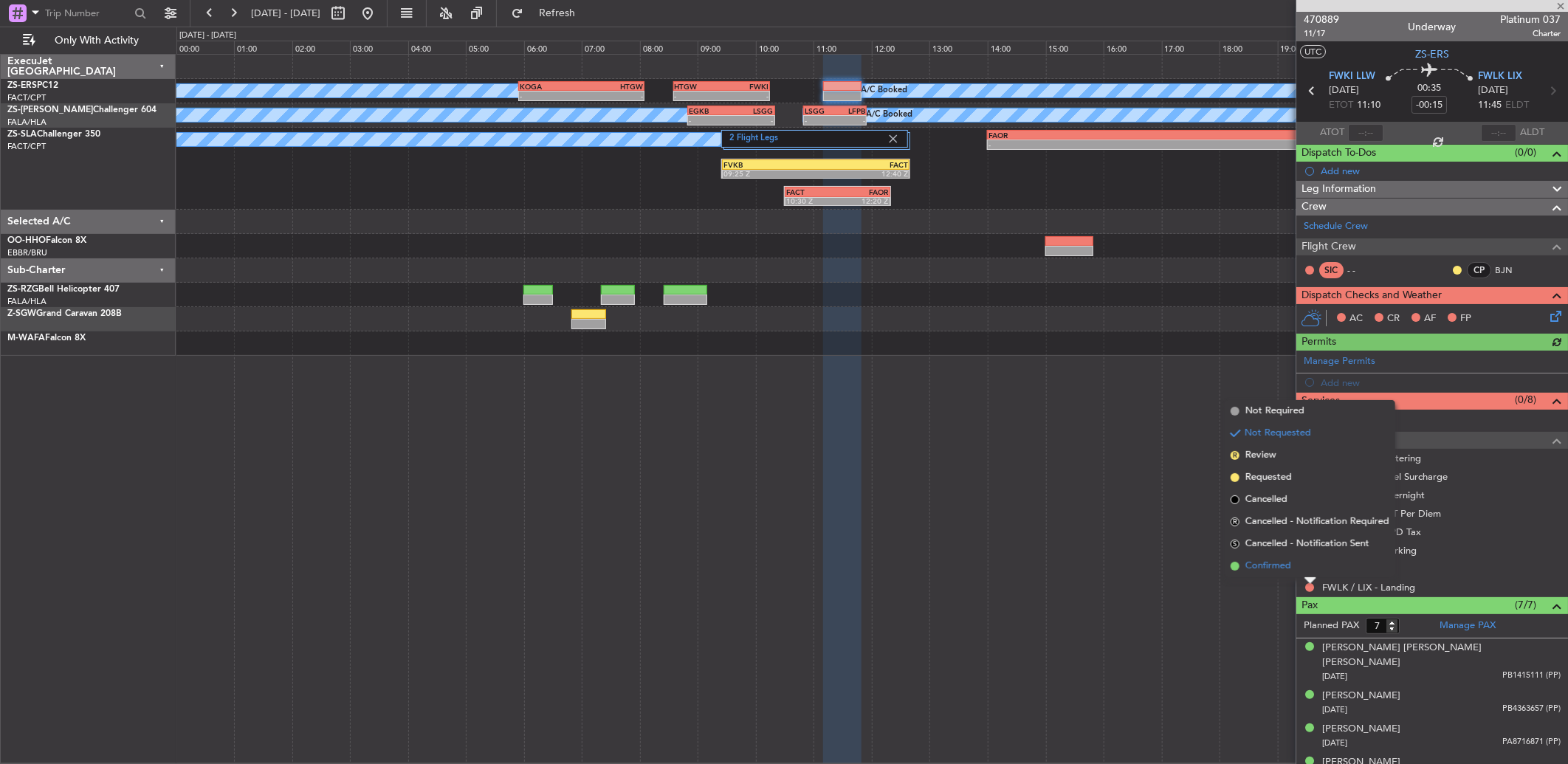
click at [1310, 573] on li "Confirmed" at bounding box center [1310, 566] width 171 height 22
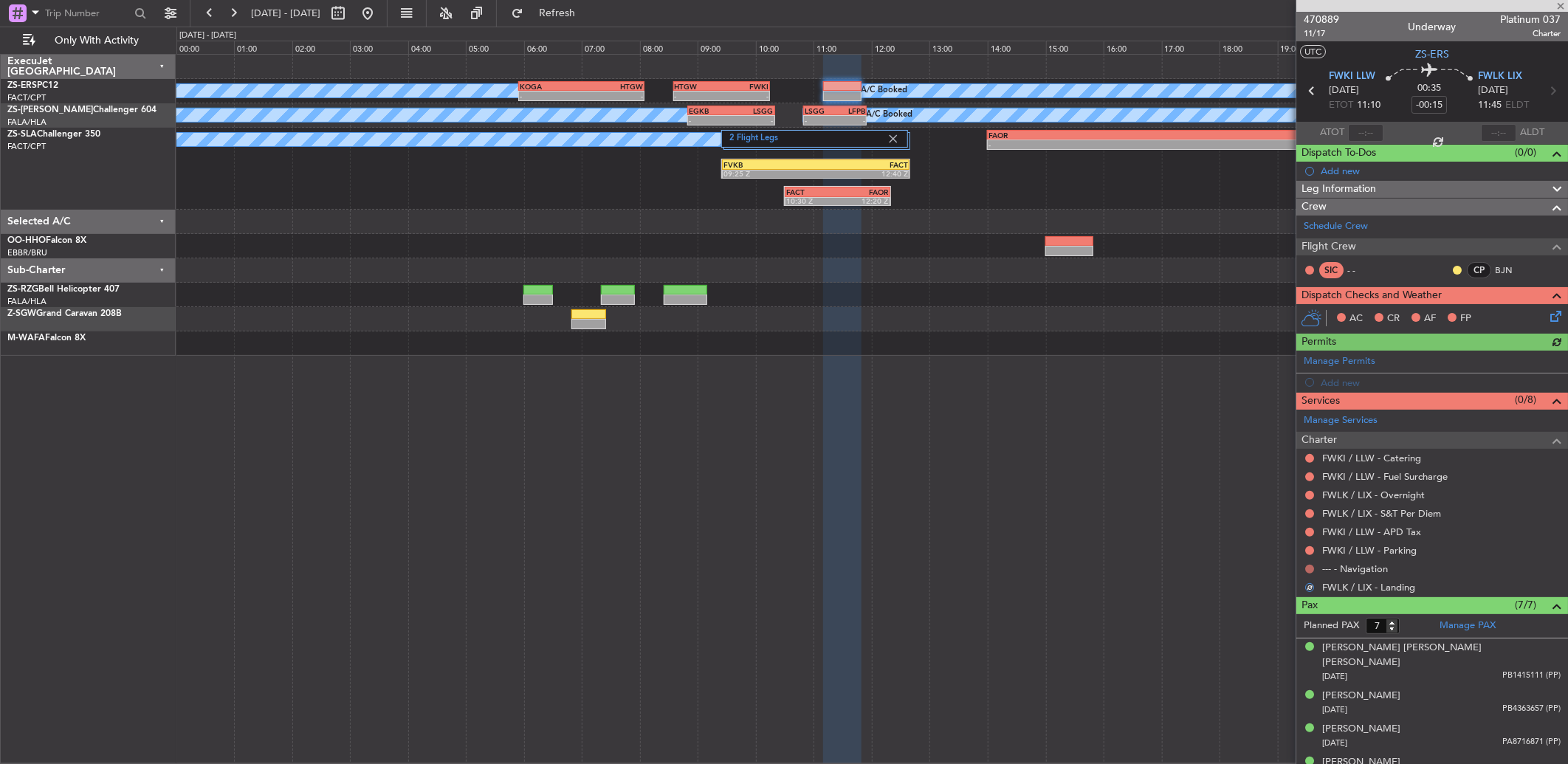
click at [1314, 567] on button at bounding box center [1309, 569] width 9 height 9
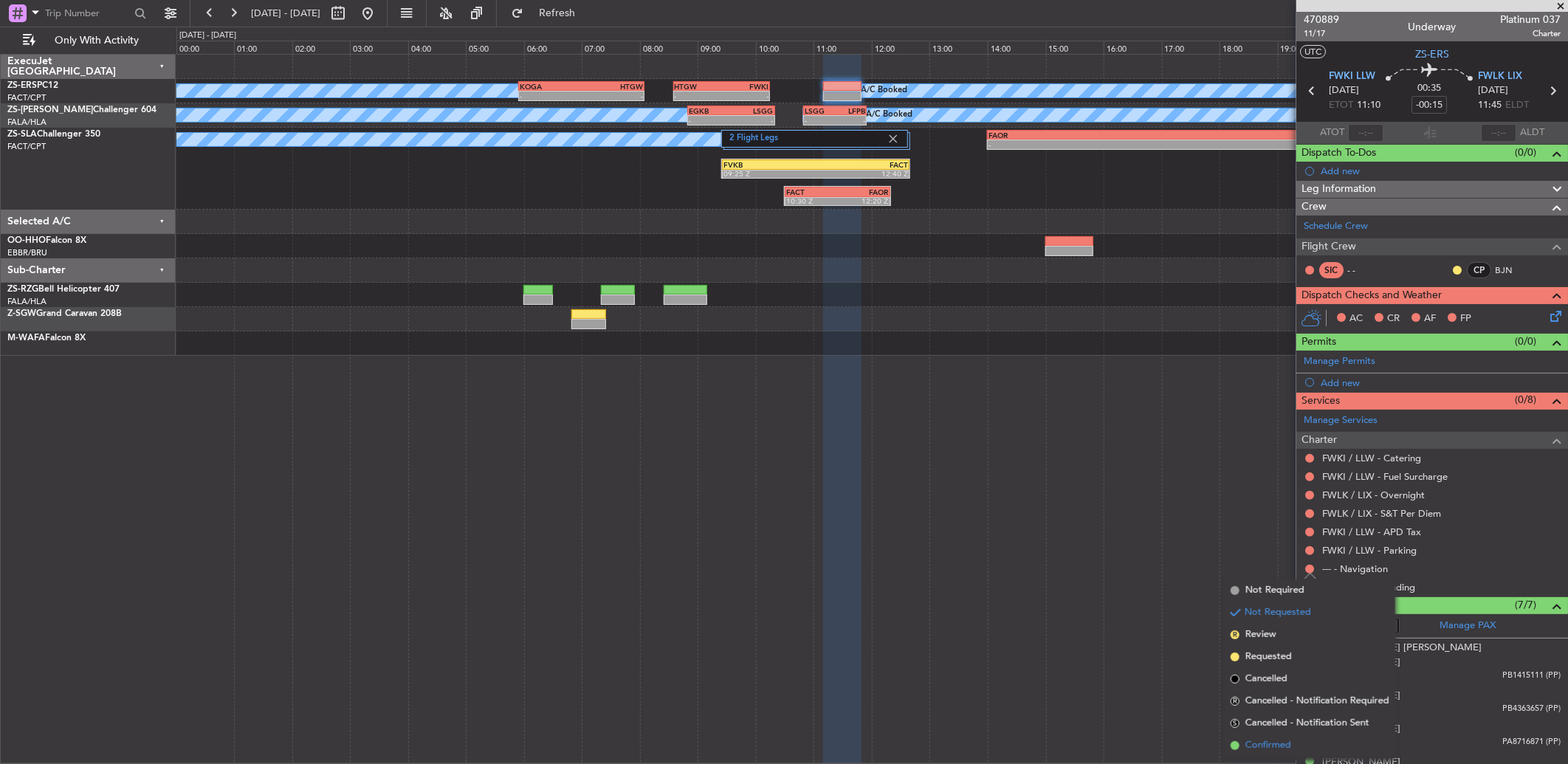
click at [1264, 739] on span "Confirmed" at bounding box center [1268, 746] width 46 height 15
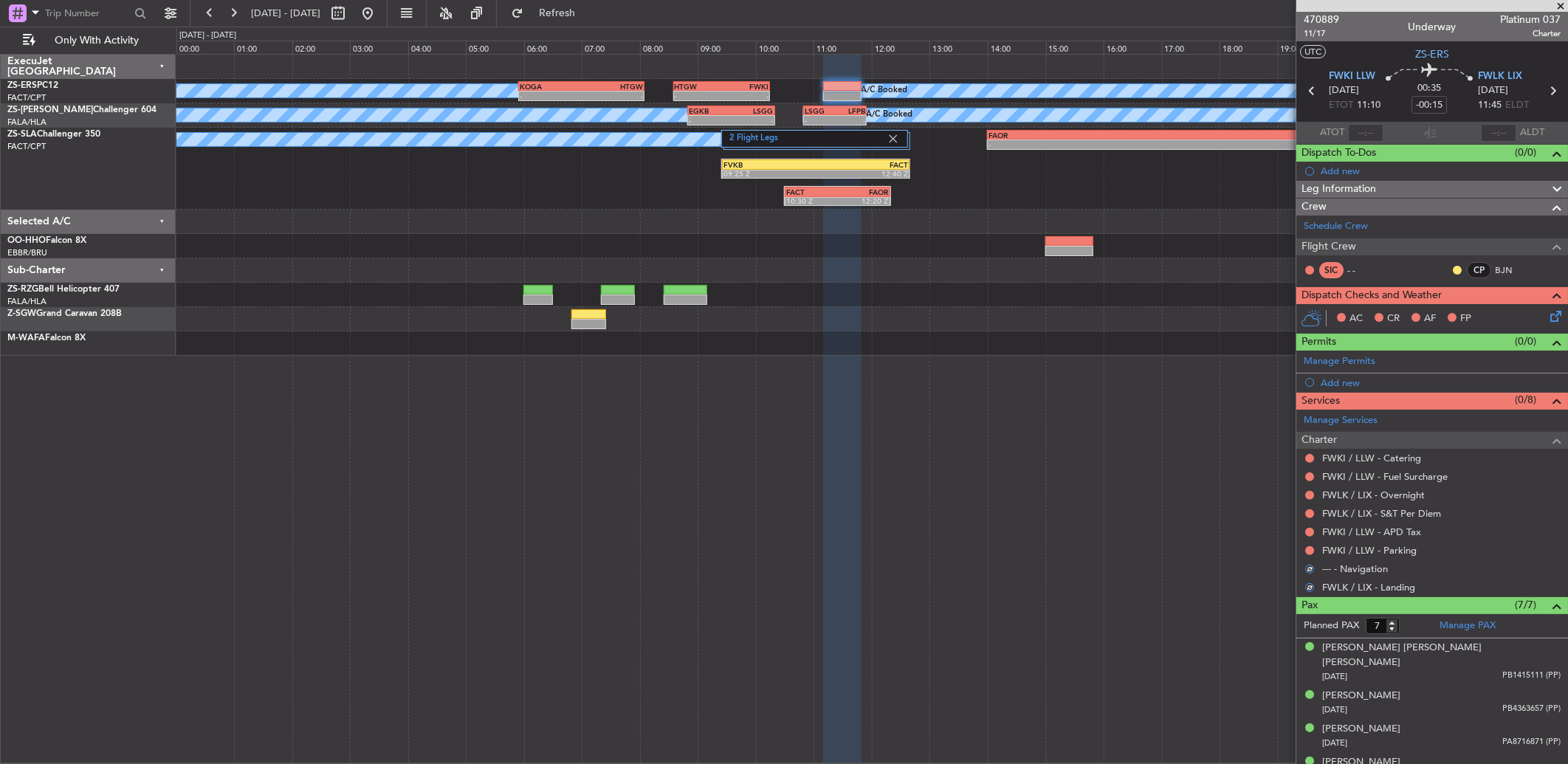
click at [1309, 546] on mat-tooltip-component "Not Requested" at bounding box center [1310, 555] width 83 height 39
click at [1307, 547] on button at bounding box center [1309, 550] width 9 height 9
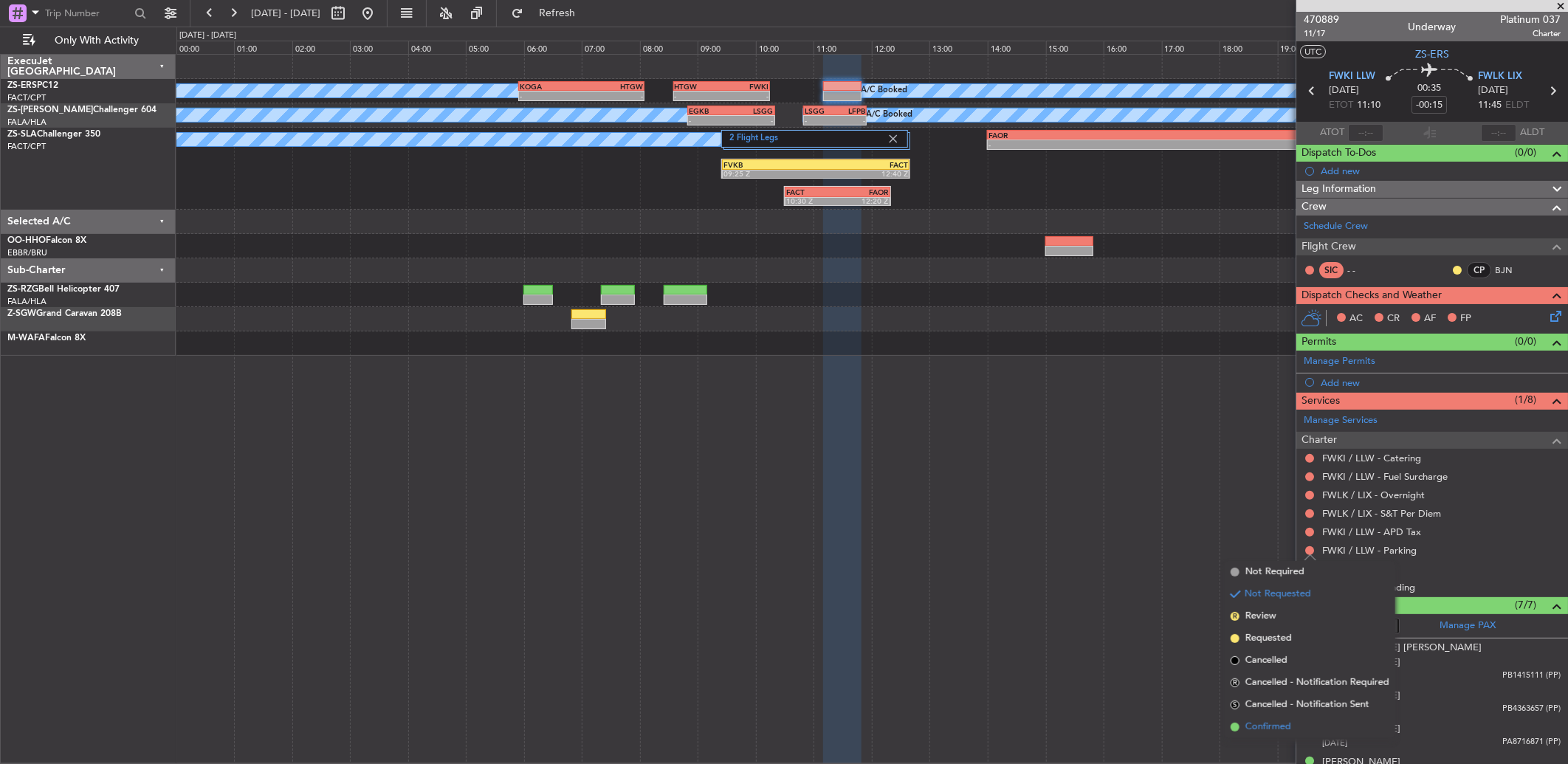
click at [1263, 720] on span "Confirmed" at bounding box center [1268, 727] width 46 height 15
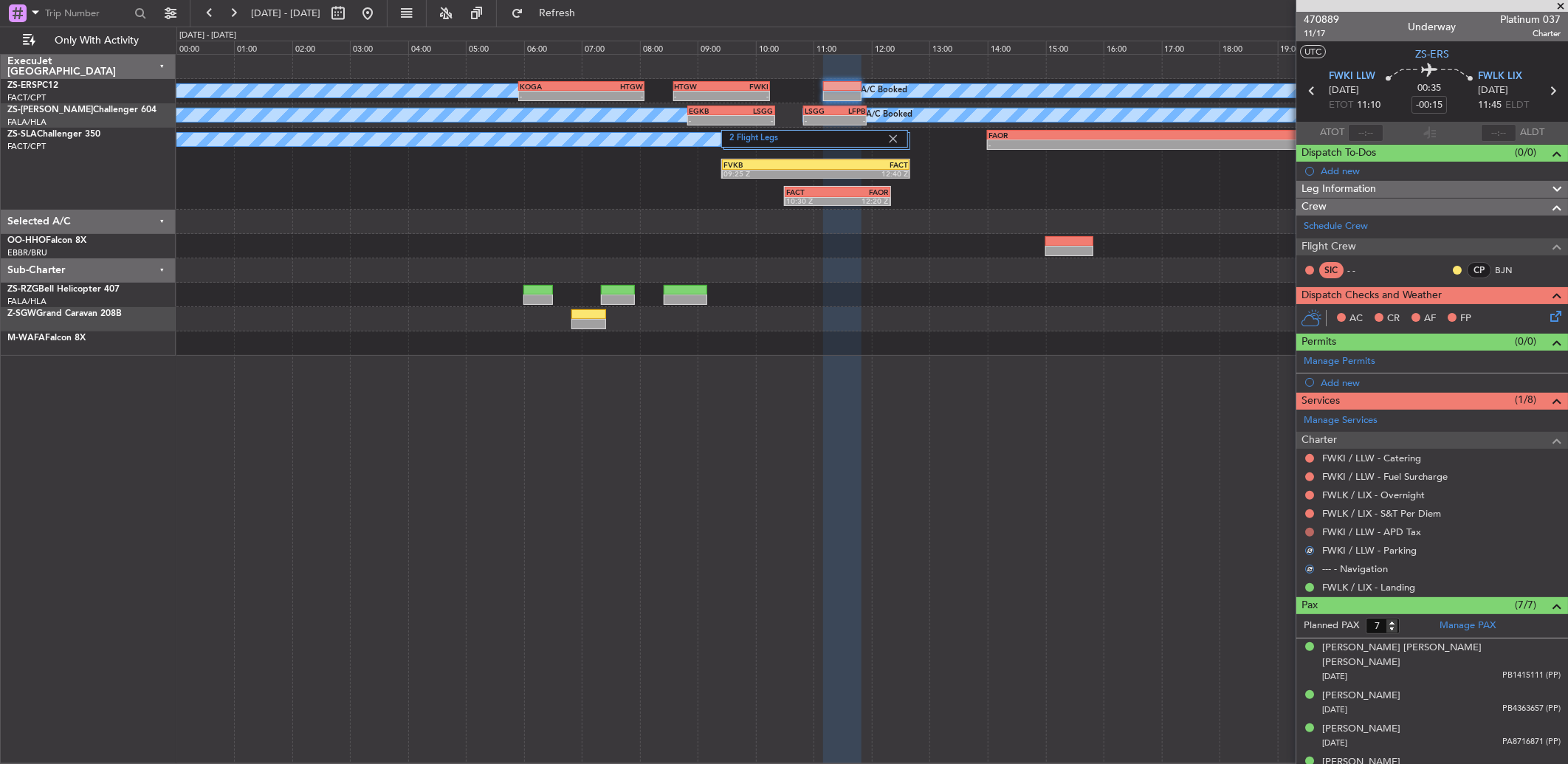
click at [1309, 534] on button at bounding box center [1309, 532] width 9 height 9
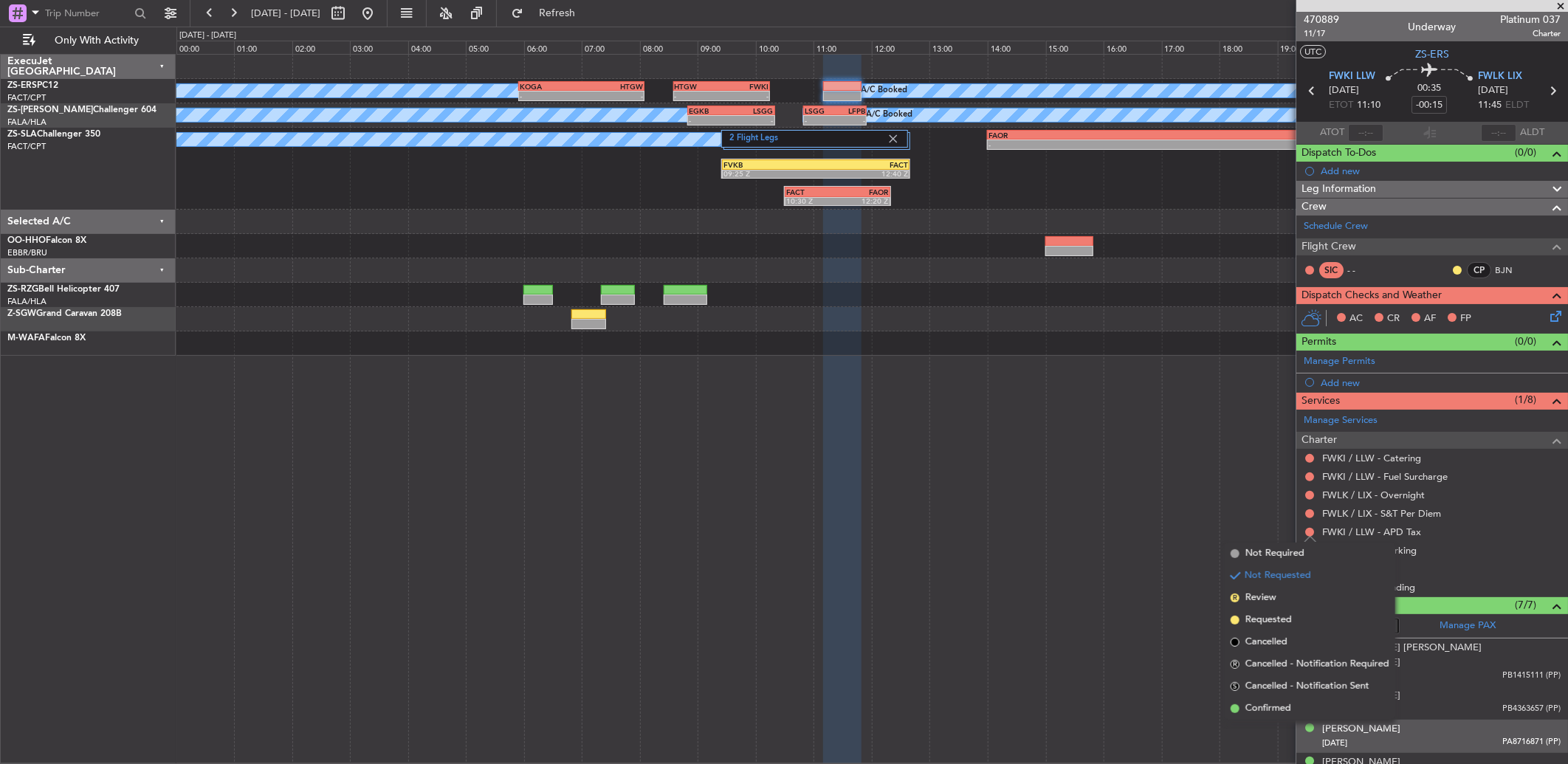
click at [1279, 710] on span "Confirmed" at bounding box center [1268, 709] width 46 height 15
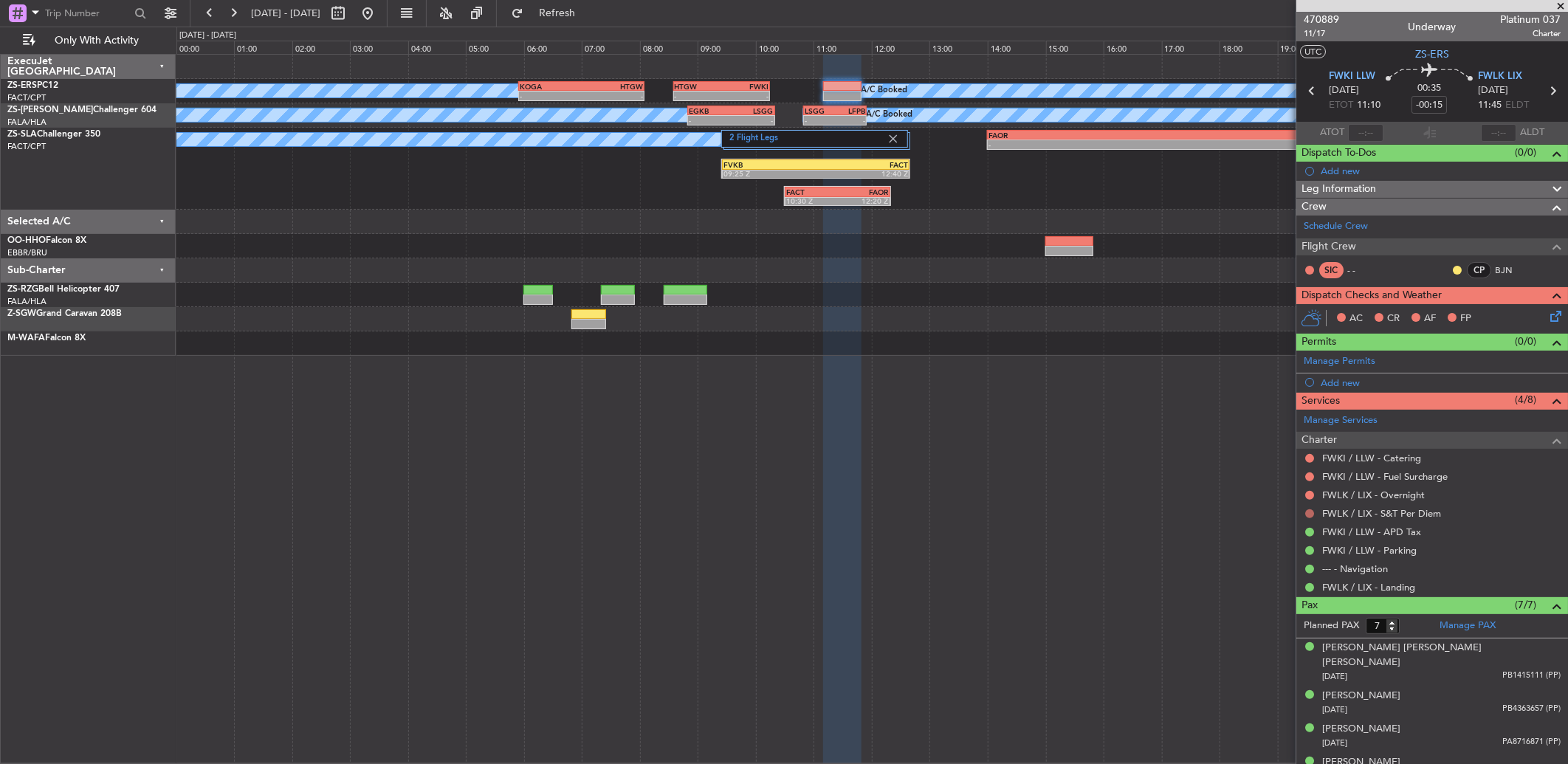
click at [1311, 512] on button at bounding box center [1309, 513] width 9 height 9
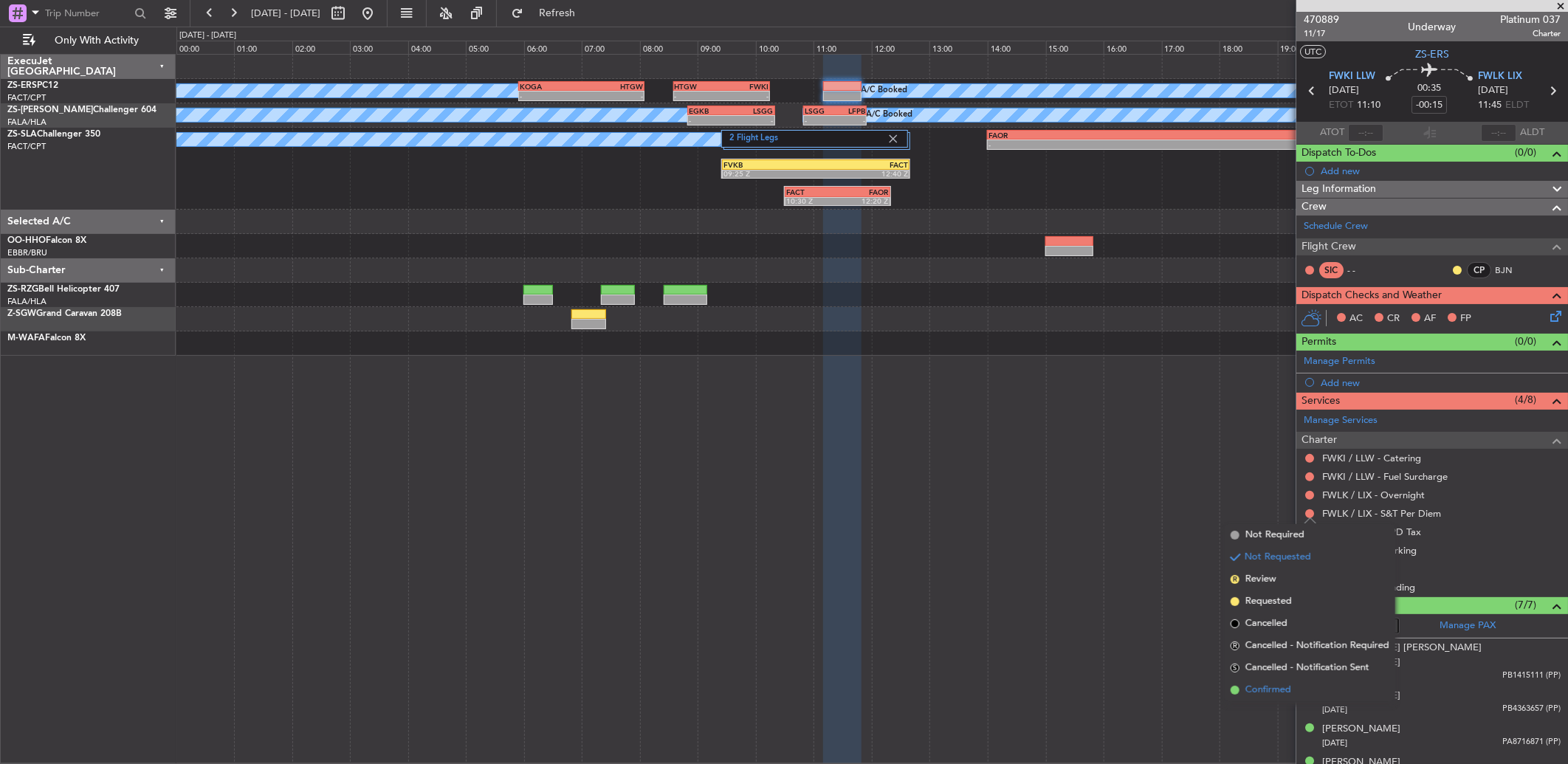
click at [1280, 697] on span "Confirmed" at bounding box center [1268, 690] width 46 height 15
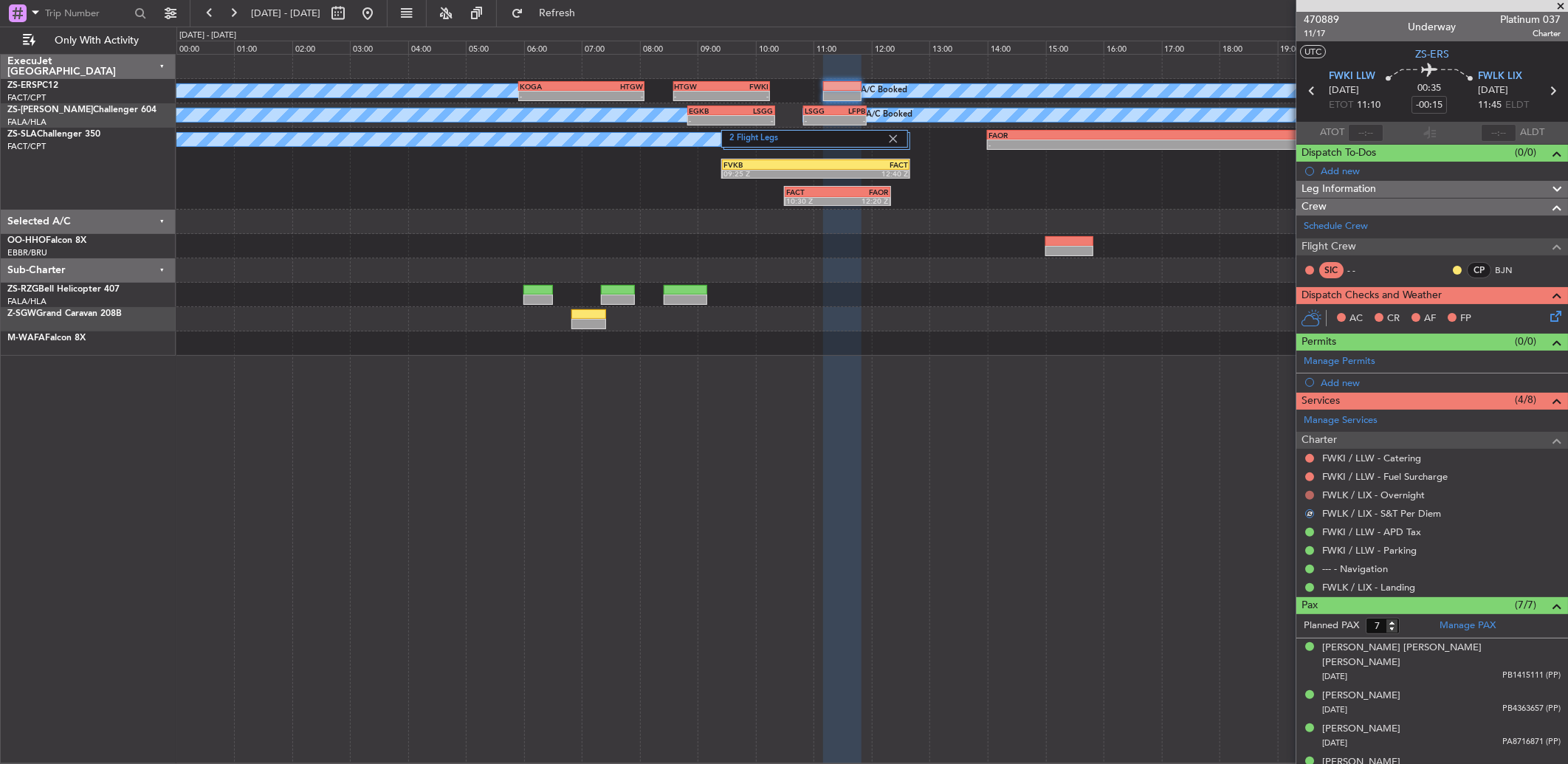
click at [1304, 491] on div at bounding box center [1309, 495] width 11 height 11
click at [1307, 492] on button at bounding box center [1309, 495] width 9 height 9
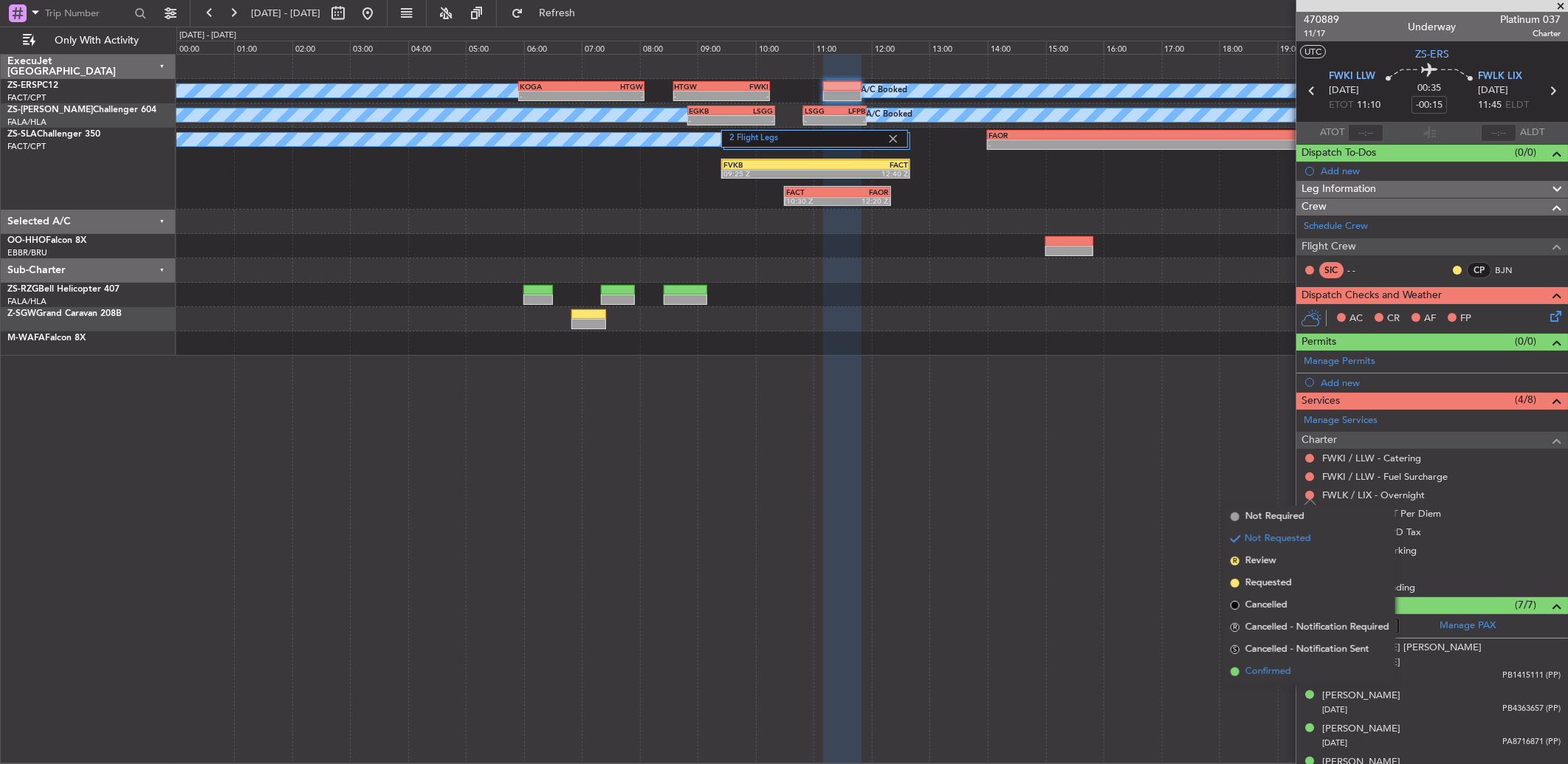
click at [1301, 676] on li "Confirmed" at bounding box center [1310, 671] width 171 height 22
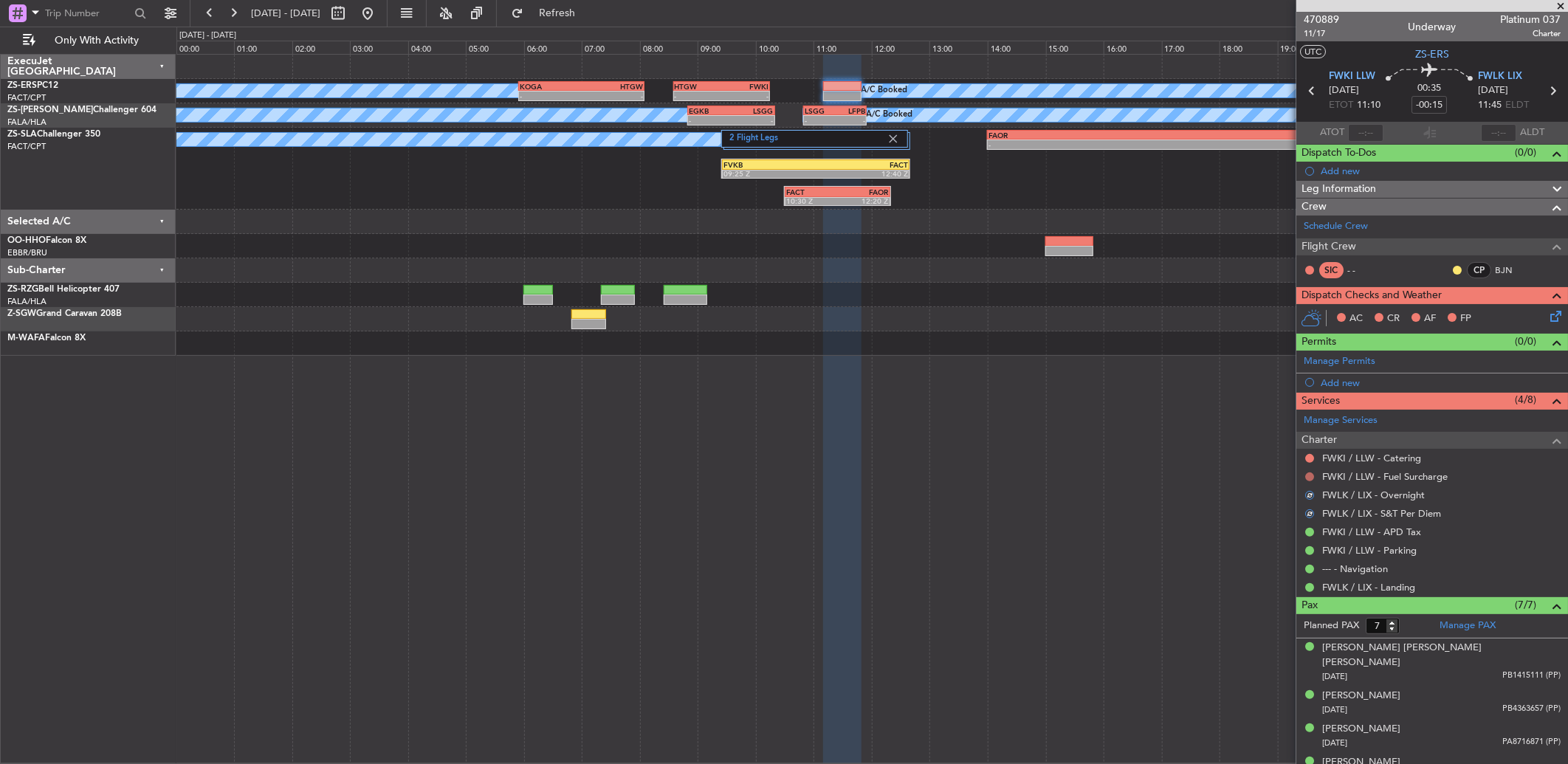
click at [1307, 475] on button at bounding box center [1309, 476] width 9 height 9
click at [1310, 479] on button at bounding box center [1309, 476] width 9 height 9
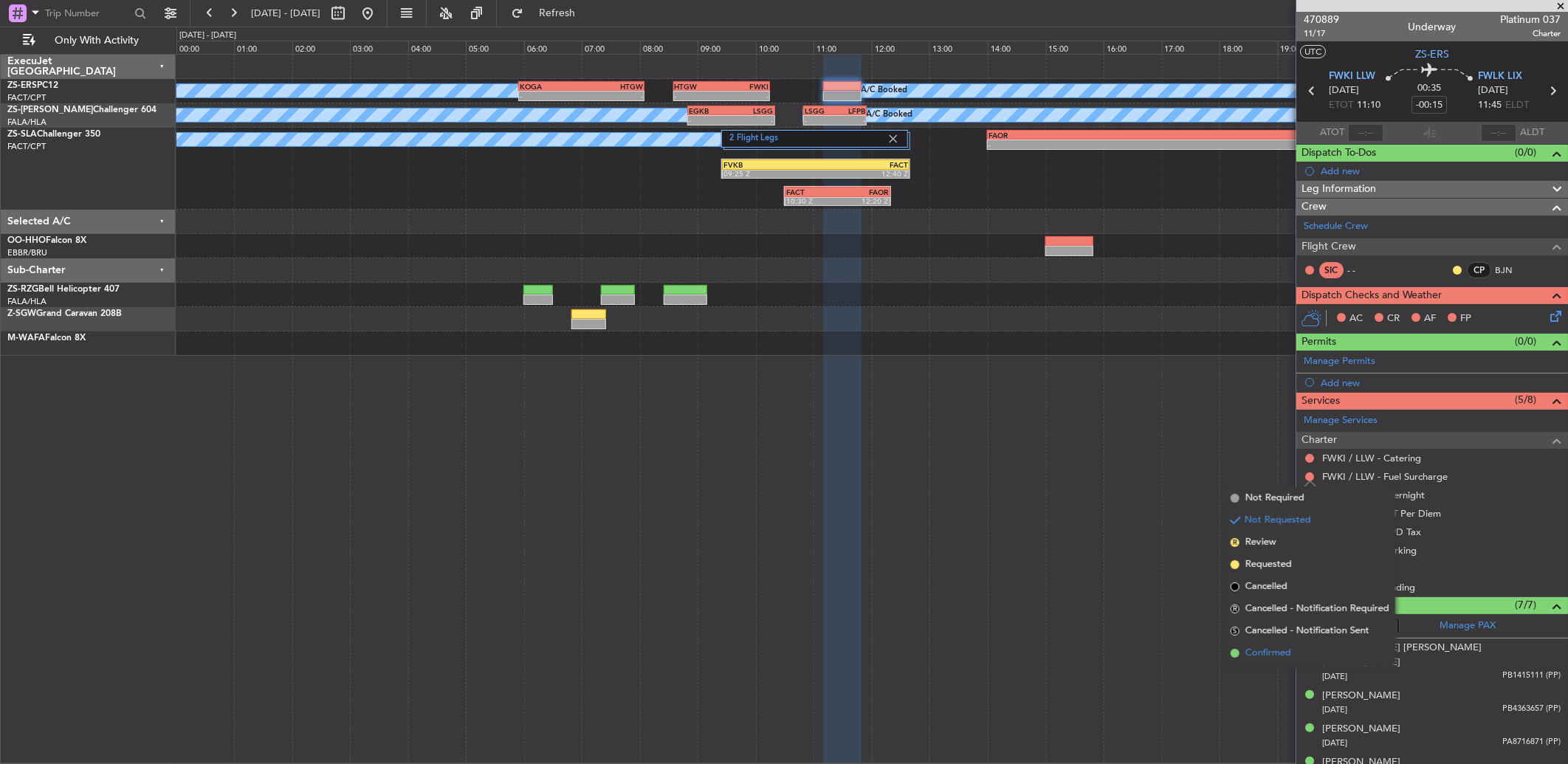
click at [1267, 646] on span "Confirmed" at bounding box center [1268, 653] width 46 height 15
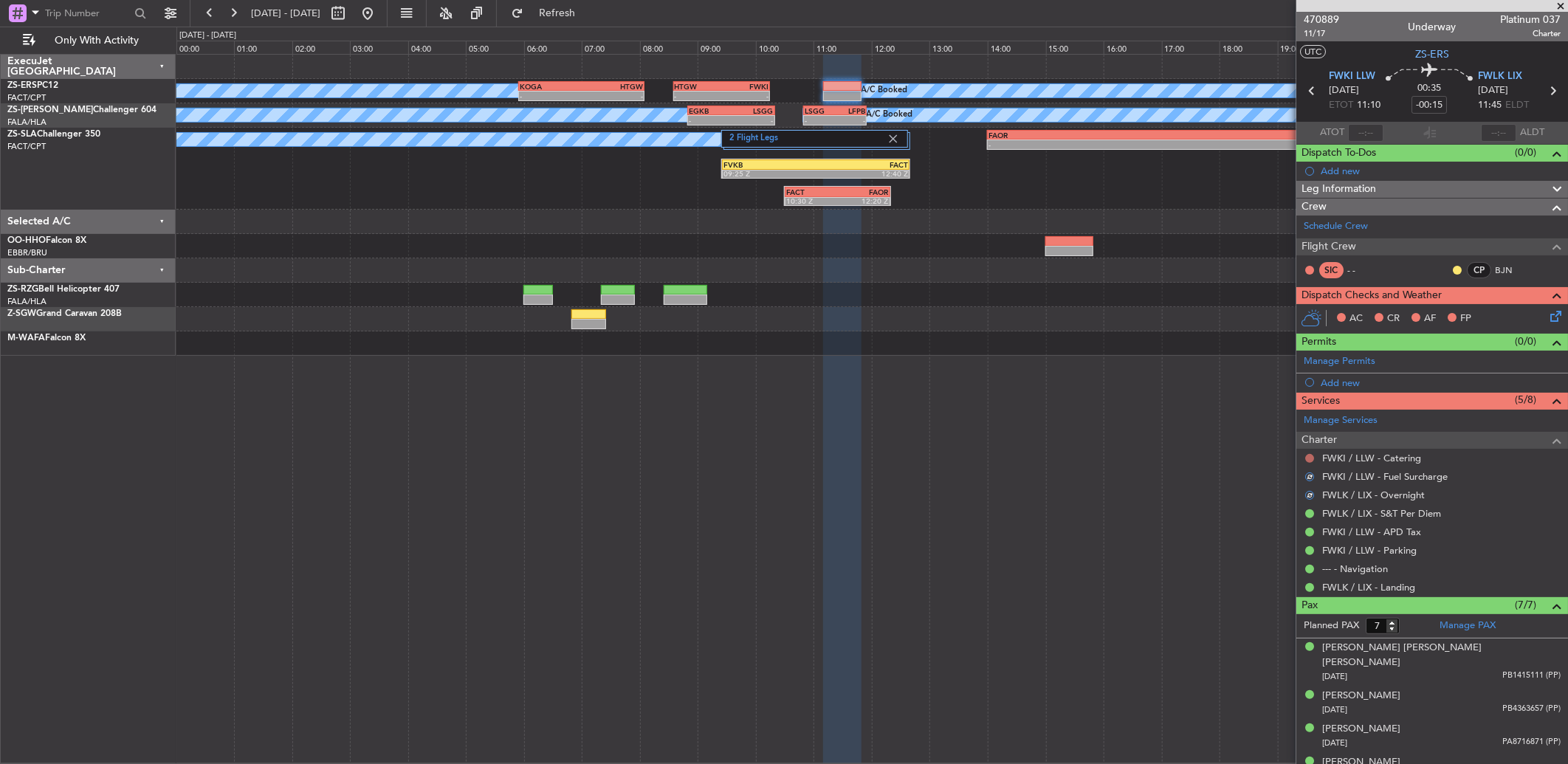
click at [1311, 454] on button at bounding box center [1309, 458] width 9 height 9
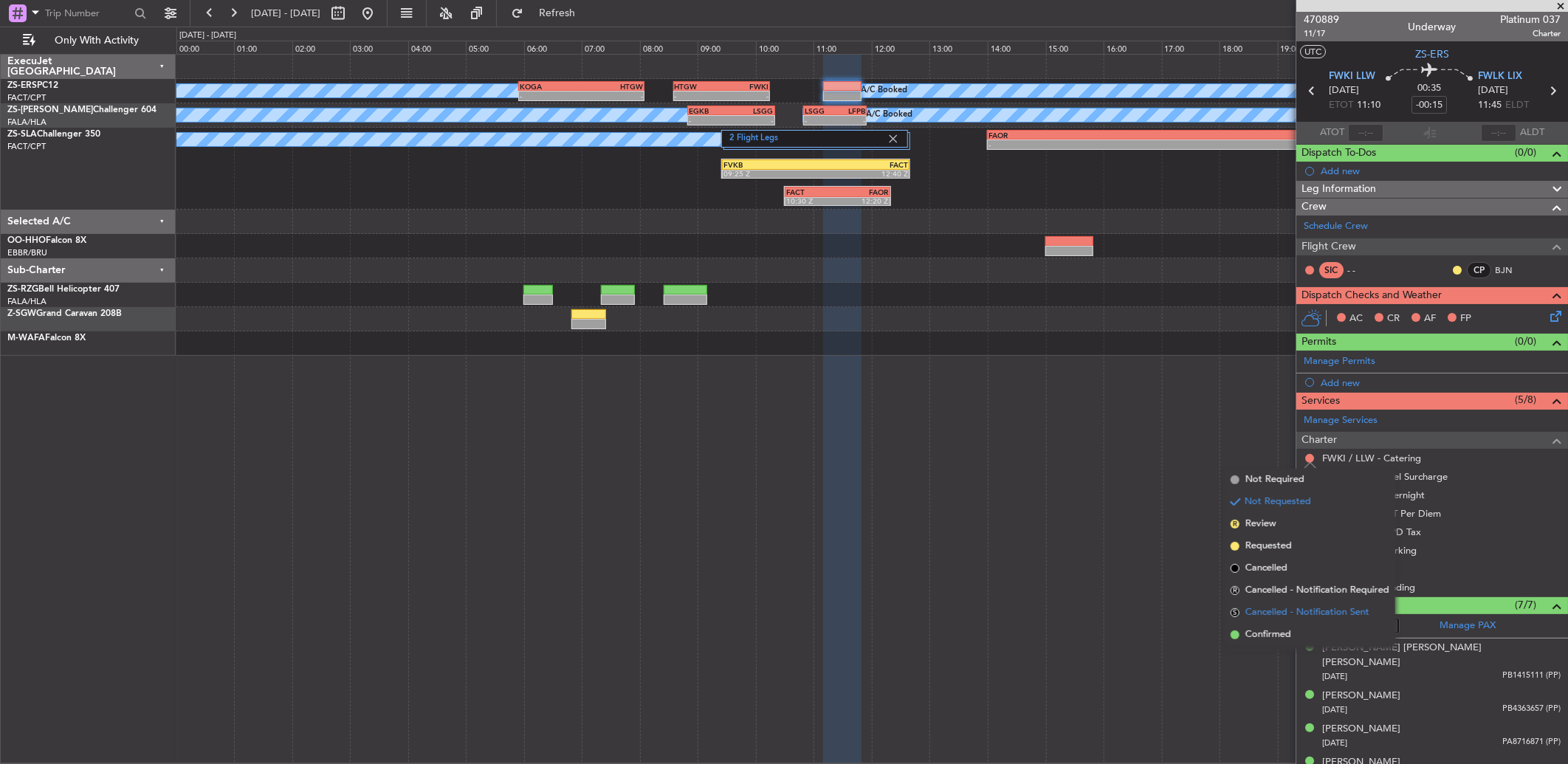
click at [1290, 614] on span "Cancelled - Notification Sent" at bounding box center [1307, 613] width 124 height 15
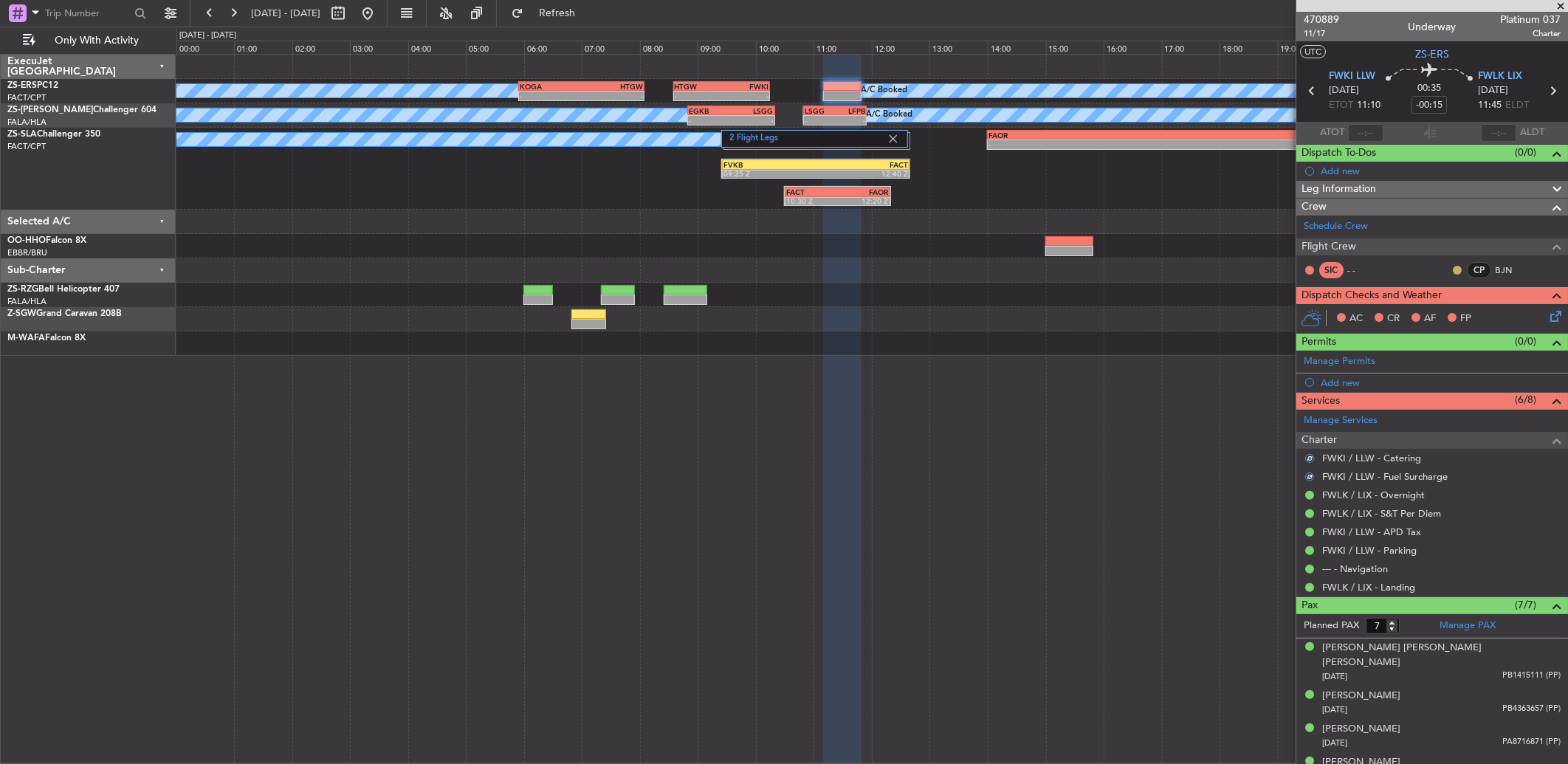
click at [1453, 272] on button at bounding box center [1457, 269] width 9 height 9
click at [1449, 322] on li "Acknowledged" at bounding box center [1446, 313] width 99 height 22
click at [1533, 325] on div "AC CR AF FP" at bounding box center [1438, 318] width 217 height 22
click at [1547, 314] on icon at bounding box center [1553, 314] width 11 height 11
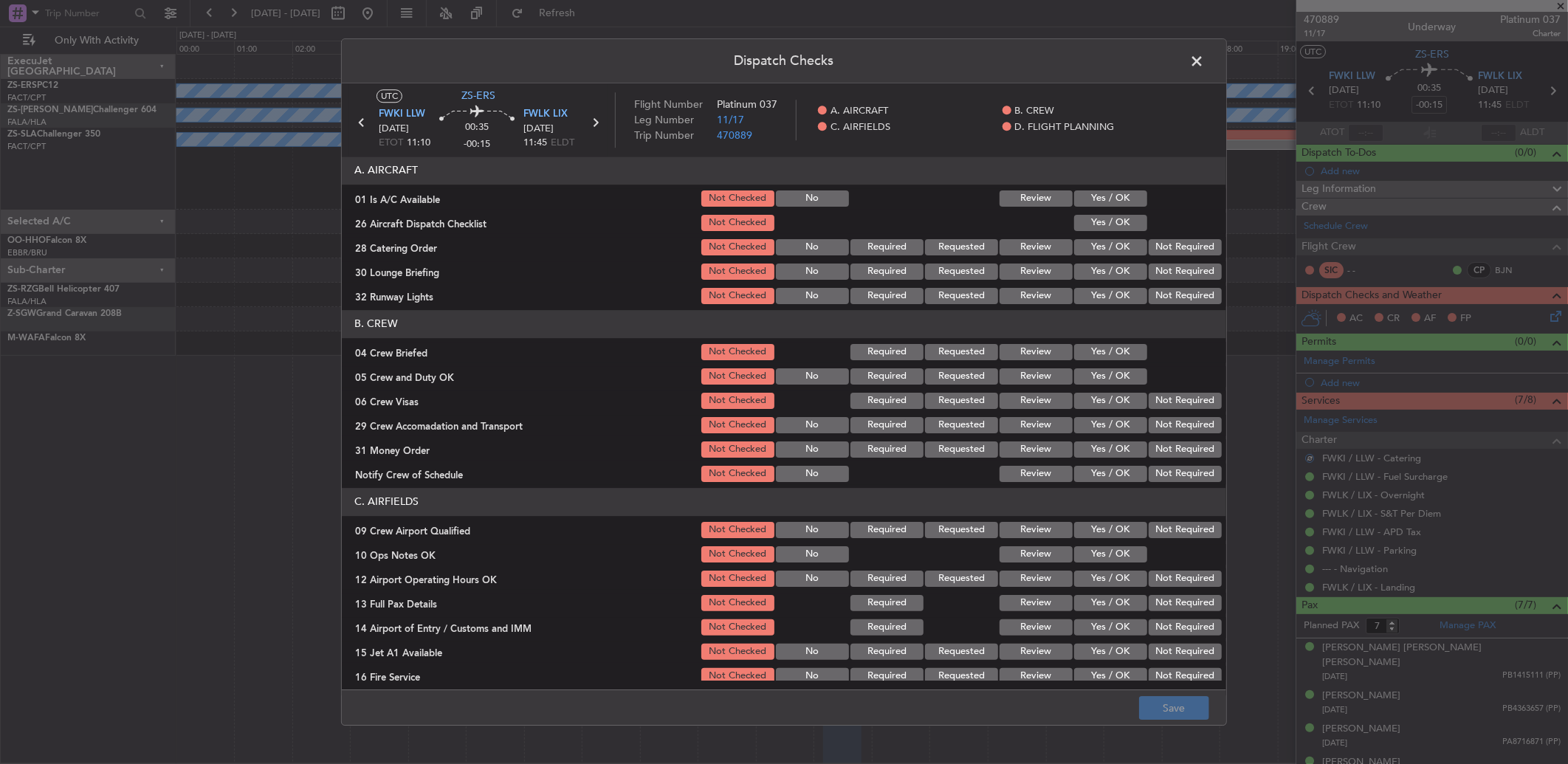
click at [1130, 198] on button "Yes / OK" at bounding box center [1110, 198] width 73 height 16
click at [1127, 212] on div "Yes / OK" at bounding box center [1109, 223] width 75 height 21
click at [1128, 227] on button "Yes / OK" at bounding box center [1110, 223] width 73 height 16
click at [1172, 249] on button "Not Required" at bounding box center [1185, 246] width 73 height 16
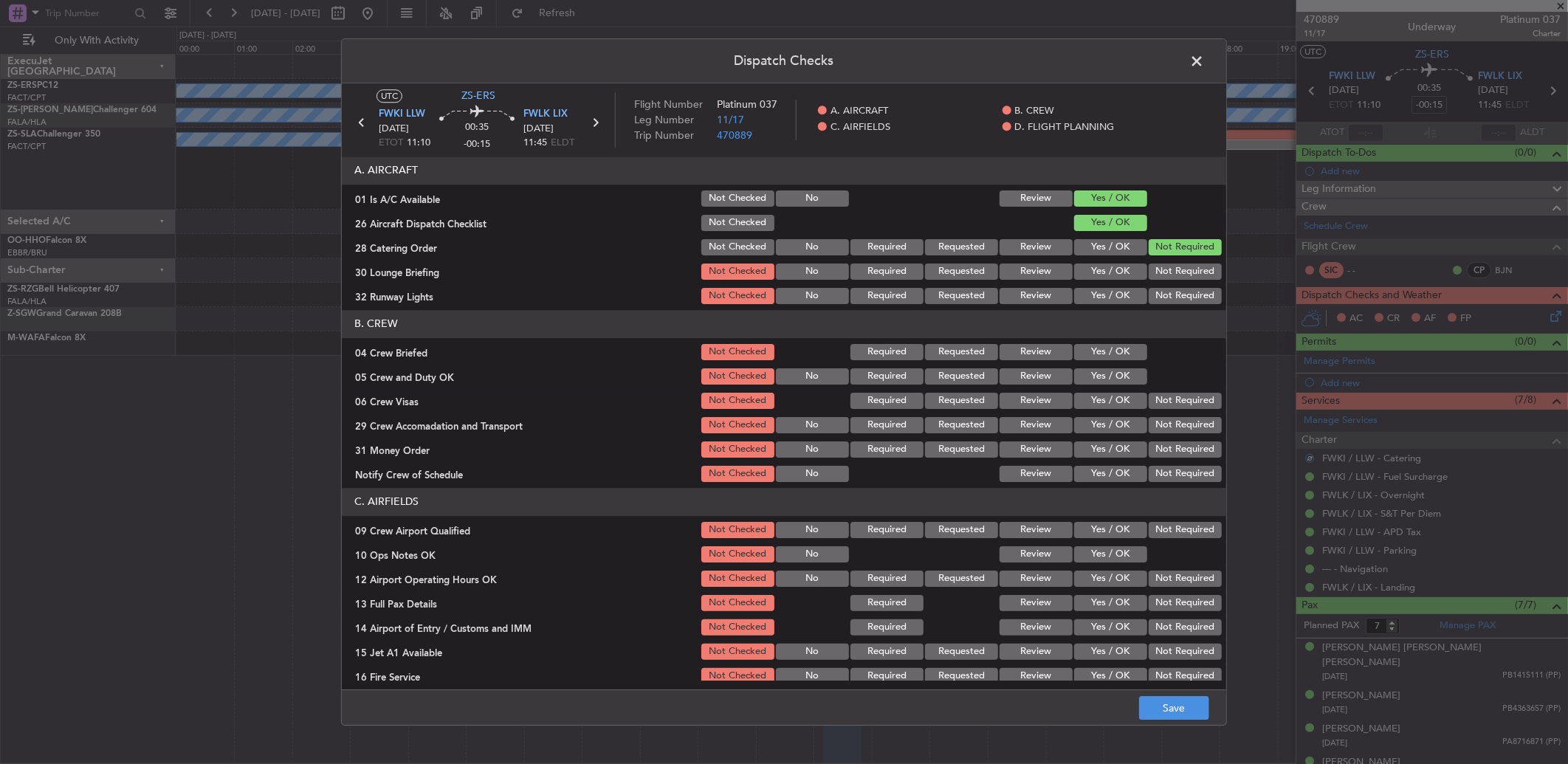
drag, startPoint x: 1171, startPoint y: 253, endPoint x: 1167, endPoint y: 272, distance: 19.4
click at [1170, 264] on section "A. AIRCRAFT 01 Is A/C Available Not Checked No Review Yes / OK 26 Aircraft Disp…" at bounding box center [784, 231] width 884 height 150
click at [1167, 275] on button "Not Required" at bounding box center [1185, 271] width 73 height 16
click at [1164, 293] on button "Not Required" at bounding box center [1185, 296] width 73 height 16
click at [1111, 353] on button "Yes / OK" at bounding box center [1110, 352] width 73 height 16
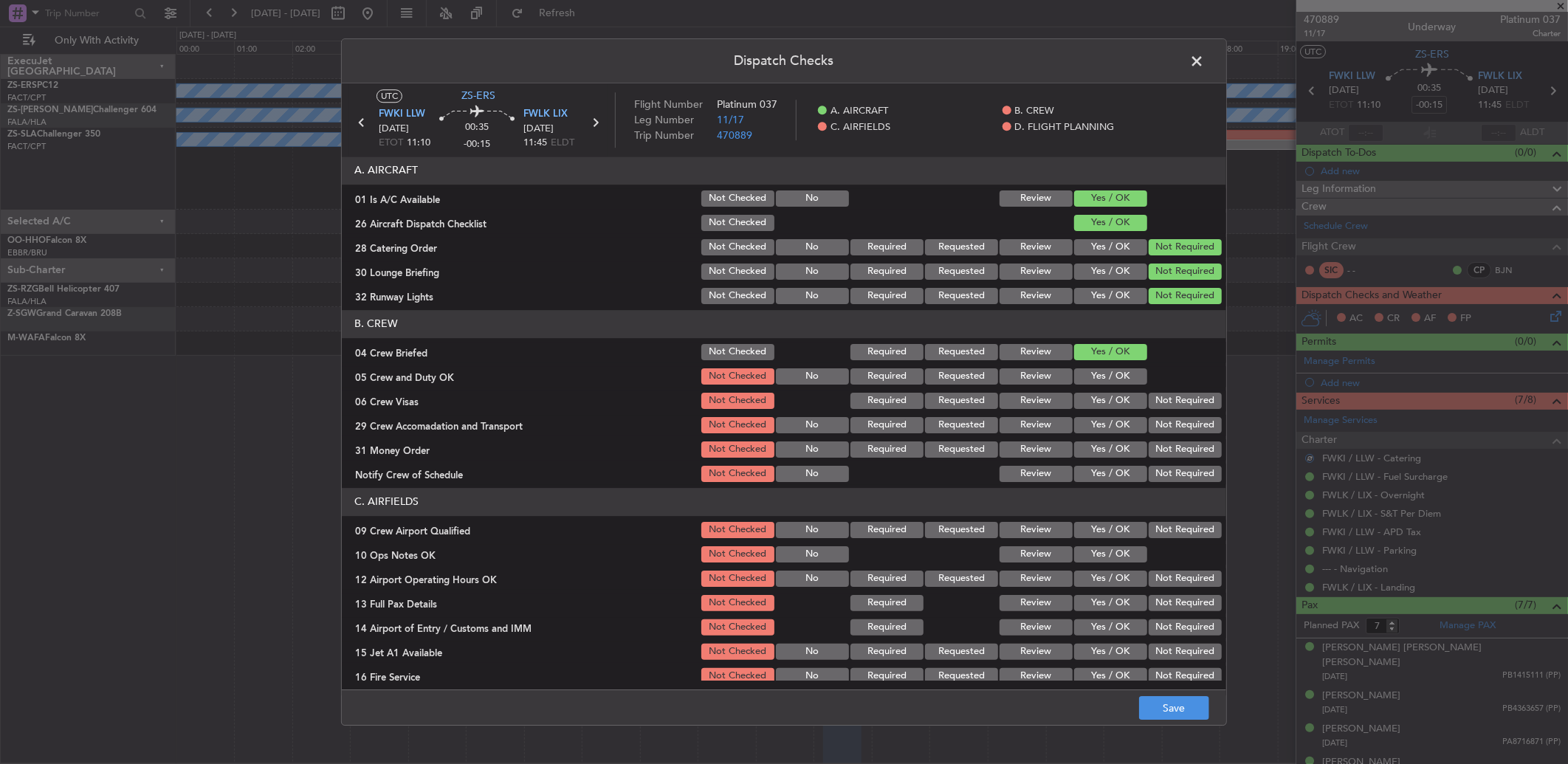
click at [1113, 373] on button "Yes / OK" at bounding box center [1110, 376] width 73 height 16
drag, startPoint x: 1120, startPoint y: 386, endPoint x: 1135, endPoint y: 393, distance: 16.6
click at [1123, 387] on section "B. CREW 04 Crew Briefed Not Checked Required Requested Review Yes / OK 05 Crew …" at bounding box center [784, 397] width 884 height 174
drag, startPoint x: 1135, startPoint y: 393, endPoint x: 1183, endPoint y: 419, distance: 54.6
click at [1183, 419] on button "Not Required" at bounding box center [1185, 425] width 73 height 16
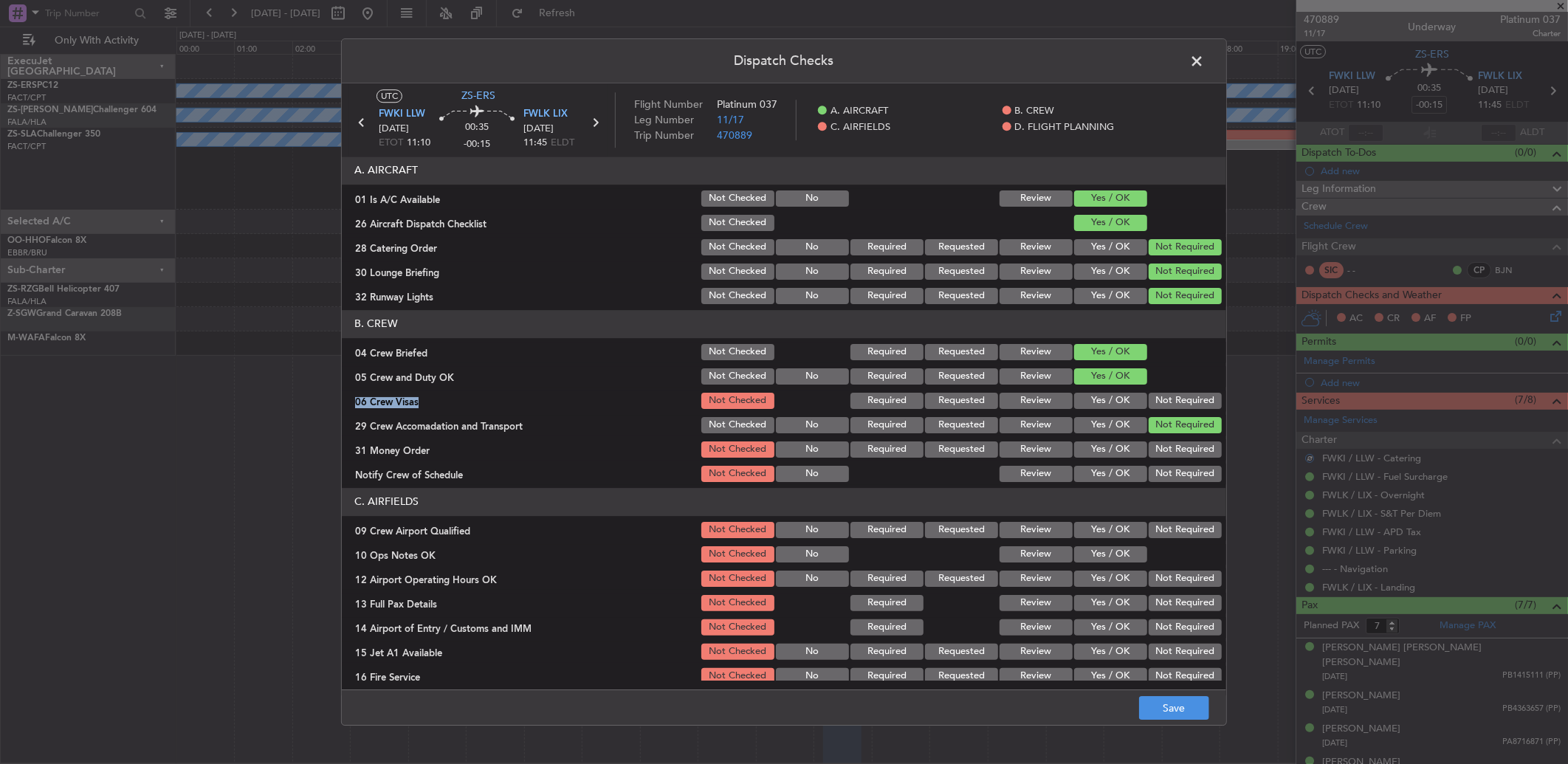
click at [1167, 385] on div at bounding box center [1184, 376] width 75 height 21
click at [1167, 401] on button "Not Required" at bounding box center [1185, 400] width 73 height 16
click at [1178, 456] on button "Not Required" at bounding box center [1185, 449] width 73 height 16
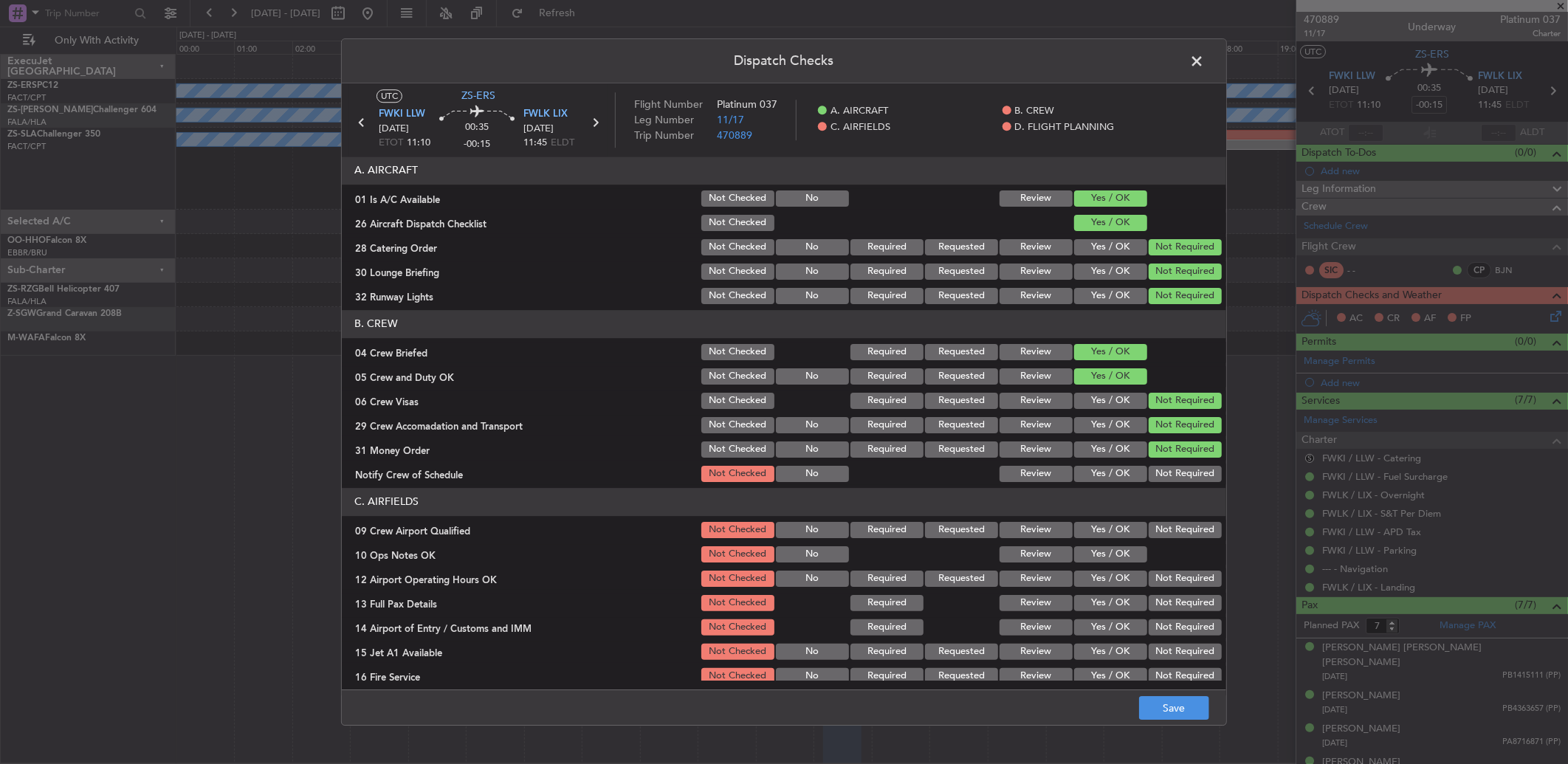
click at [1176, 458] on div "Not Required" at bounding box center [1184, 449] width 75 height 21
drag, startPoint x: 1176, startPoint y: 458, endPoint x: 1173, endPoint y: 465, distance: 7.6
click at [1175, 471] on button "Not Required" at bounding box center [1185, 473] width 73 height 16
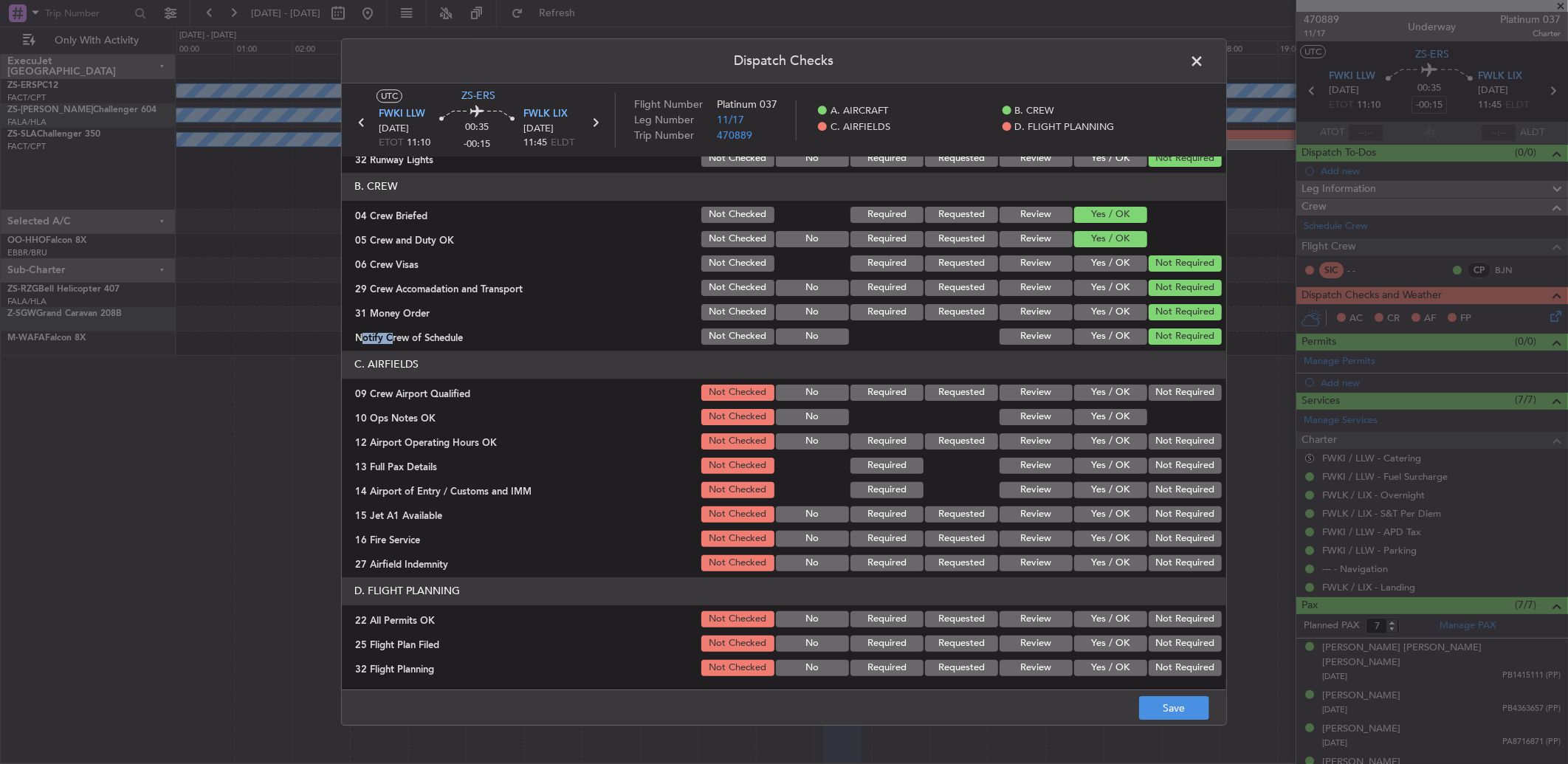
scroll to position [138, 0]
click at [1167, 382] on div "Not Required" at bounding box center [1184, 392] width 75 height 21
click at [1157, 391] on button "Not Required" at bounding box center [1185, 391] width 73 height 16
drag, startPoint x: 1113, startPoint y: 421, endPoint x: 1170, endPoint y: 445, distance: 61.8
click at [1120, 424] on div "Yes / OK" at bounding box center [1109, 416] width 75 height 21
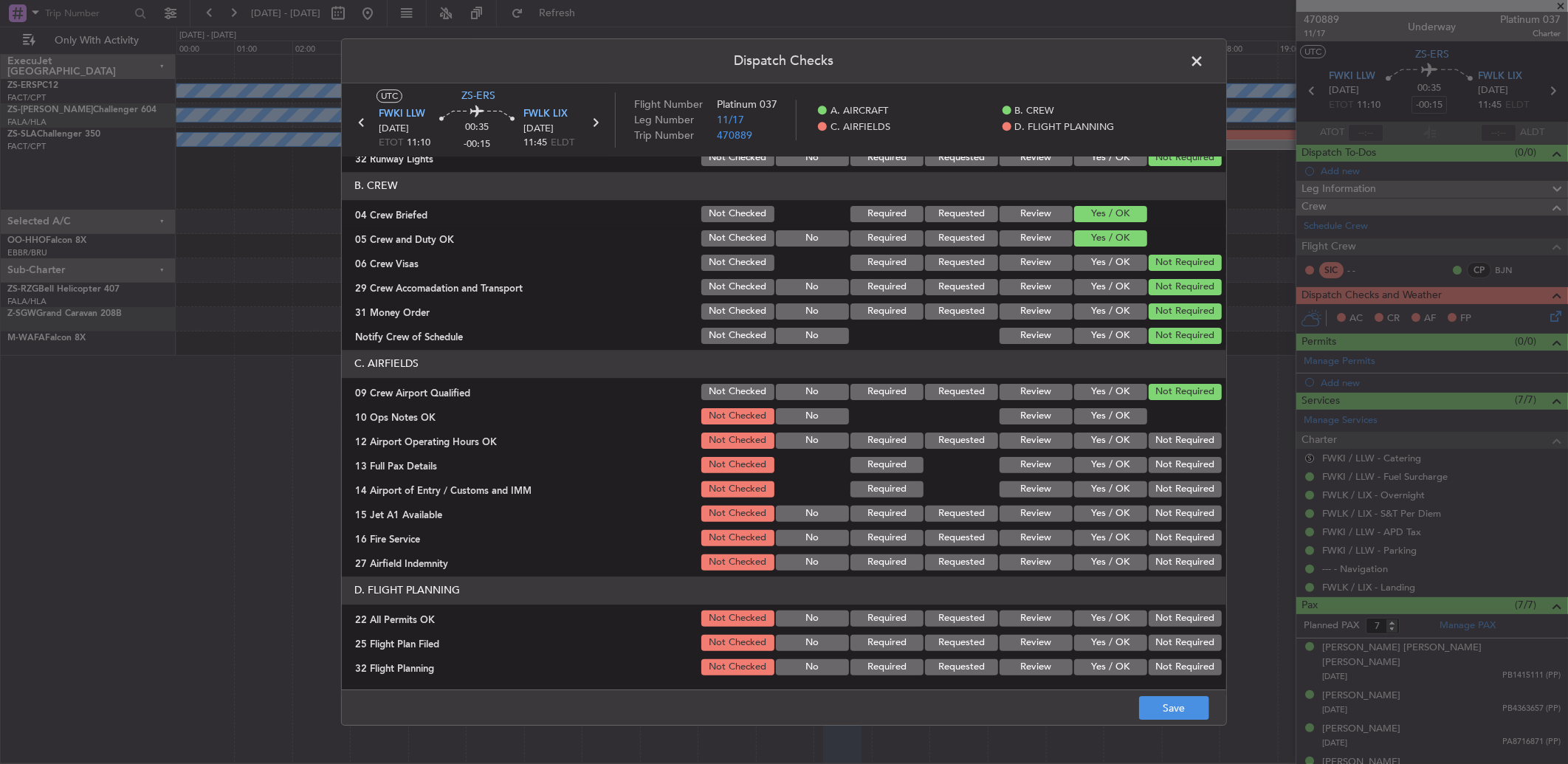
drag, startPoint x: 1170, startPoint y: 445, endPoint x: 1176, endPoint y: 454, distance: 10.8
click at [1175, 452] on section "C. AIRFIELDS 09 Crew Airport Qualified Not Checked No Required Requested Review…" at bounding box center [784, 461] width 884 height 223
click at [1191, 468] on button "Not Required" at bounding box center [1185, 464] width 73 height 16
drag, startPoint x: 1191, startPoint y: 469, endPoint x: 1176, endPoint y: 441, distance: 31.8
click at [1190, 471] on button "Not Required" at bounding box center [1185, 464] width 73 height 16
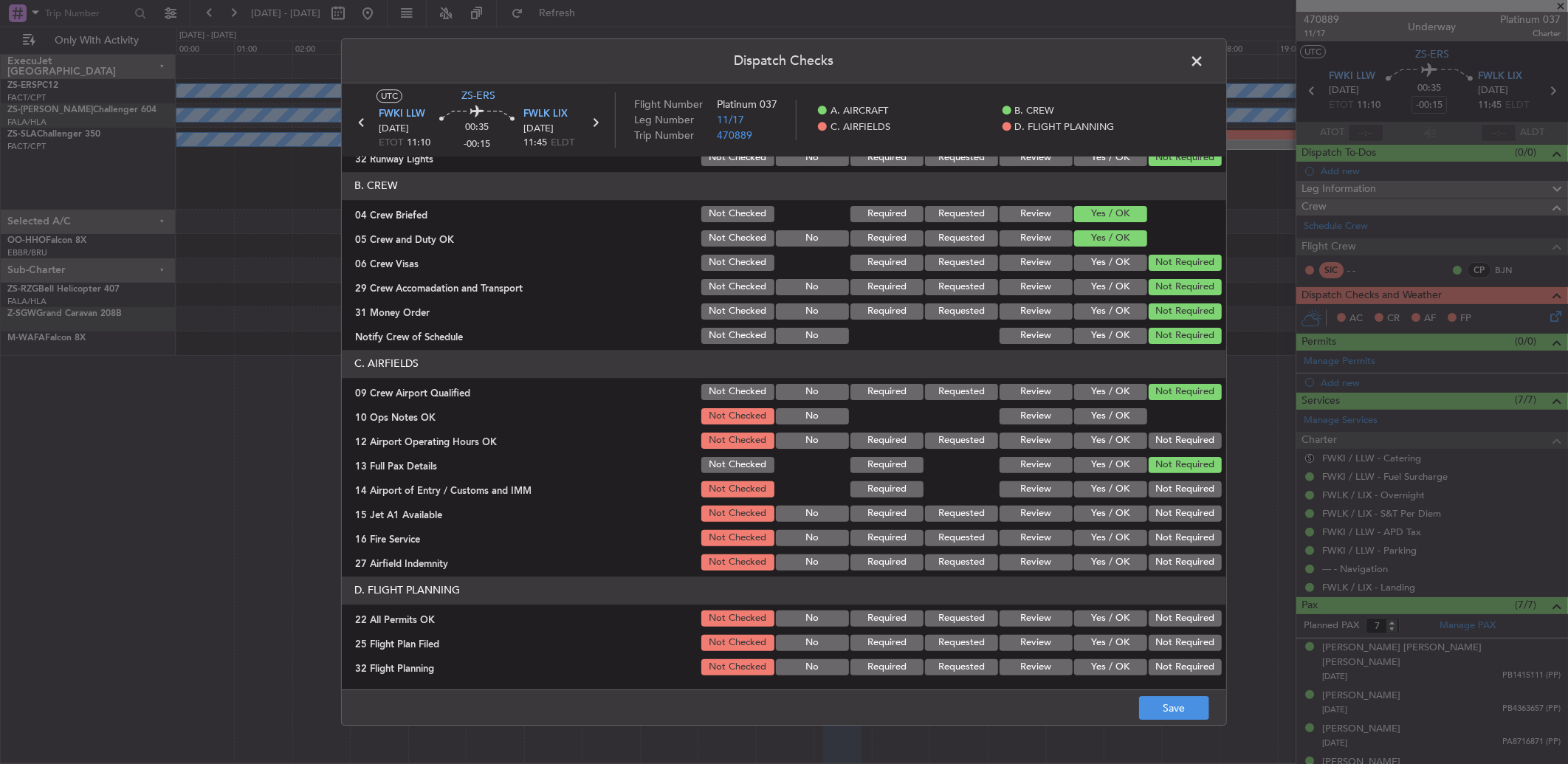
click at [1174, 438] on button "Not Required" at bounding box center [1185, 440] width 73 height 16
drag, startPoint x: 1174, startPoint y: 468, endPoint x: 1172, endPoint y: 496, distance: 28.1
click at [1174, 480] on section "C. AIRFIELDS 09 Crew Airport Qualified Not Checked No Required Requested Review…" at bounding box center [784, 461] width 884 height 223
click at [1172, 496] on button "Not Required" at bounding box center [1185, 489] width 73 height 16
click at [1173, 514] on button "Not Required" at bounding box center [1185, 514] width 73 height 16
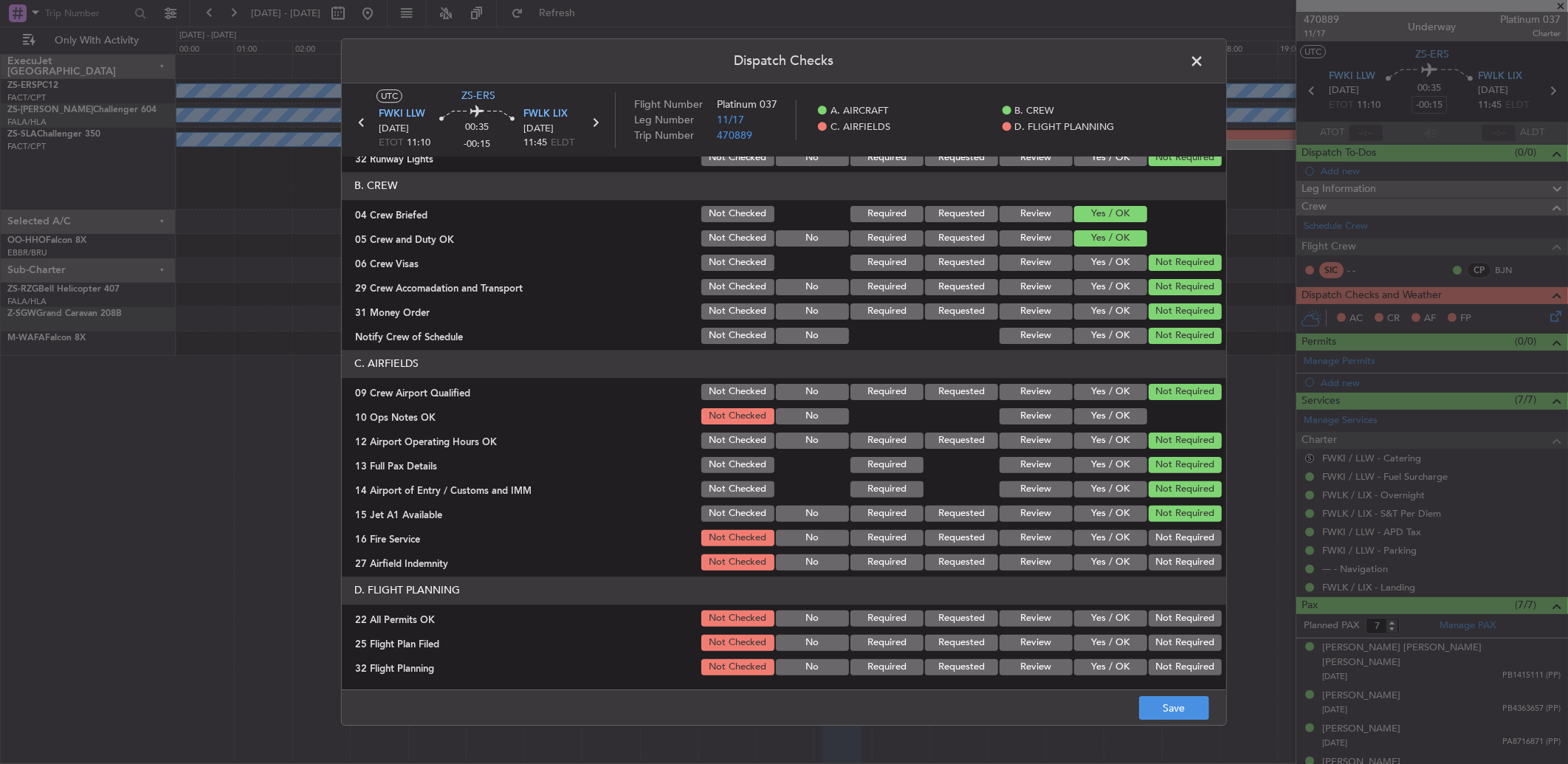
drag, startPoint x: 1173, startPoint y: 514, endPoint x: 1173, endPoint y: 528, distance: 14.0
click at [1173, 521] on div "Not Required" at bounding box center [1184, 514] width 75 height 21
click at [1173, 536] on button "Not Required" at bounding box center [1185, 537] width 73 height 16
drag, startPoint x: 1173, startPoint y: 536, endPoint x: 1172, endPoint y: 552, distance: 16.0
click at [1173, 542] on button "Not Required" at bounding box center [1185, 537] width 73 height 16
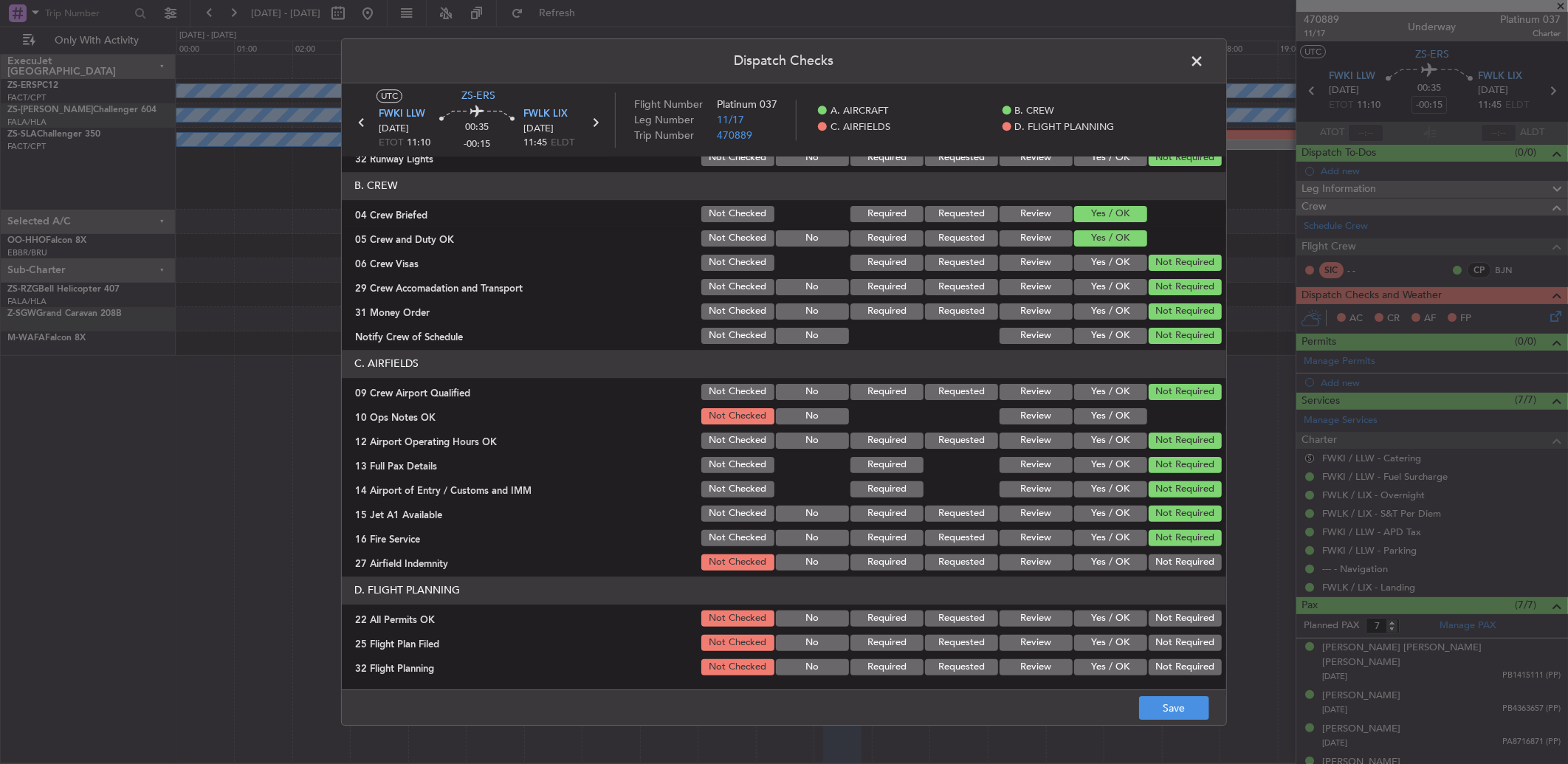
click at [1172, 558] on button "Not Required" at bounding box center [1185, 562] width 73 height 16
click at [1175, 615] on button "Not Required" at bounding box center [1185, 618] width 73 height 16
click at [1098, 645] on button "Yes / OK" at bounding box center [1110, 643] width 73 height 16
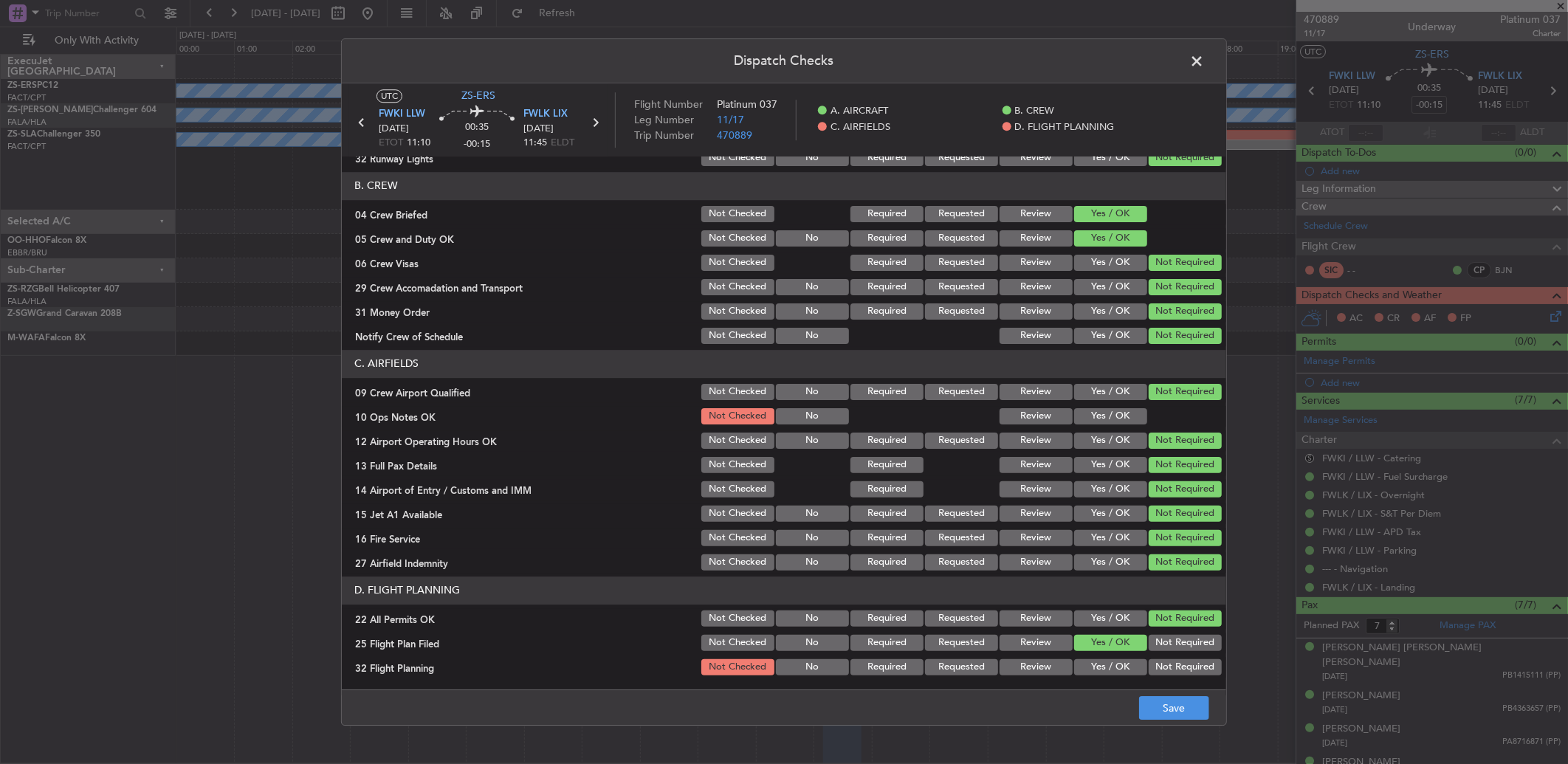
drag, startPoint x: 1100, startPoint y: 663, endPoint x: 1113, endPoint y: 681, distance: 22.2
click at [1103, 670] on button "Yes / OK" at bounding box center [1110, 666] width 73 height 16
drag, startPoint x: 1147, startPoint y: 716, endPoint x: 1154, endPoint y: 707, distance: 11.4
click at [1149, 714] on button "Save" at bounding box center [1175, 707] width 70 height 24
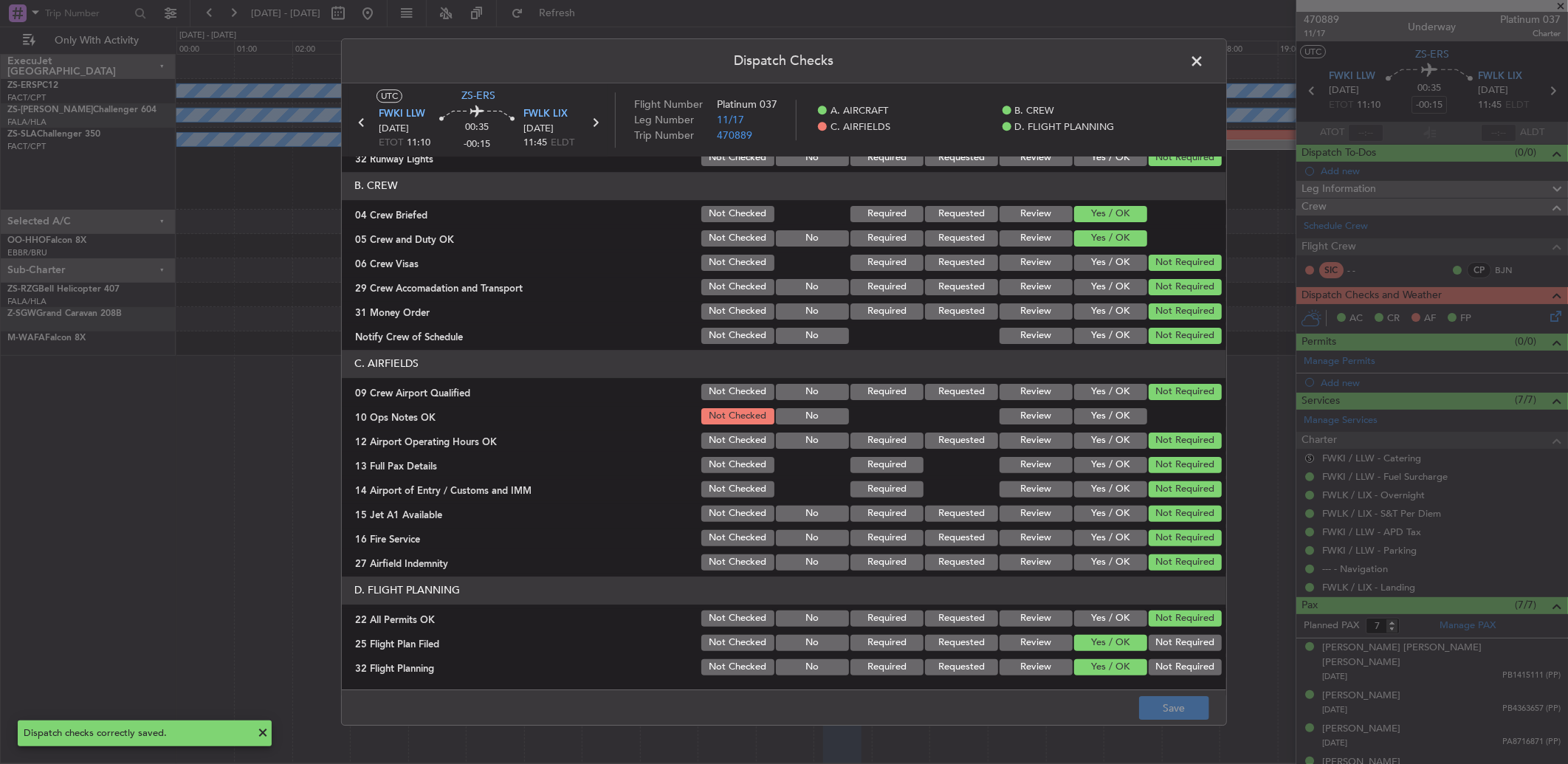
click at [1105, 413] on button "Yes / OK" at bounding box center [1110, 416] width 73 height 16
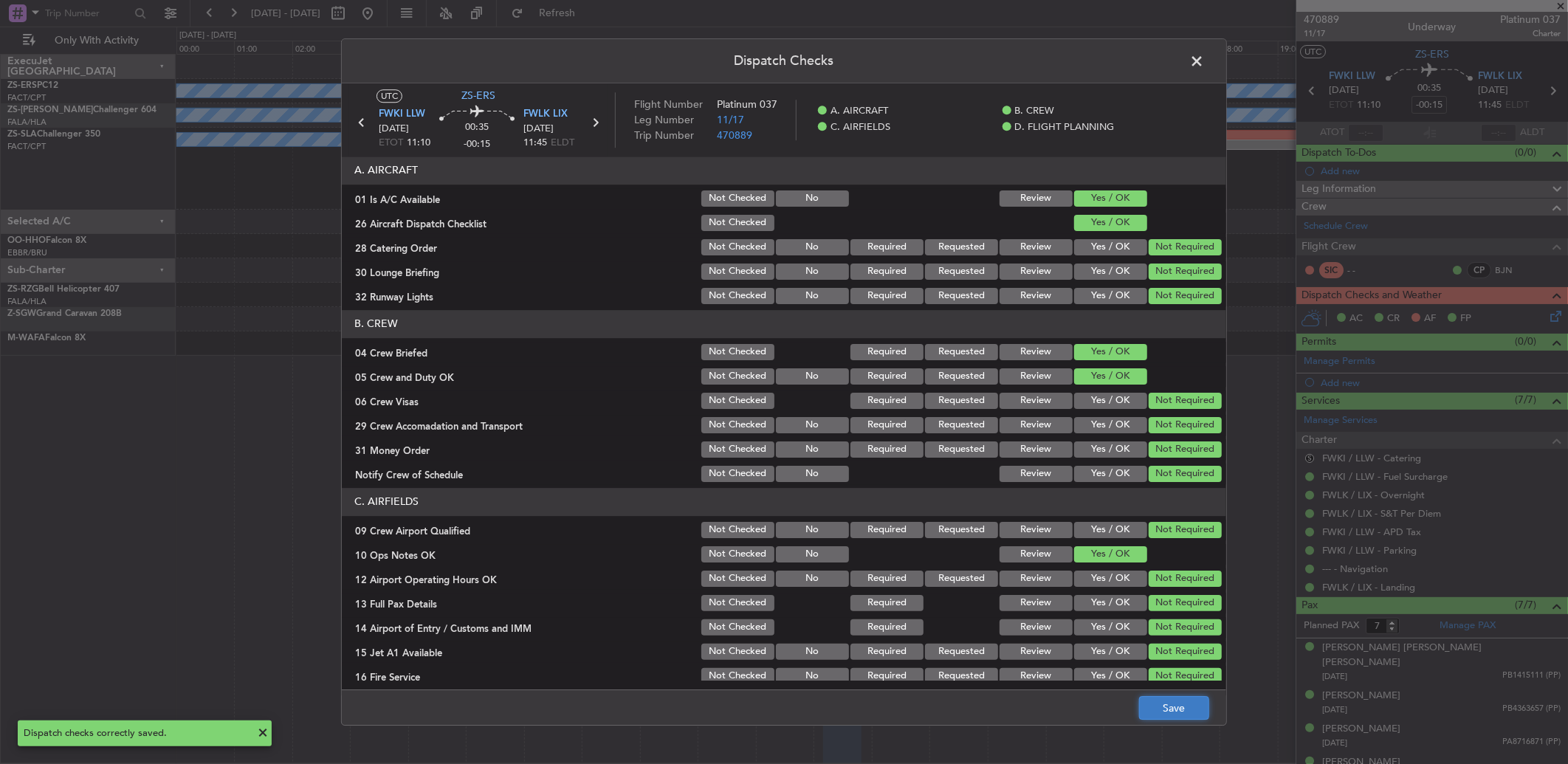
click at [1175, 719] on button "Save" at bounding box center [1175, 707] width 70 height 24
click at [1204, 56] on span at bounding box center [1204, 64] width 0 height 29
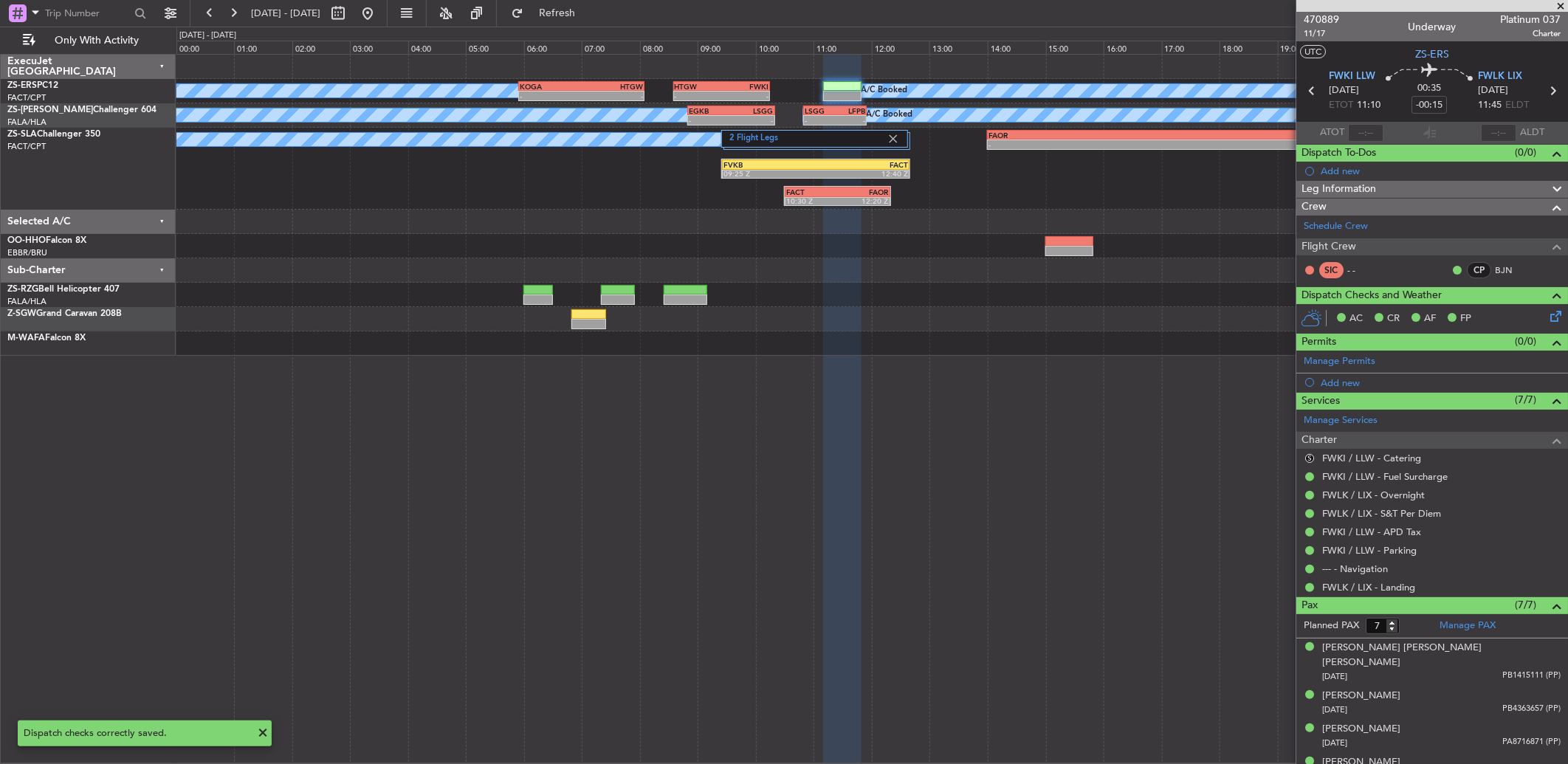
drag, startPoint x: 1313, startPoint y: 90, endPoint x: 1275, endPoint y: 82, distance: 38.8
click at [1292, 88] on fb-app "29 Sep 2025 - 30 Sep 2025 Refresh Quick Links Only With Activity A/C Booked A/C…" at bounding box center [784, 388] width 1568 height 753
click at [1310, 93] on icon at bounding box center [1312, 91] width 19 height 19
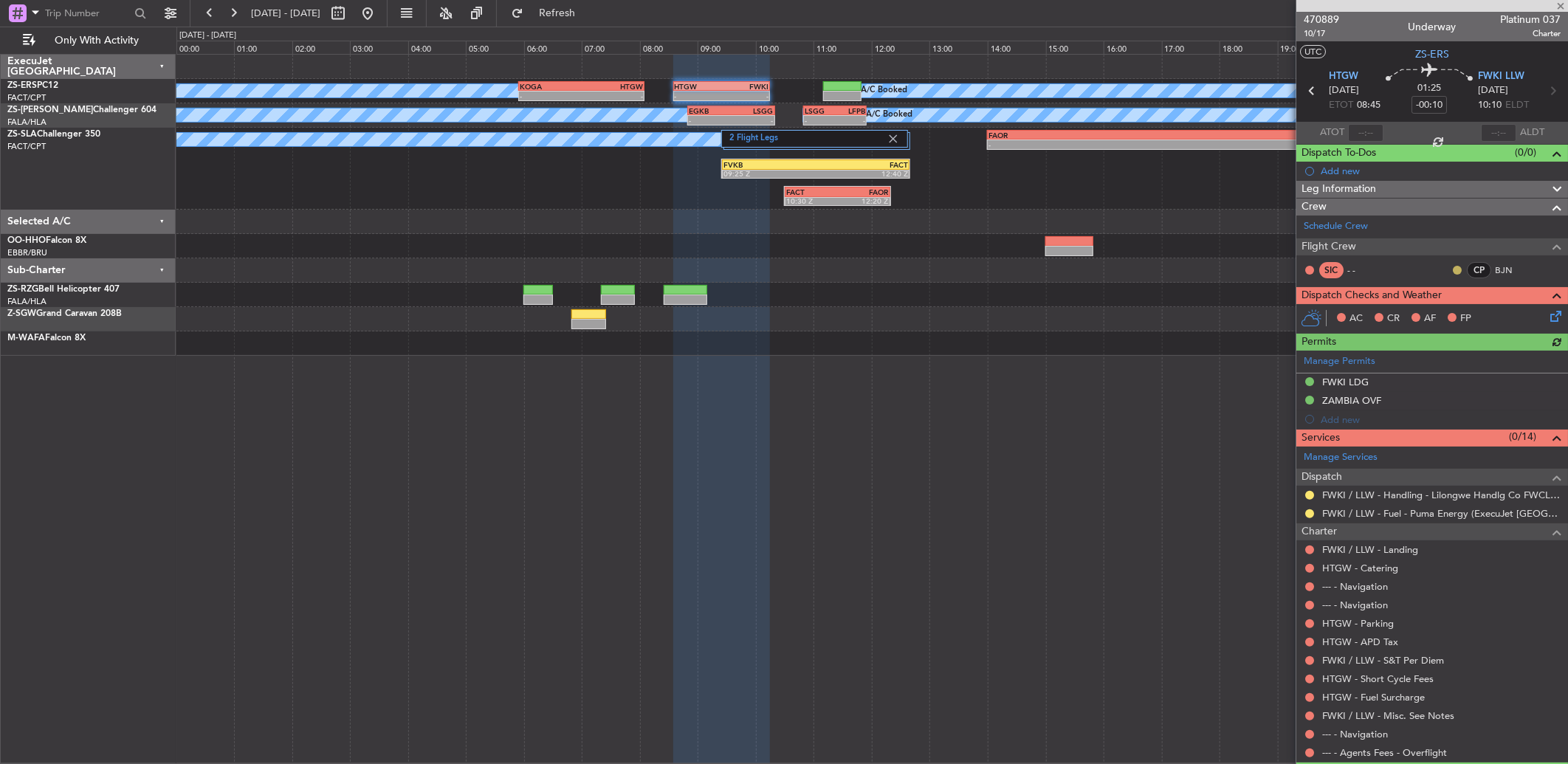
click at [1453, 268] on button at bounding box center [1457, 269] width 9 height 9
click at [1420, 312] on span "Acknowledged" at bounding box center [1449, 313] width 65 height 15
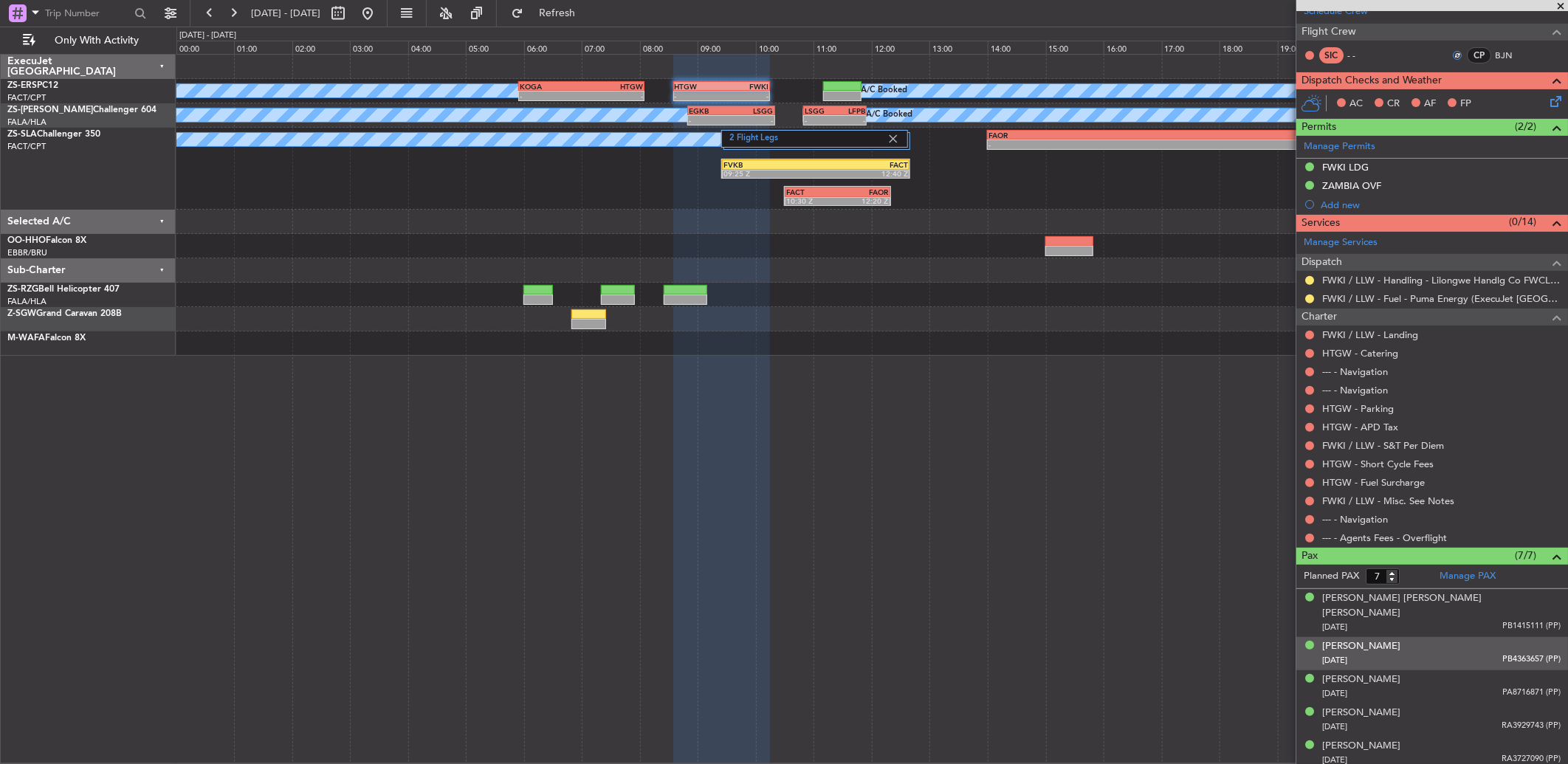
scroll to position [190, 0]
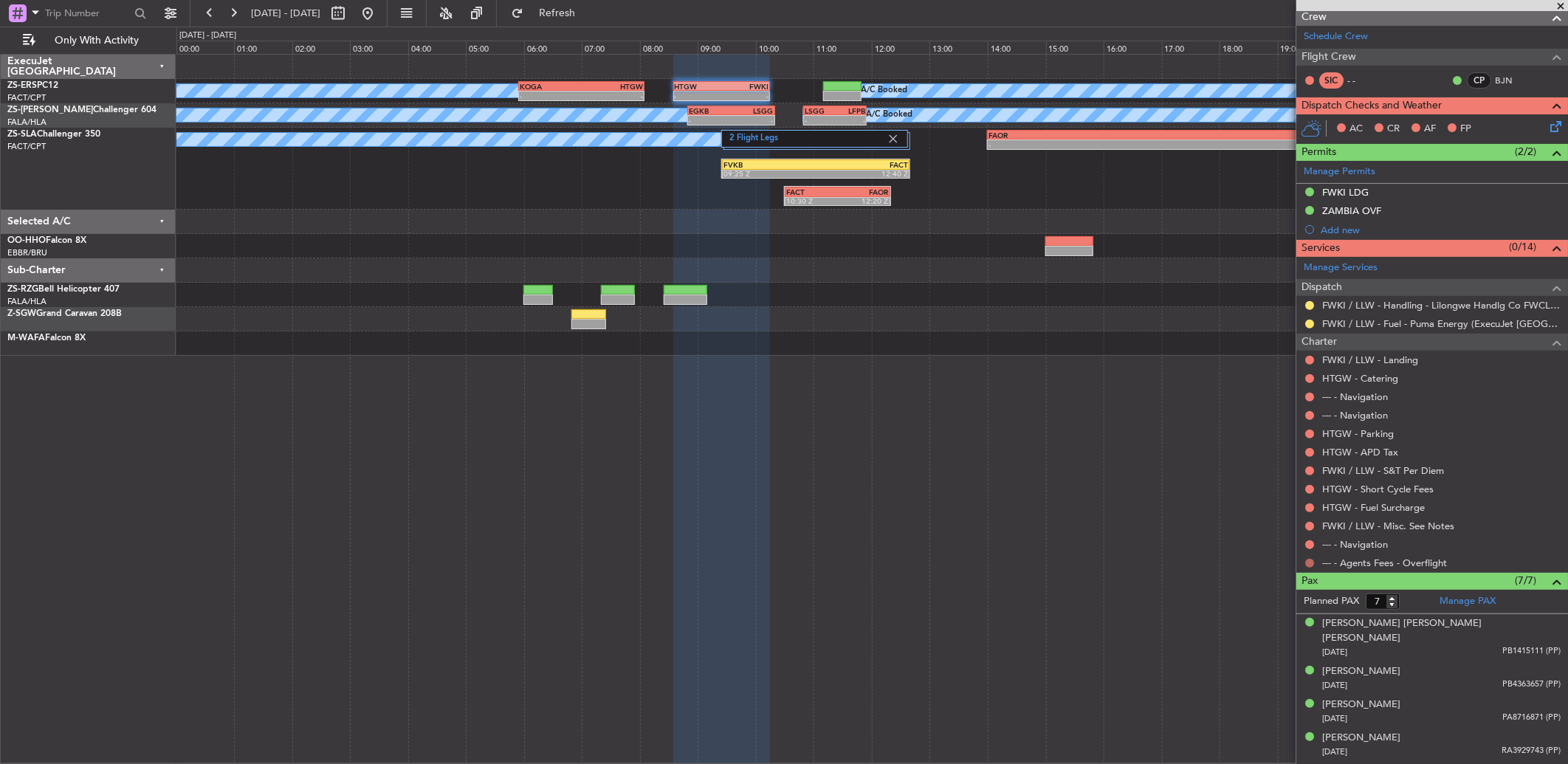
click at [1307, 559] on button at bounding box center [1309, 563] width 9 height 9
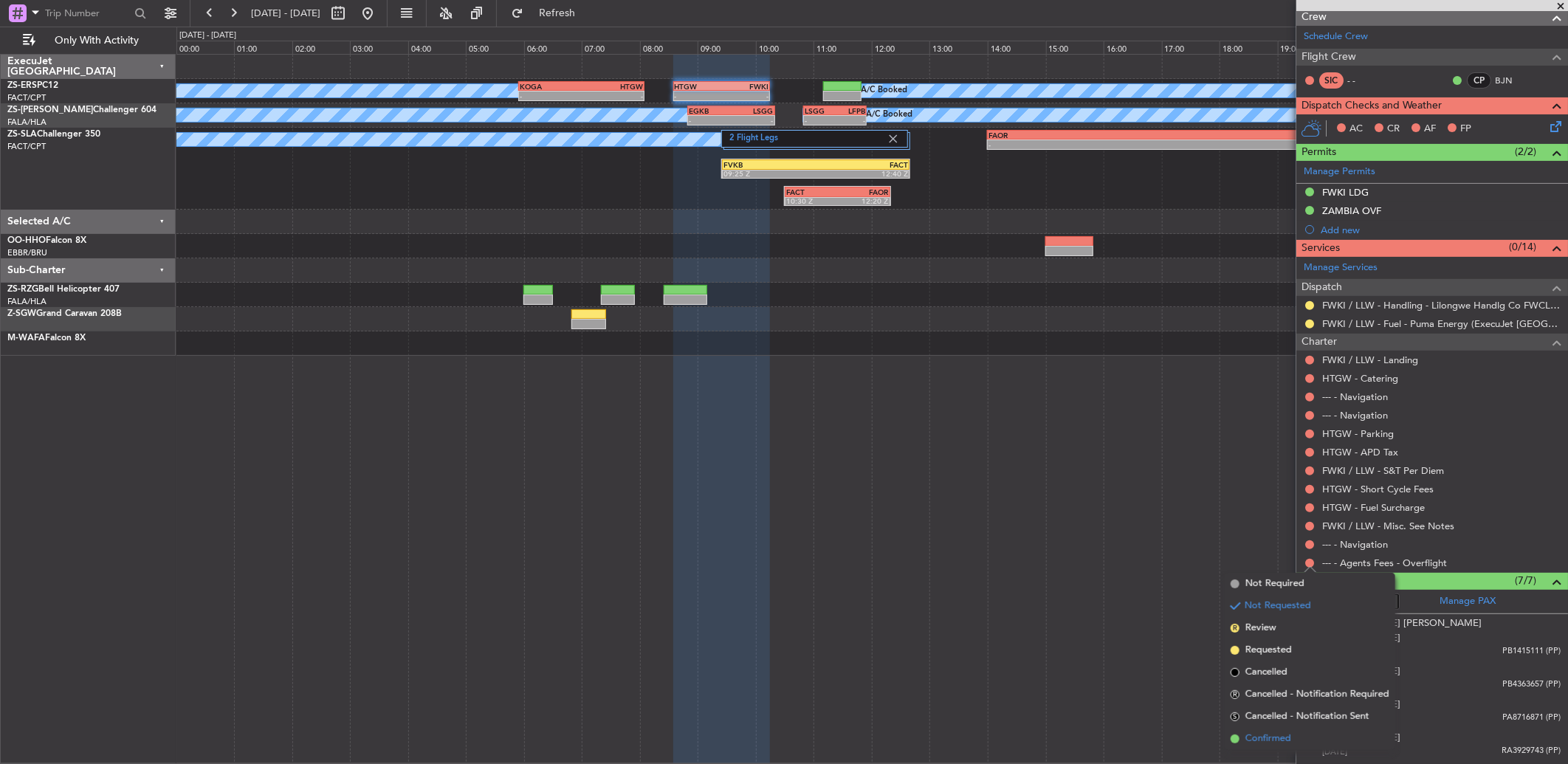
click at [1283, 733] on span "Confirmed" at bounding box center [1268, 739] width 46 height 15
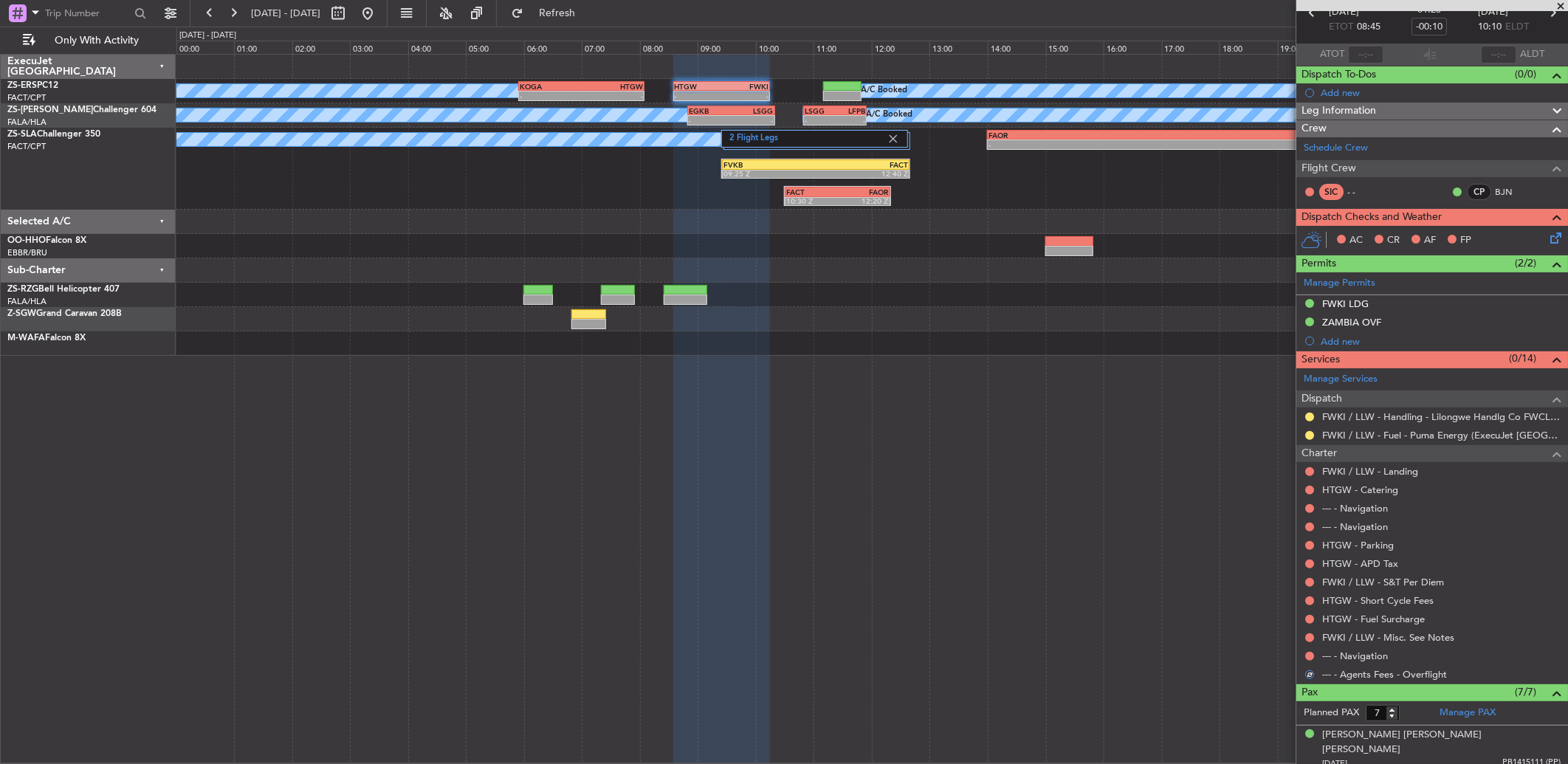
scroll to position [26, 0]
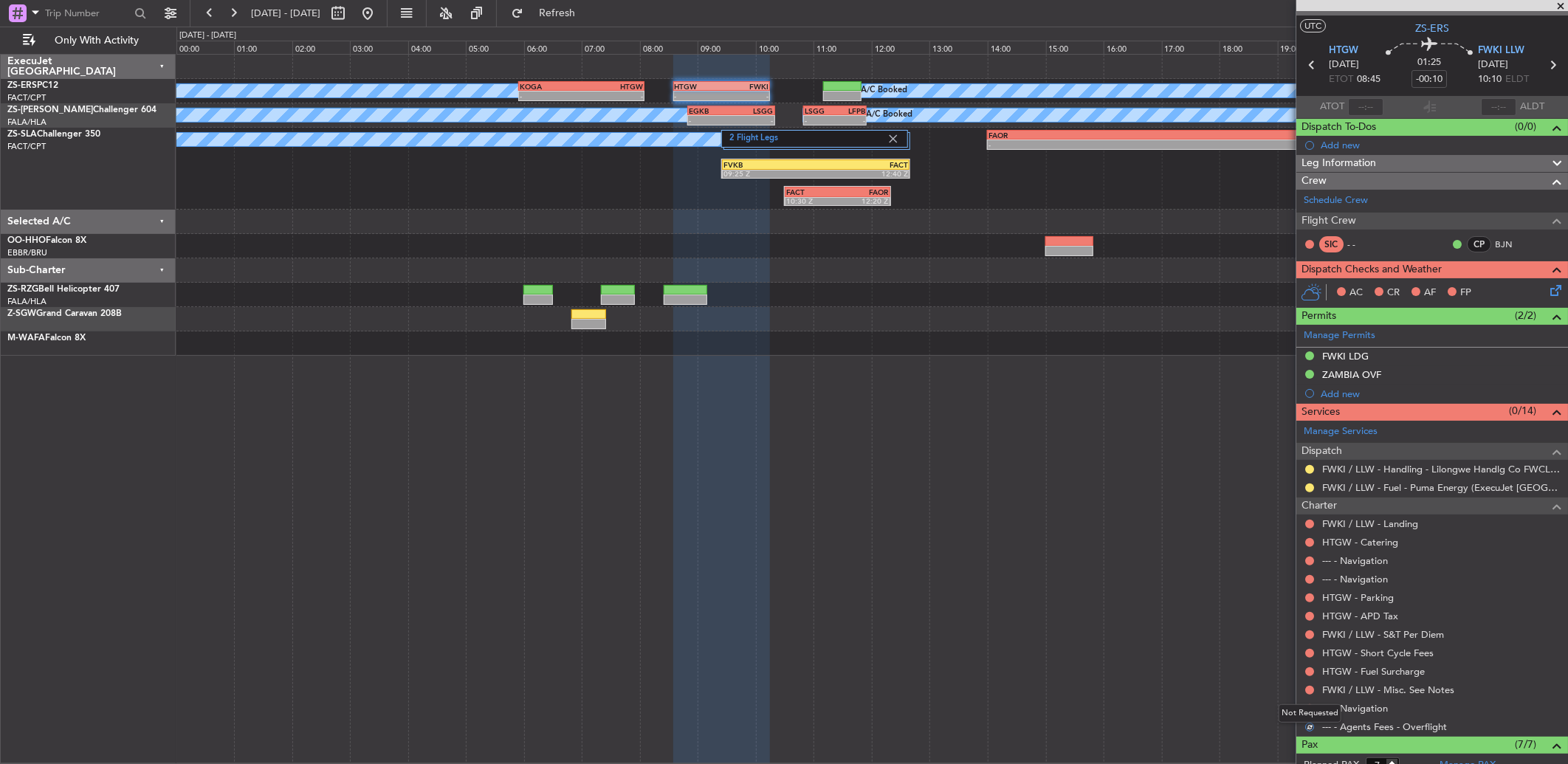
click at [1305, 707] on div "Not Requested" at bounding box center [1310, 713] width 63 height 18
click at [1305, 705] on button at bounding box center [1309, 708] width 9 height 9
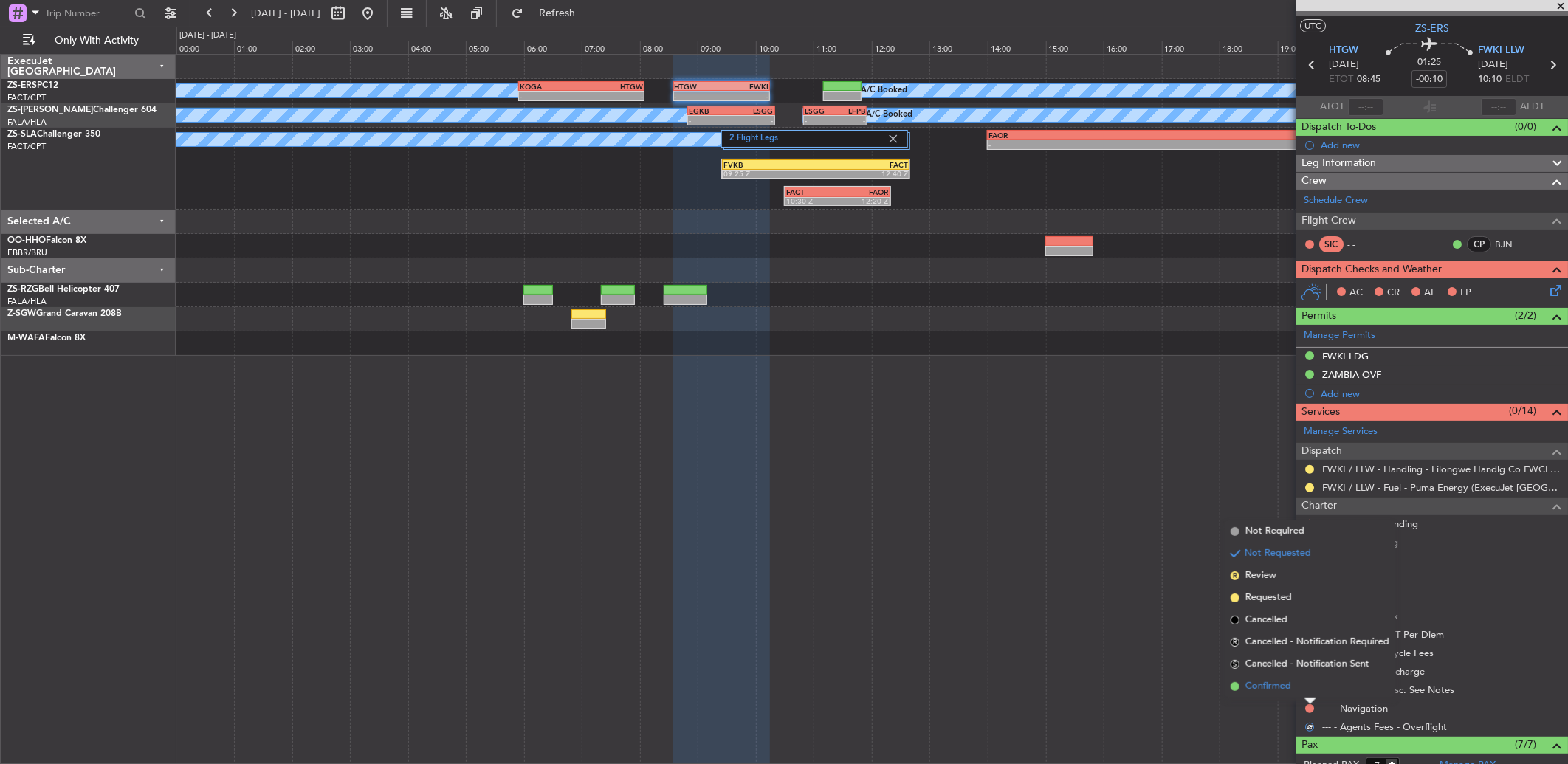
click at [1307, 688] on li "Confirmed" at bounding box center [1310, 686] width 171 height 22
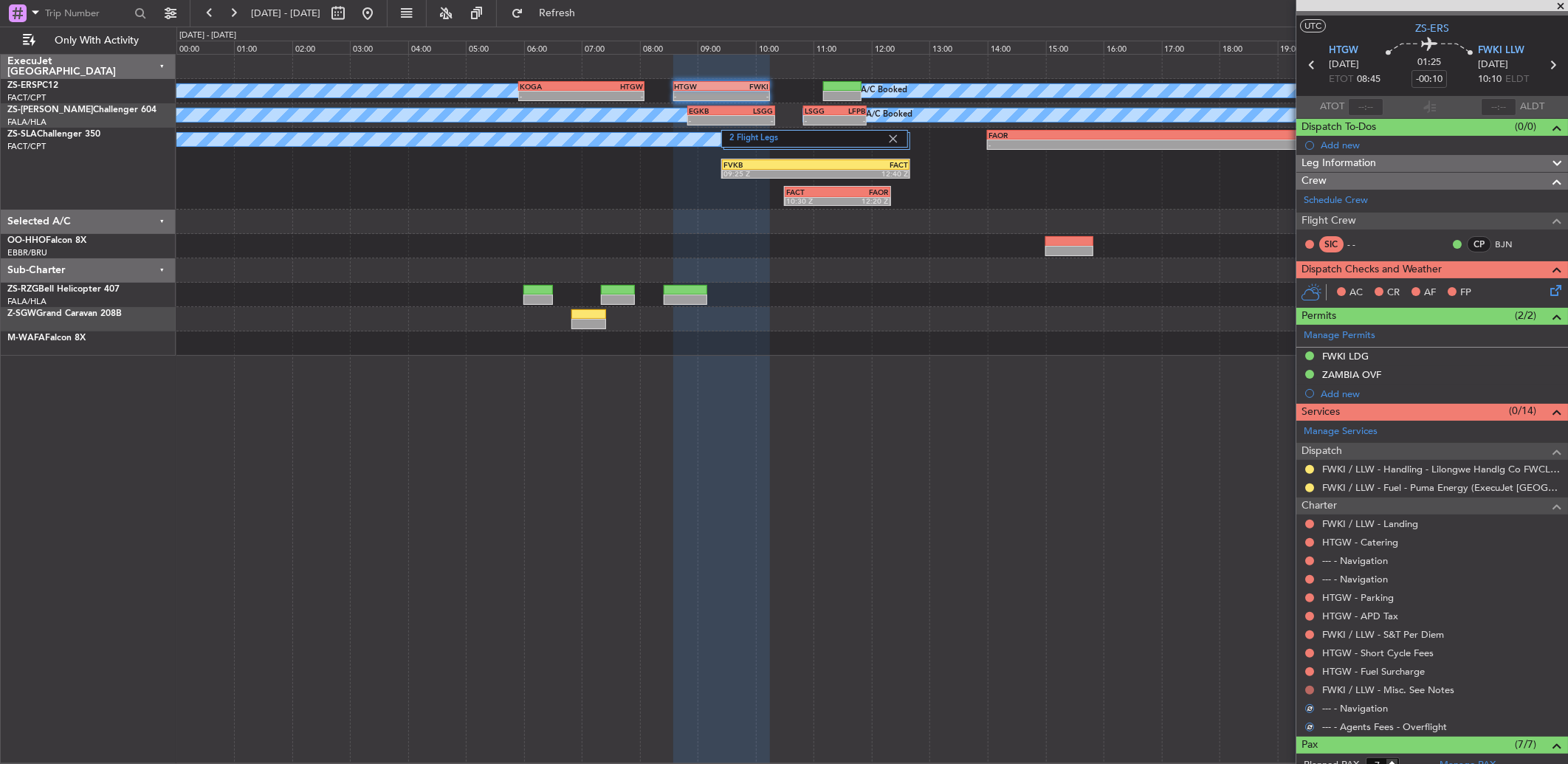
click at [1307, 689] on button at bounding box center [1309, 690] width 9 height 9
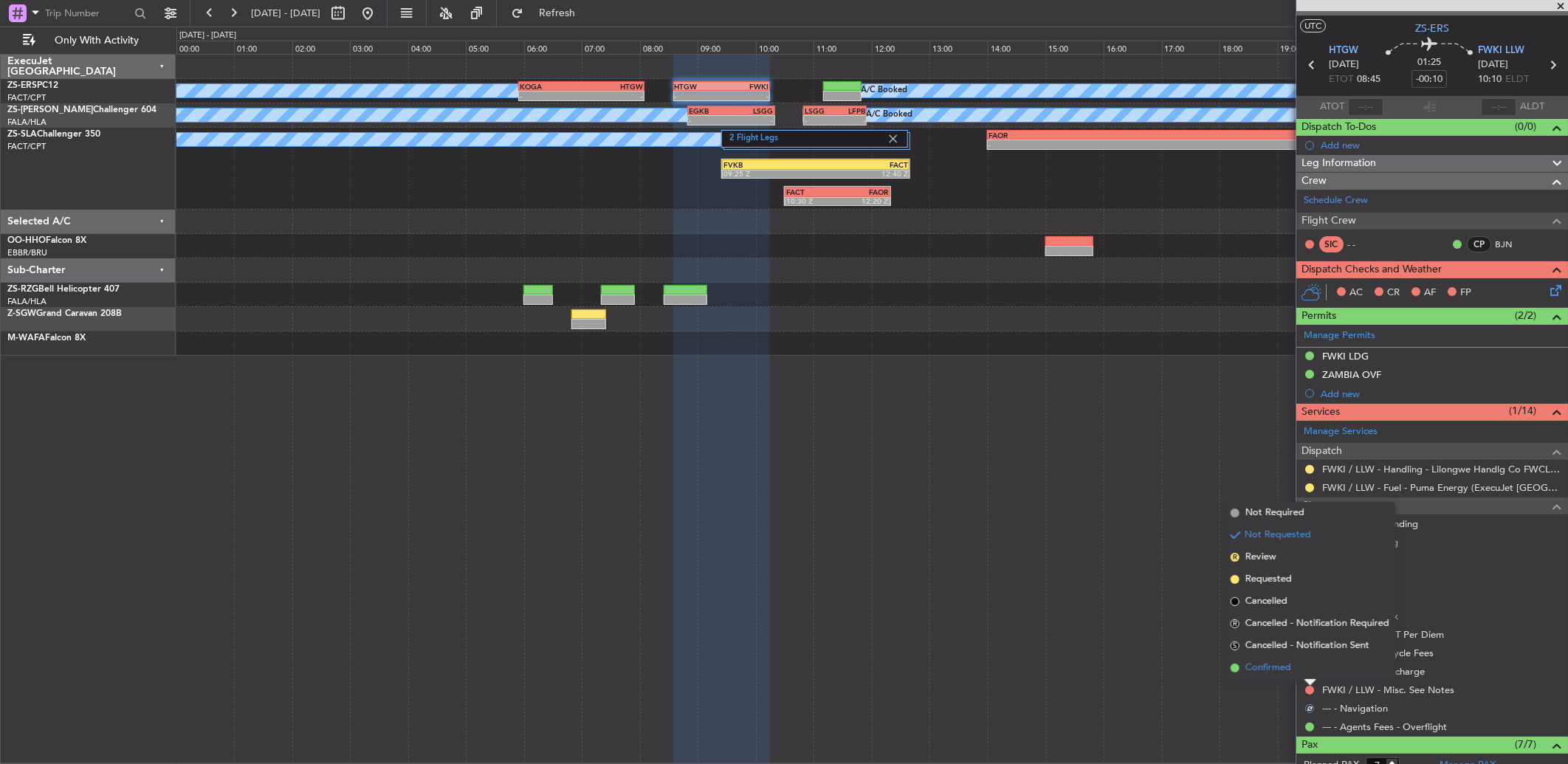
click at [1309, 664] on li "Confirmed" at bounding box center [1310, 667] width 171 height 22
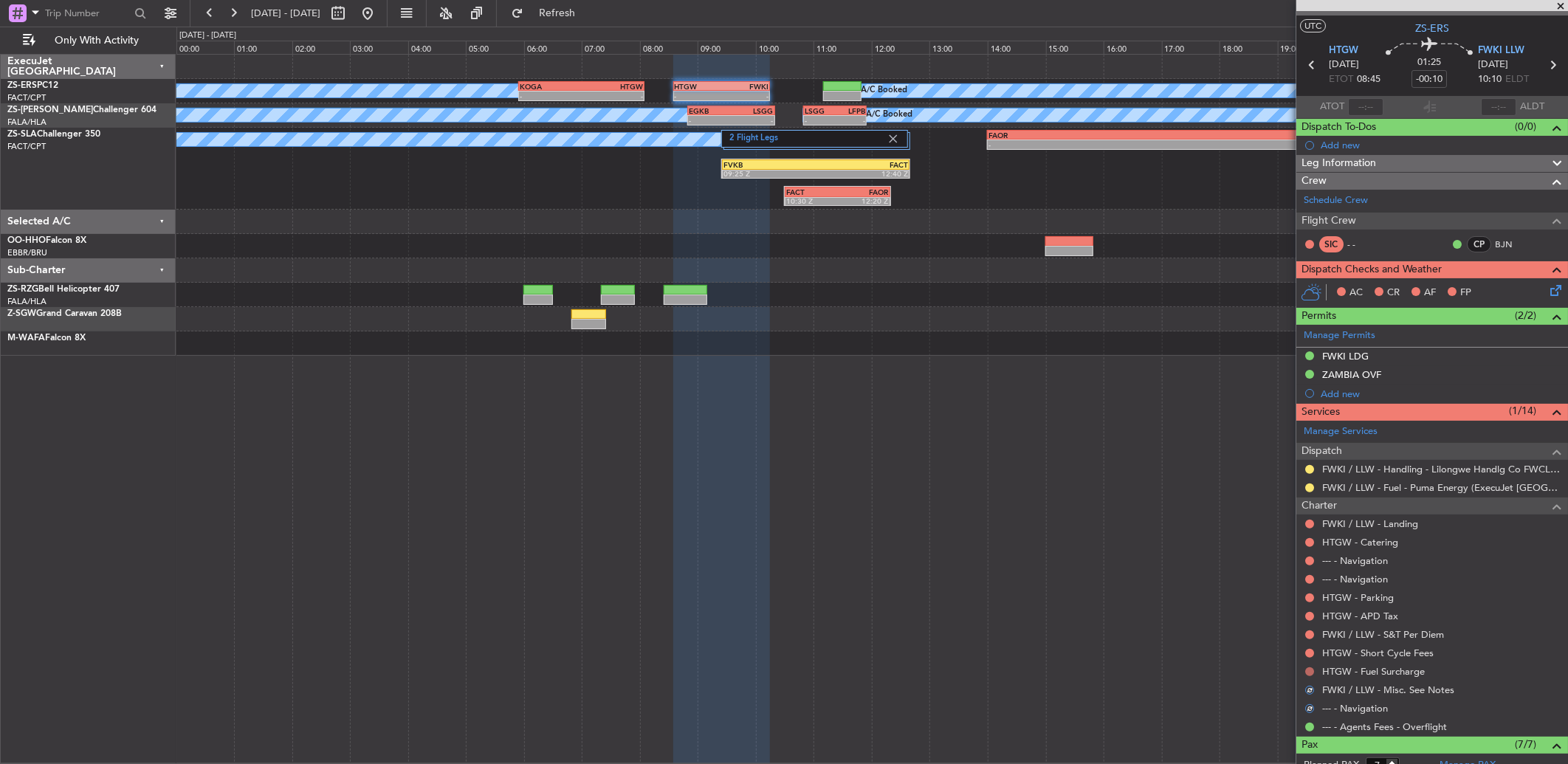
click at [1309, 667] on button at bounding box center [1309, 671] width 9 height 9
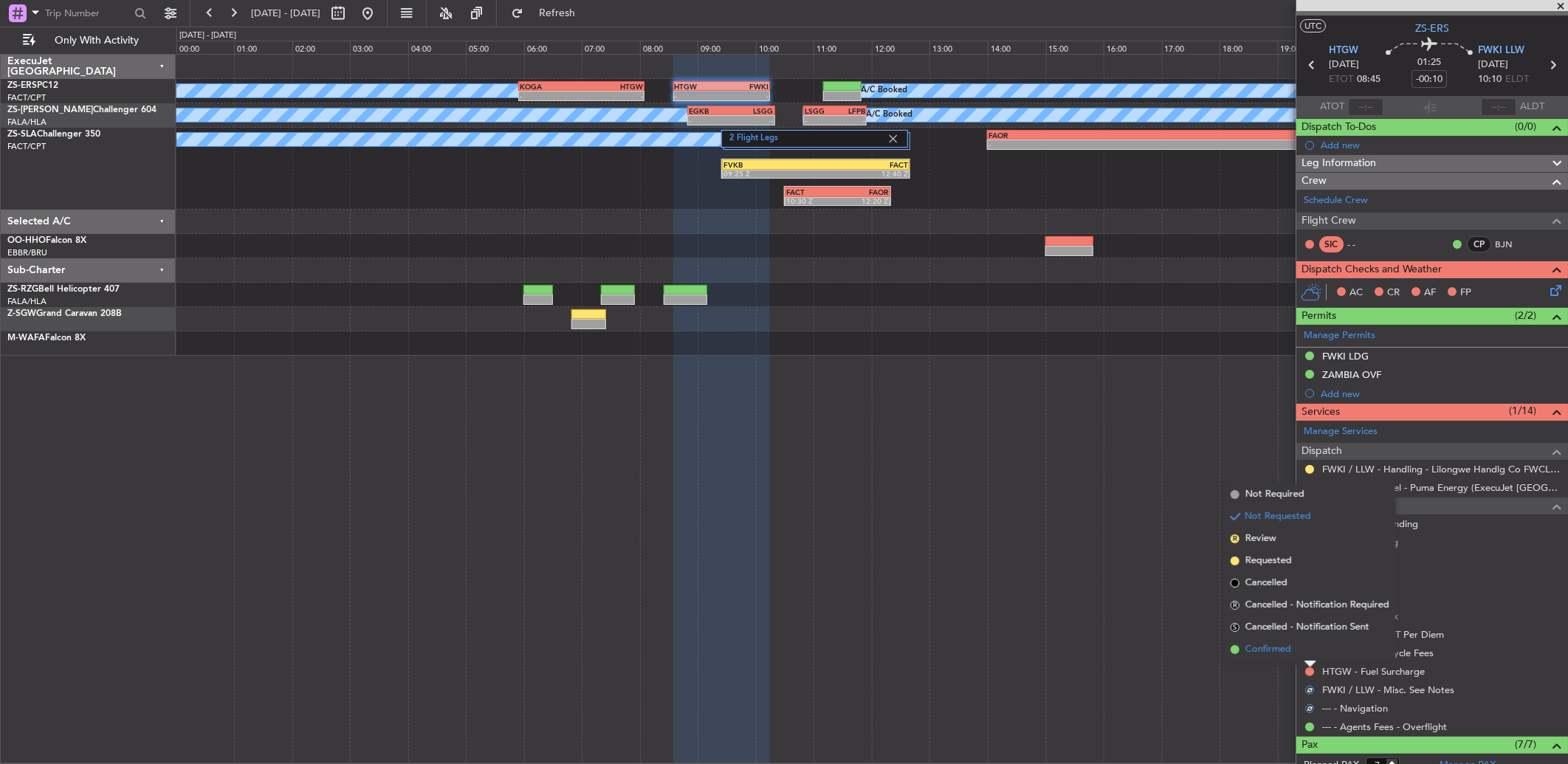
click at [1309, 648] on li "Confirmed" at bounding box center [1310, 649] width 171 height 22
click at [1309, 649] on button at bounding box center [1309, 653] width 9 height 9
click at [1309, 641] on li "Confirmed" at bounding box center [1310, 630] width 171 height 22
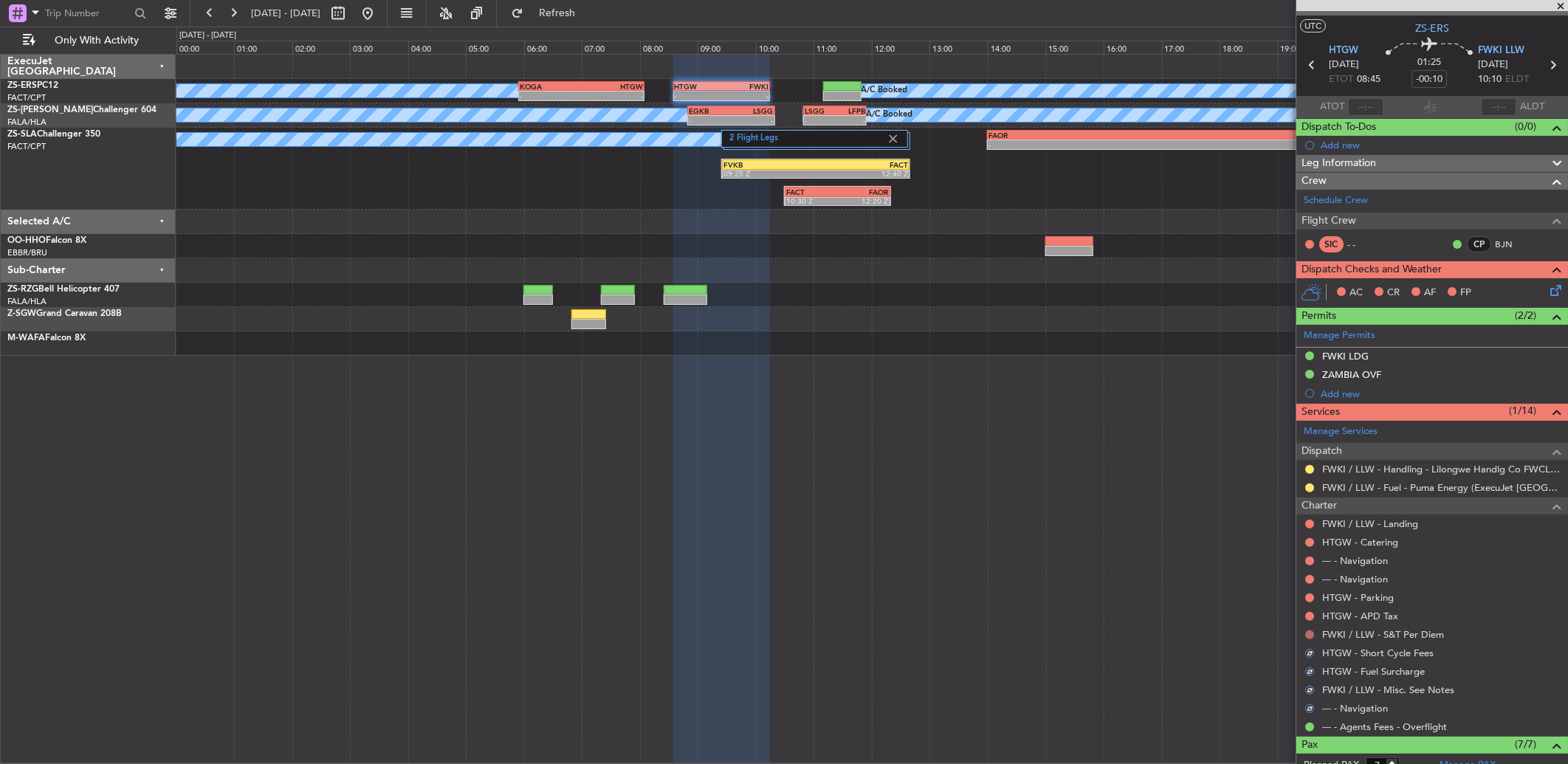
click at [1310, 635] on button at bounding box center [1309, 634] width 9 height 9
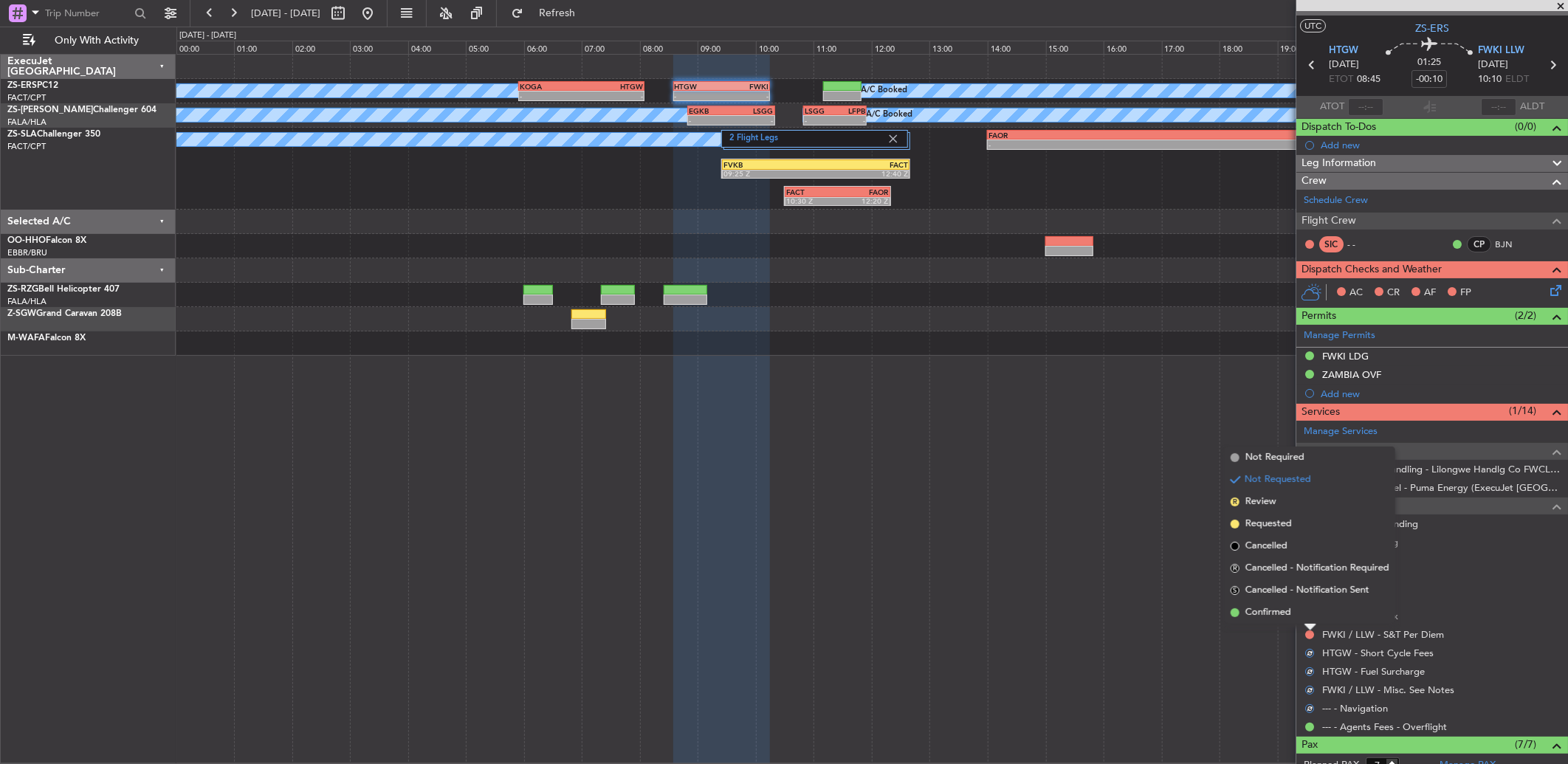
click at [1310, 626] on div at bounding box center [1310, 628] width 11 height 6
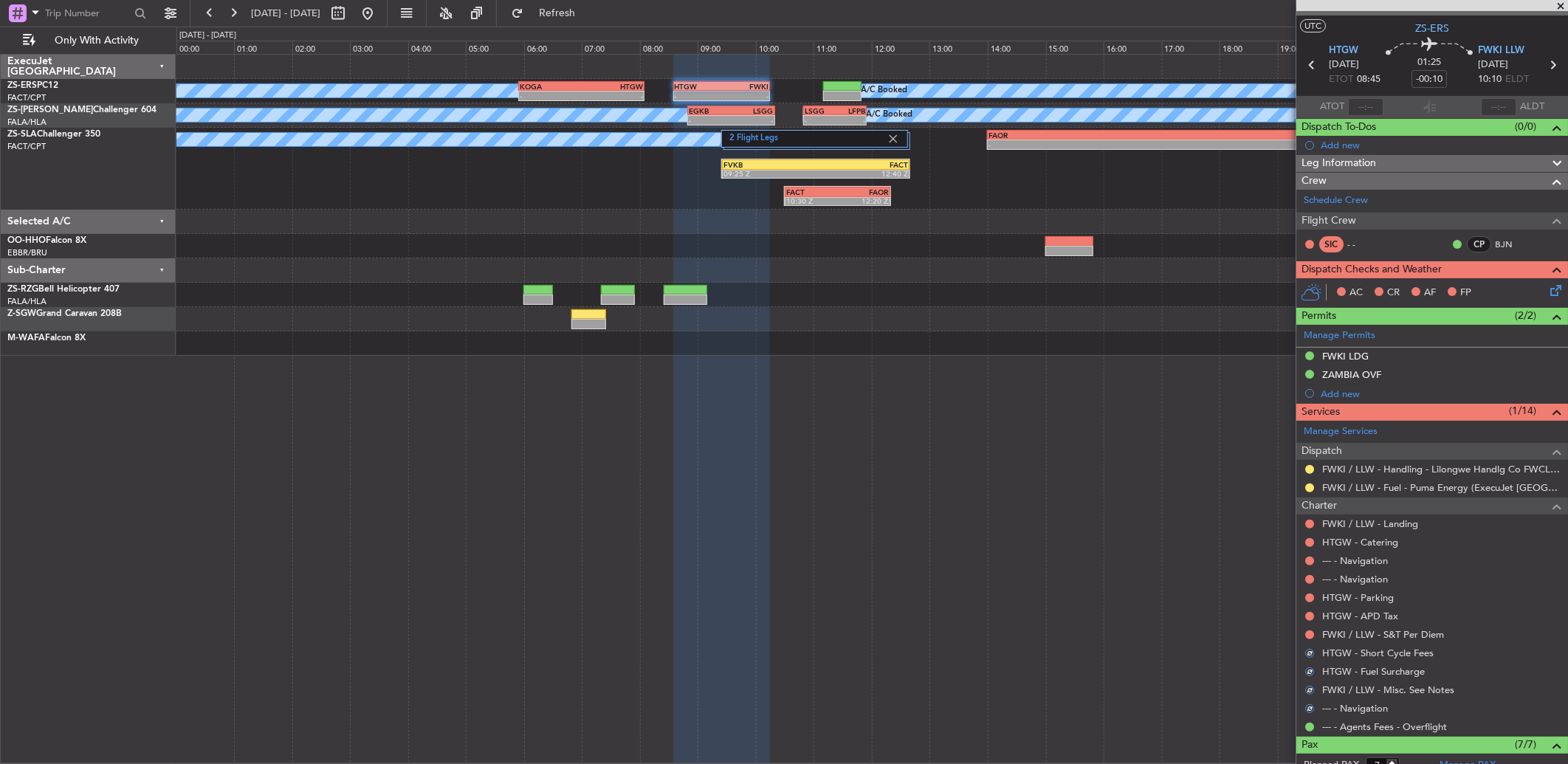
click at [1310, 630] on div "Not Requested" at bounding box center [1310, 630] width 0 height 0
click at [1310, 631] on button at bounding box center [1309, 634] width 9 height 9
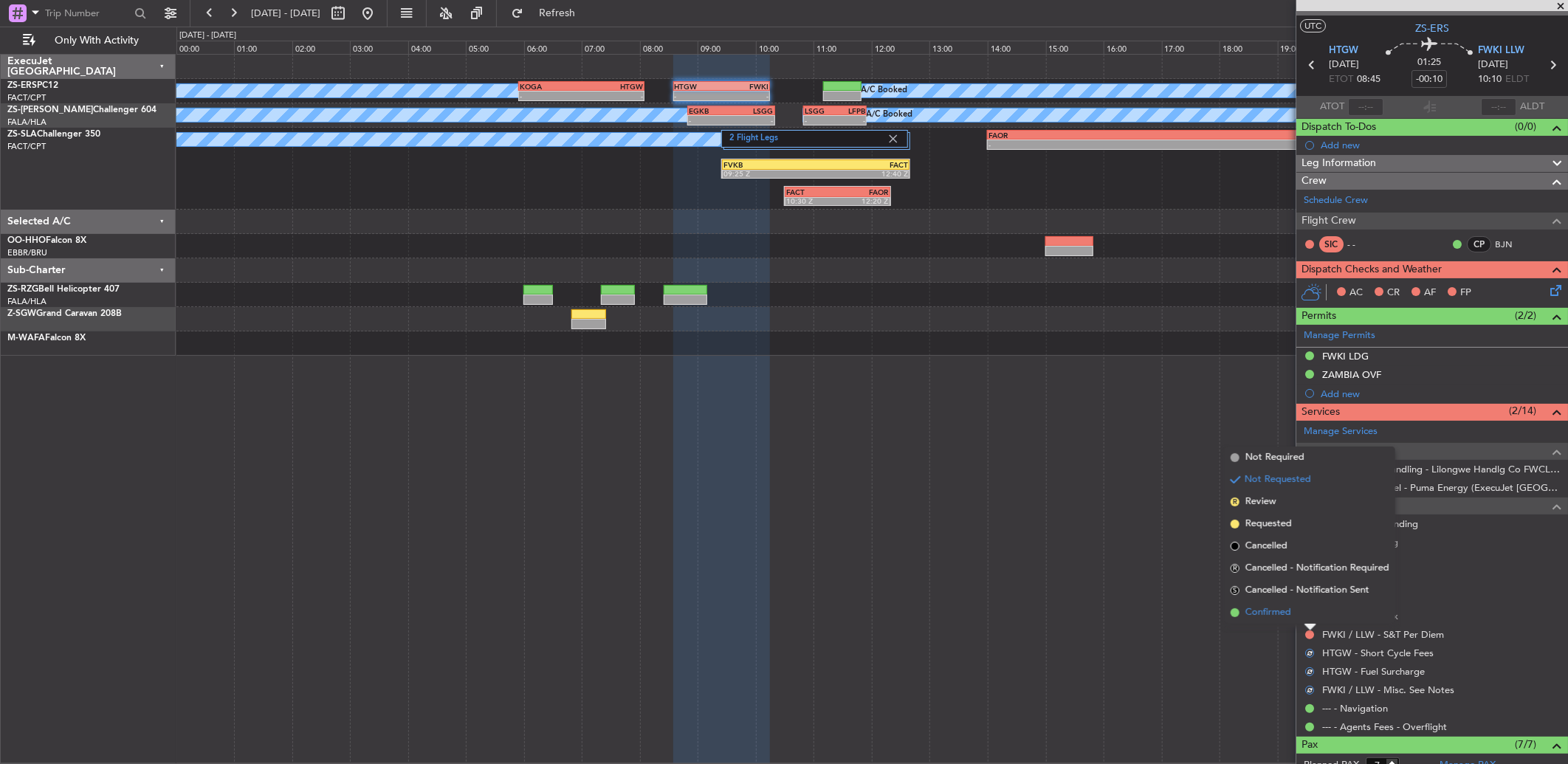
click at [1312, 603] on li "Confirmed" at bounding box center [1310, 612] width 171 height 22
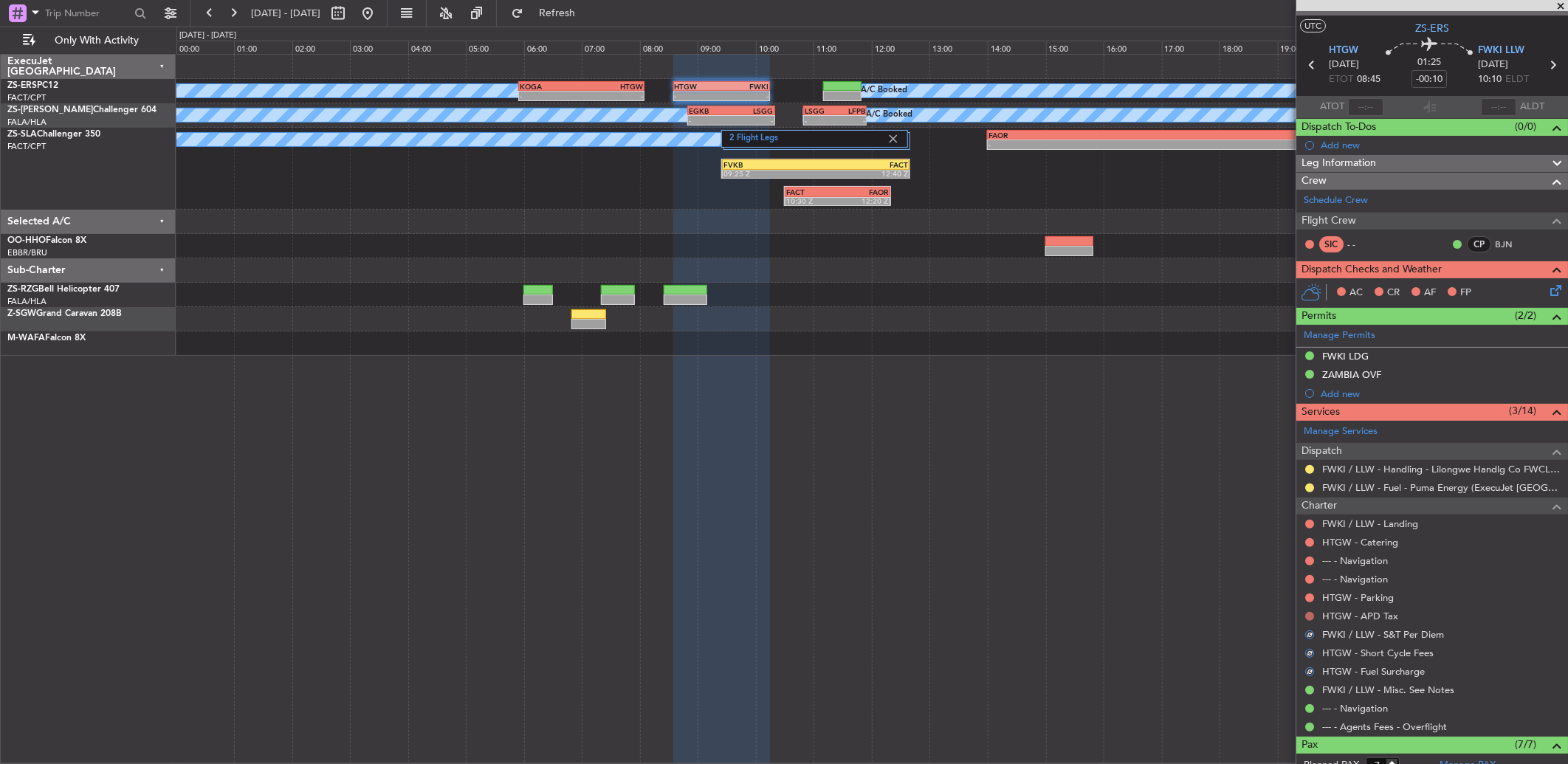
click at [1310, 613] on button at bounding box center [1309, 616] width 9 height 9
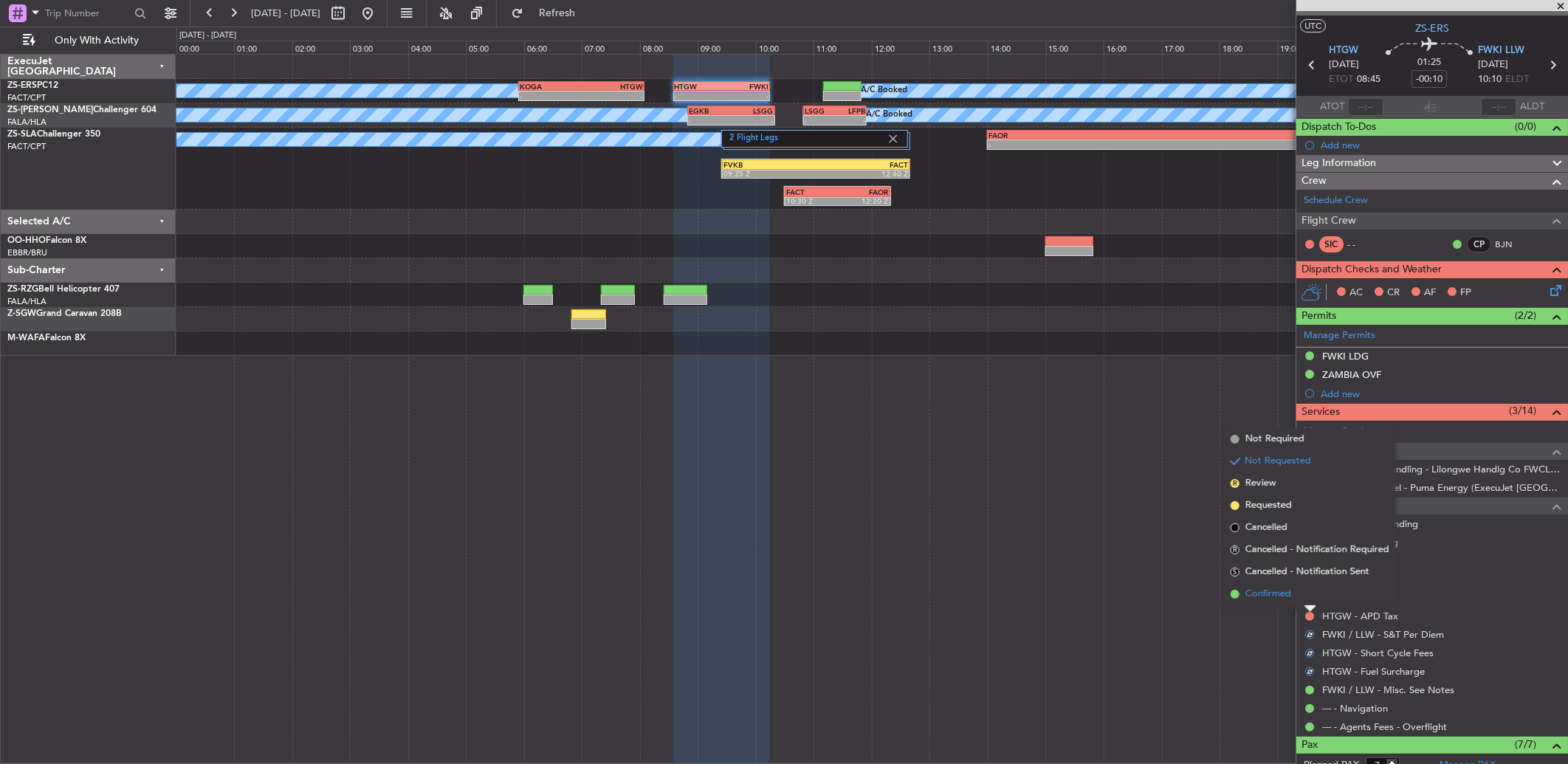
click at [1310, 596] on li "Confirmed" at bounding box center [1310, 593] width 171 height 22
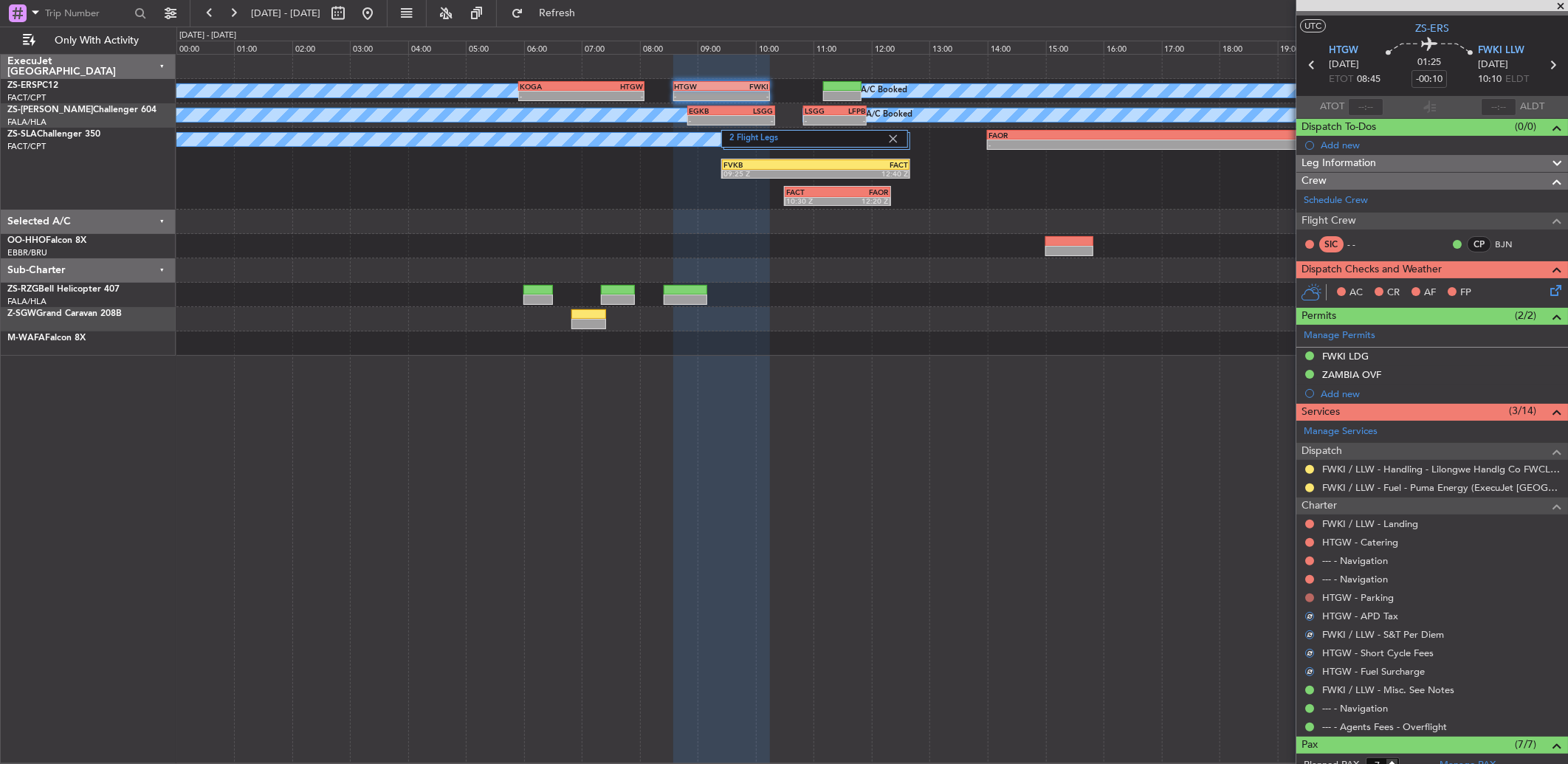
click at [1310, 593] on button at bounding box center [1309, 597] width 9 height 9
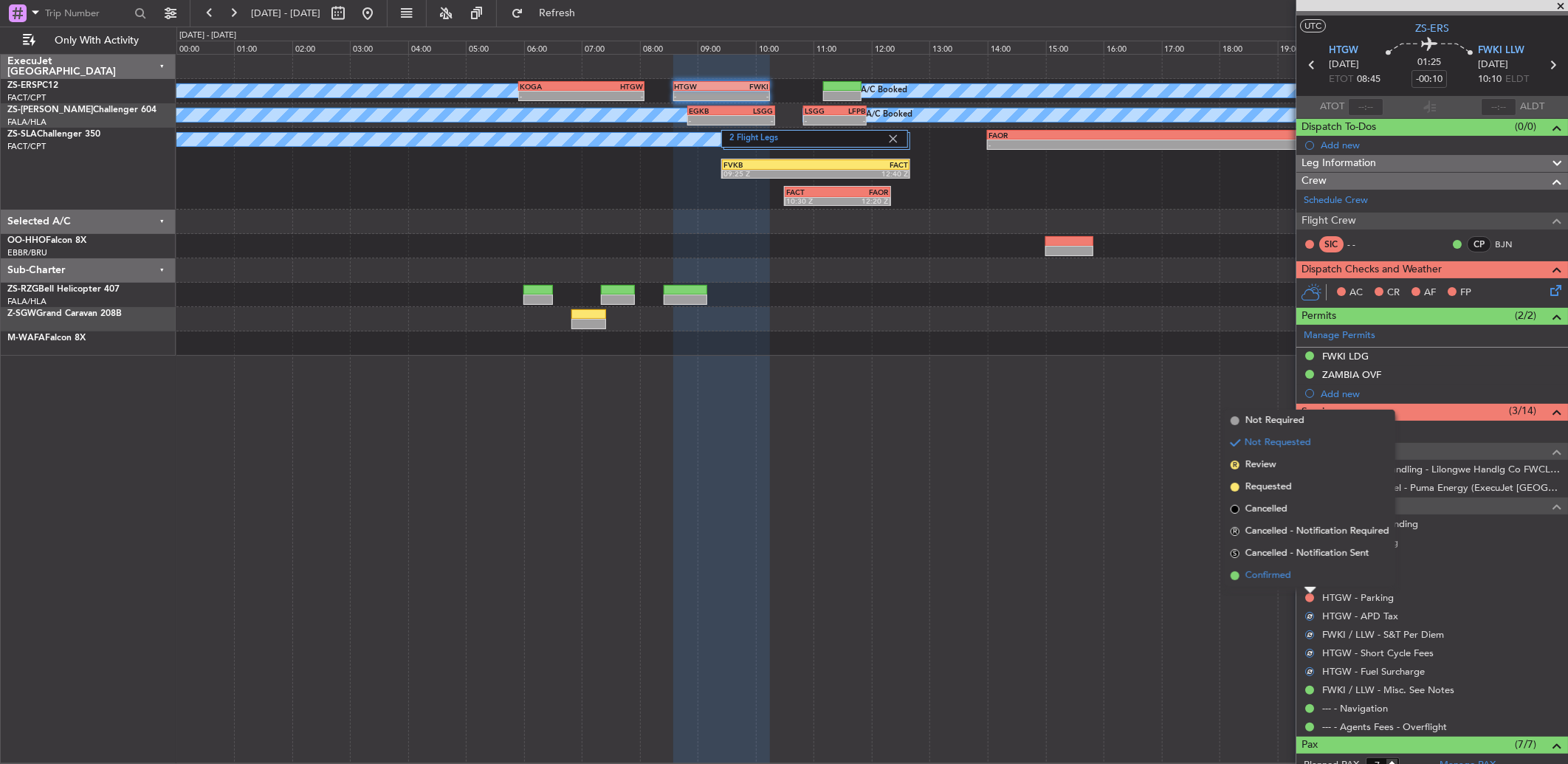
click at [1311, 573] on li "Confirmed" at bounding box center [1310, 575] width 171 height 22
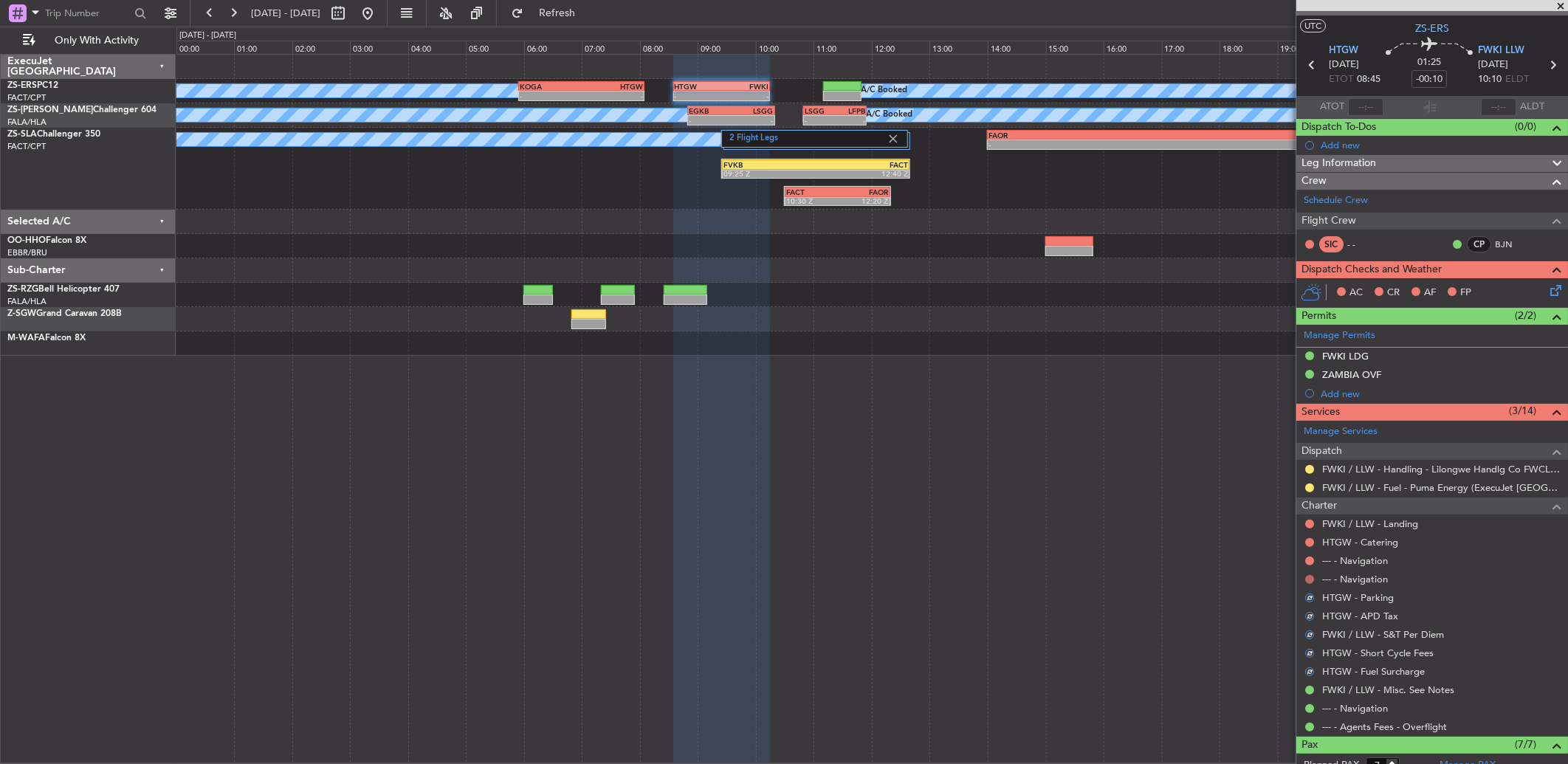
click at [1307, 575] on button at bounding box center [1309, 579] width 9 height 9
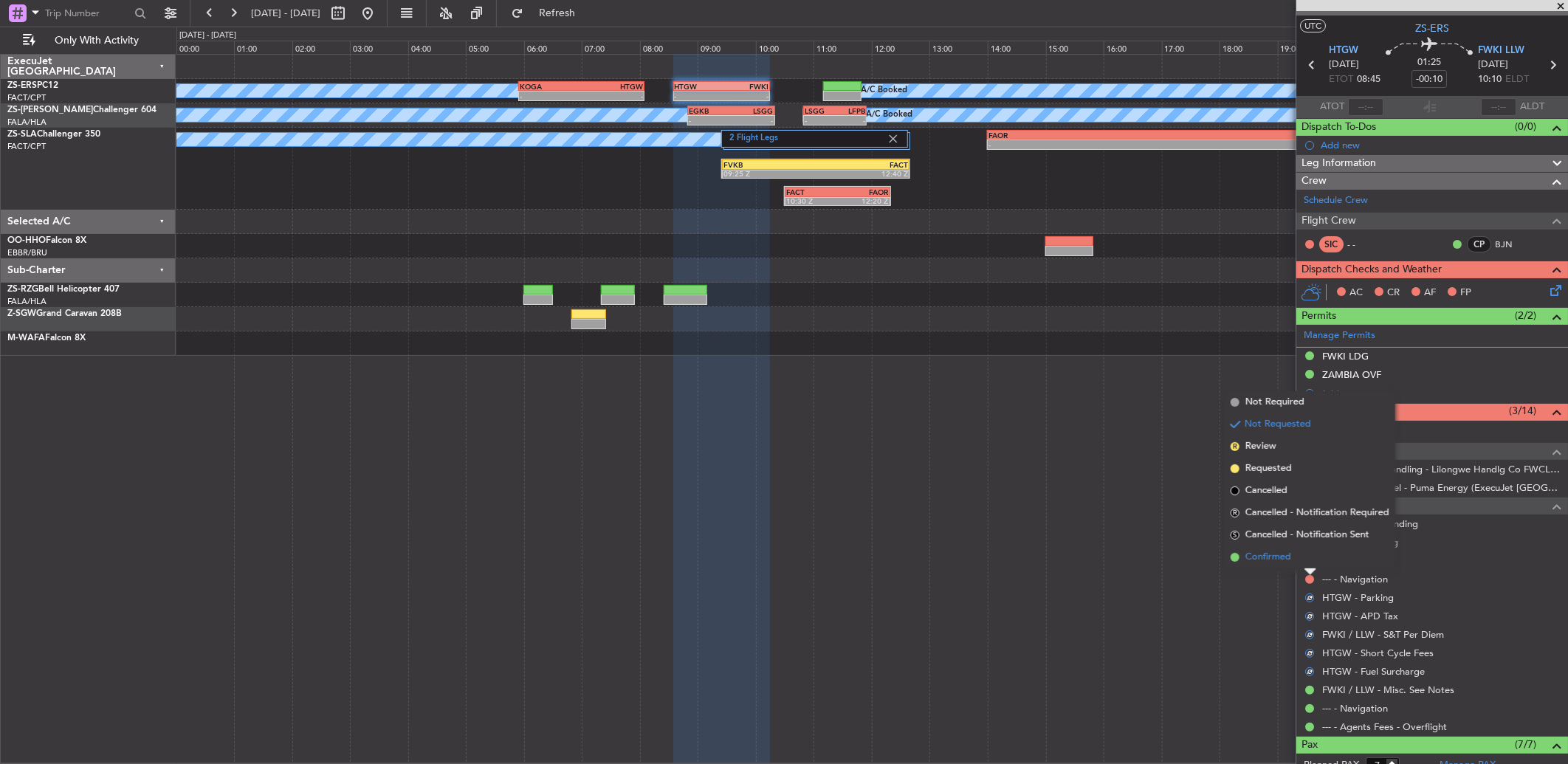
click at [1309, 556] on li "Confirmed" at bounding box center [1310, 556] width 171 height 22
click at [1309, 556] on button at bounding box center [1309, 560] width 9 height 9
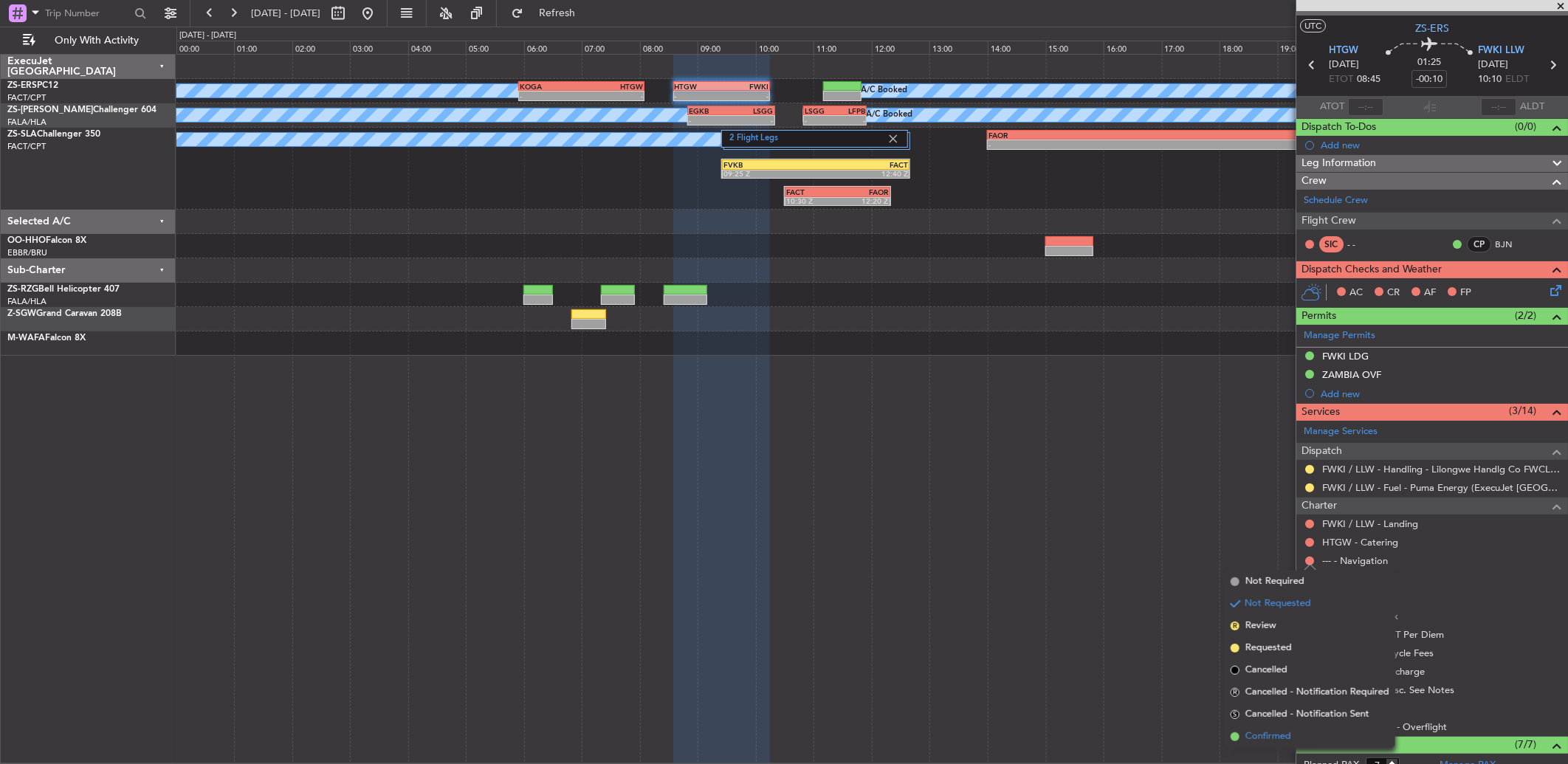
click at [1301, 729] on li "Confirmed" at bounding box center [1310, 737] width 171 height 22
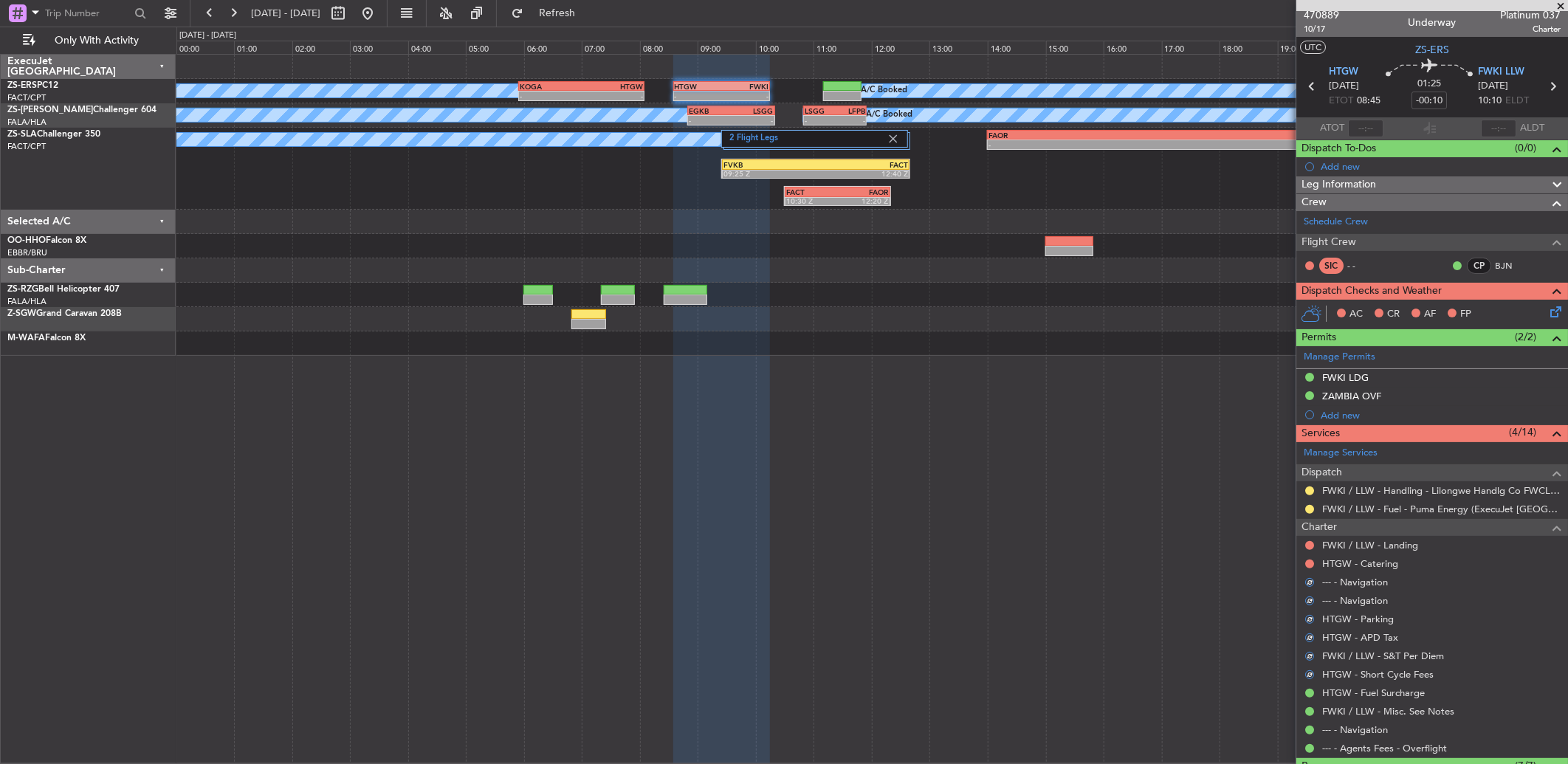
scroll to position [0, 0]
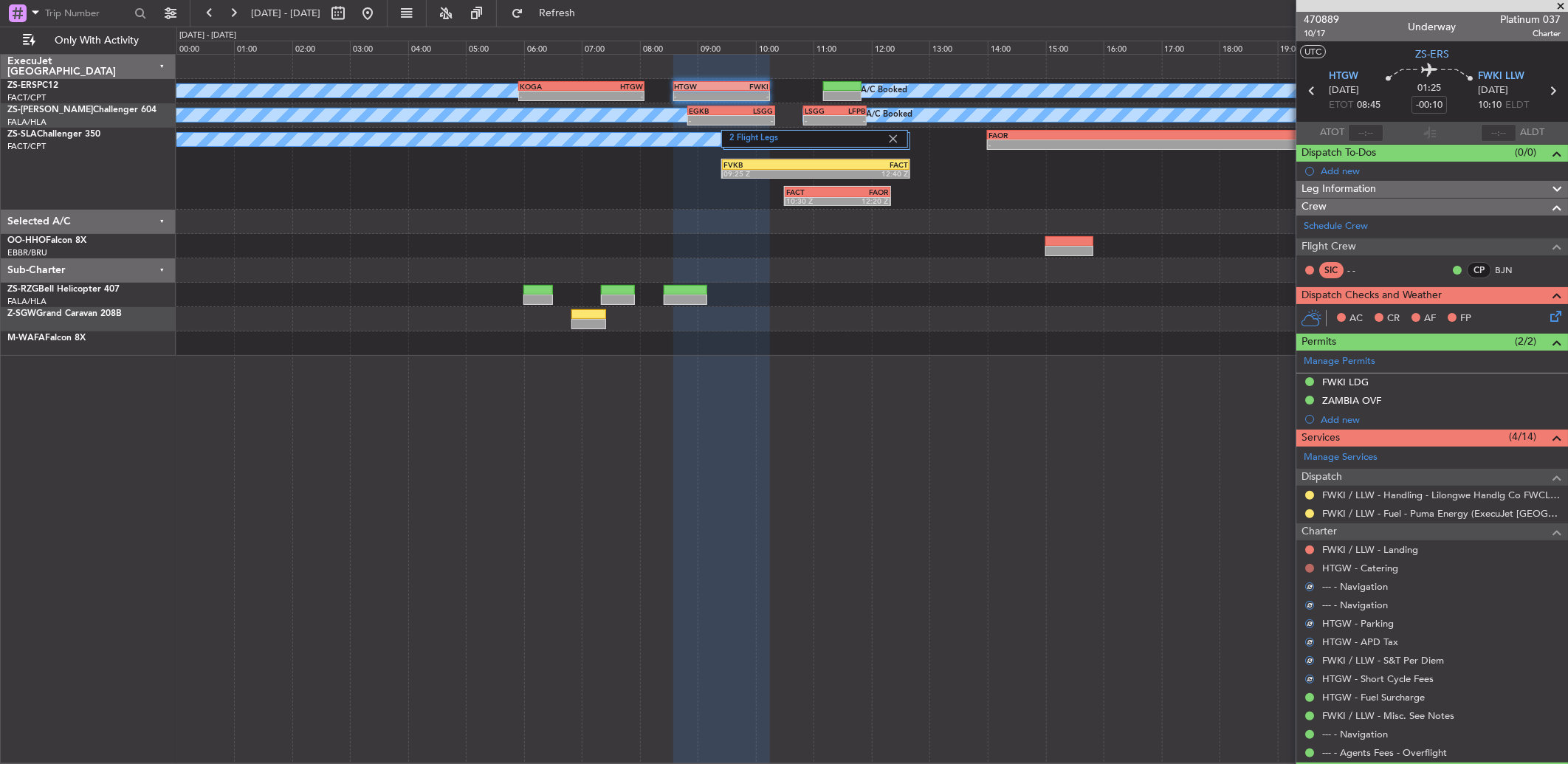
click at [1313, 567] on button at bounding box center [1309, 568] width 9 height 9
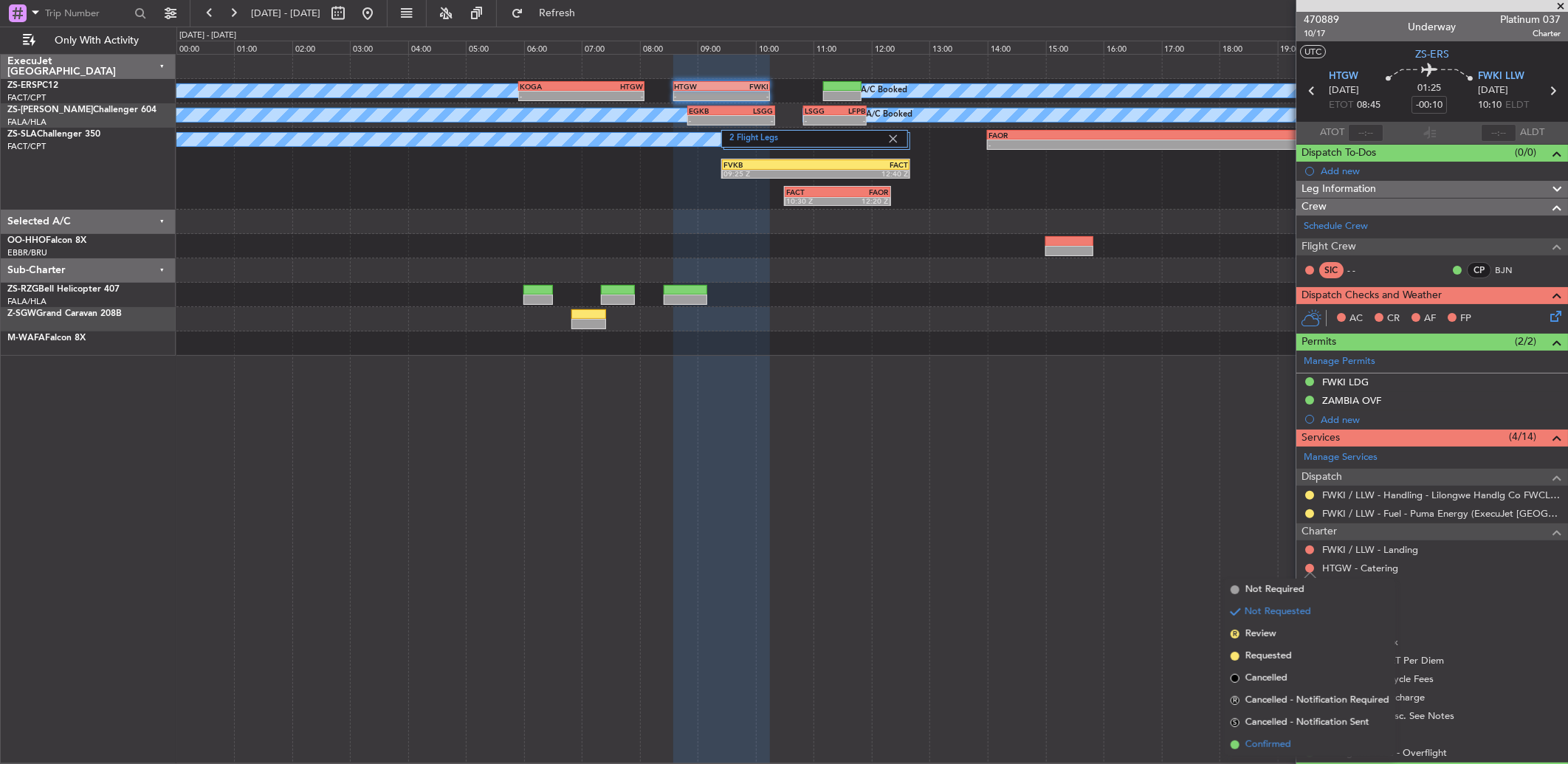
click at [1290, 749] on span "Confirmed" at bounding box center [1268, 745] width 46 height 15
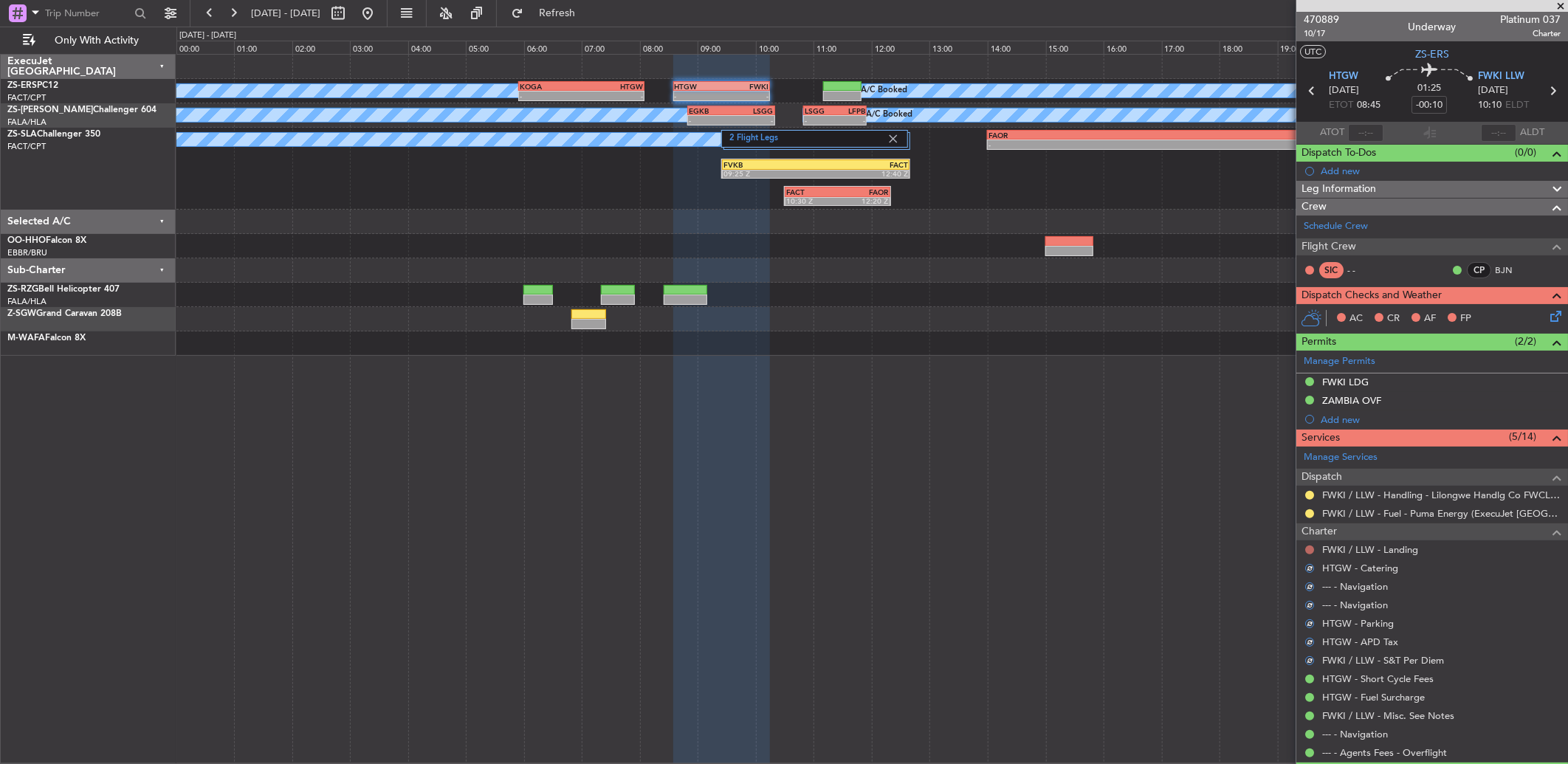
click at [1311, 550] on button at bounding box center [1309, 550] width 9 height 9
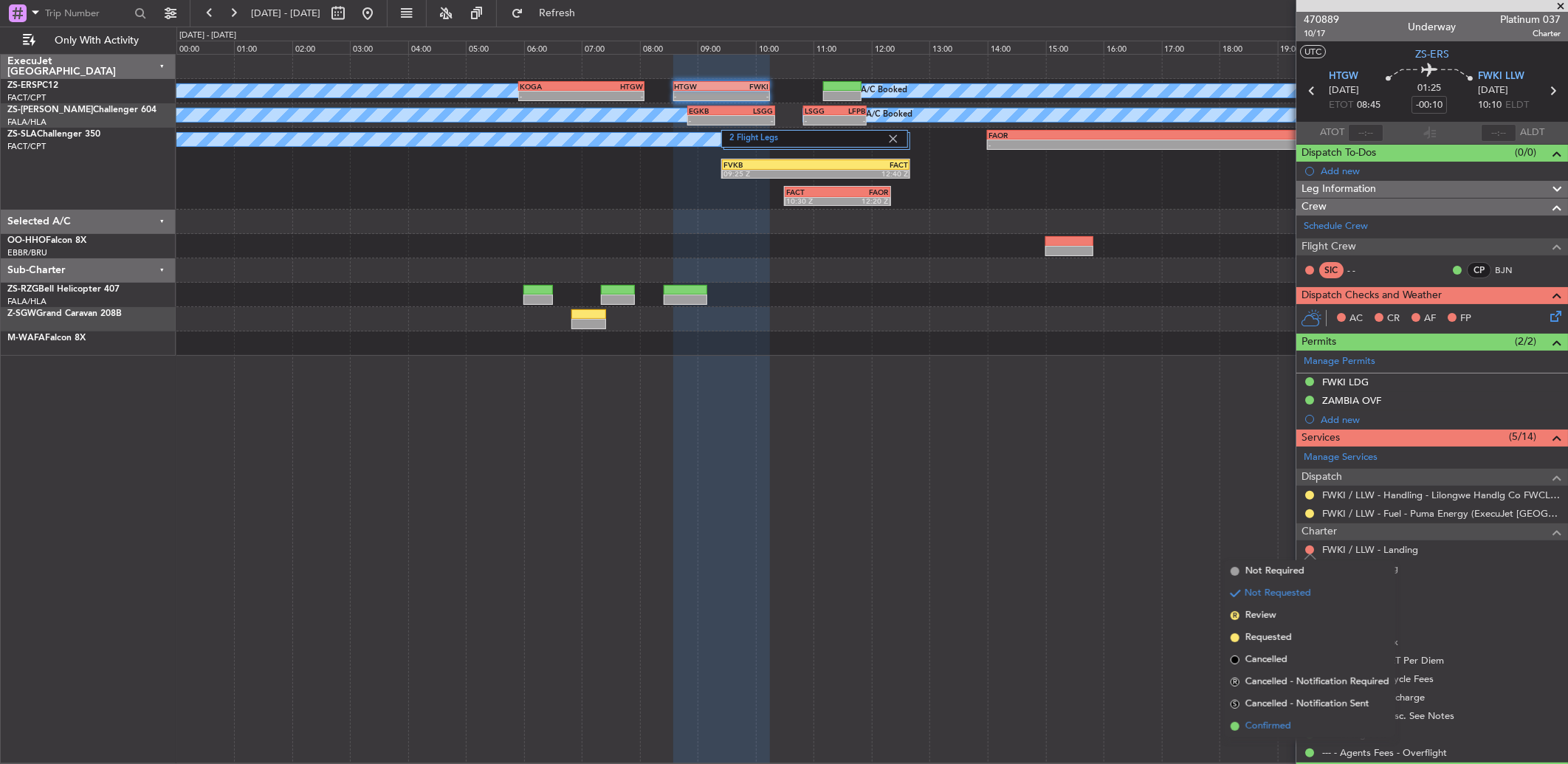
click at [1304, 719] on li "Confirmed" at bounding box center [1310, 726] width 171 height 22
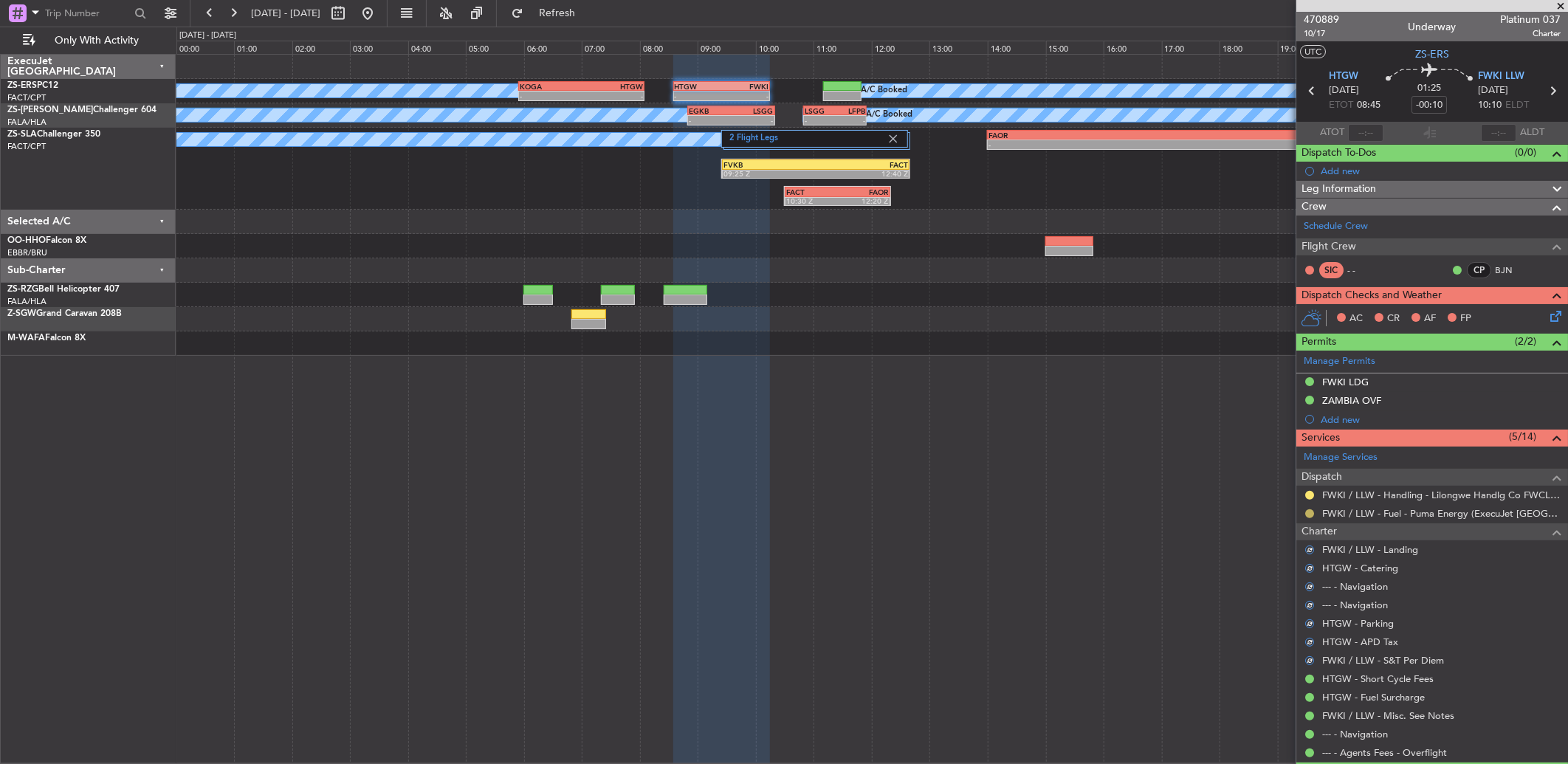
click at [1308, 516] on button at bounding box center [1309, 513] width 9 height 9
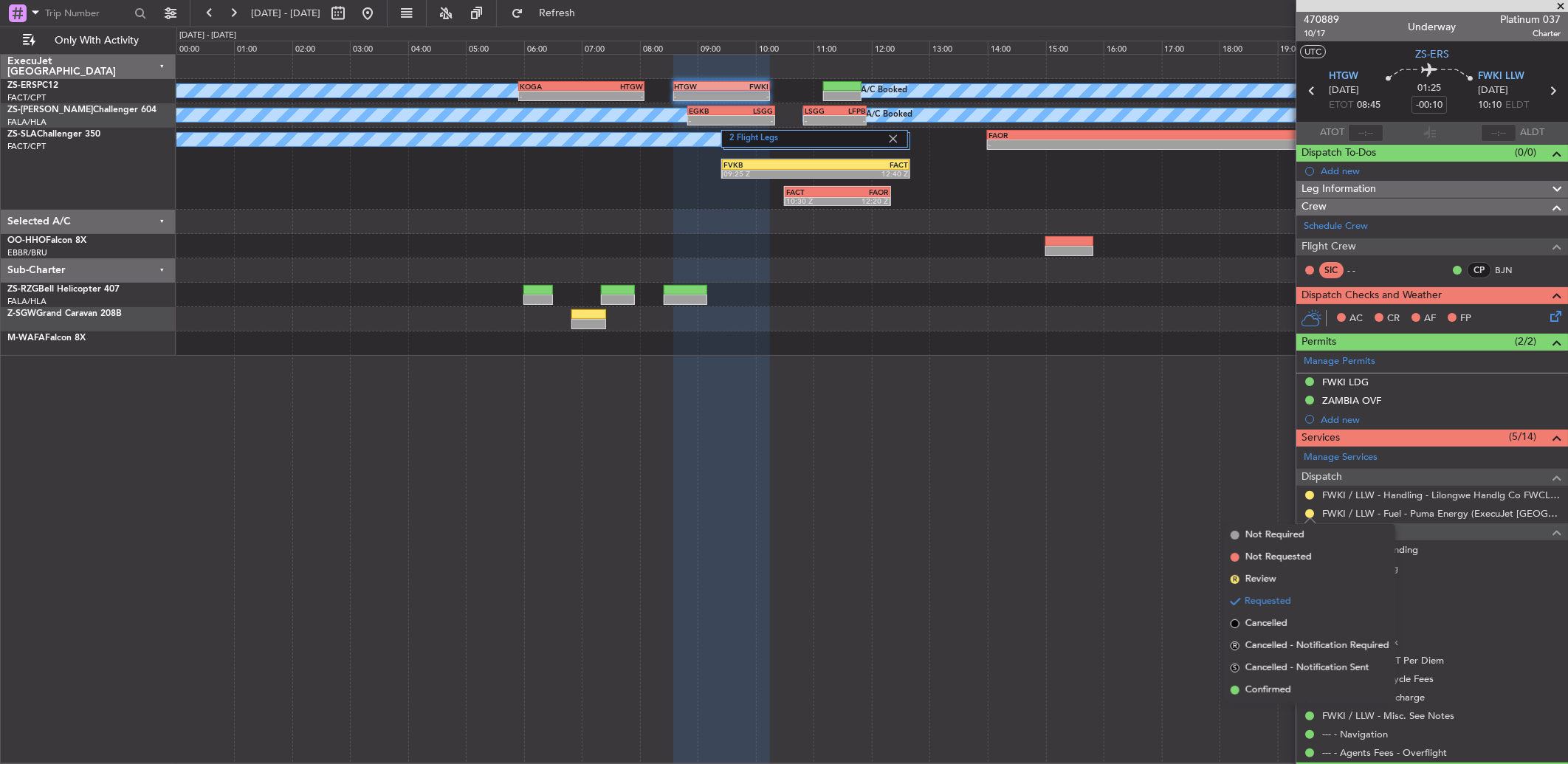
drag, startPoint x: 1293, startPoint y: 685, endPoint x: 1296, endPoint y: 617, distance: 68.1
click at [1293, 682] on li "Confirmed" at bounding box center [1310, 690] width 171 height 22
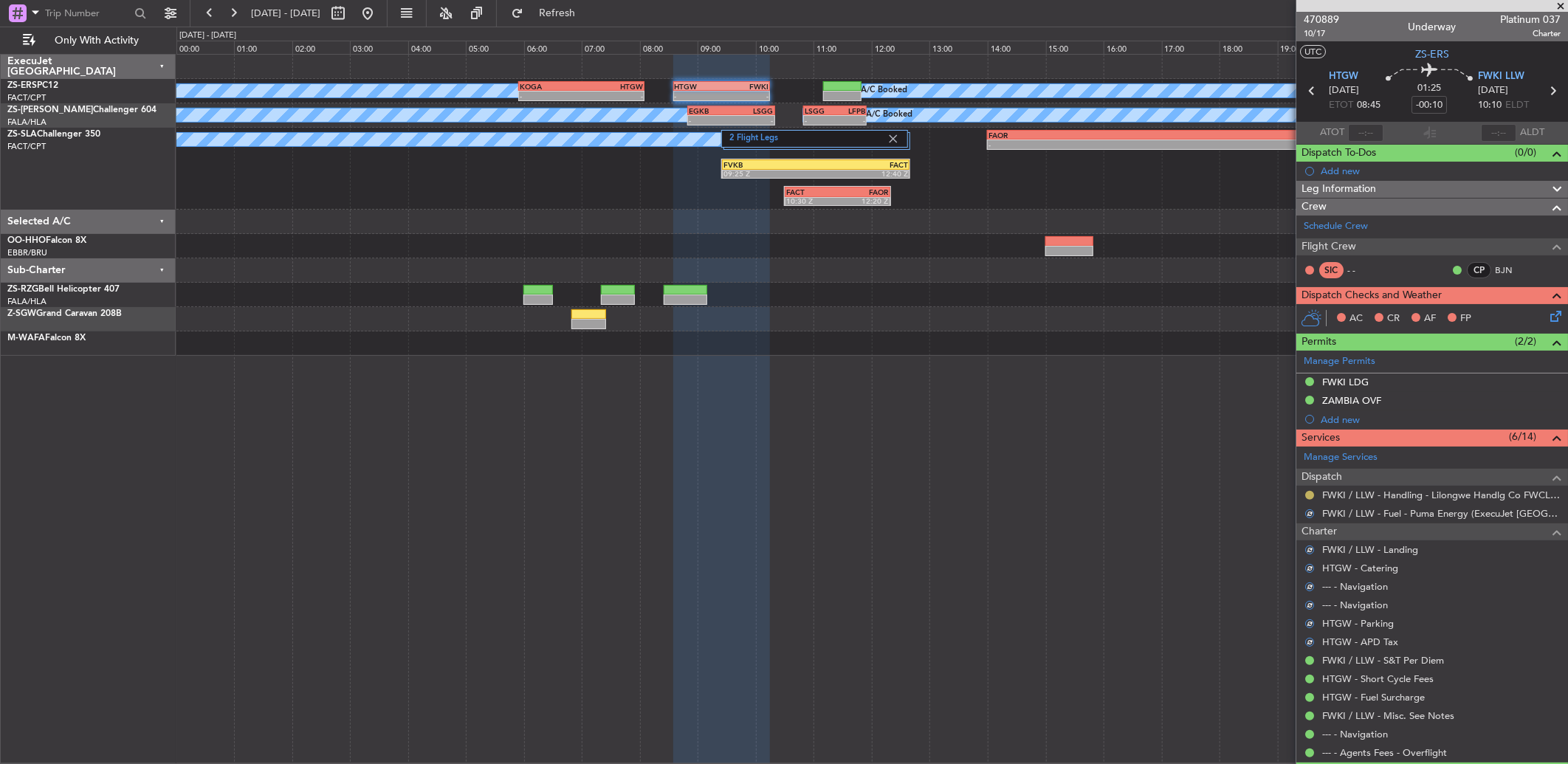
click at [1305, 493] on button at bounding box center [1309, 495] width 9 height 9
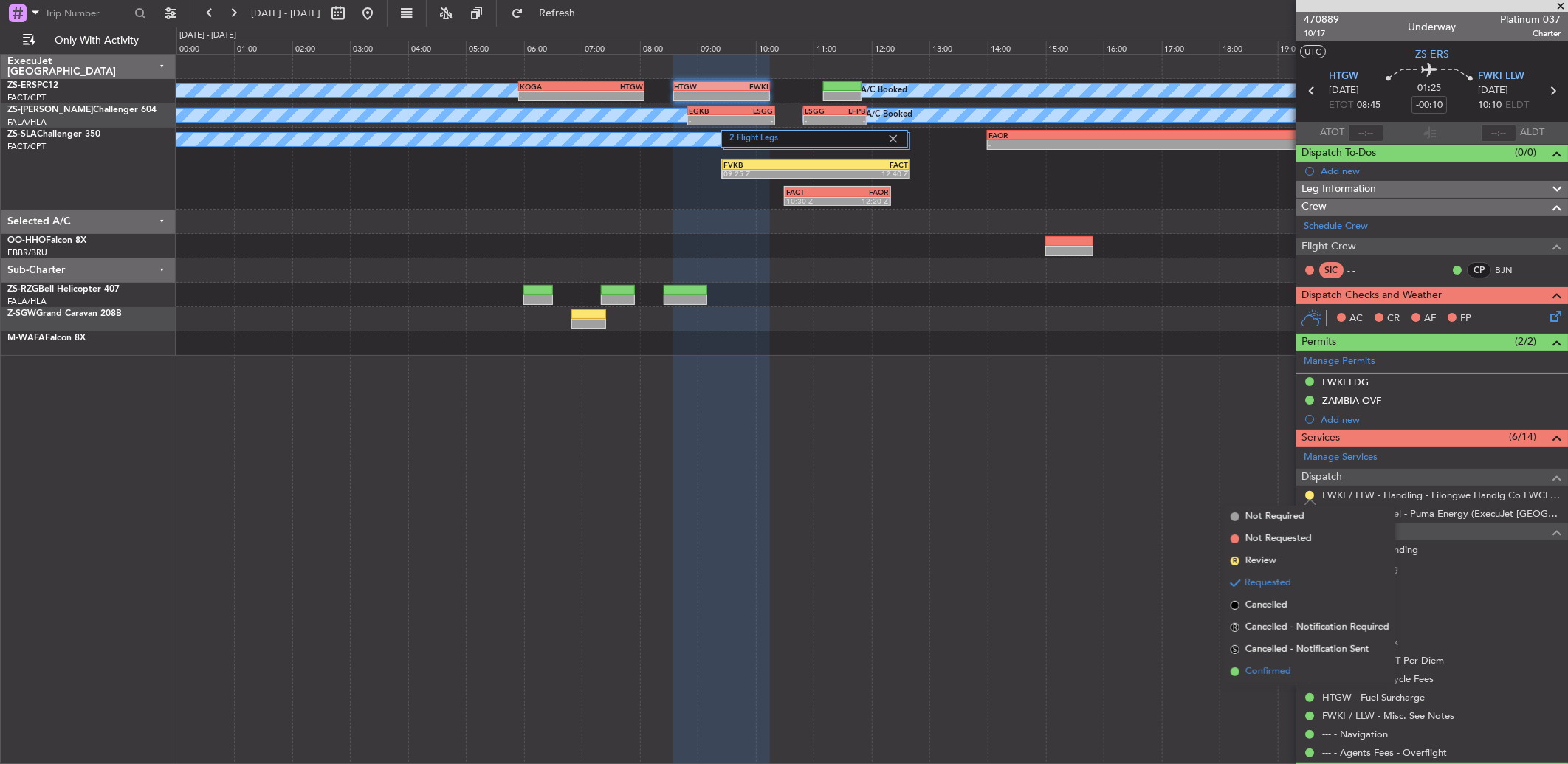
click at [1274, 673] on span "Confirmed" at bounding box center [1268, 672] width 46 height 15
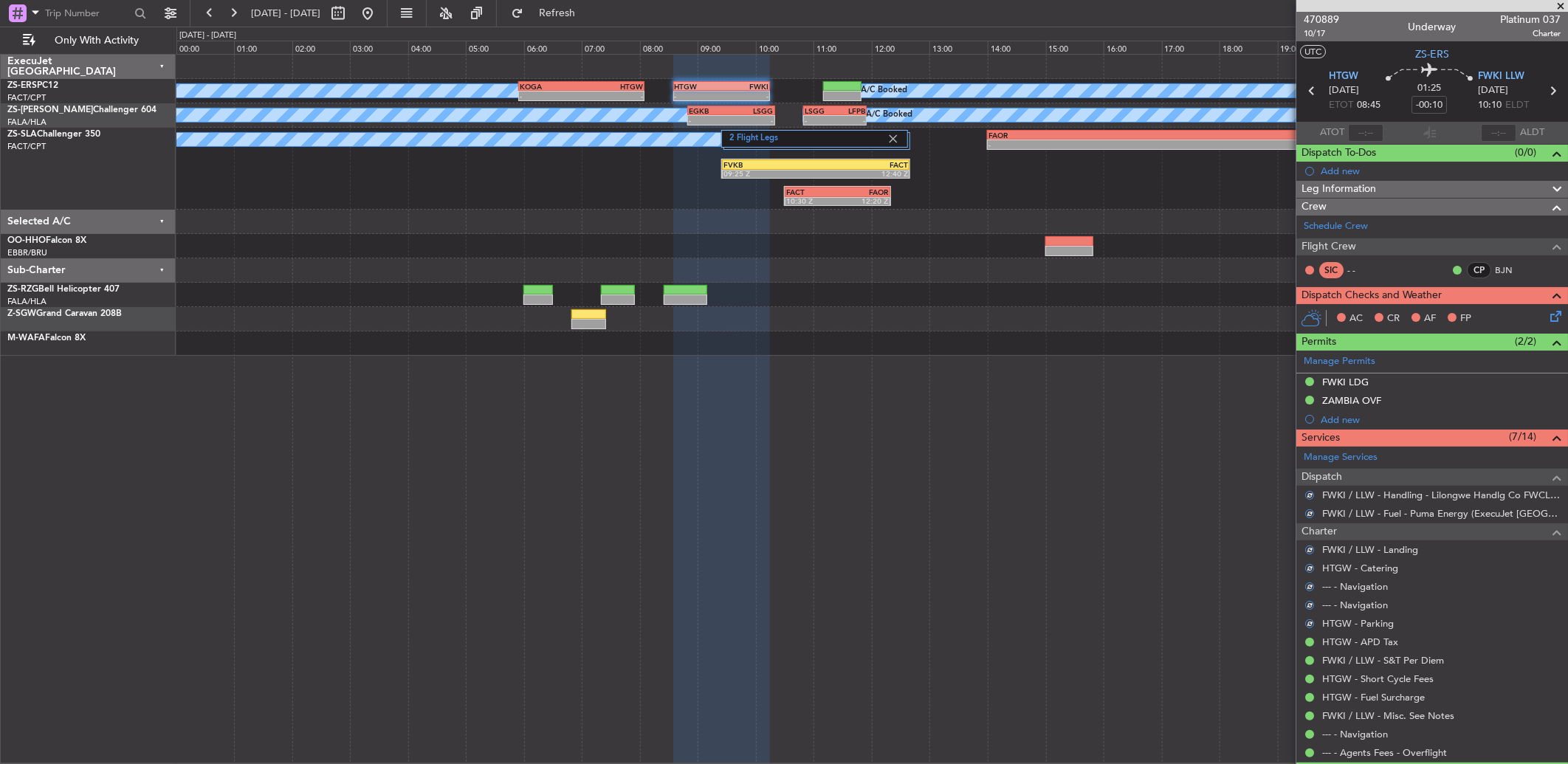
click at [1547, 319] on icon at bounding box center [1553, 314] width 11 height 11
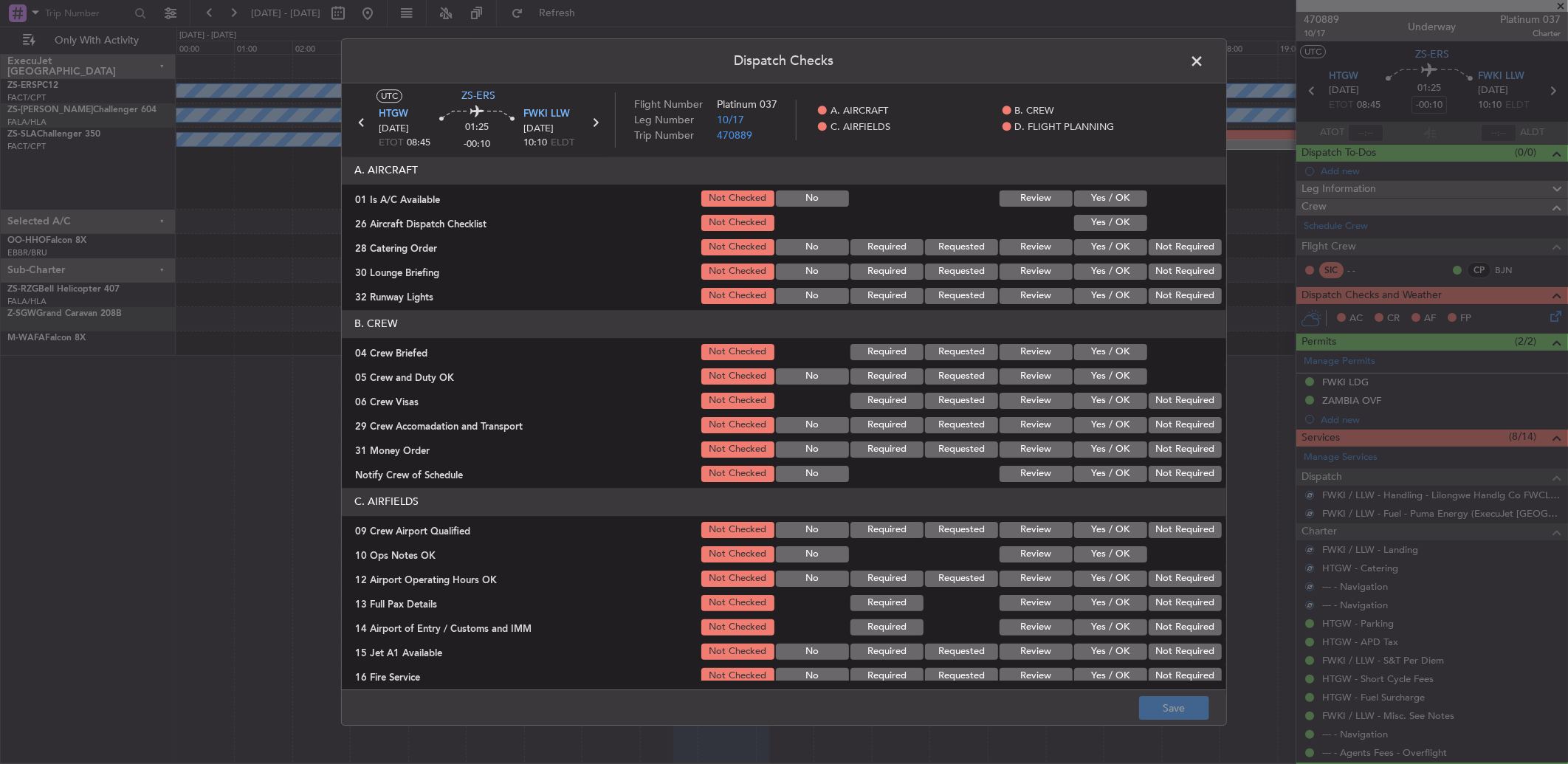
click at [1085, 205] on button "Yes / OK" at bounding box center [1110, 198] width 73 height 16
click at [1093, 215] on button "Yes / OK" at bounding box center [1110, 223] width 73 height 16
click at [1111, 228] on button "Yes / OK" at bounding box center [1110, 223] width 73 height 16
click at [1183, 265] on button "Not Required" at bounding box center [1185, 271] width 73 height 16
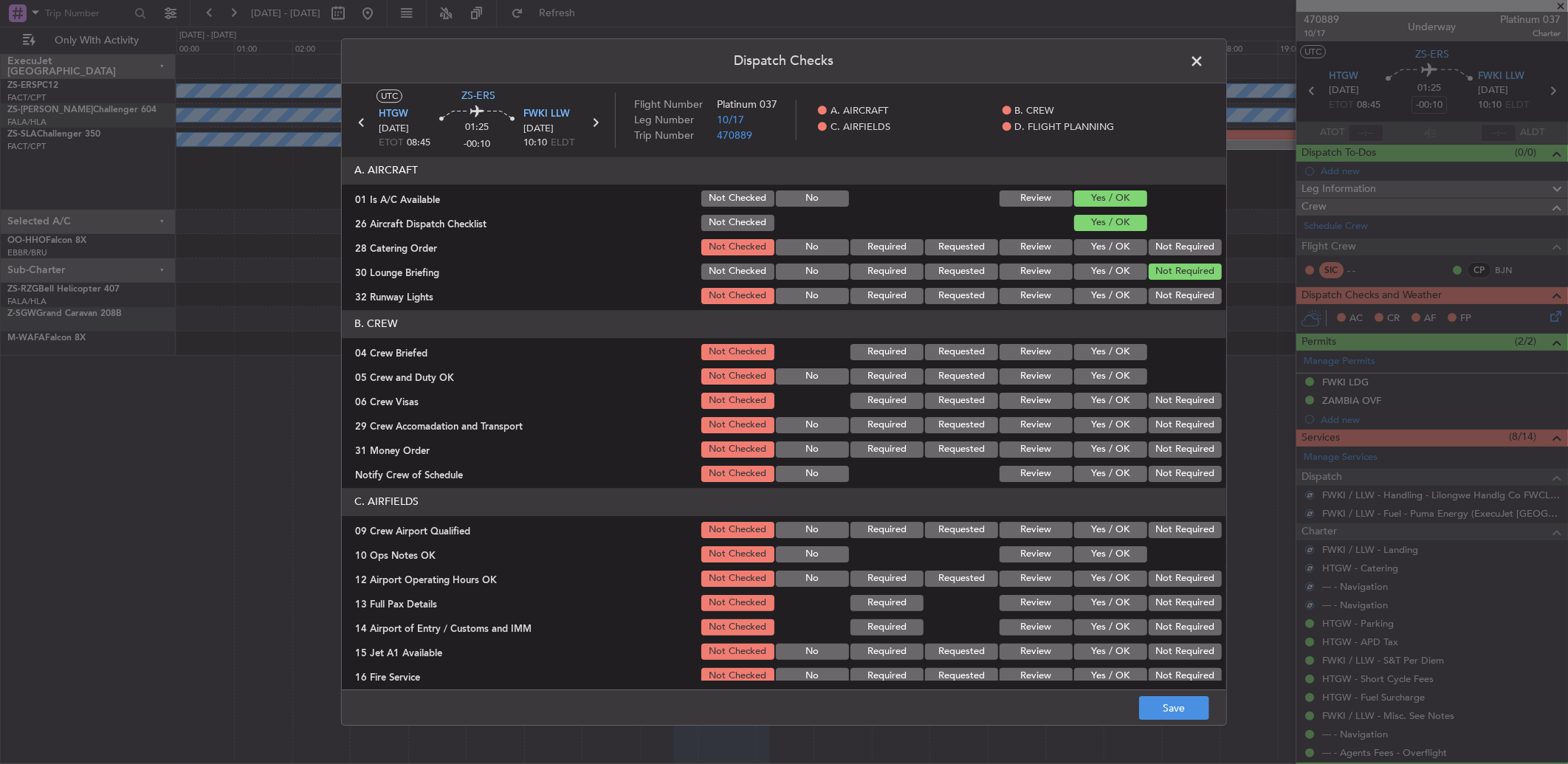
click at [1170, 249] on button "Not Required" at bounding box center [1185, 246] width 73 height 16
drag, startPoint x: 1170, startPoint y: 283, endPoint x: 1170, endPoint y: 292, distance: 9.0
click at [1170, 286] on section "A. AIRCRAFT 01 Is A/C Available Not Checked No Review Yes / OK 26 Aircraft Disp…" at bounding box center [784, 231] width 884 height 150
click at [1167, 300] on button "Not Required" at bounding box center [1185, 296] width 73 height 16
click at [1107, 356] on button "Yes / OK" at bounding box center [1110, 352] width 73 height 16
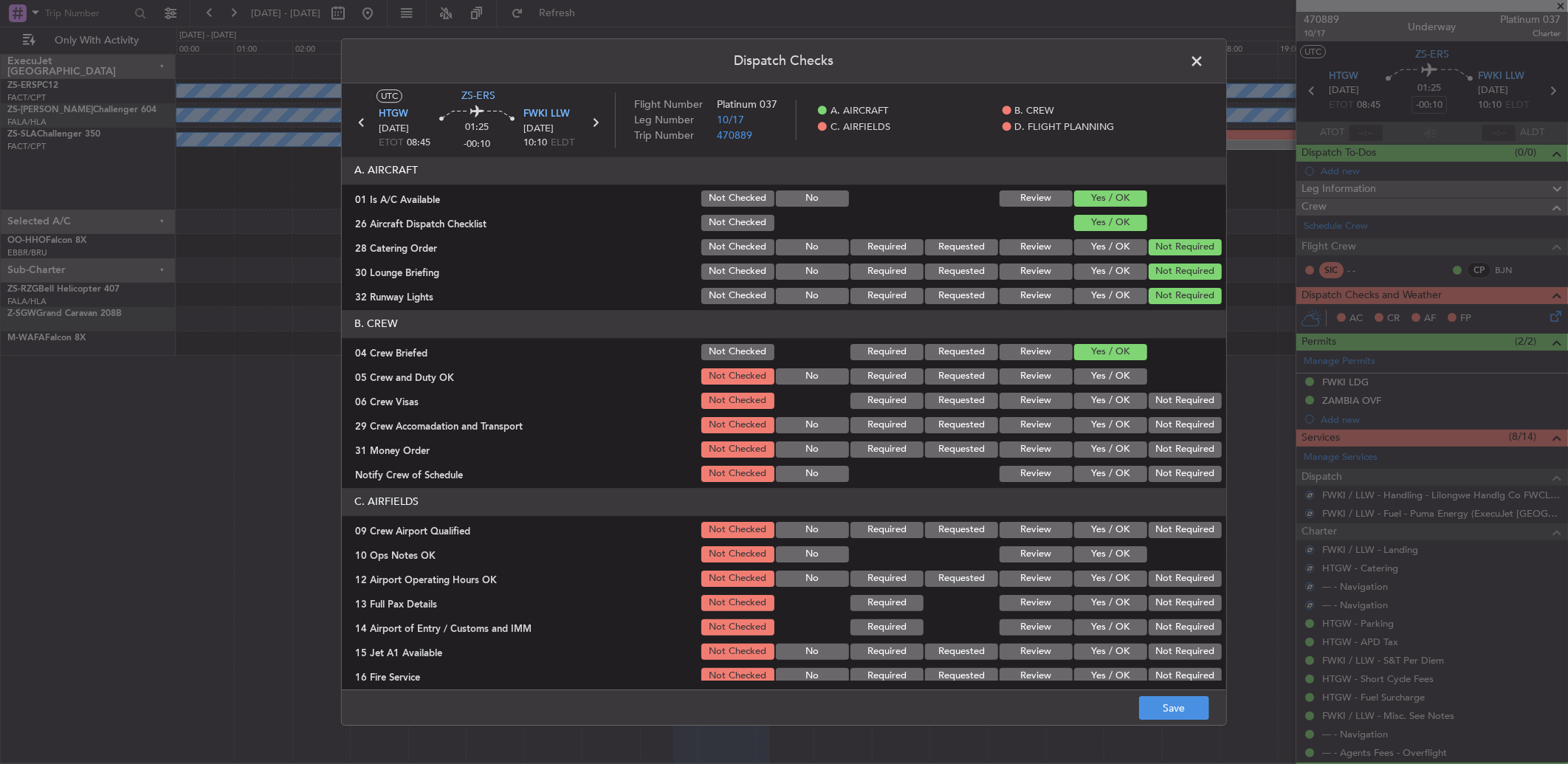
click at [1115, 367] on section "B. CREW 04 Crew Briefed Not Checked Required Requested Review Yes / OK 05 Crew …" at bounding box center [784, 397] width 884 height 174
click at [1120, 378] on button "Yes / OK" at bounding box center [1110, 376] width 73 height 16
click at [1159, 402] on button "Not Required" at bounding box center [1185, 400] width 73 height 16
click at [1159, 426] on button "Not Required" at bounding box center [1185, 425] width 73 height 16
click at [1162, 439] on section "B. CREW 04 Crew Briefed Not Checked Required Requested Review Yes / OK 05 Crew …" at bounding box center [784, 397] width 884 height 174
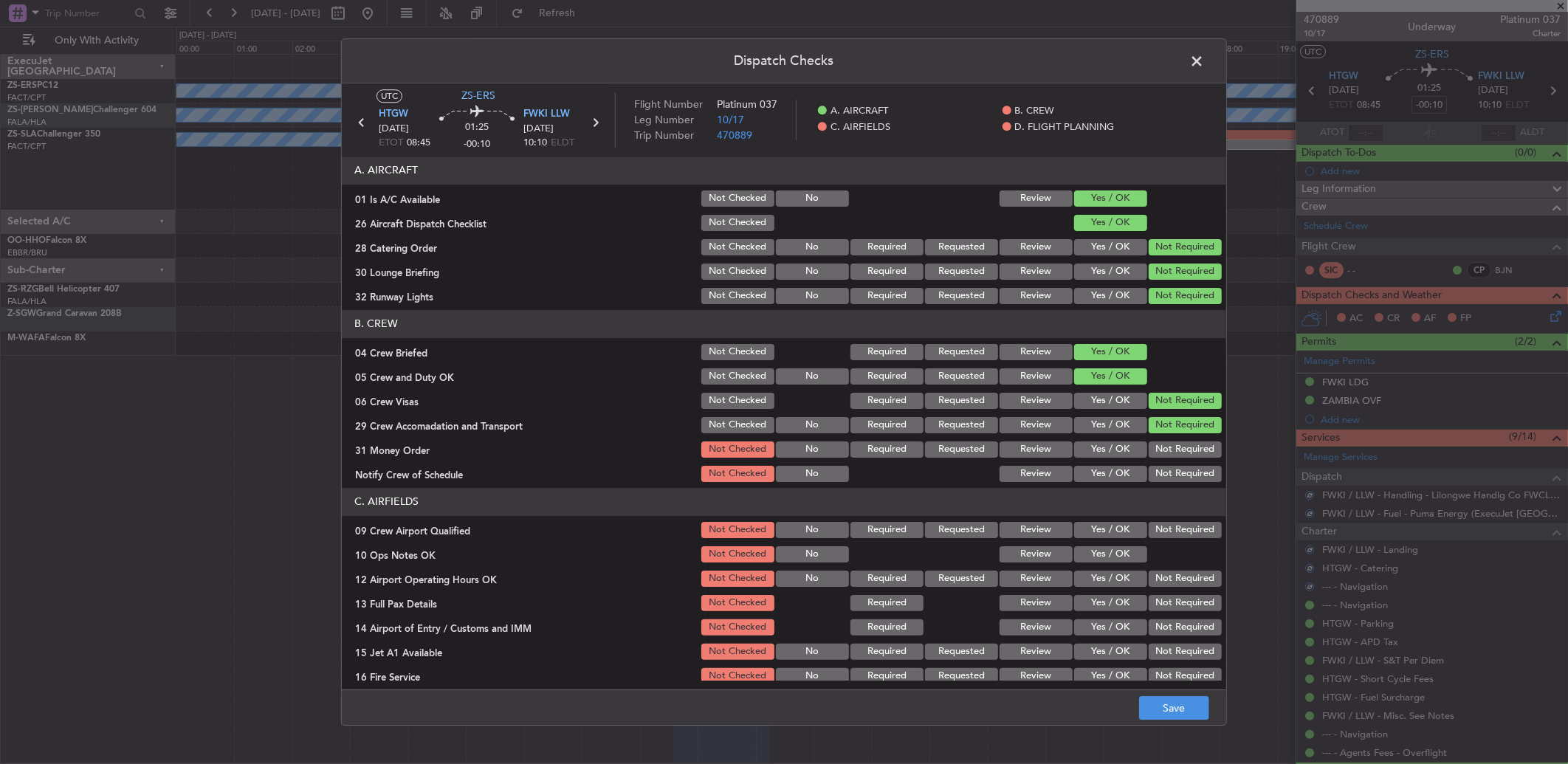
click at [1153, 451] on button "Not Required" at bounding box center [1185, 449] width 73 height 16
click at [1154, 464] on div "Not Required" at bounding box center [1184, 474] width 75 height 21
click at [1153, 476] on button "Not Required" at bounding box center [1185, 473] width 73 height 16
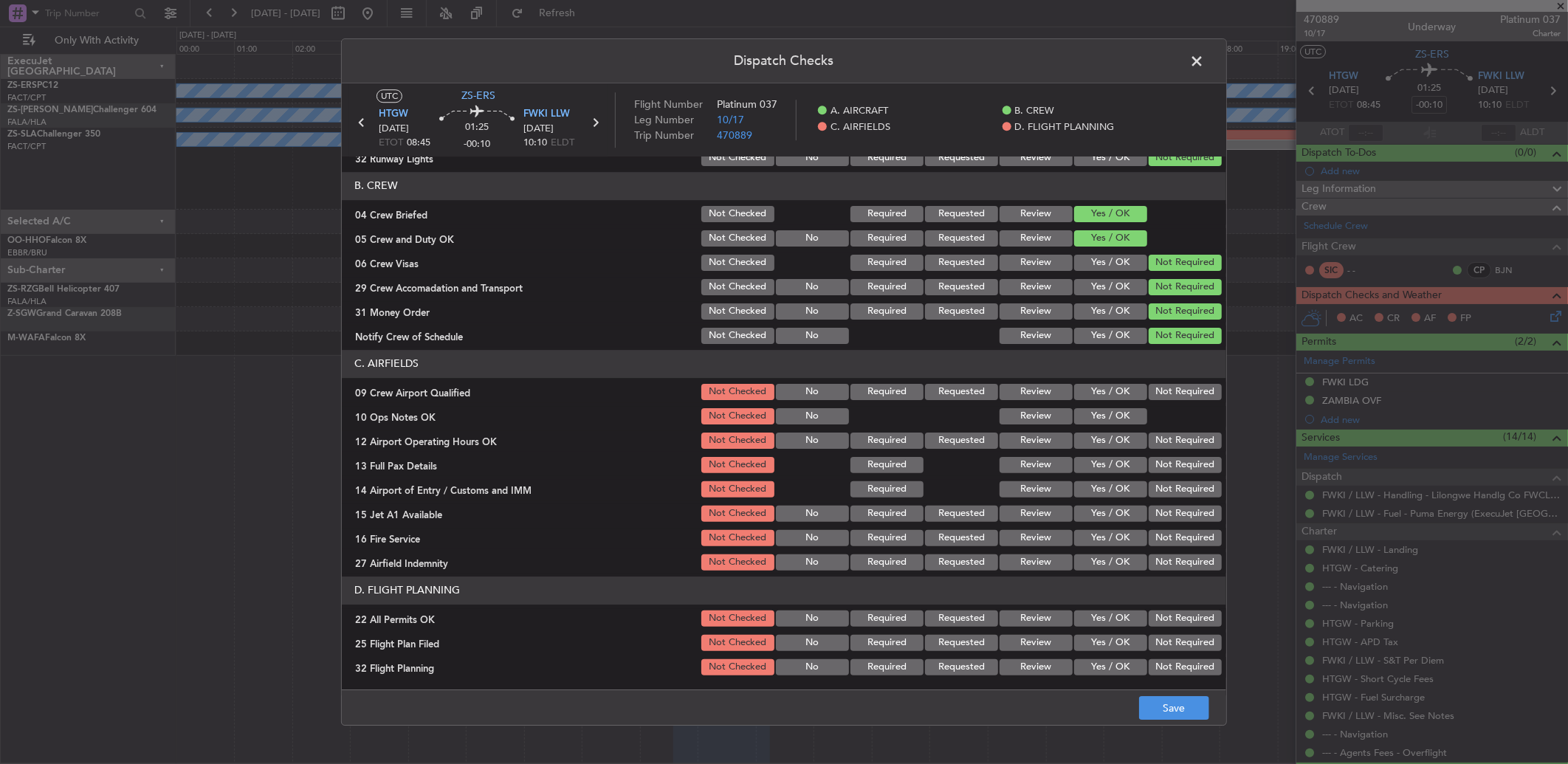
click at [1174, 390] on button "Not Required" at bounding box center [1185, 391] width 73 height 16
click at [1081, 434] on button "Yes / OK" at bounding box center [1110, 440] width 73 height 16
drag, startPoint x: 1106, startPoint y: 417, endPoint x: 1110, endPoint y: 426, distance: 9.8
click at [1106, 418] on button "Yes / OK" at bounding box center [1110, 416] width 73 height 16
click at [1168, 452] on section "C. AIRFIELDS 09 Crew Airport Qualified Not Checked No Required Requested Review…" at bounding box center [784, 461] width 884 height 223
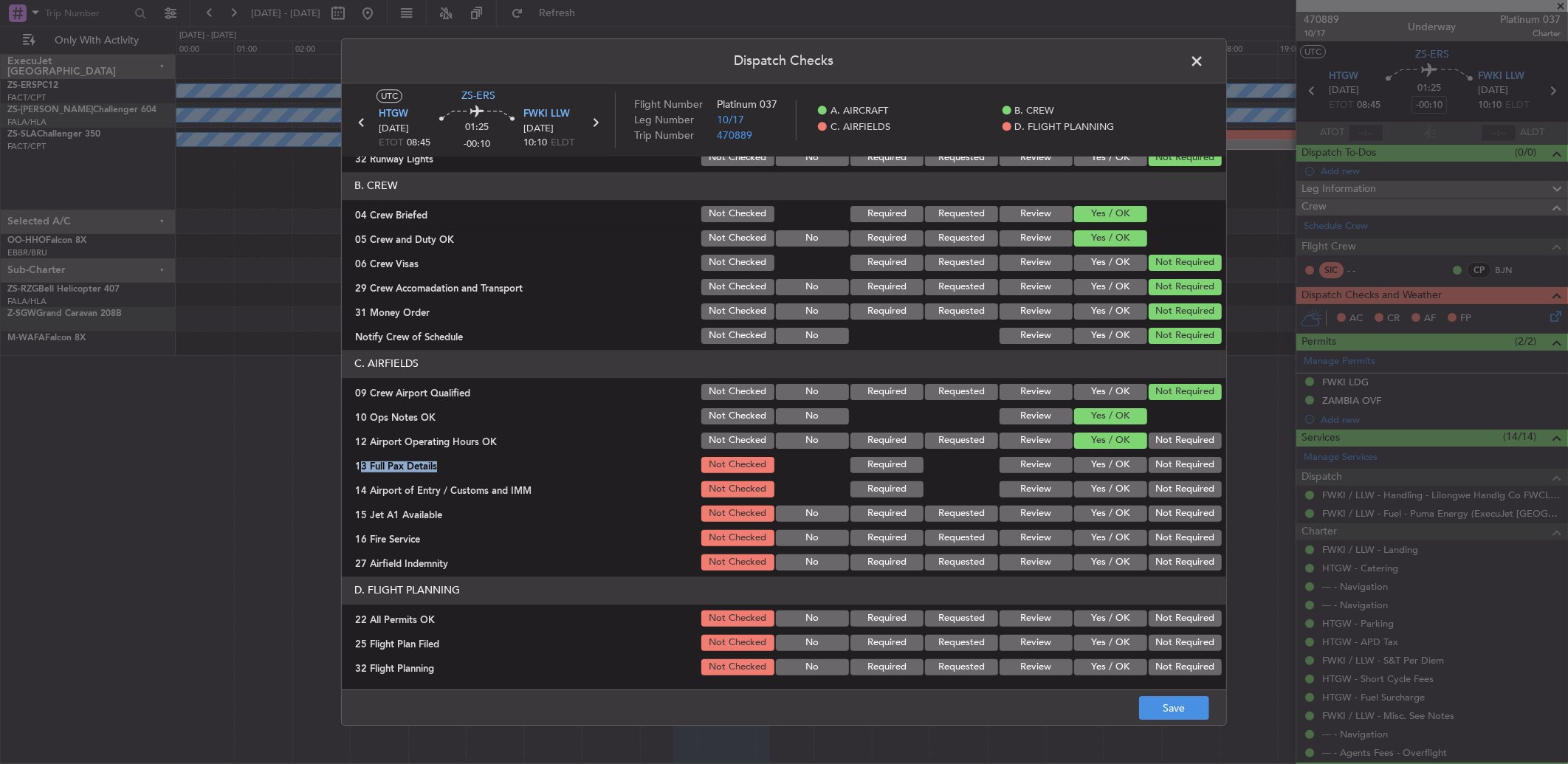
drag, startPoint x: 1168, startPoint y: 452, endPoint x: 1162, endPoint y: 462, distance: 11.7
click at [1163, 452] on section "C. AIRFIELDS 09 Crew Airport Qualified Not Checked No Required Requested Review…" at bounding box center [784, 461] width 884 height 223
click at [1161, 438] on button "Not Required" at bounding box center [1185, 440] width 73 height 16
click at [1163, 485] on button "Not Required" at bounding box center [1185, 489] width 73 height 16
click at [1162, 487] on button "Not Required" at bounding box center [1185, 489] width 73 height 16
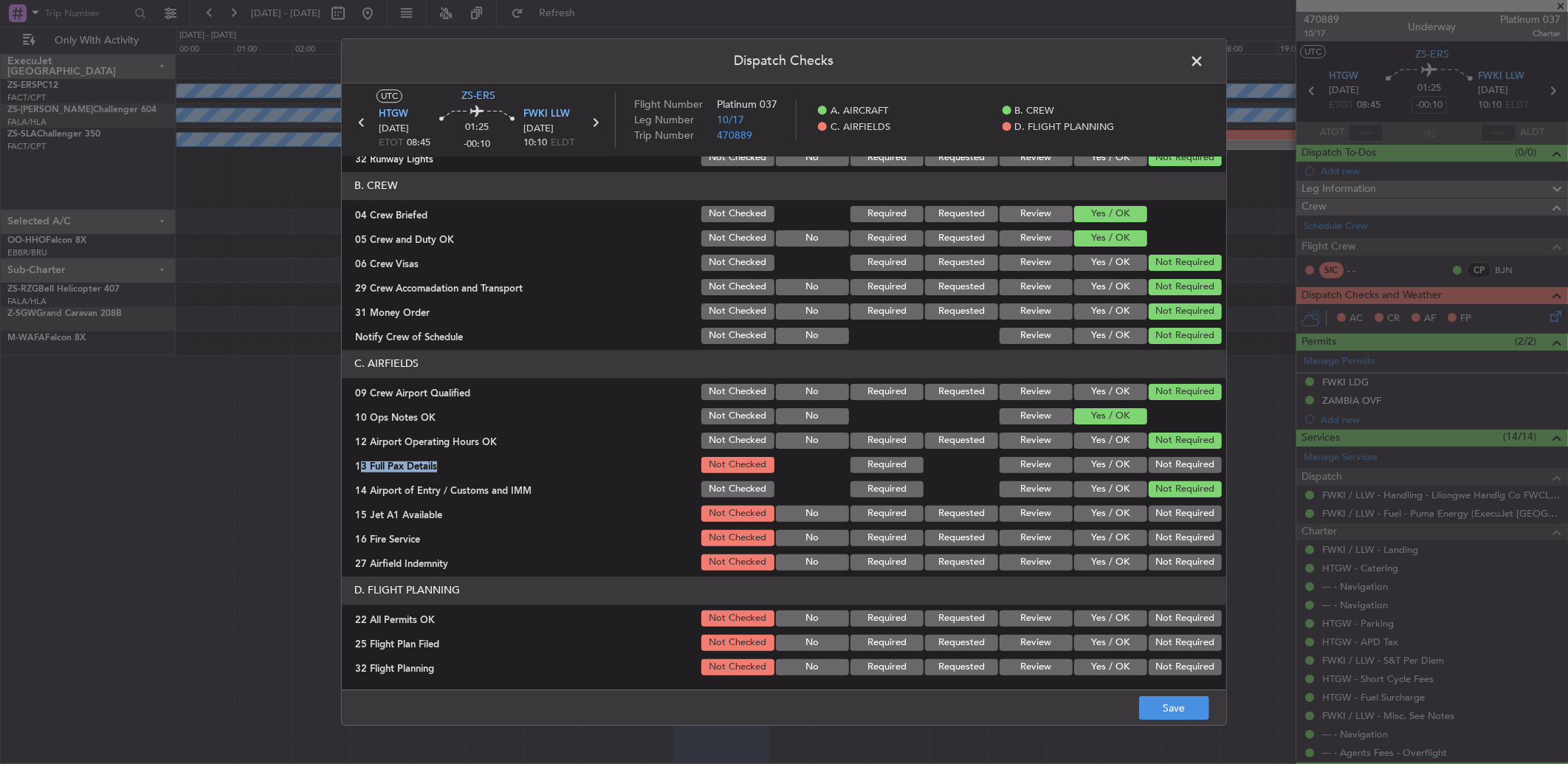
click at [1164, 469] on button "Not Required" at bounding box center [1185, 464] width 73 height 16
click at [1165, 512] on button "Not Required" at bounding box center [1185, 514] width 73 height 16
drag, startPoint x: 1164, startPoint y: 512, endPoint x: 1164, endPoint y: 525, distance: 13.0
click at [1164, 519] on button "Not Required" at bounding box center [1185, 514] width 73 height 16
drag, startPoint x: 1164, startPoint y: 525, endPoint x: 1165, endPoint y: 570, distance: 45.0
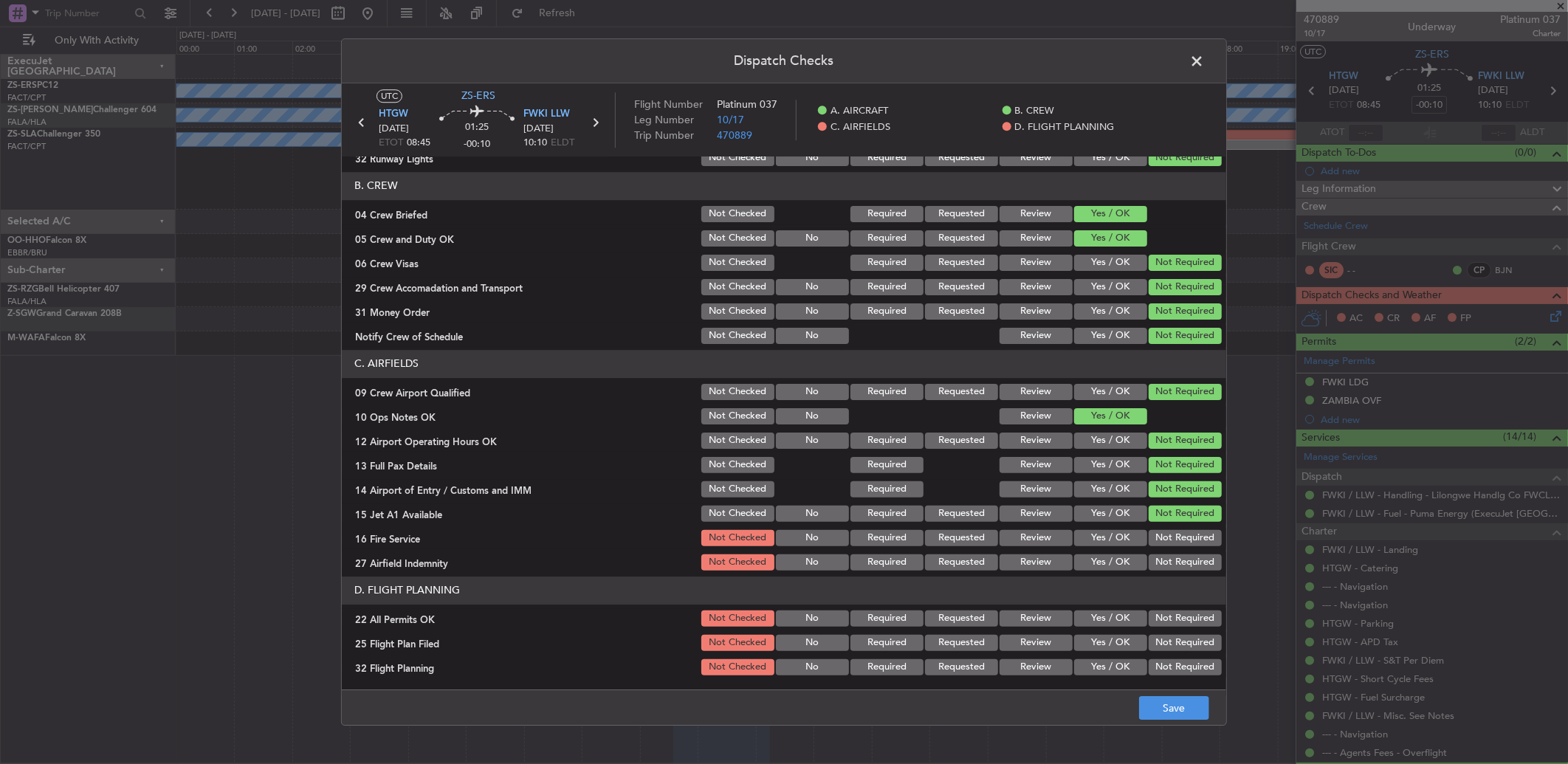
click at [1167, 559] on section "C. AIRFIELDS 09 Crew Airport Qualified Not Checked No Required Requested Review…" at bounding box center [784, 461] width 884 height 223
drag, startPoint x: 1165, startPoint y: 570, endPoint x: 1165, endPoint y: 579, distance: 9.0
click at [1165, 578] on article "A. AIRCRAFT 01 Is A/C Available Not Checked No Review Yes / OK 26 Aircraft Disp…" at bounding box center [784, 418] width 884 height 524
drag, startPoint x: 1165, startPoint y: 536, endPoint x: 1163, endPoint y: 561, distance: 25.1
click at [1165, 537] on button "Not Required" at bounding box center [1185, 537] width 73 height 16
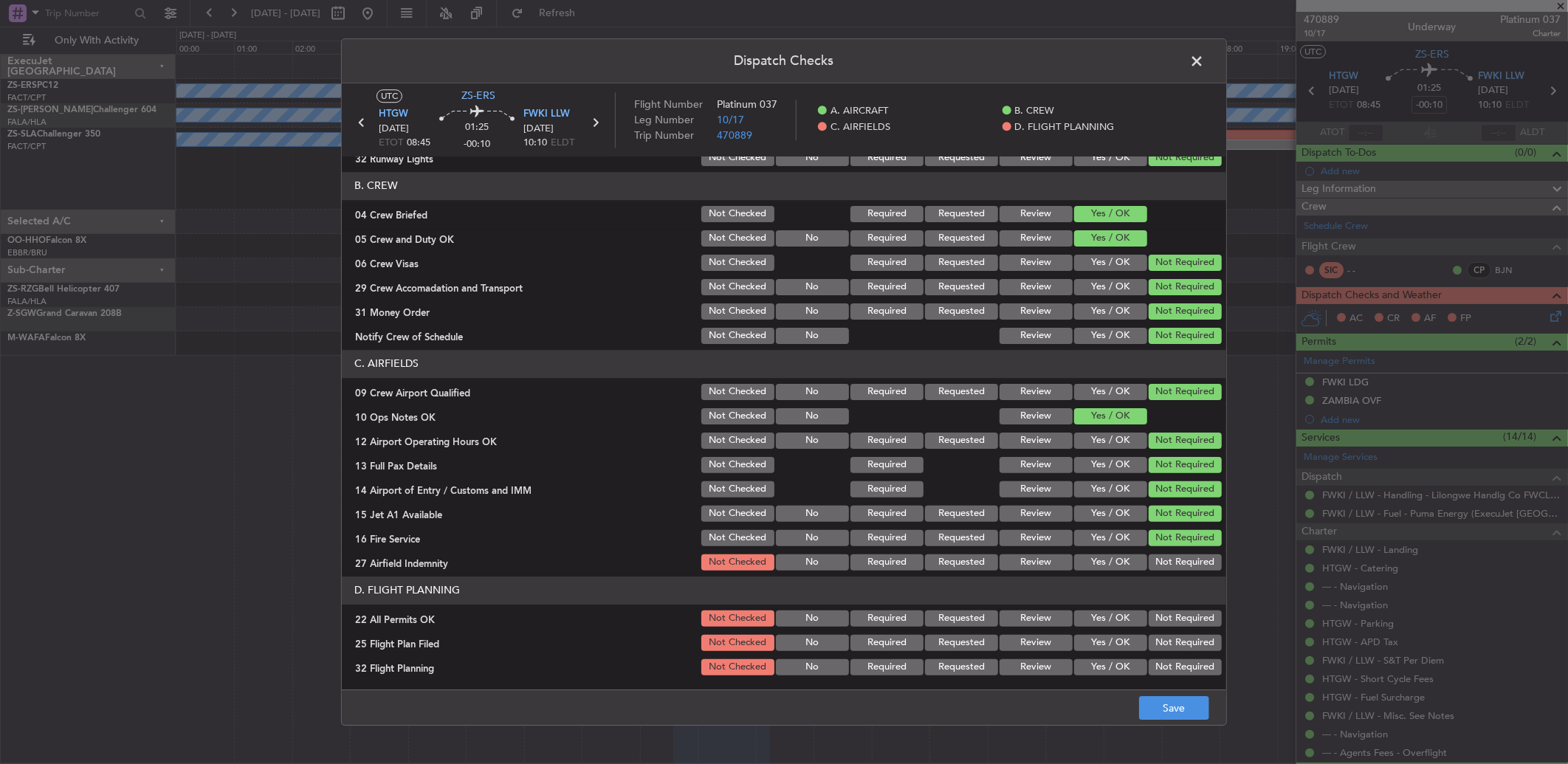
click at [1163, 561] on button "Not Required" at bounding box center [1185, 562] width 73 height 16
click at [1167, 589] on header "D. FLIGHT PLANNING" at bounding box center [784, 591] width 884 height 28
drag, startPoint x: 1167, startPoint y: 616, endPoint x: 1157, endPoint y: 653, distance: 38.3
click at [1165, 617] on button "Not Required" at bounding box center [1185, 618] width 73 height 16
click at [1157, 653] on section "D. FLIGHT PLANNING 22 All Permits OK Not Checked No Required Requested Review Y…" at bounding box center [784, 627] width 884 height 101
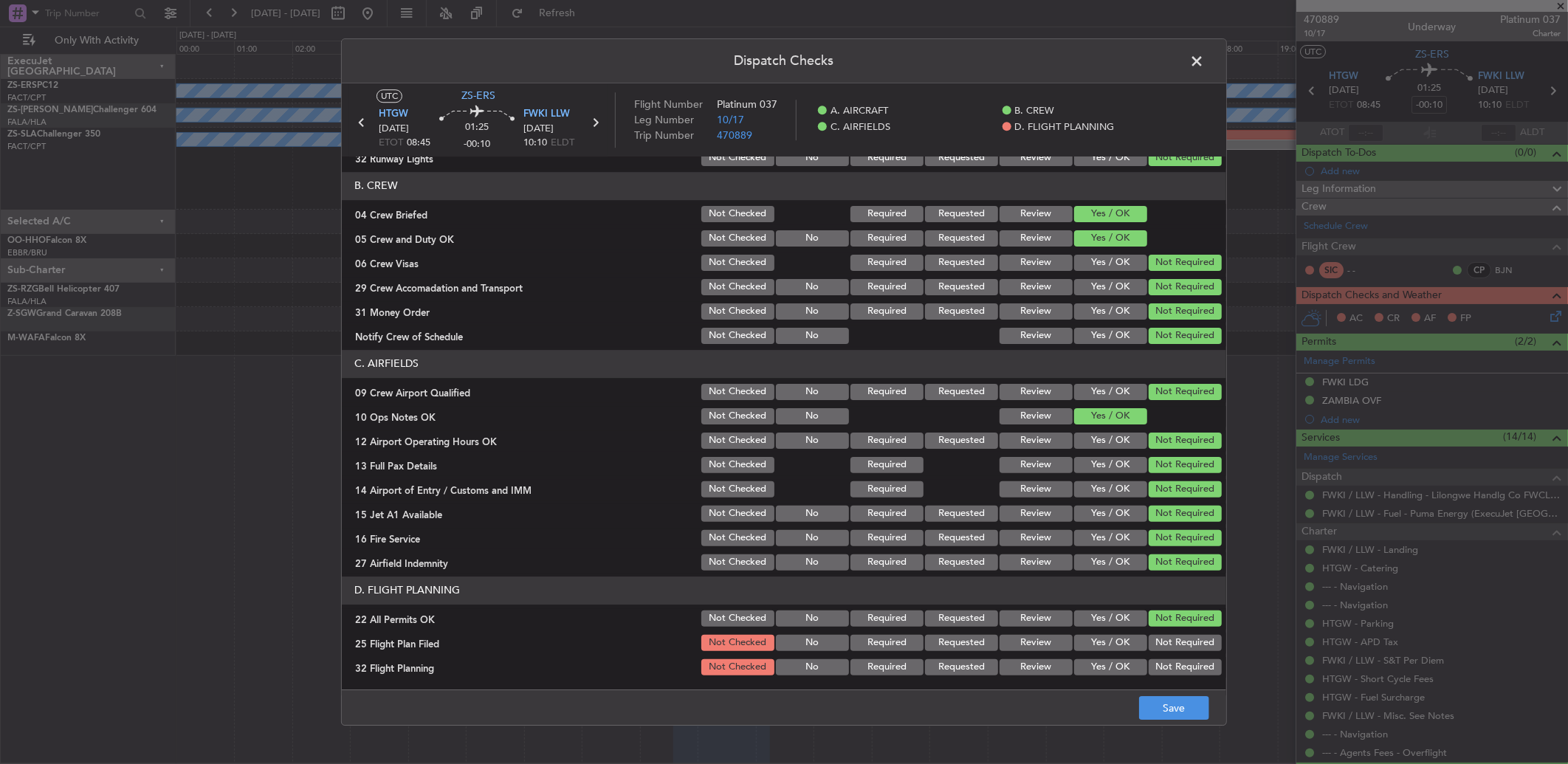
click at [1120, 641] on button "Yes / OK" at bounding box center [1110, 643] width 73 height 16
click at [1103, 682] on main "UTC ZS-ERS HTGW 29/09/2025 ETOT 08:45 01:25 -00:10 FWKI LLW 29/09/2025 10:10 EL…" at bounding box center [784, 390] width 884 height 612
click at [1126, 661] on button "Yes / OK" at bounding box center [1110, 666] width 73 height 16
drag, startPoint x: 1152, startPoint y: 683, endPoint x: 1157, endPoint y: 691, distance: 9.4
click at [1153, 685] on main "UTC ZS-ERS HTGW 29/09/2025 ETOT 08:45 01:25 -00:10 FWKI LLW 29/09/2025 10:10 EL…" at bounding box center [784, 390] width 884 height 612
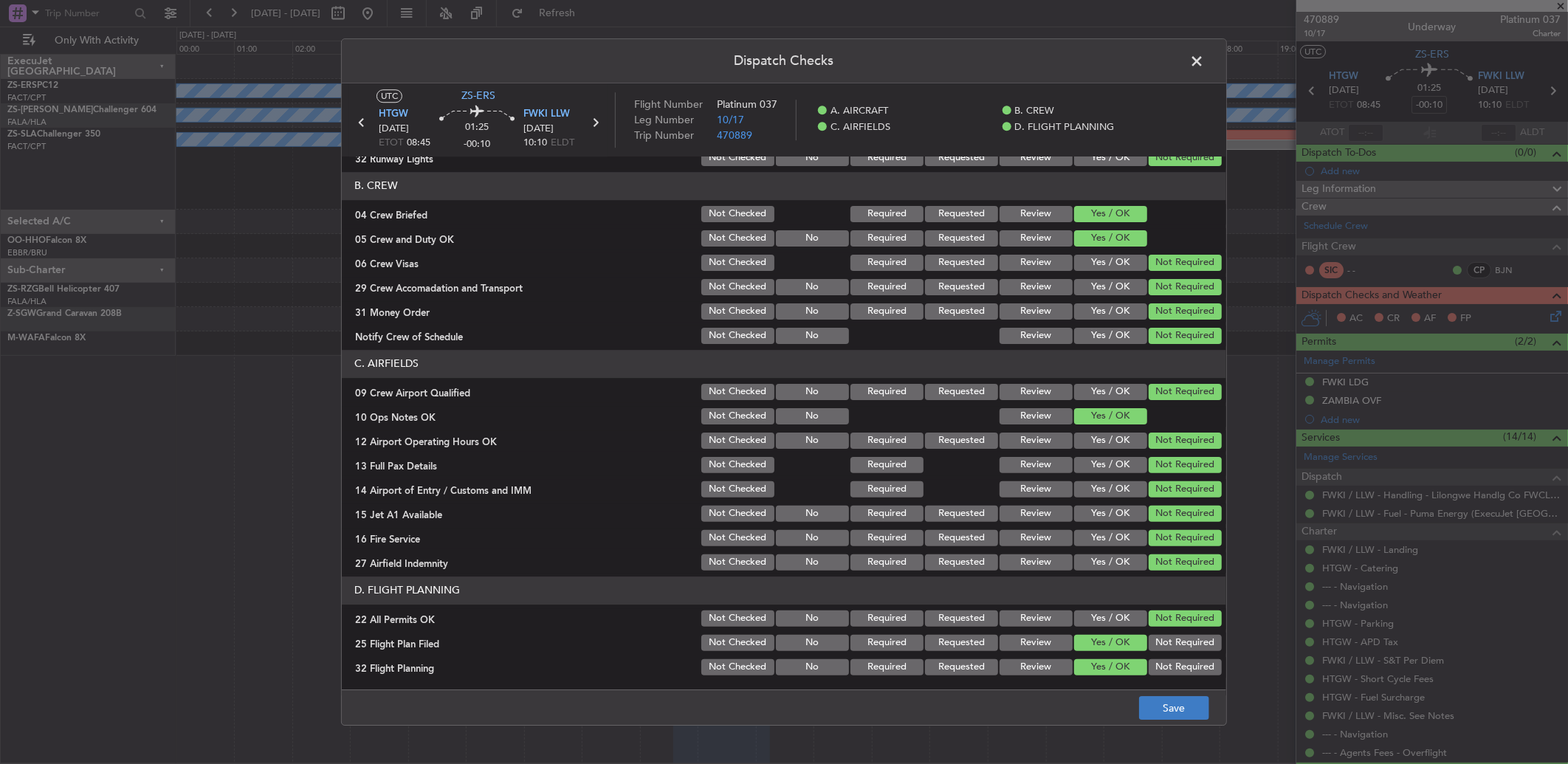
drag, startPoint x: 1157, startPoint y: 691, endPoint x: 1158, endPoint y: 700, distance: 9.1
click at [1157, 693] on footer "Save" at bounding box center [784, 706] width 884 height 35
click at [1161, 710] on button "Save" at bounding box center [1175, 707] width 70 height 24
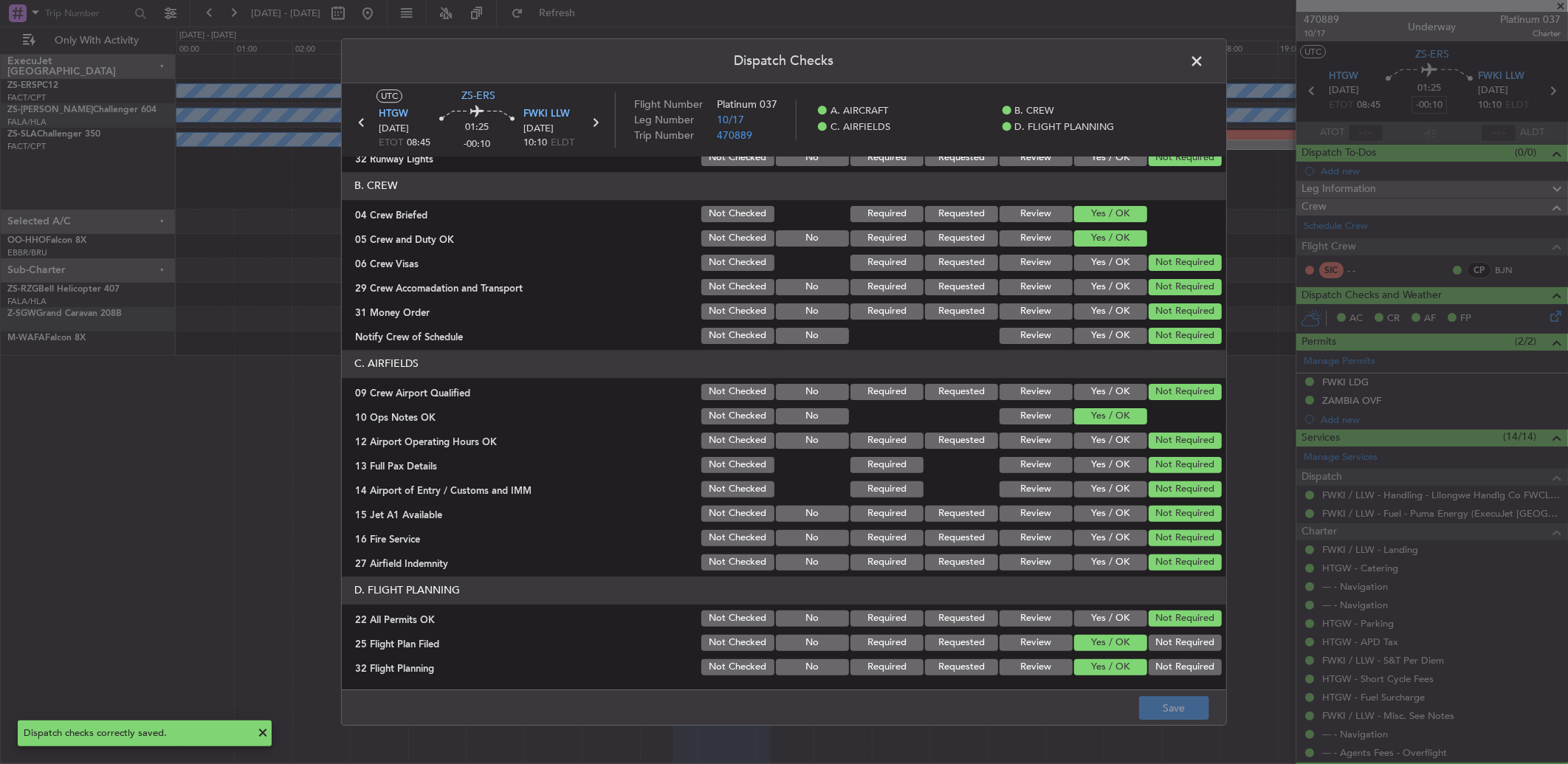
click at [1204, 59] on span at bounding box center [1204, 64] width 0 height 29
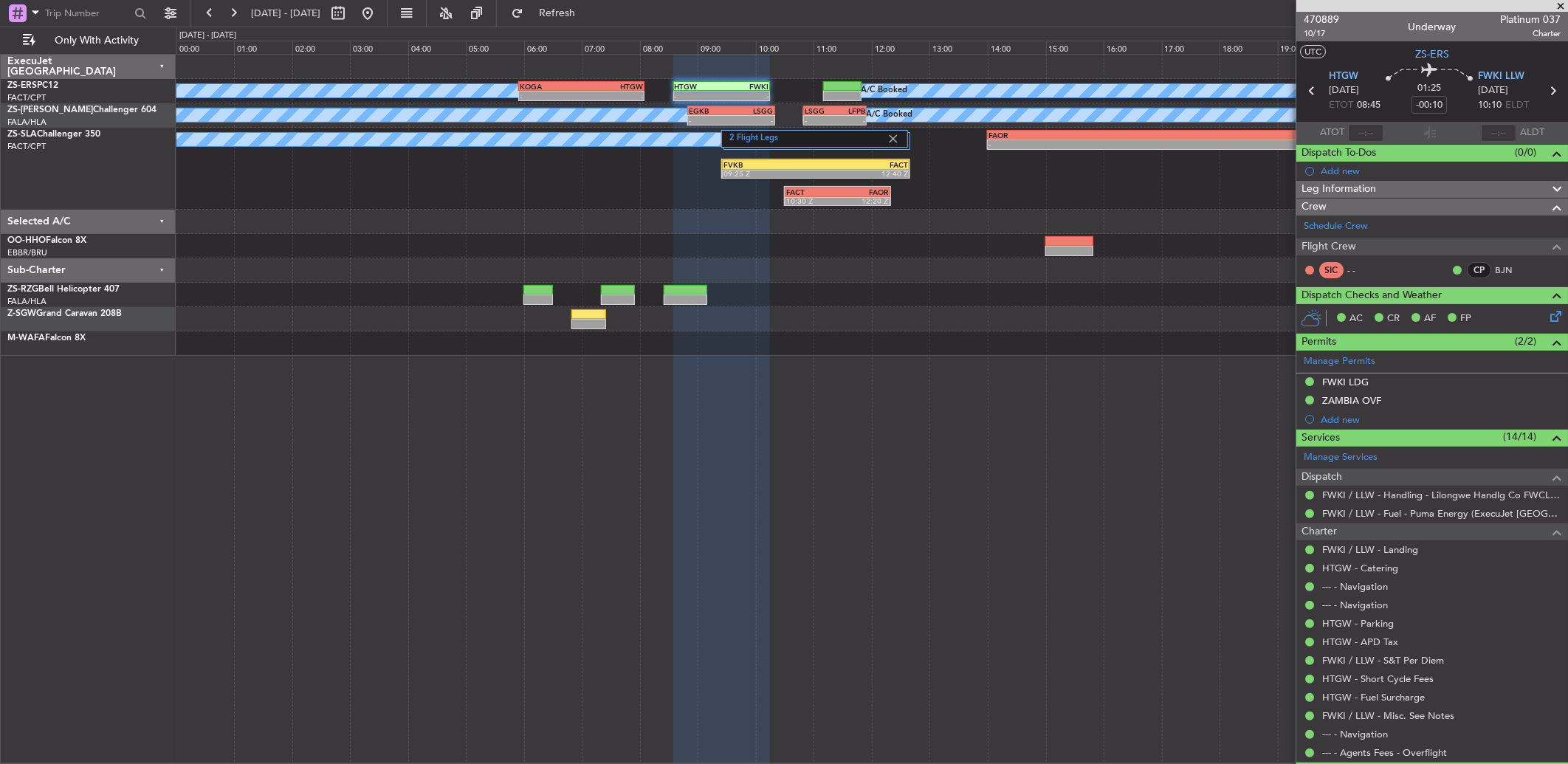
click at [1308, 93] on icon at bounding box center [1312, 91] width 19 height 19
type input "-00:15"
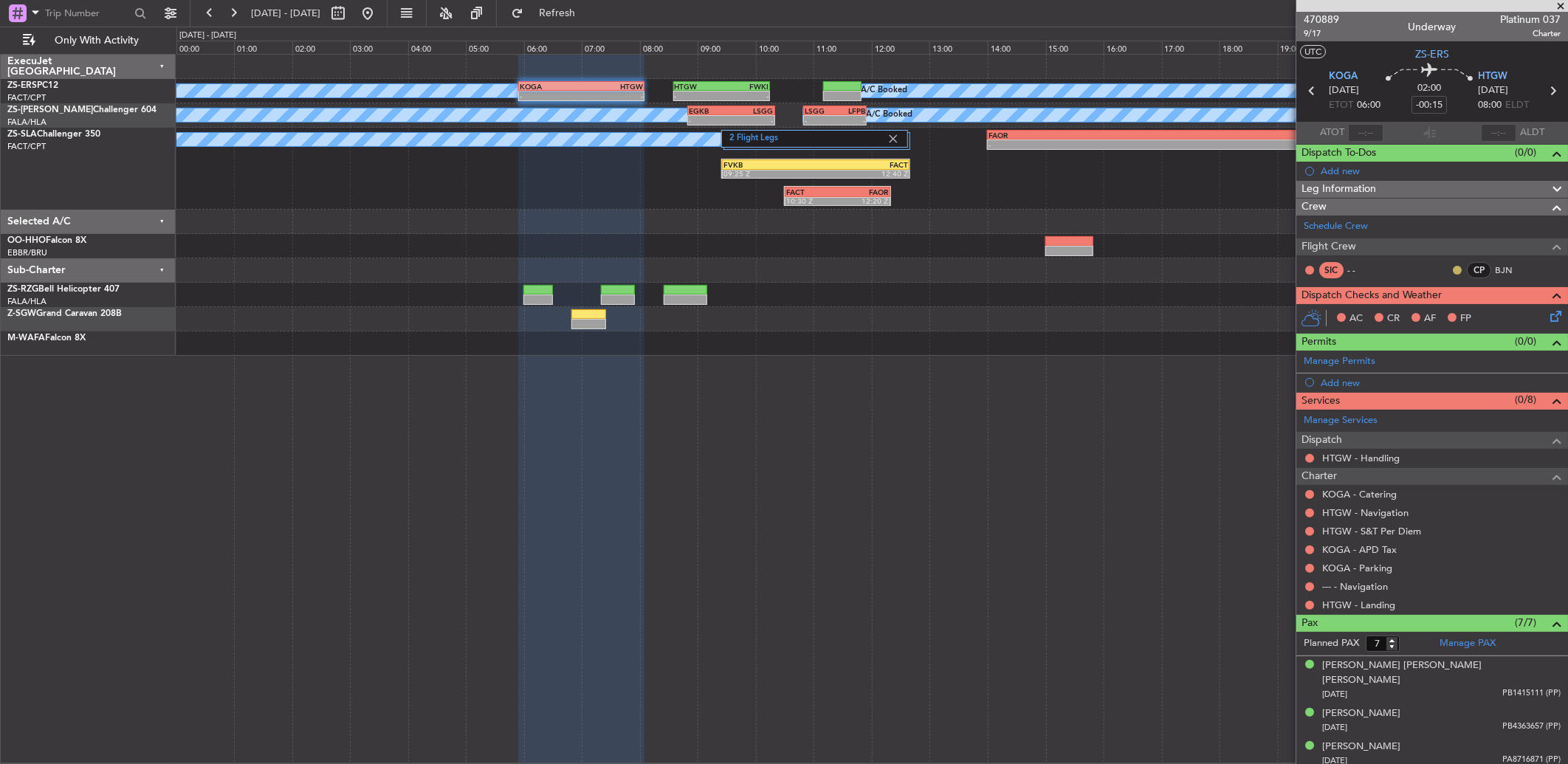
click at [1453, 272] on button at bounding box center [1457, 269] width 9 height 9
click at [1435, 307] on span "Acknowledged" at bounding box center [1449, 313] width 65 height 15
click at [1310, 606] on button at bounding box center [1309, 605] width 9 height 9
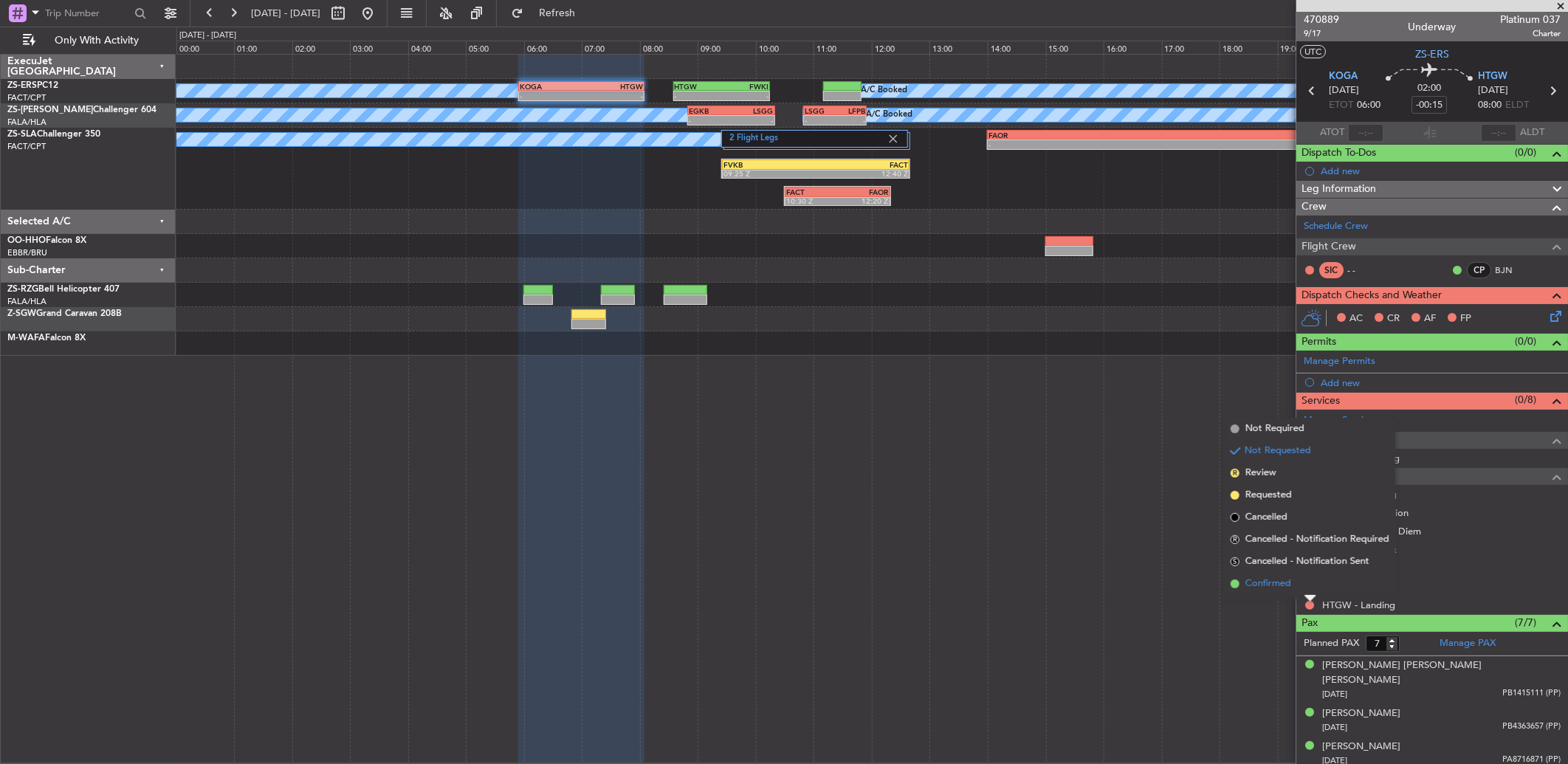
click at [1304, 590] on li "Confirmed" at bounding box center [1310, 583] width 171 height 22
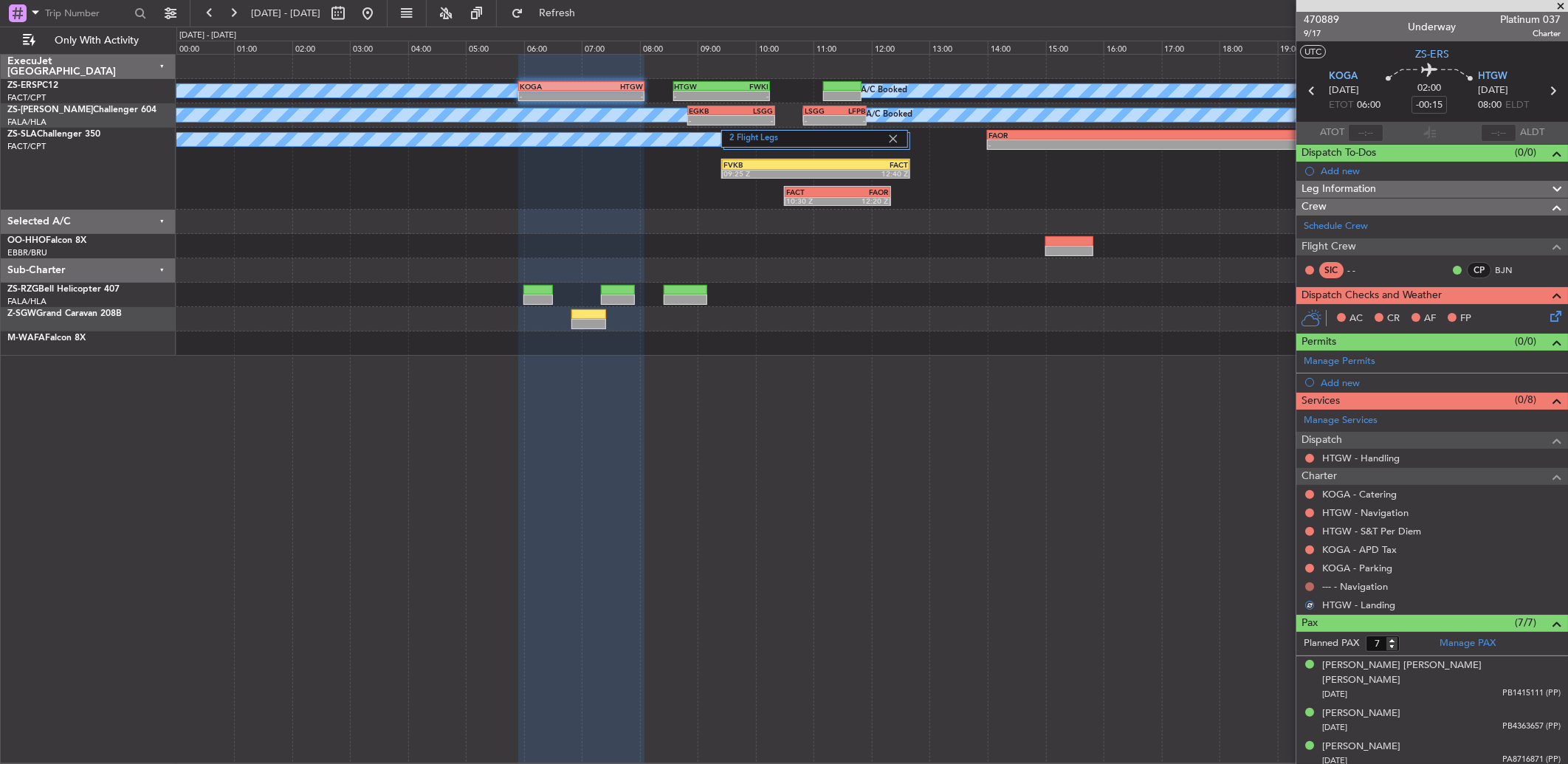
click at [1311, 590] on button at bounding box center [1309, 586] width 9 height 9
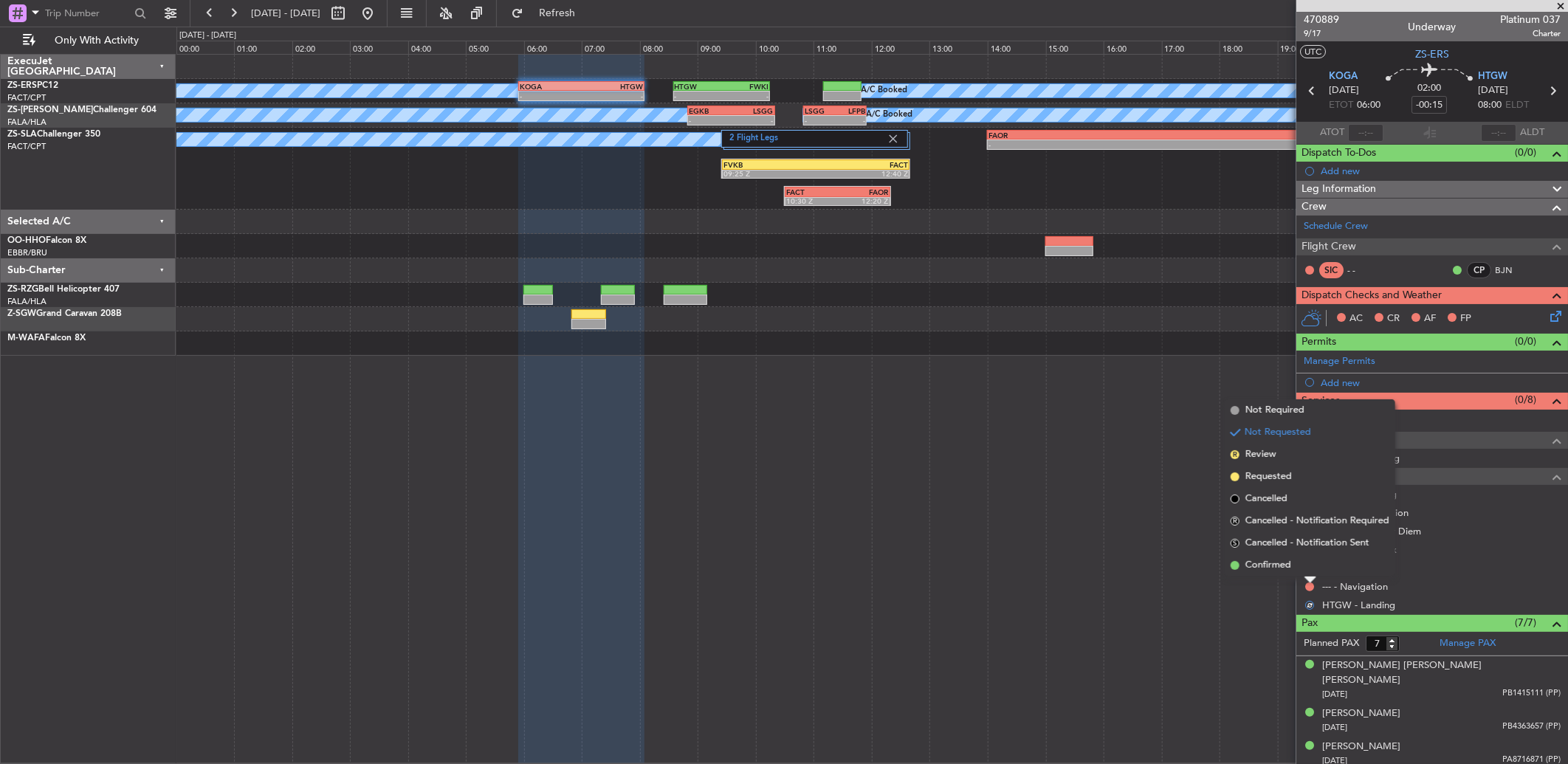
click at [1305, 566] on li "Confirmed" at bounding box center [1310, 565] width 171 height 22
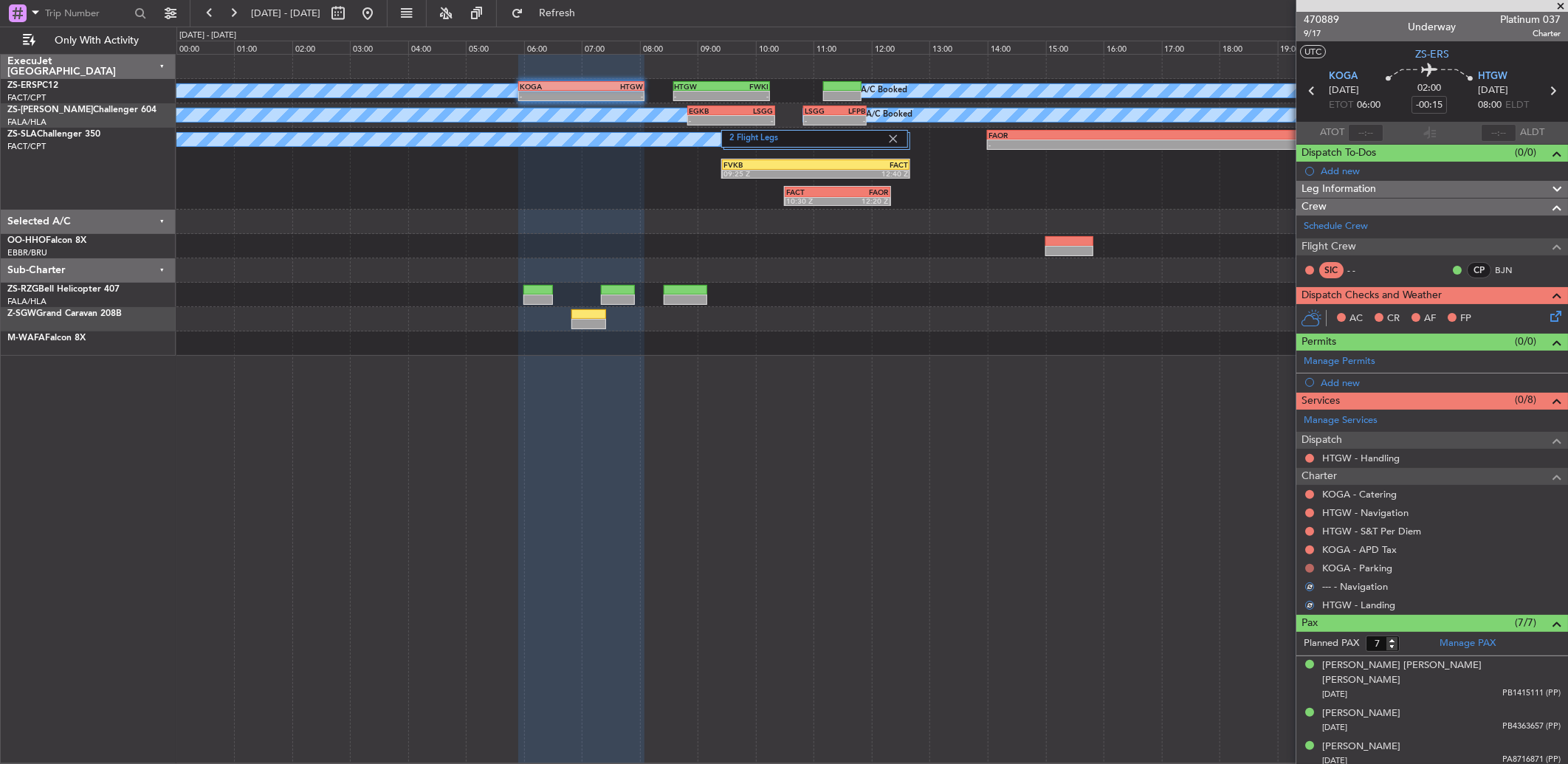
click at [1307, 564] on button at bounding box center [1309, 568] width 9 height 9
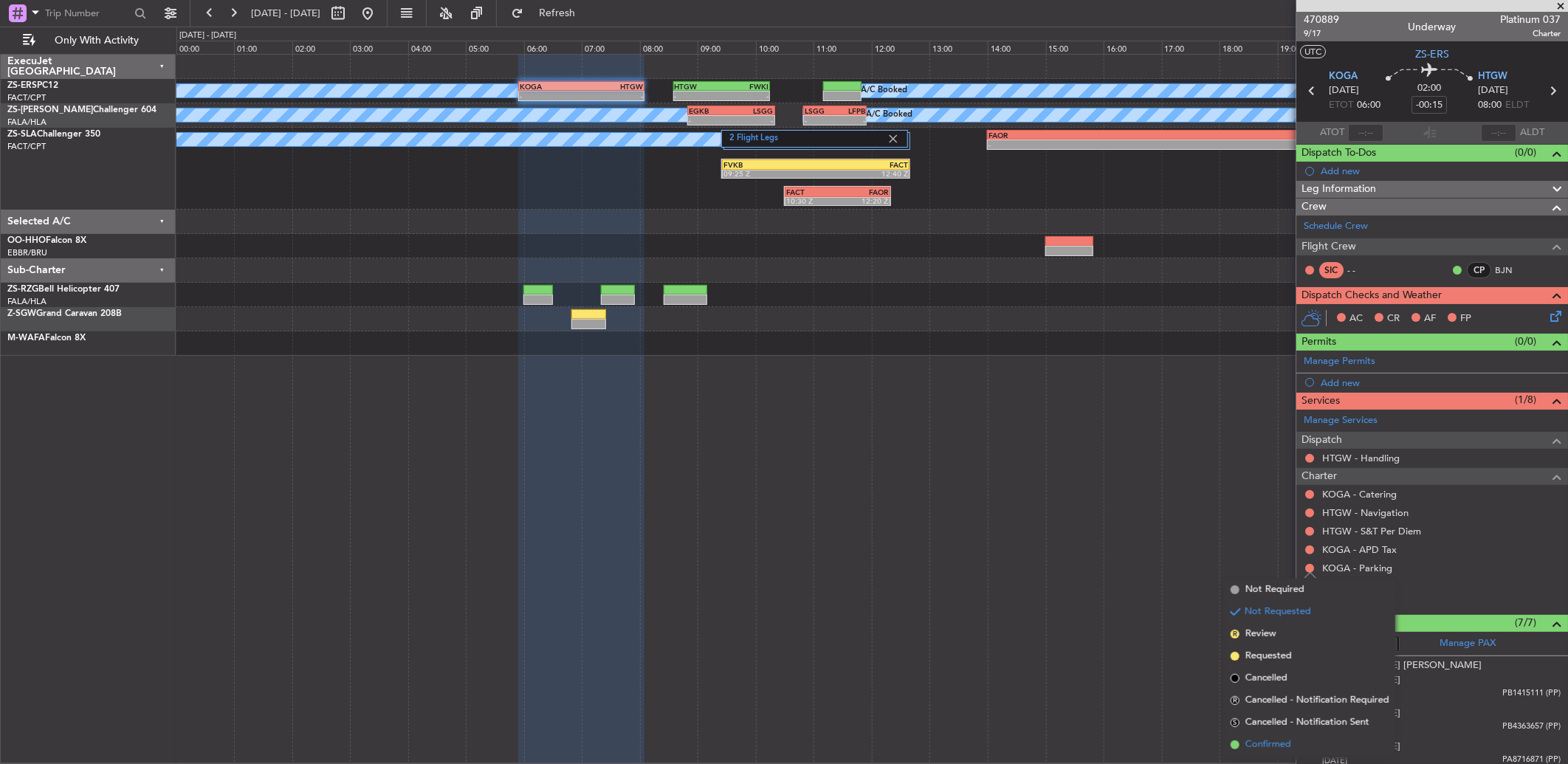
click at [1289, 740] on span "Confirmed" at bounding box center [1268, 745] width 46 height 15
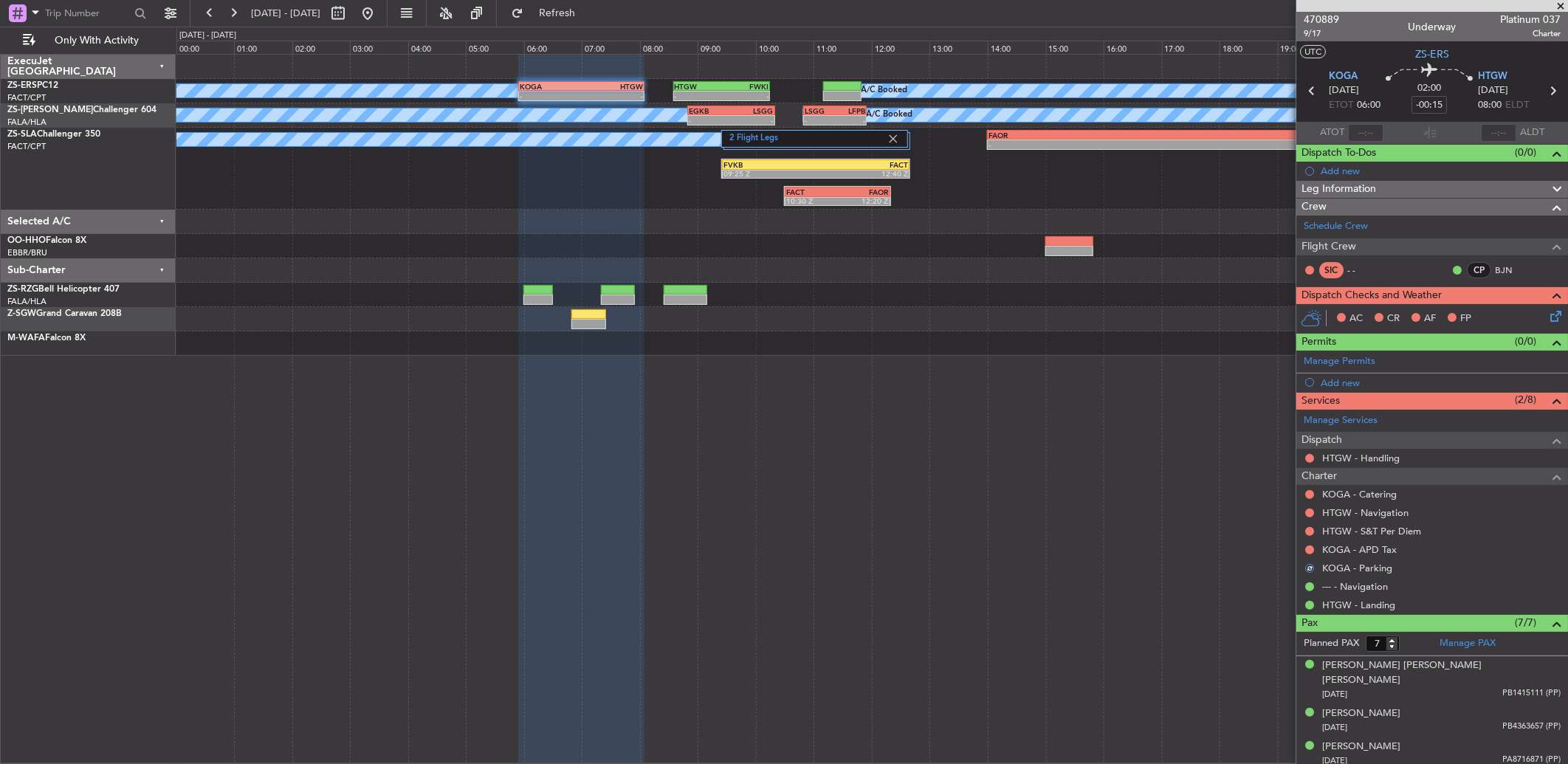
click at [1309, 544] on div at bounding box center [1309, 550] width 11 height 11
click at [1309, 541] on div "KOGA - APD Tax" at bounding box center [1432, 549] width 272 height 18
click at [1309, 552] on button at bounding box center [1309, 550] width 9 height 9
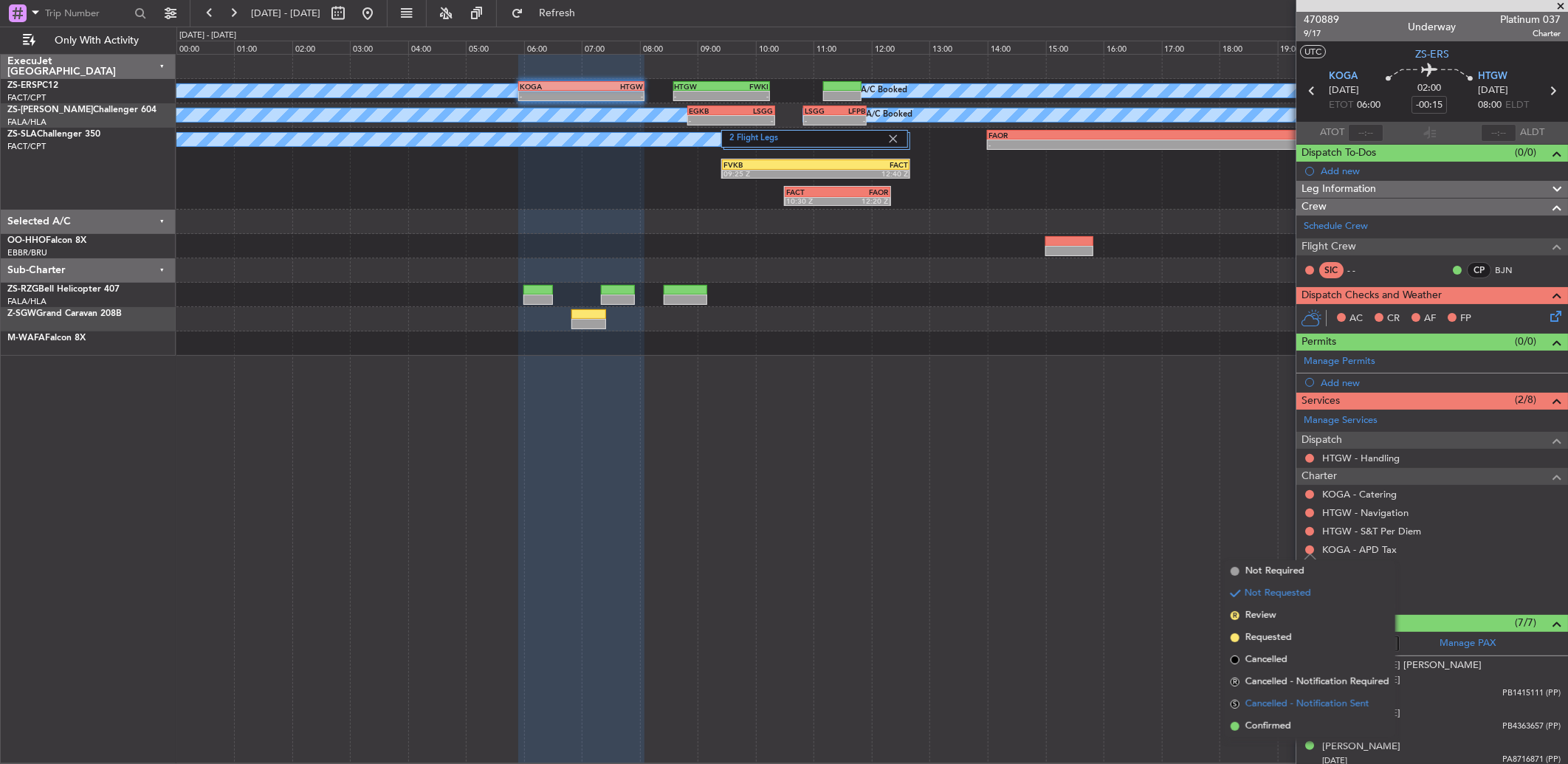
click at [1278, 713] on li "S Cancelled - Notification Sent" at bounding box center [1310, 703] width 171 height 22
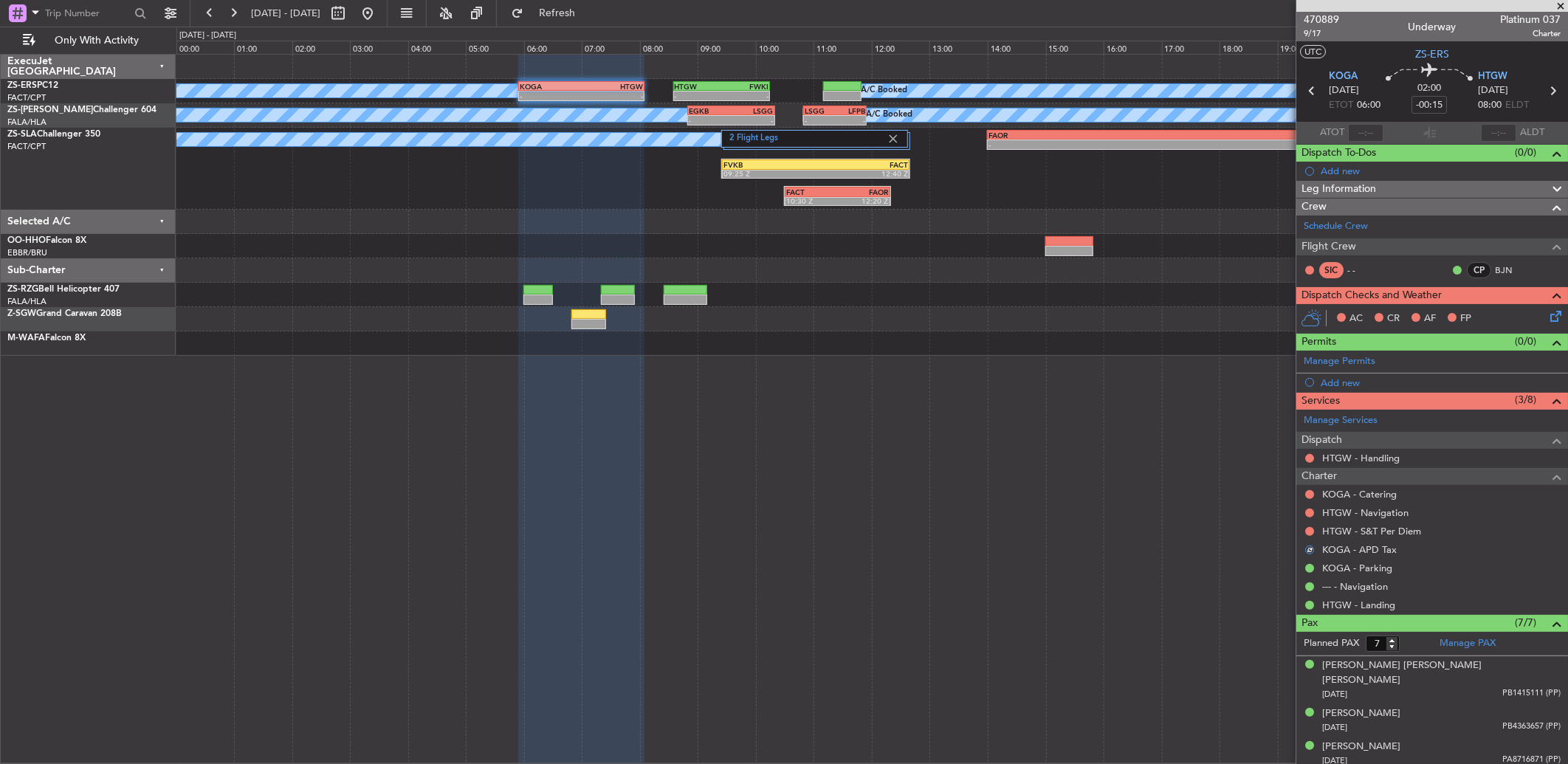
click at [1309, 526] on div at bounding box center [1309, 532] width 11 height 11
click at [1310, 530] on button at bounding box center [1309, 531] width 9 height 9
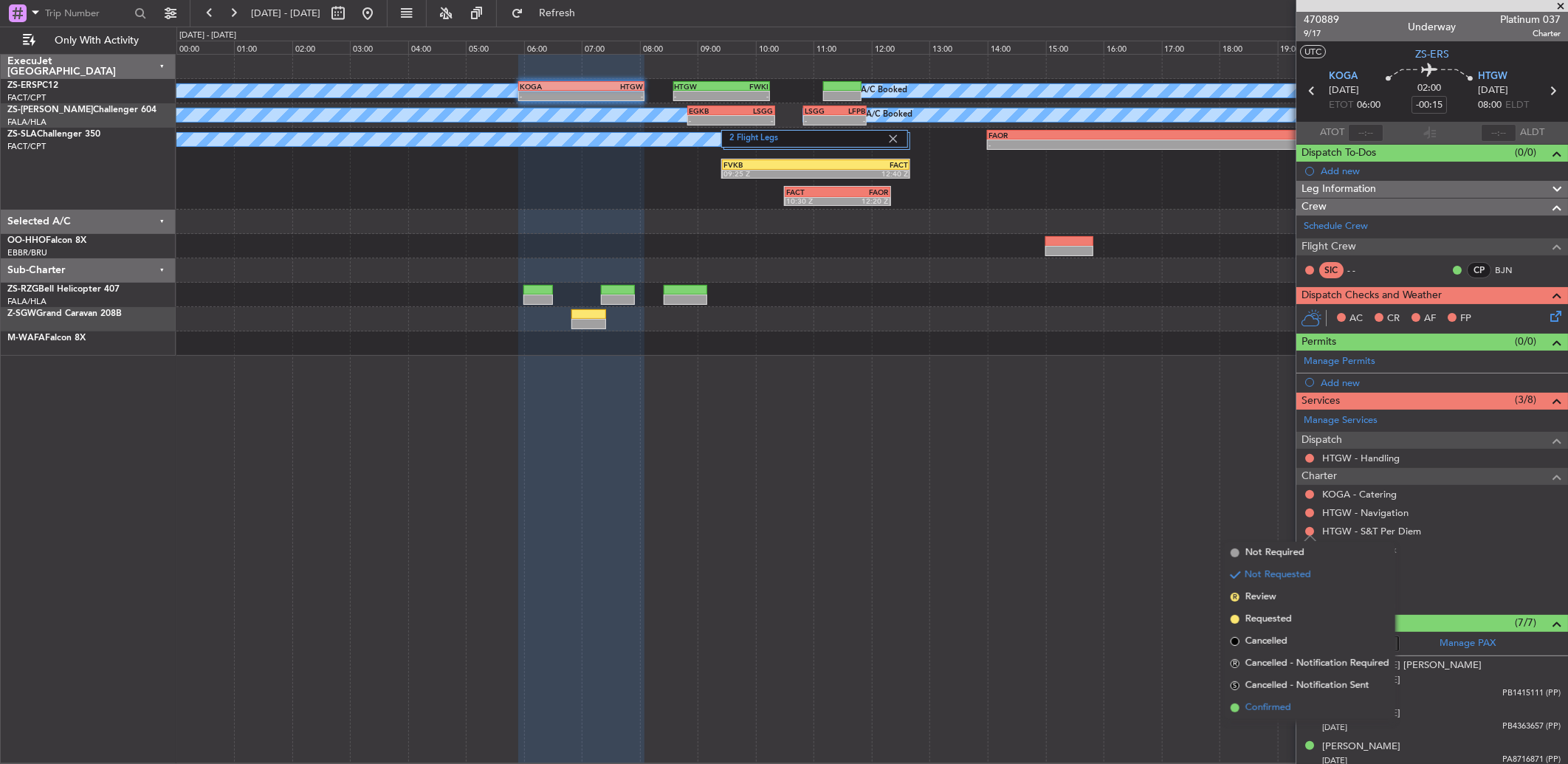
click at [1250, 706] on span "Confirmed" at bounding box center [1268, 708] width 46 height 15
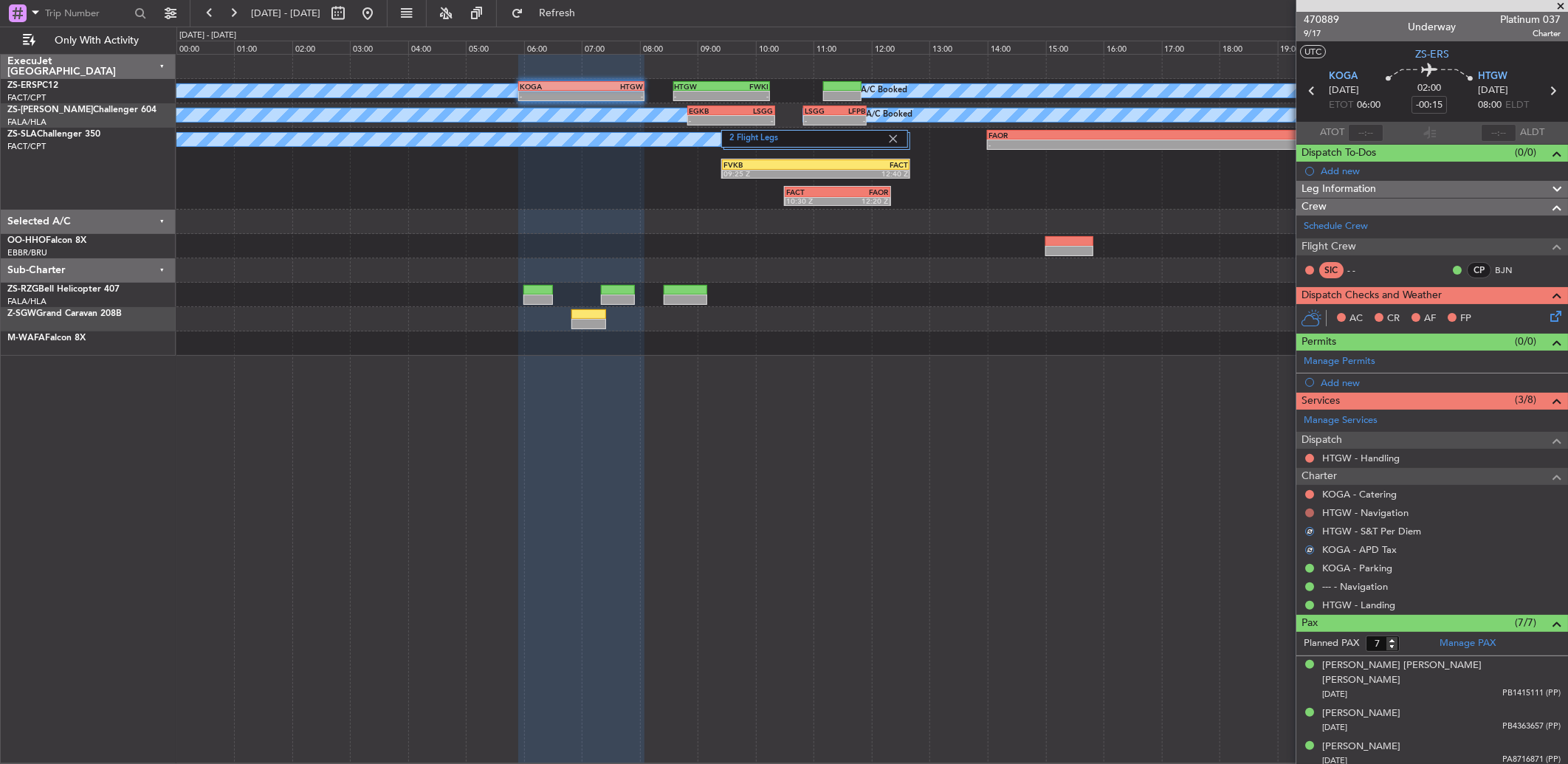
click at [1309, 509] on button at bounding box center [1309, 513] width 9 height 9
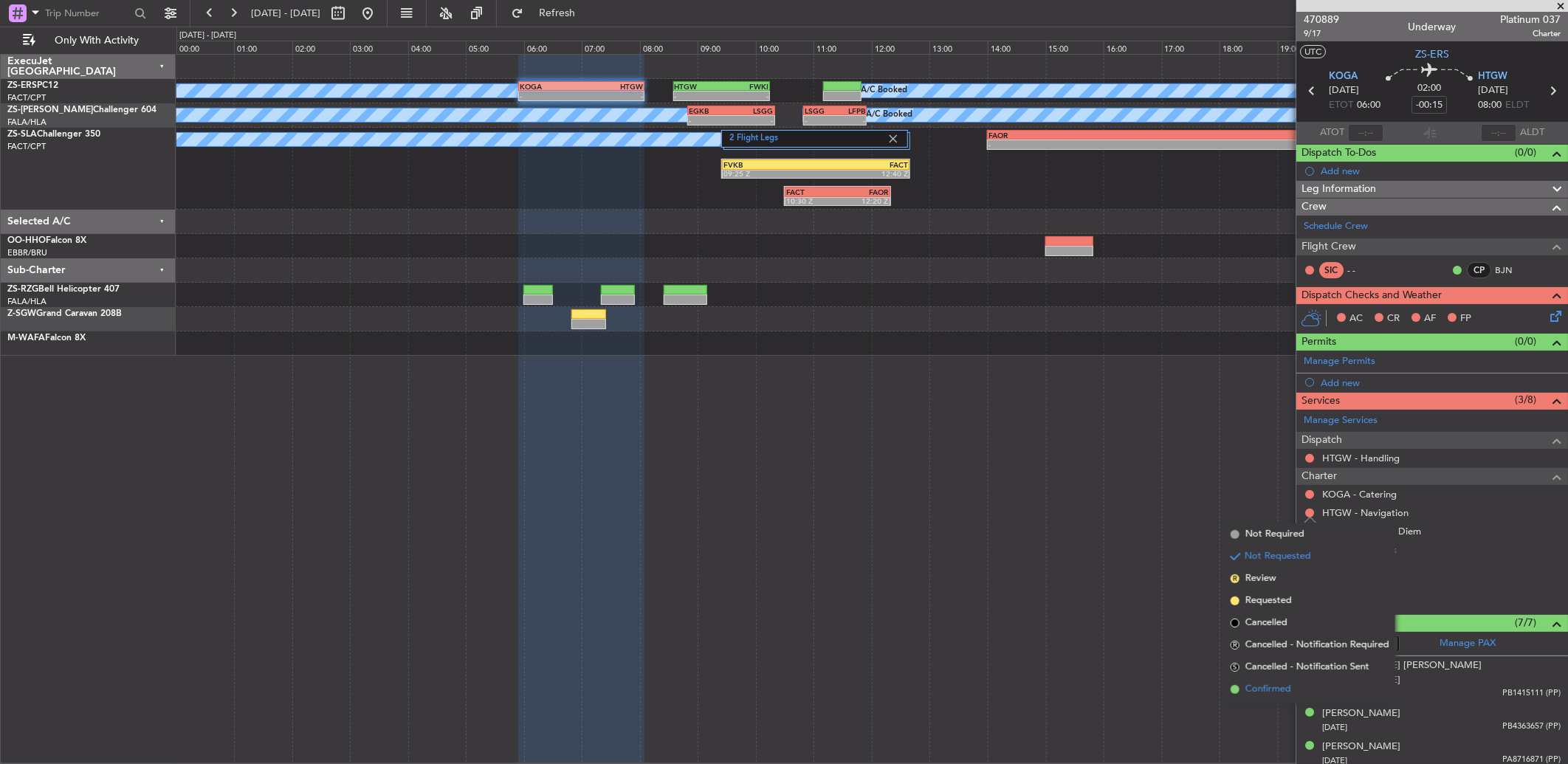
click at [1303, 682] on li "Confirmed" at bounding box center [1310, 689] width 171 height 22
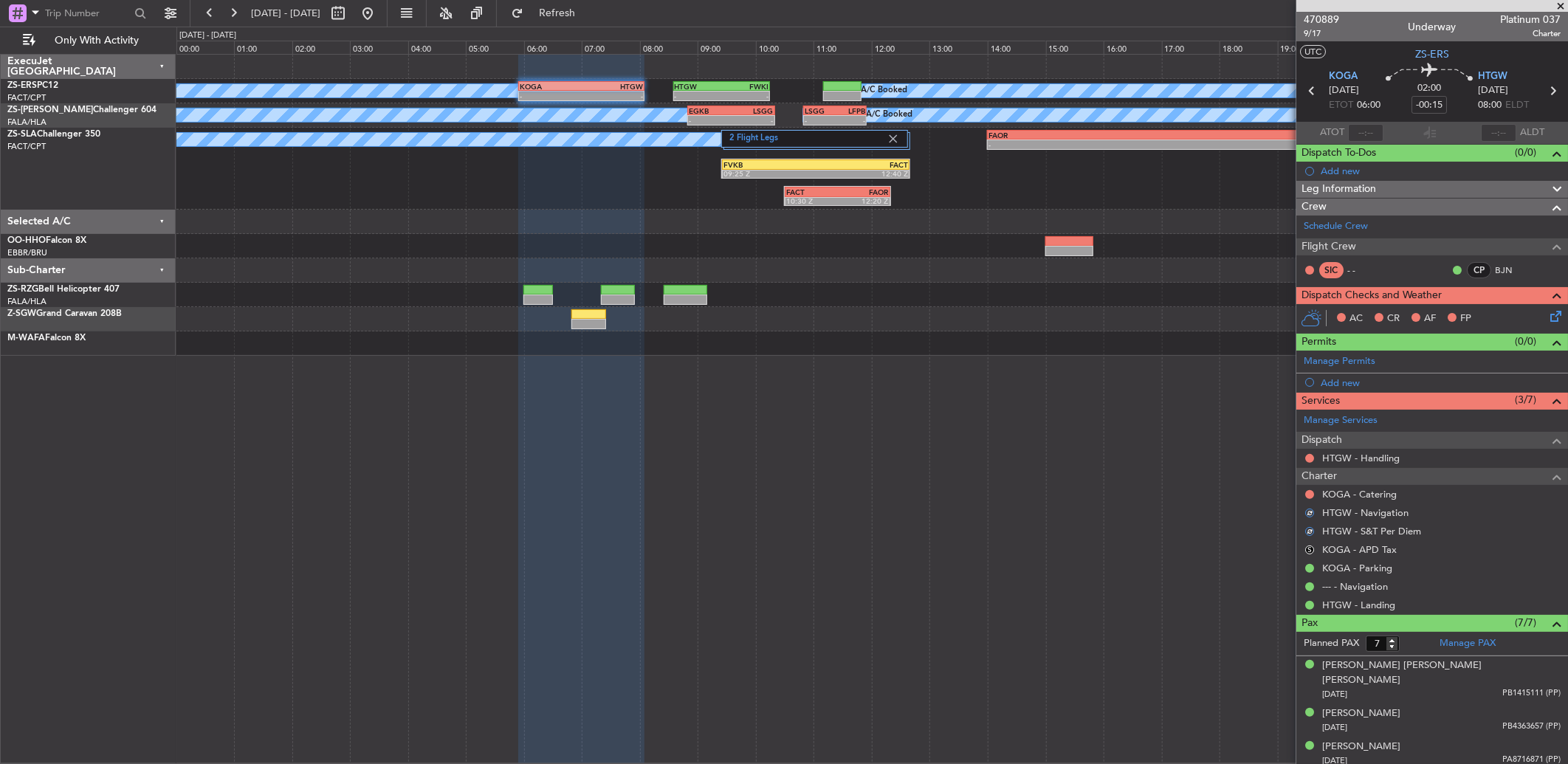
click at [1311, 485] on div "KOGA - Catering" at bounding box center [1432, 494] width 272 height 18
click at [1314, 492] on div at bounding box center [1309, 495] width 11 height 11
click at [1308, 493] on button at bounding box center [1309, 494] width 9 height 9
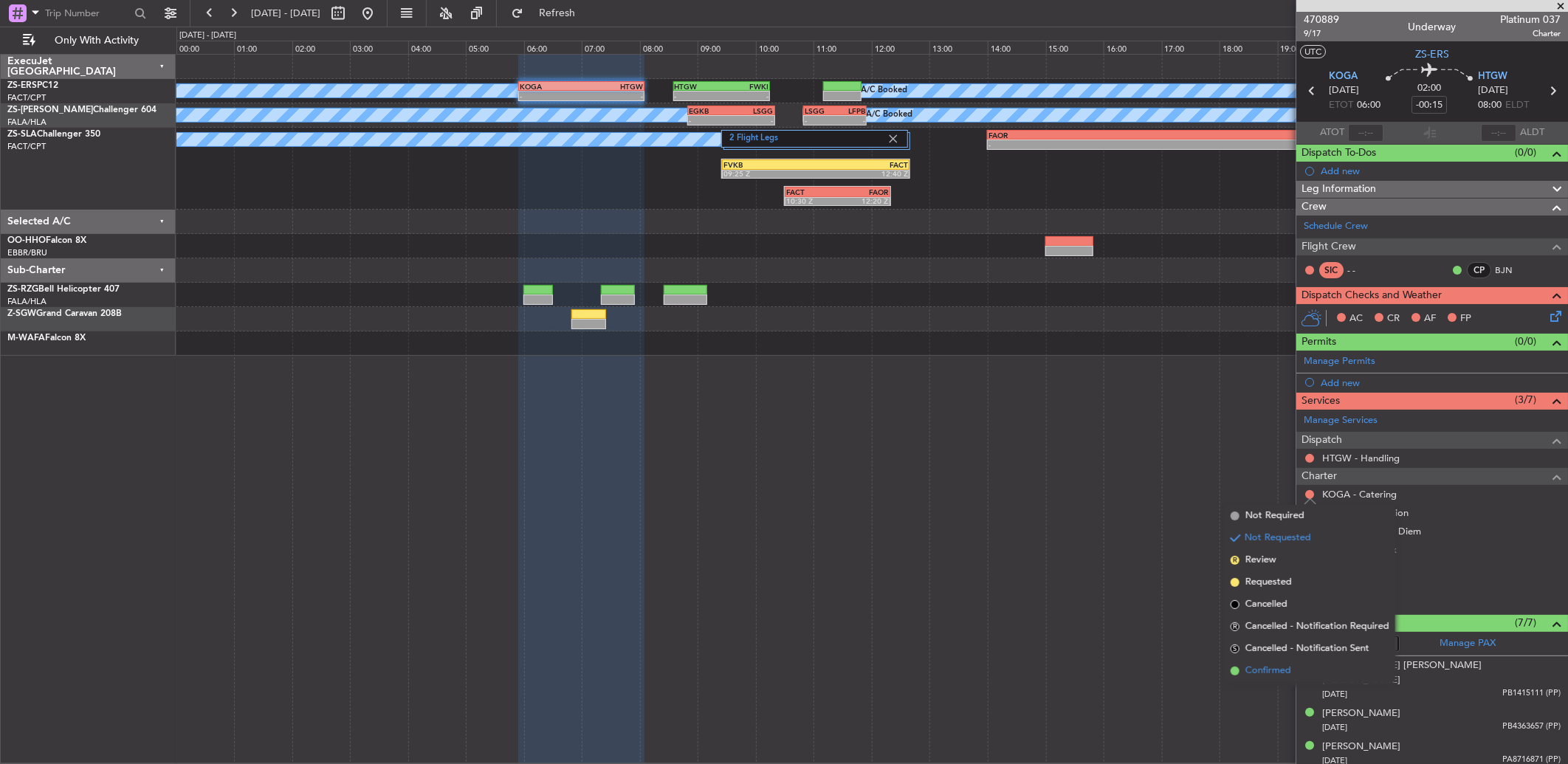
click at [1276, 667] on span "Confirmed" at bounding box center [1268, 671] width 46 height 15
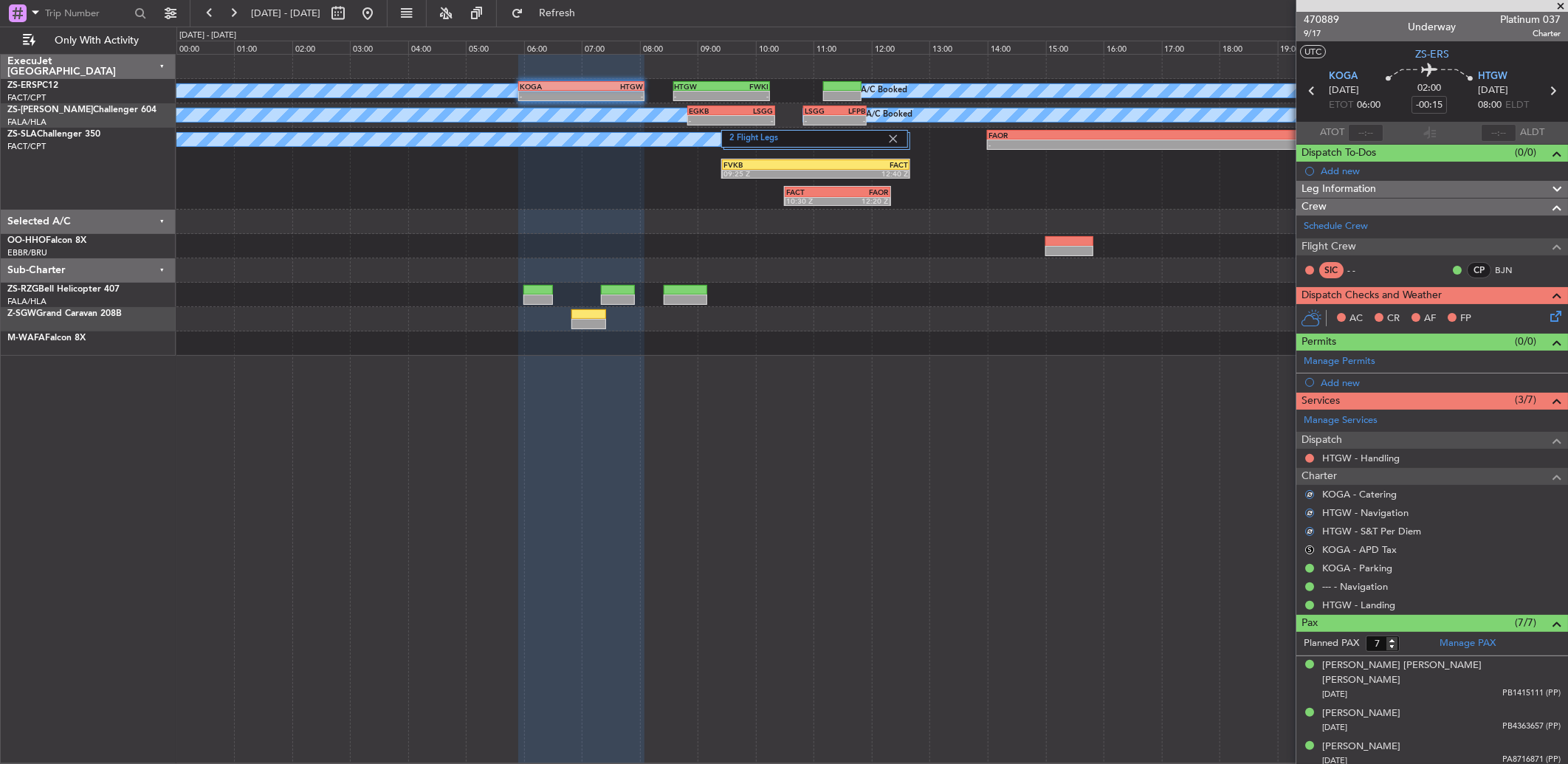
click at [1309, 450] on div "HTGW - Handling" at bounding box center [1432, 458] width 272 height 18
click at [1309, 456] on button at bounding box center [1309, 458] width 9 height 9
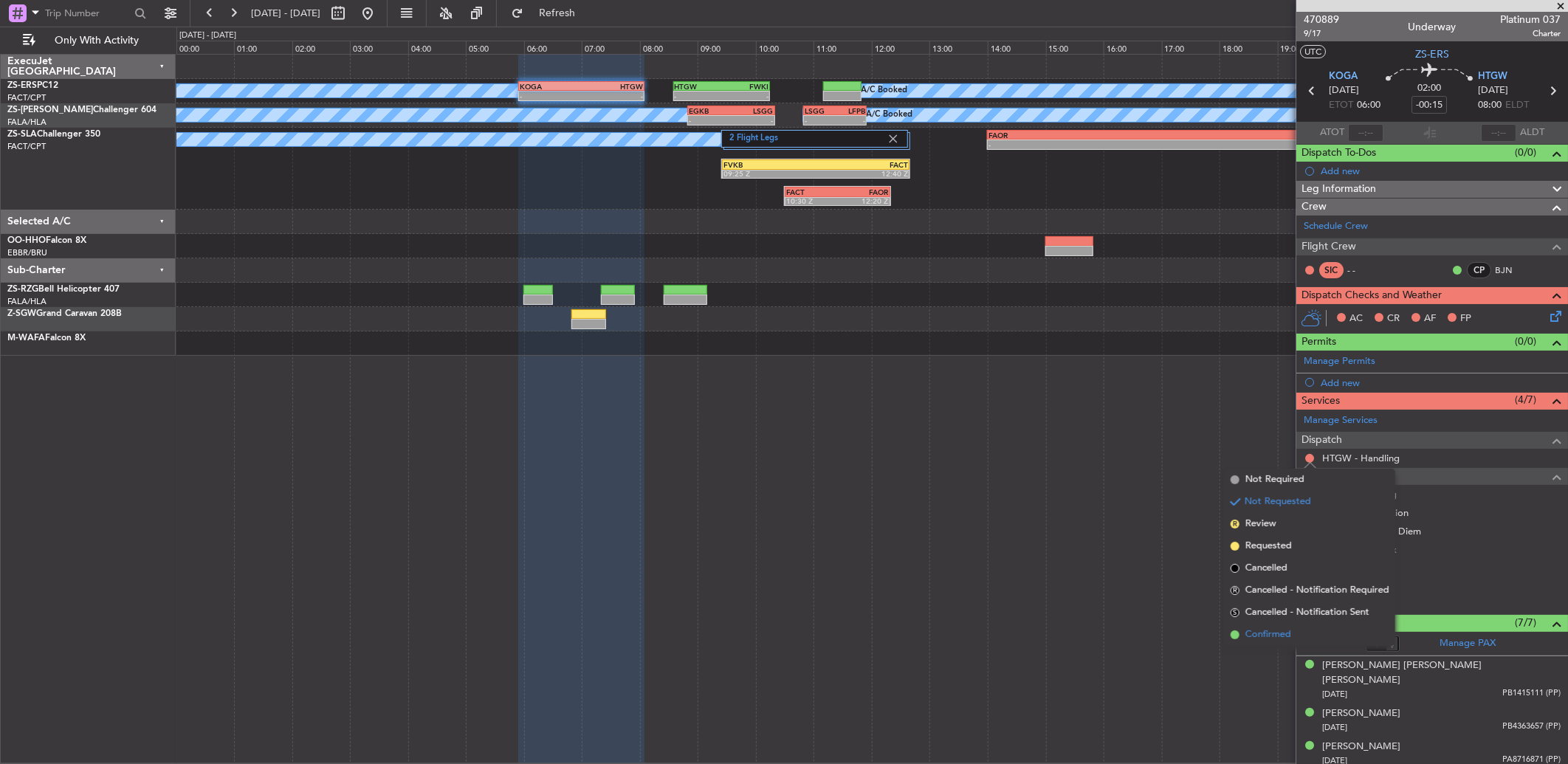
click at [1292, 624] on li "Confirmed" at bounding box center [1310, 634] width 171 height 22
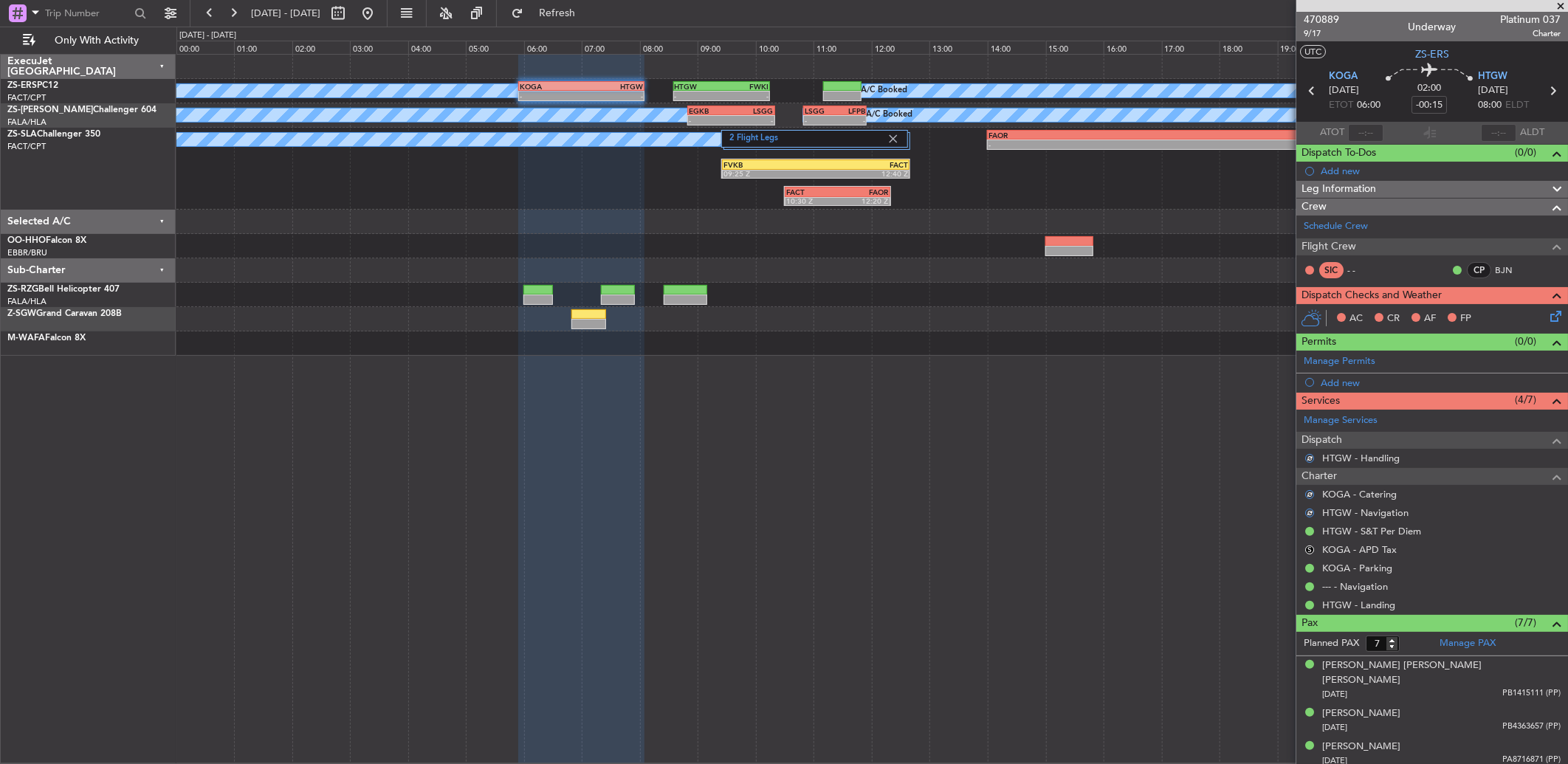
click at [1547, 316] on icon at bounding box center [1553, 314] width 11 height 11
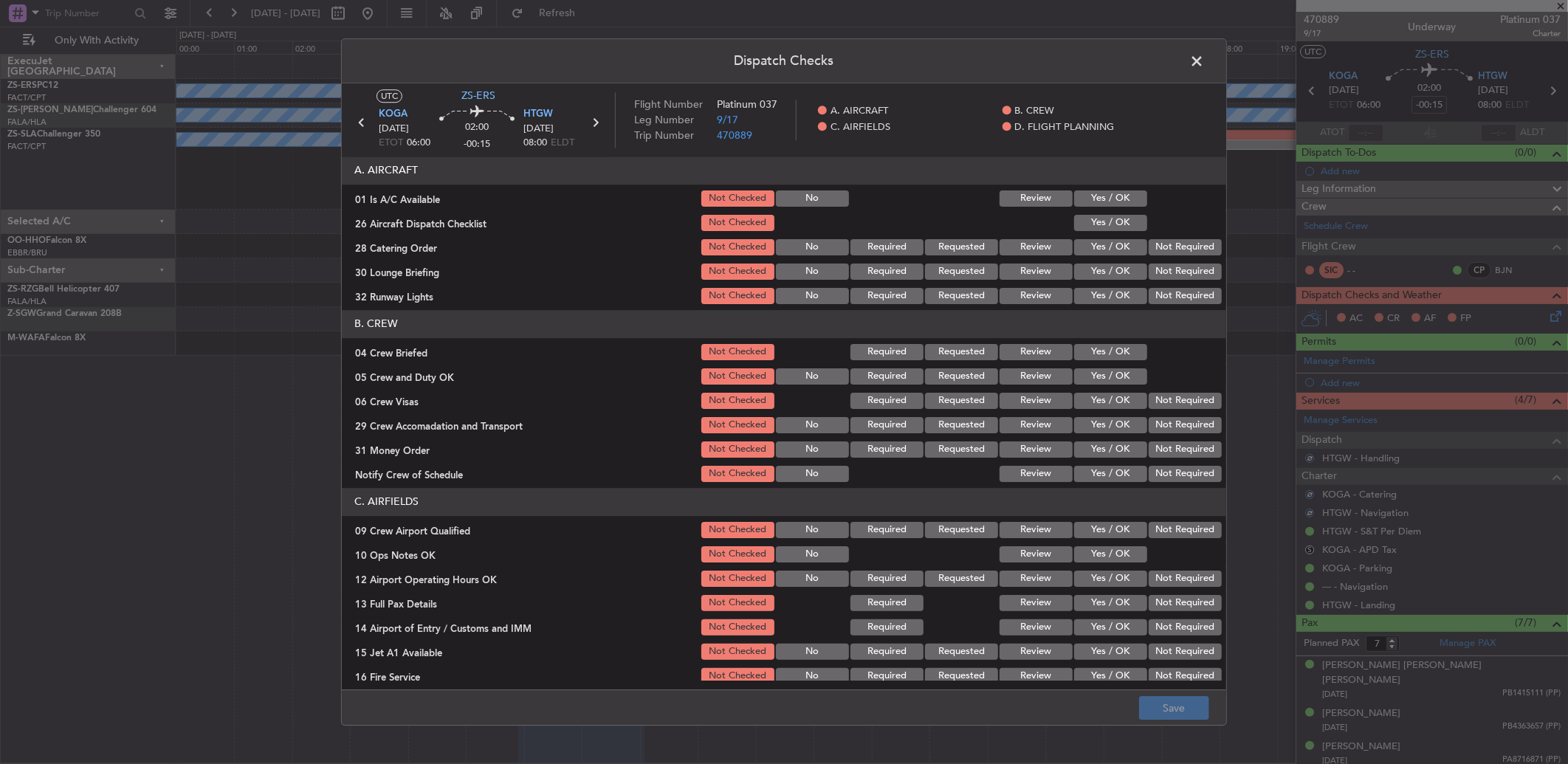
click at [1123, 209] on section "A. AIRCRAFT 01 Is A/C Available Not Checked No Review Yes / OK 26 Aircraft Disp…" at bounding box center [784, 231] width 884 height 150
click at [1120, 196] on button "Yes / OK" at bounding box center [1110, 198] width 73 height 16
click at [1106, 232] on div "Yes / OK" at bounding box center [1109, 223] width 75 height 21
click at [1133, 222] on button "Yes / OK" at bounding box center [1110, 223] width 73 height 16
click at [1163, 249] on button "Not Required" at bounding box center [1185, 246] width 73 height 16
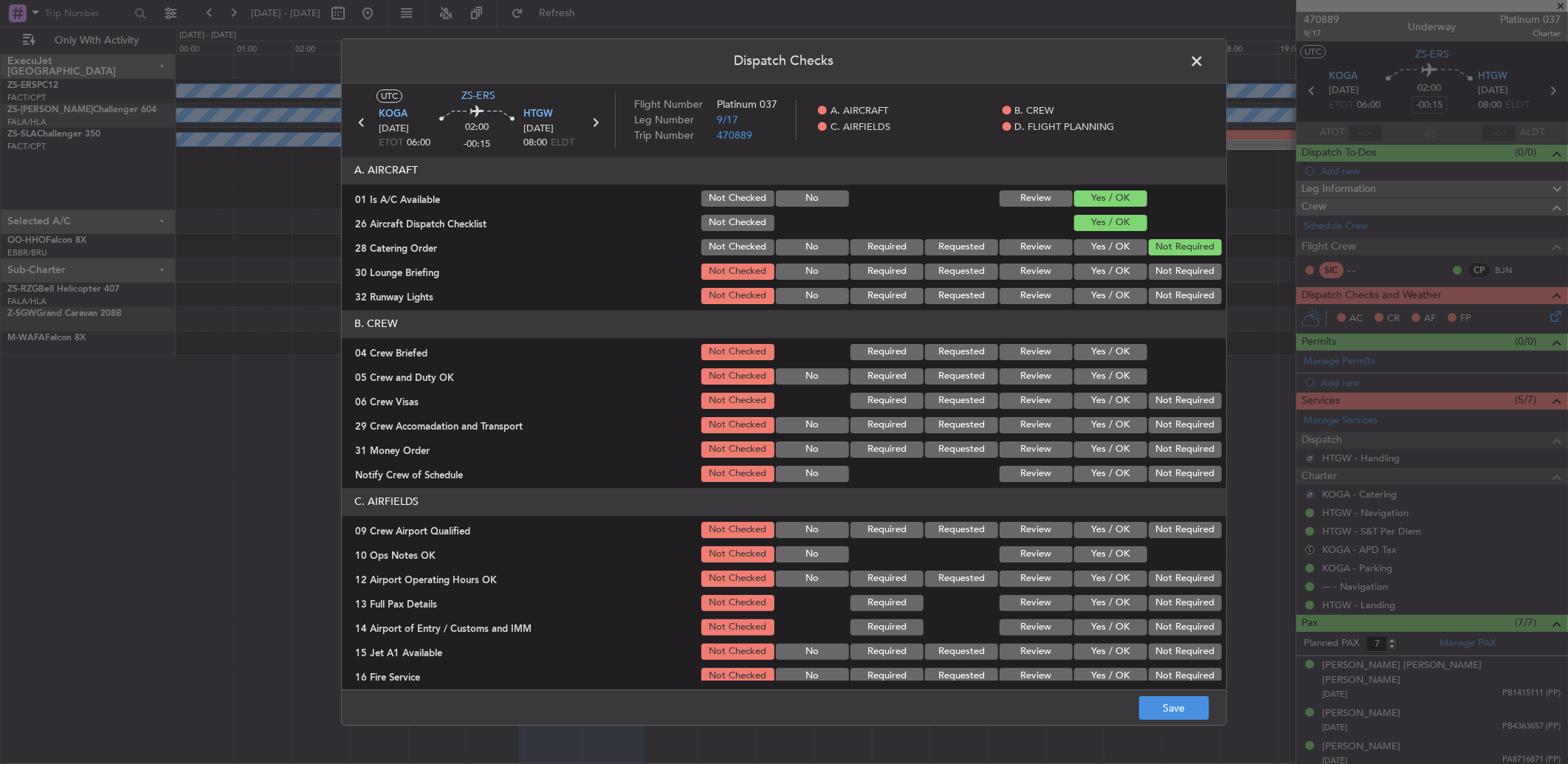
drag, startPoint x: 1164, startPoint y: 259, endPoint x: 1165, endPoint y: 276, distance: 17.0
click at [1165, 261] on section "A. AIRCRAFT 01 Is A/C Available Not Checked No Review Yes / OK 26 Aircraft Disp…" at bounding box center [784, 231] width 884 height 150
click at [1165, 288] on section "A. AIRCRAFT 01 Is A/C Available Not Checked No Review Yes / OK 26 Aircraft Disp…" at bounding box center [784, 231] width 884 height 150
click at [1165, 289] on button "Not Required" at bounding box center [1185, 296] width 73 height 16
drag, startPoint x: 1147, startPoint y: 264, endPoint x: 1149, endPoint y: 278, distance: 14.1
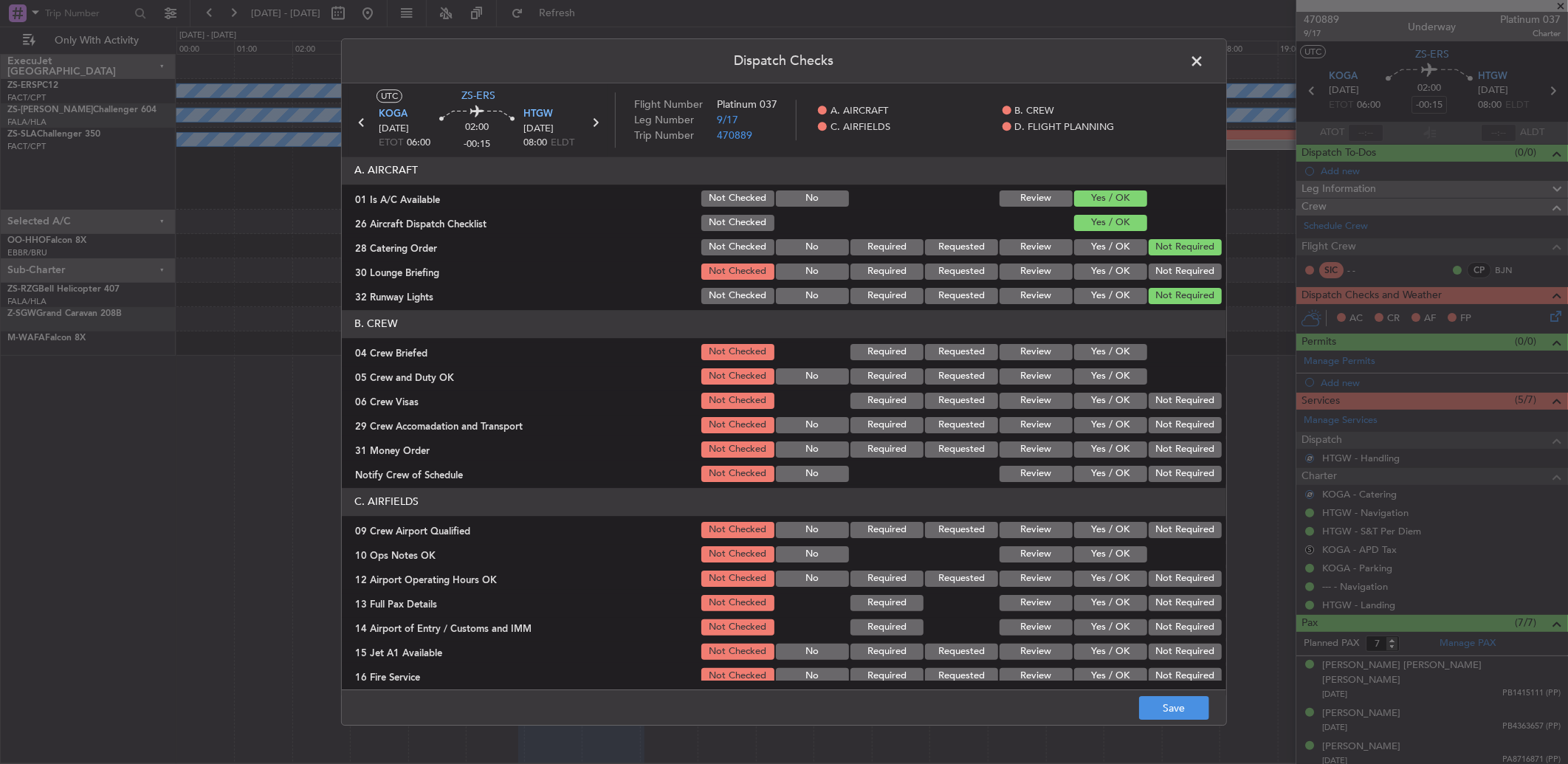
click at [1149, 265] on button "Not Required" at bounding box center [1185, 271] width 73 height 16
click at [1124, 355] on button "Yes / OK" at bounding box center [1110, 352] width 73 height 16
click at [1123, 366] on section "B. CREW 04 Crew Briefed Not Checked Required Requested Review Yes / OK 05 Crew …" at bounding box center [784, 397] width 884 height 174
click at [1126, 369] on button "Yes / OK" at bounding box center [1110, 376] width 73 height 16
drag, startPoint x: 1144, startPoint y: 385, endPoint x: 1156, endPoint y: 399, distance: 18.4
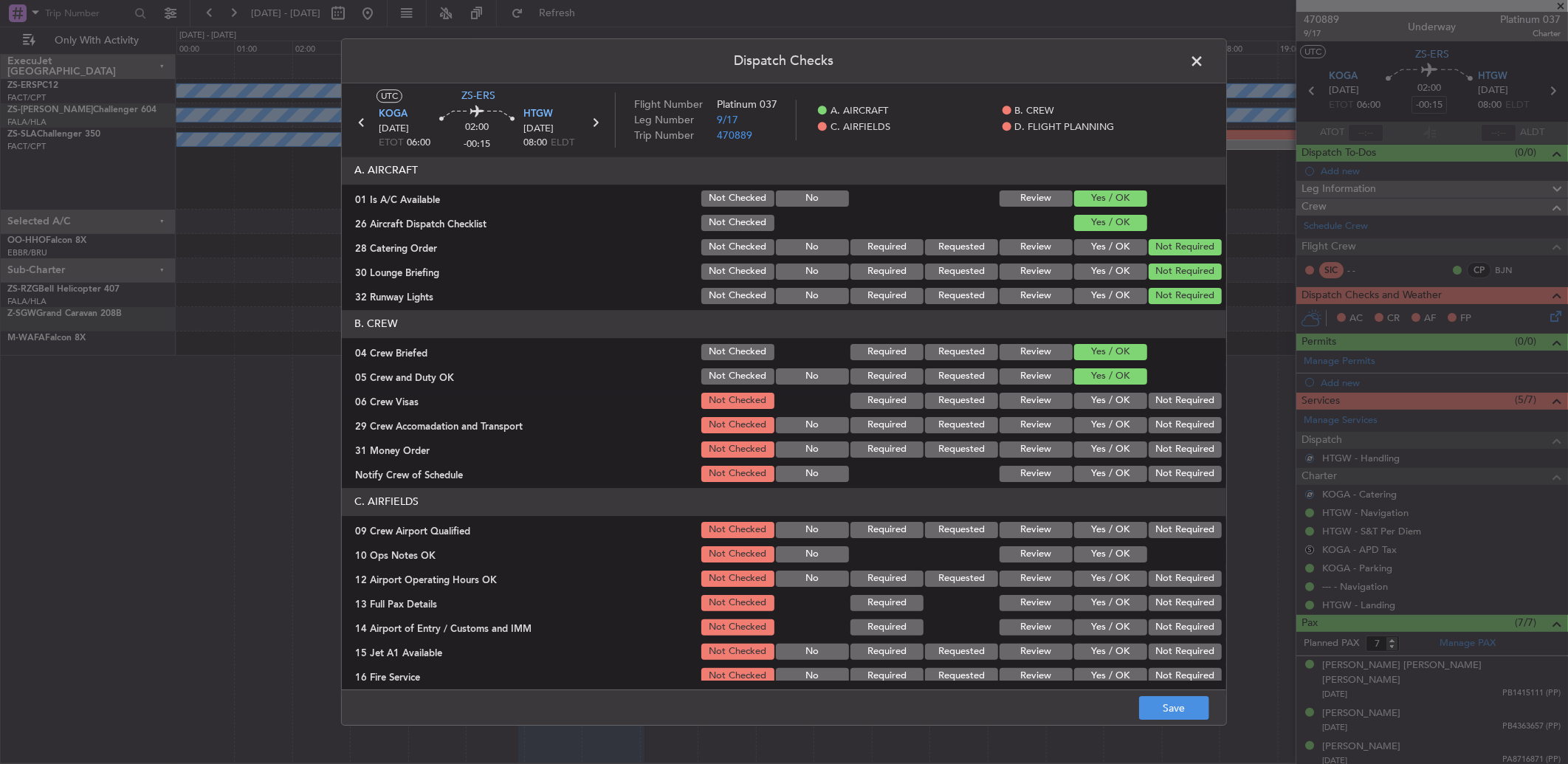
click at [1150, 389] on section "B. CREW 04 Crew Briefed Not Checked Required Requested Review Yes / OK 05 Crew …" at bounding box center [784, 397] width 884 height 174
click at [1160, 404] on button "Not Required" at bounding box center [1185, 400] width 73 height 16
click at [1160, 408] on button "Not Required" at bounding box center [1185, 400] width 73 height 16
drag, startPoint x: 1160, startPoint y: 409, endPoint x: 1156, endPoint y: 429, distance: 20.4
click at [1160, 429] on button "Not Required" at bounding box center [1185, 425] width 73 height 16
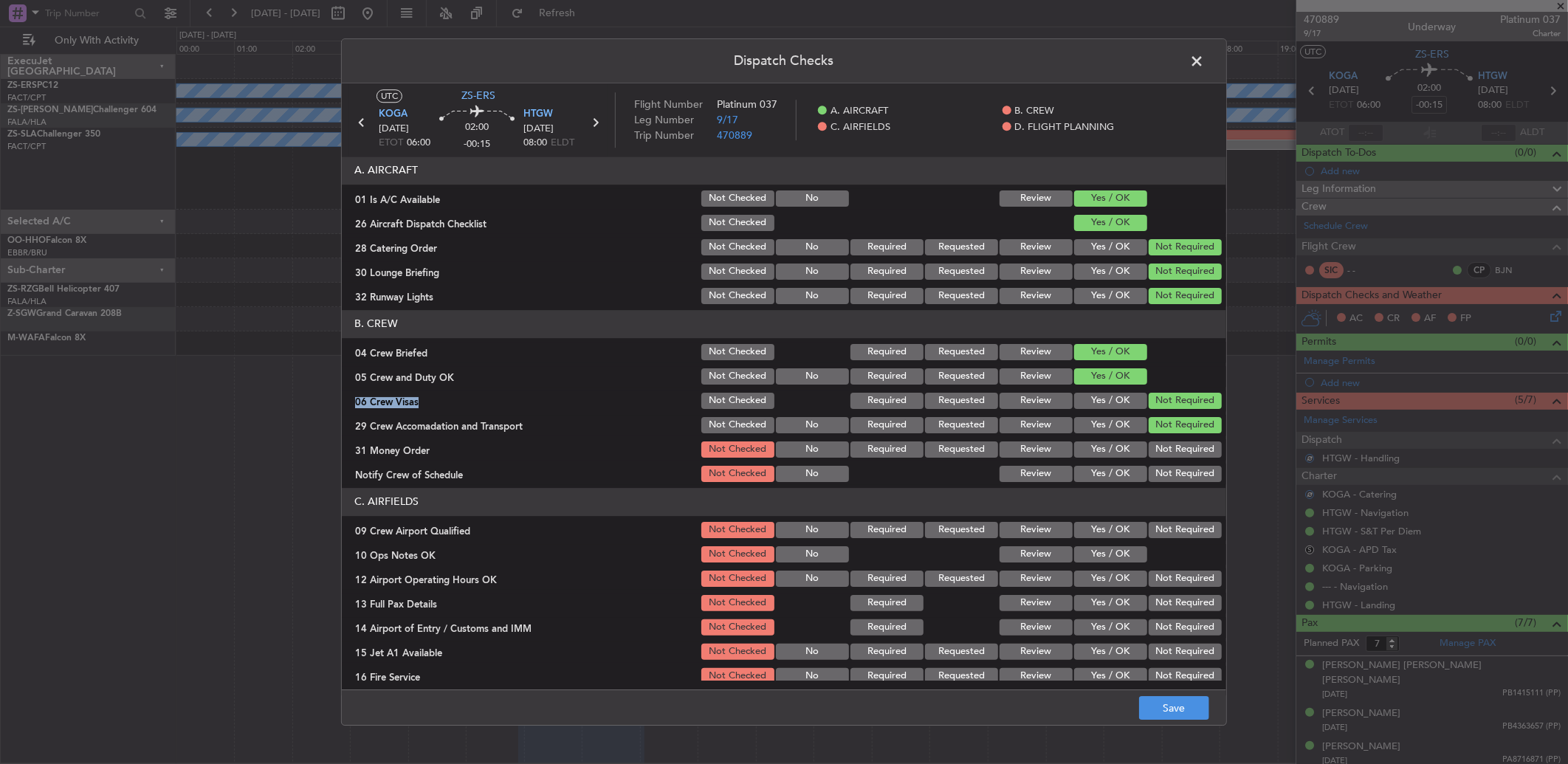
click at [1156, 429] on button "Not Required" at bounding box center [1185, 425] width 73 height 16
drag, startPoint x: 1162, startPoint y: 447, endPoint x: 1169, endPoint y: 464, distance: 18.4
click at [1161, 447] on button "Not Required" at bounding box center [1185, 449] width 73 height 16
click at [1172, 480] on button "Not Required" at bounding box center [1185, 473] width 73 height 16
click at [1167, 526] on button "Not Required" at bounding box center [1185, 530] width 73 height 16
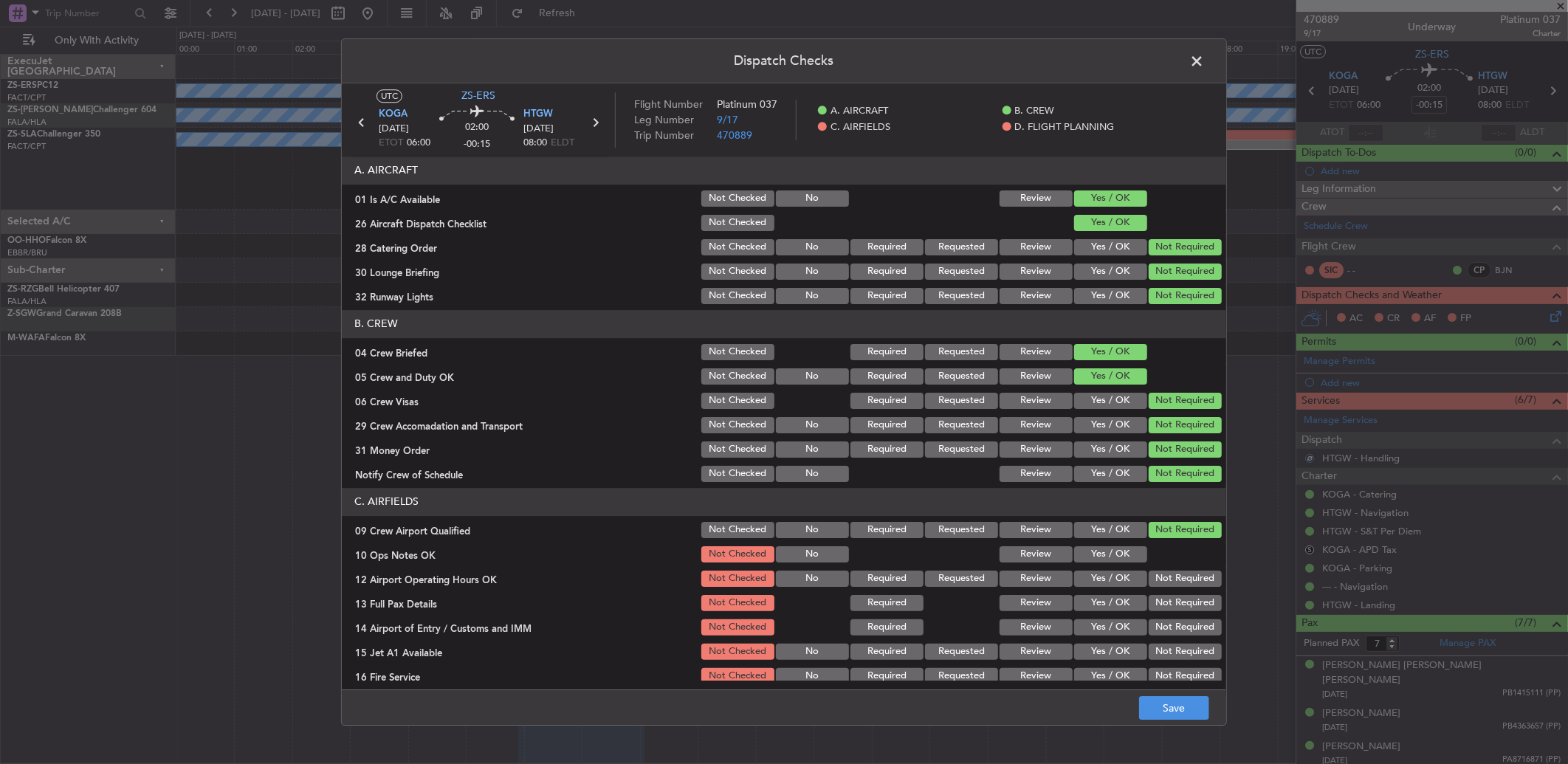
click at [1115, 566] on section "C. AIRFIELDS 09 Crew Airport Qualified Not Checked No Required Requested Review…" at bounding box center [784, 599] width 884 height 223
click at [1117, 553] on button "Yes / OK" at bounding box center [1110, 554] width 73 height 16
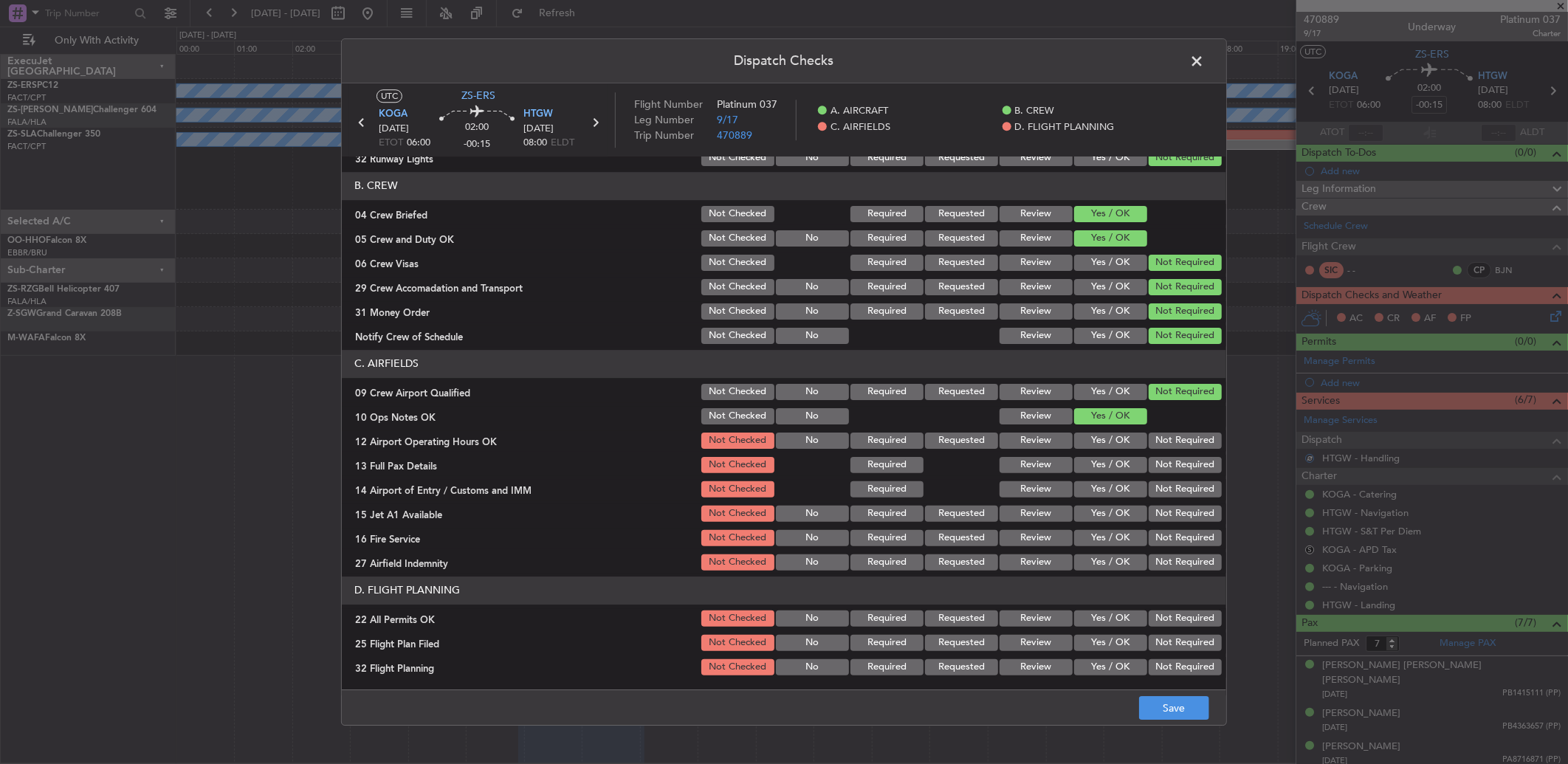
click at [1176, 442] on button "Not Required" at bounding box center [1185, 440] width 73 height 16
click at [1175, 455] on section "C. AIRFIELDS 09 Crew Airport Qualified Not Checked No Required Requested Review…" at bounding box center [784, 461] width 884 height 223
click at [1175, 466] on button "Not Required" at bounding box center [1185, 464] width 73 height 16
drag, startPoint x: 1173, startPoint y: 470, endPoint x: 1173, endPoint y: 489, distance: 19.0
click at [1172, 473] on div "Not Required" at bounding box center [1184, 465] width 75 height 21
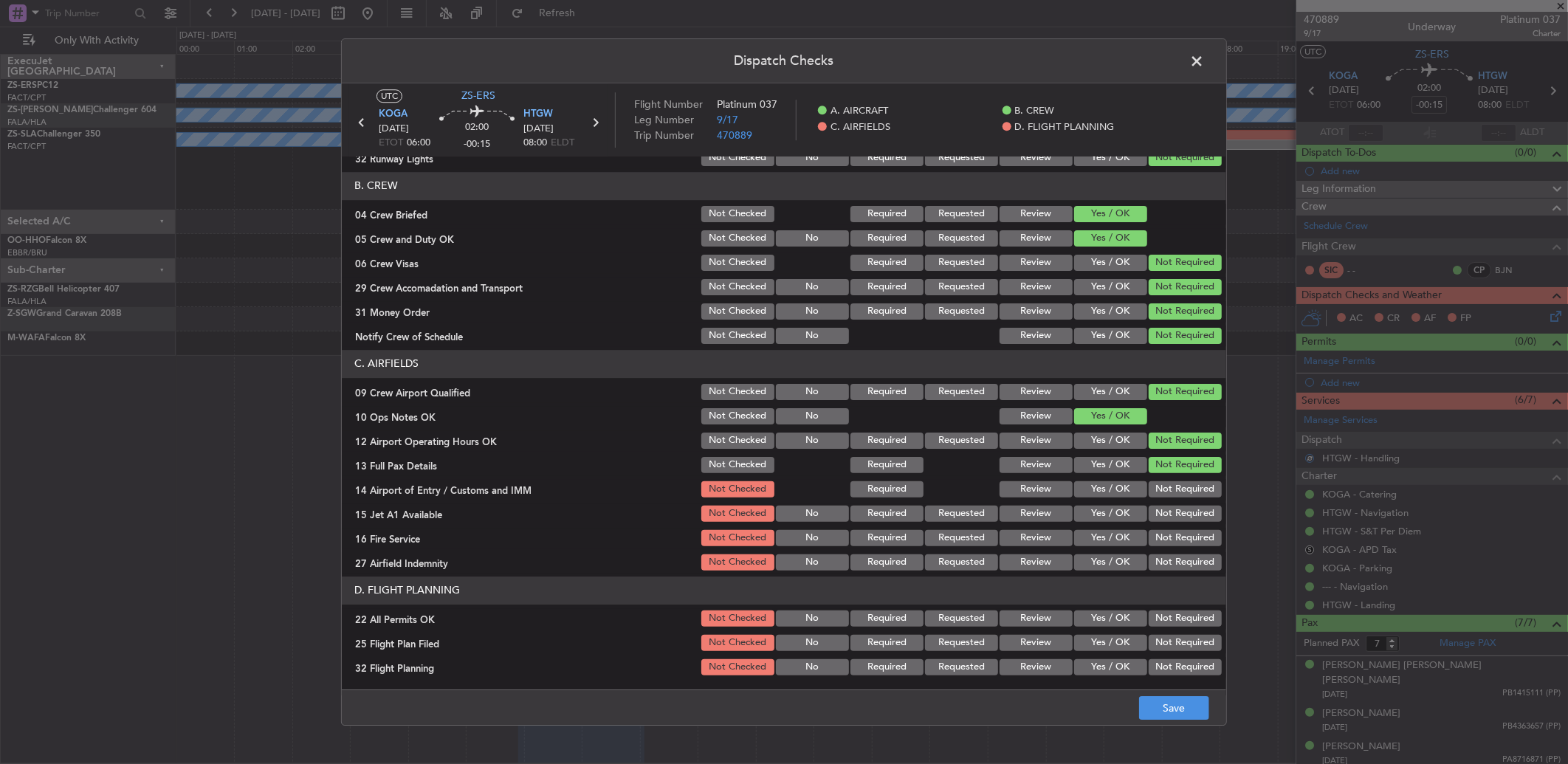
click at [1173, 489] on button "Not Required" at bounding box center [1185, 489] width 73 height 16
click at [1173, 495] on button "Not Required" at bounding box center [1185, 489] width 73 height 16
click at [1175, 515] on button "Not Required" at bounding box center [1185, 514] width 73 height 16
click at [1174, 517] on button "Not Required" at bounding box center [1185, 514] width 73 height 16
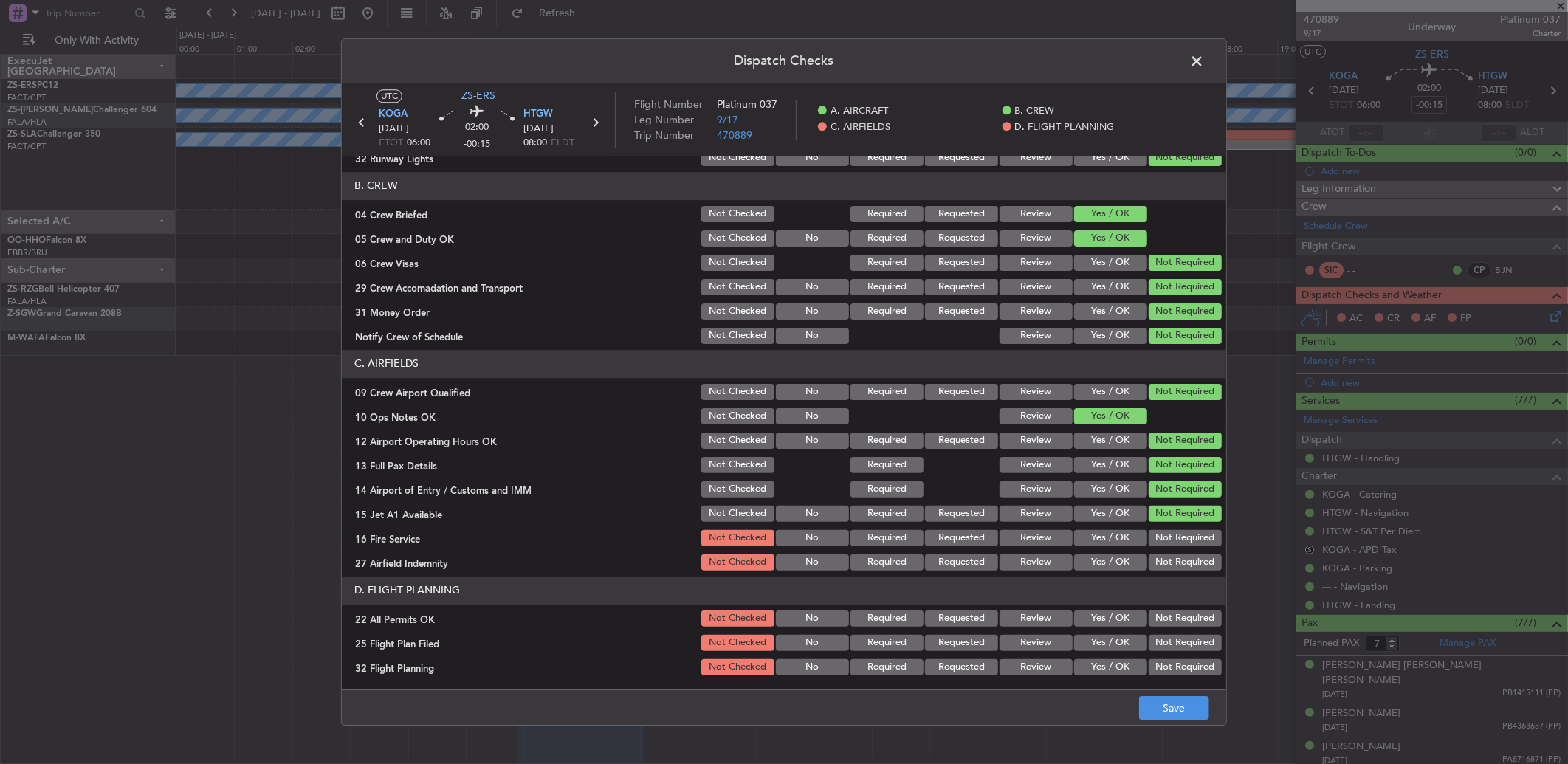
click at [1171, 540] on button "Not Required" at bounding box center [1185, 537] width 73 height 16
click at [1170, 551] on section "C. AIRFIELDS 09 Crew Airport Qualified Not Checked No Required Requested Review…" at bounding box center [784, 461] width 884 height 223
click at [1169, 573] on article "A. AIRCRAFT 01 Is A/C Available Not Checked No Review Yes / OK 26 Aircraft Disp…" at bounding box center [784, 418] width 884 height 524
drag, startPoint x: 1168, startPoint y: 573, endPoint x: 1163, endPoint y: 591, distance: 18.7
click at [1149, 561] on button "Not Required" at bounding box center [1185, 562] width 73 height 16
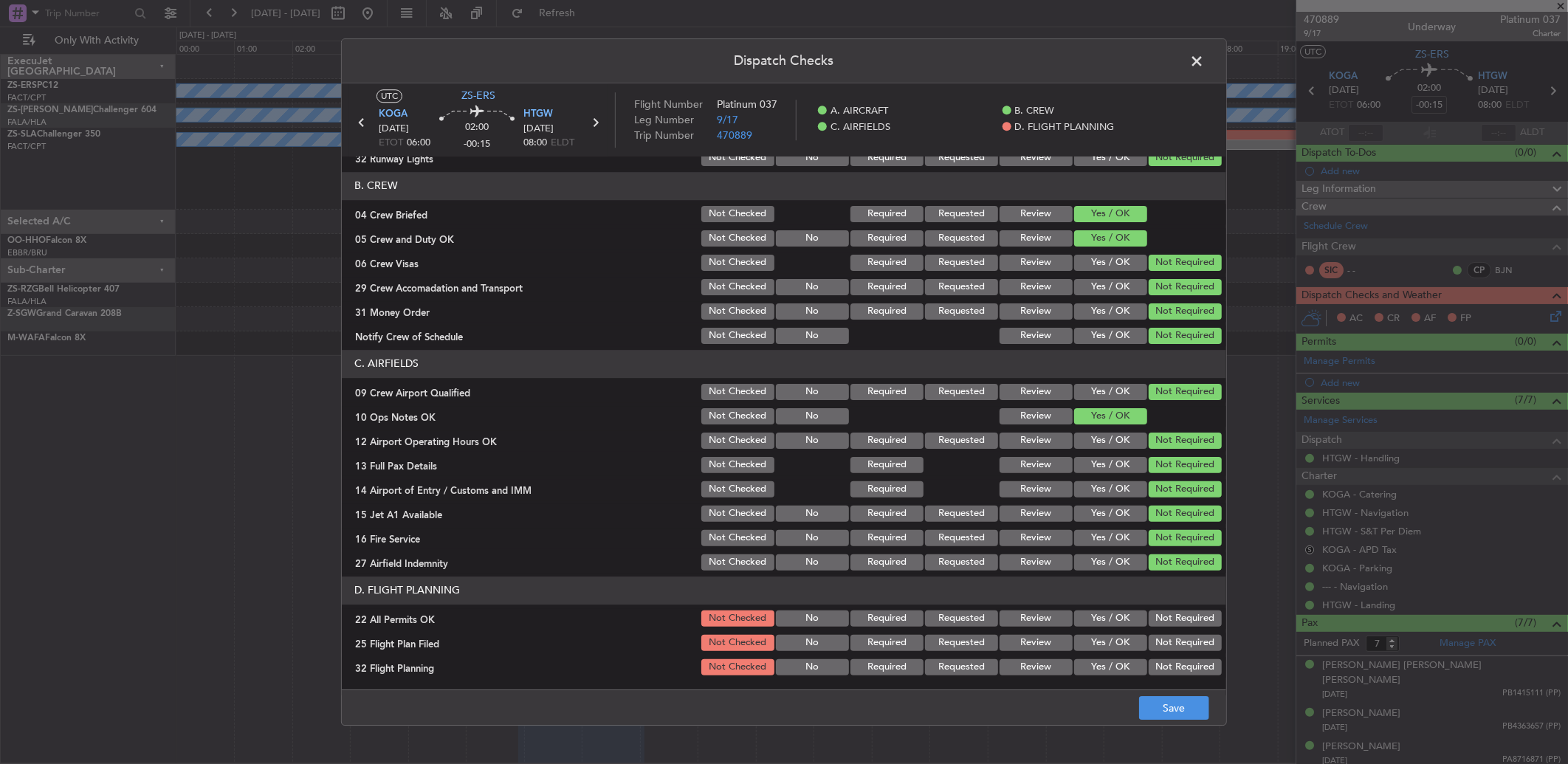
drag, startPoint x: 1168, startPoint y: 624, endPoint x: 1160, endPoint y: 620, distance: 8.9
click at [1163, 624] on button "Not Required" at bounding box center [1185, 618] width 73 height 16
click at [1029, 648] on button "Review" at bounding box center [1036, 643] width 73 height 16
click at [1036, 673] on button "Review" at bounding box center [1036, 666] width 73 height 16
click at [1036, 666] on button "Review" at bounding box center [1036, 666] width 73 height 16
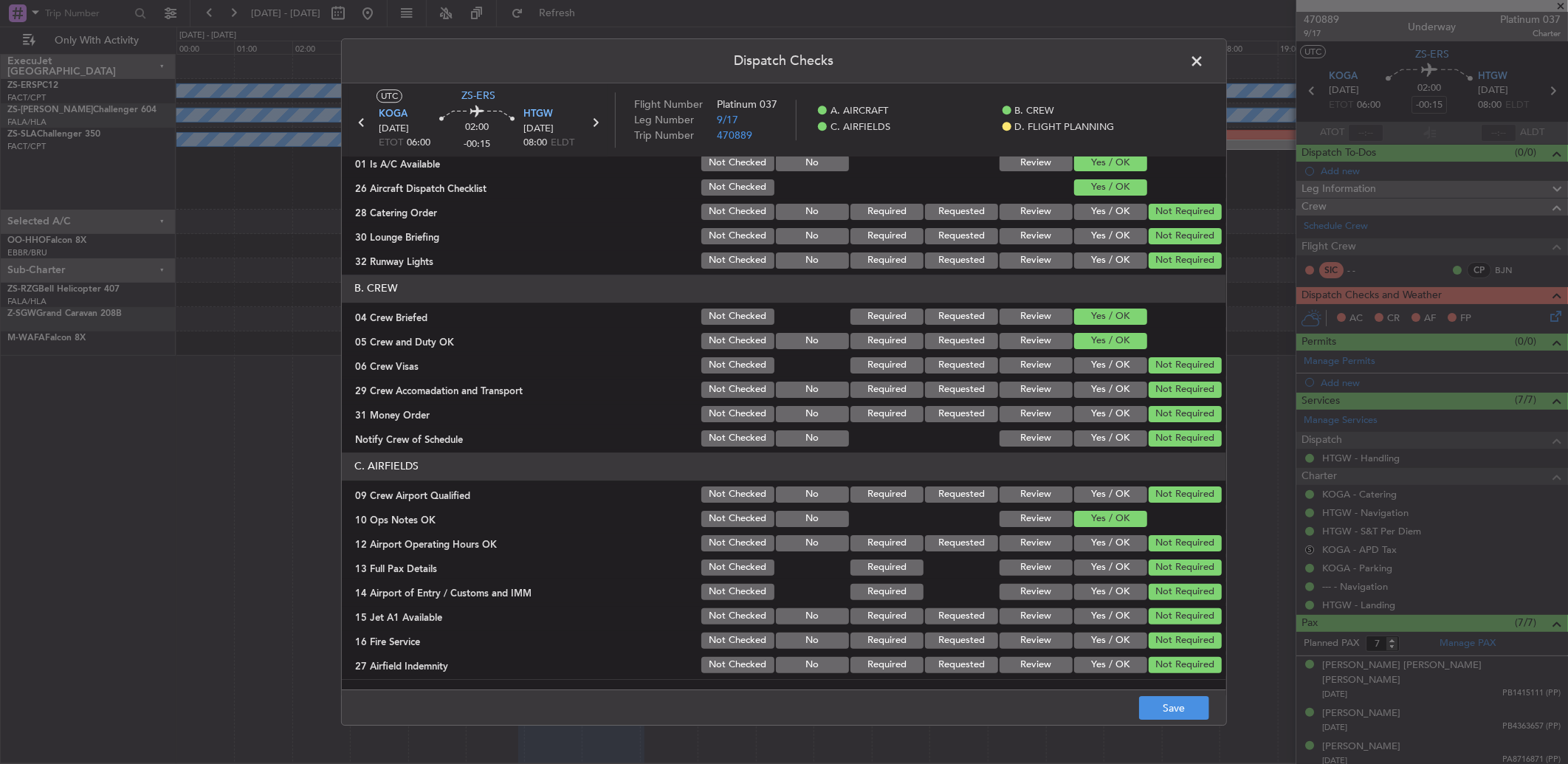
scroll to position [0, 0]
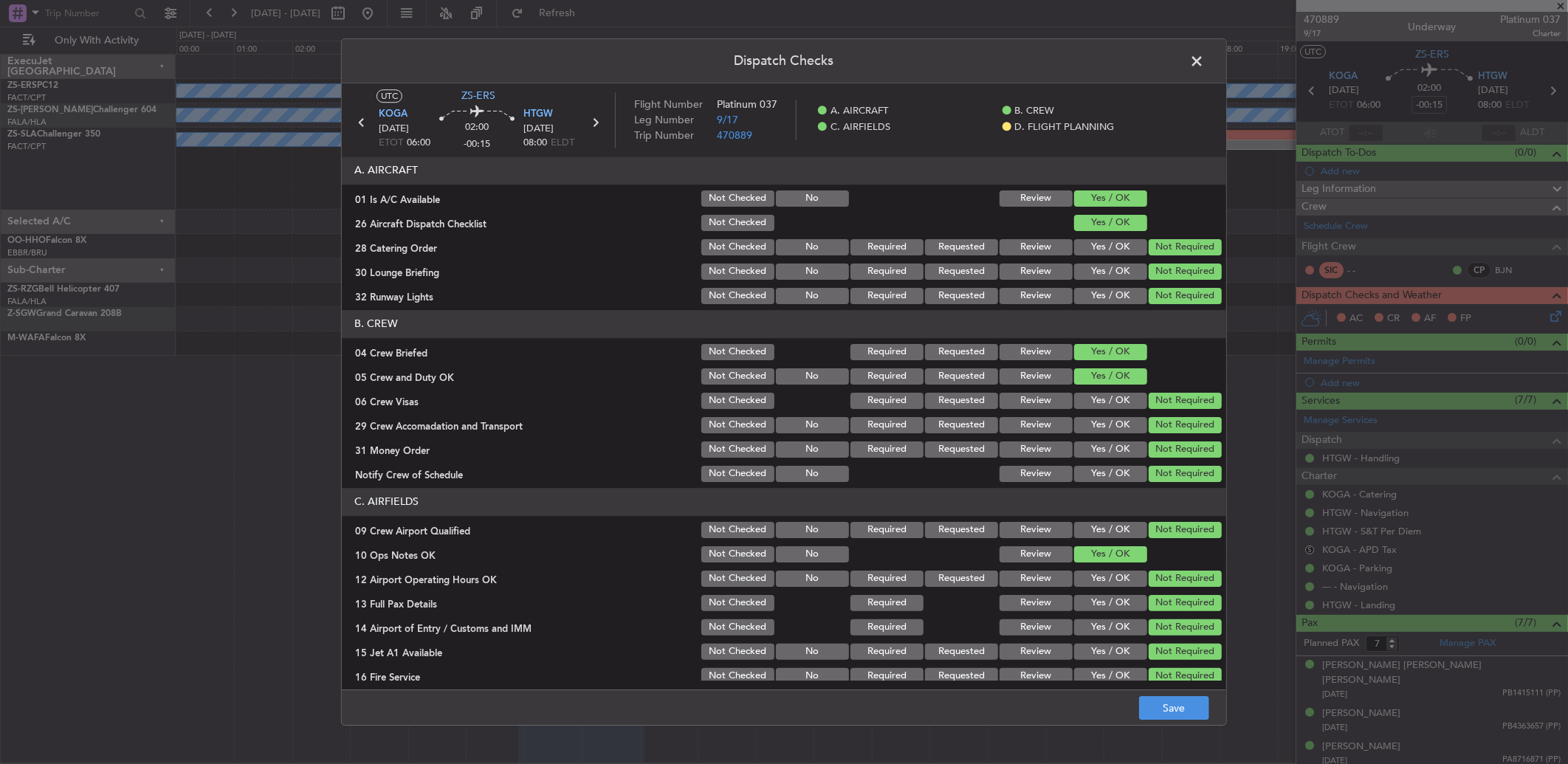
click at [1204, 58] on span at bounding box center [1204, 64] width 0 height 29
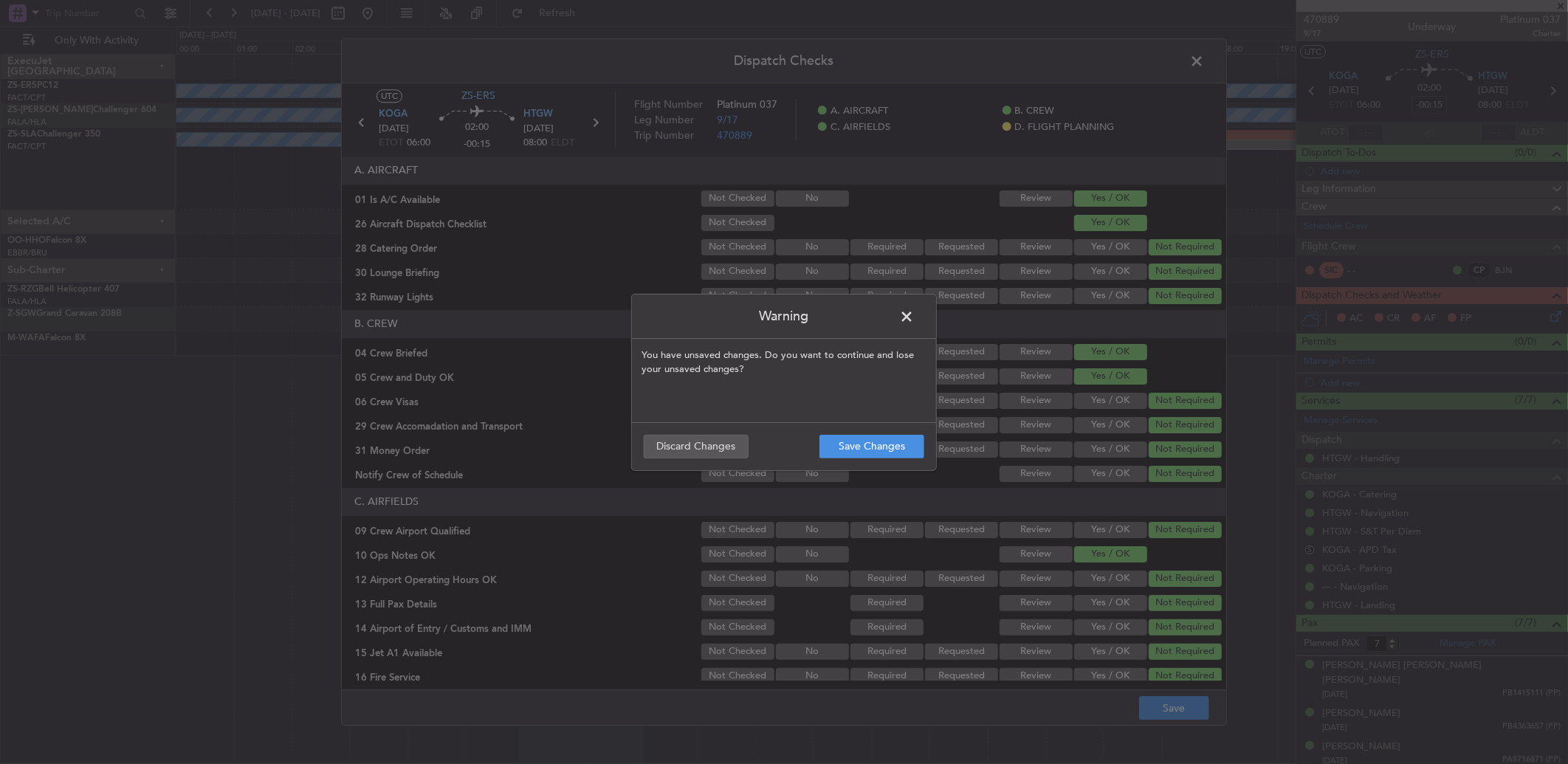
drag, startPoint x: 904, startPoint y: 309, endPoint x: 946, endPoint y: 327, distance: 45.7
click at [914, 309] on span at bounding box center [914, 319] width 0 height 29
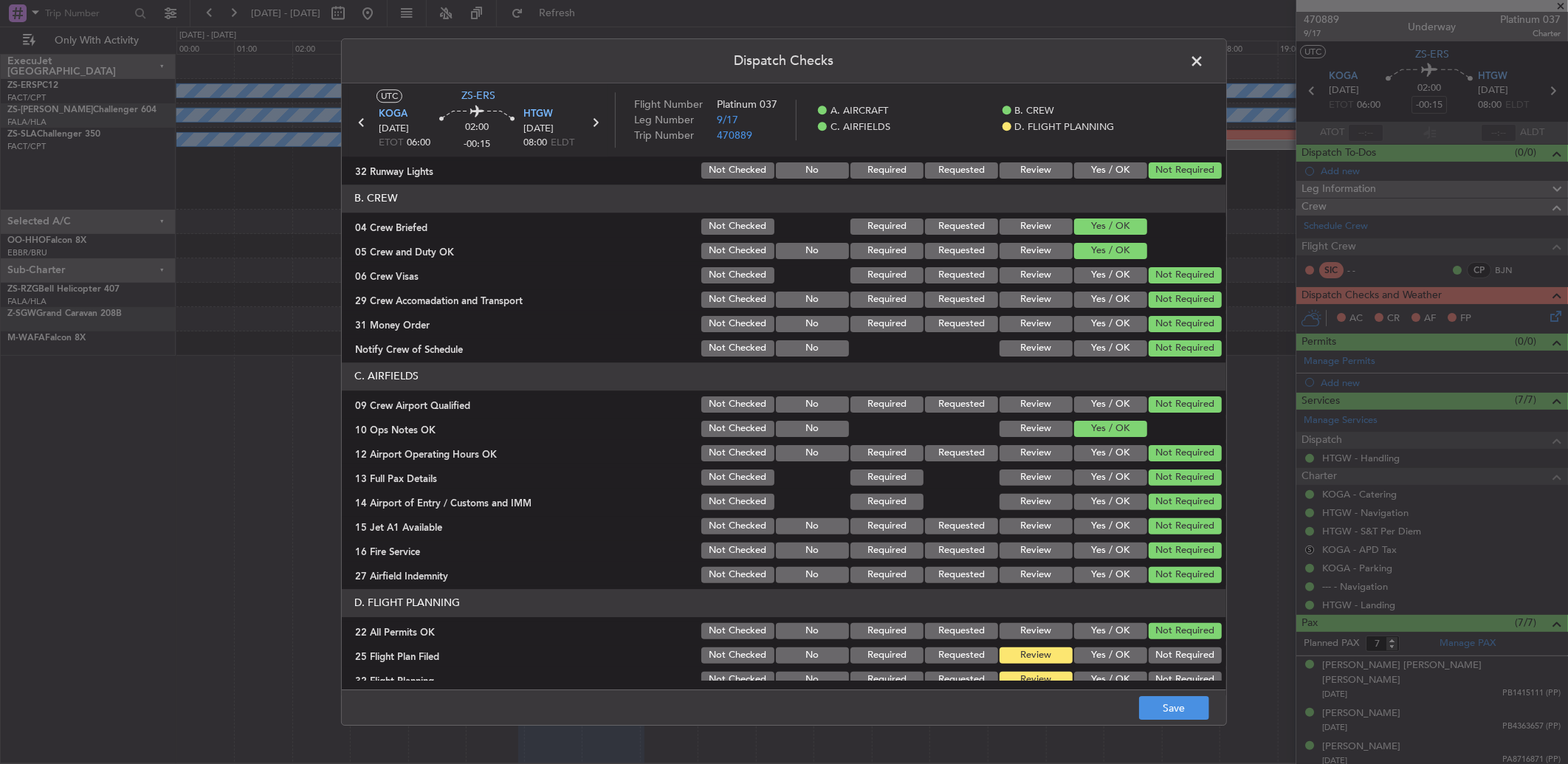
scroll to position [138, 0]
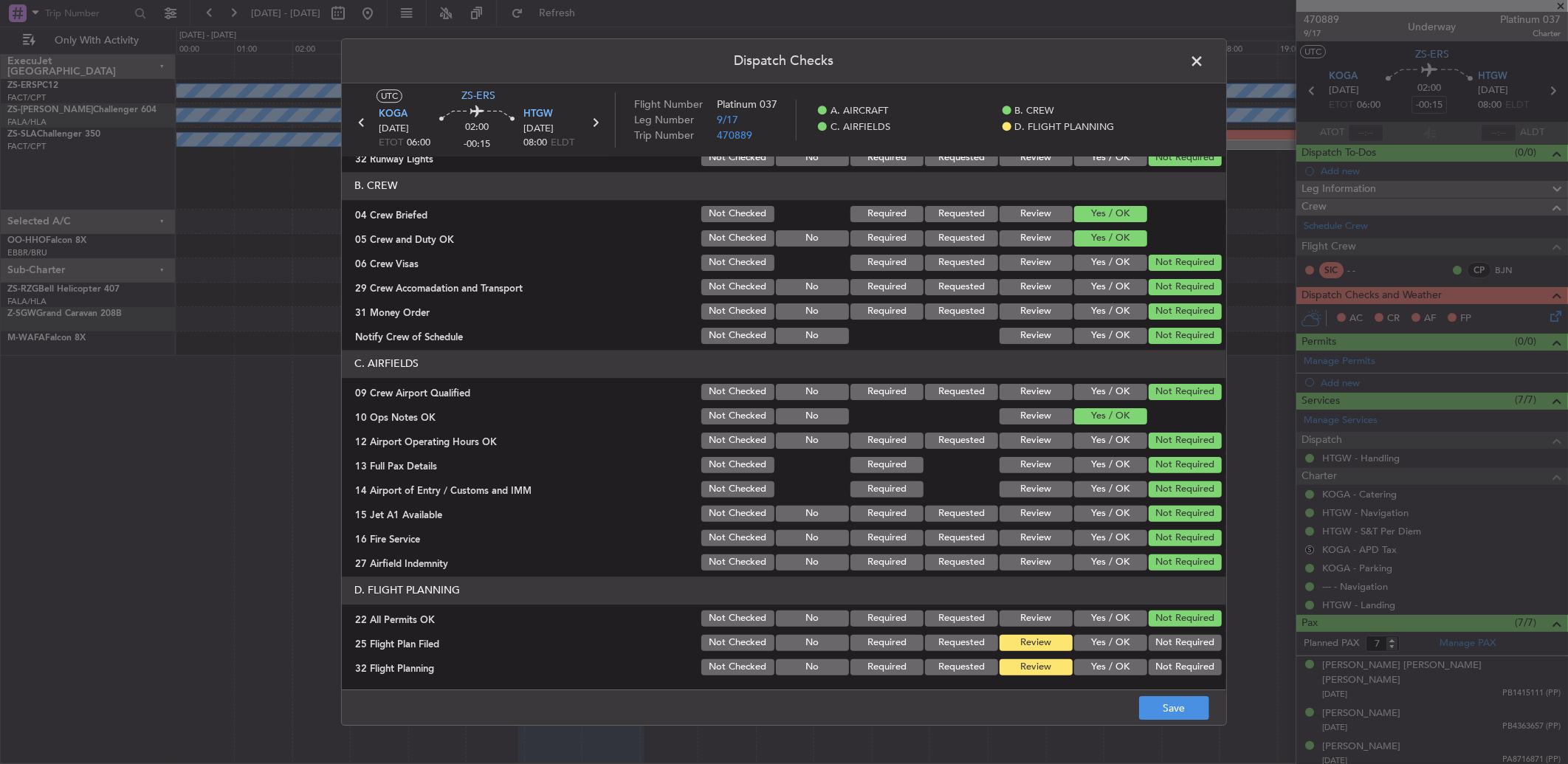
click at [1074, 639] on button "Yes / OK" at bounding box center [1110, 643] width 73 height 16
click at [1086, 668] on button "Yes / OK" at bounding box center [1110, 666] width 73 height 16
click at [1152, 710] on button "Save" at bounding box center [1175, 707] width 70 height 24
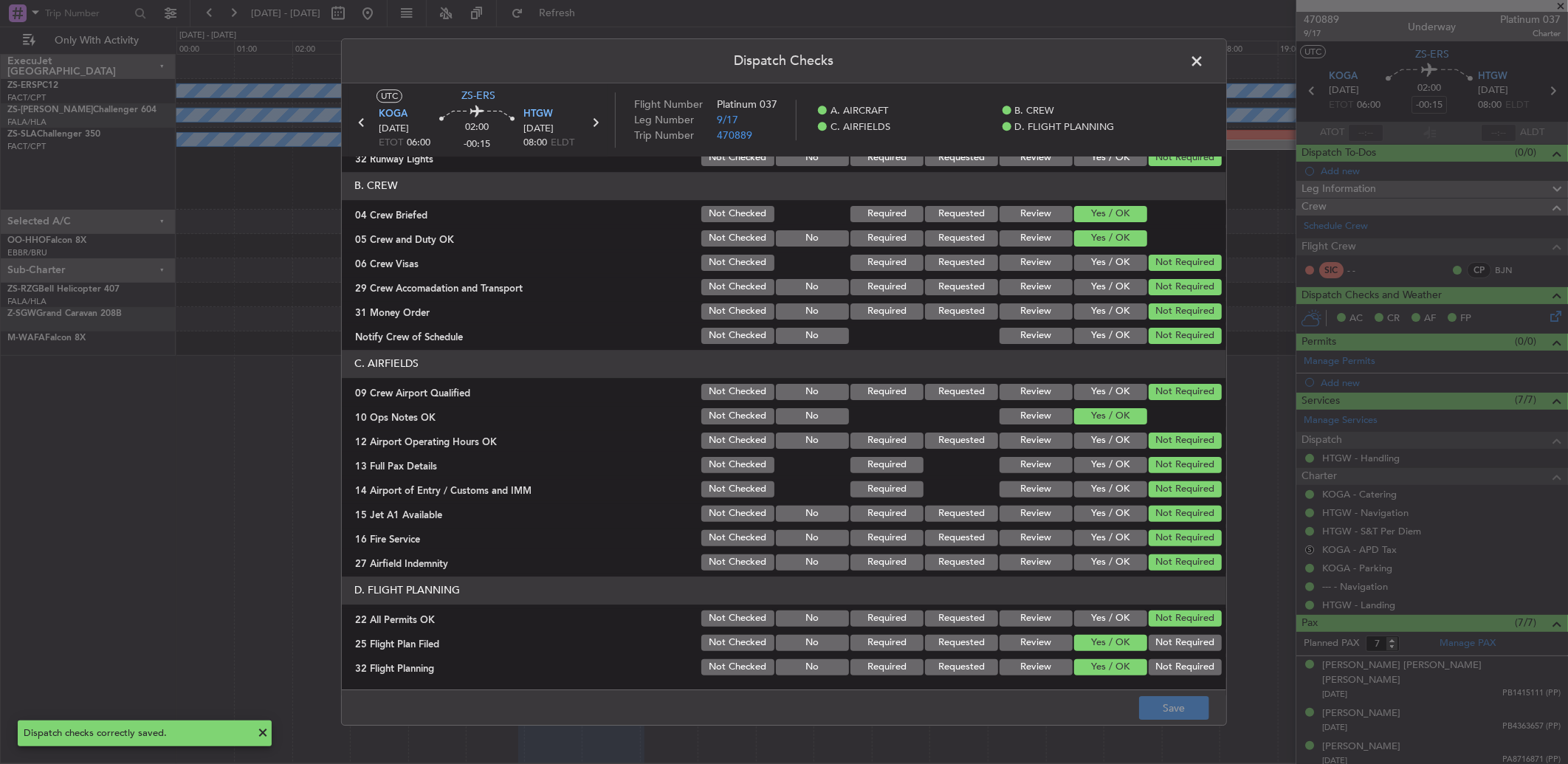
click at [1204, 60] on span at bounding box center [1204, 64] width 0 height 29
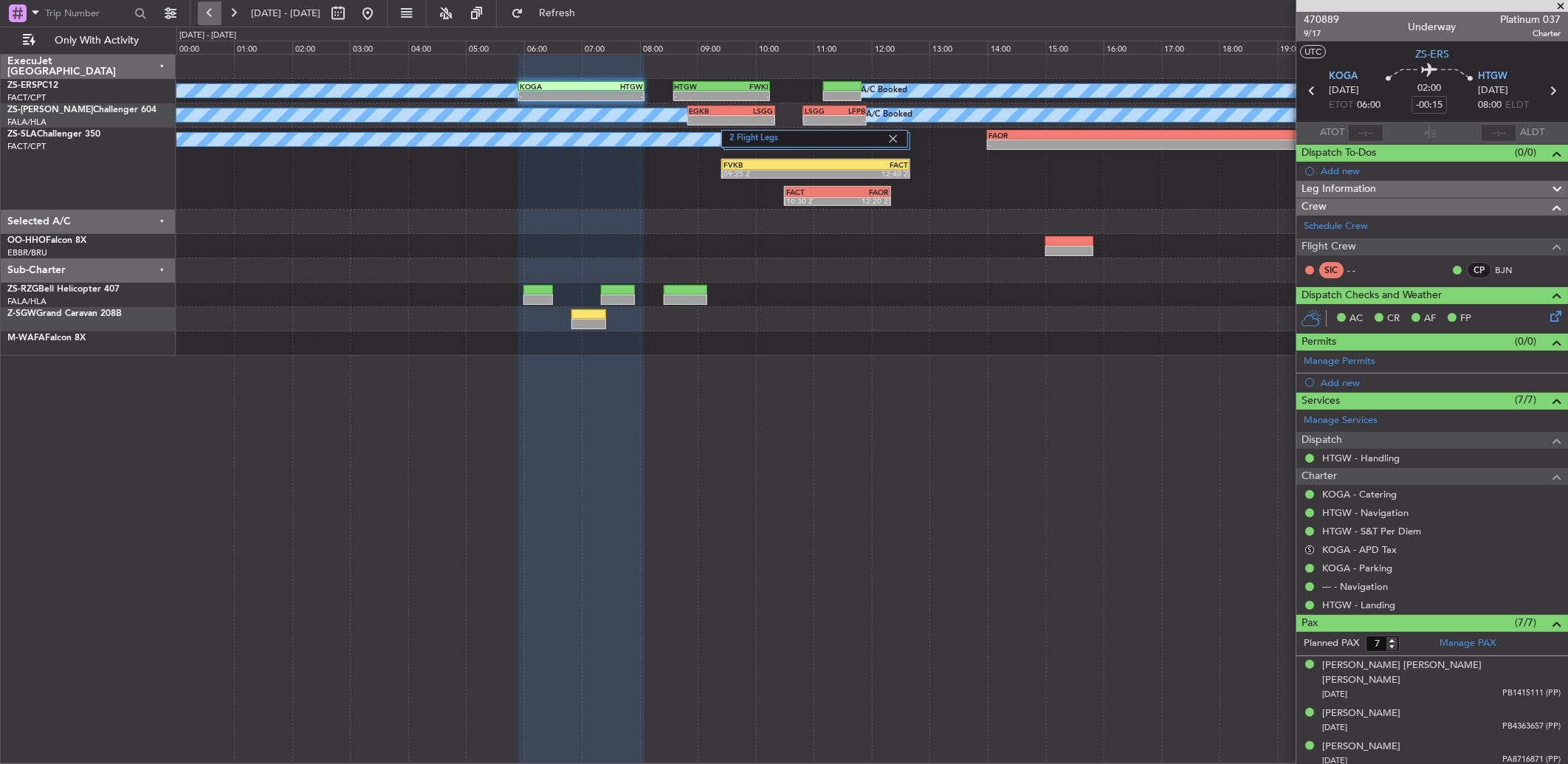
click at [208, 11] on button at bounding box center [210, 13] width 24 height 24
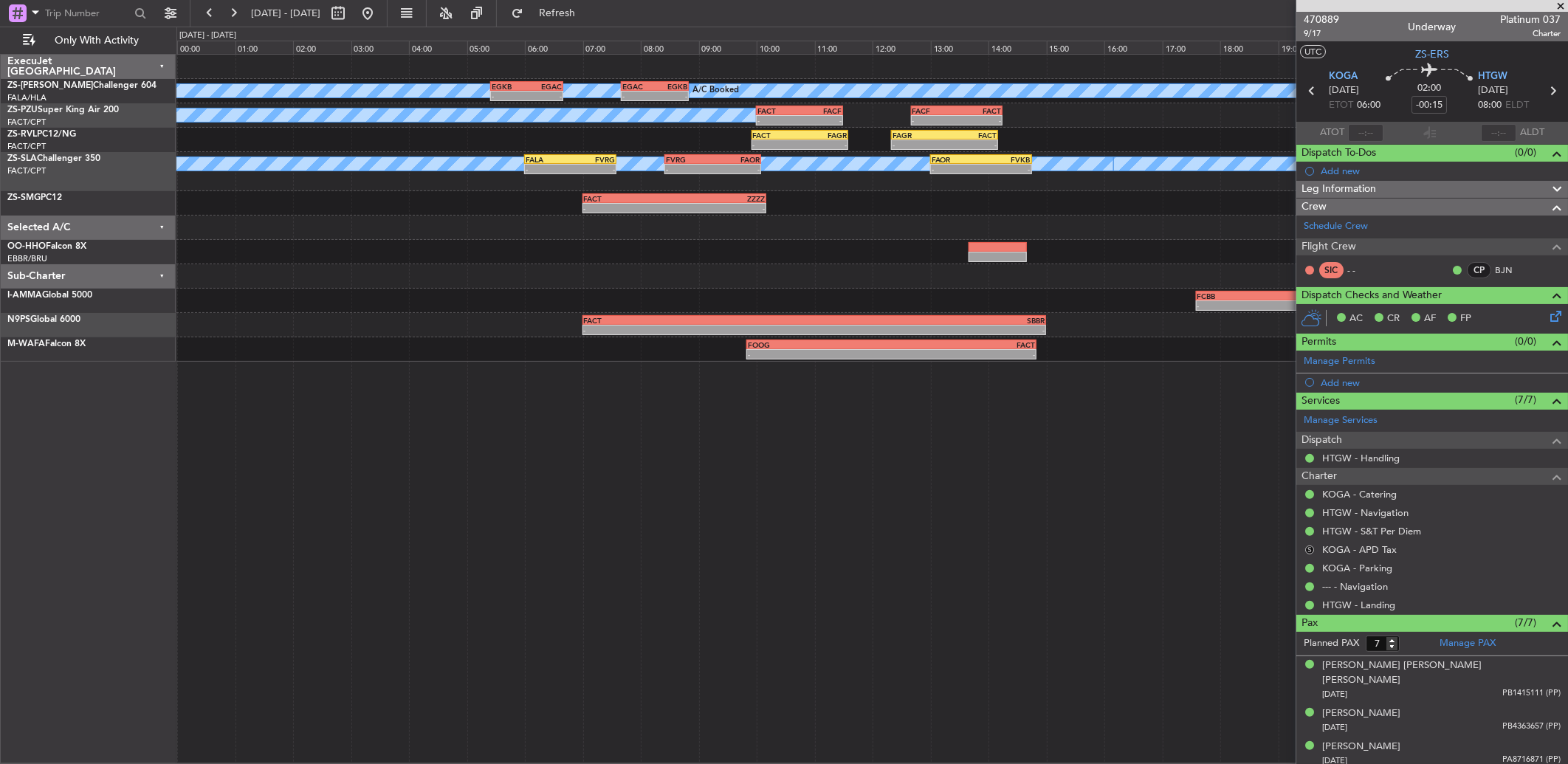
click at [1309, 551] on button "S" at bounding box center [1309, 550] width 9 height 9
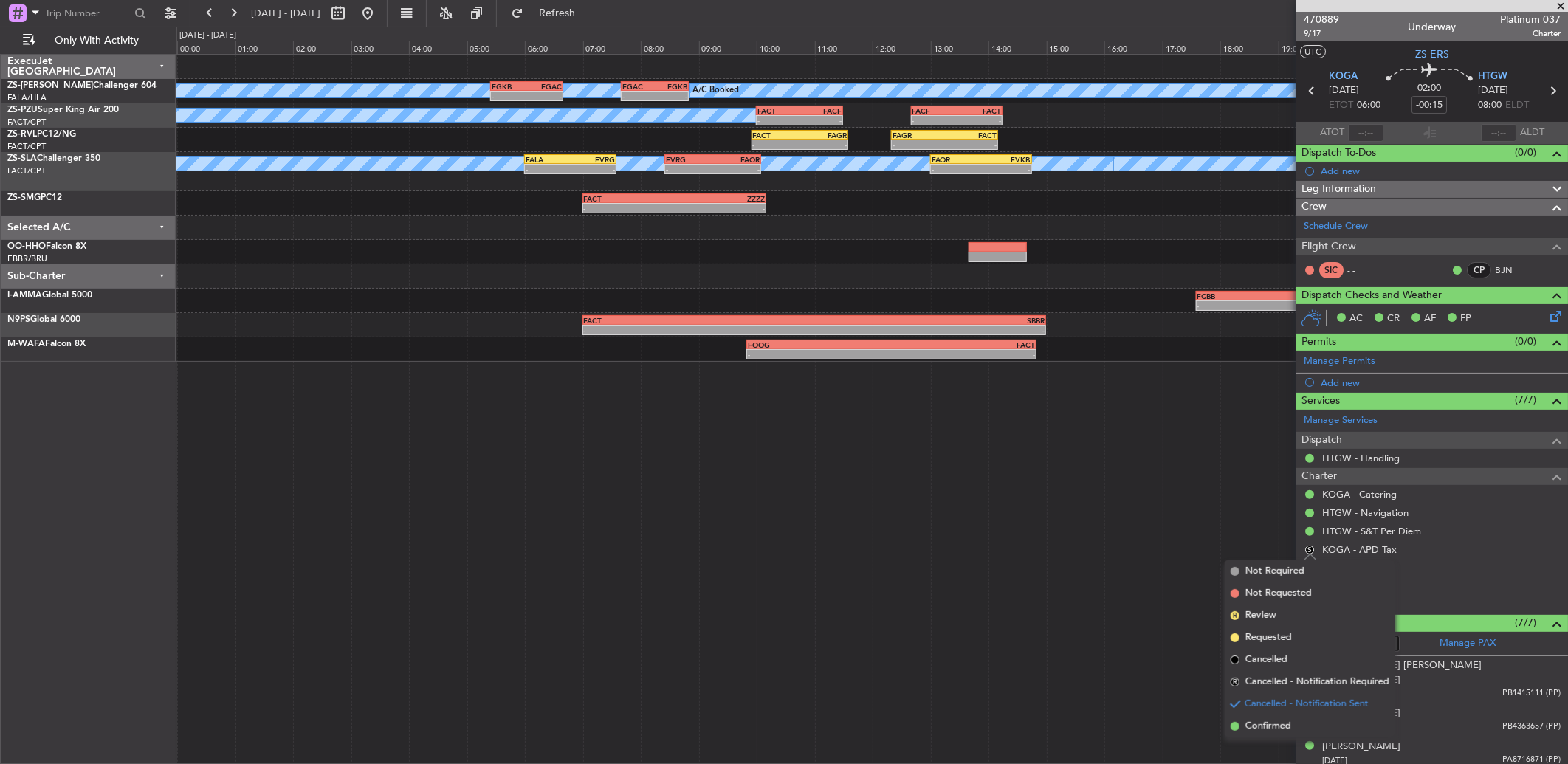
drag, startPoint x: 1281, startPoint y: 727, endPoint x: 1282, endPoint y: 714, distance: 13.0
click at [1281, 727] on span "Confirmed" at bounding box center [1268, 727] width 46 height 15
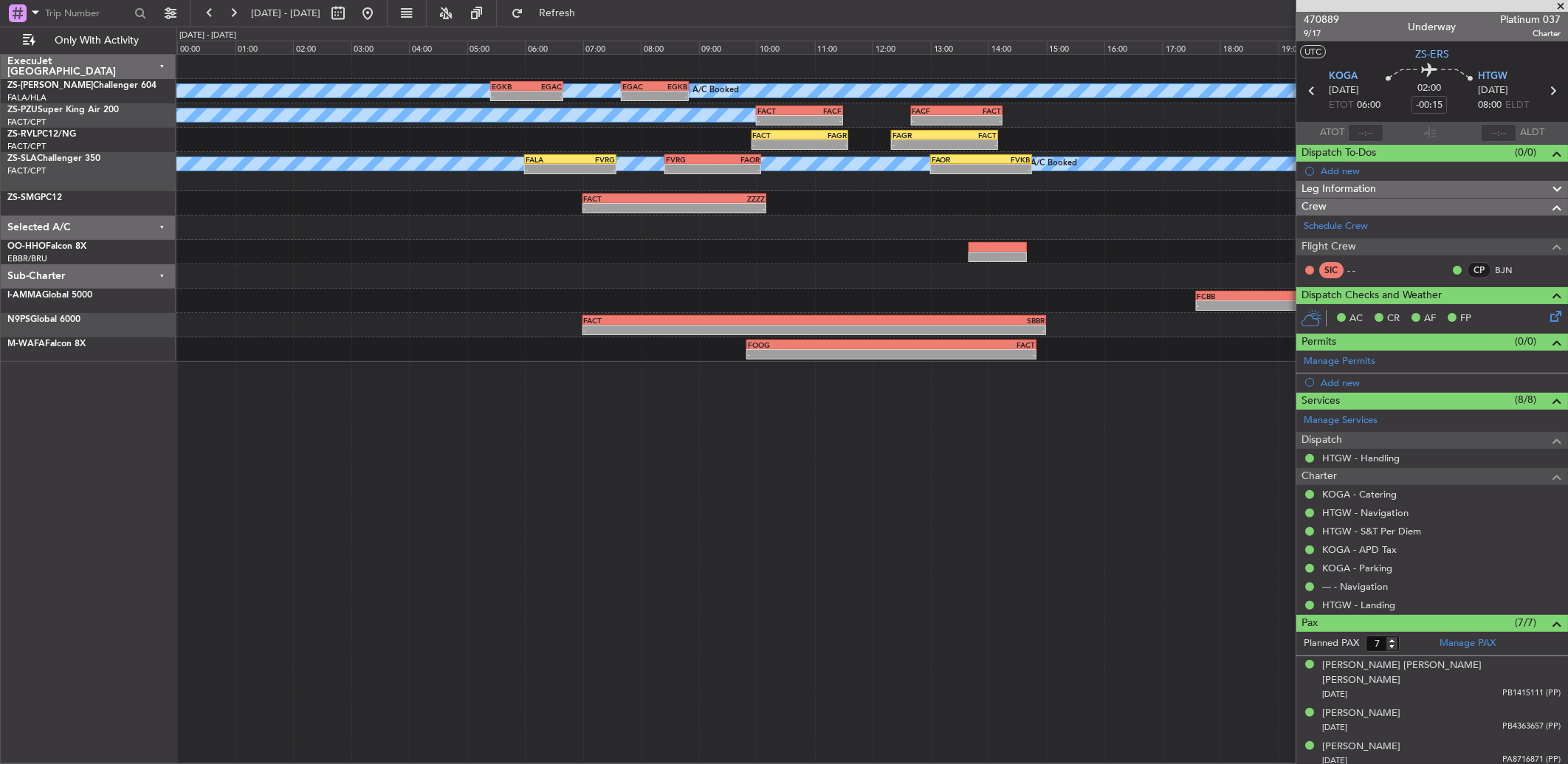
click at [689, 152] on div "A/C Booked A/C Booked A/C Booked - - FALA 06:00 Z FVRG 07:35 Z - - FVRG 08:25 Z…" at bounding box center [871, 171] width 1391 height 39
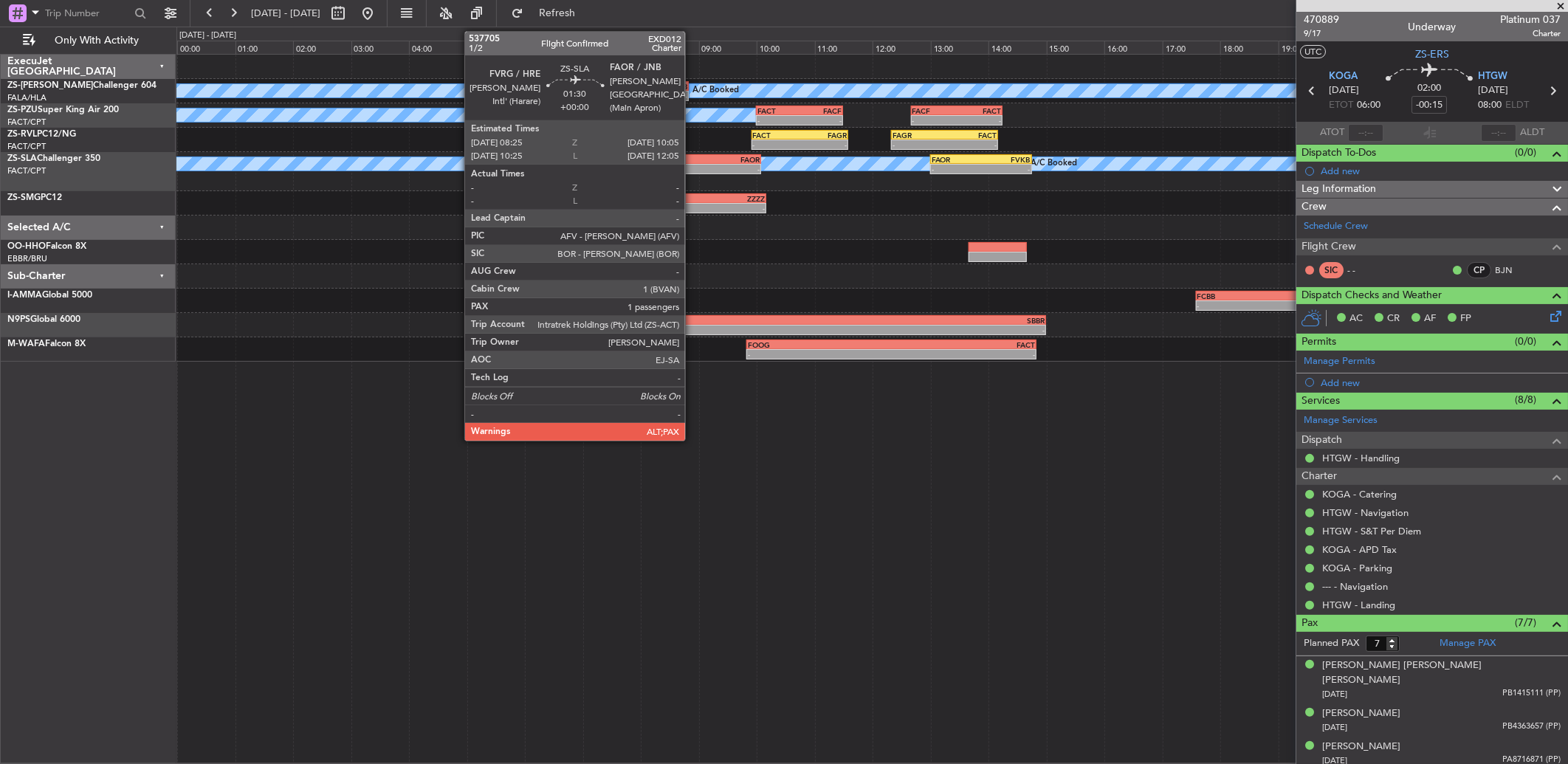
click at [693, 158] on div "FVRG" at bounding box center [690, 159] width 47 height 9
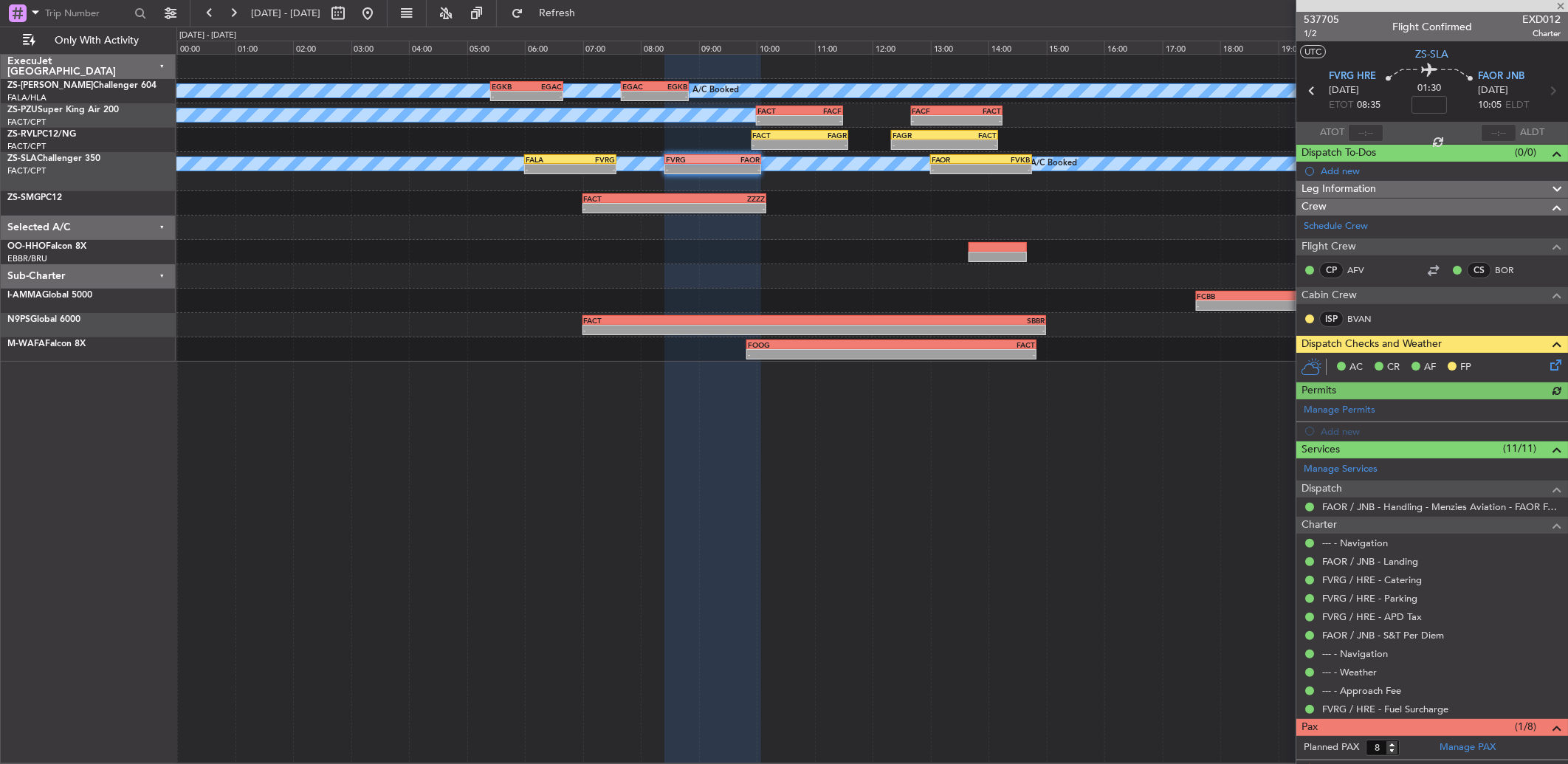
scroll to position [48, 0]
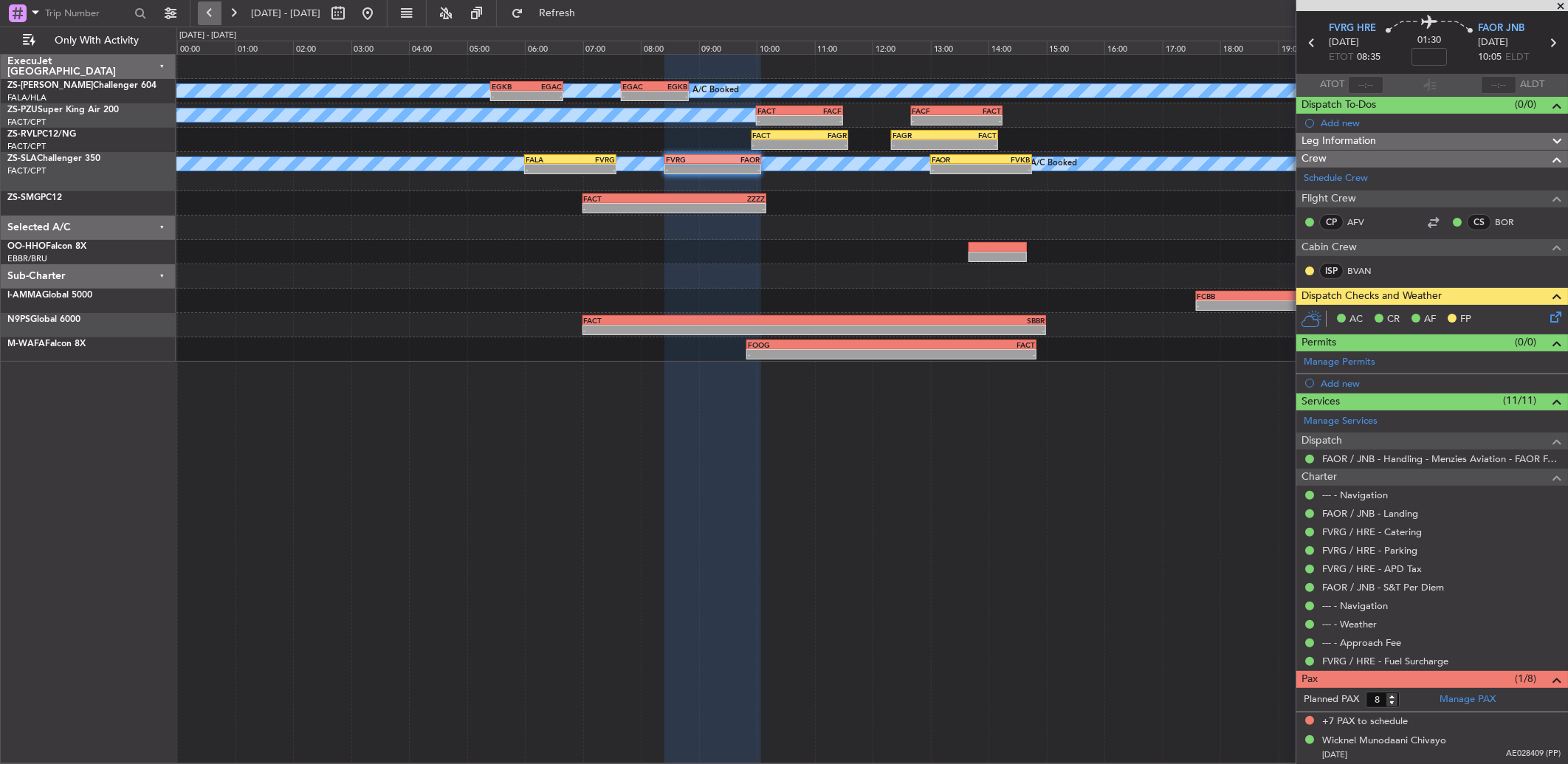
click at [209, 17] on button at bounding box center [210, 13] width 24 height 24
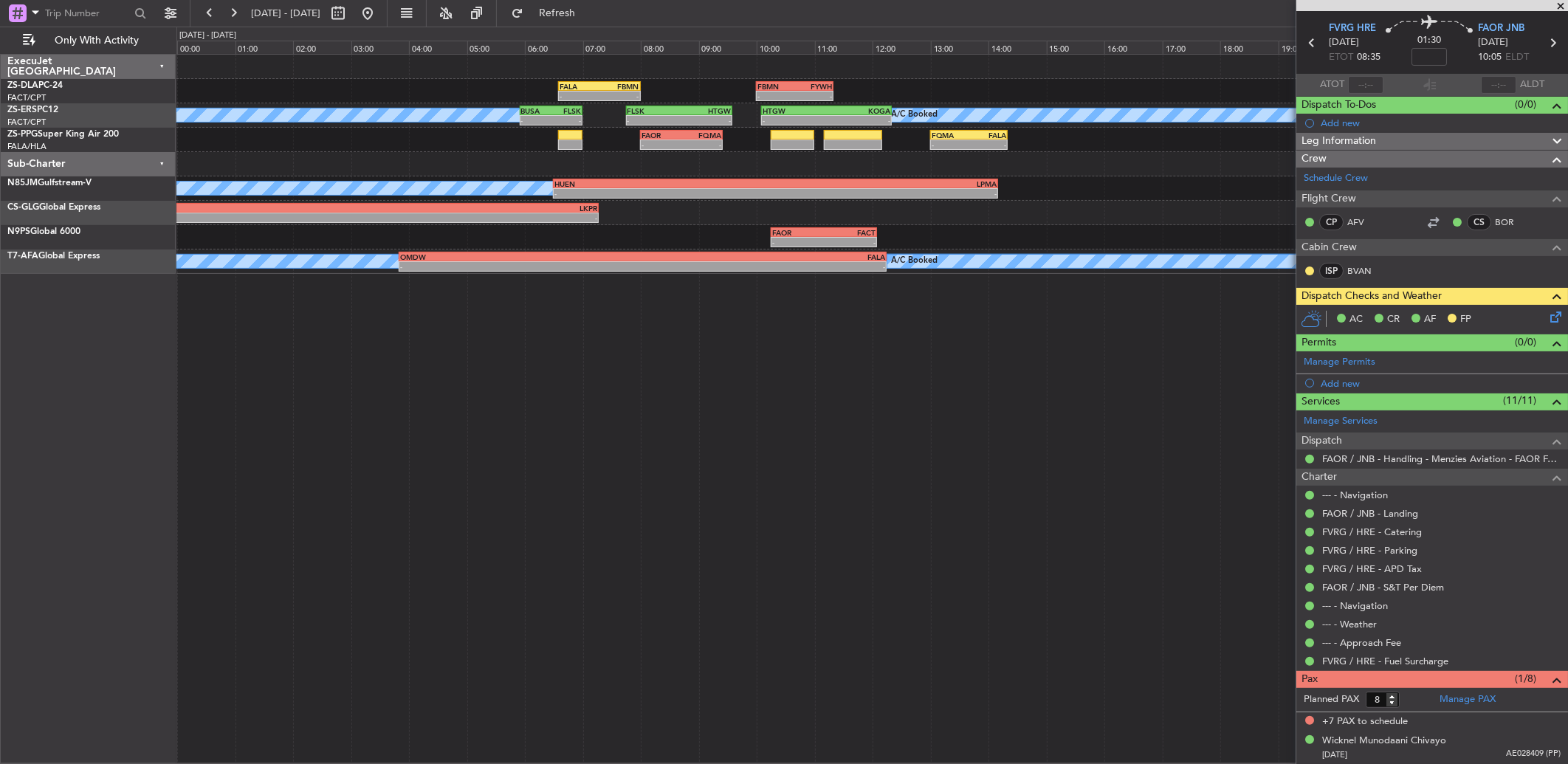
click at [658, 150] on div "- - FQMA 13:00 Z FALA 14:20 Z FAOR 08:00 Z FQMA 09:25 Z - -" at bounding box center [871, 140] width 1391 height 25
click at [237, 18] on button at bounding box center [233, 13] width 24 height 24
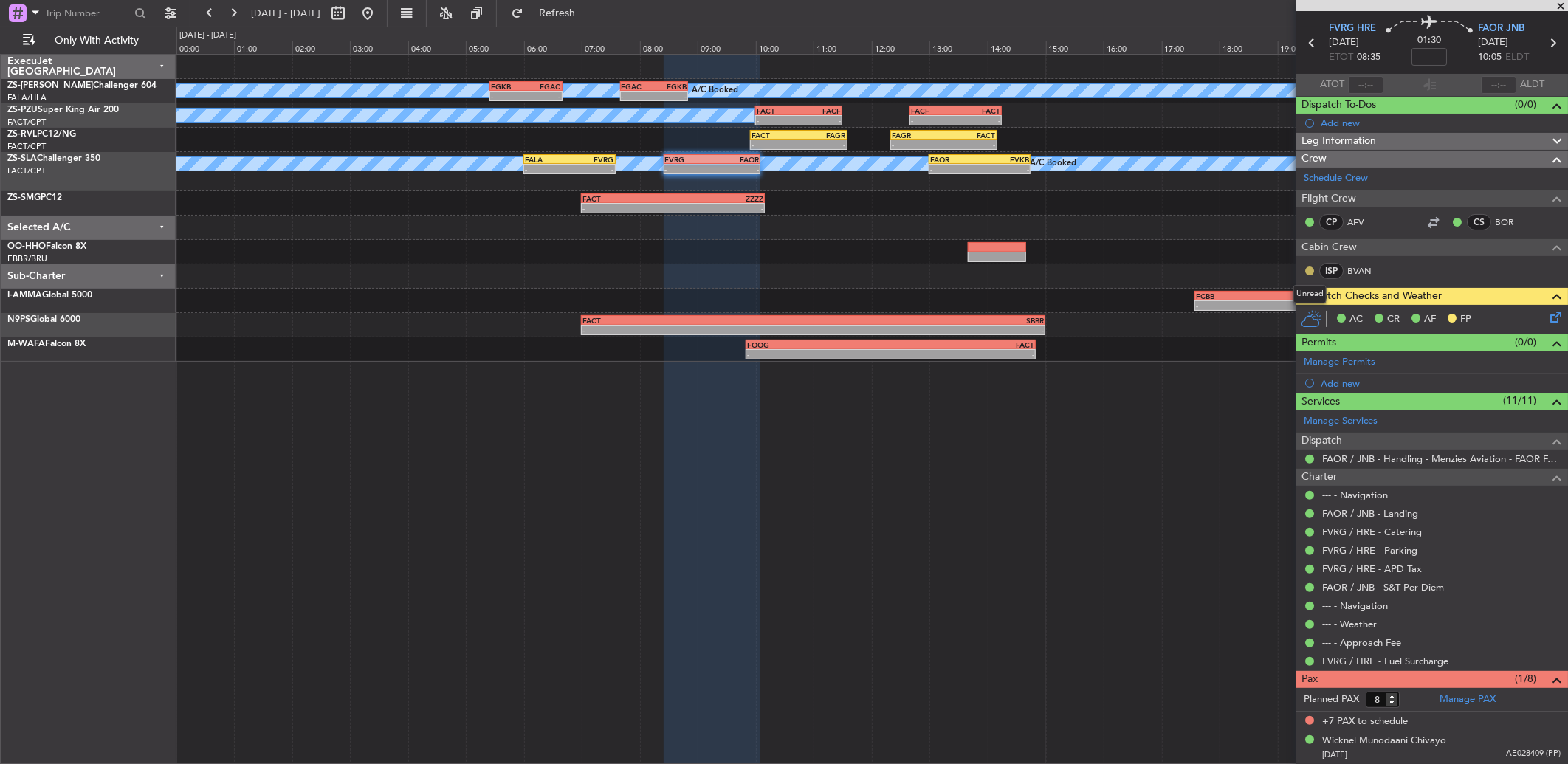
click at [1307, 271] on button at bounding box center [1309, 270] width 9 height 9
click at [1305, 311] on span "Acknowledged" at bounding box center [1313, 314] width 65 height 15
click at [226, 10] on button at bounding box center [233, 13] width 24 height 24
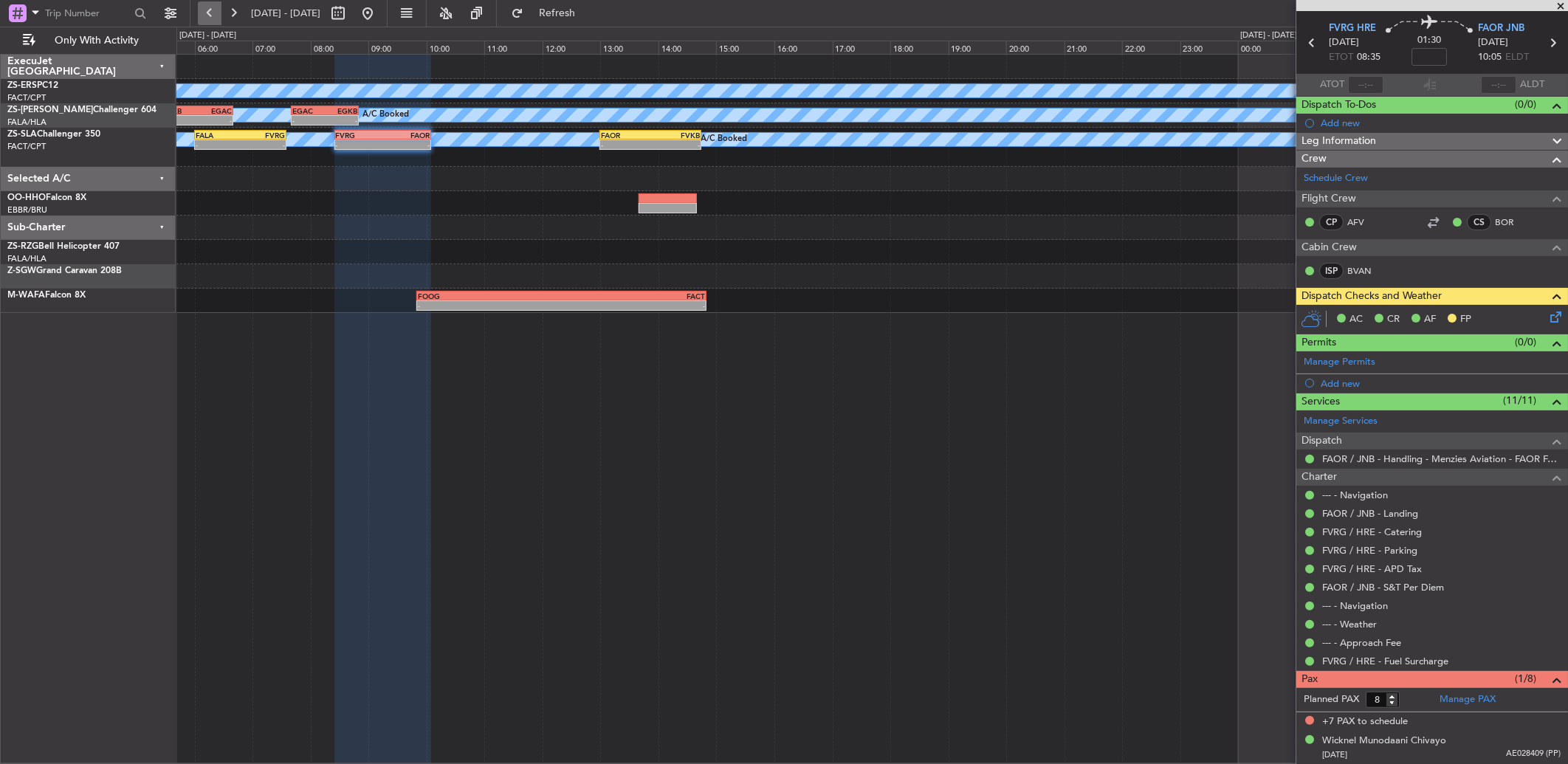
click at [219, 10] on button at bounding box center [210, 13] width 24 height 24
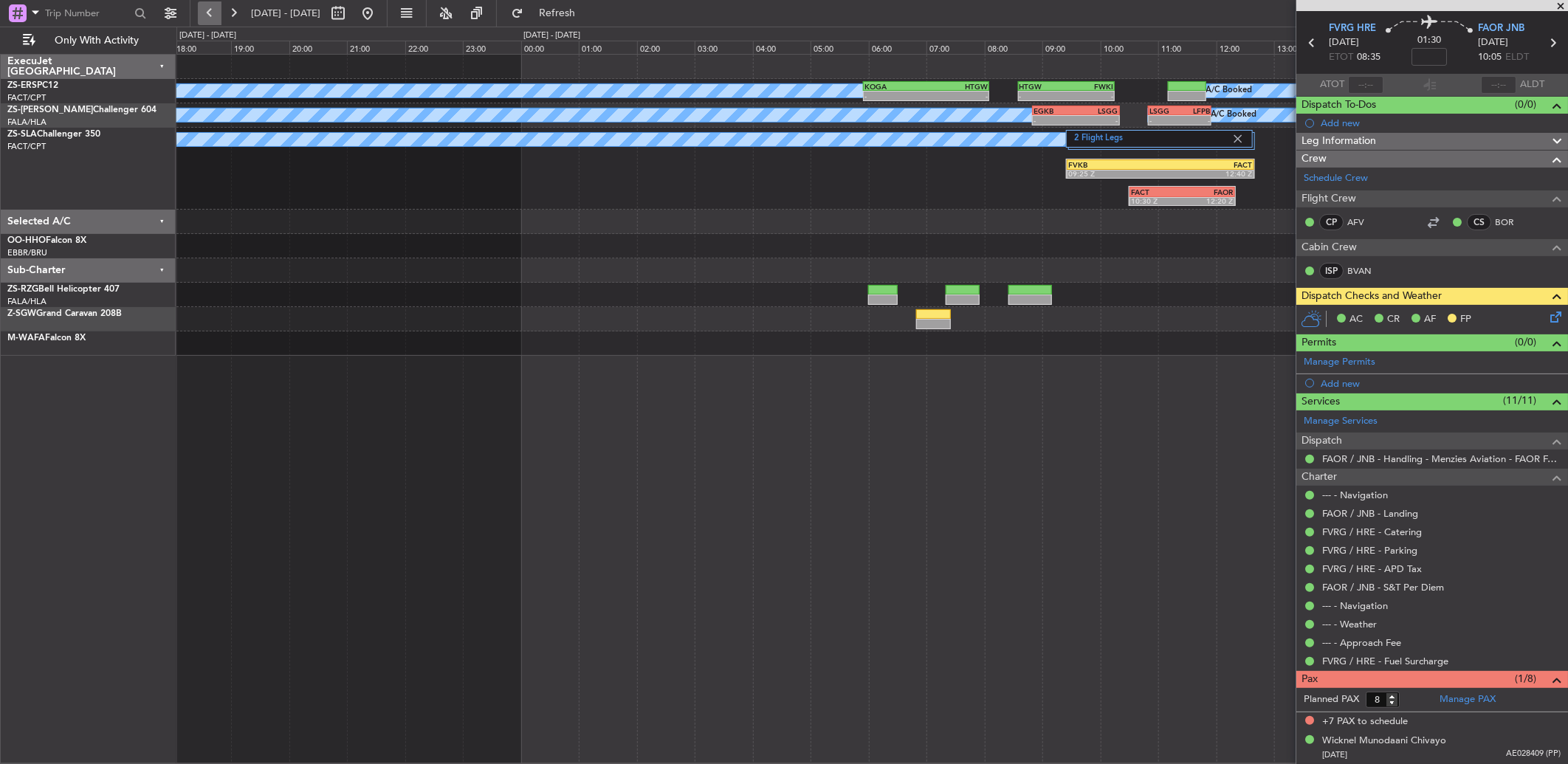
click at [219, 10] on button at bounding box center [210, 13] width 24 height 24
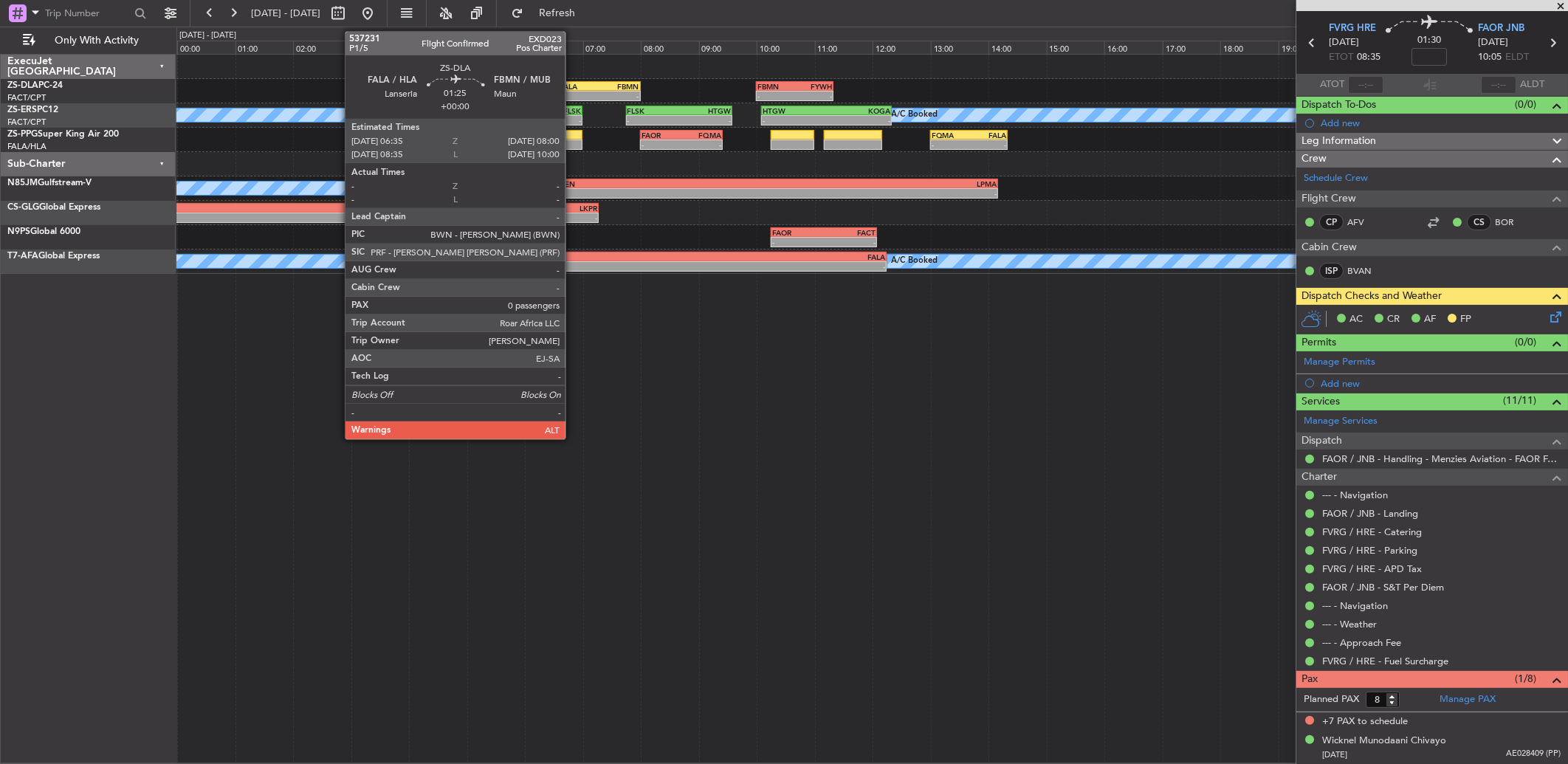
click at [573, 93] on div "-" at bounding box center [579, 96] width 40 height 9
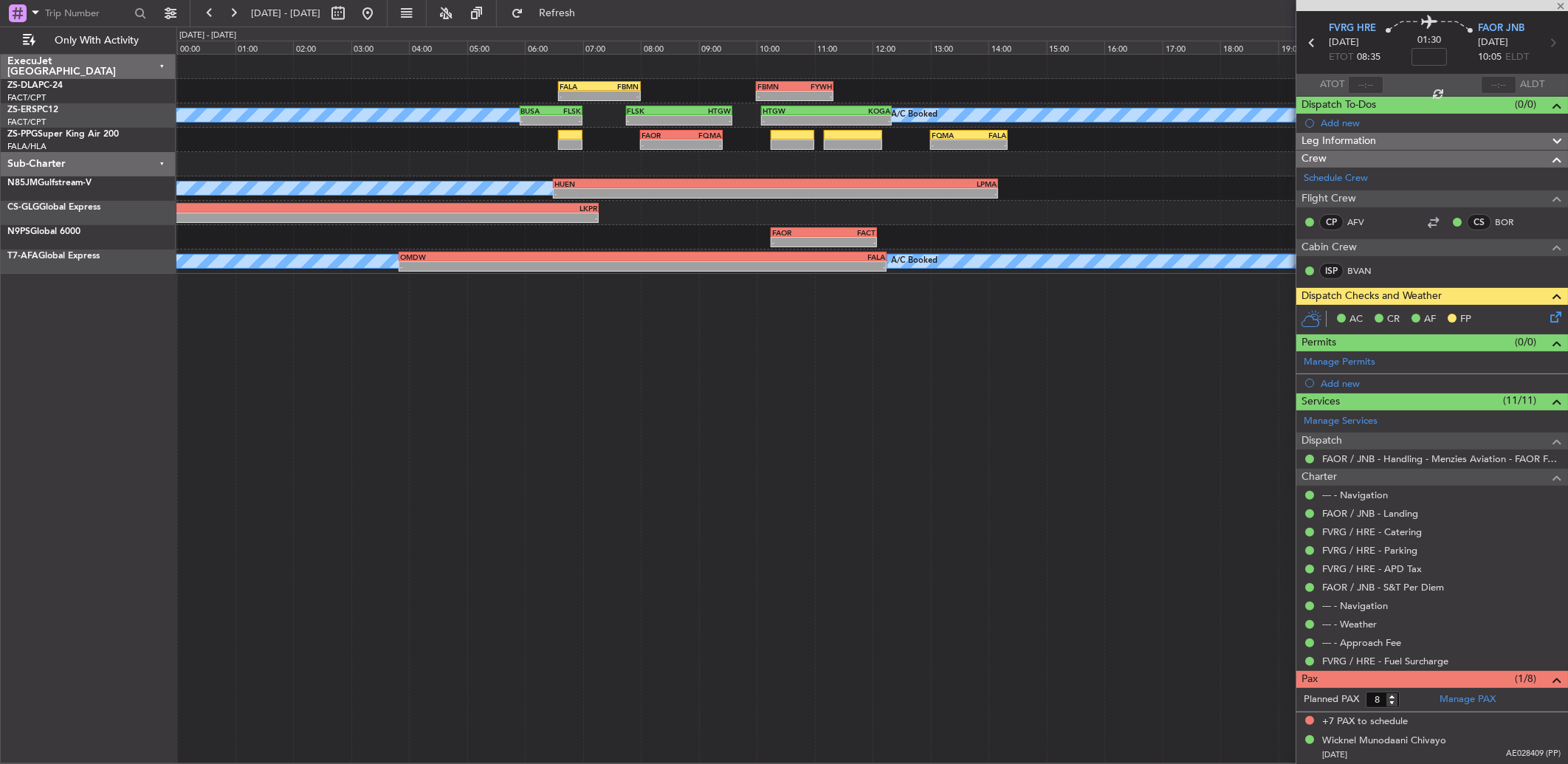
type input "0"
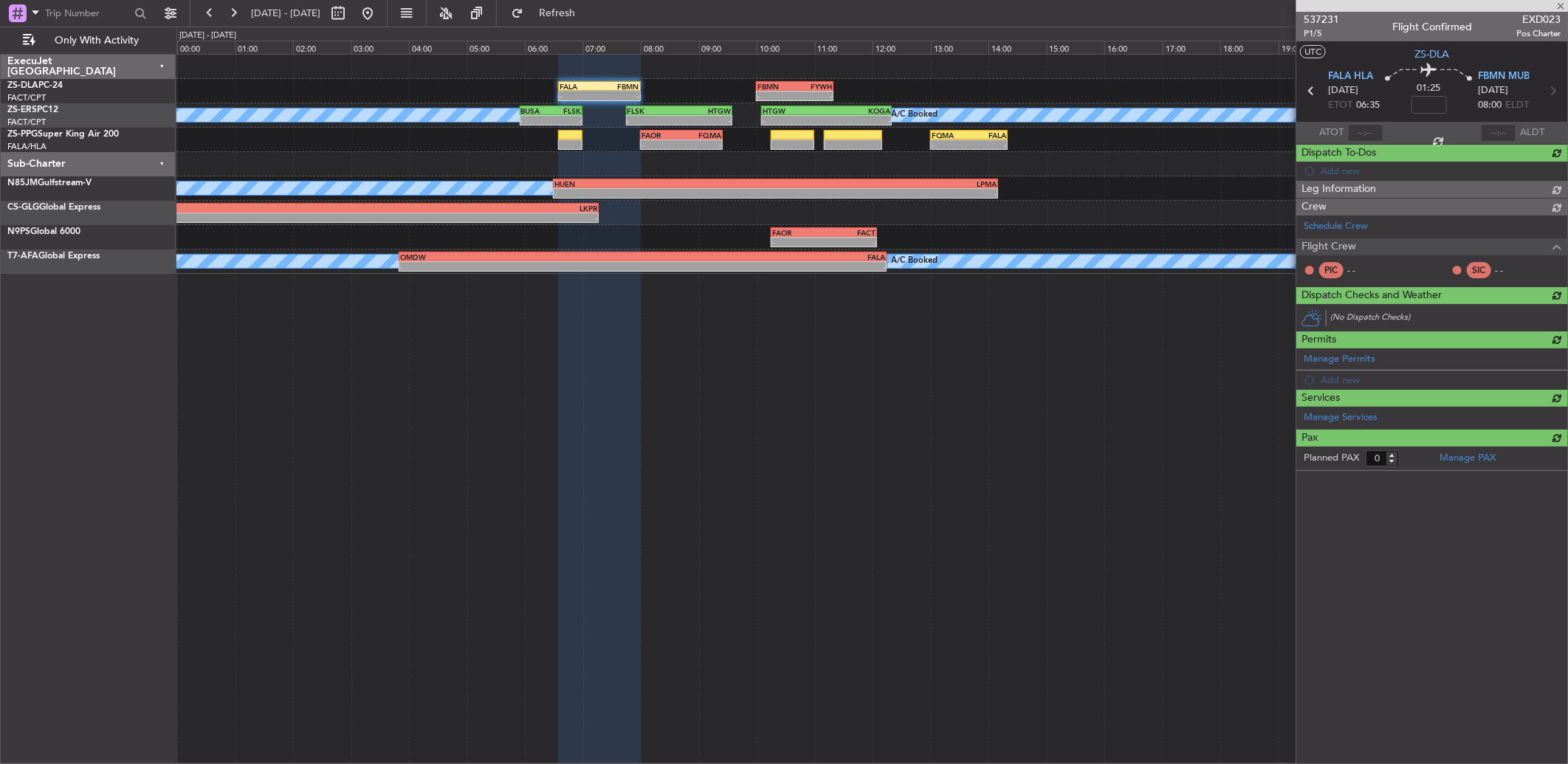
scroll to position [0, 0]
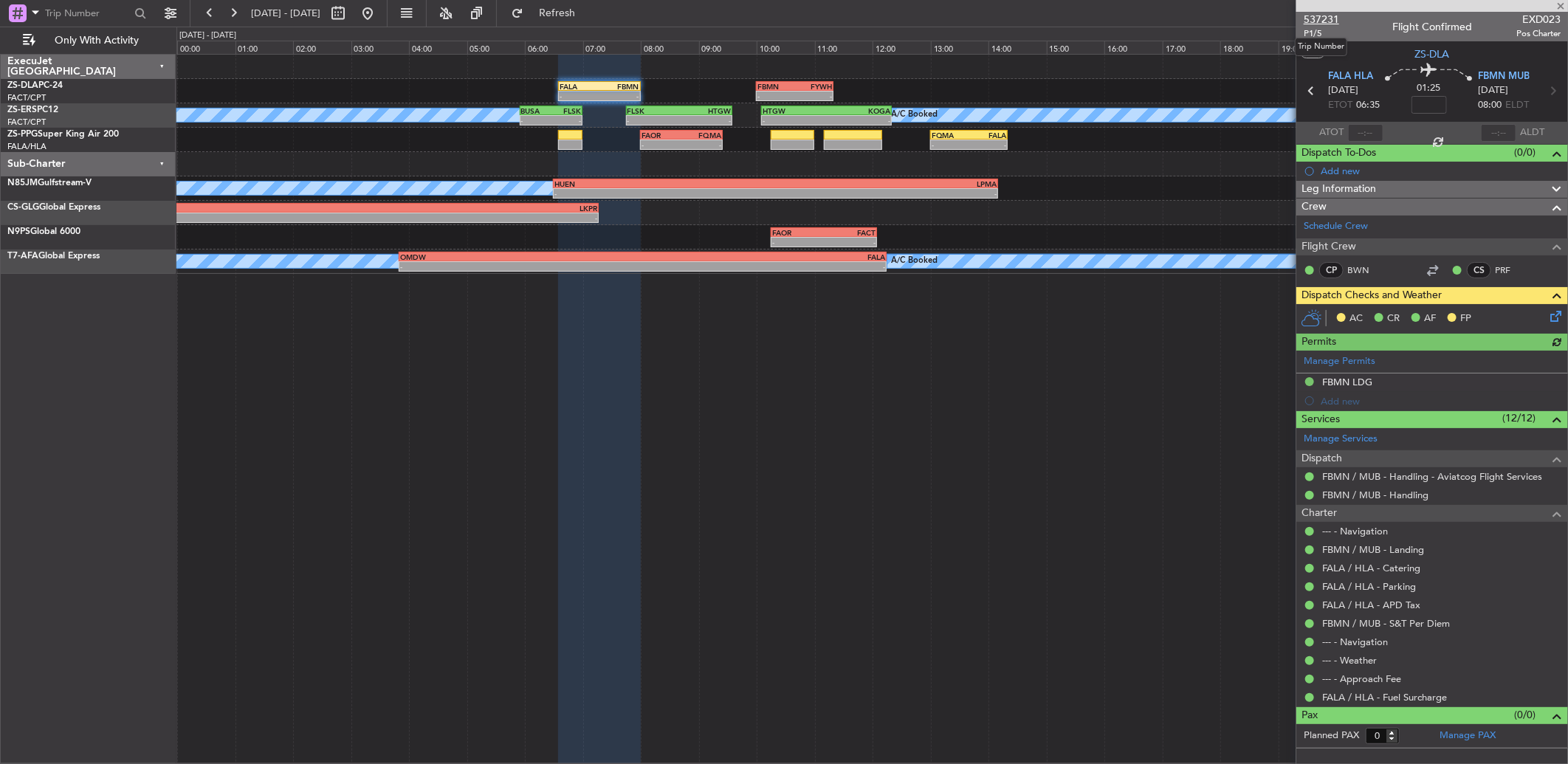
click at [1335, 18] on span "537231" at bounding box center [1321, 19] width 35 height 15
click at [1556, 319] on icon at bounding box center [1553, 314] width 11 height 11
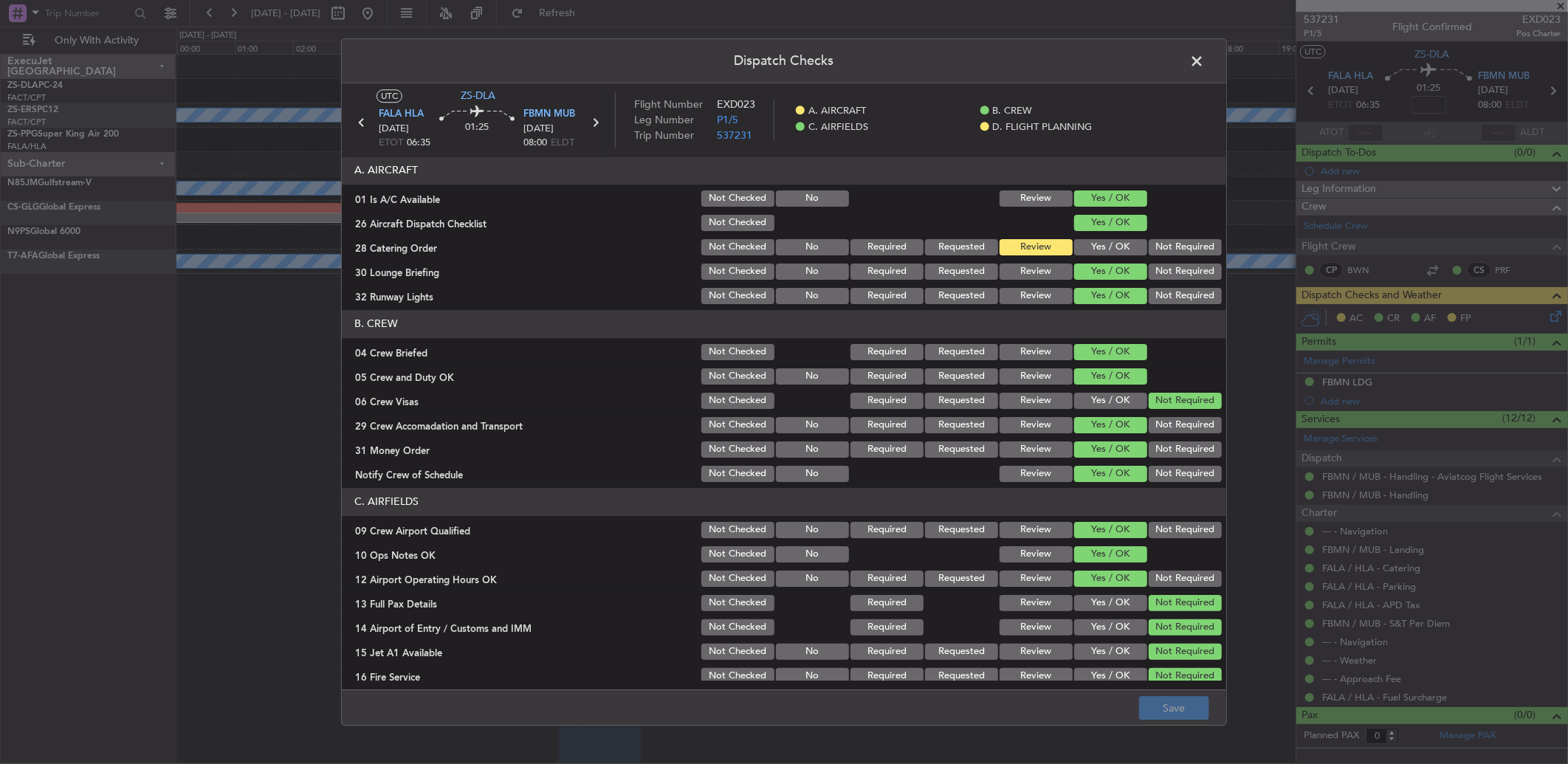
click at [1204, 53] on span at bounding box center [1204, 64] width 0 height 29
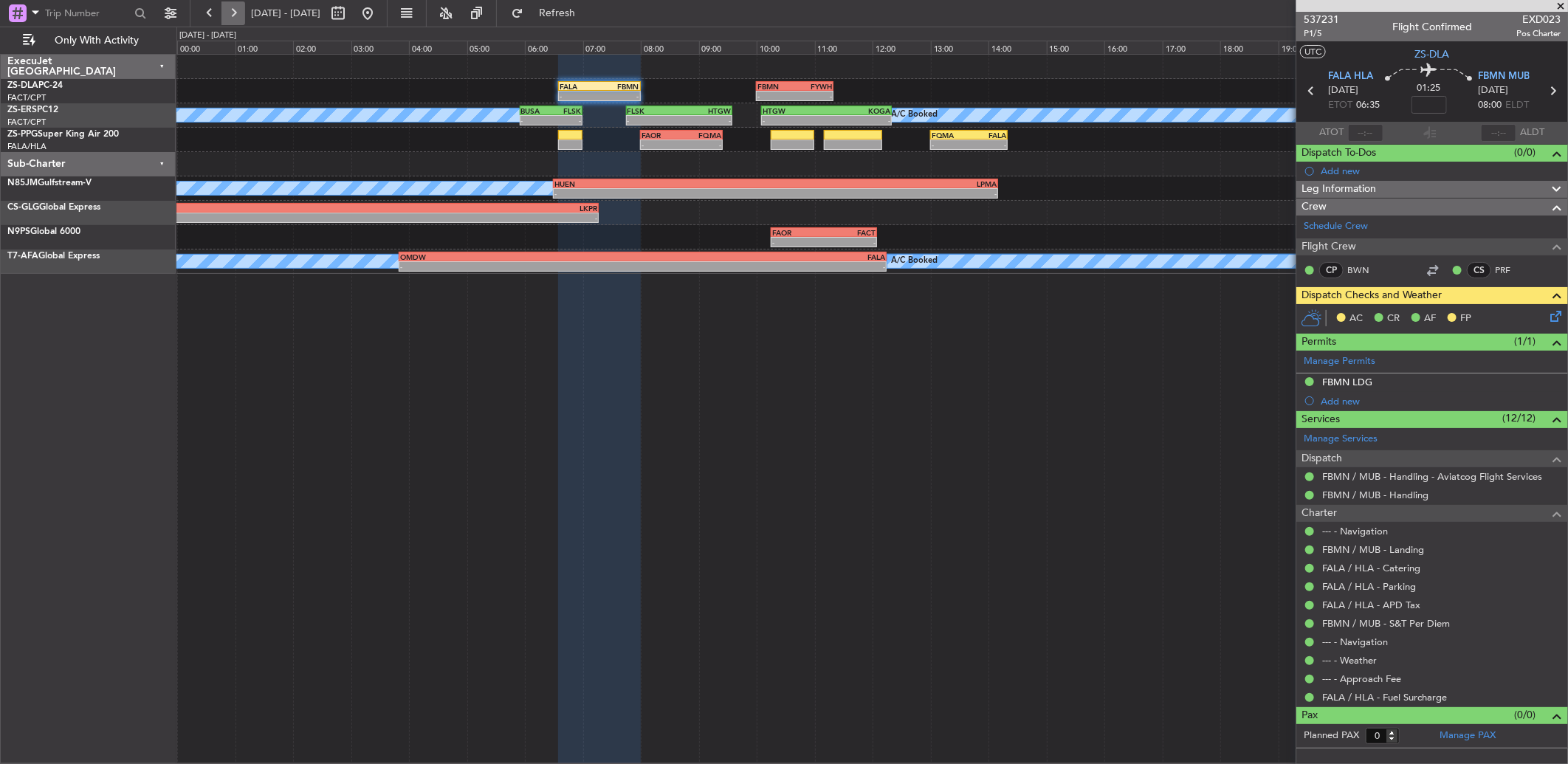
click at [244, 9] on button at bounding box center [233, 13] width 24 height 24
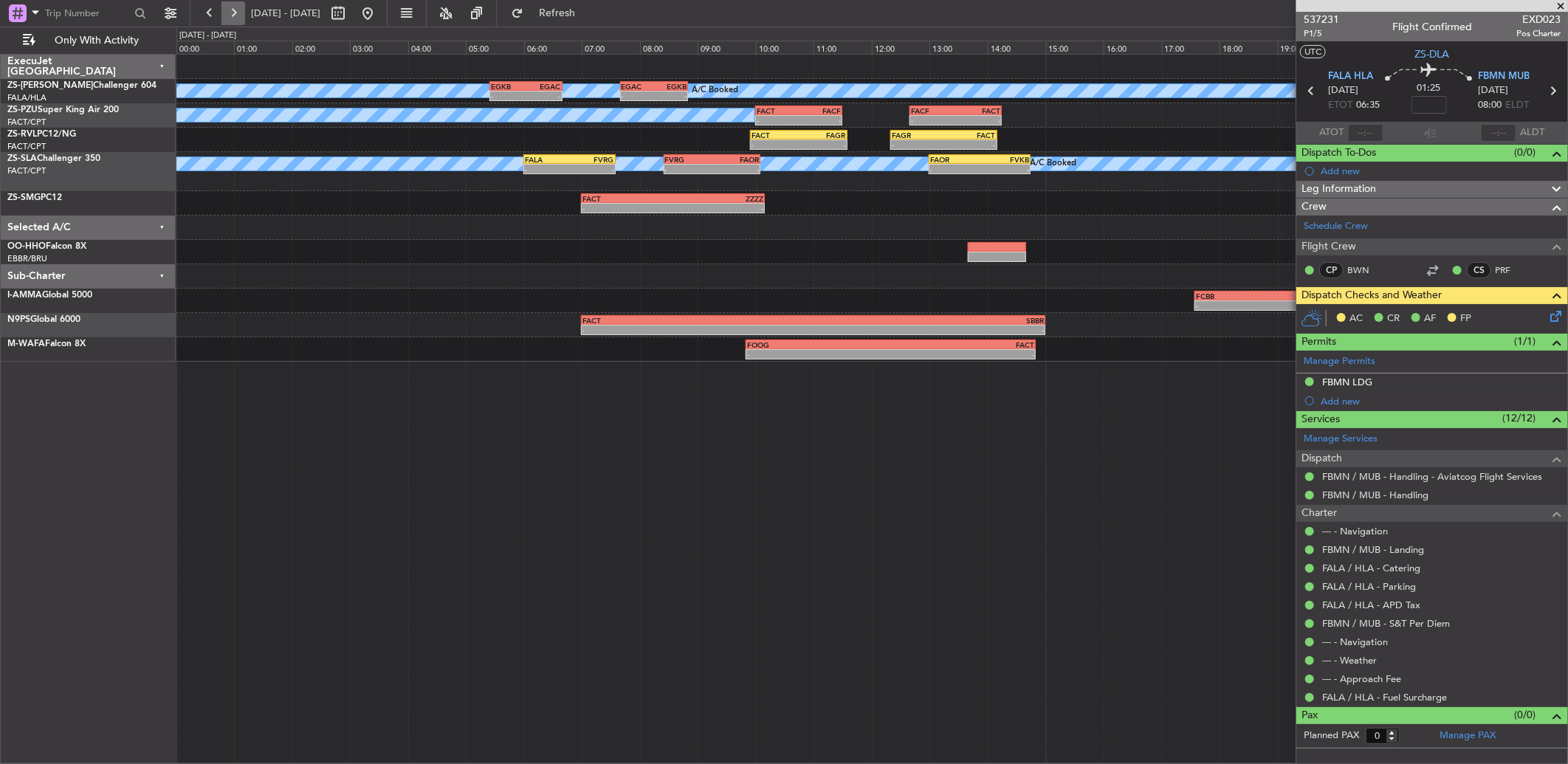
click at [228, 16] on button at bounding box center [233, 13] width 24 height 24
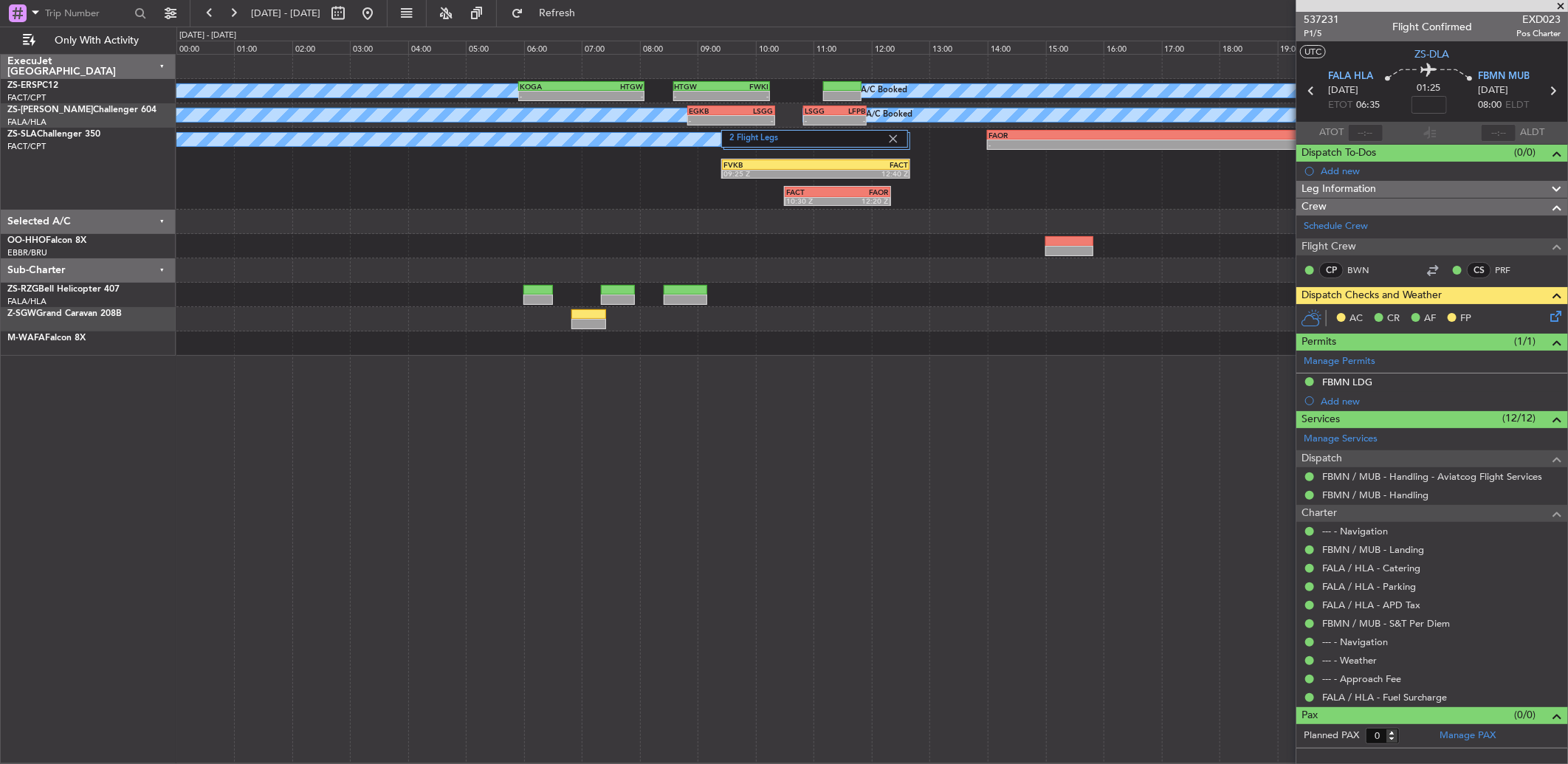
click at [1563, 3] on span at bounding box center [1561, 7] width 15 height 13
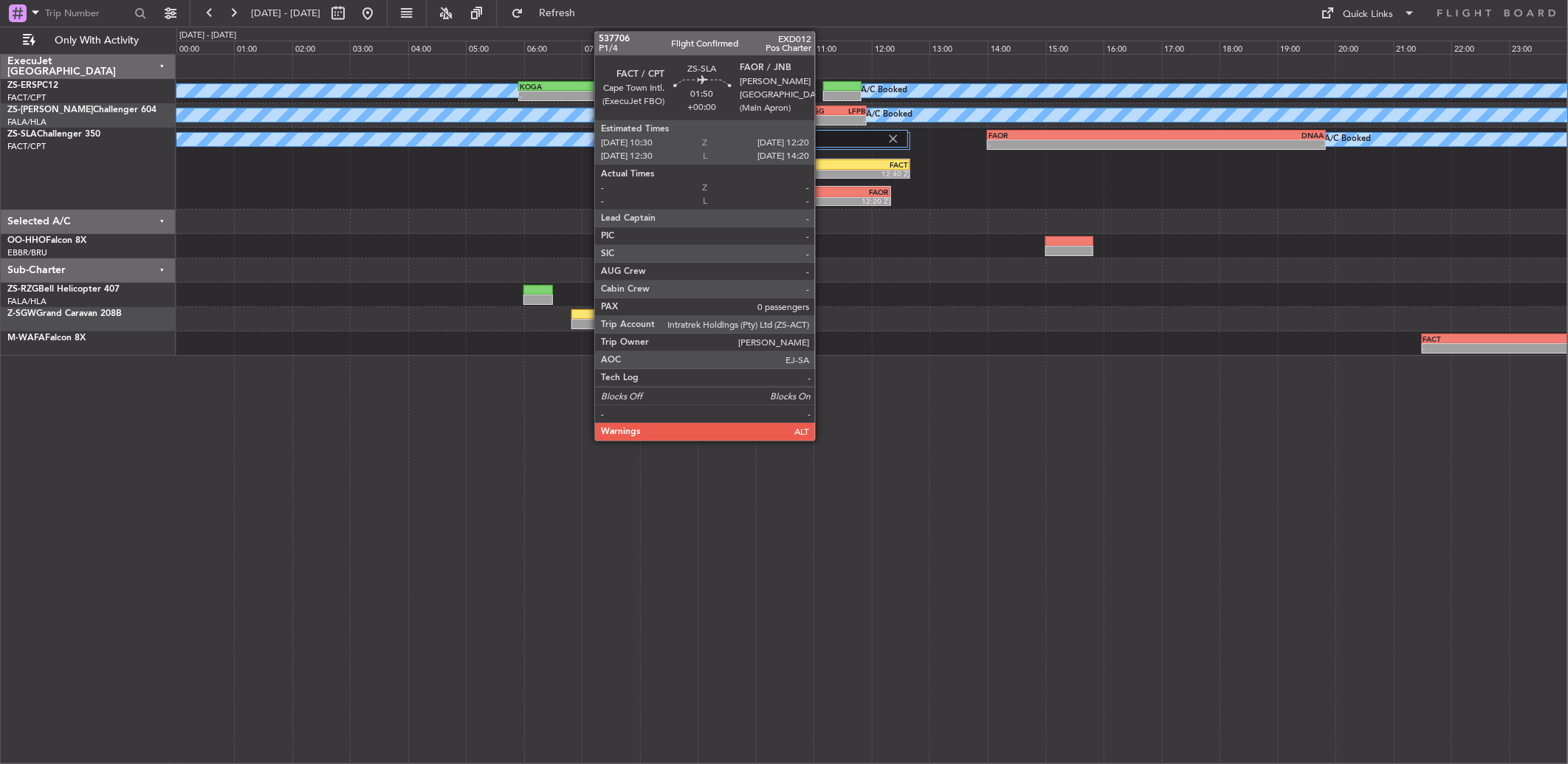
click at [823, 200] on div "10:30 Z" at bounding box center [811, 200] width 51 height 9
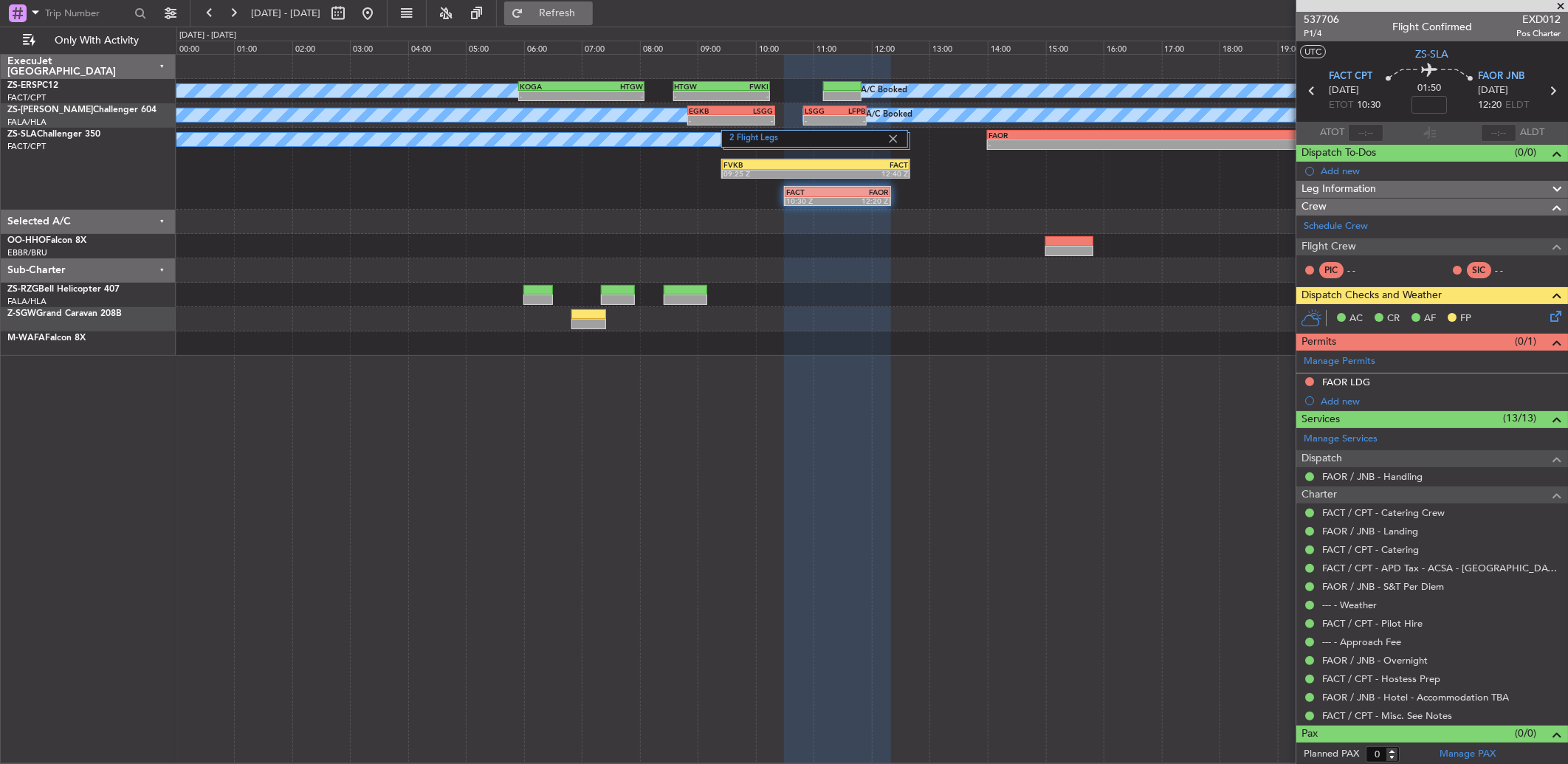
click at [578, 15] on span "Refresh" at bounding box center [556, 13] width 62 height 10
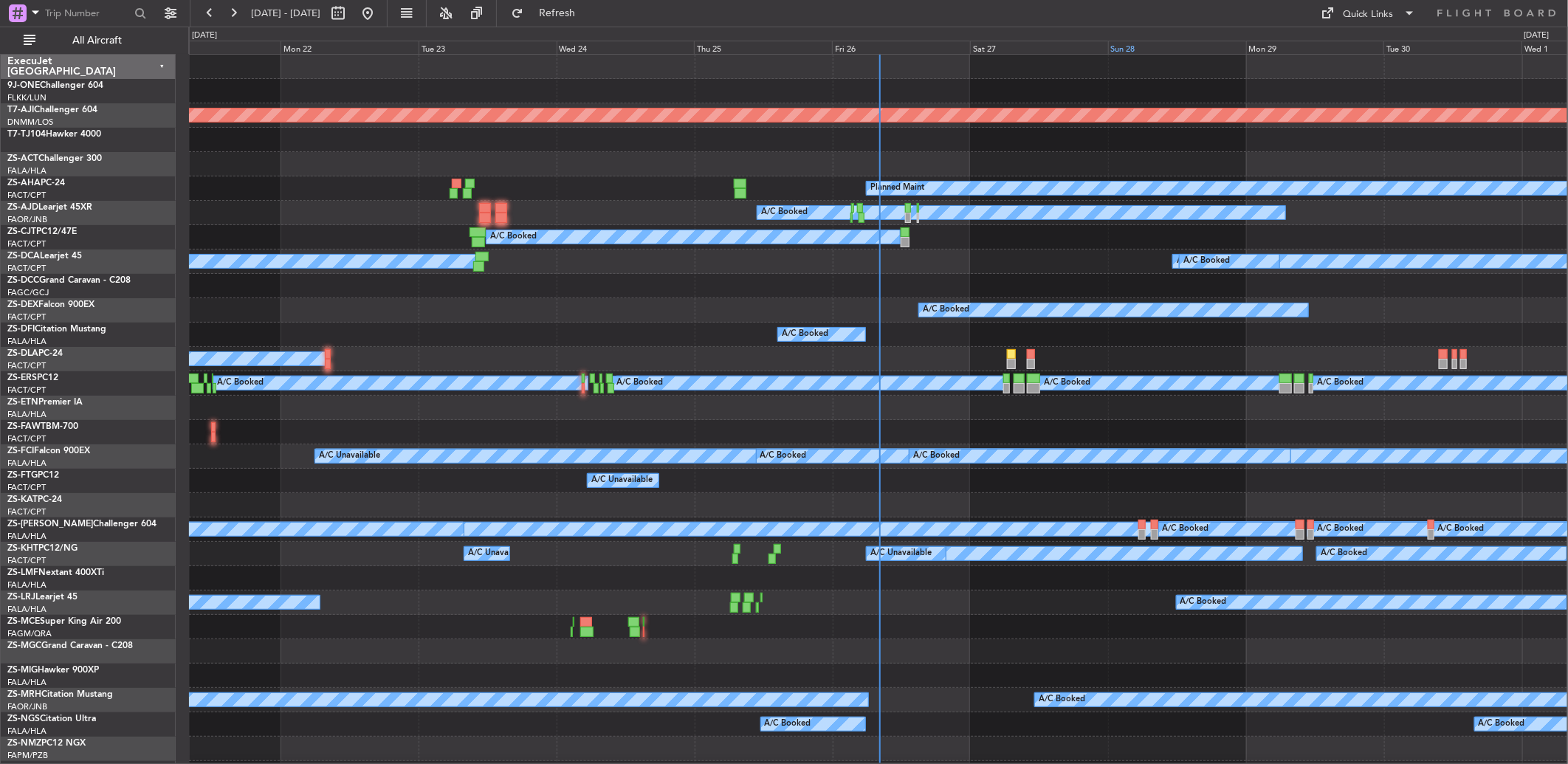
click at [1131, 48] on div "Sun 28" at bounding box center [1177, 47] width 138 height 13
click at [1117, 50] on div "Sun 28" at bounding box center [1177, 47] width 138 height 13
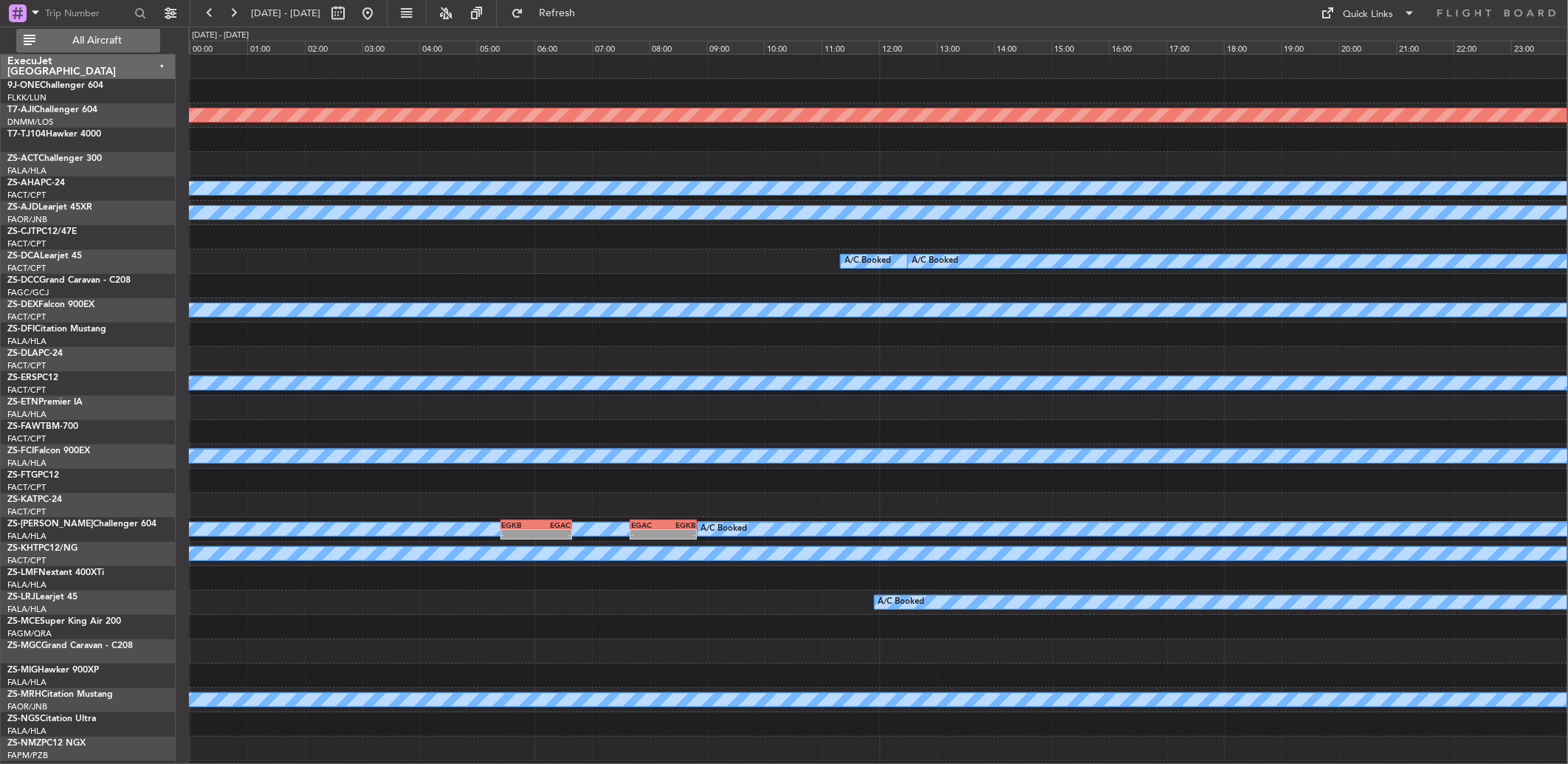
click at [117, 43] on span "All Aircraft" at bounding box center [97, 40] width 118 height 10
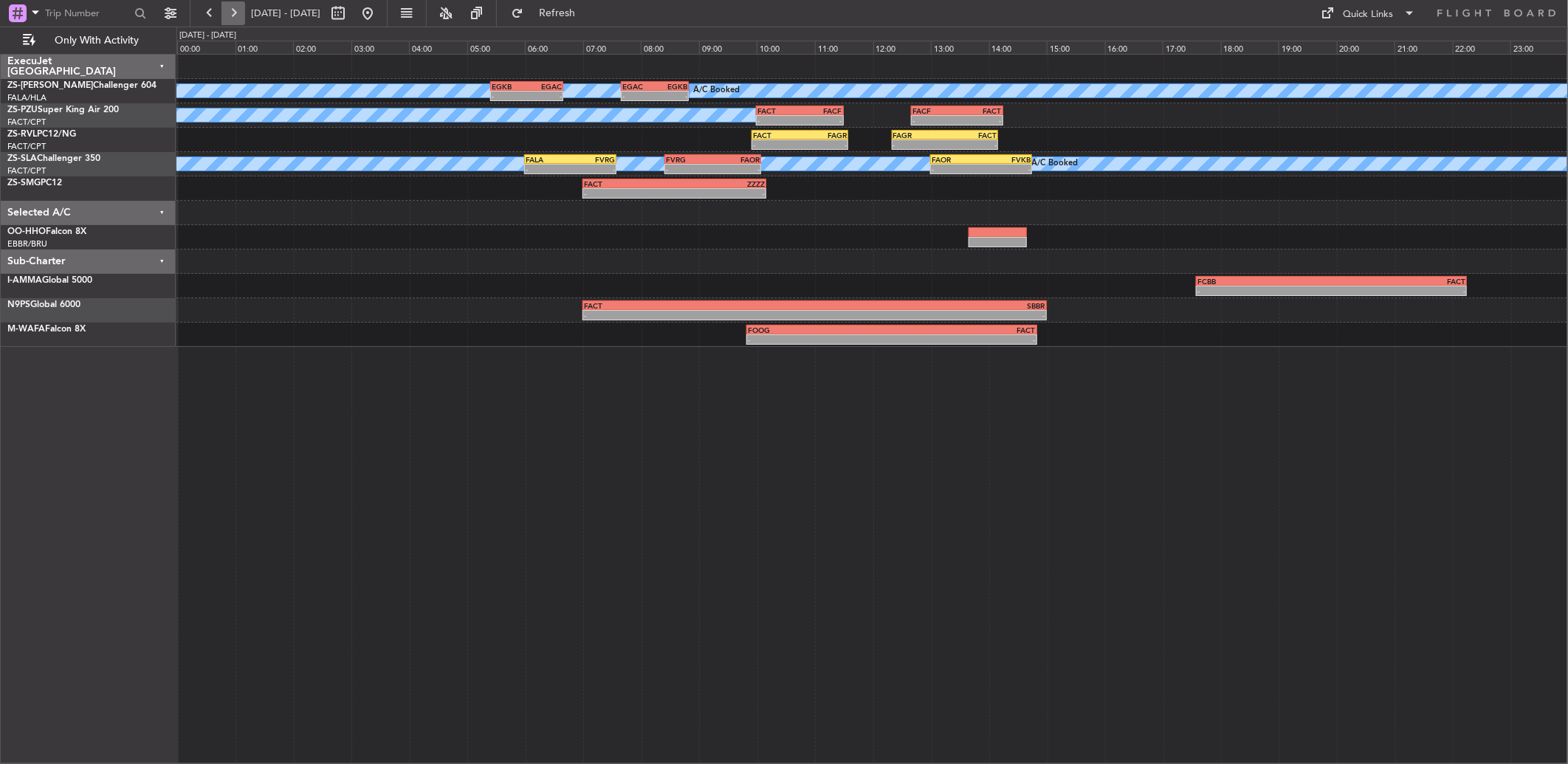
click at [225, 15] on button at bounding box center [233, 13] width 24 height 24
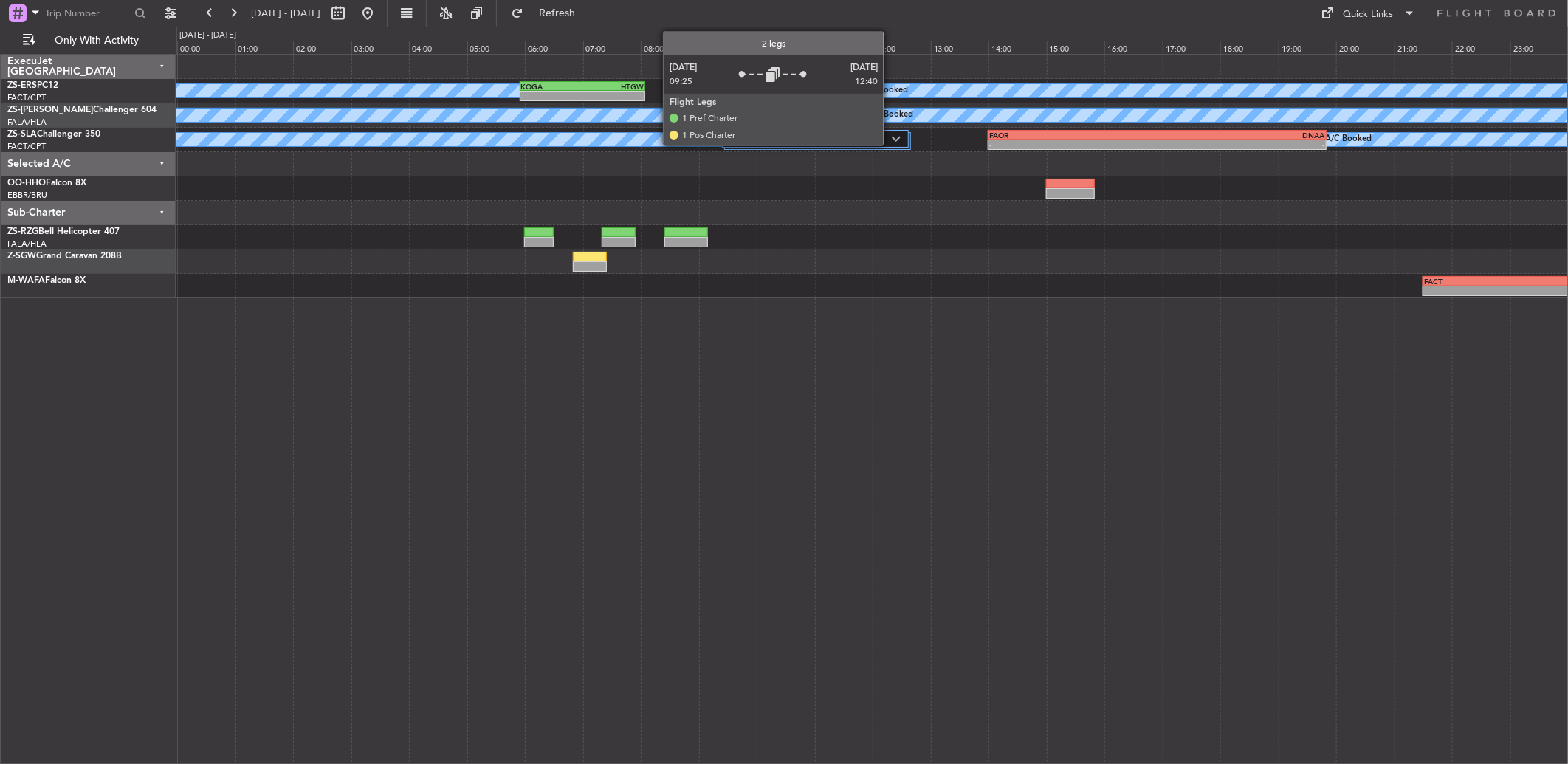
click at [891, 135] on label "2 Flight Legs" at bounding box center [811, 138] width 162 height 12
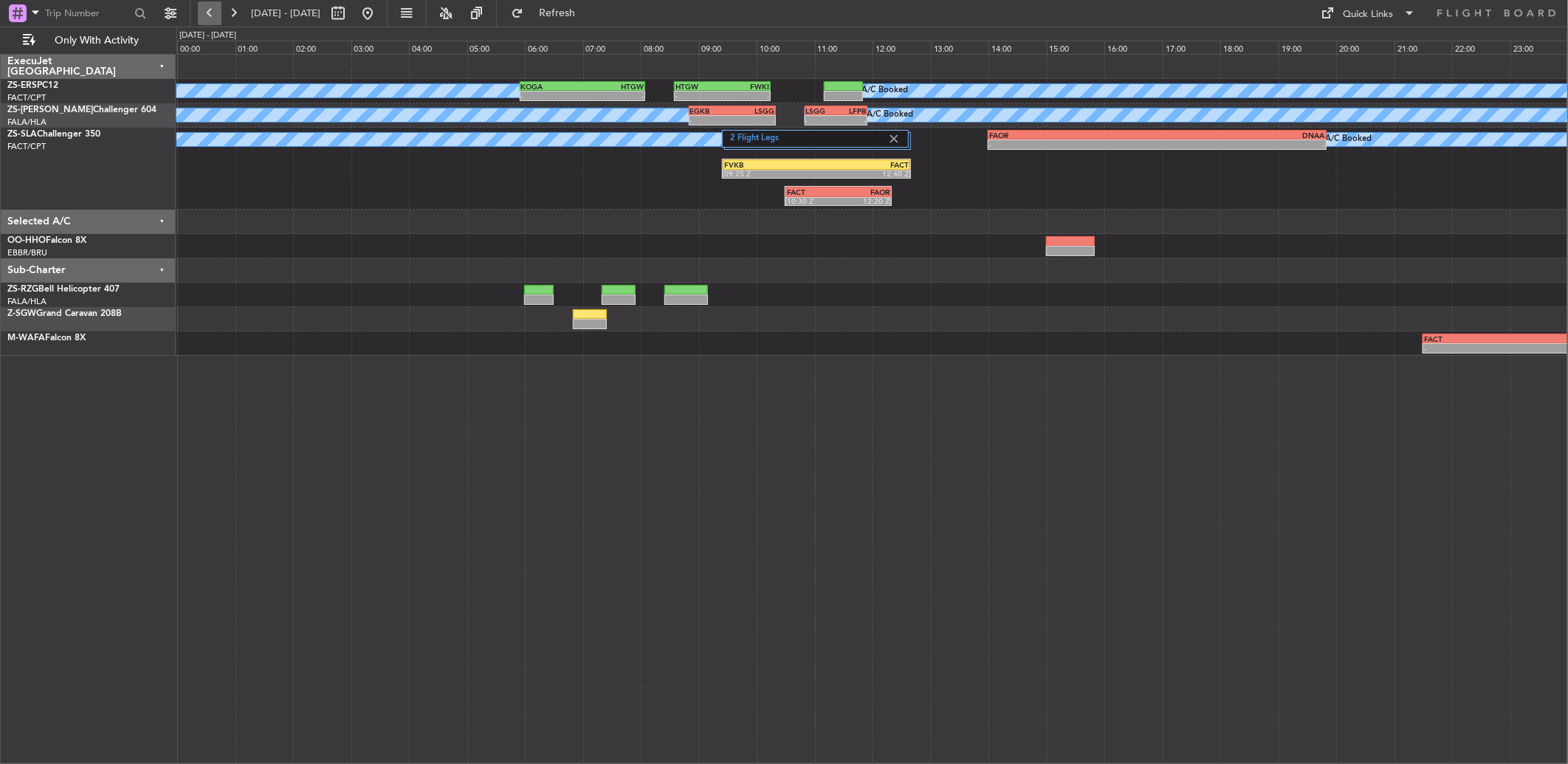
click at [219, 11] on button at bounding box center [210, 13] width 24 height 24
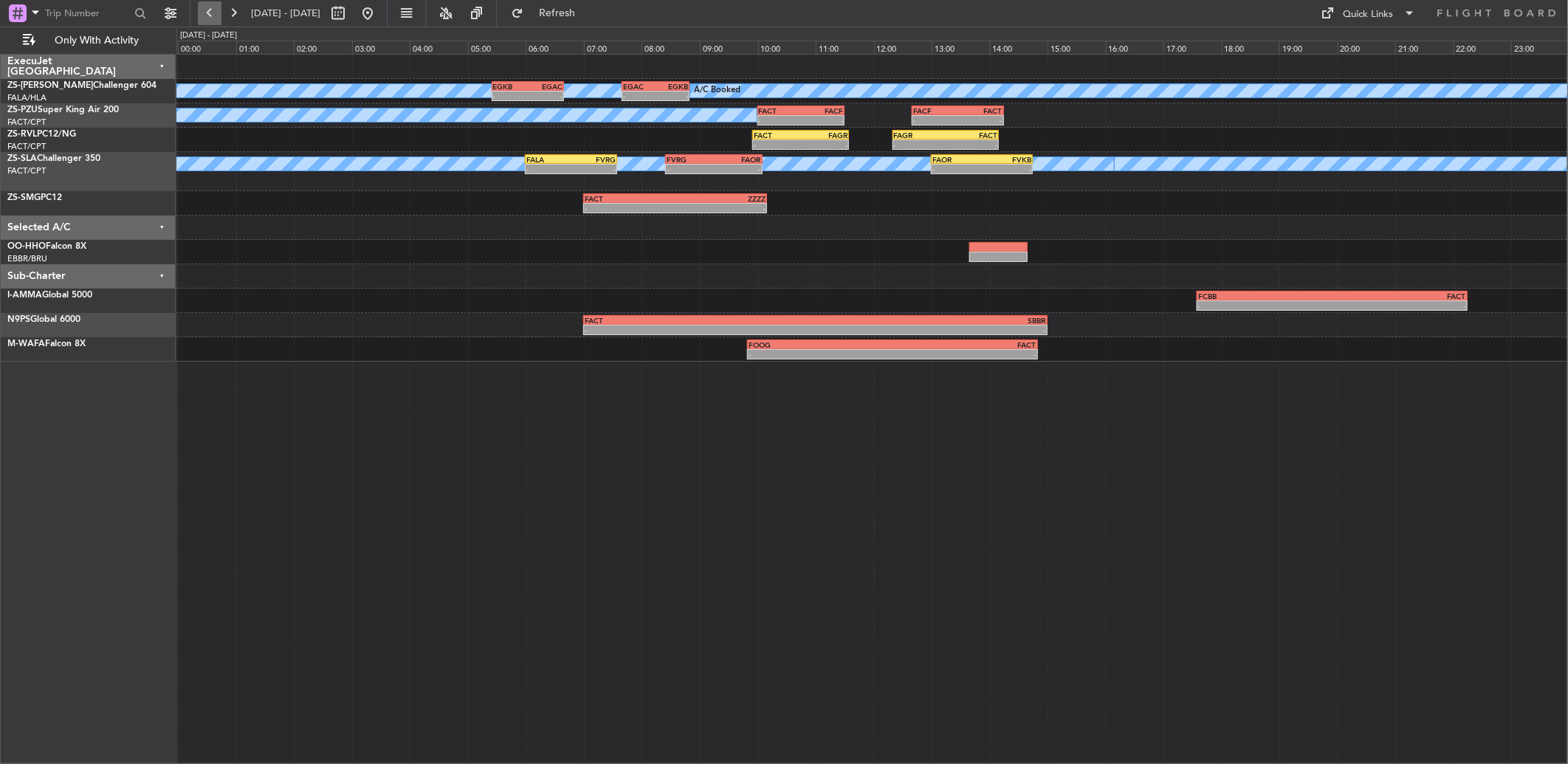
click at [219, 11] on button at bounding box center [210, 13] width 24 height 24
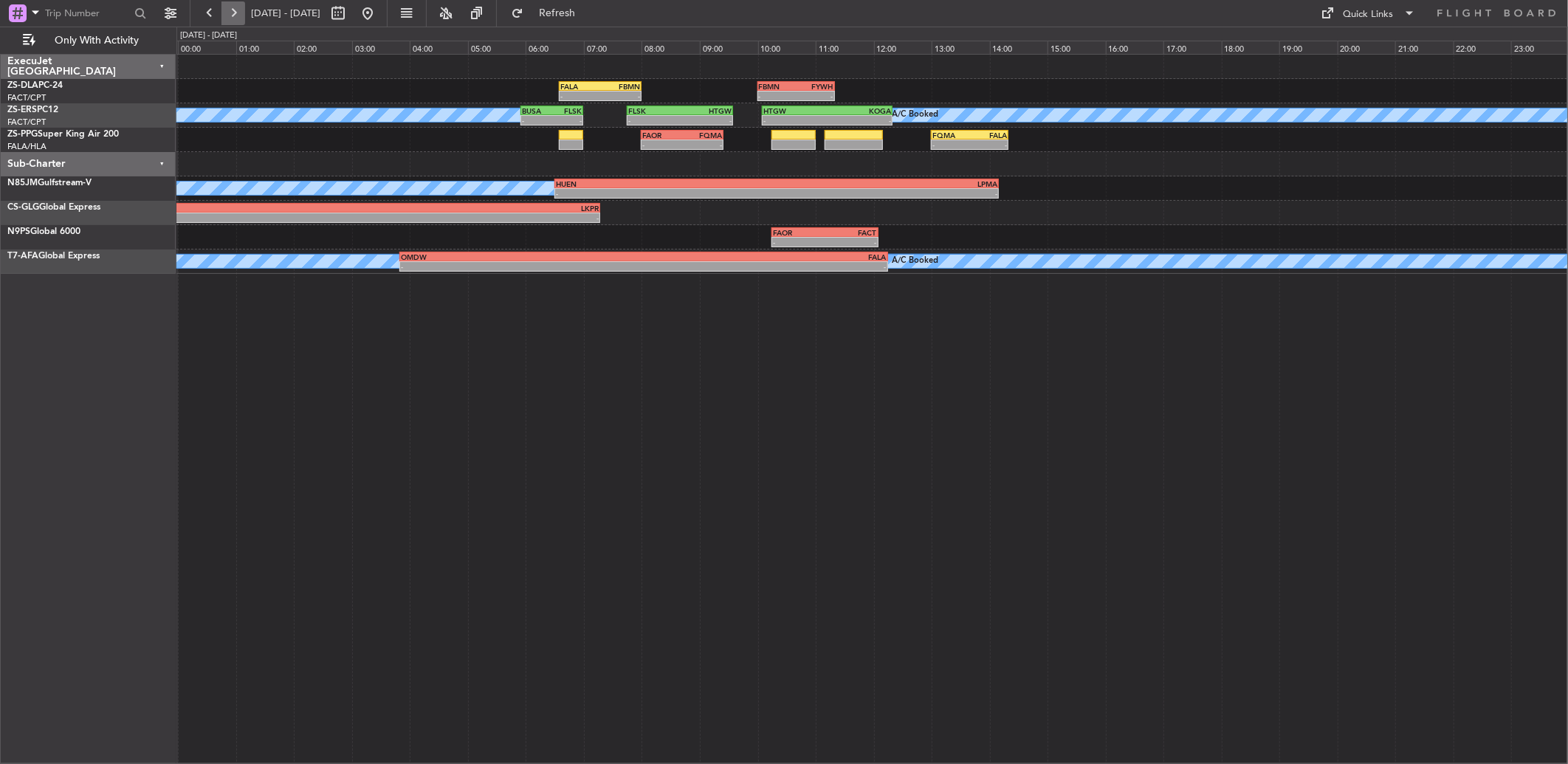
click at [229, 11] on button at bounding box center [233, 13] width 24 height 24
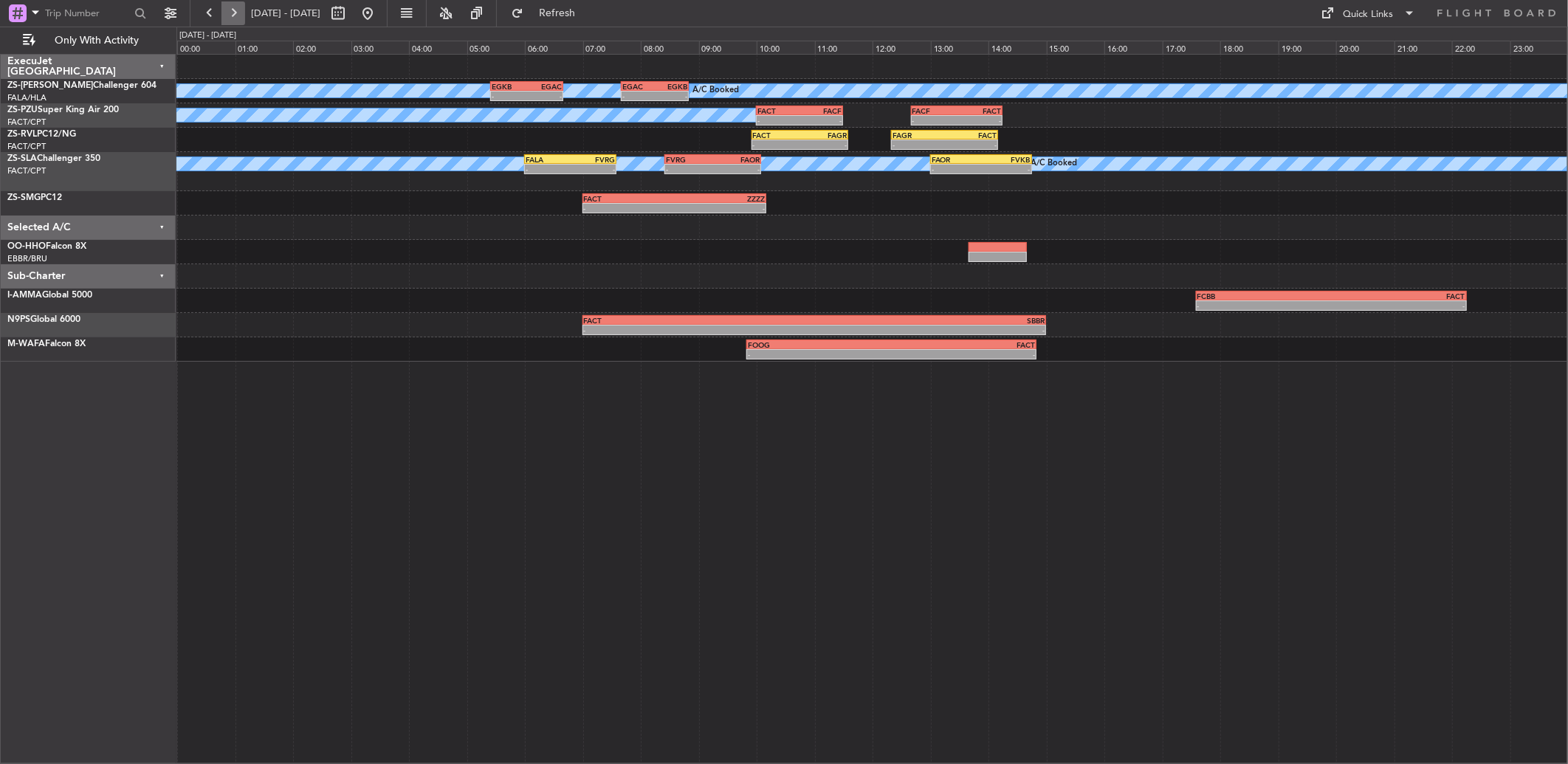
click at [242, 4] on button at bounding box center [233, 13] width 24 height 24
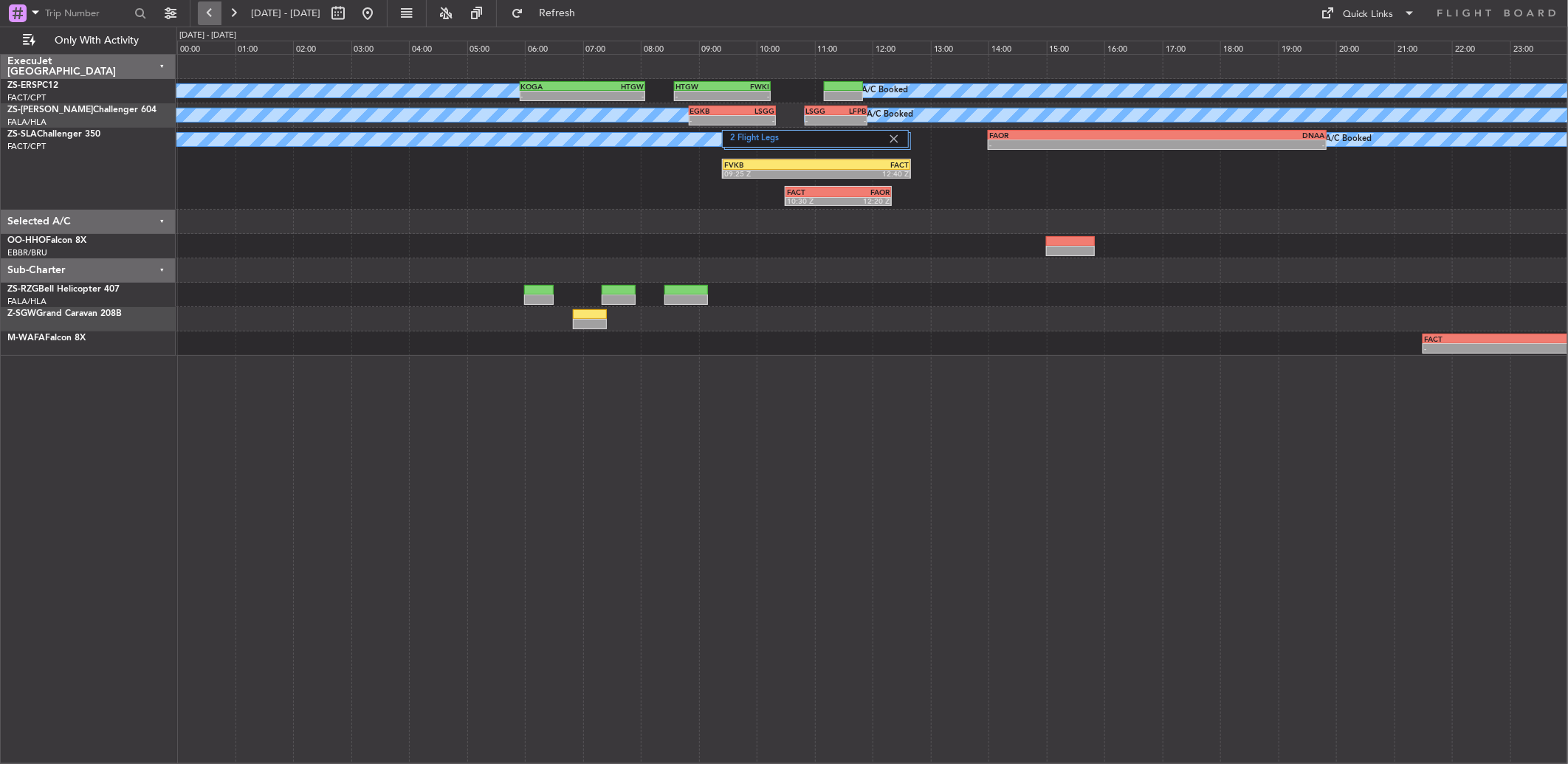
click at [201, 15] on button at bounding box center [210, 13] width 24 height 24
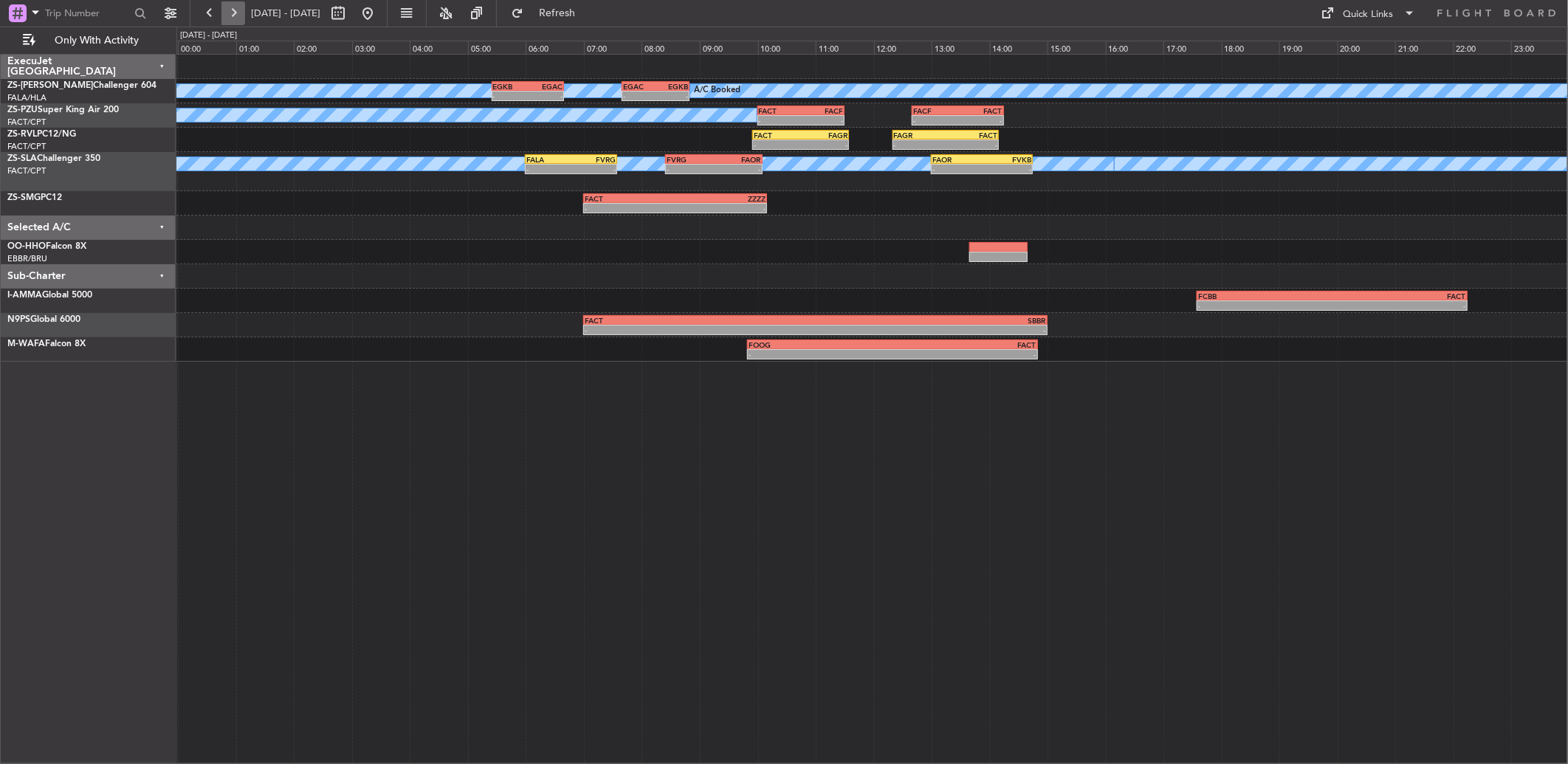
click at [241, 13] on button at bounding box center [233, 13] width 24 height 24
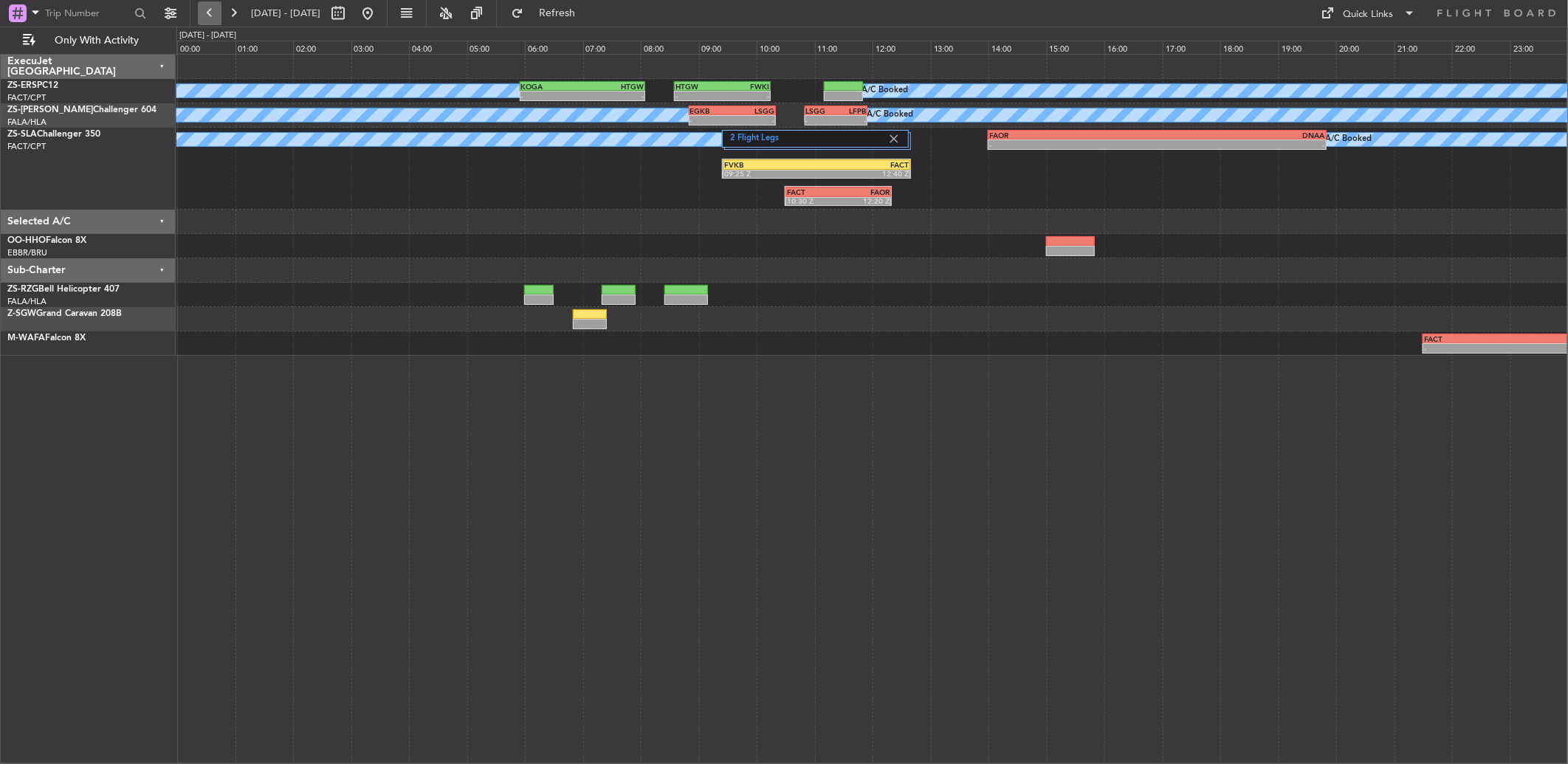
click at [217, 12] on button at bounding box center [210, 13] width 24 height 24
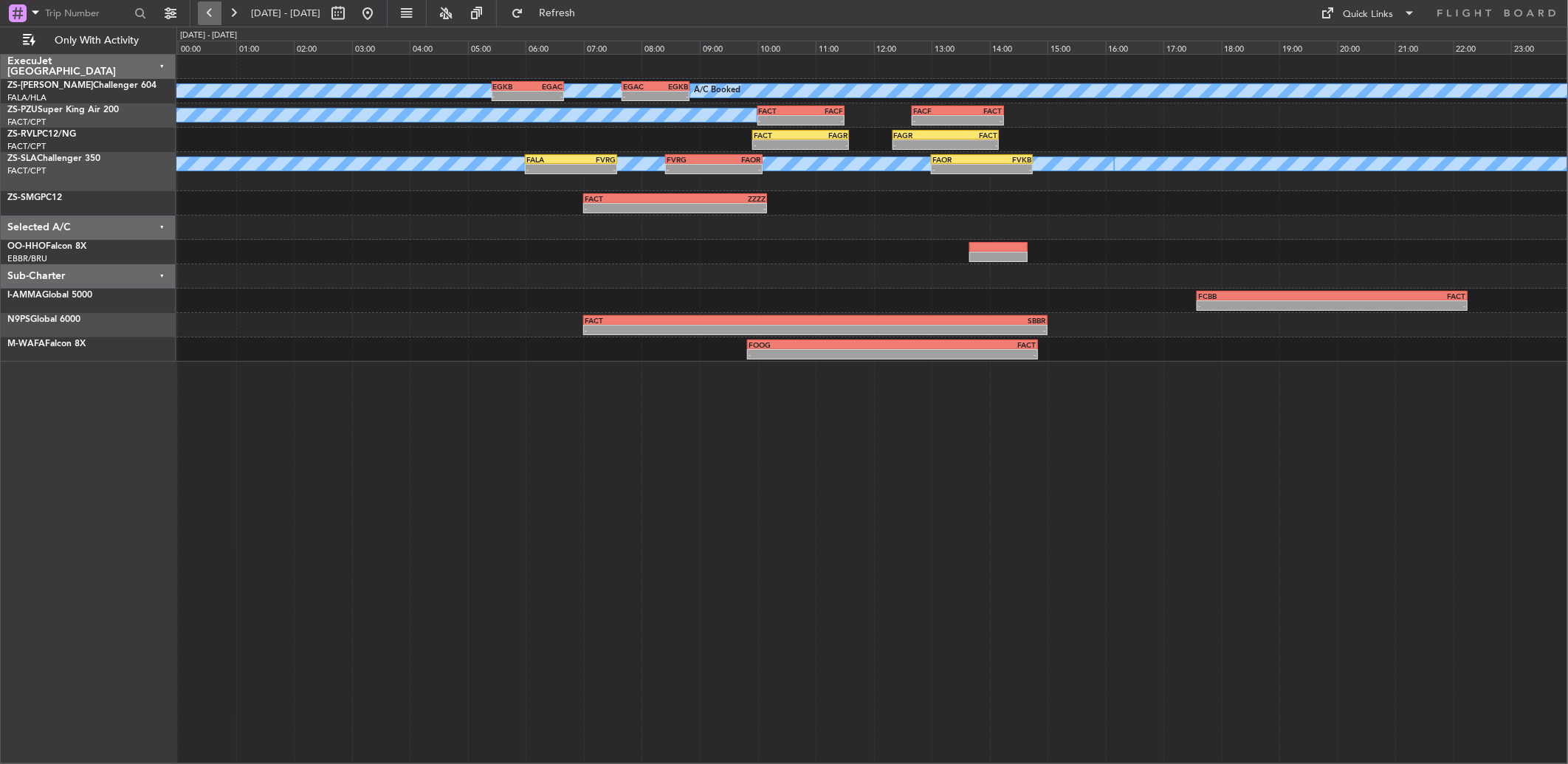
click at [217, 12] on button at bounding box center [210, 13] width 24 height 24
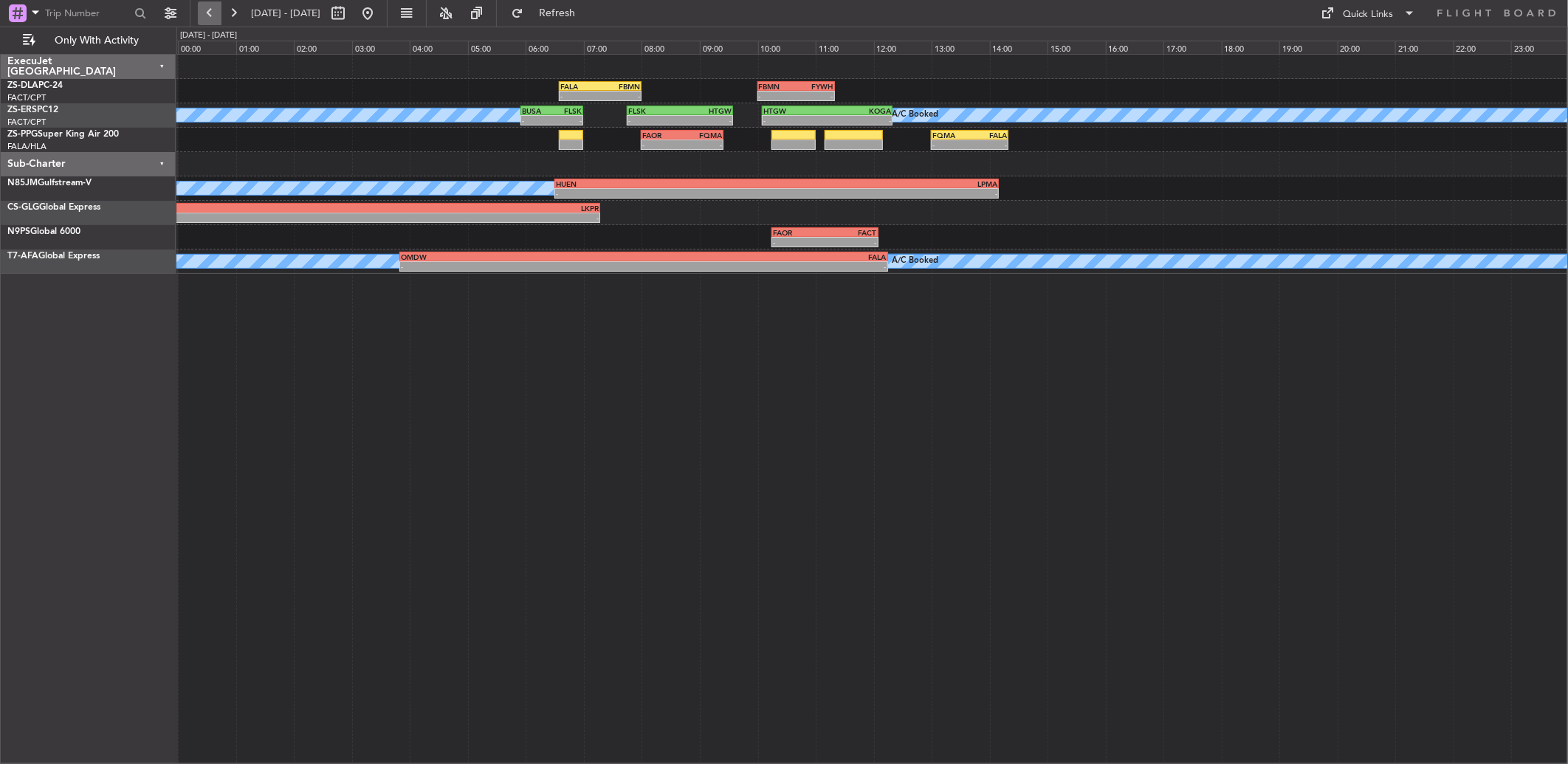
click at [209, 12] on button at bounding box center [210, 13] width 24 height 24
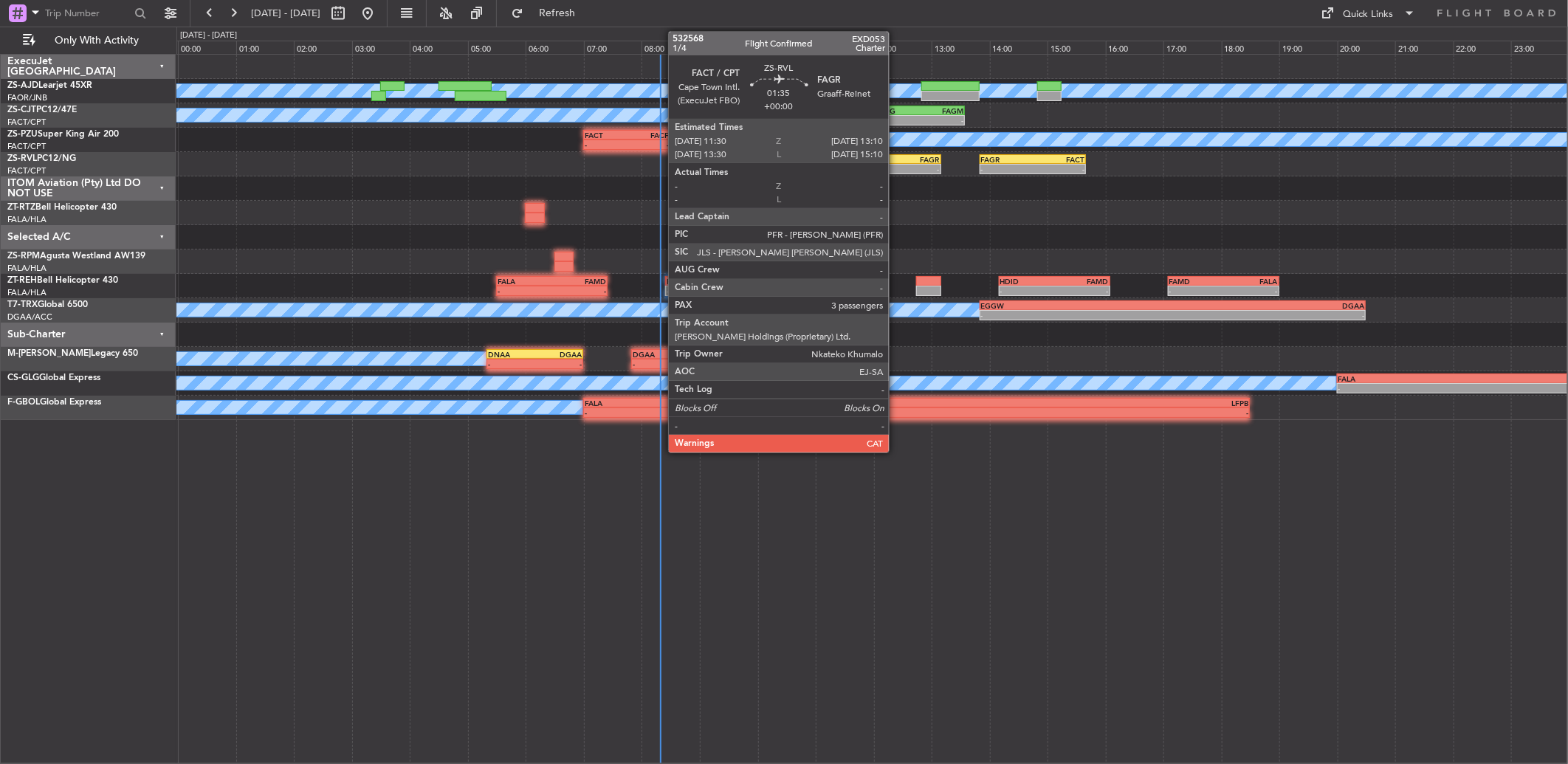
click at [897, 160] on div "FAGR" at bounding box center [917, 159] width 47 height 9
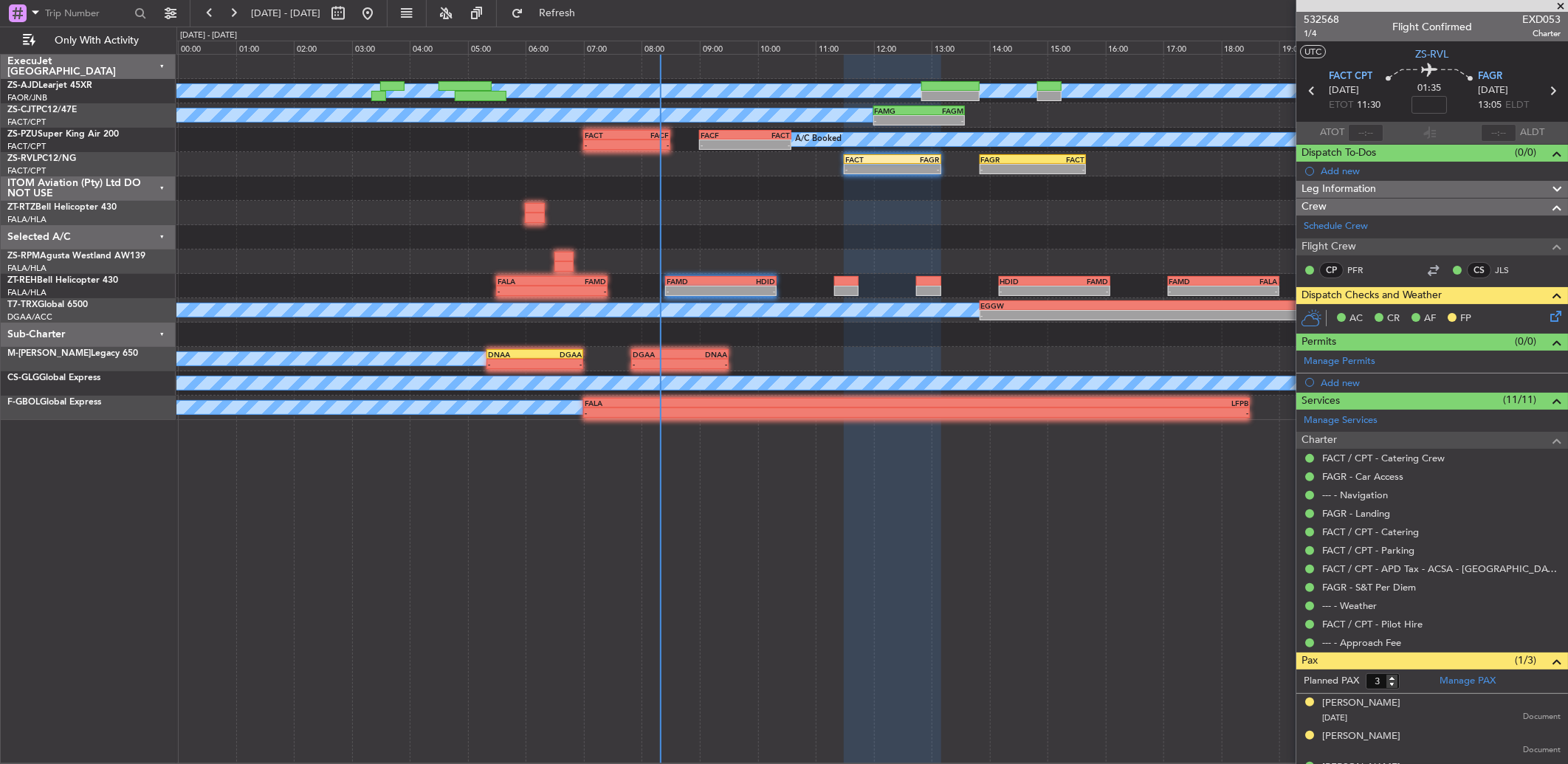
click at [1547, 319] on icon at bounding box center [1553, 314] width 11 height 11
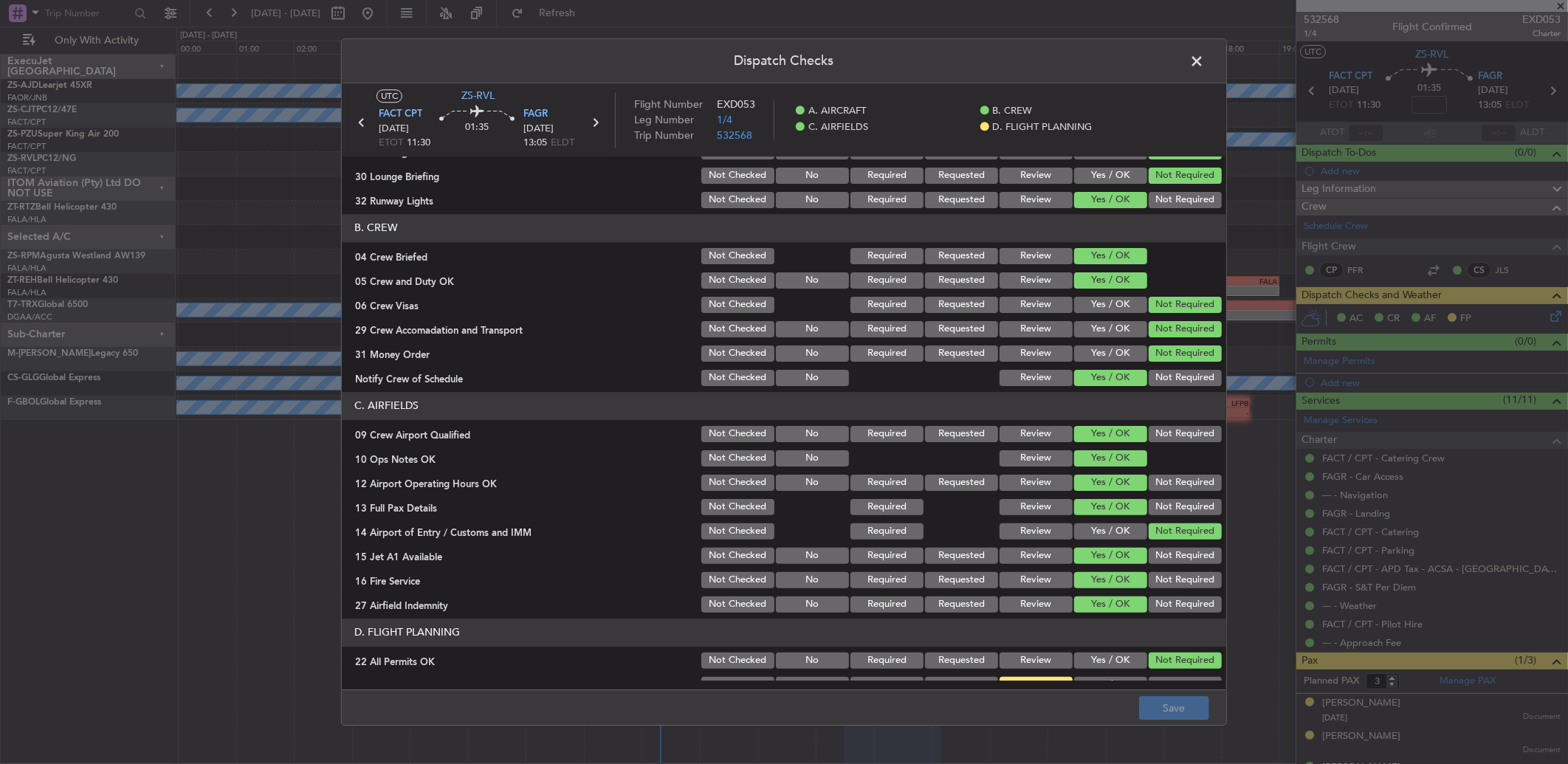
scroll to position [138, 0]
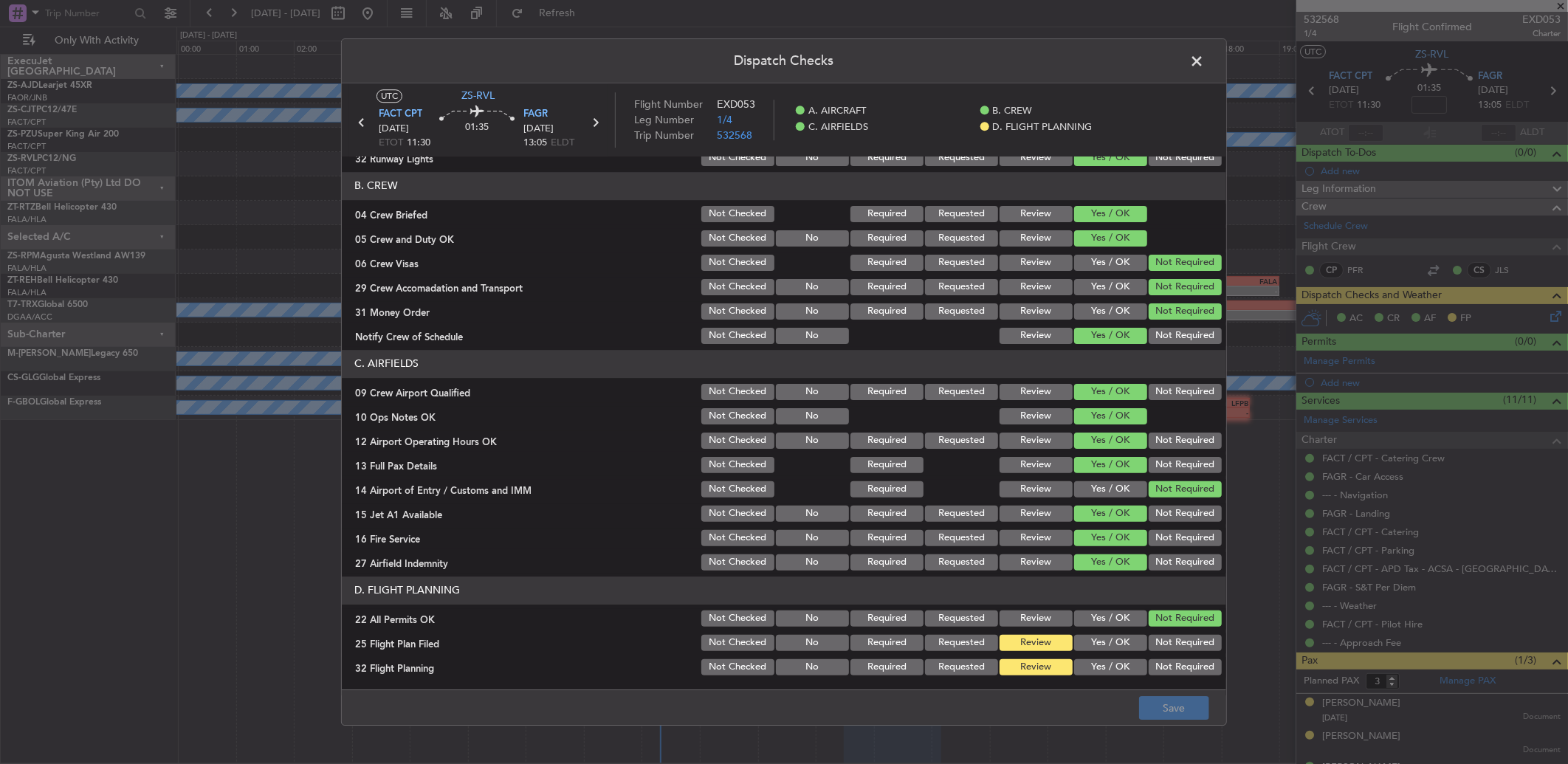
click at [1103, 637] on button "Yes / OK" at bounding box center [1110, 643] width 73 height 16
drag, startPoint x: 1103, startPoint y: 657, endPoint x: 1116, endPoint y: 687, distance: 32.7
click at [1103, 659] on div "Yes / OK" at bounding box center [1109, 667] width 75 height 21
click at [1110, 665] on button "Yes / OK" at bounding box center [1110, 666] width 73 height 16
click at [1176, 707] on button "Save" at bounding box center [1175, 707] width 70 height 24
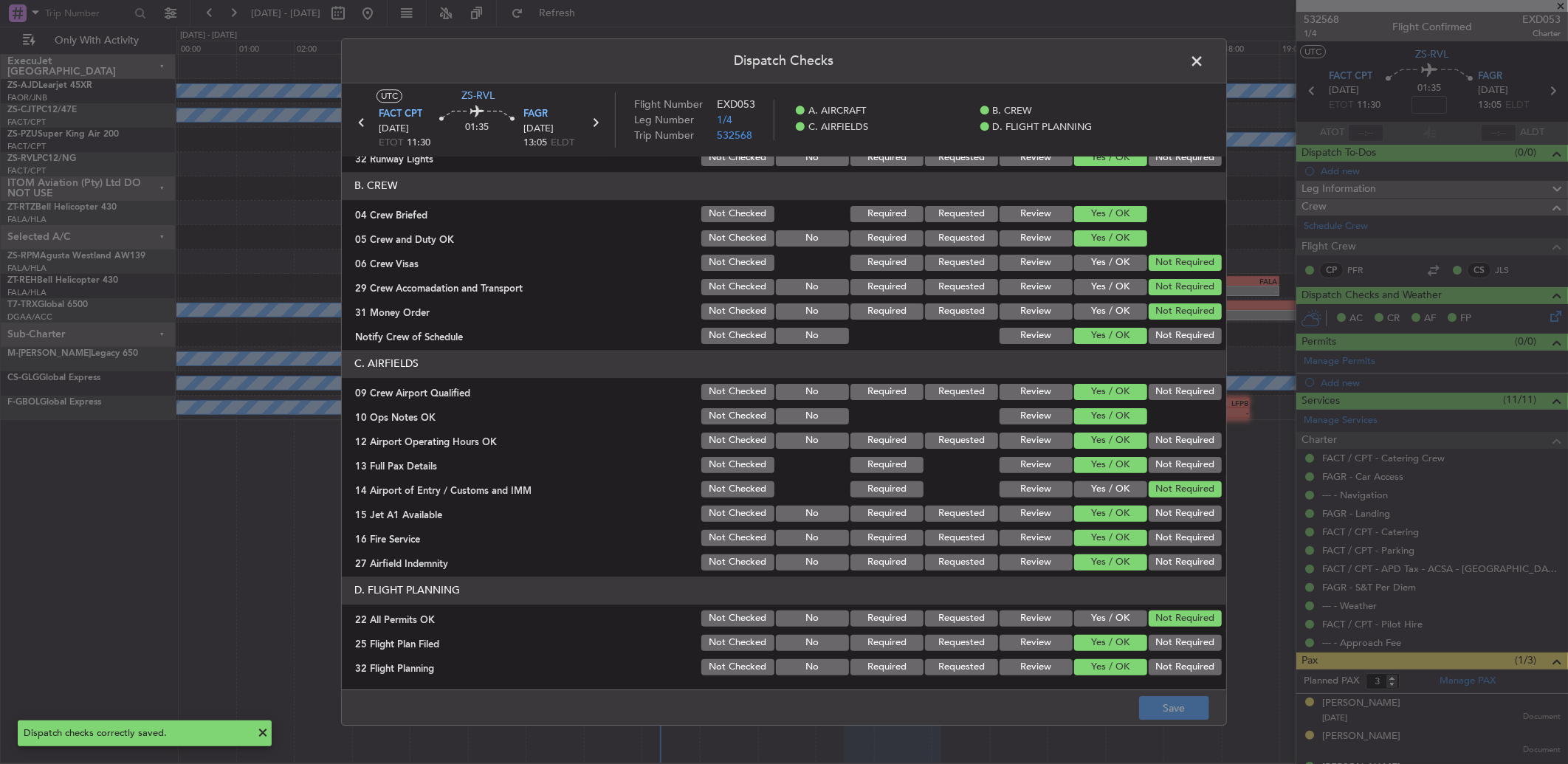
click at [596, 121] on icon at bounding box center [595, 122] width 19 height 19
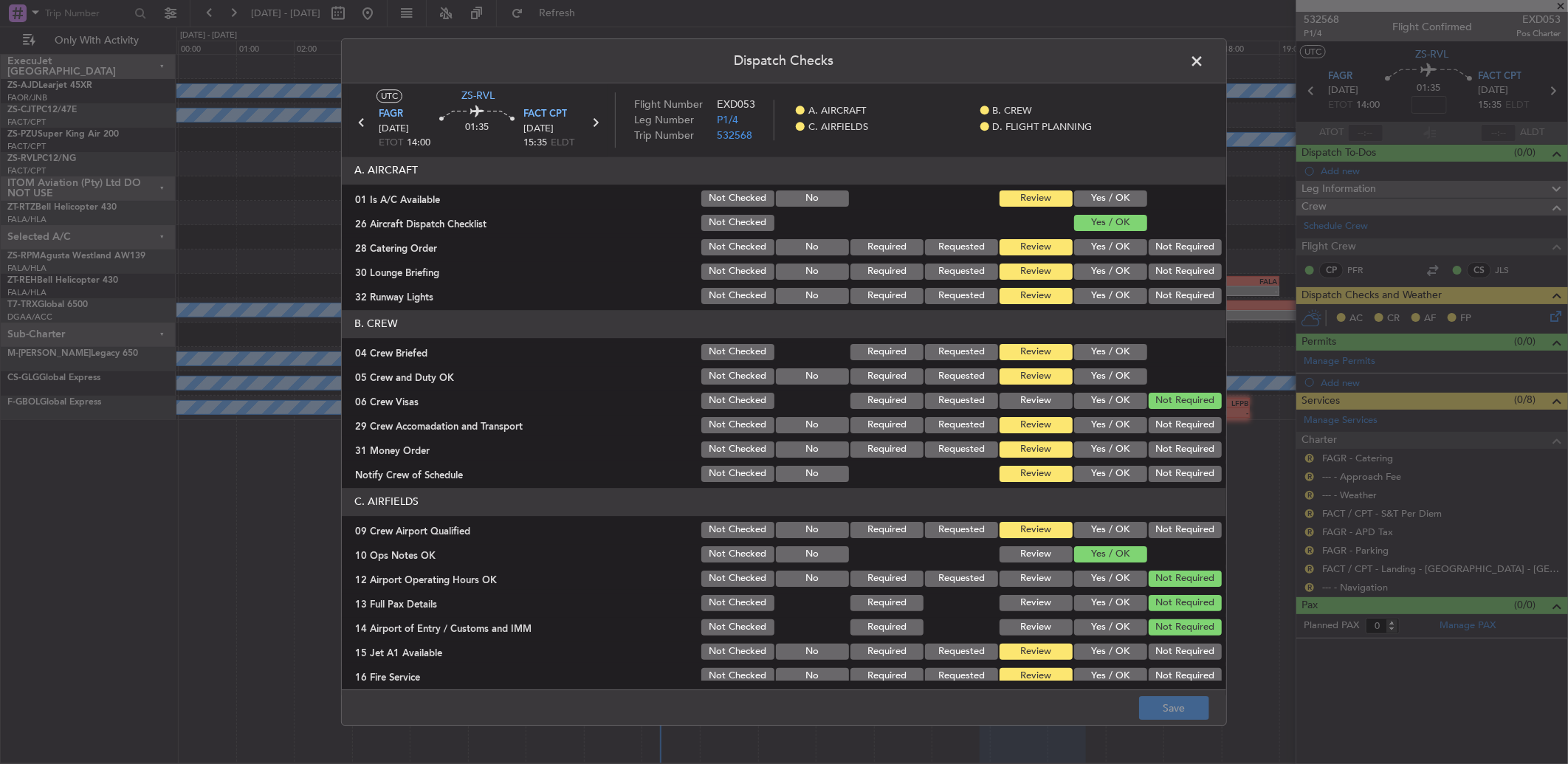
drag, startPoint x: 1131, startPoint y: 195, endPoint x: 1132, endPoint y: 215, distance: 20.0
click at [1131, 195] on button "Yes / OK" at bounding box center [1110, 198] width 73 height 16
click at [1149, 228] on div at bounding box center [1184, 223] width 75 height 21
click at [1175, 268] on button "Not Required" at bounding box center [1185, 271] width 73 height 16
click at [1163, 253] on button "Not Required" at bounding box center [1185, 246] width 73 height 16
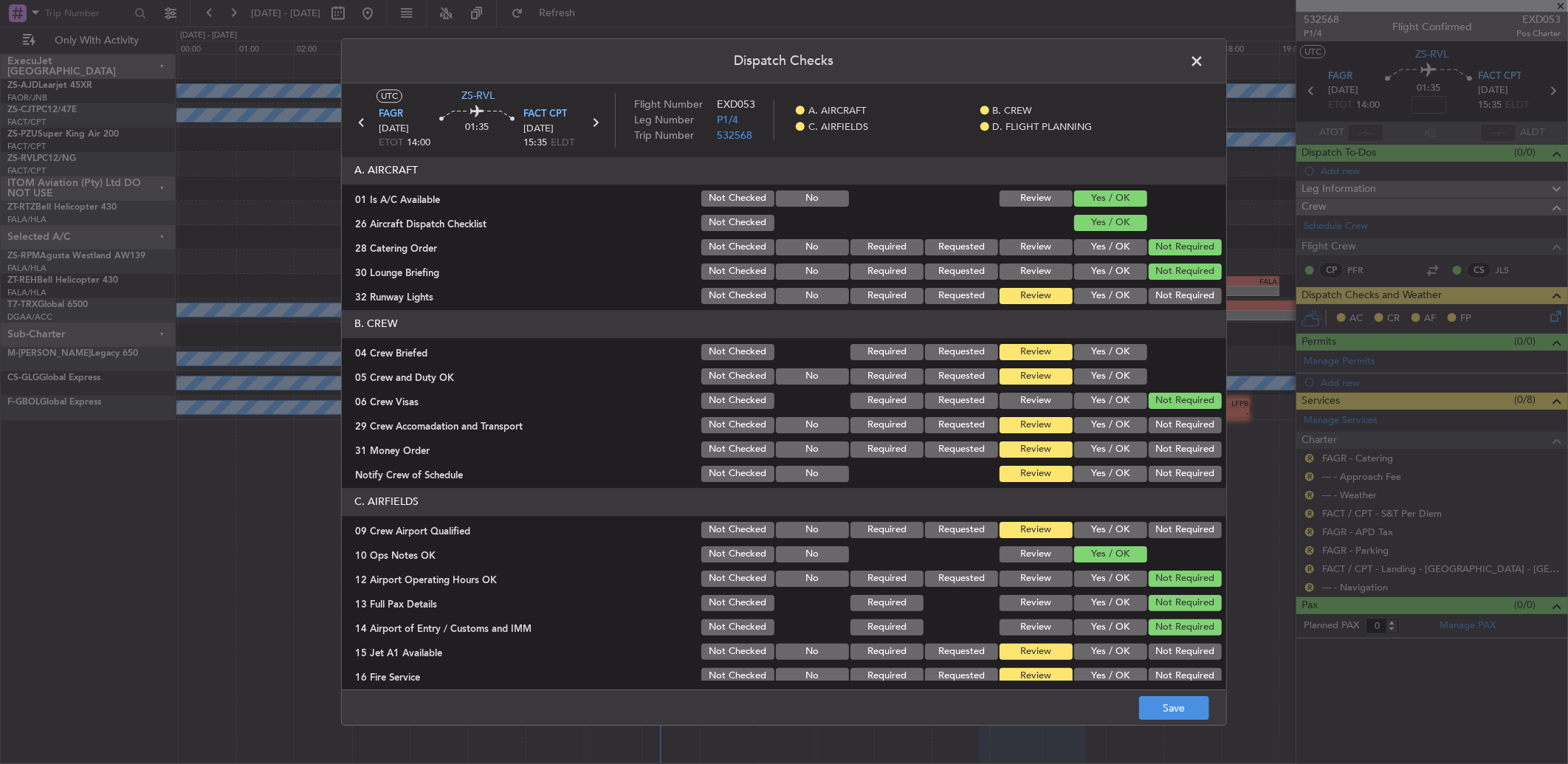
click at [1168, 286] on div "Not Required" at bounding box center [1184, 296] width 75 height 21
click at [1163, 305] on div "Not Required" at bounding box center [1184, 296] width 75 height 21
click at [1149, 286] on div "Not Required" at bounding box center [1184, 296] width 75 height 21
click at [1155, 296] on button "Not Required" at bounding box center [1185, 296] width 73 height 16
click at [1110, 349] on button "Yes / OK" at bounding box center [1110, 352] width 73 height 16
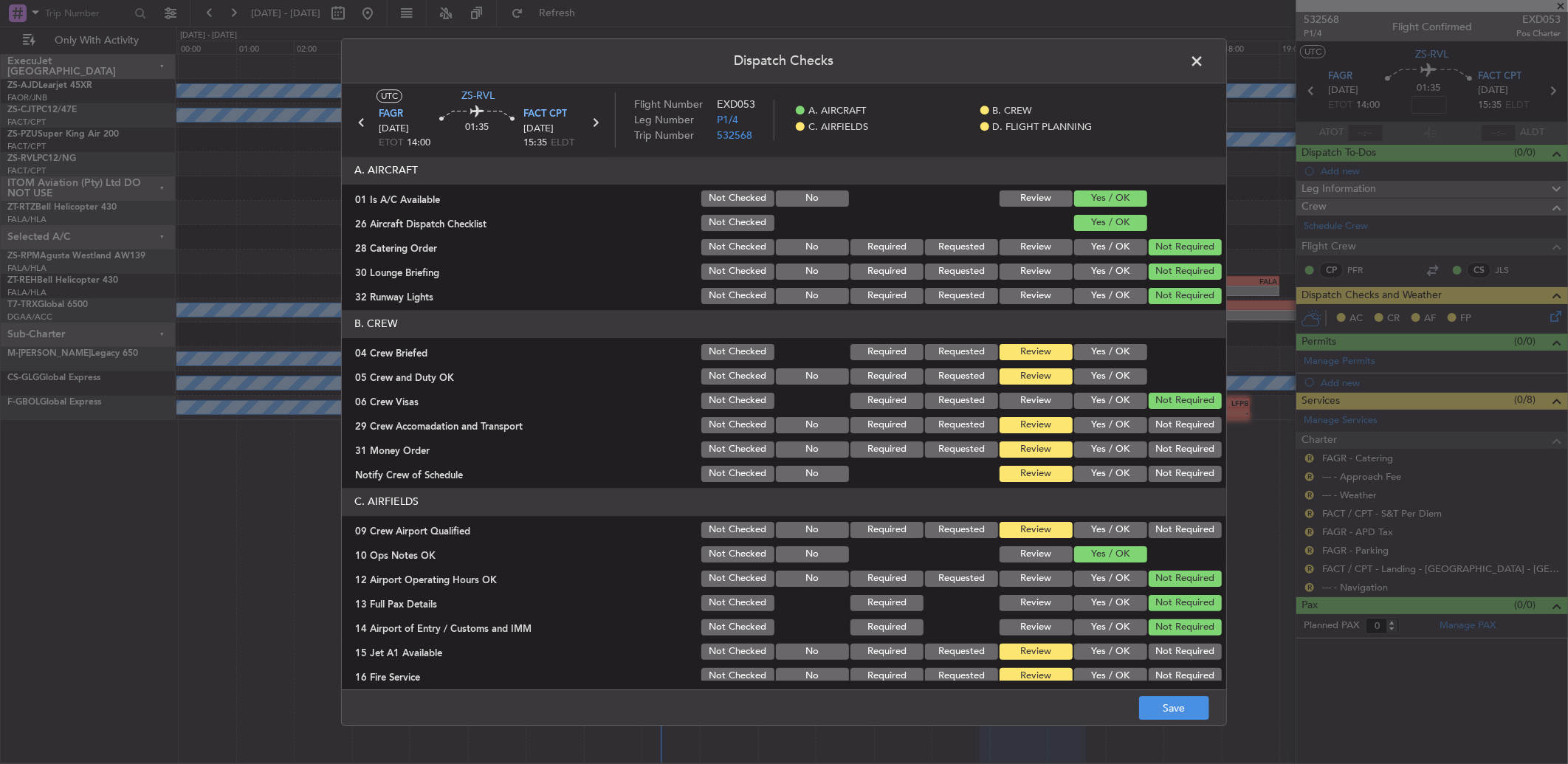
click at [1108, 373] on button "Yes / OK" at bounding box center [1110, 376] width 73 height 16
click at [1109, 384] on button "Yes / OK" at bounding box center [1110, 376] width 73 height 16
drag, startPoint x: 1186, startPoint y: 478, endPoint x: 1162, endPoint y: 429, distance: 54.6
click at [1184, 478] on button "Not Required" at bounding box center [1185, 473] width 73 height 16
click at [1162, 423] on button "Not Required" at bounding box center [1185, 425] width 73 height 16
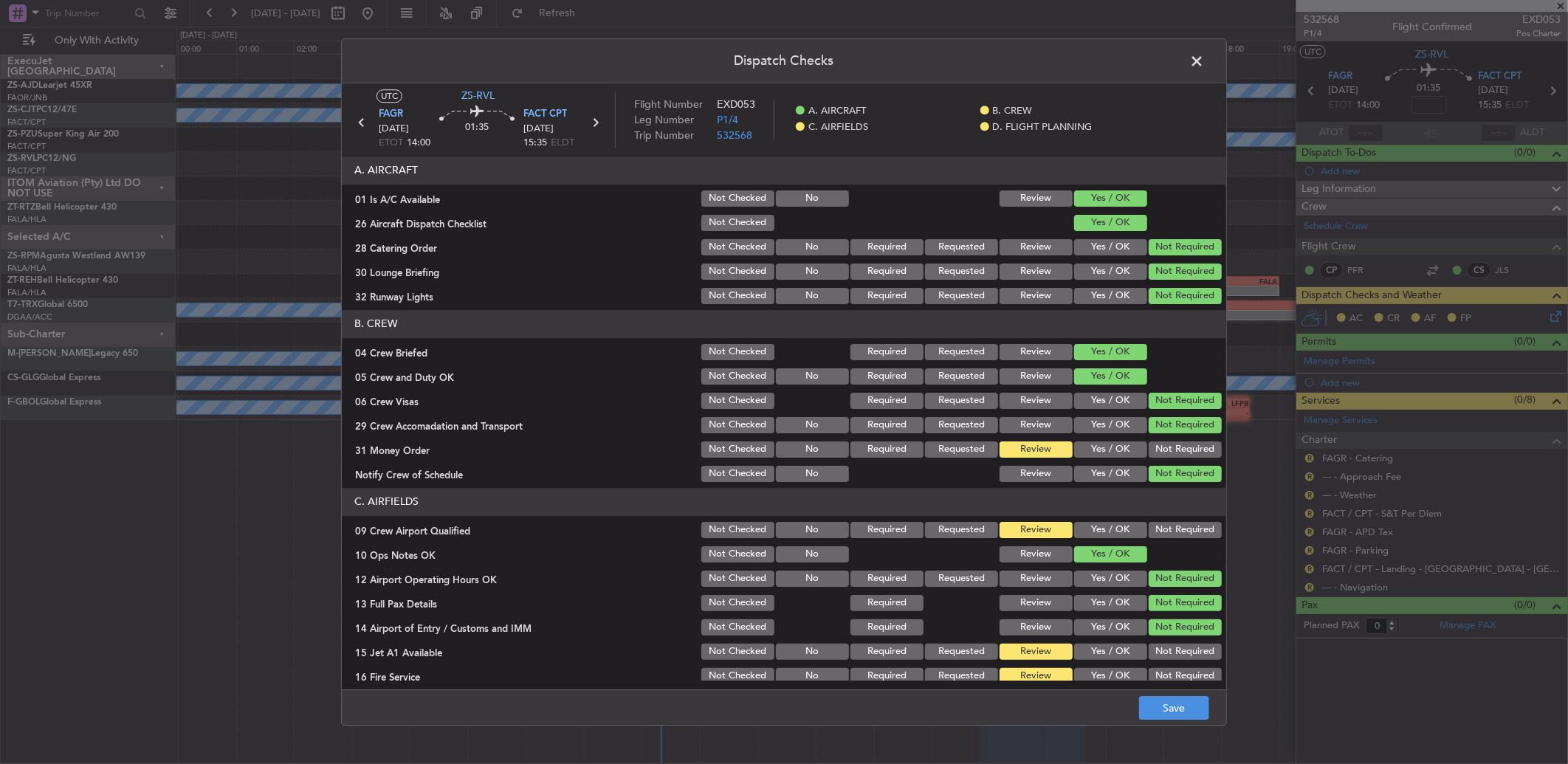
drag, startPoint x: 1162, startPoint y: 423, endPoint x: 1170, endPoint y: 443, distance: 21.5
click at [1170, 436] on section "B. CREW 04 Crew Briefed Not Checked Required Requested Review Yes / OK 05 Crew …" at bounding box center [784, 397] width 884 height 174
click at [1170, 443] on button "Not Required" at bounding box center [1185, 449] width 73 height 16
click at [1170, 450] on button "Not Required" at bounding box center [1185, 449] width 73 height 16
click at [1159, 529] on button "Not Required" at bounding box center [1185, 530] width 73 height 16
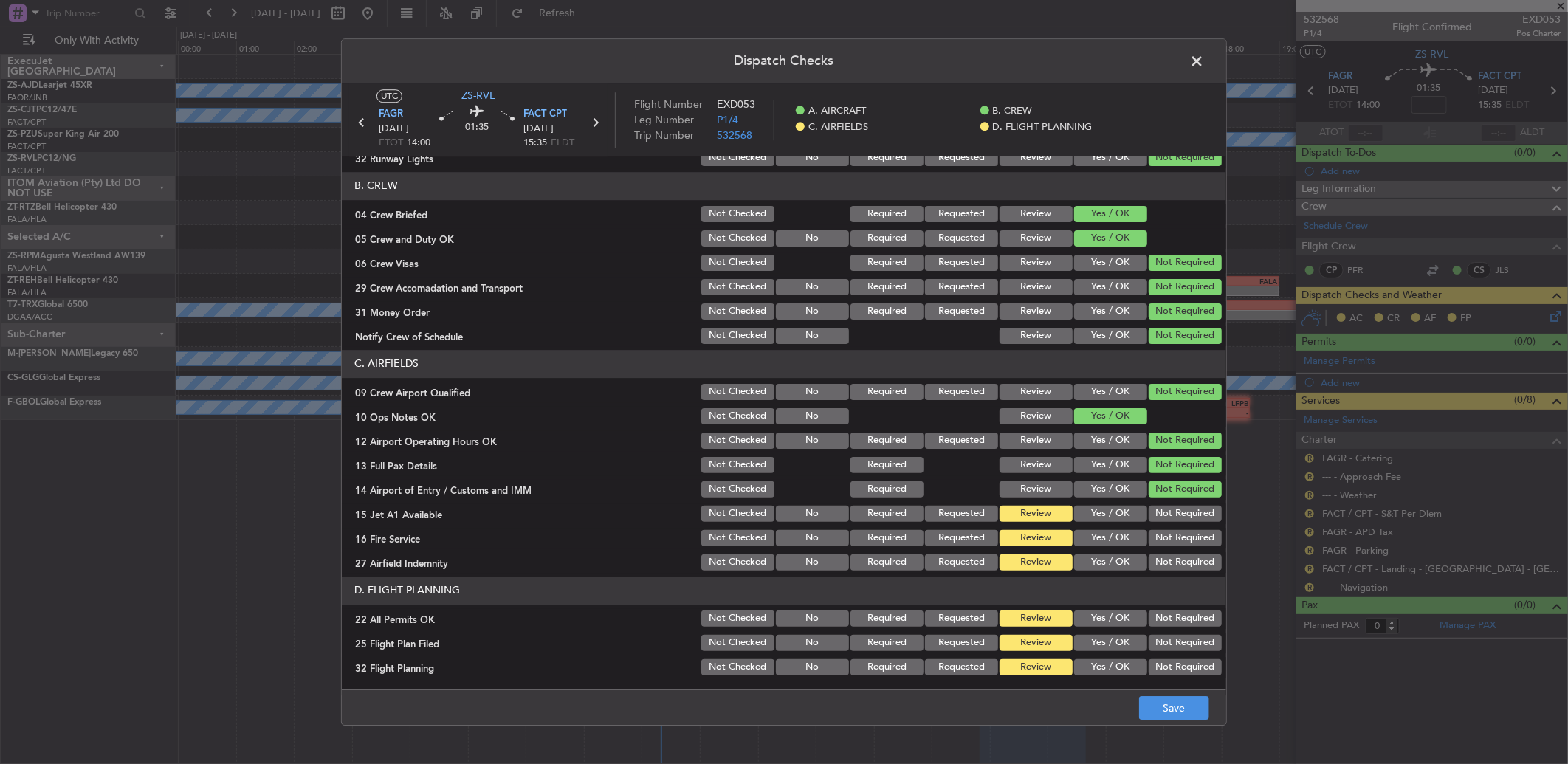
drag, startPoint x: 1163, startPoint y: 495, endPoint x: 1165, endPoint y: 503, distance: 8.2
click at [1164, 499] on section "C. AIRFIELDS 09 Crew Airport Qualified Not Checked No Required Requested Review…" at bounding box center [784, 461] width 884 height 223
click at [1167, 524] on section "C. AIRFIELDS 09 Crew Airport Qualified Not Checked No Required Requested Review…" at bounding box center [784, 461] width 884 height 223
click at [1162, 506] on button "Not Required" at bounding box center [1185, 514] width 73 height 16
click at [1169, 533] on section "C. AIRFIELDS 09 Crew Airport Qualified Not Checked No Required Requested Review…" at bounding box center [784, 461] width 884 height 223
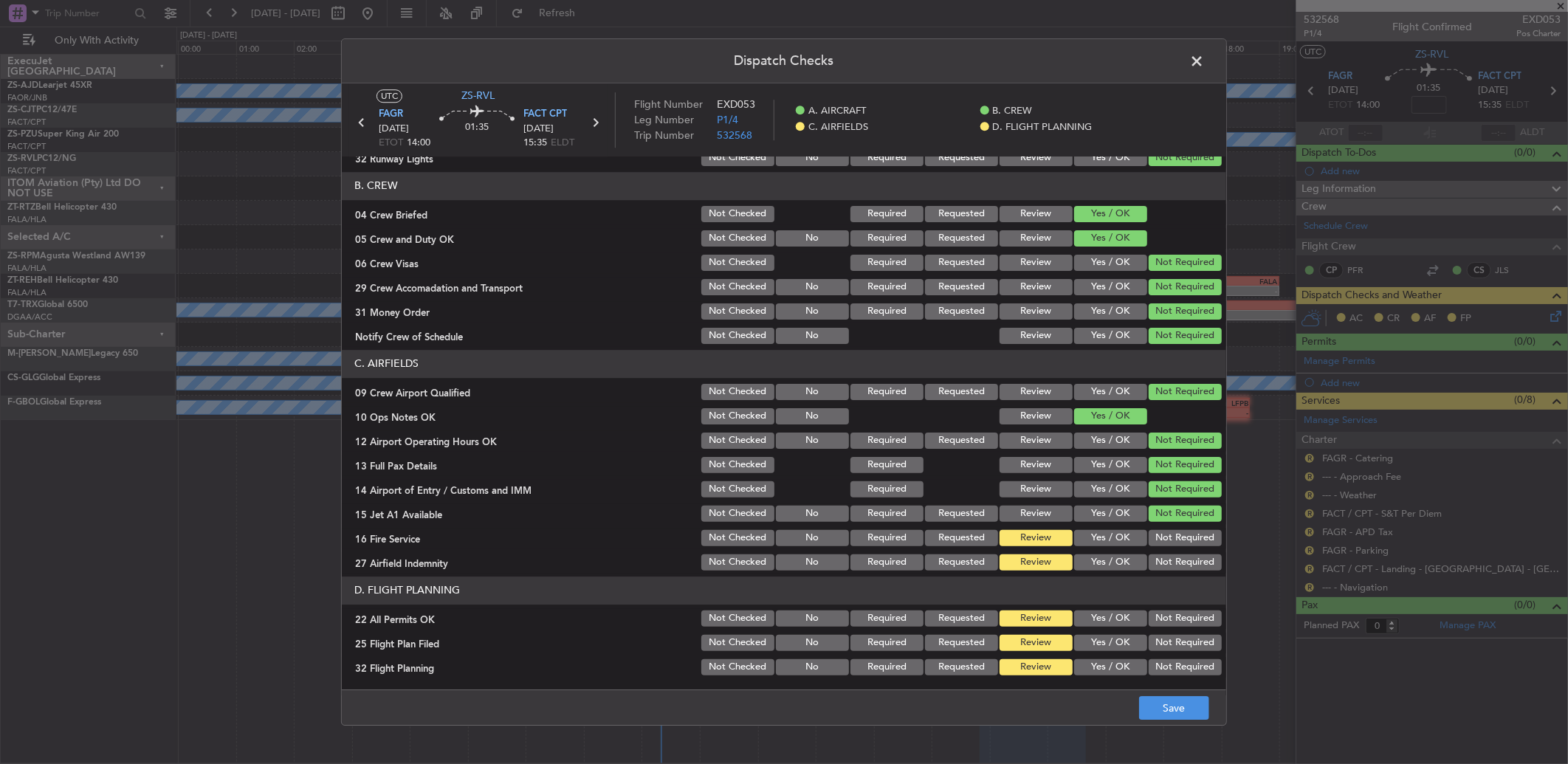
click at [1169, 540] on button "Not Required" at bounding box center [1185, 537] width 73 height 16
click at [1168, 559] on div "Not Required" at bounding box center [1184, 563] width 75 height 21
click at [1168, 565] on button "Not Required" at bounding box center [1185, 562] width 73 height 16
click at [1168, 601] on header "D. FLIGHT PLANNING" at bounding box center [784, 591] width 884 height 28
click at [1165, 603] on header "D. FLIGHT PLANNING" at bounding box center [784, 591] width 884 height 28
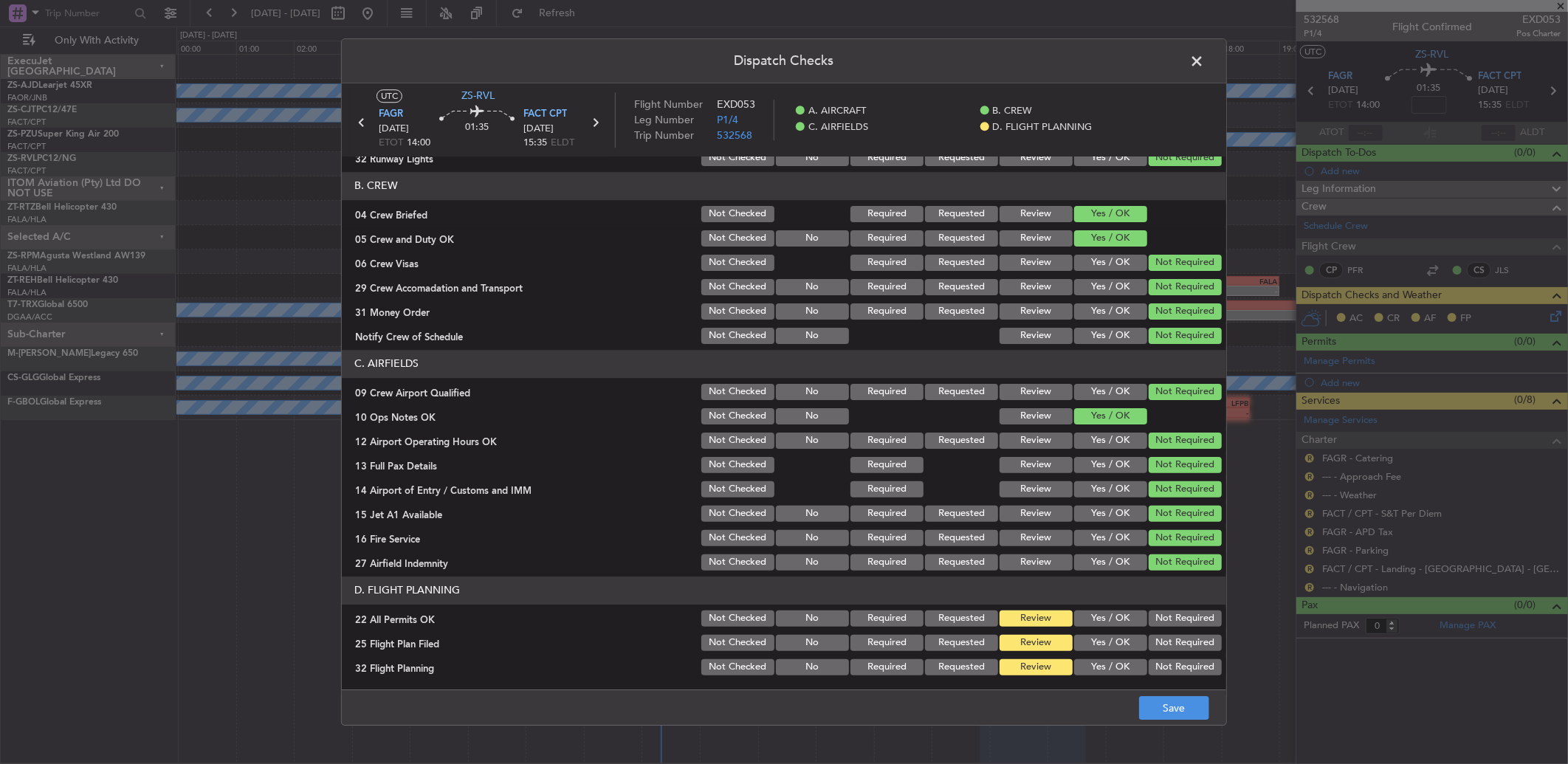
click at [1160, 623] on button "Not Required" at bounding box center [1185, 618] width 73 height 16
click at [1110, 654] on section "D. FLIGHT PLANNING 22 All Permits OK Not Checked No Required Requested Review Y…" at bounding box center [784, 627] width 884 height 101
drag, startPoint x: 1104, startPoint y: 633, endPoint x: 1113, endPoint y: 646, distance: 15.8
click at [1106, 635] on button "Yes / OK" at bounding box center [1110, 643] width 73 height 16
click at [1115, 656] on section "D. FLIGHT PLANNING 22 All Permits OK Not Checked No Required Requested Review Y…" at bounding box center [784, 627] width 884 height 101
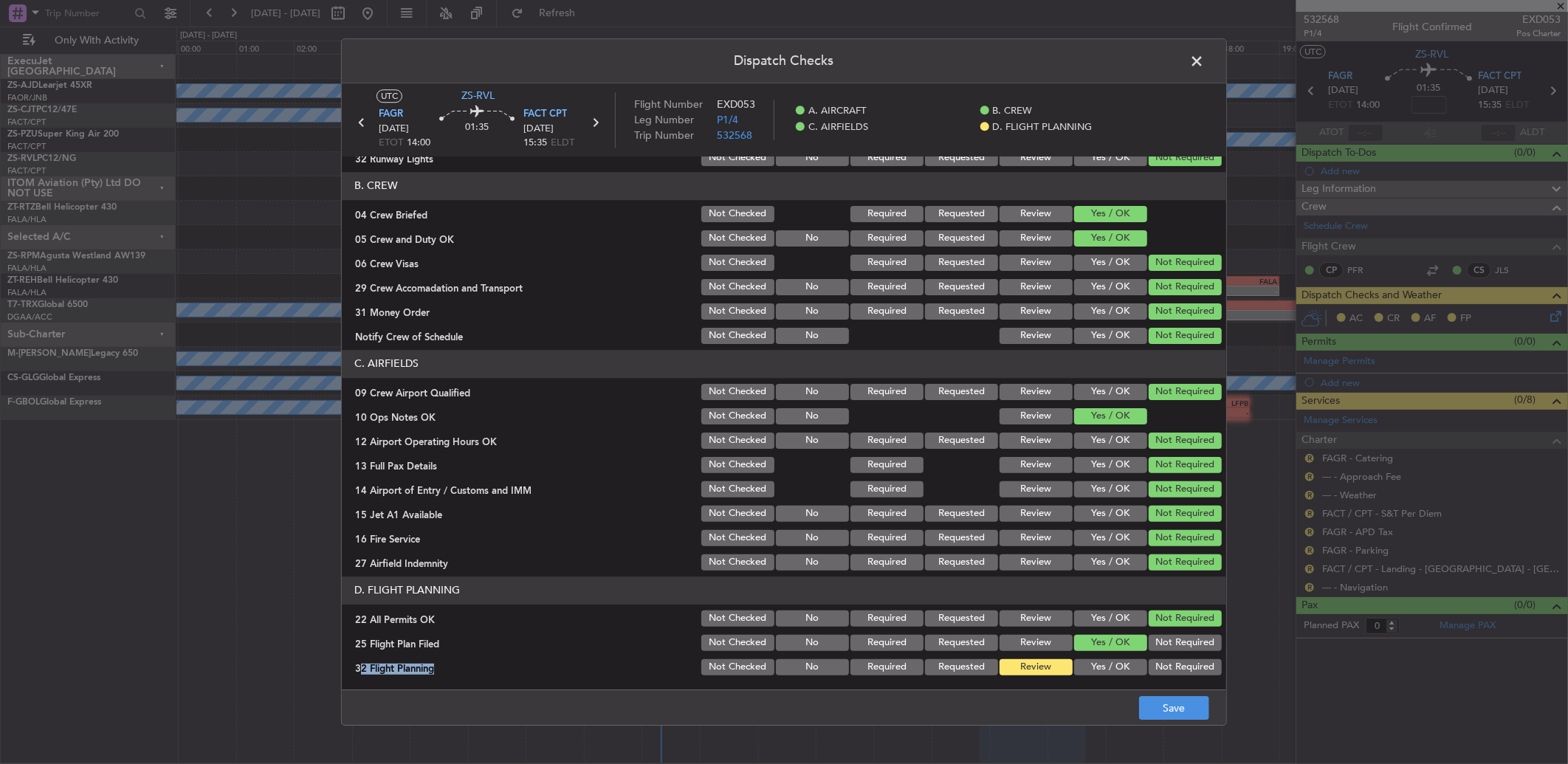
drag, startPoint x: 1115, startPoint y: 658, endPoint x: 1117, endPoint y: 669, distance: 11.2
click at [1117, 667] on button "Yes / OK" at bounding box center [1110, 666] width 73 height 16
click at [1177, 694] on footer "Save" at bounding box center [784, 706] width 884 height 35
click at [1186, 746] on div "Dispatch Checks UTC ZS-RVL FAGR 26/09/2025 ETOT 14:00 01:35 FACT CPT 26/09/2025…" at bounding box center [784, 382] width 1568 height 764
click at [1186, 722] on footer "Save" at bounding box center [784, 706] width 884 height 35
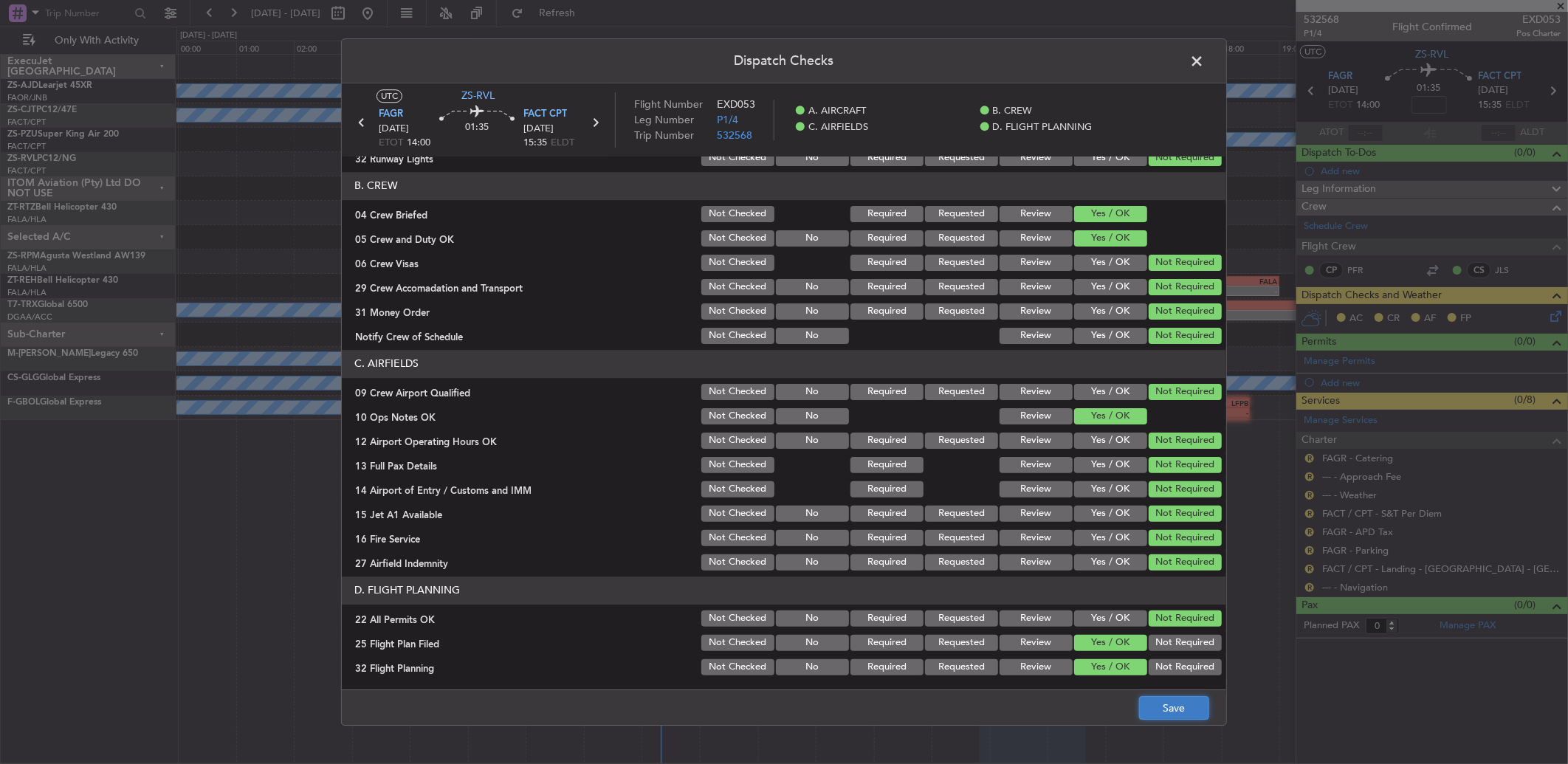
click at [1187, 719] on button "Save" at bounding box center [1175, 707] width 70 height 24
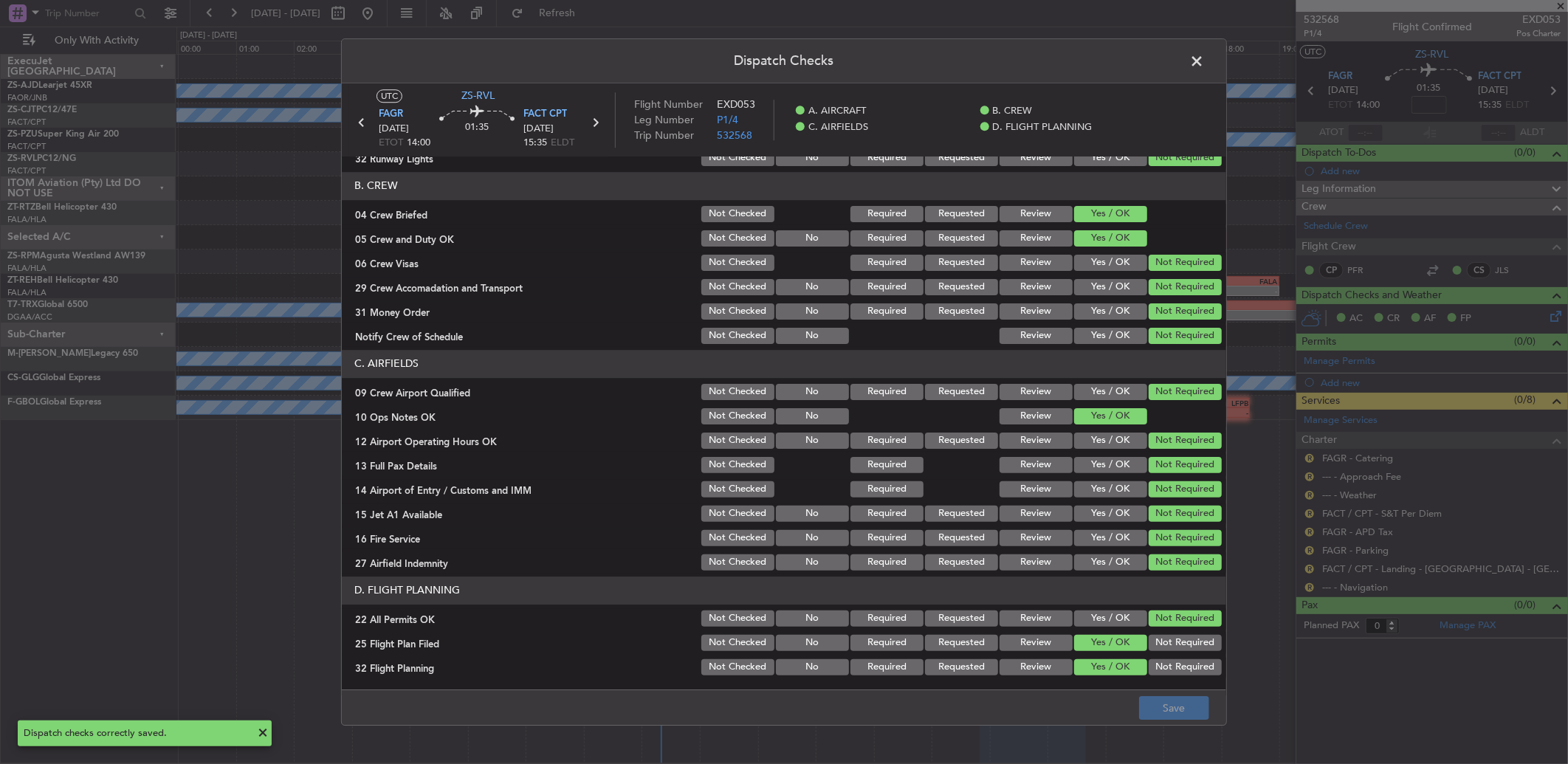
click at [1204, 56] on span at bounding box center [1204, 64] width 0 height 29
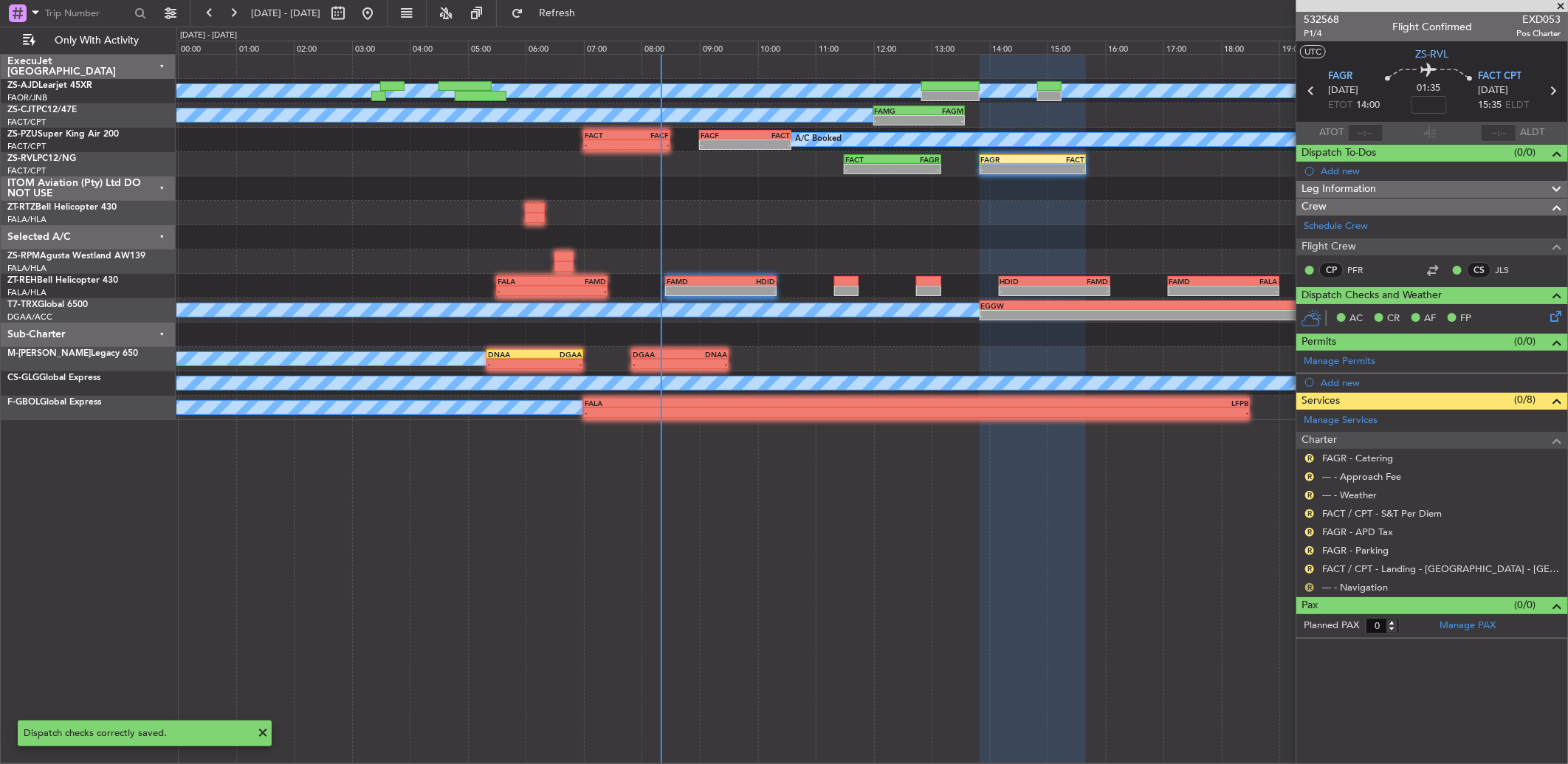
click at [1311, 586] on button "R" at bounding box center [1309, 587] width 9 height 9
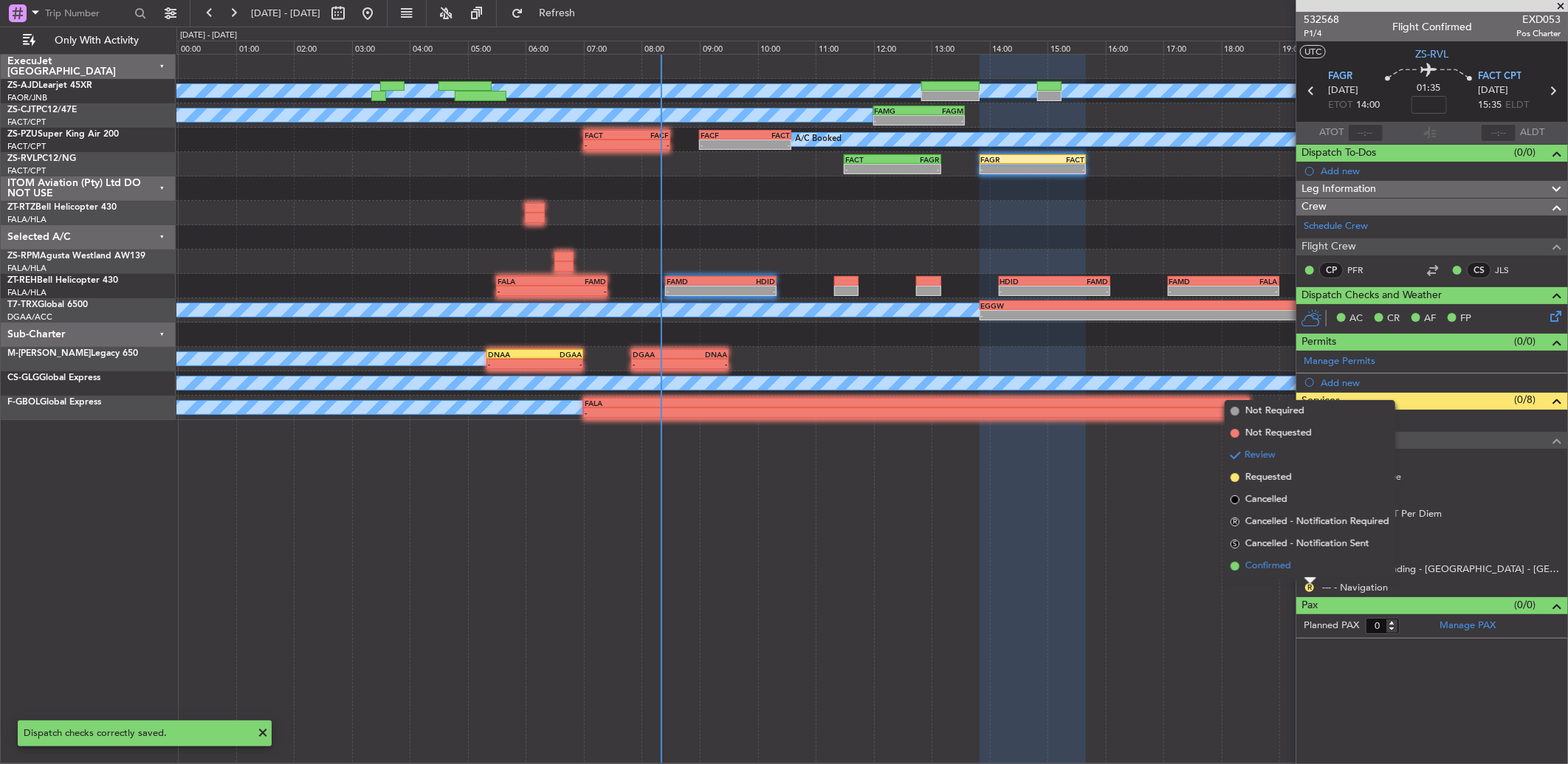
click at [1304, 564] on li "Confirmed" at bounding box center [1310, 566] width 171 height 22
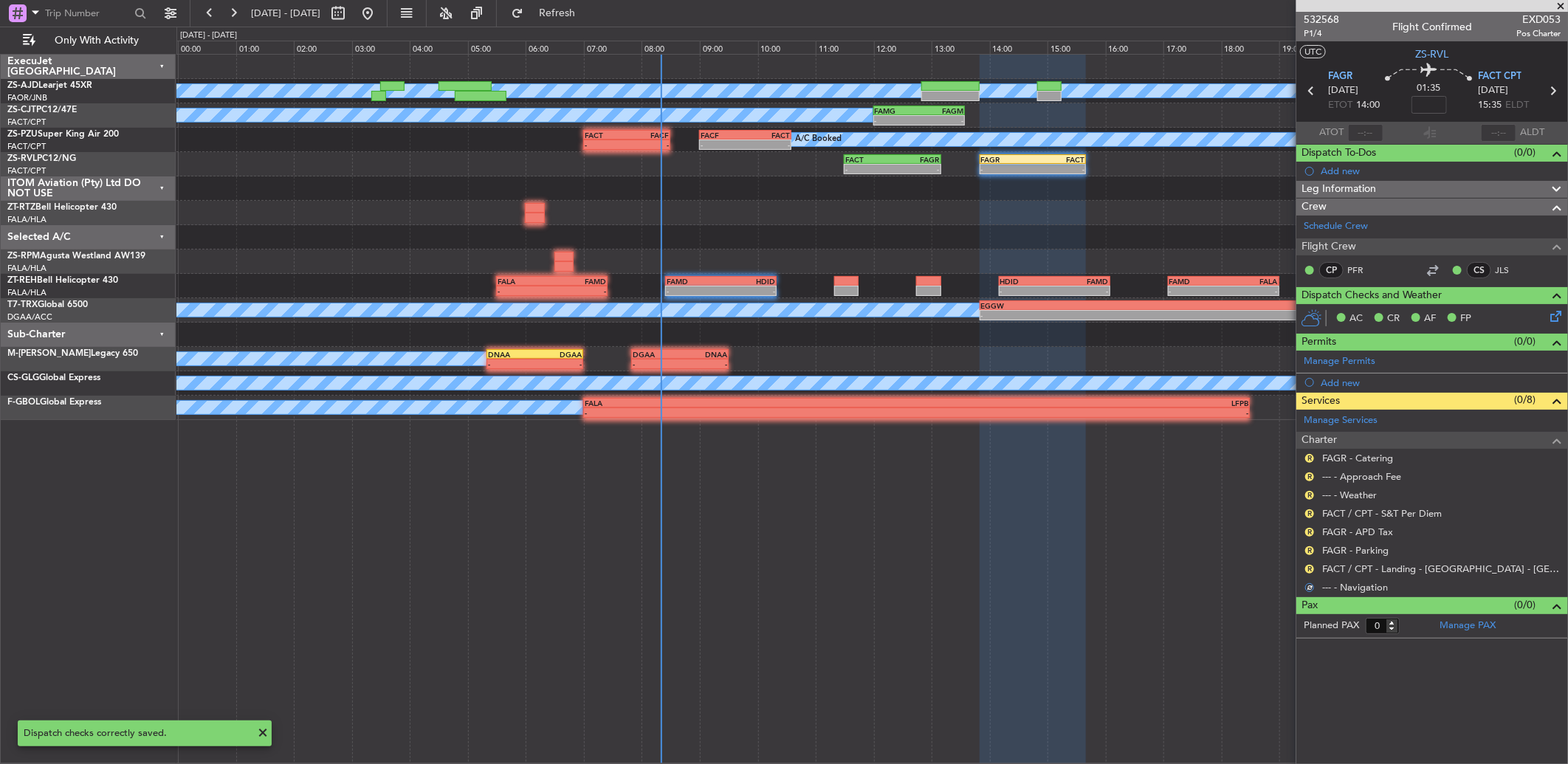
click at [1315, 566] on div "R" at bounding box center [1309, 569] width 11 height 11
click at [1310, 566] on button "R" at bounding box center [1309, 569] width 9 height 9
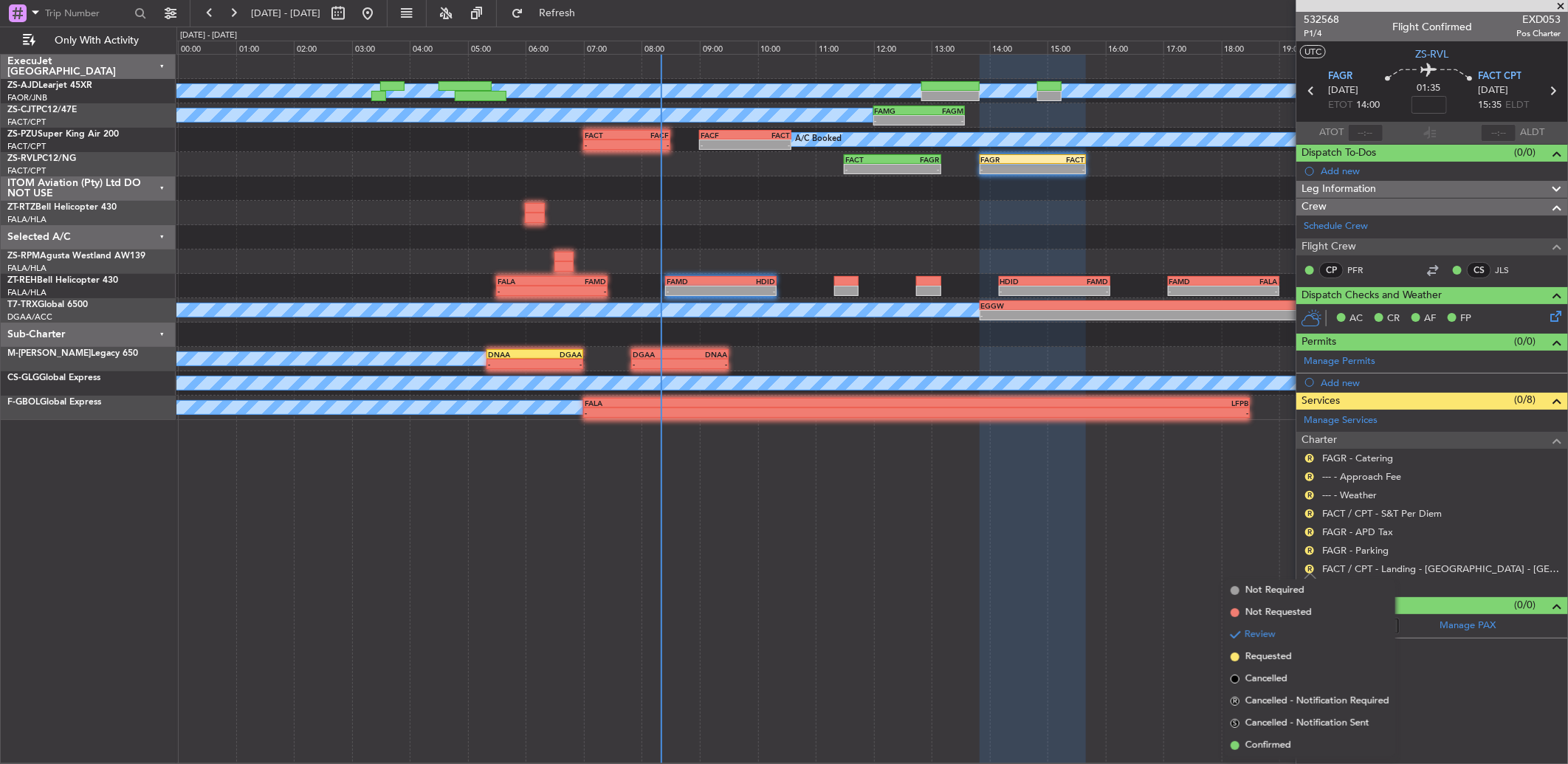
click at [1276, 746] on span "Confirmed" at bounding box center [1268, 746] width 46 height 15
click at [1310, 549] on button "R" at bounding box center [1309, 550] width 9 height 9
click at [1317, 725] on li "Confirmed" at bounding box center [1310, 726] width 171 height 22
click at [1312, 532] on button "R" at bounding box center [1309, 532] width 9 height 9
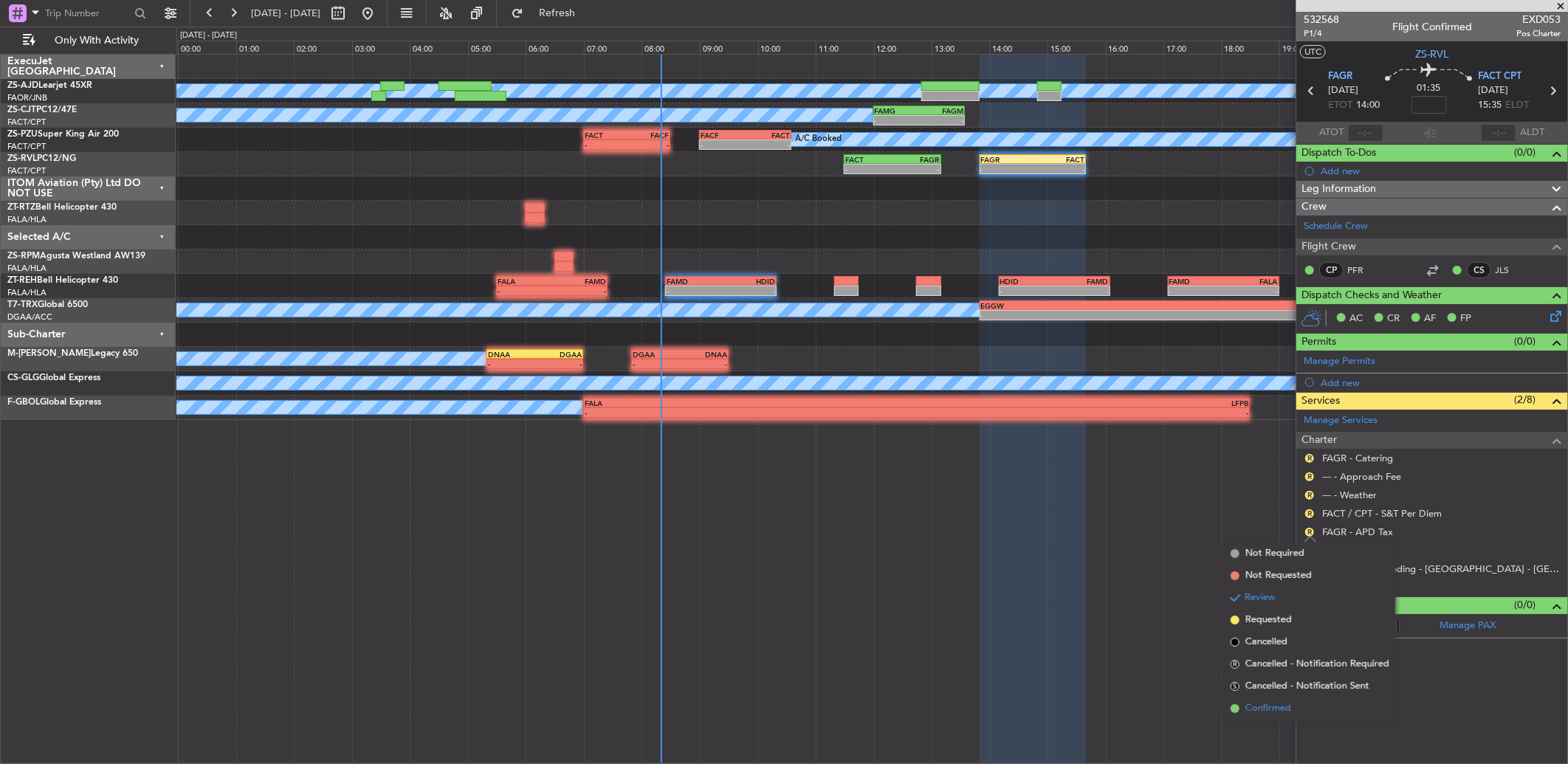
click at [1282, 702] on span "Confirmed" at bounding box center [1268, 709] width 46 height 15
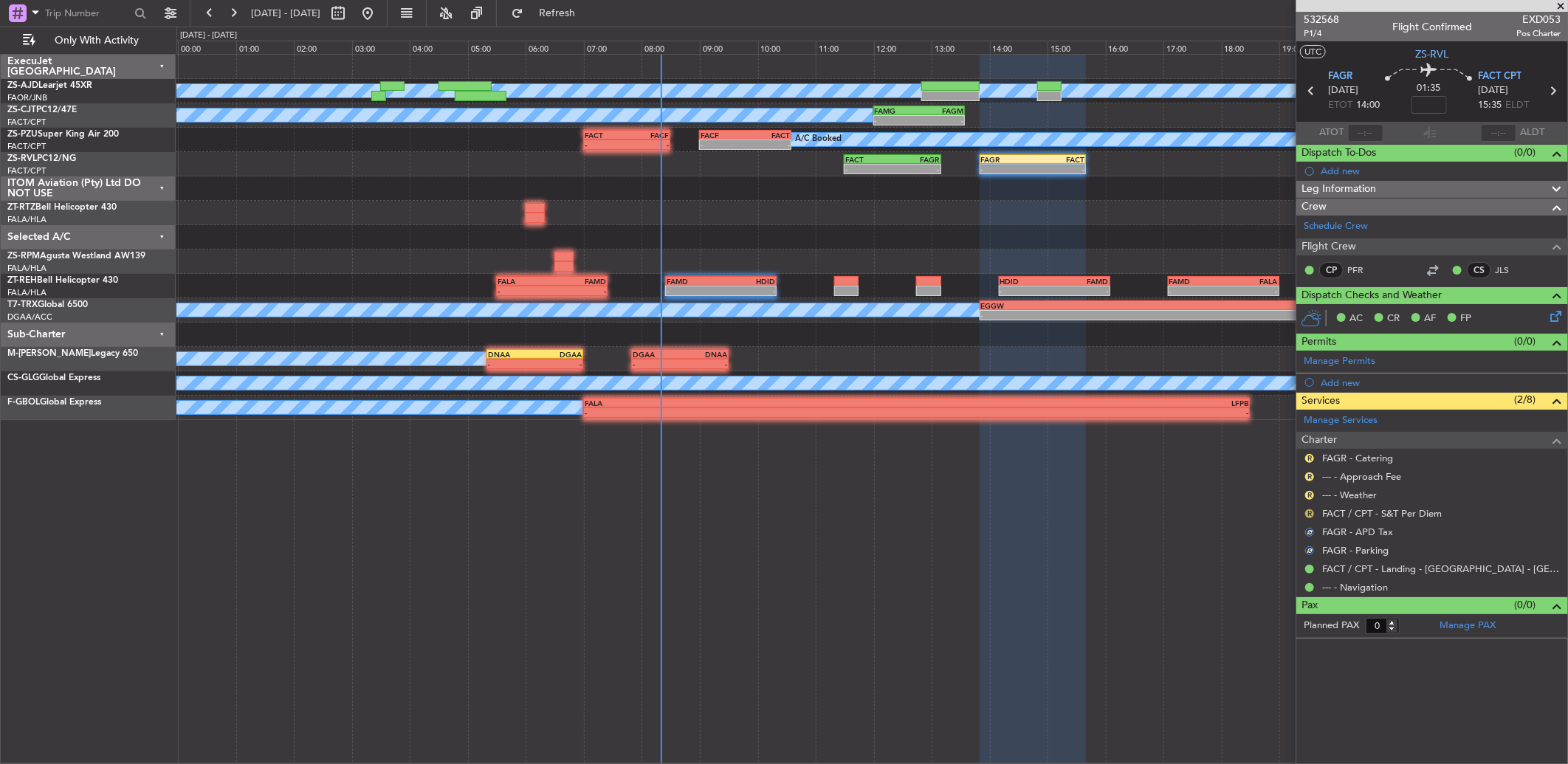
click at [1307, 513] on button "R" at bounding box center [1309, 513] width 9 height 9
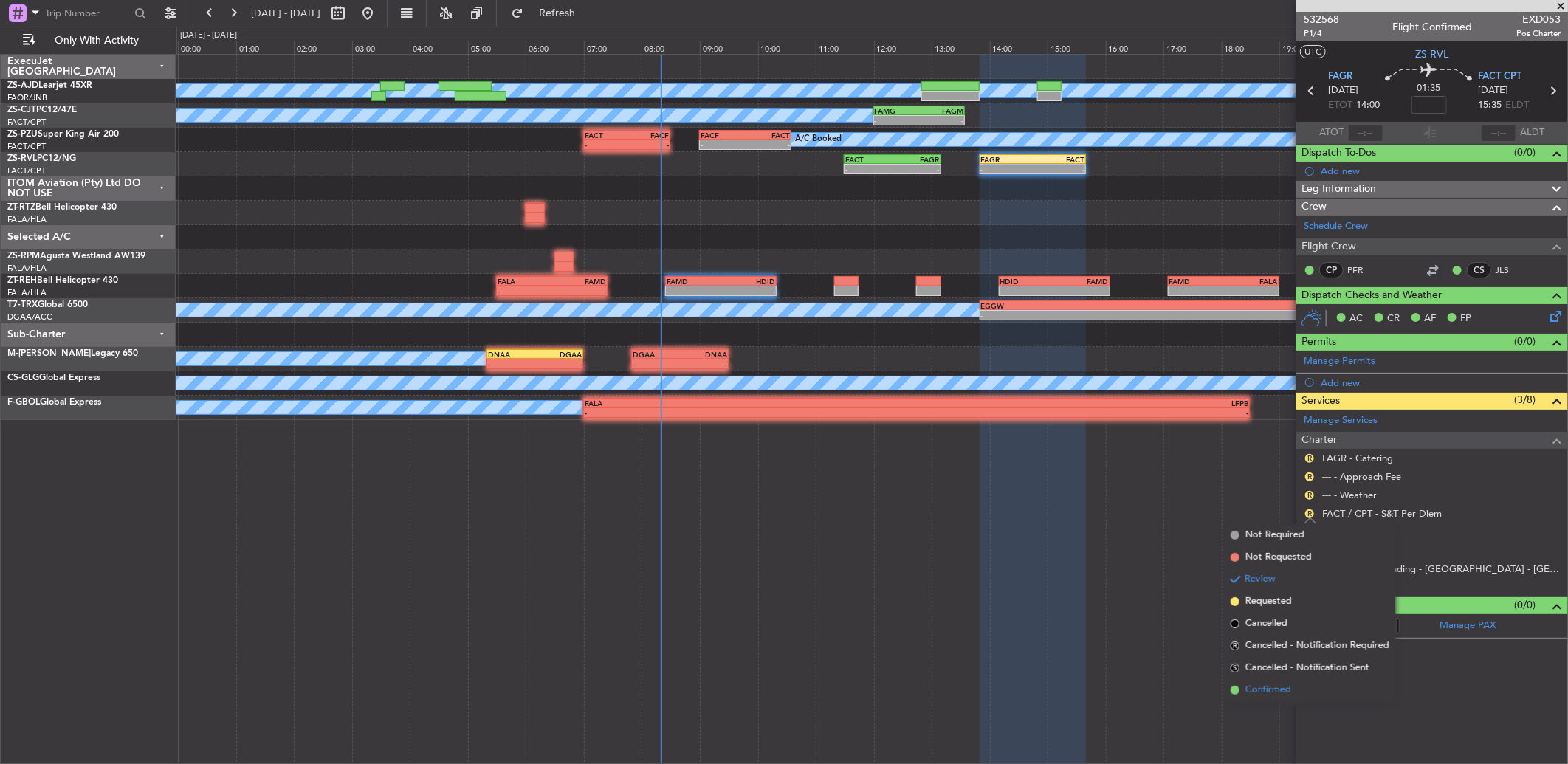
click at [1278, 692] on span "Confirmed" at bounding box center [1268, 690] width 46 height 15
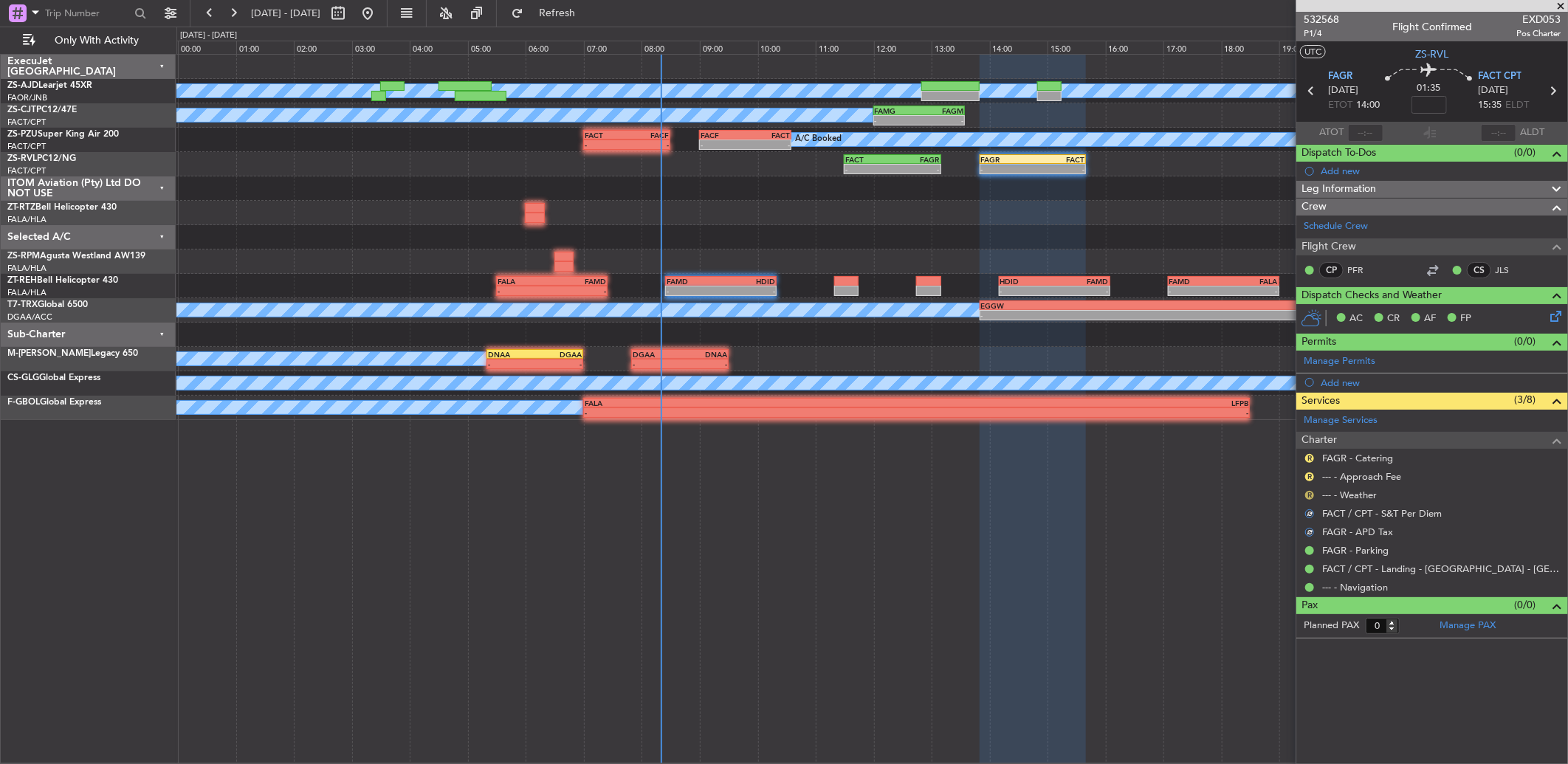
click at [1307, 495] on button "R" at bounding box center [1309, 495] width 9 height 9
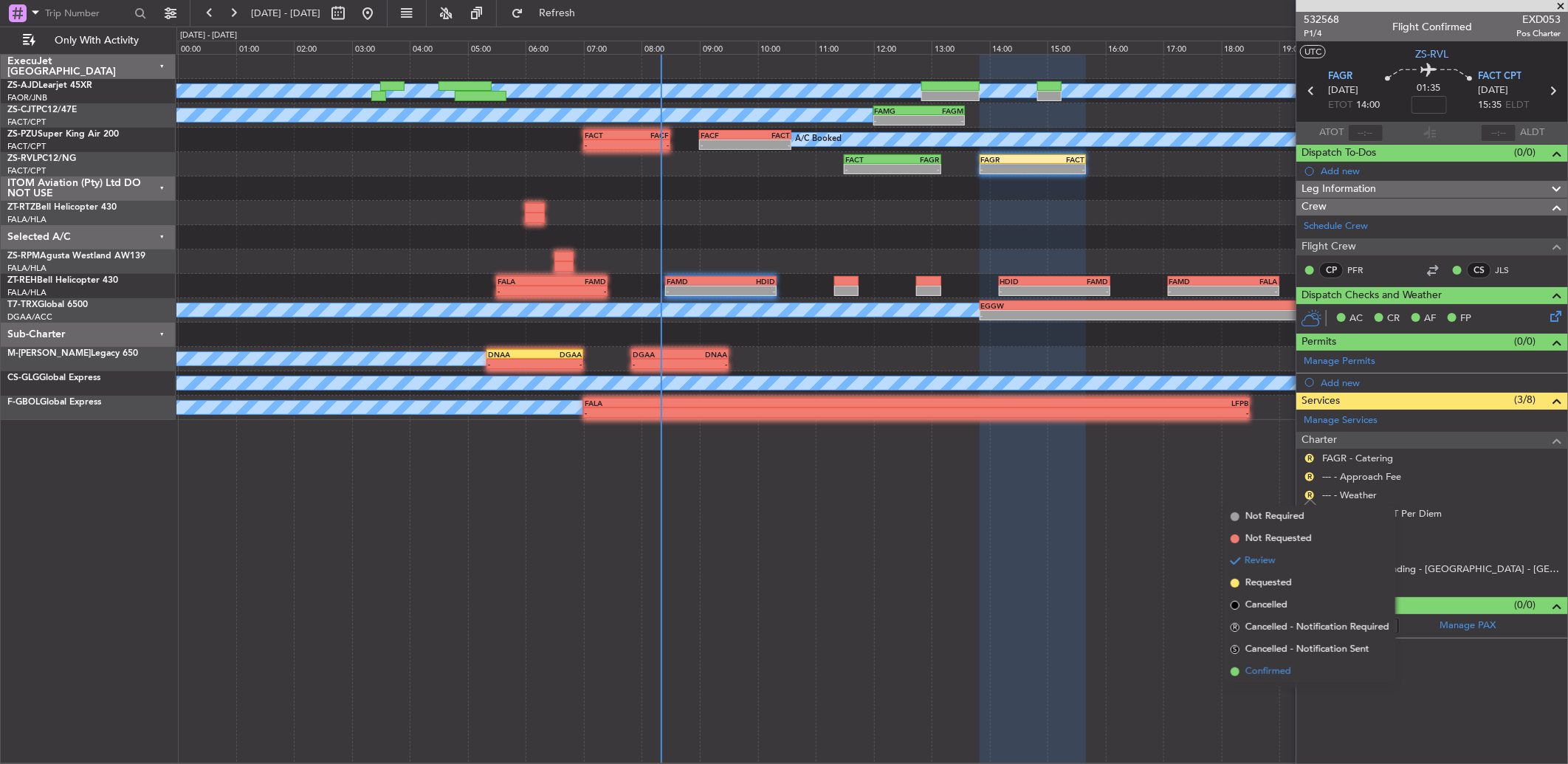
click at [1294, 665] on li "Confirmed" at bounding box center [1310, 671] width 171 height 22
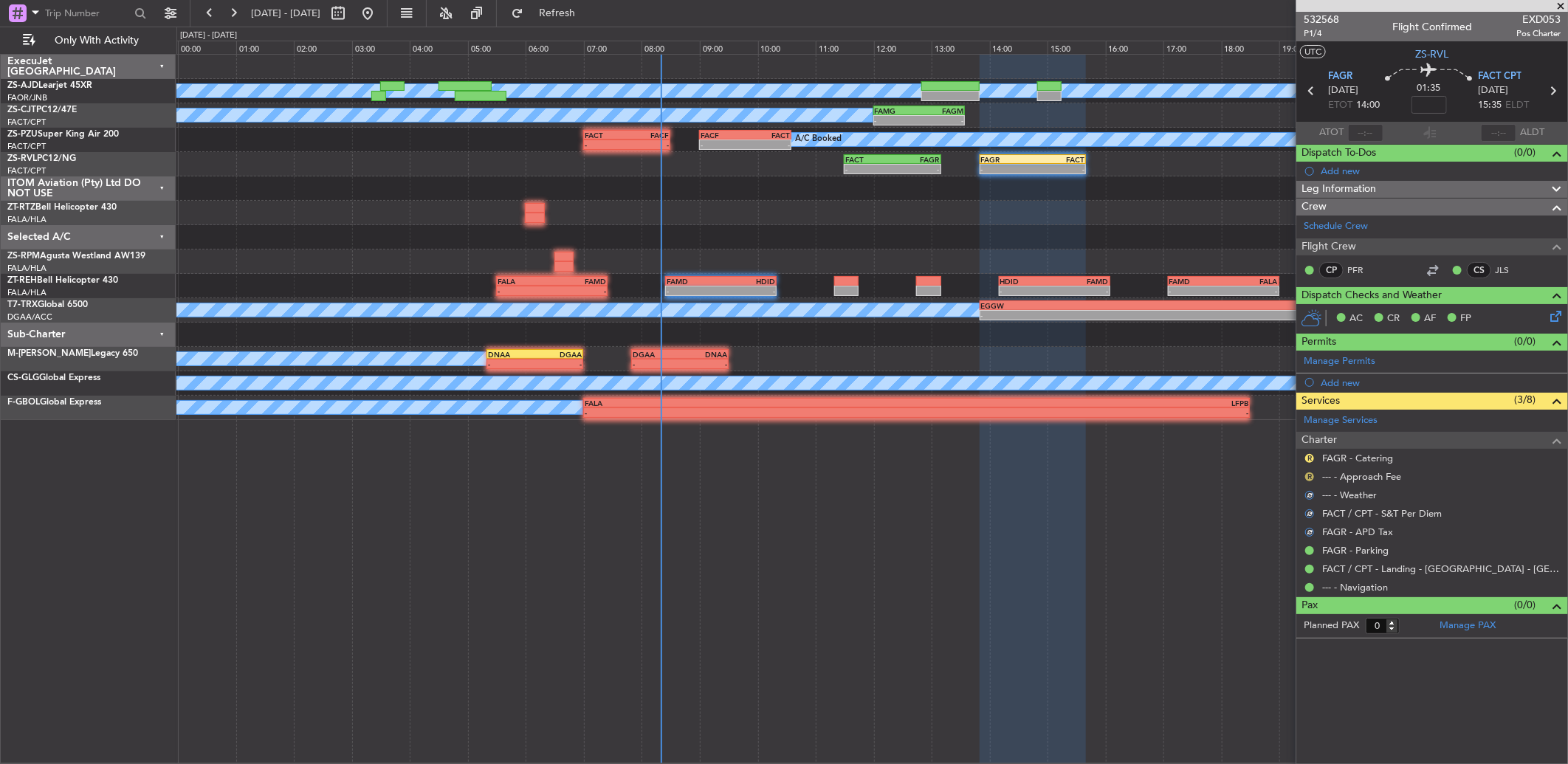
click at [1305, 476] on button "R" at bounding box center [1309, 476] width 9 height 9
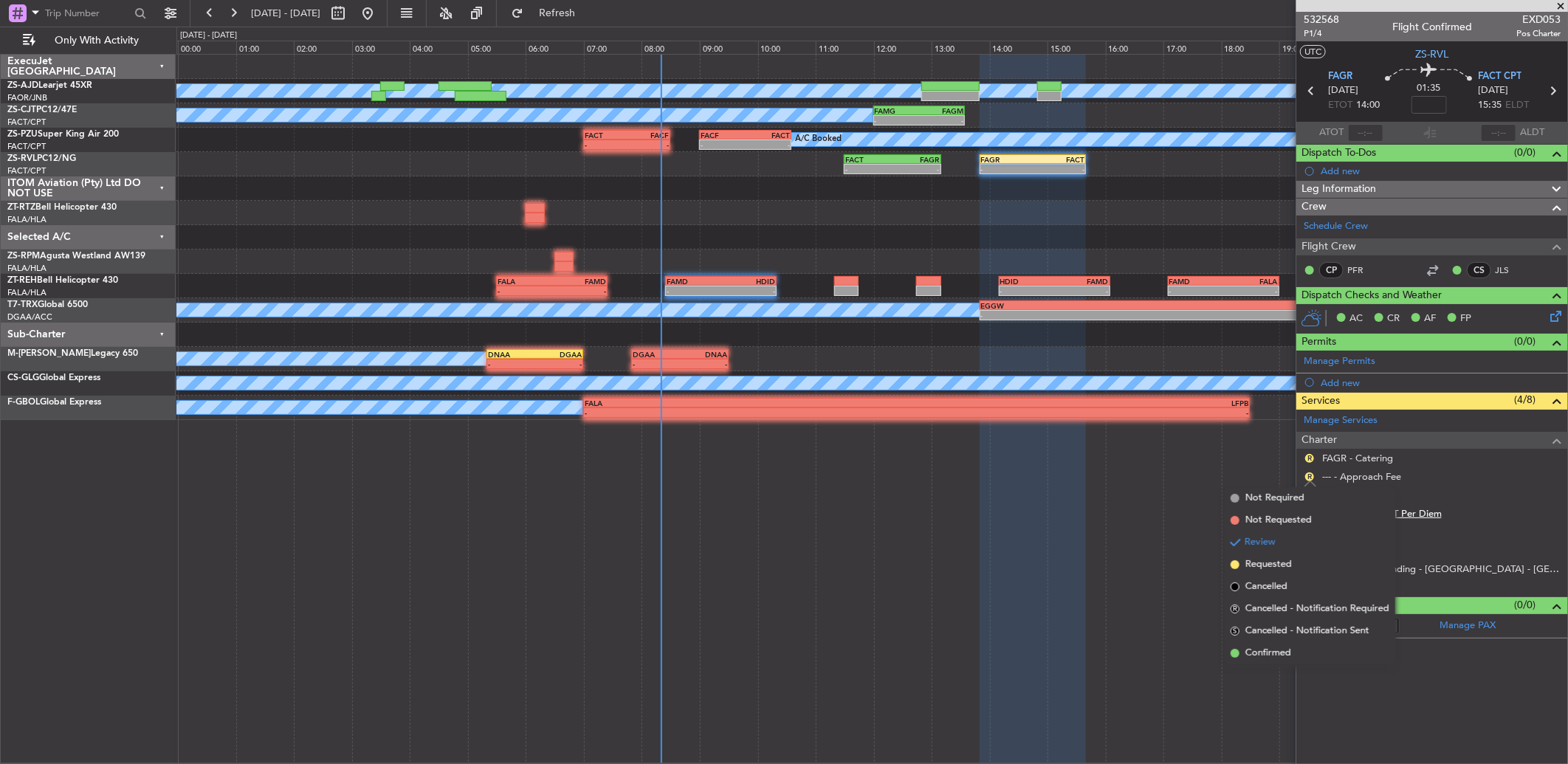
drag, startPoint x: 1284, startPoint y: 657, endPoint x: 1334, endPoint y: 513, distance: 152.4
click at [1281, 652] on span "Confirmed" at bounding box center [1268, 653] width 46 height 15
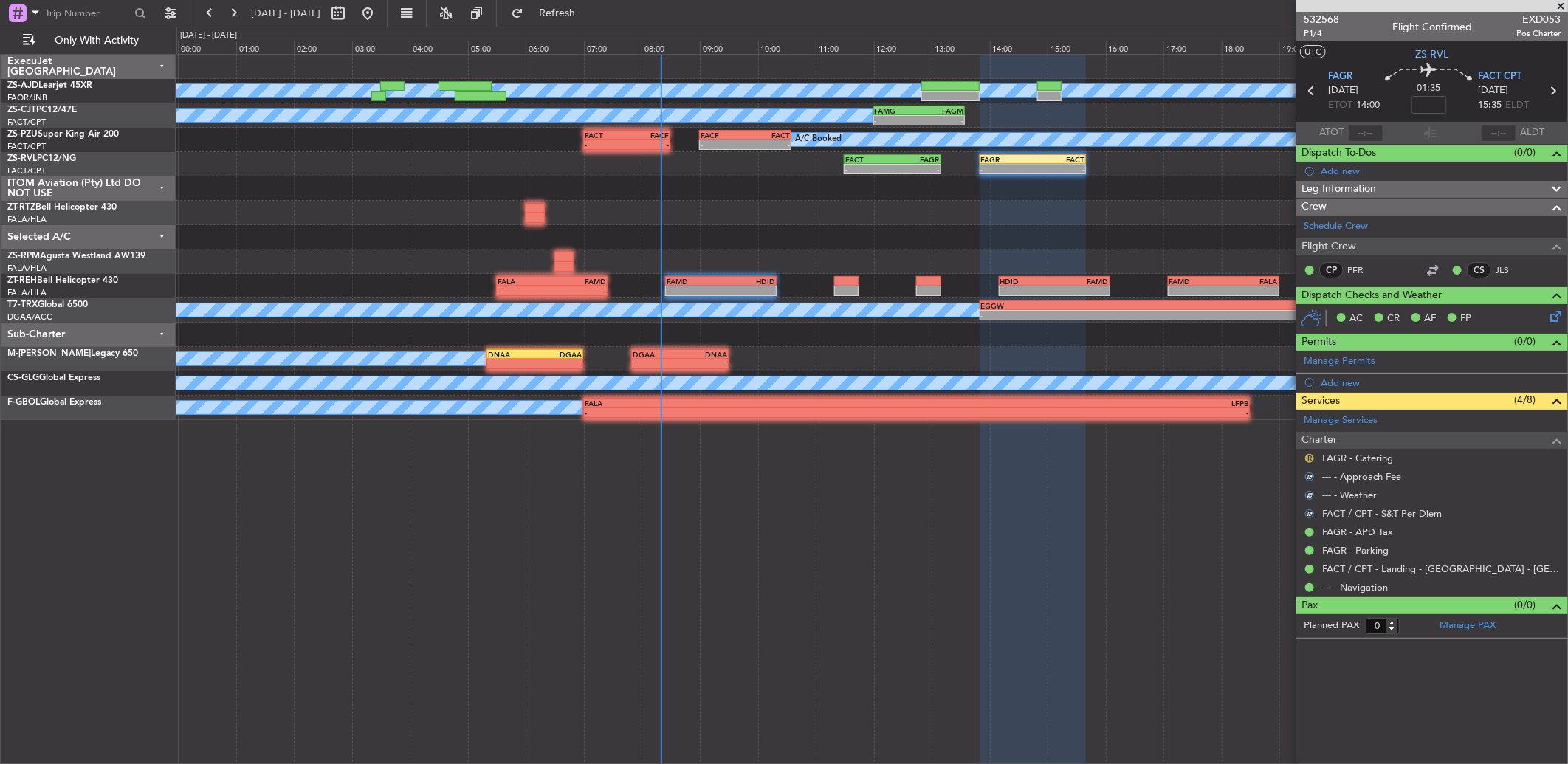
click at [1305, 458] on button "R" at bounding box center [1309, 458] width 9 height 9
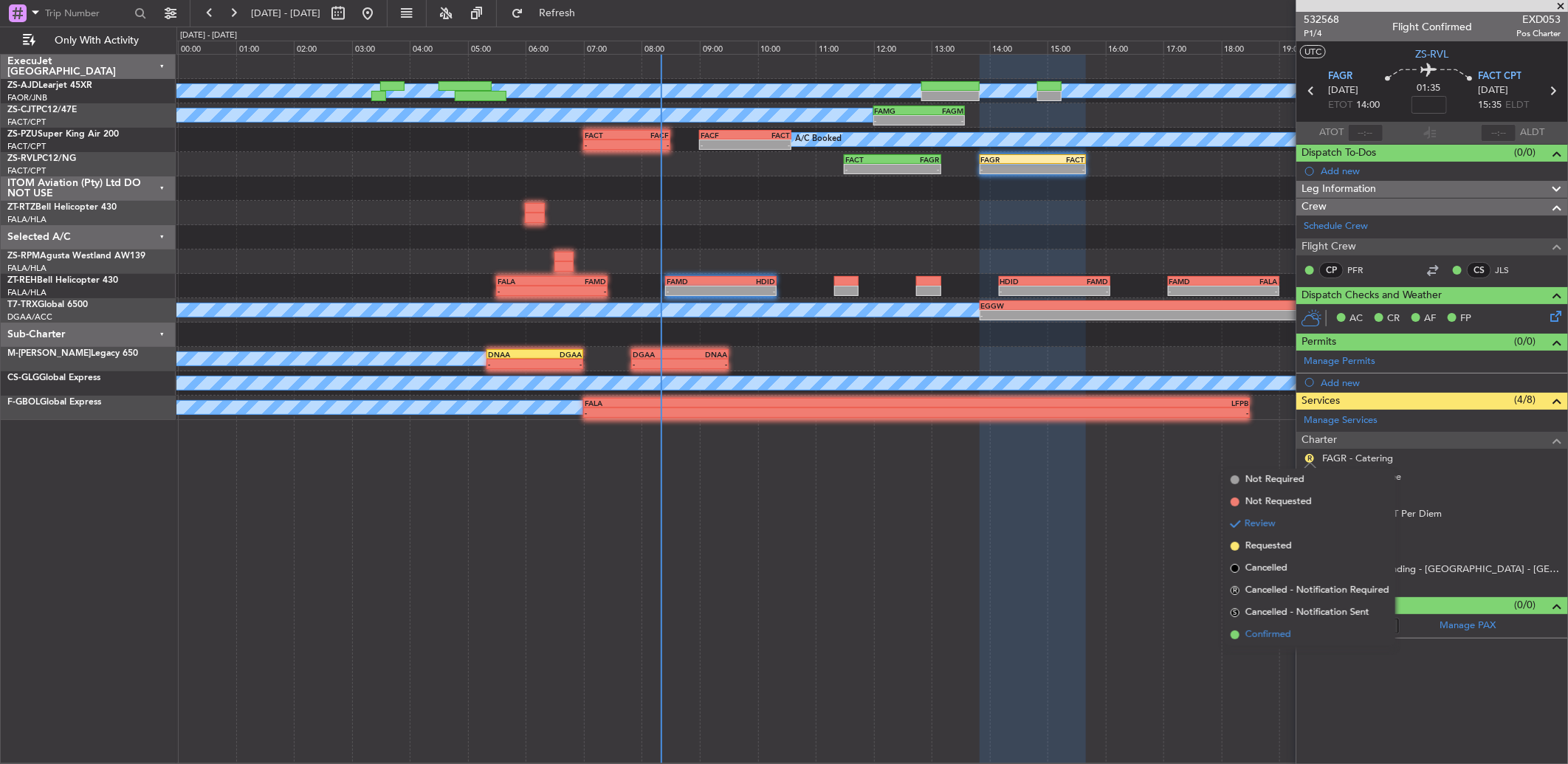
click at [1287, 632] on span "Confirmed" at bounding box center [1268, 635] width 46 height 15
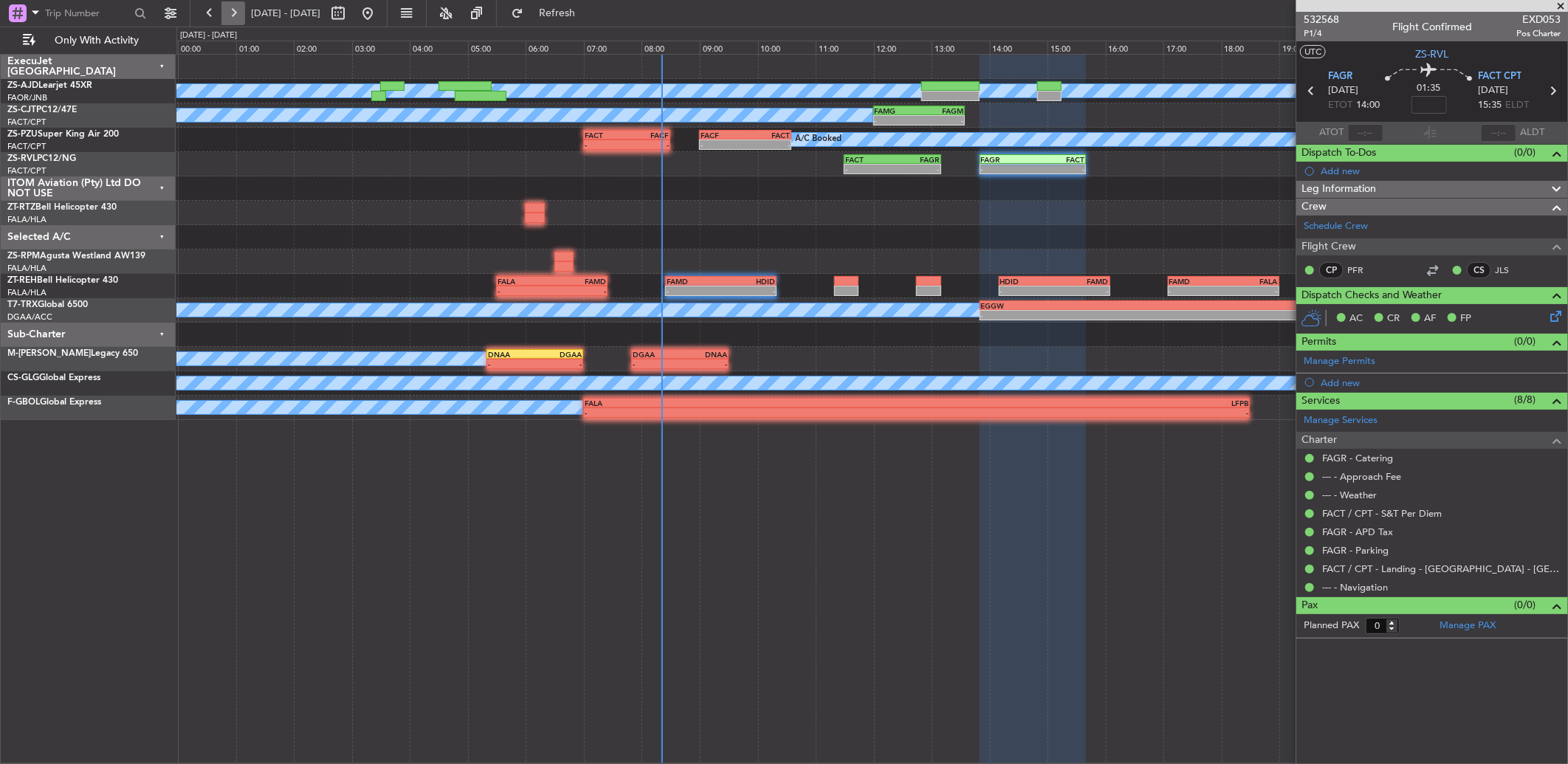
click at [233, 10] on button at bounding box center [233, 13] width 24 height 24
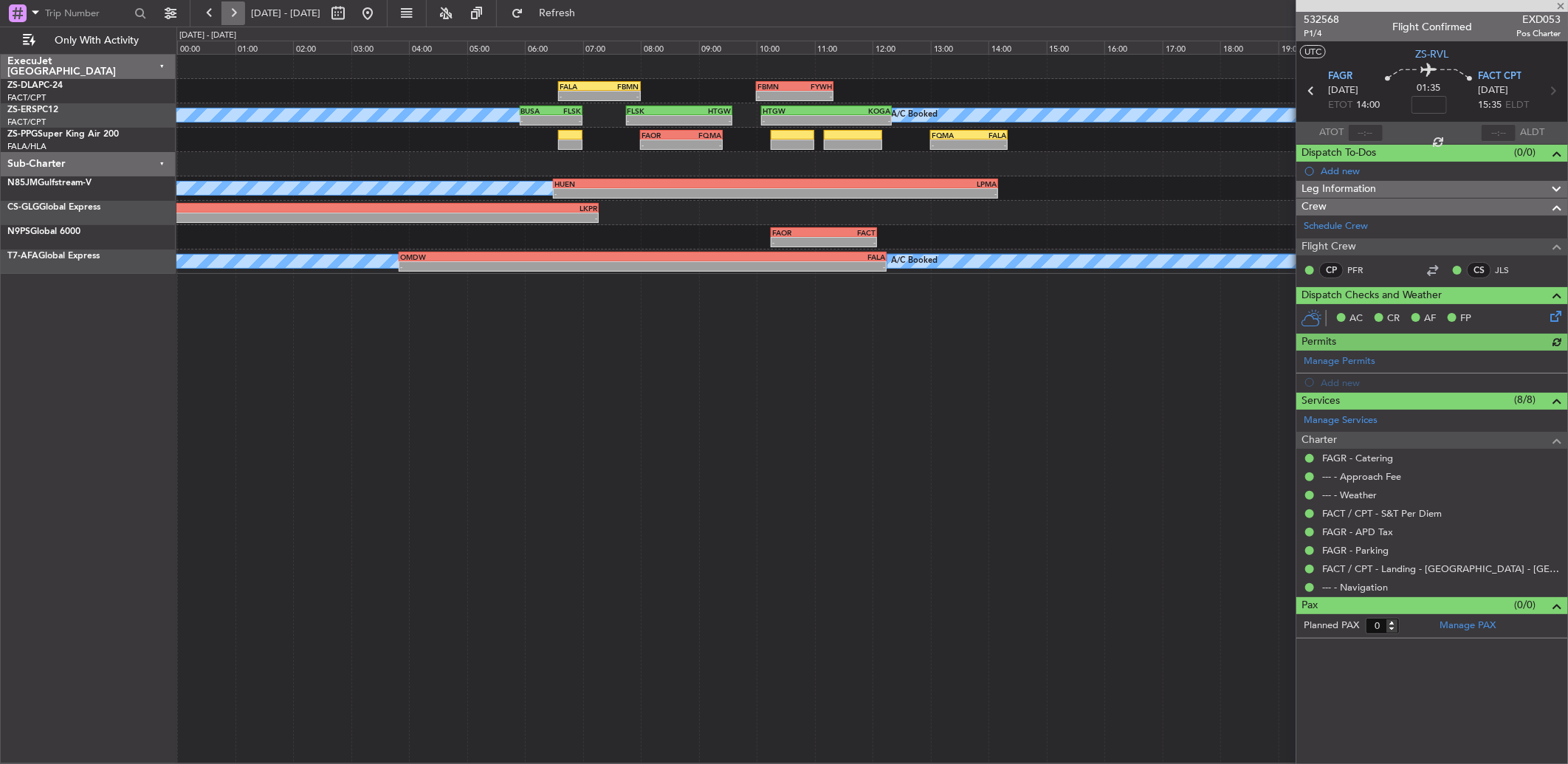
click at [232, 11] on button at bounding box center [233, 13] width 24 height 24
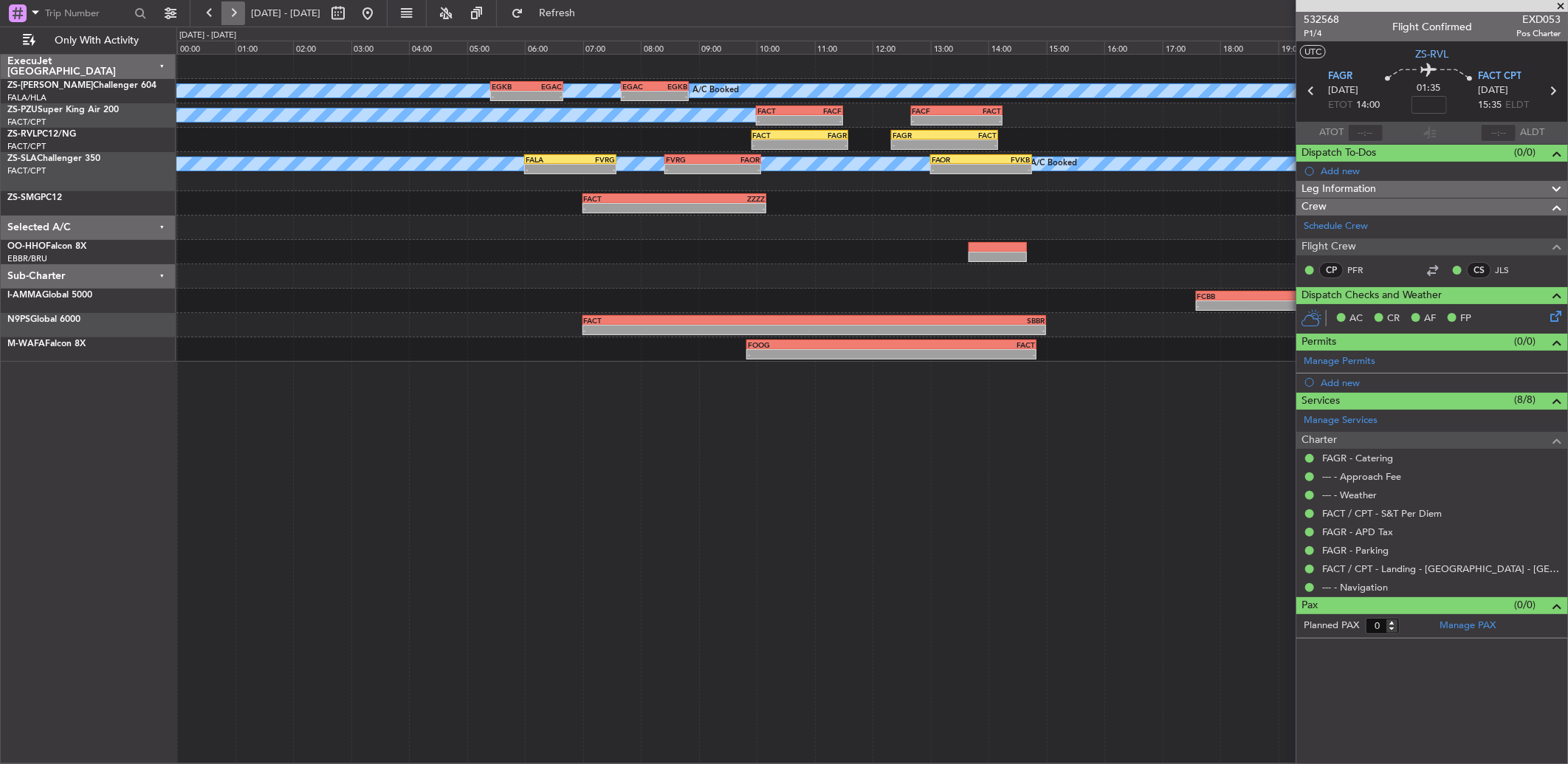
click at [236, 19] on button at bounding box center [233, 13] width 24 height 24
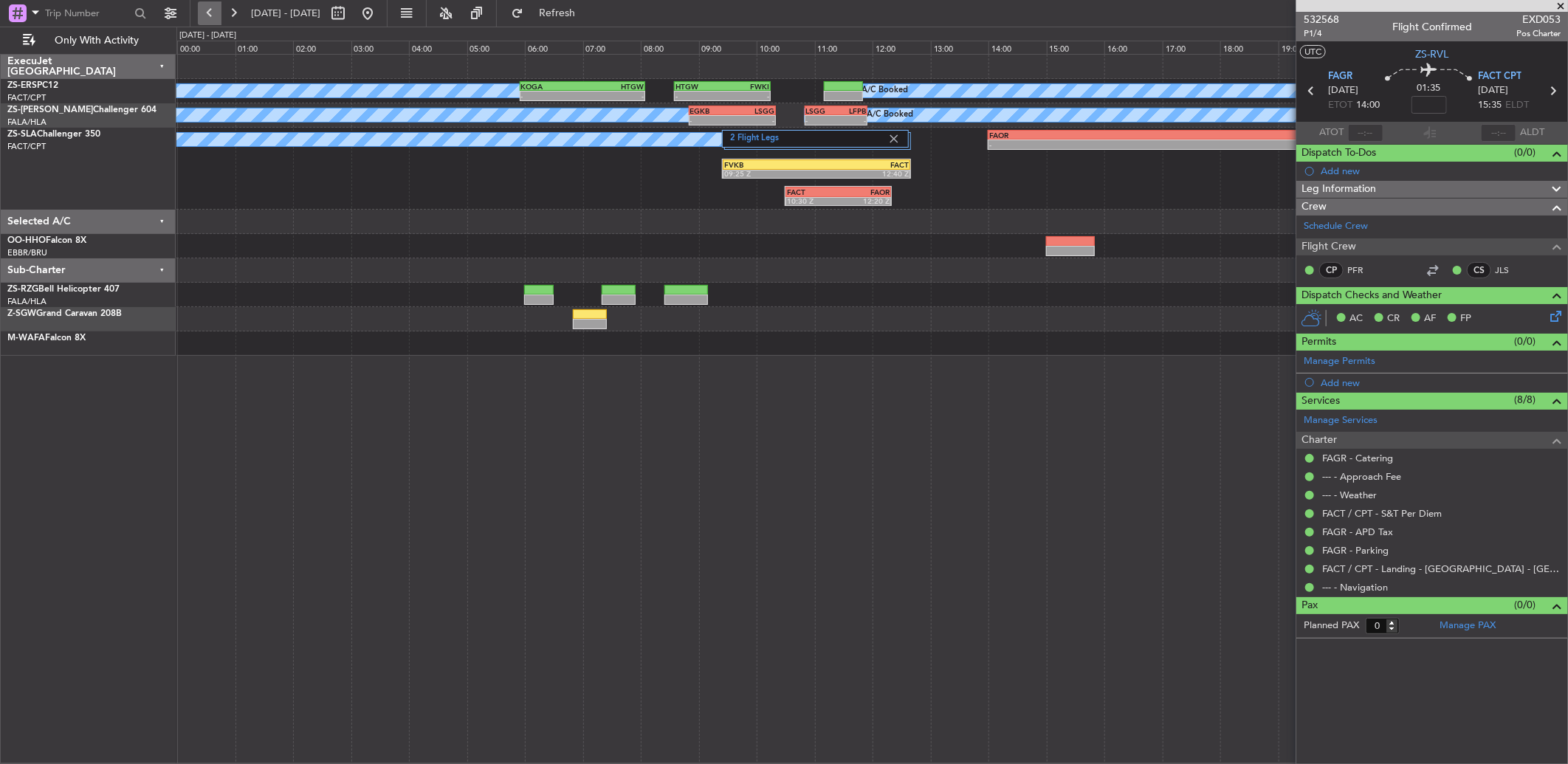
click at [212, 16] on button at bounding box center [210, 13] width 24 height 24
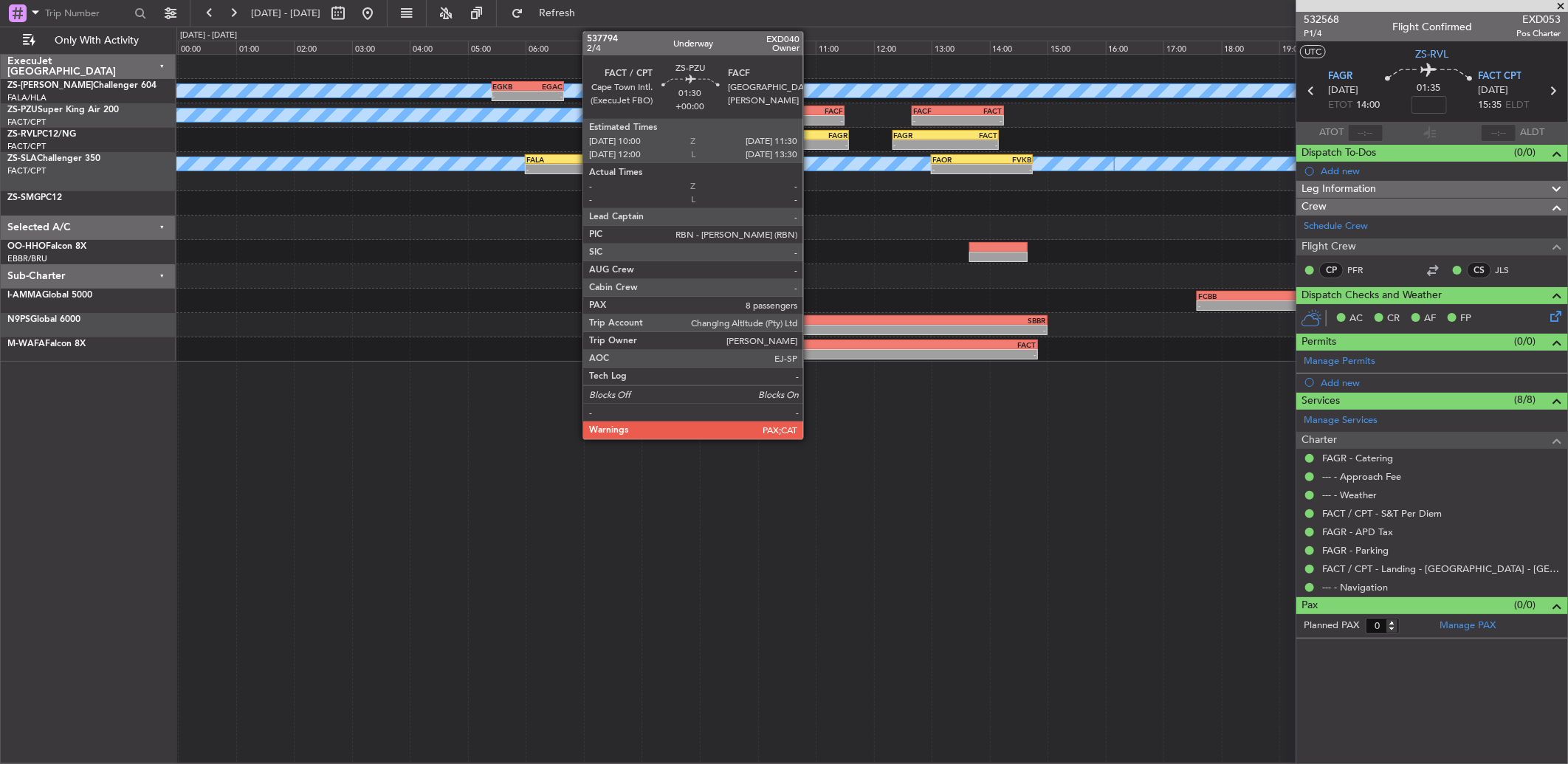
click at [811, 112] on div "FACF" at bounding box center [822, 110] width 42 height 9
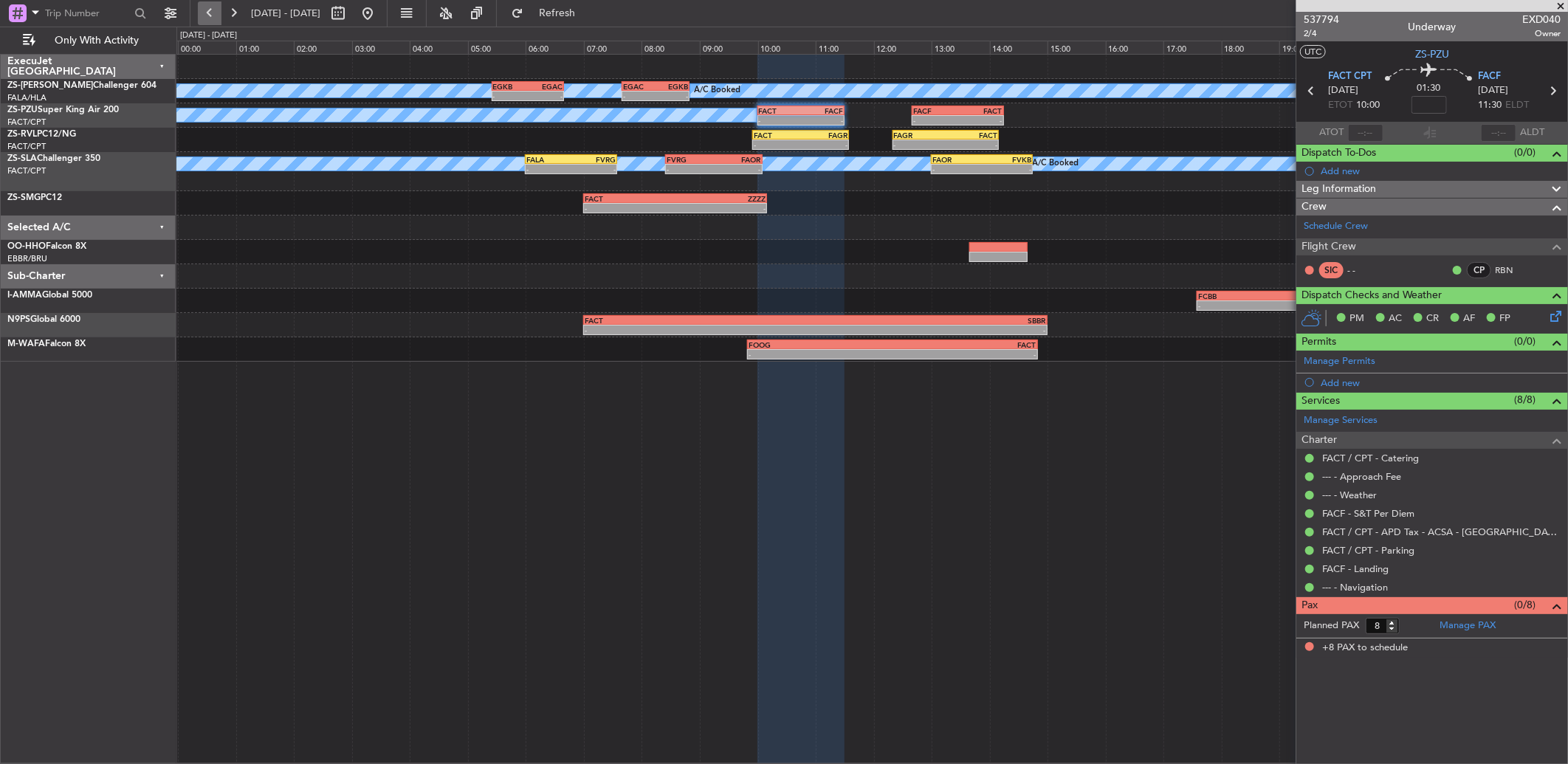
click at [201, 11] on button at bounding box center [210, 13] width 24 height 24
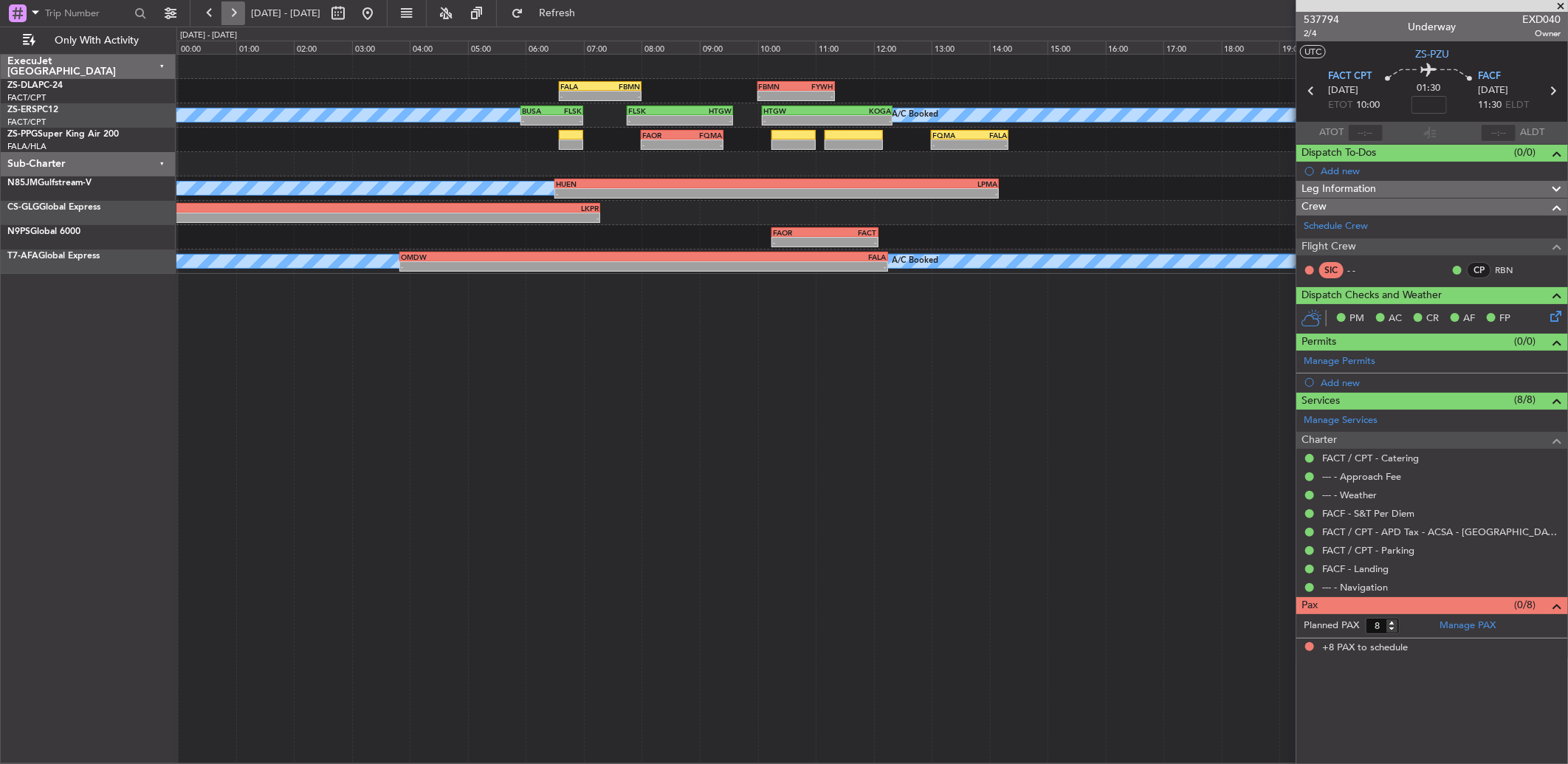
click at [241, 5] on button at bounding box center [233, 13] width 24 height 24
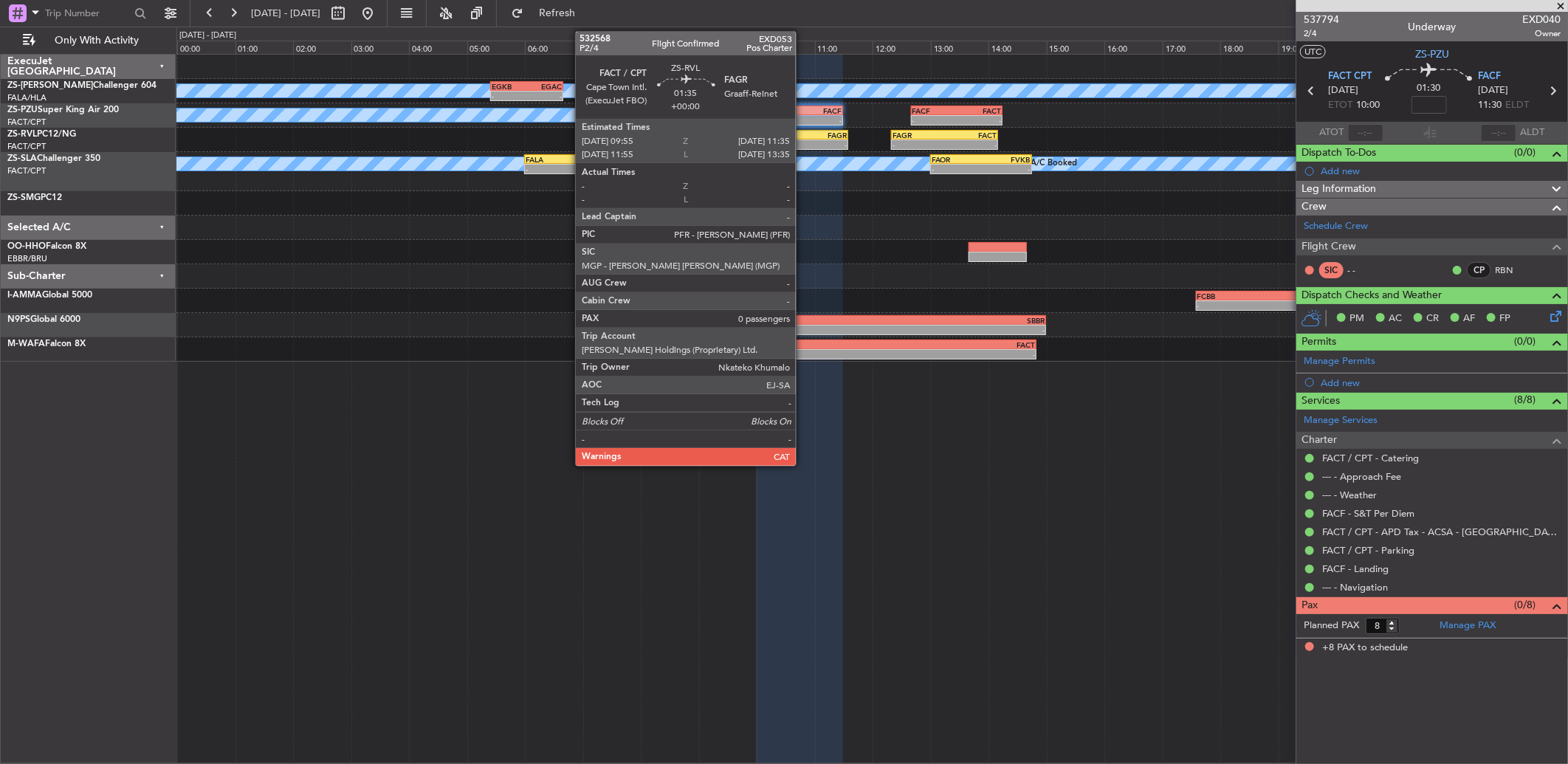
click at [803, 141] on div "-" at bounding box center [823, 144] width 47 height 9
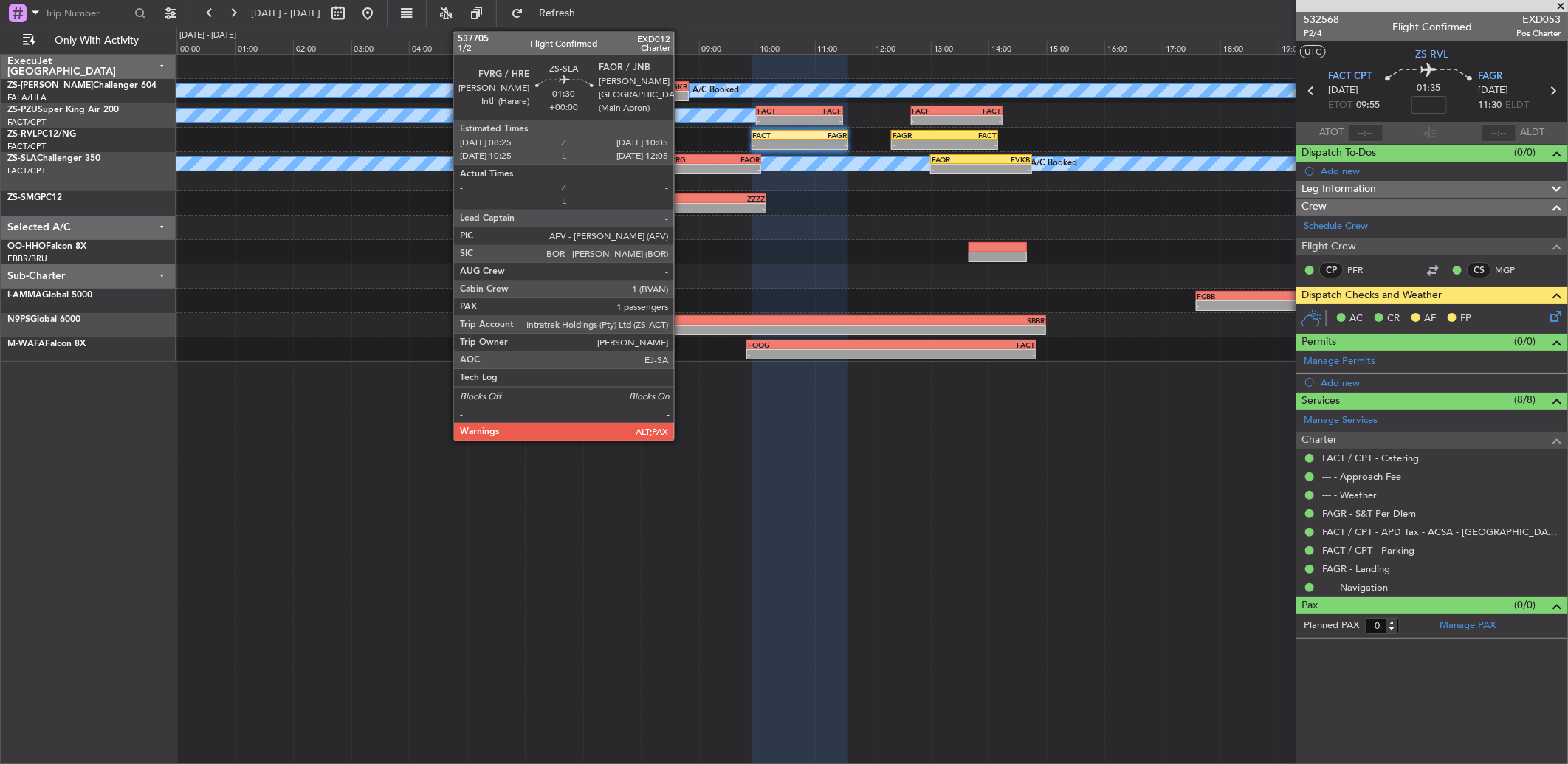
click at [682, 161] on div "FVRG" at bounding box center [690, 159] width 47 height 9
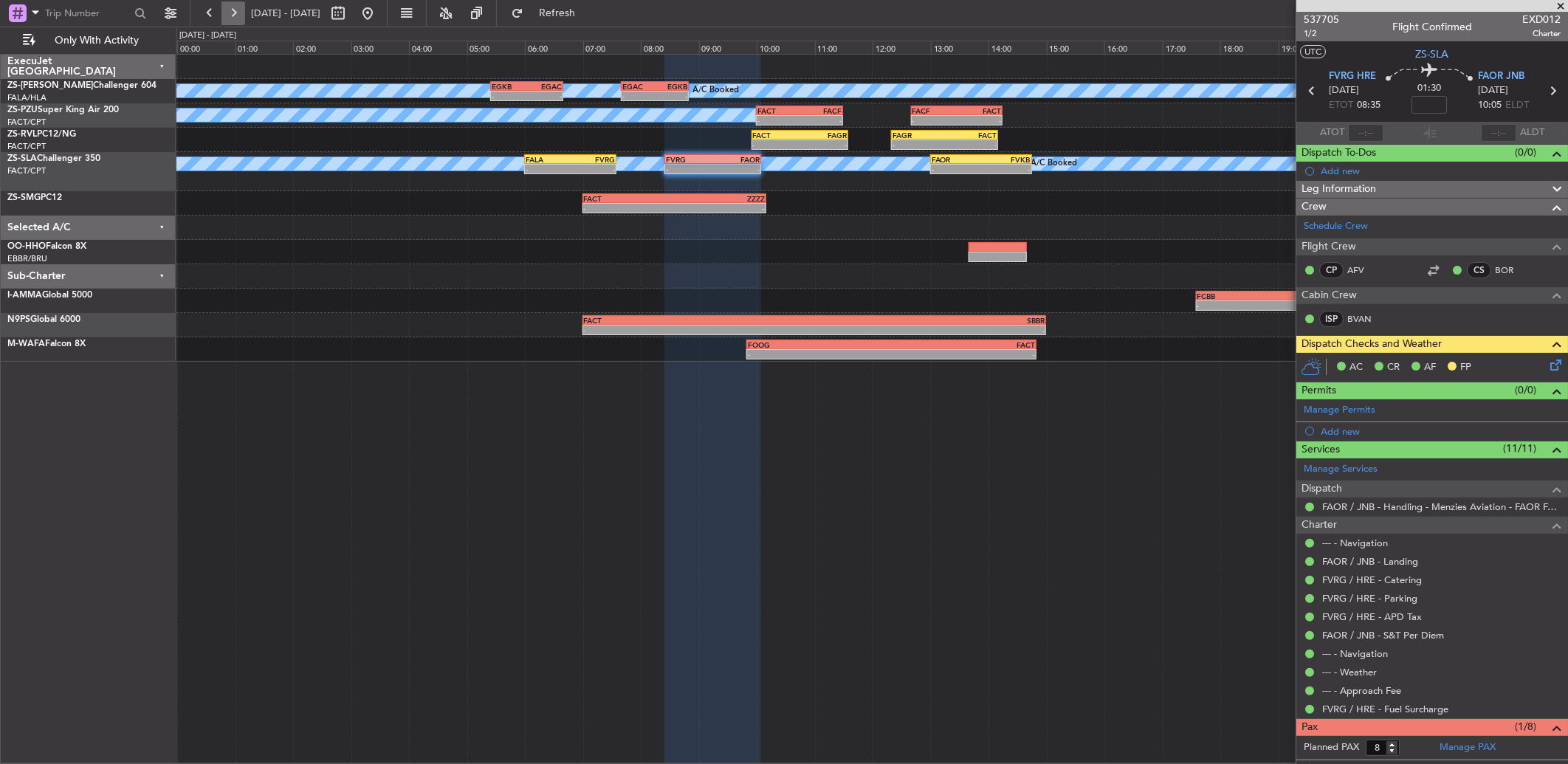
click at [240, 18] on button at bounding box center [233, 13] width 24 height 24
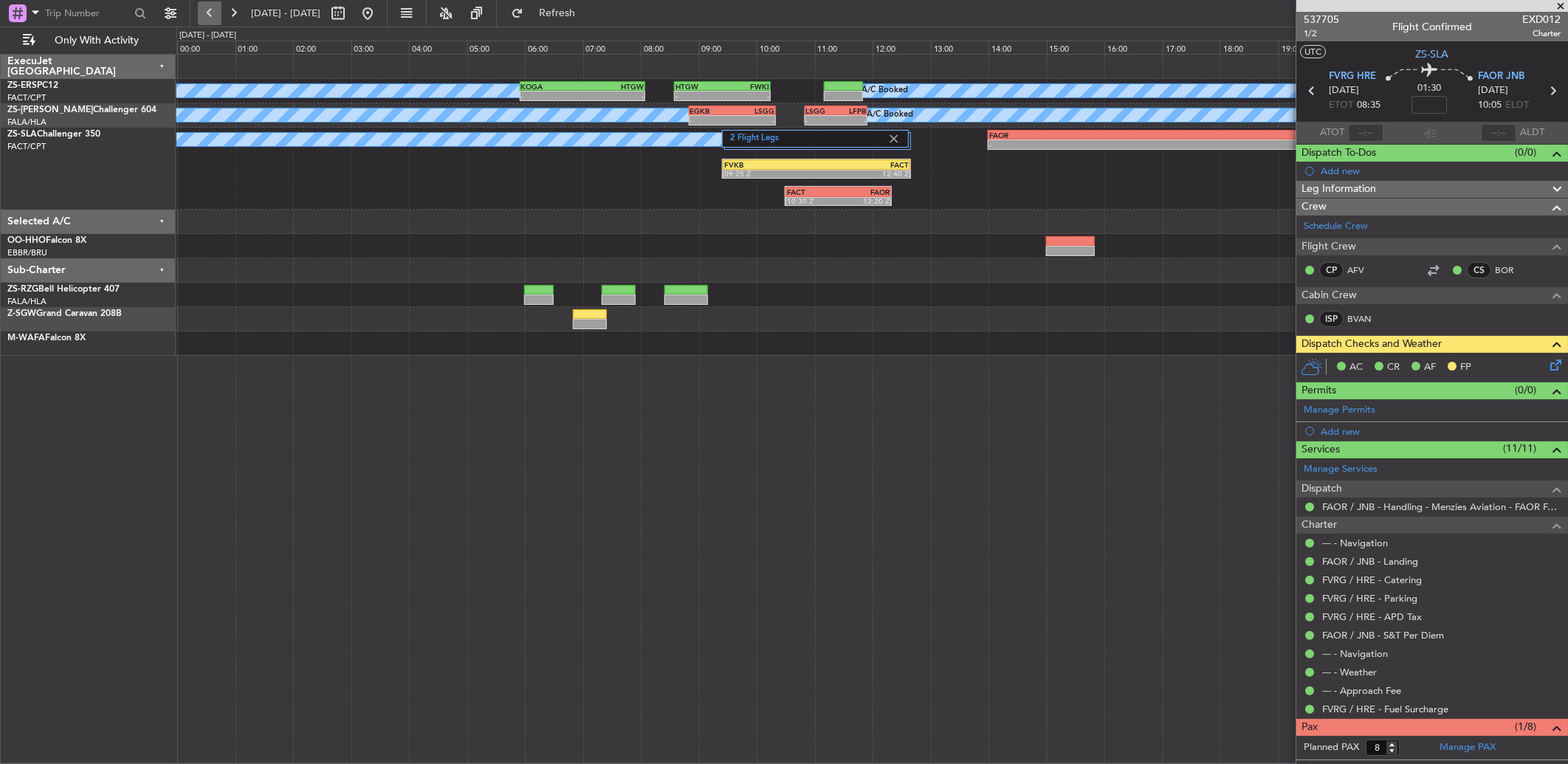
click at [204, 22] on button at bounding box center [210, 13] width 24 height 24
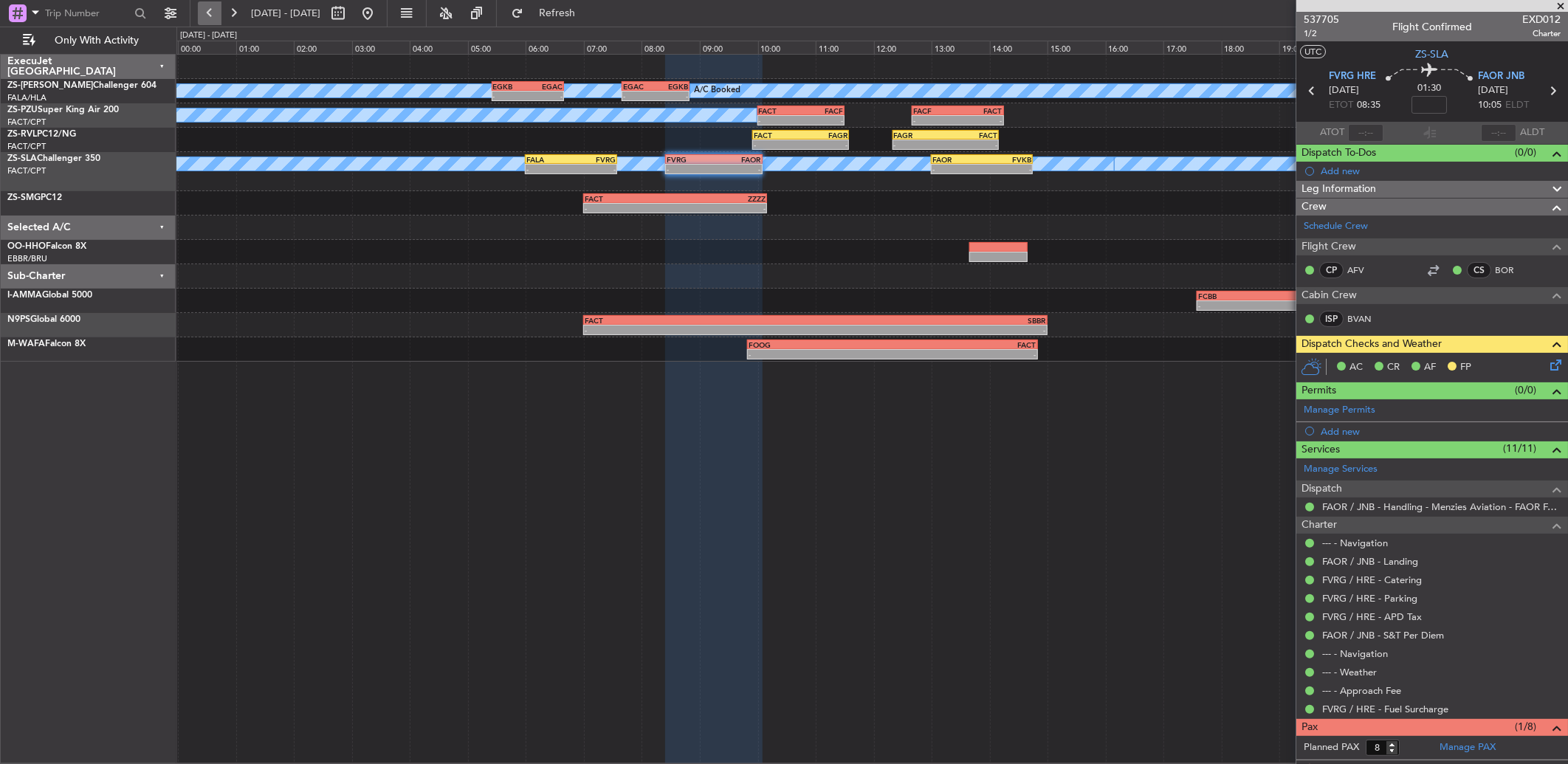
click at [204, 22] on button at bounding box center [210, 13] width 24 height 24
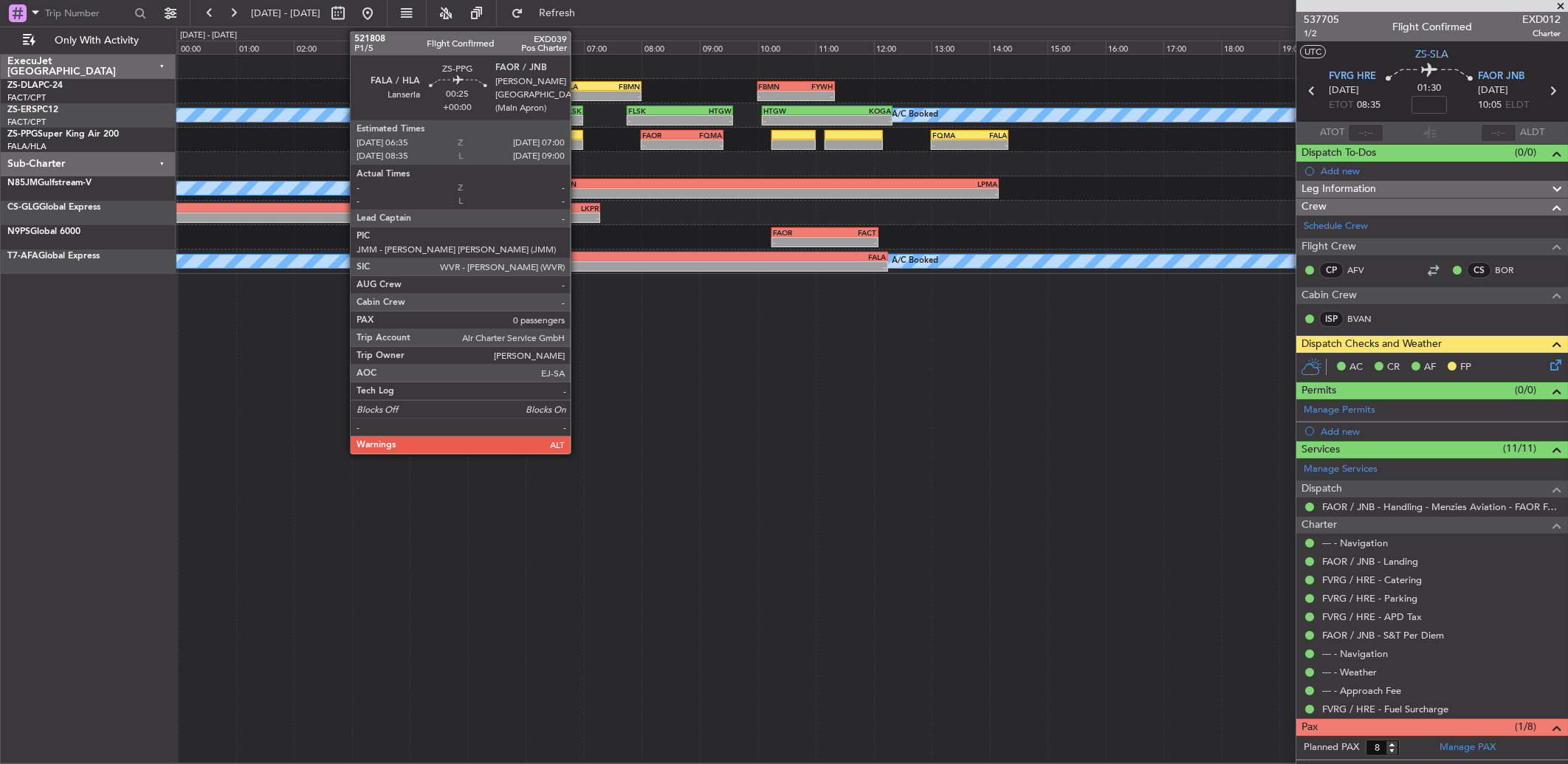
click at [578, 145] on div at bounding box center [572, 144] width 25 height 10
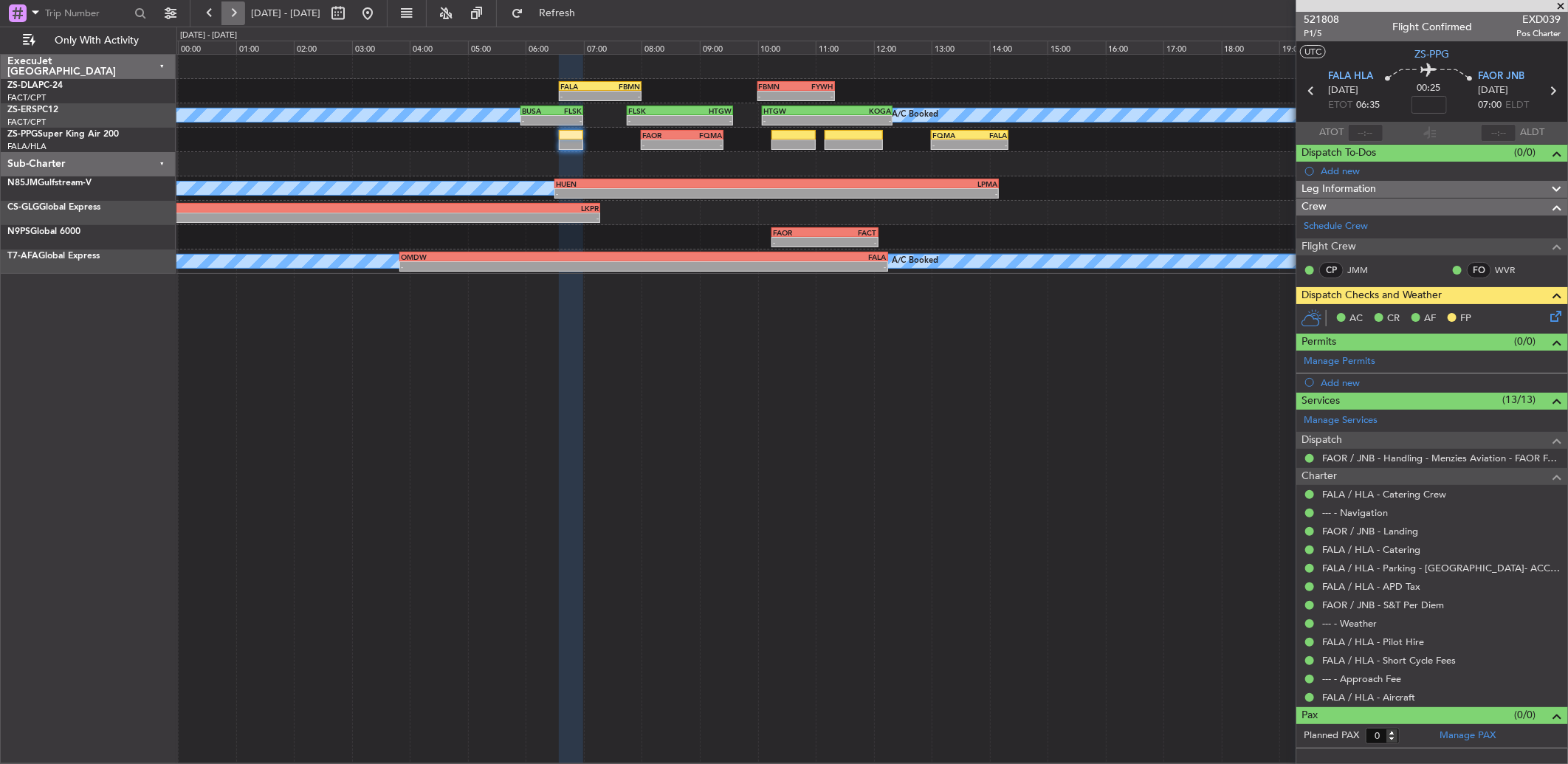
click at [230, 13] on button at bounding box center [233, 13] width 24 height 24
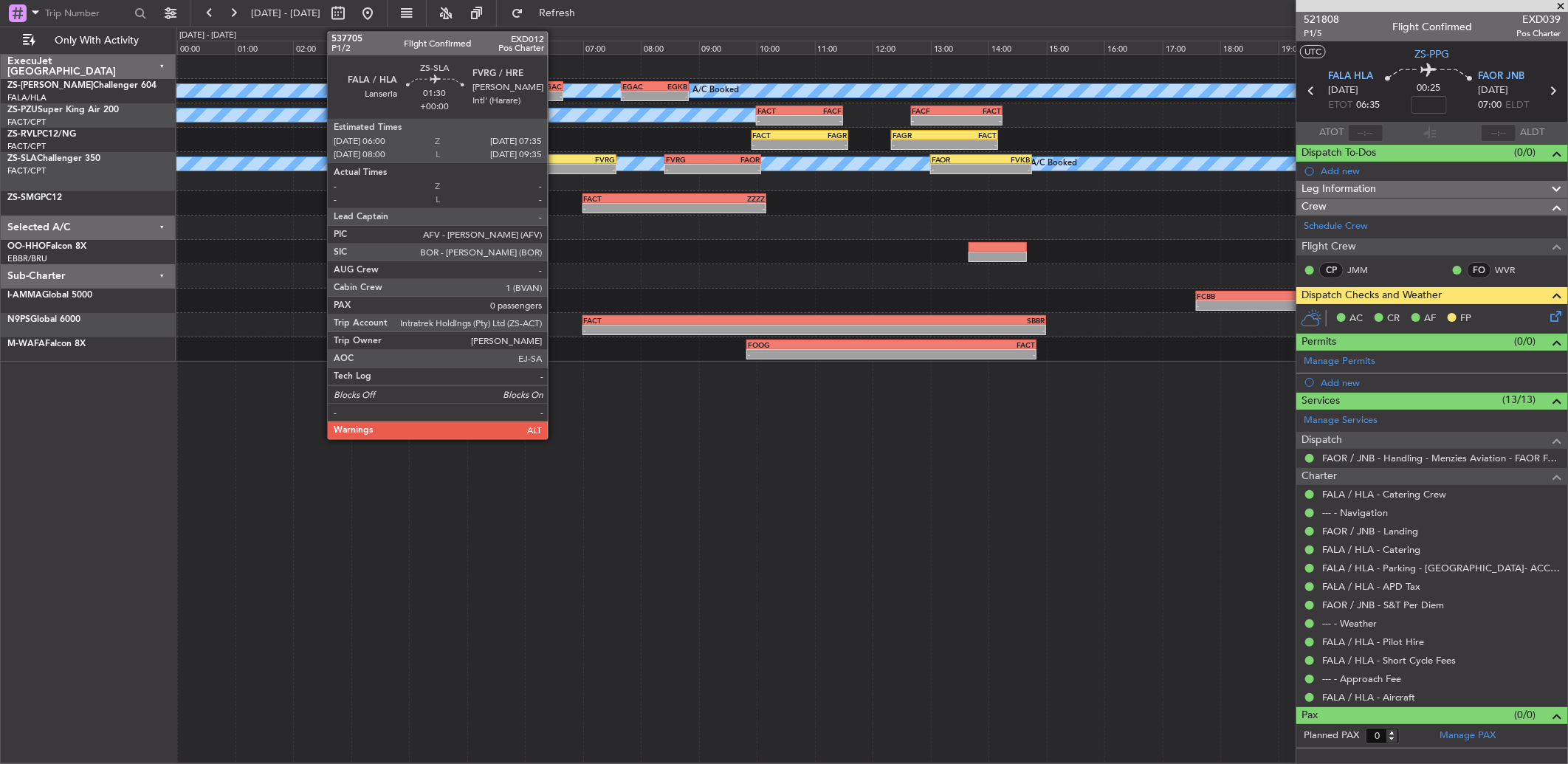
click at [556, 159] on div "FALA" at bounding box center [548, 159] width 45 height 9
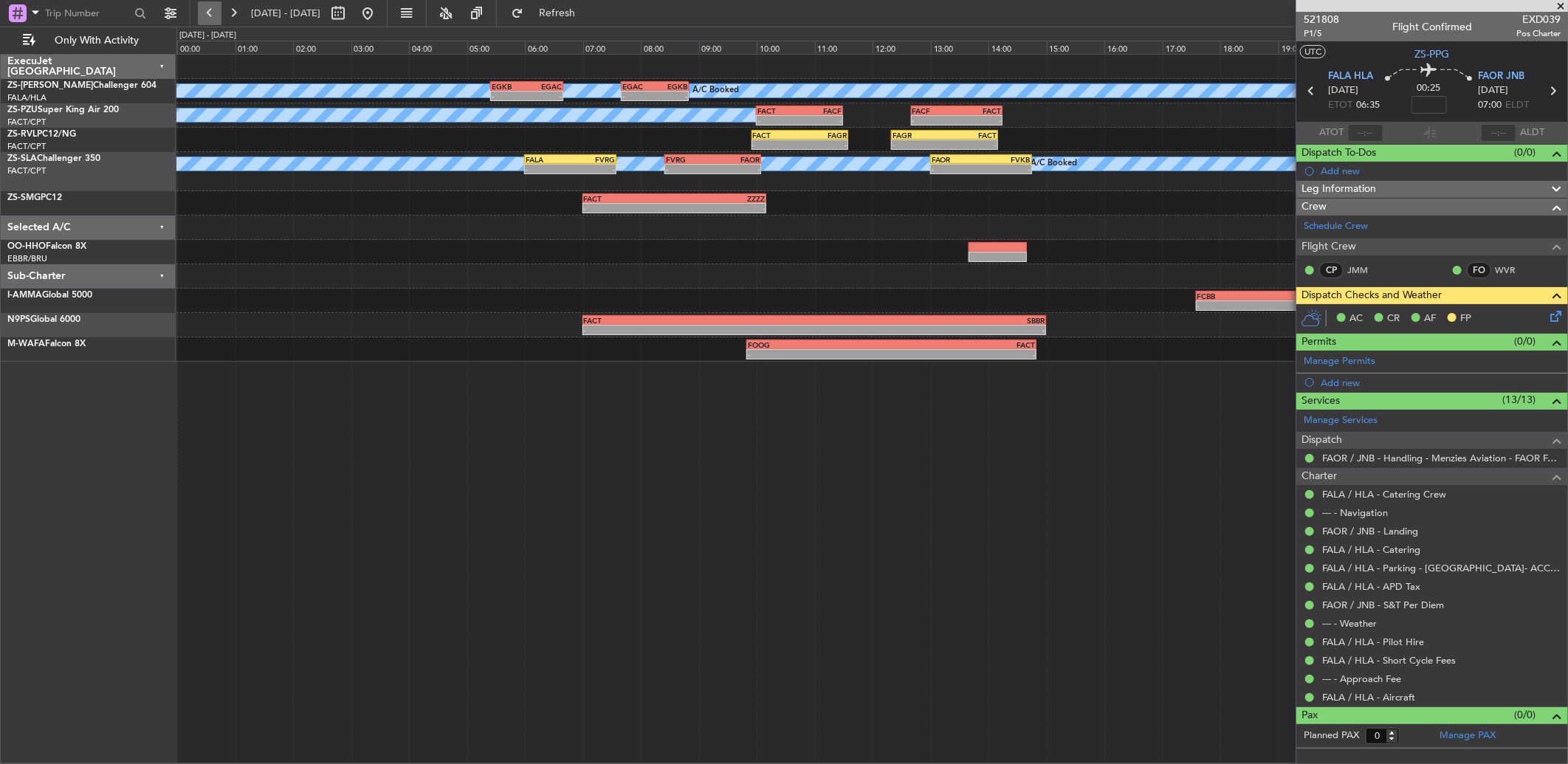
click at [215, 13] on button at bounding box center [210, 13] width 24 height 24
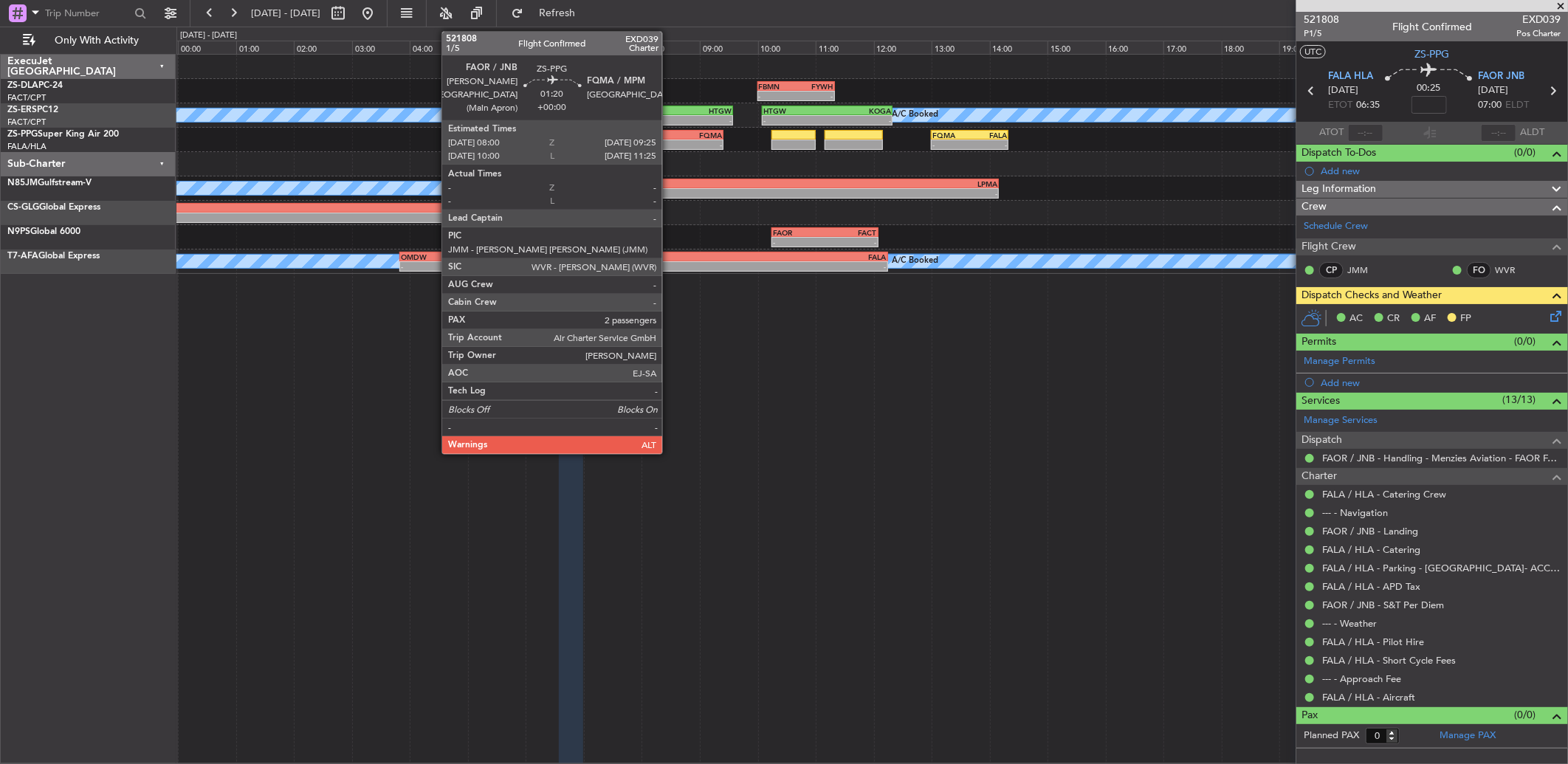
click at [669, 136] on div "FAOR" at bounding box center [663, 135] width 40 height 9
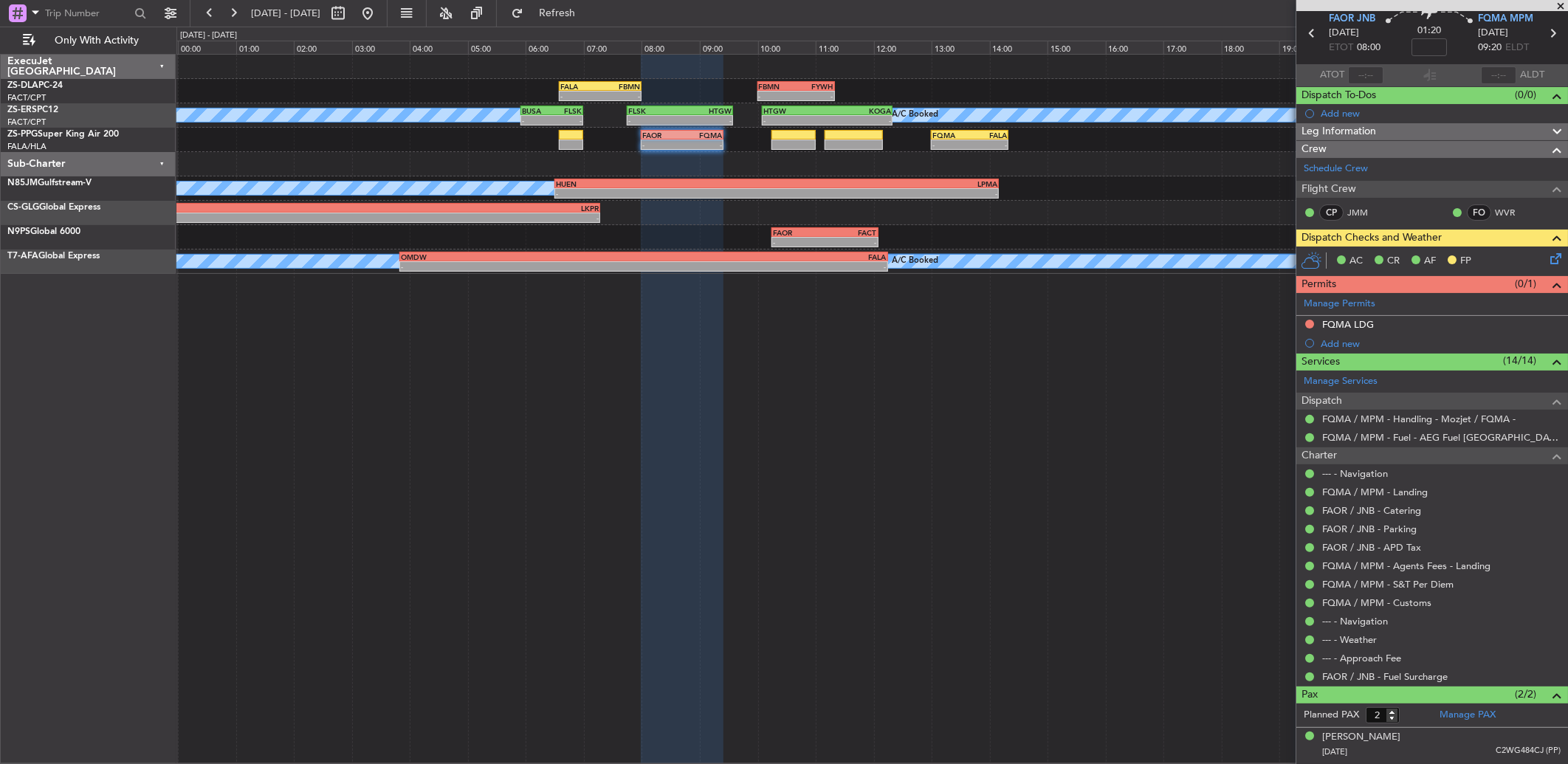
scroll to position [0, 0]
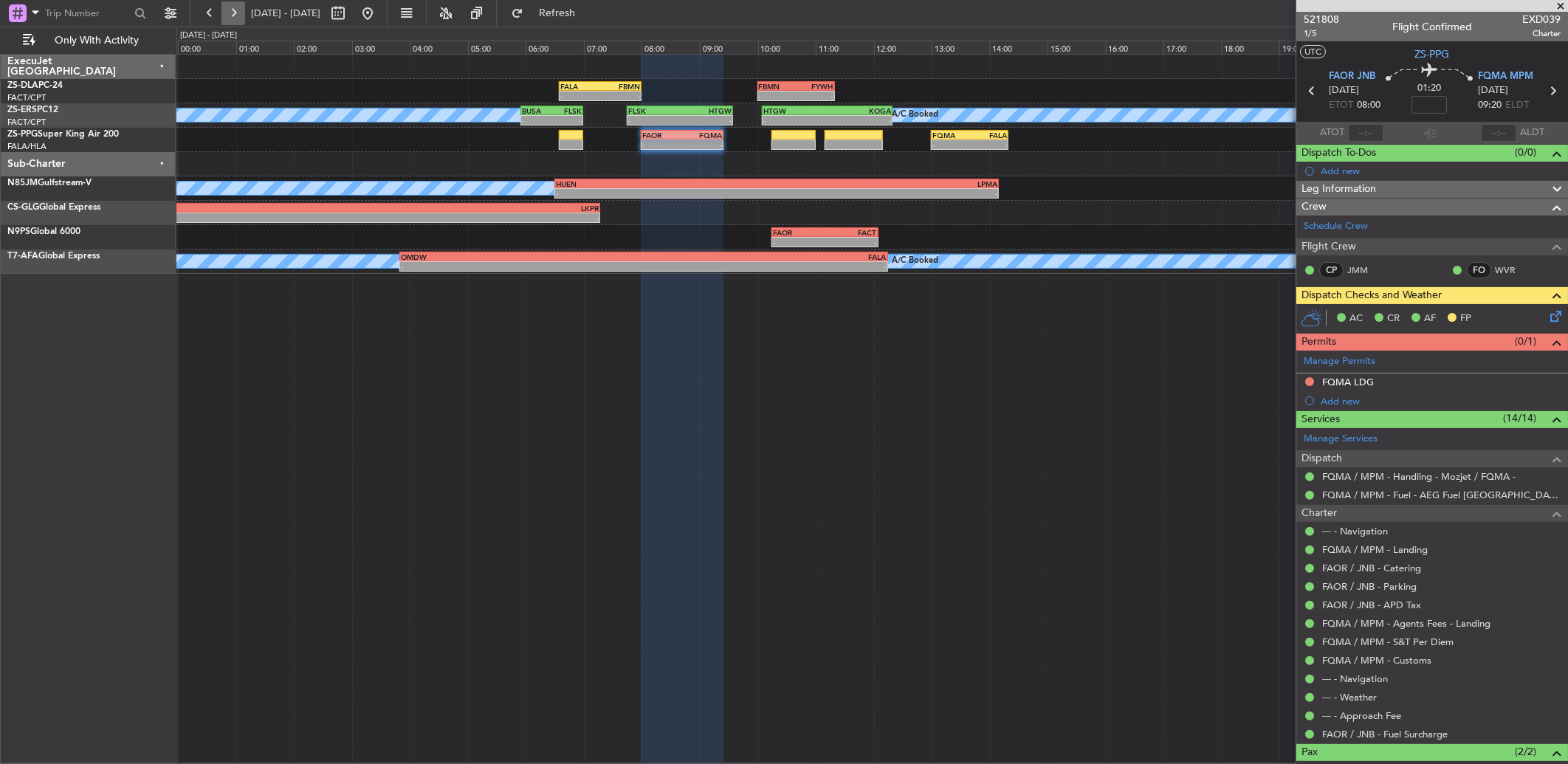
click at [233, 5] on button at bounding box center [233, 13] width 24 height 24
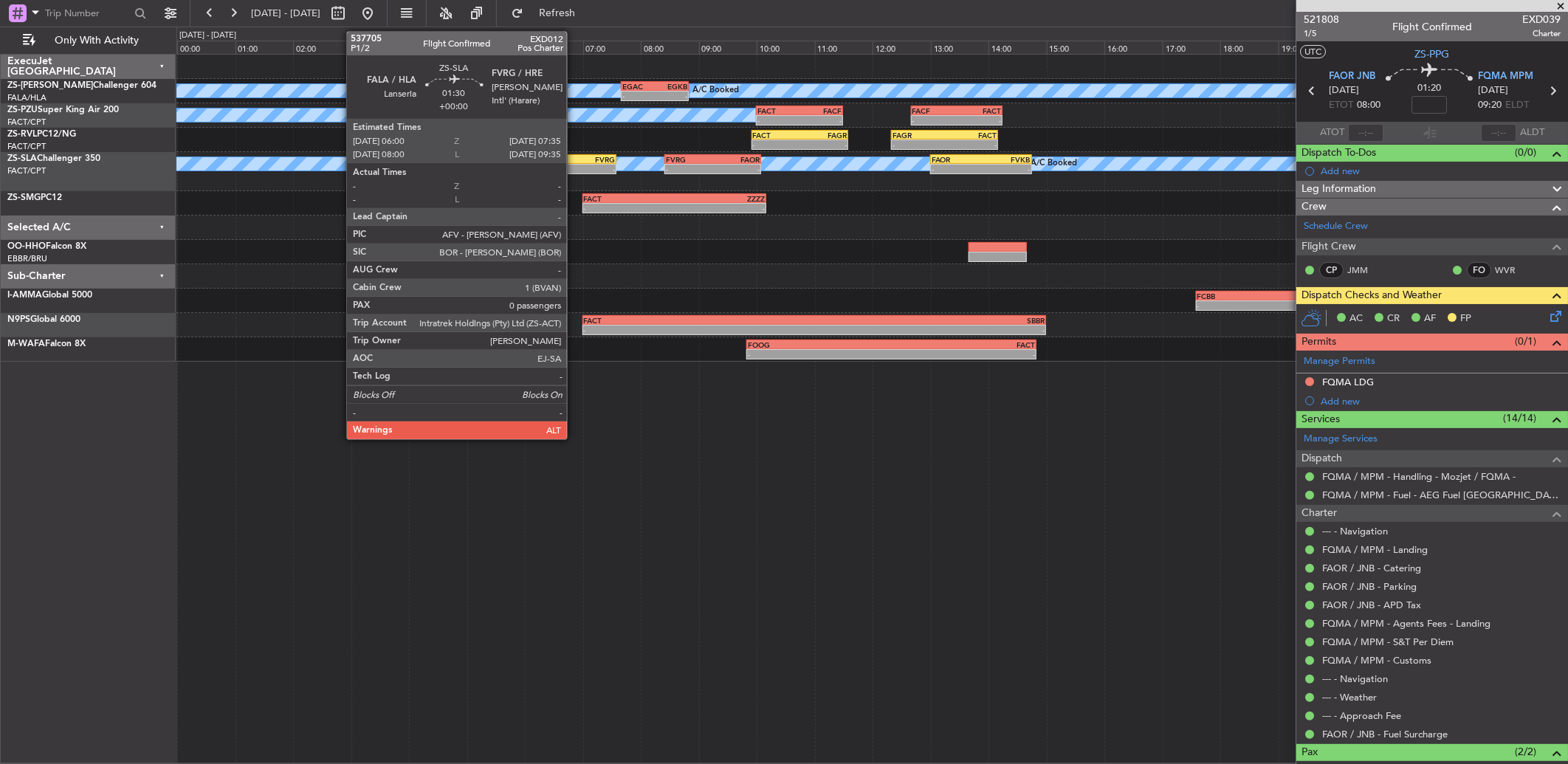
click at [574, 165] on div "-" at bounding box center [593, 169] width 45 height 9
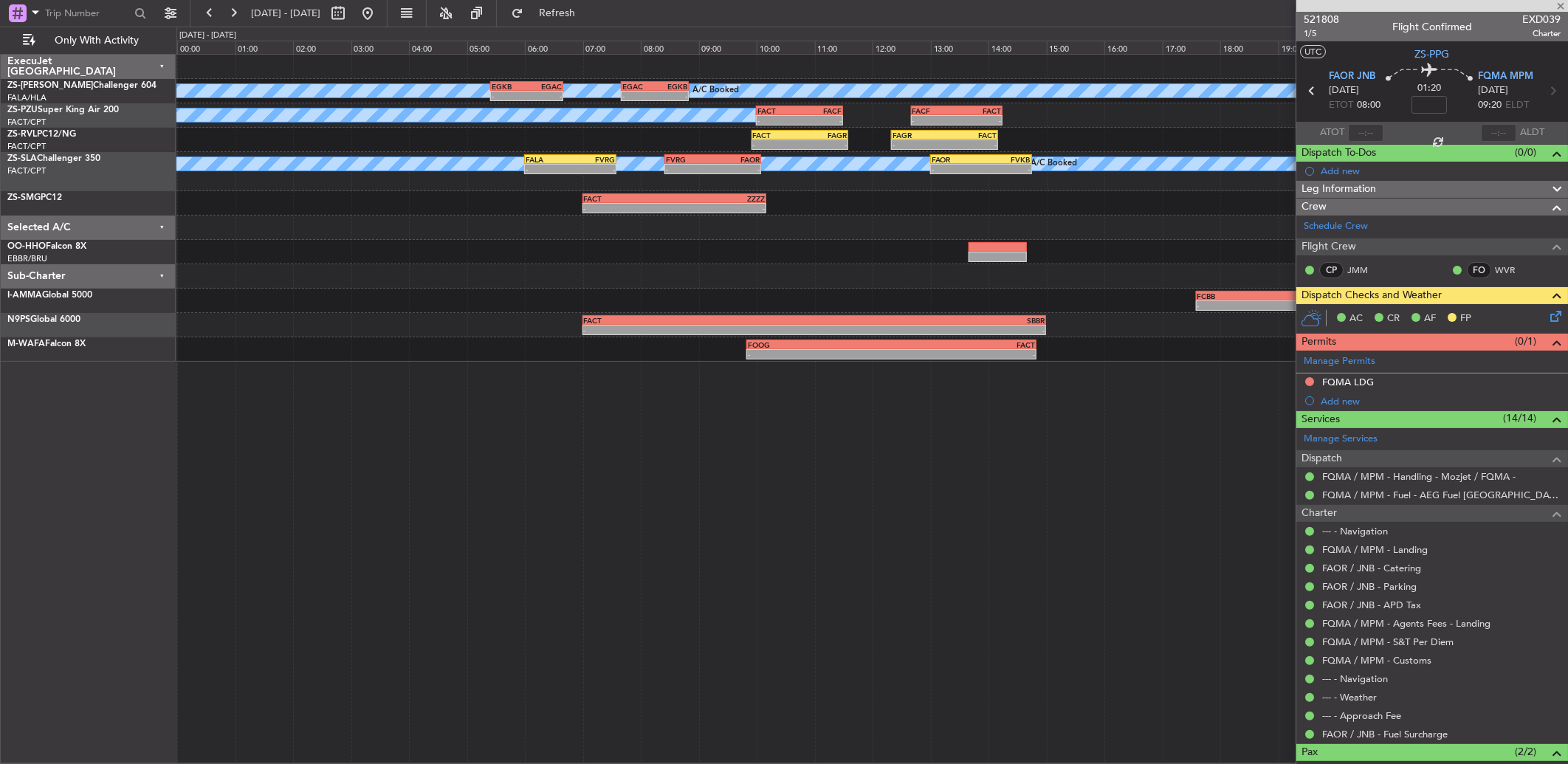
type input "0"
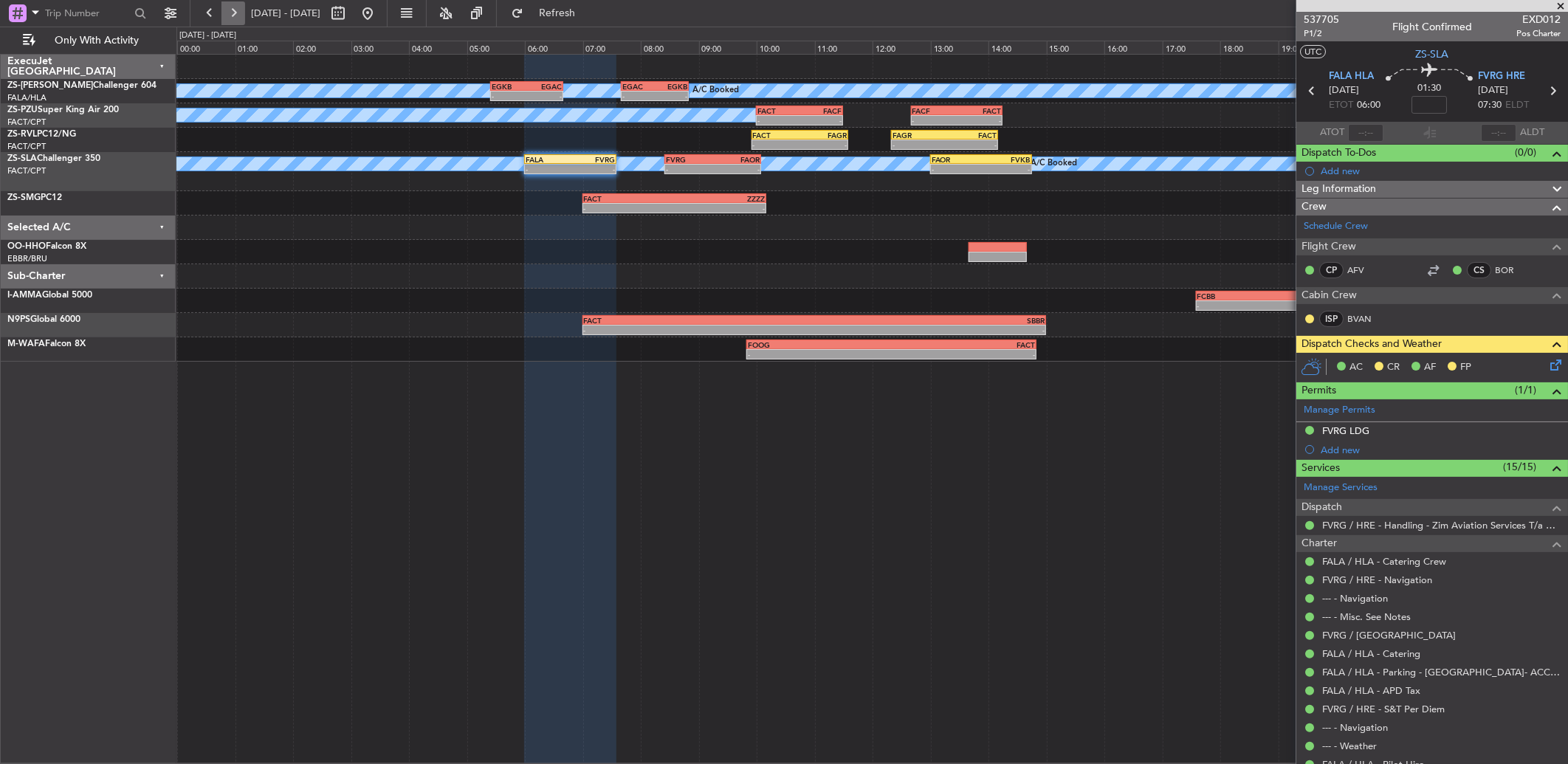
click at [234, 10] on button at bounding box center [233, 13] width 24 height 24
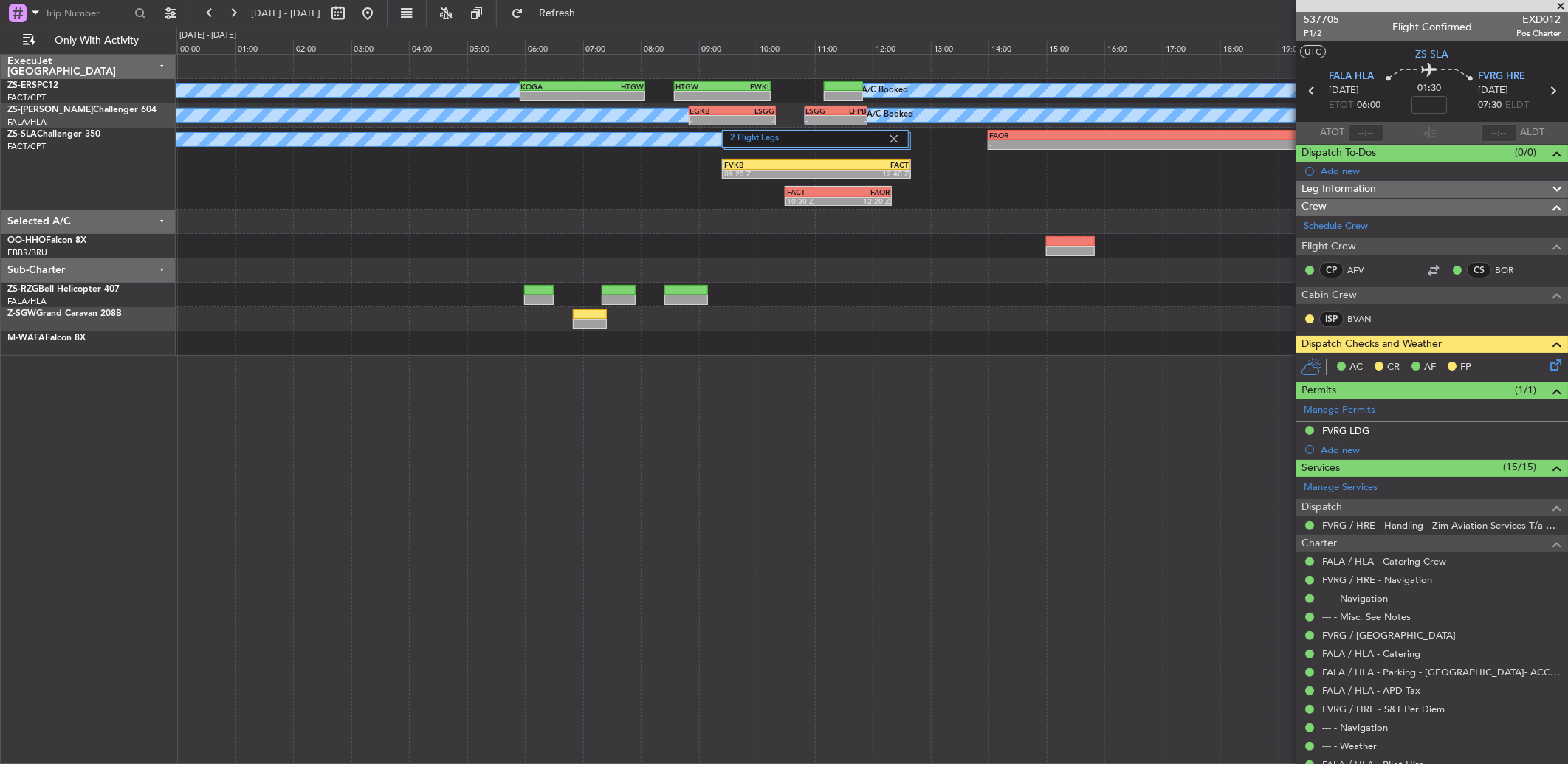
drag, startPoint x: 1564, startPoint y: 5, endPoint x: 853, endPoint y: 9, distance: 711.0
click at [1564, 5] on span at bounding box center [1561, 7] width 15 height 13
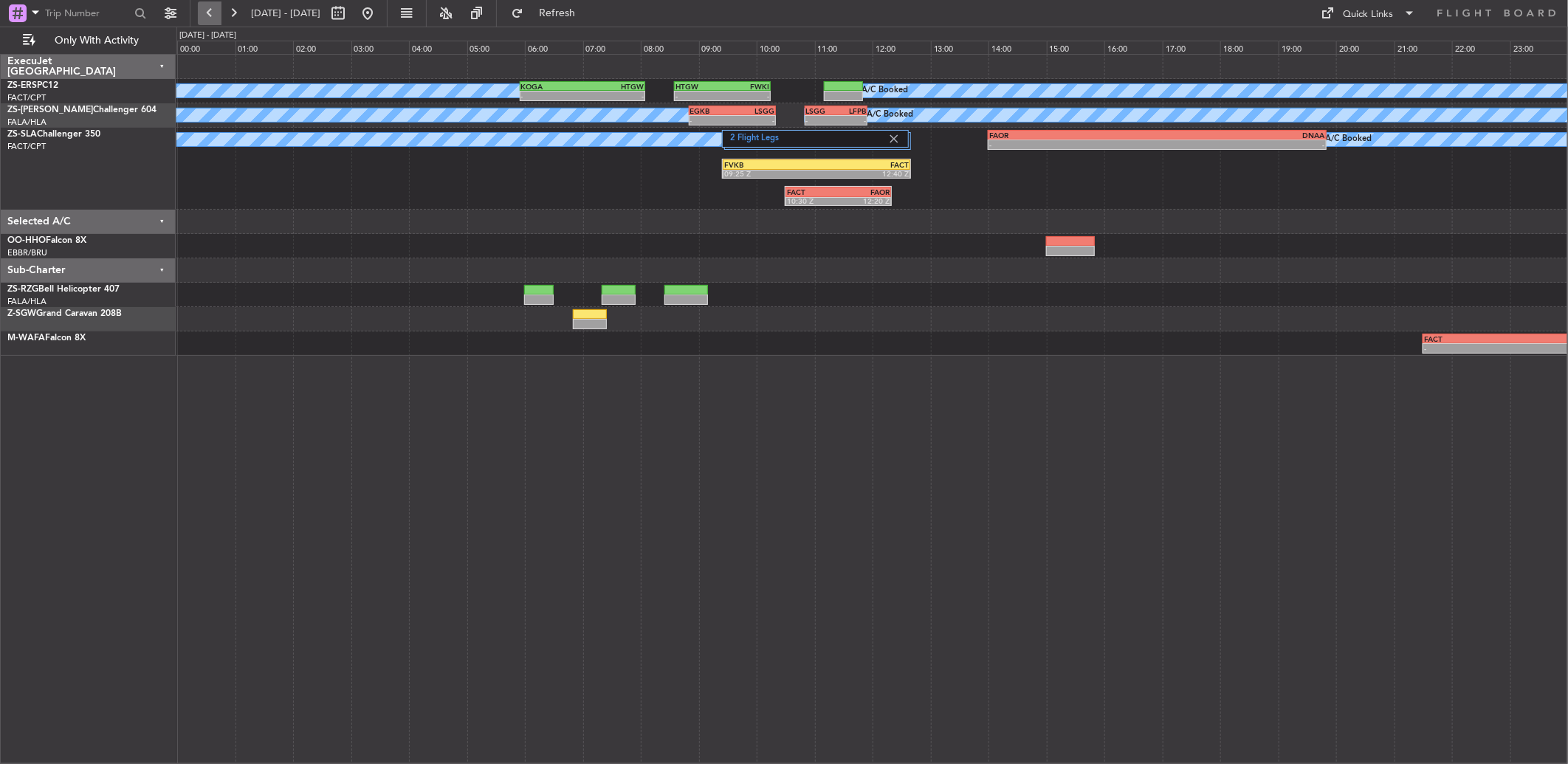
click at [212, 12] on button at bounding box center [210, 13] width 24 height 24
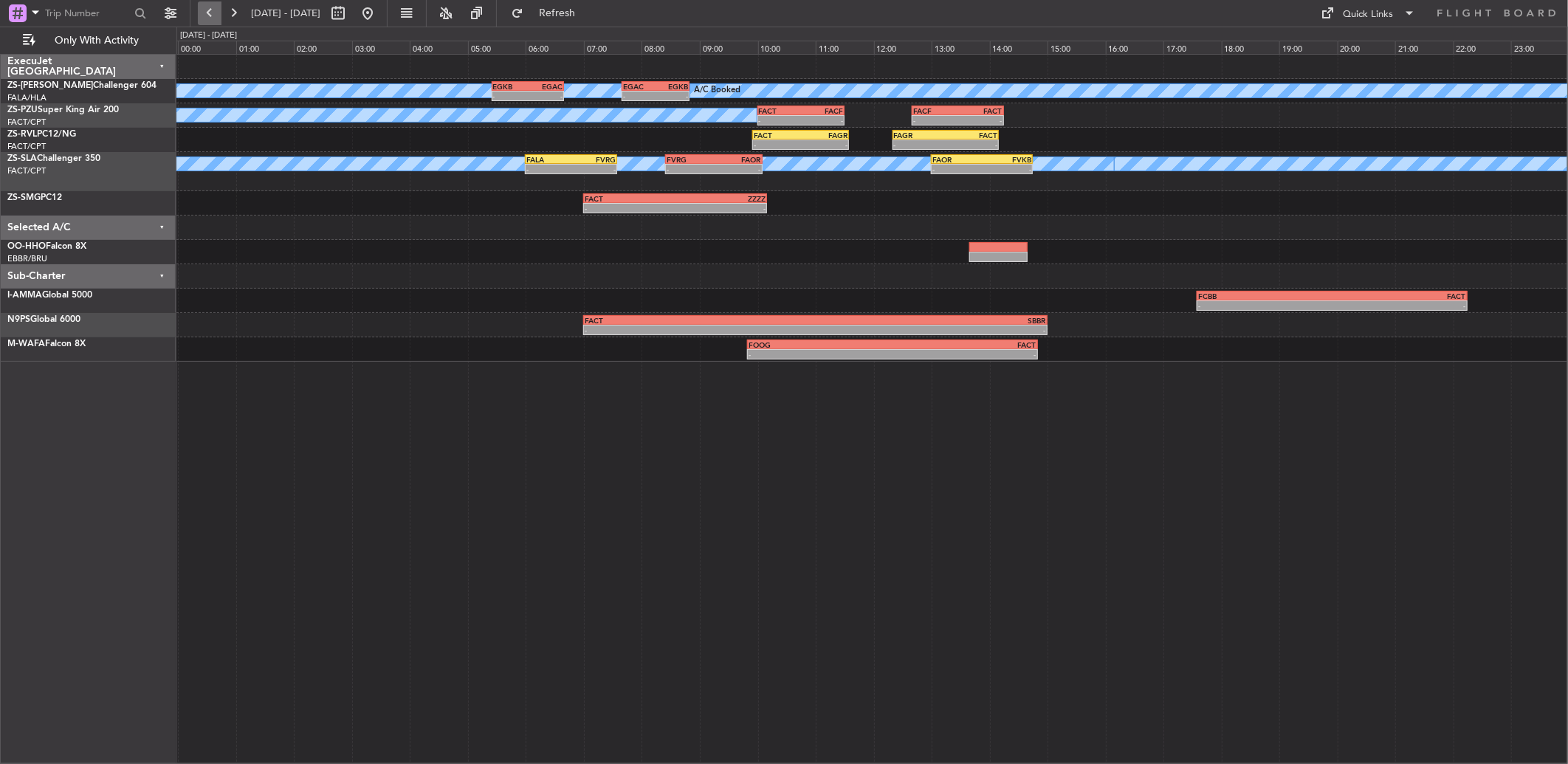
click at [212, 12] on button at bounding box center [210, 13] width 24 height 24
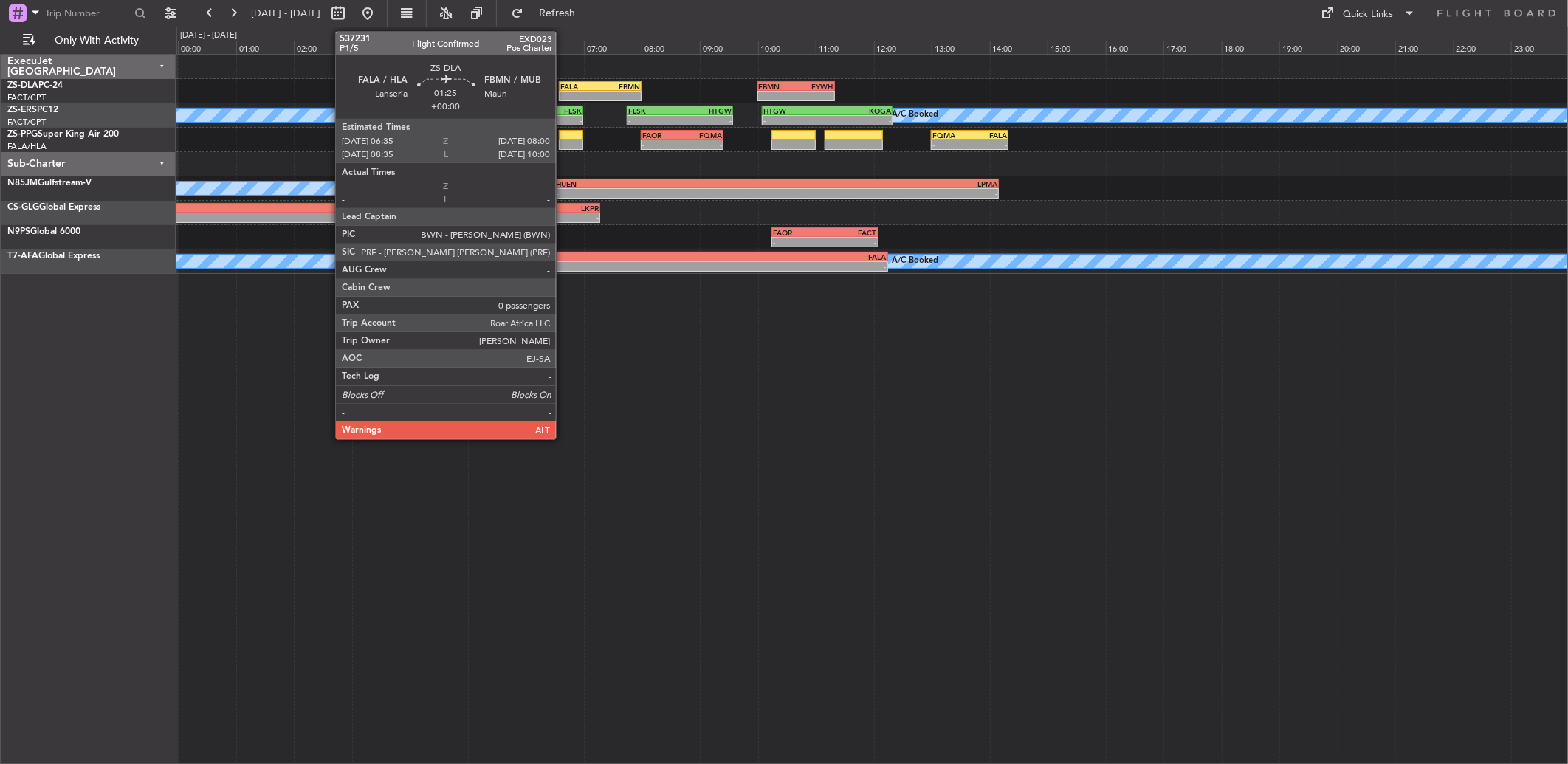
click at [563, 85] on div "FALA" at bounding box center [580, 85] width 40 height 9
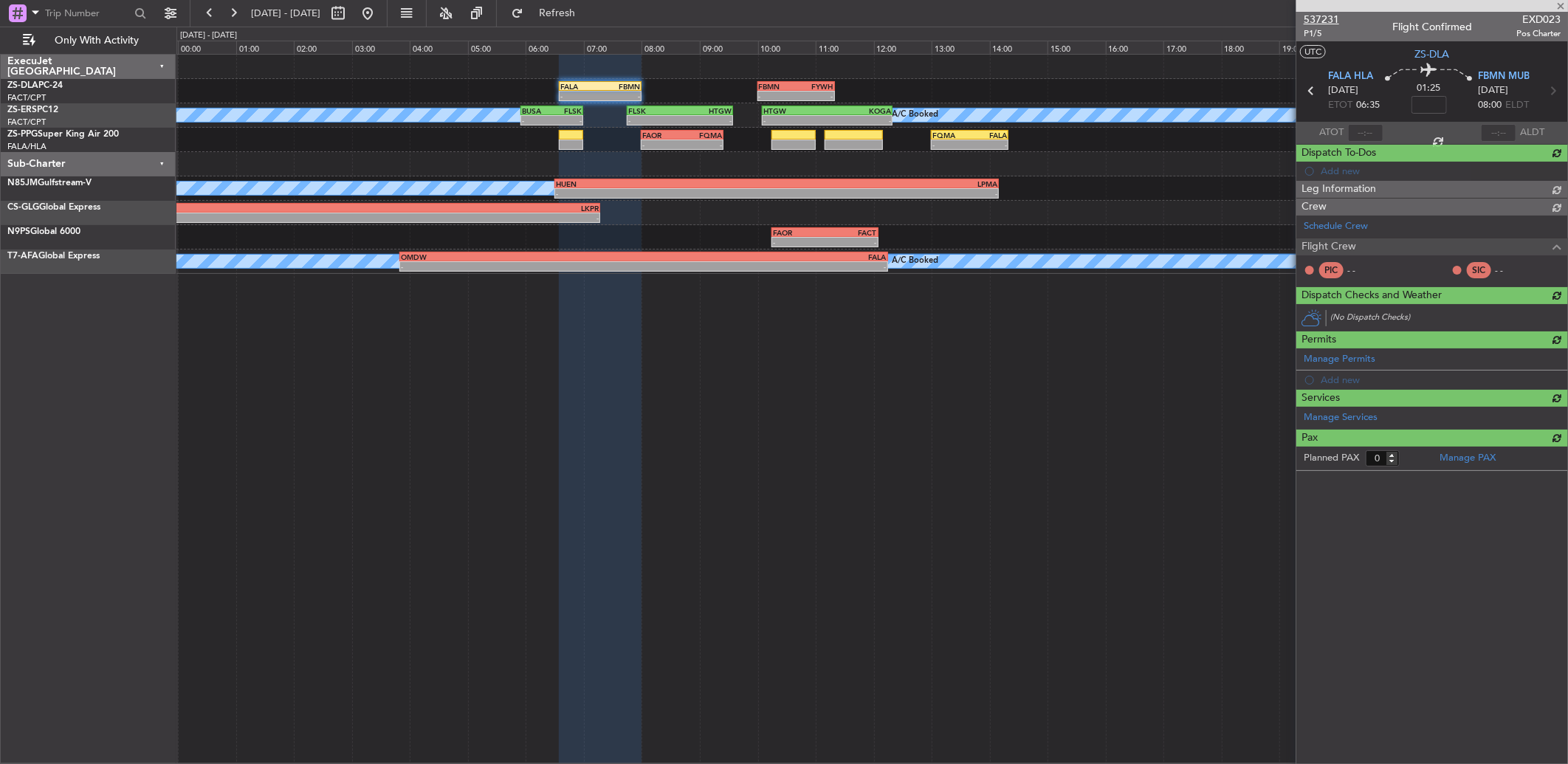
click at [1322, 13] on span "537231" at bounding box center [1321, 19] width 35 height 15
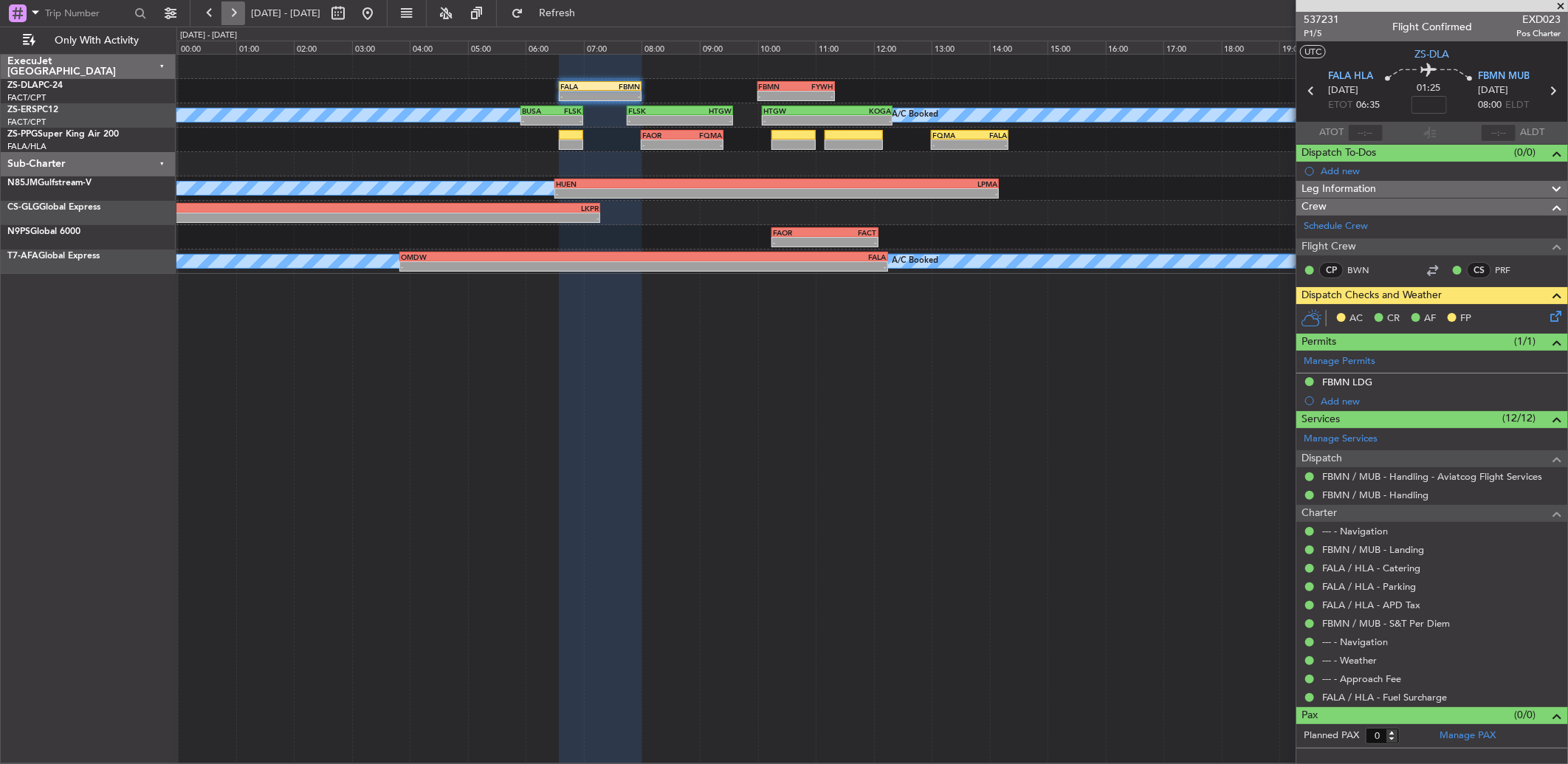
click at [236, 15] on button at bounding box center [233, 13] width 24 height 24
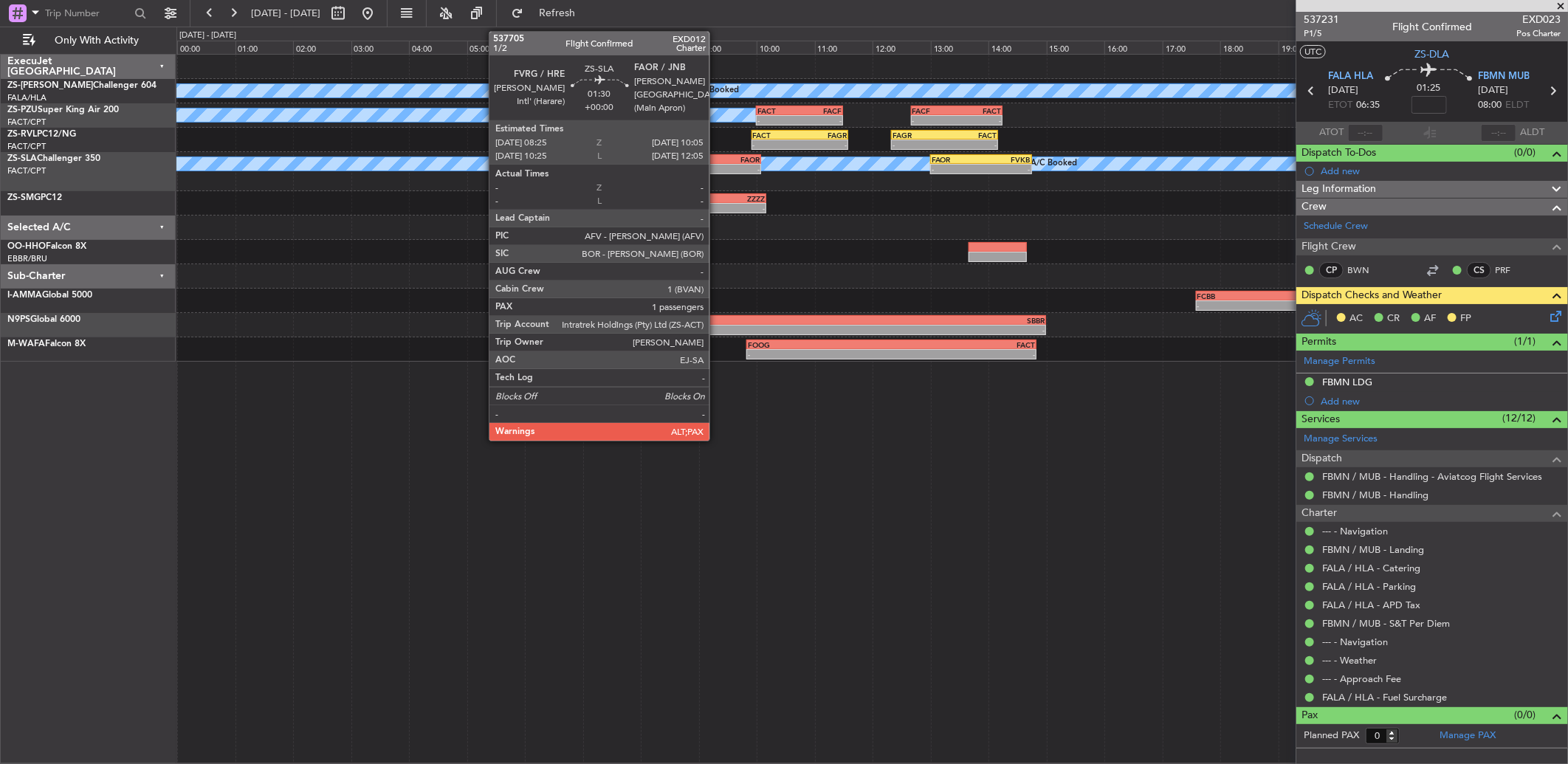
click at [714, 165] on div "-" at bounding box center [737, 169] width 47 height 9
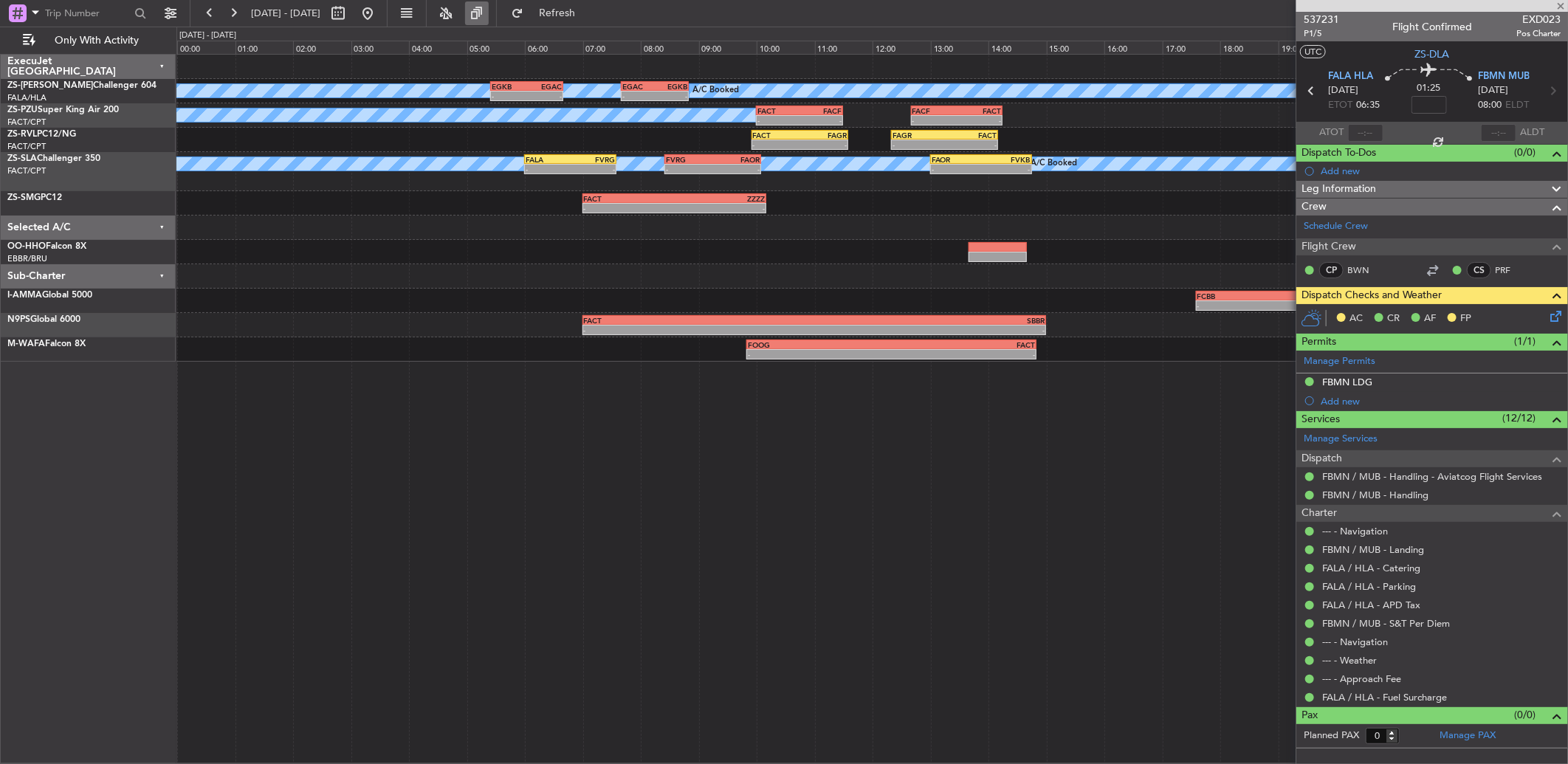
type input "8"
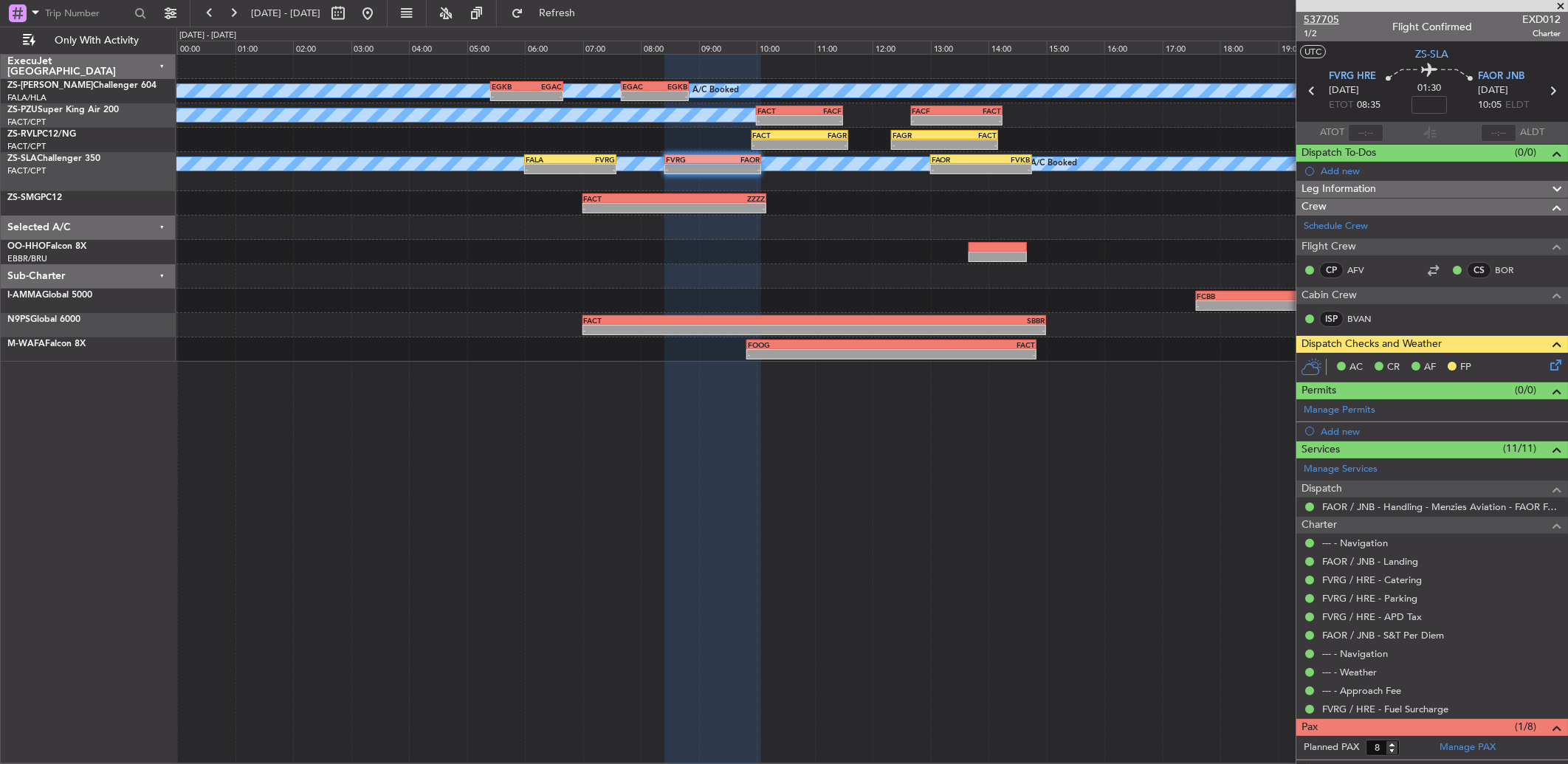
click at [1310, 15] on span "537705" at bounding box center [1321, 19] width 35 height 15
click at [215, 23] on button at bounding box center [210, 13] width 24 height 24
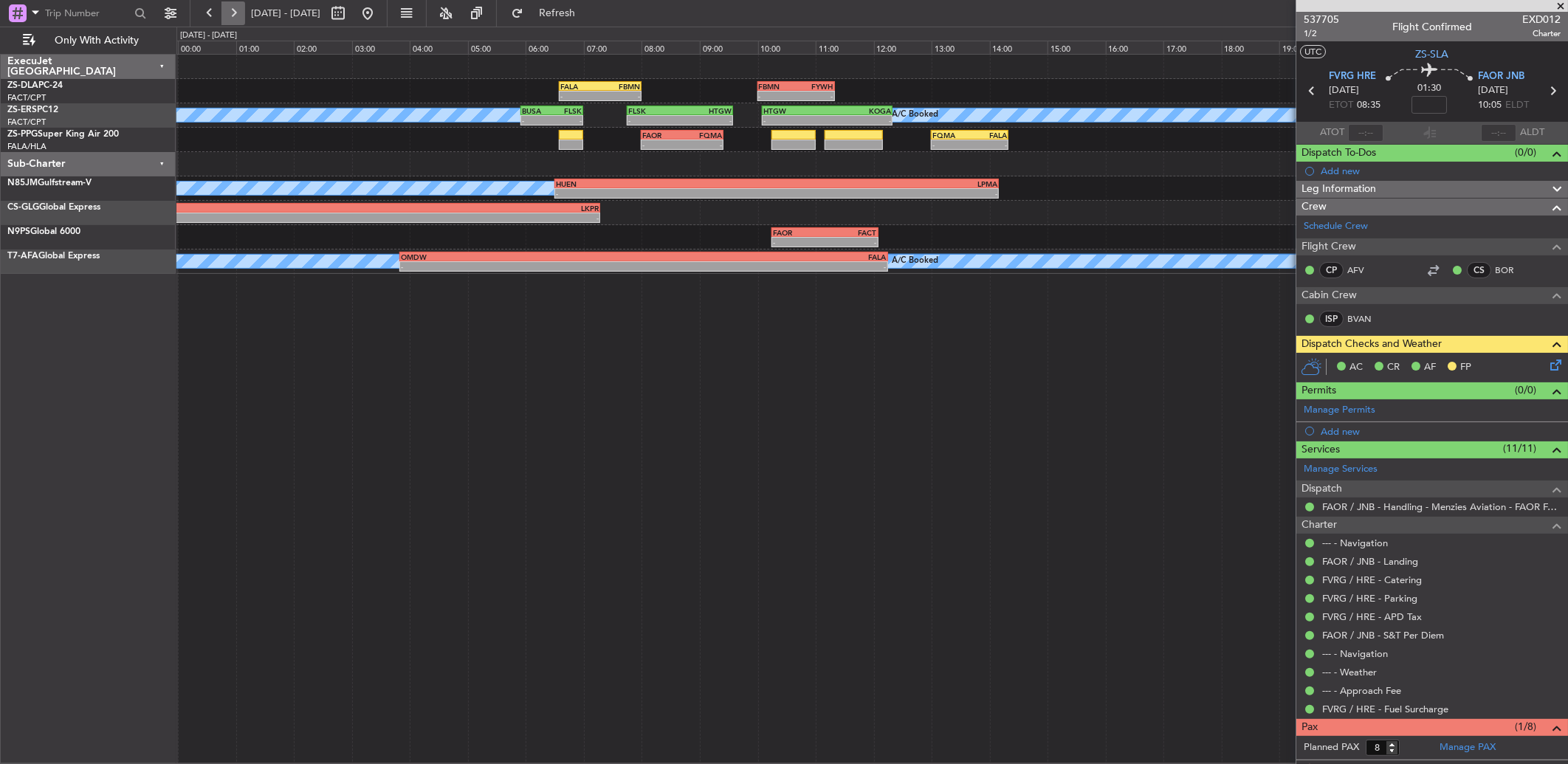
click at [237, 9] on button at bounding box center [233, 13] width 24 height 24
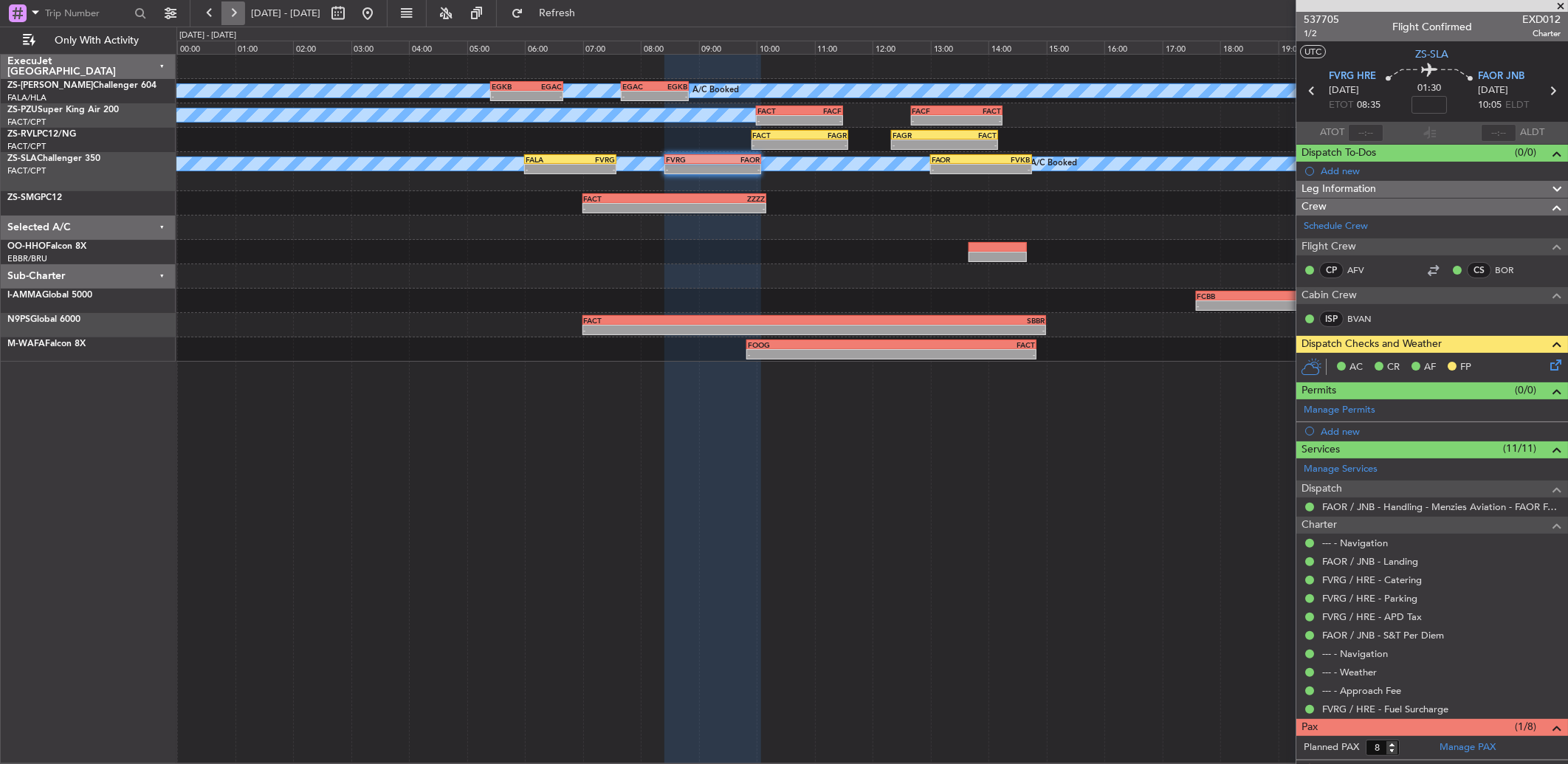
click at [237, 19] on button at bounding box center [233, 13] width 24 height 24
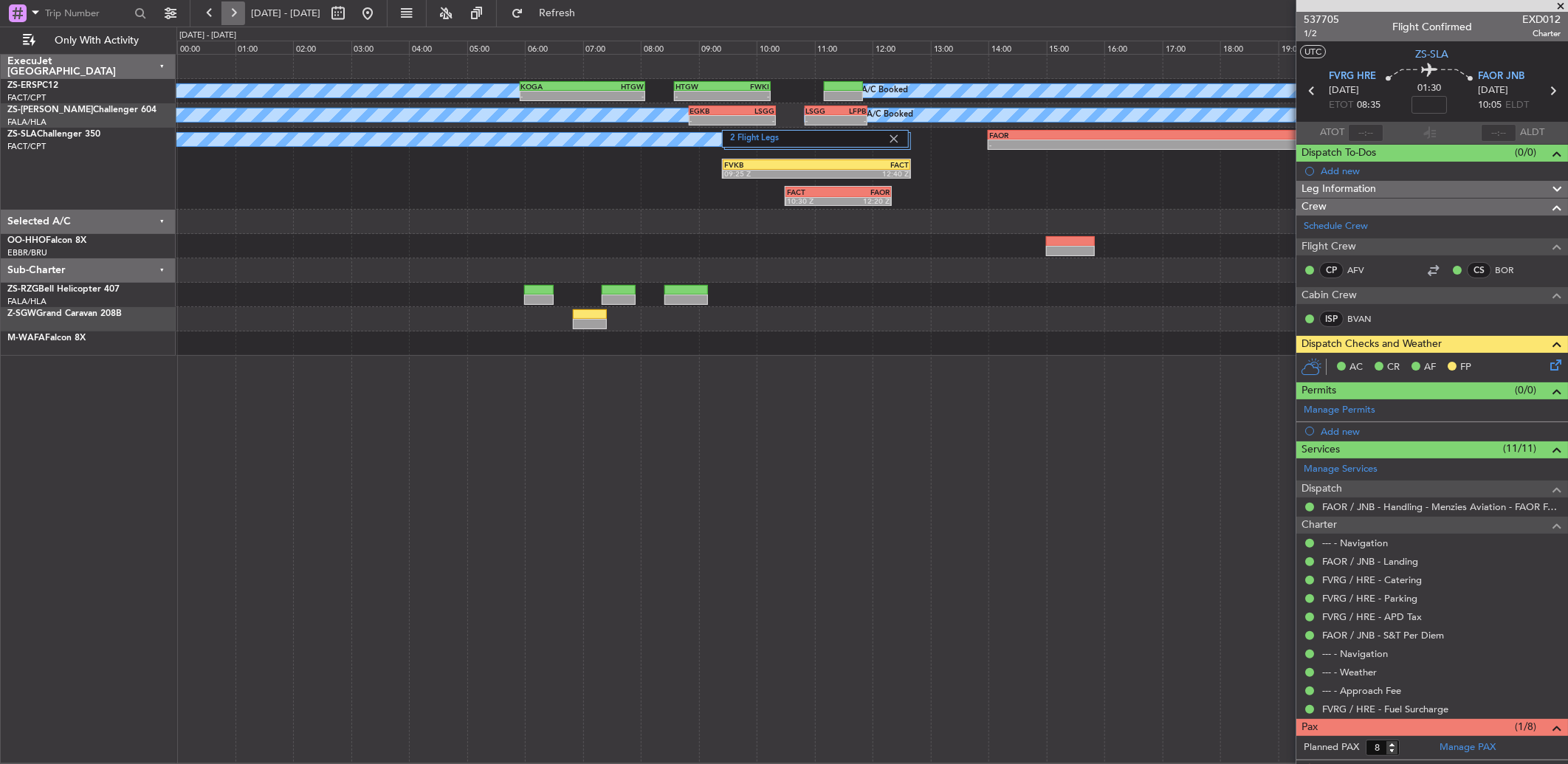
click at [230, 13] on button at bounding box center [233, 13] width 24 height 24
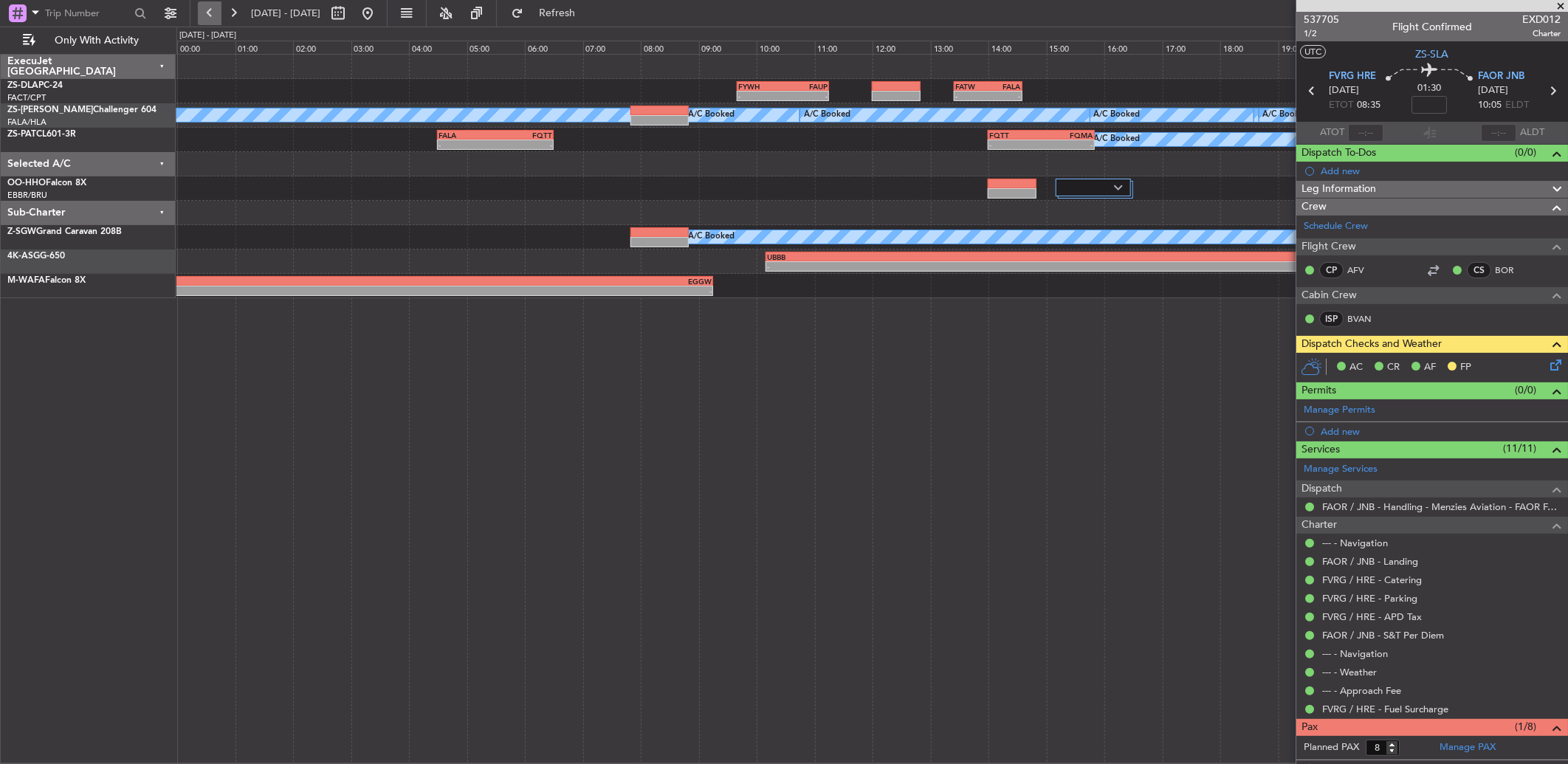
click at [209, 17] on button at bounding box center [210, 13] width 24 height 24
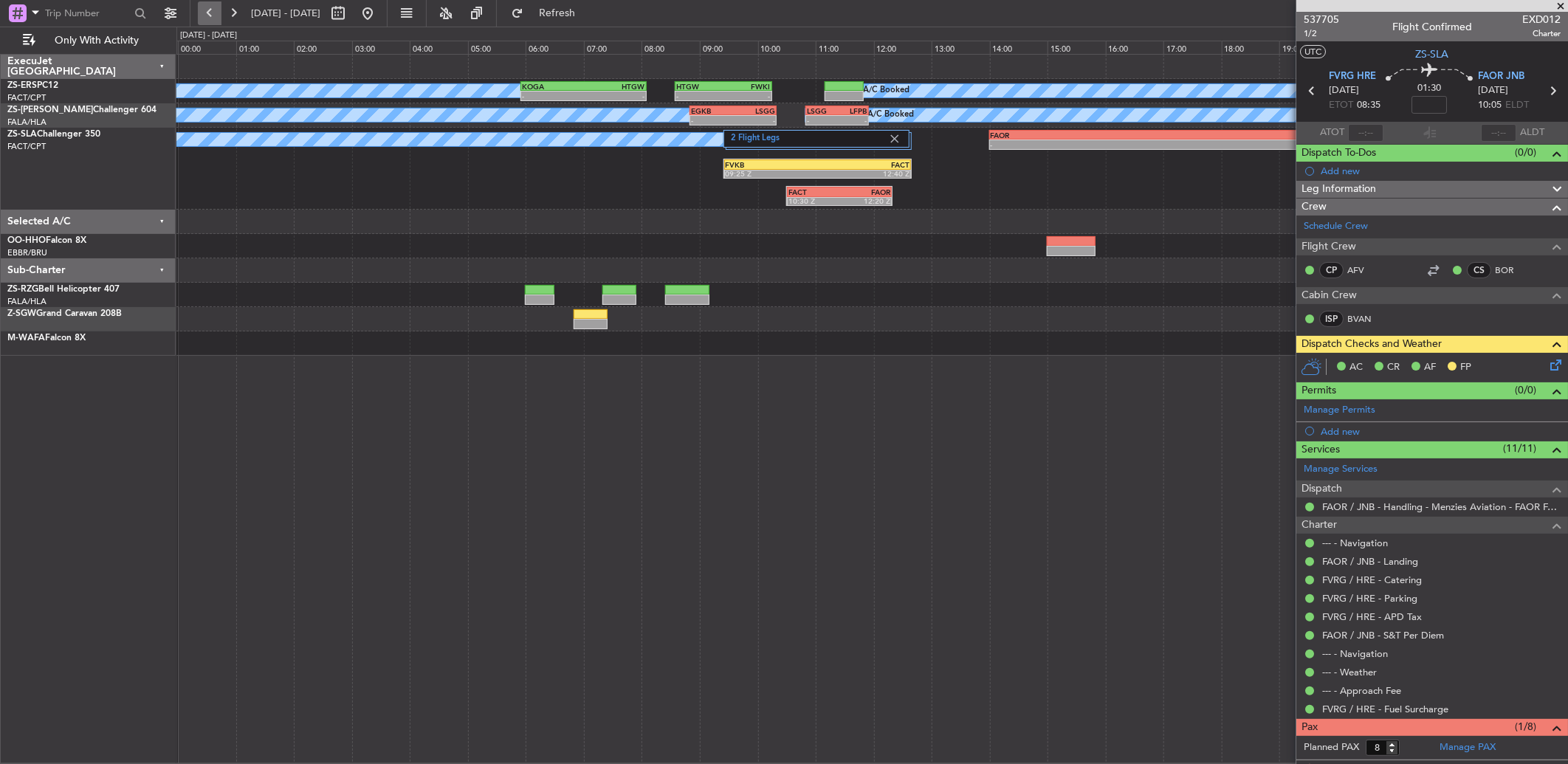
click at [209, 4] on button at bounding box center [210, 13] width 24 height 24
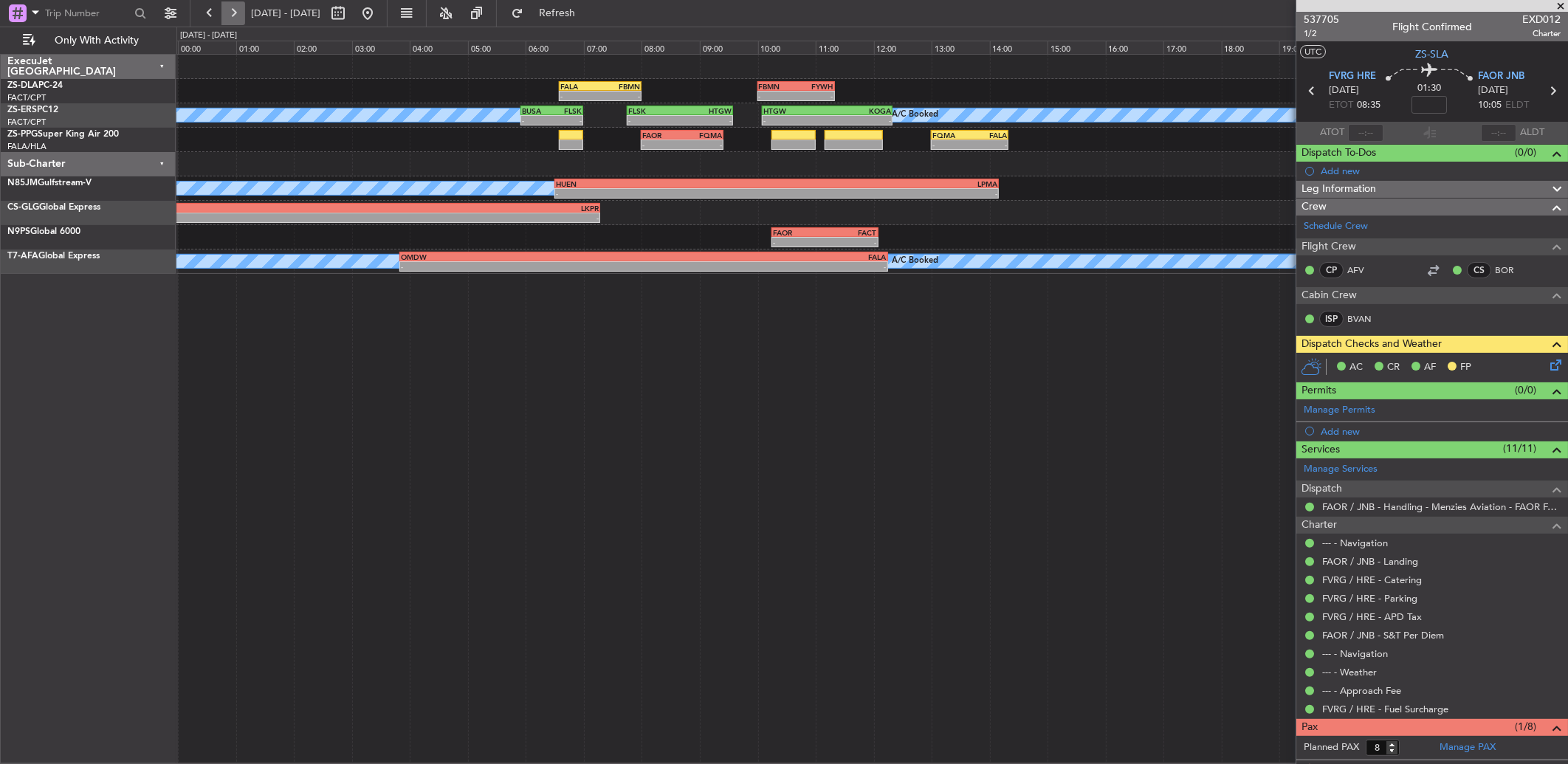
click at [239, 20] on button at bounding box center [233, 13] width 24 height 24
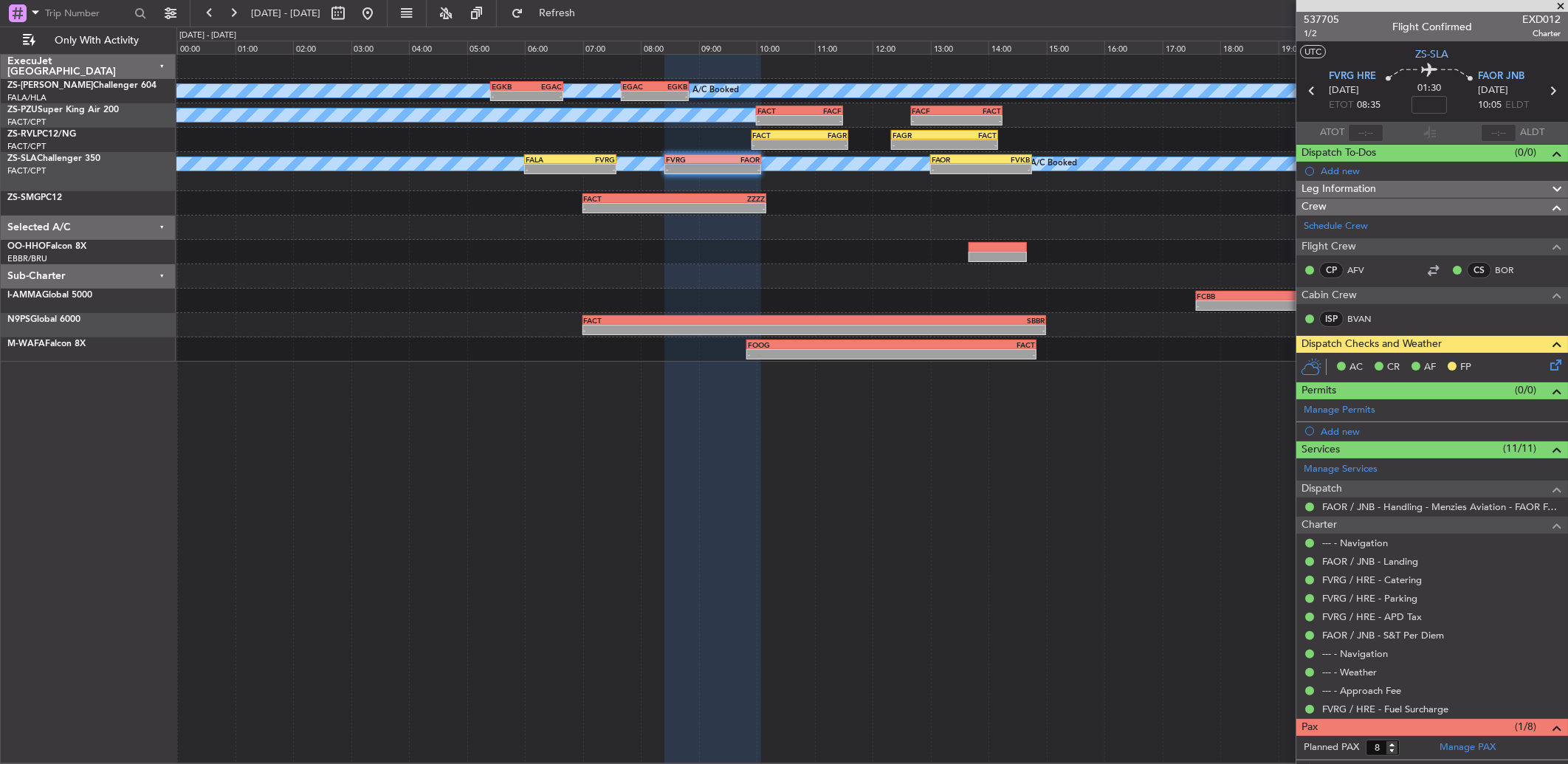
click at [1547, 366] on icon at bounding box center [1553, 362] width 11 height 11
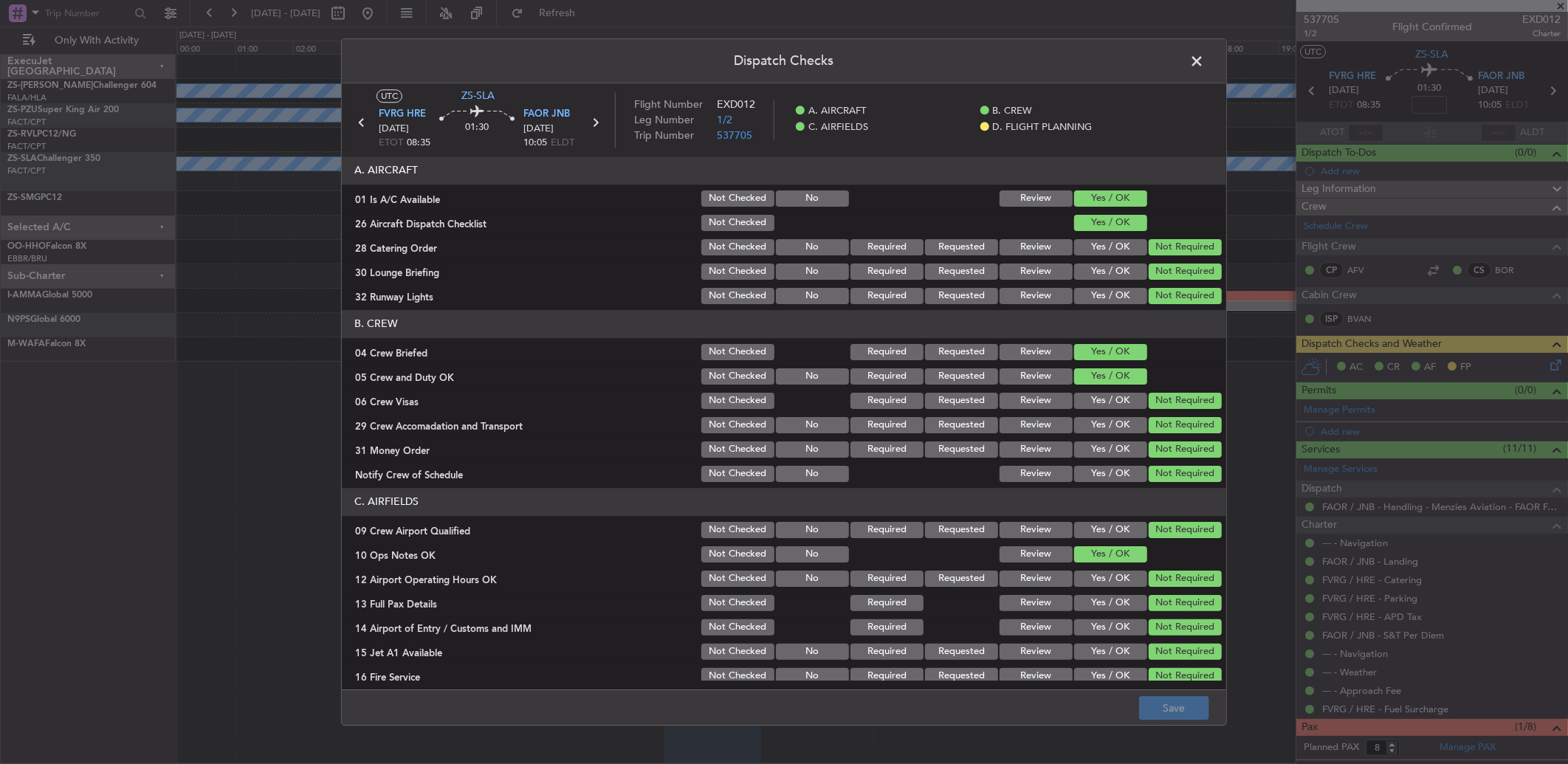
click at [1204, 62] on span at bounding box center [1204, 64] width 0 height 29
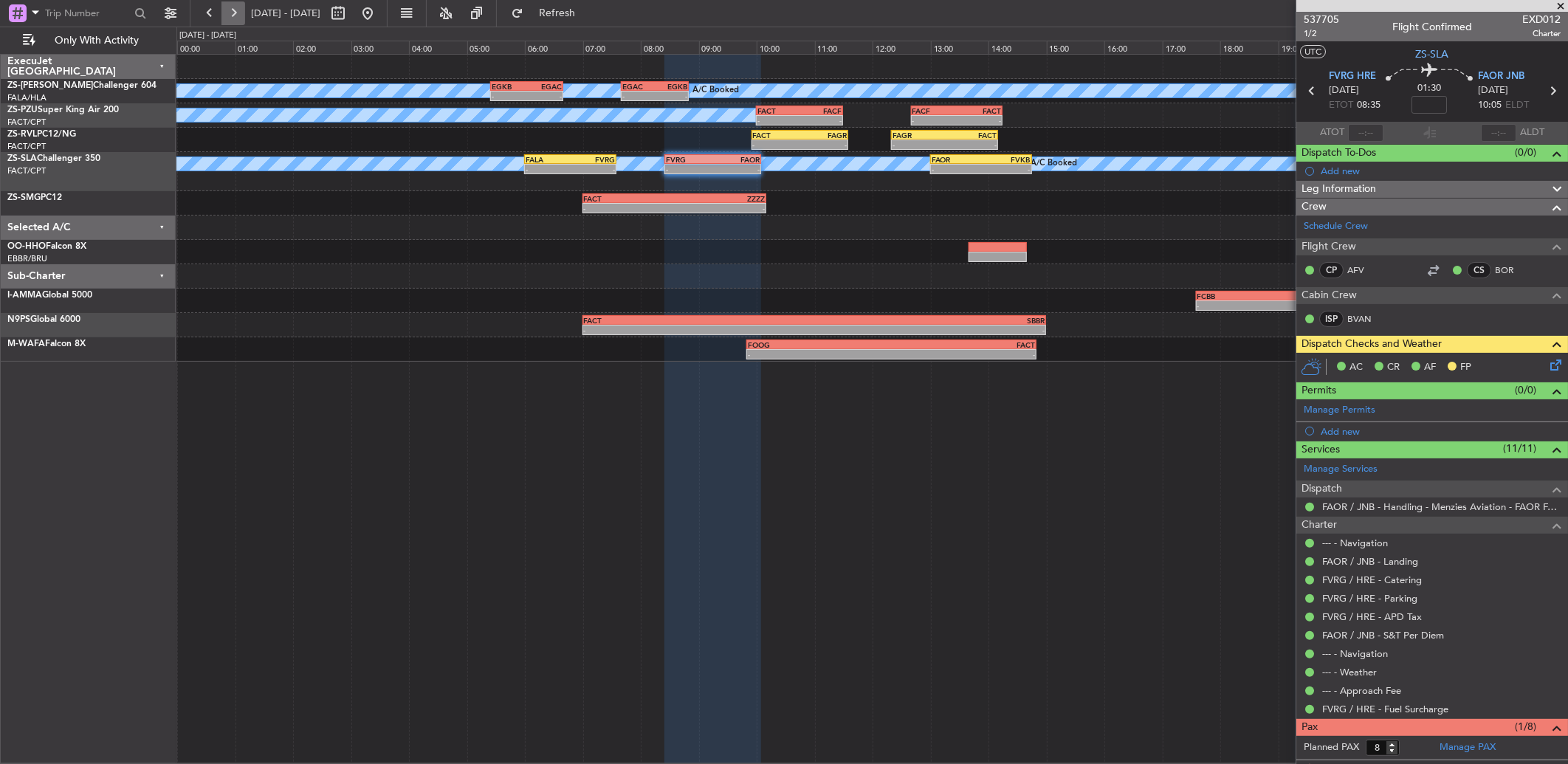
click at [234, 23] on button at bounding box center [233, 13] width 24 height 24
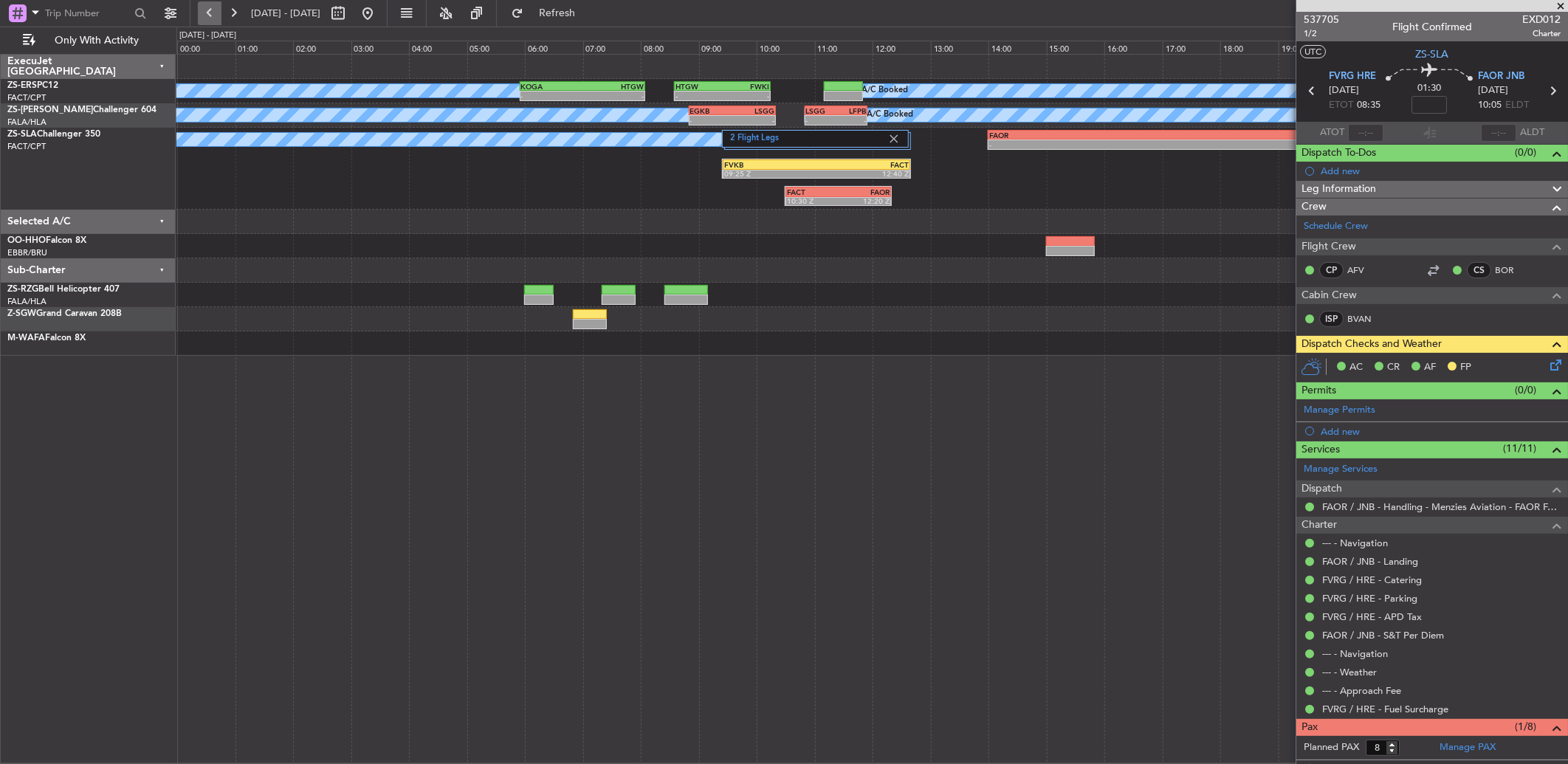
click at [206, 16] on button at bounding box center [210, 13] width 24 height 24
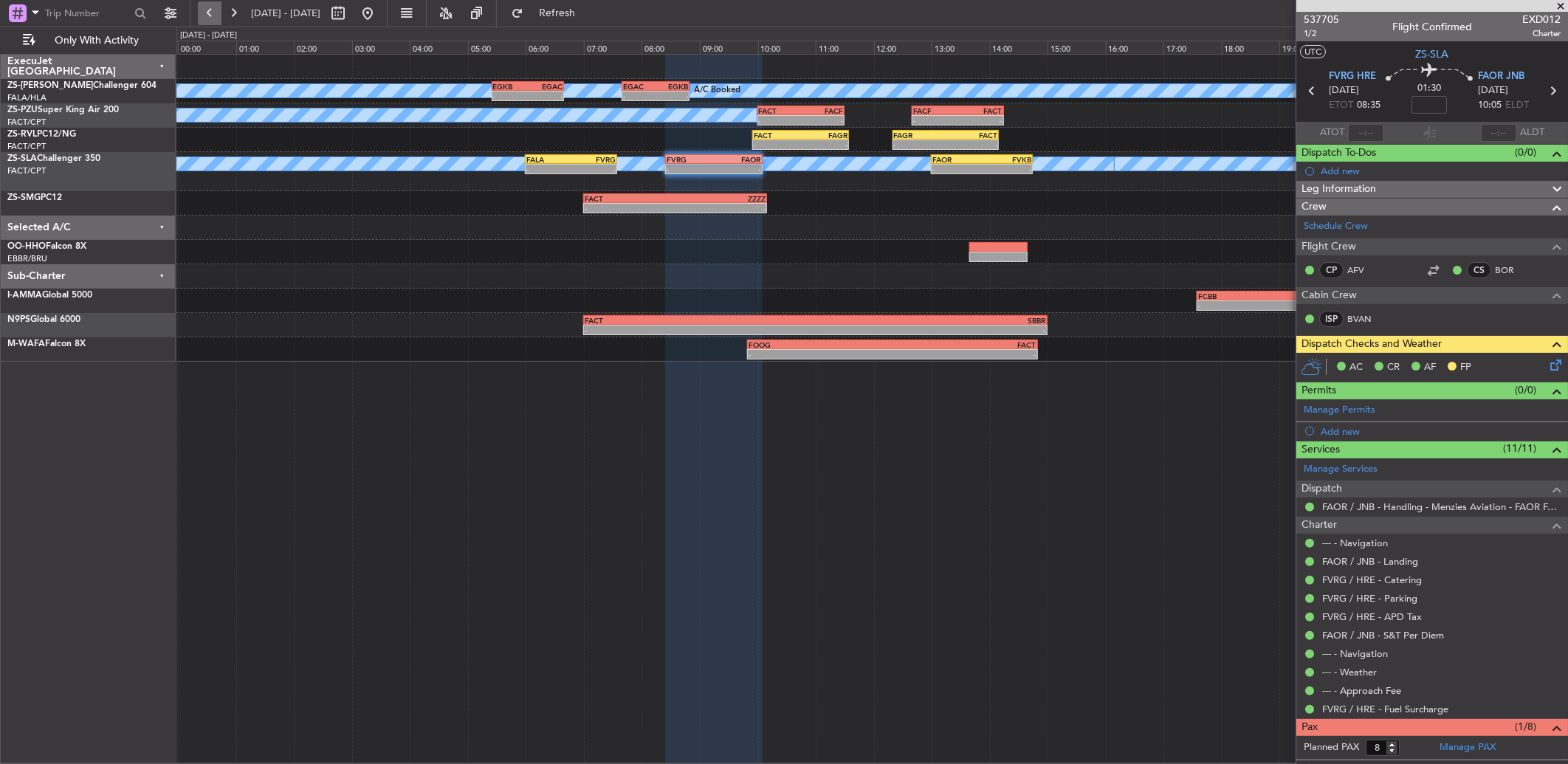
click at [206, 16] on button at bounding box center [210, 13] width 24 height 24
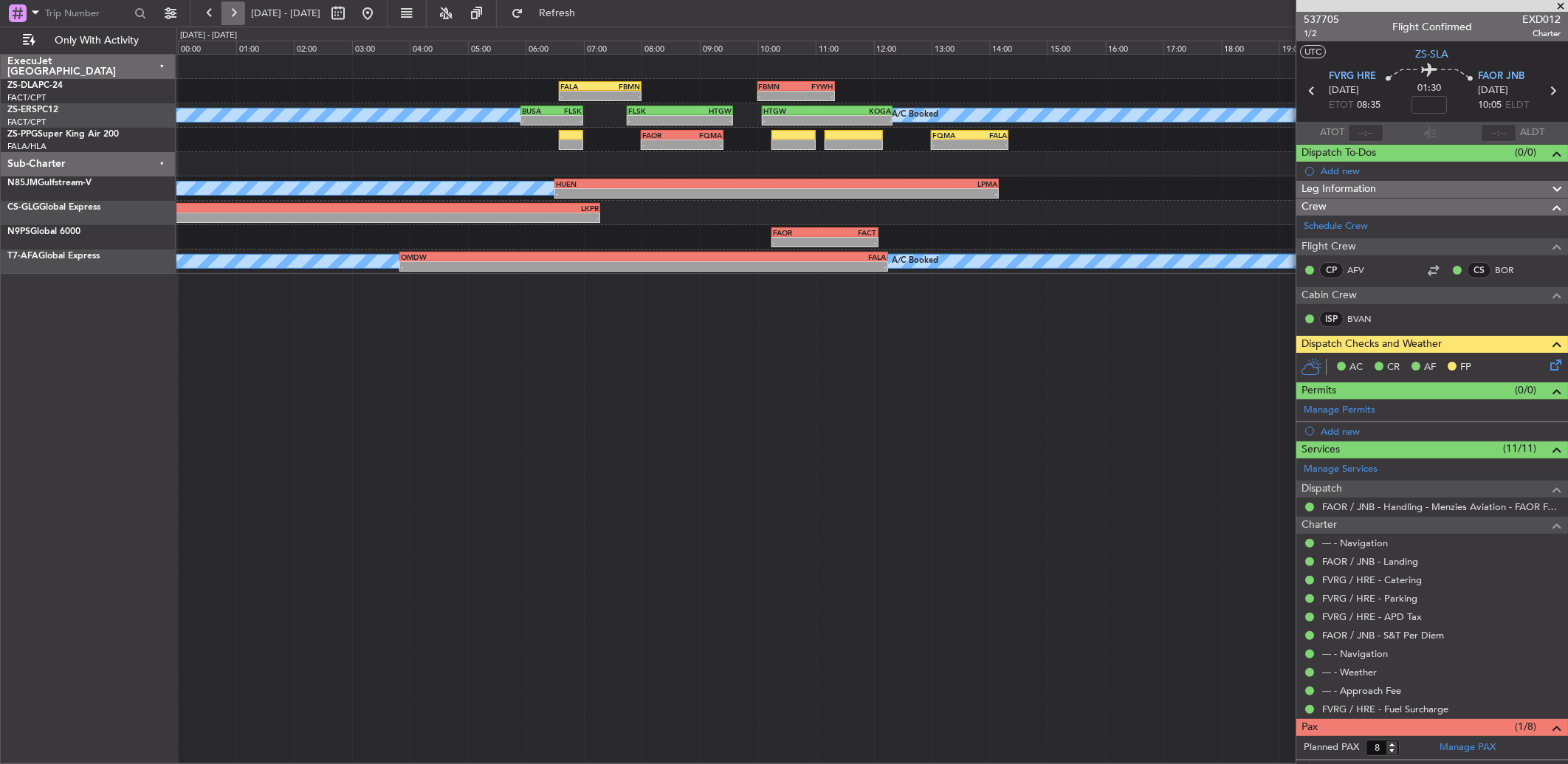
click at [228, 11] on button at bounding box center [233, 13] width 24 height 24
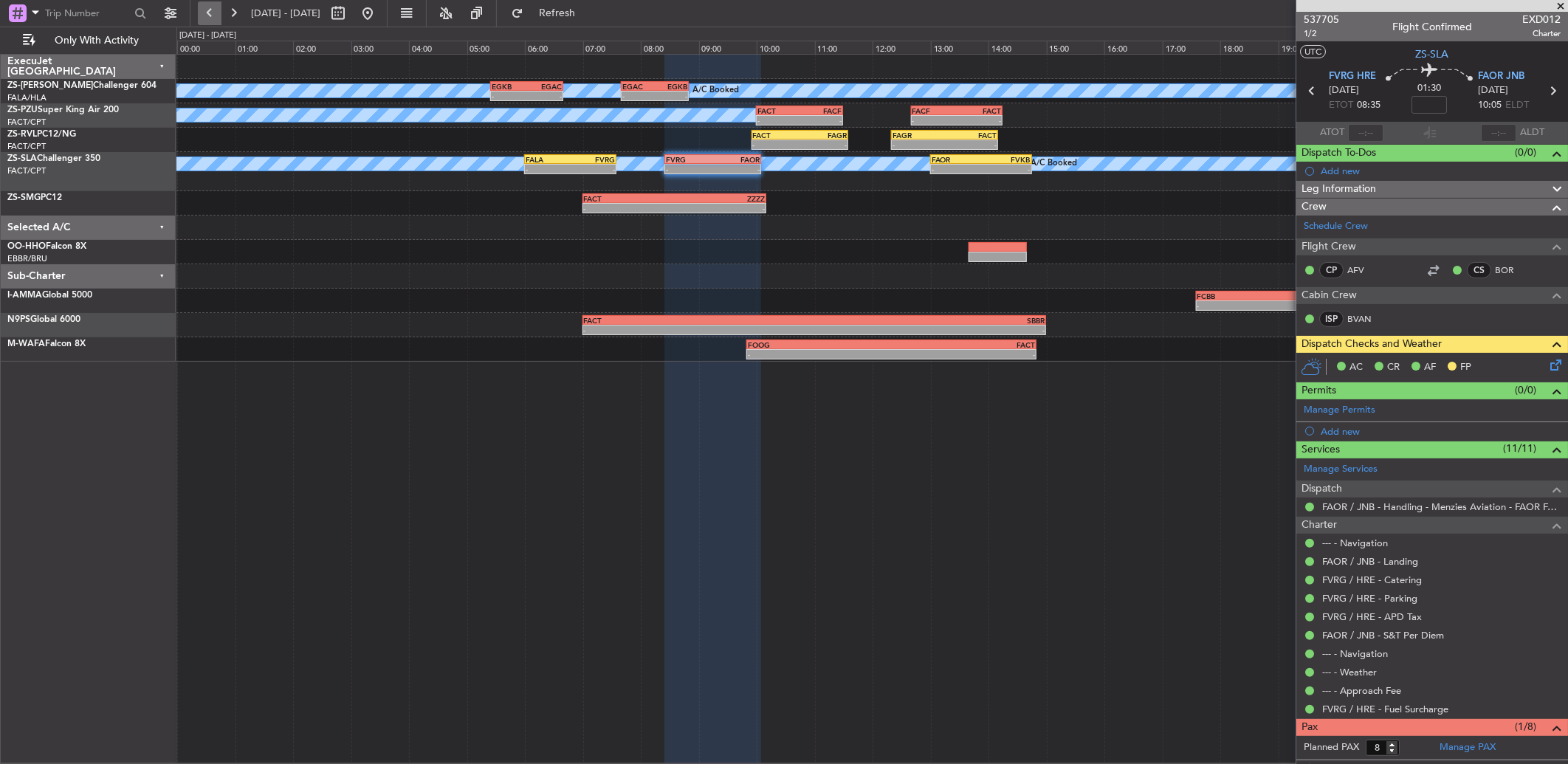
click at [219, 11] on button at bounding box center [210, 13] width 24 height 24
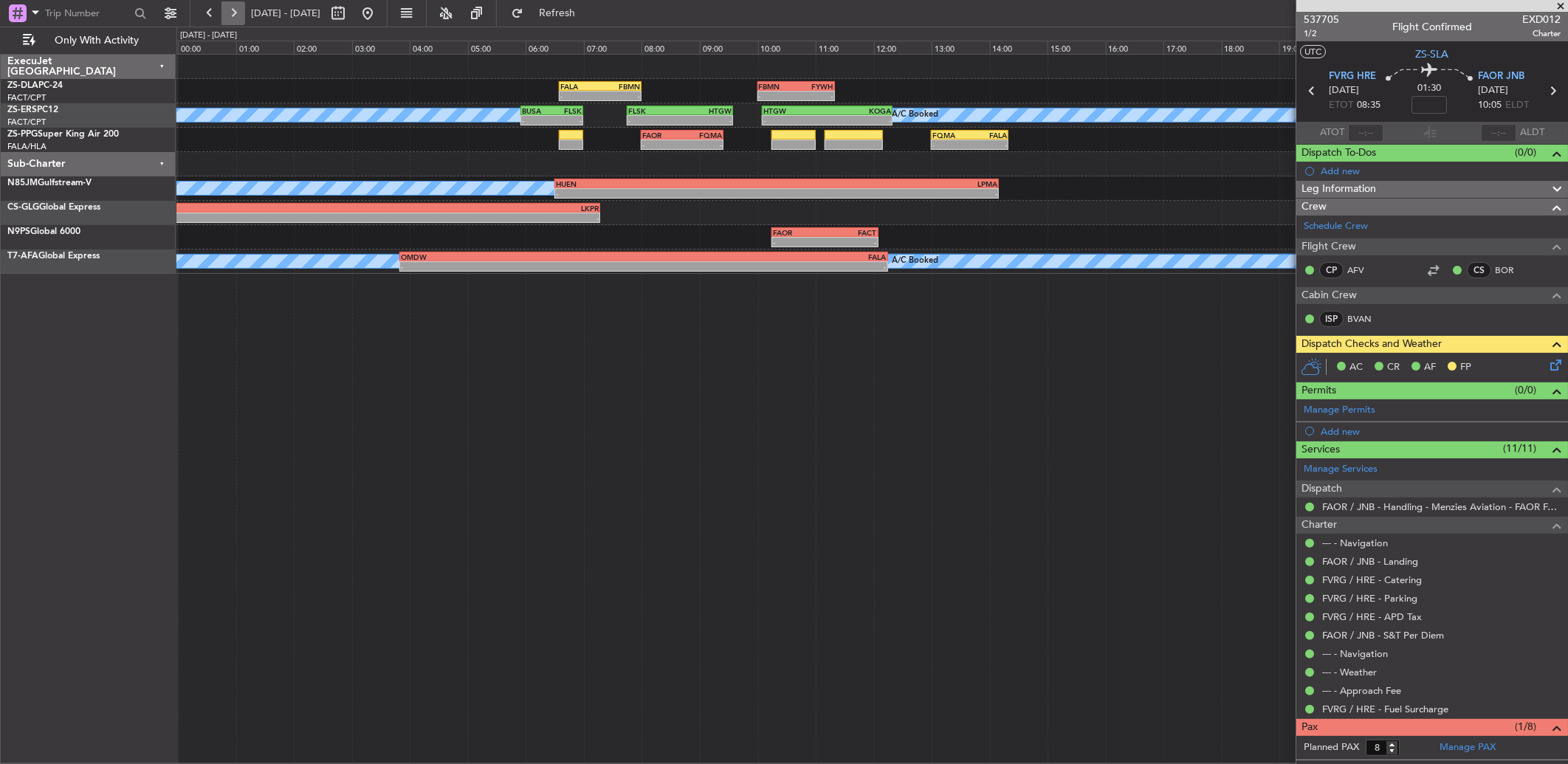
click at [242, 13] on button at bounding box center [233, 13] width 24 height 24
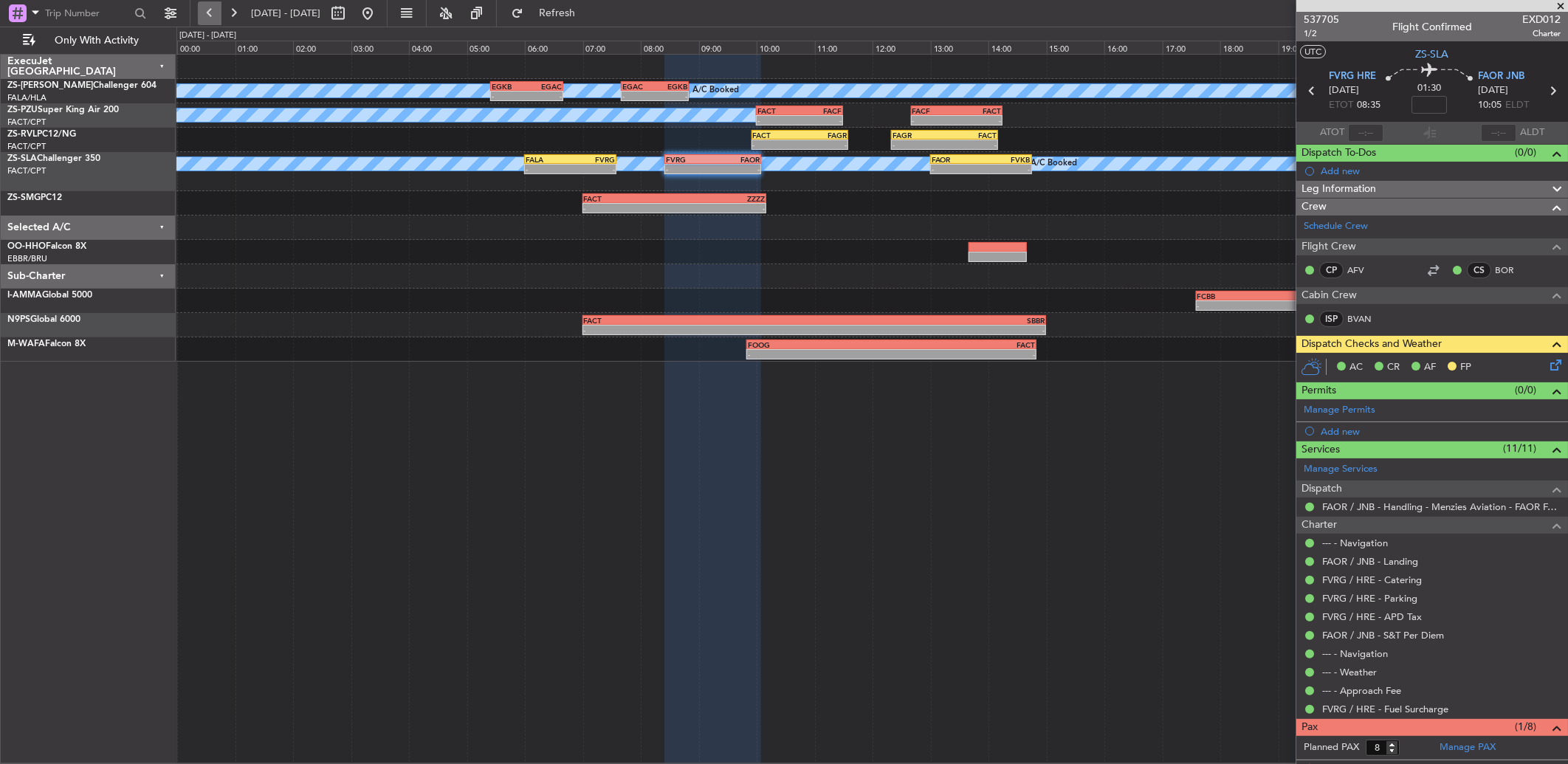
click at [200, 13] on button at bounding box center [210, 13] width 24 height 24
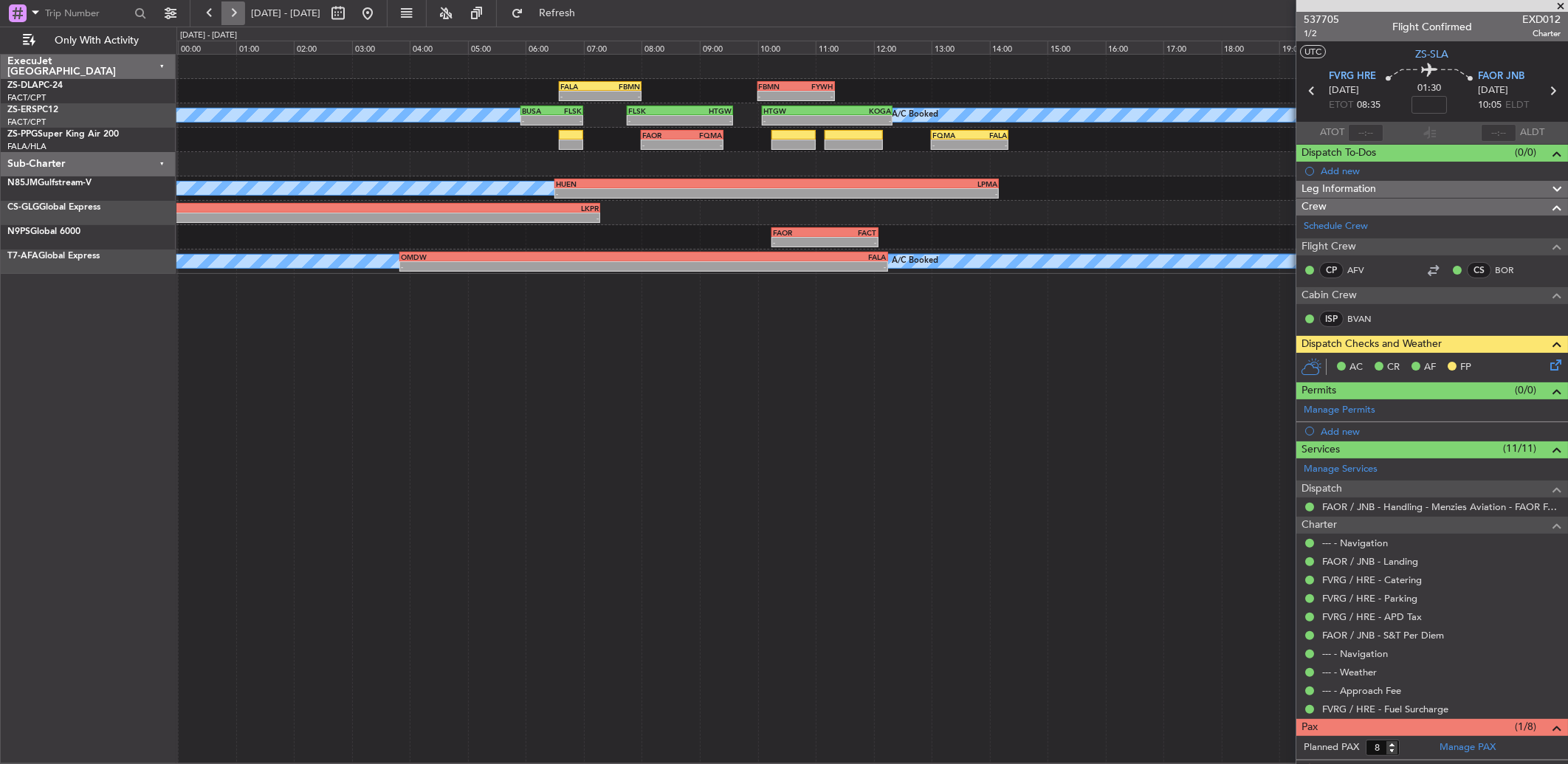
click at [246, 16] on span "[DATE] - [DATE]" at bounding box center [286, 13] width 82 height 24
click at [238, 16] on button at bounding box center [233, 13] width 24 height 24
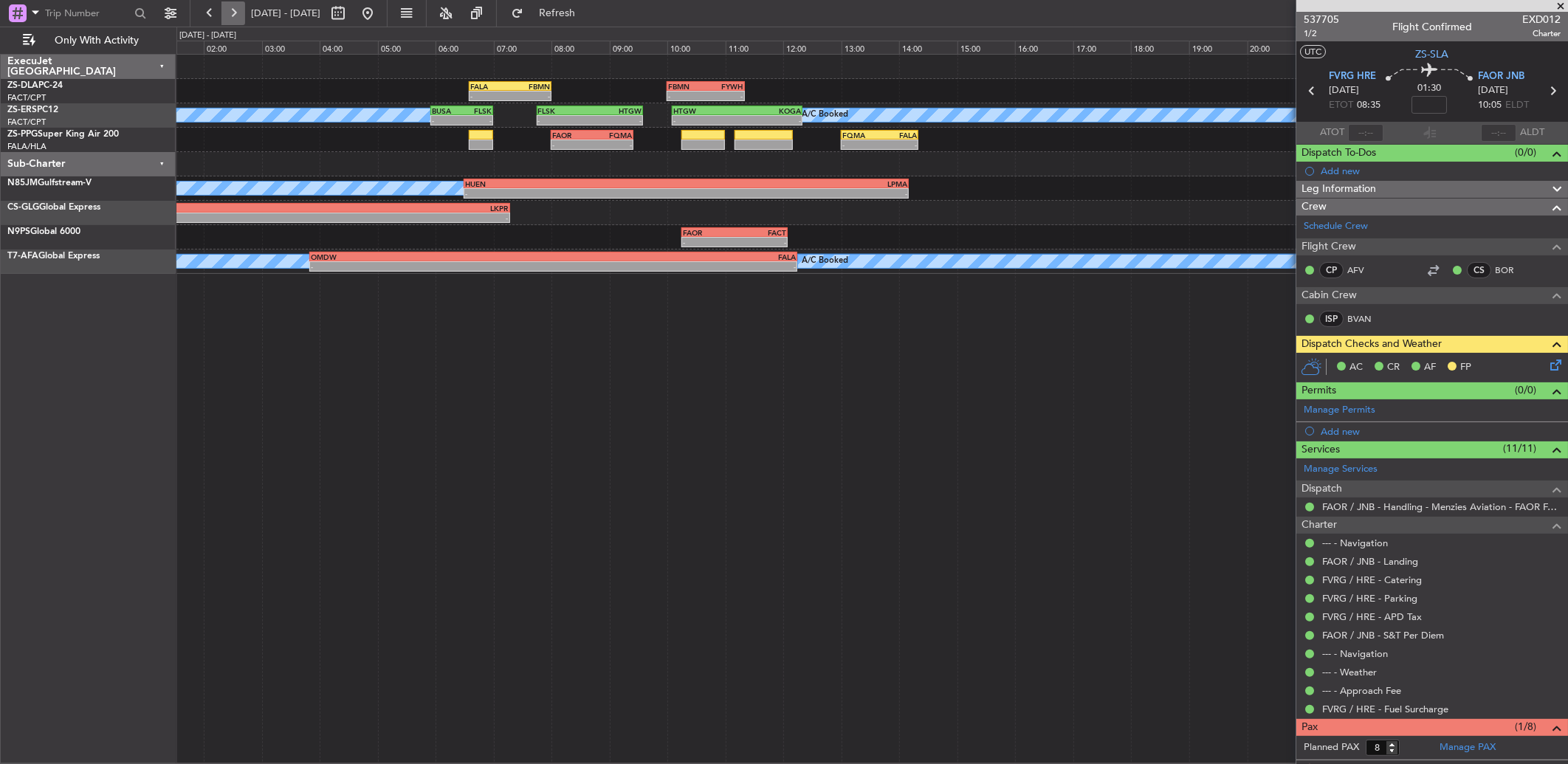
click at [238, 16] on button at bounding box center [233, 13] width 24 height 24
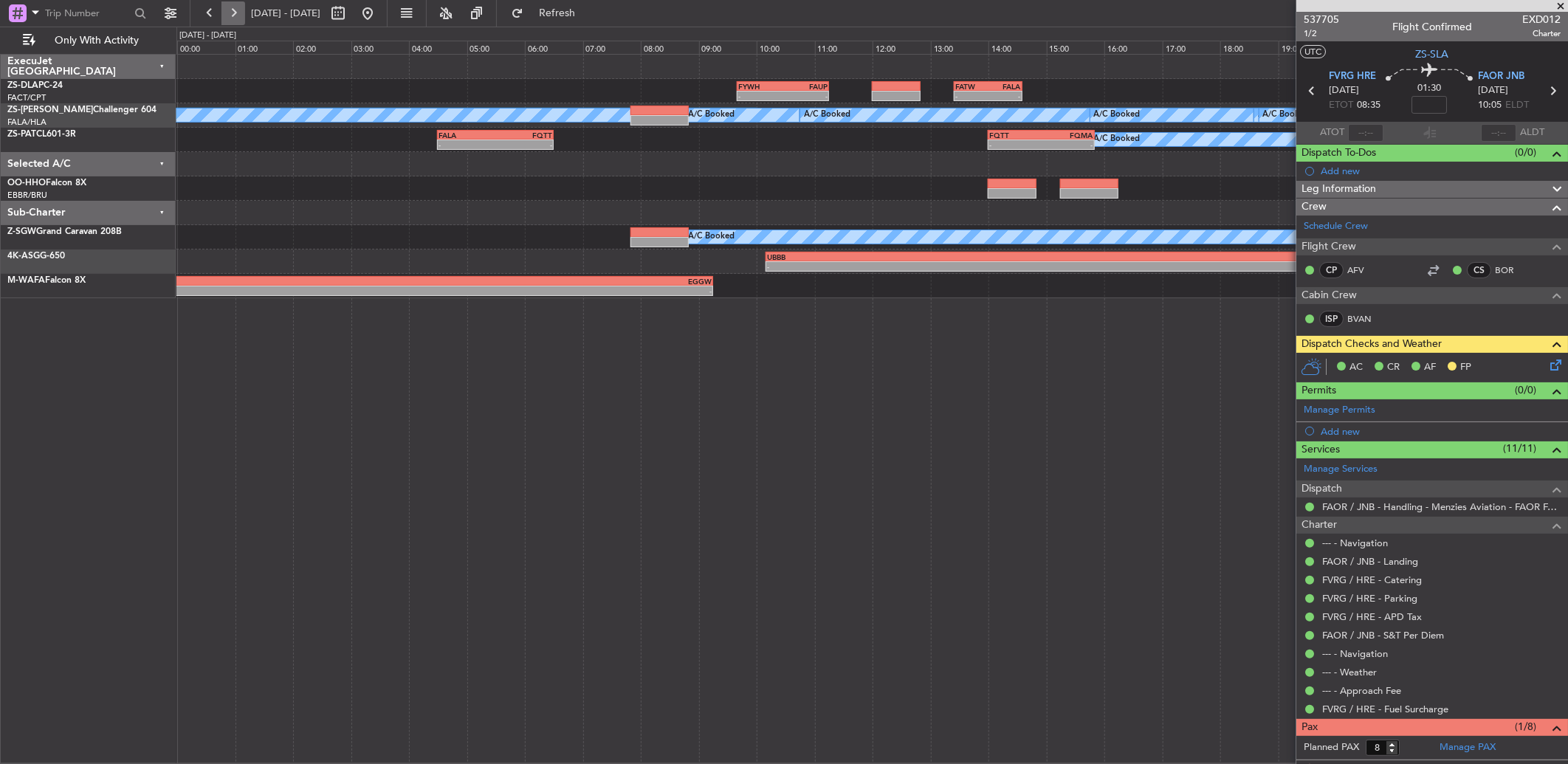
click at [238, 10] on button at bounding box center [233, 13] width 24 height 24
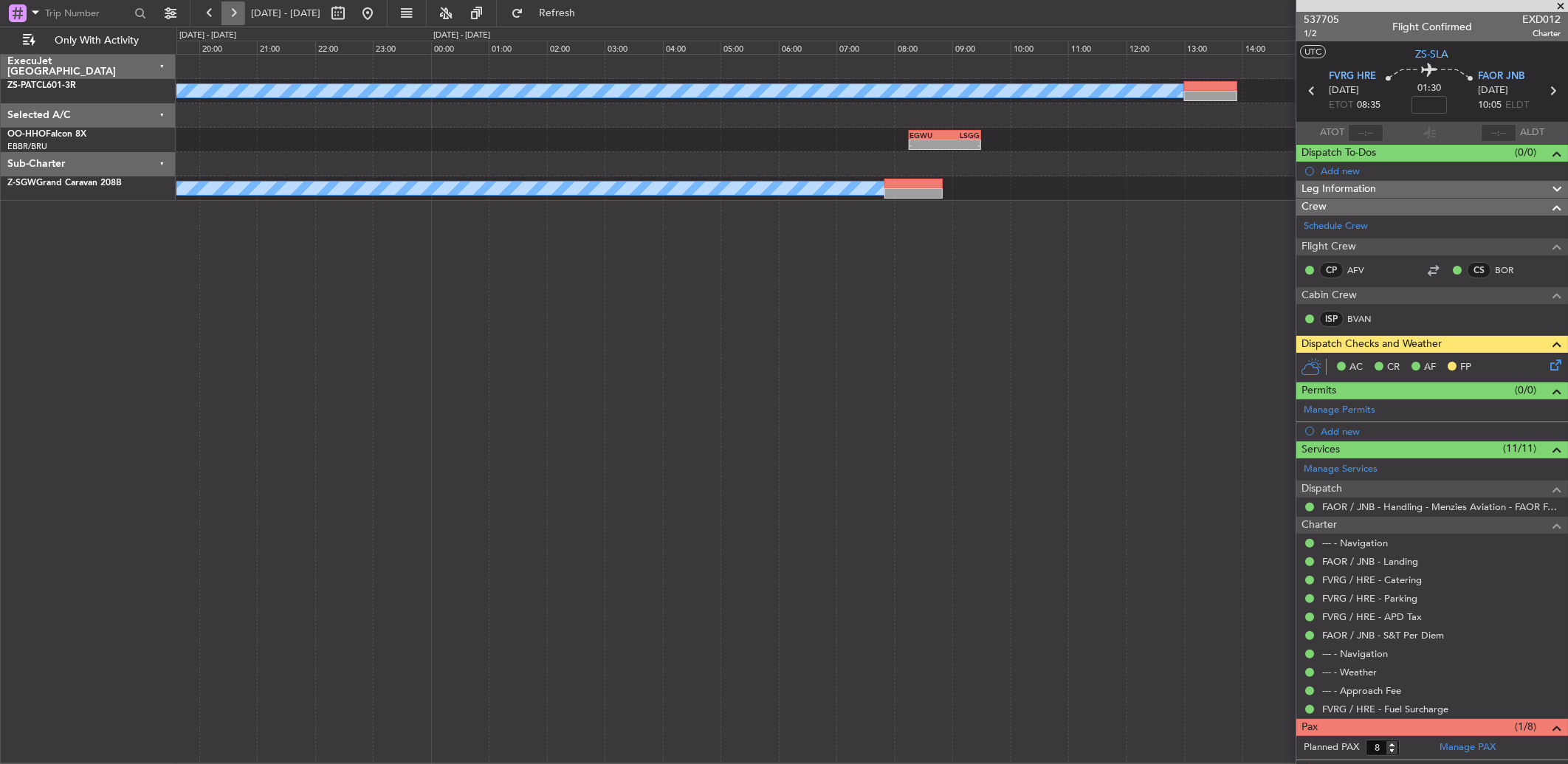
click at [238, 10] on button at bounding box center [233, 13] width 24 height 24
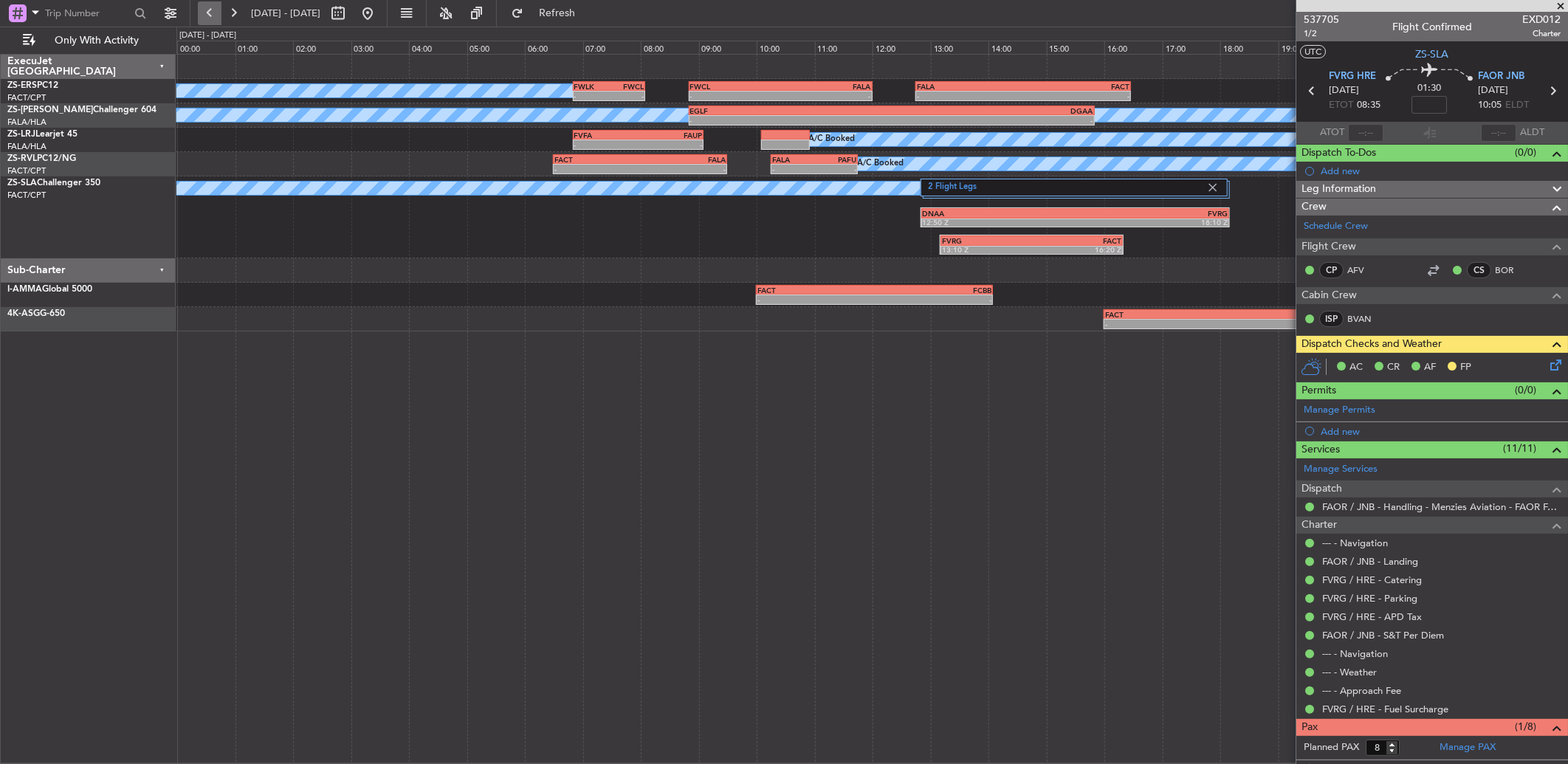
click at [204, 16] on button at bounding box center [210, 13] width 24 height 24
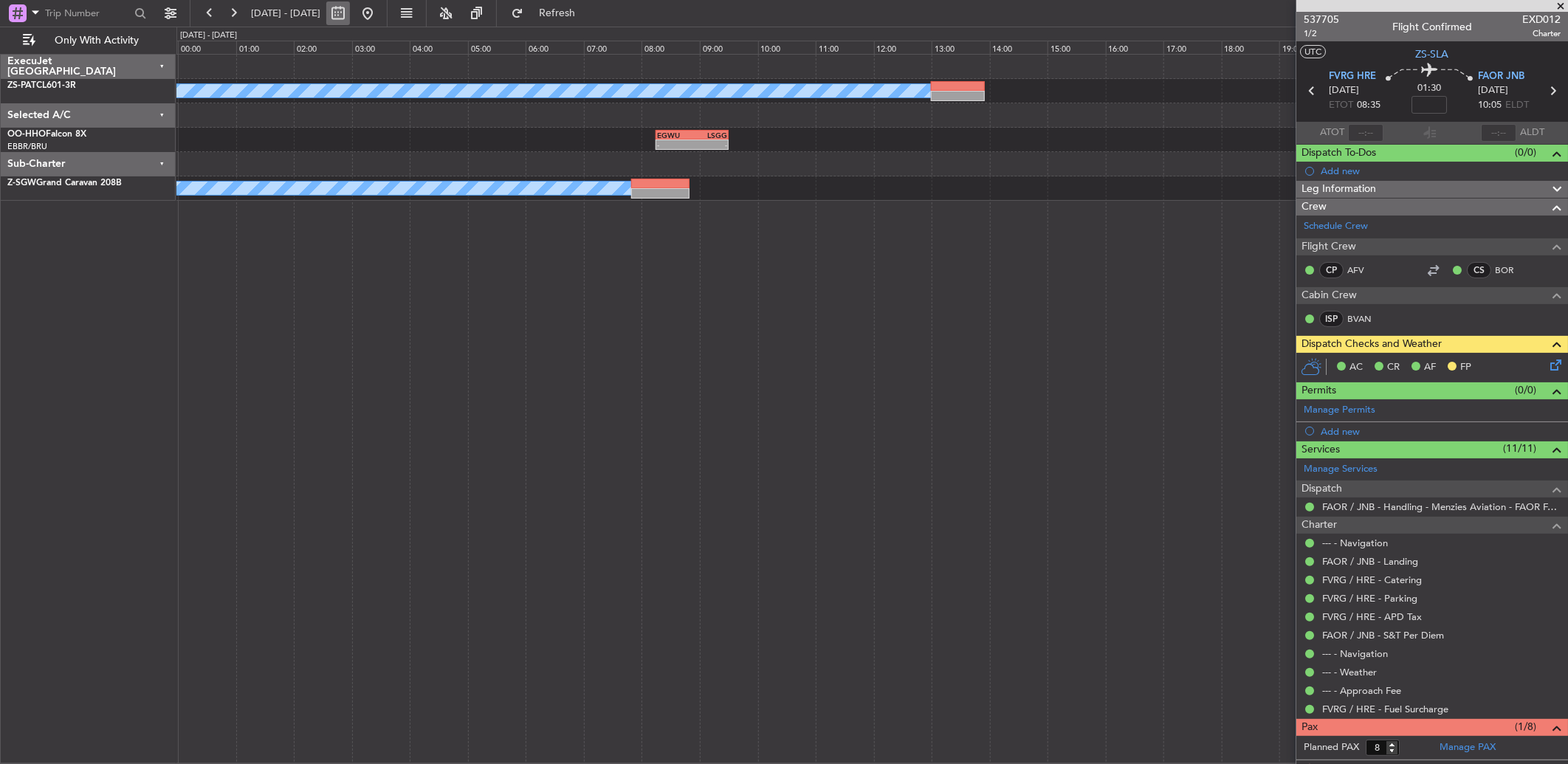
click at [350, 13] on button at bounding box center [337, 13] width 24 height 24
select select "9"
select select "2025"
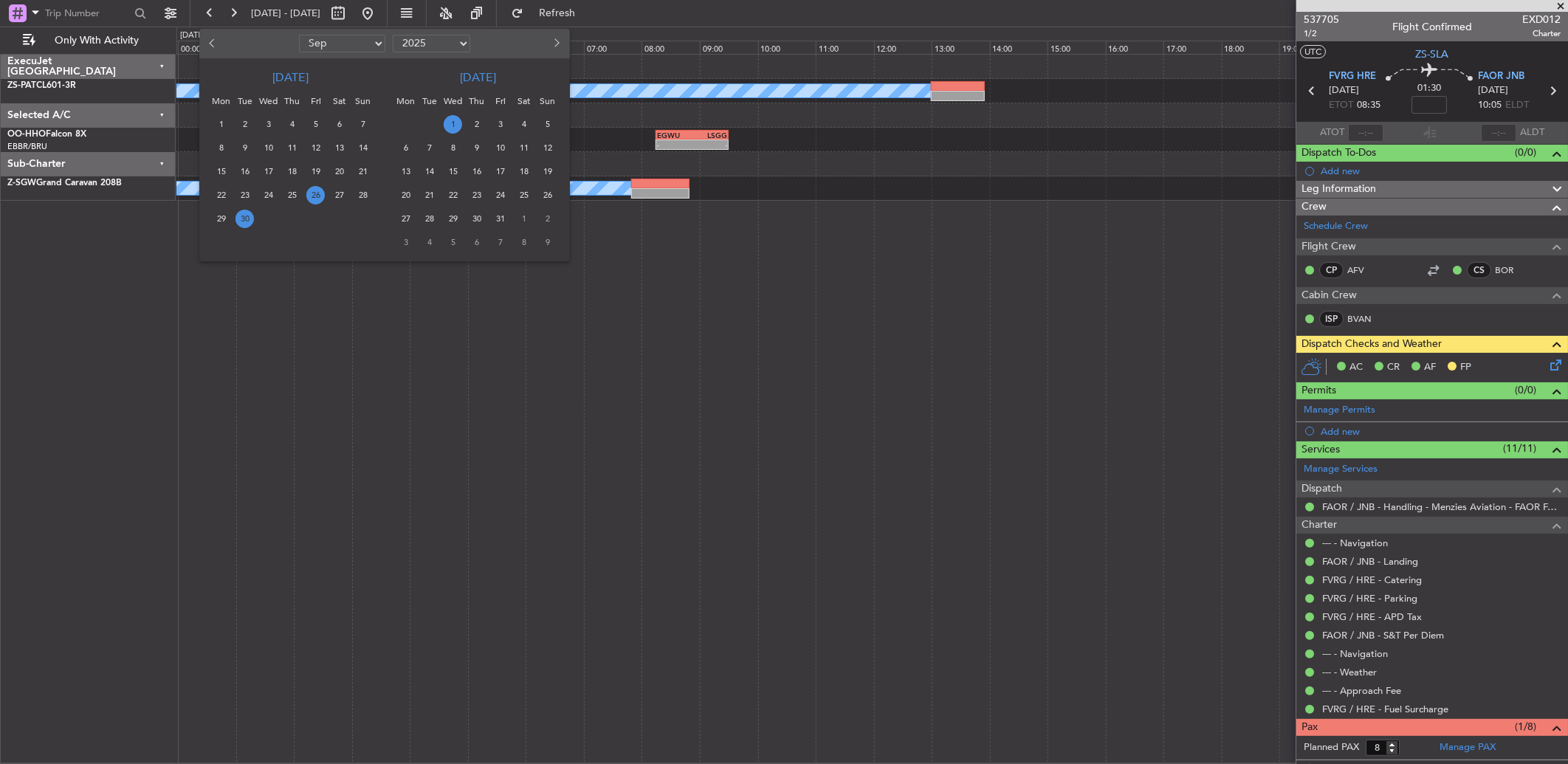
click at [320, 194] on span "26" at bounding box center [315, 194] width 18 height 18
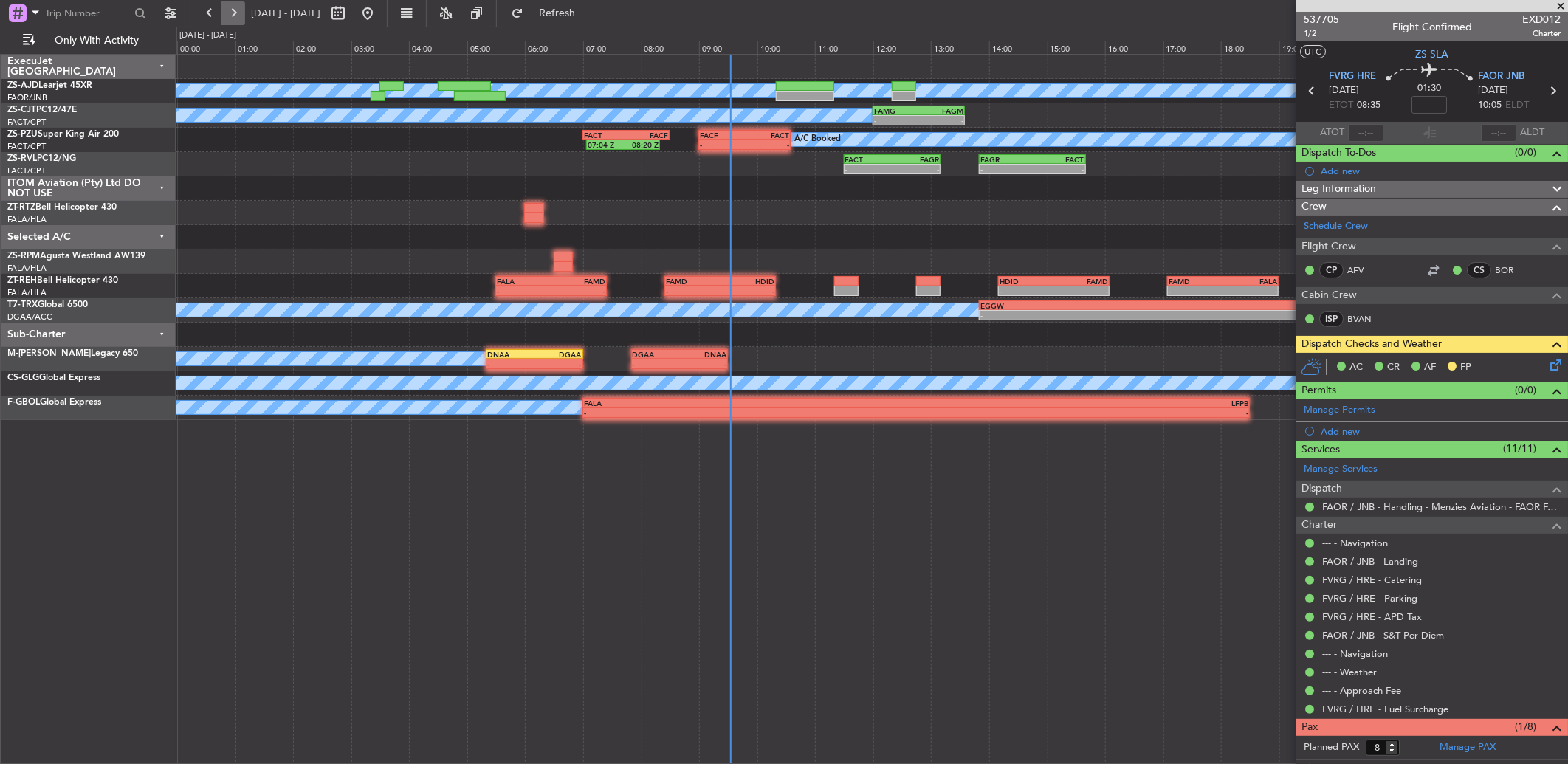
click at [236, 11] on button at bounding box center [233, 13] width 24 height 24
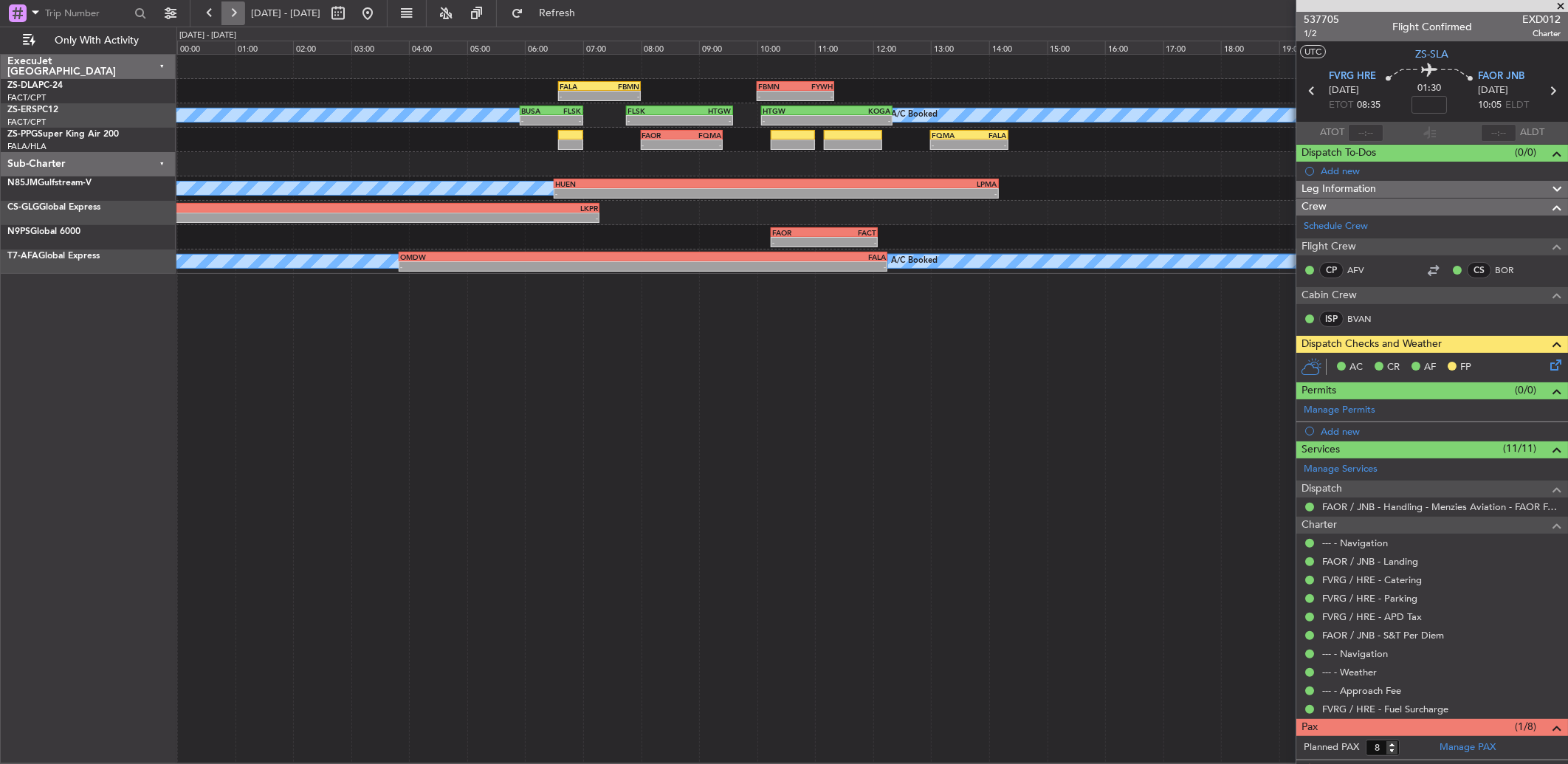
click at [228, 15] on button at bounding box center [233, 13] width 24 height 24
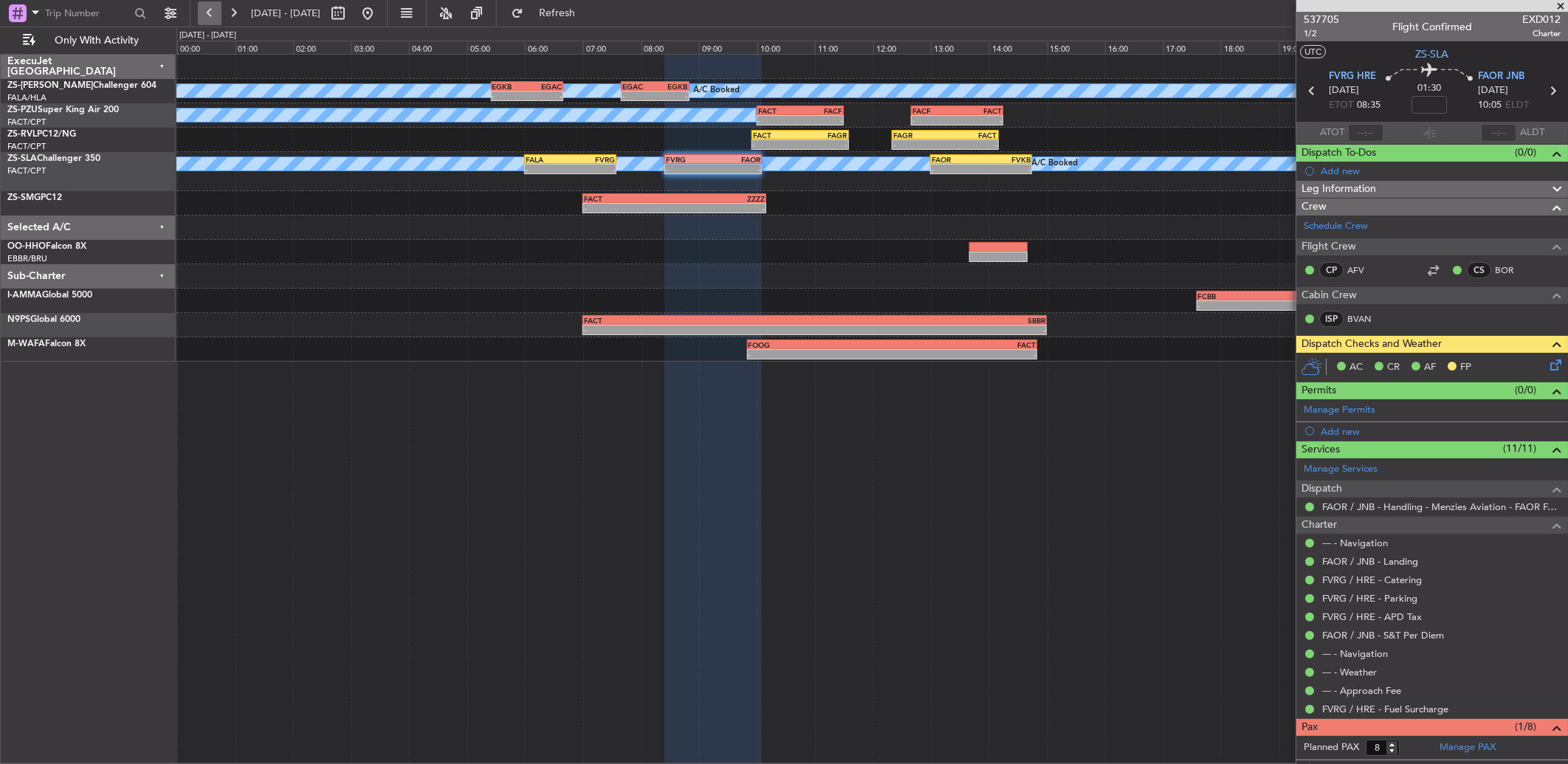
click at [205, 11] on button at bounding box center [210, 13] width 24 height 24
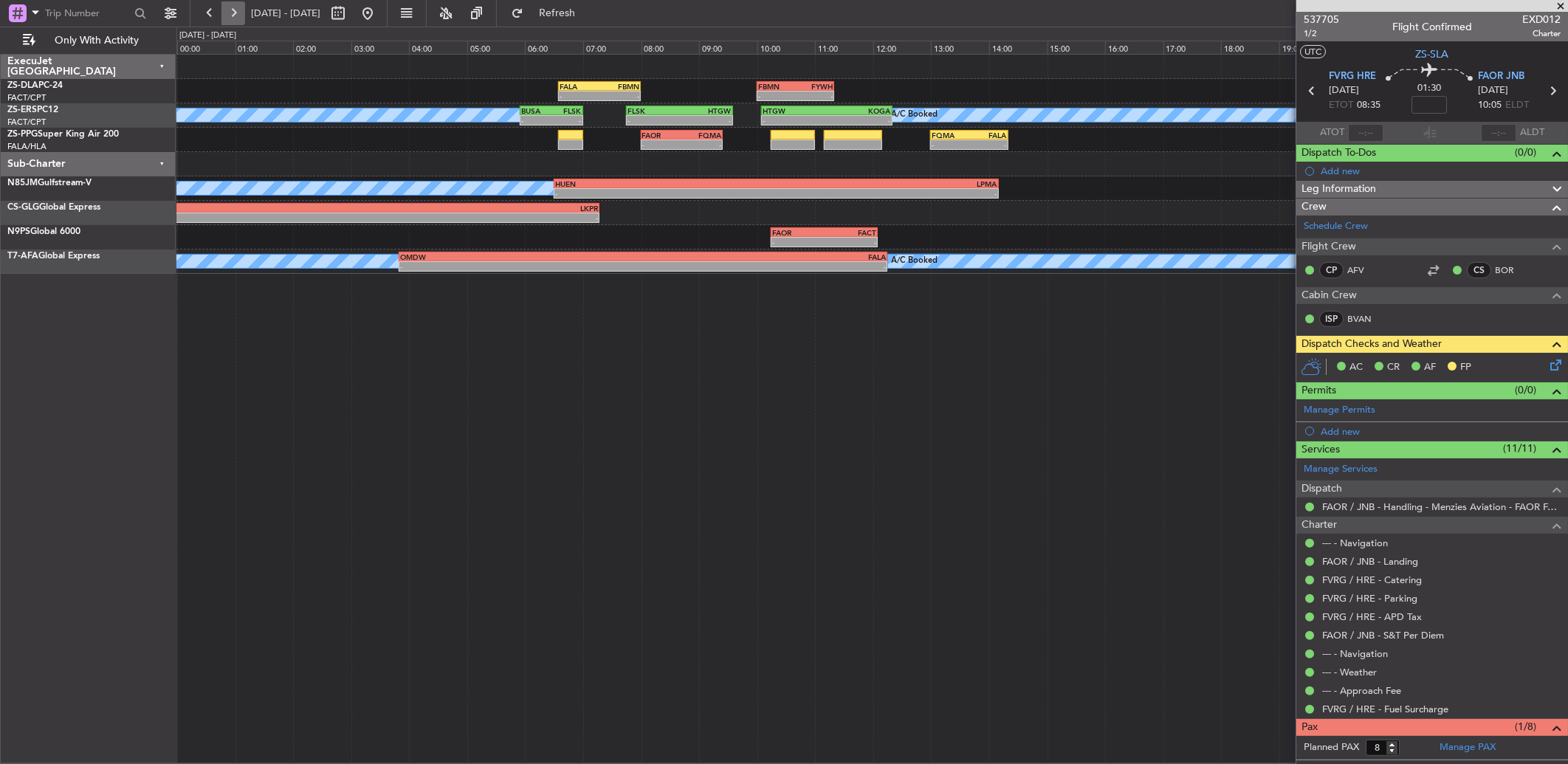
click at [238, 10] on button at bounding box center [233, 13] width 24 height 24
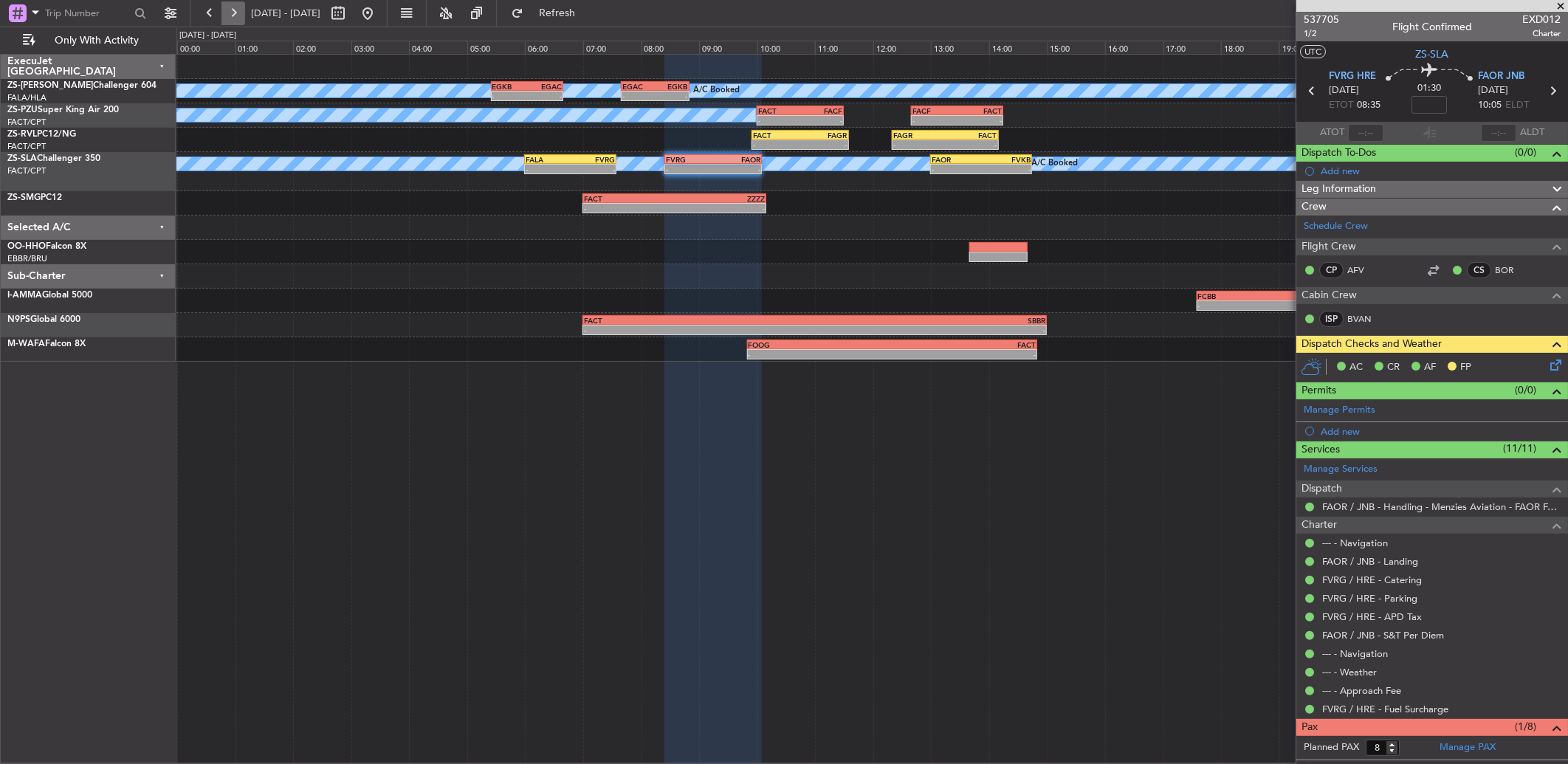
click at [231, 15] on button at bounding box center [233, 13] width 24 height 24
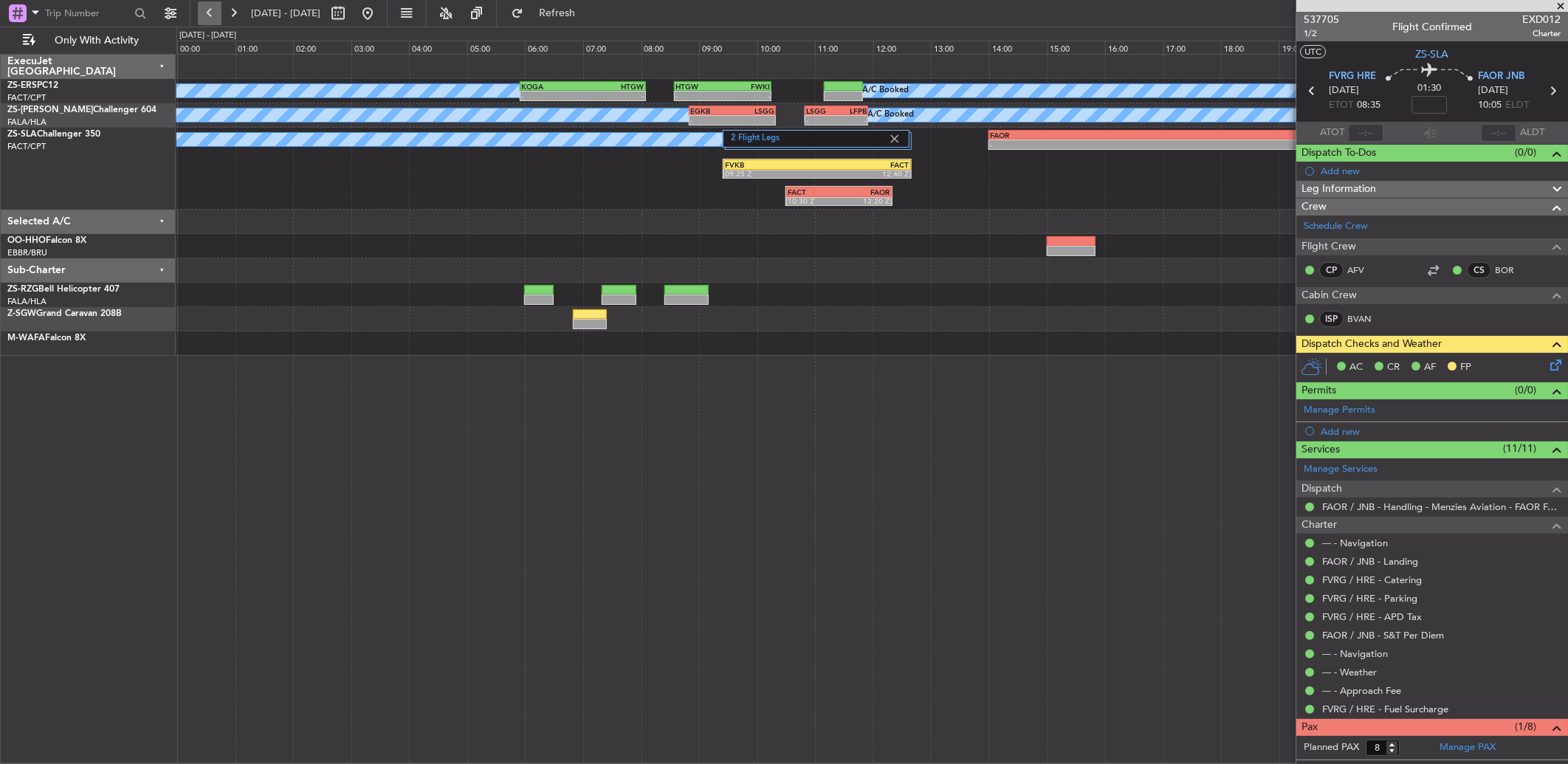
click at [206, 16] on button at bounding box center [210, 13] width 24 height 24
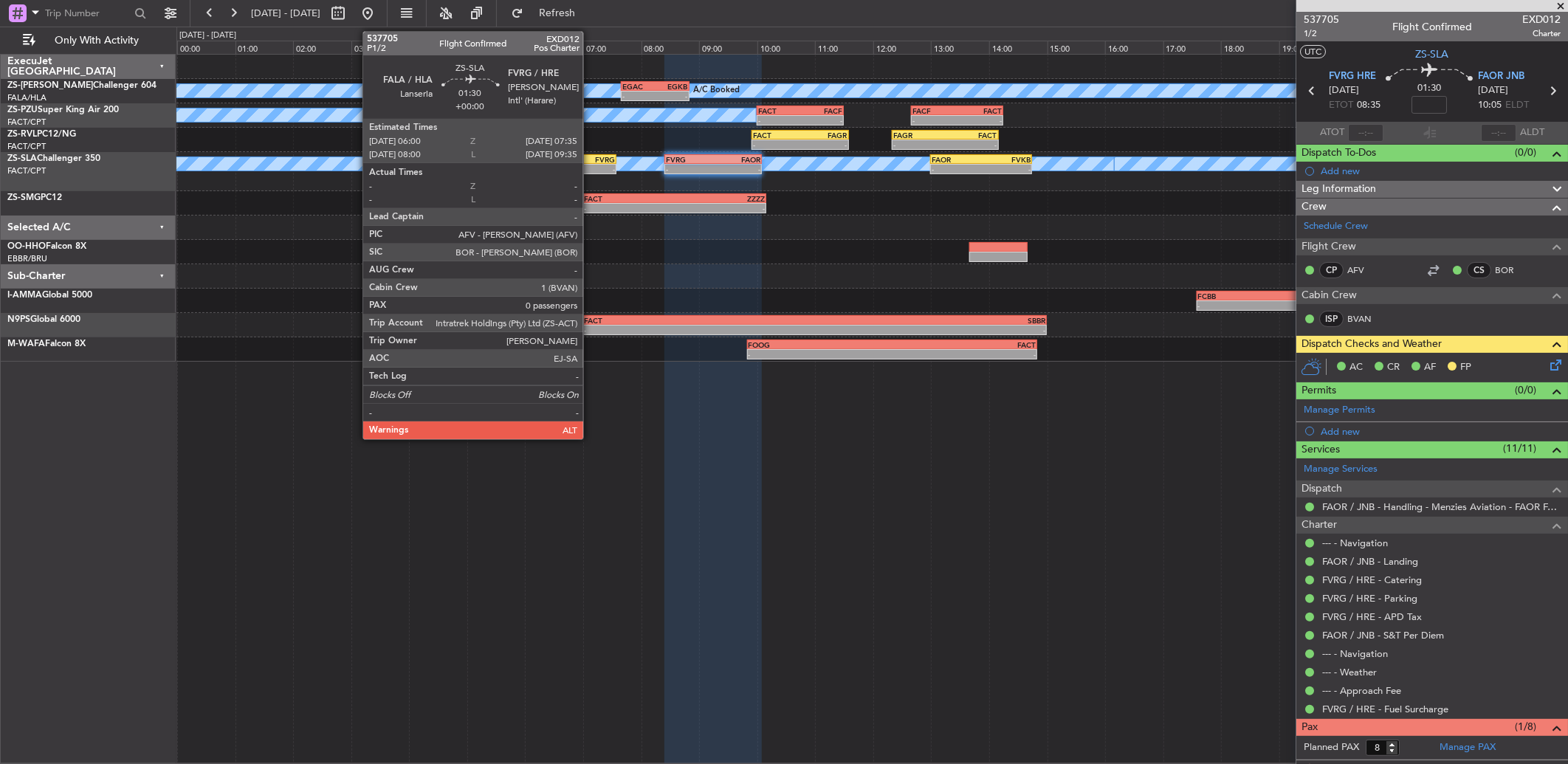
click at [591, 165] on div "-" at bounding box center [593, 169] width 45 height 9
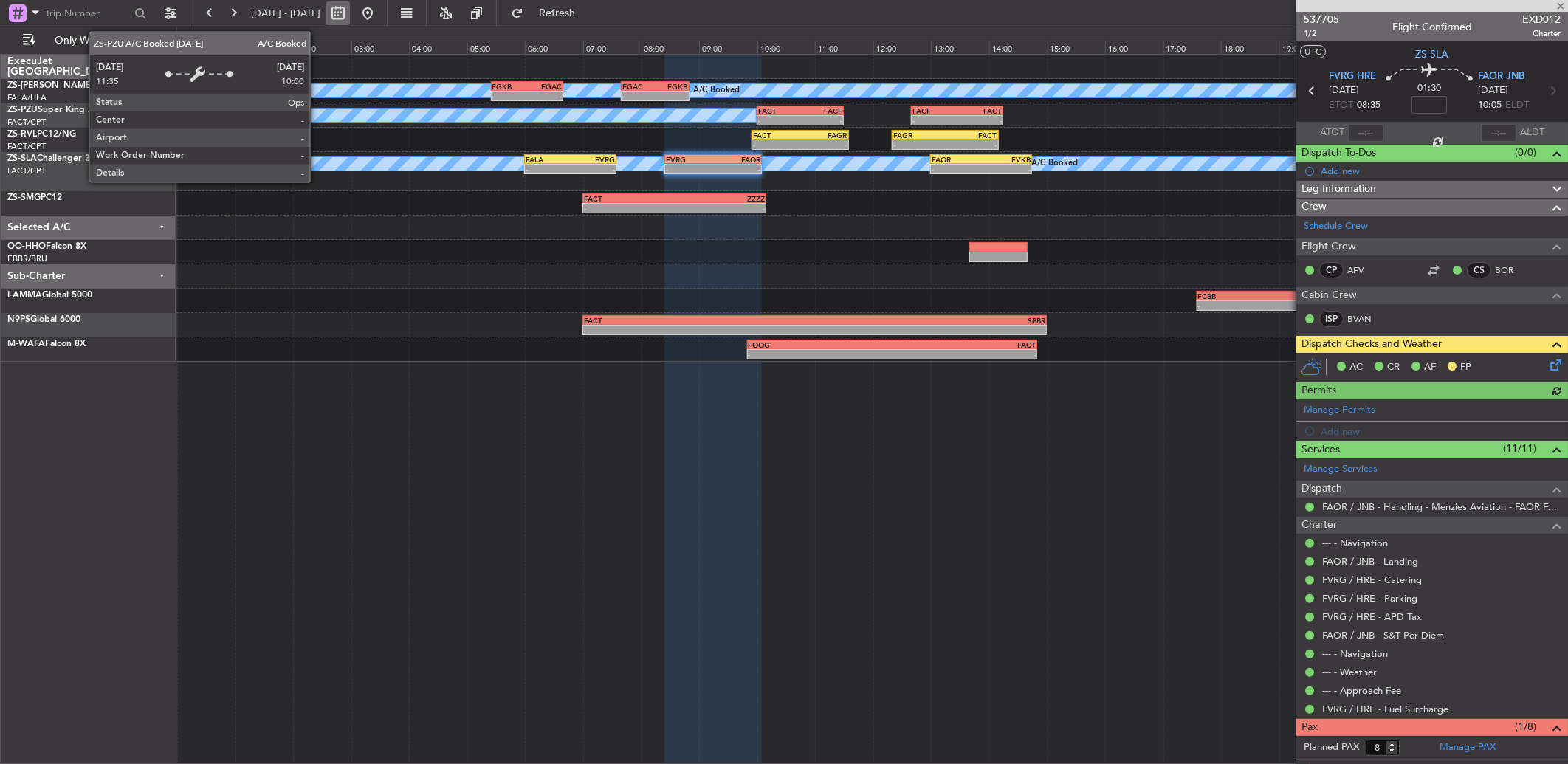
click at [350, 11] on button at bounding box center [337, 13] width 24 height 24
select select "9"
select select "2025"
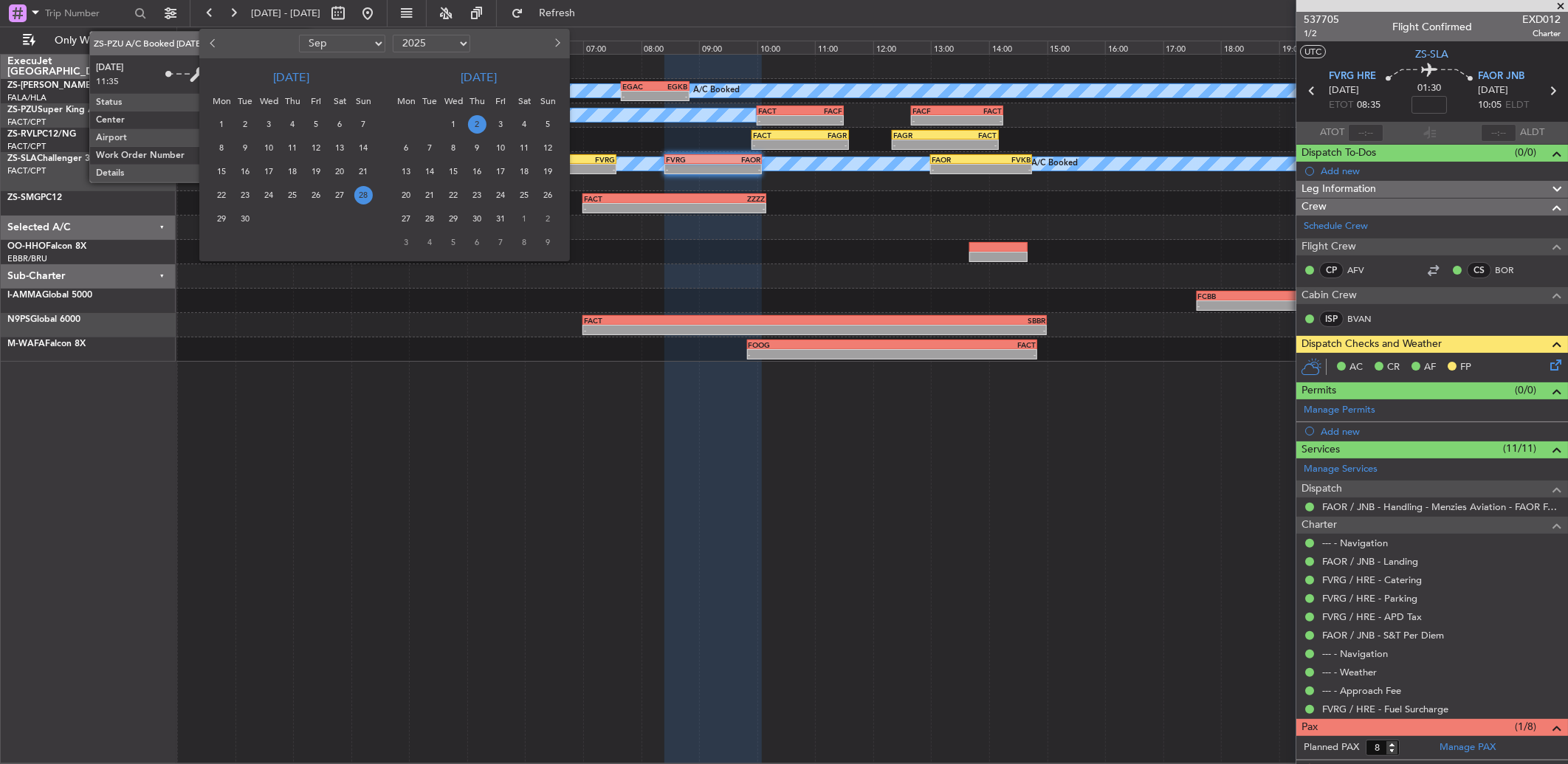
click at [479, 122] on span "2" at bounding box center [477, 123] width 18 height 18
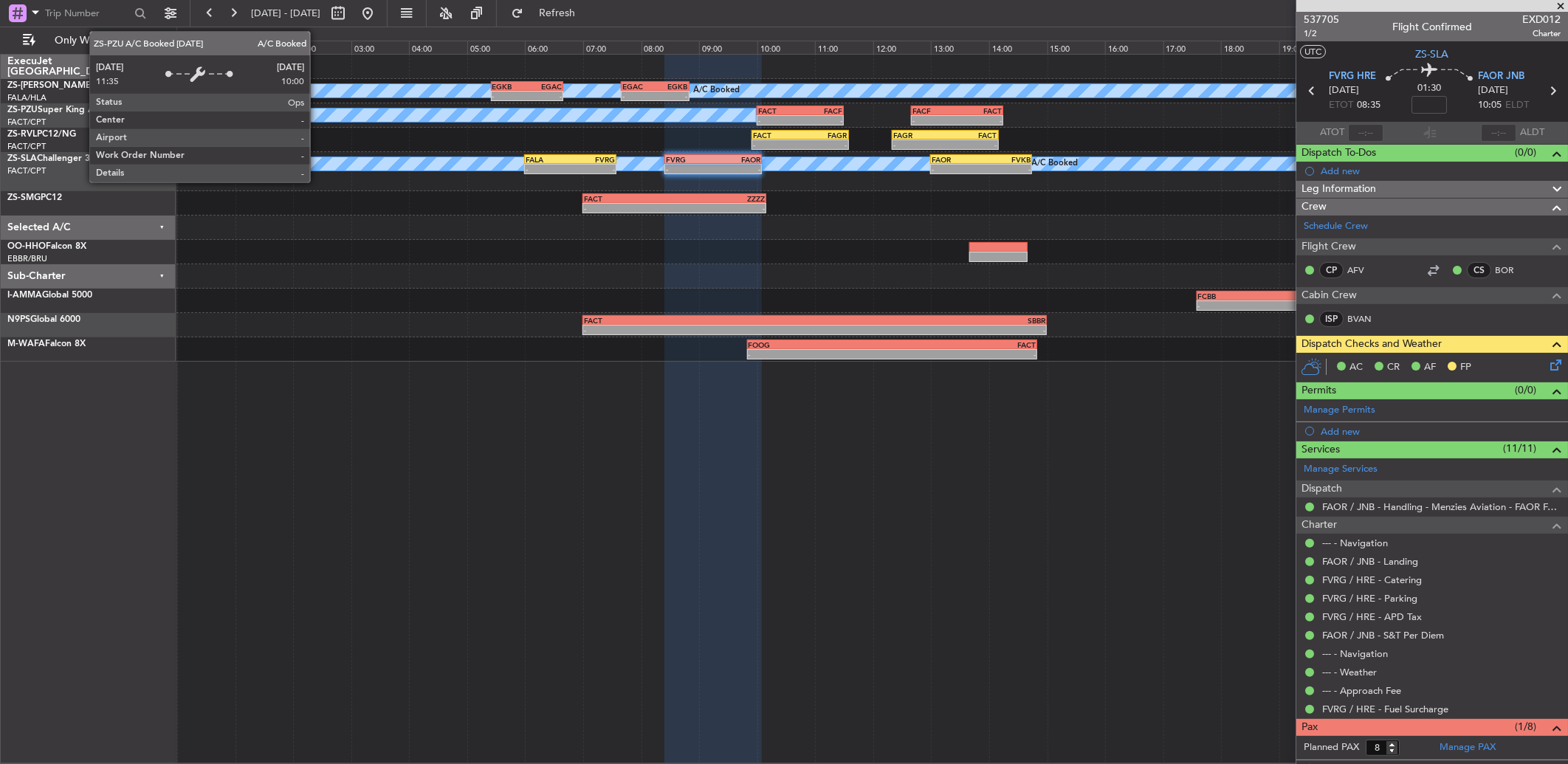
select select "10"
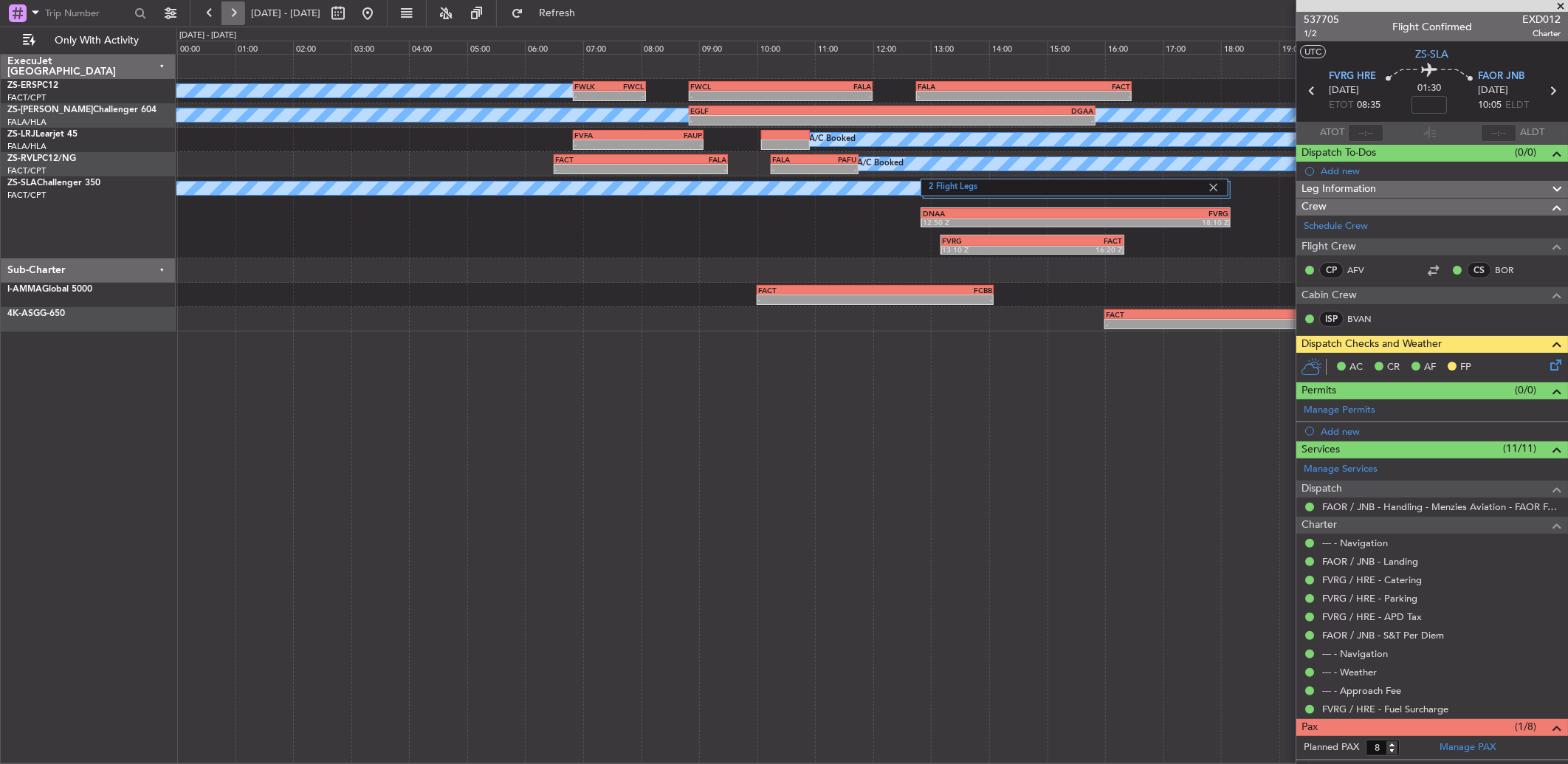
click at [239, 11] on button at bounding box center [233, 13] width 24 height 24
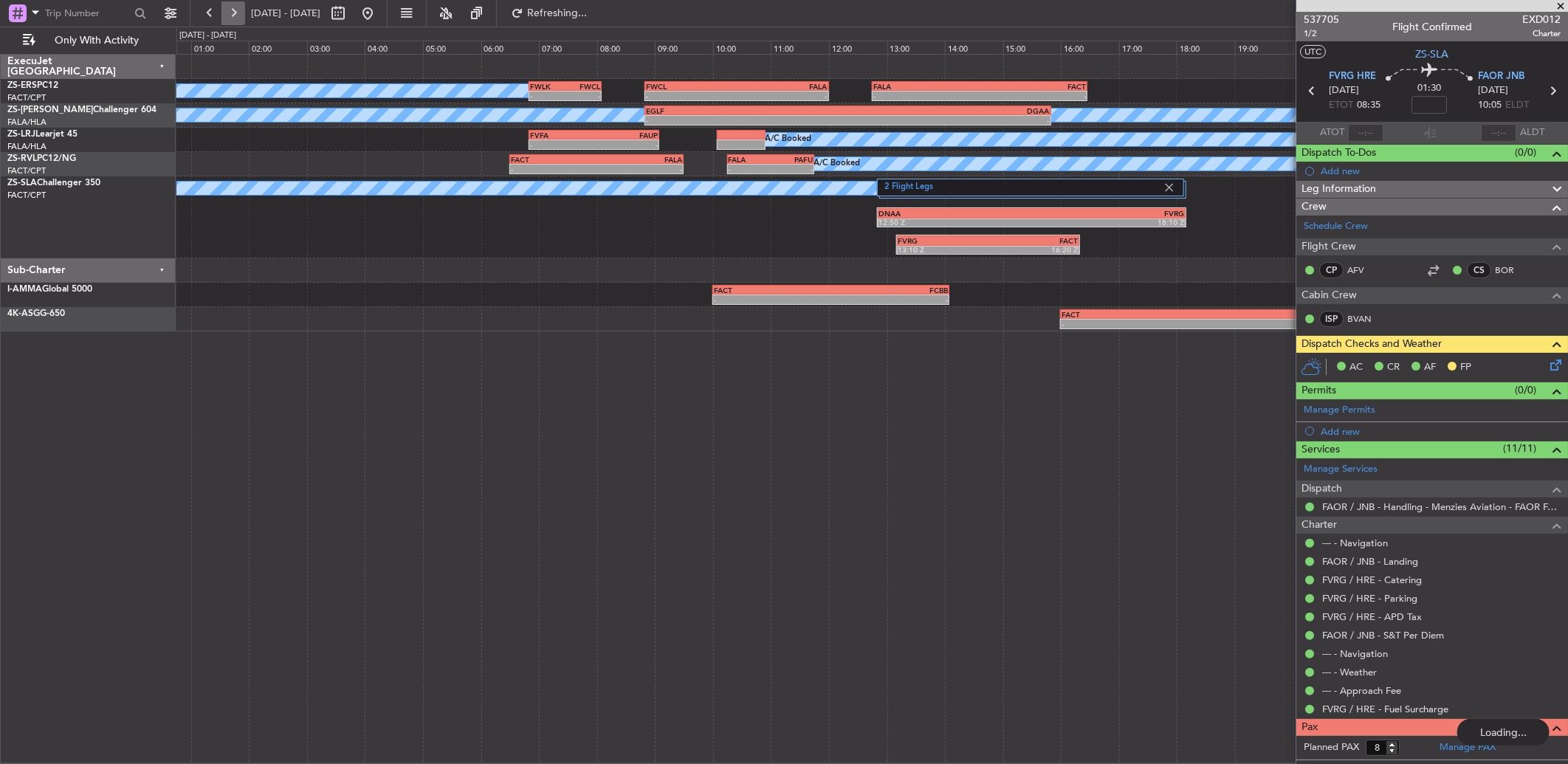
click at [239, 11] on button at bounding box center [233, 13] width 24 height 24
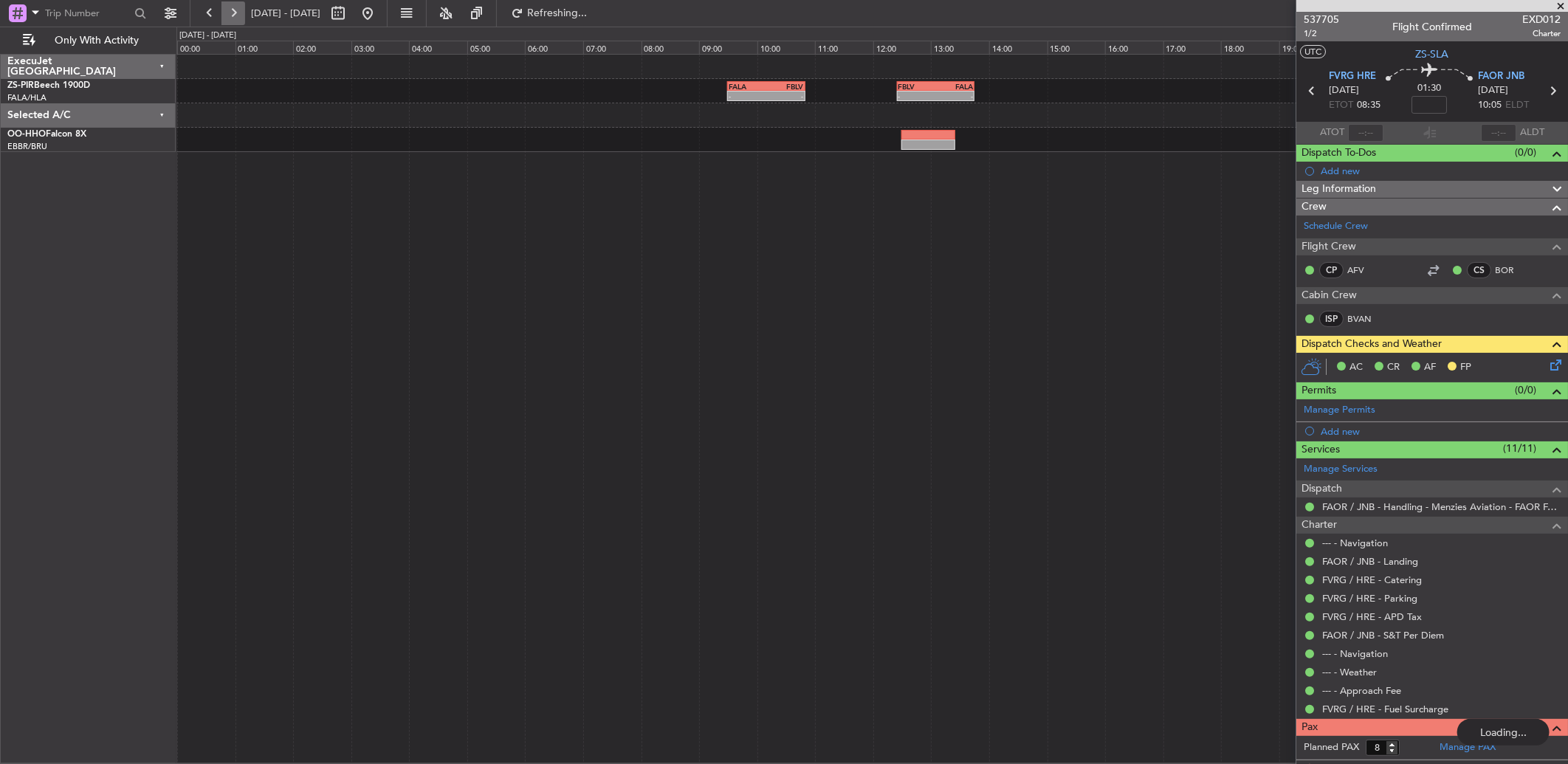
click at [239, 11] on button at bounding box center [233, 13] width 24 height 24
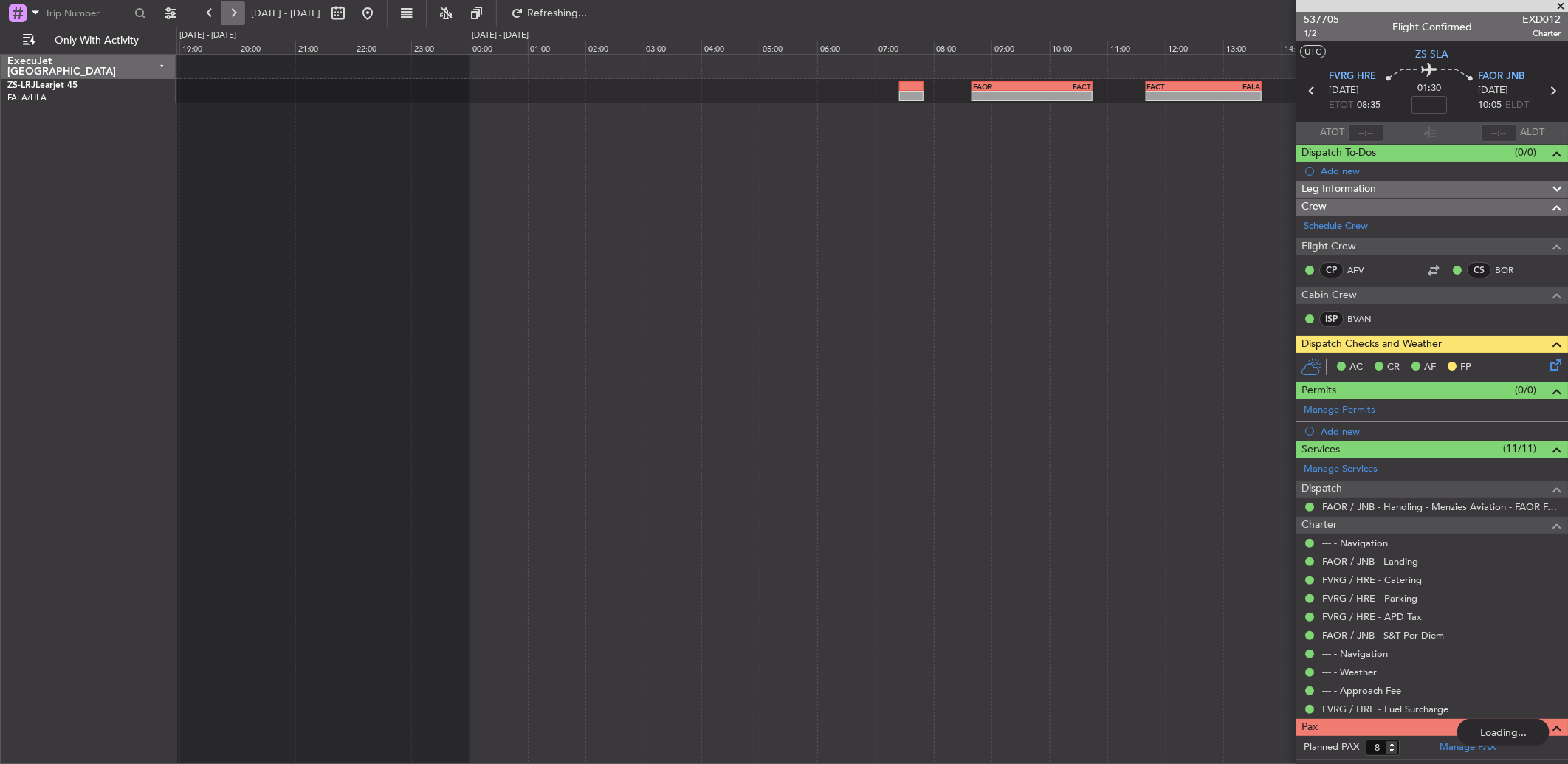
click at [239, 11] on button at bounding box center [233, 13] width 24 height 24
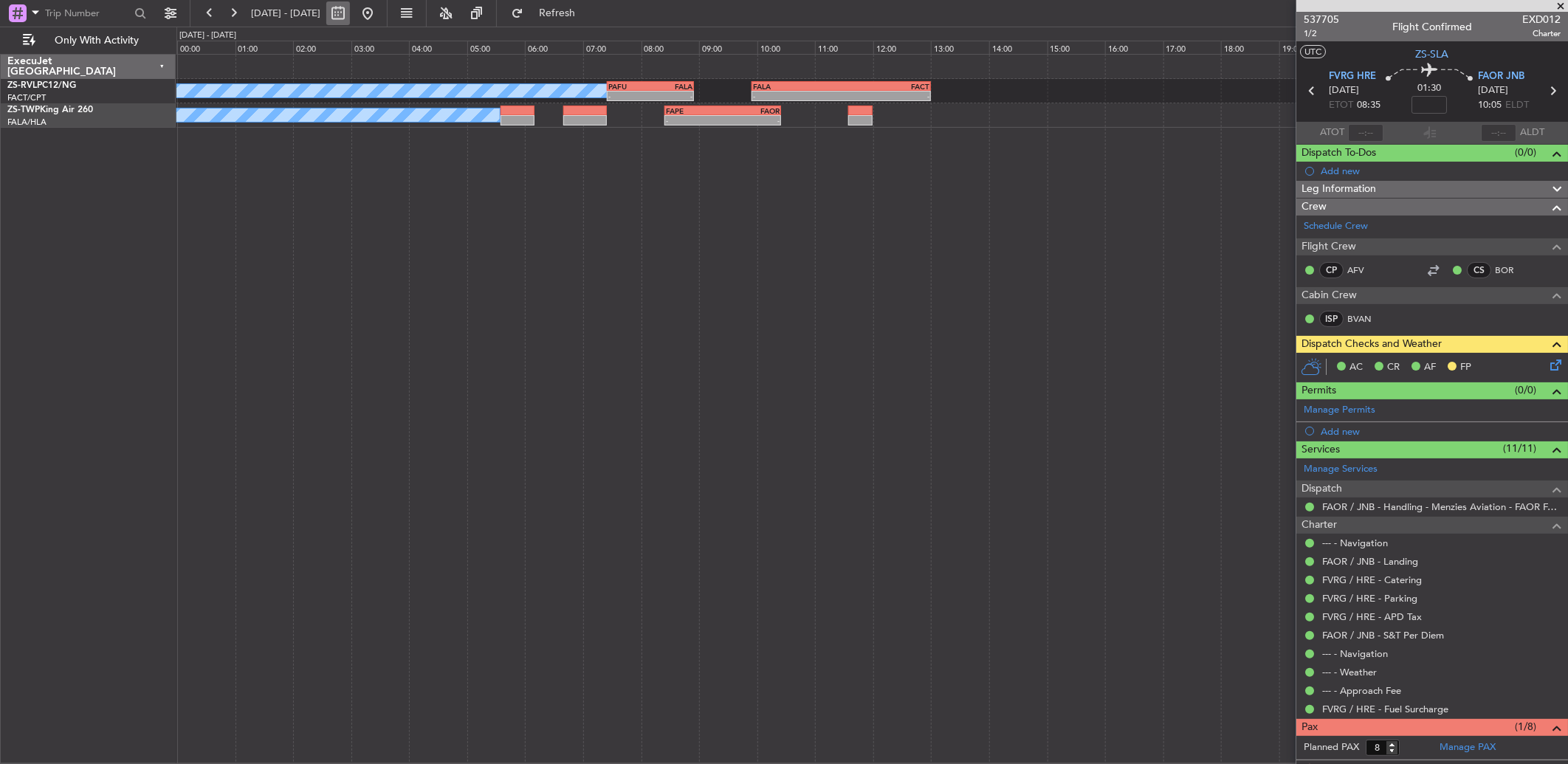
click at [373, 12] on div "[DATE] - [DATE]" at bounding box center [289, 13] width 182 height 24
click at [350, 12] on button at bounding box center [337, 13] width 24 height 24
select select "10"
select select "2025"
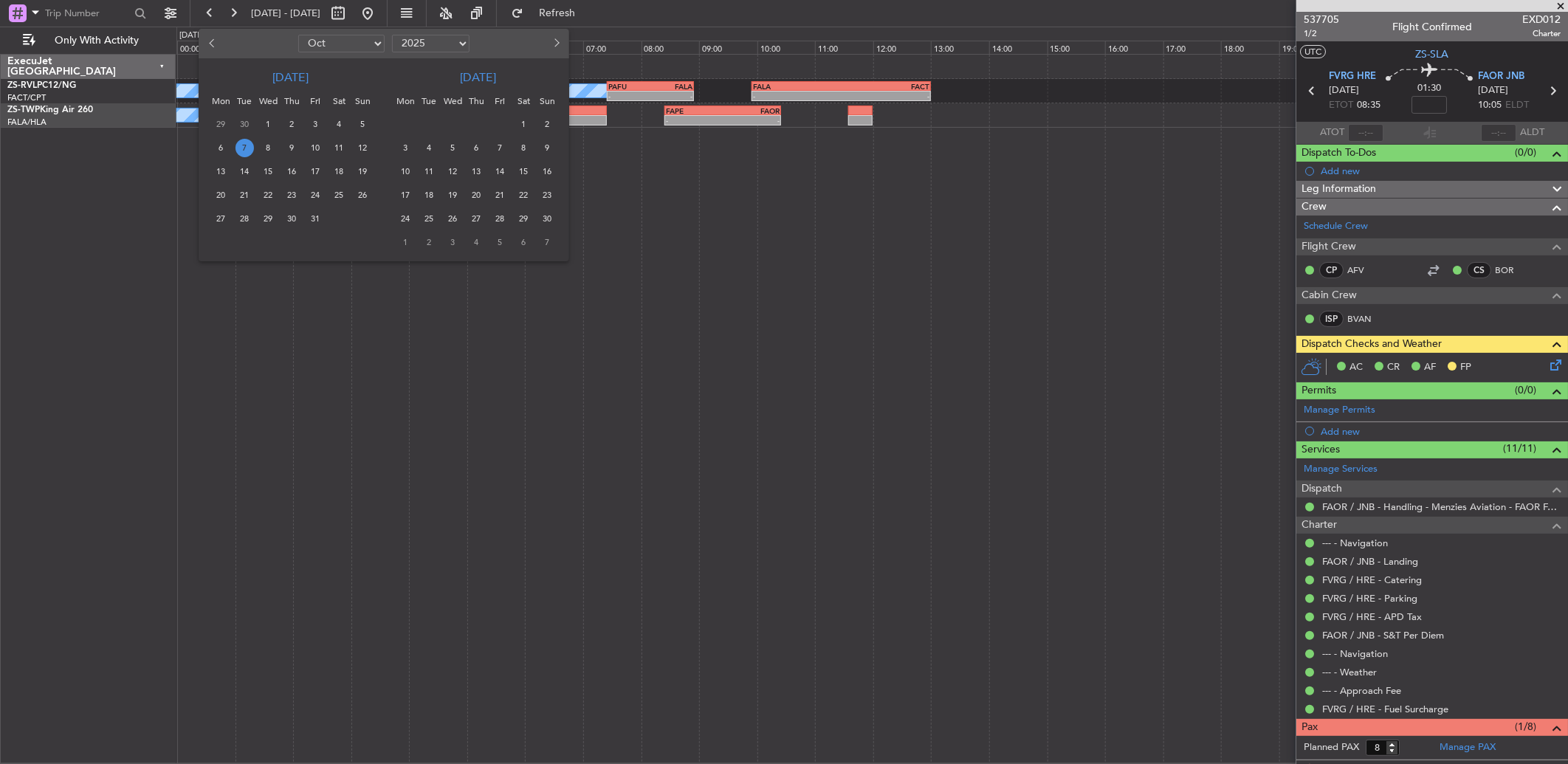
click at [212, 42] on span "Previous month" at bounding box center [212, 42] width 9 height 9
select select "9"
click at [216, 216] on span "29" at bounding box center [221, 218] width 18 height 18
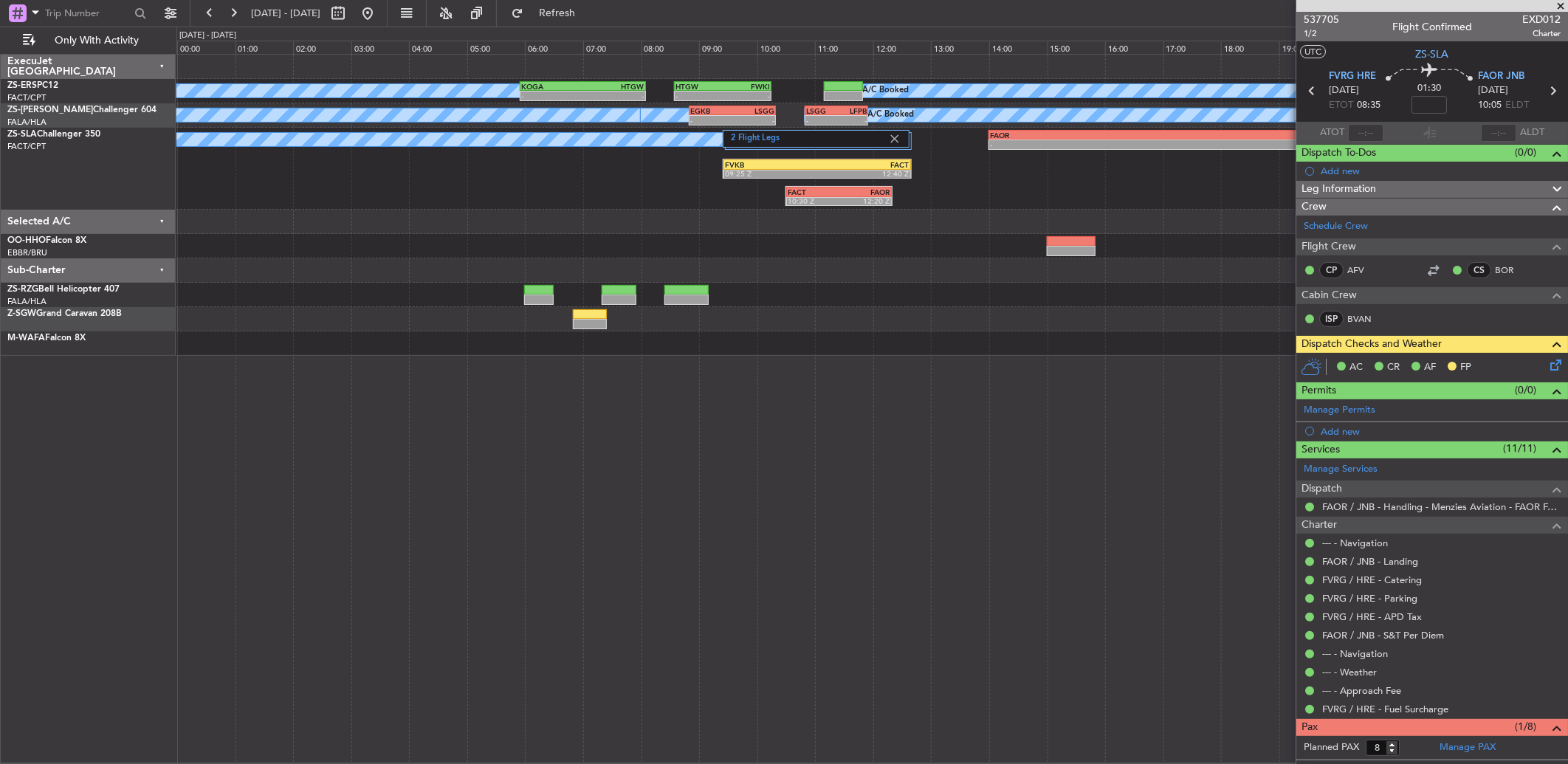
click at [809, 172] on div "09:25 Z" at bounding box center [771, 173] width 92 height 9
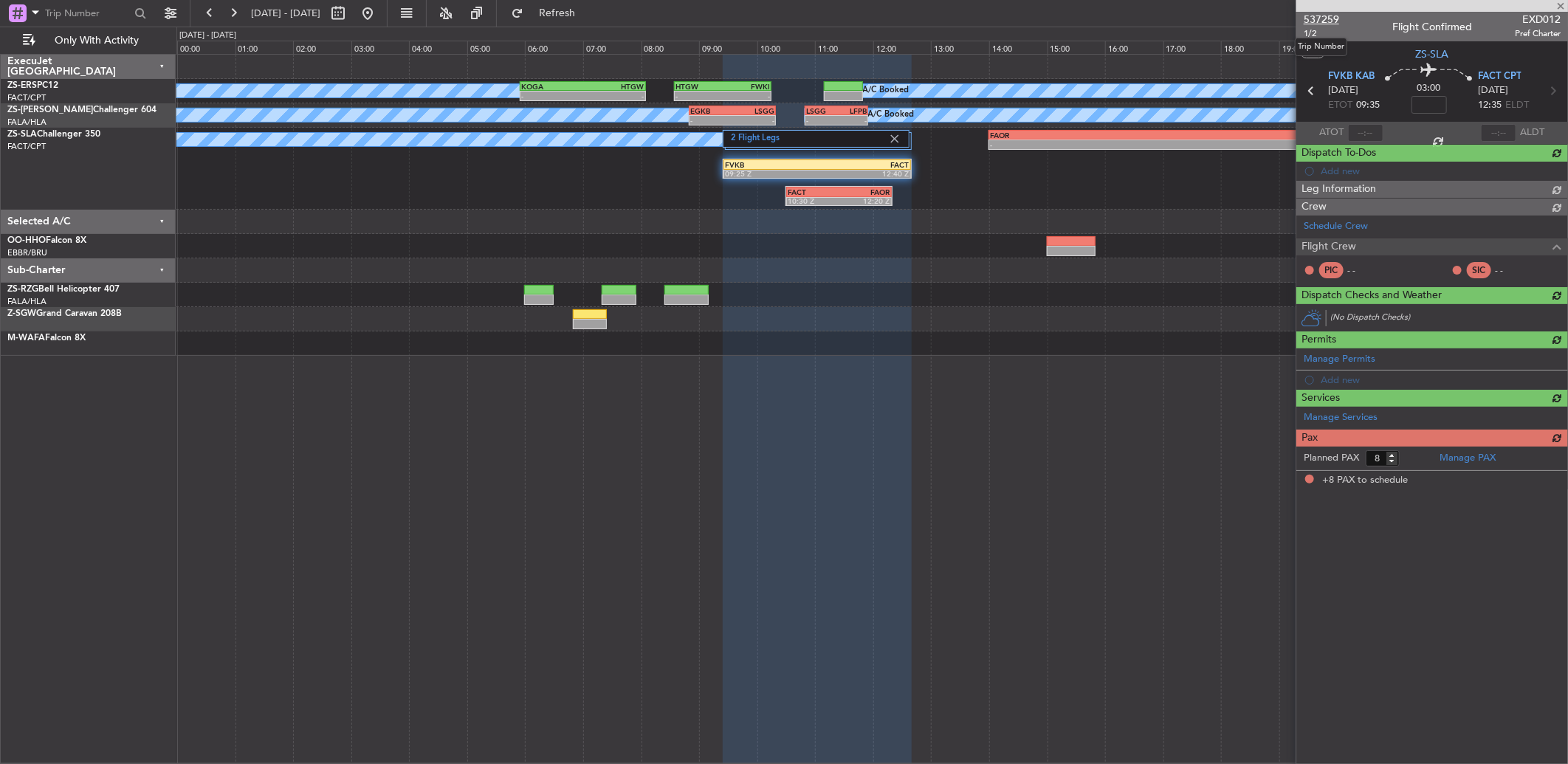
click at [1315, 18] on span "537259" at bounding box center [1321, 19] width 35 height 15
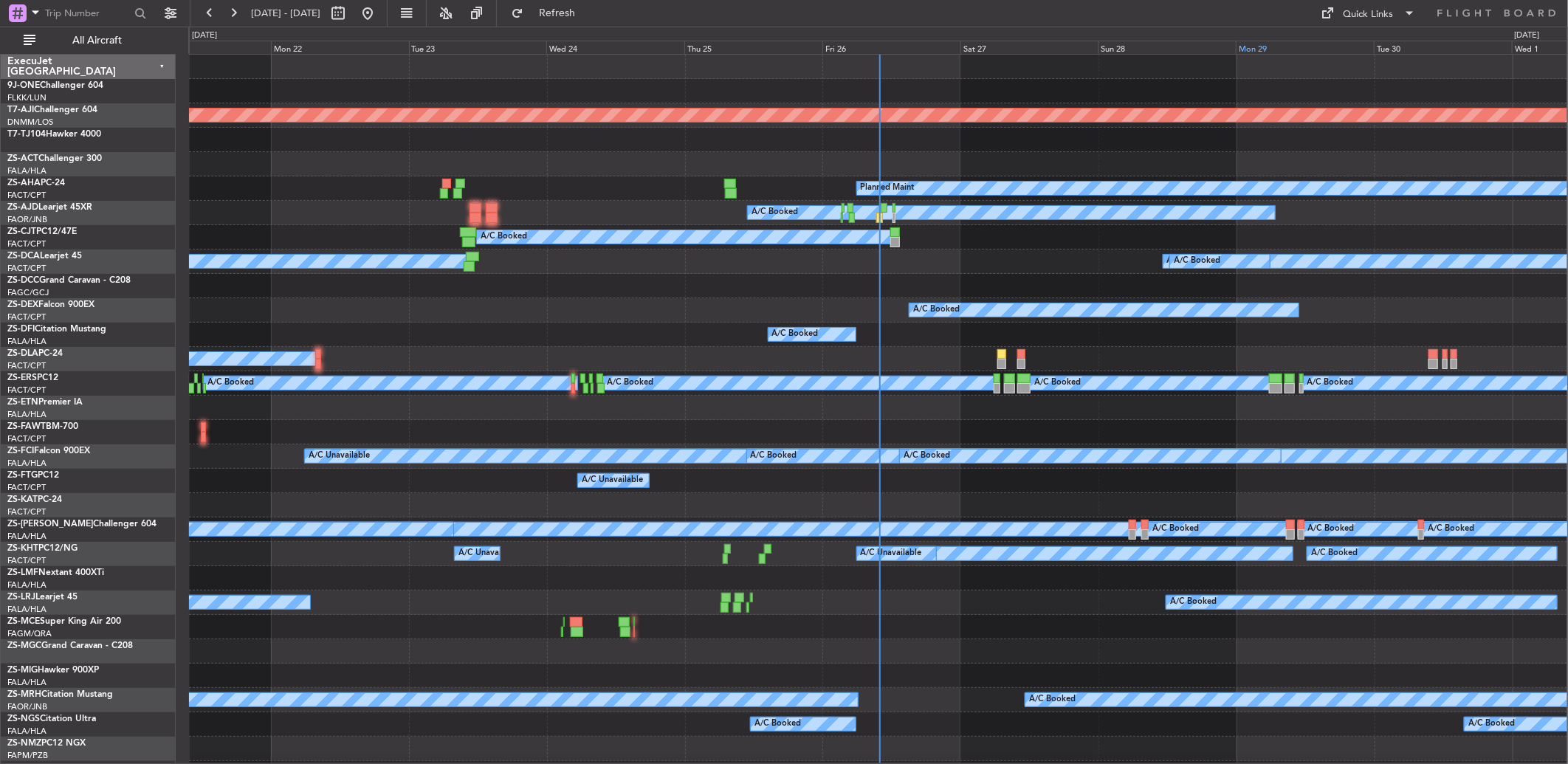
click at [1243, 49] on div "Mon 29" at bounding box center [1305, 47] width 138 height 13
click at [138, 40] on span "All Aircraft" at bounding box center [97, 40] width 118 height 10
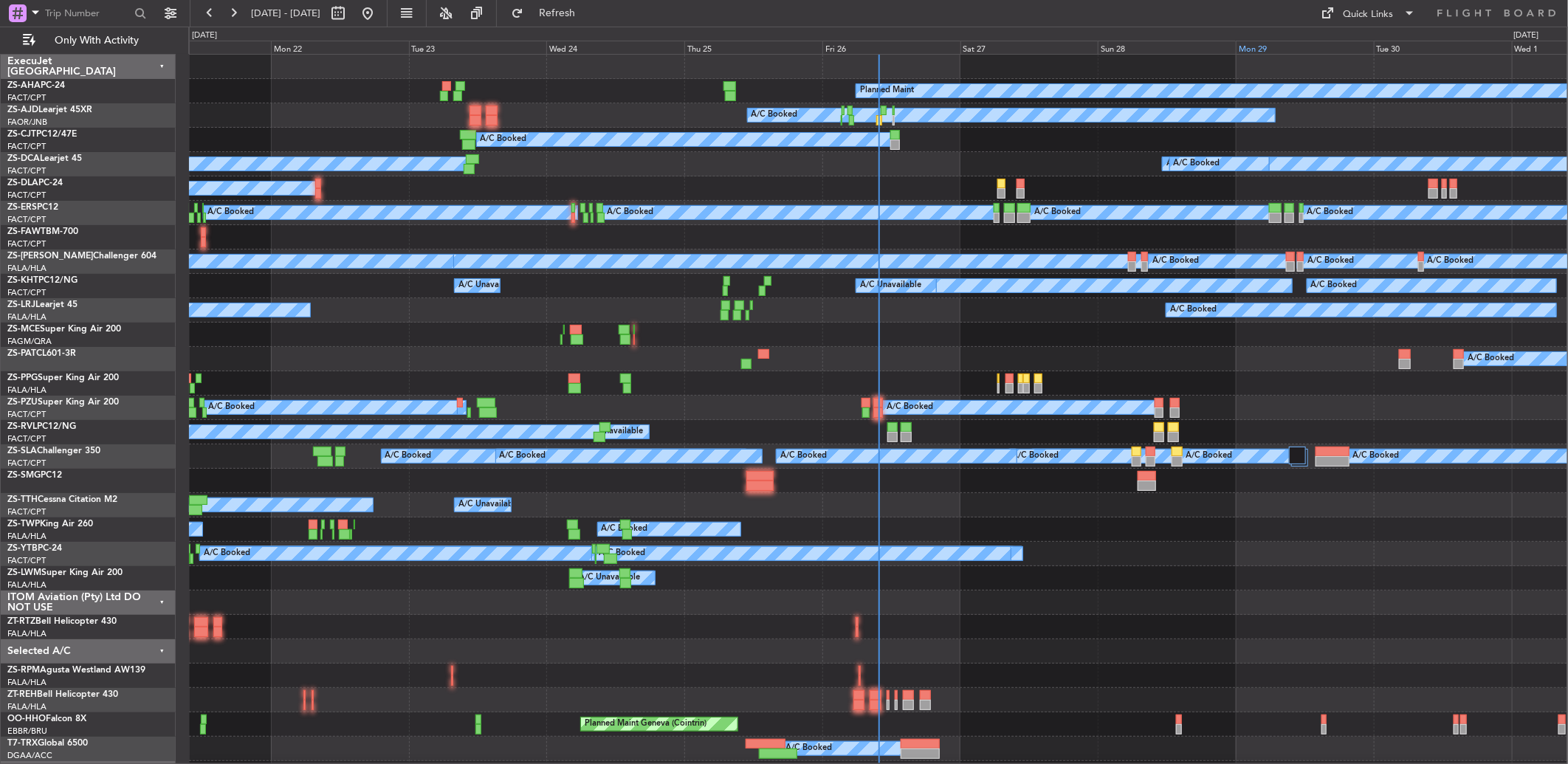
click at [1250, 46] on div "Mon 29" at bounding box center [1305, 47] width 138 height 13
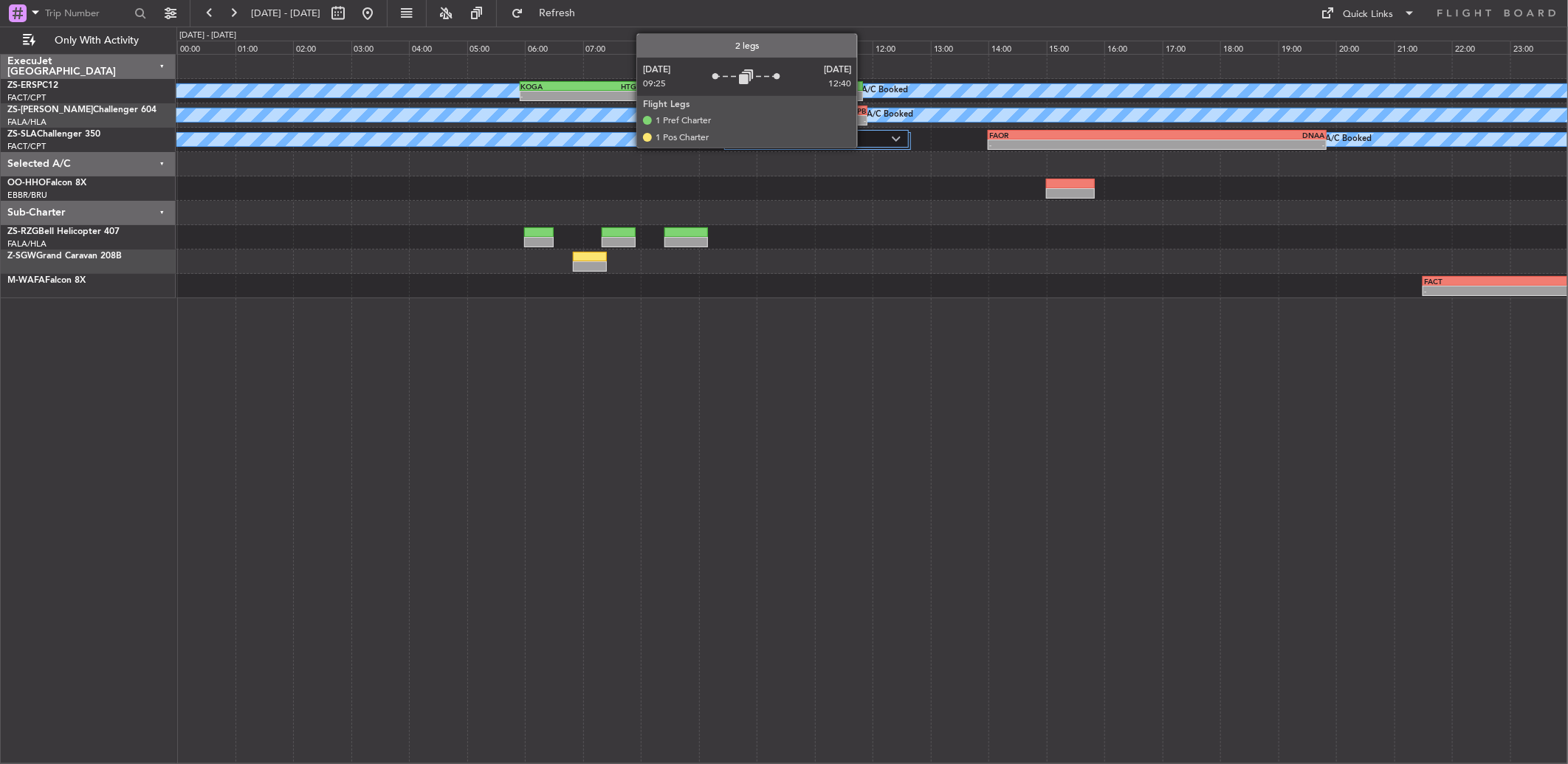
click at [873, 142] on label "2 Flight Legs" at bounding box center [811, 138] width 162 height 12
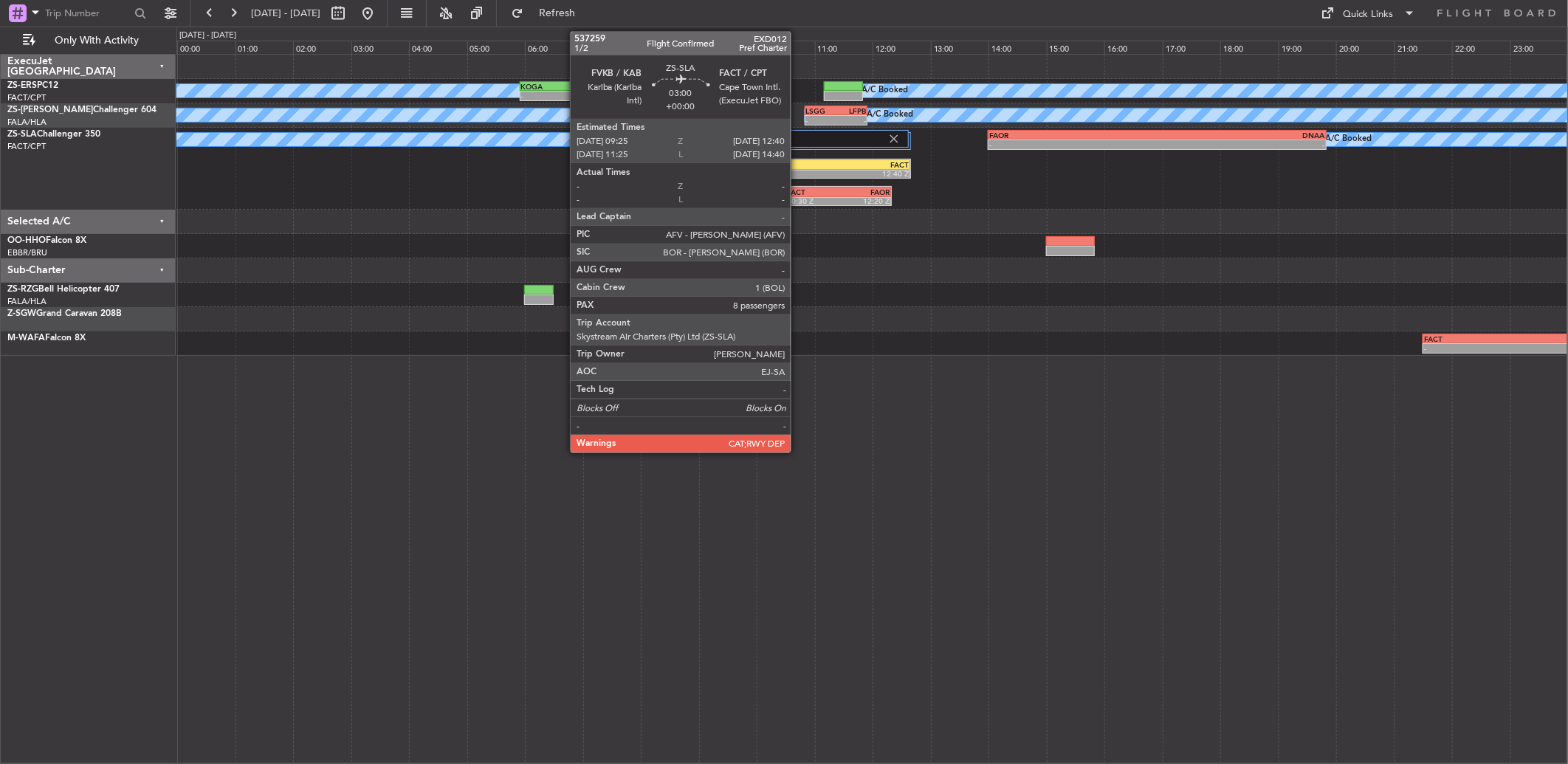
click at [798, 172] on div "09:25 Z" at bounding box center [770, 173] width 92 height 9
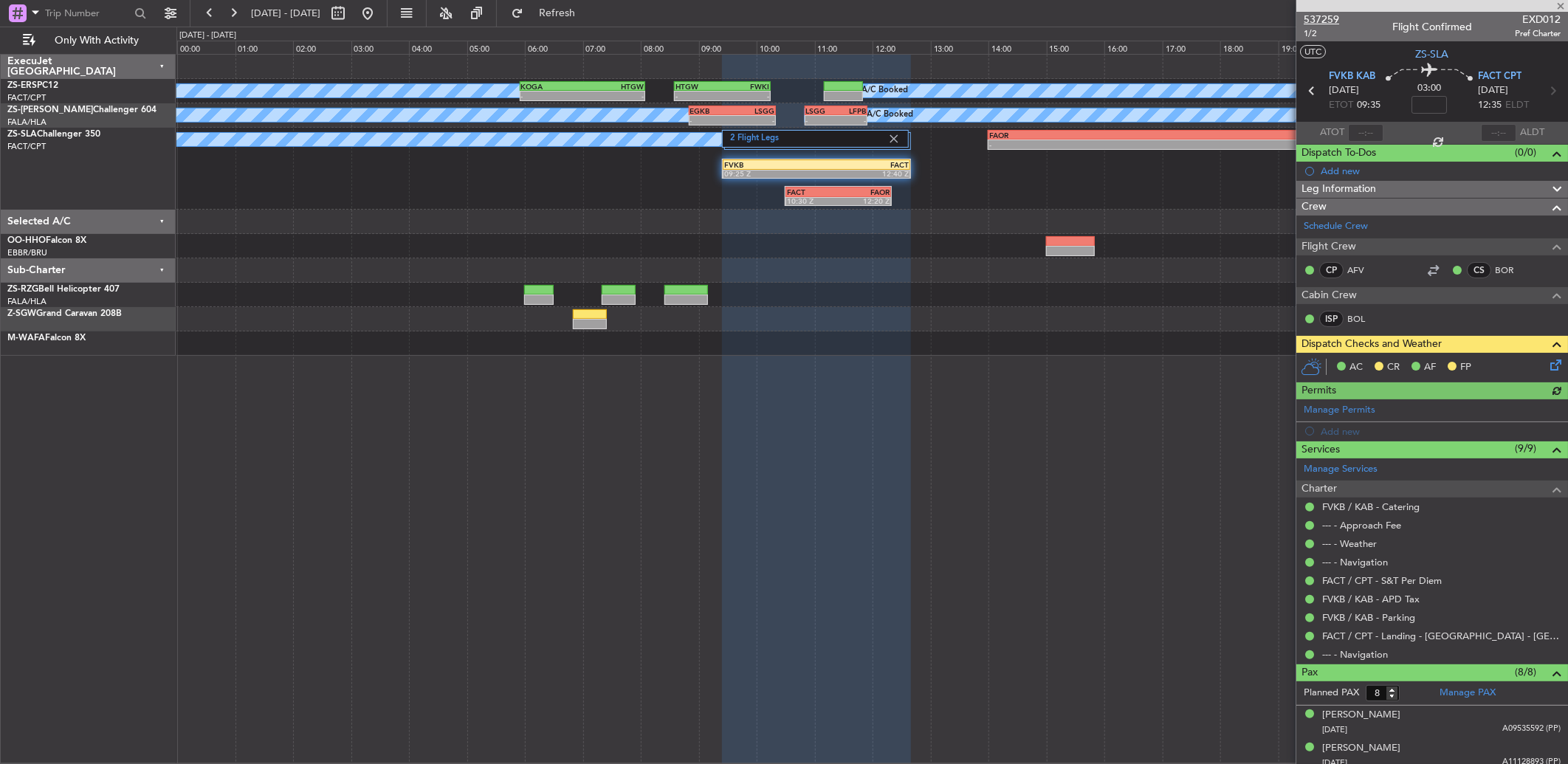
click at [1322, 18] on span "537259" at bounding box center [1321, 19] width 35 height 15
click at [1561, 9] on span at bounding box center [1561, 7] width 15 height 13
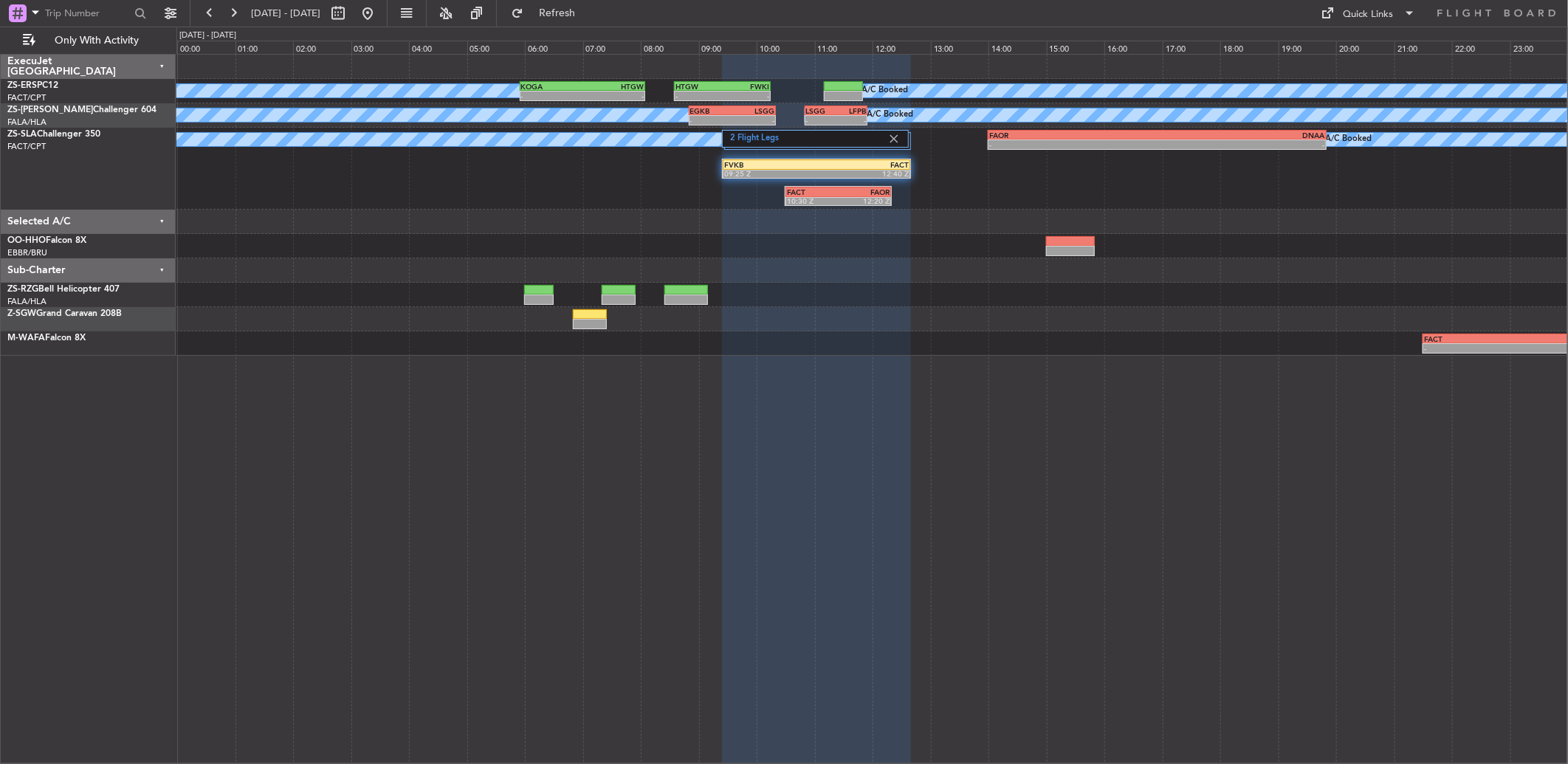
type input "0"
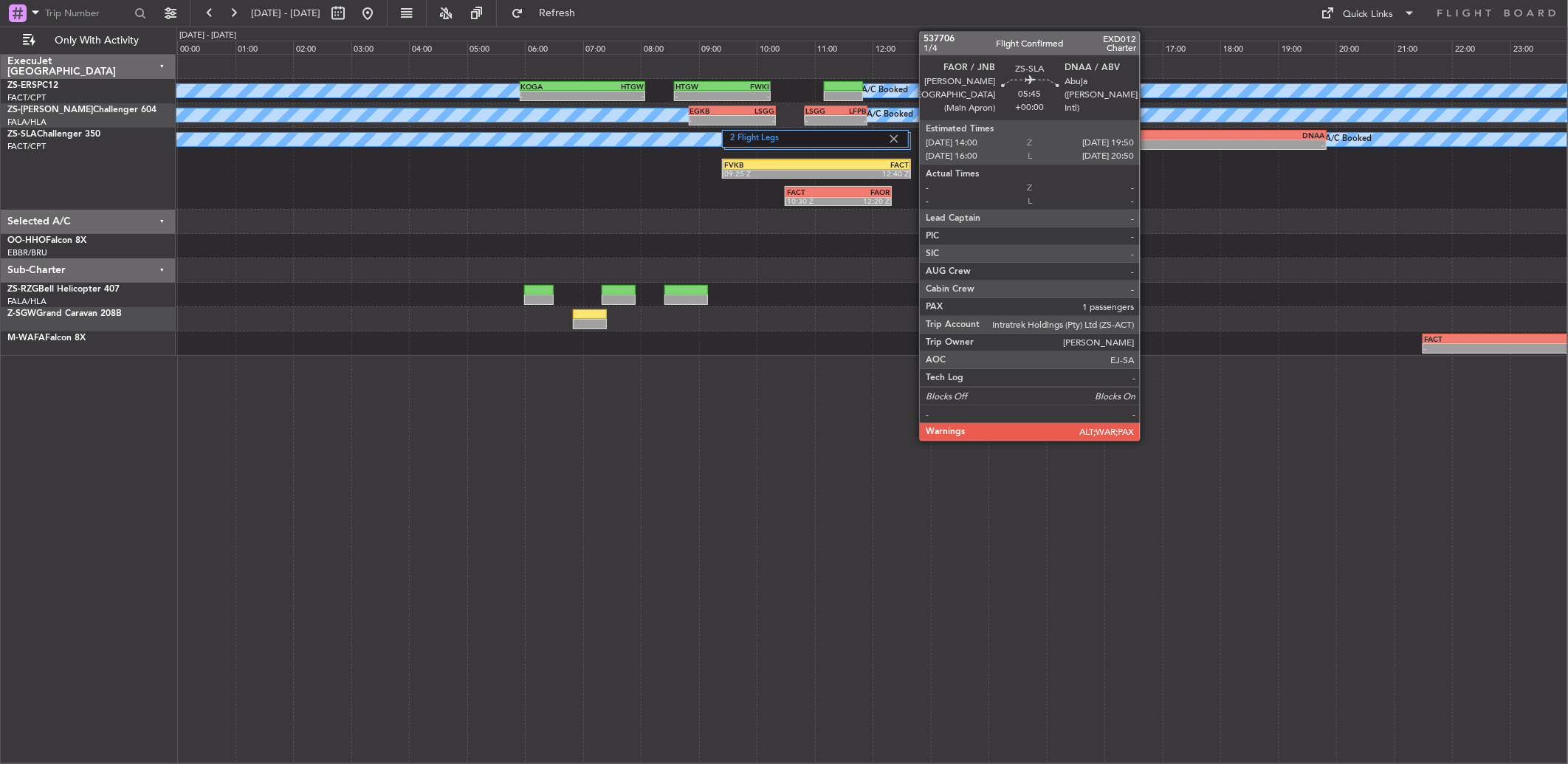
click at [1147, 139] on div "- -" at bounding box center [1157, 144] width 338 height 10
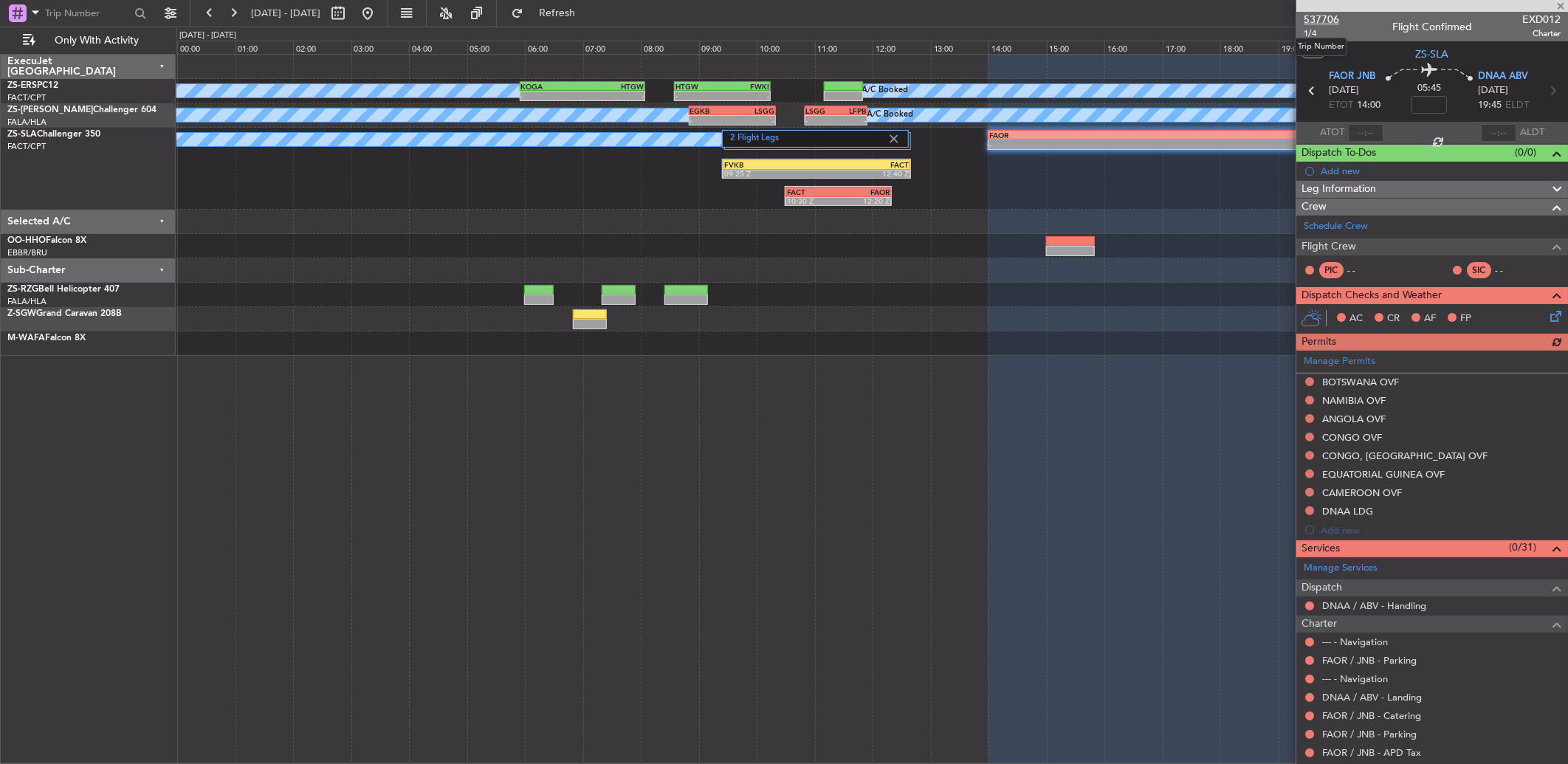
click at [1323, 17] on span "537706" at bounding box center [1321, 19] width 35 height 15
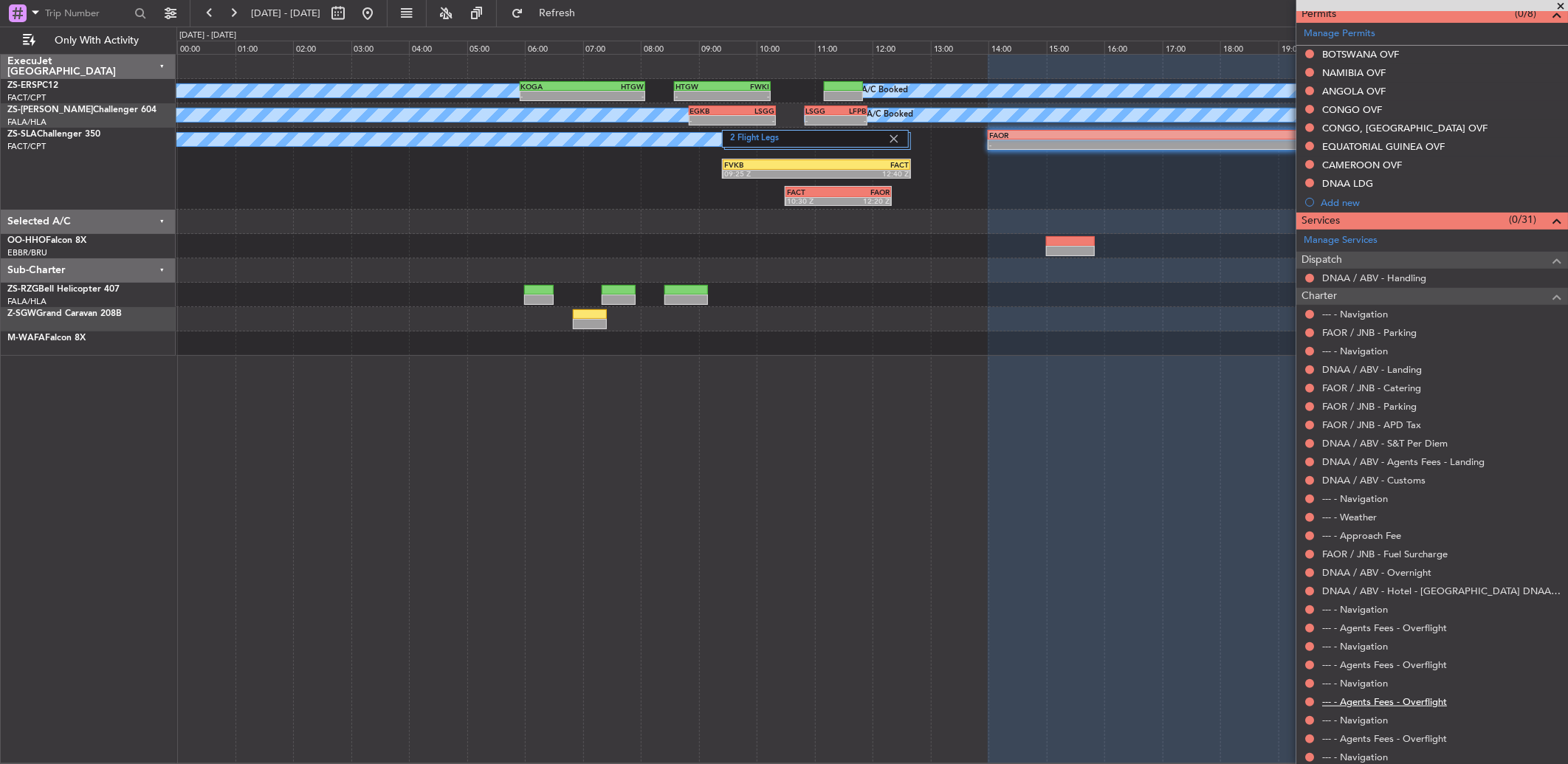
scroll to position [516, 0]
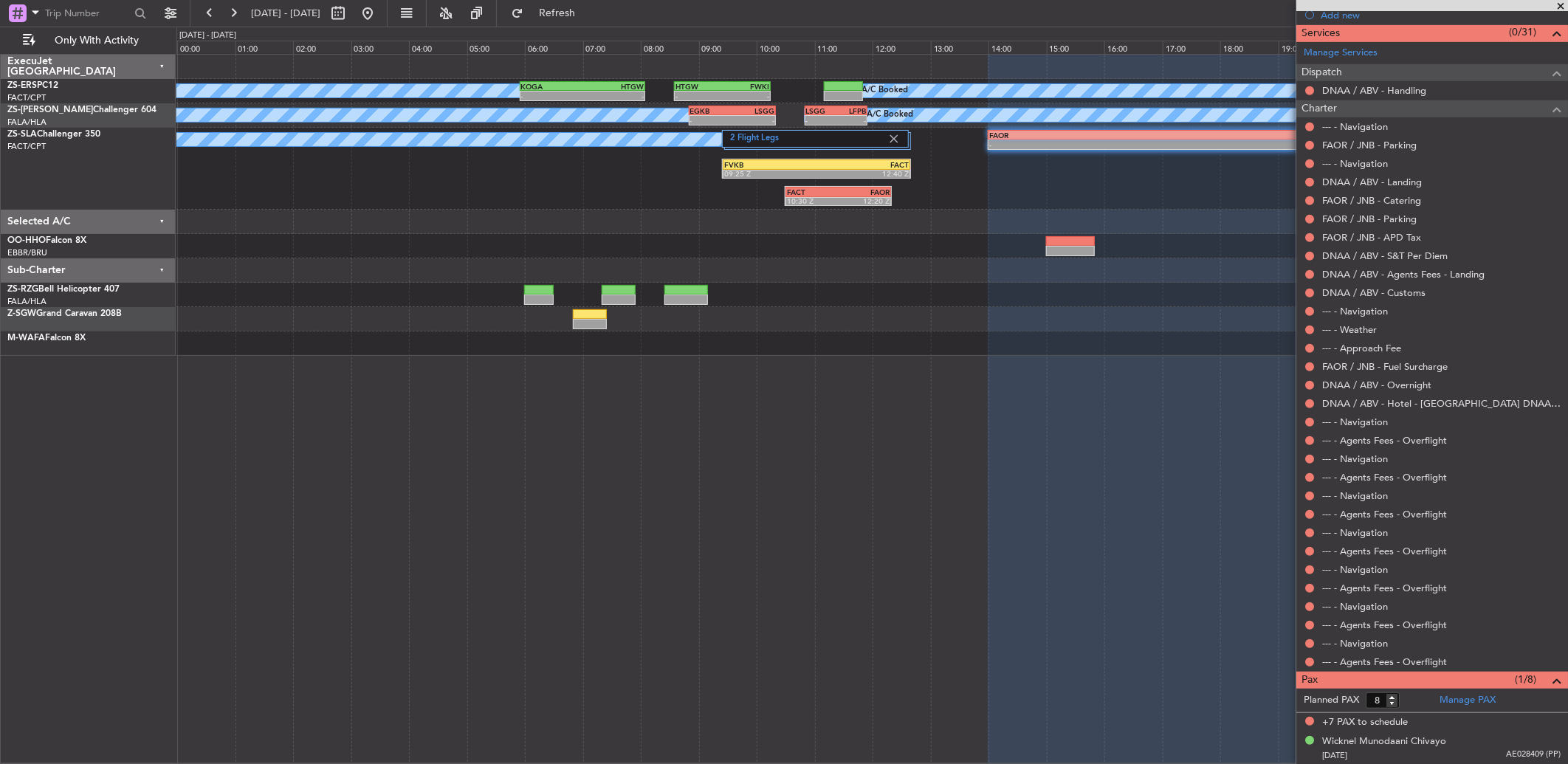
click at [1563, 4] on span at bounding box center [1561, 7] width 15 height 13
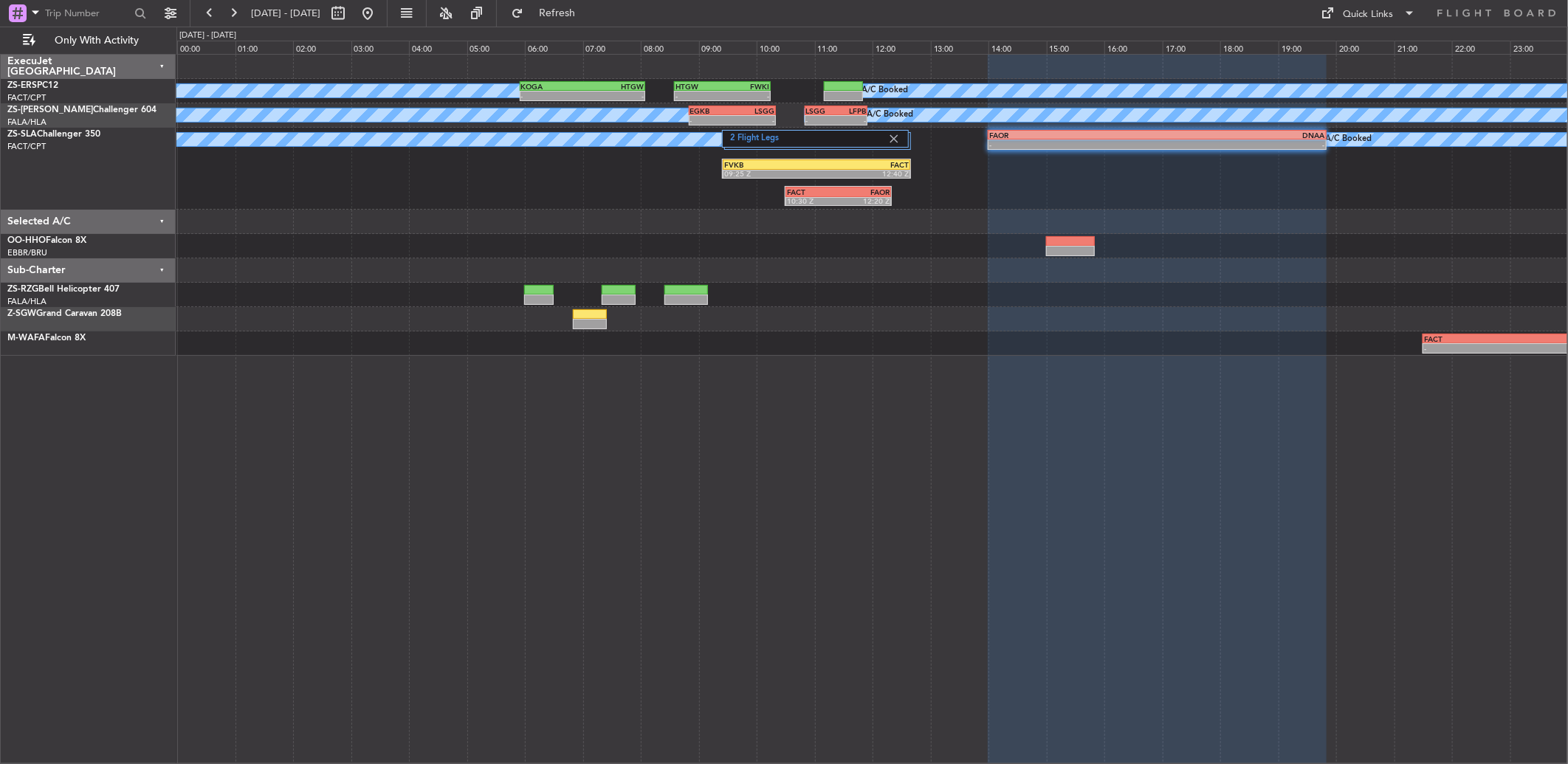
type input "0"
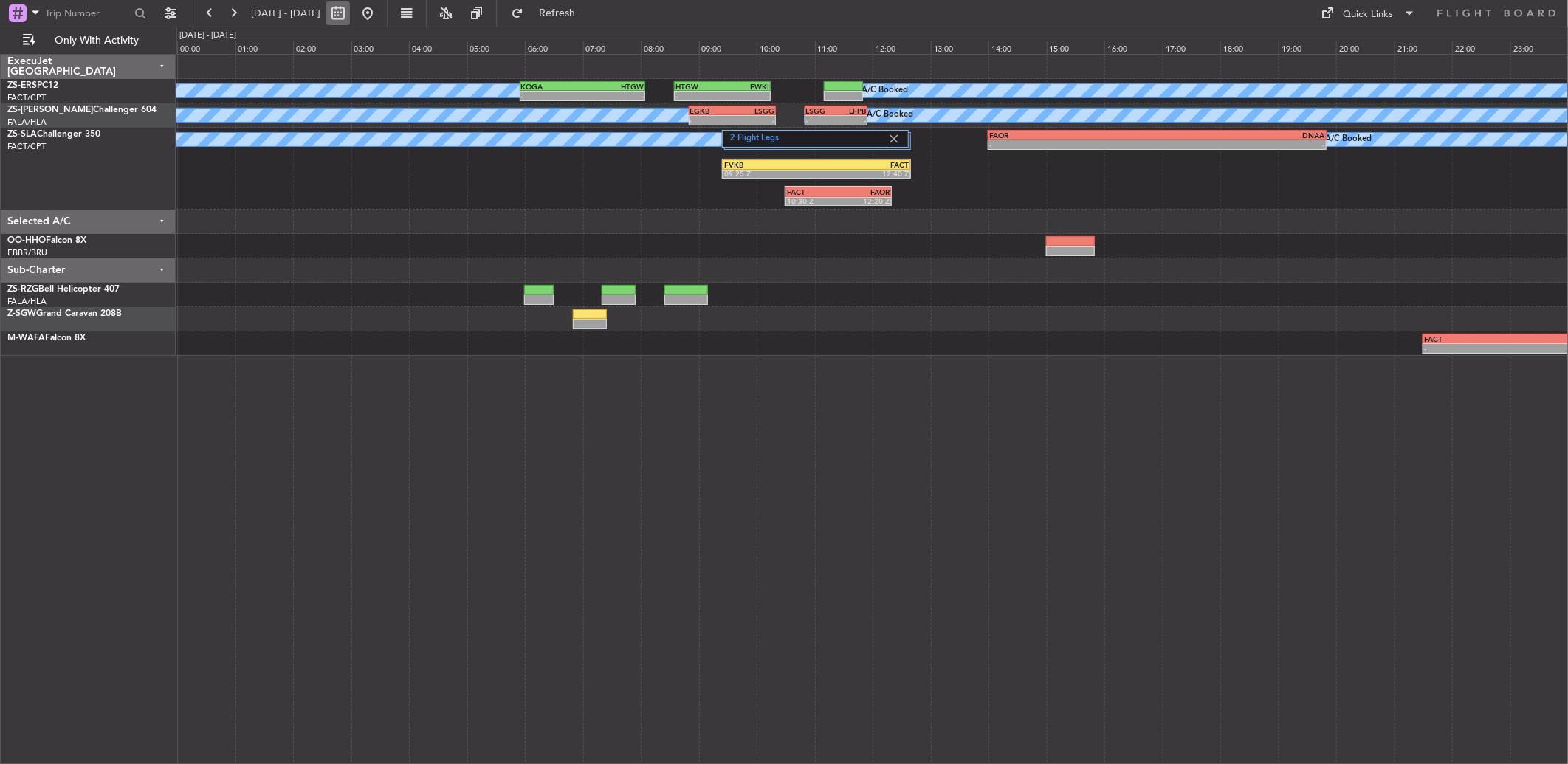
click at [350, 8] on button at bounding box center [337, 13] width 24 height 24
select select "9"
select select "2025"
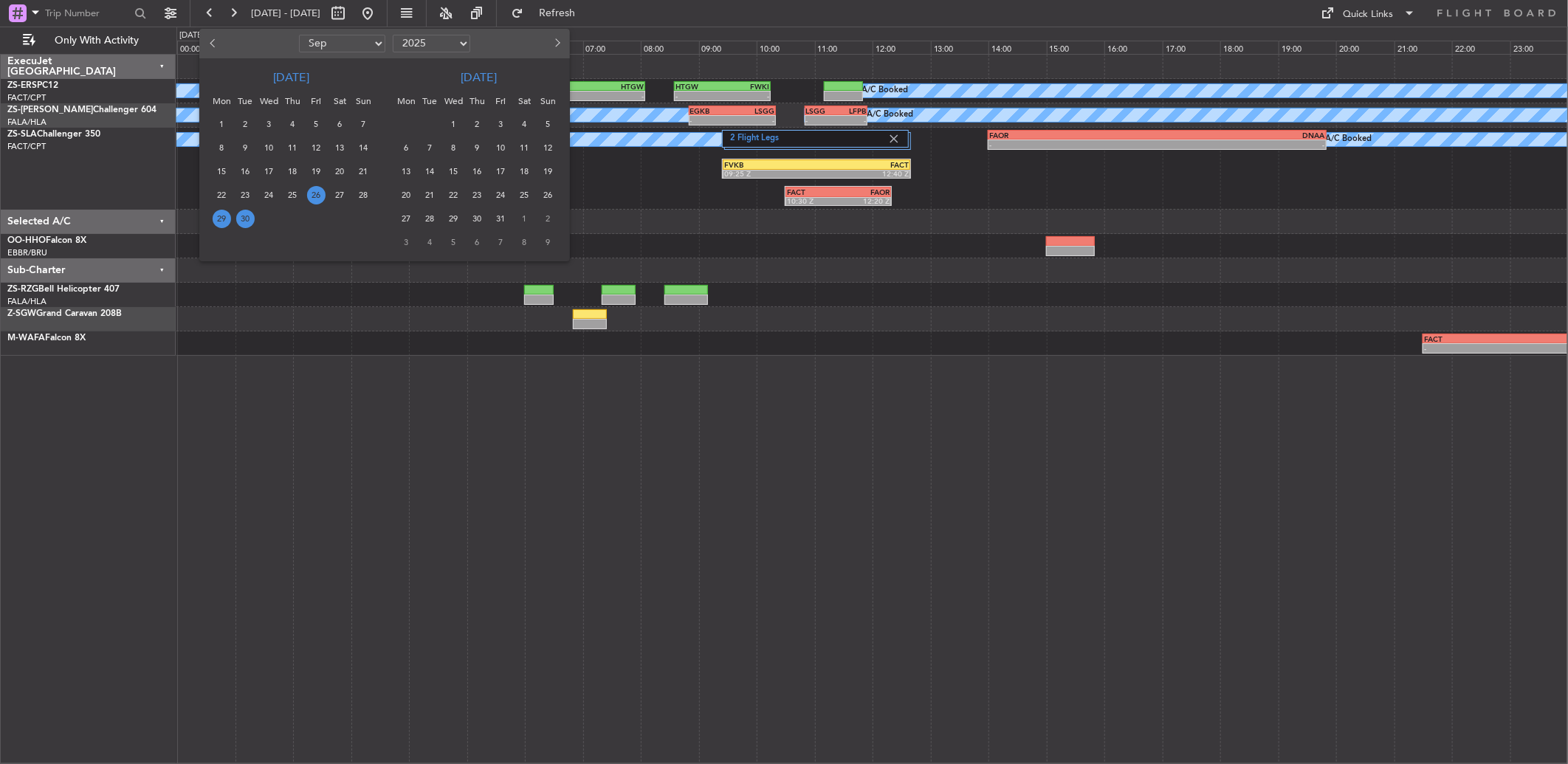
click at [312, 191] on span "26" at bounding box center [316, 194] width 18 height 18
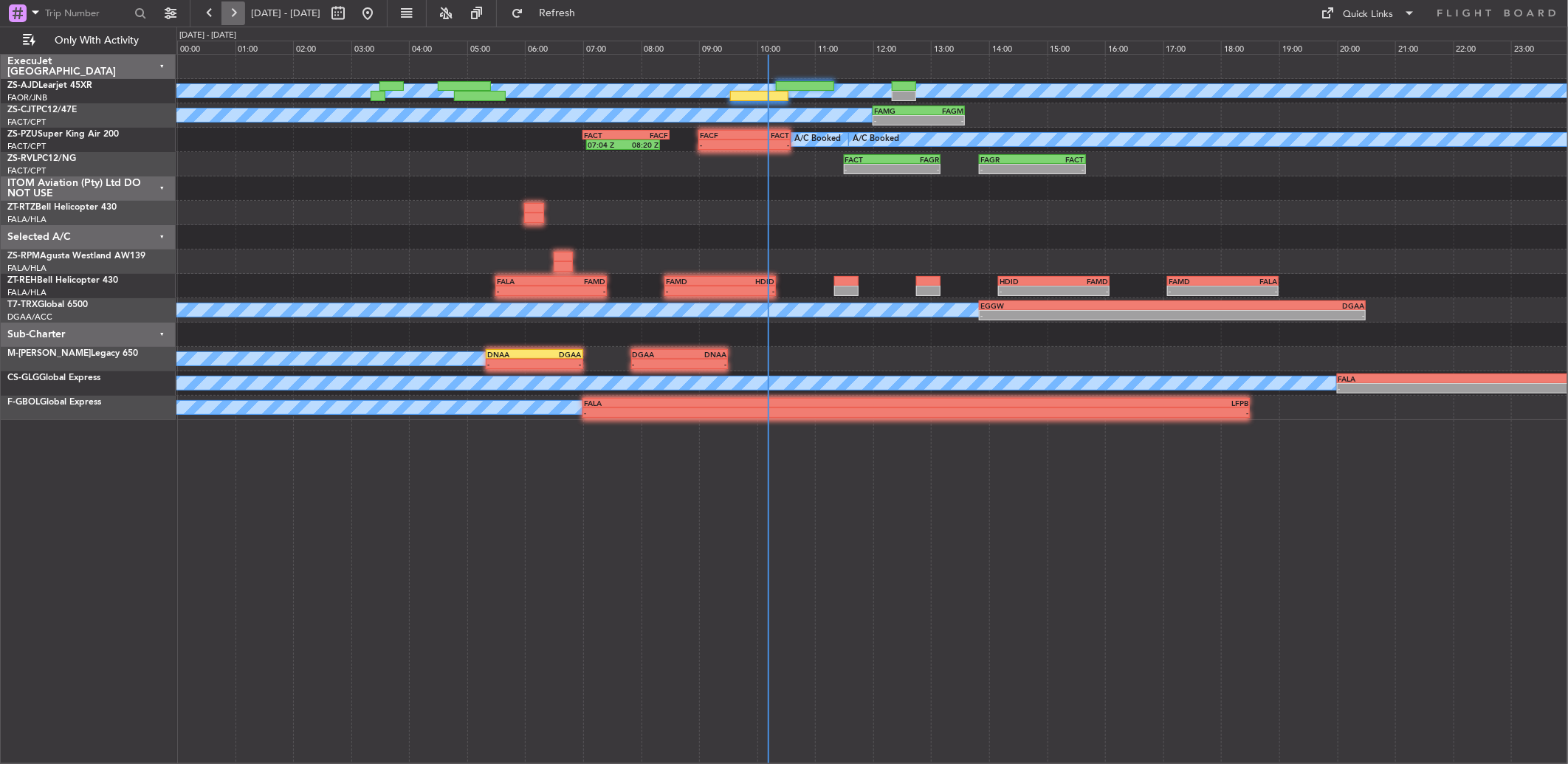
click at [244, 13] on button at bounding box center [233, 13] width 24 height 24
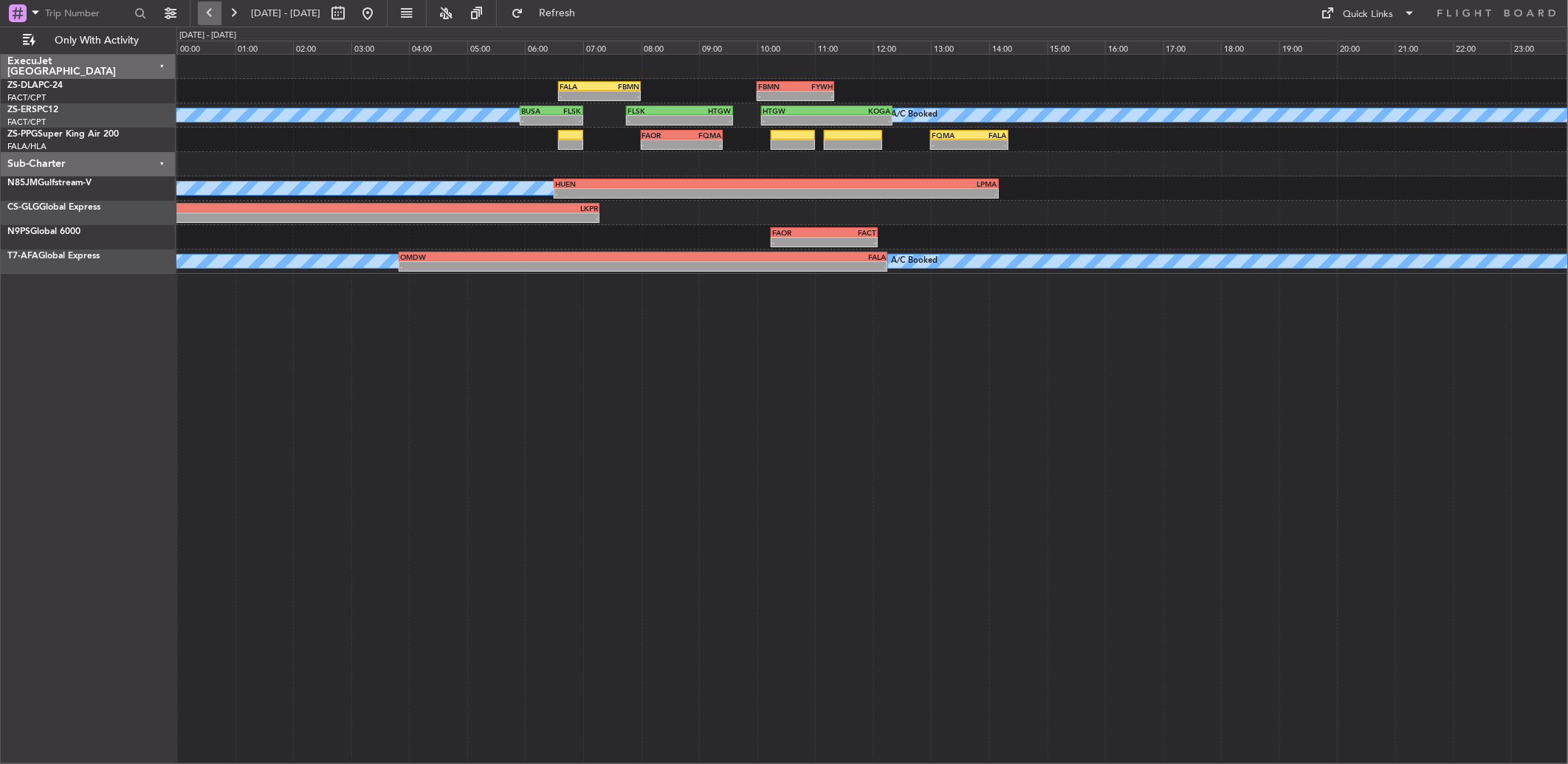
click at [215, 8] on button at bounding box center [210, 13] width 24 height 24
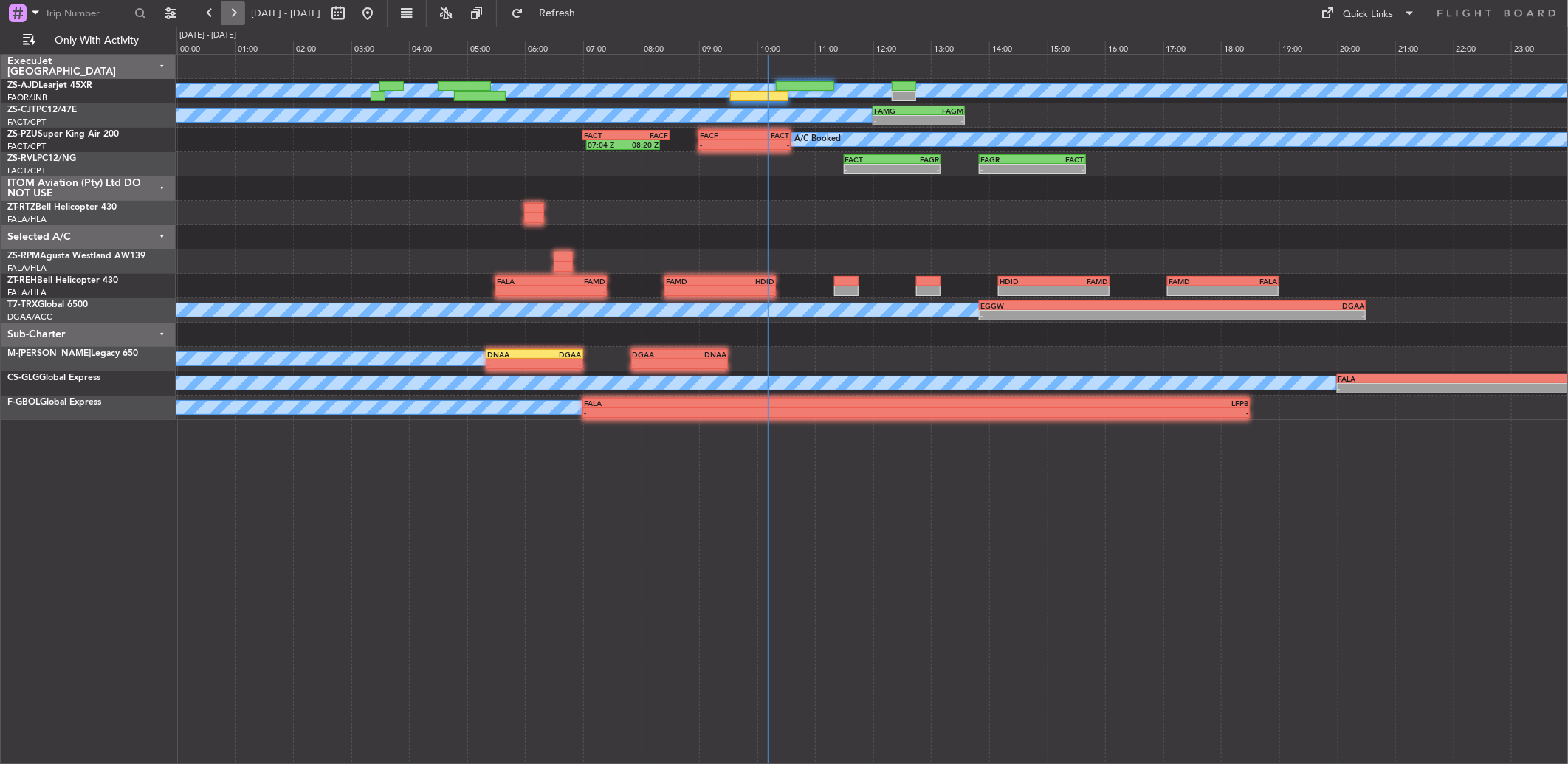
click at [242, 5] on button at bounding box center [233, 13] width 24 height 24
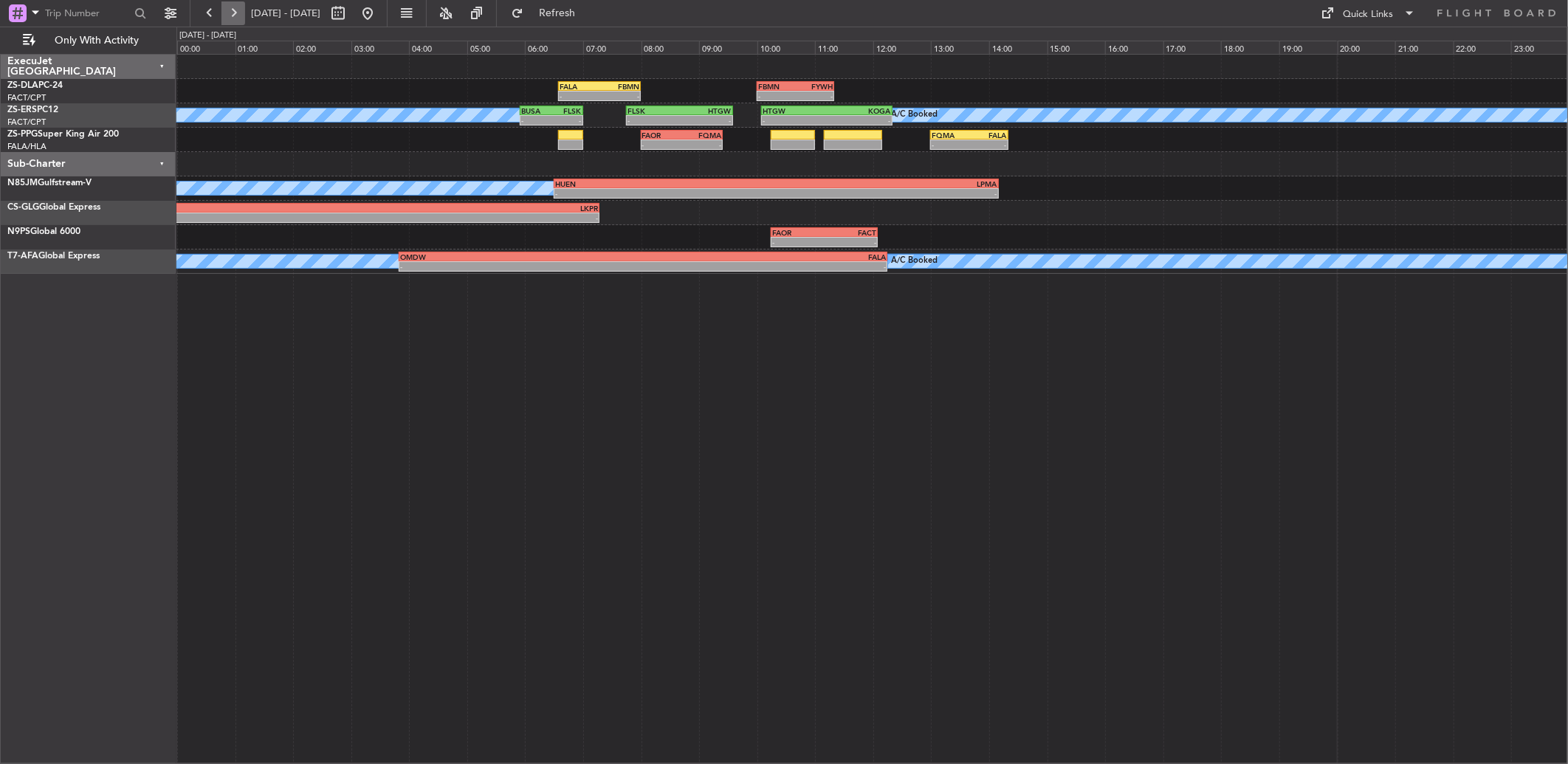
click at [235, 2] on button at bounding box center [233, 13] width 24 height 24
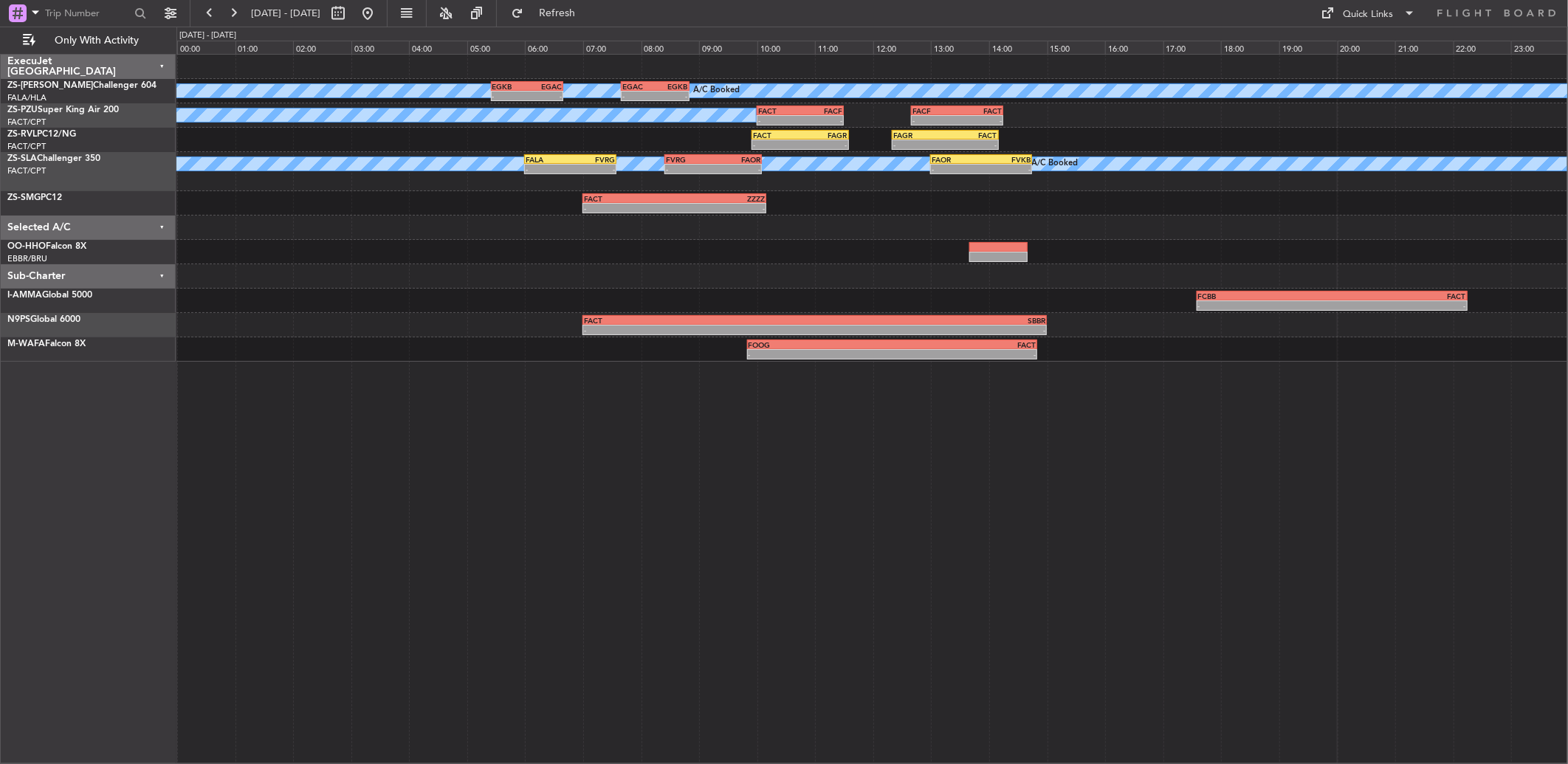
click at [246, 17] on span "[DATE] - [DATE]" at bounding box center [286, 13] width 82 height 24
click at [241, 15] on button at bounding box center [233, 13] width 24 height 24
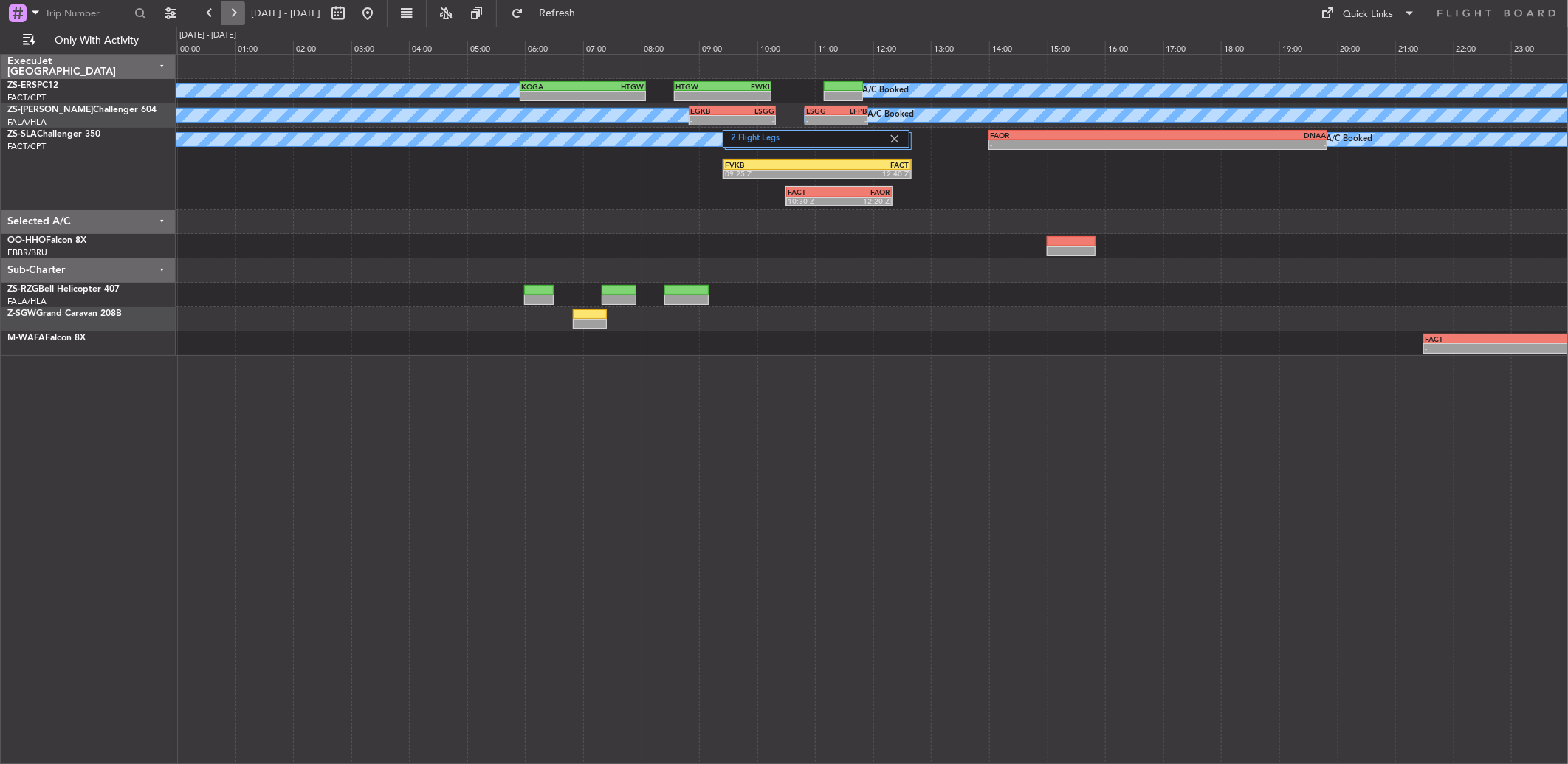
click at [233, 11] on button at bounding box center [233, 13] width 24 height 24
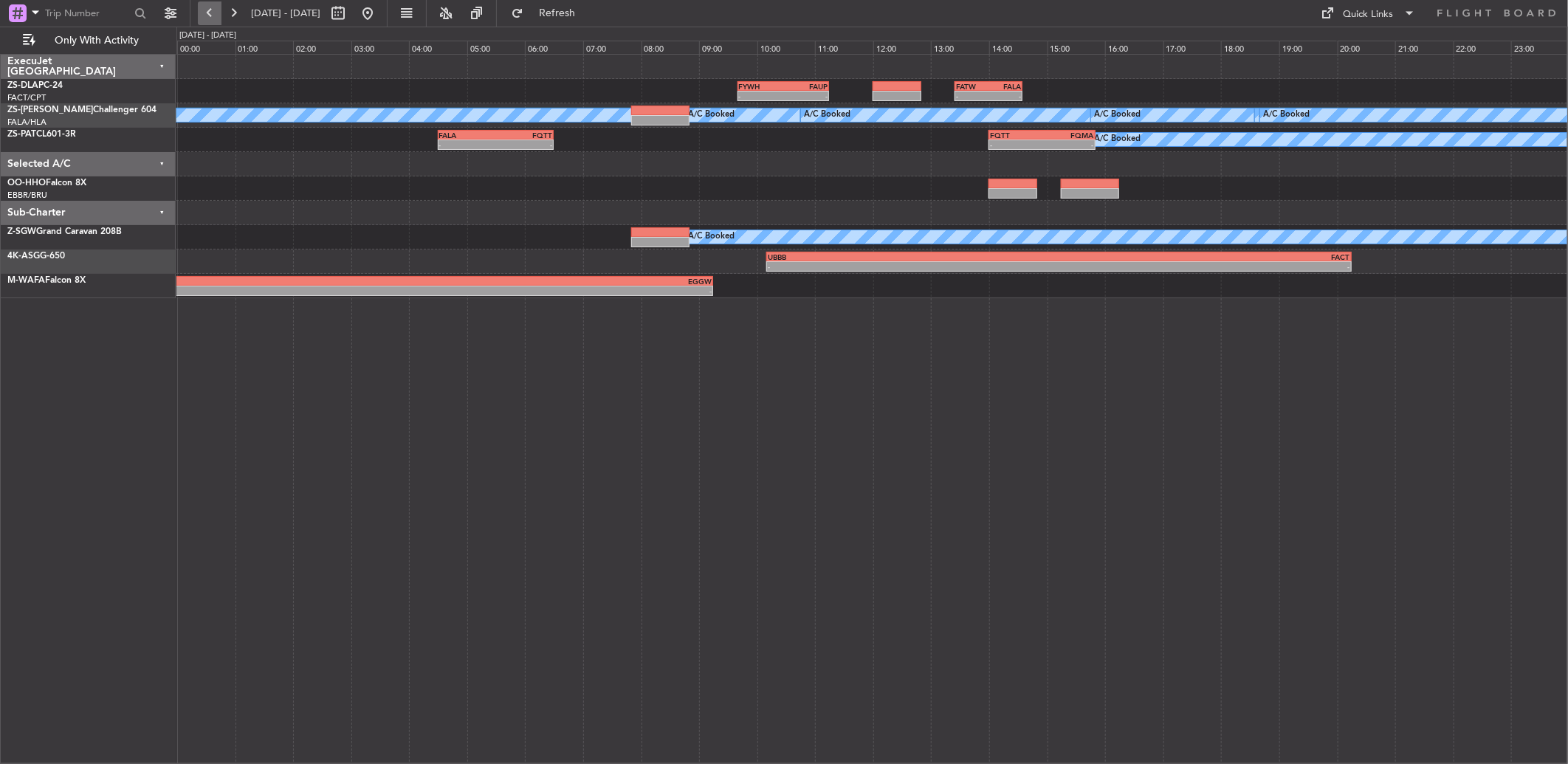
click at [215, 12] on button at bounding box center [210, 13] width 24 height 24
